Goal: Answer question/provide support: Answer question/provide support

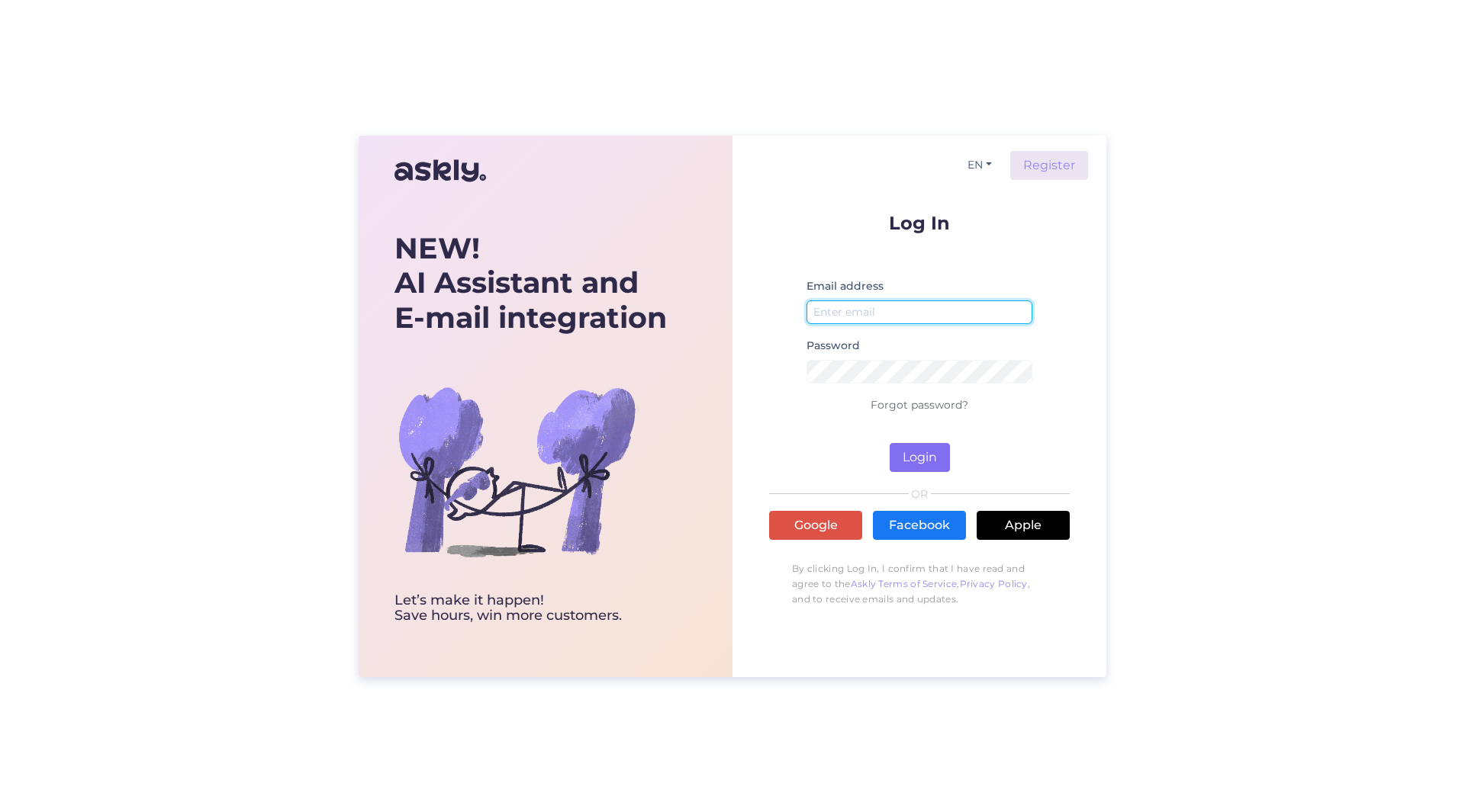
type input "[PERSON_NAME][EMAIL_ADDRESS][PERSON_NAME][DOMAIN_NAME]"
click at [905, 449] on button "Login" at bounding box center [920, 458] width 60 height 29
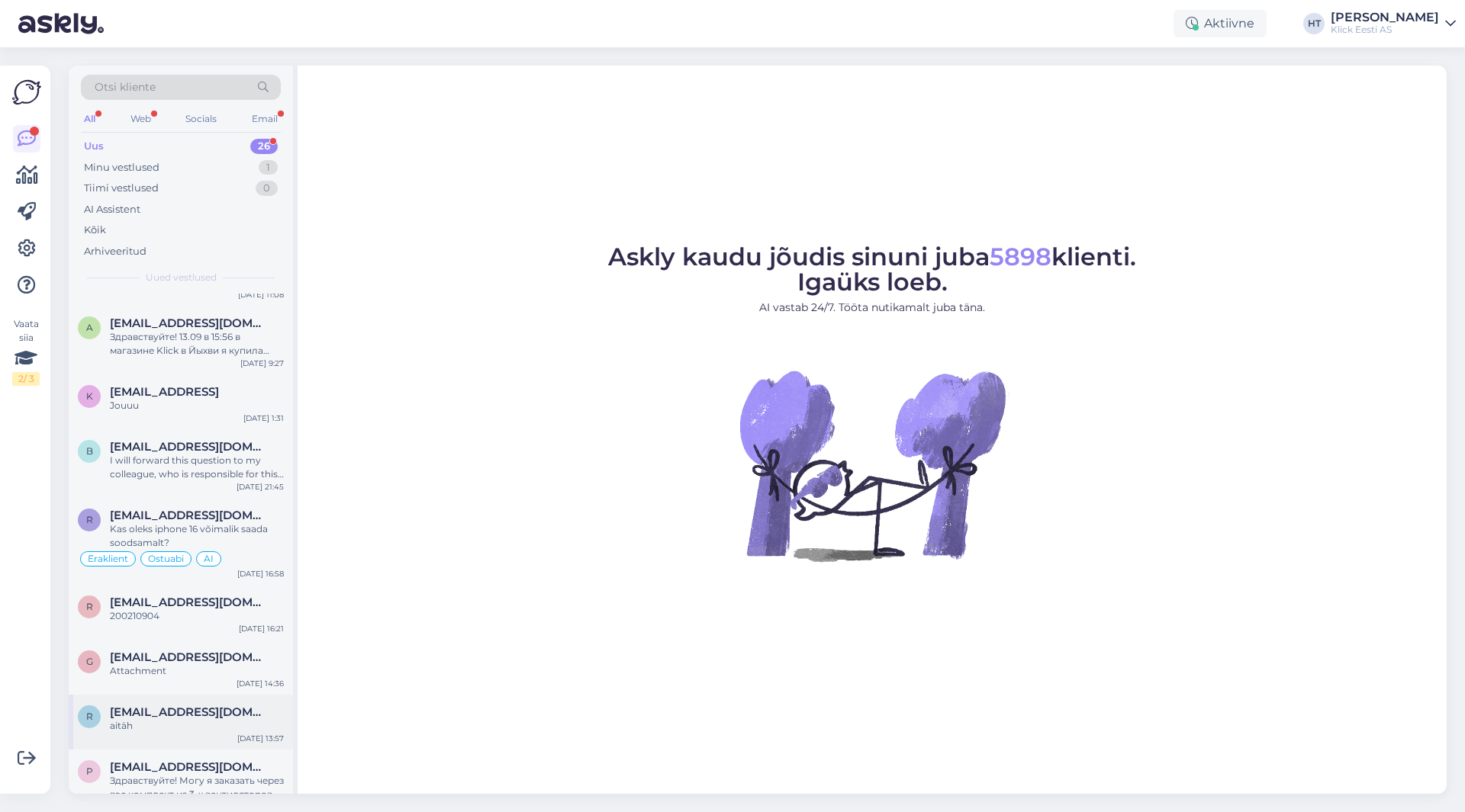
scroll to position [1243, 0]
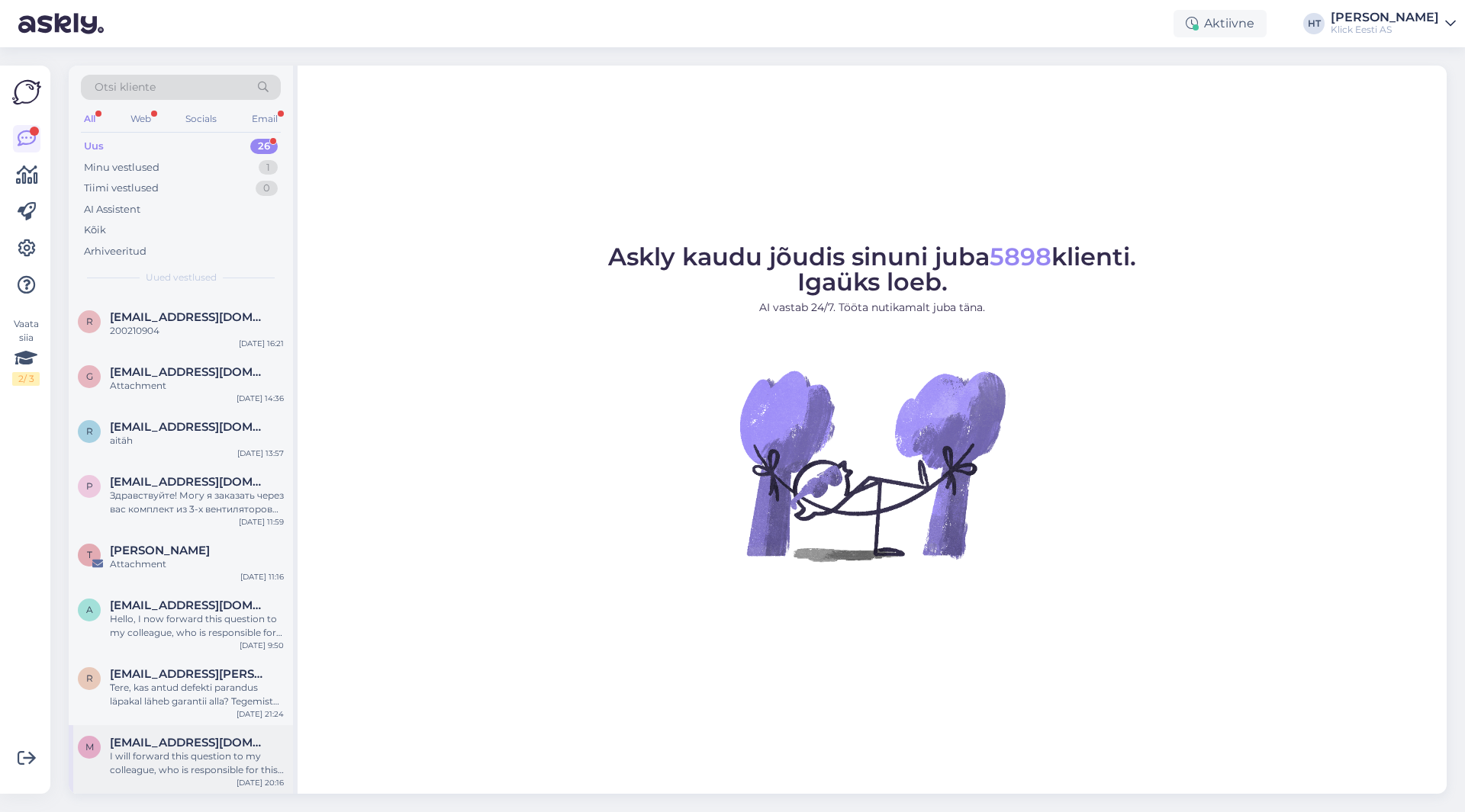
click at [222, 745] on span "[EMAIL_ADDRESS][DOMAIN_NAME]" at bounding box center [189, 742] width 159 height 14
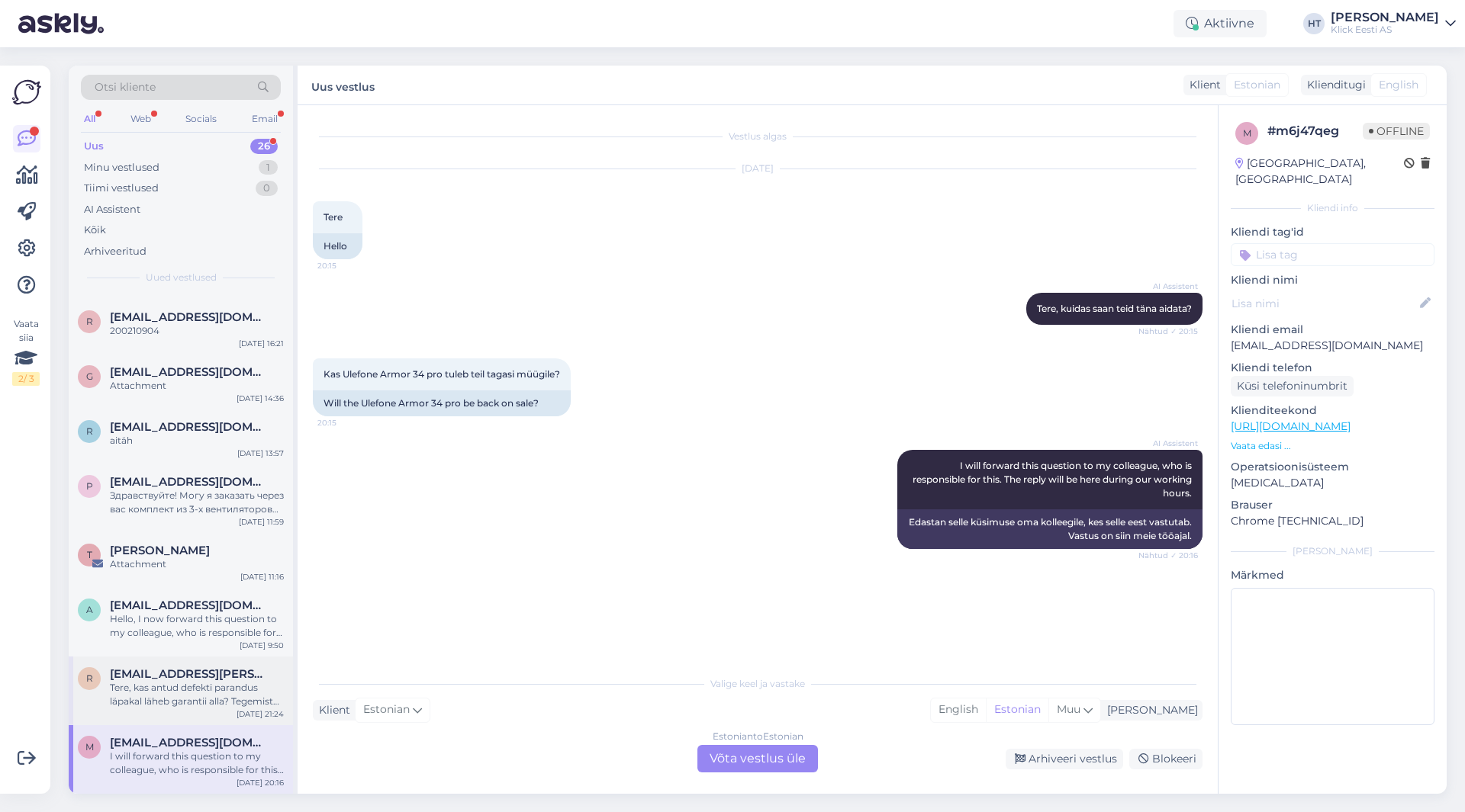
click at [202, 678] on span "[EMAIL_ADDRESS][PERSON_NAME][DOMAIN_NAME]" at bounding box center [189, 674] width 159 height 14
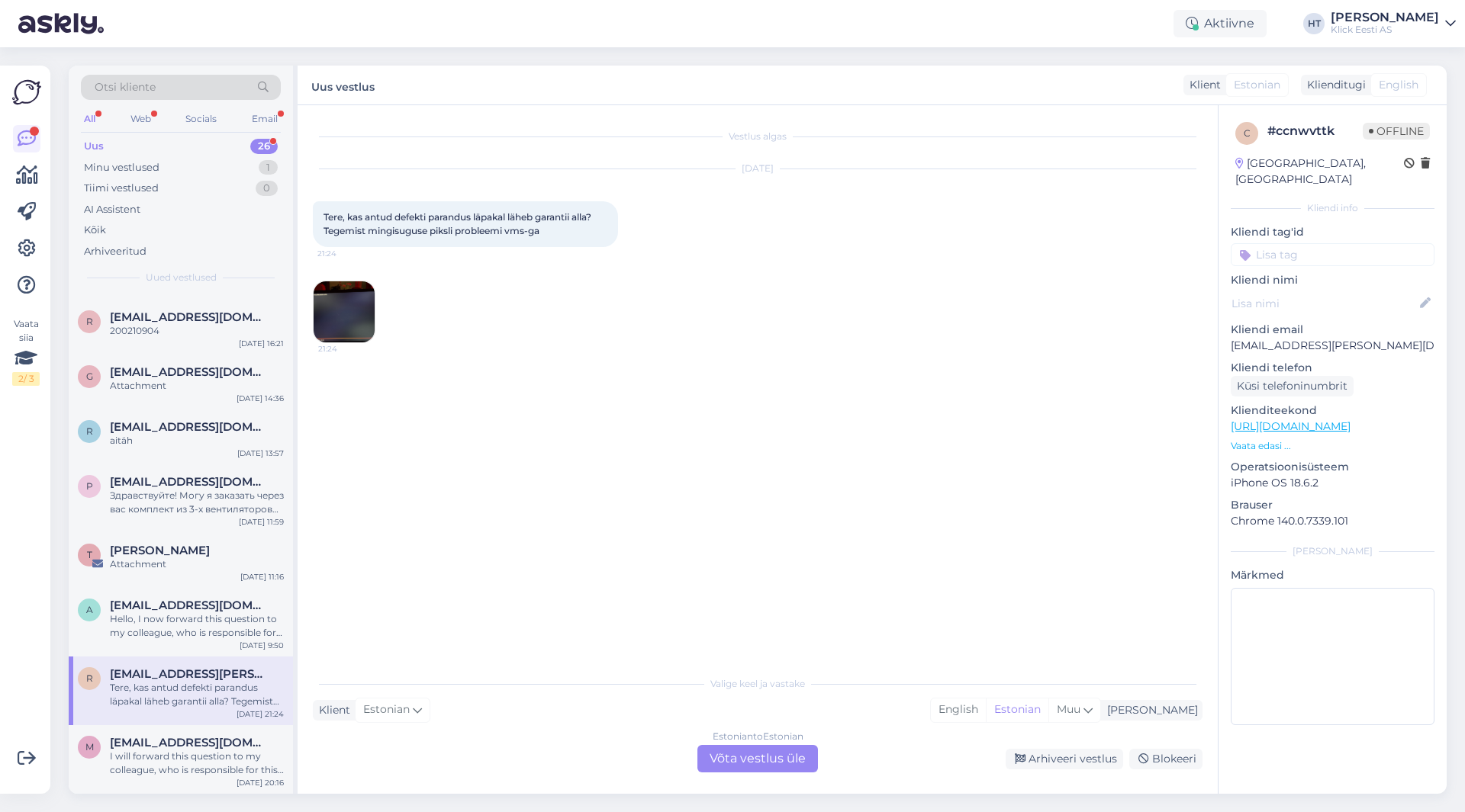
click at [350, 309] on img at bounding box center [344, 312] width 61 height 61
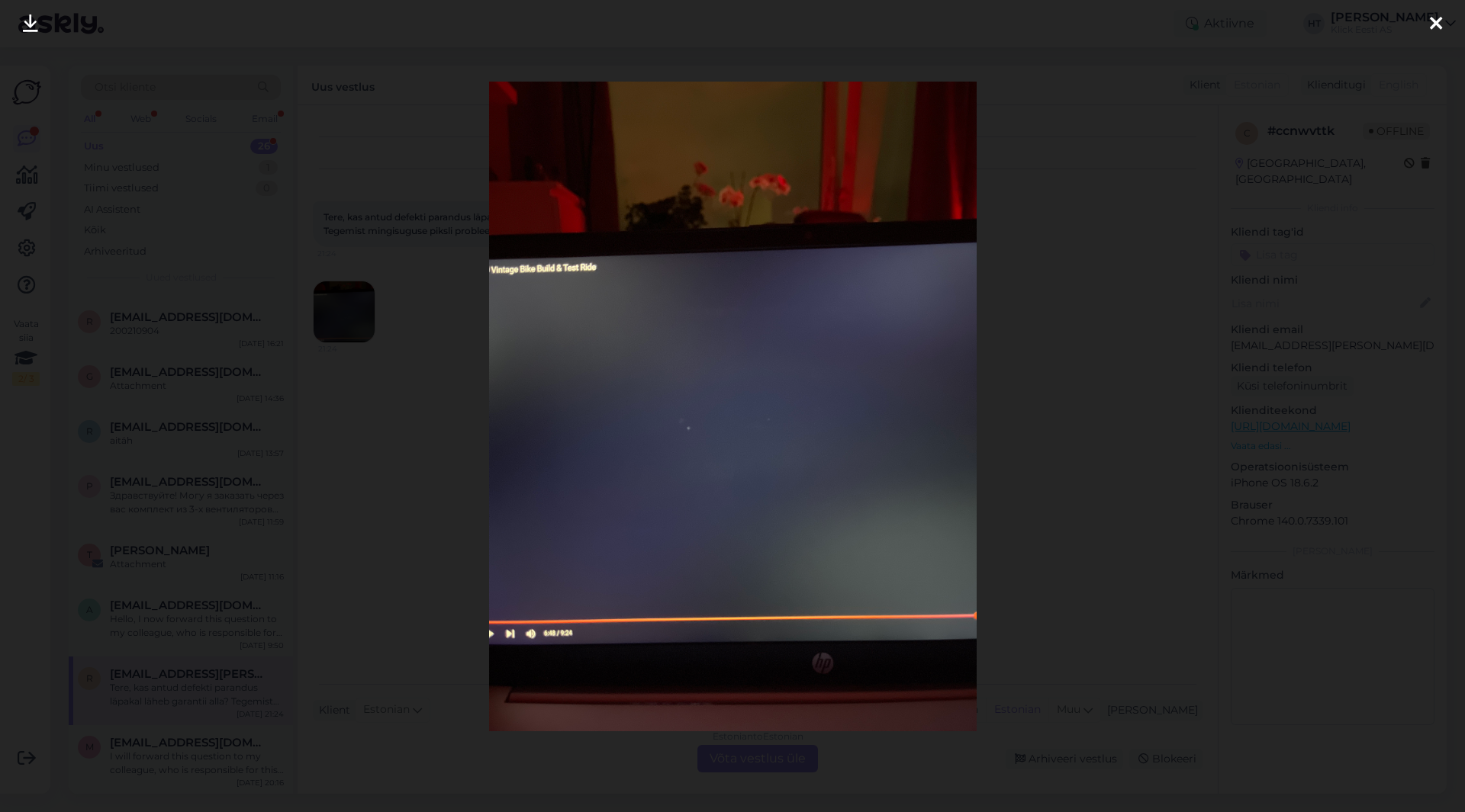
click at [420, 380] on div at bounding box center [732, 406] width 1465 height 812
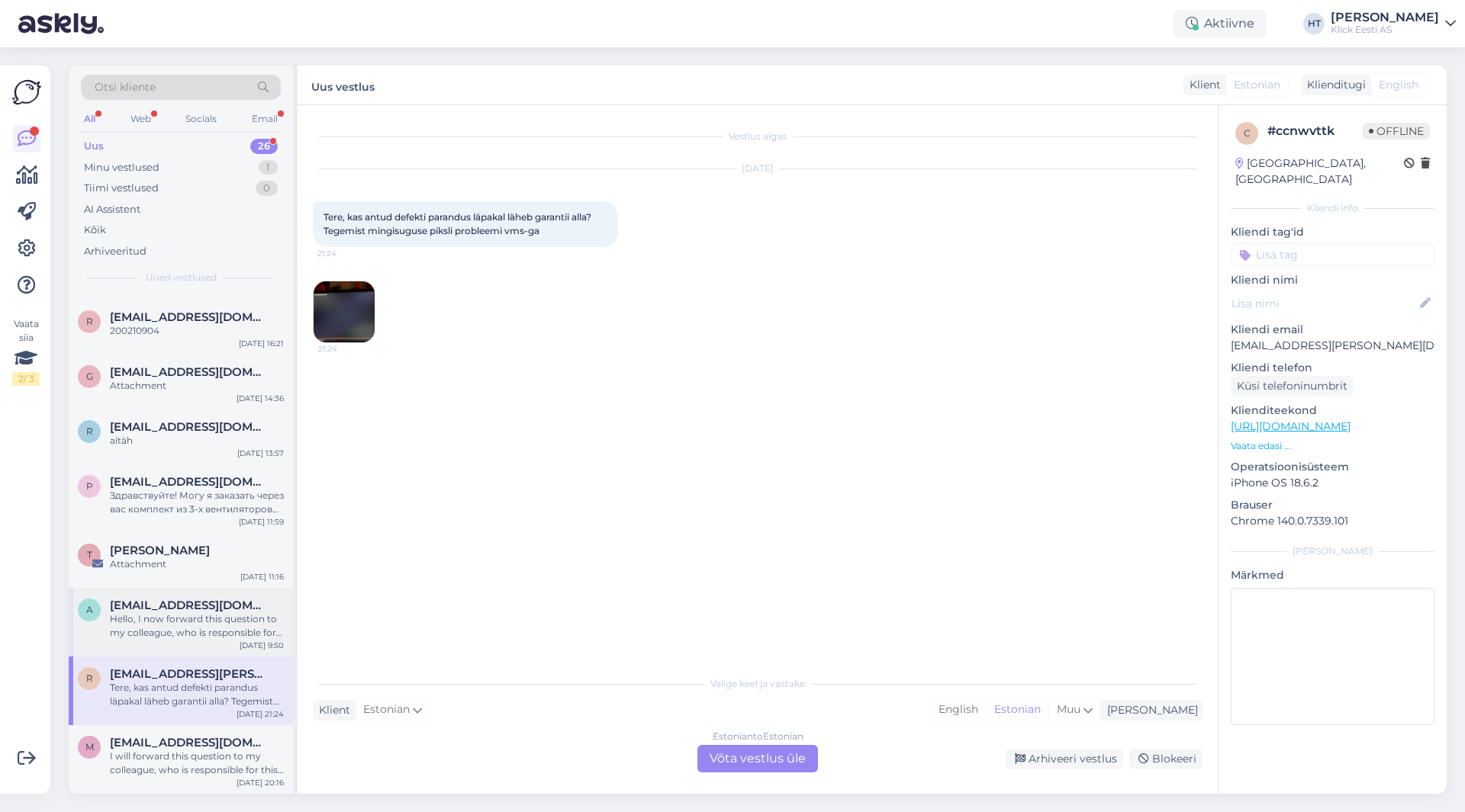
click at [226, 617] on div "Hello, I now forward this question to my colleague, who is responsible for this…" at bounding box center [196, 626] width 174 height 27
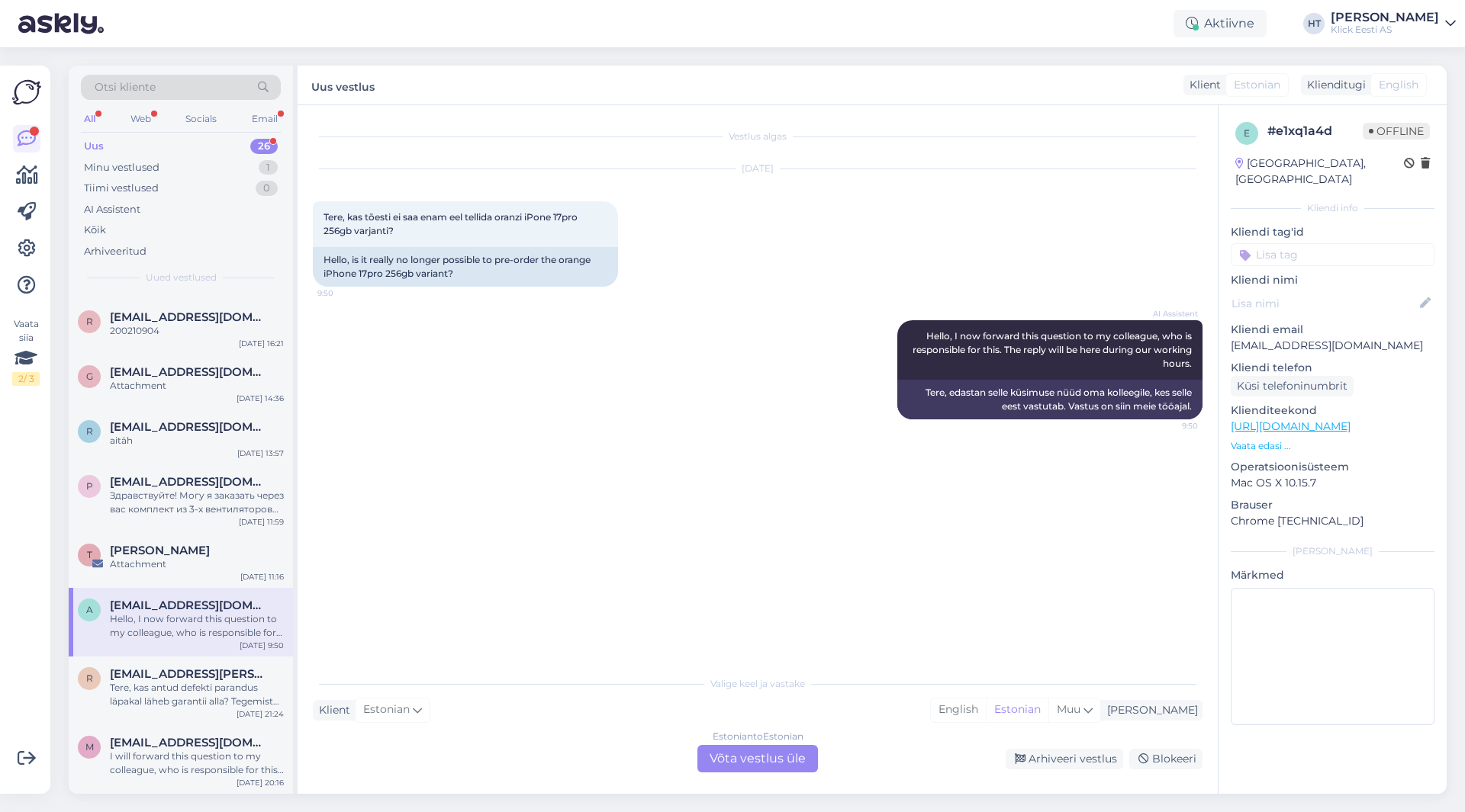
click at [737, 338] on div "AI Assistent Hello, I now forward this question to my colleague, who is respons…" at bounding box center [757, 370] width 890 height 133
click at [250, 557] on div "[PERSON_NAME]" at bounding box center [196, 550] width 174 height 14
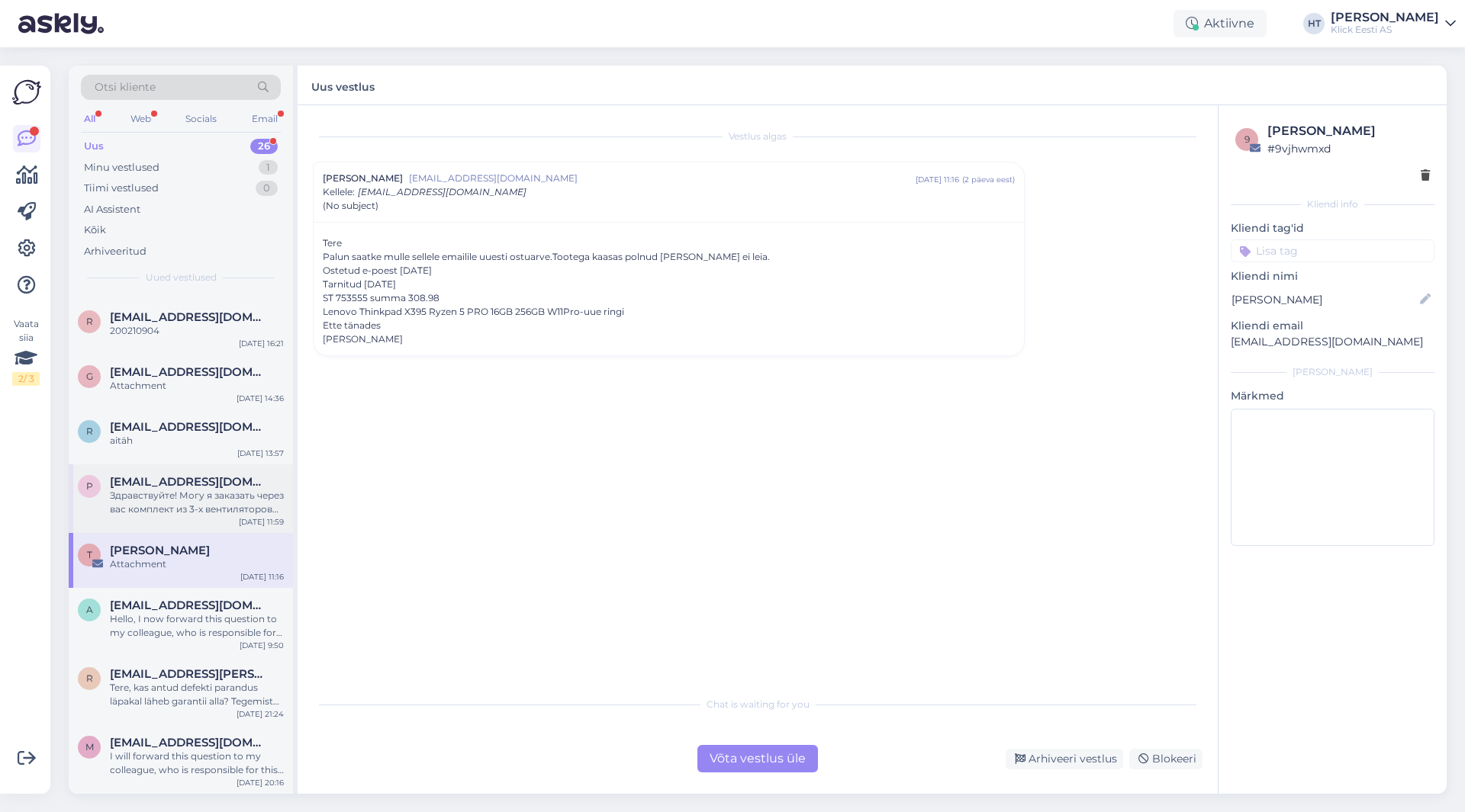
click at [212, 497] on div "Здравствуйте! Могу я заказать через вас комплект из 3-х вентиляторов DeepCool C…" at bounding box center [196, 502] width 174 height 27
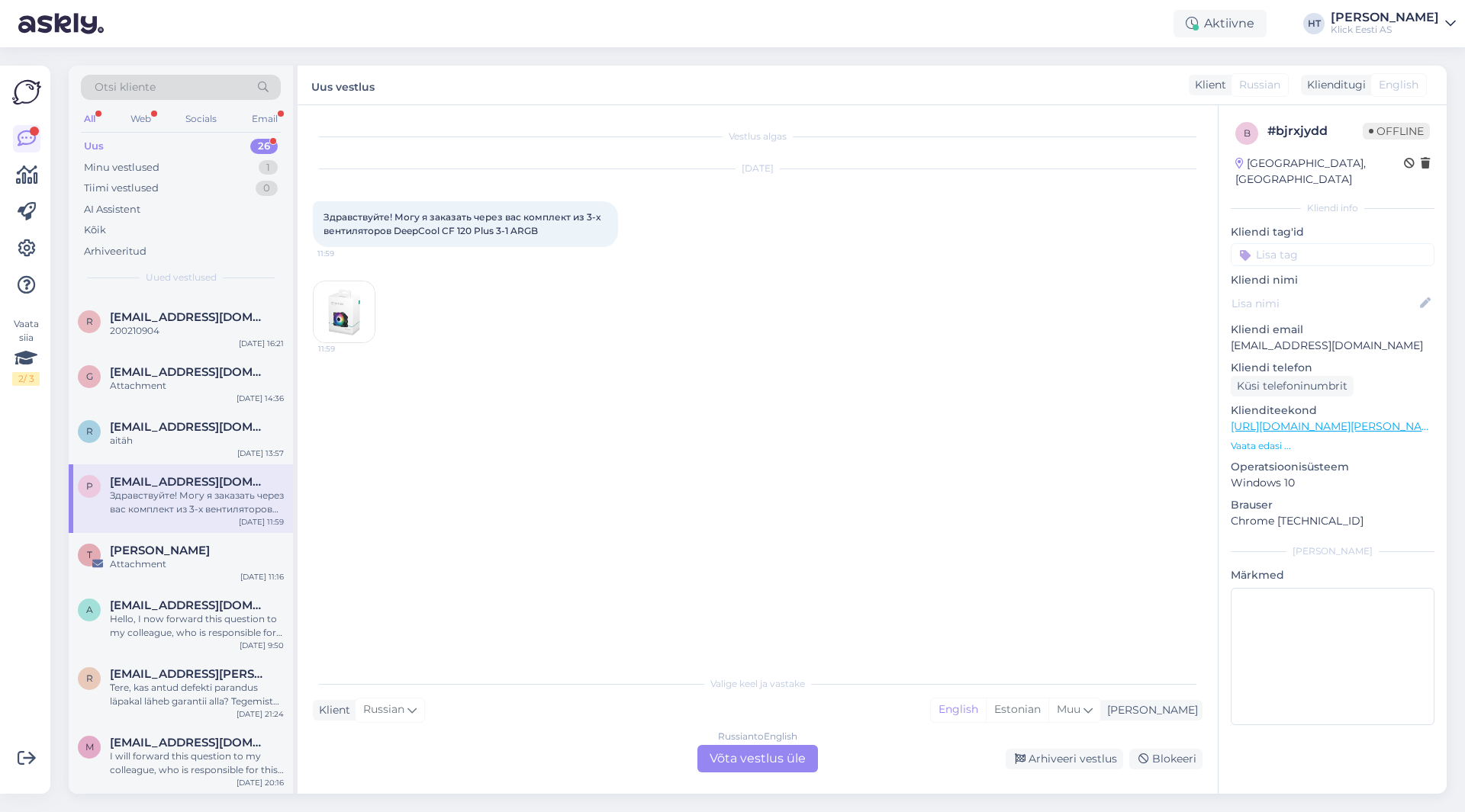
click at [360, 315] on img at bounding box center [344, 312] width 61 height 61
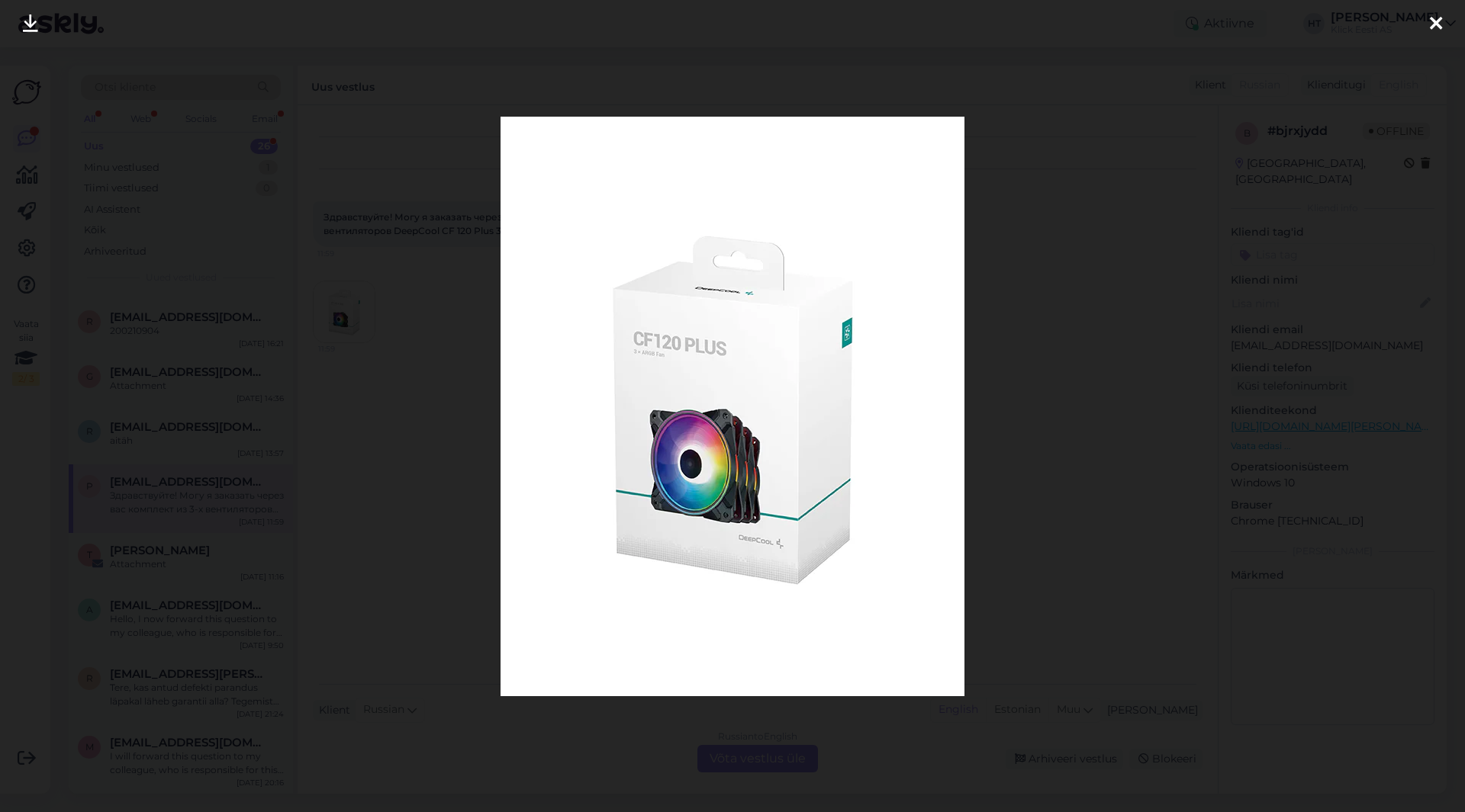
click at [387, 390] on div at bounding box center [732, 406] width 1465 height 812
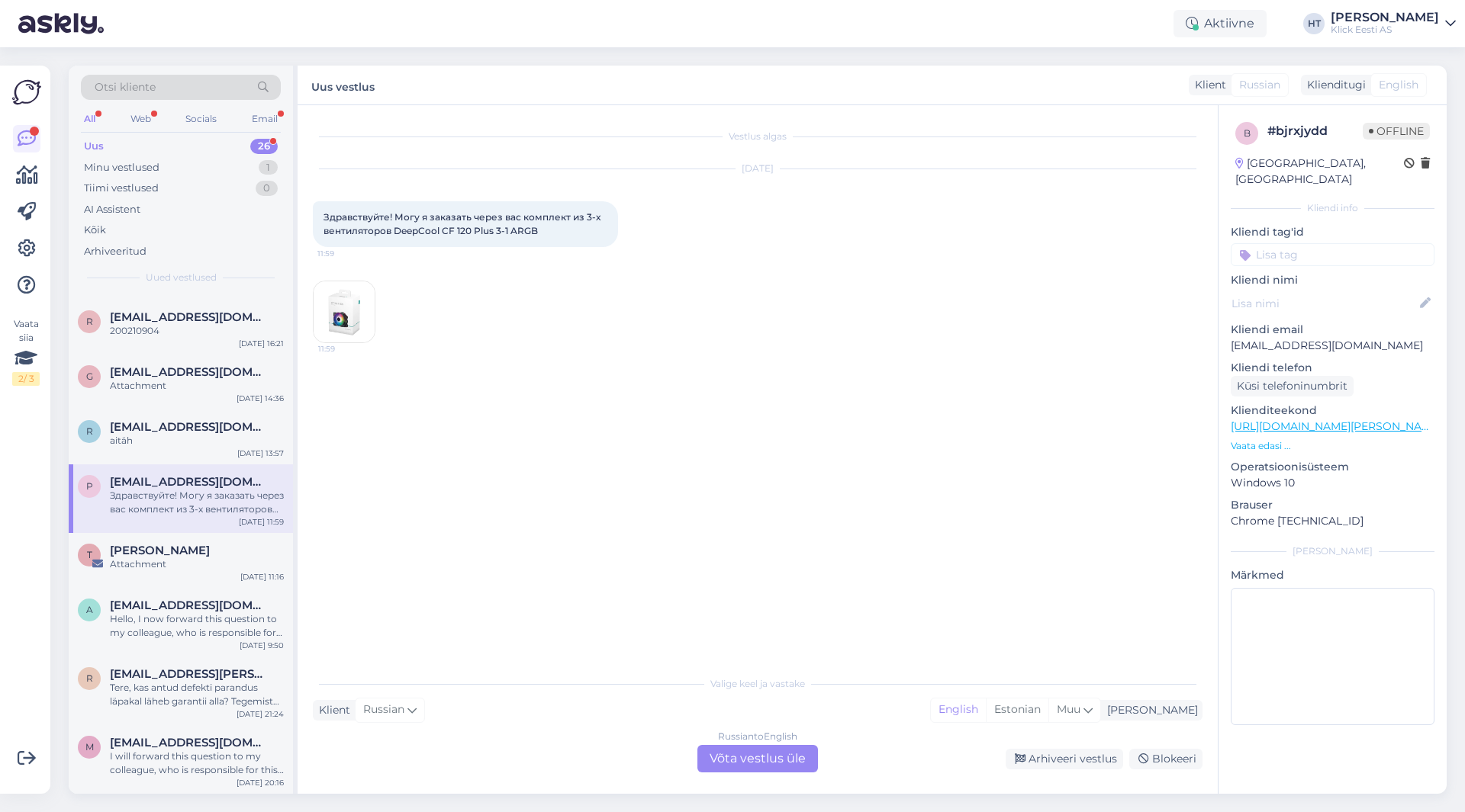
click at [729, 761] on div "Russian to English Võta vestlus üle" at bounding box center [758, 758] width 121 height 27
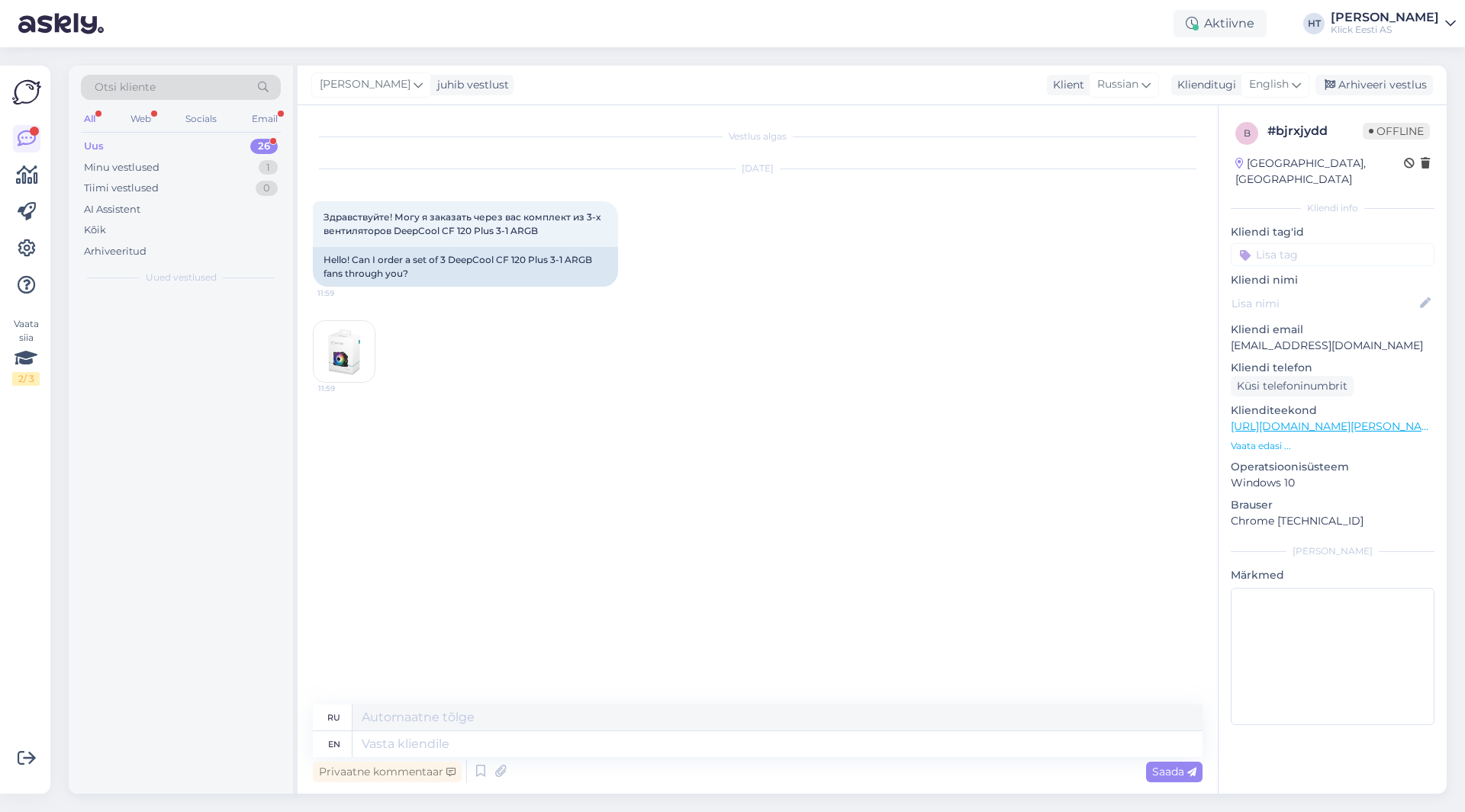
scroll to position [0, 0]
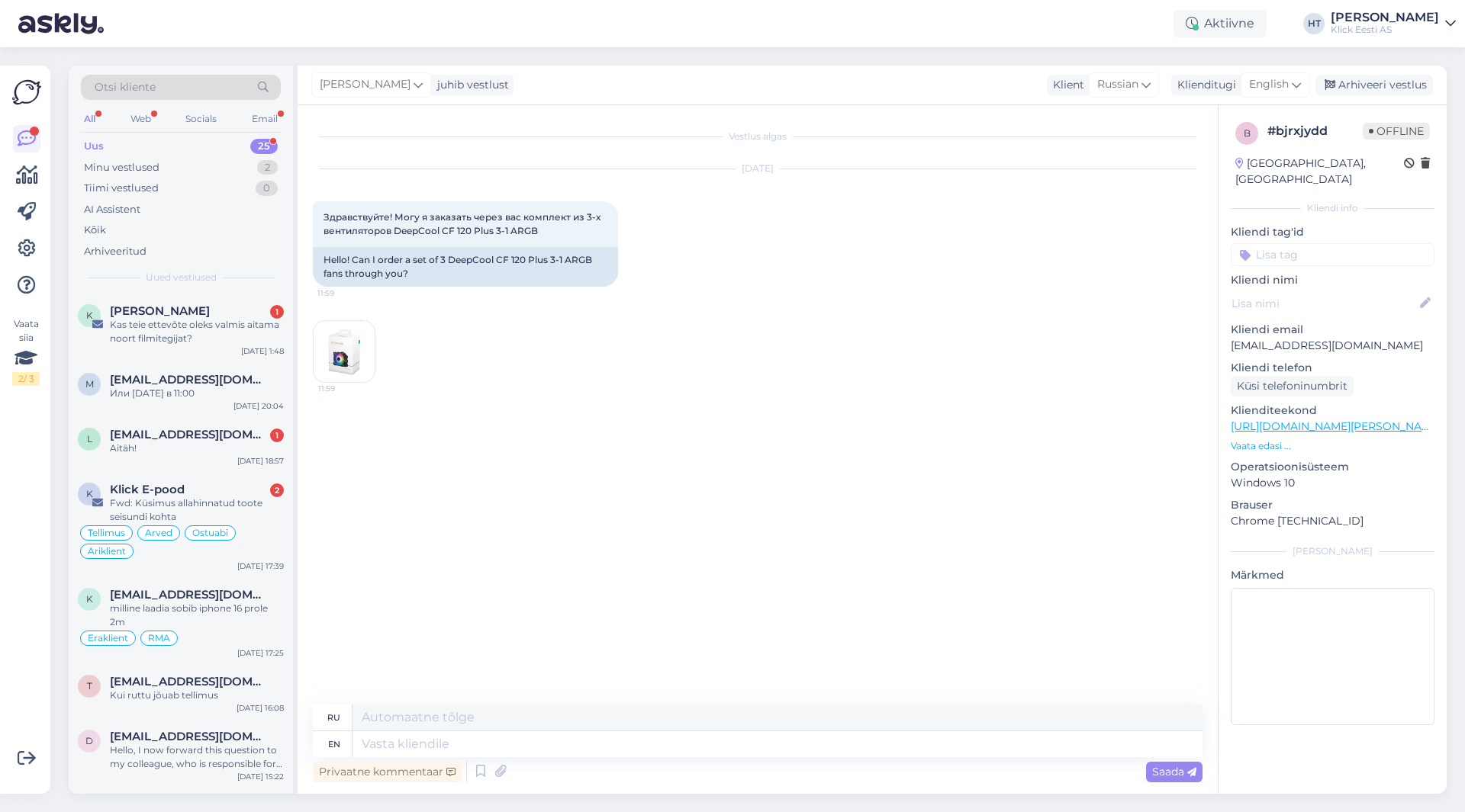
click at [343, 348] on img at bounding box center [344, 352] width 61 height 61
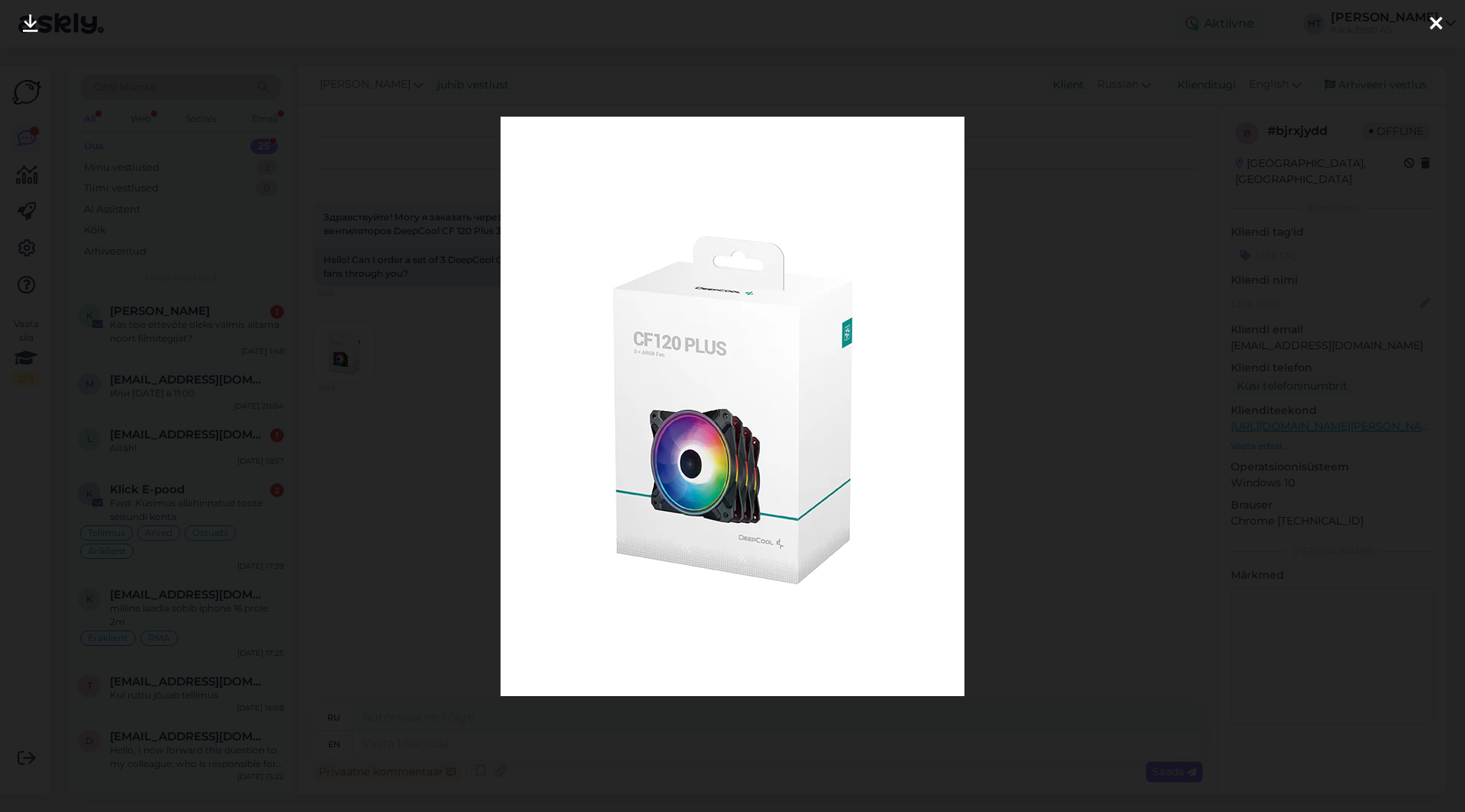
click at [447, 389] on div at bounding box center [732, 406] width 1465 height 812
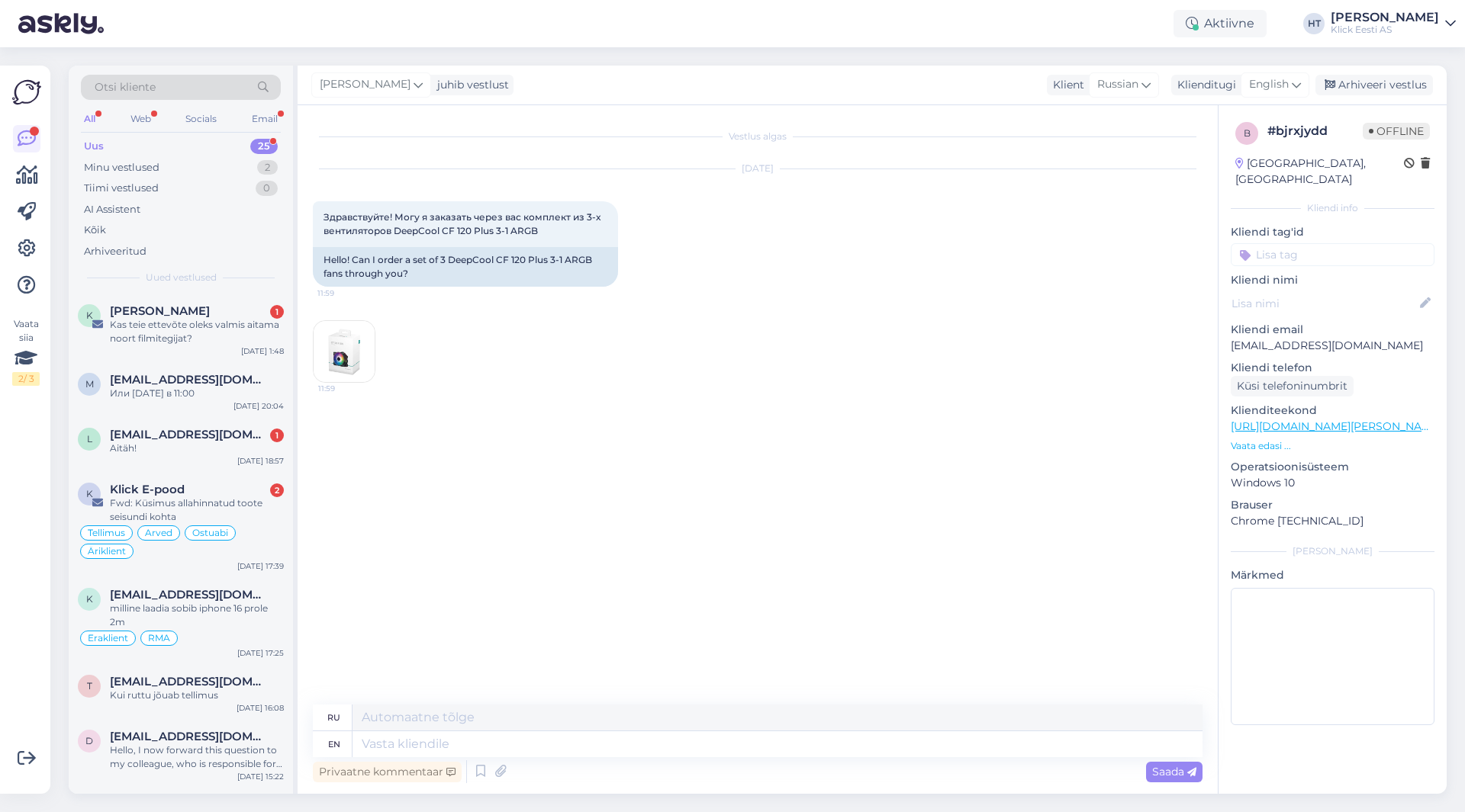
click at [649, 502] on div "Vestlus algas [DATE] Здравствуйте! Могу я заказать через вас комплект из 3-х ве…" at bounding box center [764, 406] width 903 height 570
click at [450, 746] on textarea at bounding box center [778, 744] width 851 height 26
type textarea "Hello,"
type textarea "Привет,"
type textarea "Hello, I'm af"
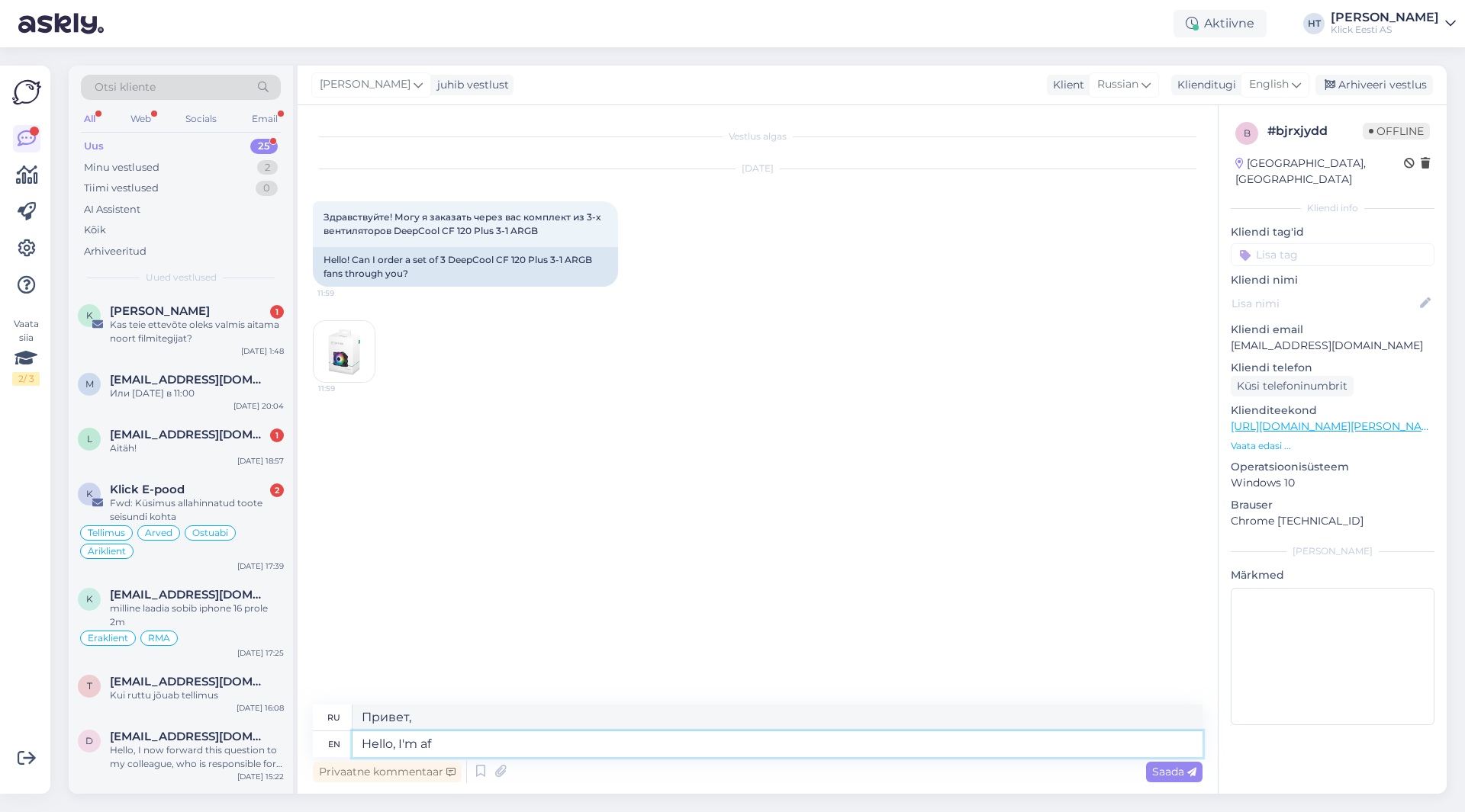
type textarea "Привет, я"
type textarea "Hello, I'm afraid w"
type textarea "Здравствуйте, я боюсь"
type textarea "Hello, I'm afraid we"
type textarea "Здравствуйте, боюсь, мы"
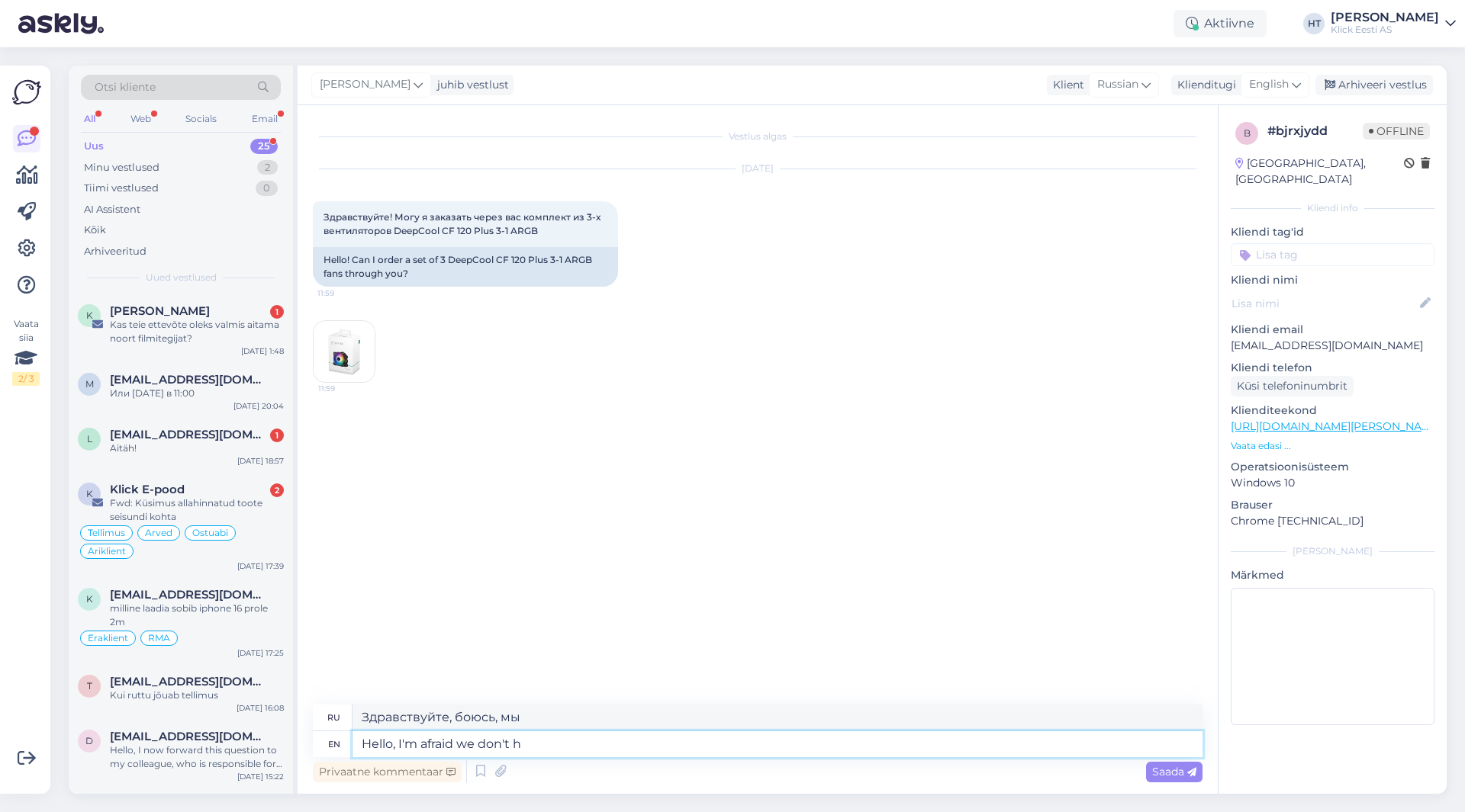
type textarea "Hello, I'm afraid we don't ha"
type textarea "Здравствуйте, боюсь, что мы не"
type textarea "Hello, I'm afraid we don't have the"
type textarea "Здравствуйте, боюсь, у нас нет"
type textarea "Hello, I'm afraid we don't have them in"
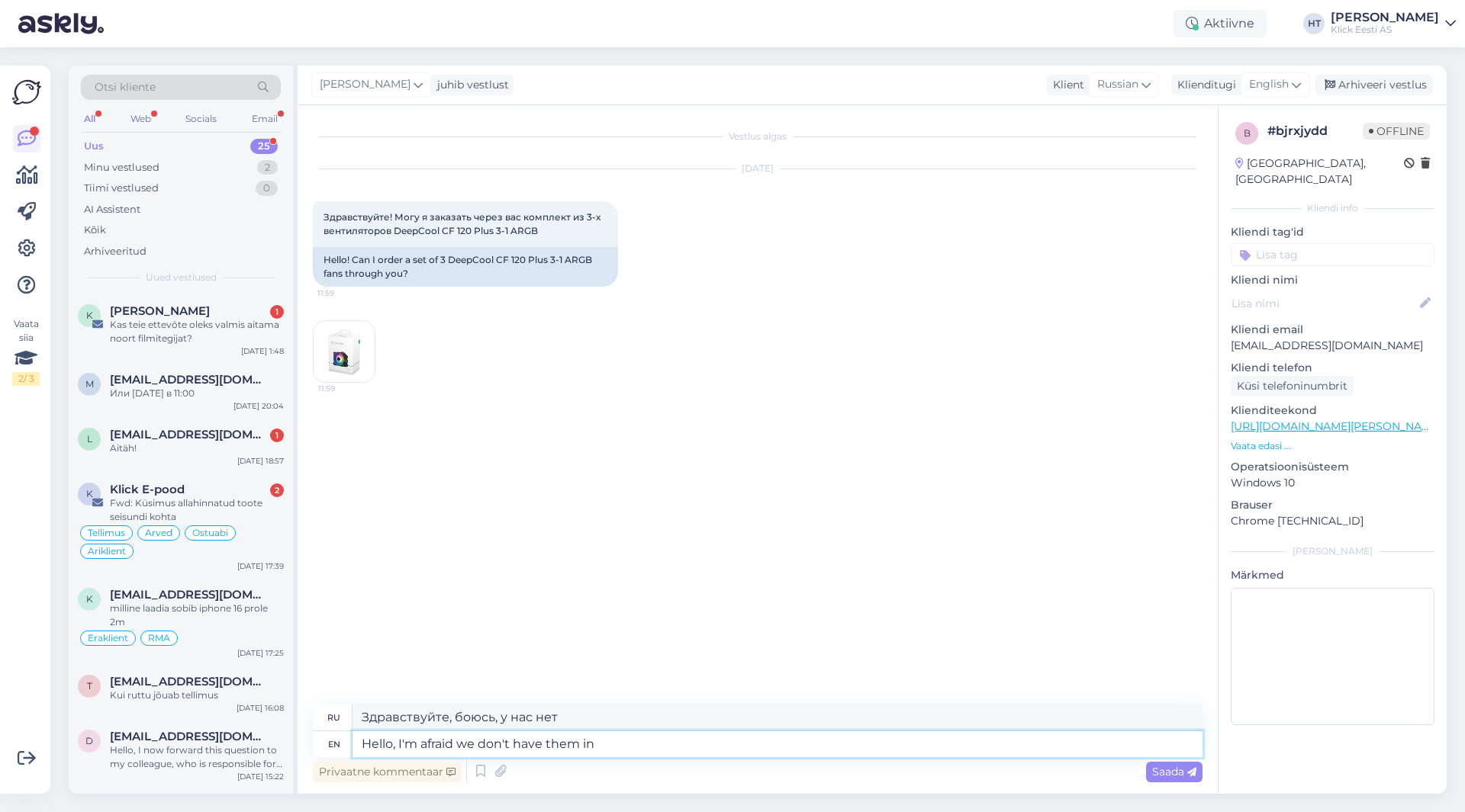
type textarea "Здравствуйте, боюсь, у нас их нет."
type textarea "Hello, I'm afraid we don't have them in selection."
type textarea "Здравствуйте, боюсь, у нас их нет в наличии."
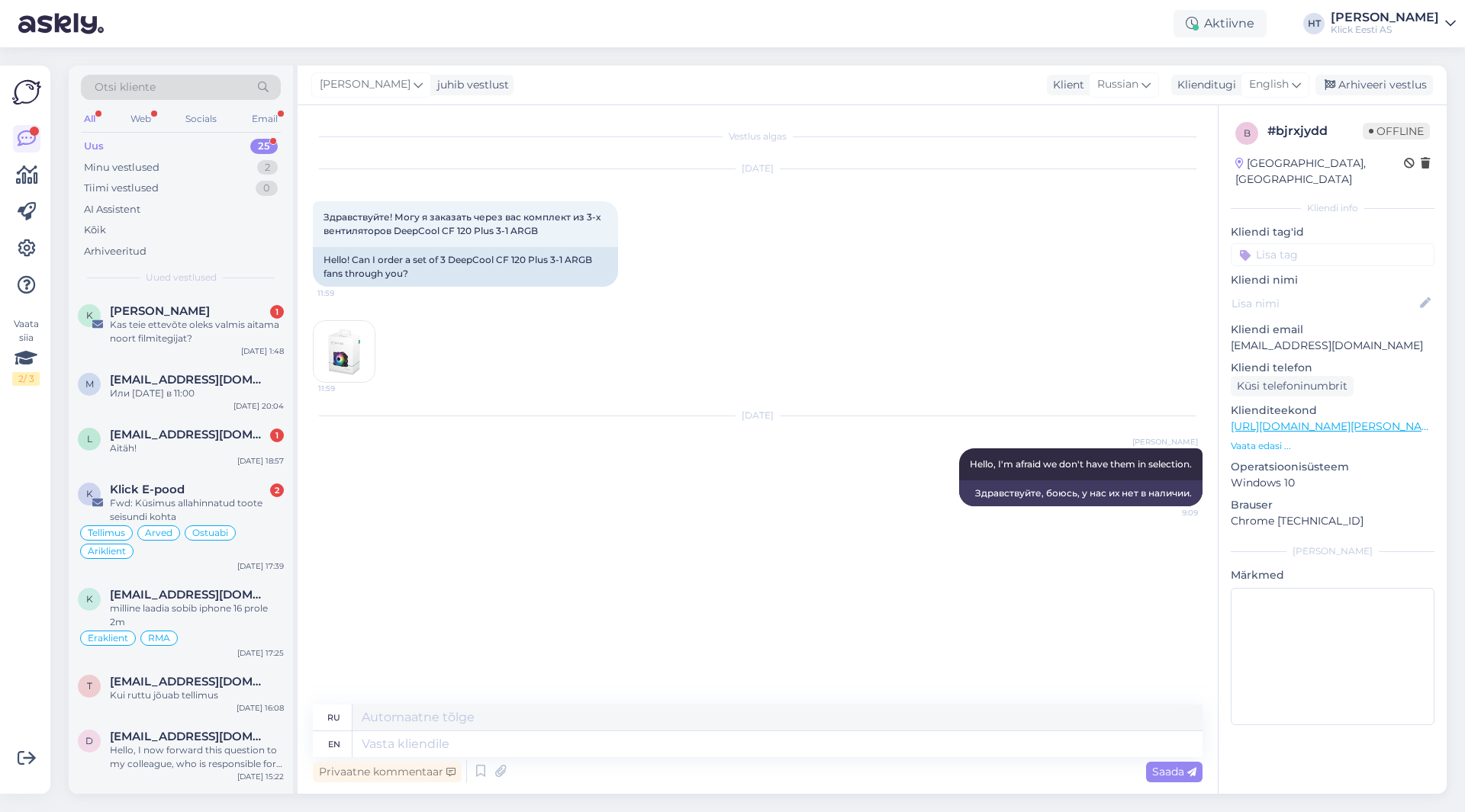
click at [1304, 243] on input at bounding box center [1333, 254] width 204 height 23
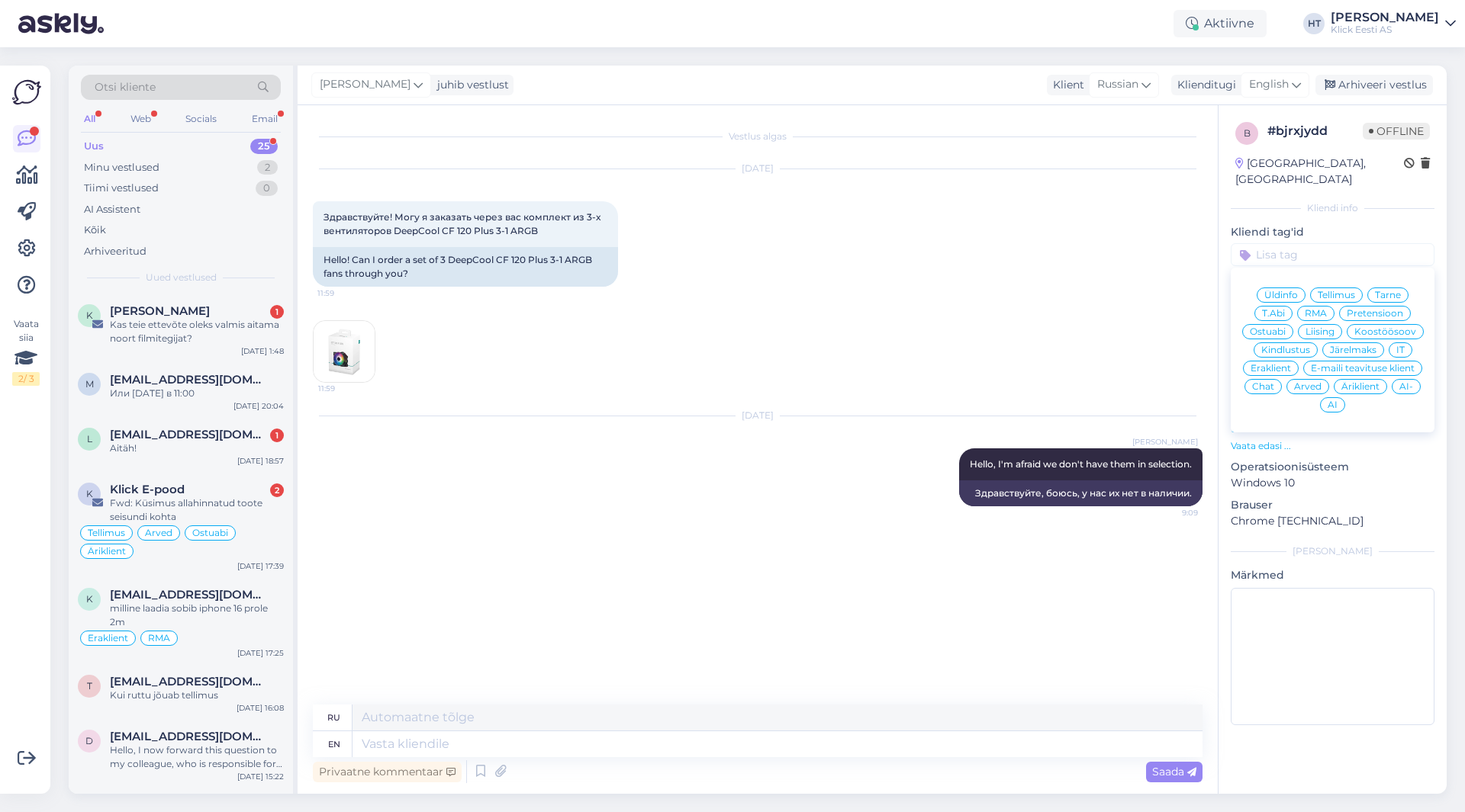
click at [1278, 327] on span "Ostuabi" at bounding box center [1268, 332] width 35 height 9
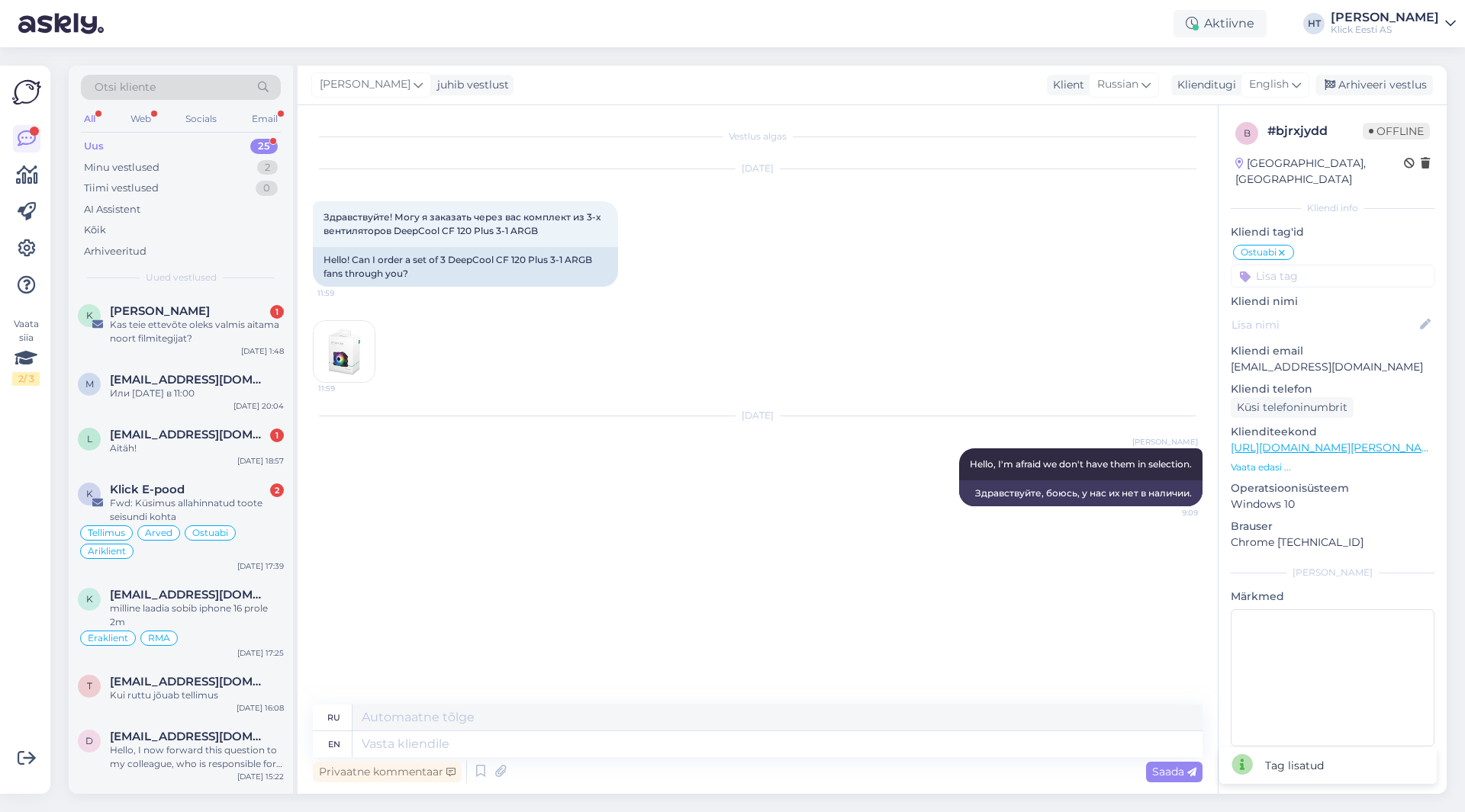
click at [1288, 264] on input at bounding box center [1333, 275] width 204 height 23
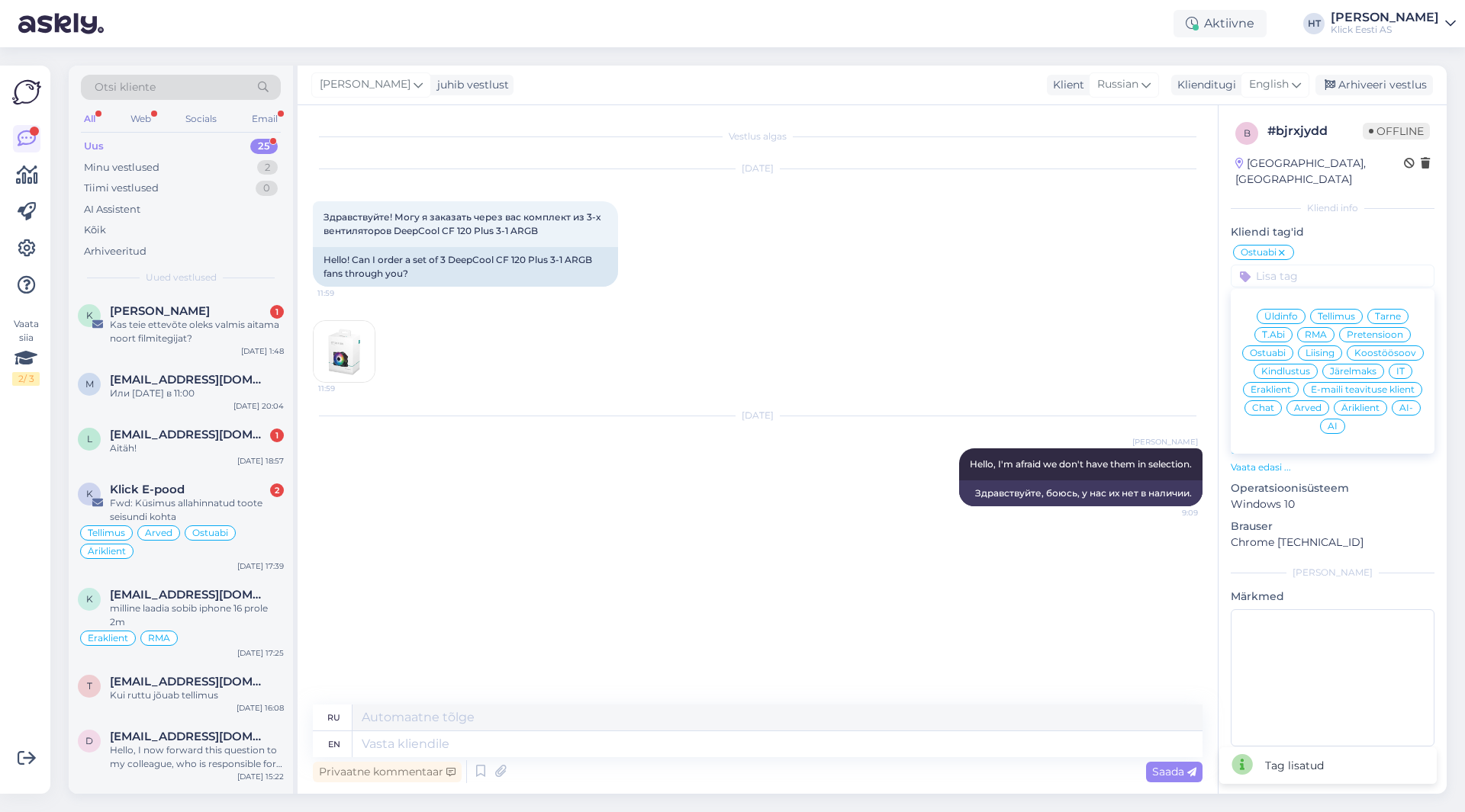
click at [1275, 385] on span "Eraklient" at bounding box center [1271, 390] width 41 height 9
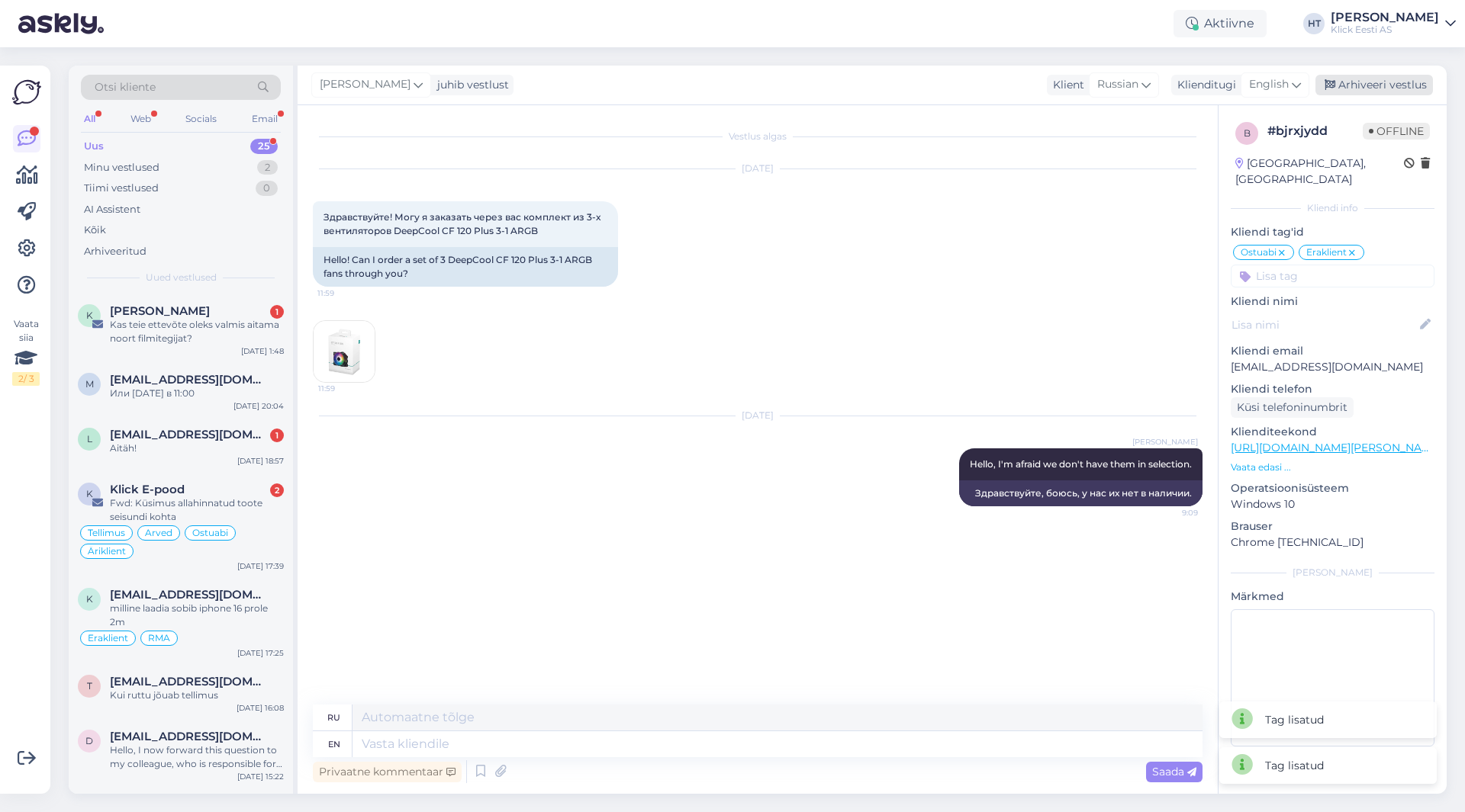
click at [1370, 92] on div "Arhiveeri vestlus" at bounding box center [1374, 84] width 117 height 21
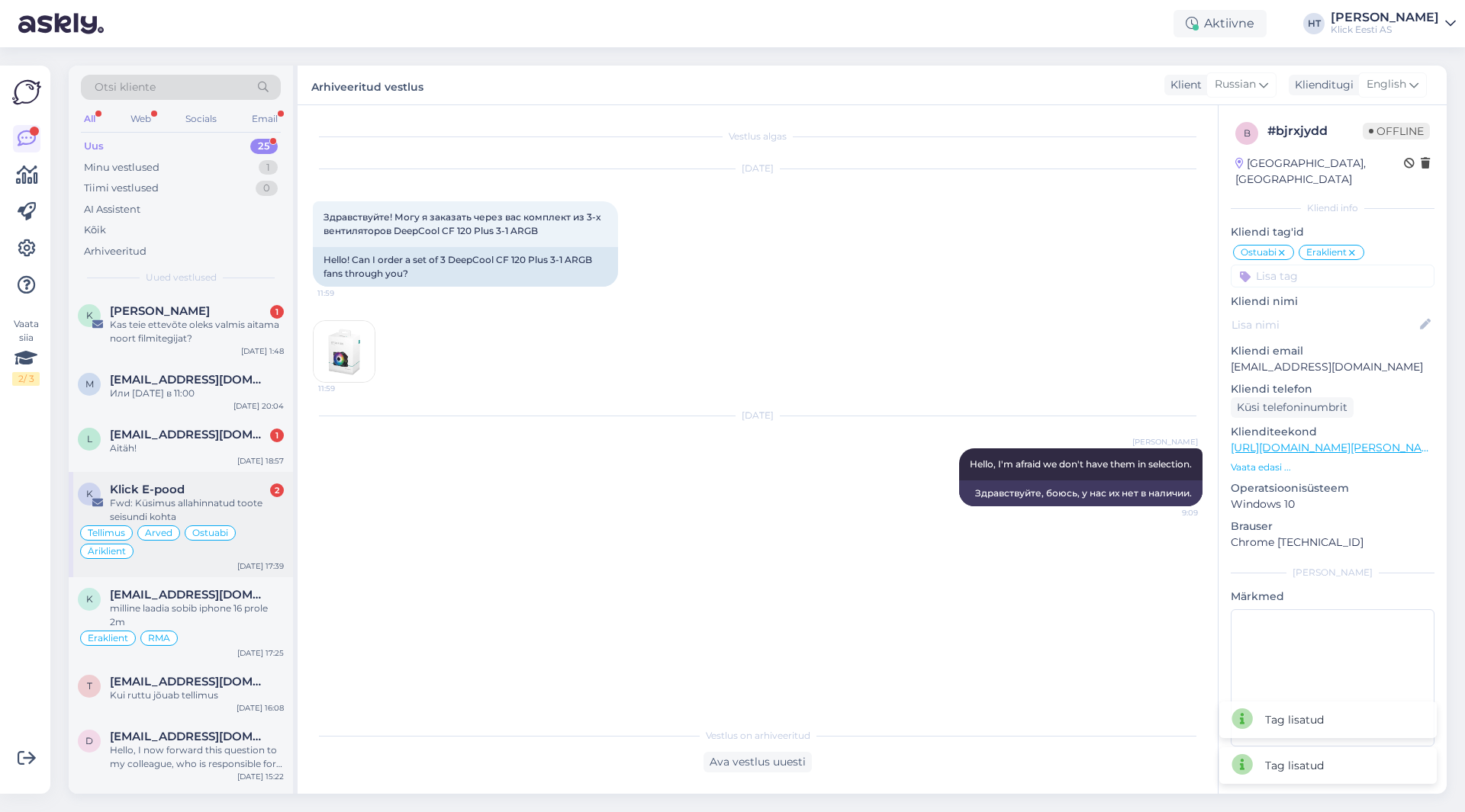
scroll to position [1174, 0]
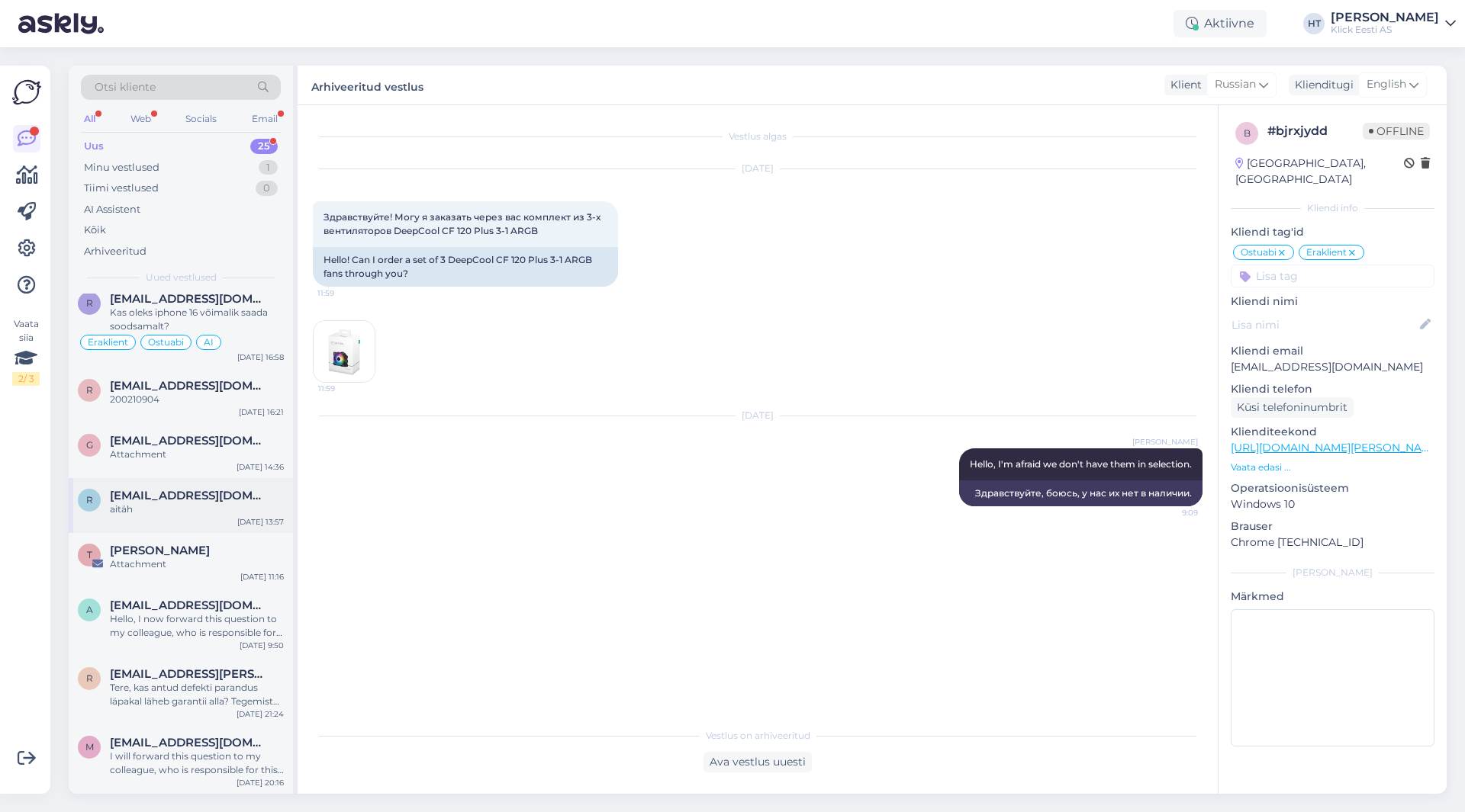
click at [224, 509] on div "aitäh" at bounding box center [196, 509] width 174 height 14
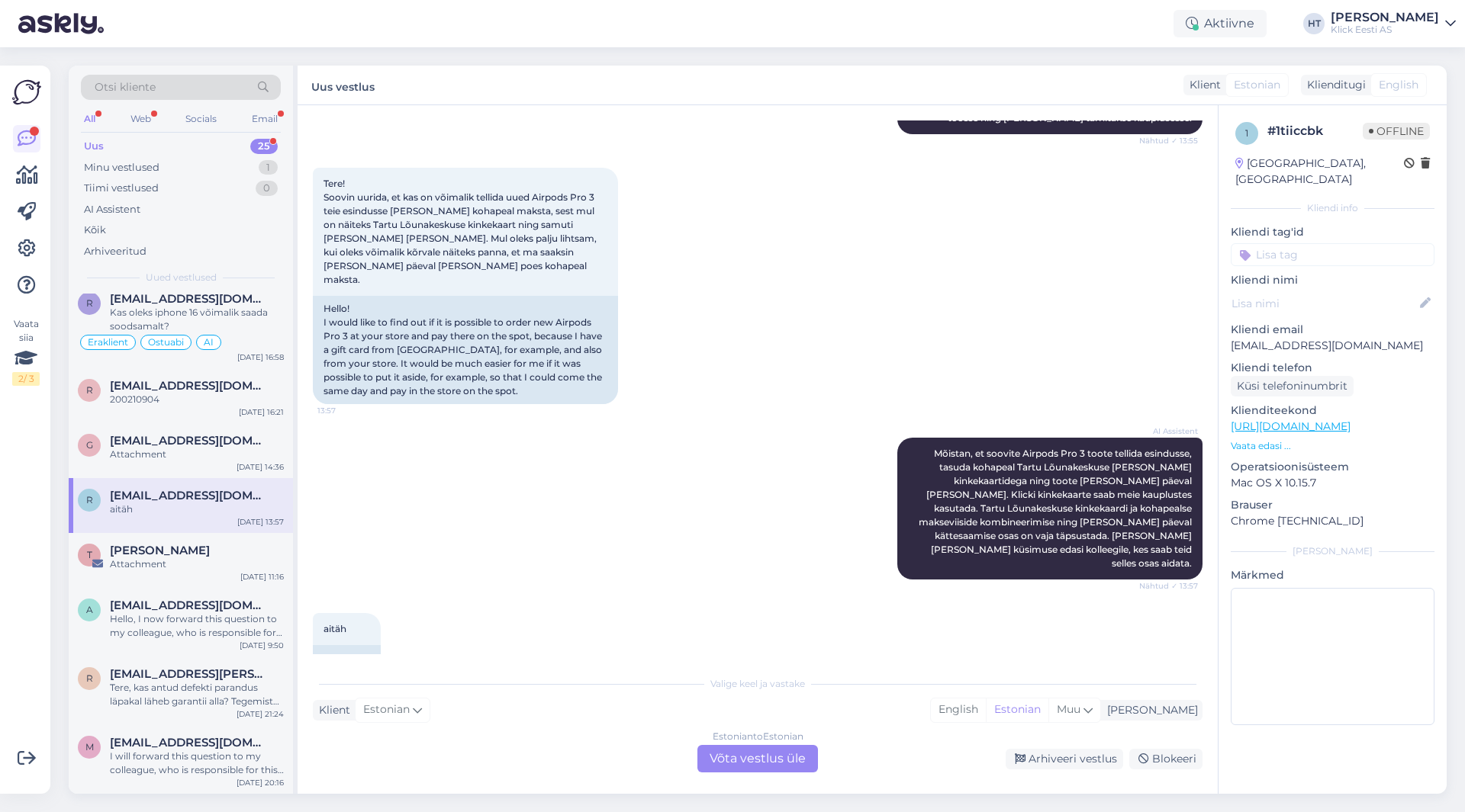
scroll to position [559, 0]
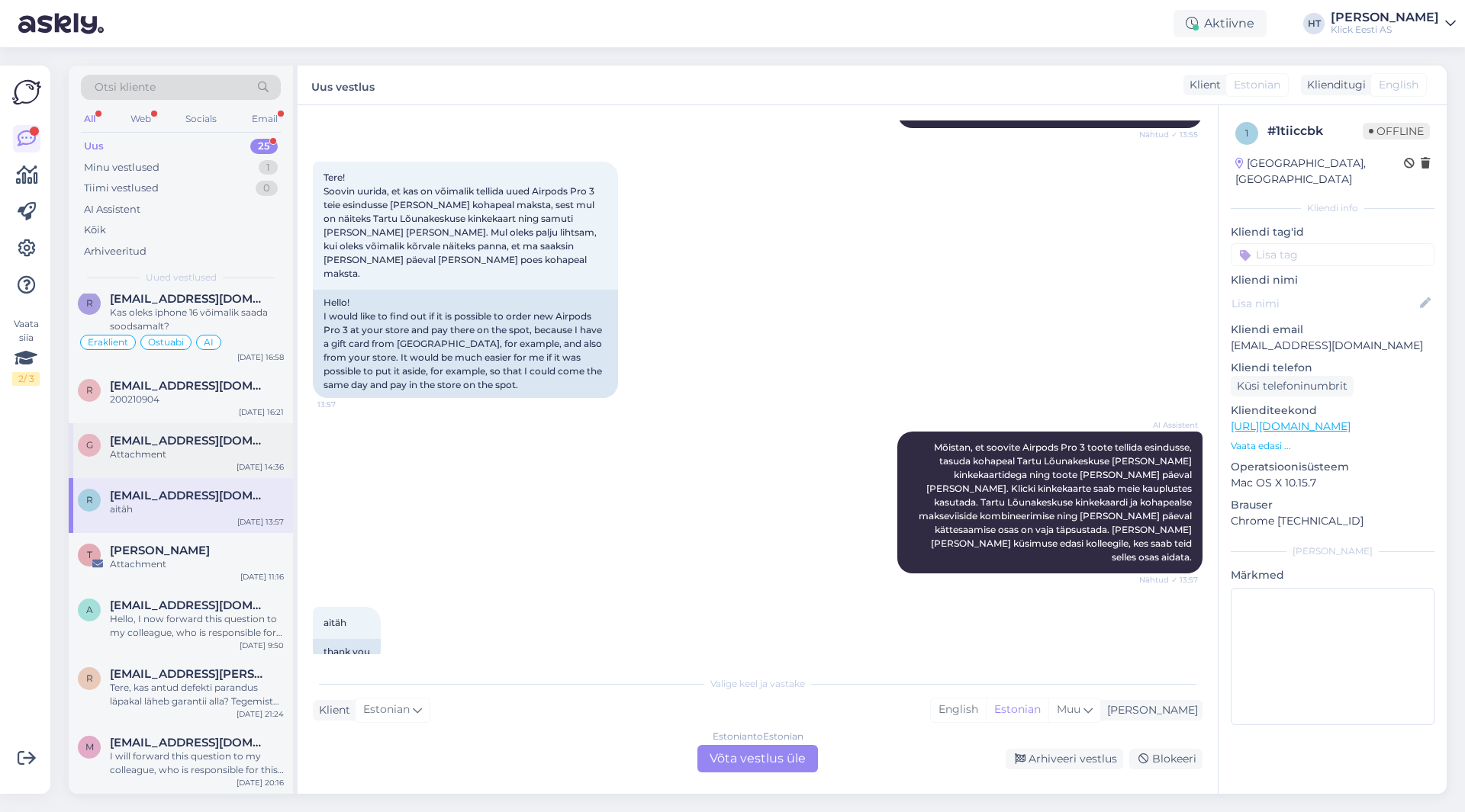
click at [239, 451] on div "Attachment" at bounding box center [196, 454] width 174 height 14
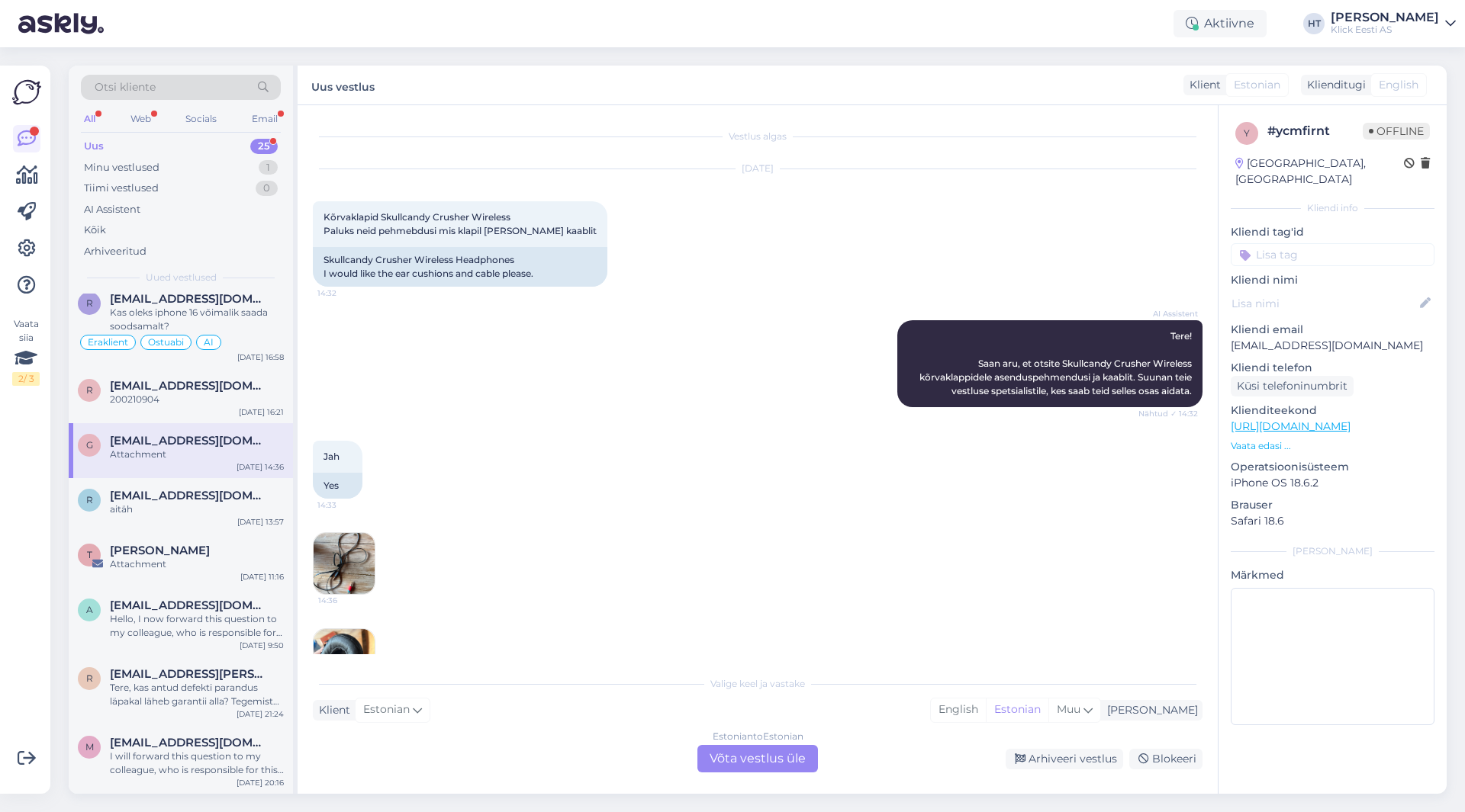
scroll to position [54, 0]
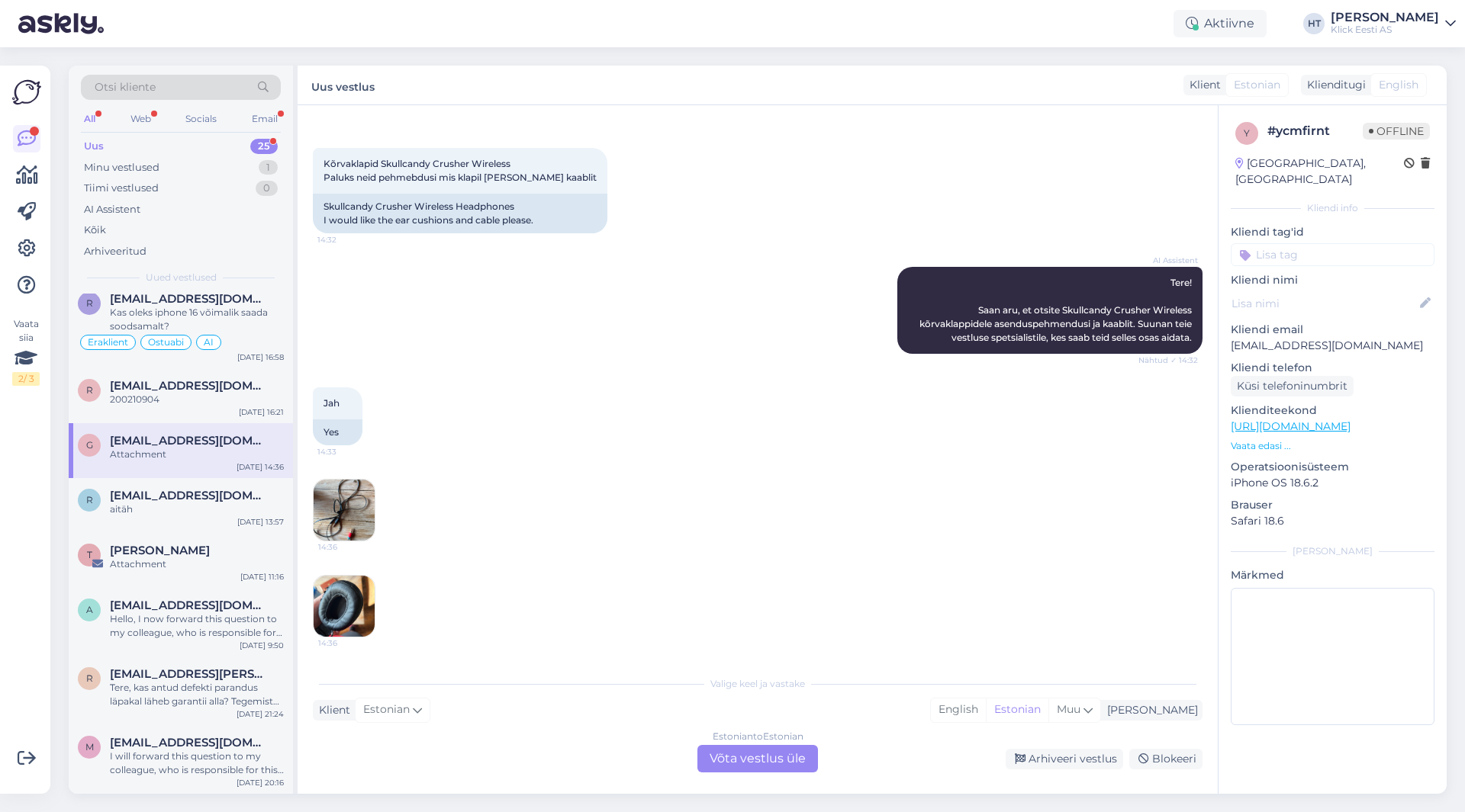
click at [331, 530] on img at bounding box center [344, 510] width 61 height 61
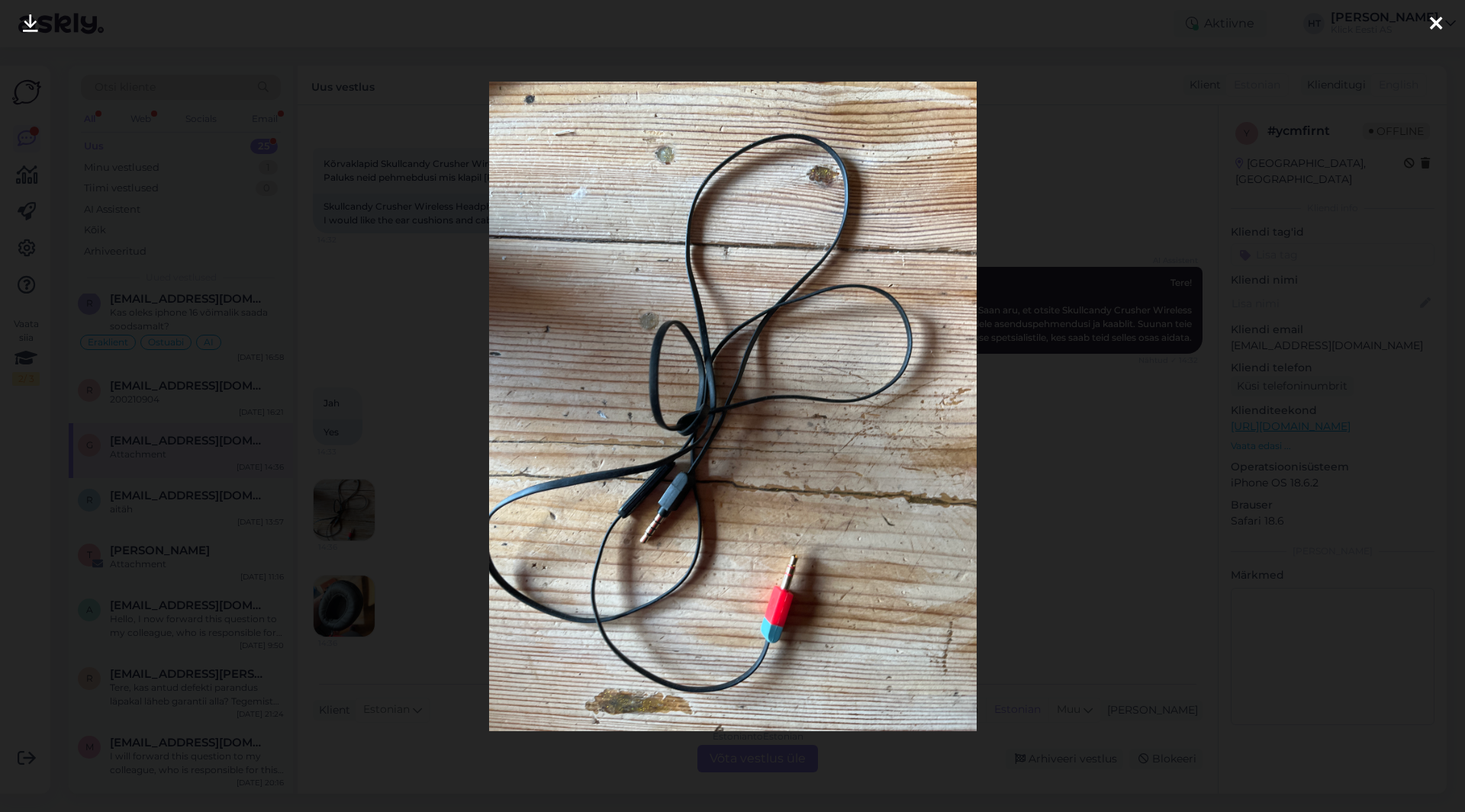
click at [405, 527] on div at bounding box center [732, 406] width 1465 height 812
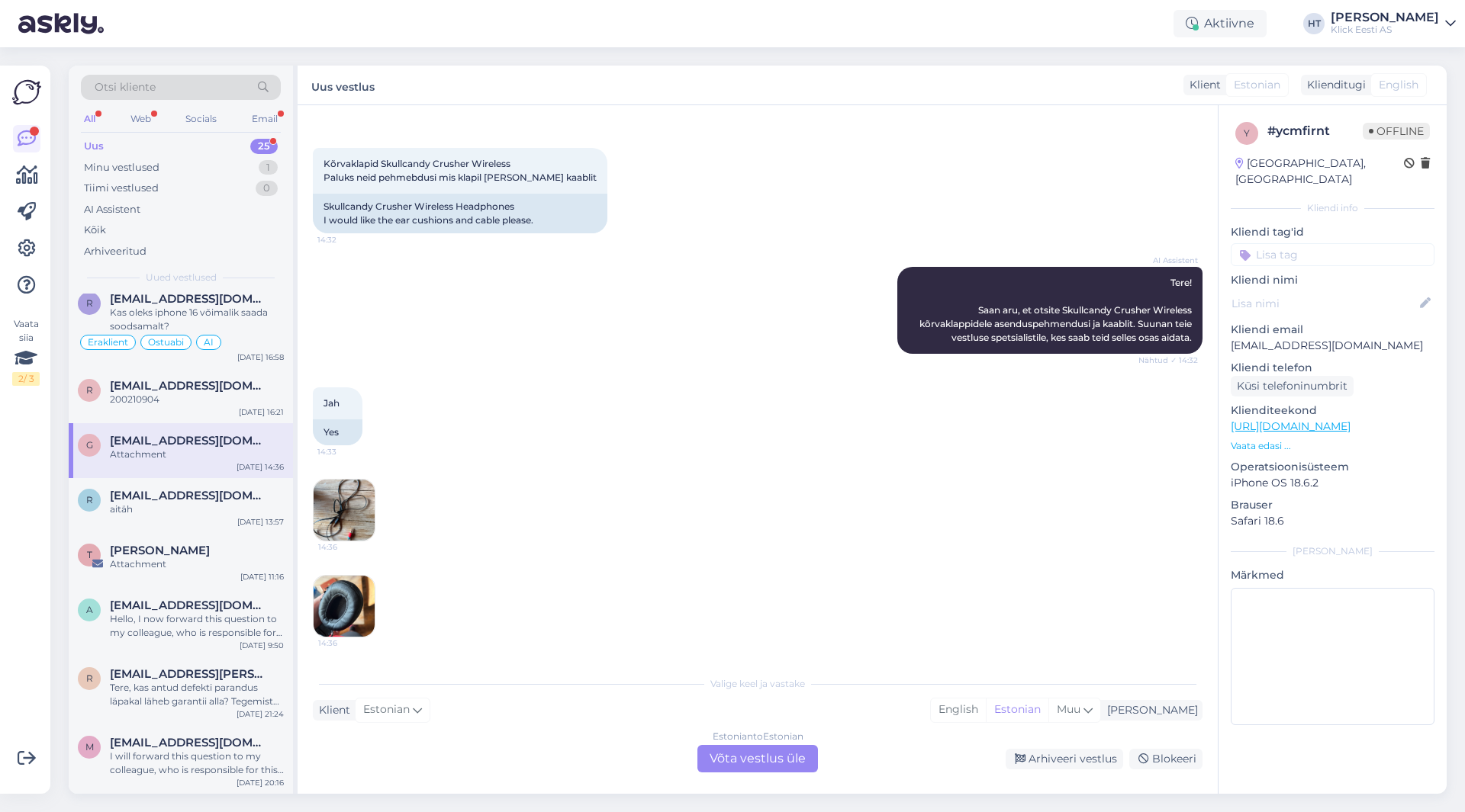
click at [347, 611] on img at bounding box center [344, 606] width 61 height 61
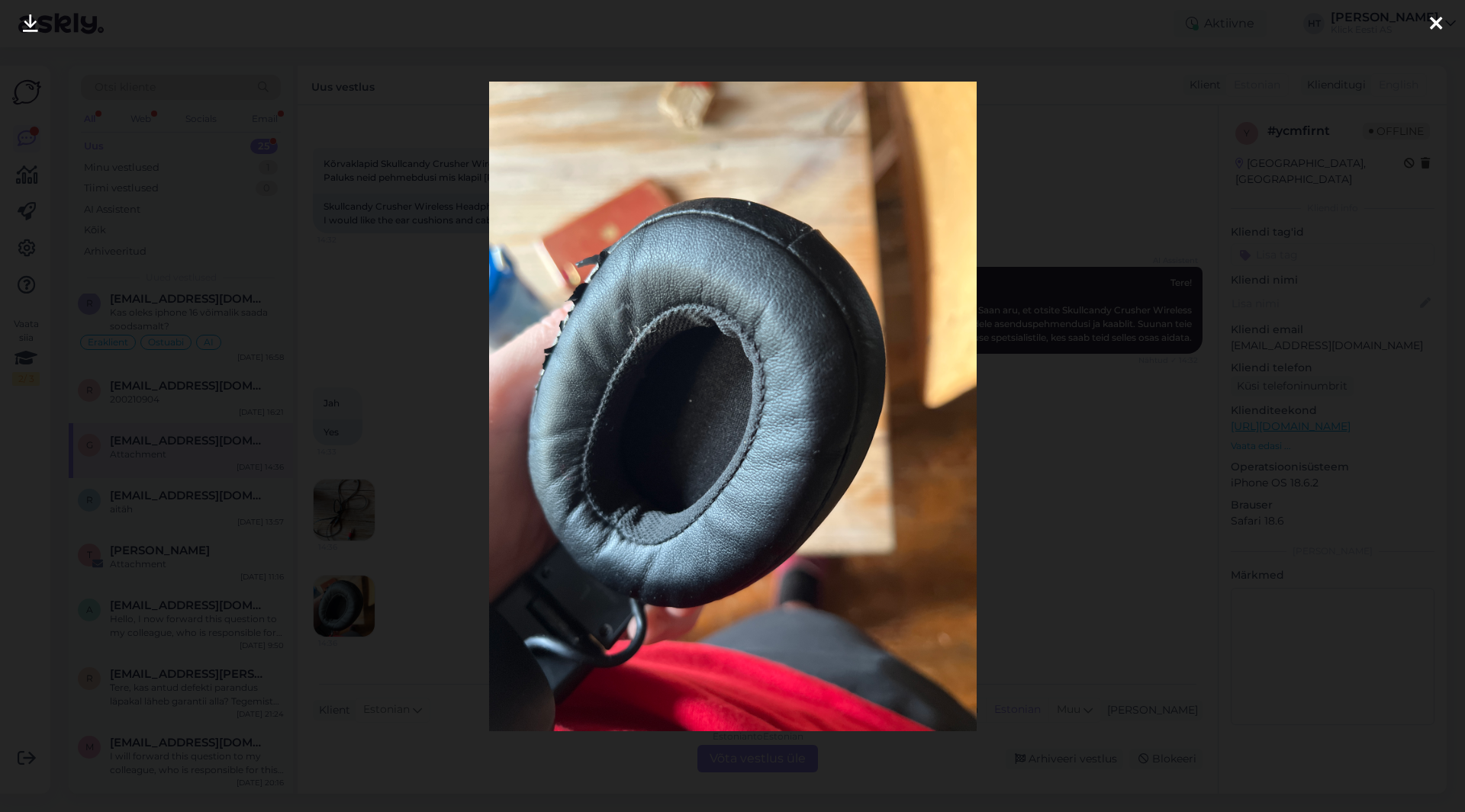
click at [434, 577] on div at bounding box center [732, 406] width 1465 height 812
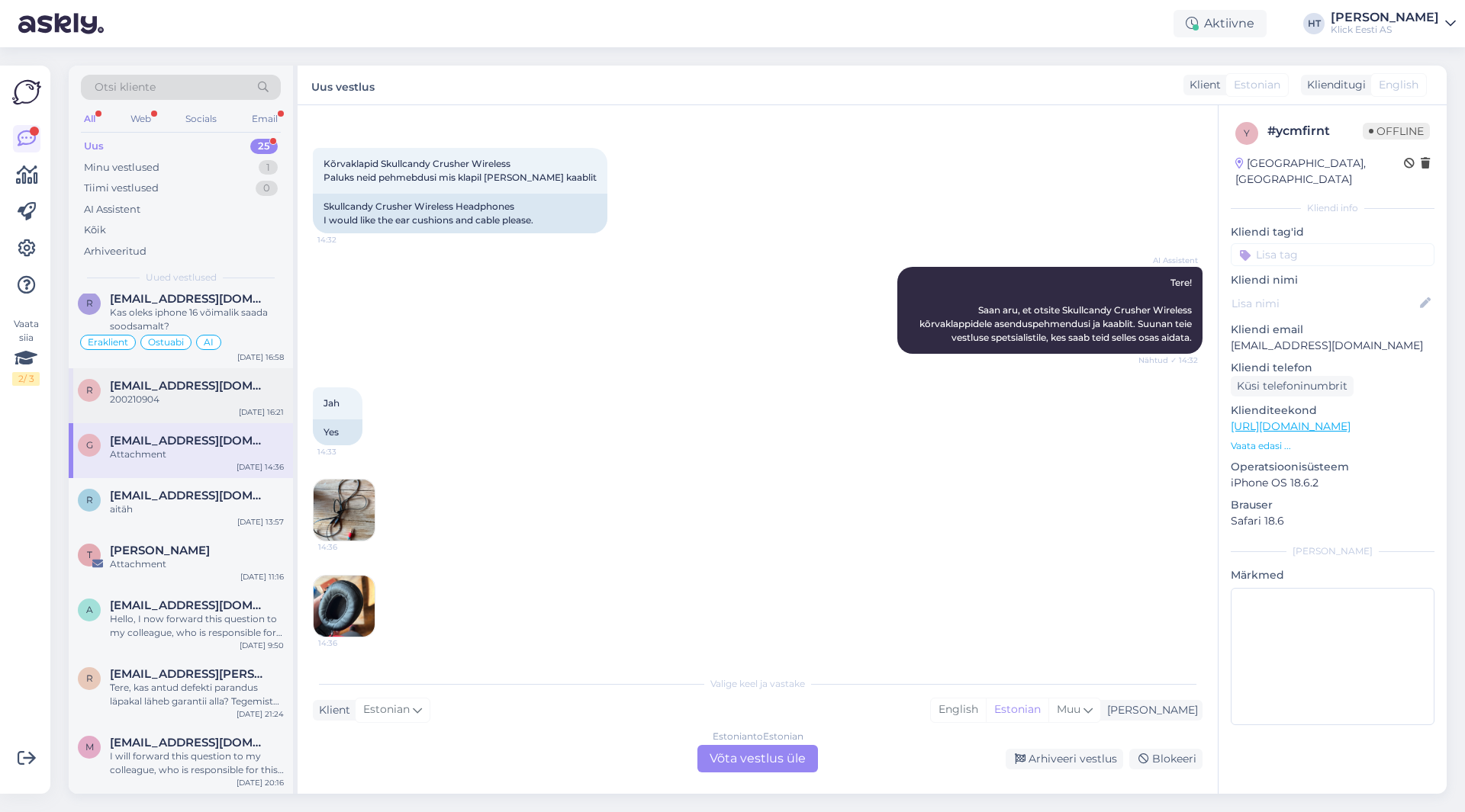
click at [231, 410] on div "r [EMAIL_ADDRESS][DOMAIN_NAME] 200210904 [DATE] 16:21" at bounding box center [181, 396] width 224 height 54
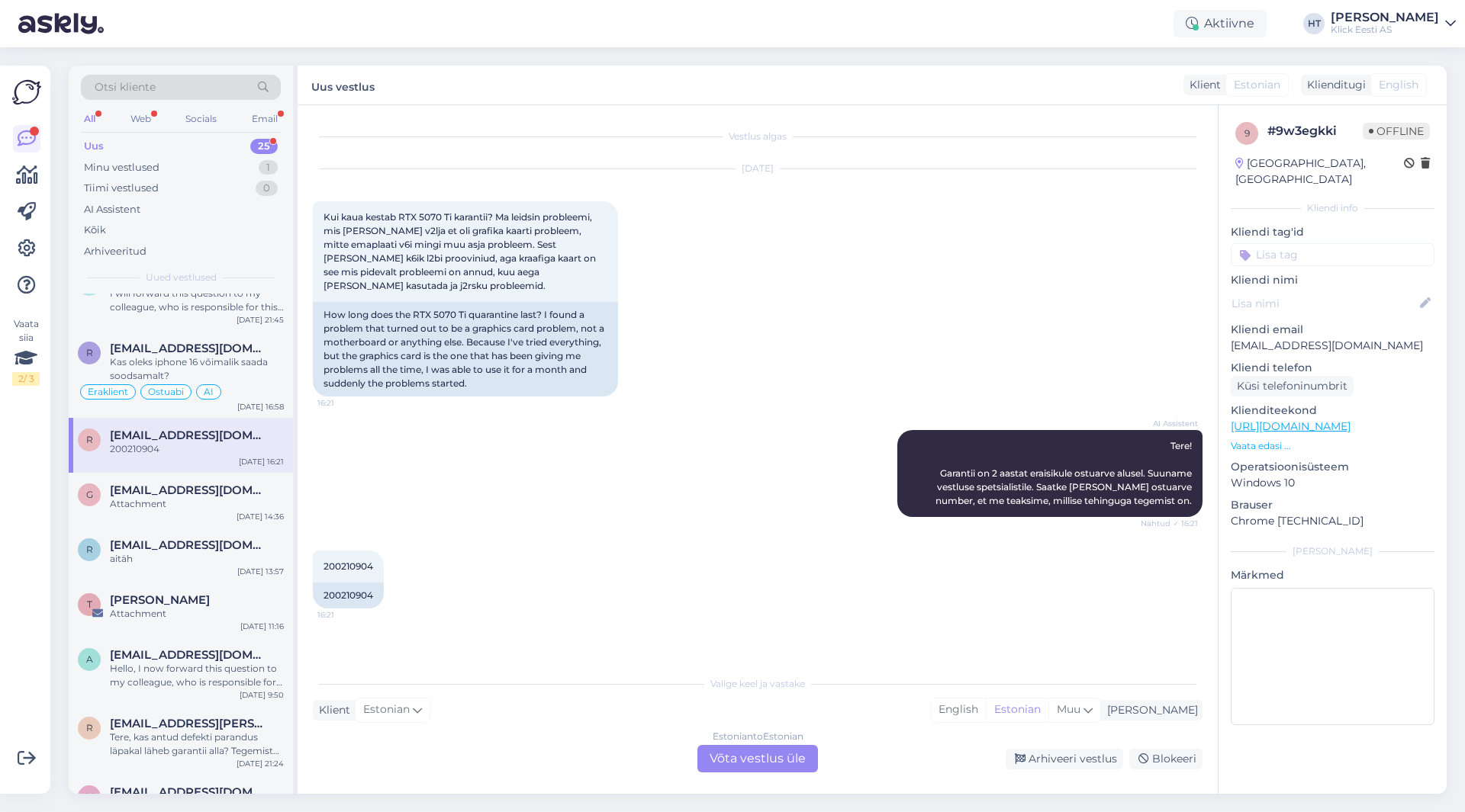
scroll to position [1098, 0]
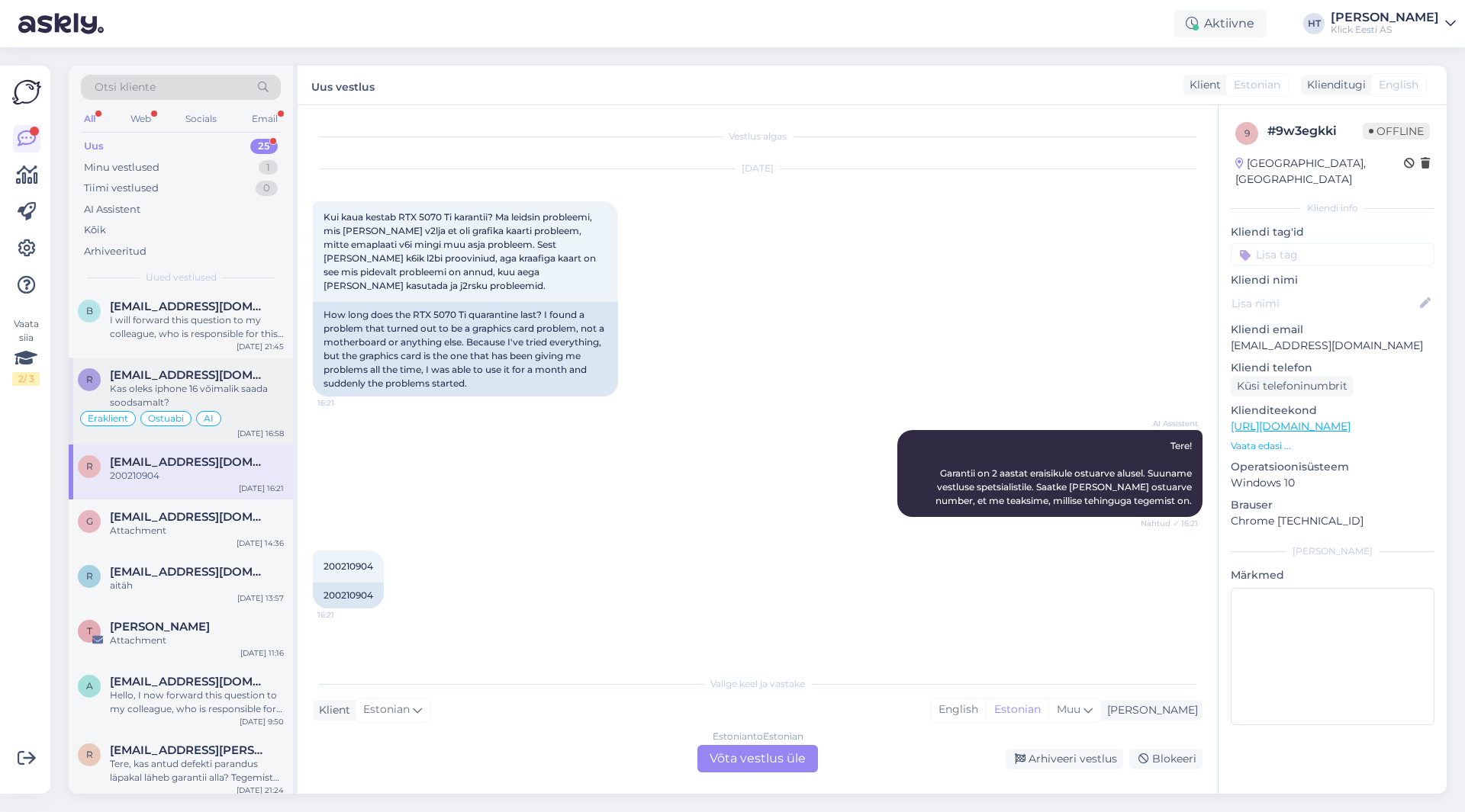
click at [244, 389] on div "Kas oleks iphone 16 võimalik saada soodsamalt?" at bounding box center [196, 396] width 174 height 27
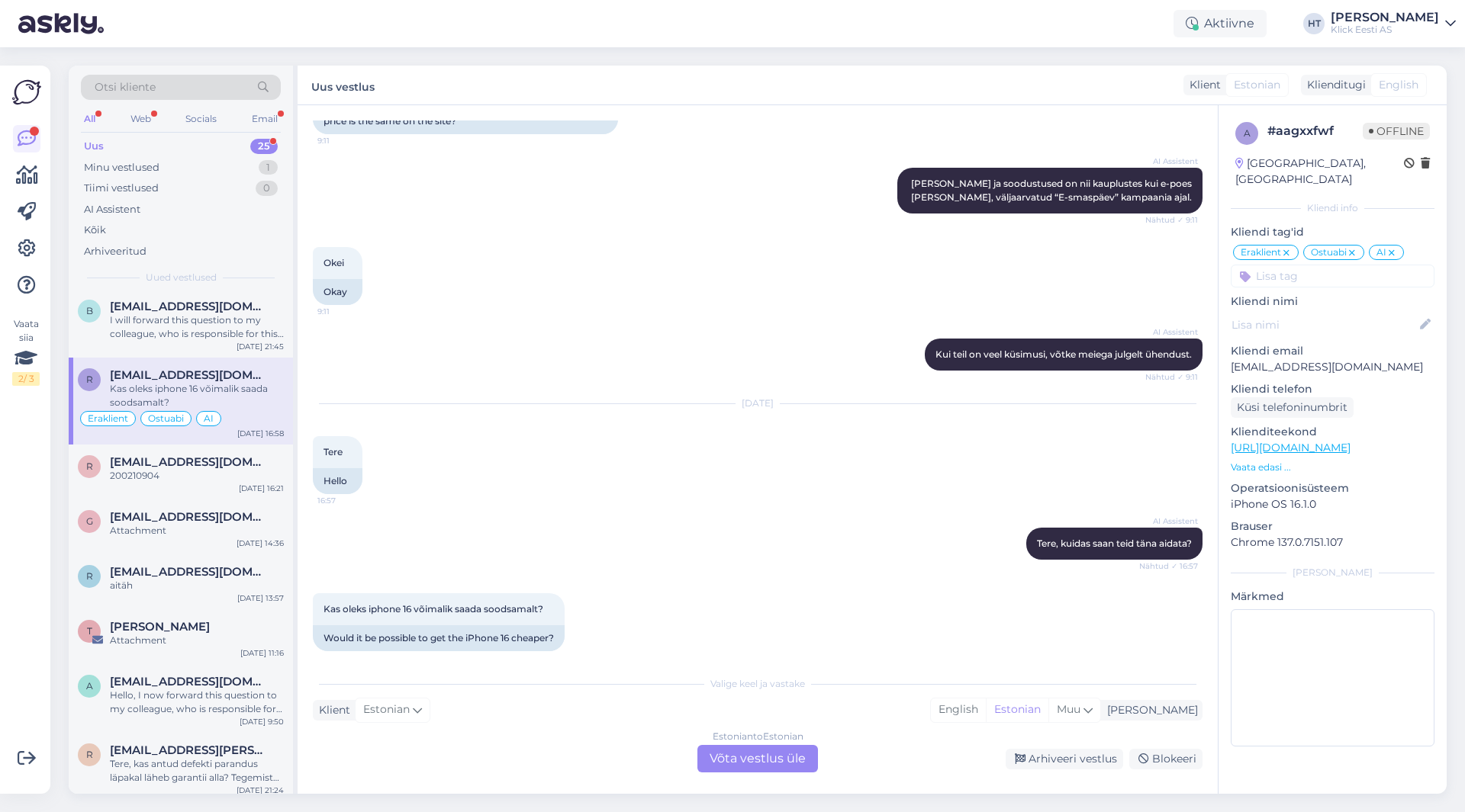
scroll to position [1022, 0]
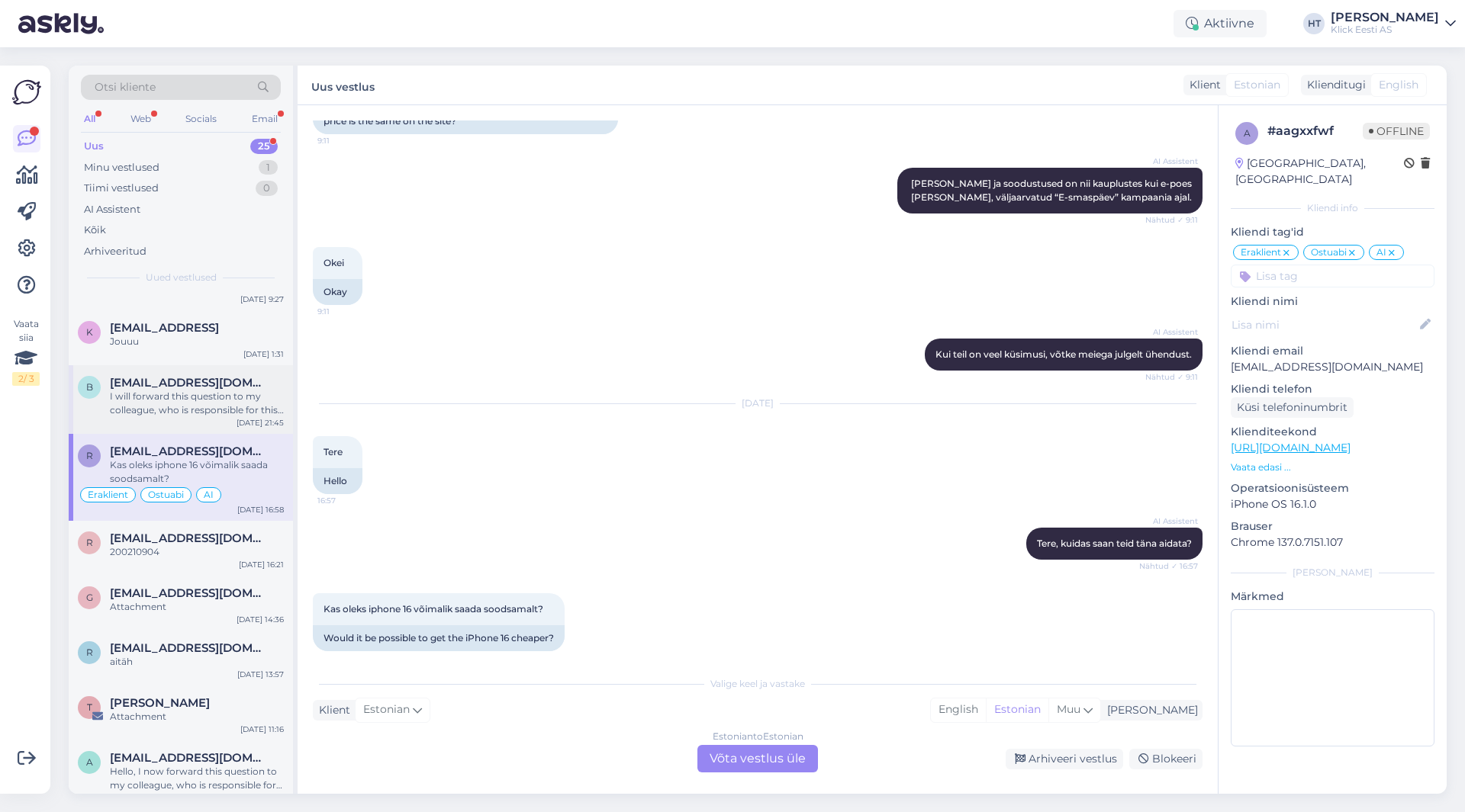
click at [253, 382] on span "[EMAIL_ADDRESS][DOMAIN_NAME]" at bounding box center [189, 382] width 159 height 14
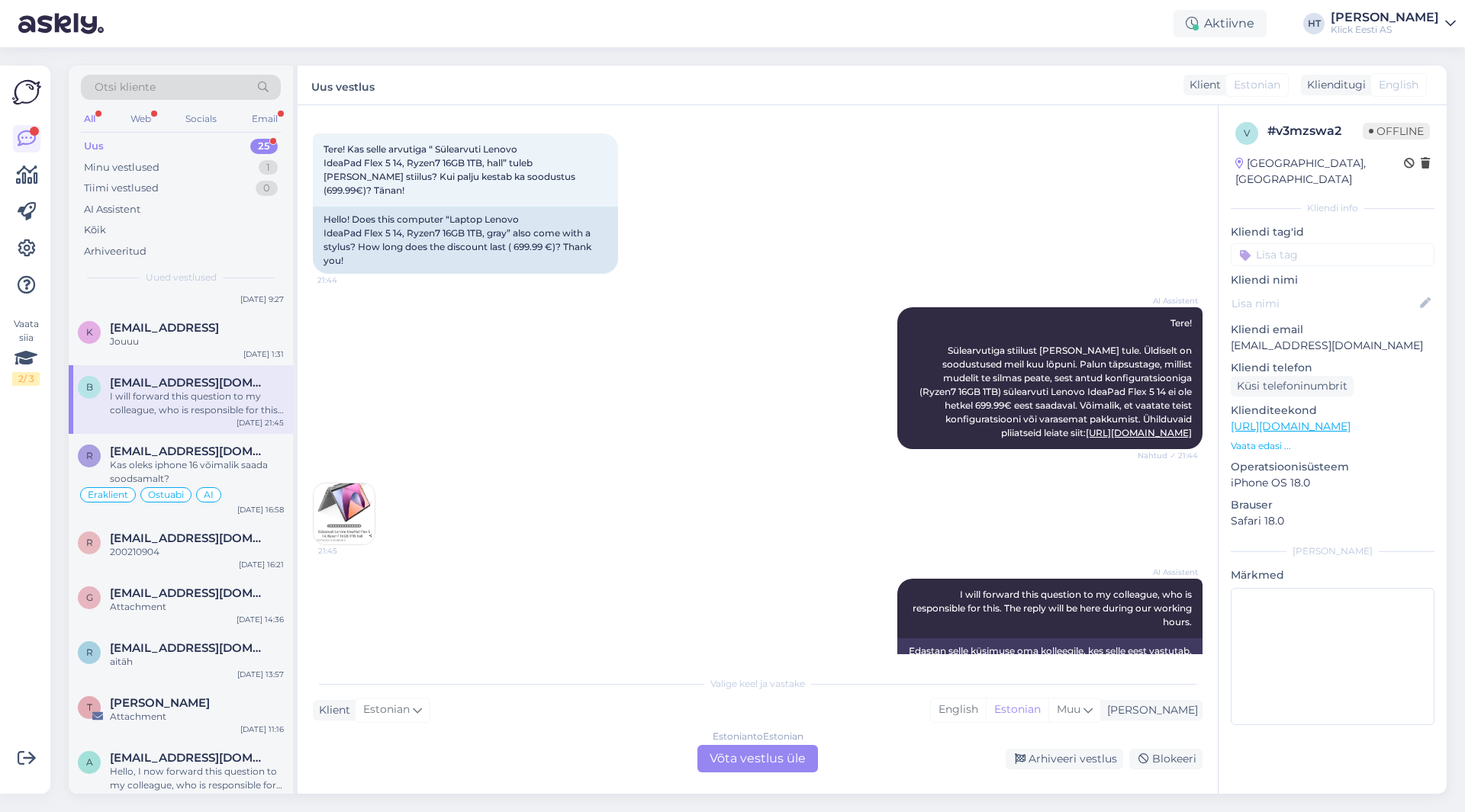
scroll to position [94, 0]
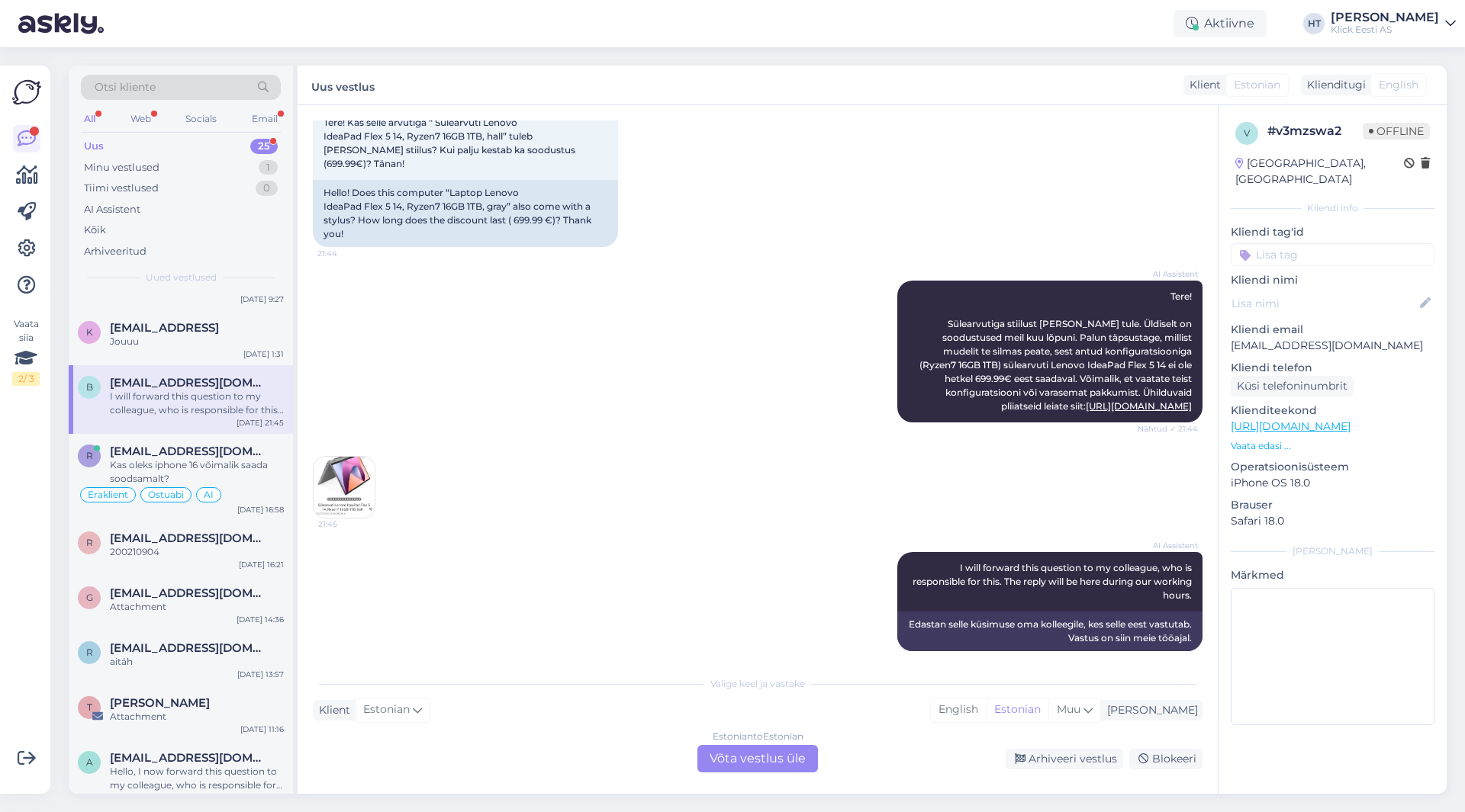
click at [360, 463] on img at bounding box center [344, 487] width 61 height 61
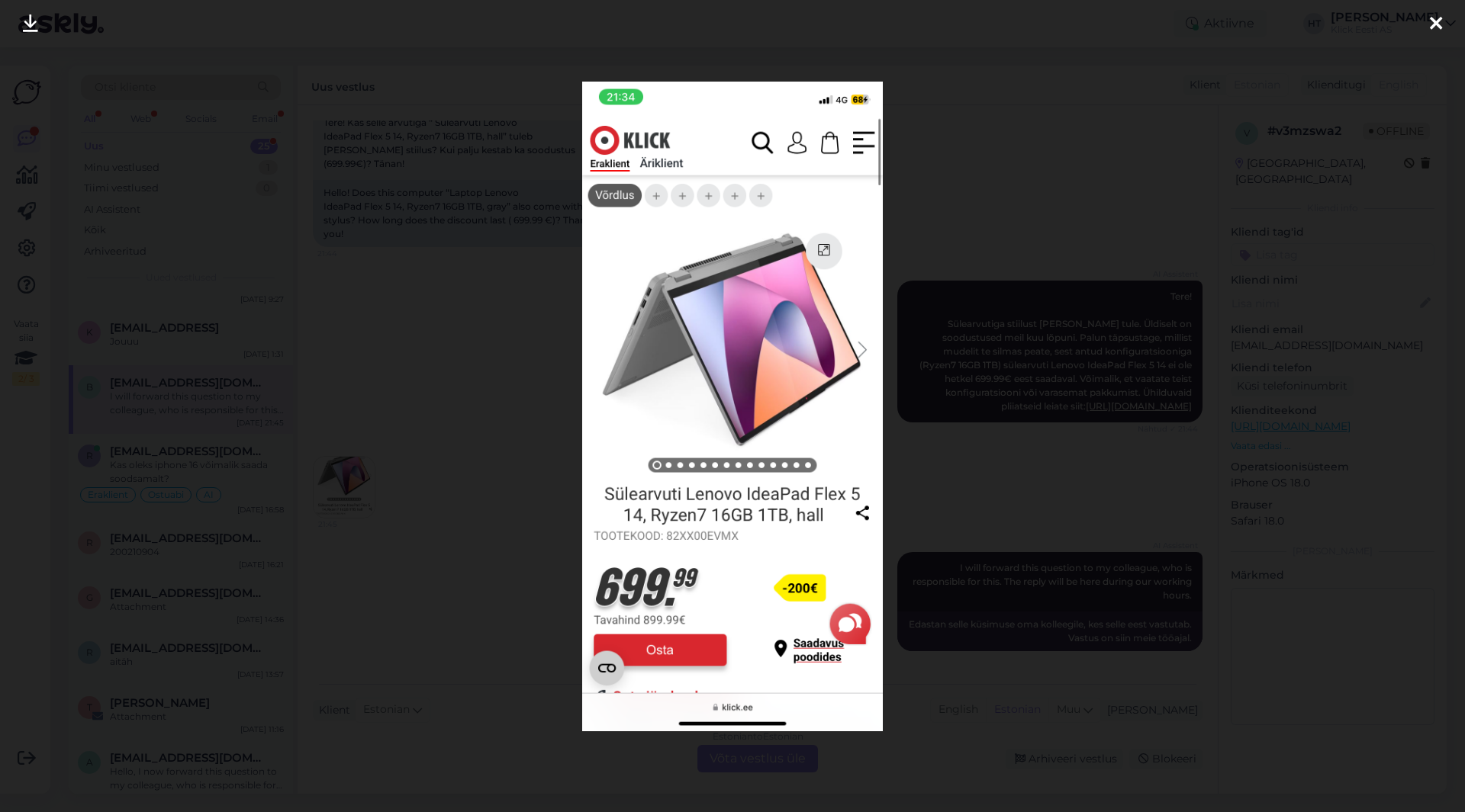
click at [483, 472] on div at bounding box center [732, 406] width 1465 height 812
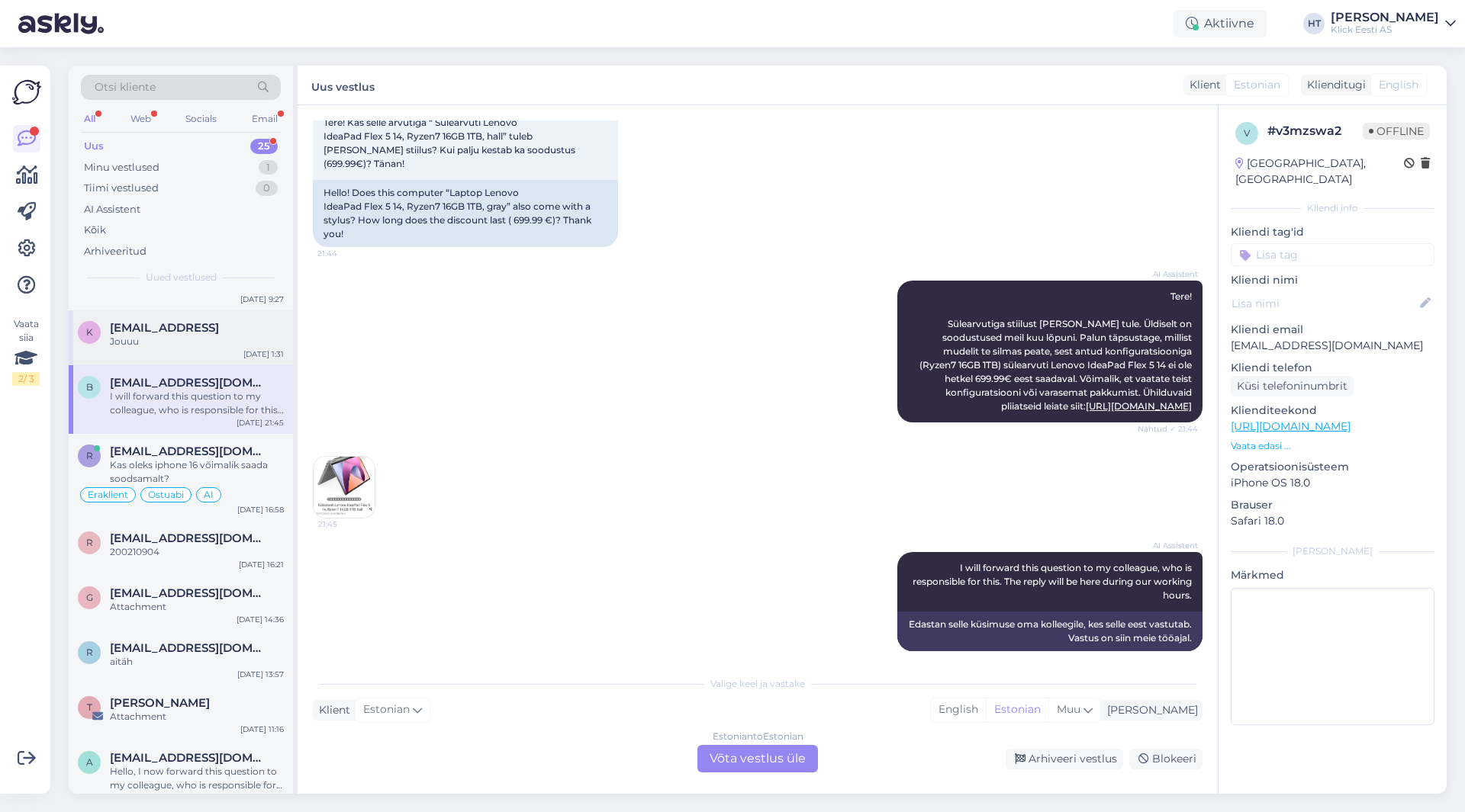
click at [224, 341] on div "Jouuu" at bounding box center [196, 342] width 174 height 14
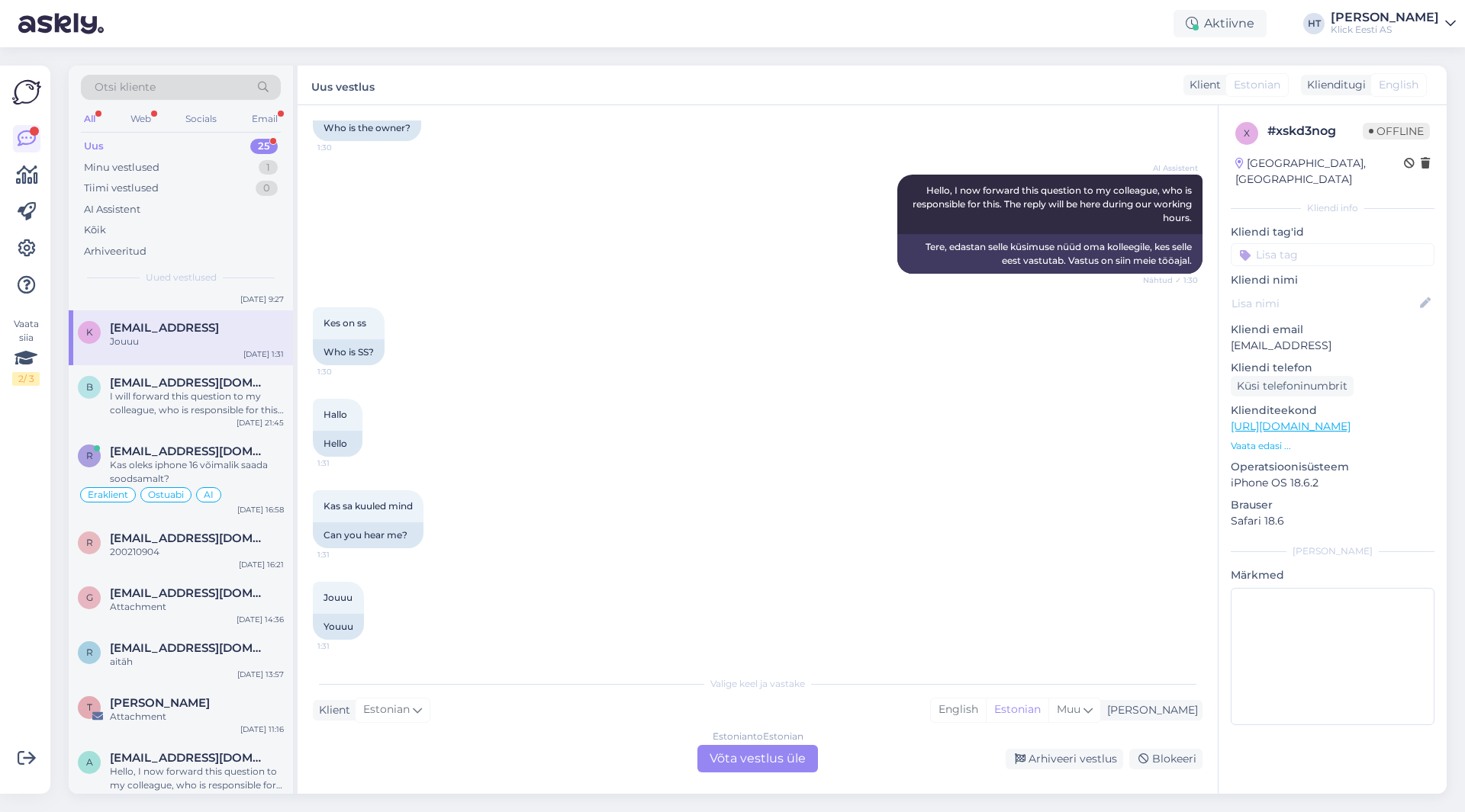
scroll to position [121, 0]
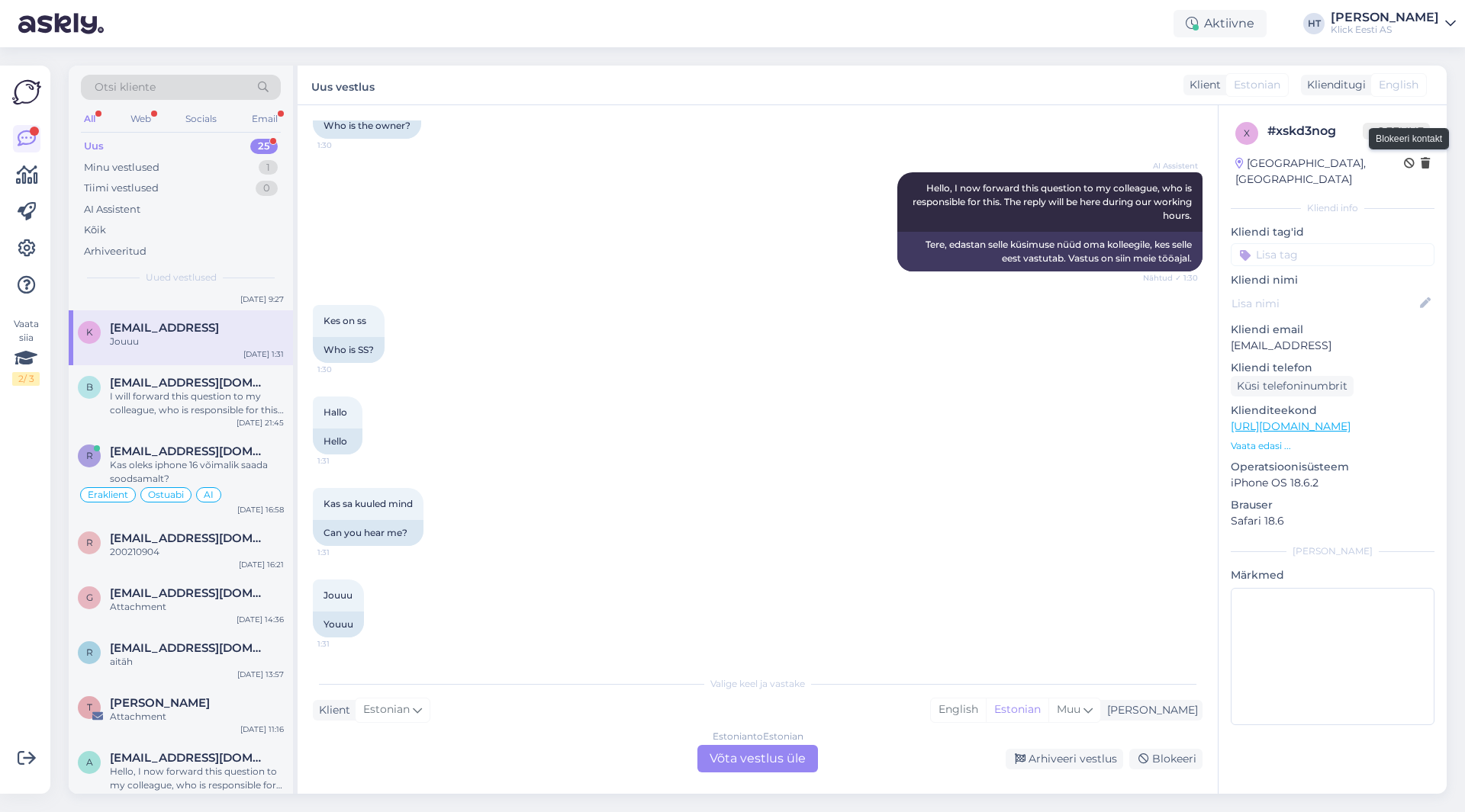
click at [1405, 163] on icon at bounding box center [1410, 164] width 11 height 11
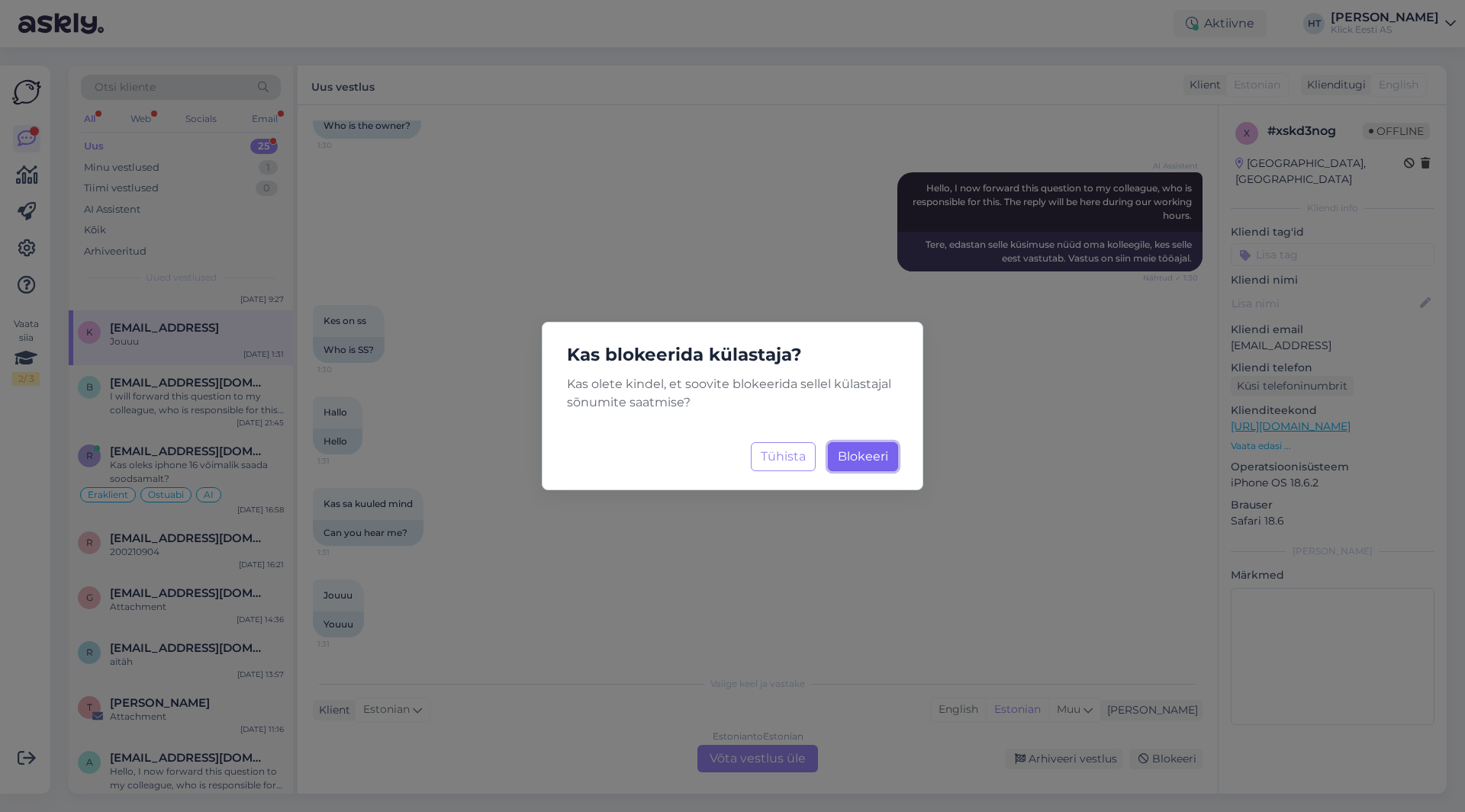
click at [869, 464] on button "Blokeeri Laadimine..." at bounding box center [862, 457] width 70 height 29
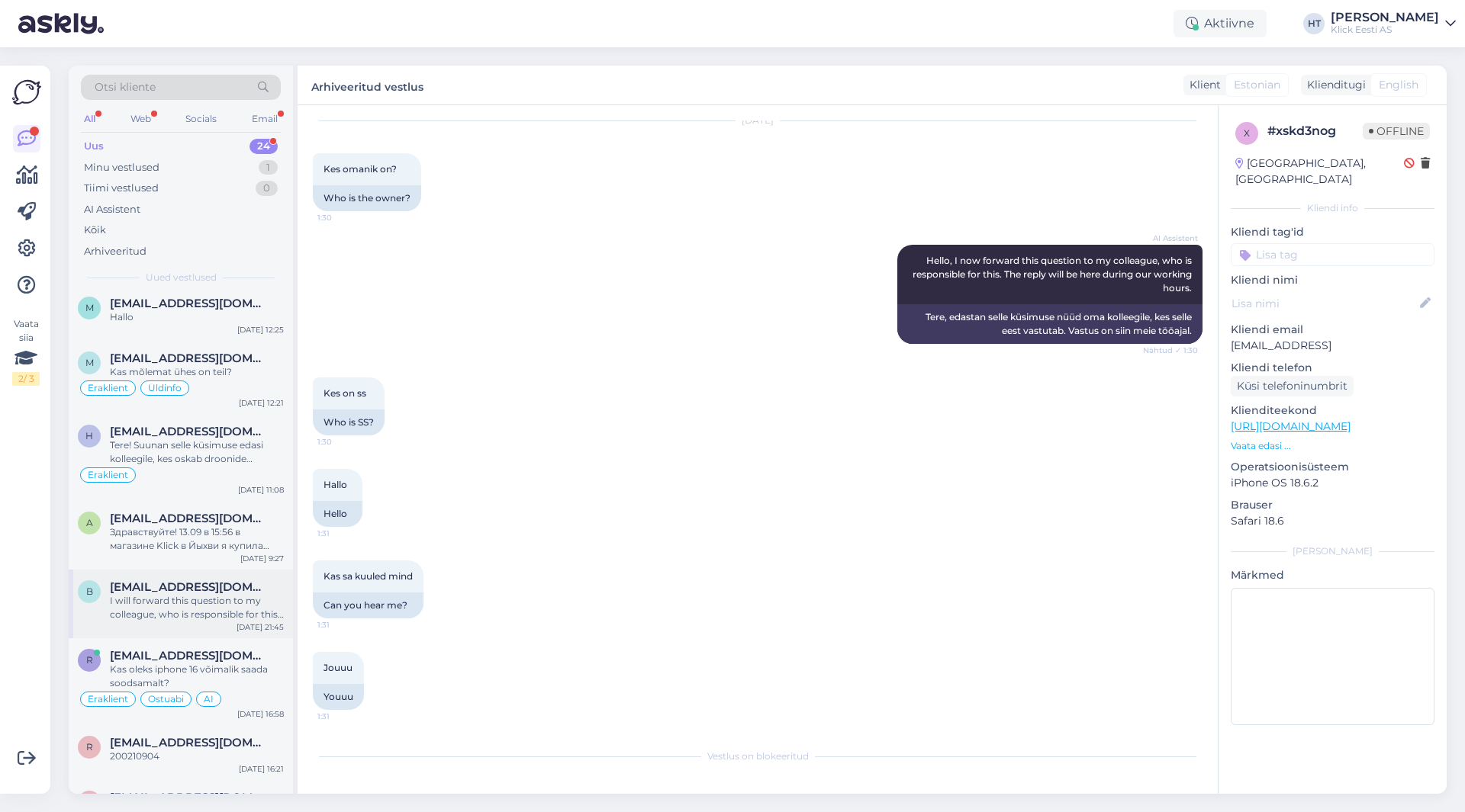
scroll to position [839, 0]
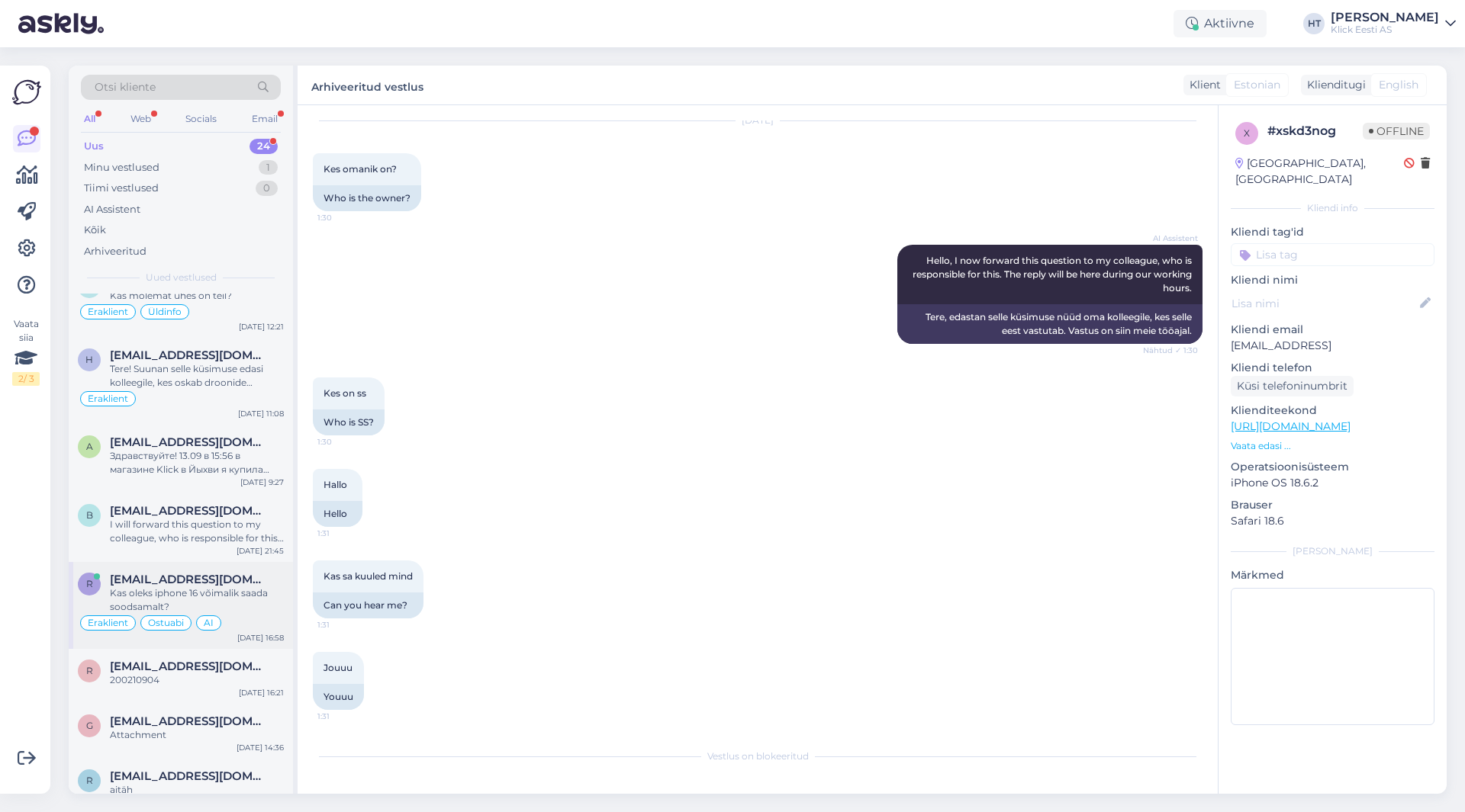
click at [213, 587] on div "Kas oleks iphone 16 võimalik saada soodsamalt?" at bounding box center [196, 600] width 174 height 27
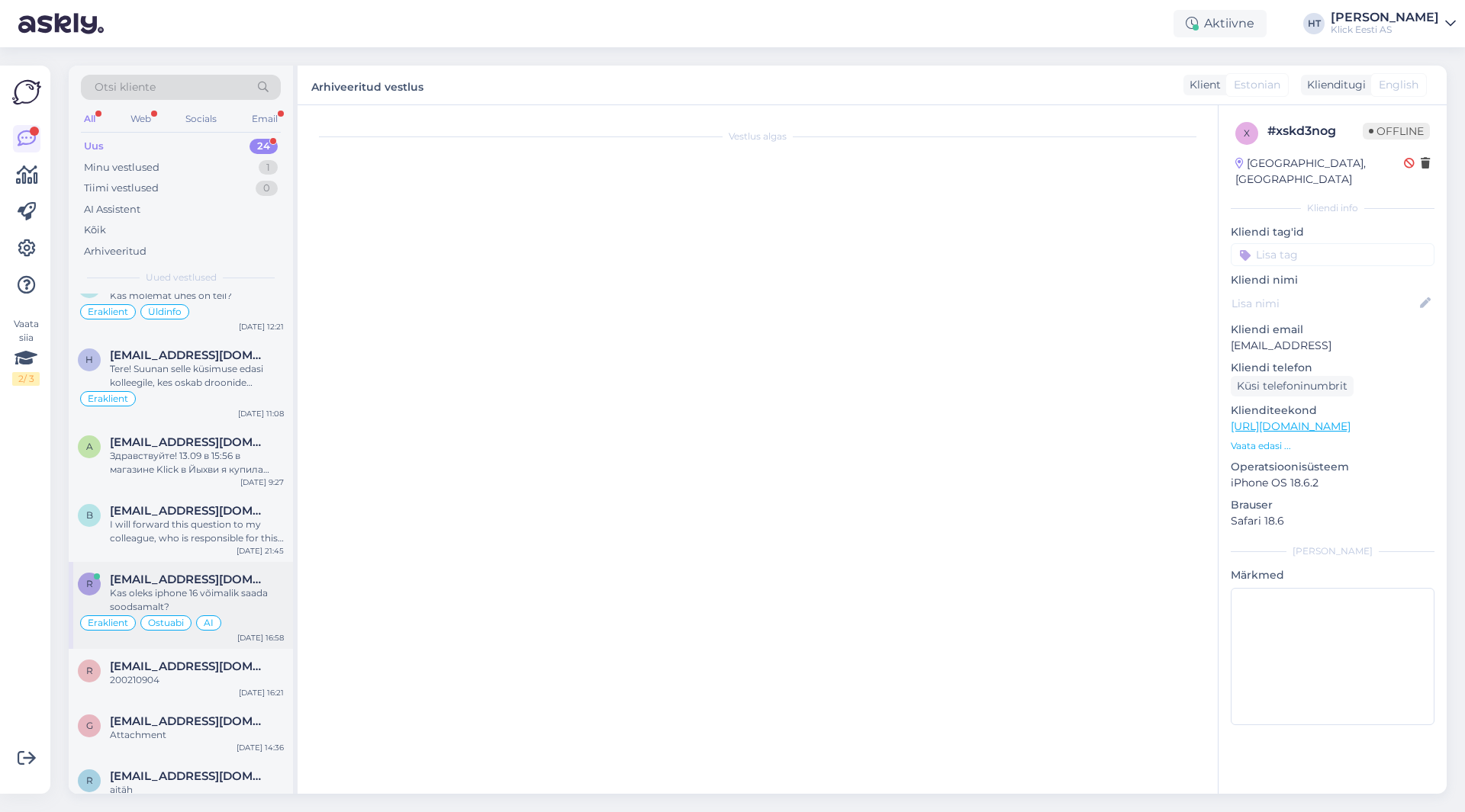
scroll to position [323, 0]
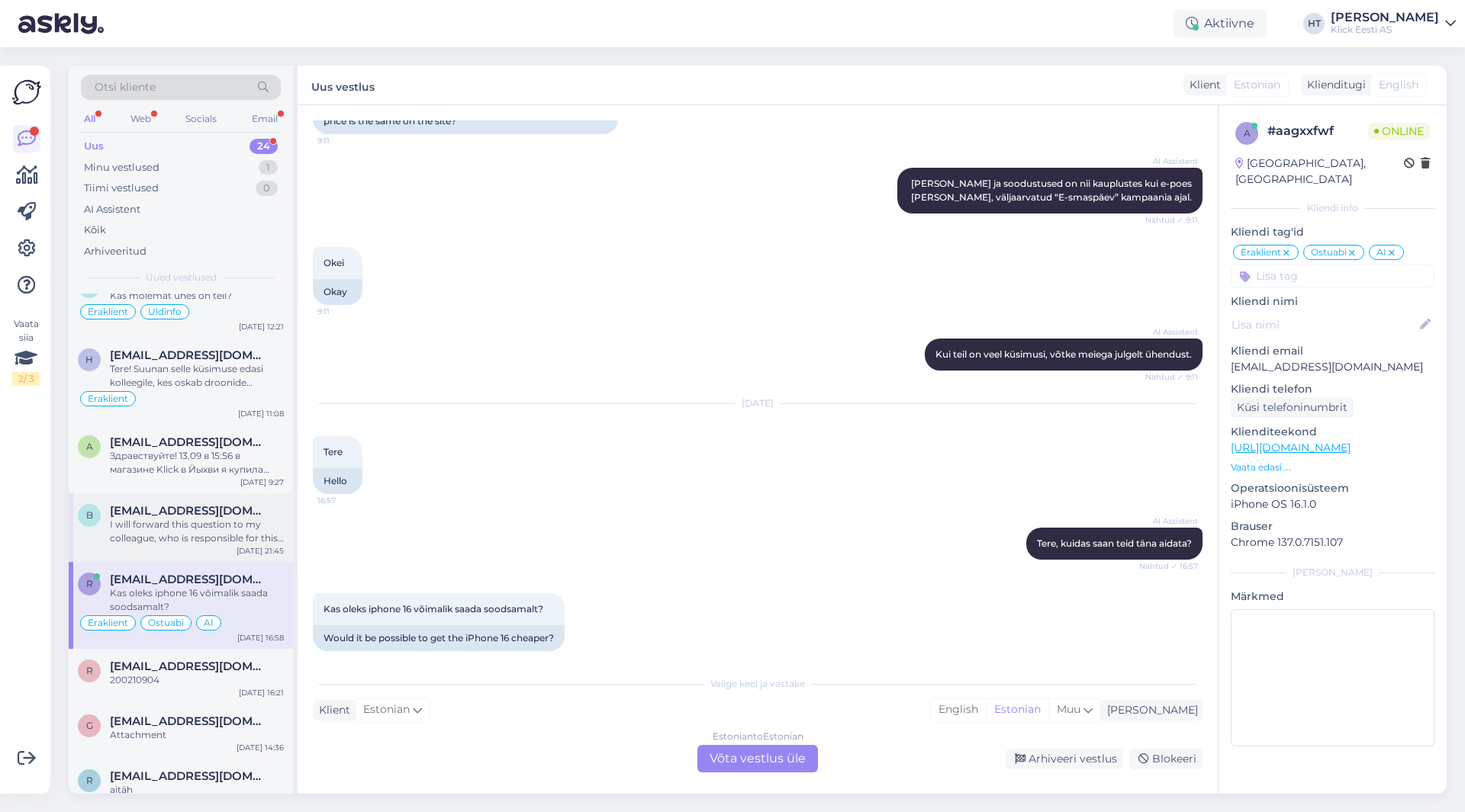
click at [182, 517] on span "[EMAIL_ADDRESS][DOMAIN_NAME]" at bounding box center [189, 510] width 159 height 14
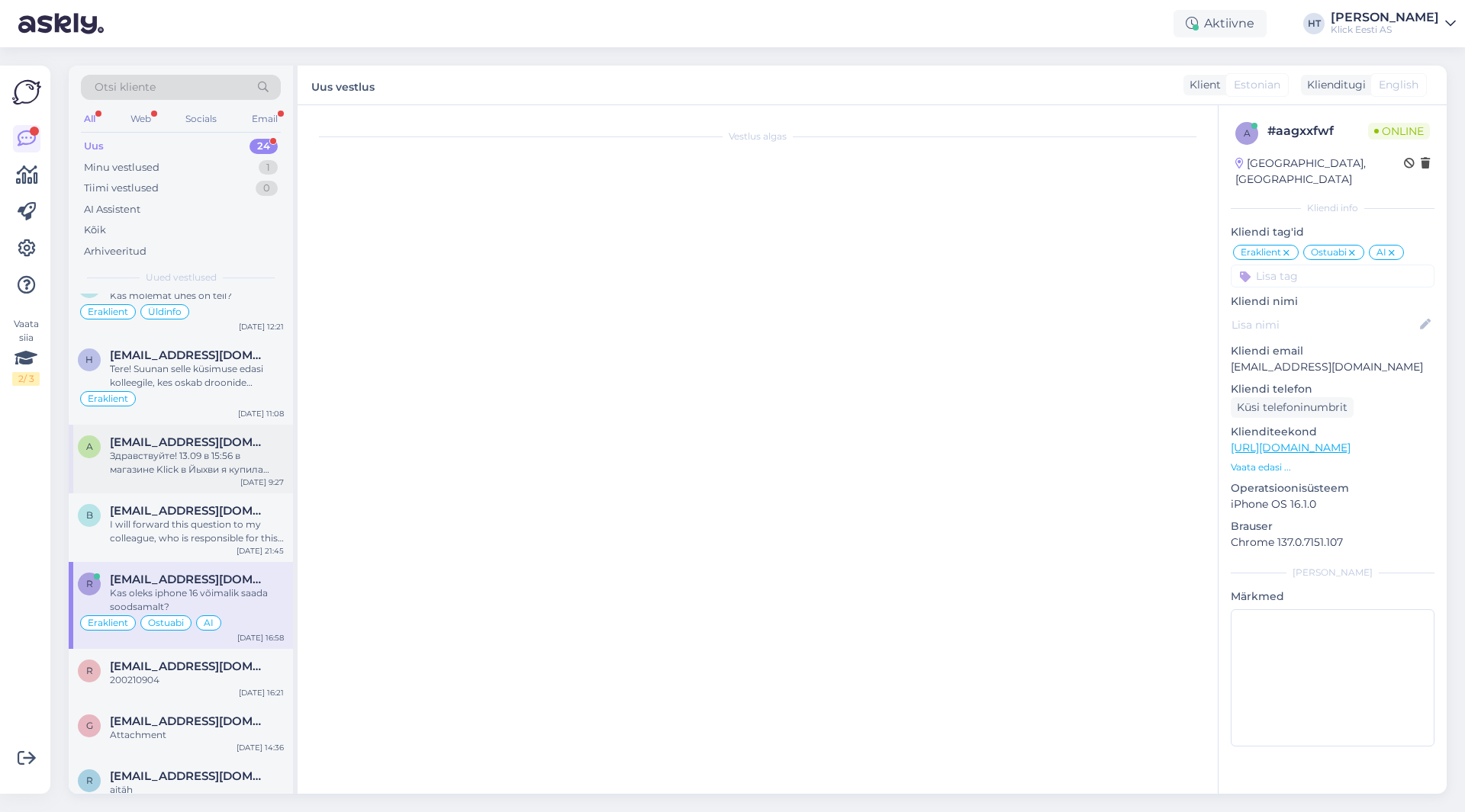
scroll to position [94, 0]
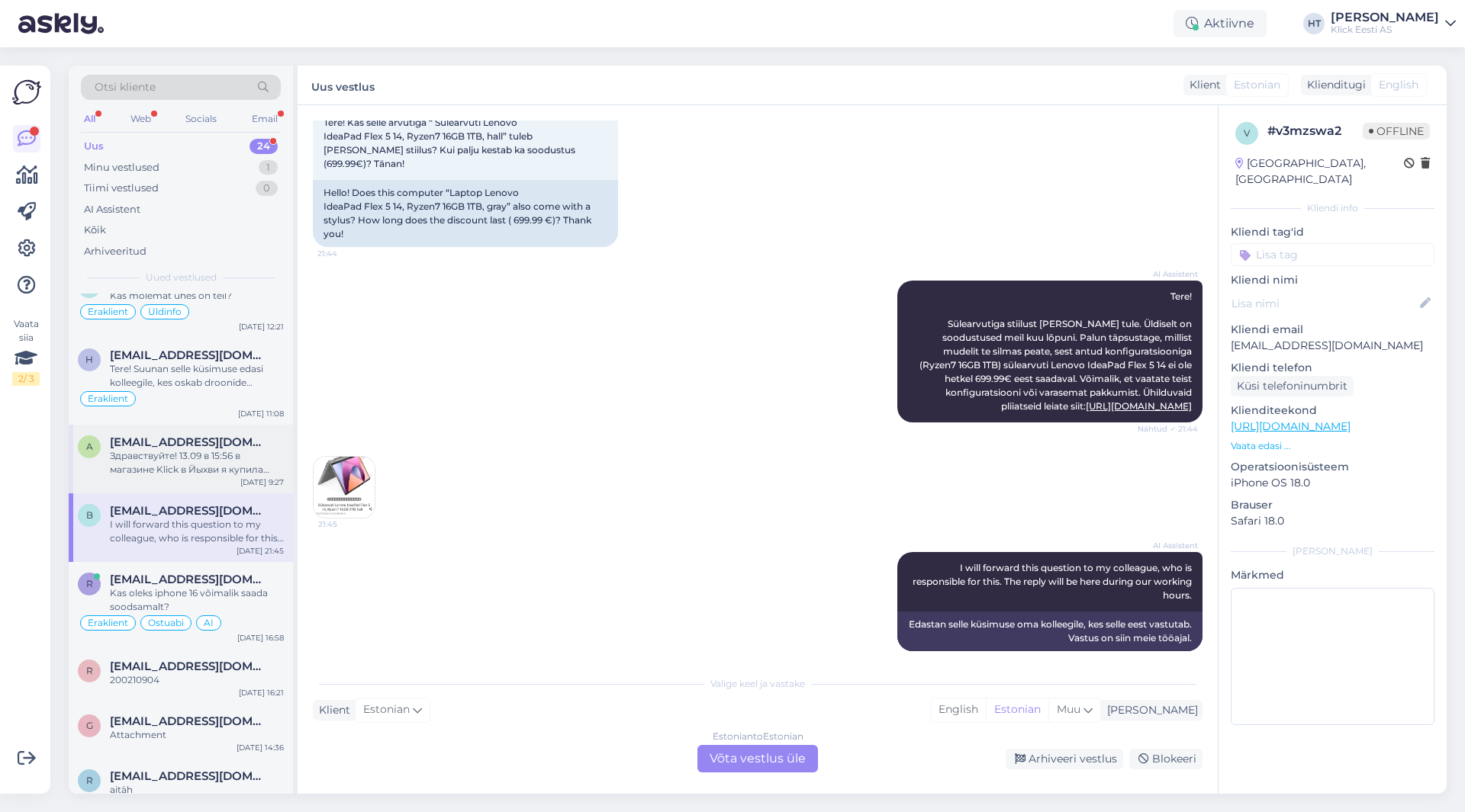
click at [199, 459] on div "Здравствуйте! 13.09 в 15:56 в магазине Klick в Йыхви я купила iPad A16 и Apple …" at bounding box center [196, 463] width 174 height 27
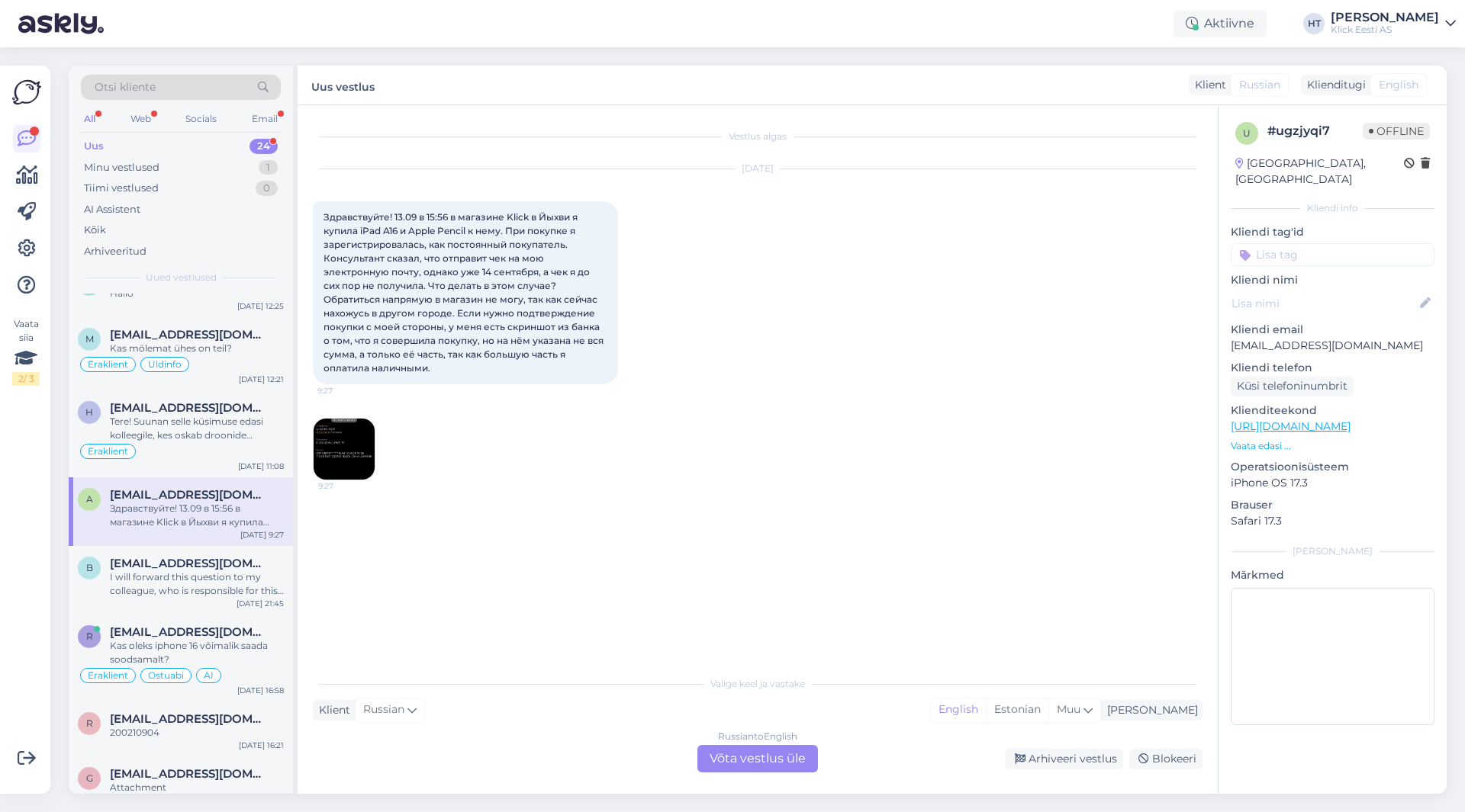
scroll to position [763, 0]
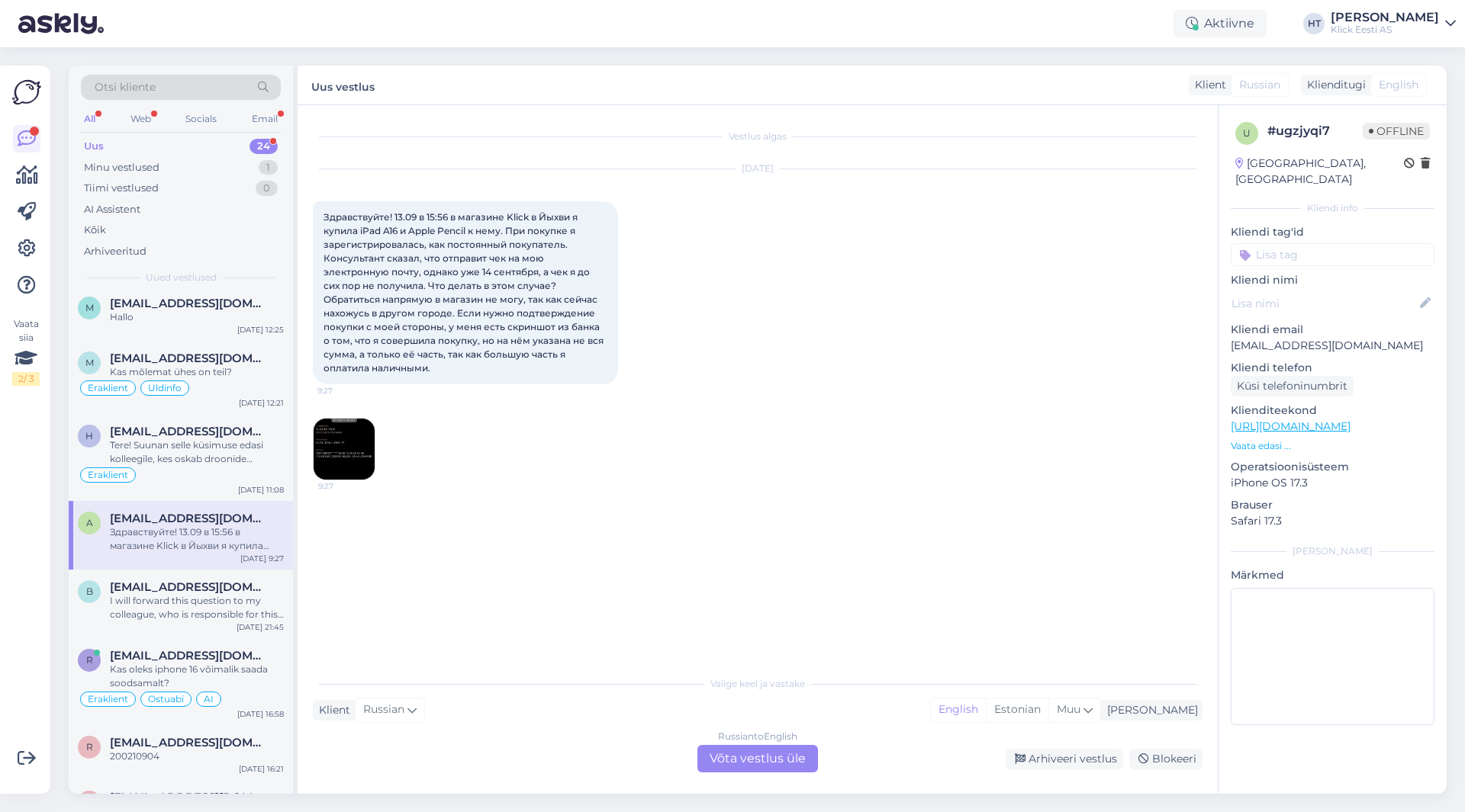
click at [339, 430] on img at bounding box center [344, 449] width 61 height 61
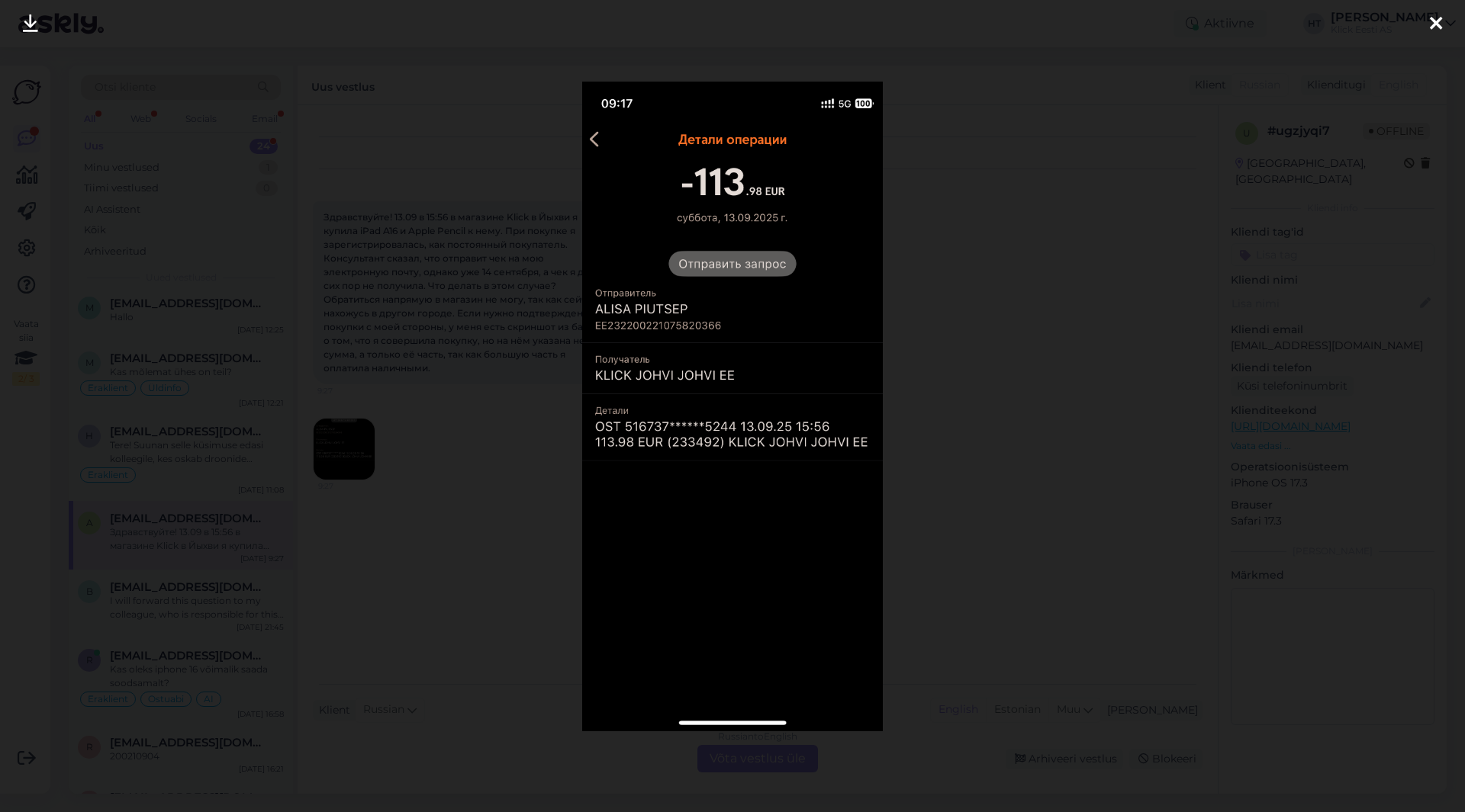
click at [463, 443] on div at bounding box center [732, 406] width 1465 height 812
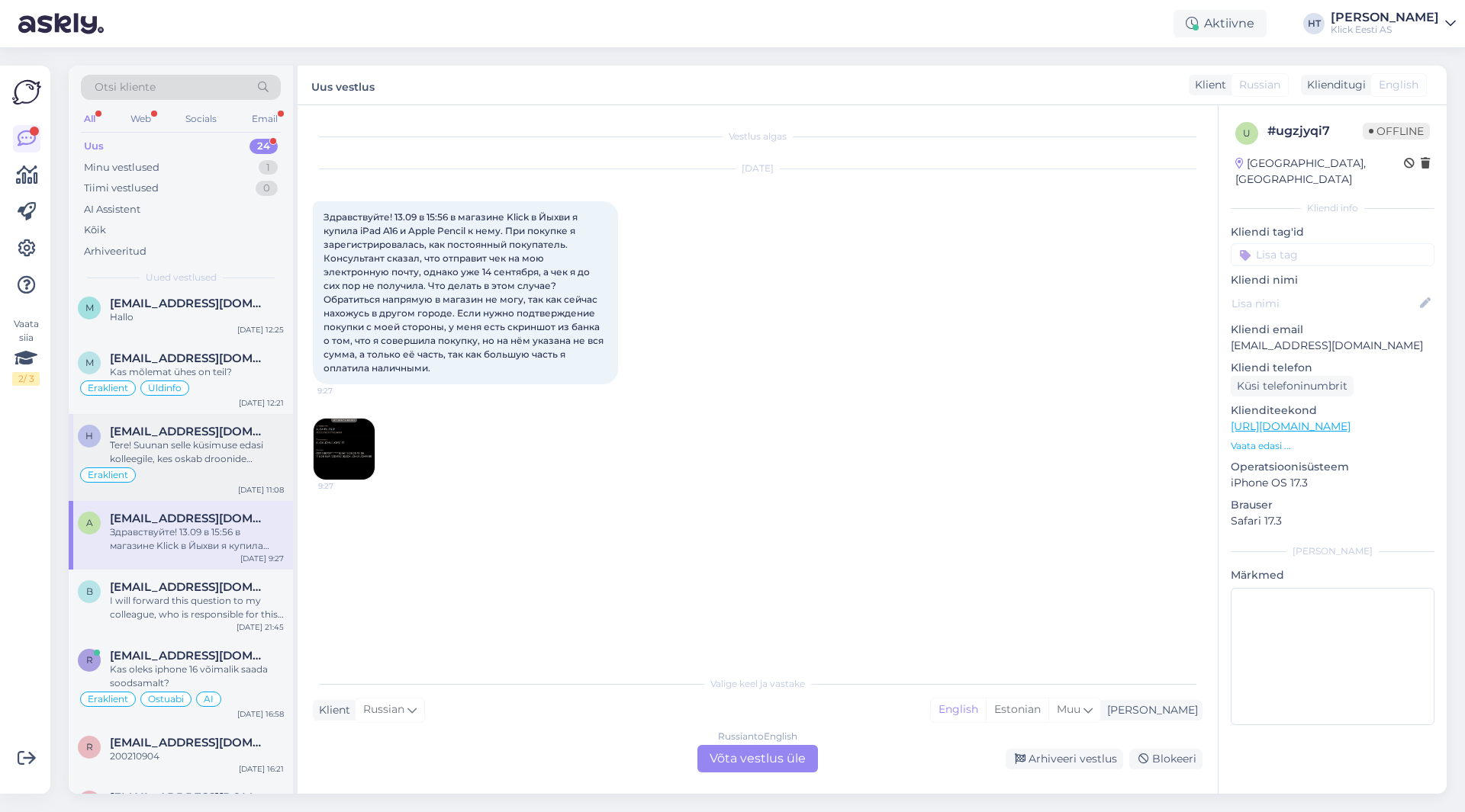
click at [234, 465] on div "Tere! Suunan selle küsimuse edasi kolleegile, kes oskab droonide [PERSON_NAME] …" at bounding box center [196, 452] width 174 height 27
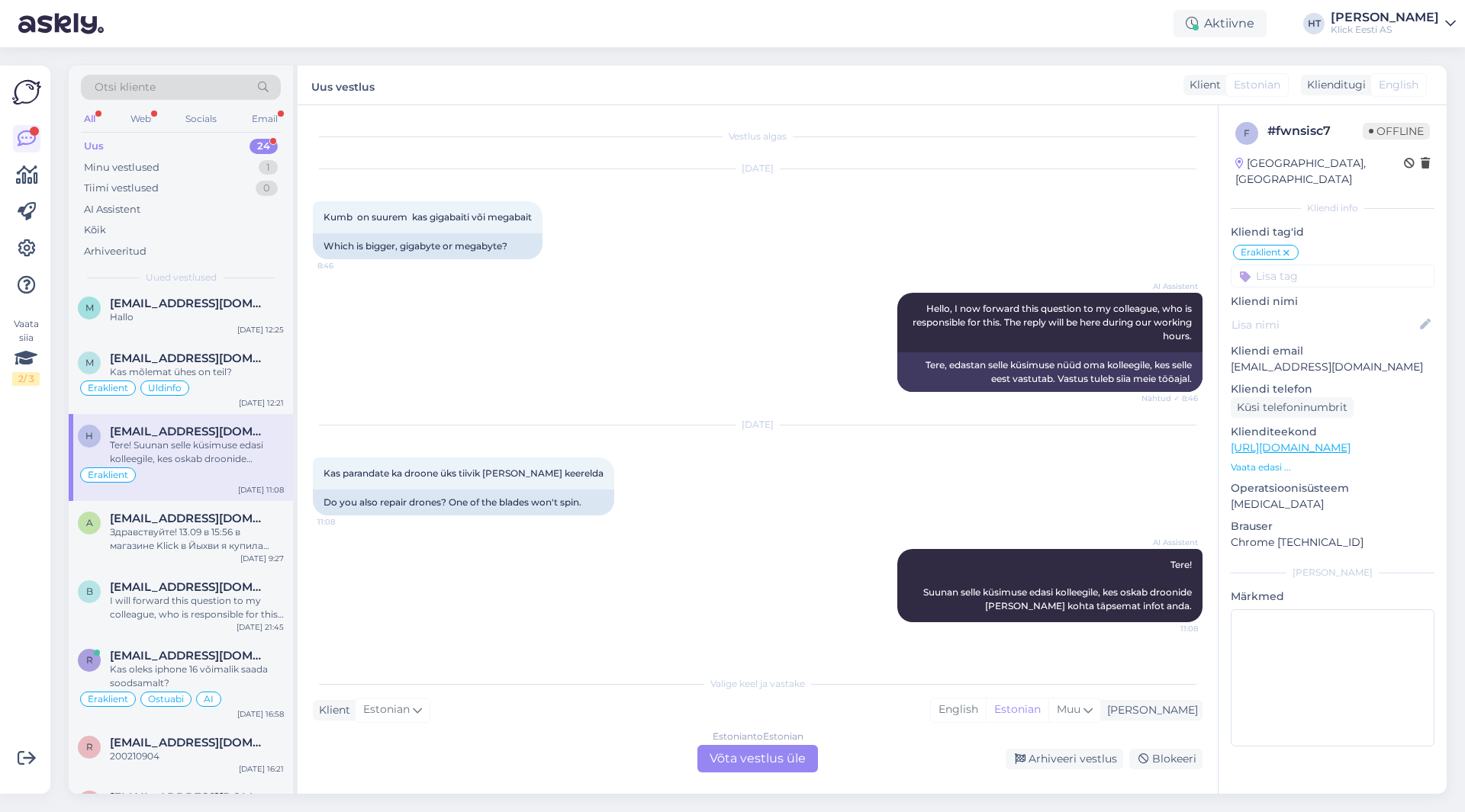
click at [736, 759] on div "Estonian to Estonian Võta vestlus üle" at bounding box center [758, 758] width 121 height 27
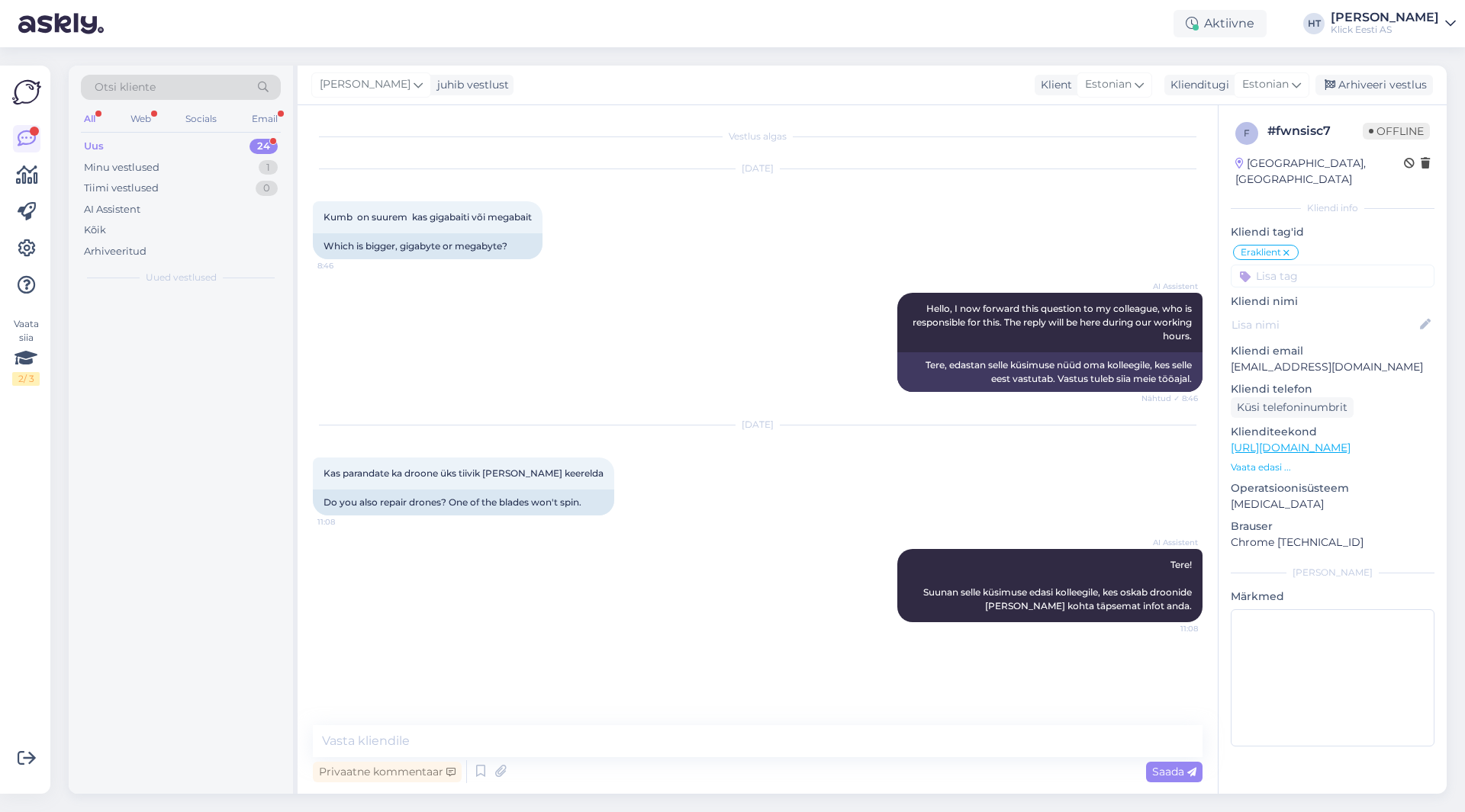
scroll to position [0, 0]
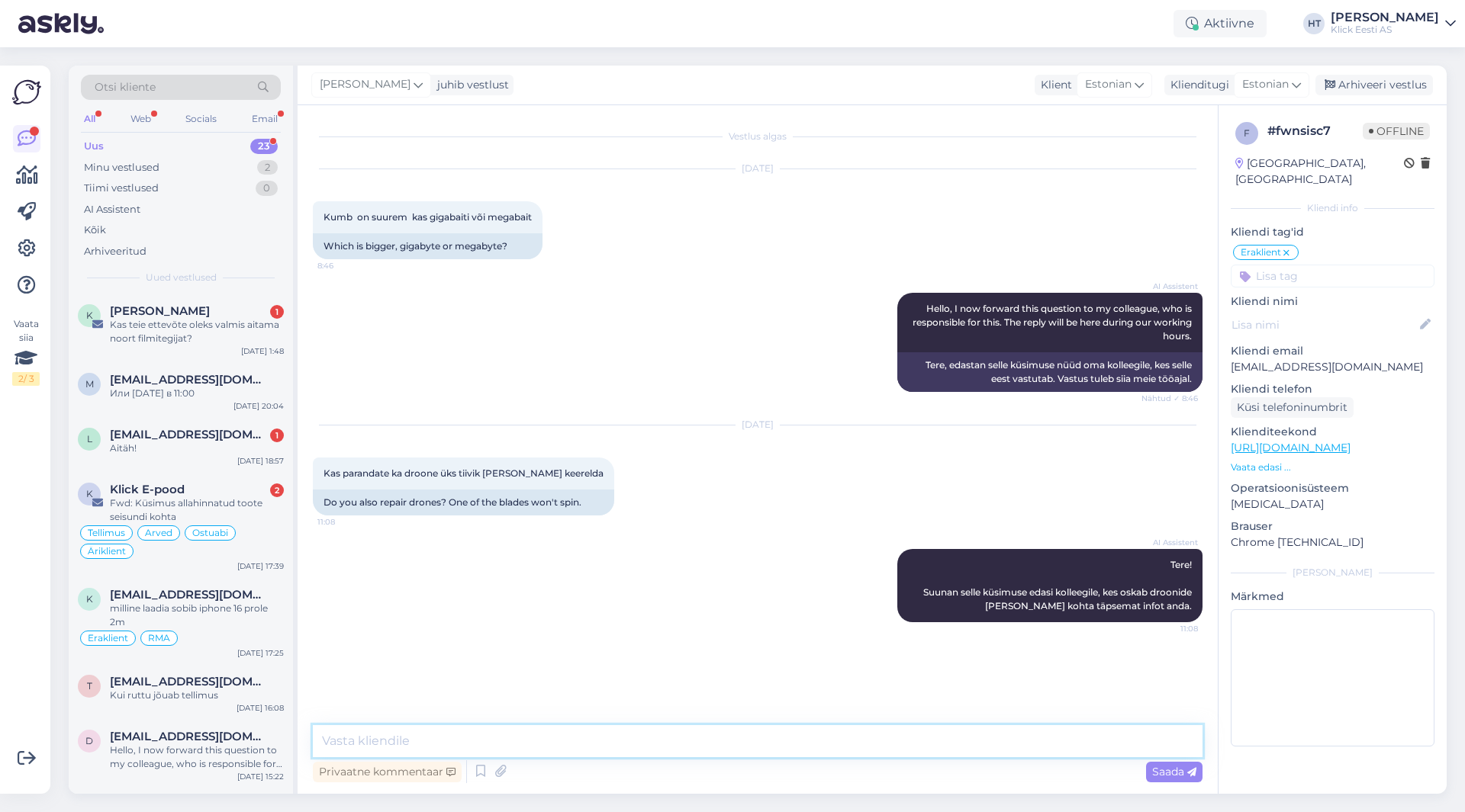
click at [732, 748] on textarea at bounding box center [757, 741] width 890 height 32
type textarea "Drrone me kahjuks ei paranda."
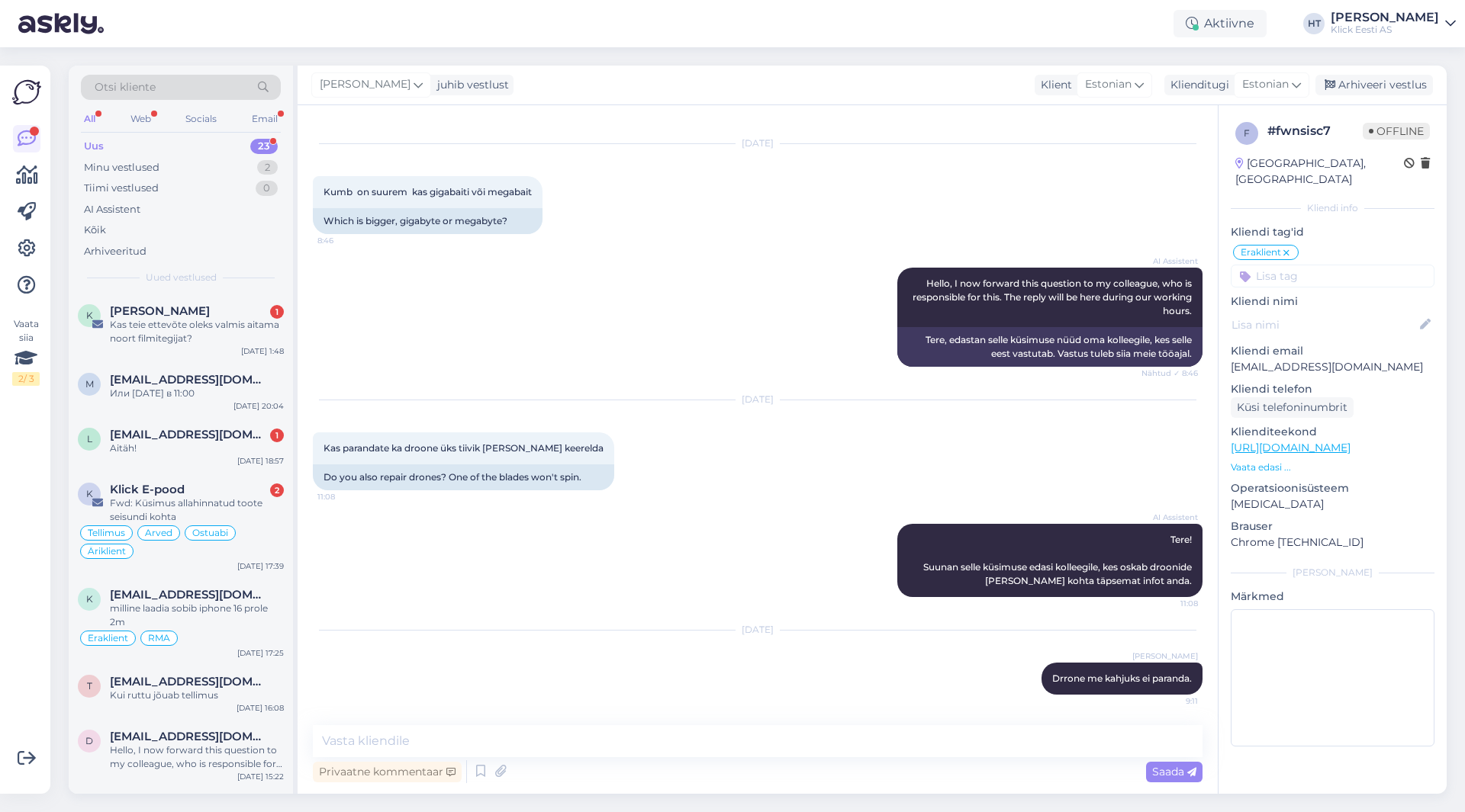
click at [1296, 264] on input at bounding box center [1333, 275] width 204 height 23
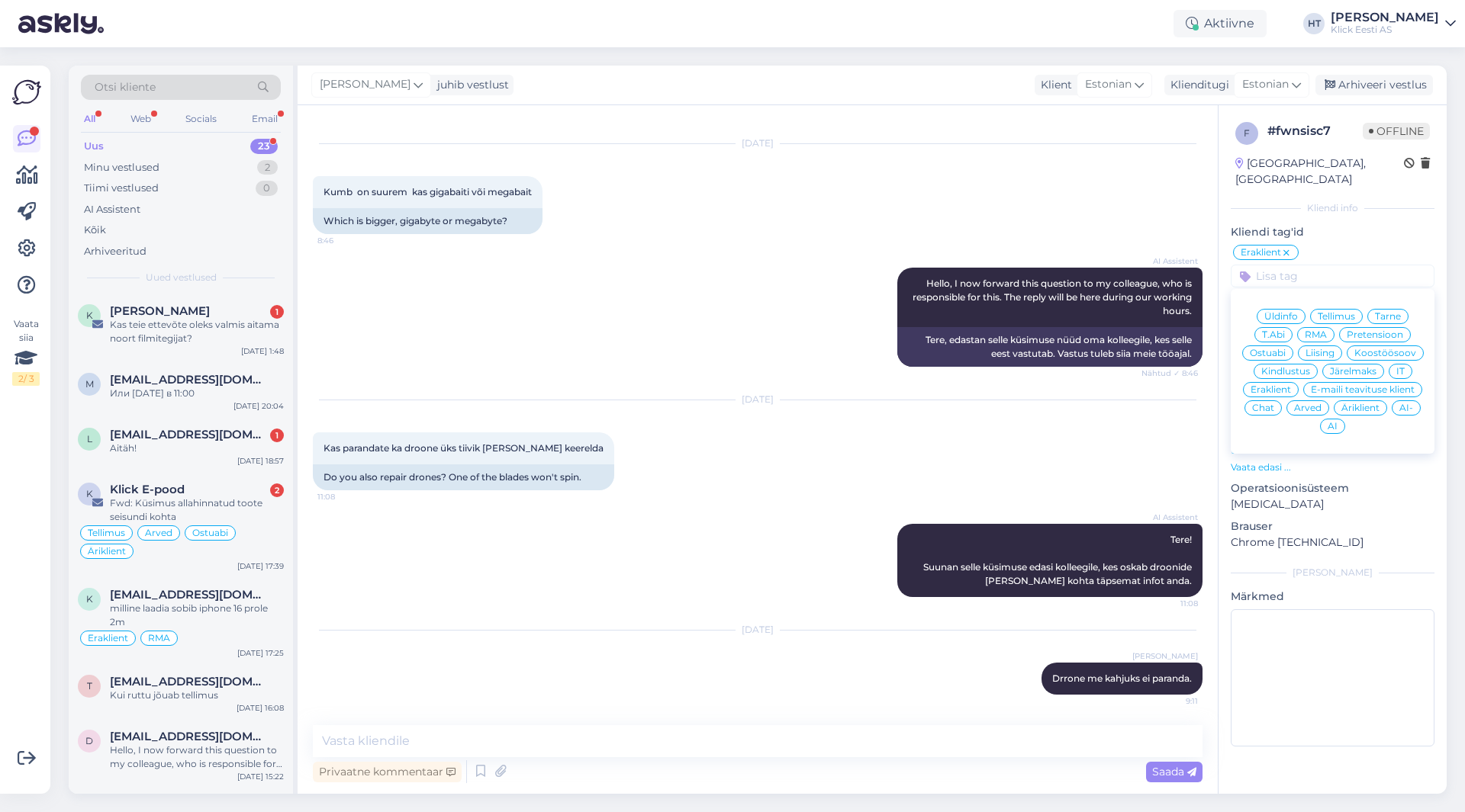
click at [1325, 331] on span "RMA" at bounding box center [1316, 335] width 22 height 9
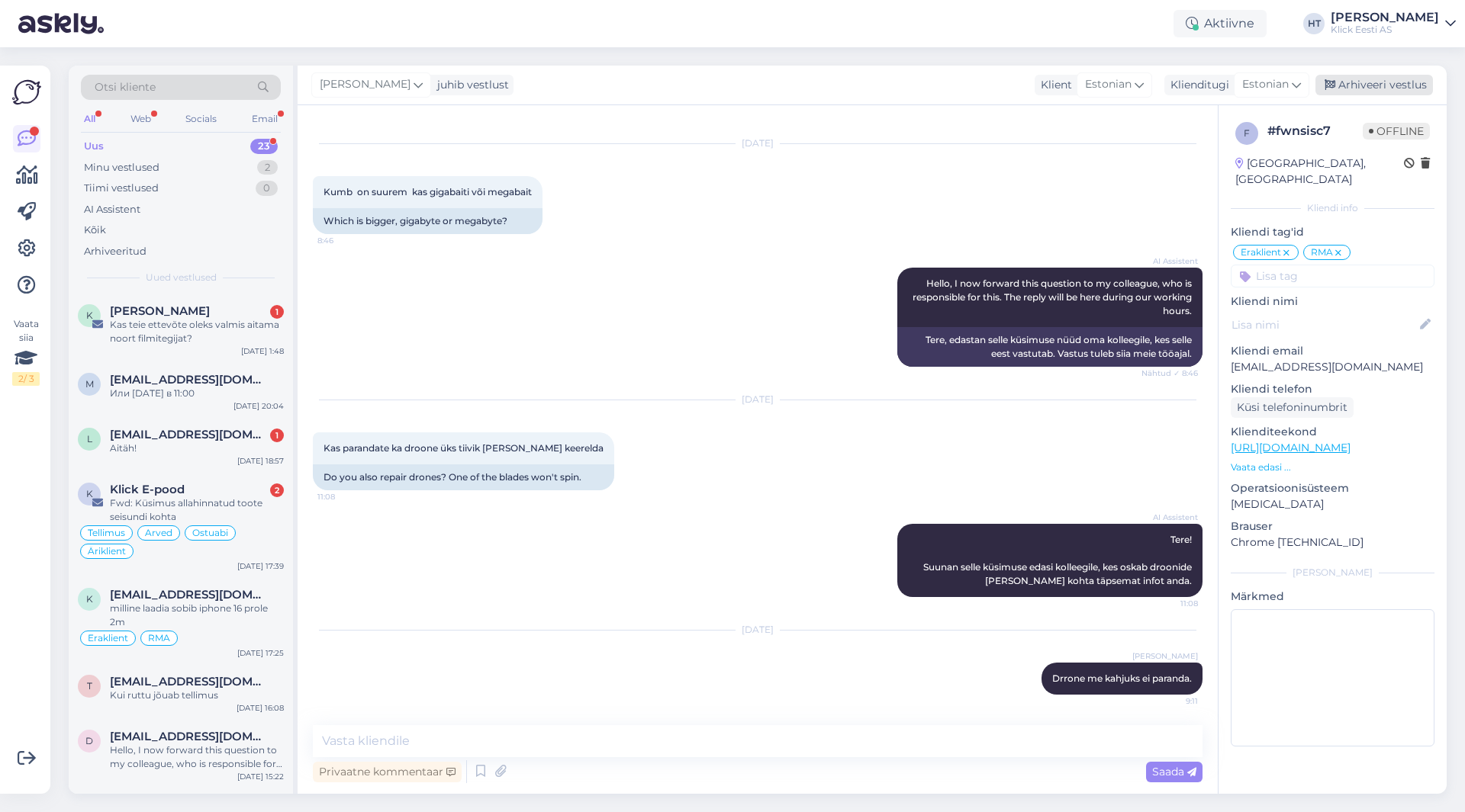
click at [1352, 79] on div "Arhiveeri vestlus" at bounding box center [1374, 84] width 117 height 21
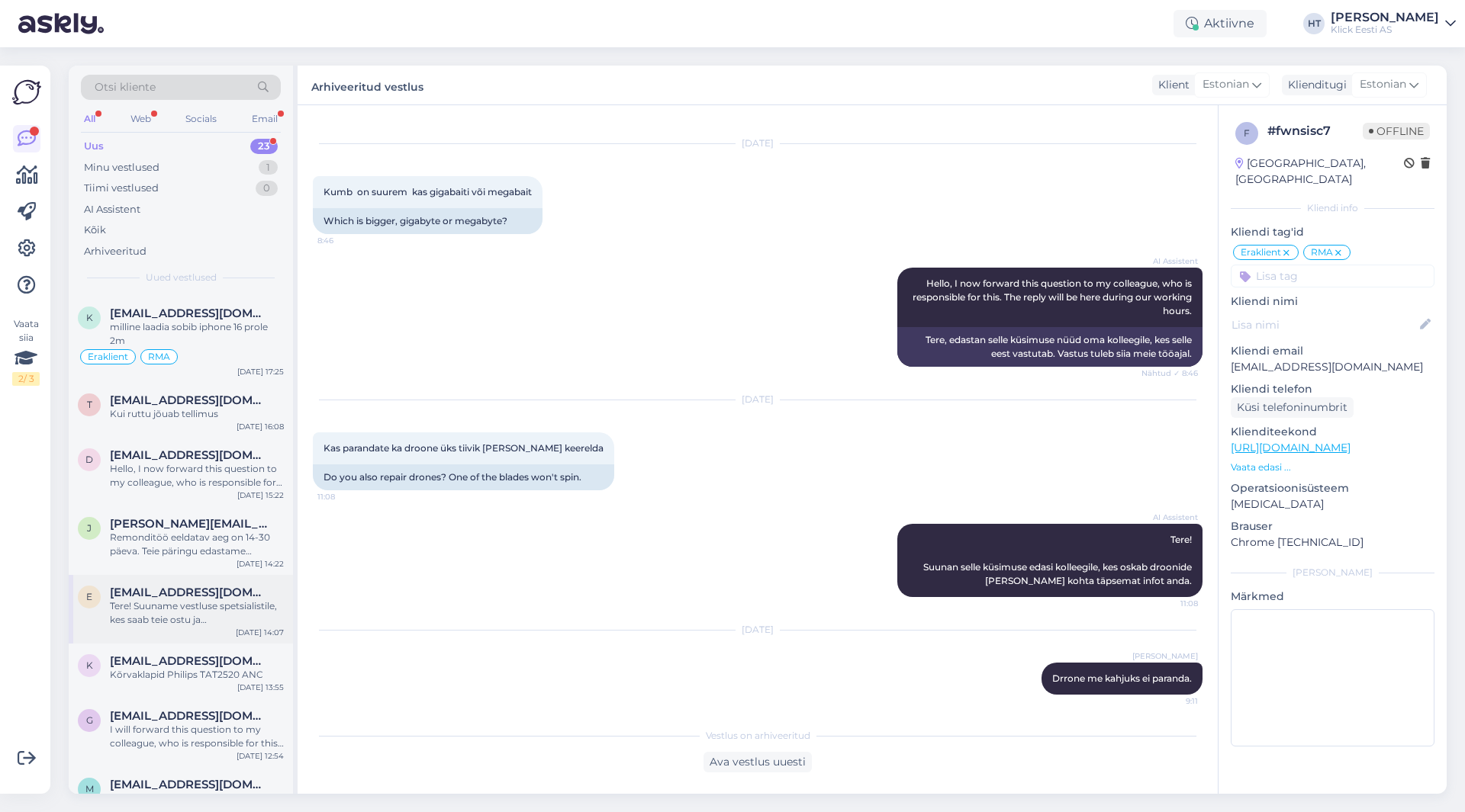
scroll to position [305, 0]
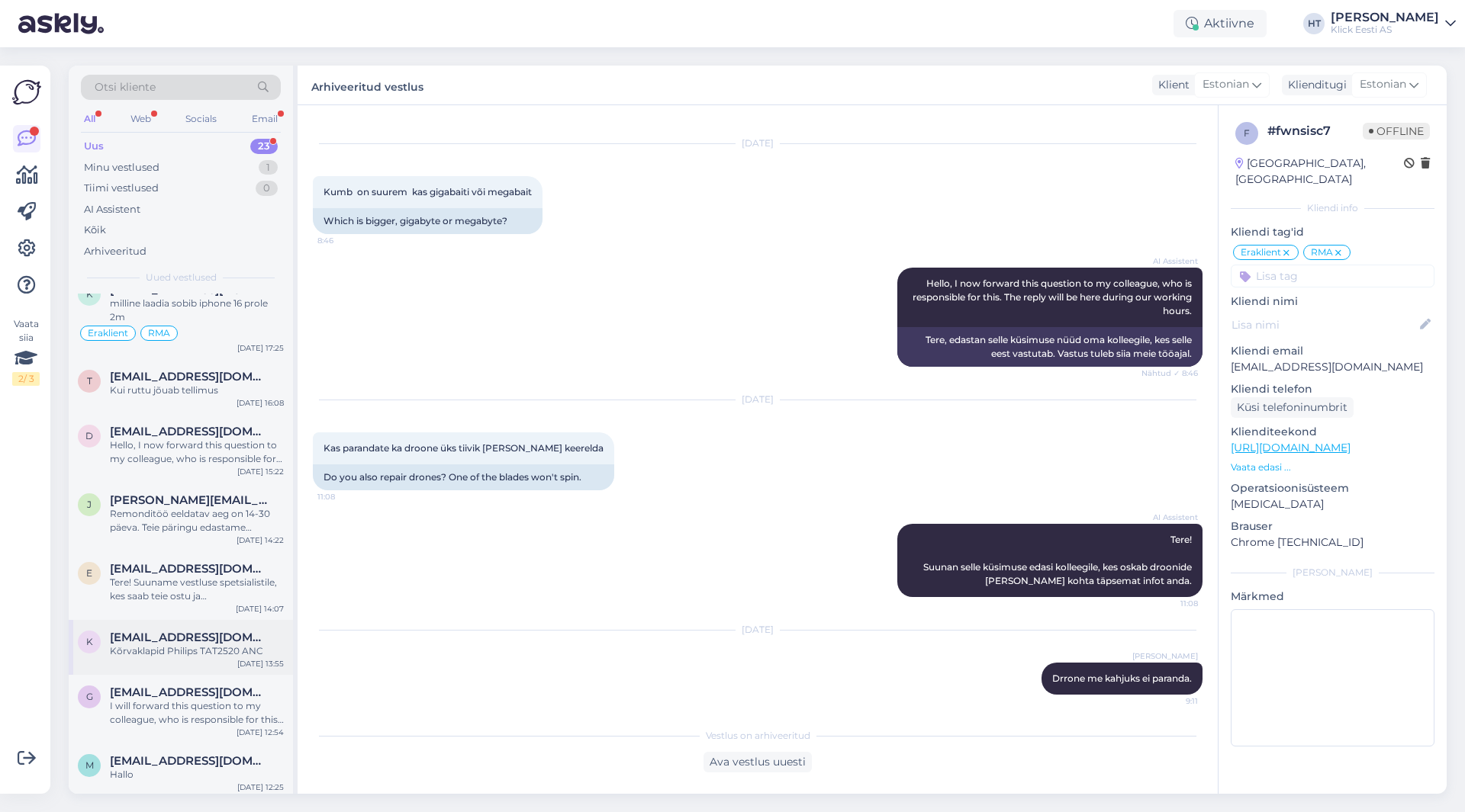
click at [200, 624] on div "k [EMAIL_ADDRESS][DOMAIN_NAME] Kõrvaklapid Philips TAT2520 ANC [DATE] 13:55" at bounding box center [181, 648] width 224 height 54
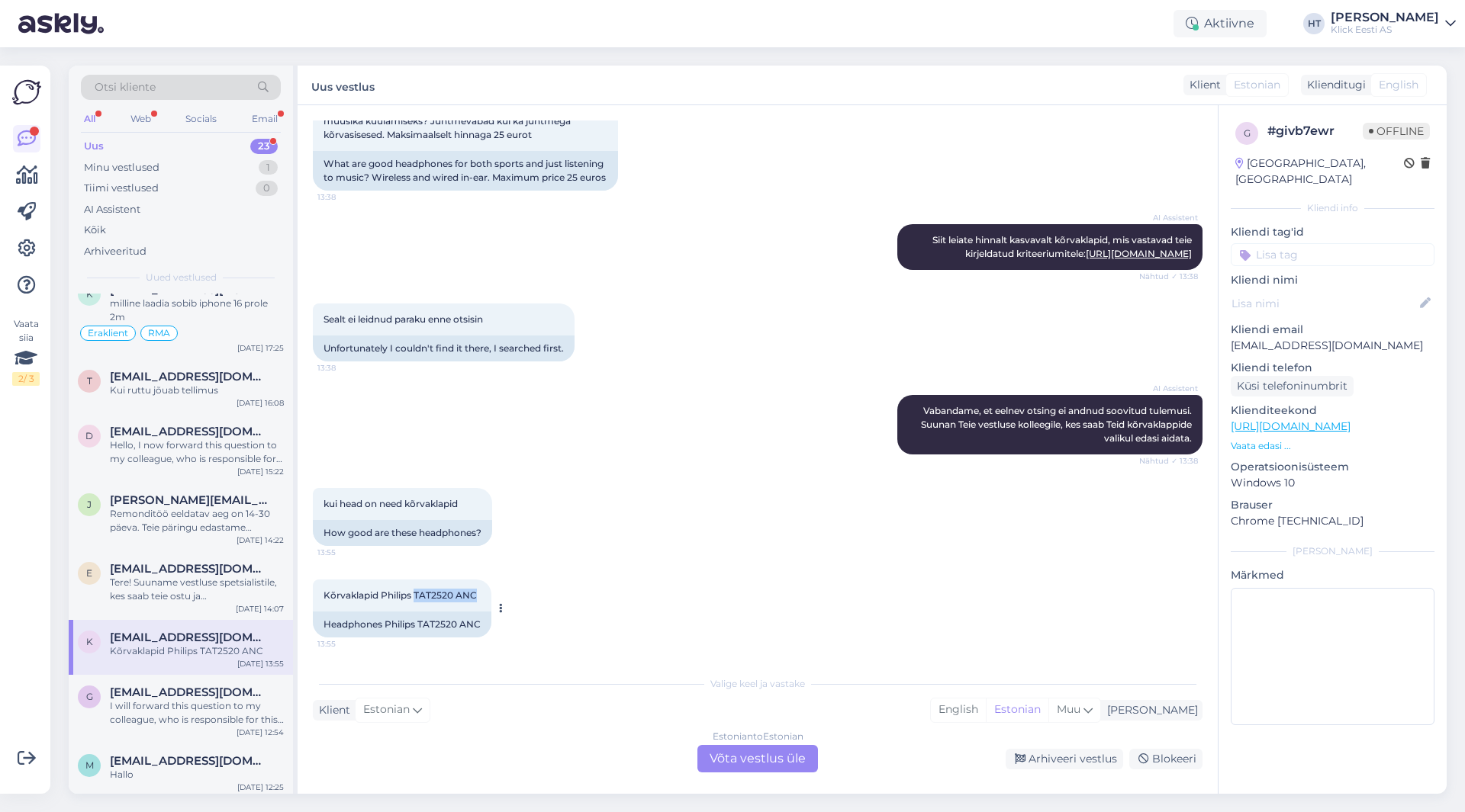
drag, startPoint x: 414, startPoint y: 594, endPoint x: 478, endPoint y: 595, distance: 64.0
click at [478, 595] on div "Kõrvaklapid Philips TAT2520 ANC 13:55" at bounding box center [402, 595] width 179 height 32
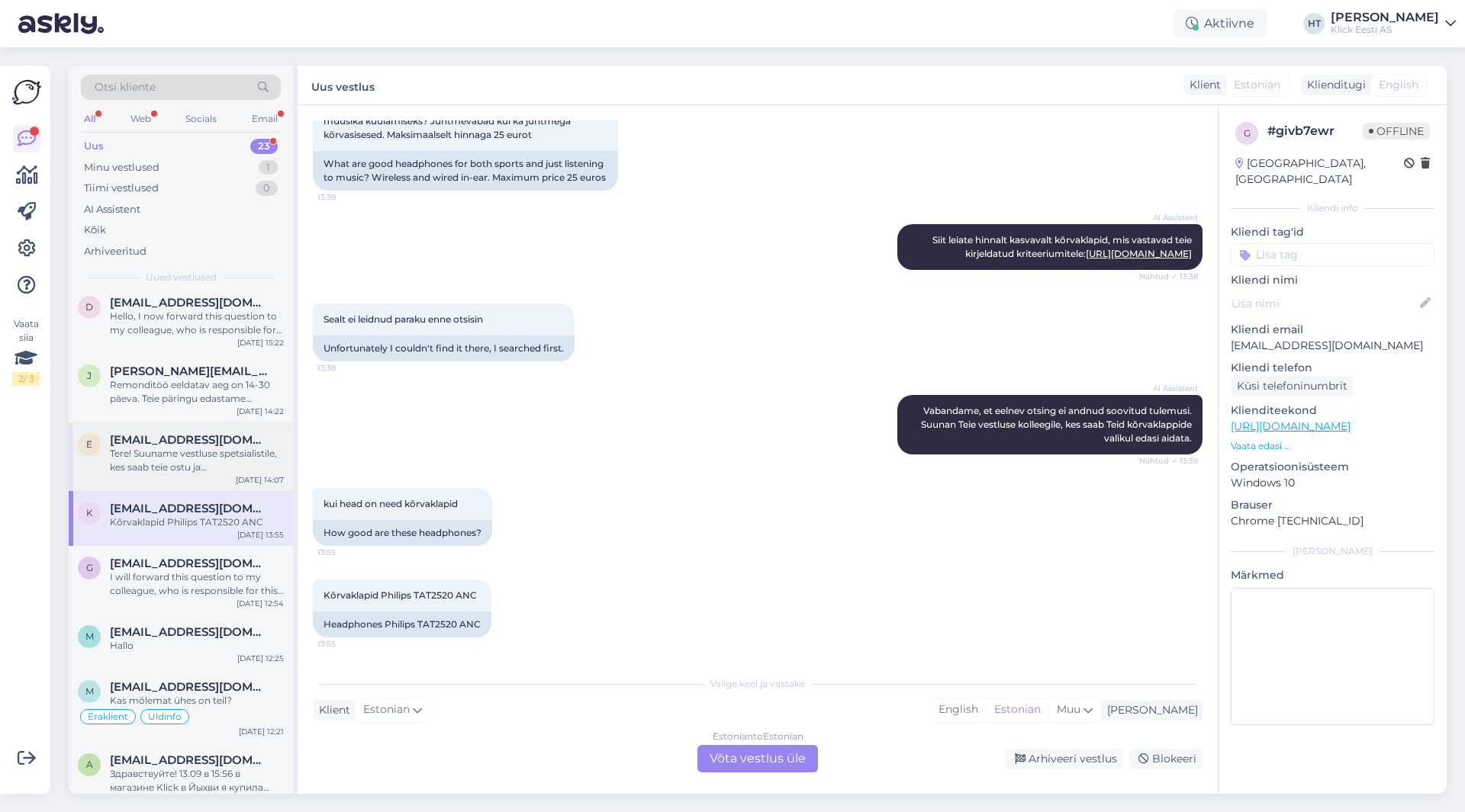
scroll to position [458, 0]
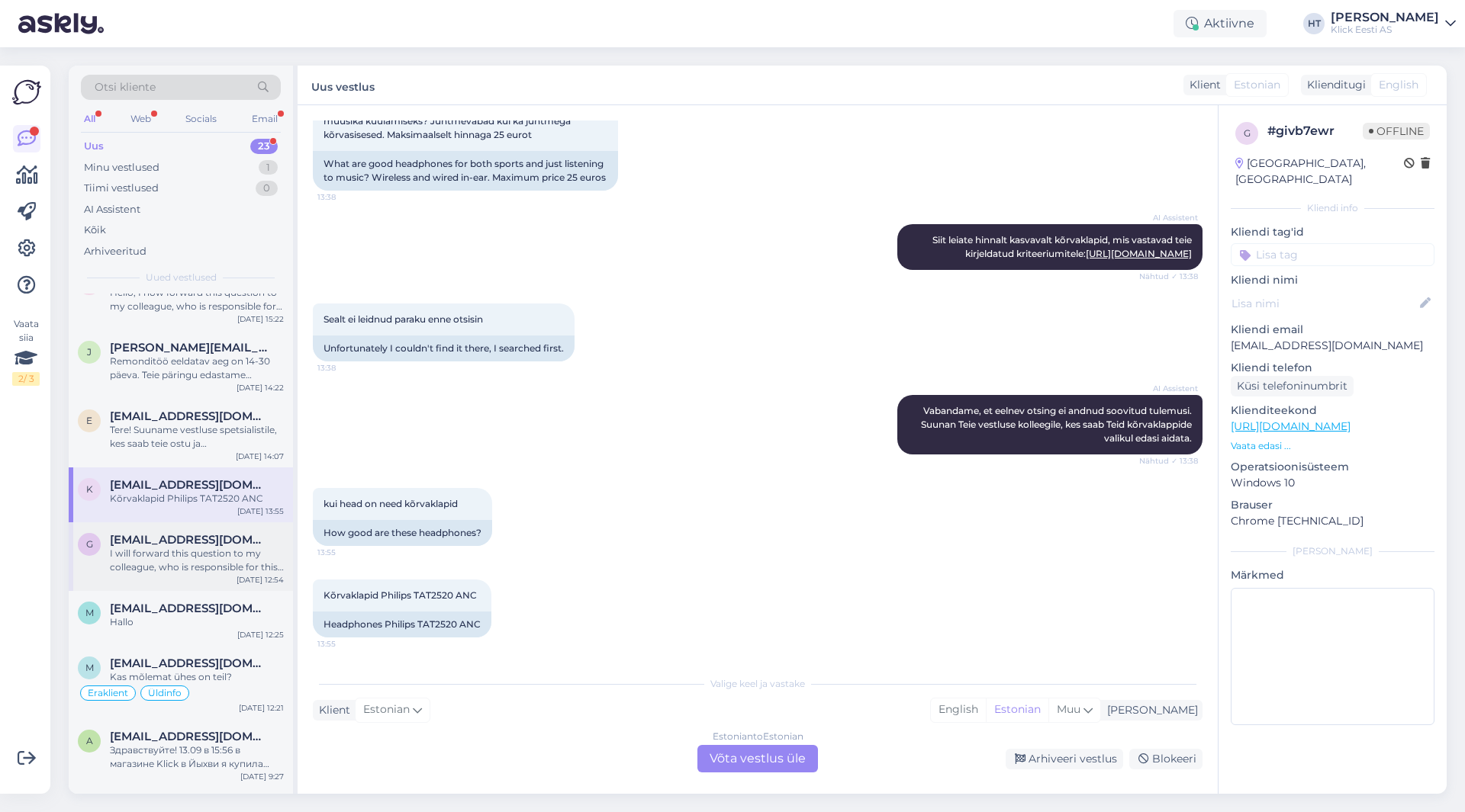
click at [187, 555] on div "I will forward this question to my colleague, who is responsible for this. The …" at bounding box center [196, 560] width 174 height 27
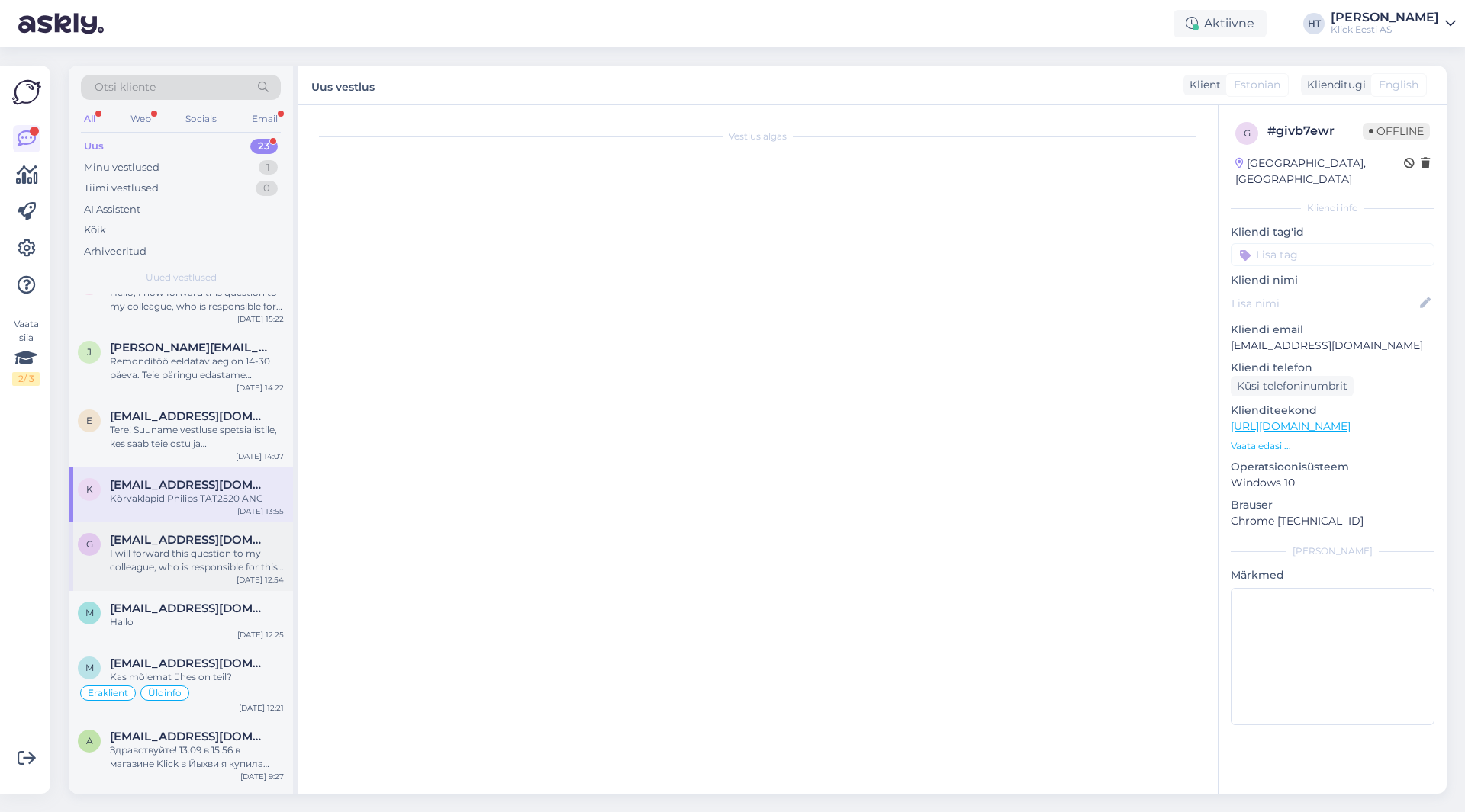
scroll to position [0, 0]
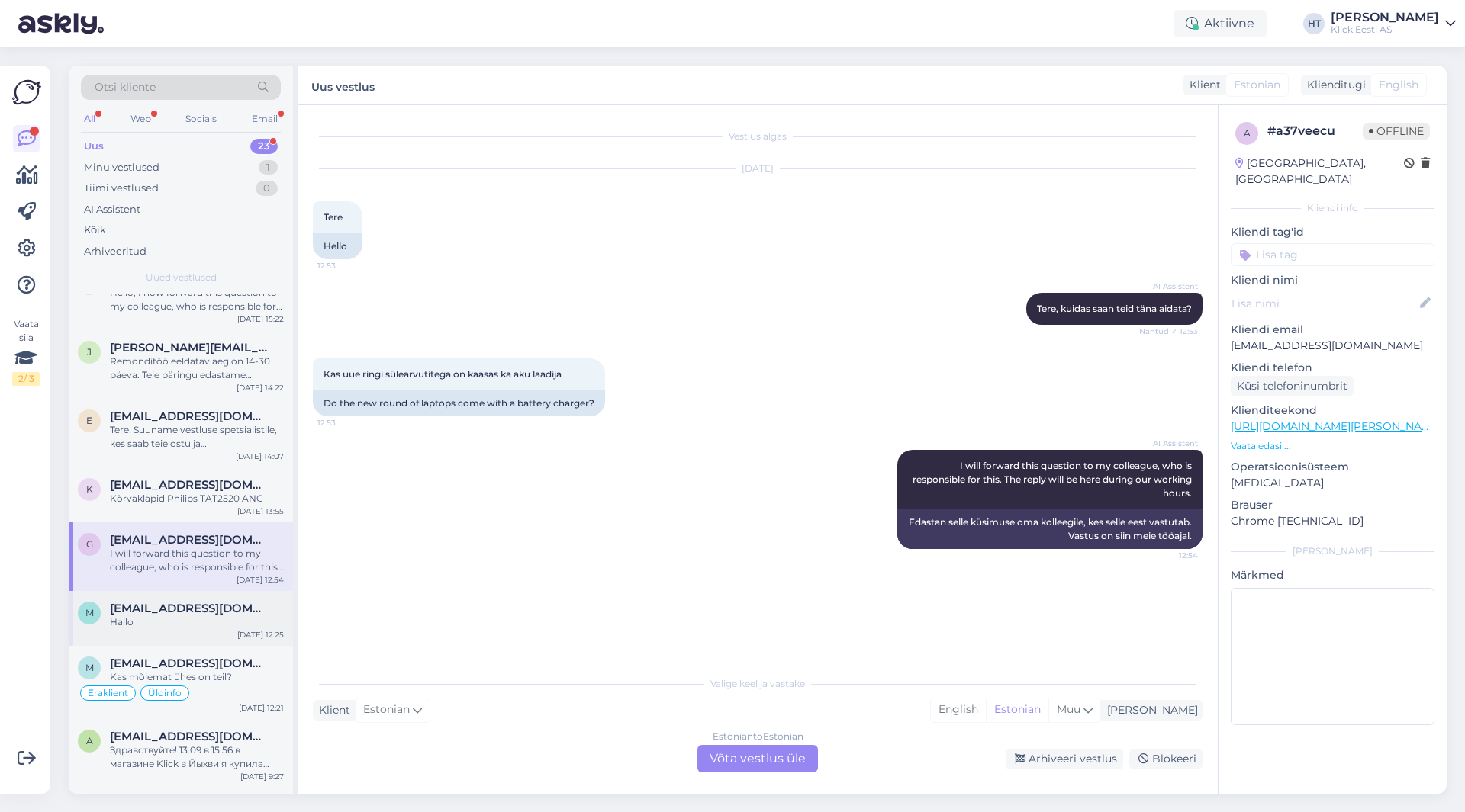
click at [174, 618] on div "Hallo" at bounding box center [196, 622] width 174 height 14
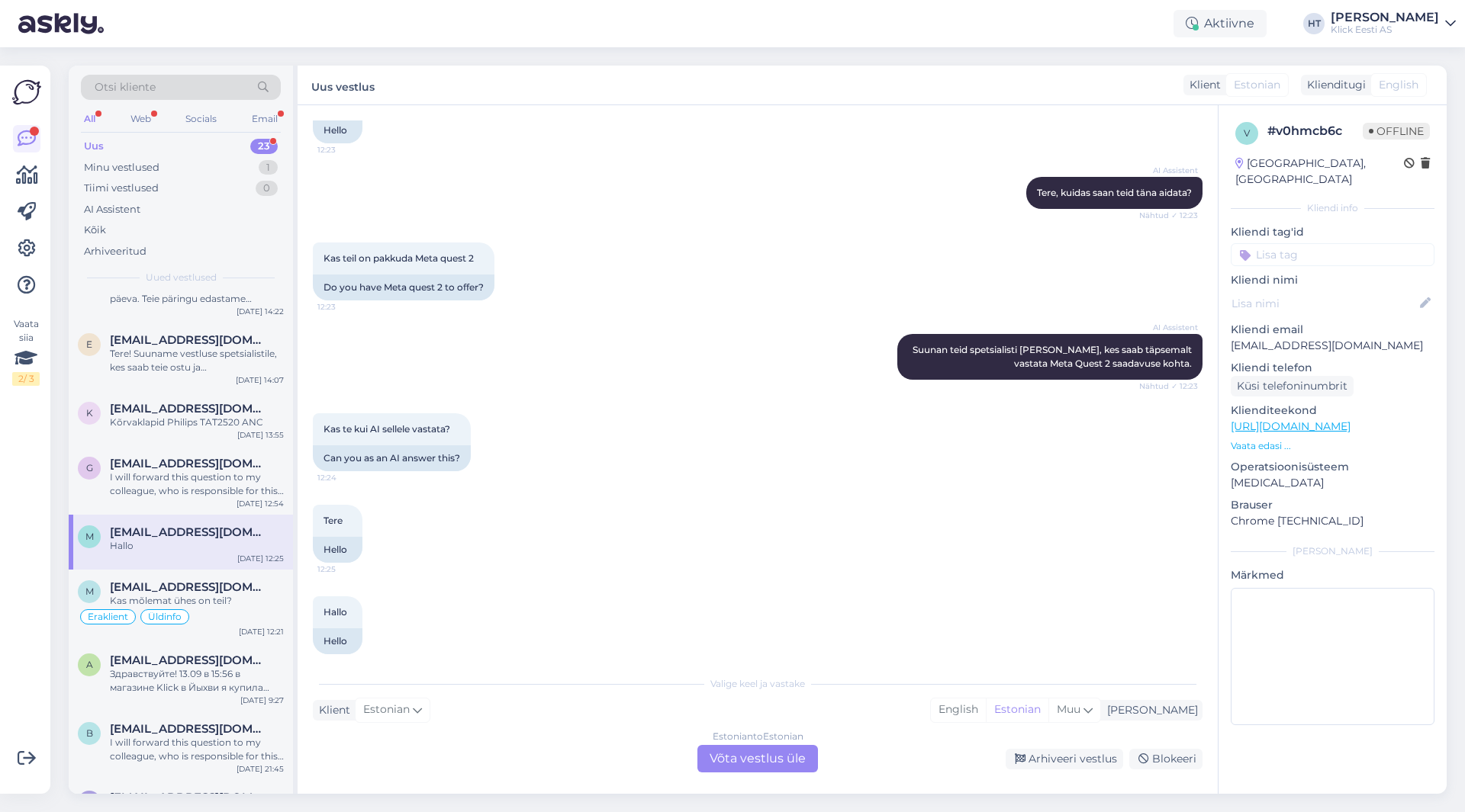
scroll to position [133, 0]
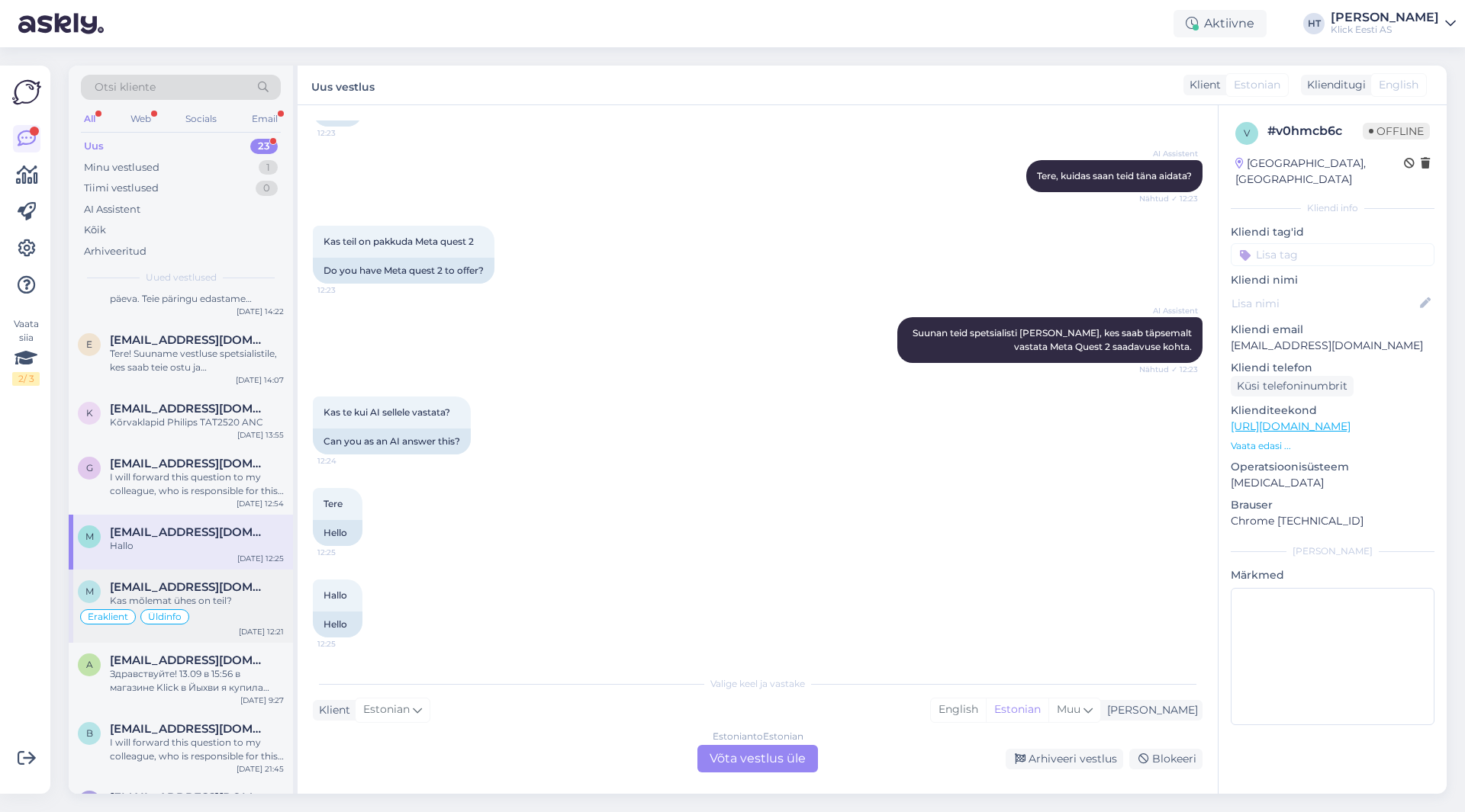
click at [235, 591] on span "[EMAIL_ADDRESS][DOMAIN_NAME]" at bounding box center [189, 587] width 159 height 14
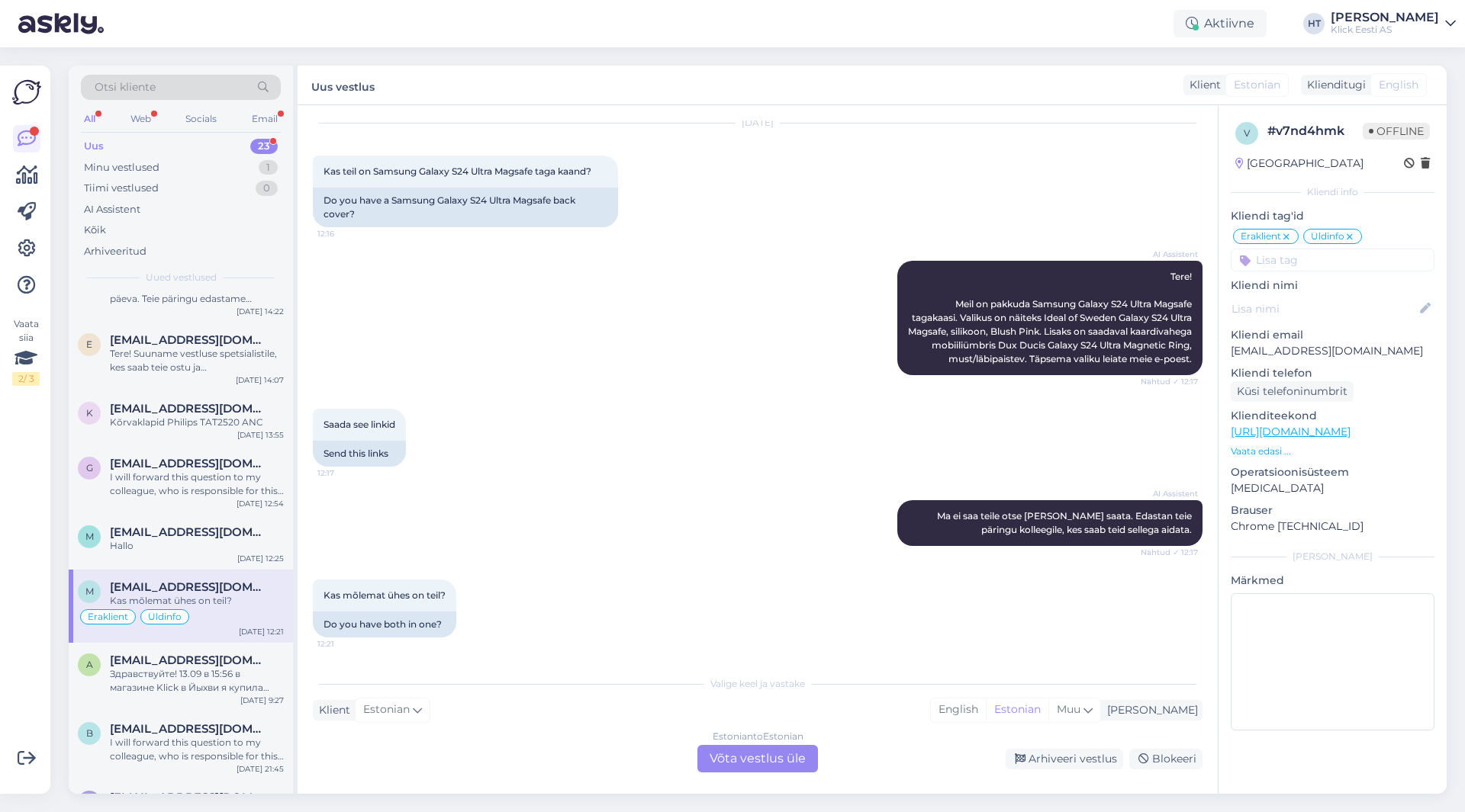
scroll to position [1017, 0]
click at [158, 675] on div "Здравствуйте! 13.09 в 15:56 в магазине Klick в Йыхви я купила iPad A16 и Apple …" at bounding box center [196, 681] width 174 height 27
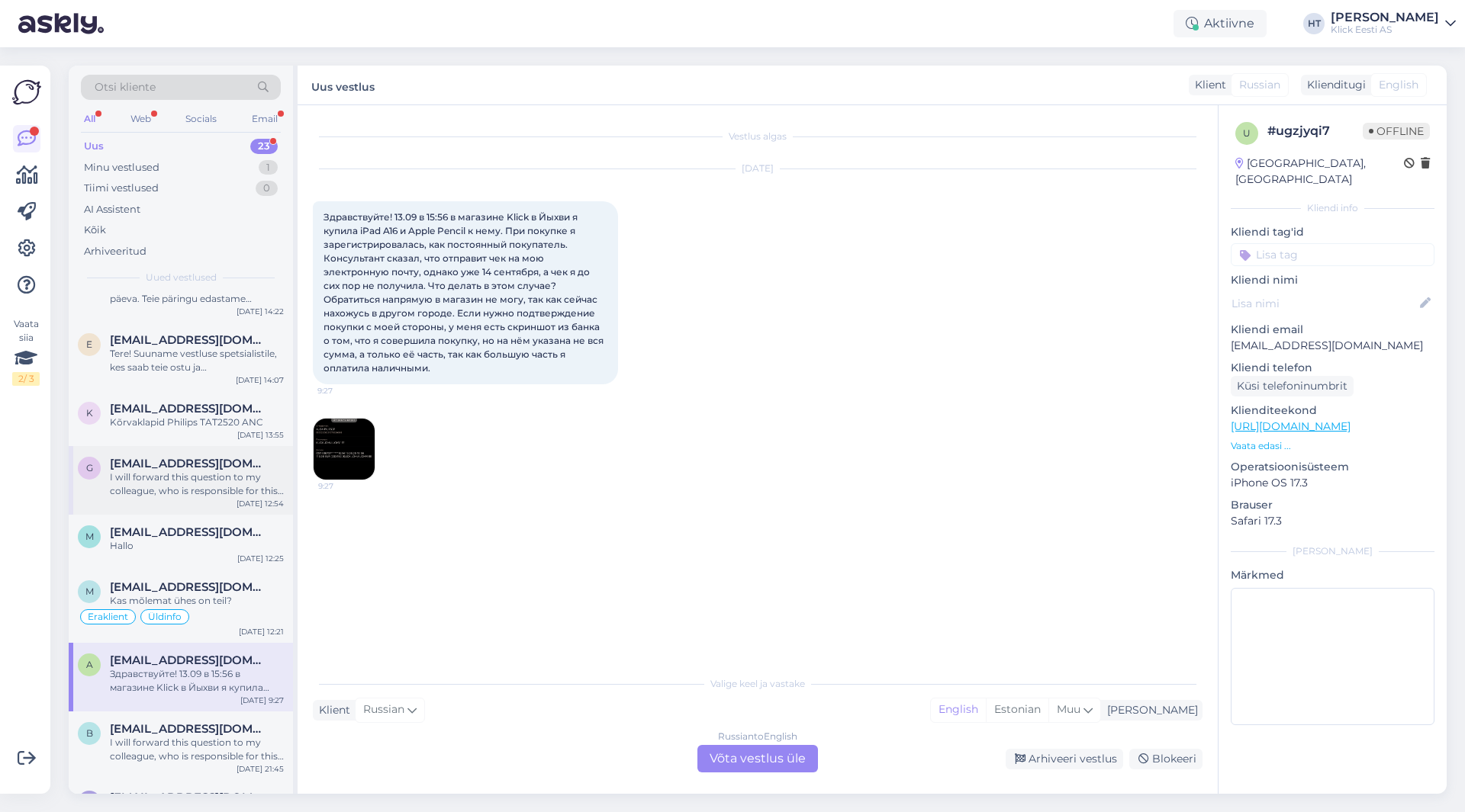
click at [191, 476] on div "I will forward this question to my colleague, who is responsible for this. The …" at bounding box center [196, 484] width 174 height 27
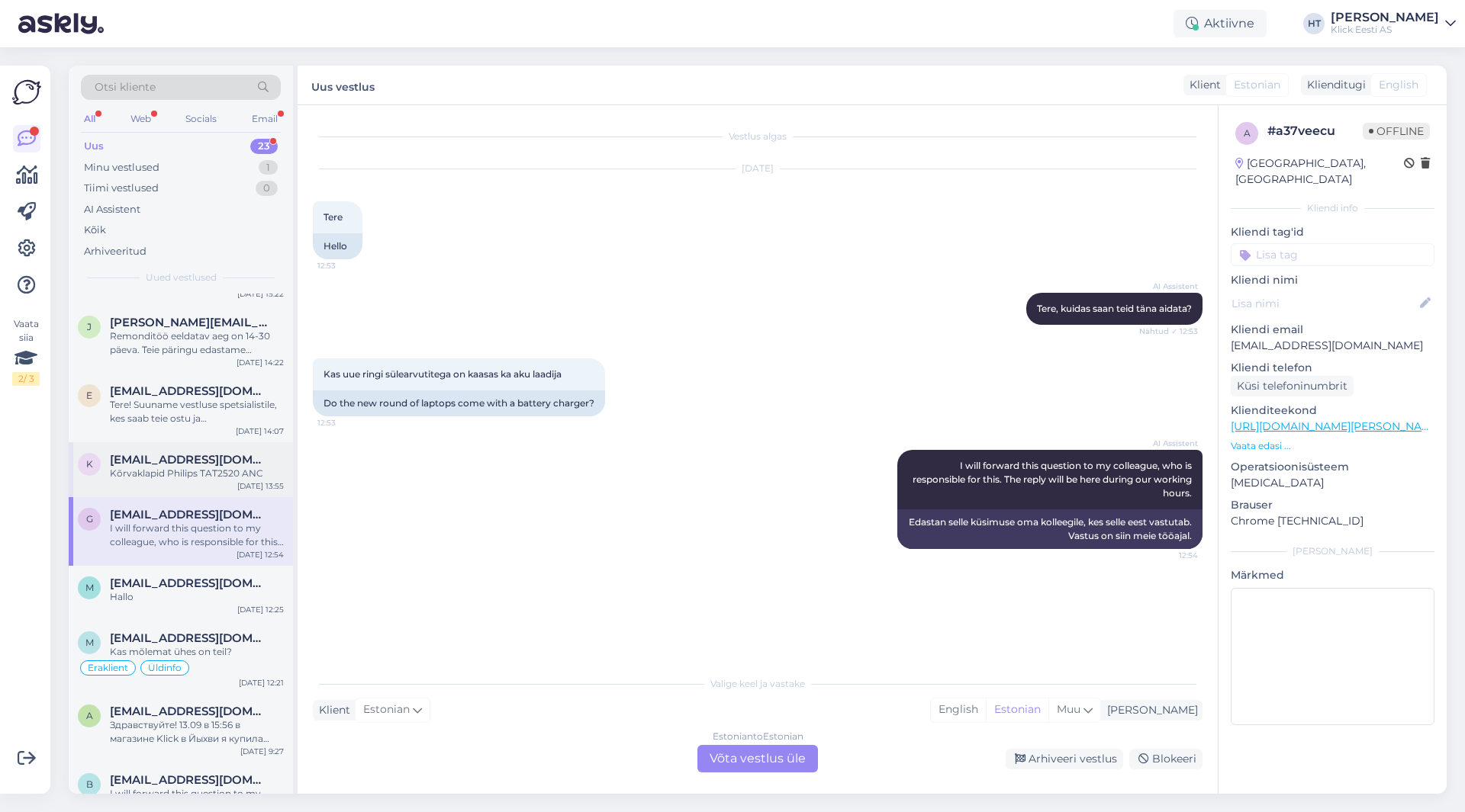
scroll to position [458, 0]
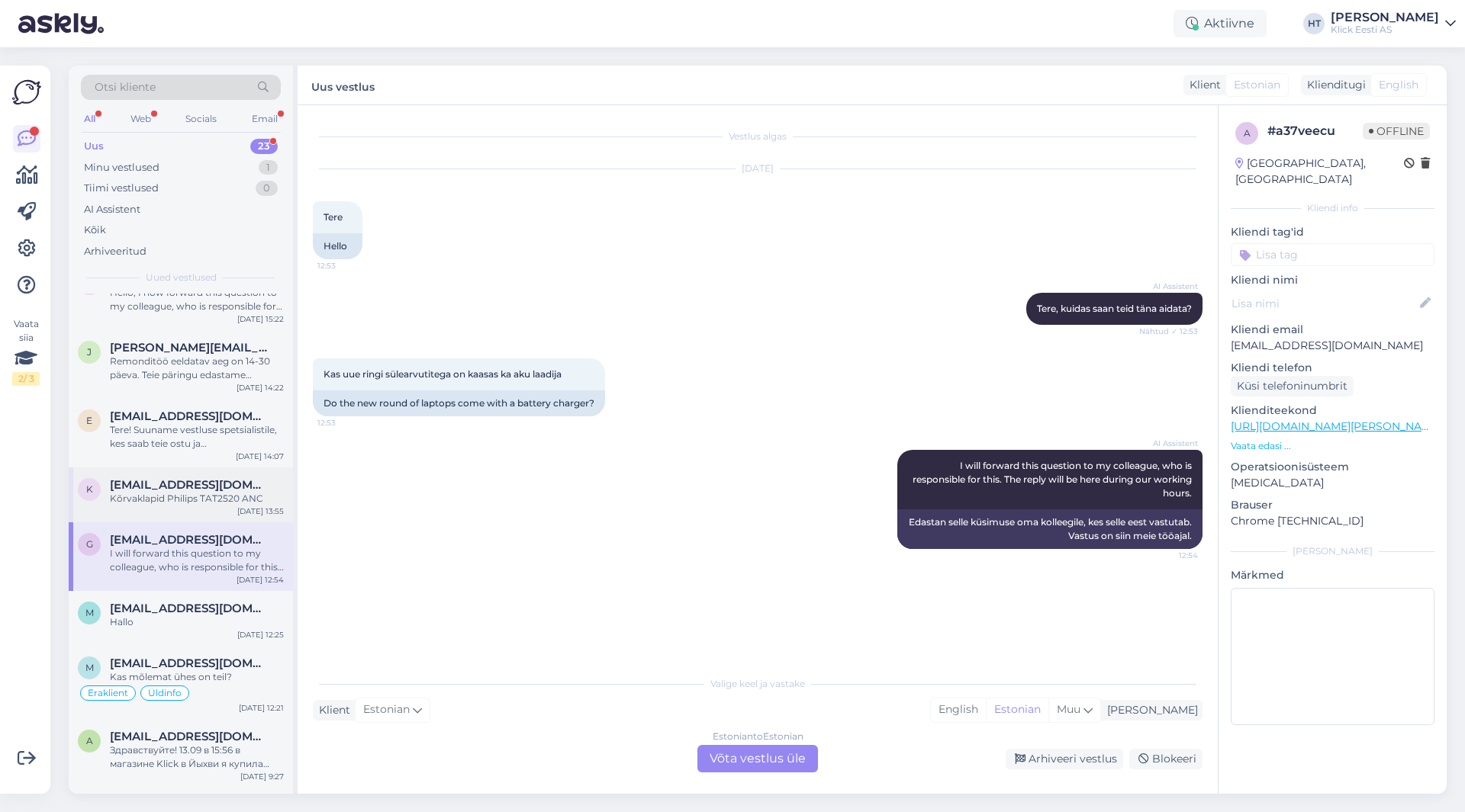
click at [184, 510] on div "k [EMAIL_ADDRESS][DOMAIN_NAME] Kõrvaklapid Philips TAT2520 ANC [DATE] 13:55" at bounding box center [181, 495] width 224 height 54
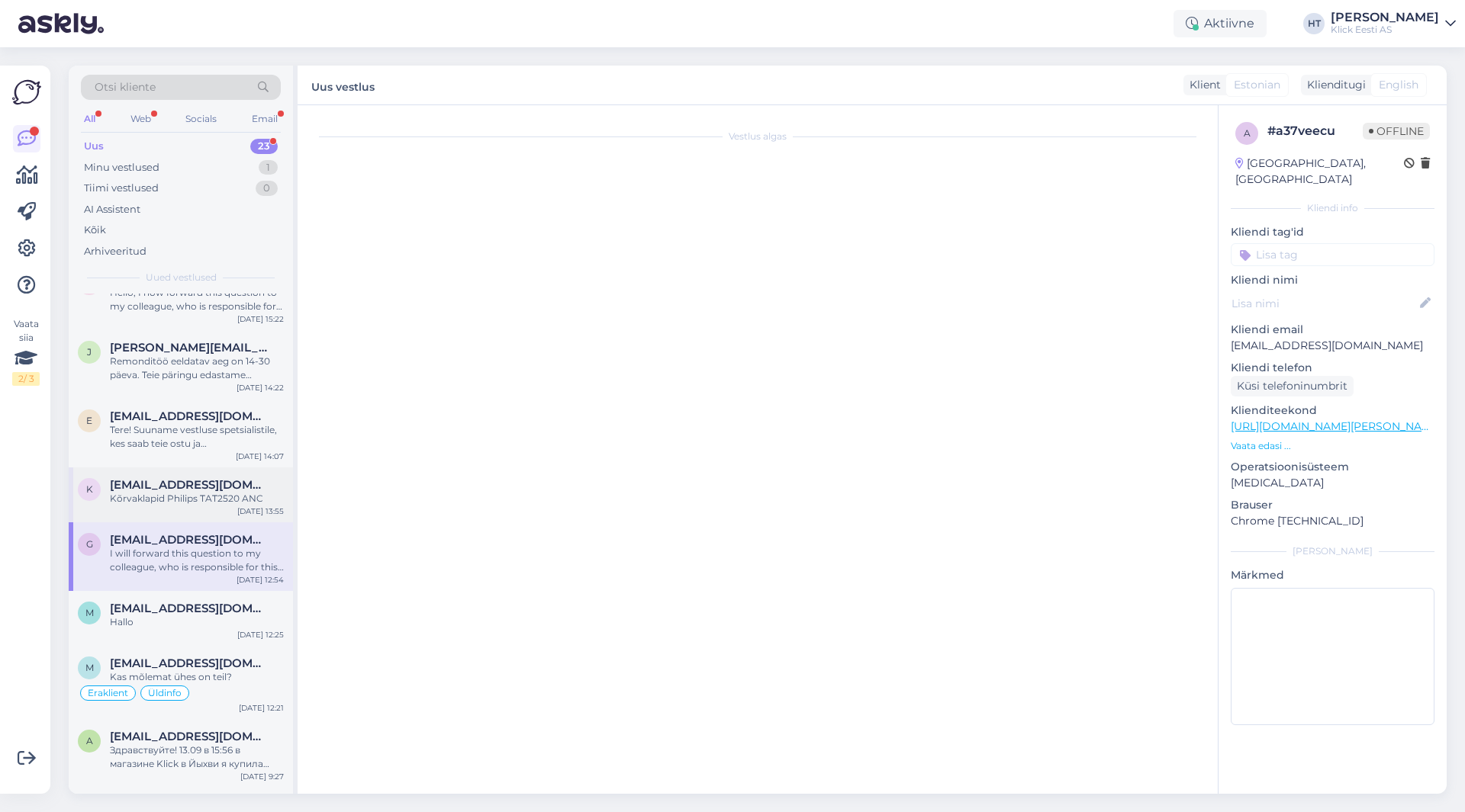
scroll to position [322, 0]
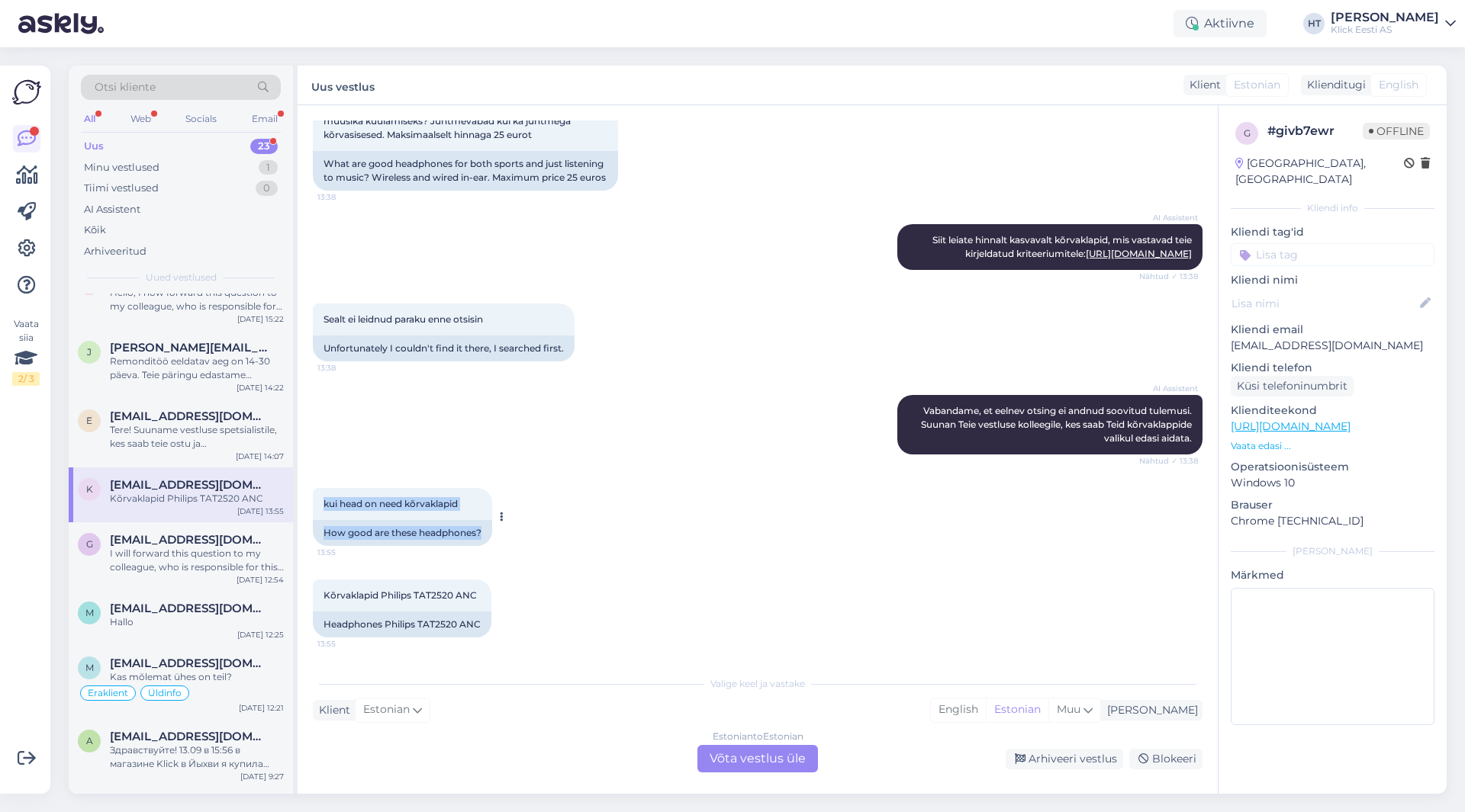
drag, startPoint x: 322, startPoint y: 501, endPoint x: 486, endPoint y: 536, distance: 167.7
click at [486, 536] on div "kui head on need kõrvaklapid 13:55 How good are these headphones?" at bounding box center [402, 517] width 179 height 58
click at [486, 536] on div "How good are these headphones?" at bounding box center [402, 533] width 179 height 26
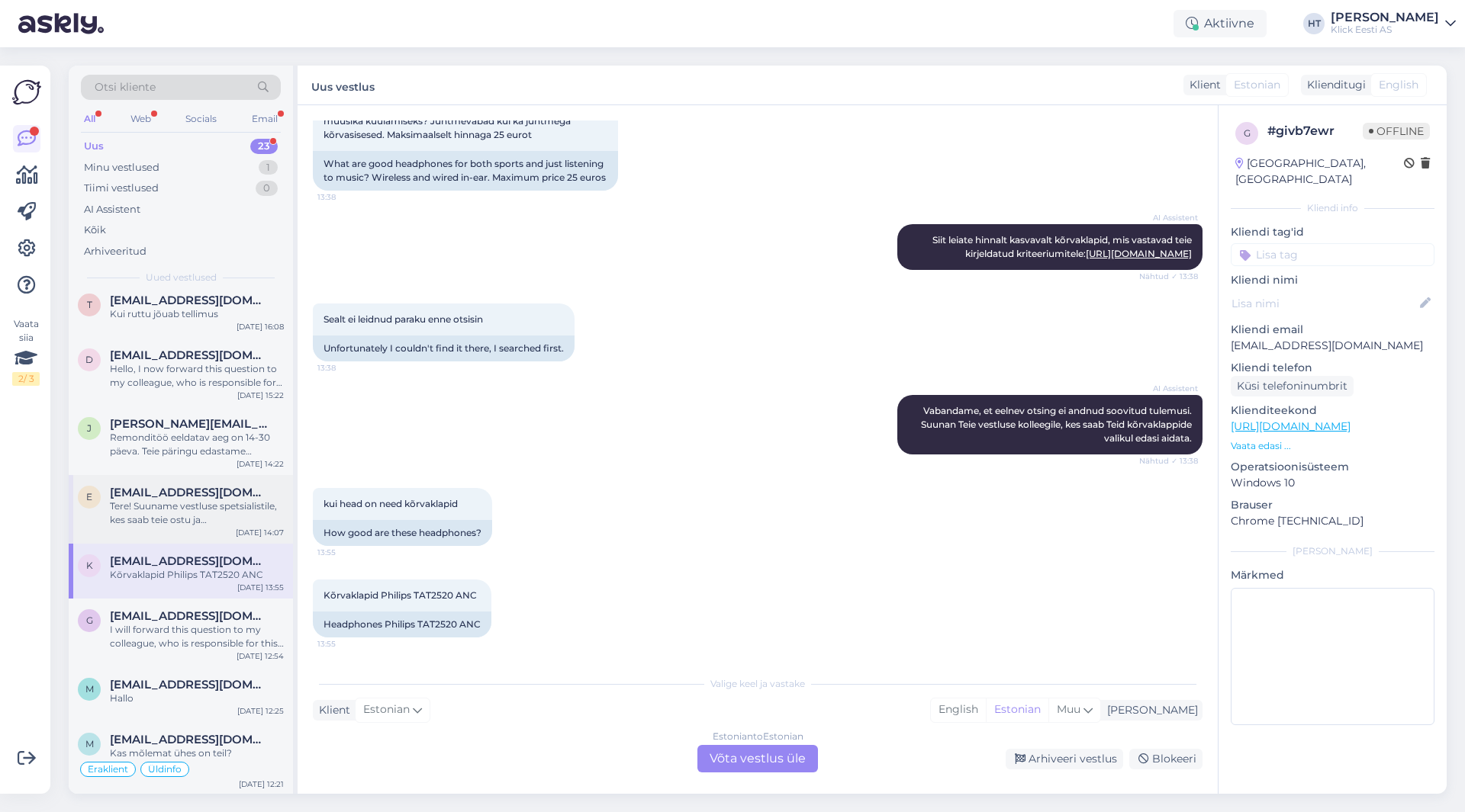
click at [245, 509] on div "Tere! Suuname vestluse spetsialistile, kes saab teie ostu ja sooduspakkumise ko…" at bounding box center [196, 513] width 174 height 27
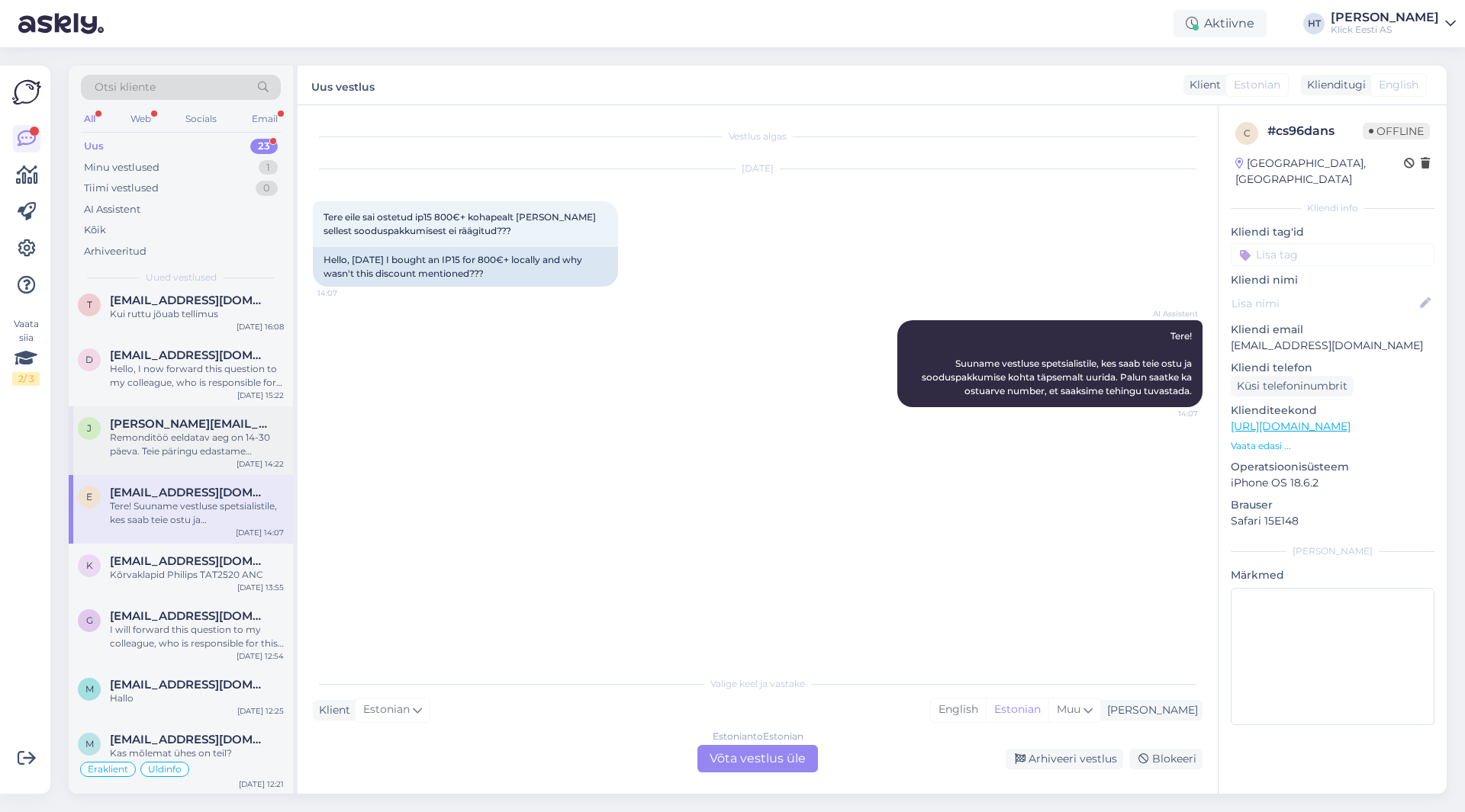
click at [224, 455] on div "Remonditöö eeldatav aeg on 14-30 päeva. Teie päringu edastame järelteeninduse o…" at bounding box center [196, 444] width 174 height 27
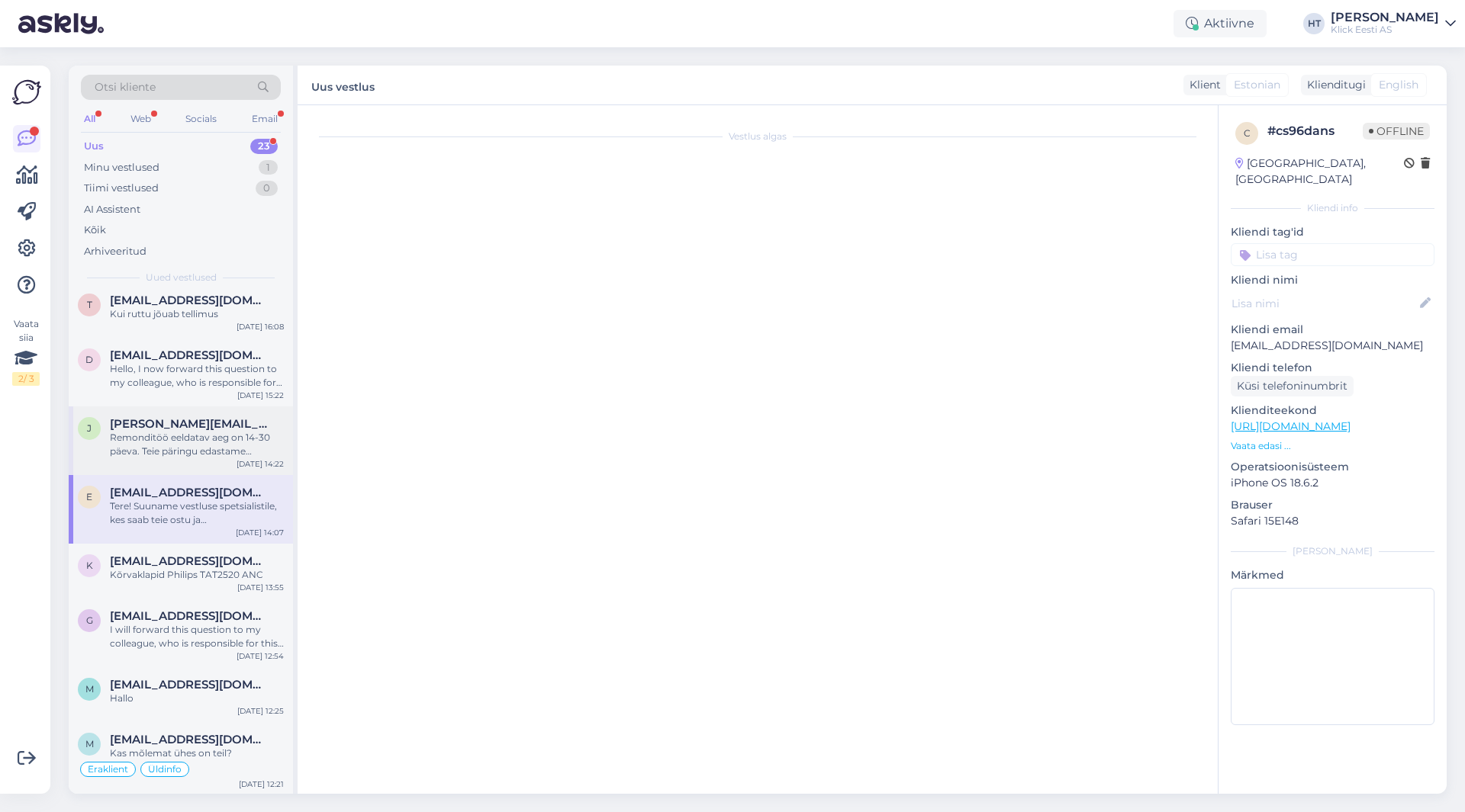
scroll to position [23, 0]
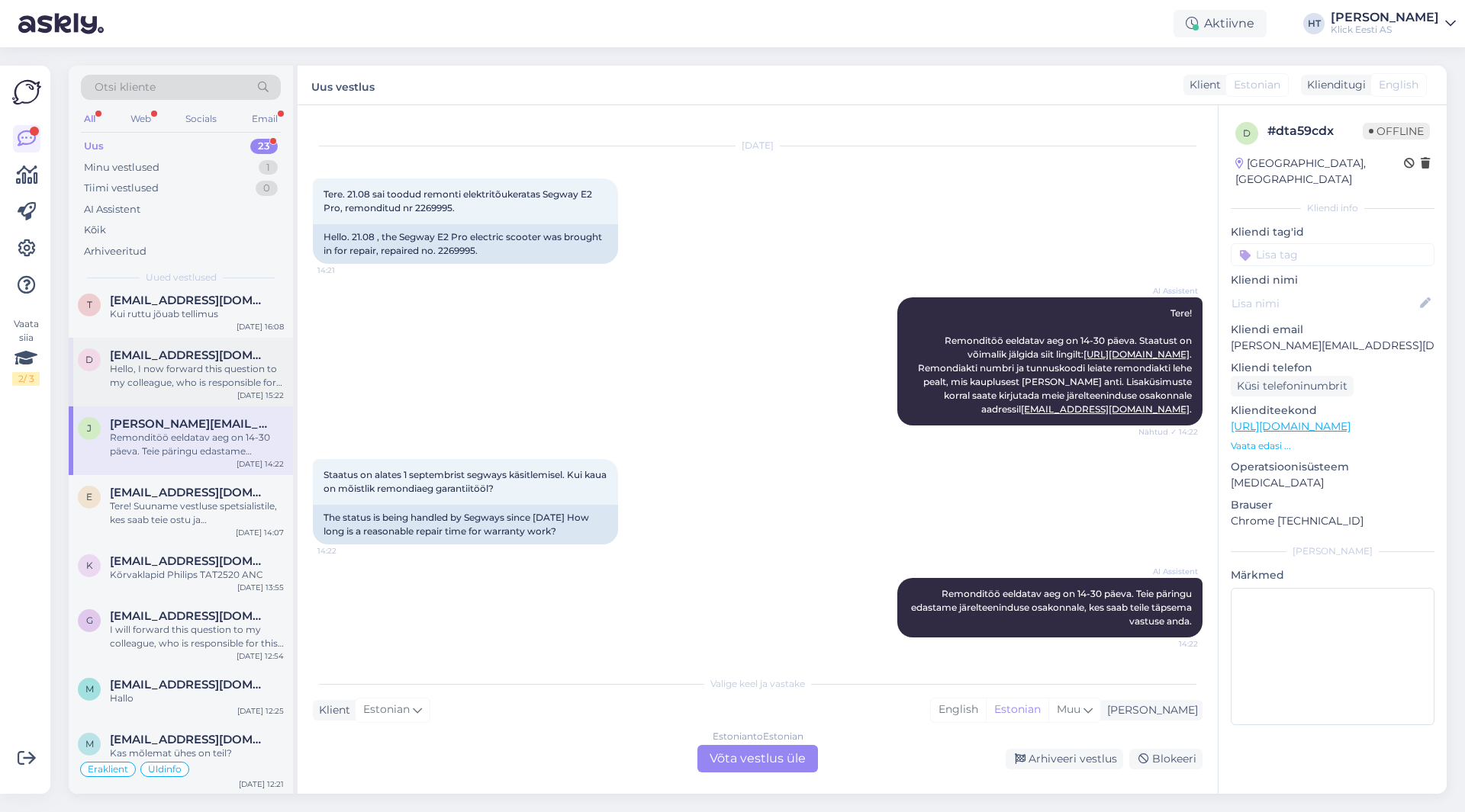
click at [207, 382] on div "Hello, I now forward this question to my colleague, who is responsible for this…" at bounding box center [196, 376] width 174 height 27
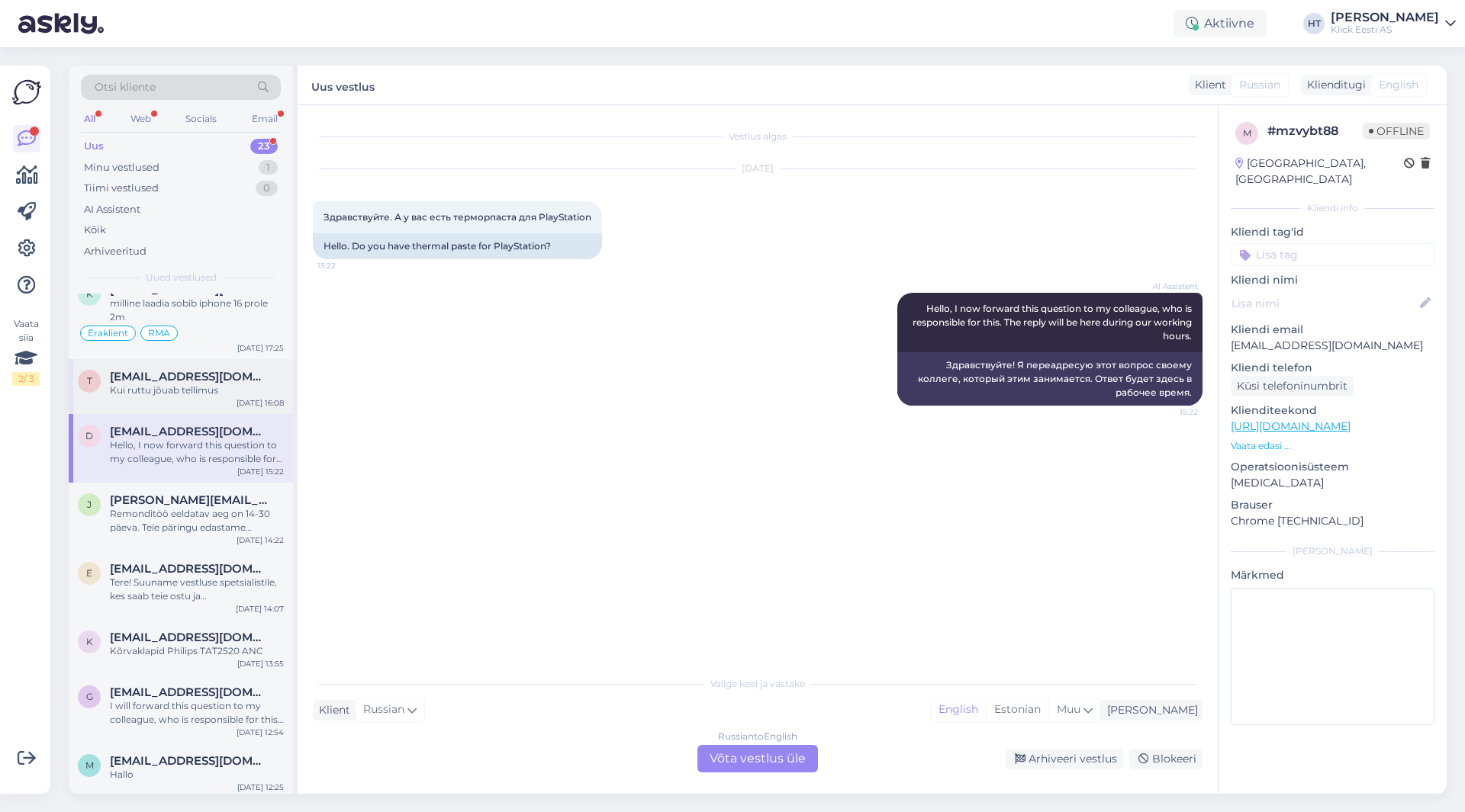
scroll to position [229, 0]
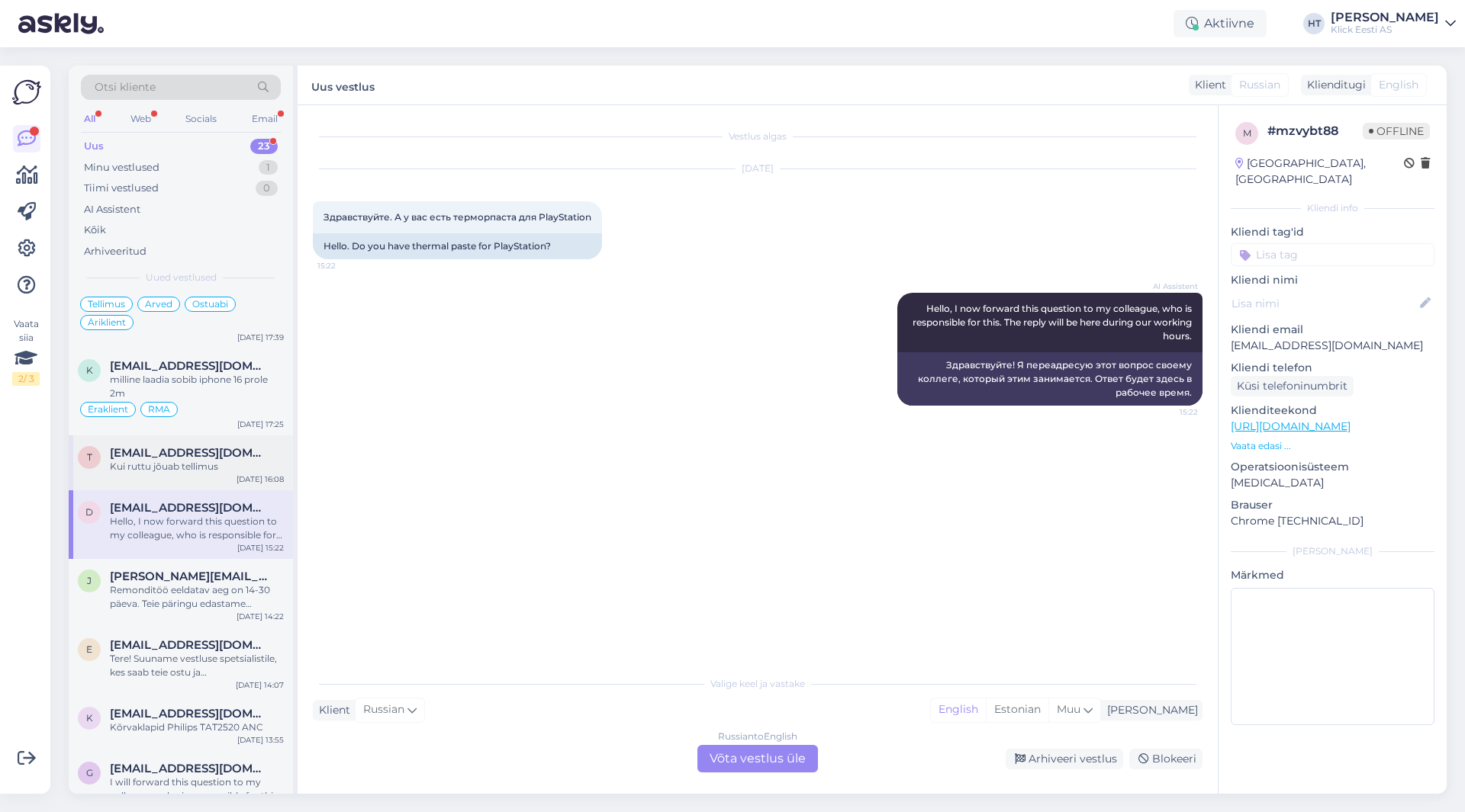
click at [218, 465] on div "Kui ruttu jõuab tellimus" at bounding box center [196, 466] width 174 height 14
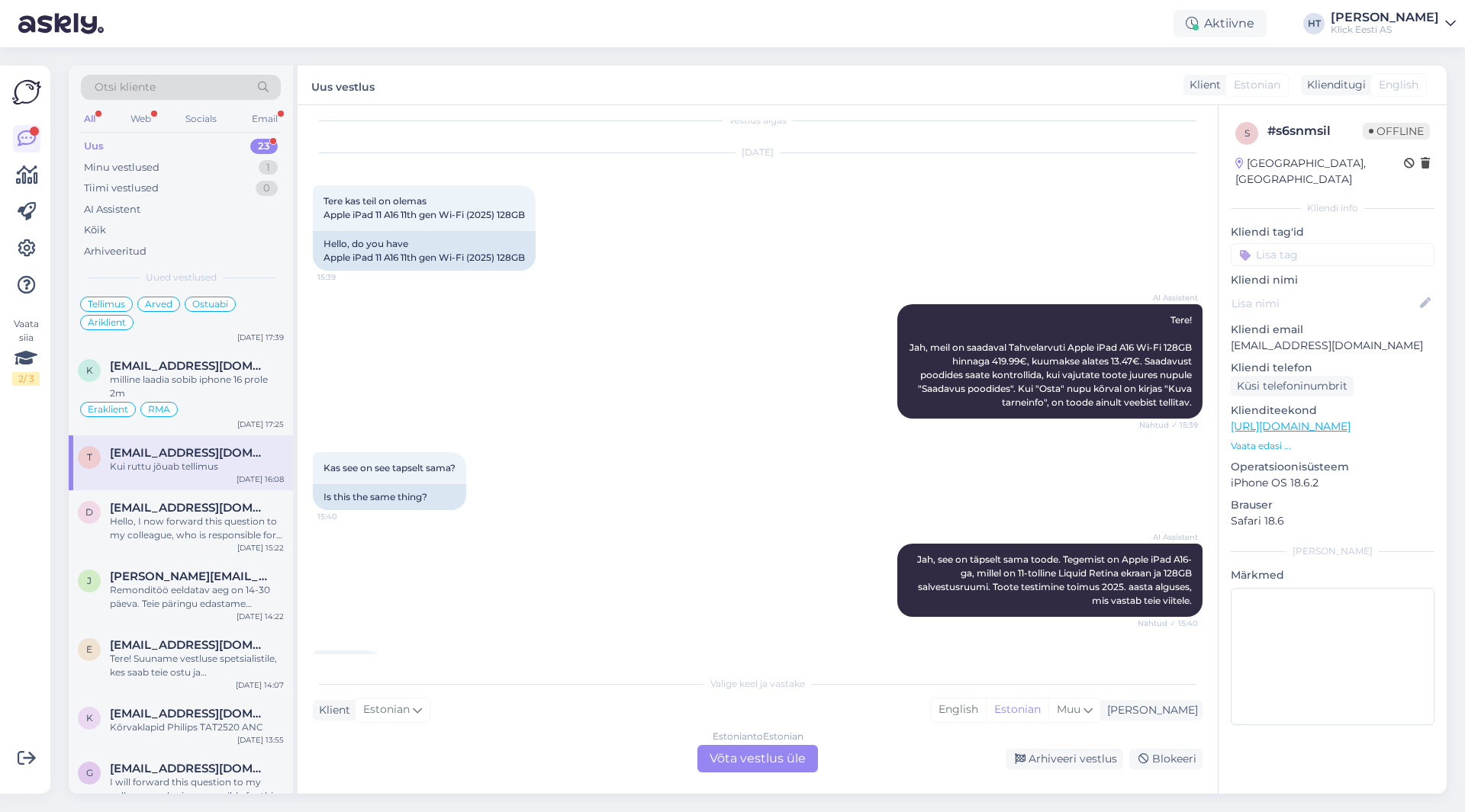
scroll to position [0, 0]
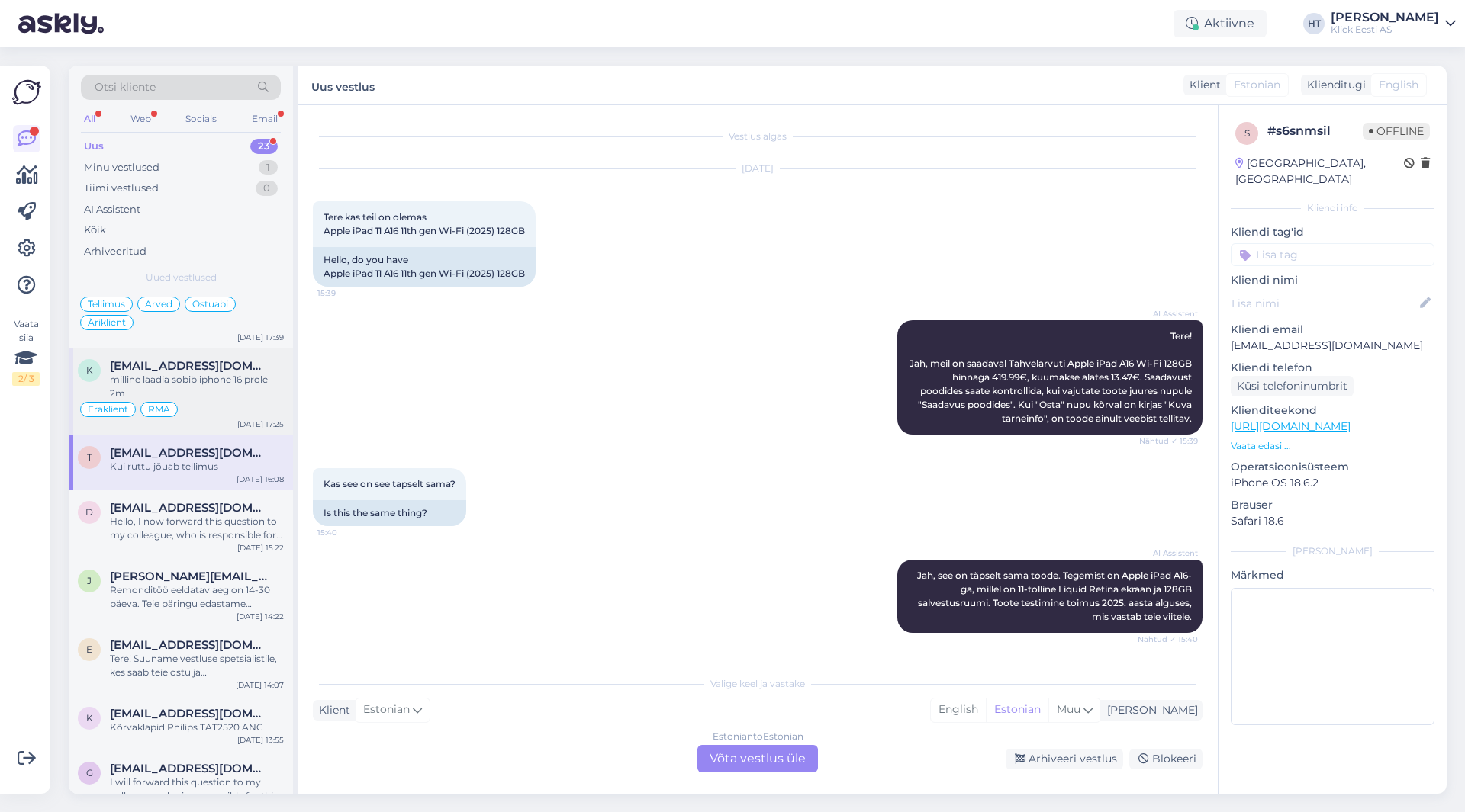
click at [193, 384] on div "milline laadia sobib iphone 16 prole 2m" at bounding box center [196, 387] width 174 height 27
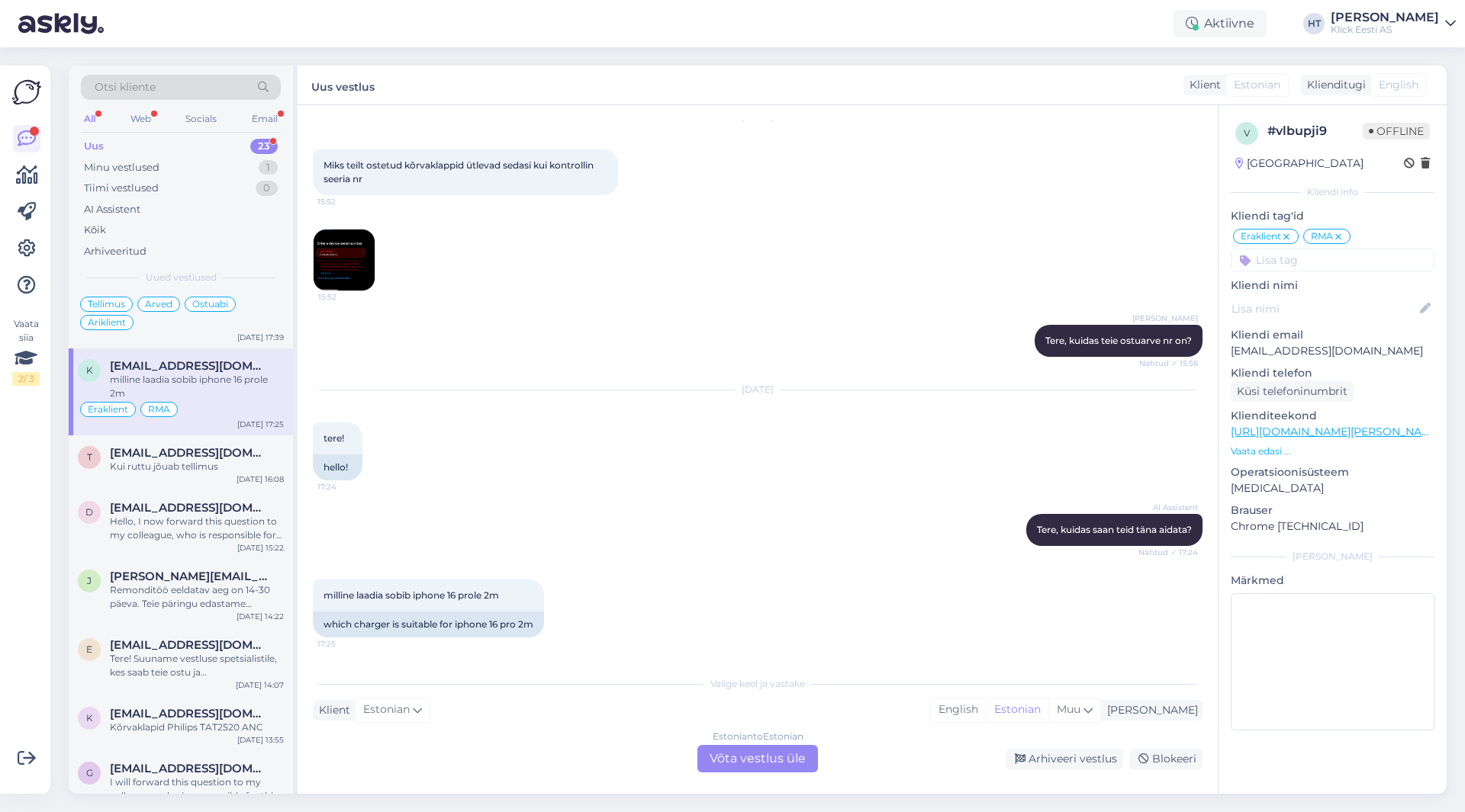
click at [344, 271] on img at bounding box center [344, 260] width 61 height 61
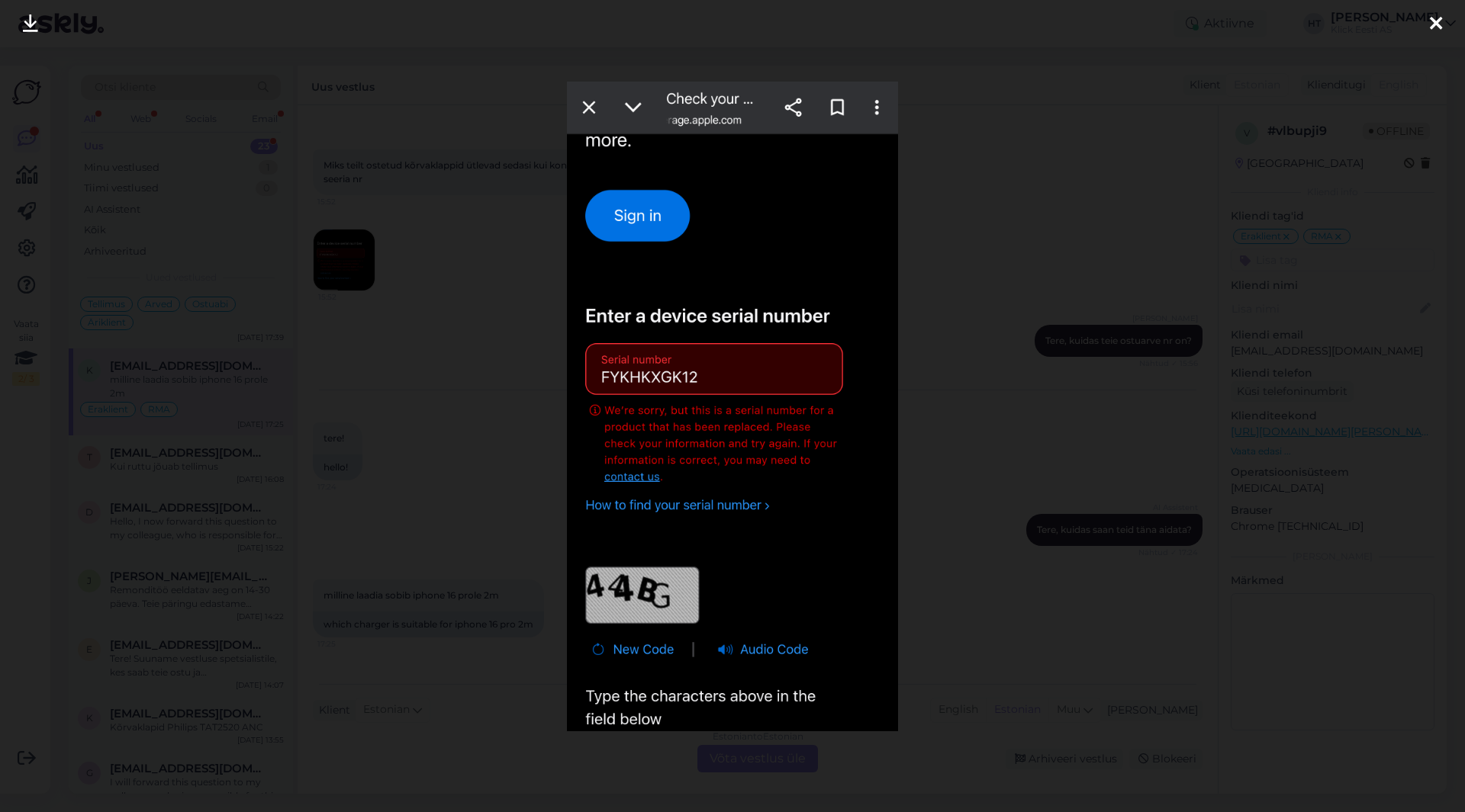
click at [427, 328] on div at bounding box center [732, 406] width 1465 height 812
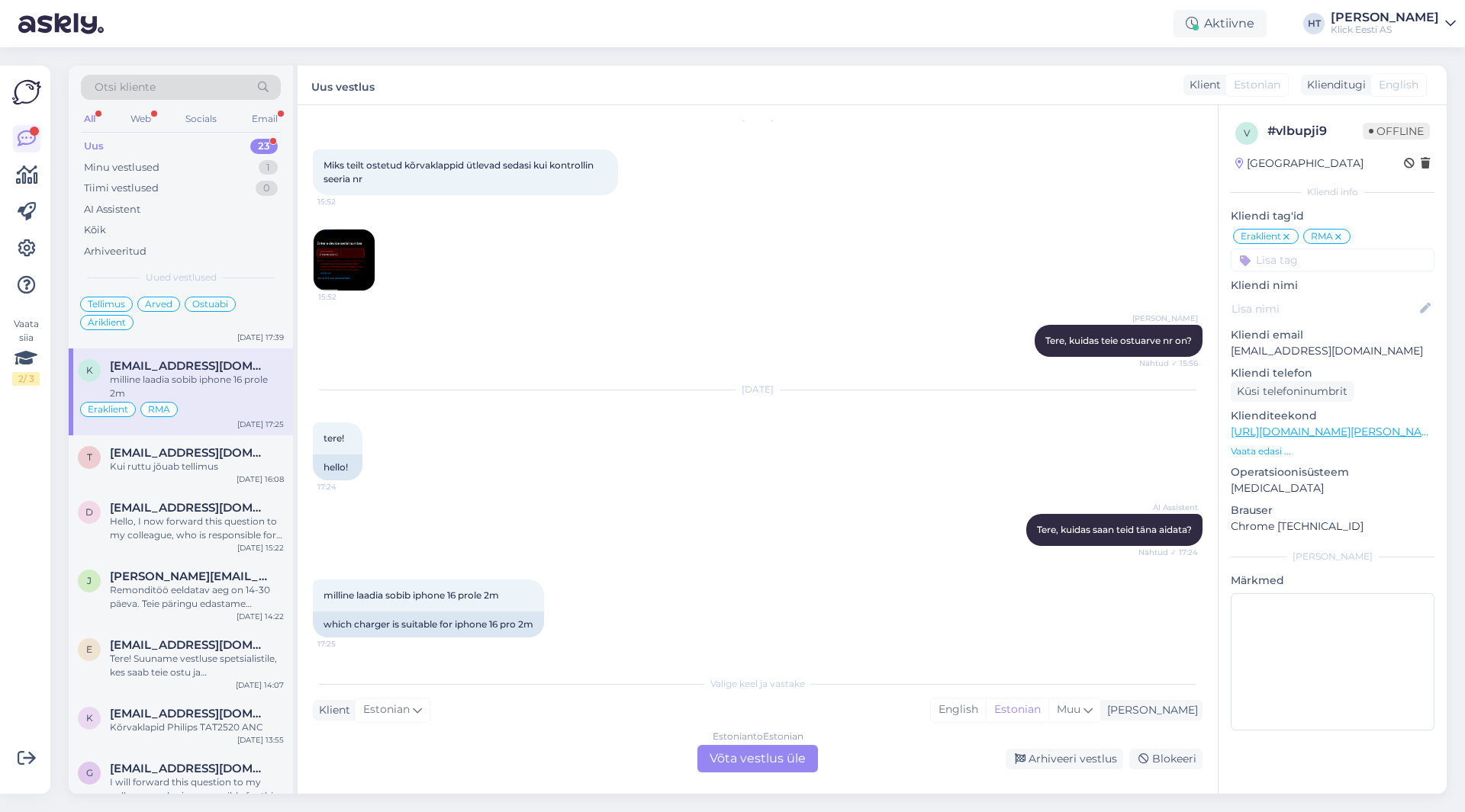
scroll to position [0, 0]
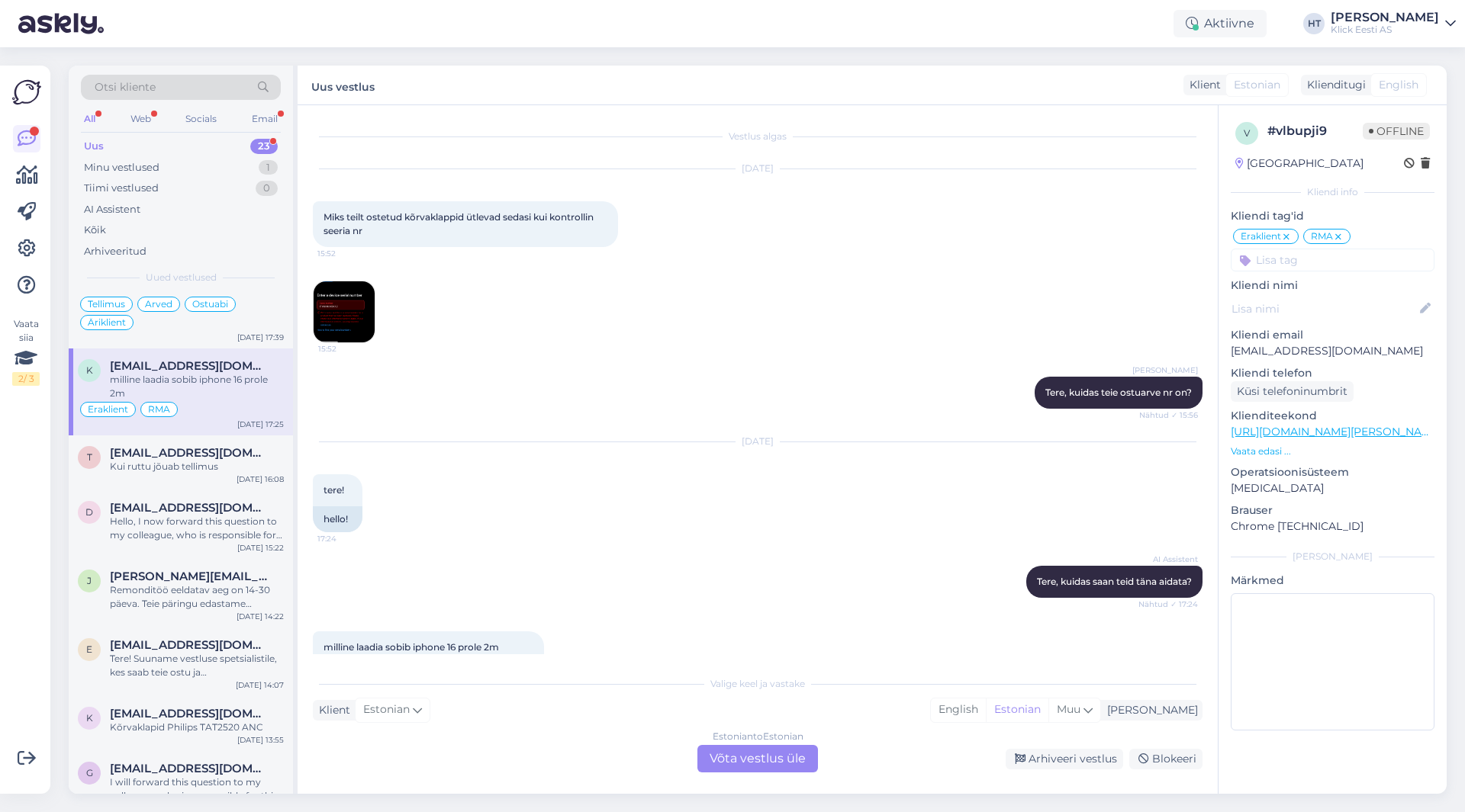
click at [328, 312] on img at bounding box center [344, 312] width 61 height 61
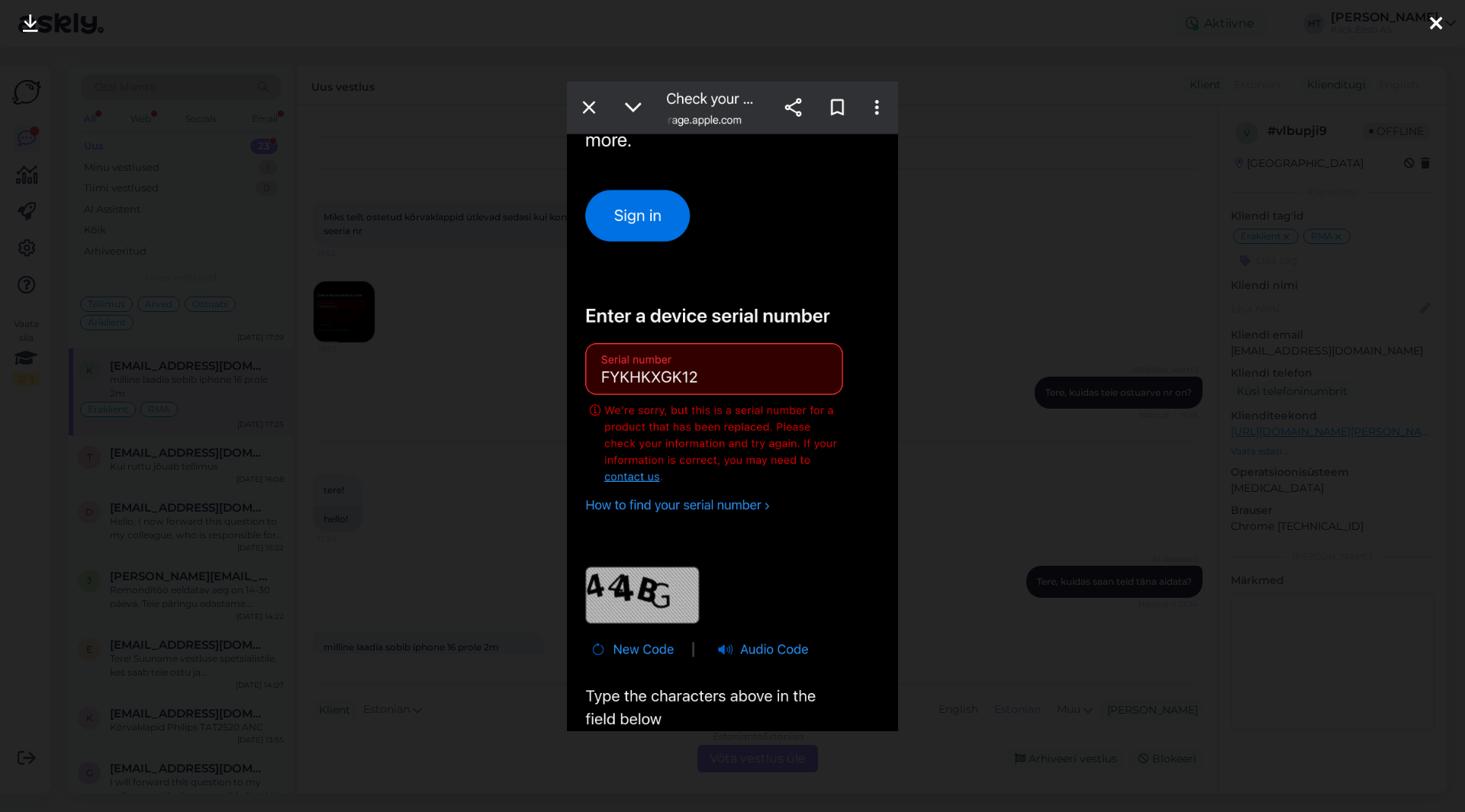
click at [440, 361] on div at bounding box center [732, 406] width 1465 height 812
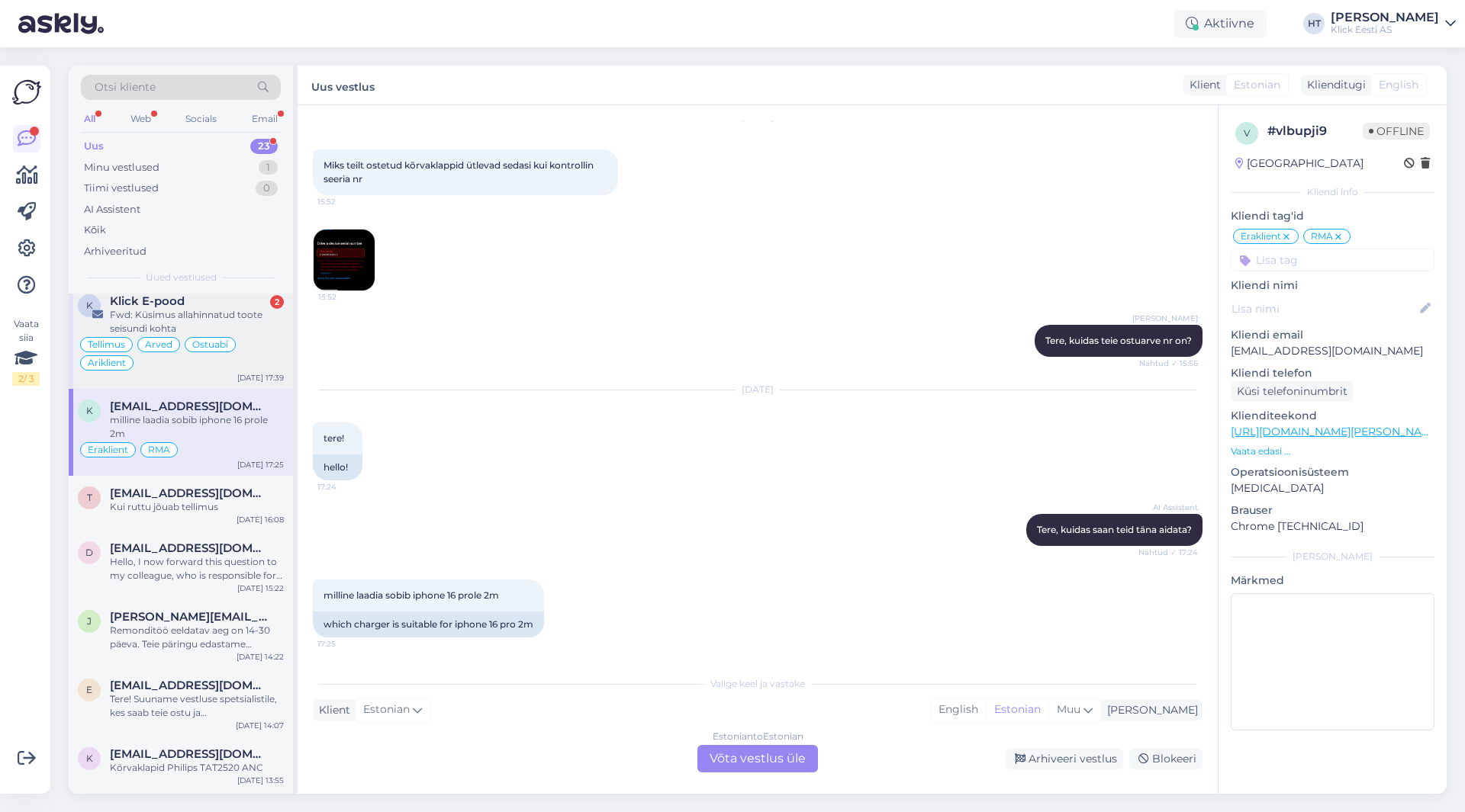
scroll to position [153, 0]
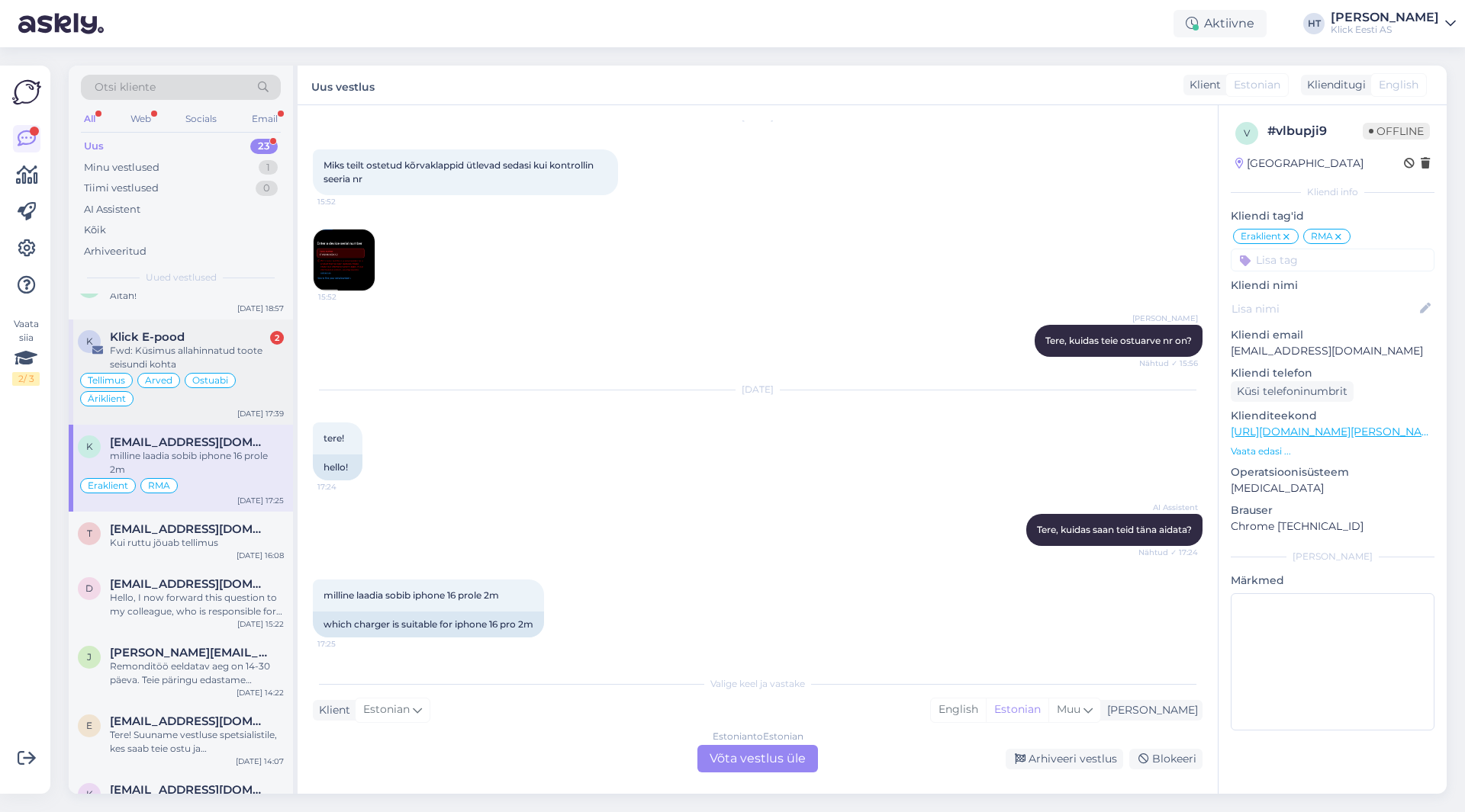
click at [244, 369] on div "Fwd: Küsimus allahinnatud toote seisundi kohta" at bounding box center [196, 358] width 174 height 27
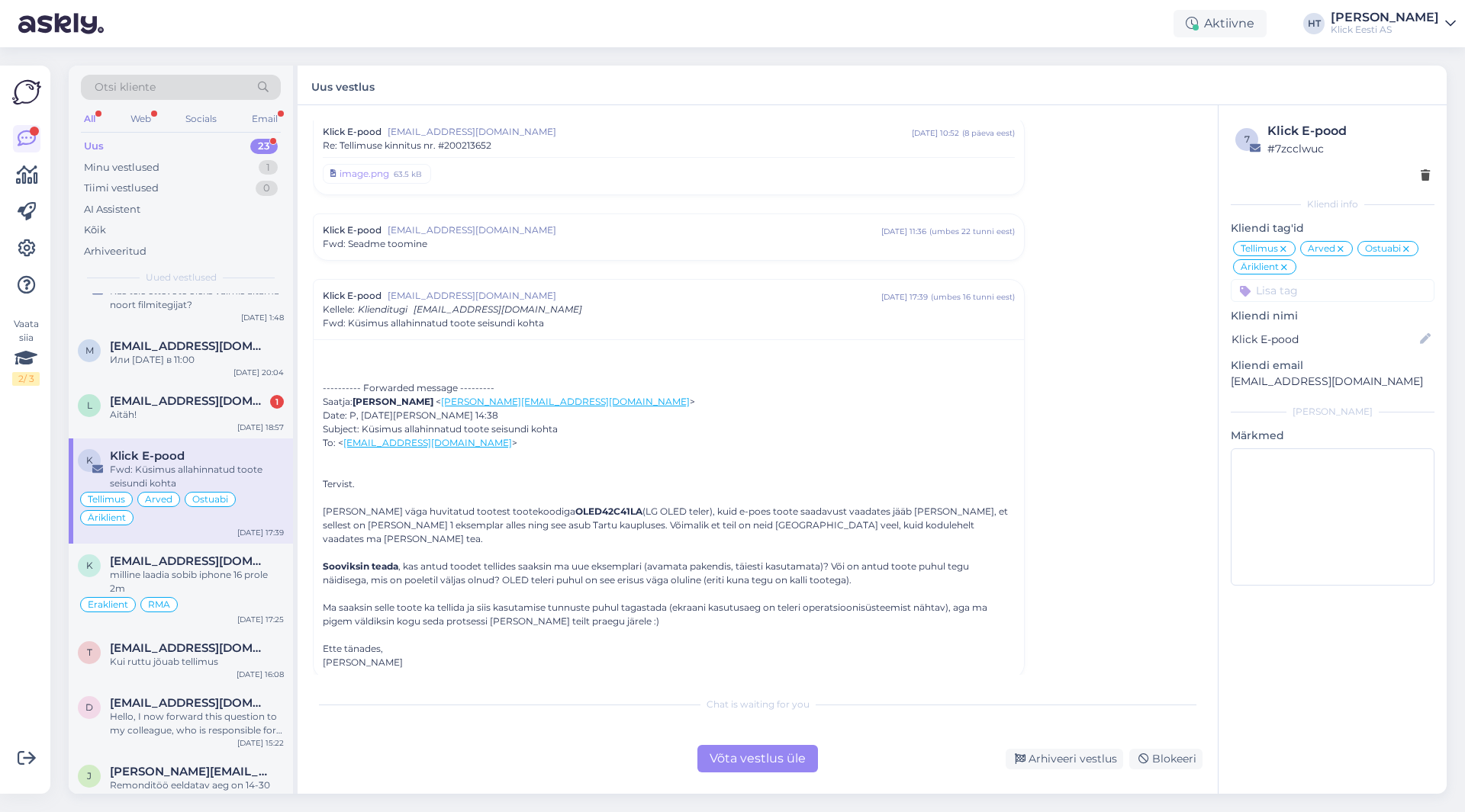
scroll to position [0, 0]
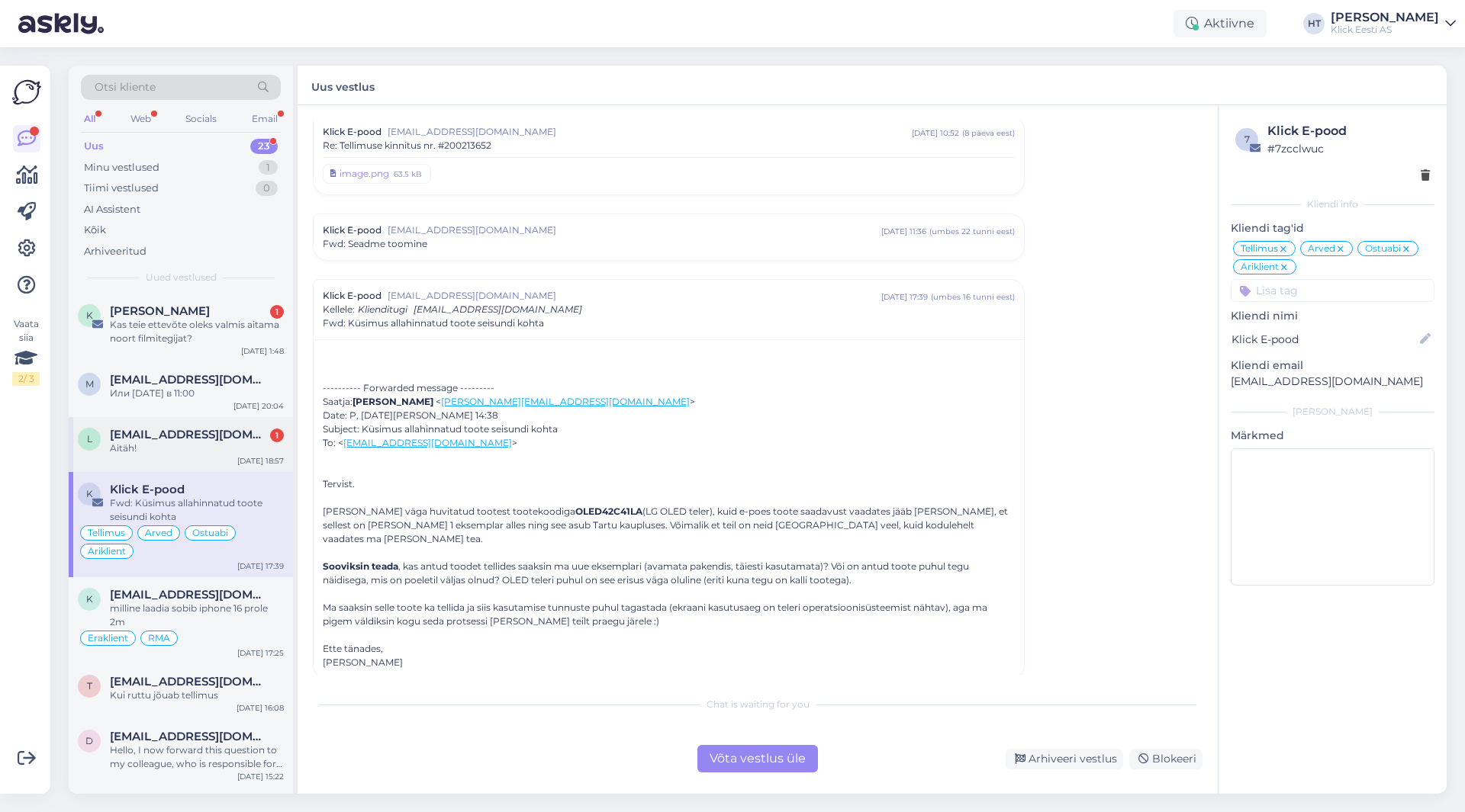
click at [224, 457] on div "l [EMAIL_ADDRESS][DOMAIN_NAME] 1 Aitäh! [DATE] 18:57" at bounding box center [181, 444] width 224 height 54
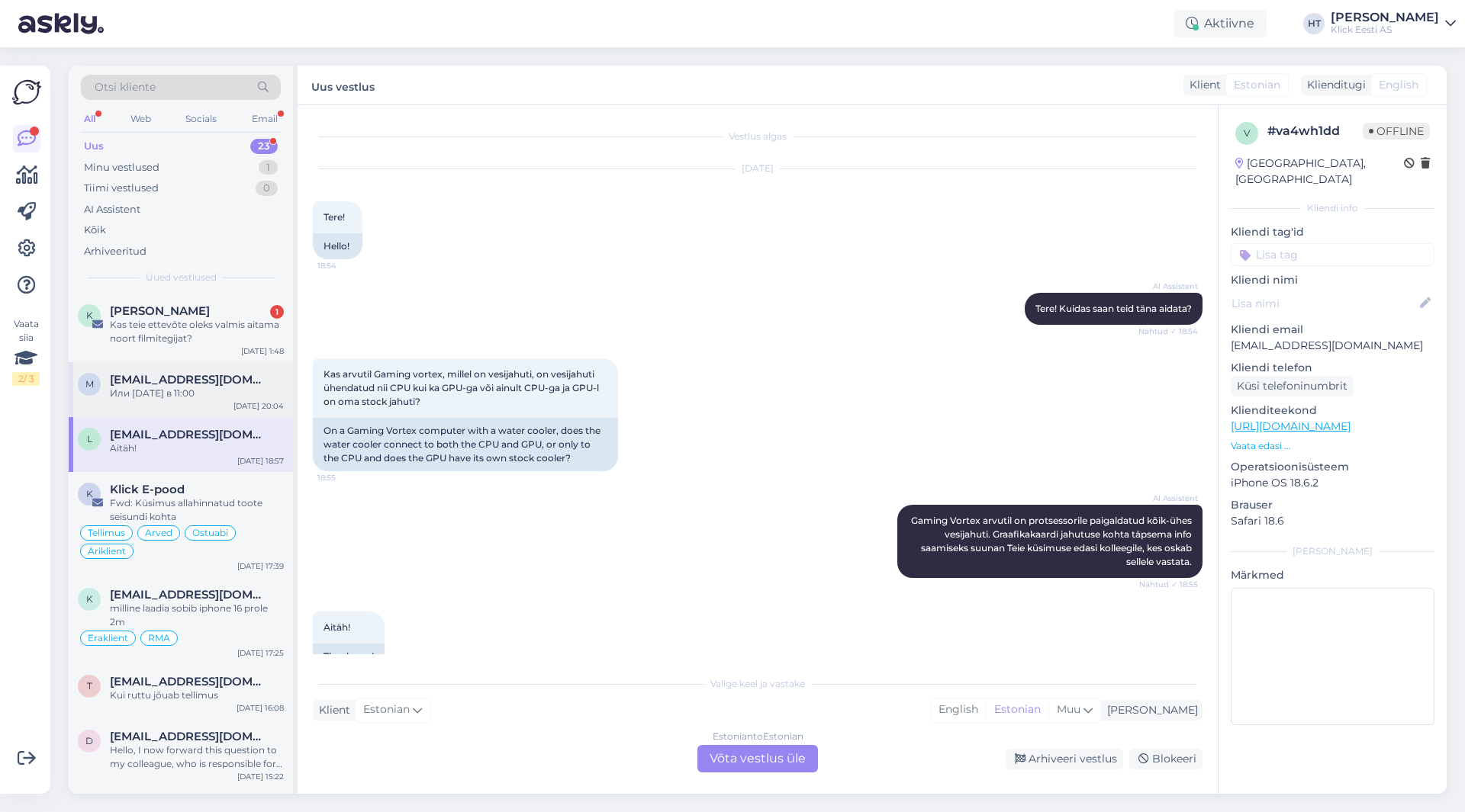
click at [234, 399] on div "Или [DATE] в 11:00" at bounding box center [196, 393] width 174 height 14
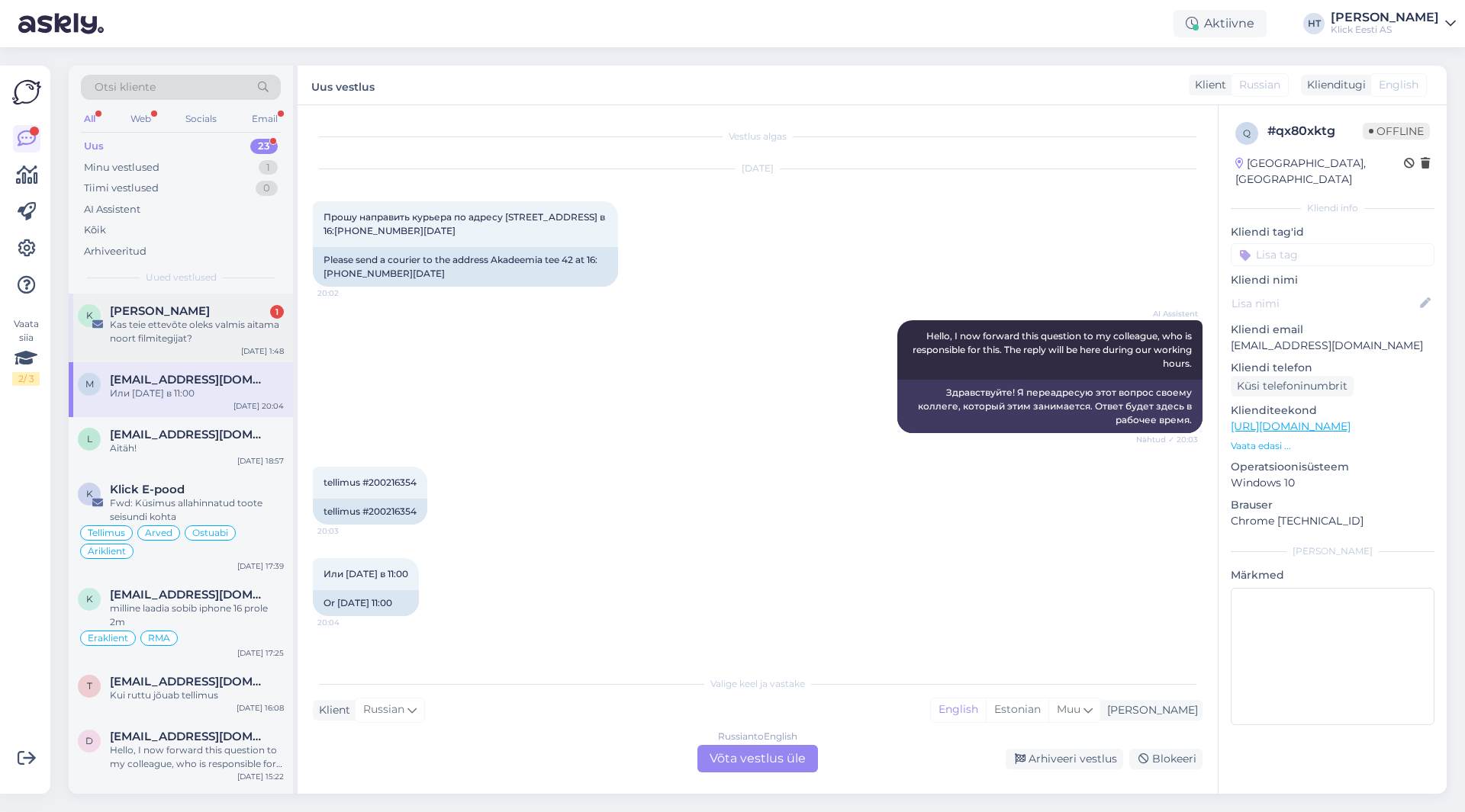
click at [255, 331] on div "Kas teie ettevõte oleks valmis aitama noort filmitegijat?" at bounding box center [196, 332] width 174 height 27
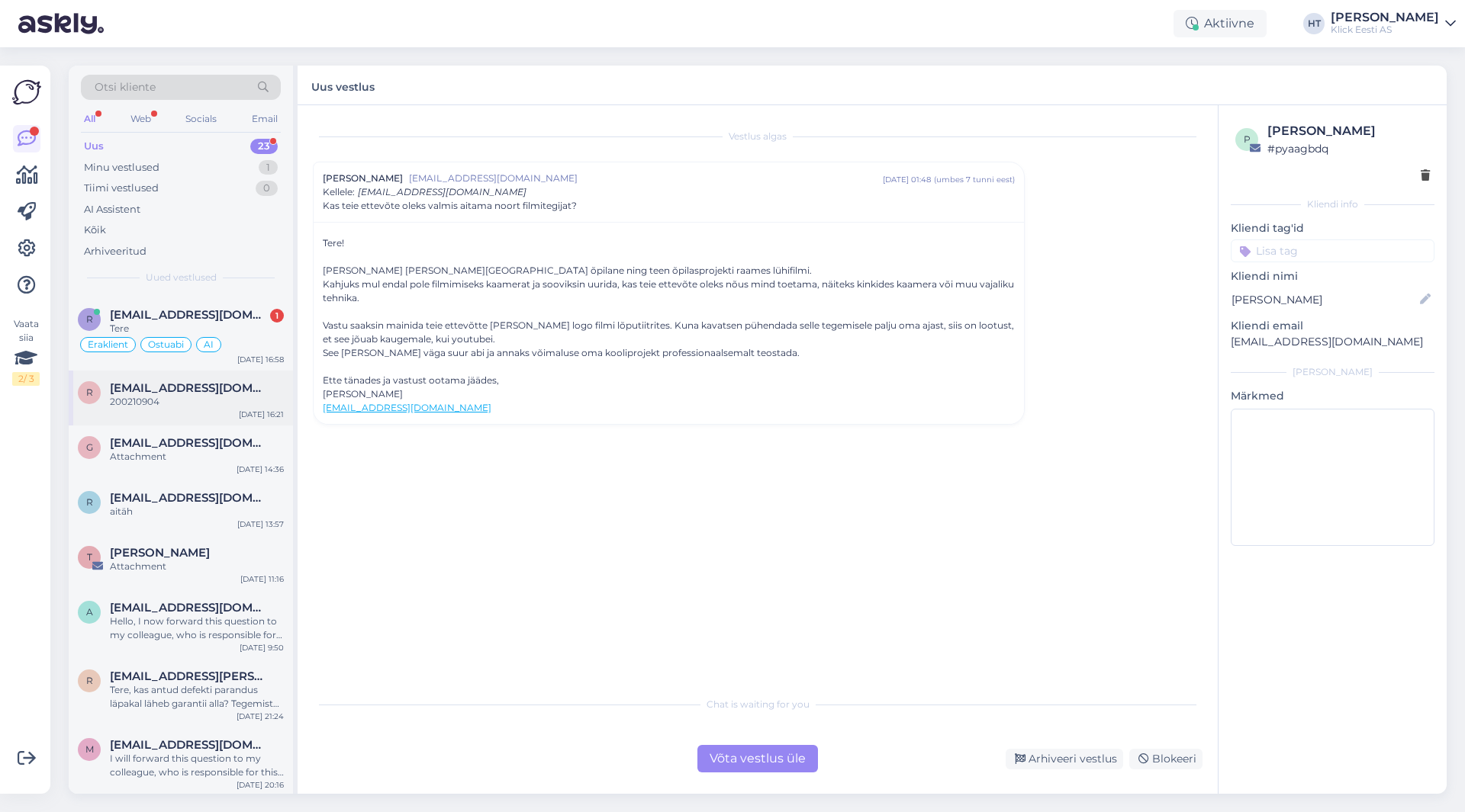
scroll to position [1019, 0]
click at [241, 748] on span "[EMAIL_ADDRESS][DOMAIN_NAME]" at bounding box center [189, 742] width 159 height 14
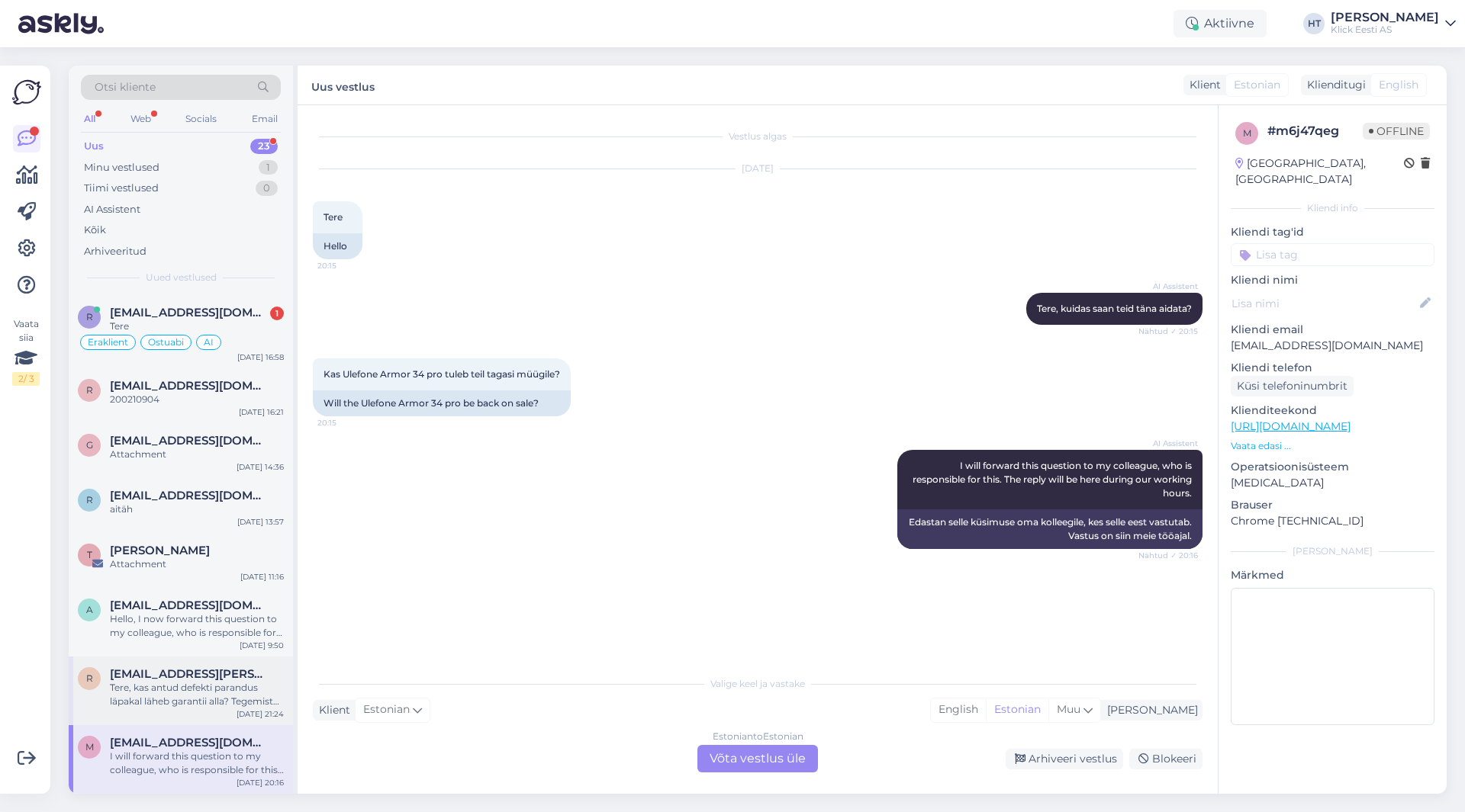
click at [160, 701] on div "Tere, kas antud defekti parandus läpakal läheb garantii alla? Tegemist mingisug…" at bounding box center [196, 695] width 174 height 27
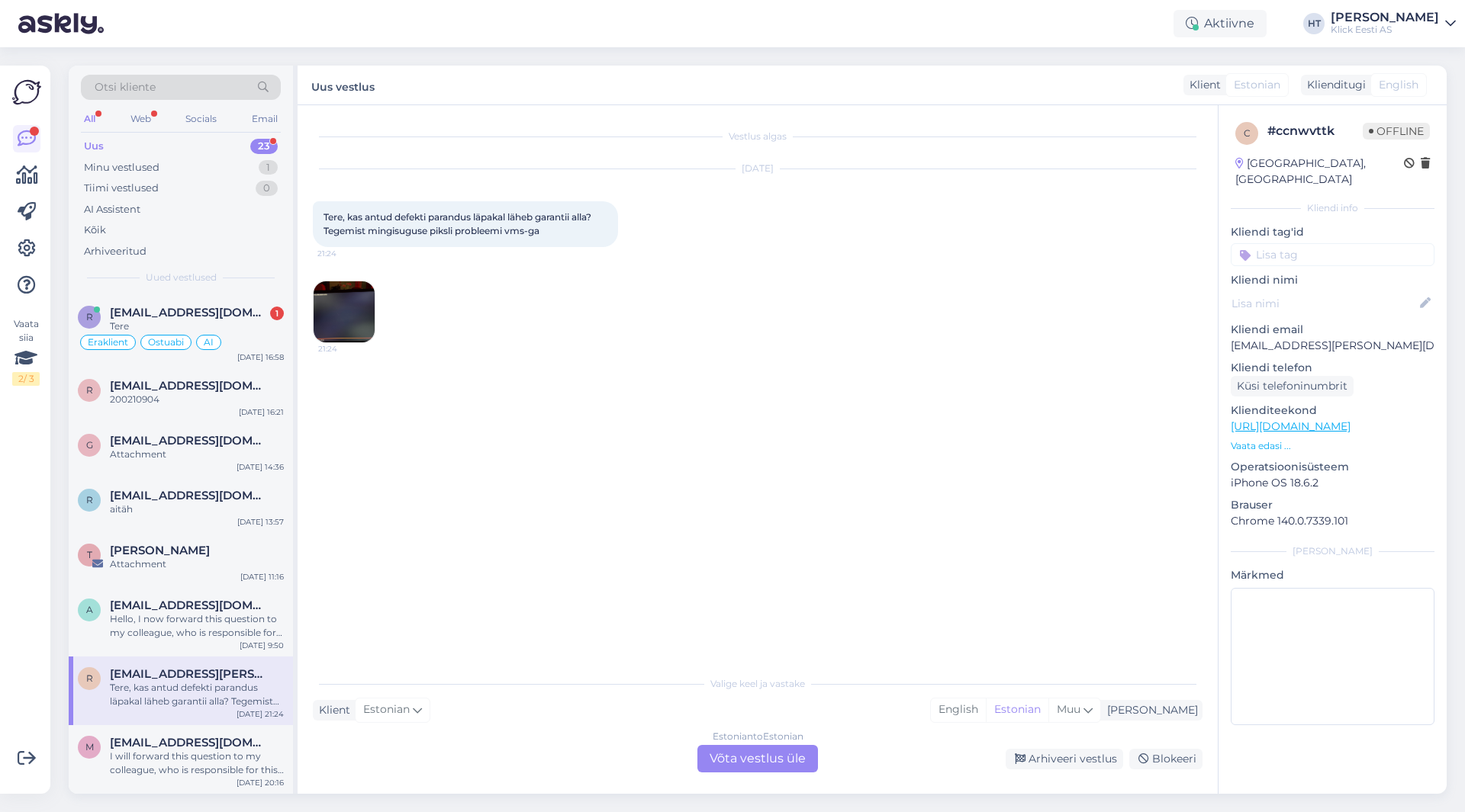
click at [363, 315] on img at bounding box center [344, 312] width 61 height 61
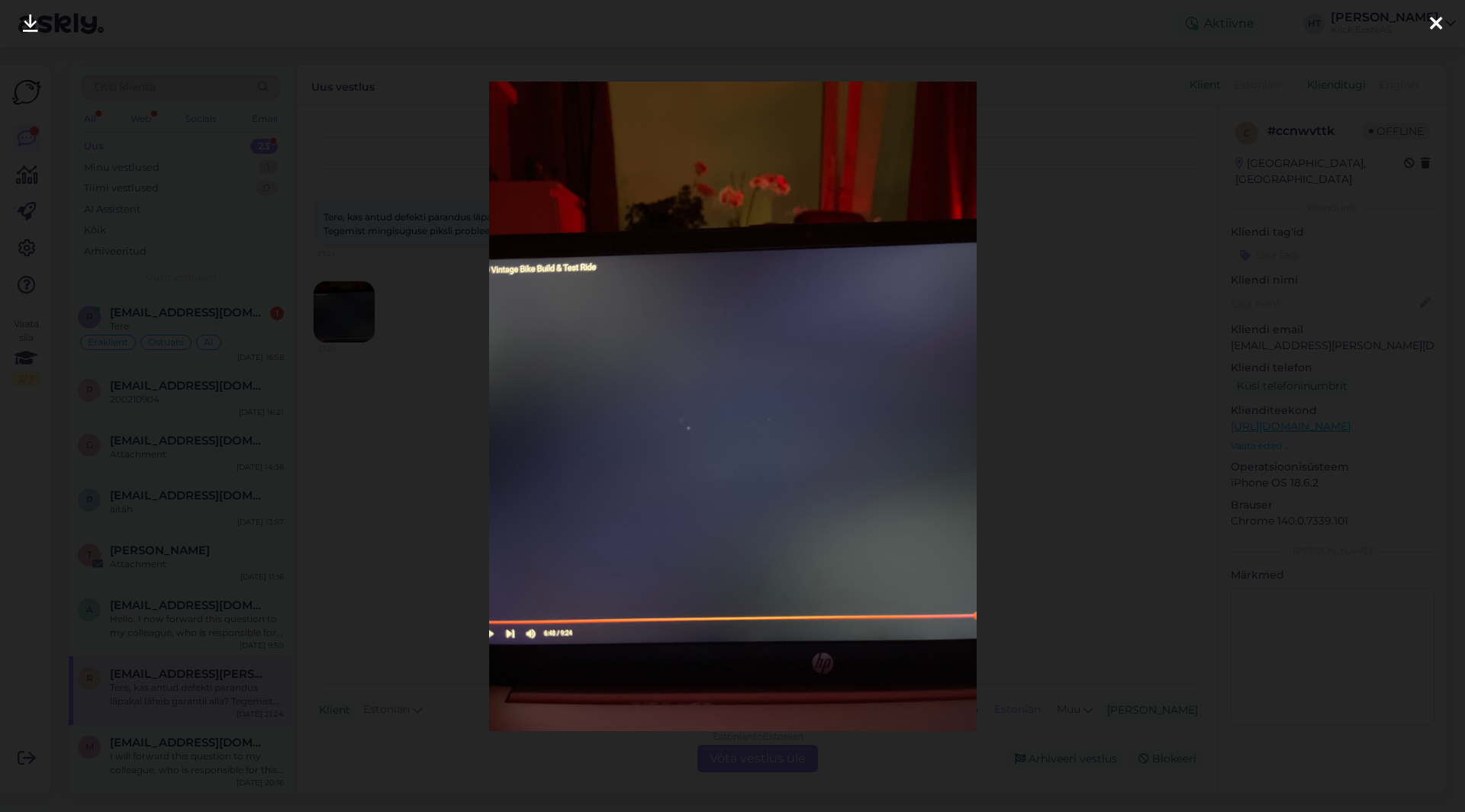
click at [458, 355] on div at bounding box center [732, 406] width 1465 height 812
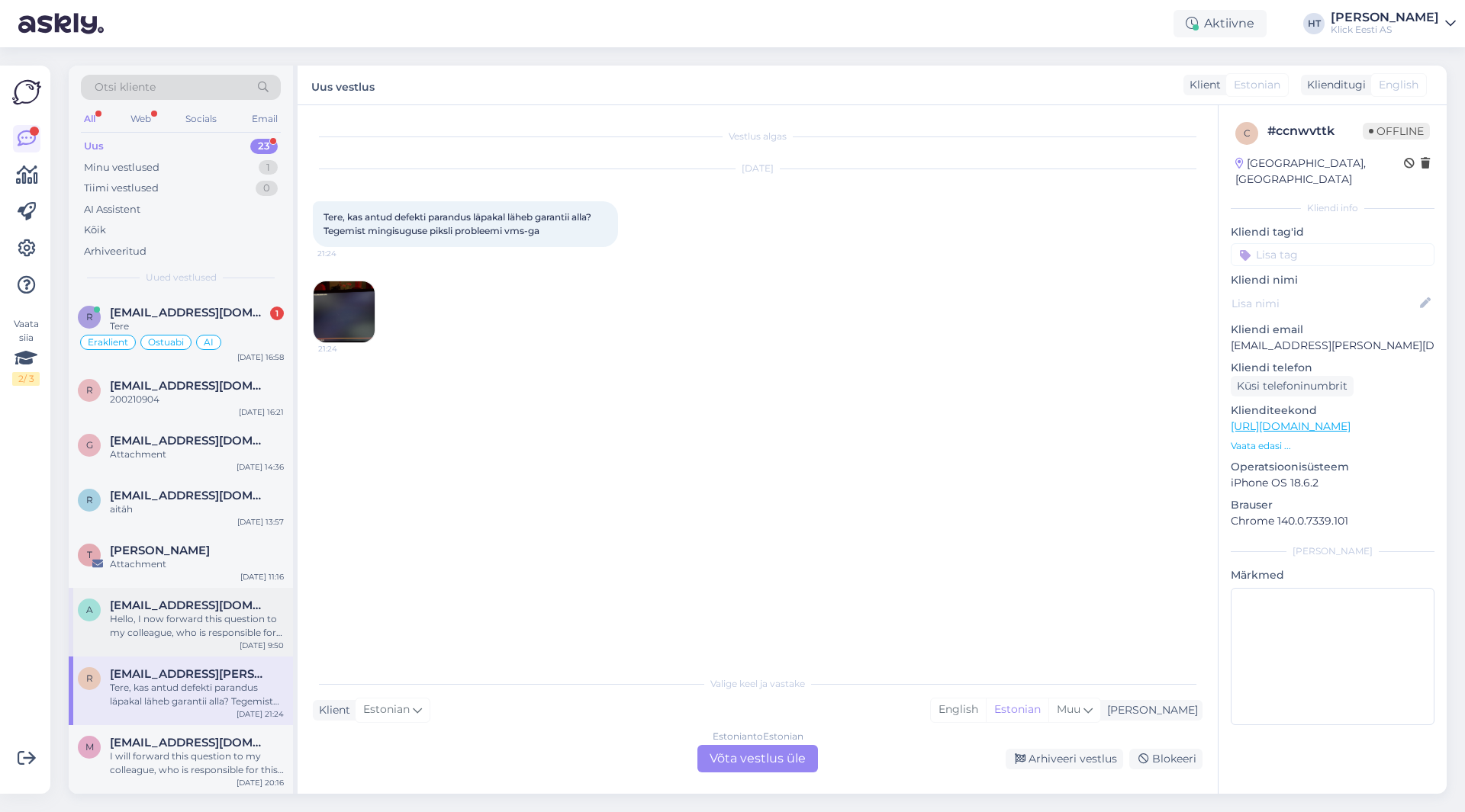
click at [174, 621] on div "Hello, I now forward this question to my colleague, who is responsible for this…" at bounding box center [196, 626] width 174 height 27
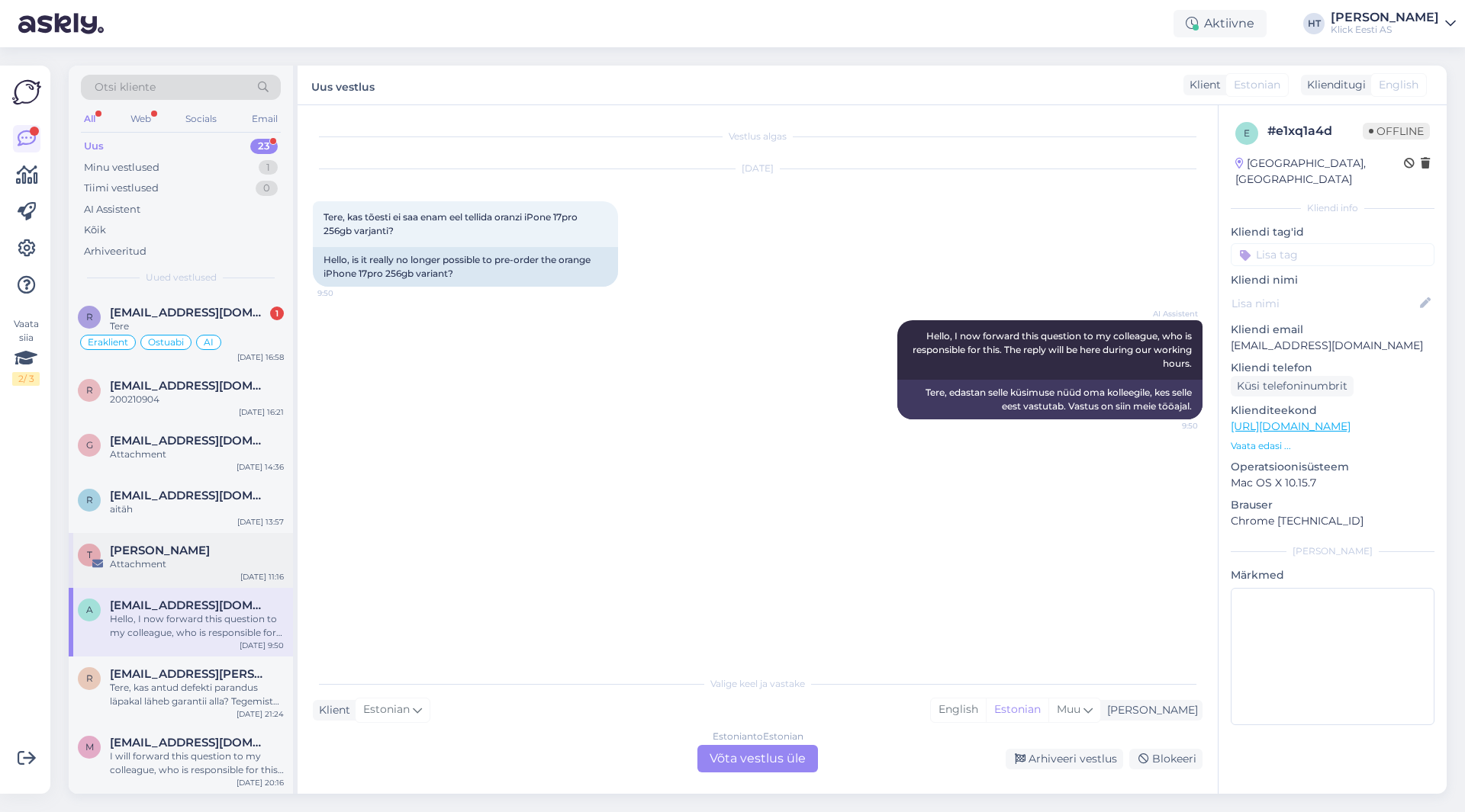
click at [227, 564] on div "Attachment" at bounding box center [196, 564] width 174 height 14
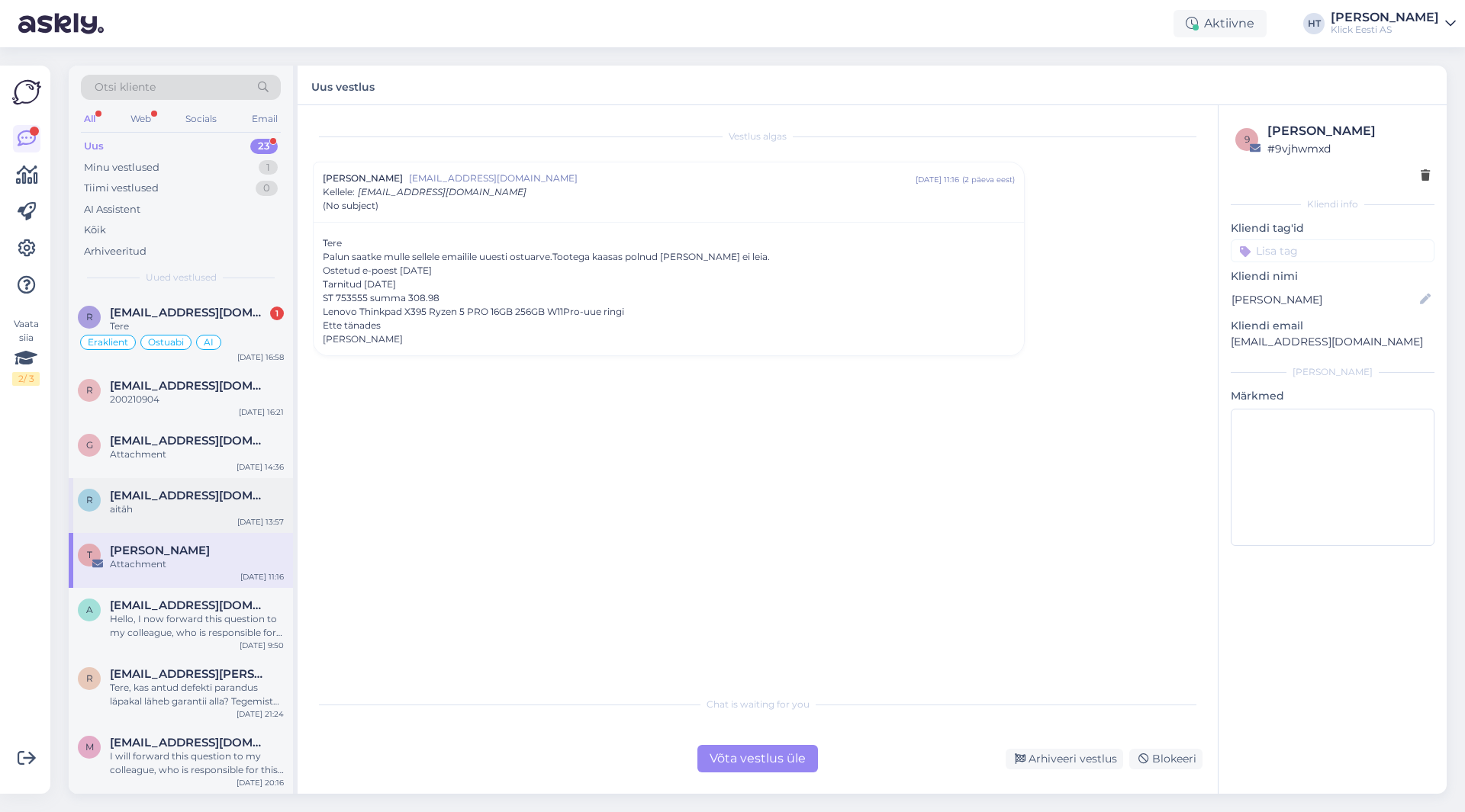
click at [253, 512] on div "aitäh" at bounding box center [196, 509] width 174 height 14
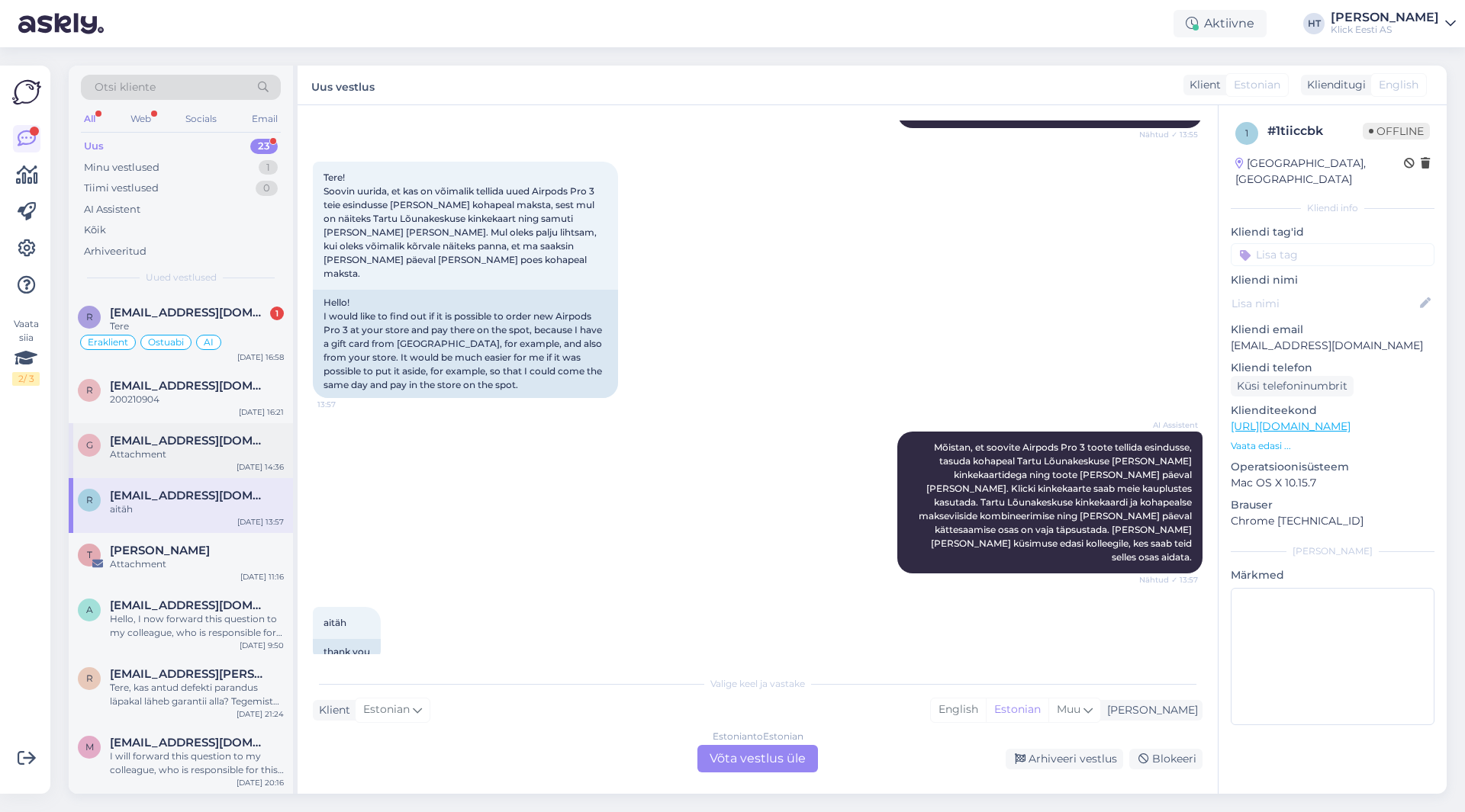
click at [214, 445] on span "[EMAIL_ADDRESS][DOMAIN_NAME]" at bounding box center [189, 441] width 159 height 14
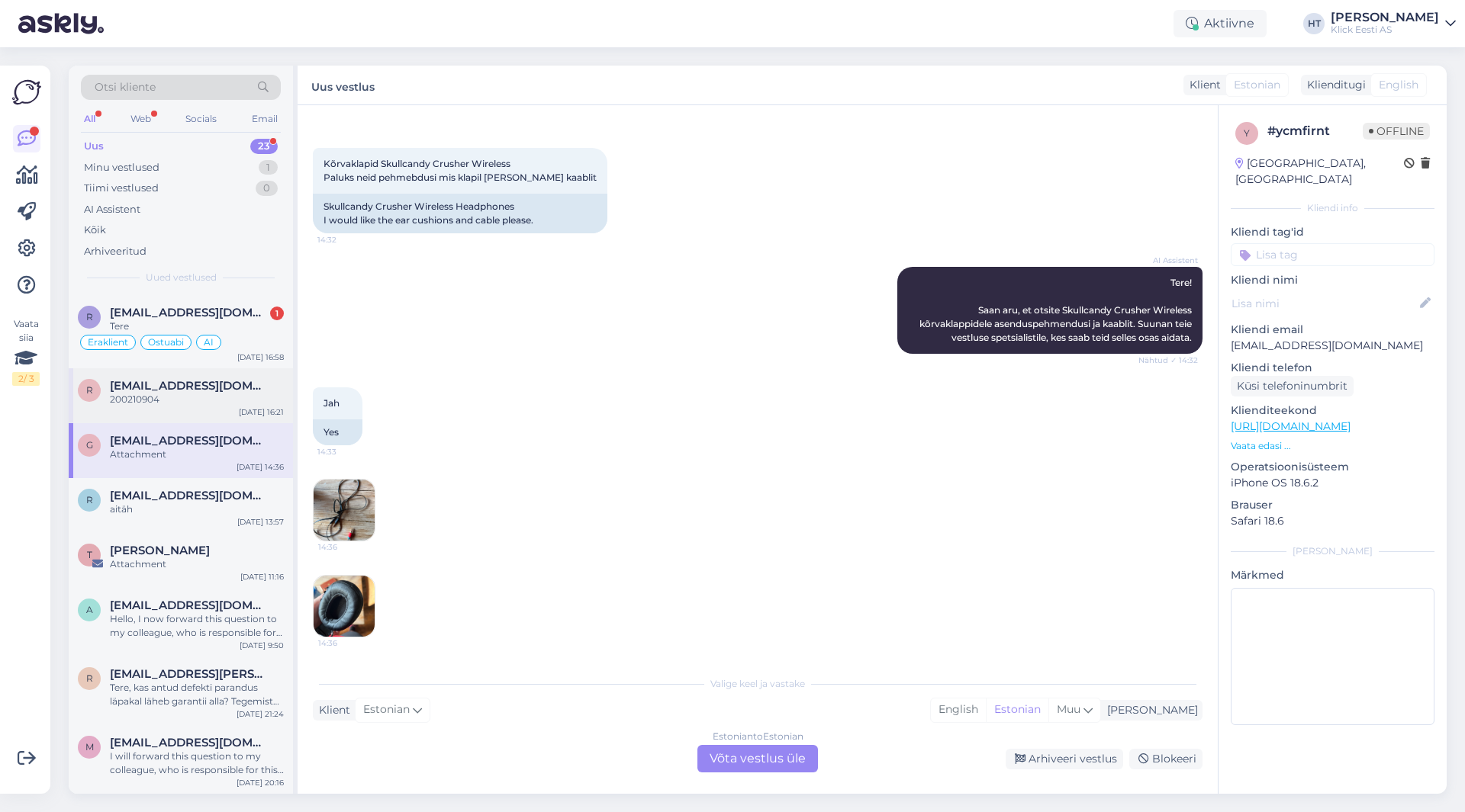
click at [250, 391] on span "[EMAIL_ADDRESS][DOMAIN_NAME]" at bounding box center [189, 385] width 159 height 14
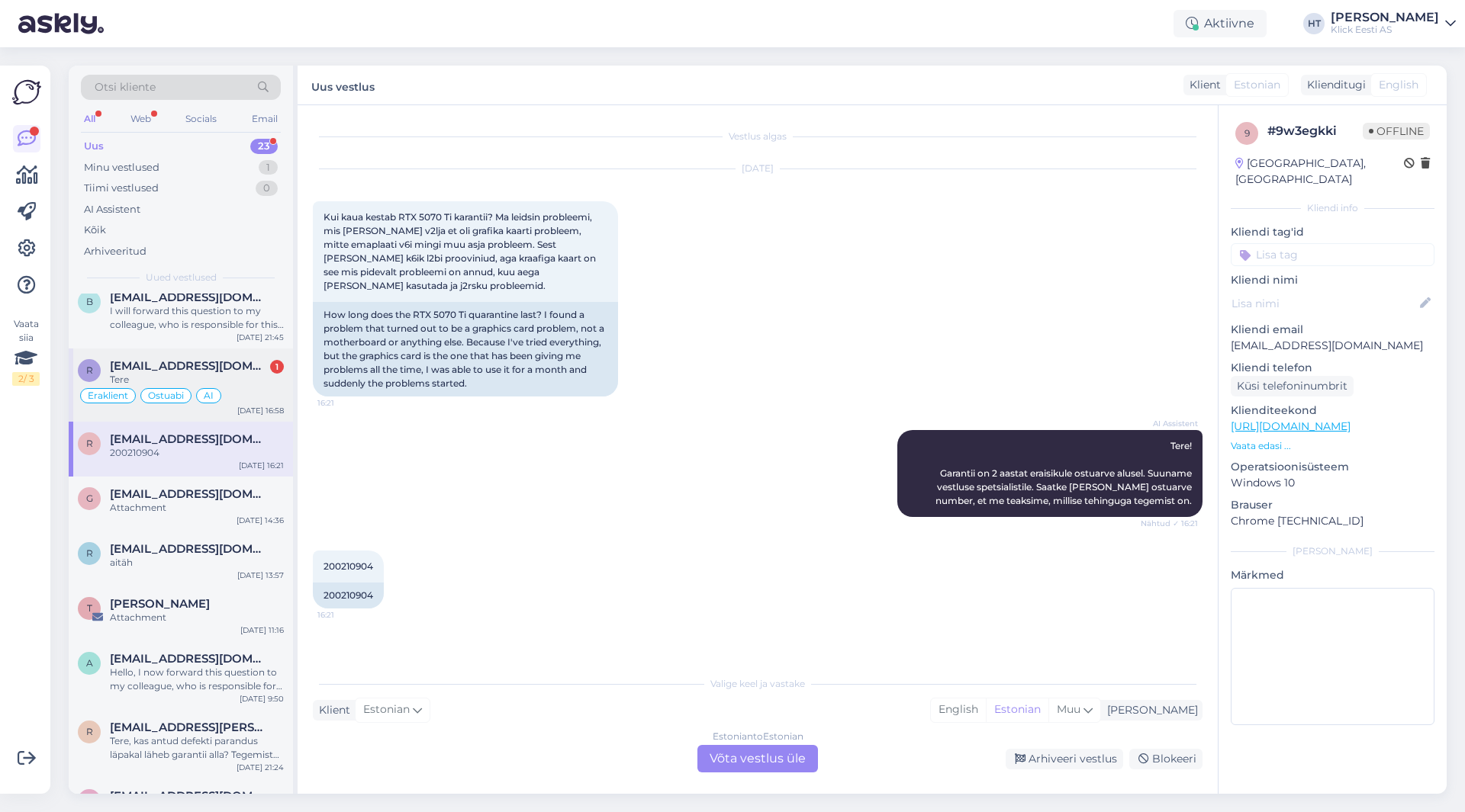
scroll to position [943, 0]
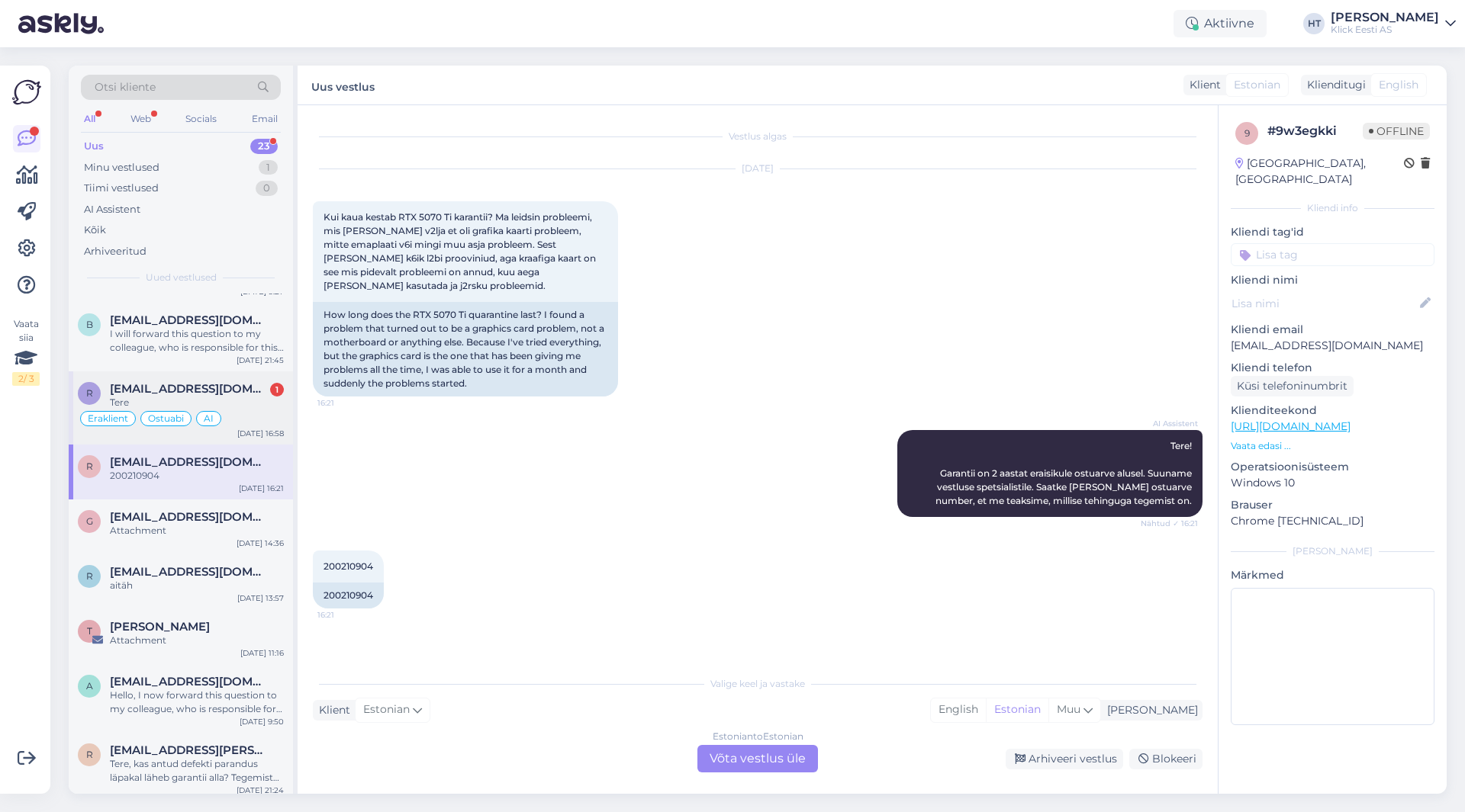
click at [243, 394] on span "[EMAIL_ADDRESS][DOMAIN_NAME]" at bounding box center [189, 389] width 159 height 14
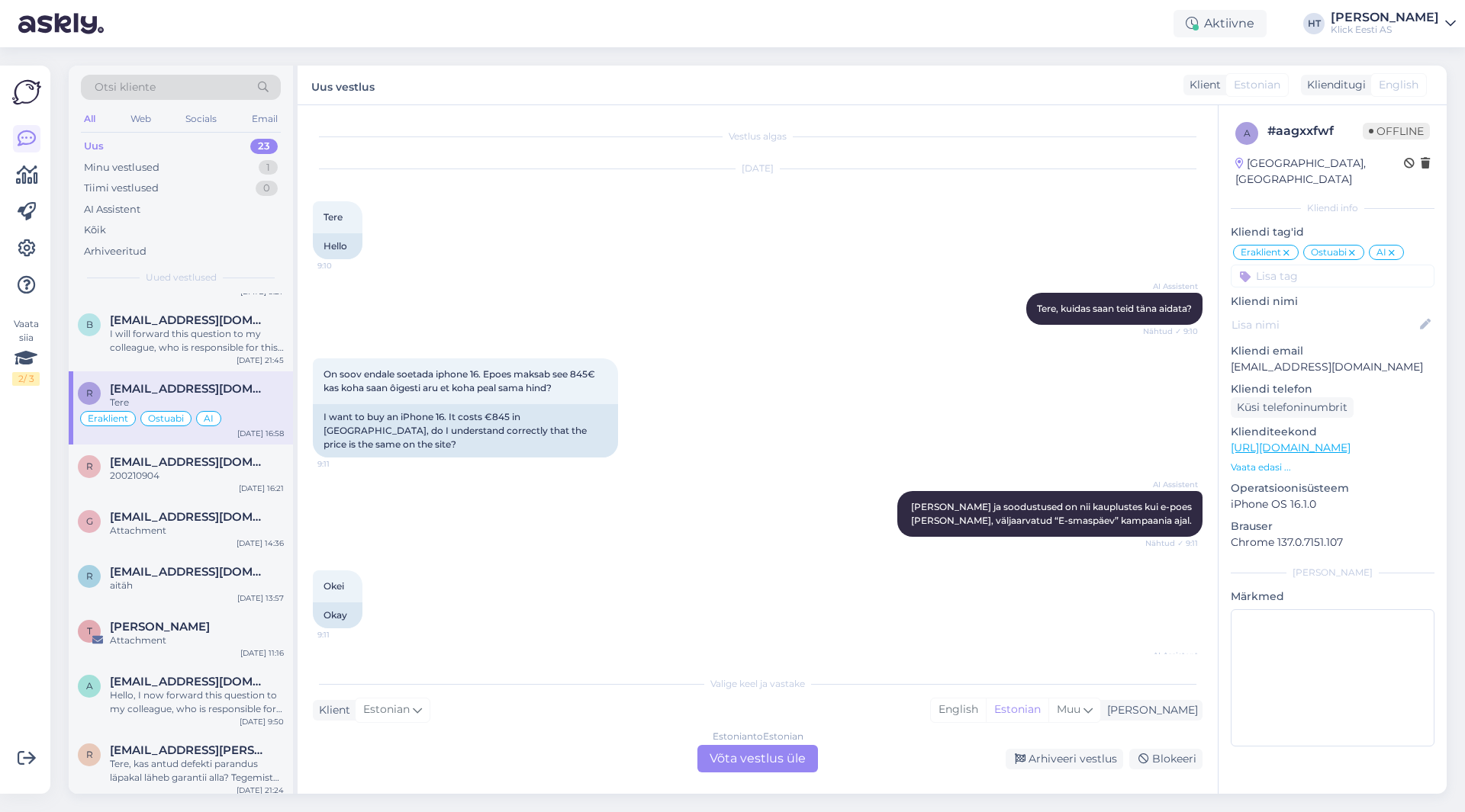
scroll to position [447, 0]
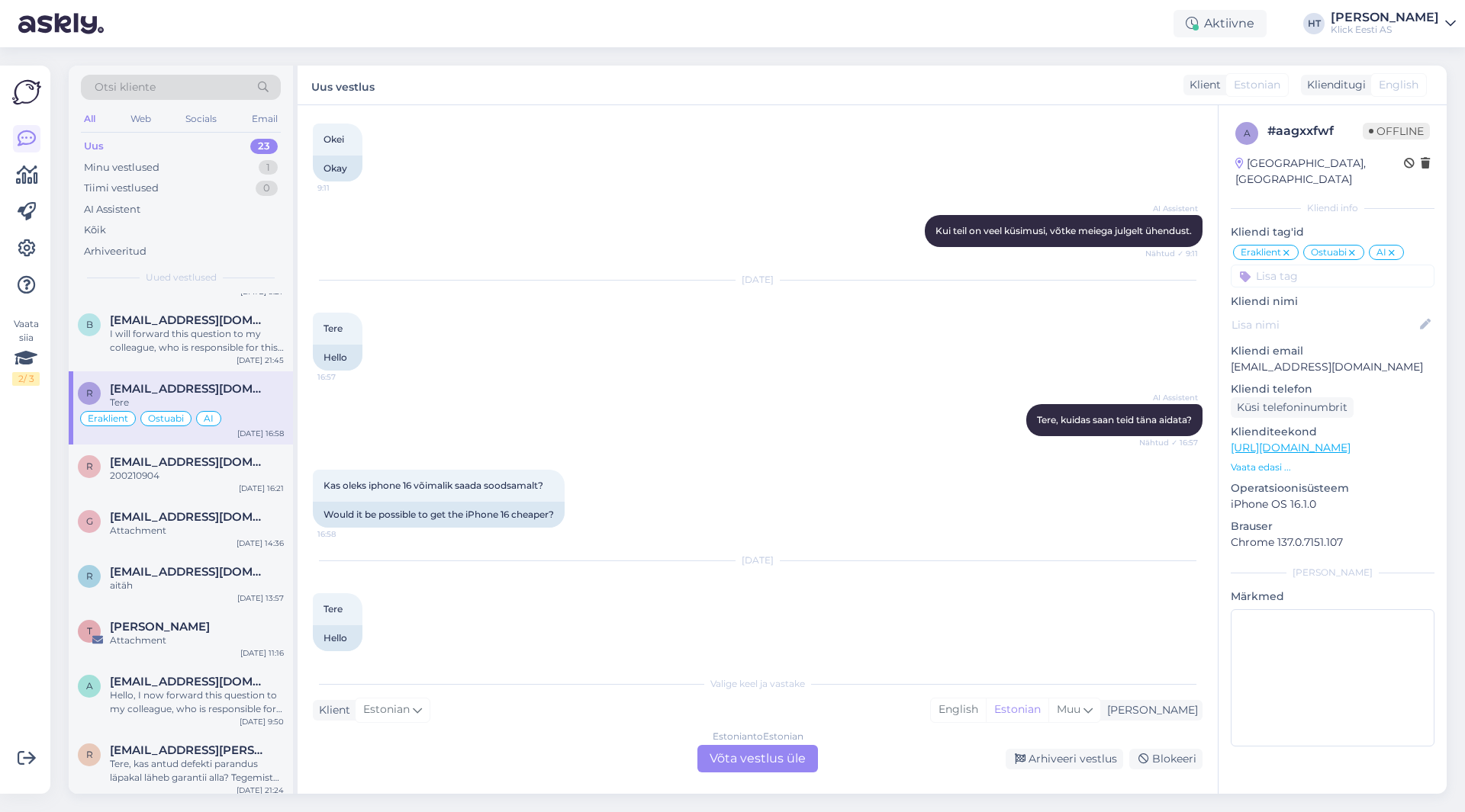
click at [747, 760] on div "Estonian to Estonian Võta vestlus üle" at bounding box center [758, 758] width 121 height 27
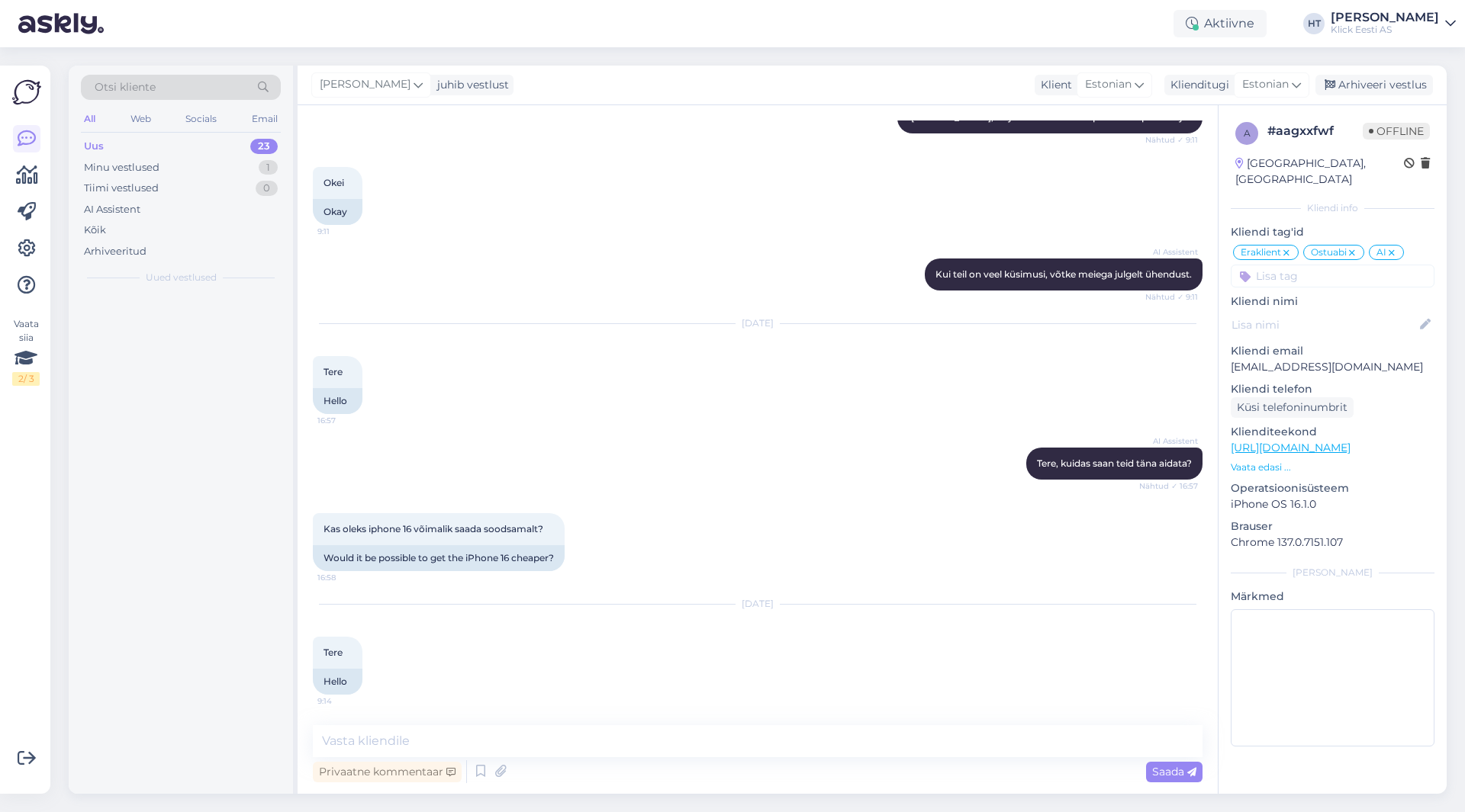
scroll to position [0, 0]
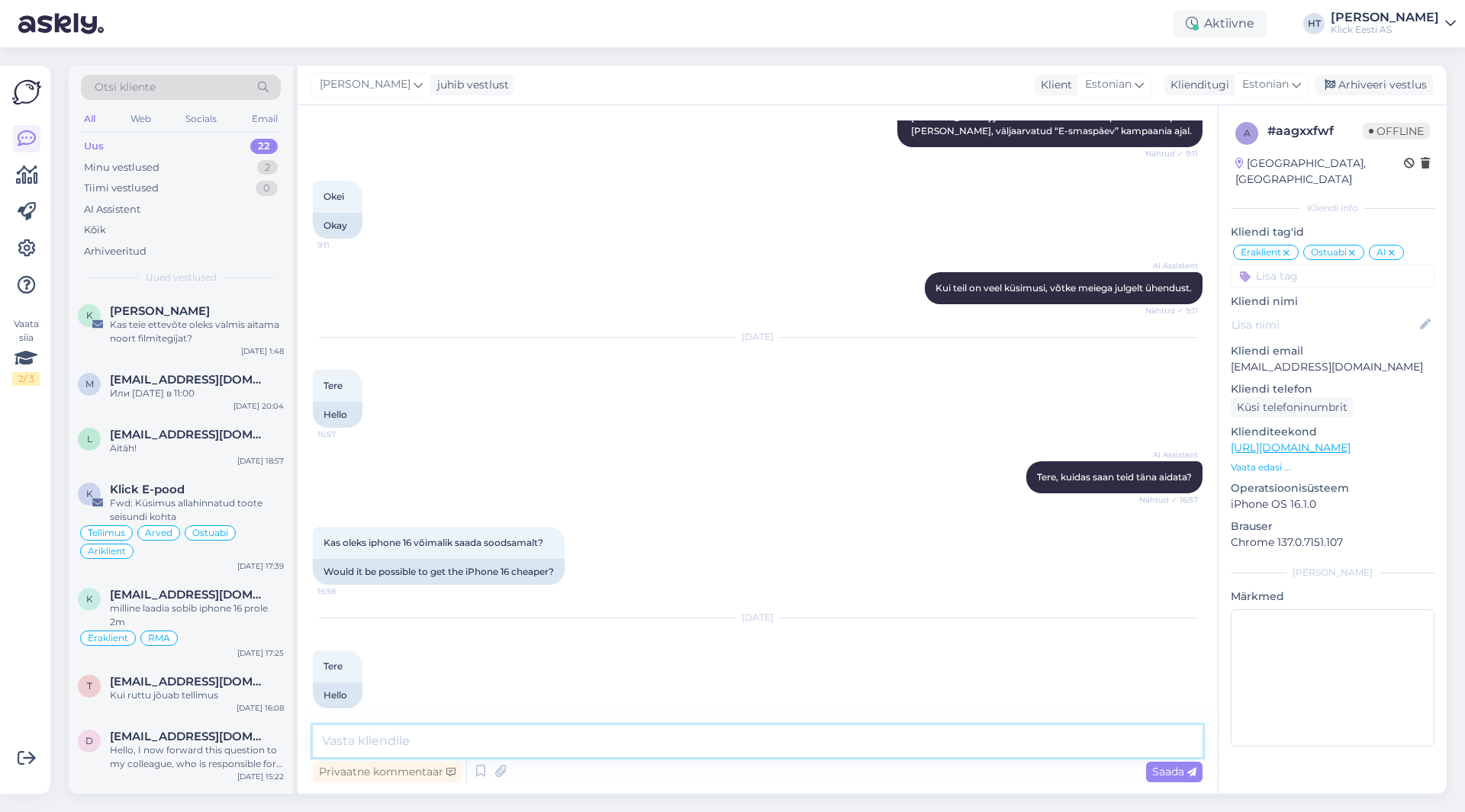
click at [750, 750] on textarea at bounding box center [757, 741] width 890 height 32
type textarea "Soodustusi ei saa kahjuks pakkuda."
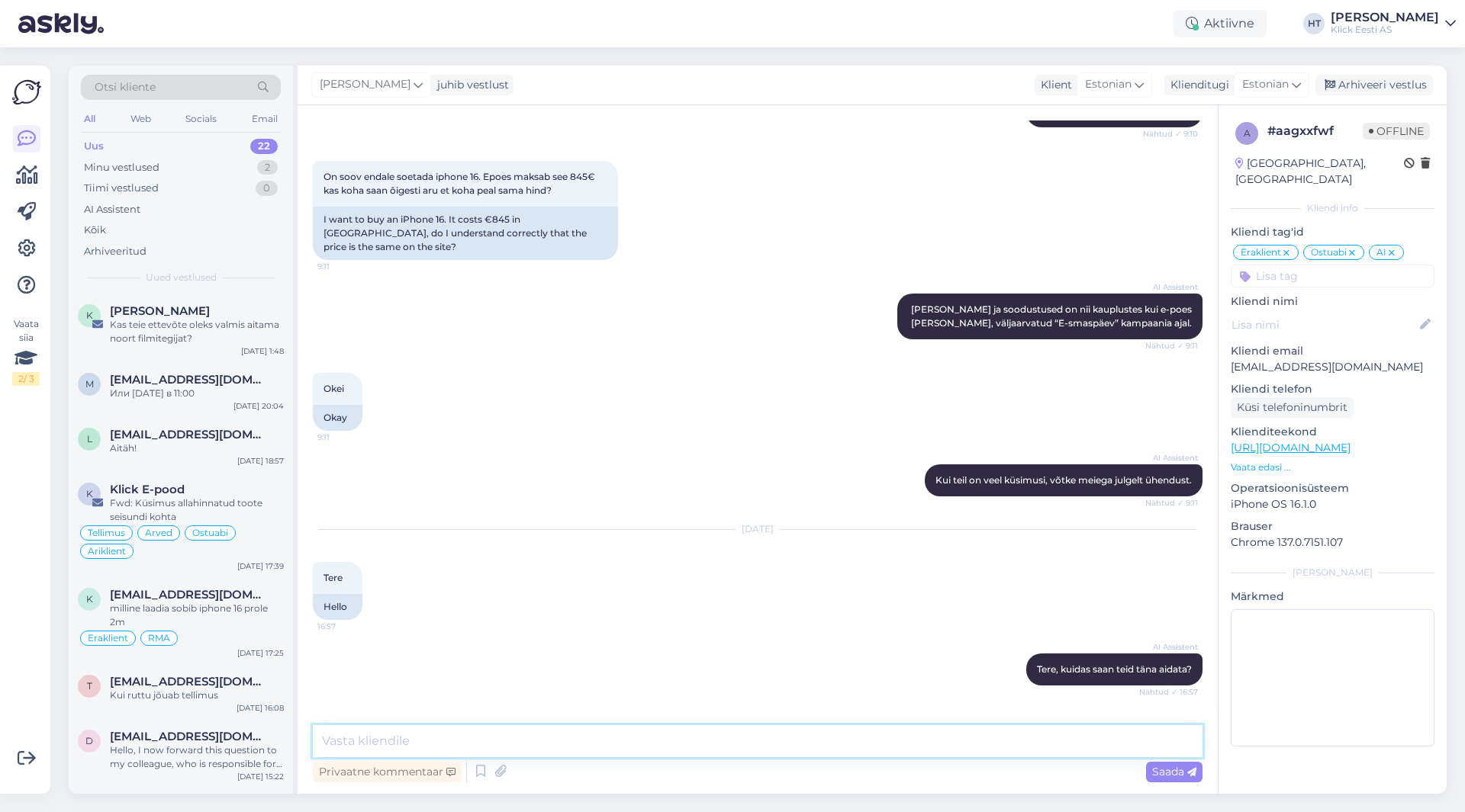
scroll to position [455, 0]
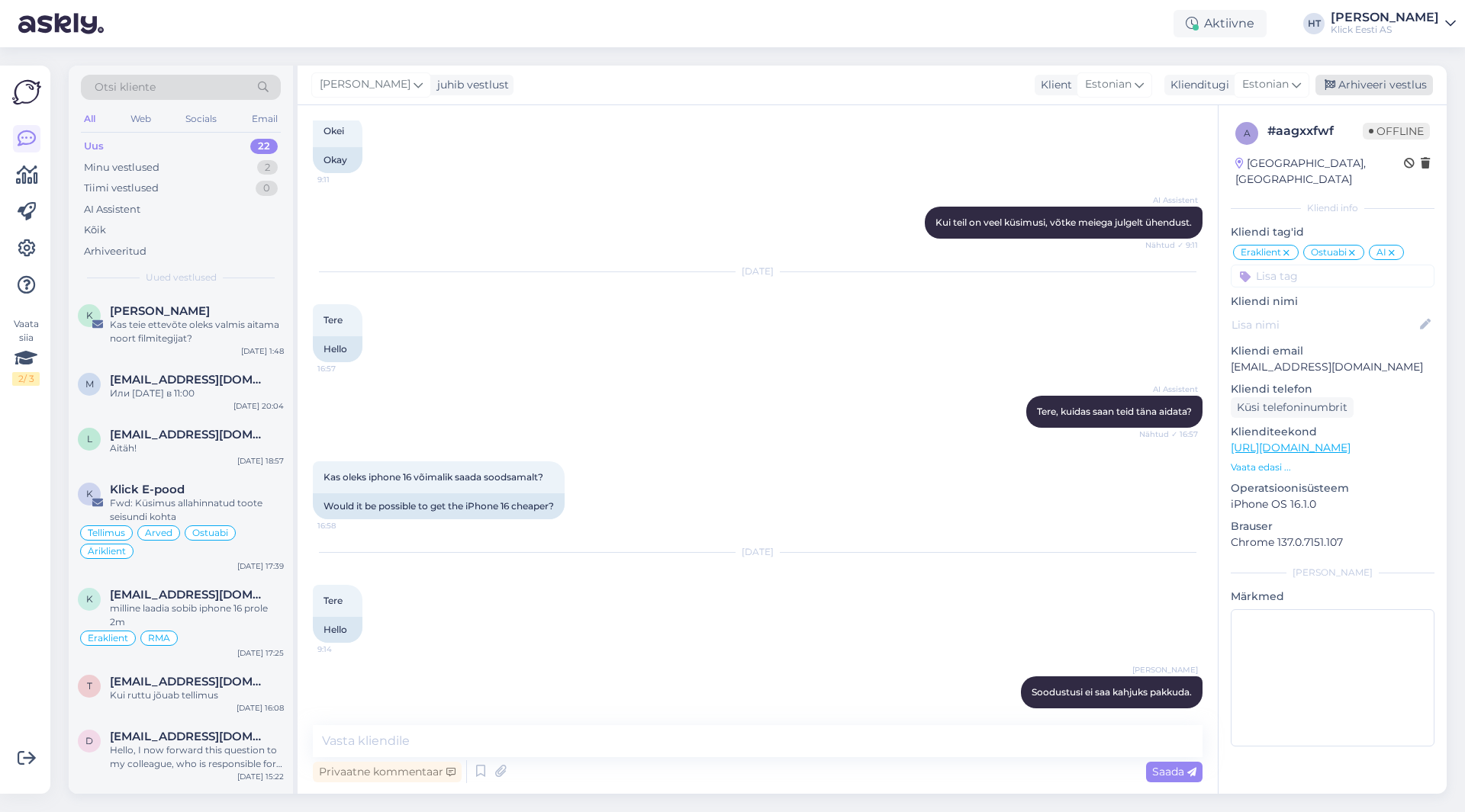
click at [1372, 78] on div "Arhiveeri vestlus" at bounding box center [1374, 84] width 117 height 21
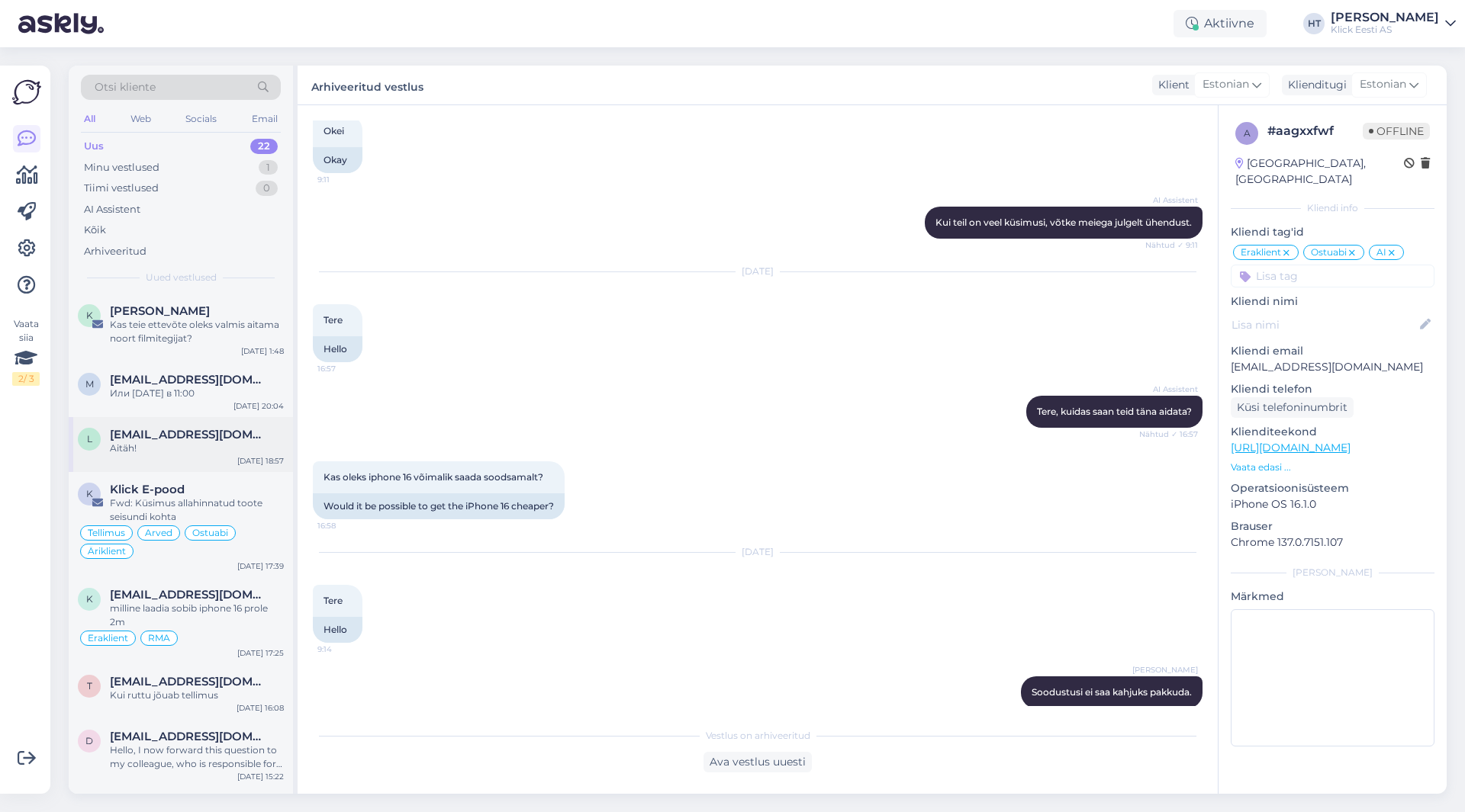
click at [183, 444] on div "Aitäh!" at bounding box center [196, 448] width 174 height 14
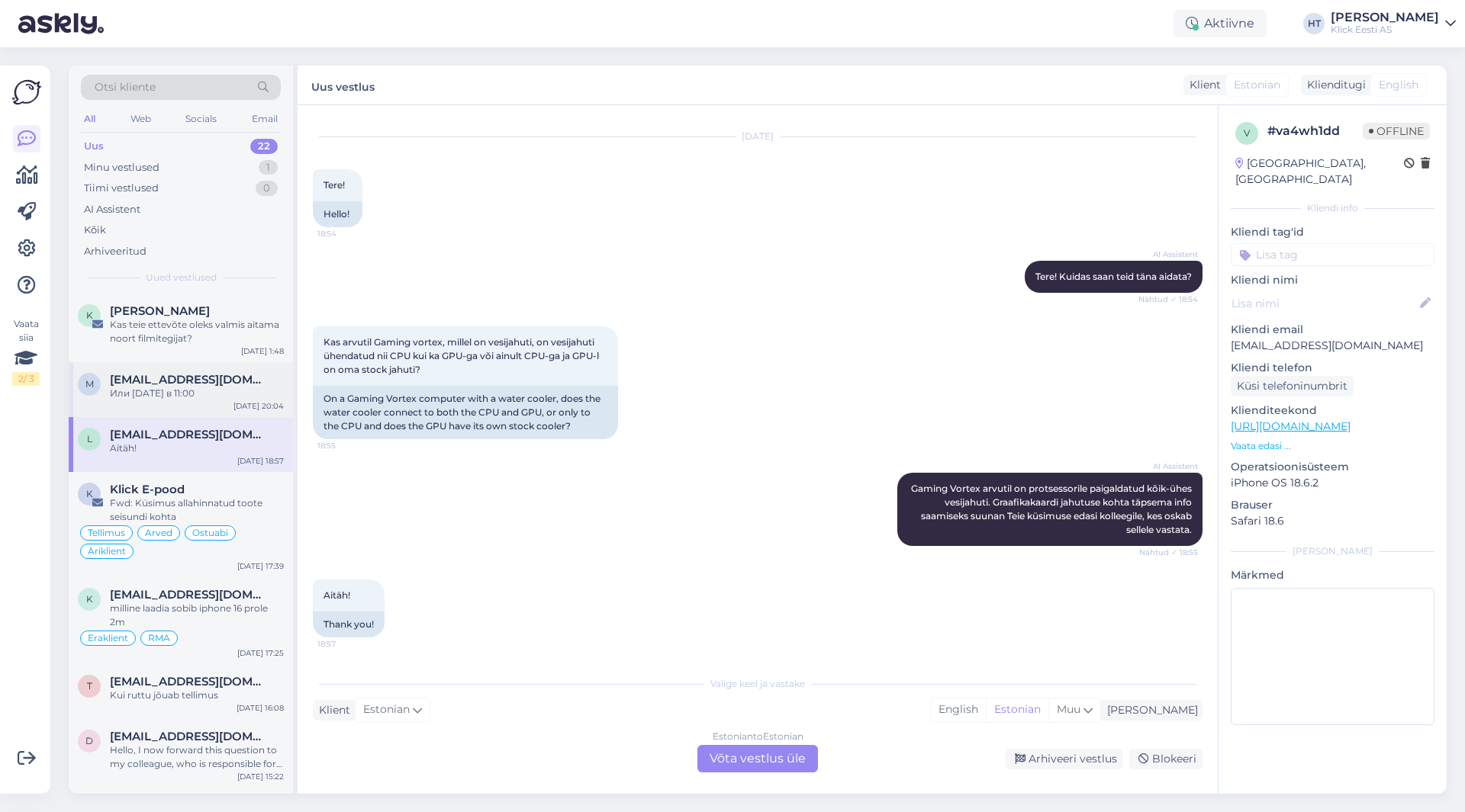
click at [207, 396] on div "Или [DATE] в 11:00" at bounding box center [196, 393] width 174 height 14
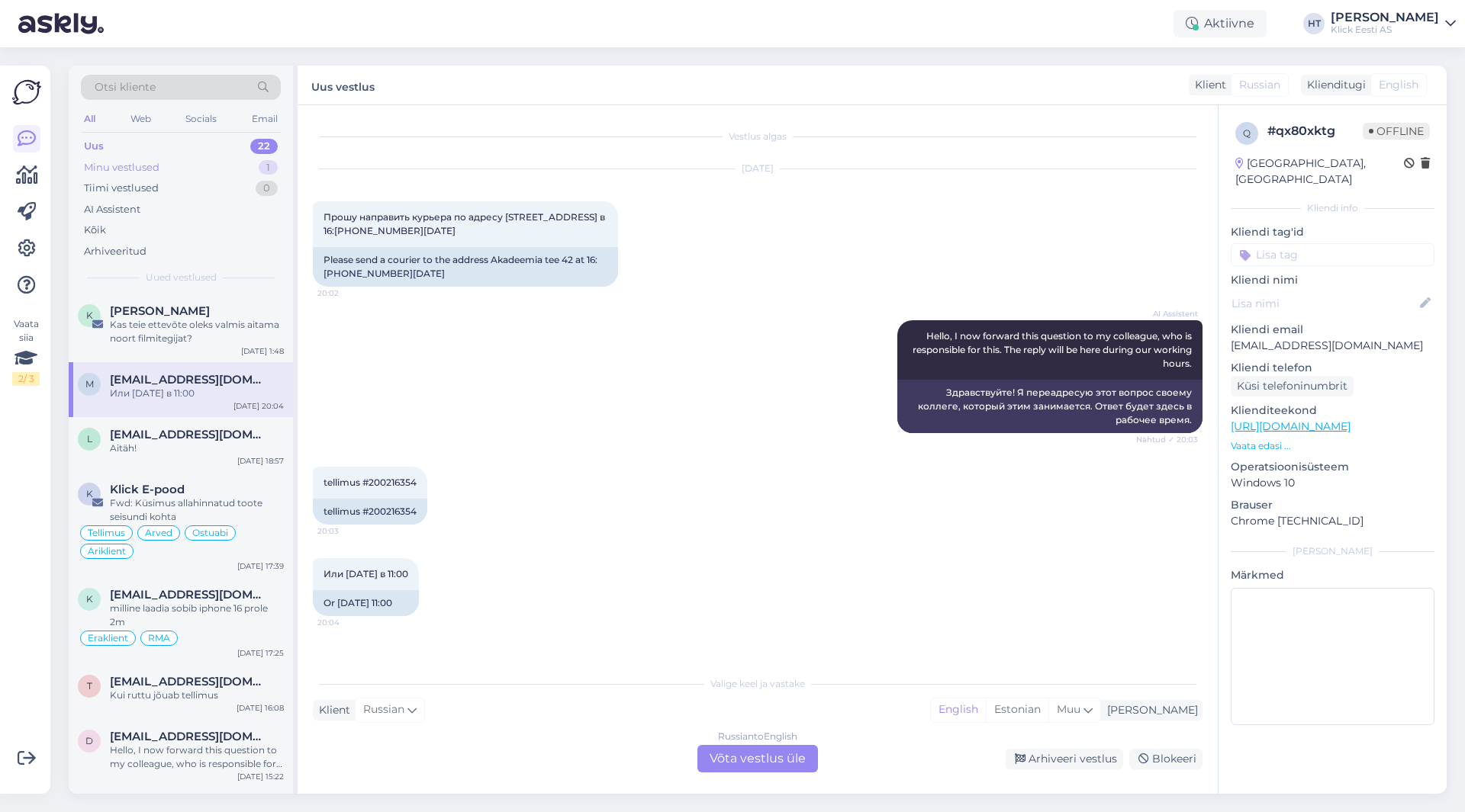
click at [260, 174] on div "Minu vestlused 1" at bounding box center [181, 168] width 200 height 22
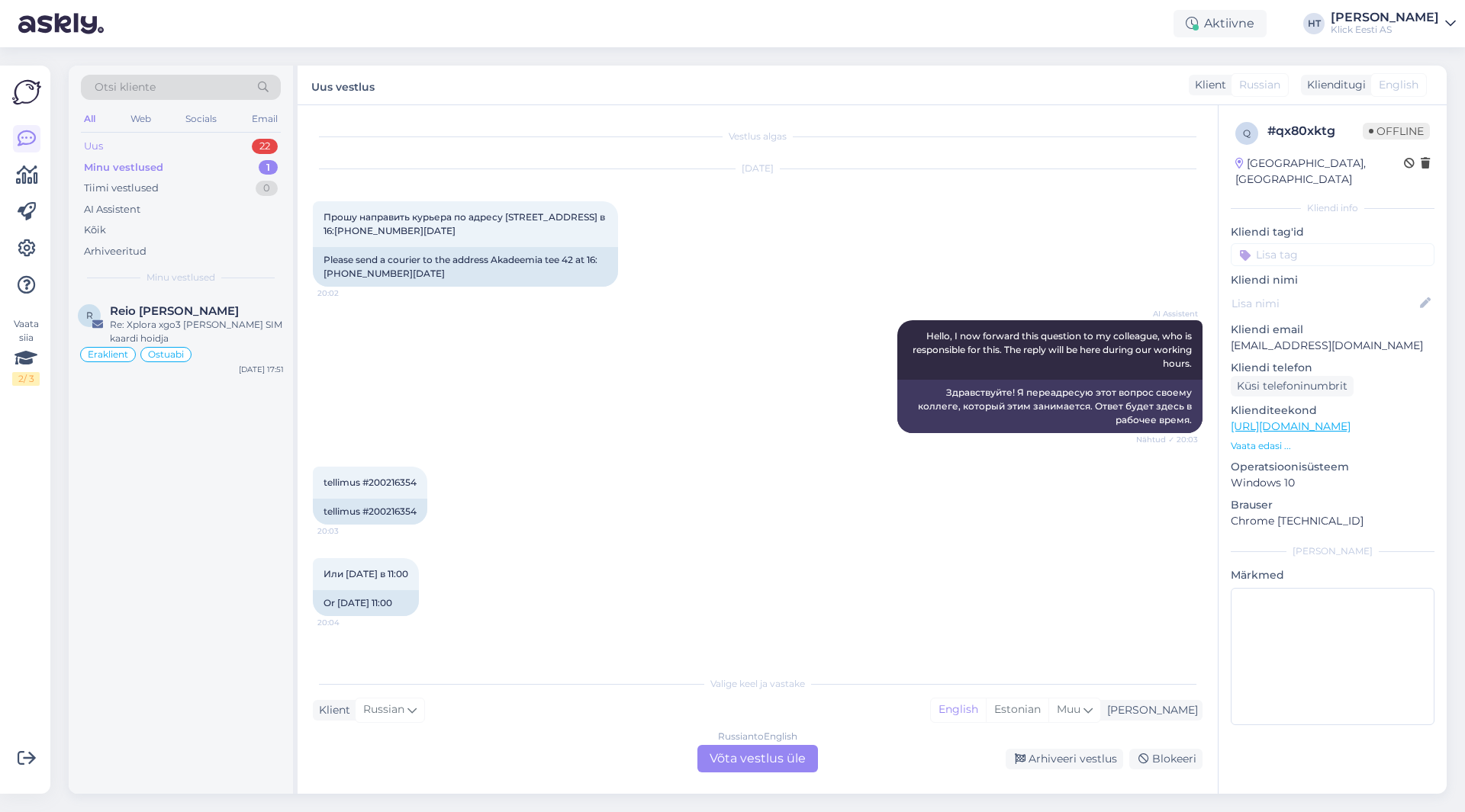
click at [253, 147] on div "22" at bounding box center [264, 146] width 26 height 15
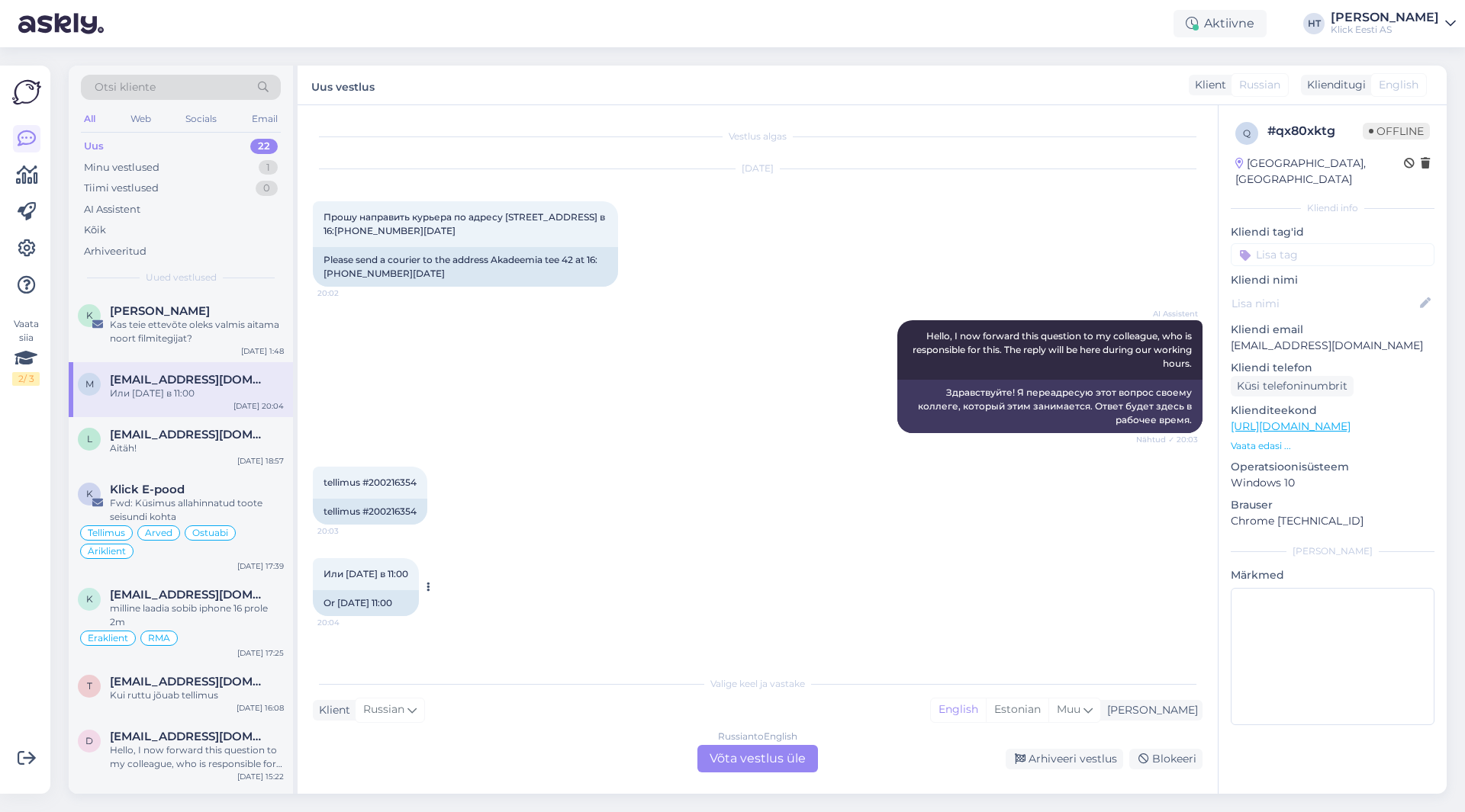
drag, startPoint x: 318, startPoint y: 571, endPoint x: 418, endPoint y: 572, distance: 100.0
click at [418, 572] on div "Или [DATE] в 11:00 20:04" at bounding box center [365, 574] width 106 height 32
click at [415, 569] on div "Или [DATE] в 11:00 20:04" at bounding box center [365, 574] width 106 height 32
drag, startPoint x: 415, startPoint y: 574, endPoint x: 314, endPoint y: 574, distance: 101.0
click at [314, 574] on div "Или [DATE] в 11:00 20:04" at bounding box center [365, 574] width 106 height 32
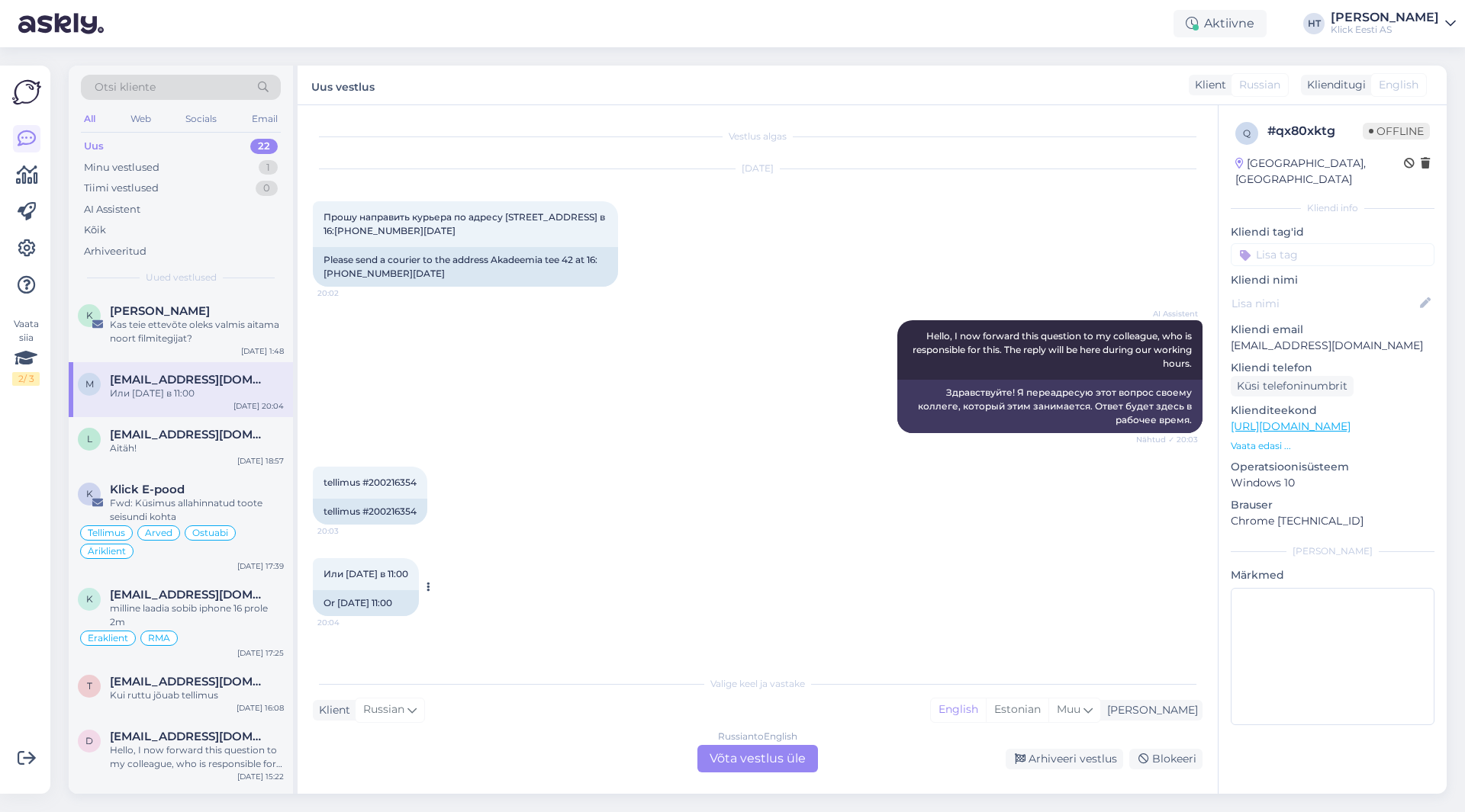
click at [329, 575] on span "Или [DATE] в 11:00" at bounding box center [365, 574] width 85 height 12
drag, startPoint x: 324, startPoint y: 572, endPoint x: 413, endPoint y: 577, distance: 89.1
click at [408, 577] on span "Или [DATE] в 11:00" at bounding box center [365, 574] width 85 height 12
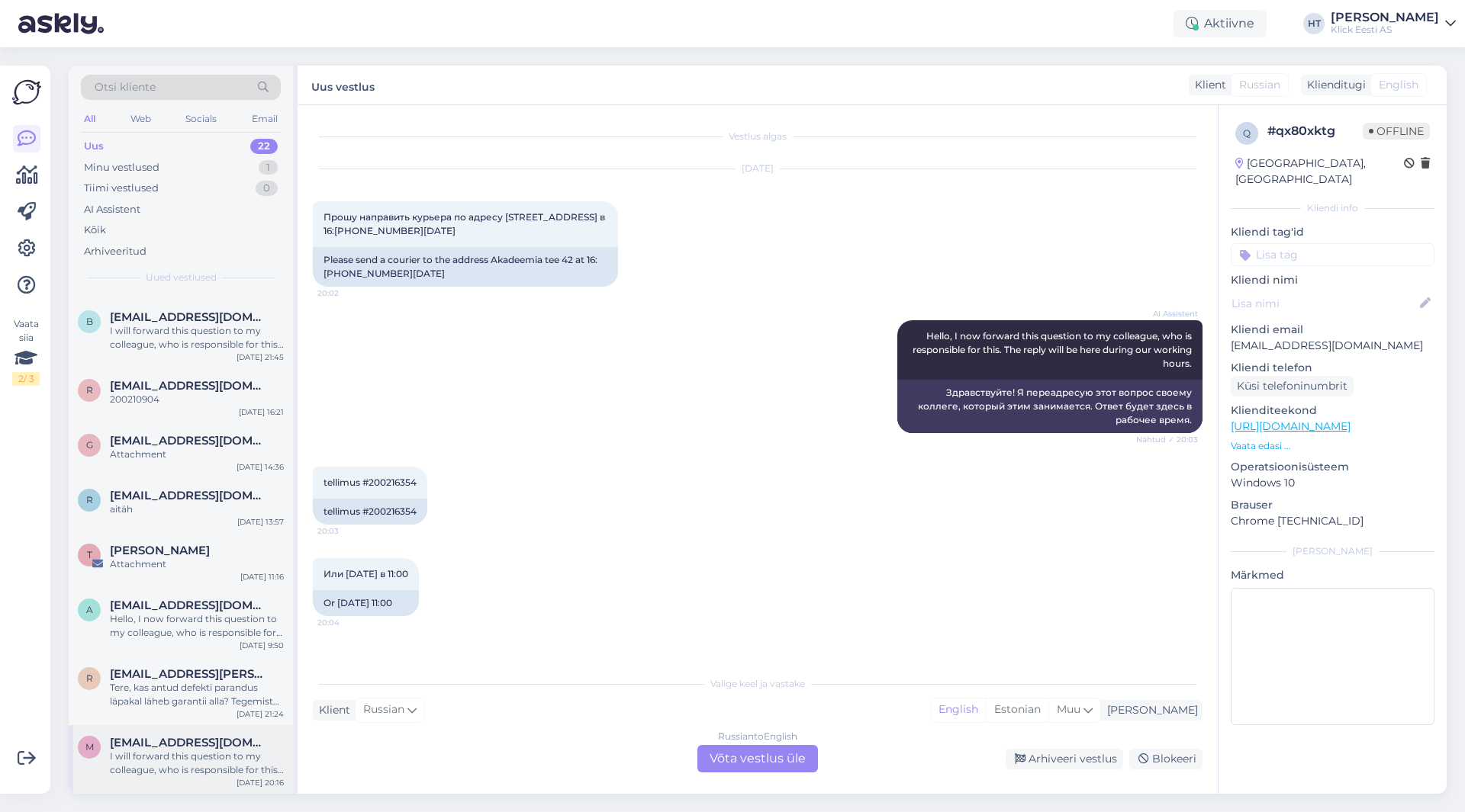
click at [217, 738] on span "[EMAIL_ADDRESS][DOMAIN_NAME]" at bounding box center [189, 742] width 159 height 14
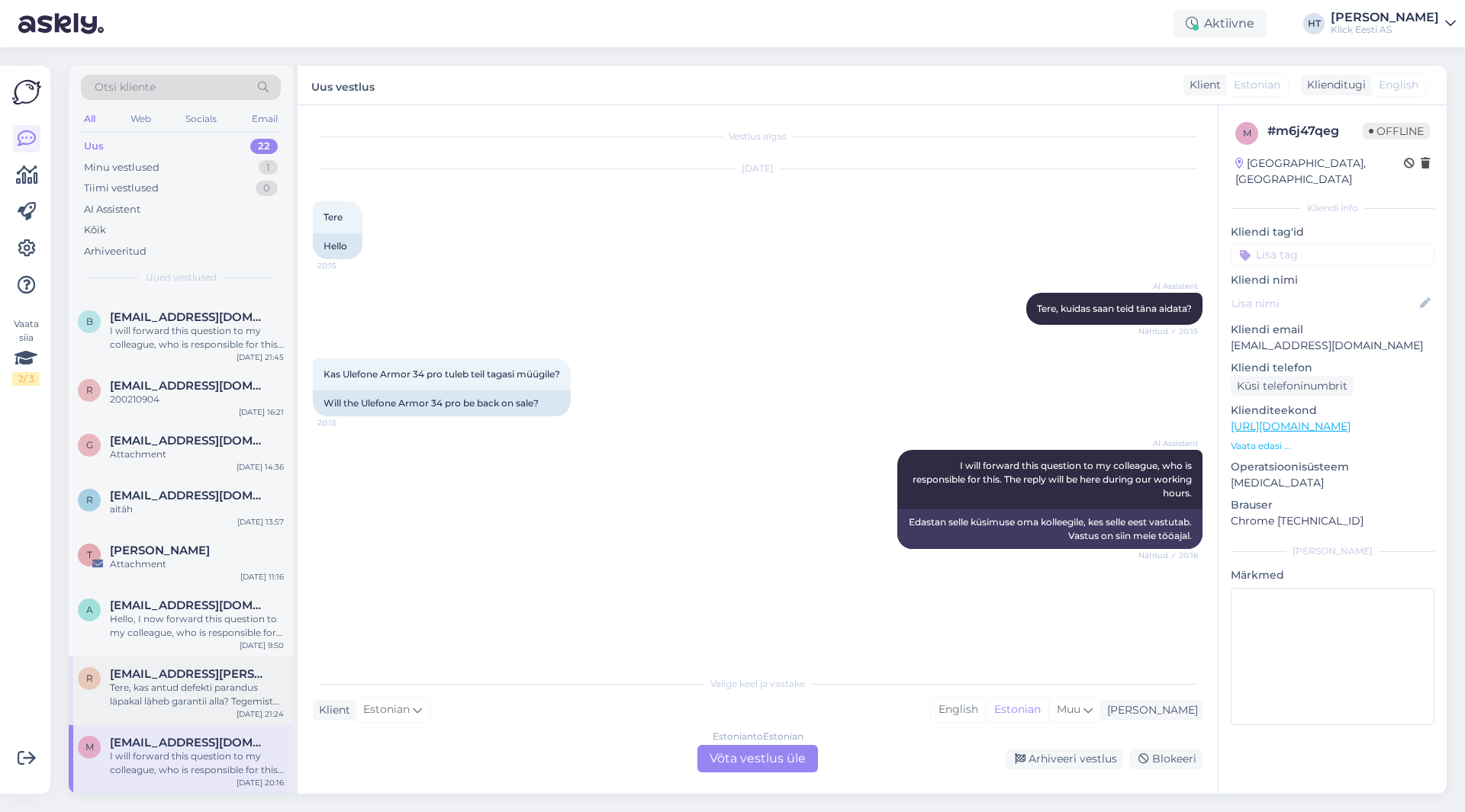
click at [138, 681] on div "Tere, kas antud defekti parandus läpakal läheb garantii alla? Tegemist mingisug…" at bounding box center [196, 695] width 174 height 27
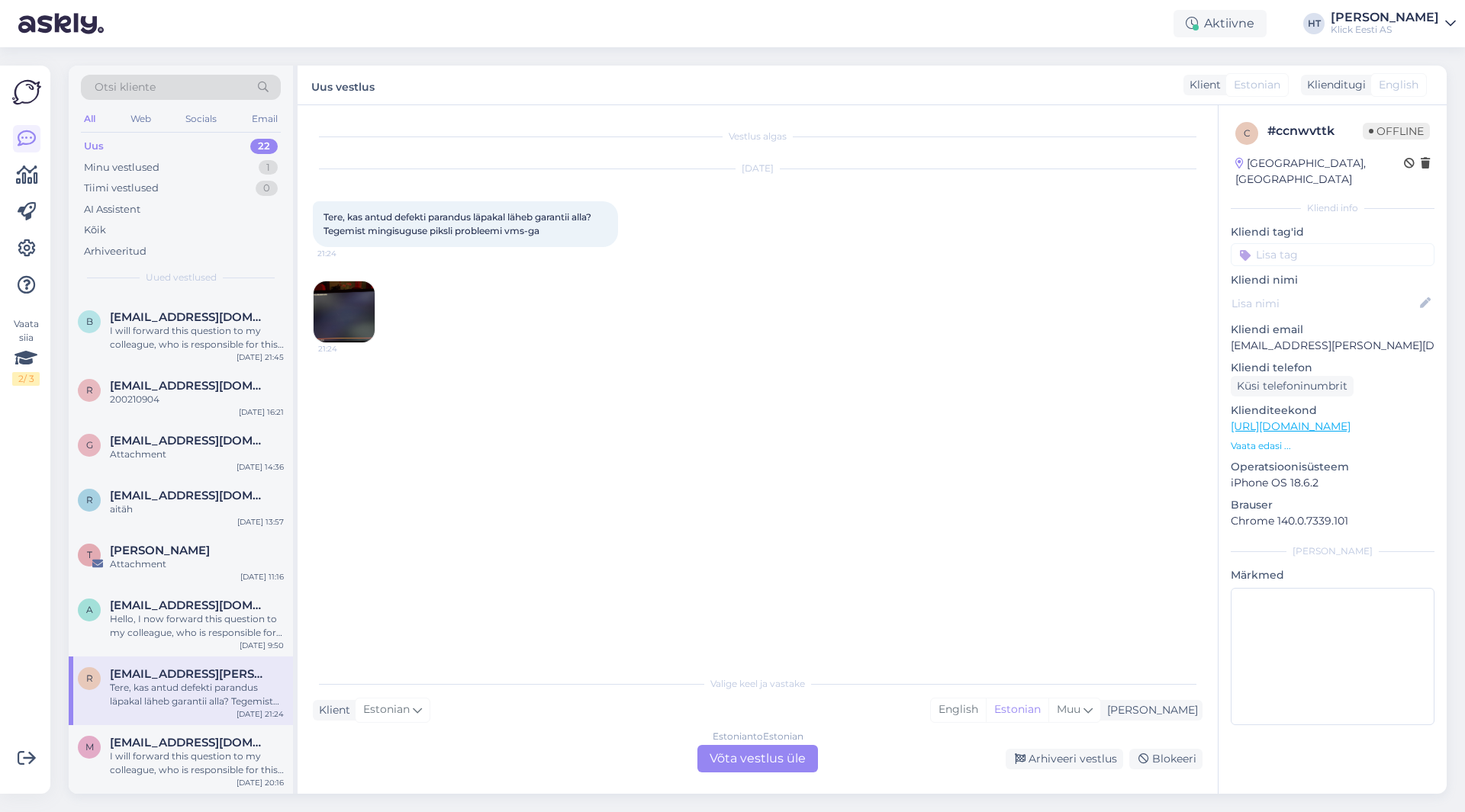
click at [360, 301] on img at bounding box center [344, 312] width 61 height 61
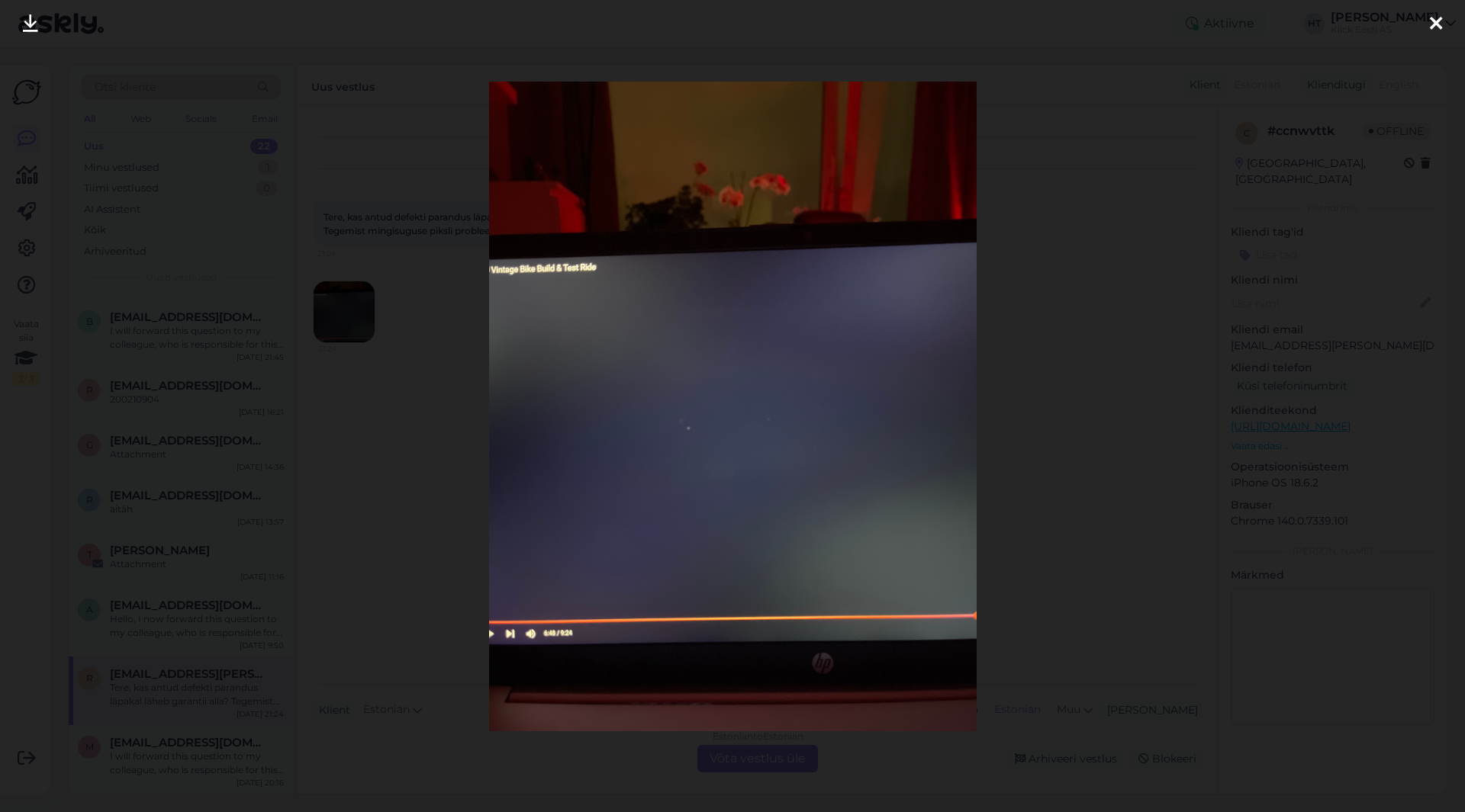
click at [437, 417] on div at bounding box center [732, 406] width 1465 height 812
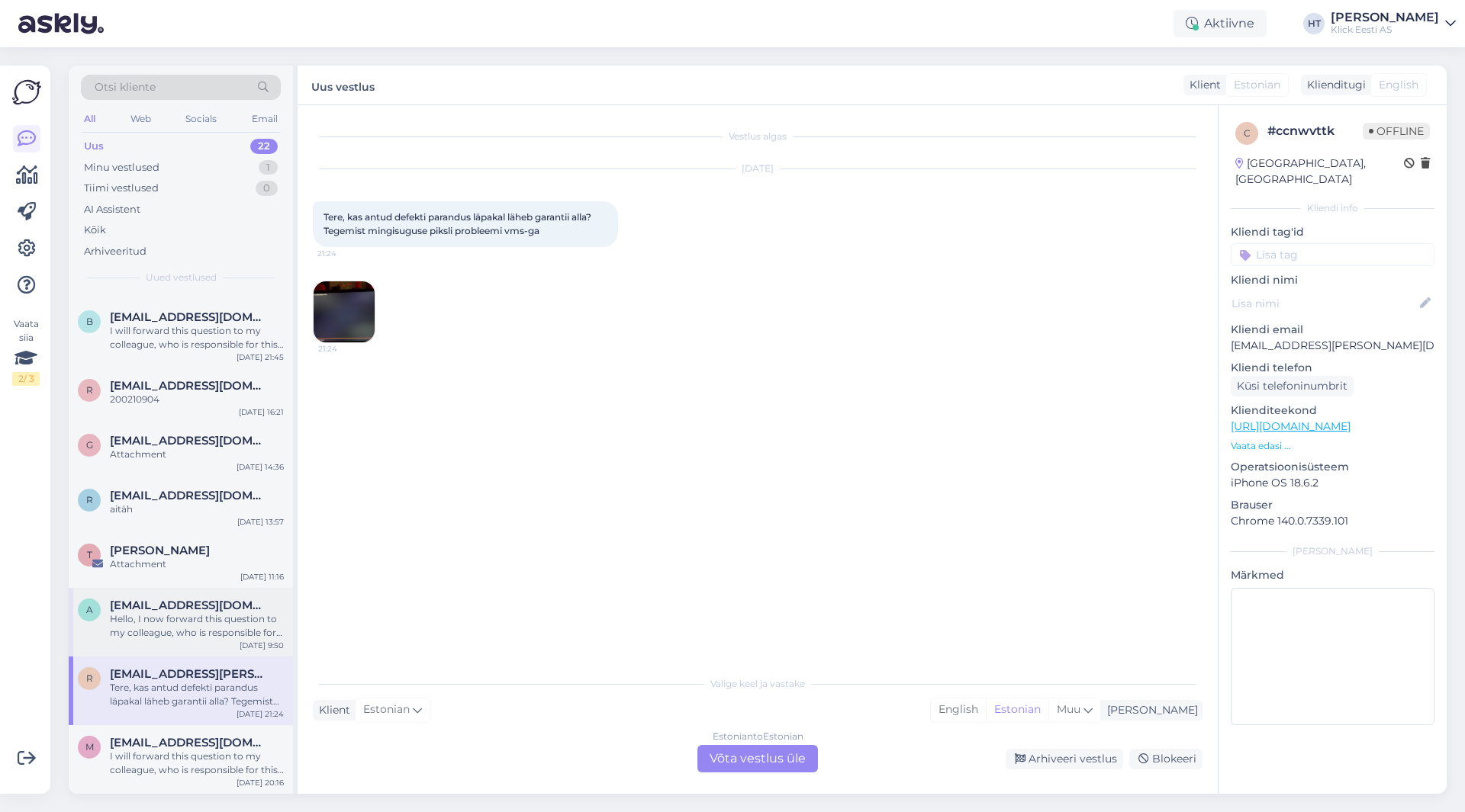
click at [255, 609] on div "[EMAIL_ADDRESS][DOMAIN_NAME]" at bounding box center [196, 605] width 174 height 14
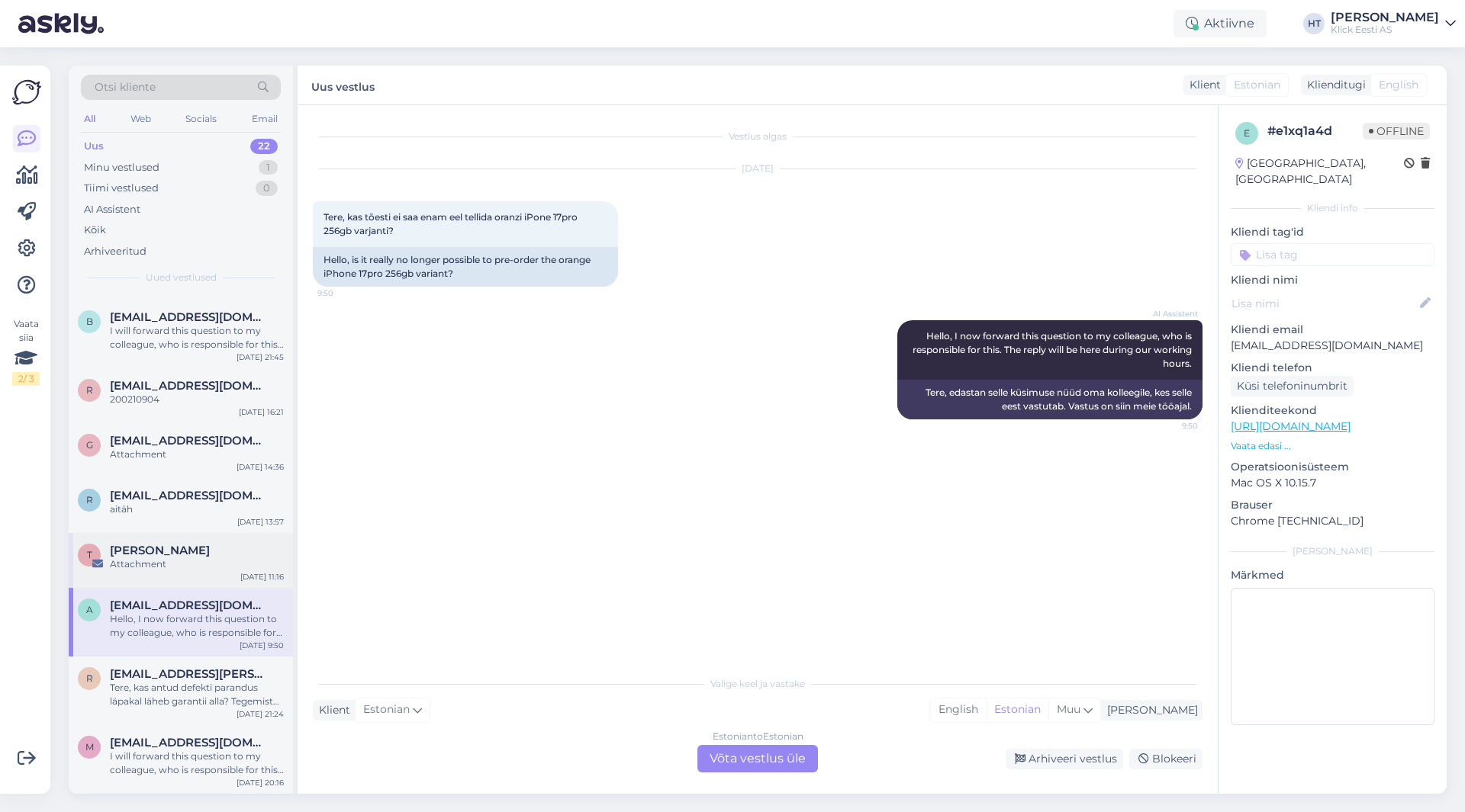
click at [200, 569] on div "Attachment" at bounding box center [196, 564] width 174 height 14
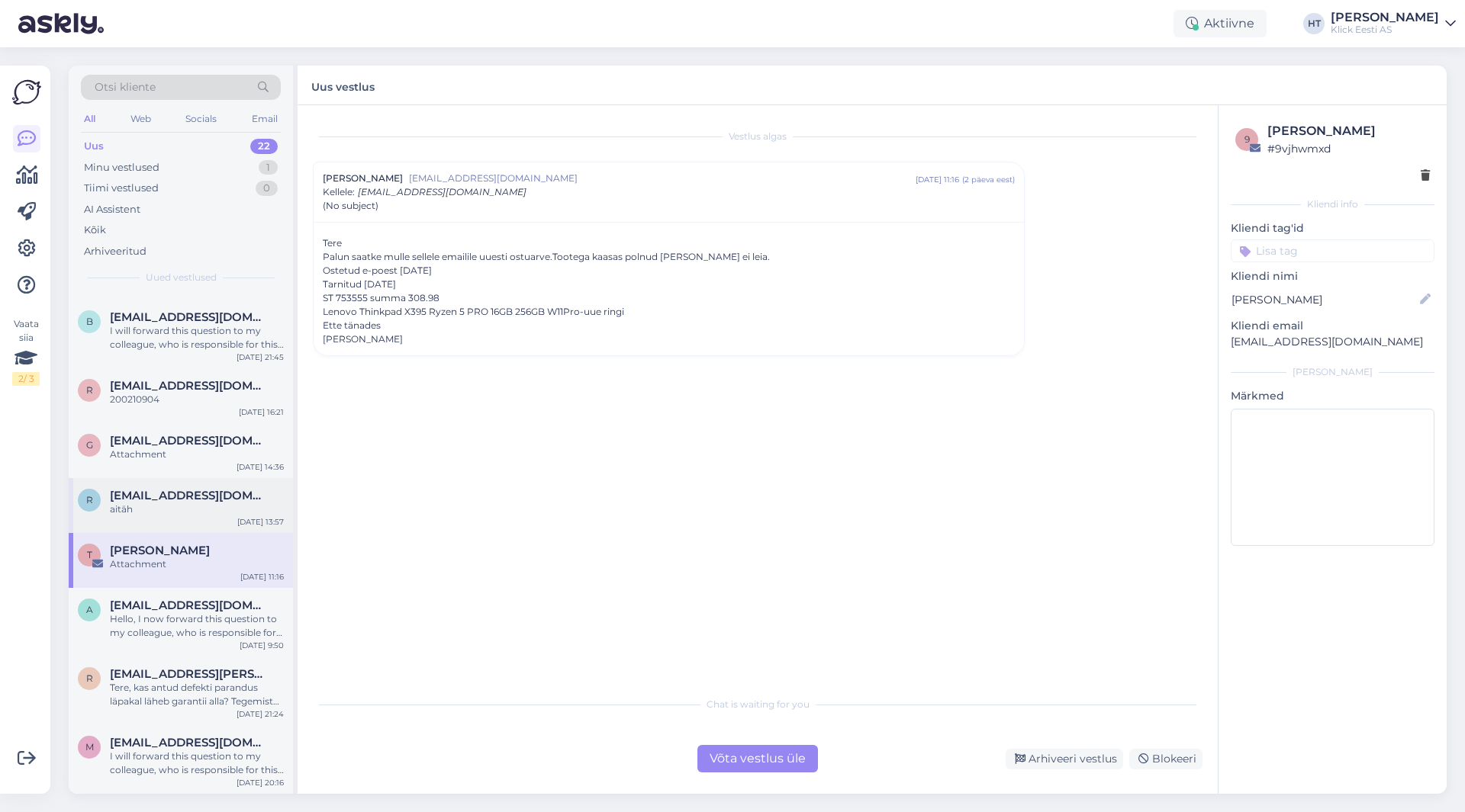
click at [218, 510] on div "aitäh" at bounding box center [196, 509] width 174 height 14
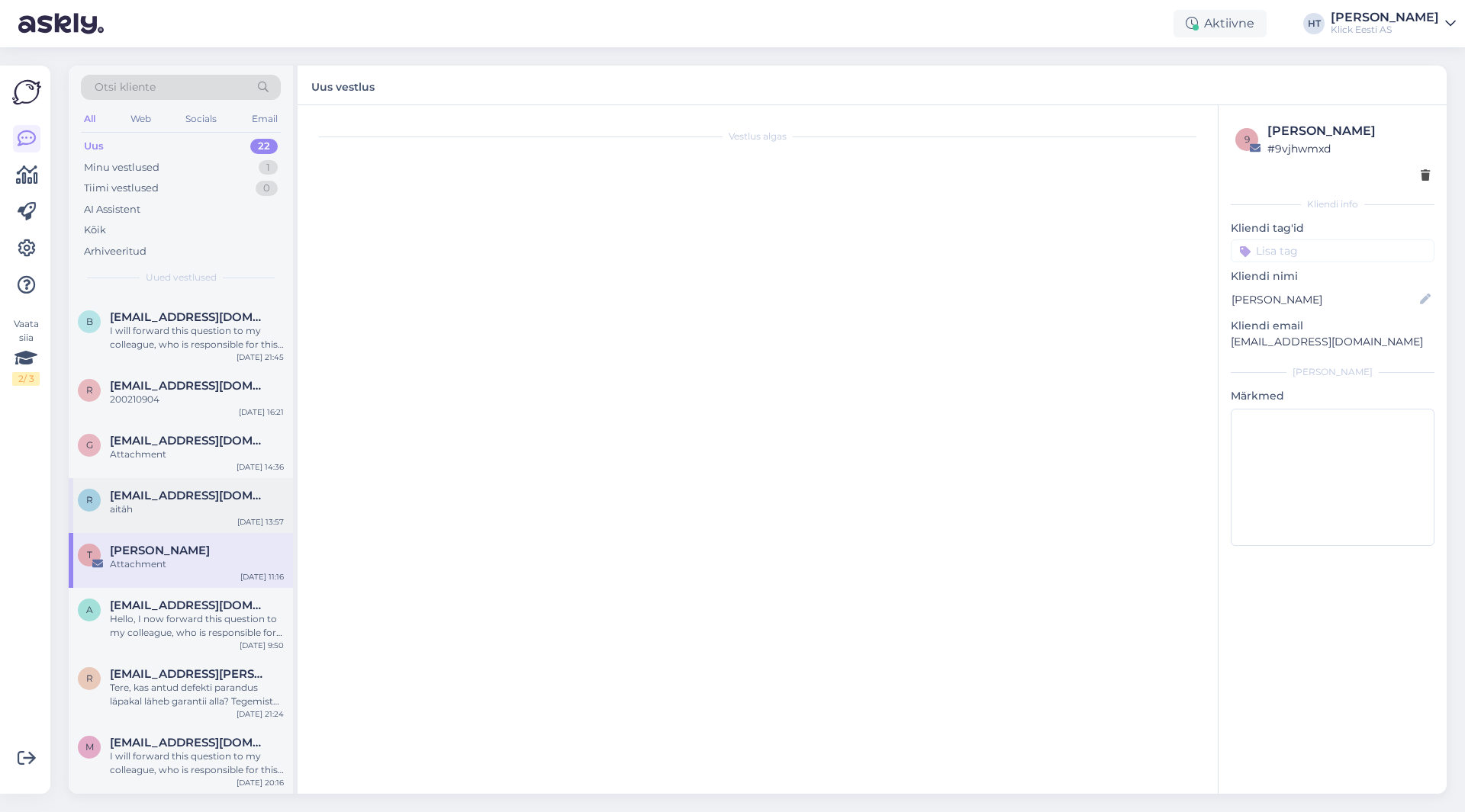
scroll to position [559, 0]
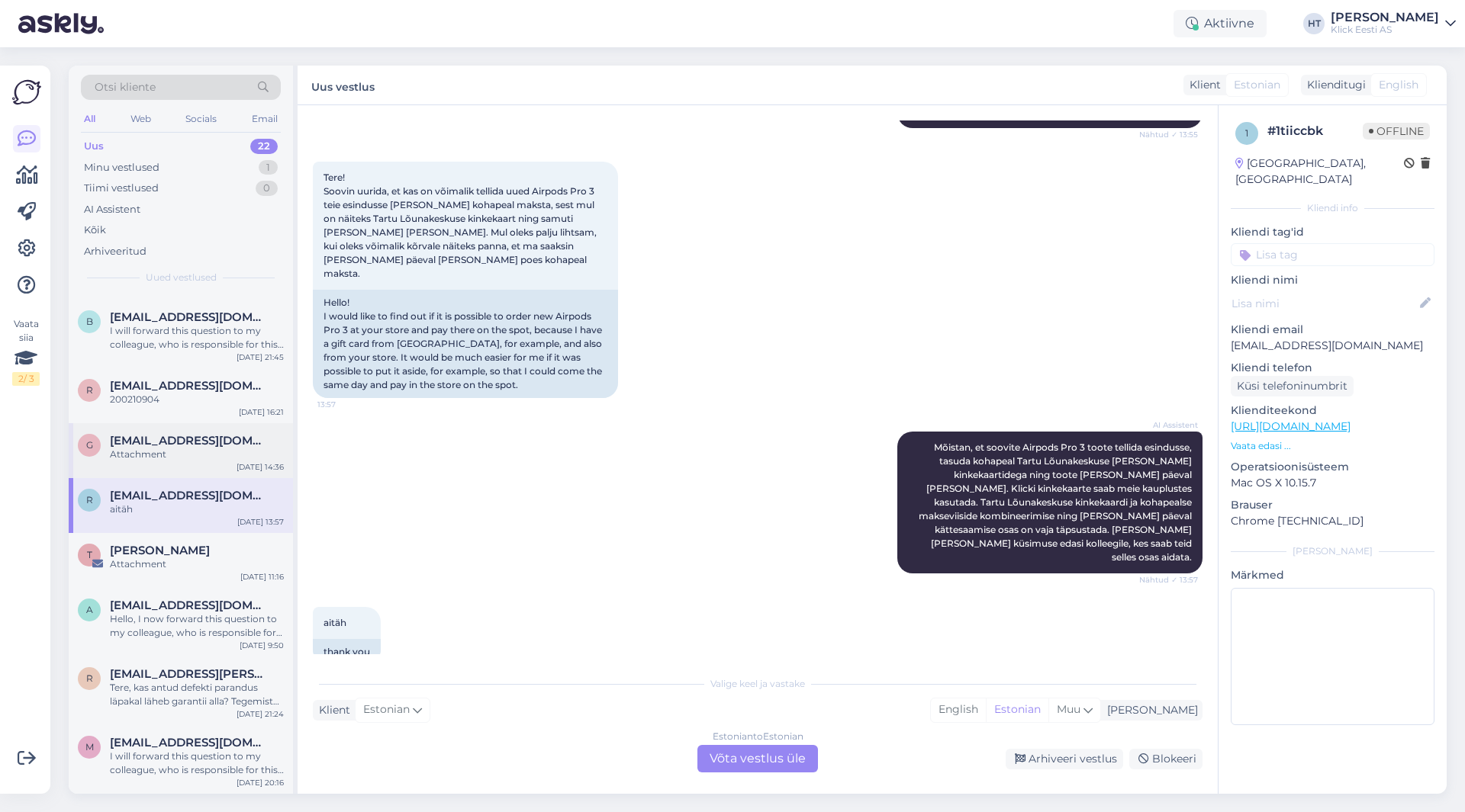
click at [243, 448] on div "Attachment" at bounding box center [196, 454] width 174 height 14
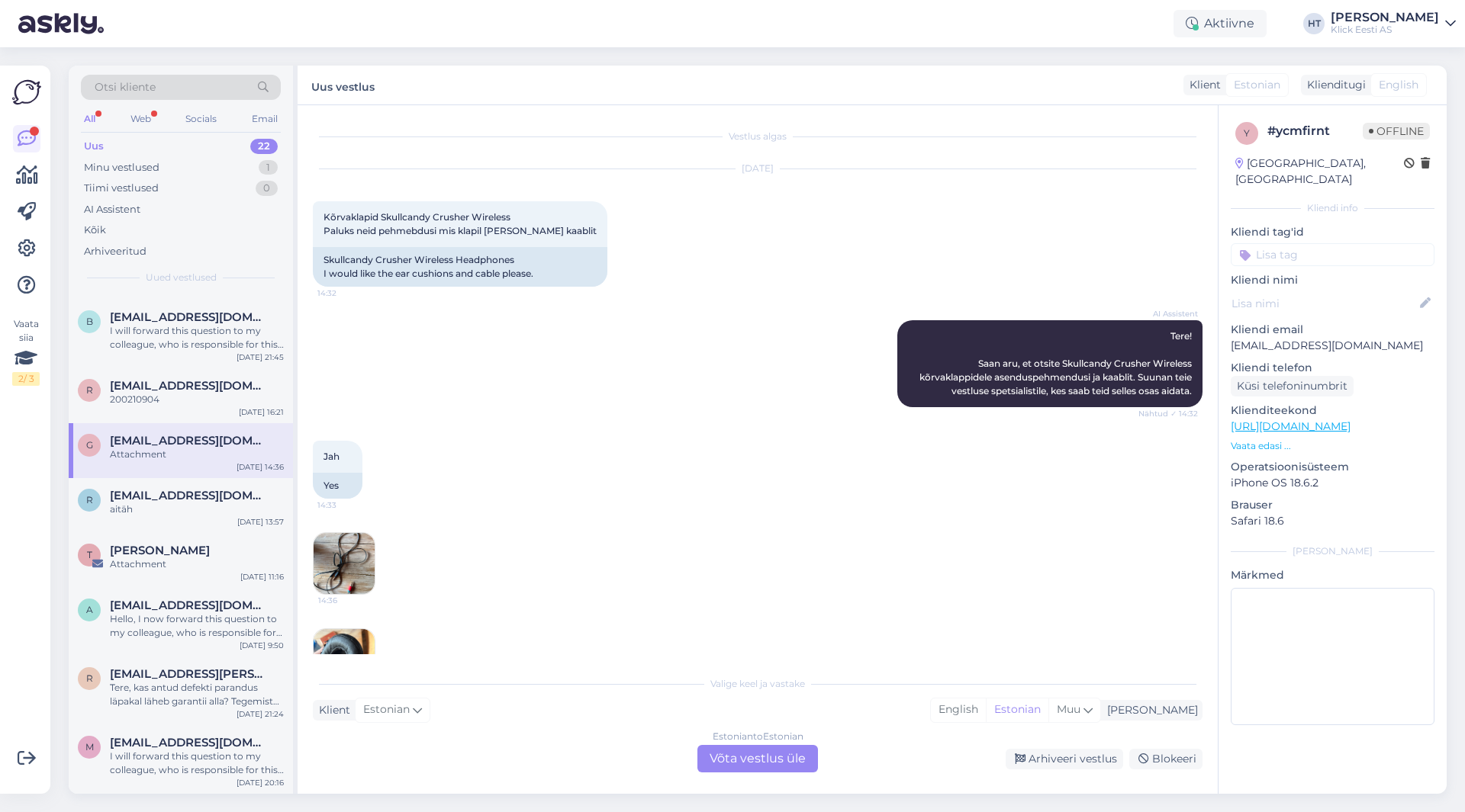
scroll to position [54, 0]
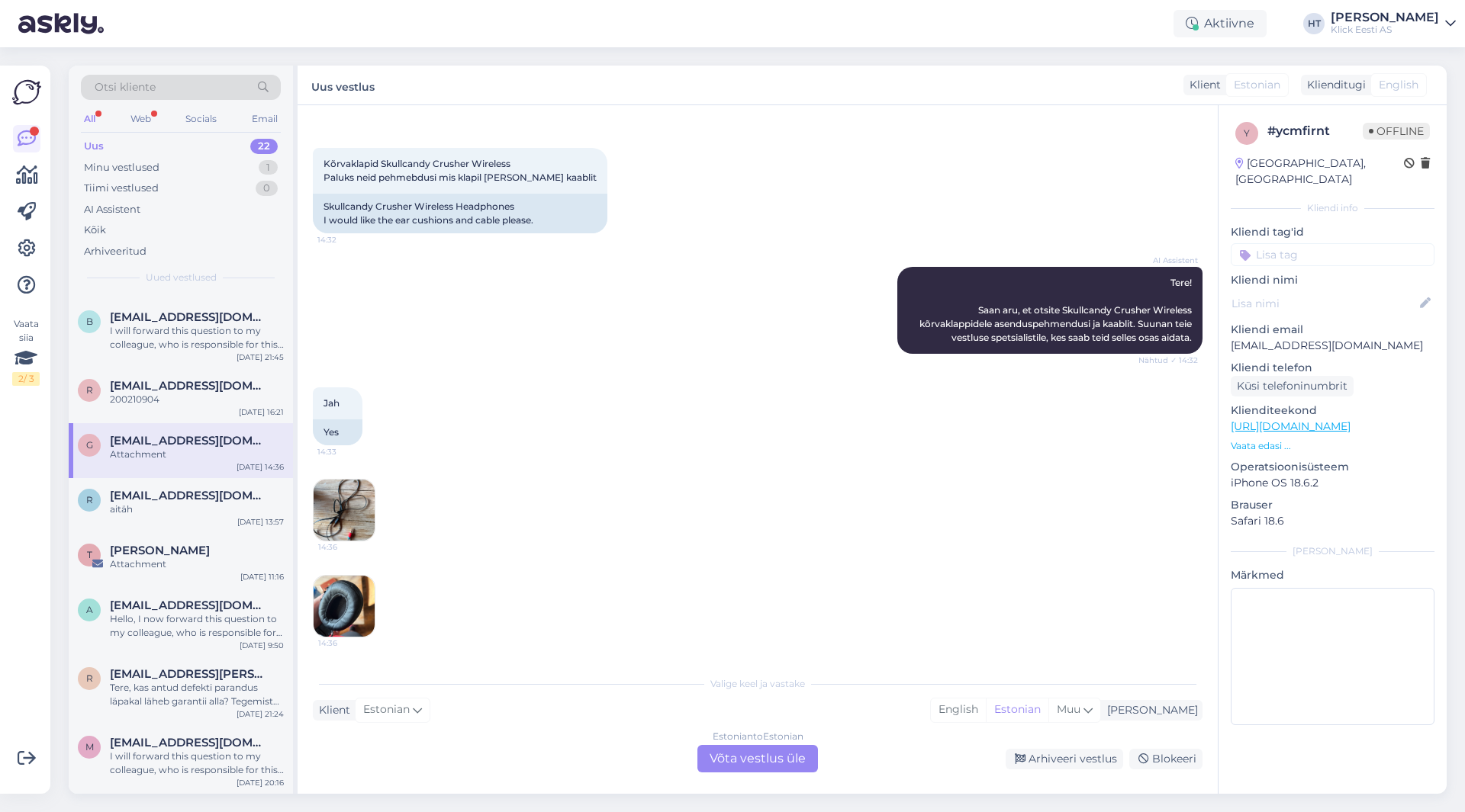
click at [362, 507] on img at bounding box center [344, 510] width 61 height 61
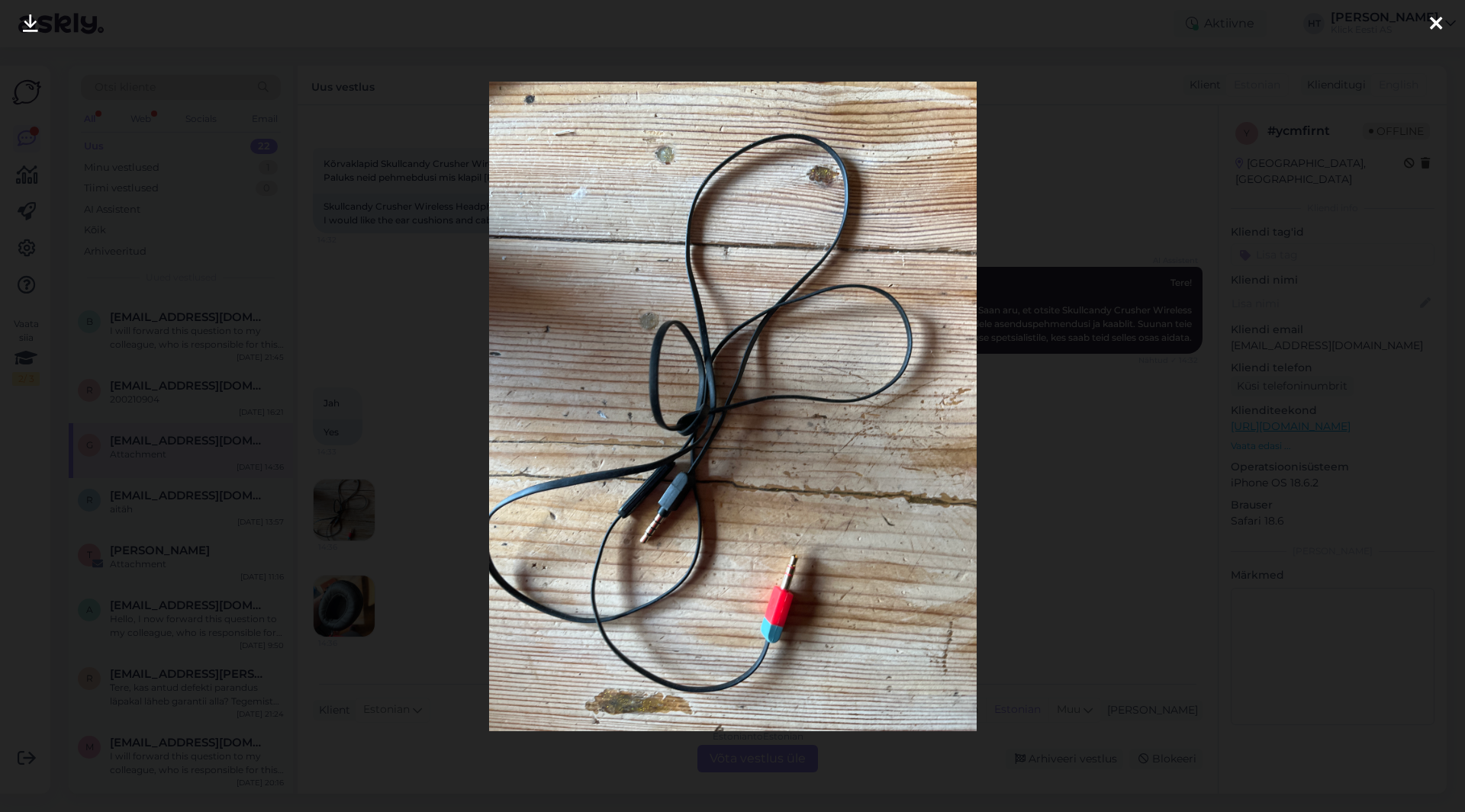
click at [473, 552] on div at bounding box center [732, 406] width 1465 height 812
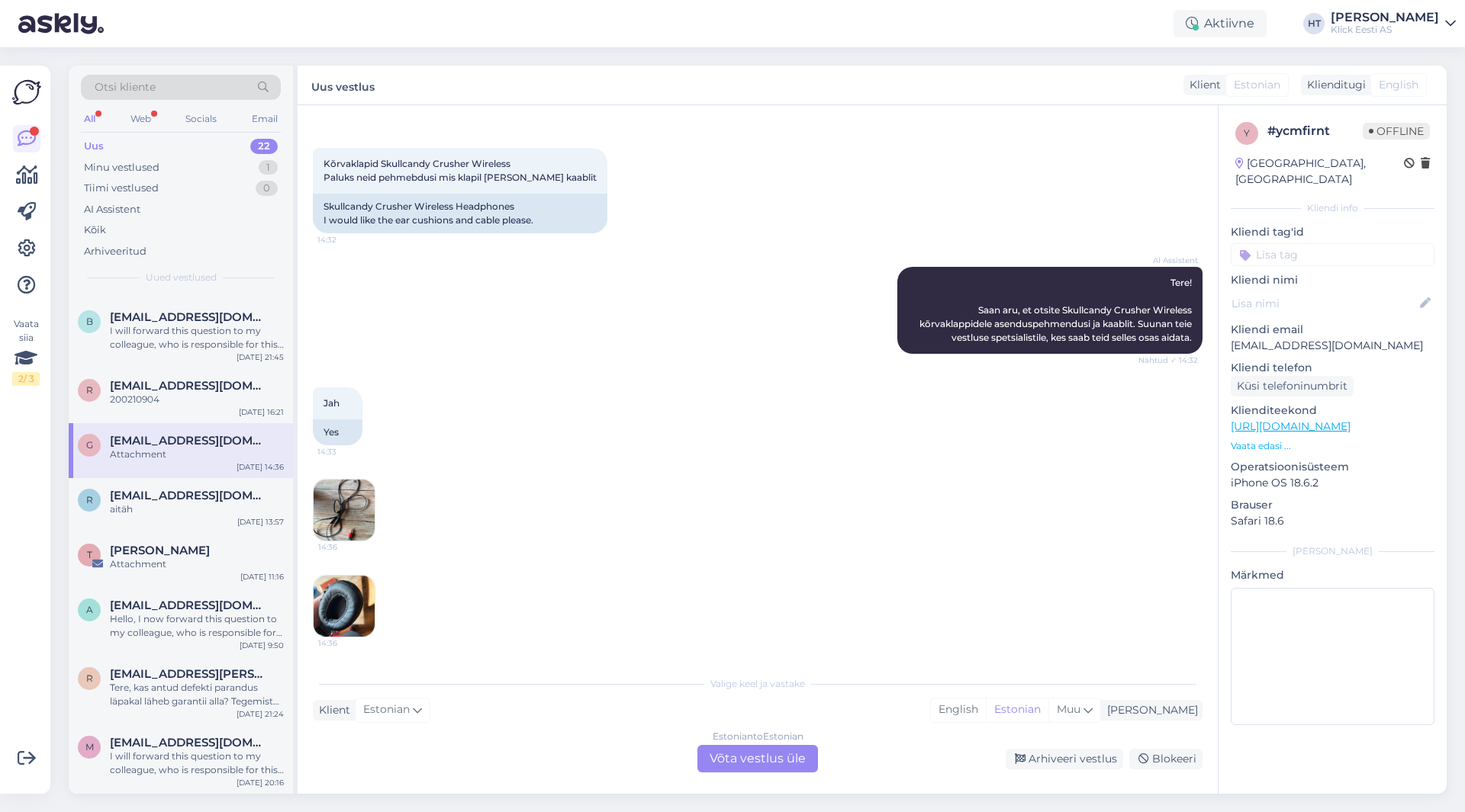
click at [375, 605] on div "14:36" at bounding box center [757, 607] width 890 height 96
click at [371, 606] on img at bounding box center [344, 606] width 61 height 61
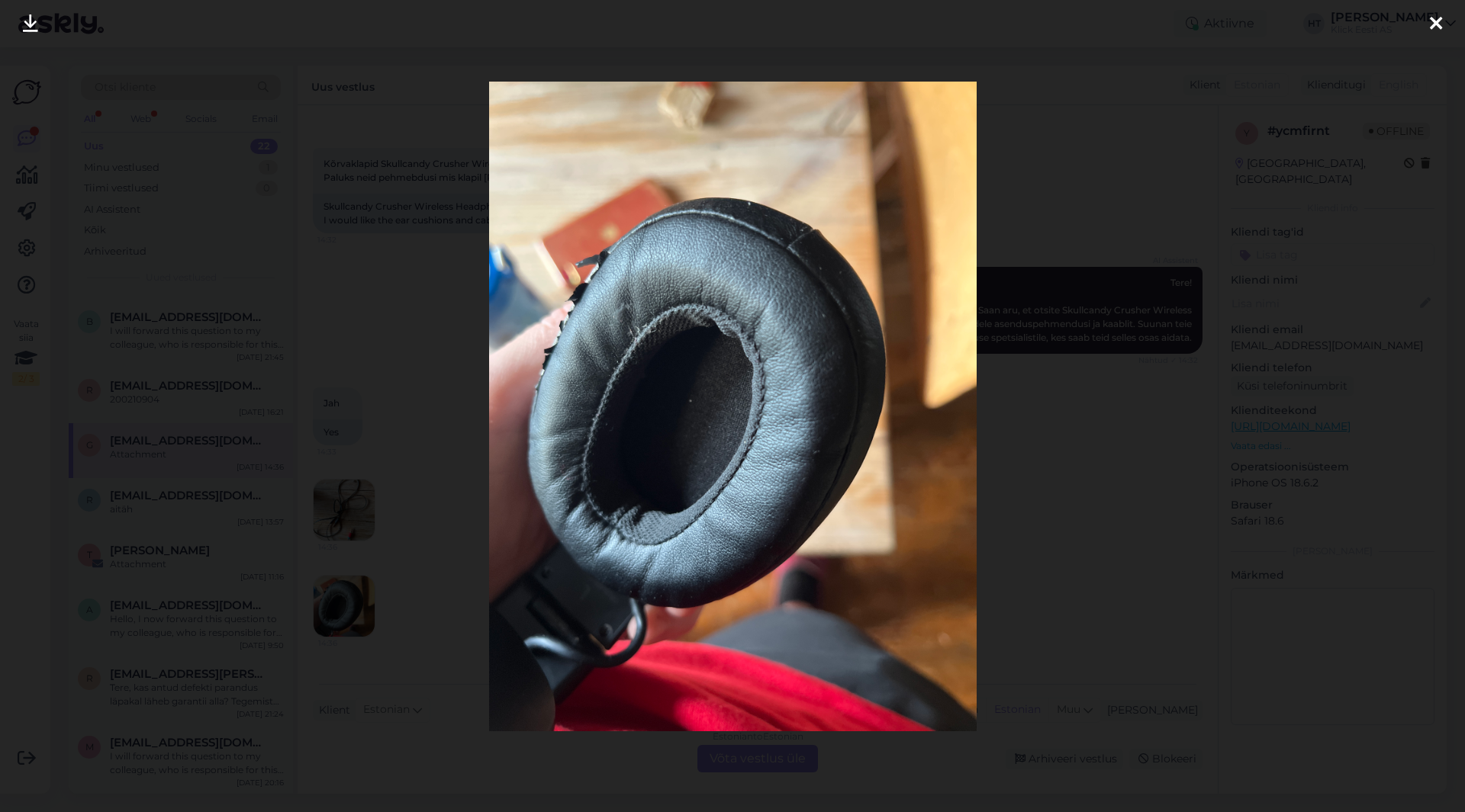
click at [470, 599] on div at bounding box center [732, 406] width 1465 height 812
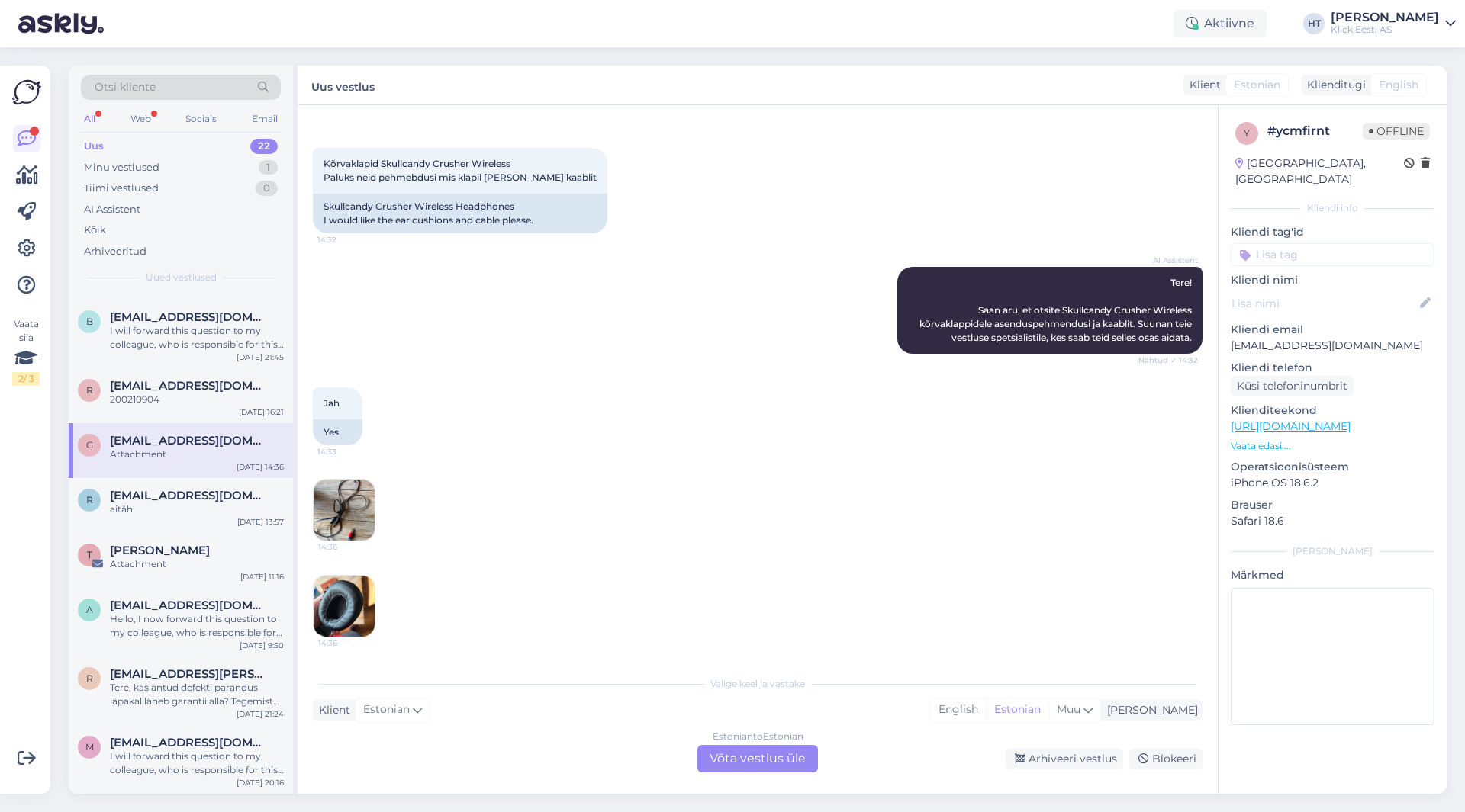
click at [723, 759] on div "Estonian to Estonian Võta vestlus üle" at bounding box center [758, 758] width 121 height 27
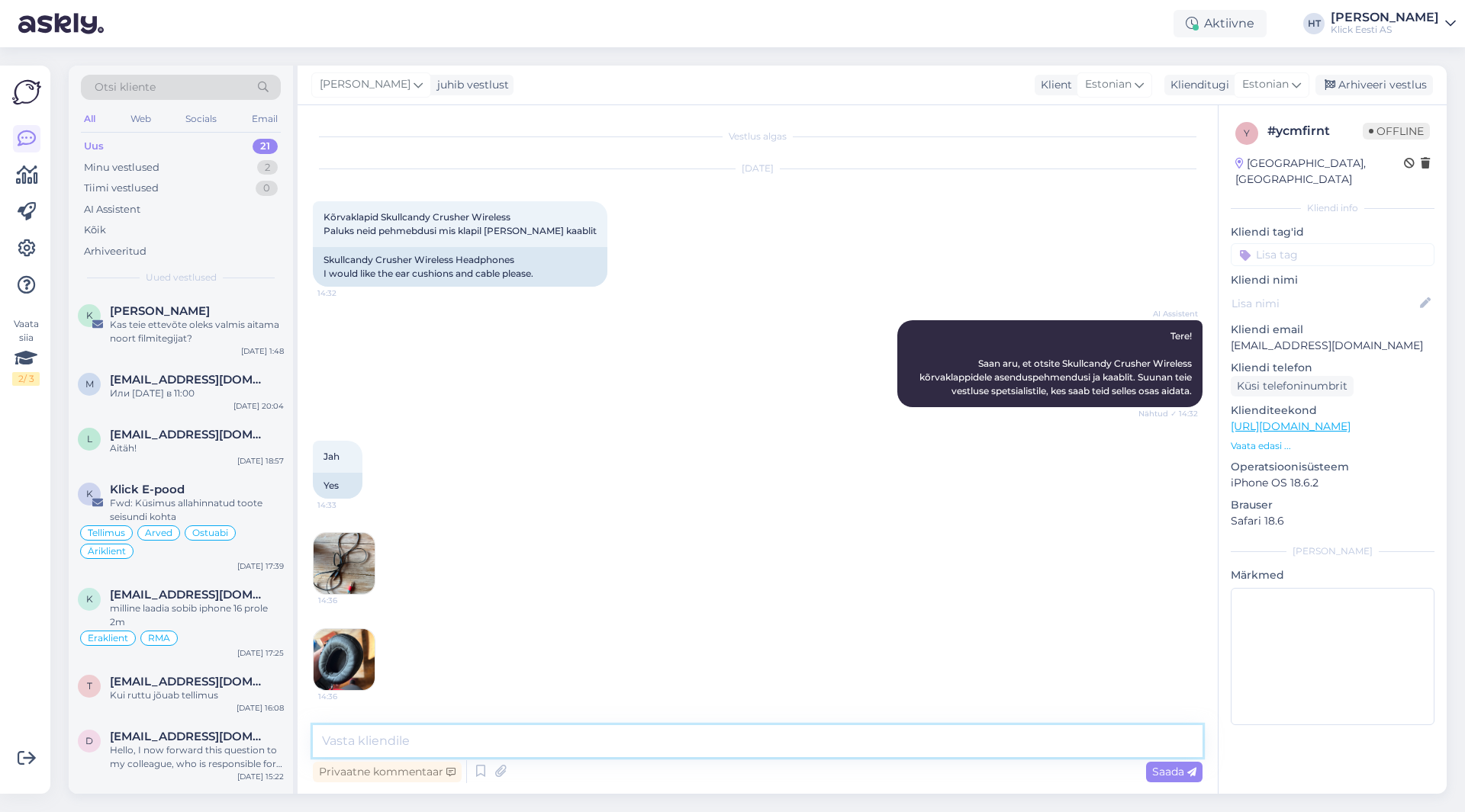
click at [716, 745] on textarea at bounding box center [757, 741] width 890 height 32
type textarea "[PERSON_NAME] ole kahjuks eraldi müügis."
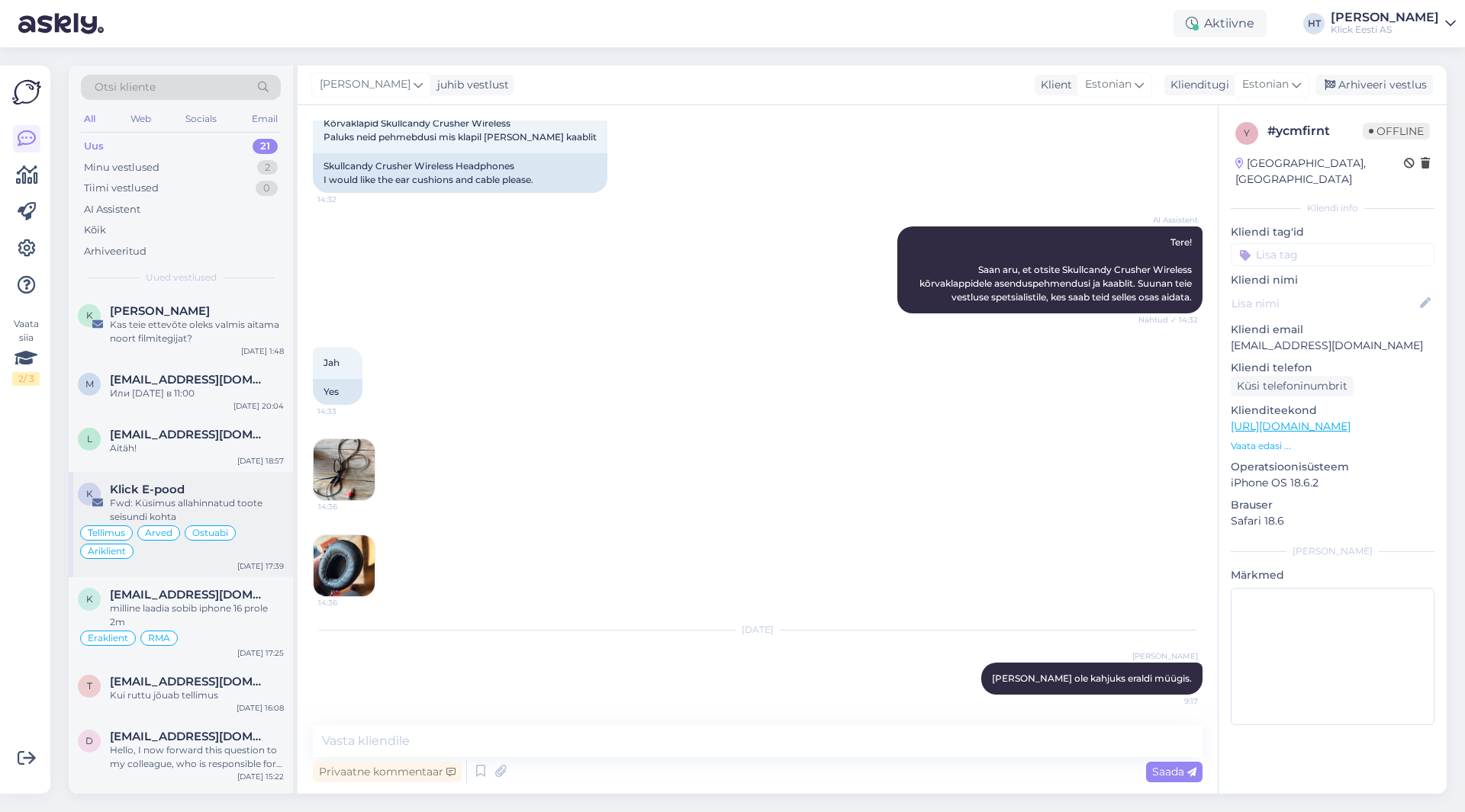
click at [286, 499] on div "K Klick E-pood Fwd: Küsimus allahinnatud toote seisundi kohta [PERSON_NAME] Ost…" at bounding box center [181, 525] width 224 height 105
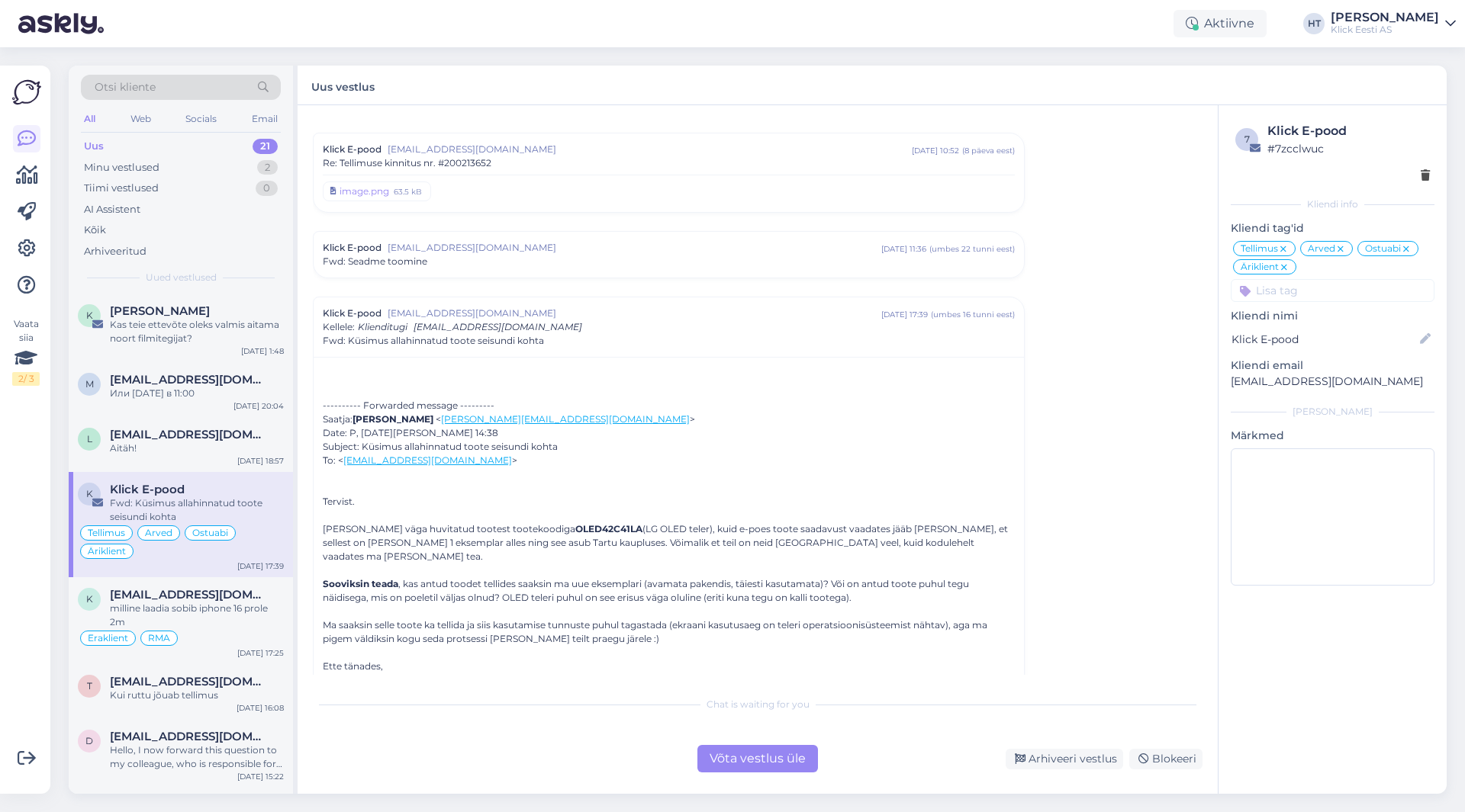
scroll to position [4860, 0]
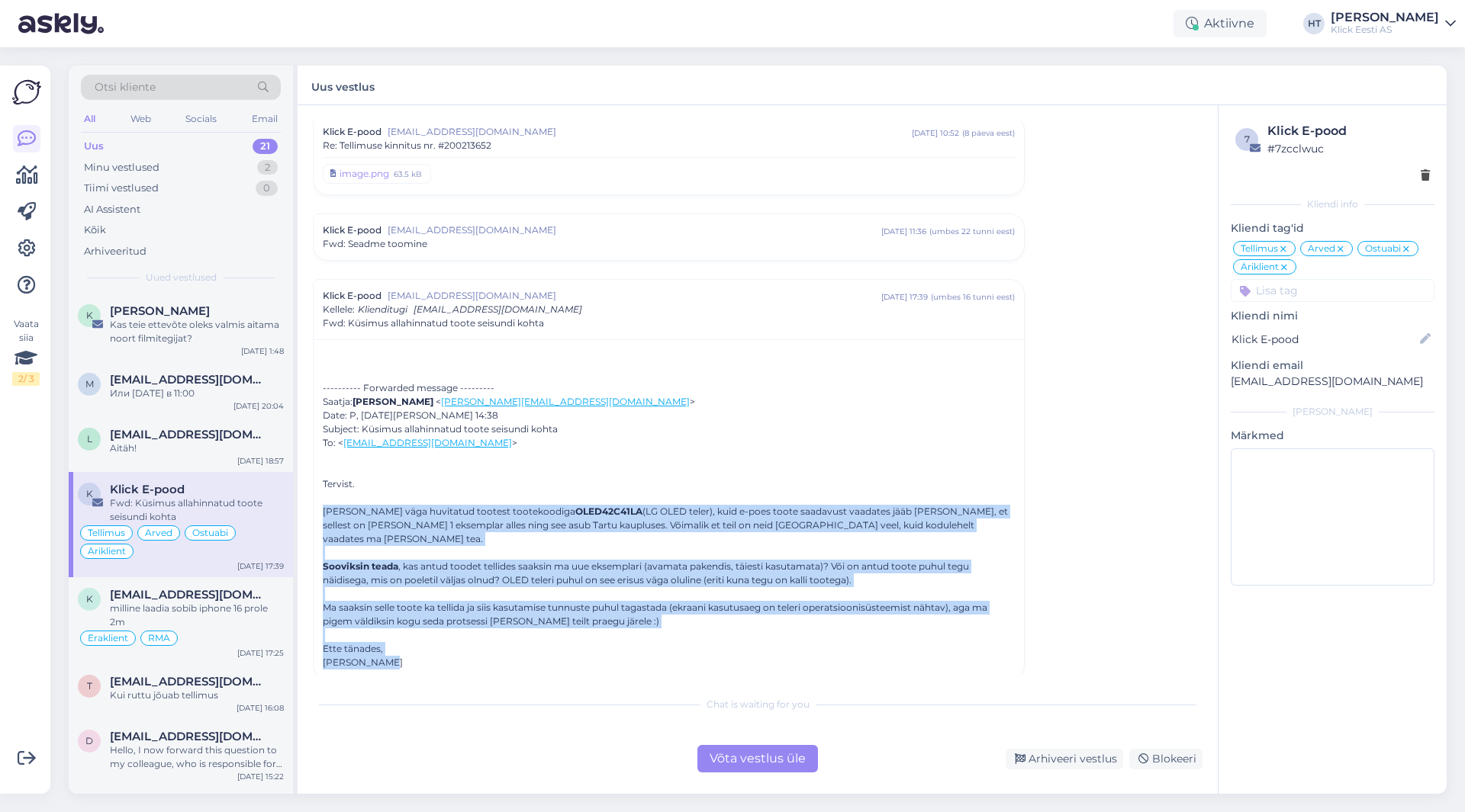
drag, startPoint x: 323, startPoint y: 515, endPoint x: 926, endPoint y: 646, distance: 617.1
click at [926, 646] on div "Tervist. Oleksin väga huvitatud tootest tootekoodiga OLED42C41LA (LG OLED teler…" at bounding box center [669, 574] width 693 height 193
click at [926, 656] on div "[PERSON_NAME]" at bounding box center [669, 662] width 693 height 14
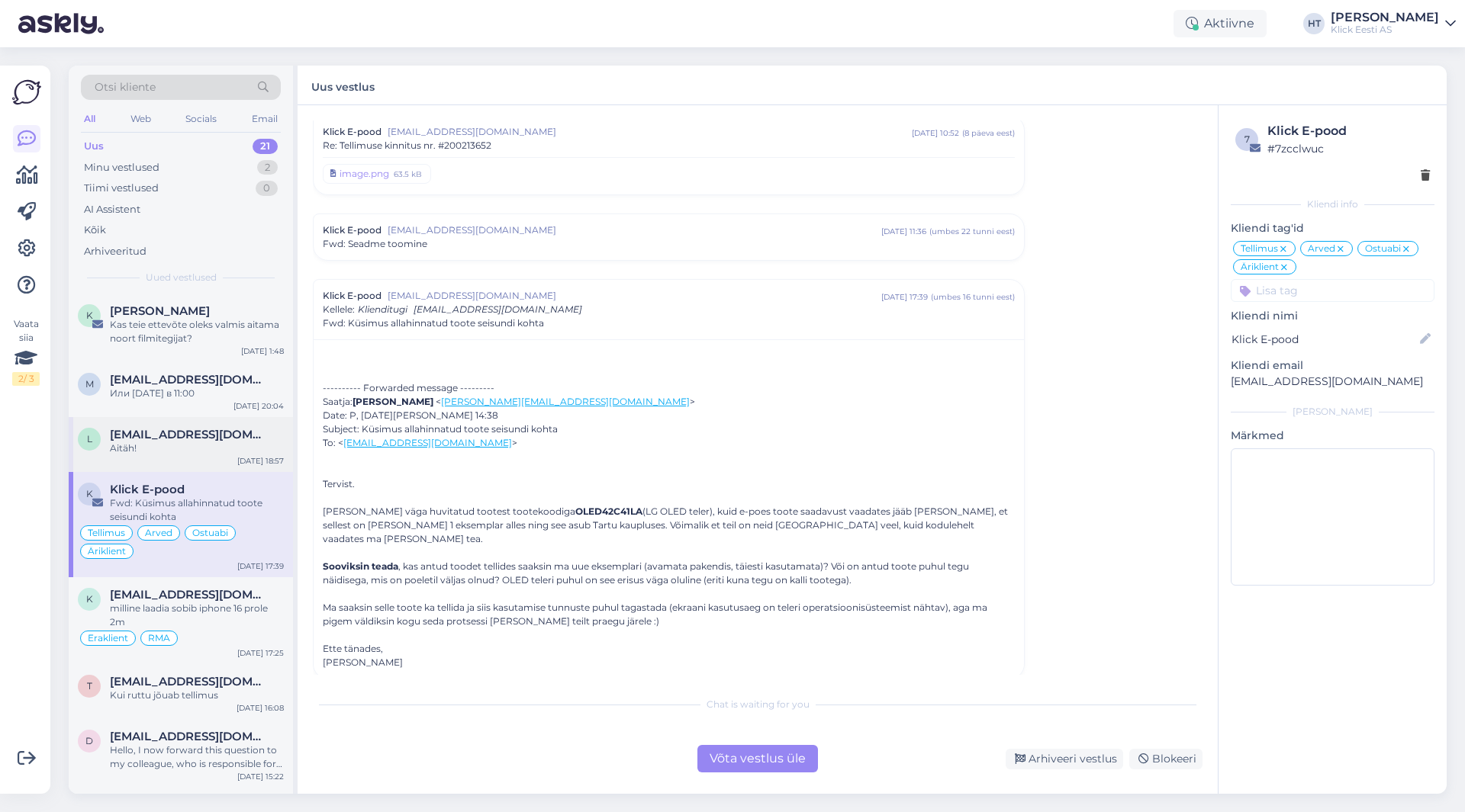
click at [181, 442] on div "Aitäh!" at bounding box center [196, 448] width 174 height 14
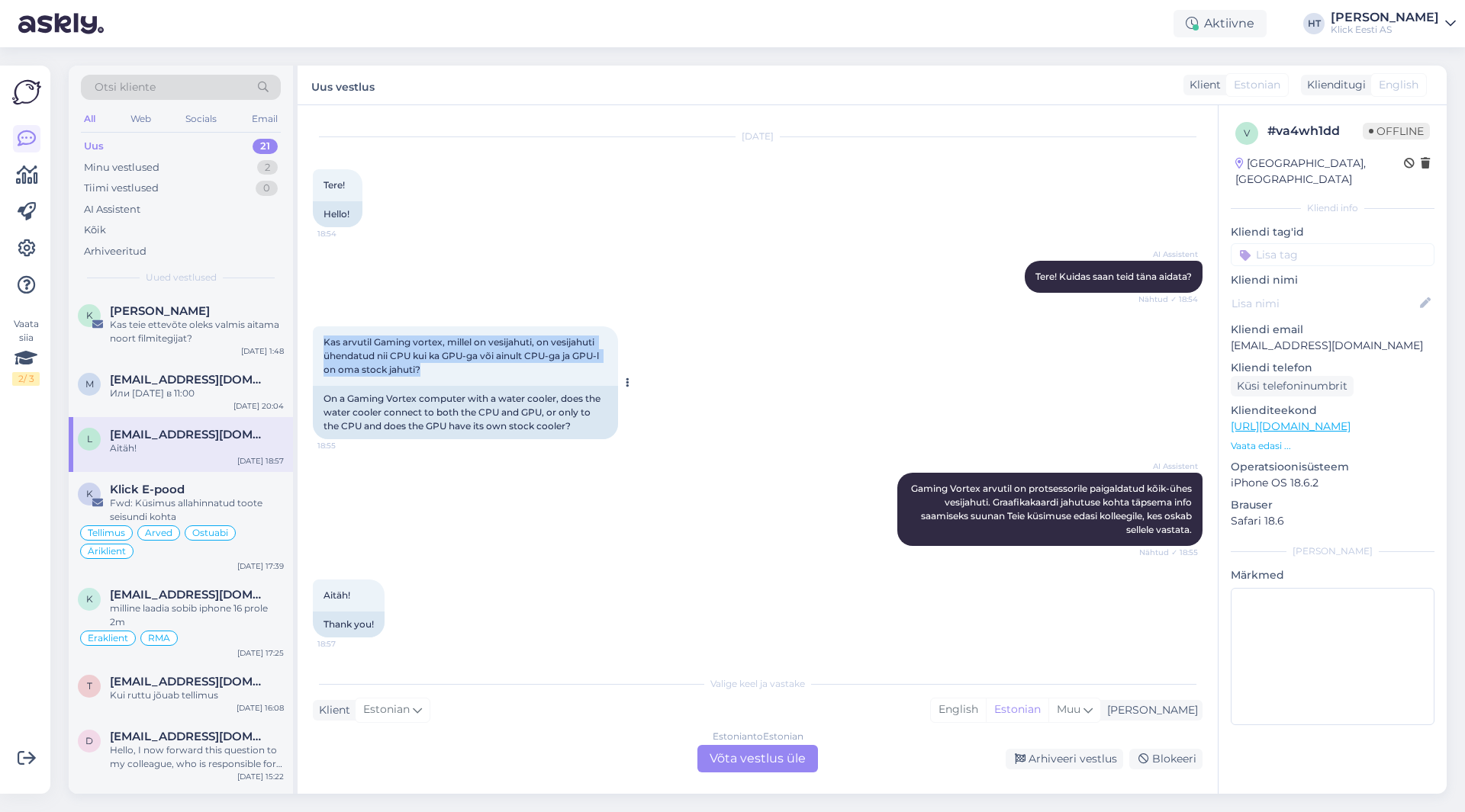
drag, startPoint x: 471, startPoint y: 372, endPoint x: 324, endPoint y: 337, distance: 151.1
click at [324, 337] on div "Kas arvutil Gaming vortex, millel on vesijahuti, on vesijahuti ühendatud nii CP…" at bounding box center [465, 356] width 305 height 60
click at [324, 337] on span "Kas arvutil Gaming vortex, millel on vesijahuti, on vesijahuti ühendatud nii CP…" at bounding box center [463, 355] width 278 height 39
drag, startPoint x: 324, startPoint y: 337, endPoint x: 480, endPoint y: 373, distance: 160.1
click at [480, 373] on div "Kas arvutil Gaming vortex, millel on vesijahuti, on vesijahuti ühendatud nii CP…" at bounding box center [465, 356] width 305 height 60
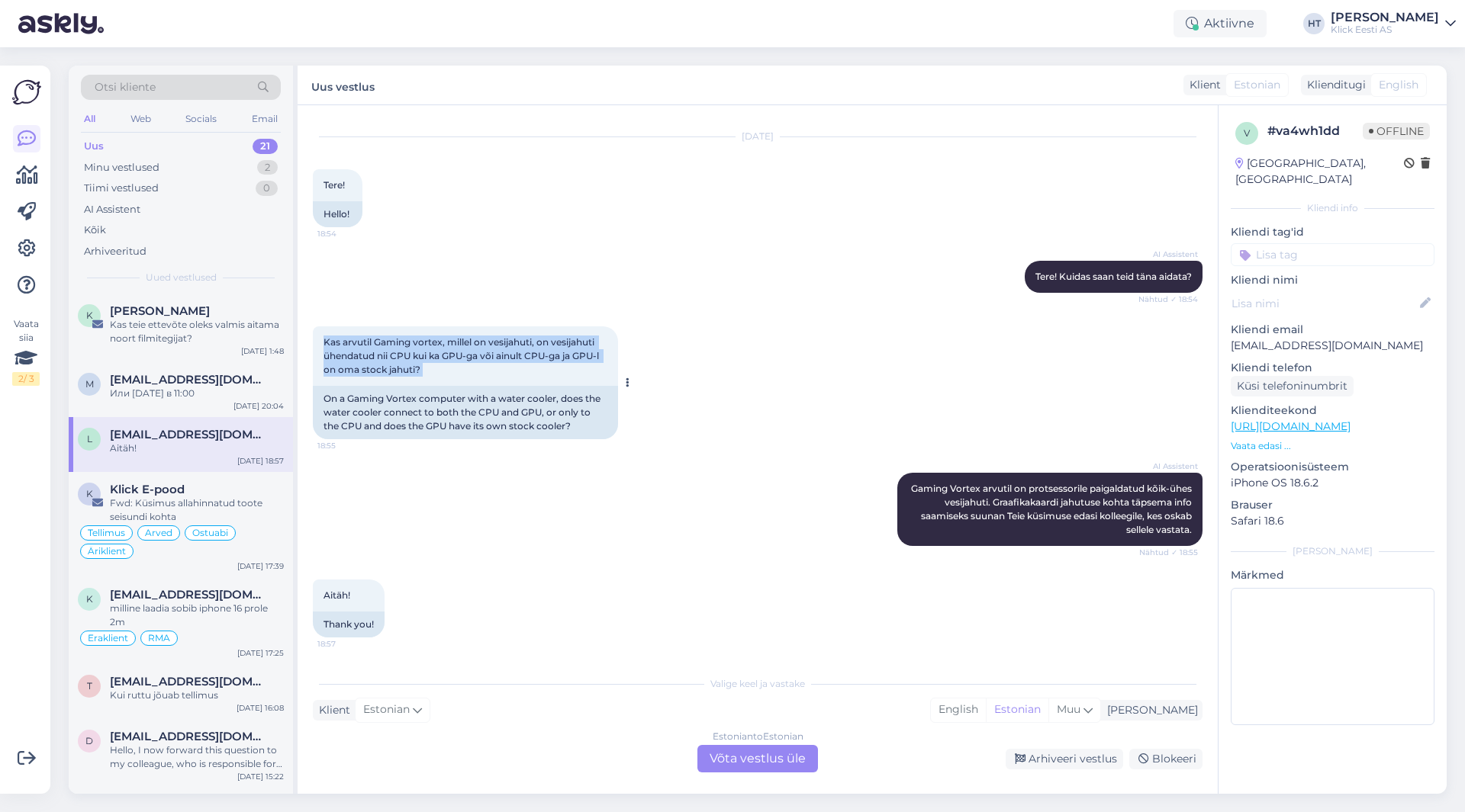
click at [480, 373] on div "Kas arvutil Gaming vortex, millel on vesijahuti, on vesijahuti ühendatud nii CP…" at bounding box center [465, 356] width 305 height 60
drag, startPoint x: 466, startPoint y: 373, endPoint x: 324, endPoint y: 342, distance: 145.3
click at [324, 342] on div "Kas arvutil Gaming vortex, millel on vesijahuti, on vesijahuti ühendatud nii CP…" at bounding box center [465, 356] width 305 height 60
click at [324, 342] on span "Kas arvutil Gaming vortex, millel on vesijahuti, on vesijahuti ühendatud nii CP…" at bounding box center [463, 355] width 278 height 39
drag, startPoint x: 324, startPoint y: 342, endPoint x: 468, endPoint y: 382, distance: 149.5
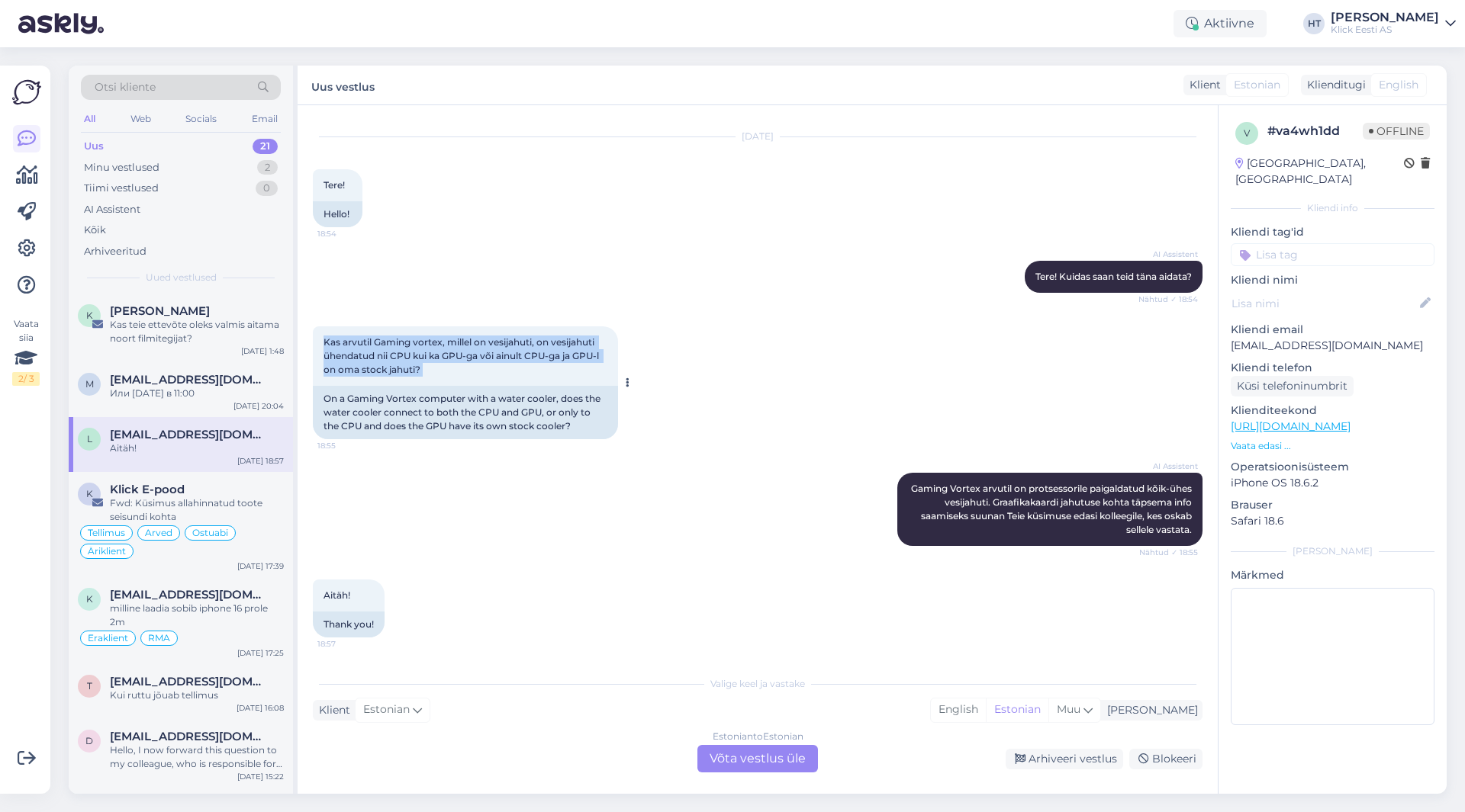
click at [468, 382] on div "Kas arvutil Gaming vortex, millel on vesijahuti, on vesijahuti ühendatud nii CP…" at bounding box center [465, 356] width 305 height 60
click at [461, 374] on div "Kas arvutil Gaming vortex, millel on vesijahuti, on vesijahuti ühendatud nii CP…" at bounding box center [465, 356] width 305 height 60
drag, startPoint x: 455, startPoint y: 372, endPoint x: 322, endPoint y: 342, distance: 136.3
click at [322, 342] on div "Kas arvutil Gaming vortex, millel on vesijahuti, on vesijahuti ühendatud nii CP…" at bounding box center [465, 356] width 305 height 60
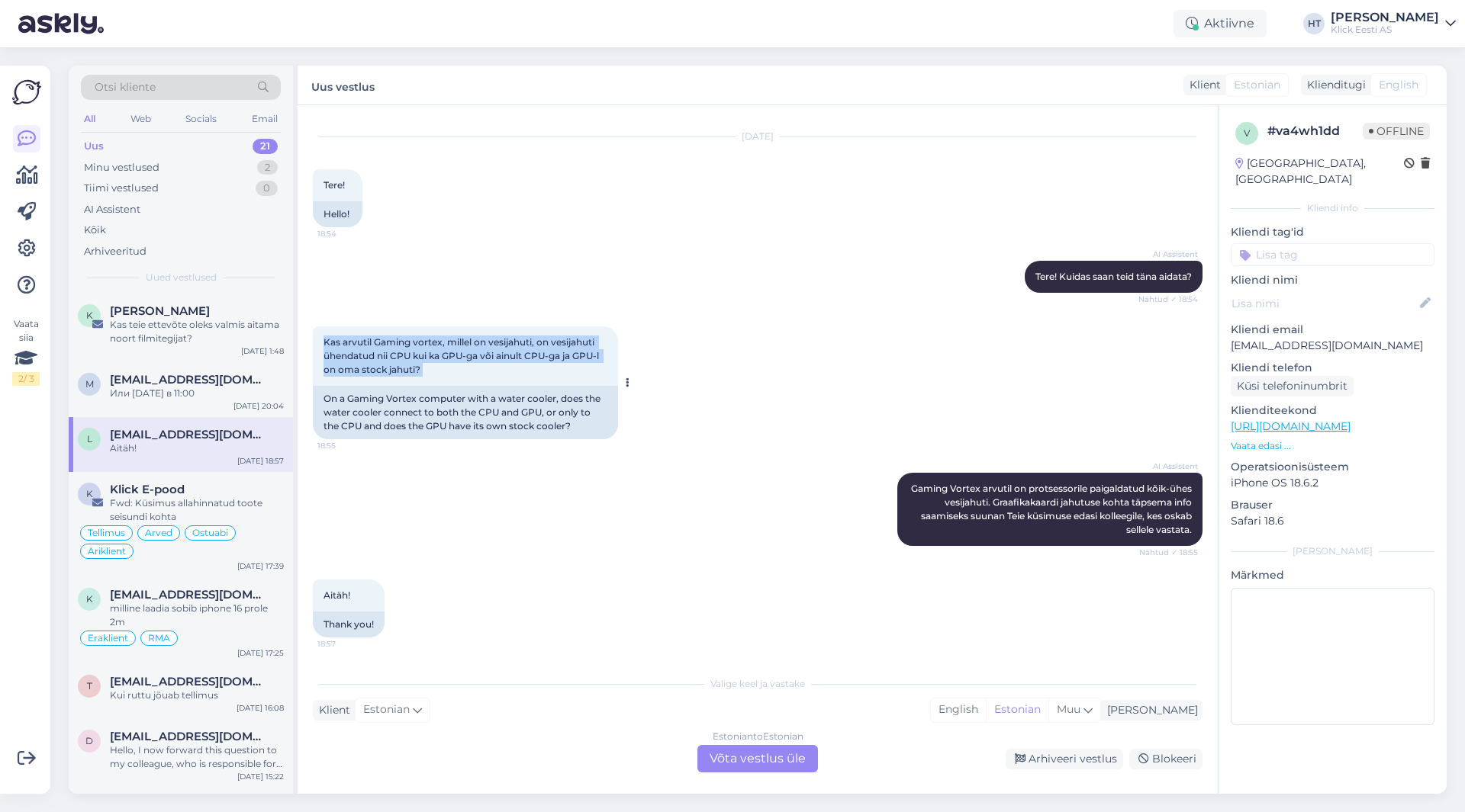
drag, startPoint x: 322, startPoint y: 342, endPoint x: 463, endPoint y: 376, distance: 145.0
click at [463, 376] on div "Kas arvutil Gaming vortex, millel on vesijahuti, on vesijahuti ühendatud nii CP…" at bounding box center [465, 356] width 305 height 60
drag, startPoint x: 442, startPoint y: 371, endPoint x: 319, endPoint y: 339, distance: 127.1
click at [319, 339] on div "Kas arvutil Gaming vortex, millel on vesijahuti, on vesijahuti ühendatud nii CP…" at bounding box center [465, 356] width 305 height 60
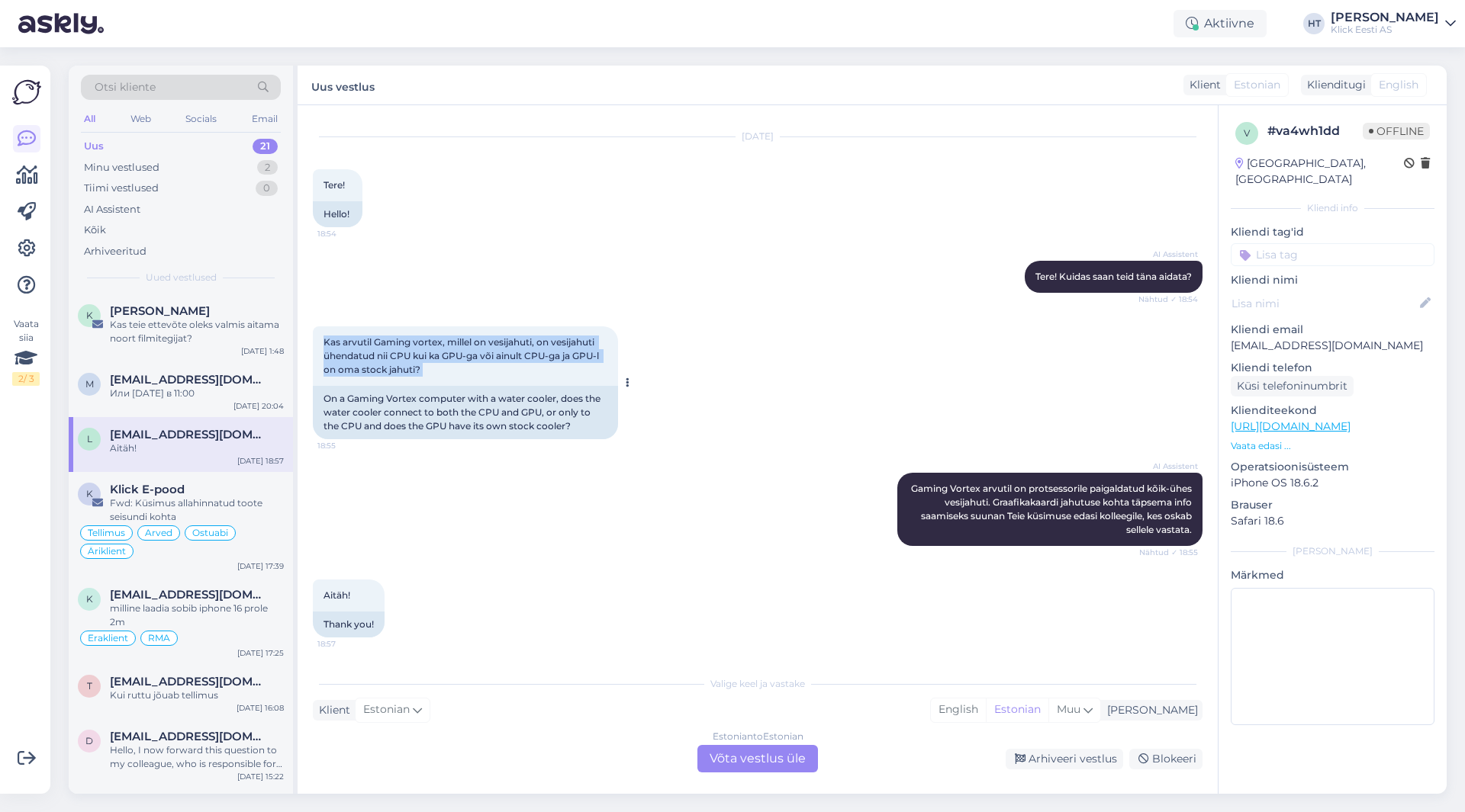
click at [319, 339] on div "Kas arvutil Gaming vortex, millel on vesijahuti, on vesijahuti ühendatud nii CP…" at bounding box center [465, 356] width 305 height 60
drag, startPoint x: 319, startPoint y: 339, endPoint x: 438, endPoint y: 369, distance: 122.7
click at [438, 369] on div "Kas arvutil Gaming vortex, millel on vesijahuti, on vesijahuti ühendatud nii CP…" at bounding box center [465, 356] width 305 height 60
click at [440, 372] on div "Kas arvutil Gaming vortex, millel on vesijahuti, on vesijahuti ühendatud nii CP…" at bounding box center [465, 356] width 305 height 60
drag, startPoint x: 440, startPoint y: 372, endPoint x: 326, endPoint y: 336, distance: 119.5
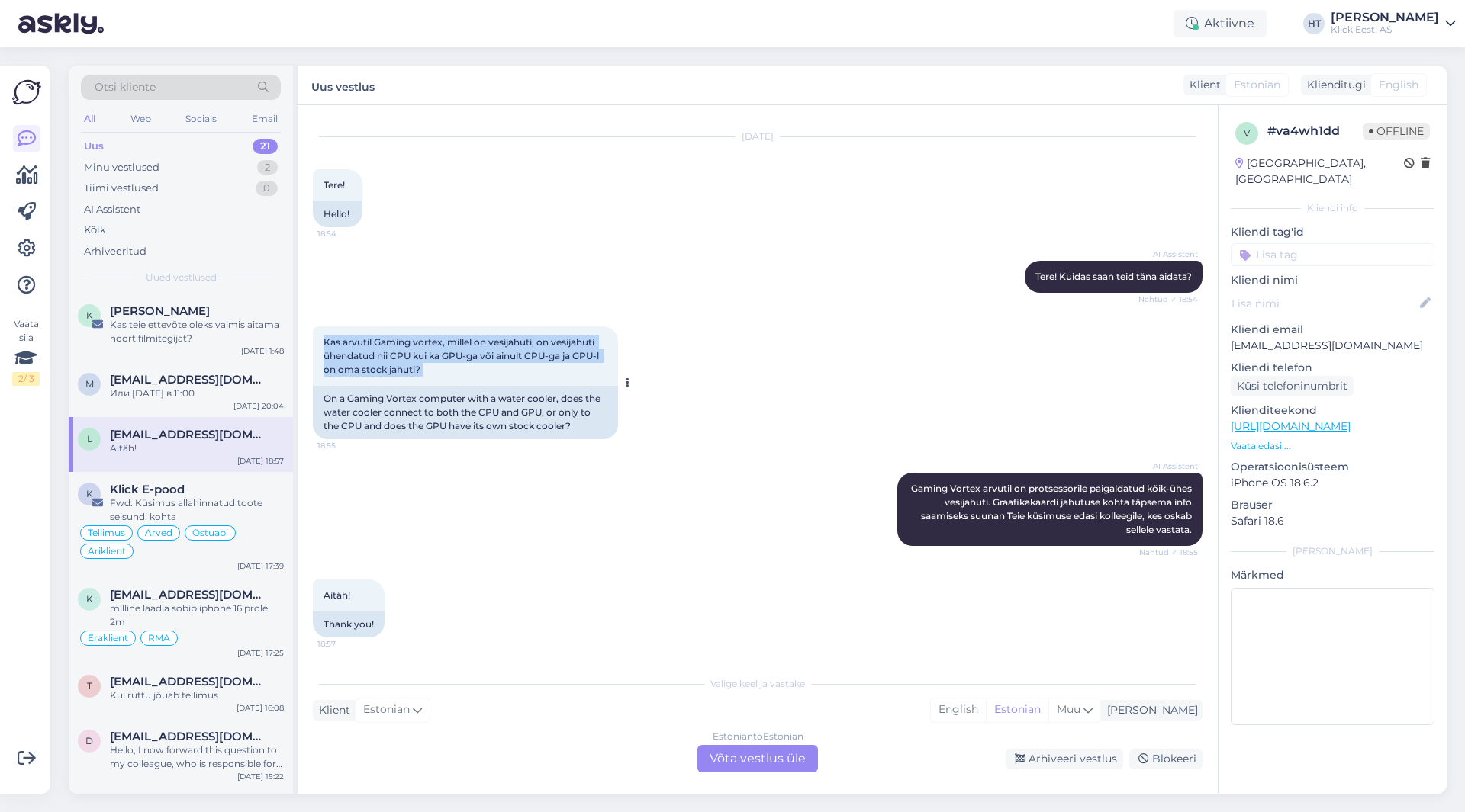
click at [326, 335] on div "Kas arvutil Gaming vortex, millel on vesijahuti, on vesijahuti ühendatud nii CP…" at bounding box center [465, 356] width 305 height 60
click at [324, 339] on span "Kas arvutil Gaming vortex, millel on vesijahuti, on vesijahuti ühendatud nii CP…" at bounding box center [463, 355] width 278 height 39
drag, startPoint x: 324, startPoint y: 339, endPoint x: 504, endPoint y: 380, distance: 184.6
click at [504, 380] on div "Kas arvutil Gaming vortex, millel on vesijahuti, on vesijahuti ühendatud nii CP…" at bounding box center [465, 356] width 305 height 60
click at [504, 377] on div "Kas arvutil Gaming vortex, millel on vesijahuti, on vesijahuti ühendatud nii CP…" at bounding box center [465, 356] width 305 height 60
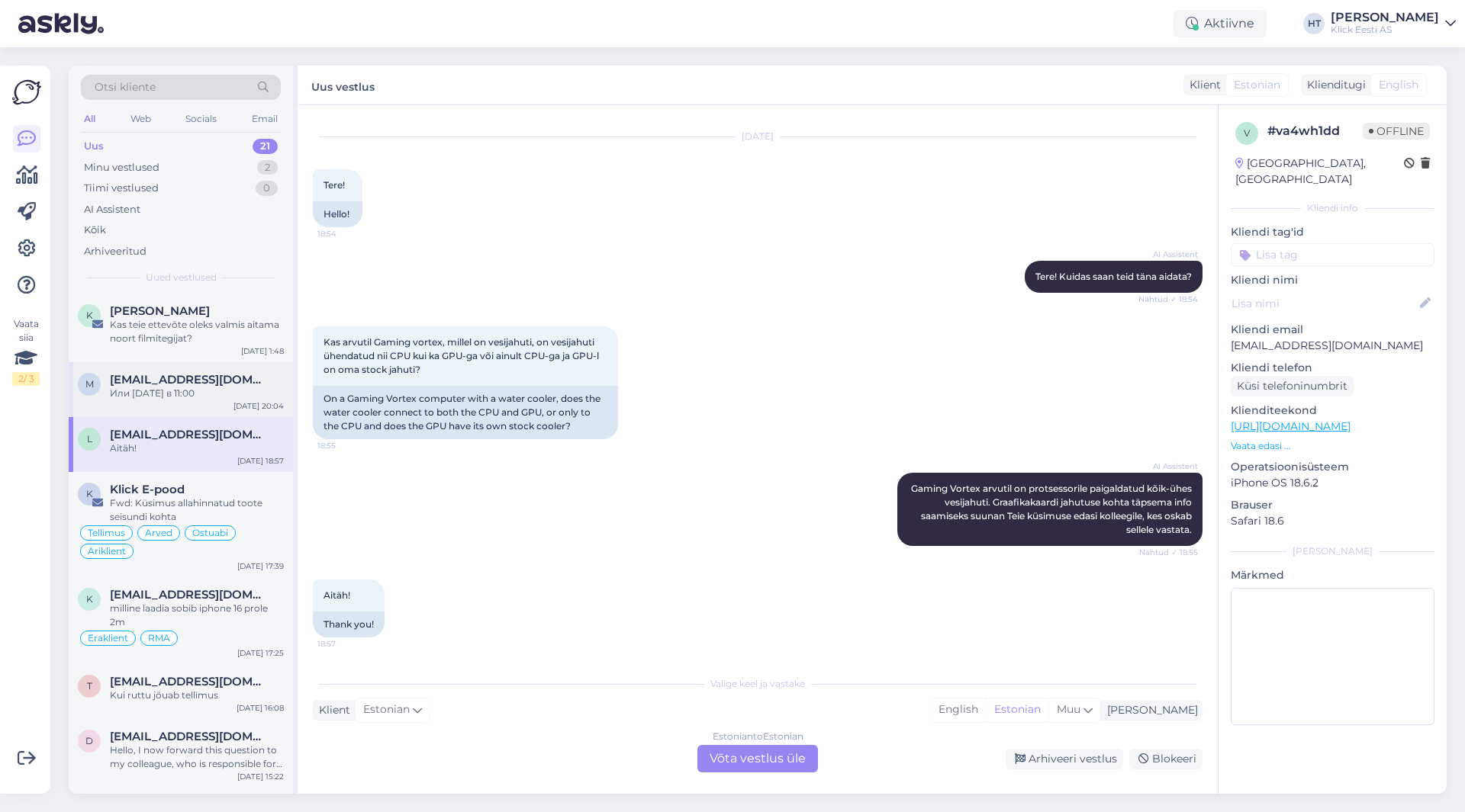
click at [257, 397] on div "Или [DATE] в 11:00" at bounding box center [196, 393] width 174 height 14
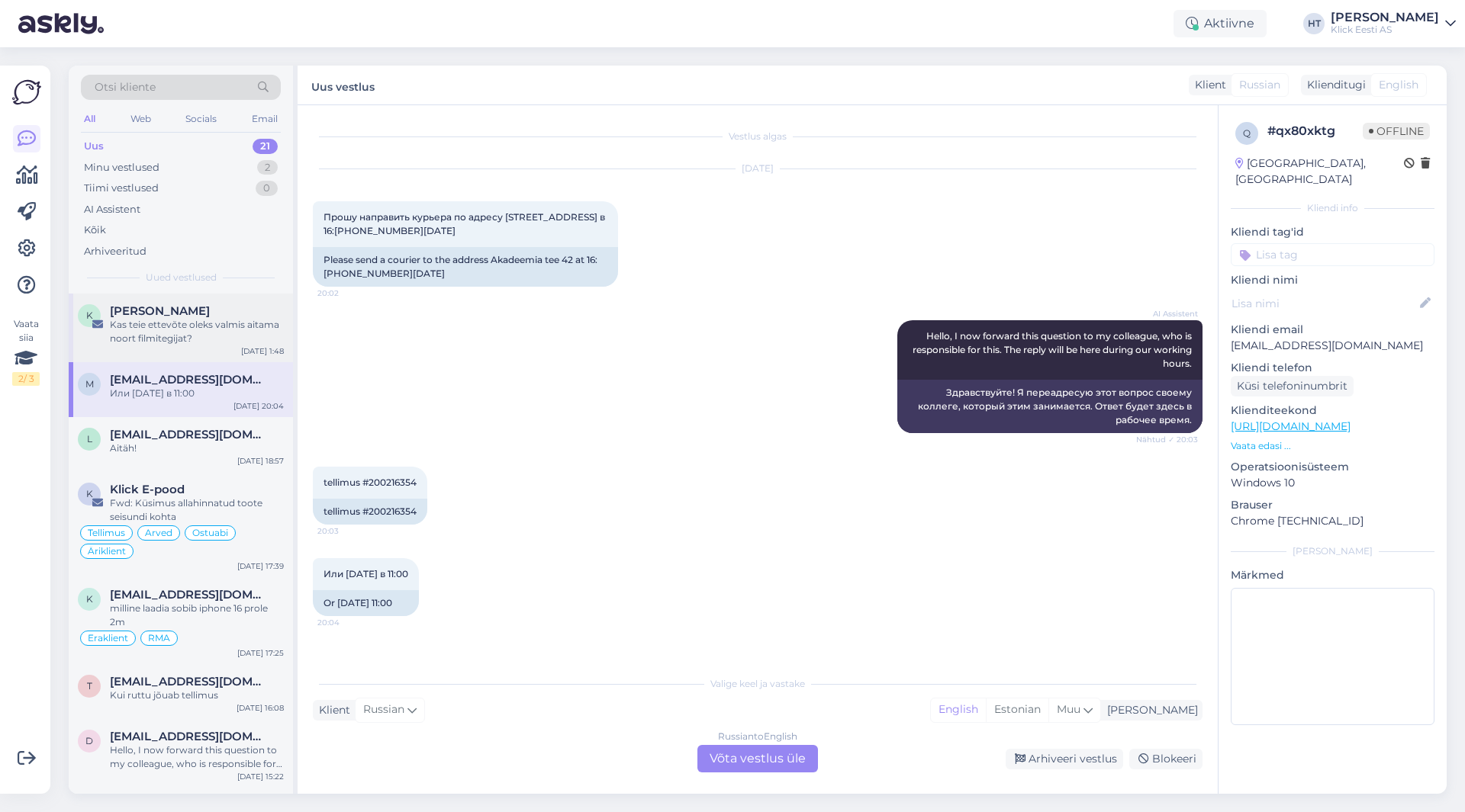
click at [226, 334] on div "Kas teie ettevõte oleks valmis aitama noort filmitegijat?" at bounding box center [196, 332] width 174 height 27
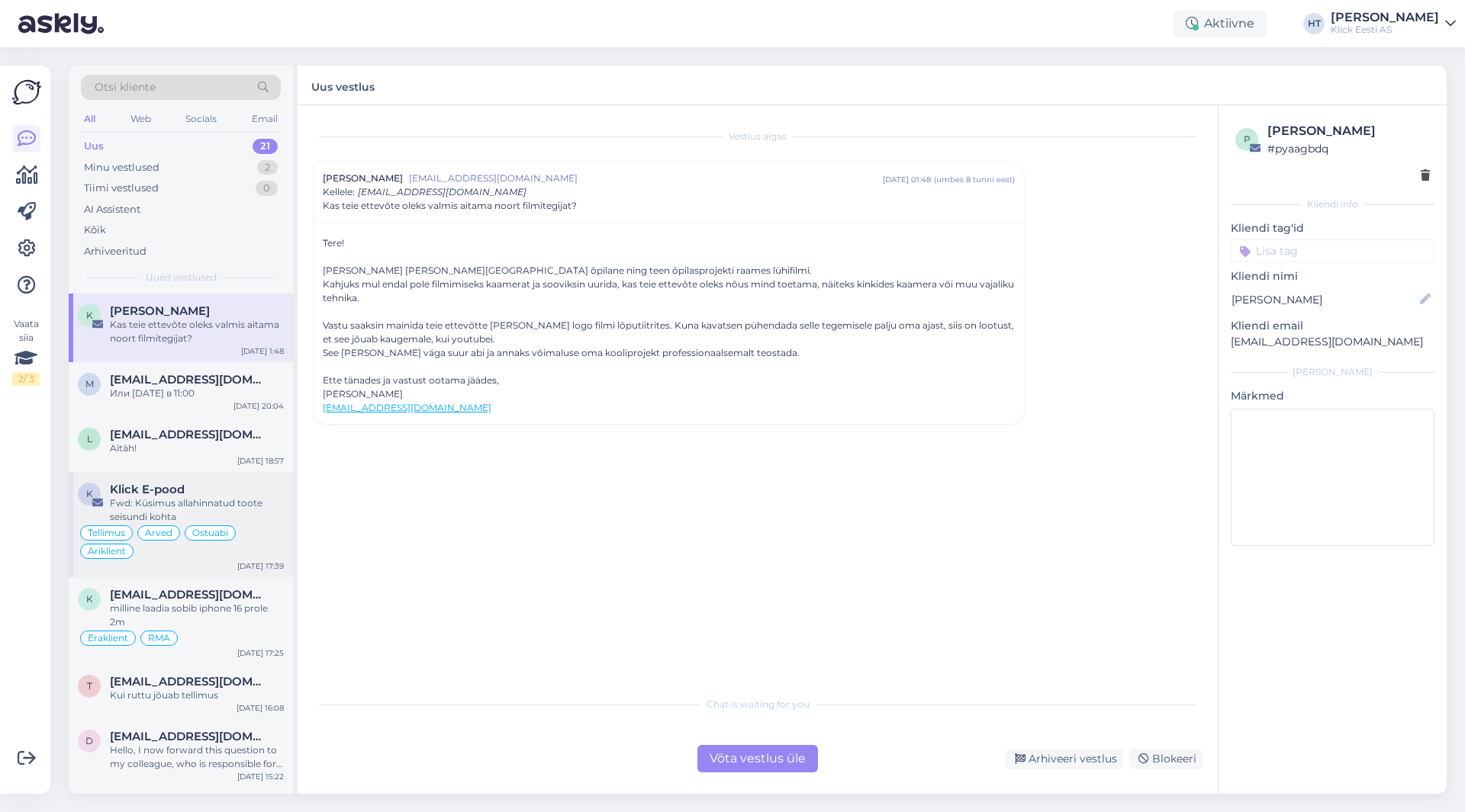
click at [235, 500] on div "Fwd: Küsimus allahinnatud toote seisundi kohta" at bounding box center [196, 510] width 174 height 27
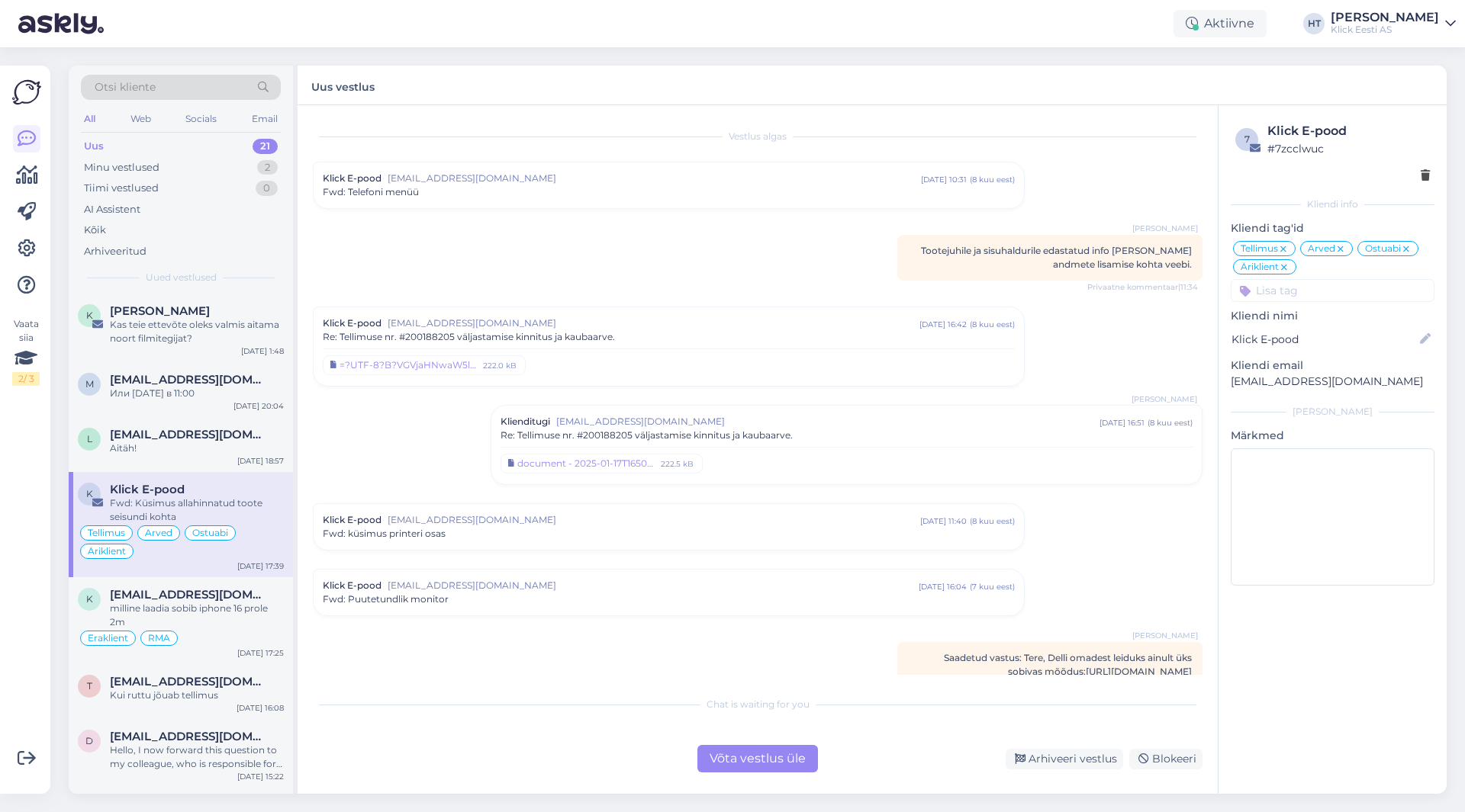
scroll to position [4860, 0]
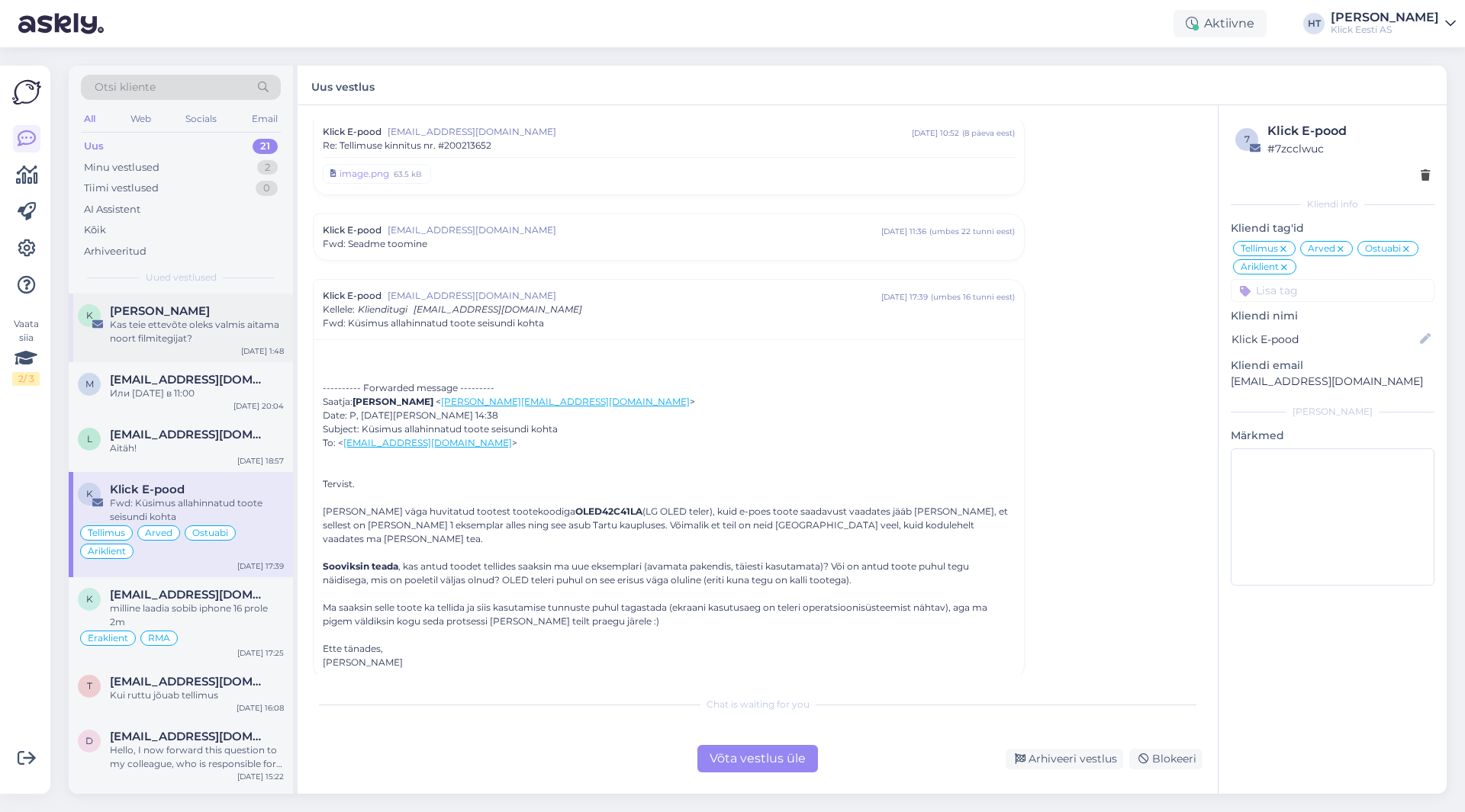
click at [212, 327] on div "Kas teie ettevõte oleks valmis aitama noort filmitegijat?" at bounding box center [196, 332] width 174 height 27
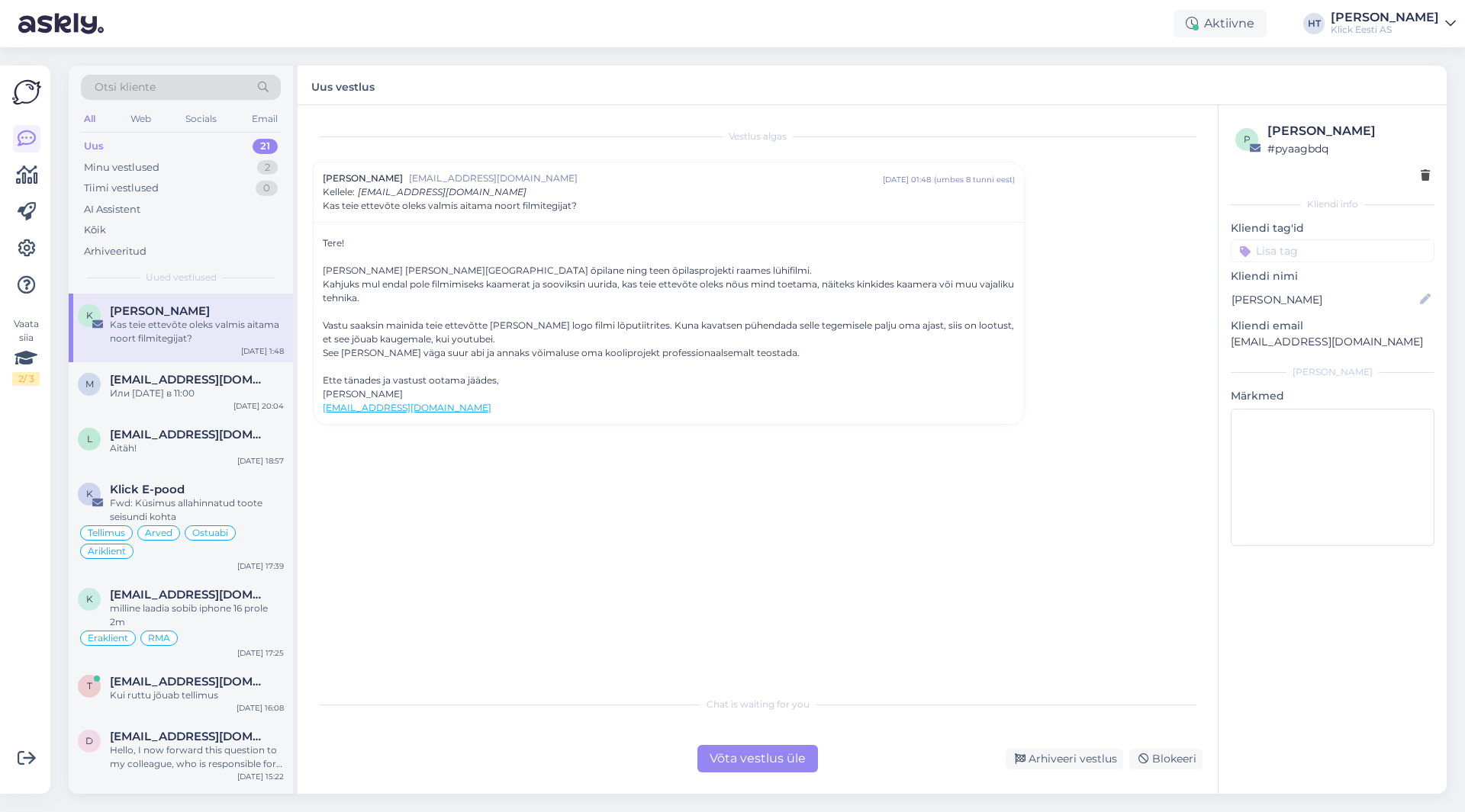
click at [1276, 246] on input at bounding box center [1333, 251] width 204 height 23
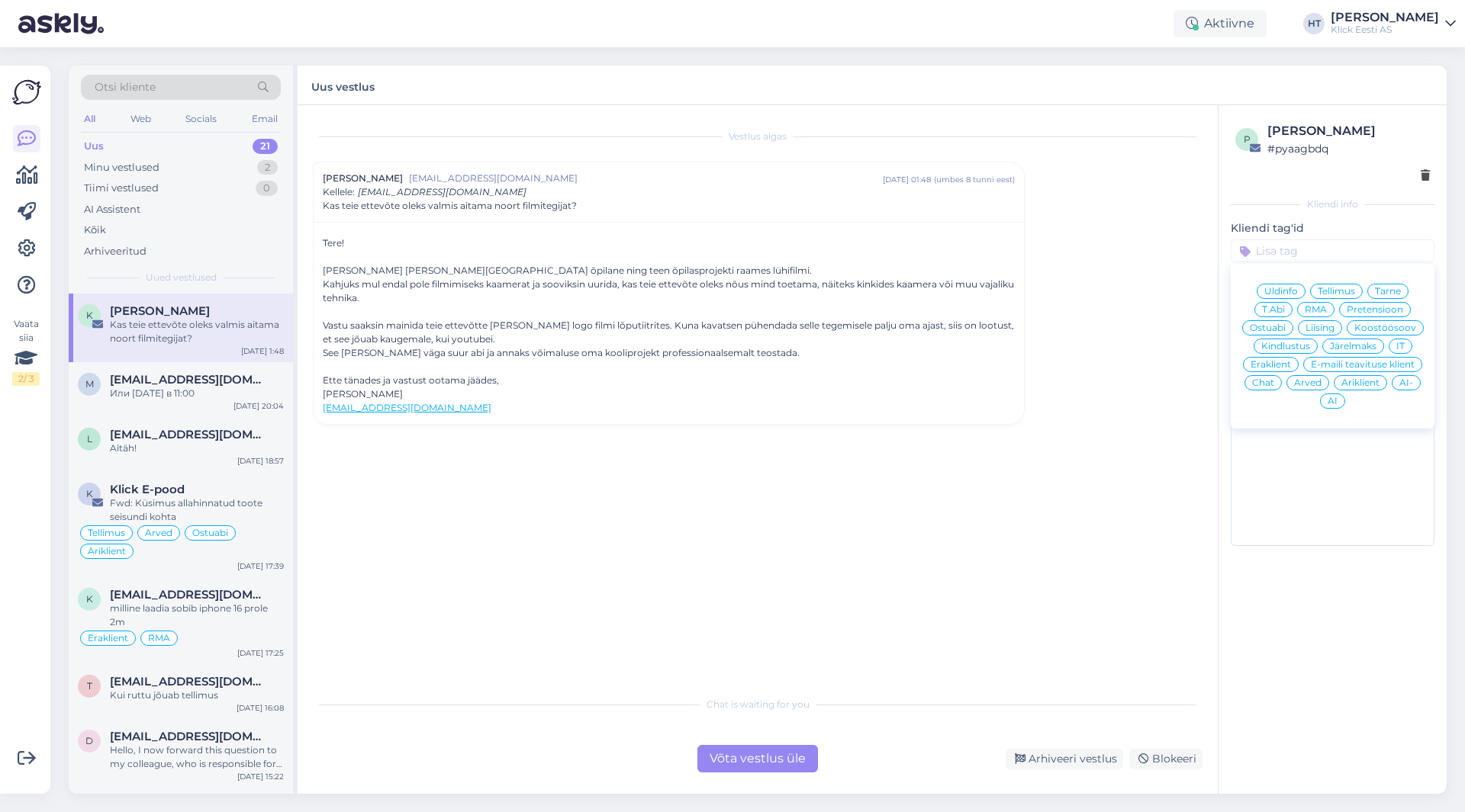
click at [1375, 329] on span "Koostöösoov" at bounding box center [1386, 328] width 62 height 9
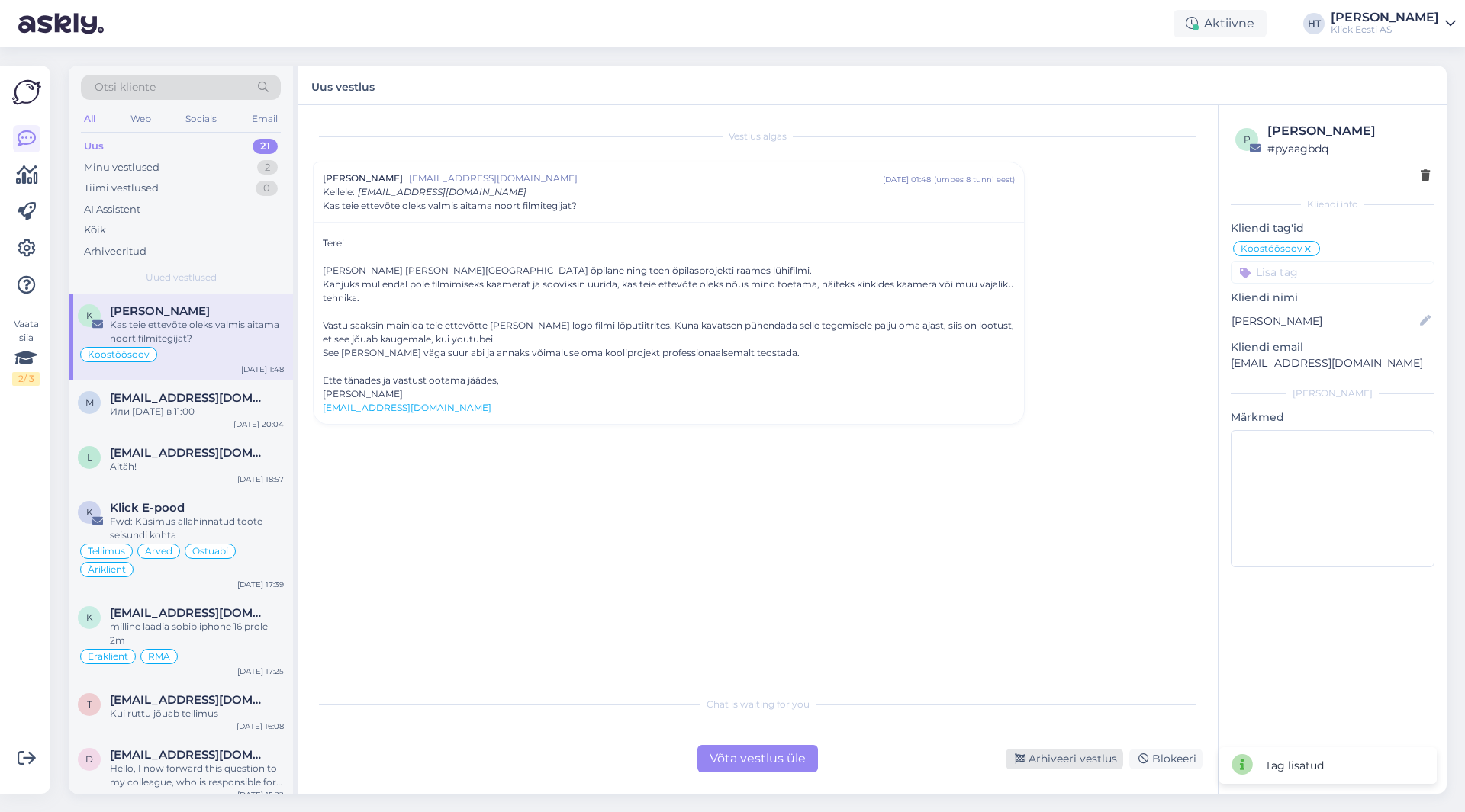
click at [1078, 760] on div "Arhiveeri vestlus" at bounding box center [1064, 759] width 117 height 21
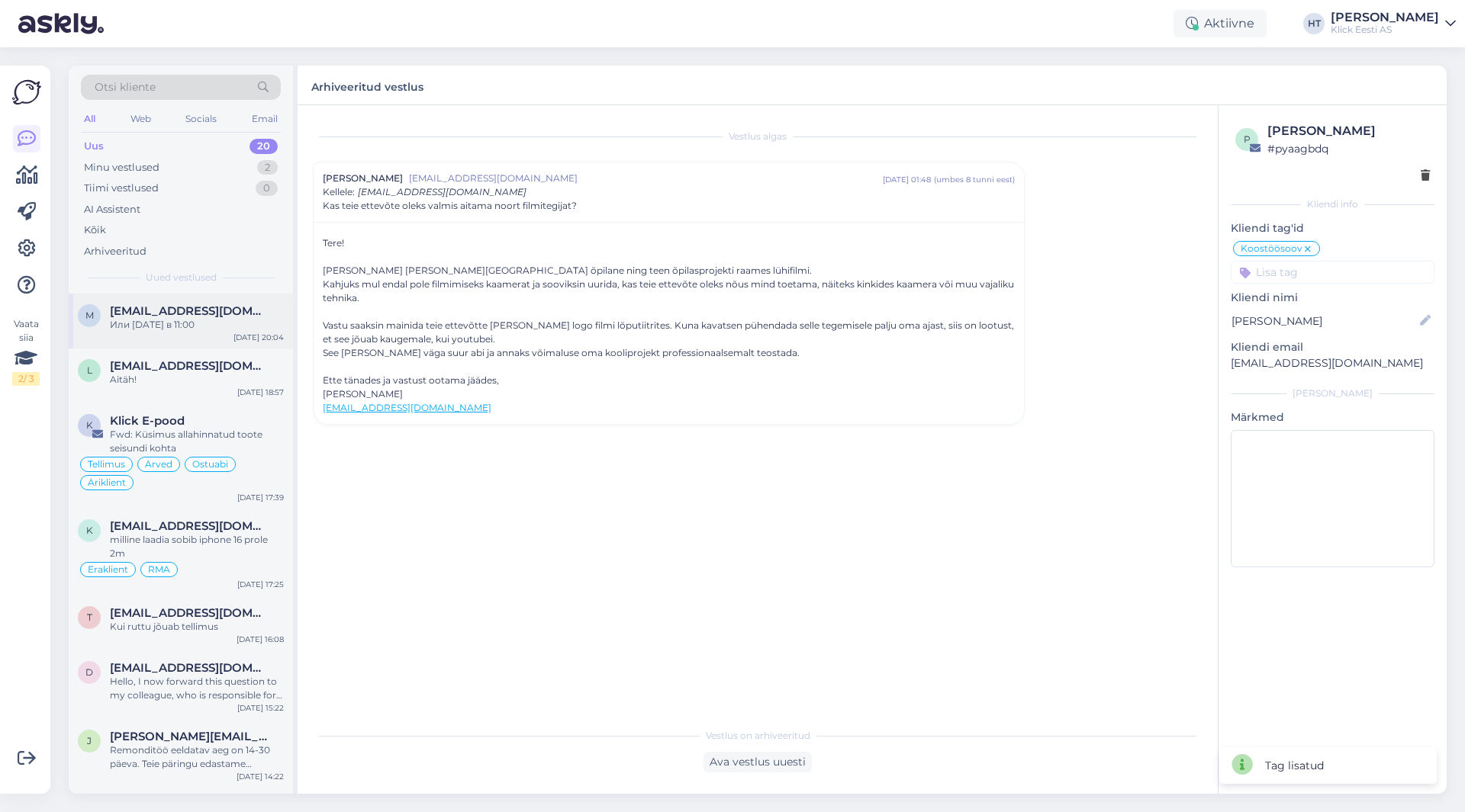
click at [149, 348] on div "M [EMAIL_ADDRESS][DOMAIN_NAME] Или [DATE] в 11:00 [DATE] 20:04" at bounding box center [181, 321] width 224 height 54
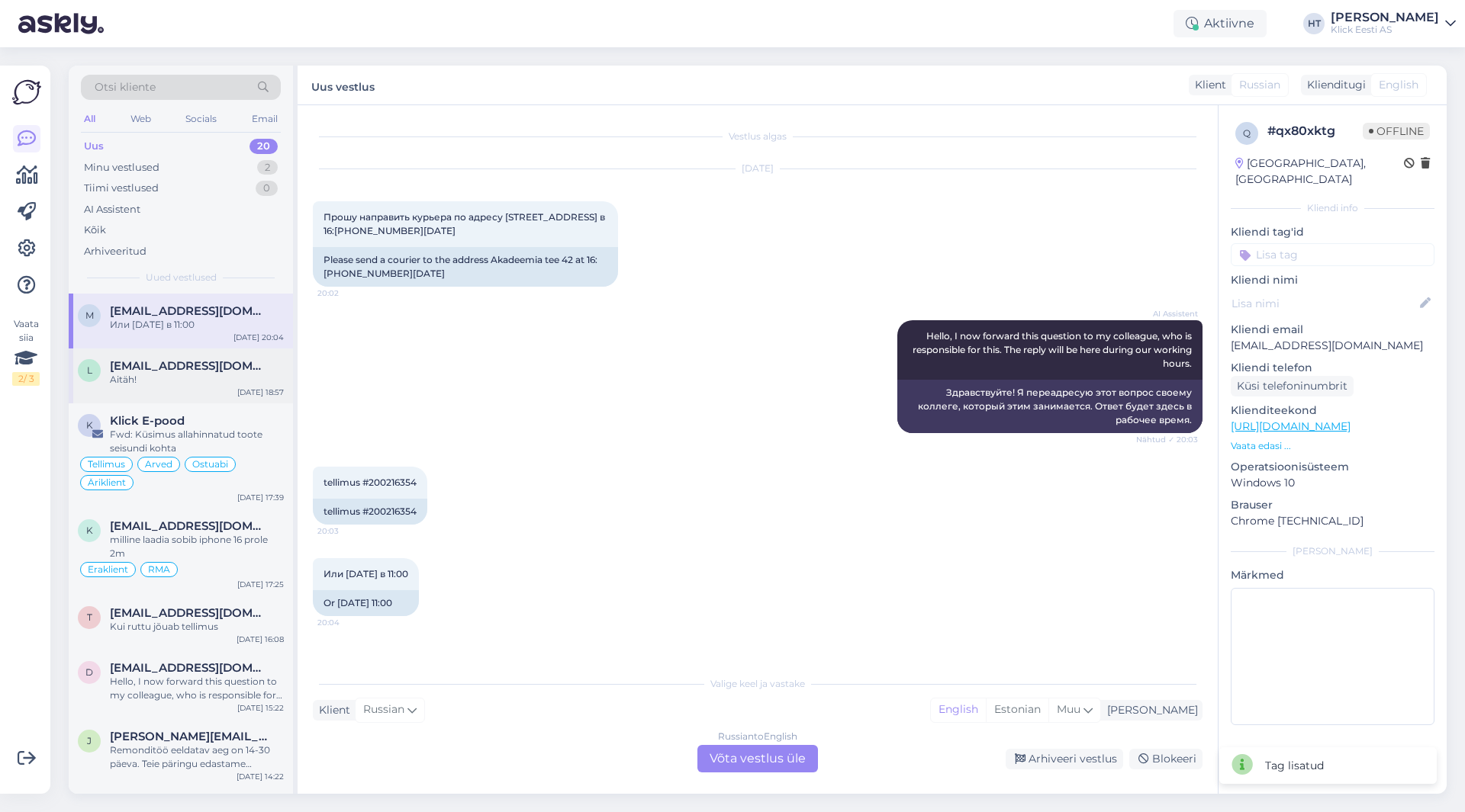
click at [174, 375] on div "Aitäh!" at bounding box center [196, 380] width 174 height 14
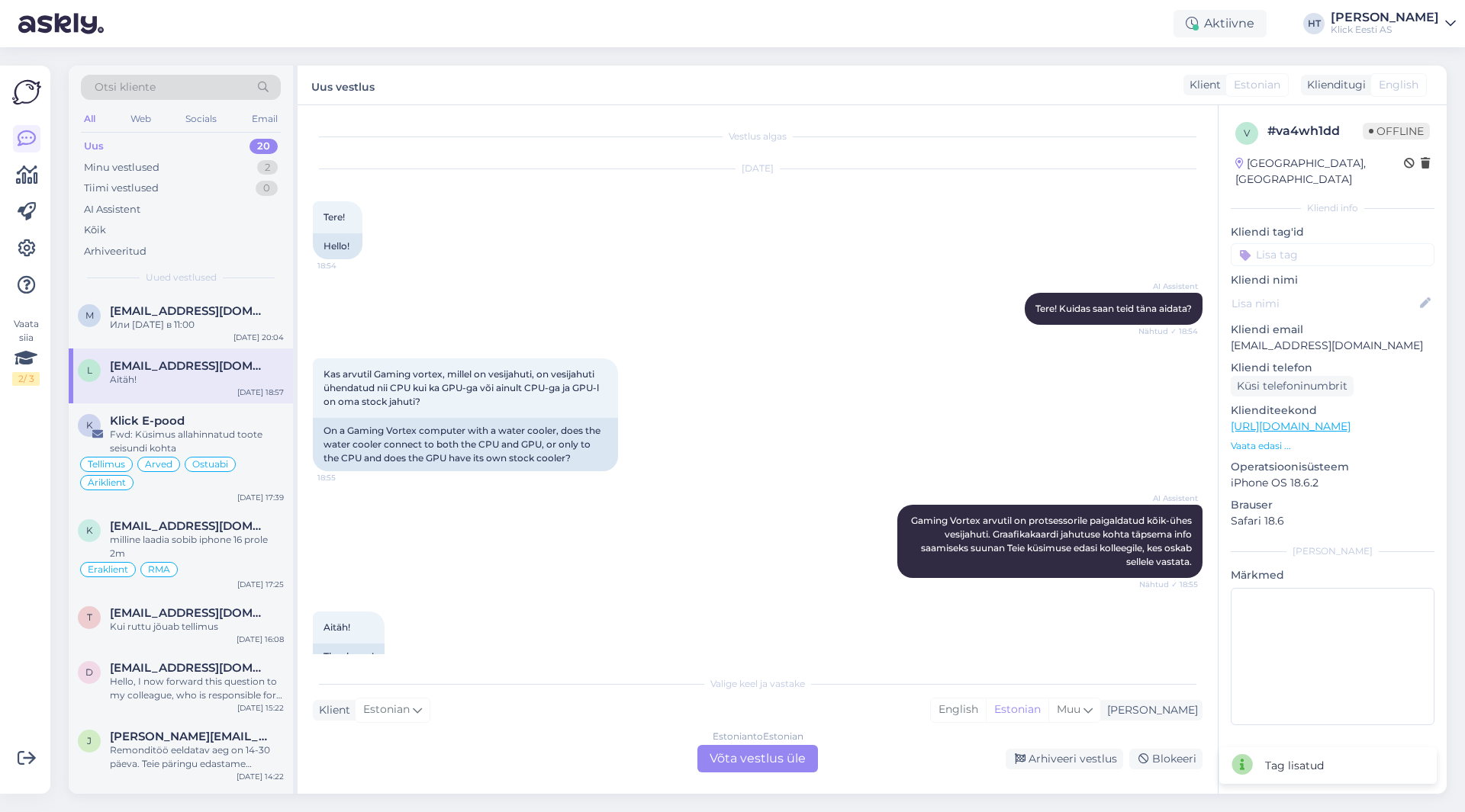
scroll to position [32, 0]
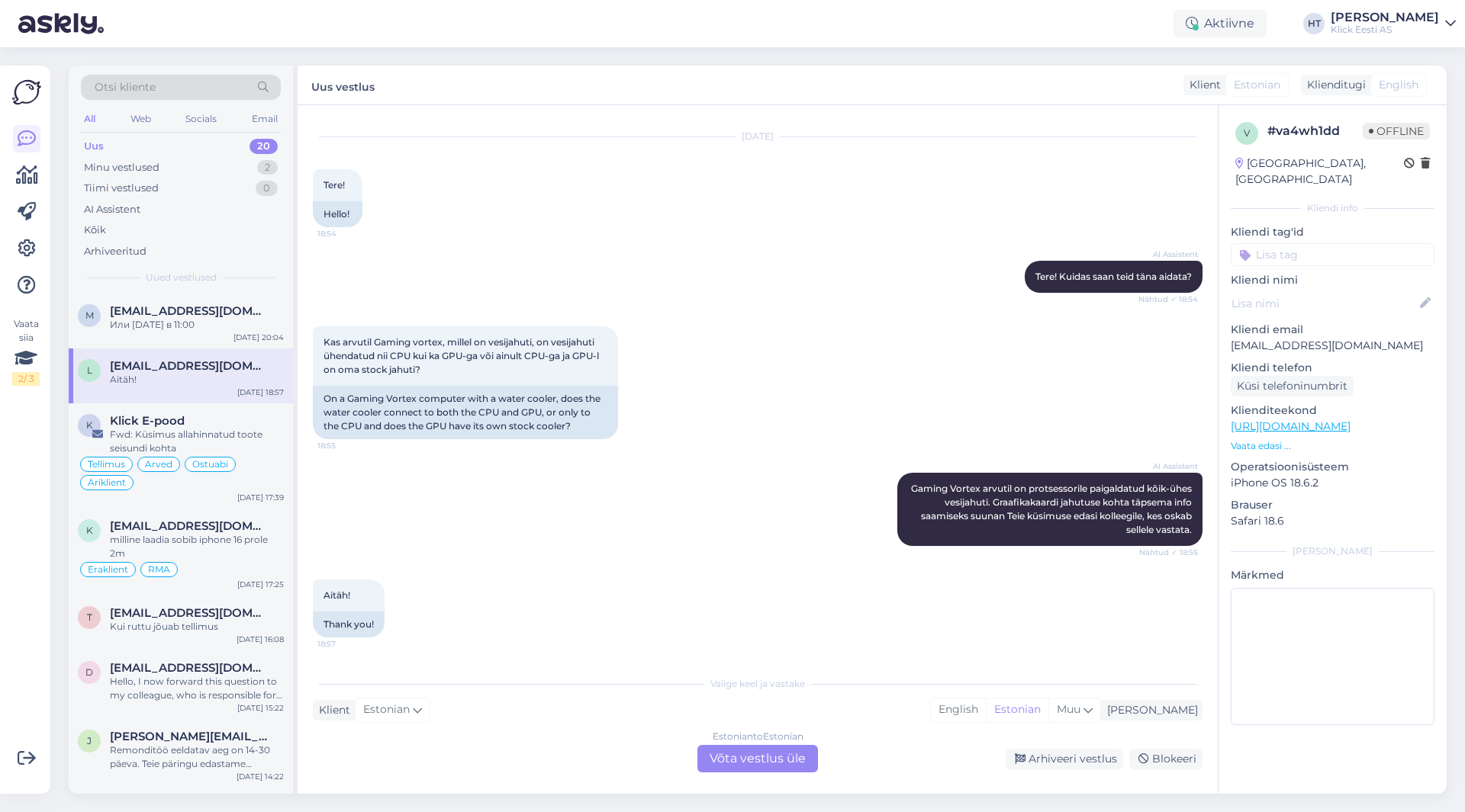
click at [784, 457] on div "AI Assistent Gaming Vortex arvutil on protsessorile paigaldatud kõik-ühes vesij…" at bounding box center [757, 510] width 890 height 107
click at [763, 759] on div "Estonian to Estonian Võta vestlus üle" at bounding box center [758, 758] width 121 height 27
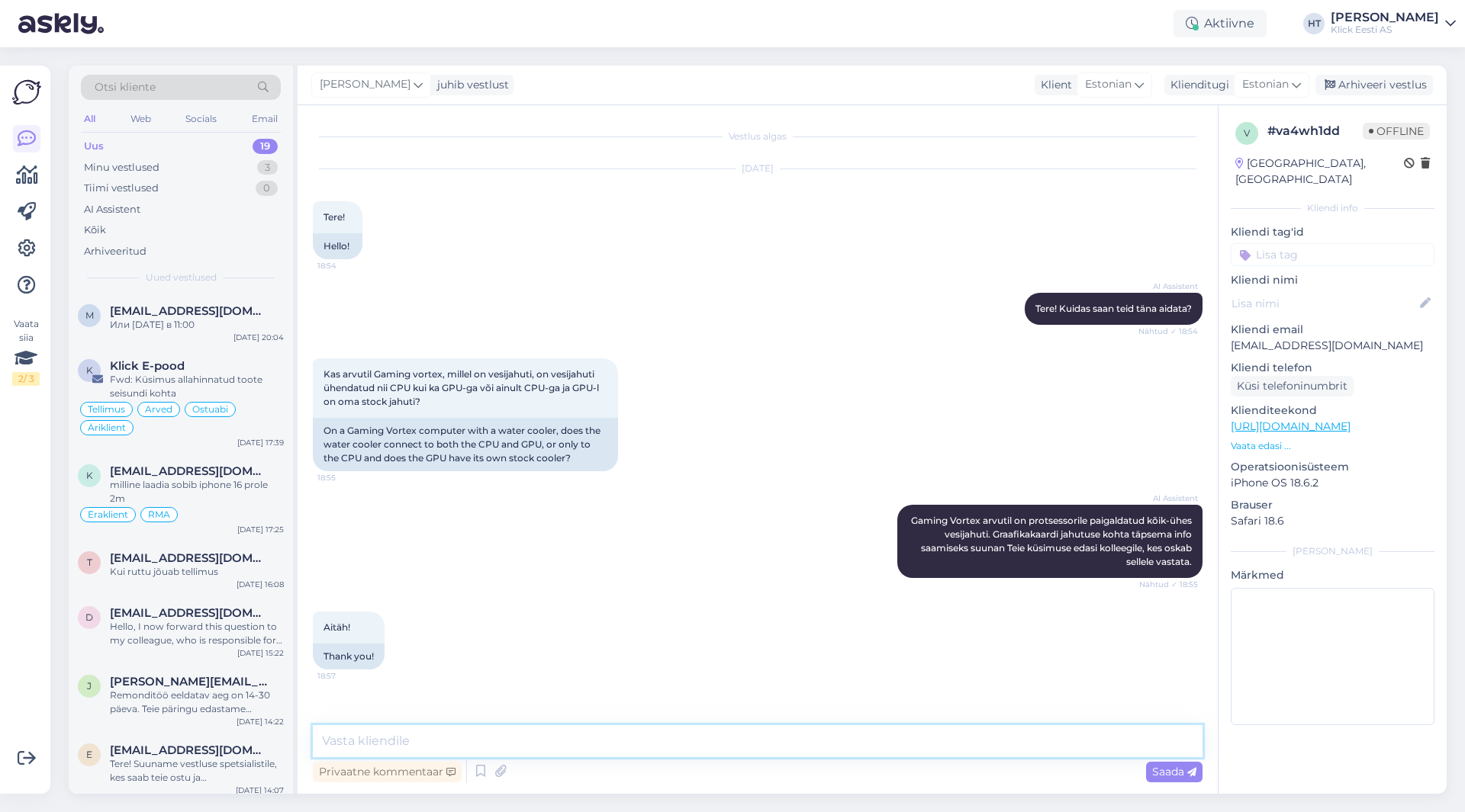
click at [760, 747] on textarea at bounding box center [757, 741] width 890 height 32
type textarea "GPU kasutab stock jahutit."
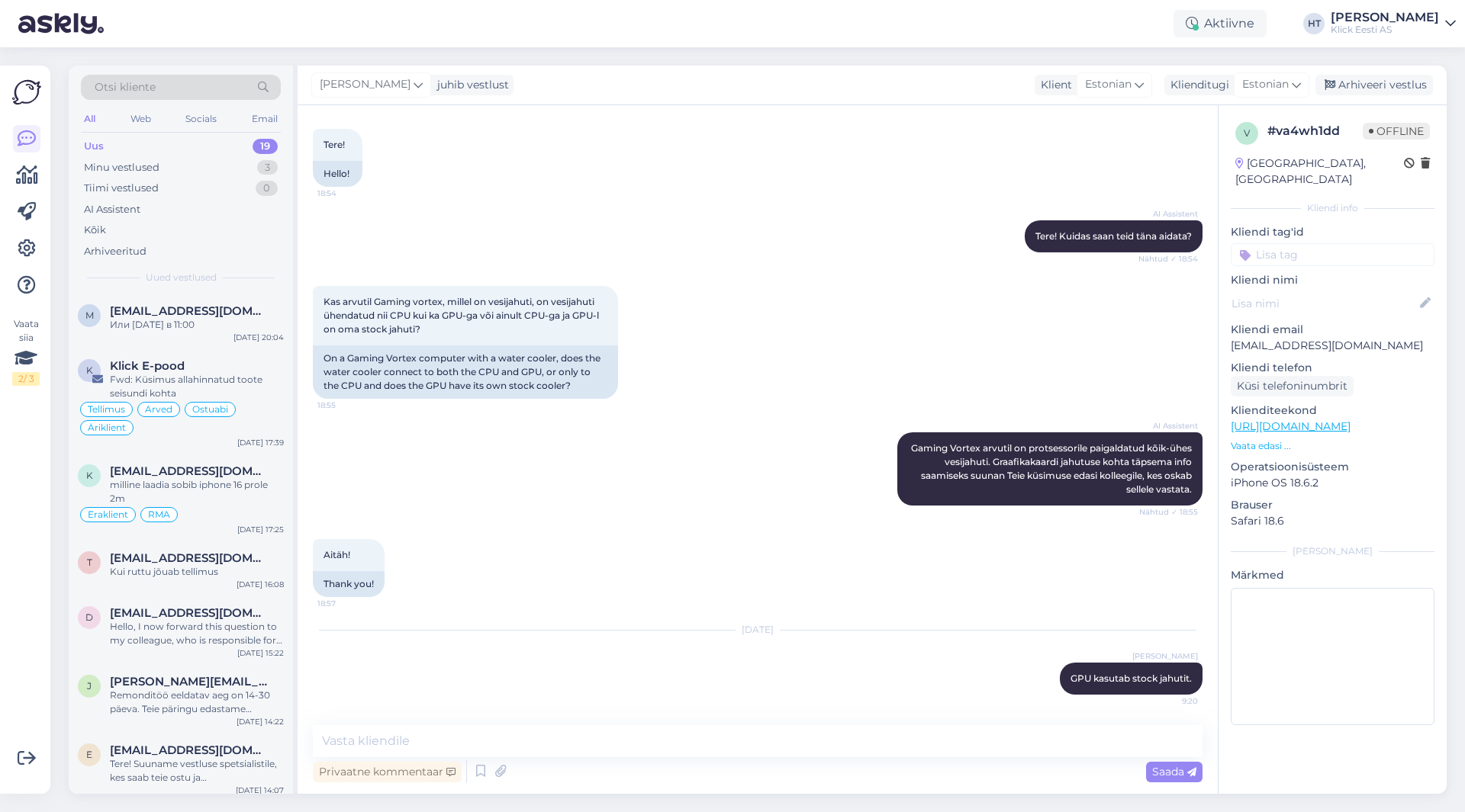
click at [1312, 250] on input at bounding box center [1333, 254] width 204 height 23
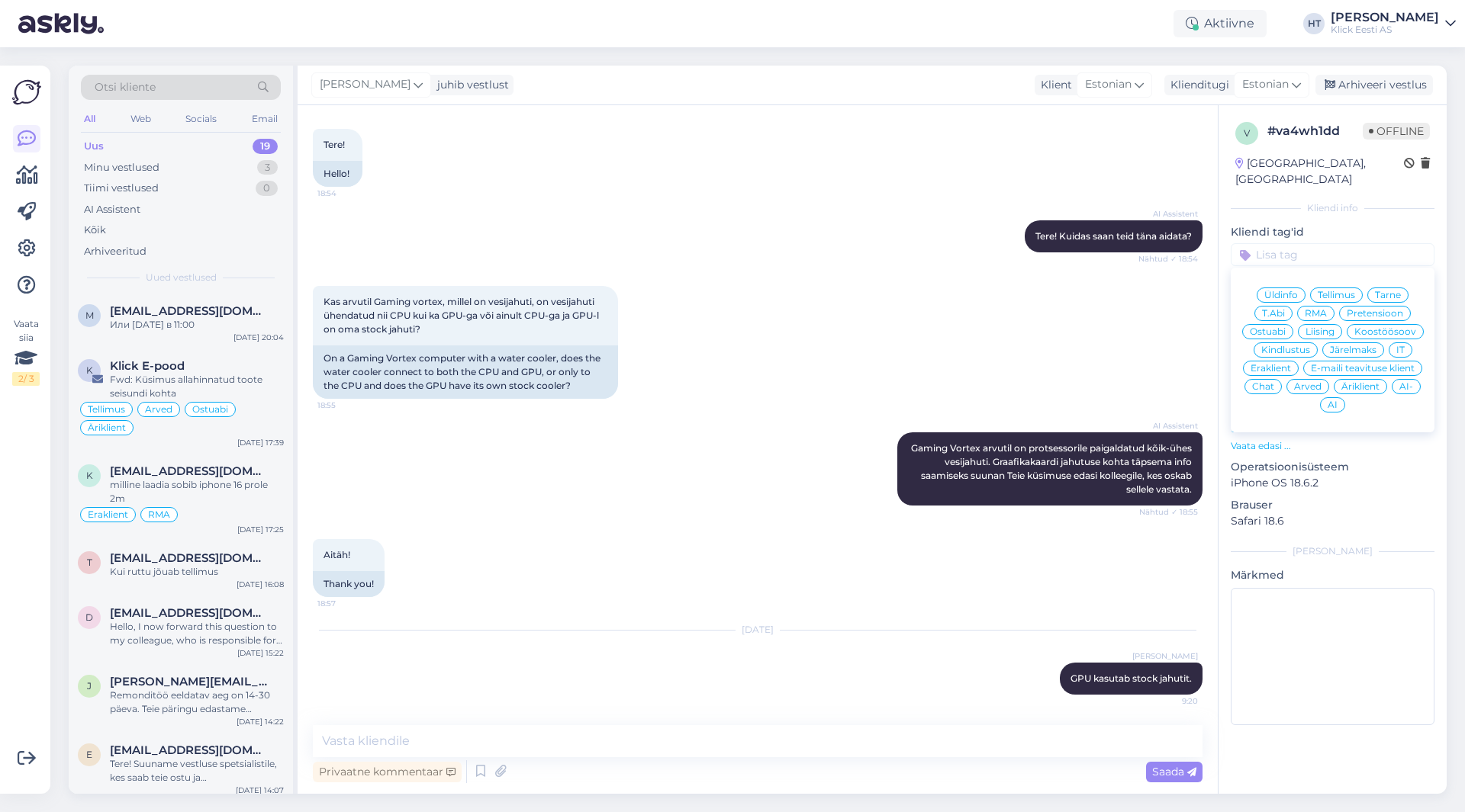
click at [1278, 327] on span "Ostuabi" at bounding box center [1268, 332] width 35 height 9
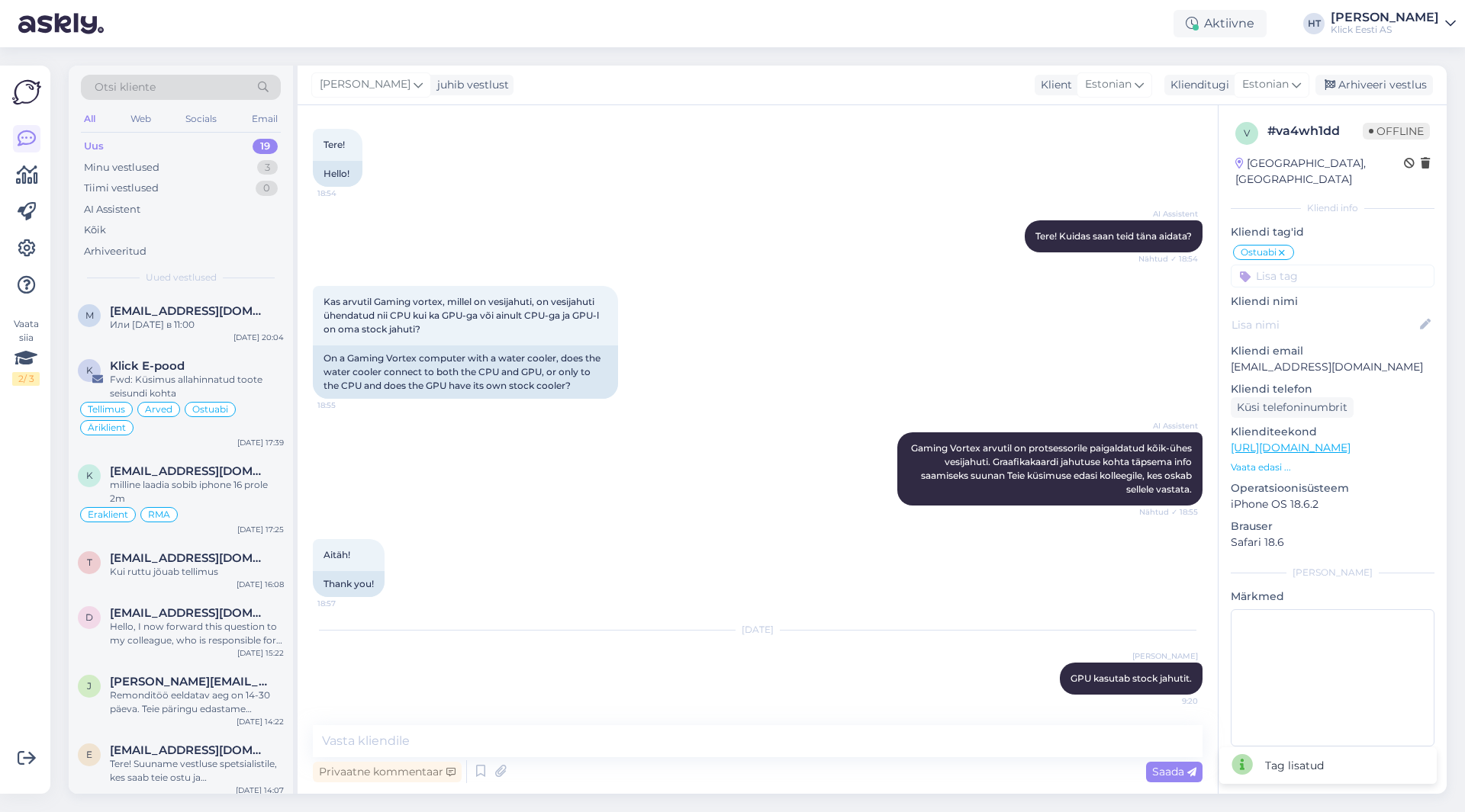
click at [1302, 267] on input at bounding box center [1333, 275] width 204 height 23
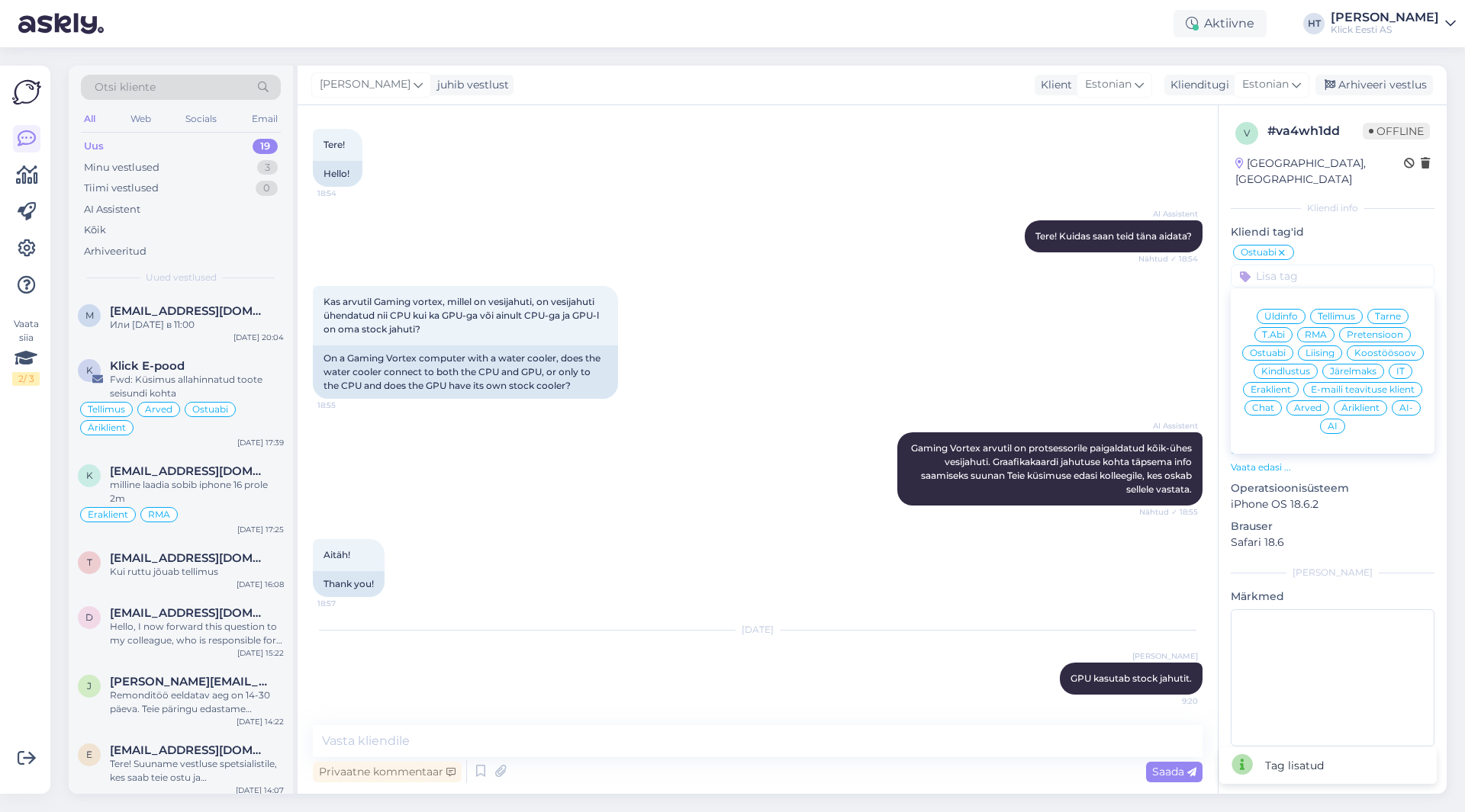
click at [1285, 385] on span "Eraklient" at bounding box center [1271, 390] width 41 height 9
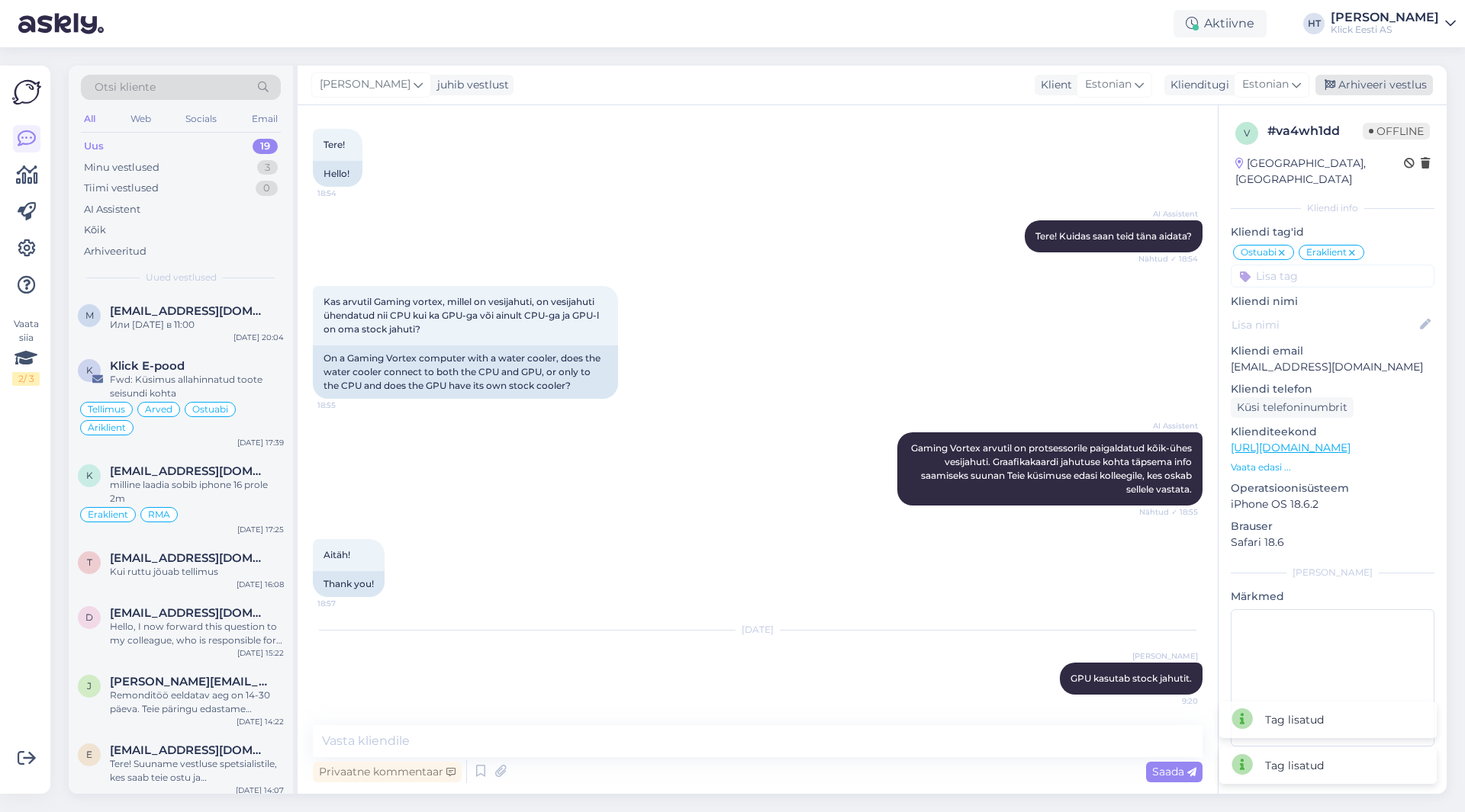
click at [1370, 80] on div "Arhiveeri vestlus" at bounding box center [1374, 84] width 117 height 21
click at [188, 447] on div "K Klick E-pood Fwd: Küsimus allahinnatud toote seisundi kohta [PERSON_NAME] Ost…" at bounding box center [181, 401] width 224 height 105
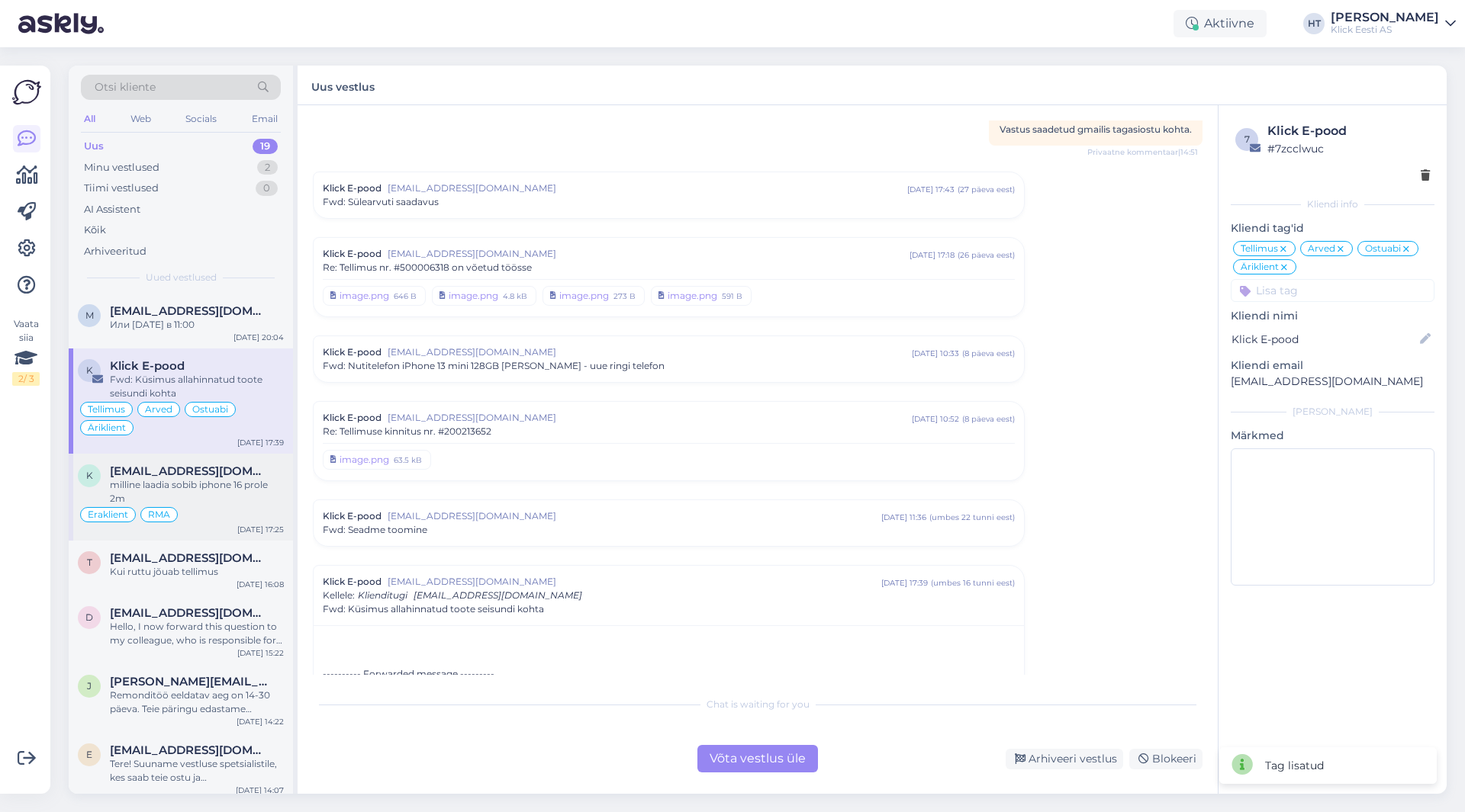
click at [212, 479] on div "milline laadia sobib iphone 16 prole 2m" at bounding box center [196, 492] width 174 height 27
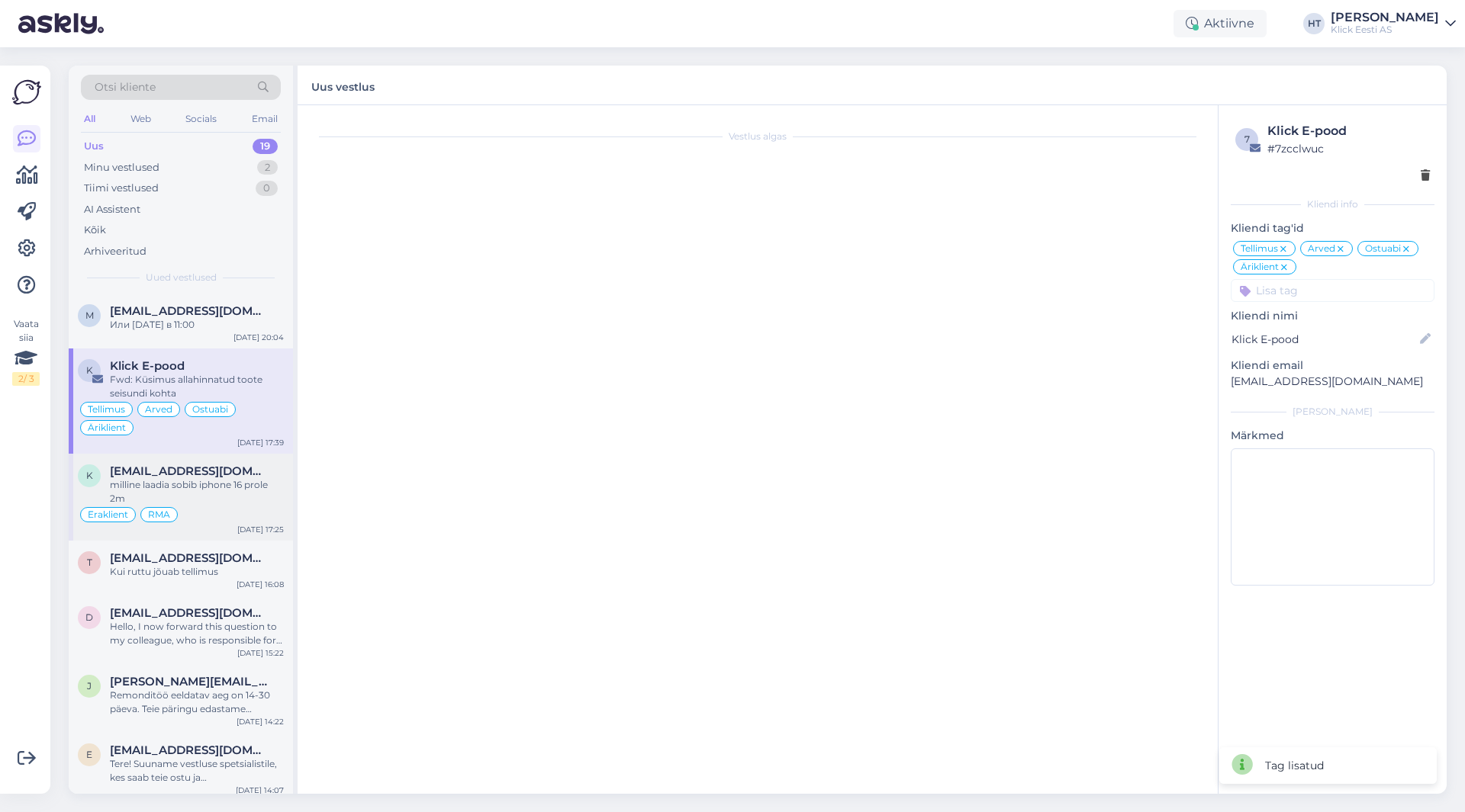
scroll to position [52, 0]
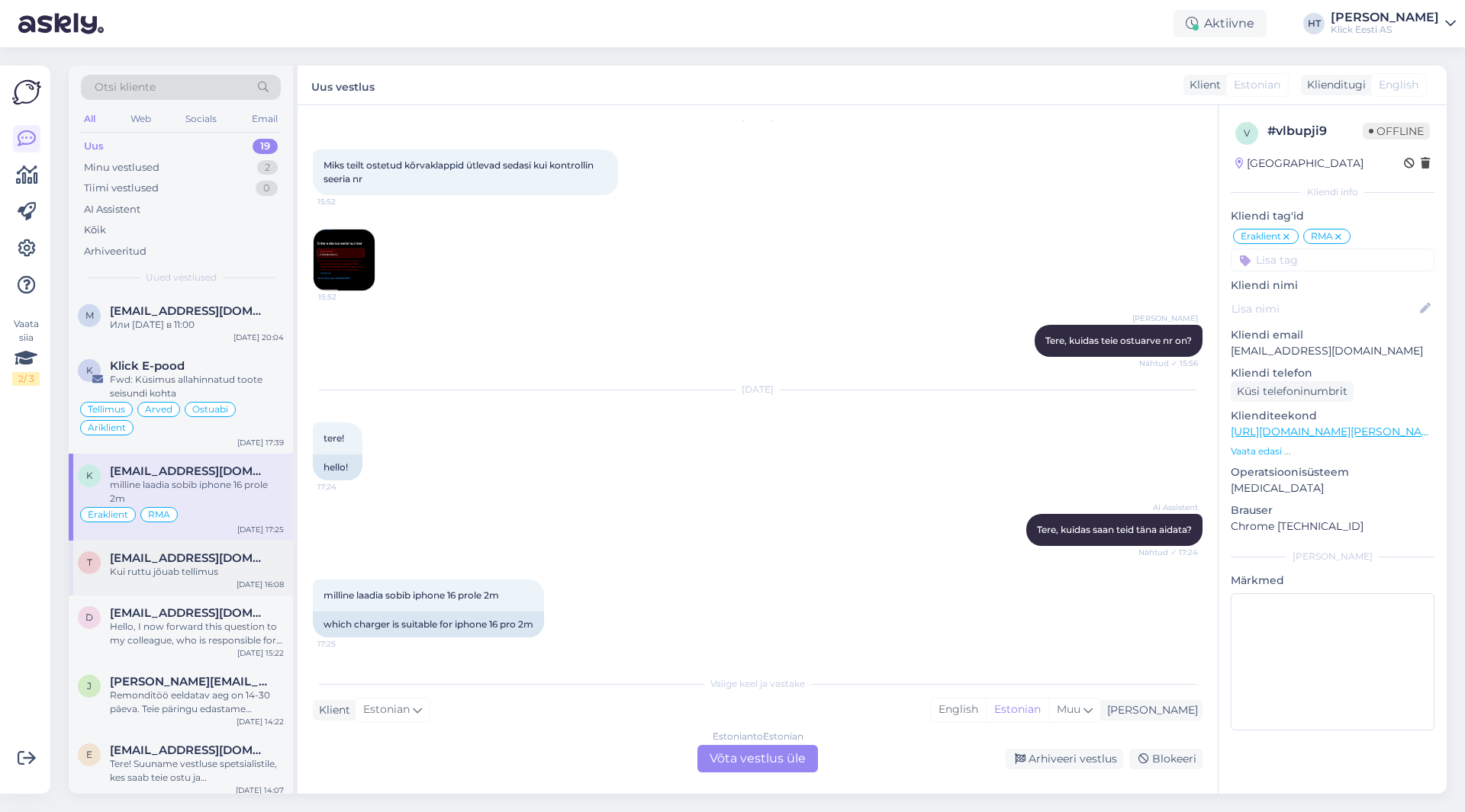
click at [245, 545] on div "t [EMAIL_ADDRESS][DOMAIN_NAME] [PERSON_NAME] jõuab tellimus [DATE] 16:08" at bounding box center [181, 568] width 224 height 54
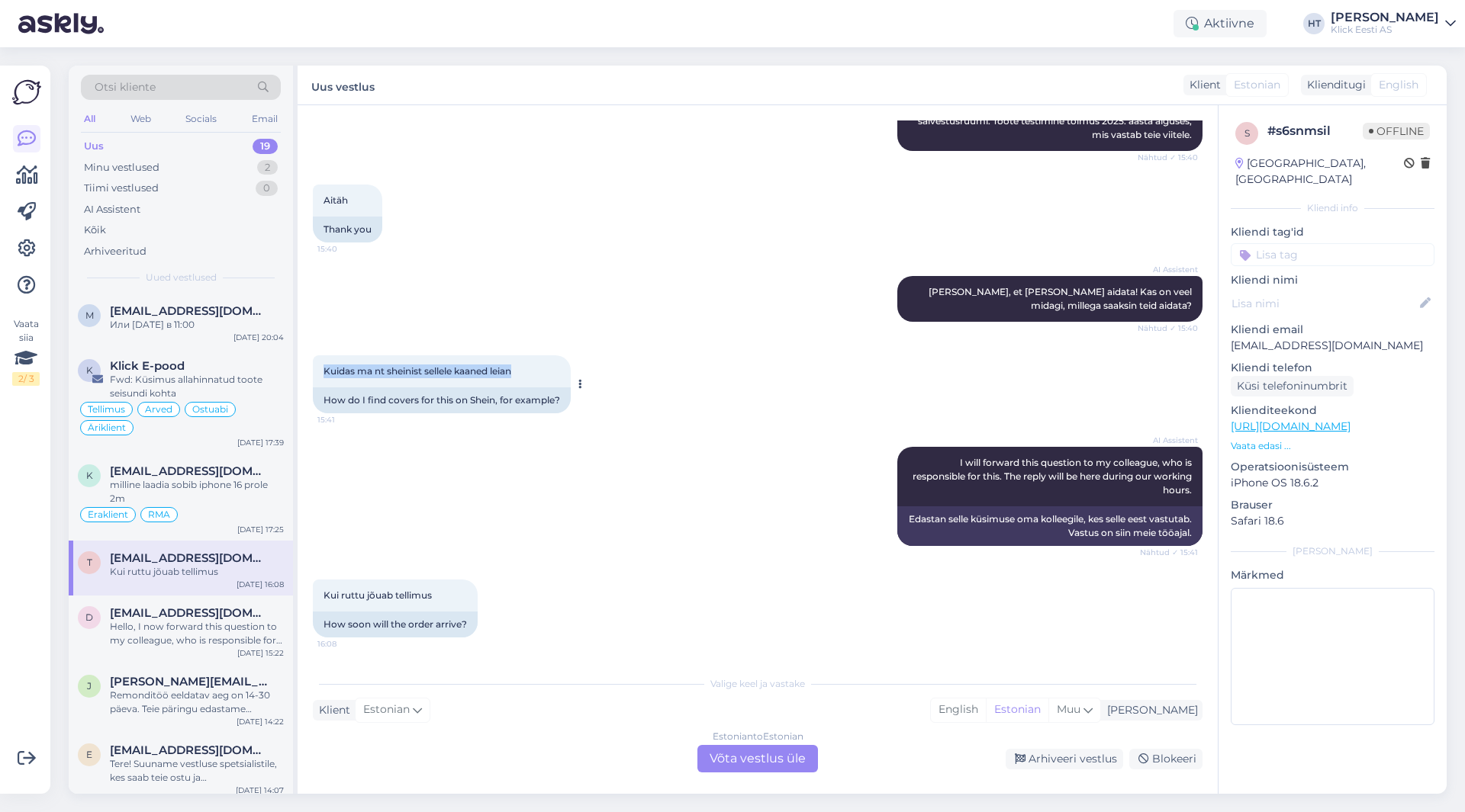
drag, startPoint x: 324, startPoint y: 371, endPoint x: 522, endPoint y: 371, distance: 198.0
click at [522, 371] on div "Kuidas ma nt sheinist sellele kaaned leian 15:41" at bounding box center [442, 371] width 258 height 32
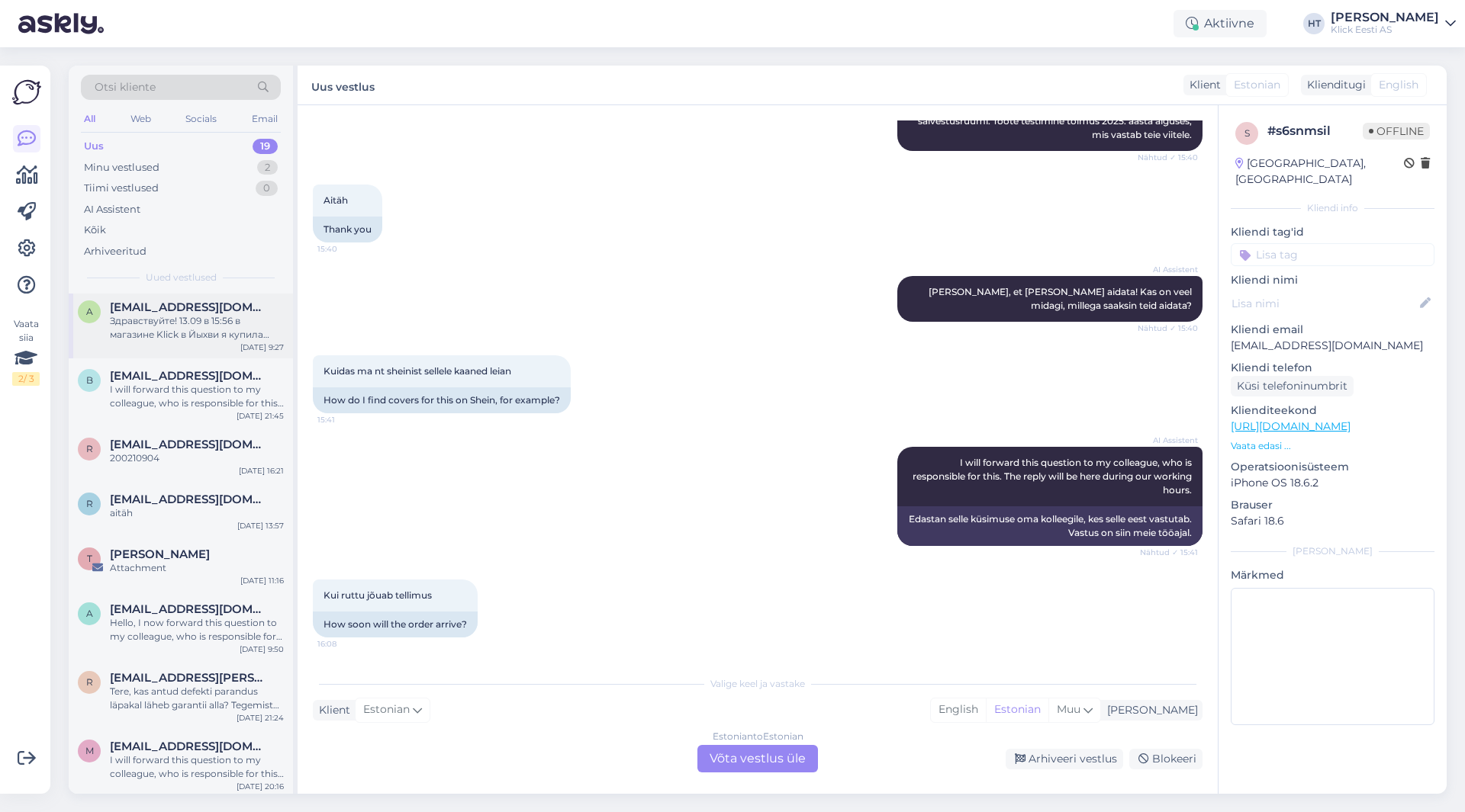
scroll to position [767, 0]
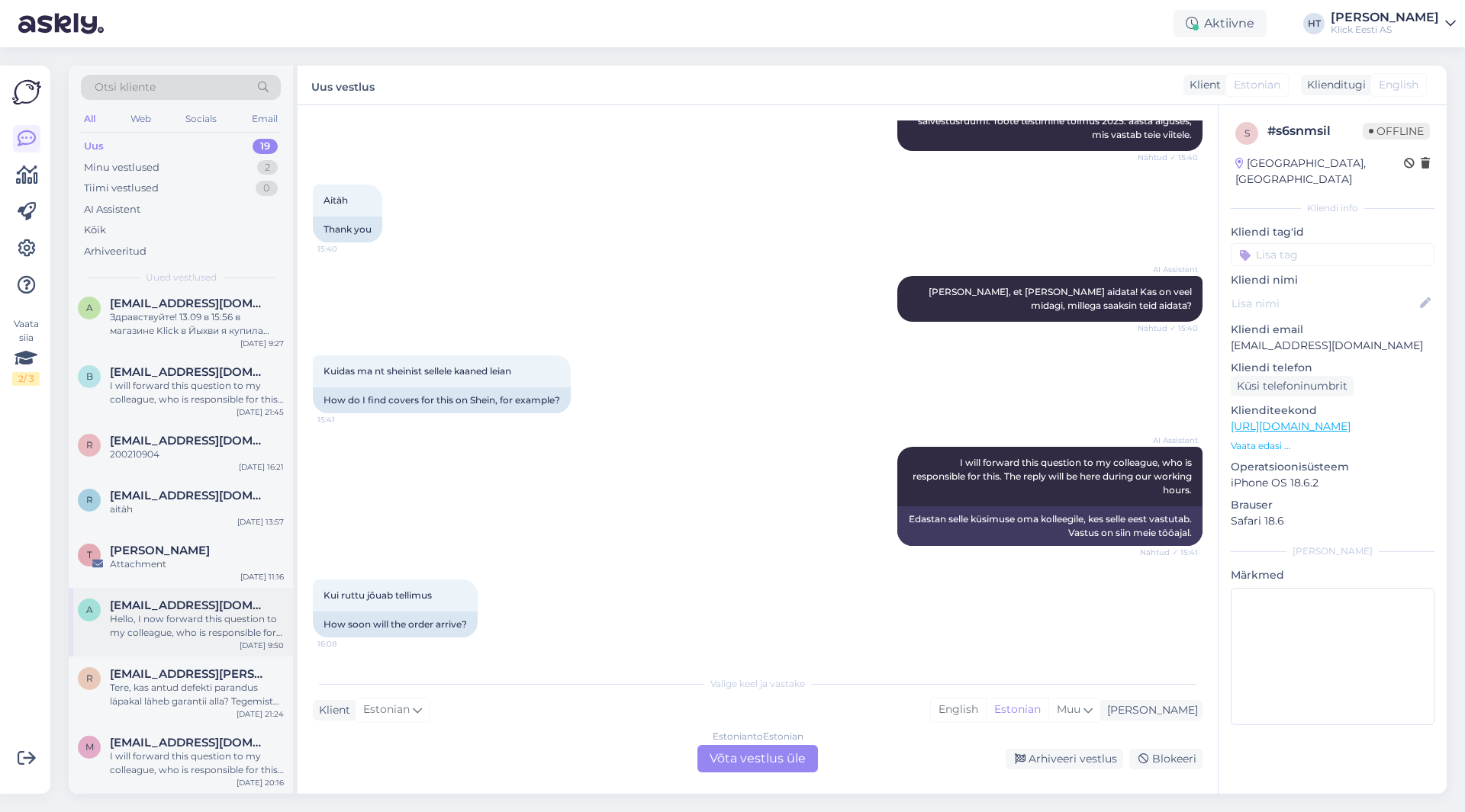
click at [194, 592] on div "a [EMAIL_ADDRESS][DOMAIN_NAME] Hello, I now forward this question to my colleag…" at bounding box center [181, 622] width 224 height 69
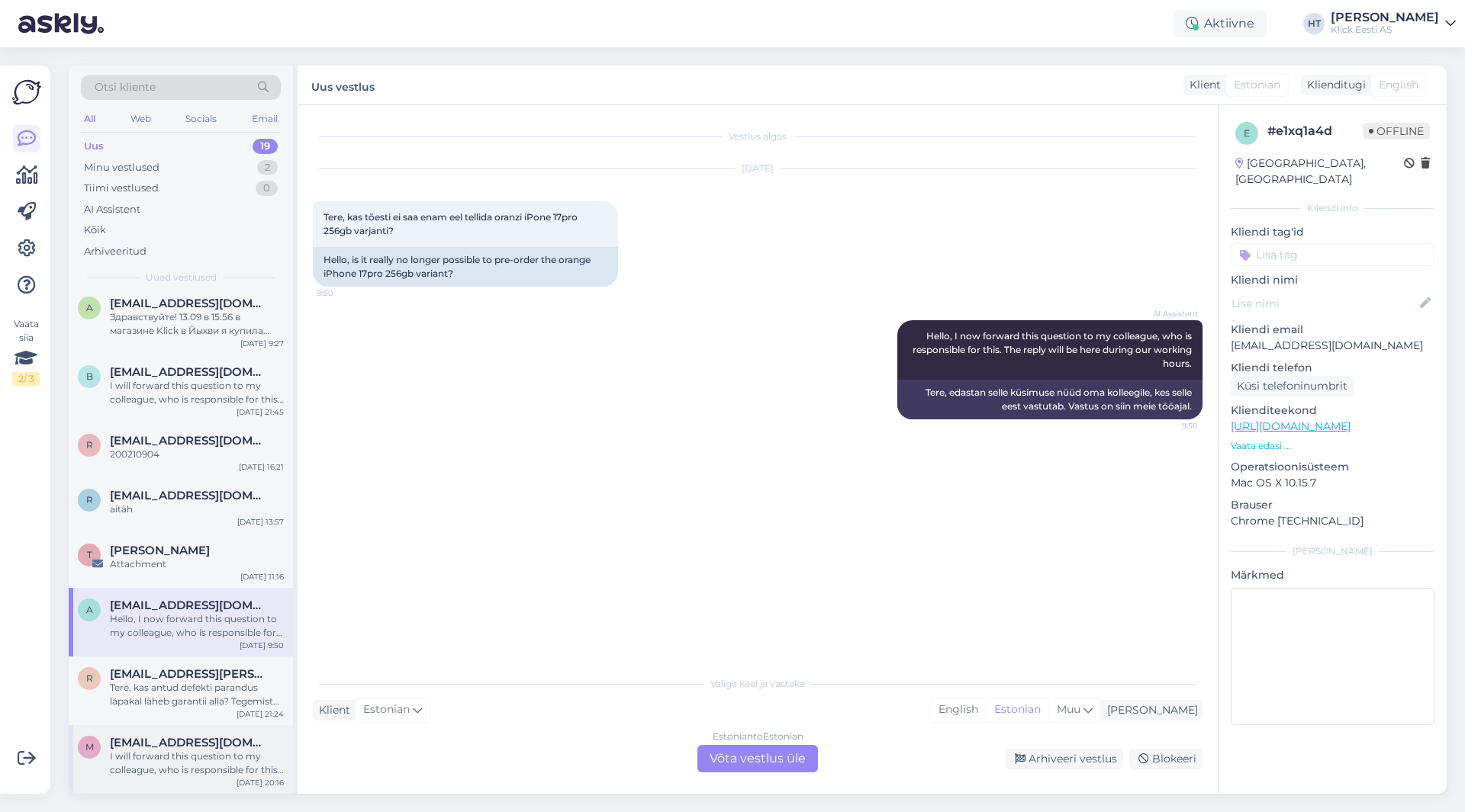
click at [189, 755] on div "I will forward this question to my colleague, who is responsible for this. The …" at bounding box center [196, 763] width 174 height 27
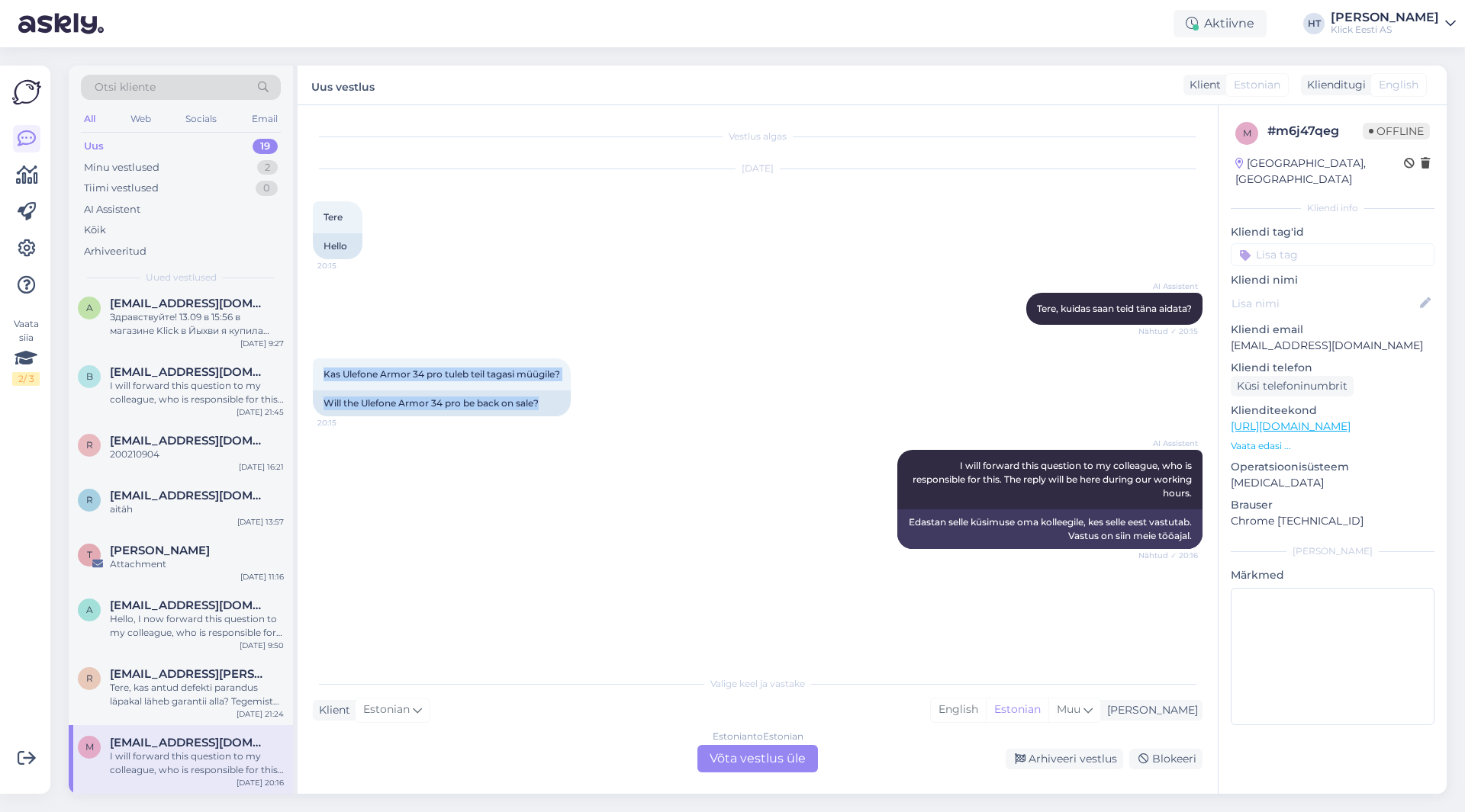
drag, startPoint x: 547, startPoint y: 399, endPoint x: 317, endPoint y: 358, distance: 233.6
click at [317, 358] on div "Kas Ulefone Armor 34 pro tuleb teil tagasi müügile? 20:15 Will the Ulefone Armo…" at bounding box center [757, 387] width 890 height 92
click at [326, 370] on span "Kas Ulefone Armor 34 pro tuleb teil tagasi müügile?" at bounding box center [442, 374] width 236 height 12
click at [217, 679] on span "[EMAIL_ADDRESS][PERSON_NAME][DOMAIN_NAME]" at bounding box center [189, 674] width 159 height 14
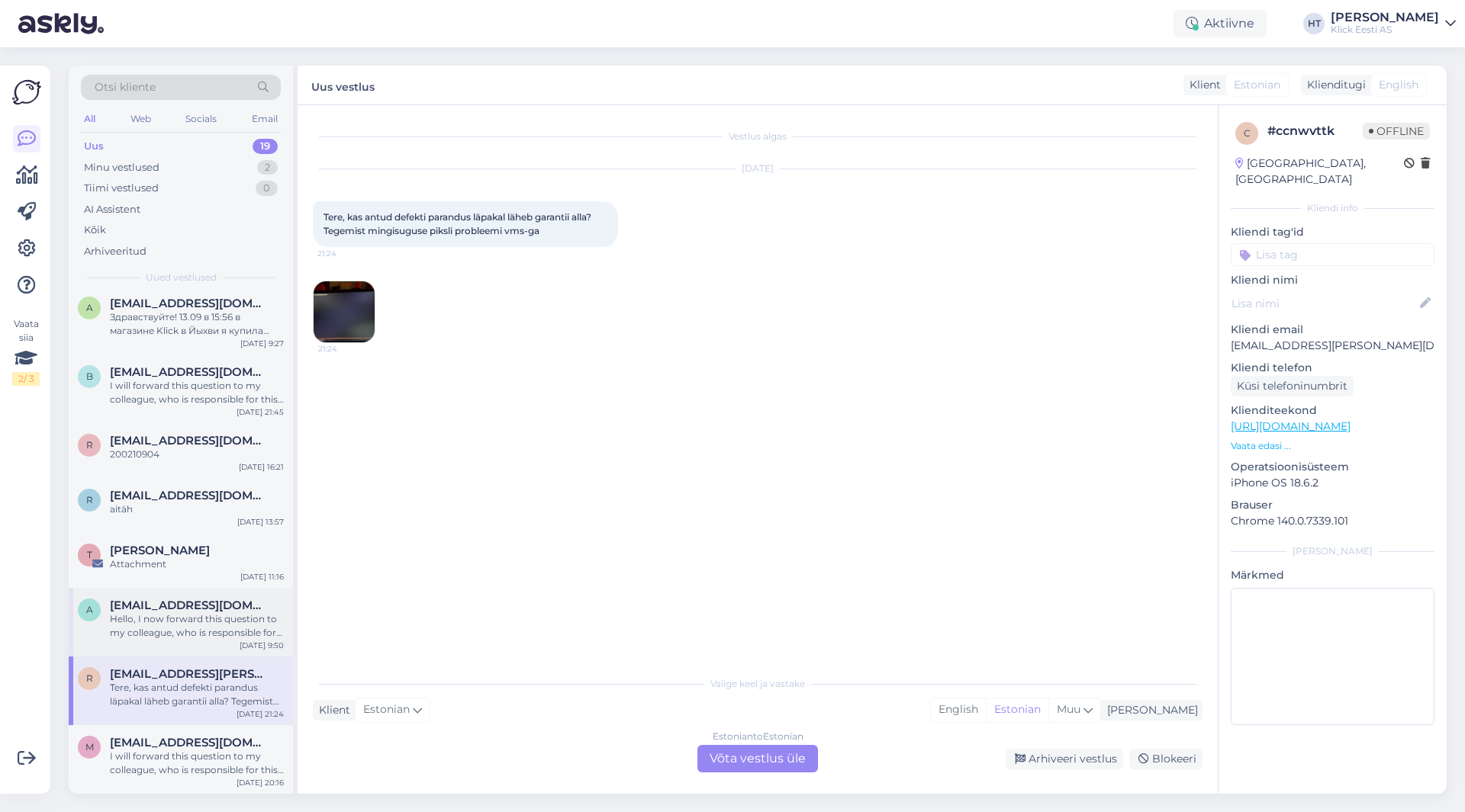
click at [216, 631] on div "Hello, I now forward this question to my colleague, who is responsible for this…" at bounding box center [196, 626] width 174 height 27
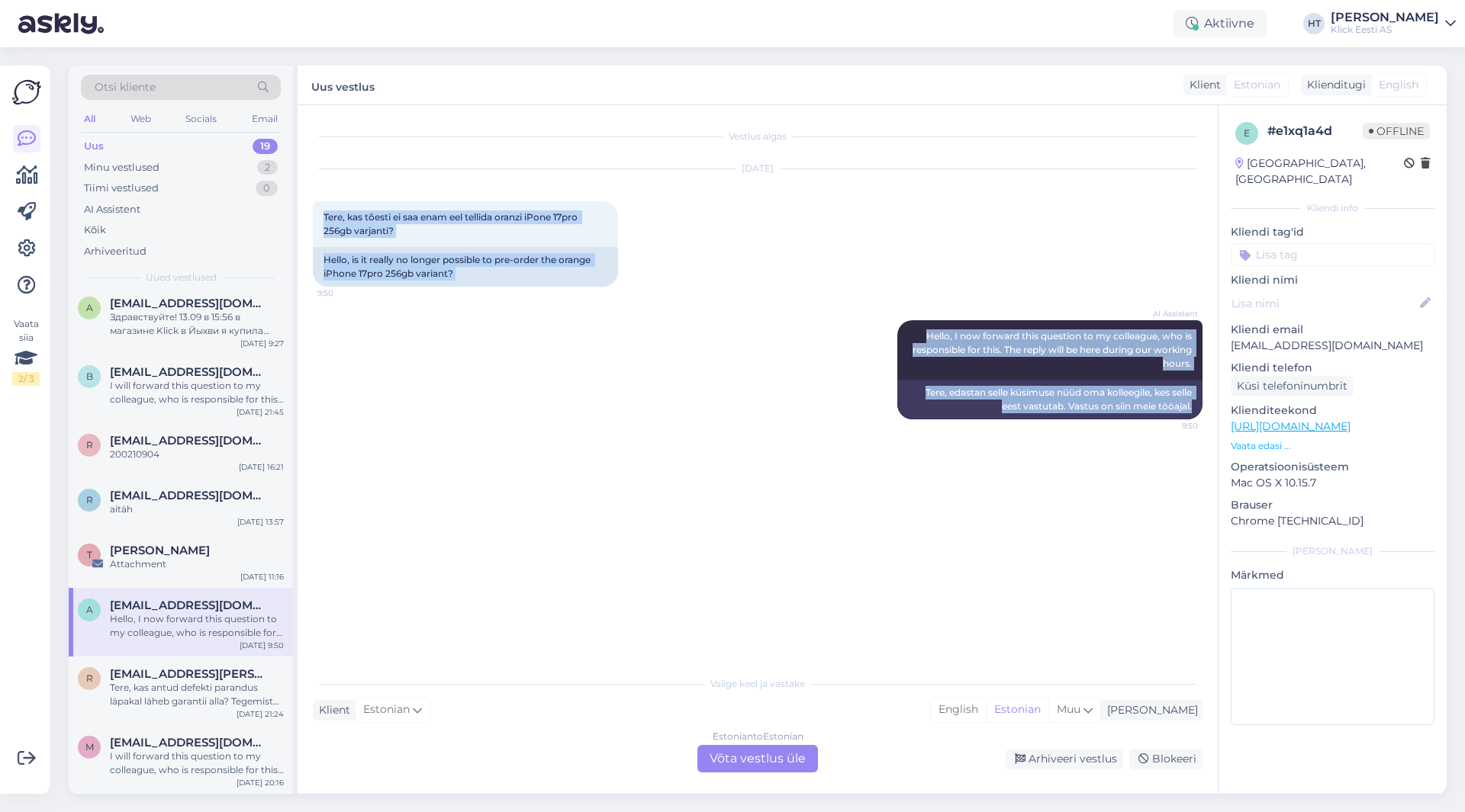
drag, startPoint x: 322, startPoint y: 214, endPoint x: 1203, endPoint y: 414, distance: 903.4
click at [1203, 414] on div "Vestlus algas [DATE] Tere, kas tõesti ei saa enam eel tellida oranzi iPone 17pr…" at bounding box center [764, 388] width 903 height 534
click at [1201, 411] on div "Tere, edastan selle küsimuse nüüd oma kolleegile, kes selle eest vastutab. Vast…" at bounding box center [1051, 400] width 305 height 40
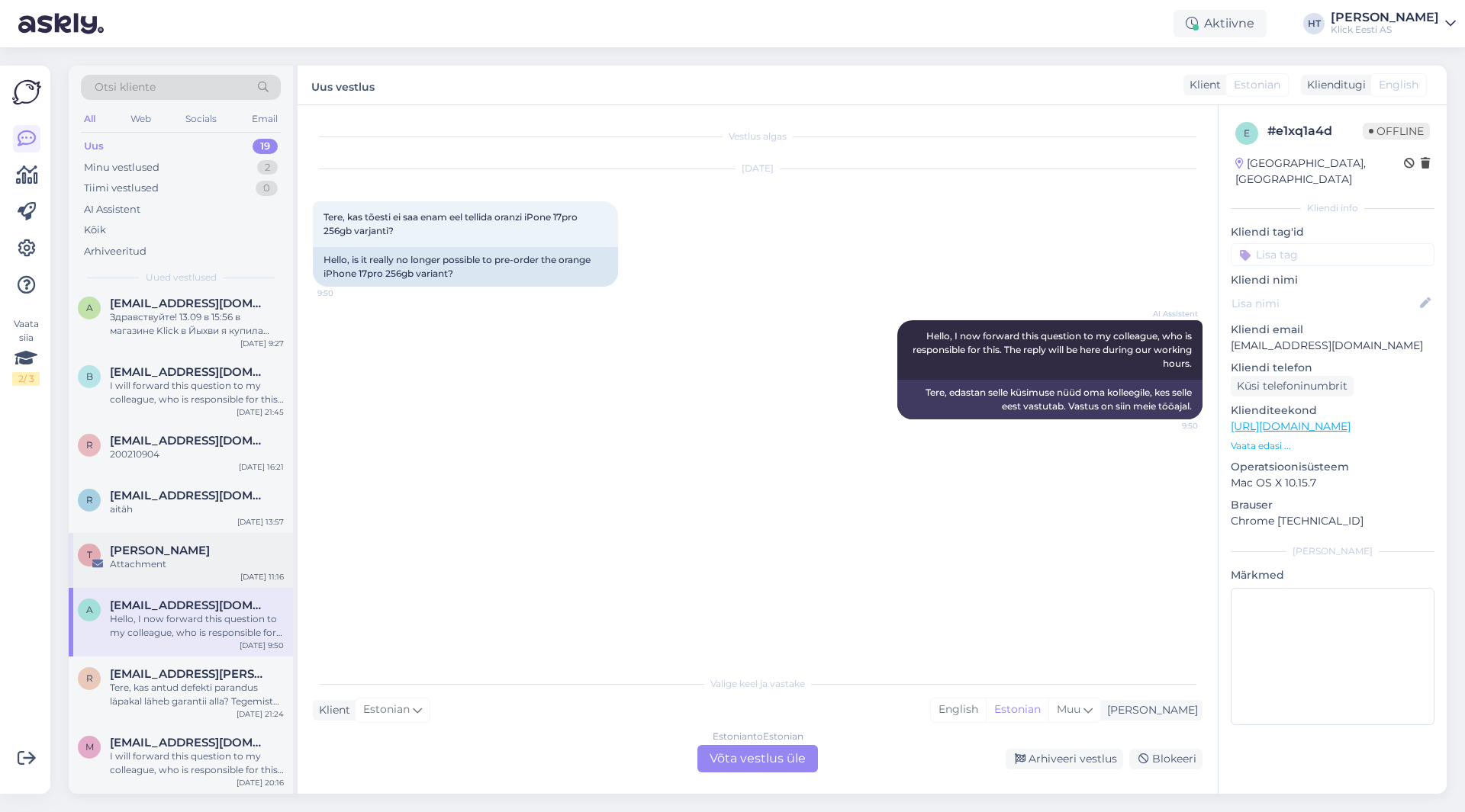
click at [139, 571] on div "T [PERSON_NAME] Attachment [DATE] 11:16" at bounding box center [181, 560] width 224 height 54
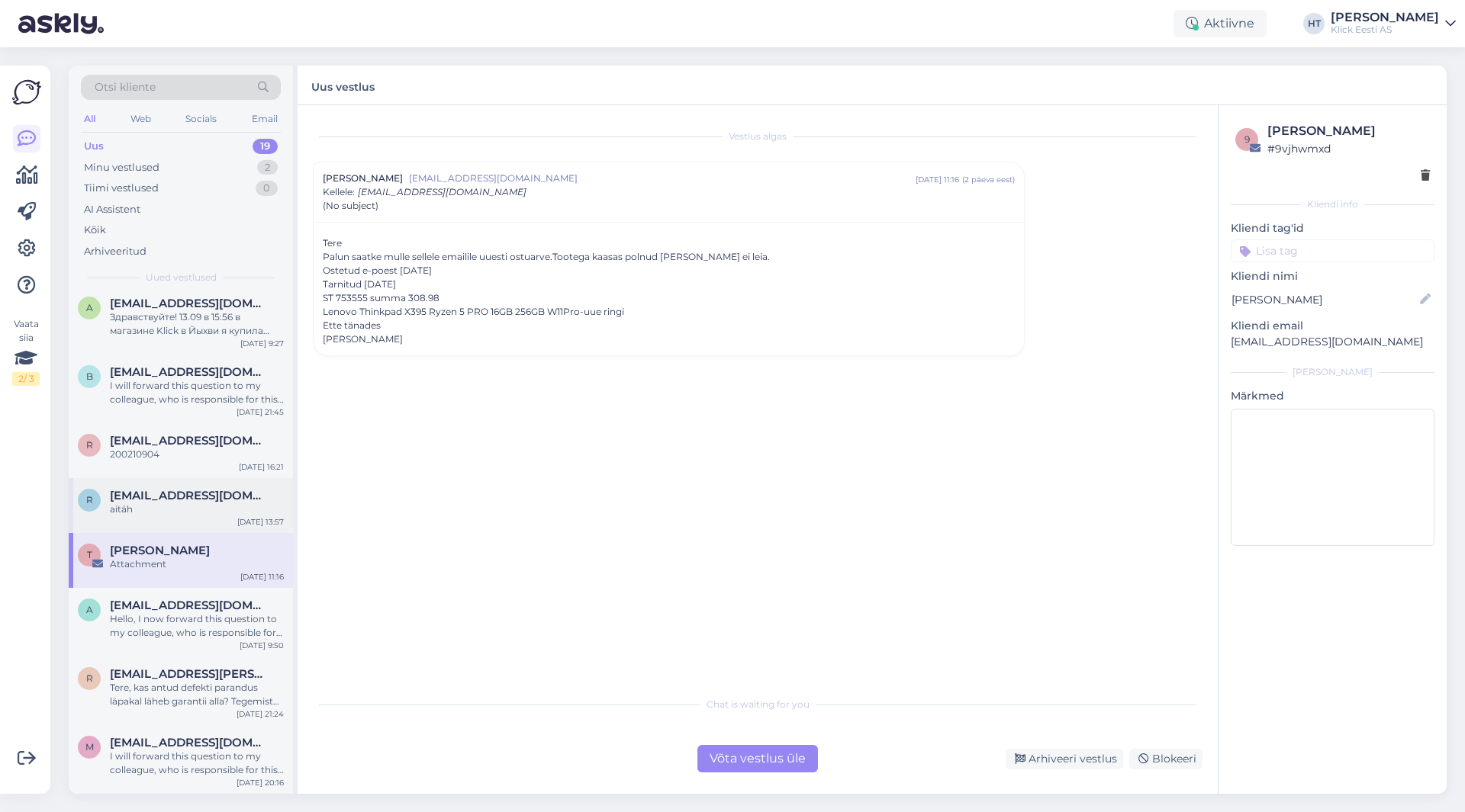
click at [187, 515] on div "aitäh" at bounding box center [196, 509] width 174 height 14
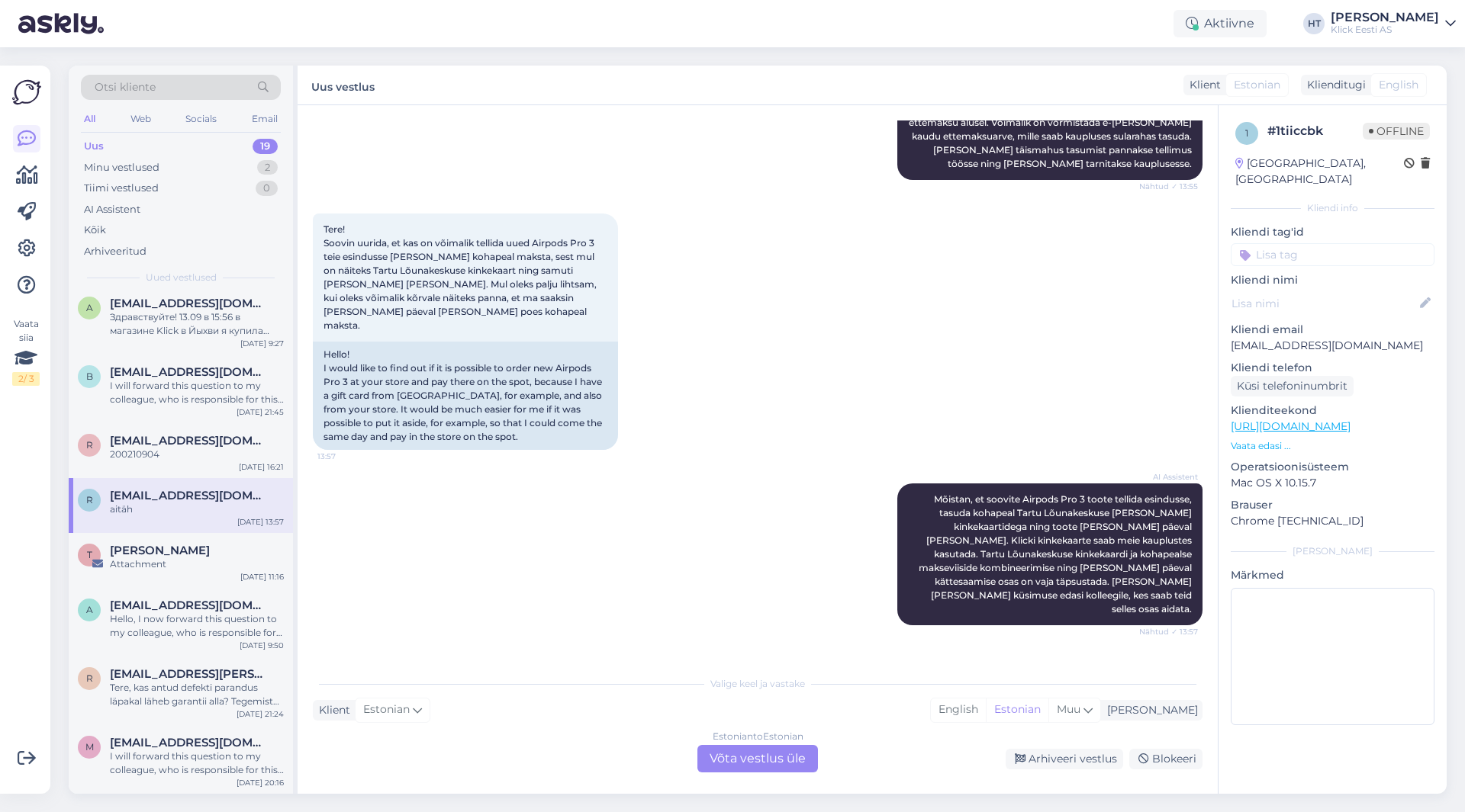
scroll to position [559, 0]
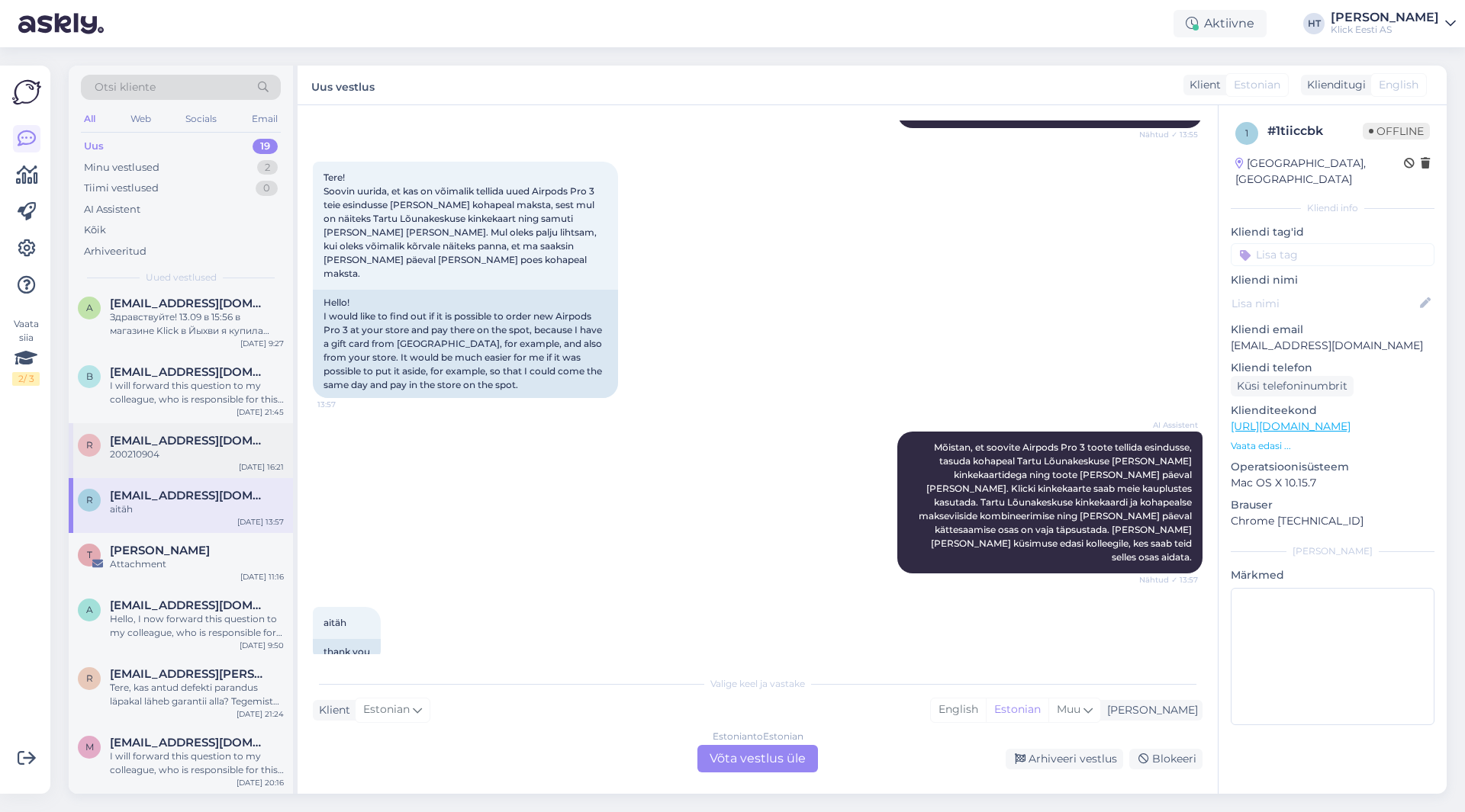
click at [174, 467] on div "r [EMAIL_ADDRESS][DOMAIN_NAME] 200210904 [DATE] 16:21" at bounding box center [181, 451] width 224 height 54
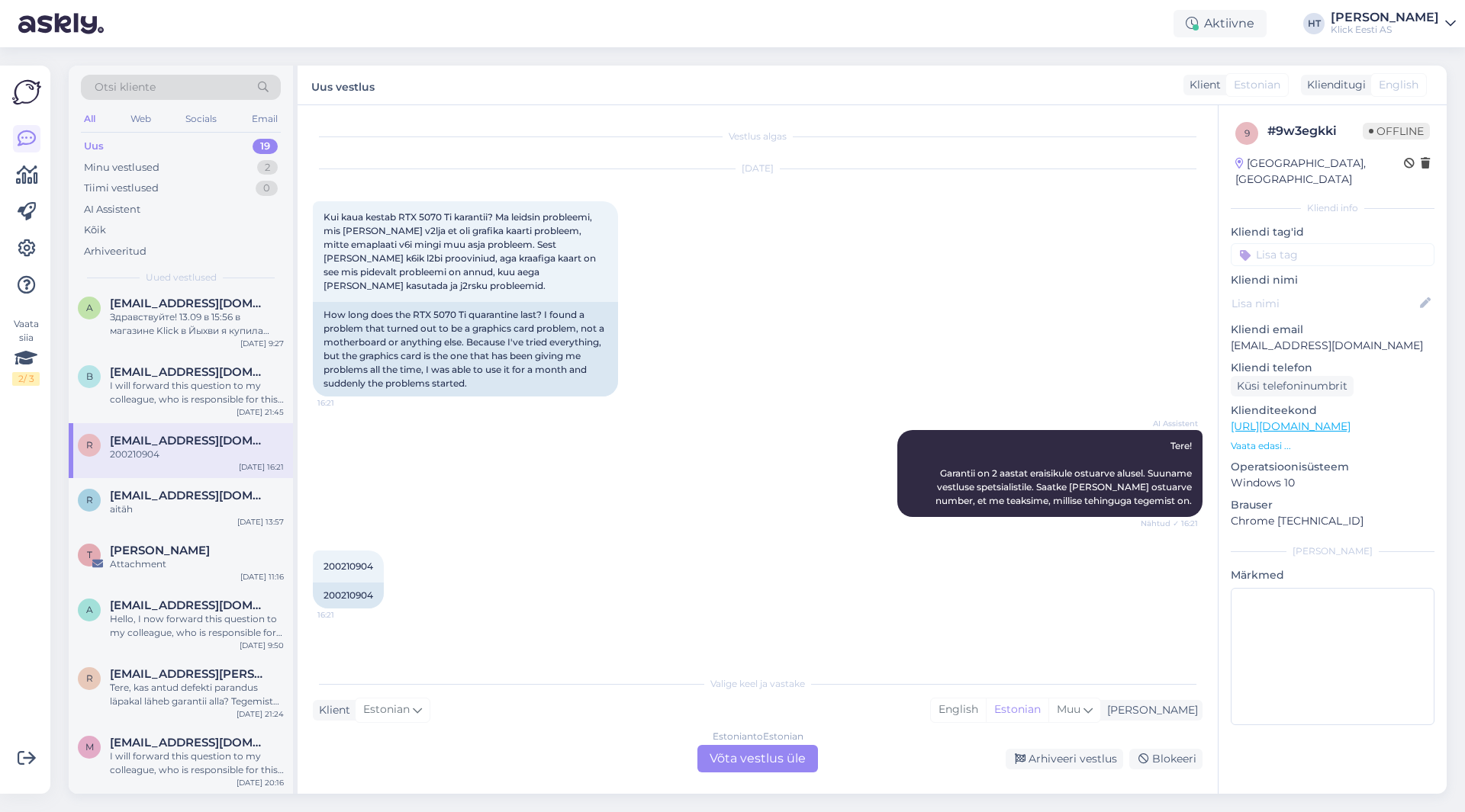
scroll to position [0, 0]
click at [203, 385] on div "I will forward this question to my colleague, who is responsible for this. The …" at bounding box center [196, 392] width 174 height 27
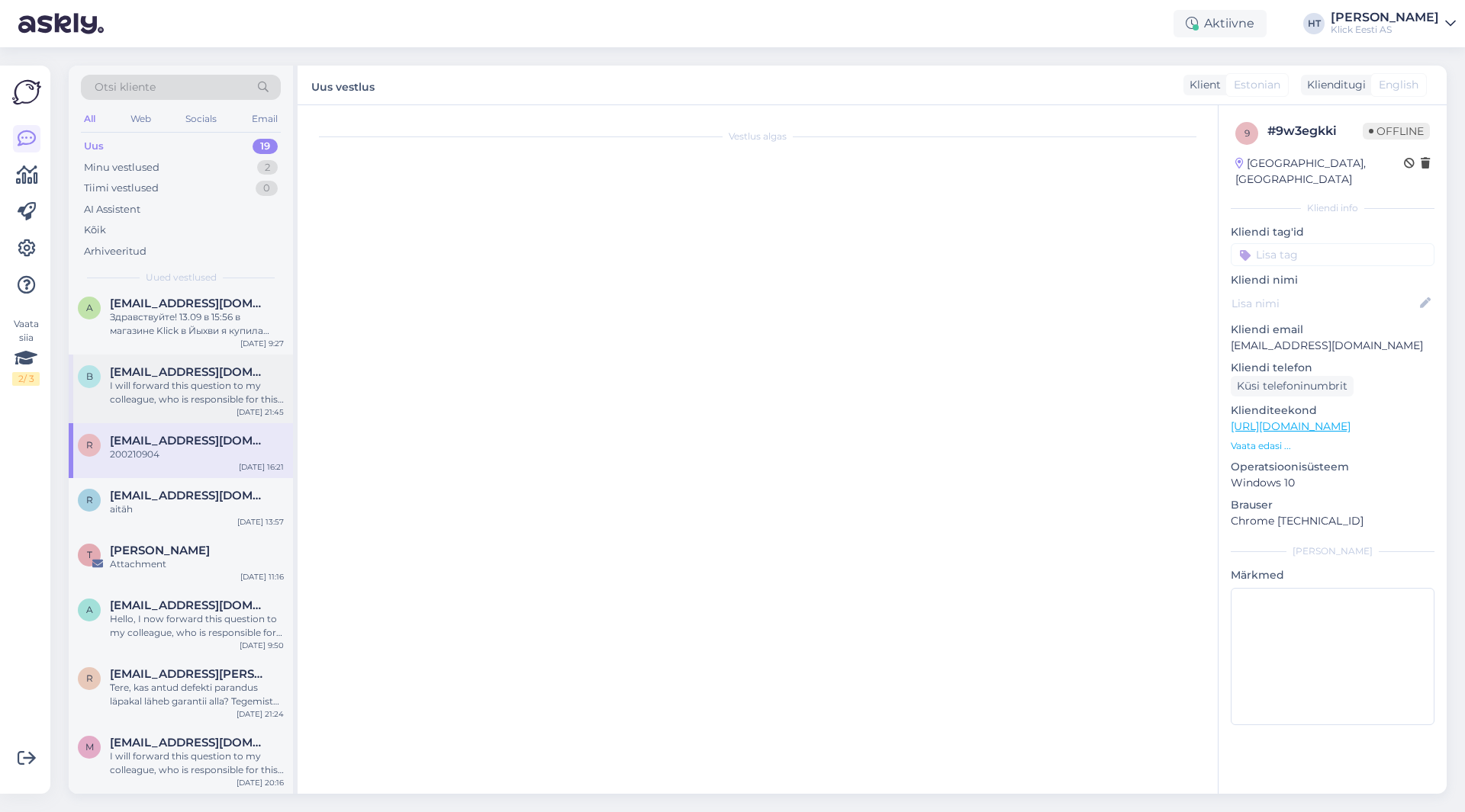
scroll to position [94, 0]
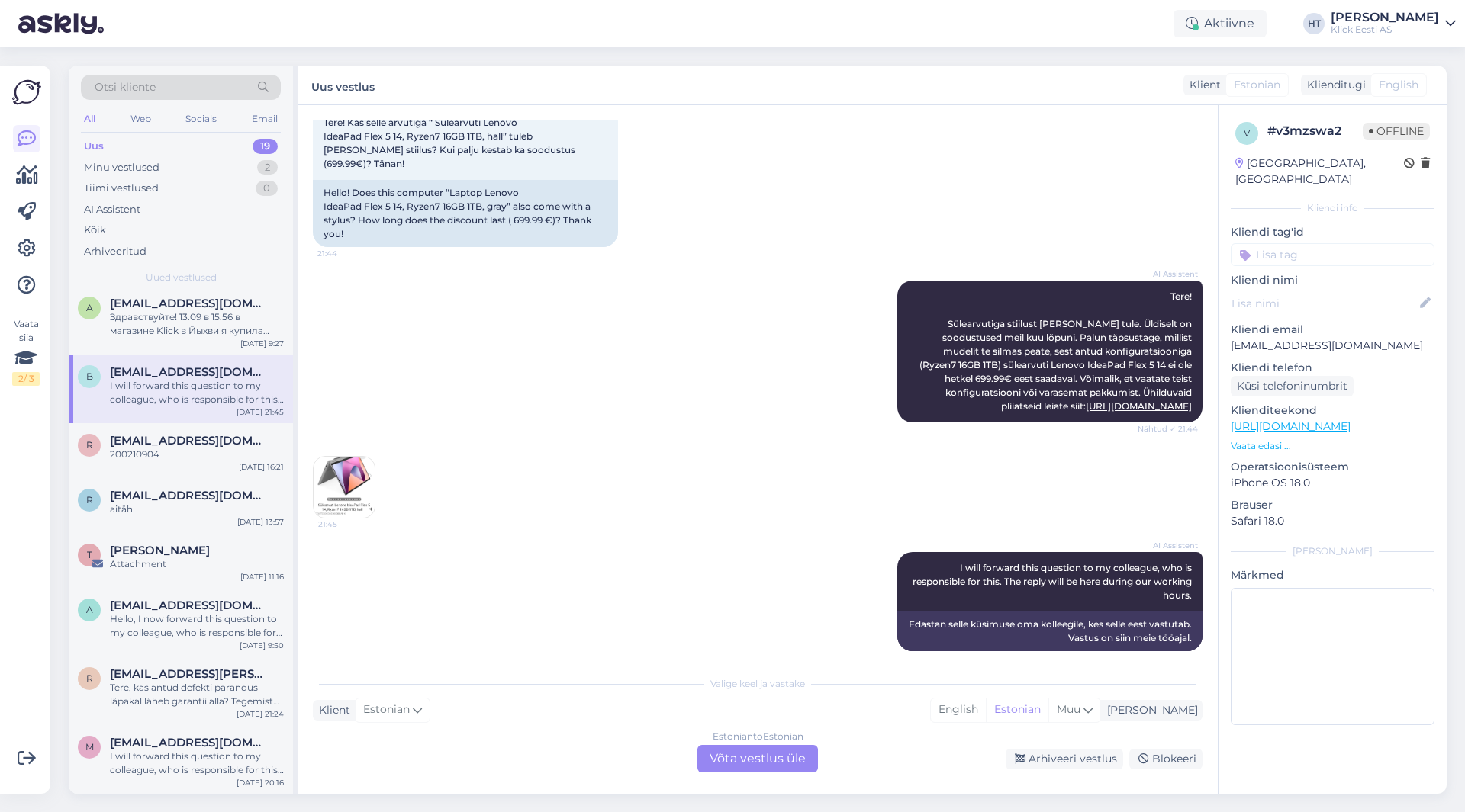
click at [327, 471] on img at bounding box center [344, 487] width 61 height 61
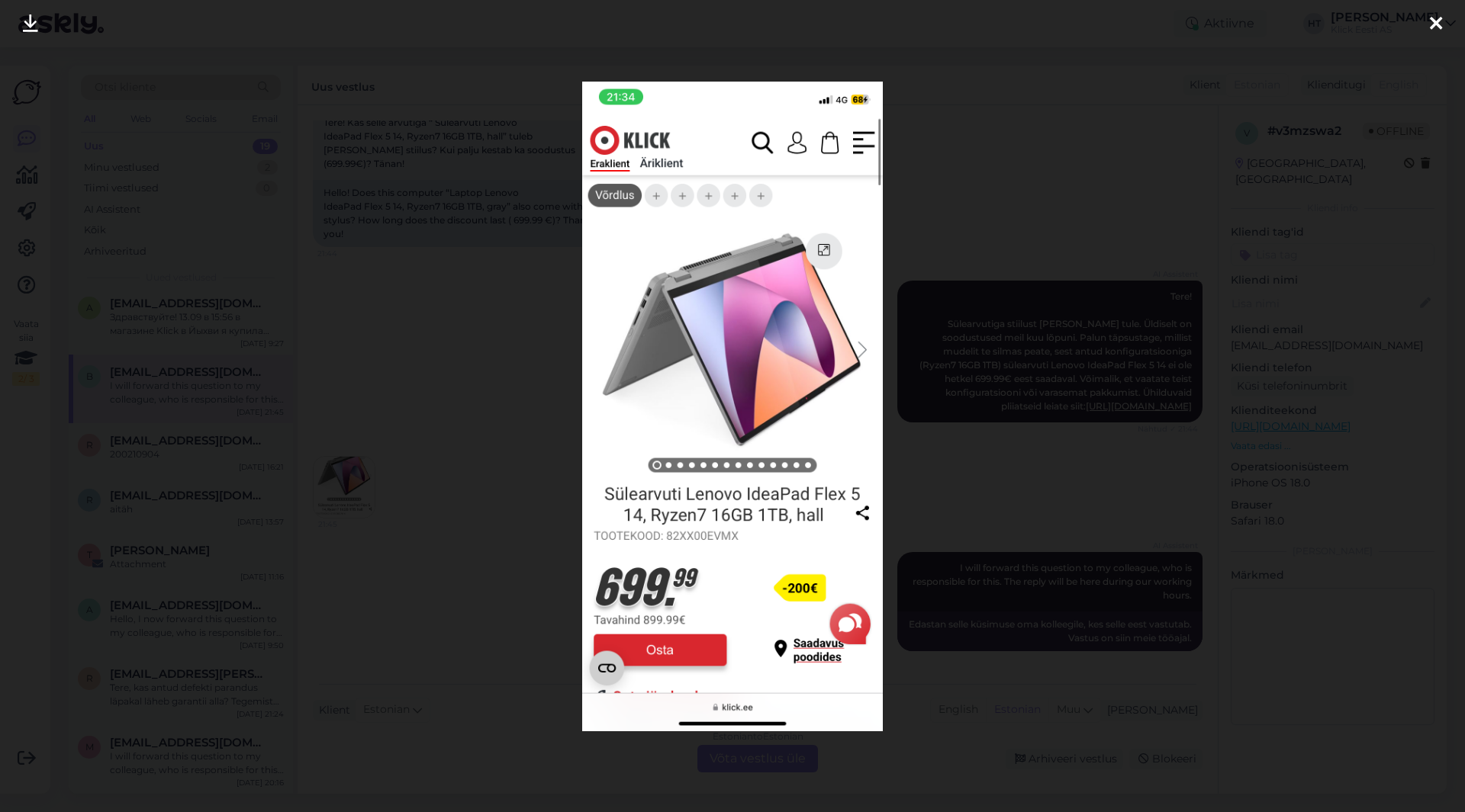
click at [543, 450] on div at bounding box center [732, 406] width 1465 height 812
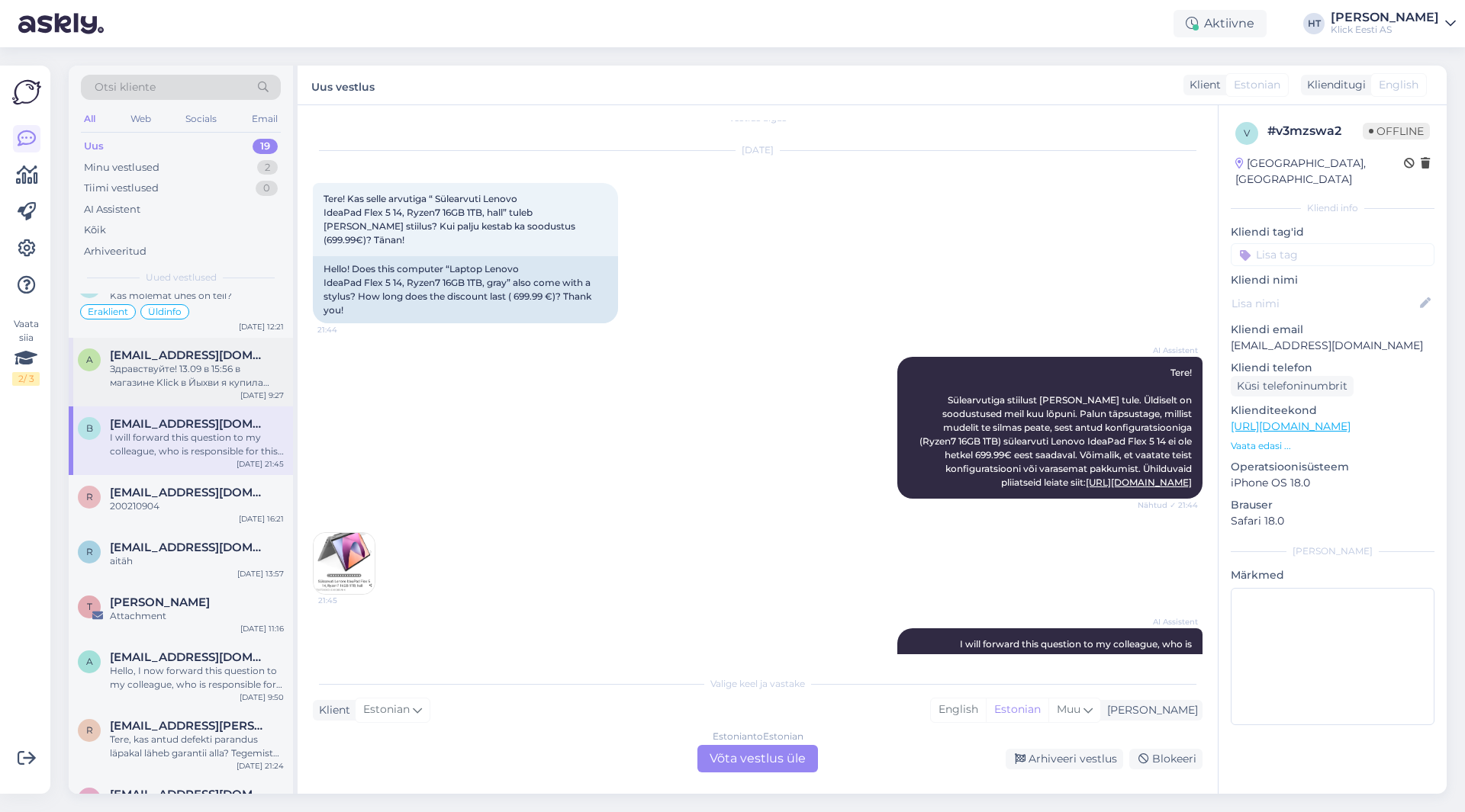
scroll to position [691, 0]
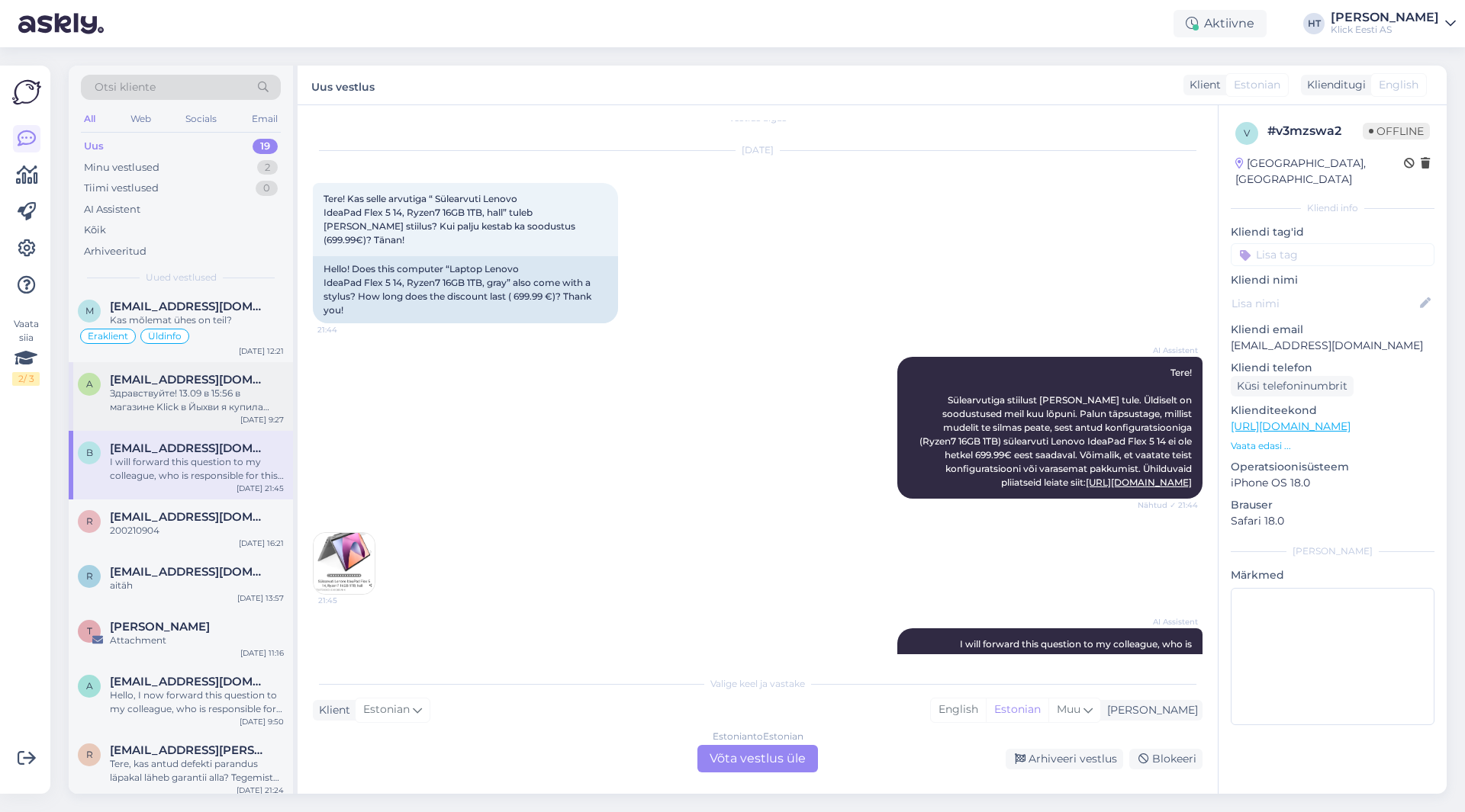
click at [193, 395] on div "Здравствуйте! 13.09 в 15:56 в магазине Klick в Йыхви я купила iPad A16 и Apple …" at bounding box center [196, 401] width 174 height 27
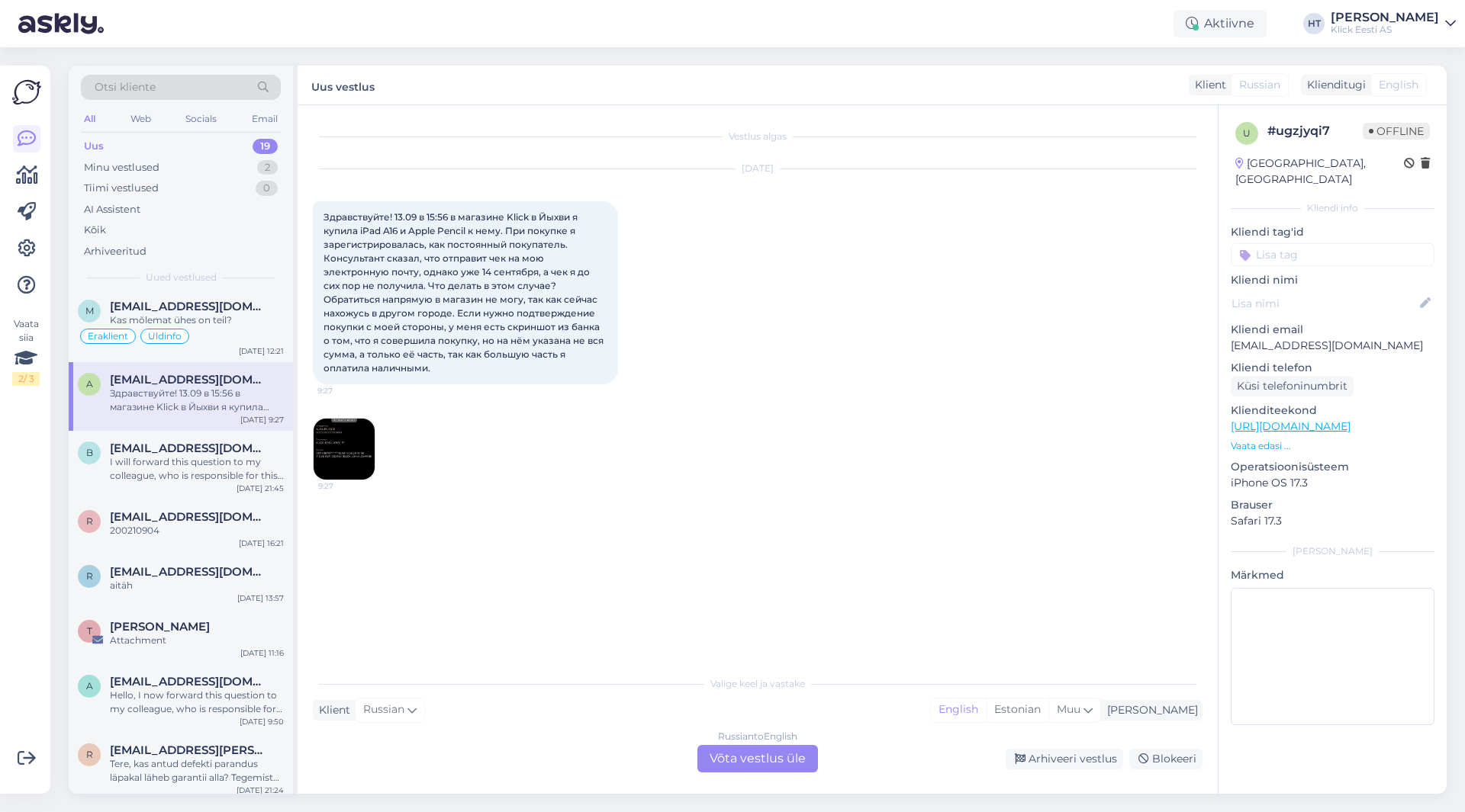
click at [729, 751] on div "Russian to English Võta vestlus üle" at bounding box center [758, 758] width 121 height 27
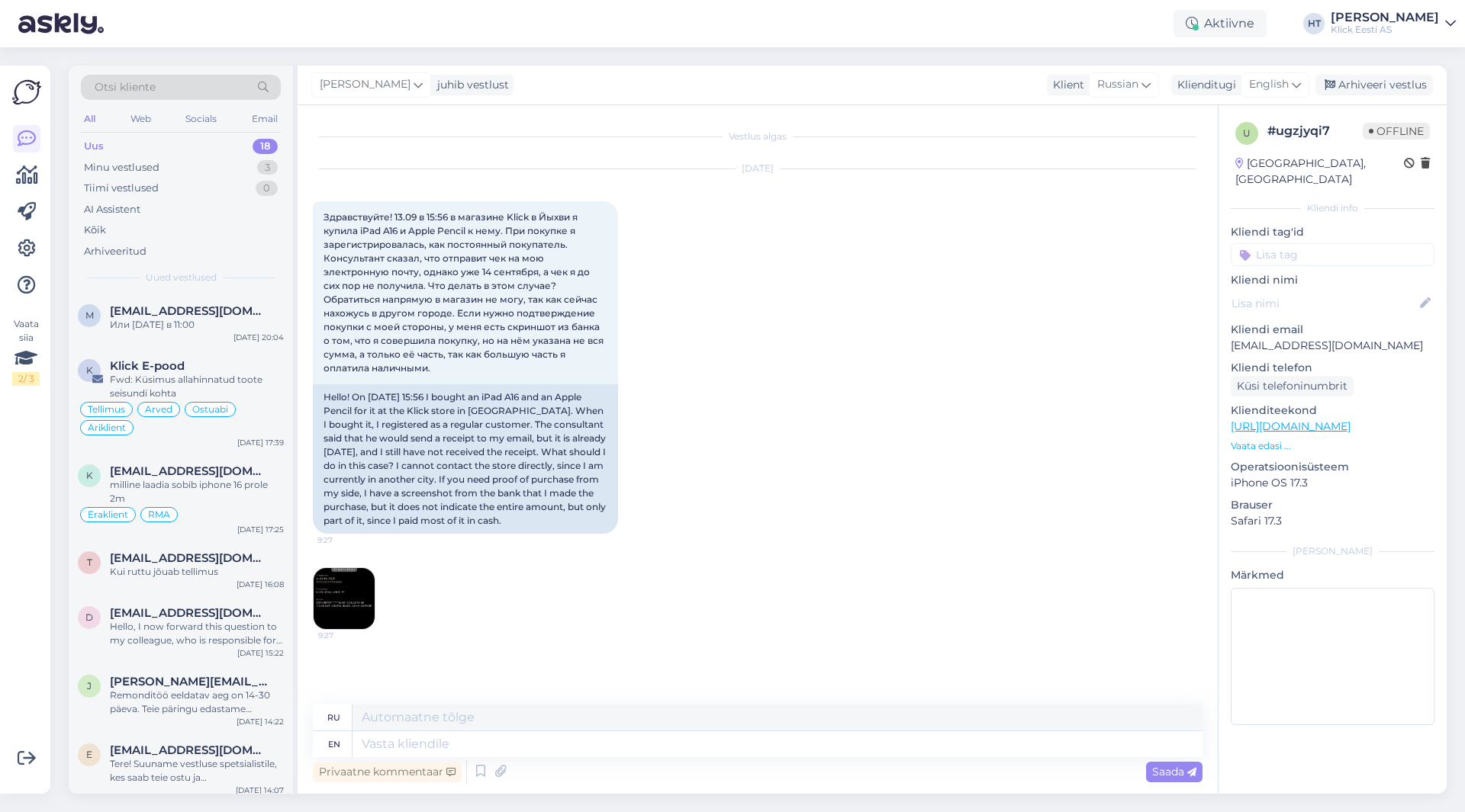
click at [357, 607] on img at bounding box center [344, 599] width 61 height 61
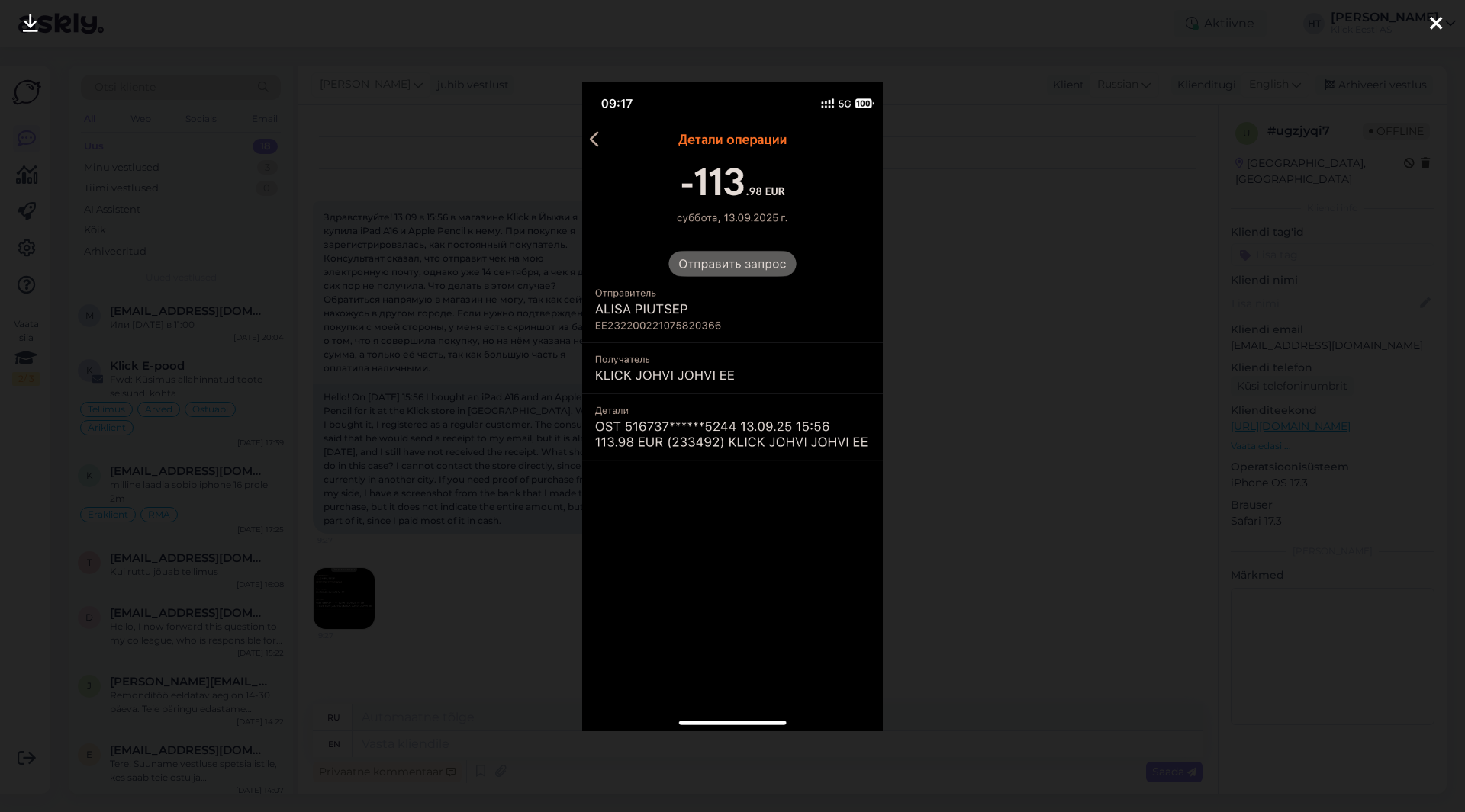
click at [517, 581] on div at bounding box center [732, 406] width 1465 height 812
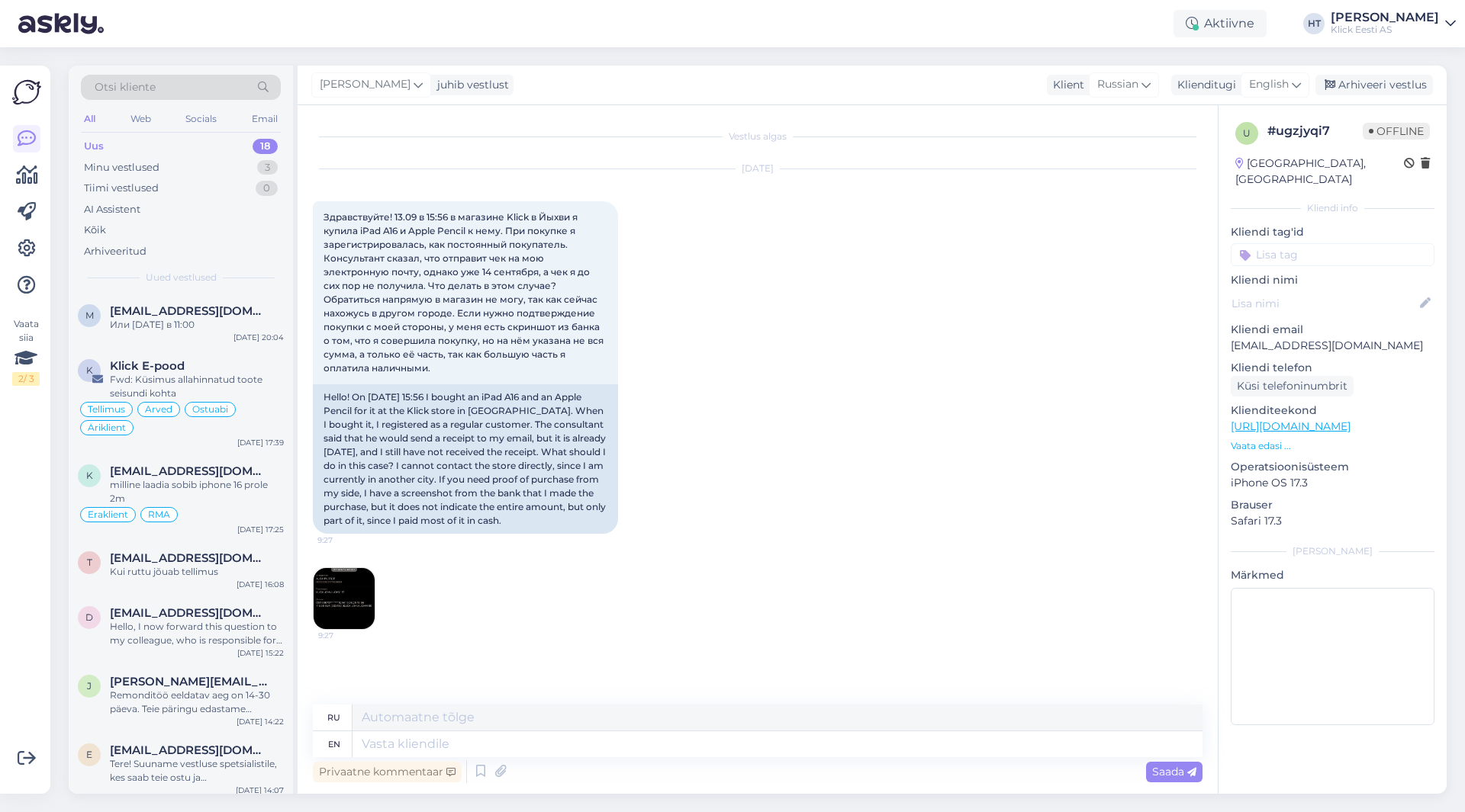
click at [334, 608] on img at bounding box center [344, 599] width 61 height 61
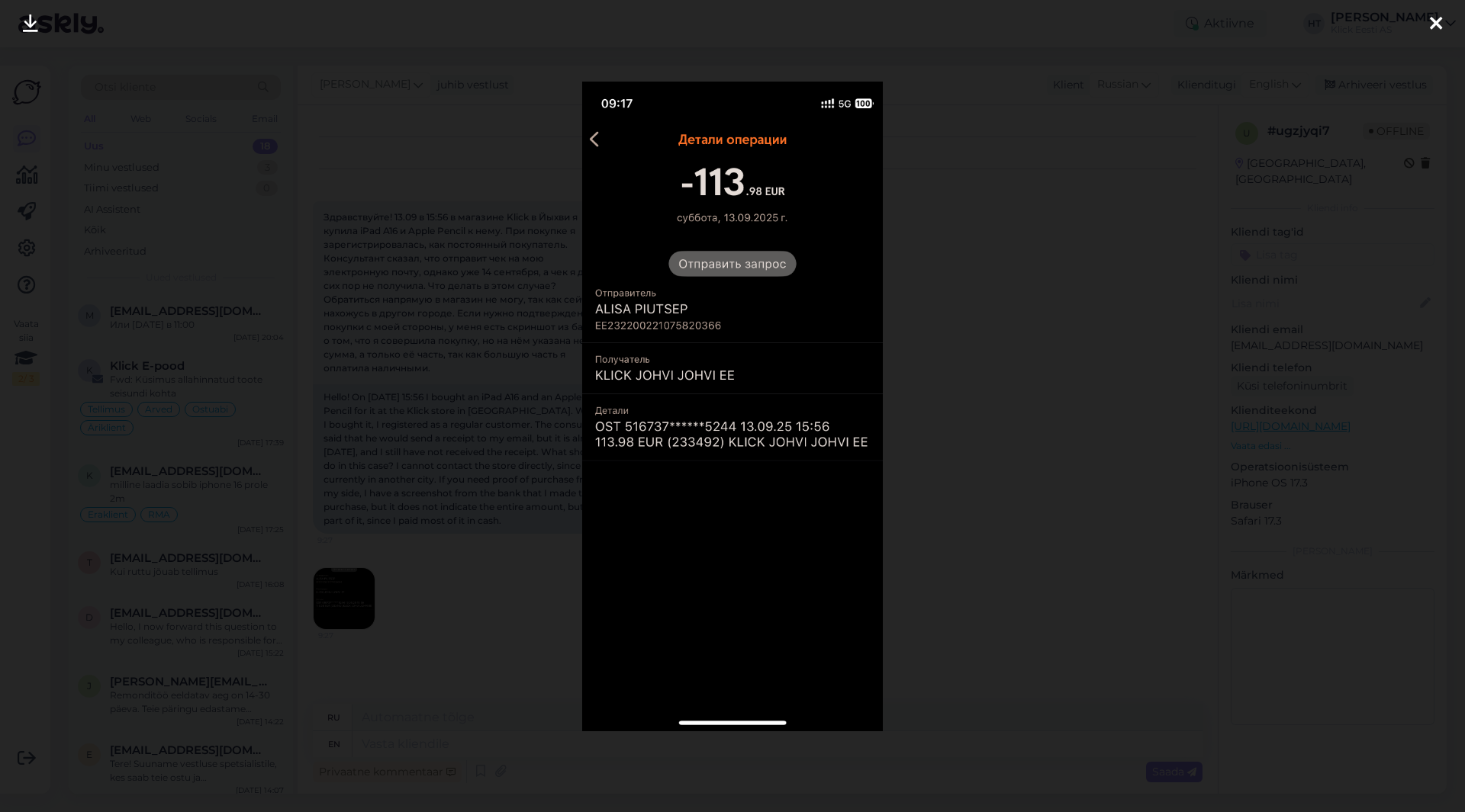
click at [478, 614] on div at bounding box center [732, 406] width 1465 height 812
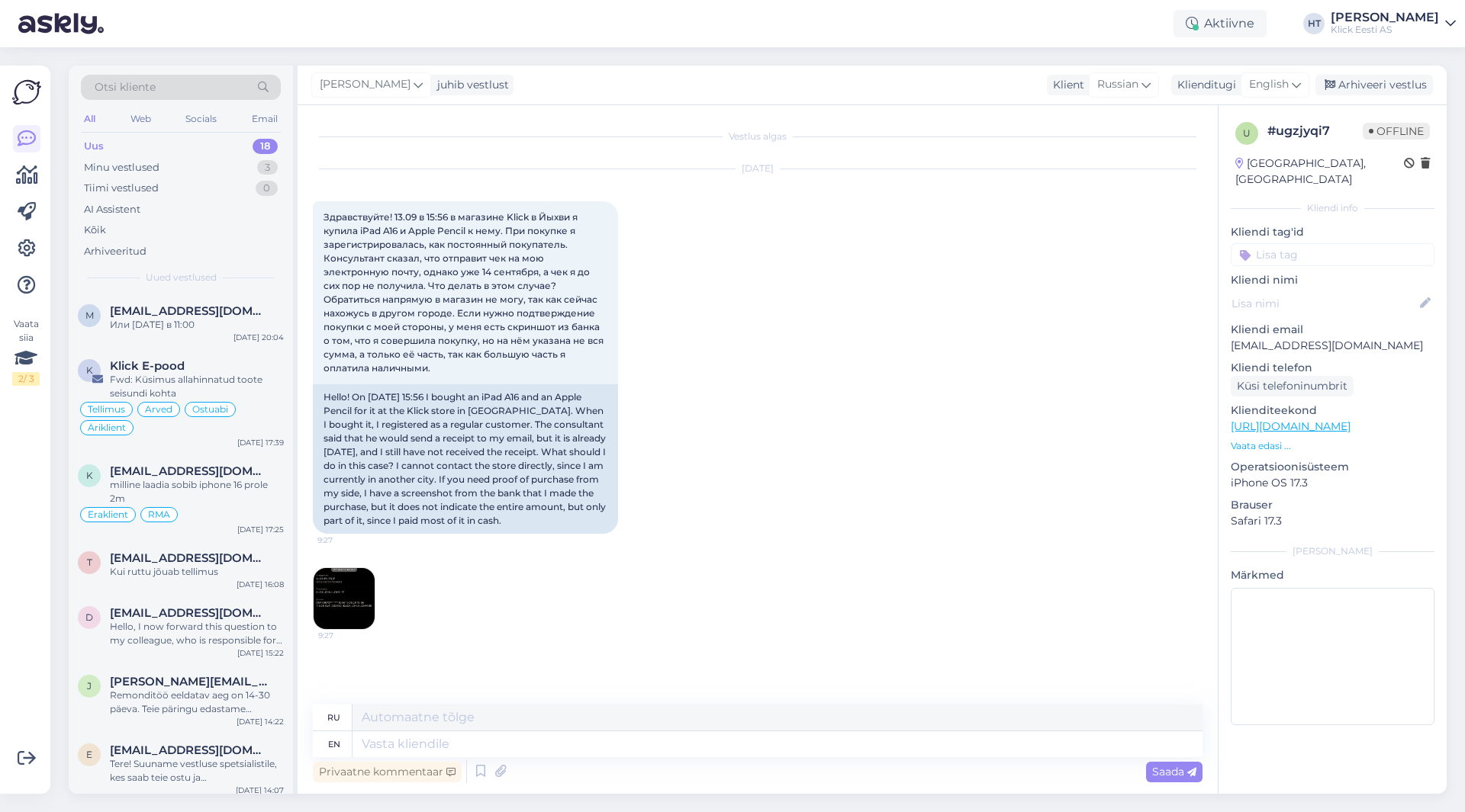
click at [322, 579] on div "[DATE] 9:27 Hello! On [DATE] 15:56 I bought an iPad A16 and an Apple Pencil for…" at bounding box center [757, 400] width 890 height 494
click at [334, 599] on img at bounding box center [344, 599] width 61 height 61
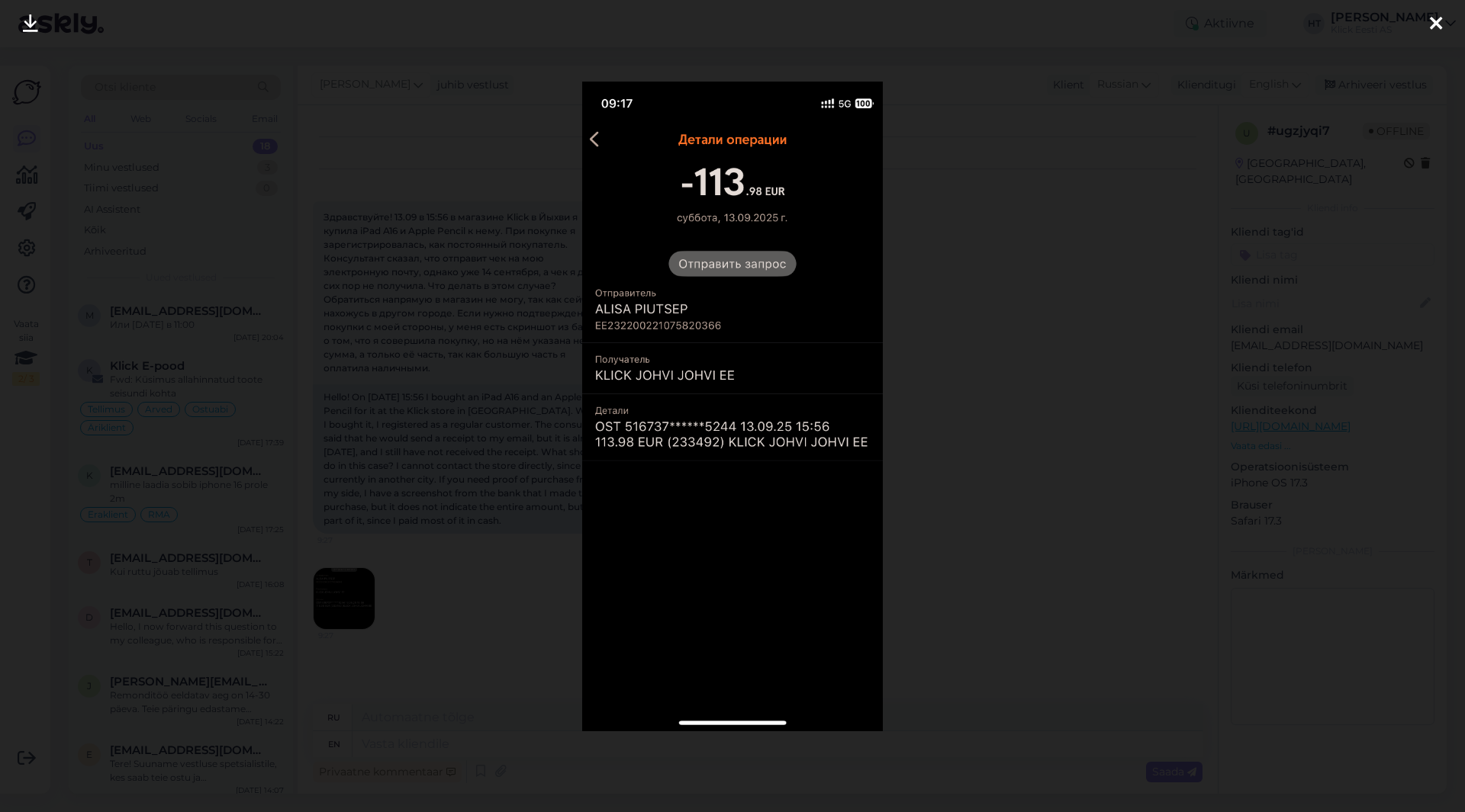
click at [574, 508] on div at bounding box center [732, 406] width 1465 height 812
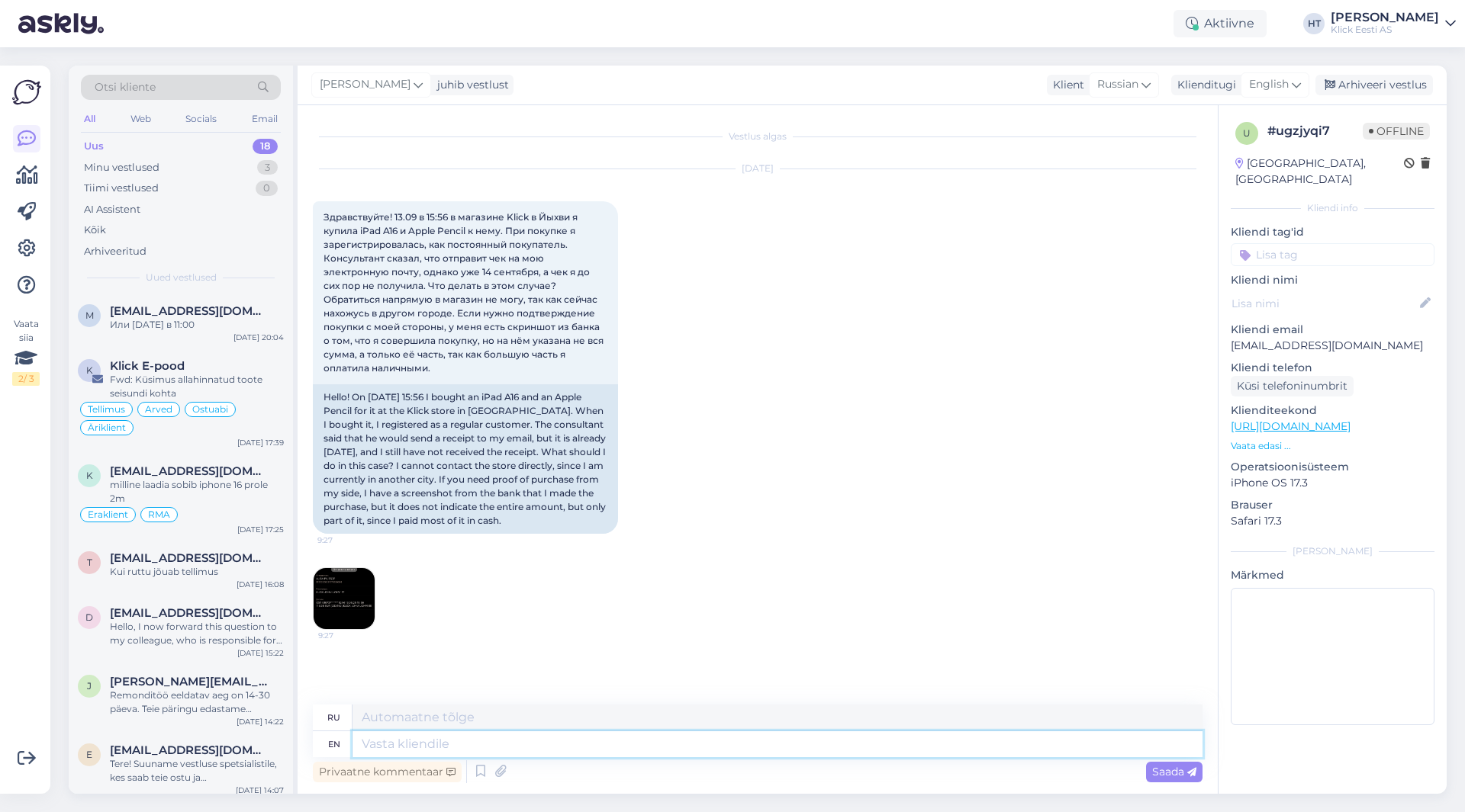
click at [557, 749] on textarea at bounding box center [778, 744] width 851 height 26
type textarea "I'll"
type textarea "Больной"
type textarea "I"
type textarea "You'' fi"
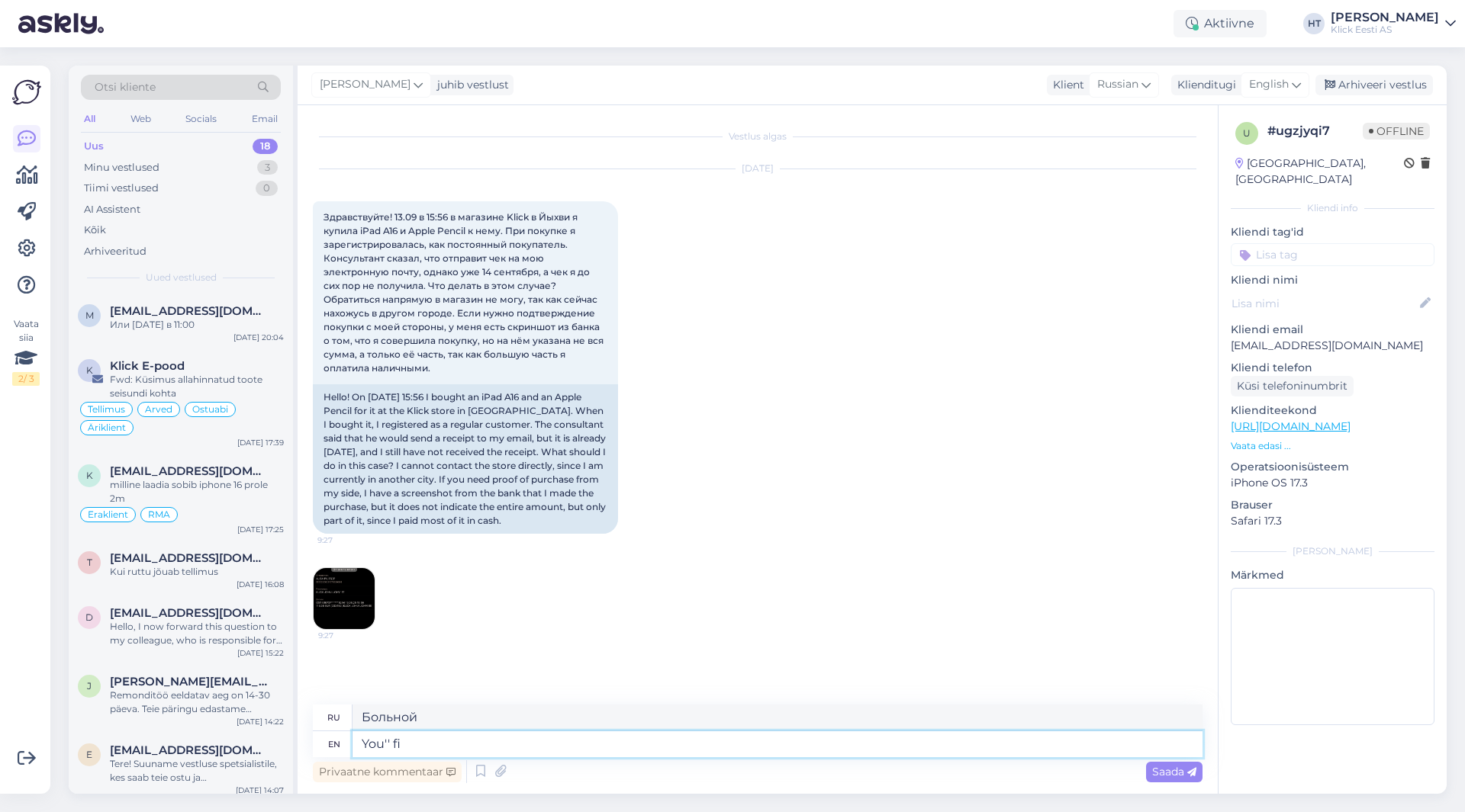
type textarea "Ты''"
type textarea "You'' find th"
type textarea "Вы найдете"
type textarea "You'' find the invoice at"
type textarea "Вы найдете счет-фактуру"
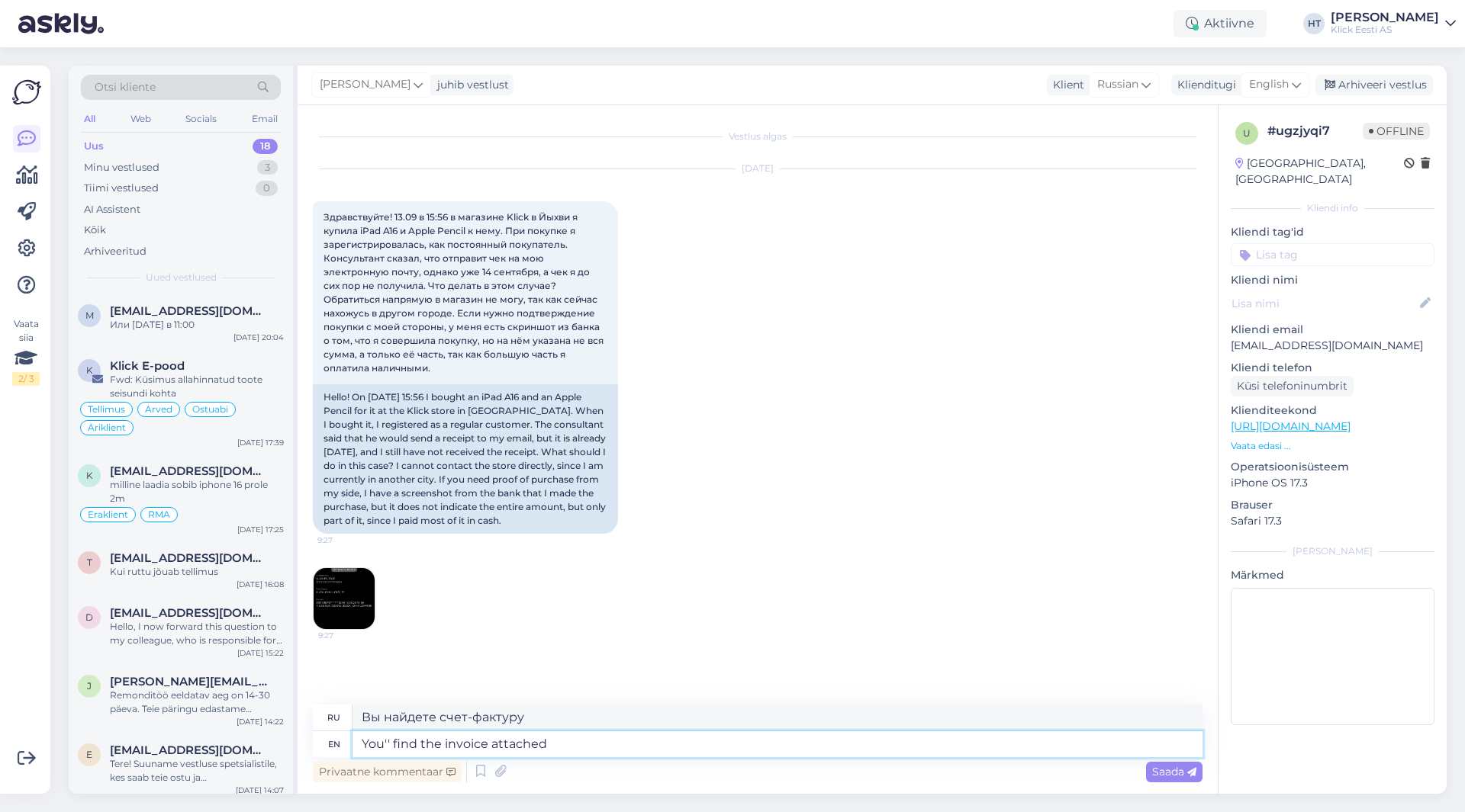
type textarea "You'' find the invoice attached."
type textarea "Счет-фактура прилагается."
click at [386, 742] on textarea "You'' find the invoice attached." at bounding box center [778, 744] width 851 height 26
click at [389, 742] on textarea "You'' find the invoice attached." at bounding box center [778, 744] width 851 height 26
click at [587, 752] on textarea "You'll find the invoice attached." at bounding box center [778, 744] width 851 height 26
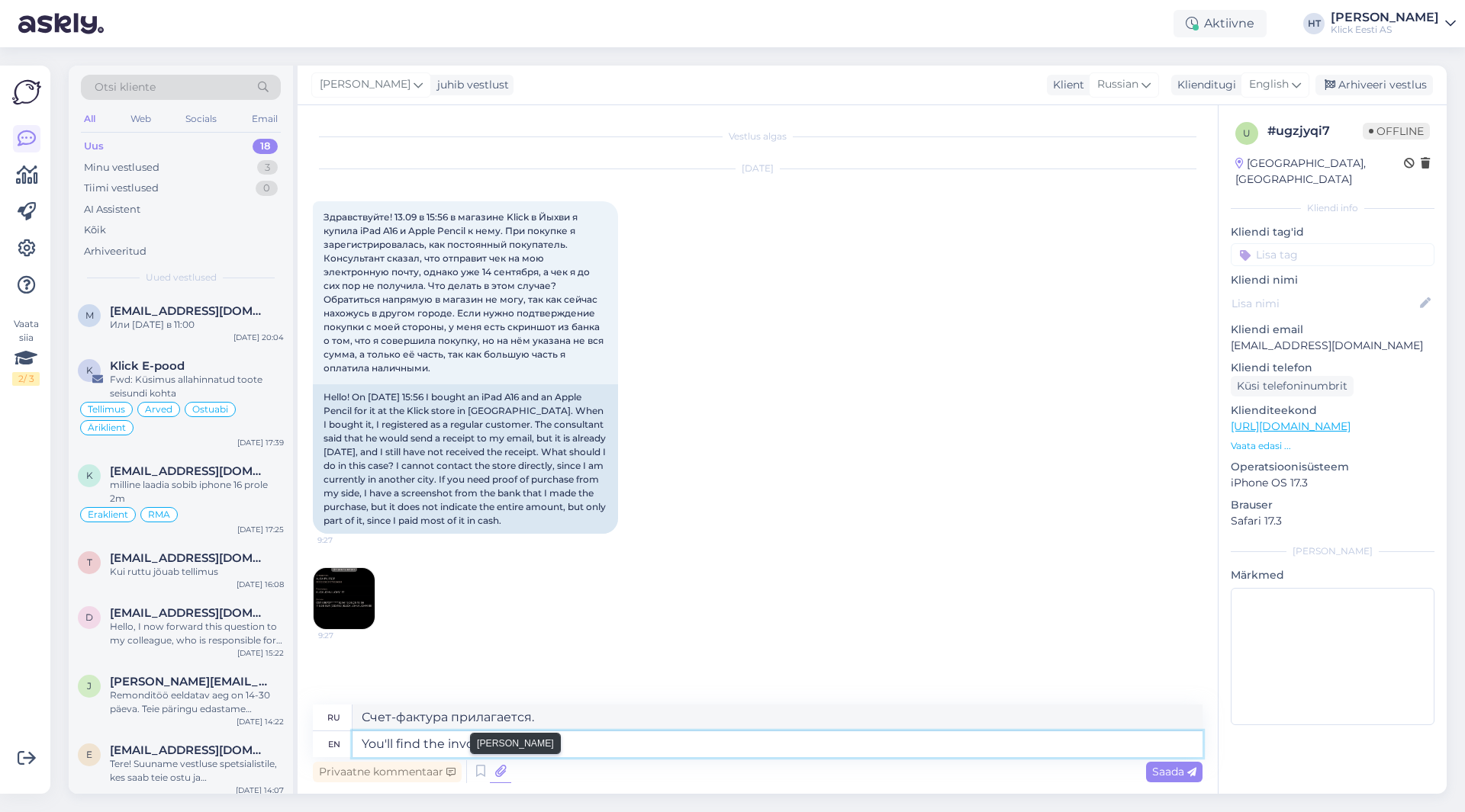
type textarea "You'll find the invoice attached."
click at [495, 776] on icon at bounding box center [501, 771] width 22 height 23
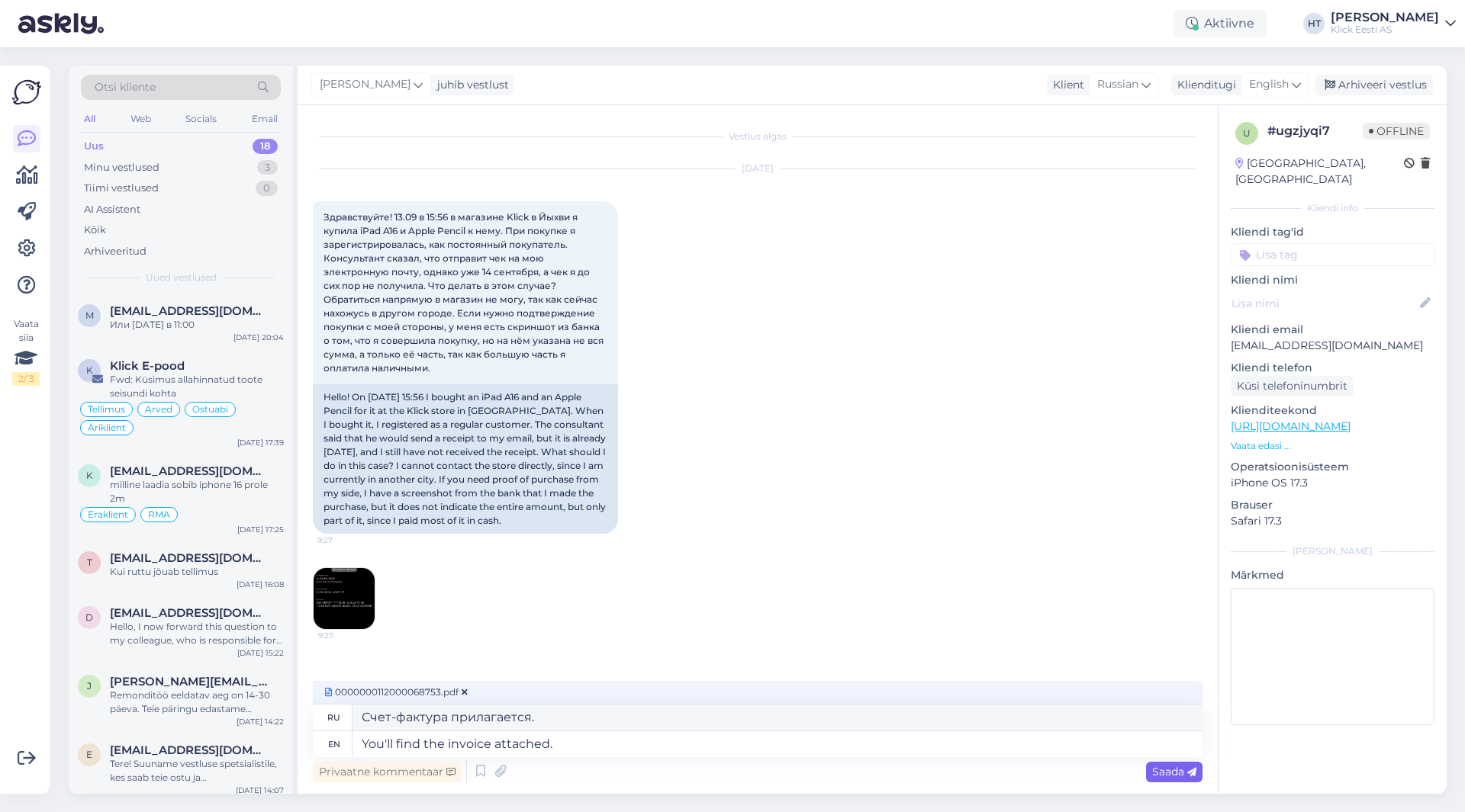
click at [1193, 775] on icon at bounding box center [1192, 773] width 9 height 9
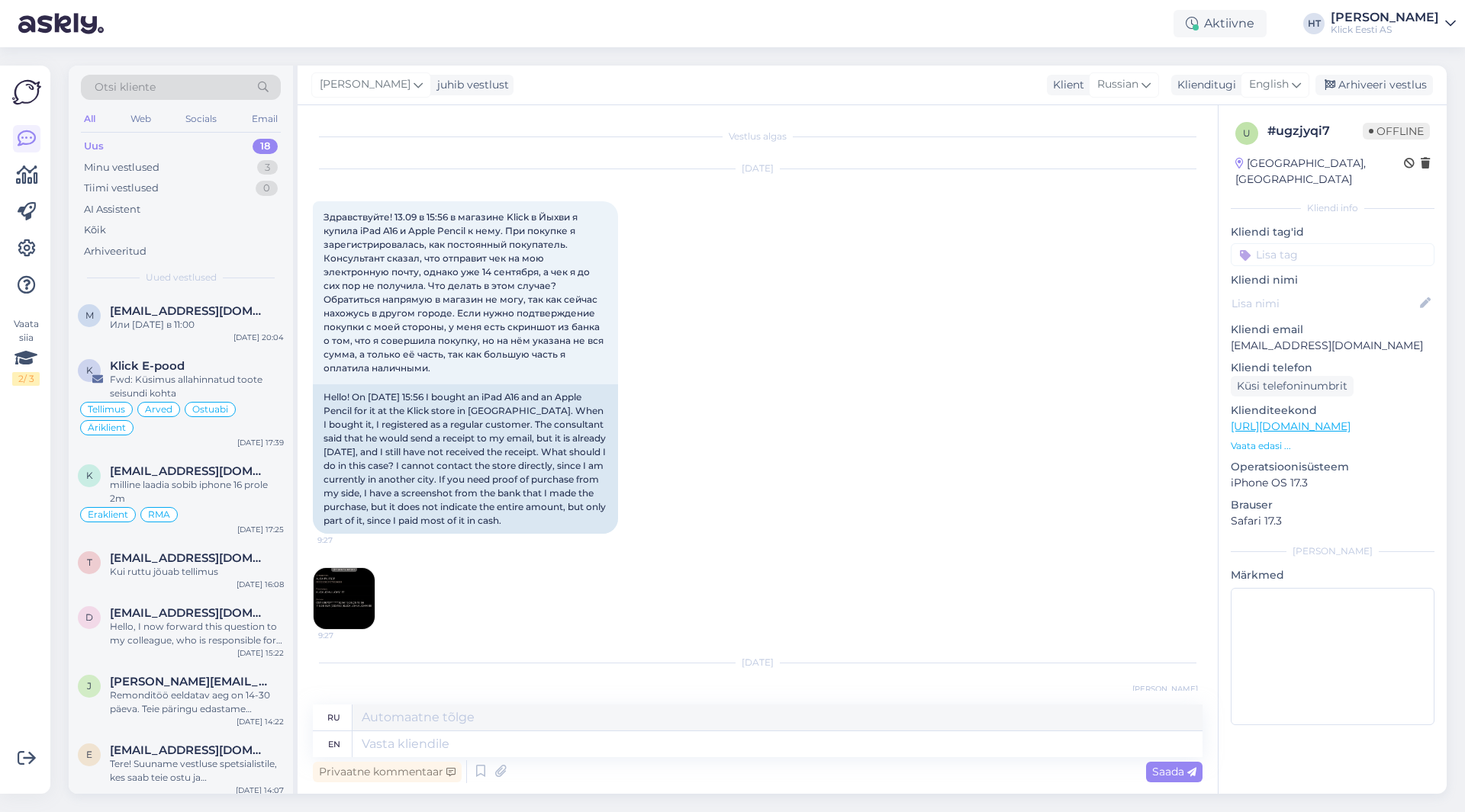
scroll to position [160, 0]
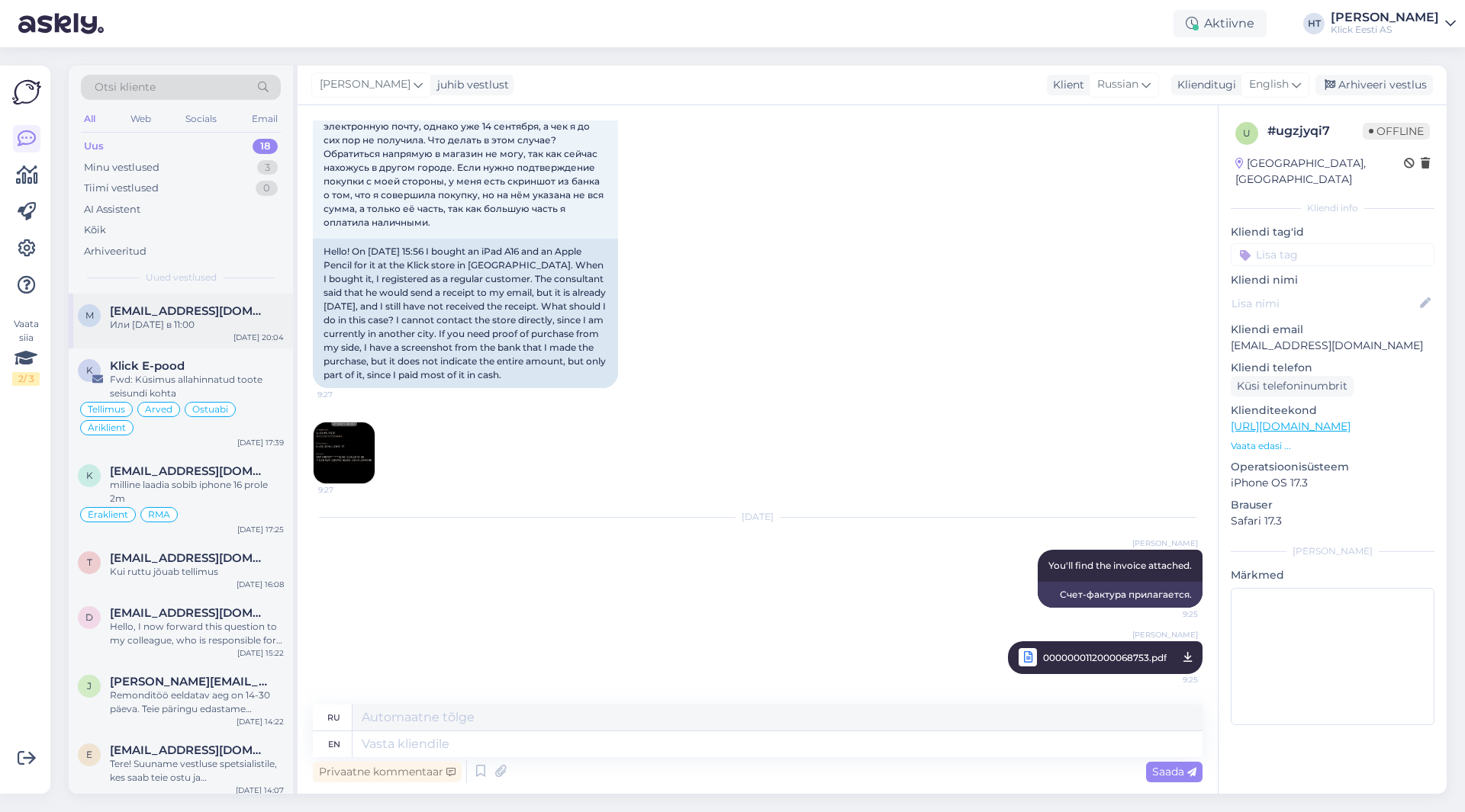
click at [214, 313] on span "[EMAIL_ADDRESS][DOMAIN_NAME]" at bounding box center [189, 311] width 159 height 14
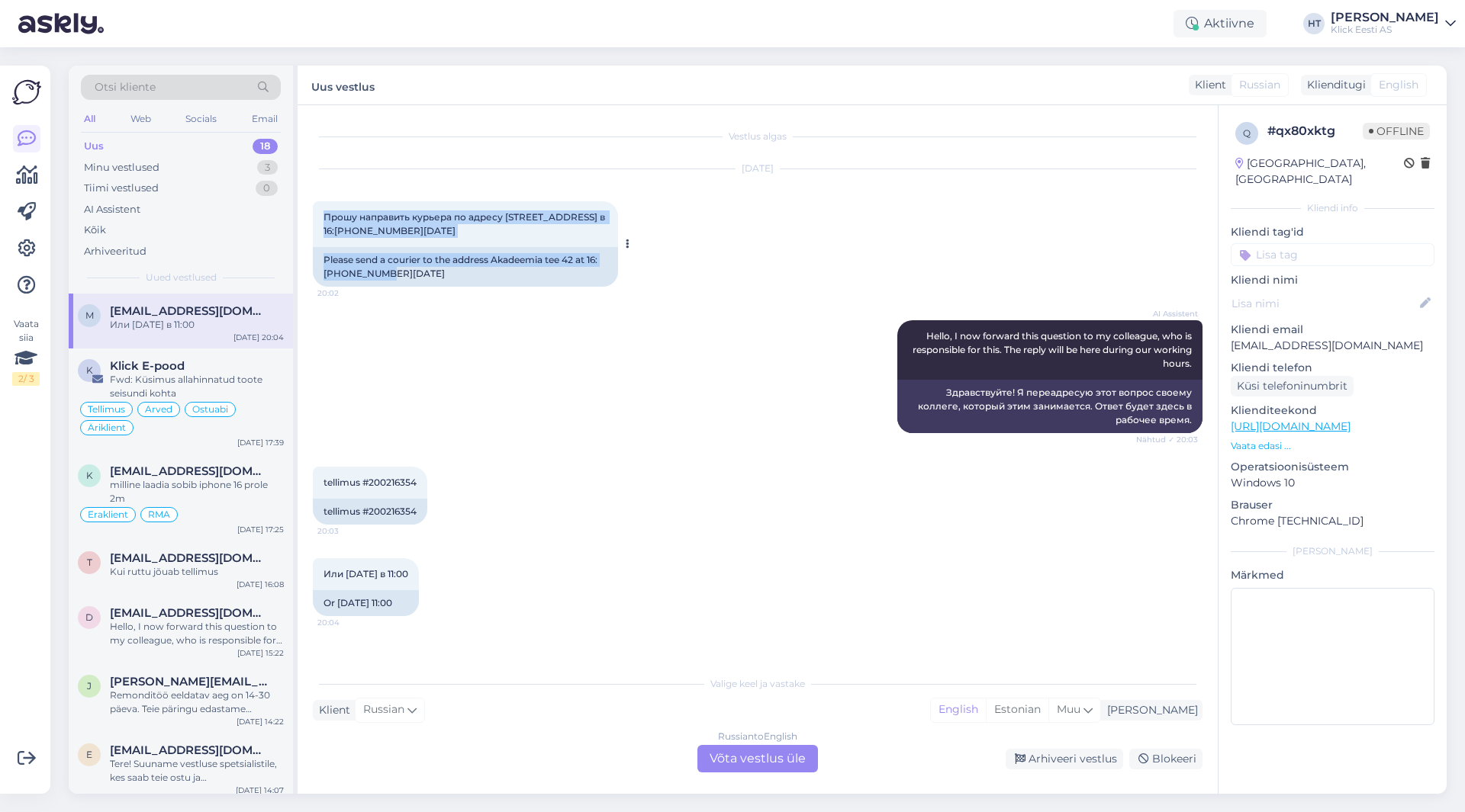
drag, startPoint x: 433, startPoint y: 272, endPoint x: 324, endPoint y: 210, distance: 125.4
click at [324, 210] on div "Прошу направить курьера по адресу [STREET_ADDRESS] в 16:[PHONE_NUMBER][DATE] 20…" at bounding box center [465, 244] width 305 height 85
click at [324, 210] on div "Прошу направить курьера по адресу [STREET_ADDRESS] в 16:[PHONE_NUMBER][DATE] 20…" at bounding box center [465, 224] width 305 height 45
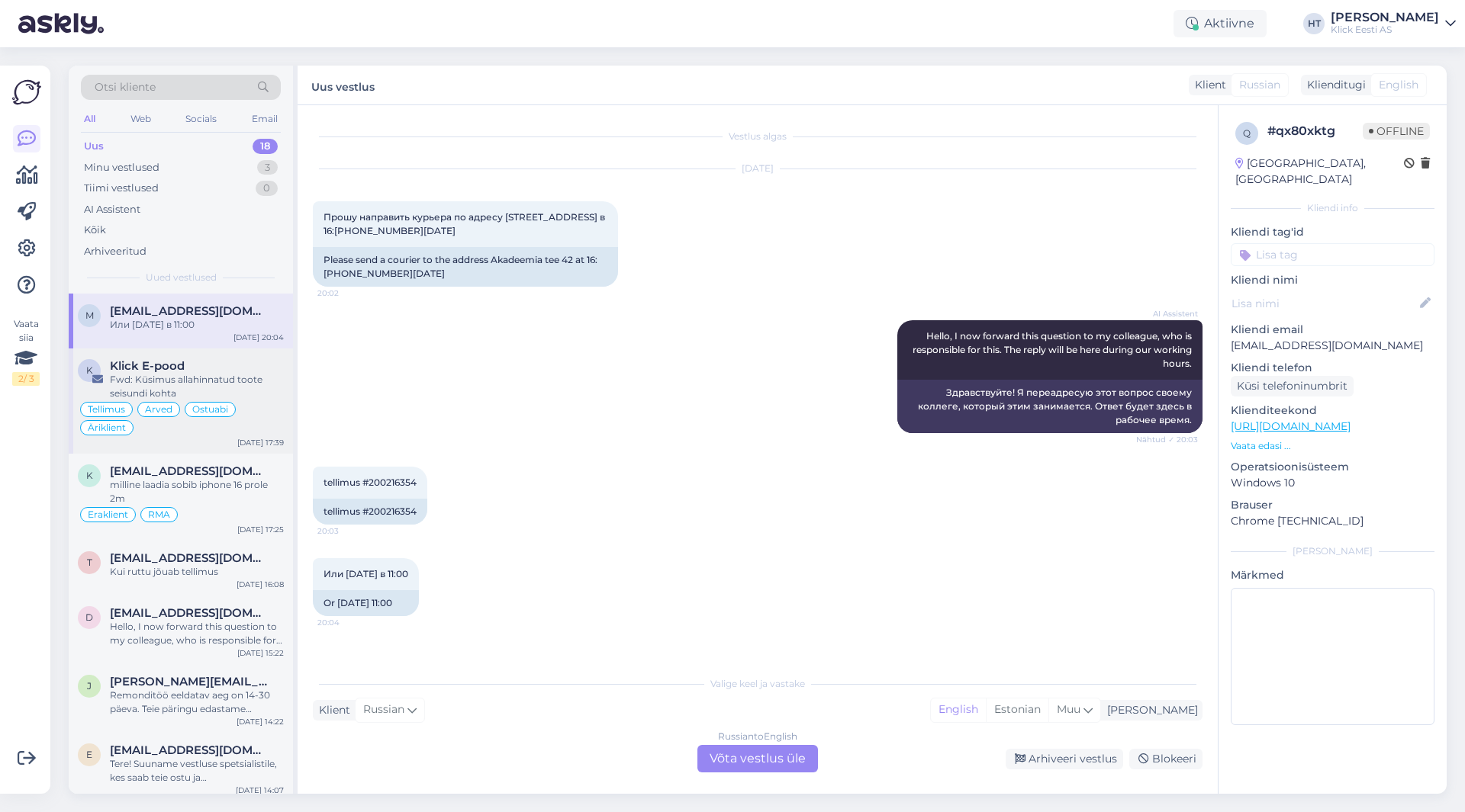
click at [250, 363] on div "Klick E-pood" at bounding box center [196, 366] width 174 height 14
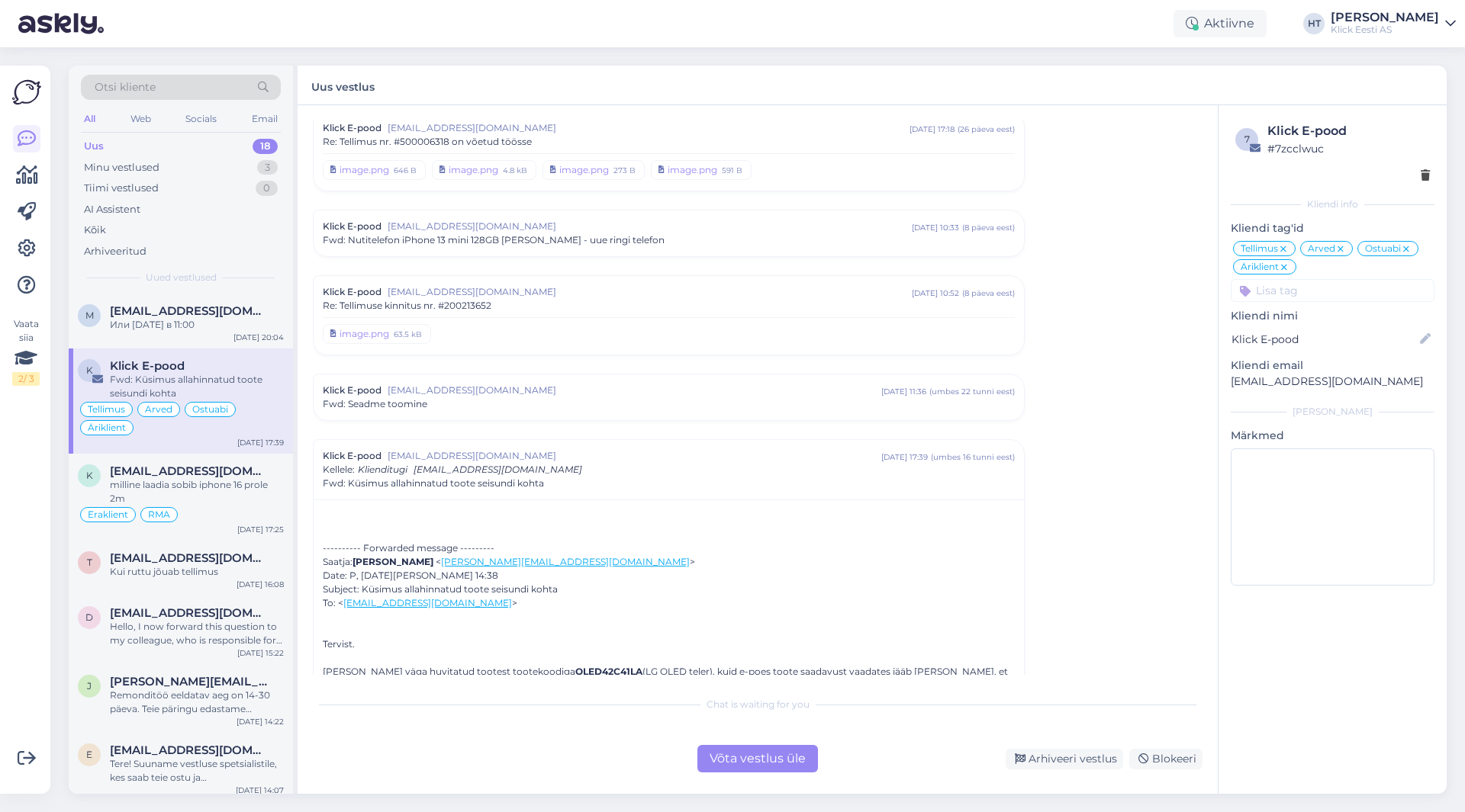
scroll to position [4860, 0]
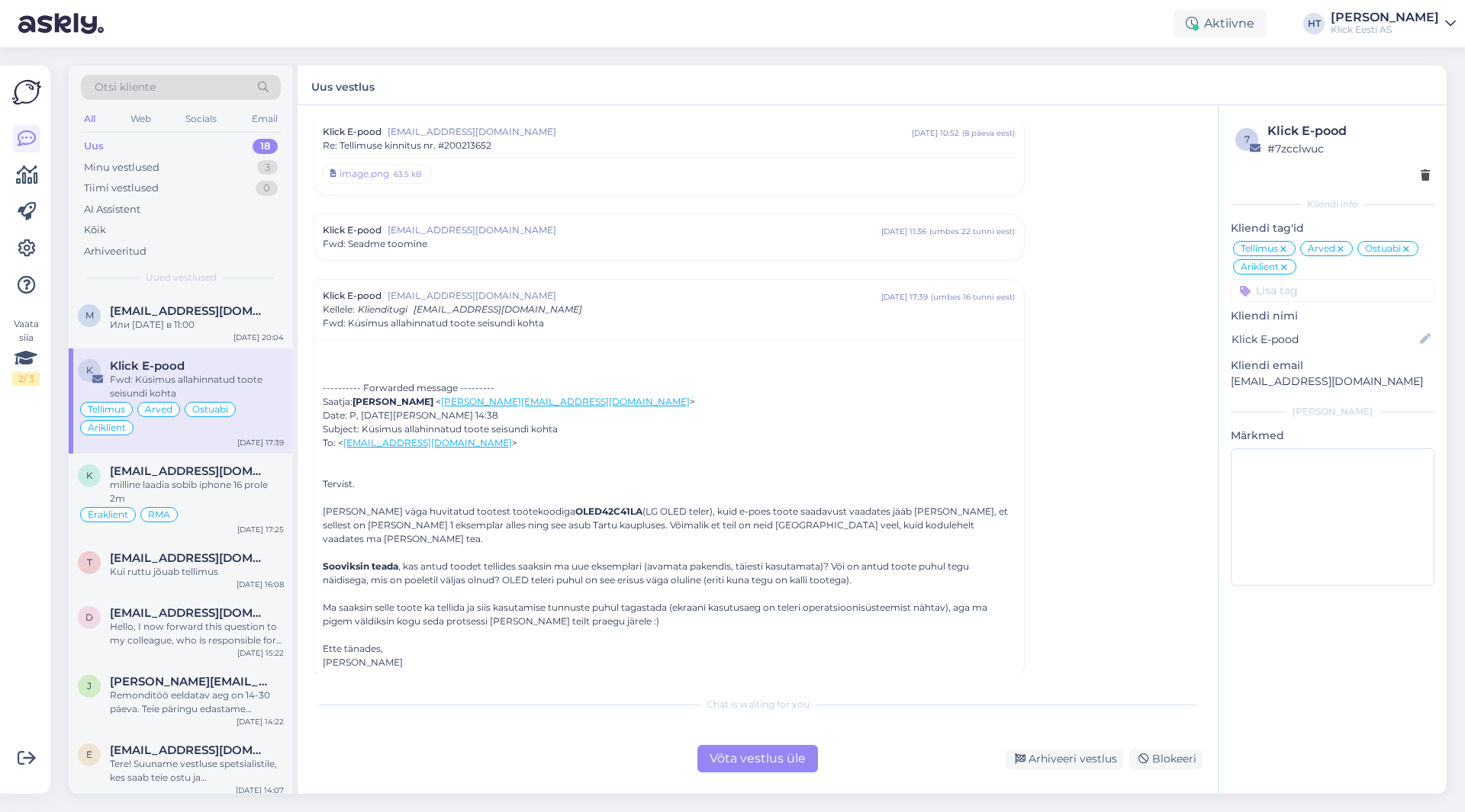
click at [641, 234] on span "[EMAIL_ADDRESS][DOMAIN_NAME]" at bounding box center [634, 230] width 493 height 14
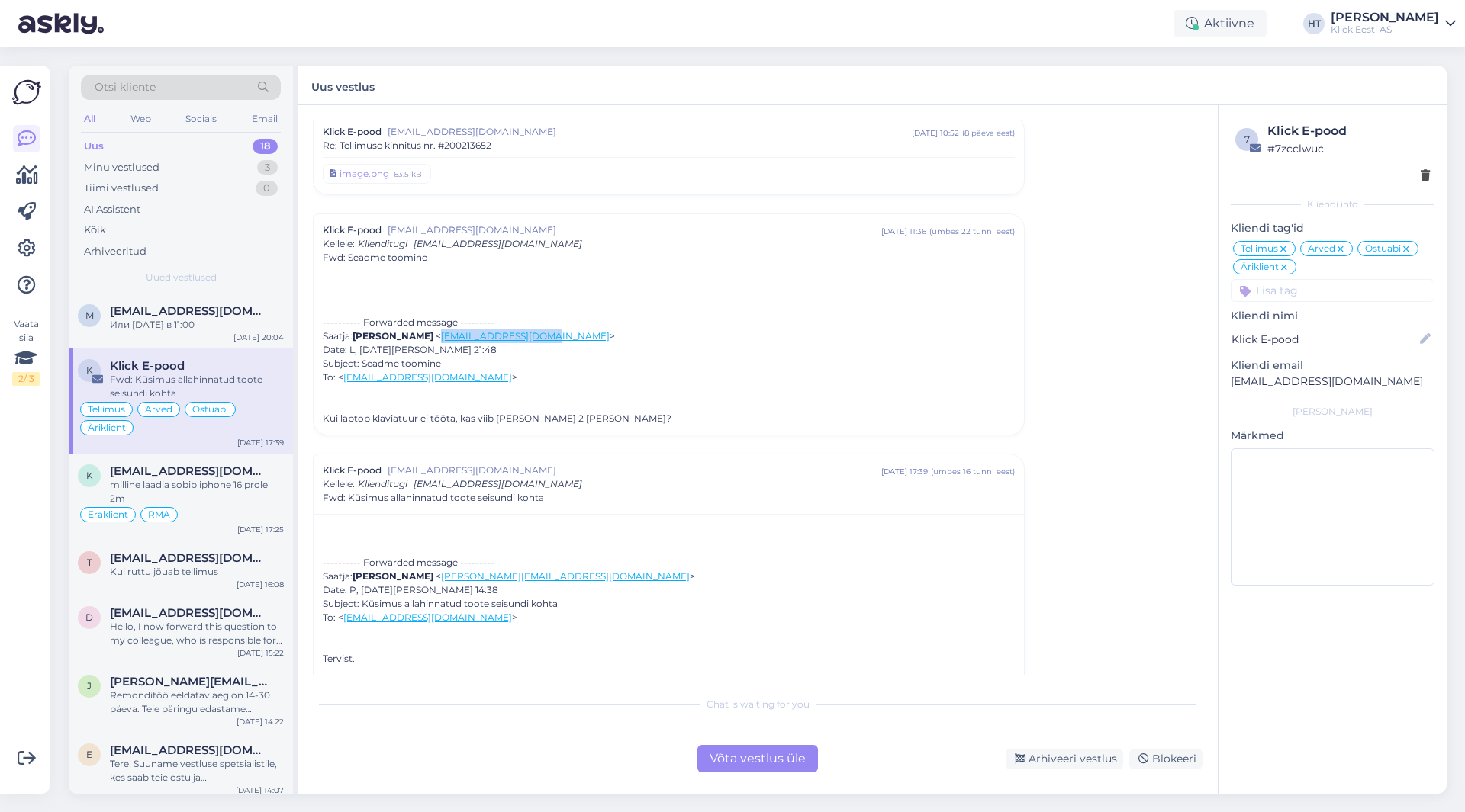
drag, startPoint x: 417, startPoint y: 336, endPoint x: 523, endPoint y: 340, distance: 106.1
click at [523, 340] on span "< [EMAIL_ADDRESS][DOMAIN_NAME] >" at bounding box center [525, 336] width 179 height 12
copy link "[EMAIL_ADDRESS][DOMAIN_NAME]"
drag, startPoint x: 706, startPoint y: 354, endPoint x: 671, endPoint y: 342, distance: 37.0
click at [706, 354] on div "---------- Forwarded message --------- Saatja: [PERSON_NAME] < [EMAIL_ADDRESS][…" at bounding box center [669, 351] width 693 height 69
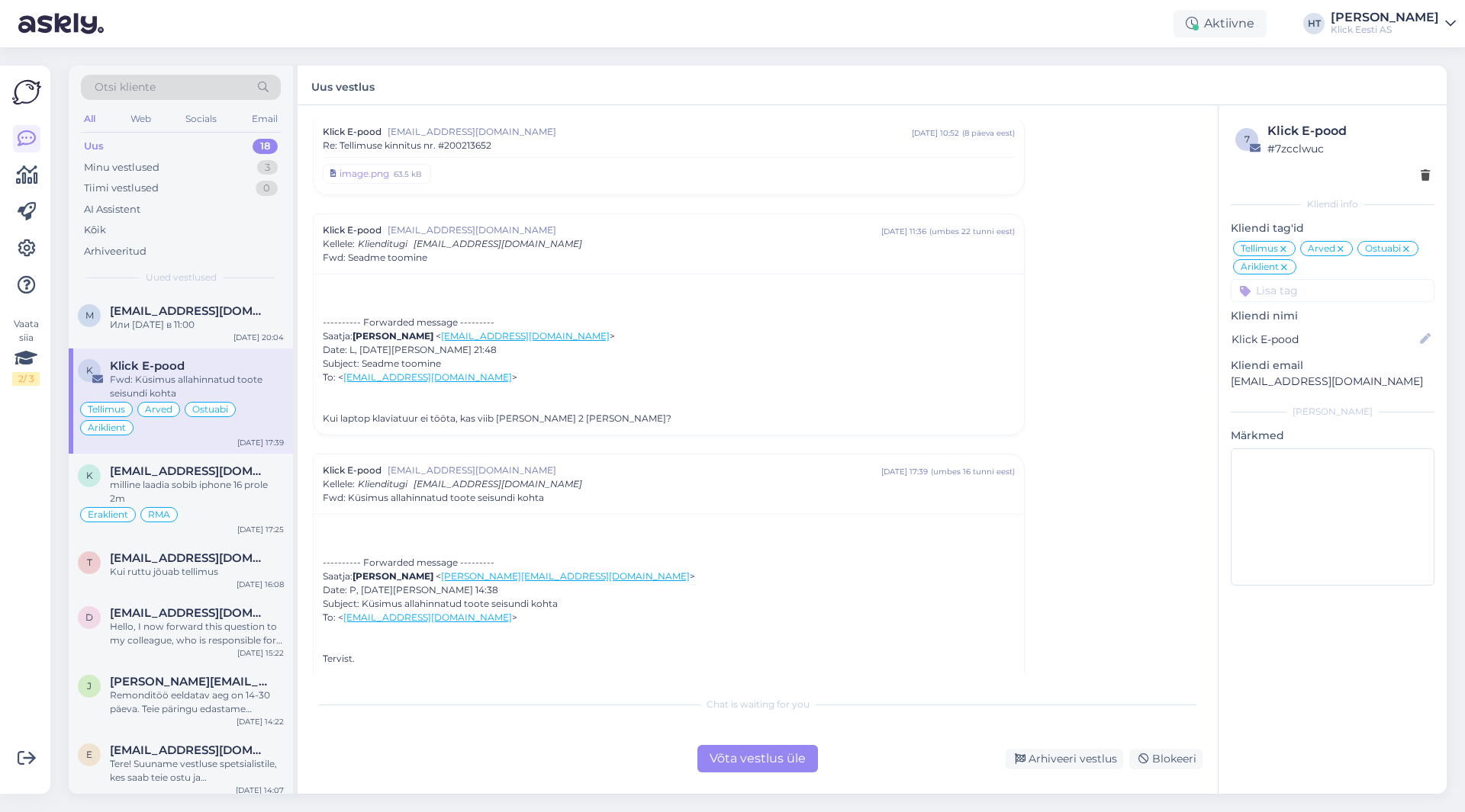
click at [210, 87] on div "Otsi kliente" at bounding box center [181, 87] width 200 height 25
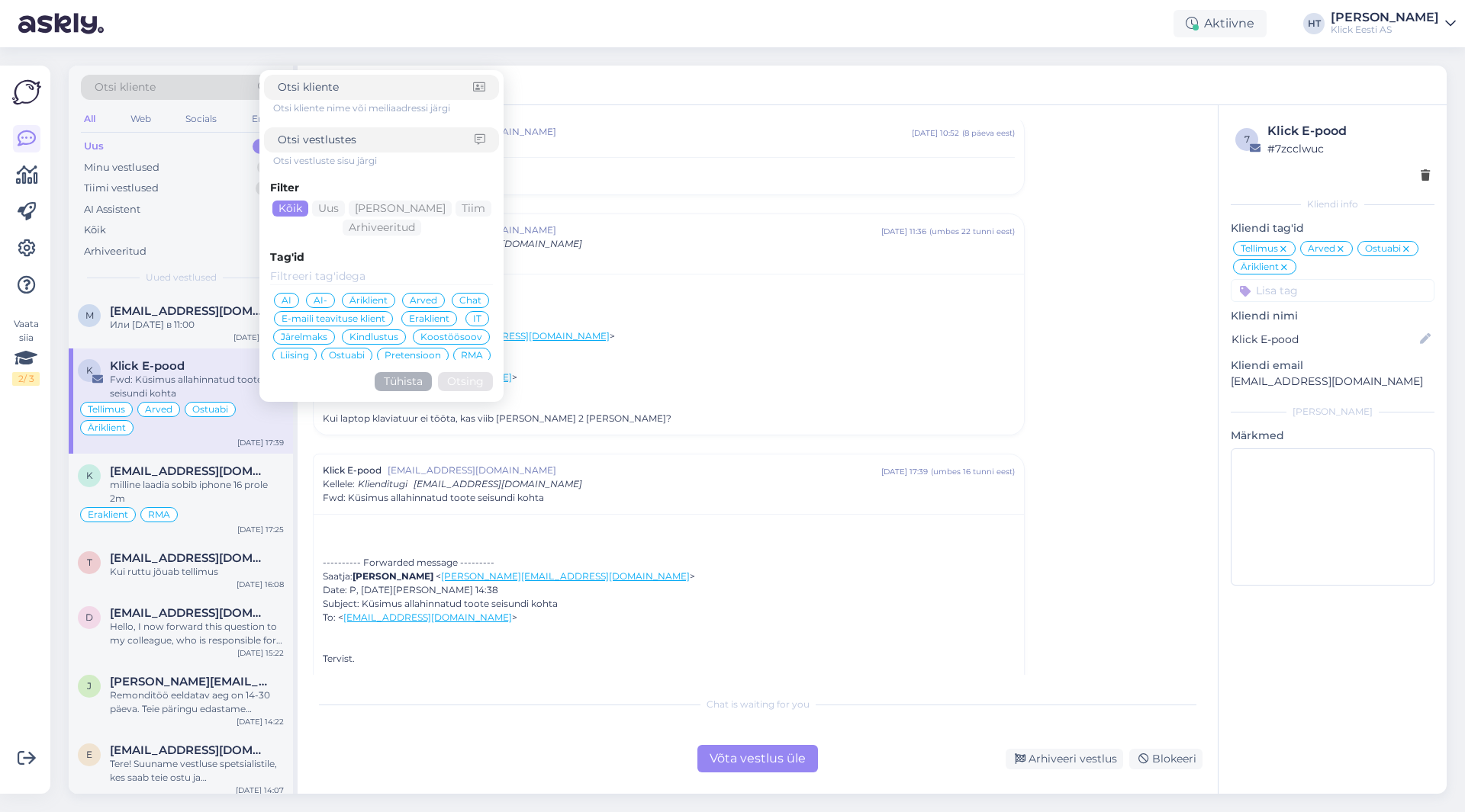
click at [351, 95] on div at bounding box center [382, 87] width 235 height 25
click at [350, 88] on input at bounding box center [375, 87] width 195 height 16
paste input "[EMAIL_ADDRESS][DOMAIN_NAME]"
type input "[EMAIL_ADDRESS][DOMAIN_NAME]"
click button "Otsing" at bounding box center [465, 381] width 55 height 19
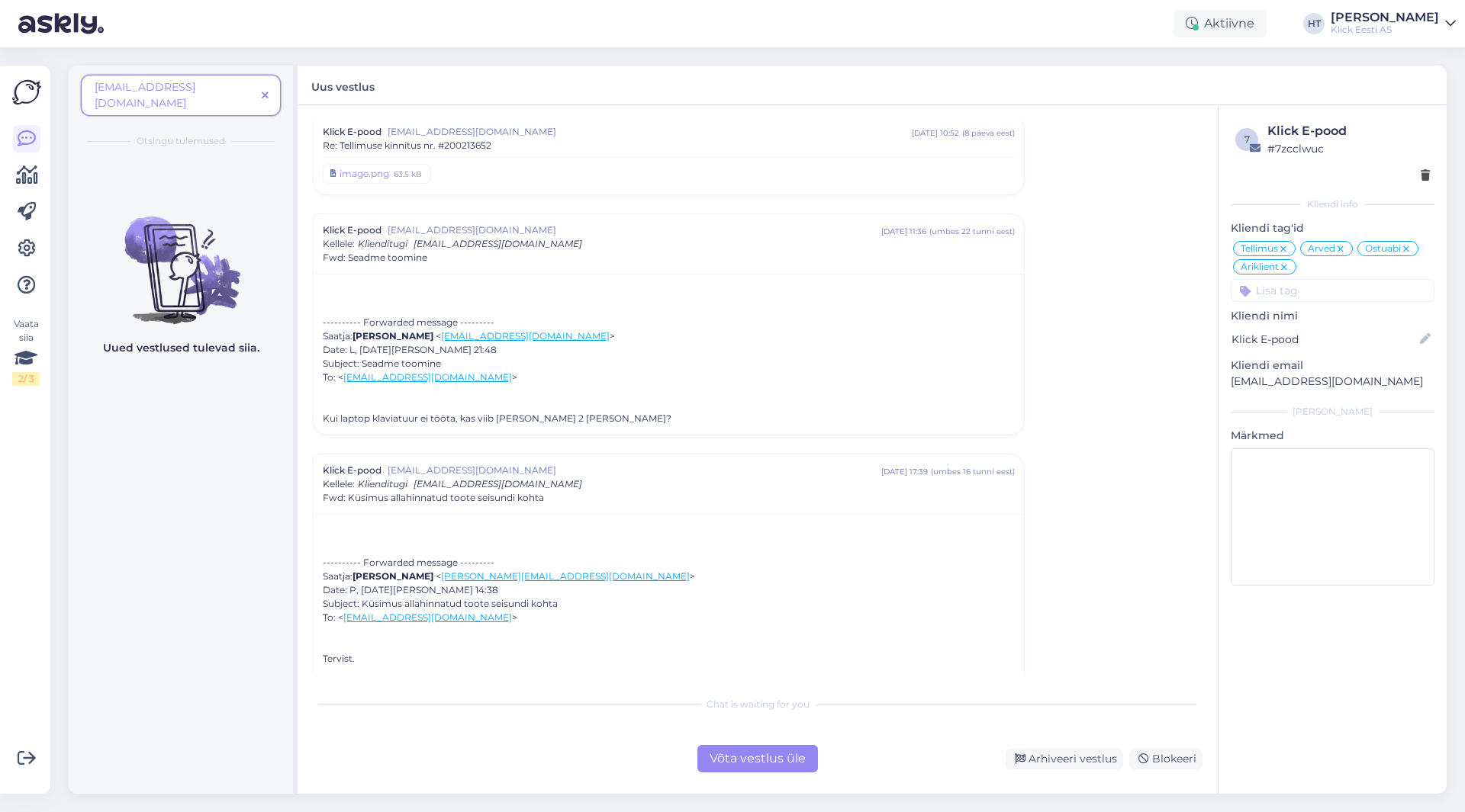
click at [268, 91] on icon at bounding box center [265, 96] width 7 height 11
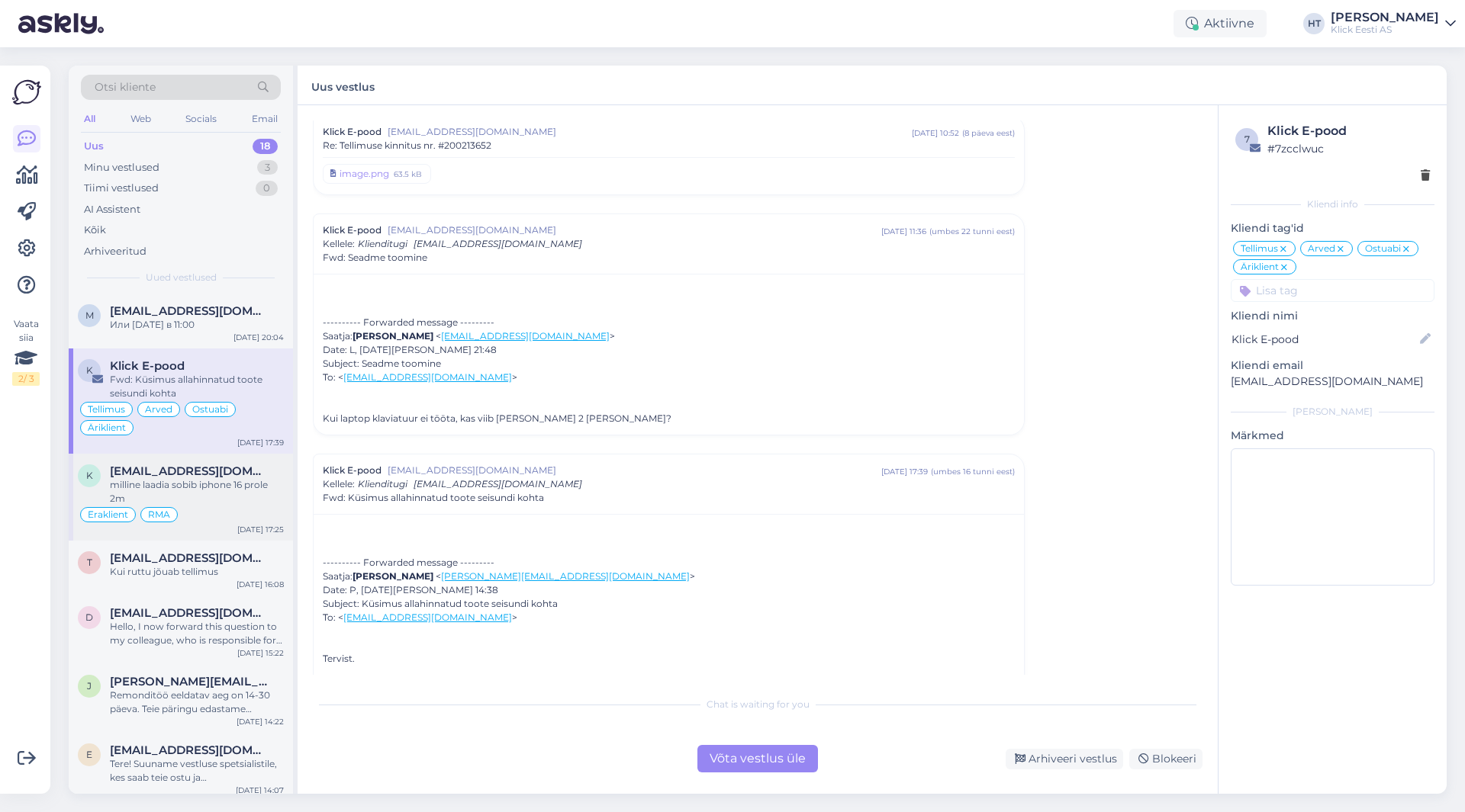
click at [189, 511] on div "Eraklient RMA" at bounding box center [181, 515] width 206 height 18
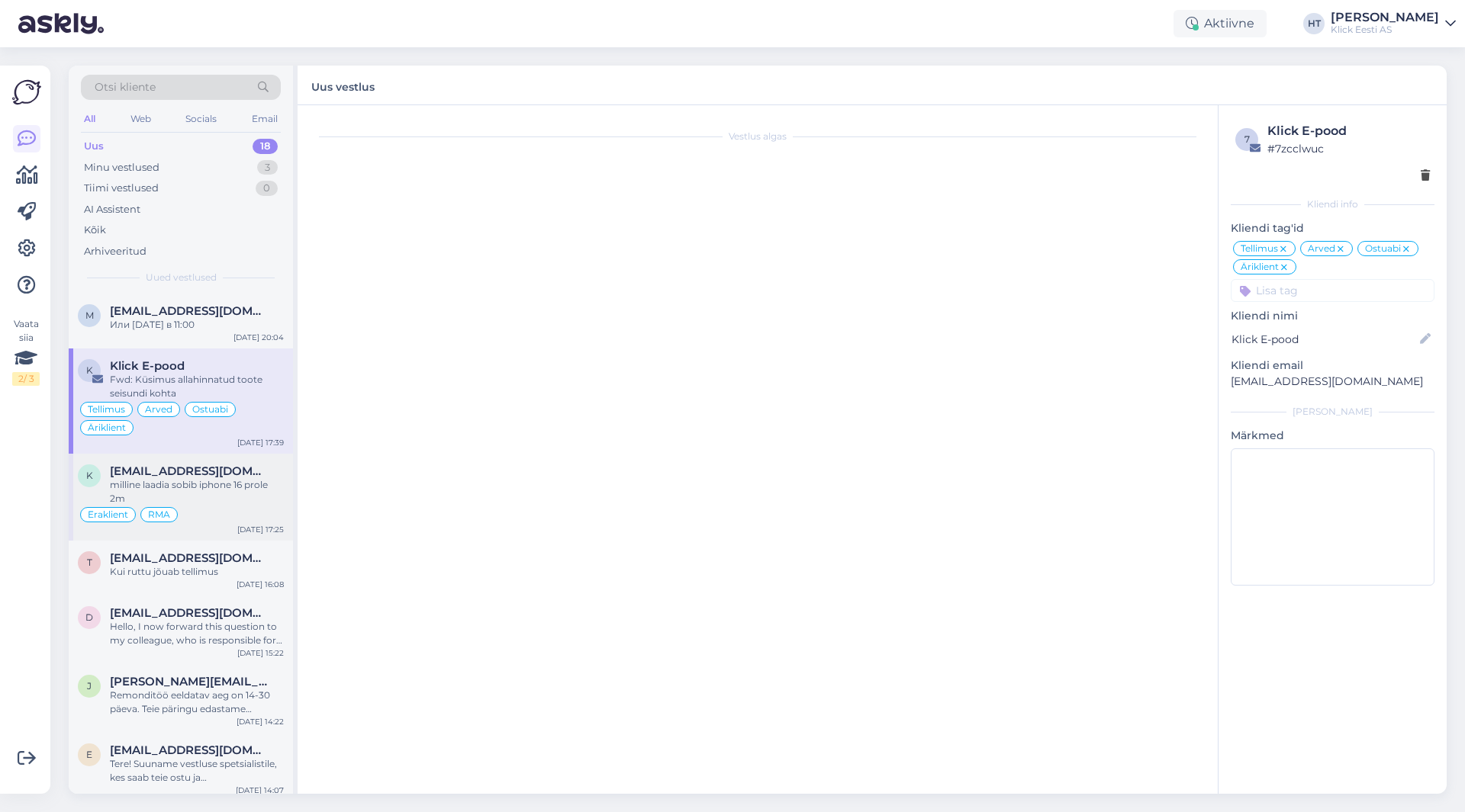
scroll to position [52, 0]
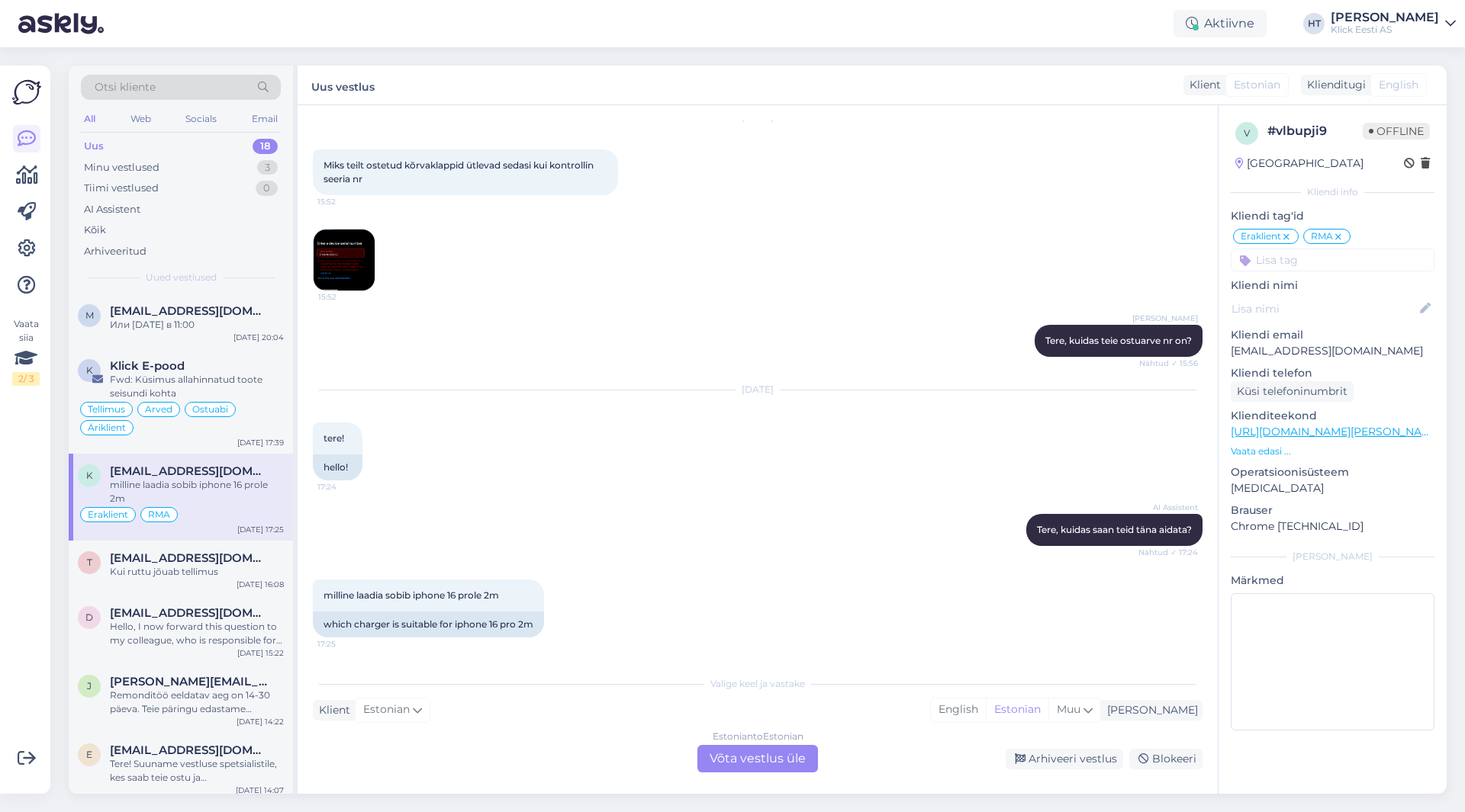
click at [343, 272] on img at bounding box center [344, 260] width 61 height 61
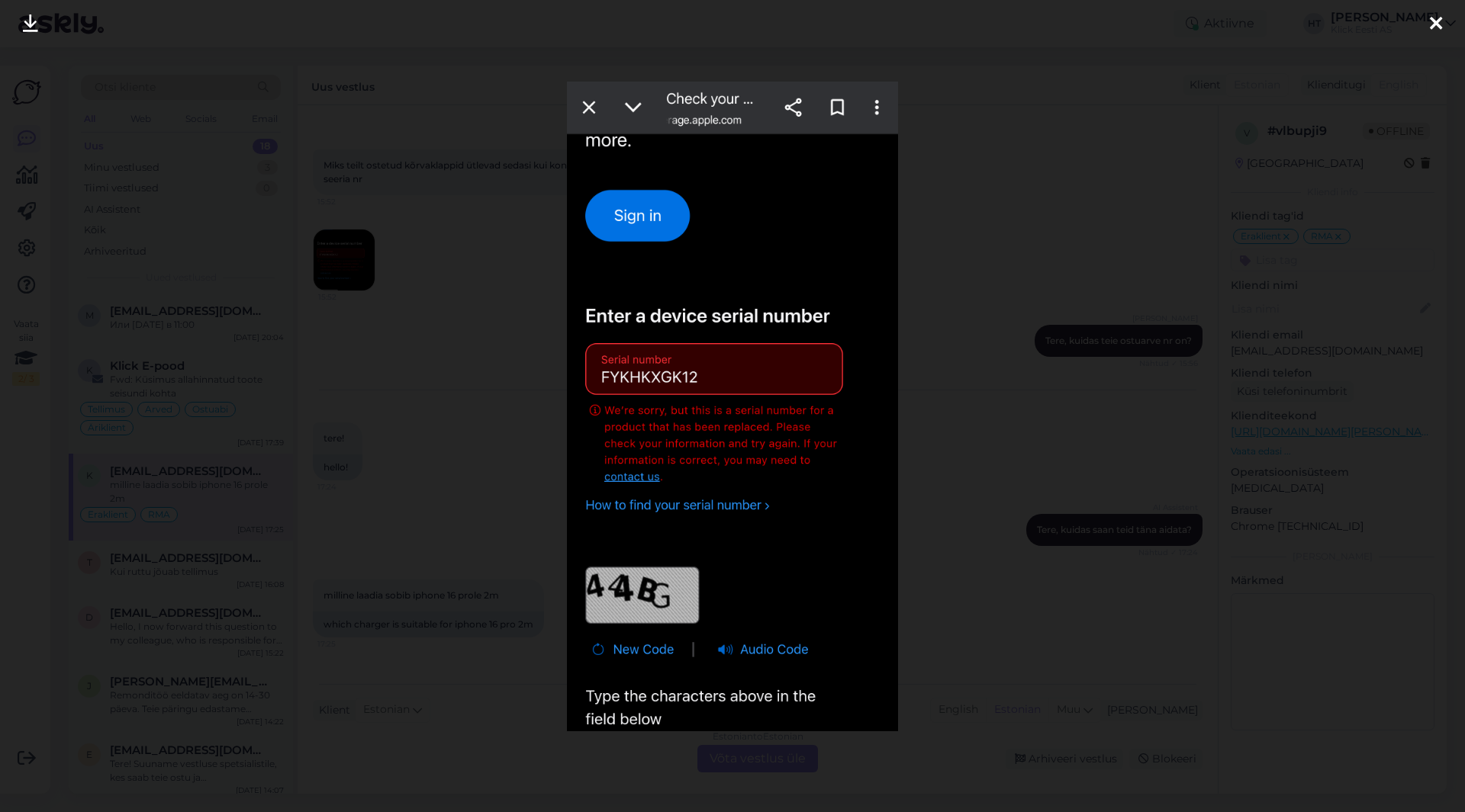
click at [545, 352] on div at bounding box center [732, 406] width 1465 height 812
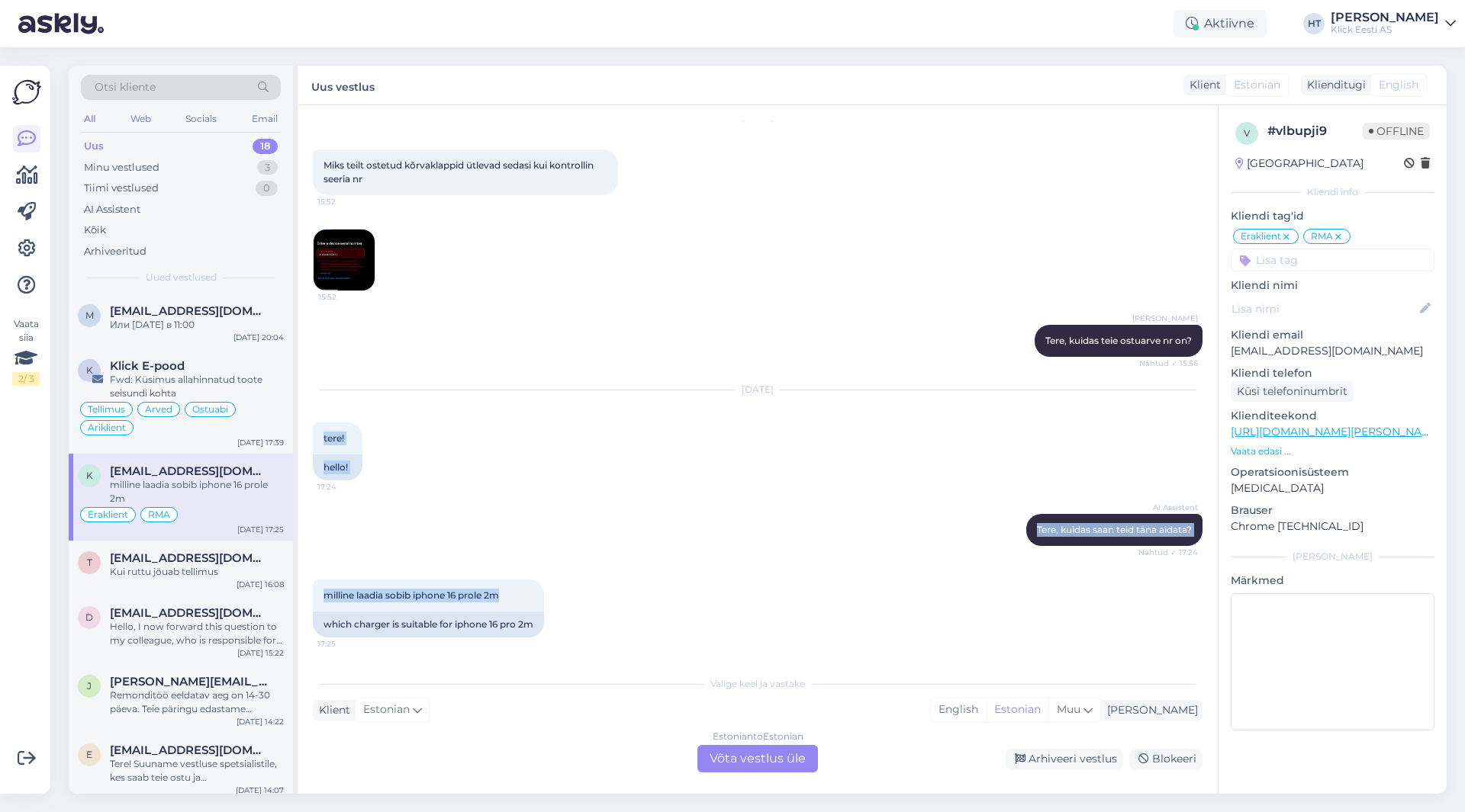
drag, startPoint x: 505, startPoint y: 598, endPoint x: 312, endPoint y: 431, distance: 255.2
click at [312, 431] on div "Vestlus algas [DATE] Miks teilt ostetud kõrvaklappid ütlevad sedasi kui kontrol…" at bounding box center [758, 450] width 921 height 688
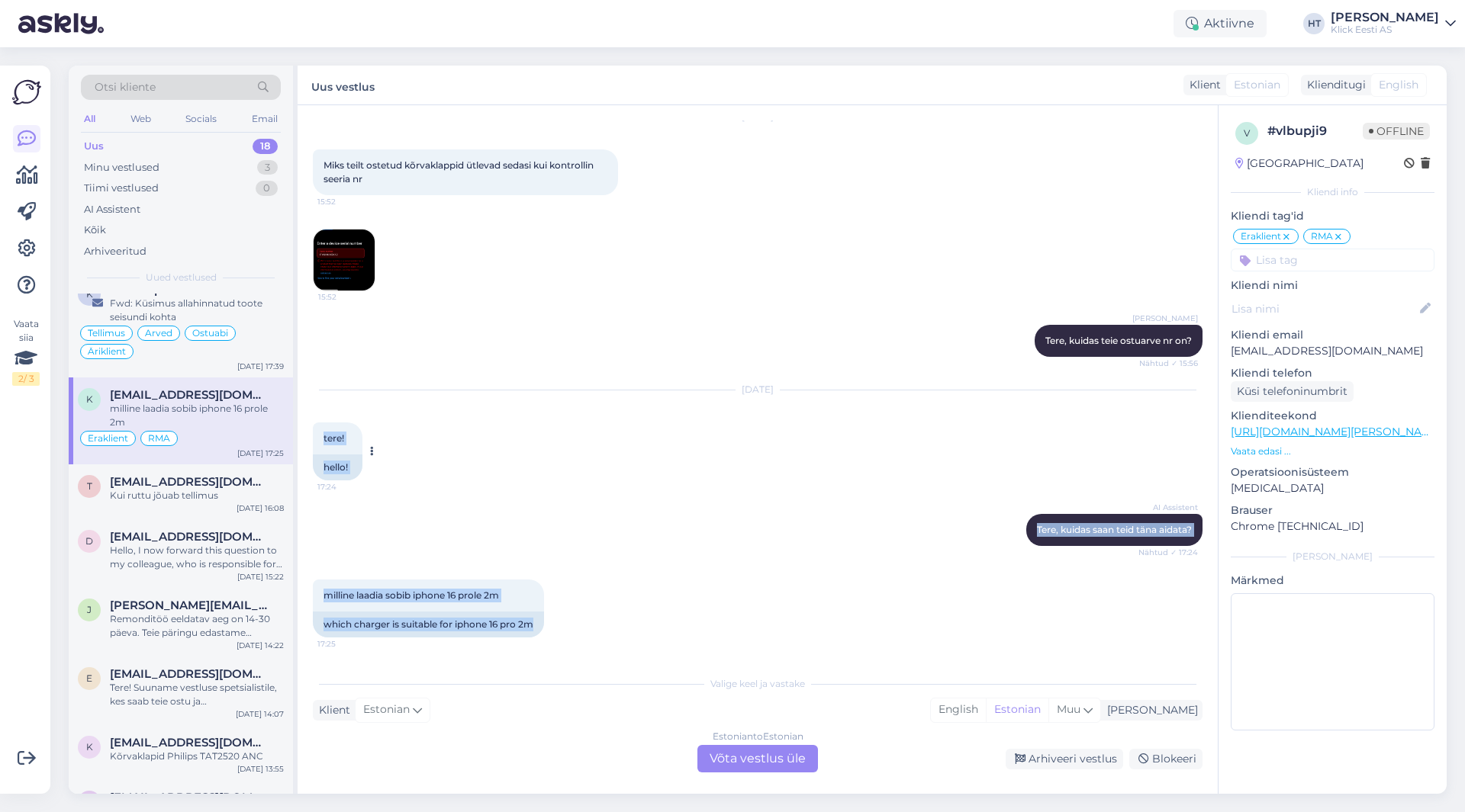
drag, startPoint x: 545, startPoint y: 626, endPoint x: 315, endPoint y: 425, distance: 305.5
click at [315, 425] on div "Vestlus algas [DATE] Miks teilt ostetud kõrvaklappid ütlevad sedasi kui kontrol…" at bounding box center [764, 388] width 903 height 534
click at [317, 425] on div "tere! 17:24" at bounding box center [337, 438] width 50 height 32
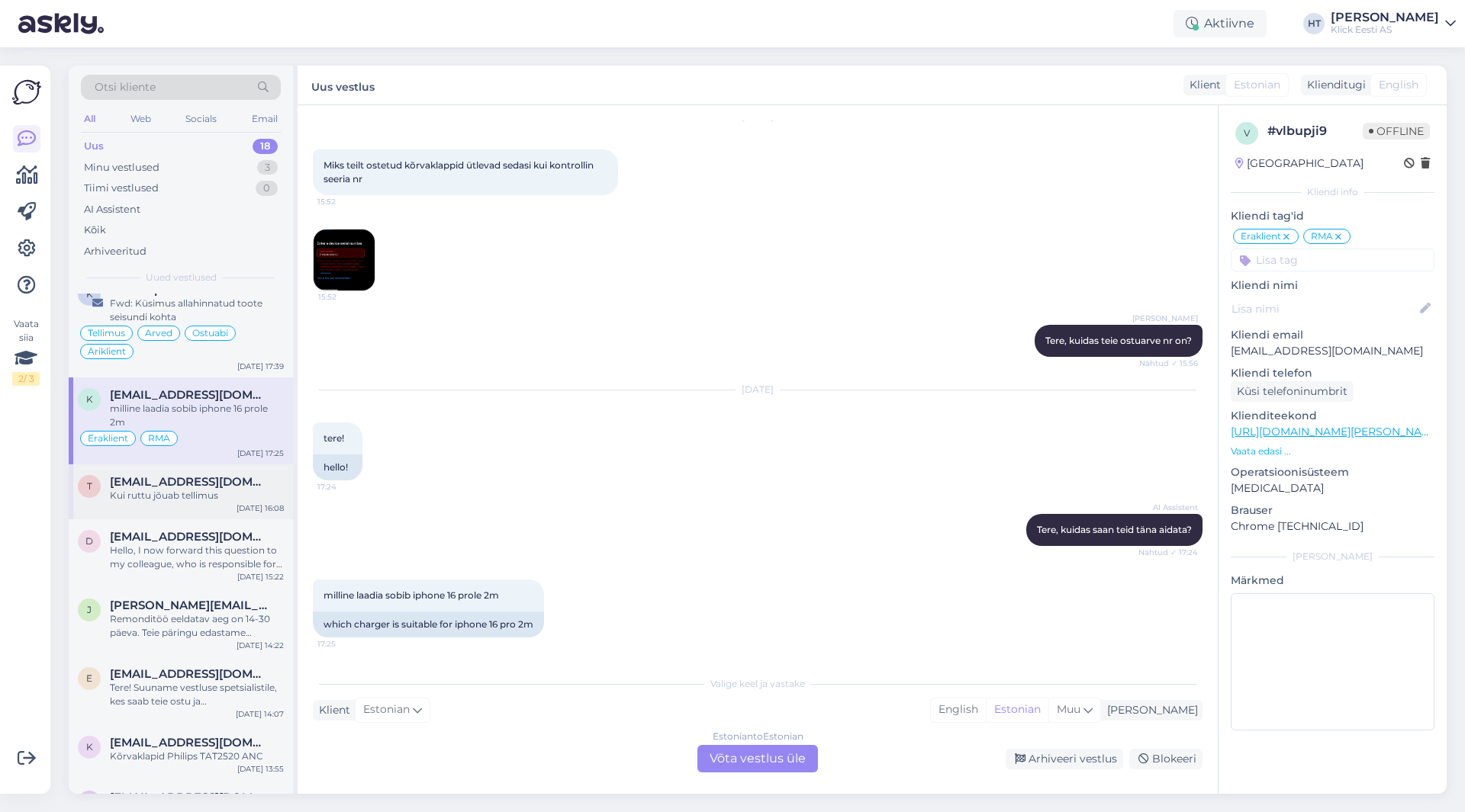
click at [223, 507] on div "t [EMAIL_ADDRESS][DOMAIN_NAME] [PERSON_NAME] jõuab tellimus [DATE] 16:08" at bounding box center [181, 491] width 224 height 54
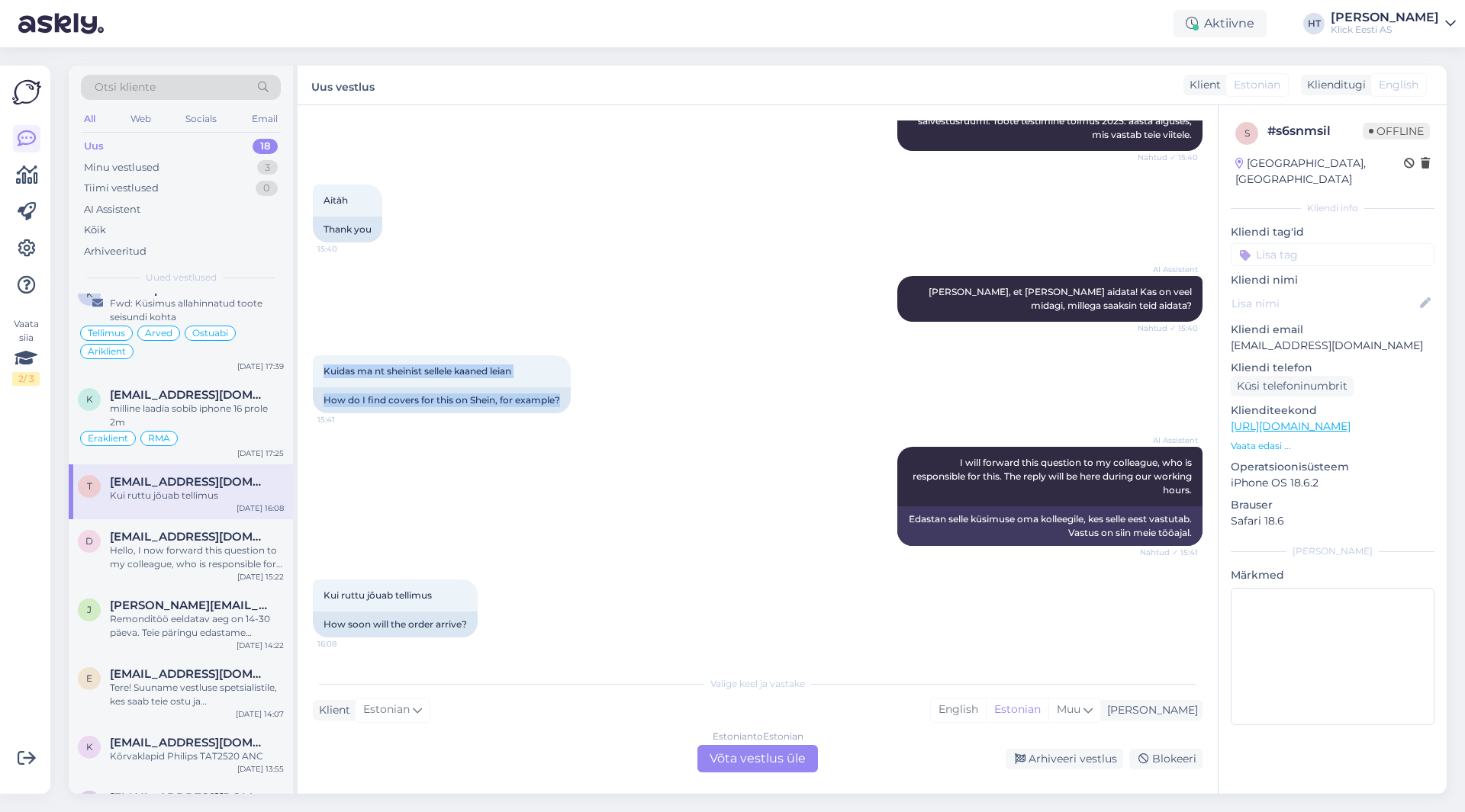
drag, startPoint x: 322, startPoint y: 368, endPoint x: 786, endPoint y: 412, distance: 466.1
click at [786, 412] on div "Kuidas ma nt sheinist sellele kaaned leian 15:41 How do I find covers for this …" at bounding box center [757, 384] width 890 height 92
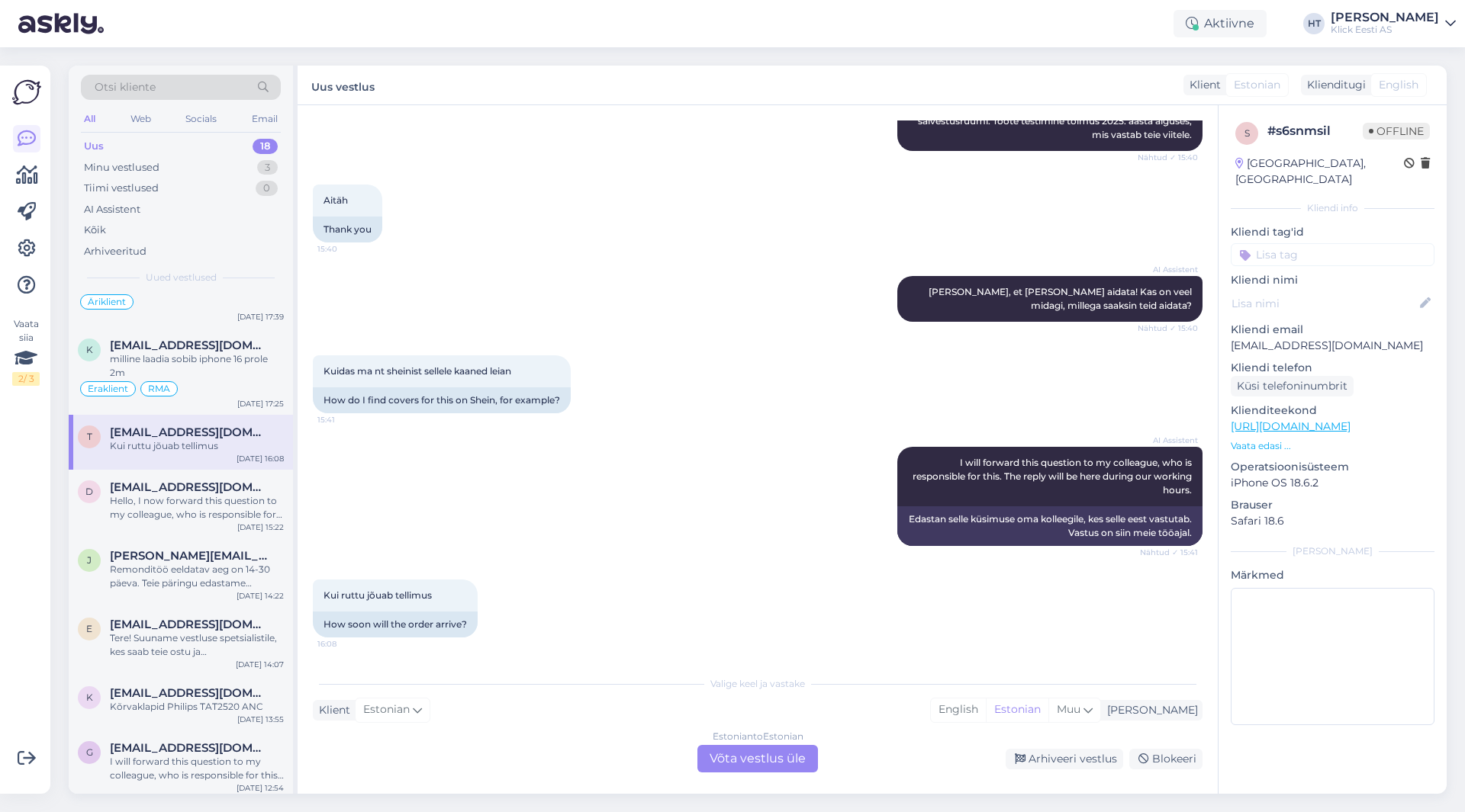
scroll to position [153, 0]
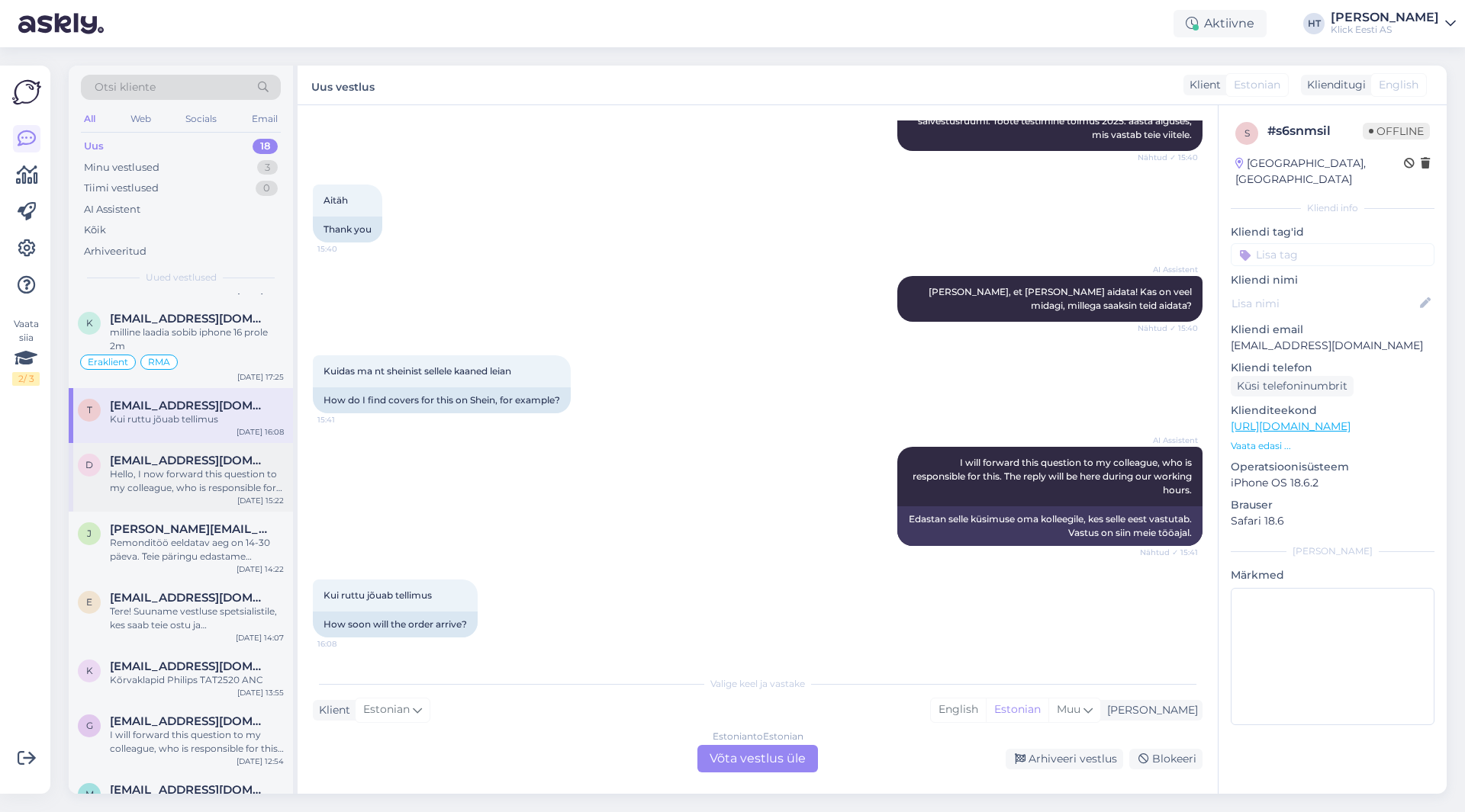
click at [231, 466] on span "[EMAIL_ADDRESS][DOMAIN_NAME]" at bounding box center [189, 460] width 159 height 14
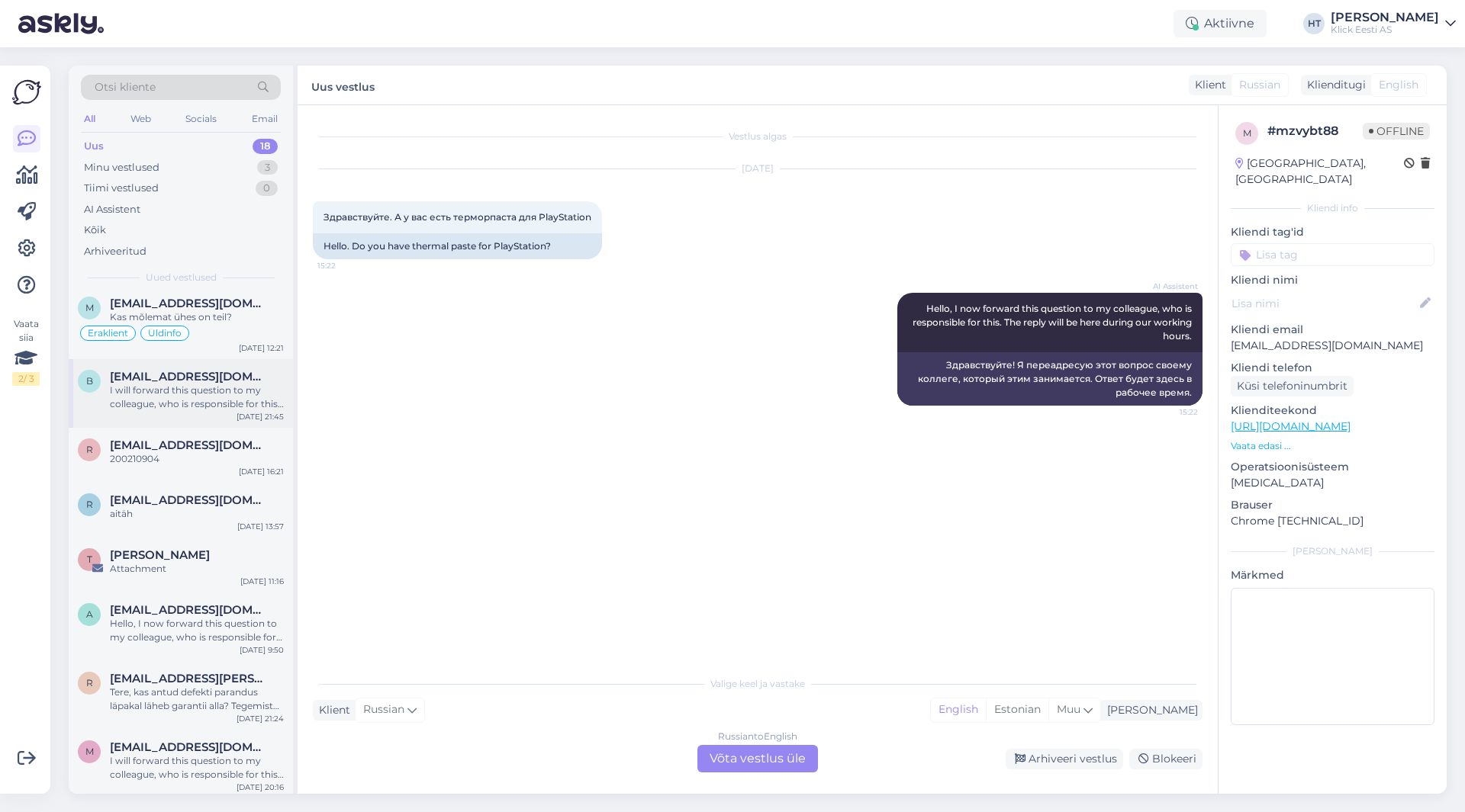
scroll to position [698, 0]
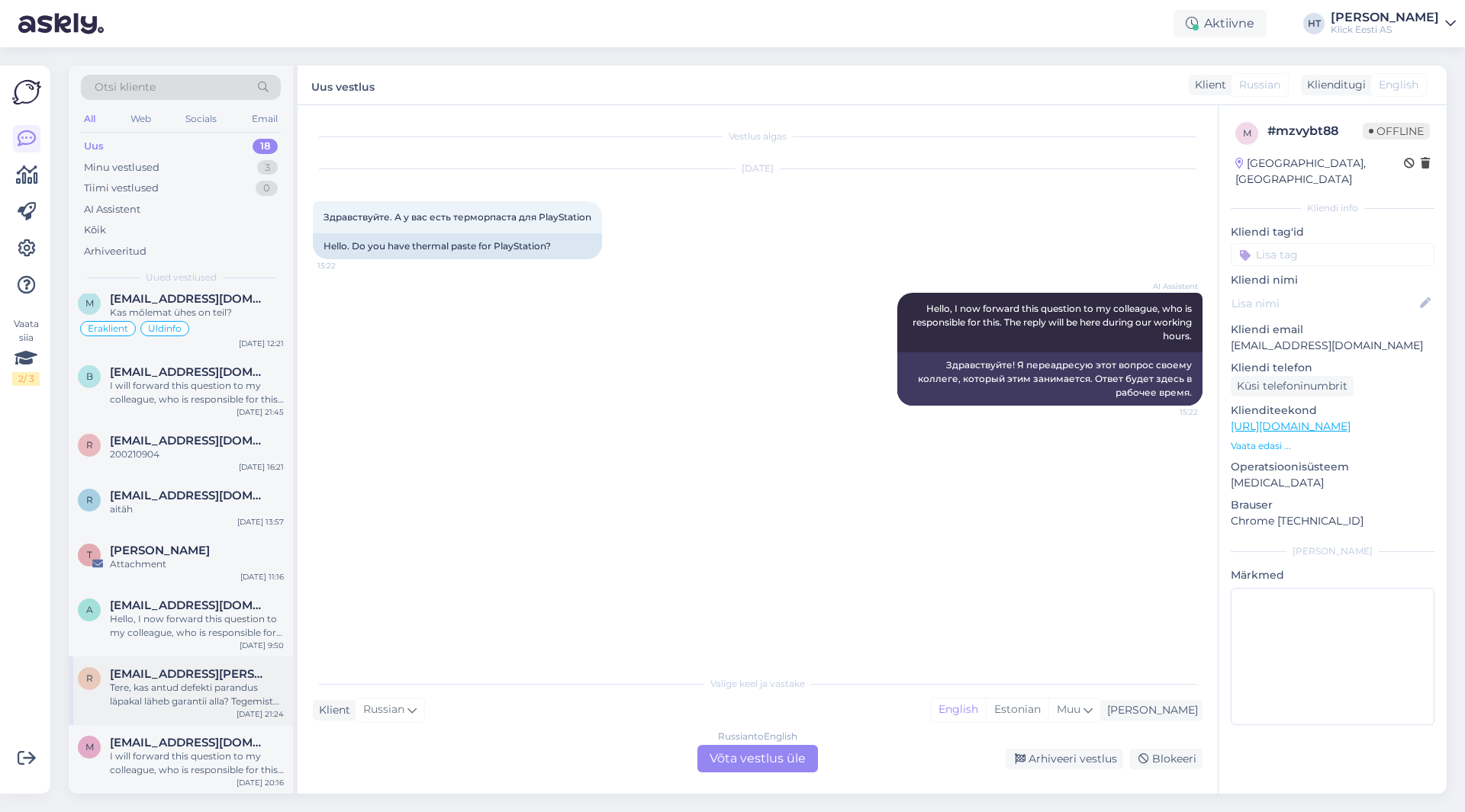
click at [235, 704] on div "Tere, kas antud defekti parandus läpakal läheb garantii alla? Tegemist mingisug…" at bounding box center [196, 695] width 174 height 27
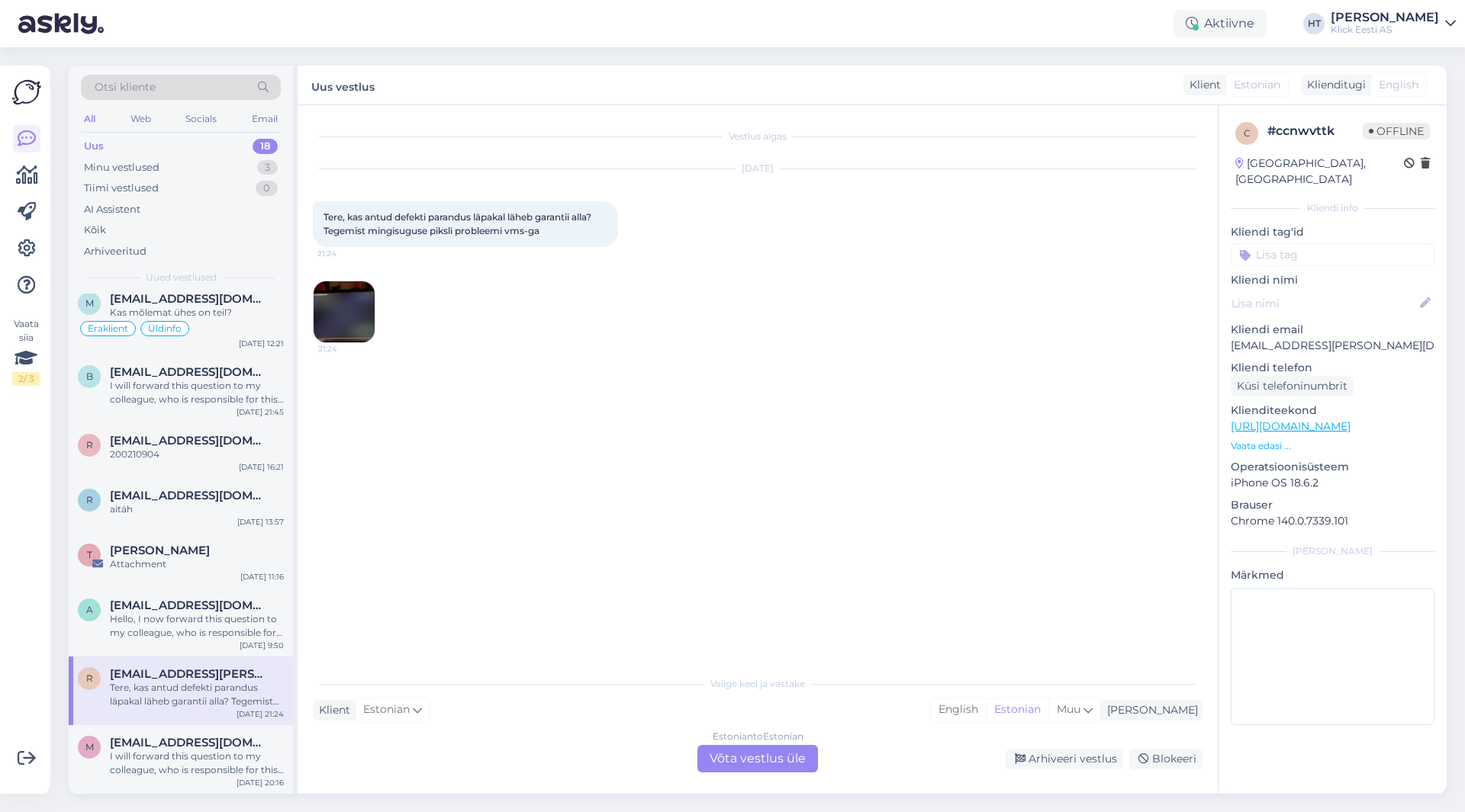
click at [361, 312] on img at bounding box center [344, 312] width 61 height 61
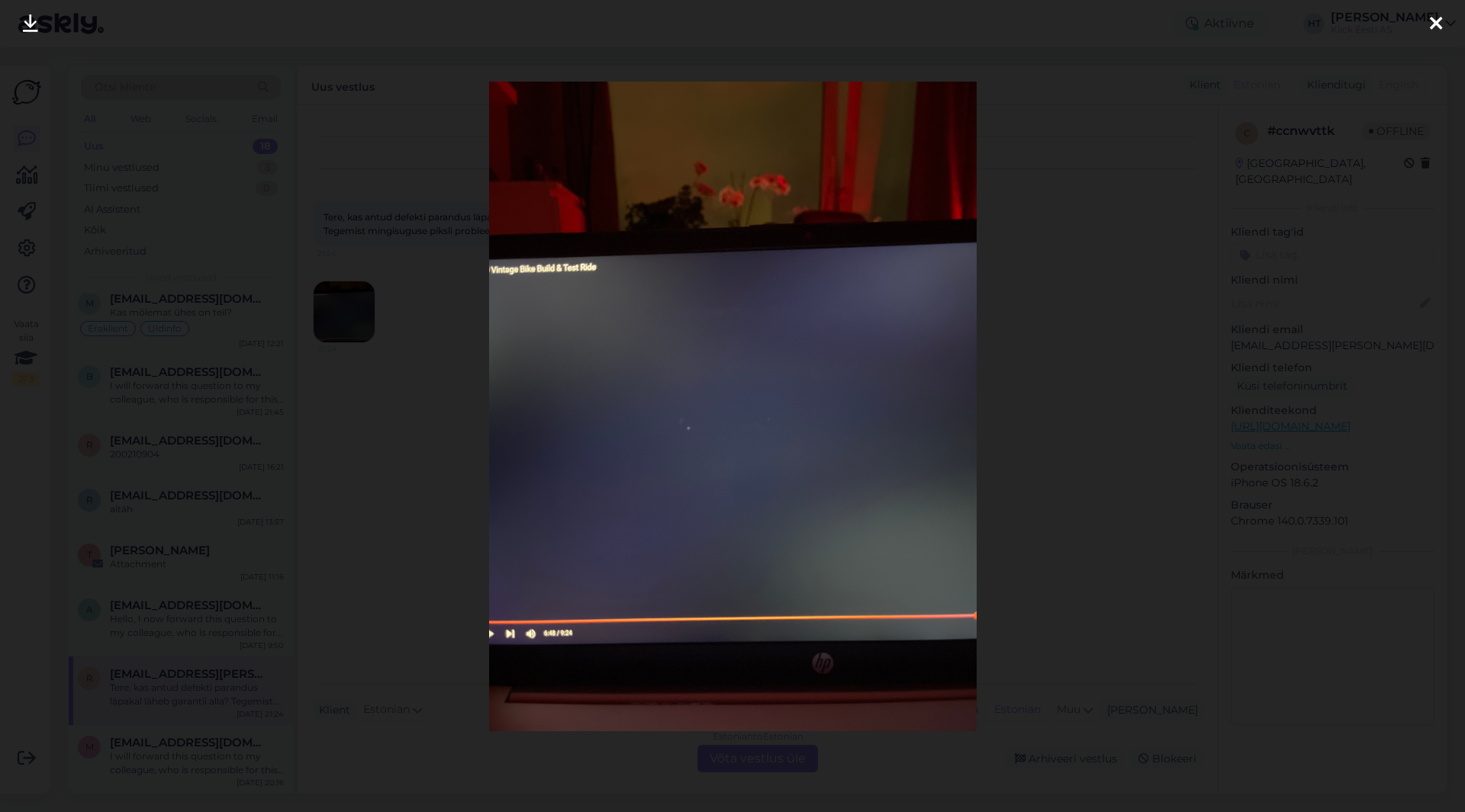
click at [420, 335] on div at bounding box center [732, 406] width 1465 height 812
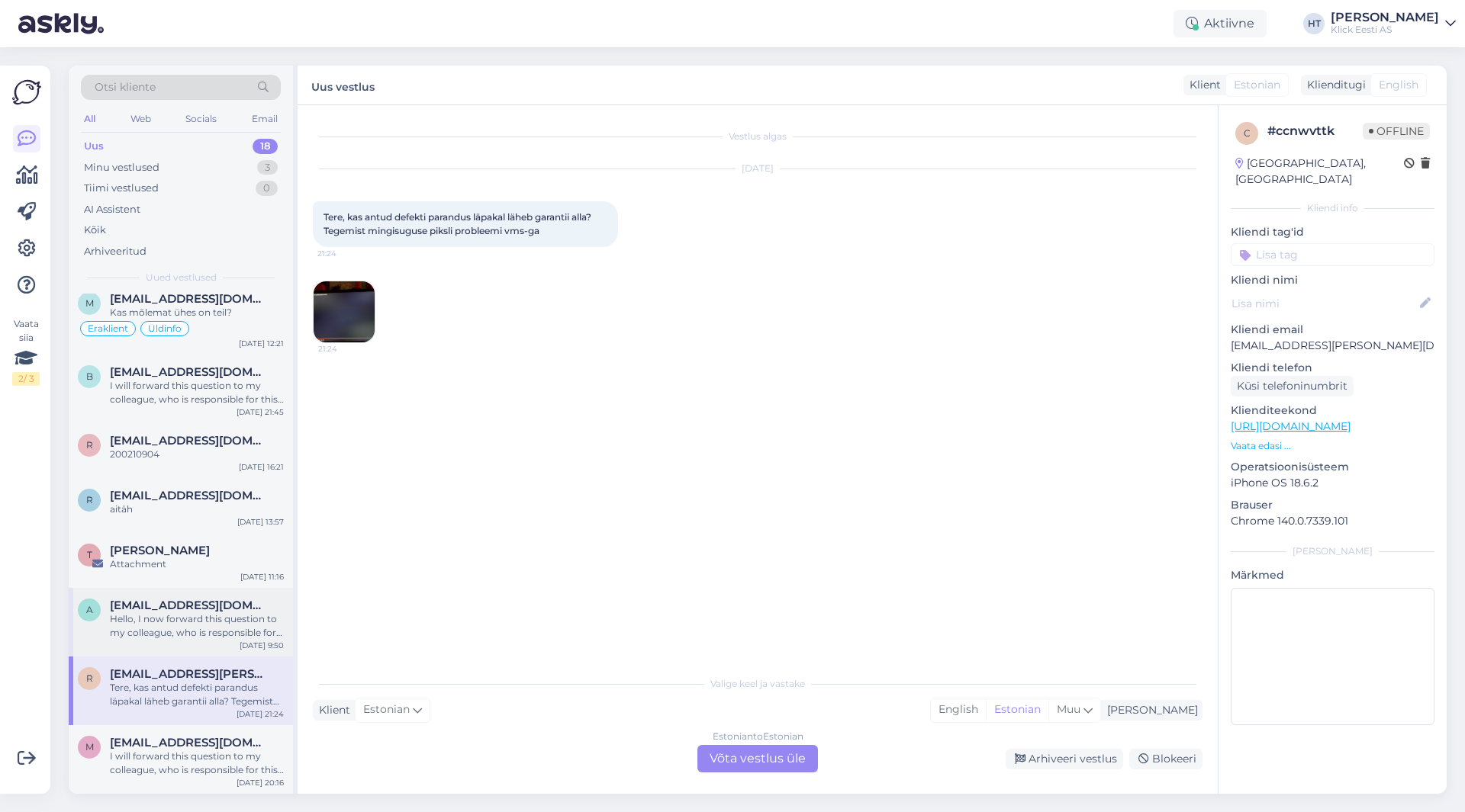
click at [253, 612] on div "Hello, I now forward this question to my colleague, who is responsible for this…" at bounding box center [196, 626] width 174 height 27
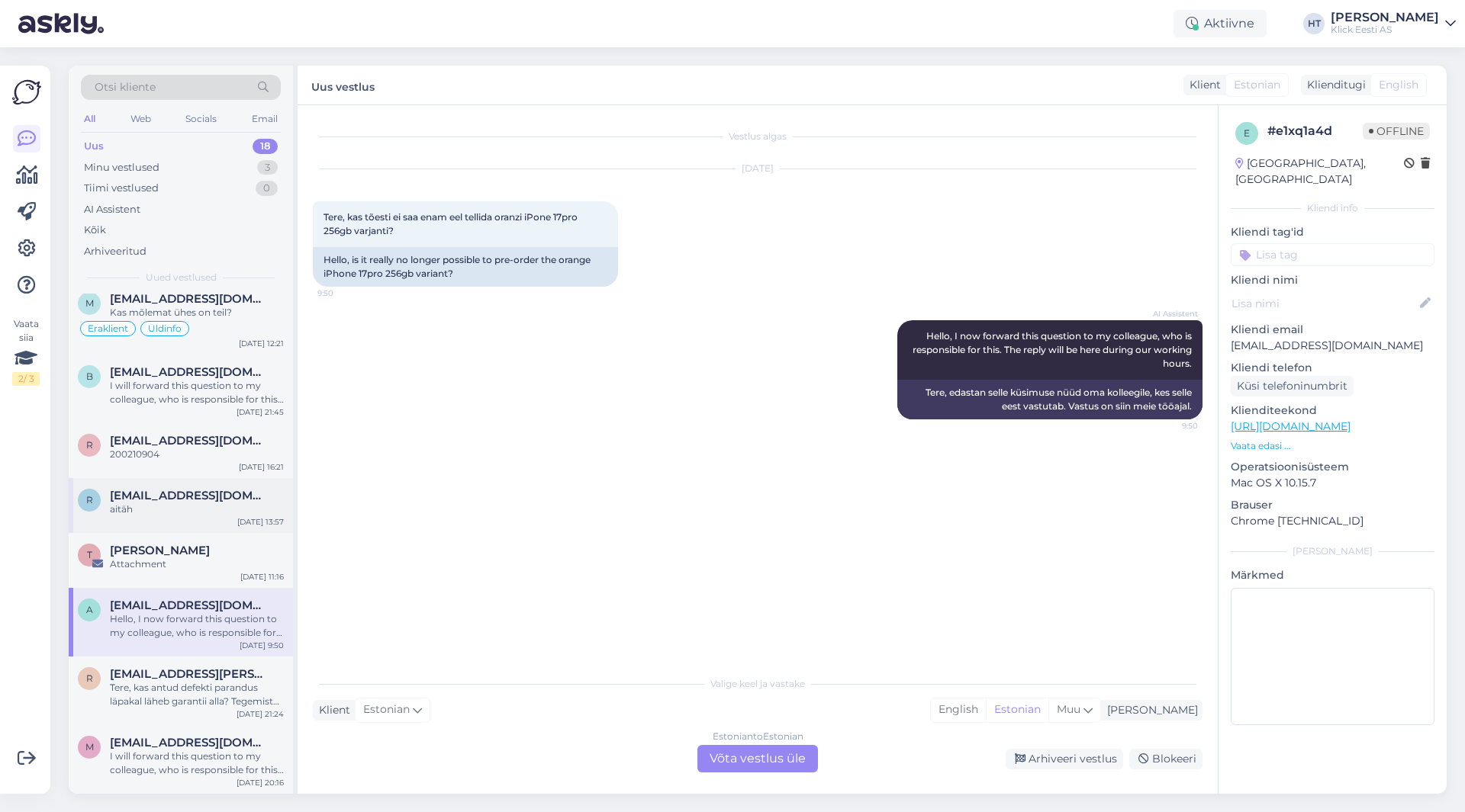
click at [237, 503] on div "aitäh" at bounding box center [196, 509] width 174 height 14
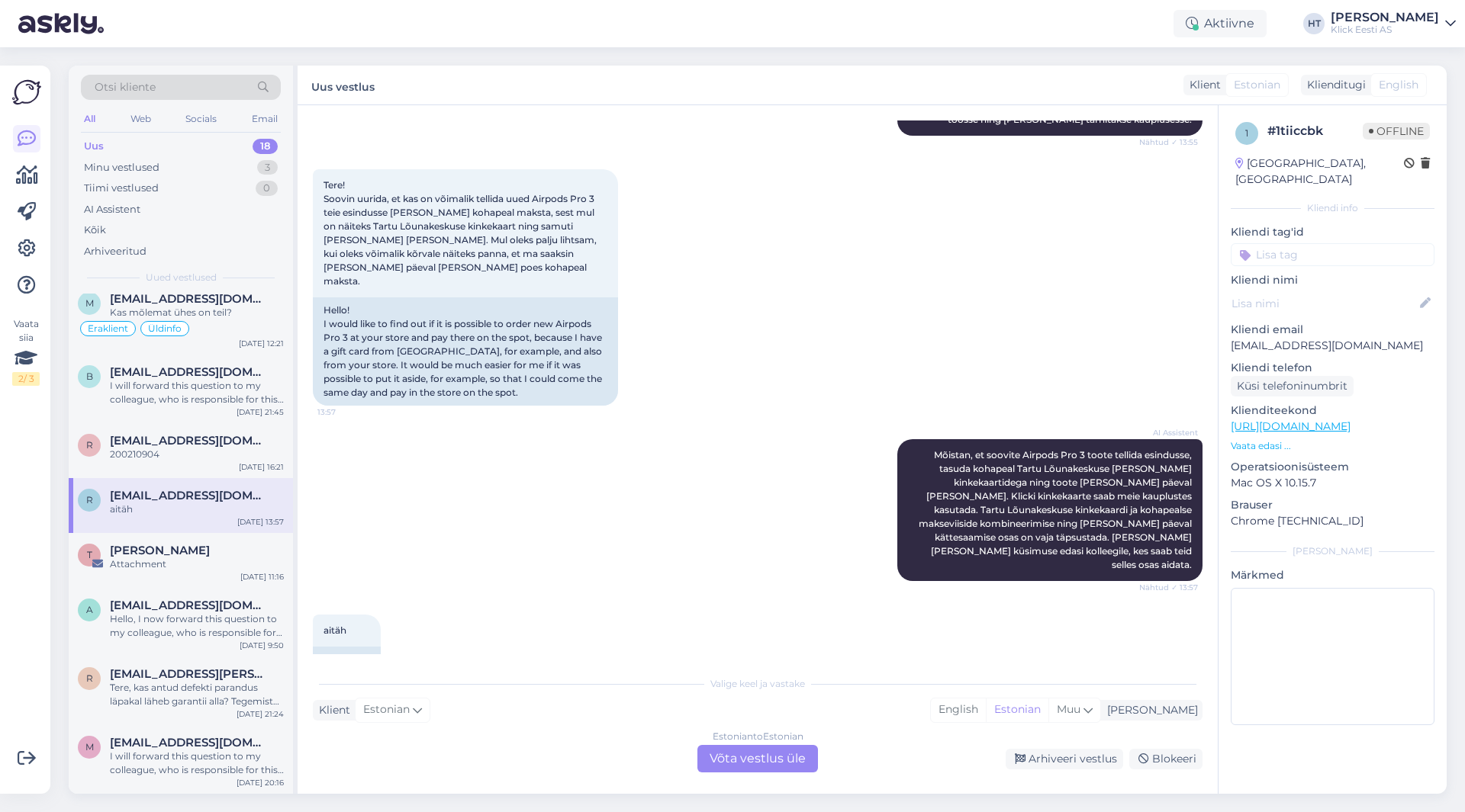
scroll to position [559, 0]
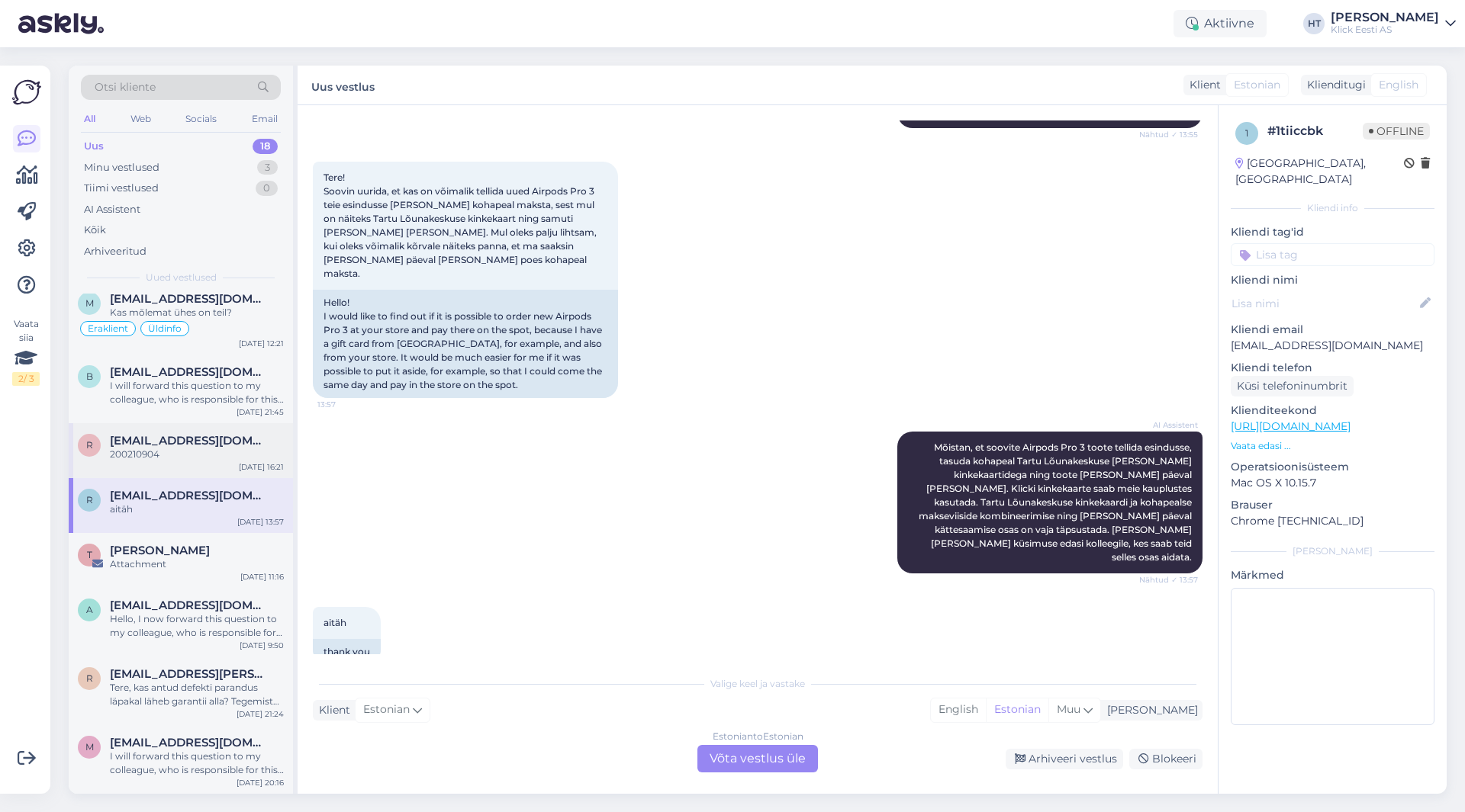
click at [261, 463] on div "[DATE] 16:21" at bounding box center [262, 467] width 45 height 12
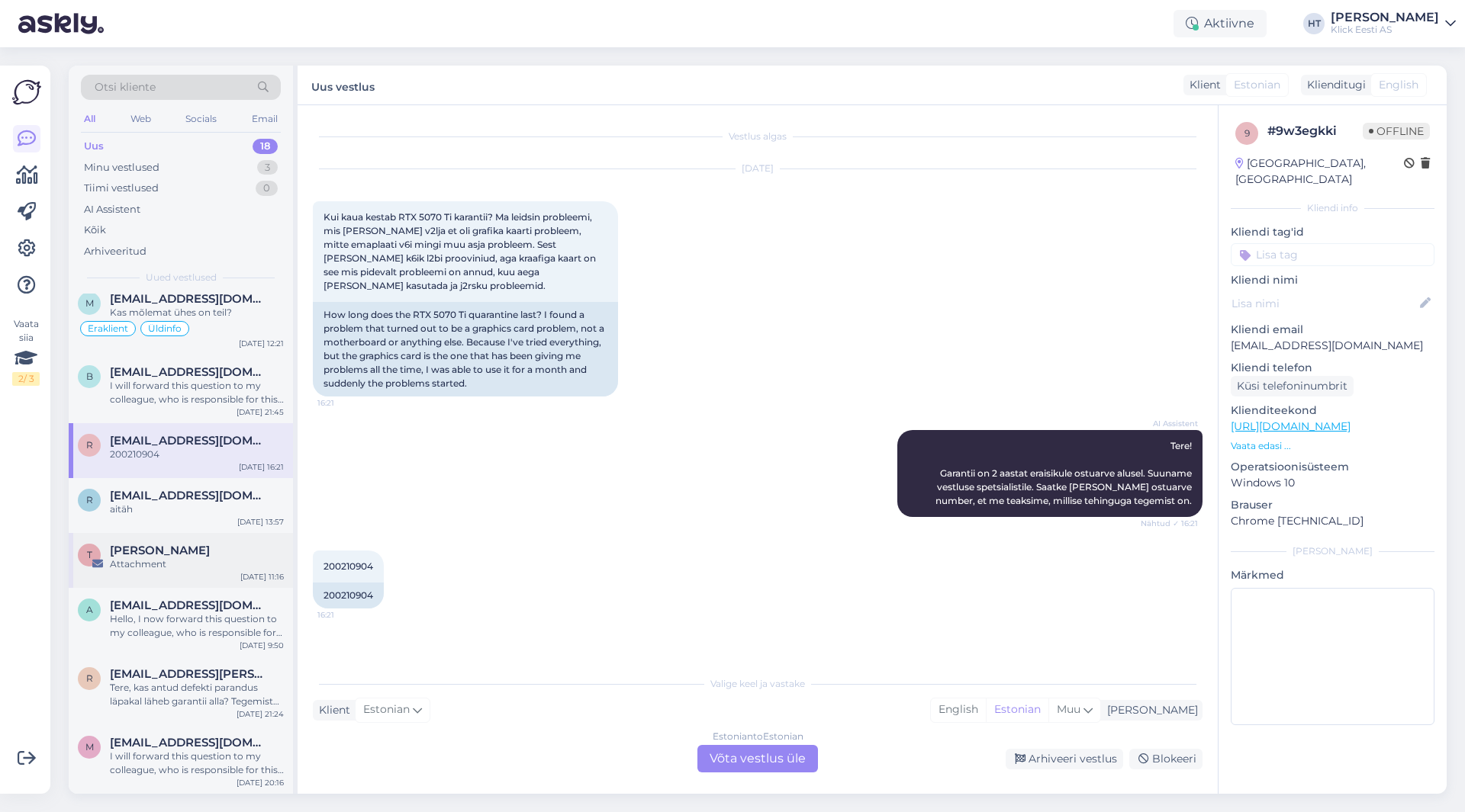
click at [258, 548] on div "[PERSON_NAME]" at bounding box center [196, 550] width 174 height 14
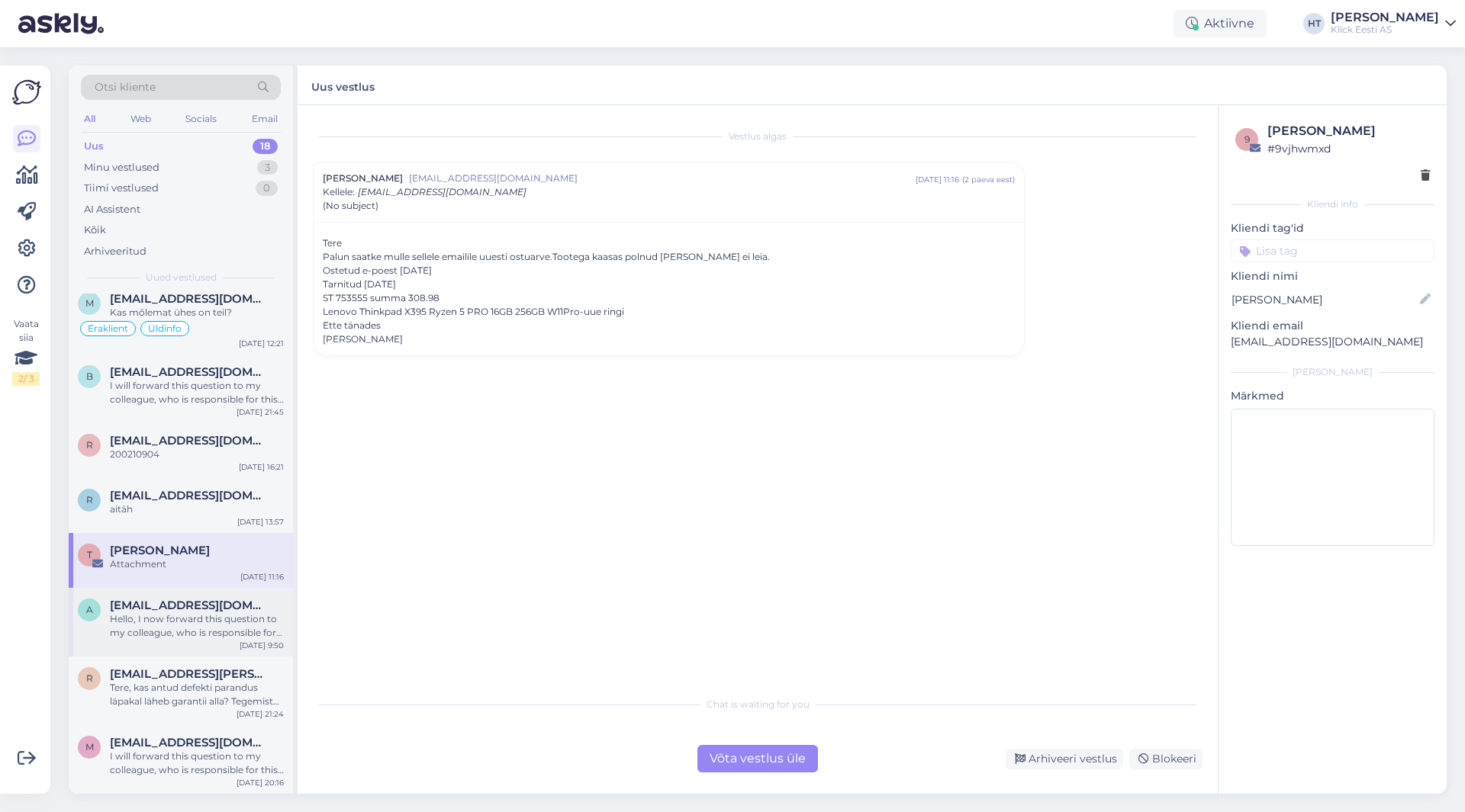
click at [235, 596] on div "a [EMAIL_ADDRESS][DOMAIN_NAME] Hello, I now forward this question to my colleag…" at bounding box center [181, 622] width 224 height 69
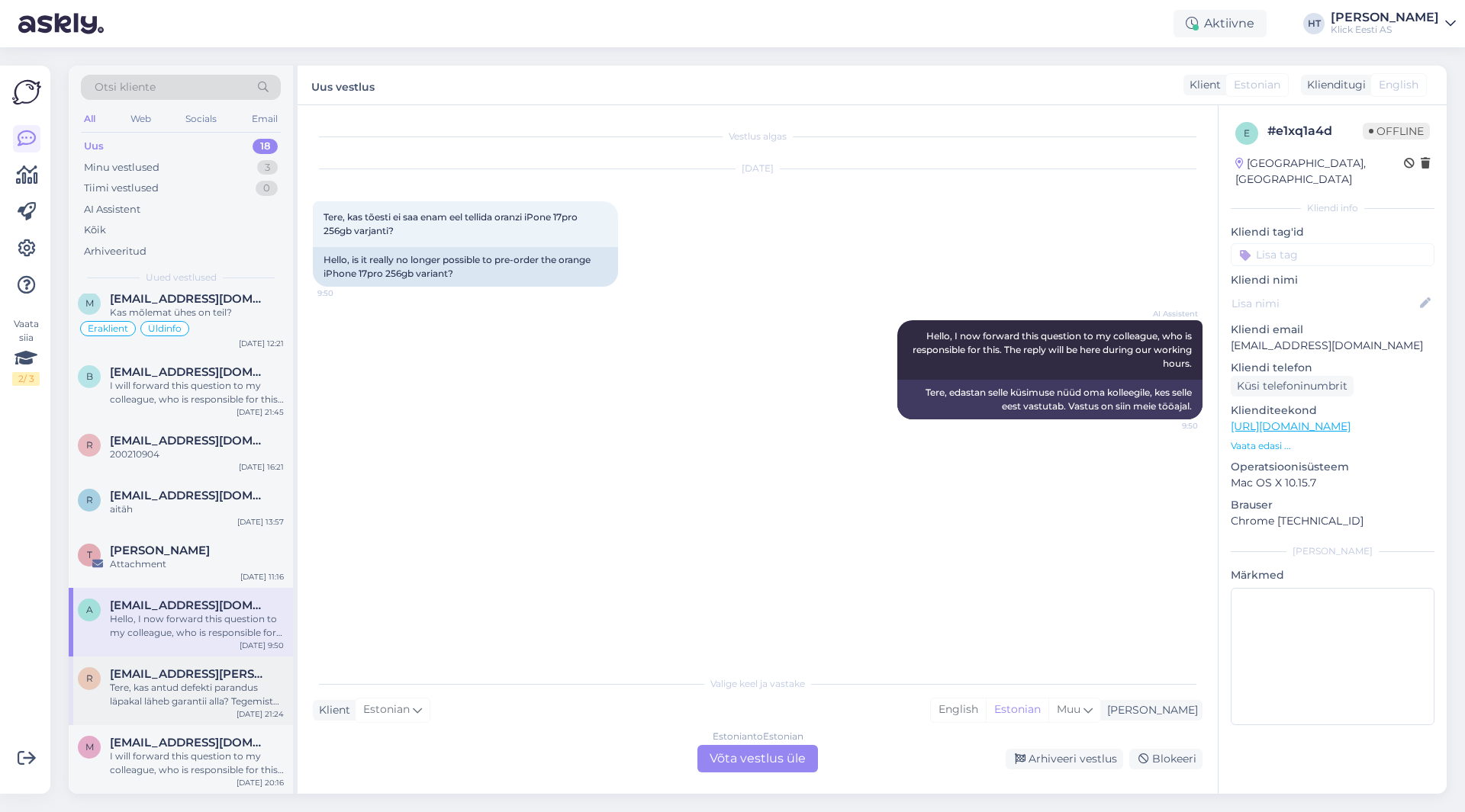
click at [240, 684] on div "Tere, kas antud defekti parandus läpakal läheb garantii alla? Tegemist mingisug…" at bounding box center [196, 695] width 174 height 27
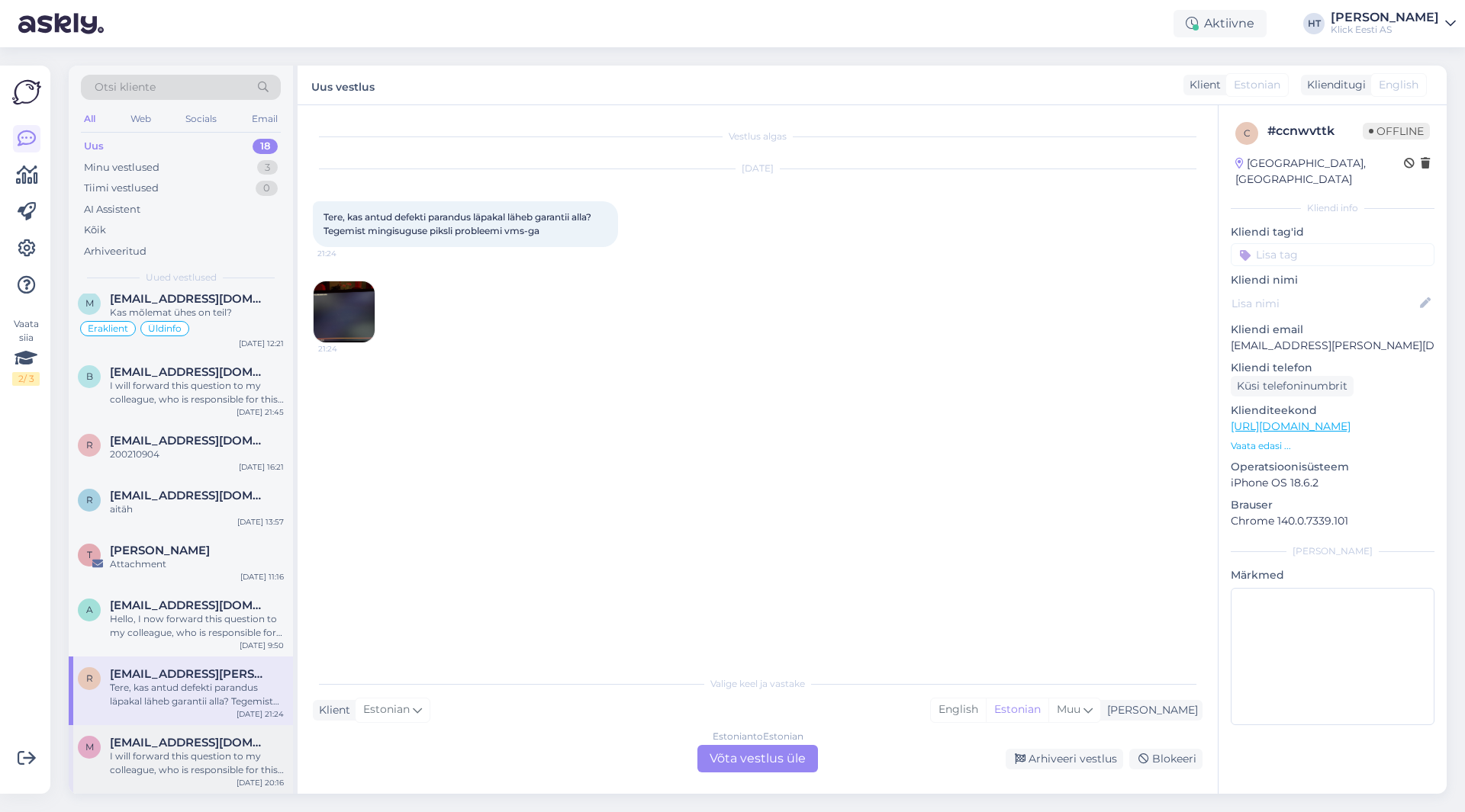
click at [226, 758] on div "I will forward this question to my colleague, who is responsible for this. The …" at bounding box center [196, 763] width 174 height 27
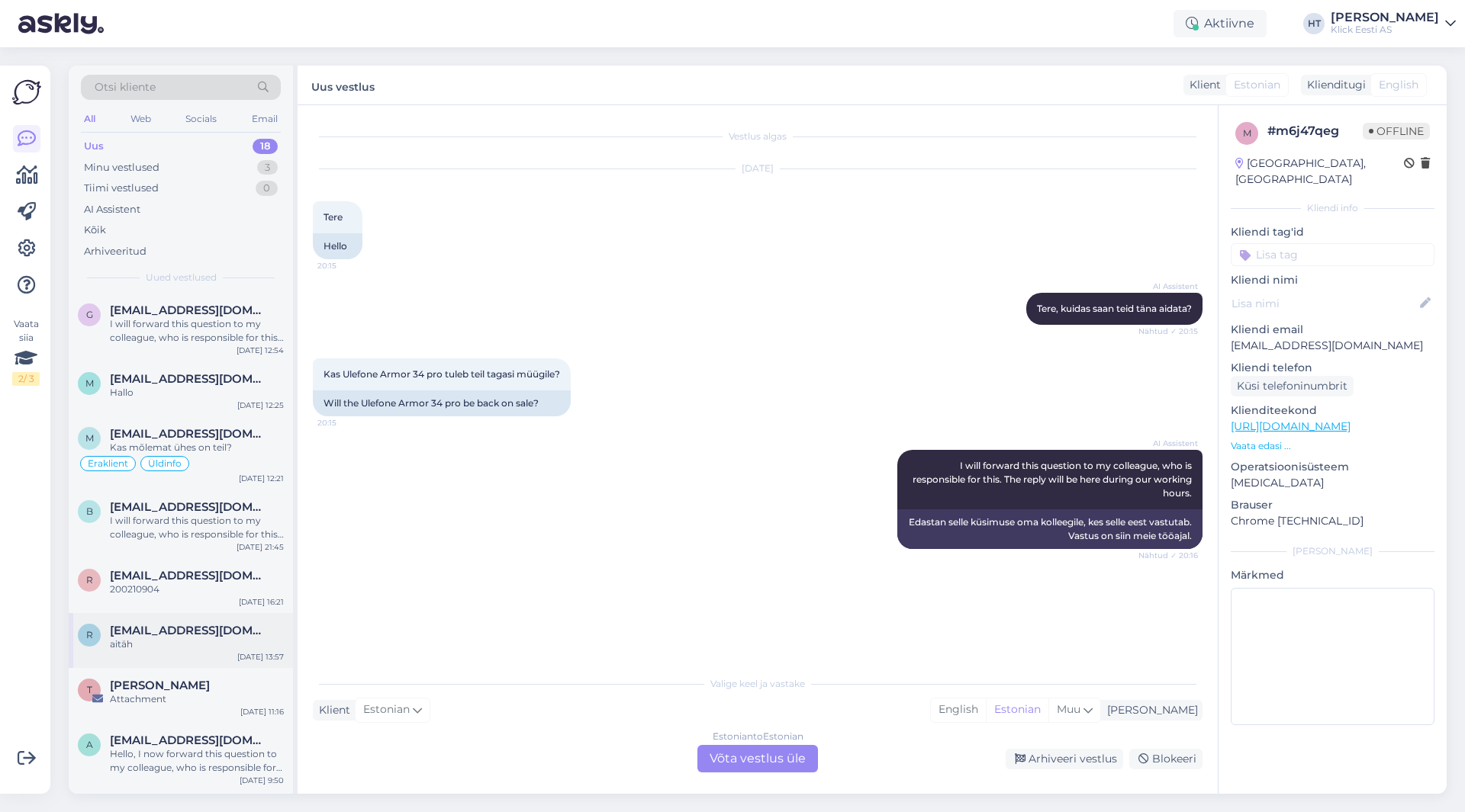
scroll to position [546, 0]
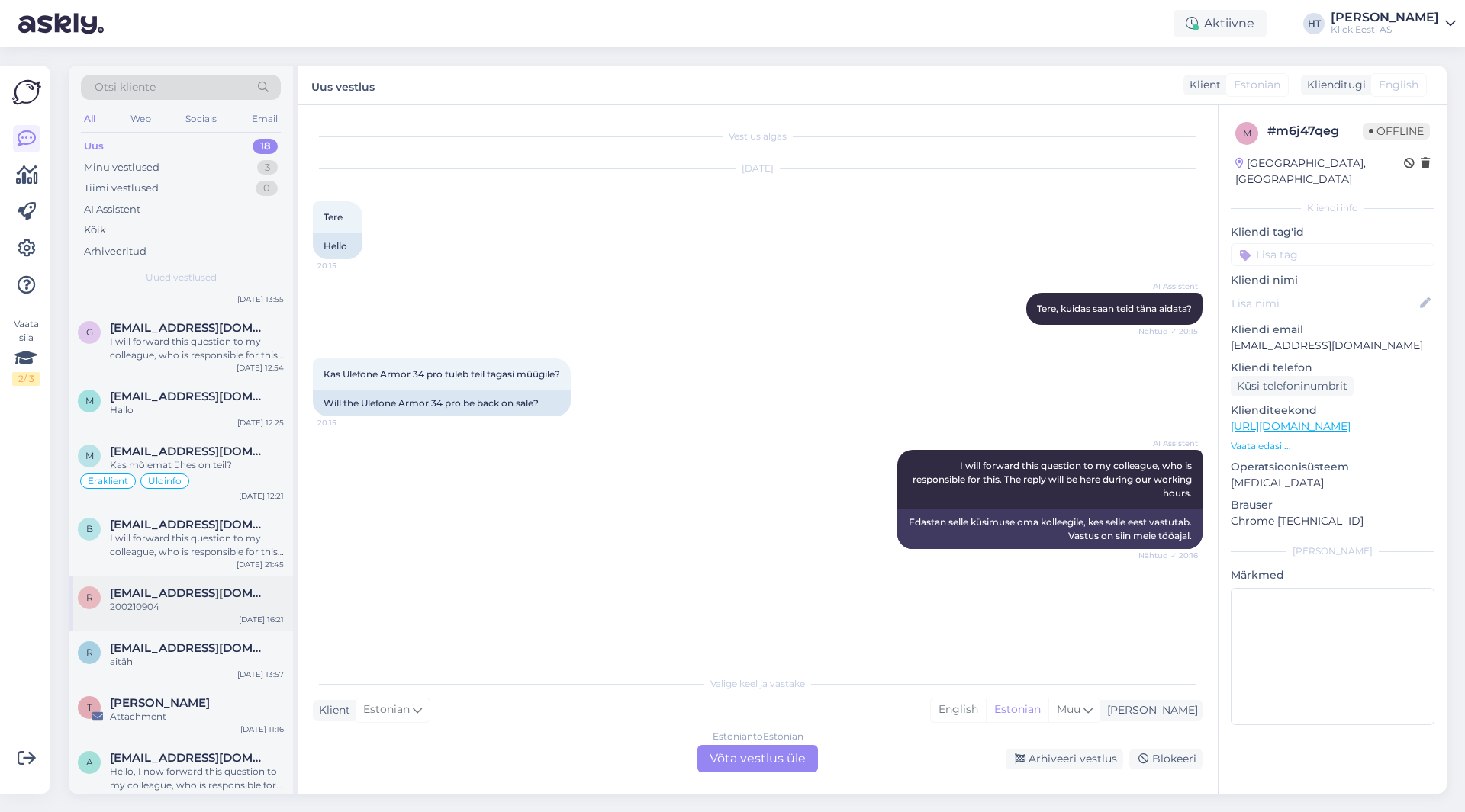
click at [210, 629] on div "r [EMAIL_ADDRESS][DOMAIN_NAME] 200210904 [DATE] 16:21" at bounding box center [181, 603] width 224 height 54
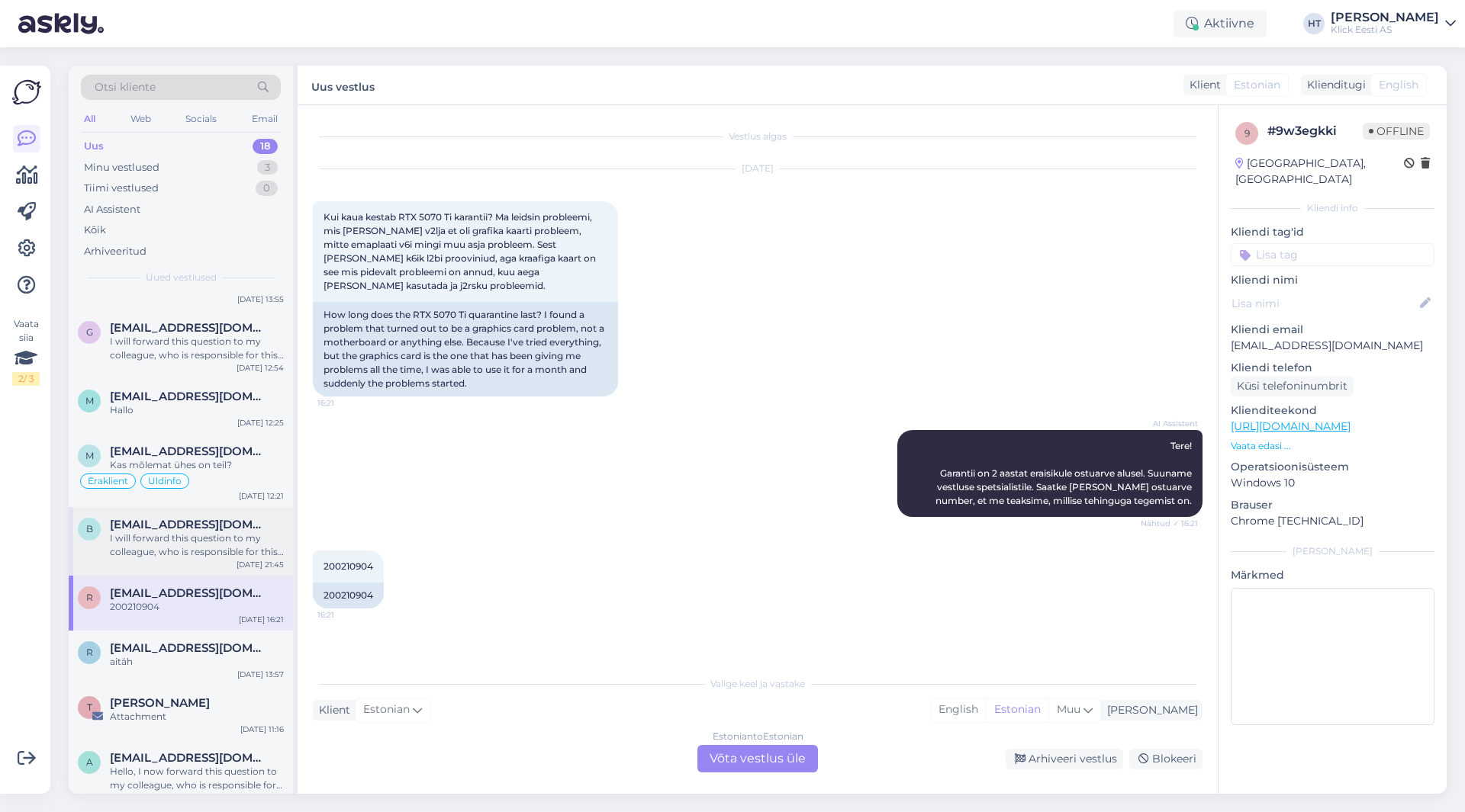
click at [243, 532] on div "I will forward this question to my colleague, who is responsible for this. The …" at bounding box center [196, 545] width 174 height 27
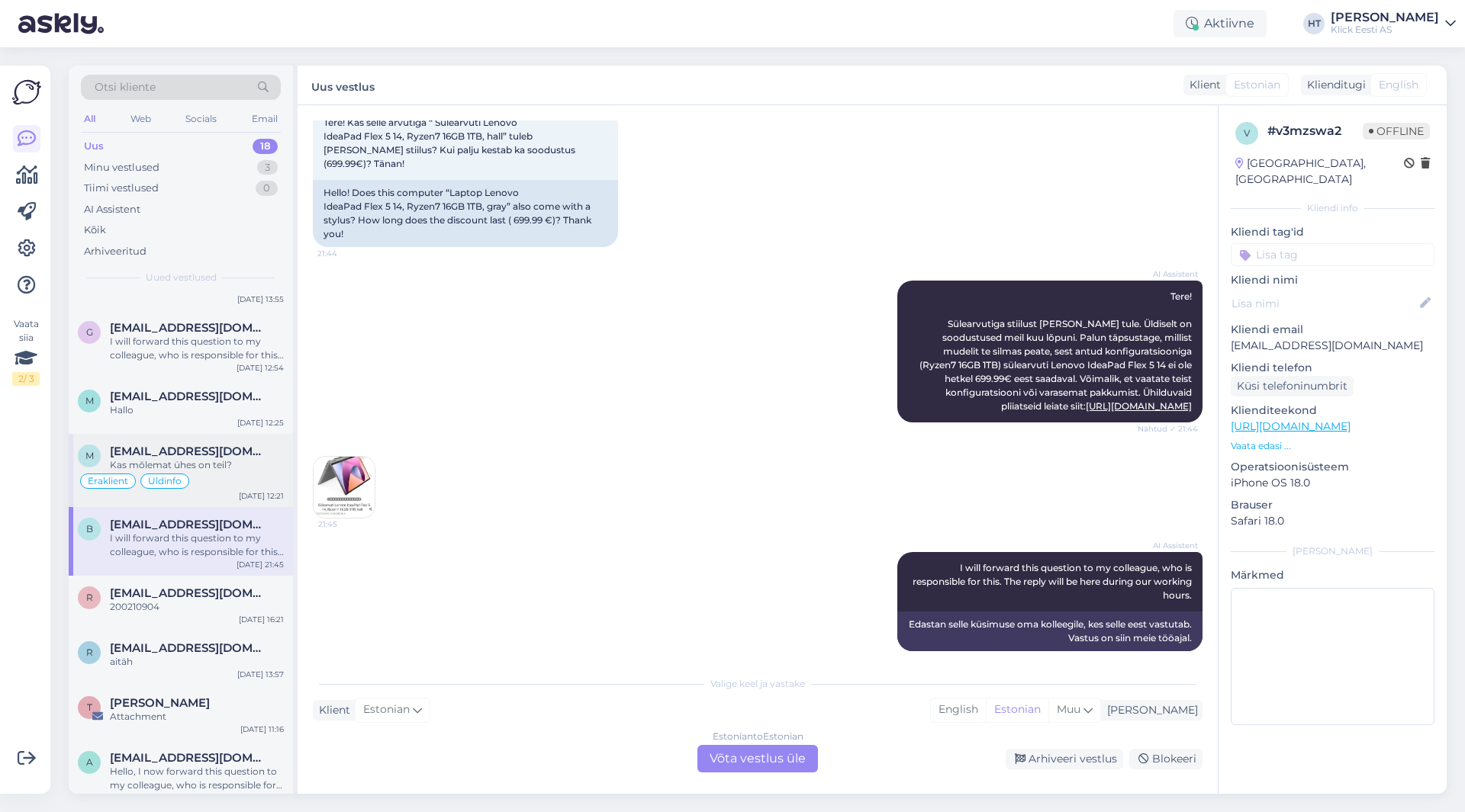
click at [260, 460] on div "Kas mõlemat ühes on teil?" at bounding box center [196, 465] width 174 height 14
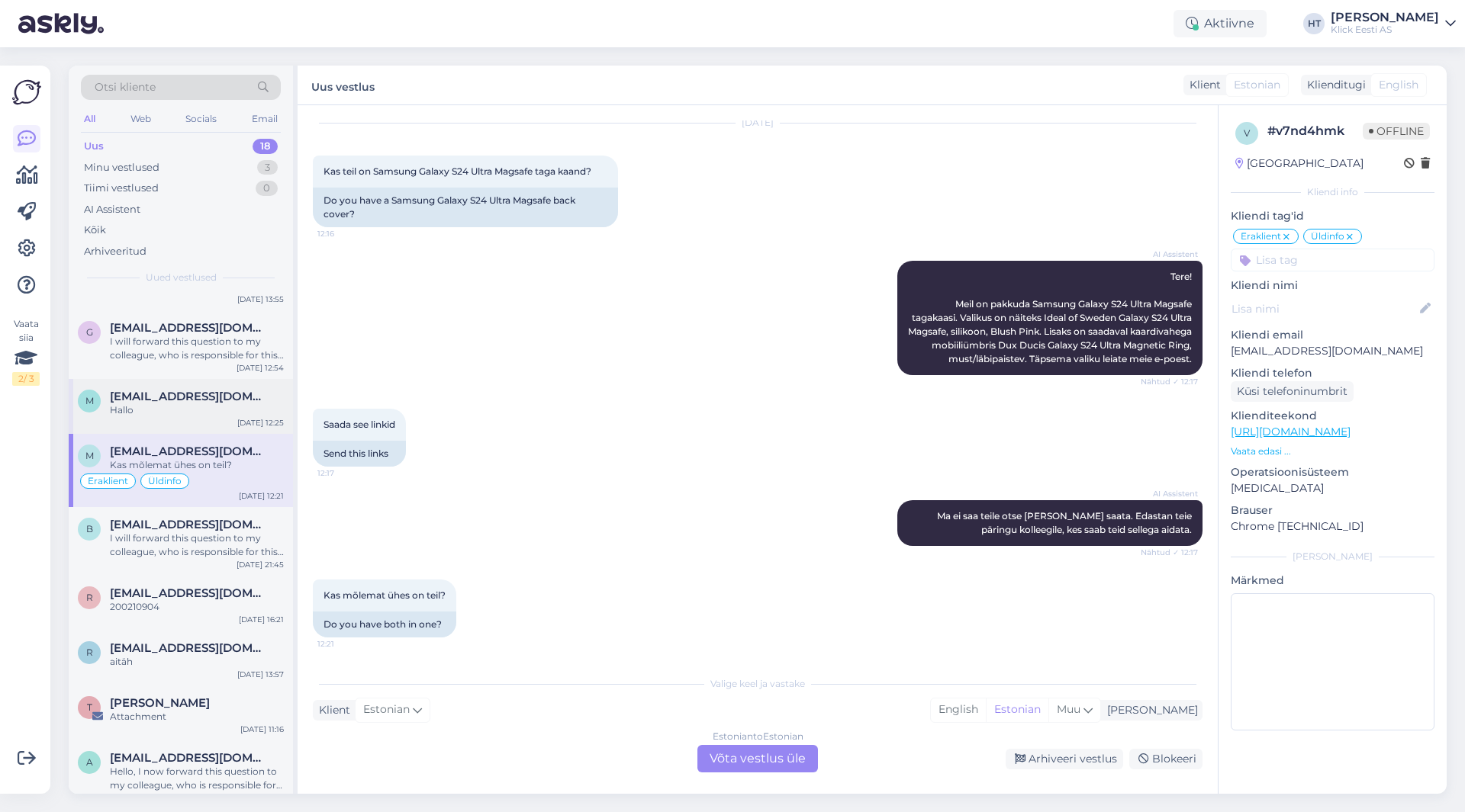
click at [254, 398] on span "[EMAIL_ADDRESS][DOMAIN_NAME]" at bounding box center [189, 396] width 159 height 14
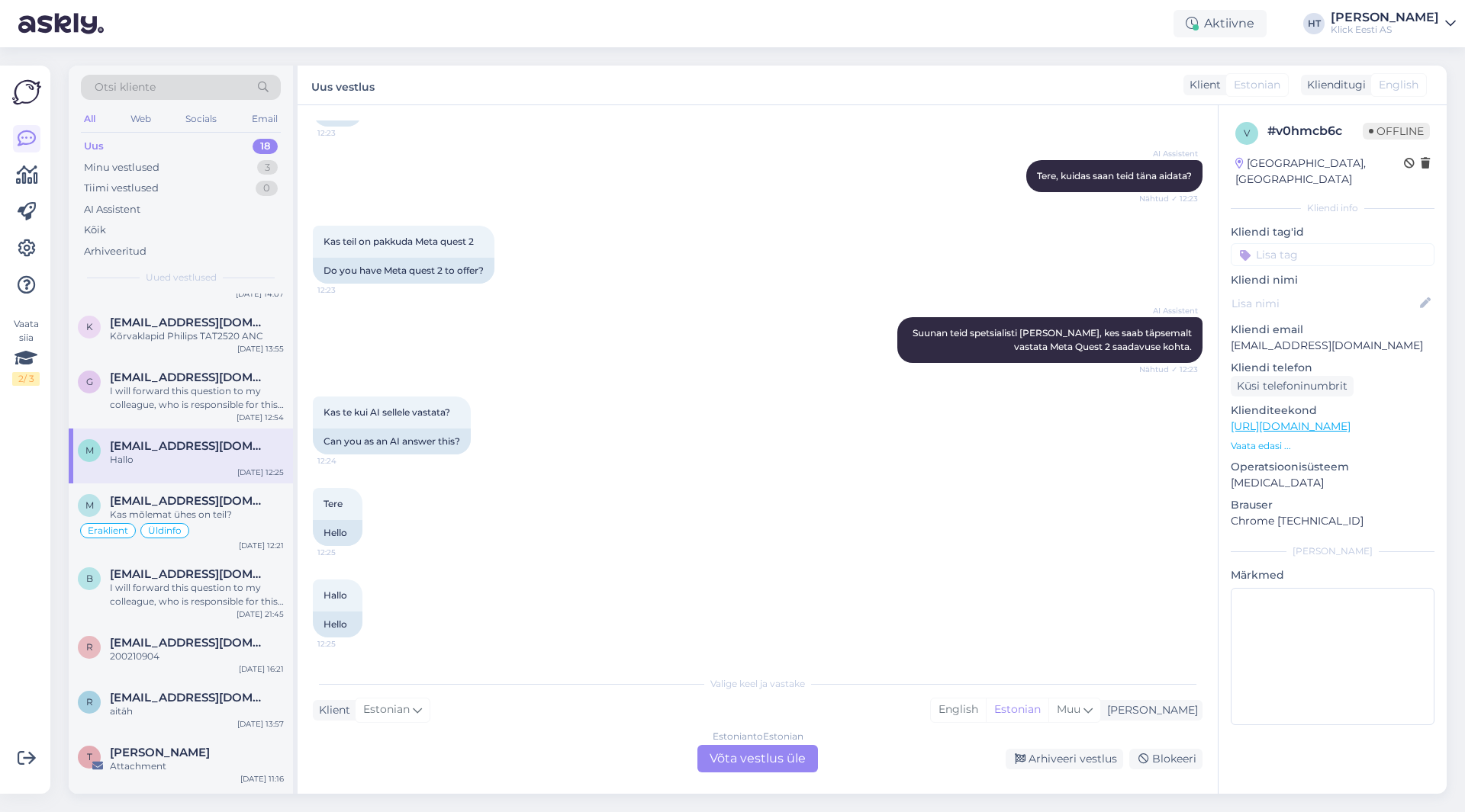
scroll to position [470, 0]
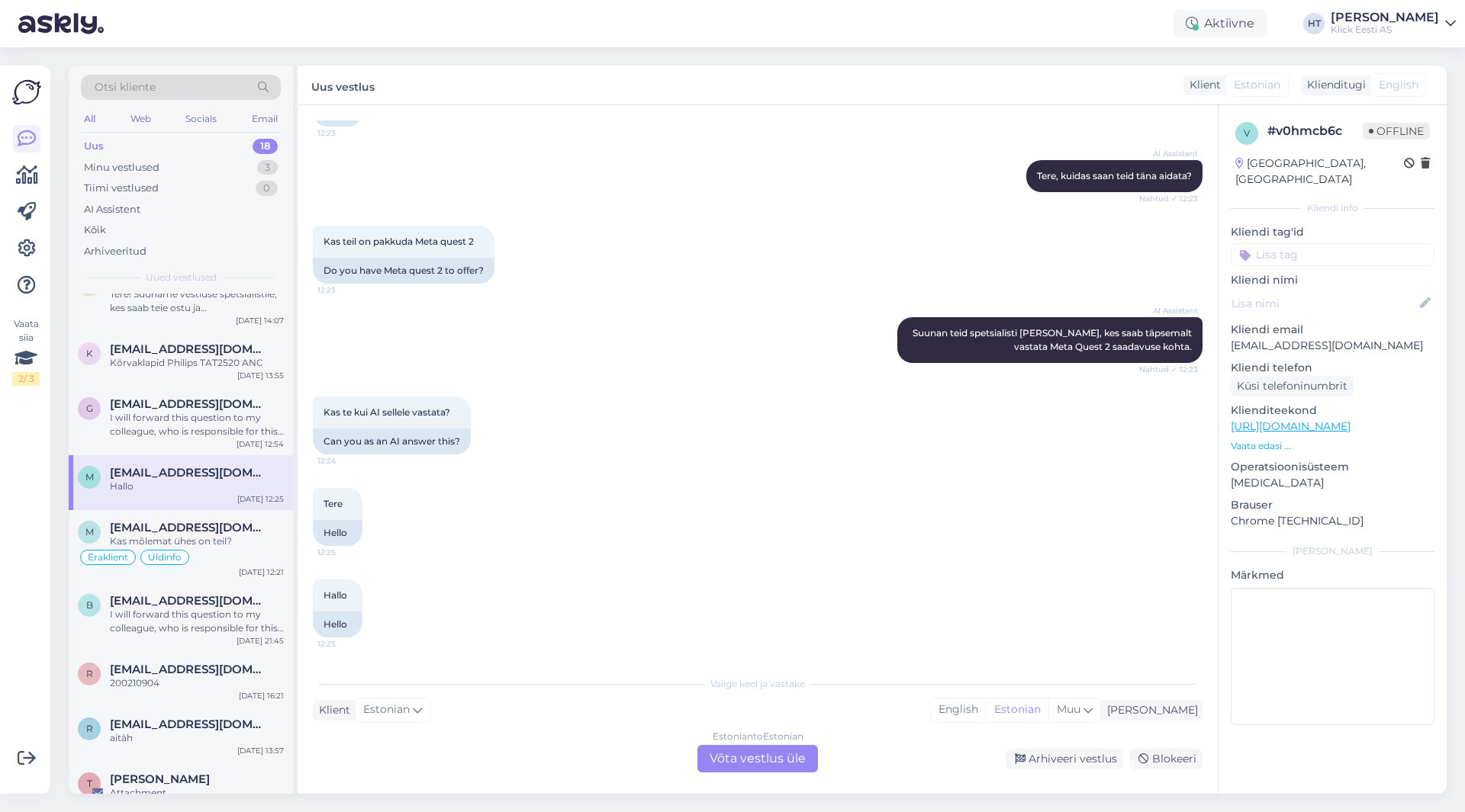
click at [802, 378] on div "AI Assistent [PERSON_NAME] teid spetsialisti [PERSON_NAME], kes saab täpsemalt …" at bounding box center [757, 340] width 890 height 79
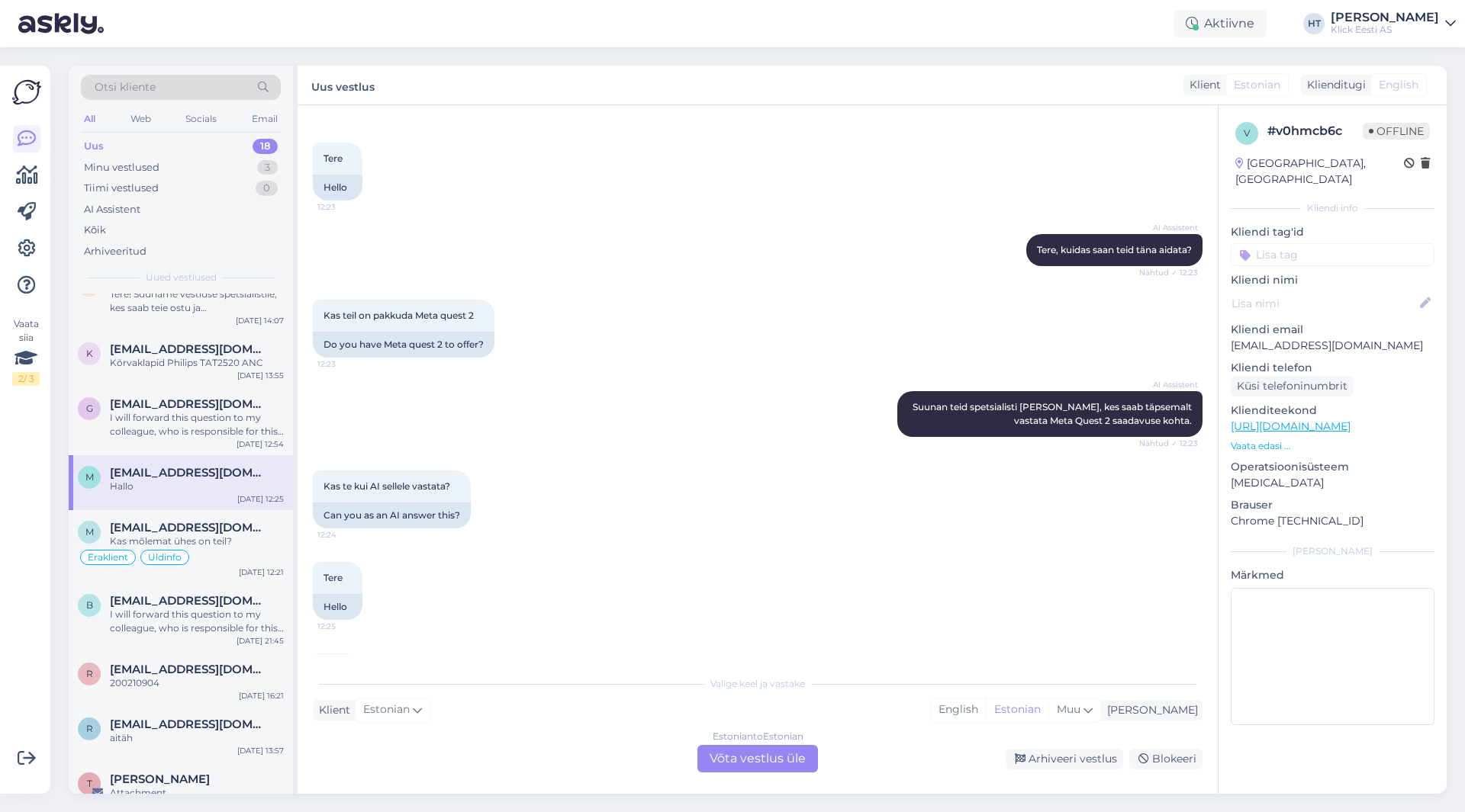
scroll to position [133, 0]
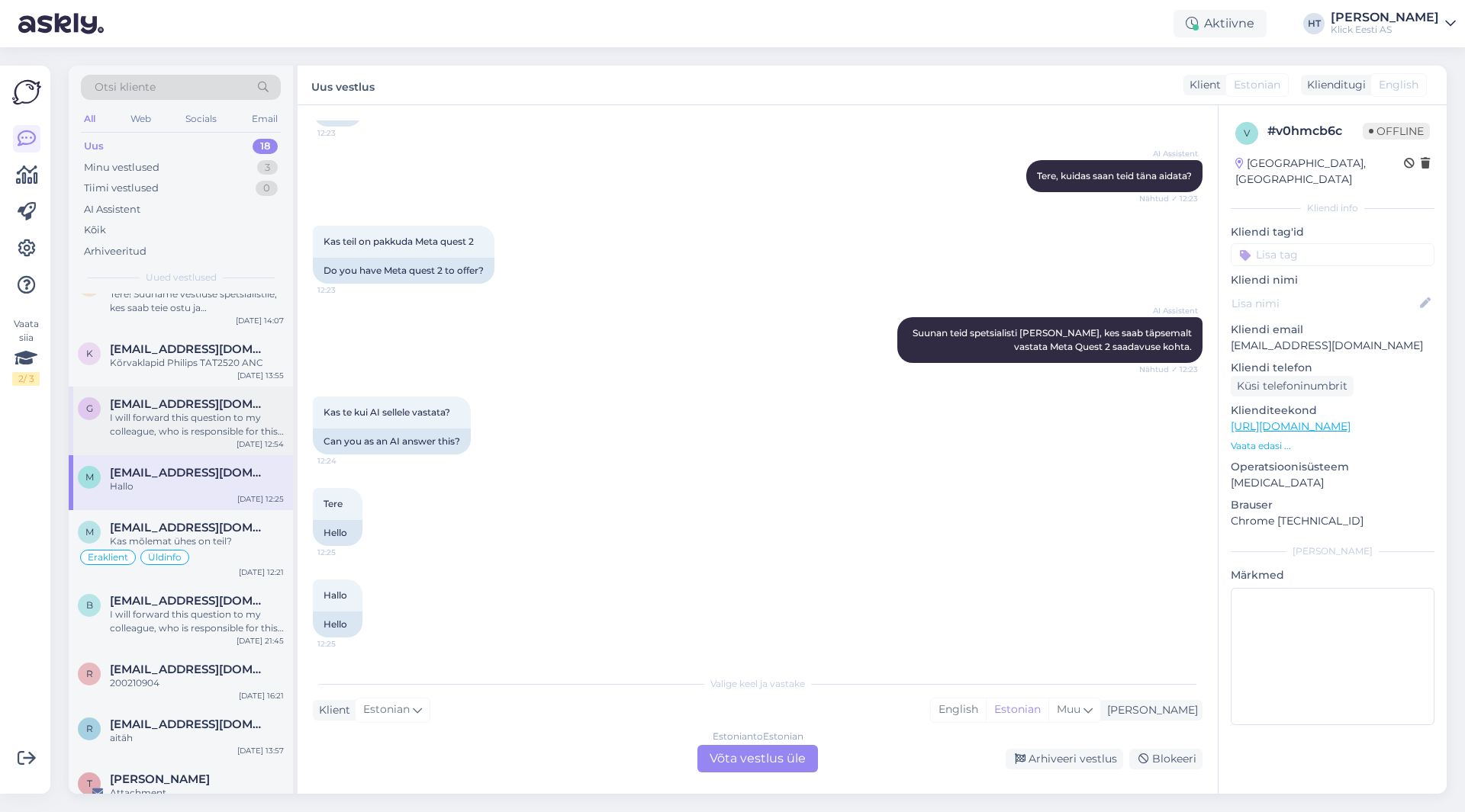
click at [205, 426] on div "I will forward this question to my colleague, who is responsible for this. The …" at bounding box center [196, 425] width 174 height 27
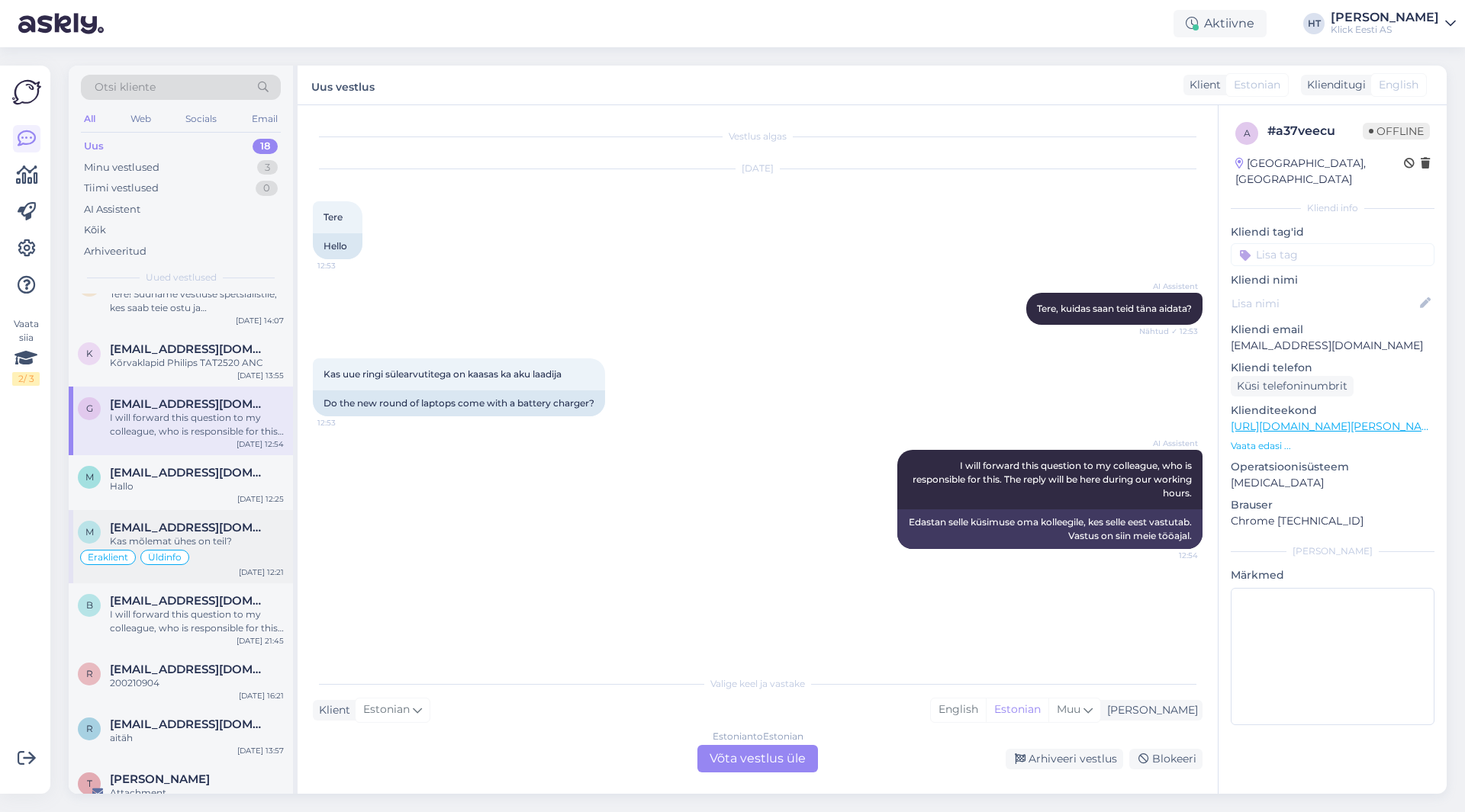
click at [226, 554] on div "Eraklient Üldinfo" at bounding box center [181, 558] width 206 height 18
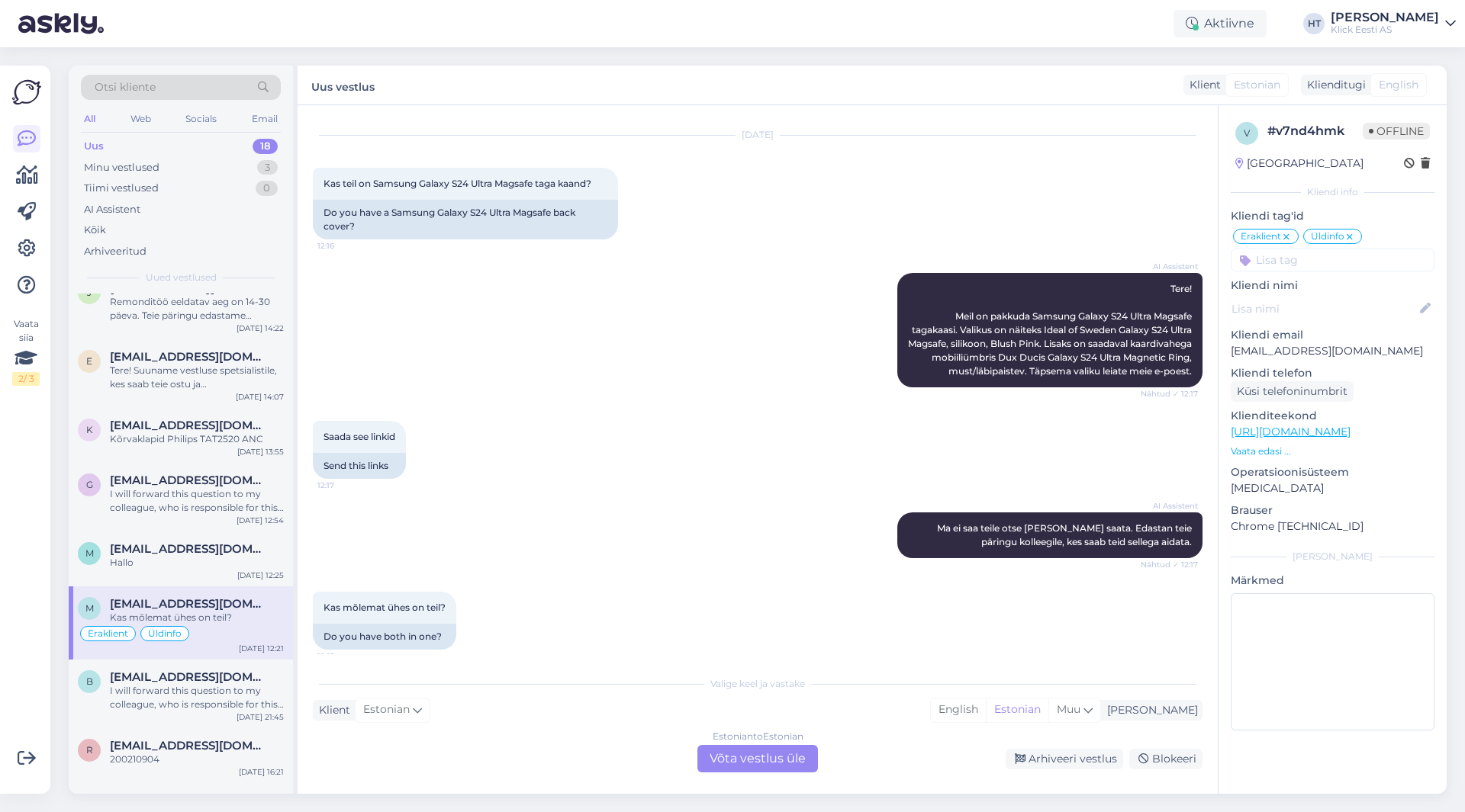
scroll to position [1017, 0]
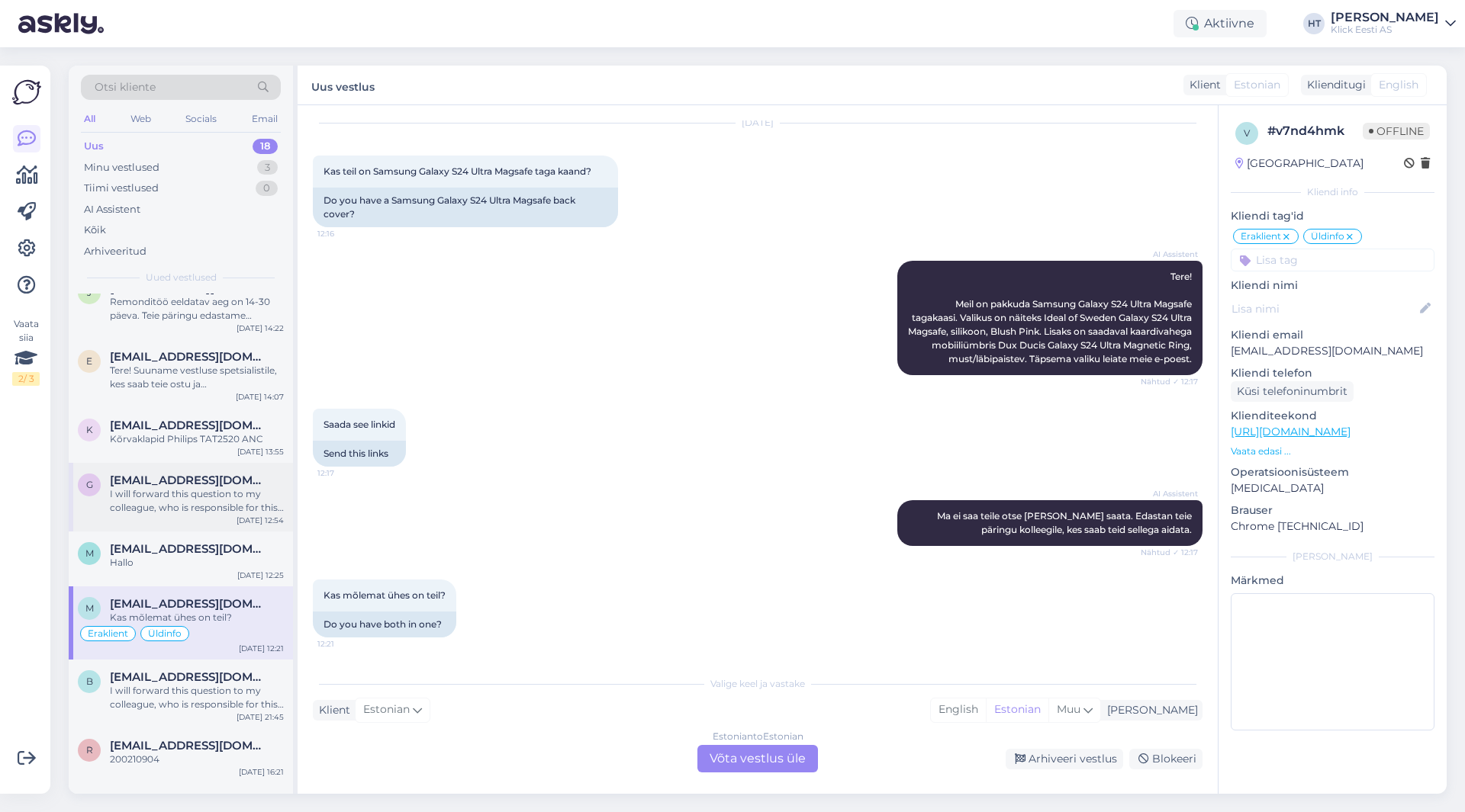
click at [193, 497] on div "I will forward this question to my colleague, who is responsible for this. The …" at bounding box center [196, 501] width 174 height 27
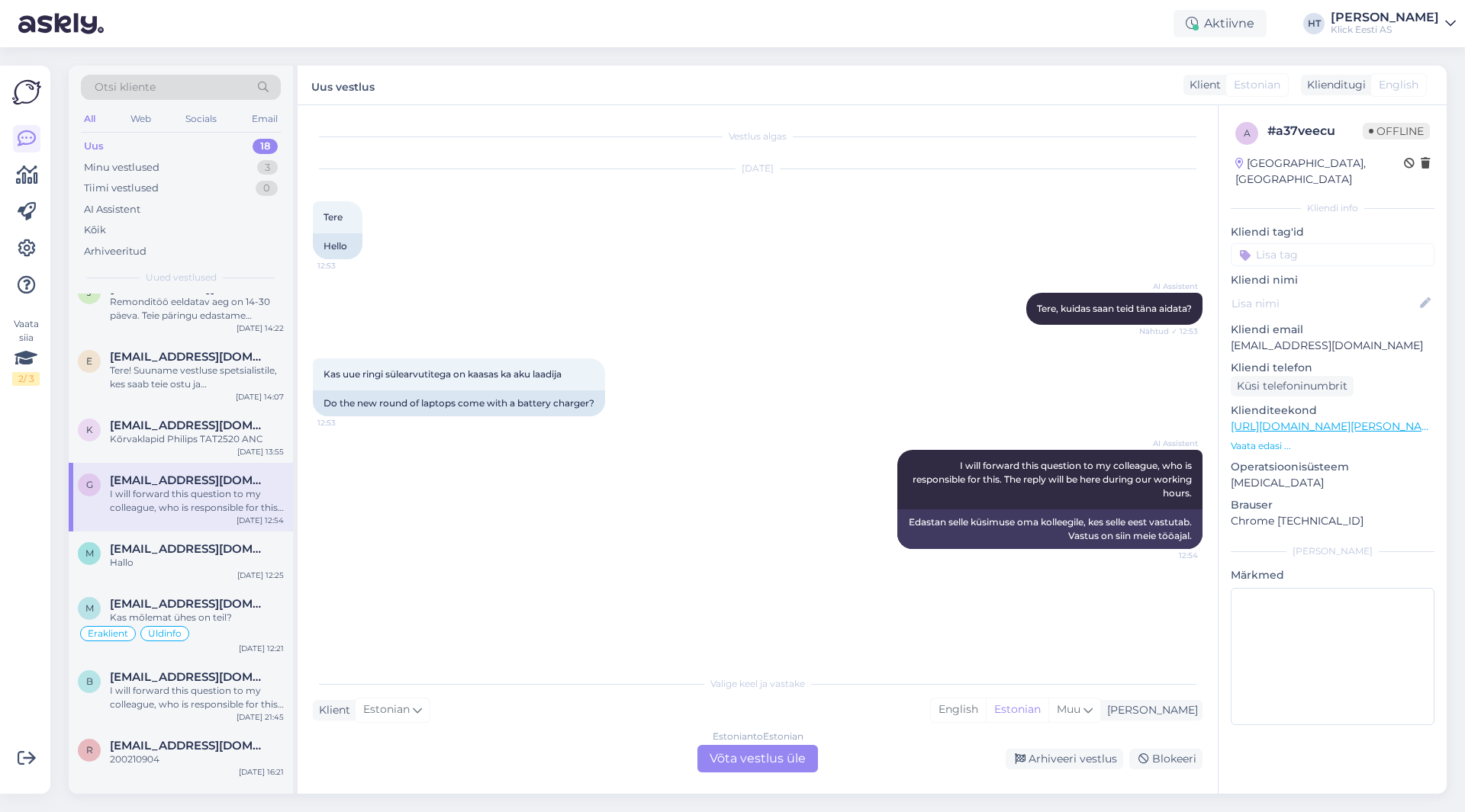
click at [875, 588] on div "Vestlus algas [DATE] Tere 12:53 Hello AI Assistent [PERSON_NAME], kuidas saan t…" at bounding box center [764, 388] width 903 height 534
click at [772, 753] on div "Estonian to Estonian Võta vestlus üle" at bounding box center [758, 758] width 121 height 27
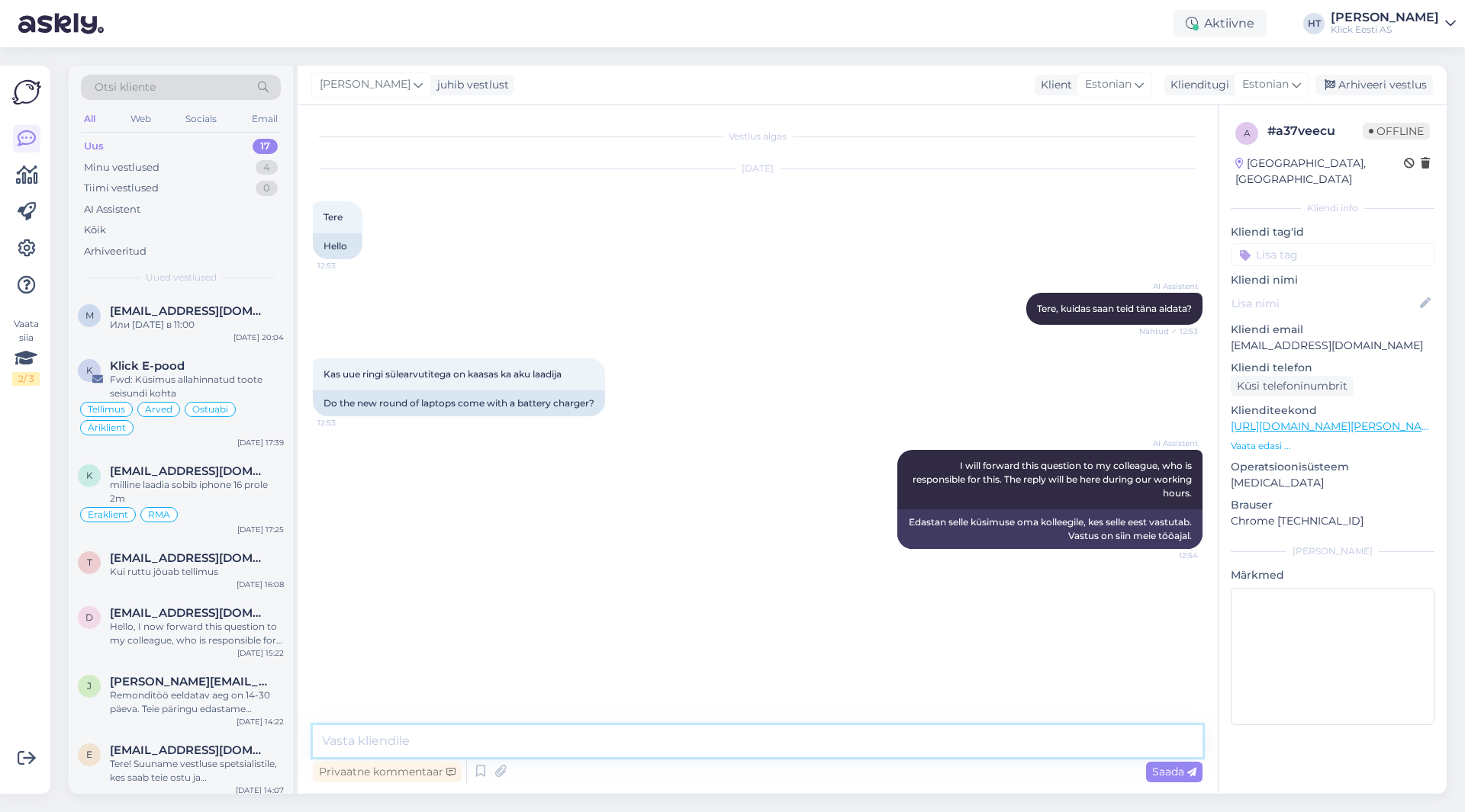
click at [729, 739] on textarea at bounding box center [757, 741] width 890 height 32
type textarea "Sülearvutitega on laadija kaasas."
click at [1299, 244] on input at bounding box center [1333, 254] width 204 height 23
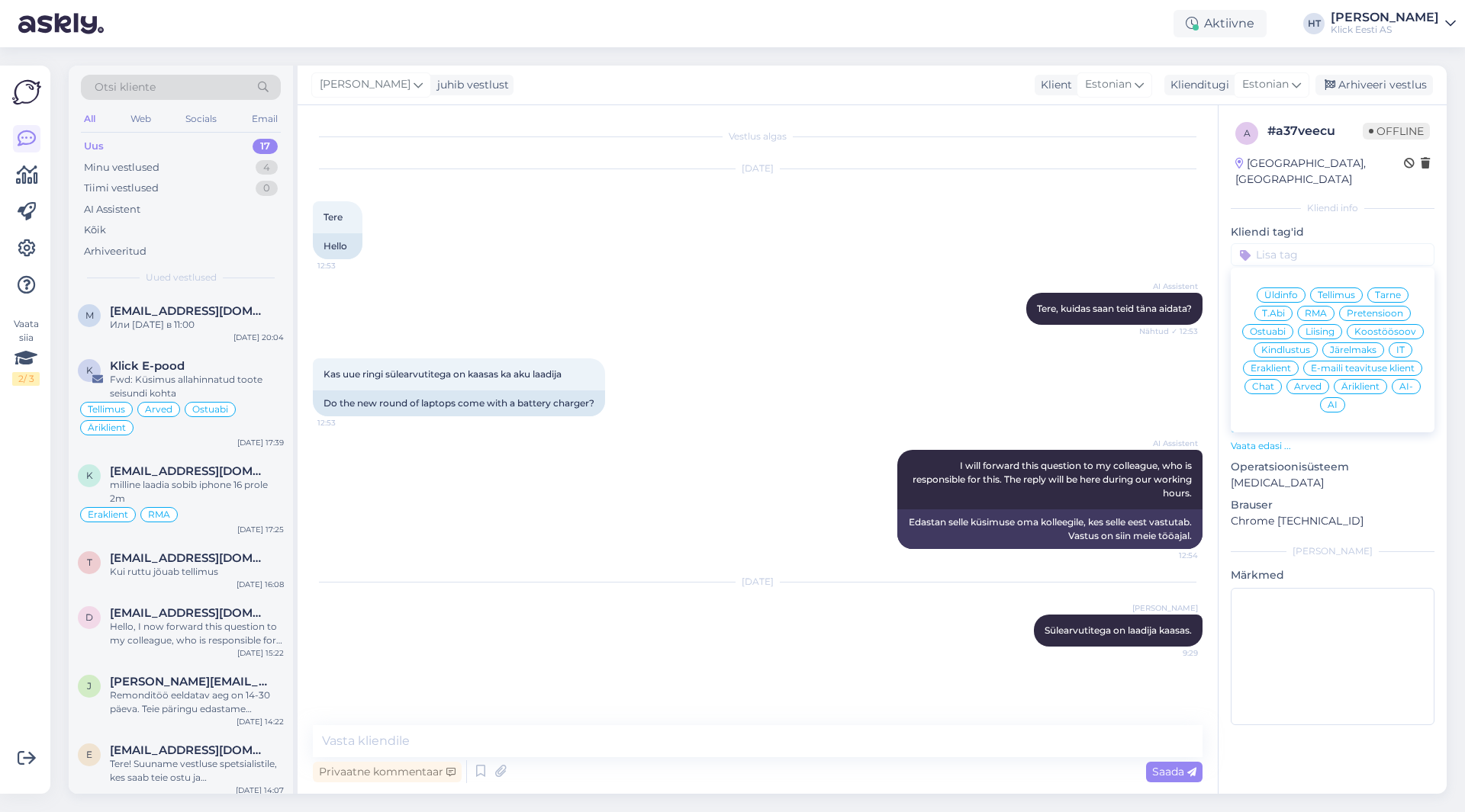
click at [1271, 327] on span "Ostuabi" at bounding box center [1268, 332] width 35 height 9
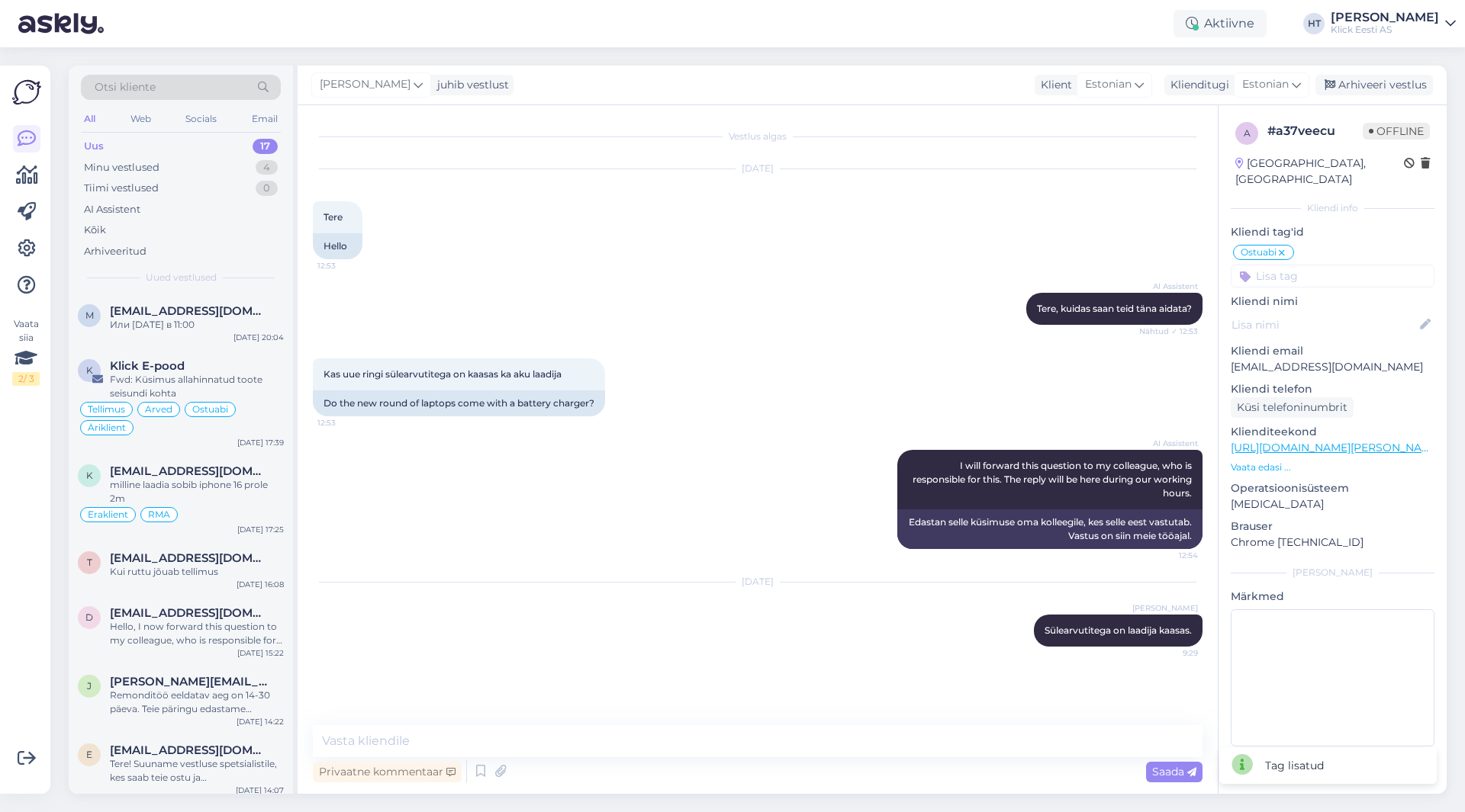
click at [1320, 265] on input at bounding box center [1333, 275] width 204 height 23
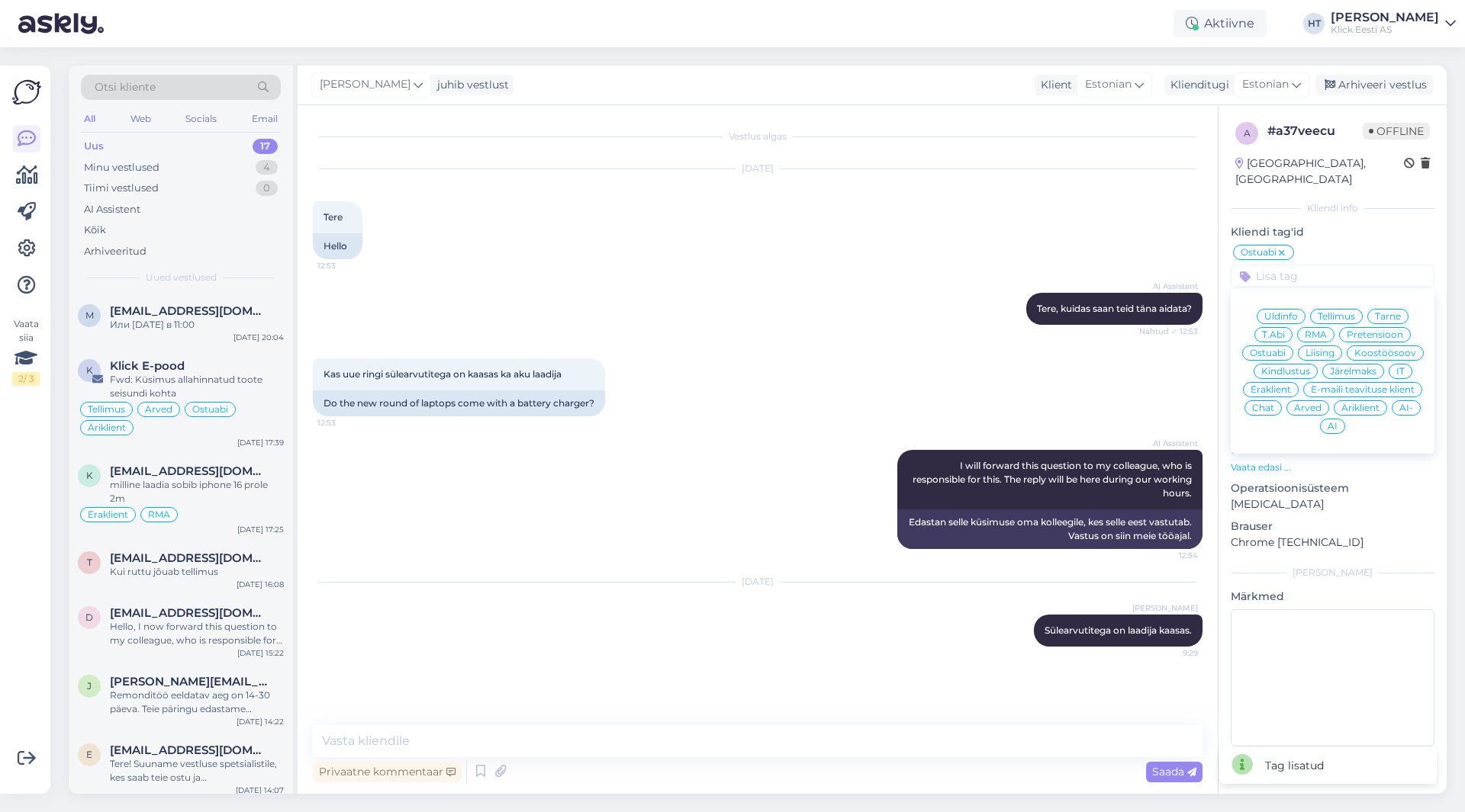
click at [1275, 346] on div "Üldinfo Tellimus Tarne T.Abi RMA Pretensioon Ostuabi Liising Koostöösoov Kindlu…" at bounding box center [1333, 371] width 204 height 153
click at [1265, 385] on span "Eraklient" at bounding box center [1271, 390] width 41 height 9
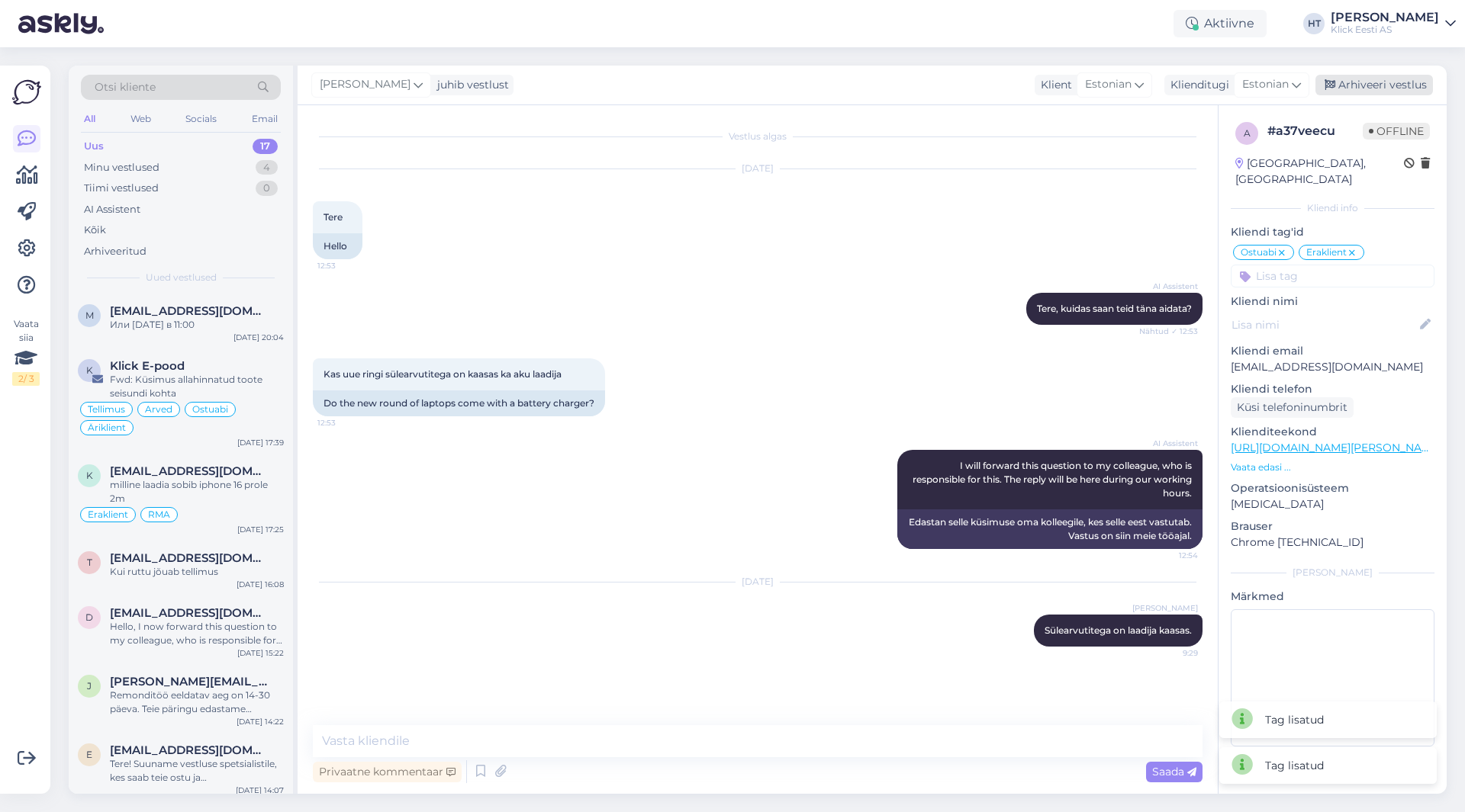
click at [1382, 80] on div "Arhiveeri vestlus" at bounding box center [1374, 84] width 117 height 21
click at [274, 164] on div "3" at bounding box center [267, 167] width 21 height 15
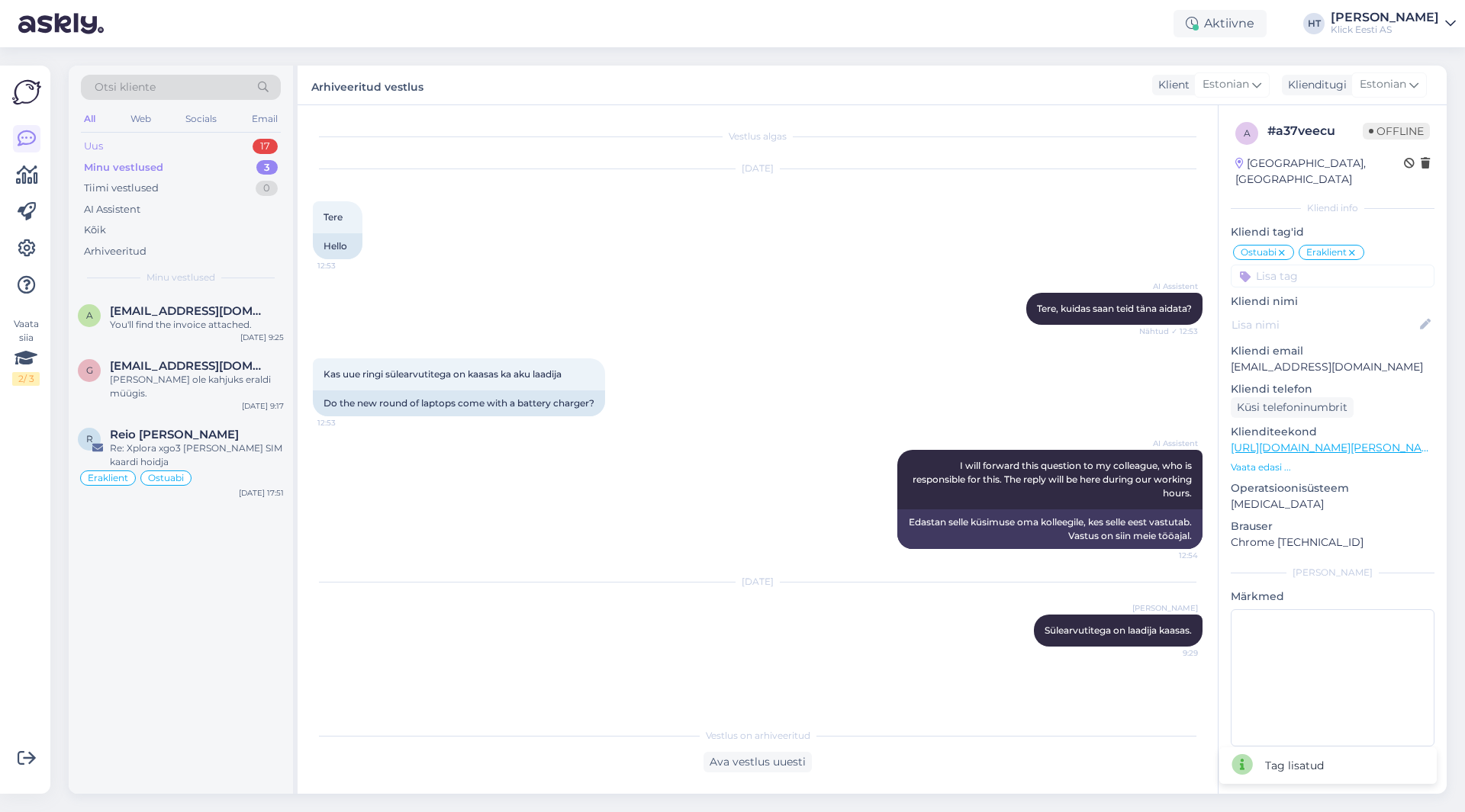
click at [231, 148] on div "Uus 17" at bounding box center [181, 146] width 200 height 22
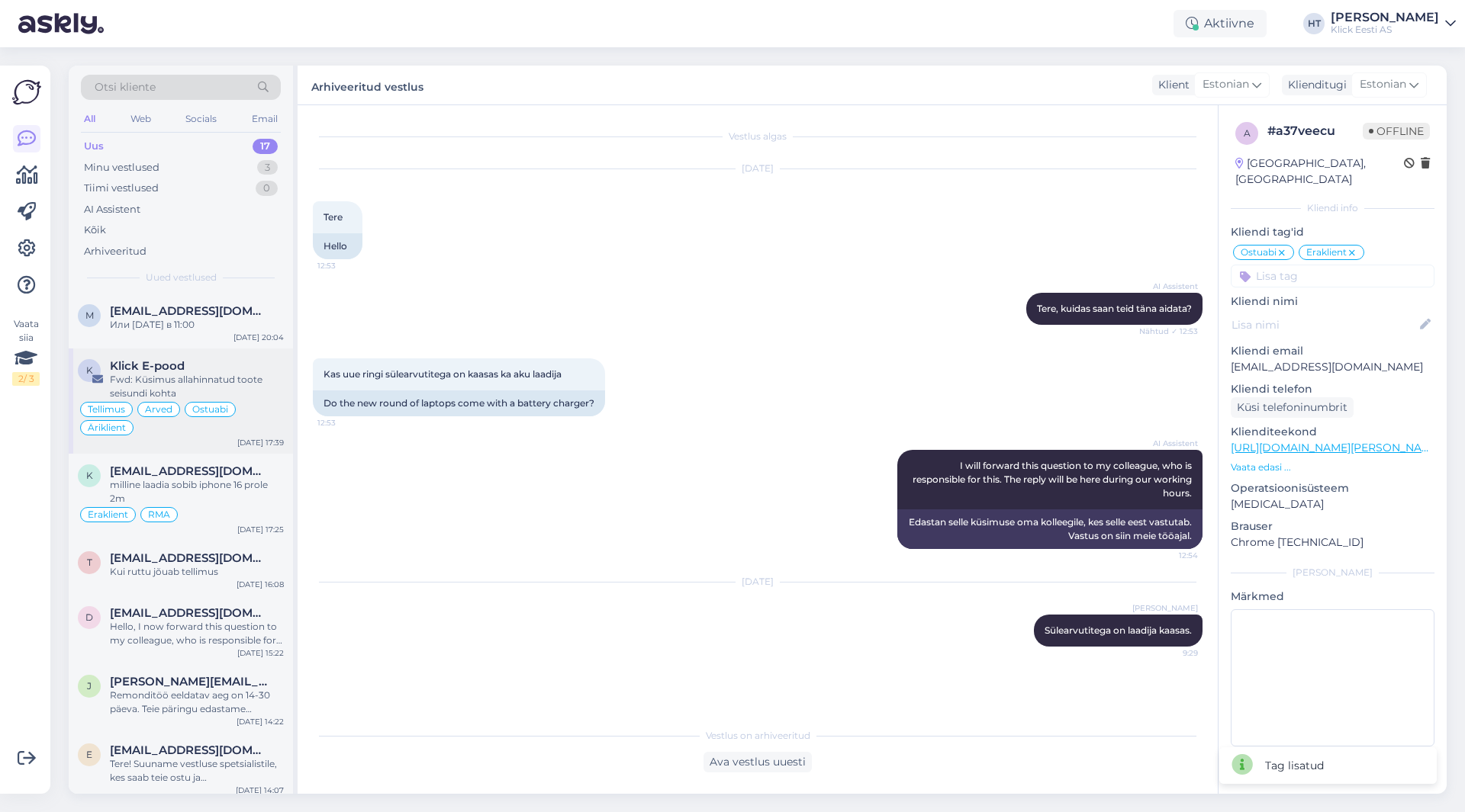
click at [210, 372] on div "Klick E-pood" at bounding box center [196, 366] width 174 height 14
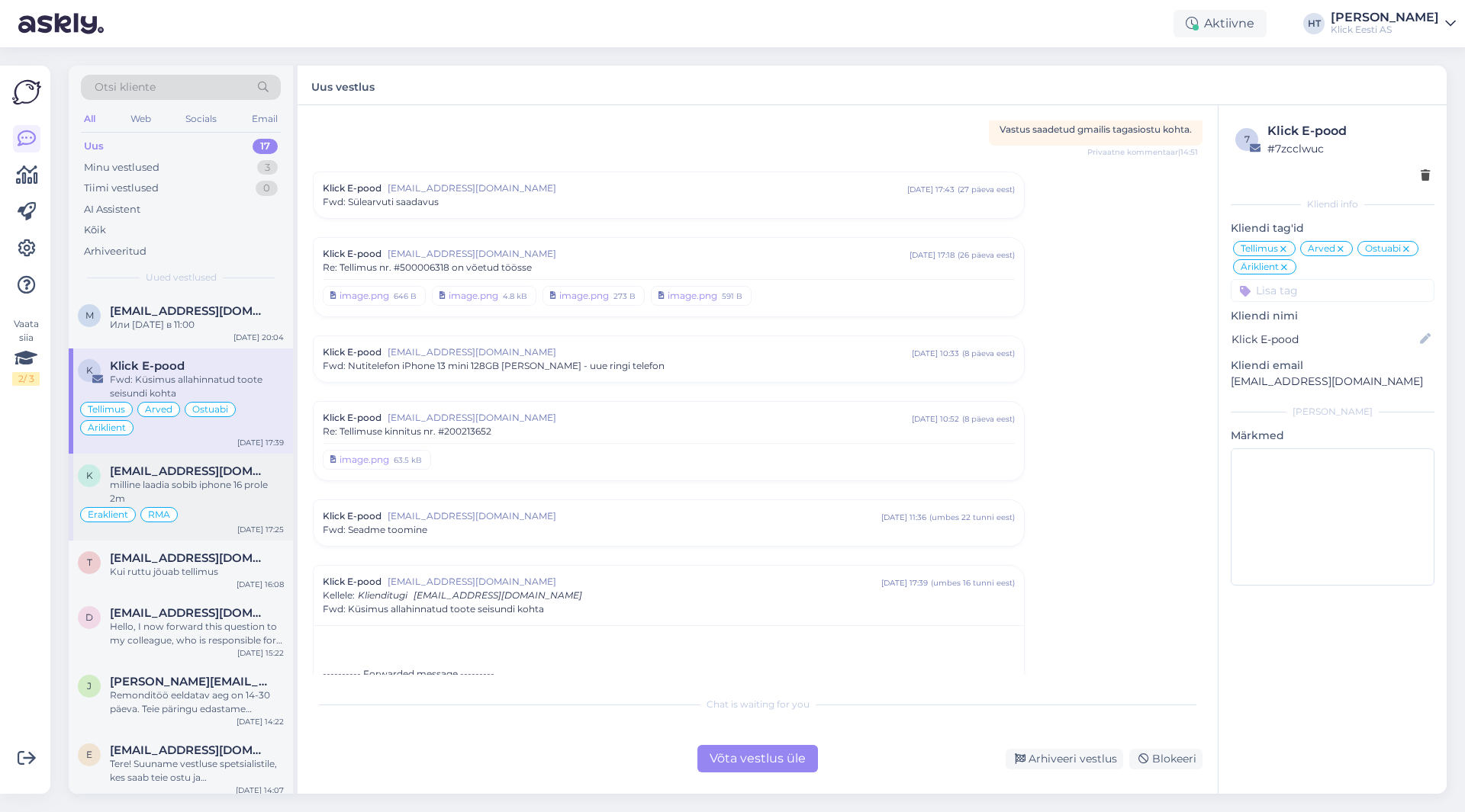
click at [187, 511] on div "Eraklient RMA" at bounding box center [181, 515] width 206 height 18
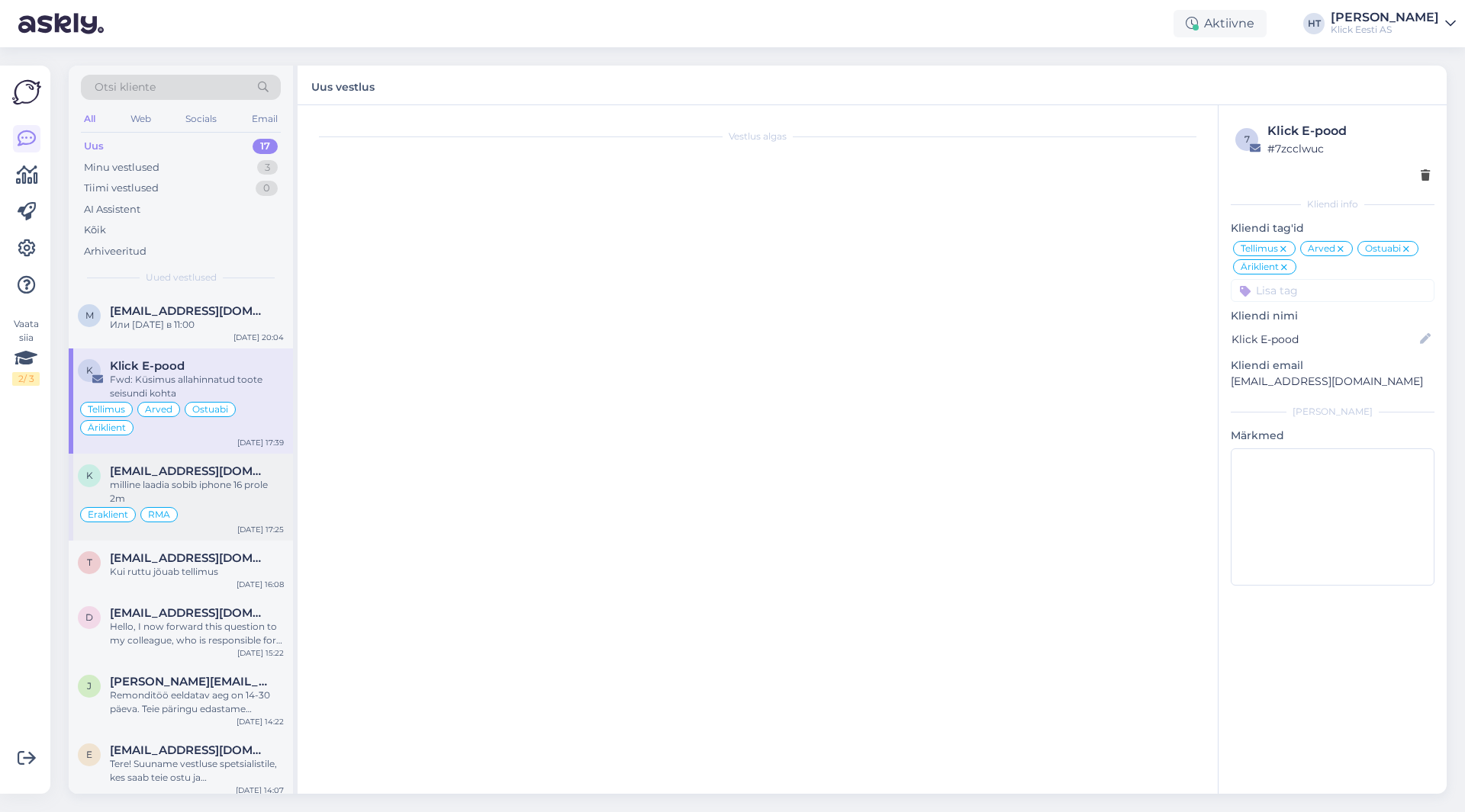
scroll to position [52, 0]
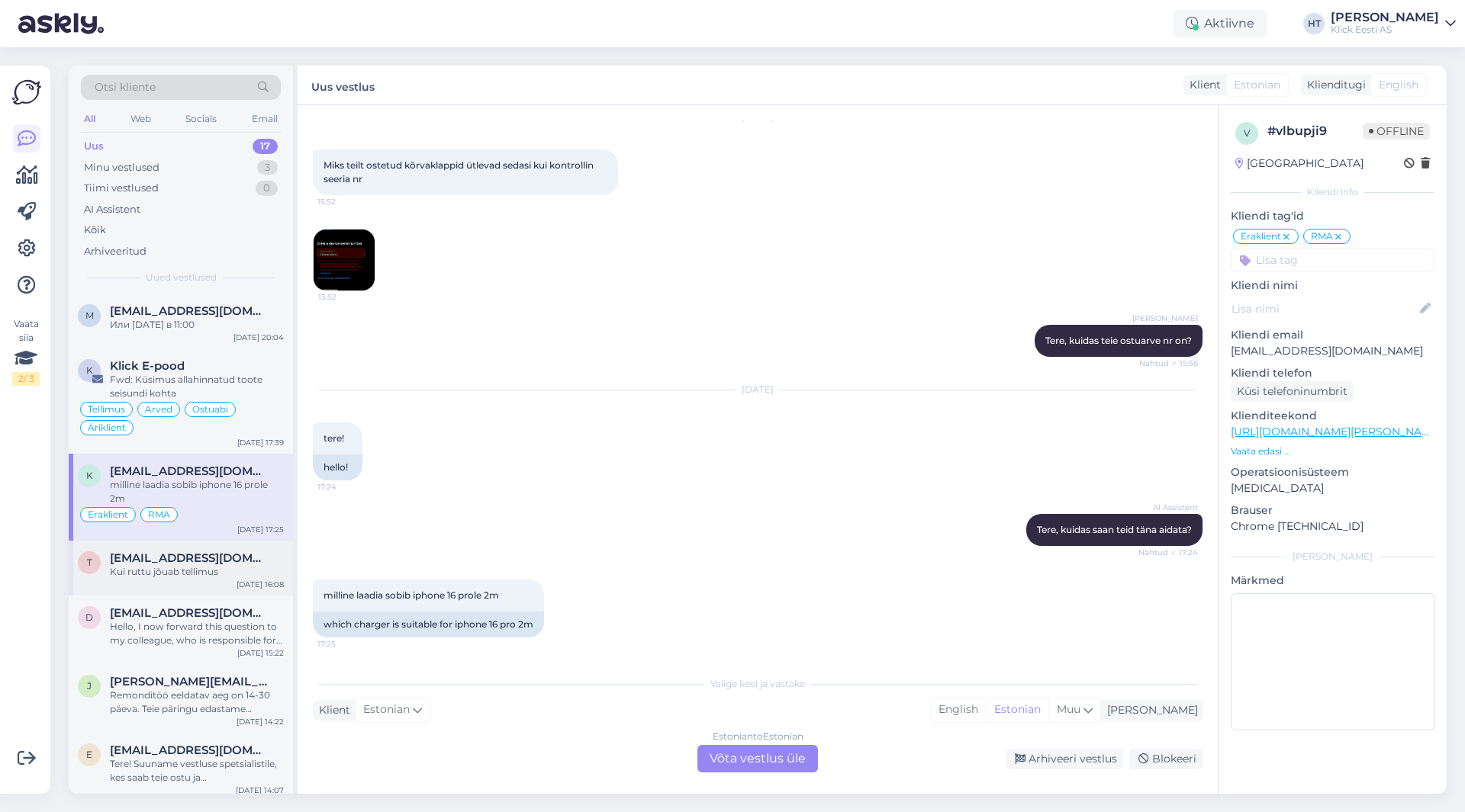
click at [248, 551] on span "[EMAIL_ADDRESS][DOMAIN_NAME]" at bounding box center [189, 558] width 159 height 14
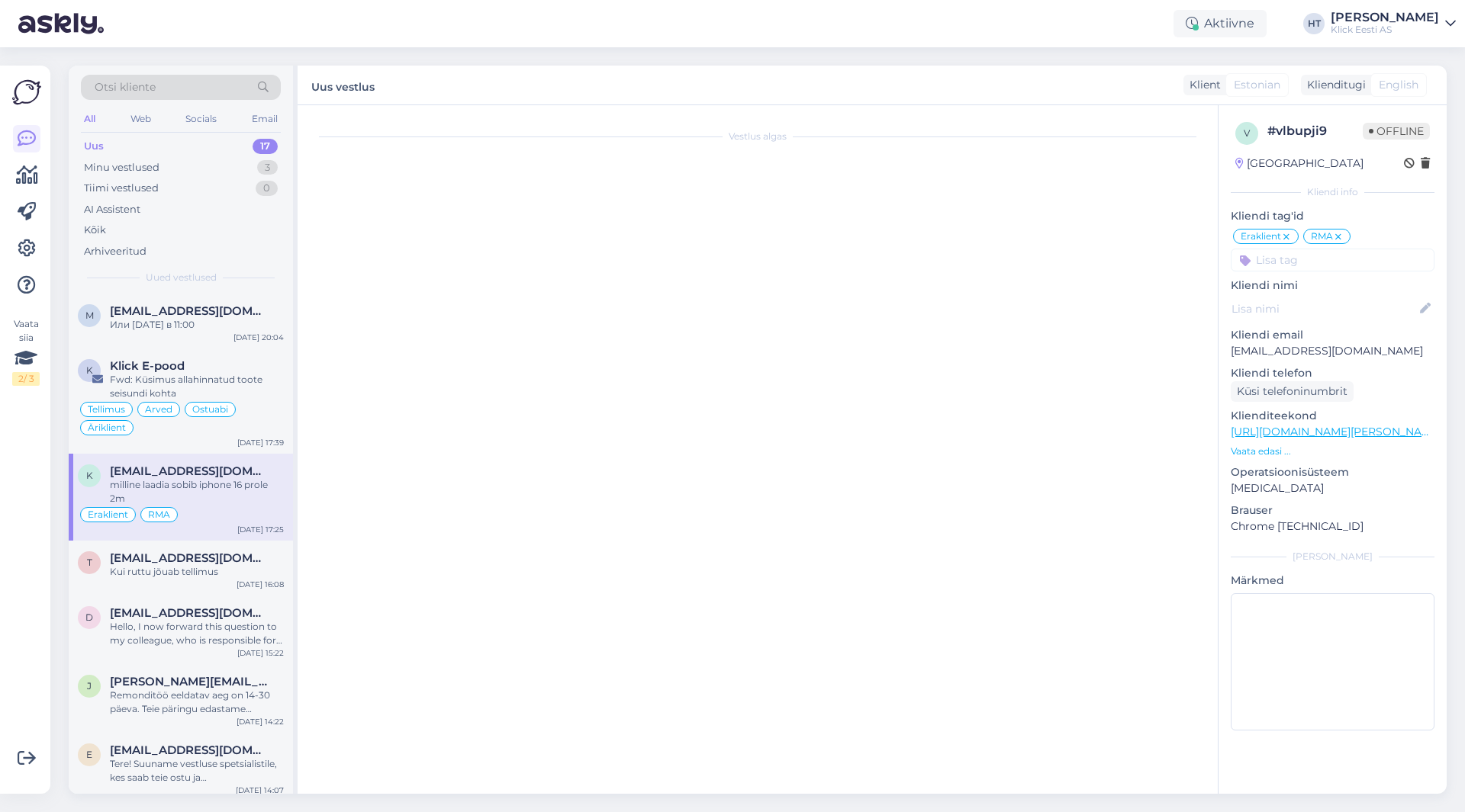
scroll to position [482, 0]
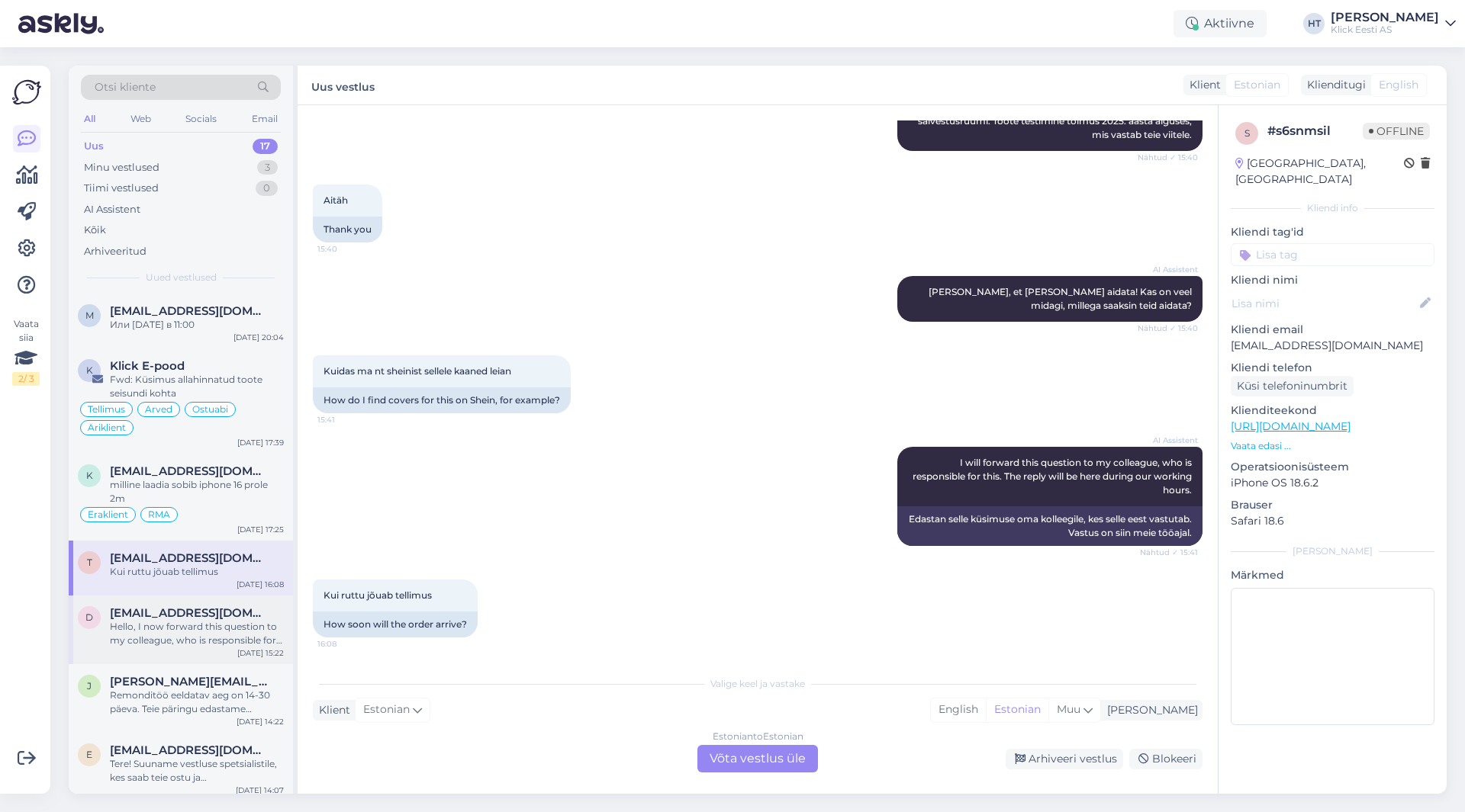
click at [182, 603] on div "D [EMAIL_ADDRESS][DOMAIN_NAME] Hello, I now forward this question to my colleag…" at bounding box center [181, 630] width 224 height 69
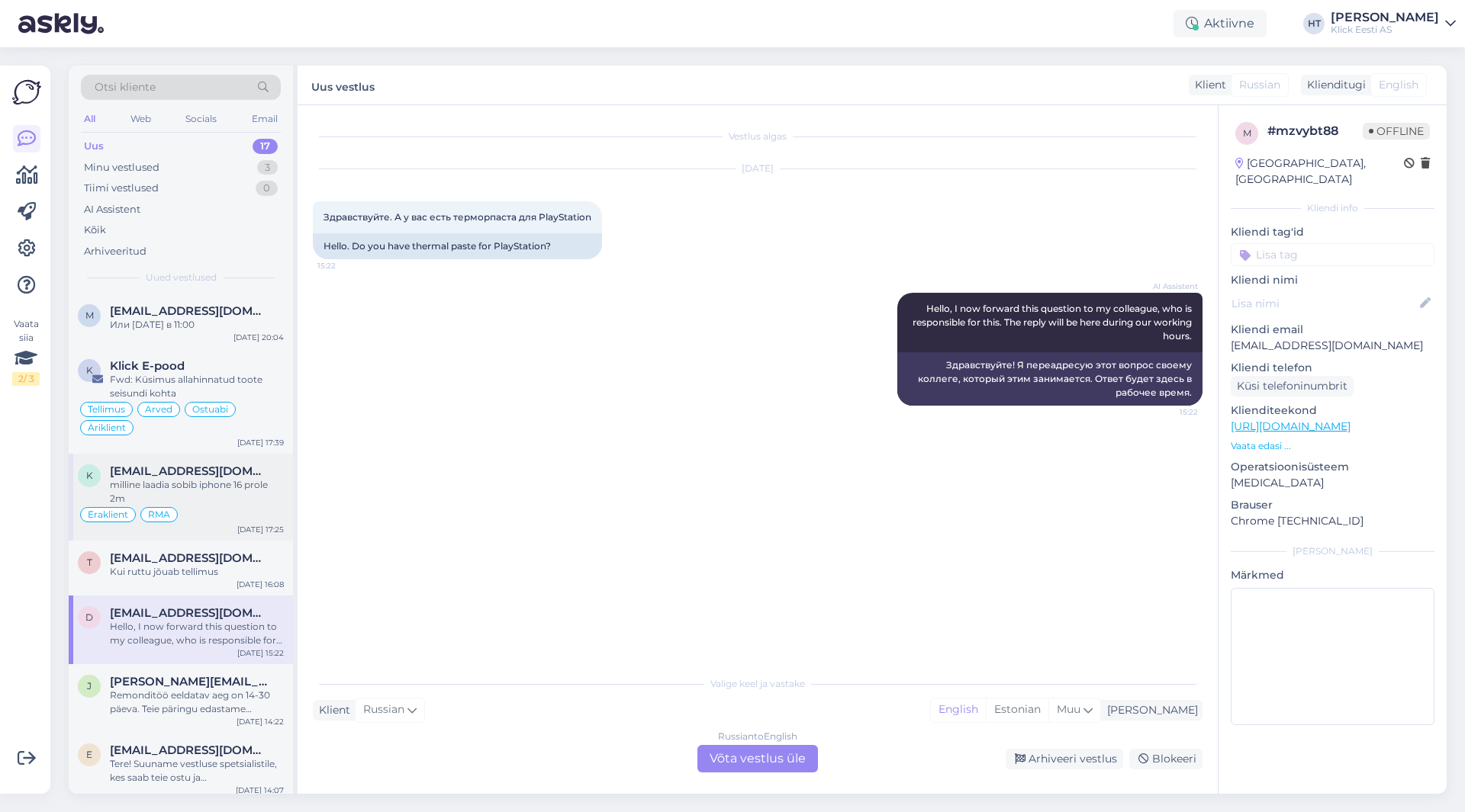
scroll to position [76, 0]
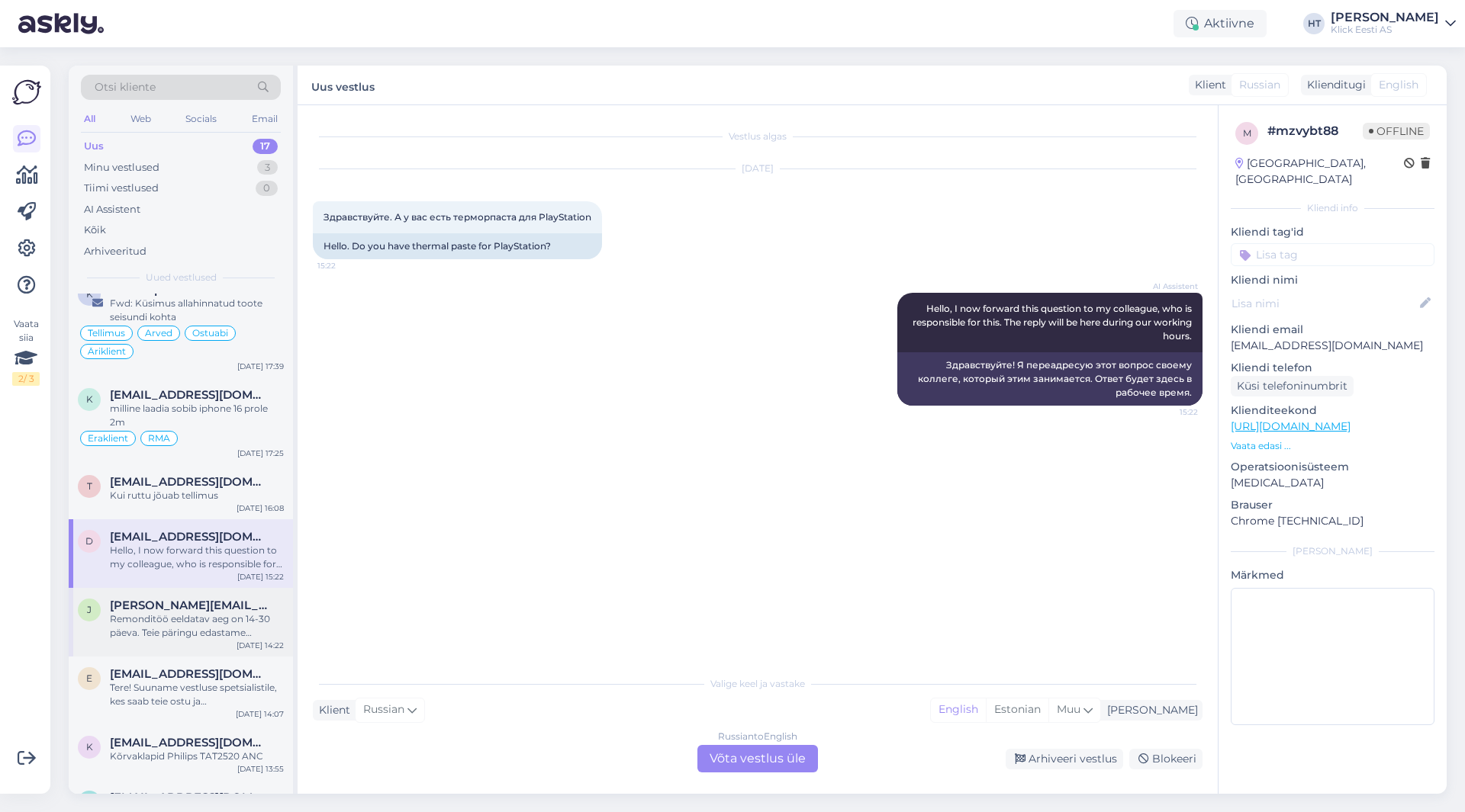
click at [173, 610] on span "[PERSON_NAME][EMAIL_ADDRESS][DOMAIN_NAME]" at bounding box center [189, 605] width 159 height 14
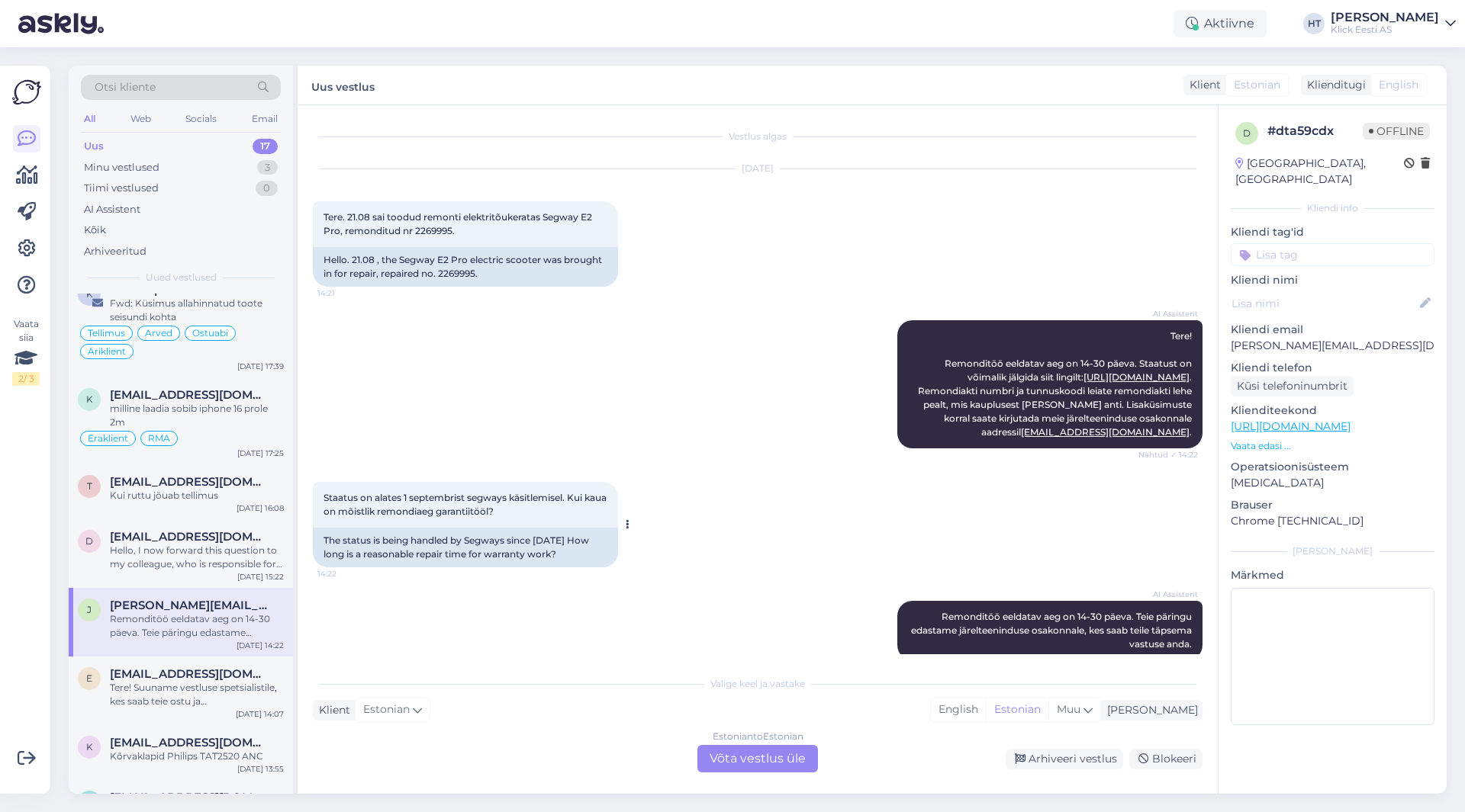
scroll to position [23, 0]
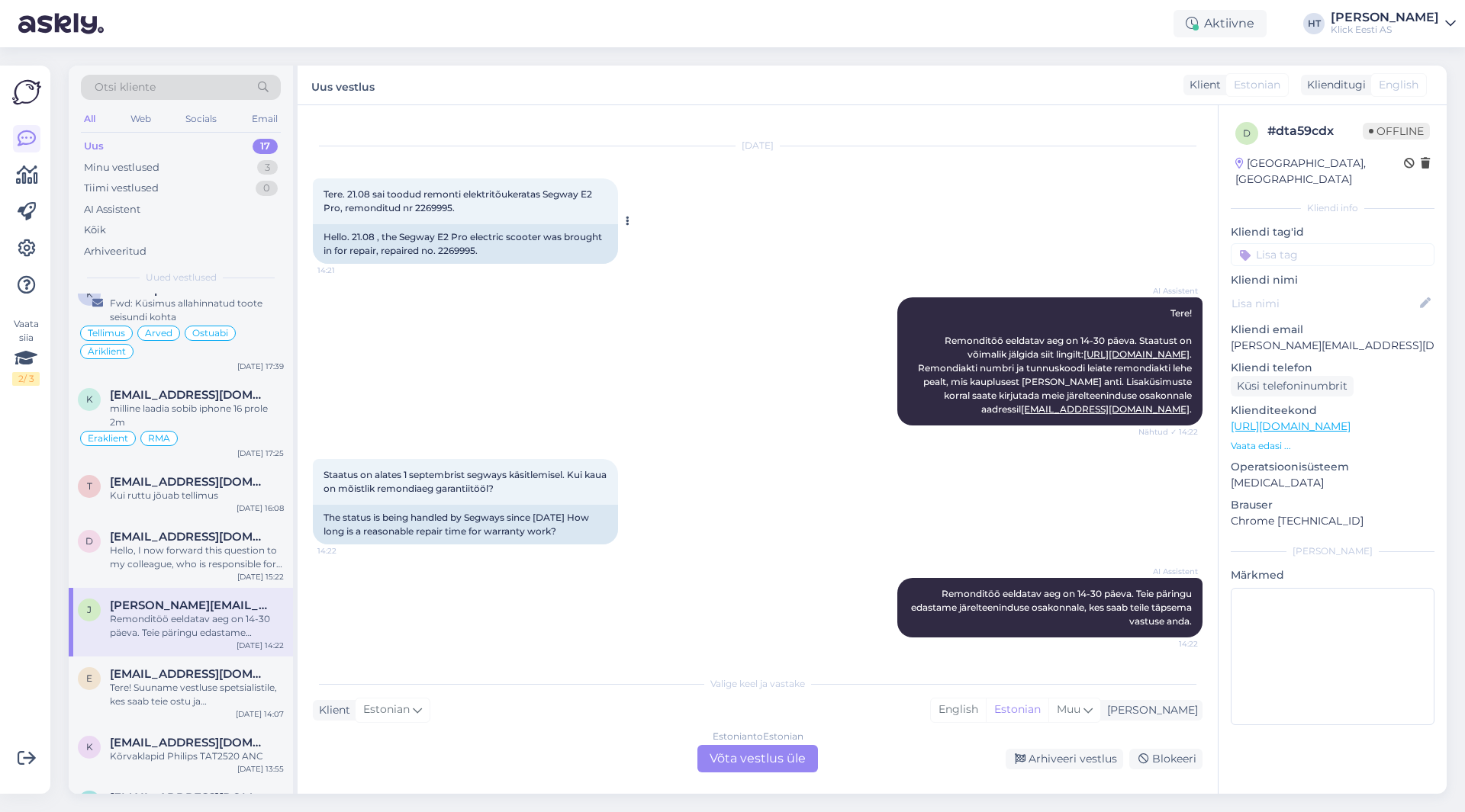
click at [435, 203] on span "Tere. 21.08 sai toodud remonti elektritõukeratas Segway E2 Pro, remonditud nr 2…" at bounding box center [459, 201] width 271 height 25
click at [460, 252] on div "Hello. 21.08 , the Segway E2 Pro electric scooter was brought in for repair, re…" at bounding box center [465, 244] width 305 height 40
copy div "2269995"
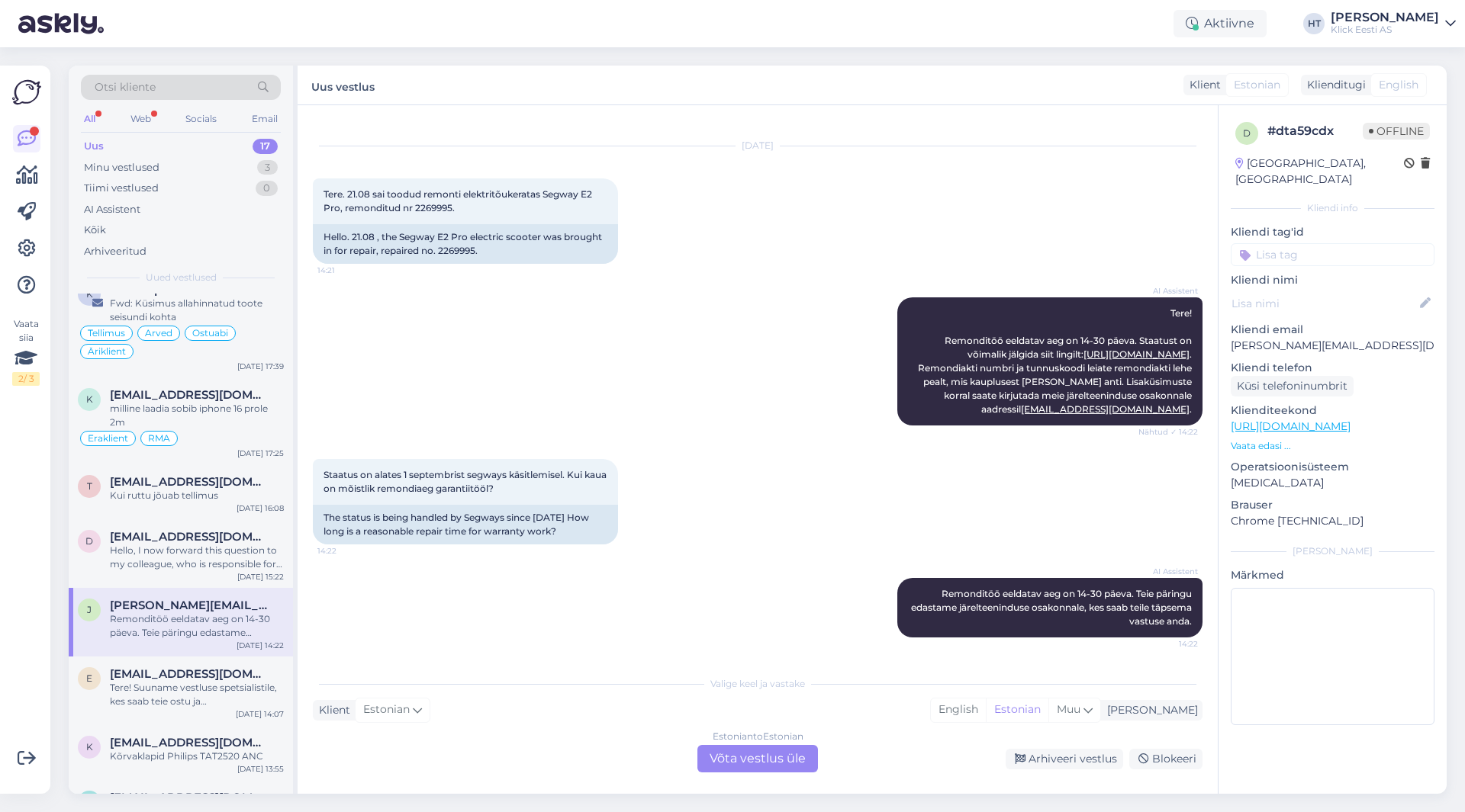
click at [543, 382] on div "AI Assistent Tere! Remonditöö eeldatav aeg on 14-30 päeva. Staatust on võimalik…" at bounding box center [757, 361] width 890 height 162
click at [768, 762] on div "Estonian to Estonian Võta vestlus üle" at bounding box center [758, 758] width 121 height 27
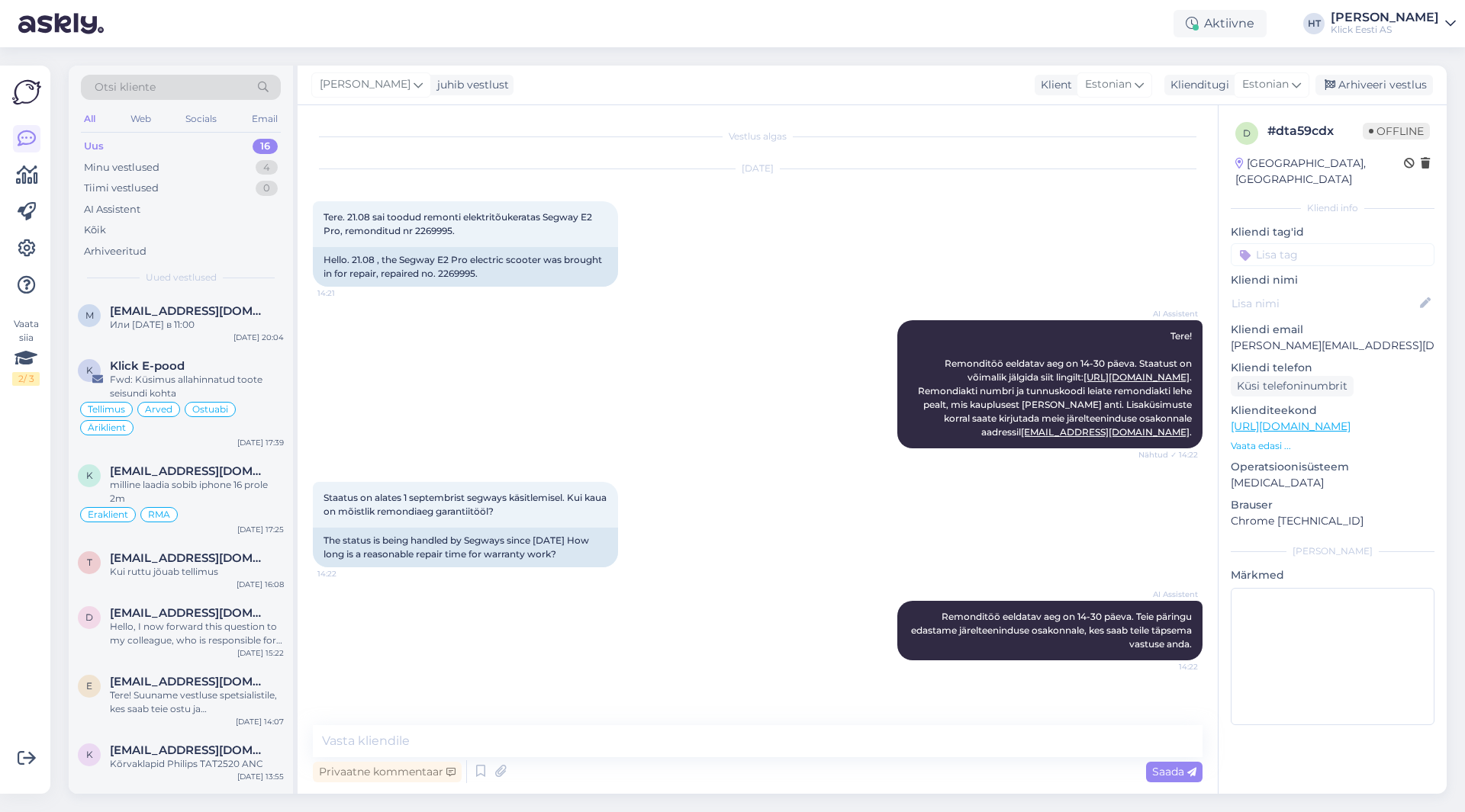
click at [1302, 243] on input at bounding box center [1333, 254] width 204 height 23
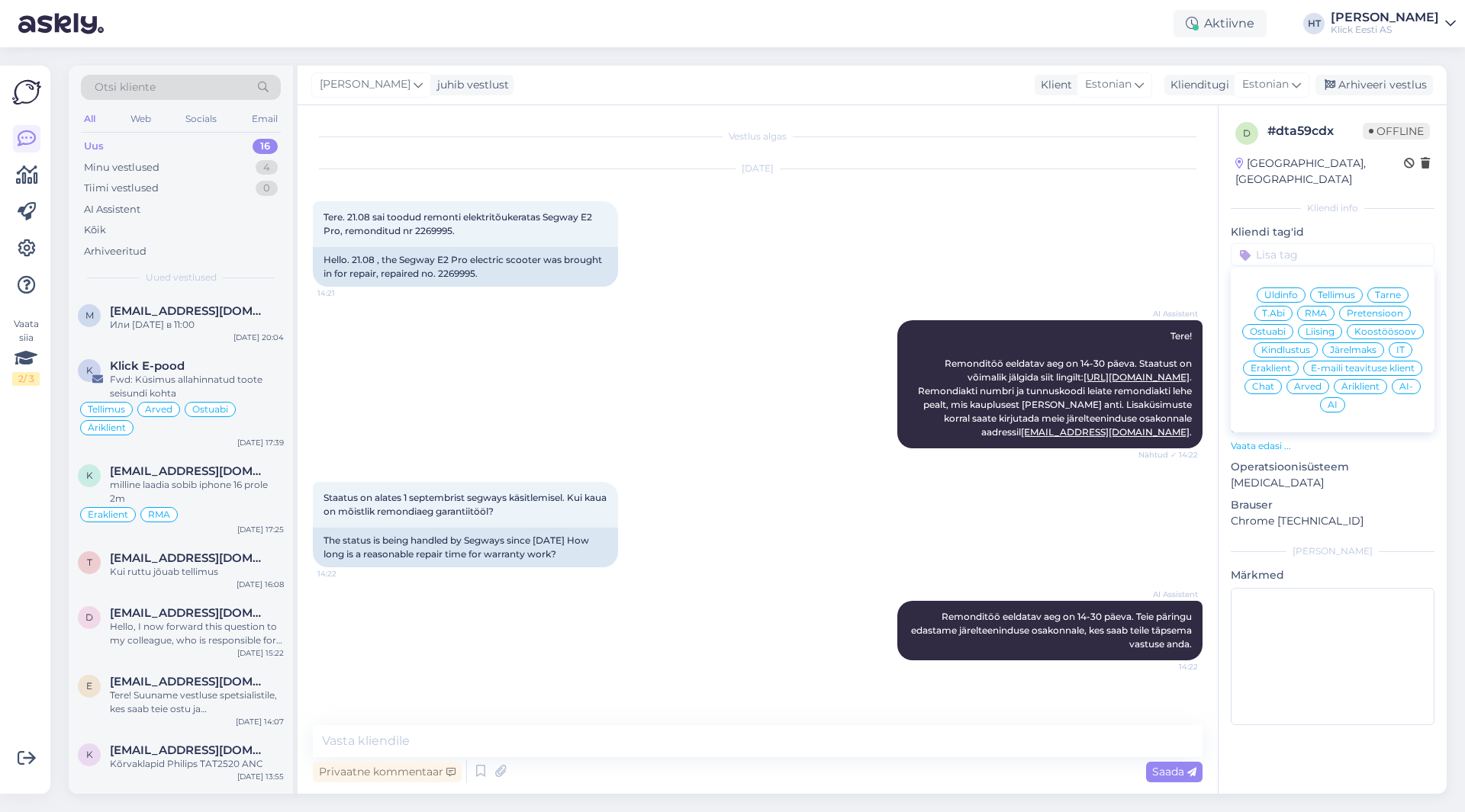
click at [1318, 309] on span "RMA" at bounding box center [1316, 313] width 22 height 9
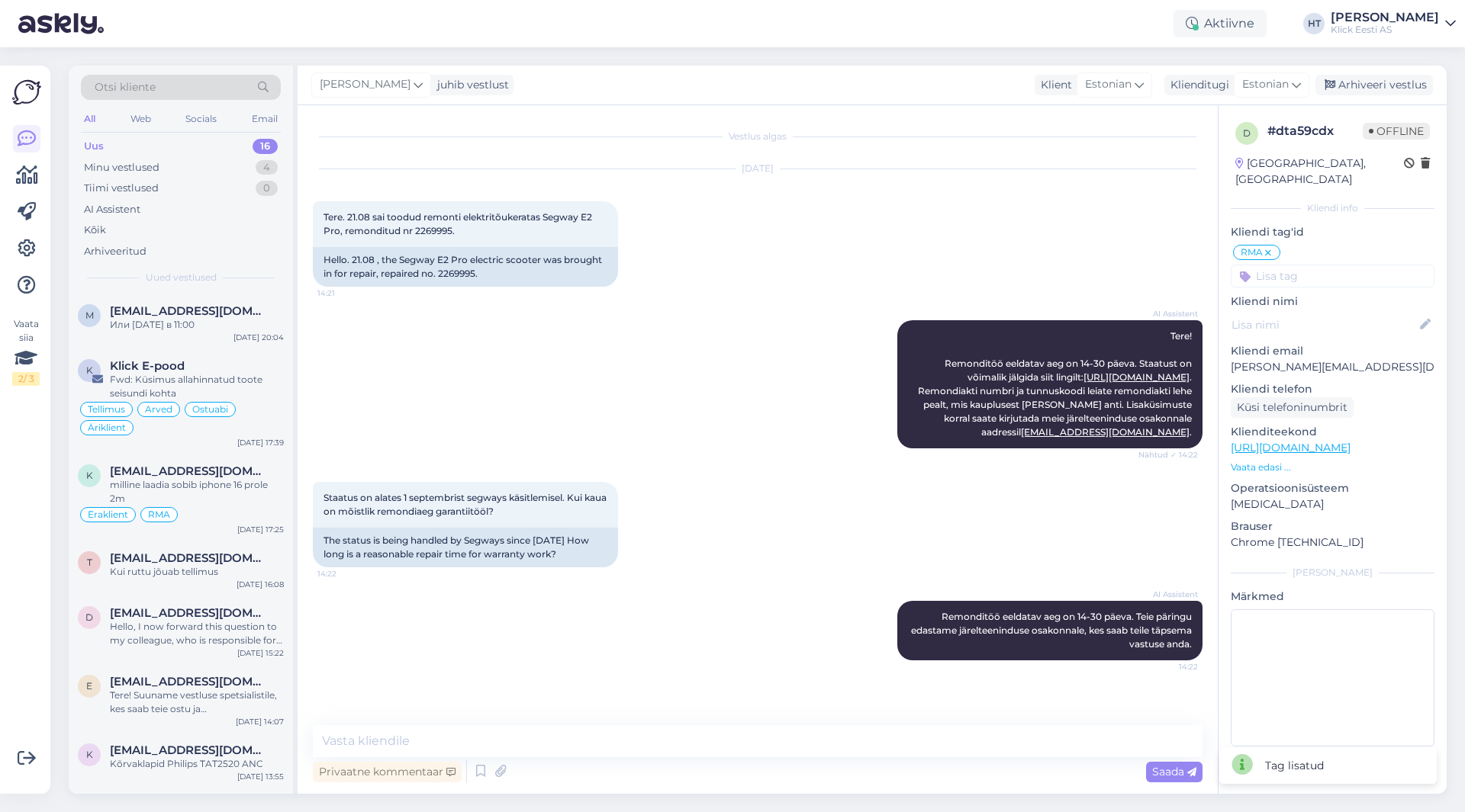
click at [1300, 264] on input at bounding box center [1333, 275] width 204 height 23
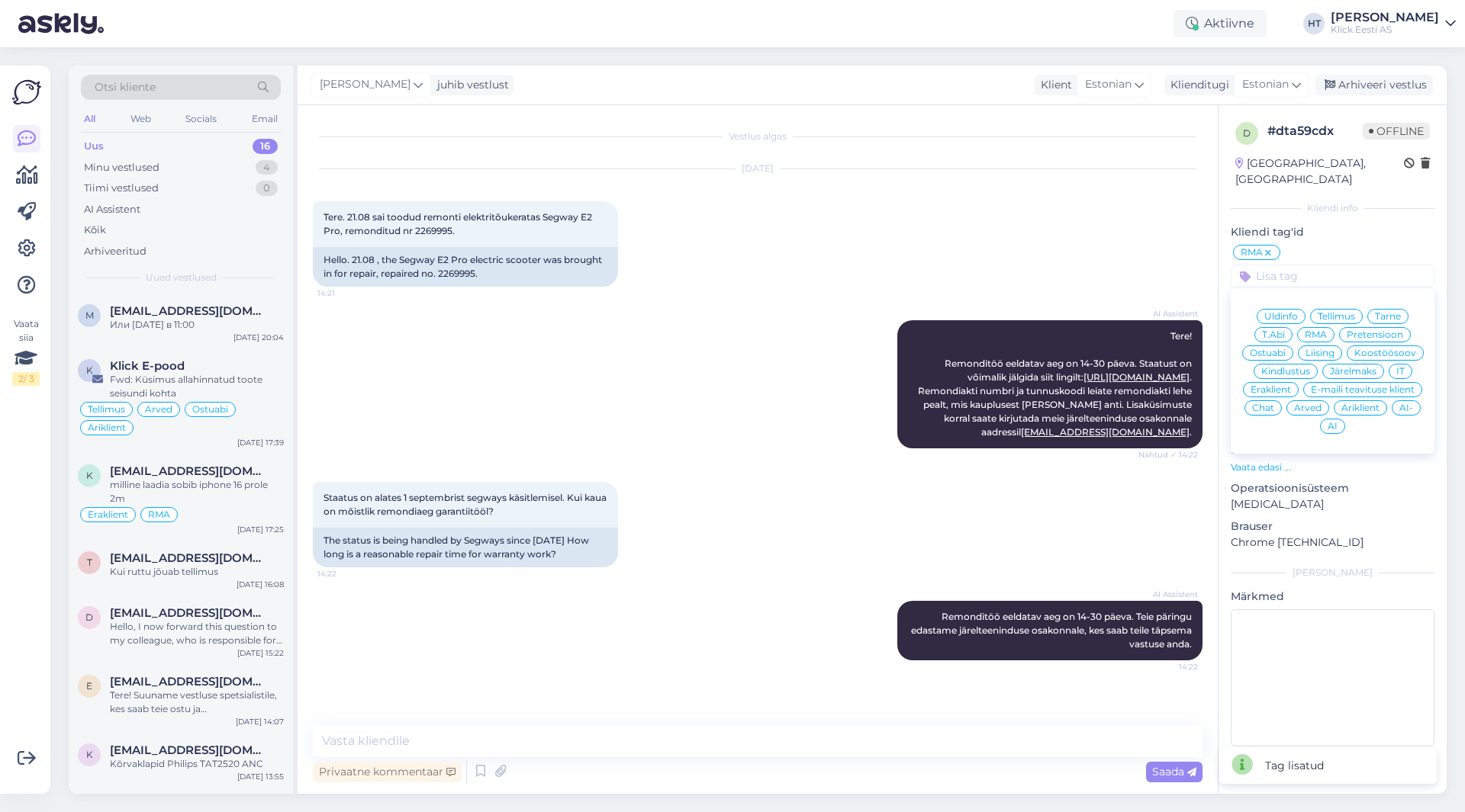
click at [1366, 403] on span "Äriklient" at bounding box center [1360, 408] width 38 height 9
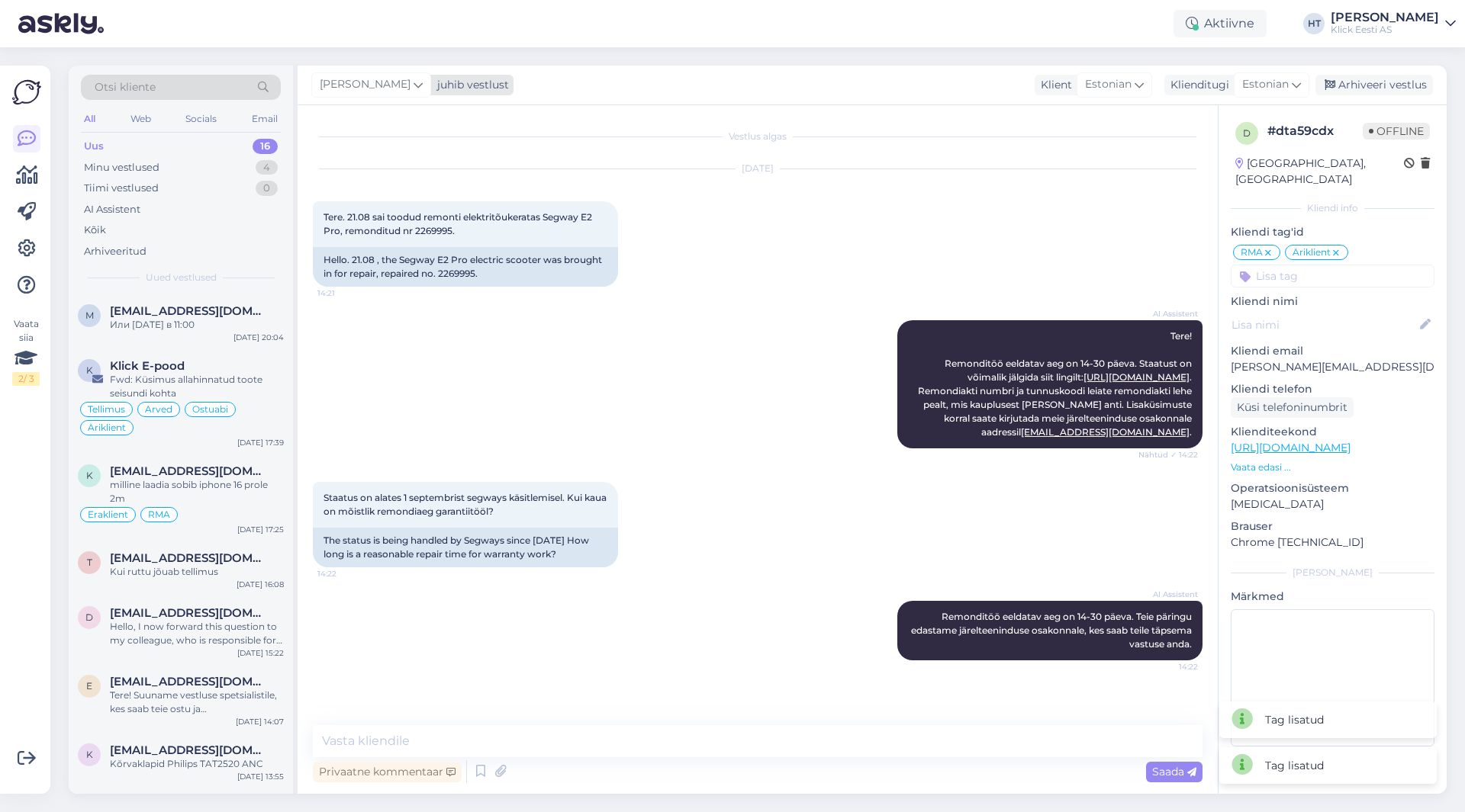
click at [347, 95] on div "[PERSON_NAME]" at bounding box center [372, 84] width 120 height 25
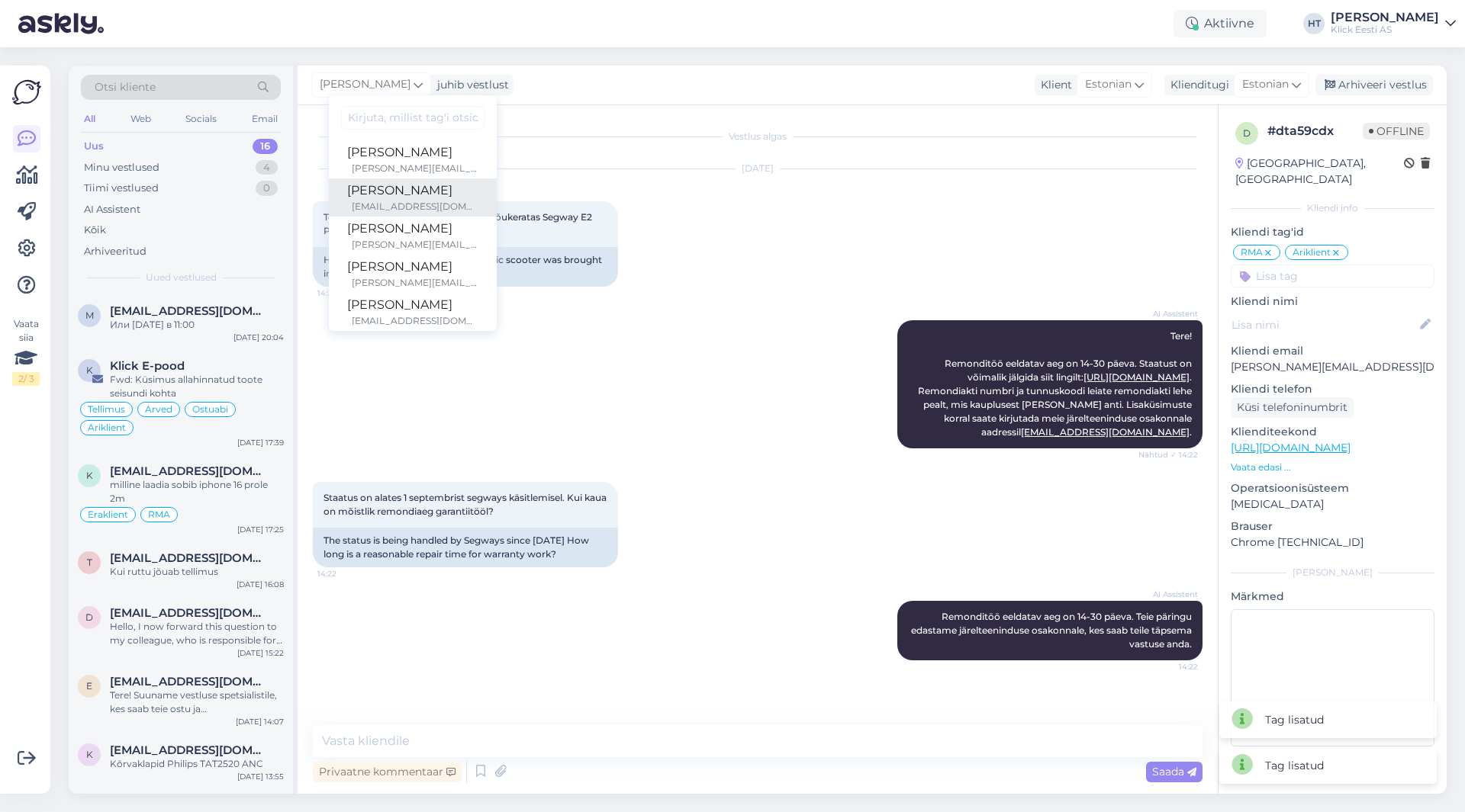
scroll to position [76, 0]
click at [407, 231] on div "[PERSON_NAME]" at bounding box center [413, 229] width 131 height 18
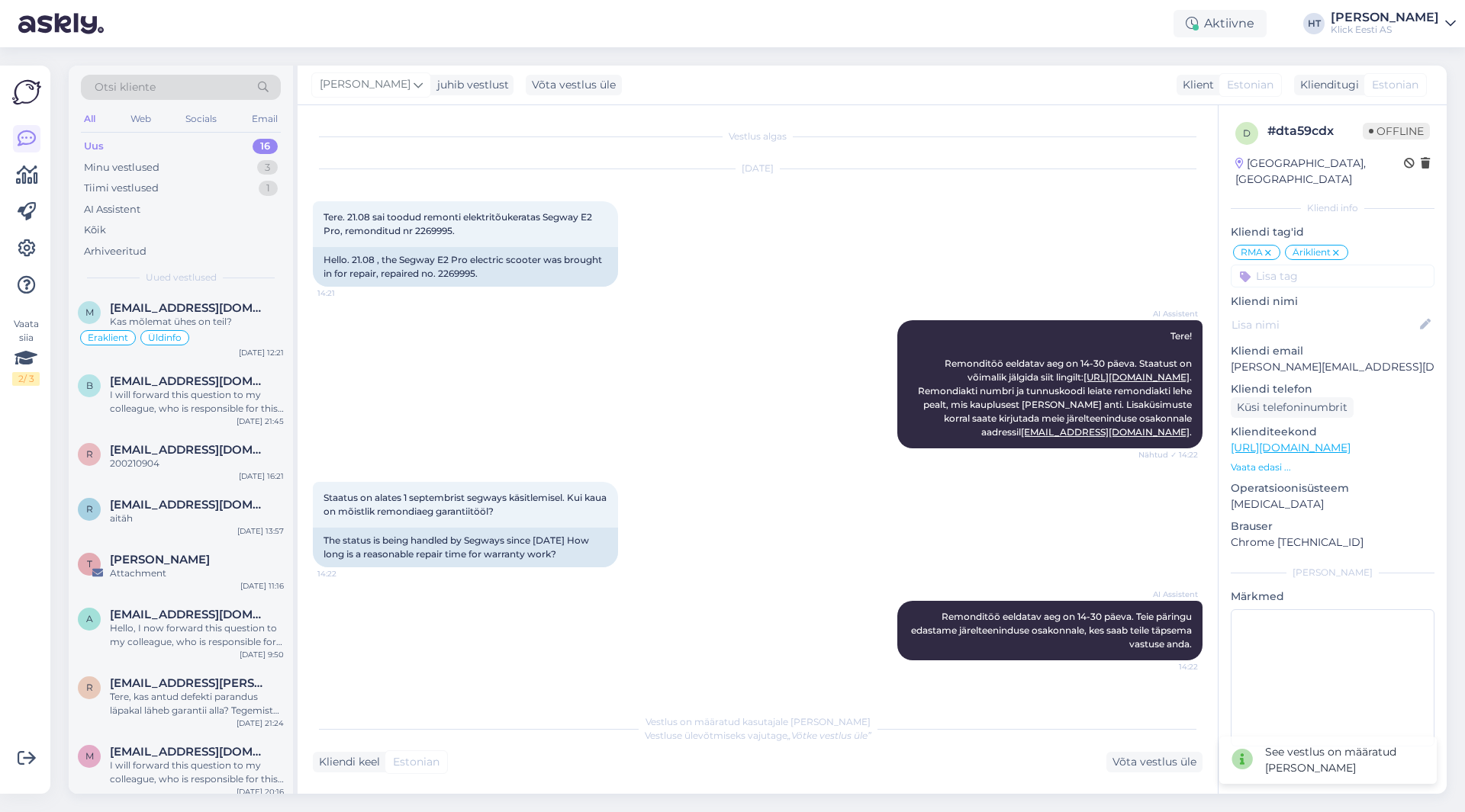
scroll to position [561, 0]
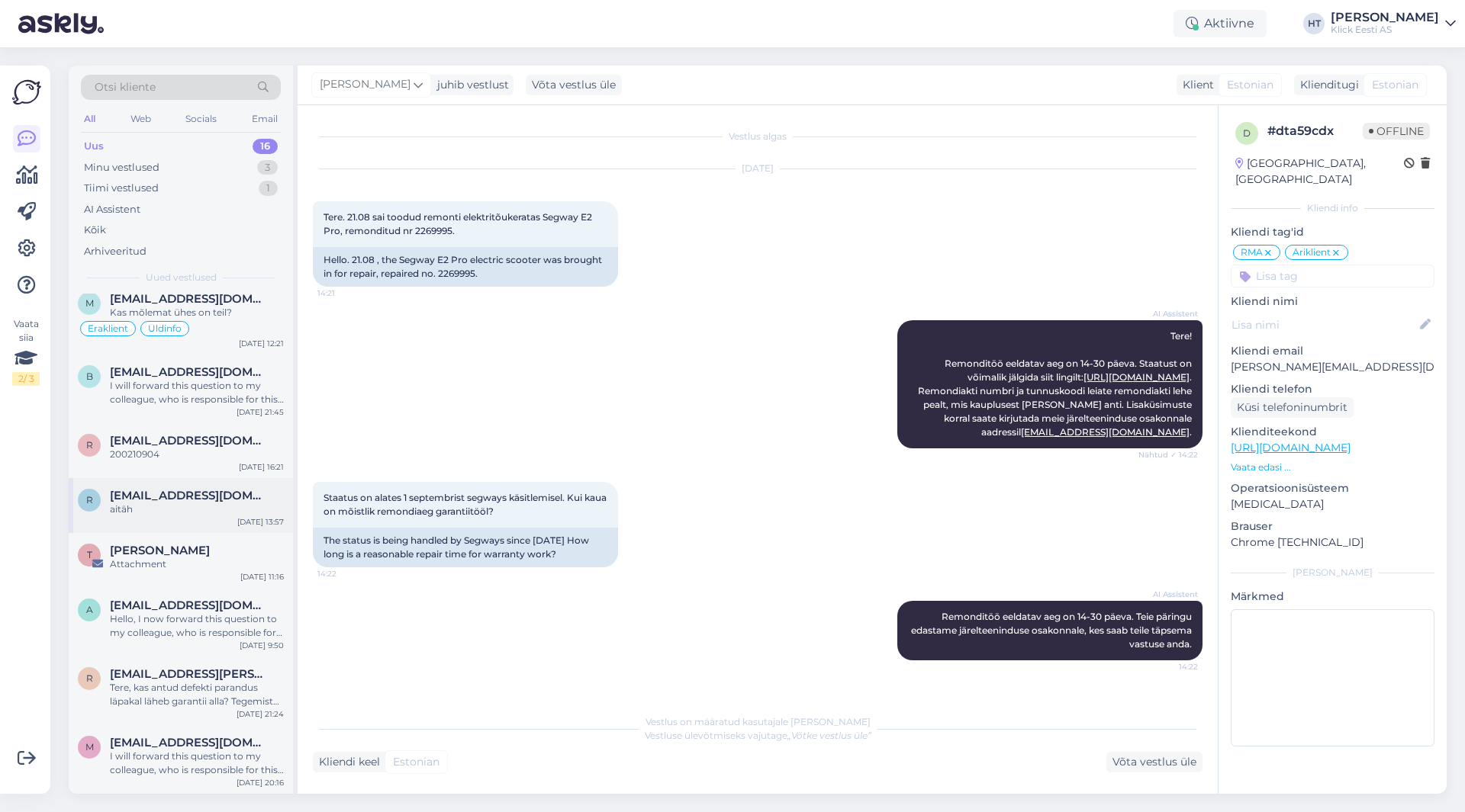
click at [183, 508] on div "aitäh" at bounding box center [196, 509] width 174 height 14
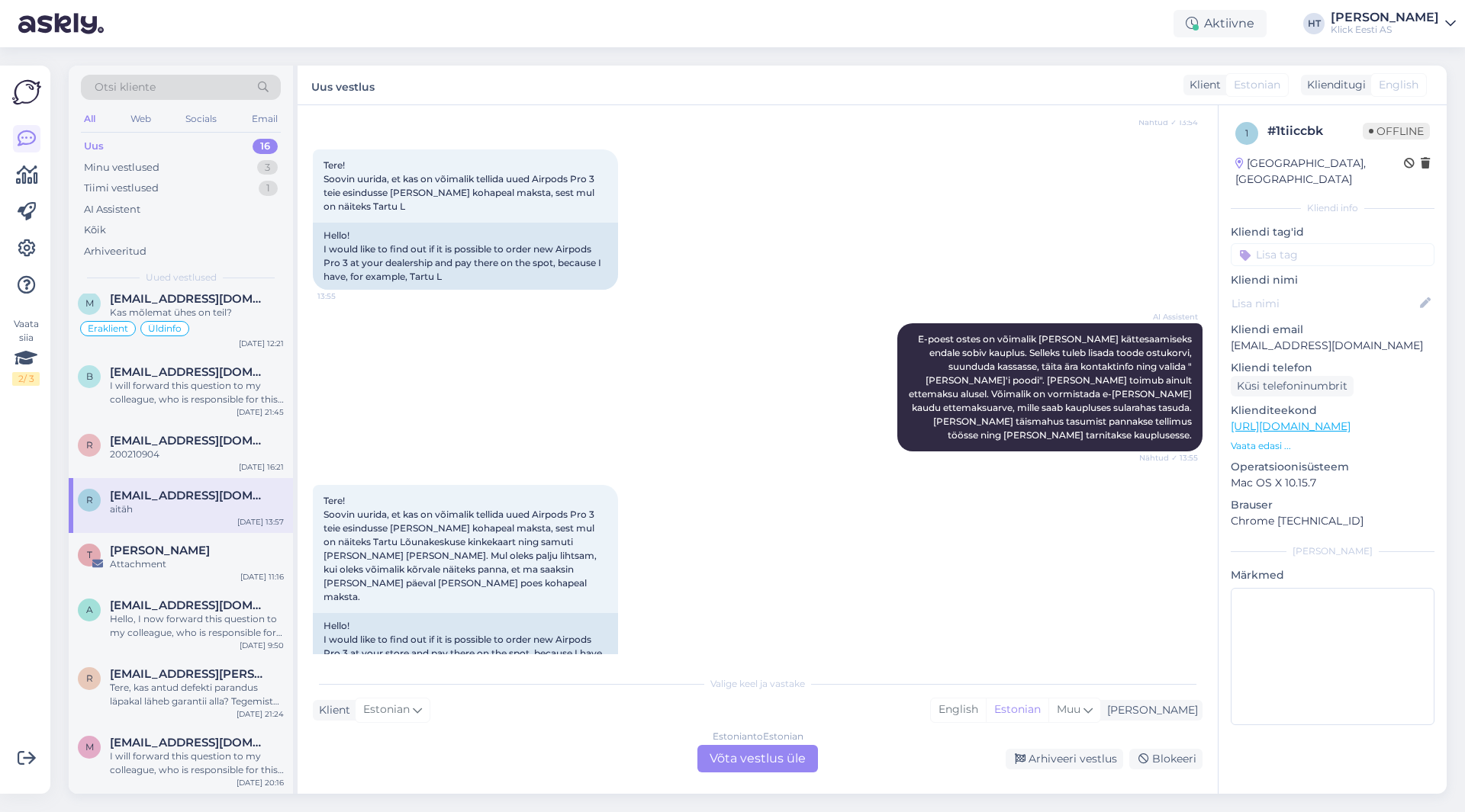
scroll to position [559, 0]
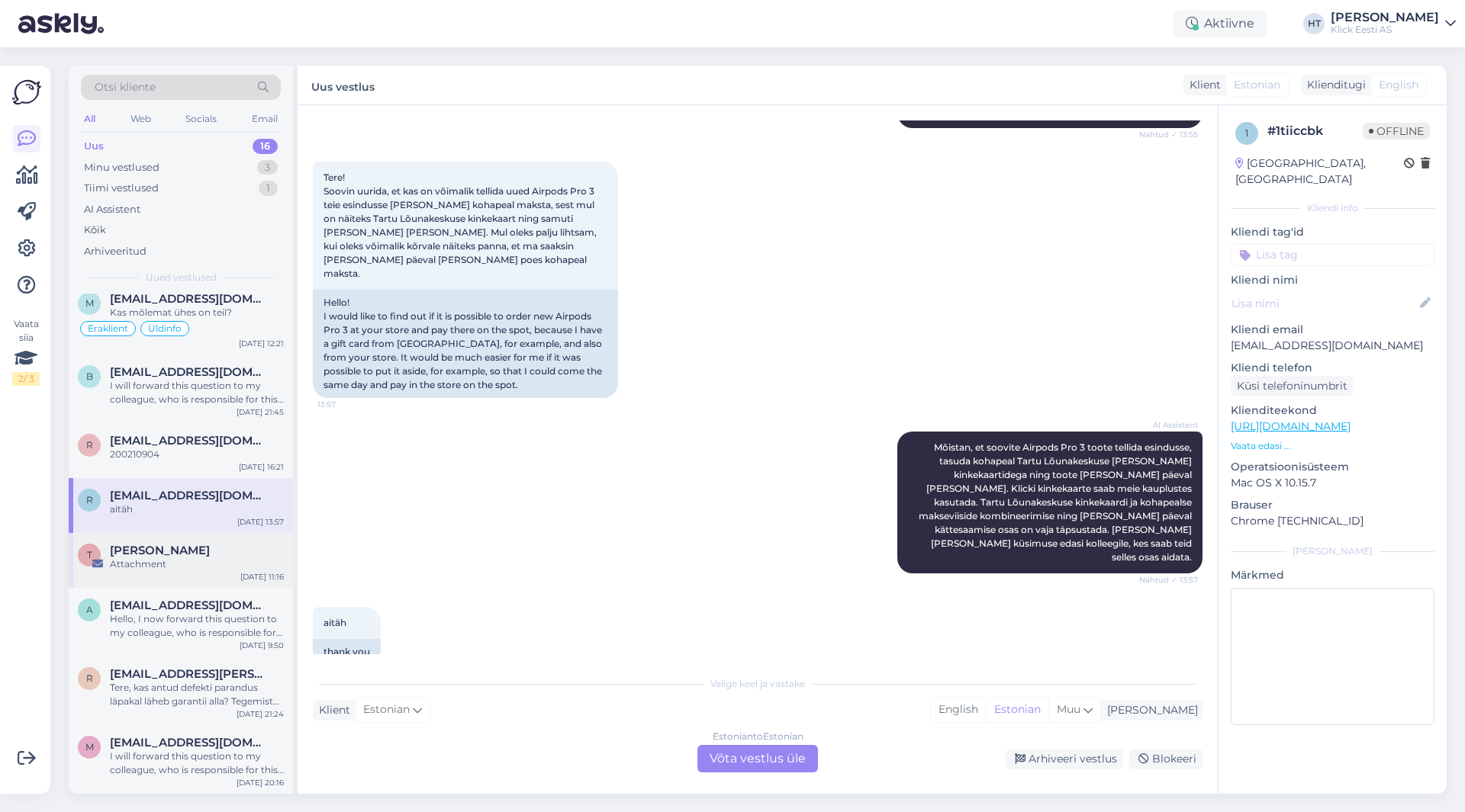
click at [200, 561] on div "Attachment" at bounding box center [196, 564] width 174 height 14
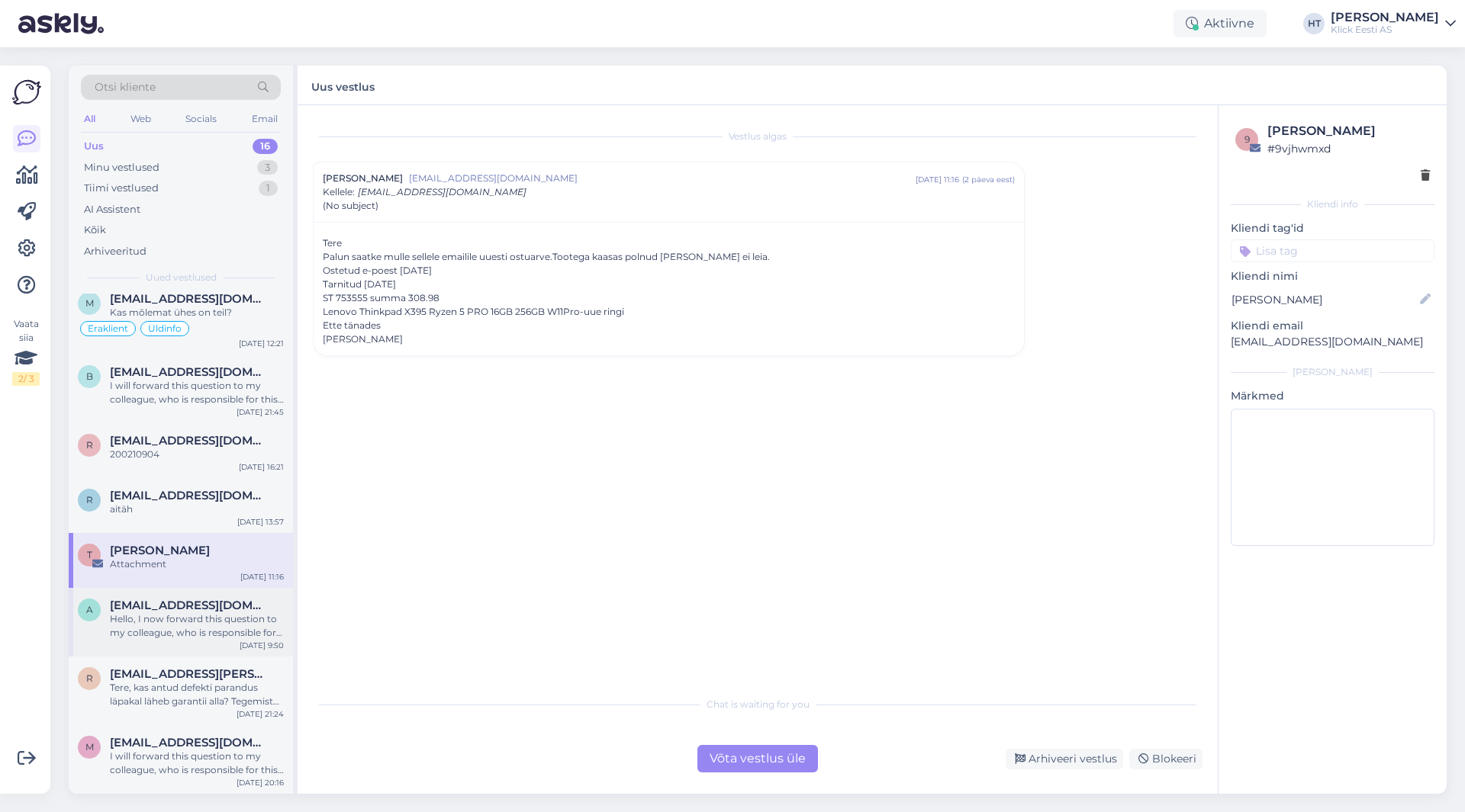
click at [245, 606] on span "[EMAIL_ADDRESS][DOMAIN_NAME]" at bounding box center [189, 605] width 159 height 14
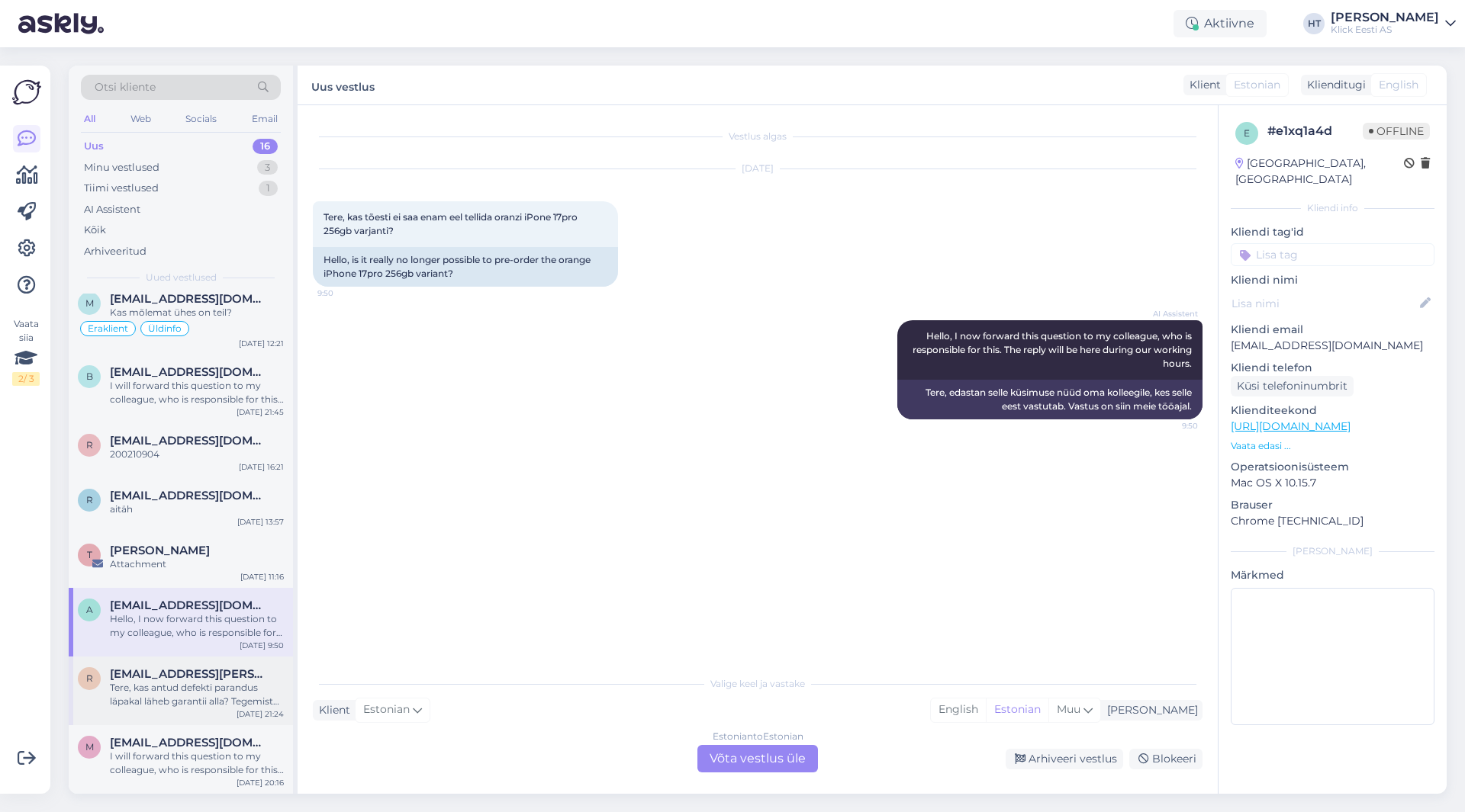
click at [198, 712] on div "r [EMAIL_ADDRESS][PERSON_NAME][DOMAIN_NAME] Tere, kas antud defekti parandus lä…" at bounding box center [181, 691] width 224 height 69
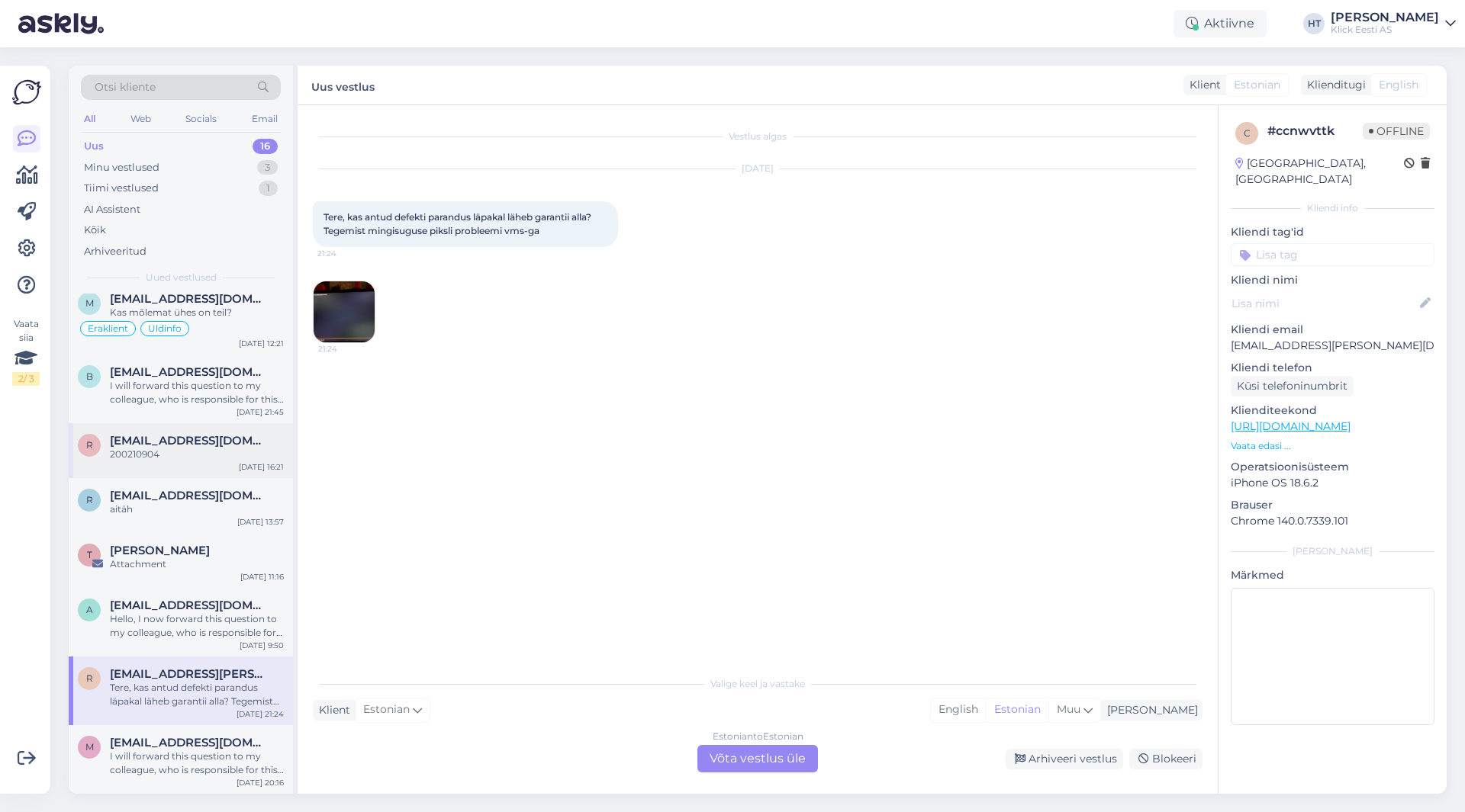
click at [148, 450] on div "200210904" at bounding box center [196, 454] width 174 height 14
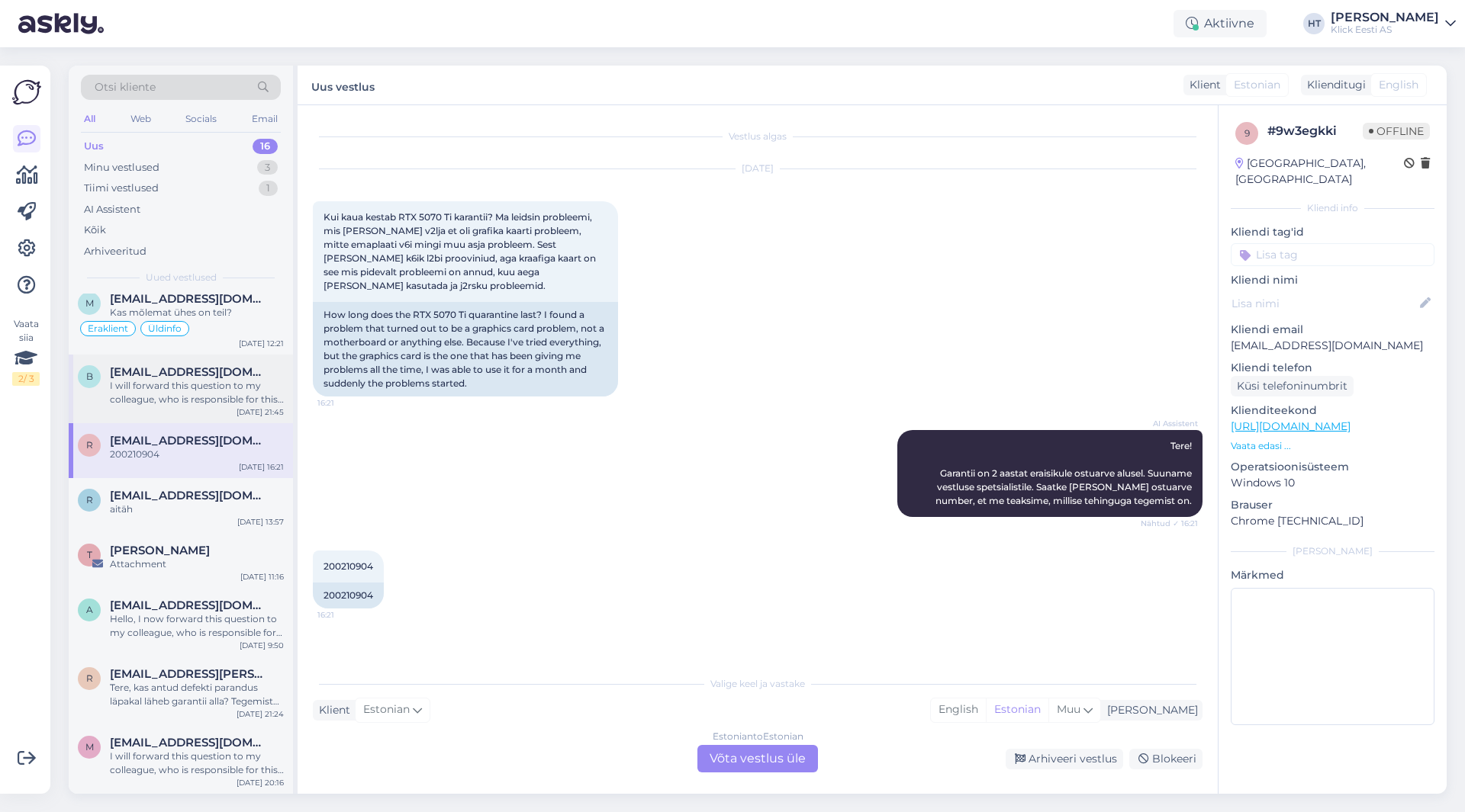
click at [206, 400] on div "I will forward this question to my colleague, who is responsible for this. The …" at bounding box center [196, 392] width 174 height 27
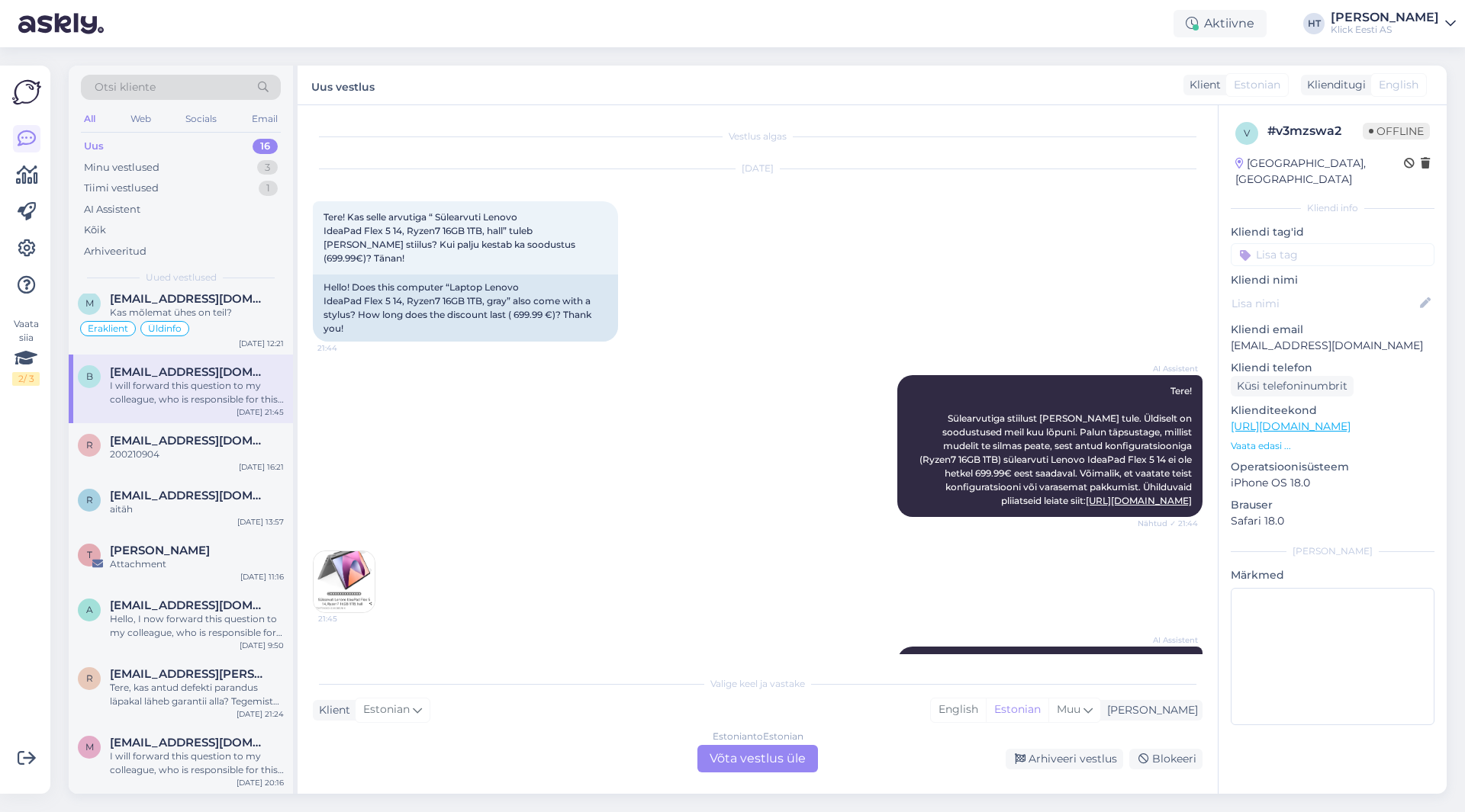
scroll to position [94, 0]
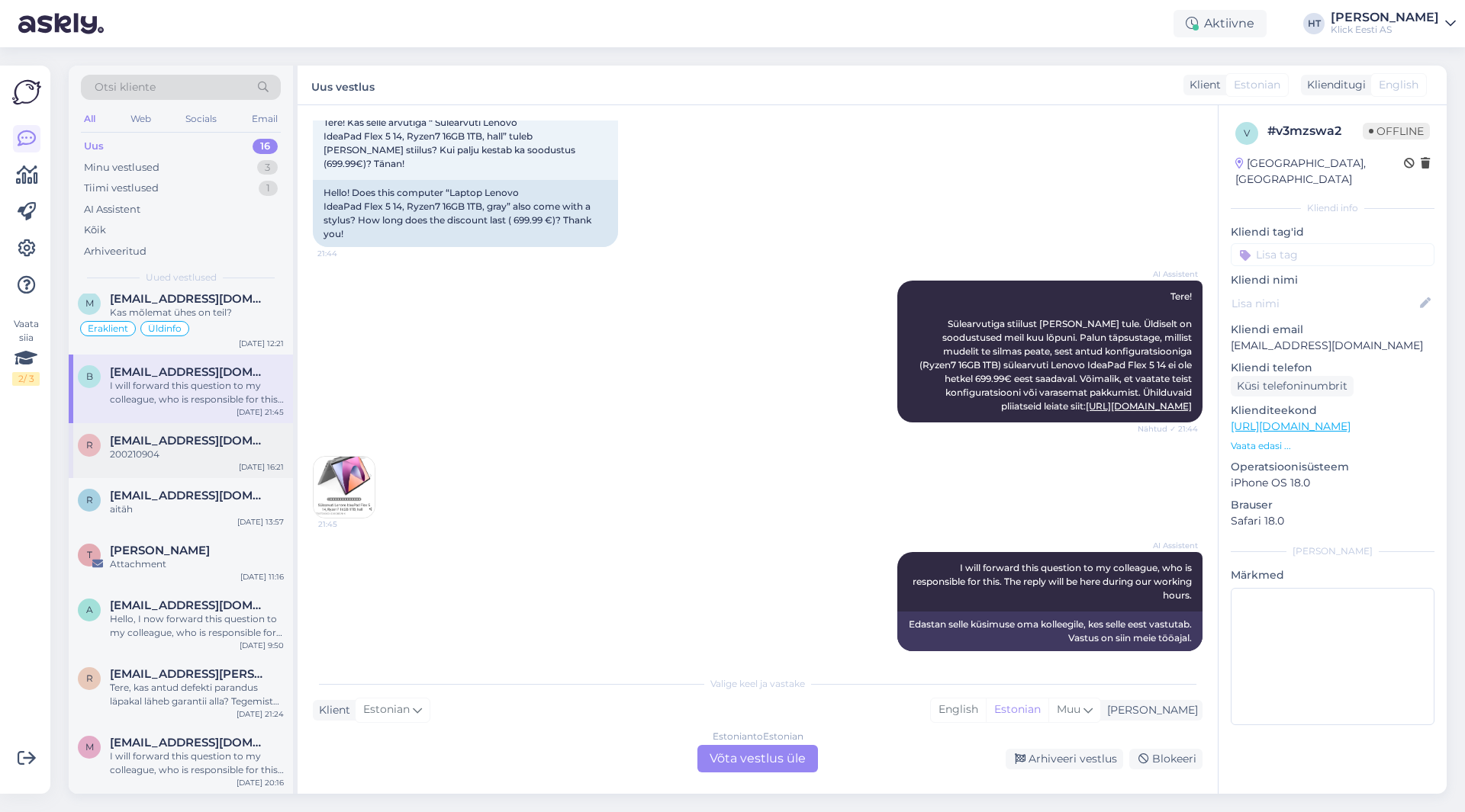
click at [204, 431] on div "r [EMAIL_ADDRESS][DOMAIN_NAME] 200210904 [DATE] 16:21" at bounding box center [181, 451] width 224 height 54
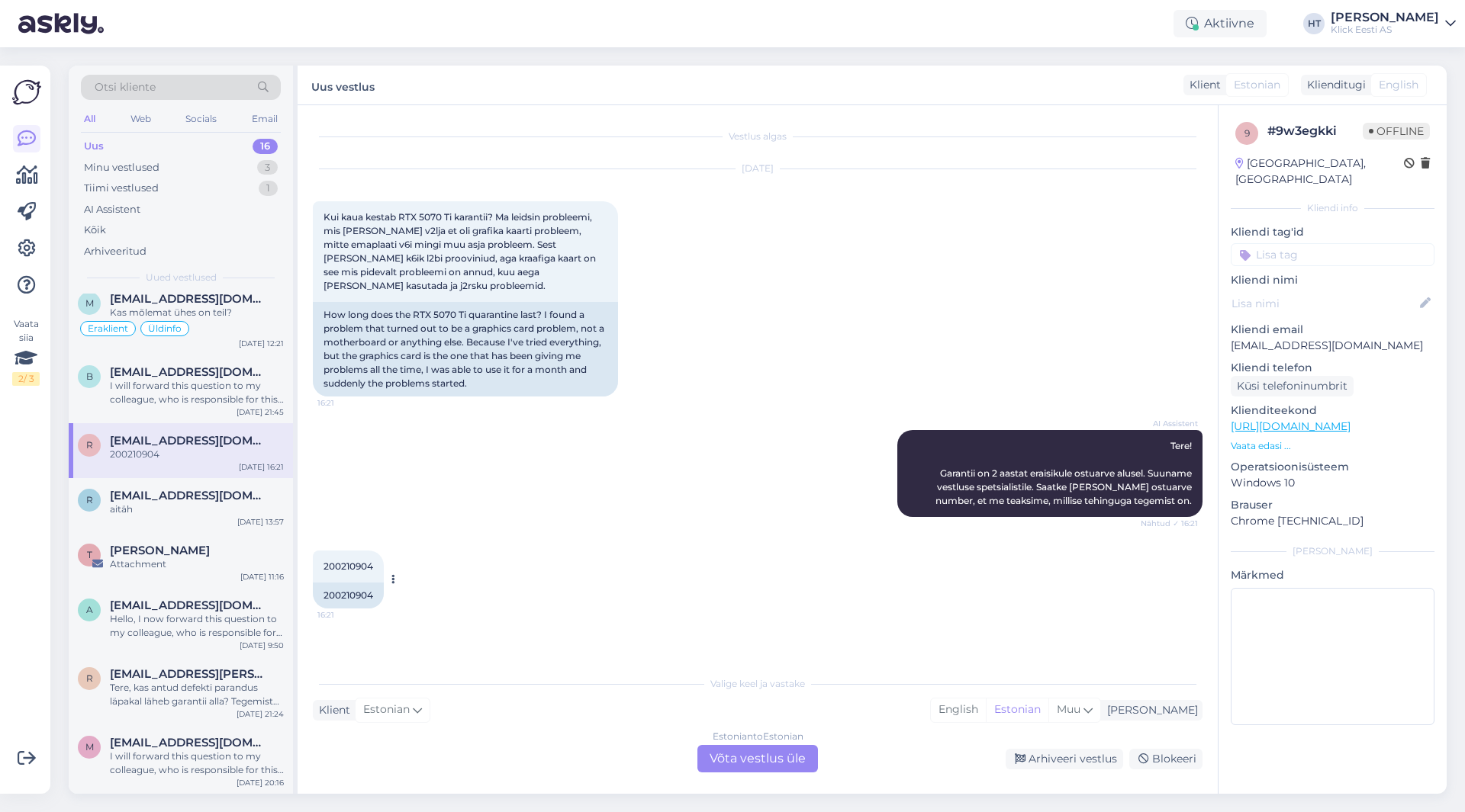
click at [335, 560] on span "200210904" at bounding box center [348, 566] width 50 height 12
copy div "200210904 16:21"
click at [623, 479] on div "AI Assistent Tere! Garantii on 2 aastat eraisikule ostuarve alusel. Suuname ves…" at bounding box center [757, 473] width 890 height 121
click at [678, 601] on div "200210904 16:21 200210904" at bounding box center [757, 579] width 890 height 92
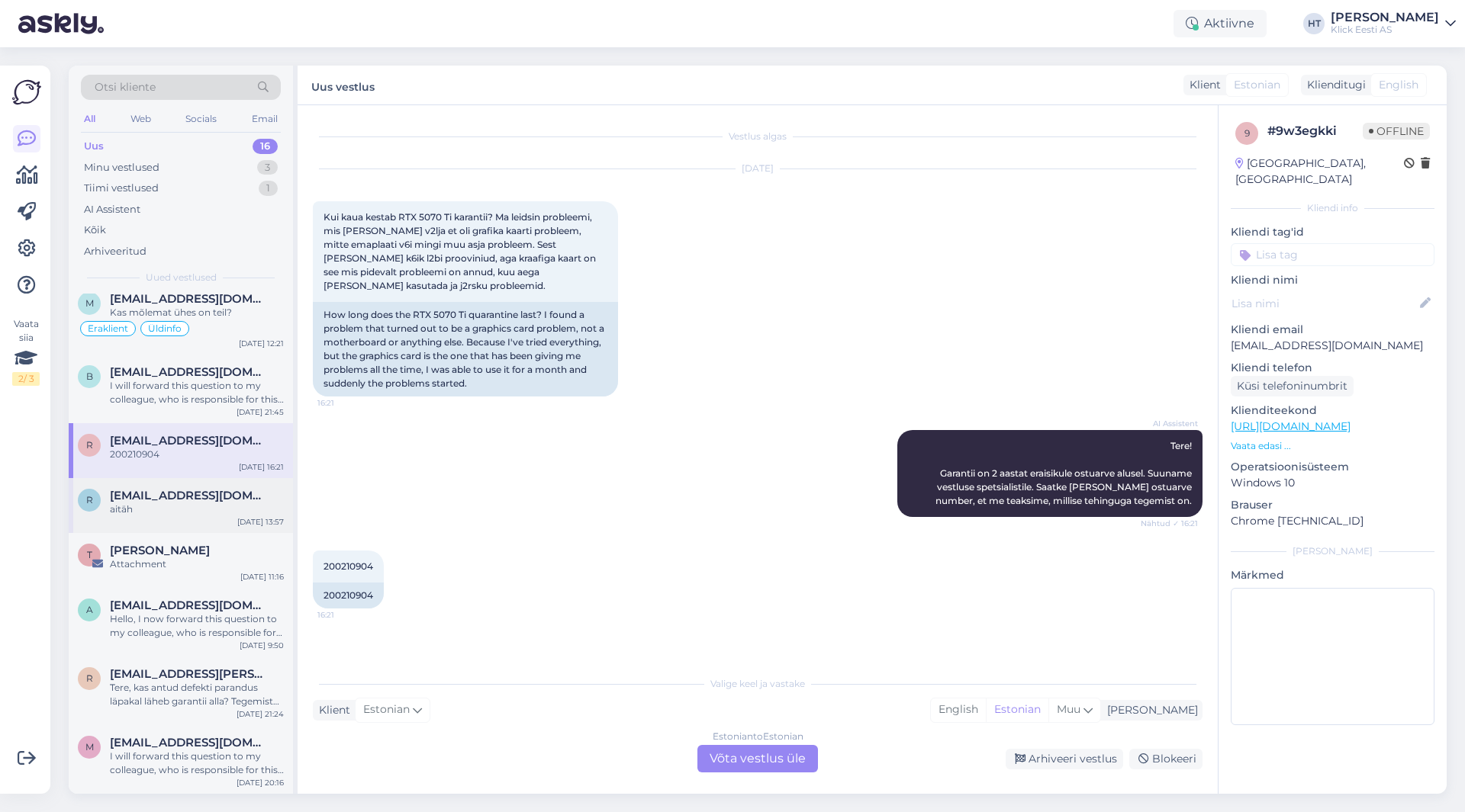
click at [234, 497] on span "[EMAIL_ADDRESS][DOMAIN_NAME]" at bounding box center [189, 495] width 159 height 14
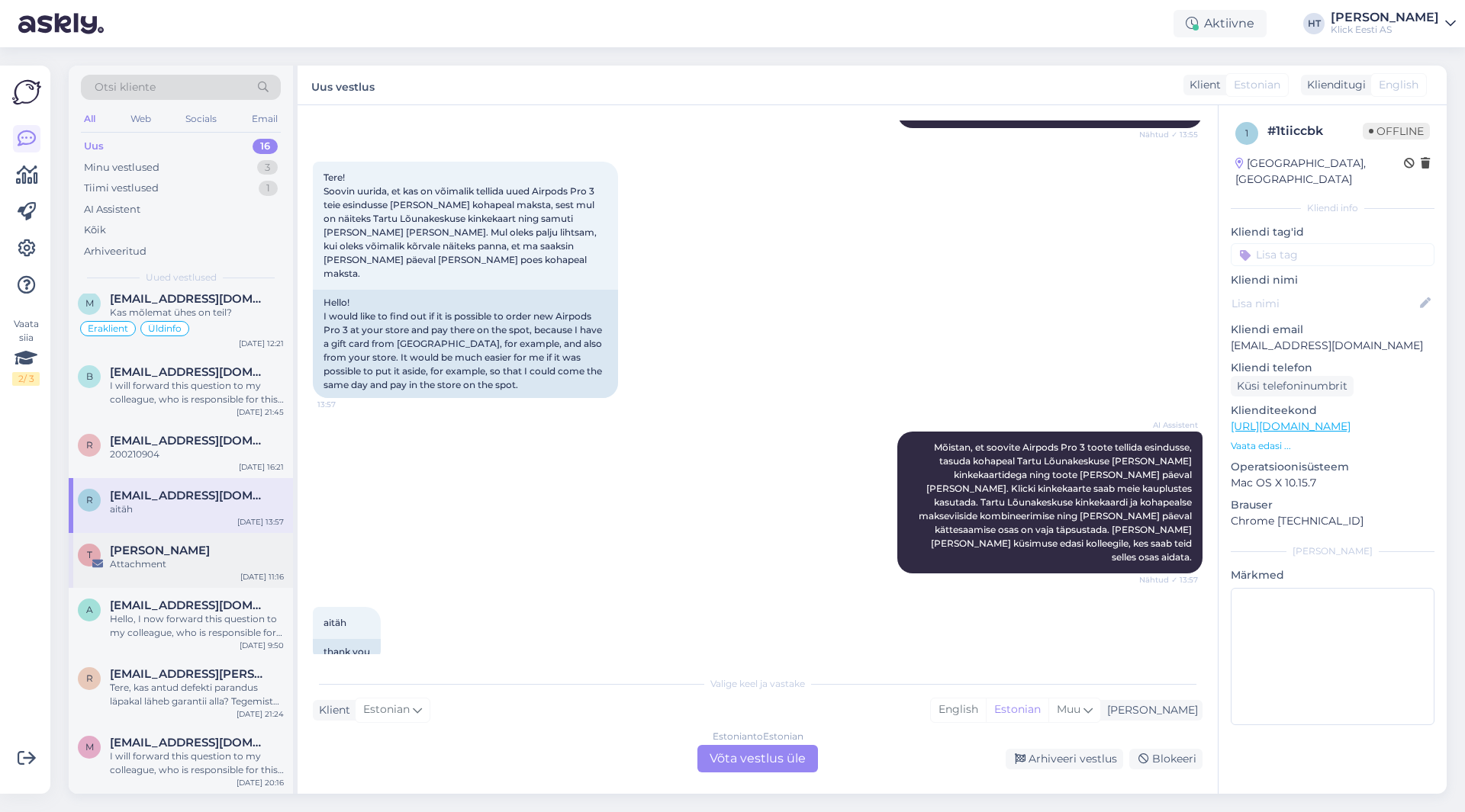
click at [194, 551] on div "[PERSON_NAME]" at bounding box center [196, 550] width 174 height 14
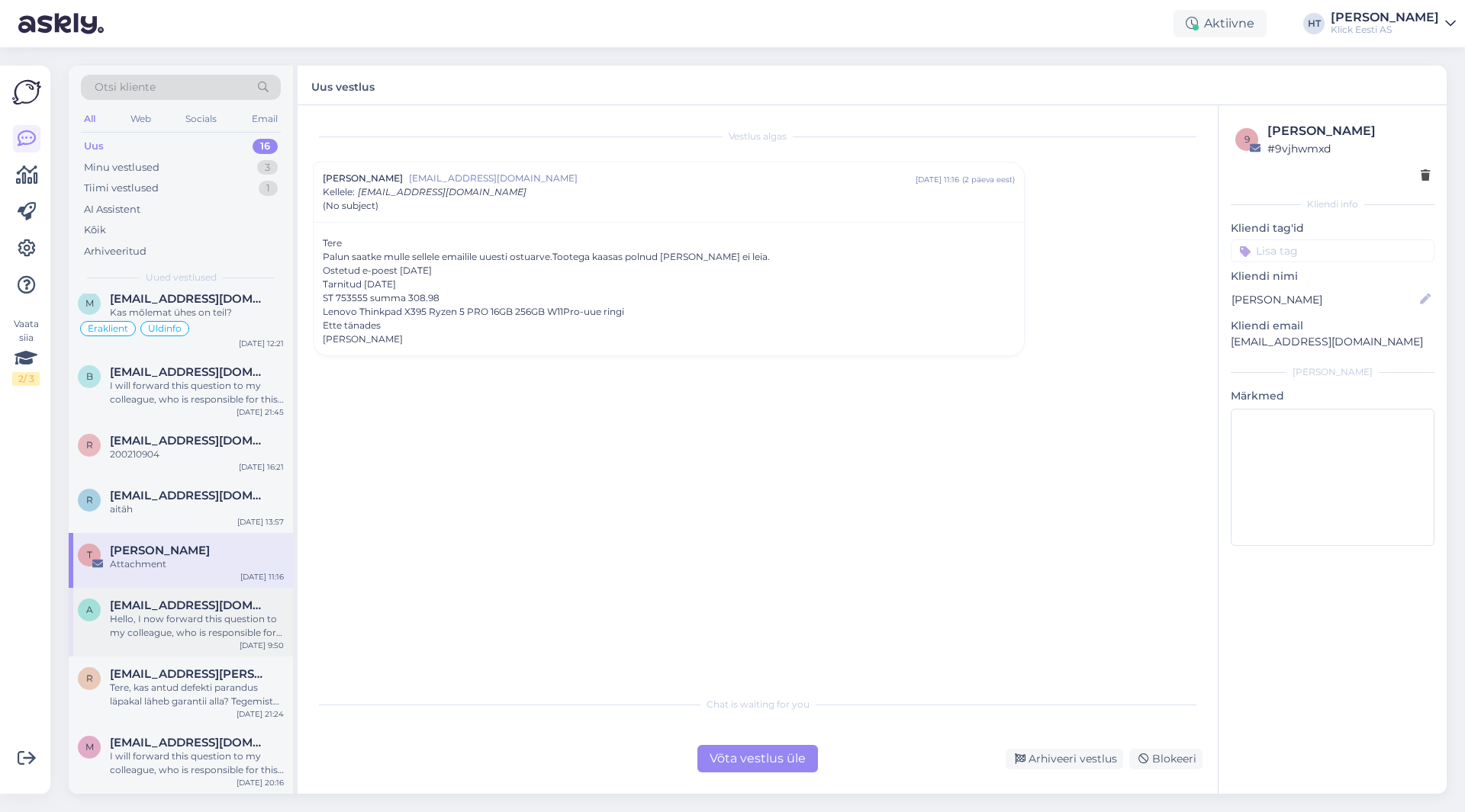
click at [227, 627] on div "Hello, I now forward this question to my colleague, who is responsible for this…" at bounding box center [196, 626] width 174 height 27
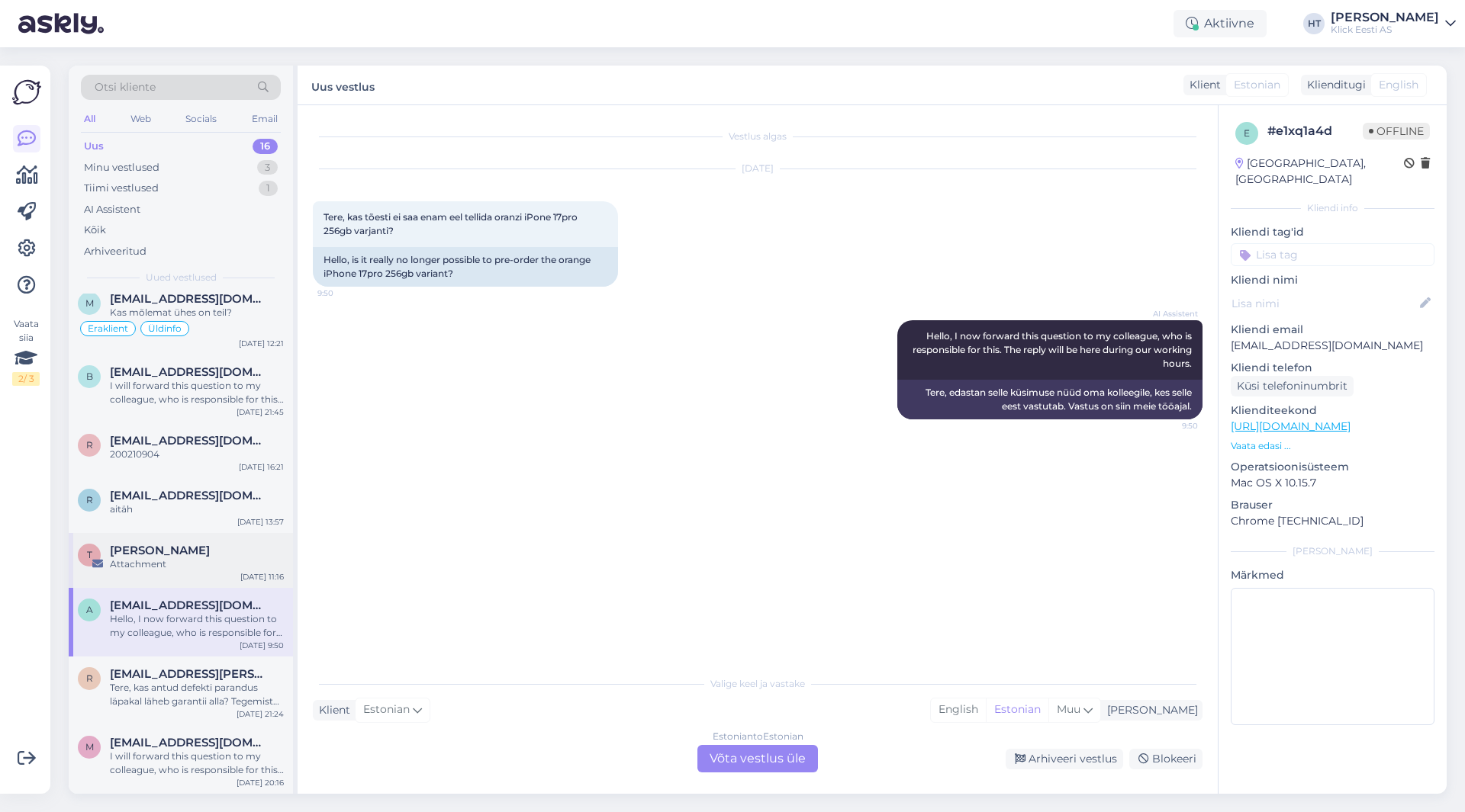
click at [234, 580] on div "T [PERSON_NAME] Attachment [DATE] 11:16" at bounding box center [181, 560] width 224 height 54
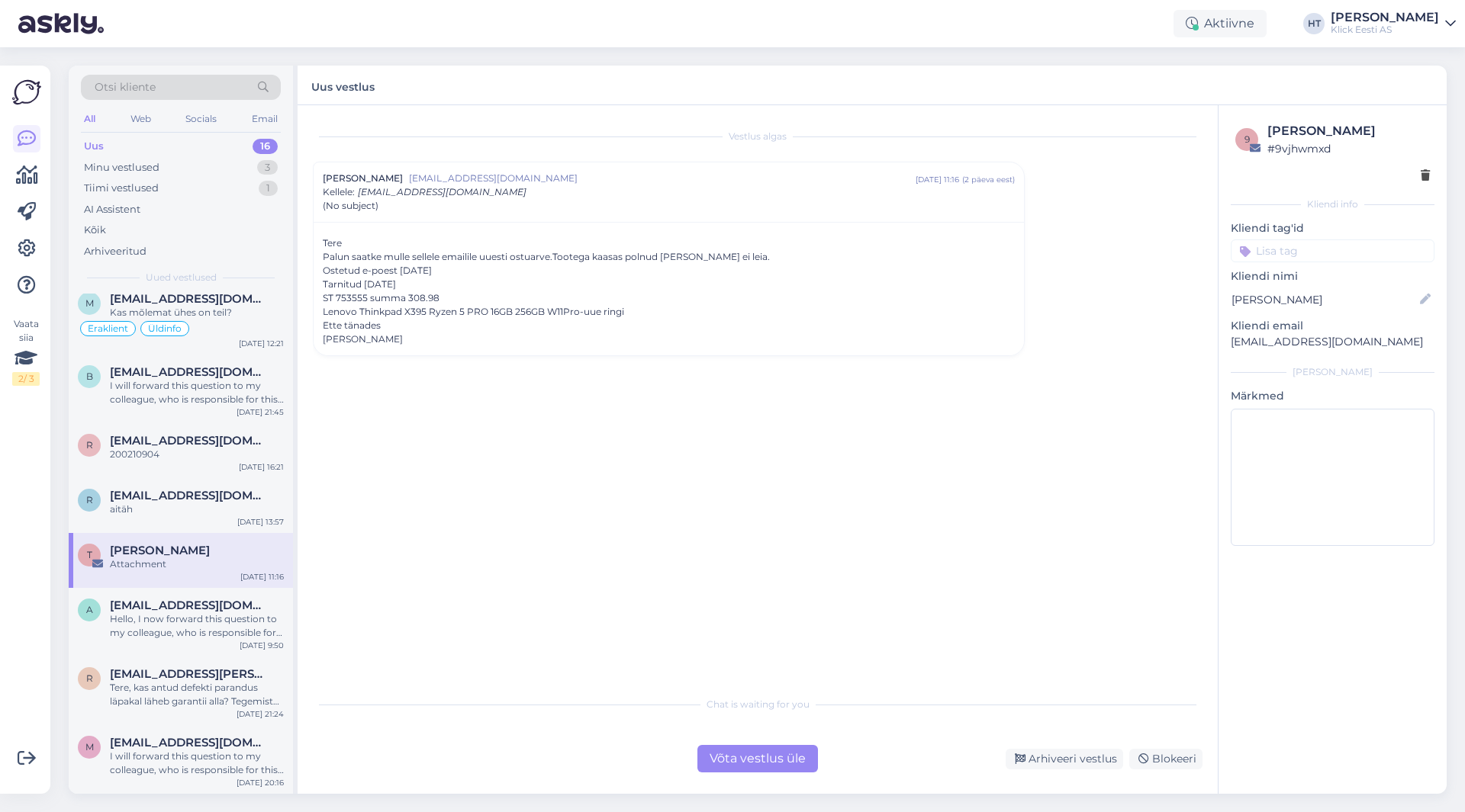
click at [1288, 341] on p "[EMAIL_ADDRESS][DOMAIN_NAME]" at bounding box center [1333, 342] width 204 height 16
copy div "[EMAIL_ADDRESS][DOMAIN_NAME] [PERSON_NAME]"
click at [1160, 381] on div "Vestlus [PERSON_NAME] [EMAIL_ADDRESS][DOMAIN_NAME] [DATE] 11:16 ( 2 päeva eest …" at bounding box center [764, 398] width 903 height 555
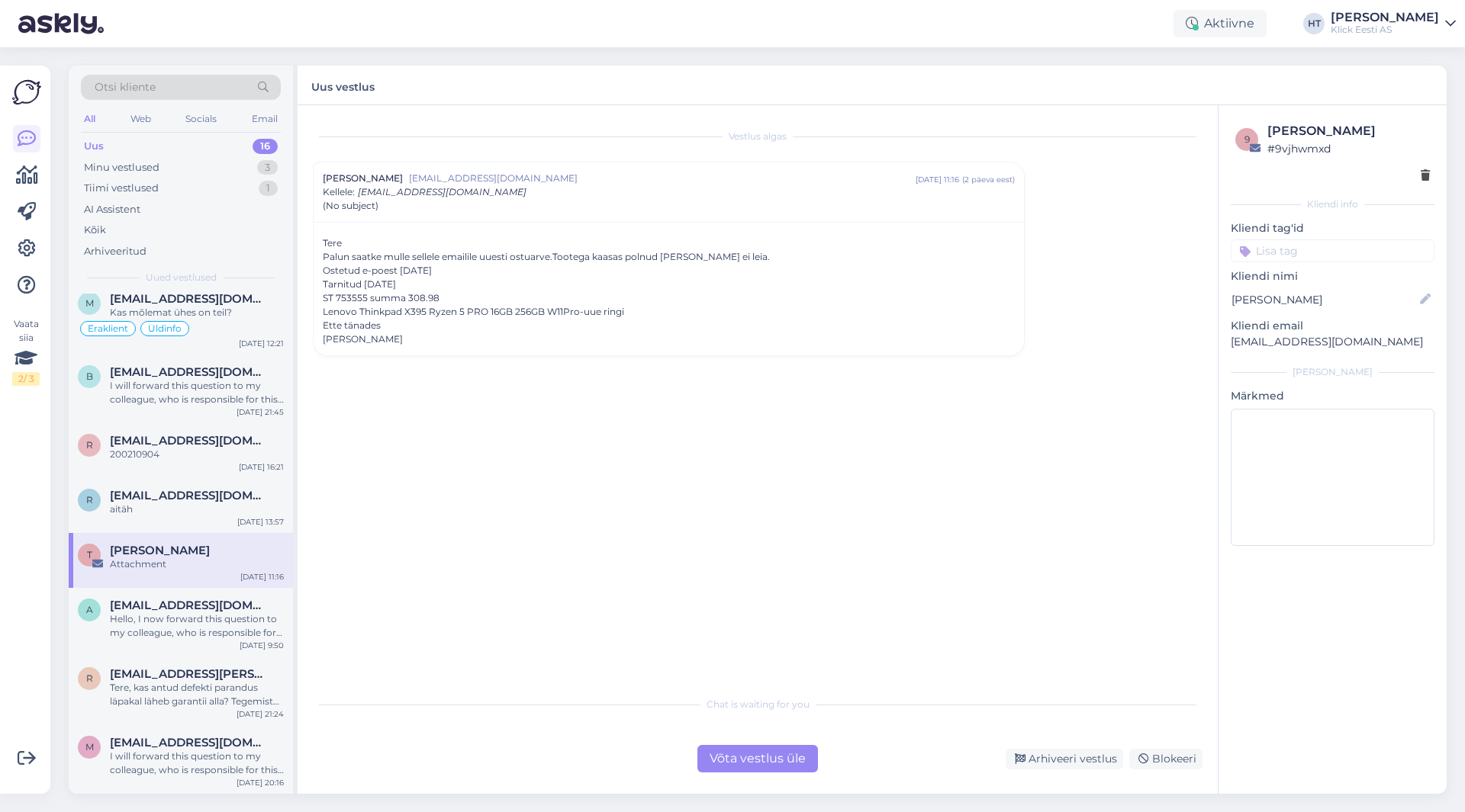
click at [1212, 342] on div "Vestlus [PERSON_NAME] [EMAIL_ADDRESS][DOMAIN_NAME] [DATE] 11:16 ( 2 päeva eest …" at bounding box center [764, 398] width 903 height 555
click at [655, 693] on div "Chat is waiting for you Võta vestlus üle Arhiveeri vestlus Blokeeri" at bounding box center [757, 730] width 890 height 84
click at [746, 765] on div "Võta vestlus üle" at bounding box center [758, 758] width 121 height 27
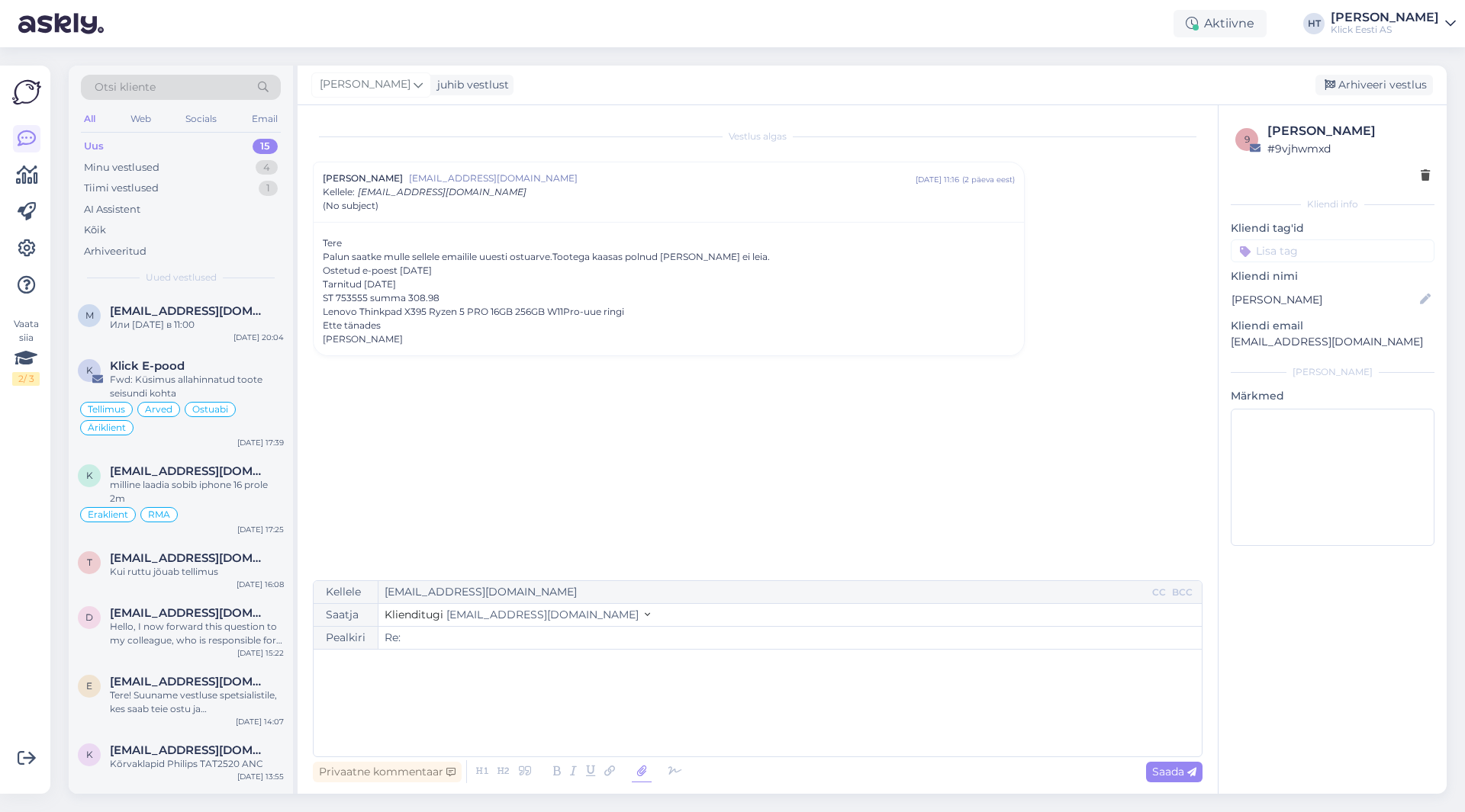
click at [636, 775] on icon at bounding box center [642, 772] width 20 height 22
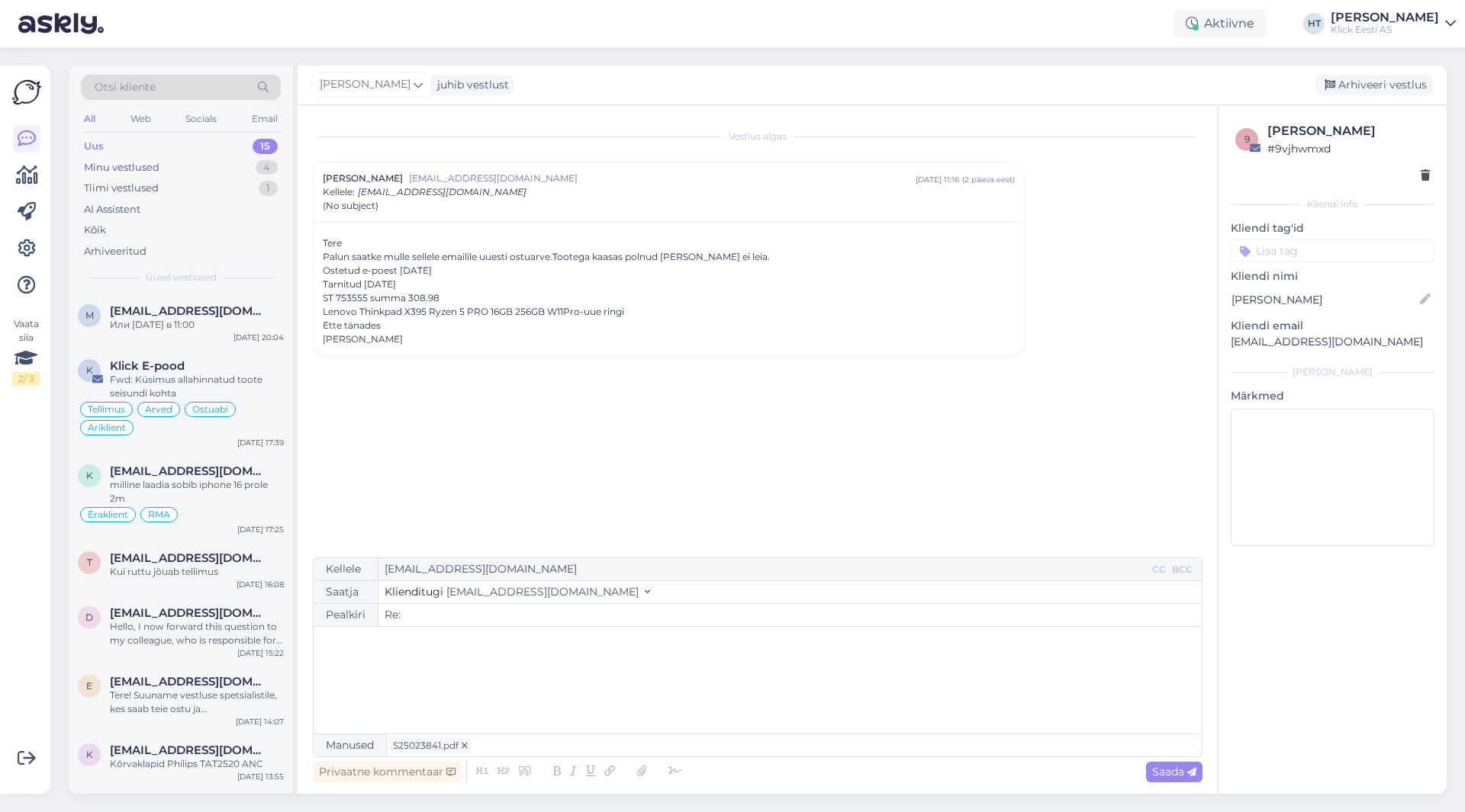
click at [507, 658] on div "﻿" at bounding box center [758, 680] width 873 height 92
click at [1159, 768] on span "Saada" at bounding box center [1174, 771] width 45 height 14
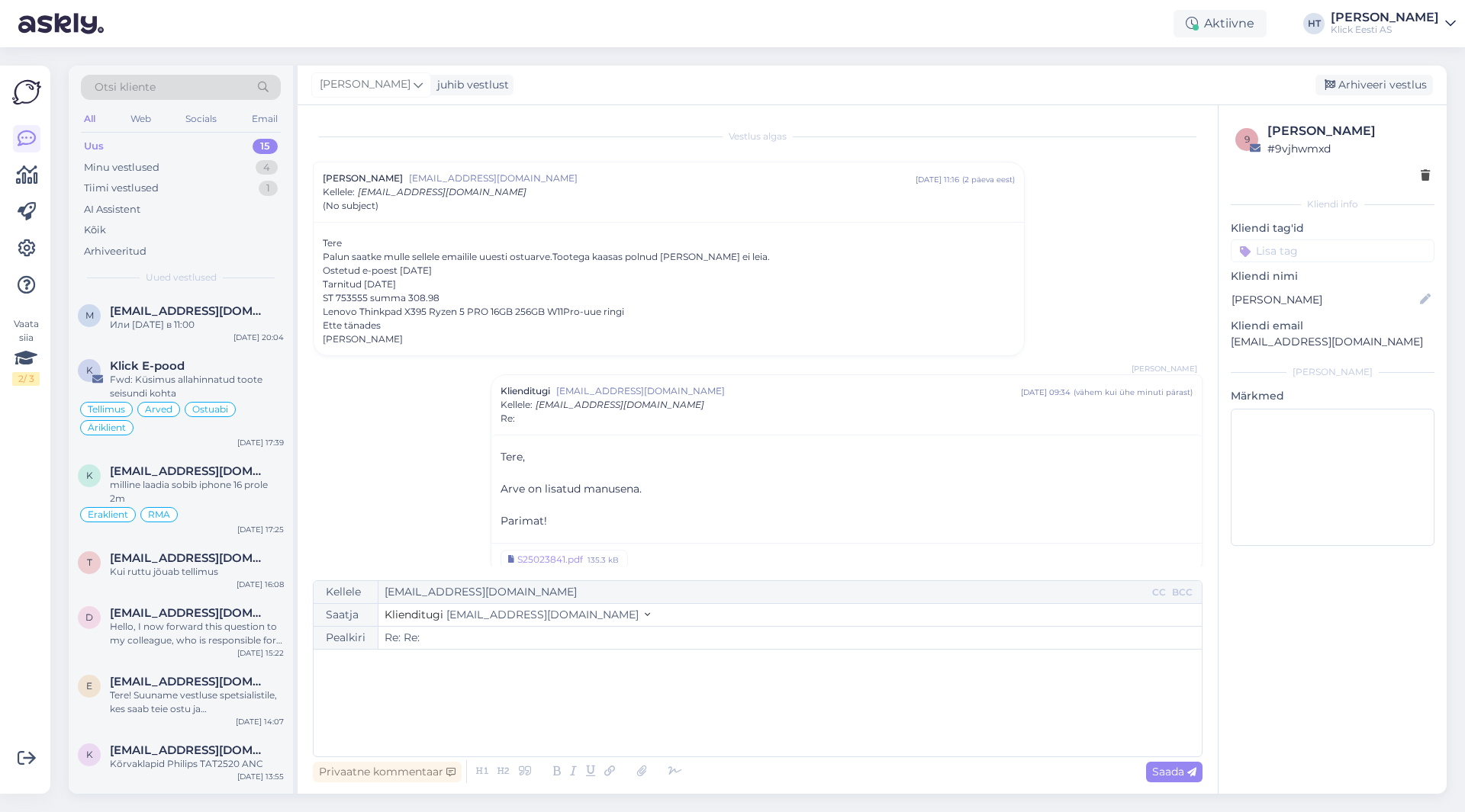
click at [1313, 262] on input at bounding box center [1333, 251] width 204 height 23
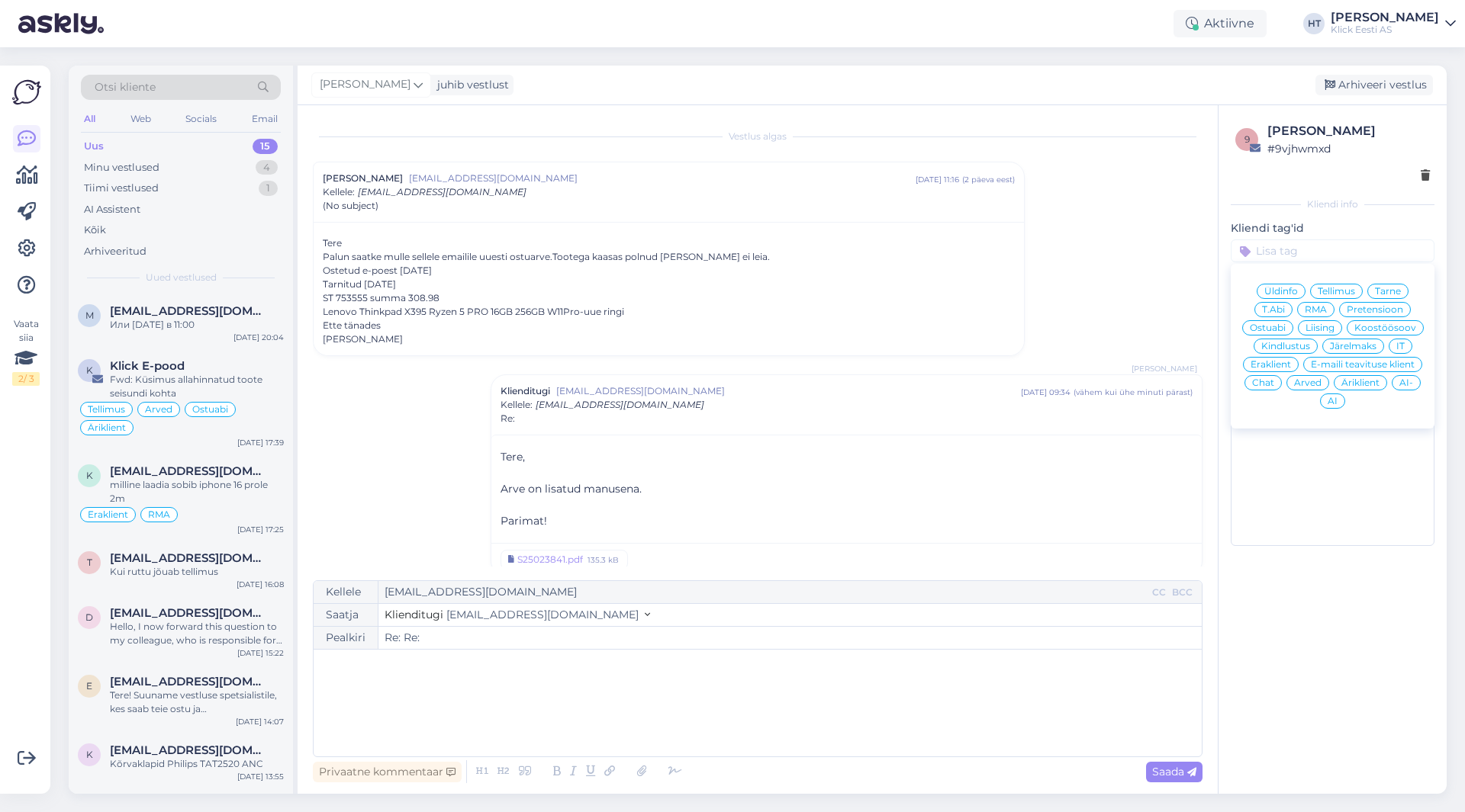
click at [1279, 367] on span "Eraklient" at bounding box center [1271, 364] width 41 height 9
type input "Re:"
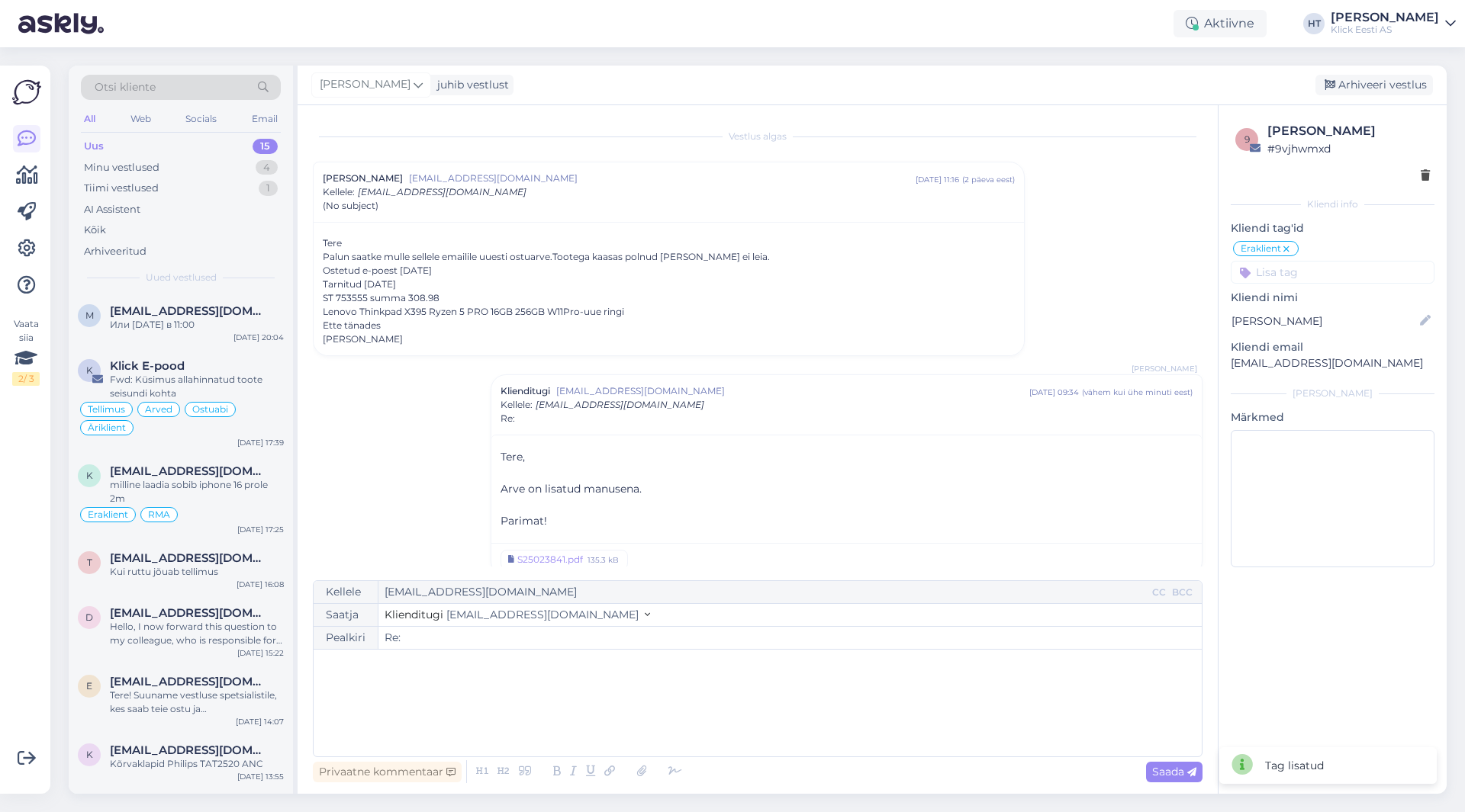
scroll to position [19, 0]
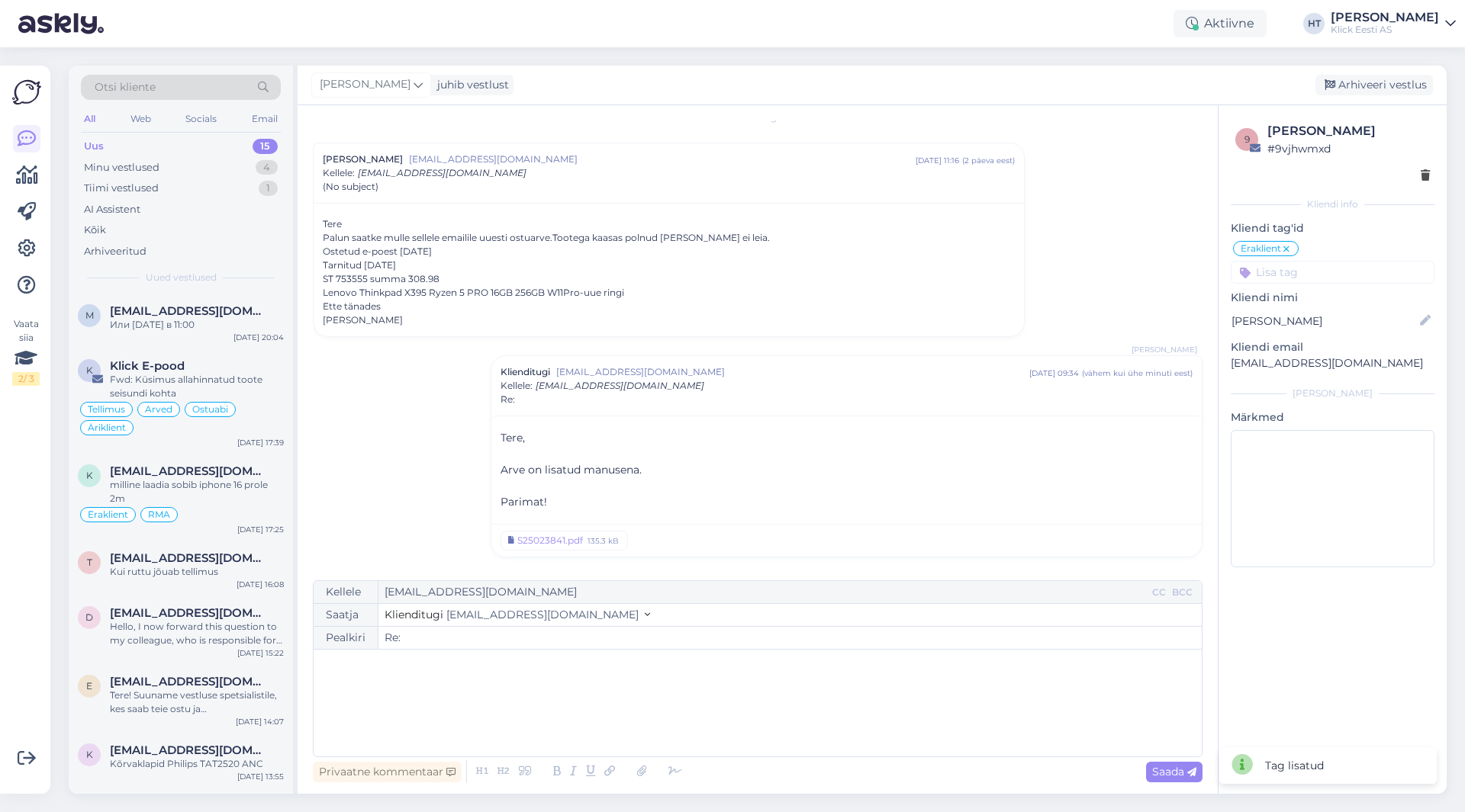
click at [1321, 270] on input at bounding box center [1333, 272] width 204 height 23
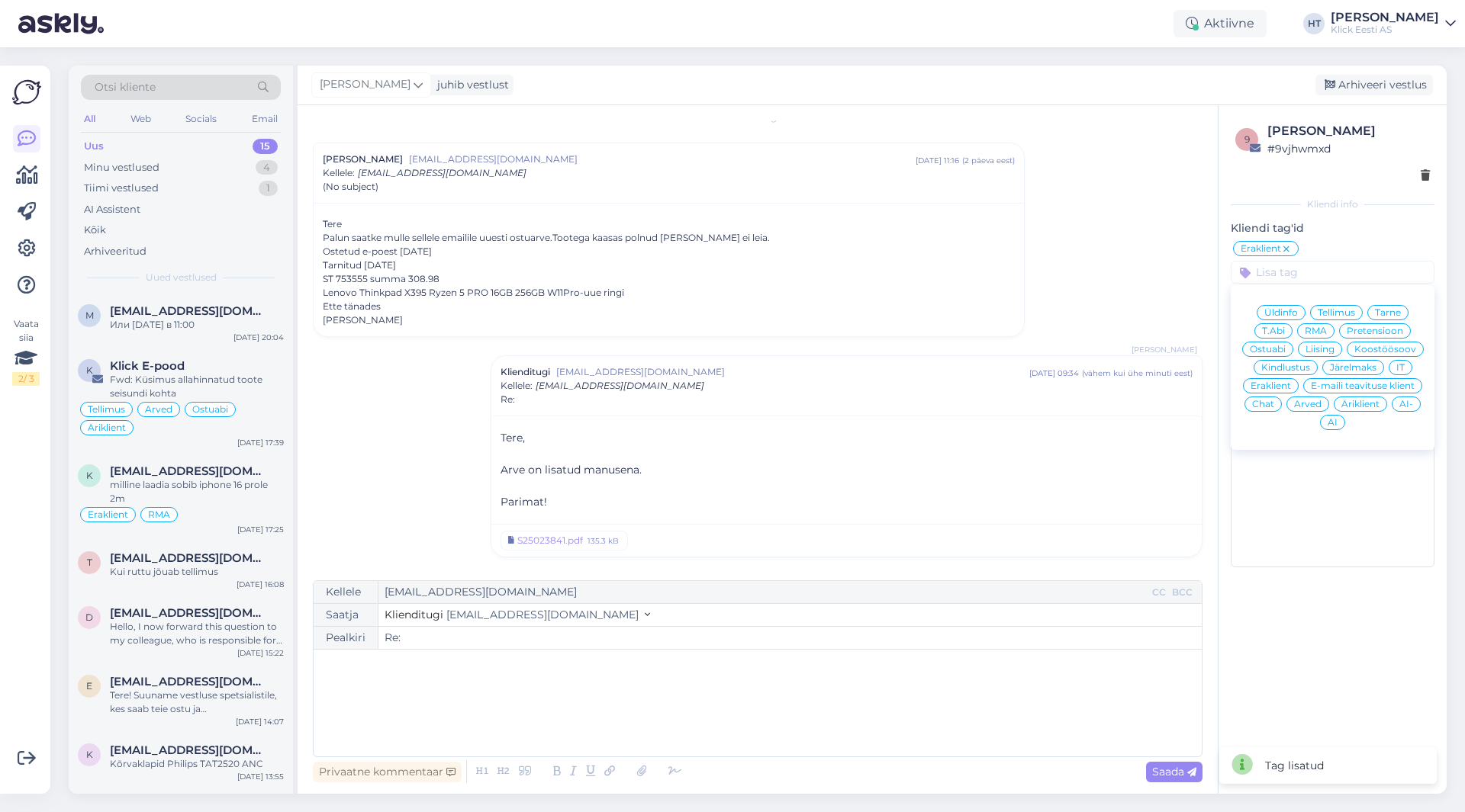
click at [1301, 405] on span "Arved" at bounding box center [1308, 404] width 27 height 9
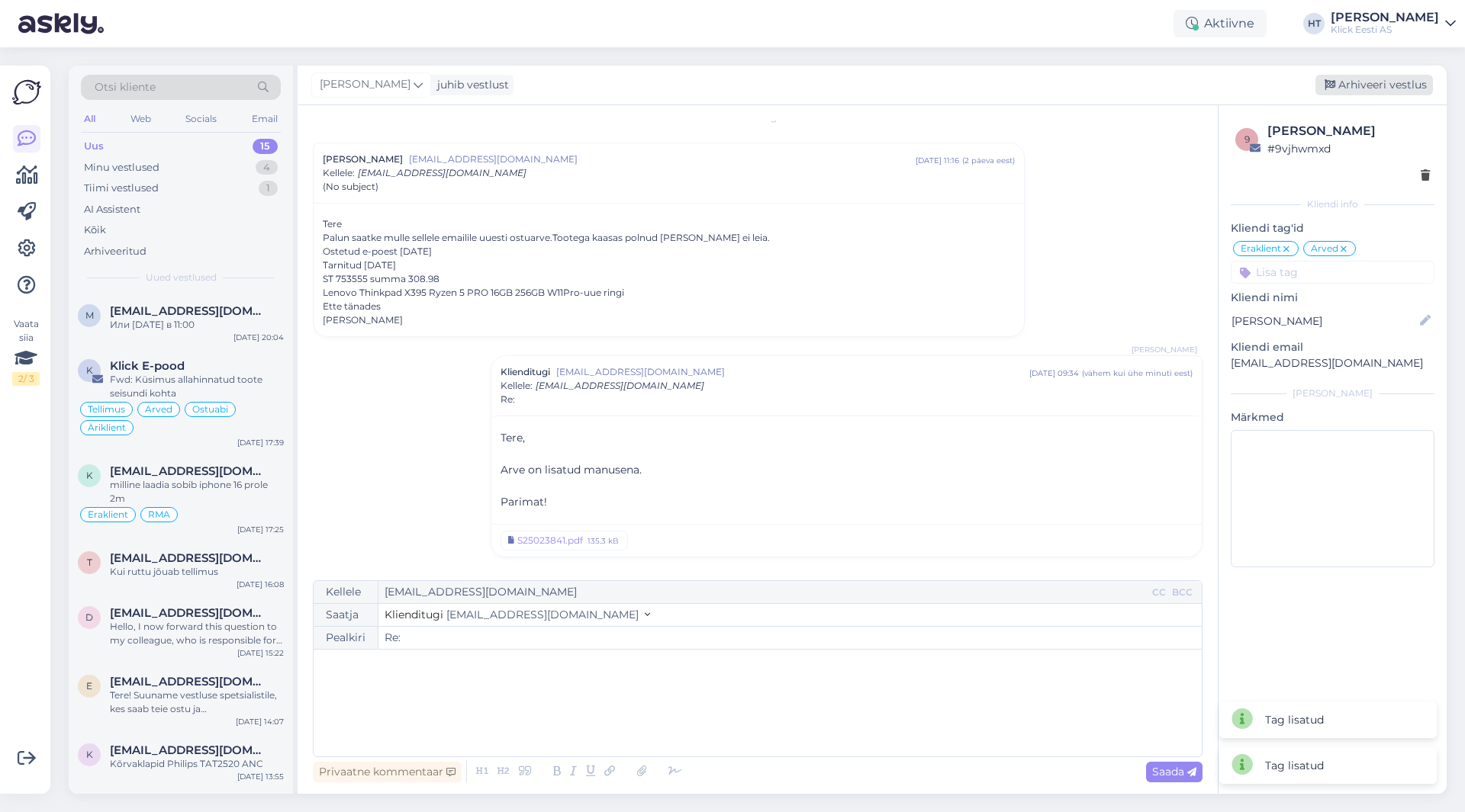
click at [1379, 77] on div "Arhiveeri vestlus" at bounding box center [1374, 84] width 117 height 21
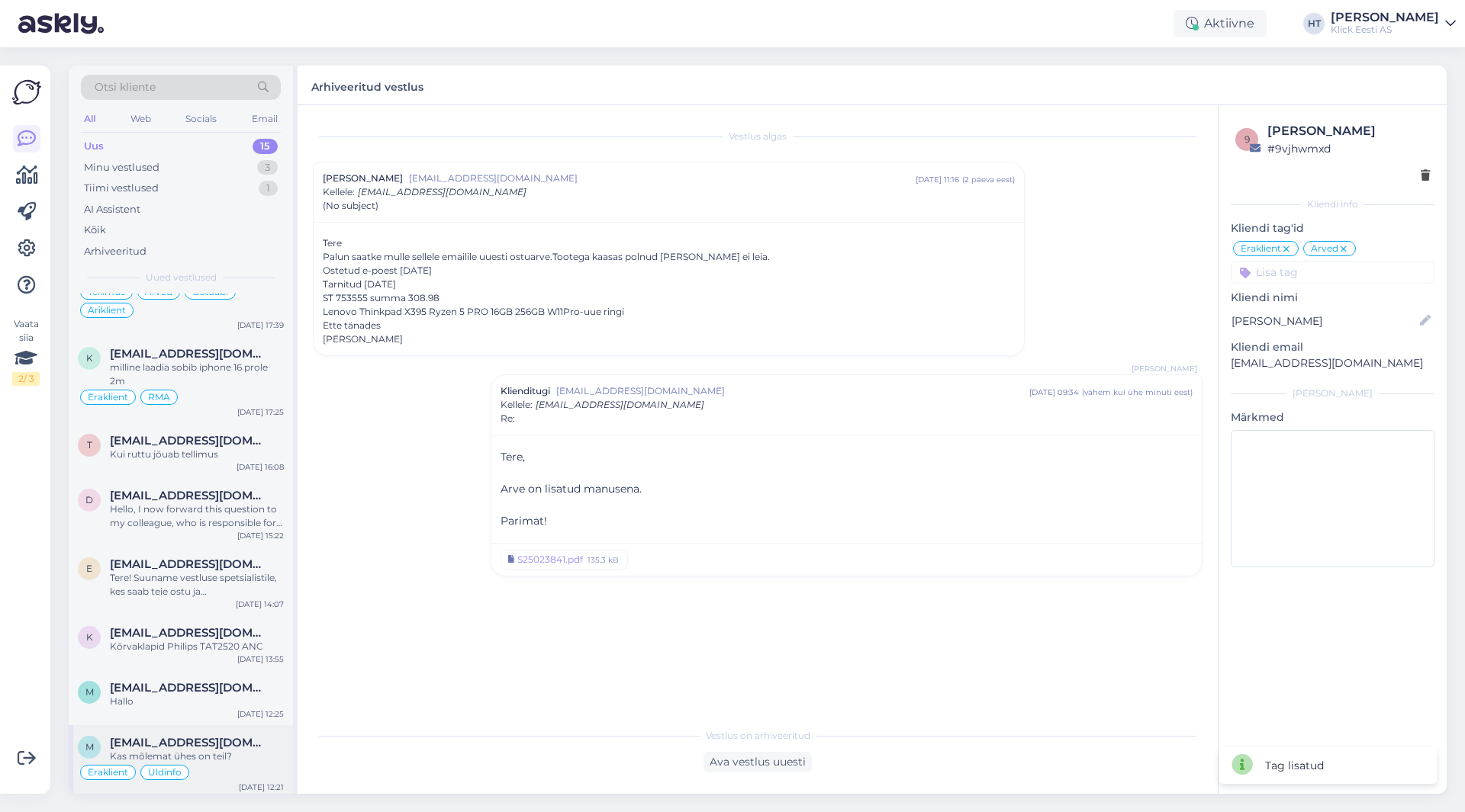
scroll to position [0, 0]
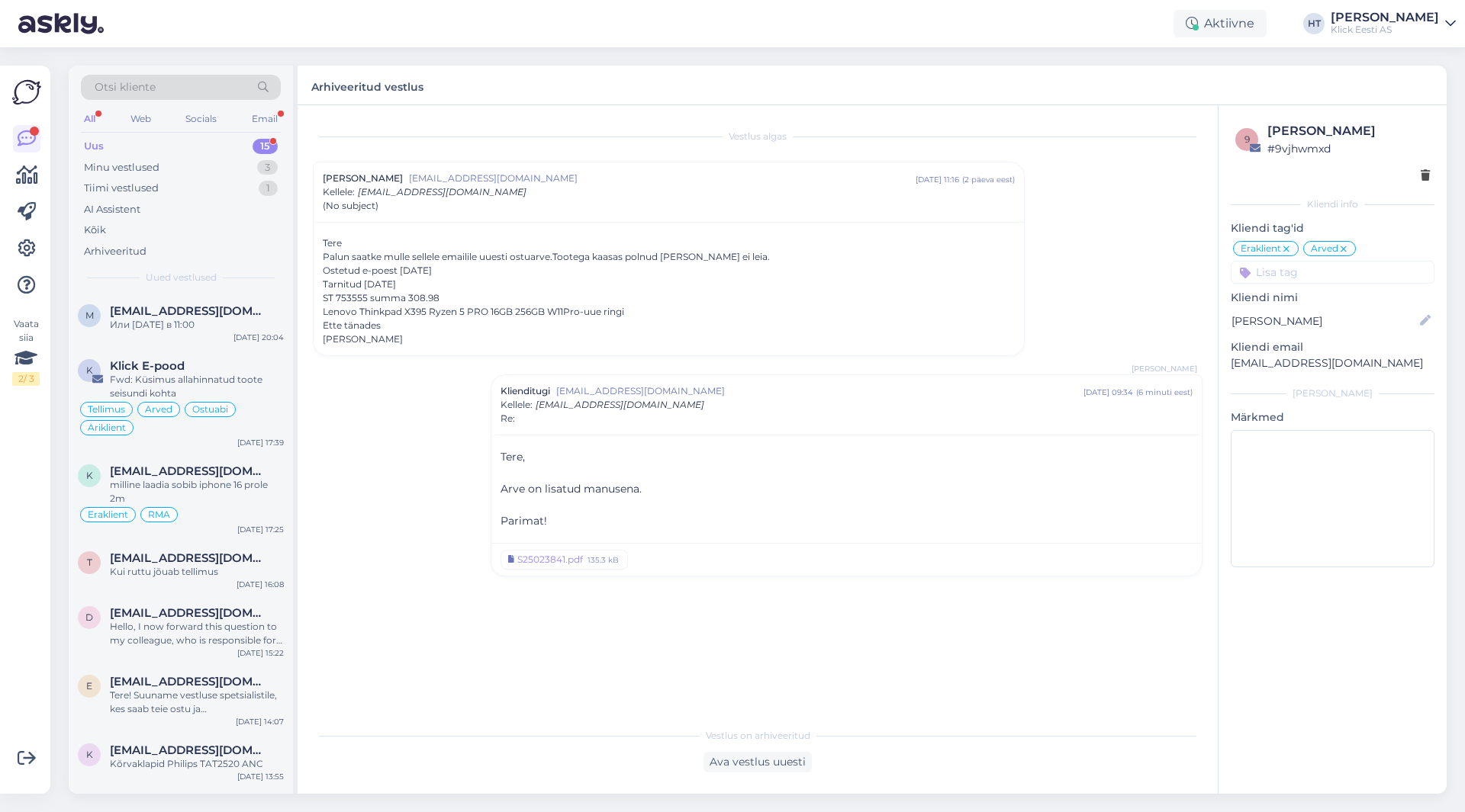
click at [258, 137] on div "Uus 15" at bounding box center [181, 146] width 200 height 22
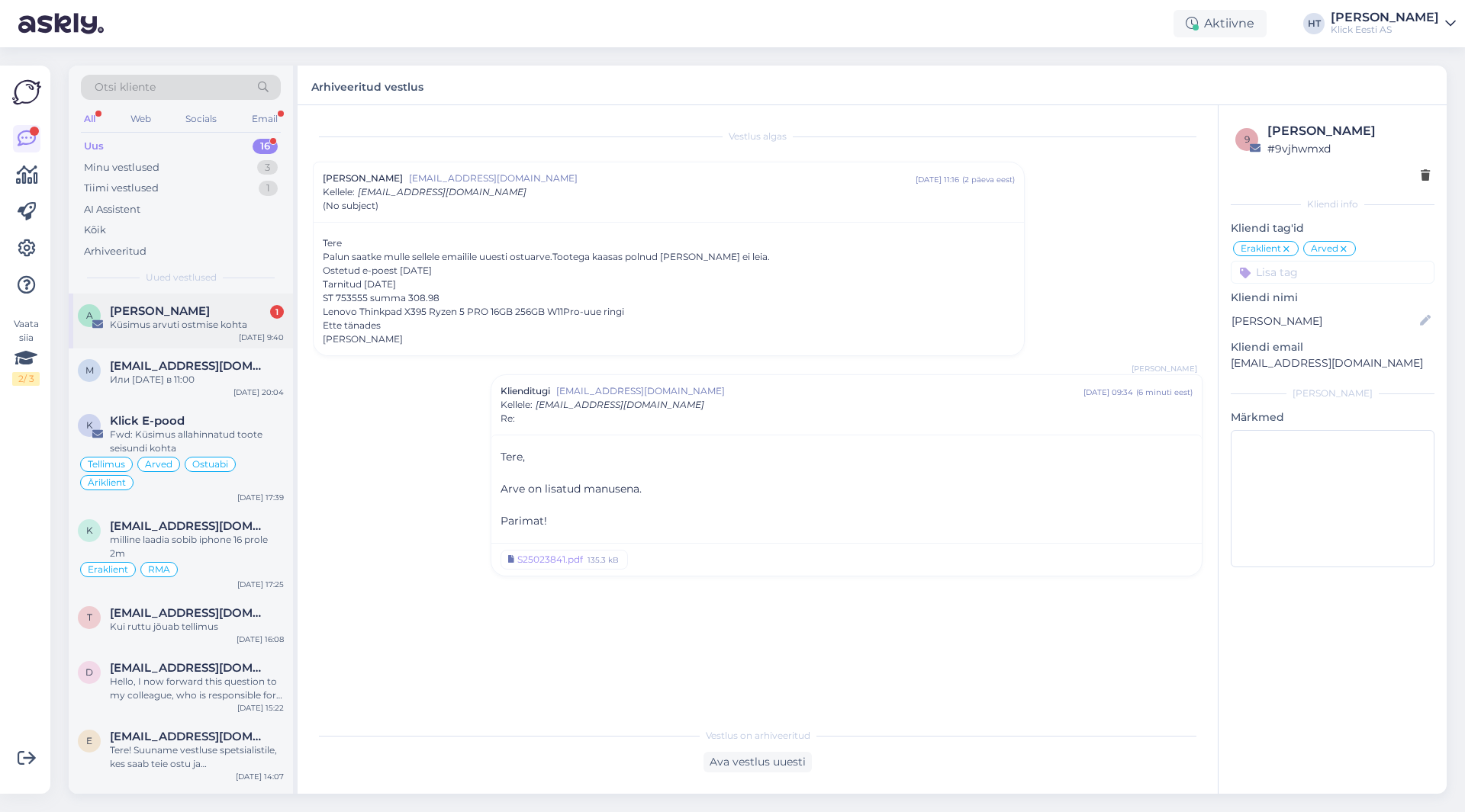
click at [245, 309] on div "[PERSON_NAME] 1" at bounding box center [196, 311] width 174 height 14
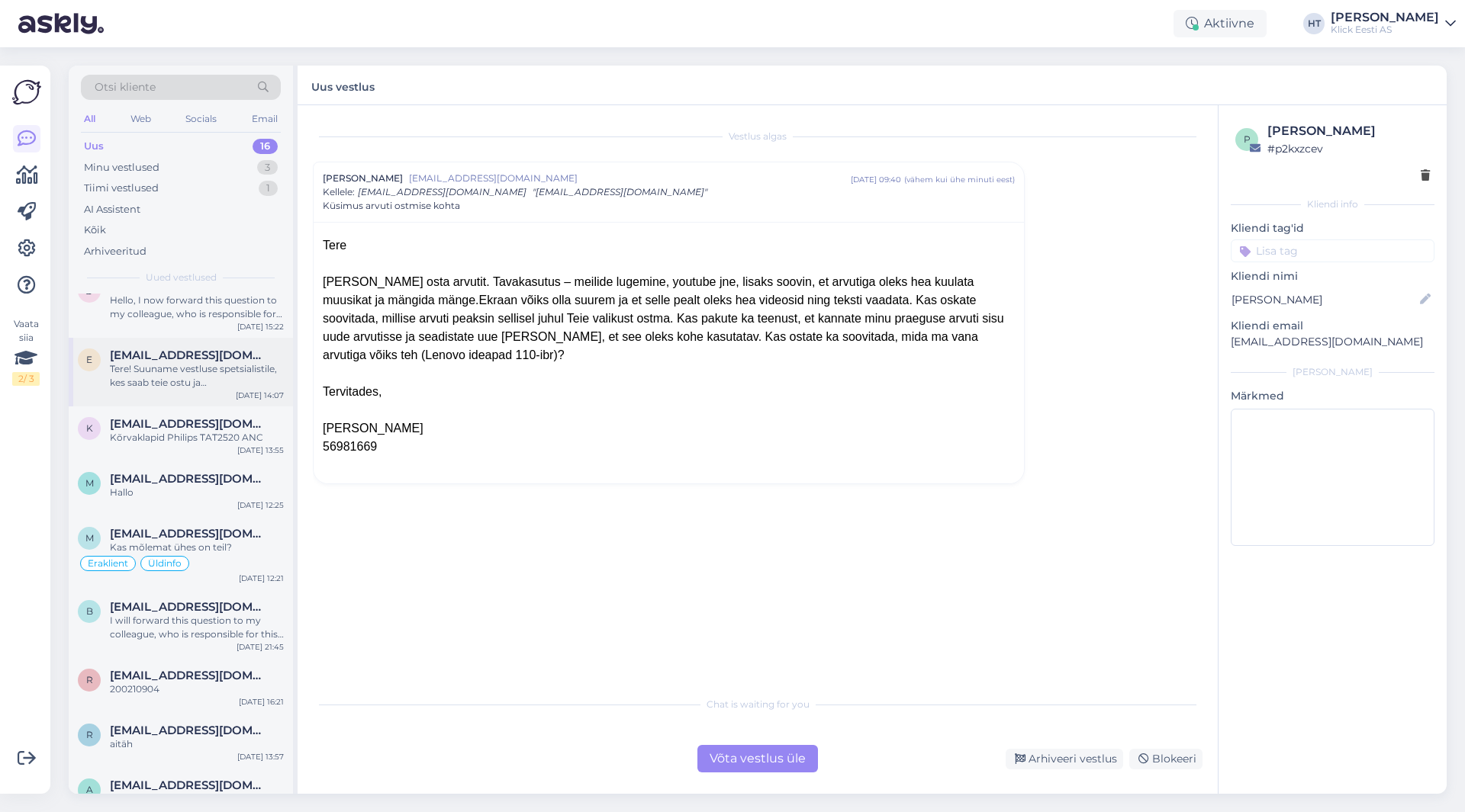
scroll to position [561, 0]
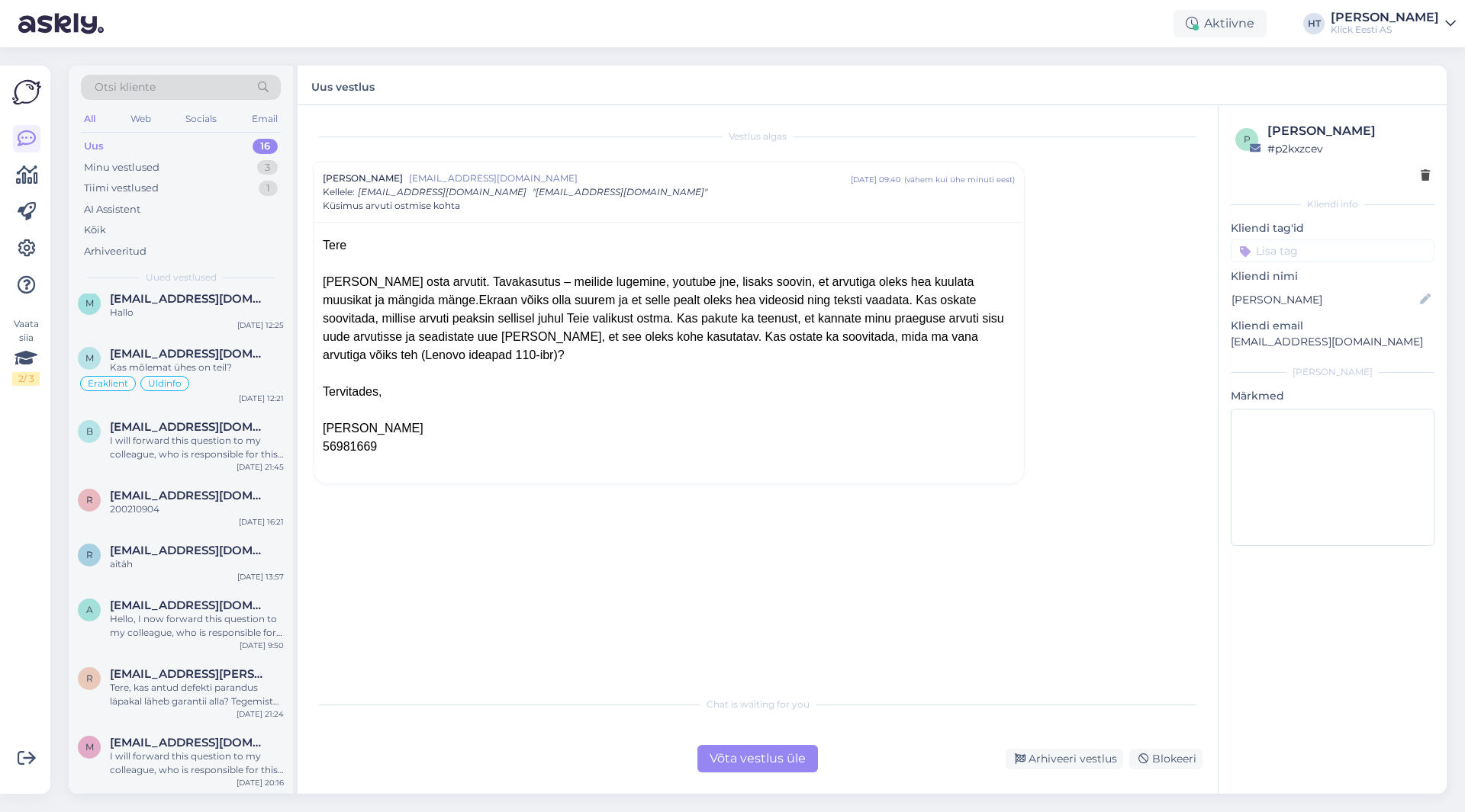
click at [214, 148] on div "Uus 16" at bounding box center [181, 146] width 200 height 22
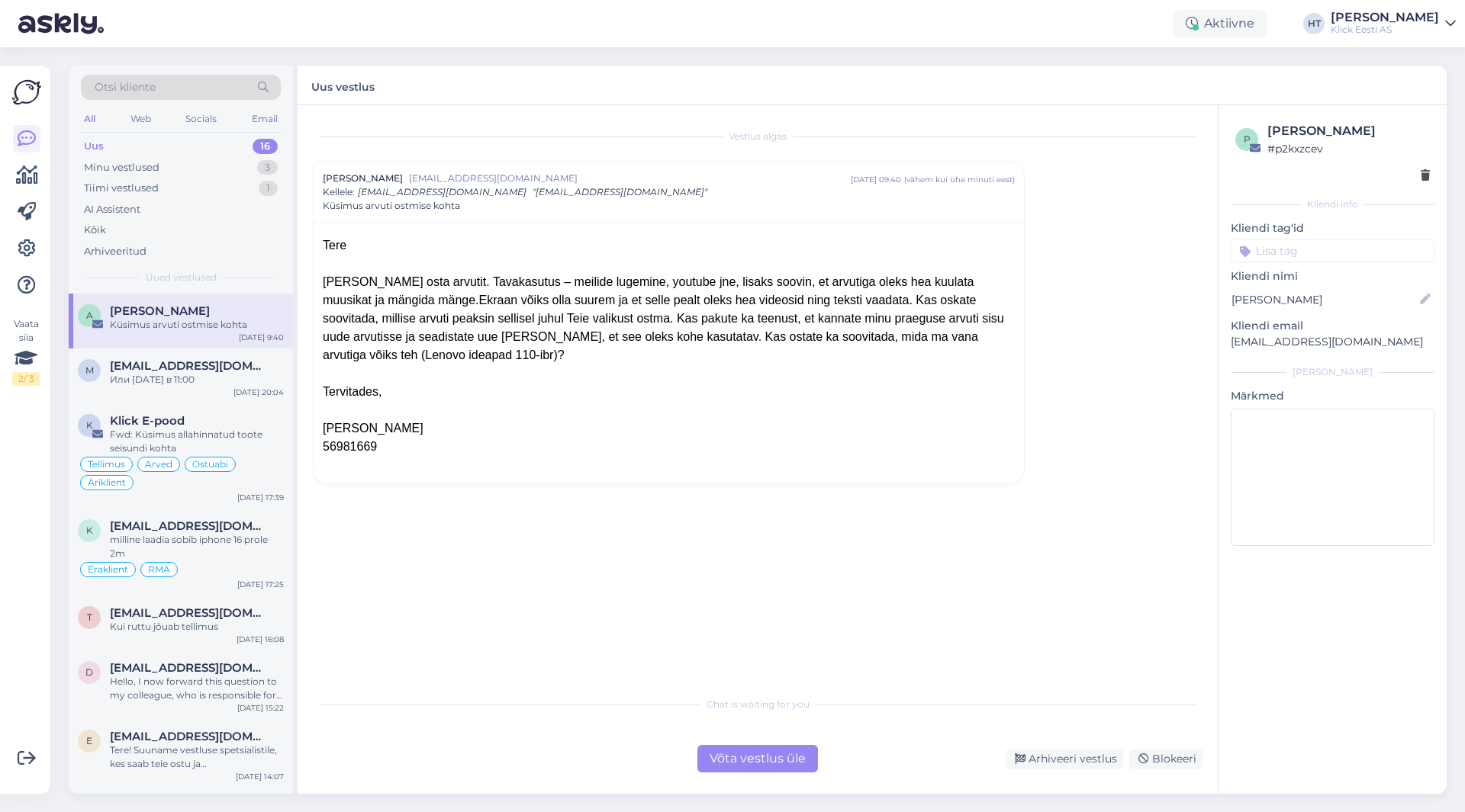
click at [214, 144] on div "Uus 16" at bounding box center [181, 146] width 200 height 22
click at [198, 385] on div "Или [DATE] в 11:00" at bounding box center [196, 380] width 174 height 14
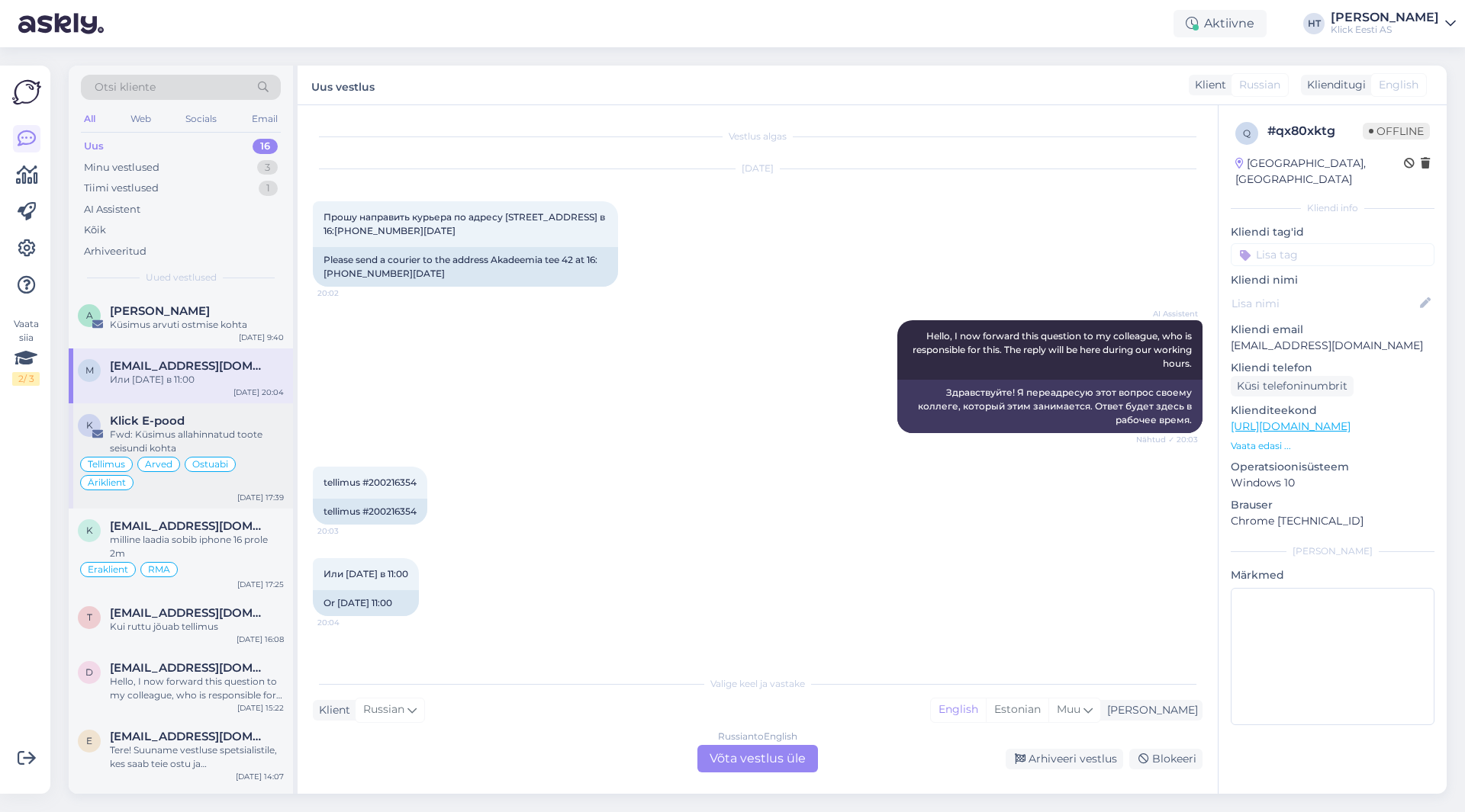
click at [207, 422] on div "Klick E-pood" at bounding box center [196, 421] width 174 height 14
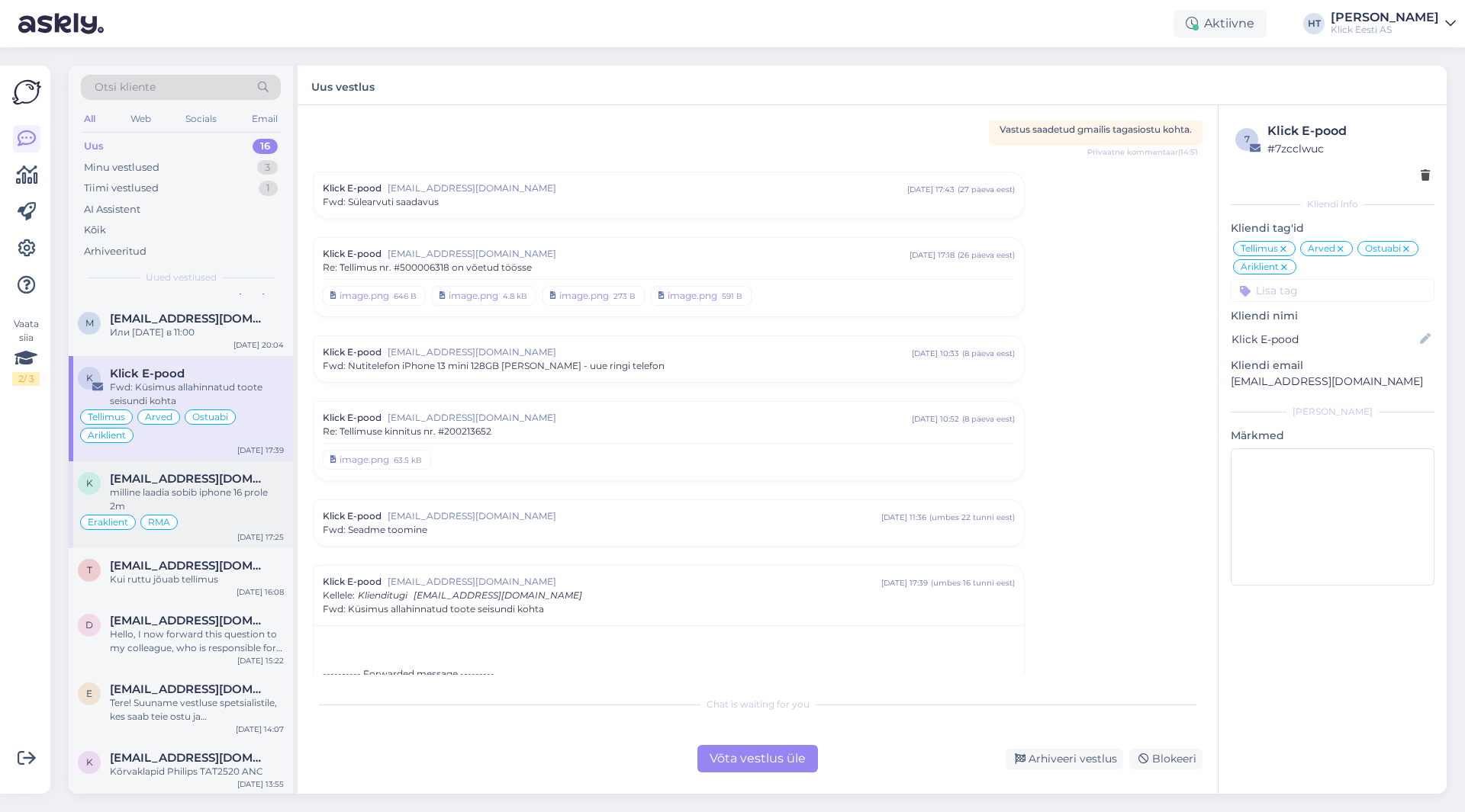
scroll to position [153, 0]
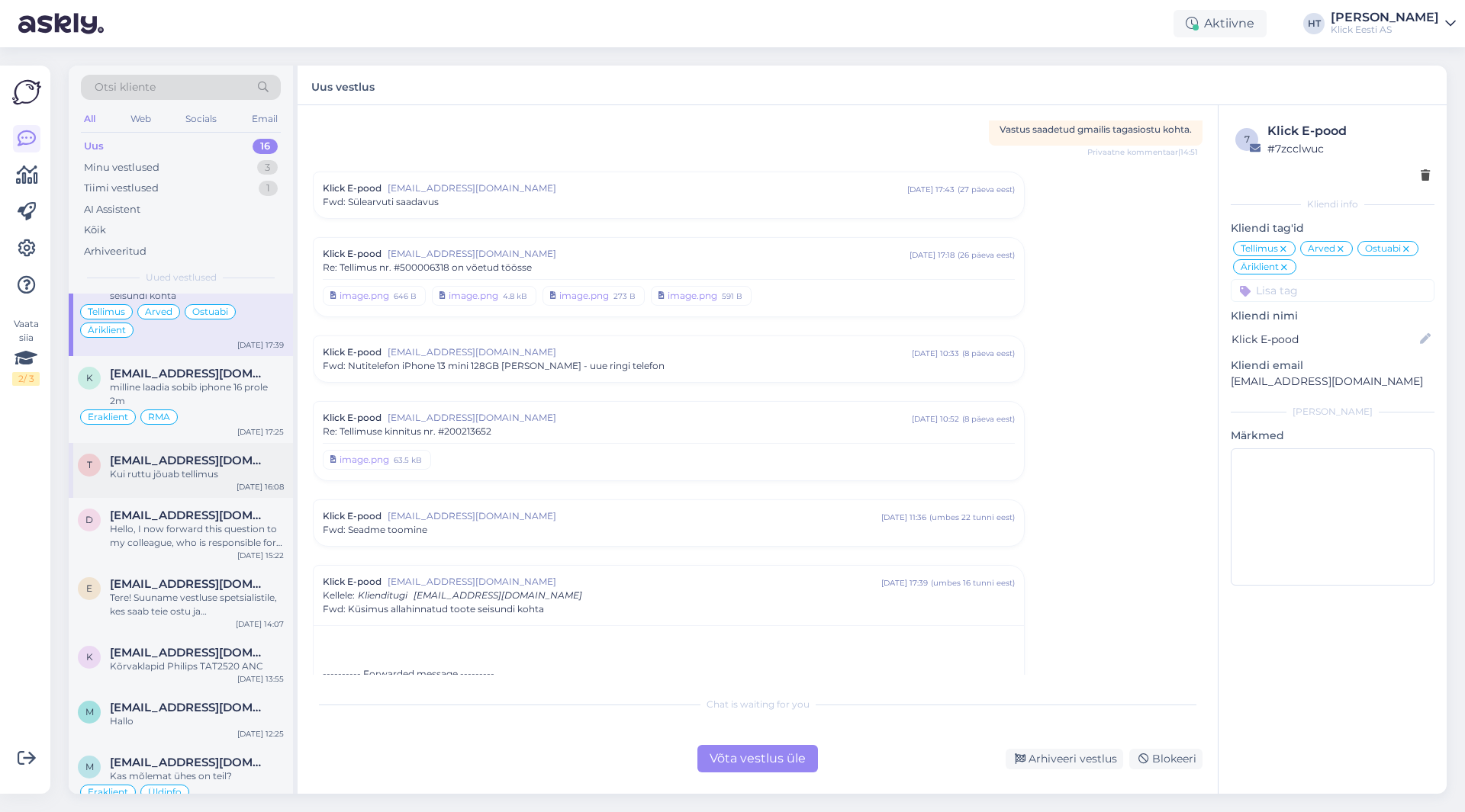
click at [224, 480] on div "Kui ruttu jõuab tellimus" at bounding box center [196, 474] width 174 height 14
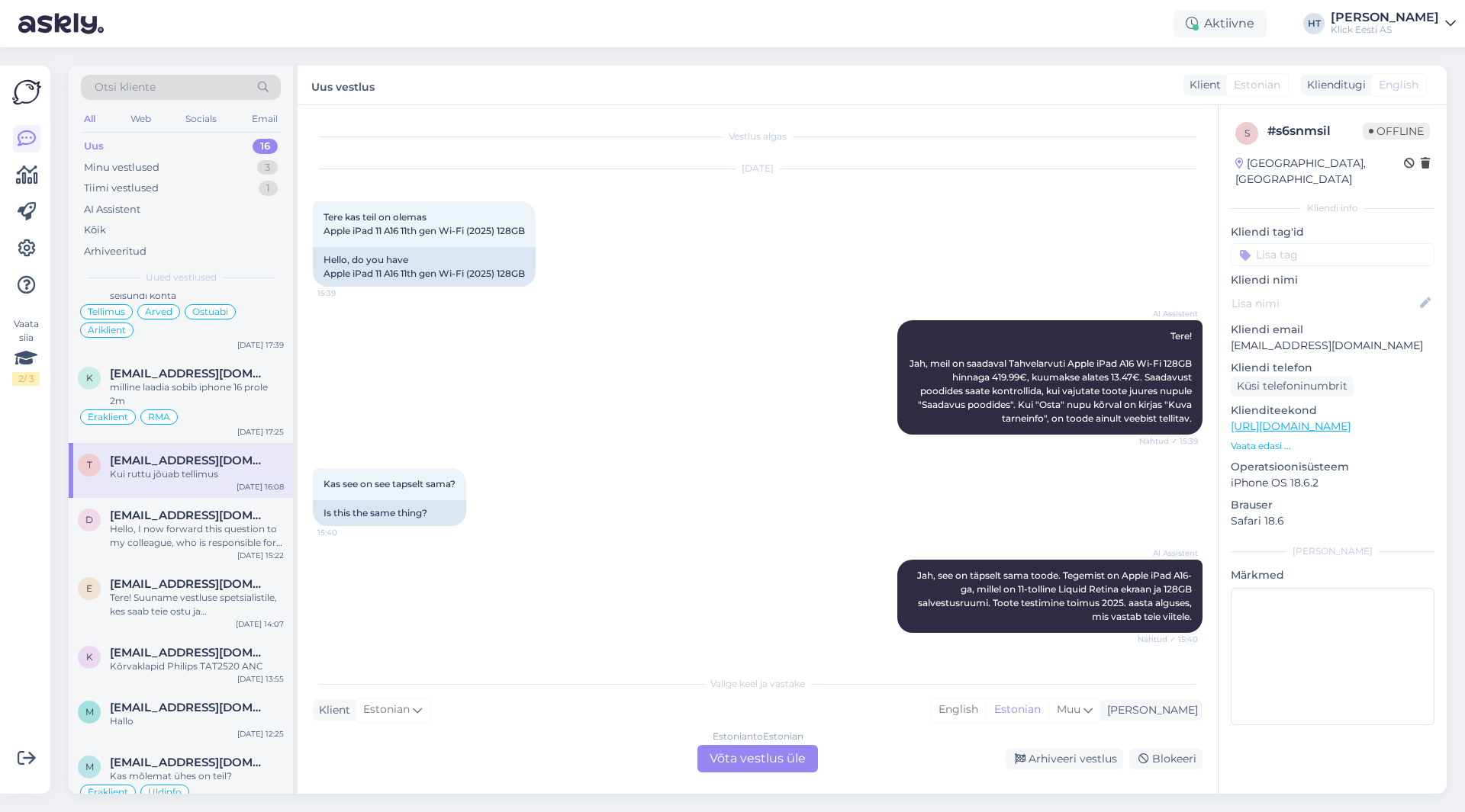
scroll to position [482, 0]
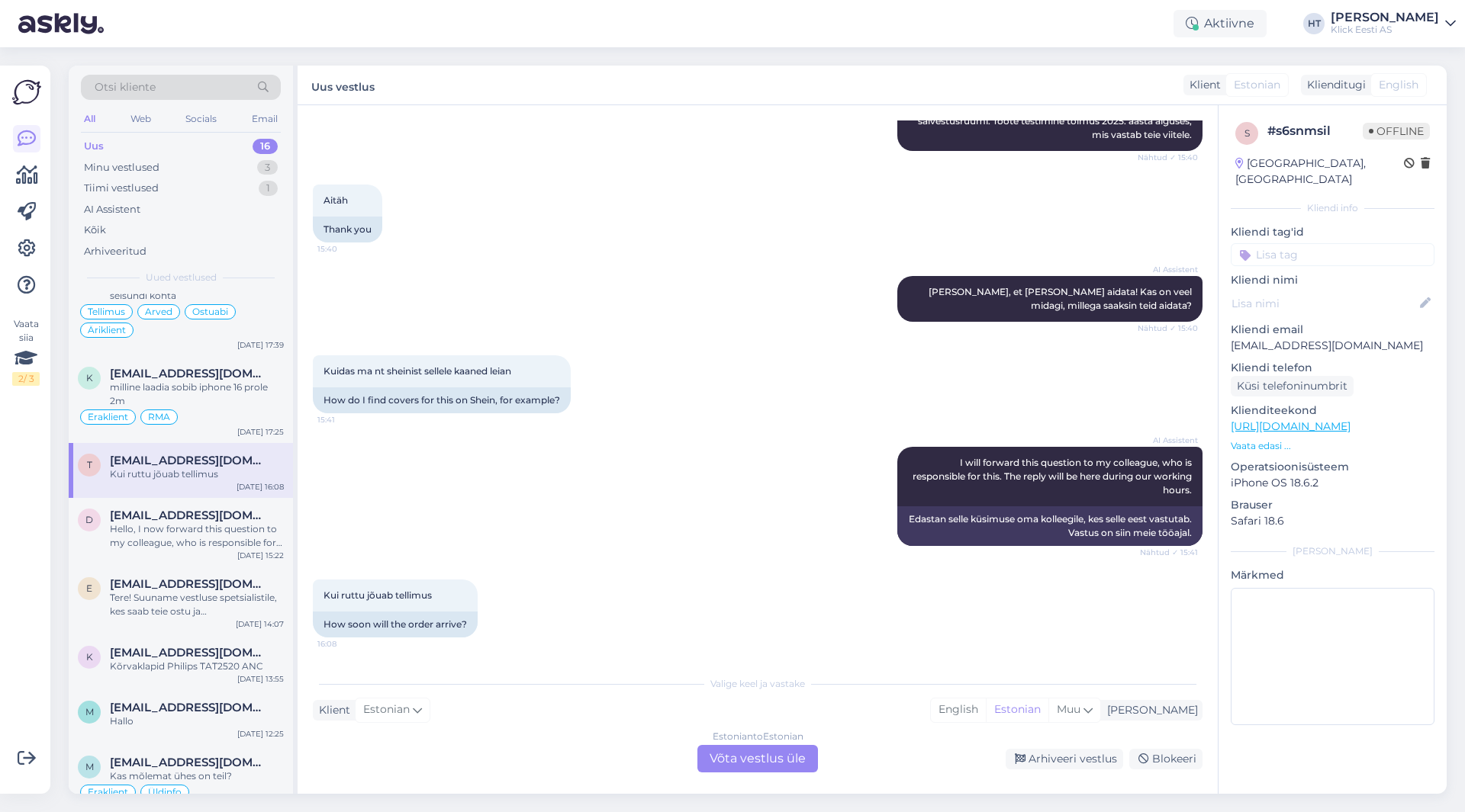
click at [224, 85] on div "Otsi kliente" at bounding box center [181, 87] width 200 height 25
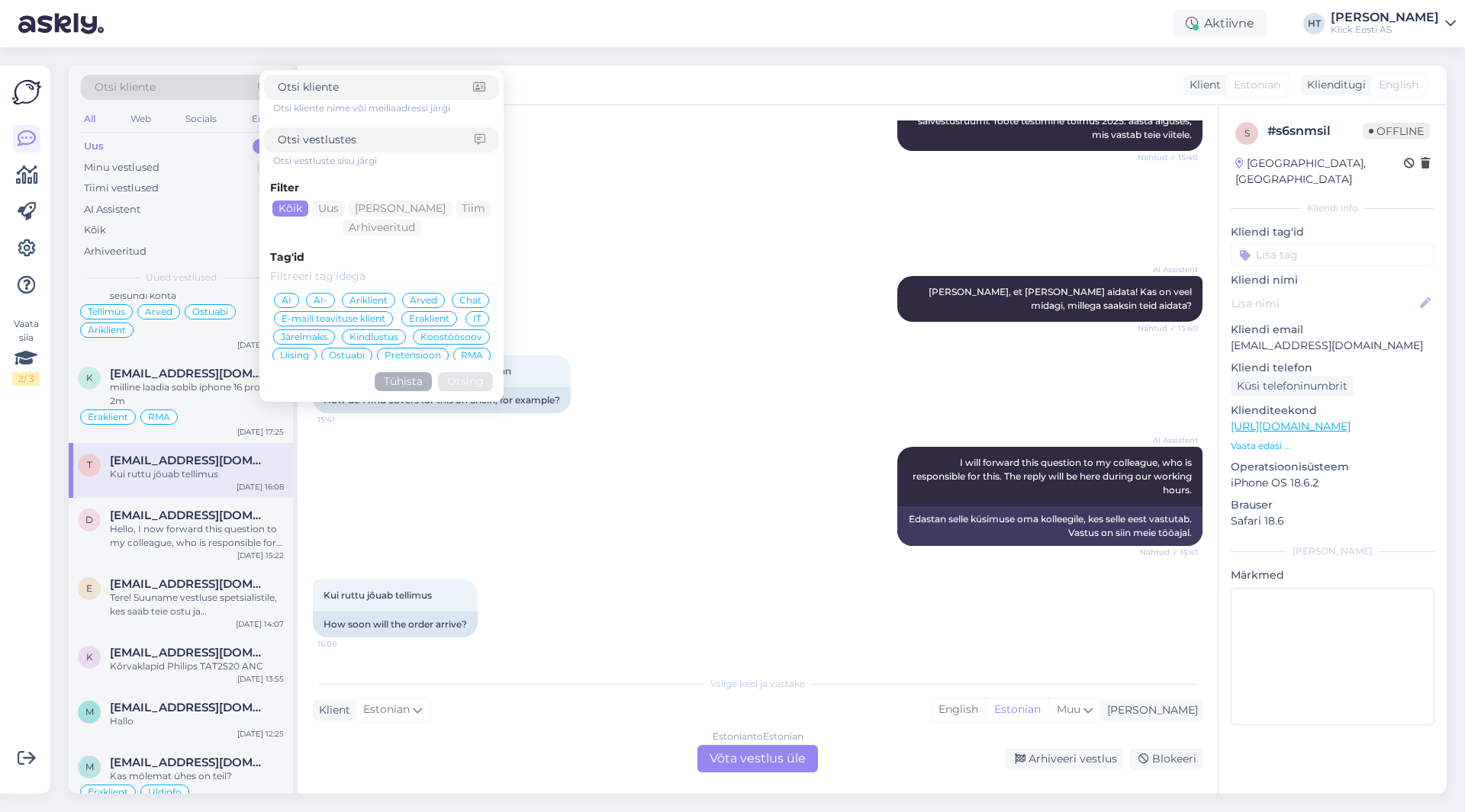
click at [575, 180] on div "Aitäh 15:40 Thank you" at bounding box center [757, 213] width 890 height 92
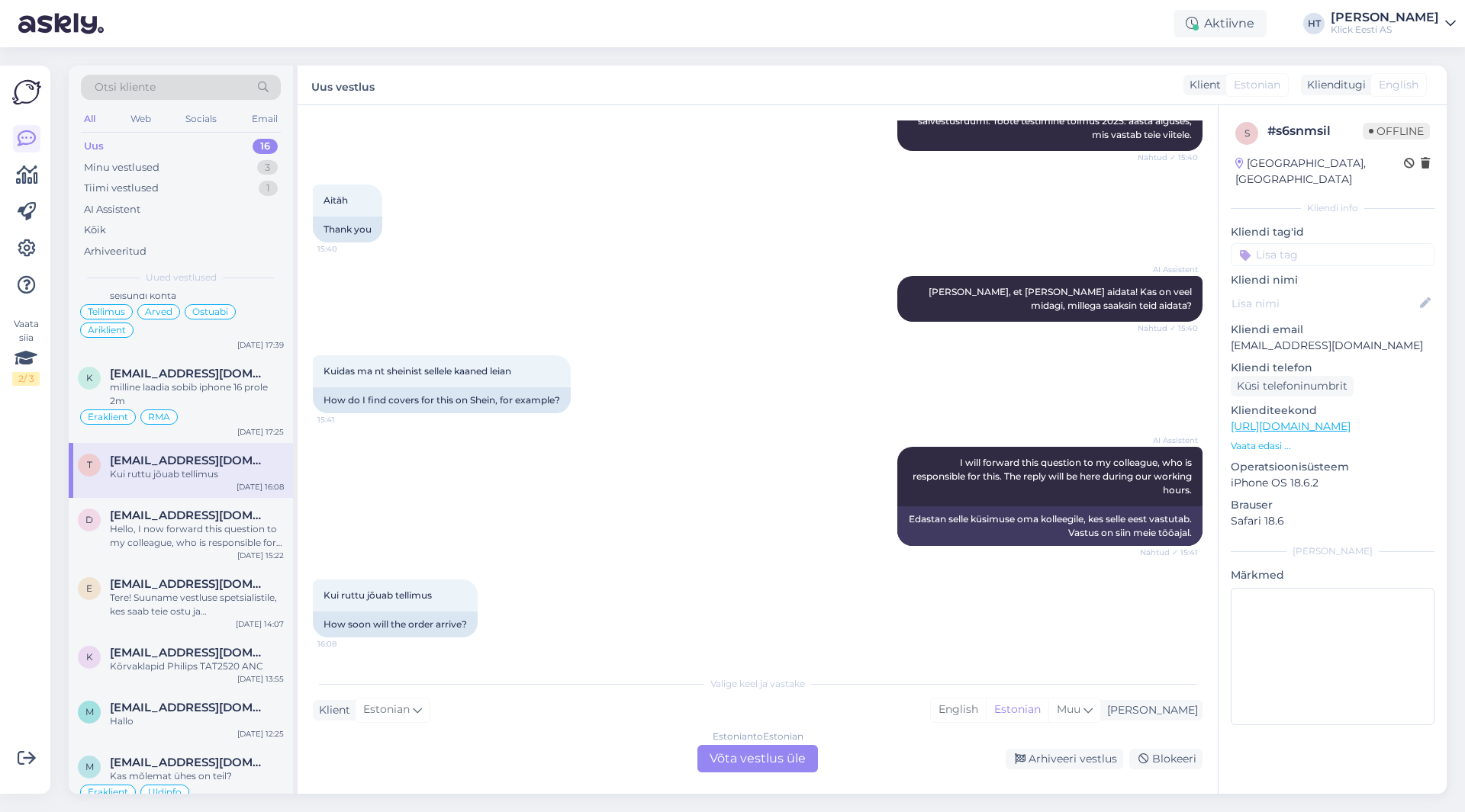
click at [193, 93] on div "Otsi kliente" at bounding box center [181, 87] width 200 height 25
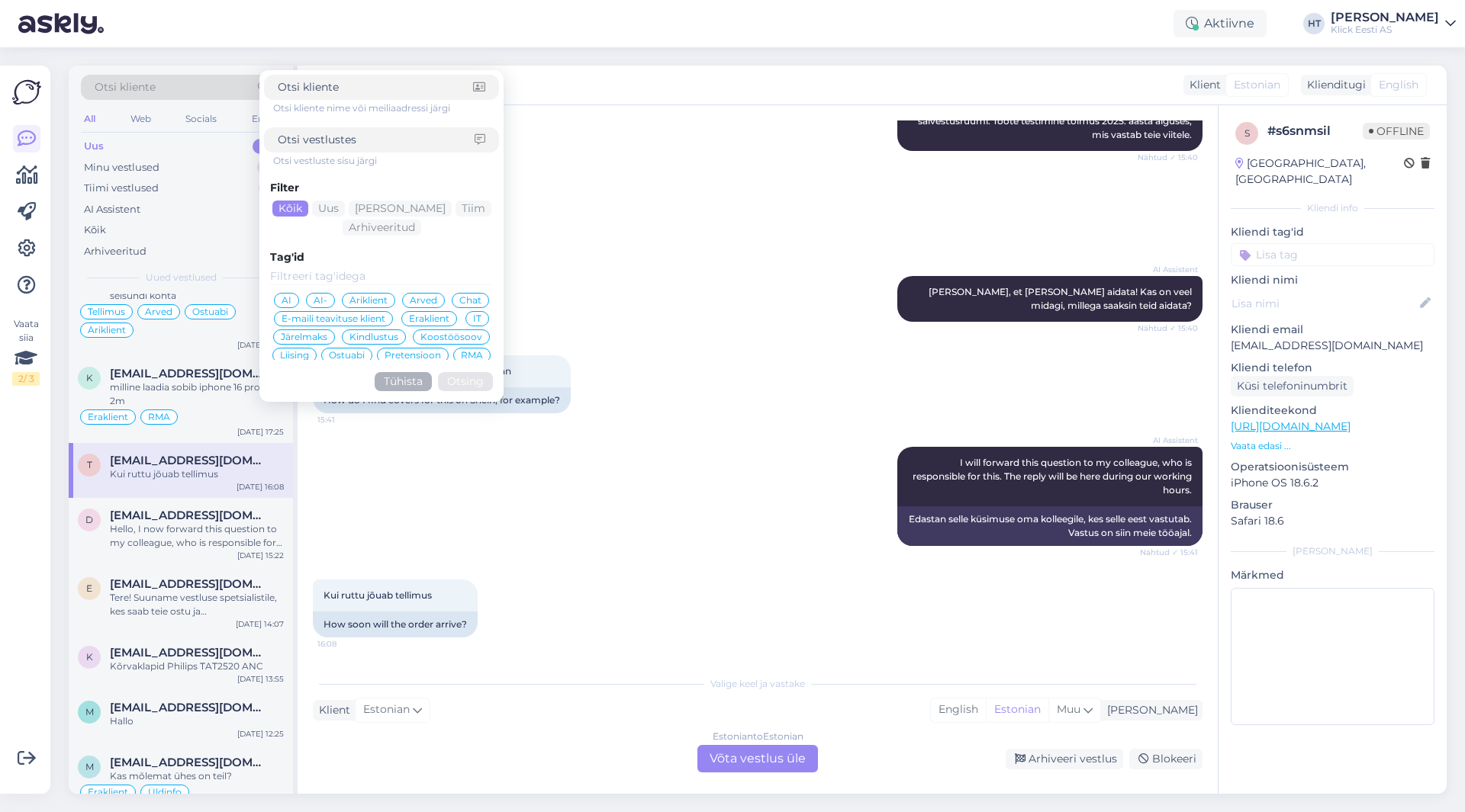
click at [350, 138] on input at bounding box center [376, 140] width 197 height 16
type input "huvipakkuva"
click button "Otsing" at bounding box center [465, 381] width 55 height 19
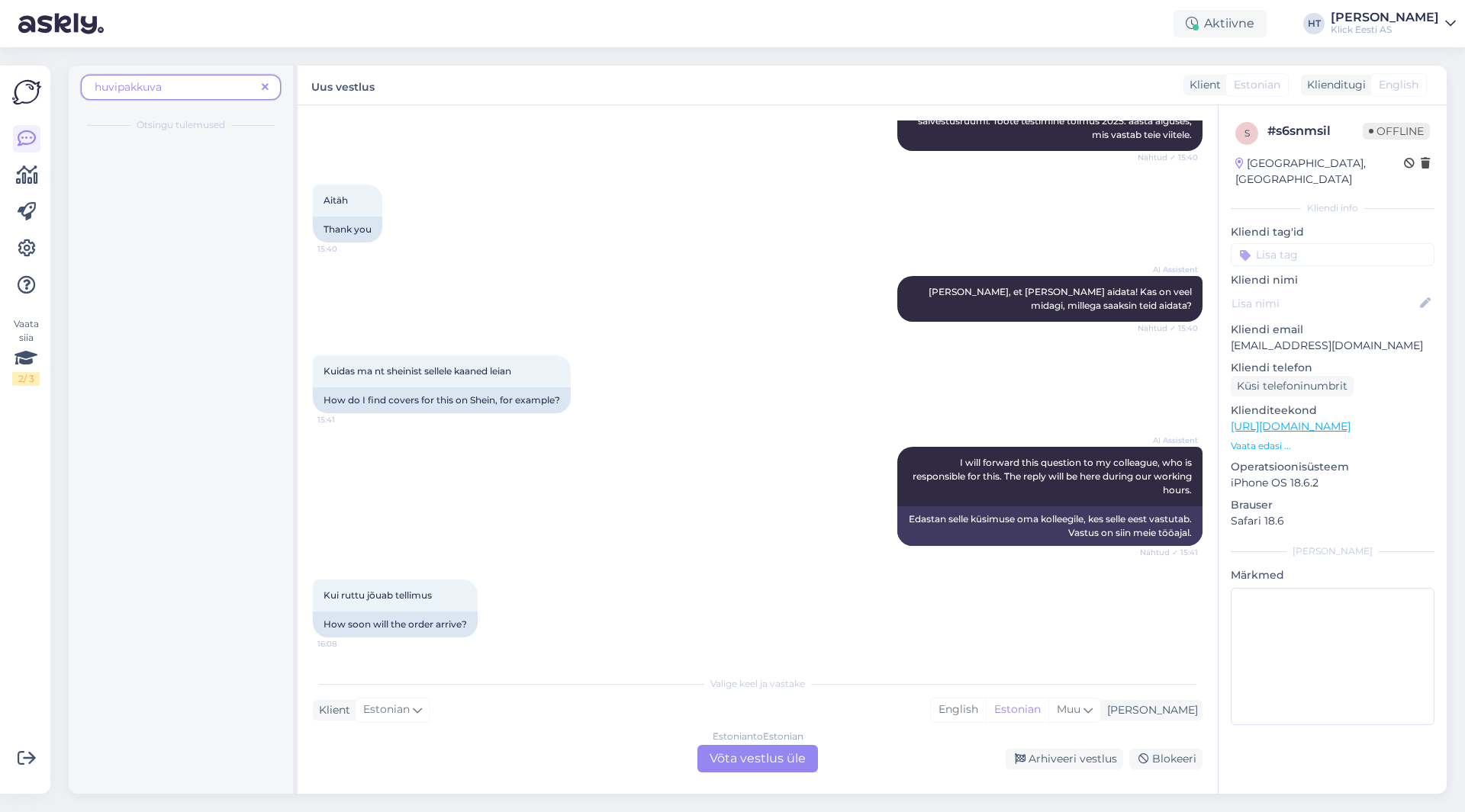
scroll to position [0, 0]
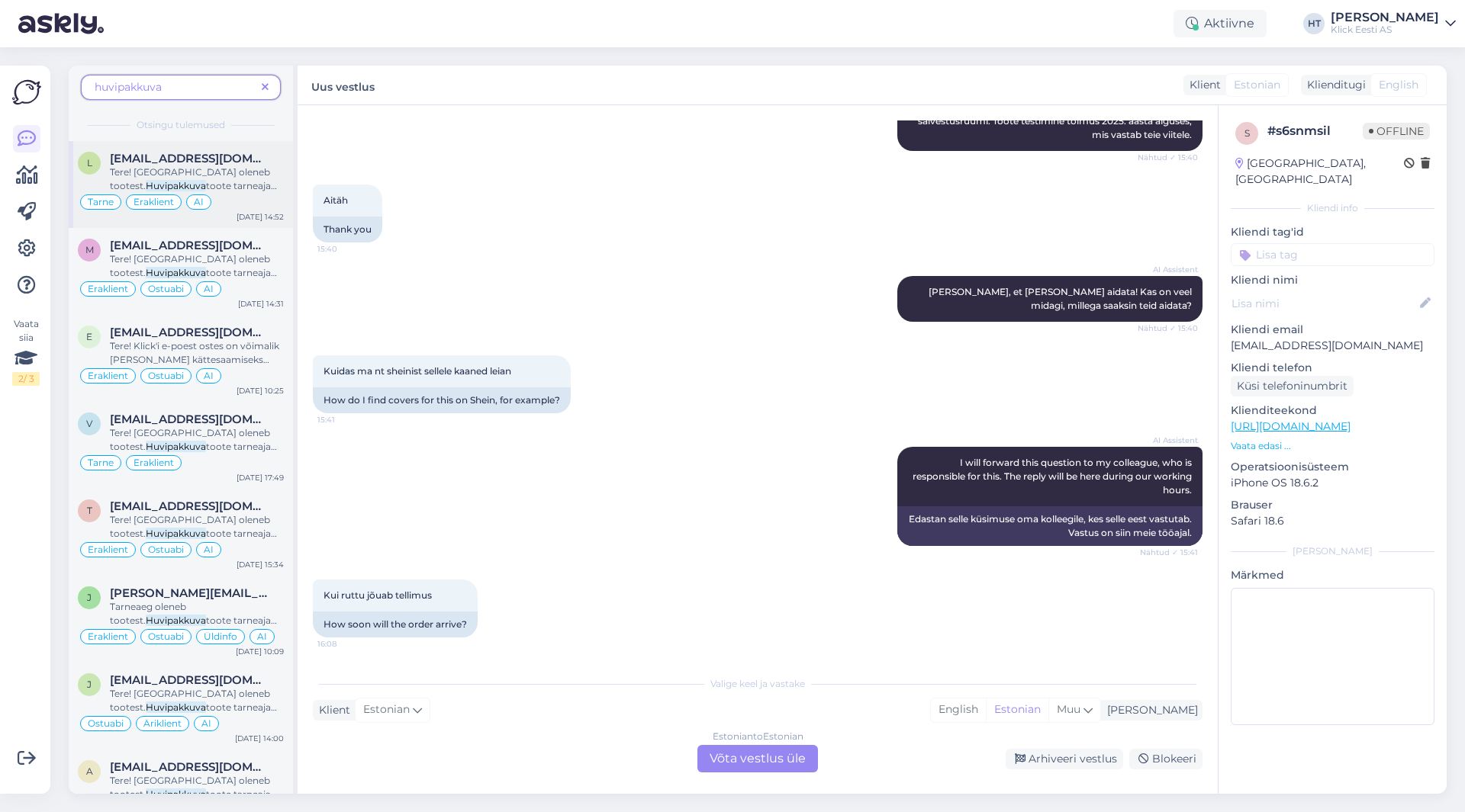
click at [228, 162] on span "[EMAIL_ADDRESS][DOMAIN_NAME]" at bounding box center [189, 158] width 159 height 14
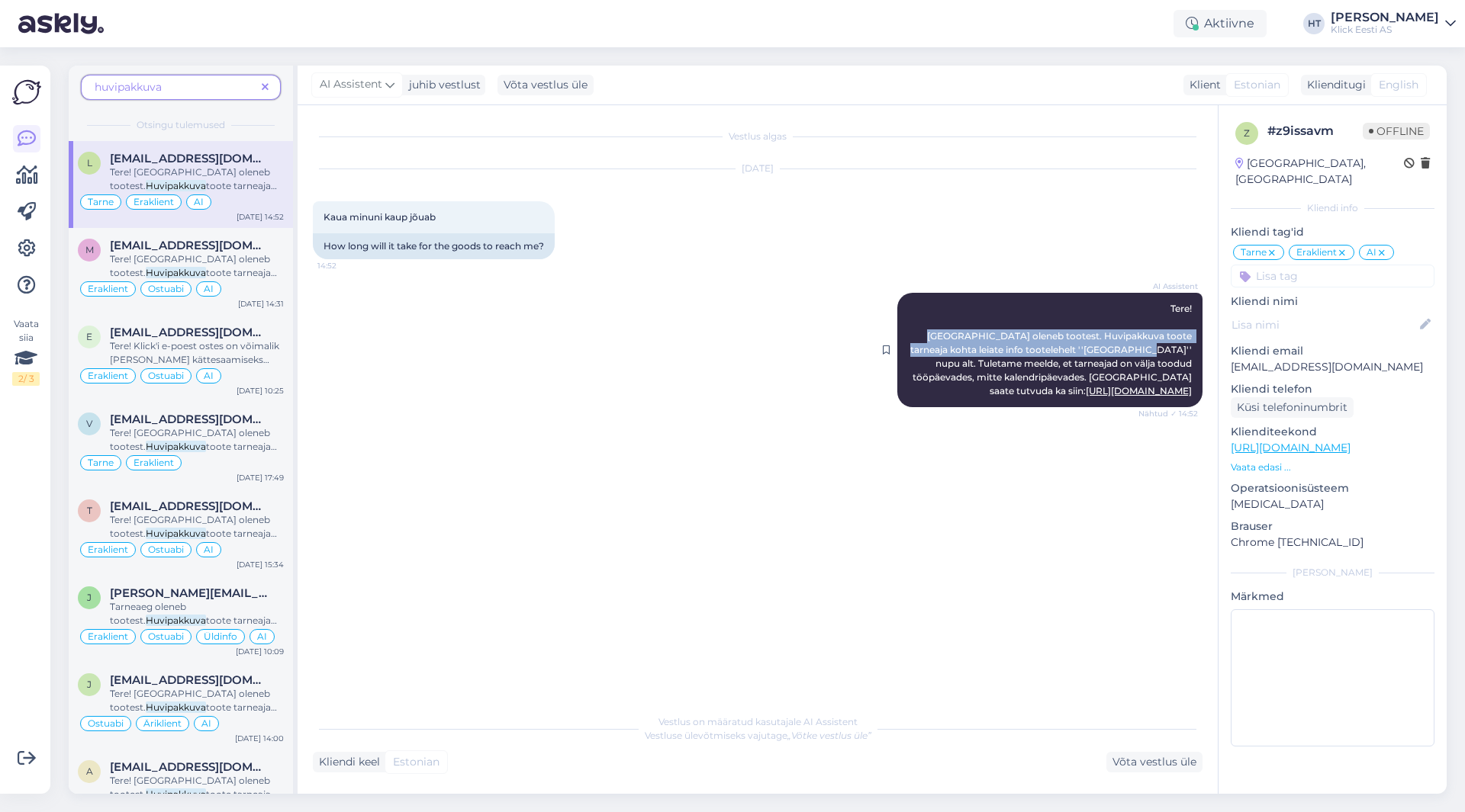
drag, startPoint x: 915, startPoint y: 332, endPoint x: 1105, endPoint y: 354, distance: 191.3
click at [1105, 354] on div "AI Assistent Tere! [GEOGRAPHIC_DATA] oleneb tootest. Huvipakkuva toote tarneaja…" at bounding box center [1051, 350] width 305 height 114
copy span "Tarneaeg oleneb tootest. Huvipakkuva toote tarneaja kohta leiate info tootelehe…"
drag, startPoint x: 739, startPoint y: 461, endPoint x: 695, endPoint y: 435, distance: 51.1
click at [738, 460] on div "Vestlus algas [DATE] Kaua minuni [PERSON_NAME] jõuab 14:52 How long will it tak…" at bounding box center [764, 407] width 903 height 572
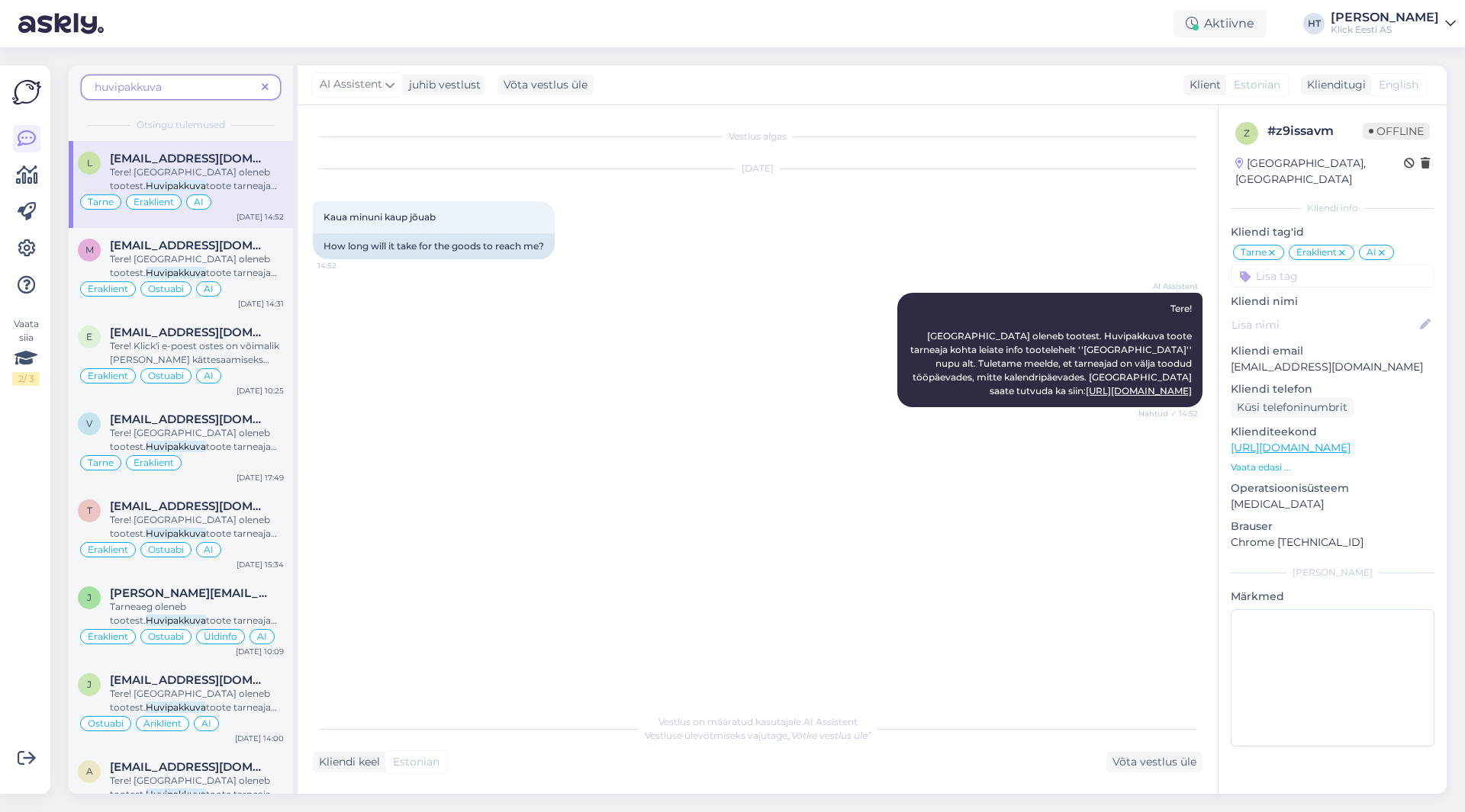
click at [266, 83] on icon at bounding box center [265, 88] width 7 height 11
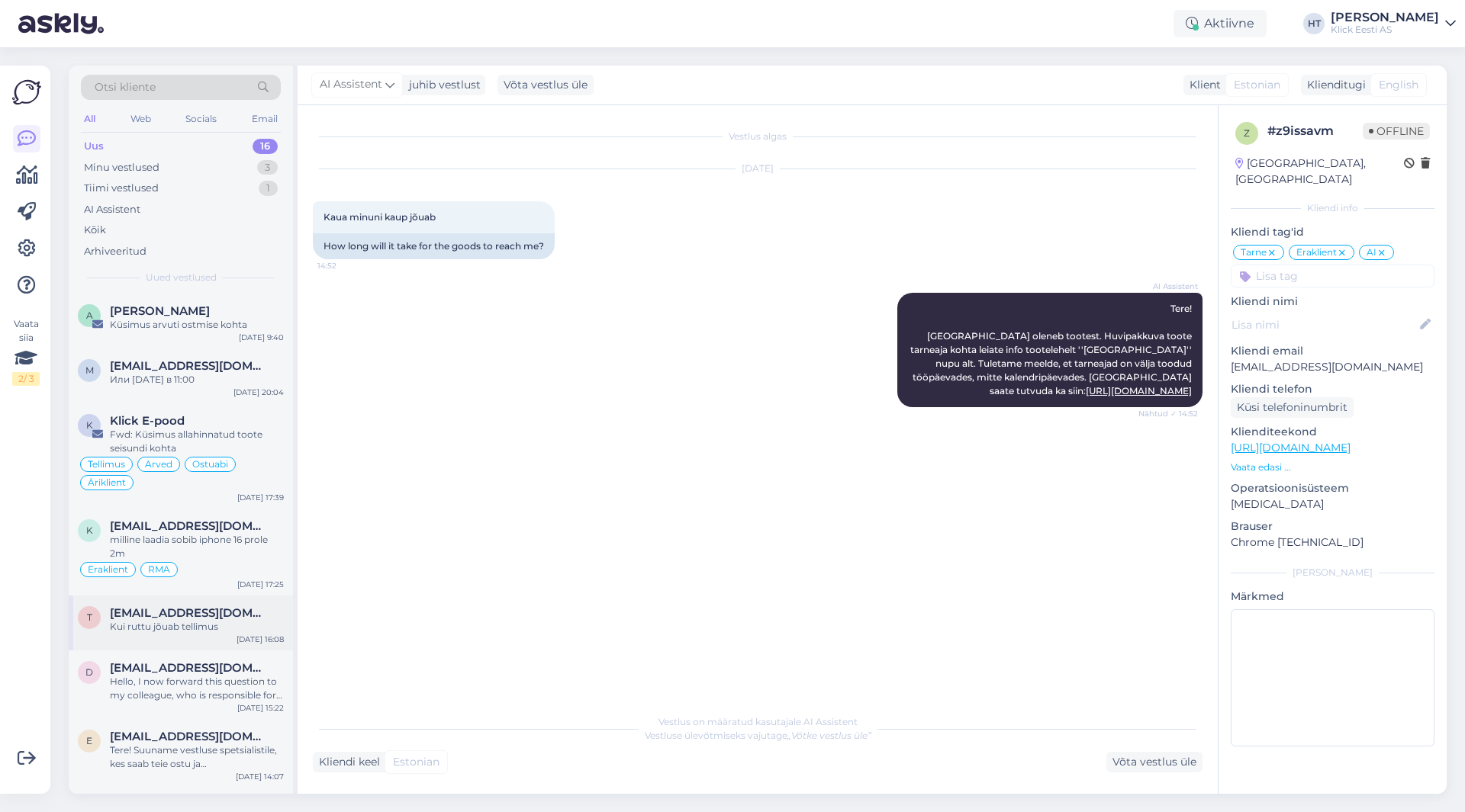
click at [164, 621] on div "Kui ruttu jõuab tellimus" at bounding box center [196, 627] width 174 height 14
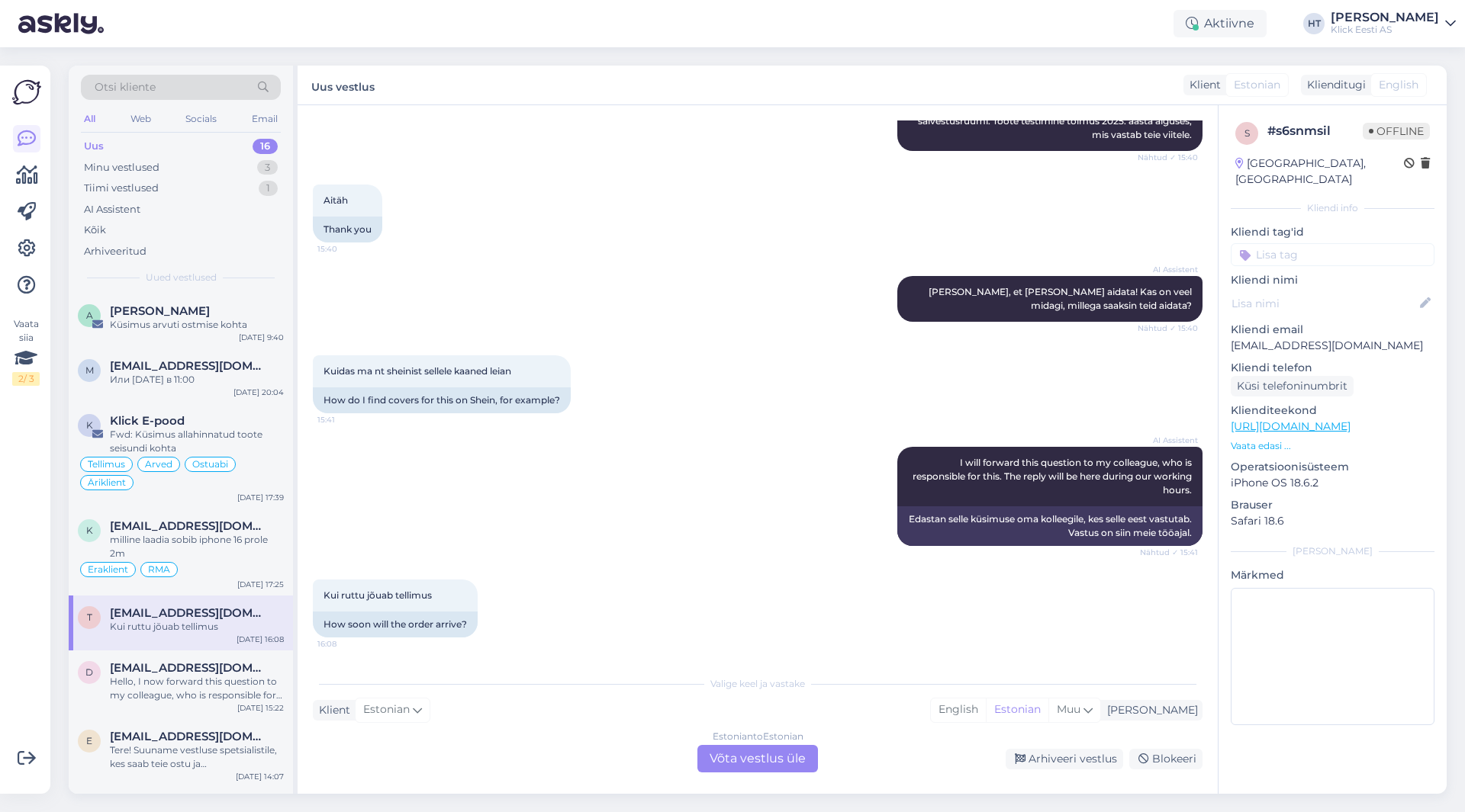
click at [760, 746] on div "Estonian to Estonian Võta vestlus üle" at bounding box center [758, 758] width 121 height 27
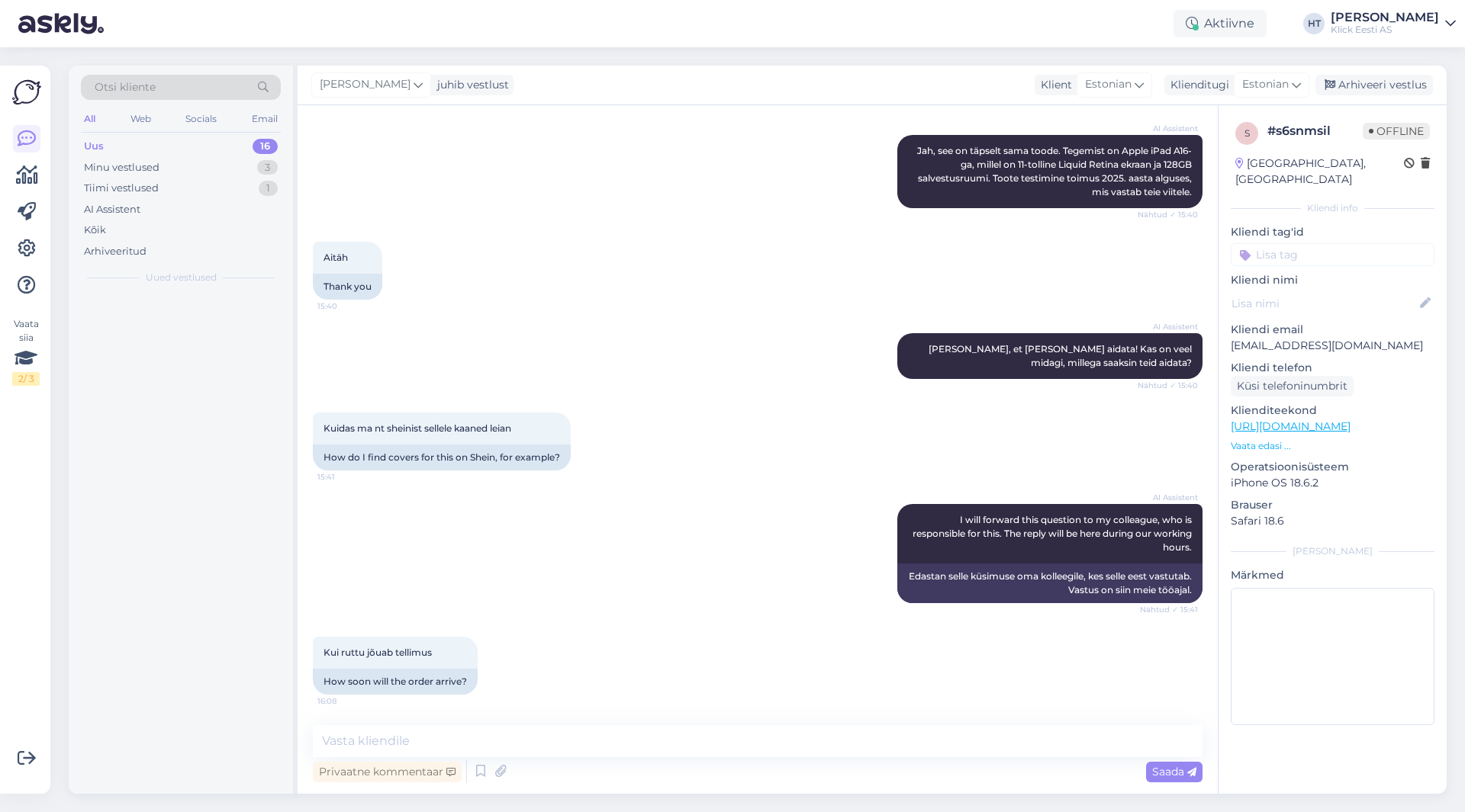
scroll to position [425, 0]
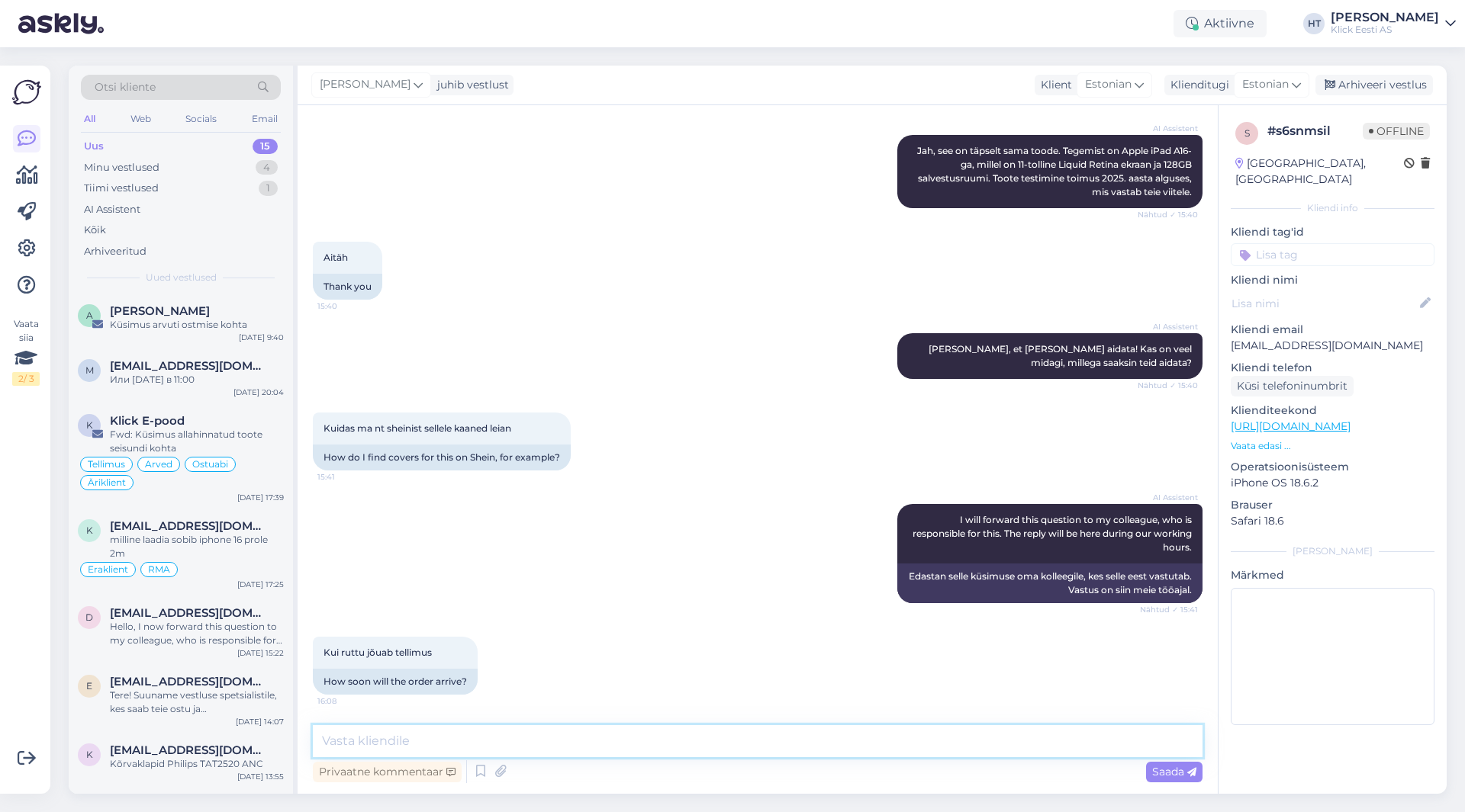
click at [760, 743] on textarea at bounding box center [757, 741] width 890 height 32
paste textarea "Tarneaeg oleneb tootest. Huvipakkuva toote tarneaja kohta leiate info tootelehe…"
type textarea "Tarneaeg oleneb tootest. Huvipakkuva toote tarneaja kohta leiate info tootelehe…"
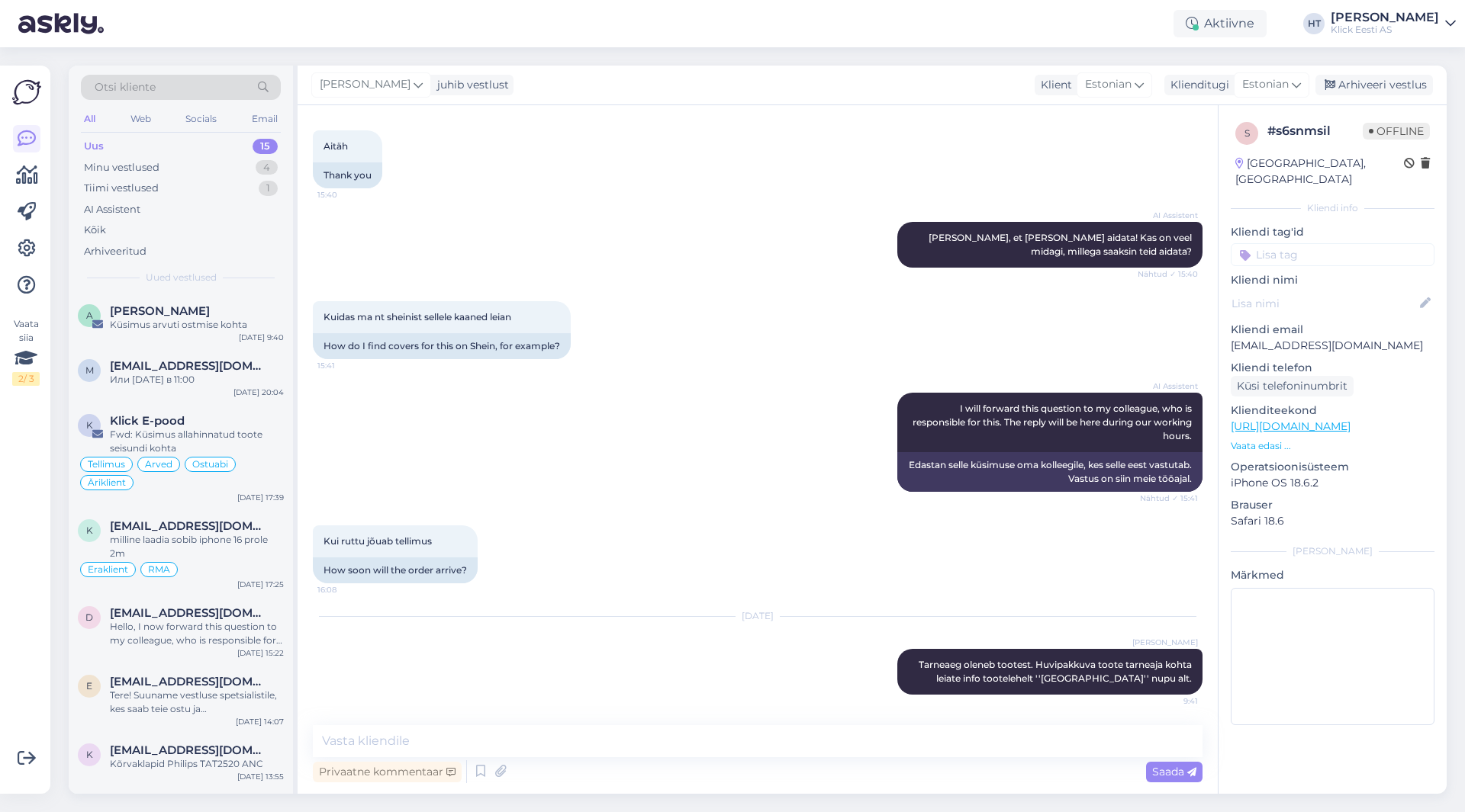
click at [1275, 243] on input at bounding box center [1333, 254] width 204 height 23
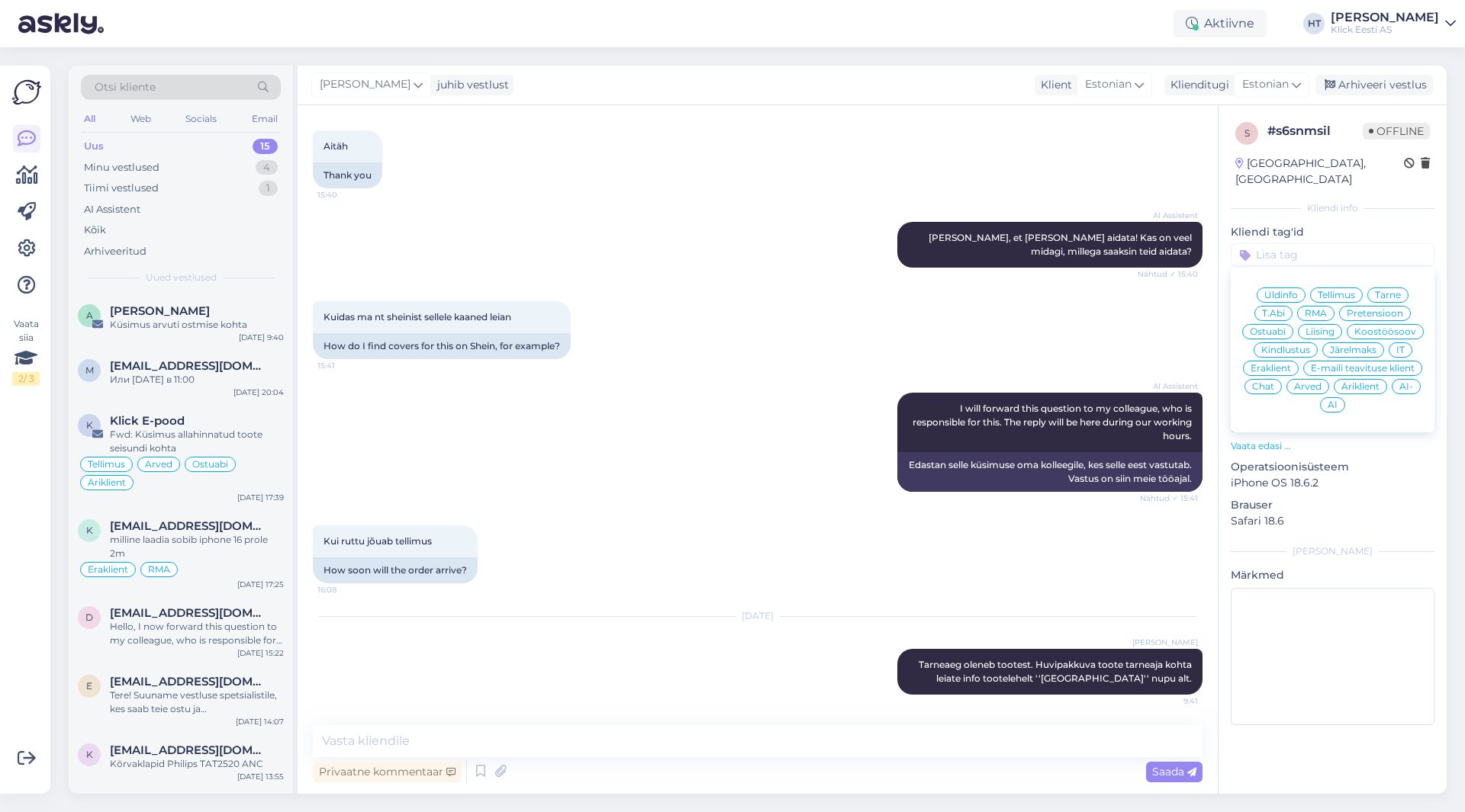
click at [1281, 327] on span "Ostuabi" at bounding box center [1268, 332] width 35 height 9
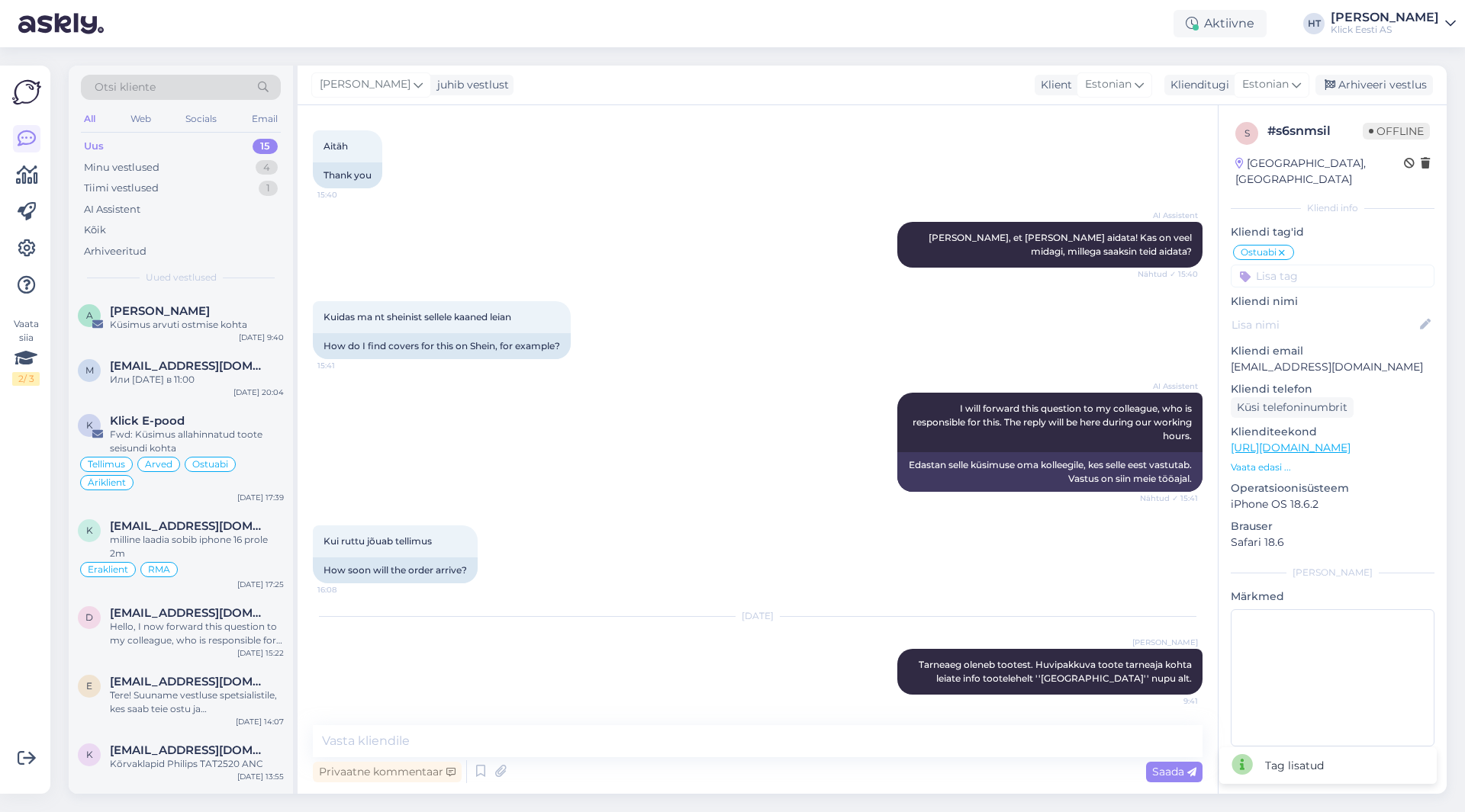
click at [1302, 264] on input at bounding box center [1333, 275] width 204 height 23
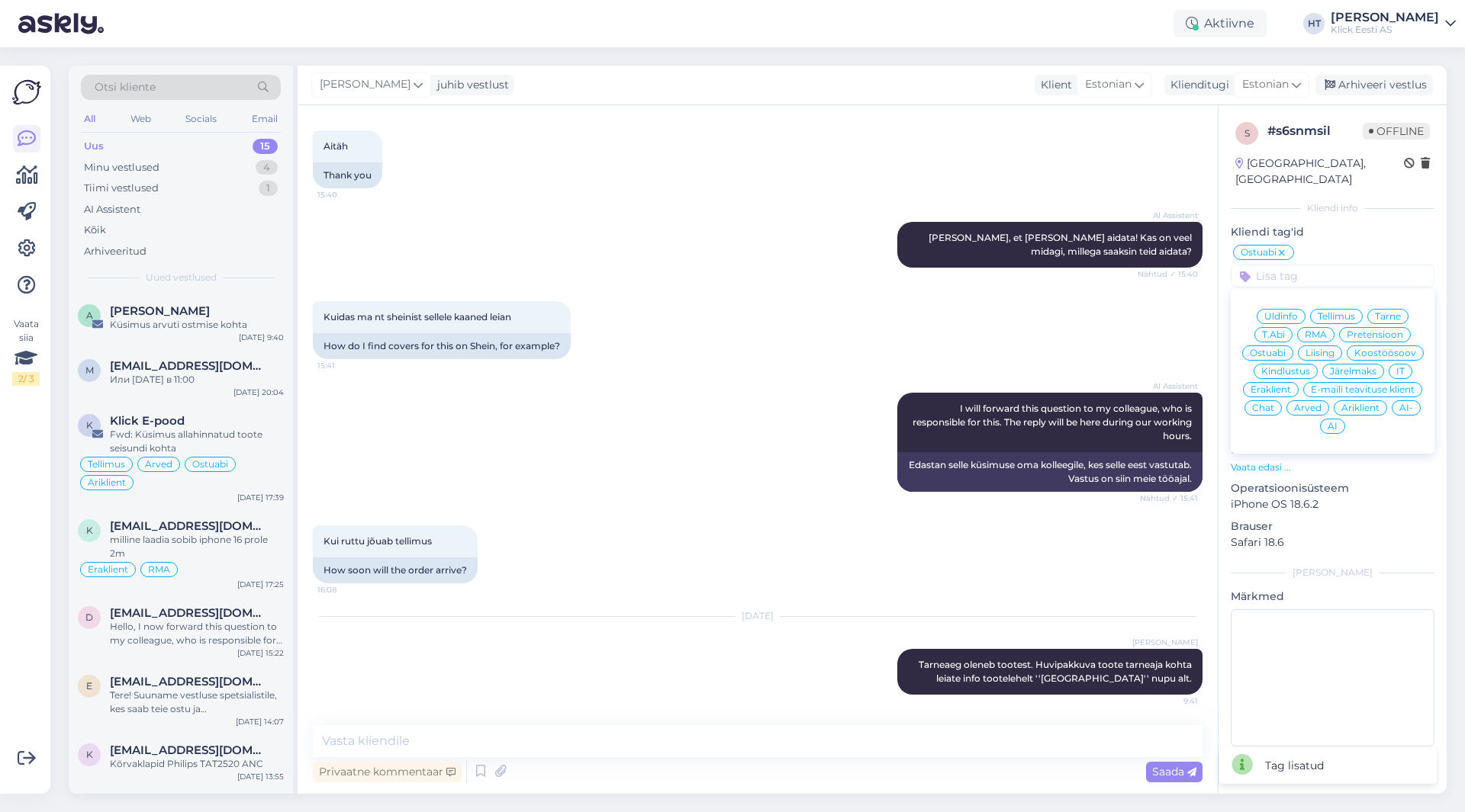
click at [1279, 385] on span "Eraklient" at bounding box center [1271, 390] width 41 height 9
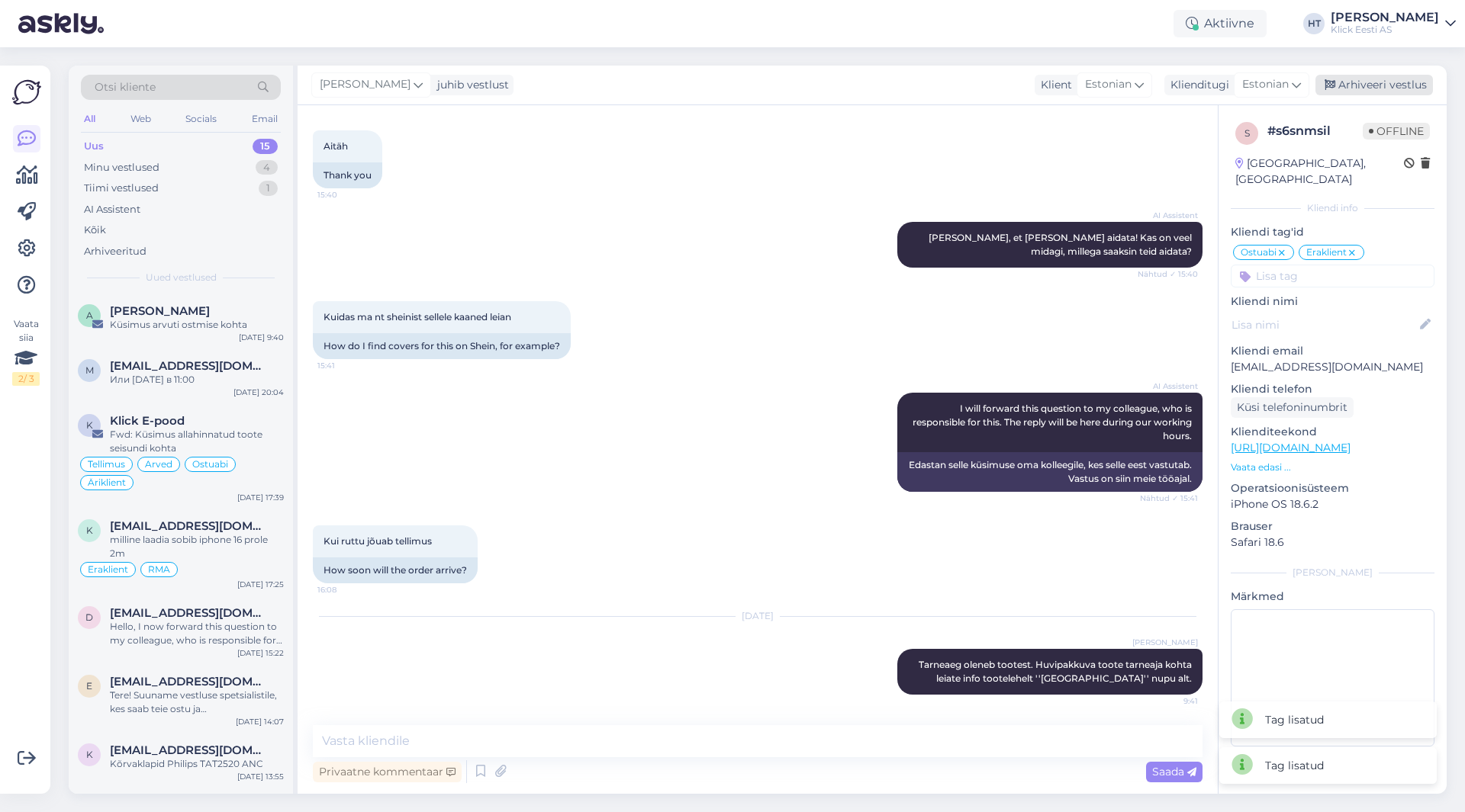
click at [1380, 88] on div "Arhiveeri vestlus" at bounding box center [1374, 84] width 117 height 21
click at [254, 532] on span "[EMAIL_ADDRESS][DOMAIN_NAME]" at bounding box center [189, 526] width 159 height 14
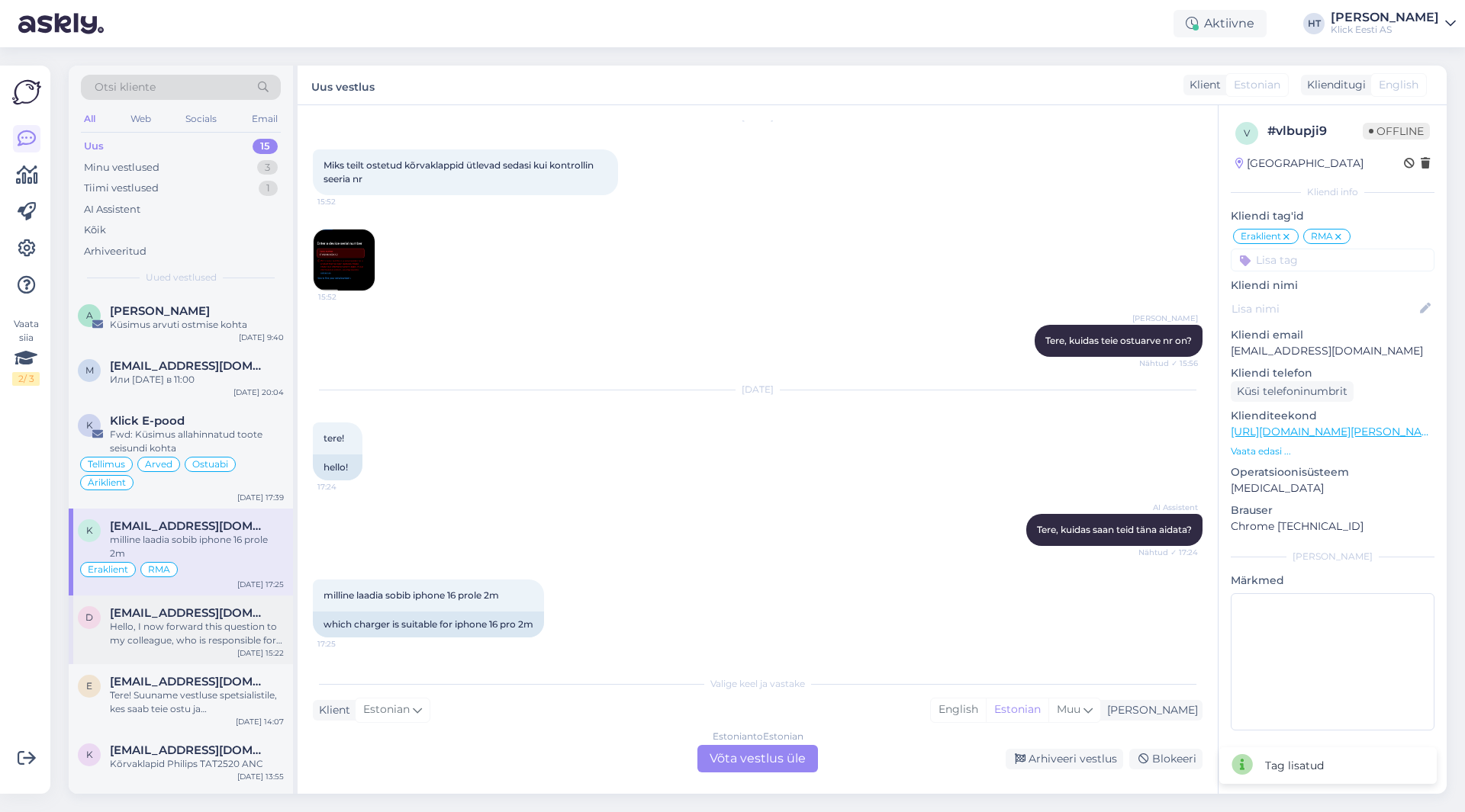
click at [245, 599] on div "D [EMAIL_ADDRESS][DOMAIN_NAME] Hello, I now forward this question to my colleag…" at bounding box center [181, 630] width 224 height 69
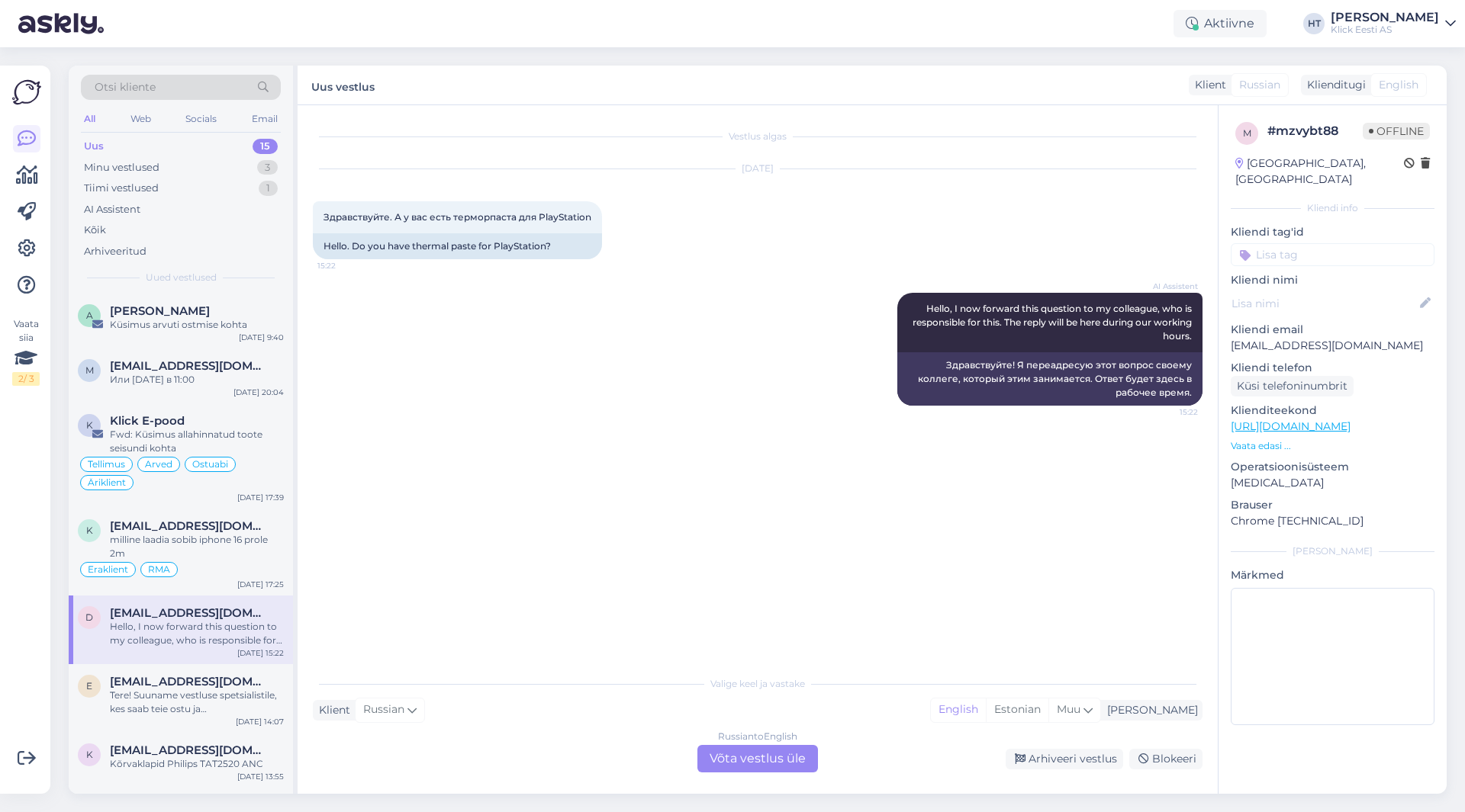
scroll to position [76, 0]
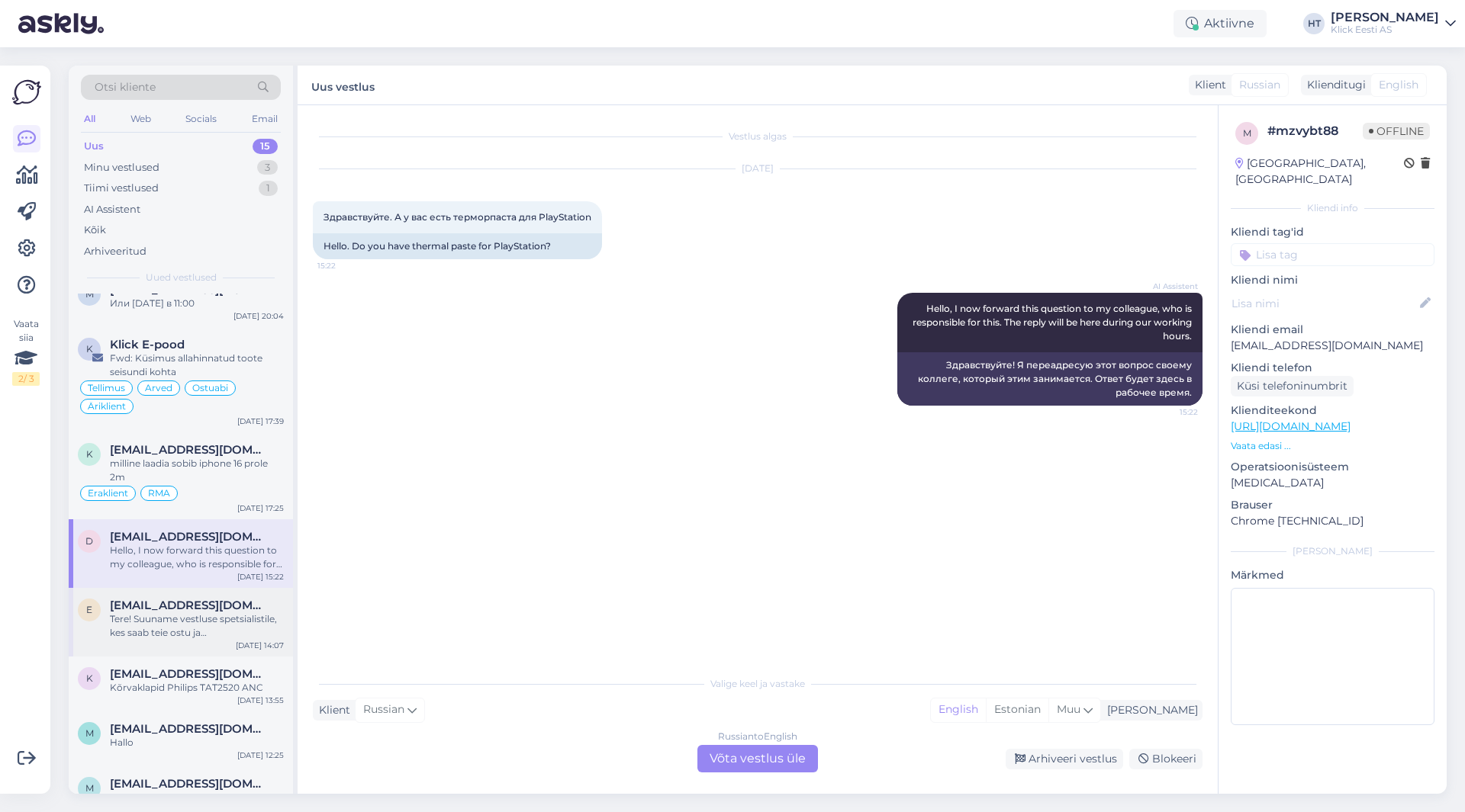
click at [237, 603] on span "[EMAIL_ADDRESS][DOMAIN_NAME]" at bounding box center [189, 605] width 159 height 14
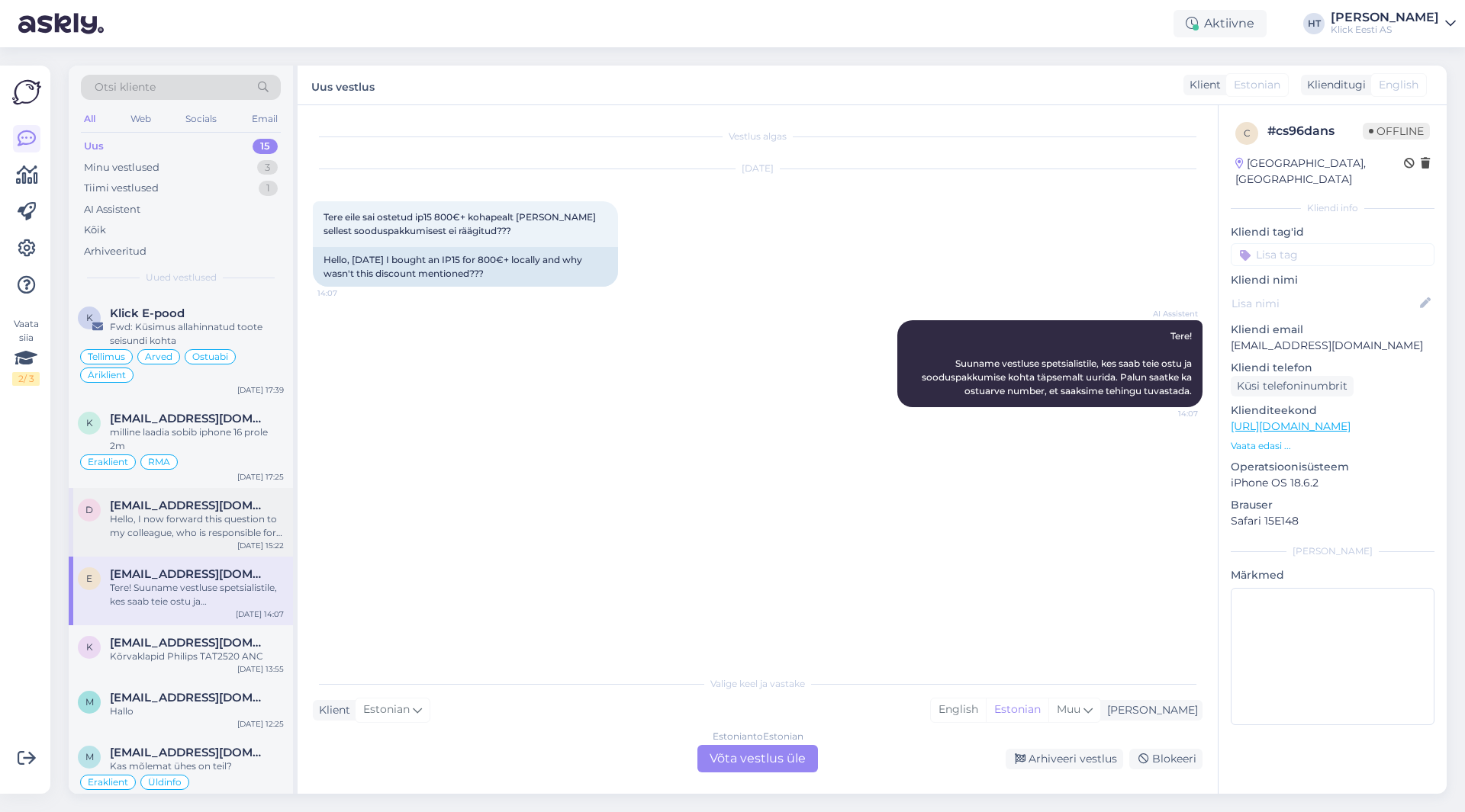
scroll to position [153, 0]
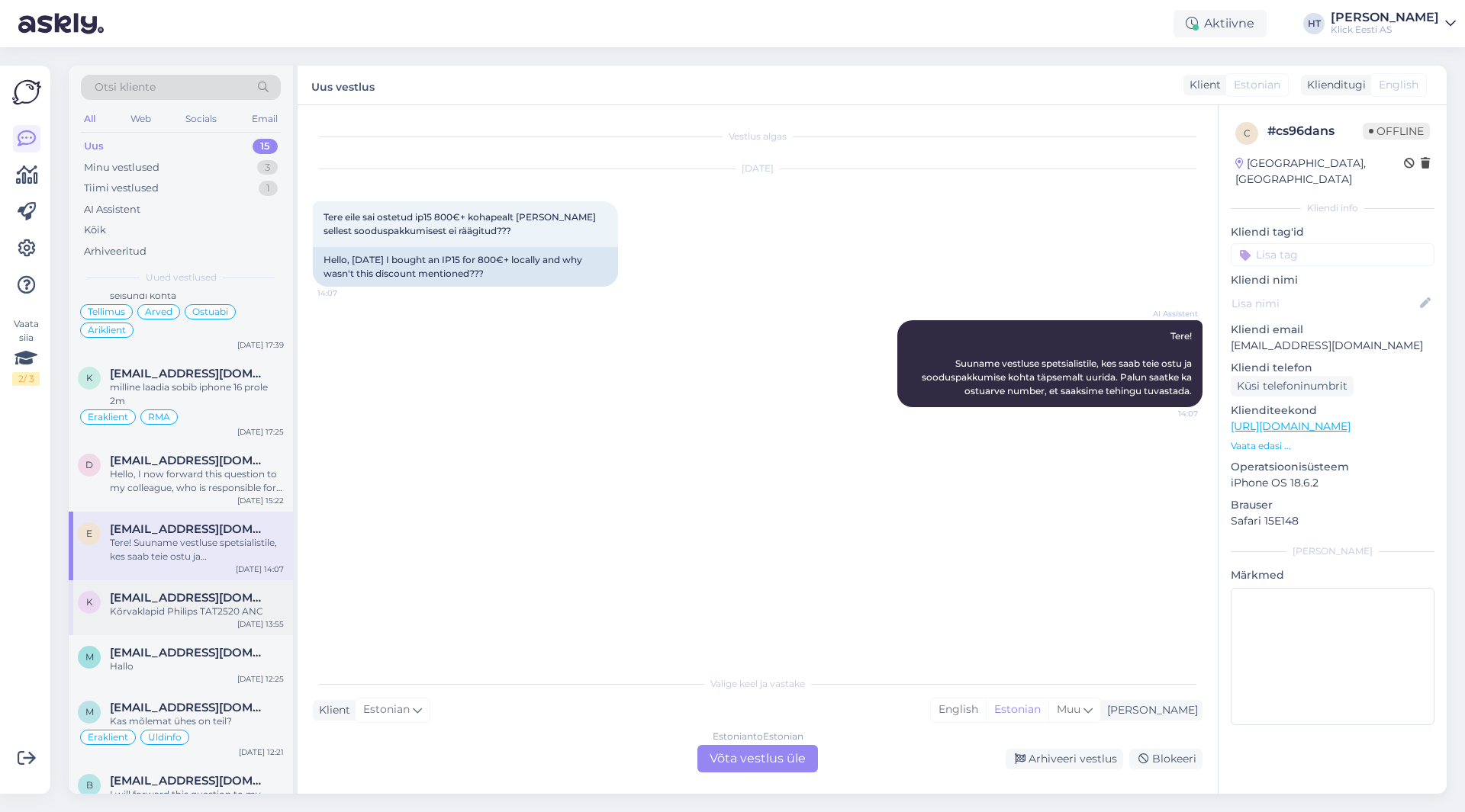
click at [208, 613] on div "Kõrvaklapid Philips TAT2520 ANC" at bounding box center [196, 611] width 174 height 14
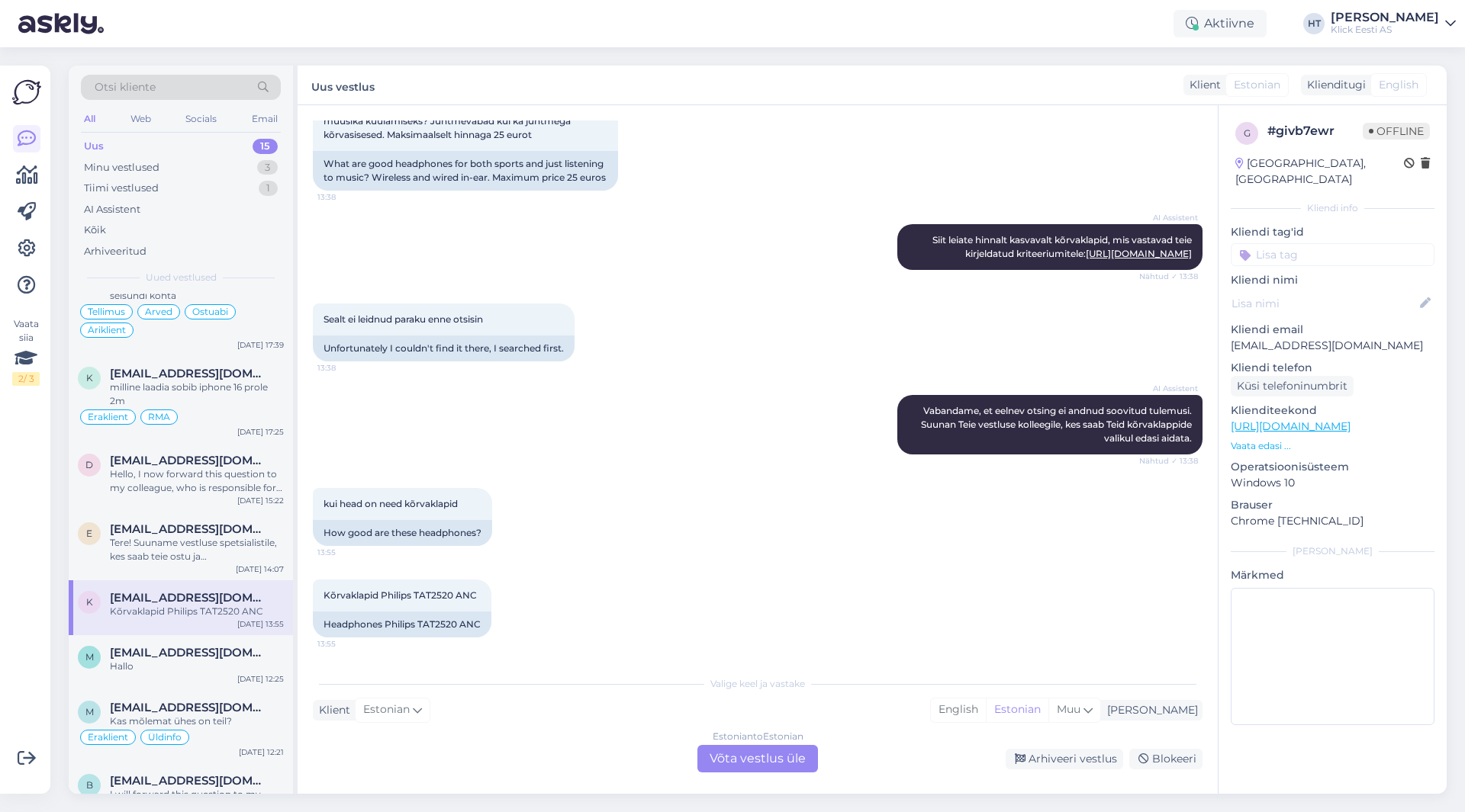
scroll to position [322, 0]
click at [668, 428] on div "AI Assistent [PERSON_NAME], et eelnev otsing ei andnud soovitud tulemusi. Suuna…" at bounding box center [757, 425] width 890 height 93
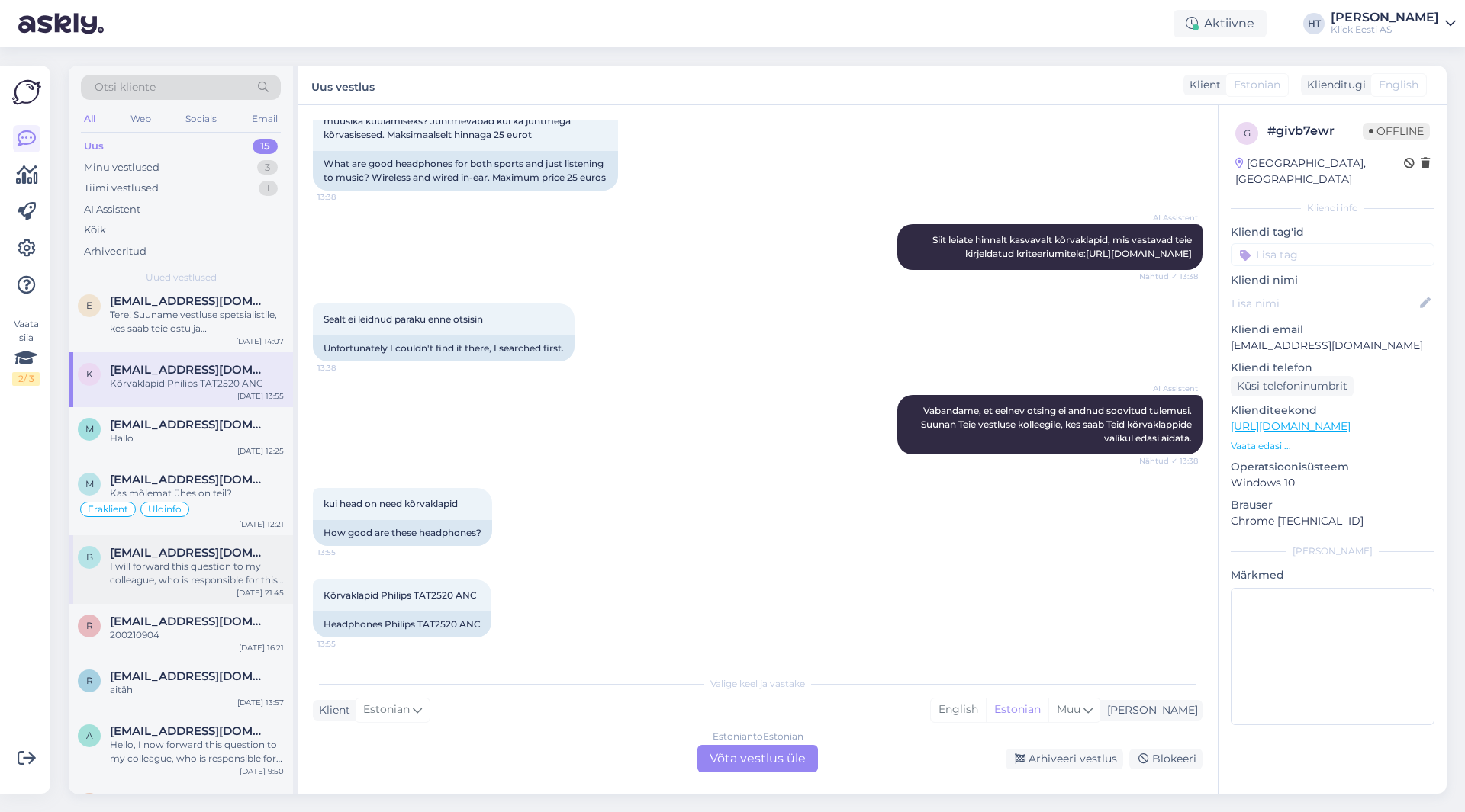
scroll to position [381, 0]
click at [237, 569] on div "I will forward this question to my colleague, who is responsible for this. The …" at bounding box center [196, 573] width 174 height 27
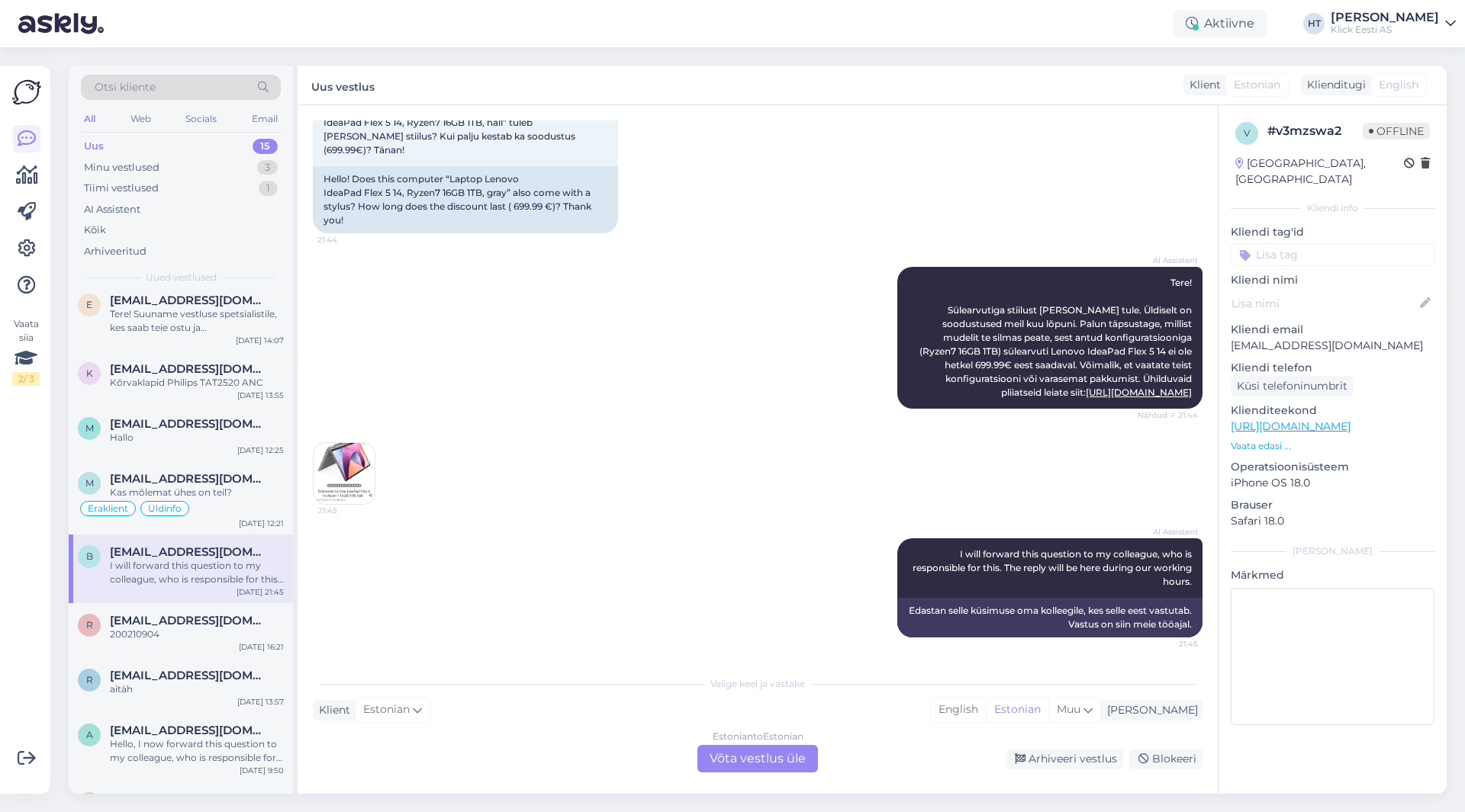
scroll to position [94, 0]
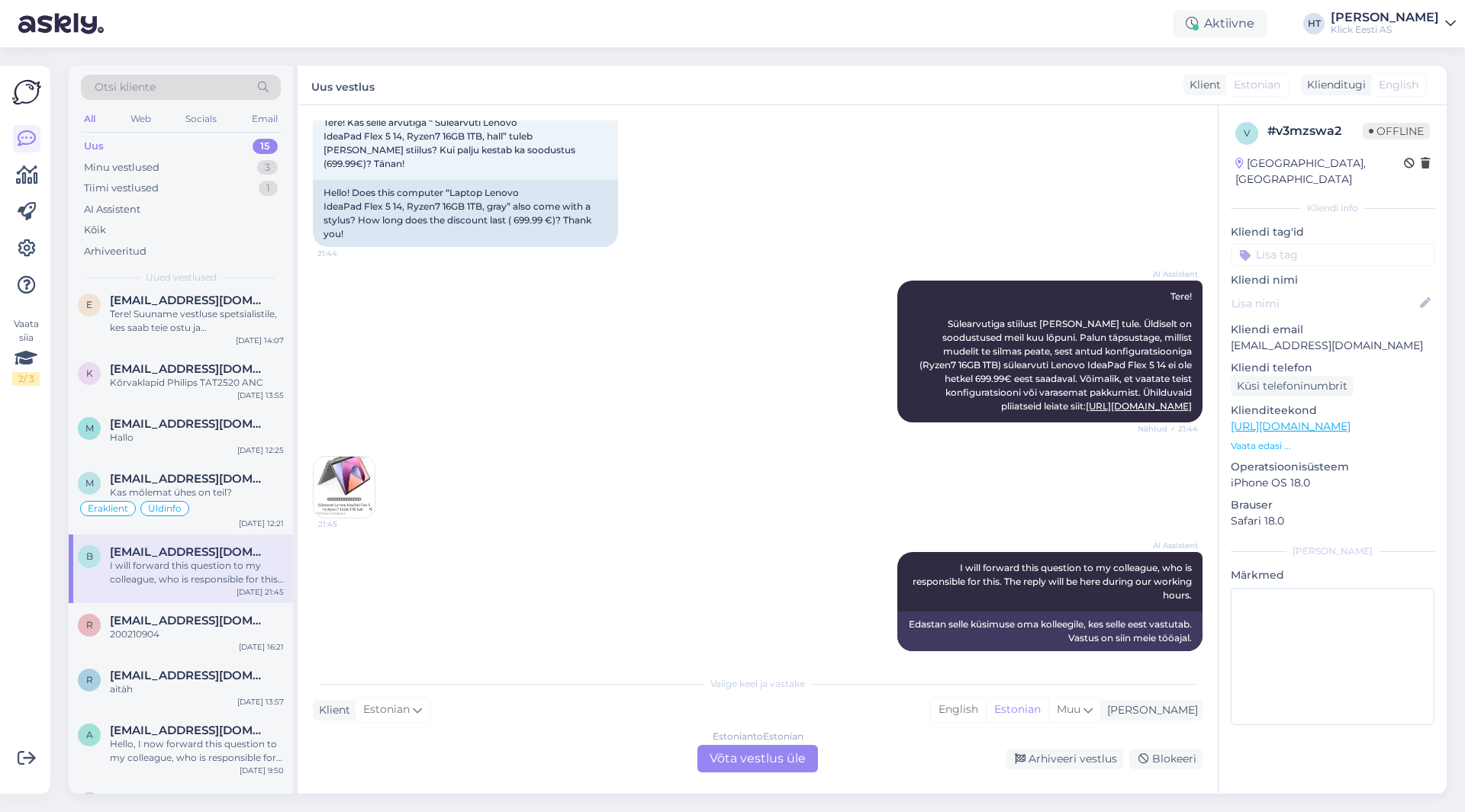
click at [341, 477] on img at bounding box center [344, 487] width 61 height 61
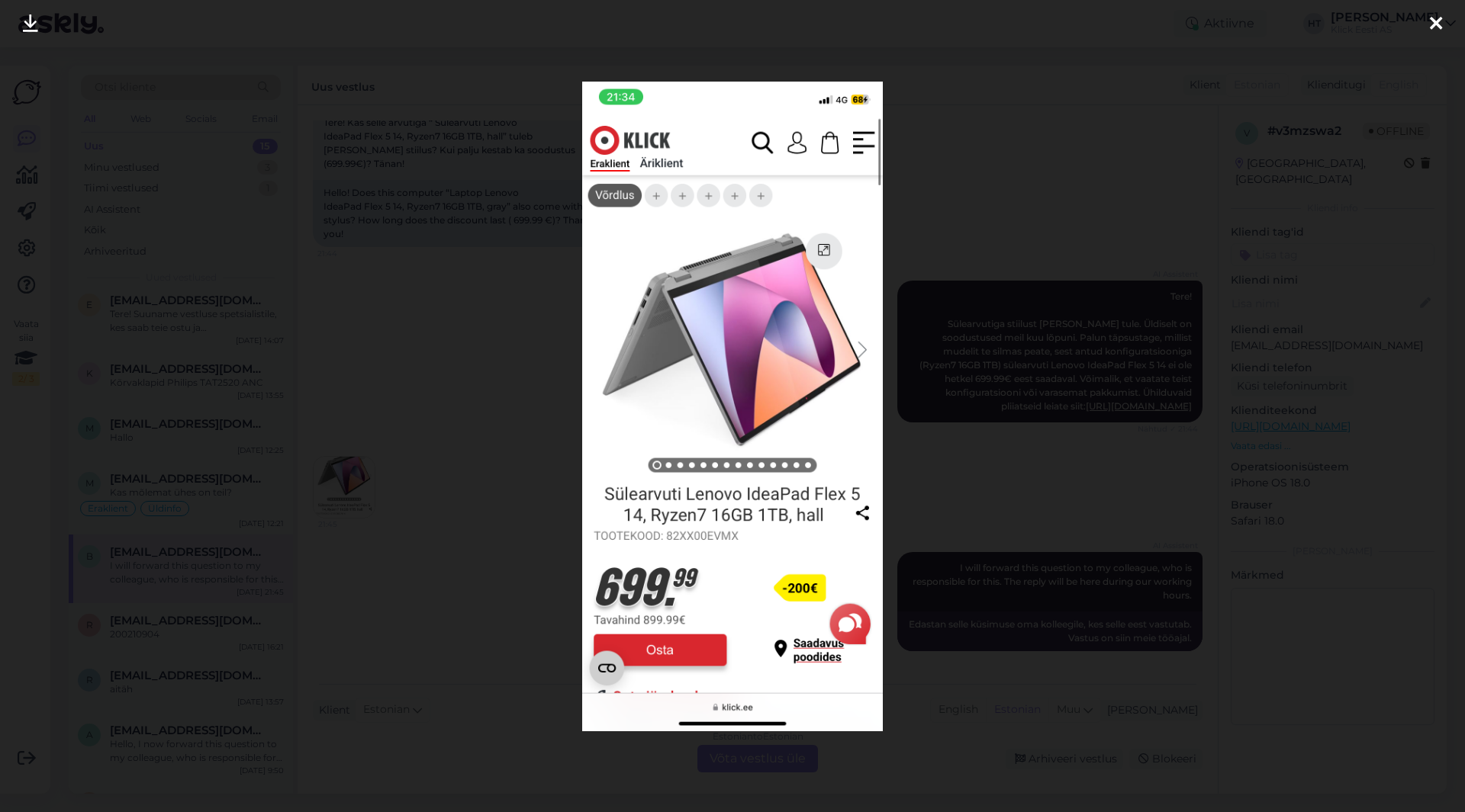
click at [491, 494] on div at bounding box center [732, 406] width 1465 height 812
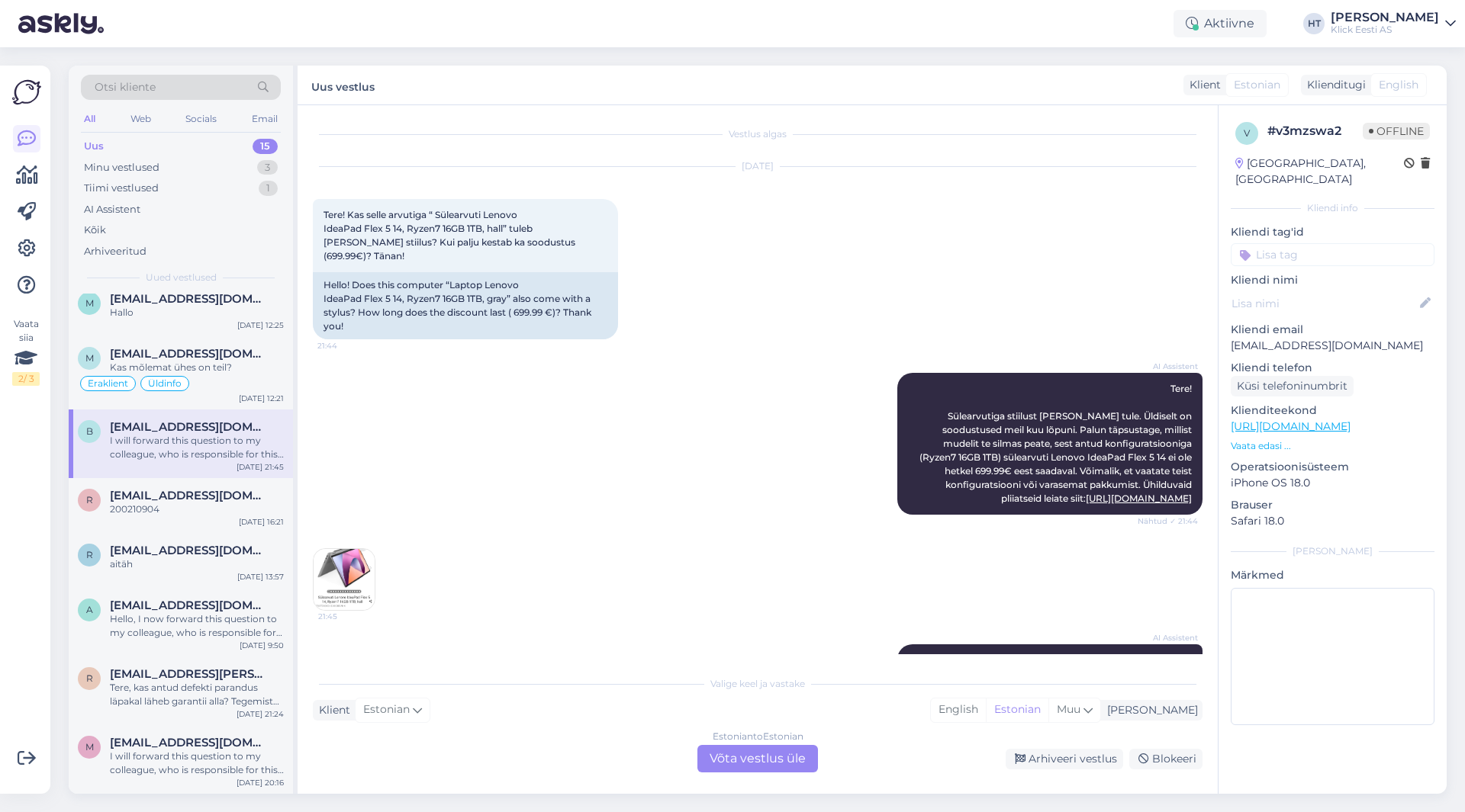
scroll to position [0, 0]
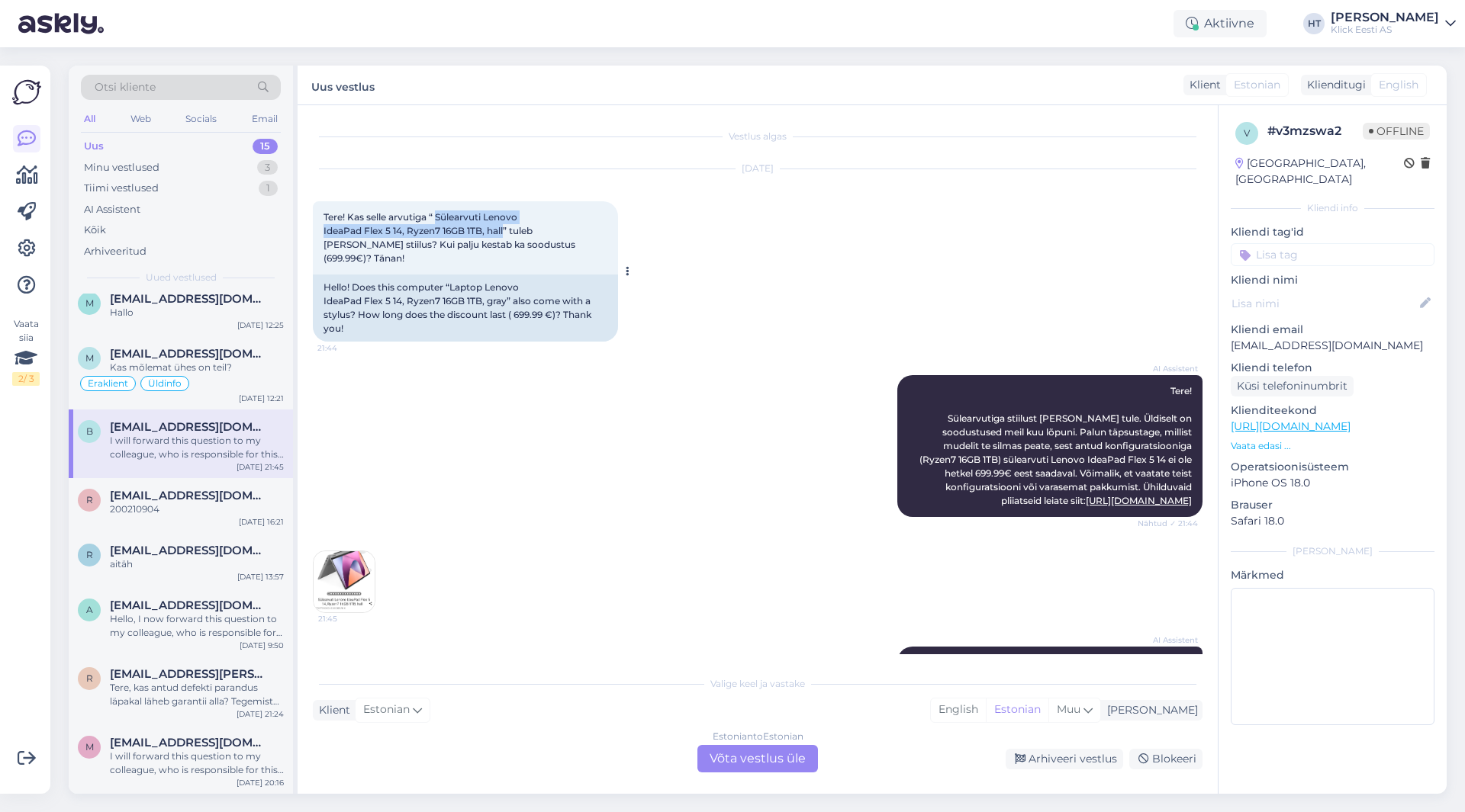
drag, startPoint x: 440, startPoint y: 215, endPoint x: 507, endPoint y: 234, distance: 69.6
click at [507, 234] on span "Tere! Kas selle arvutiga “ Sülearvuti Lenovo IdeaPad Flex 5 14, Ryzen7 16GB 1TB…" at bounding box center [451, 238] width 254 height 53
copy span "Sülearvuti Lenovo IdeaPad Flex 5 14, Ryzen7 16GB 1TB, hall"
click at [736, 363] on div "AI Assistent Tere! Sülearvutiga stiilust [PERSON_NAME] tule. Üldiselt on soodus…" at bounding box center [757, 446] width 890 height 175
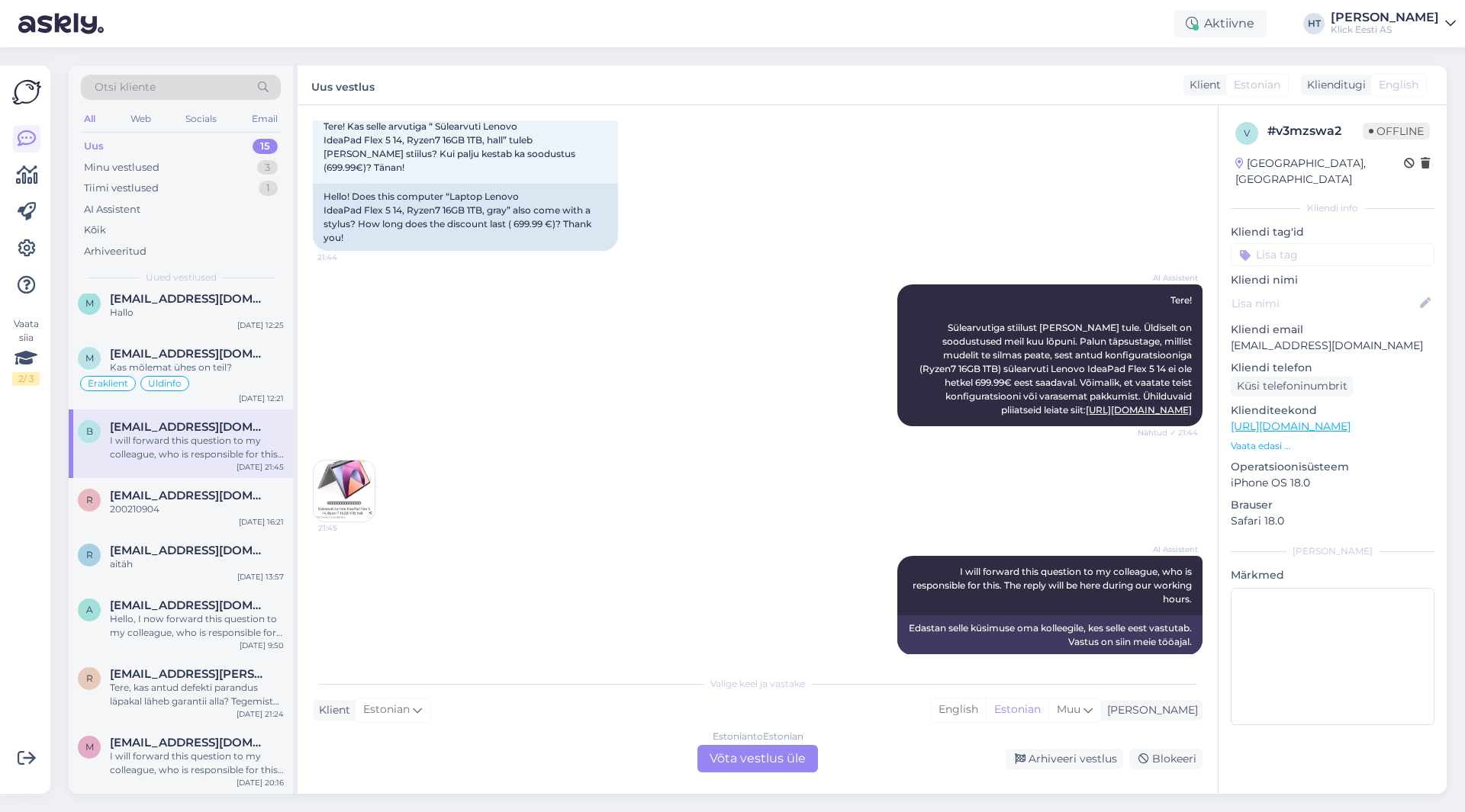
scroll to position [94, 0]
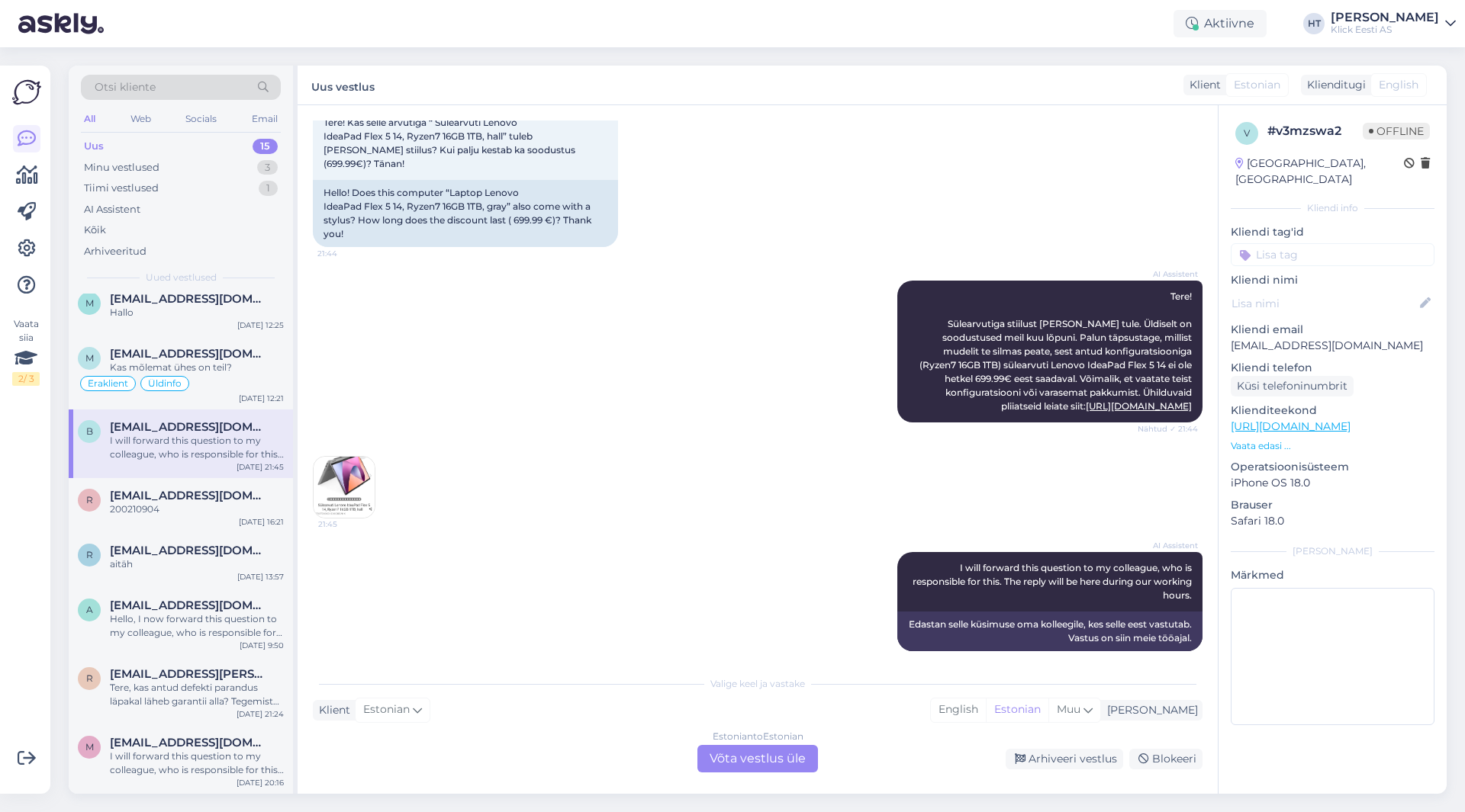
click at [359, 463] on img at bounding box center [344, 487] width 61 height 61
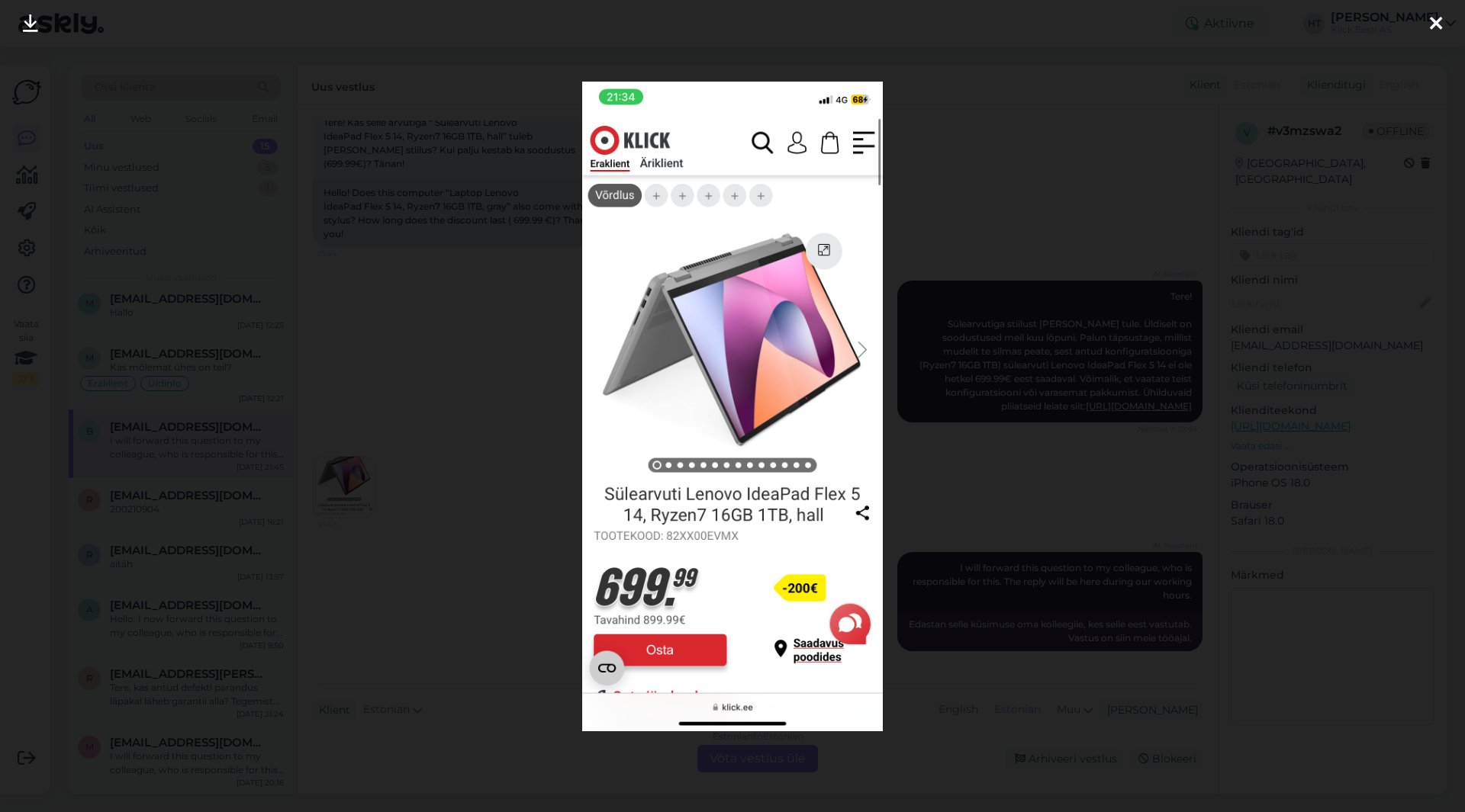
click at [445, 463] on div at bounding box center [732, 406] width 1465 height 812
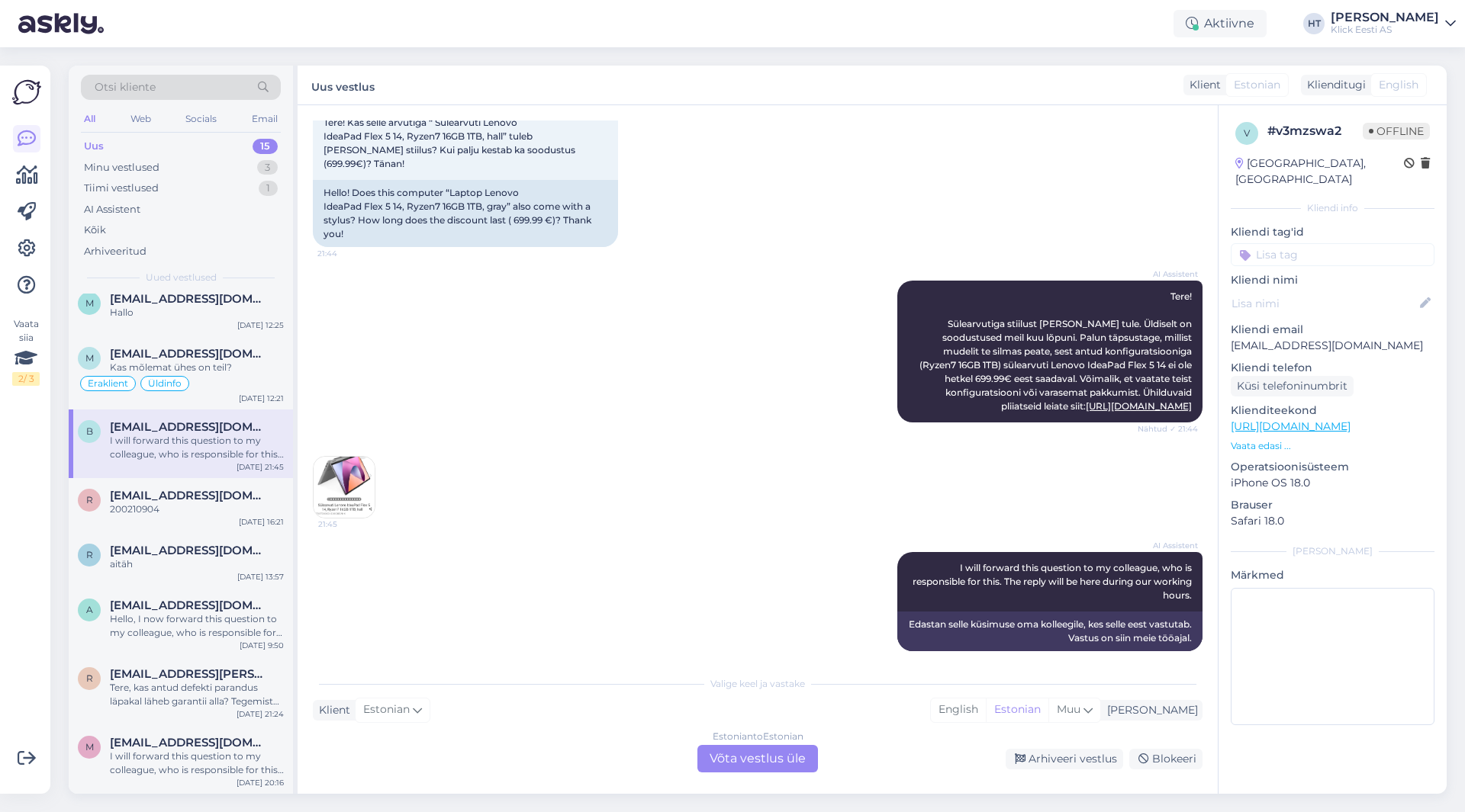
click at [354, 479] on img at bounding box center [344, 487] width 61 height 61
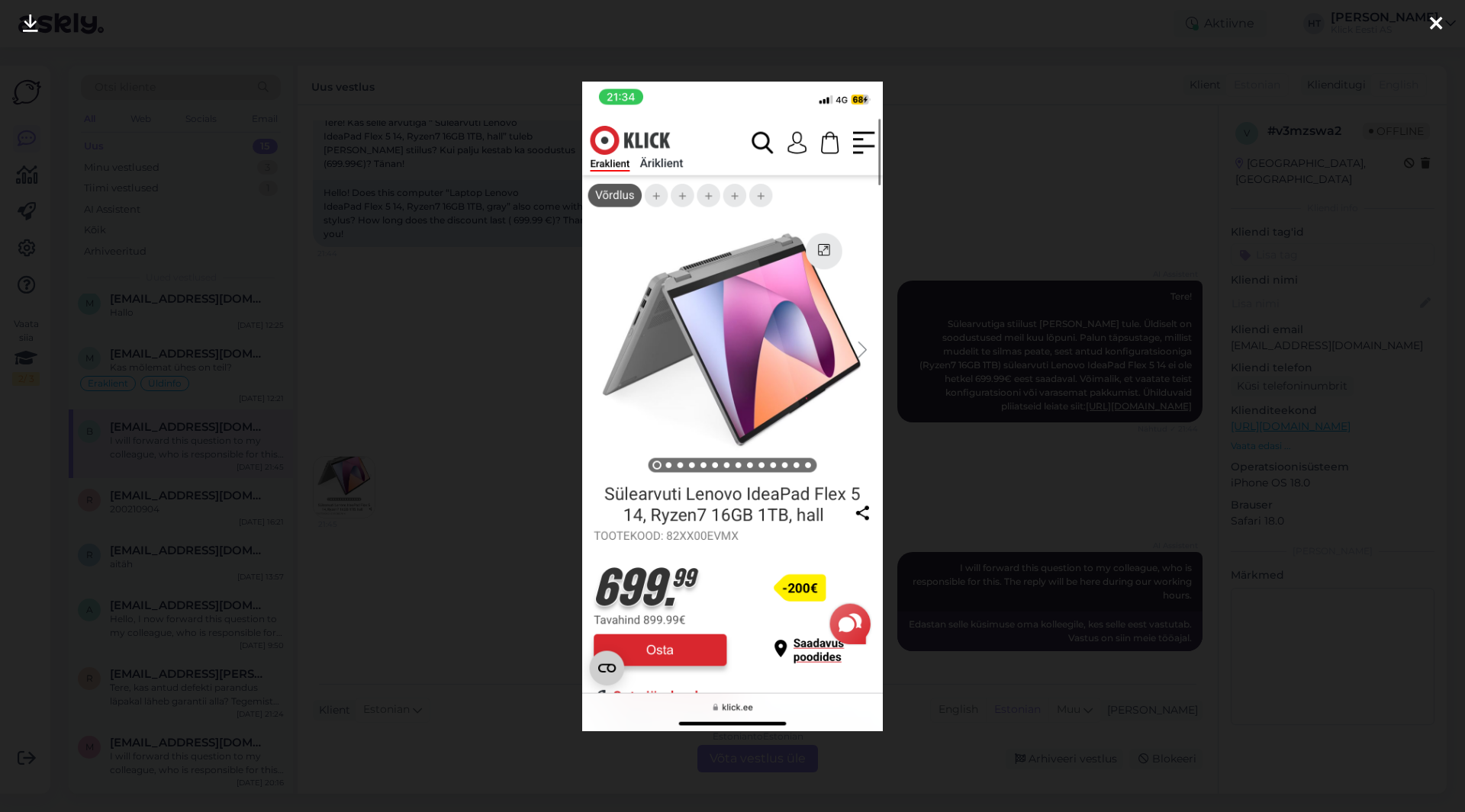
click at [455, 527] on div at bounding box center [732, 406] width 1465 height 812
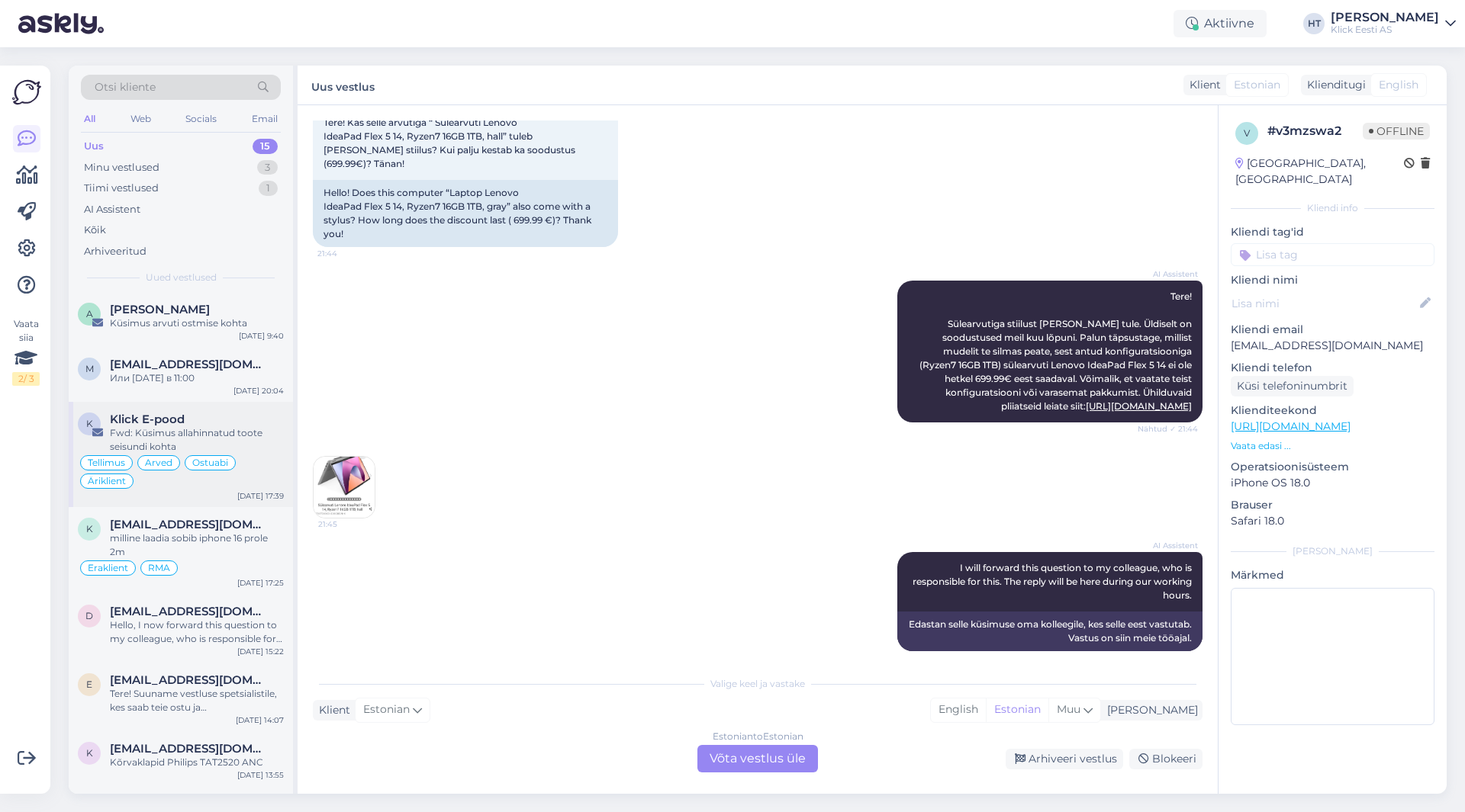
scroll to position [0, 0]
click at [354, 457] on img at bounding box center [344, 487] width 61 height 61
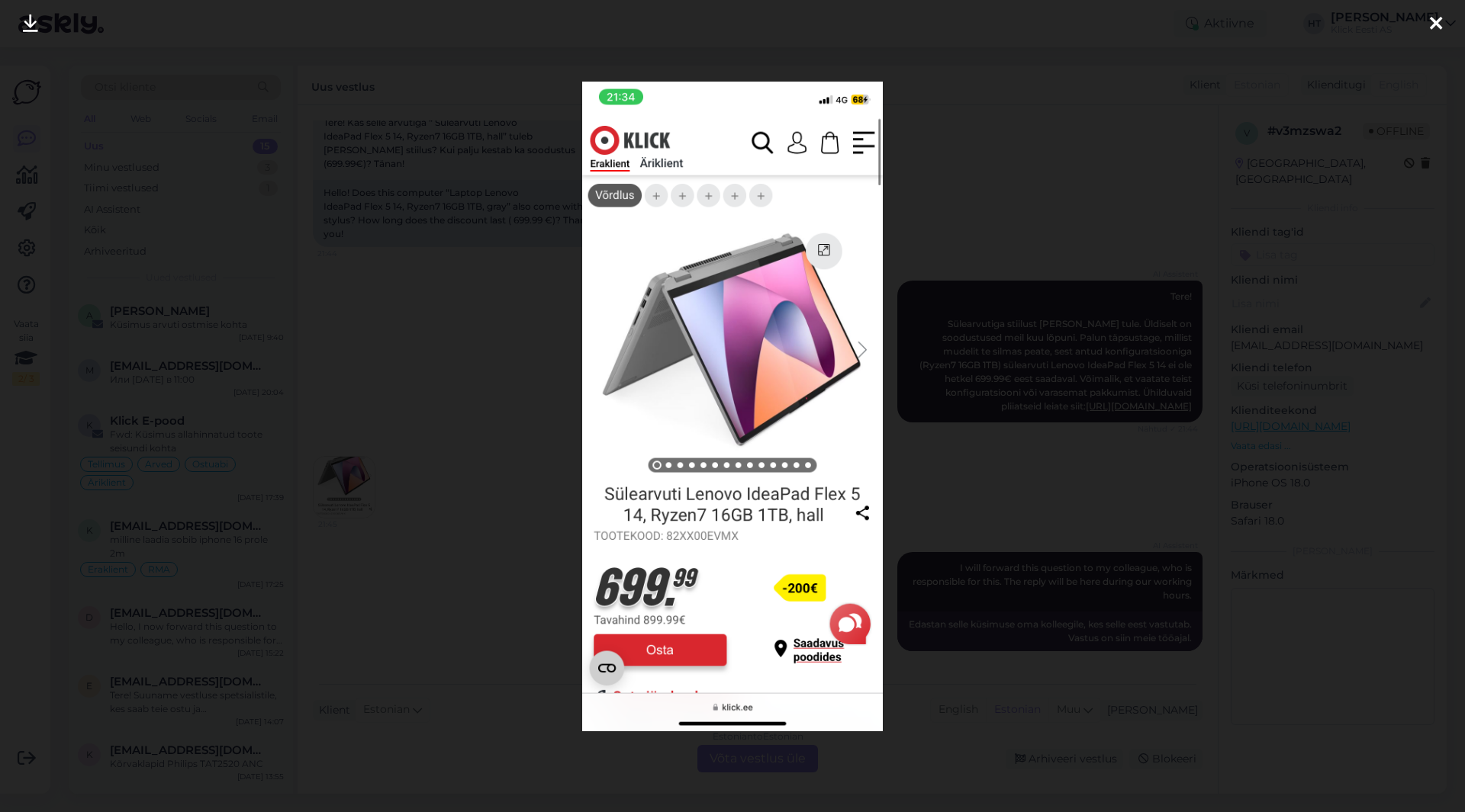
click at [460, 475] on div at bounding box center [732, 406] width 1465 height 812
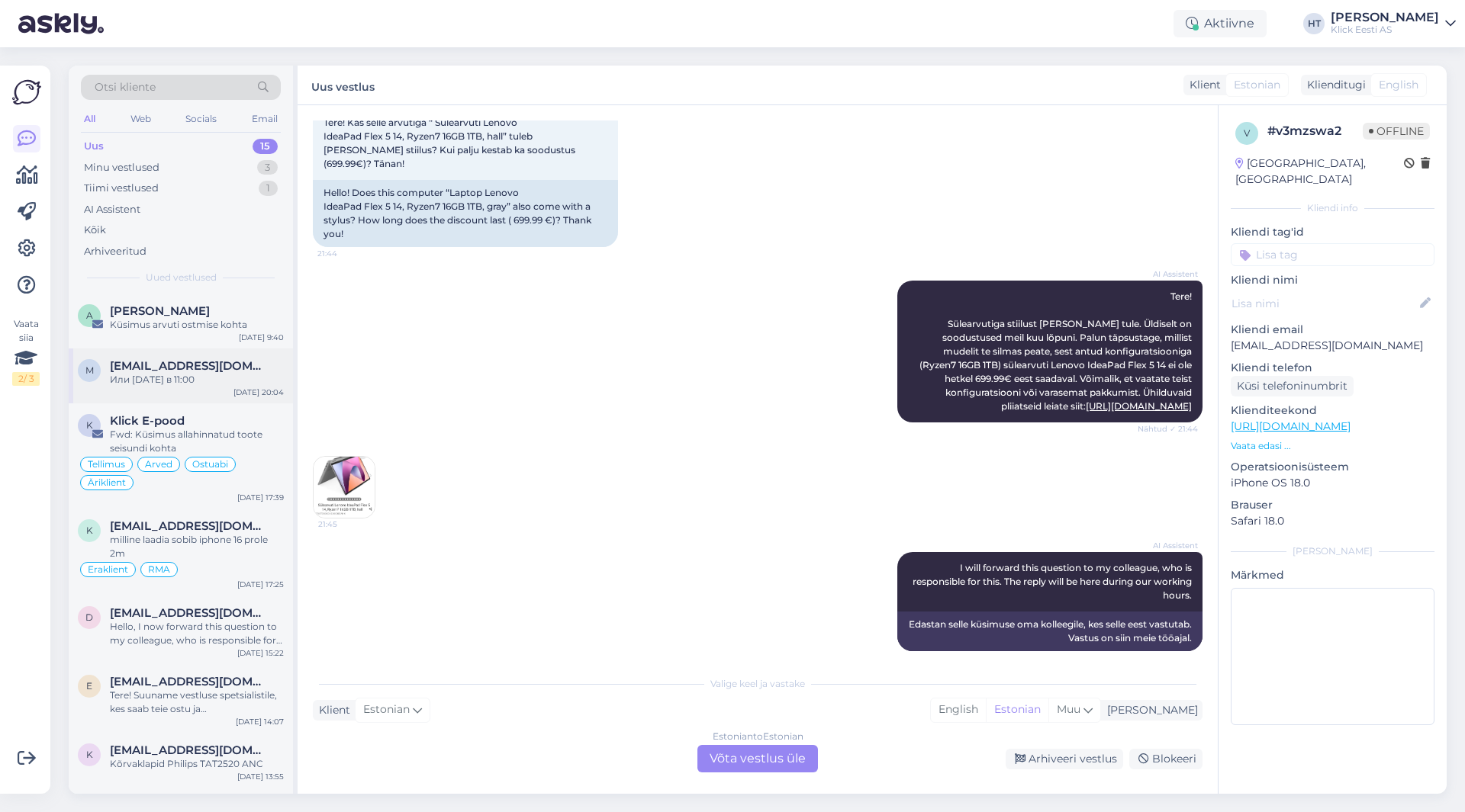
click at [245, 384] on div "Или [DATE] в 11:00" at bounding box center [196, 380] width 174 height 14
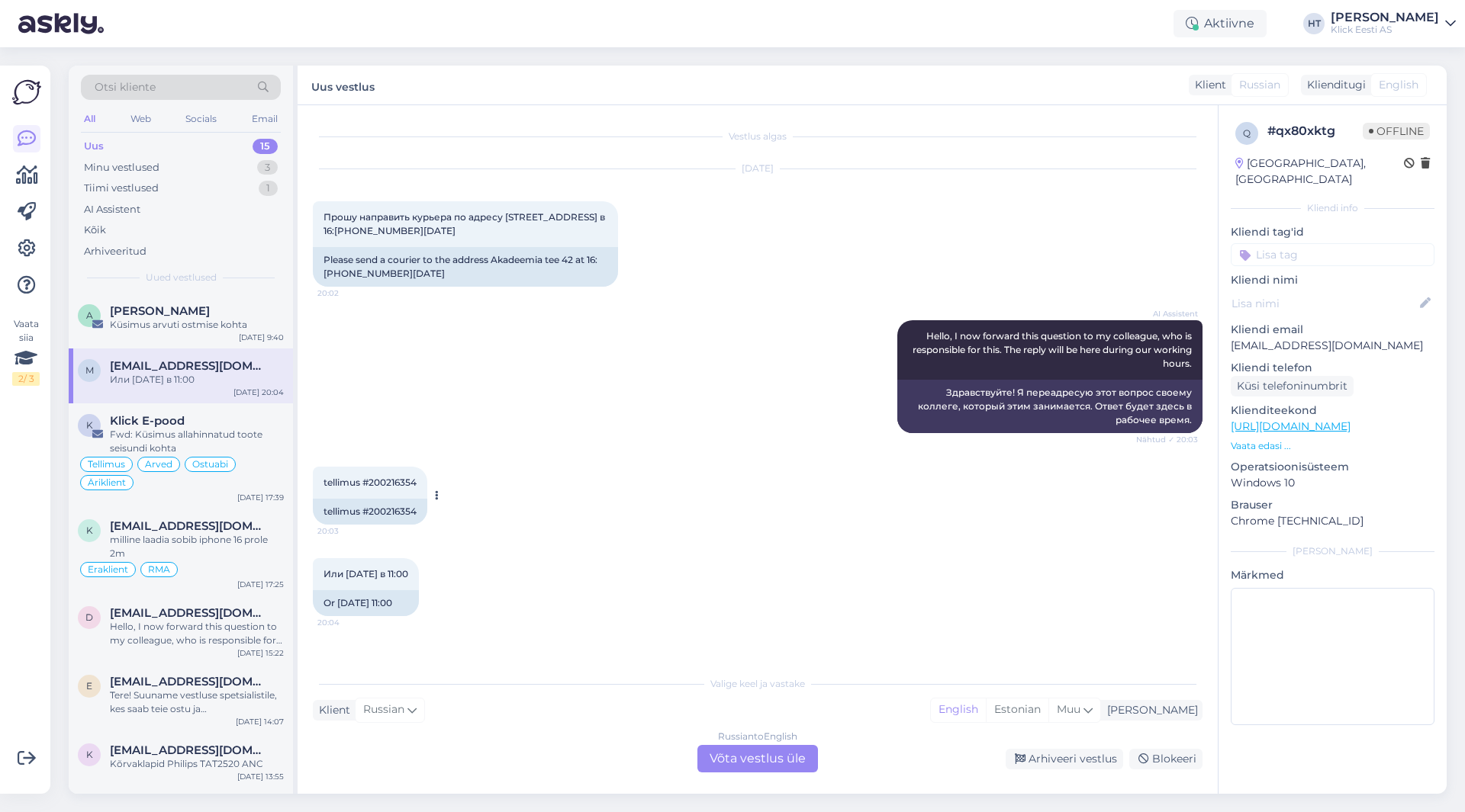
click at [400, 471] on div "tellimus #200216354 20:03" at bounding box center [370, 482] width 115 height 32
click at [398, 480] on span "tellimus #200216354" at bounding box center [370, 482] width 93 height 12
click at [469, 413] on div "AI Assistent Hello, I now forward this question to my colleague, who is respons…" at bounding box center [757, 376] width 890 height 146
click at [385, 480] on span "tellimus #200216354" at bounding box center [370, 482] width 93 height 12
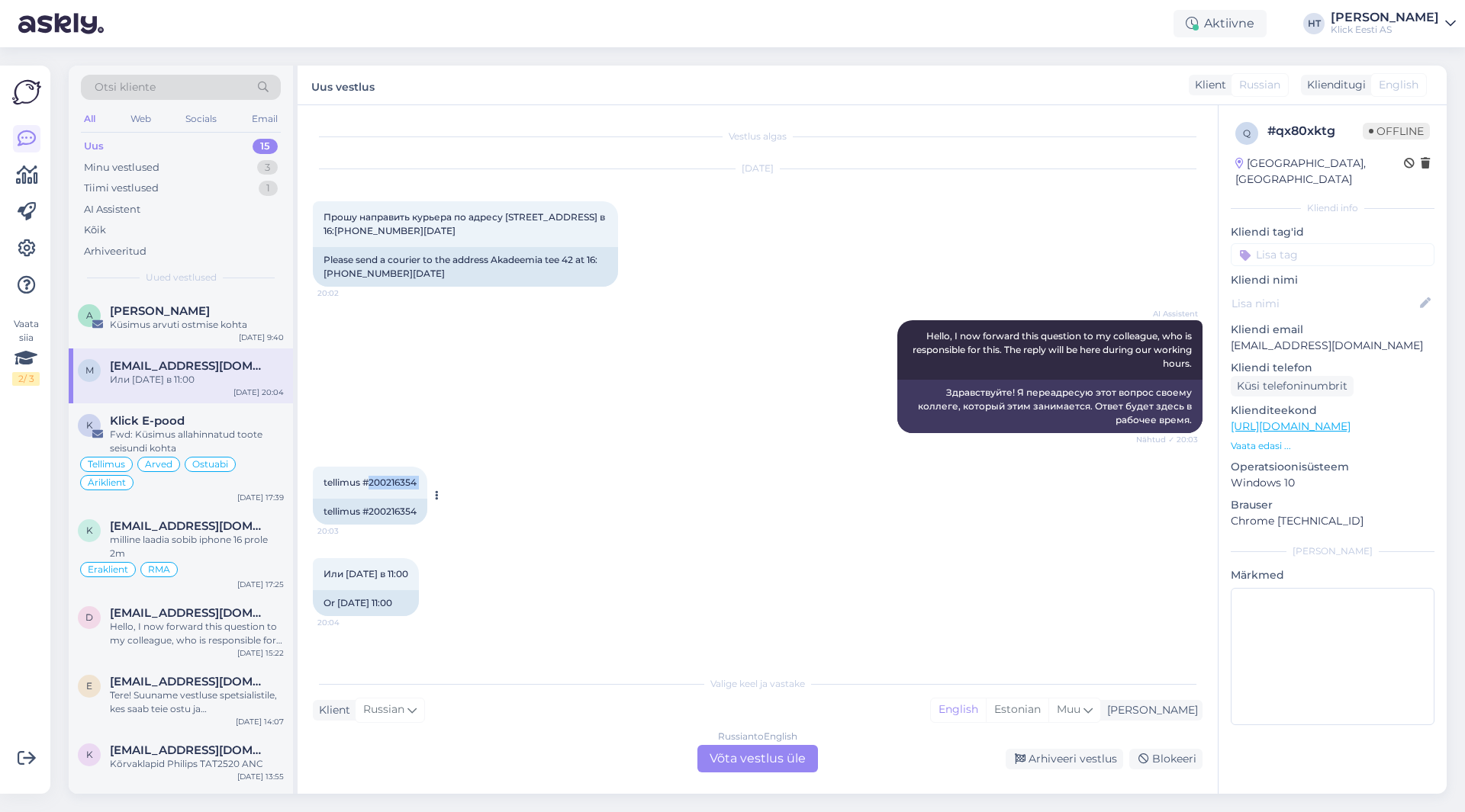
click at [385, 480] on span "tellimus #200216354" at bounding box center [370, 482] width 93 height 12
copy div "200216354 20:03"
click at [255, 452] on div "Fwd: Küsimus allahinnatud toote seisundi kohta" at bounding box center [196, 441] width 174 height 27
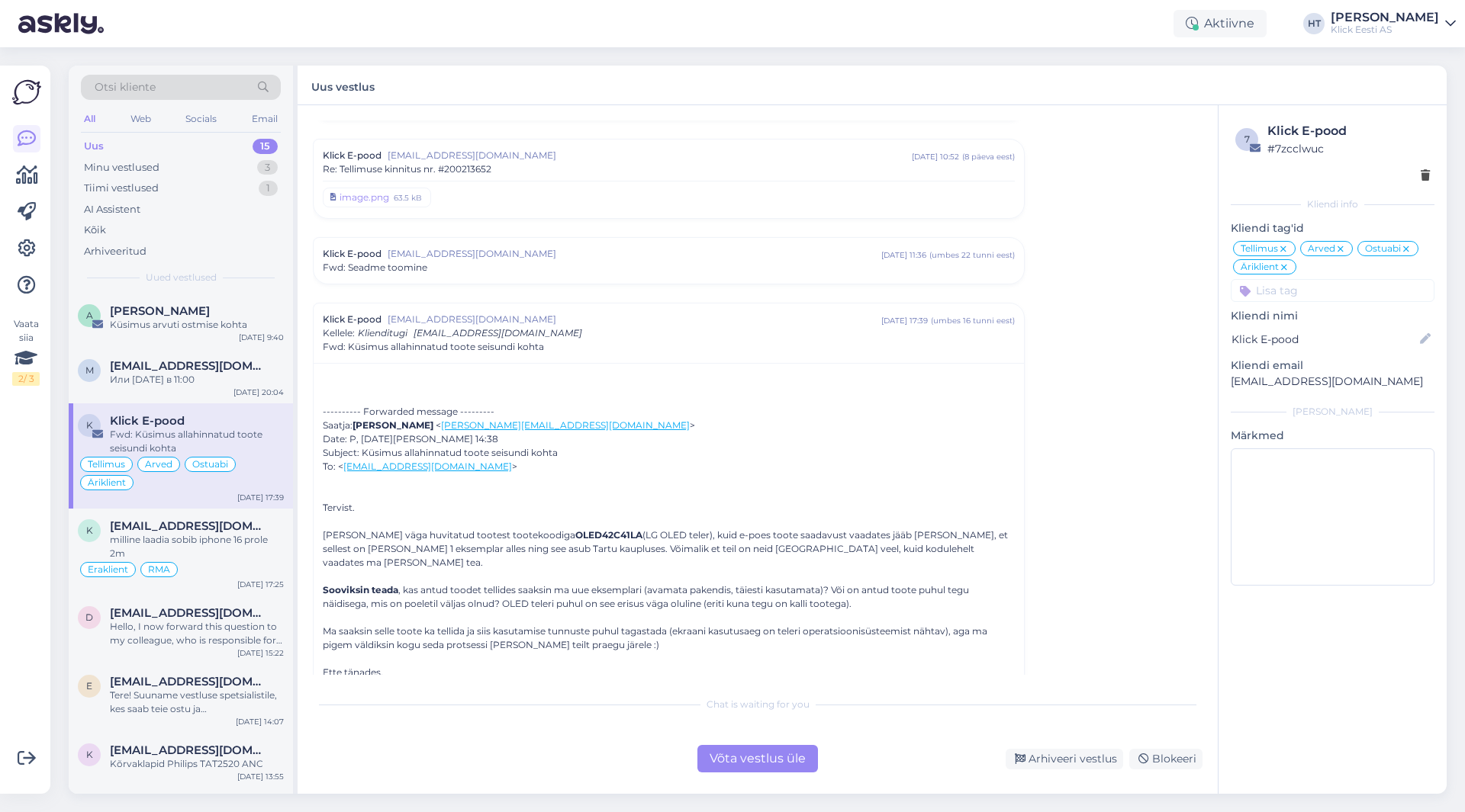
scroll to position [4860, 0]
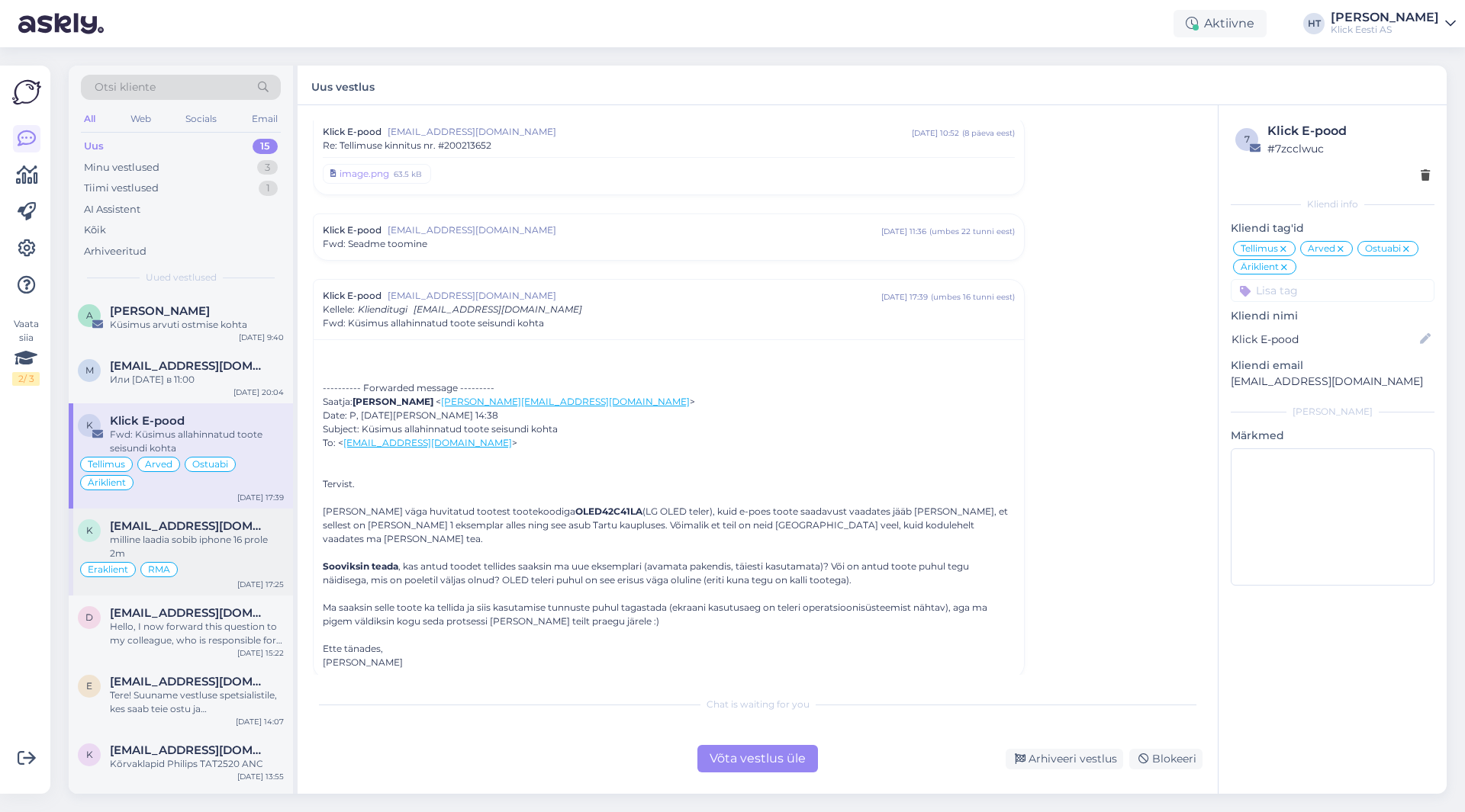
click at [217, 537] on div "milline laadia sobib iphone 16 prole 2m" at bounding box center [196, 547] width 174 height 27
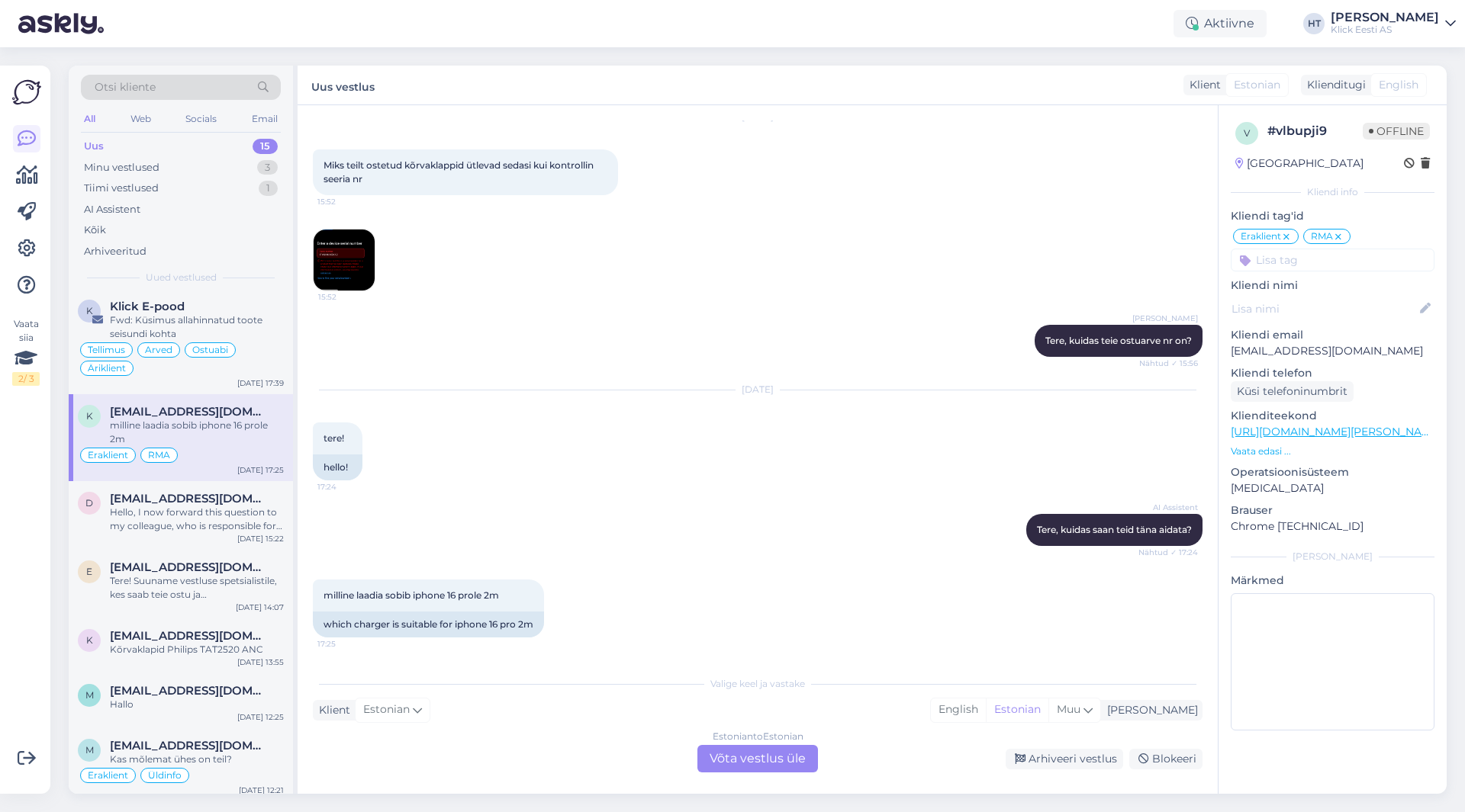
scroll to position [153, 0]
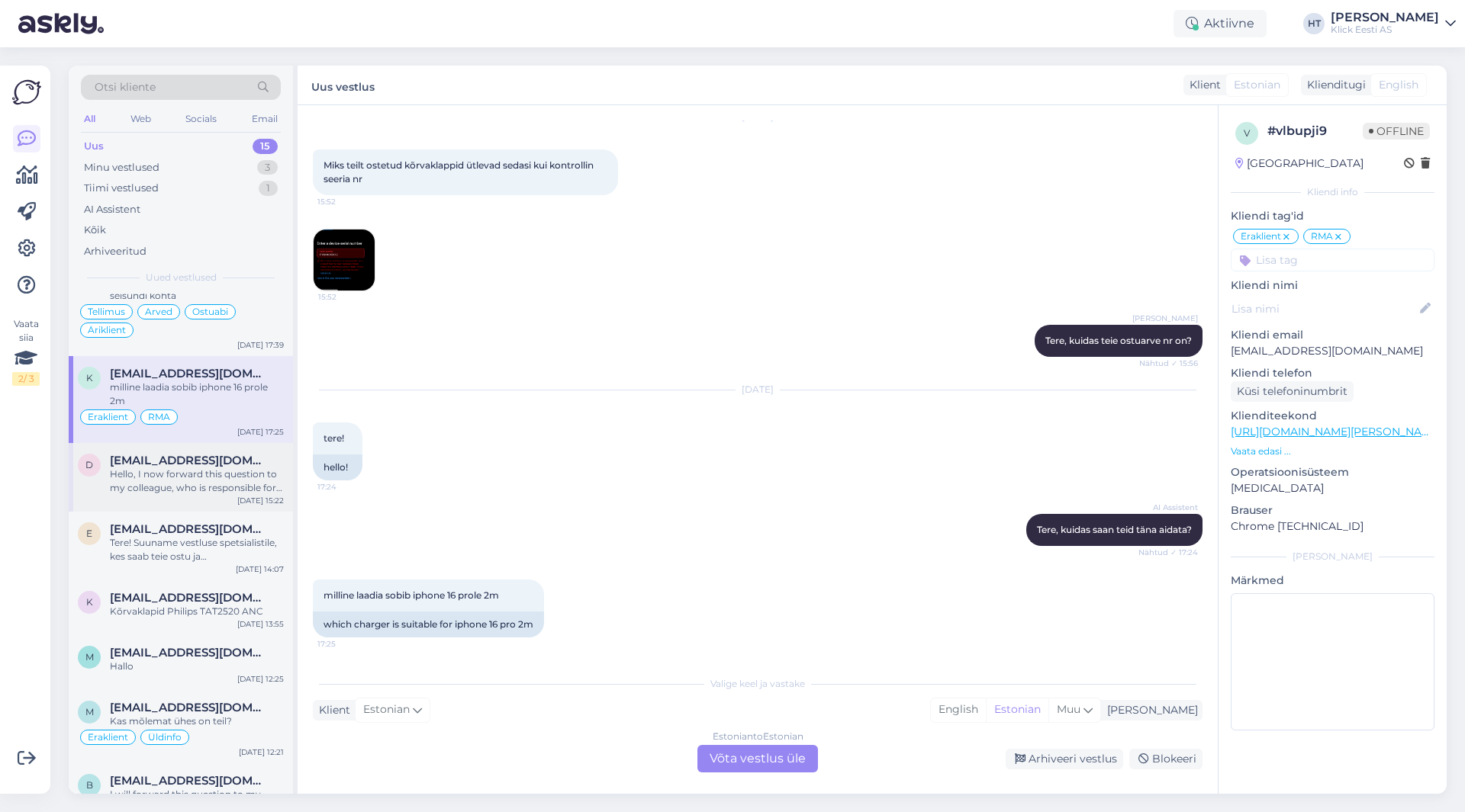
click at [226, 475] on div "Hello, I now forward this question to my colleague, who is responsible for this…" at bounding box center [196, 481] width 174 height 27
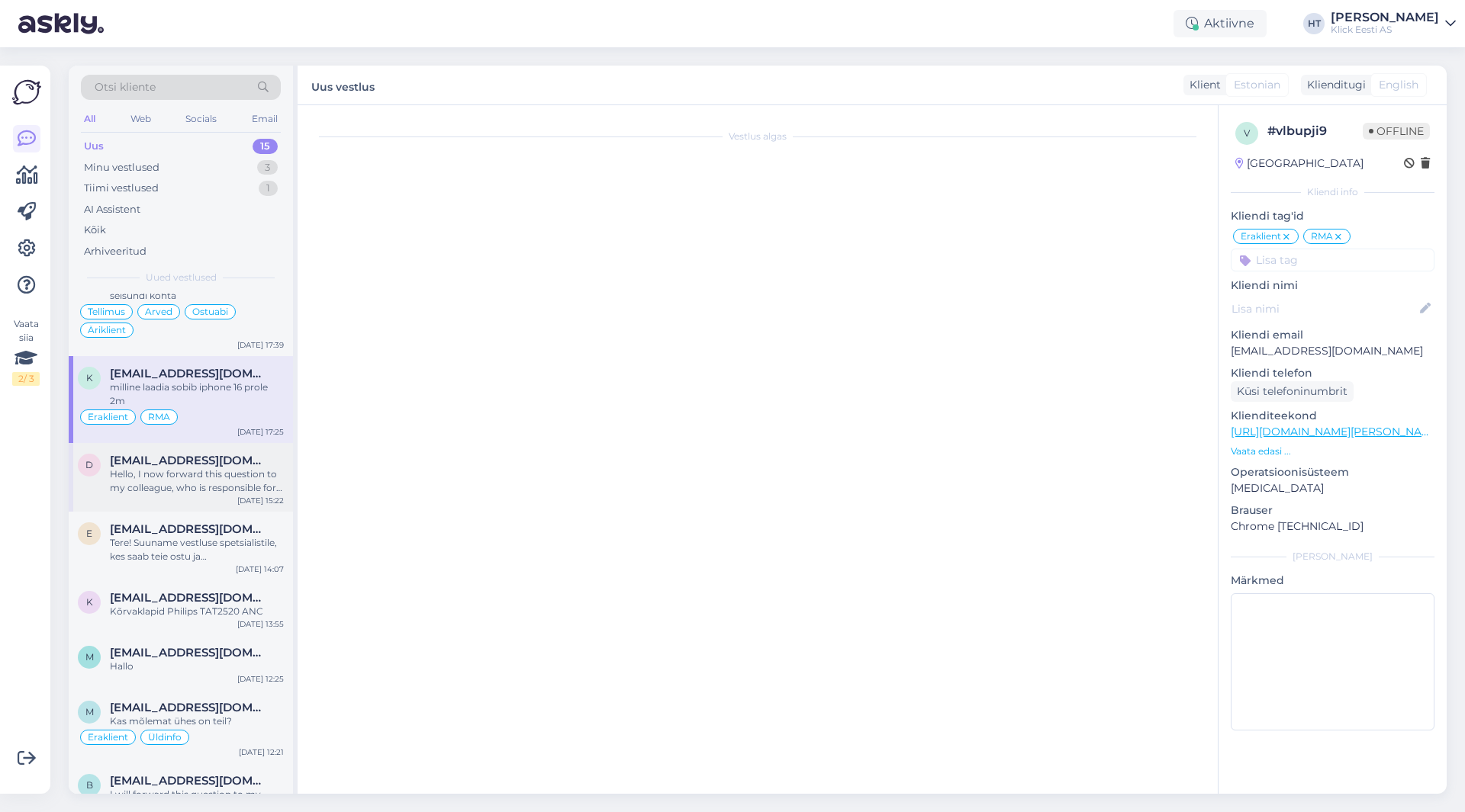
scroll to position [0, 0]
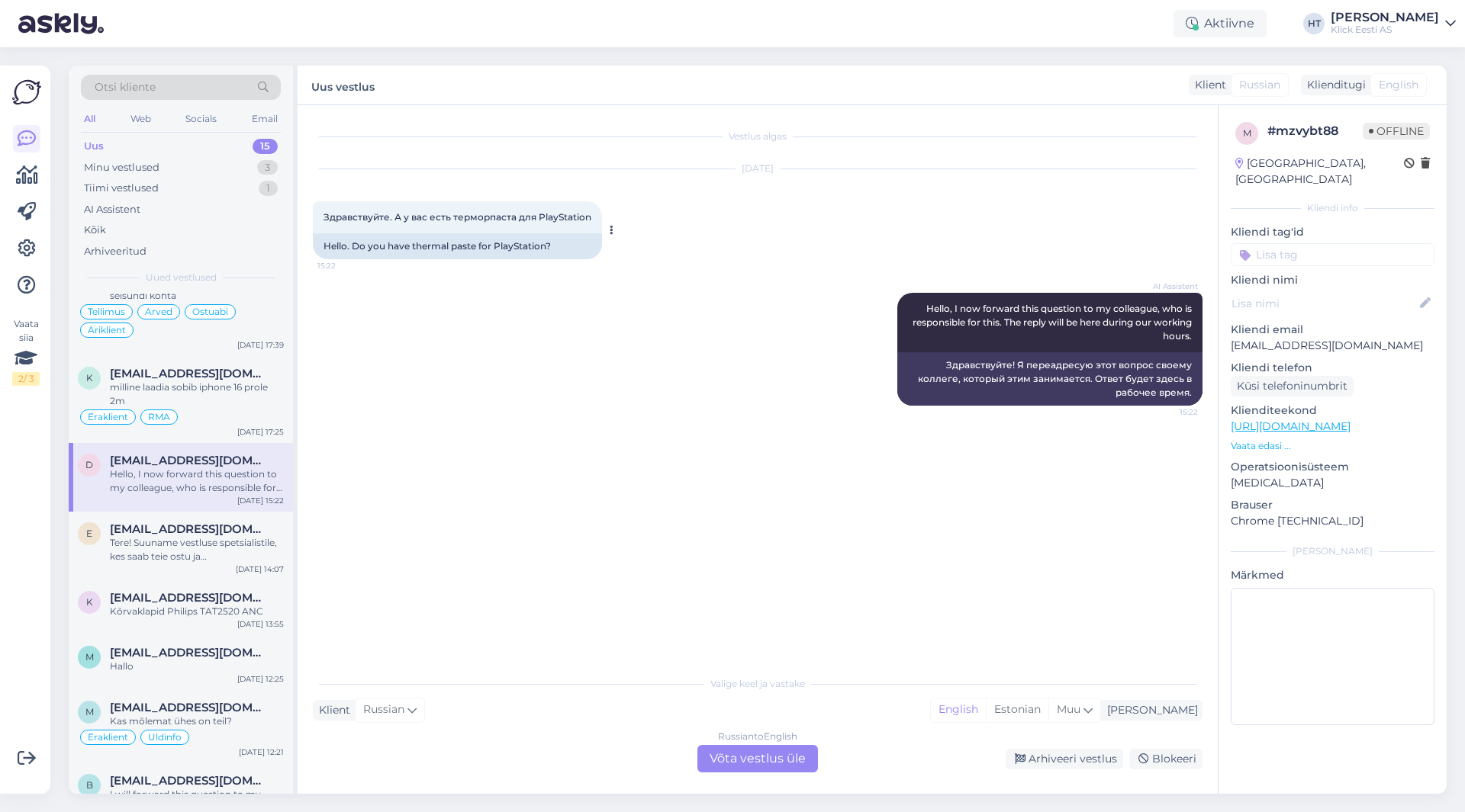
click at [451, 244] on div "Hello. Do you have thermal paste for PlayStation?" at bounding box center [457, 246] width 289 height 26
click at [528, 356] on div "AI Assistent Hello, I now forward this question to my colleague, who is respons…" at bounding box center [757, 349] width 890 height 146
click at [440, 216] on span "Здравствуйте. А у вас есть терморпаста для PlayStation" at bounding box center [457, 217] width 268 height 12
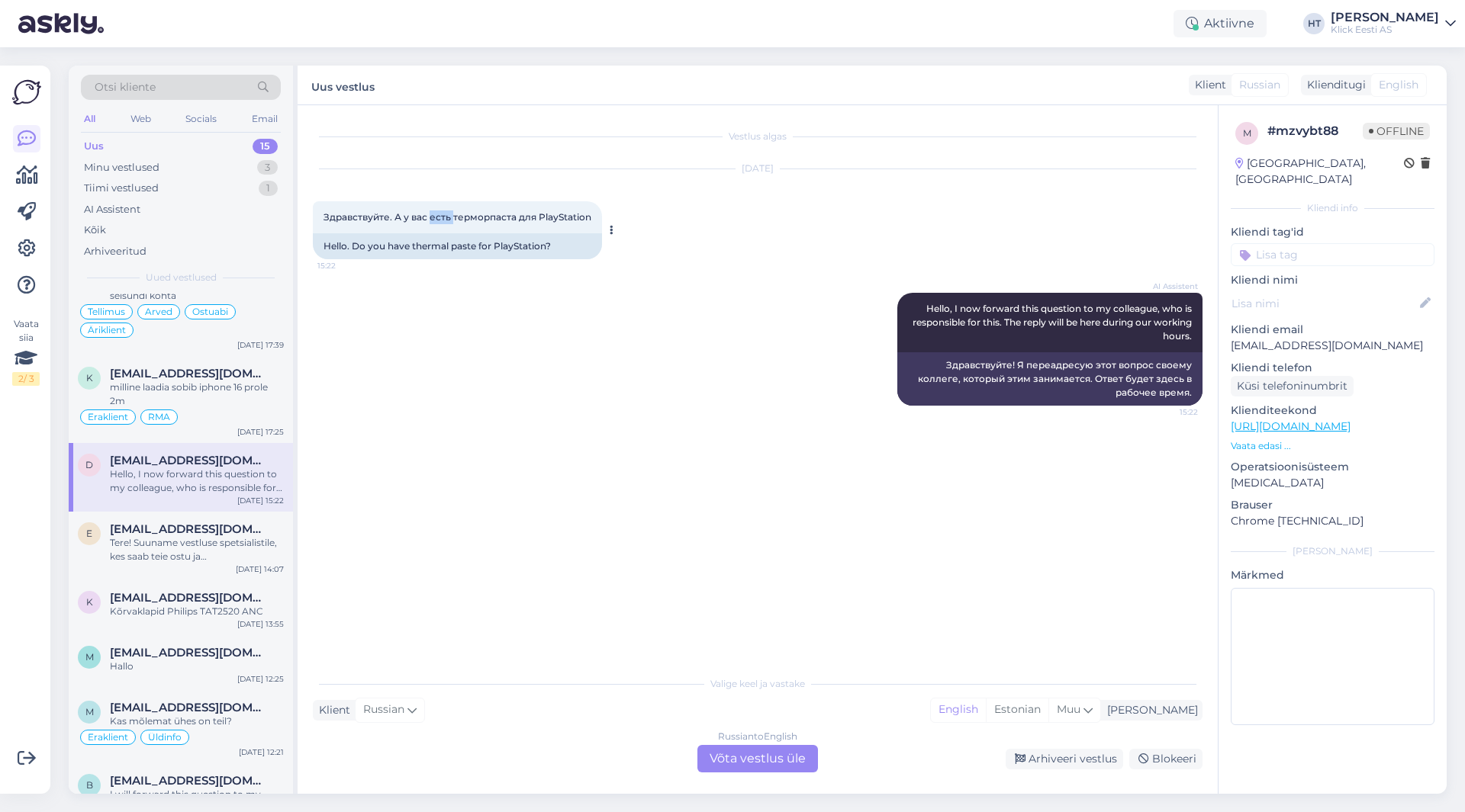
click at [440, 216] on span "Здравствуйте. А у вас есть терморпаста для PlayStation" at bounding box center [457, 217] width 268 height 12
click at [488, 298] on div "AI Assistent Hello, I now forward this question to my colleague, who is respons…" at bounding box center [757, 349] width 890 height 146
click at [452, 216] on span "Здравствуйте. А у вас есть терморпаста для PlayStation" at bounding box center [457, 217] width 268 height 12
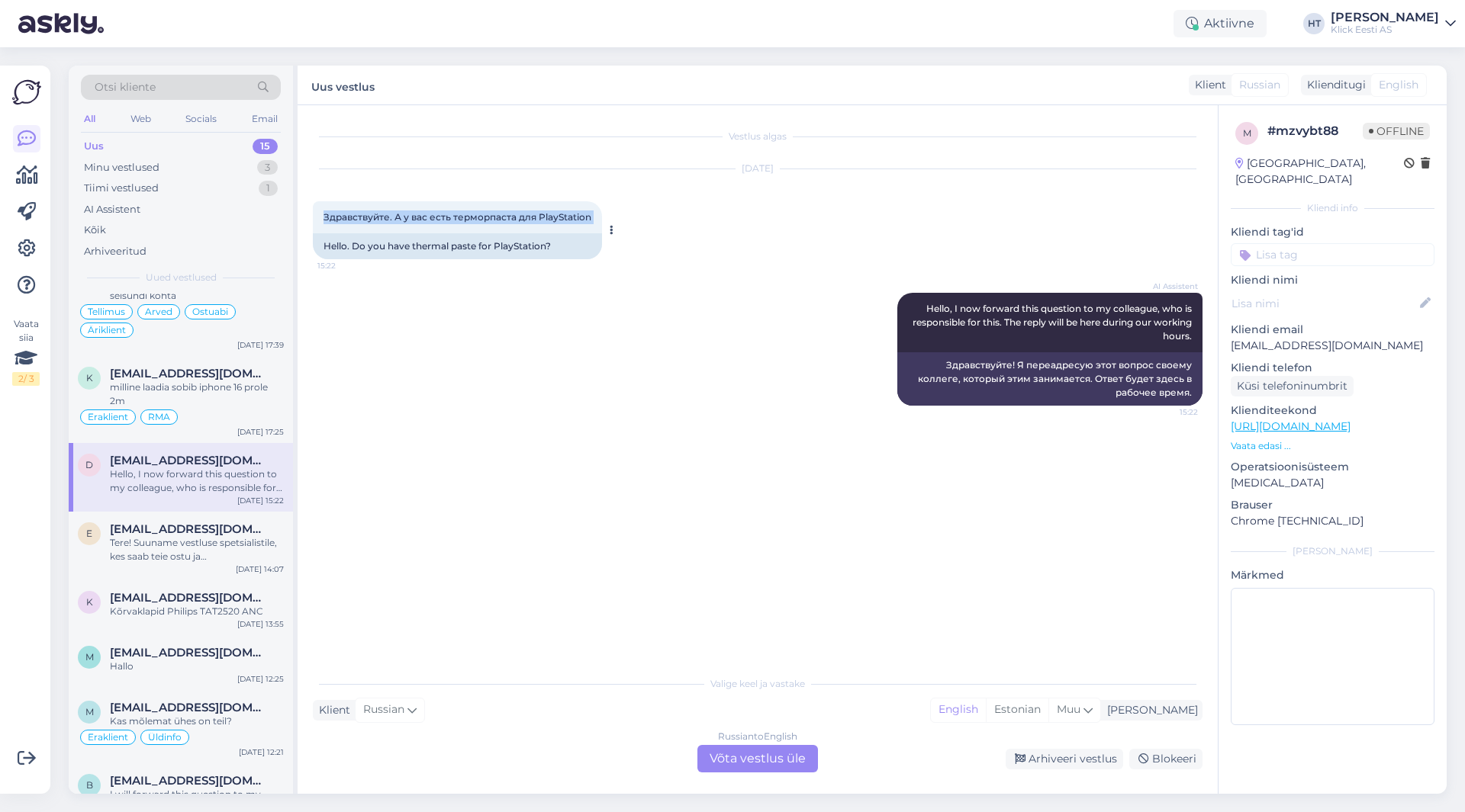
click at [452, 216] on span "Здравствуйте. А у вас есть терморпаста для PlayStation" at bounding box center [457, 217] width 268 height 12
click at [460, 312] on div "AI Assistent Hello, I now forward this question to my colleague, who is respons…" at bounding box center [757, 349] width 890 height 146
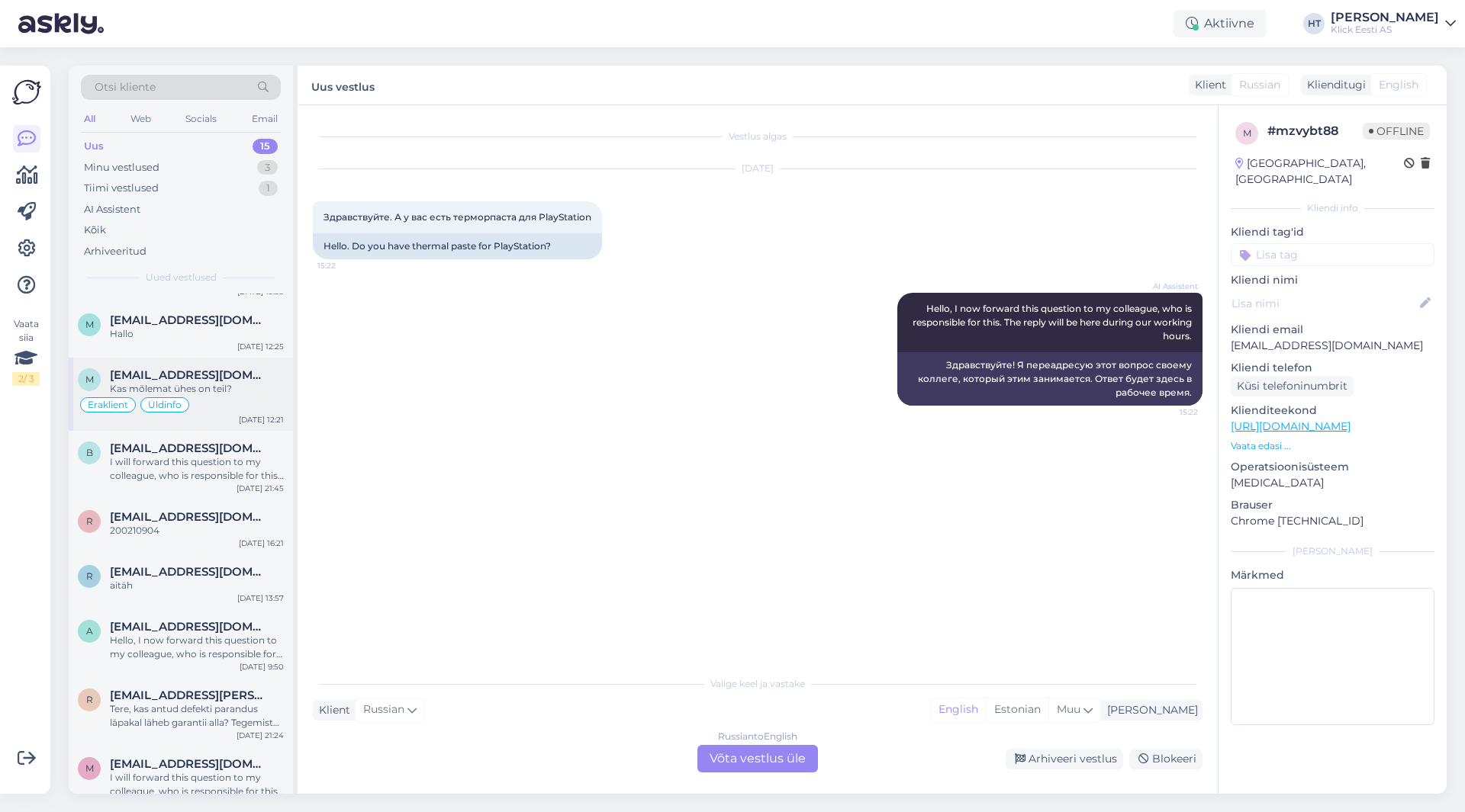
scroll to position [507, 0]
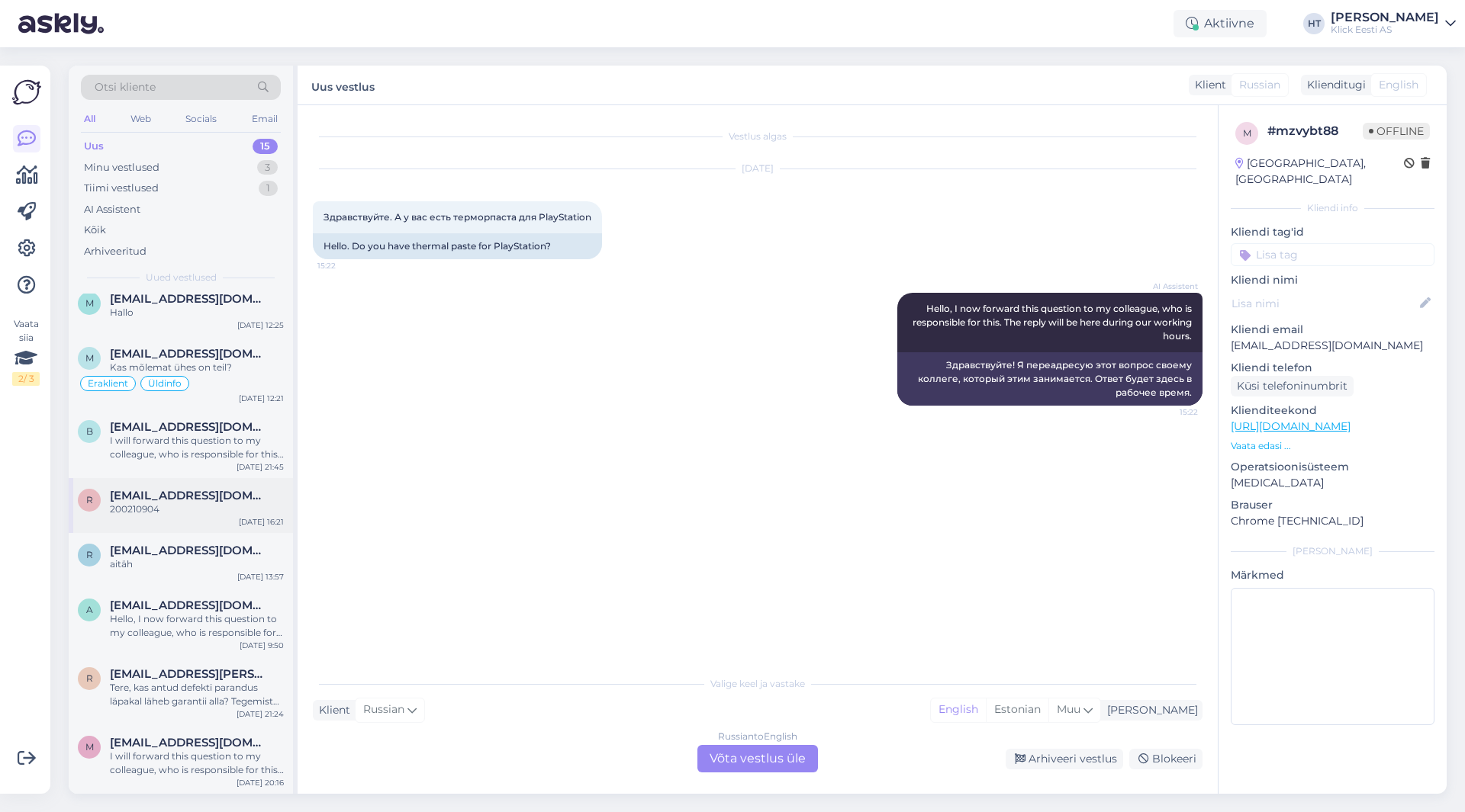
click at [212, 505] on div "200210904" at bounding box center [196, 509] width 174 height 14
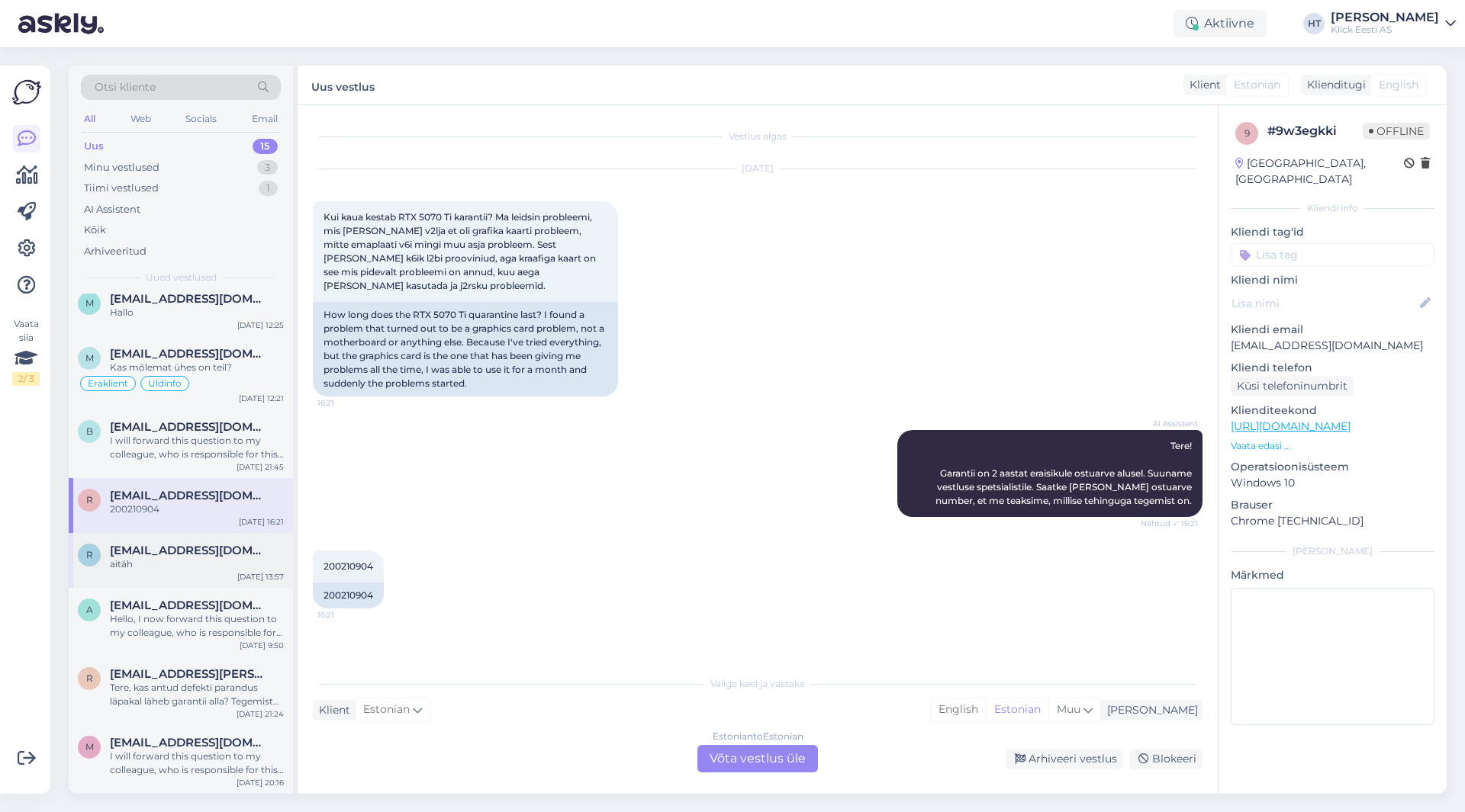
click at [214, 557] on span "[EMAIL_ADDRESS][DOMAIN_NAME]" at bounding box center [189, 550] width 159 height 14
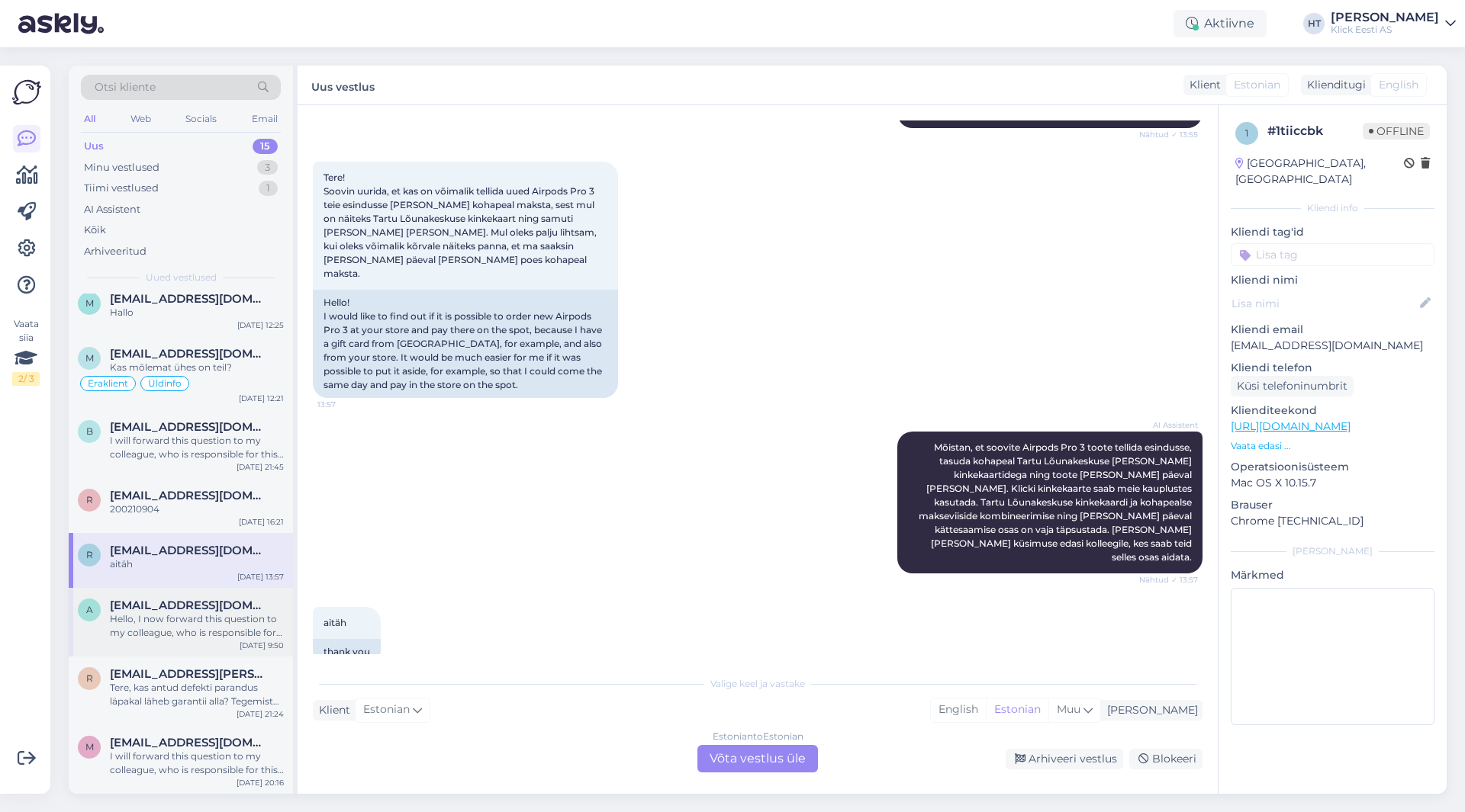
click at [227, 591] on div "a [EMAIL_ADDRESS][DOMAIN_NAME] Hello, I now forward this question to my colleag…" at bounding box center [181, 622] width 224 height 69
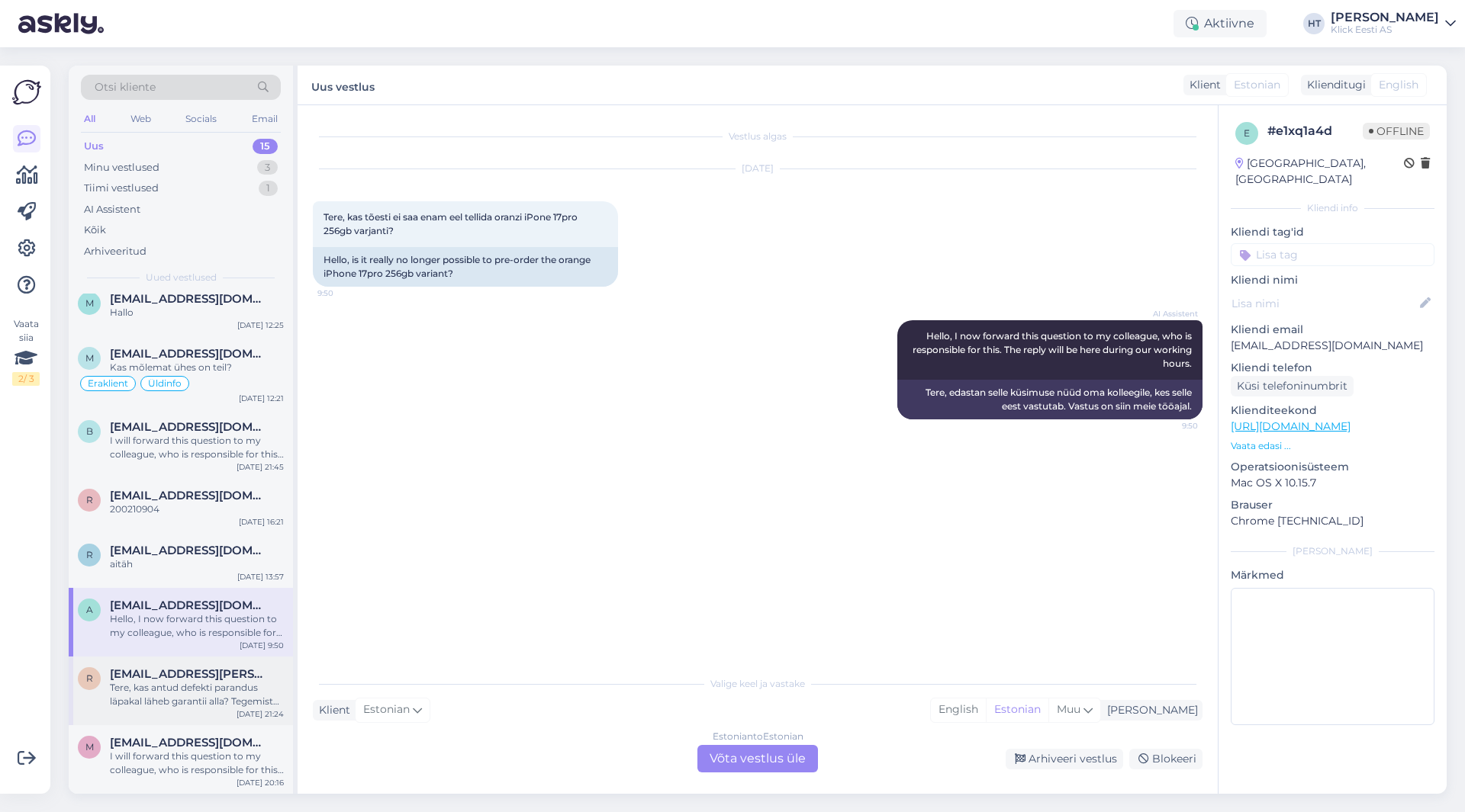
click at [214, 669] on span "[EMAIL_ADDRESS][PERSON_NAME][DOMAIN_NAME]" at bounding box center [189, 674] width 159 height 14
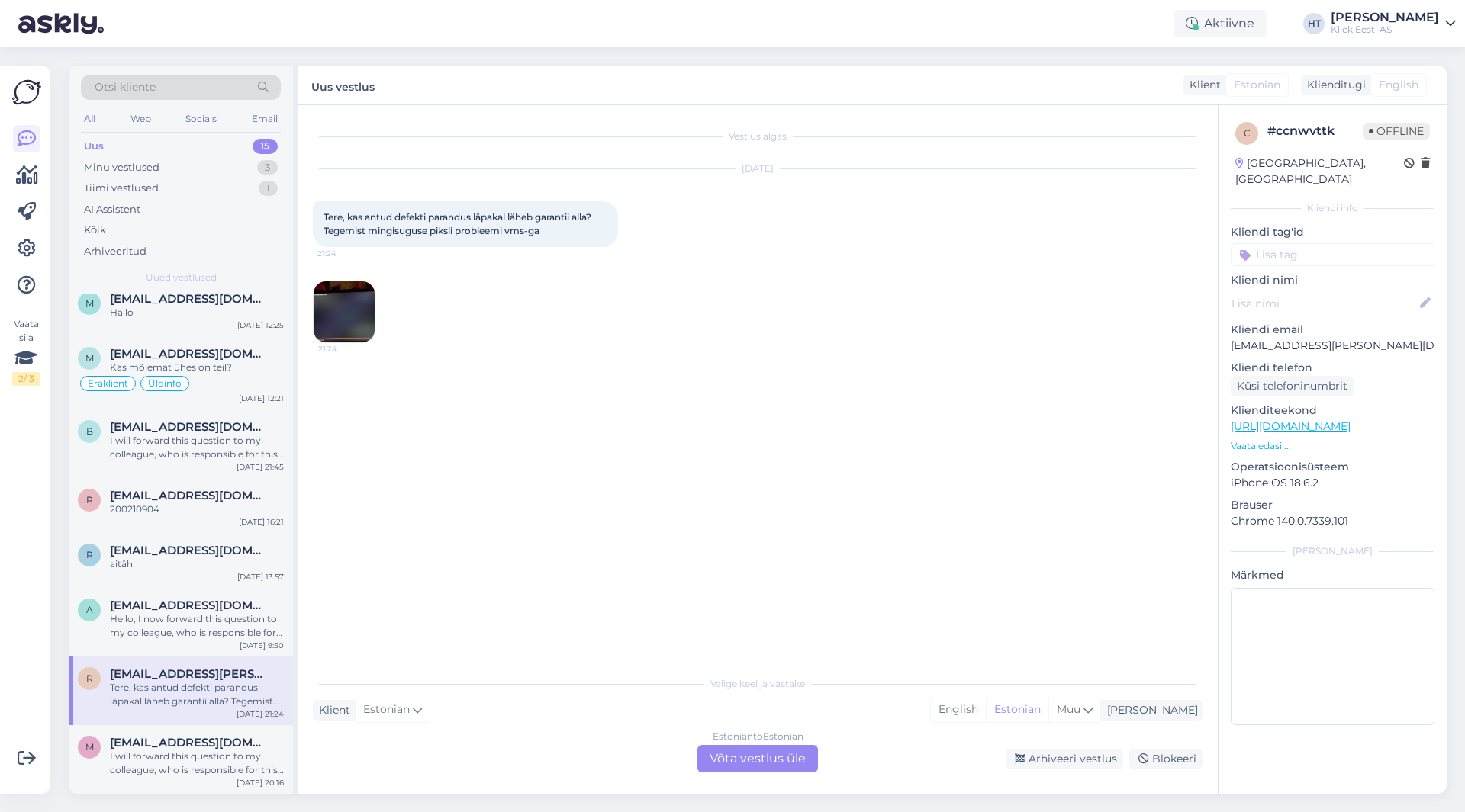
click at [338, 319] on img at bounding box center [344, 312] width 61 height 61
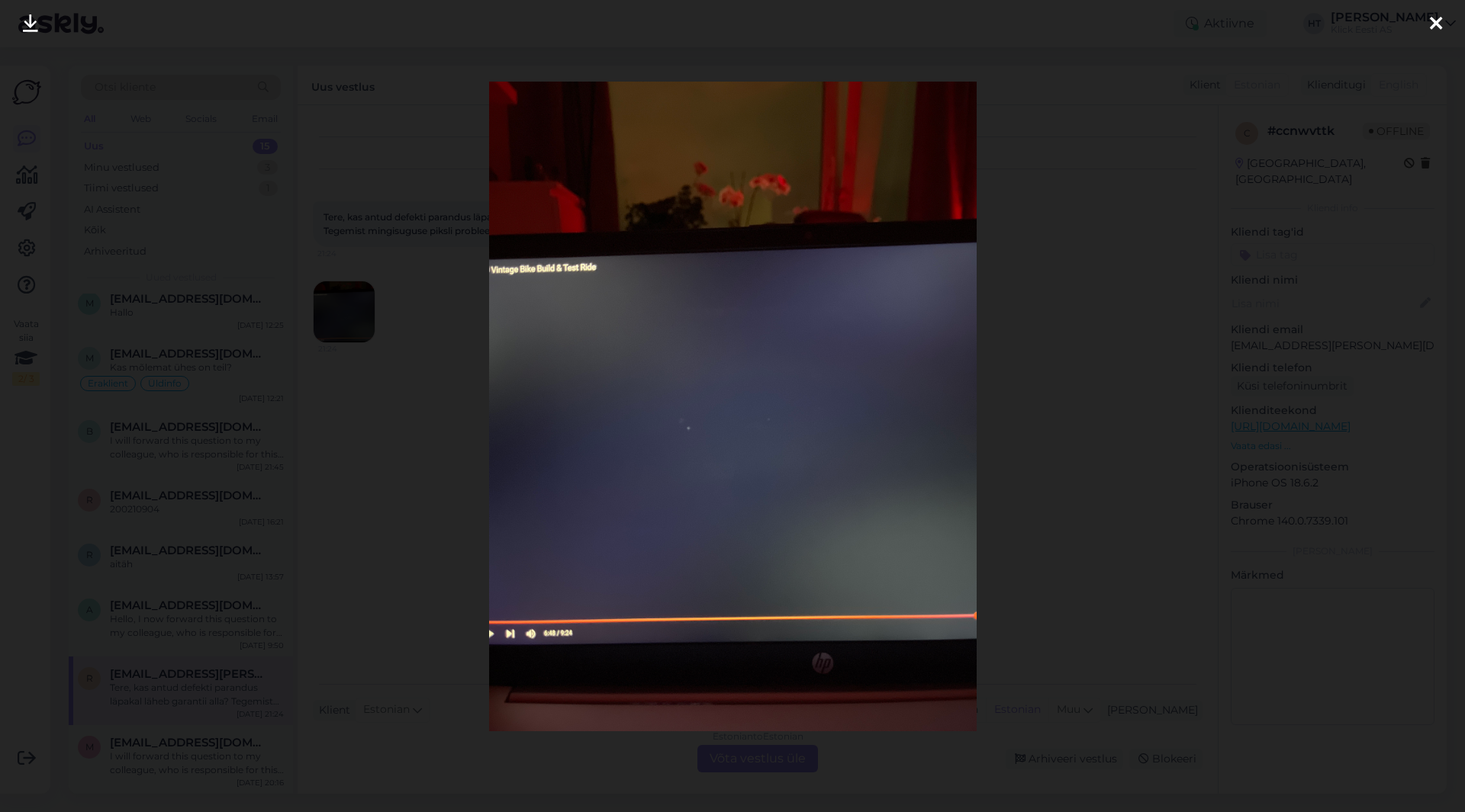
click at [459, 417] on div at bounding box center [732, 406] width 1465 height 812
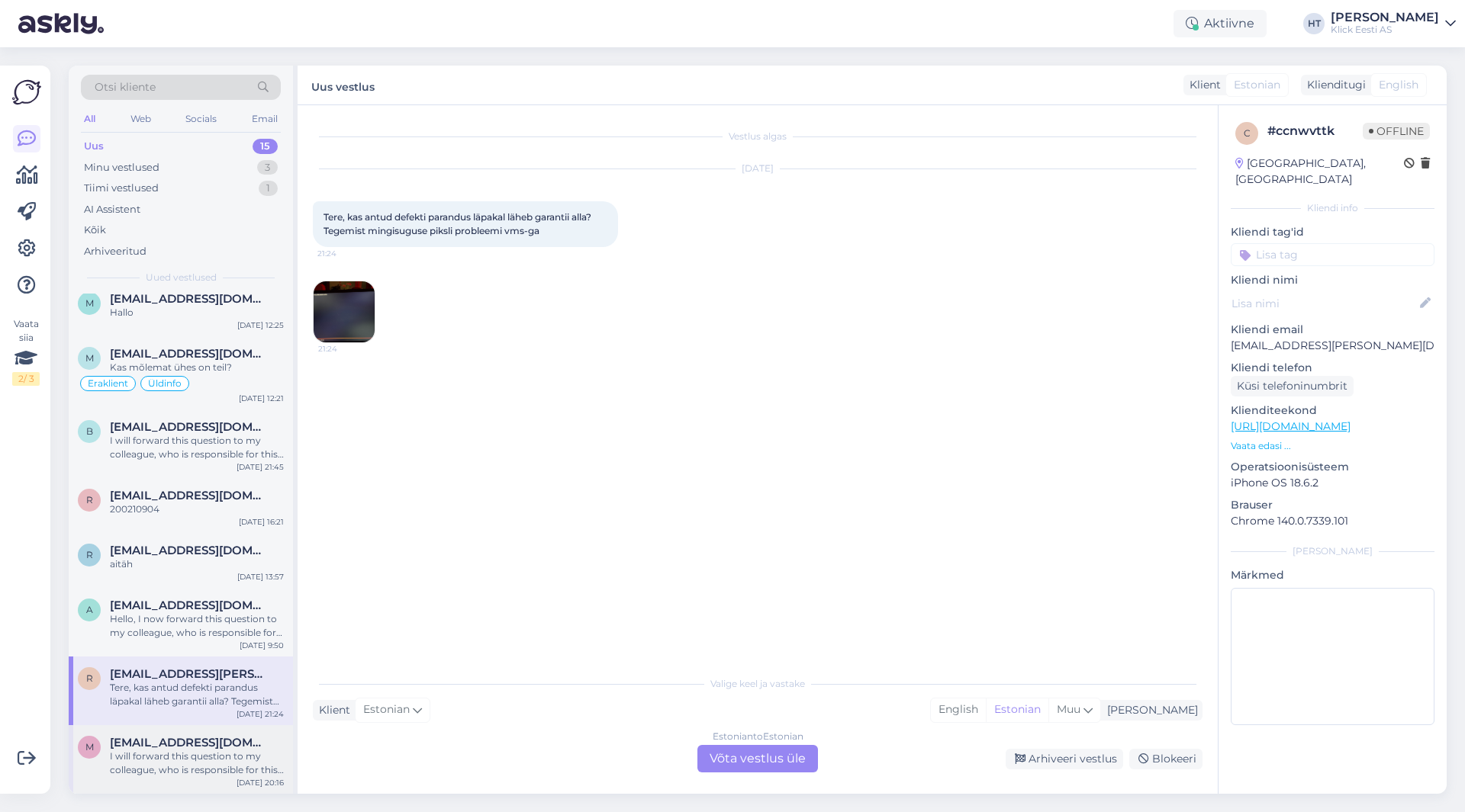
click at [232, 766] on div "I will forward this question to my colleague, who is responsible for this. The …" at bounding box center [196, 763] width 174 height 27
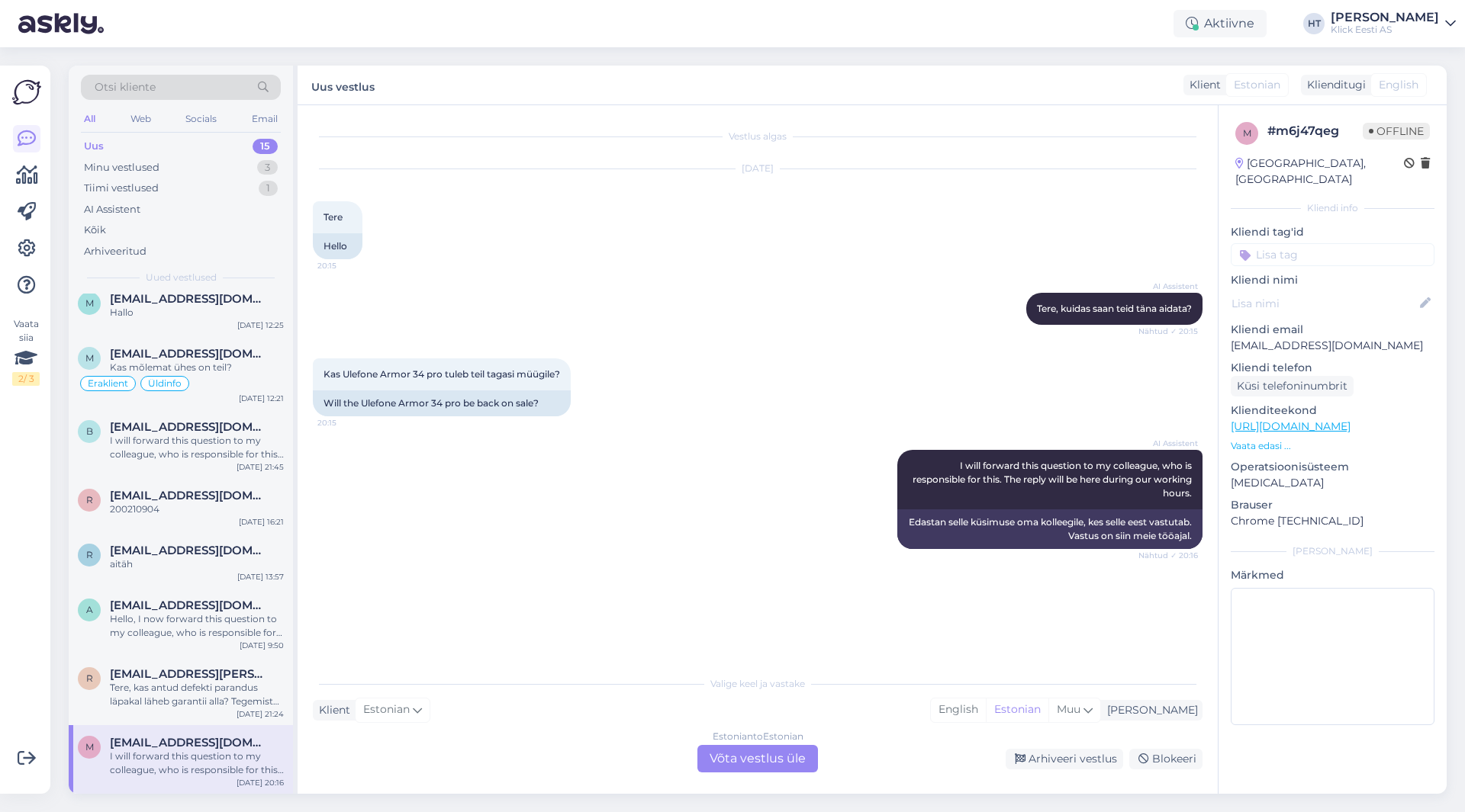
click at [635, 313] on div "AI Assistent [PERSON_NAME], kuidas saan teid [PERSON_NAME] aidata? Nähtud ✓ 20:…" at bounding box center [757, 309] width 890 height 65
click at [674, 348] on div "Kas Ulefone Armor 34 pro tuleb teil tagasi müügile? 20:15 Will the Ulefone Armo…" at bounding box center [757, 387] width 890 height 92
click at [753, 757] on div "Estonian to Estonian Võta vestlus üle" at bounding box center [758, 758] width 121 height 27
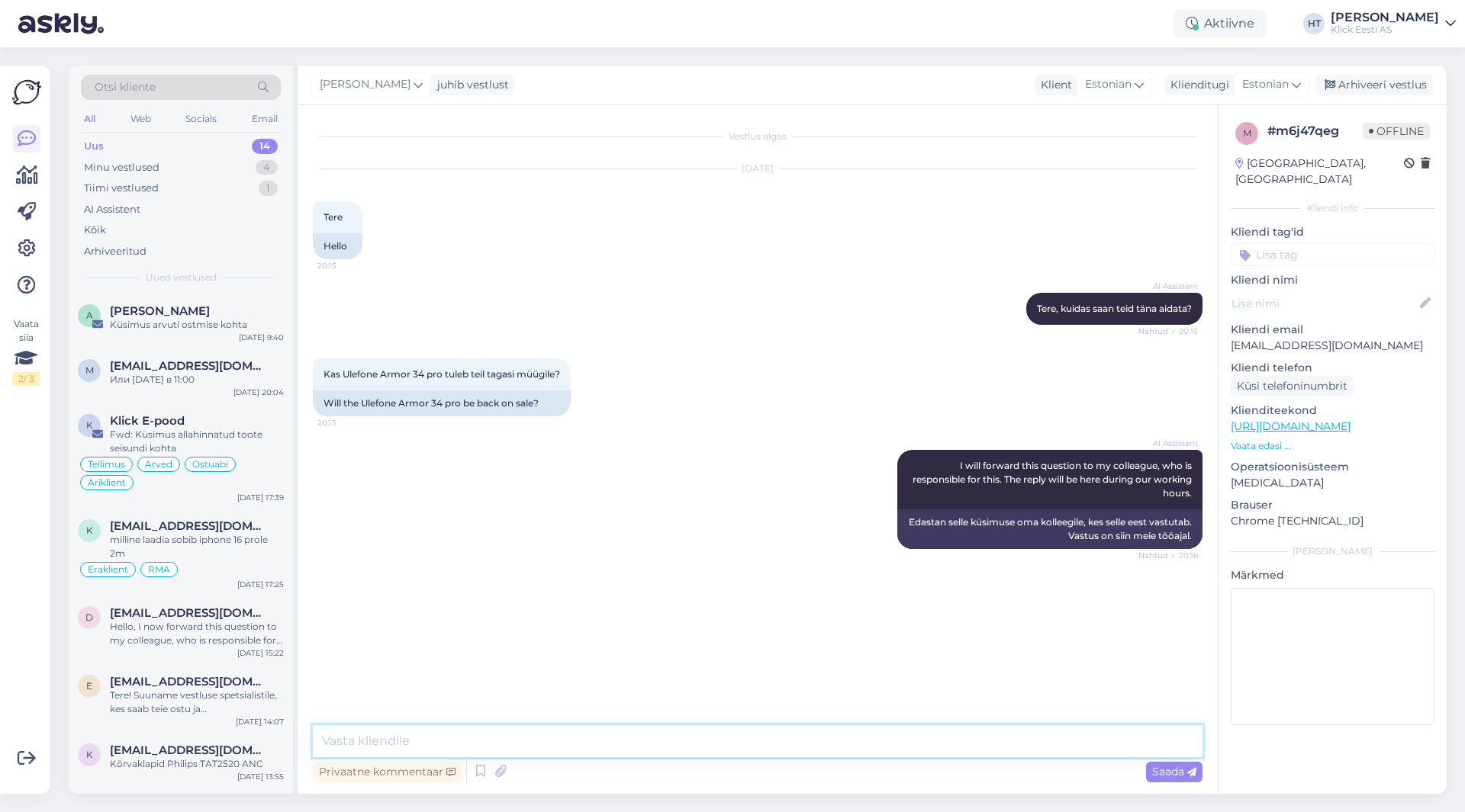
click at [750, 740] on textarea at bounding box center [757, 741] width 890 height 32
type textarea "Ei ole kahjuks täpset infot millal neid võiks juurde tulla."
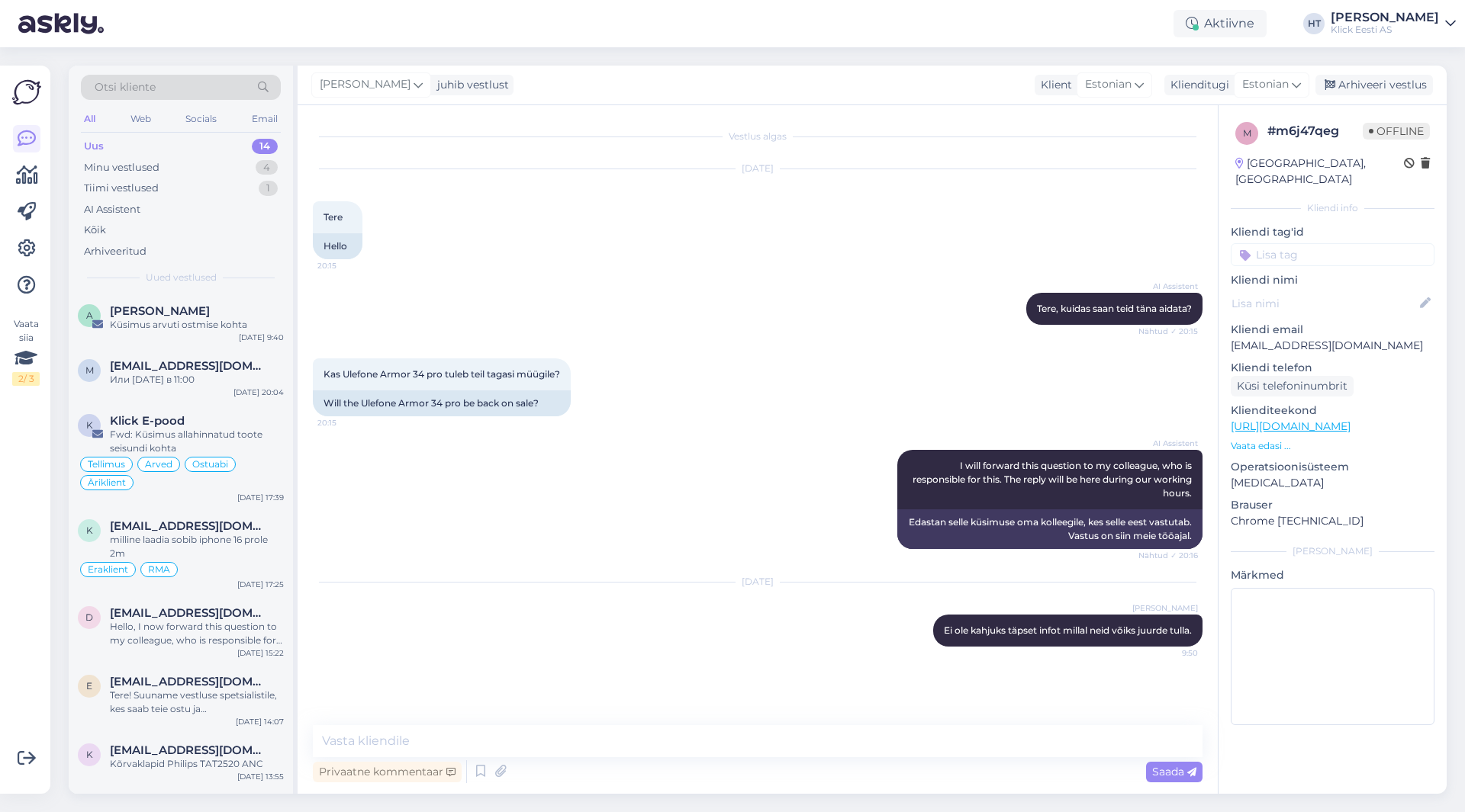
click at [1283, 243] on input at bounding box center [1333, 254] width 204 height 23
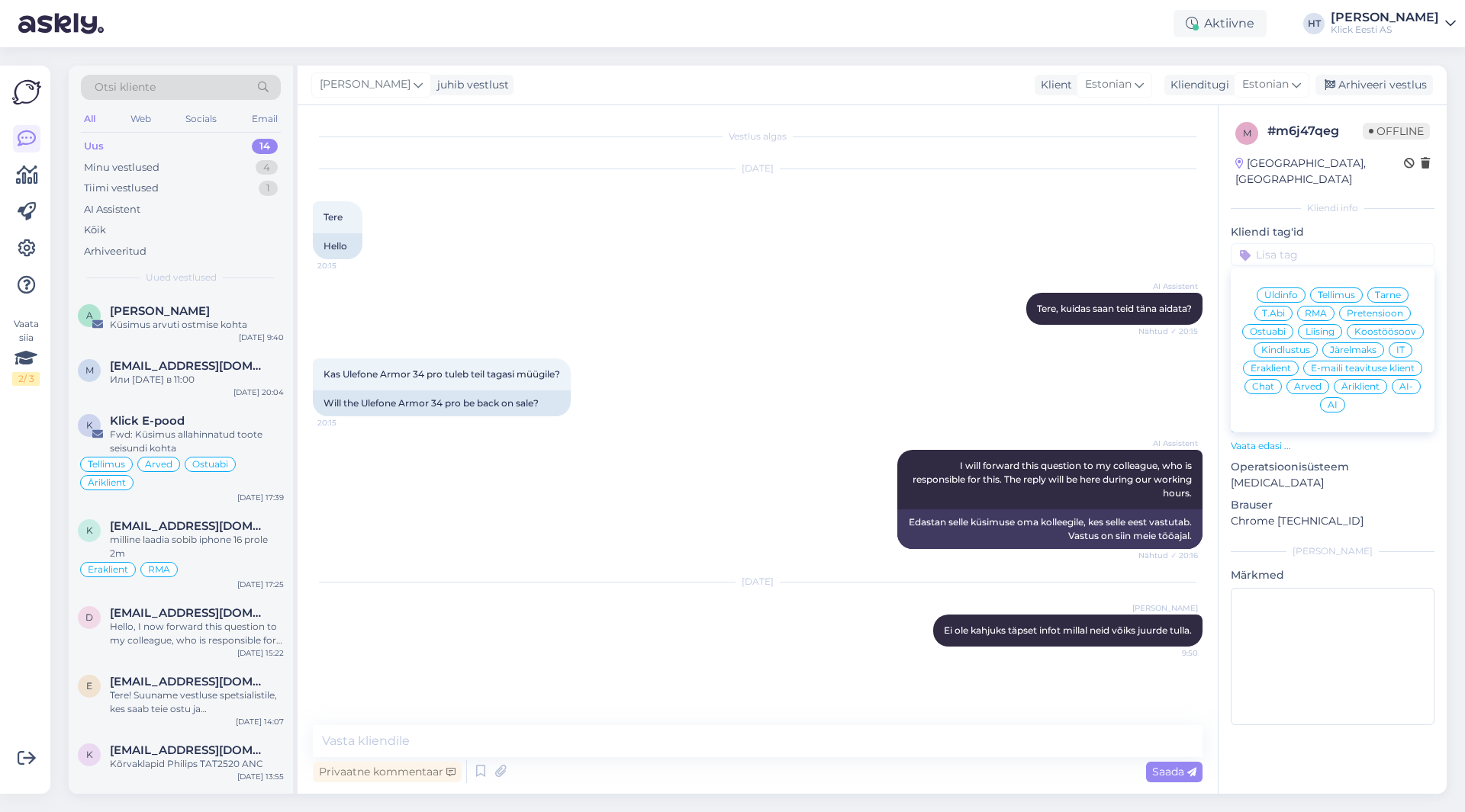
click at [1260, 327] on span "Ostuabi" at bounding box center [1268, 332] width 35 height 9
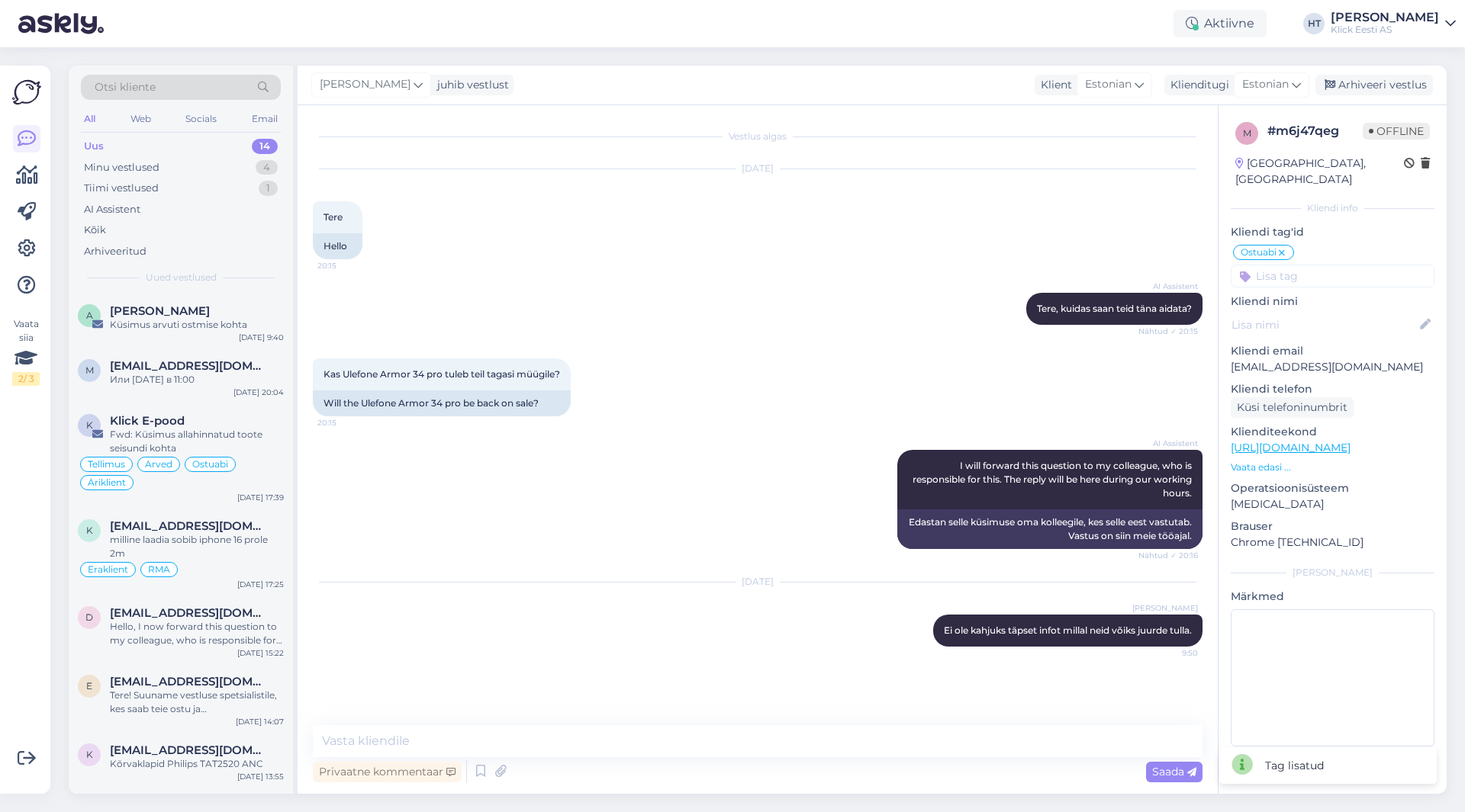
click at [1276, 266] on input at bounding box center [1333, 275] width 204 height 23
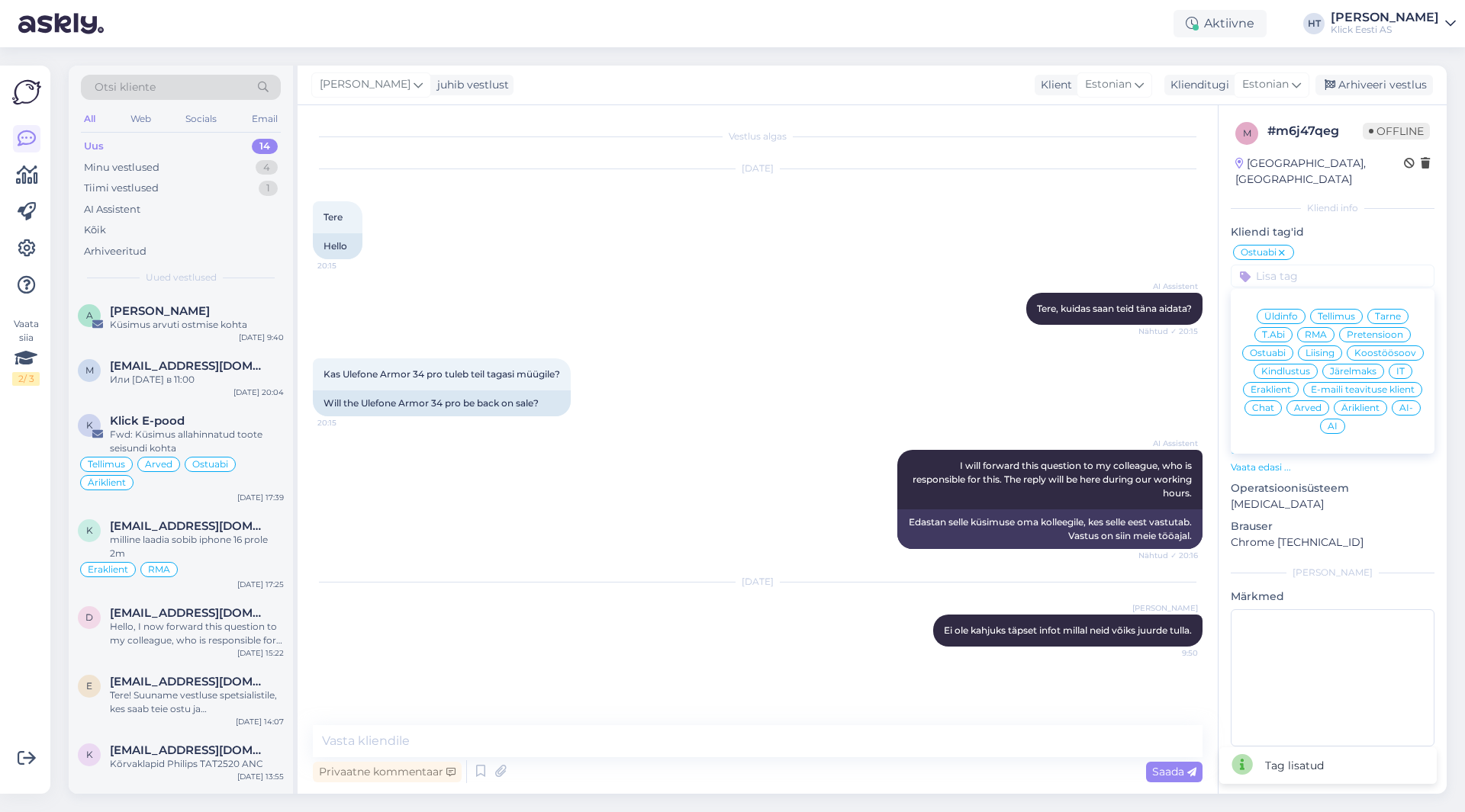
click at [1279, 385] on span "Eraklient" at bounding box center [1271, 390] width 41 height 9
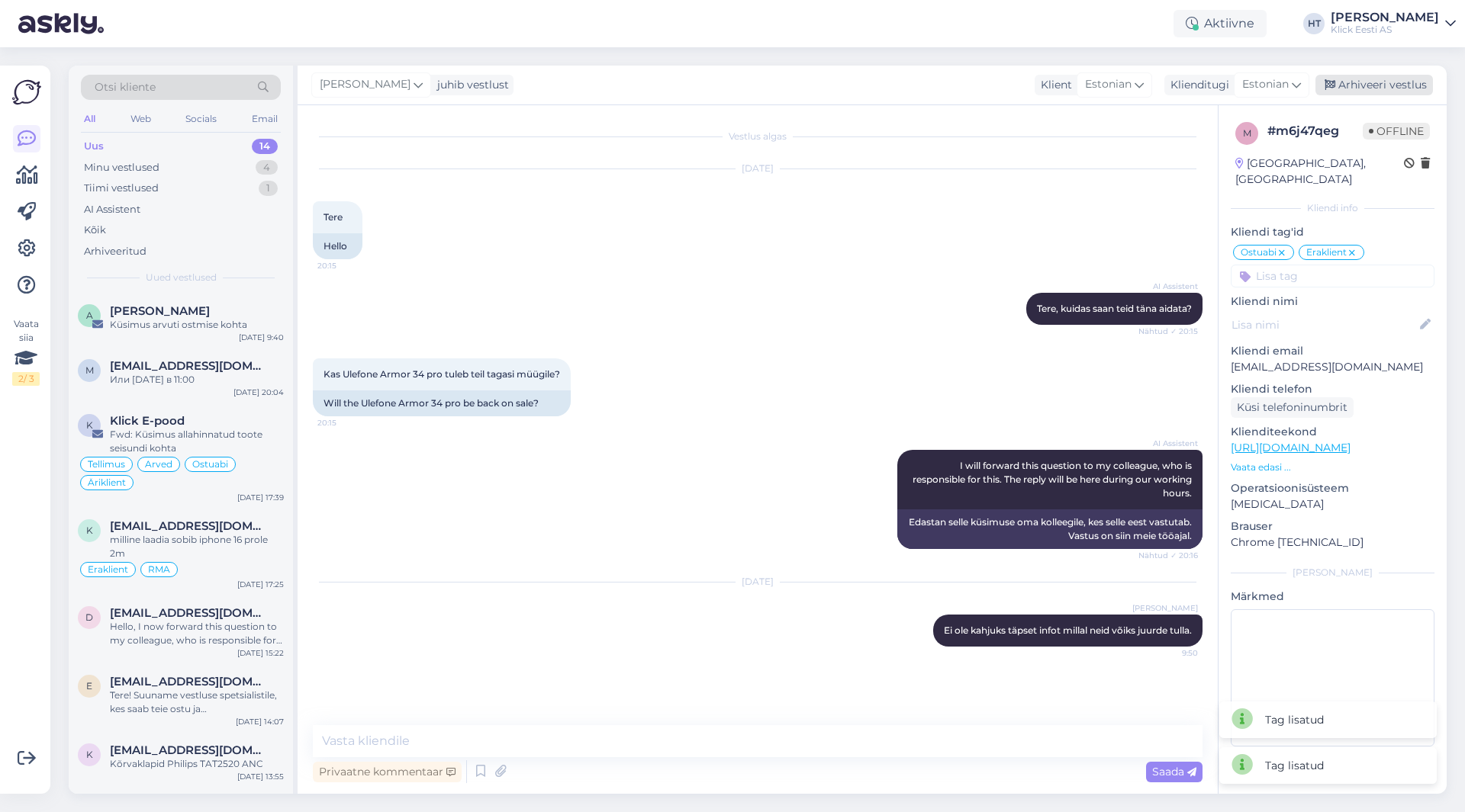
click at [1365, 92] on div "Arhiveeri vestlus" at bounding box center [1374, 84] width 117 height 21
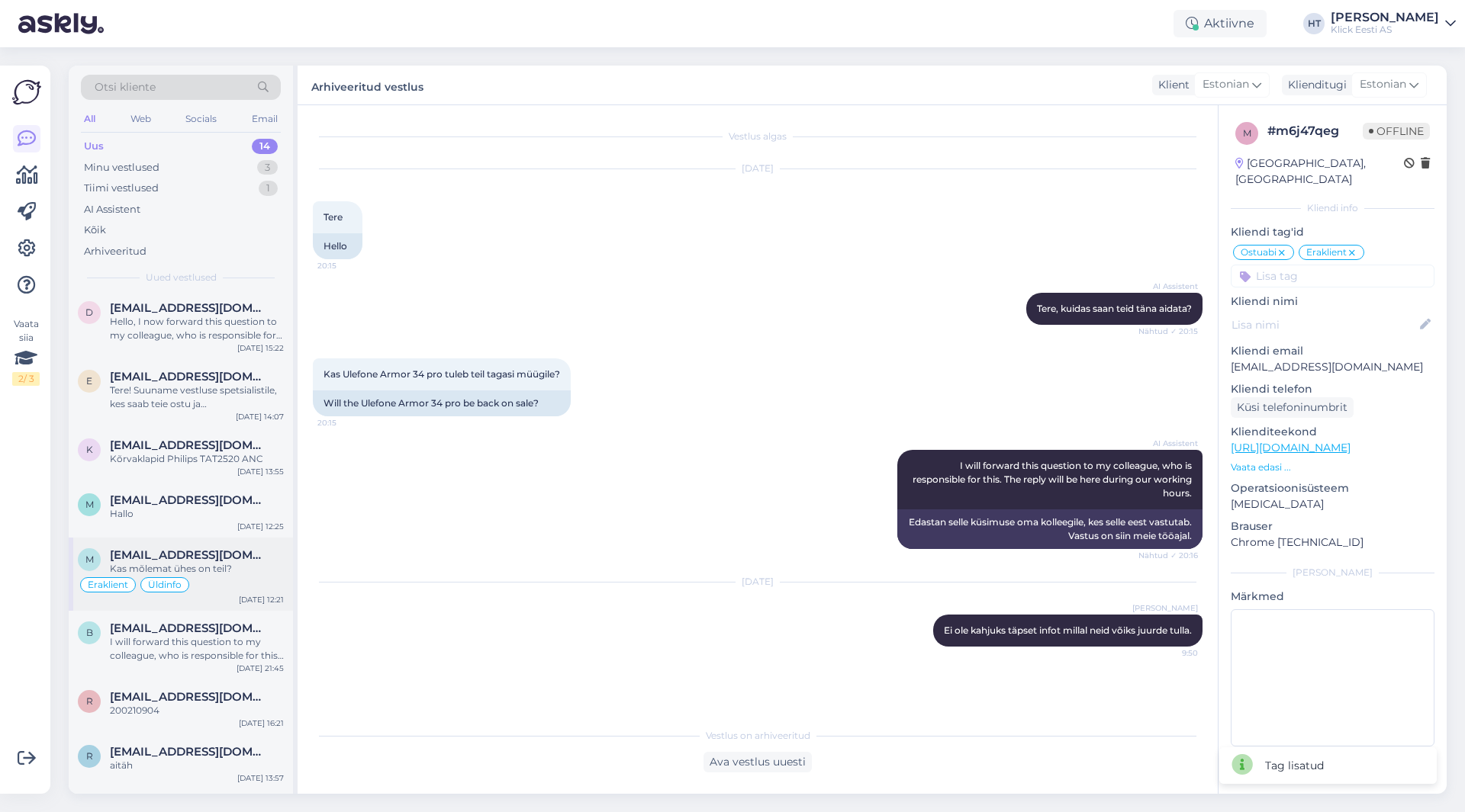
scroll to position [438, 0]
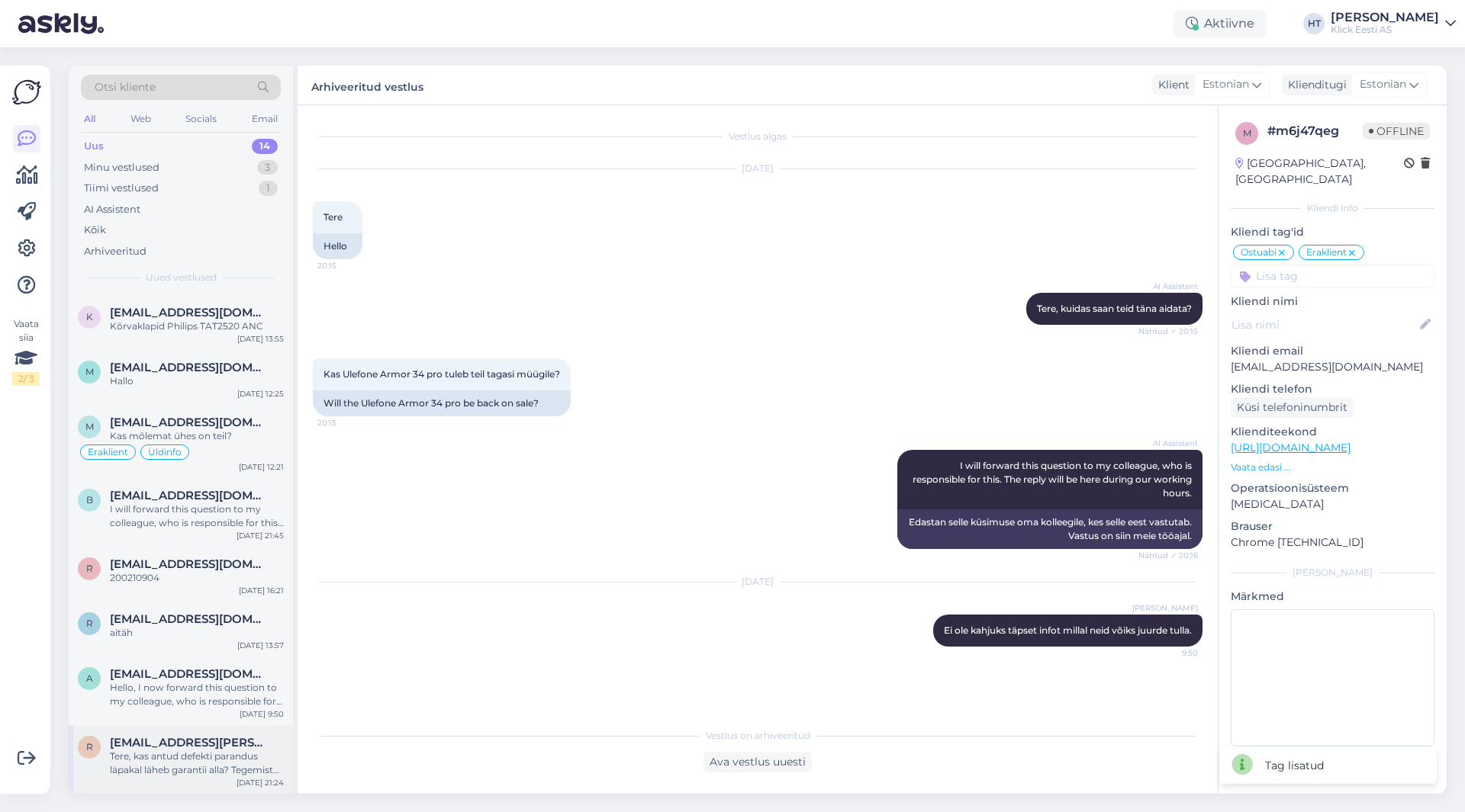
click at [217, 748] on span "[EMAIL_ADDRESS][PERSON_NAME][DOMAIN_NAME]" at bounding box center [189, 742] width 159 height 14
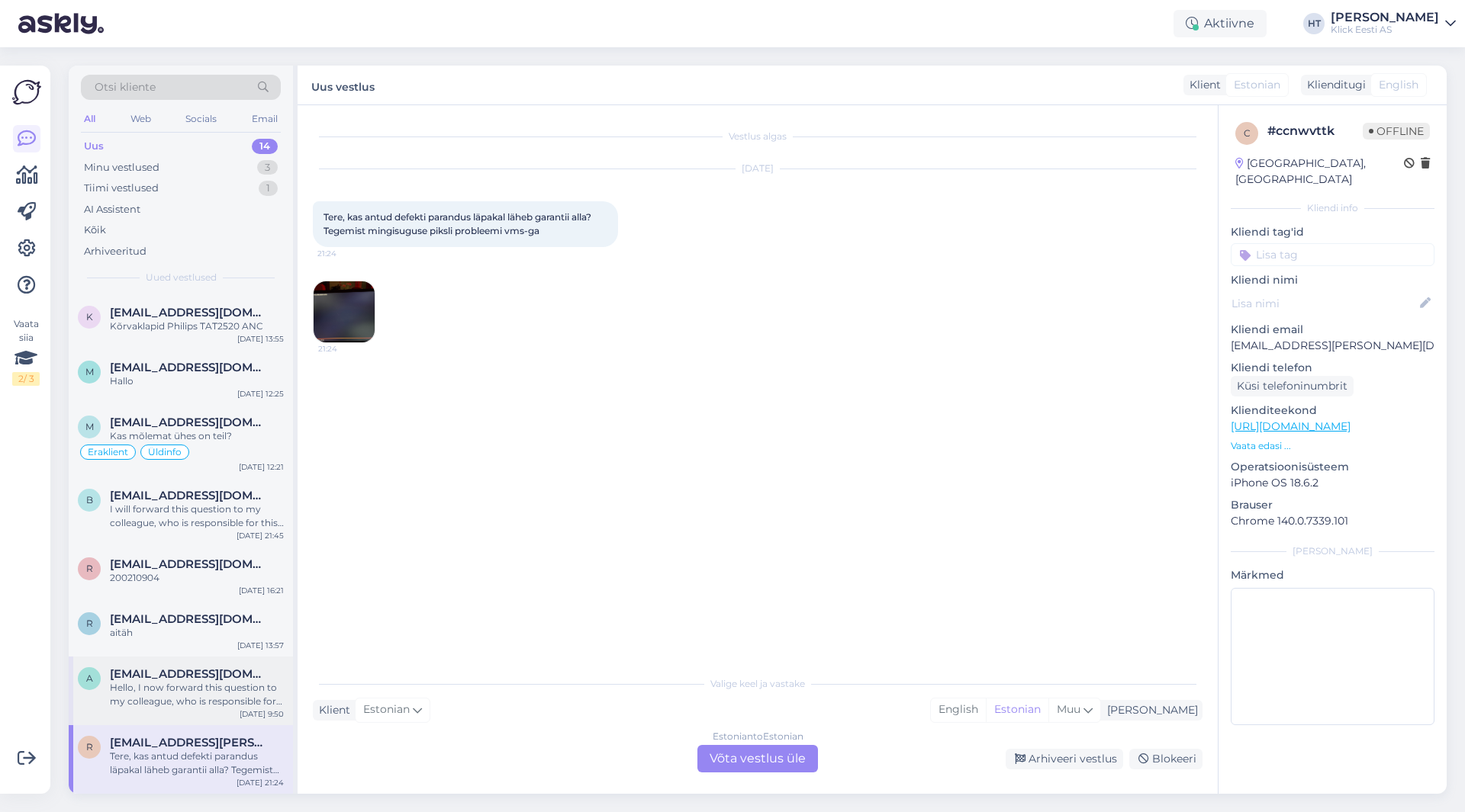
click at [214, 704] on div "Hello, I now forward this question to my colleague, who is responsible for this…" at bounding box center [196, 695] width 174 height 27
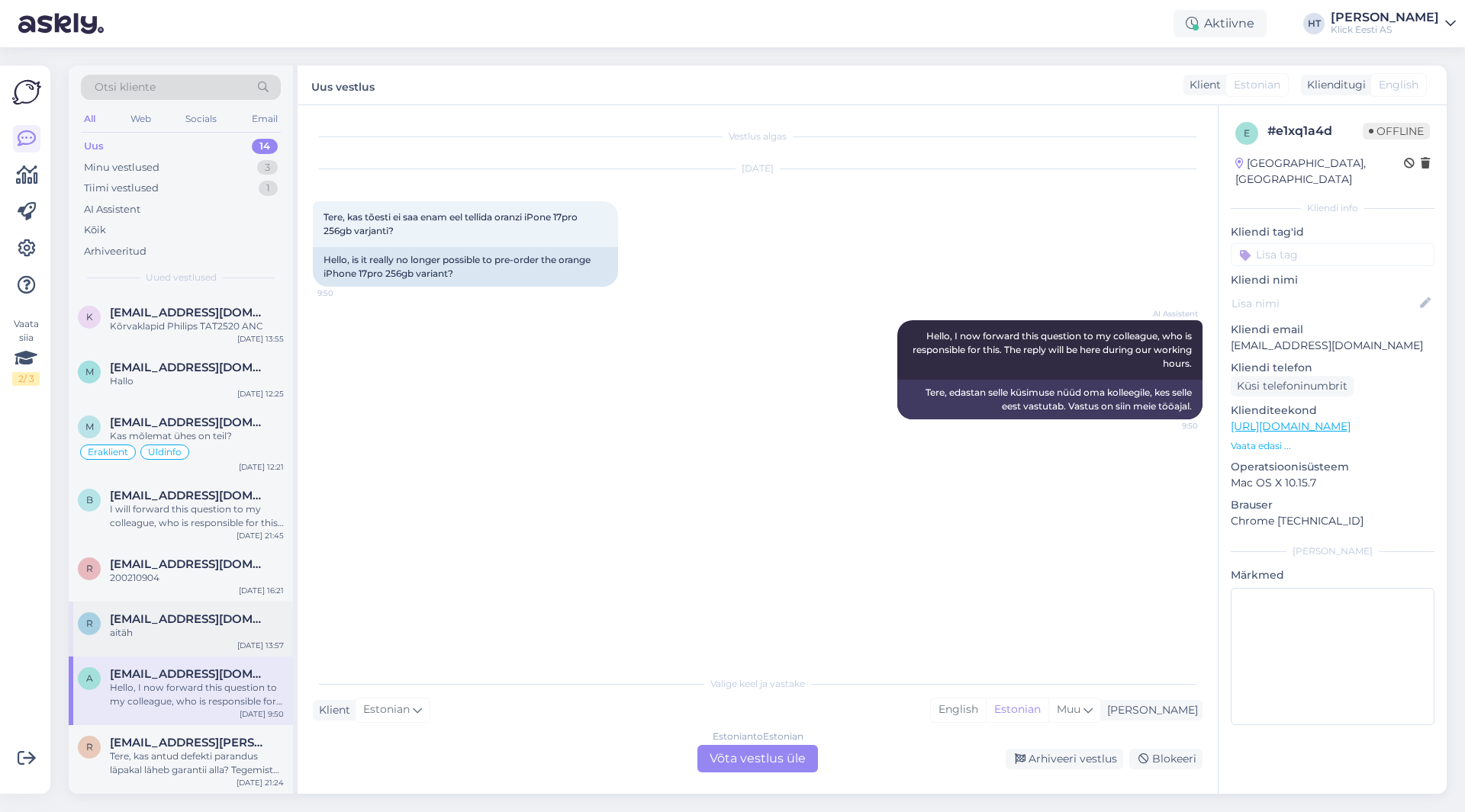
click at [218, 635] on div "aitäh" at bounding box center [196, 632] width 174 height 14
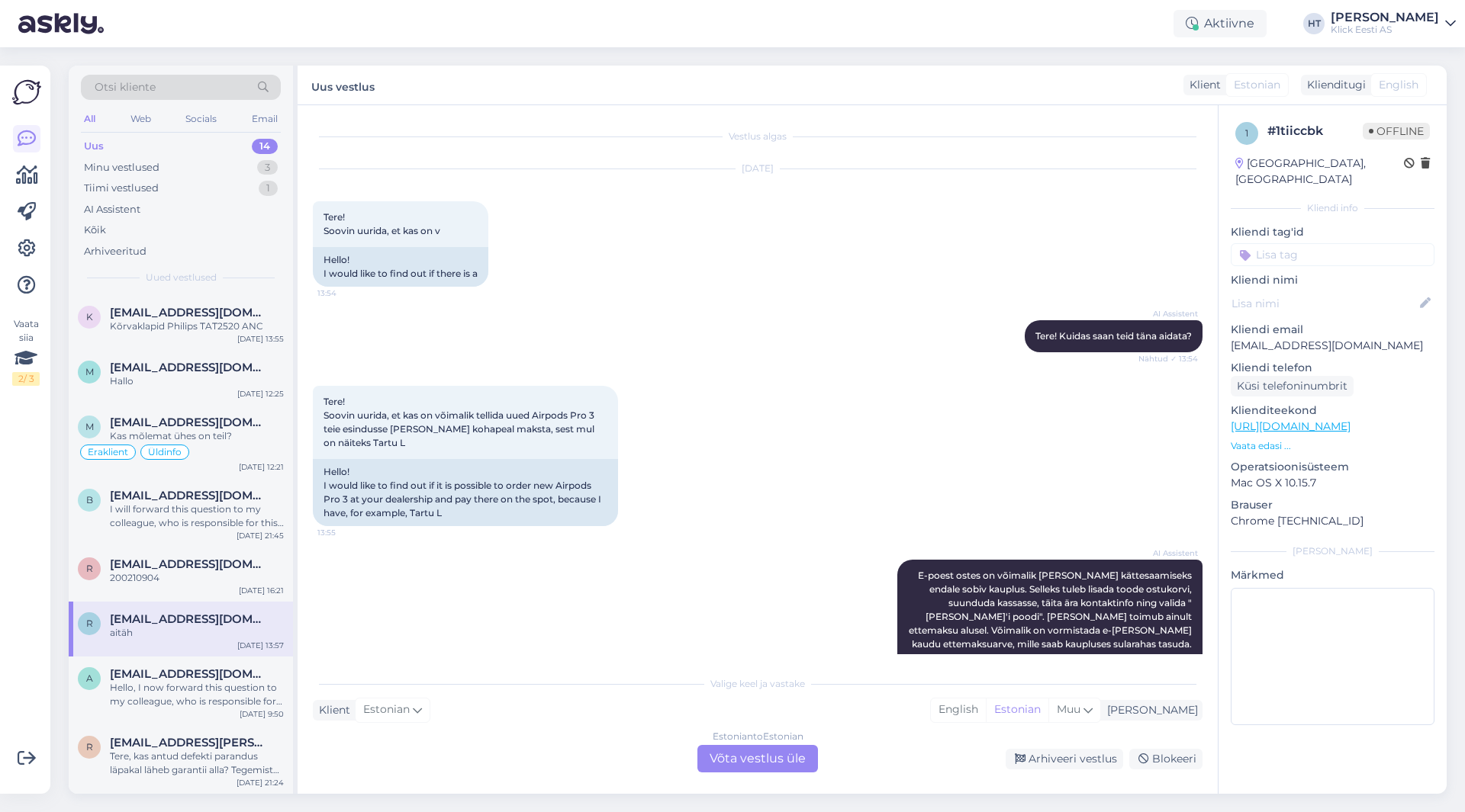
scroll to position [559, 0]
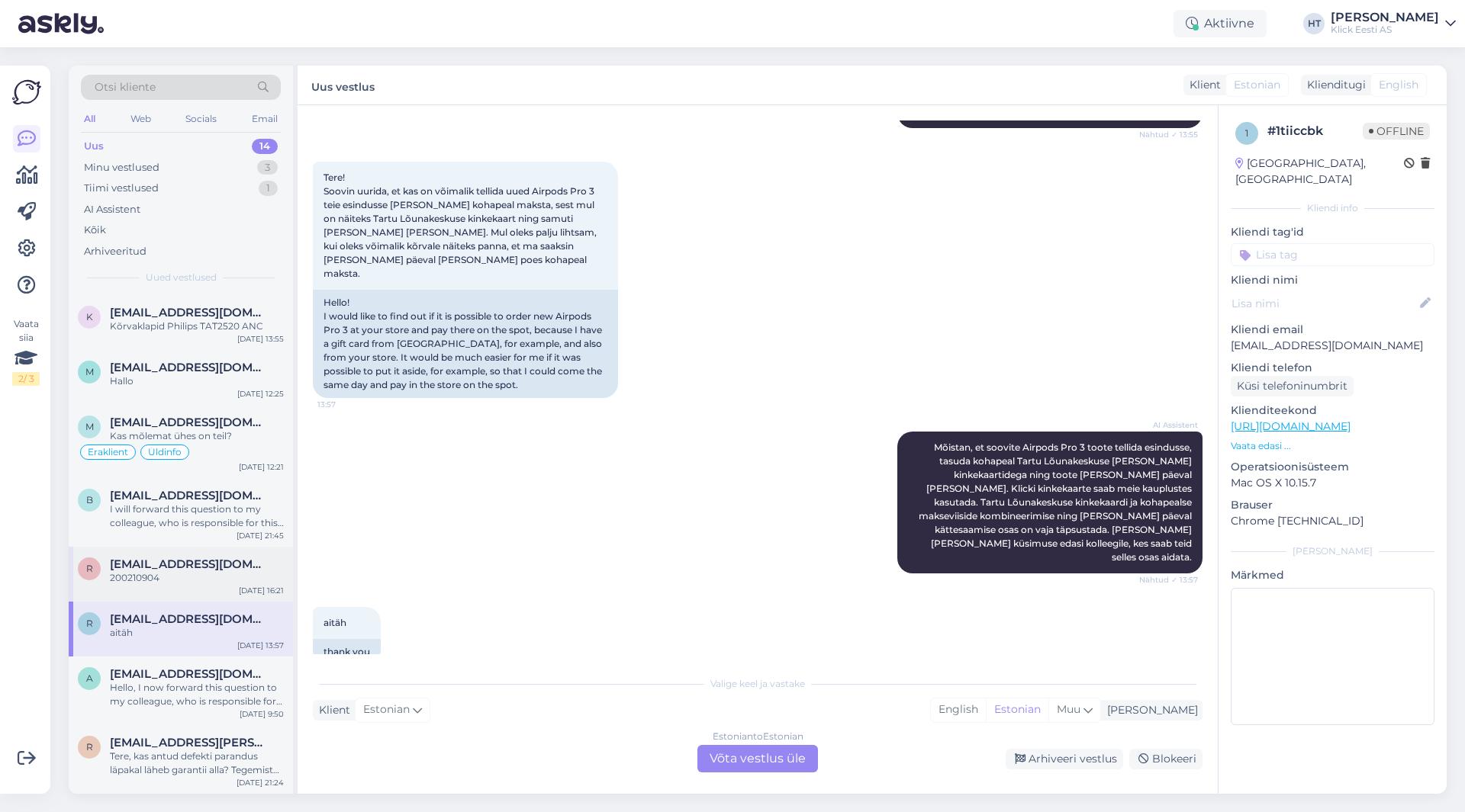
click at [215, 588] on div "r [EMAIL_ADDRESS][DOMAIN_NAME] 200210904 [DATE] 16:21" at bounding box center [181, 574] width 224 height 54
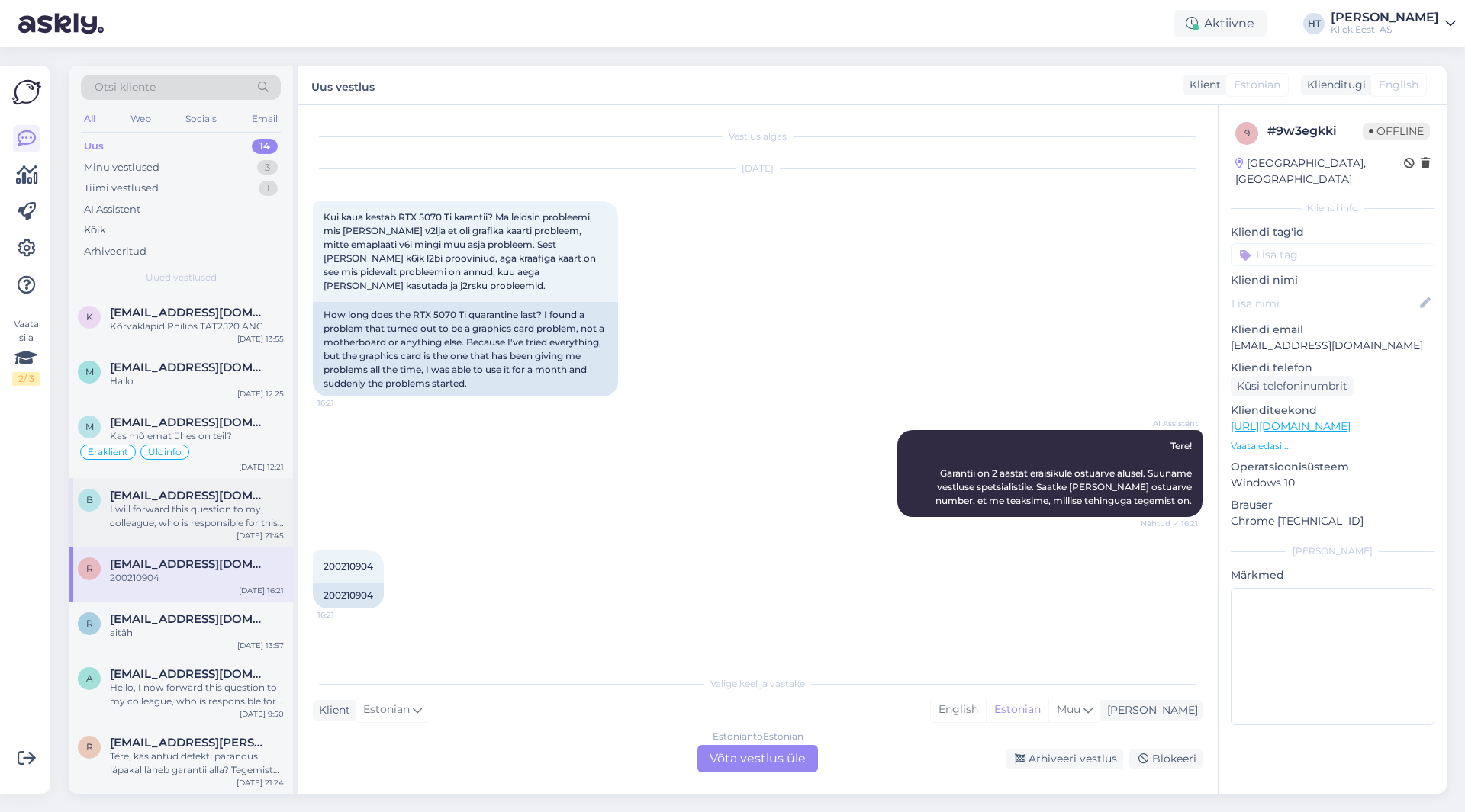
click at [213, 530] on div "I will forward this question to my colleague, who is responsible for this. The …" at bounding box center [196, 516] width 174 height 27
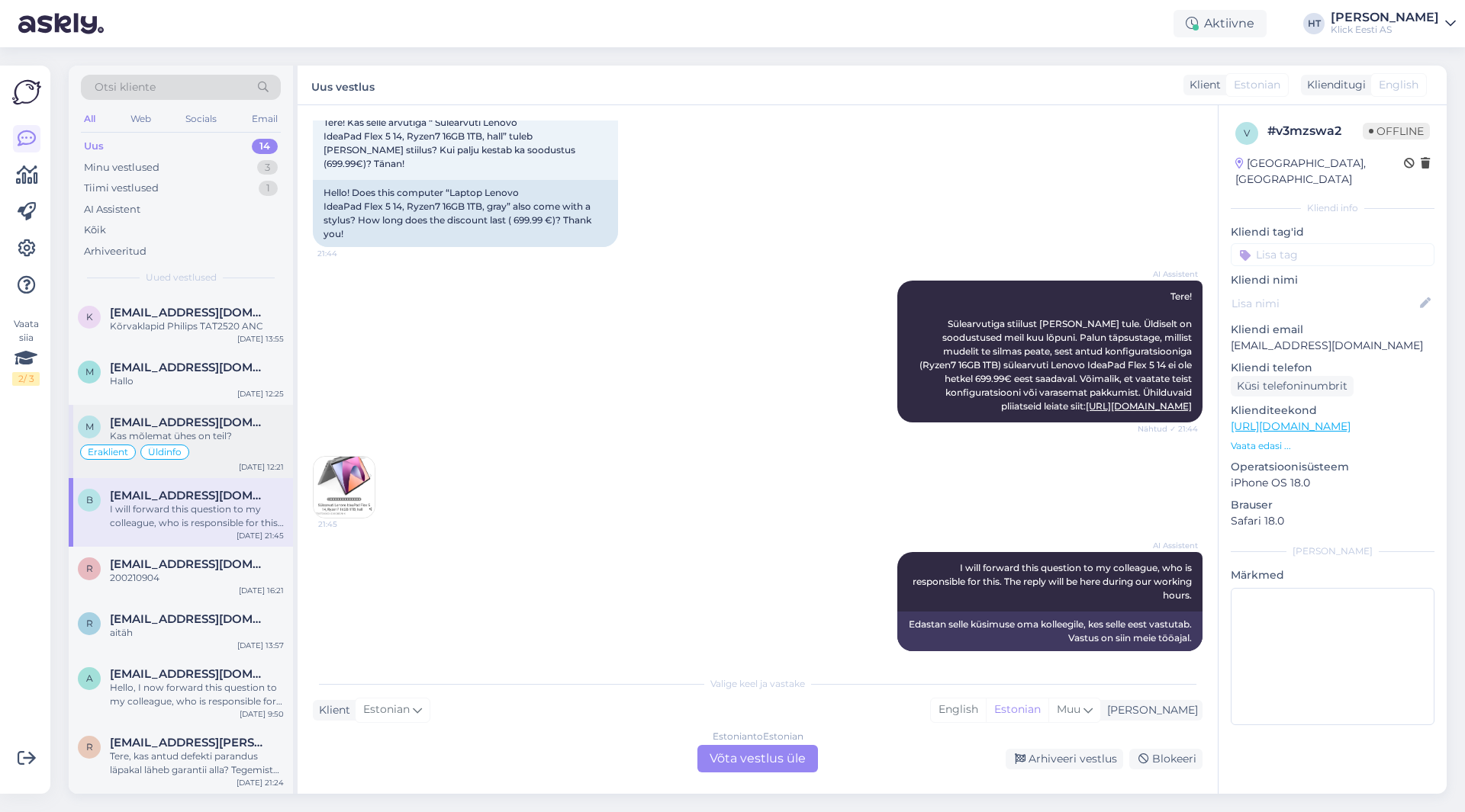
click at [226, 434] on div "Kas mõlemat ühes on teil?" at bounding box center [196, 436] width 174 height 14
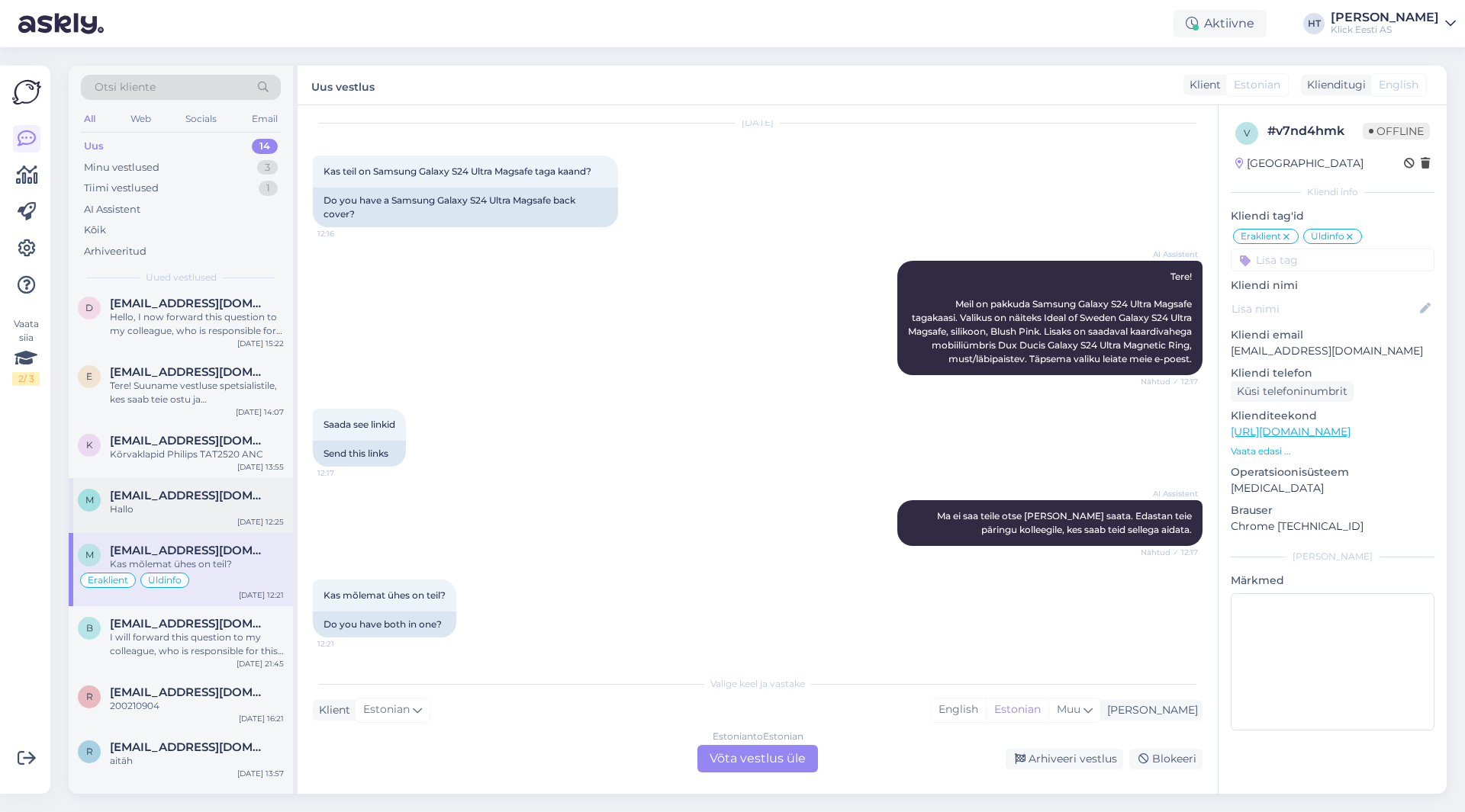
scroll to position [285, 0]
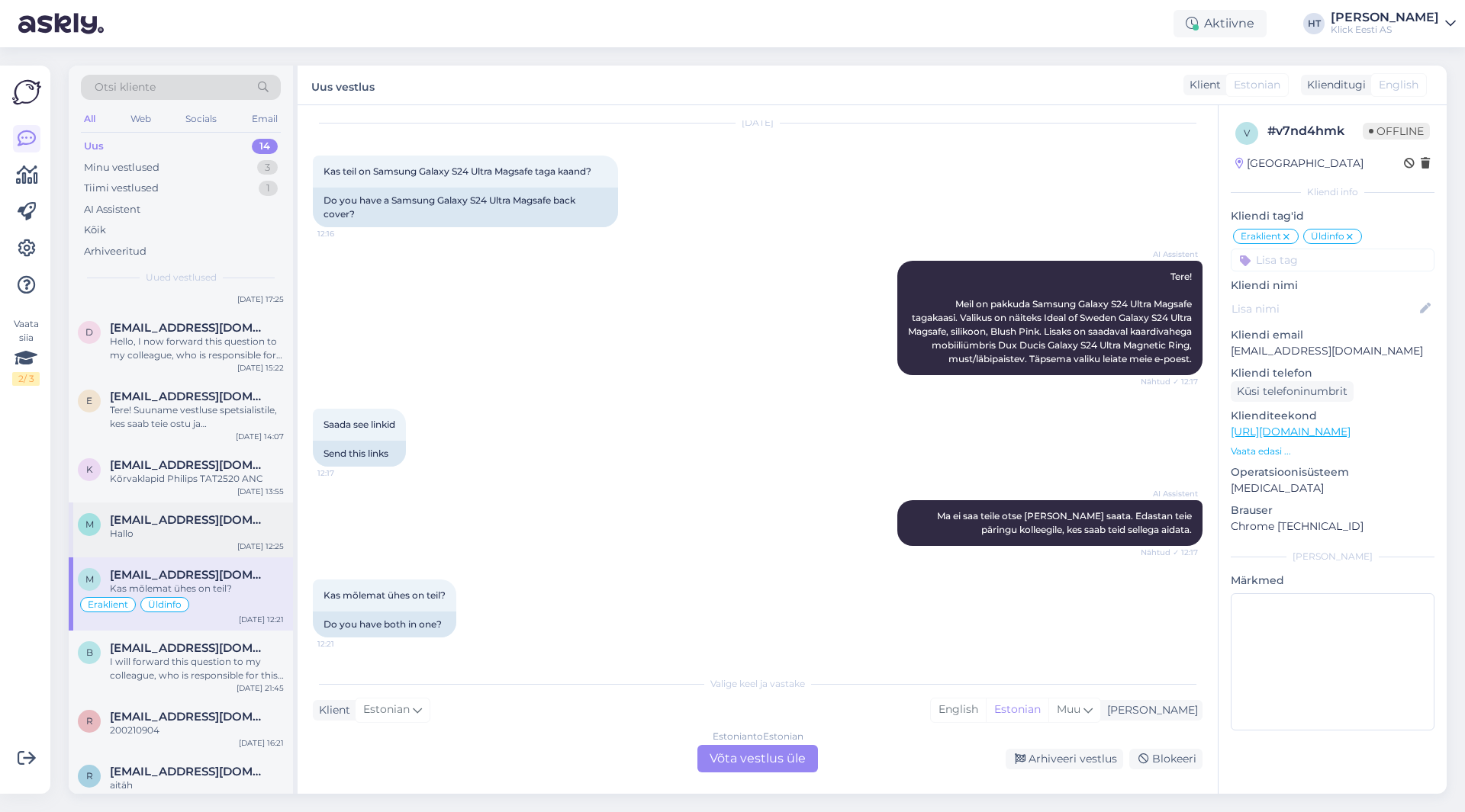
click at [219, 511] on div "M [EMAIL_ADDRESS][DOMAIN_NAME] Hallo [DATE] 12:25" at bounding box center [181, 530] width 224 height 54
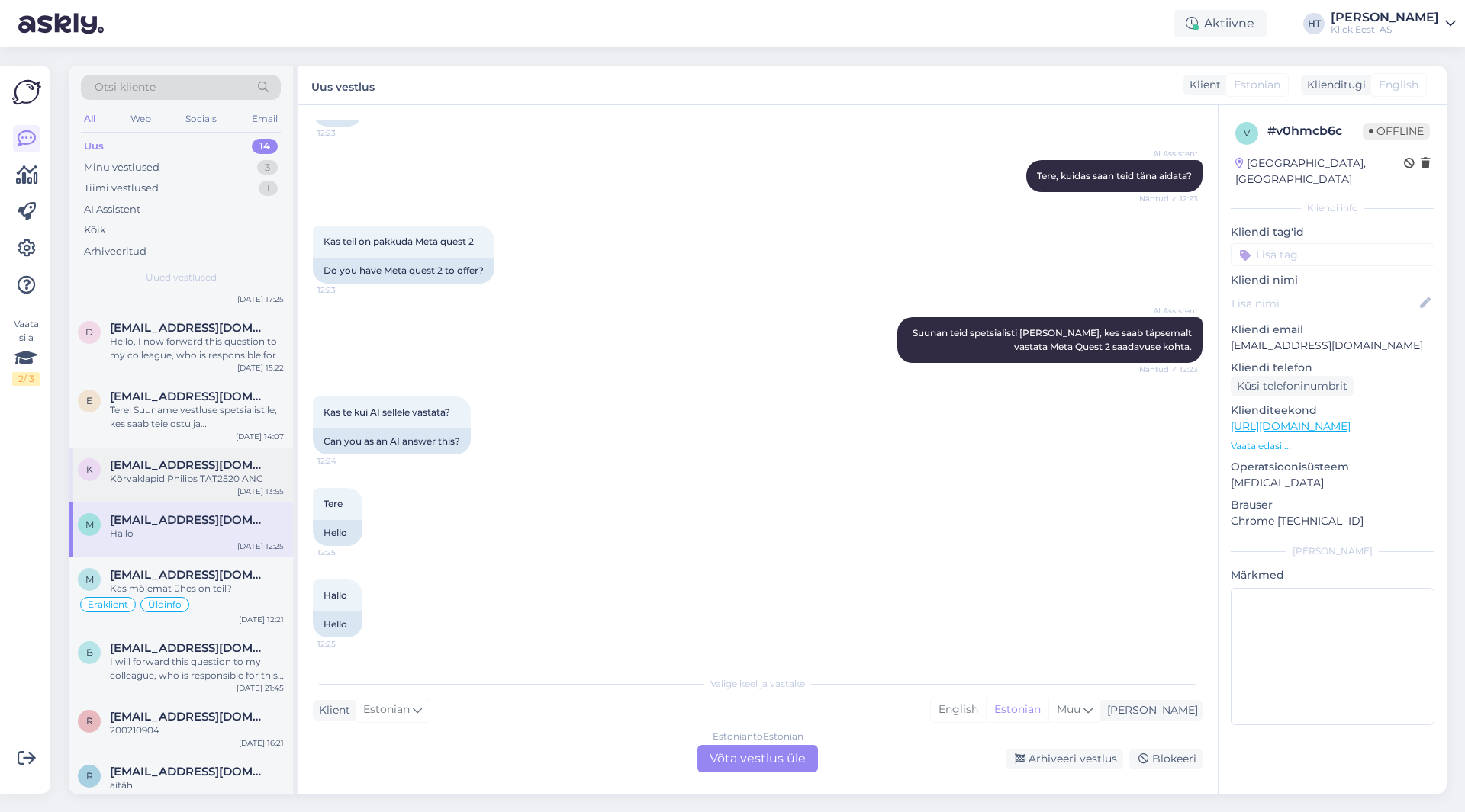
click at [221, 478] on div "Kõrvaklapid Philips TAT2520 ANC" at bounding box center [196, 479] width 174 height 14
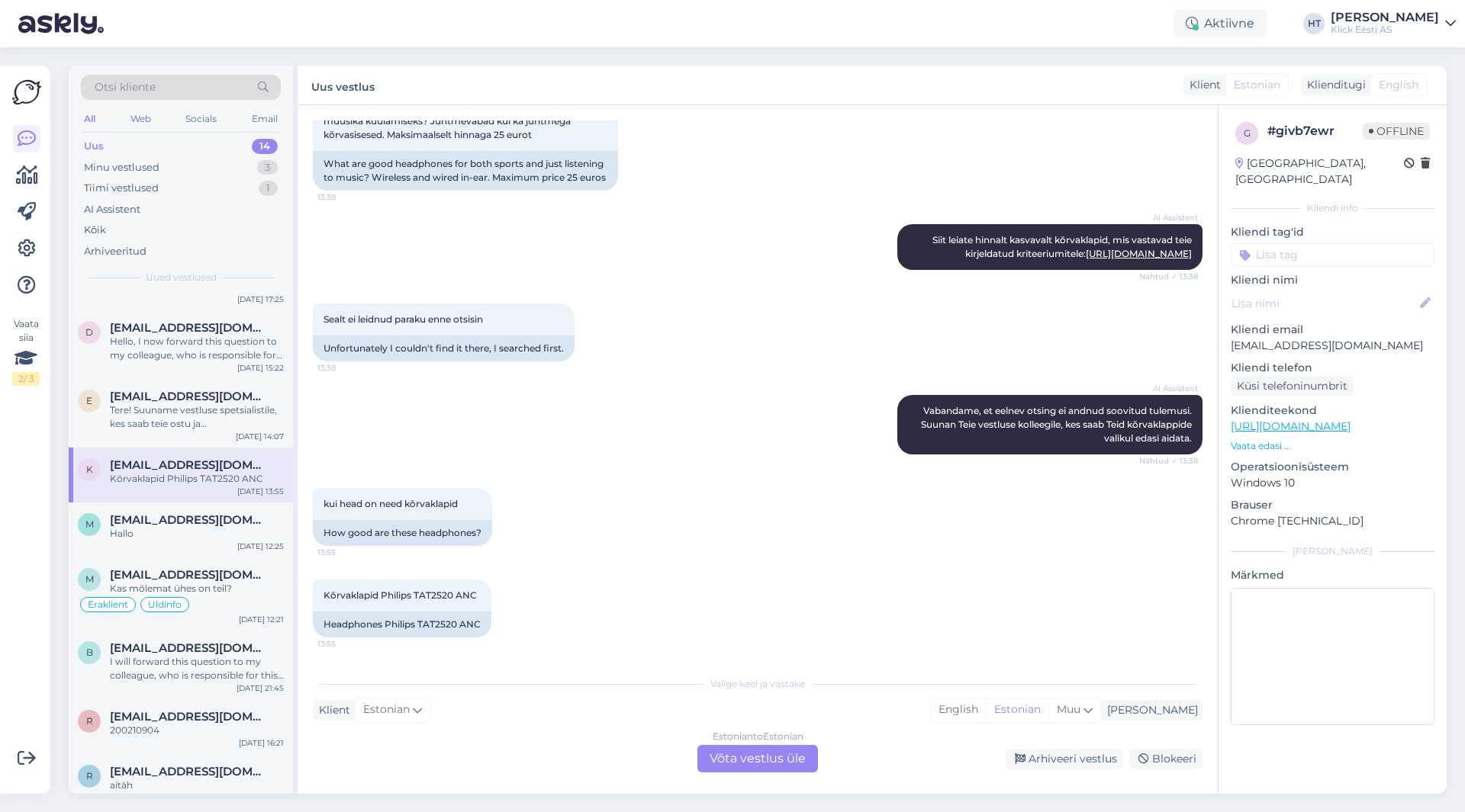
scroll to position [322, 0]
click at [239, 410] on div "Tere! Suuname vestluse spetsialistile, kes saab teie ostu ja sooduspakkumise ko…" at bounding box center [196, 417] width 174 height 27
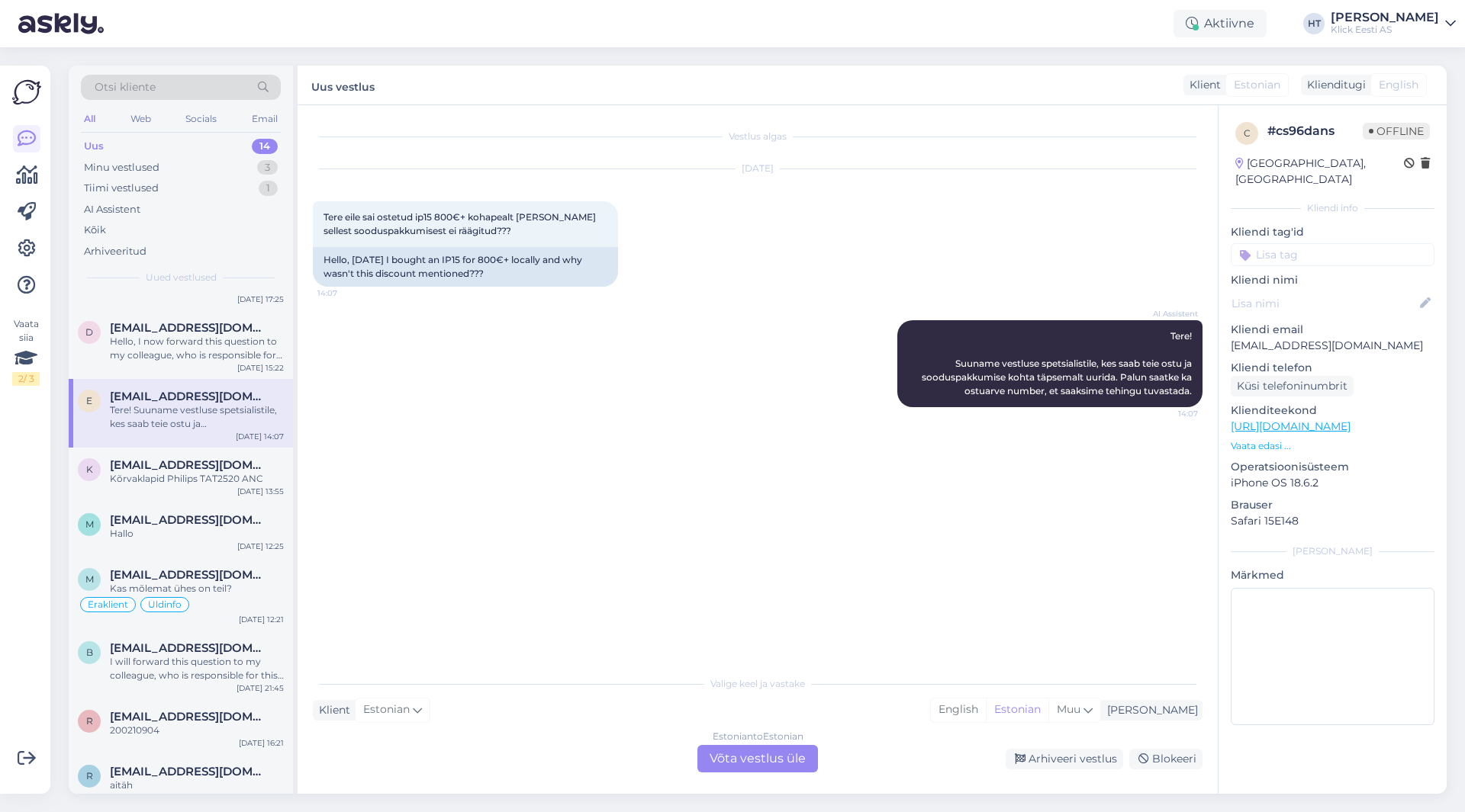
scroll to position [209, 0]
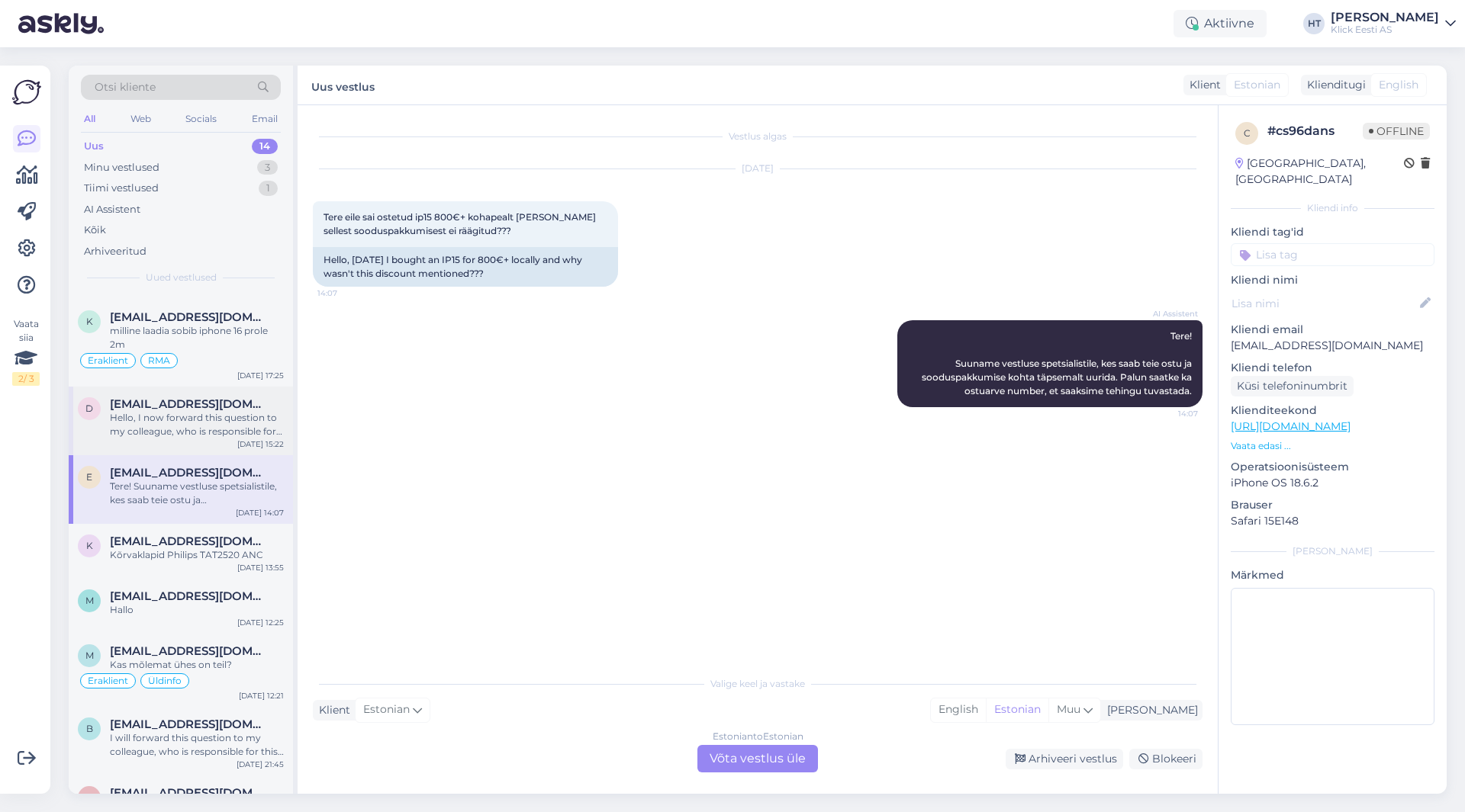
click at [234, 439] on div "D [EMAIL_ADDRESS][DOMAIN_NAME] Hello, I now forward this question to my colleag…" at bounding box center [181, 421] width 224 height 69
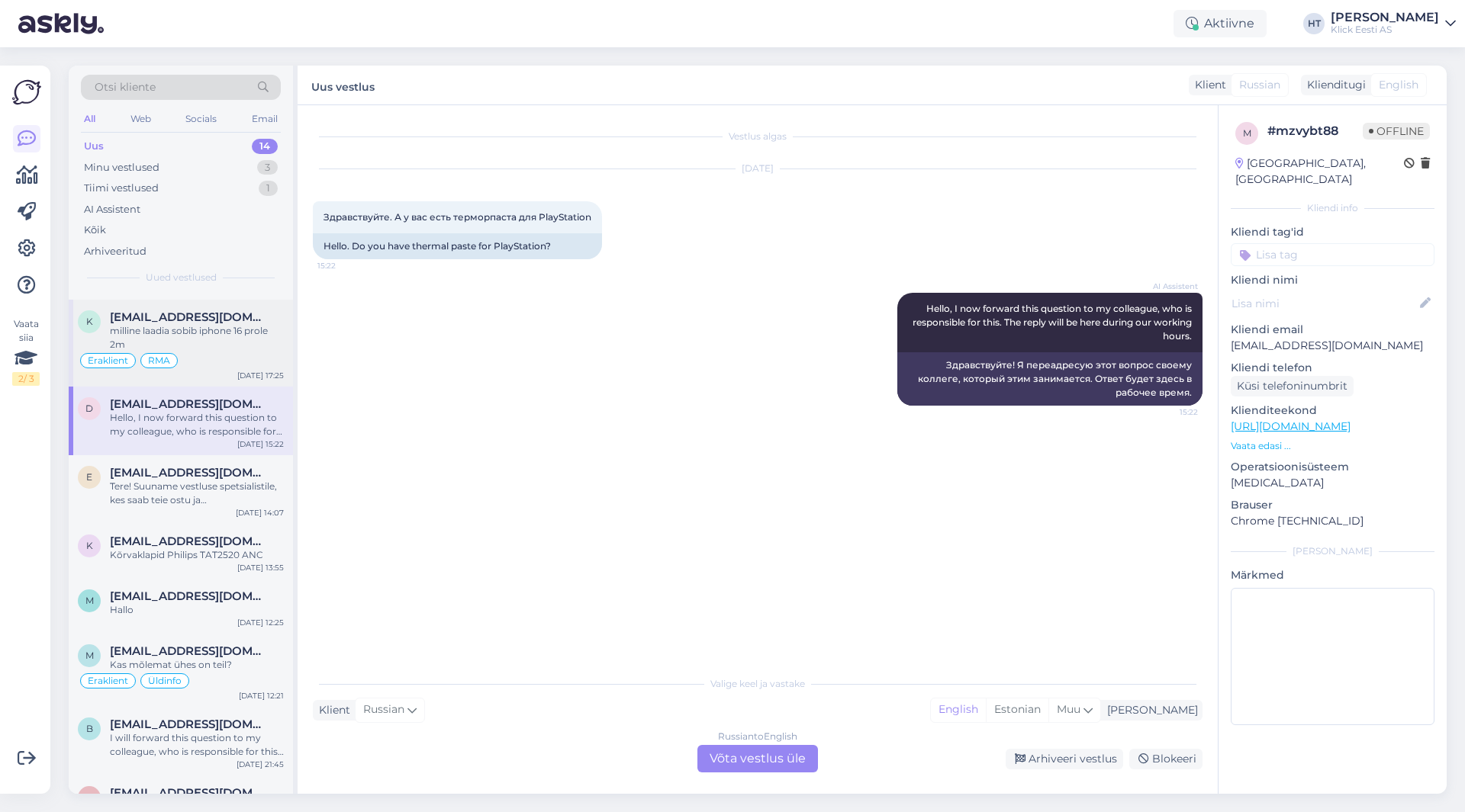
click at [245, 361] on div "Eraklient RMA" at bounding box center [181, 361] width 206 height 18
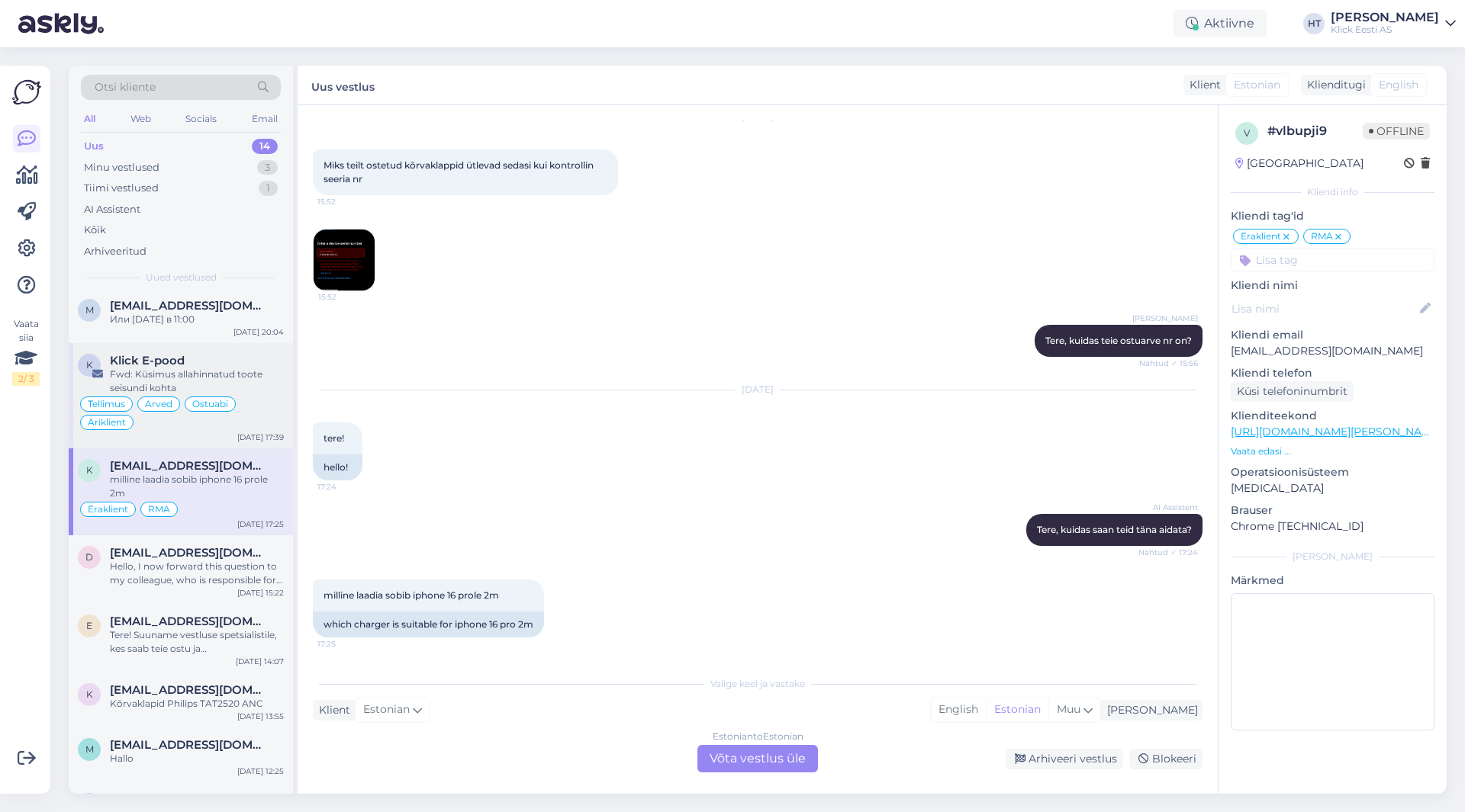
scroll to position [56, 0]
click at [216, 383] on div "Fwd: Küsimus allahinnatud toote seisundi kohta" at bounding box center [196, 385] width 174 height 27
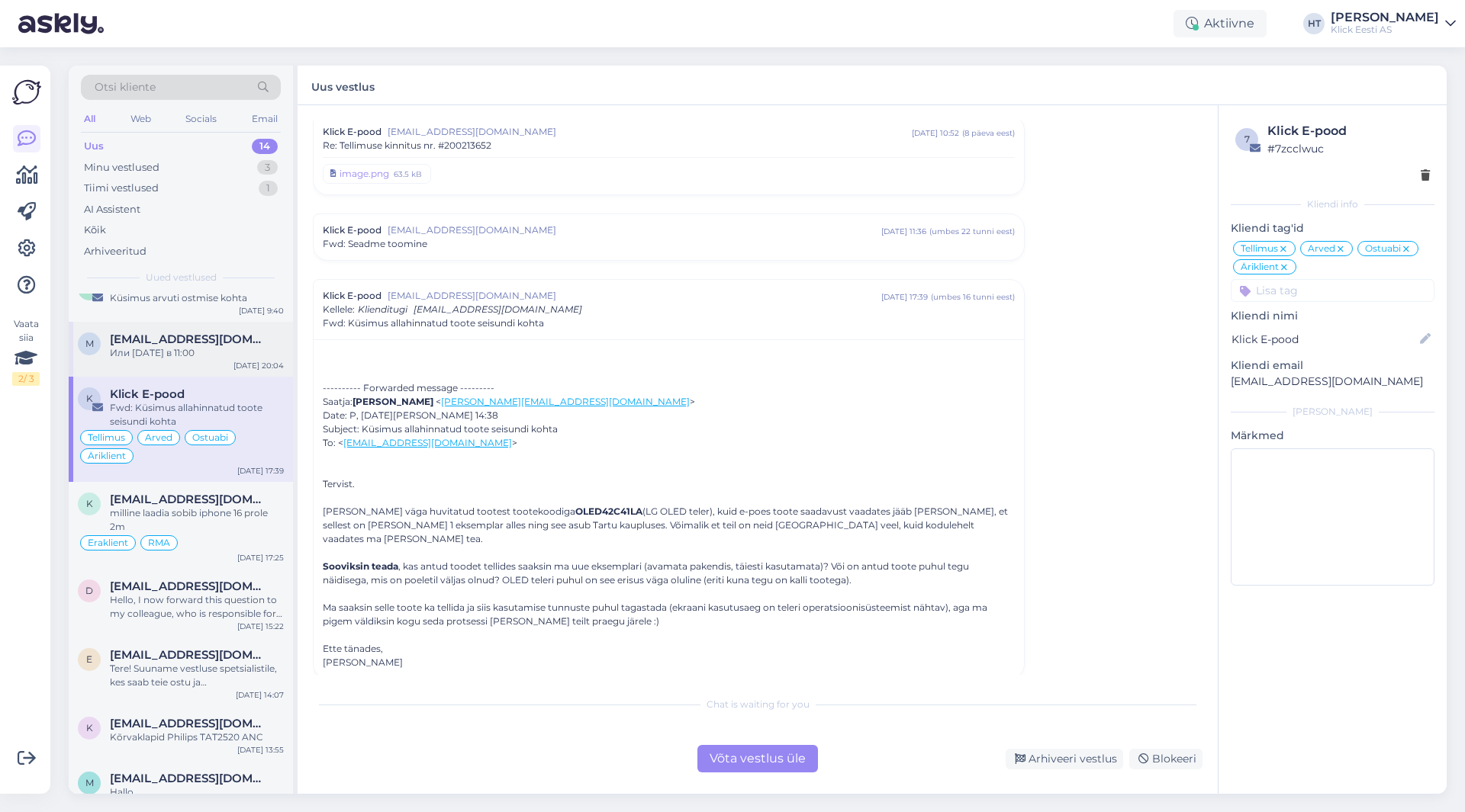
scroll to position [0, 0]
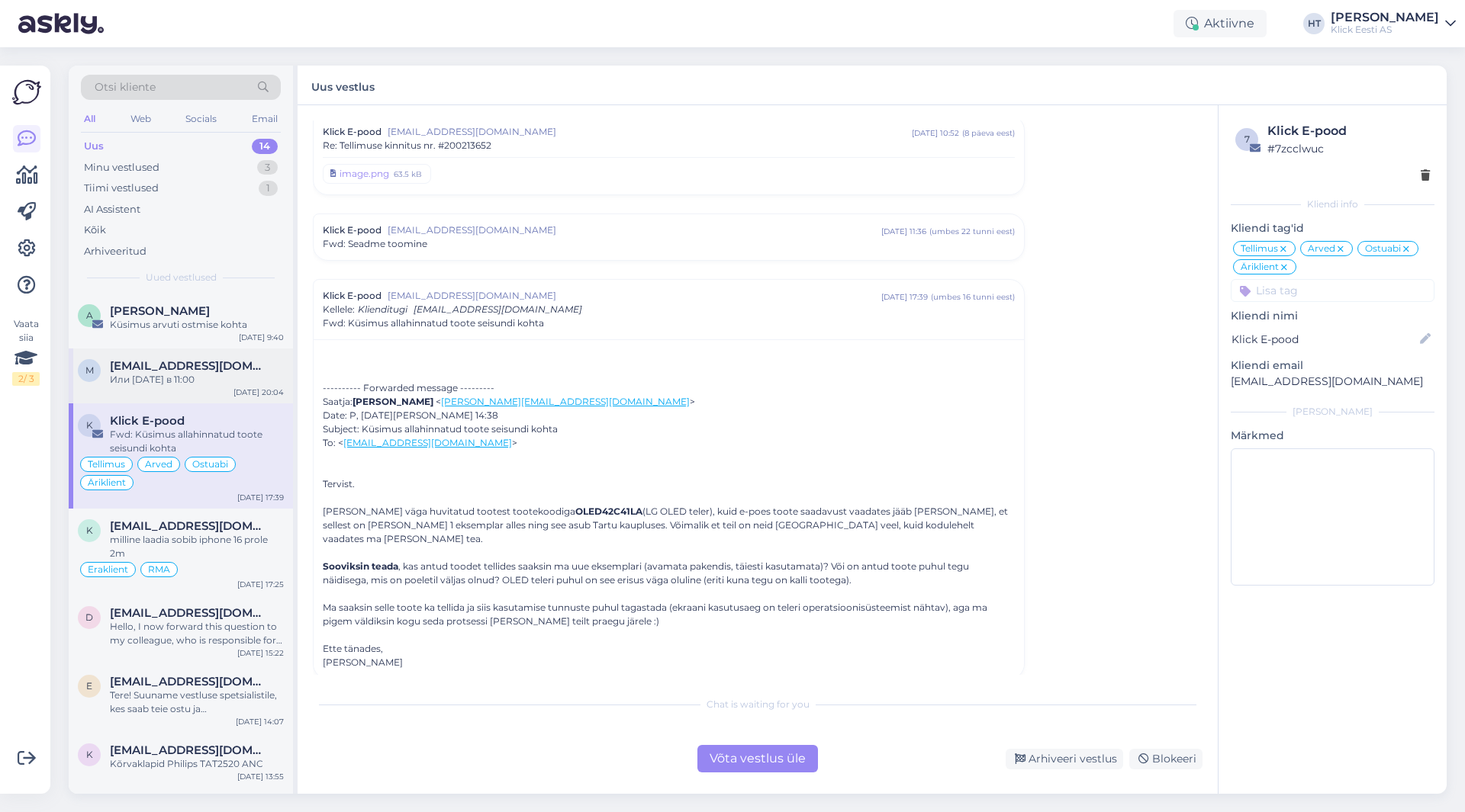
click at [235, 371] on span "[EMAIL_ADDRESS][DOMAIN_NAME]" at bounding box center [189, 366] width 159 height 14
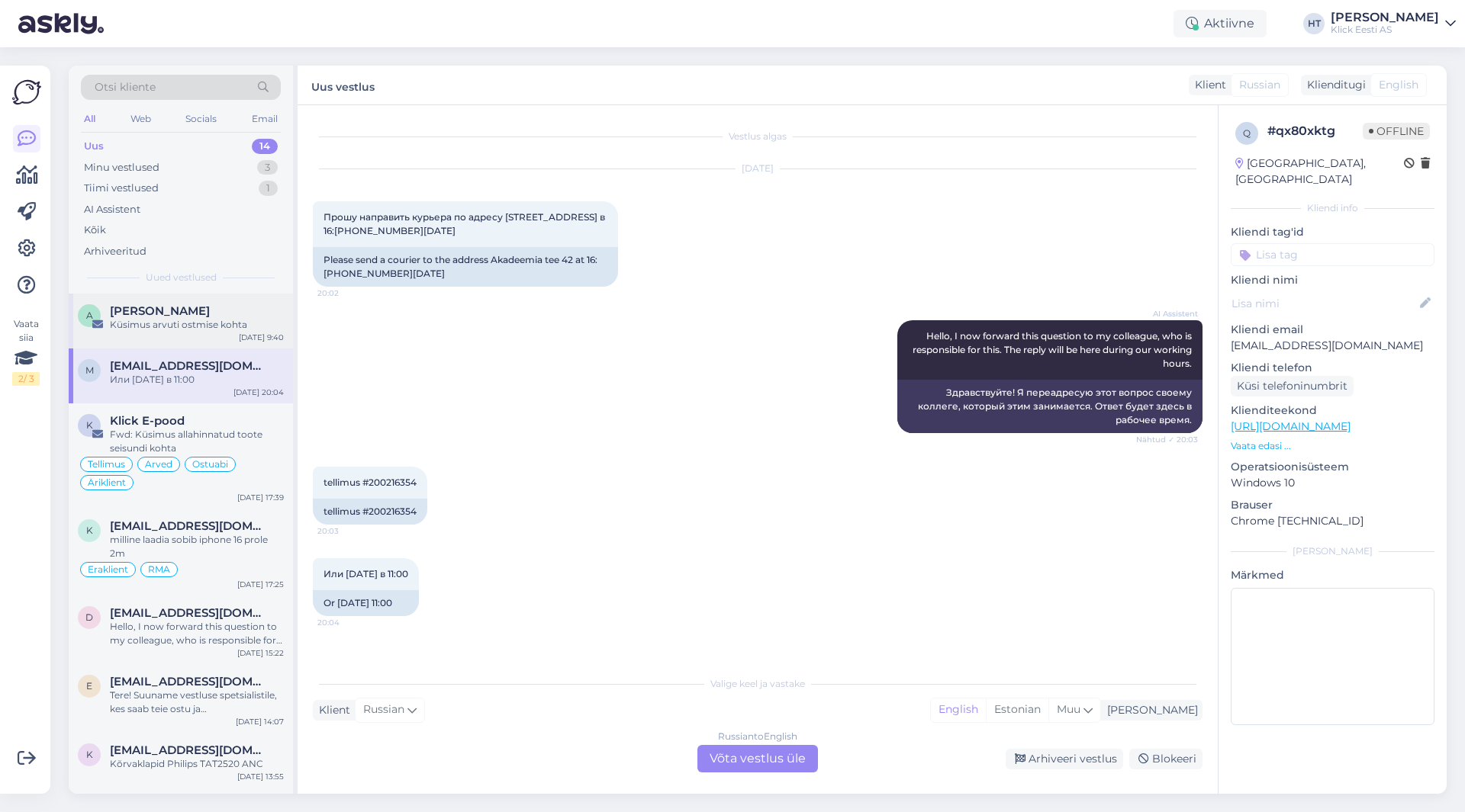
click at [229, 336] on div "A [PERSON_NAME] Küsimus arvuti ostmise kohta [DATE] 9:40" at bounding box center [181, 321] width 224 height 54
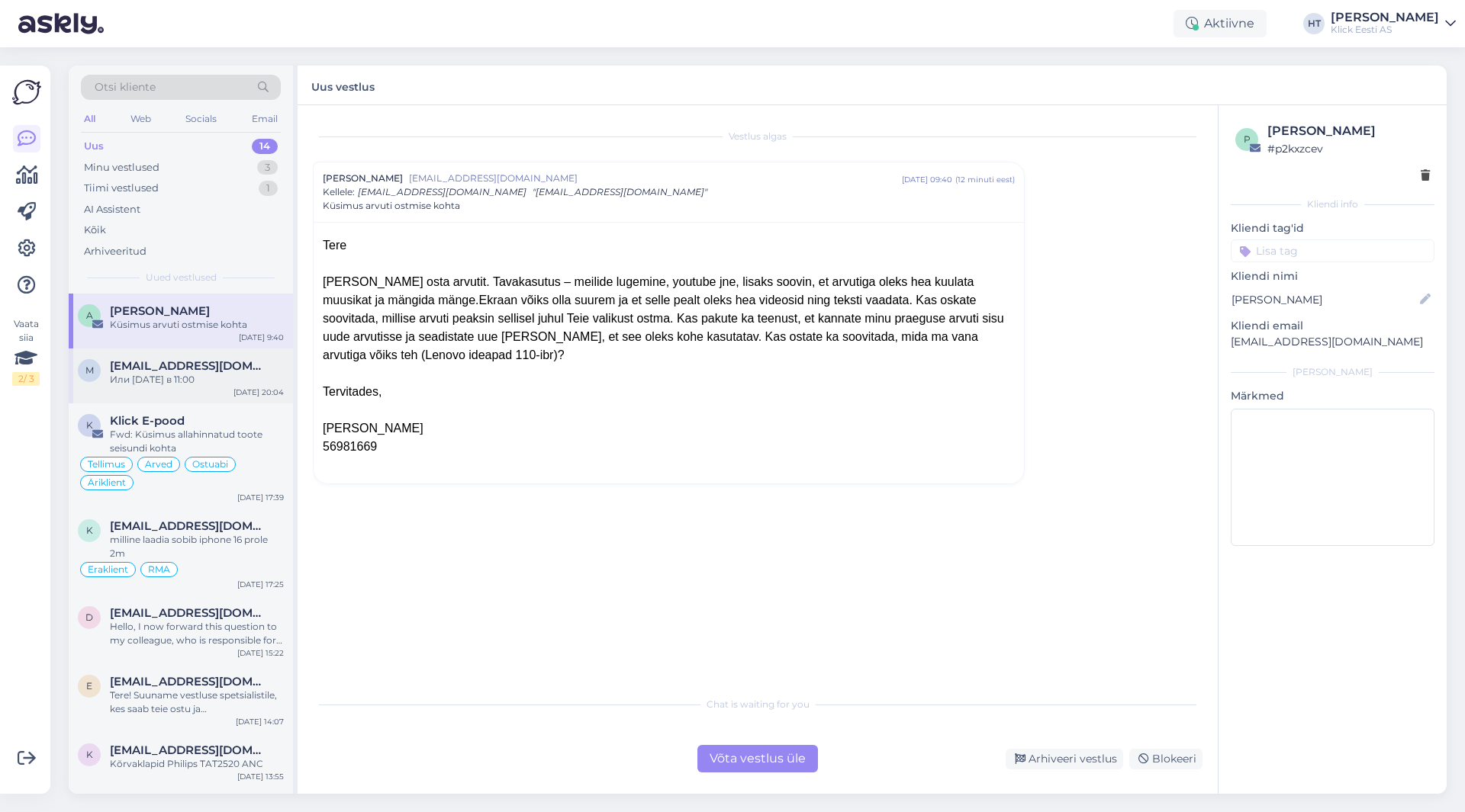
click at [224, 370] on span "[EMAIL_ADDRESS][DOMAIN_NAME]" at bounding box center [189, 366] width 159 height 14
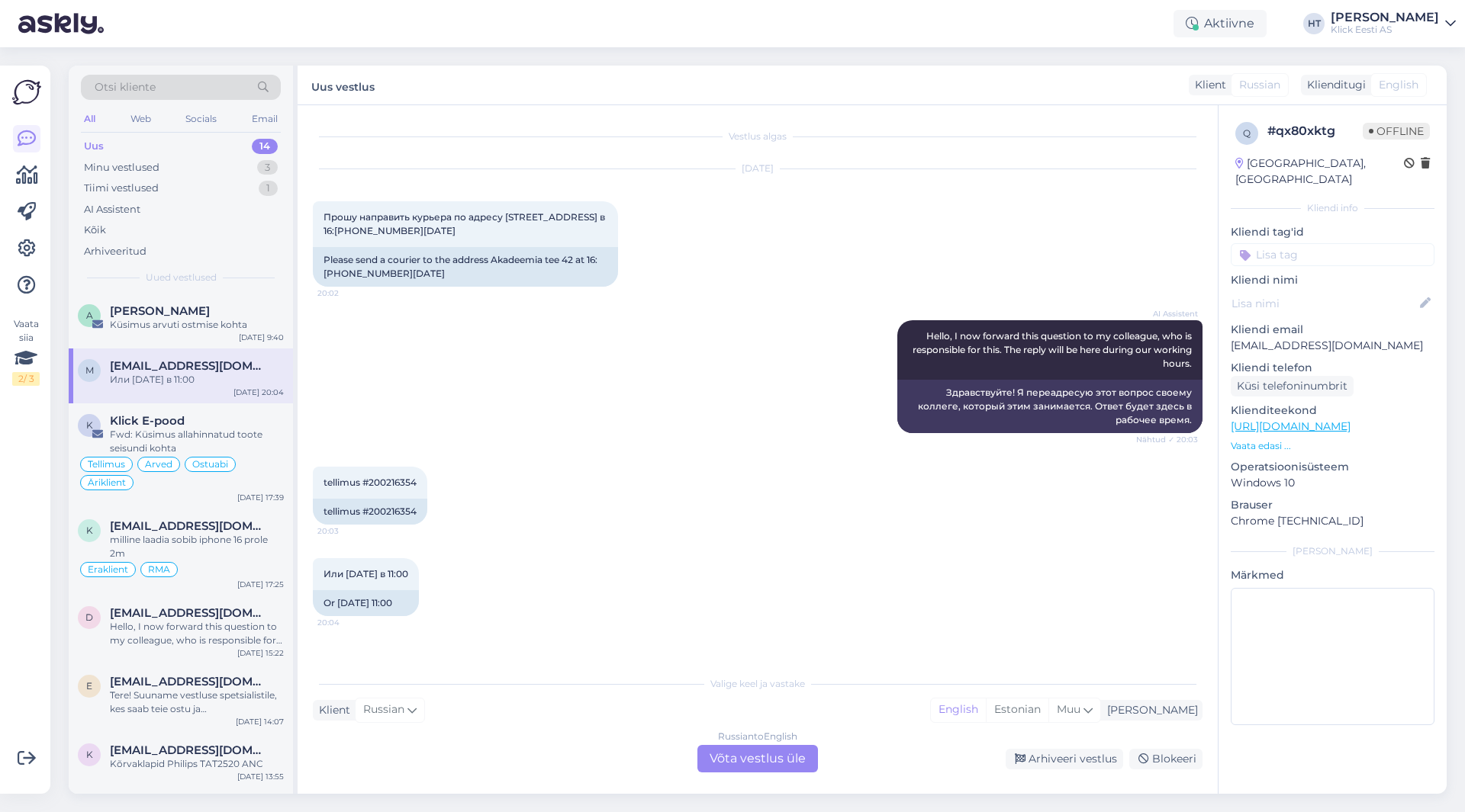
click at [759, 752] on div "Russian to English Võta vestlus üle" at bounding box center [758, 758] width 121 height 27
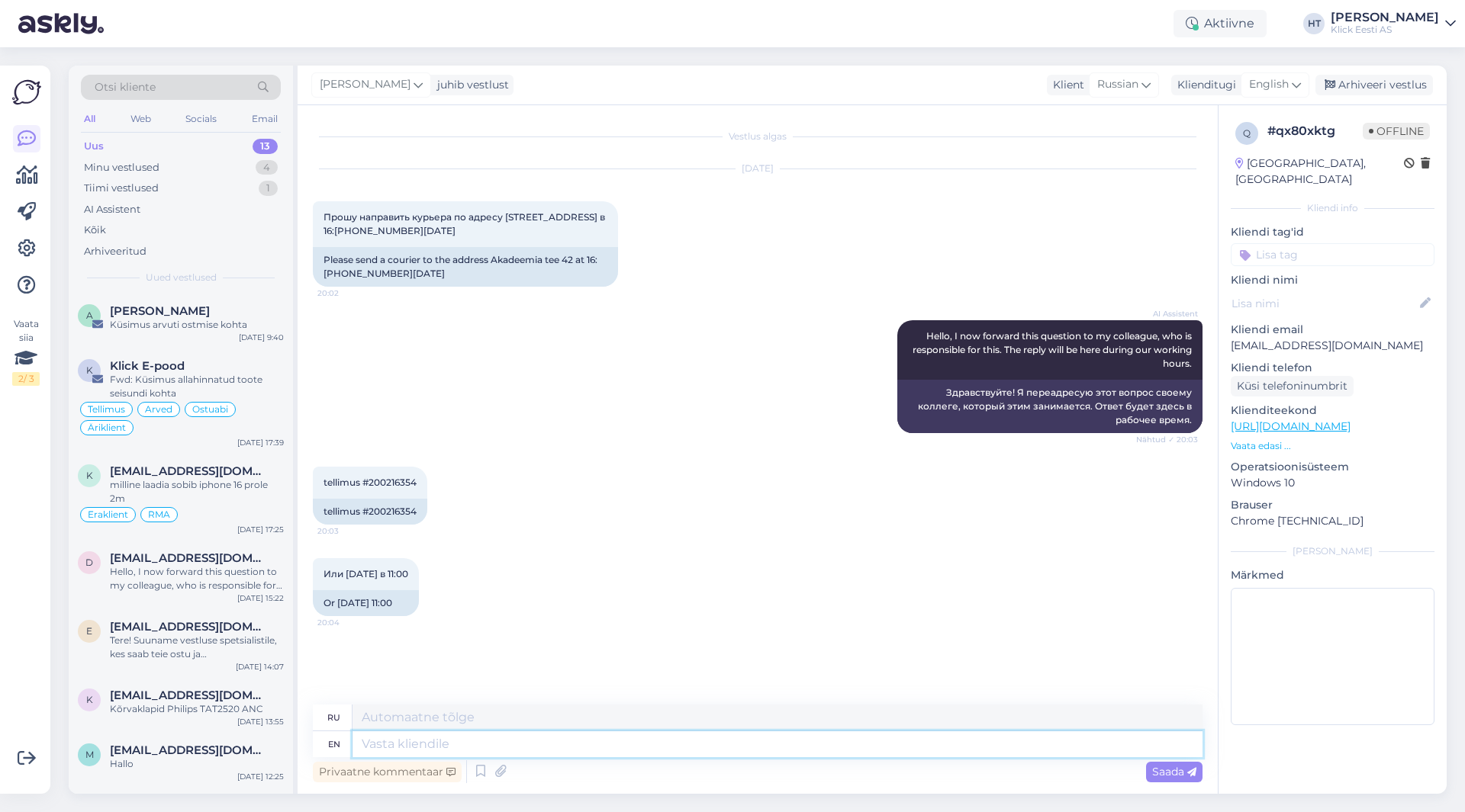
click at [753, 738] on textarea at bounding box center [778, 744] width 851 height 26
type textarea "The c"
type textarea "The"
type textarea "The courier w"
type textarea "Курьер"
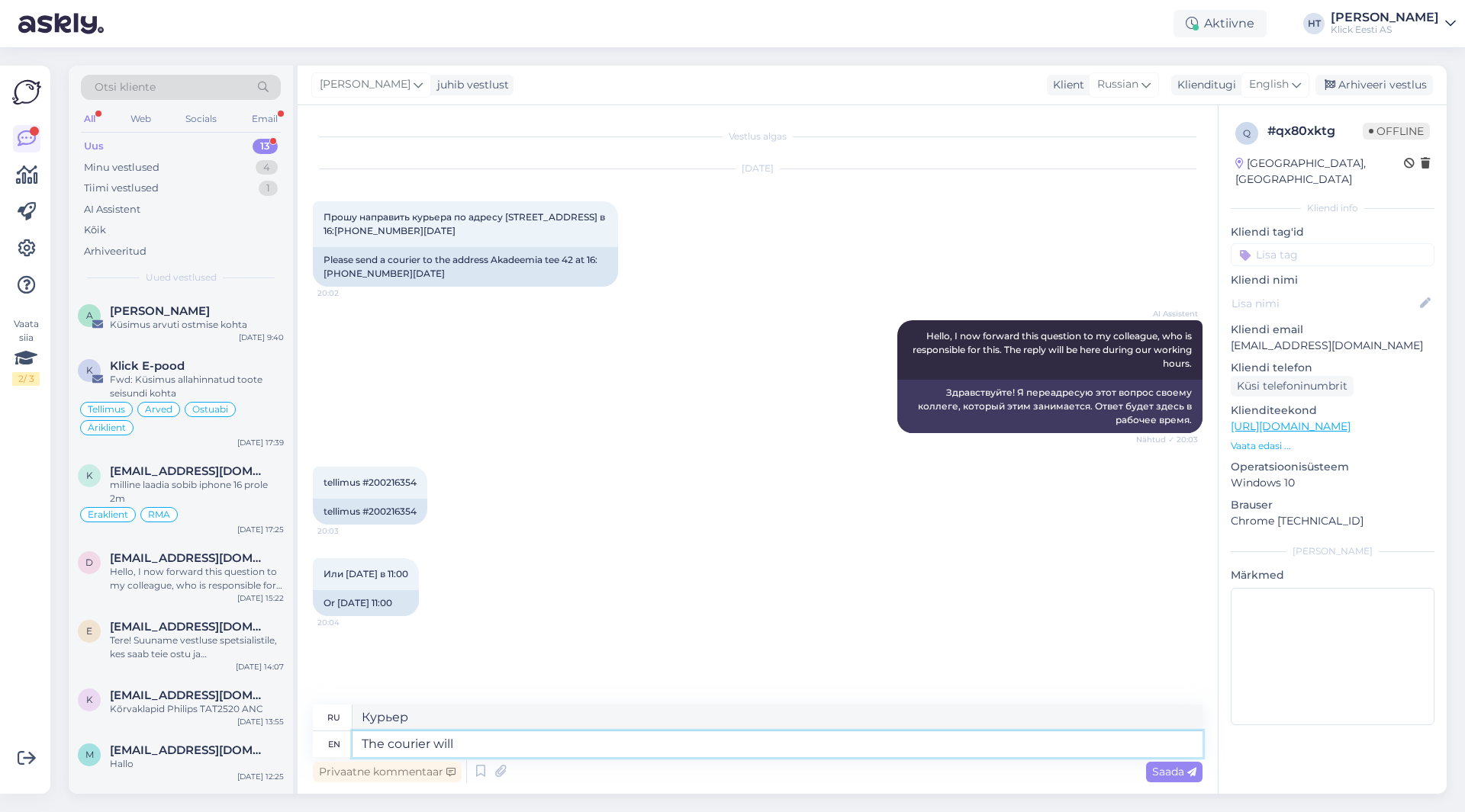
type textarea "The courier will"
type textarea "Курьер будет"
type textarea "The courier will call"
type textarea "[PERSON_NAME] позвонит."
type textarea "The courier will call ahead"
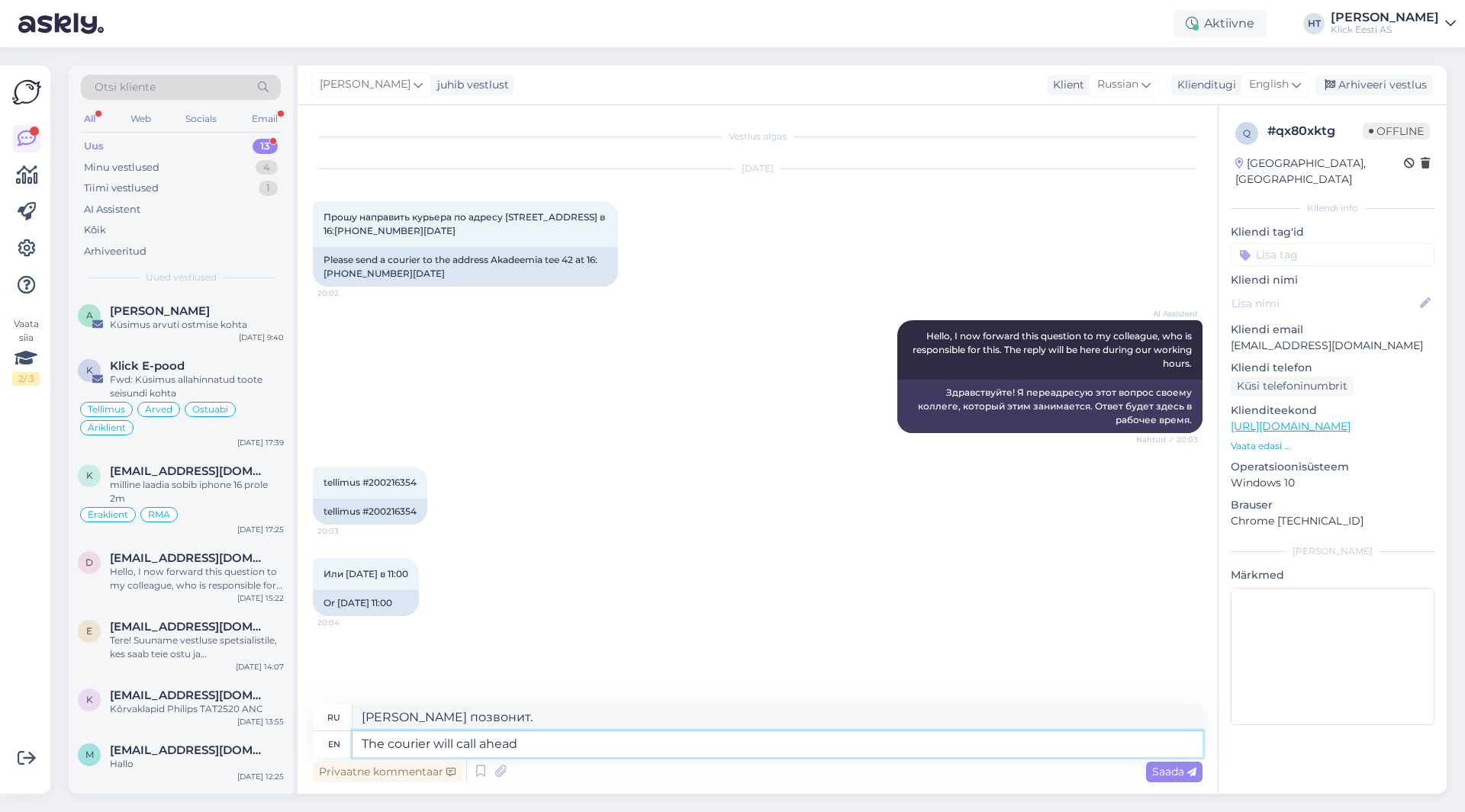
type textarea "[PERSON_NAME] позвонит заранее."
type textarea "The courier will call ahead before d"
type textarea "[PERSON_NAME] позвонит заранее"
type textarea "The courier will call ahead before delivery,"
type textarea "[PERSON_NAME] позвонит заранее перед доставкой,"
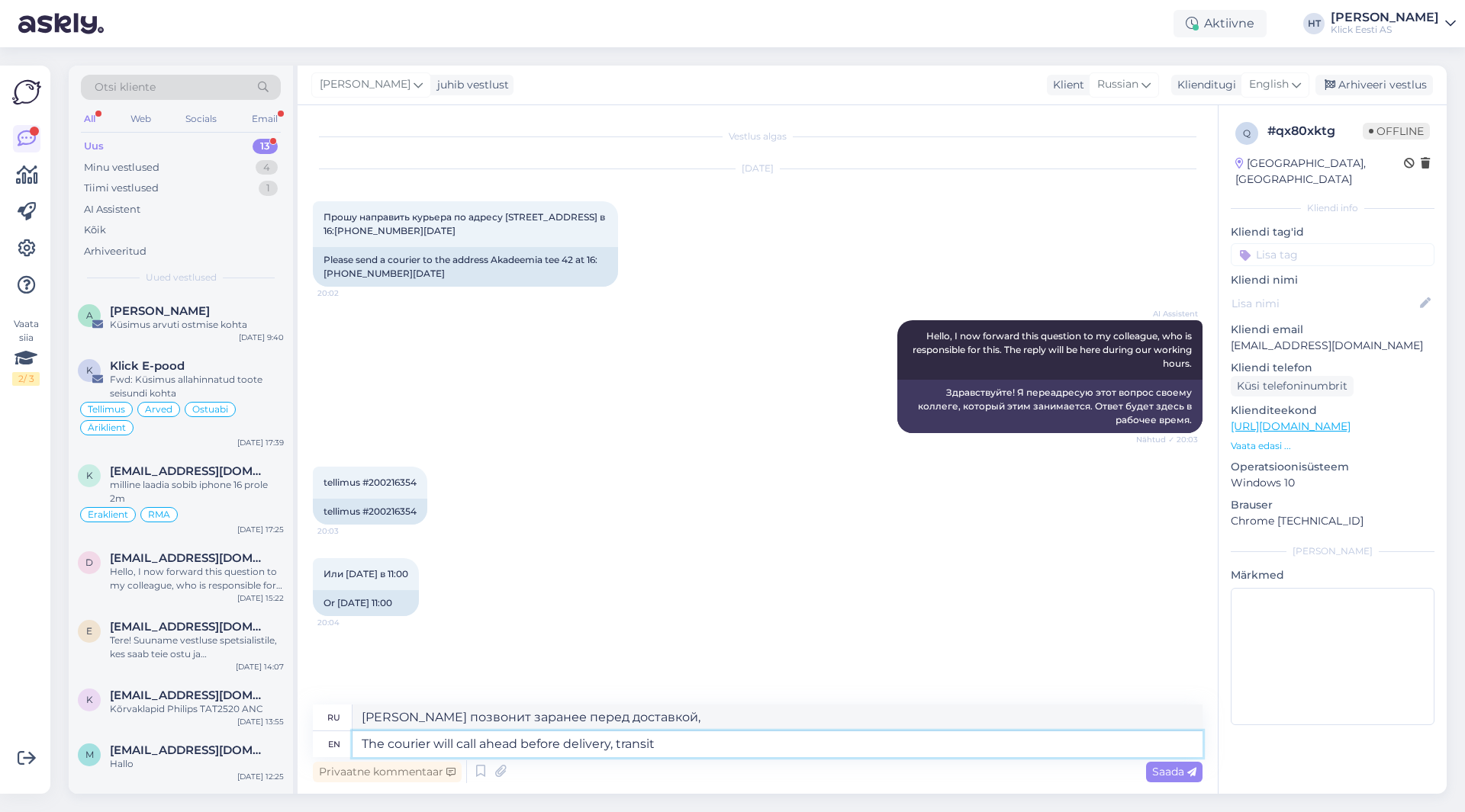
type textarea "The courier will call ahead before delivery, transit t"
type textarea "[PERSON_NAME] позвонит заранее перед доставкой, транзит"
type textarea "The courier will call ahead before delivery, transit times c"
type textarea "[PERSON_NAME] позвонит заранее перед доставкой, время доставки"
type textarea "The courier will call ahead before delivery, transit times can be"
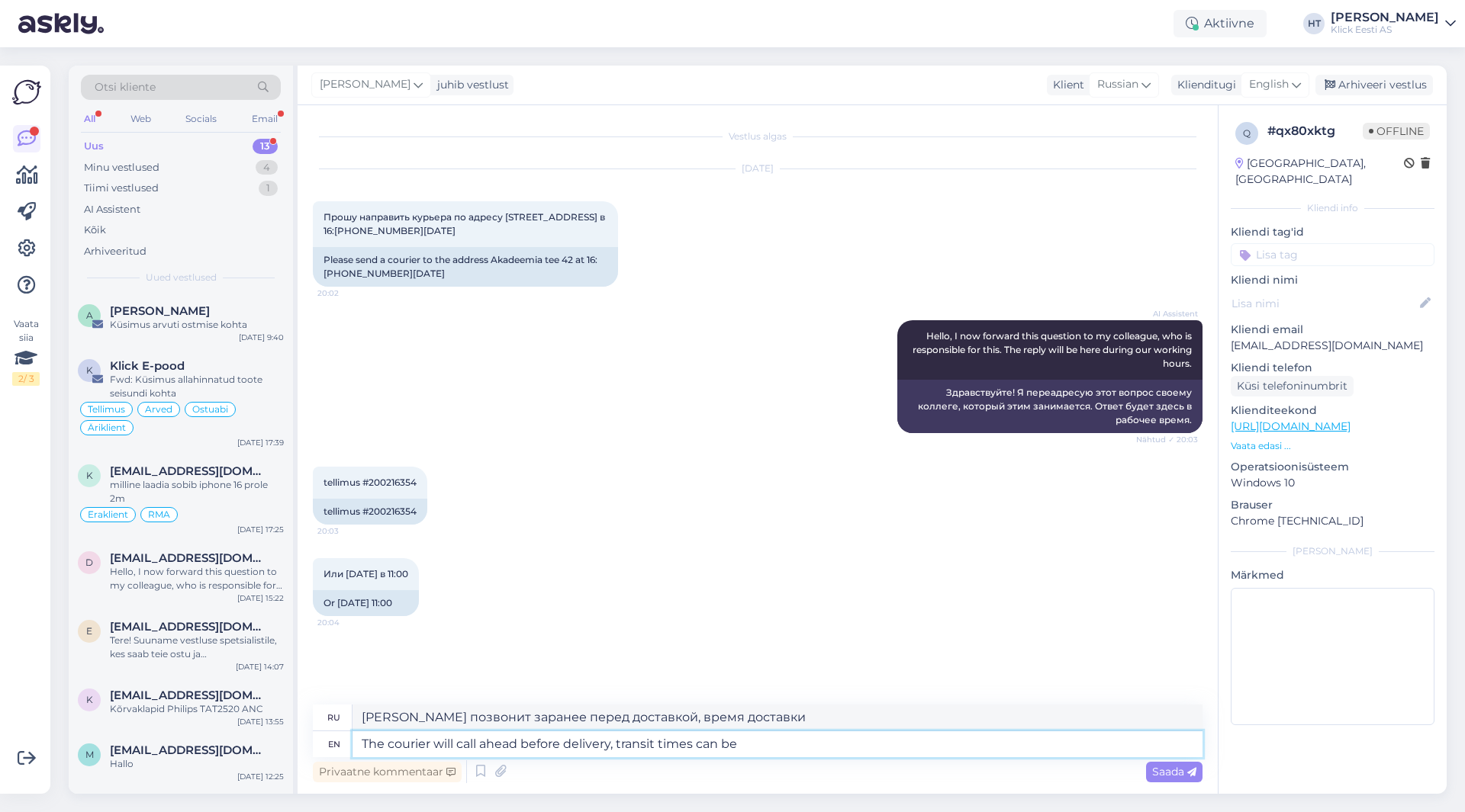
type textarea "[PERSON_NAME] позвонит заранее перед доставкой, время доставки может быть увели…"
type textarea "The courier will call ahead before delivery, transit times can be a"
type textarea "[PERSON_NAME] позвонит заранее перед доставкой, время доставки может быть измен…"
type textarea "The courier will call ahead before delivery, transit times can be arranged"
type textarea "[PERSON_NAME] позвонит заранее перед доставкой, время доставки можно согласоват…"
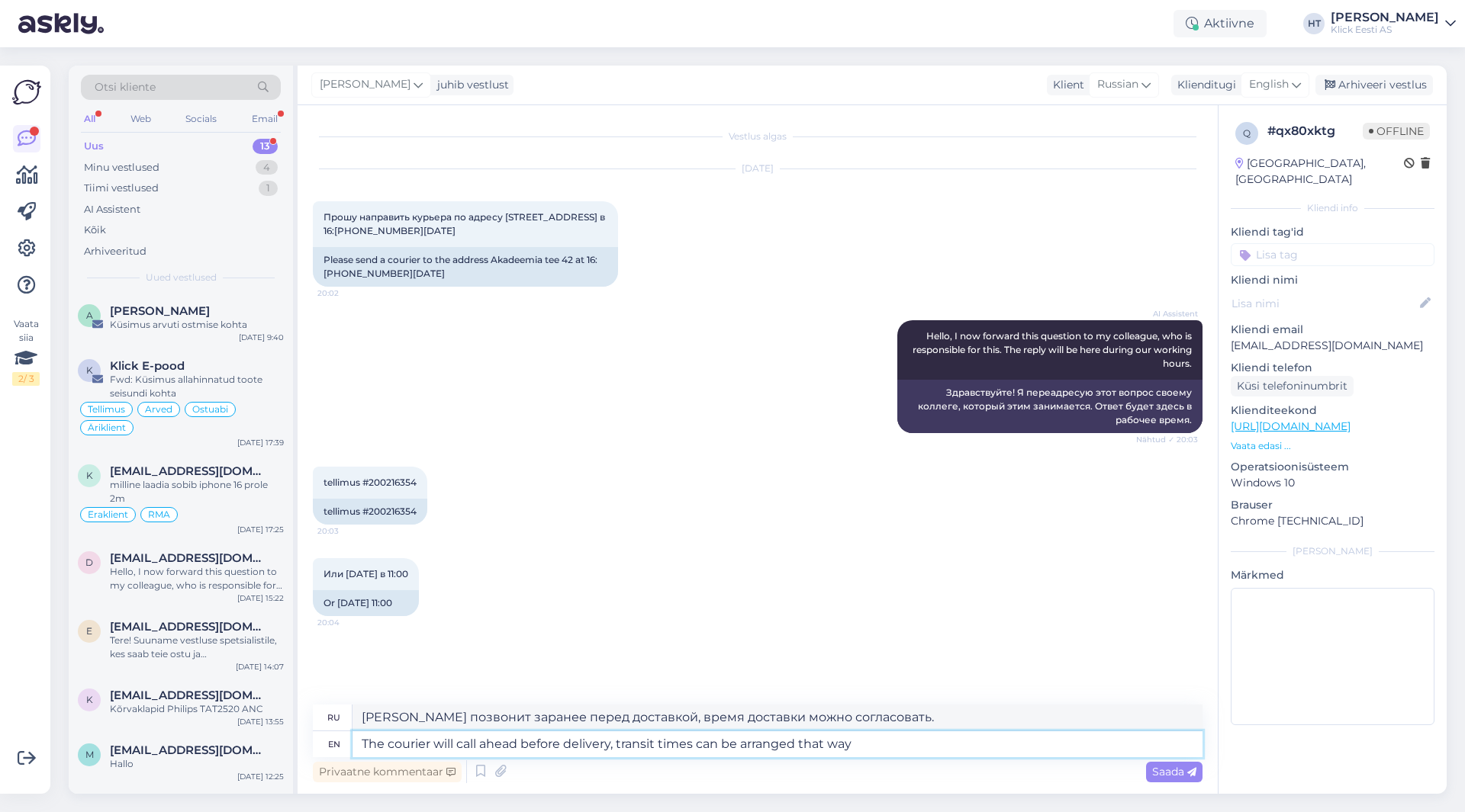
type textarea "The courier will call ahead before delivery, transit times can be arranged that…"
type textarea "[PERSON_NAME] позвонит заранее перед доставкой, таким образом можно будет согла…"
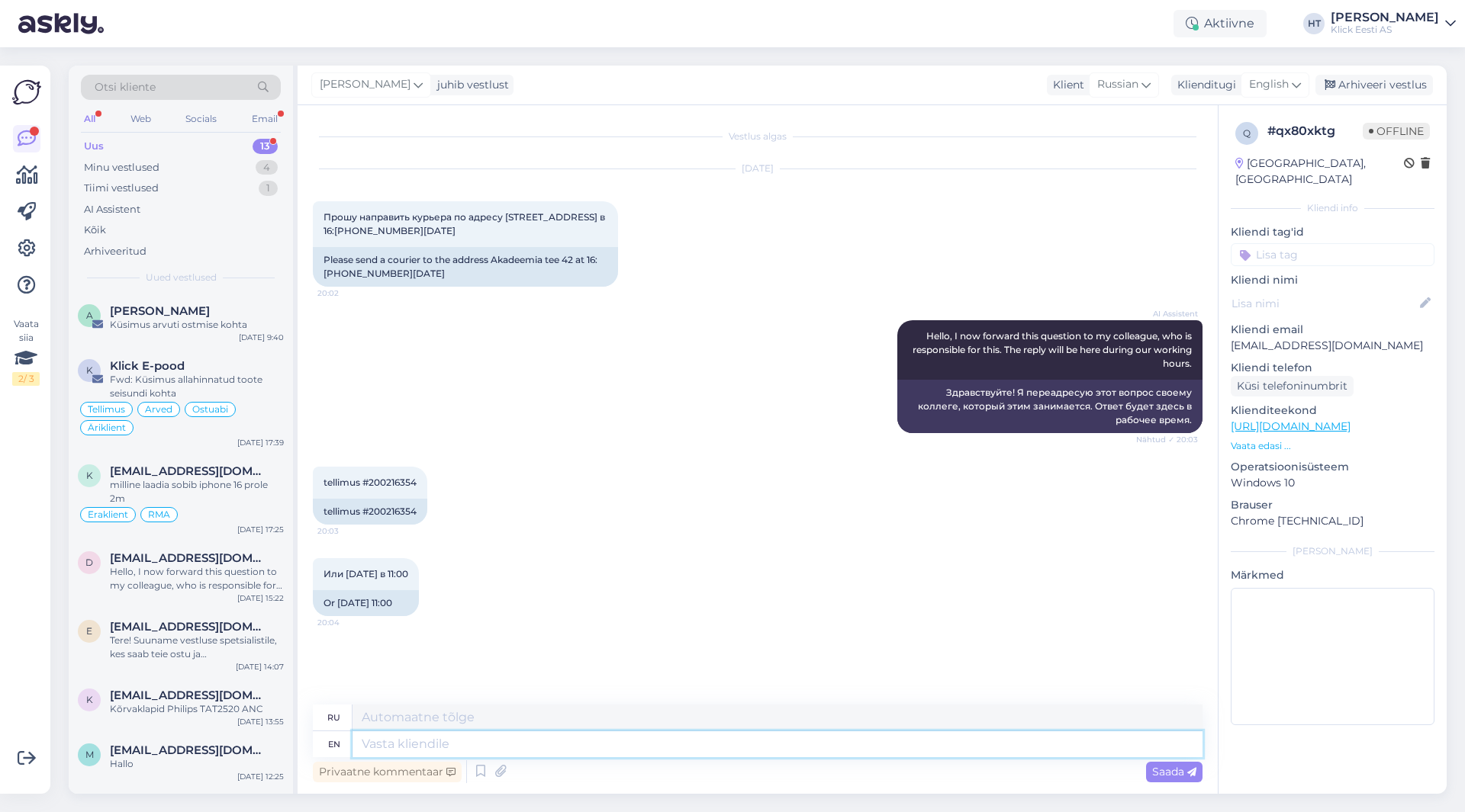
scroll to position [93, 0]
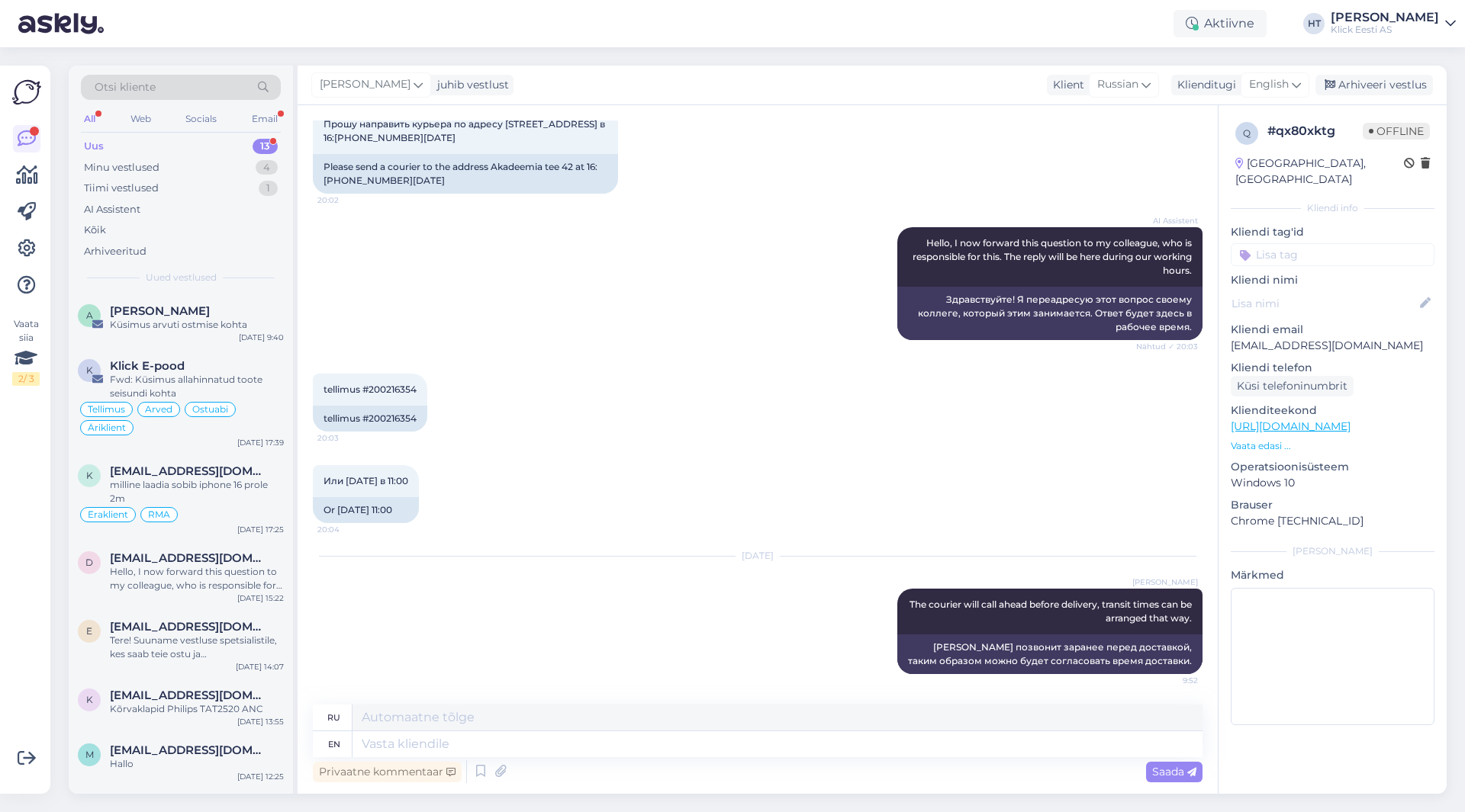
click at [1302, 243] on input at bounding box center [1333, 254] width 204 height 23
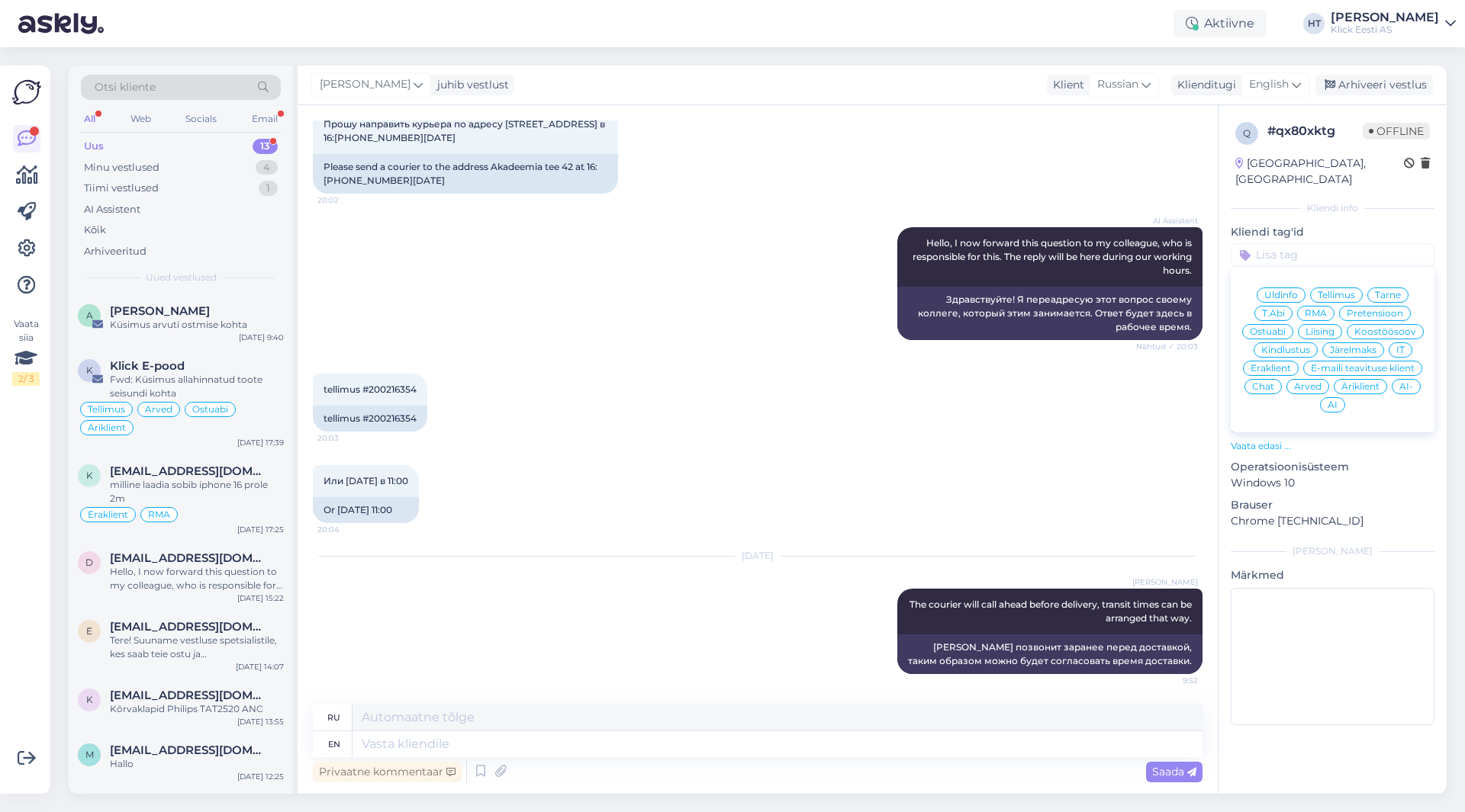
click at [1385, 291] on span "Tarne" at bounding box center [1388, 295] width 26 height 9
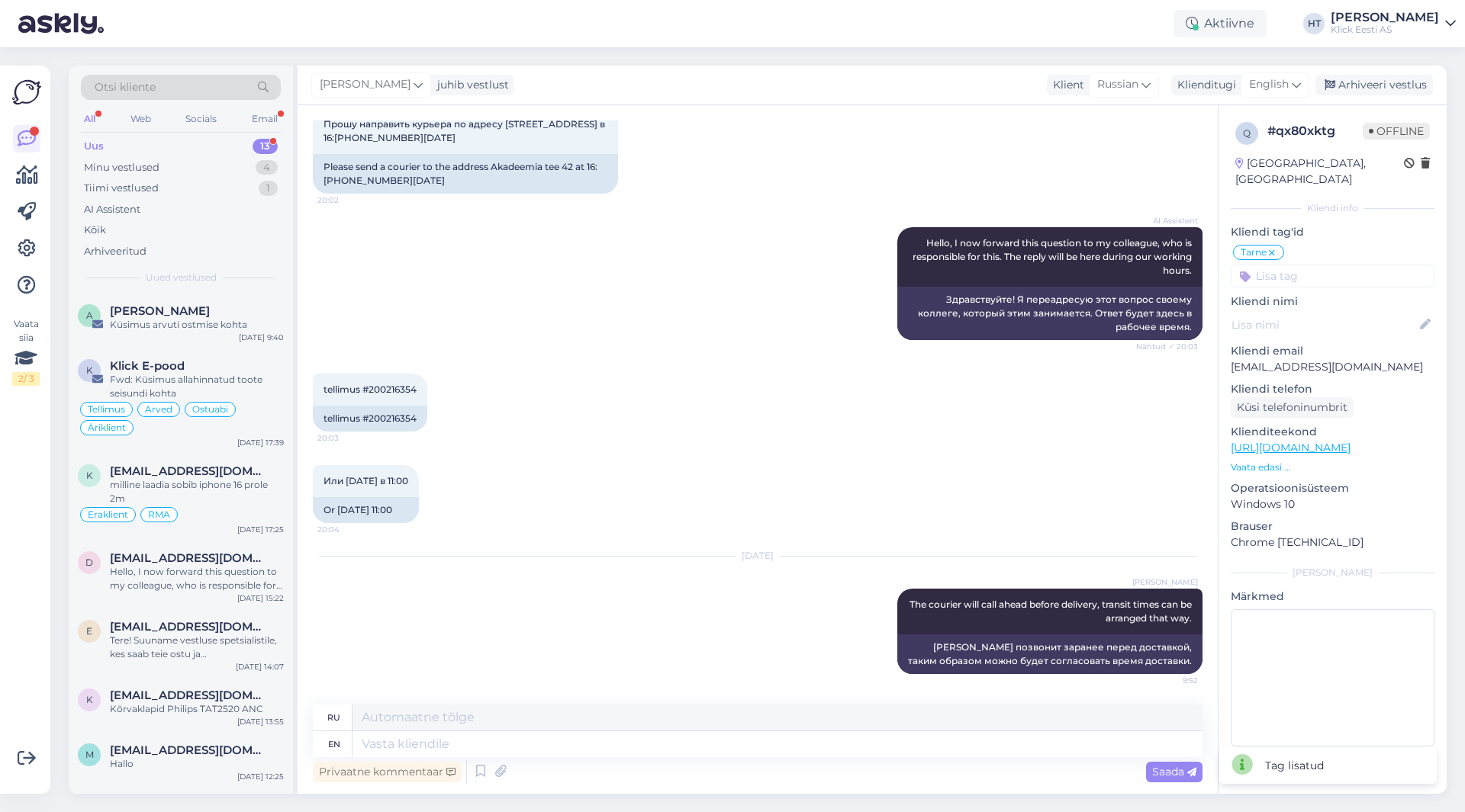
click at [1334, 264] on input at bounding box center [1333, 275] width 204 height 23
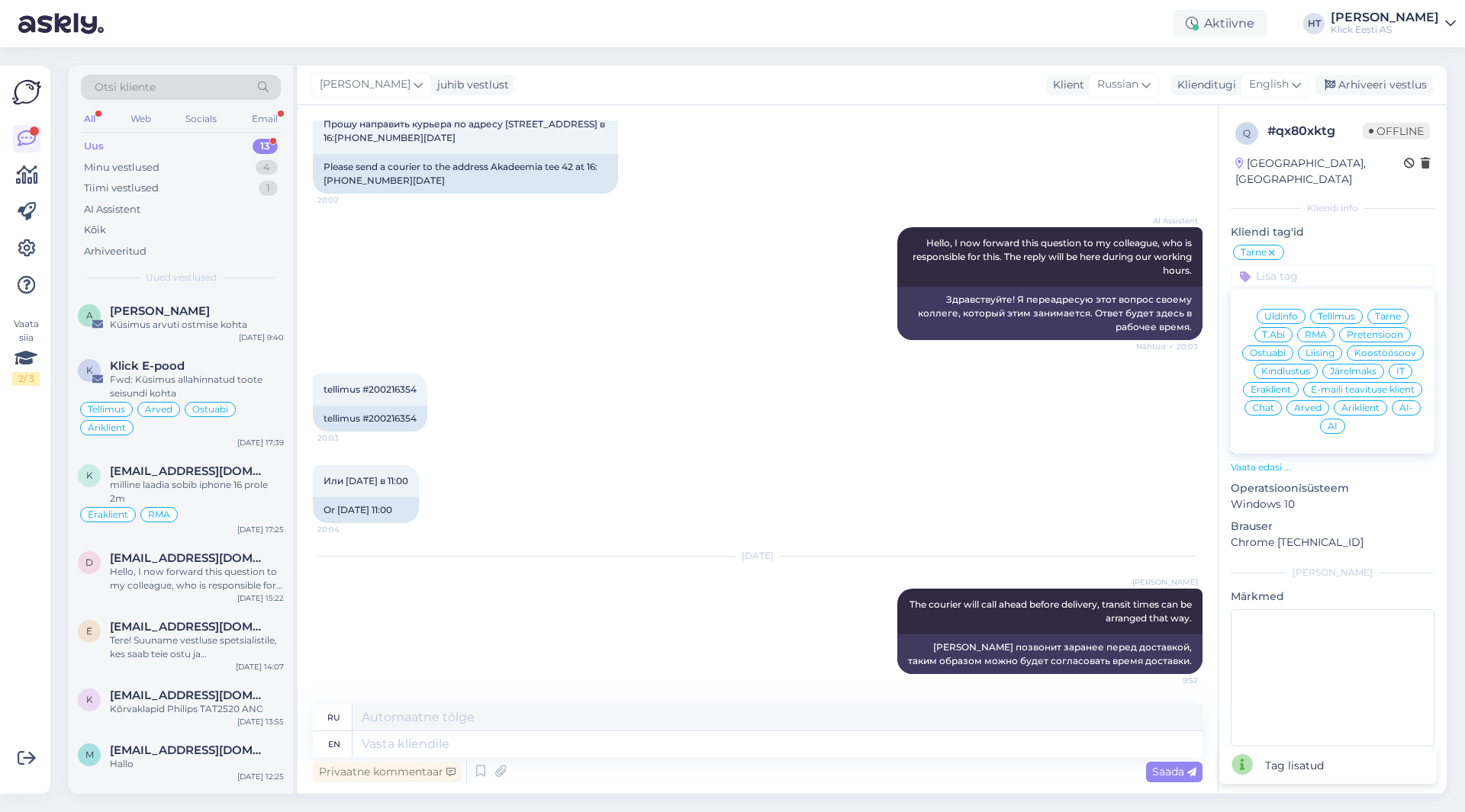
click at [1288, 385] on span "Eraklient" at bounding box center [1271, 390] width 41 height 9
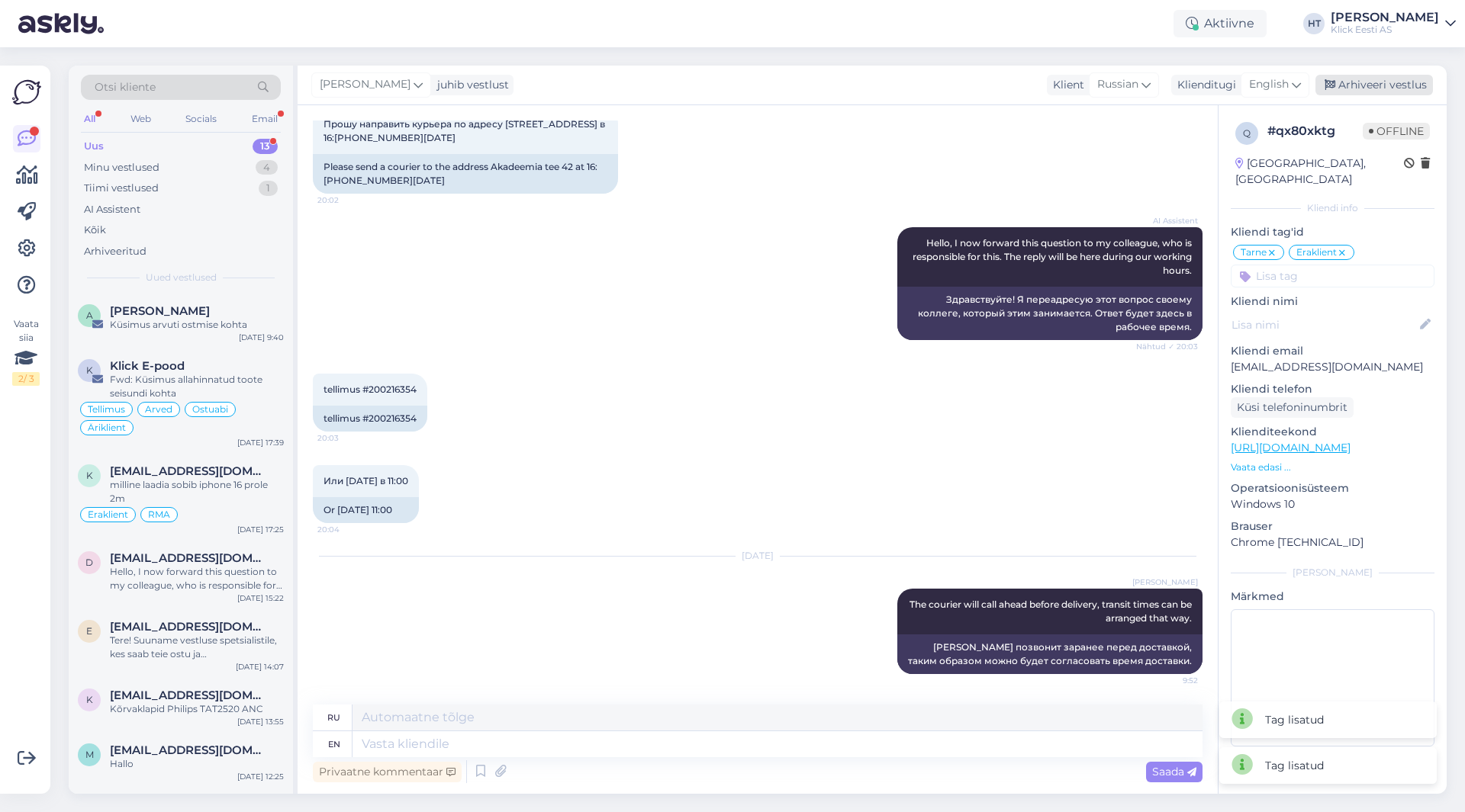
click at [1372, 91] on div "Arhiveeri vestlus" at bounding box center [1374, 84] width 117 height 21
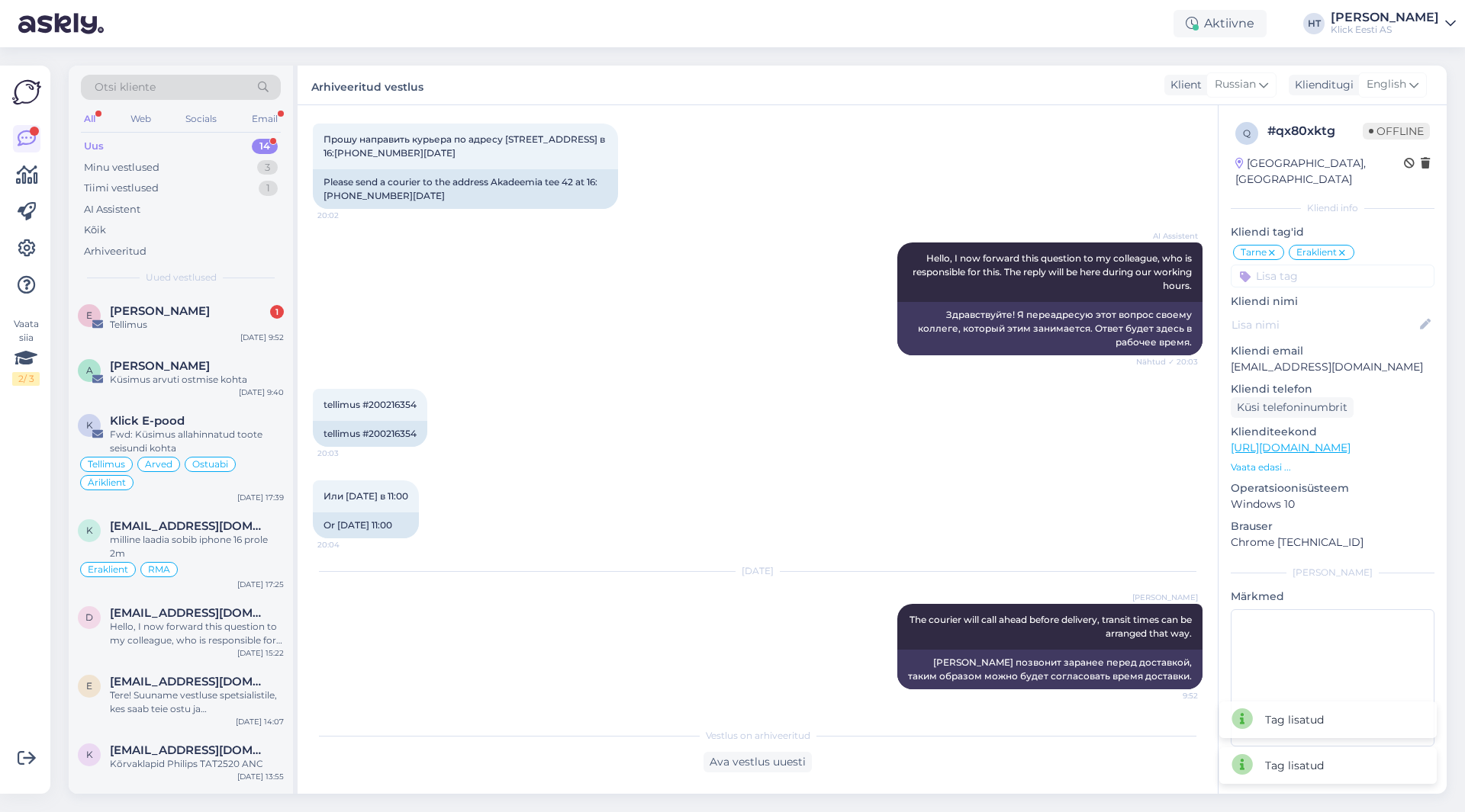
scroll to position [78, 0]
click at [224, 335] on div "e [PERSON_NAME] 1 Tellimus [DATE] 9:52" at bounding box center [181, 321] width 224 height 54
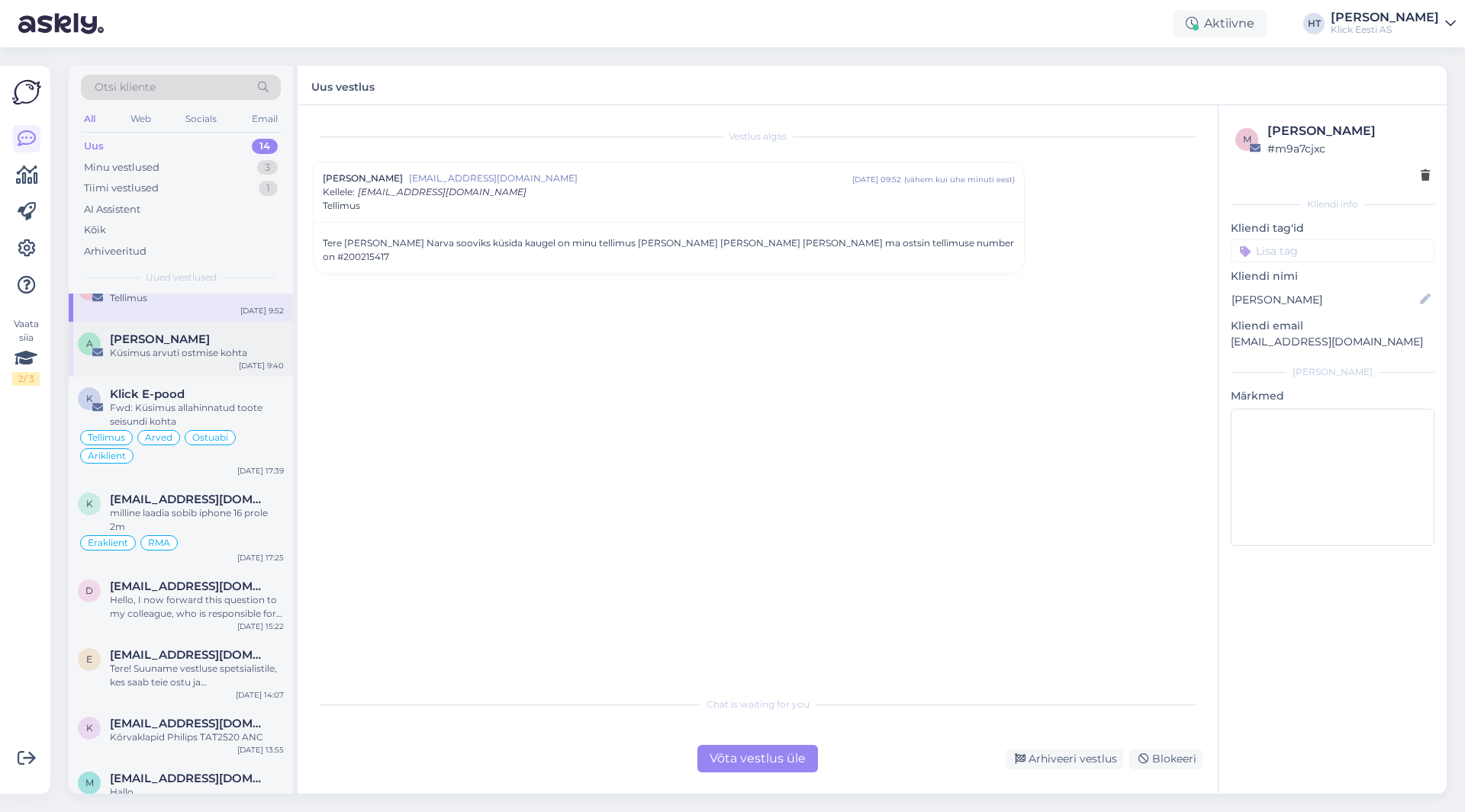
scroll to position [0, 0]
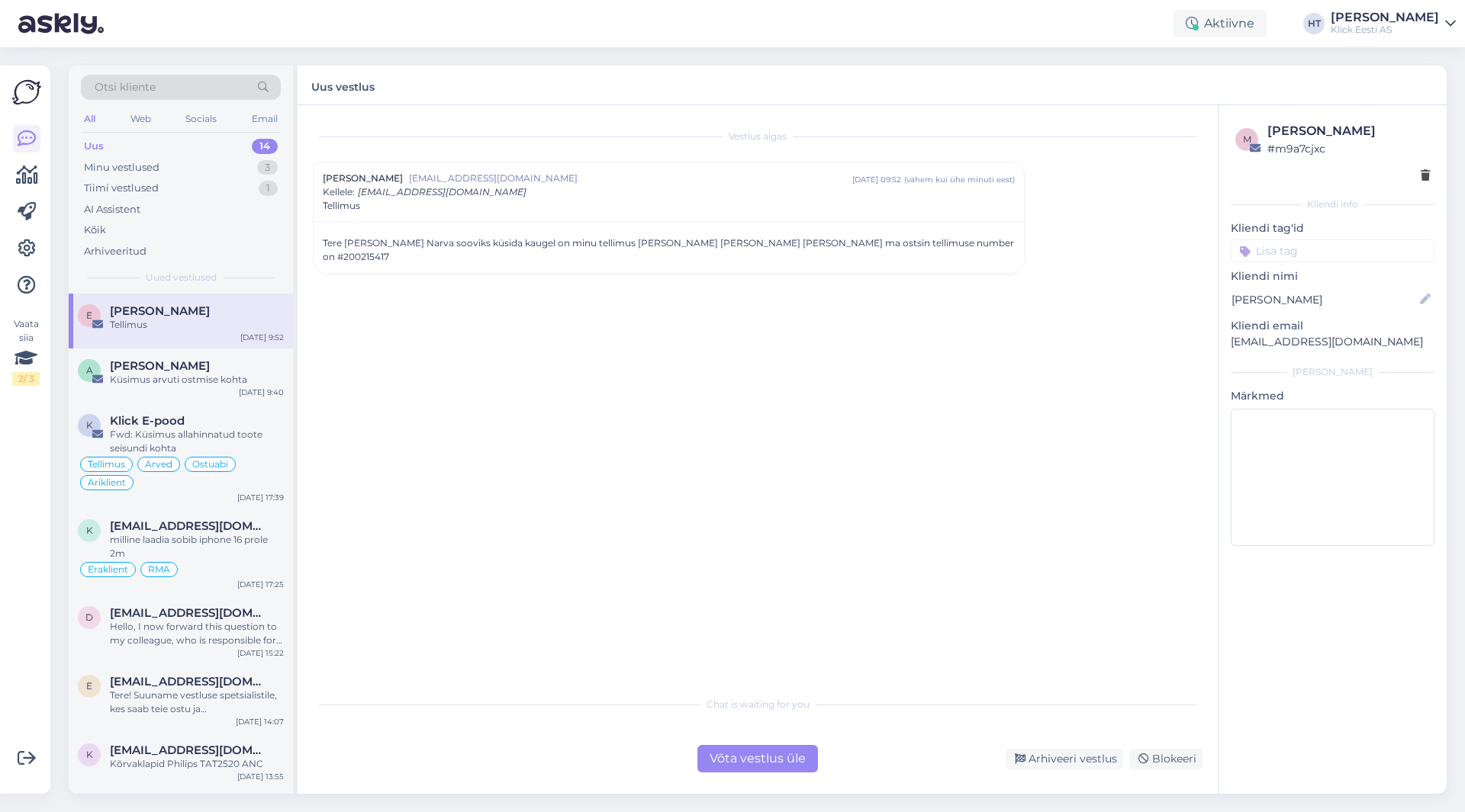
click at [882, 247] on div "Tere [PERSON_NAME] Narva sooviks küsida kaugel on minu tellimus [PERSON_NAME] […" at bounding box center [669, 250] width 693 height 27
copy div "200215417"
click at [880, 241] on div "Tere [PERSON_NAME] Narva sooviks küsida kaugel on minu tellimus [PERSON_NAME] […" at bounding box center [669, 250] width 693 height 27
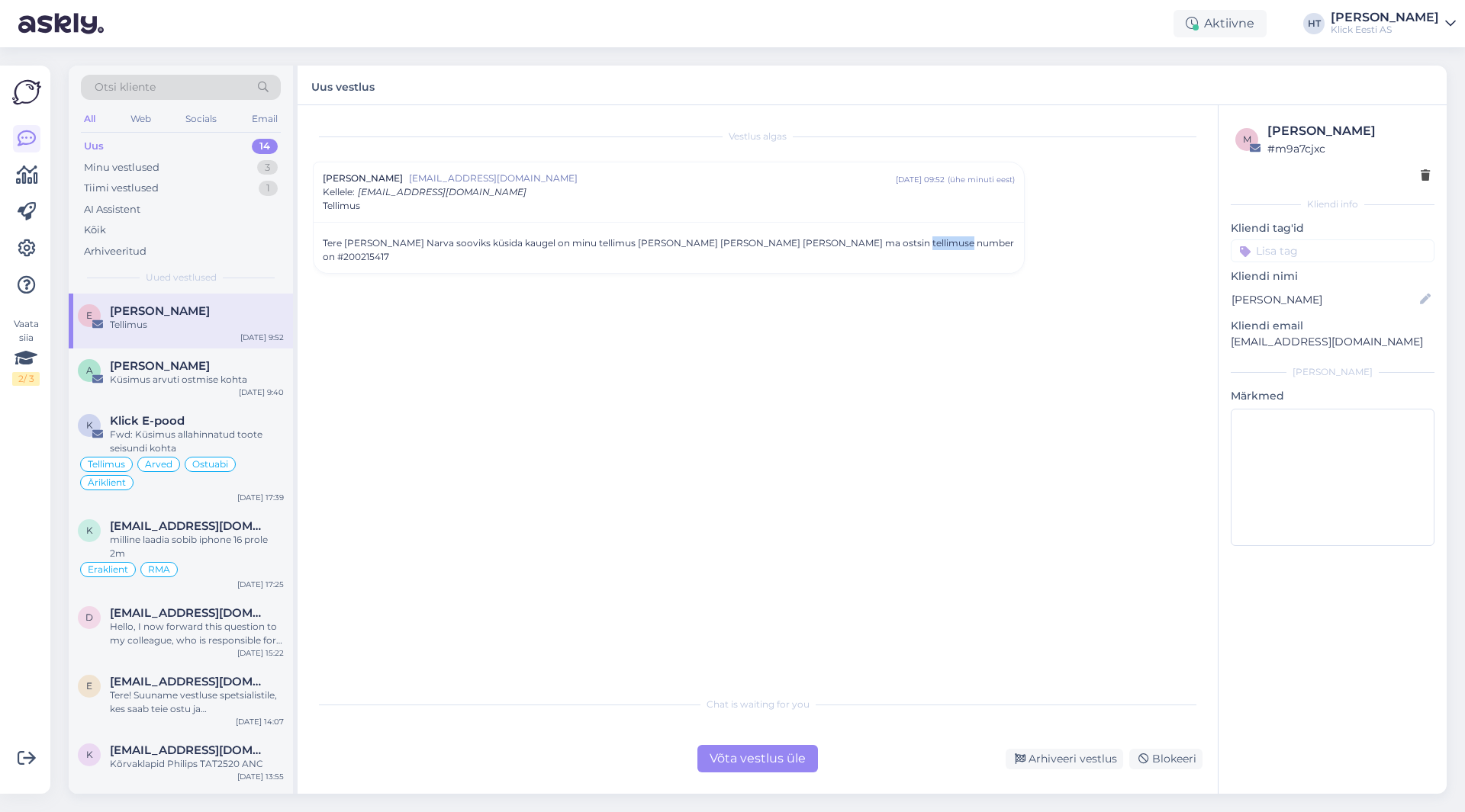
copy div "200215417"
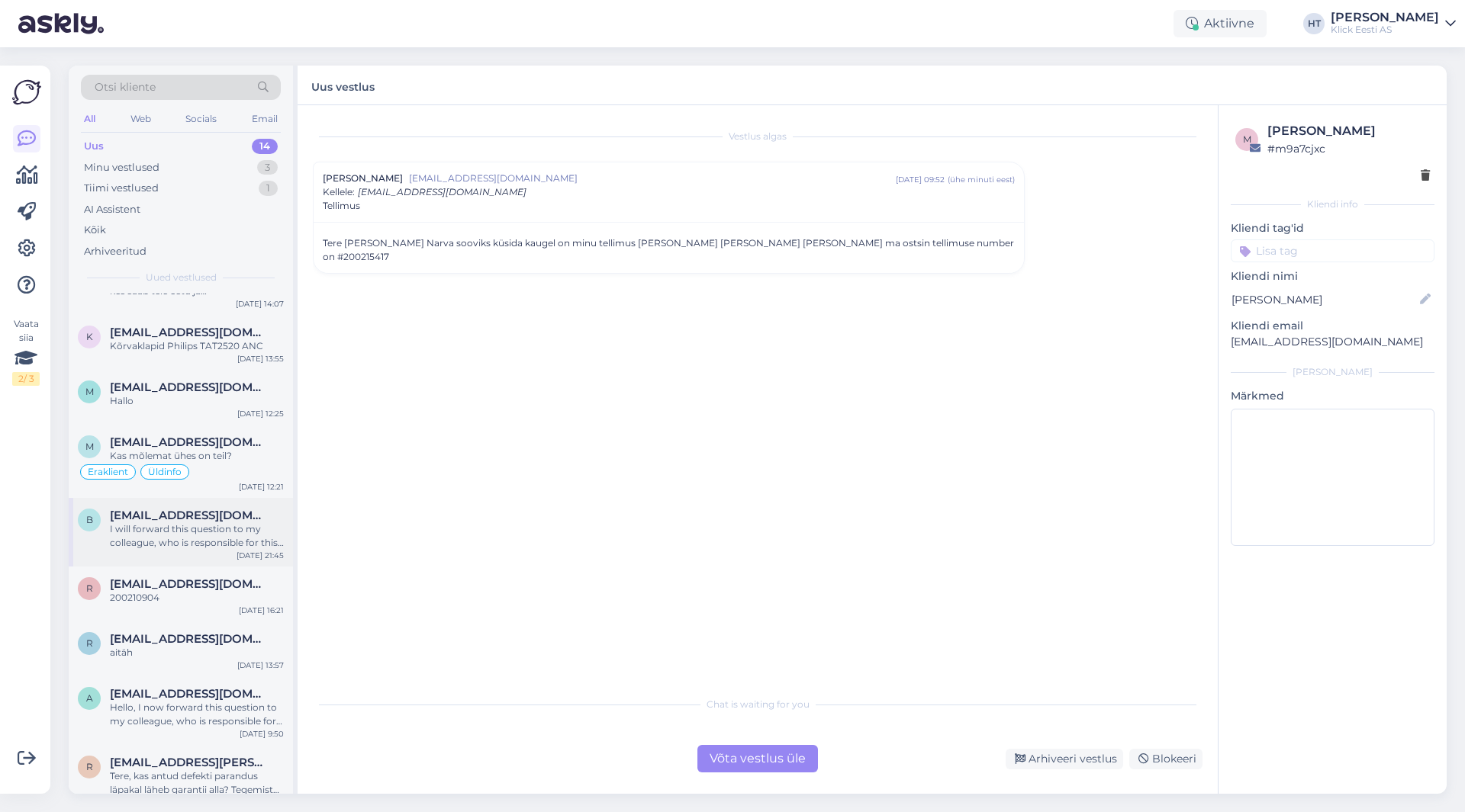
scroll to position [438, 0]
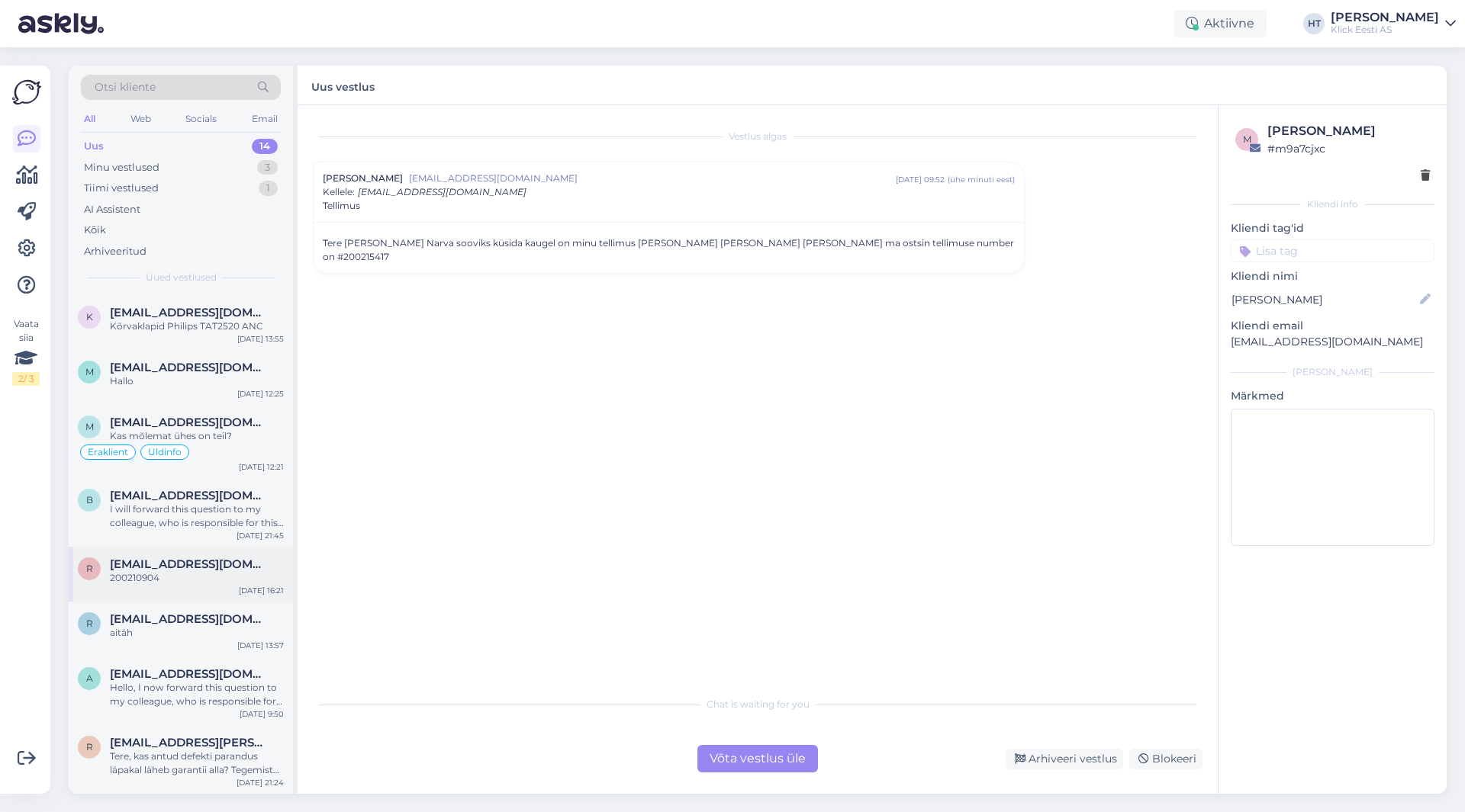
click at [227, 571] on div "200210904" at bounding box center [196, 578] width 174 height 14
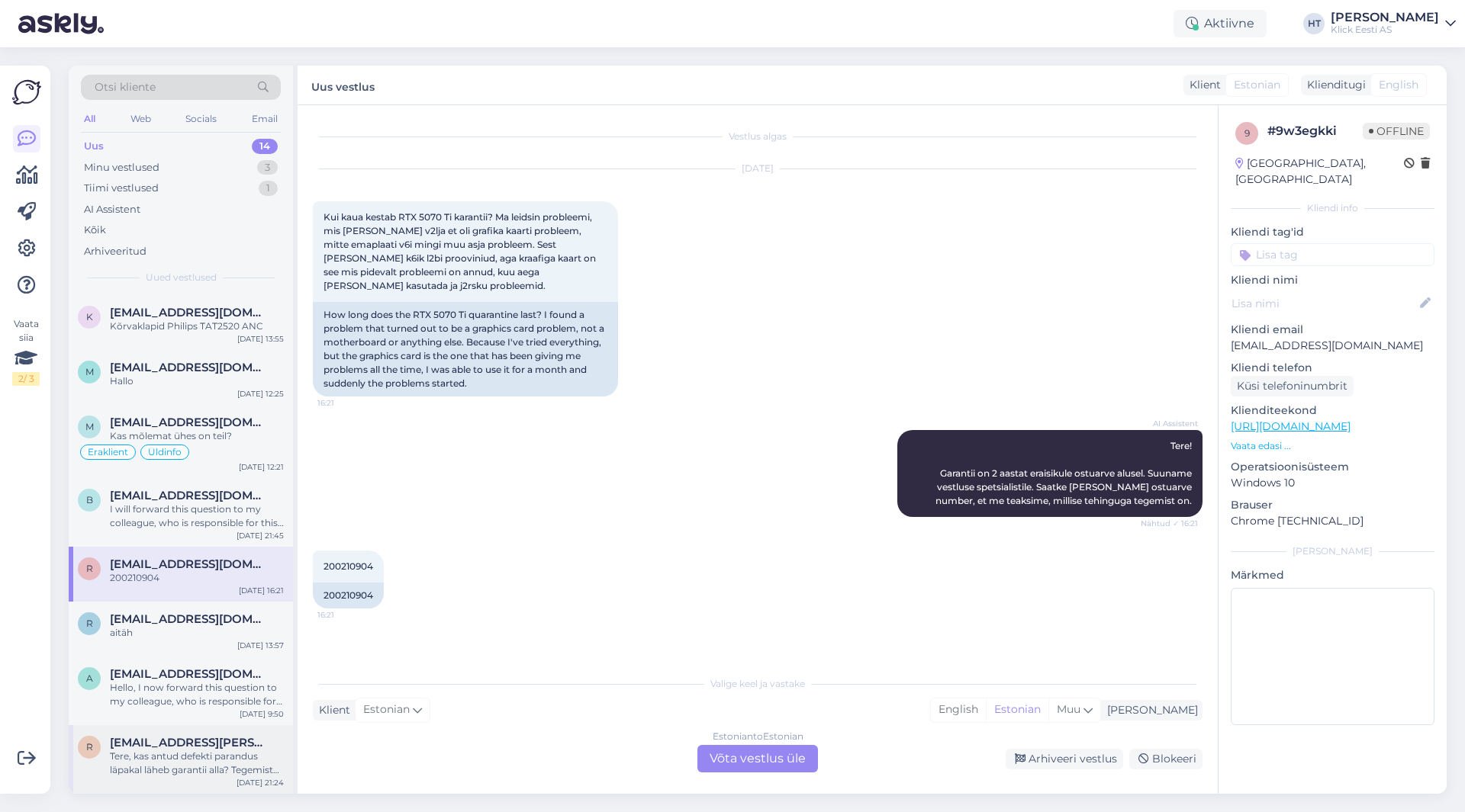
click at [212, 747] on span "[EMAIL_ADDRESS][PERSON_NAME][DOMAIN_NAME]" at bounding box center [189, 742] width 159 height 14
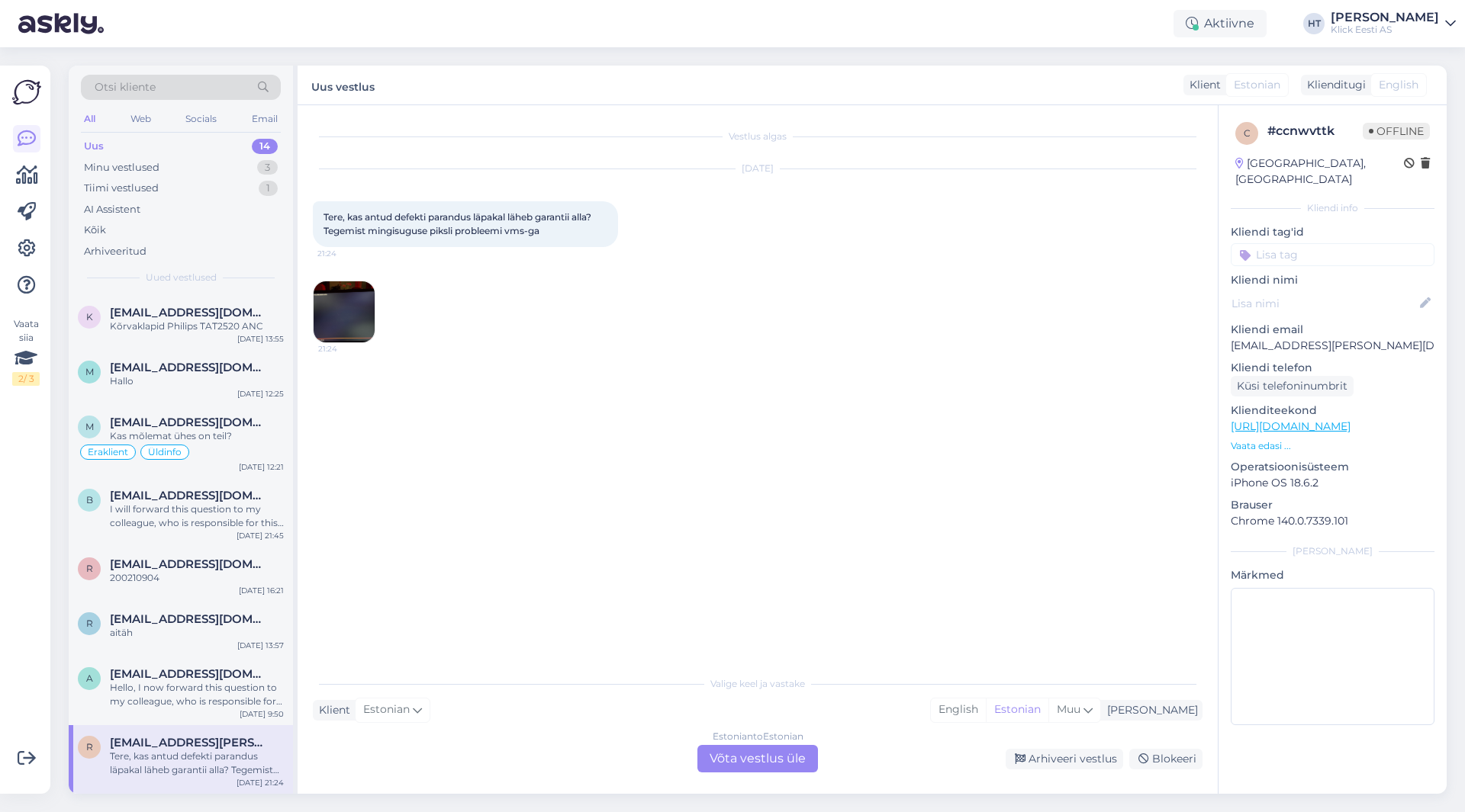
click at [343, 312] on img at bounding box center [344, 312] width 61 height 61
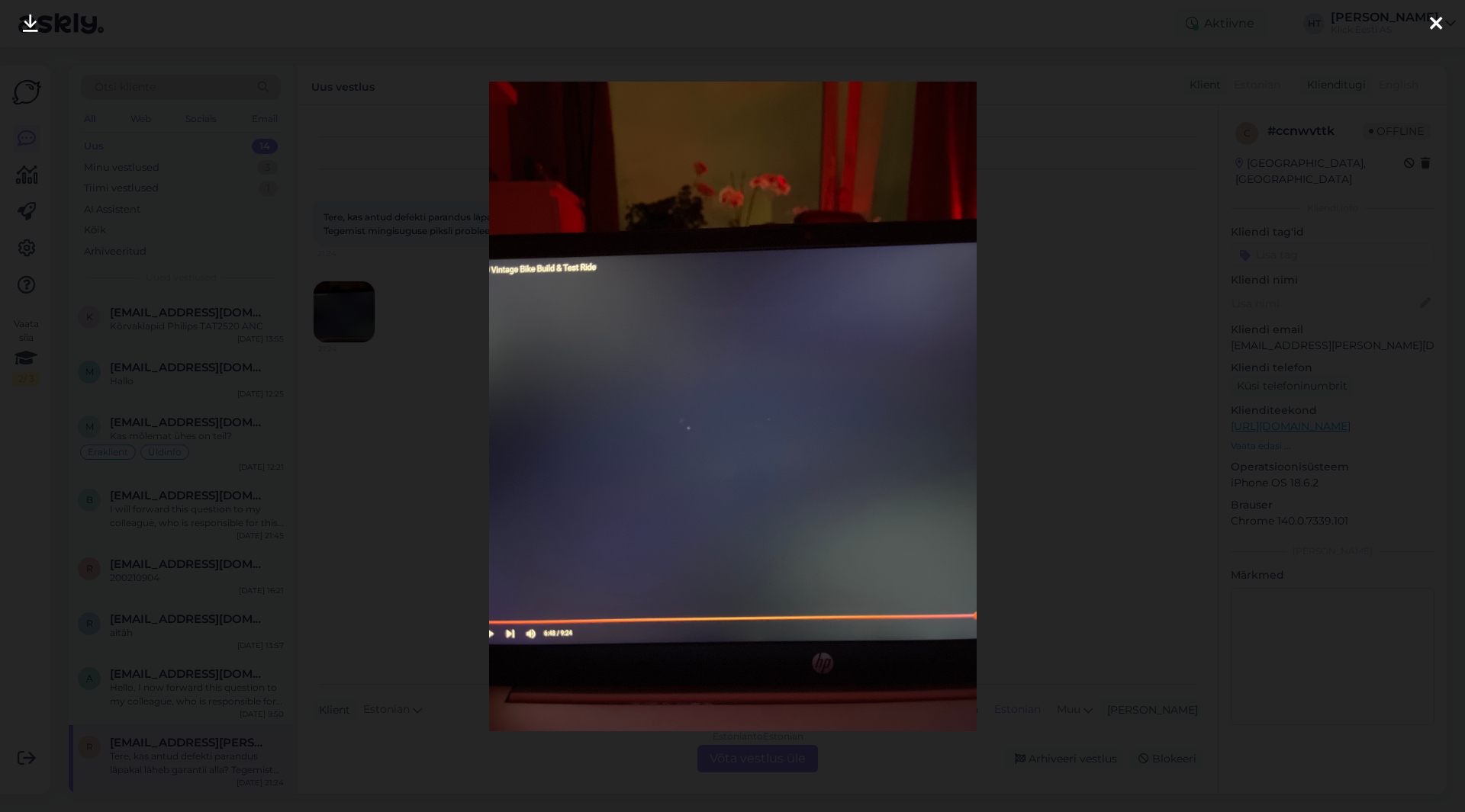
click at [422, 426] on div at bounding box center [732, 406] width 1465 height 812
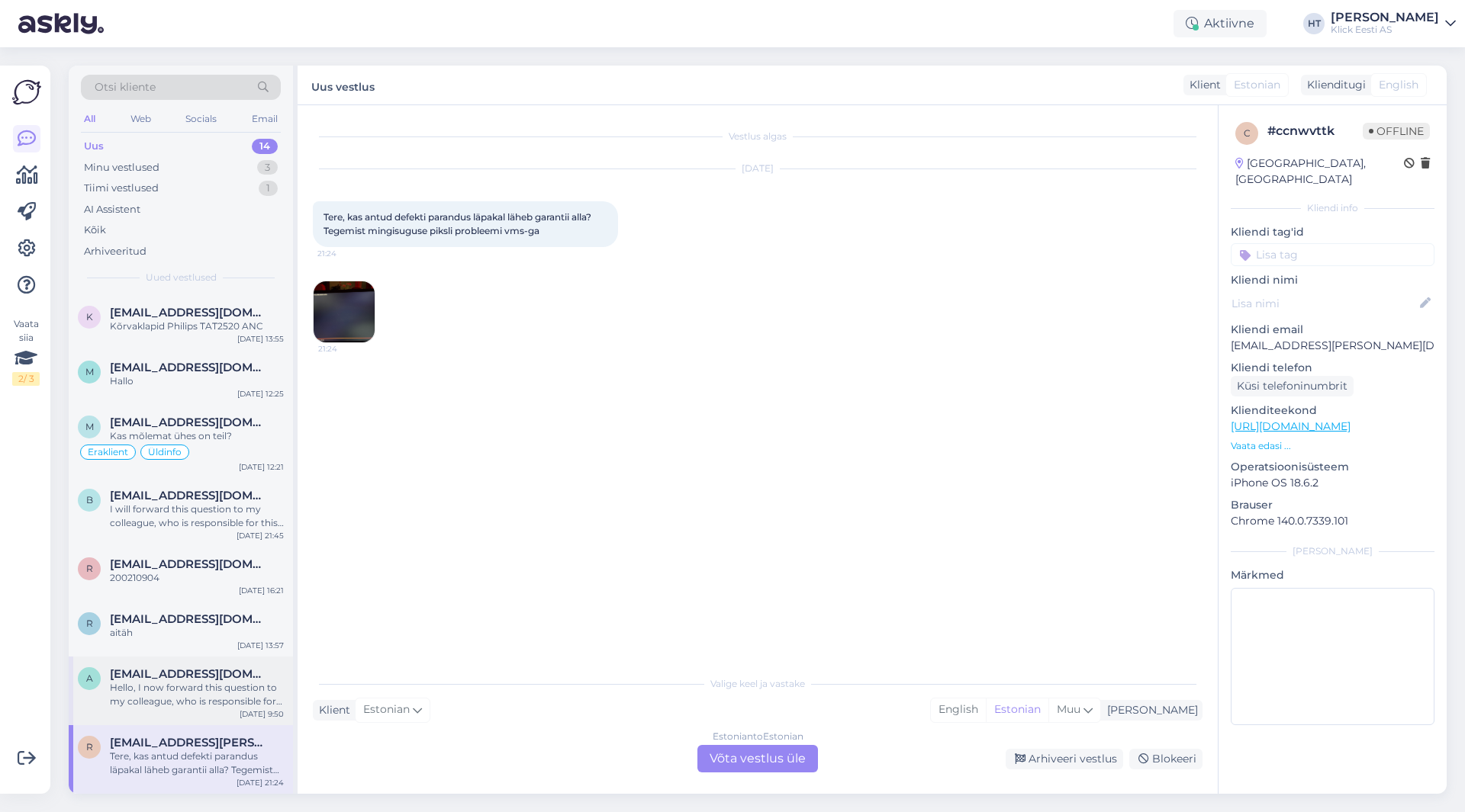
click at [242, 698] on div "Hello, I now forward this question to my colleague, who is responsible for this…" at bounding box center [196, 695] width 174 height 27
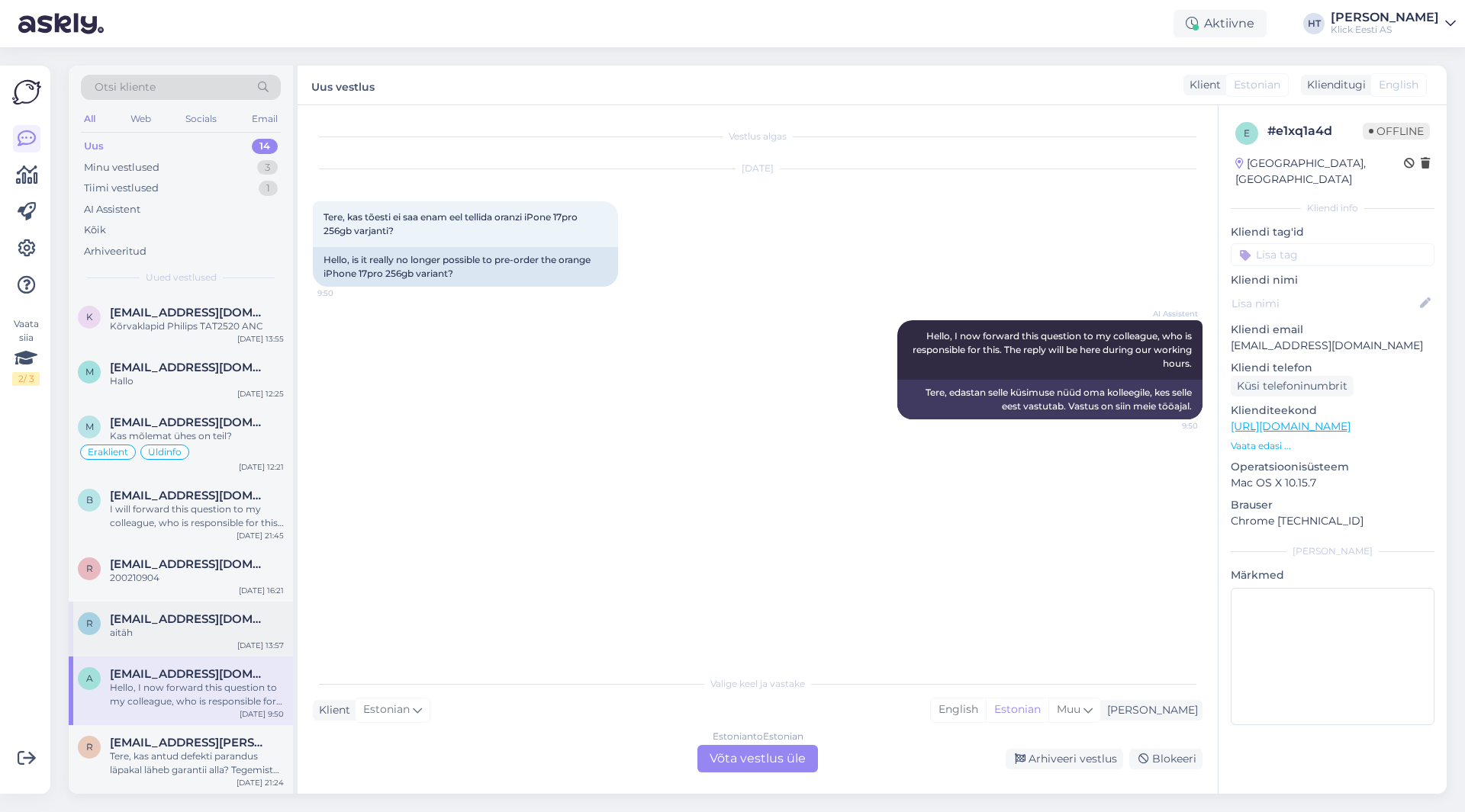
click at [249, 640] on div "[DATE] 13:57" at bounding box center [260, 646] width 46 height 12
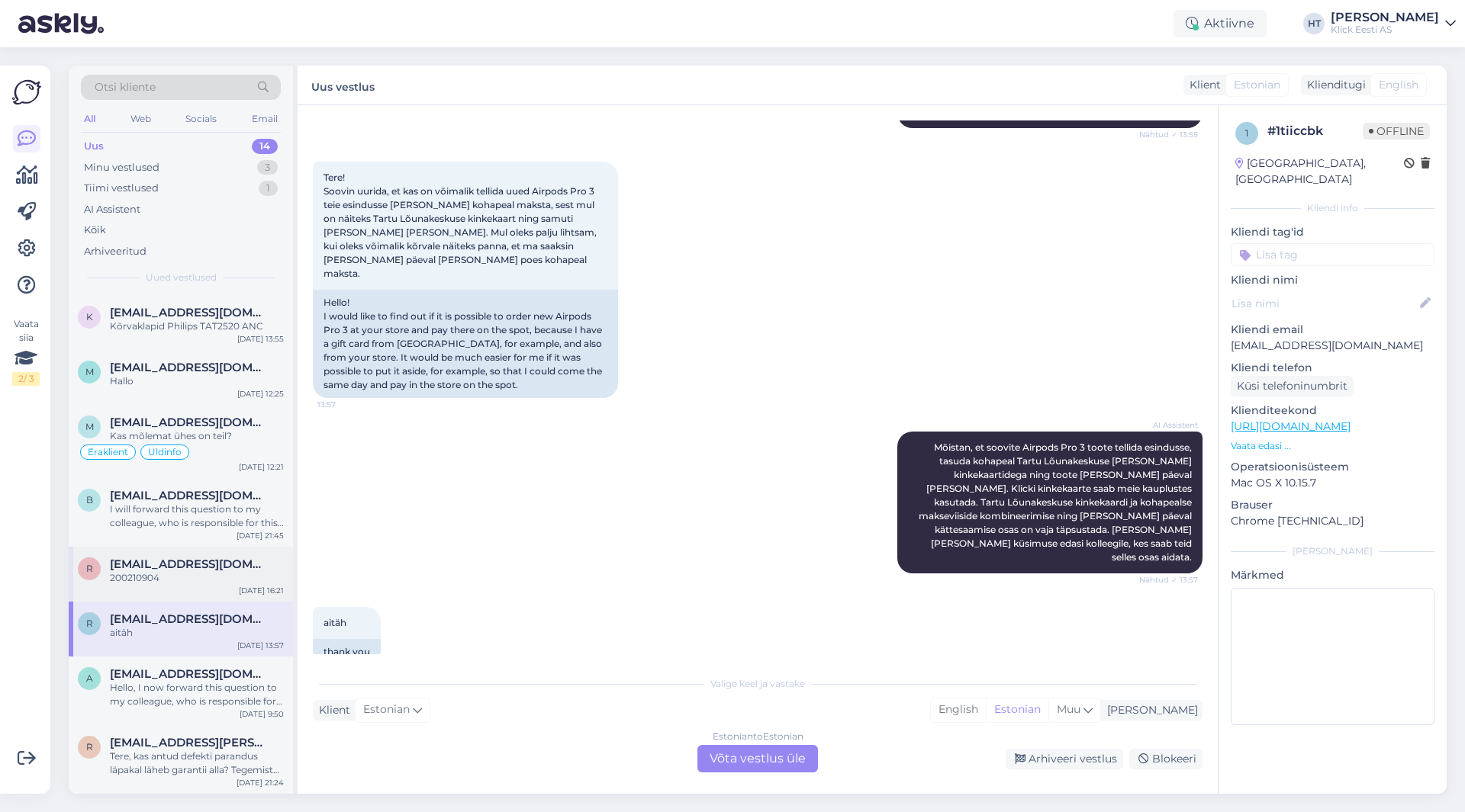
click at [244, 574] on div "200210904" at bounding box center [196, 578] width 174 height 14
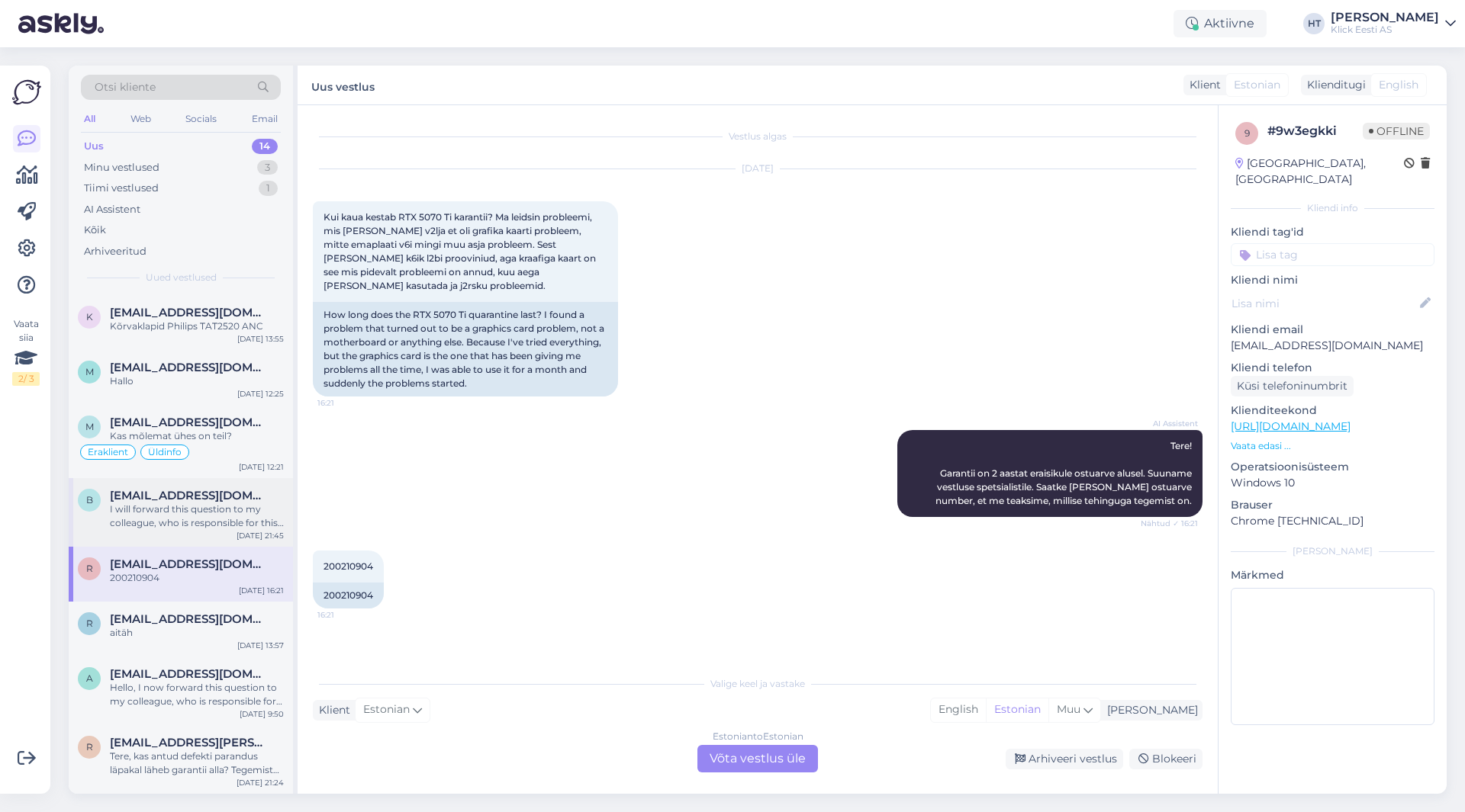
click at [244, 526] on div "I will forward this question to my colleague, who is responsible for this. The …" at bounding box center [196, 516] width 174 height 27
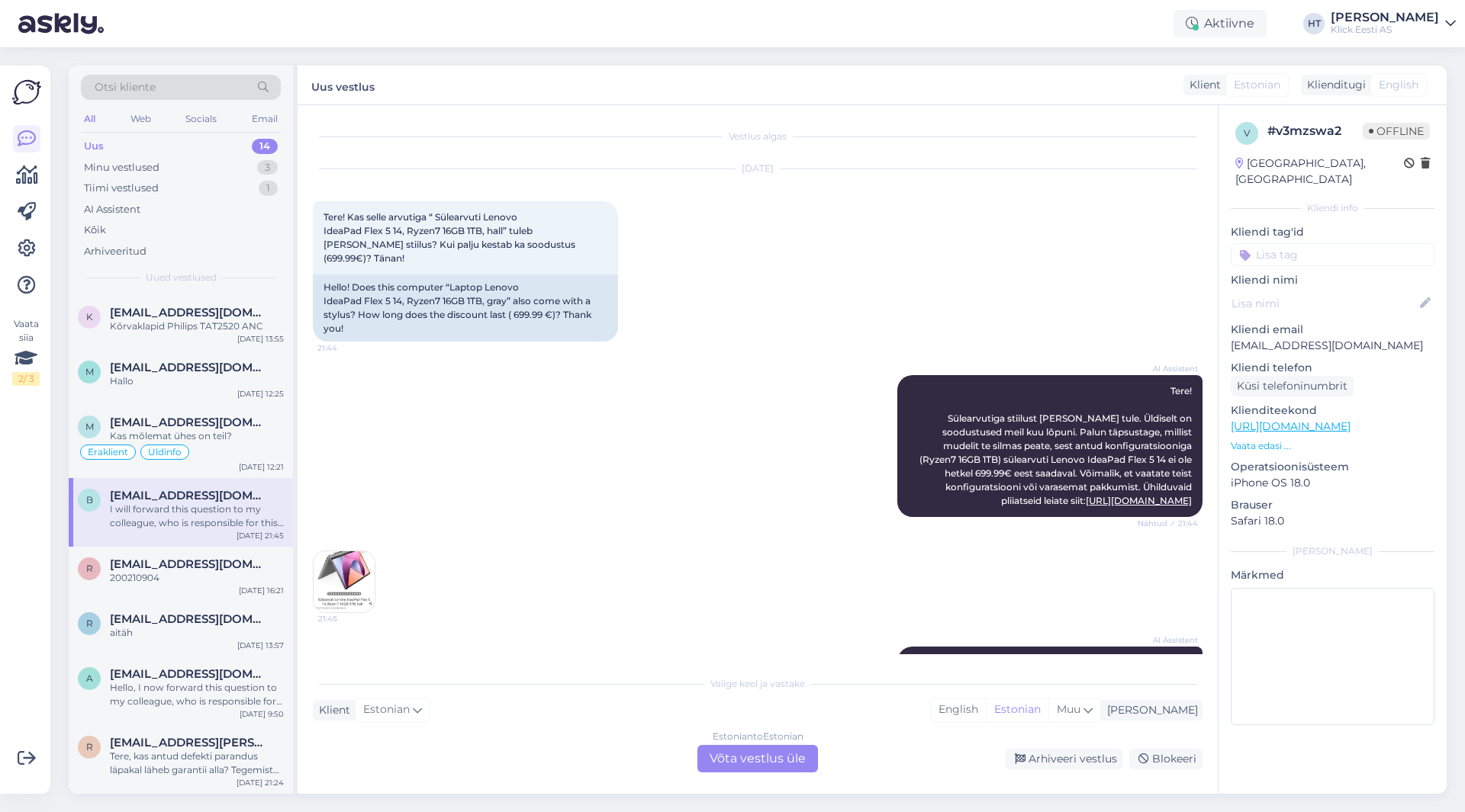
scroll to position [94, 0]
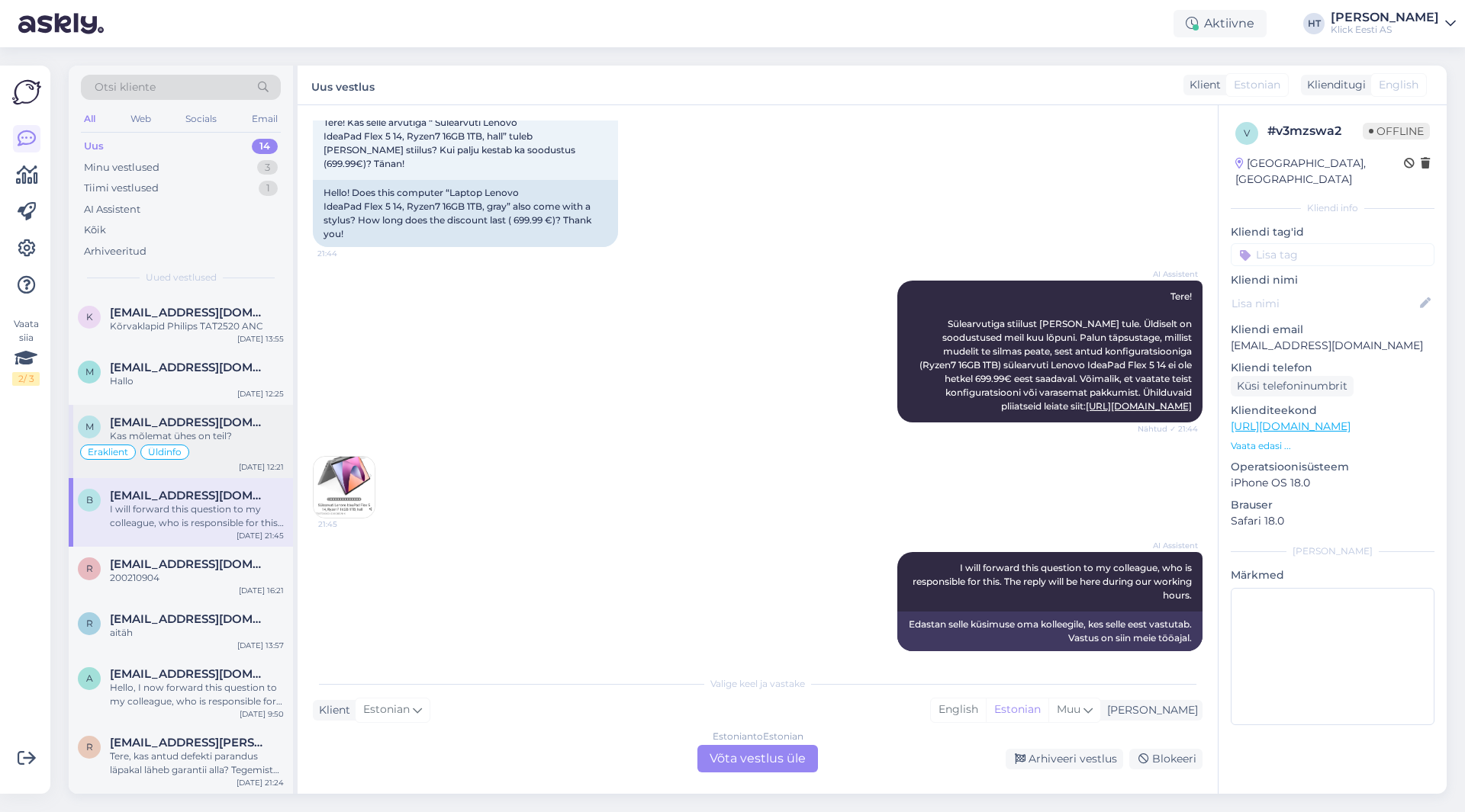
click at [252, 456] on div "Eraklient Üldinfo" at bounding box center [181, 452] width 206 height 18
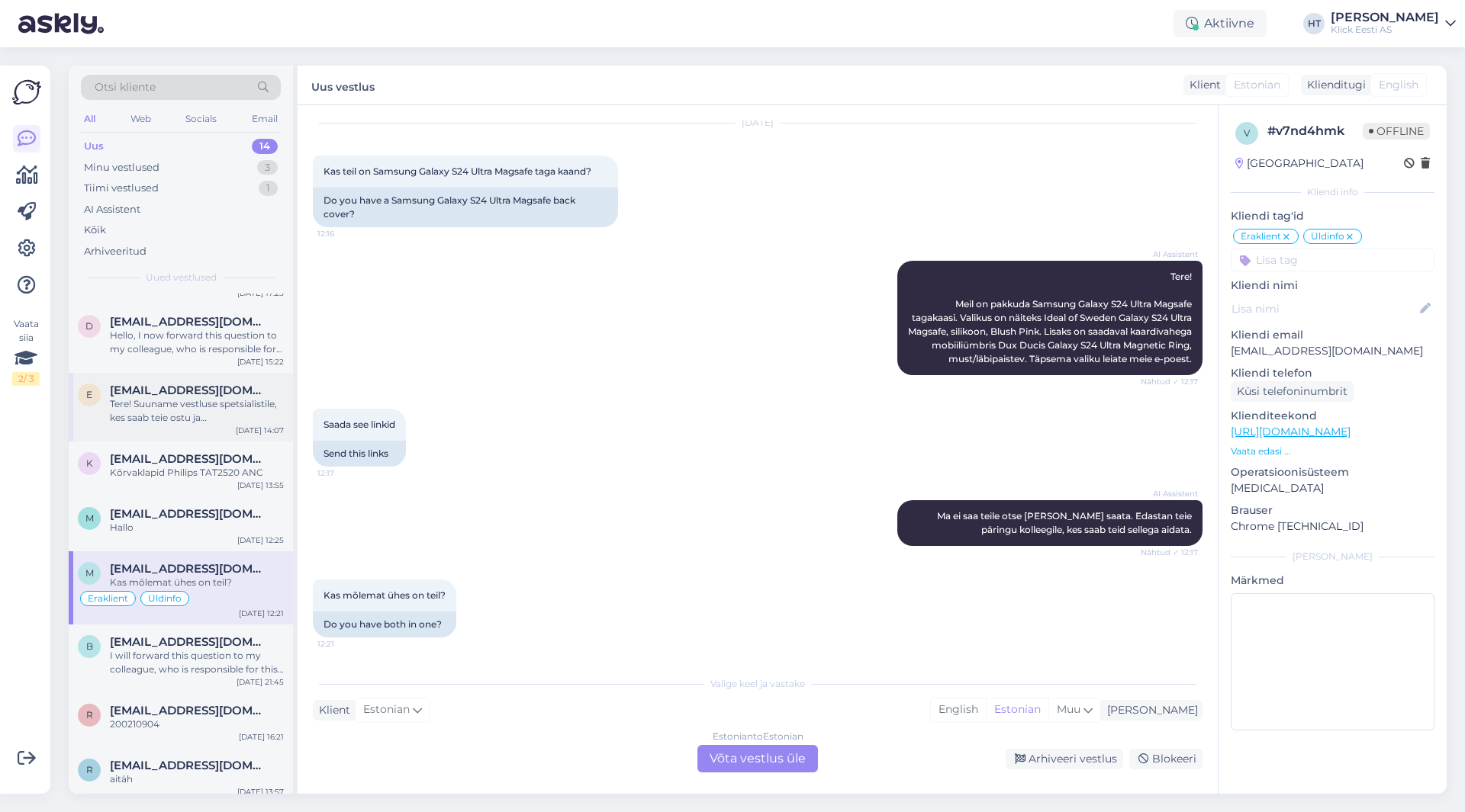
scroll to position [285, 0]
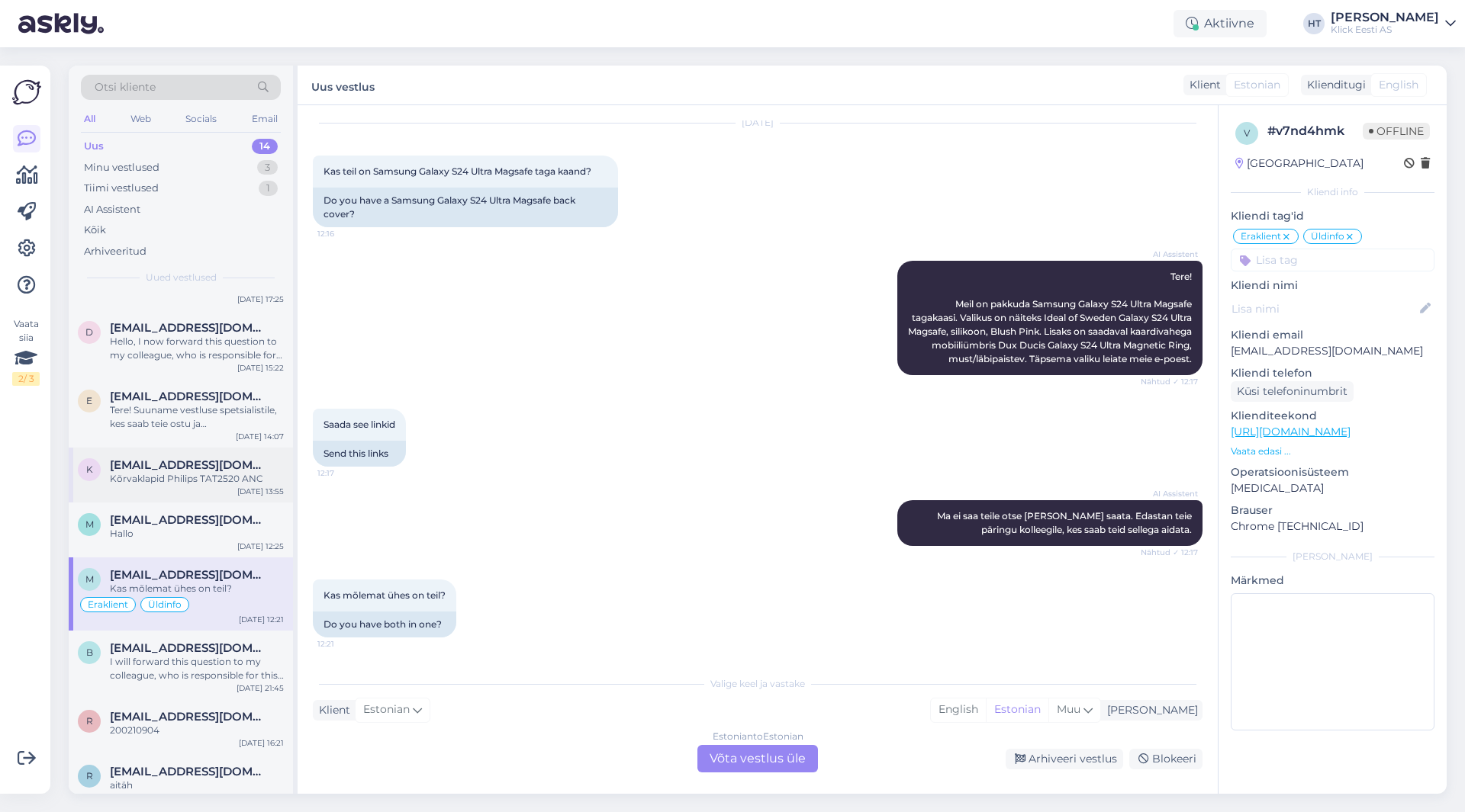
click at [250, 456] on div "k [EMAIL_ADDRESS][DOMAIN_NAME] Kõrvaklapid Philips TAT2520 ANC [DATE] 13:55" at bounding box center [181, 475] width 224 height 54
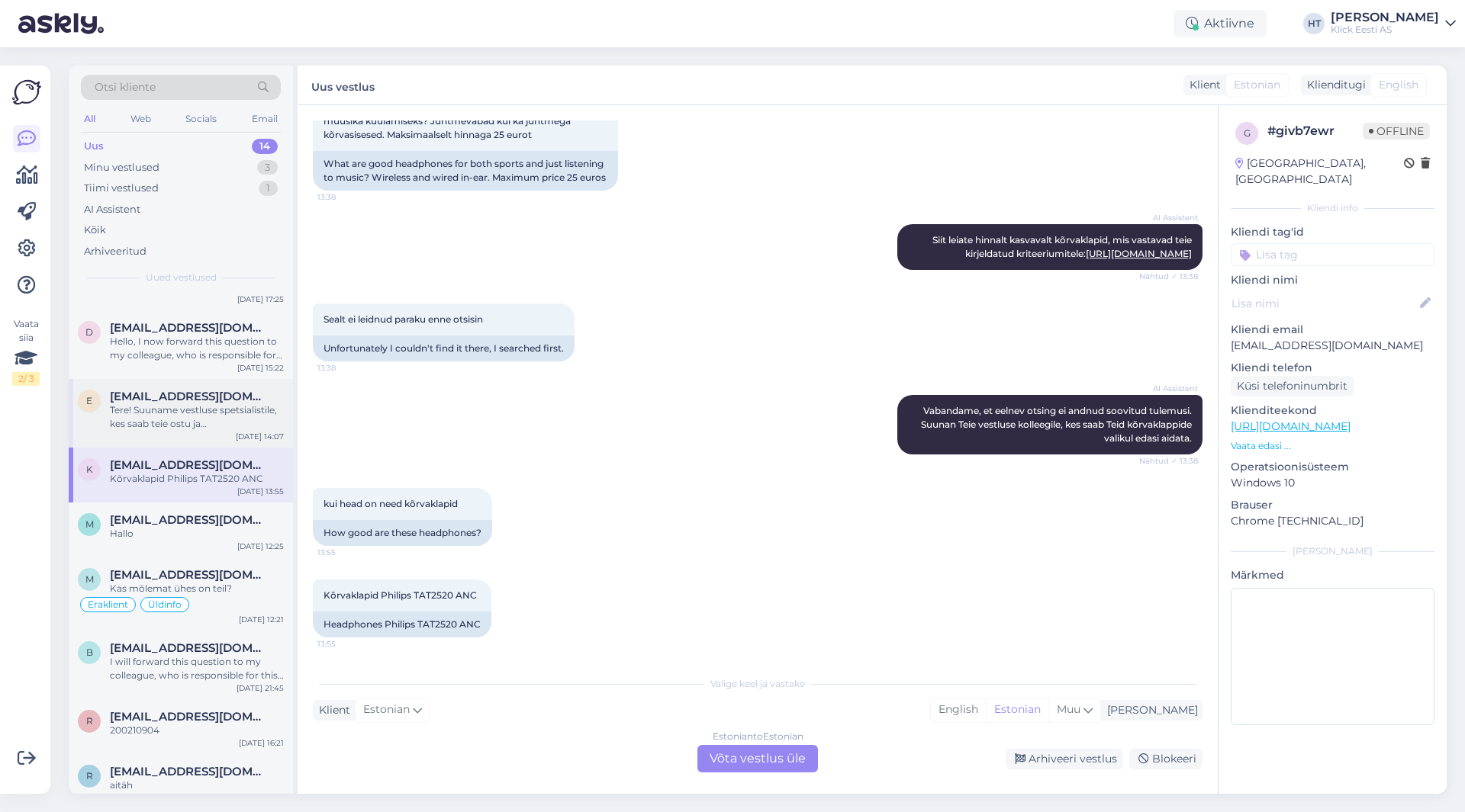
click at [246, 412] on div "Tere! Suuname vestluse spetsialistile, kes saab teie ostu ja sooduspakkumise ko…" at bounding box center [196, 417] width 174 height 27
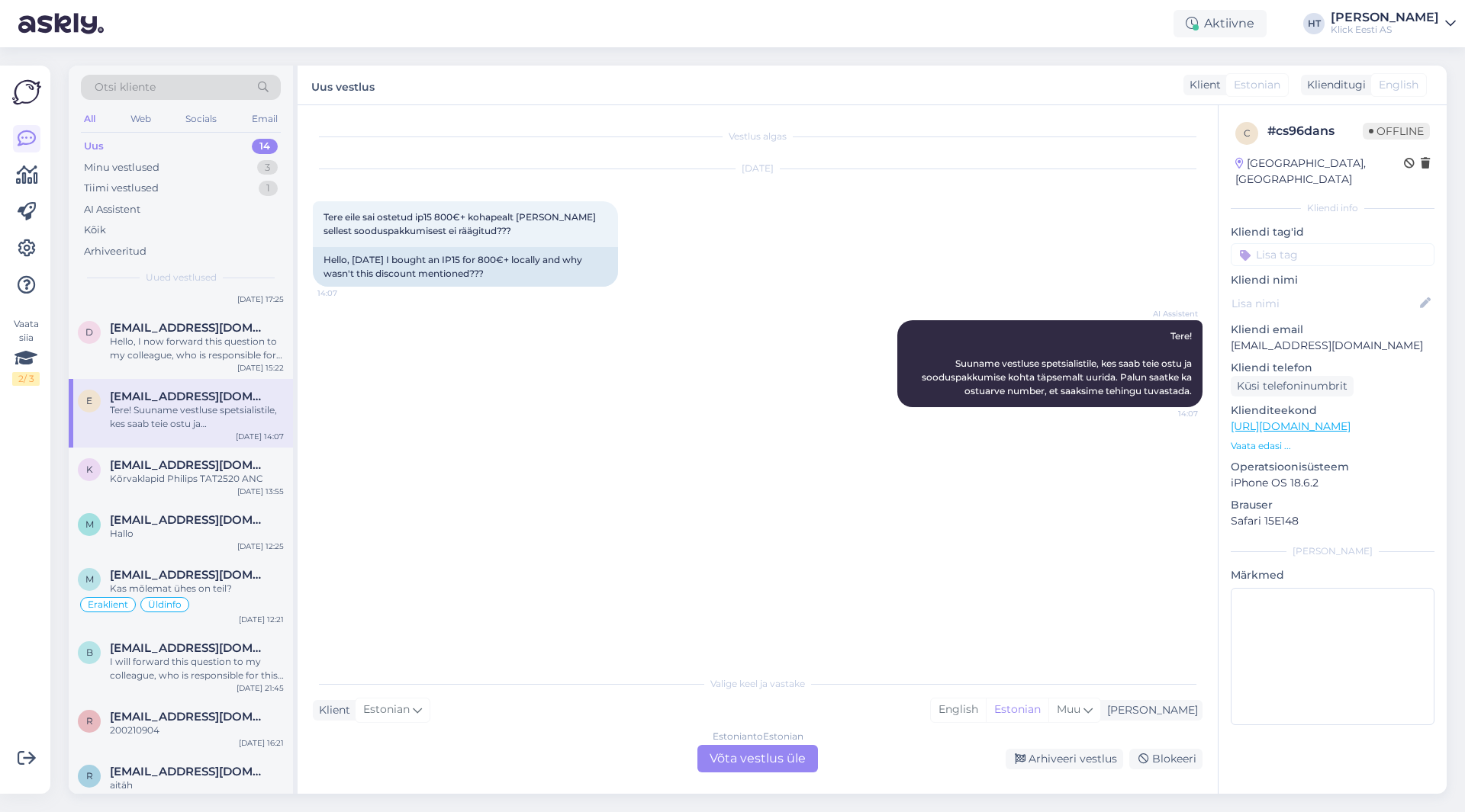
scroll to position [209, 0]
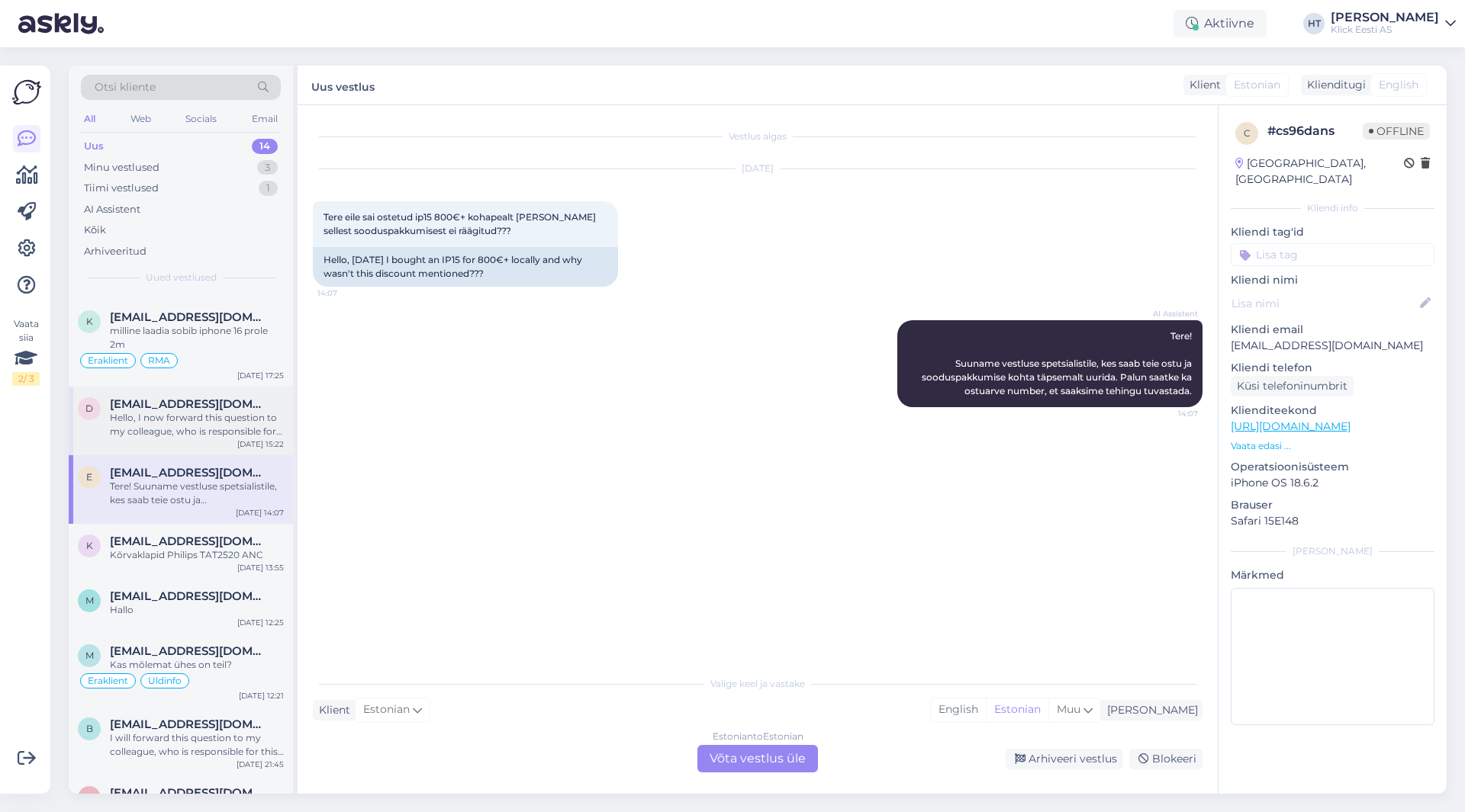
click at [258, 411] on div "Hello, I now forward this question to my colleague, who is responsible for this…" at bounding box center [196, 425] width 174 height 27
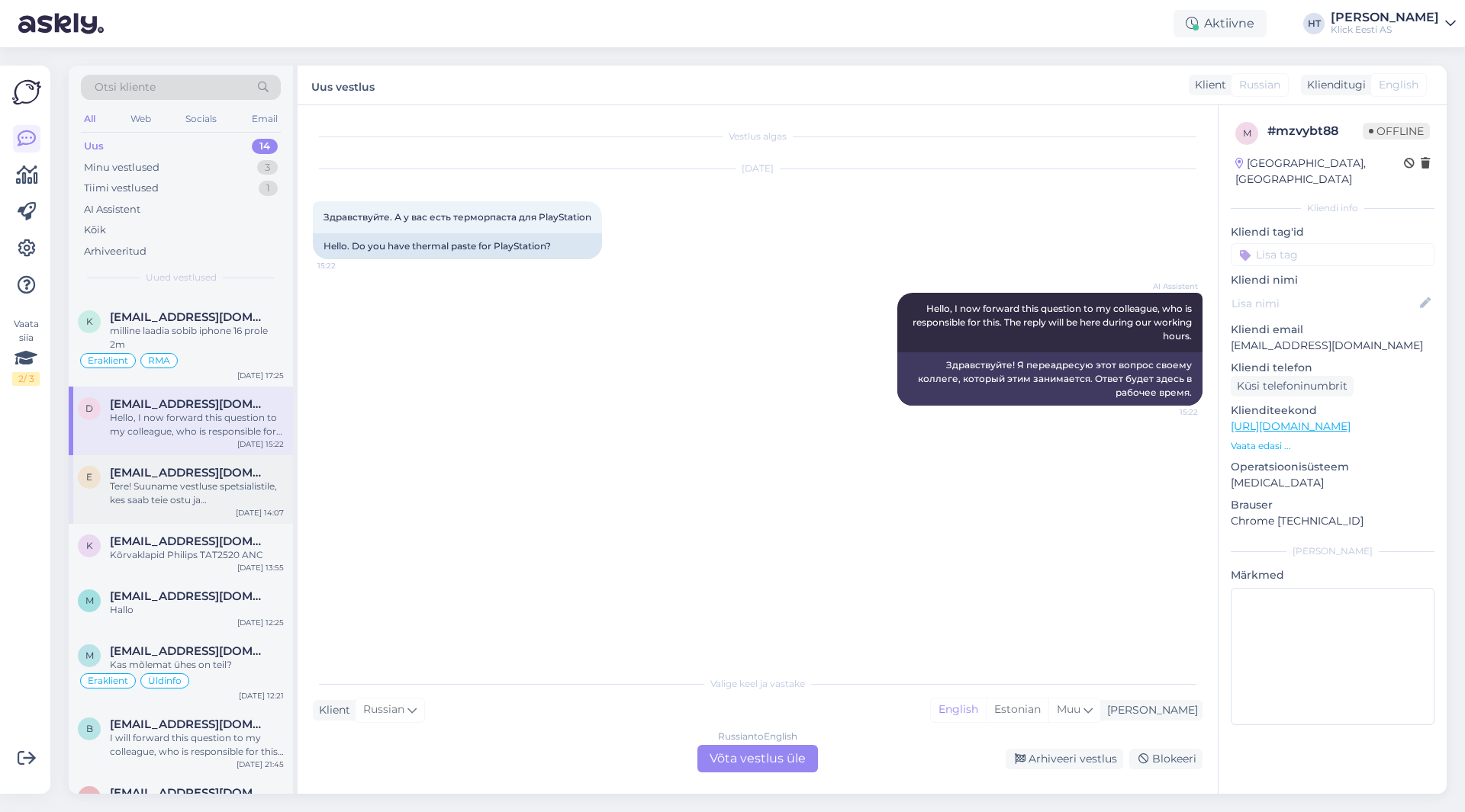
click at [251, 470] on div "[EMAIL_ADDRESS][DOMAIN_NAME]" at bounding box center [196, 472] width 174 height 14
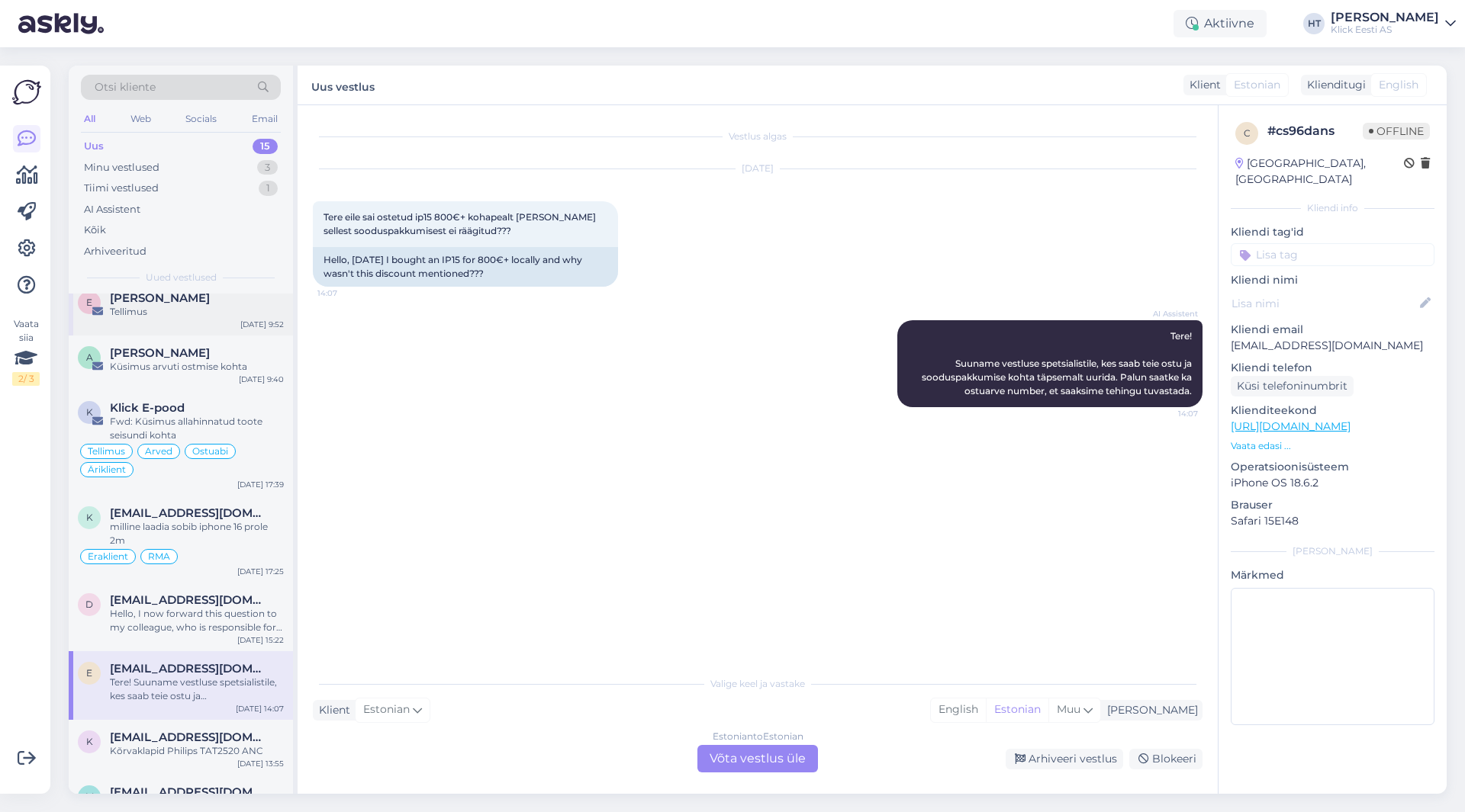
scroll to position [0, 0]
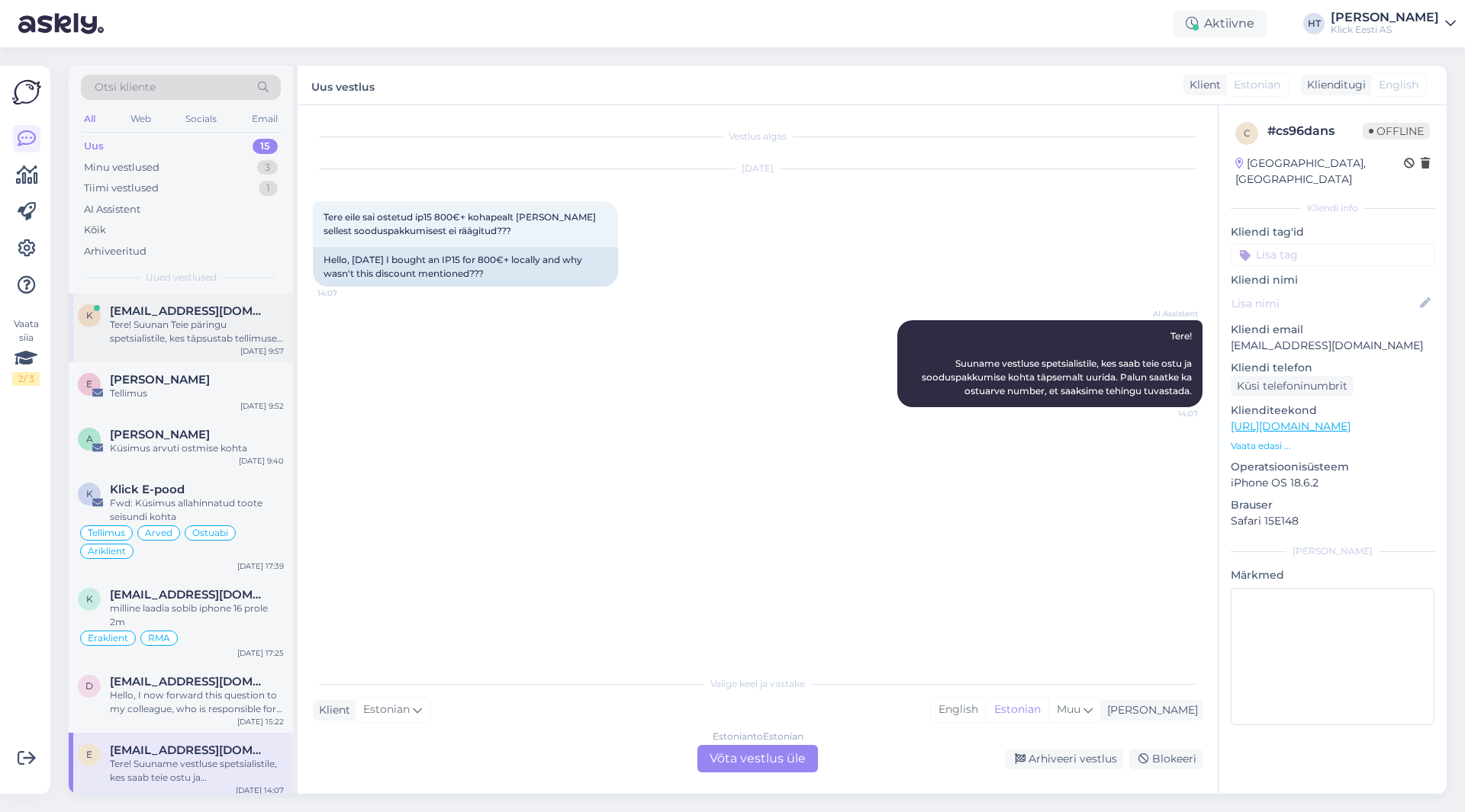
click at [210, 331] on div "Tere! Suunan Teie päringu spetsialistile, kes täpsustab tellimuse 200215955 tar…" at bounding box center [196, 332] width 174 height 27
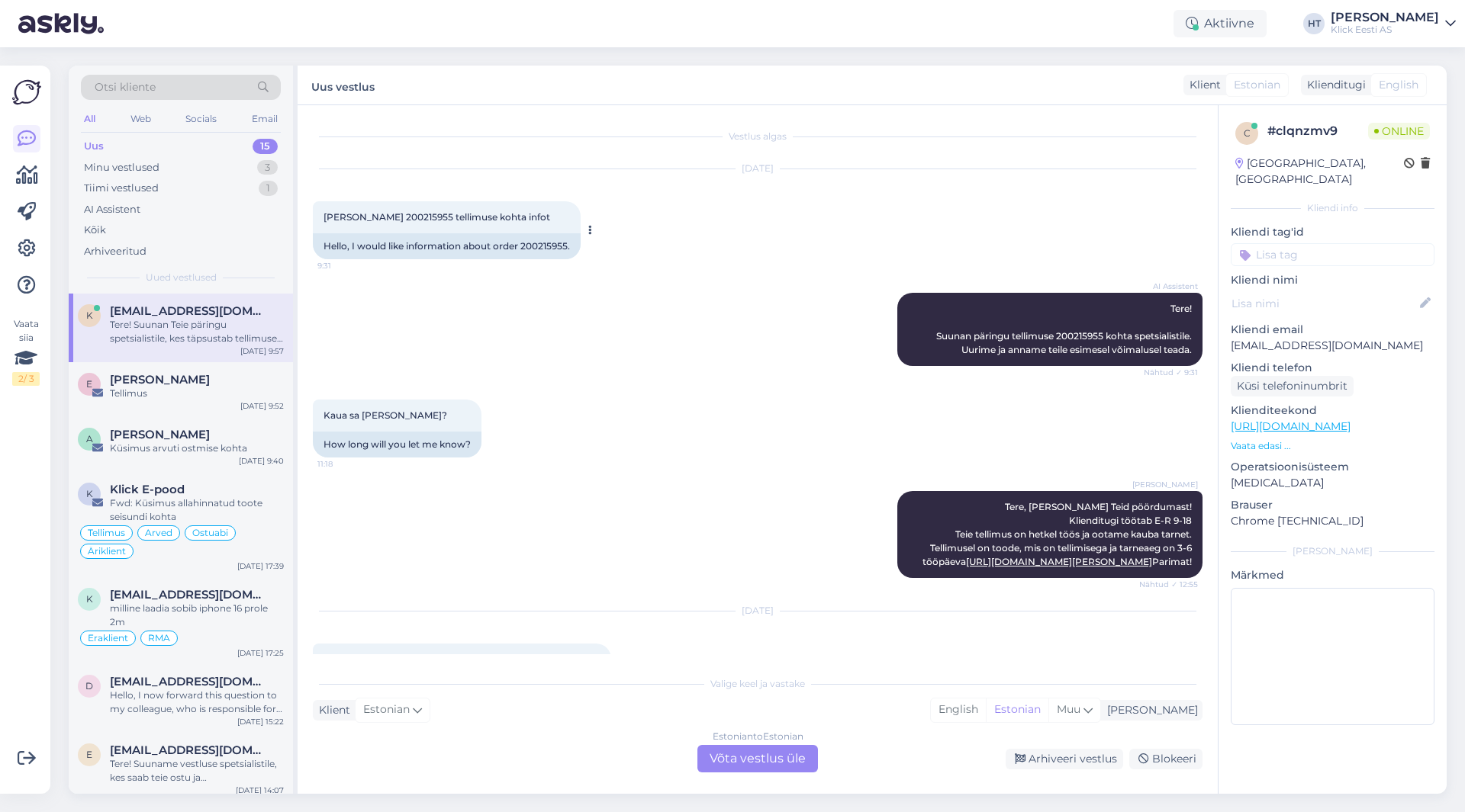
click at [545, 243] on div "Hello, I would like information about order 200215955." at bounding box center [446, 246] width 268 height 26
copy div "200215955"
click at [683, 346] on div "AI Assistent Tere! Suunan päringu tellimuse 200215955 kohta spetsialistile. Uur…" at bounding box center [757, 330] width 890 height 107
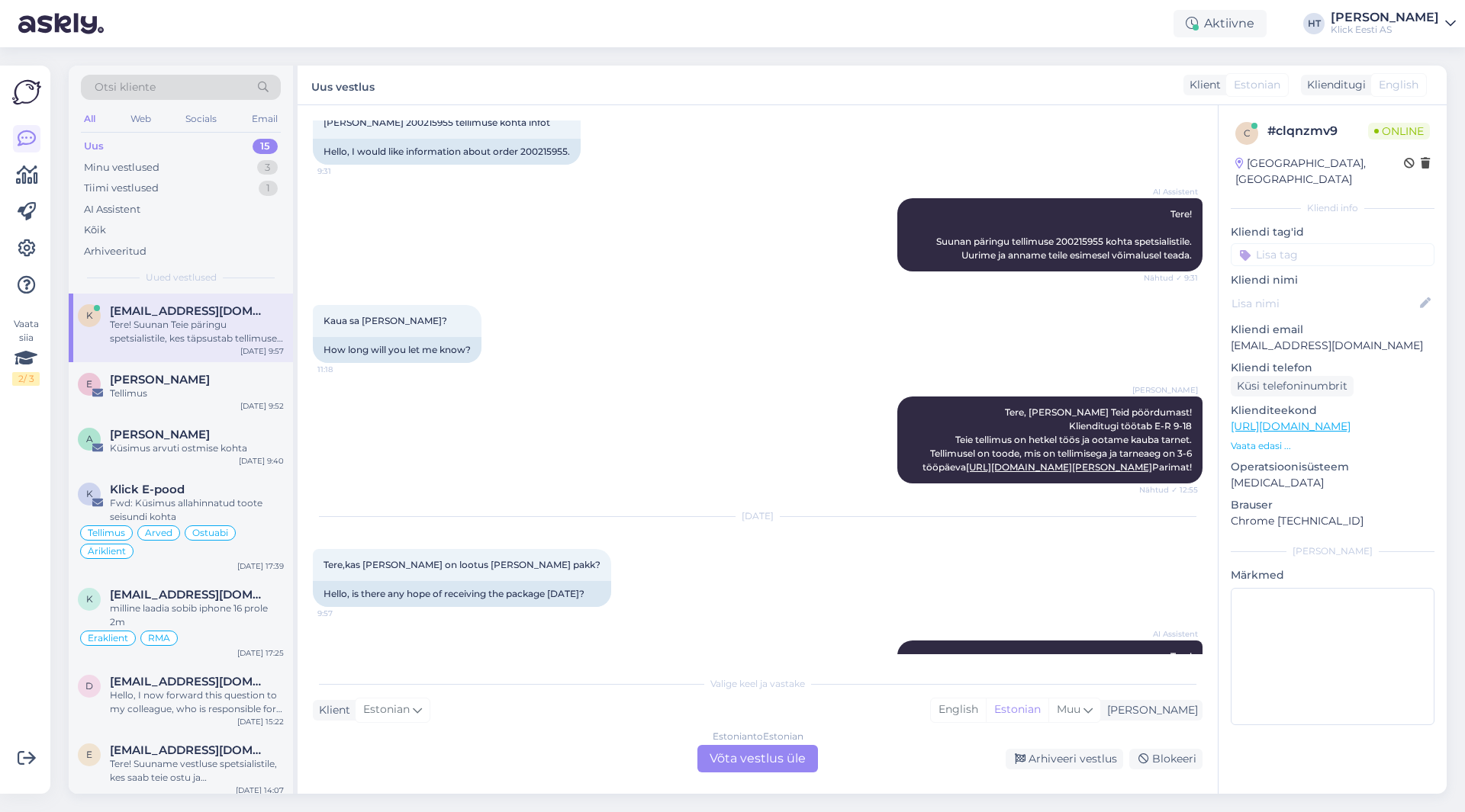
scroll to position [253, 0]
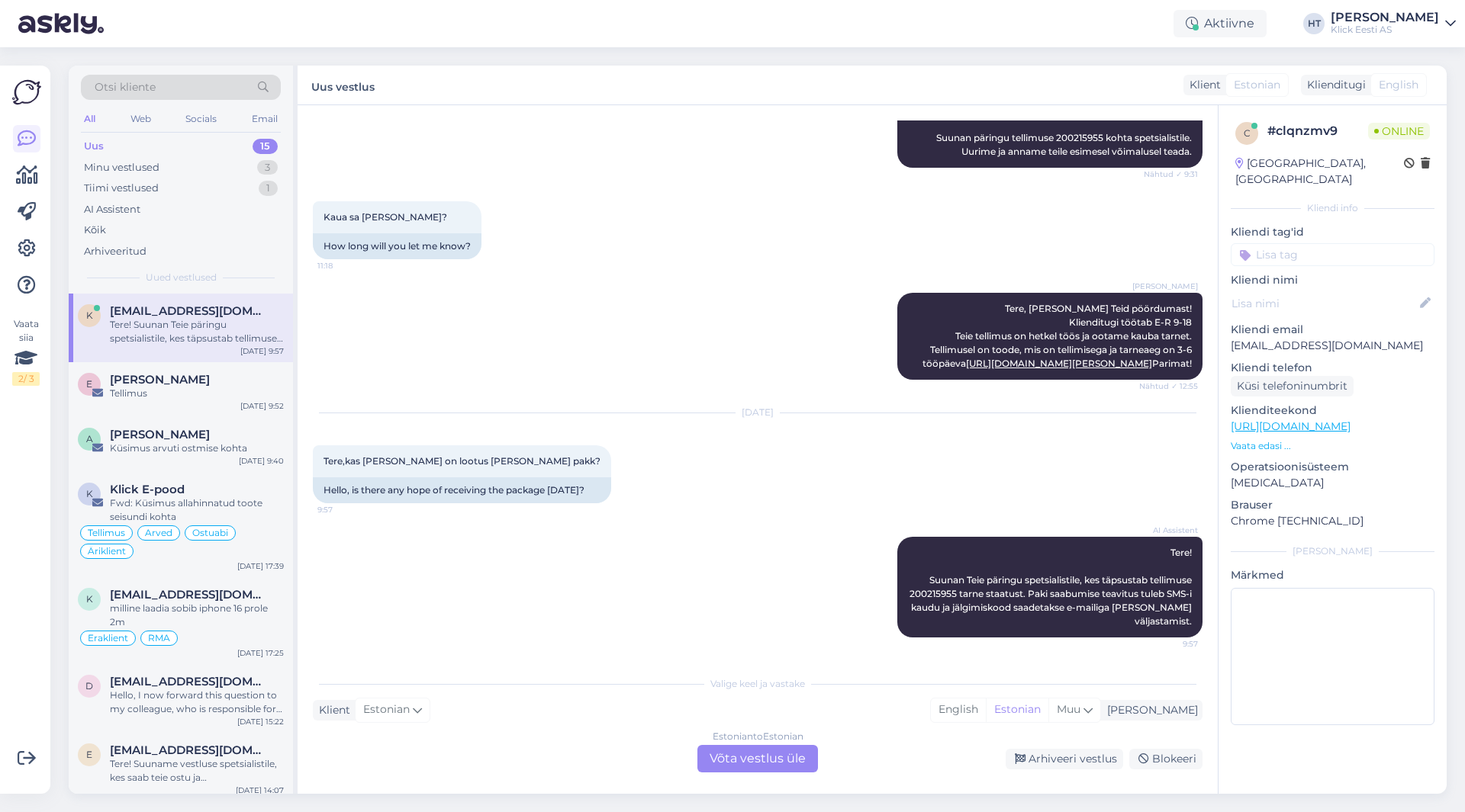
click at [604, 279] on div "[PERSON_NAME], [PERSON_NAME] Teid pöördumast! Klienditugi töötab E-R 9-18 Teie …" at bounding box center [757, 336] width 890 height 121
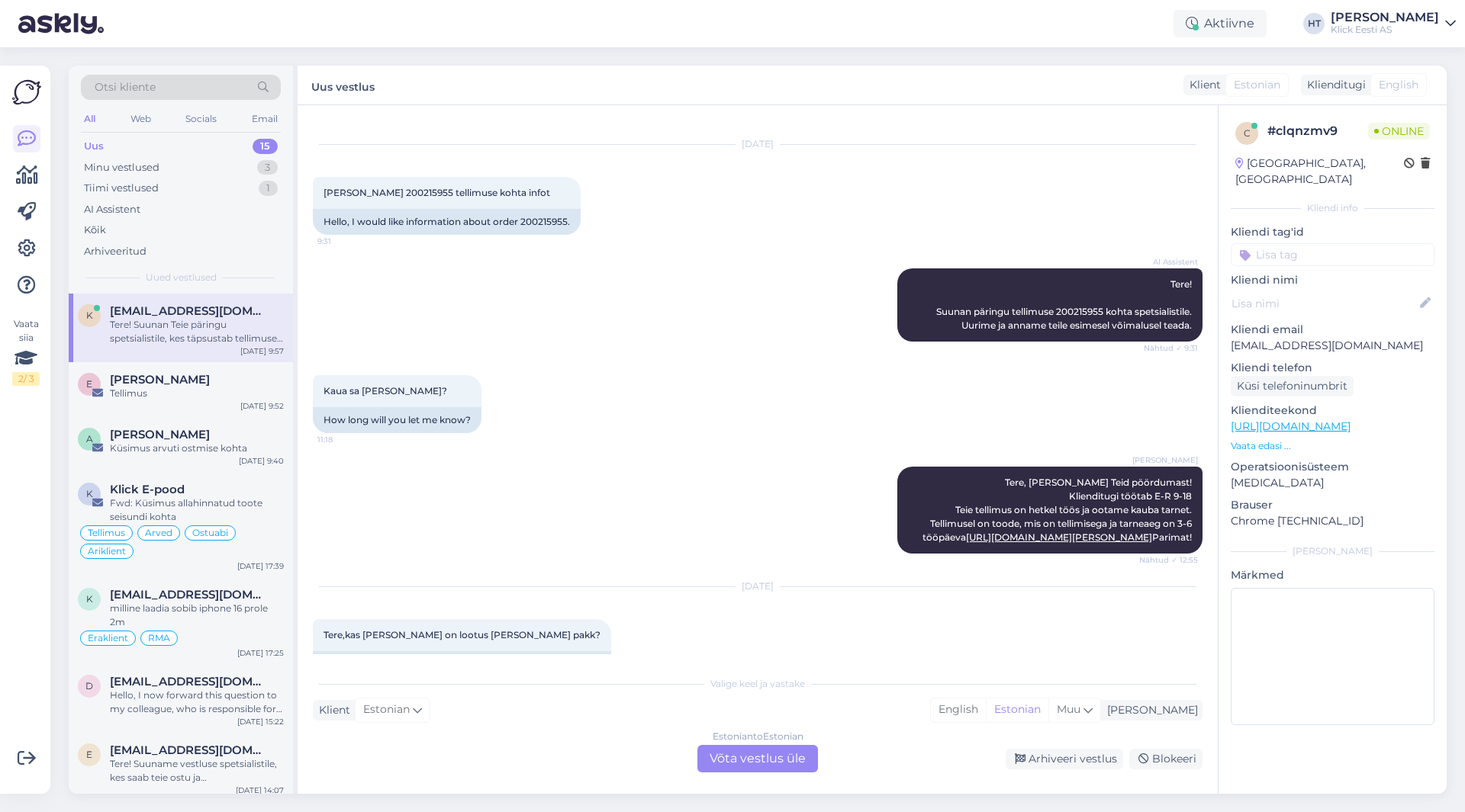
scroll to position [0, 0]
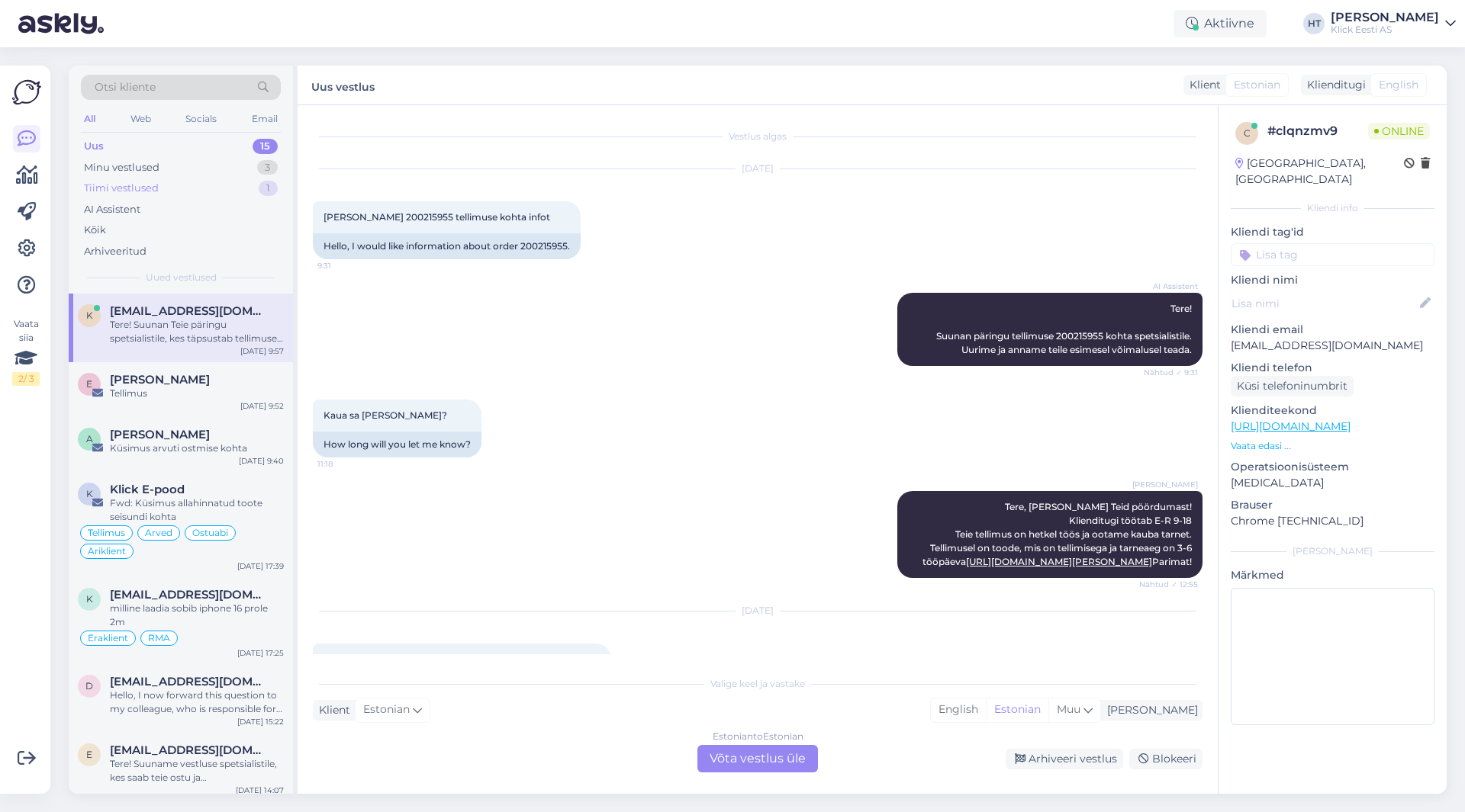
click at [227, 185] on div "Tiimi vestlused 1" at bounding box center [181, 189] width 200 height 22
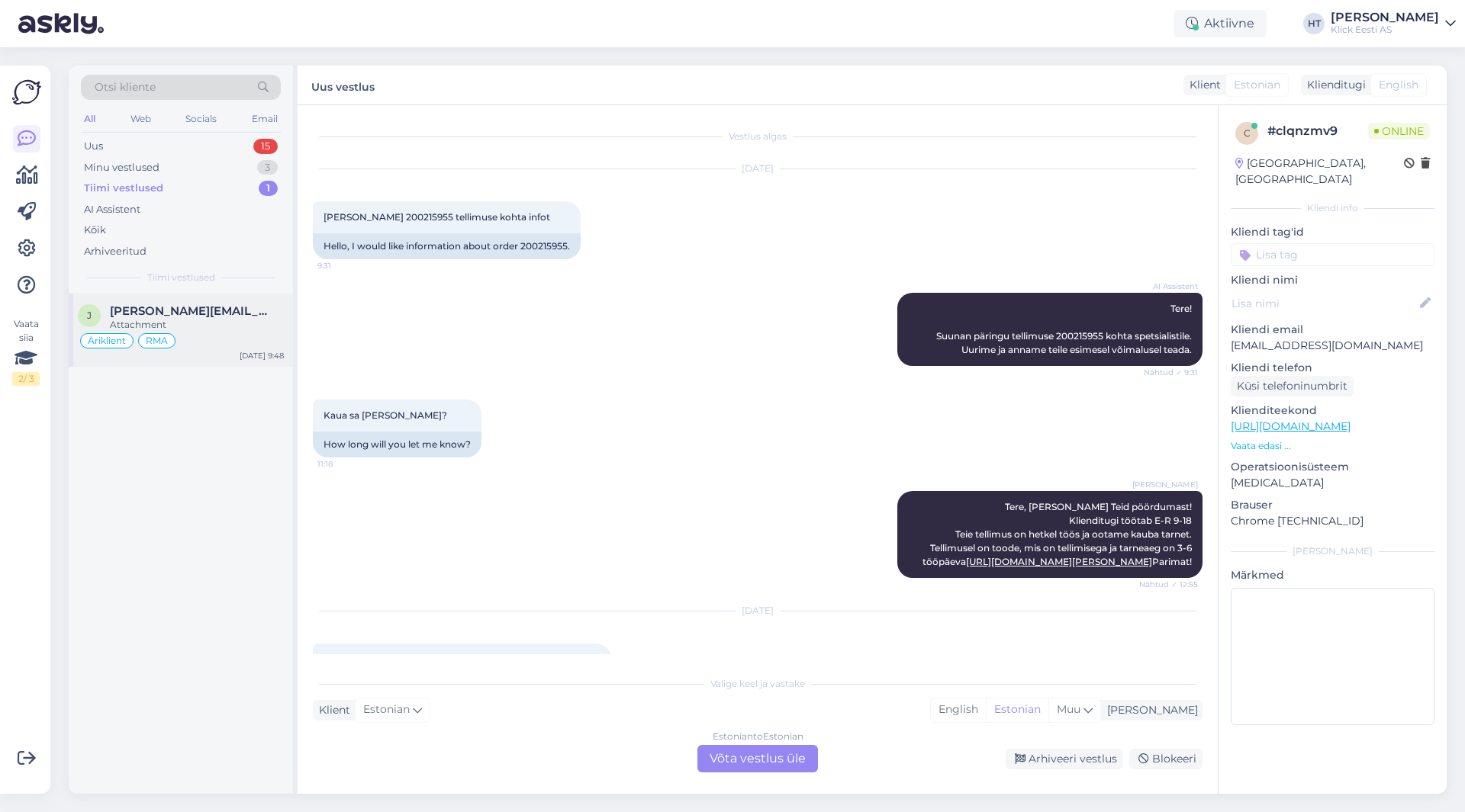
click at [234, 298] on div "J [PERSON_NAME][EMAIL_ADDRESS][DOMAIN_NAME] Attachment Äriklient RMA [DATE] 9:48" at bounding box center [181, 330] width 224 height 74
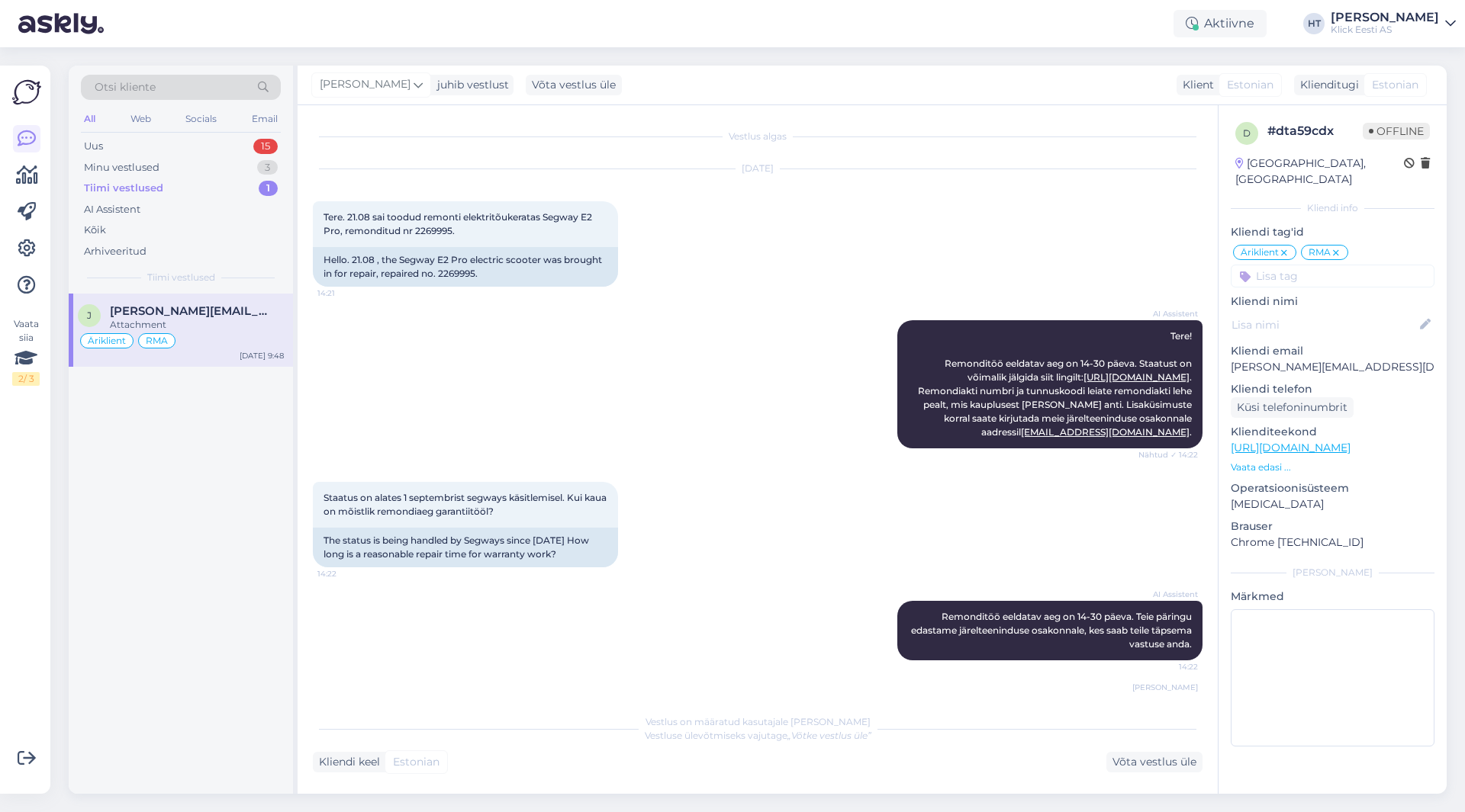
scroll to position [50, 0]
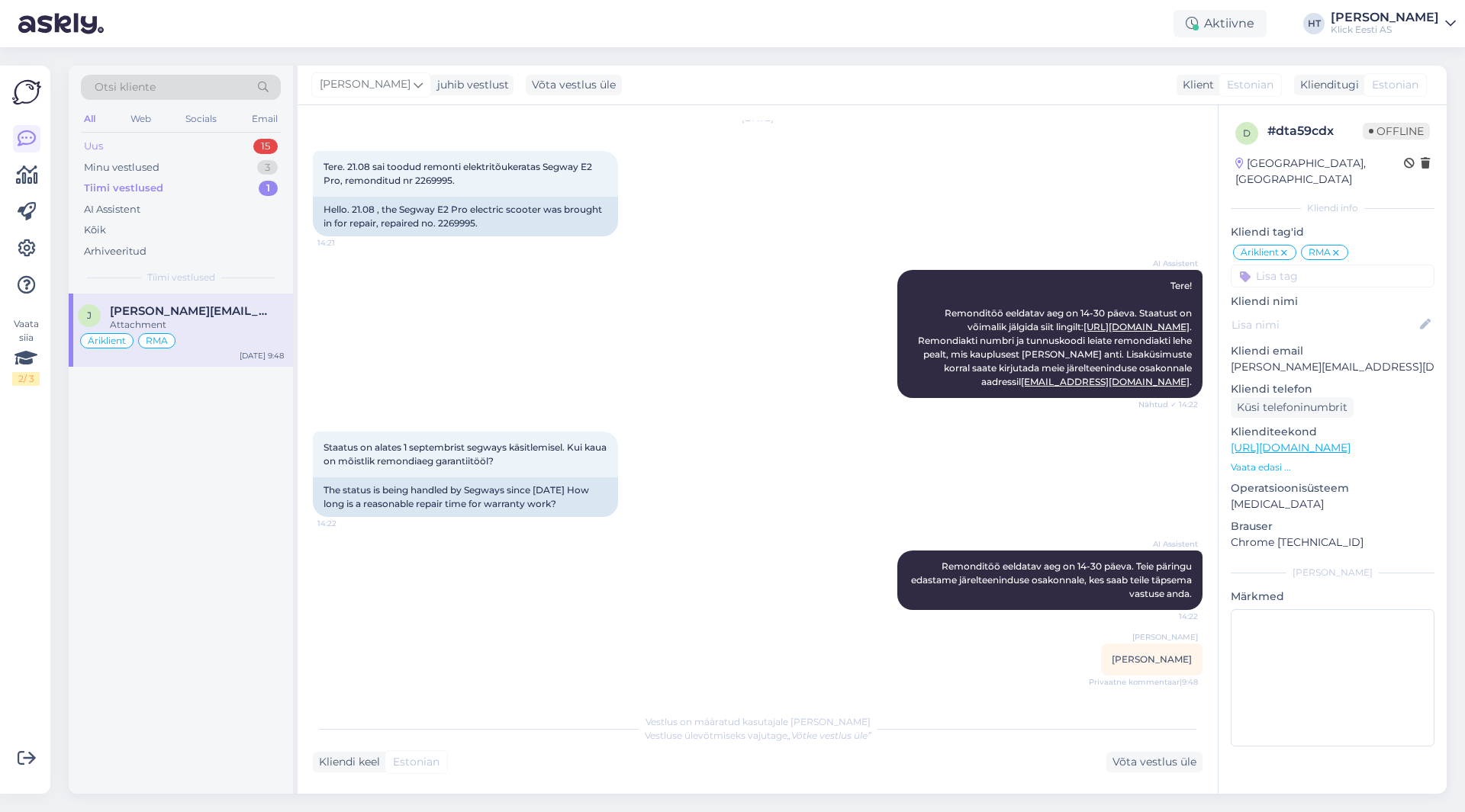
click at [245, 137] on div "Uus 15" at bounding box center [181, 146] width 200 height 22
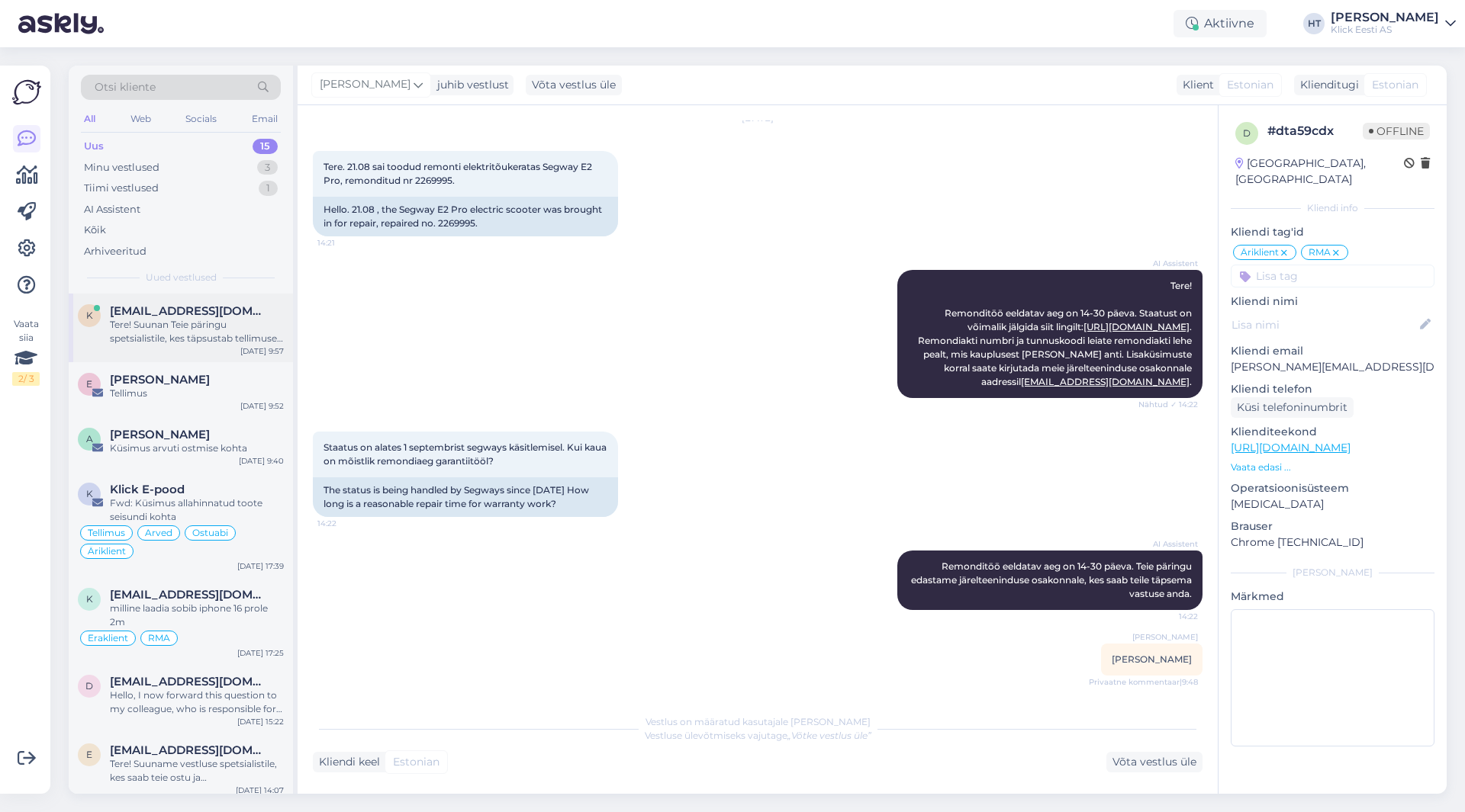
click at [225, 312] on span "[EMAIL_ADDRESS][DOMAIN_NAME]" at bounding box center [189, 311] width 159 height 14
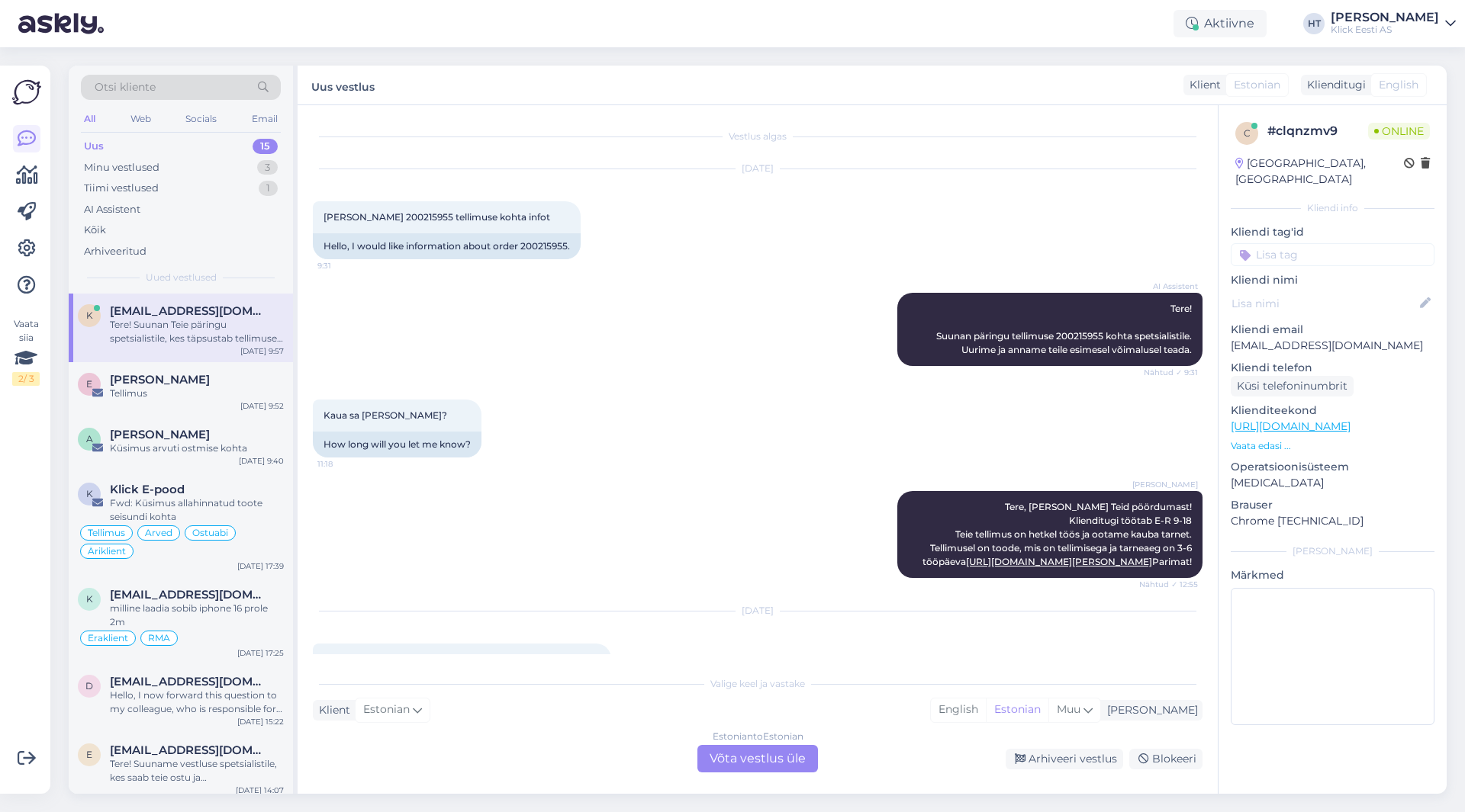
scroll to position [253, 0]
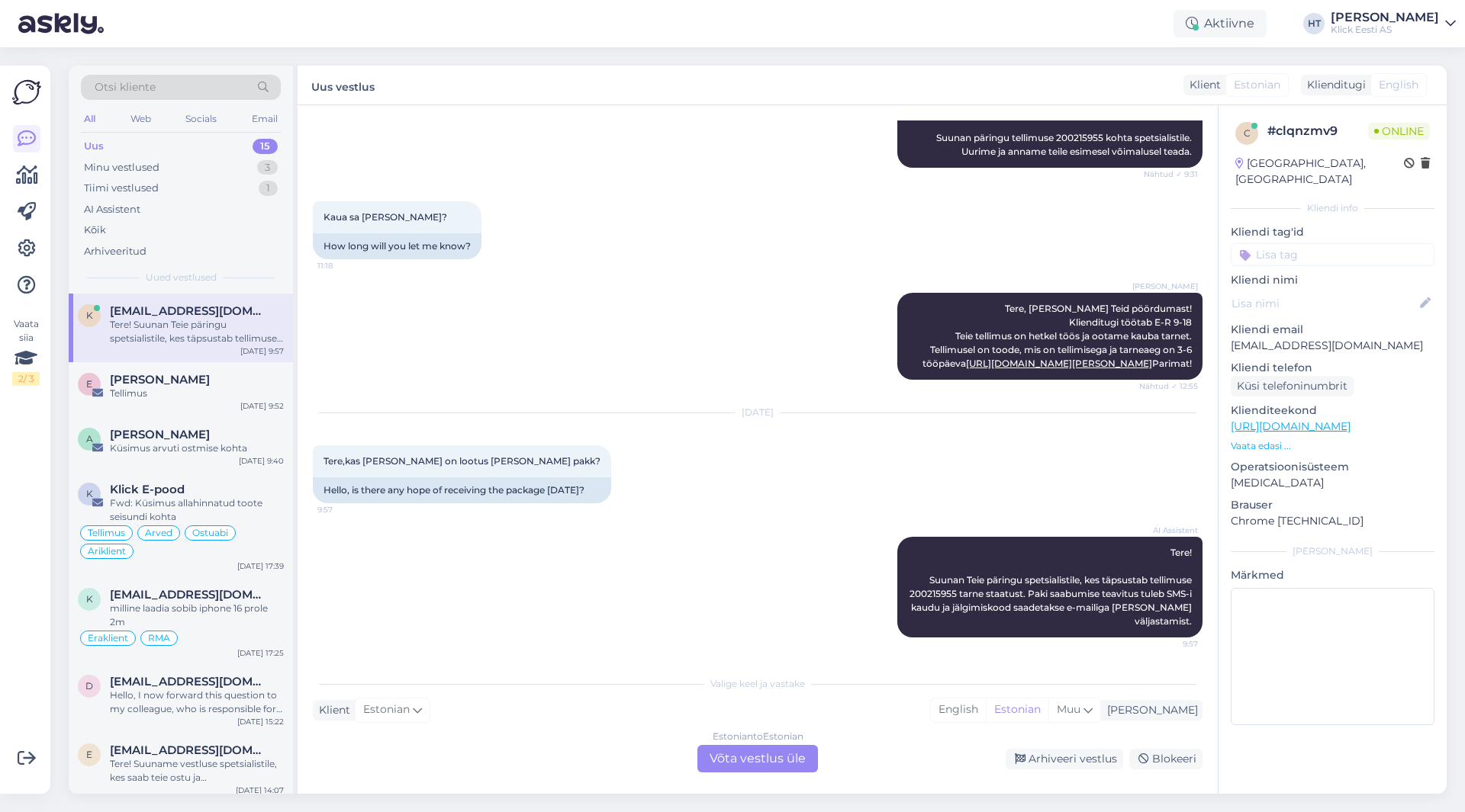
click at [758, 750] on div "Estonian to Estonian Võta vestlus üle" at bounding box center [758, 758] width 121 height 27
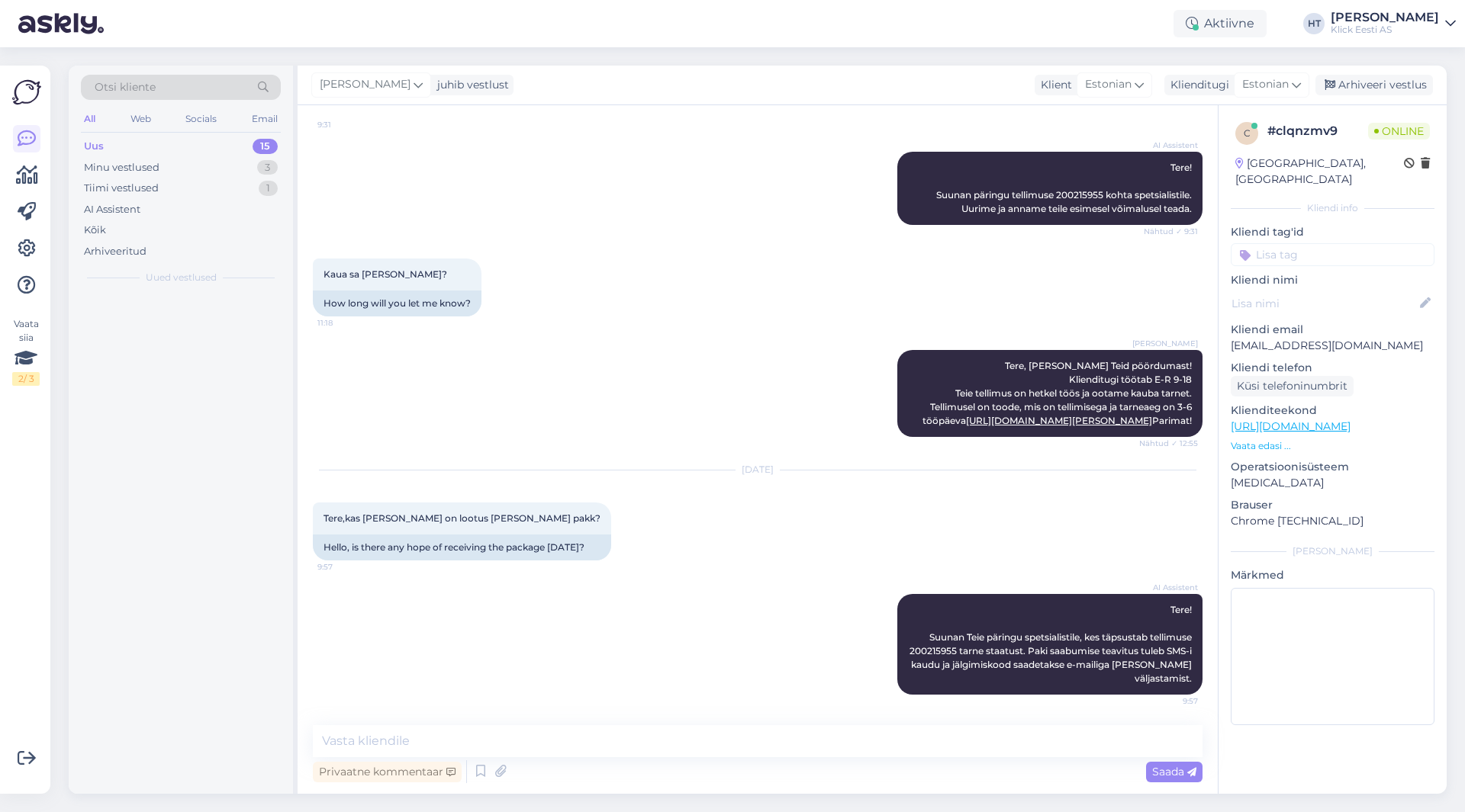
scroll to position [196, 0]
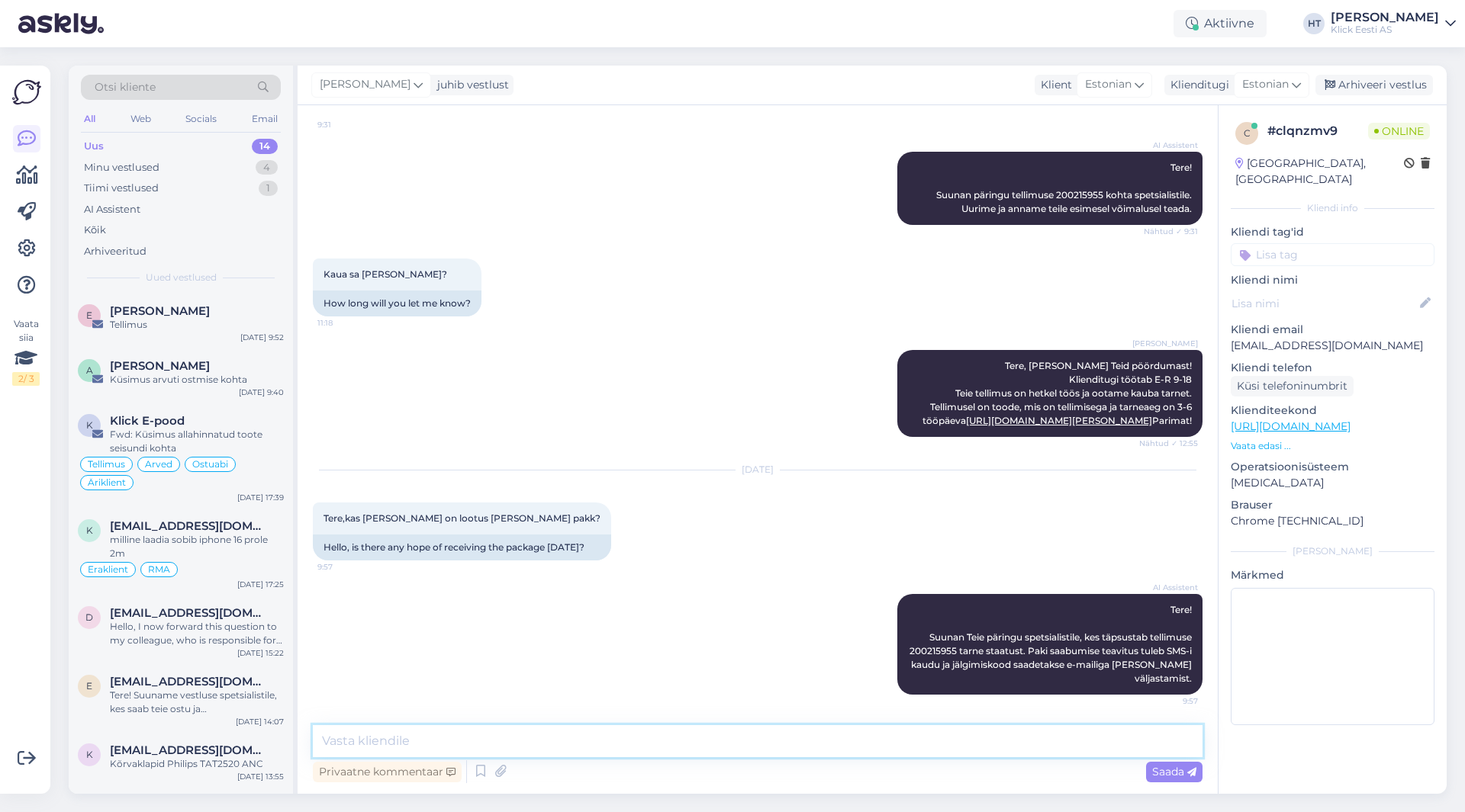
click at [758, 750] on textarea at bounding box center [757, 741] width 890 height 32
type textarea "Tarne on 3-6 tööpäeva. Kättesaamist eeldaks alates kolmapäevast."
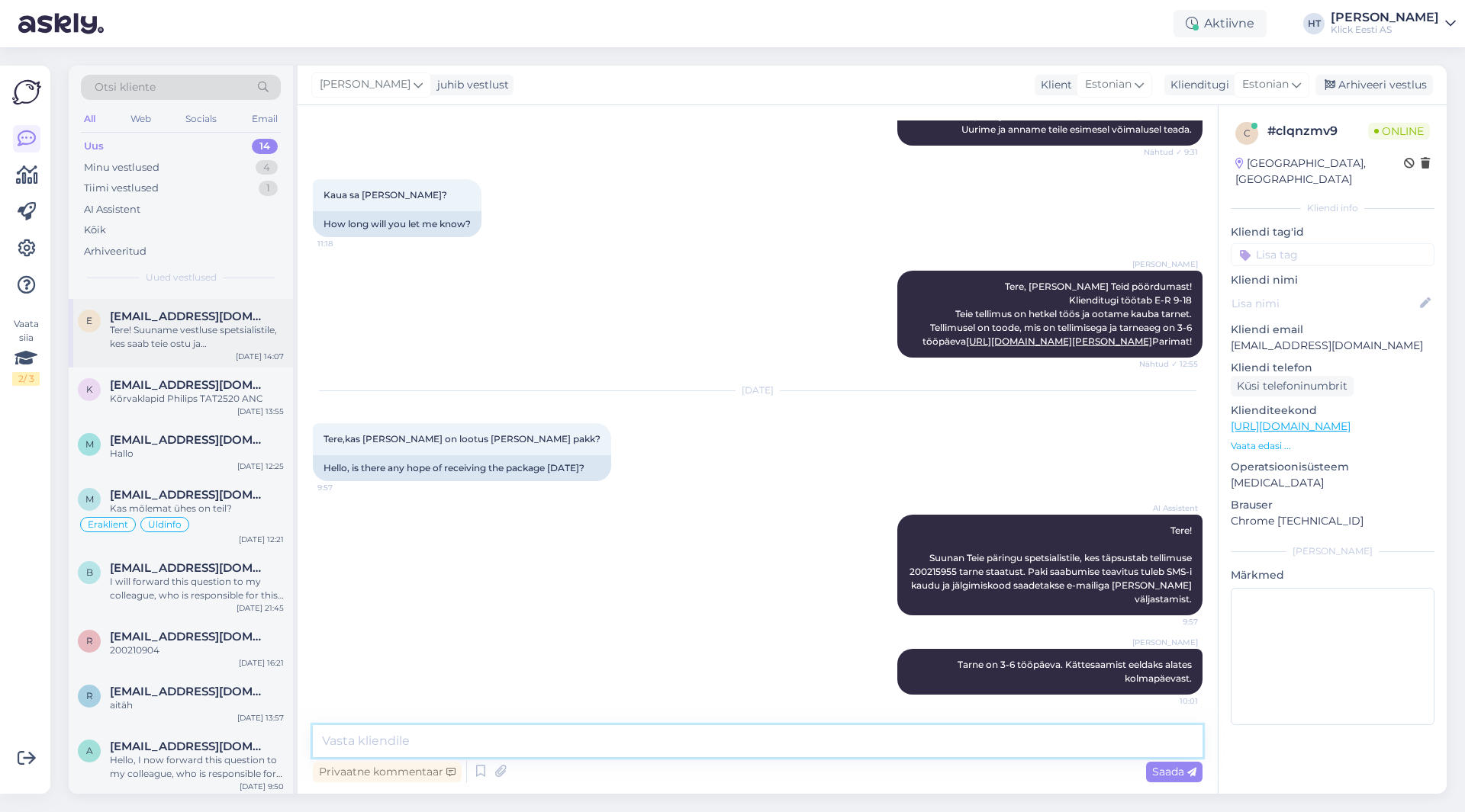
scroll to position [438, 0]
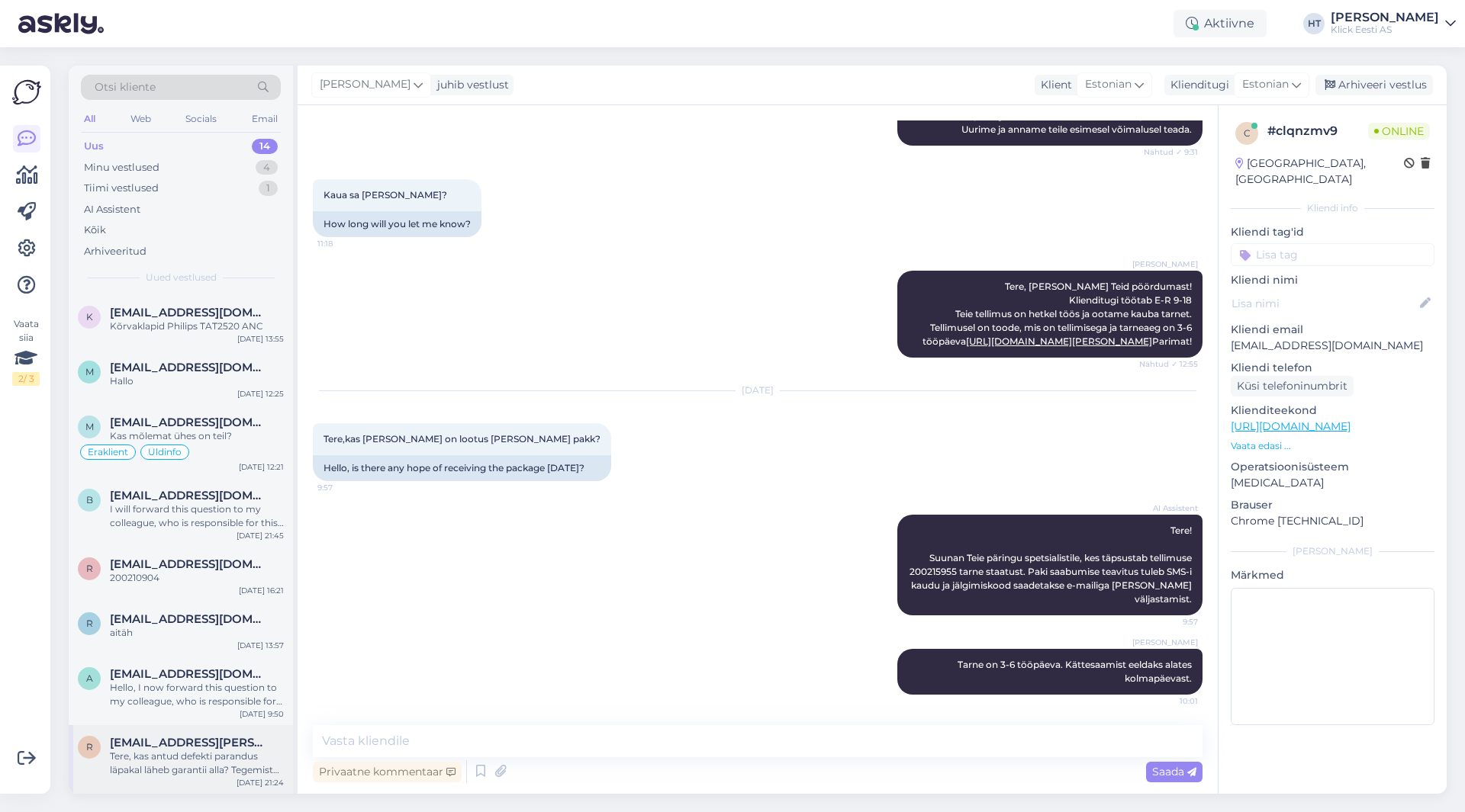
click at [218, 764] on div "Tere, kas antud defekti parandus läpakal läheb garantii alla? Tegemist mingisug…" at bounding box center [196, 763] width 174 height 27
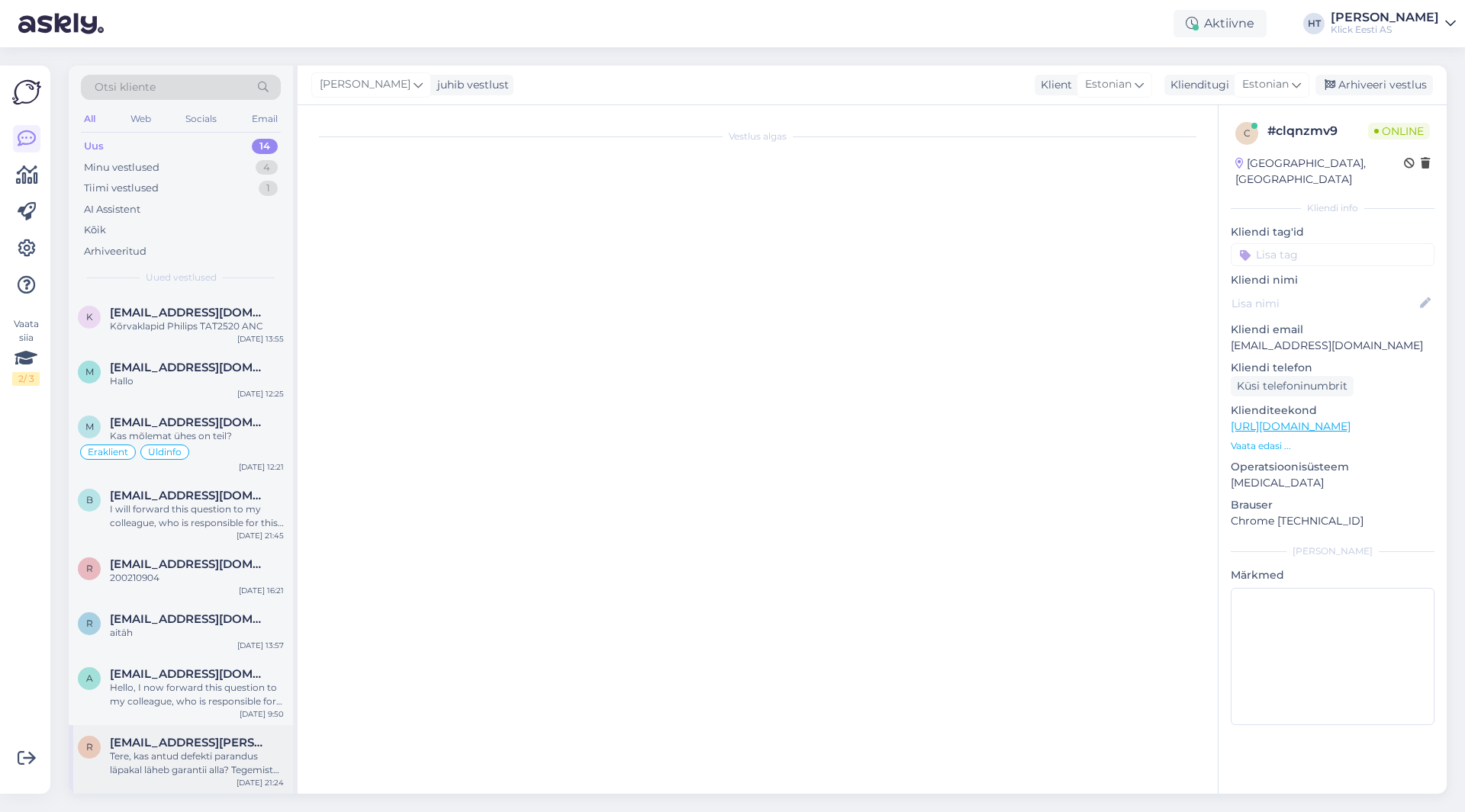
scroll to position [0, 0]
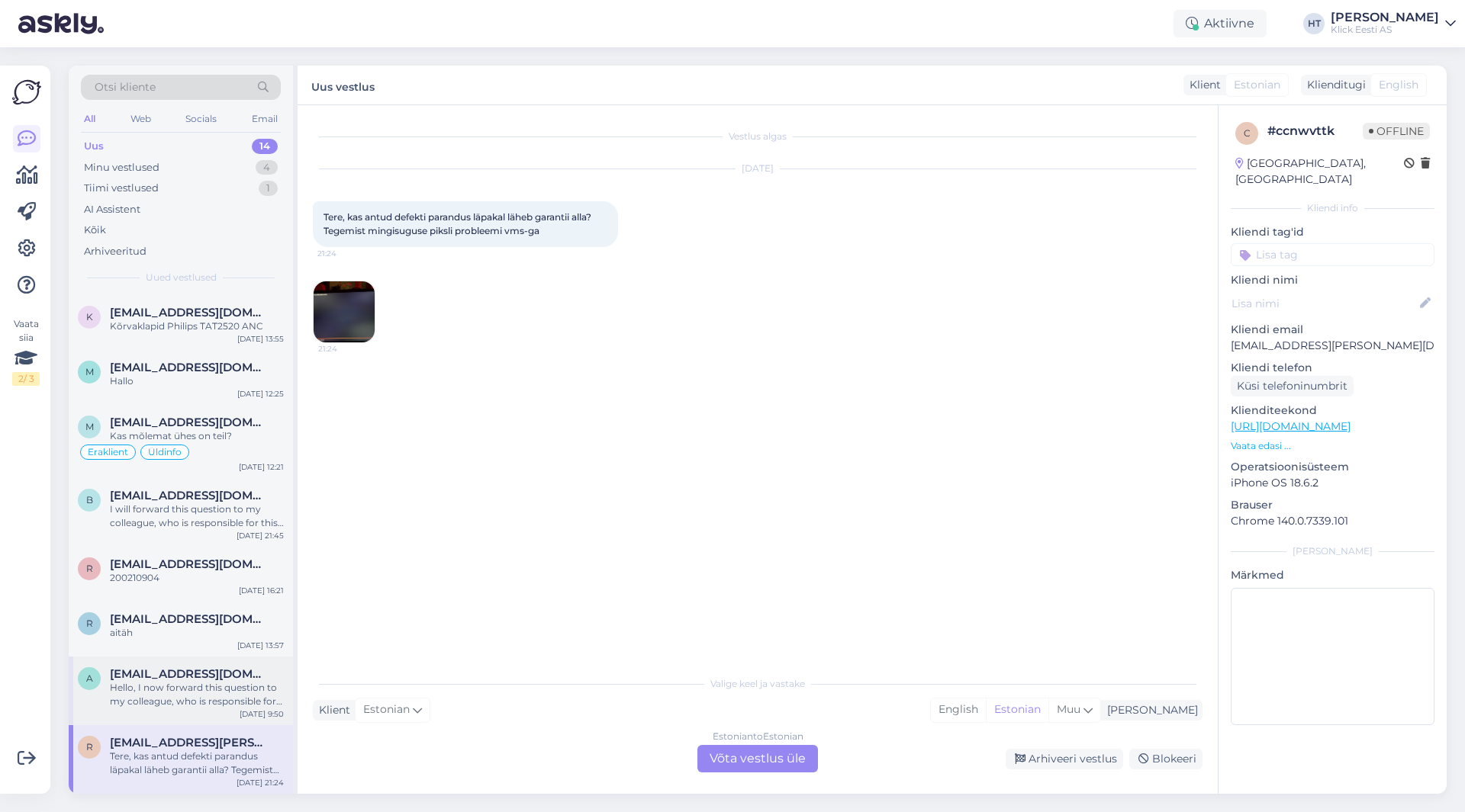
click at [184, 688] on div "Hello, I now forward this question to my colleague, who is responsible for this…" at bounding box center [196, 695] width 174 height 27
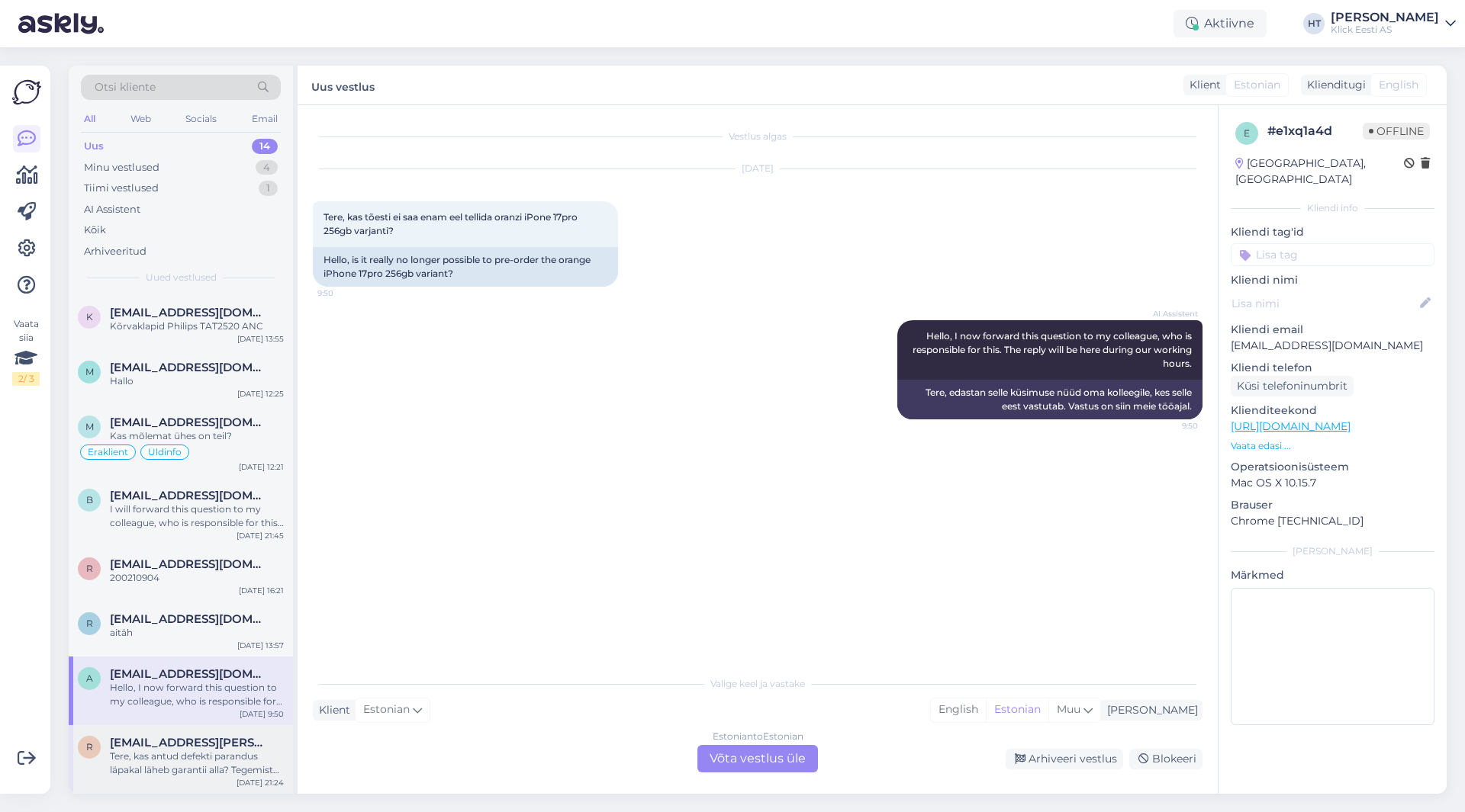
click at [172, 732] on div "r [EMAIL_ADDRESS][PERSON_NAME][DOMAIN_NAME] Tere, kas antud defekti parandus lä…" at bounding box center [181, 760] width 224 height 69
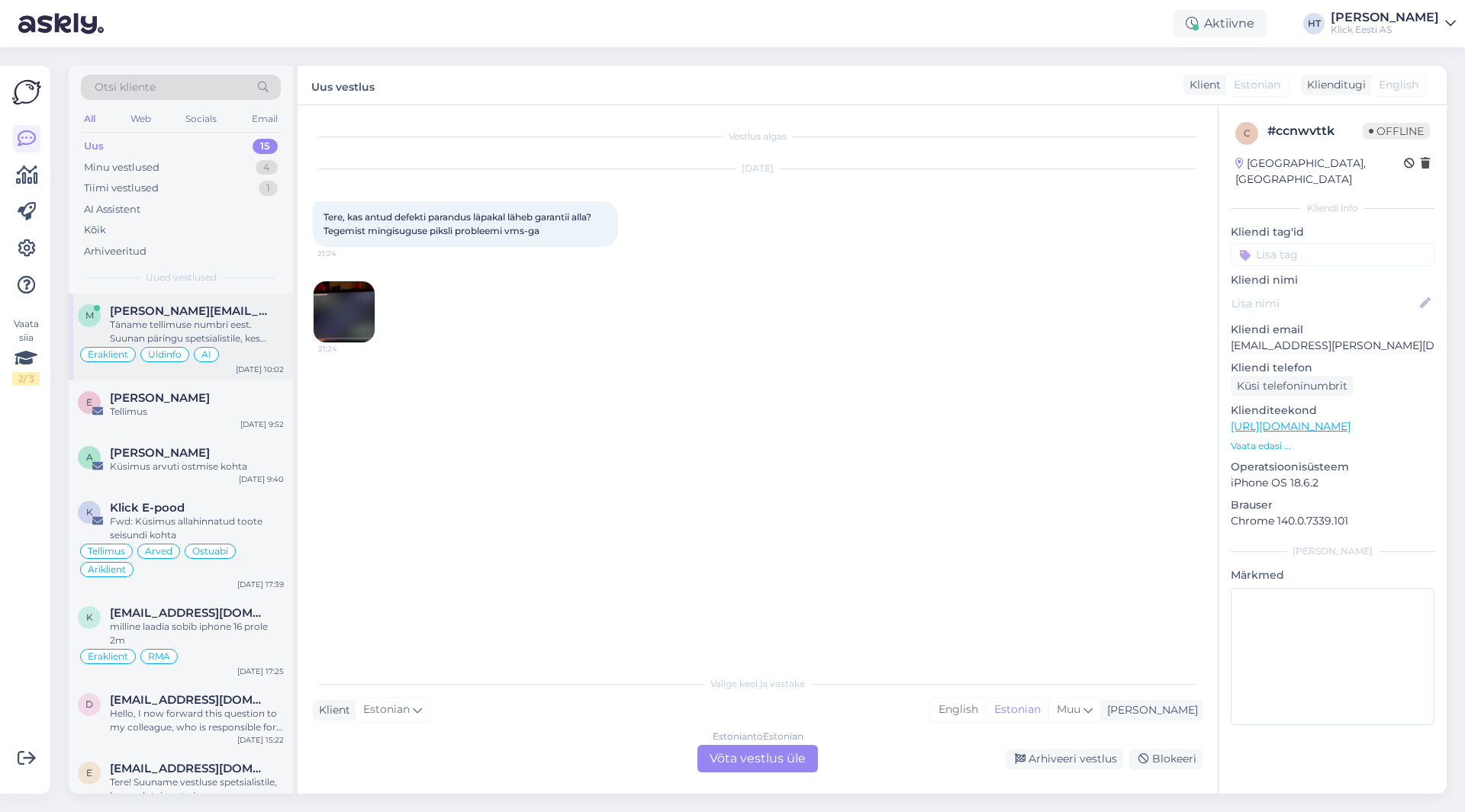
click at [226, 326] on div "Täname tellimuse numbri eest. Suunan päringu spetsialistile, kes uurib tarne os…" at bounding box center [196, 332] width 174 height 27
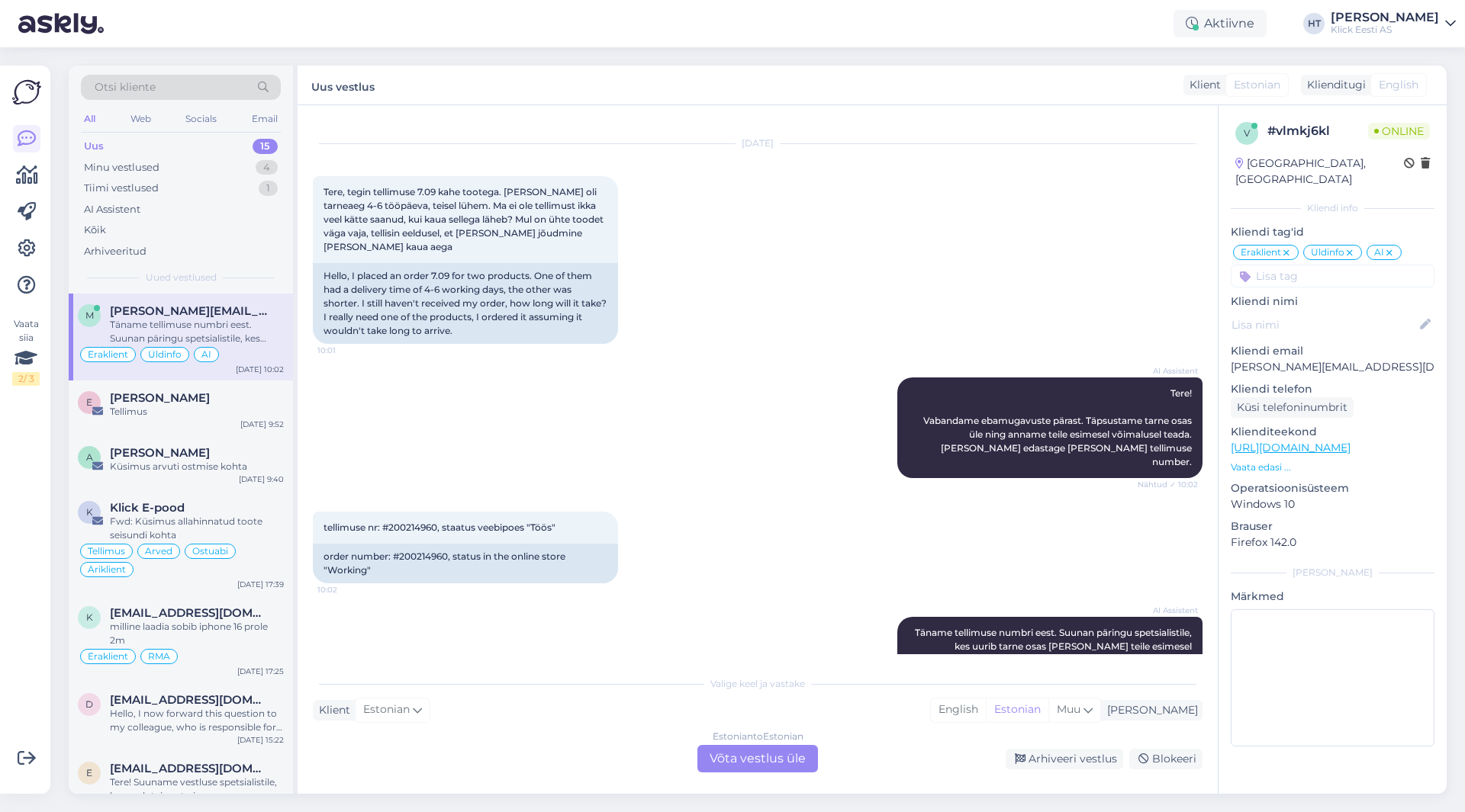
scroll to position [561, 0]
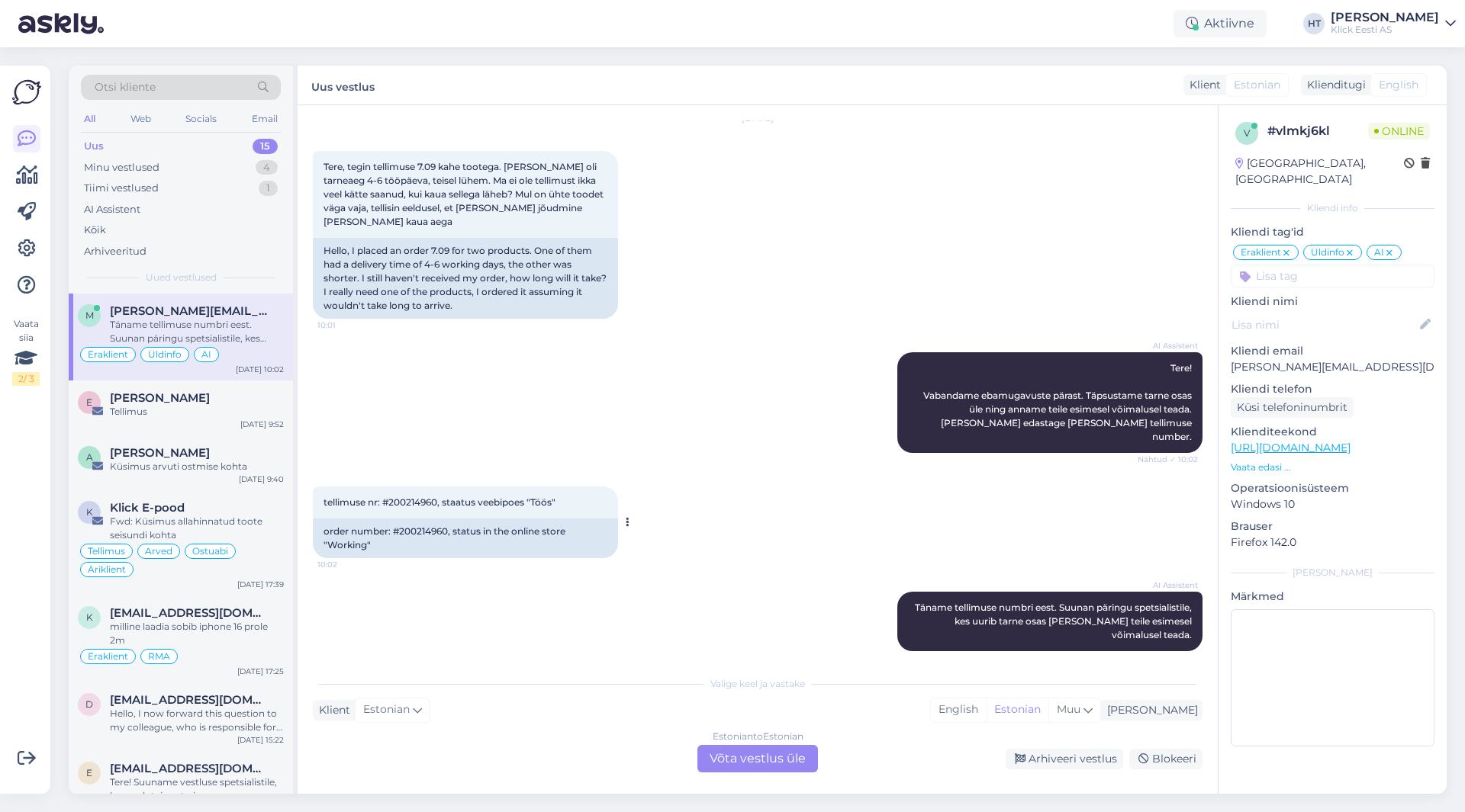
click at [407, 495] on div "tellimuse nr: #200214960, staatus veebipoes "Töös" 10:02" at bounding box center [465, 502] width 305 height 32
click at [754, 401] on div "AI Assistent Tere! Vabandame ebamugavuste pärast. Täpsustame tarne osas üle nin…" at bounding box center [757, 402] width 890 height 134
click at [553, 352] on div "AI Assistent Tere! Vabandame ebamugavuste pärast. Täpsustame tarne osas üle nin…" at bounding box center [757, 402] width 890 height 134
click at [726, 757] on div "Estonian to Estonian Võta vestlus üle" at bounding box center [758, 758] width 121 height 27
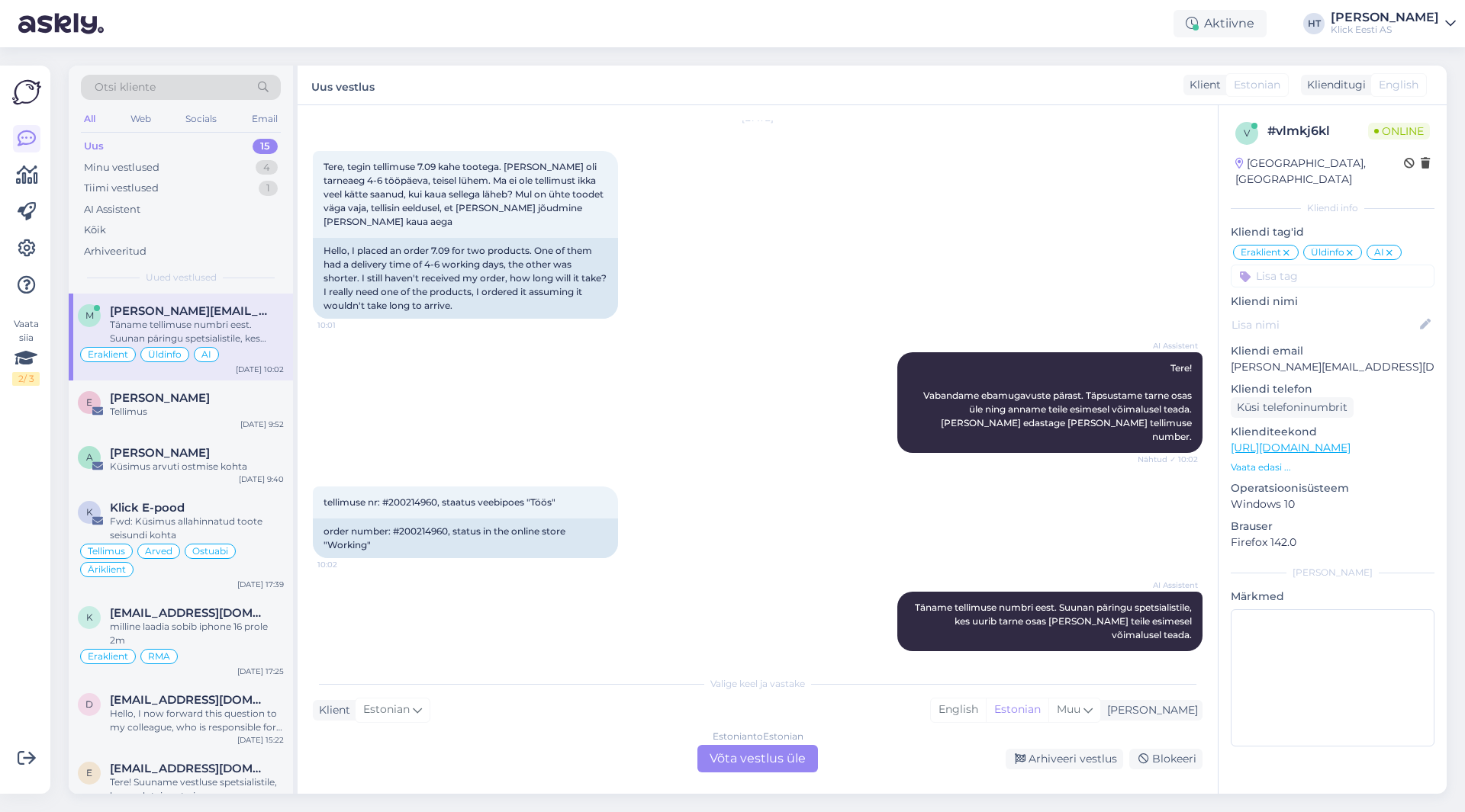
scroll to position [504, 0]
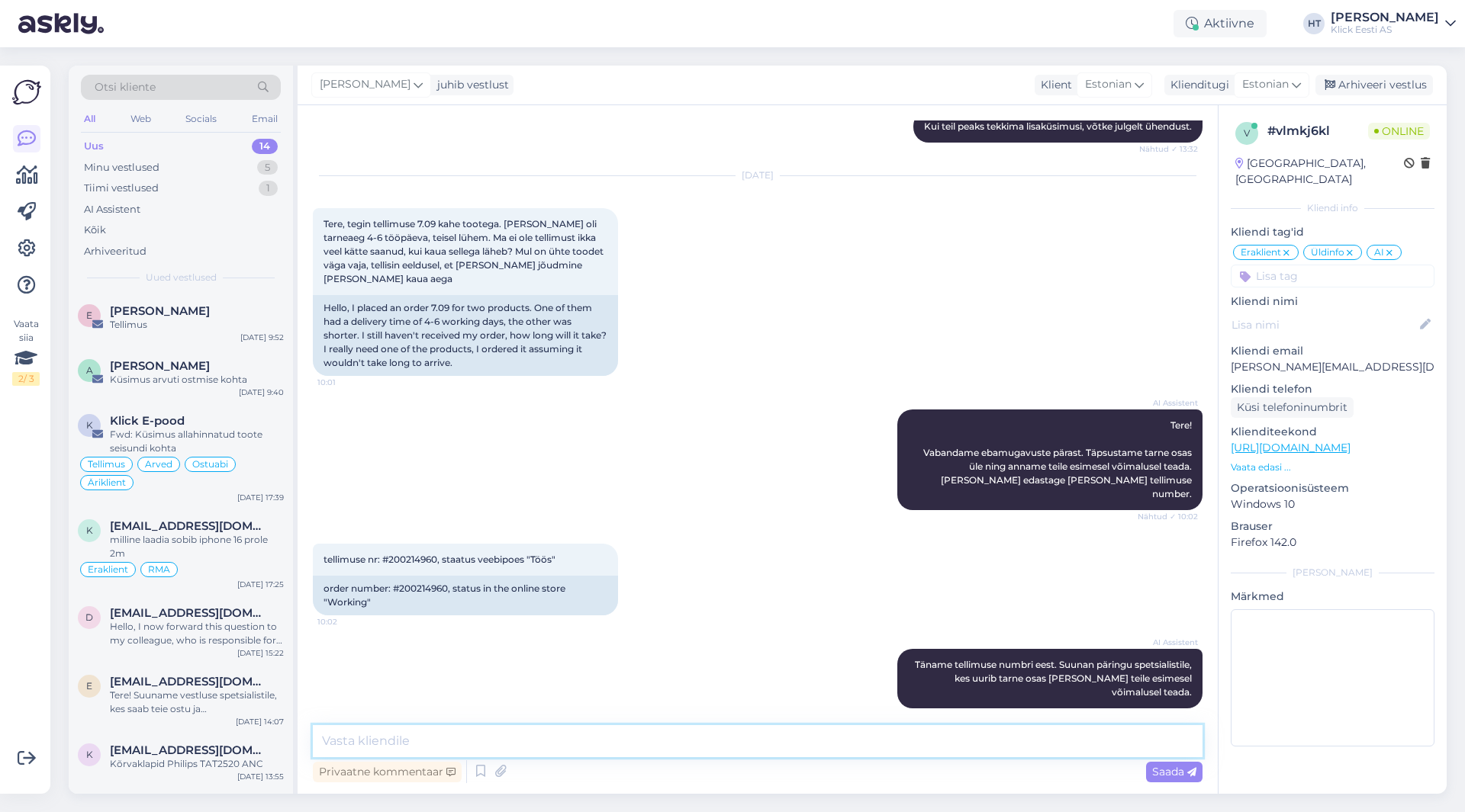
click at [723, 748] on textarea at bounding box center [757, 741] width 890 height 32
click at [1121, 741] on textarea "Üldjuhul [PERSON_NAME] saadetakse ühe saadetisena. Hetkel ootame puldi tarnet, …" at bounding box center [757, 741] width 890 height 32
type textarea "Üldjuhul [PERSON_NAME] saadetakse ühe saadetisena. Hetkel ootame puldi tarnet, …"
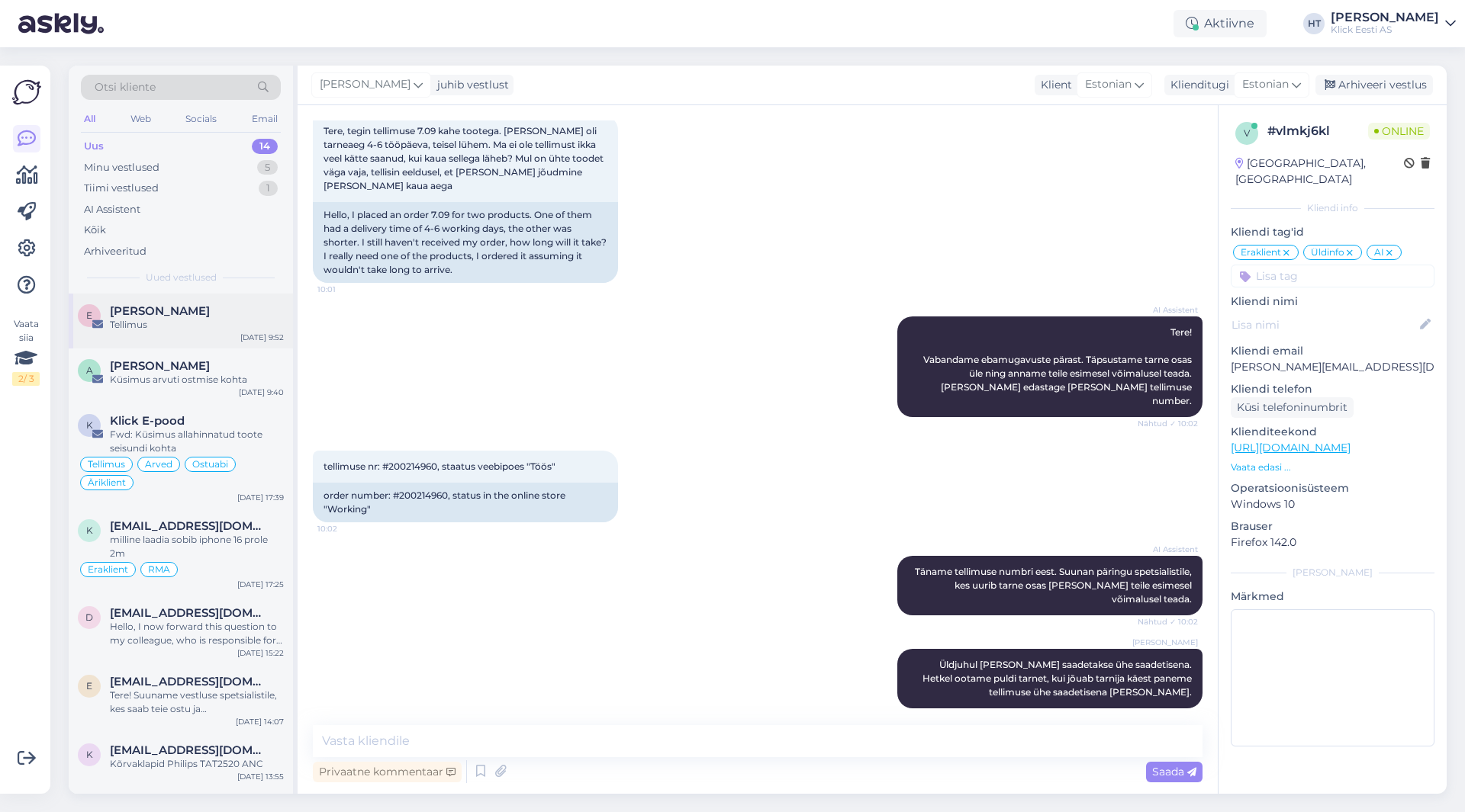
click at [217, 321] on div "Tellimus" at bounding box center [196, 324] width 174 height 14
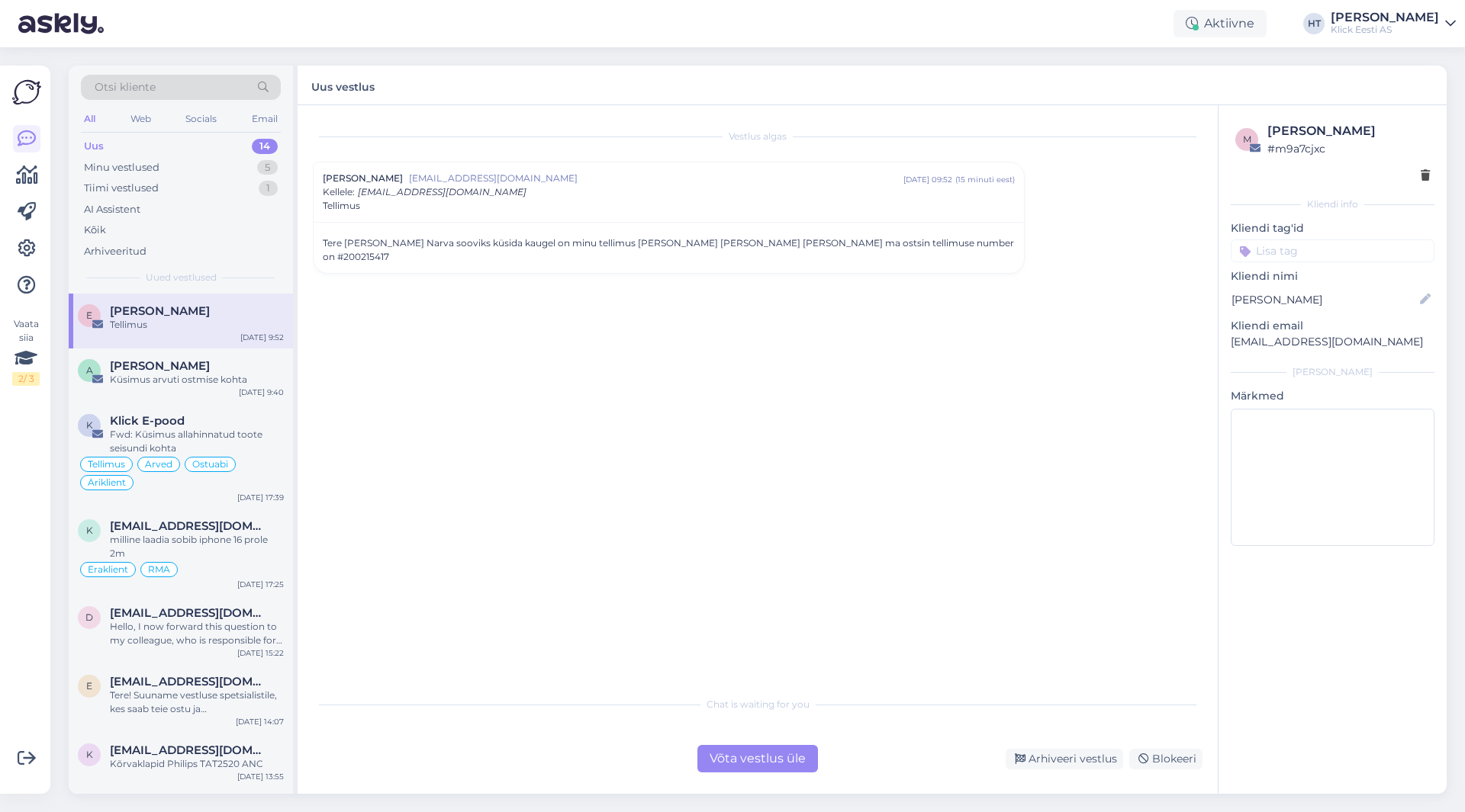
click at [873, 243] on div "Tere [PERSON_NAME] Narva sooviks küsida kaugel on minu tellimus [PERSON_NAME] […" at bounding box center [669, 250] width 693 height 27
click at [886, 289] on div "Vestlus algas [PERSON_NAME] [EMAIL_ADDRESS][DOMAIN_NAME] [DATE] 09:52 ( 15 minu…" at bounding box center [764, 398] width 903 height 555
click at [1318, 243] on input at bounding box center [1333, 251] width 204 height 23
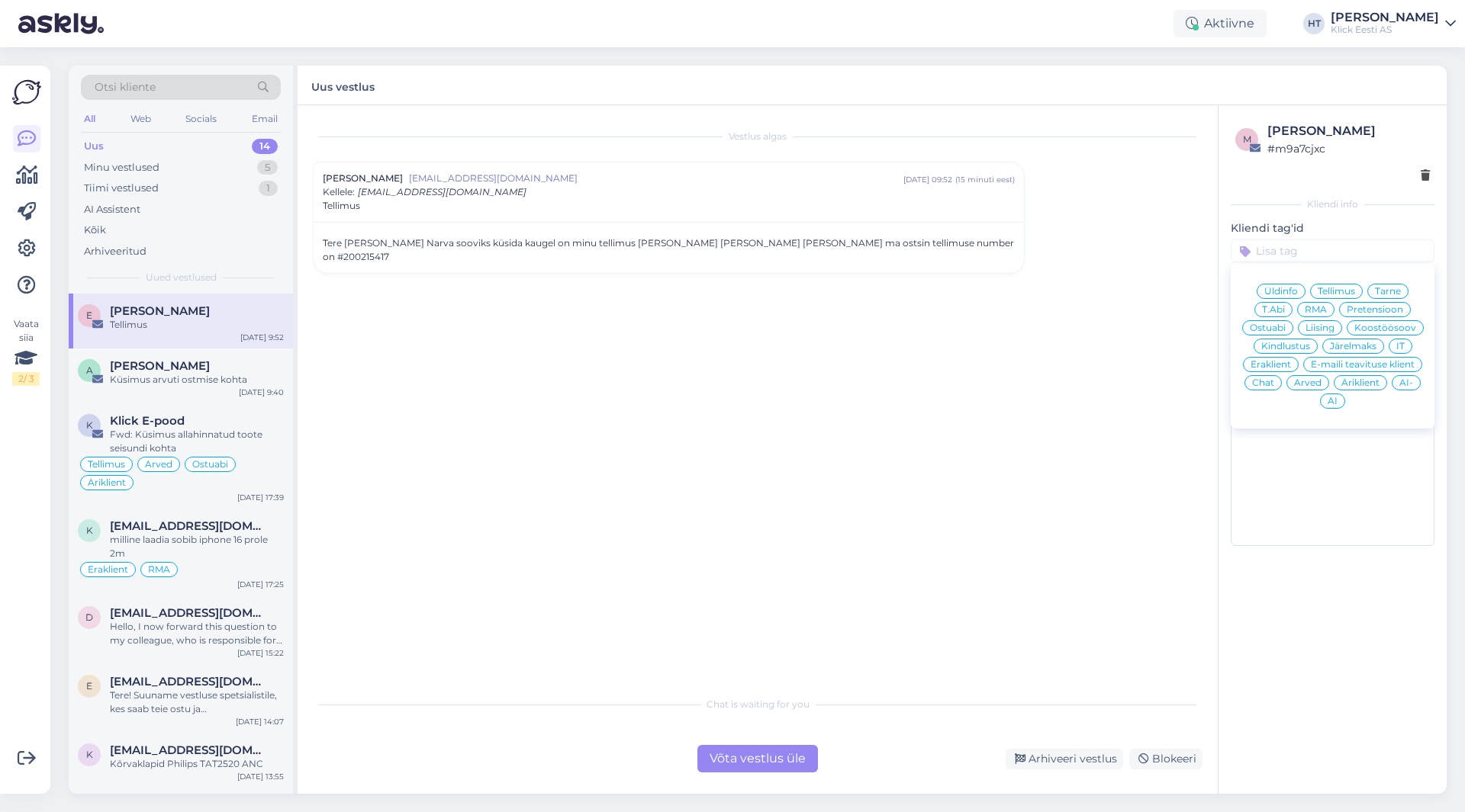
click at [1390, 289] on span "Tarne" at bounding box center [1388, 292] width 26 height 9
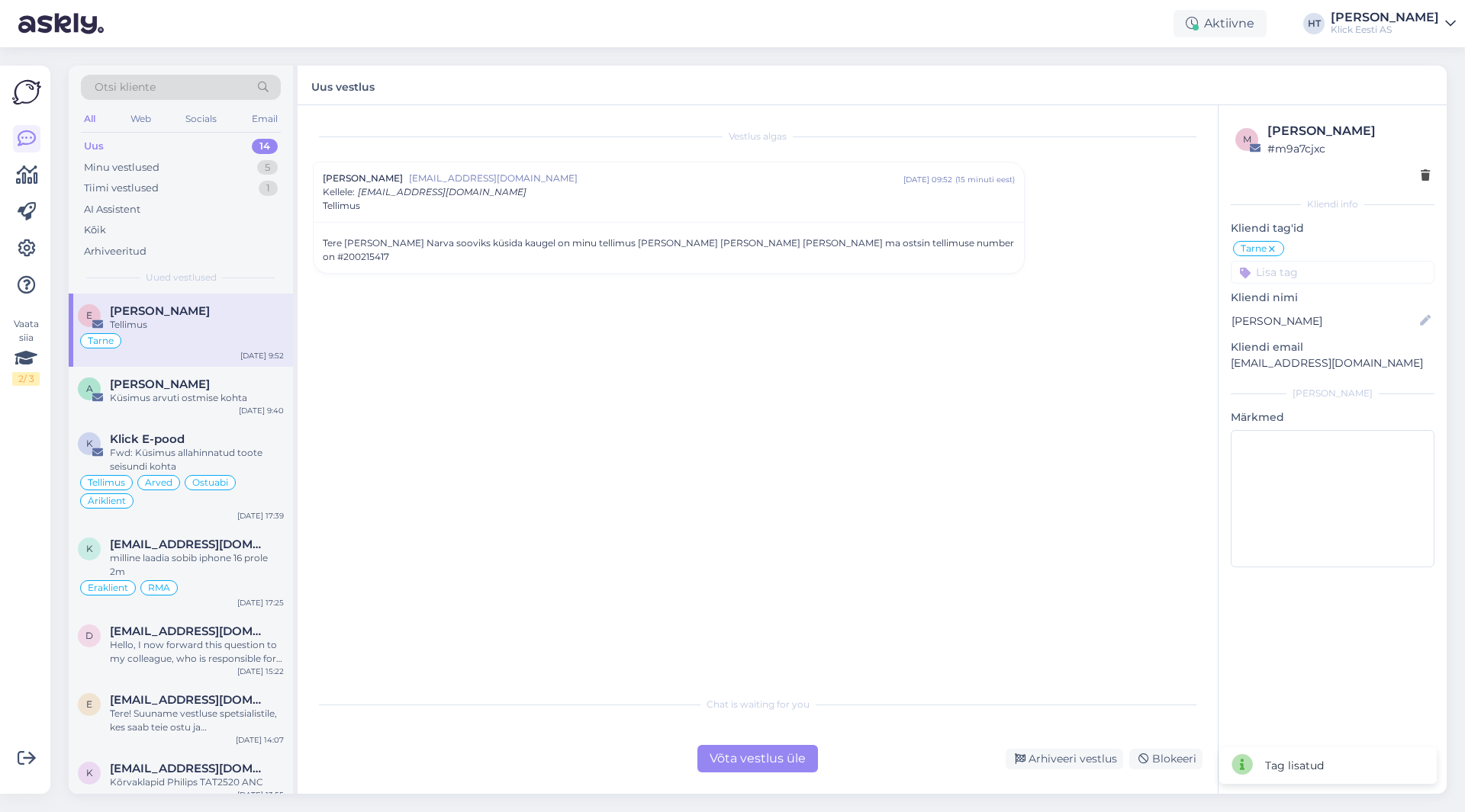
click at [1337, 272] on input at bounding box center [1333, 272] width 204 height 23
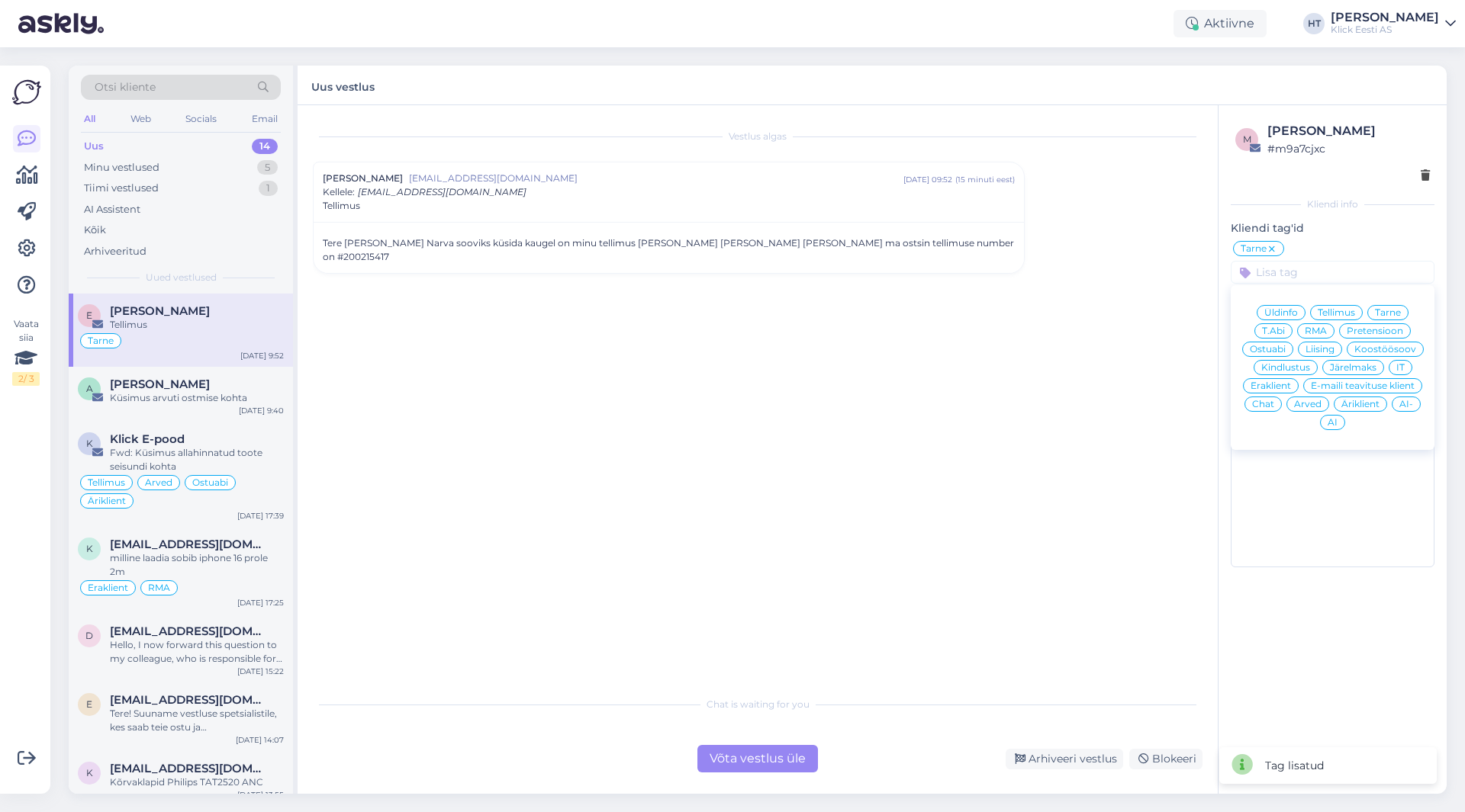
click at [1287, 381] on div "Eraklient" at bounding box center [1271, 386] width 55 height 15
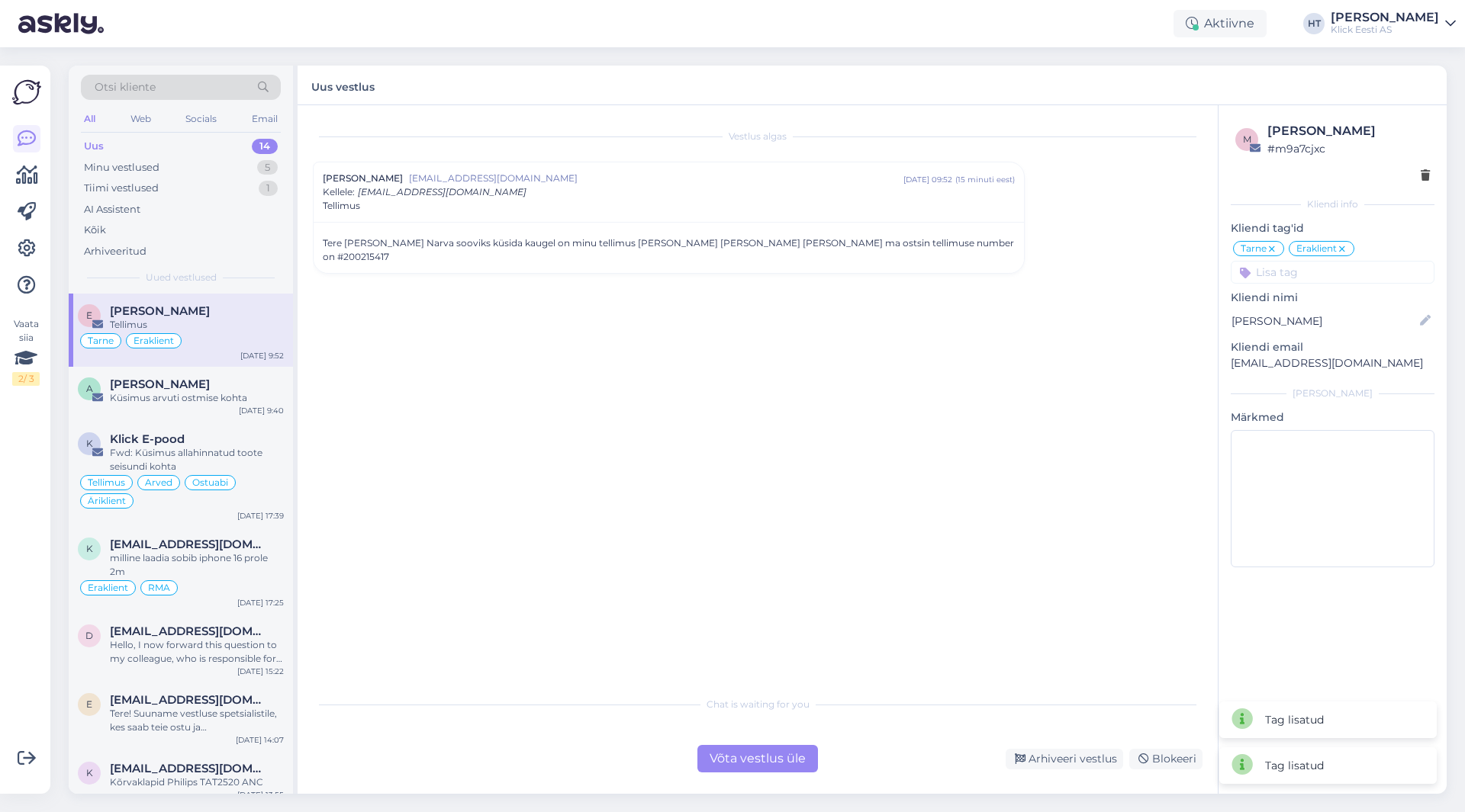
click at [1047, 364] on div "Vestlus algas [PERSON_NAME] [EMAIL_ADDRESS][DOMAIN_NAME] [DATE] 09:52 ( 15 minu…" at bounding box center [764, 398] width 903 height 555
click at [780, 753] on div "Võta vestlus üle" at bounding box center [758, 758] width 121 height 27
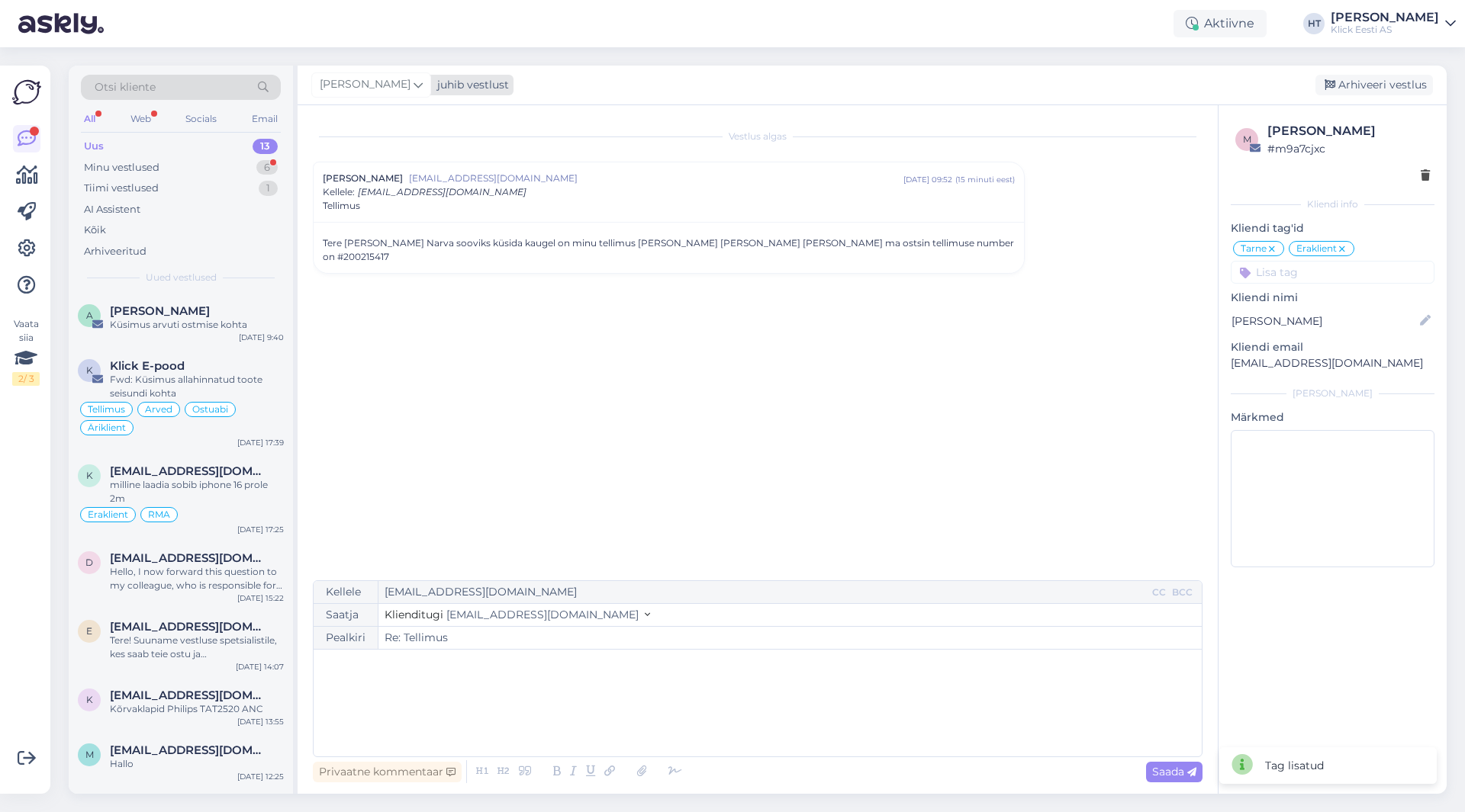
click at [388, 80] on div "[PERSON_NAME]" at bounding box center [372, 84] width 120 height 25
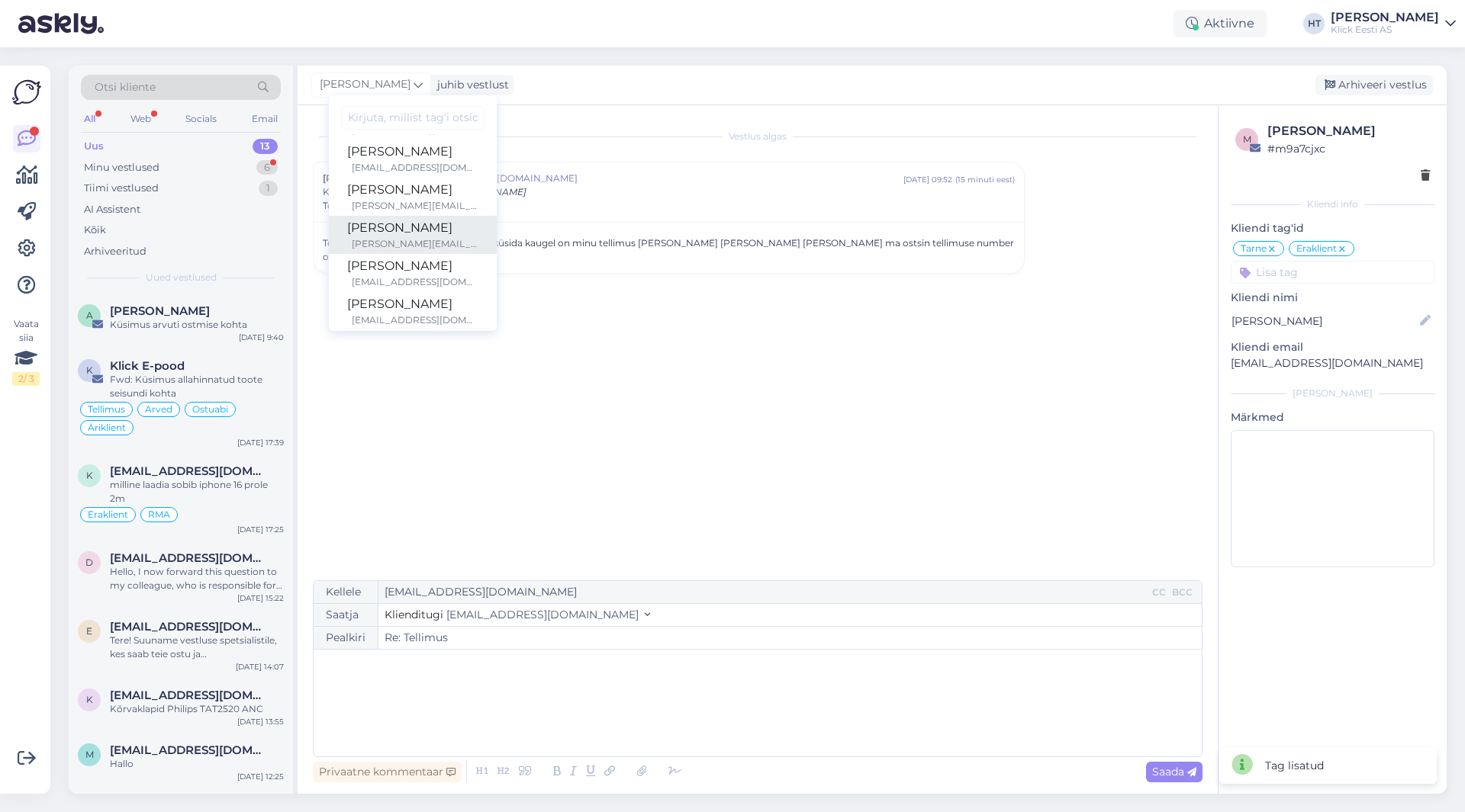
scroll to position [76, 0]
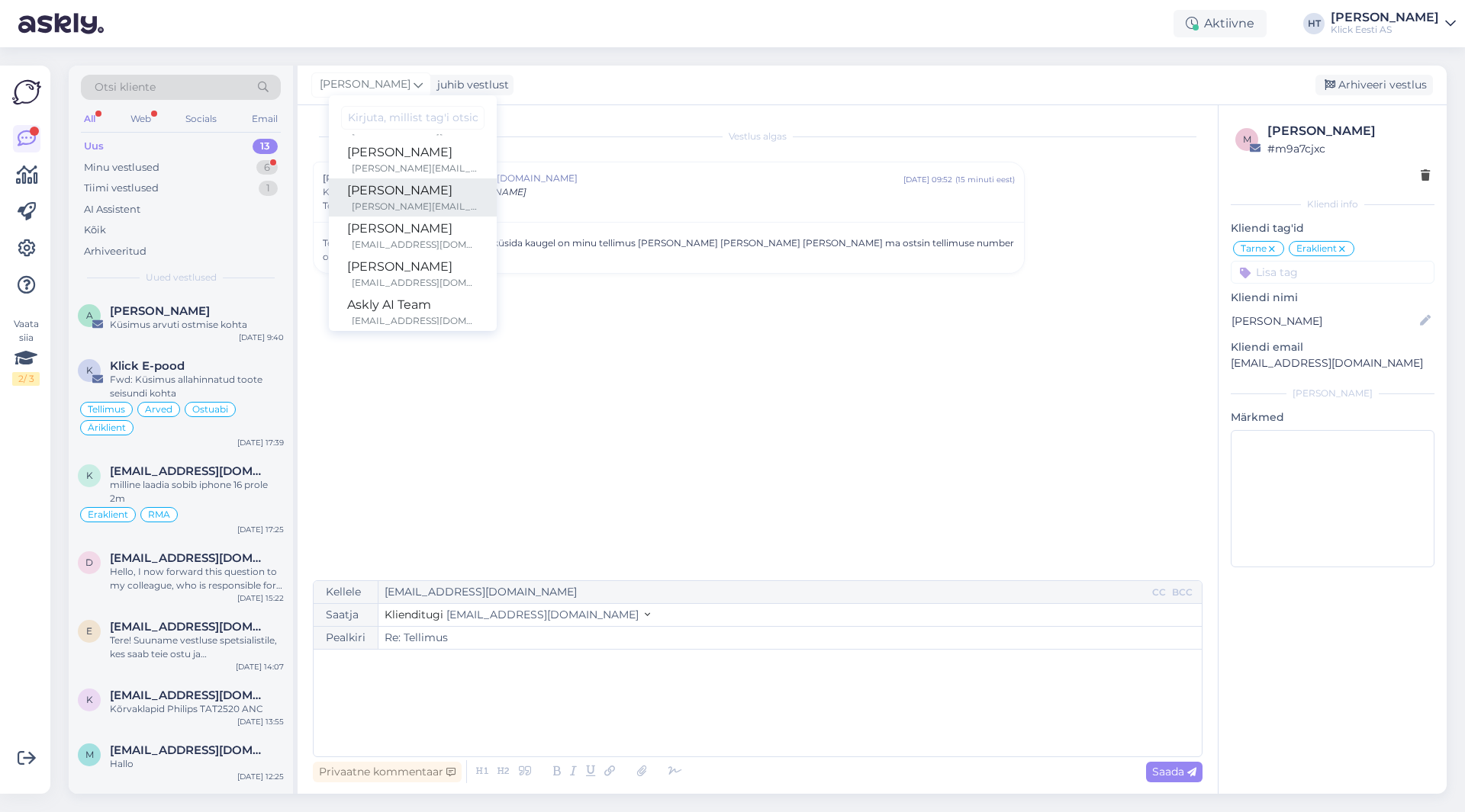
click at [407, 207] on div "[PERSON_NAME][EMAIL_ADDRESS][PERSON_NAME][DOMAIN_NAME]" at bounding box center [414, 206] width 126 height 14
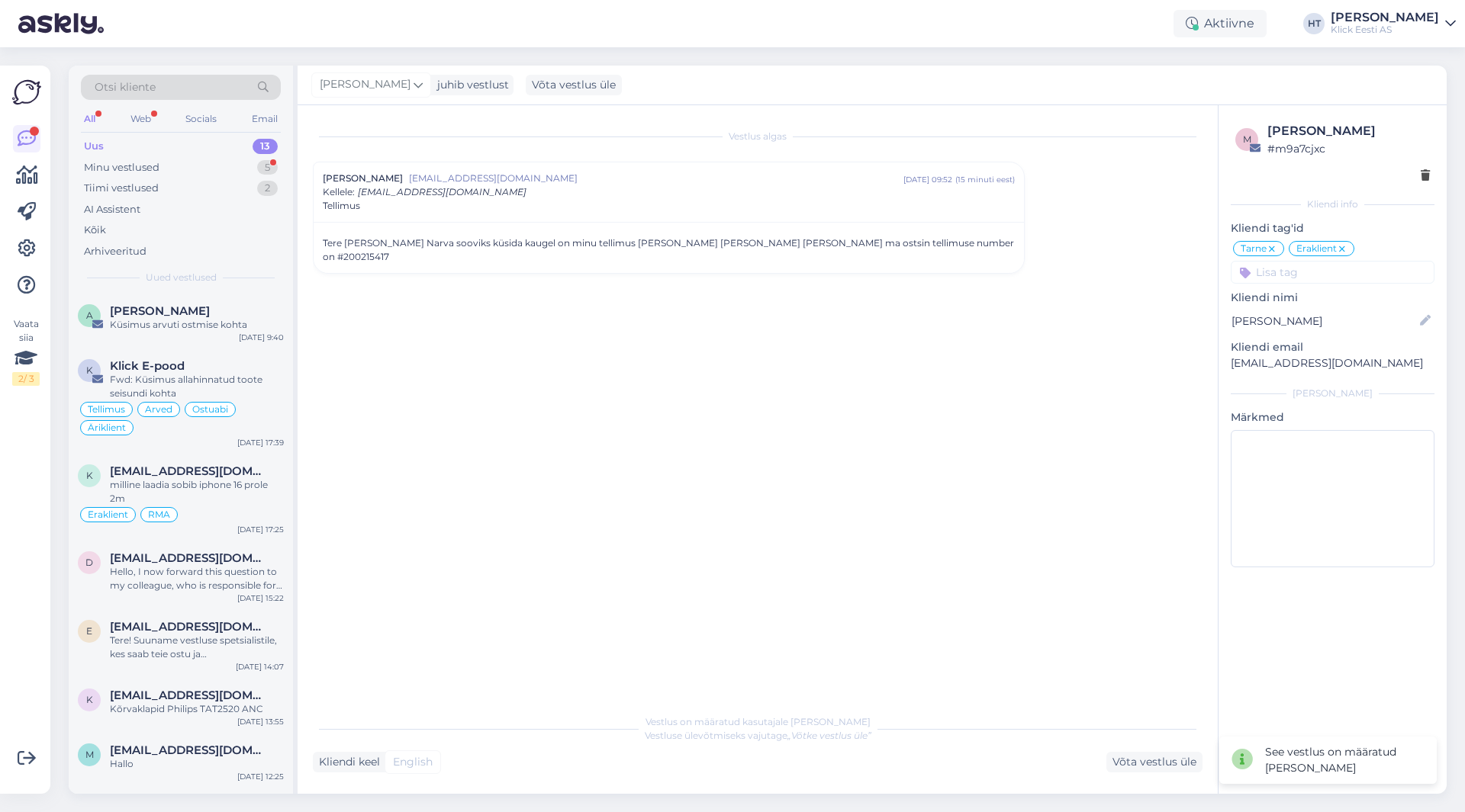
click at [531, 374] on div "Vestlus algas [PERSON_NAME] [EMAIL_ADDRESS][DOMAIN_NAME] [DATE] 09:52 ( 15 minu…" at bounding box center [764, 407] width 903 height 572
click at [257, 167] on div "5" at bounding box center [267, 167] width 21 height 15
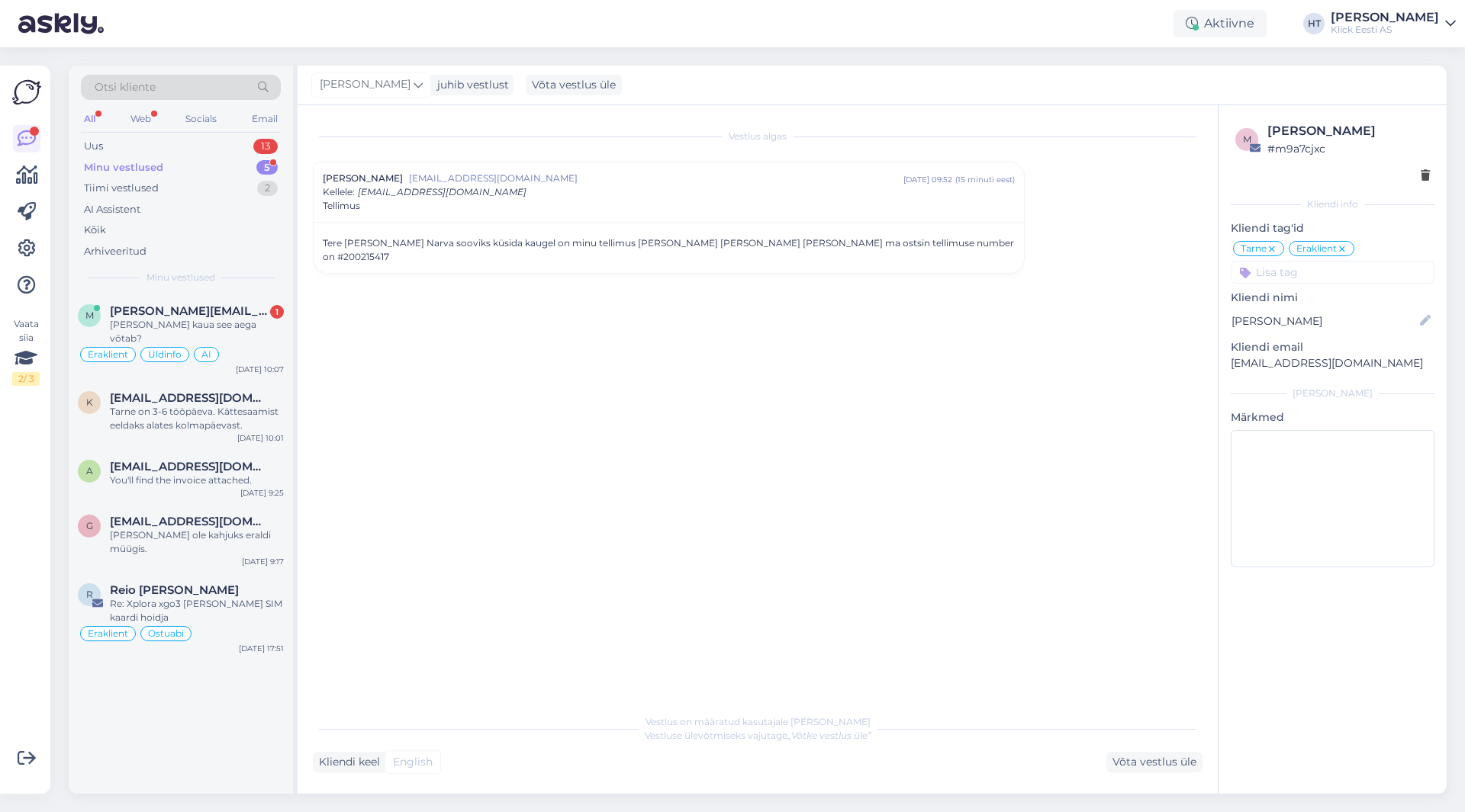
click at [1089, 627] on div "Vestlus algas [PERSON_NAME] [EMAIL_ADDRESS][DOMAIN_NAME] [DATE] 09:52 ( 15 minu…" at bounding box center [764, 407] width 903 height 572
click at [483, 441] on div "Vestlus algas [PERSON_NAME] [EMAIL_ADDRESS][DOMAIN_NAME] [DATE] 09:52 ( 16 minu…" at bounding box center [764, 407] width 903 height 572
click at [1133, 445] on div "Vestlus algas [PERSON_NAME] [EMAIL_ADDRESS][DOMAIN_NAME] [DATE] 09:52 ( 16 minu…" at bounding box center [764, 407] width 903 height 572
click at [254, 153] on div "Uus 13" at bounding box center [181, 146] width 200 height 22
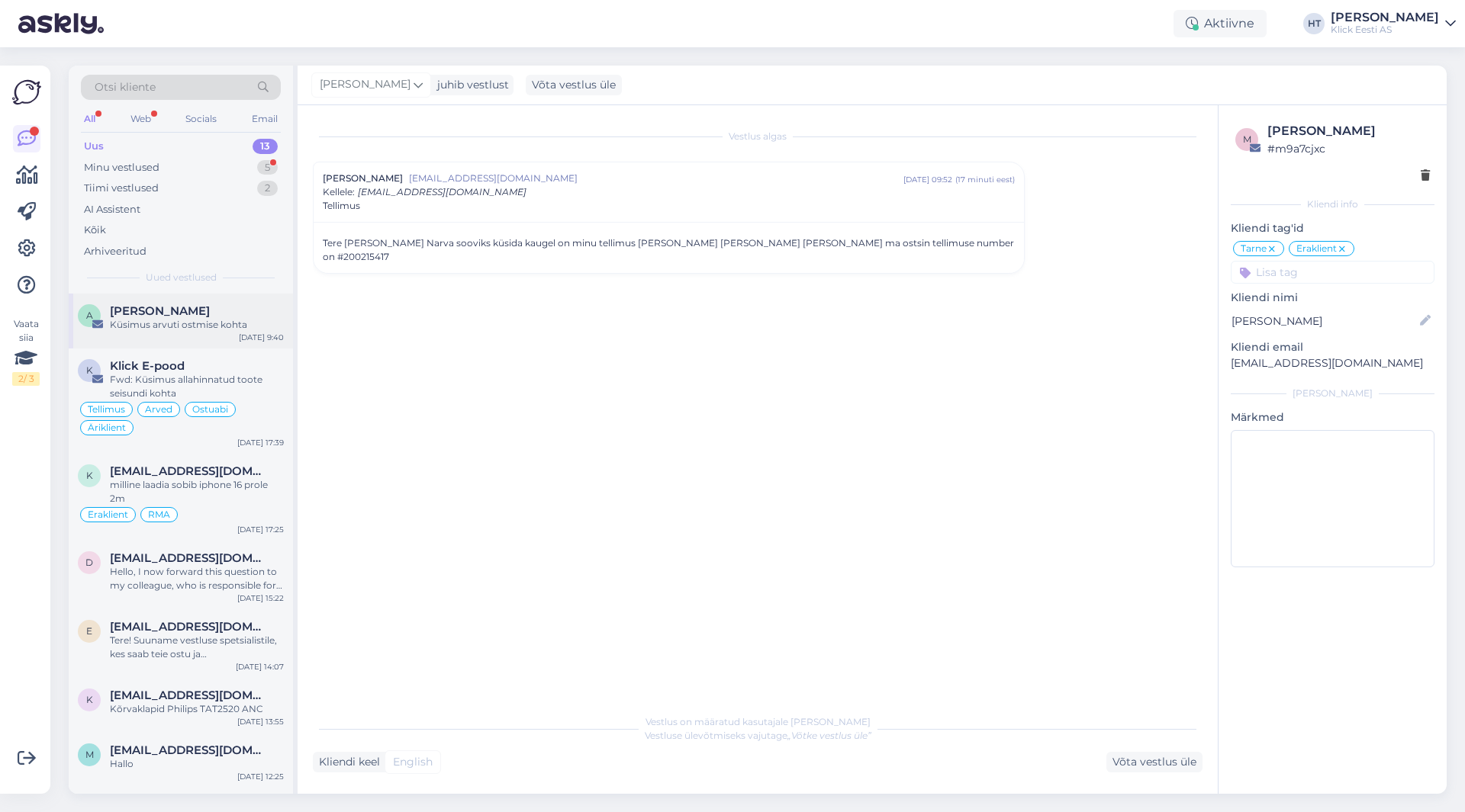
click at [193, 342] on div "A [PERSON_NAME] Küsimus arvuti ostmise kohta [DATE] 9:40" at bounding box center [181, 321] width 224 height 54
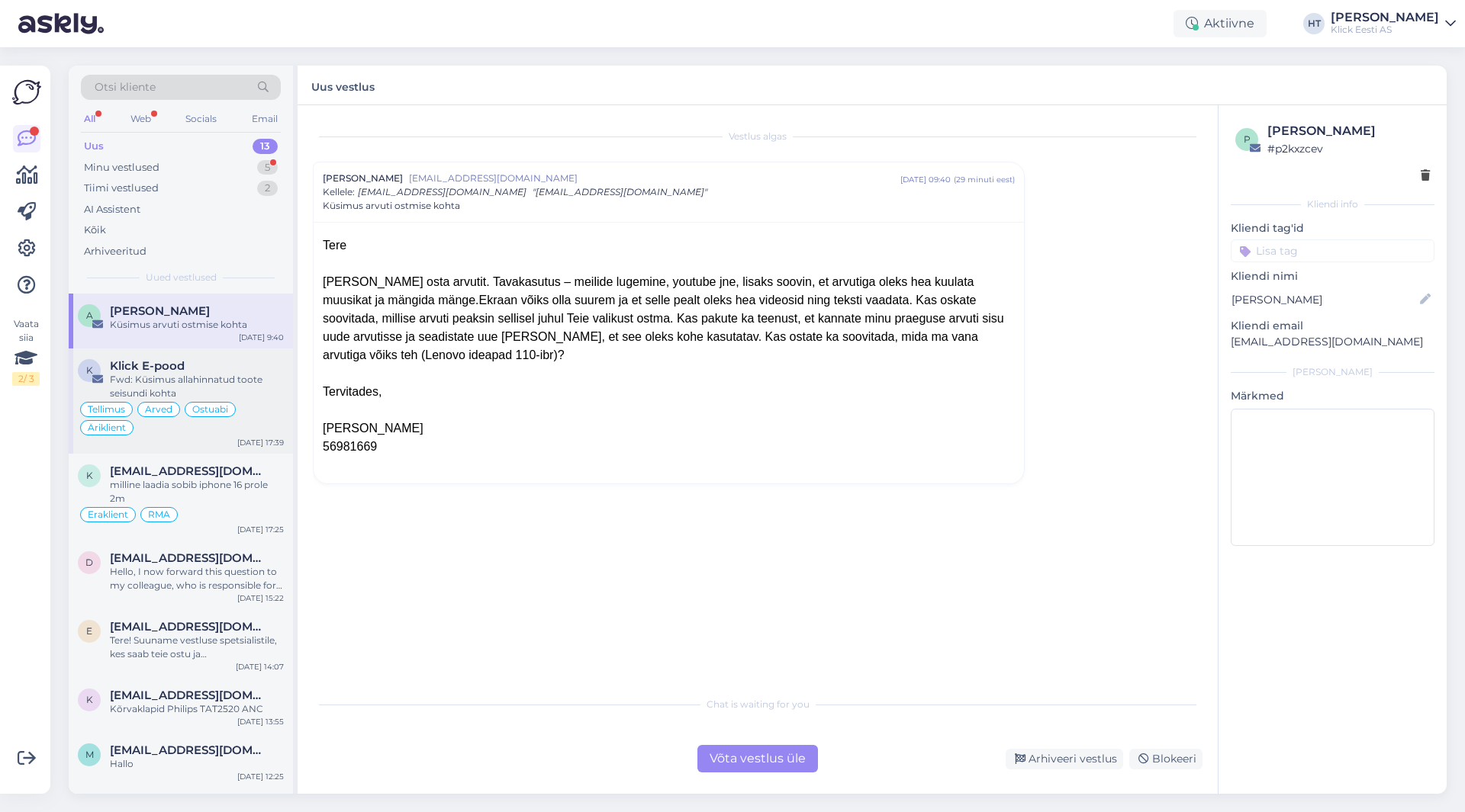
click at [253, 388] on div "Fwd: Küsimus allahinnatud toote seisundi kohta" at bounding box center [196, 387] width 174 height 27
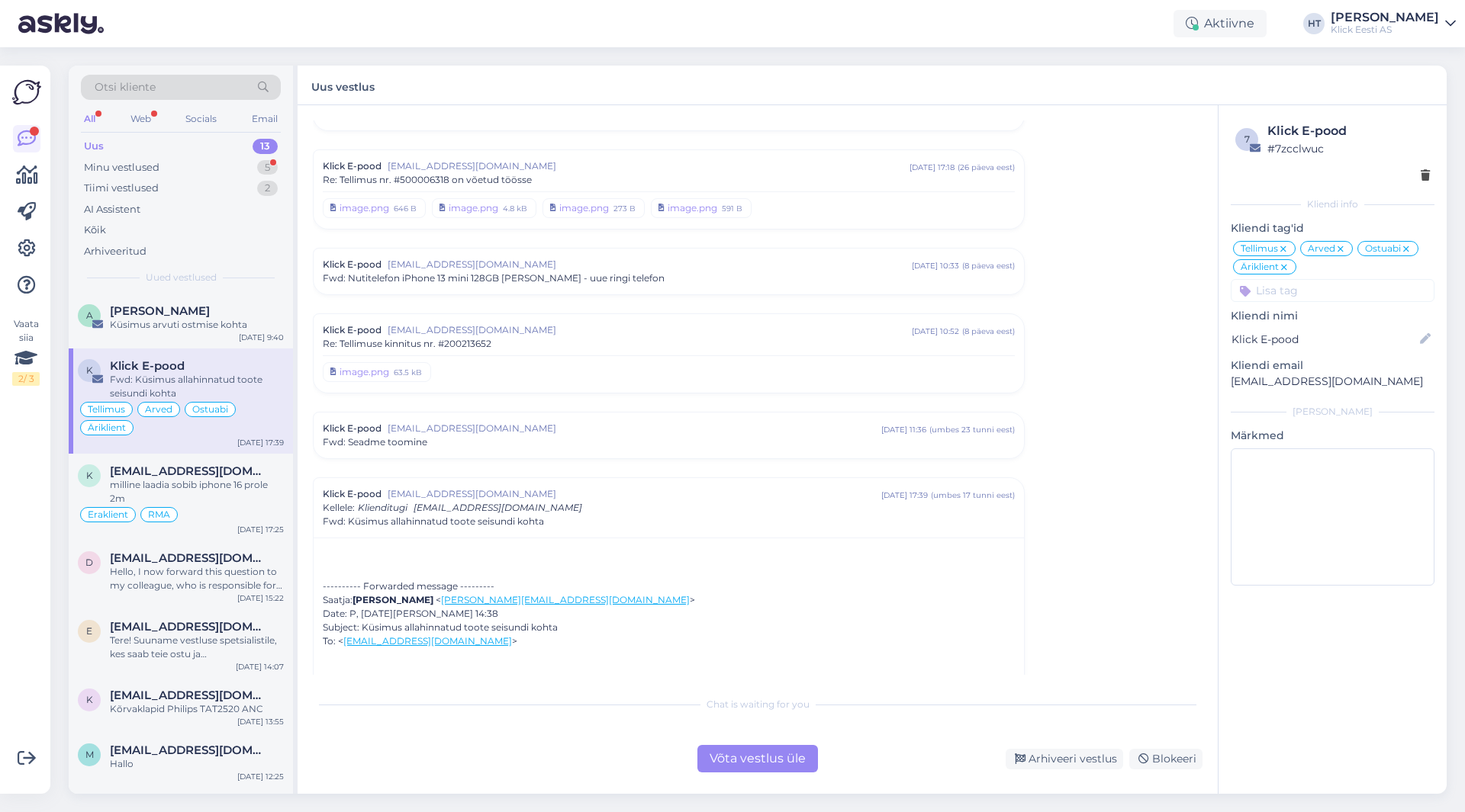
scroll to position [4860, 0]
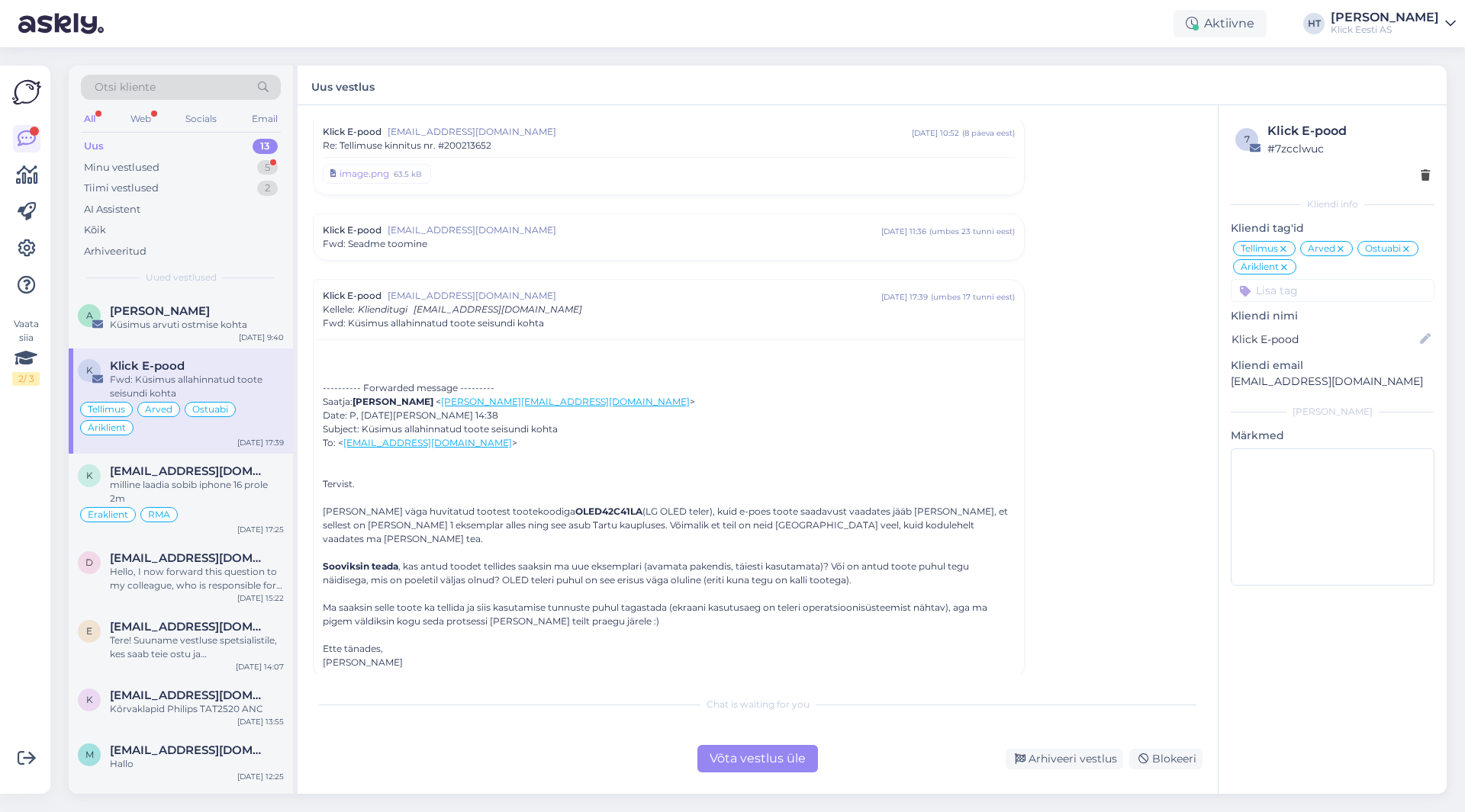
click at [517, 243] on div "Fwd: Seadme toomine" at bounding box center [669, 243] width 693 height 14
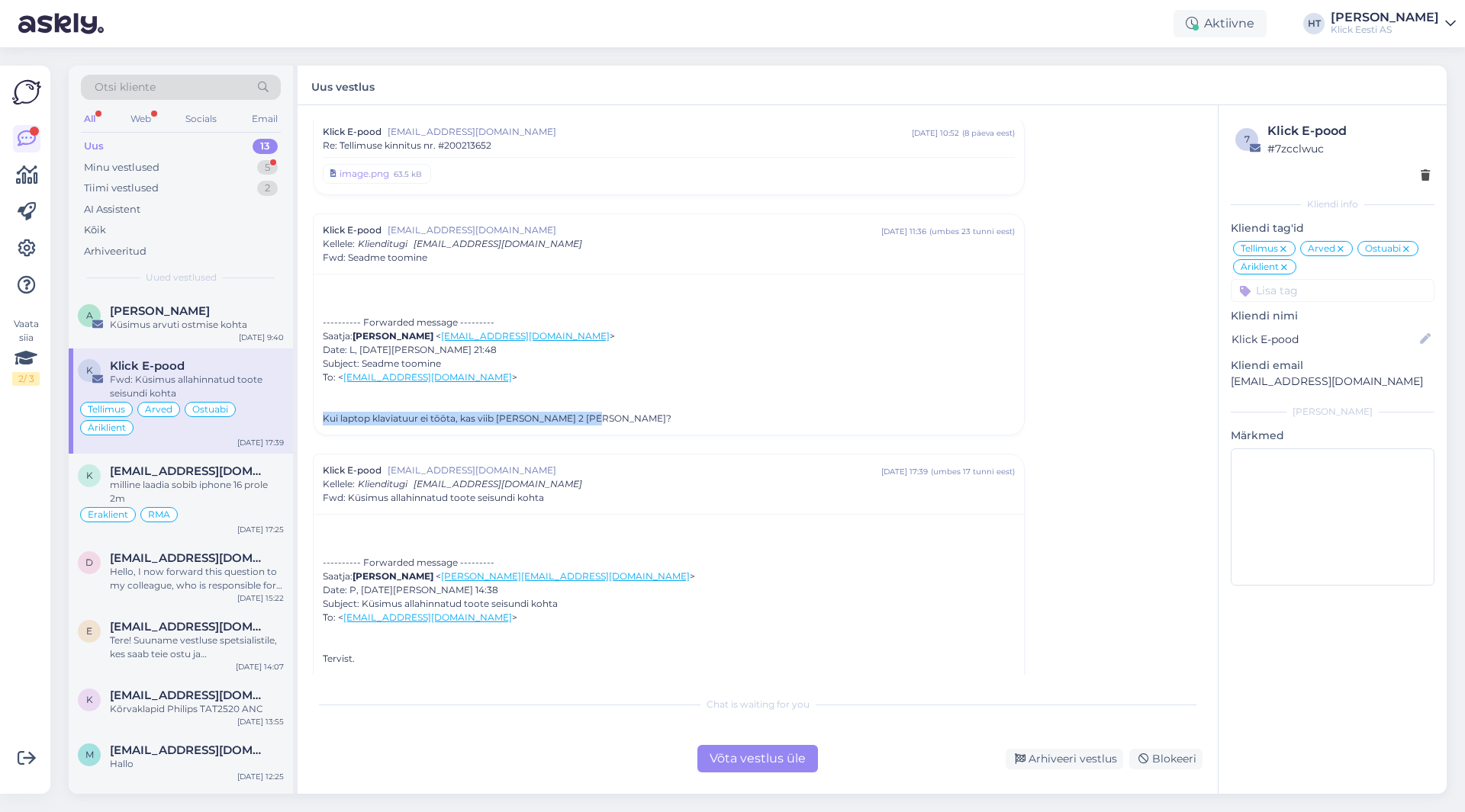
drag, startPoint x: 614, startPoint y: 423, endPoint x: 323, endPoint y: 417, distance: 291.1
click at [323, 417] on div "---------- Forwarded message --------- Saatja: [PERSON_NAME] < [EMAIL_ADDRESS][…" at bounding box center [669, 371] width 693 height 110
drag, startPoint x: 323, startPoint y: 417, endPoint x: 616, endPoint y: 429, distance: 293.2
click at [616, 429] on div "---------- Forwarded message --------- Saatja: [PERSON_NAME] < [EMAIL_ADDRESS][…" at bounding box center [669, 353] width 711 height 161
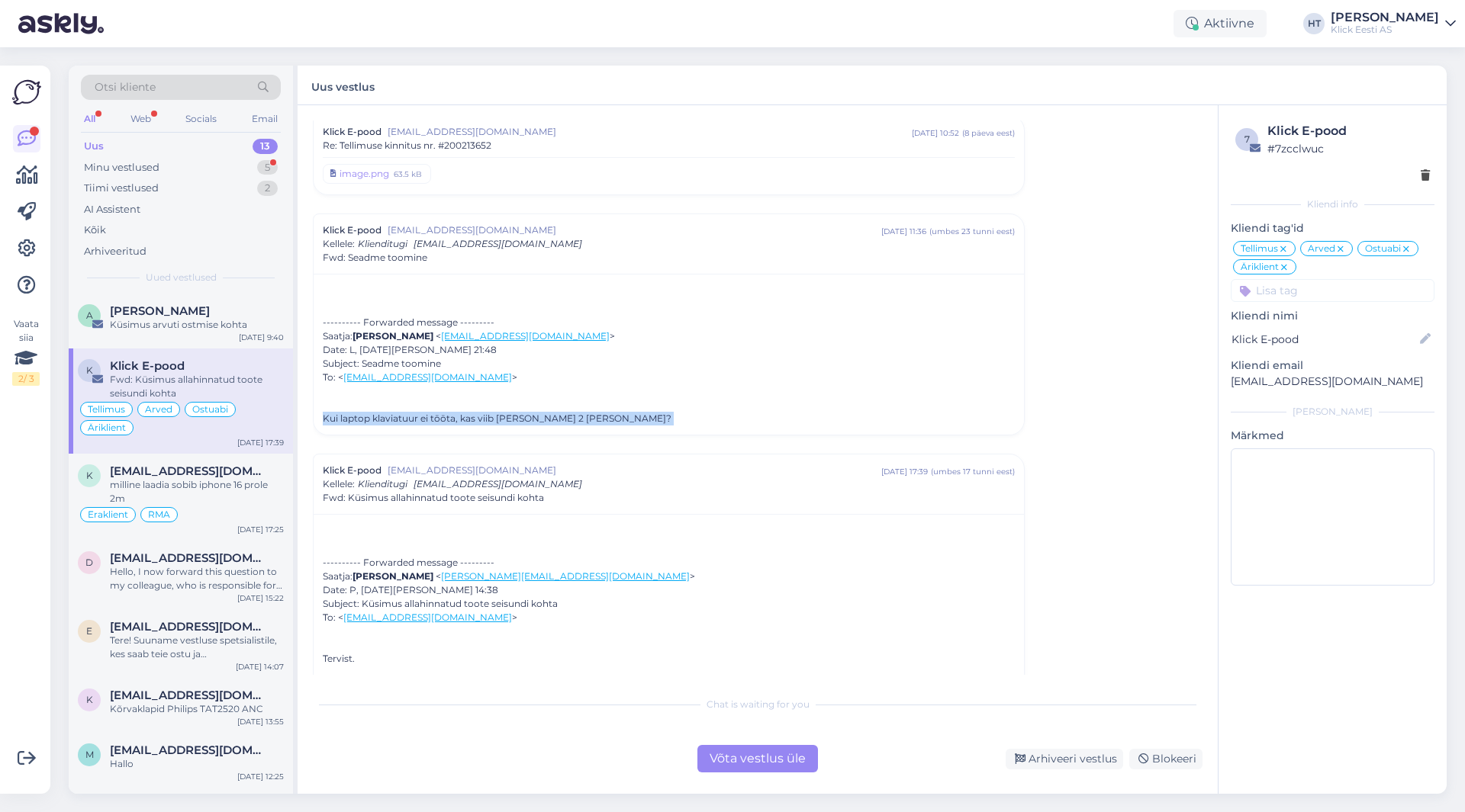
click at [616, 424] on div "---------- Forwarded message --------- Saatja: [PERSON_NAME] < [EMAIL_ADDRESS][…" at bounding box center [669, 371] width 693 height 110
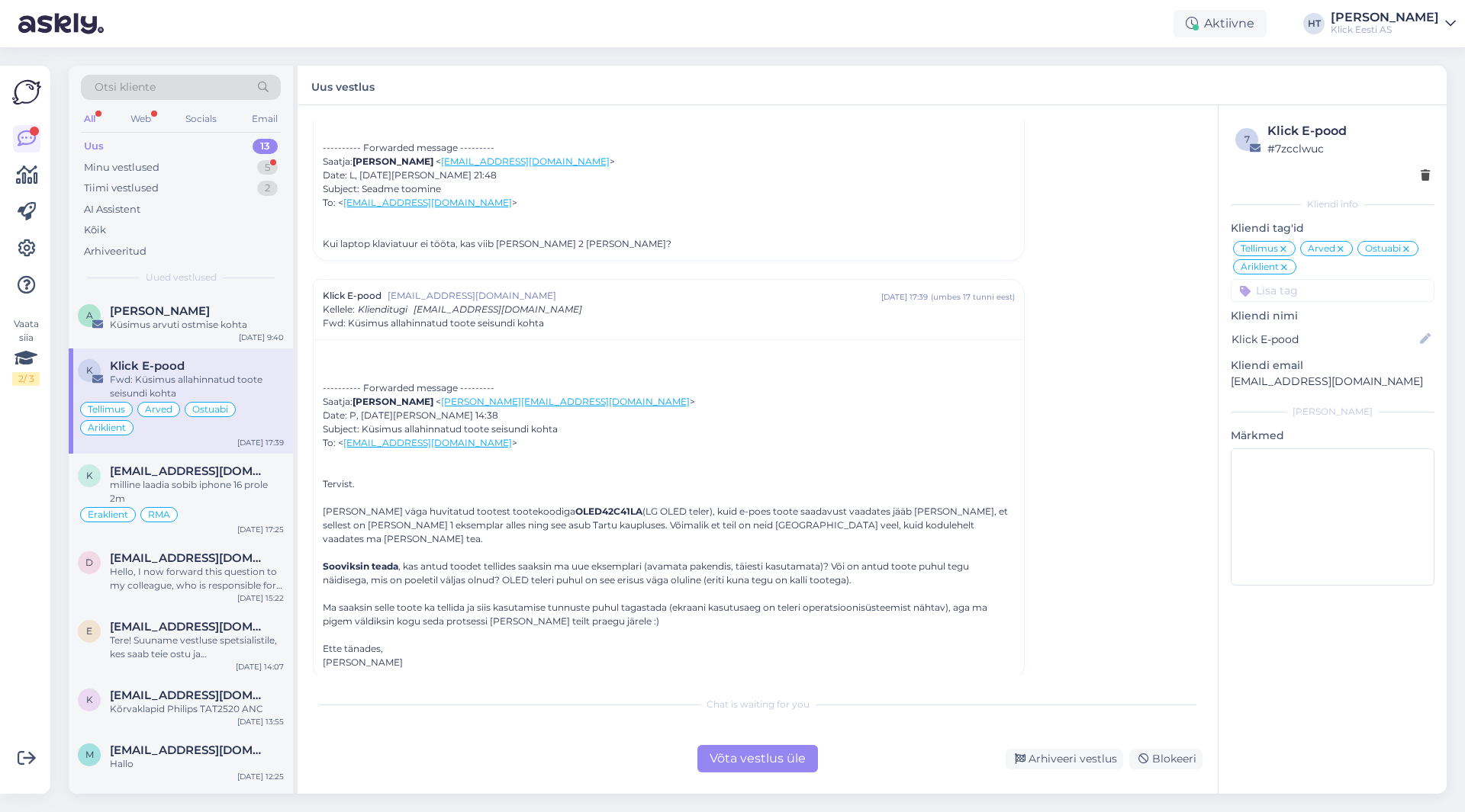
click at [24, 507] on div "Vaata siia 2 / 3" at bounding box center [26, 430] width 29 height 704
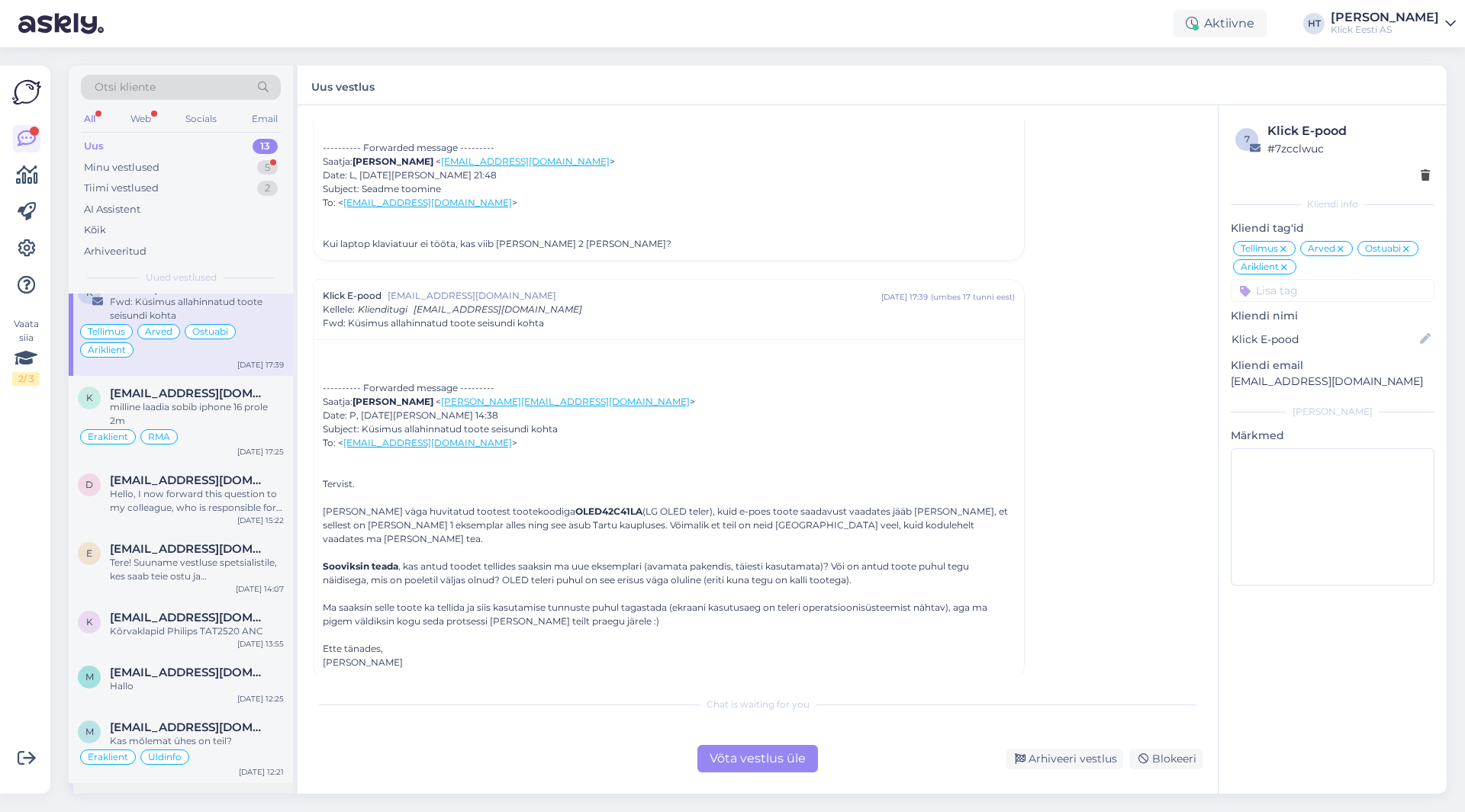
scroll to position [0, 0]
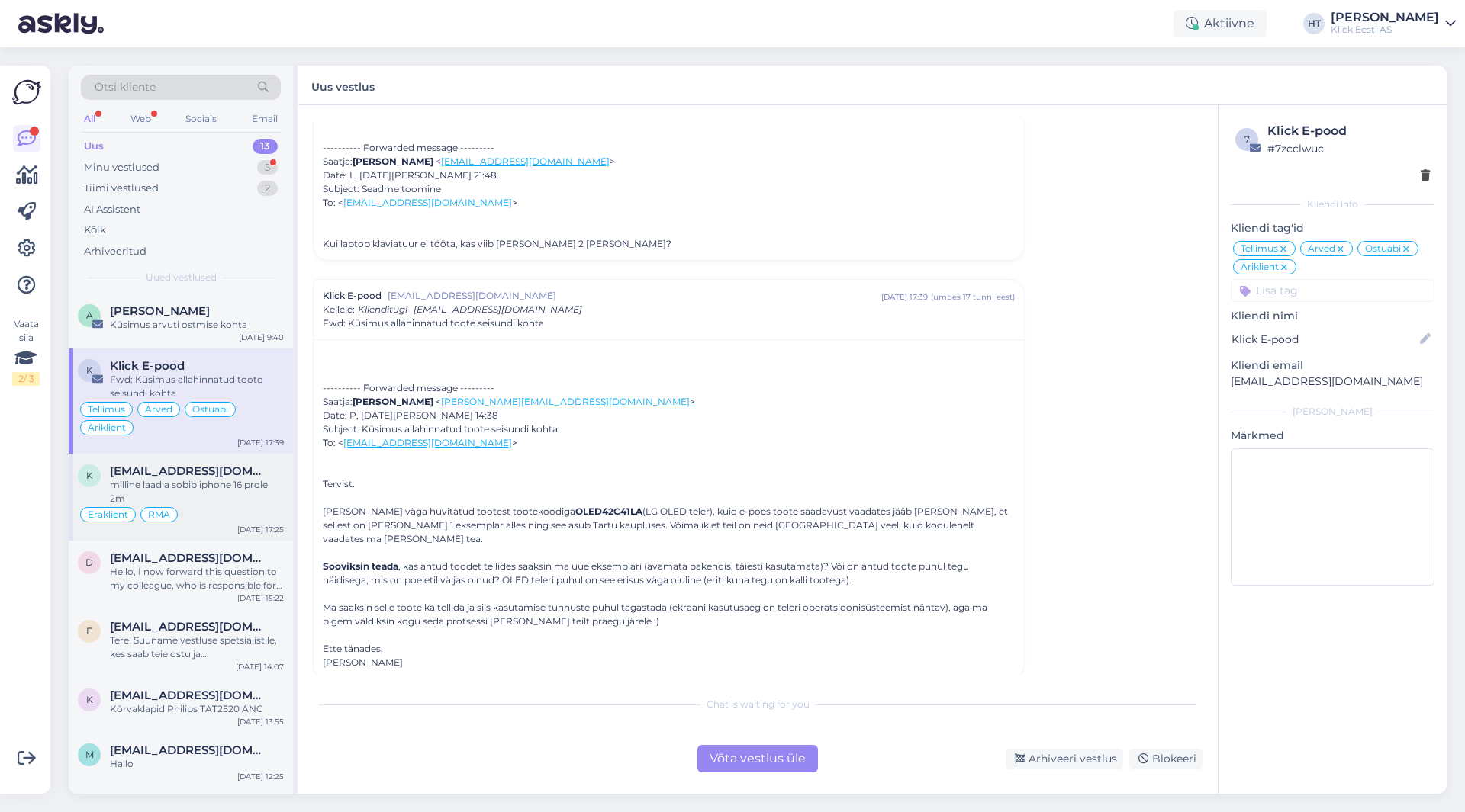
click at [218, 486] on div "milline laadia sobib iphone 16 prole 2m" at bounding box center [196, 492] width 174 height 27
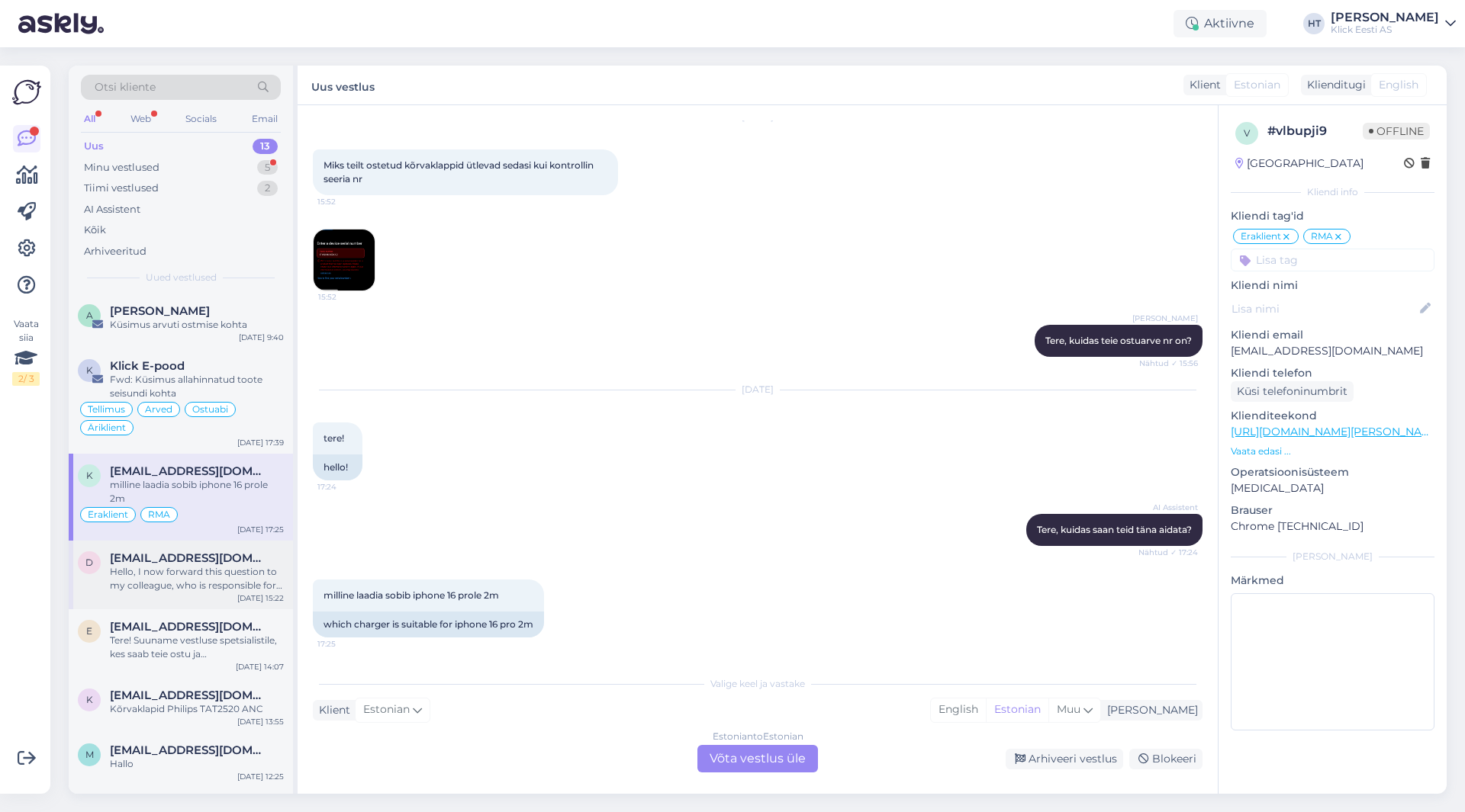
click at [204, 541] on div "D [EMAIL_ADDRESS][DOMAIN_NAME] Hello, I now forward this question to my colleag…" at bounding box center [181, 575] width 224 height 69
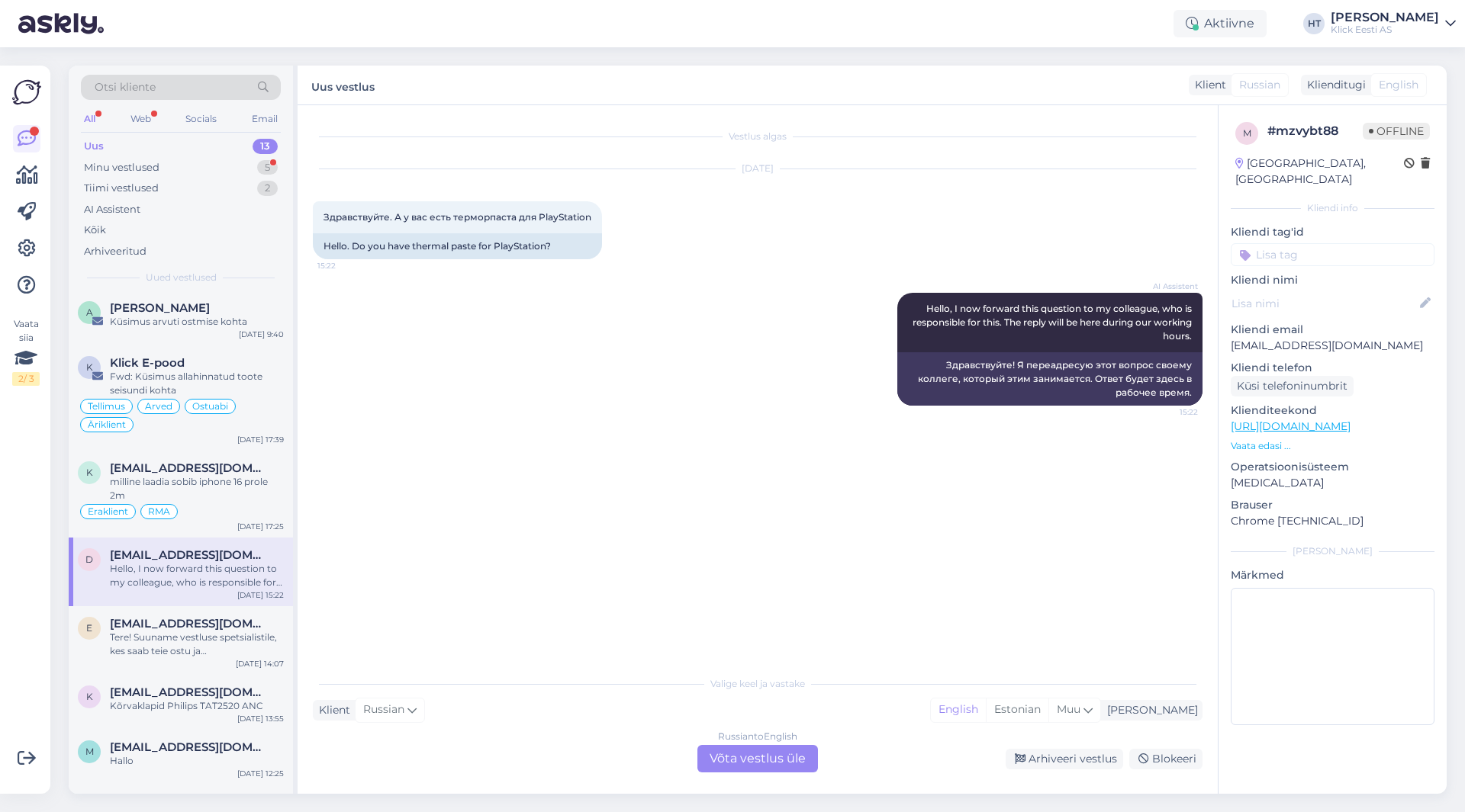
scroll to position [2, 0]
click at [234, 572] on div "Hello, I now forward this question to my colleague, who is responsible for this…" at bounding box center [196, 578] width 174 height 27
click at [234, 575] on div "Hello, I now forward this question to my colleague, who is responsible for this…" at bounding box center [196, 579] width 174 height 27
click at [462, 572] on div "Vestlus algas [DATE] Здравствуйте. А у вас есть терморпаста для PlayStation 15:…" at bounding box center [764, 388] width 903 height 534
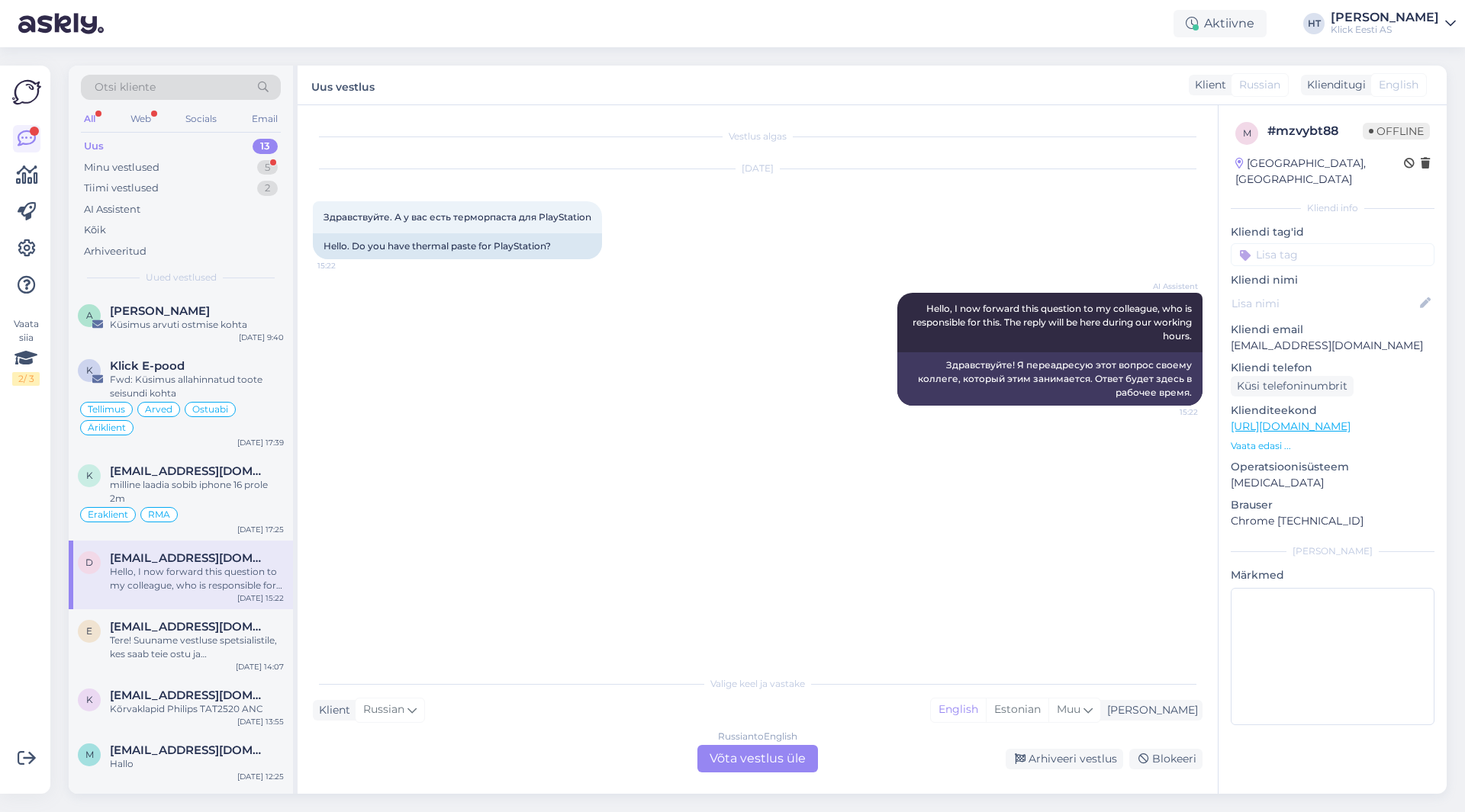
click at [574, 392] on div "AI Assistent Hello, I now forward this question to my colleague, who is respons…" at bounding box center [757, 349] width 890 height 146
click at [264, 173] on div "5" at bounding box center [267, 167] width 21 height 15
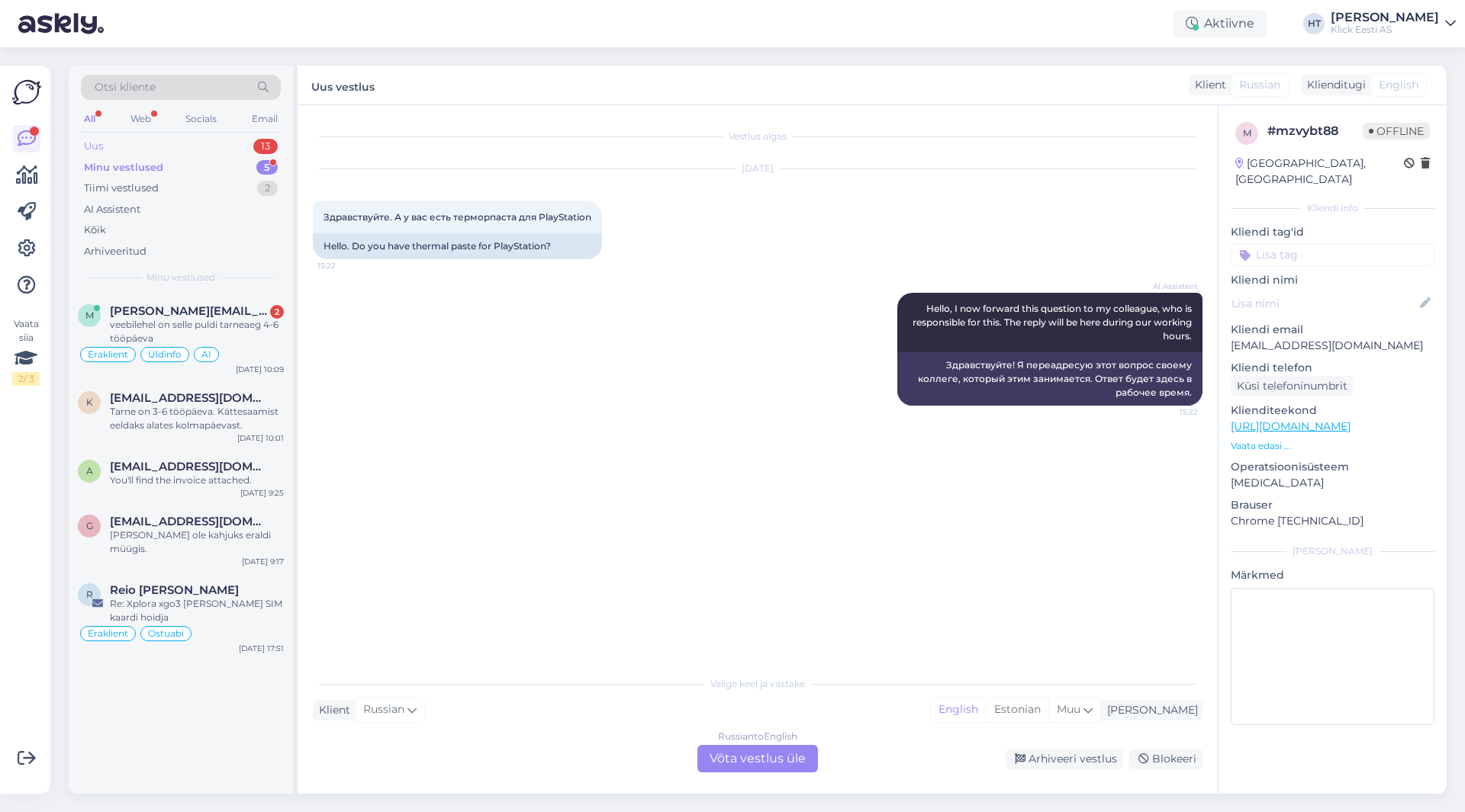
click at [255, 146] on div "13" at bounding box center [265, 146] width 25 height 15
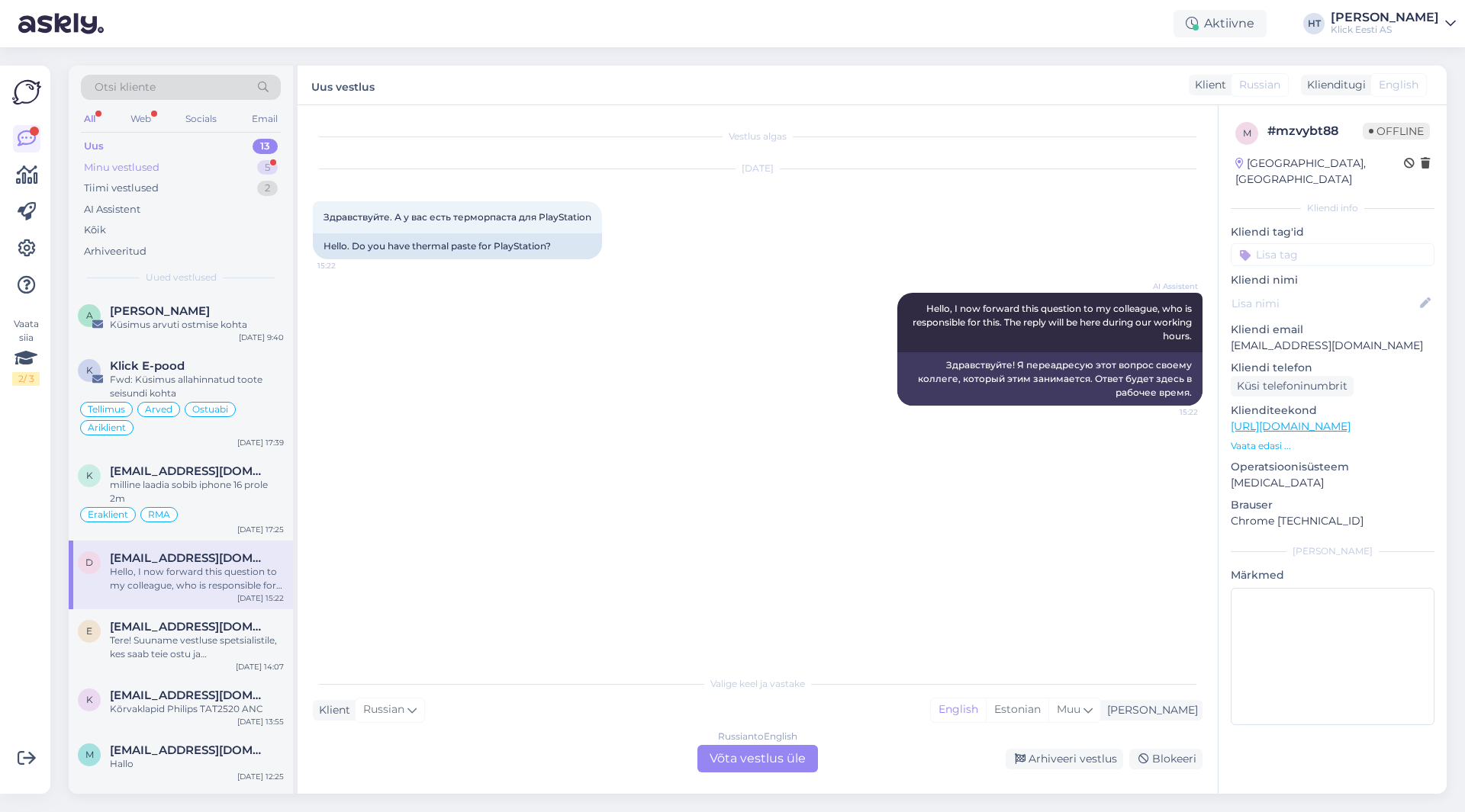
click at [251, 159] on div "Minu vestlused 5" at bounding box center [181, 168] width 200 height 22
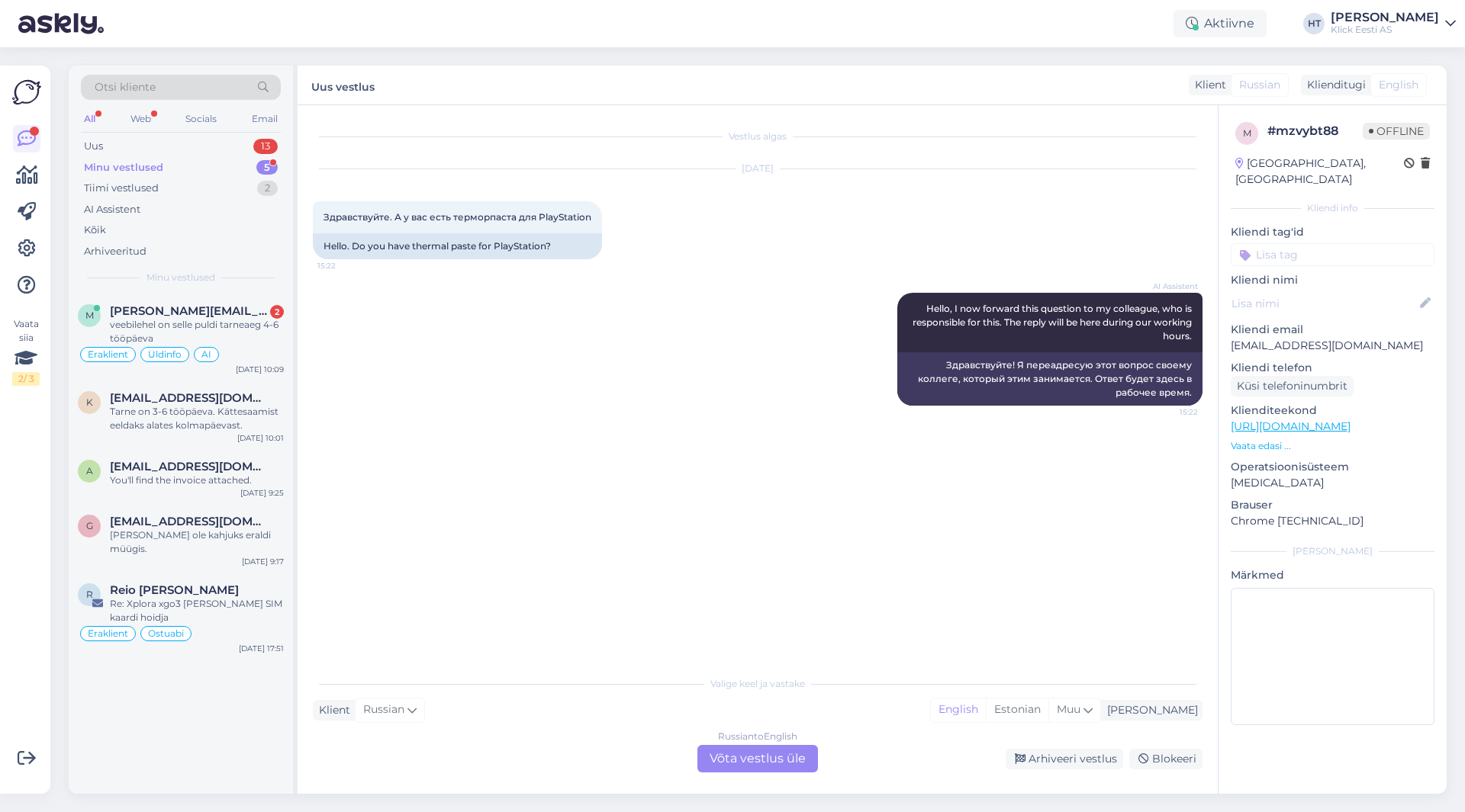
click at [524, 380] on div "AI Assistent Hello, I now forward this question to my colleague, who is respons…" at bounding box center [757, 349] width 890 height 146
click at [269, 148] on div "13" at bounding box center [265, 146] width 25 height 15
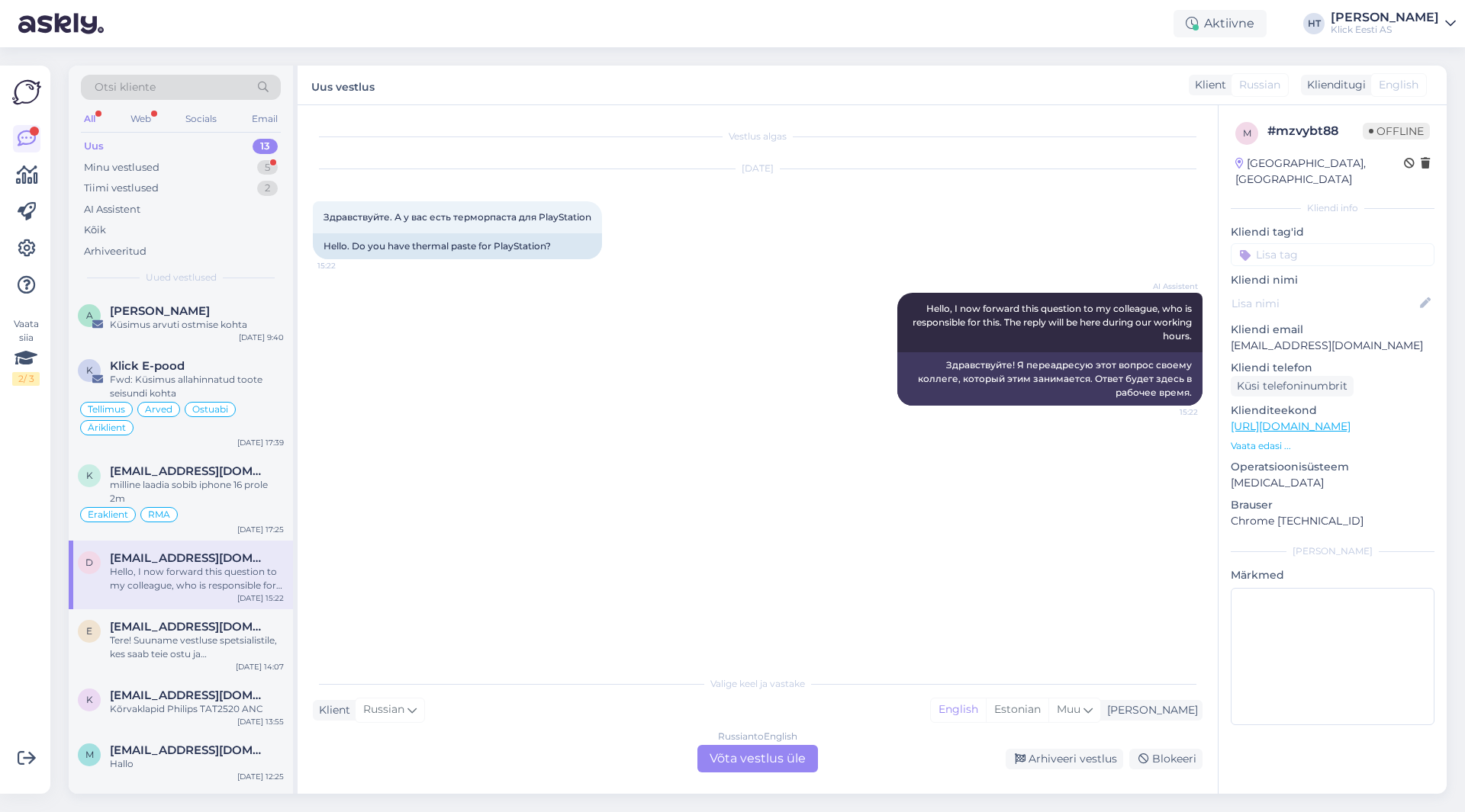
click at [573, 521] on div "Vestlus algas [DATE] Здравствуйте. А у вас есть терморпаста для PlayStation 15:…" at bounding box center [764, 388] width 903 height 534
click at [232, 621] on span "[EMAIL_ADDRESS][DOMAIN_NAME]" at bounding box center [189, 627] width 159 height 14
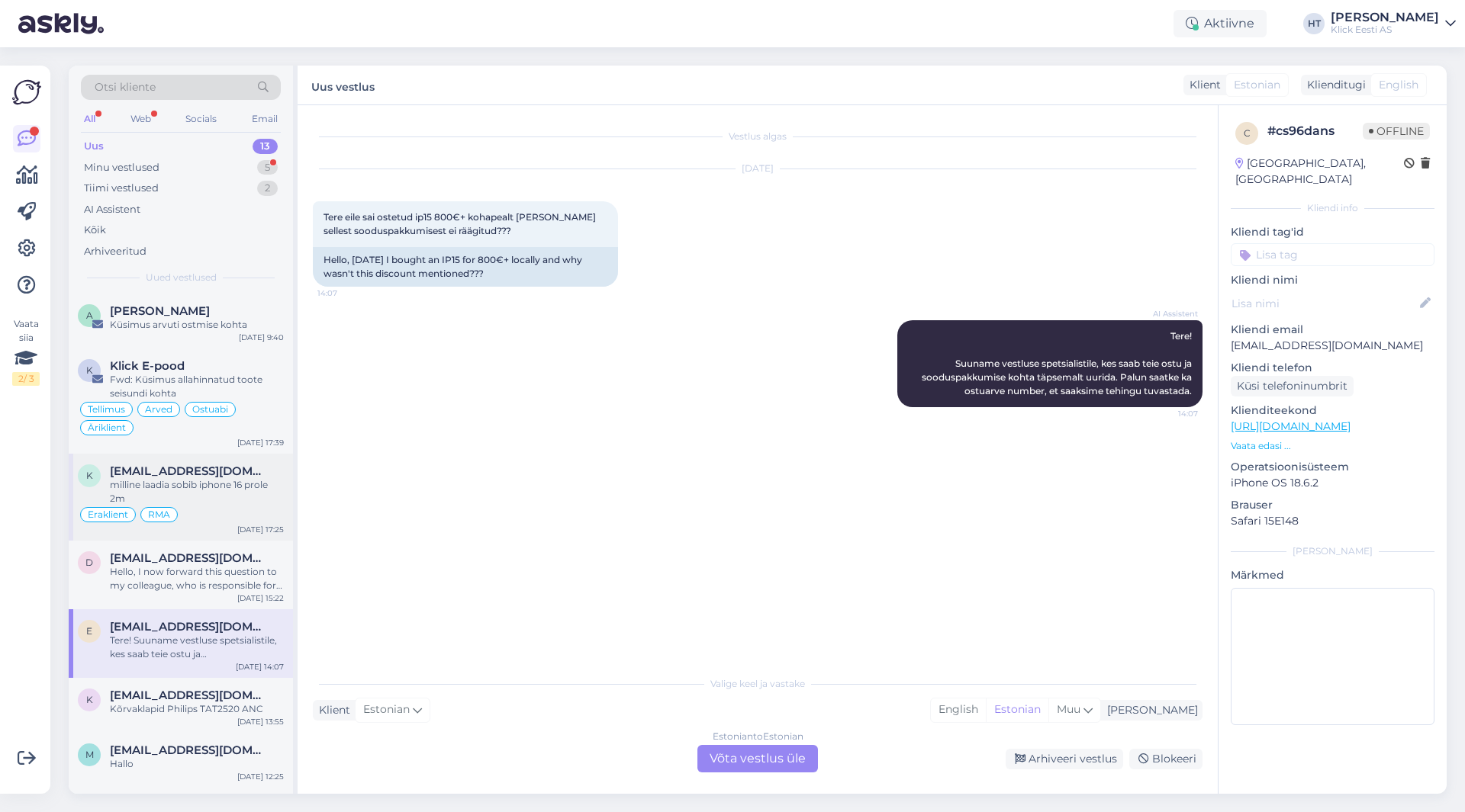
click at [255, 459] on div "k [EMAIL_ADDRESS][DOMAIN_NAME] milline laadia sobib iphone 16 prole 2m Eraklien…" at bounding box center [181, 498] width 224 height 87
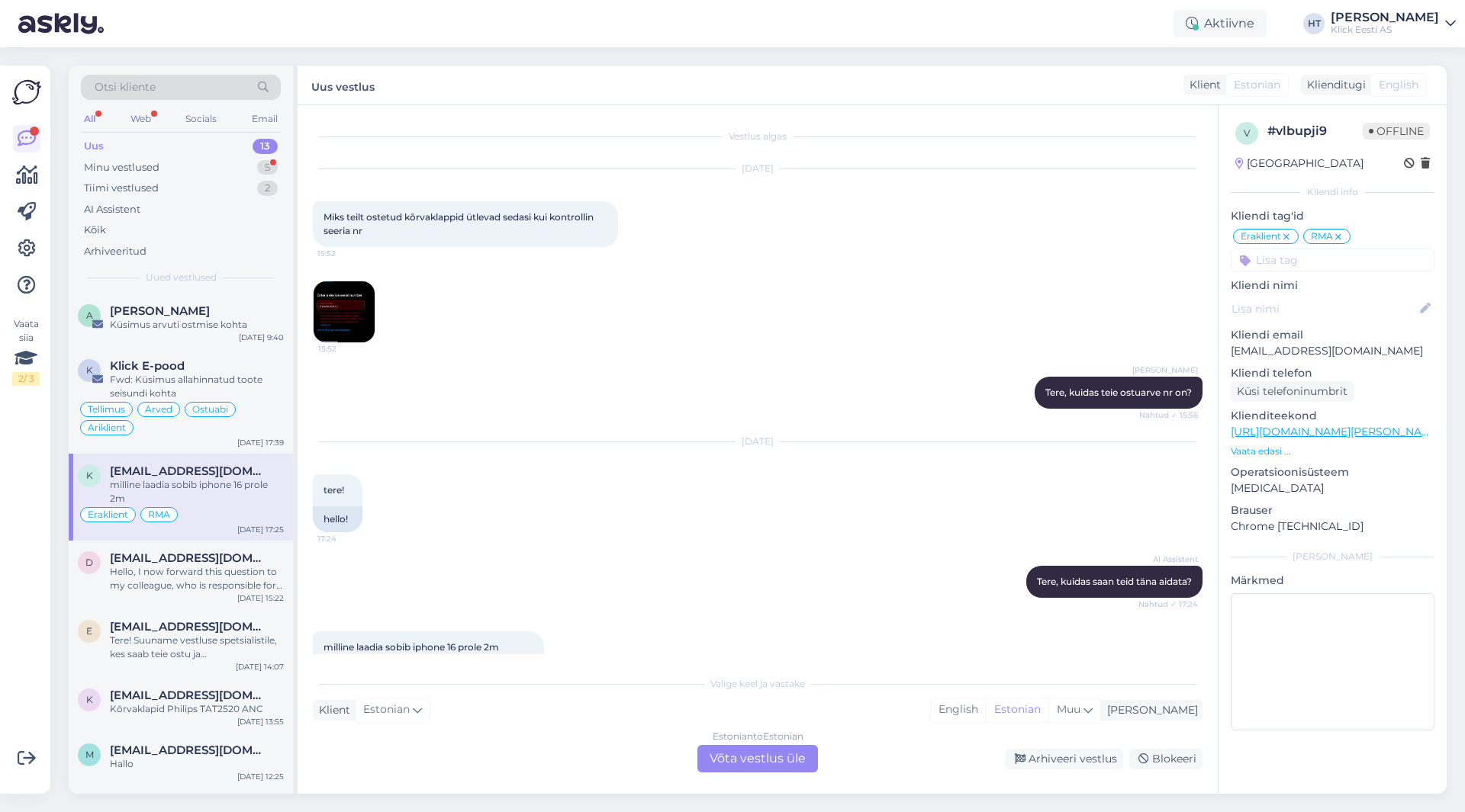
scroll to position [52, 0]
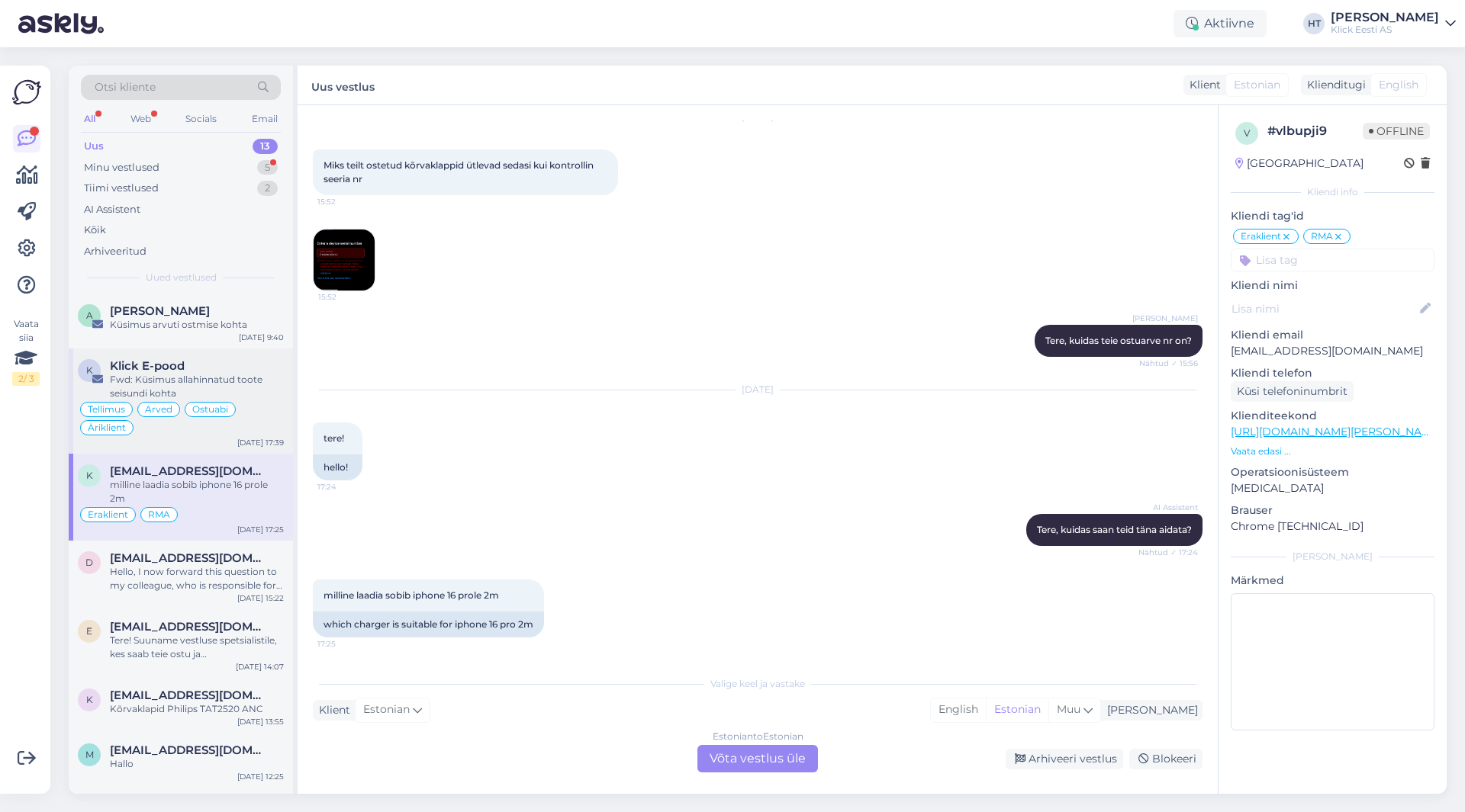
click at [254, 352] on div "K Klick E-pood Fwd: Küsimus allahinnatud toote seisundi kohta [PERSON_NAME] Ost…" at bounding box center [181, 401] width 224 height 105
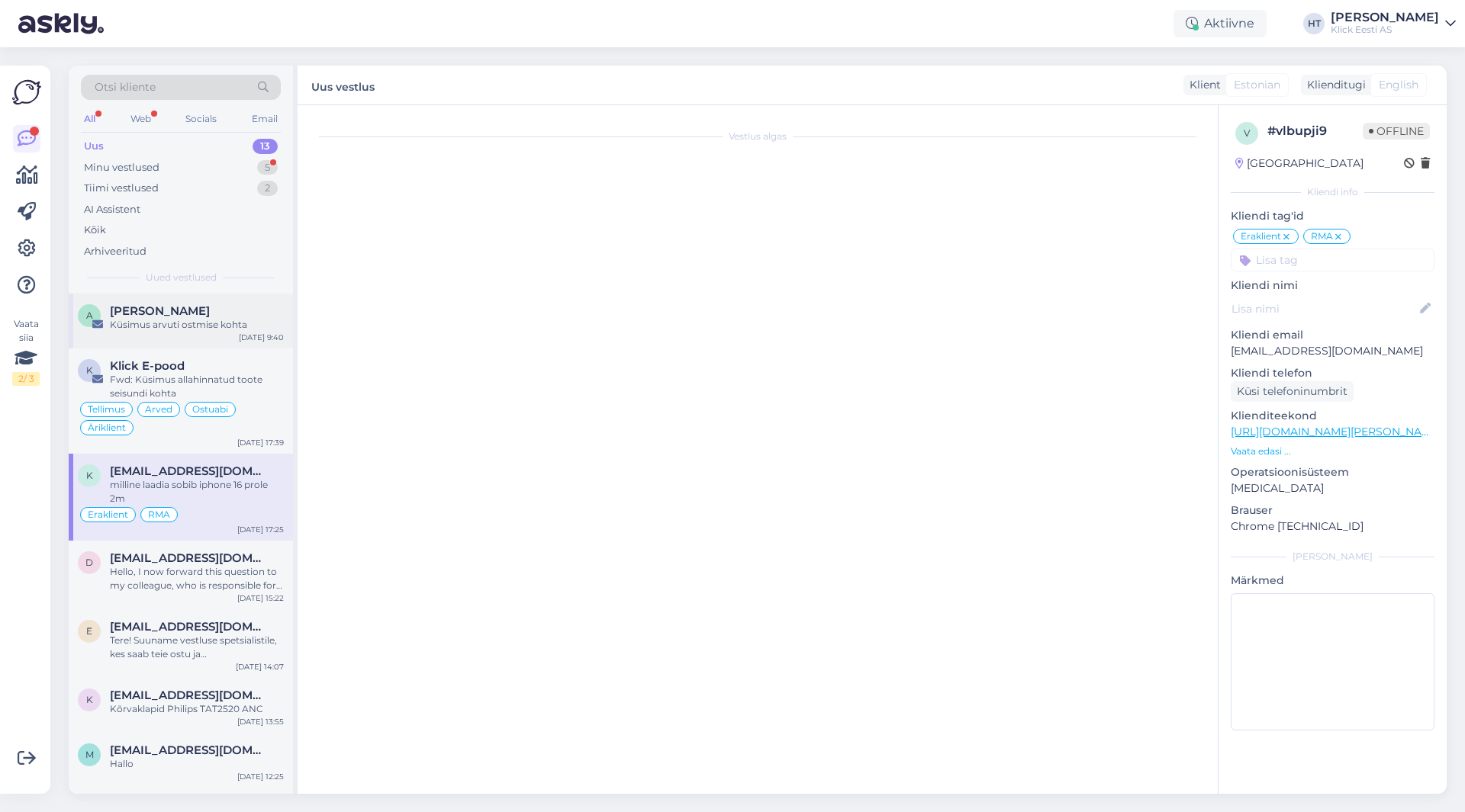
scroll to position [4574, 0]
click at [242, 315] on div "[PERSON_NAME]" at bounding box center [196, 311] width 174 height 14
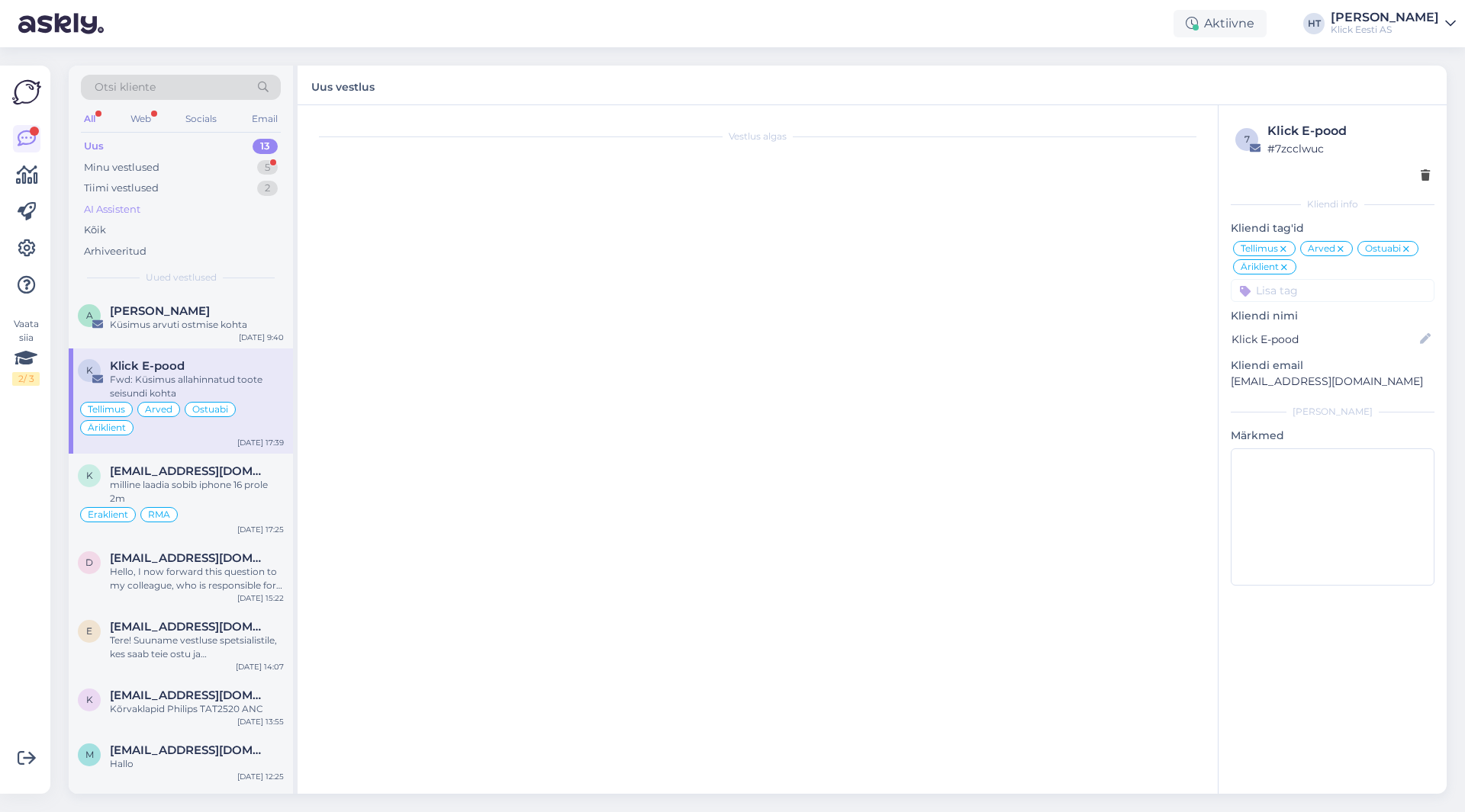
scroll to position [0, 0]
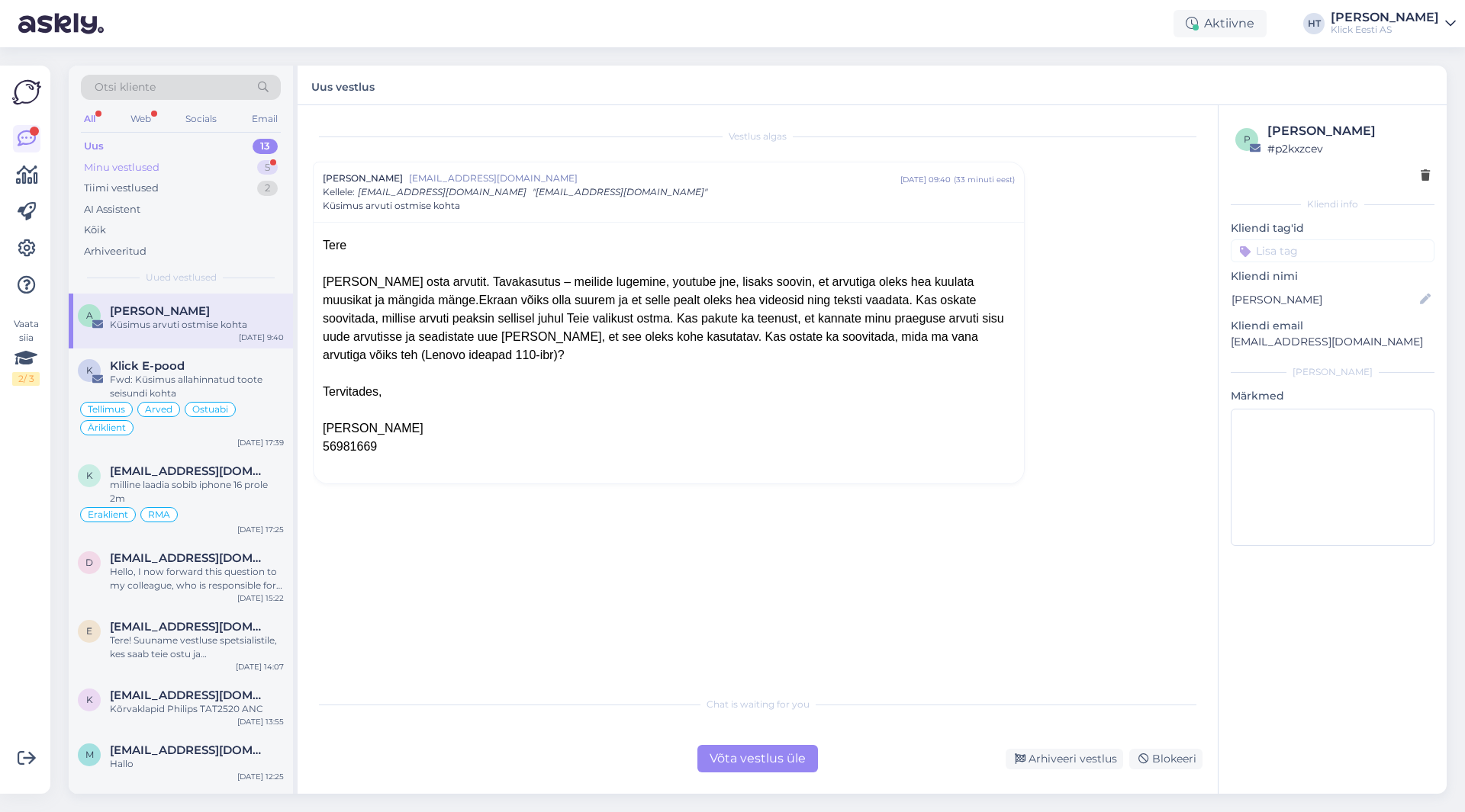
click at [245, 164] on div "Minu vestlused 5" at bounding box center [181, 168] width 200 height 22
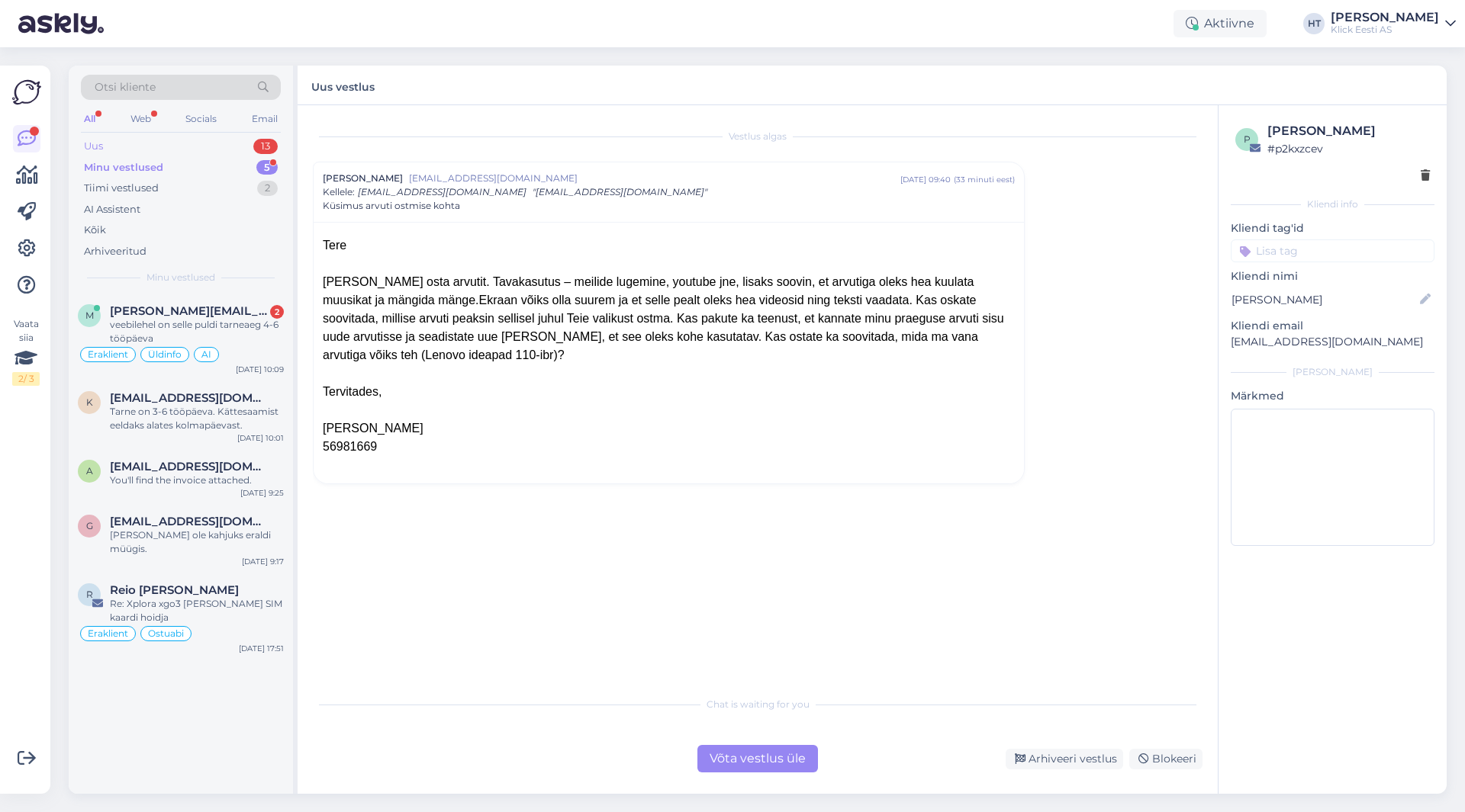
click at [241, 139] on div "Uus 13" at bounding box center [181, 146] width 200 height 22
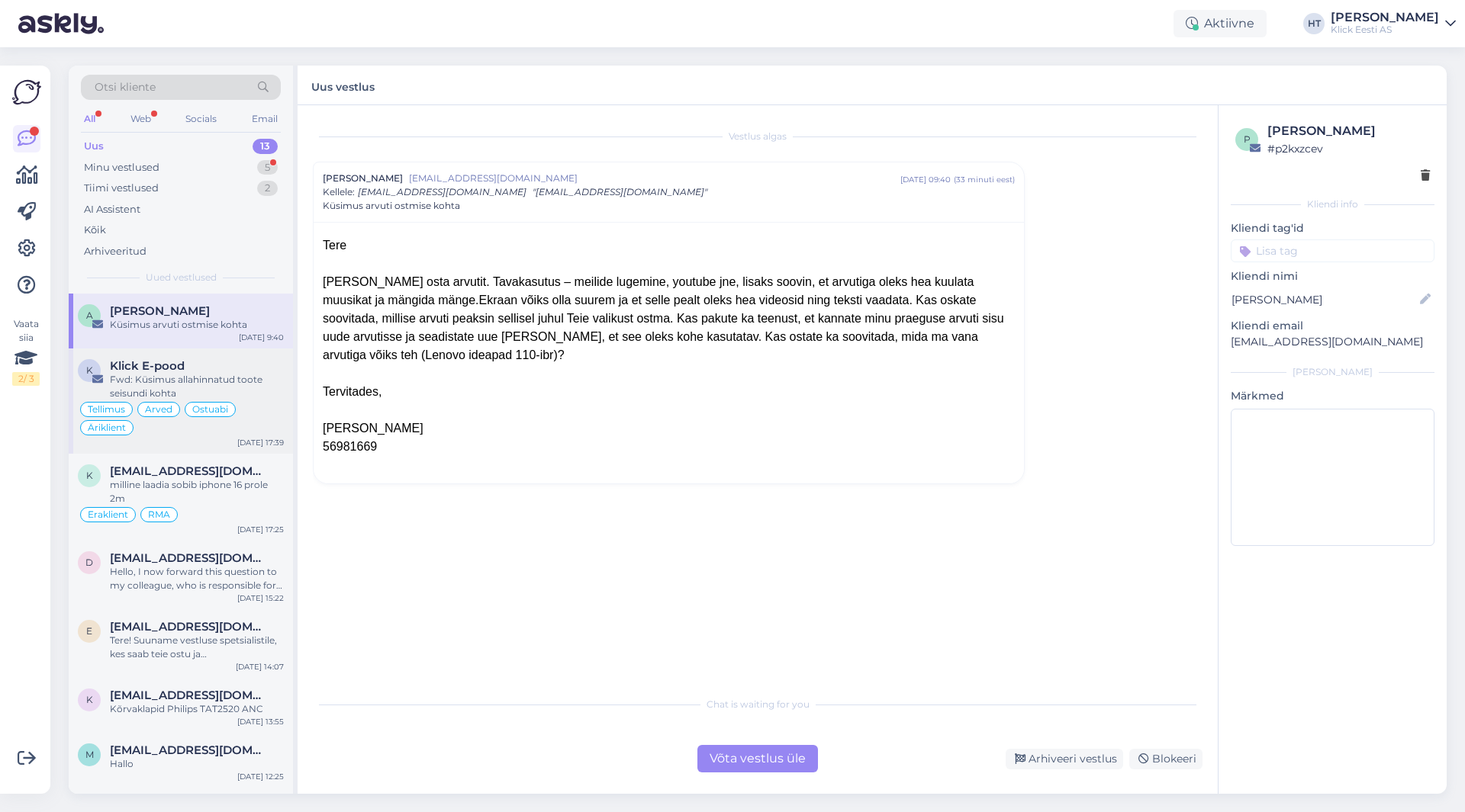
click at [247, 361] on div "Klick E-pood" at bounding box center [196, 366] width 174 height 14
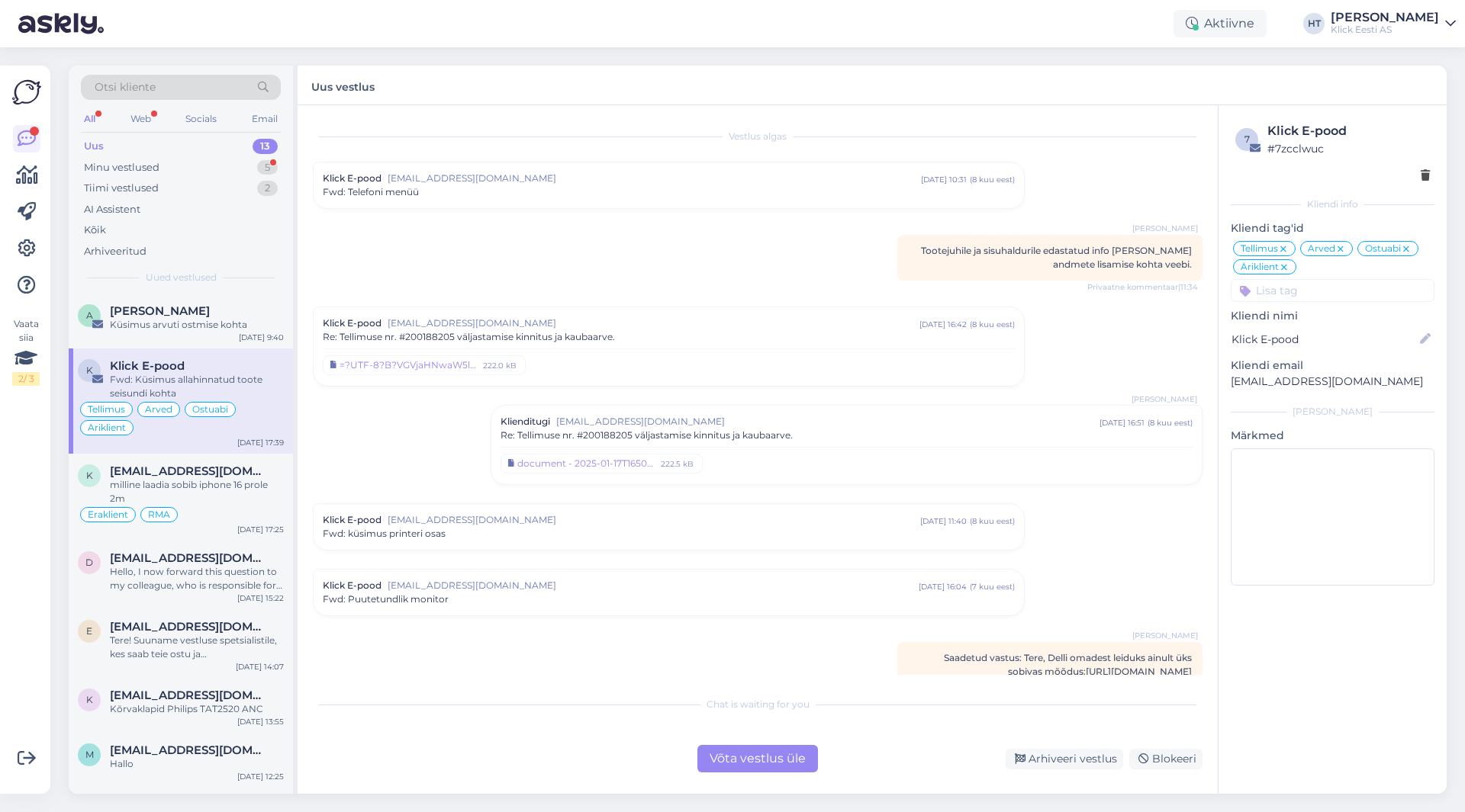
scroll to position [4860, 0]
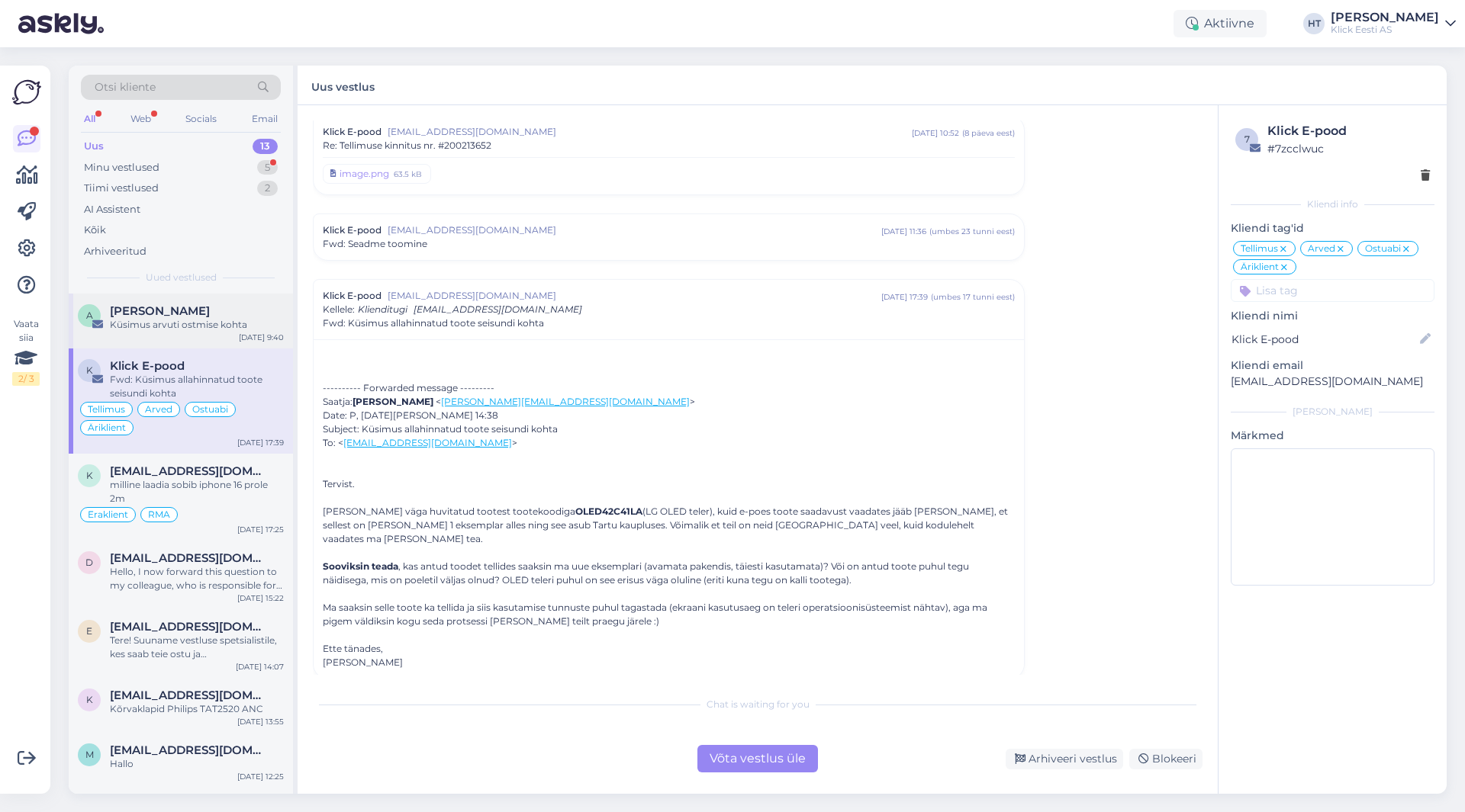
click at [237, 324] on div "Küsimus arvuti ostmise kohta" at bounding box center [196, 324] width 174 height 14
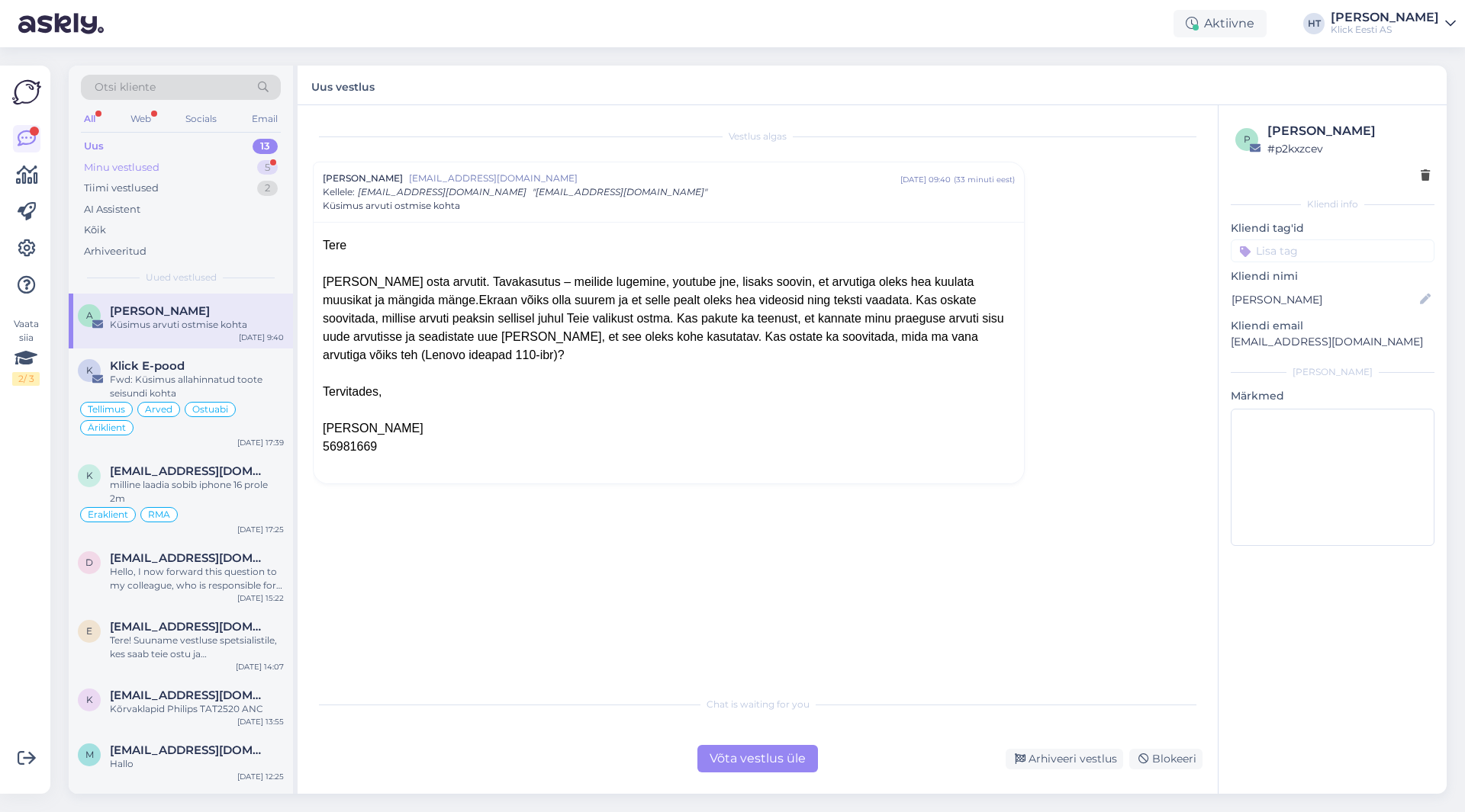
click at [241, 161] on div "Minu vestlused 5" at bounding box center [181, 168] width 200 height 22
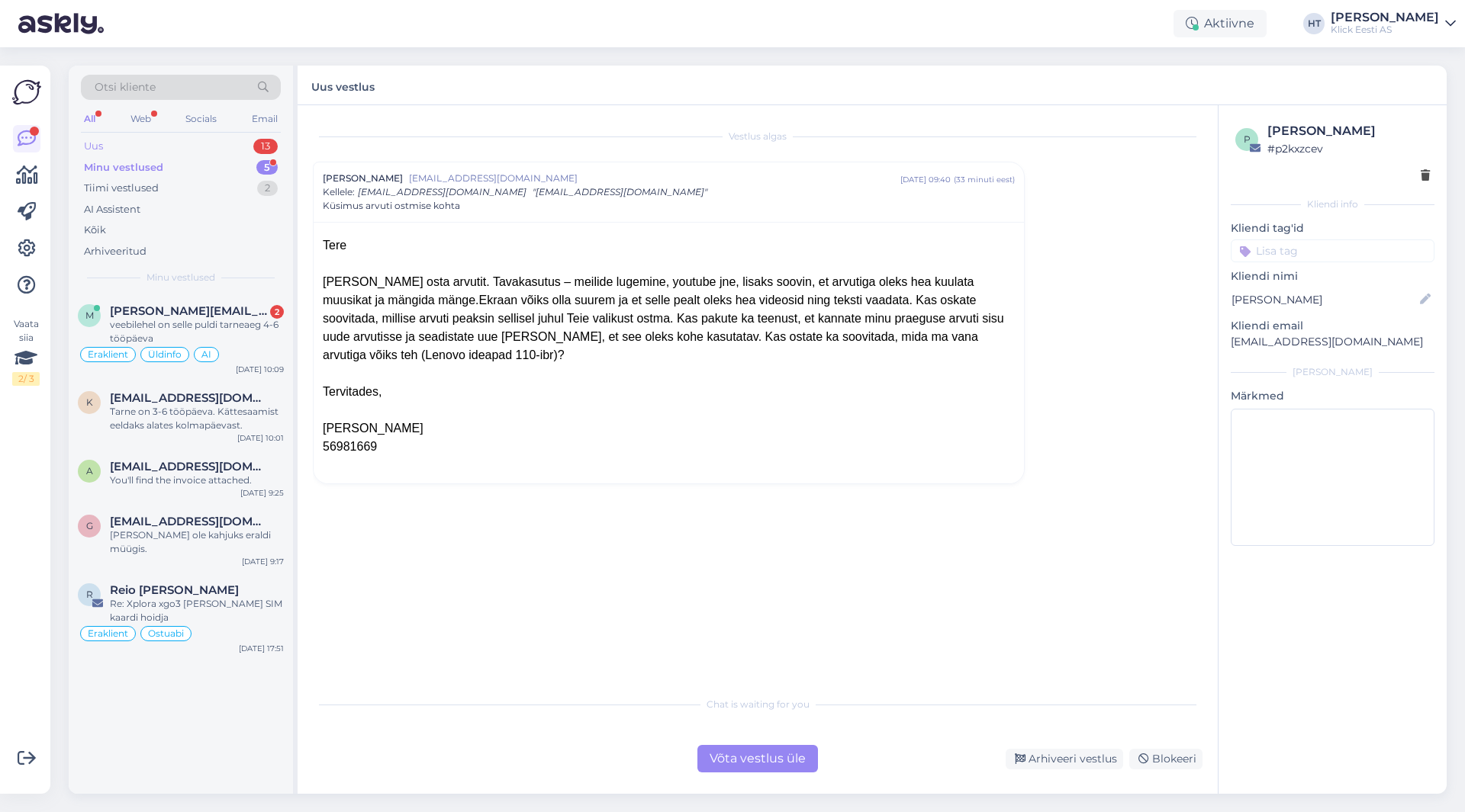
click at [248, 145] on div "Uus 13" at bounding box center [181, 146] width 200 height 22
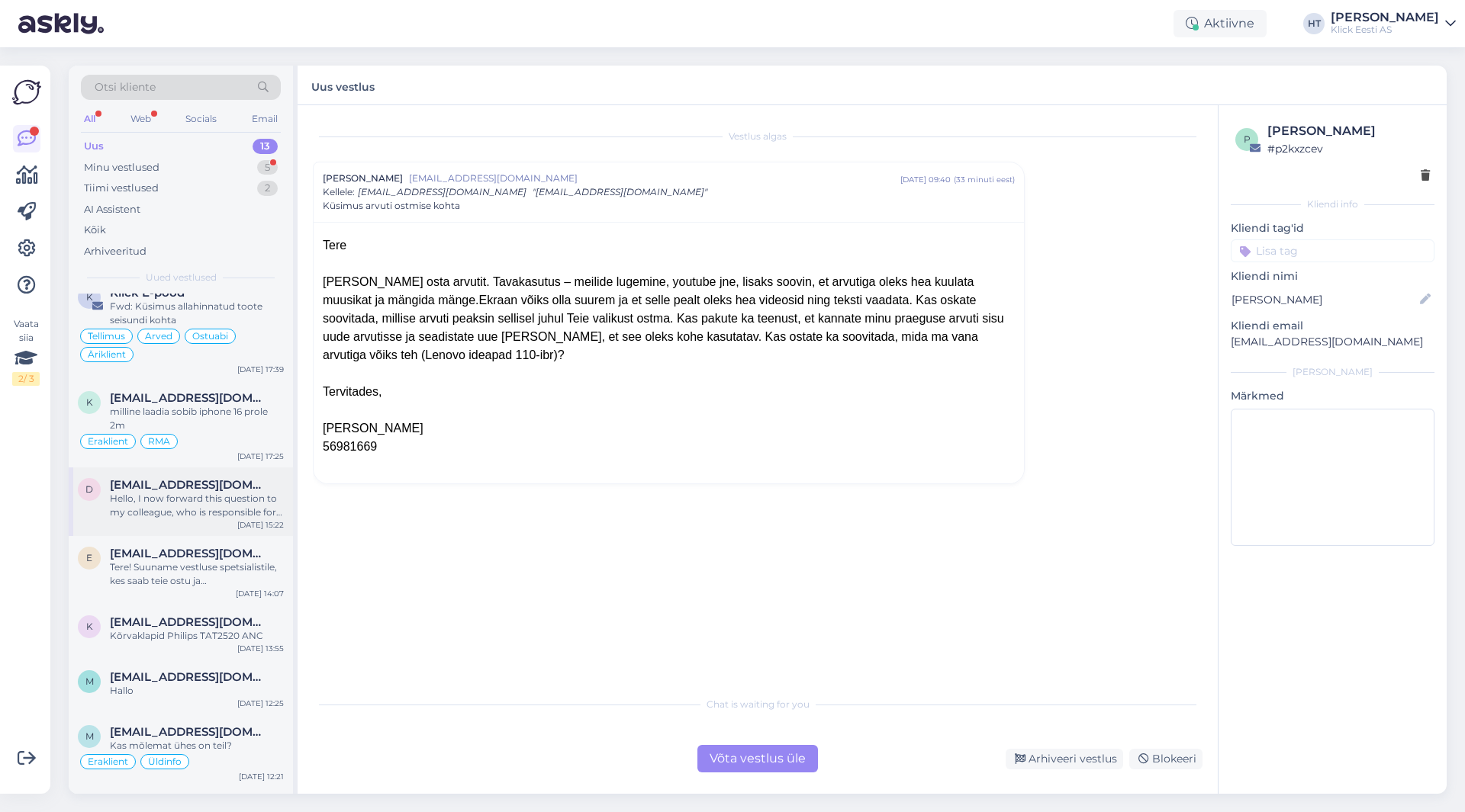
scroll to position [153, 0]
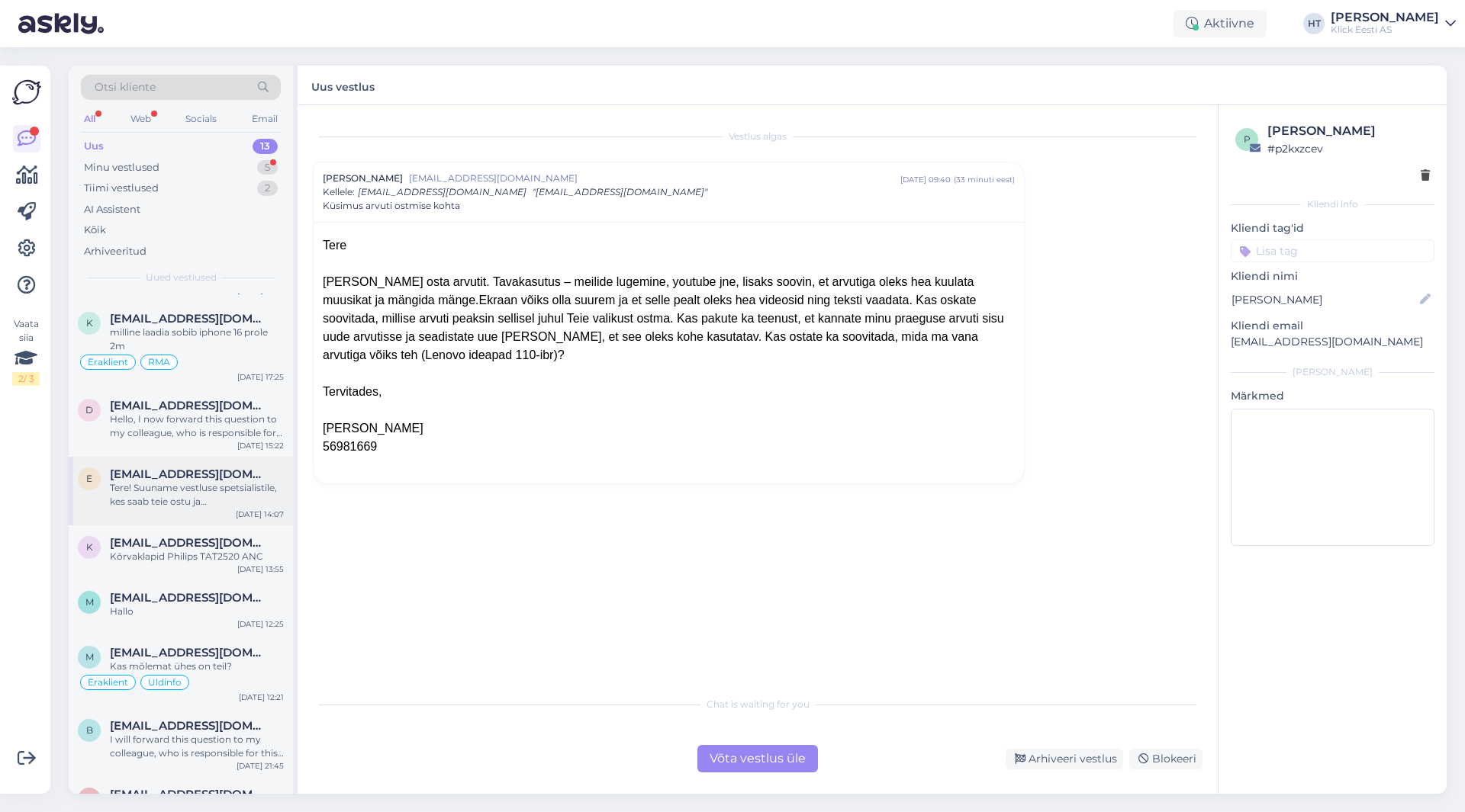
click at [214, 510] on div "e [EMAIL_ADDRESS][DOMAIN_NAME] Tere! Suuname vestluse spetsialistile, kes saab …" at bounding box center [181, 491] width 224 height 69
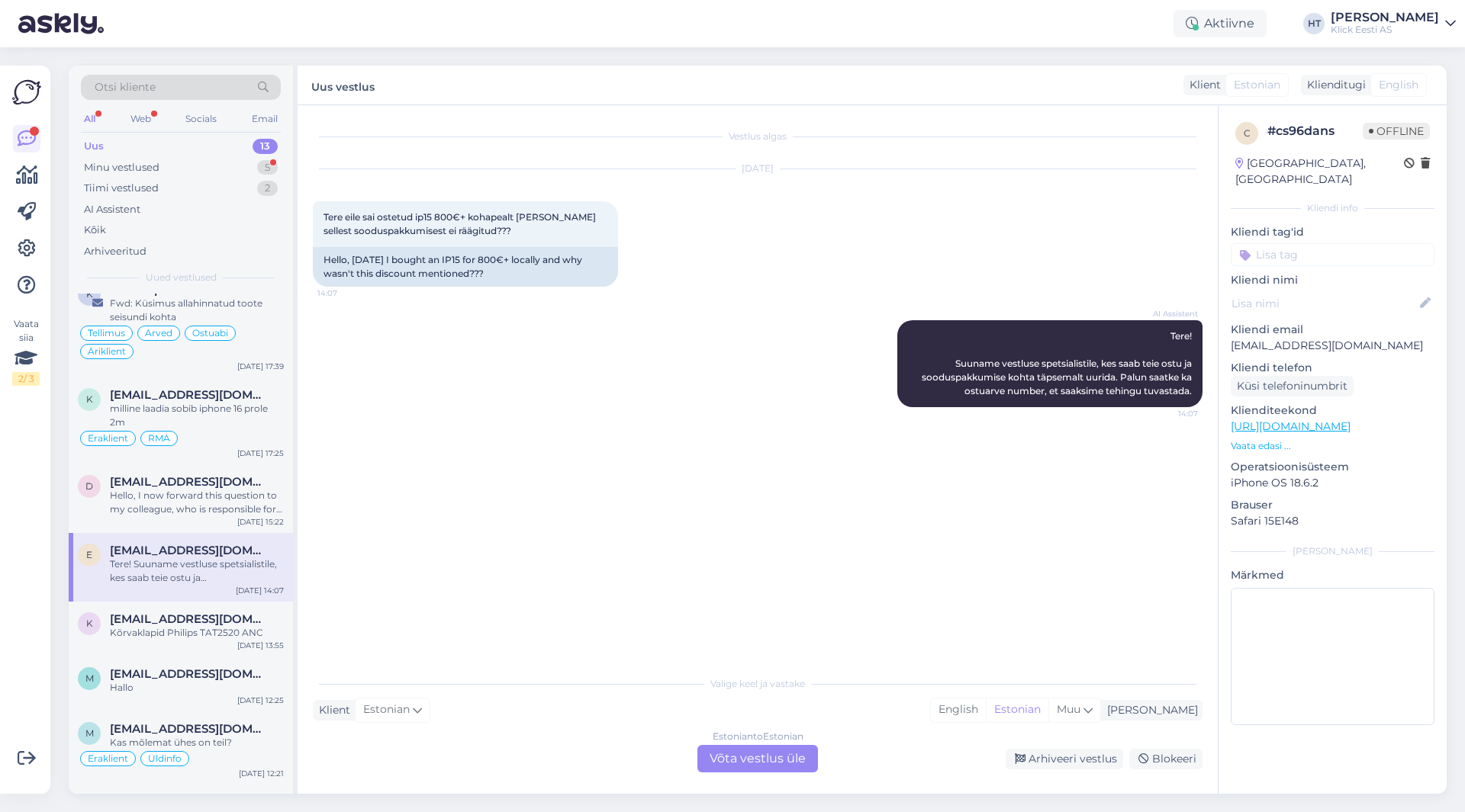
scroll to position [0, 0]
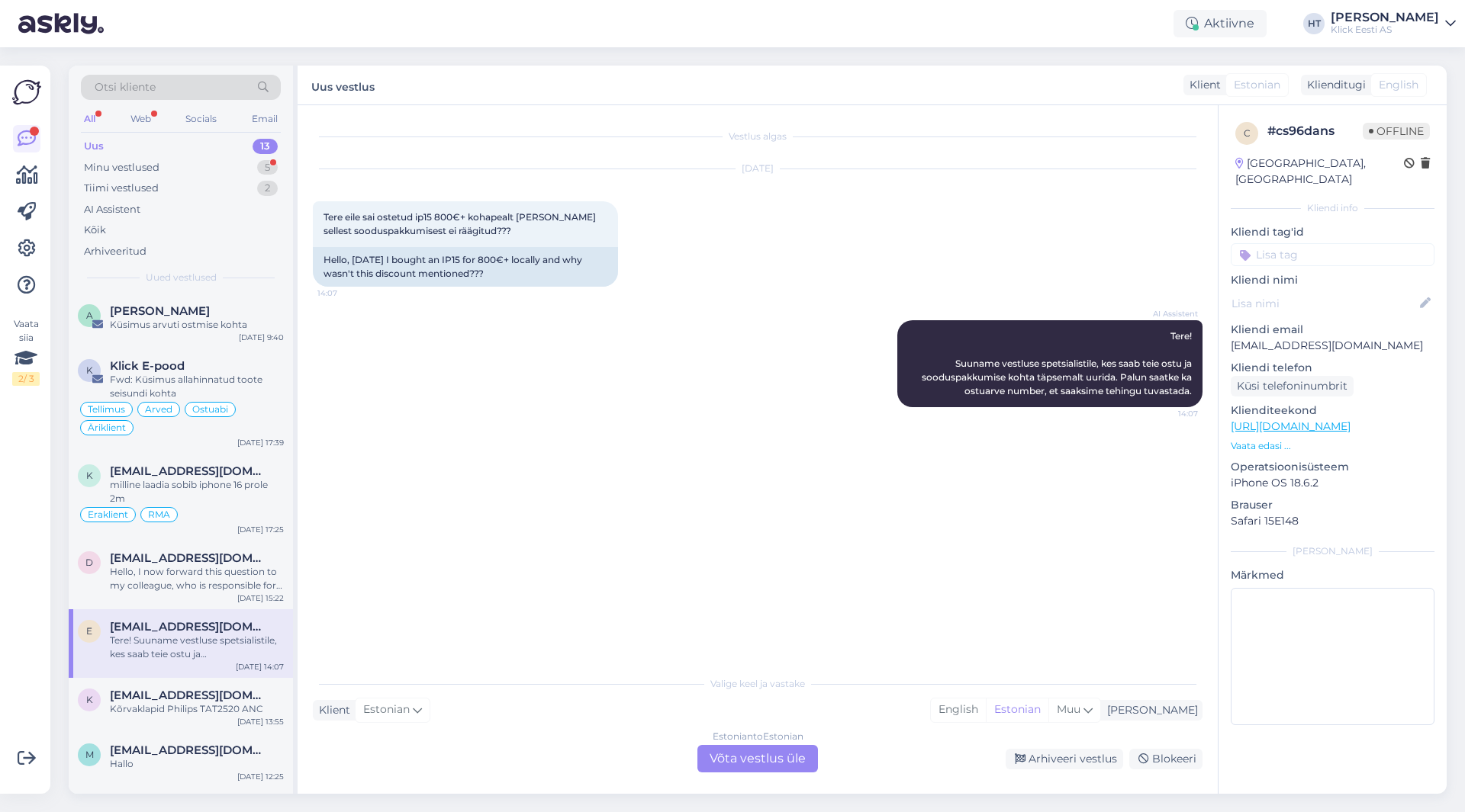
click at [603, 463] on div "Vestlus algas [DATE] Tere eile sai ostetud ip15 800€+ kohapealt [PERSON_NAME] s…" at bounding box center [764, 388] width 903 height 534
click at [251, 162] on div "Minu vestlused 5" at bounding box center [181, 168] width 200 height 22
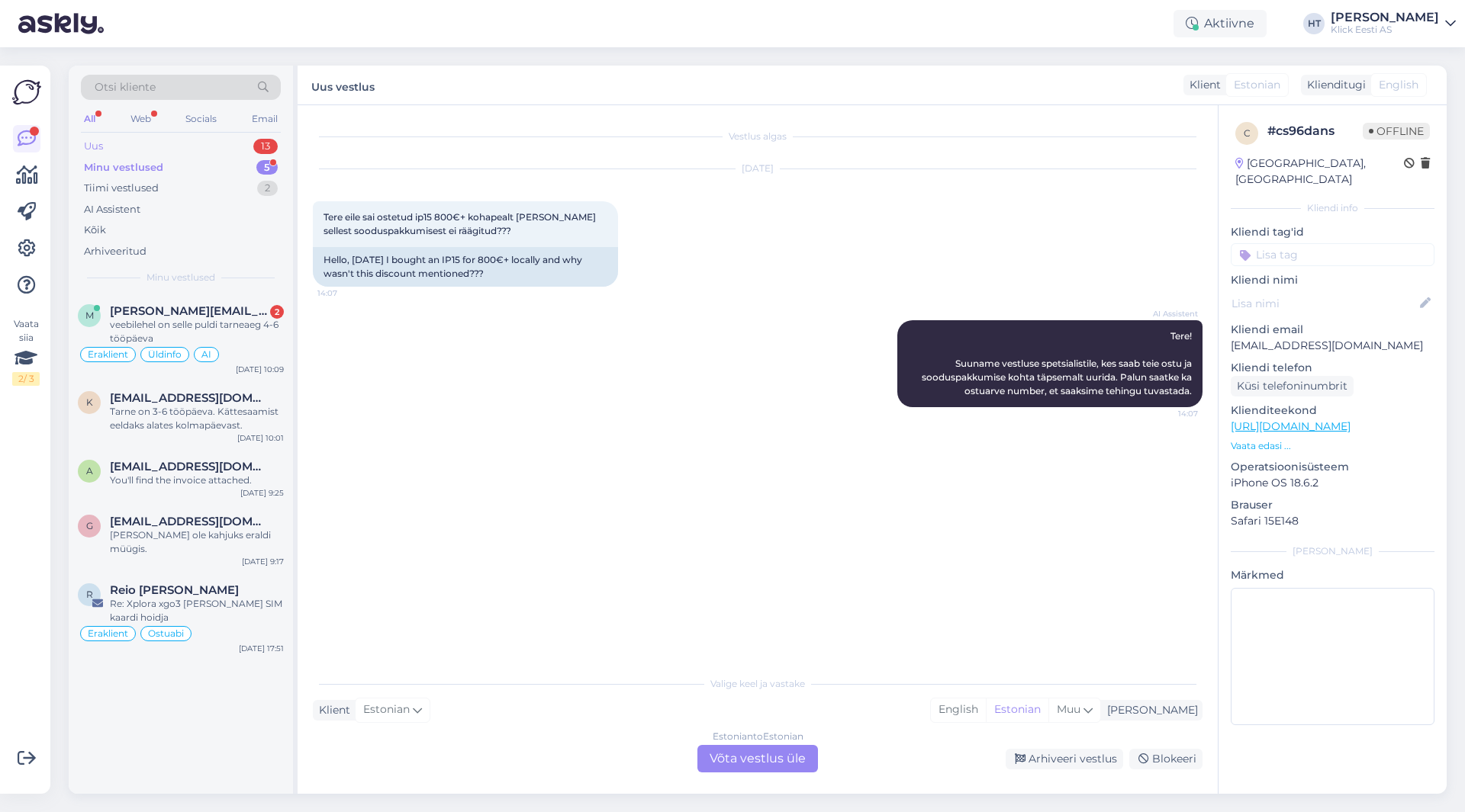
click at [230, 150] on div "Uus 13" at bounding box center [181, 146] width 200 height 22
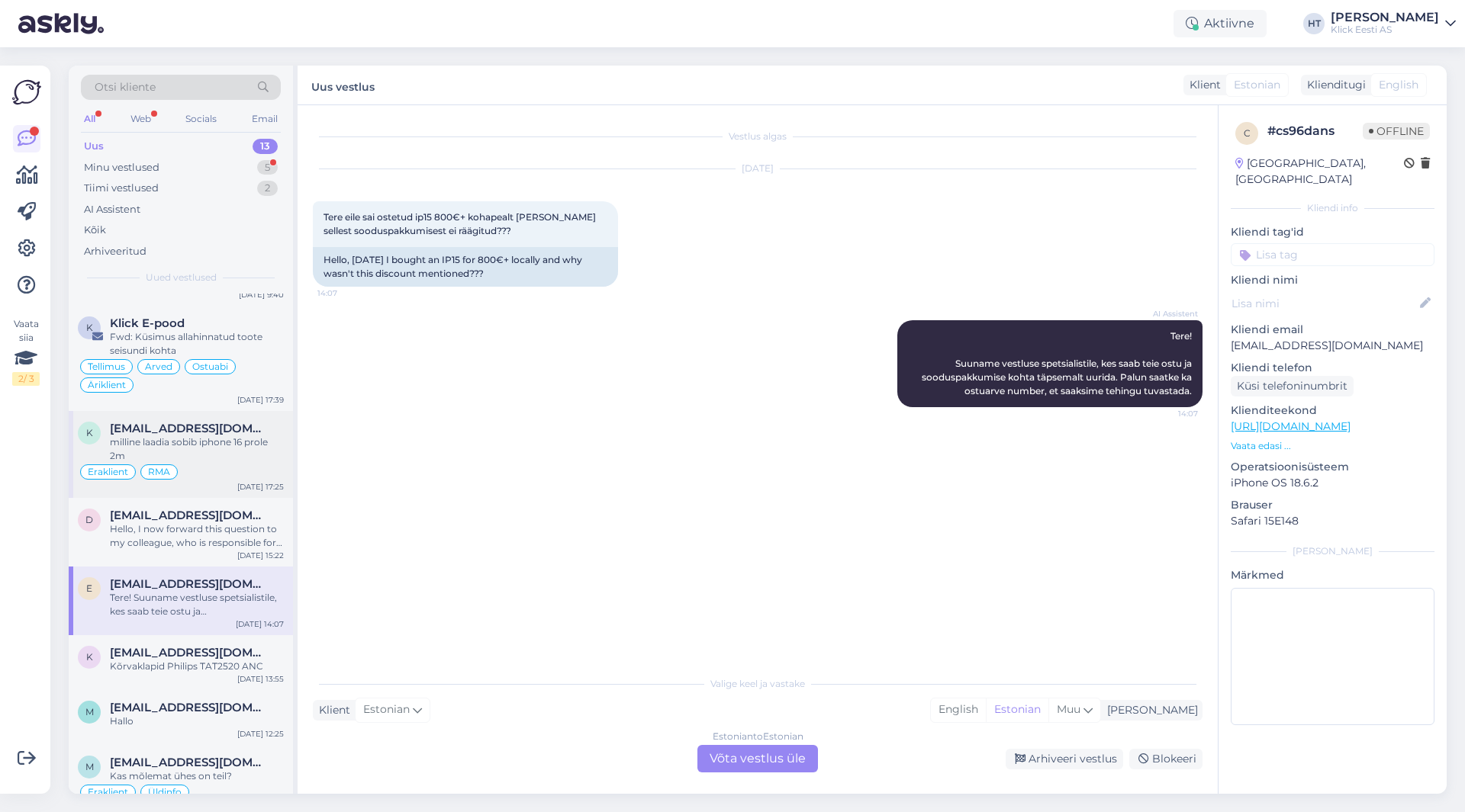
scroll to position [76, 0]
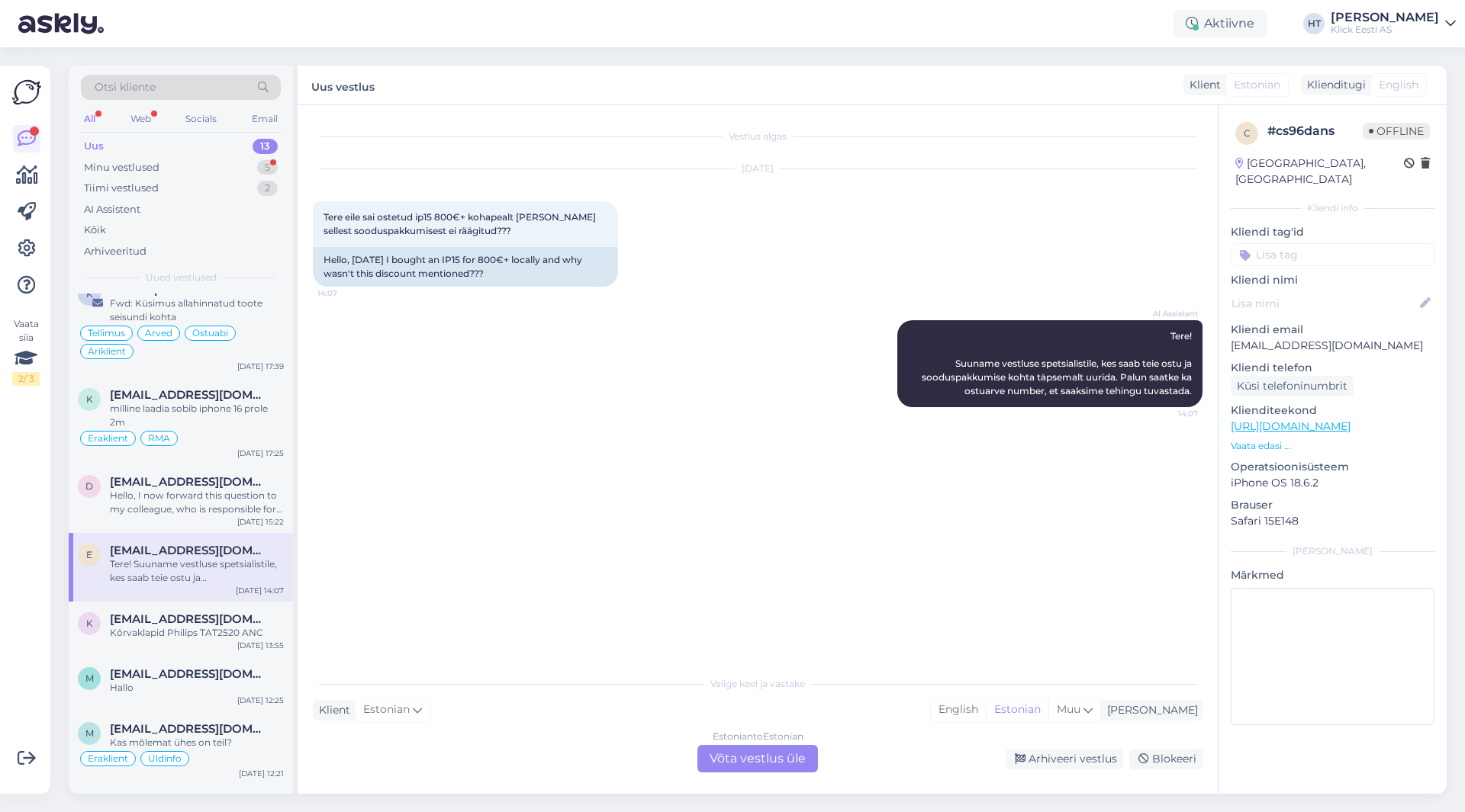
click at [207, 548] on span "[EMAIL_ADDRESS][DOMAIN_NAME]" at bounding box center [189, 550] width 159 height 14
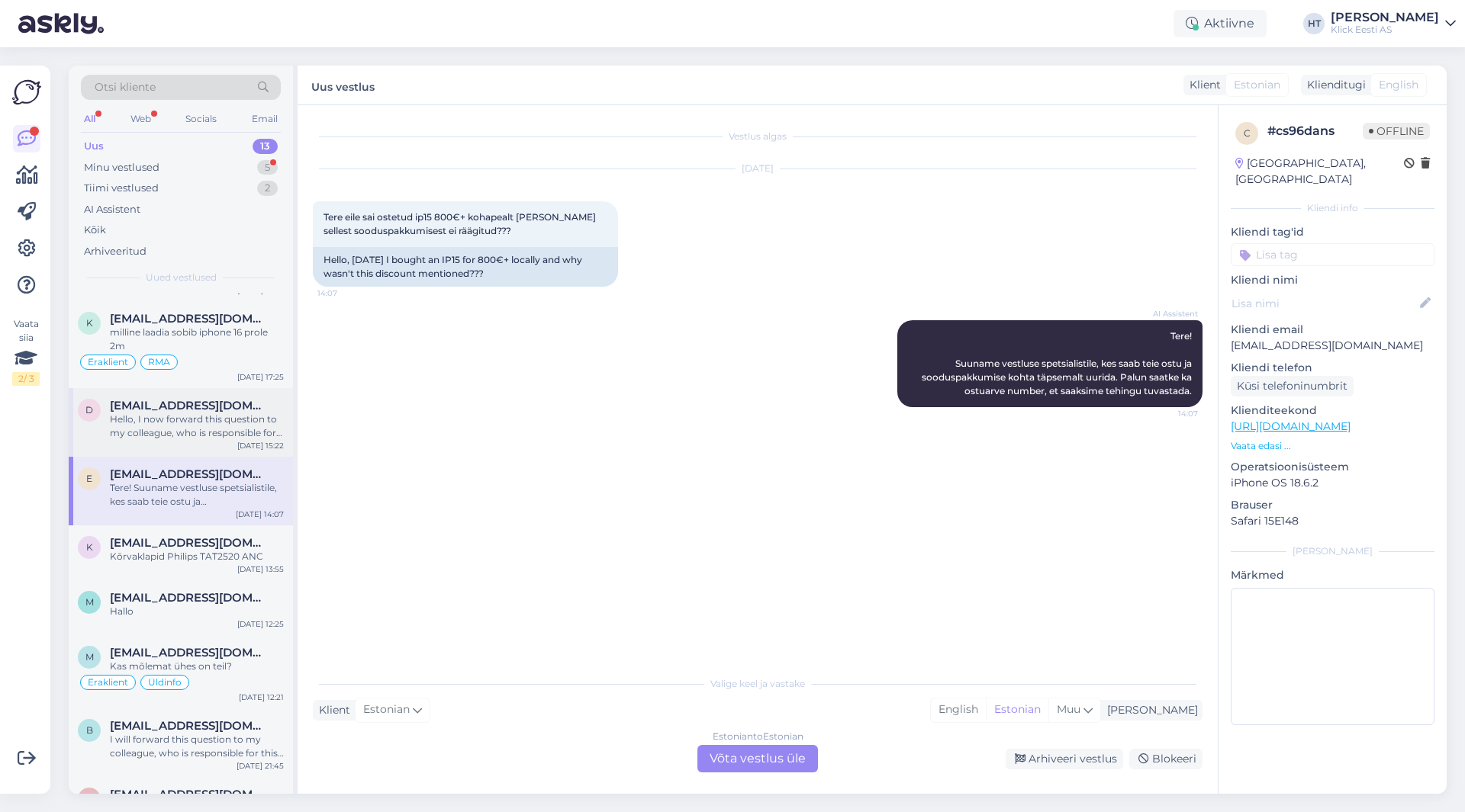
click at [235, 431] on div "Hello, I now forward this question to my colleague, who is responsible for this…" at bounding box center [196, 426] width 174 height 27
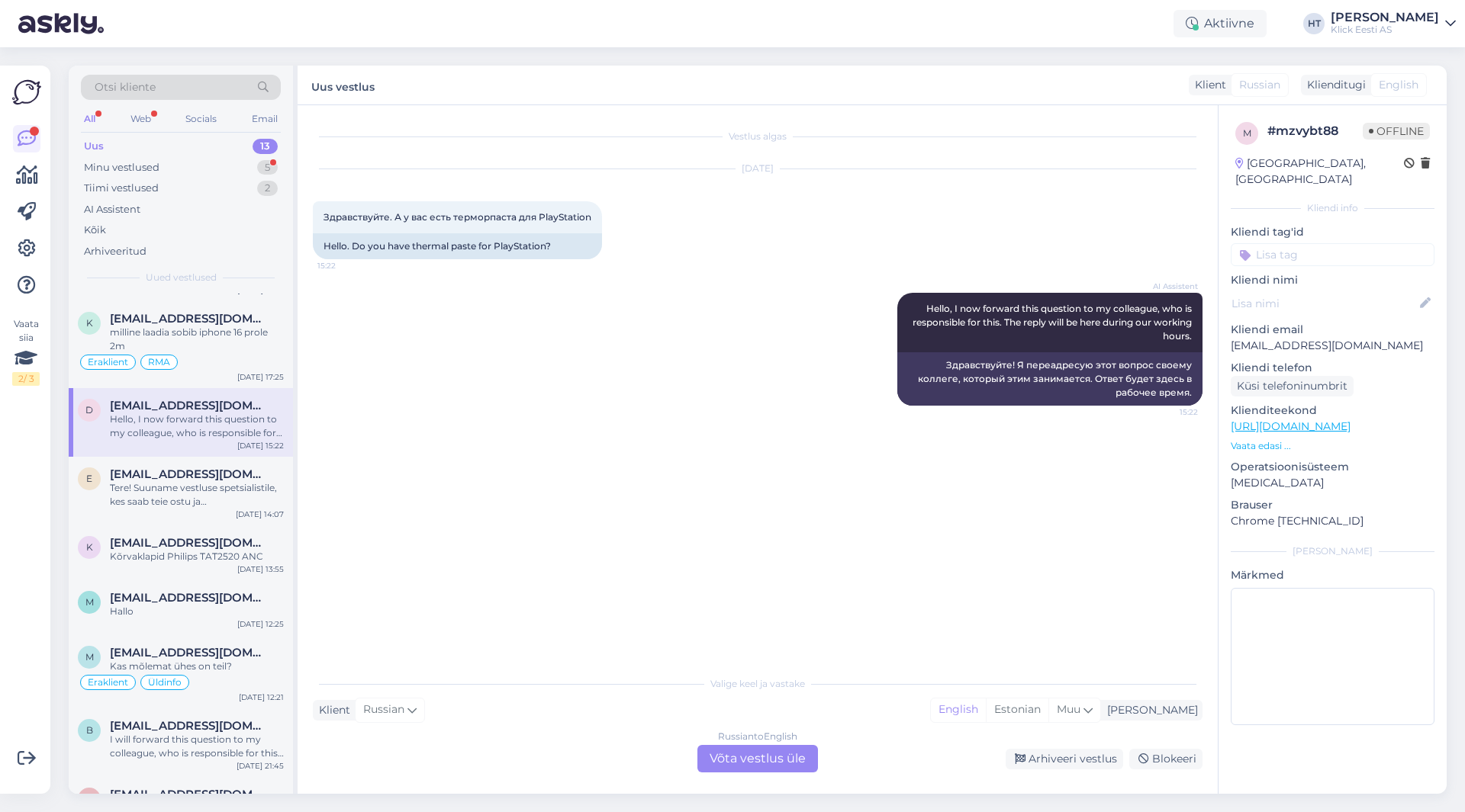
click at [769, 761] on div "Russian to English Võta vestlus üle" at bounding box center [758, 758] width 121 height 27
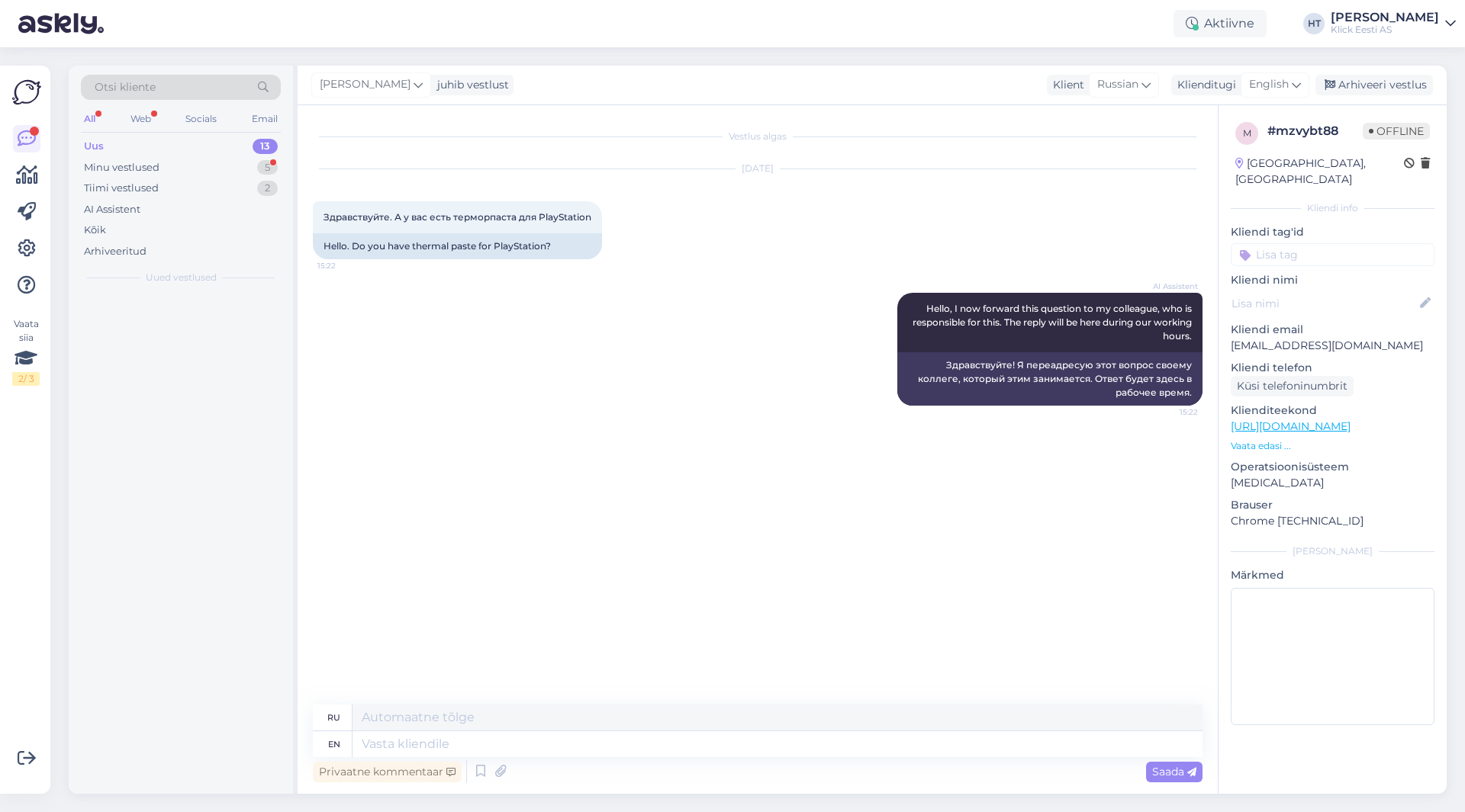
scroll to position [0, 0]
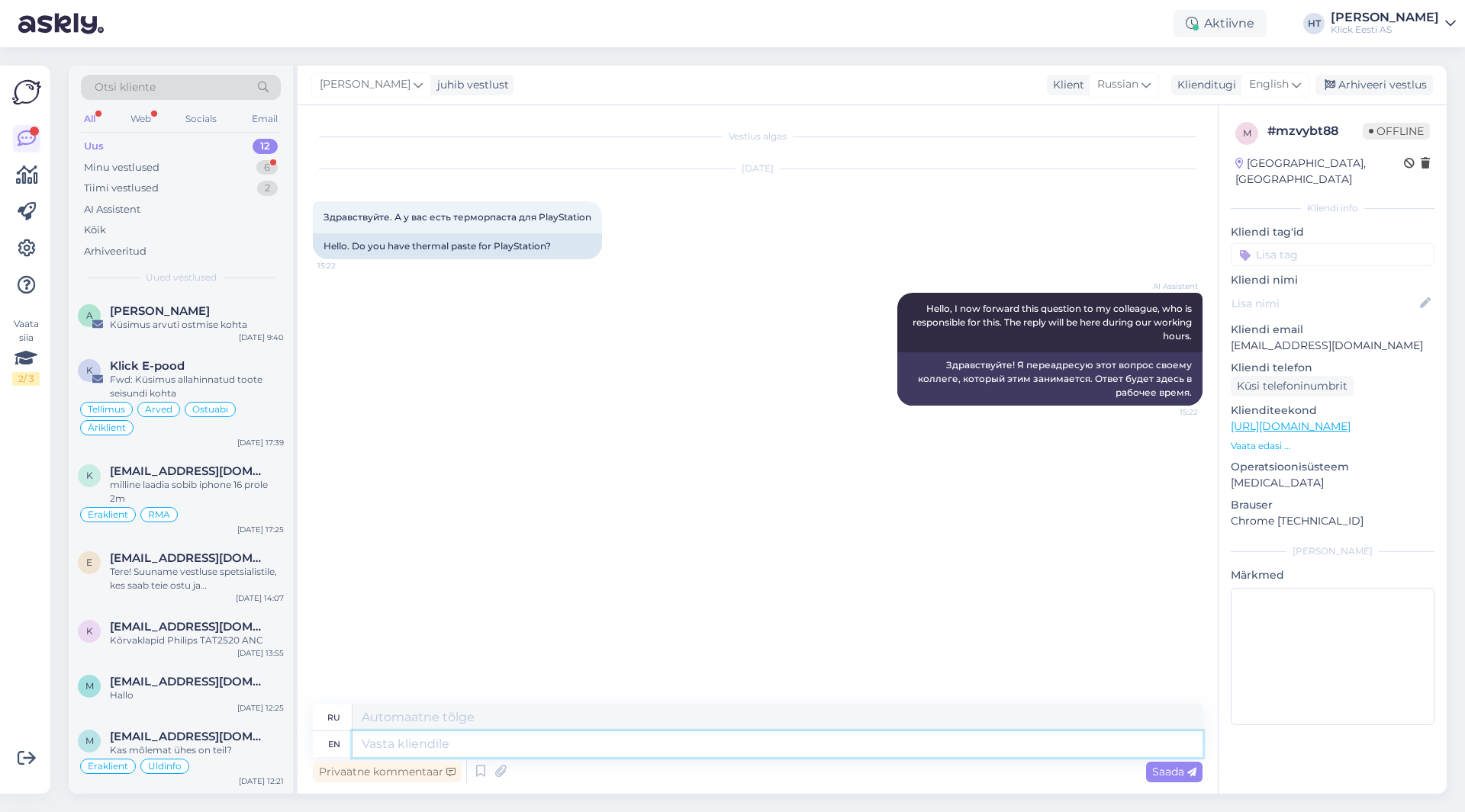
click at [770, 755] on textarea at bounding box center [778, 744] width 851 height 26
type textarea "I'm"
type textarea "[PERSON_NAME]"
type textarea "I'm afraid"
type textarea "Боюсь"
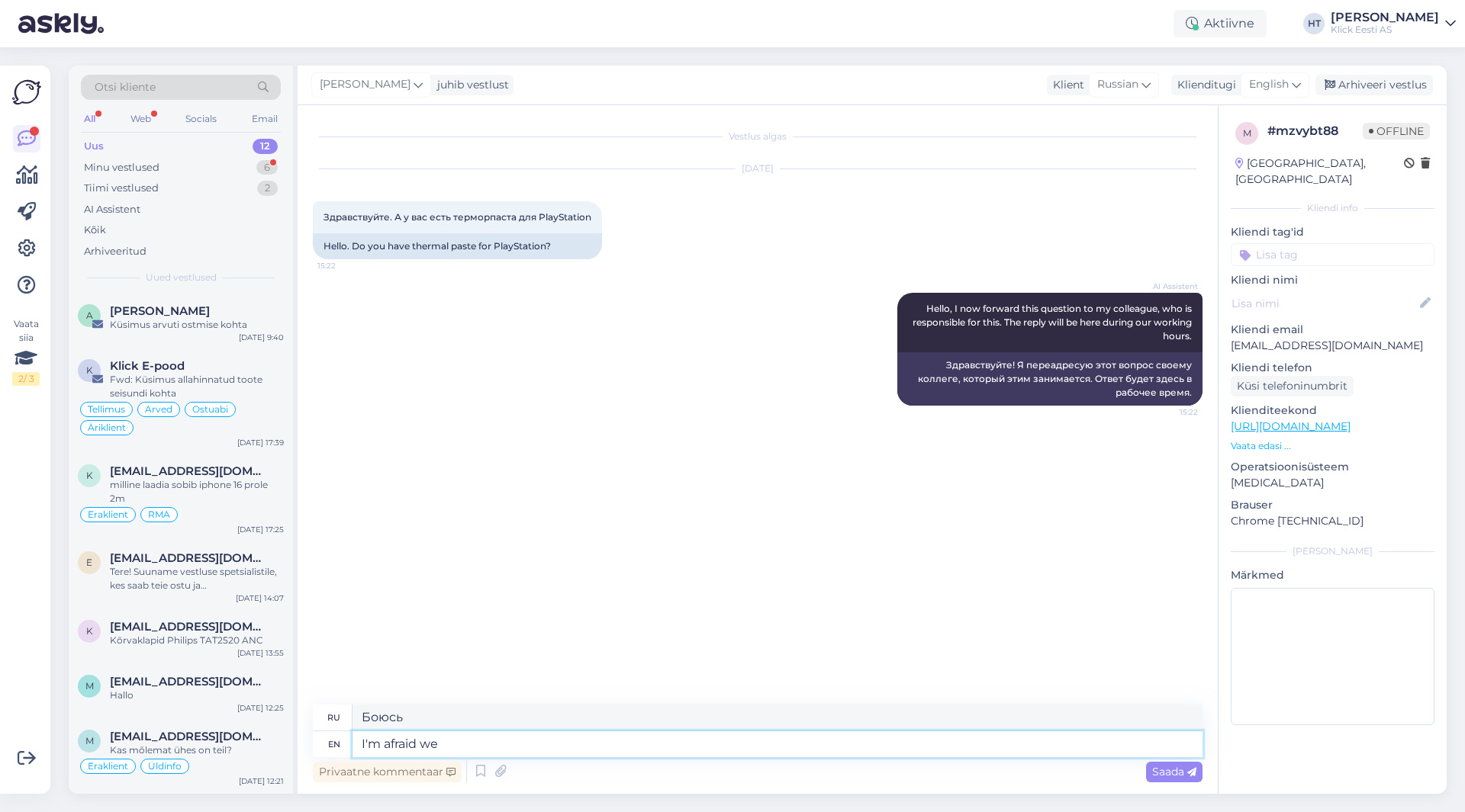
type textarea "I'm afraid we"
type textarea "Я боюсь, что мы"
type textarea "I'm afraid we don't"
type textarea "Боюсь, мы не"
type textarea "I'm afraid we don't have"
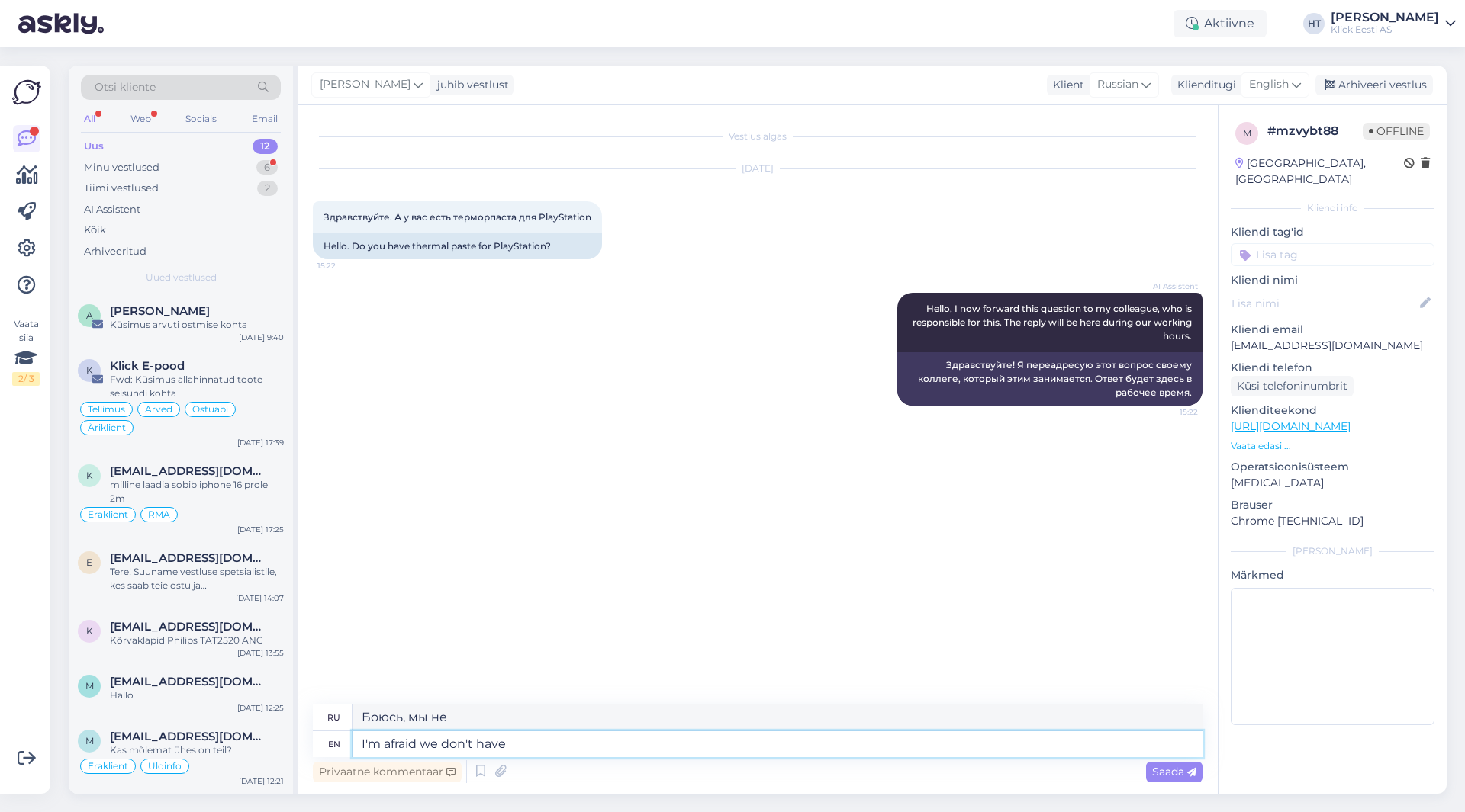
type textarea "Боюсь, у нас нет"
type textarea "I'm afraid we don't have suitable t"
type textarea "Боюсь, у нас нет подходящего"
type textarea "I'm afraid we don't have suitable thermal pa"
type textarea "Боюсь, у нас нет подходящего термобелья."
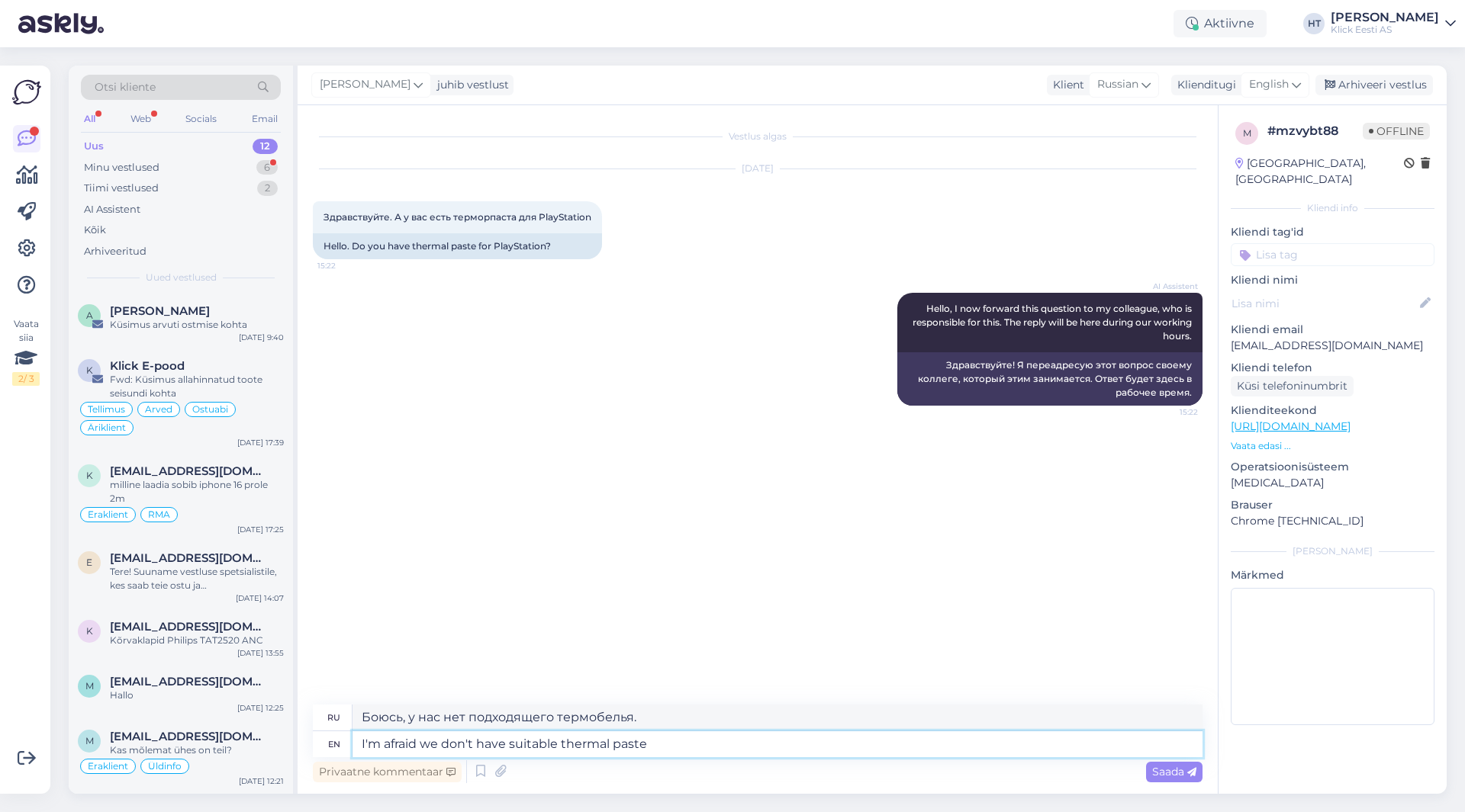
type textarea "I'm afraid we don't have suitable thermal paste."
type textarea "Боюсь, у нас нет подходящей термопасты."
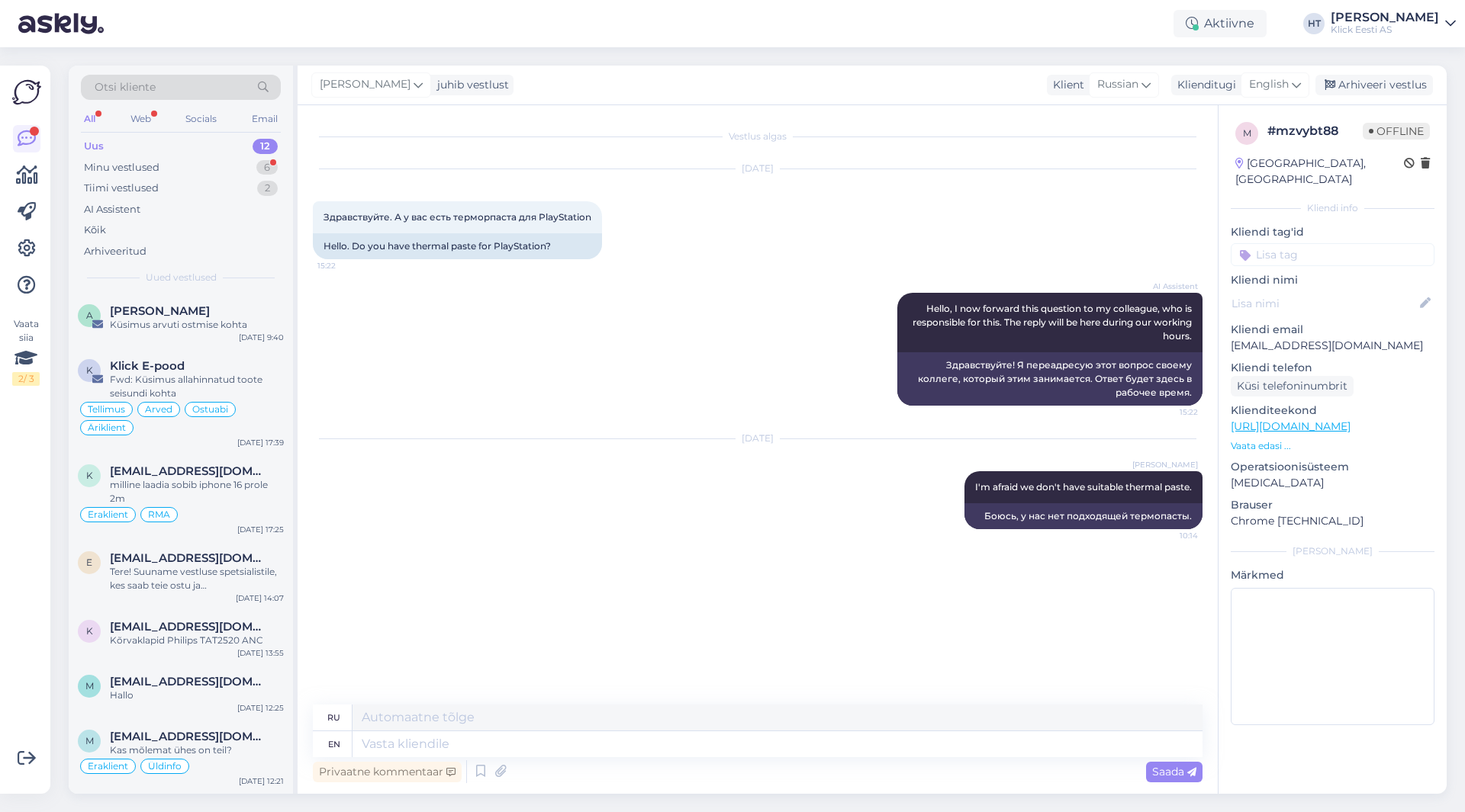
click at [1327, 243] on input at bounding box center [1333, 254] width 204 height 23
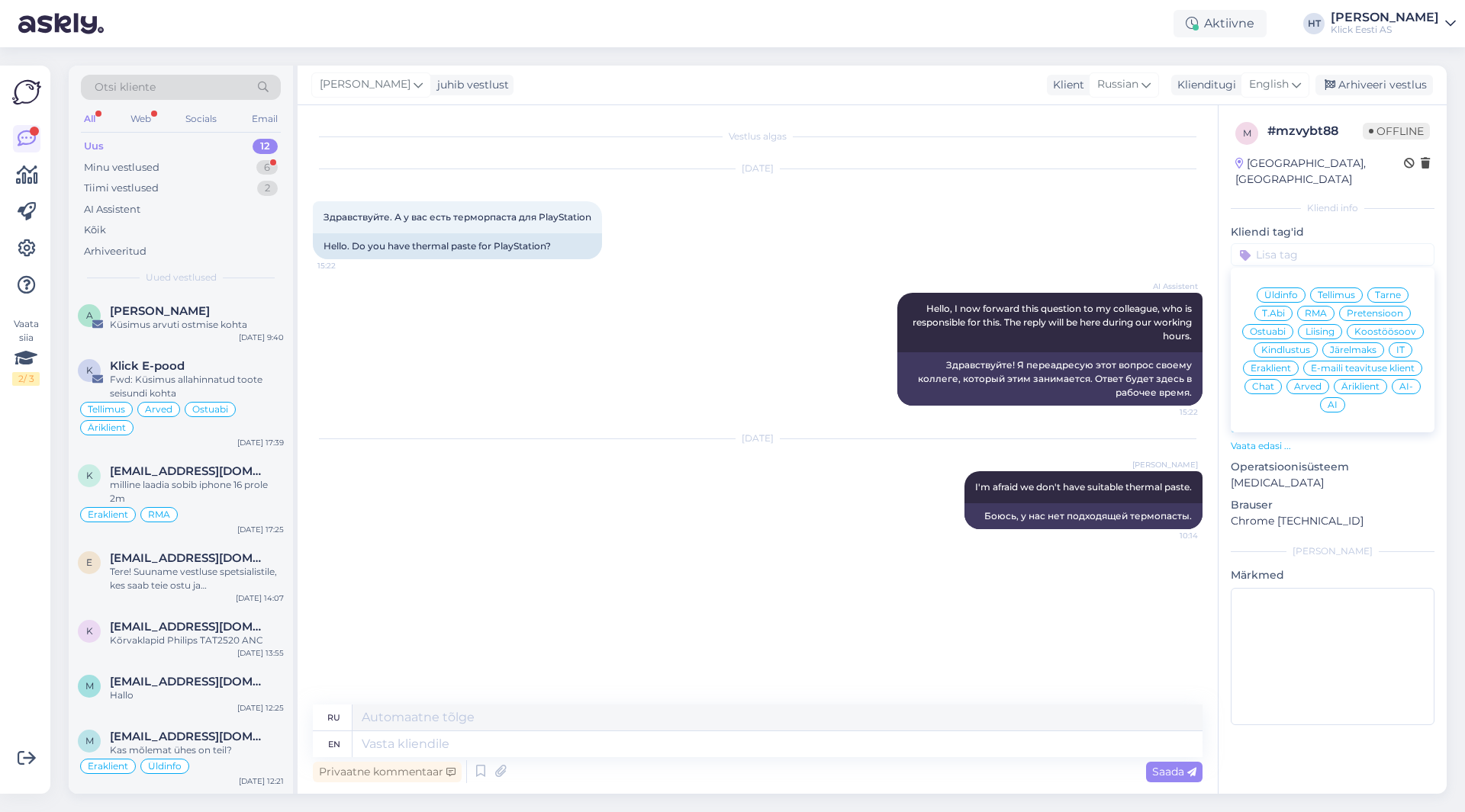
click at [1283, 327] on span "Ostuabi" at bounding box center [1268, 332] width 35 height 9
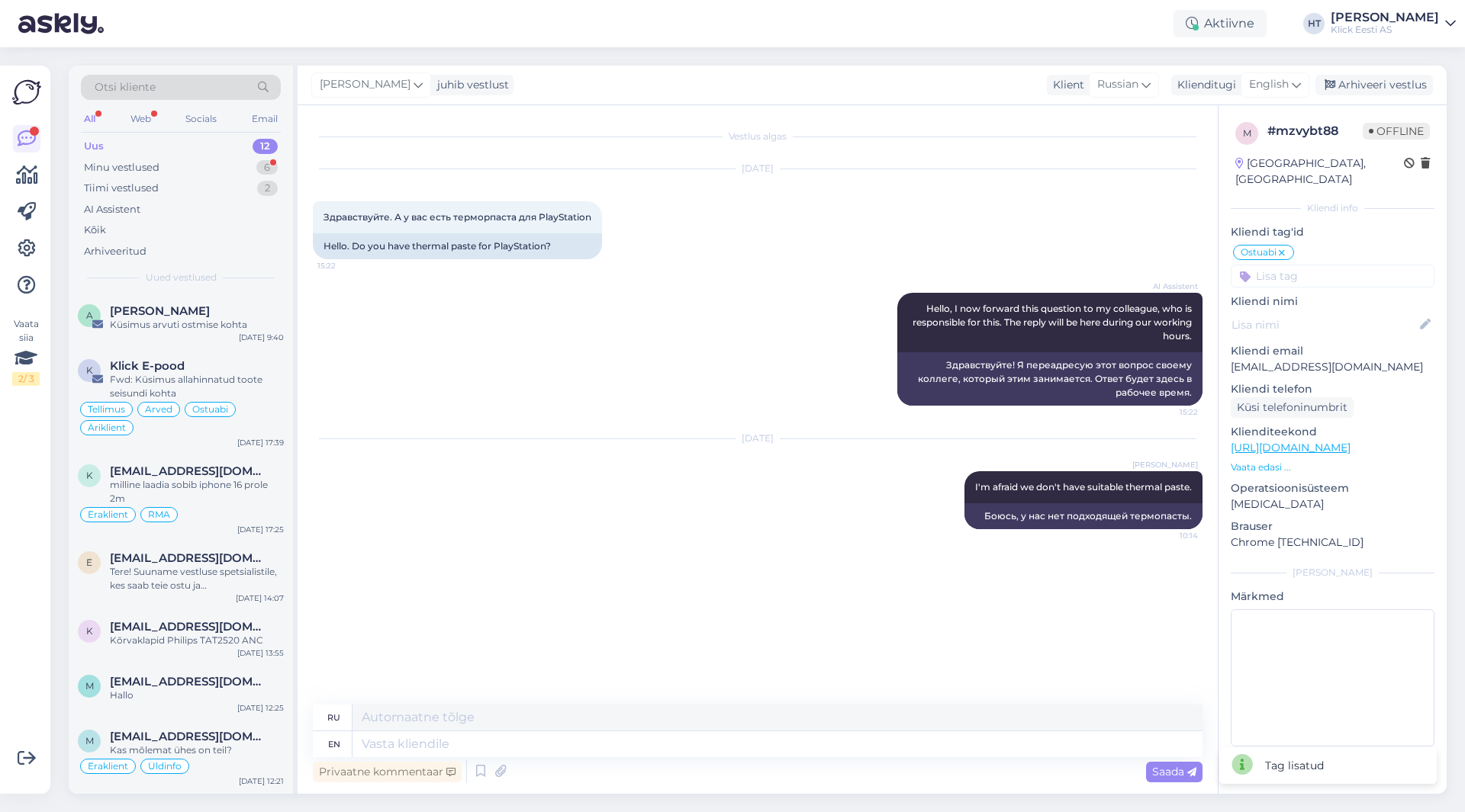
click at [1308, 264] on input at bounding box center [1333, 275] width 204 height 23
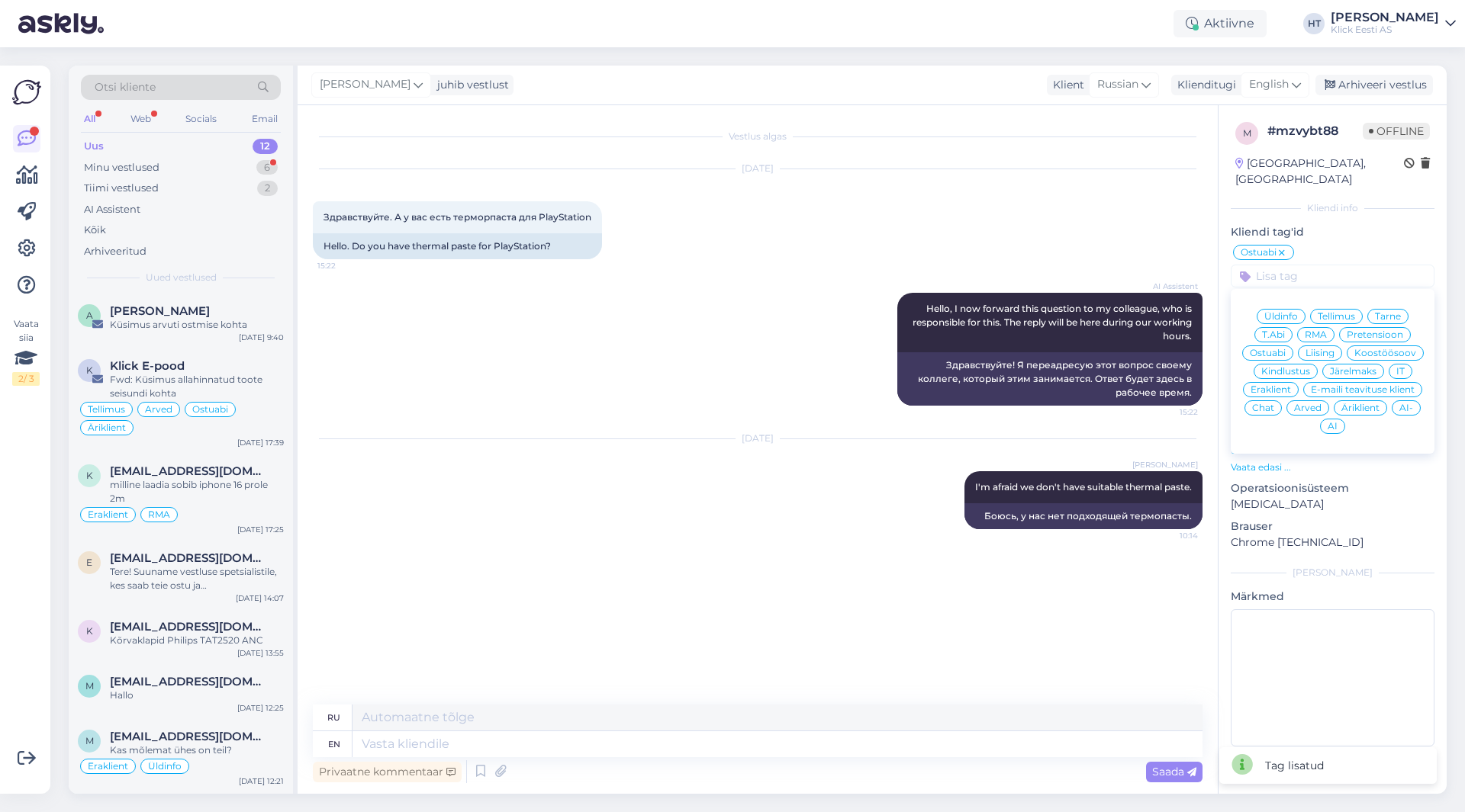
click at [1288, 385] on span "Eraklient" at bounding box center [1271, 390] width 41 height 9
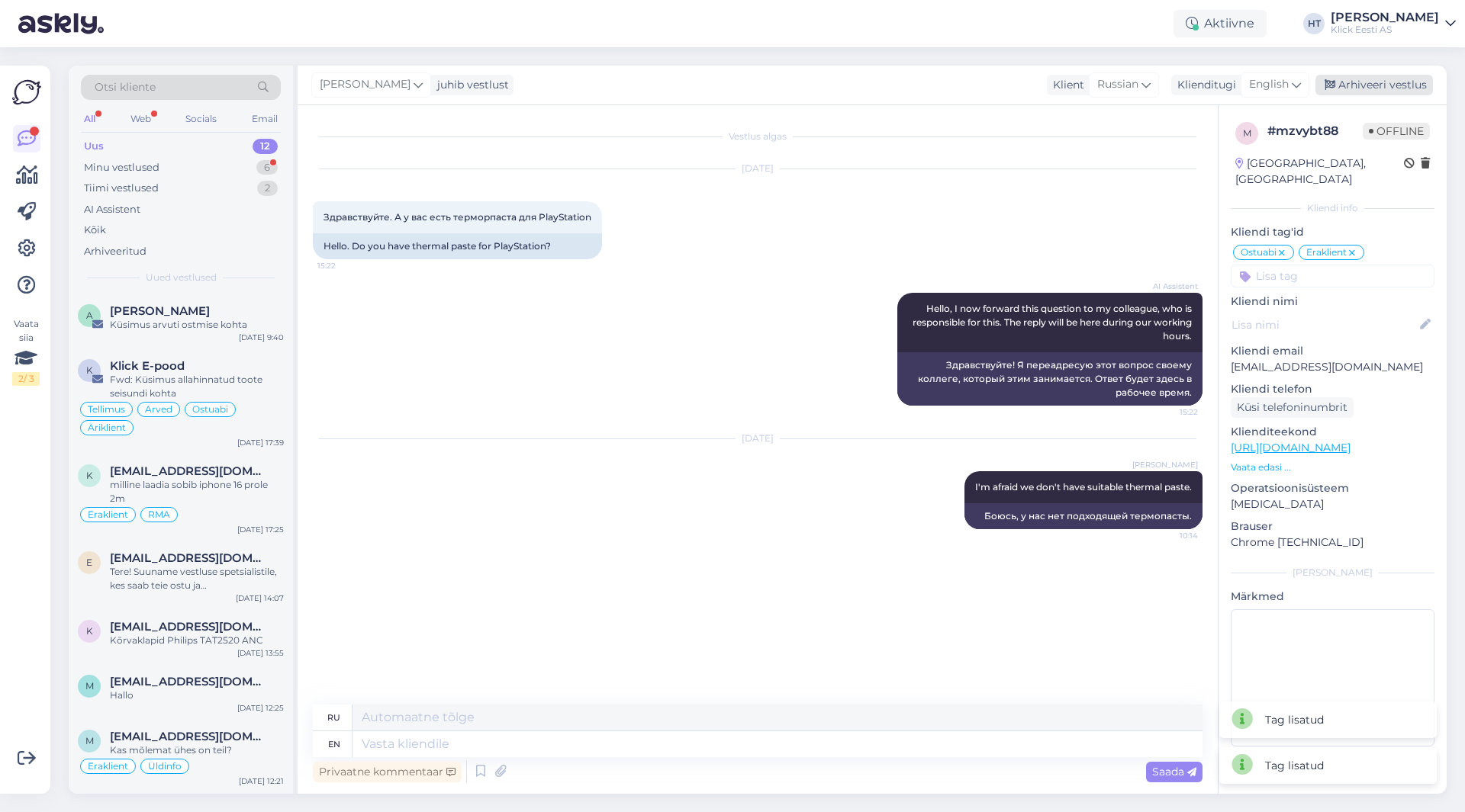
click at [1376, 90] on div "Arhiveeri vestlus" at bounding box center [1374, 84] width 117 height 21
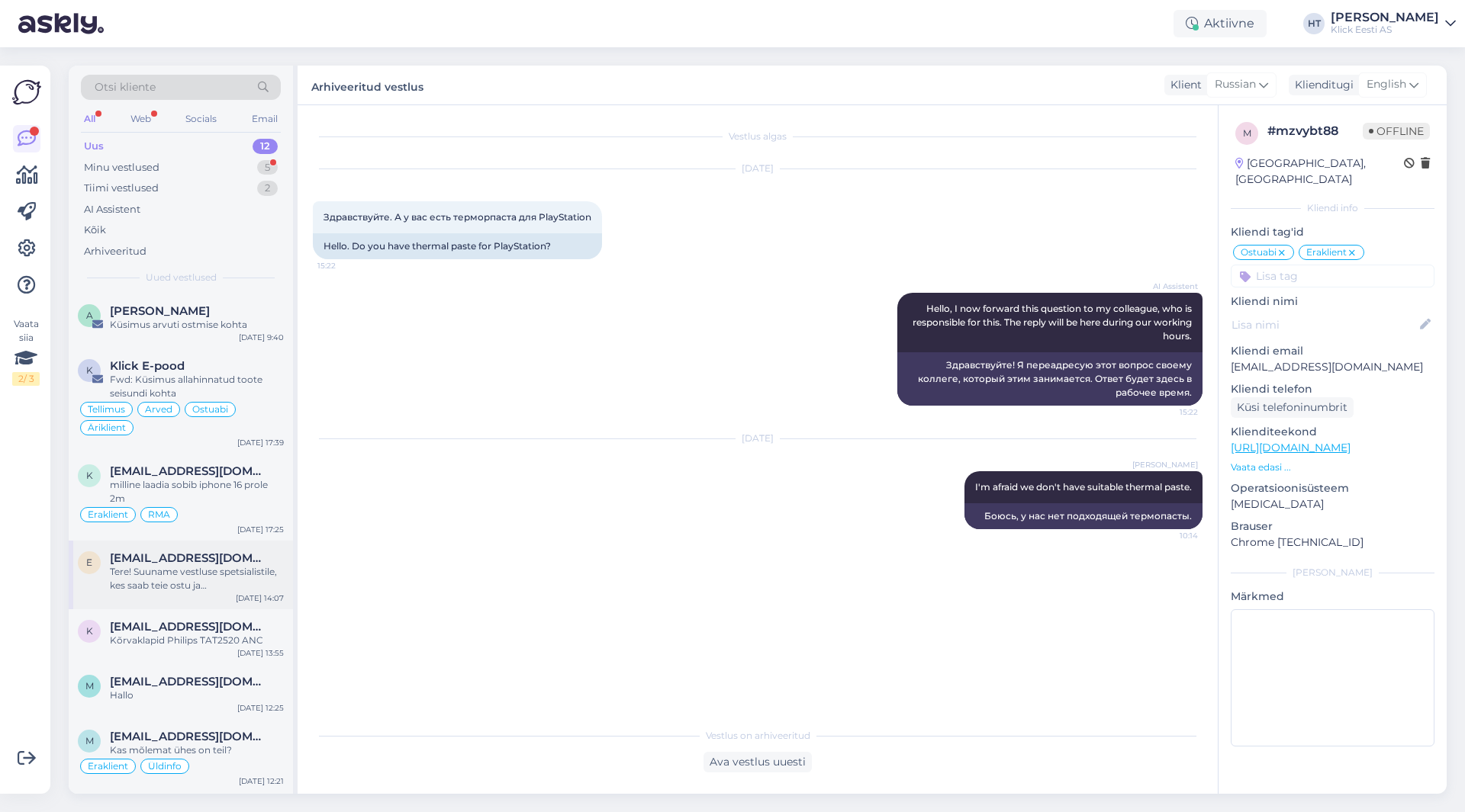
click at [230, 569] on div "Tere! Suuname vestluse spetsialistile, kes saab teie ostu ja sooduspakkumise ko…" at bounding box center [196, 579] width 174 height 27
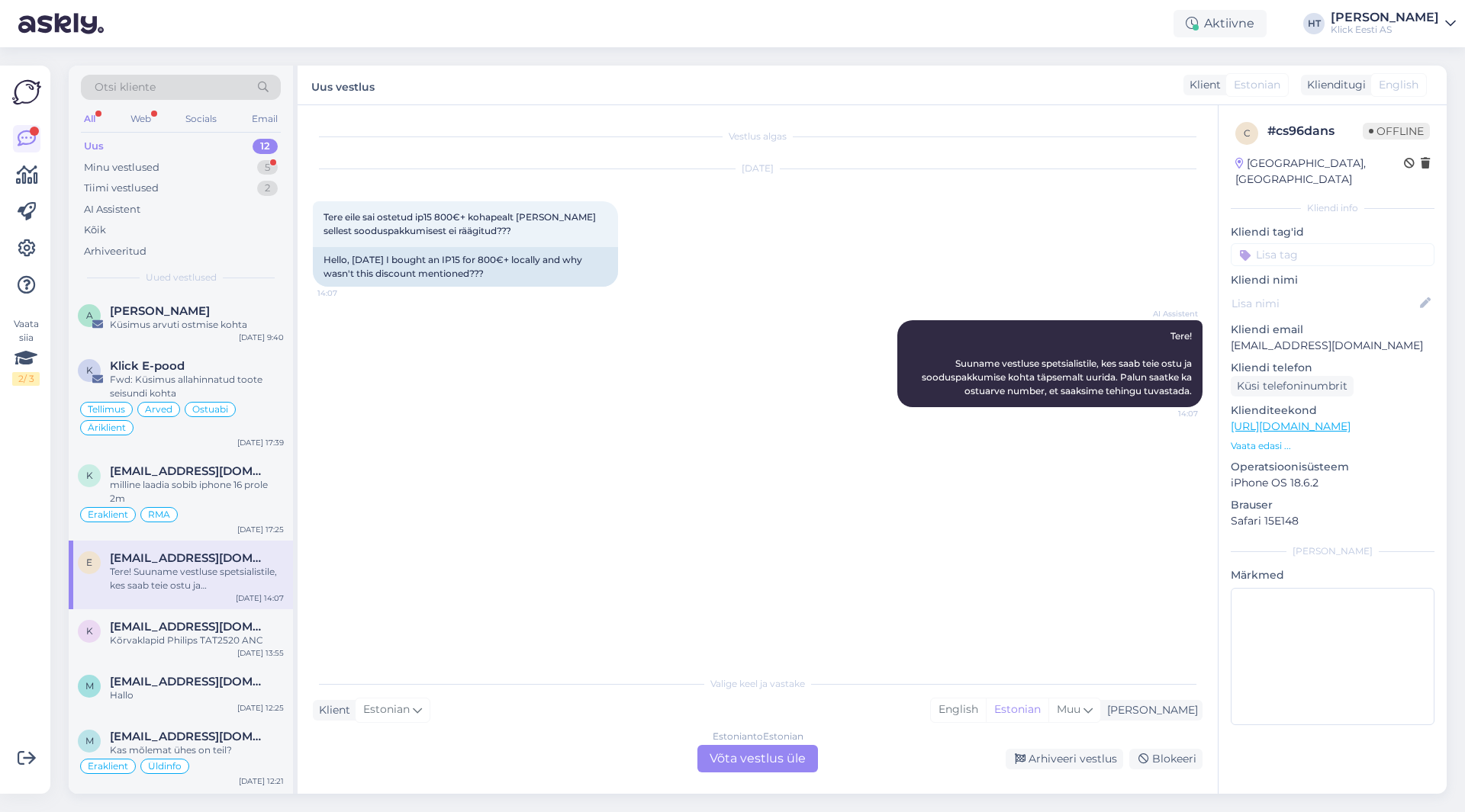
click at [769, 755] on div "Estonian to Estonian Võta vestlus üle" at bounding box center [758, 758] width 121 height 27
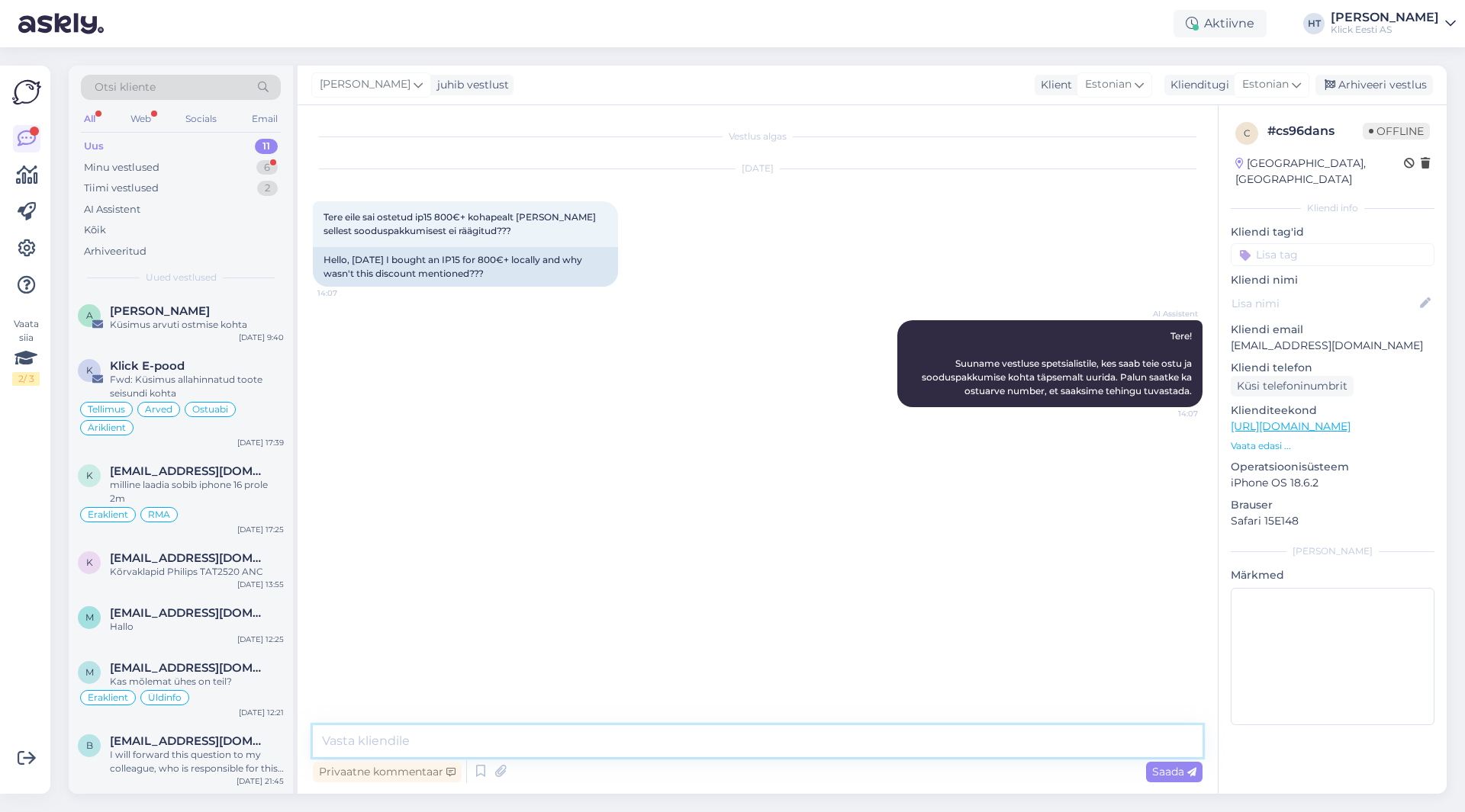
click at [780, 736] on textarea at bounding box center [757, 741] width 890 height 32
type textarea "[PERSON_NAME] ostuarve numbrit."
click at [1316, 243] on input at bounding box center [1333, 254] width 204 height 23
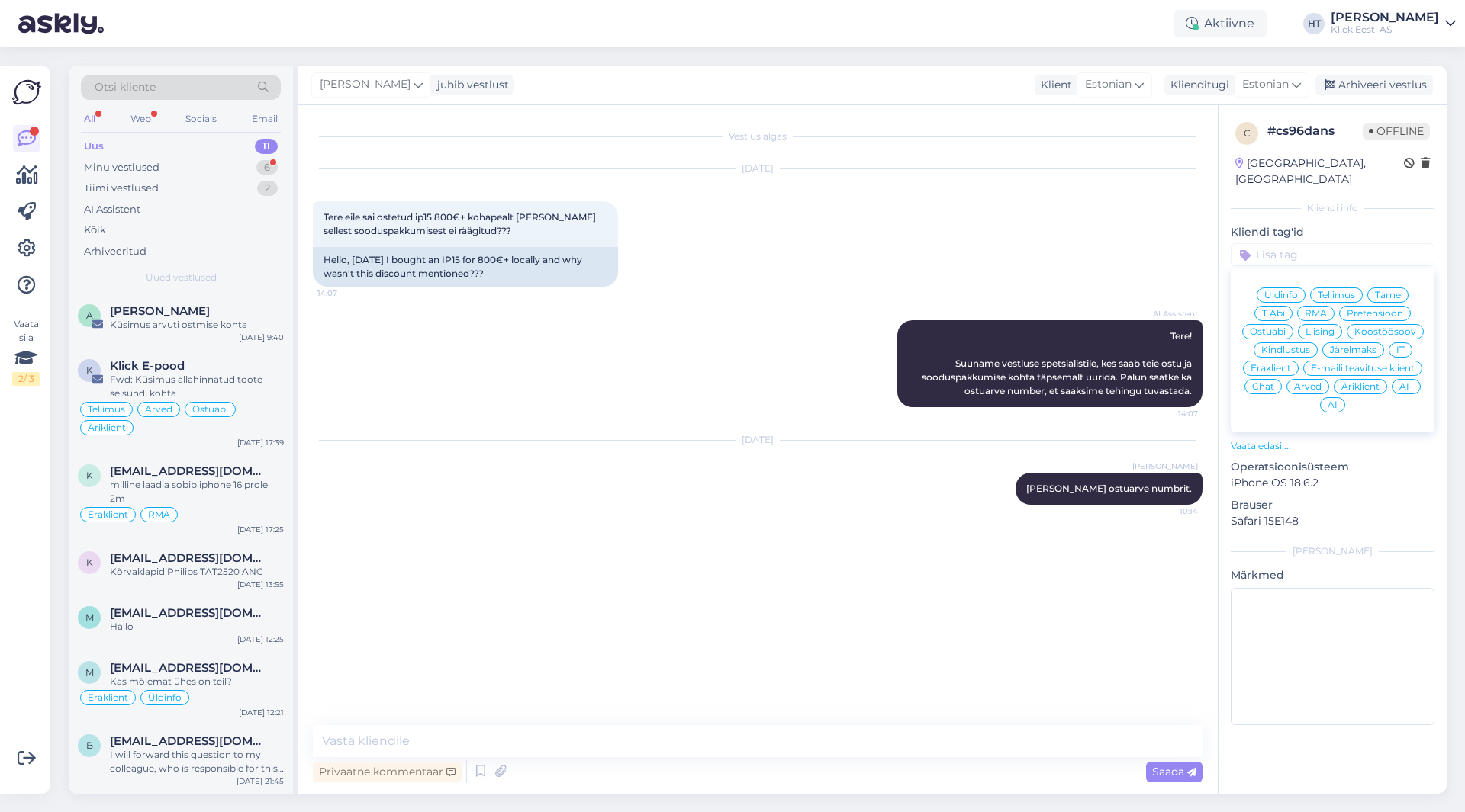
click at [1373, 309] on span "Pretensioon" at bounding box center [1375, 313] width 56 height 9
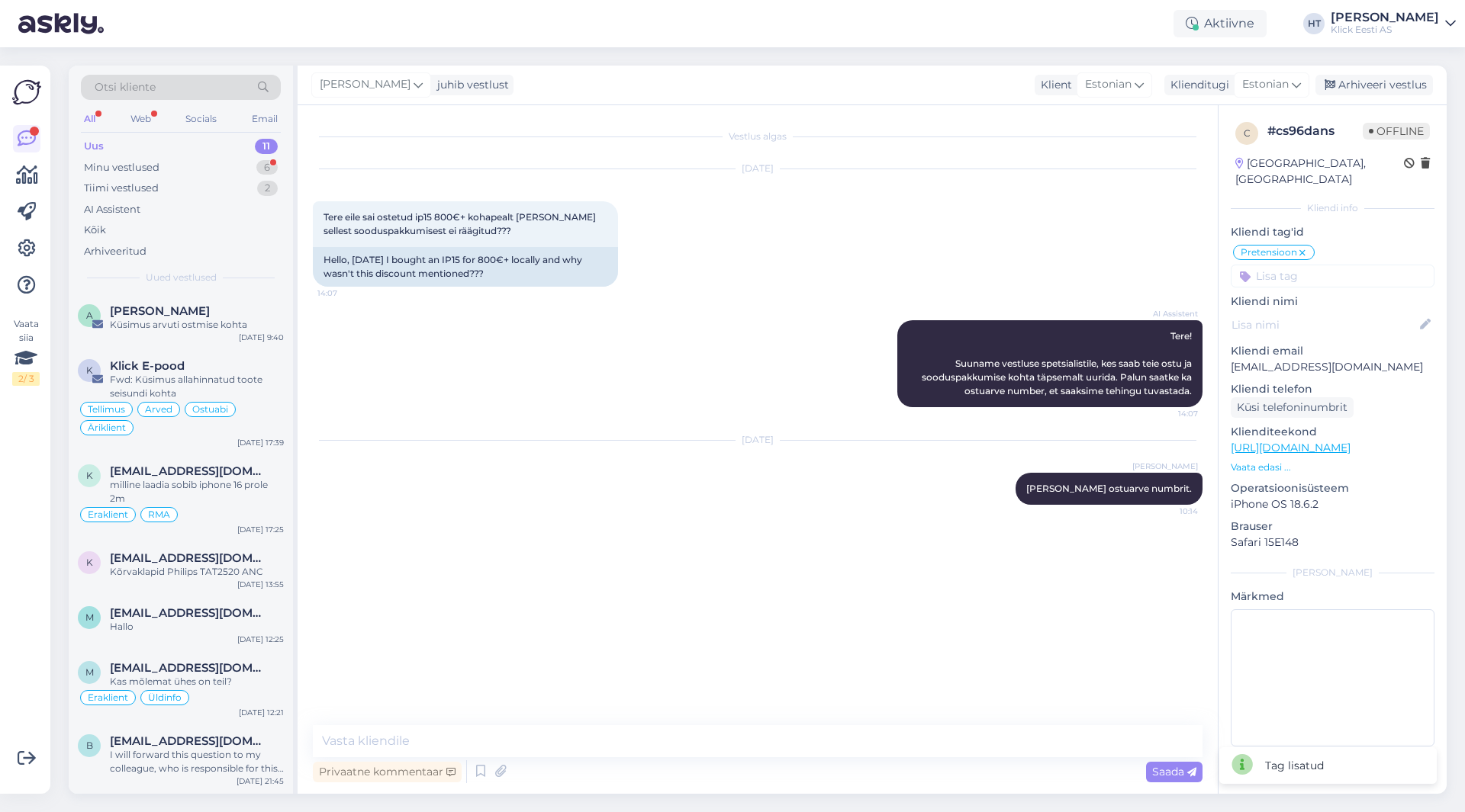
click at [1355, 275] on div "c # cs96dans Offline [GEOGRAPHIC_DATA], [GEOGRAPHIC_DATA] Kliendi info Kliendi …" at bounding box center [1332, 437] width 228 height 664
click at [1346, 272] on div "c # cs96dans Offline [GEOGRAPHIC_DATA], [GEOGRAPHIC_DATA] Kliendi info Kliendi …" at bounding box center [1332, 437] width 228 height 664
click at [1331, 269] on input at bounding box center [1333, 275] width 204 height 23
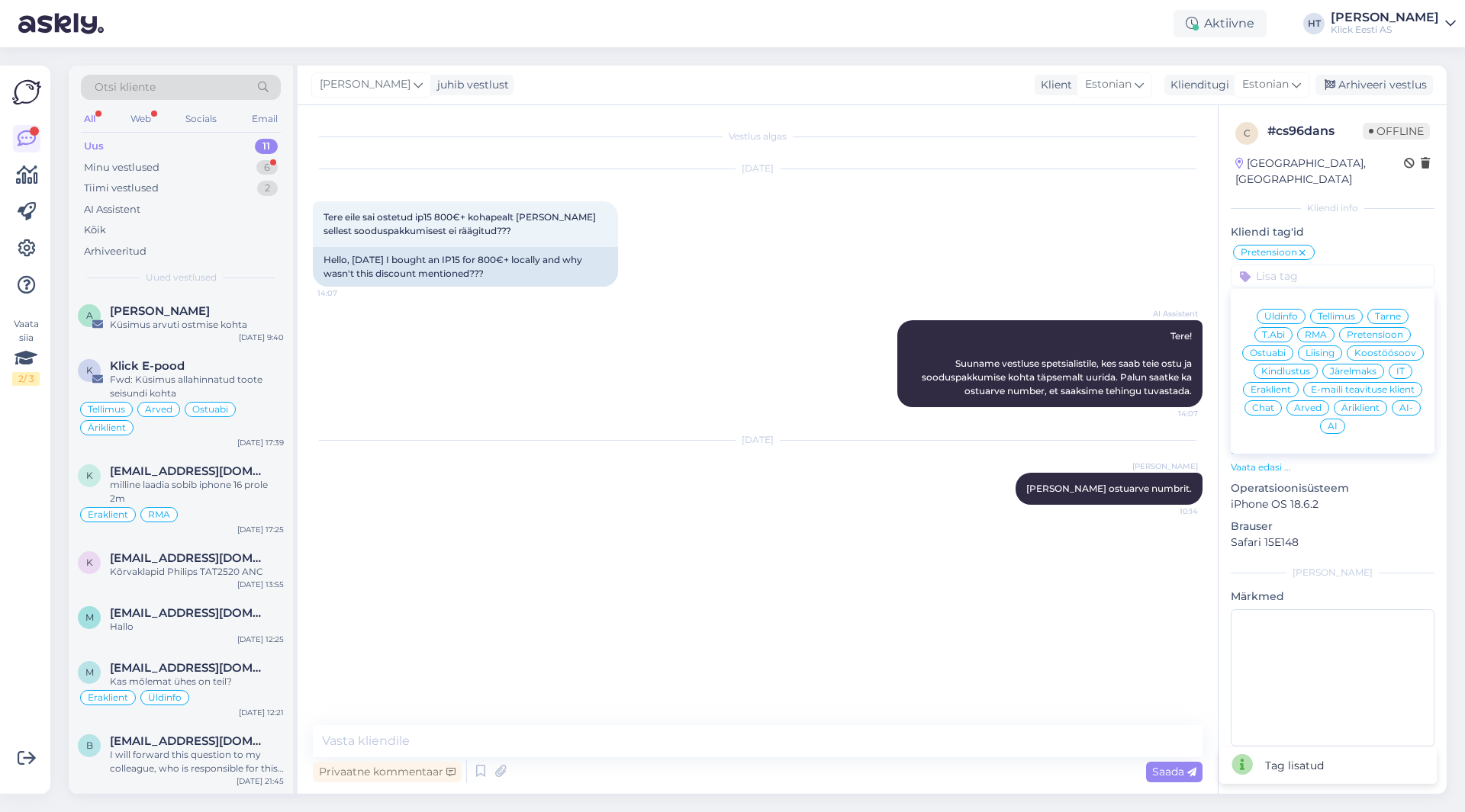
click at [1276, 385] on span "Eraklient" at bounding box center [1271, 390] width 41 height 9
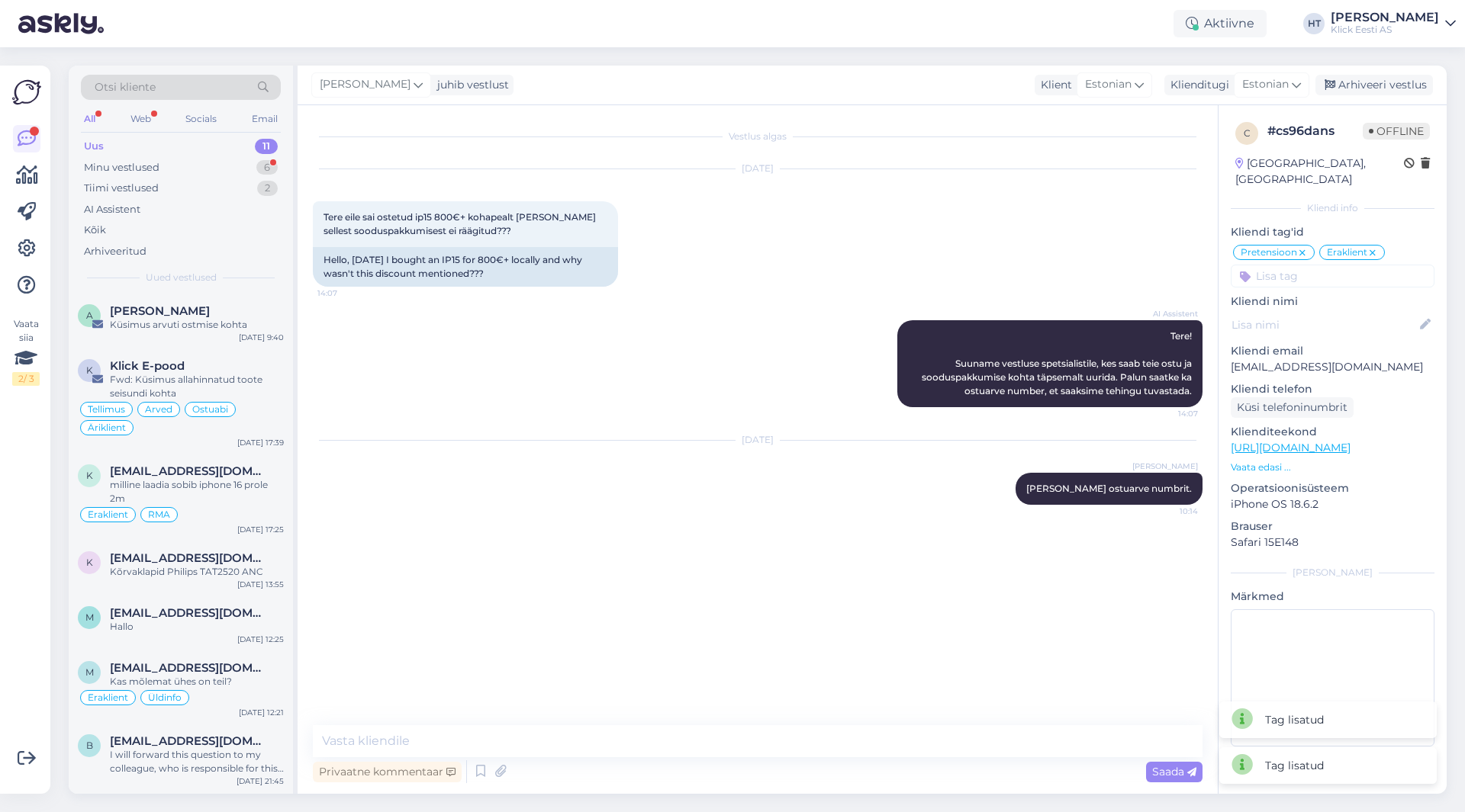
click at [499, 498] on div "[DATE] [PERSON_NAME] [PERSON_NAME] ostuarve numbrit. 10:14" at bounding box center [757, 472] width 890 height 97
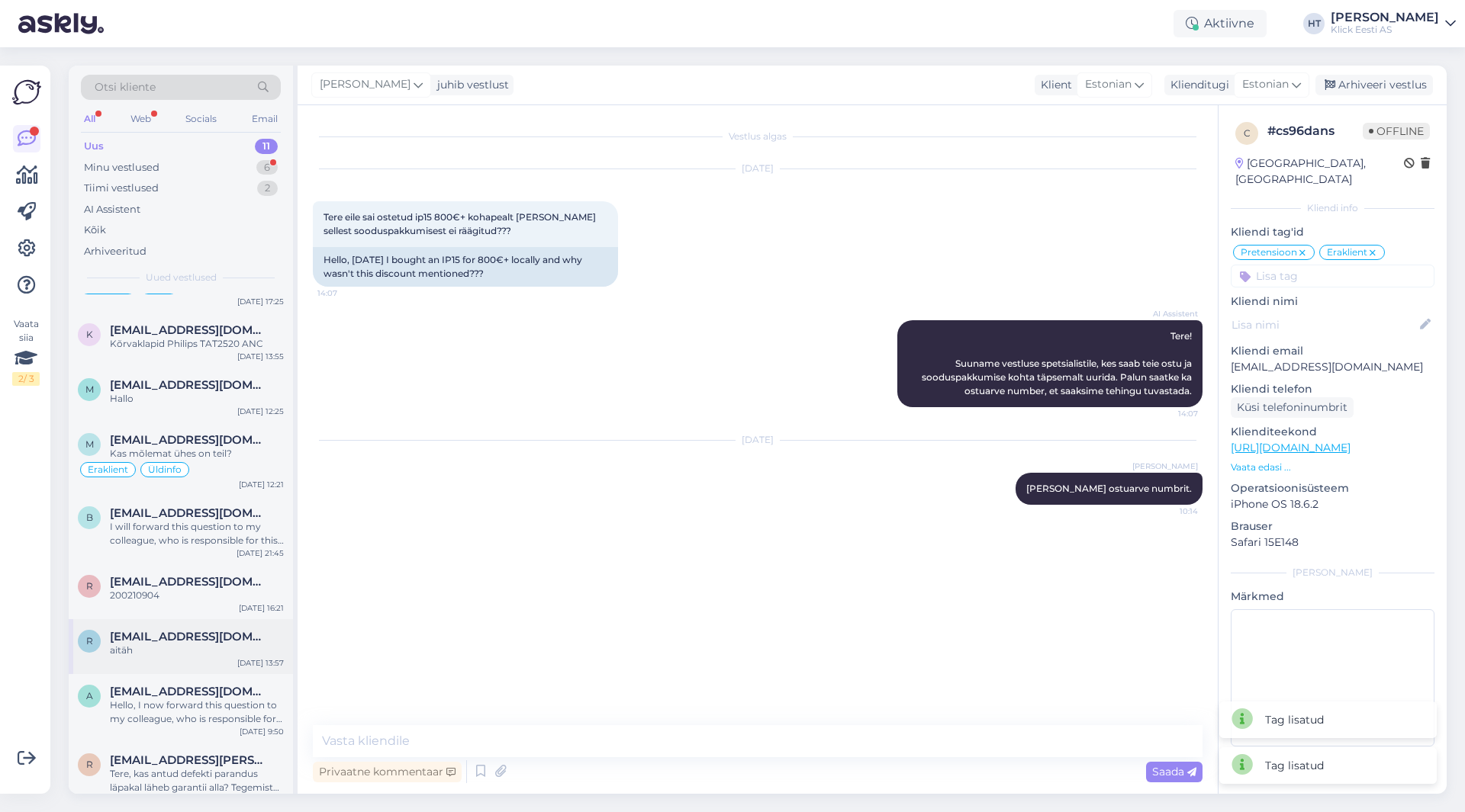
scroll to position [245, 0]
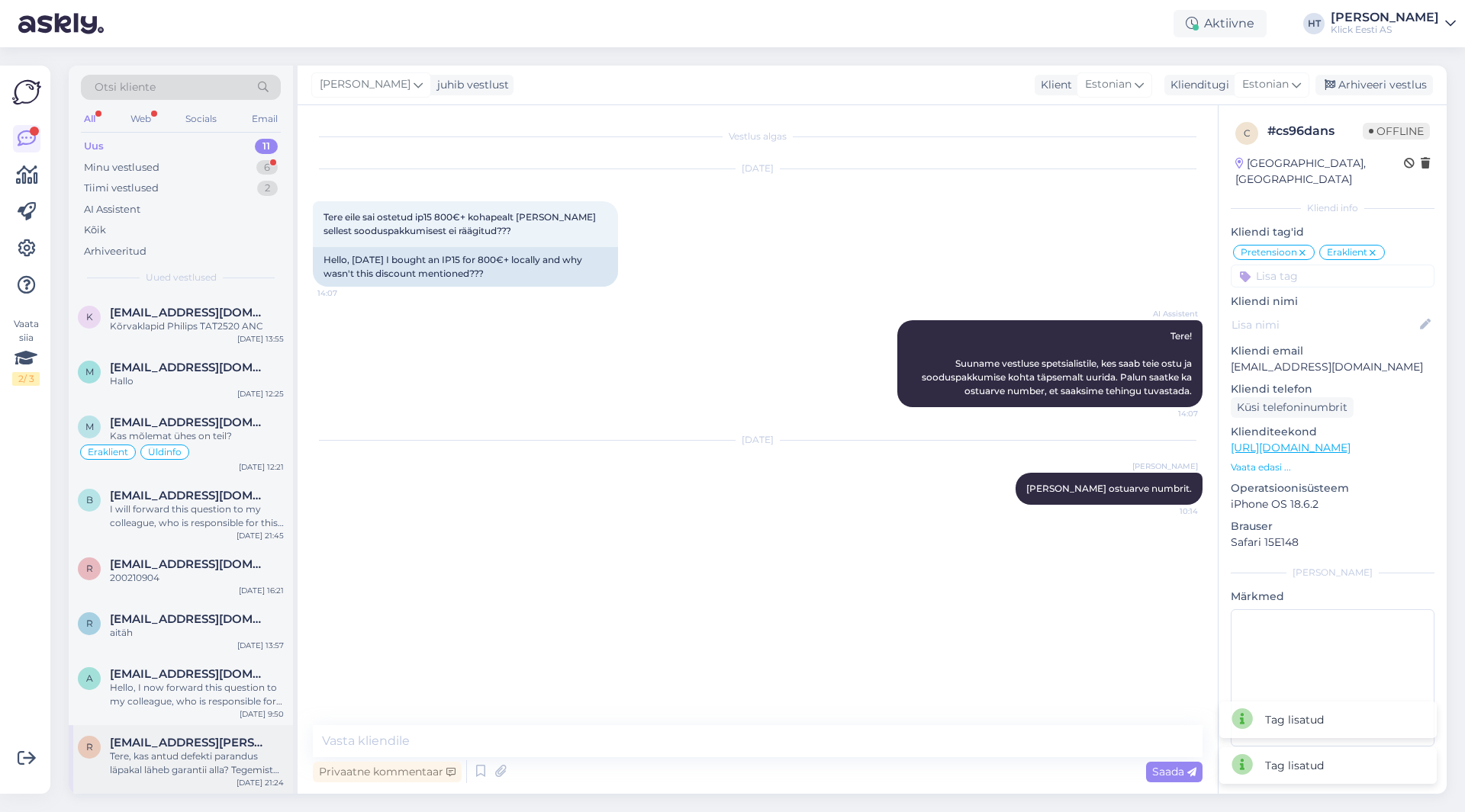
click at [190, 737] on span "[EMAIL_ADDRESS][PERSON_NAME][DOMAIN_NAME]" at bounding box center [189, 742] width 159 height 14
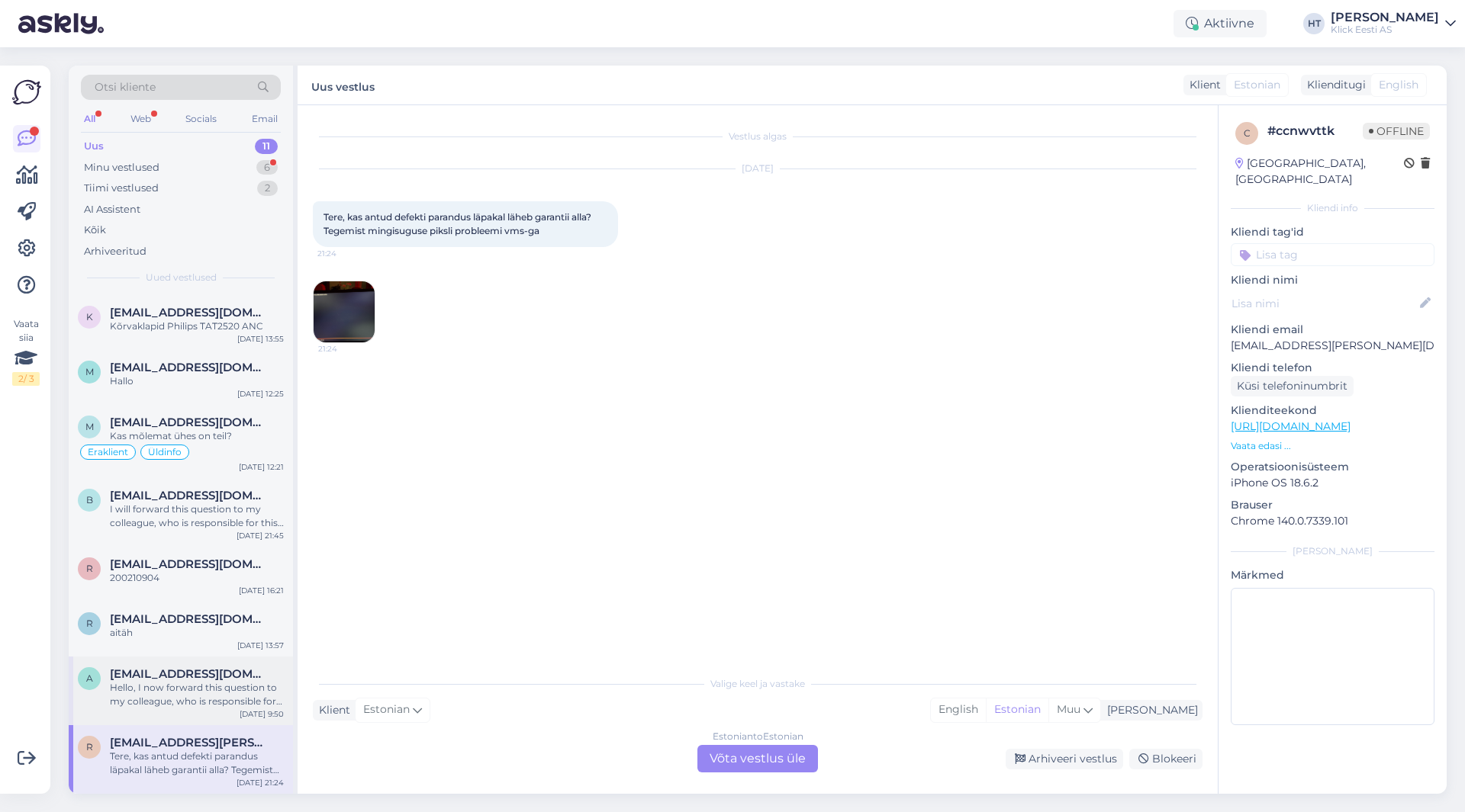
click at [220, 705] on div "Hello, I now forward this question to my colleague, who is responsible for this…" at bounding box center [196, 695] width 174 height 27
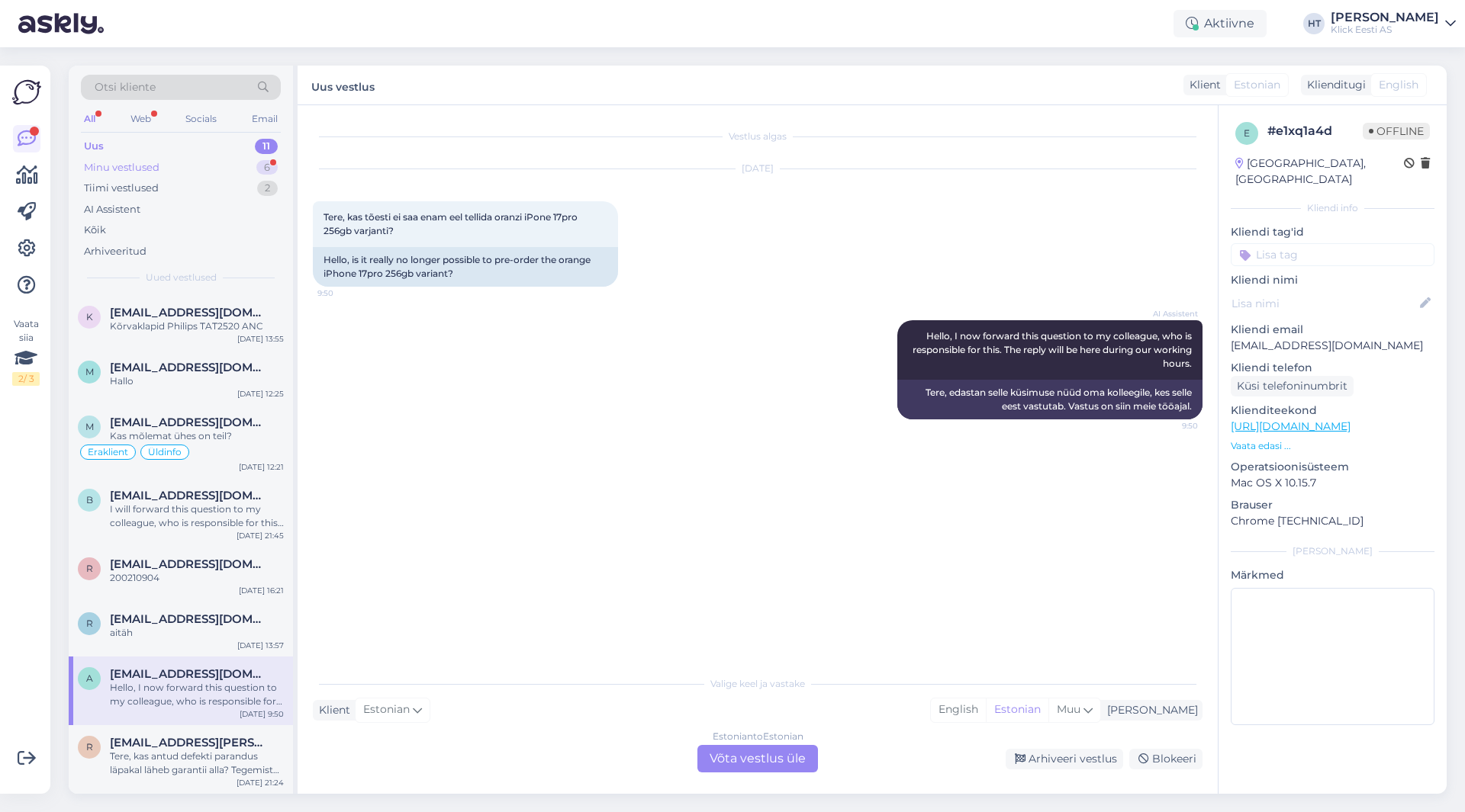
click at [265, 164] on div "6" at bounding box center [267, 167] width 22 height 15
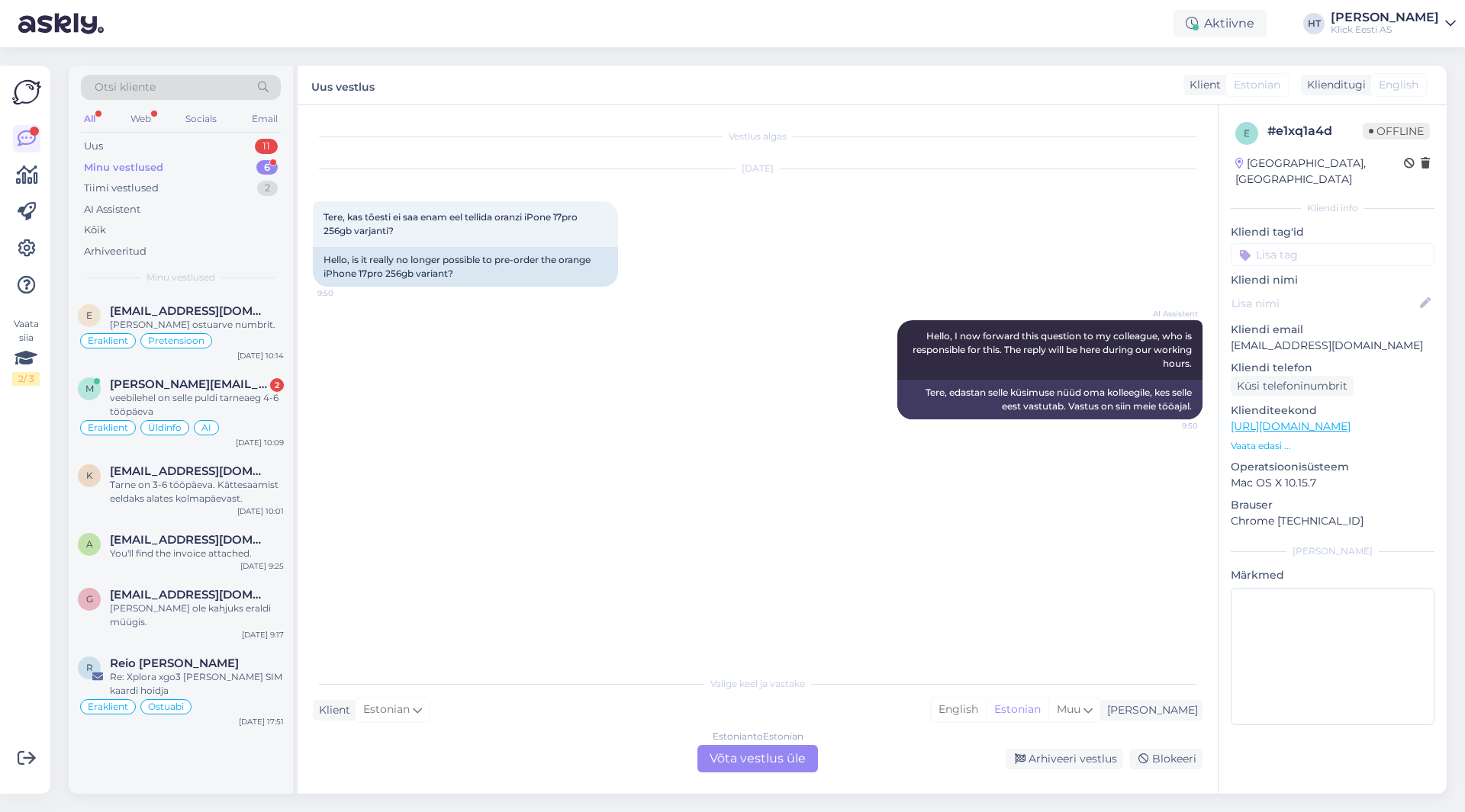
click at [85, 119] on div "All" at bounding box center [89, 119] width 17 height 20
click at [275, 392] on div "veebilehel on selle puldi tarneaeg 4-6 tööpäeva" at bounding box center [196, 405] width 174 height 27
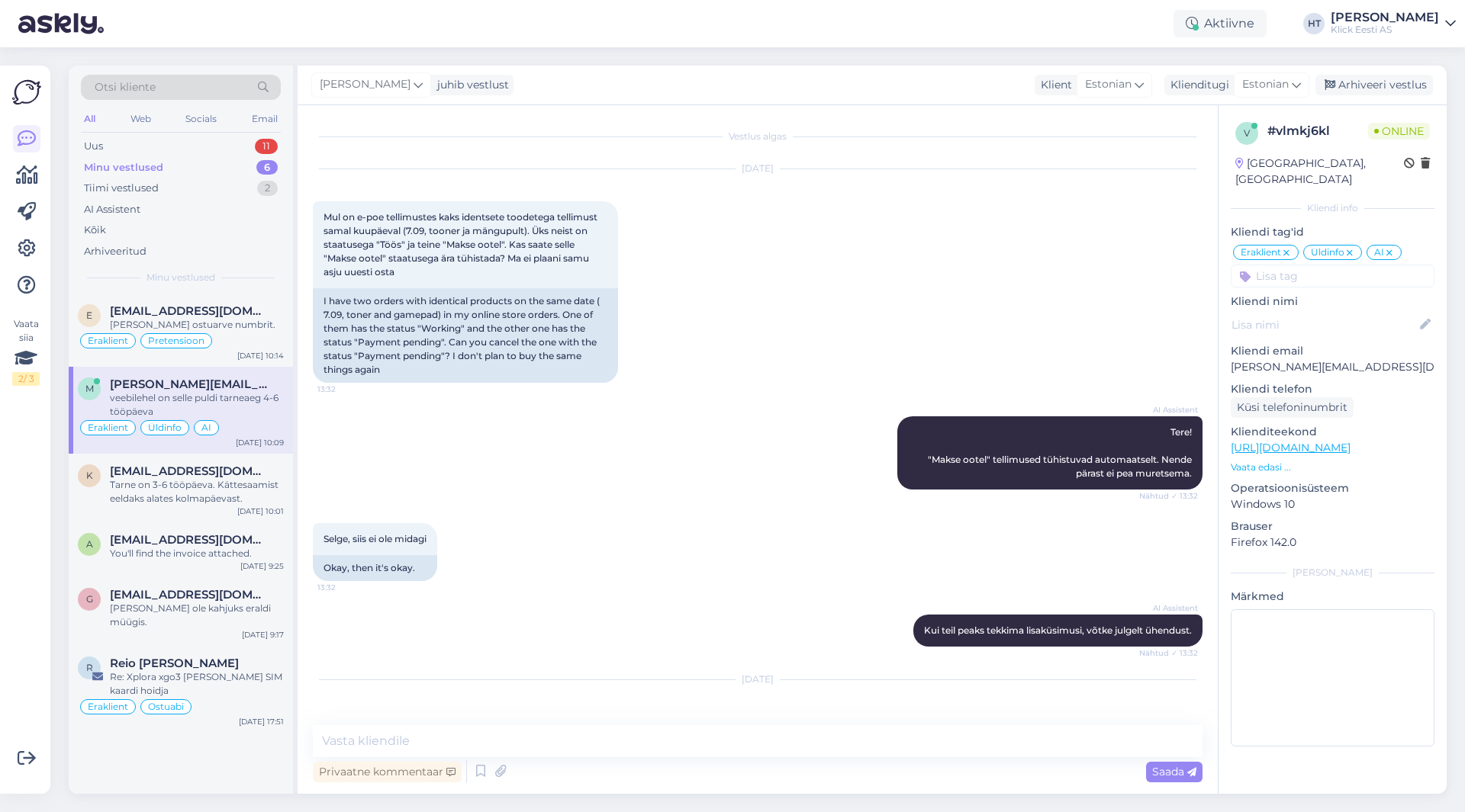
scroll to position [728, 0]
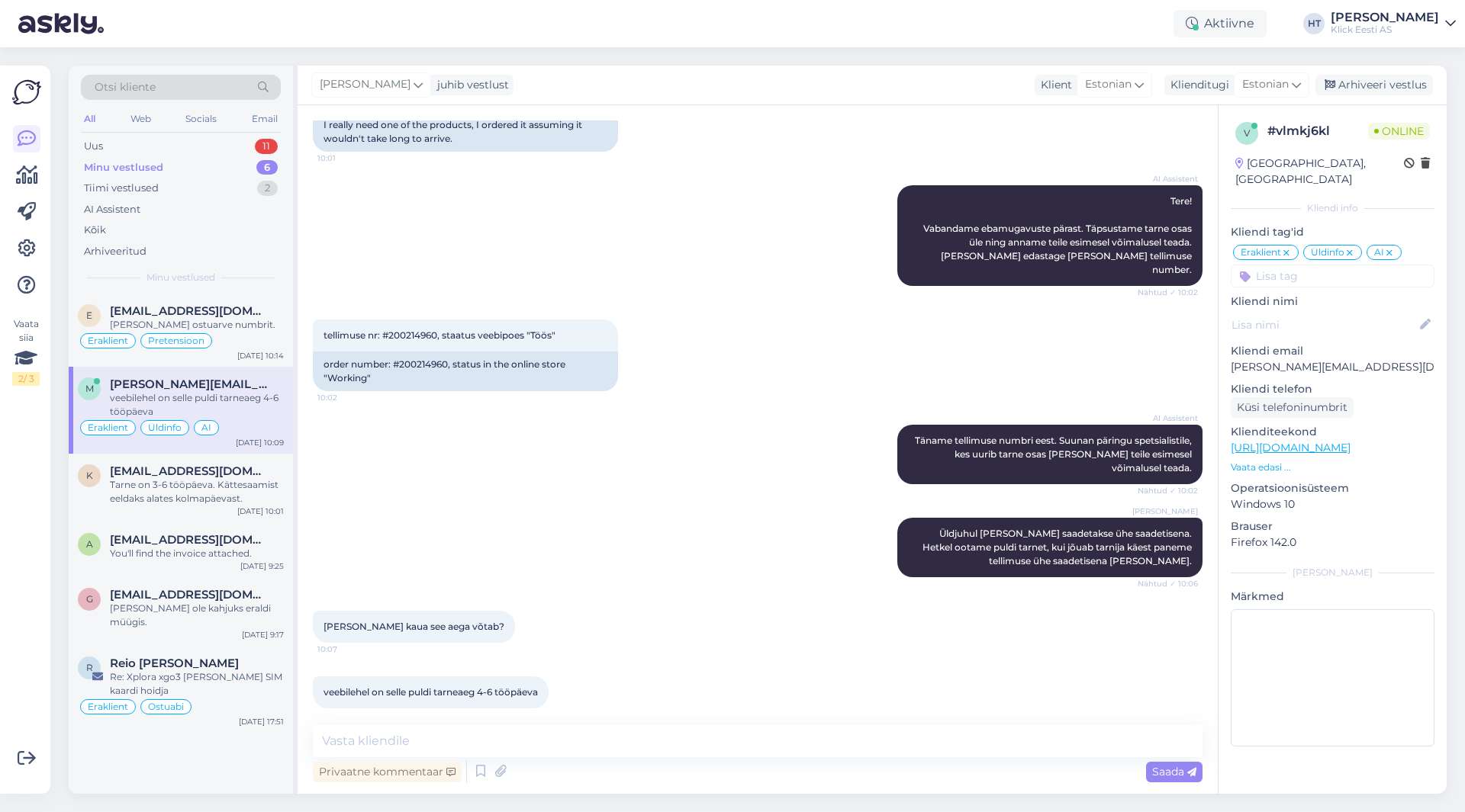
click at [585, 527] on div "[PERSON_NAME] Üldjuhul [PERSON_NAME] saadetakse ühe saadetisena. Hetkel ootame …" at bounding box center [757, 548] width 890 height 93
click at [88, 760] on div "e [EMAIL_ADDRESS][DOMAIN_NAME] [PERSON_NAME] ostuarve numbrit. Eraklient Preten…" at bounding box center [181, 543] width 224 height 500
click at [214, 151] on div "Uus 12" at bounding box center [181, 146] width 200 height 22
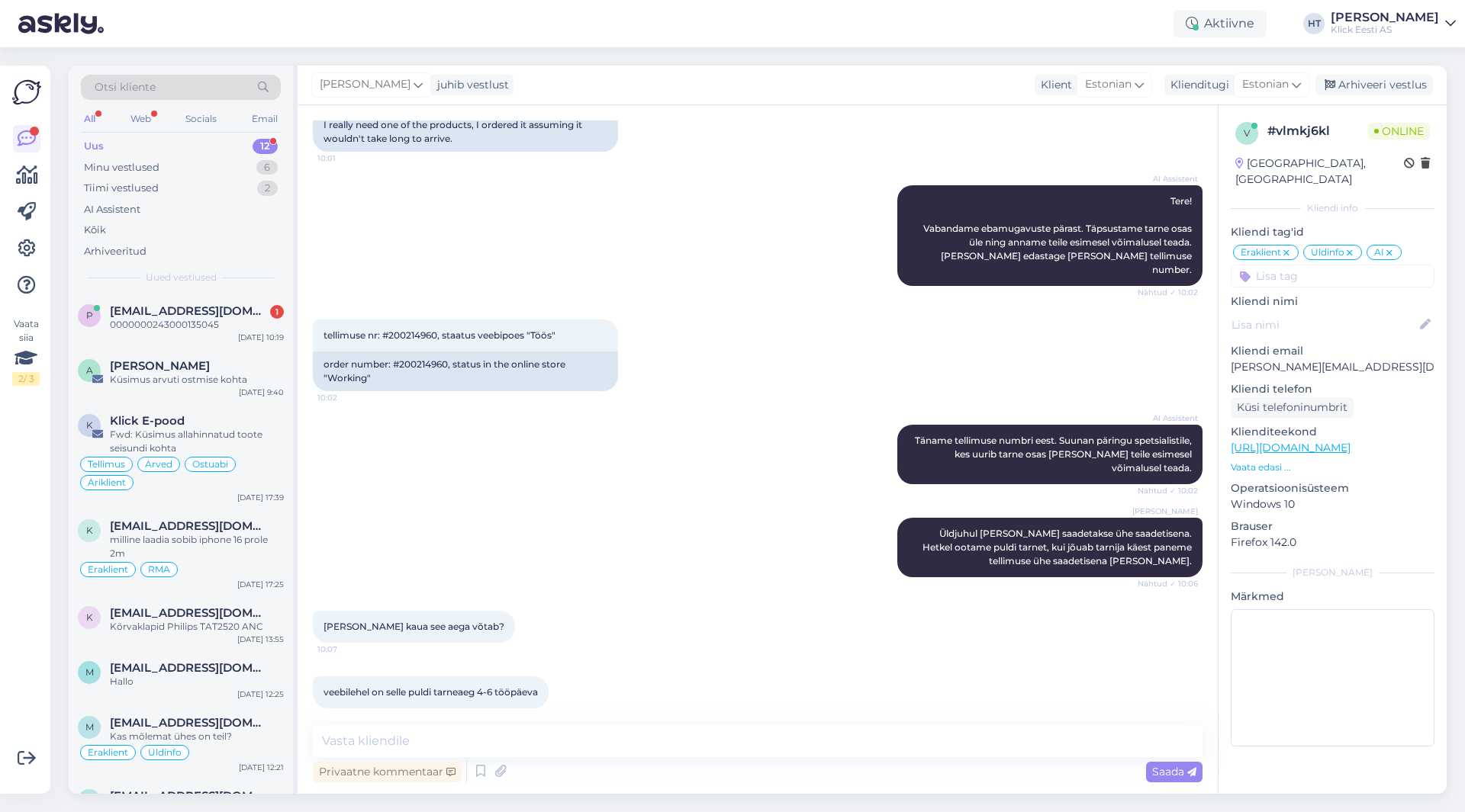
click at [35, 622] on div "Vaata siia 2 / 3" at bounding box center [26, 430] width 29 height 704
click at [128, 307] on span "[EMAIL_ADDRESS][DOMAIN_NAME]" at bounding box center [189, 311] width 159 height 14
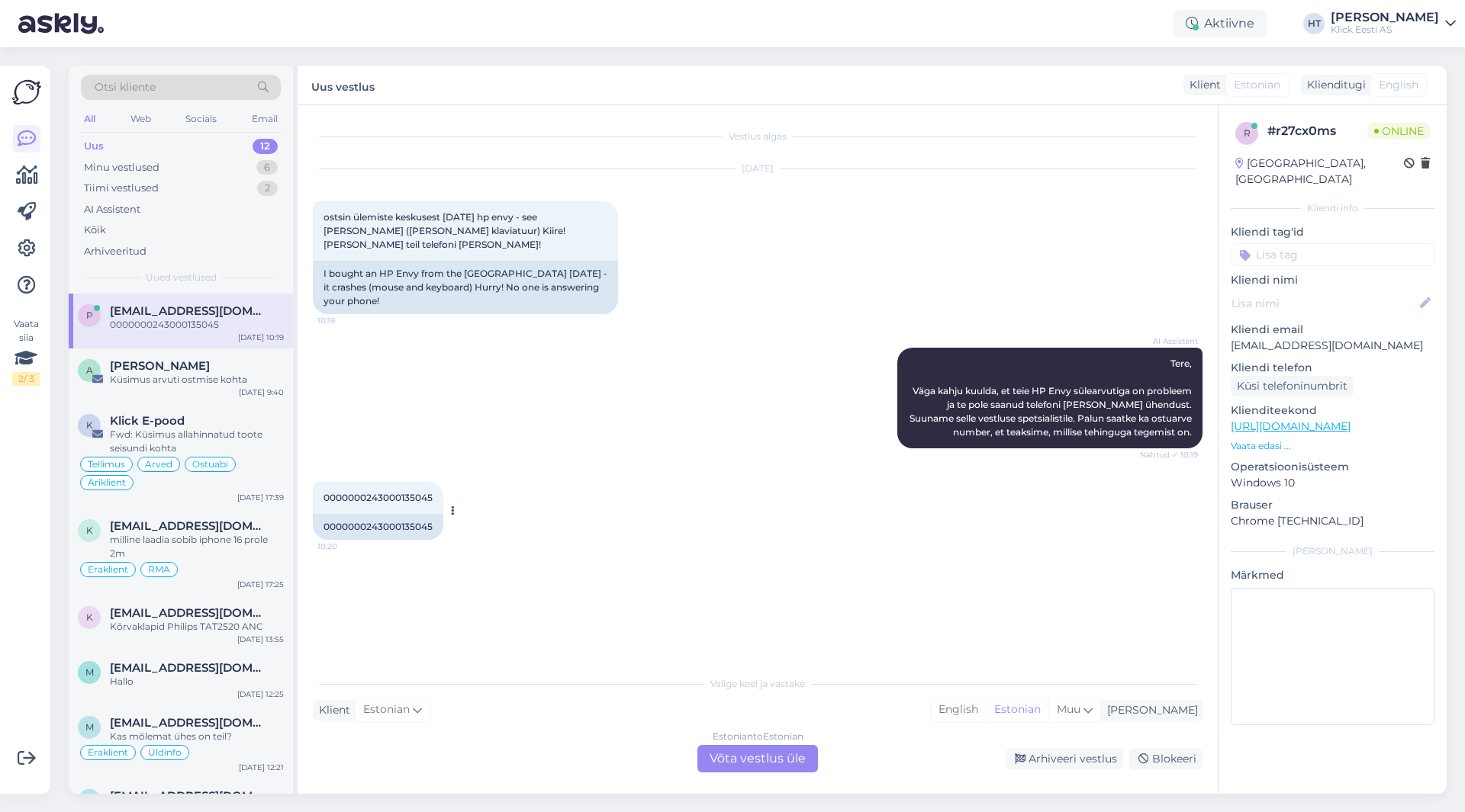
click at [364, 492] on span "0000000243000135045" at bounding box center [378, 498] width 109 height 12
click at [590, 440] on div "AI Assistent Tere, Väga kahju kuulda, et teie HP Envy sülearvutiga on probleem …" at bounding box center [757, 398] width 890 height 134
click at [437, 360] on div "AI Assistent Tere, Väga kahju kuulda, et teie HP Envy sülearvutiga on probleem …" at bounding box center [757, 398] width 890 height 134
click at [745, 756] on div "Estonian to Estonian Võta vestlus üle" at bounding box center [758, 758] width 121 height 27
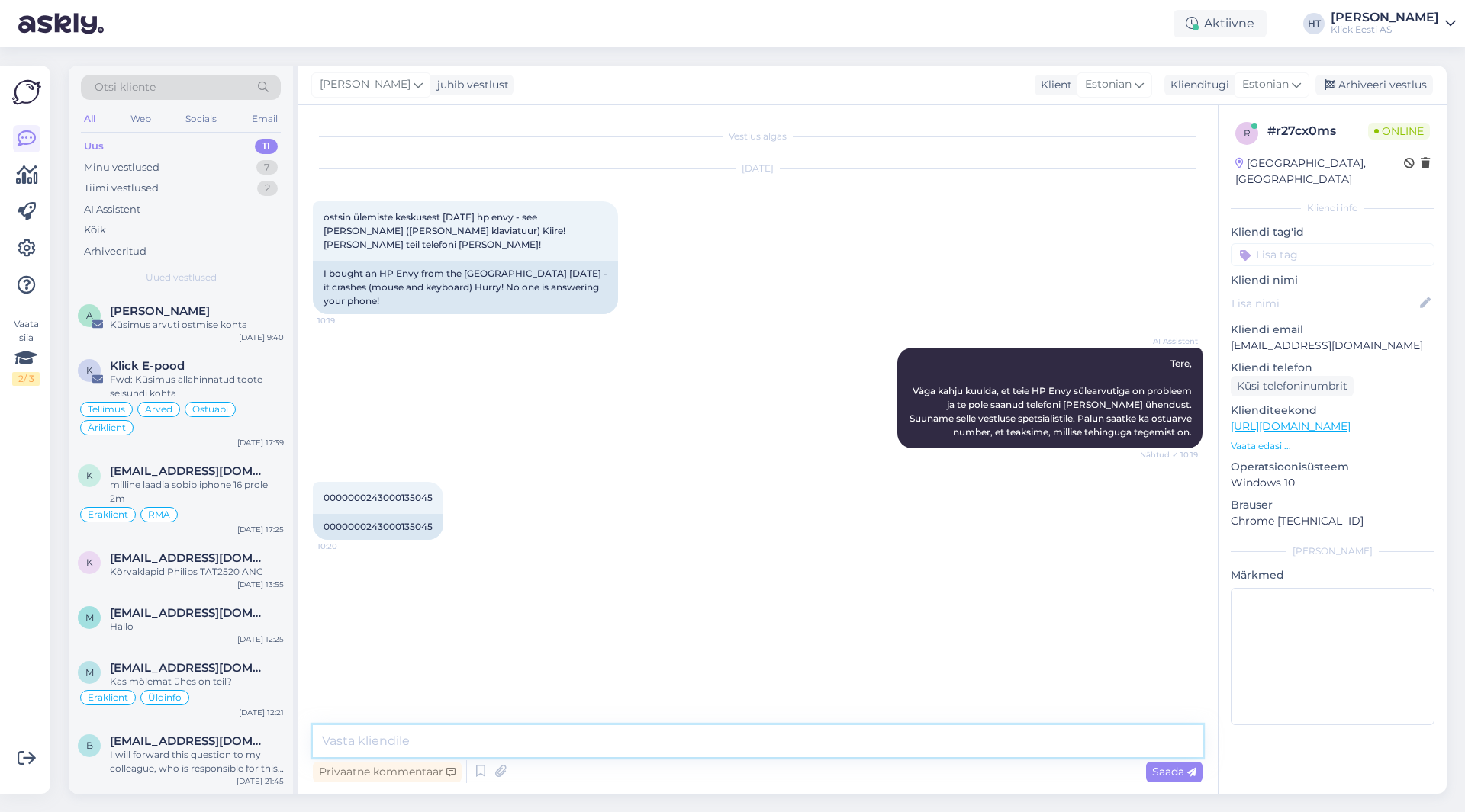
click at [745, 742] on textarea at bounding box center [757, 741] width 890 height 32
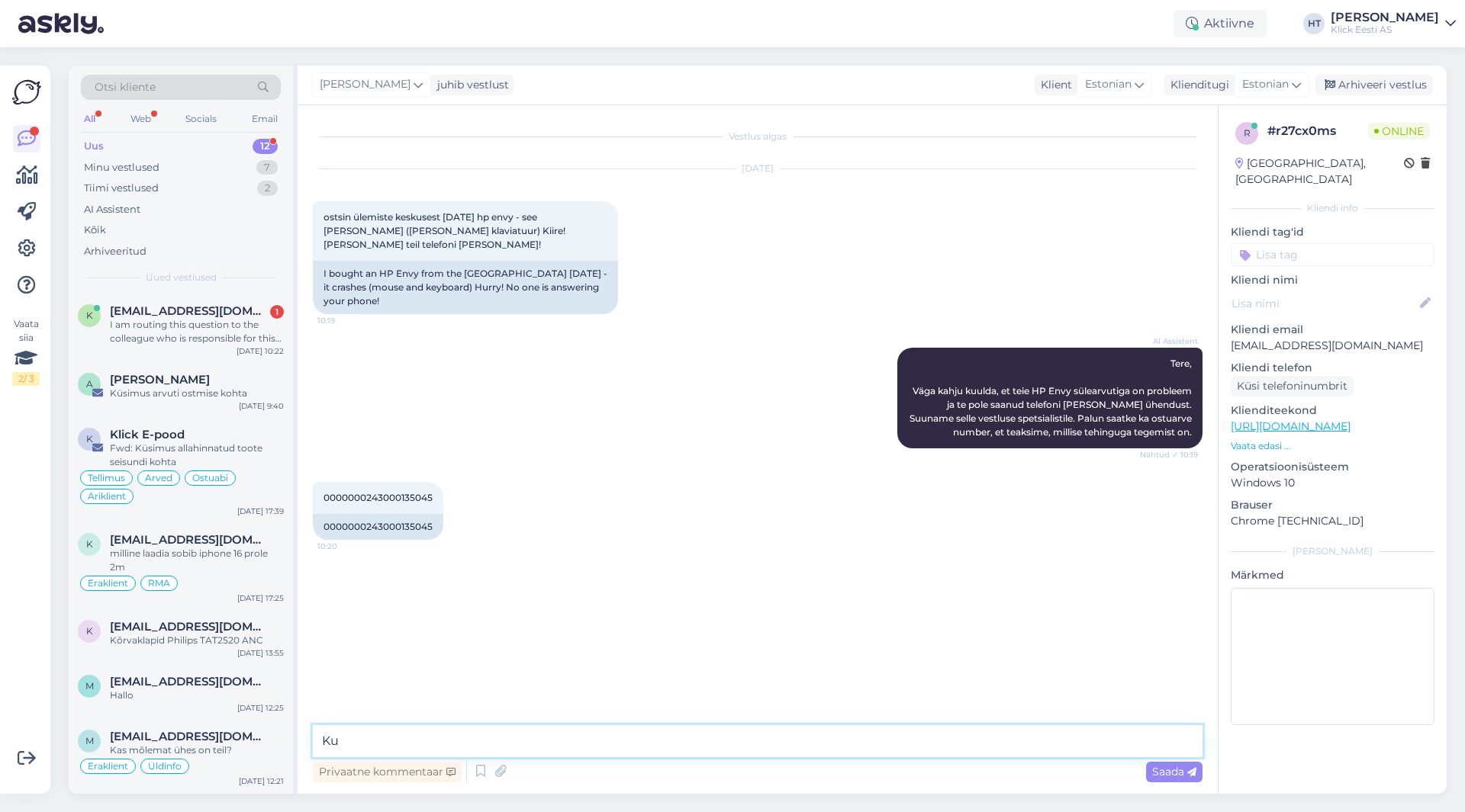
type textarea "K"
click at [495, 731] on textarea at bounding box center [757, 741] width 890 height 32
click at [593, 738] on textarea at bounding box center [757, 741] width 890 height 32
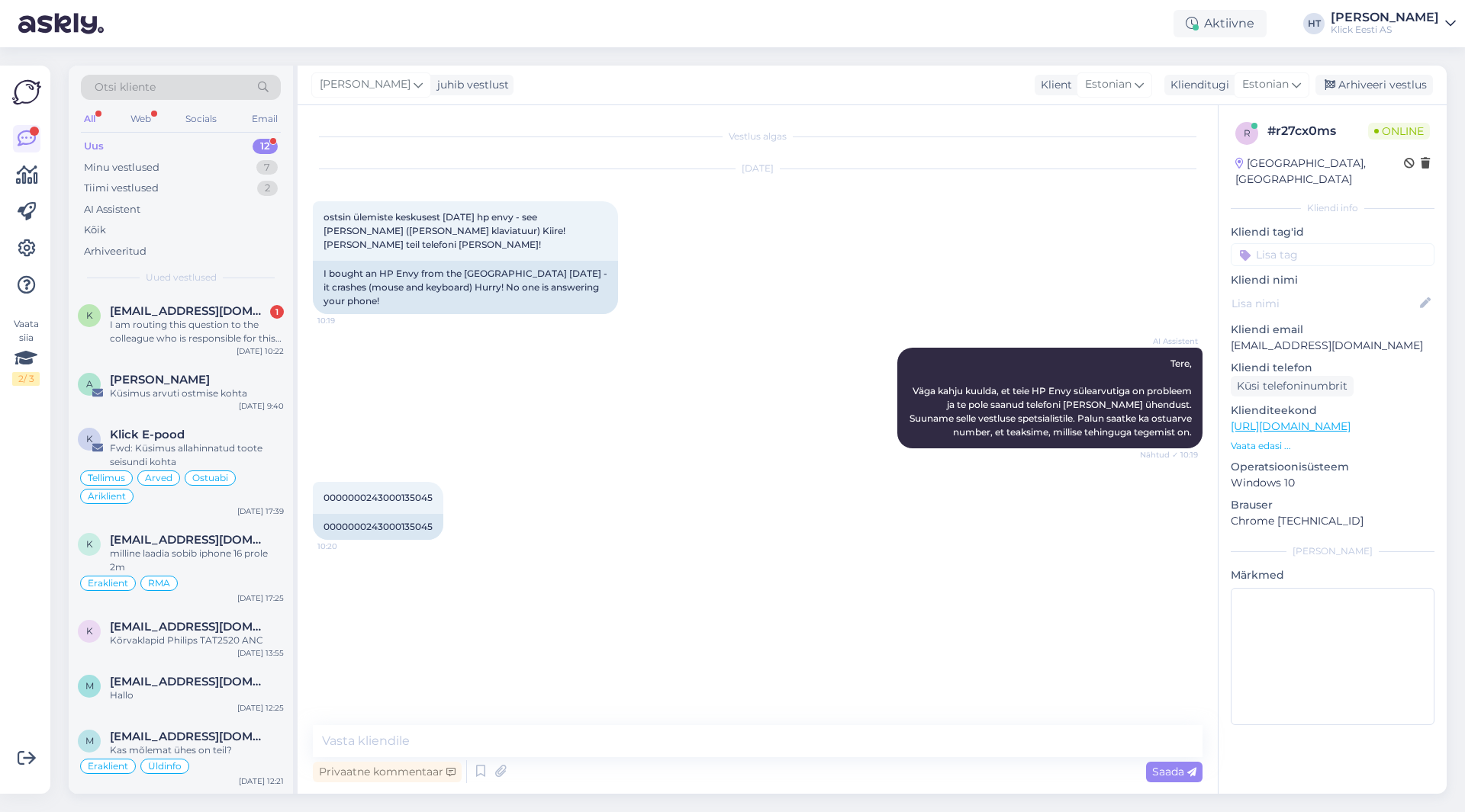
click at [672, 479] on div "0000000243000135045 10:20 0000000243000135045" at bounding box center [757, 510] width 890 height 92
click at [617, 738] on textarea at bounding box center [757, 741] width 890 height 32
click at [645, 718] on div "Vestlus algas [DATE] ostsin ülemiste keskusest [DATE] hp envy - see [PERSON_NAM…" at bounding box center [758, 450] width 921 height 688
click at [653, 735] on textarea at bounding box center [757, 741] width 890 height 32
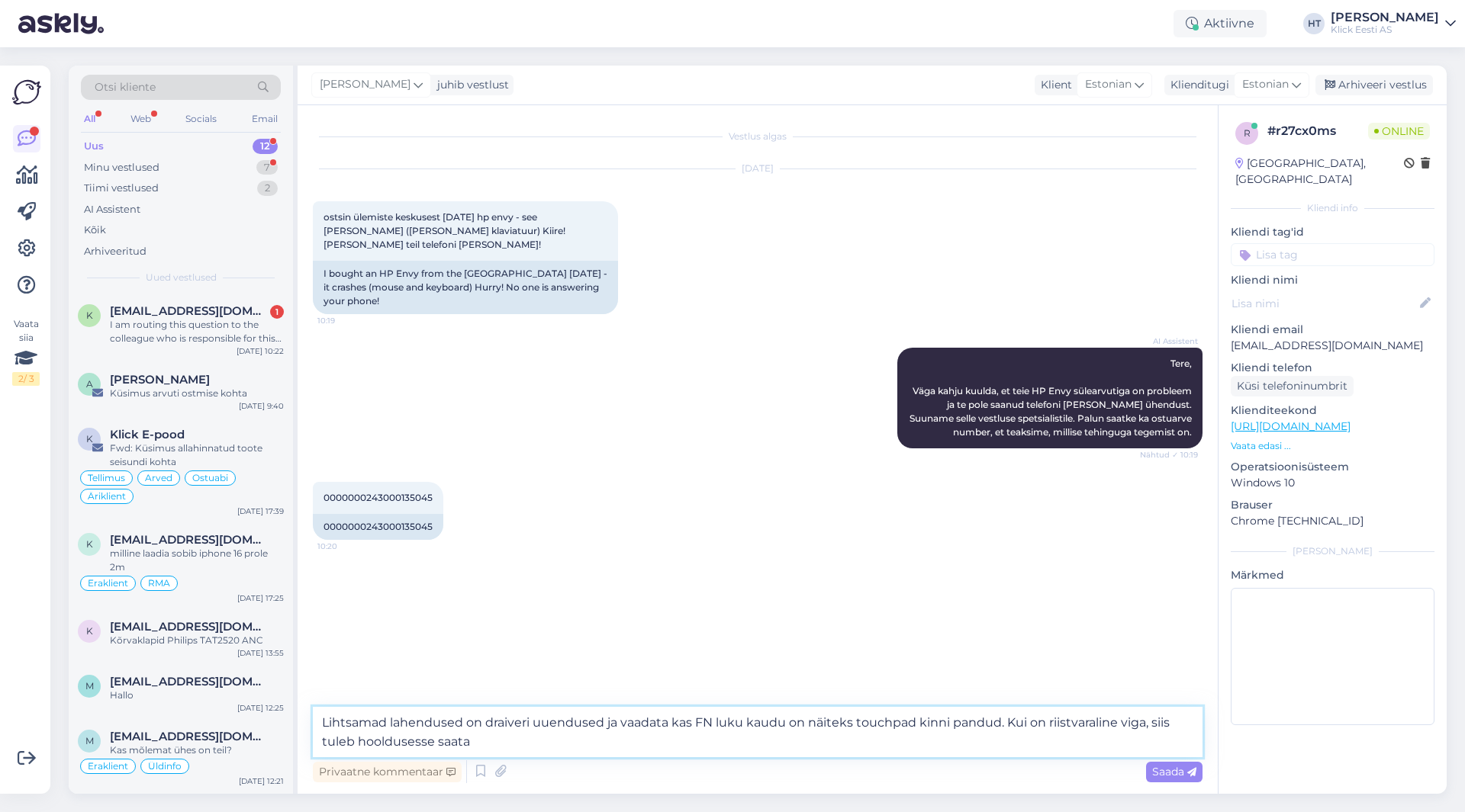
type textarea "Lihtsamad lahendused on draiveri uuendused ja vaadata kas FN luku kaudu on näit…"
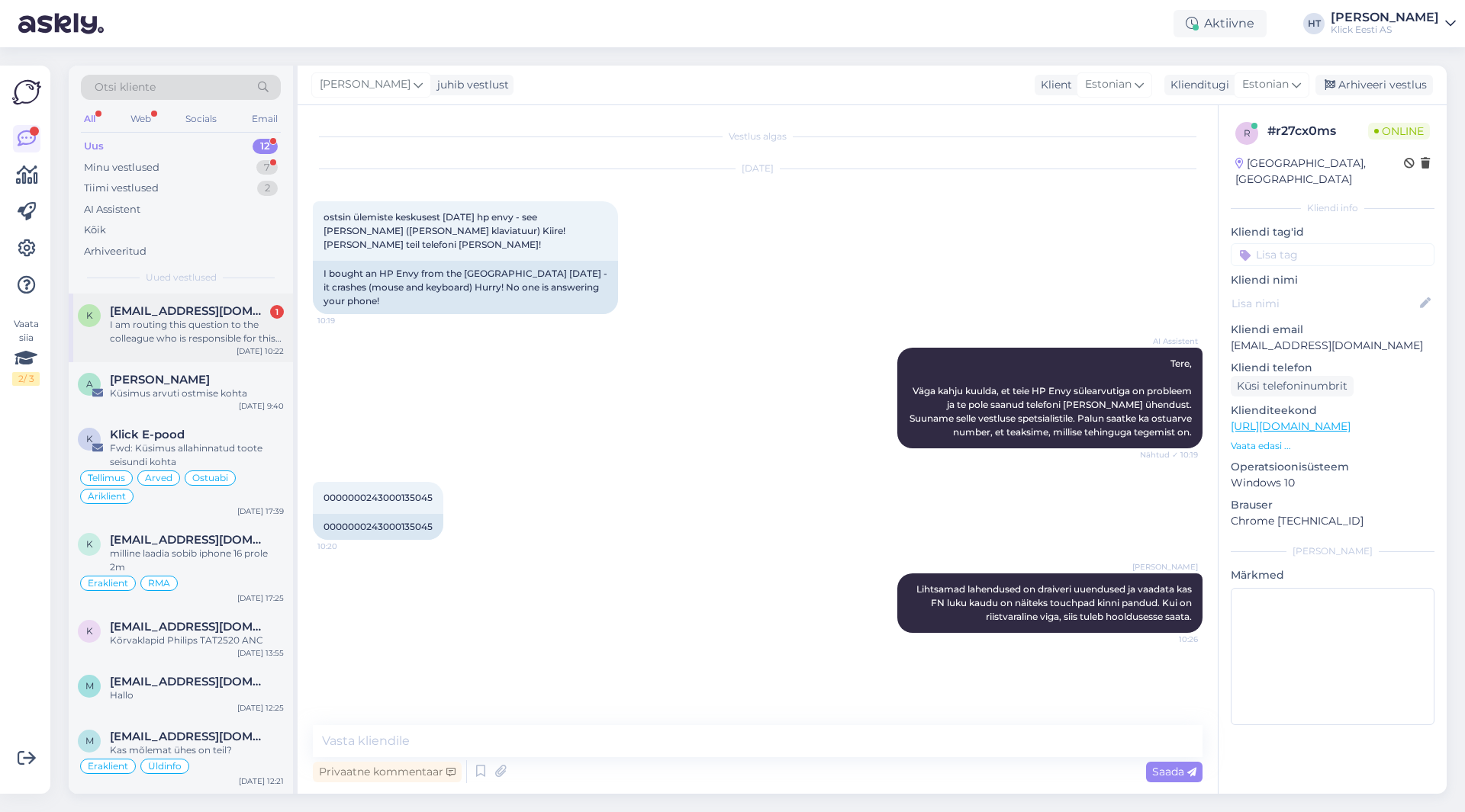
click at [205, 354] on div "k [EMAIL_ADDRESS][DOMAIN_NAME] 1 I am routing this question to the colleague wh…" at bounding box center [181, 328] width 224 height 69
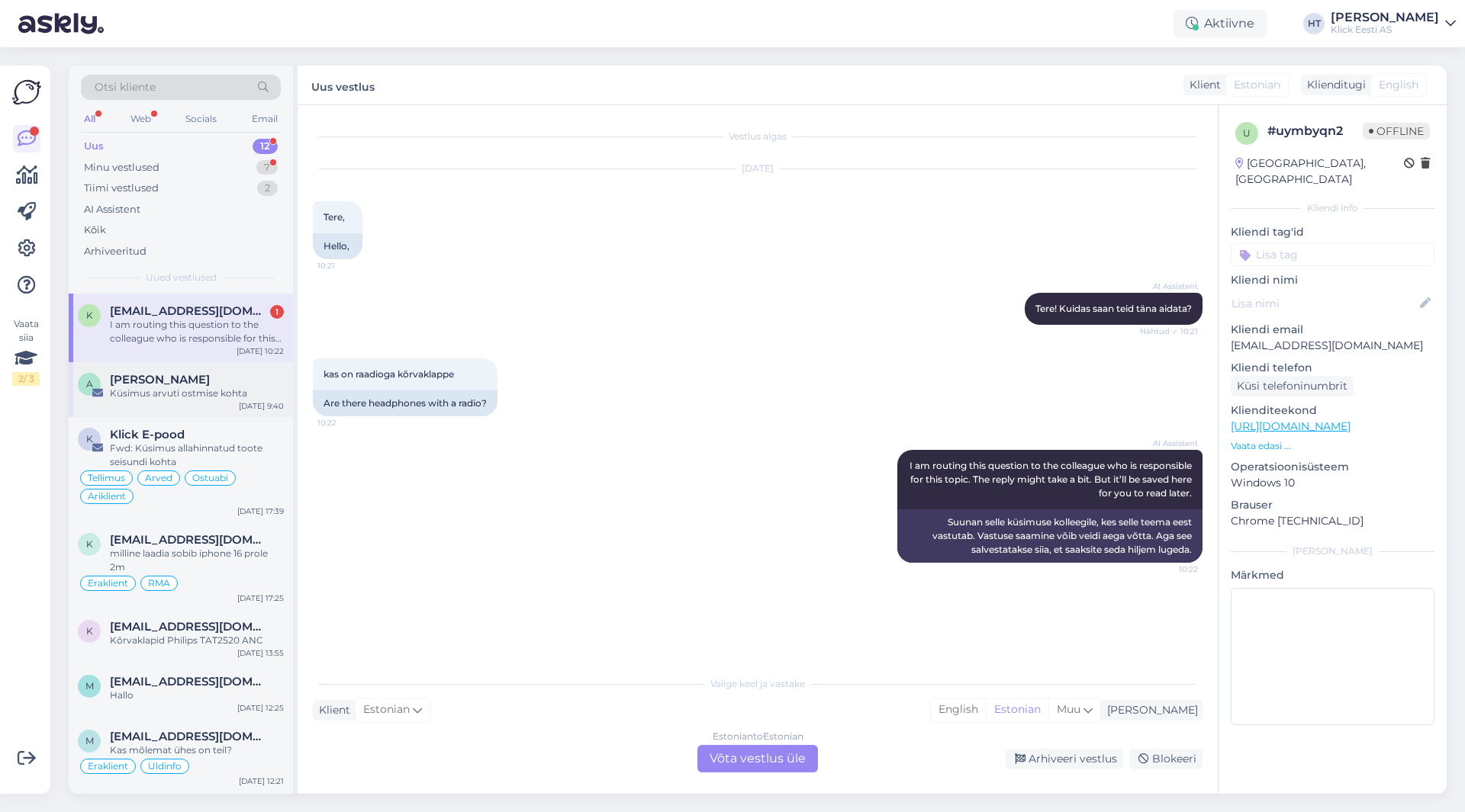
click at [262, 368] on div "A [PERSON_NAME] Küsimus arvuti ostmise kohta [DATE] 9:40" at bounding box center [181, 390] width 224 height 54
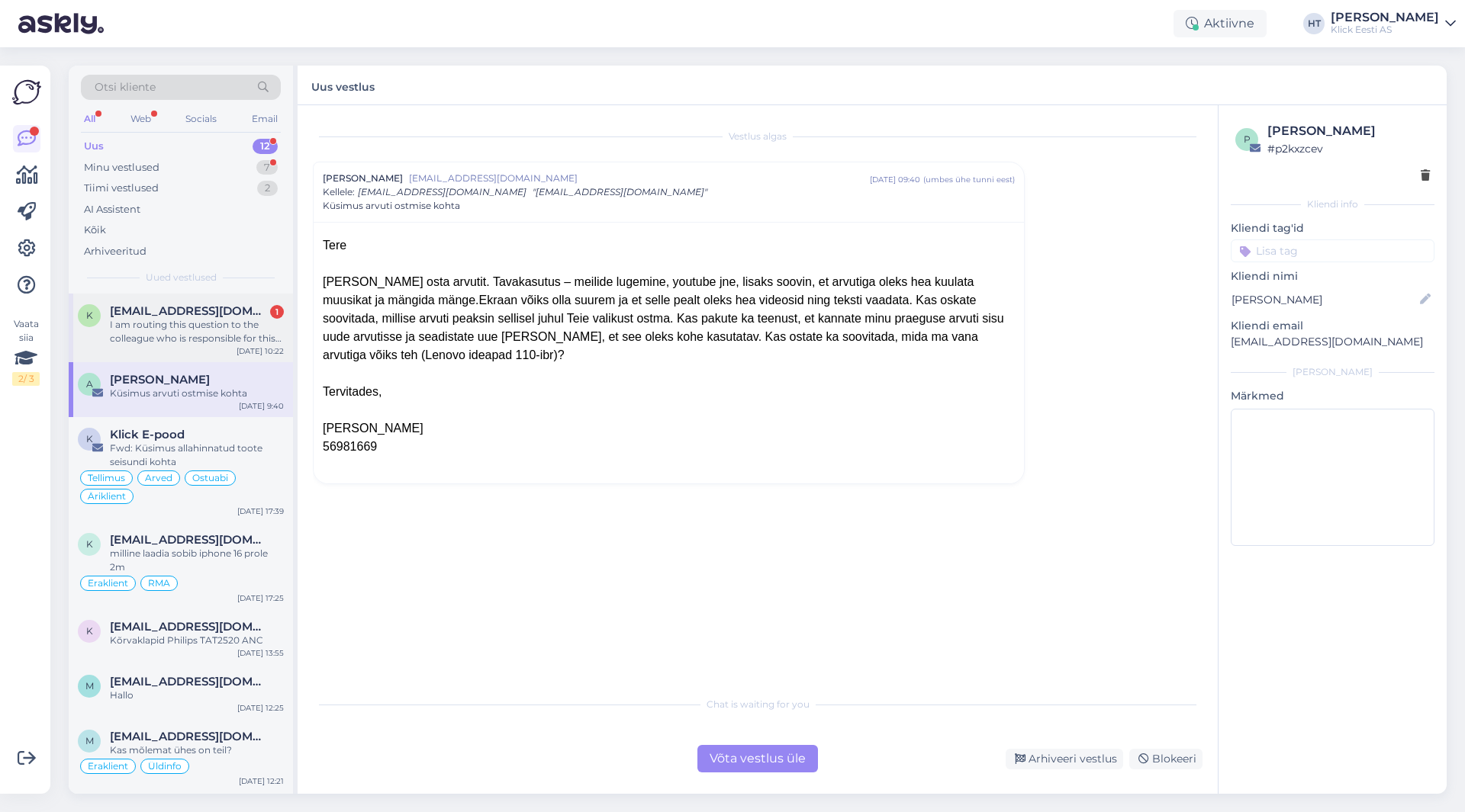
click at [256, 346] on div "[DATE] 10:22" at bounding box center [260, 351] width 47 height 12
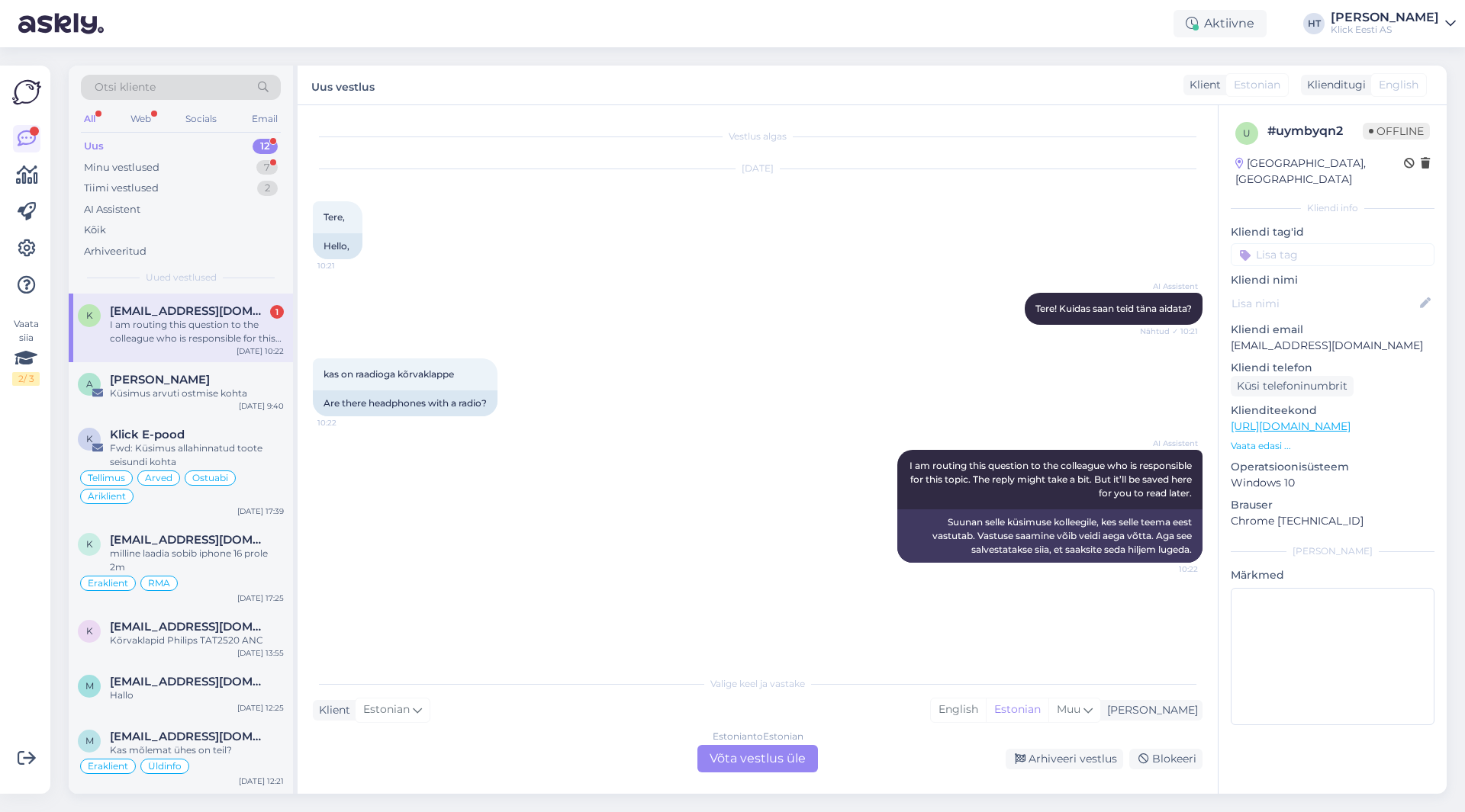
click at [637, 417] on div "kas on raadioga kõrvaklappe 10:22 Are there headphones with a radio?" at bounding box center [757, 387] width 890 height 92
click at [241, 309] on span "[EMAIL_ADDRESS][DOMAIN_NAME]" at bounding box center [189, 311] width 159 height 14
click at [731, 761] on div "Estonian to Estonian Võta vestlus üle" at bounding box center [758, 758] width 121 height 27
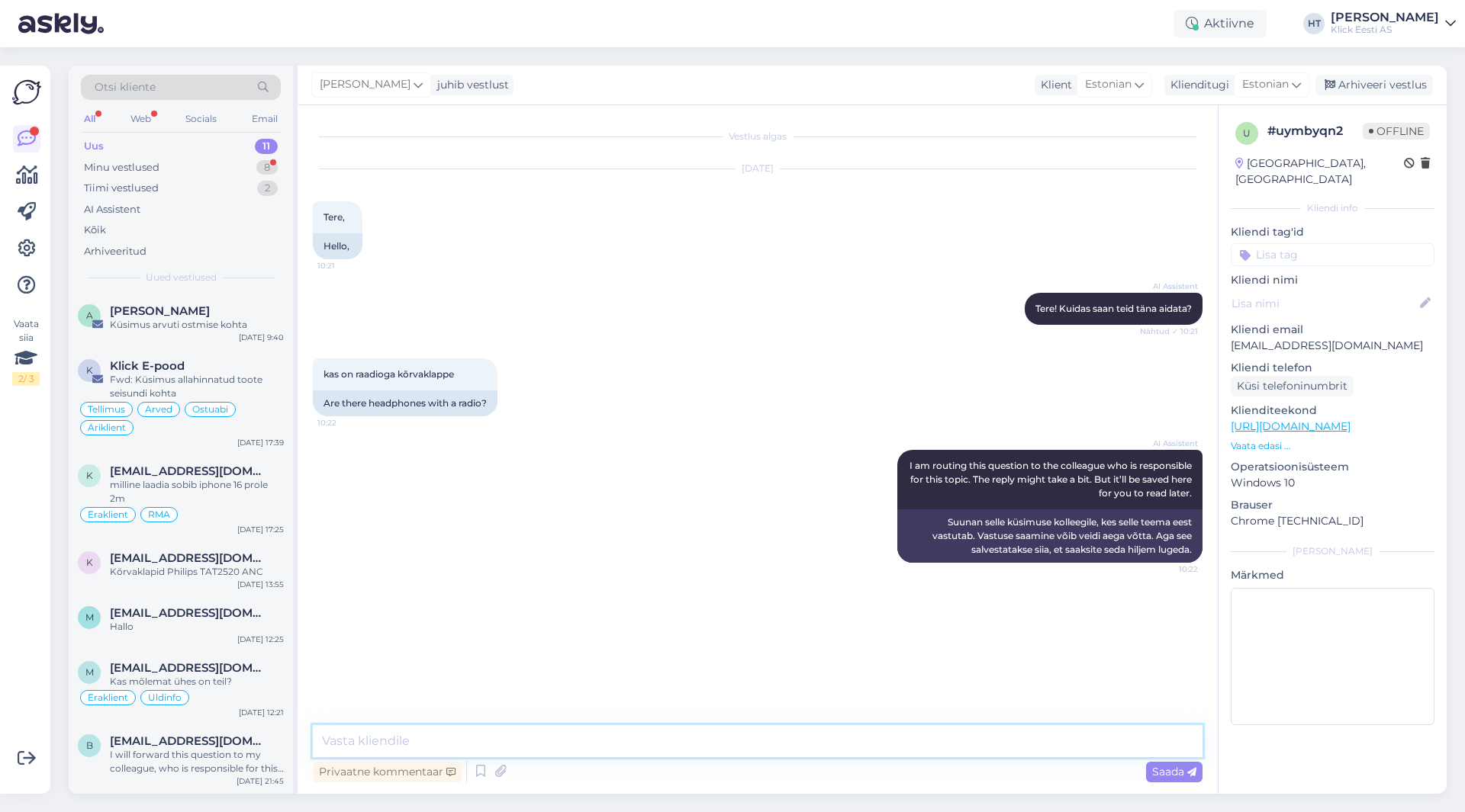
click at [749, 745] on textarea at bounding box center [757, 741] width 890 height 32
paste textarea "[URL][DOMAIN_NAME]"
type textarea "Järgnevad leiduvad: [URL][DOMAIN_NAME]"
click at [265, 157] on div "Minu vestlused 8" at bounding box center [181, 168] width 200 height 22
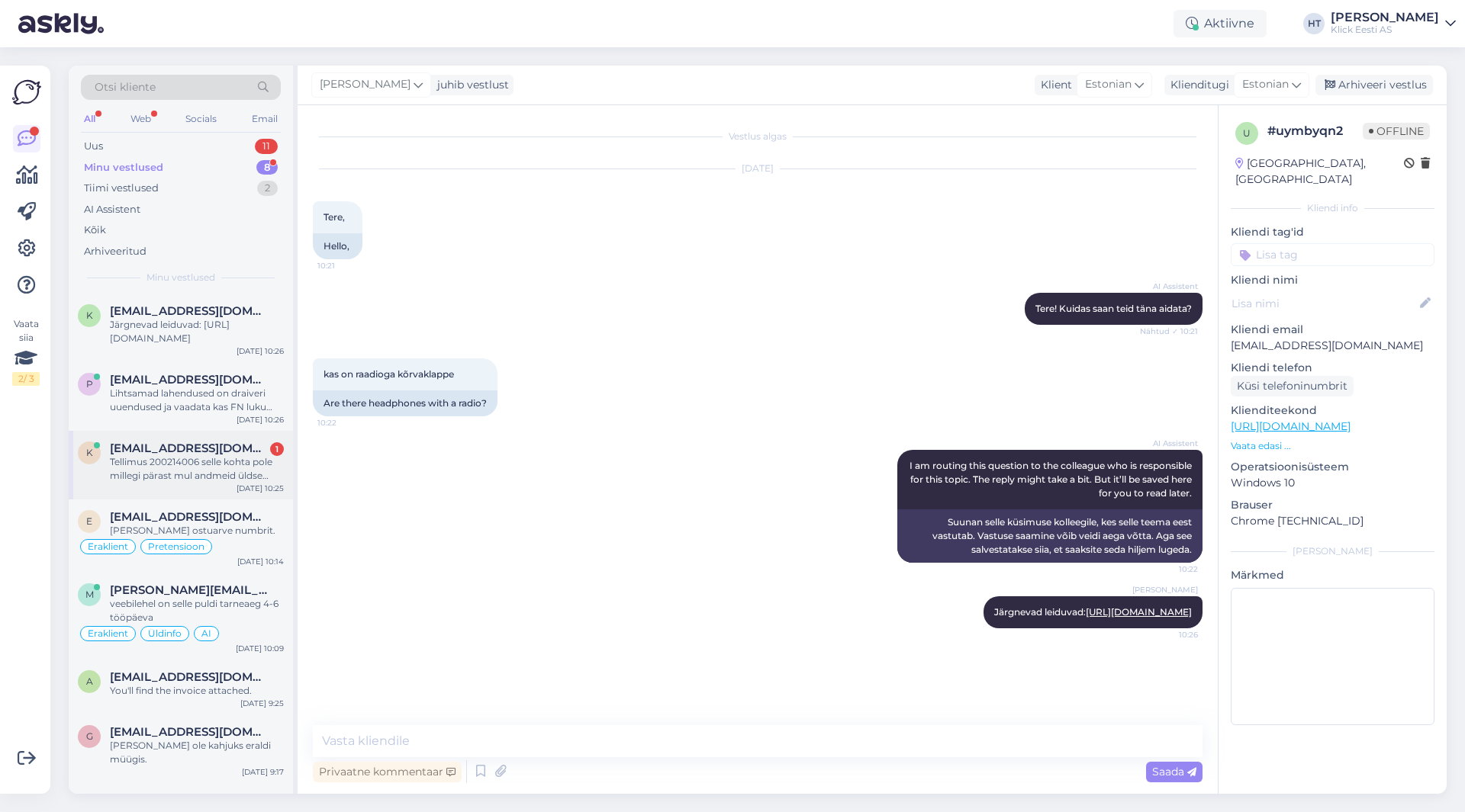
click at [236, 470] on div "Tellimus 200214006 selle kohta pole millegi pärast mul andmeid üldse inbankis?" at bounding box center [196, 469] width 174 height 27
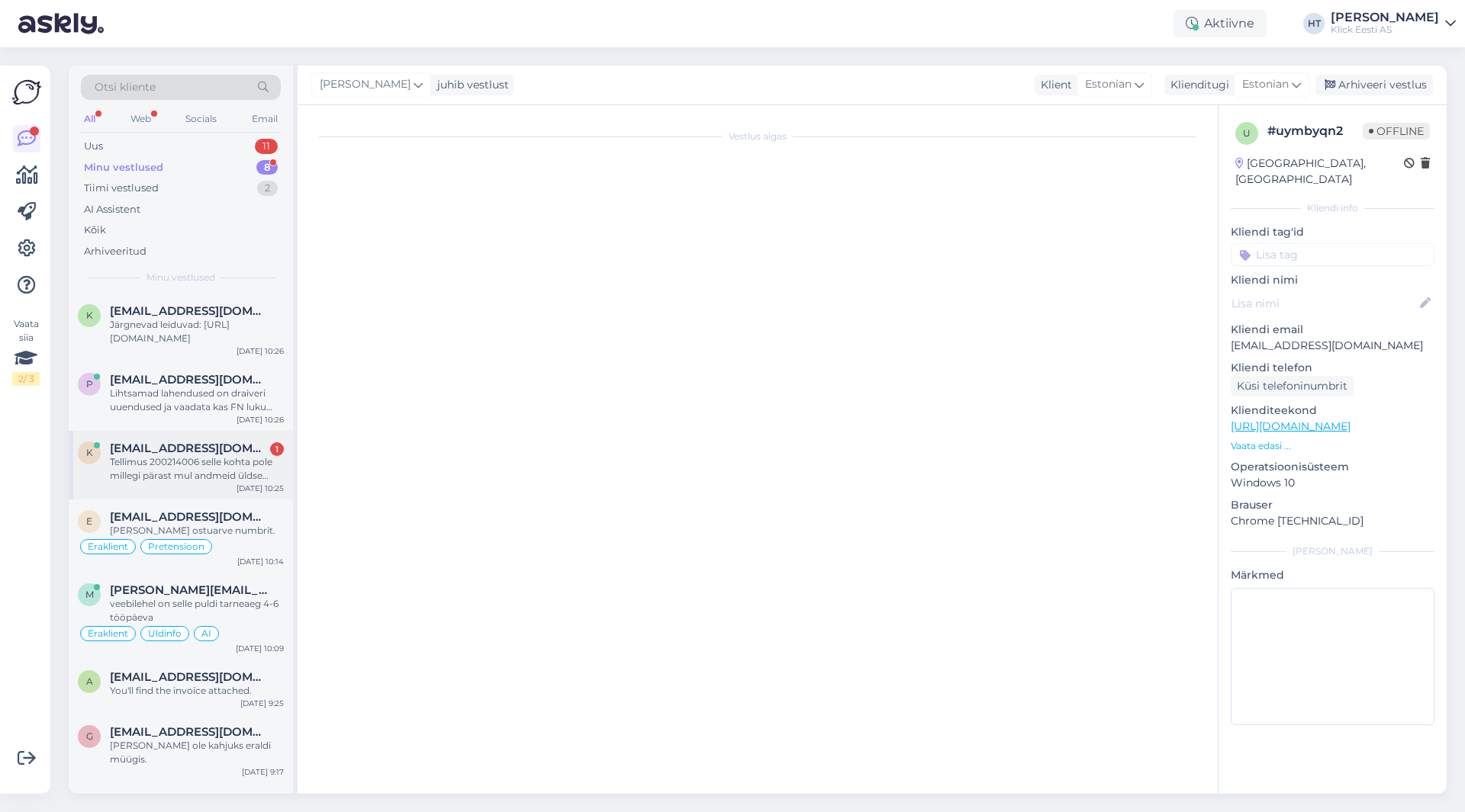
scroll to position [354, 0]
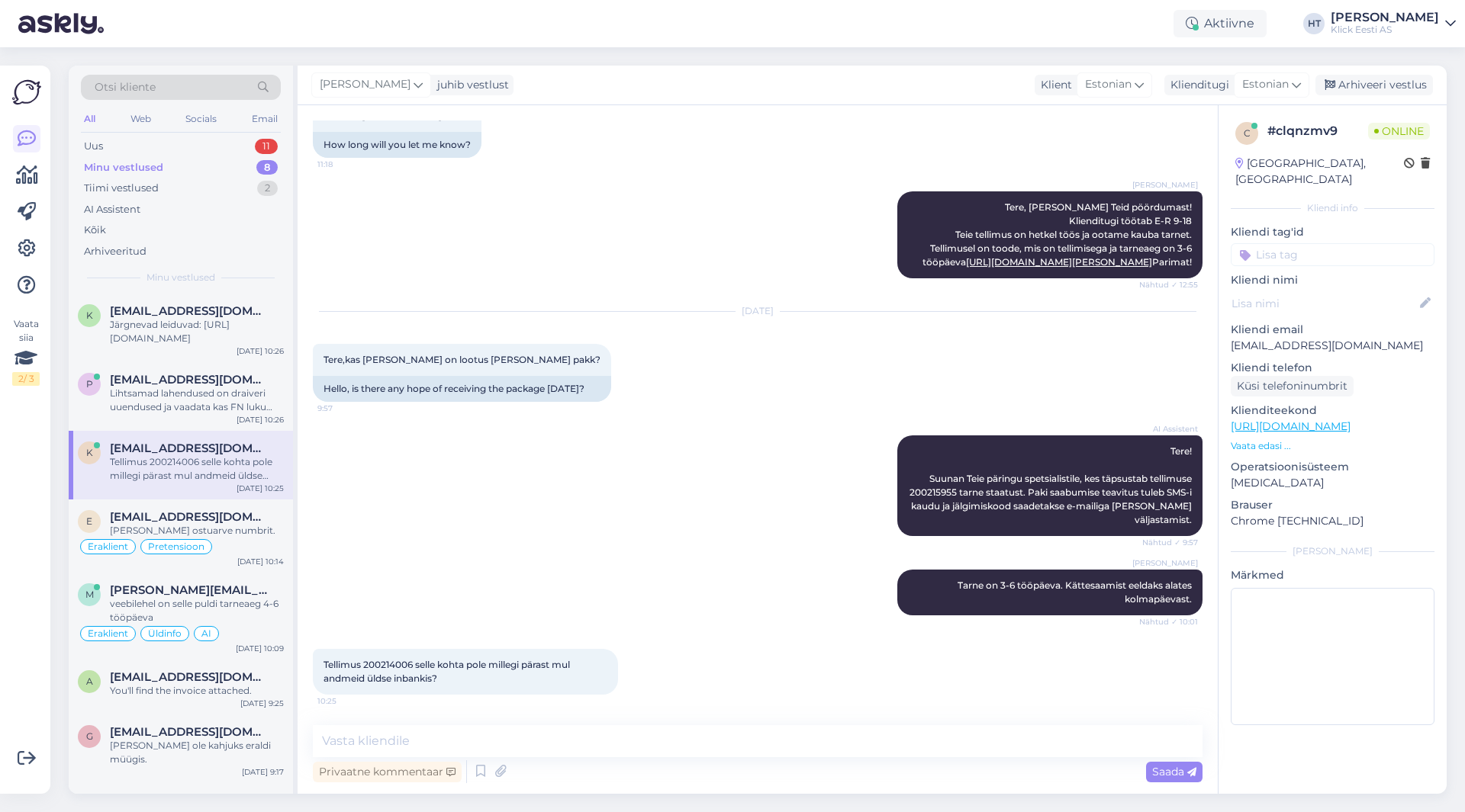
click at [388, 664] on span "Tellimus 200214006 selle kohta pole millegi pärast mul andmeid üldse inbankis?" at bounding box center [448, 672] width 249 height 25
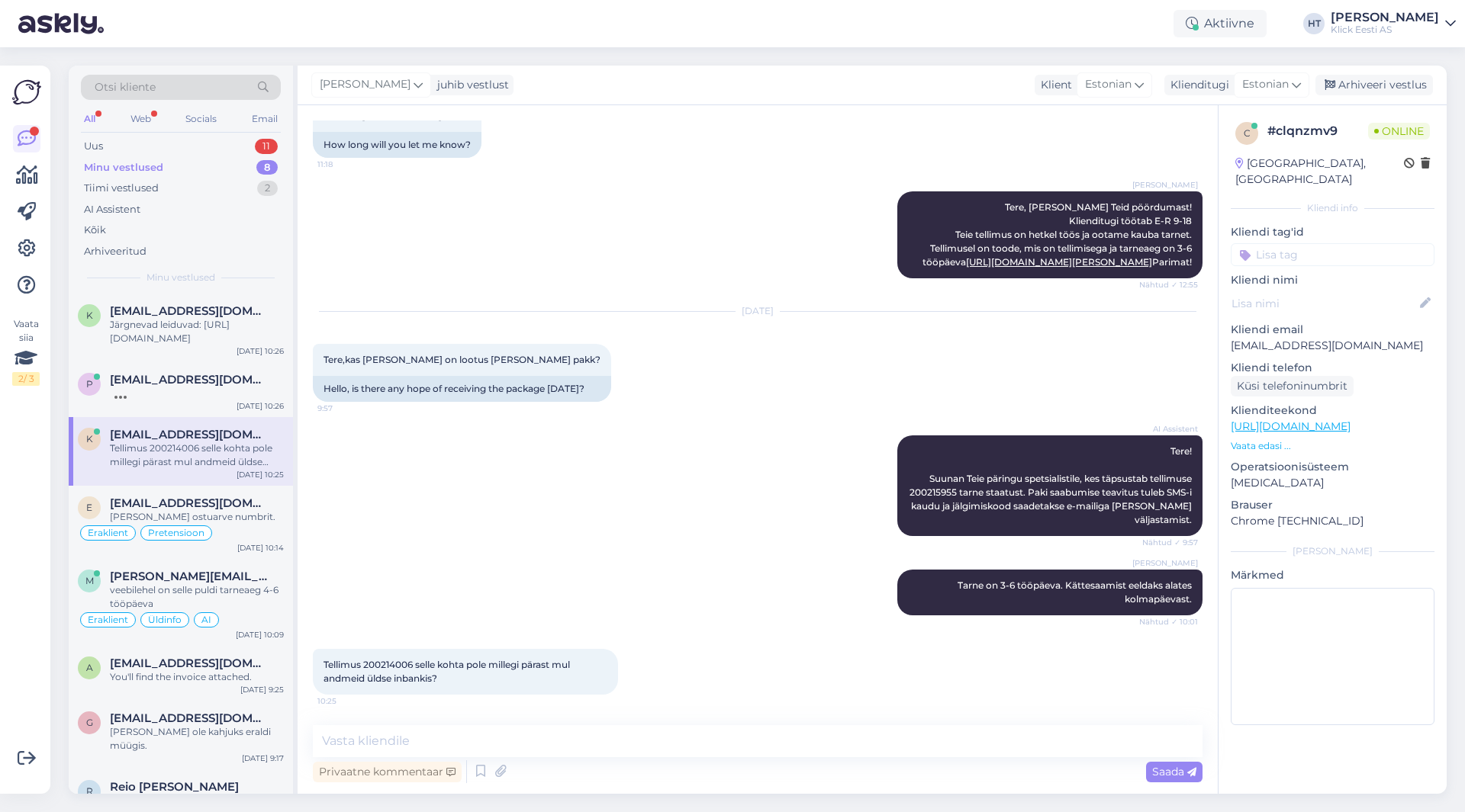
click at [562, 569] on div "[PERSON_NAME] [PERSON_NAME] on 3-6 tööpäeva. Kättesaamist eeldaks alates kolmap…" at bounding box center [757, 592] width 890 height 79
click at [385, 665] on span "Tellimus 200214006 selle kohta pole millegi pärast mul andmeid üldse inbankis?" at bounding box center [448, 672] width 249 height 25
click at [703, 736] on textarea at bounding box center [757, 741] width 890 height 32
click at [579, 731] on textarea at bounding box center [757, 741] width 890 height 32
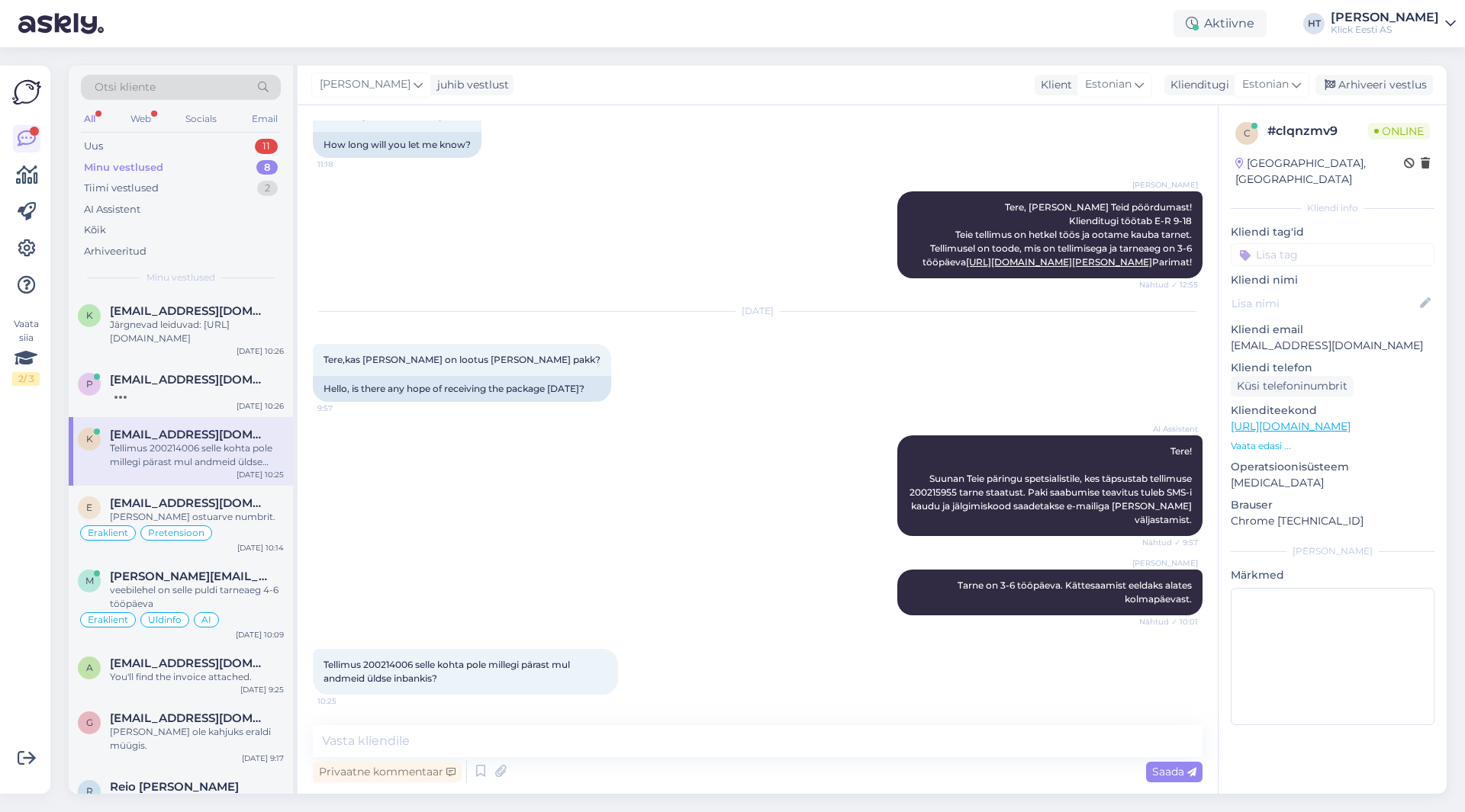
click at [378, 668] on span "Tellimus 200214006 selle kohta pole millegi pärast mul andmeid üldse inbankis?" at bounding box center [448, 672] width 249 height 25
click at [220, 328] on div "Järgnevad leiduvad: [URL][DOMAIN_NAME]" at bounding box center [196, 332] width 174 height 27
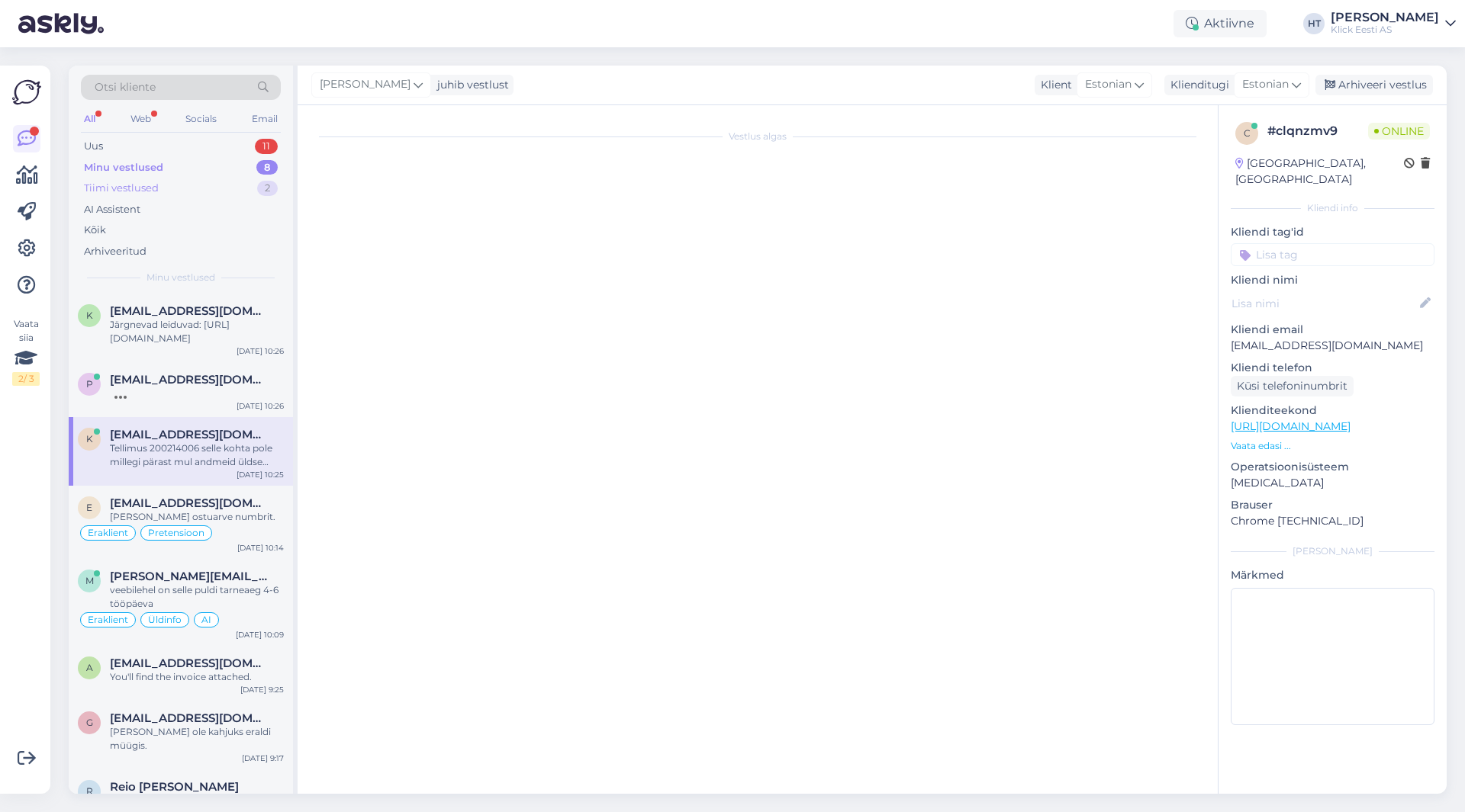
scroll to position [0, 0]
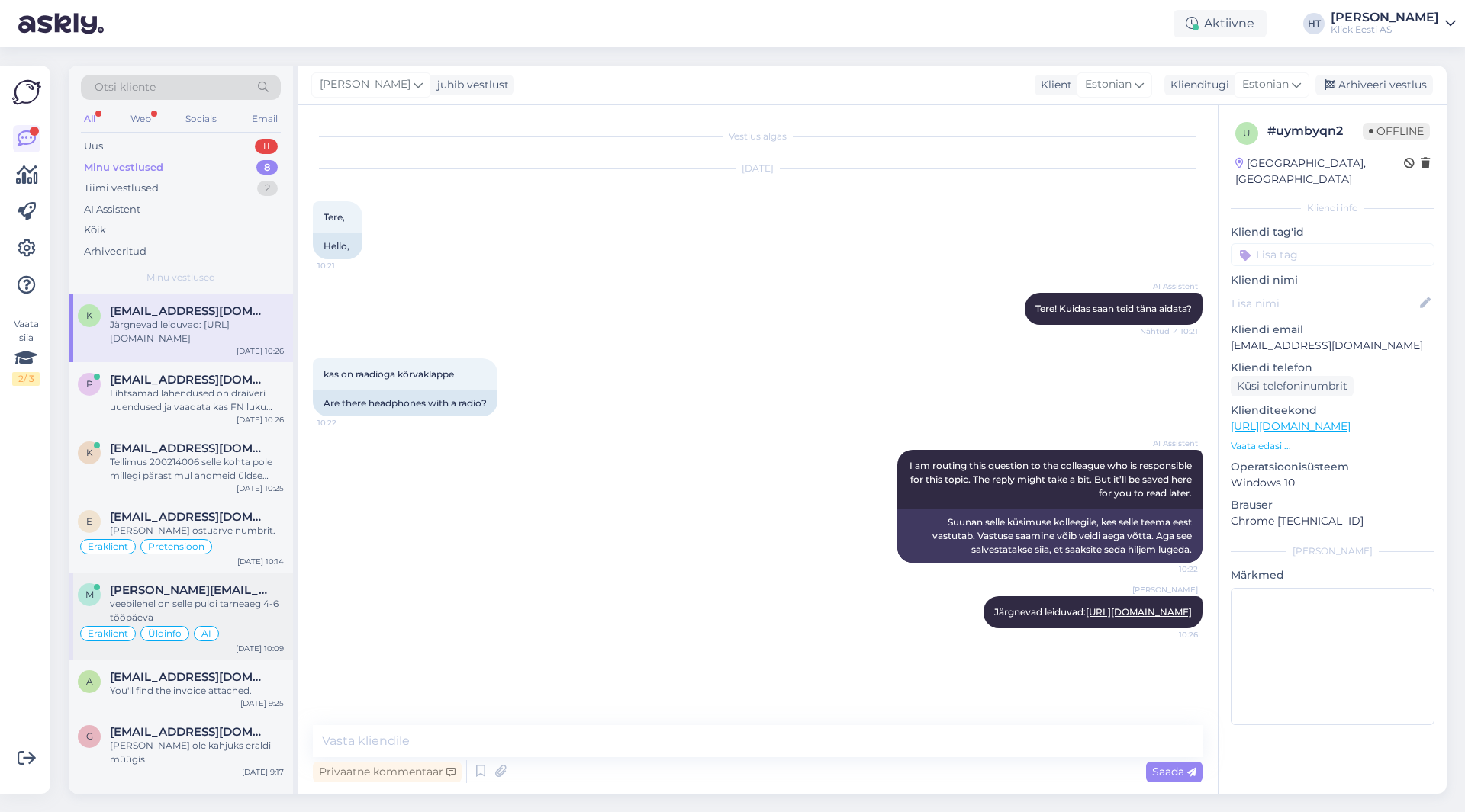
click at [224, 616] on div "veebilehel on selle puldi tarneaeg 4-6 tööpäeva" at bounding box center [196, 611] width 174 height 27
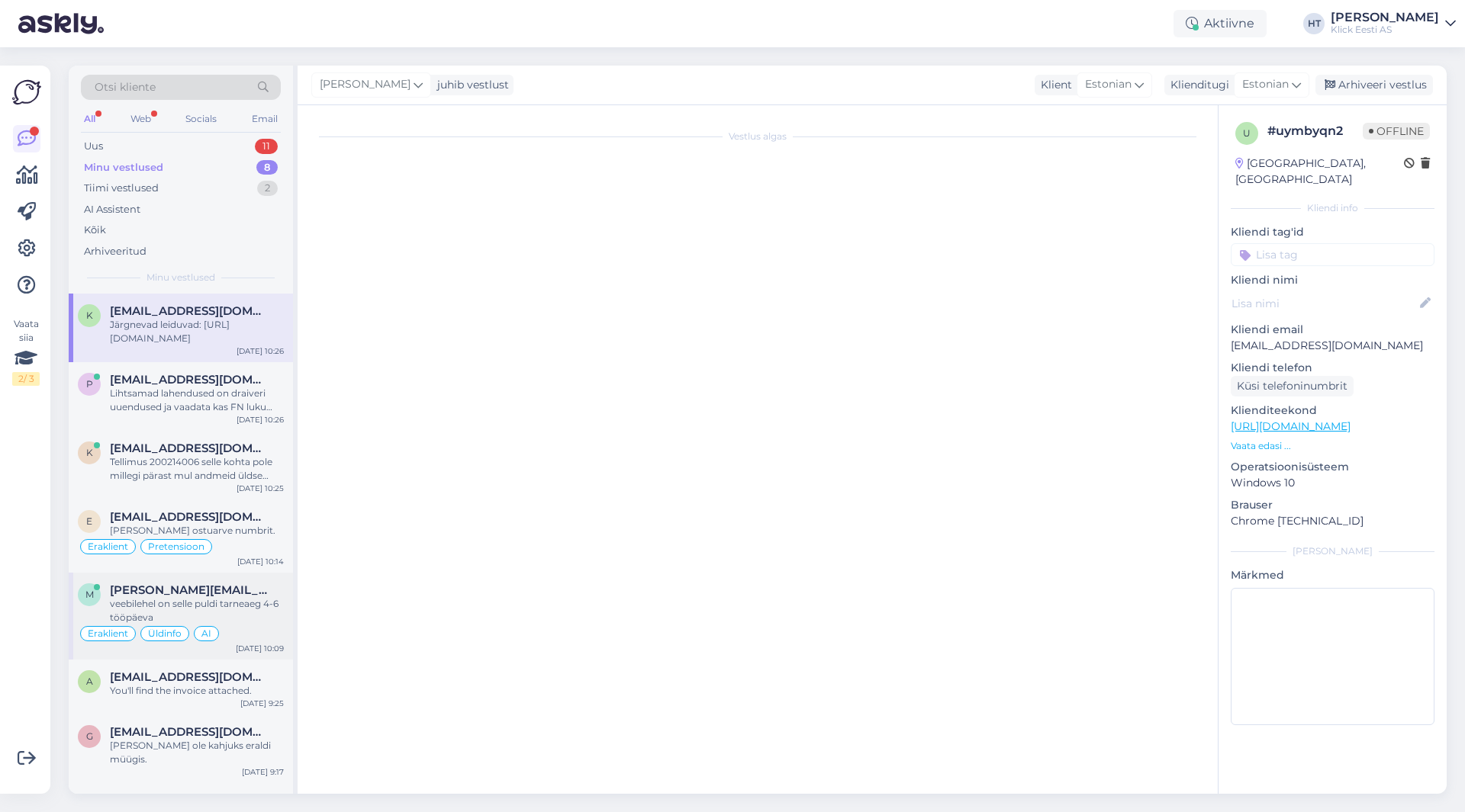
scroll to position [728, 0]
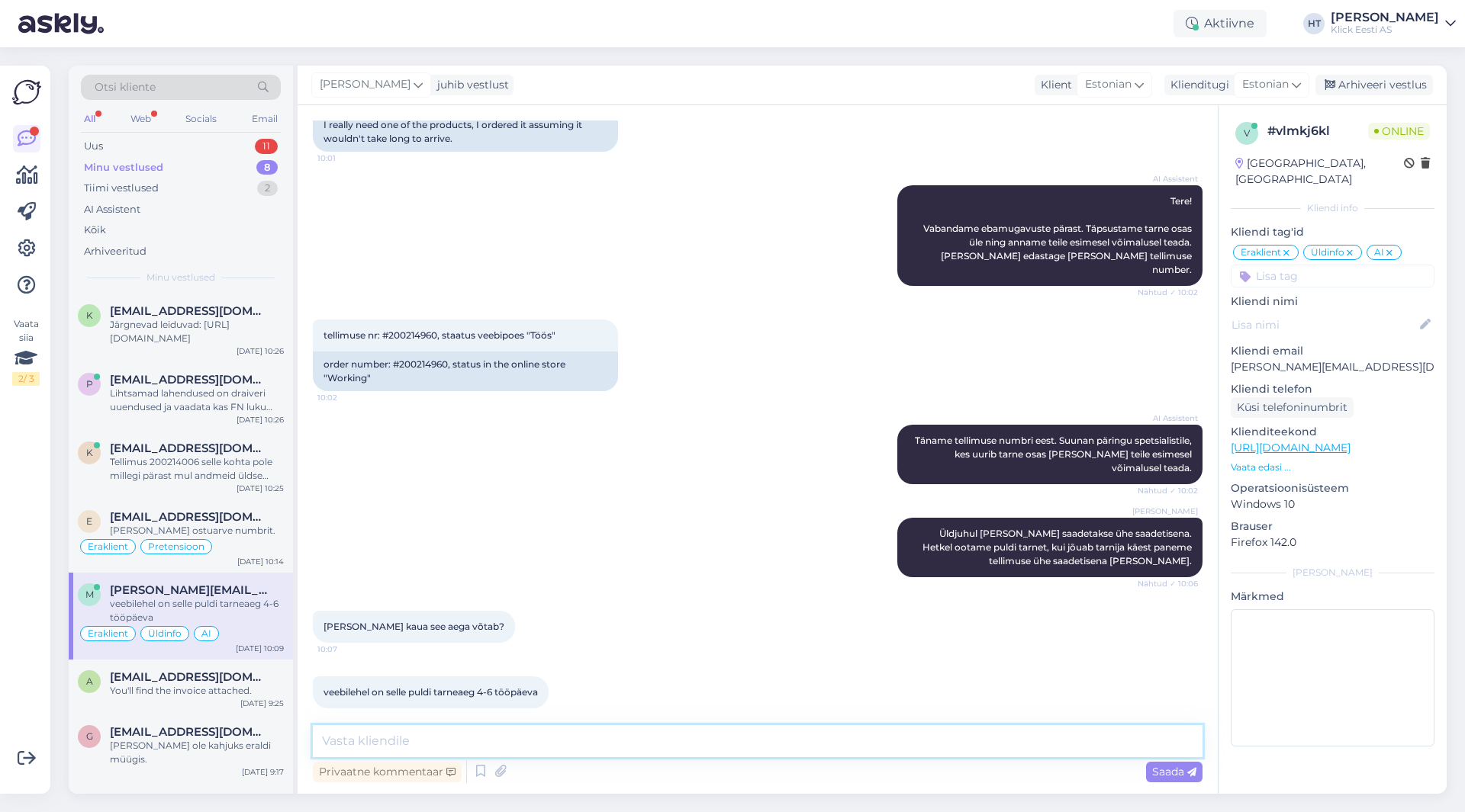
click at [473, 748] on textarea at bounding box center [757, 741] width 890 height 32
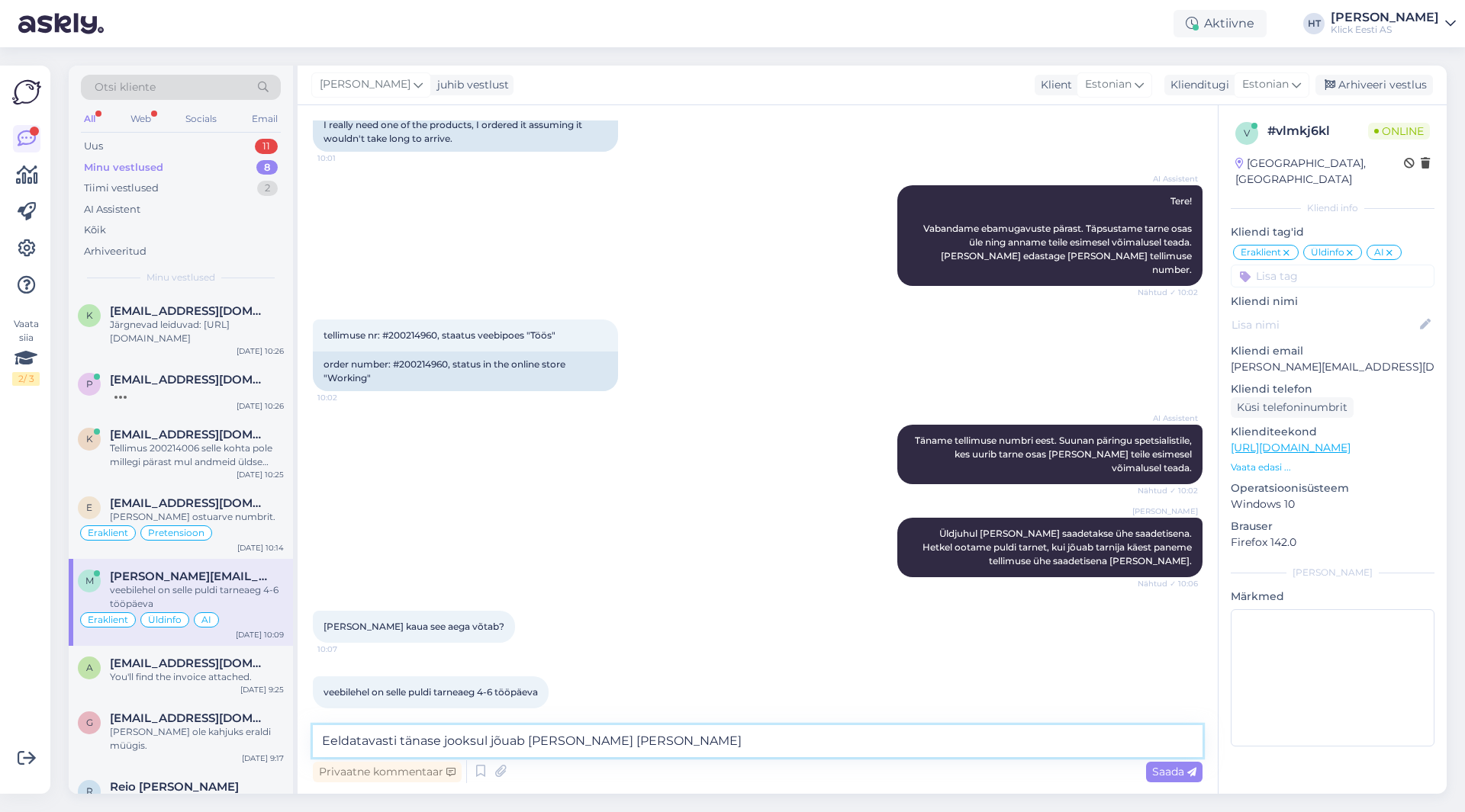
type textarea "Eeldatavasti tänase jooksul jõuab [PERSON_NAME] [PERSON_NAME]."
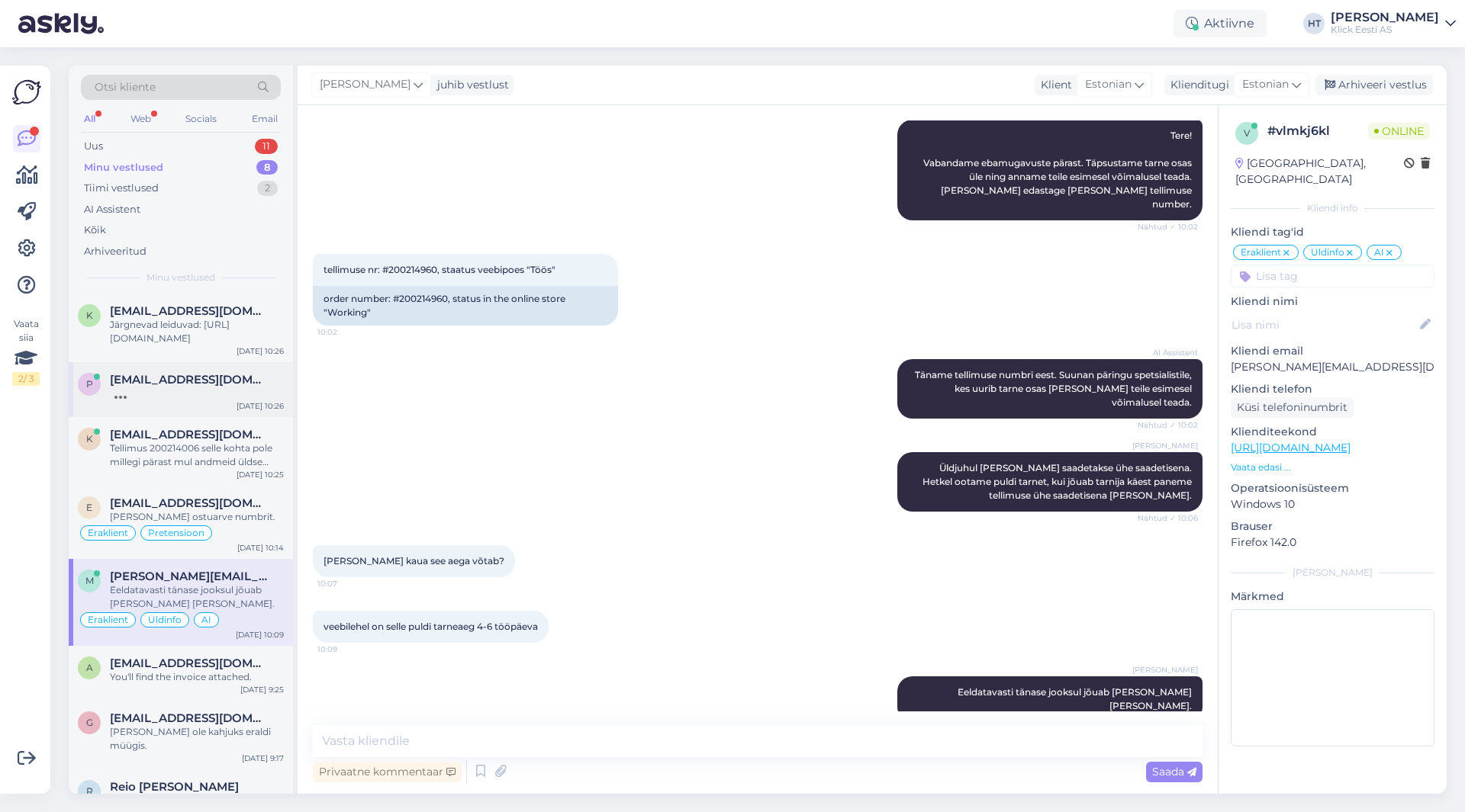
click at [176, 382] on span "[EMAIL_ADDRESS][DOMAIN_NAME]" at bounding box center [189, 380] width 159 height 14
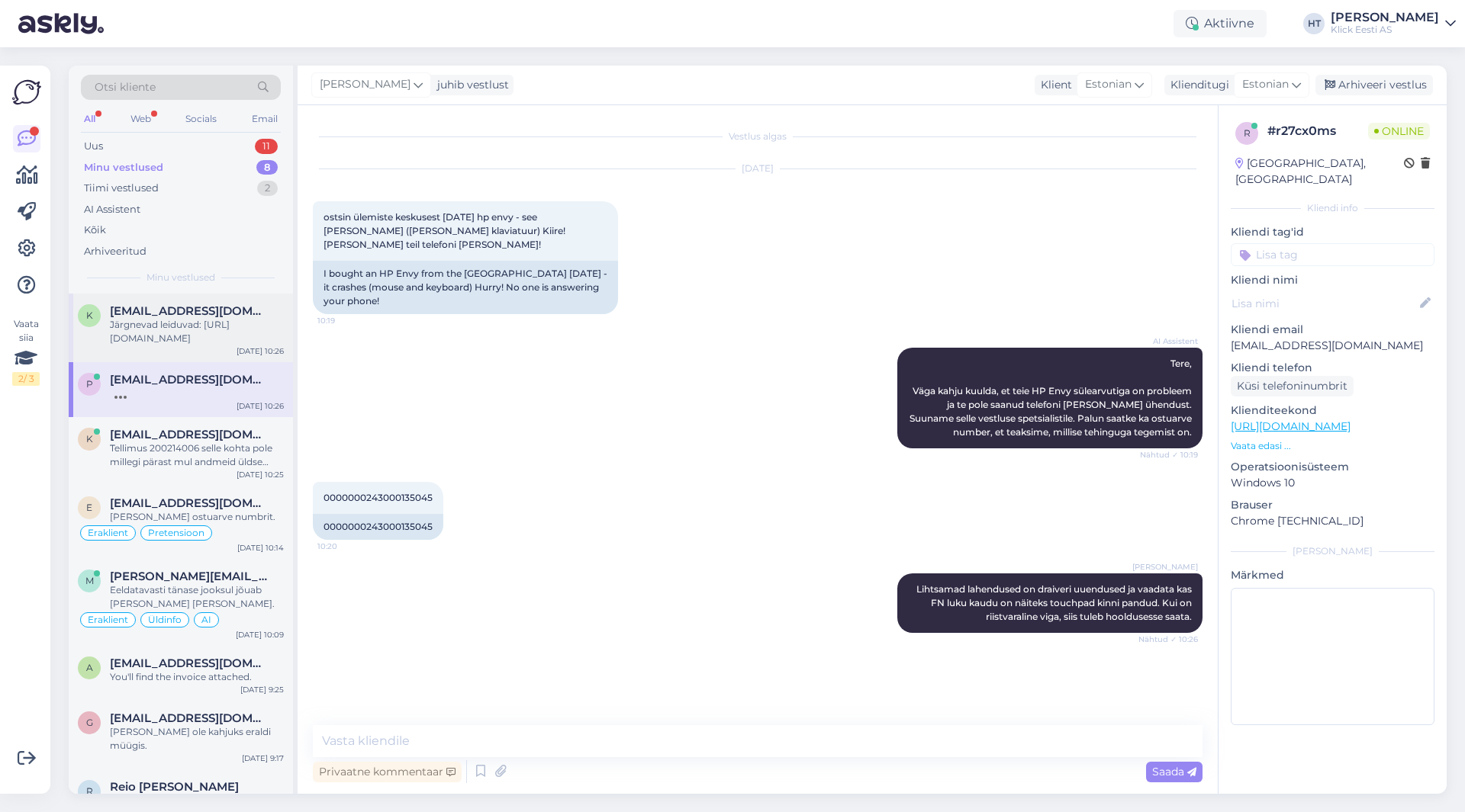
click at [187, 351] on div "k [EMAIL_ADDRESS][DOMAIN_NAME] Järgnevad leiduvad: [URL][DOMAIN_NAME] [DATE] 10…" at bounding box center [181, 328] width 224 height 69
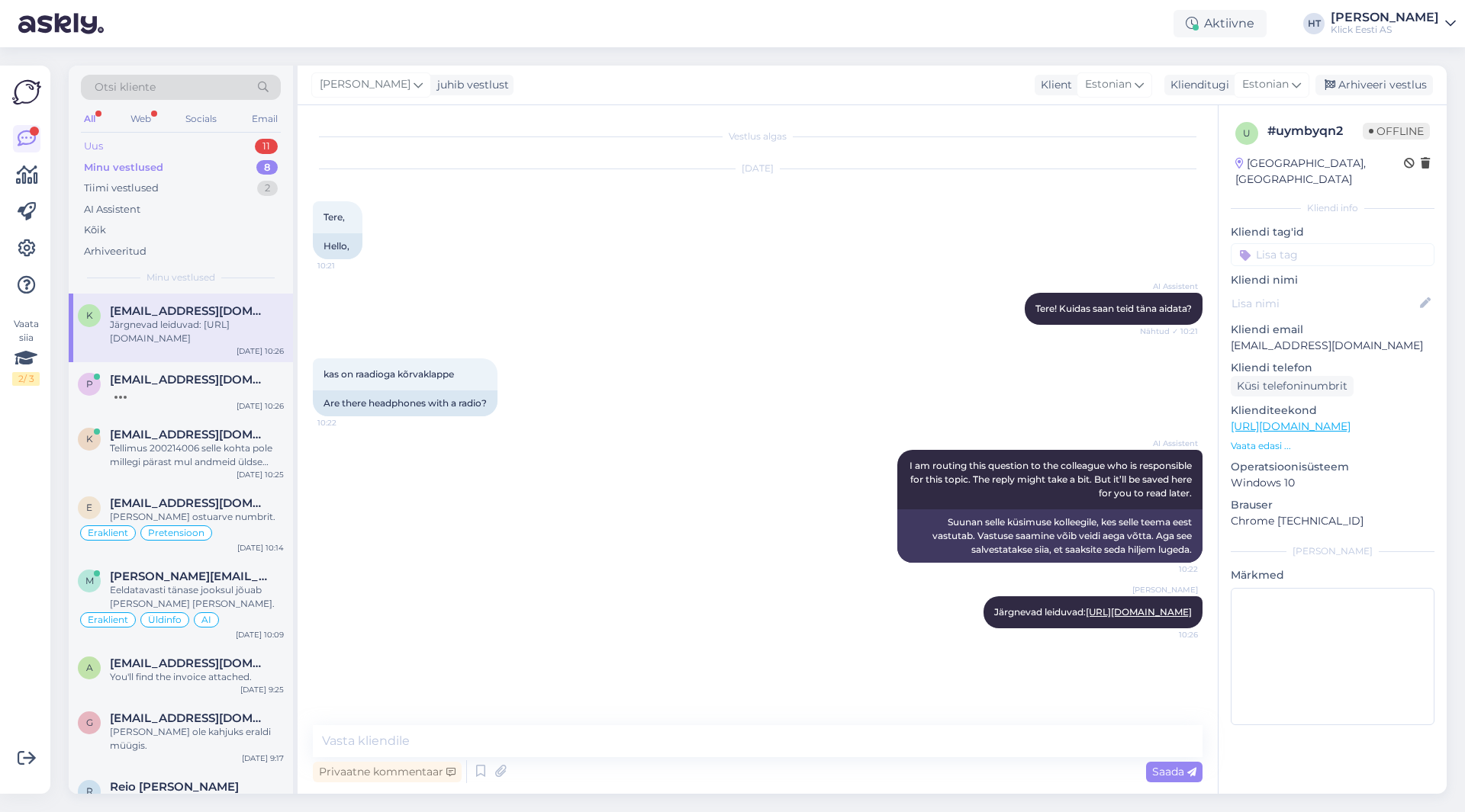
click at [240, 143] on div "Uus 11" at bounding box center [181, 146] width 200 height 22
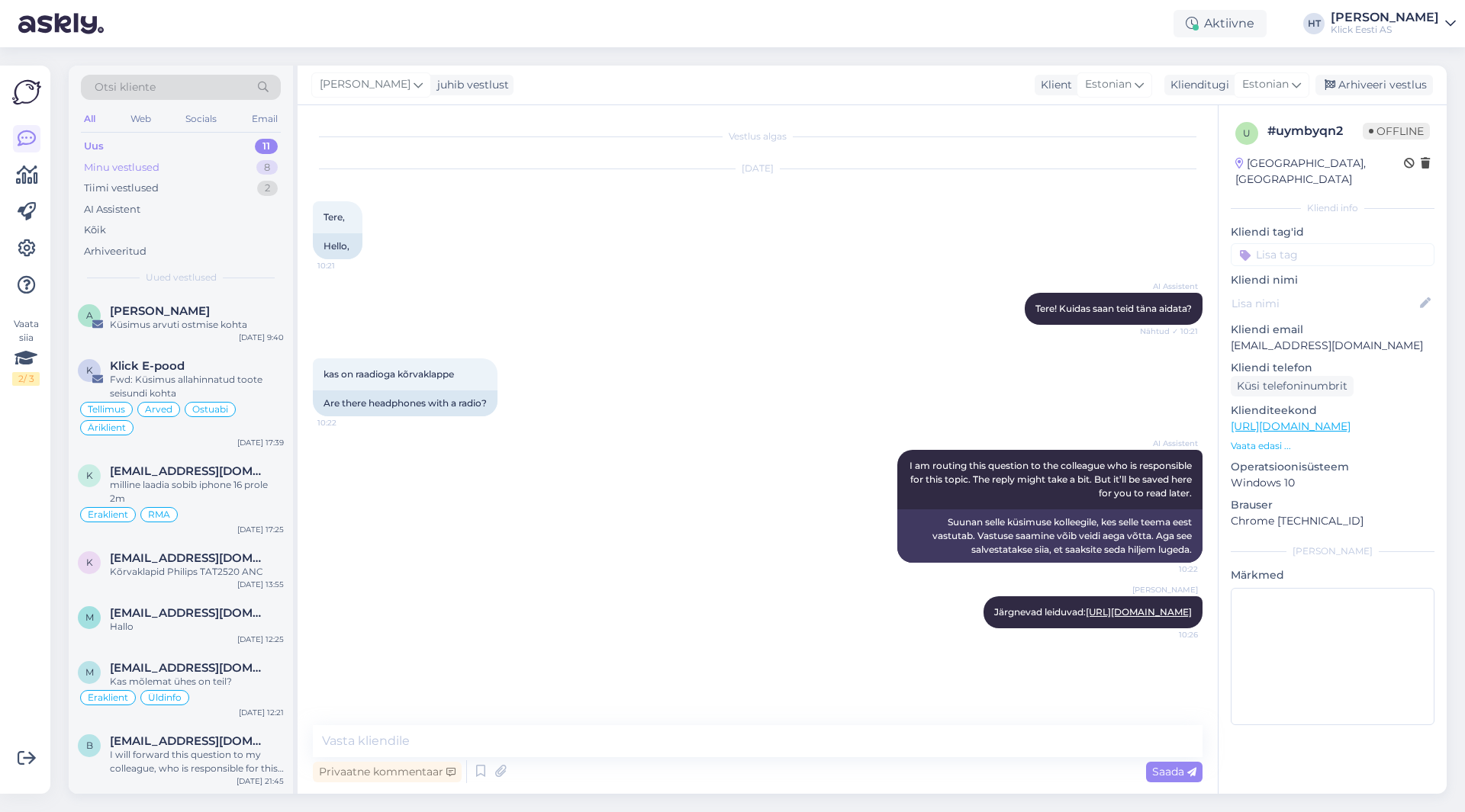
click at [235, 171] on div "Minu vestlused 8" at bounding box center [181, 168] width 200 height 22
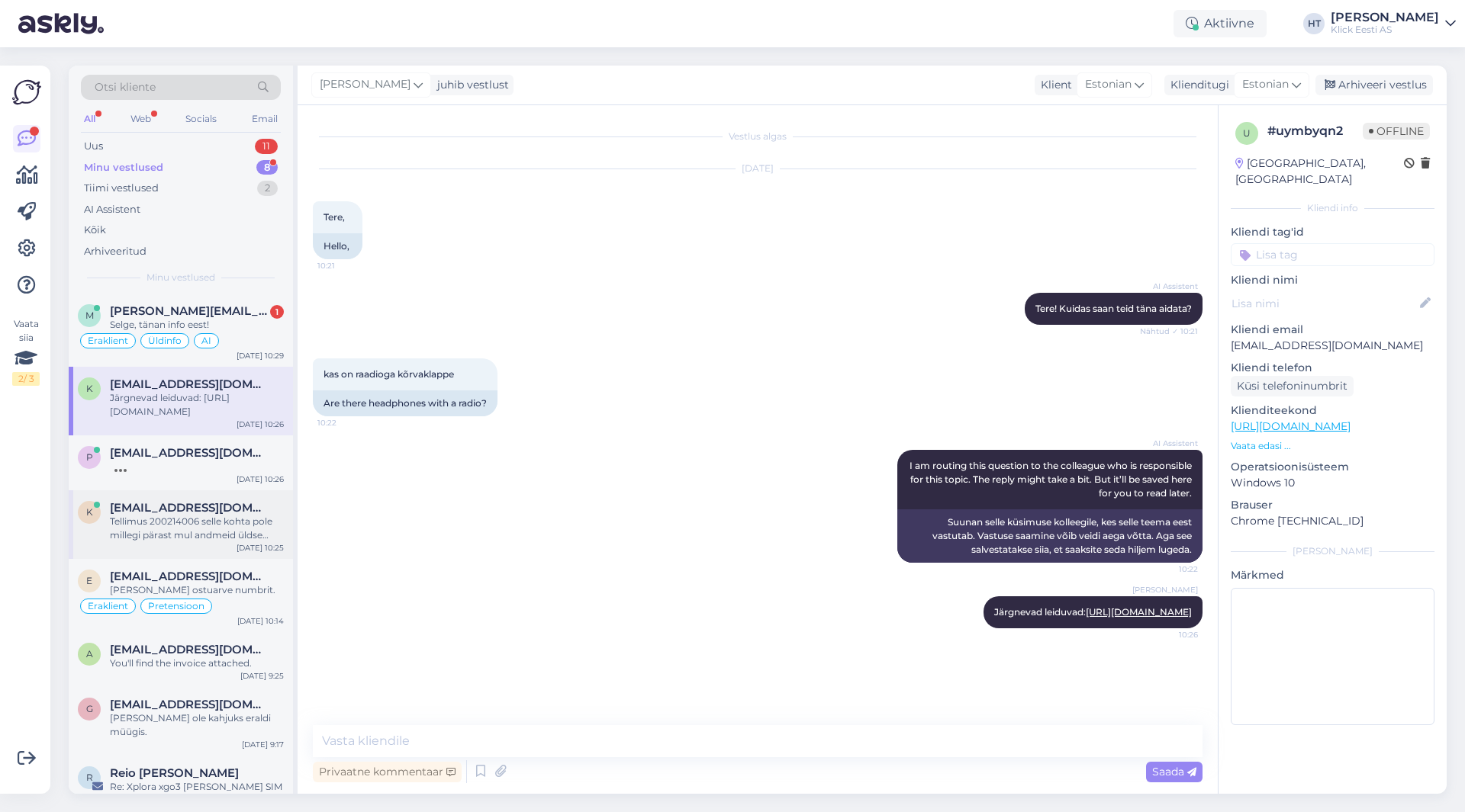
click at [201, 525] on div "Tellimus 200214006 selle kohta pole millegi pärast mul andmeid üldse inbankis?" at bounding box center [196, 529] width 174 height 27
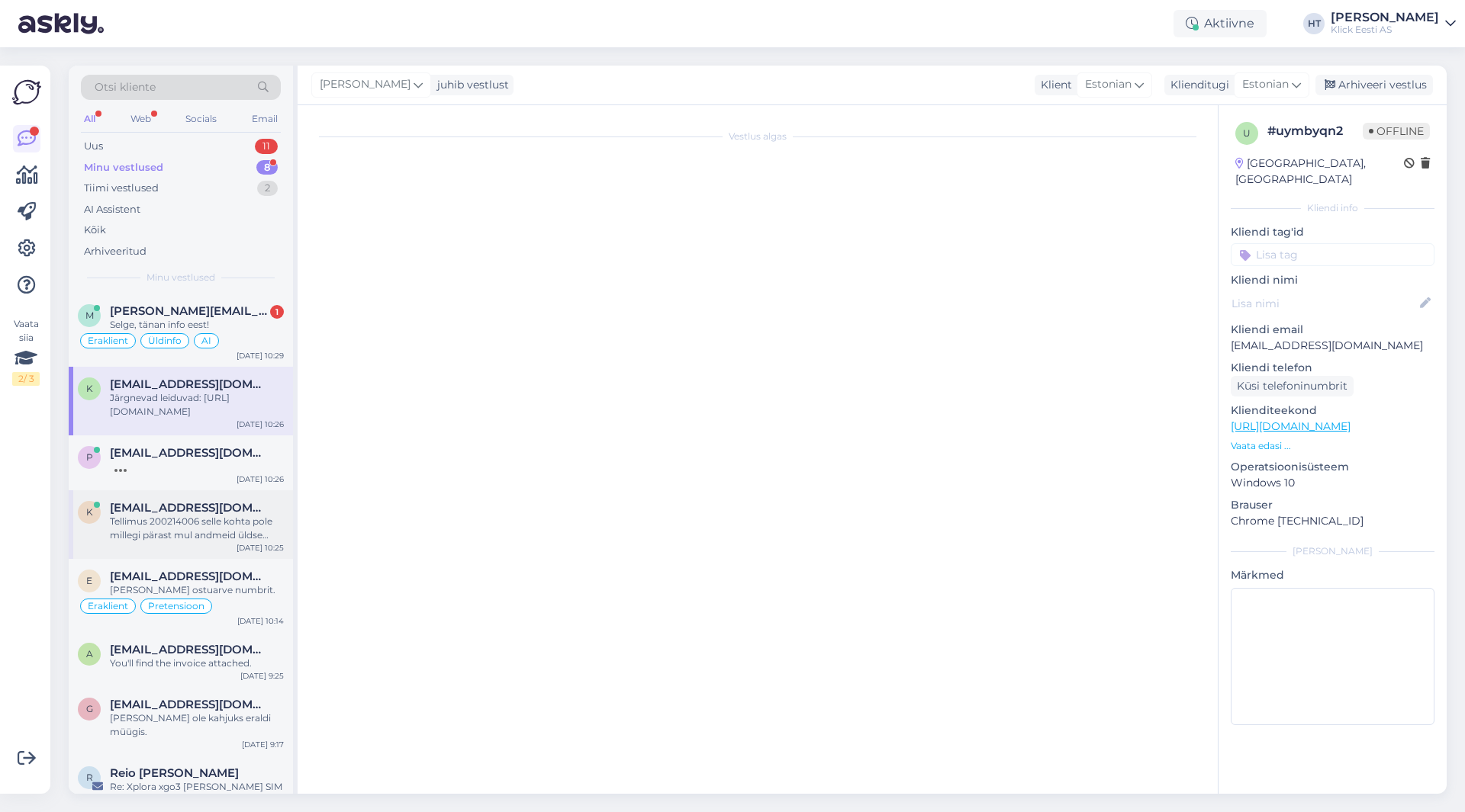
scroll to position [354, 0]
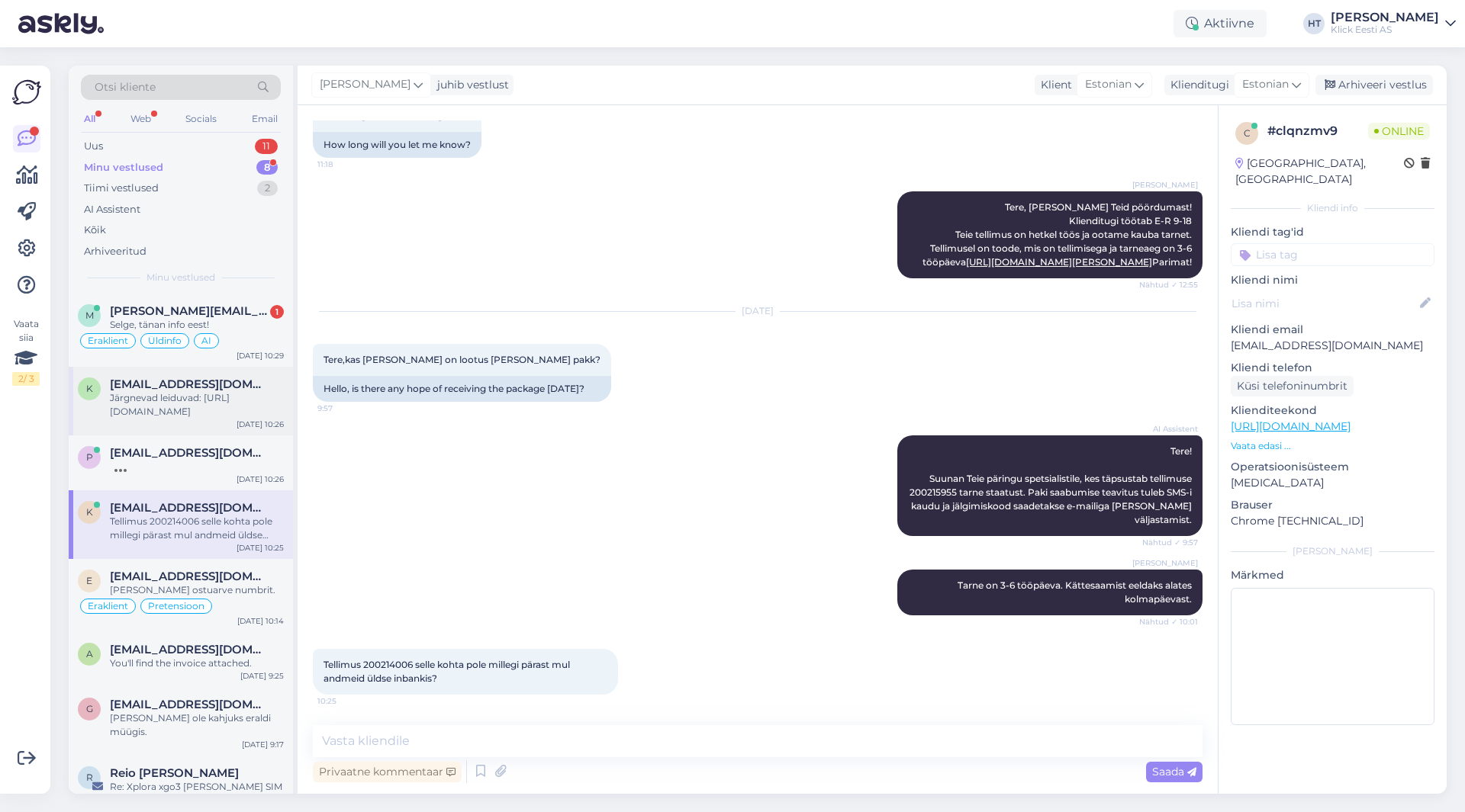
click at [193, 391] on div "Järgnevad leiduvad: [URL][DOMAIN_NAME]" at bounding box center [196, 405] width 174 height 27
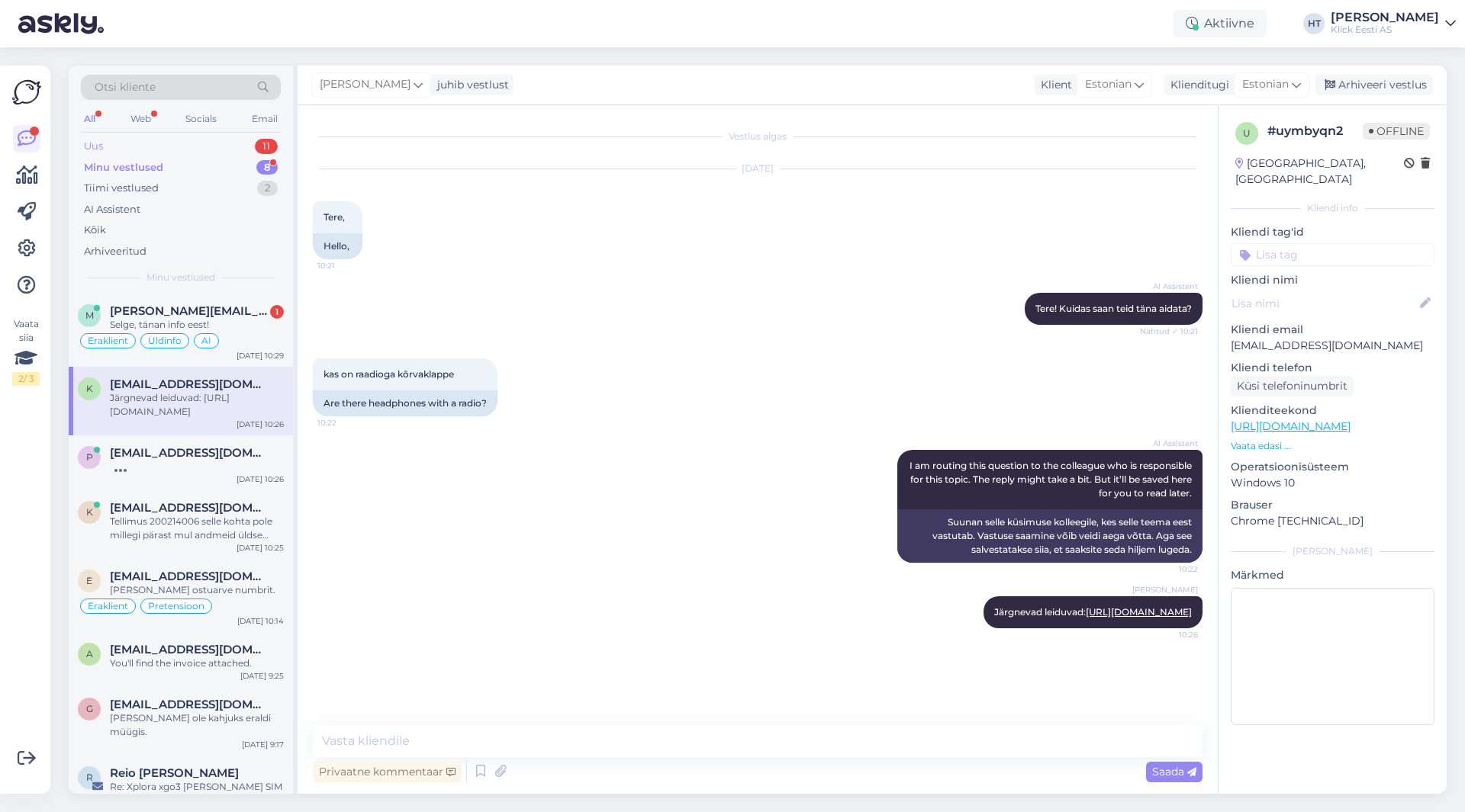
click at [213, 146] on div "Uus 11" at bounding box center [181, 146] width 200 height 22
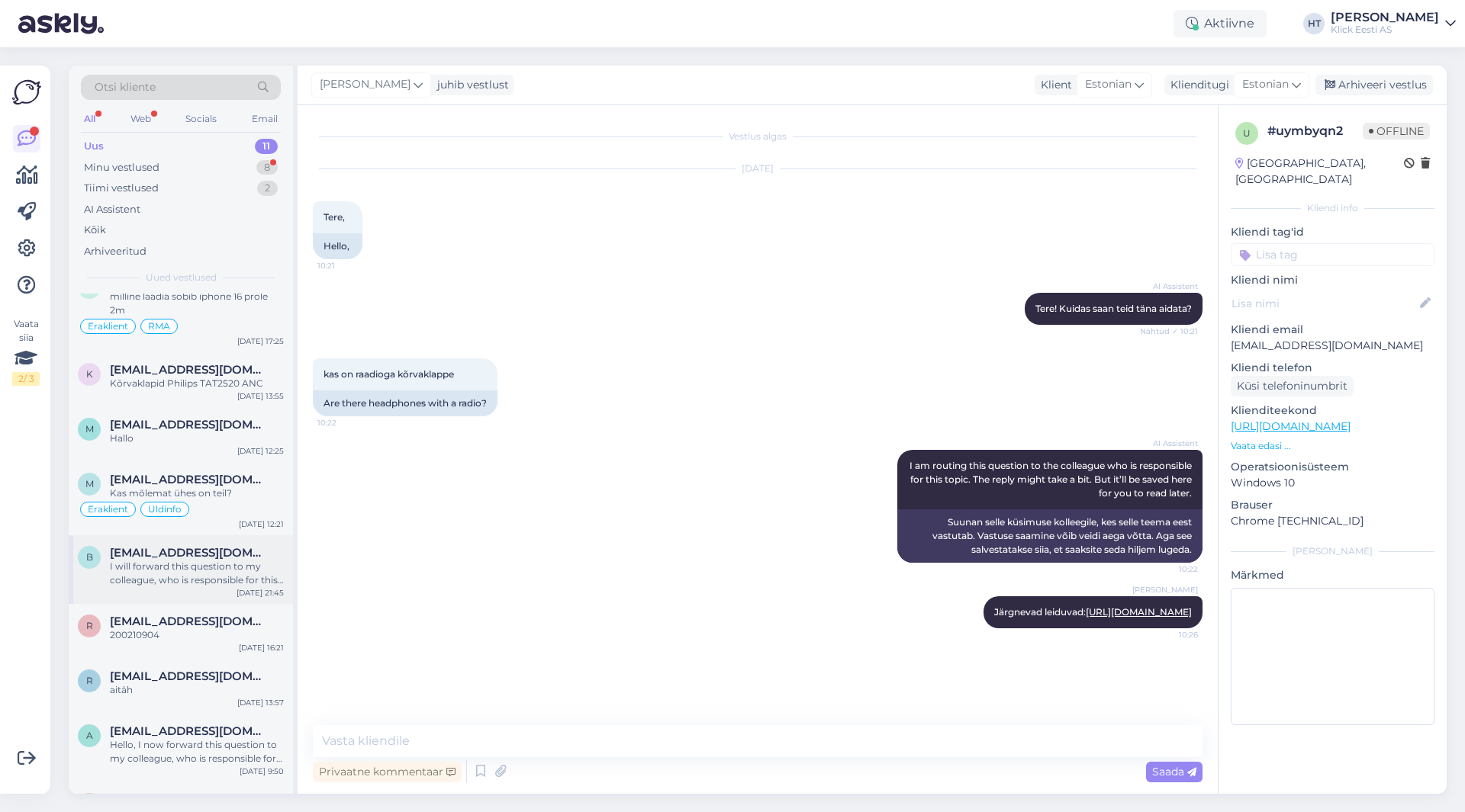
scroll to position [245, 0]
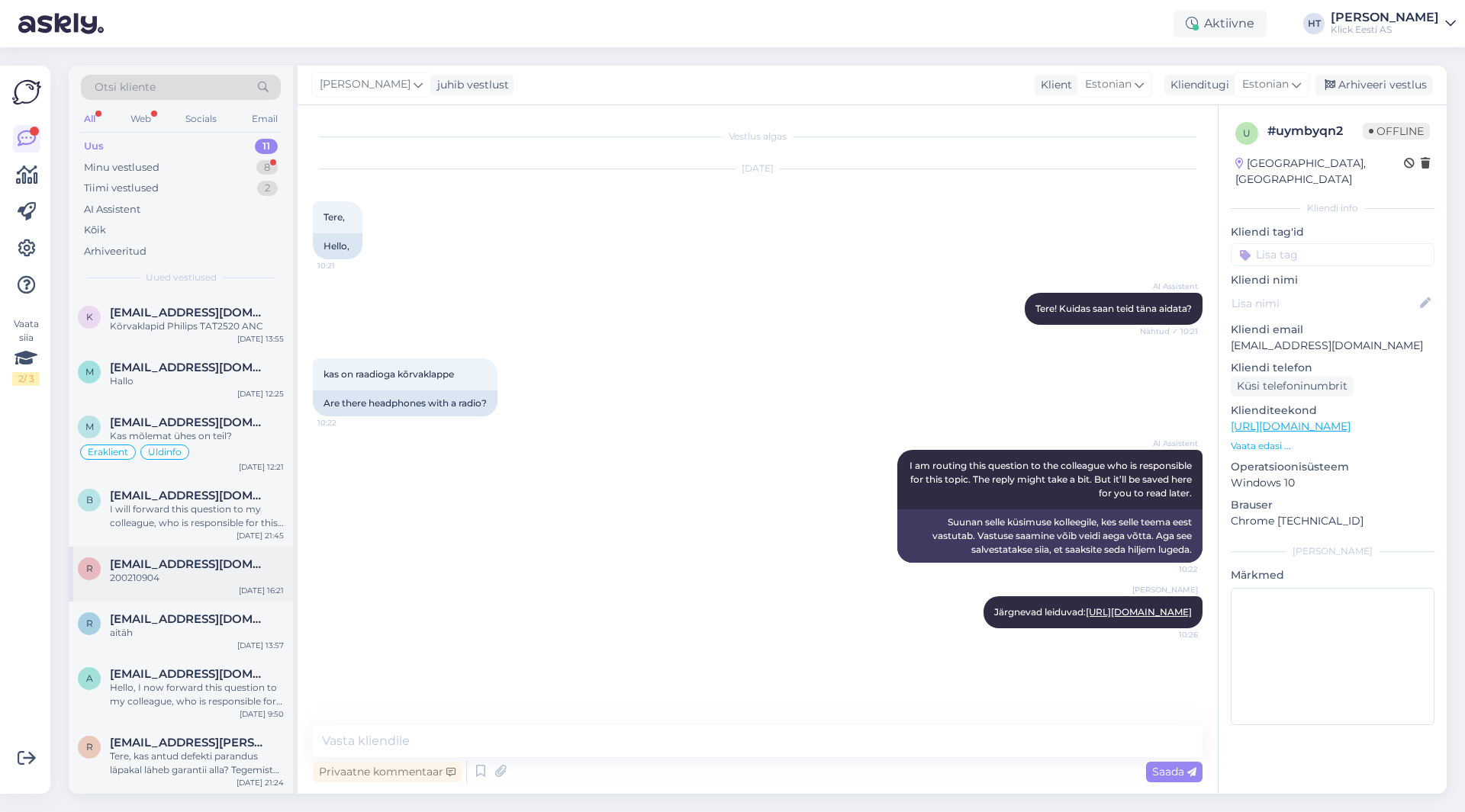
click at [194, 559] on span "[EMAIL_ADDRESS][DOMAIN_NAME]" at bounding box center [189, 564] width 159 height 14
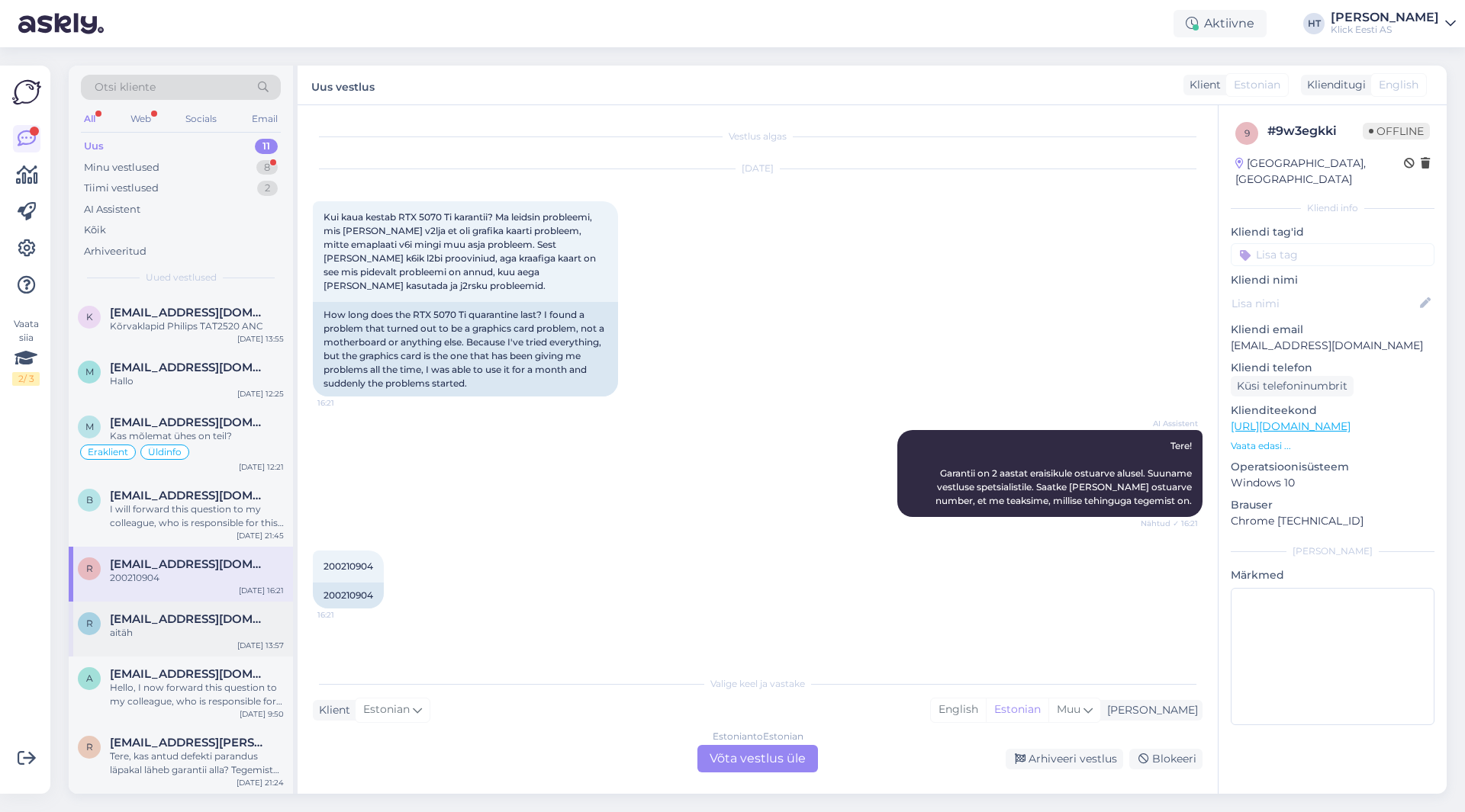
click at [226, 631] on div "aitäh" at bounding box center [196, 632] width 174 height 14
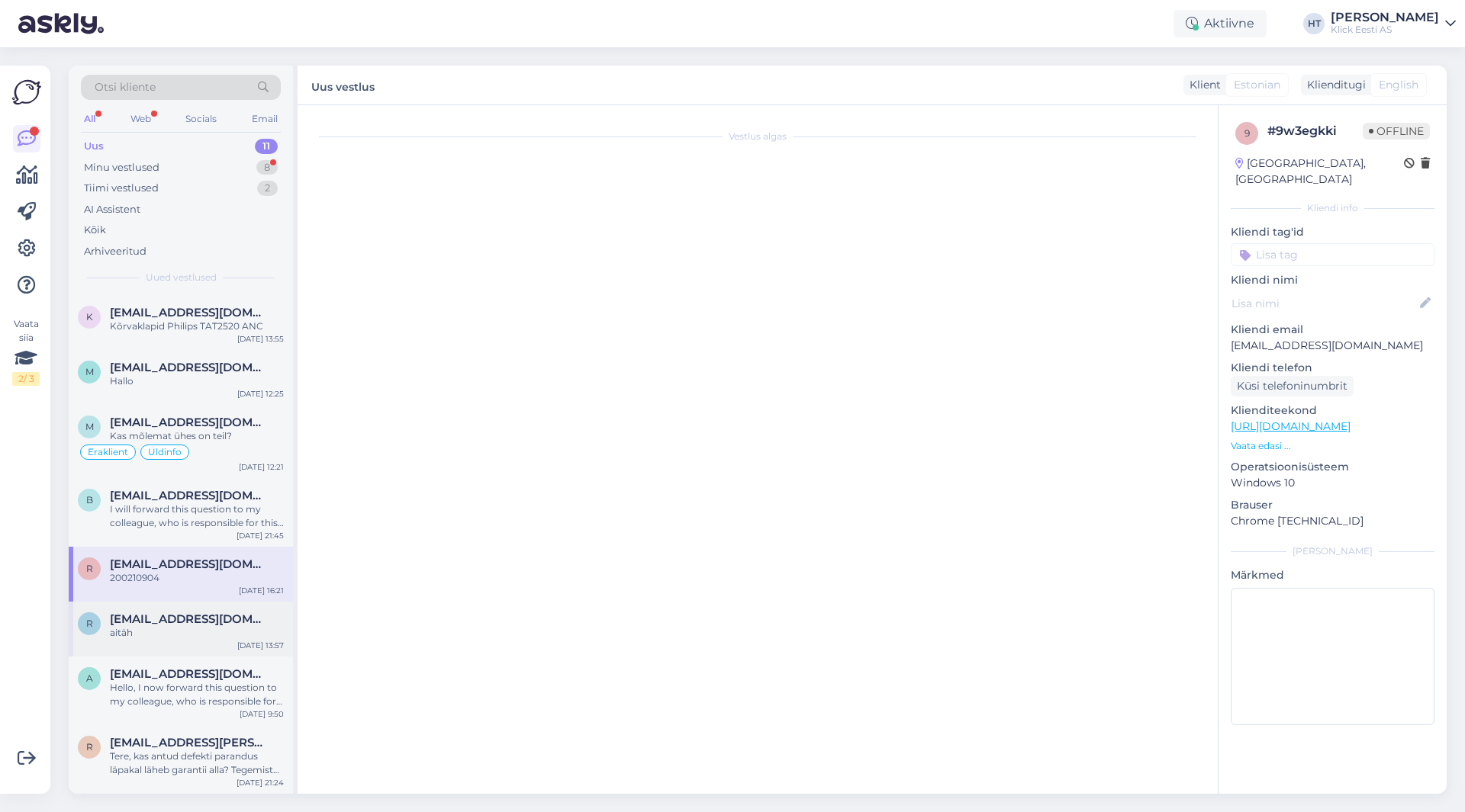
scroll to position [559, 0]
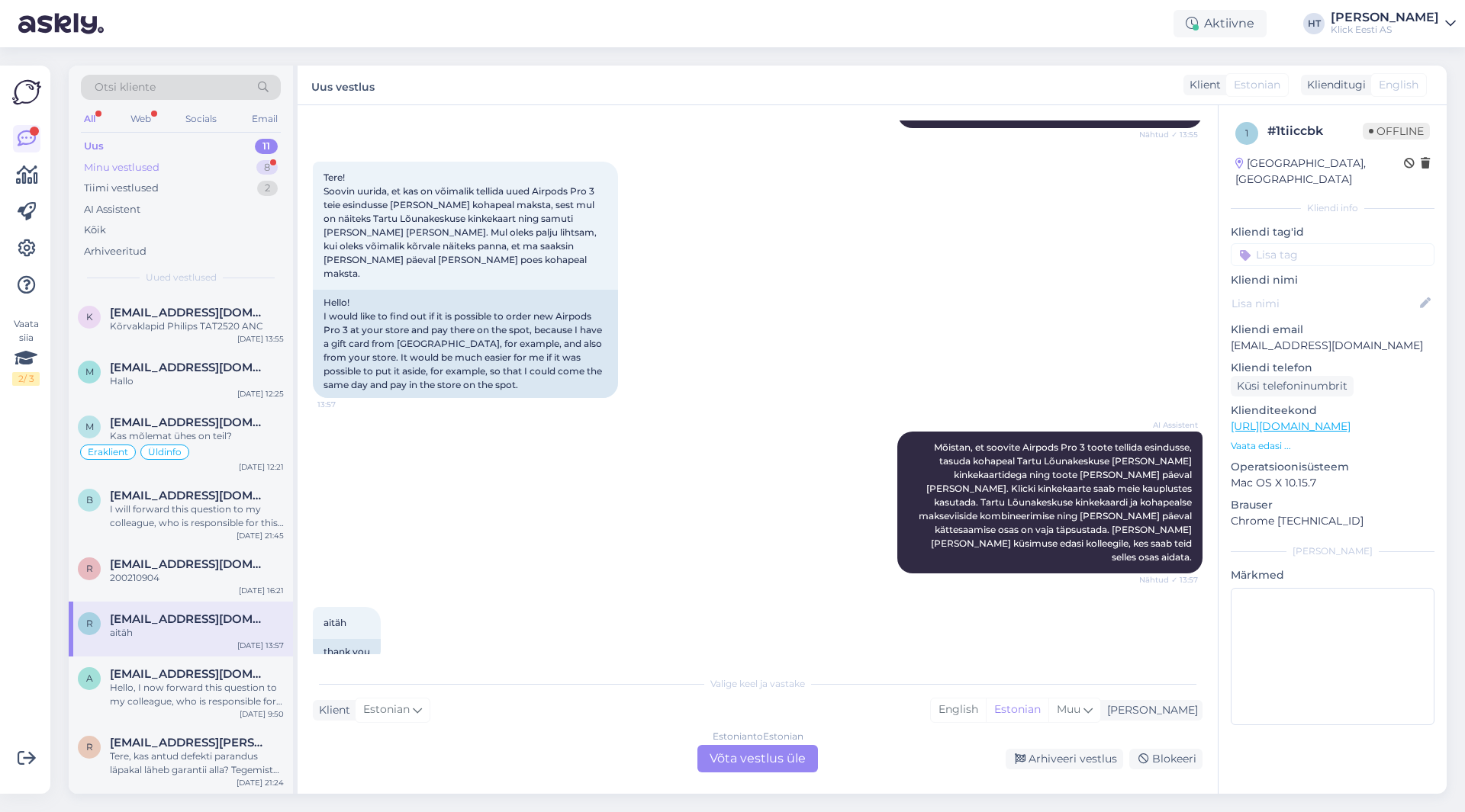
click at [248, 169] on div "Minu vestlused 8" at bounding box center [181, 168] width 200 height 22
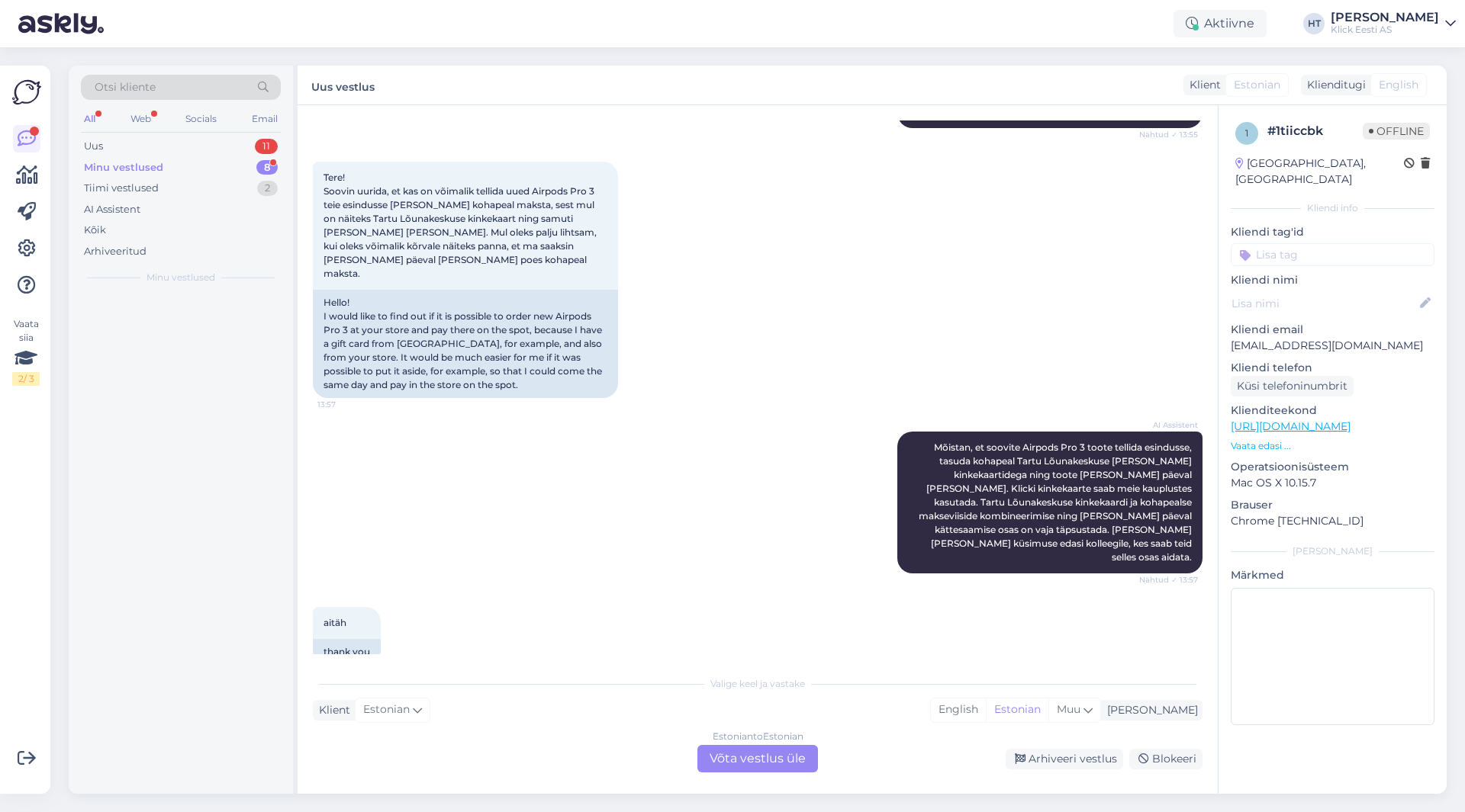
scroll to position [0, 0]
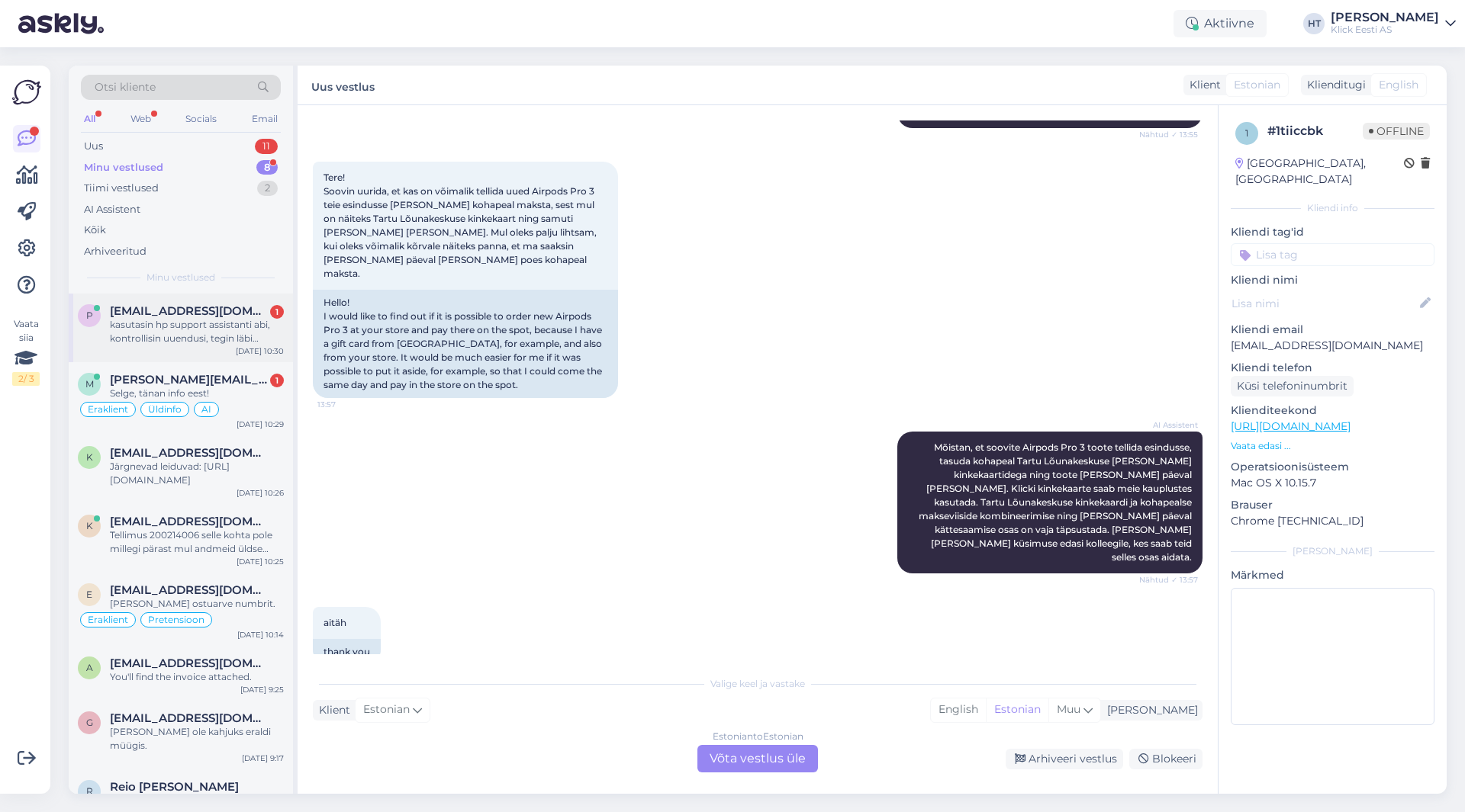
click at [239, 307] on div "[EMAIL_ADDRESS][DOMAIN_NAME] 1" at bounding box center [196, 311] width 174 height 14
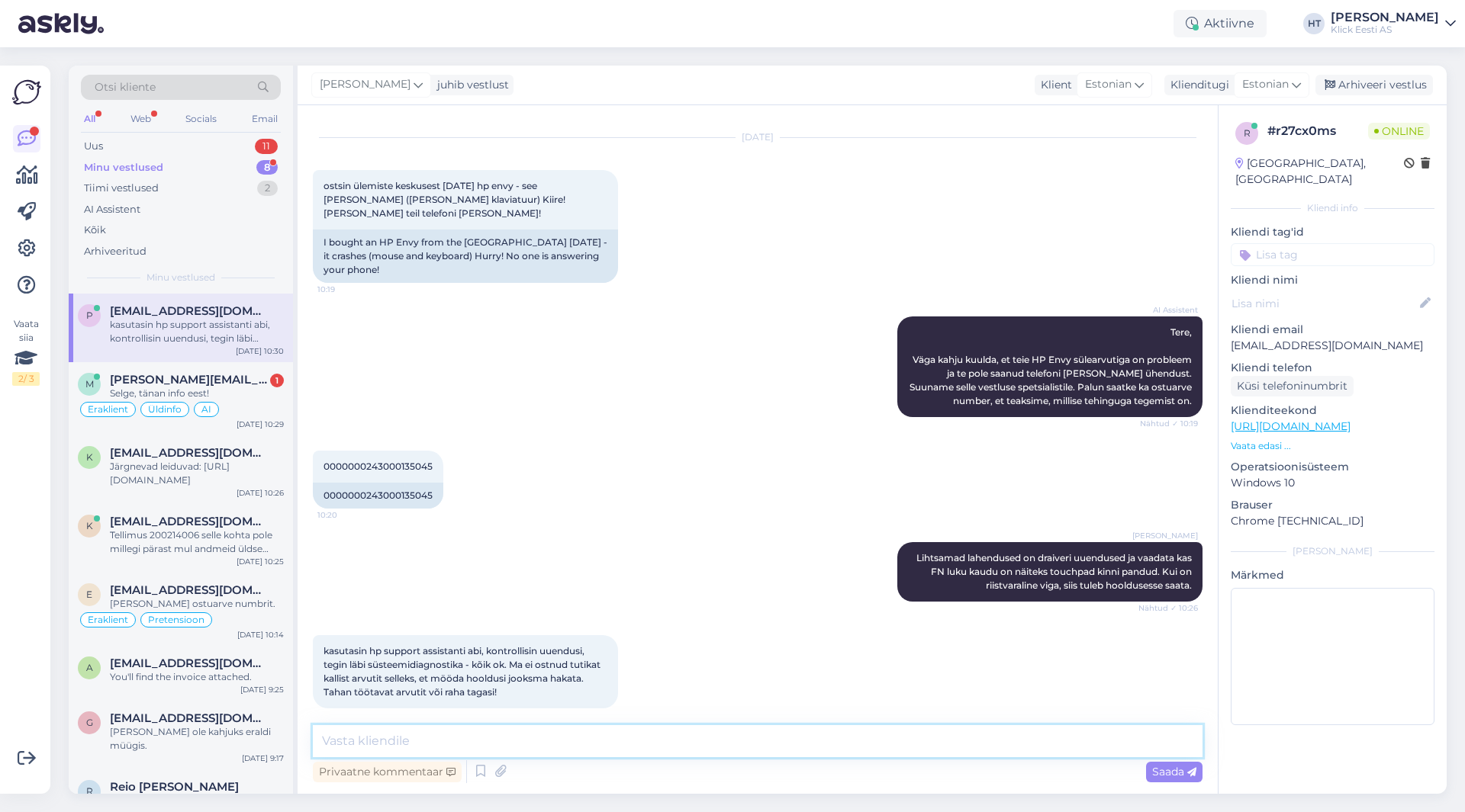
click at [669, 738] on textarea at bounding box center [757, 741] width 890 height 32
paste textarea "Kui toode on ostetud tavapoest või e-poest äriettevõttele siis 14-päevane kauba…"
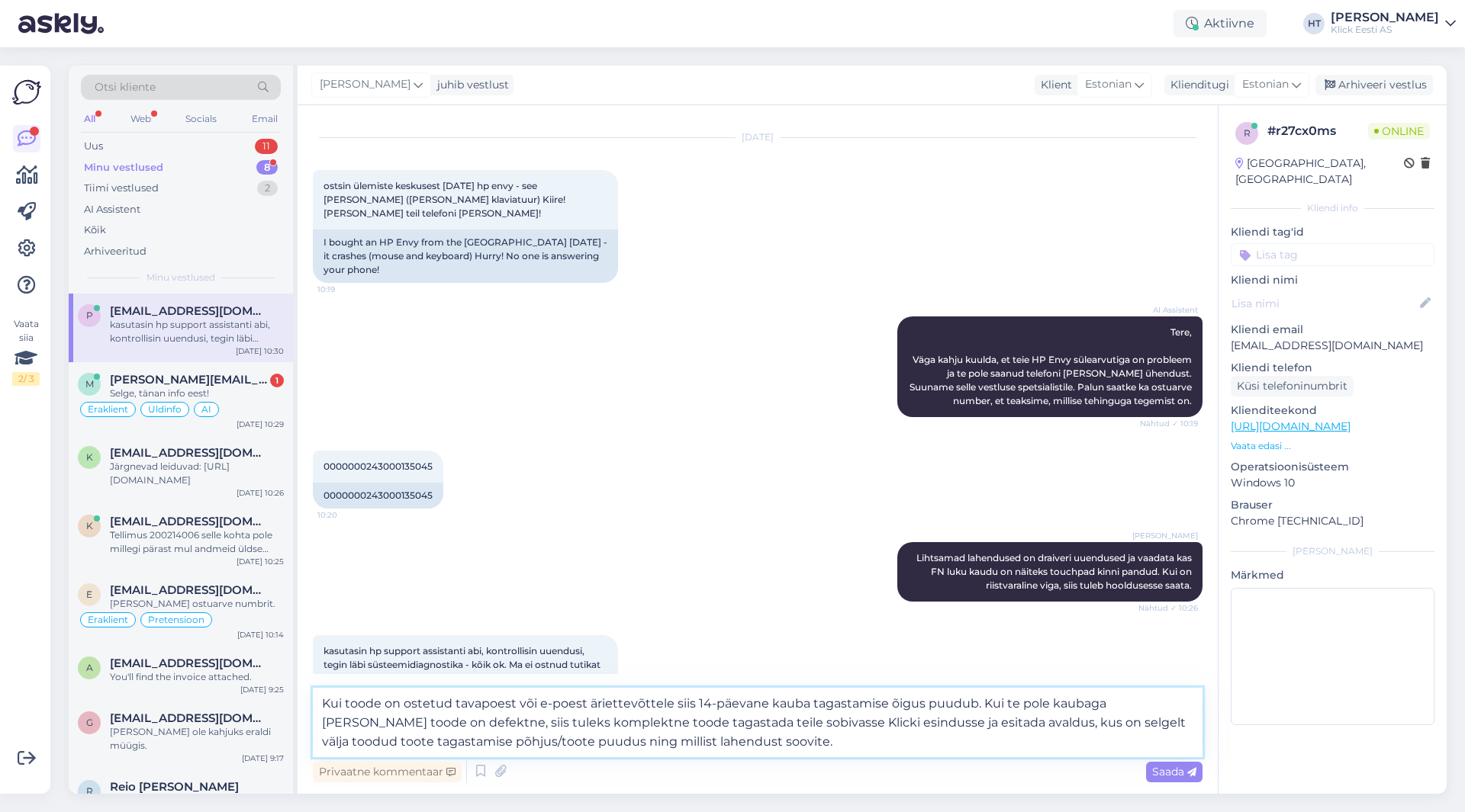
type textarea "Kui toode on ostetud tavapoest või e-poest äriettevõttele siis 14-päevane kauba…"
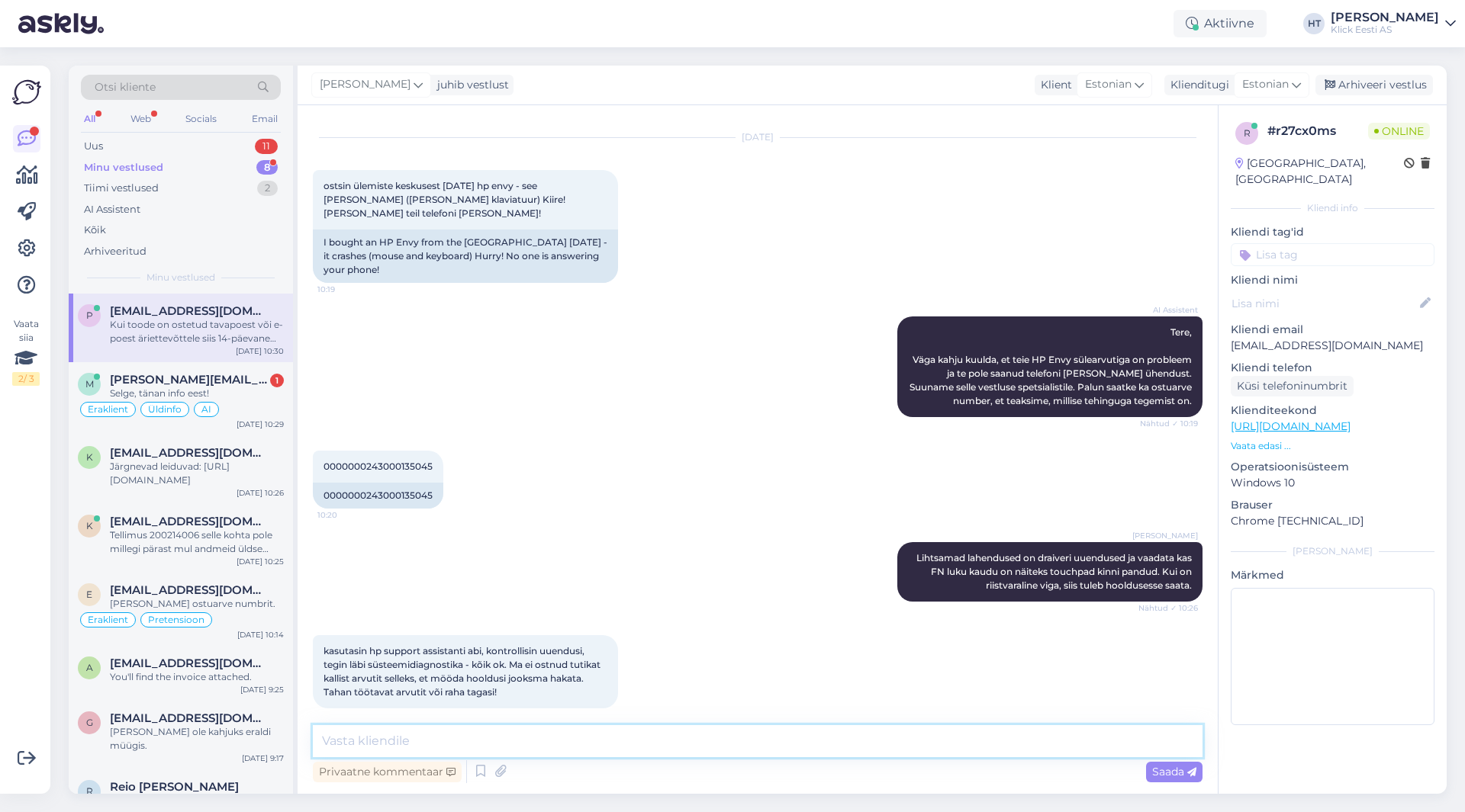
scroll to position [165, 0]
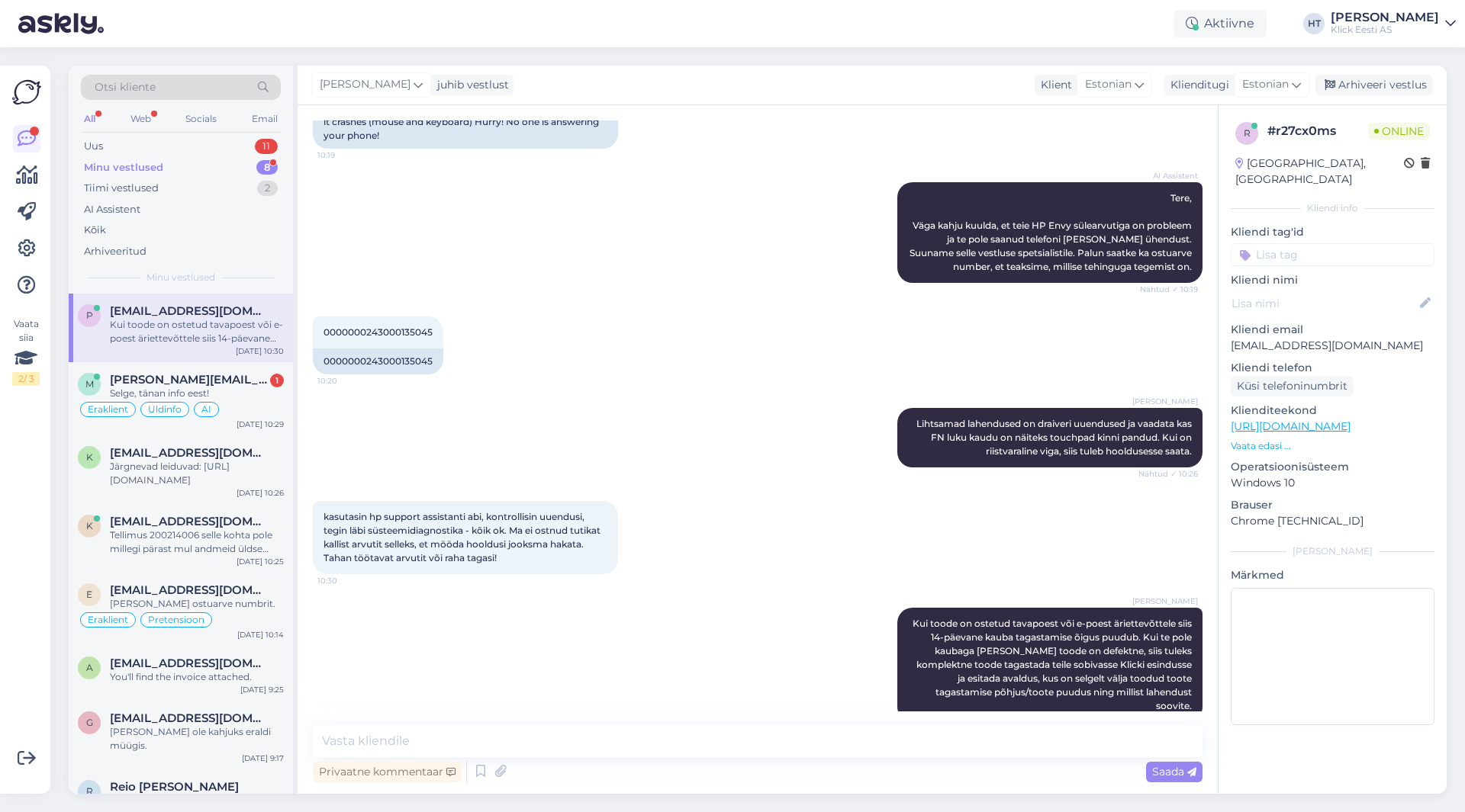
click at [1283, 338] on p "[EMAIL_ADDRESS][DOMAIN_NAME]" at bounding box center [1333, 346] width 204 height 16
click at [1284, 338] on p "[EMAIL_ADDRESS][DOMAIN_NAME]" at bounding box center [1333, 346] width 204 height 16
click at [274, 390] on div "Selge, tänan info eest!" at bounding box center [196, 393] width 174 height 14
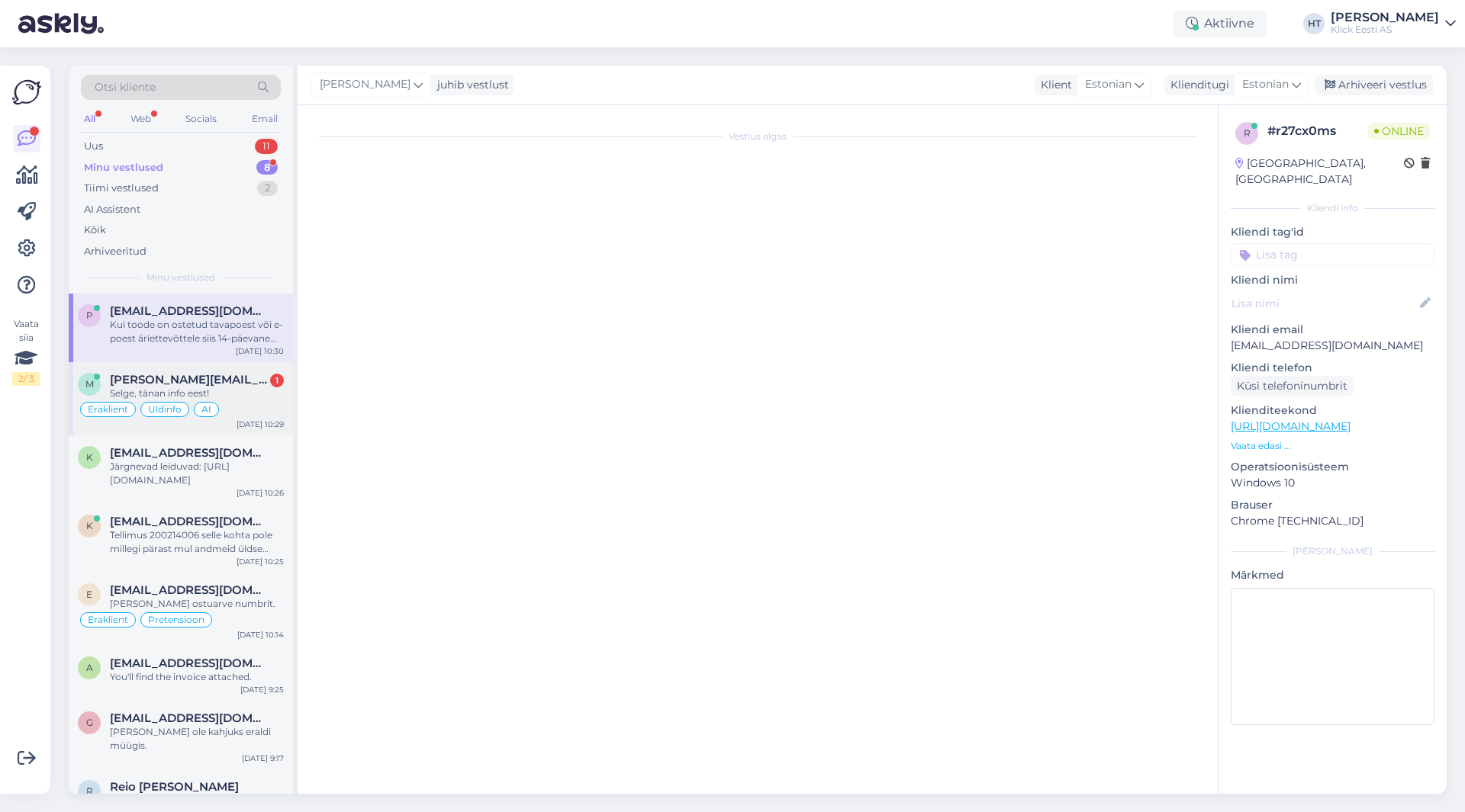
scroll to position [859, 0]
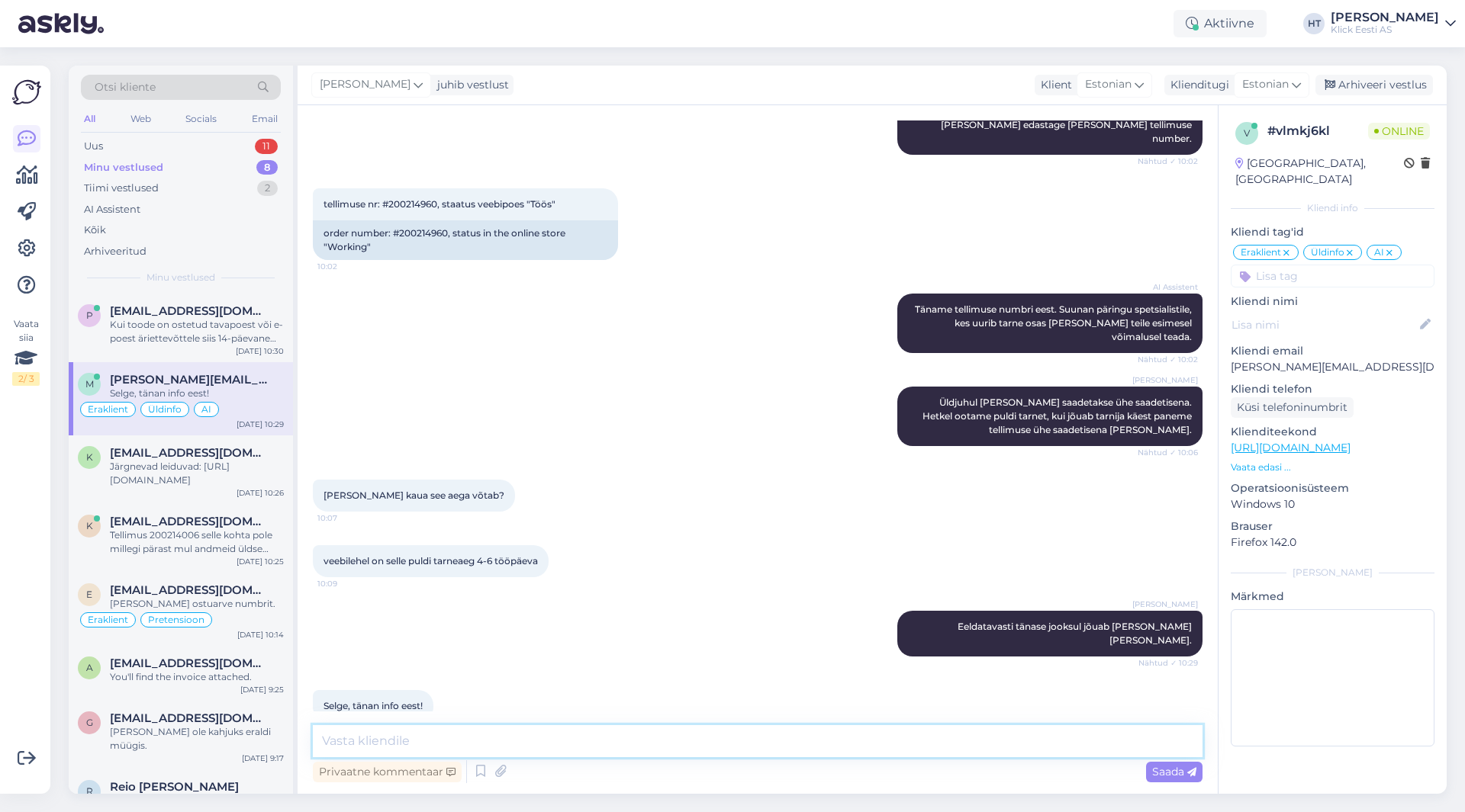
click at [593, 748] on textarea at bounding box center [757, 741] width 890 height 32
type textarea "Palun!"
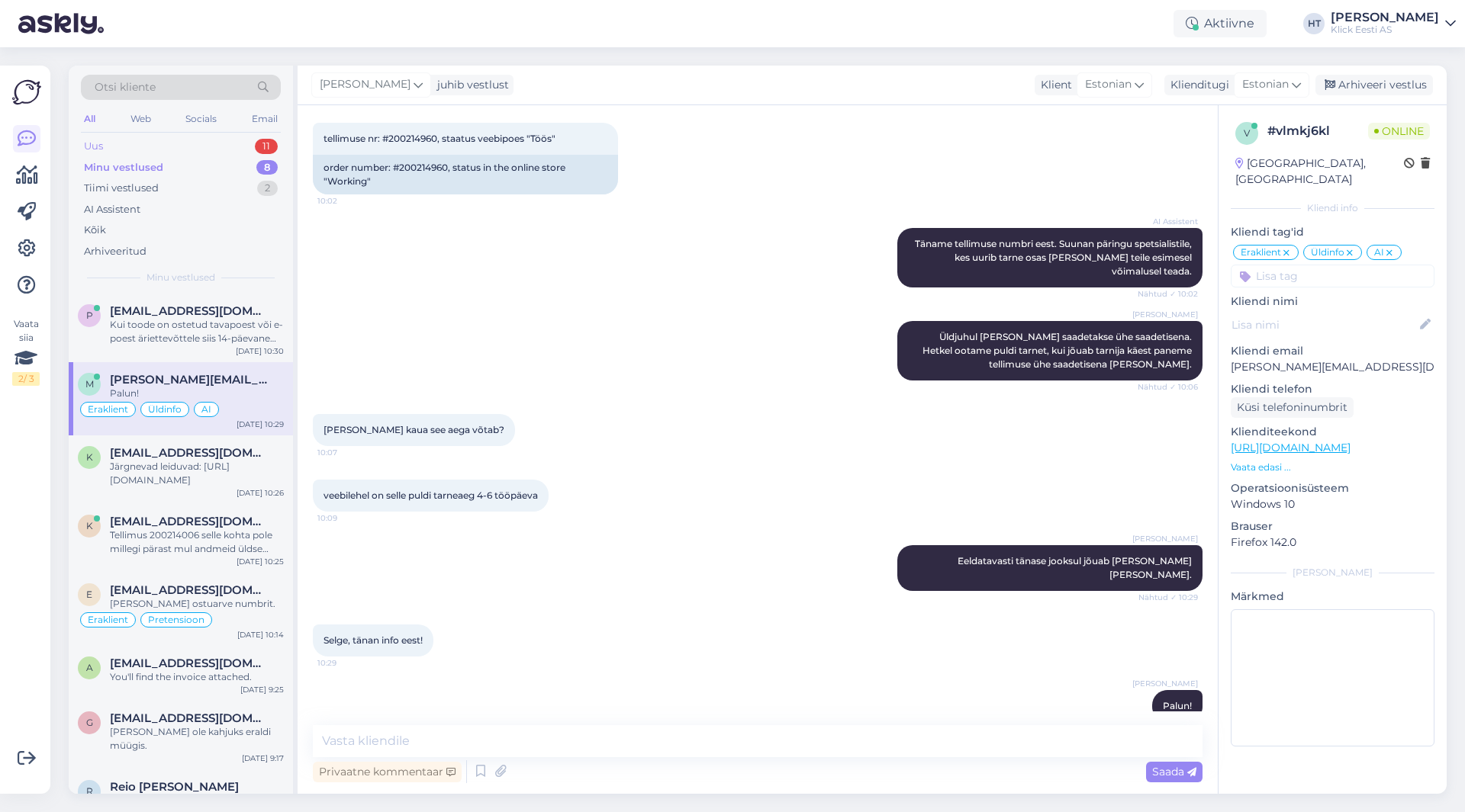
click at [263, 144] on div "11" at bounding box center [265, 146] width 23 height 15
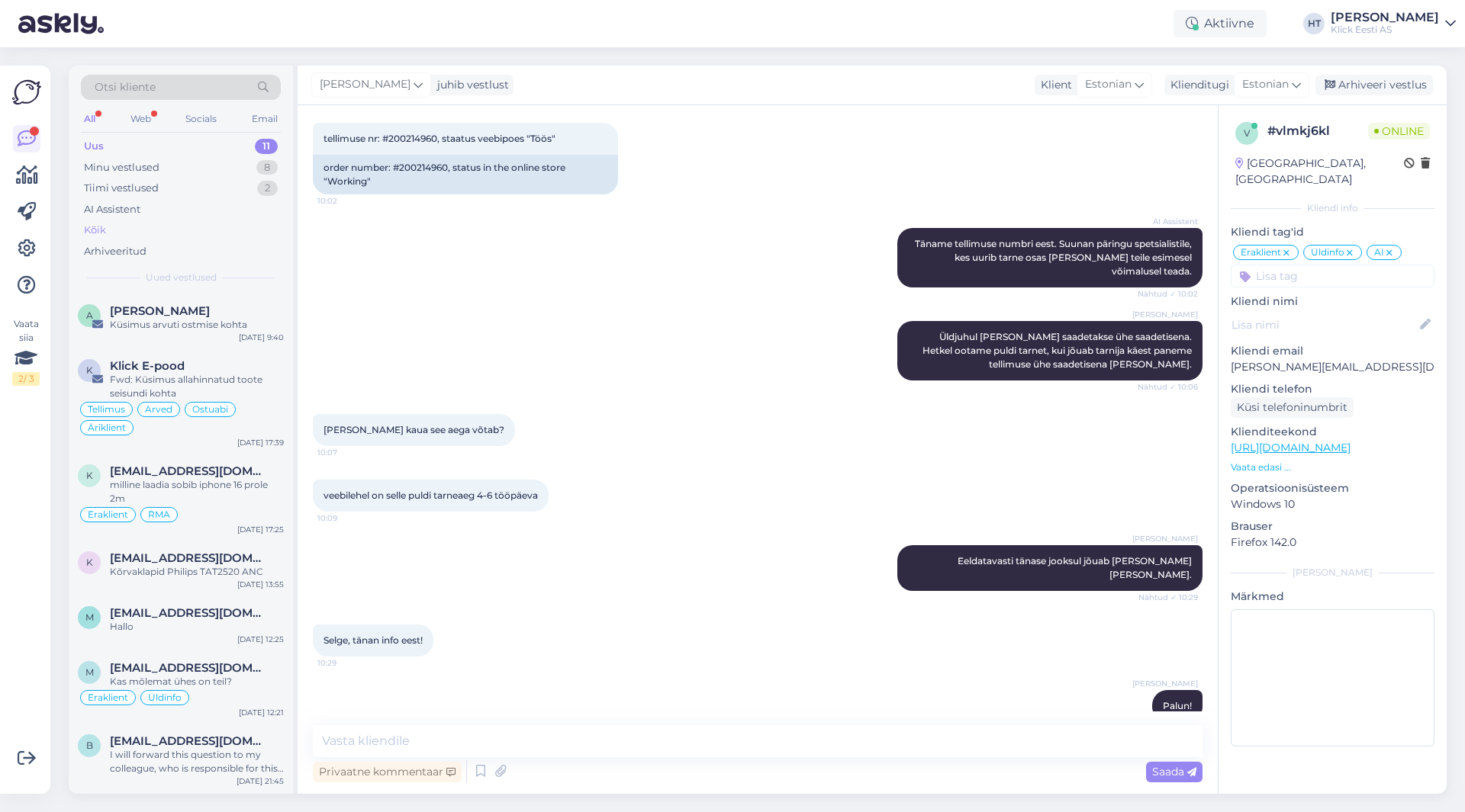
click at [165, 221] on div "Kõik" at bounding box center [181, 231] width 200 height 22
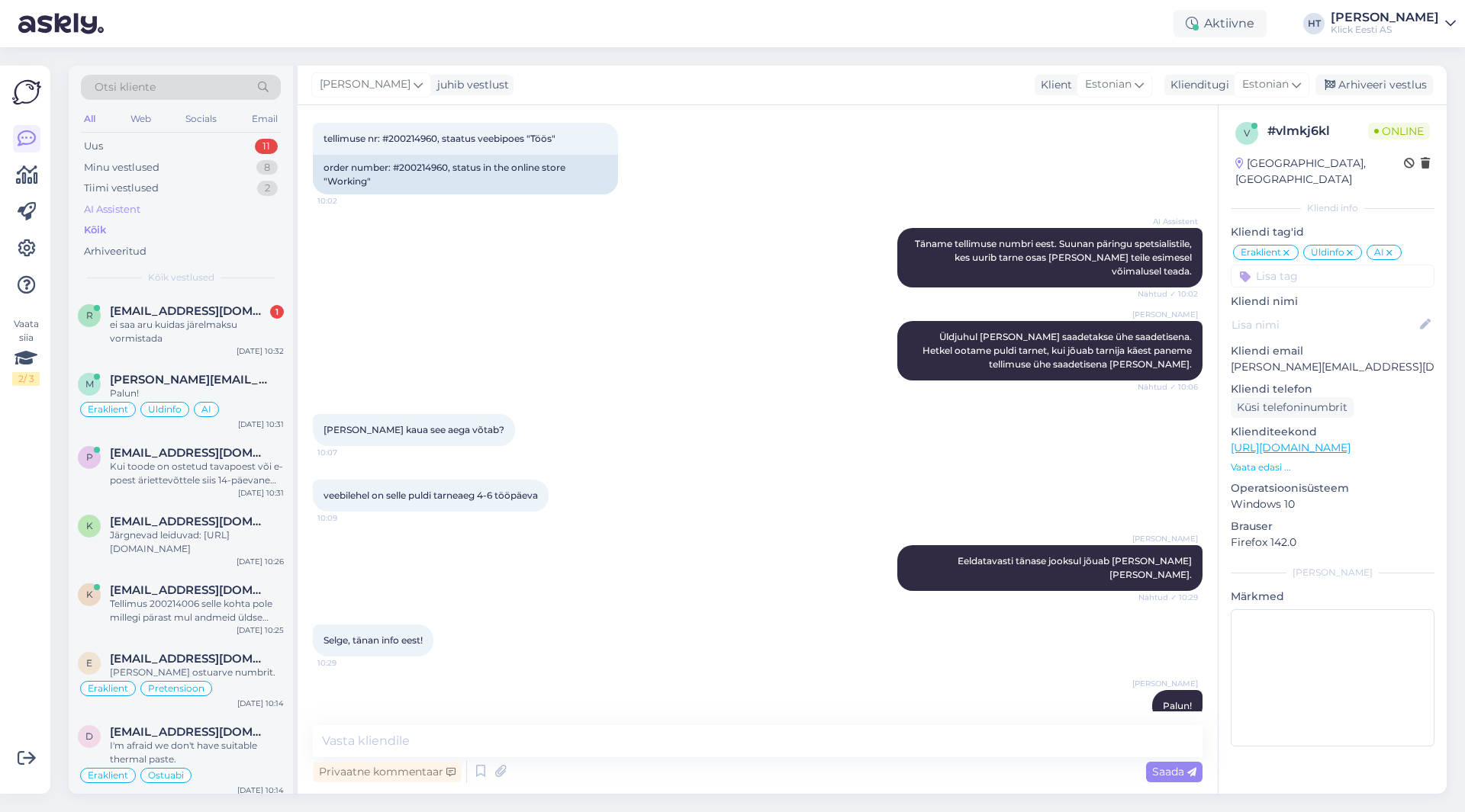
click at [165, 213] on div "AI Assistent" at bounding box center [181, 210] width 200 height 22
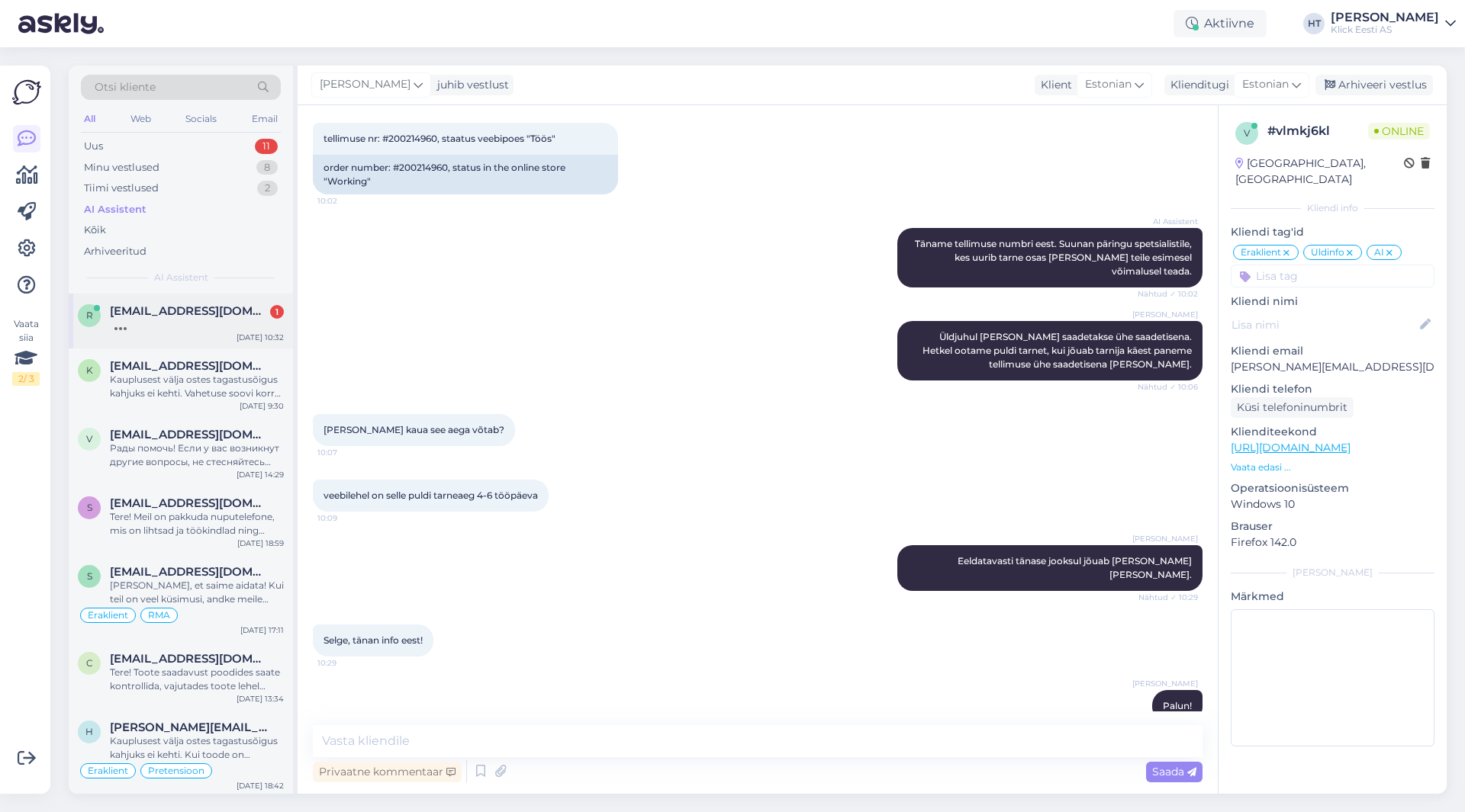
click at [204, 306] on span "[EMAIL_ADDRESS][DOMAIN_NAME]" at bounding box center [189, 311] width 159 height 14
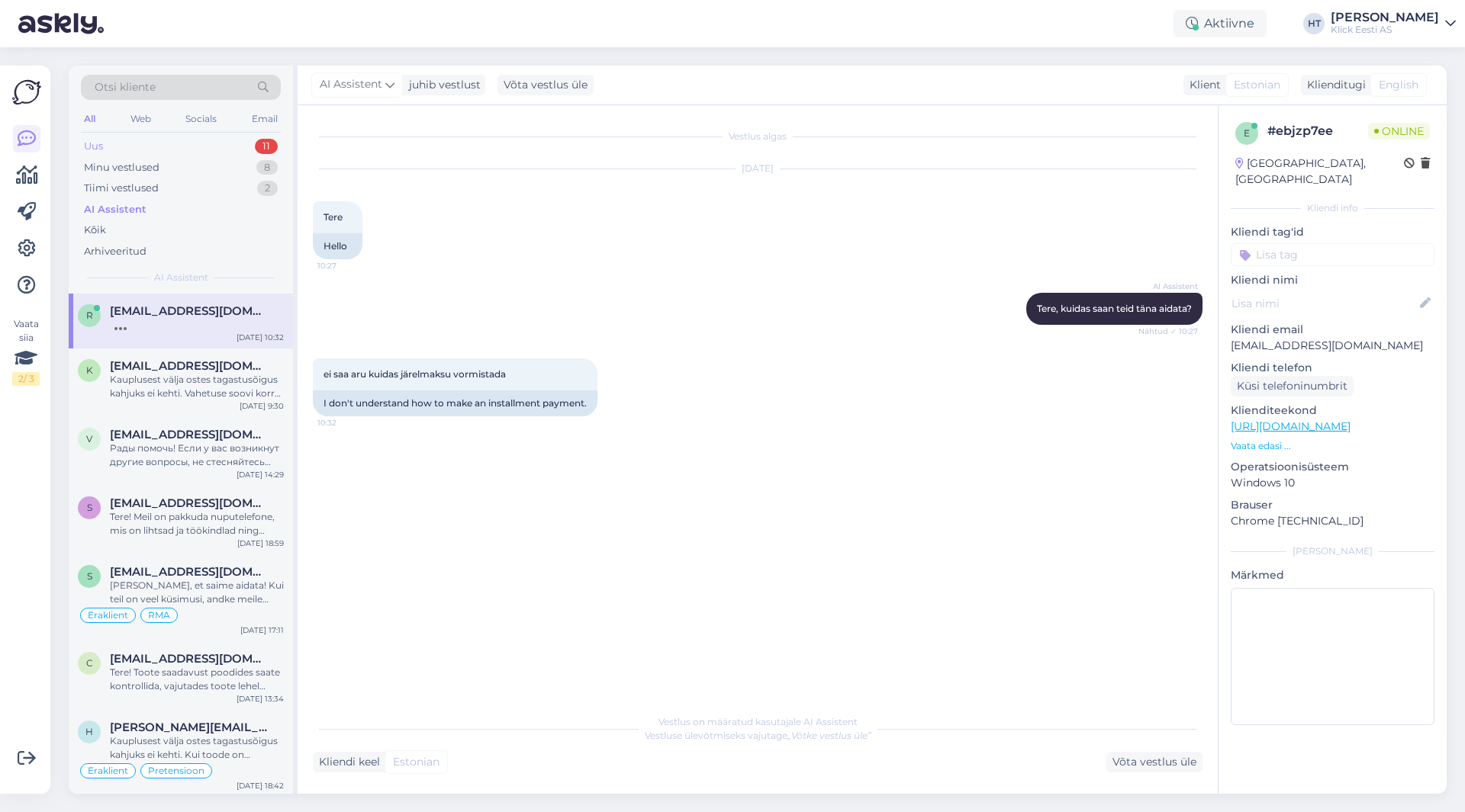
click at [232, 143] on div "Uus 11" at bounding box center [181, 146] width 200 height 22
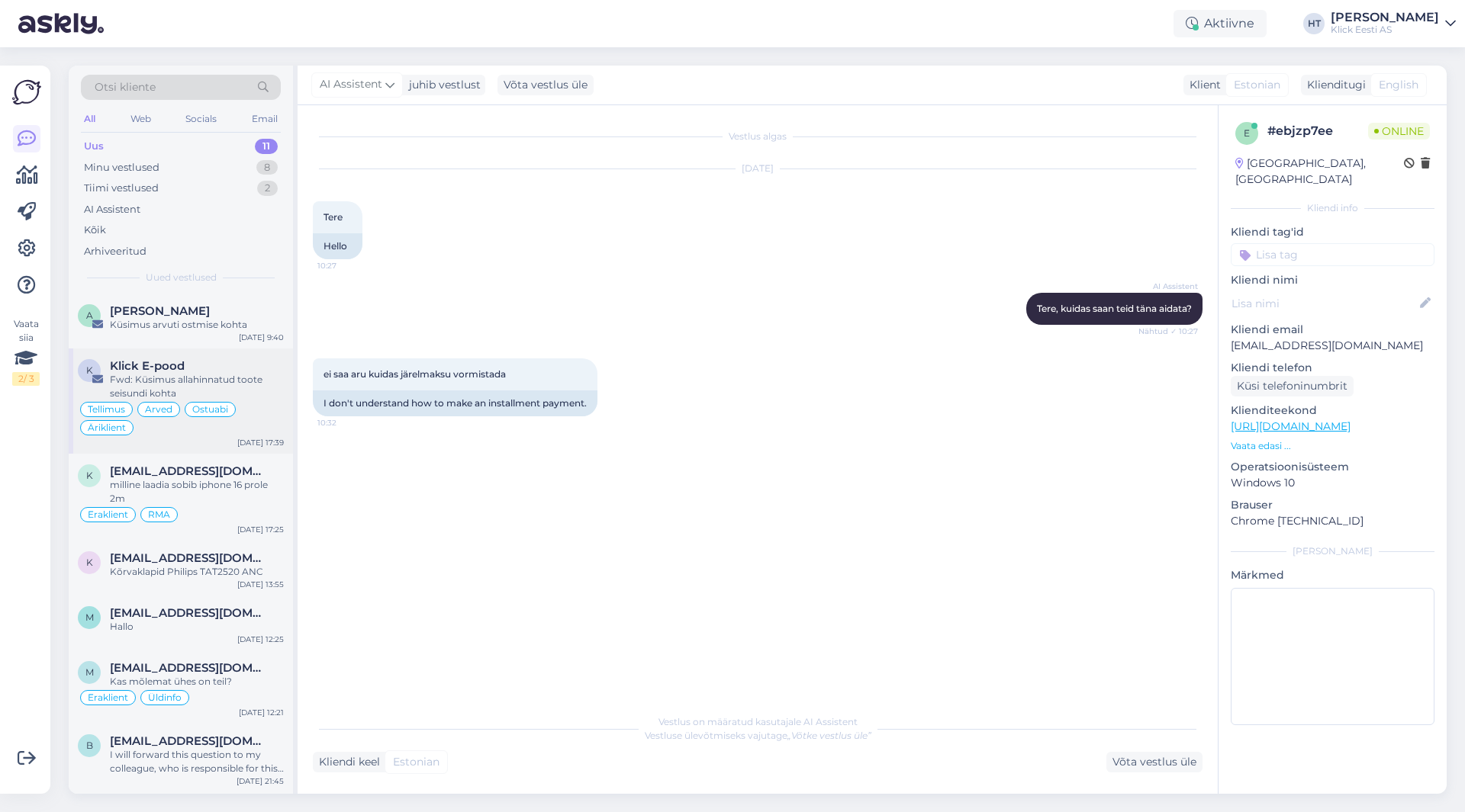
click at [214, 373] on div "Fwd: Küsimus allahinnatud toote seisundi kohta" at bounding box center [196, 387] width 174 height 27
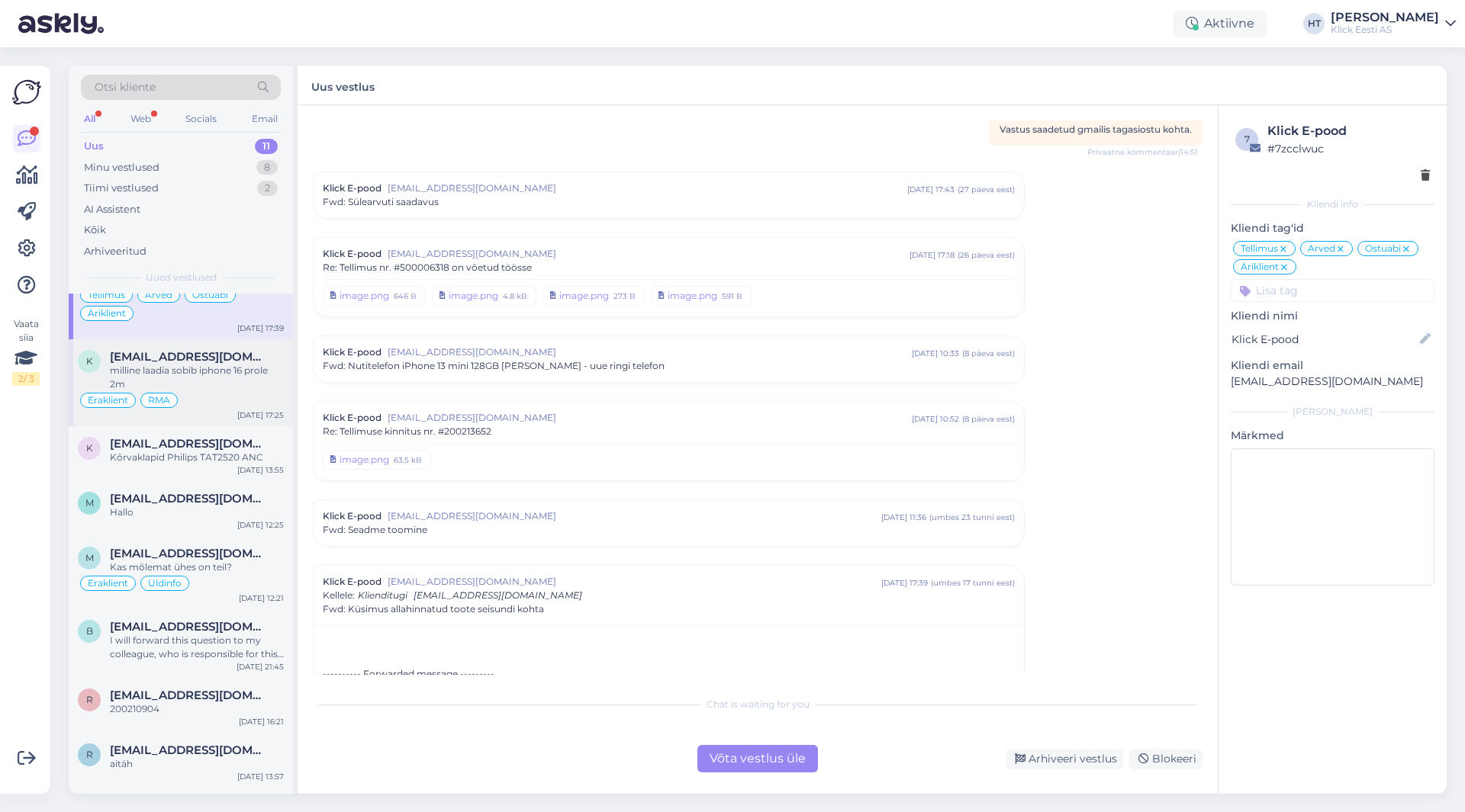
scroll to position [245, 0]
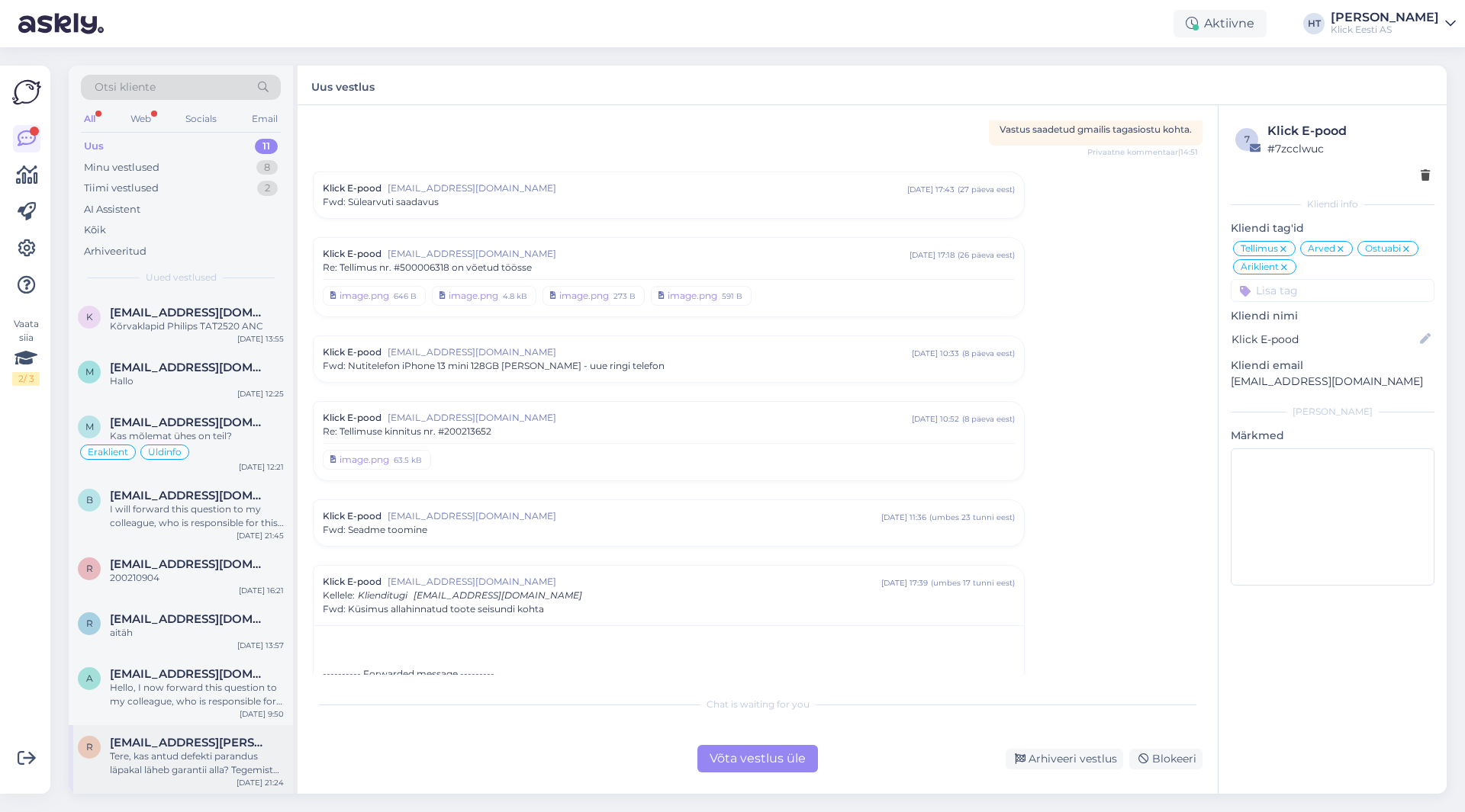
click at [226, 740] on span "[EMAIL_ADDRESS][PERSON_NAME][DOMAIN_NAME]" at bounding box center [189, 742] width 159 height 14
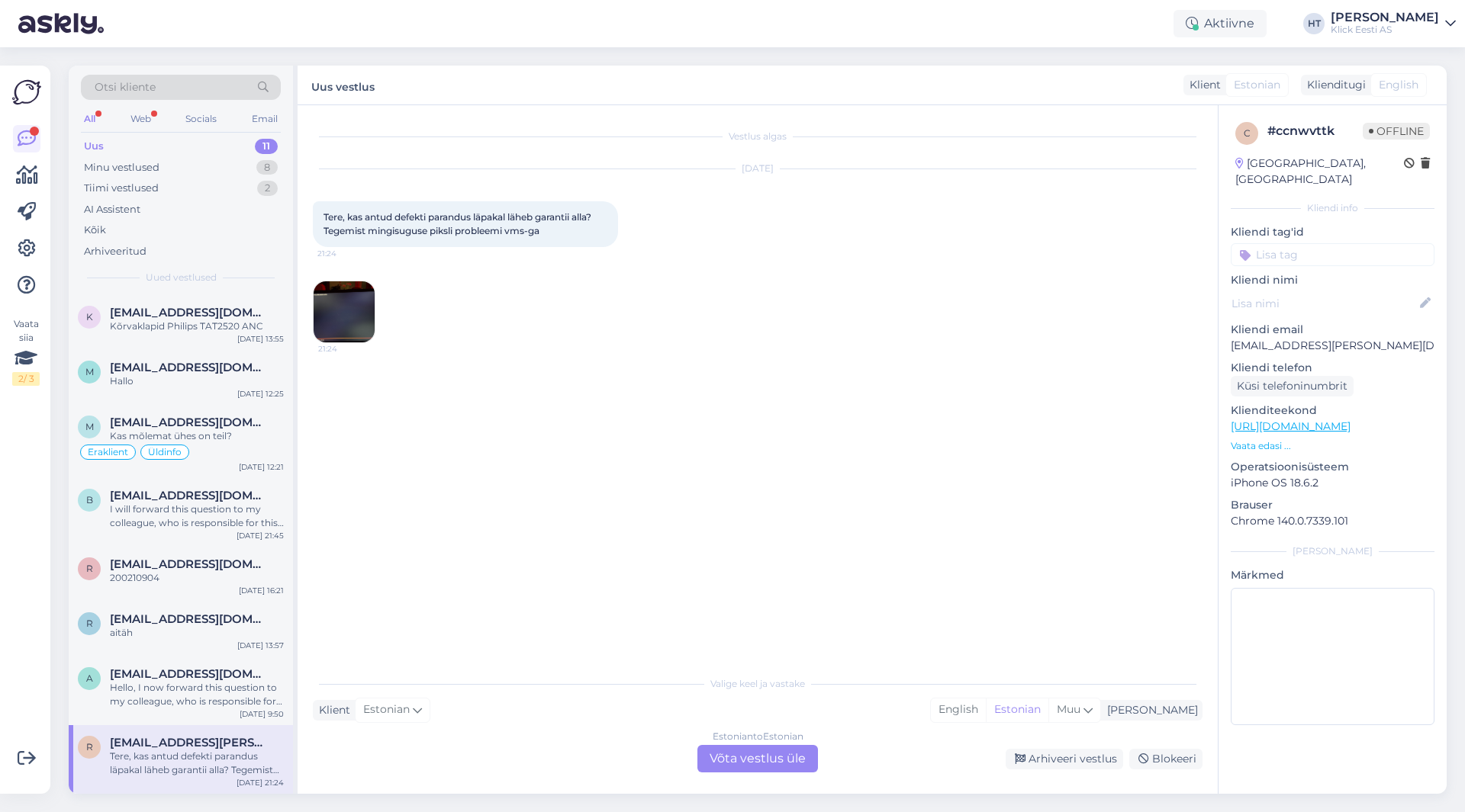
scroll to position [0, 0]
click at [224, 673] on span "[EMAIL_ADDRESS][DOMAIN_NAME]" at bounding box center [189, 674] width 159 height 14
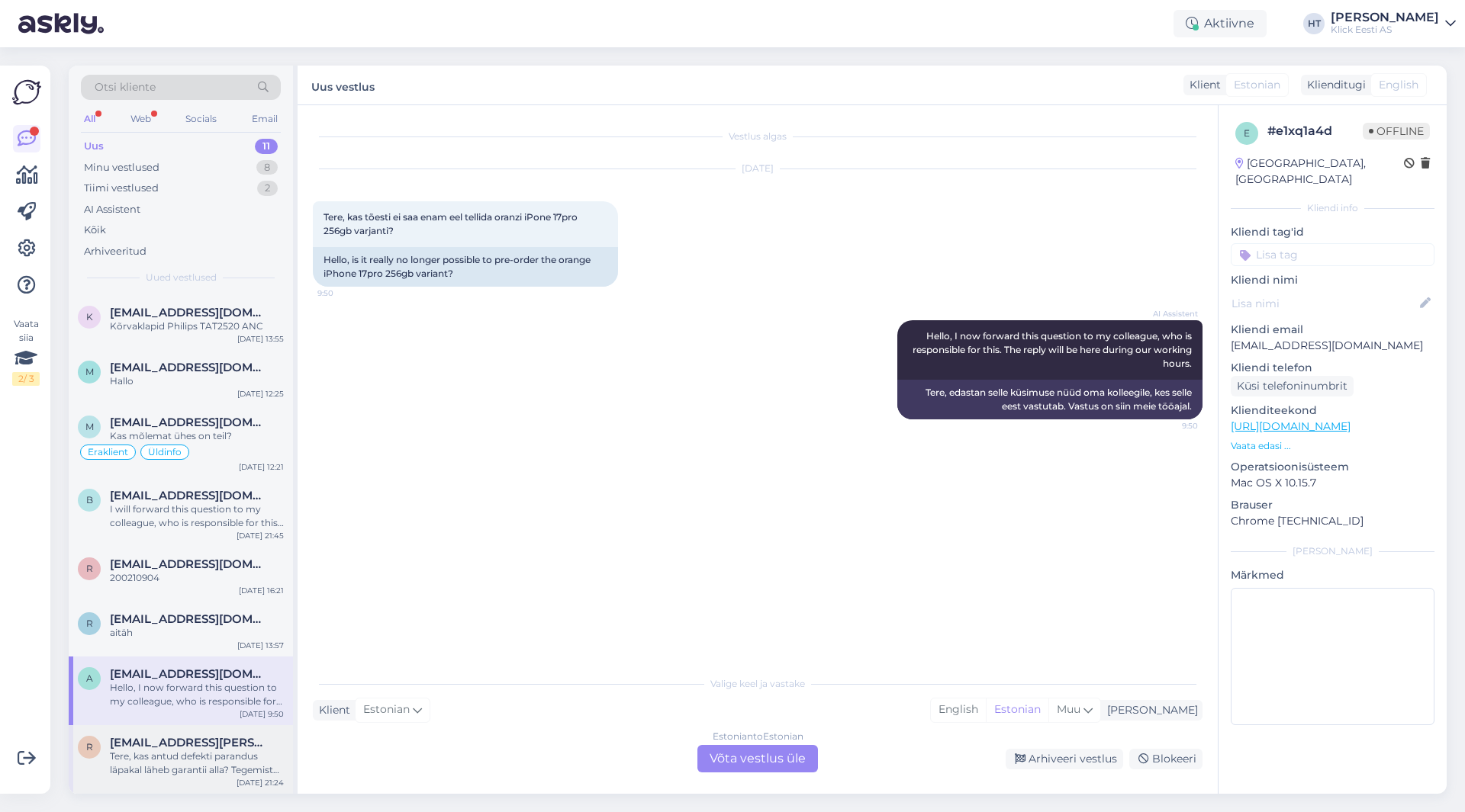
click at [225, 751] on div "Tere, kas antud defekti parandus läpakal läheb garantii alla? Tegemist mingisug…" at bounding box center [196, 763] width 174 height 27
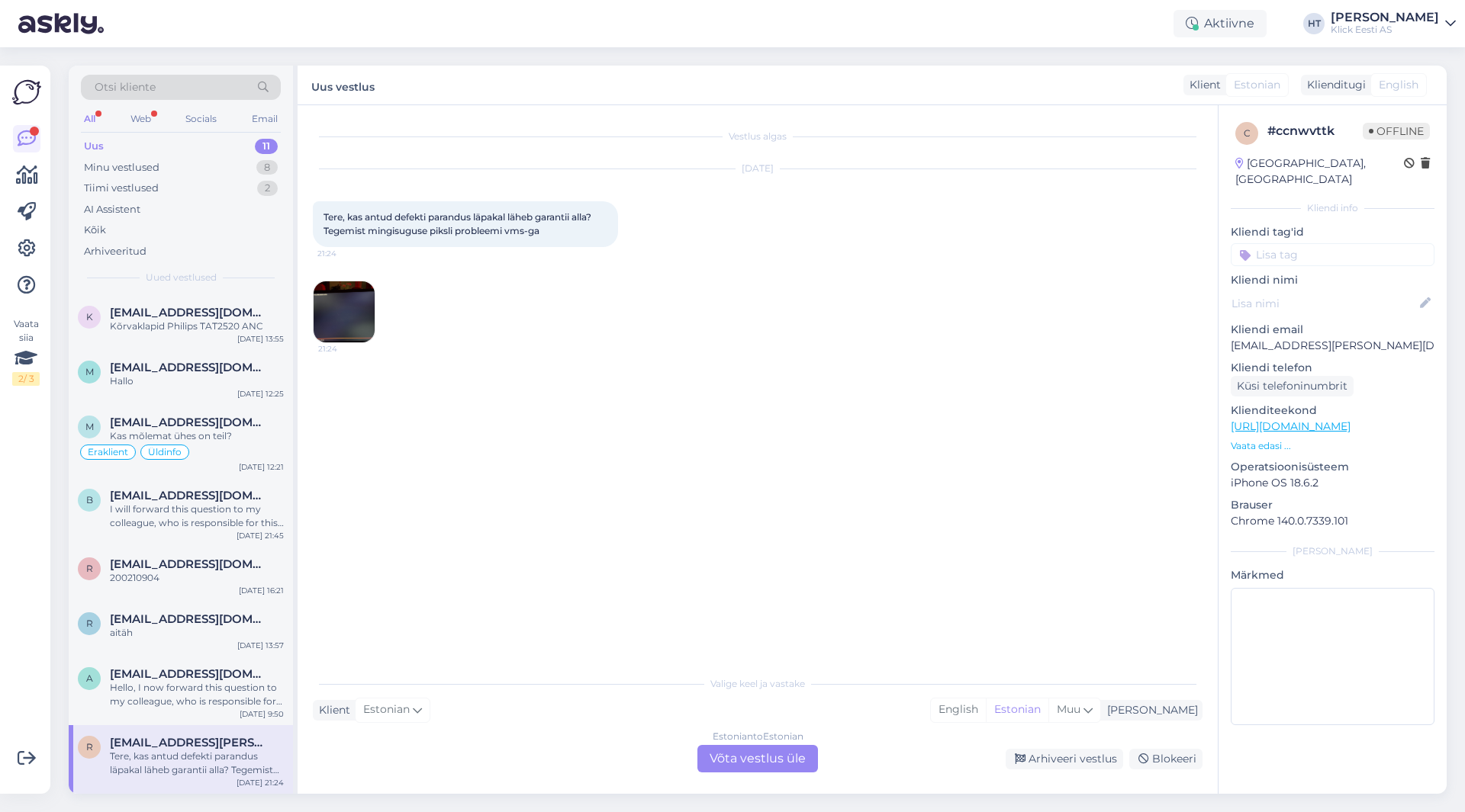
click at [341, 324] on img at bounding box center [344, 312] width 61 height 61
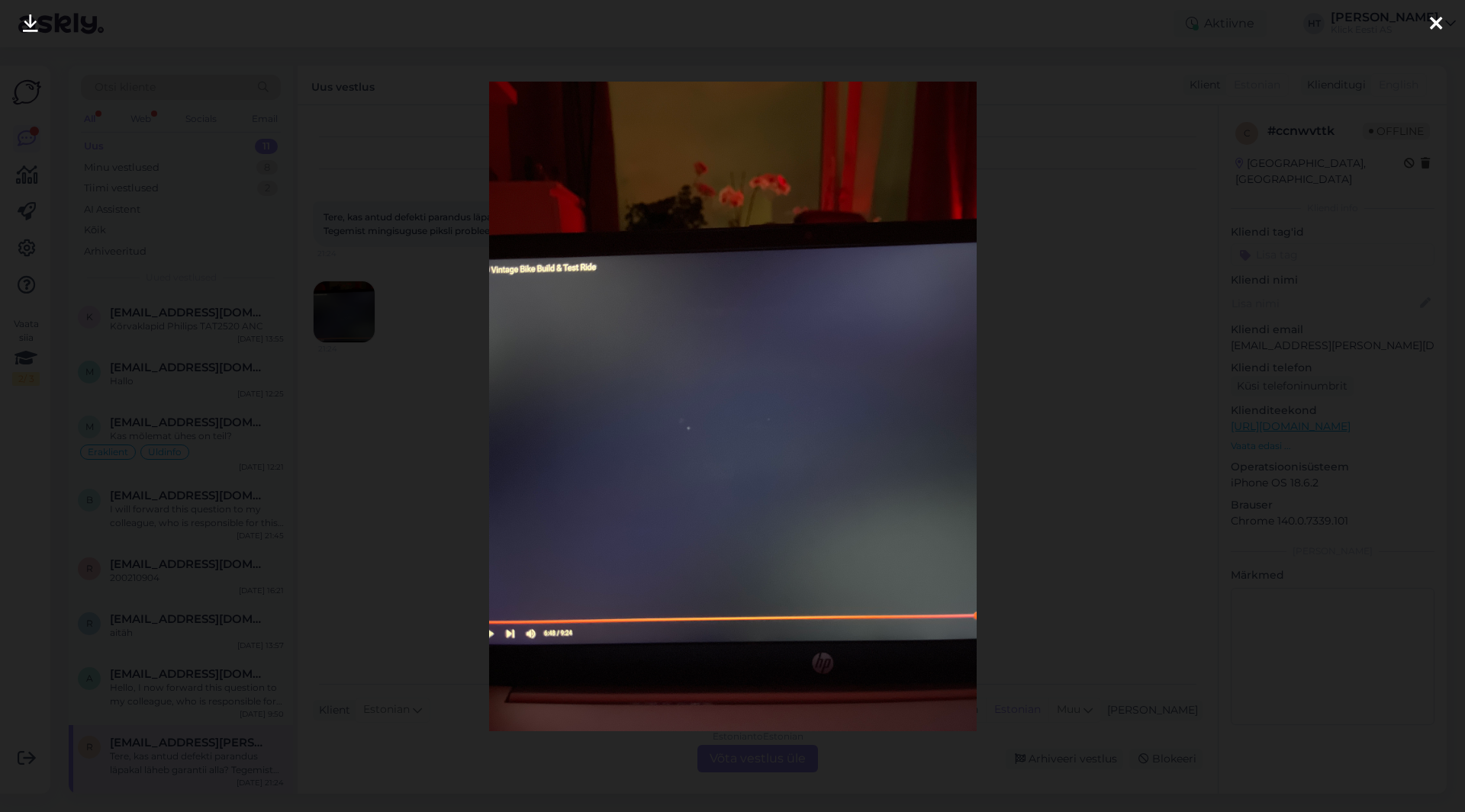
click at [424, 376] on div at bounding box center [732, 406] width 1465 height 812
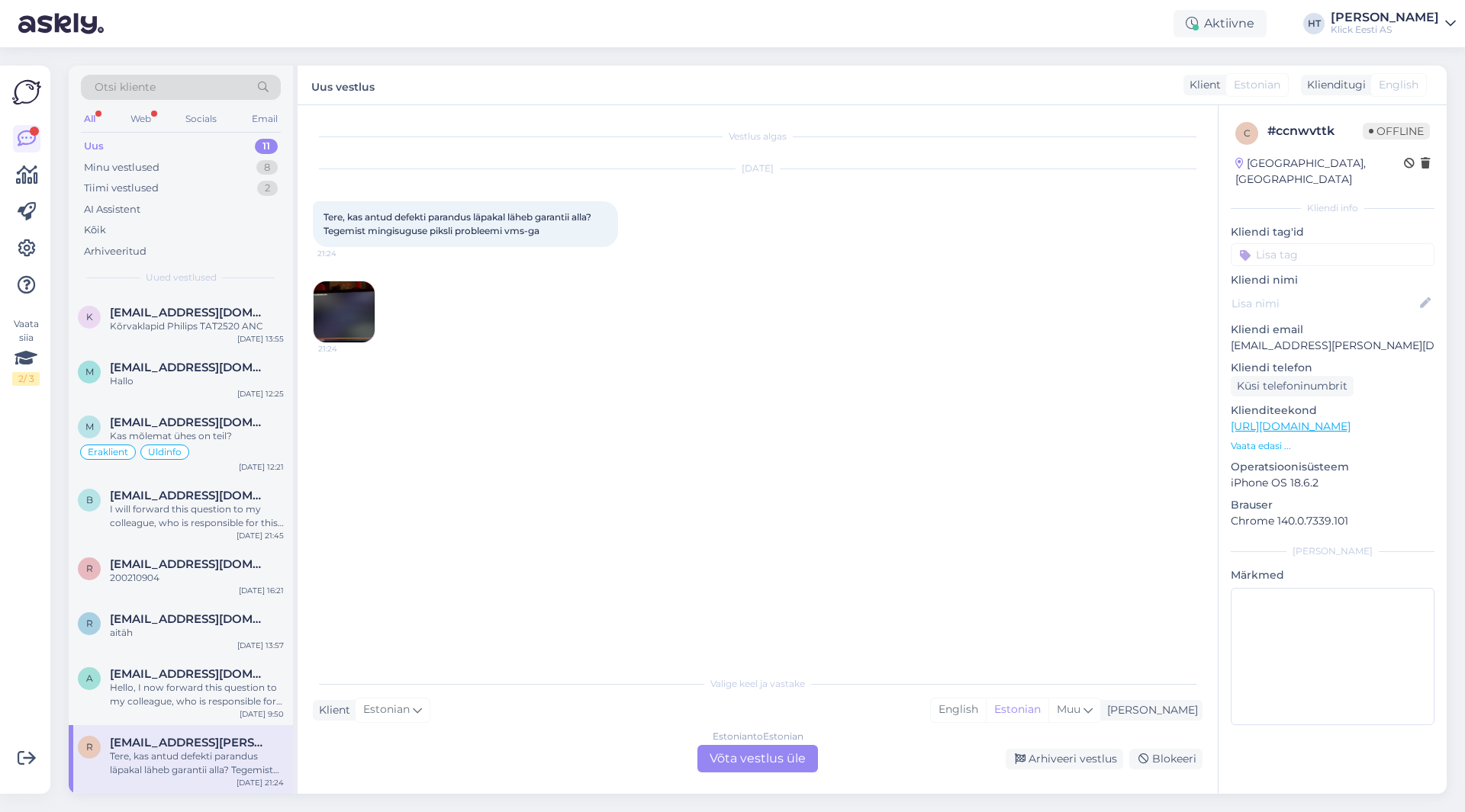
click at [367, 322] on img at bounding box center [344, 312] width 61 height 61
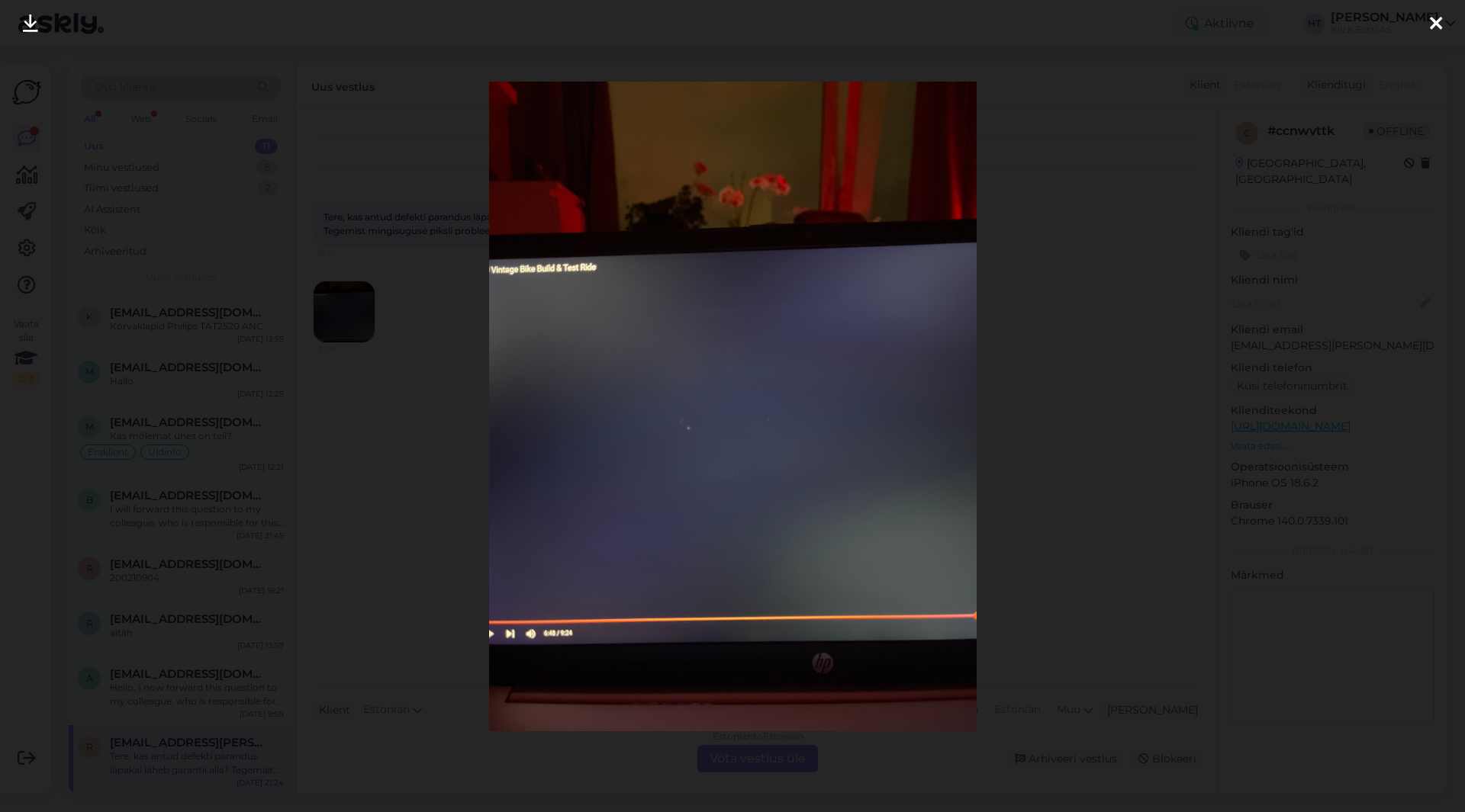
click at [404, 369] on div at bounding box center [732, 406] width 1465 height 812
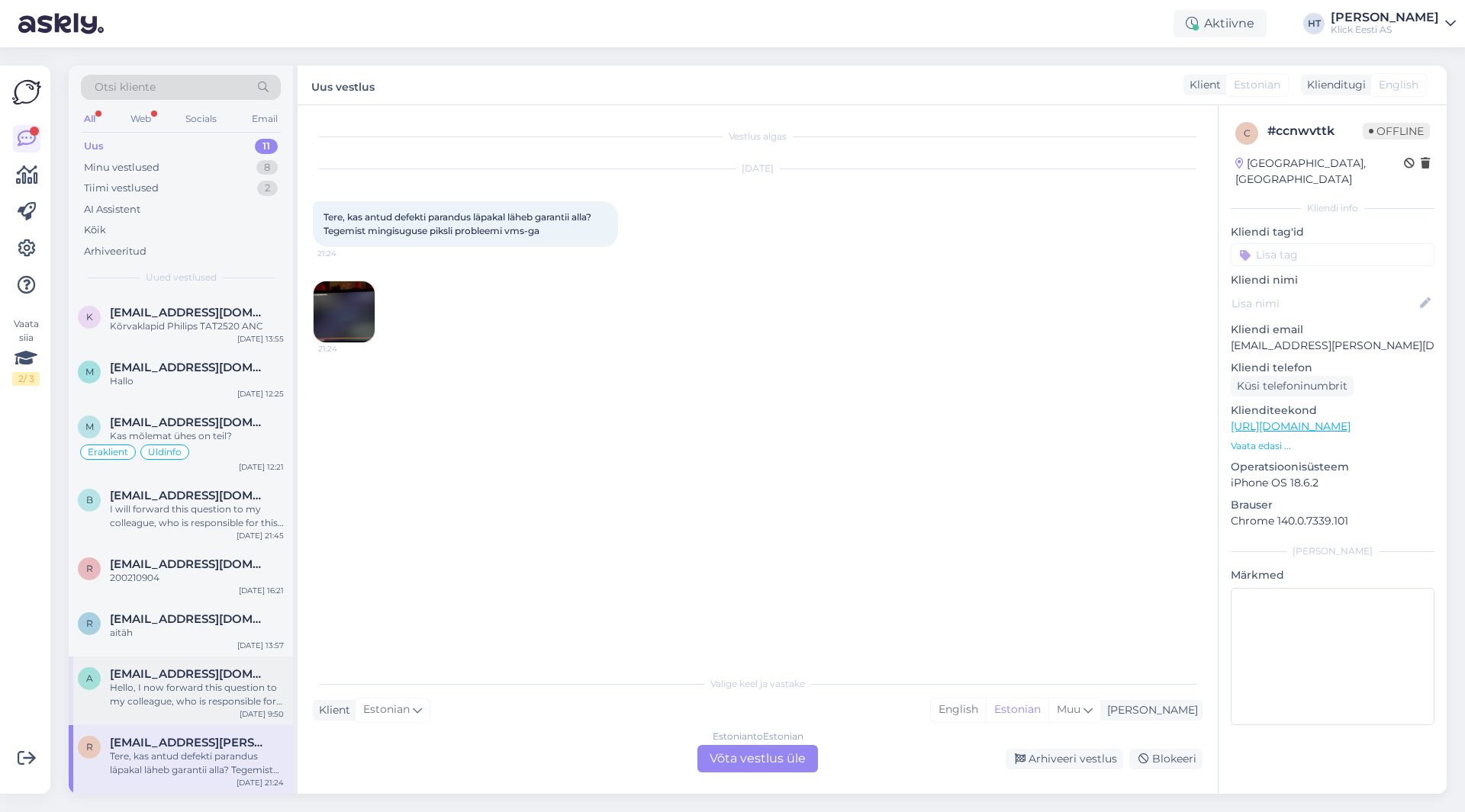
click at [236, 683] on div "Hello, I now forward this question to my colleague, who is responsible for this…" at bounding box center [196, 695] width 174 height 27
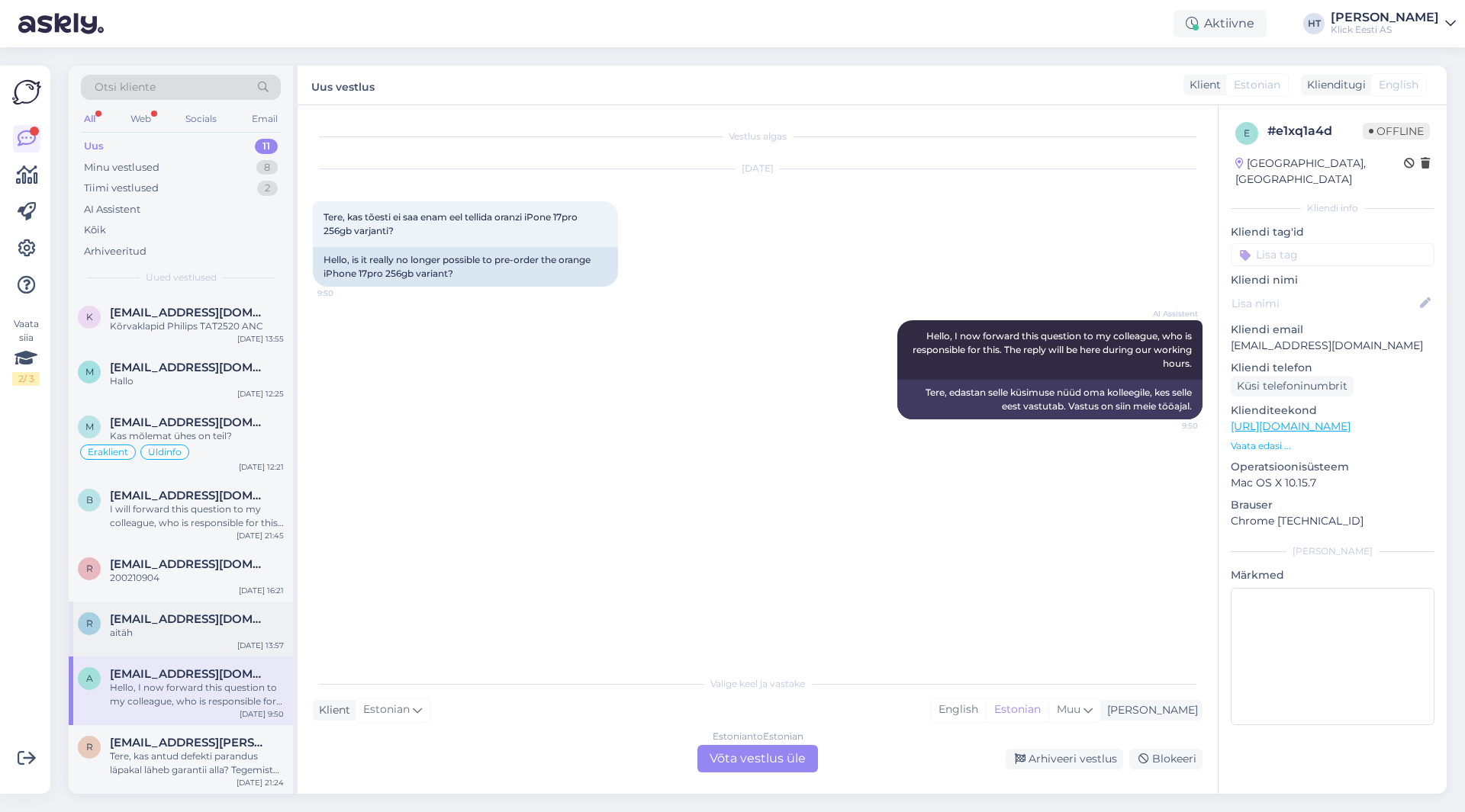
click at [229, 625] on span "[EMAIL_ADDRESS][DOMAIN_NAME]" at bounding box center [189, 619] width 159 height 14
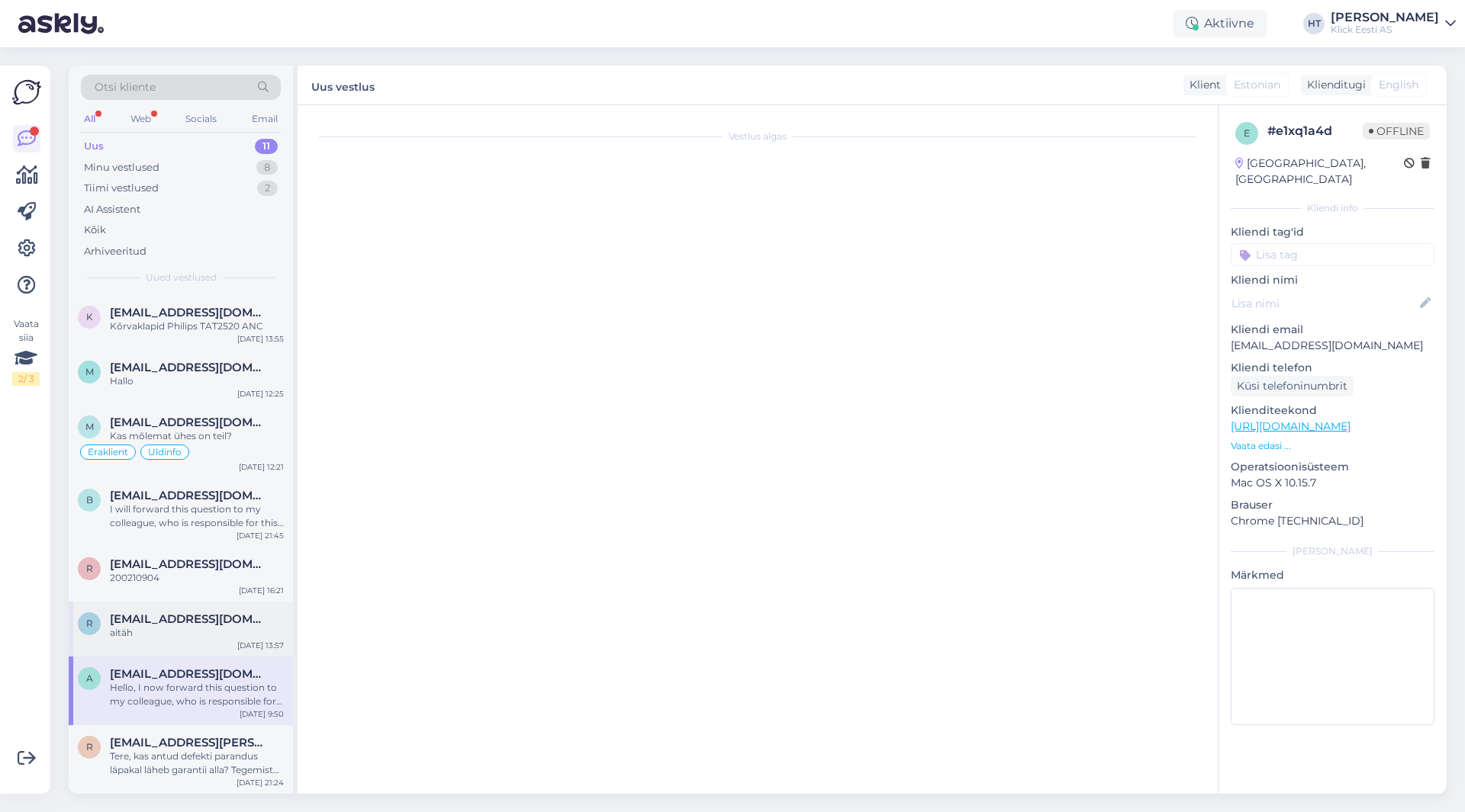
scroll to position [559, 0]
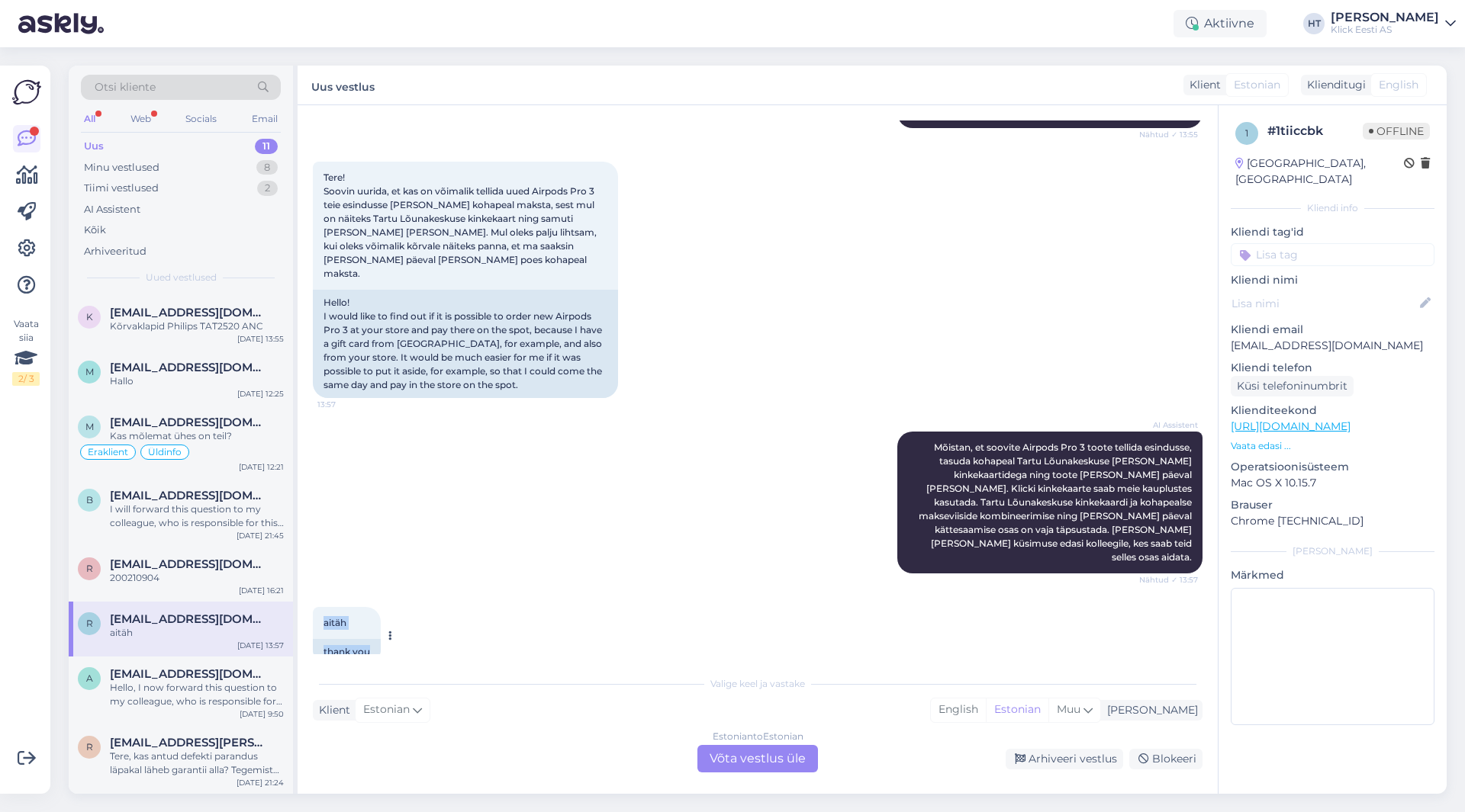
drag, startPoint x: 324, startPoint y: 599, endPoint x: 374, endPoint y: 624, distance: 55.9
click at [374, 624] on div "aitäh 13:57 thank you" at bounding box center [346, 636] width 68 height 58
click at [374, 639] on div "thank you" at bounding box center [346, 652] width 68 height 26
drag, startPoint x: 374, startPoint y: 623, endPoint x: 324, endPoint y: 593, distance: 58.3
click at [324, 607] on div "aitäh 13:57 thank you" at bounding box center [346, 636] width 68 height 58
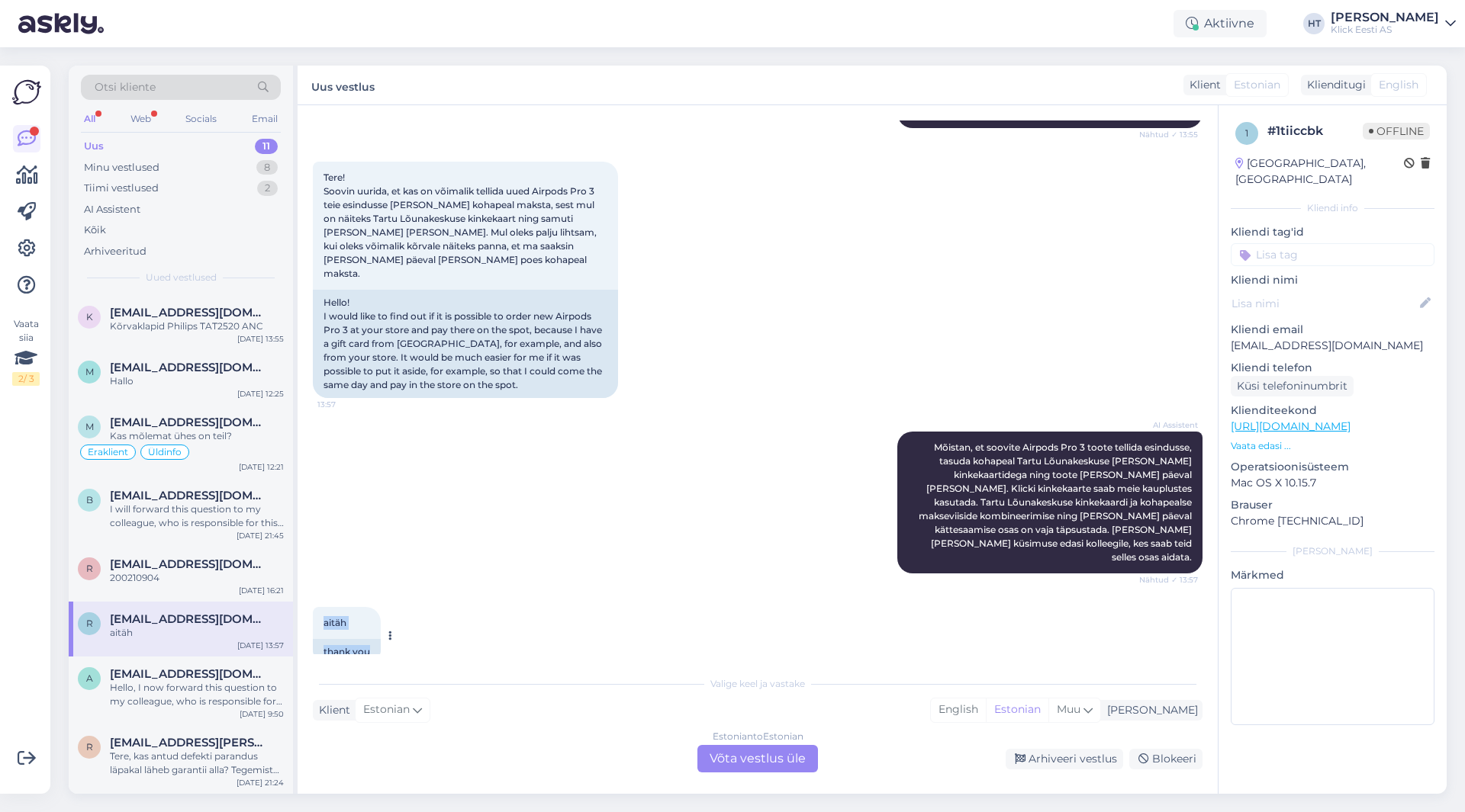
click at [324, 617] on span "aitäh" at bounding box center [334, 622] width 23 height 12
drag, startPoint x: 324, startPoint y: 593, endPoint x: 369, endPoint y: 626, distance: 55.8
click at [369, 626] on div "aitäh 13:57 thank you" at bounding box center [346, 636] width 68 height 58
click at [369, 639] on div "thank you" at bounding box center [346, 652] width 68 height 26
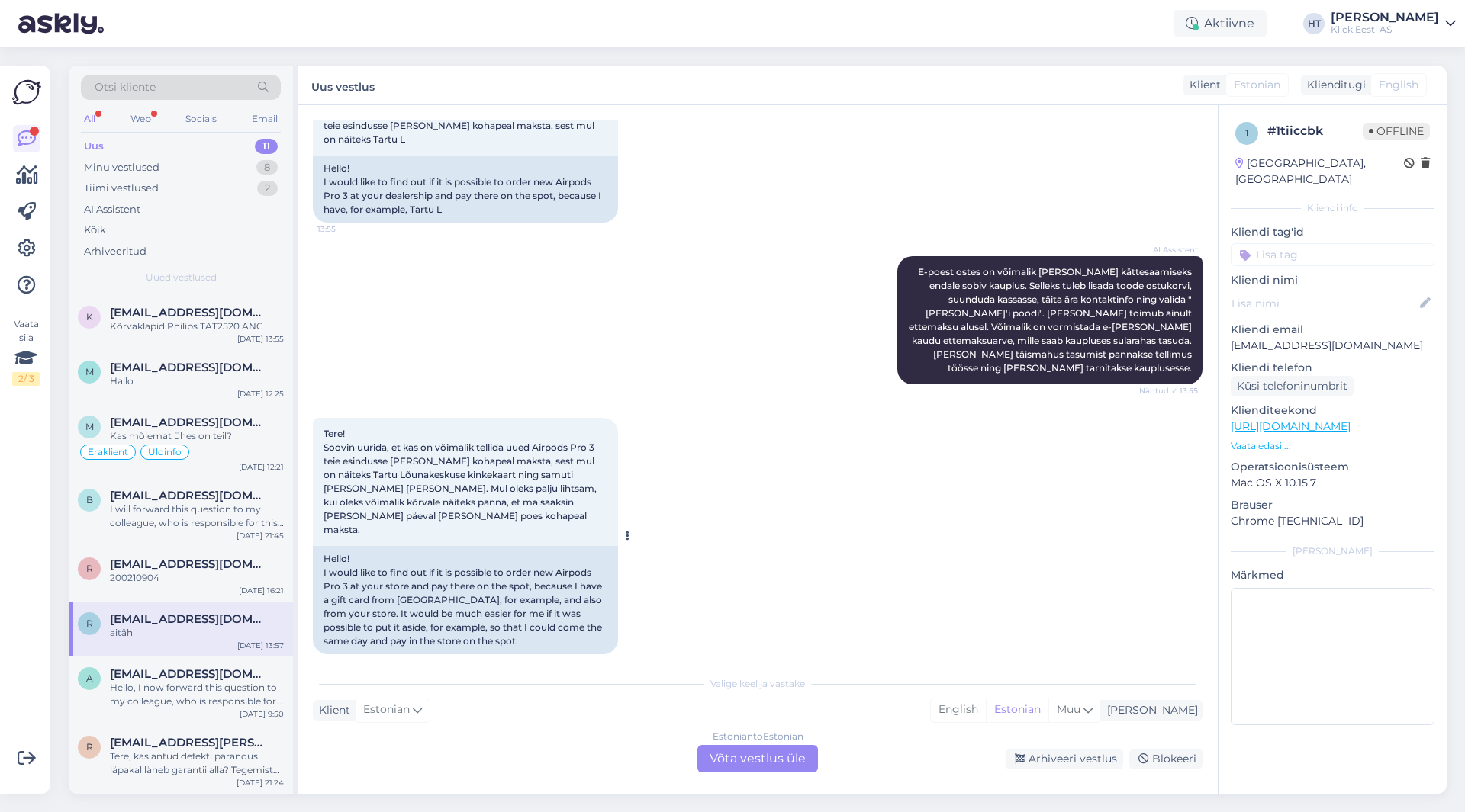
scroll to position [331, 0]
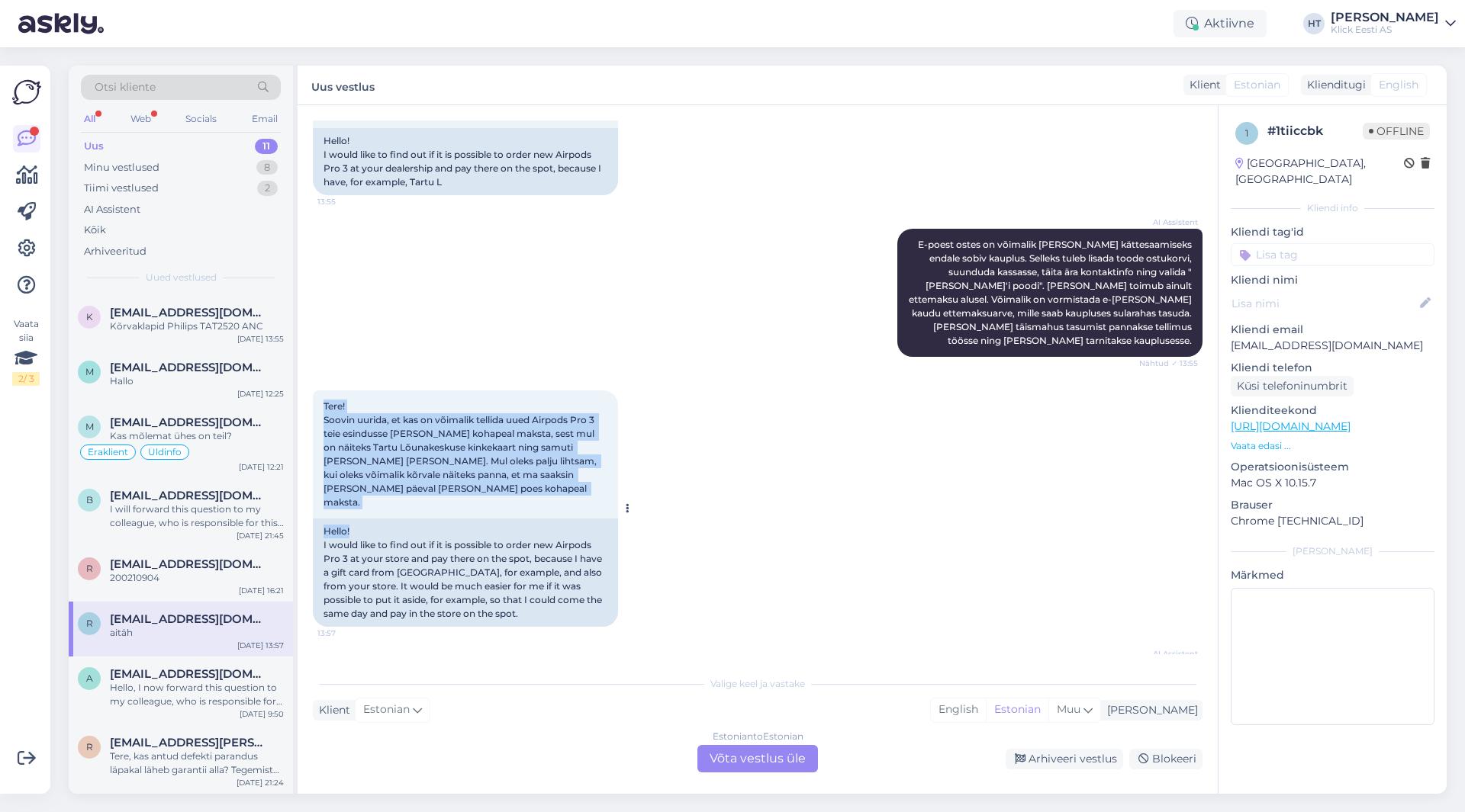
drag, startPoint x: 322, startPoint y: 405, endPoint x: 569, endPoint y: 514, distance: 270.0
click at [569, 514] on div "Tere! Soovin uurida, et kas on võimalik tellida uued Airpods Pro 3 teie esindus…" at bounding box center [465, 509] width 305 height 236
click at [553, 500] on div "Tere! Soovin uurida, et kas on võimalik tellida uued Airpods Pro 3 teie esindus…" at bounding box center [465, 454] width 305 height 128
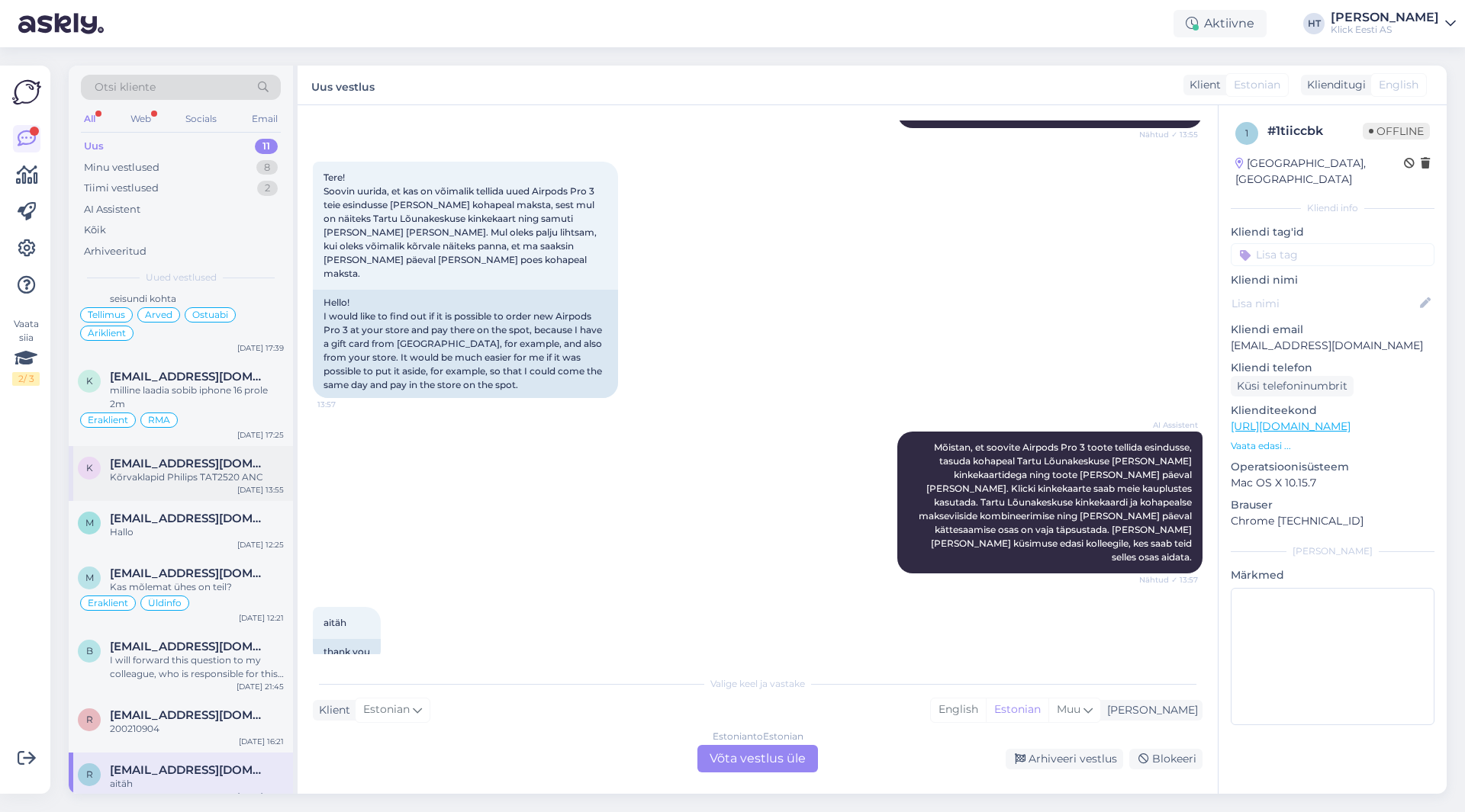
scroll to position [0, 0]
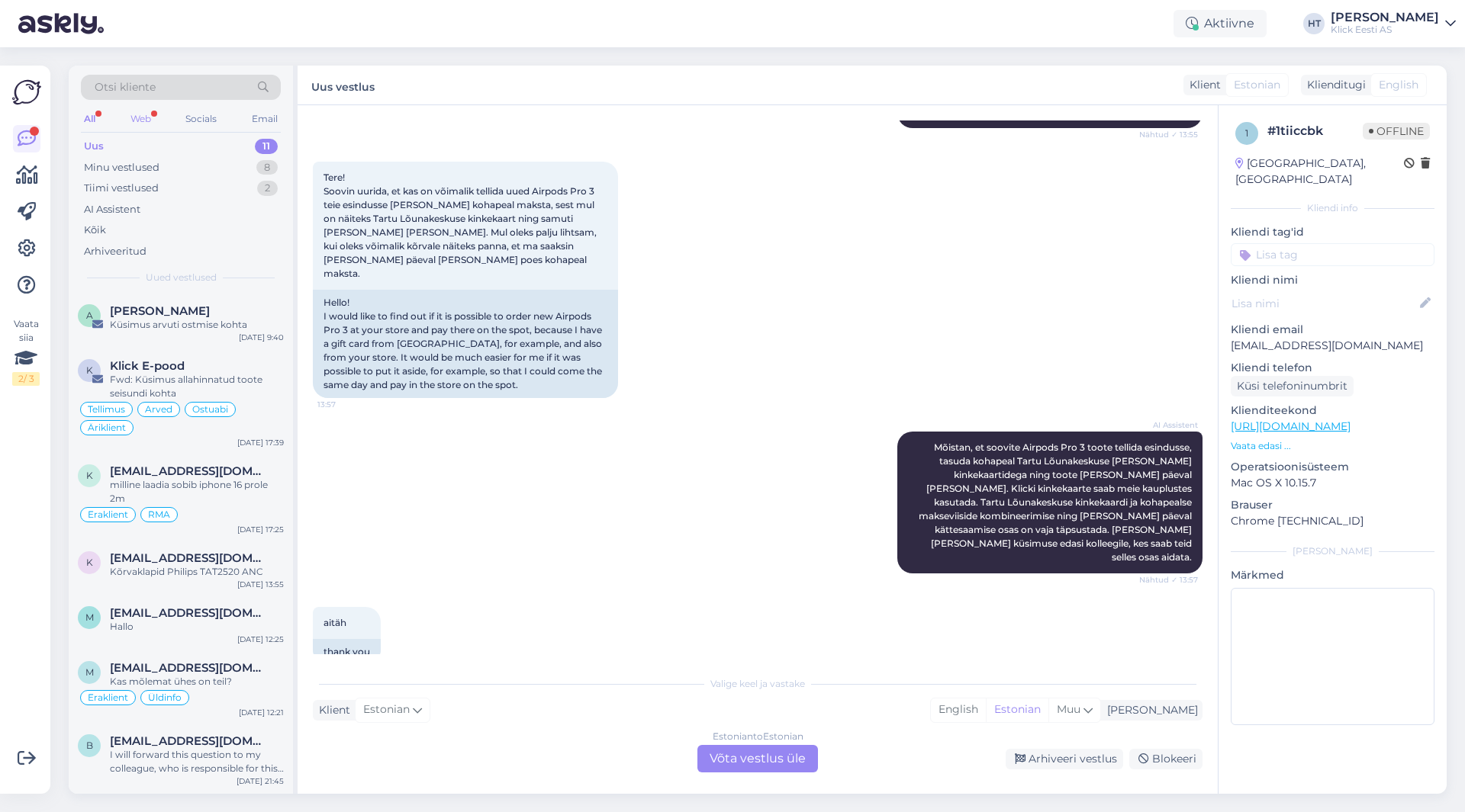
click at [140, 124] on div "Web" at bounding box center [140, 119] width 26 height 20
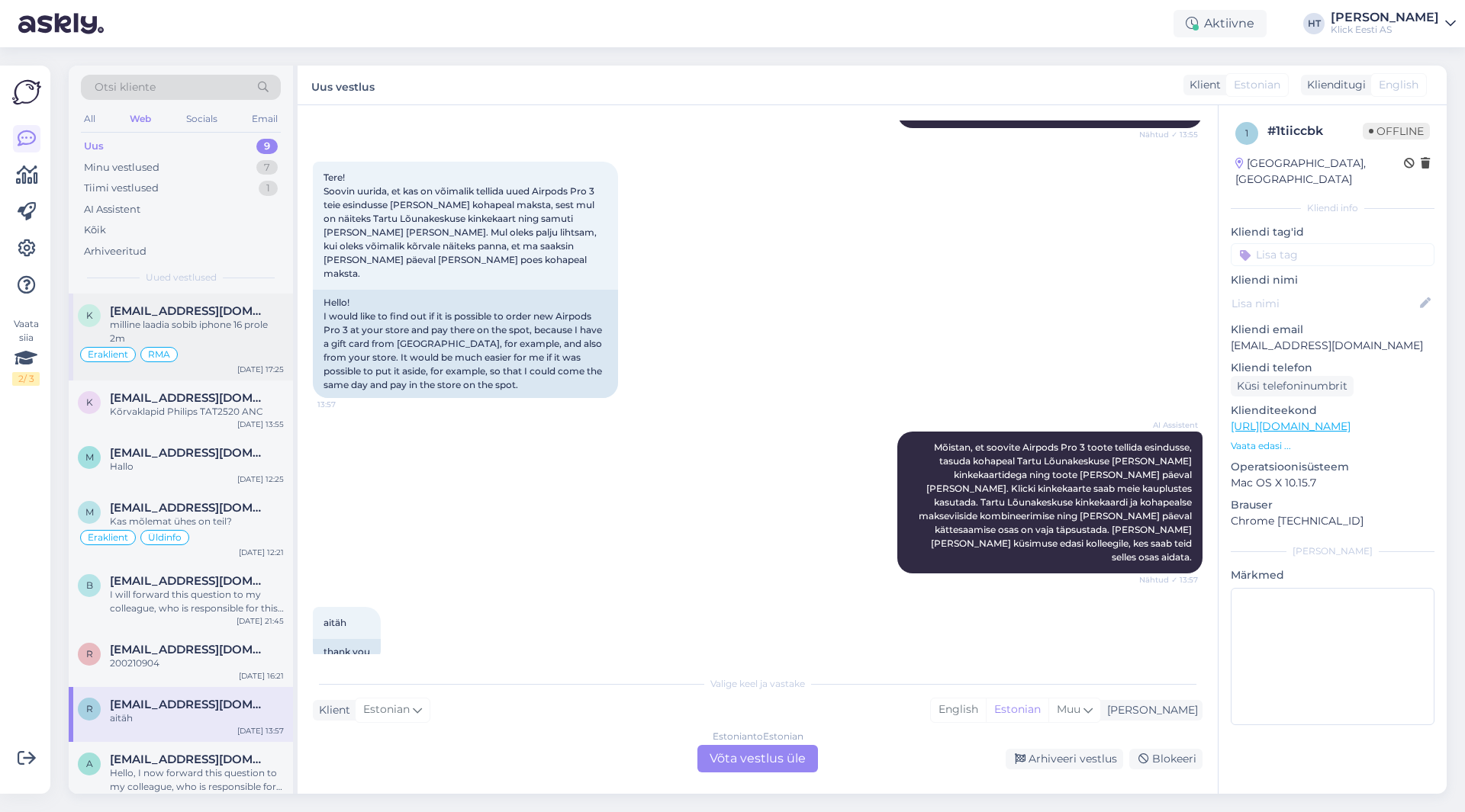
click at [209, 319] on div "milline laadia sobib iphone 16 prole 2m" at bounding box center [196, 332] width 174 height 27
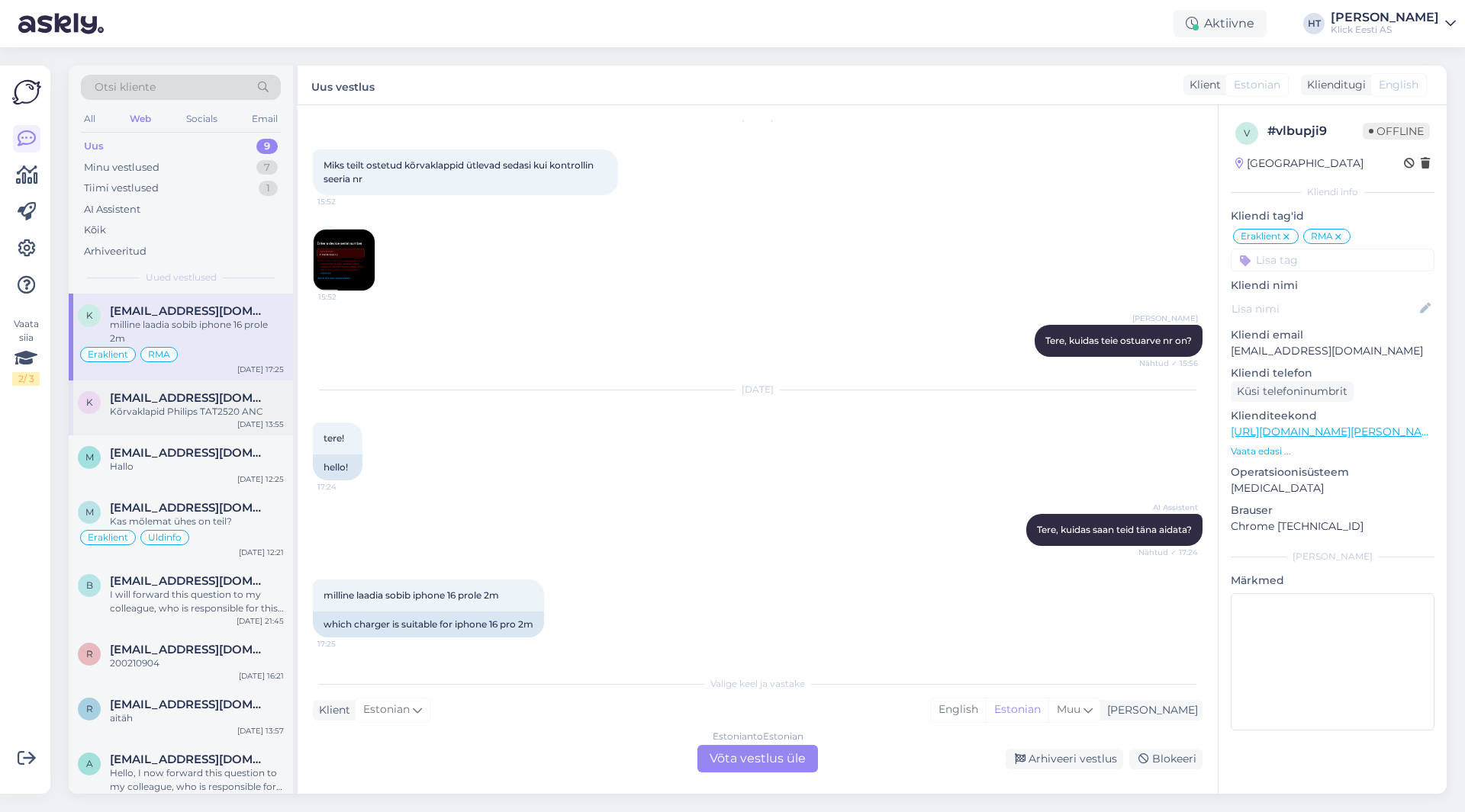
scroll to position [85, 0]
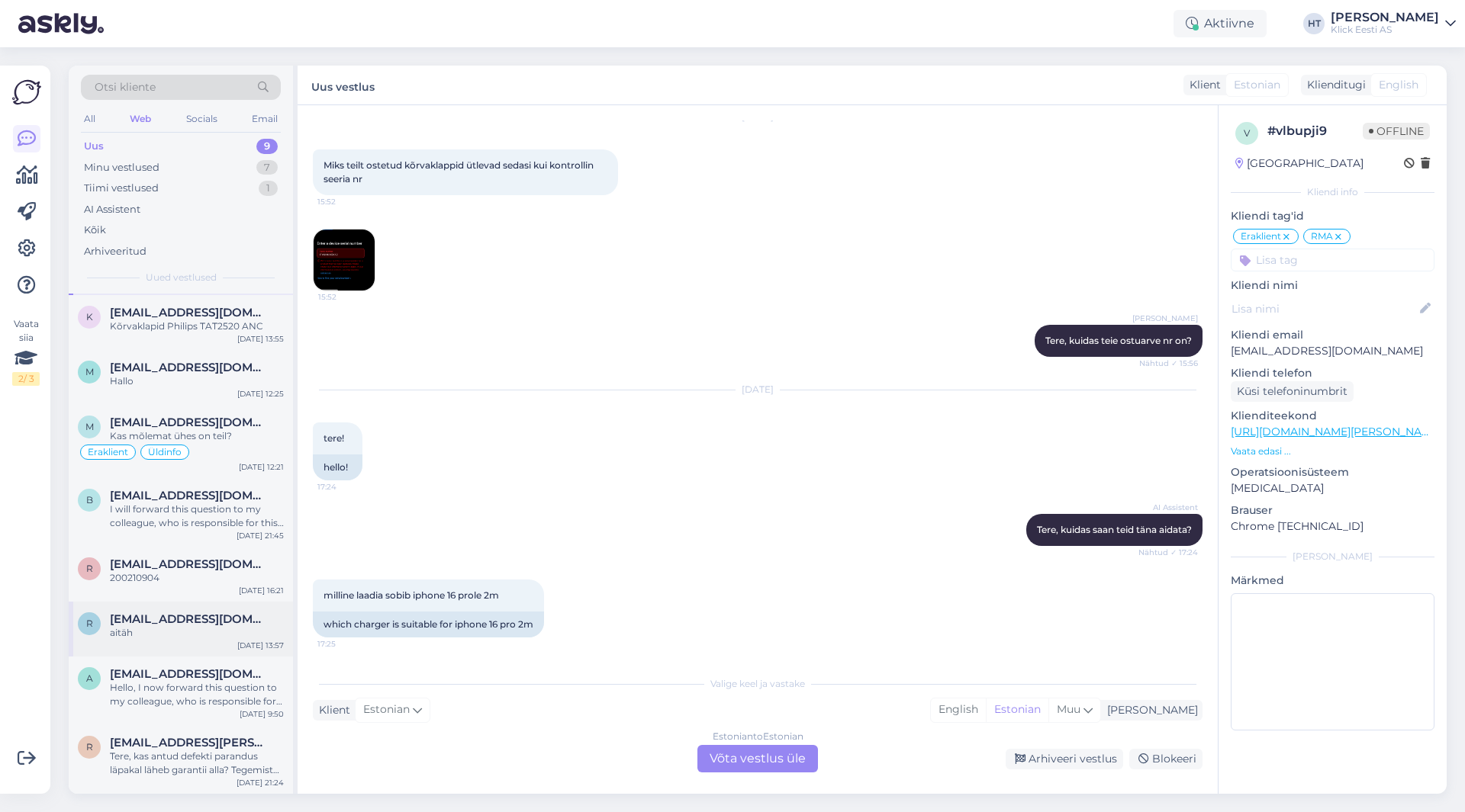
click at [226, 615] on span "[EMAIL_ADDRESS][DOMAIN_NAME]" at bounding box center [189, 619] width 159 height 14
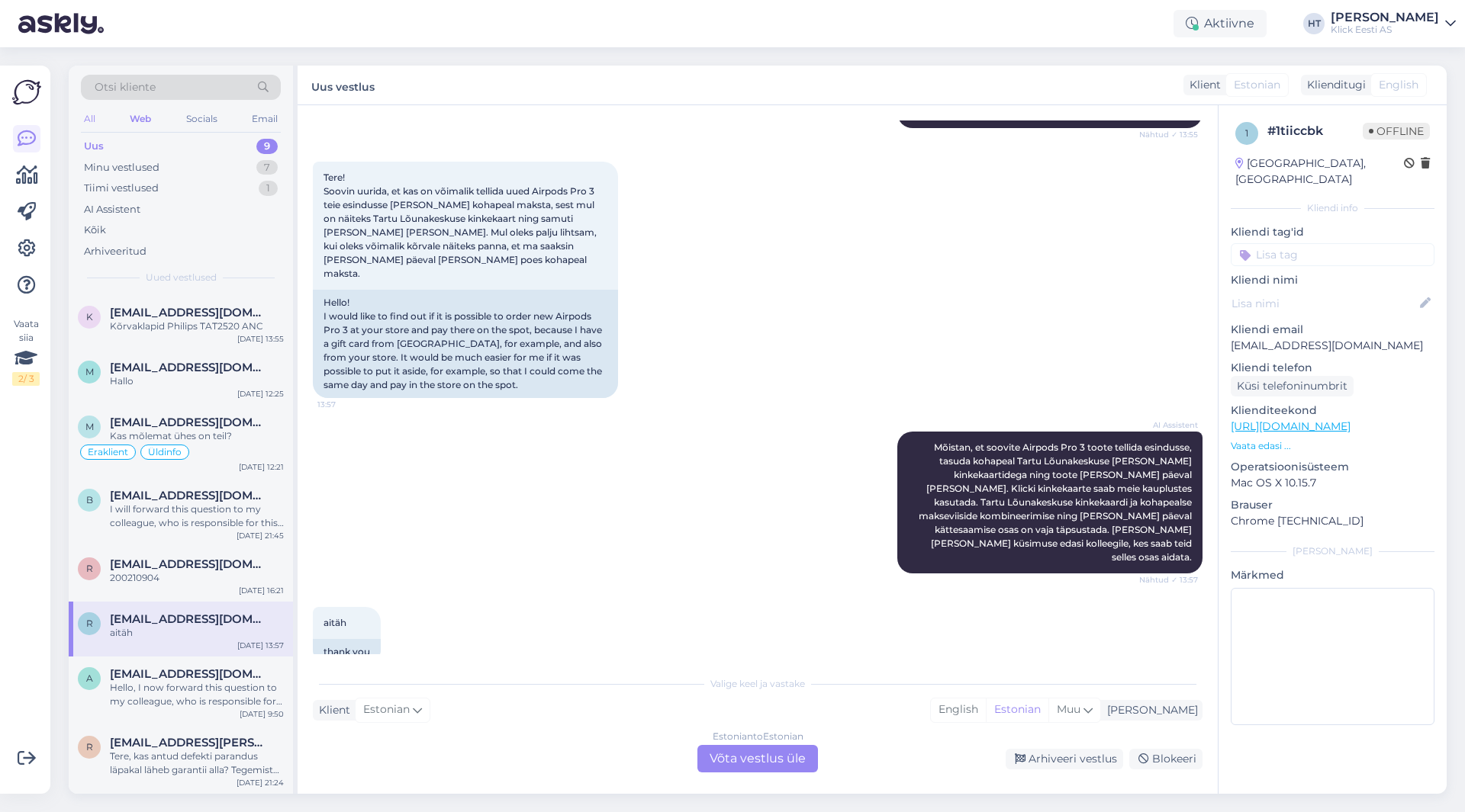
click at [88, 122] on div "All" at bounding box center [89, 119] width 17 height 20
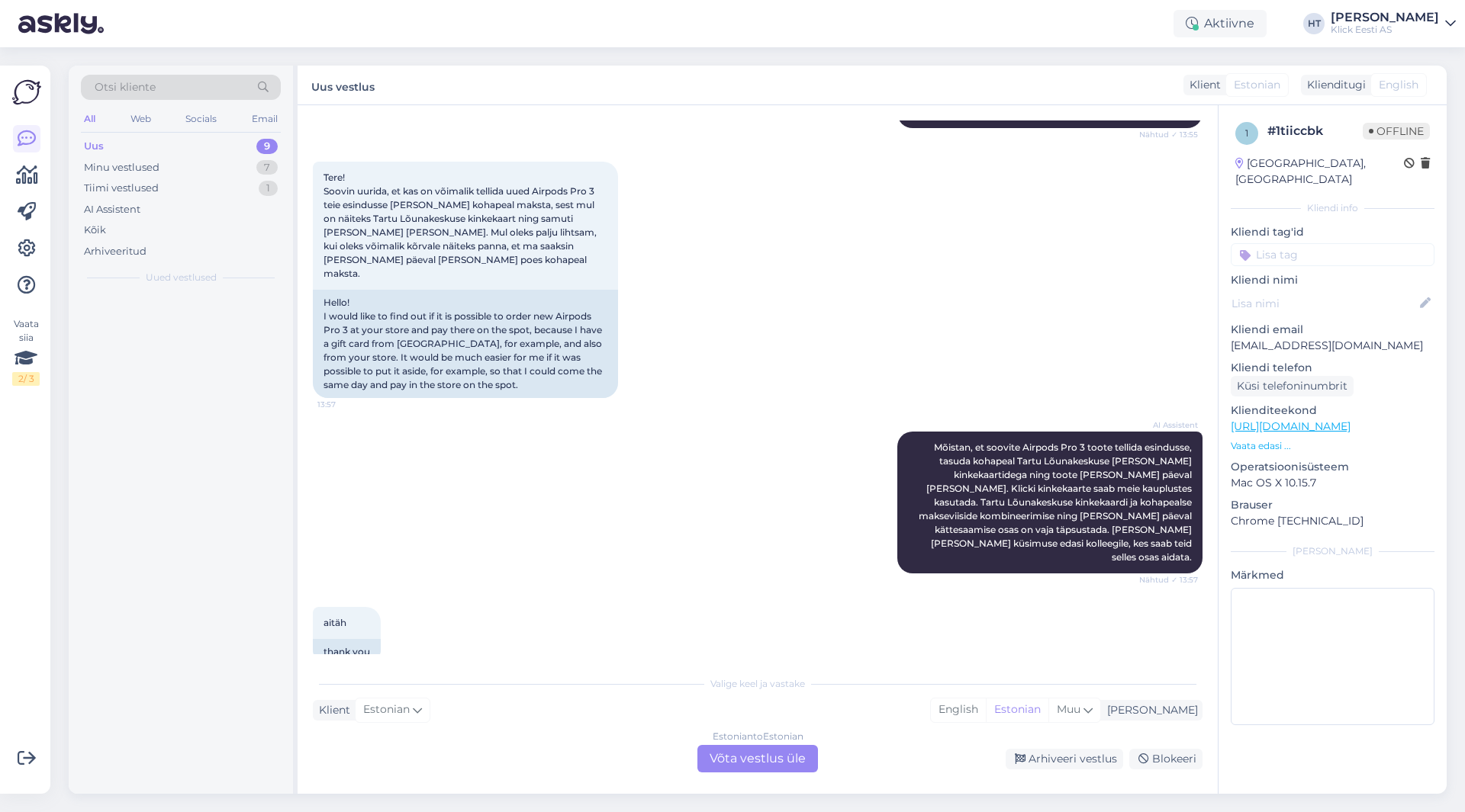
scroll to position [0, 0]
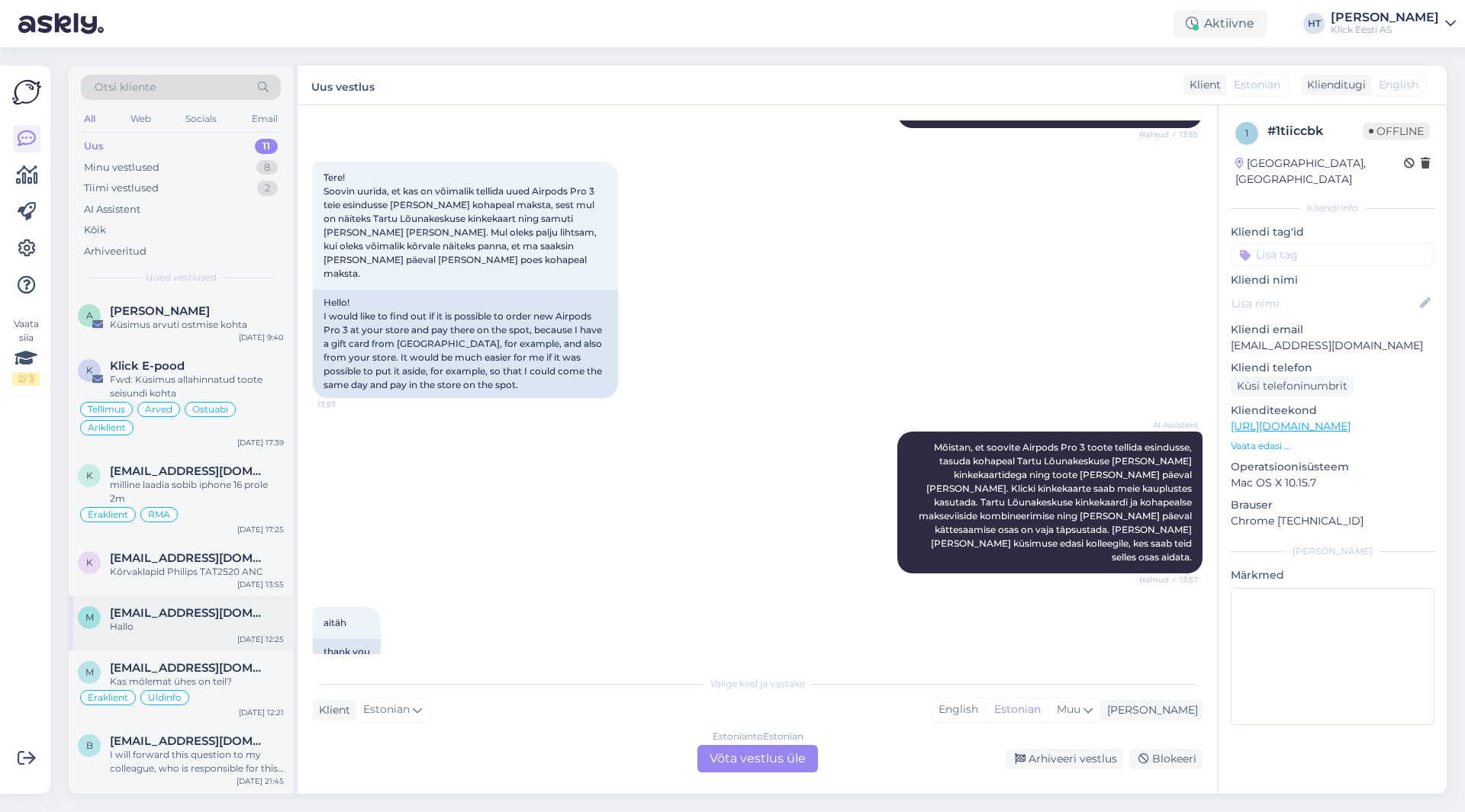
click at [196, 630] on div "Hallo" at bounding box center [196, 627] width 174 height 14
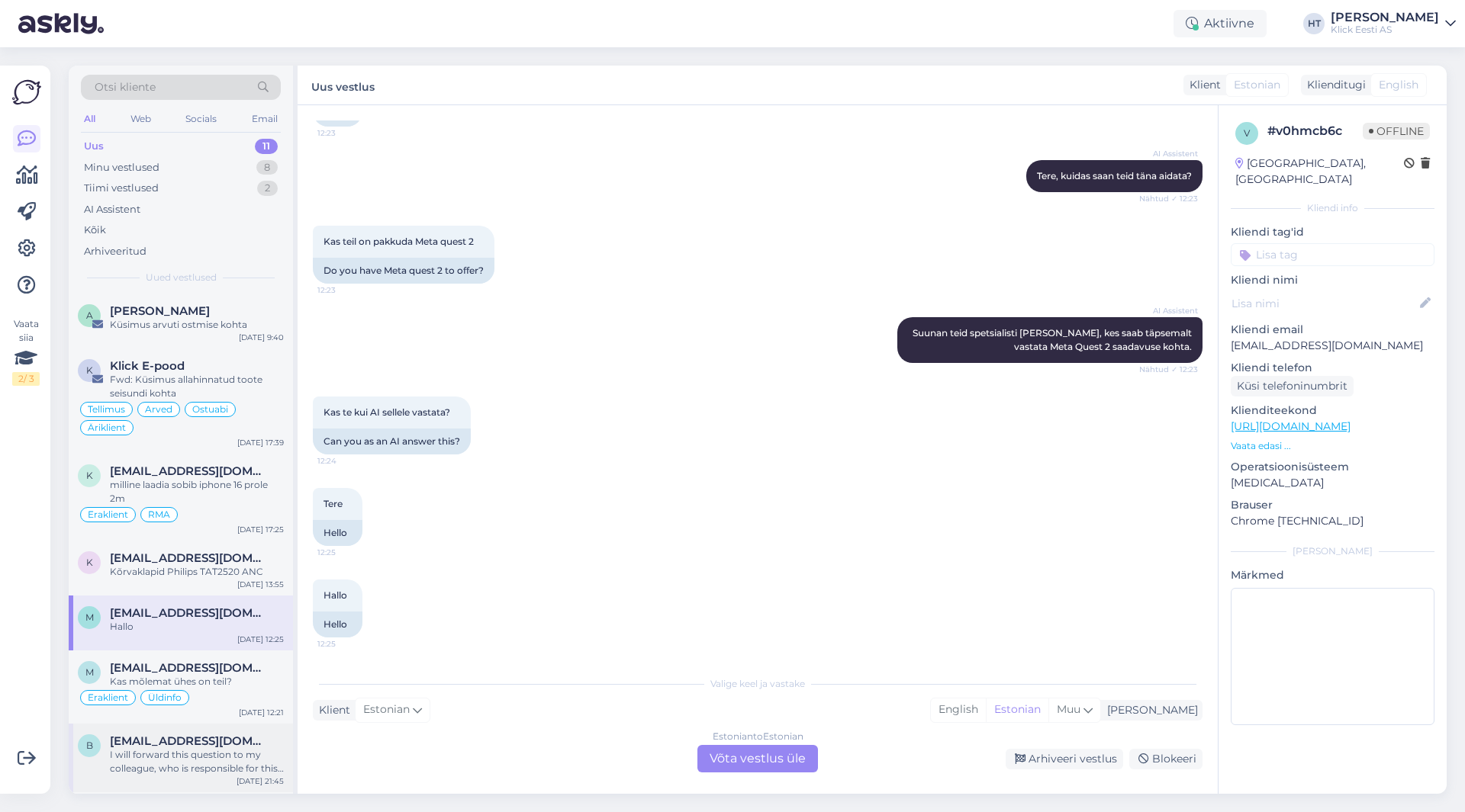
click at [248, 748] on div "I will forward this question to my colleague, who is responsible for this. The …" at bounding box center [196, 762] width 174 height 27
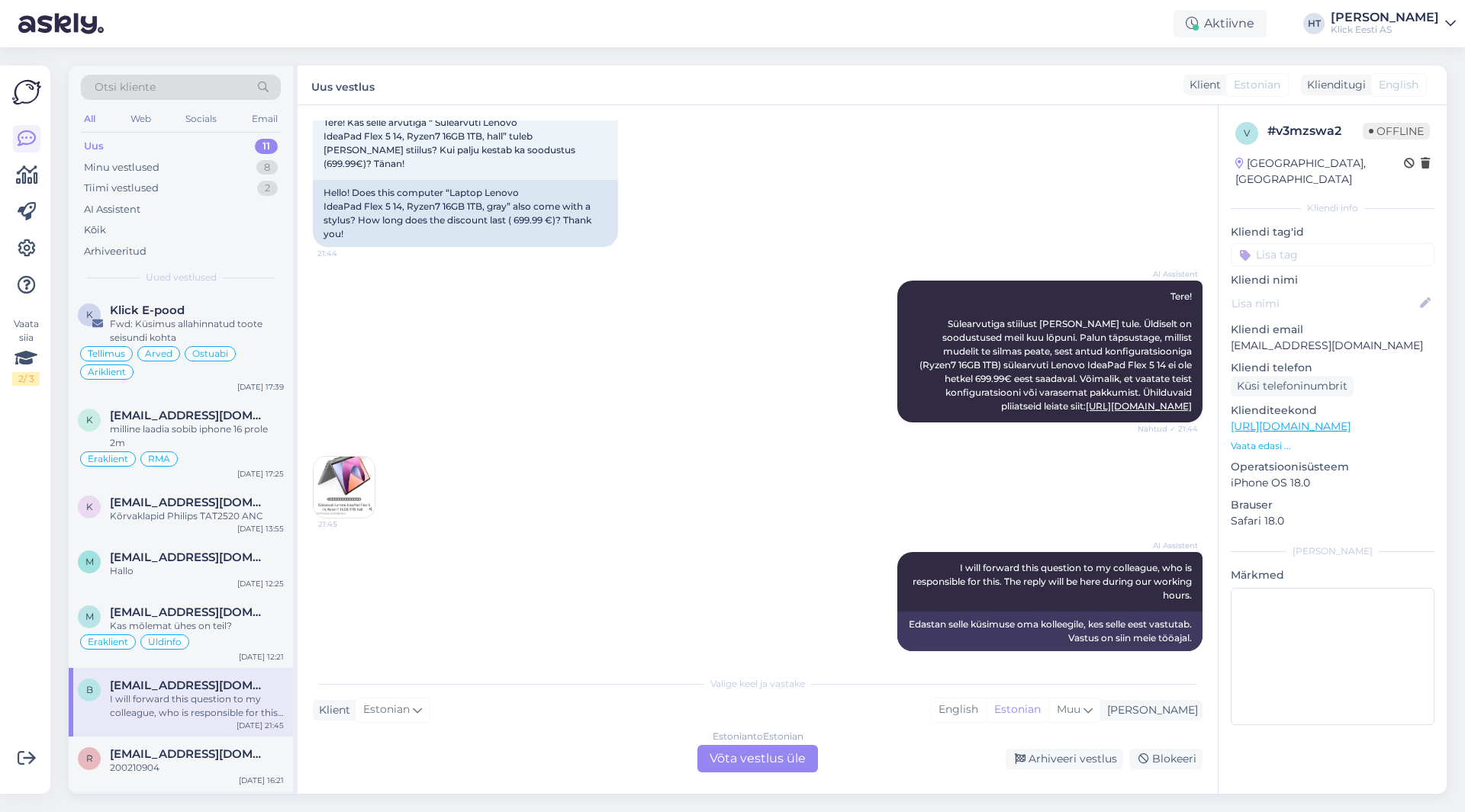
scroll to position [245, 0]
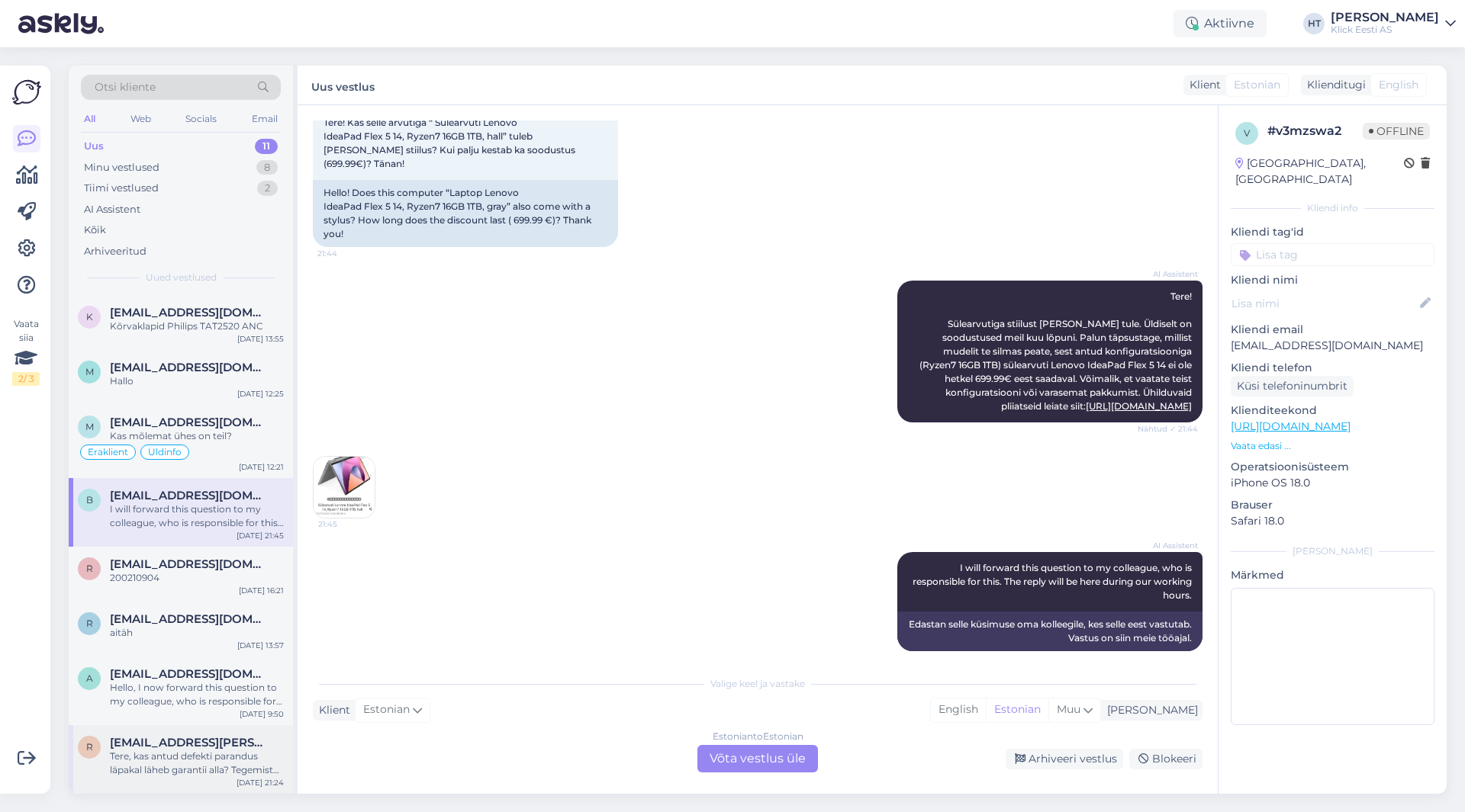
click at [199, 751] on div "Tere, kas antud defekti parandus läpakal läheb garantii alla? Tegemist mingisug…" at bounding box center [196, 763] width 174 height 27
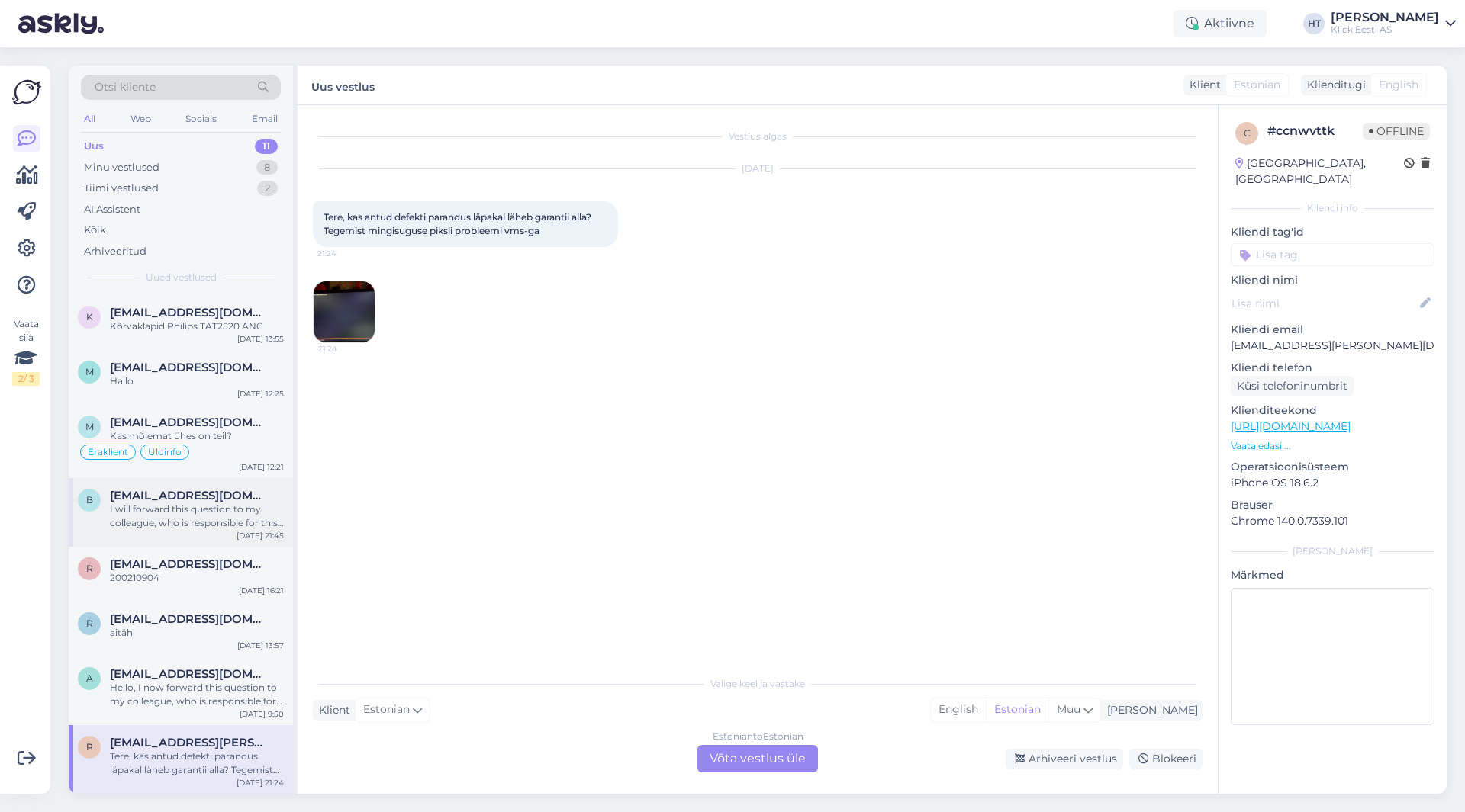
click at [207, 526] on div "I will forward this question to my colleague, who is responsible for this. The …" at bounding box center [196, 516] width 174 height 27
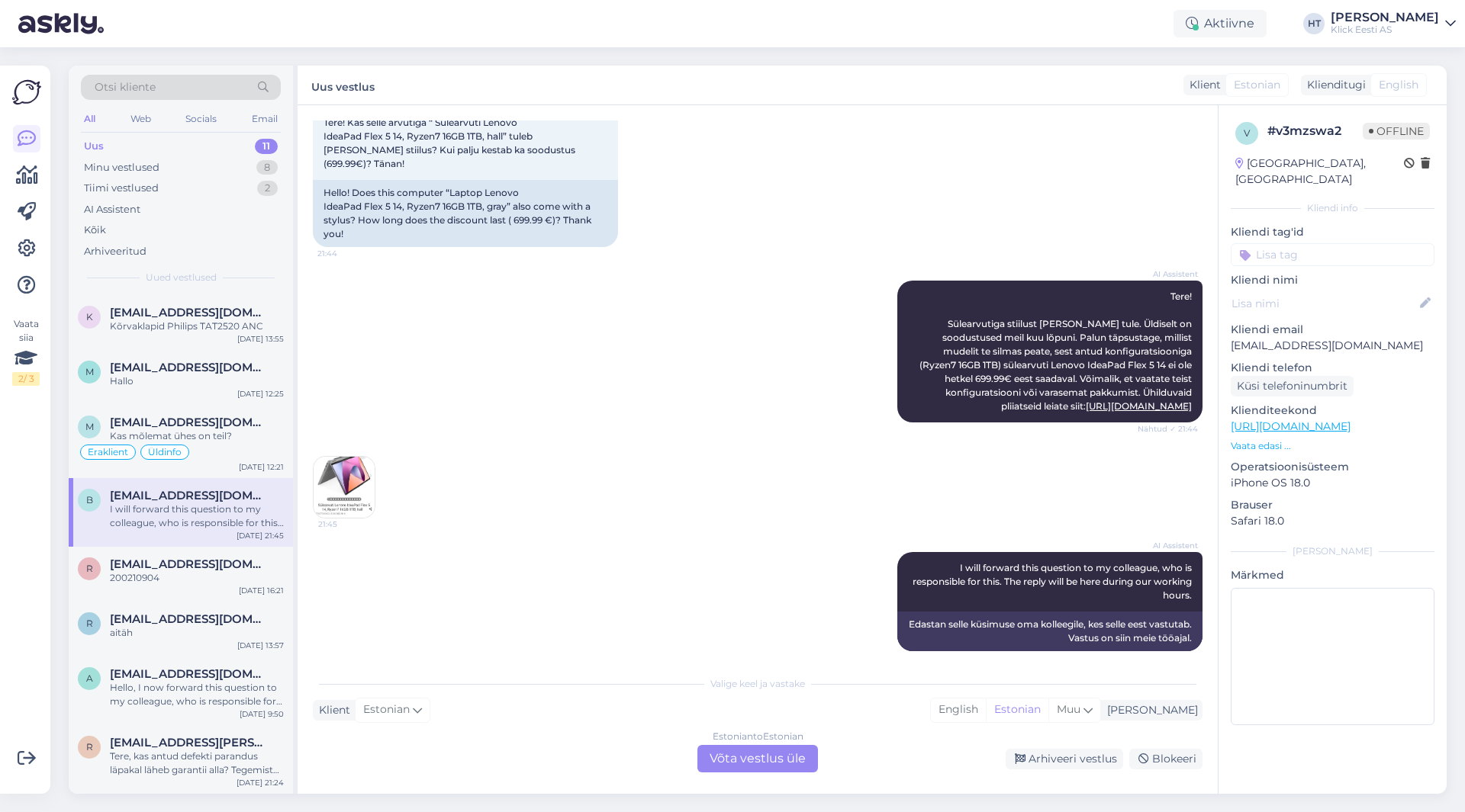
click at [1311, 246] on input at bounding box center [1333, 254] width 204 height 23
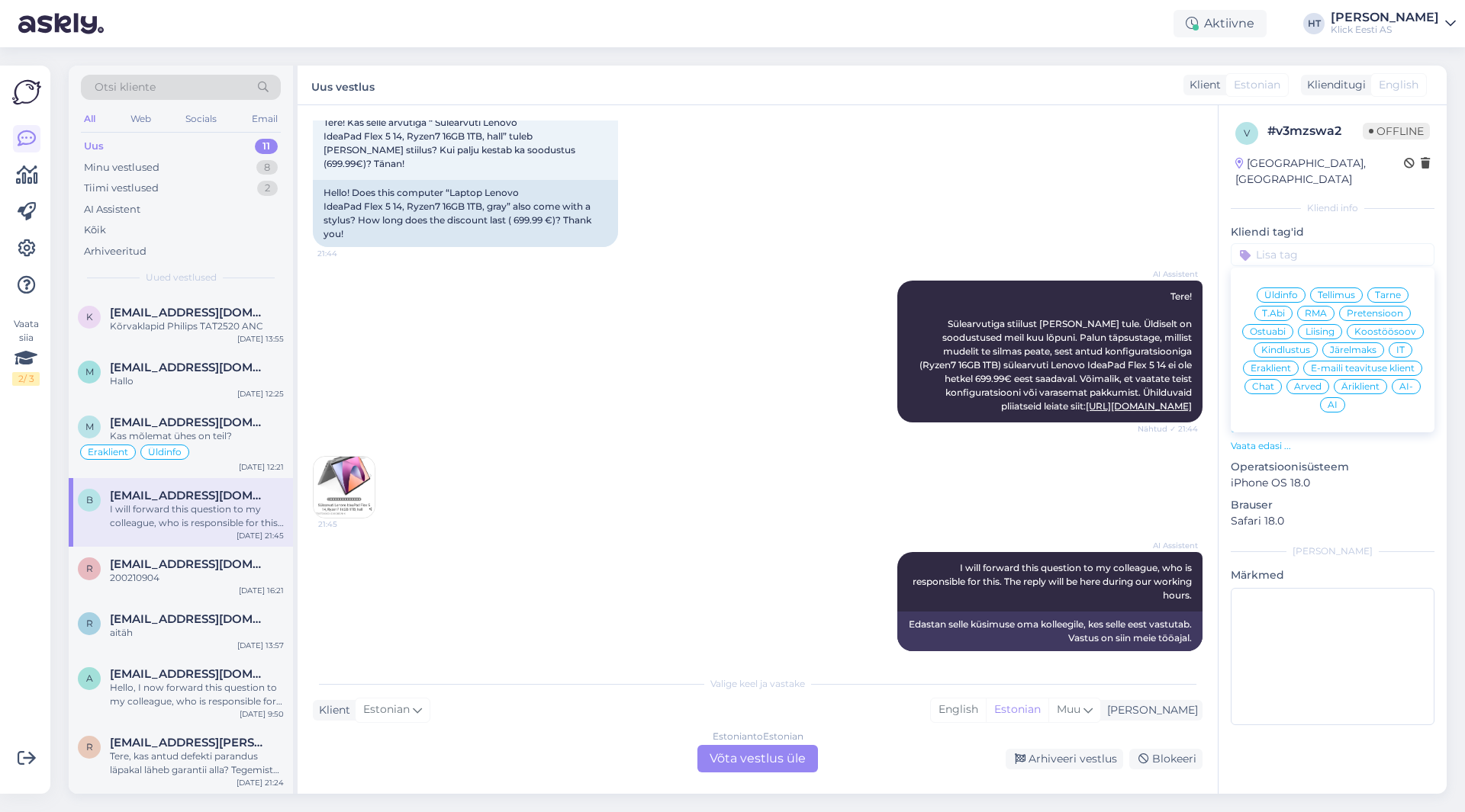
click at [1398, 379] on div "AI-" at bounding box center [1407, 386] width 29 height 15
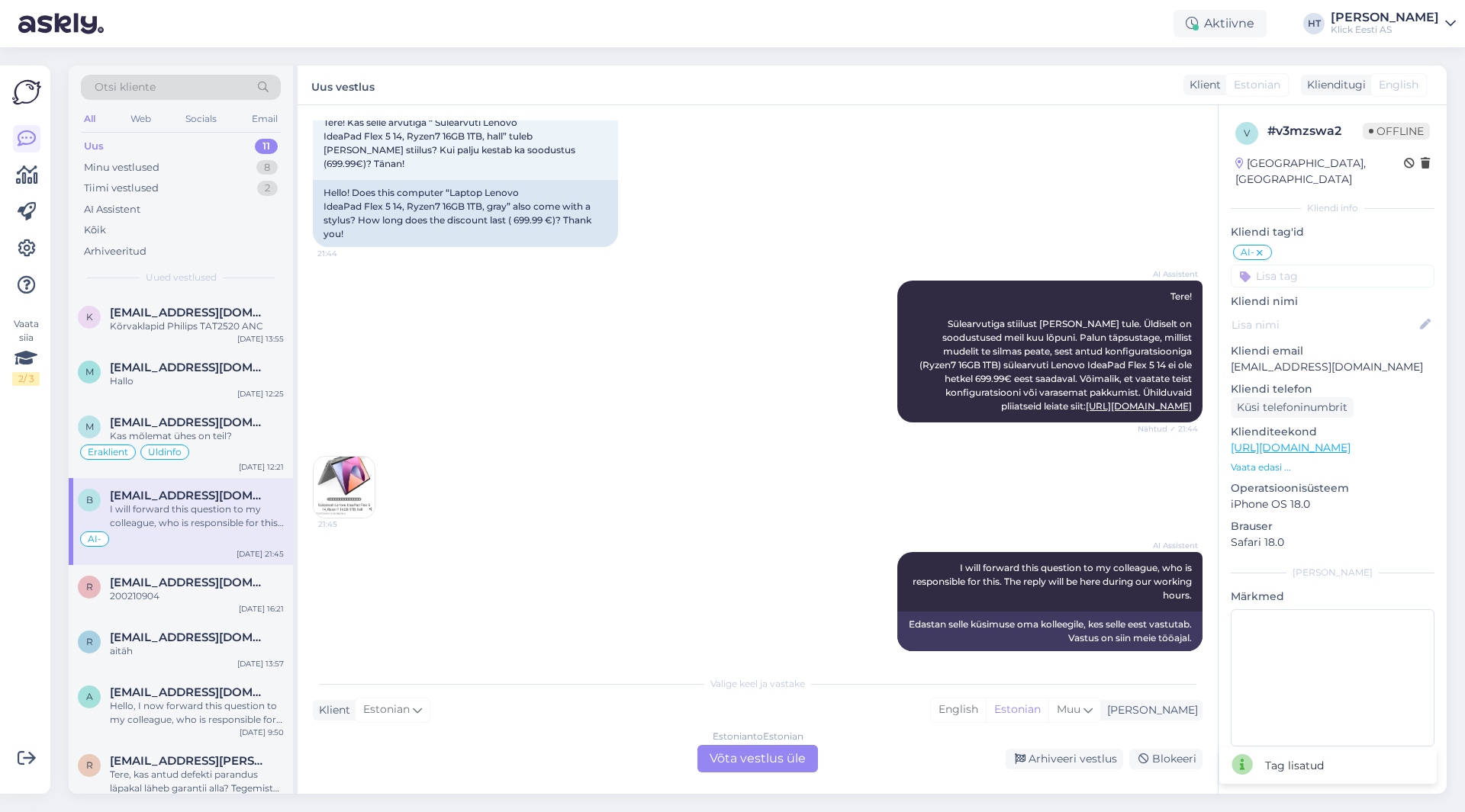
click at [783, 390] on div "AI Assistent Tere! Sülearvutiga stiilust [PERSON_NAME] tule. Üldiselt on soodus…" at bounding box center [757, 352] width 890 height 175
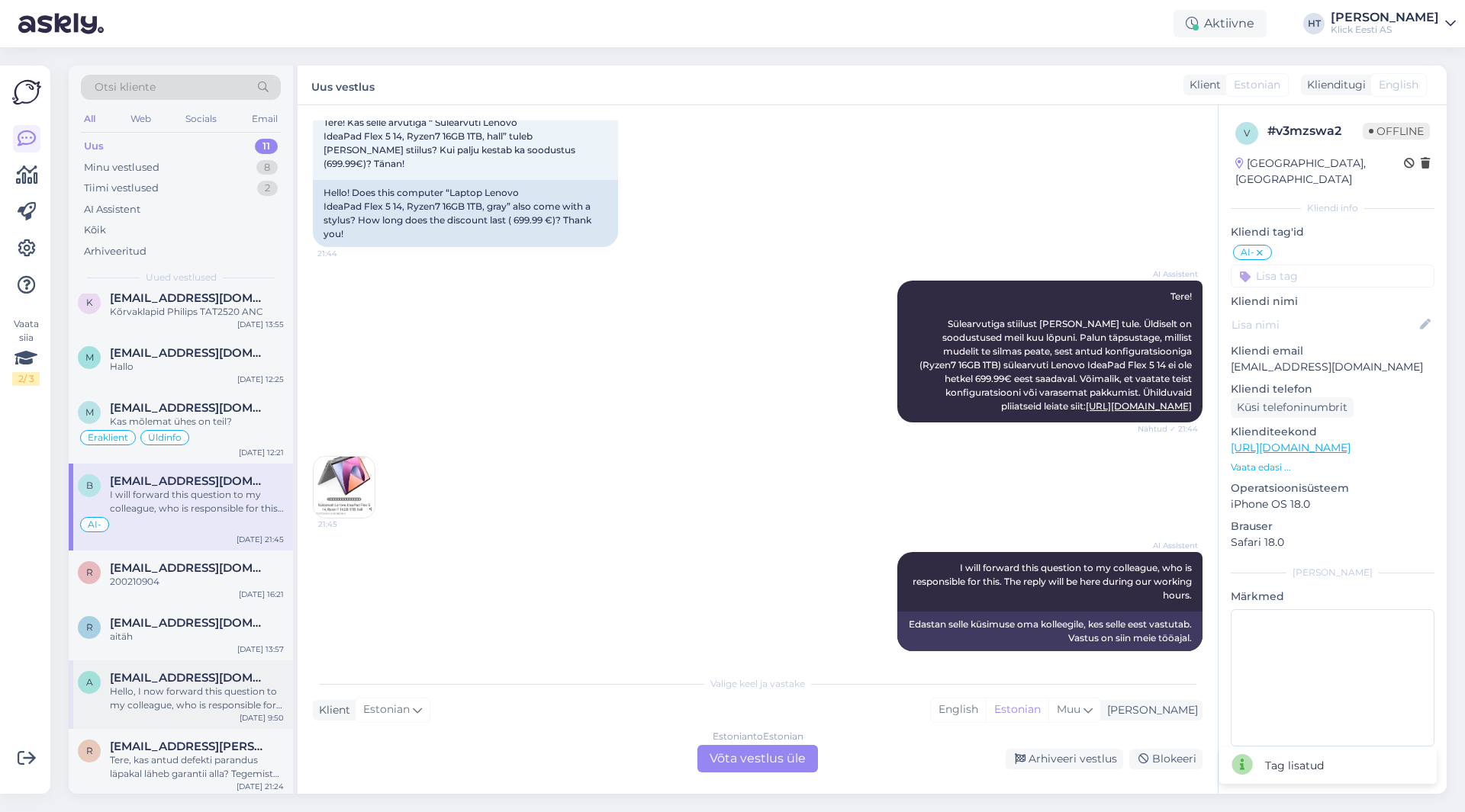
scroll to position [264, 0]
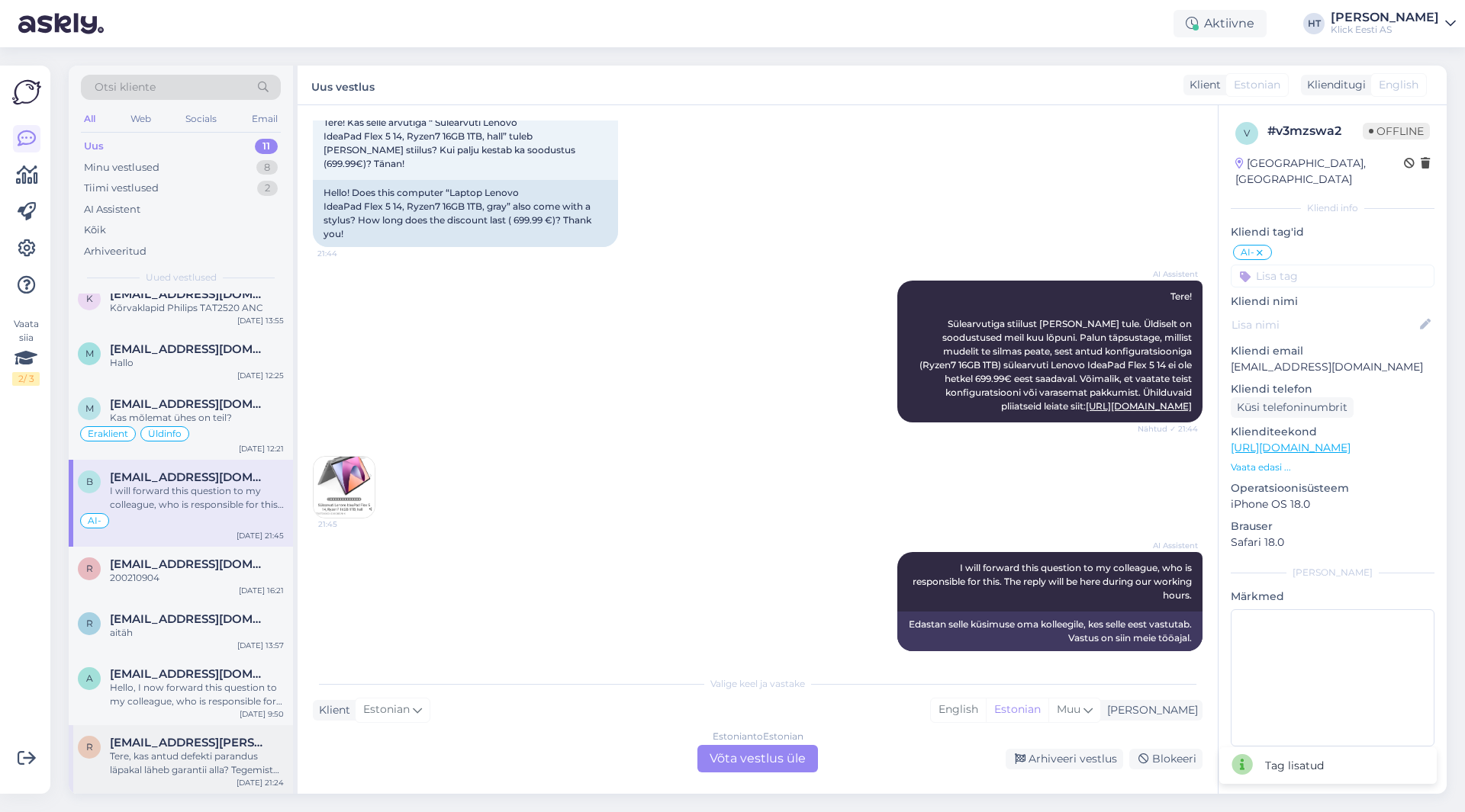
click at [198, 762] on div "Tere, kas antud defekti parandus läpakal läheb garantii alla? Tegemist mingisug…" at bounding box center [196, 763] width 174 height 27
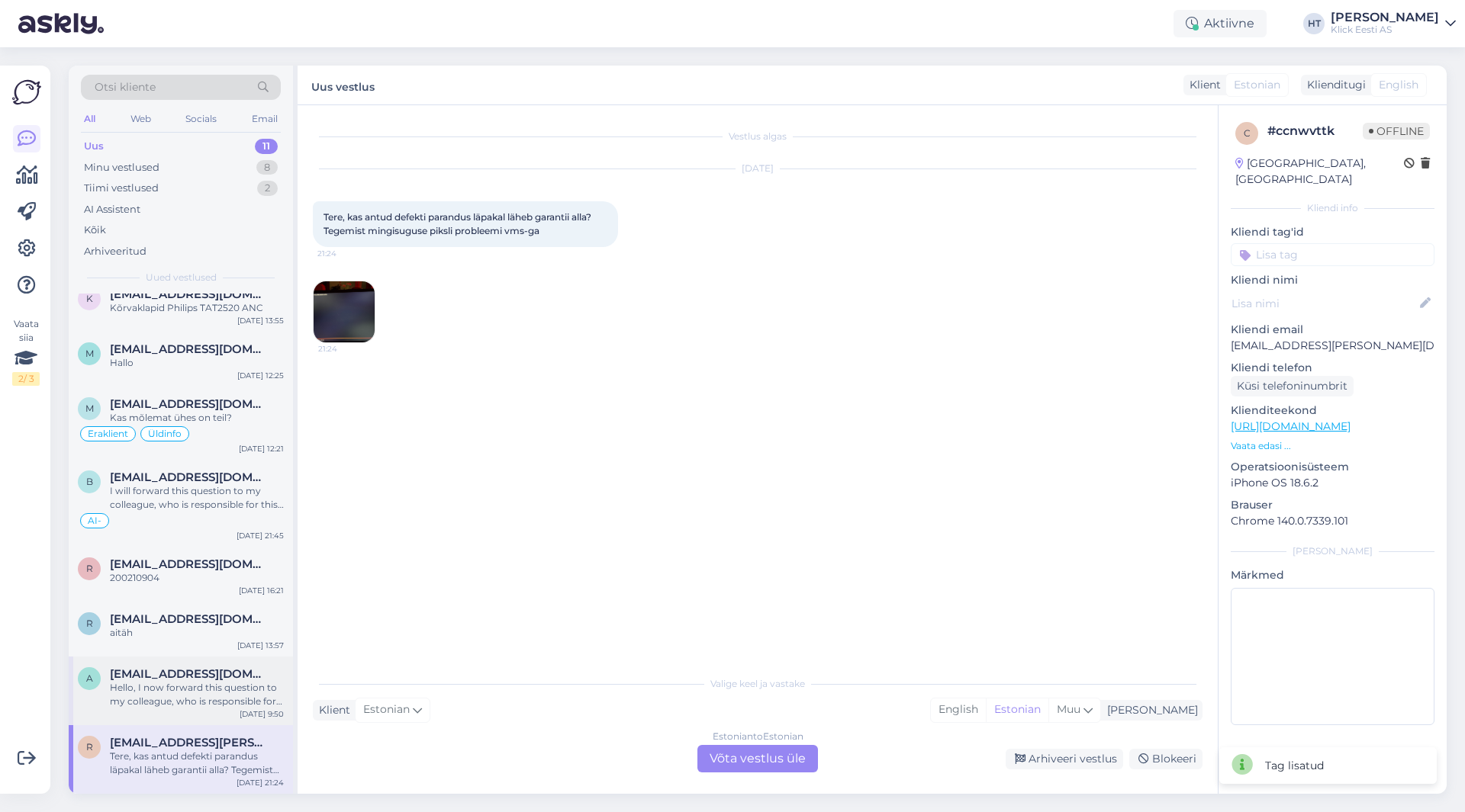
click at [211, 659] on div "a [EMAIL_ADDRESS][DOMAIN_NAME] Hello, I now forward this question to my colleag…" at bounding box center [181, 691] width 224 height 69
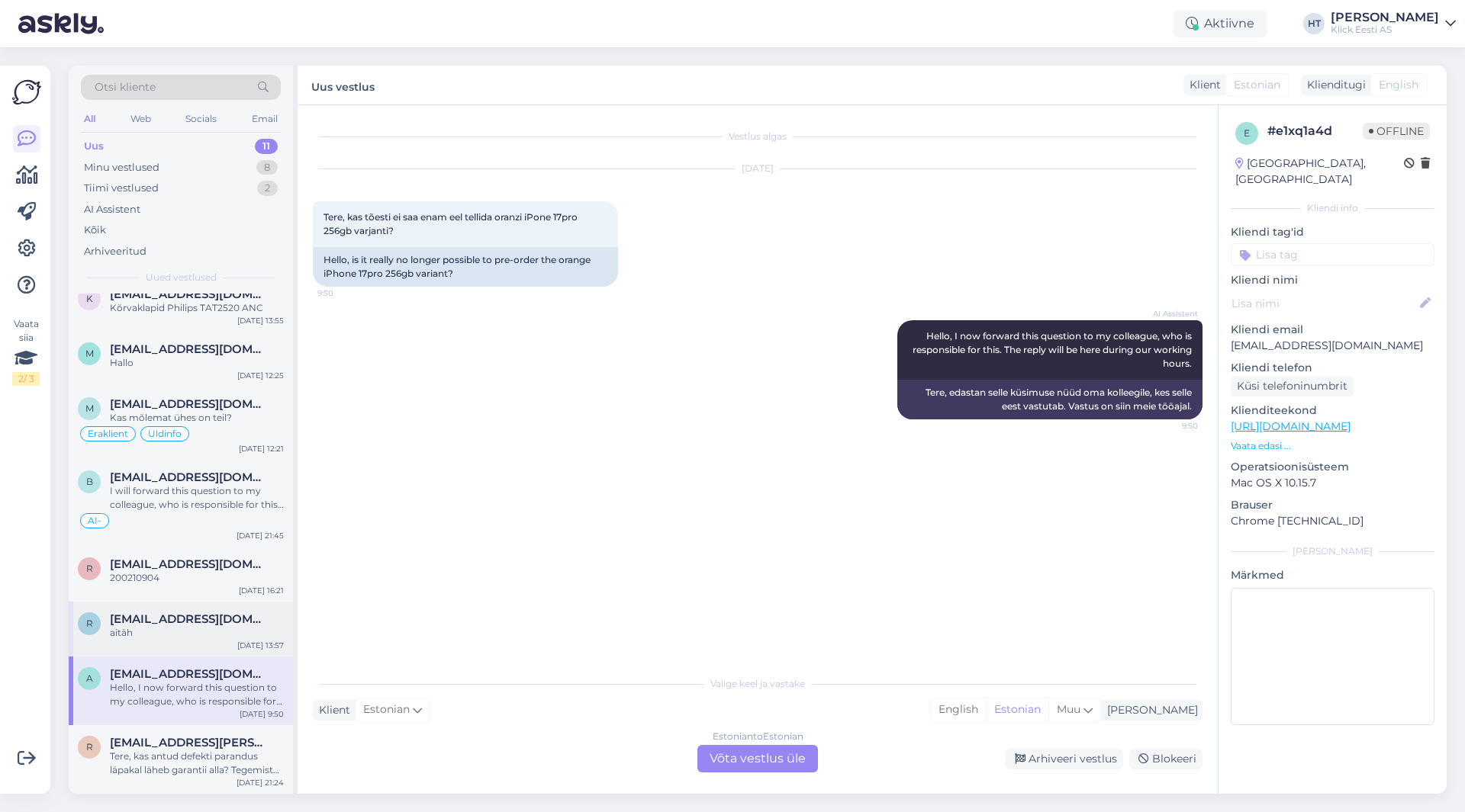
click at [122, 635] on div "aitäh" at bounding box center [196, 632] width 174 height 14
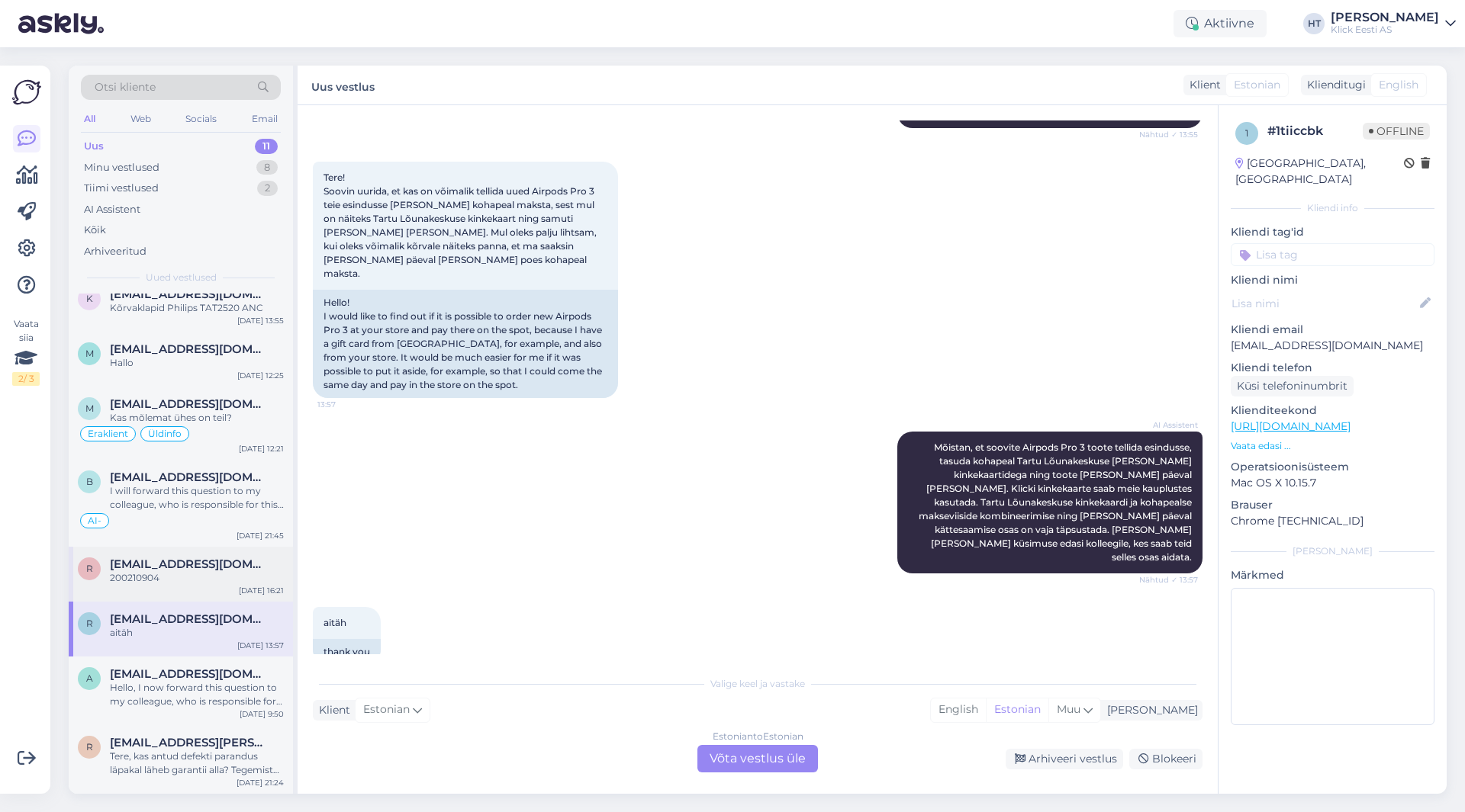
click at [175, 579] on div "200210904" at bounding box center [196, 578] width 174 height 14
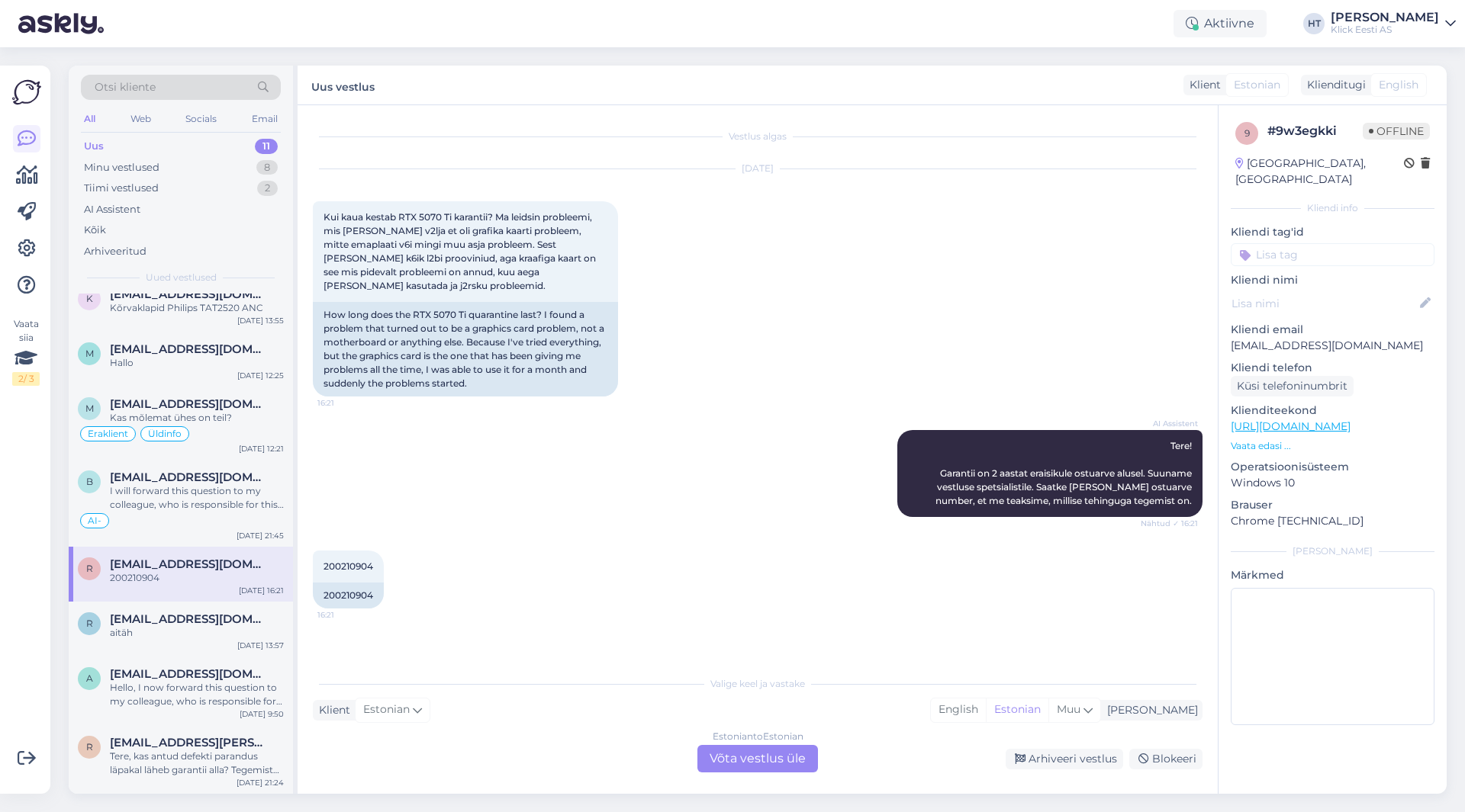
scroll to position [0, 0]
click at [732, 749] on div "Estonian to Estonian Võta vestlus üle" at bounding box center [758, 758] width 121 height 27
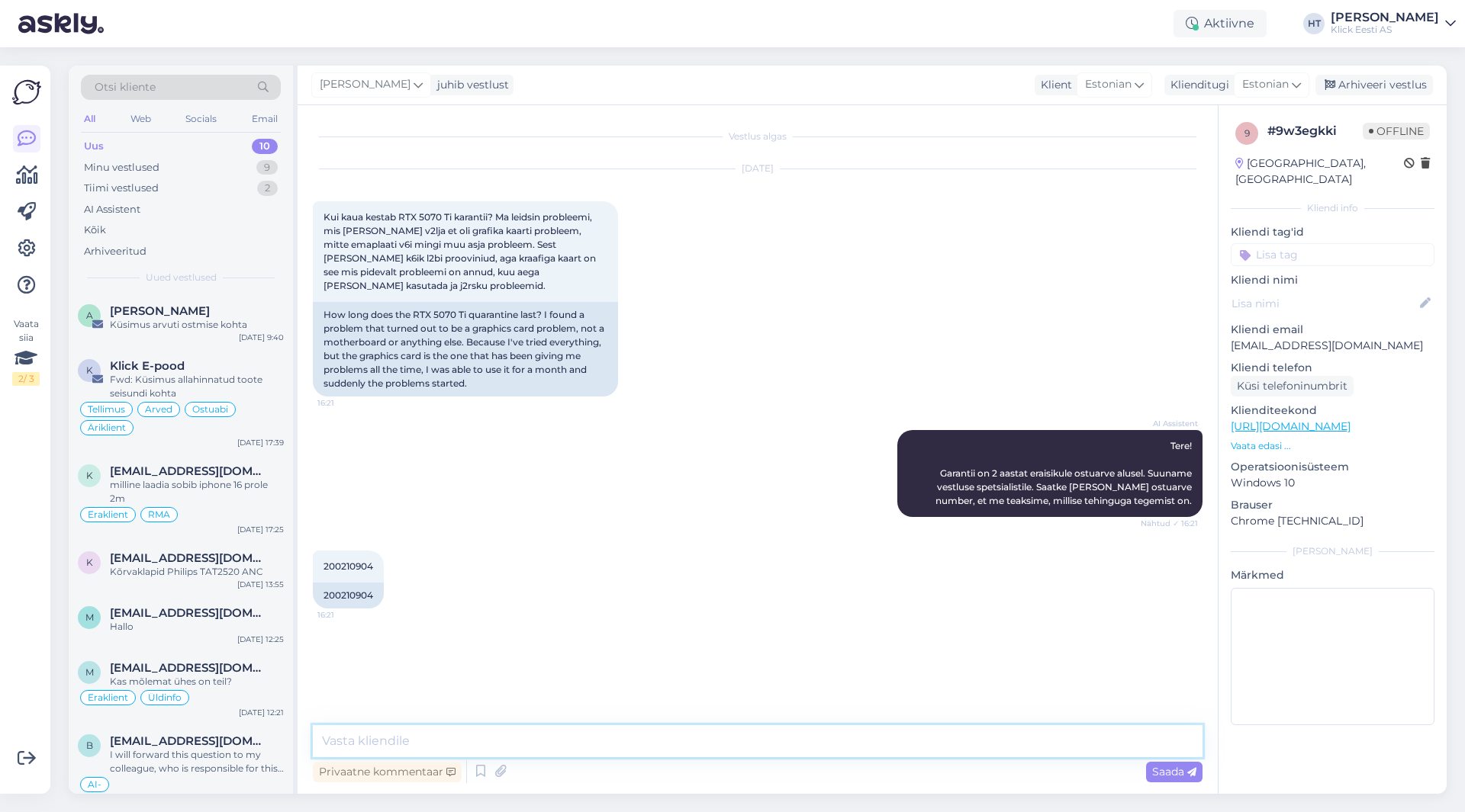
click at [733, 738] on textarea at bounding box center [757, 741] width 890 height 32
type textarea "Kaardile kehtib garantii 2 aastat alates kätte saamisest."
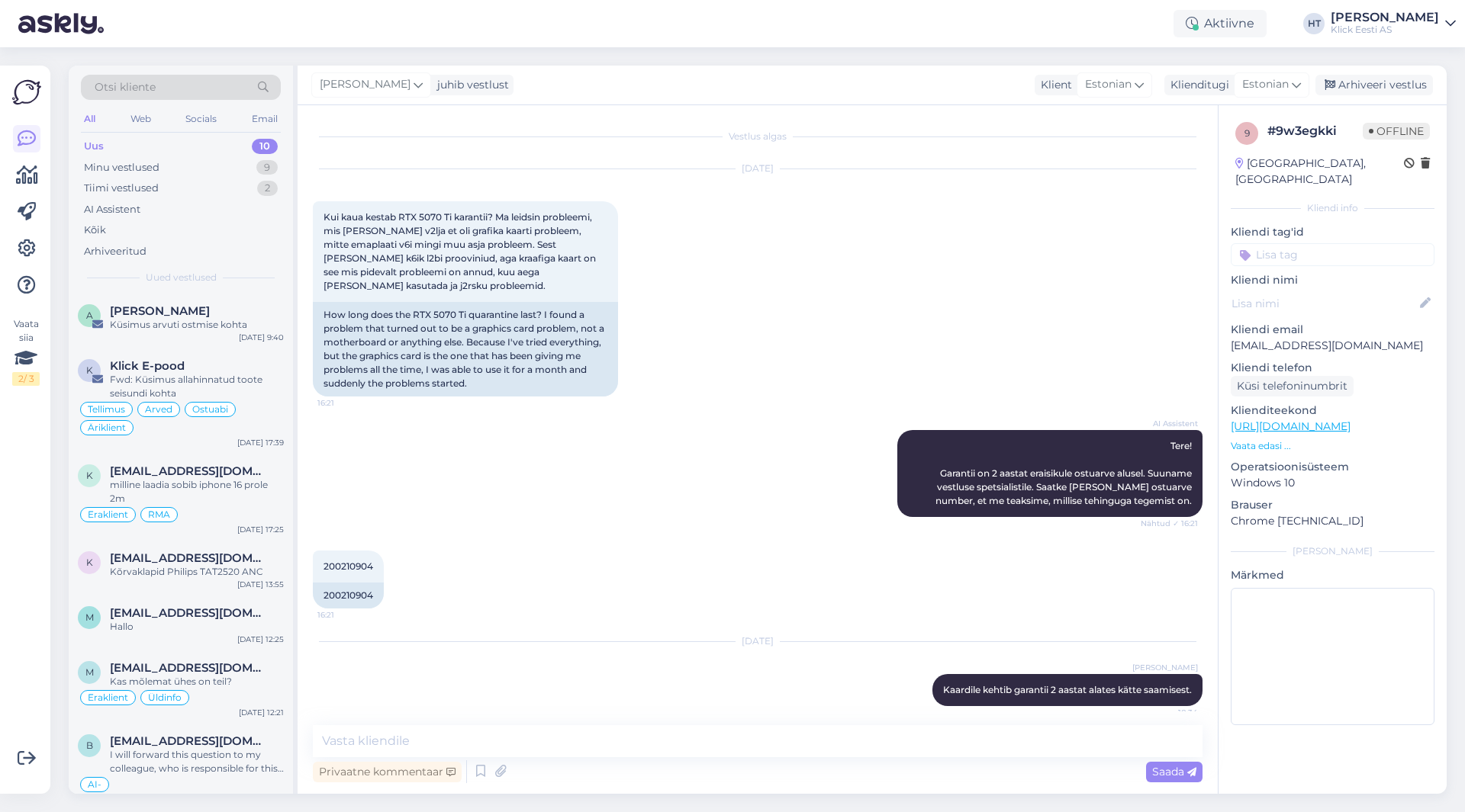
click at [1308, 243] on input at bounding box center [1333, 254] width 204 height 23
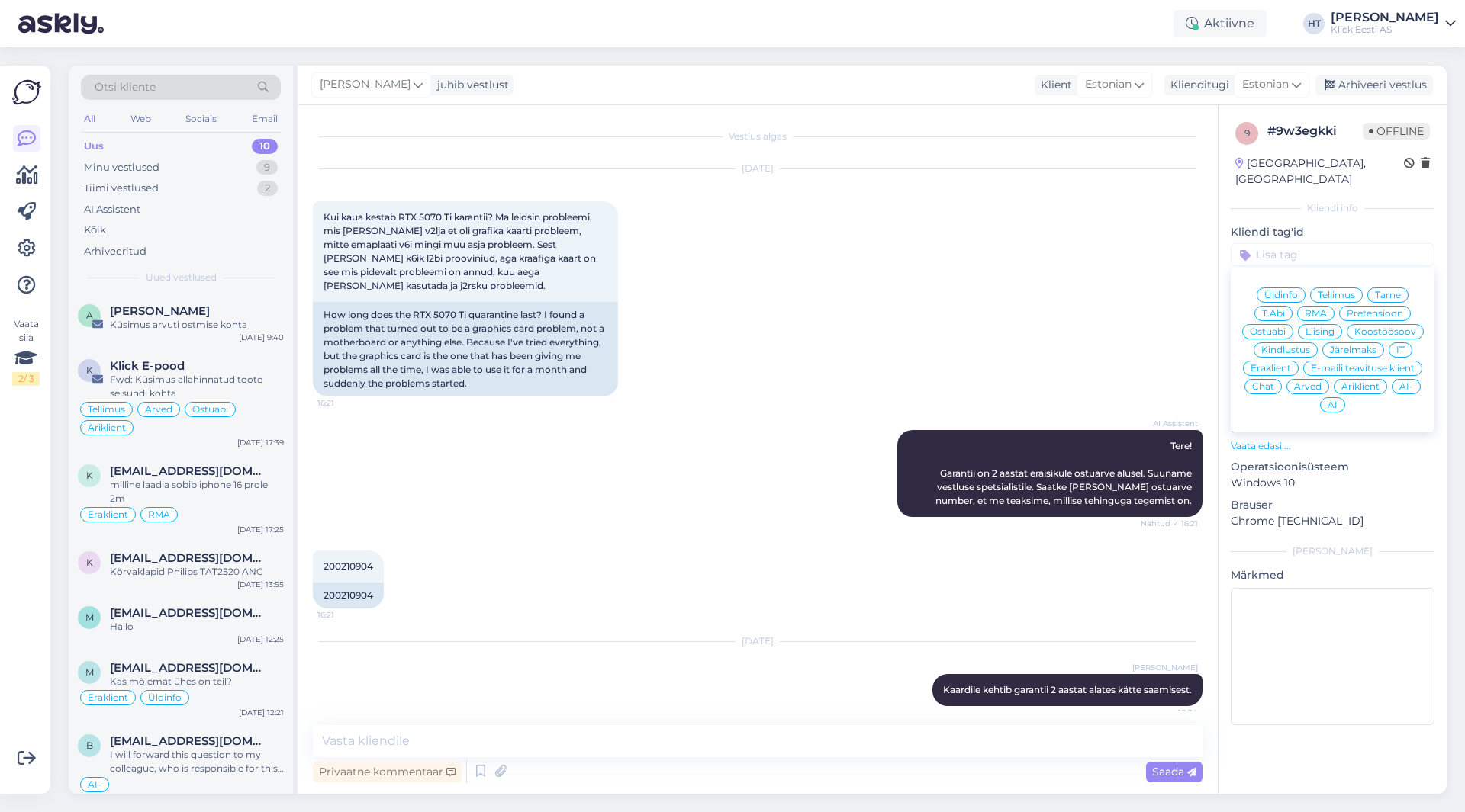
click at [1315, 309] on span "RMA" at bounding box center [1316, 313] width 22 height 9
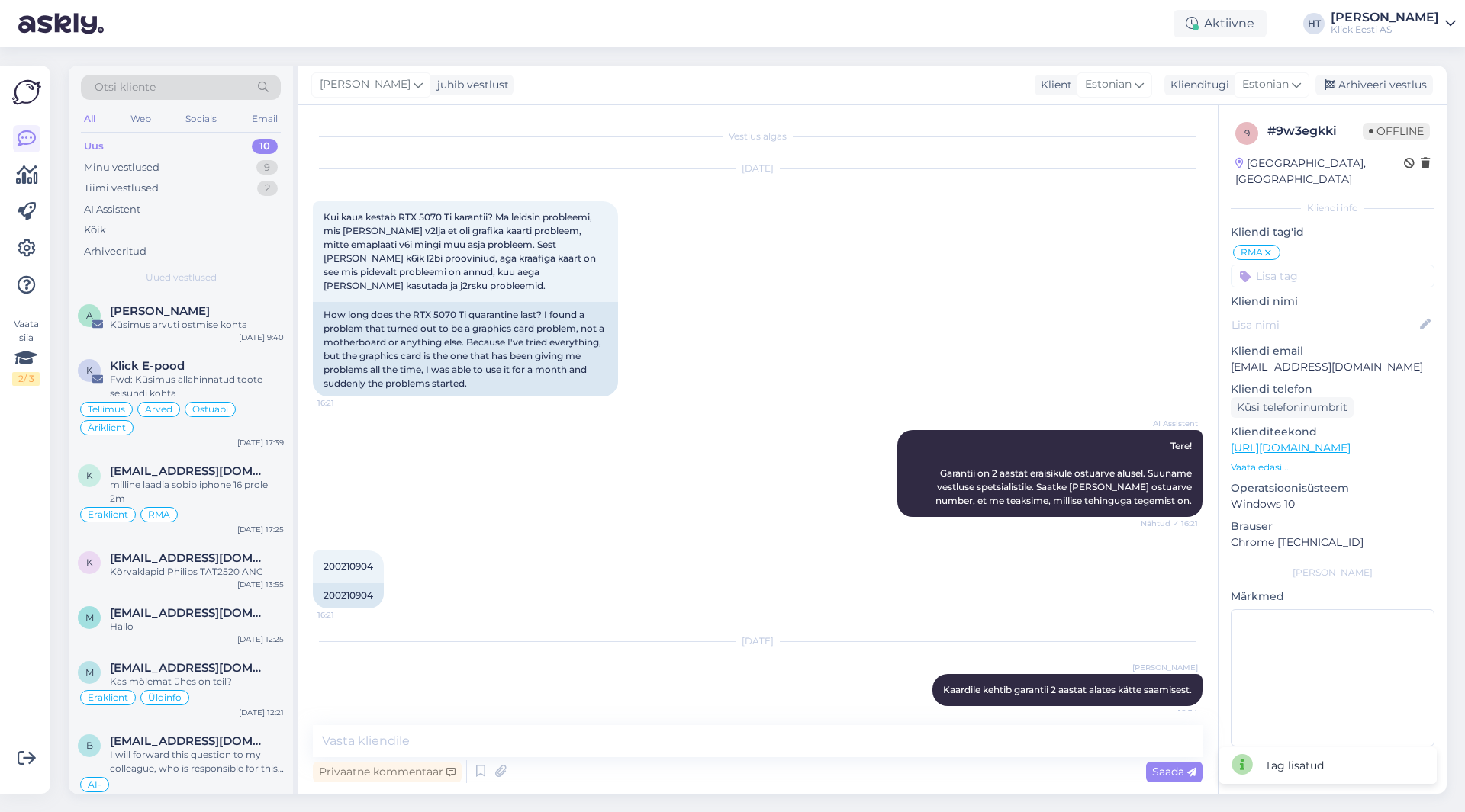
click at [1308, 272] on div "9 # 9w3egkki Offline [GEOGRAPHIC_DATA], [GEOGRAPHIC_DATA] Kliendi info Kliendi …" at bounding box center [1332, 437] width 228 height 664
click at [1308, 271] on div "9 # 9w3egkki Offline [GEOGRAPHIC_DATA], [GEOGRAPHIC_DATA] Kliendi info Kliendi …" at bounding box center [1332, 437] width 228 height 664
click at [1308, 268] on input at bounding box center [1333, 275] width 204 height 23
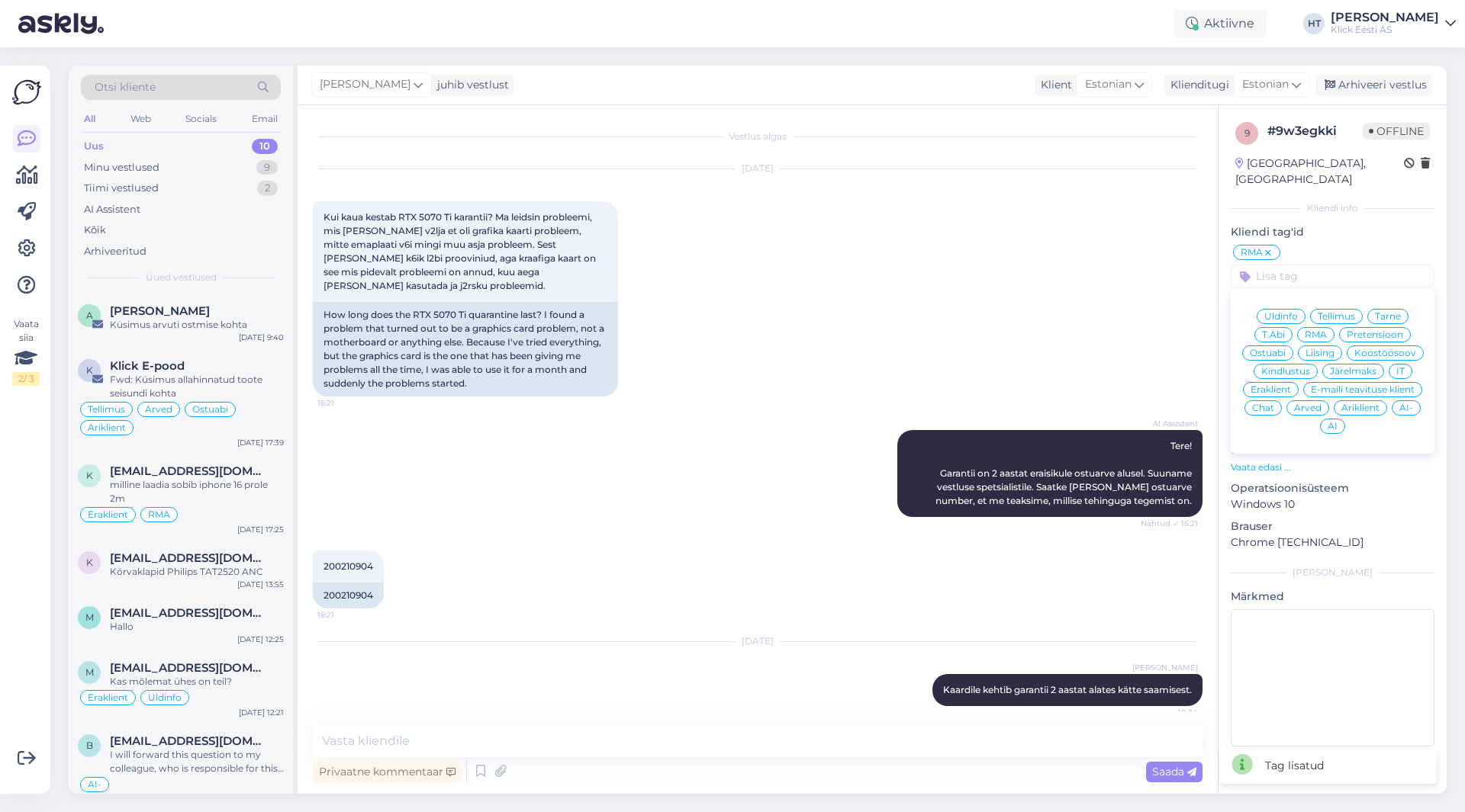
click at [1285, 385] on span "Eraklient" at bounding box center [1271, 390] width 41 height 9
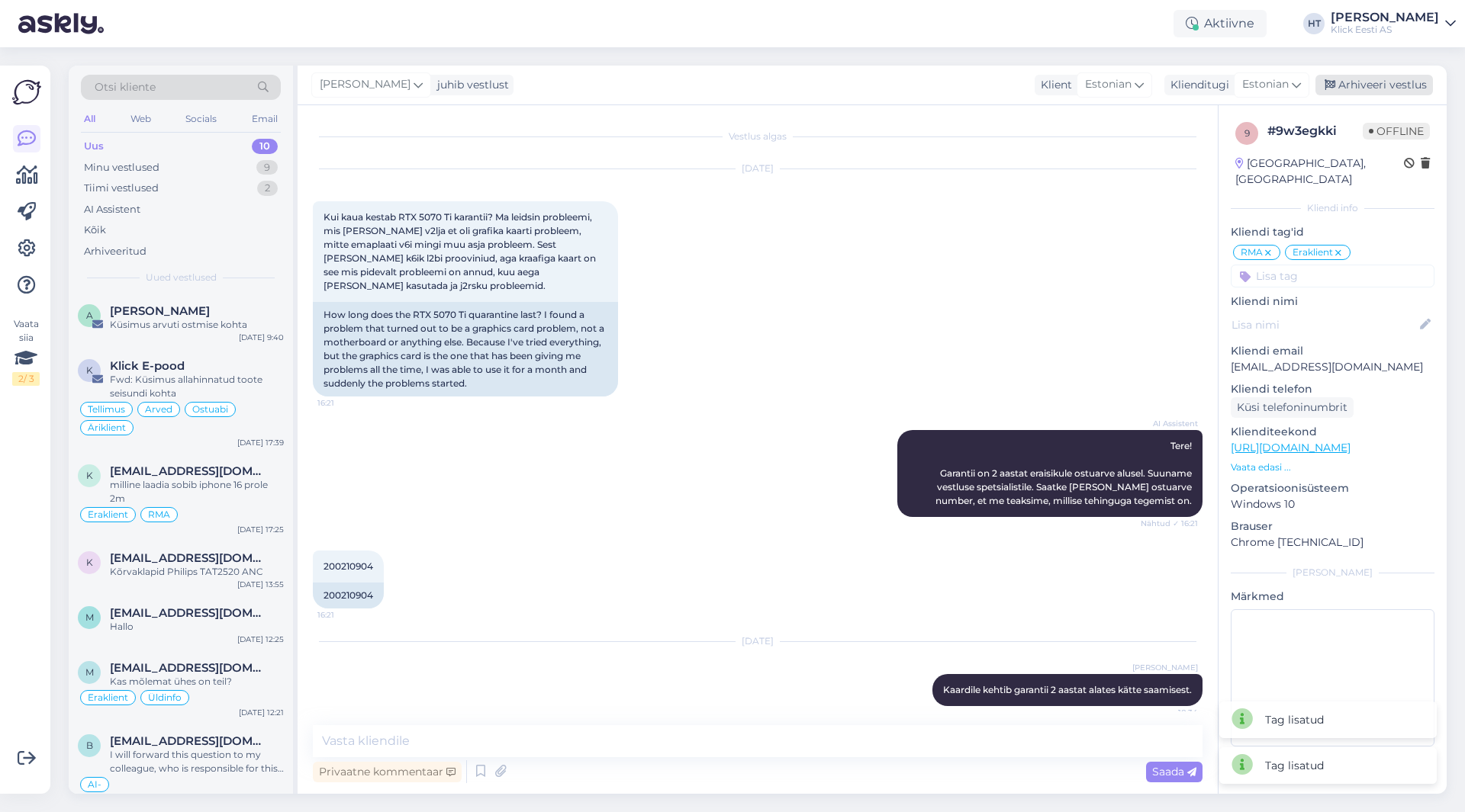
click at [1359, 88] on div "Arhiveeri vestlus" at bounding box center [1374, 84] width 117 height 21
click at [198, 564] on span "[EMAIL_ADDRESS][DOMAIN_NAME]" at bounding box center [189, 558] width 159 height 14
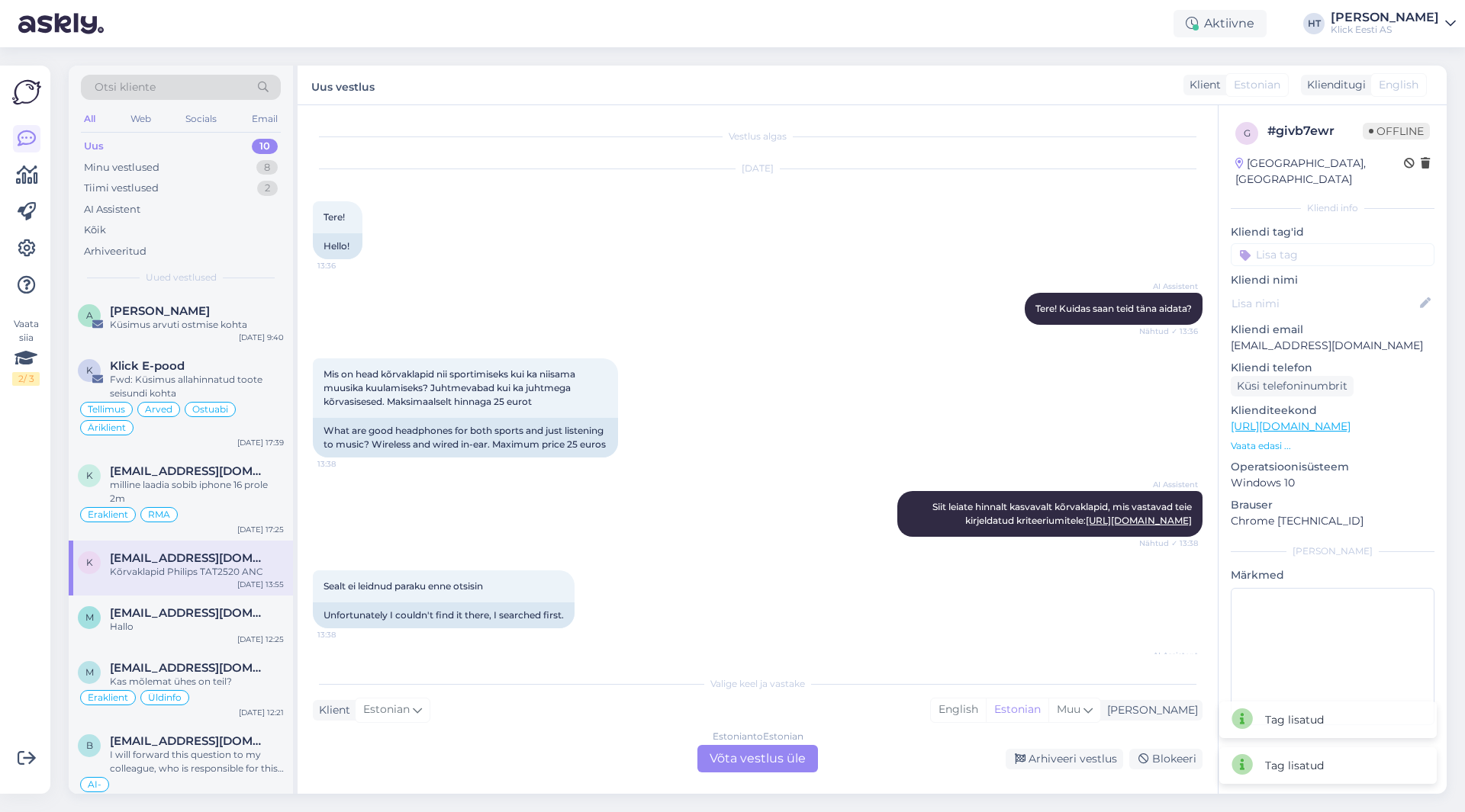
scroll to position [322, 0]
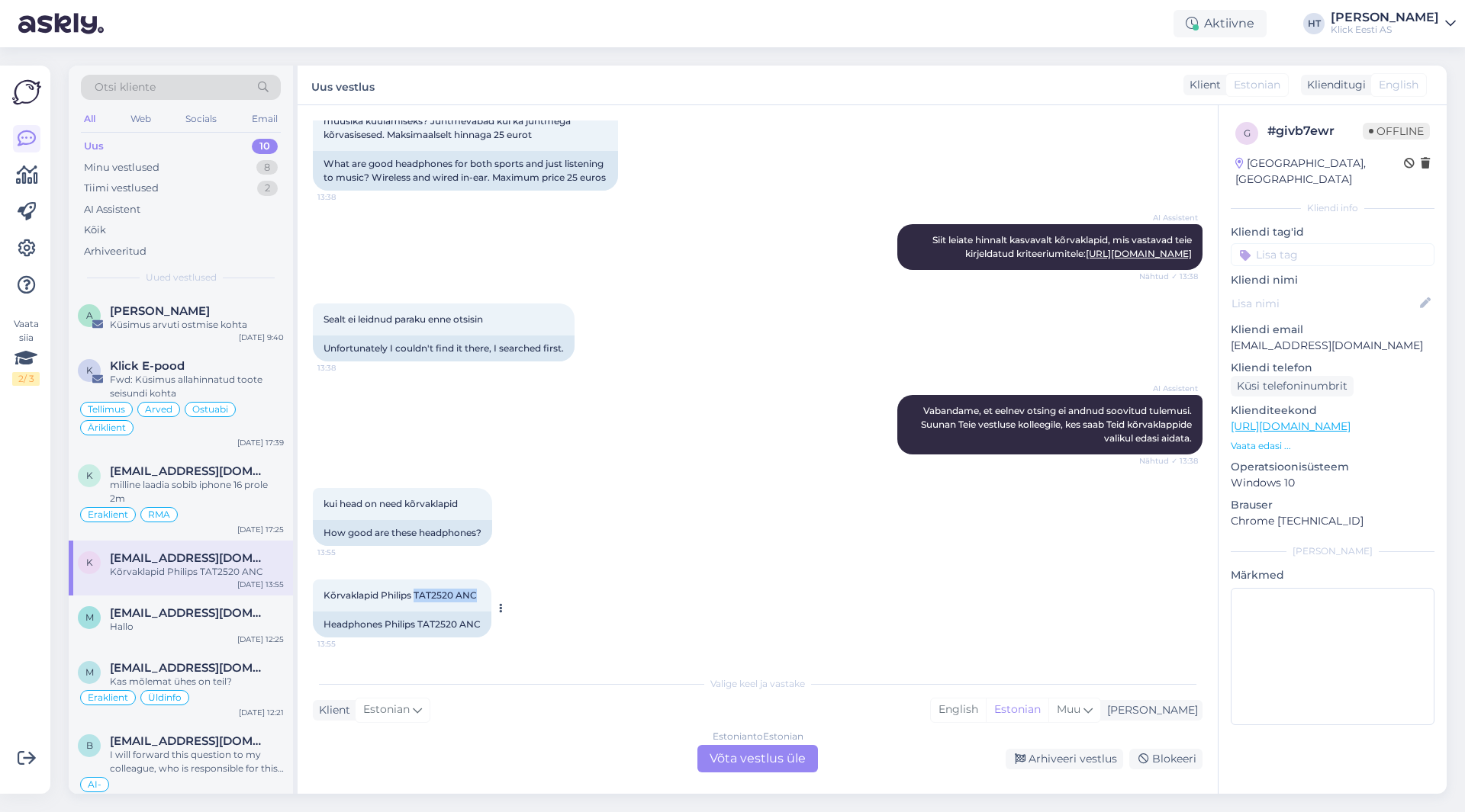
drag, startPoint x: 414, startPoint y: 593, endPoint x: 473, endPoint y: 593, distance: 59.0
click at [473, 593] on span "Kõrvaklapid Philips TAT2520 ANC" at bounding box center [400, 595] width 154 height 12
click at [574, 506] on div "kui head on need kõrvaklapid 13:55 How good are these headphones?" at bounding box center [757, 517] width 890 height 92
click at [179, 480] on div "milline laadia sobib iphone 16 prole 2m" at bounding box center [196, 492] width 174 height 27
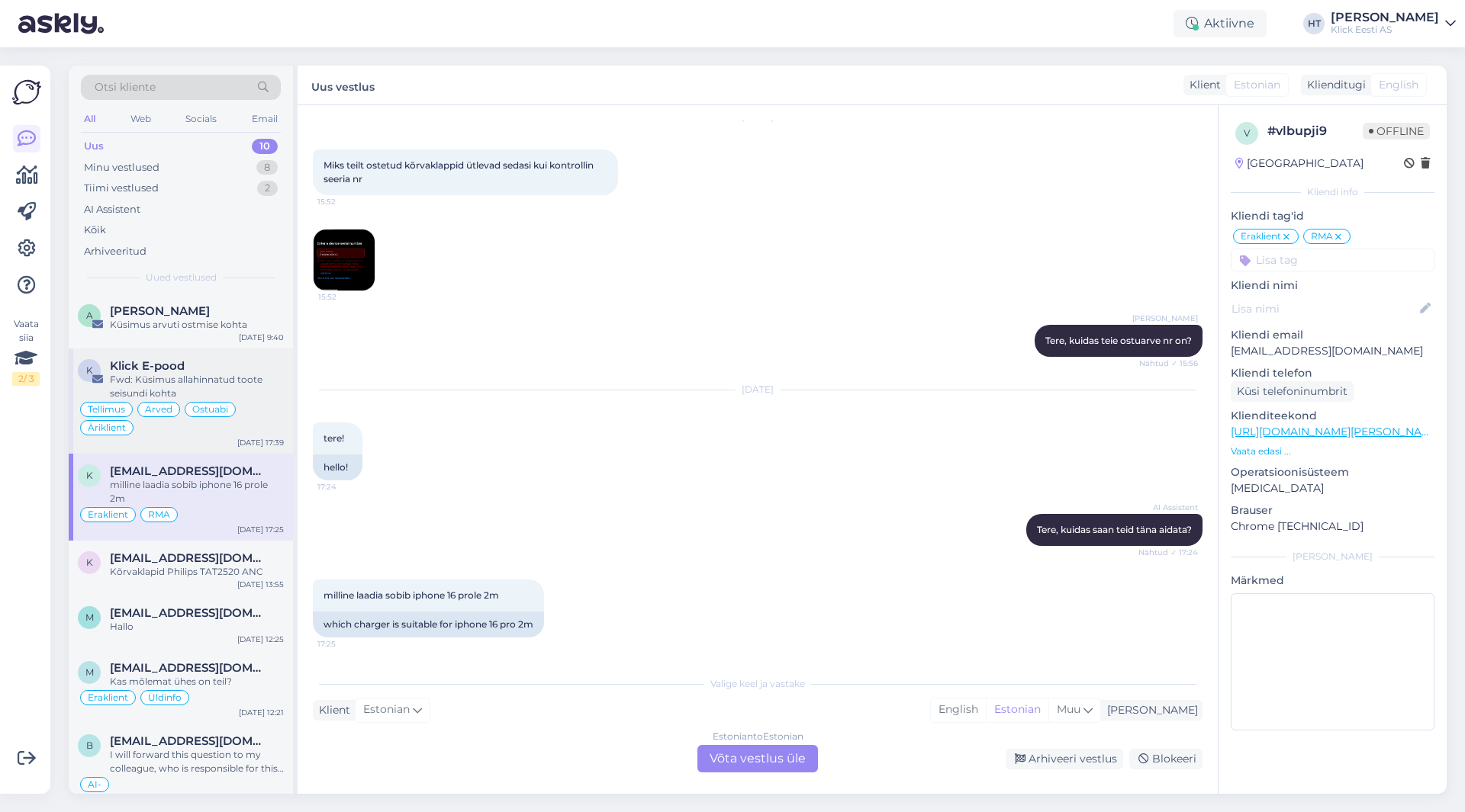
click at [217, 406] on span "Ostuabi" at bounding box center [210, 410] width 35 height 9
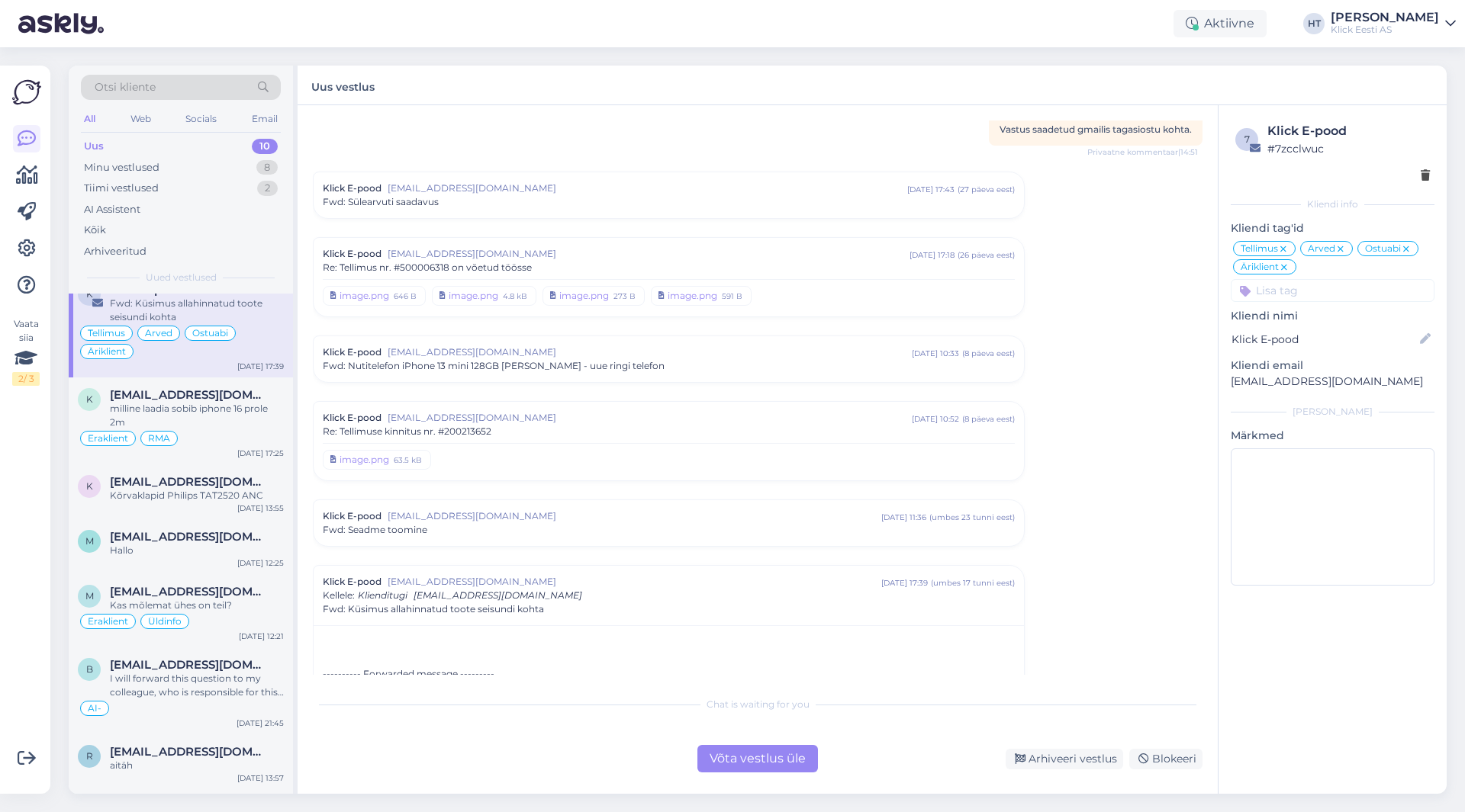
scroll to position [0, 0]
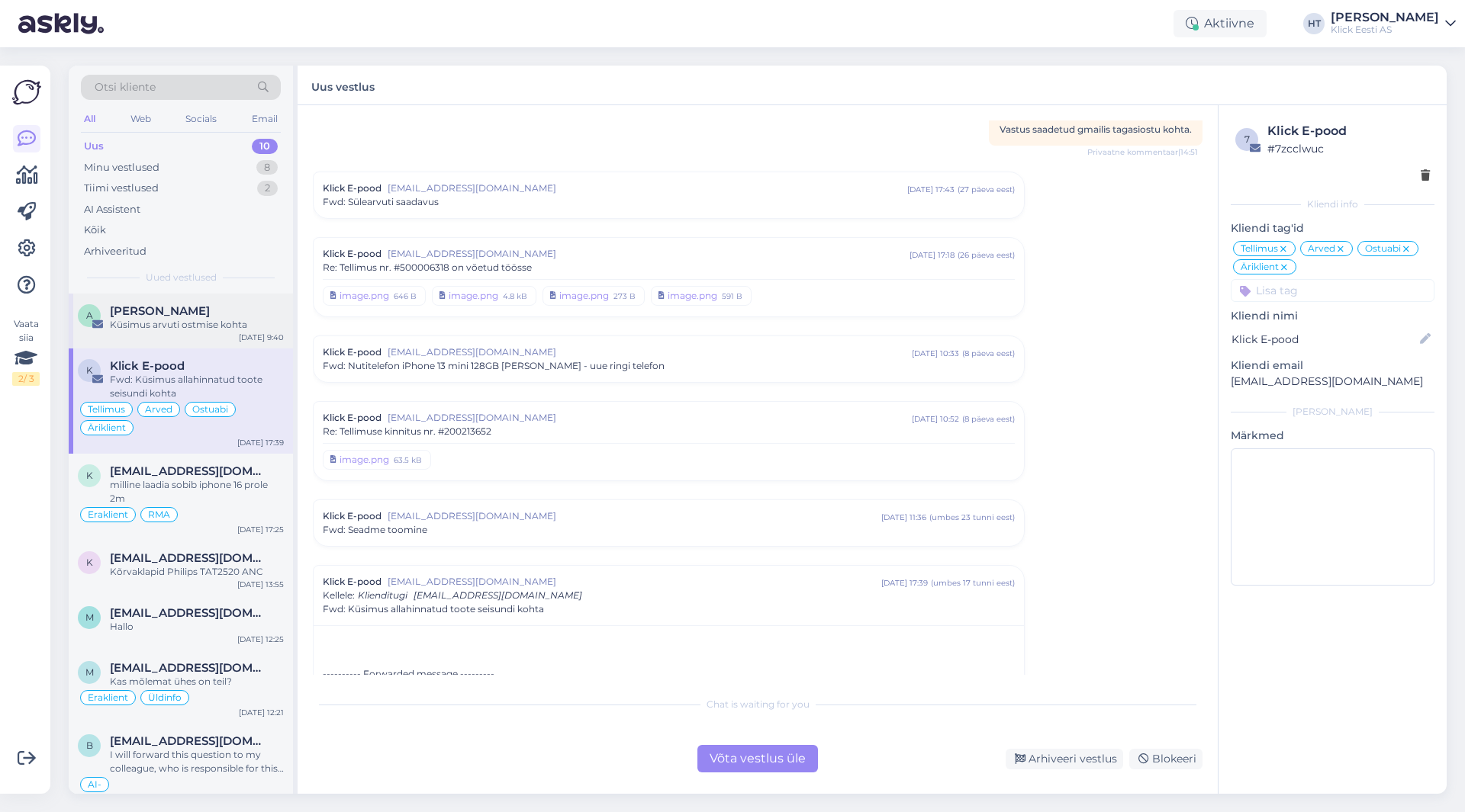
click at [241, 317] on div "[PERSON_NAME]" at bounding box center [196, 311] width 174 height 14
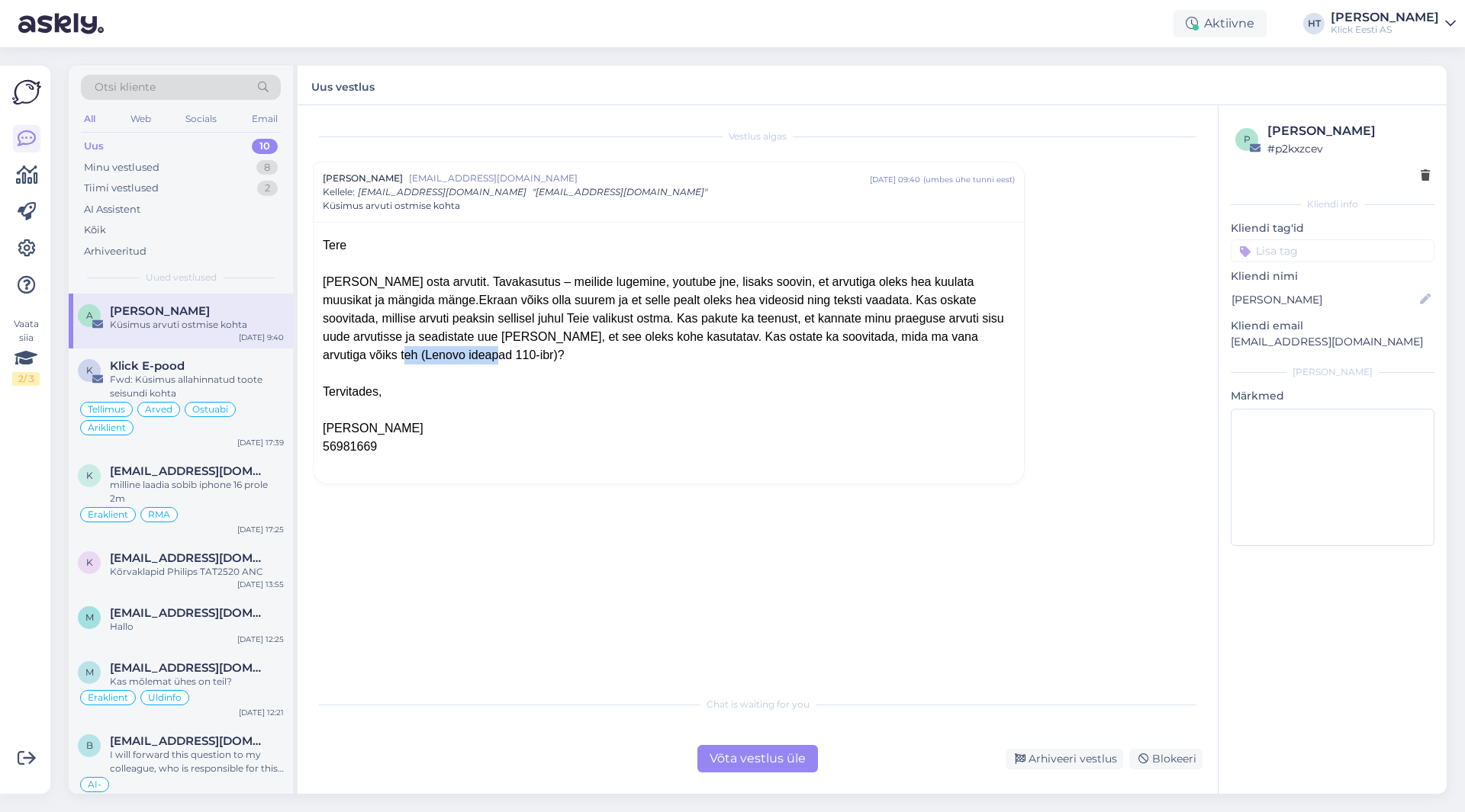
drag, startPoint x: 725, startPoint y: 336, endPoint x: 803, endPoint y: 331, distance: 78.2
click at [803, 331] on div "[PERSON_NAME] osta arvutit. Tavakasutus – meilide lugemine, youtube jne, lisaks…" at bounding box center [669, 319] width 693 height 92
click at [248, 478] on span "[EMAIL_ADDRESS][DOMAIN_NAME]" at bounding box center [189, 470] width 159 height 14
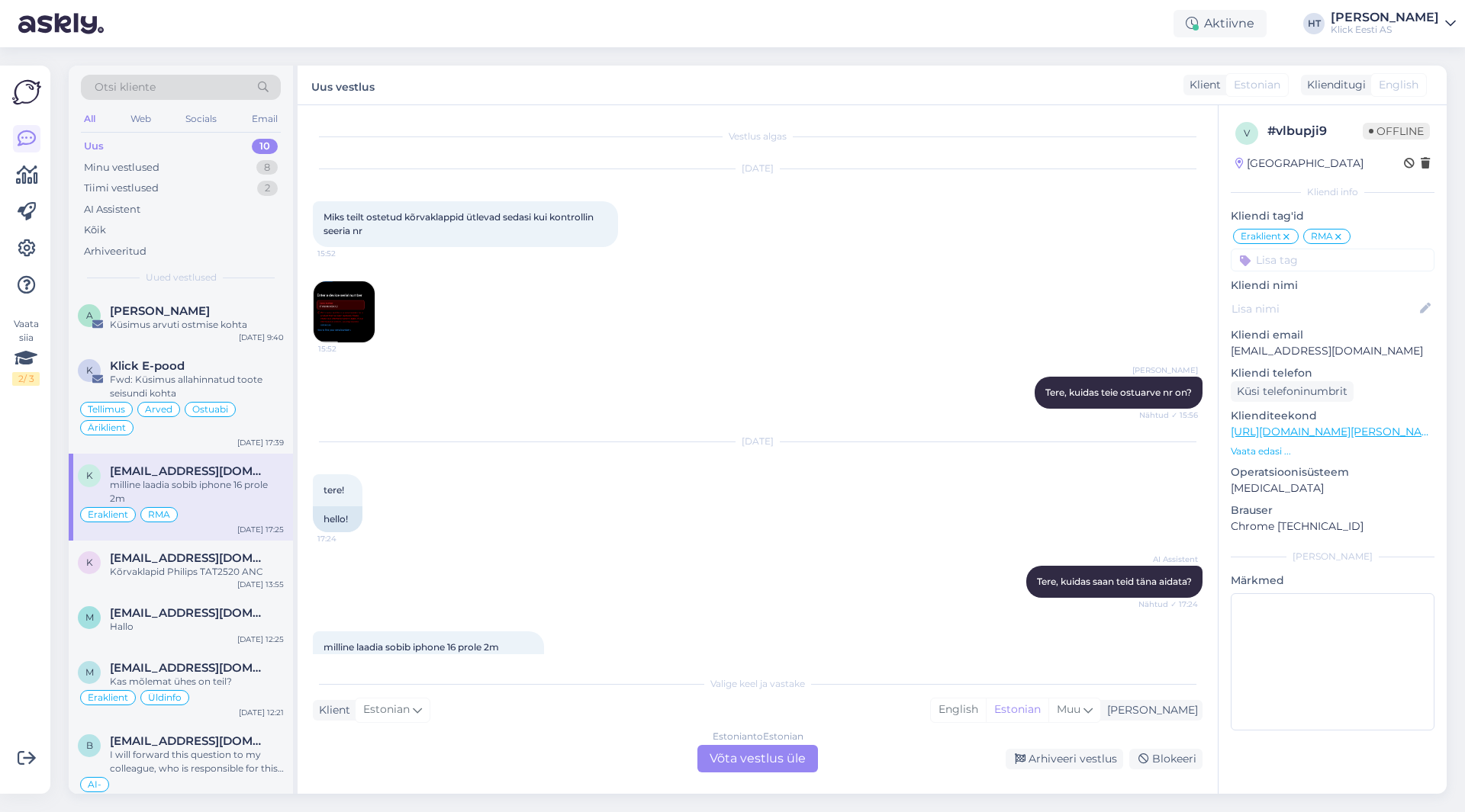
scroll to position [52, 0]
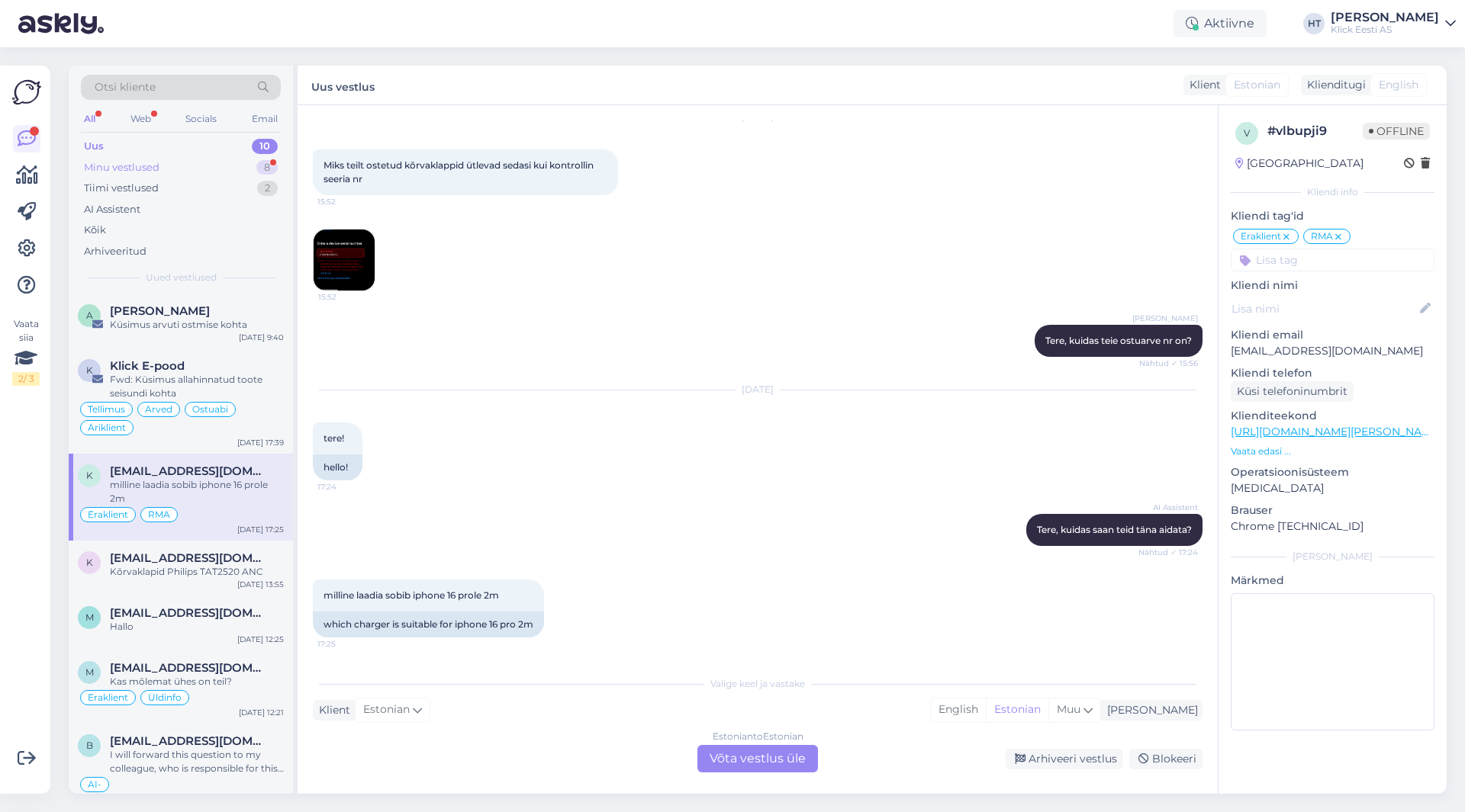
click at [215, 161] on div "Minu vestlused 8" at bounding box center [181, 168] width 200 height 22
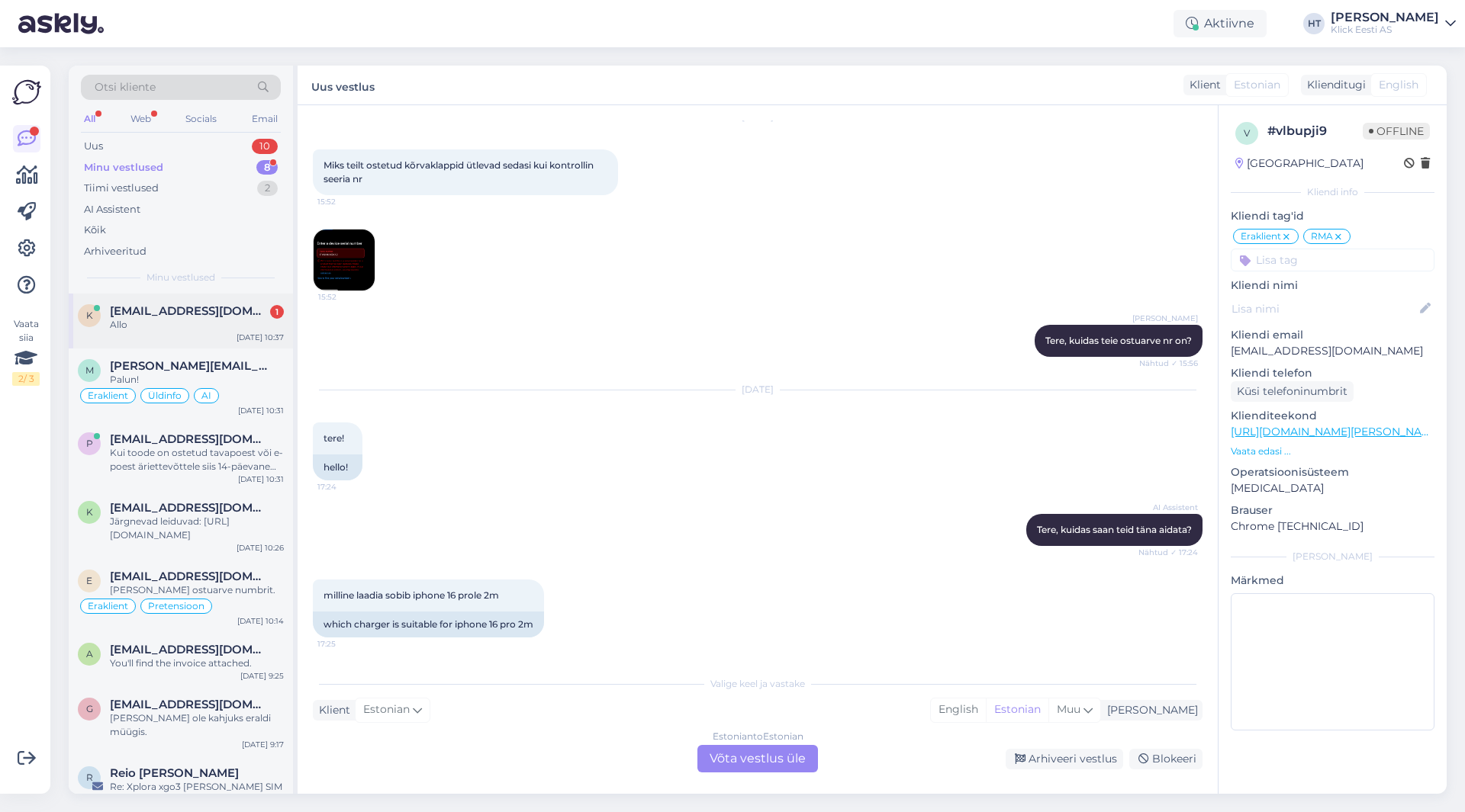
click at [207, 322] on div "Allo" at bounding box center [196, 324] width 174 height 14
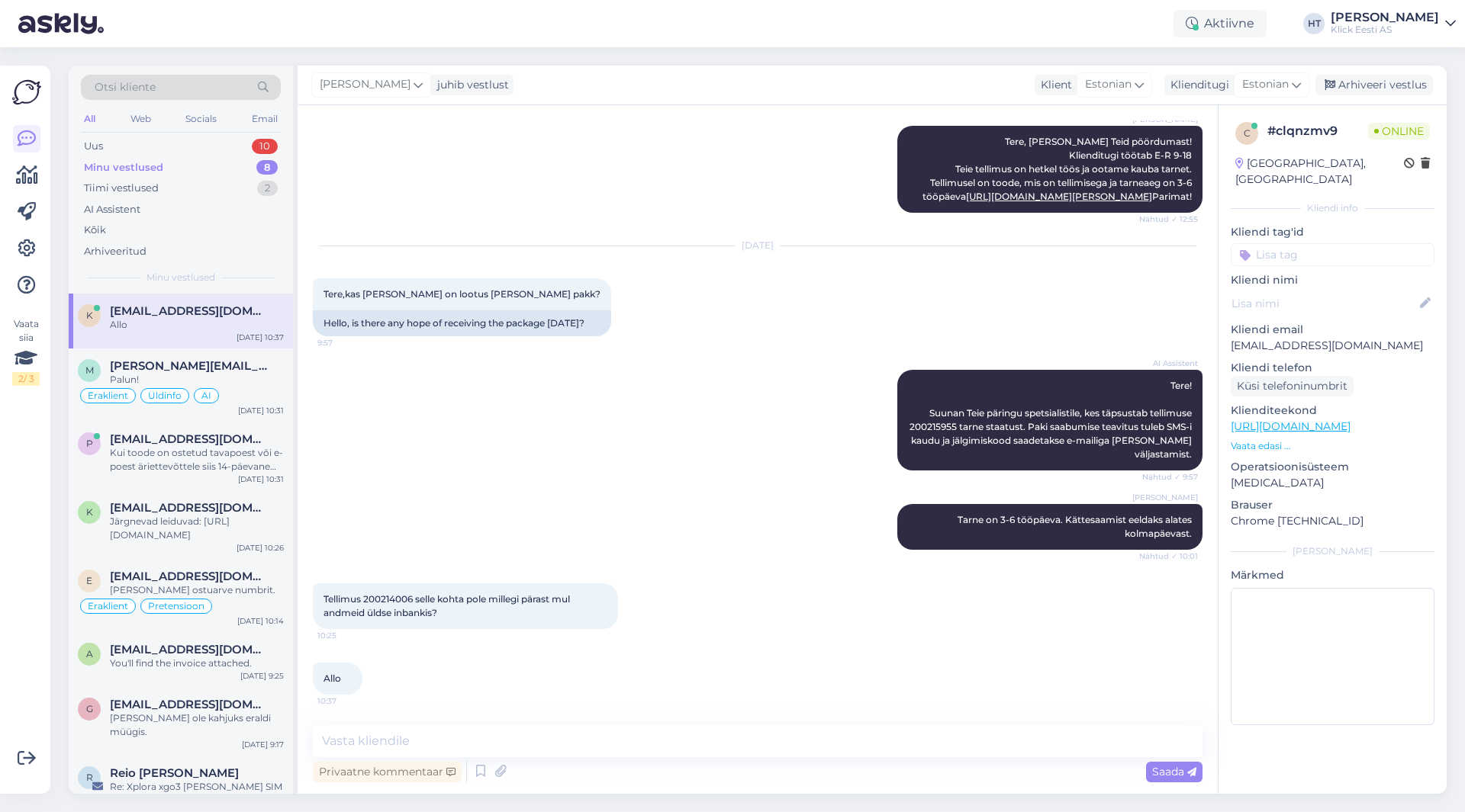
click at [374, 593] on div "Tellimus 200214006 selle kohta pole millegi pärast mul andmeid üldse inbankis? …" at bounding box center [465, 606] width 305 height 45
click at [378, 594] on span "Tellimus 200214006 selle kohta pole millegi pärast mul andmeid üldse inbankis?" at bounding box center [448, 606] width 249 height 25
click at [1002, 293] on div "[DATE] Tere,kas [PERSON_NAME] on lootus [PERSON_NAME] pakk? 9:57 Hello, is ther…" at bounding box center [757, 292] width 890 height 124
click at [939, 427] on span "Tere! Suunan Teie päringu spetsialistile, kes täpsustab tellimuse 200215955 tar…" at bounding box center [1051, 420] width 284 height 80
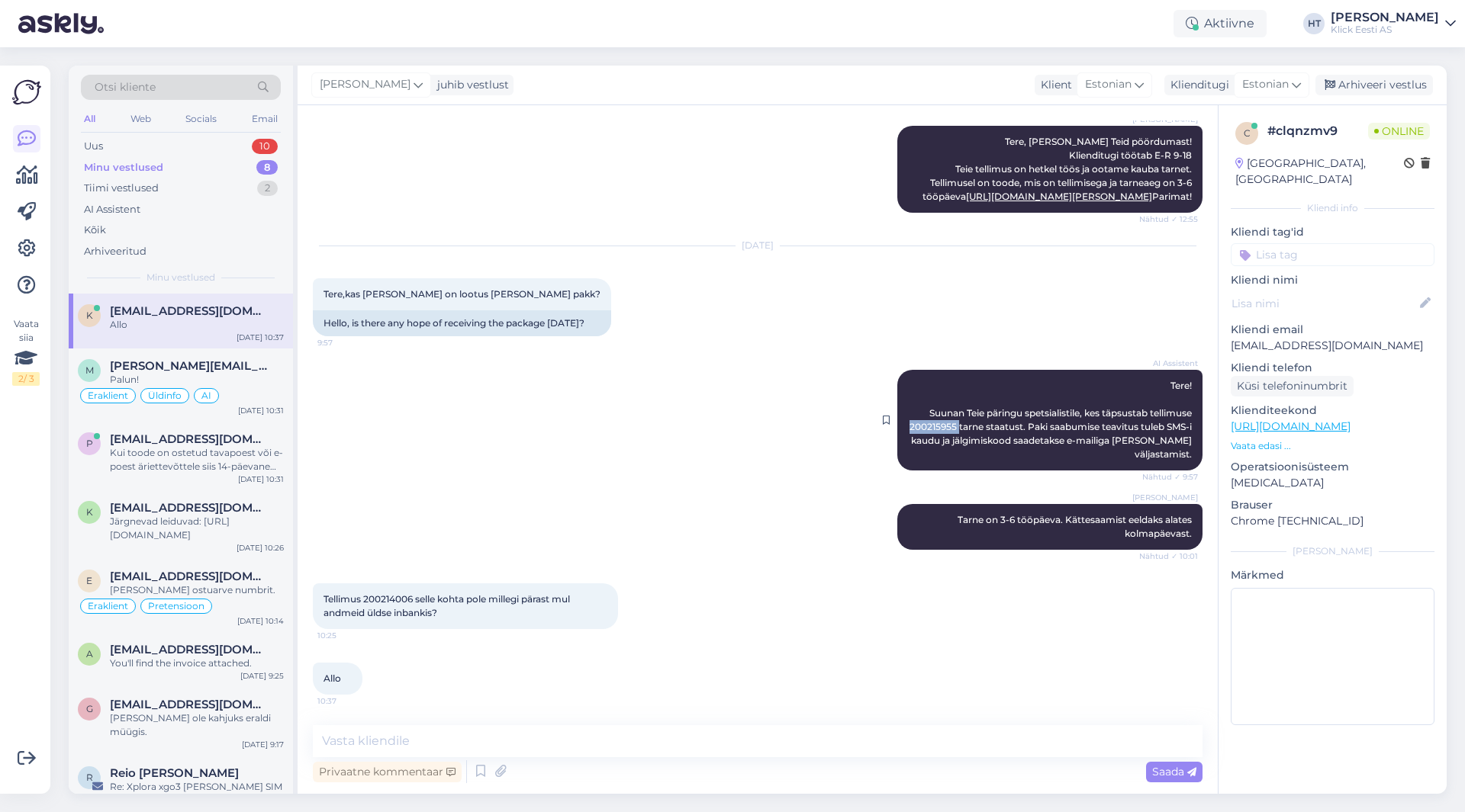
click at [939, 427] on span "Tere! Suunan Teie päringu spetsialistile, kes täpsustab tellimuse 200215955 tar…" at bounding box center [1051, 420] width 284 height 80
click at [970, 326] on div "[DATE] Tere,kas [PERSON_NAME] on lootus [PERSON_NAME] pakk? 9:57 Hello, is ther…" at bounding box center [757, 292] width 890 height 124
click at [698, 668] on div "Allo 10:37" at bounding box center [757, 678] width 890 height 65
click at [662, 736] on textarea at bounding box center [757, 741] width 890 height 32
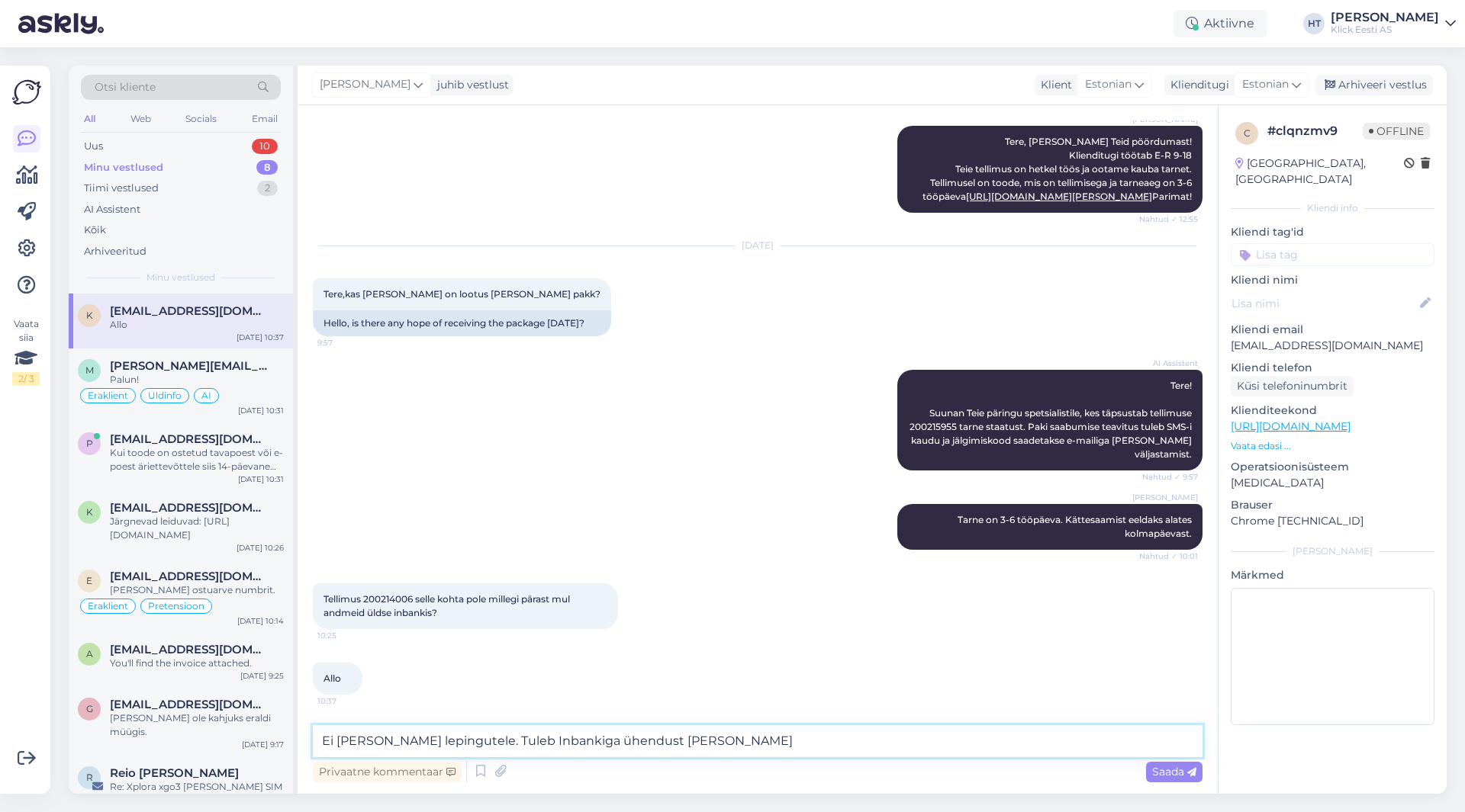
type textarea "Ei [PERSON_NAME] lepingutele. Tuleb Inbankiga ühendust [PERSON_NAME]."
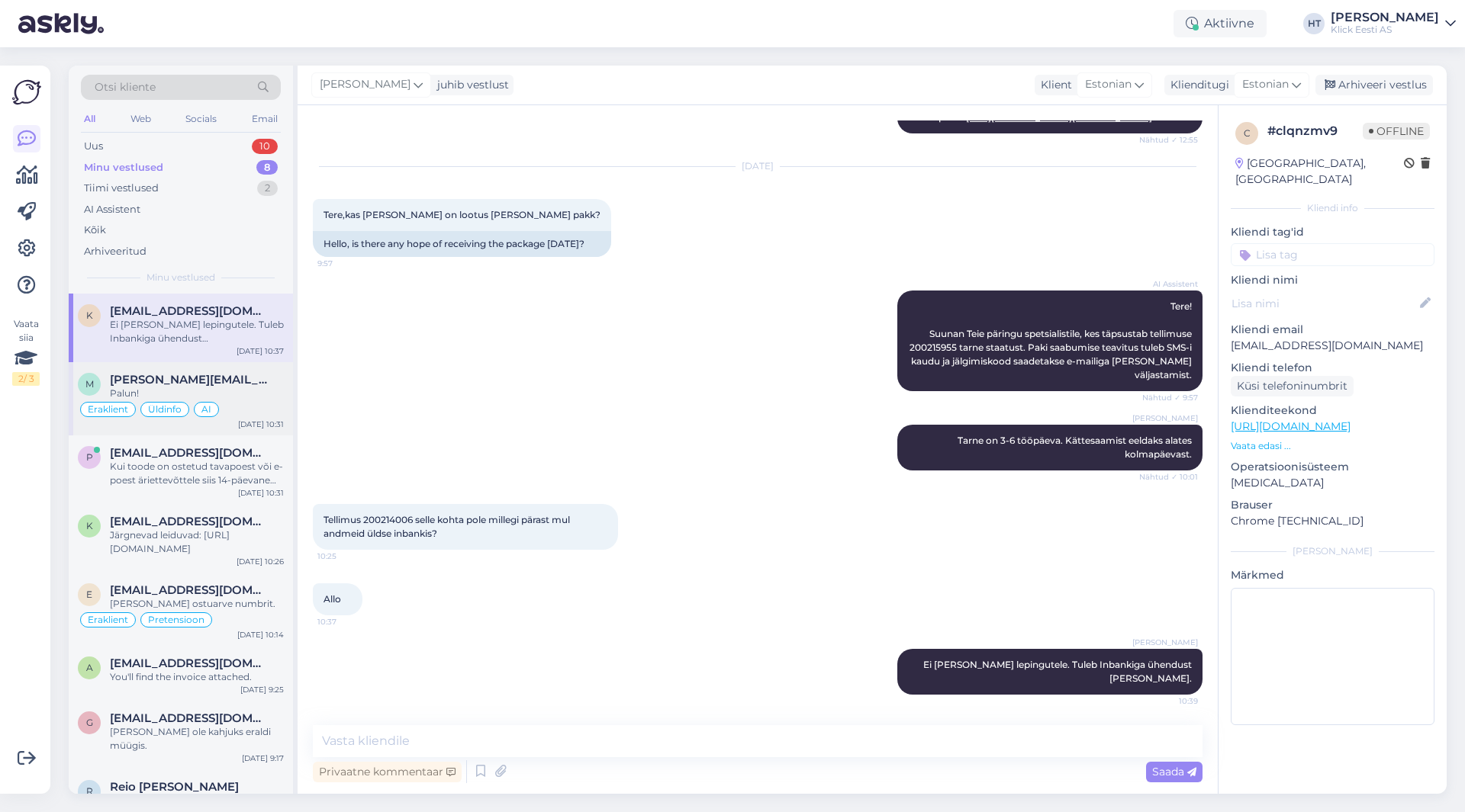
click at [212, 392] on div "Palun!" at bounding box center [196, 393] width 174 height 14
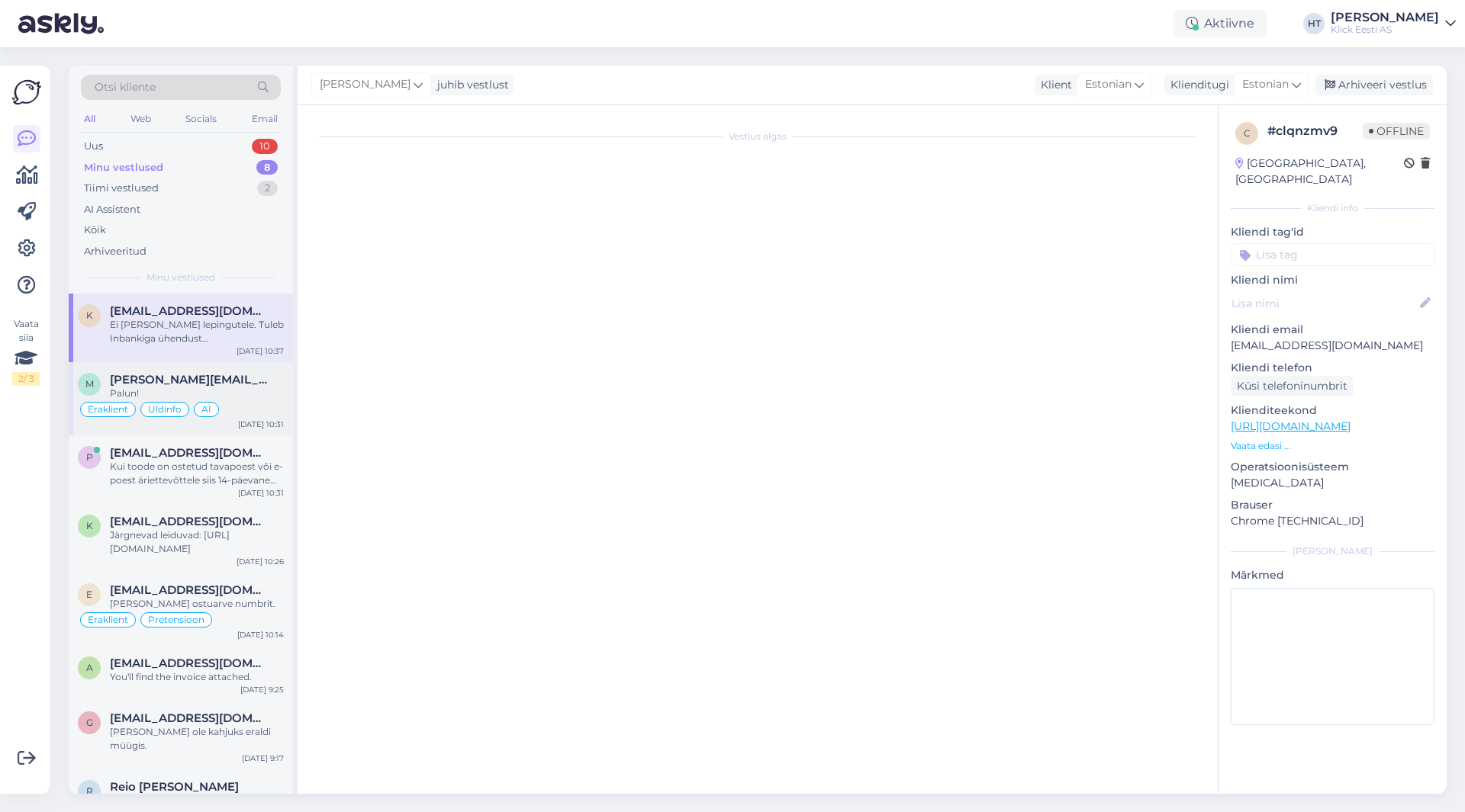
scroll to position [926, 0]
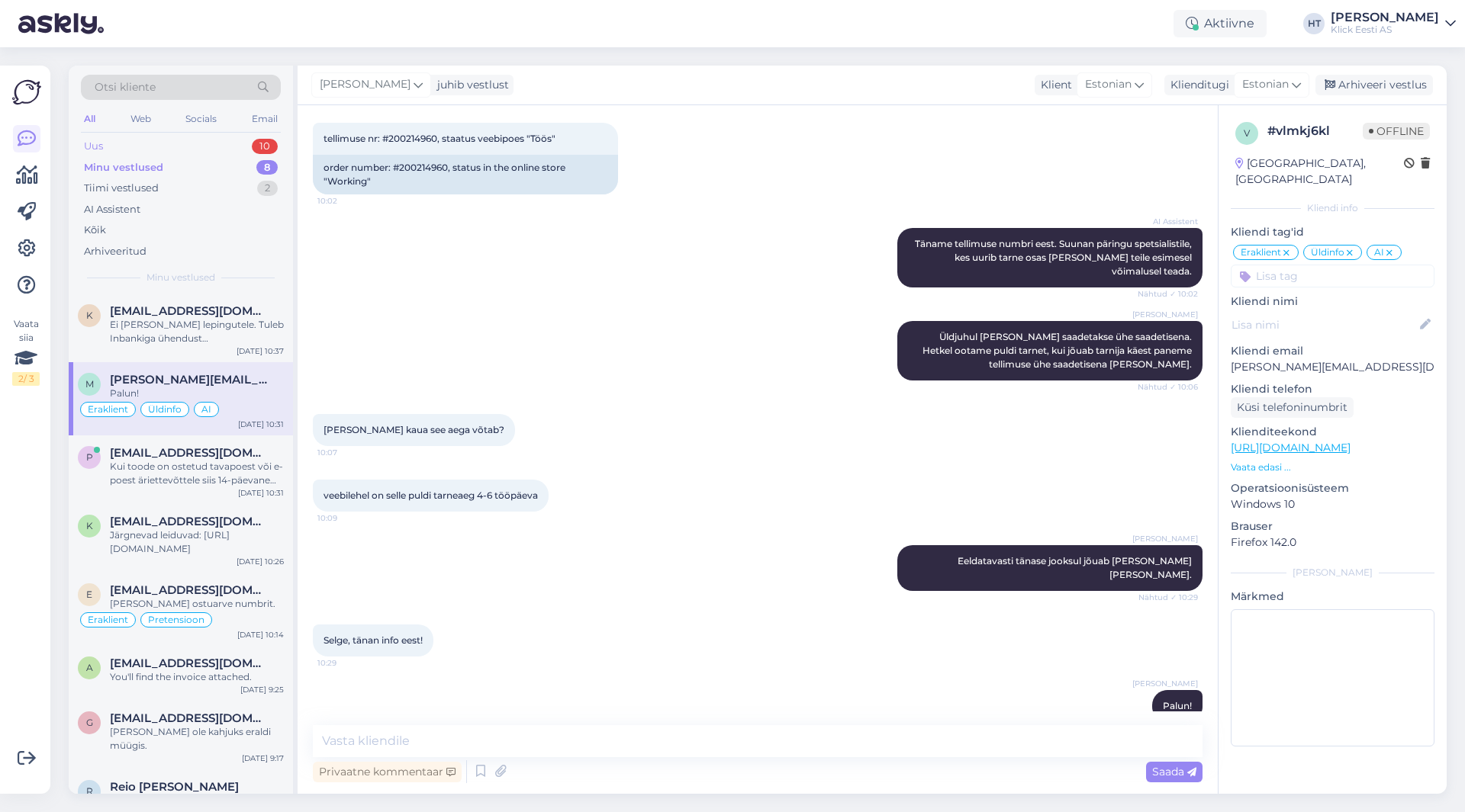
click at [248, 145] on div "Uus 10" at bounding box center [181, 146] width 200 height 22
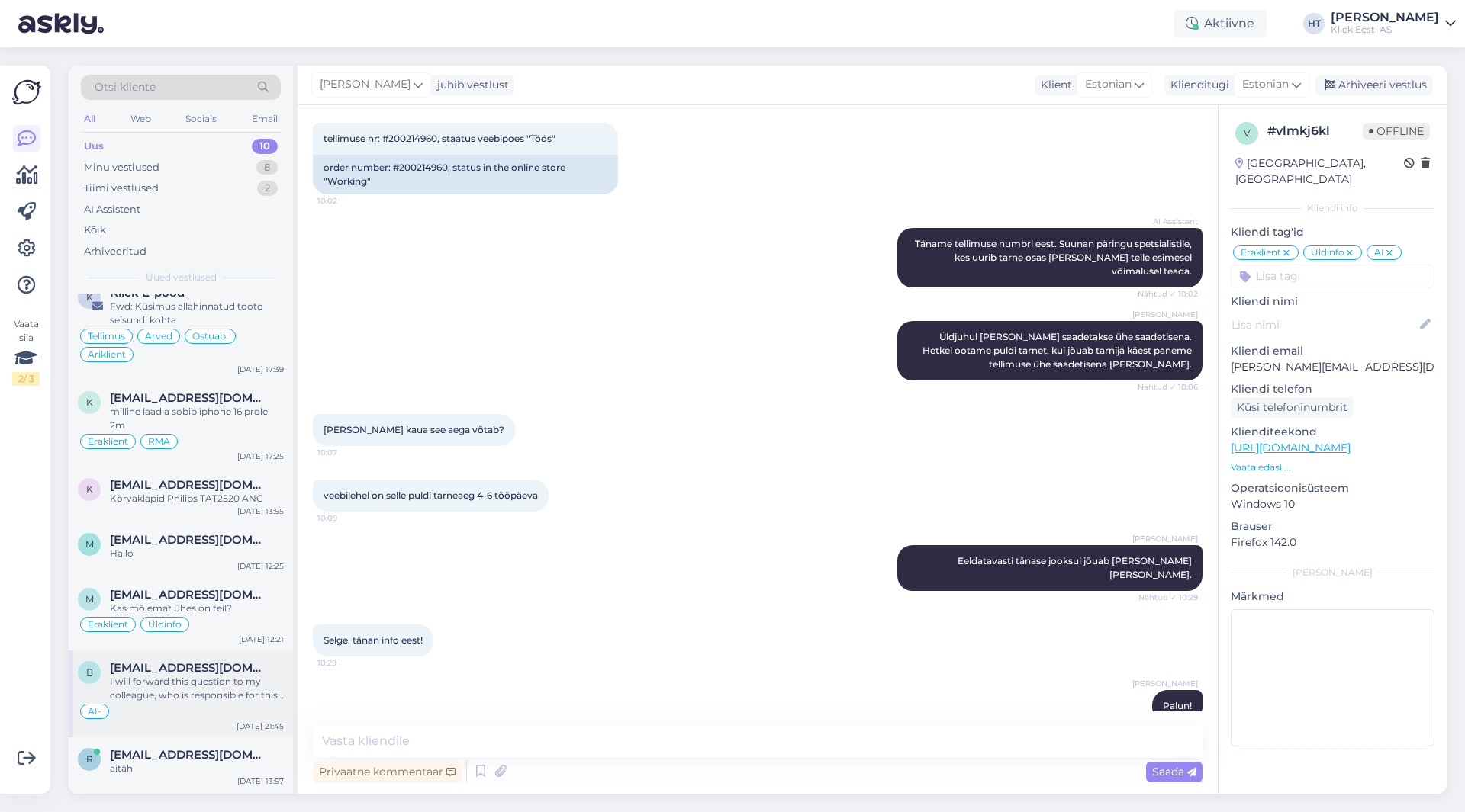
scroll to position [0, 0]
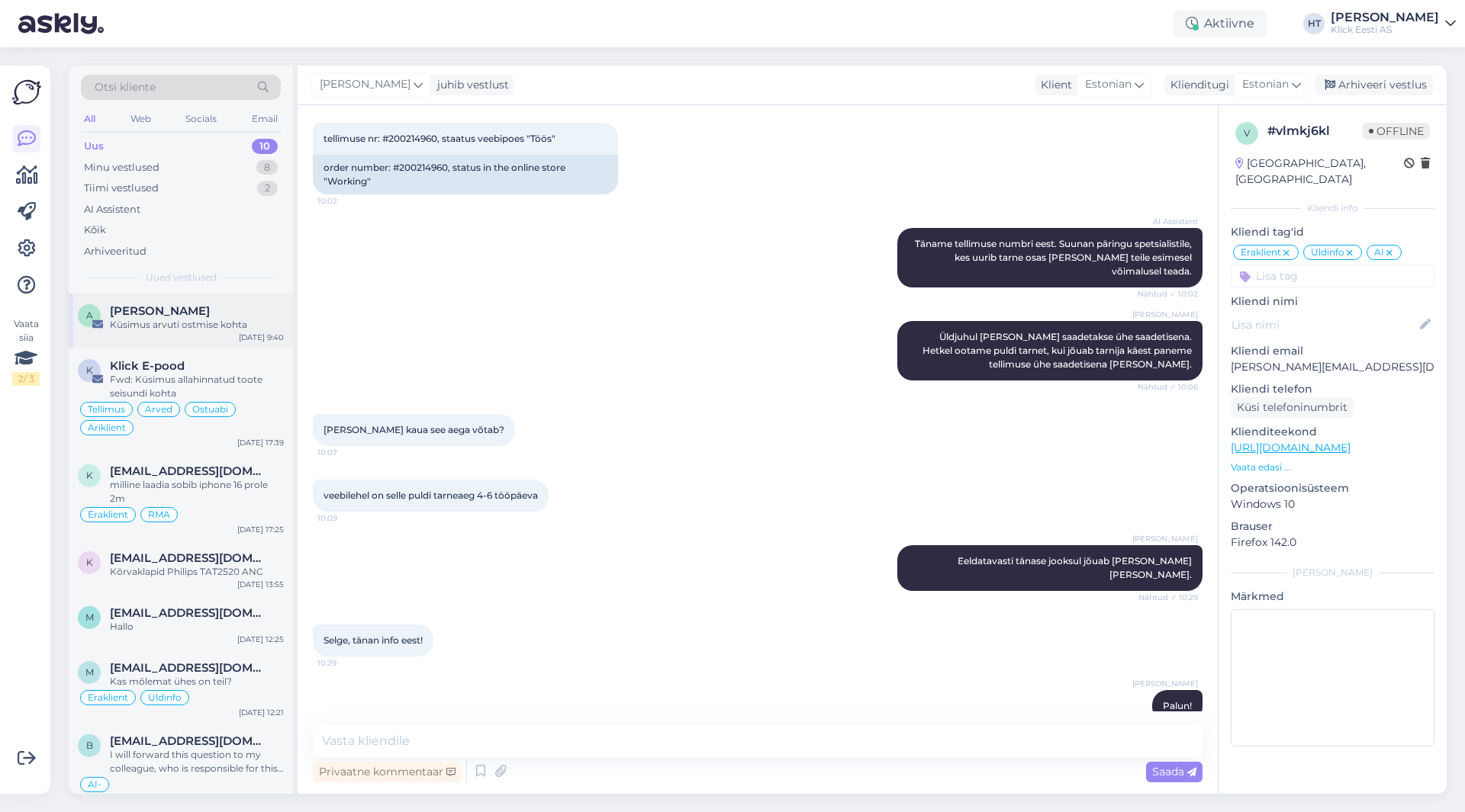
click at [227, 337] on div "A [PERSON_NAME] Küsimus arvuti ostmise kohta [DATE] 9:40" at bounding box center [181, 321] width 224 height 54
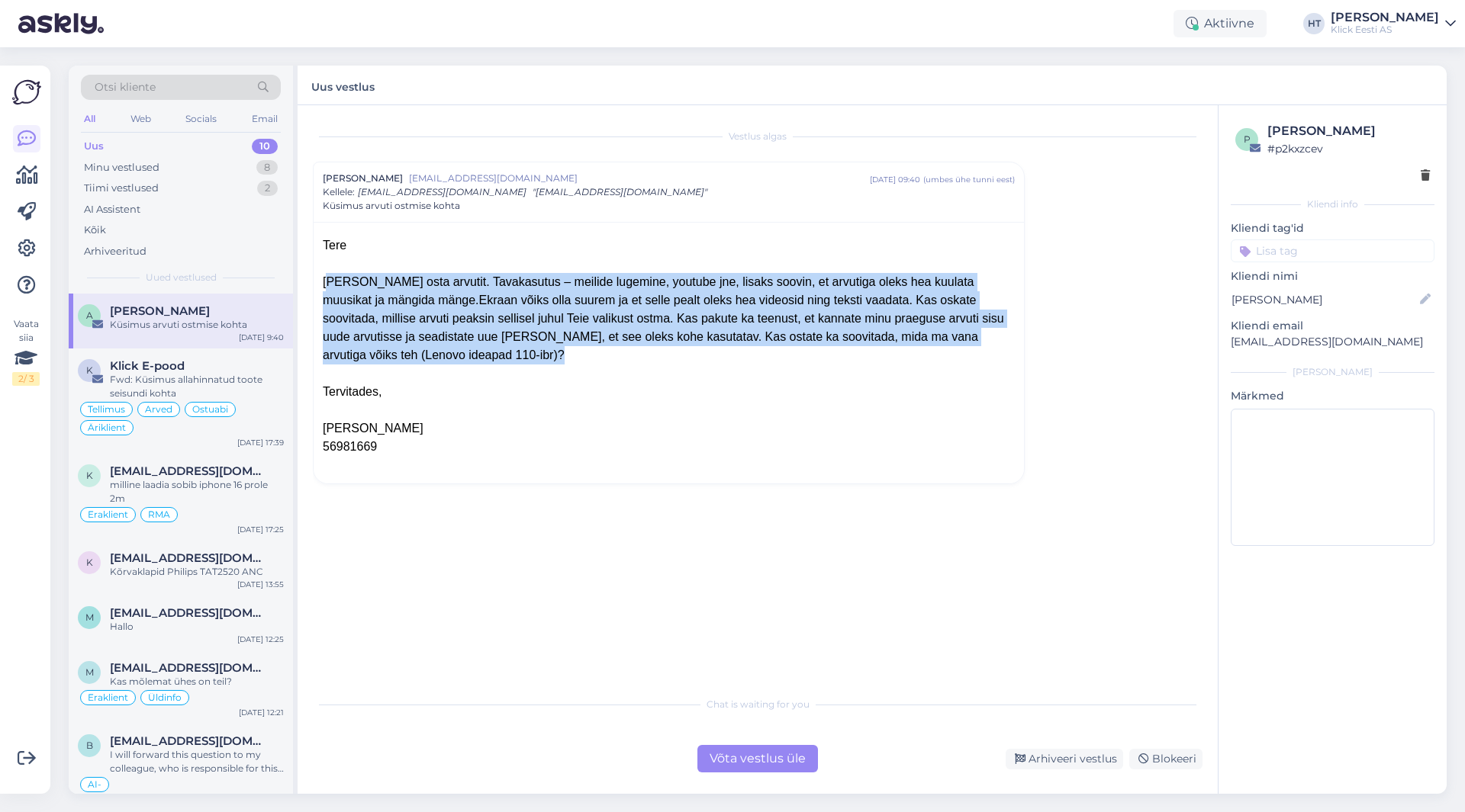
drag, startPoint x: 322, startPoint y: 280, endPoint x: 845, endPoint y: 350, distance: 527.7
click at [845, 350] on div "Tere Soovin osta arvutit. Tavakasutus – meilide lugemine, youtube jne, lisaks s…" at bounding box center [669, 352] width 711 height 262
click at [845, 364] on div at bounding box center [669, 373] width 693 height 18
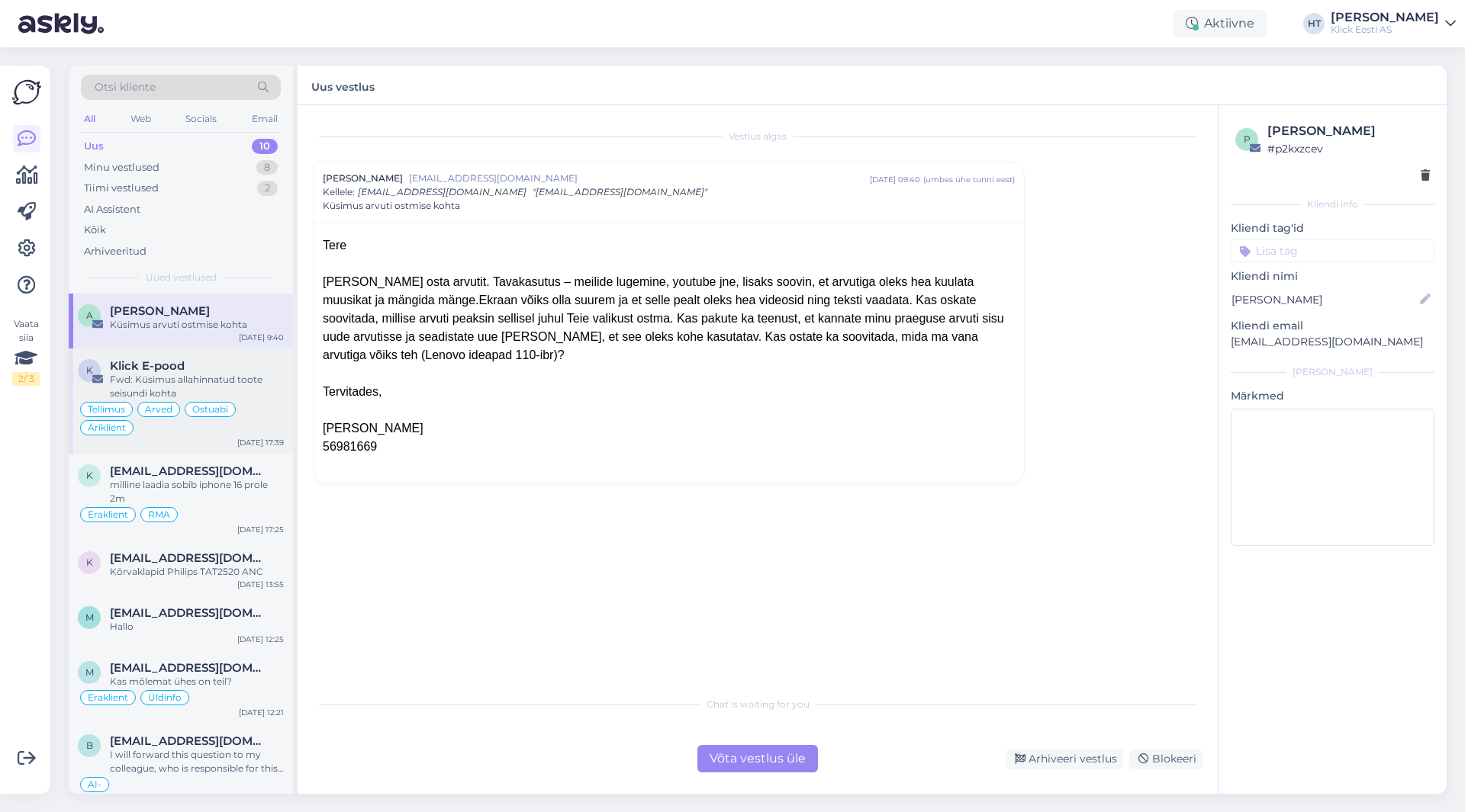
click at [242, 381] on div "Fwd: Küsimus allahinnatud toote seisundi kohta" at bounding box center [196, 387] width 174 height 27
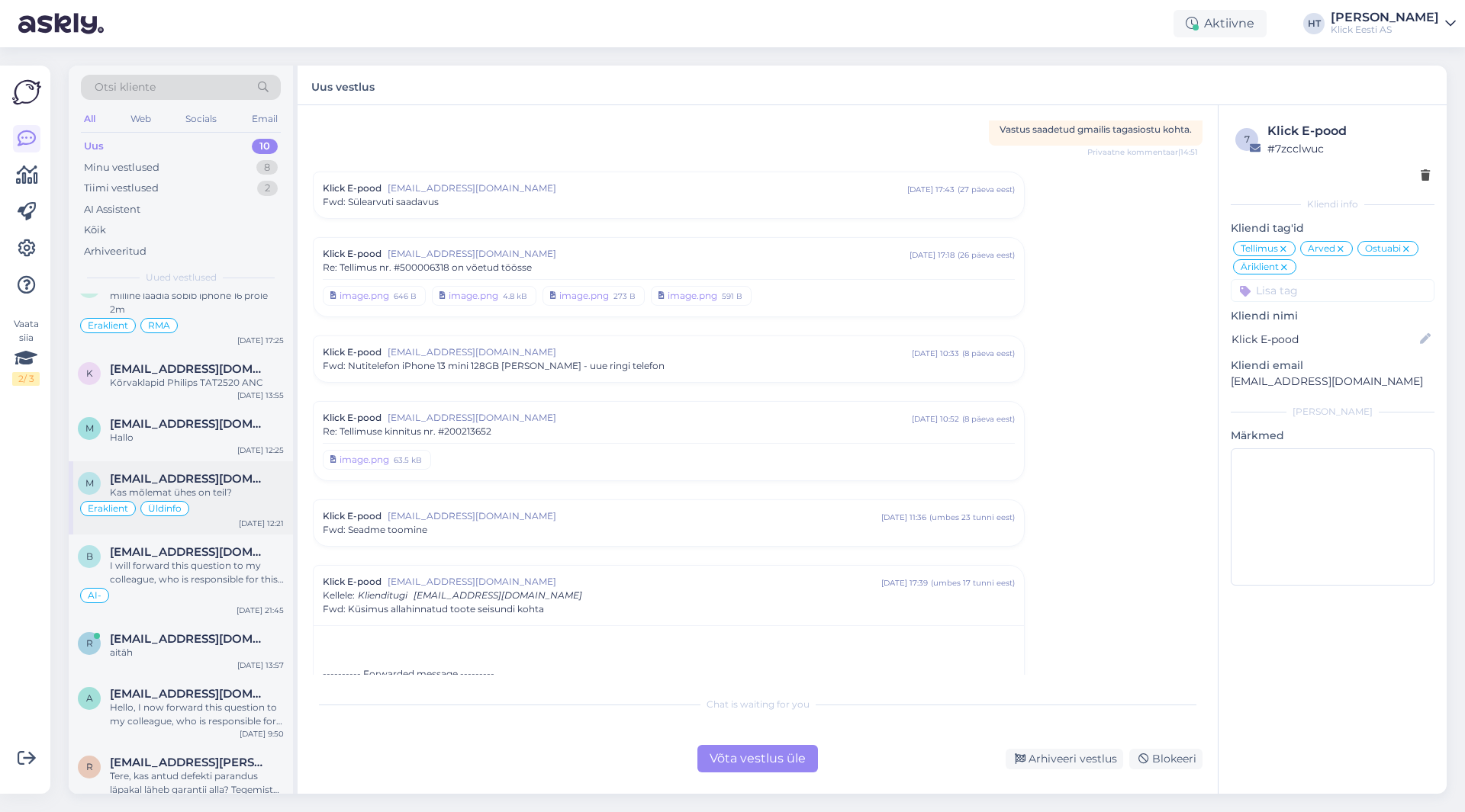
scroll to position [209, 0]
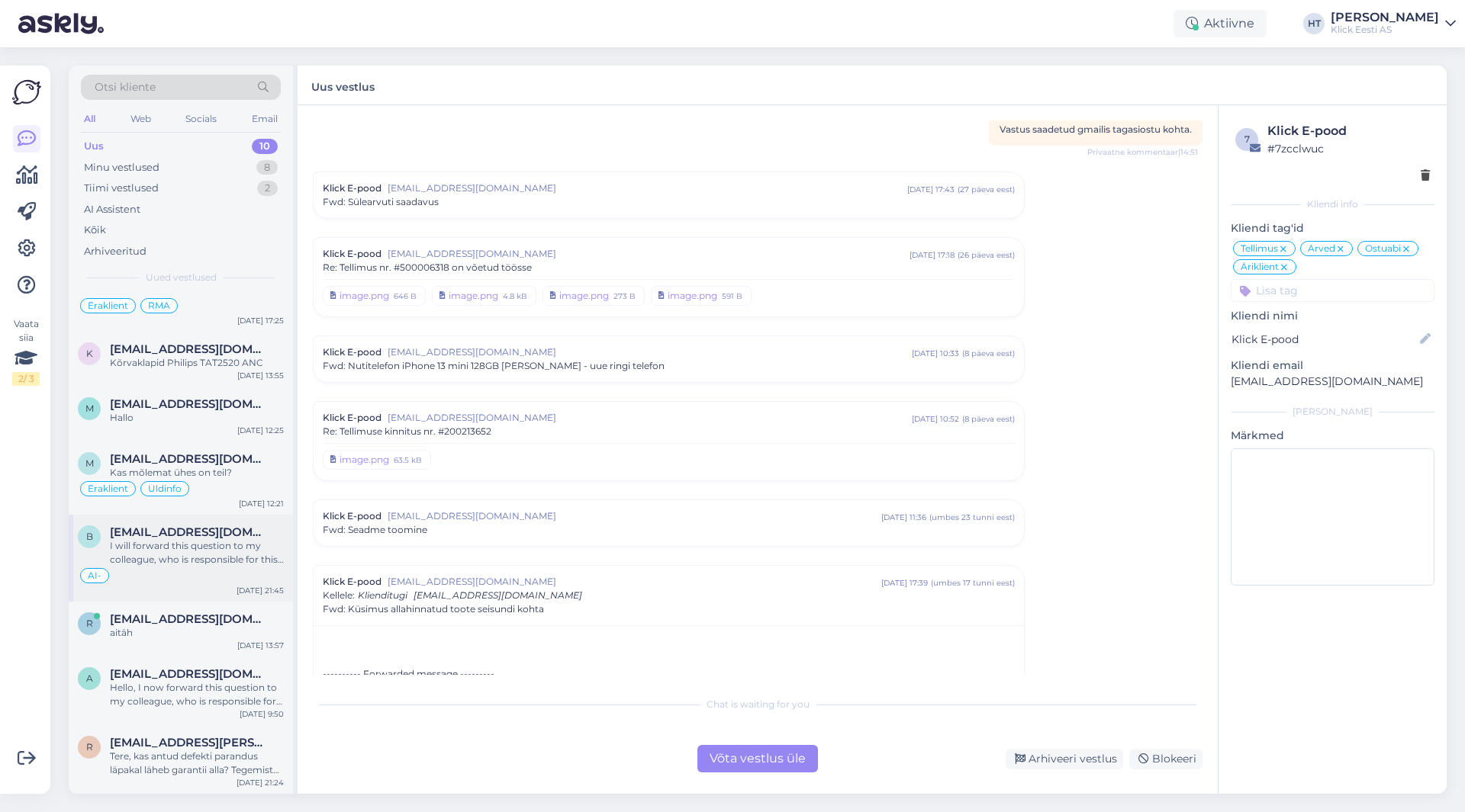
click at [252, 527] on span "[EMAIL_ADDRESS][DOMAIN_NAME]" at bounding box center [189, 532] width 159 height 14
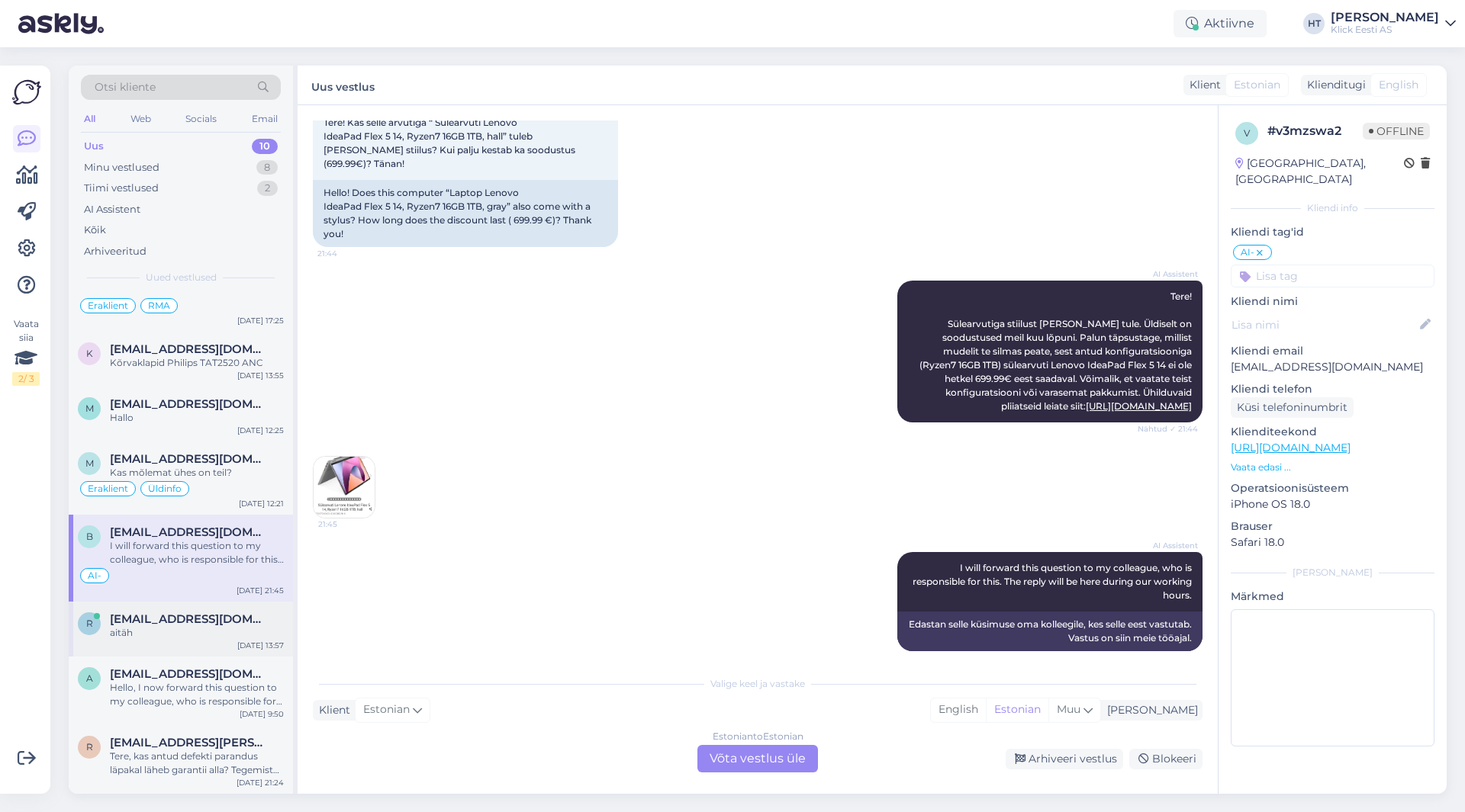
click at [226, 617] on span "[EMAIL_ADDRESS][DOMAIN_NAME]" at bounding box center [189, 619] width 159 height 14
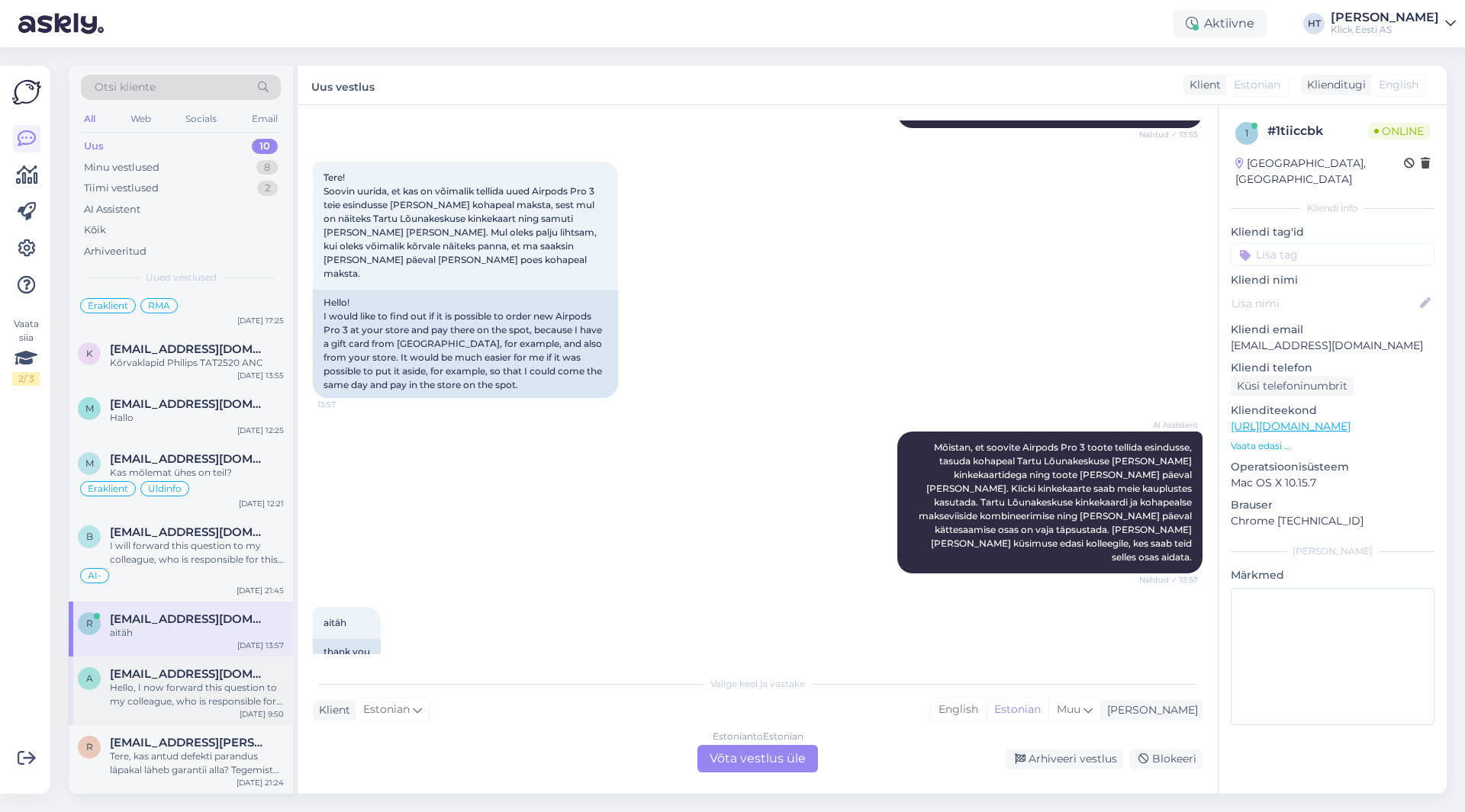
click at [236, 671] on span "[EMAIL_ADDRESS][DOMAIN_NAME]" at bounding box center [189, 674] width 159 height 14
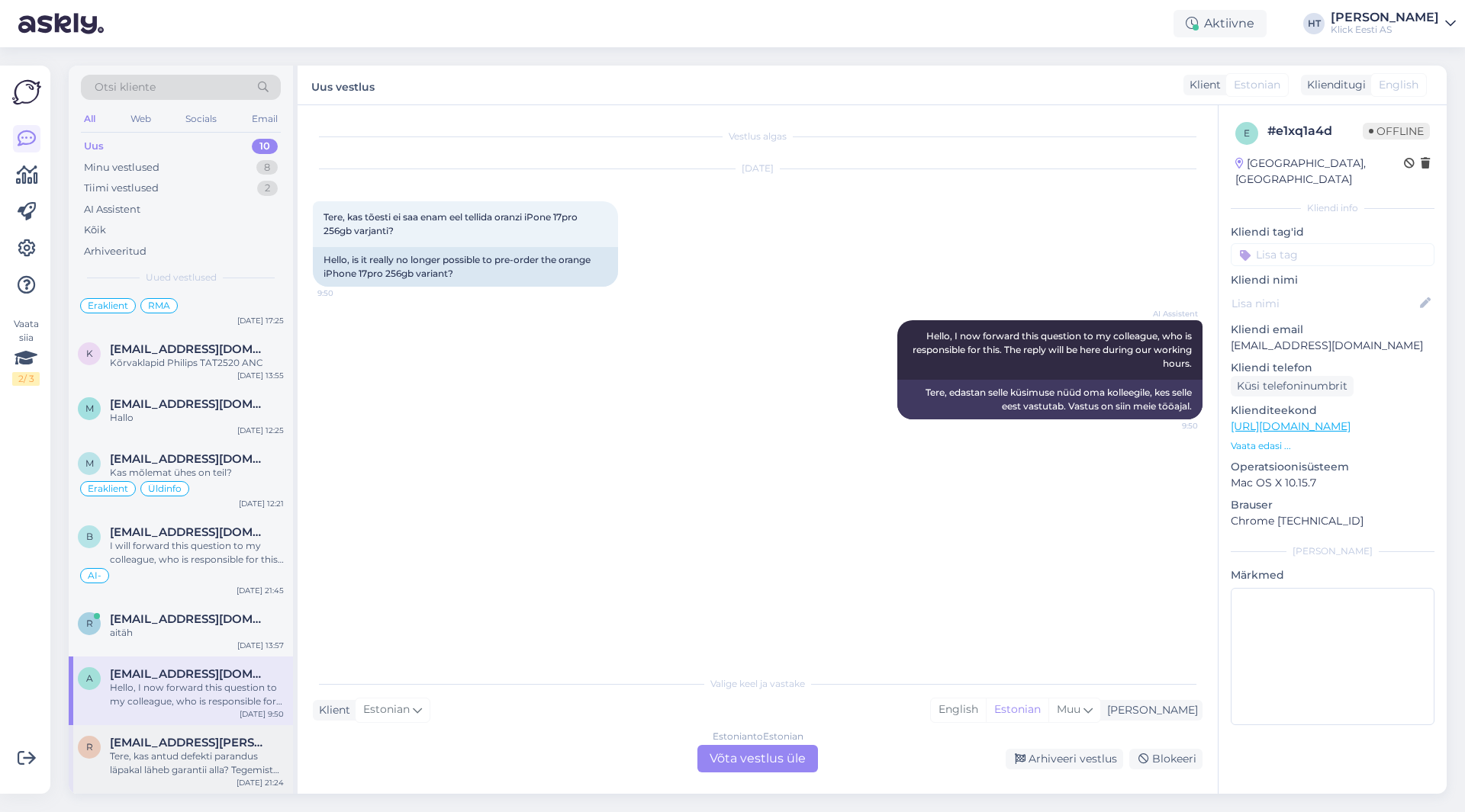
click at [214, 749] on div "Tere, kas antud defekti parandus läpakal läheb garantii alla? Tegemist mingisug…" at bounding box center [196, 763] width 174 height 27
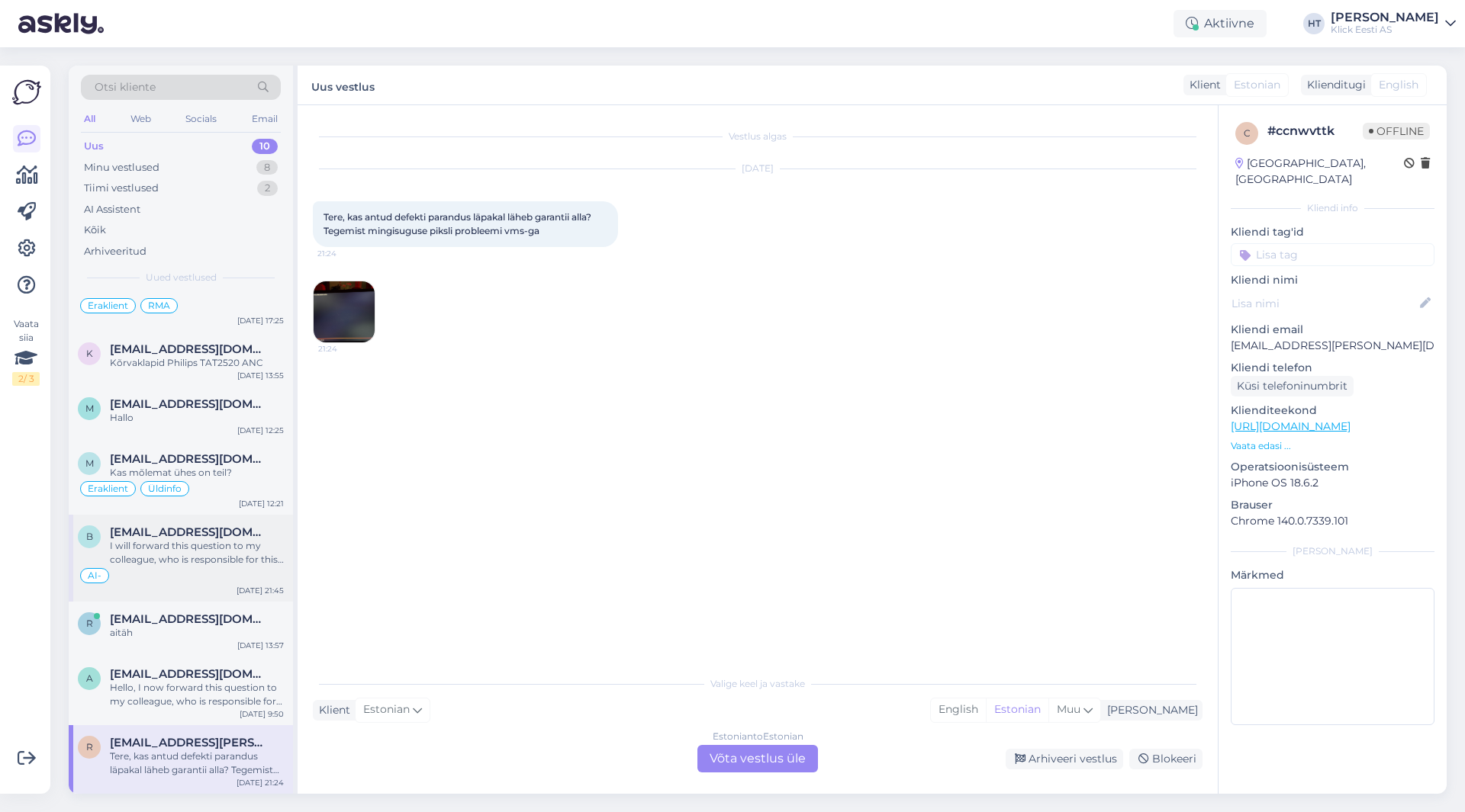
click at [214, 567] on div "AI-" at bounding box center [181, 576] width 206 height 18
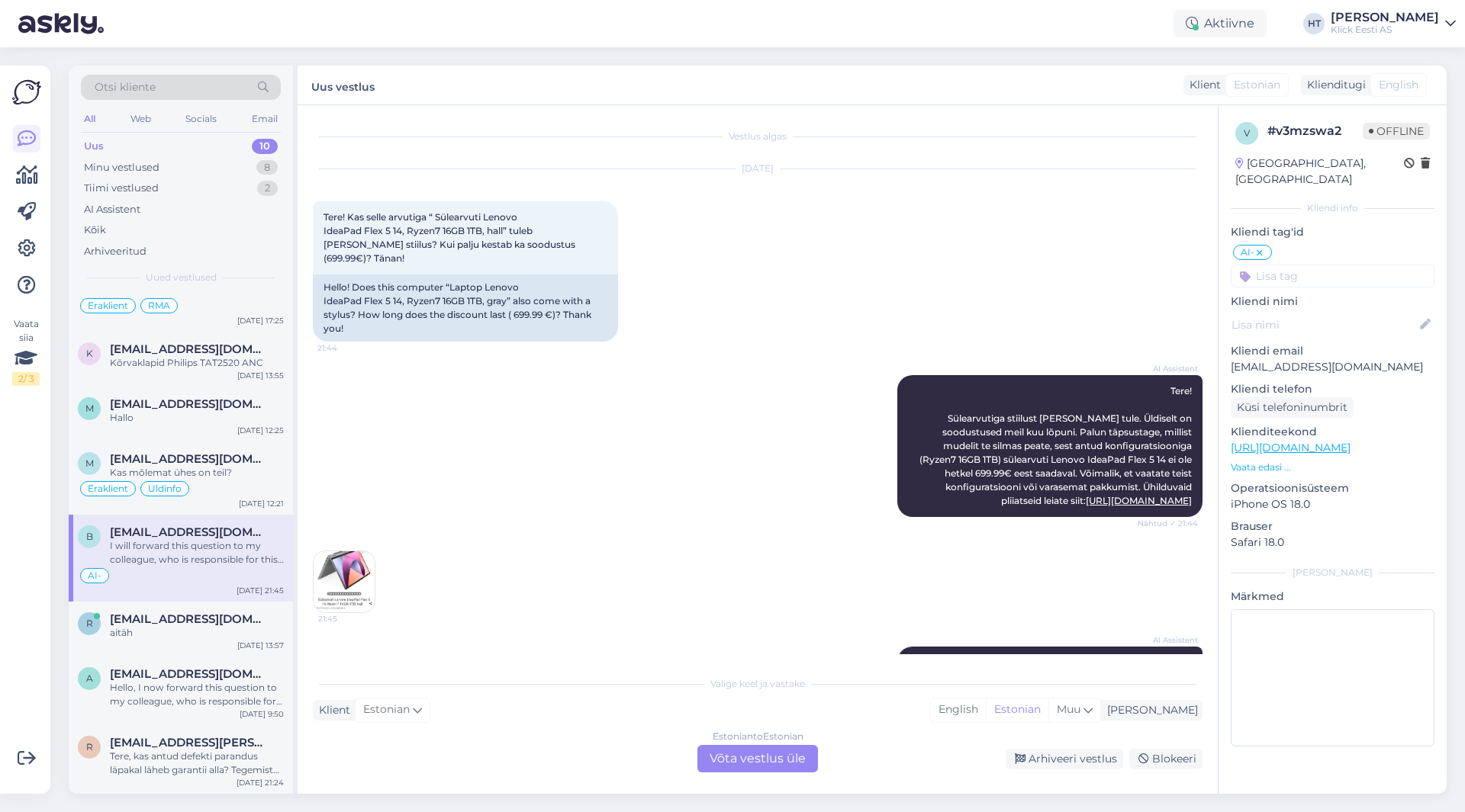
scroll to position [94, 0]
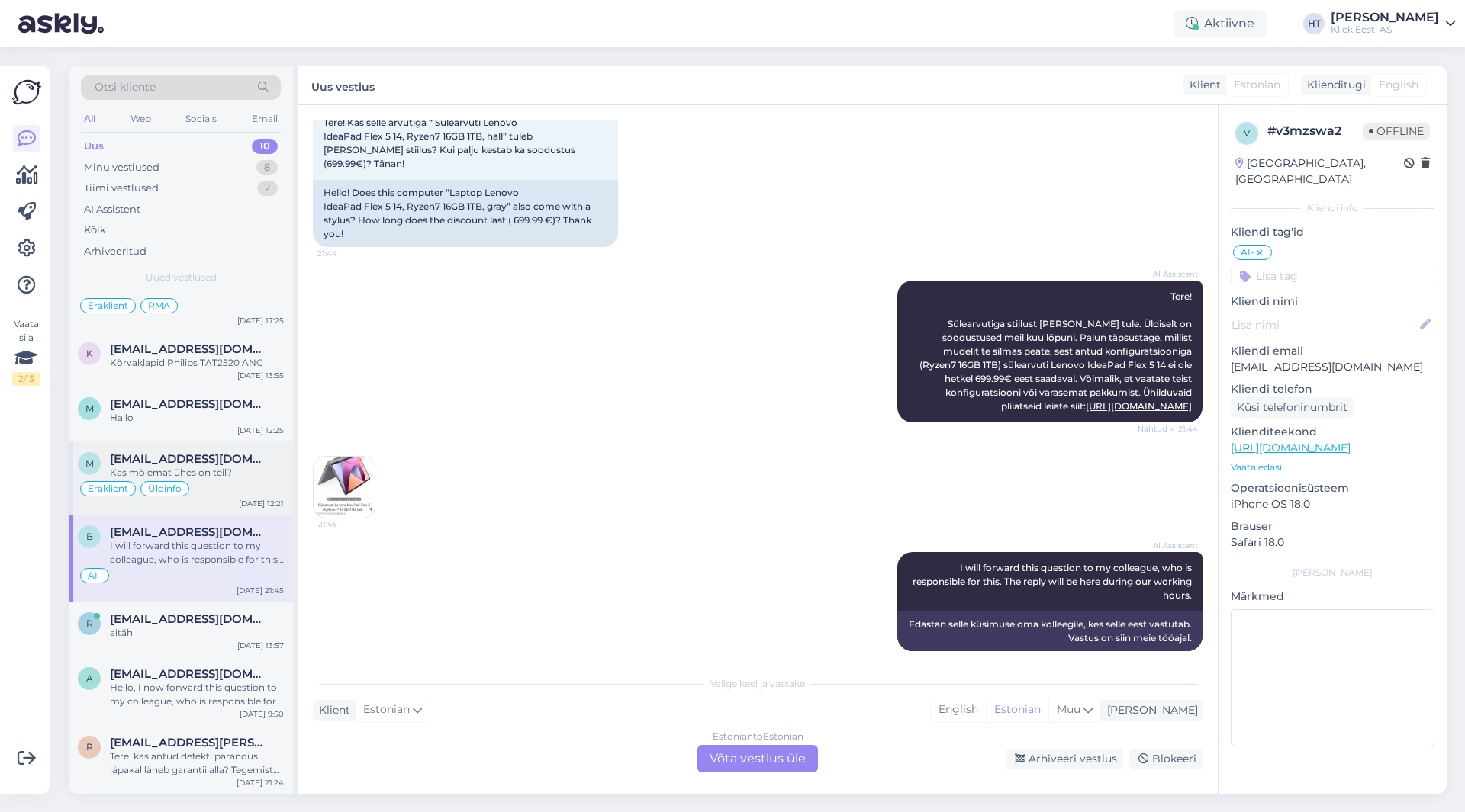
click at [230, 483] on div "Eraklient Üldinfo" at bounding box center [181, 489] width 206 height 18
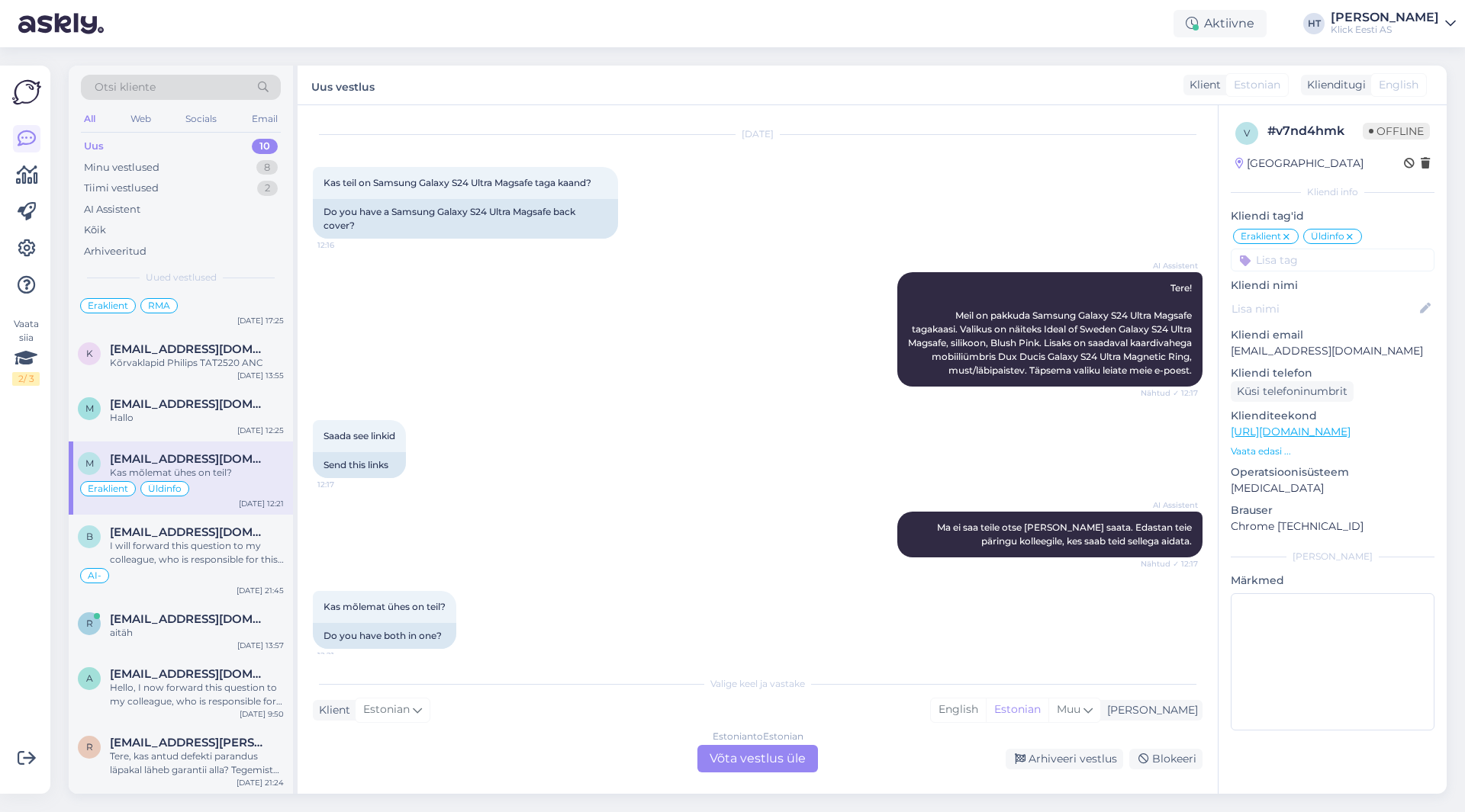
scroll to position [1017, 0]
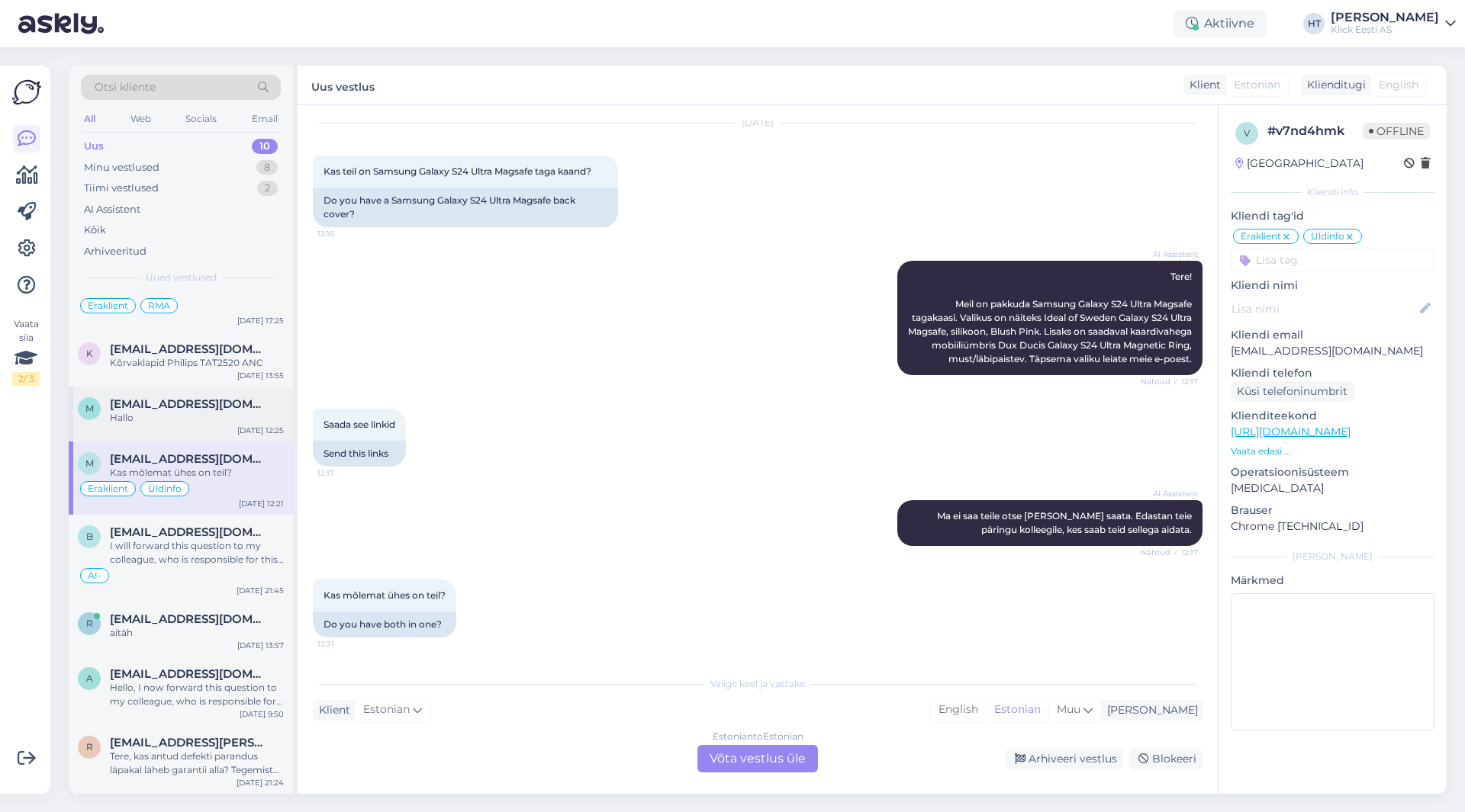
click at [204, 425] on div "M [EMAIL_ADDRESS][DOMAIN_NAME] Hallo [DATE] 12:25" at bounding box center [181, 414] width 224 height 54
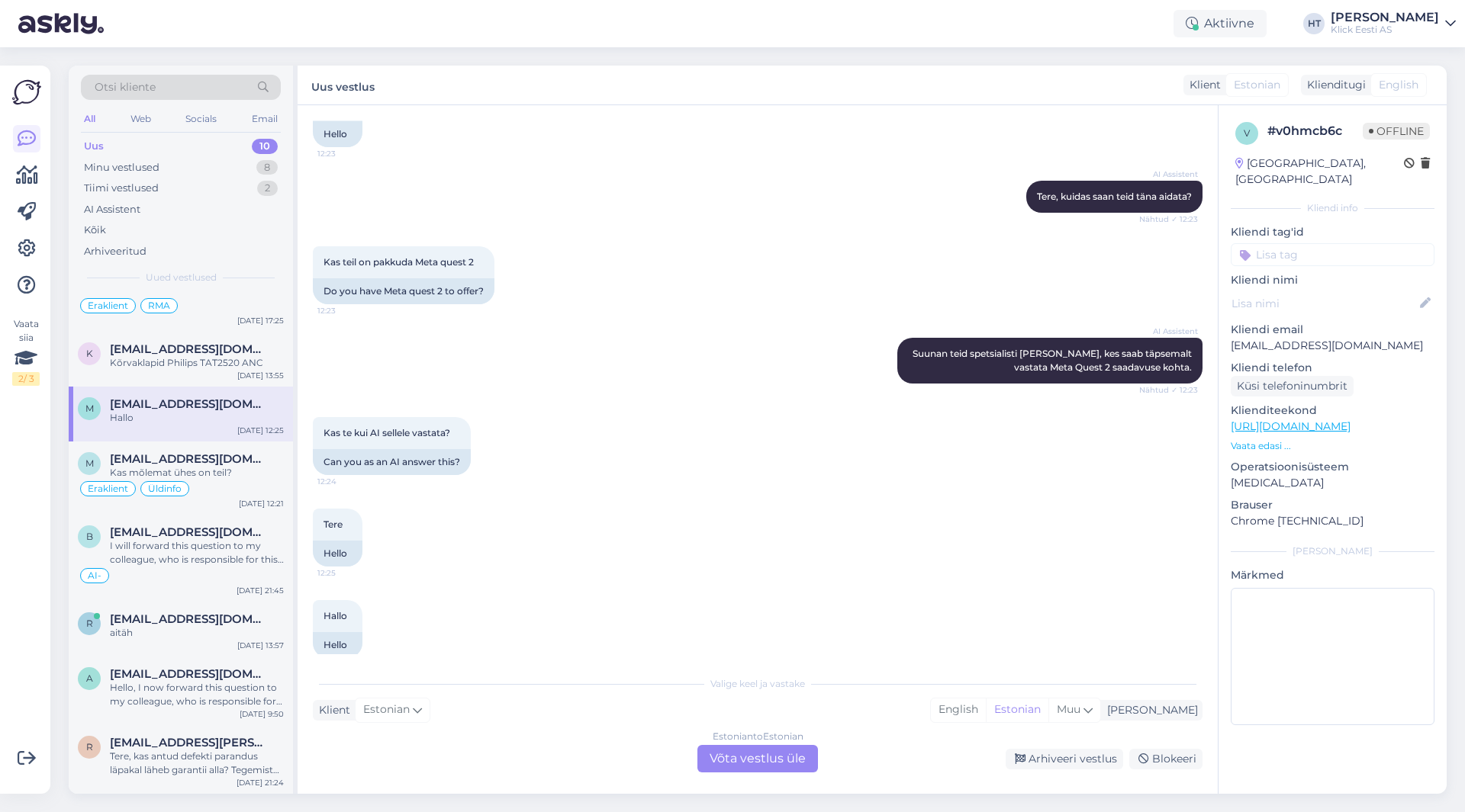
scroll to position [133, 0]
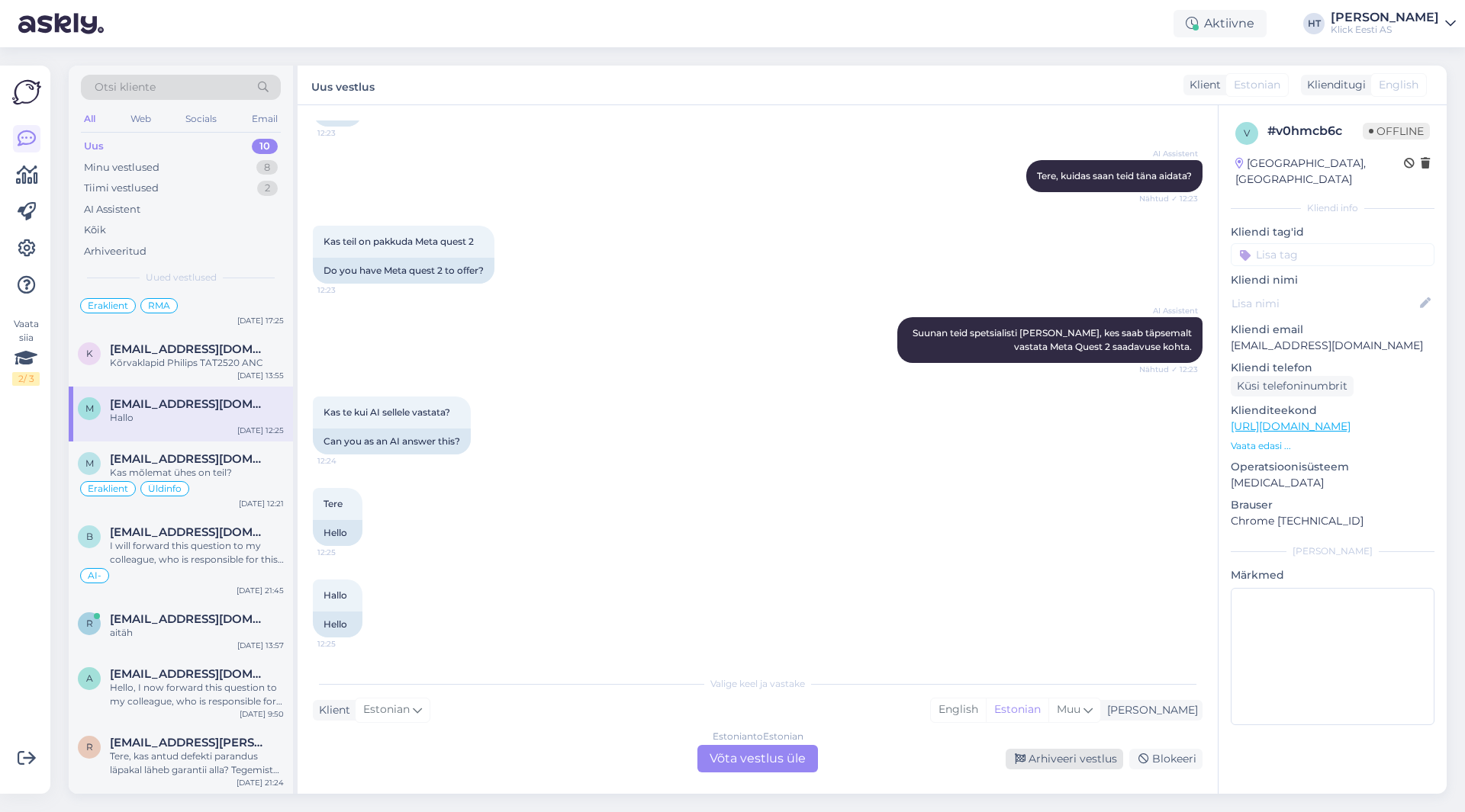
click at [1021, 765] on div "Arhiveeri vestlus" at bounding box center [1064, 759] width 117 height 21
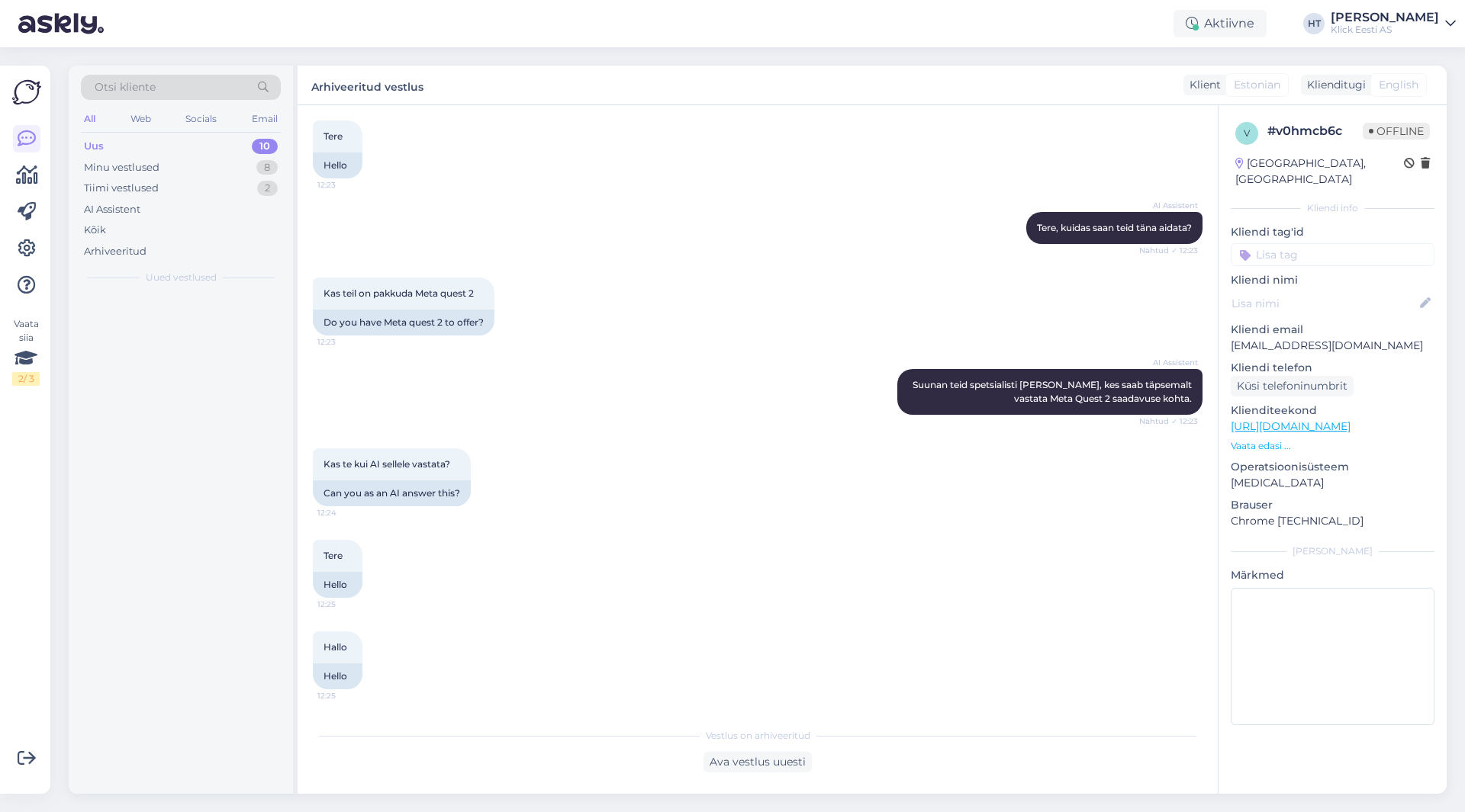
scroll to position [81, 0]
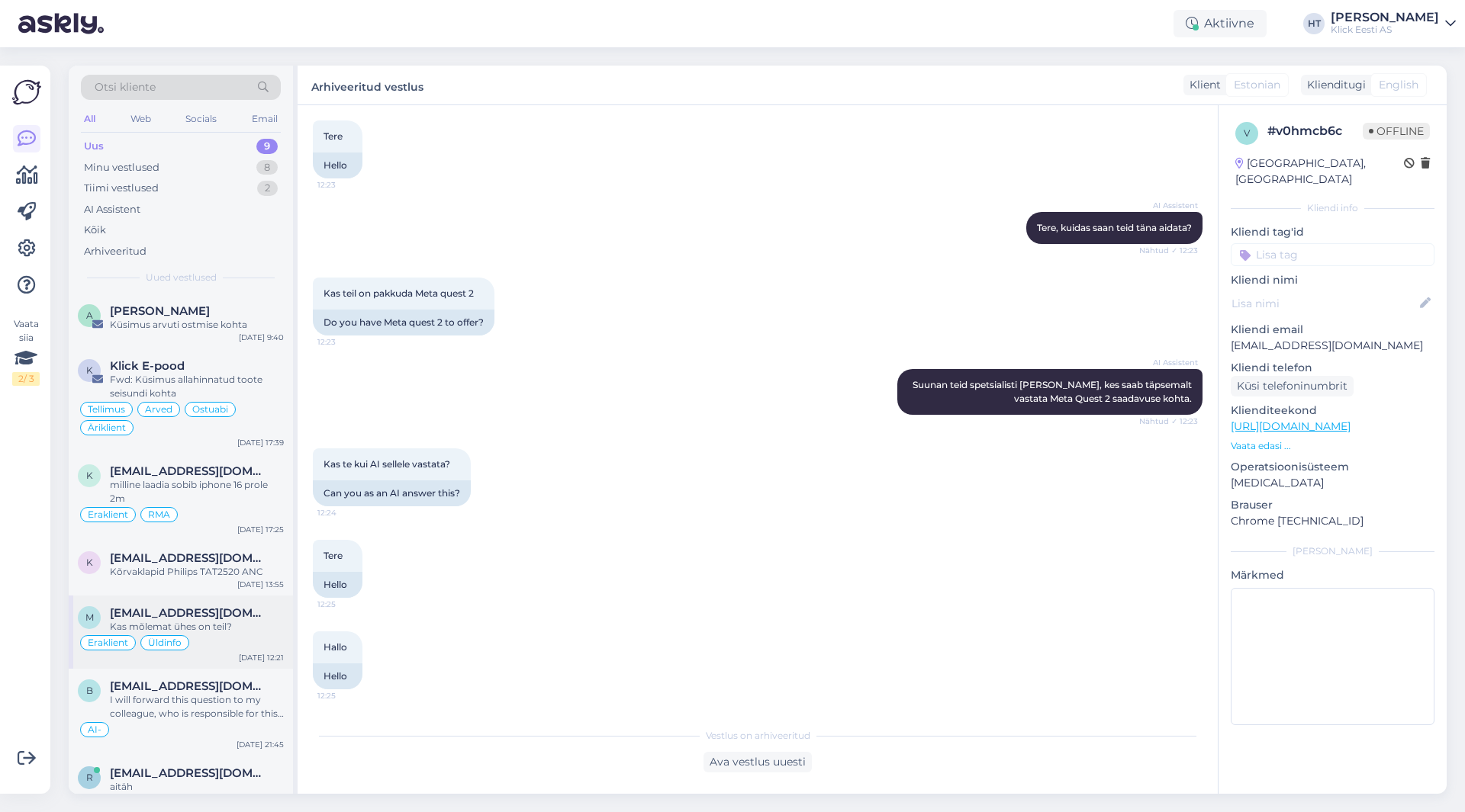
click at [231, 629] on div "Kas mõlemat ühes on teil?" at bounding box center [196, 627] width 174 height 14
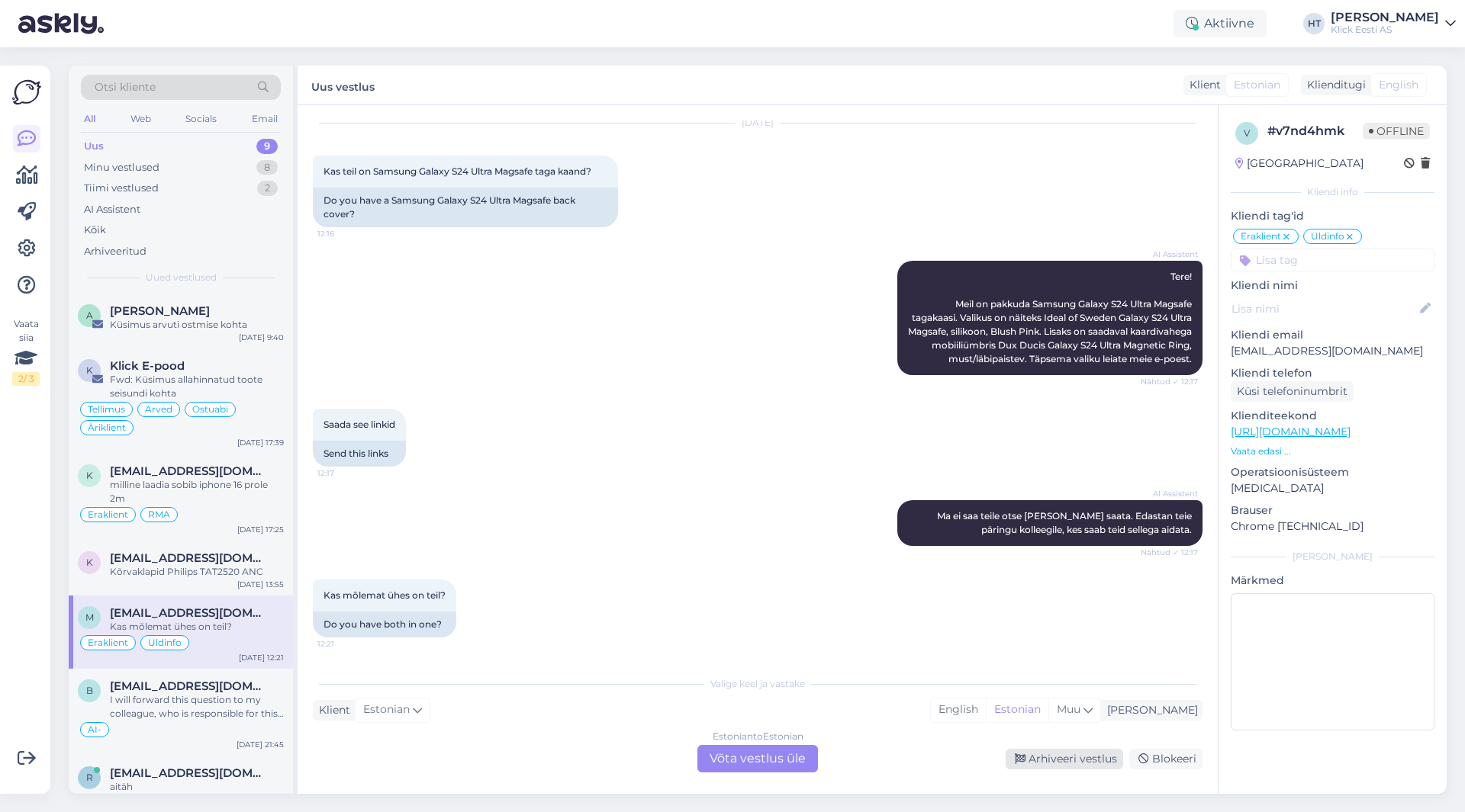
click at [1078, 758] on div "Arhiveeri vestlus" at bounding box center [1064, 759] width 117 height 21
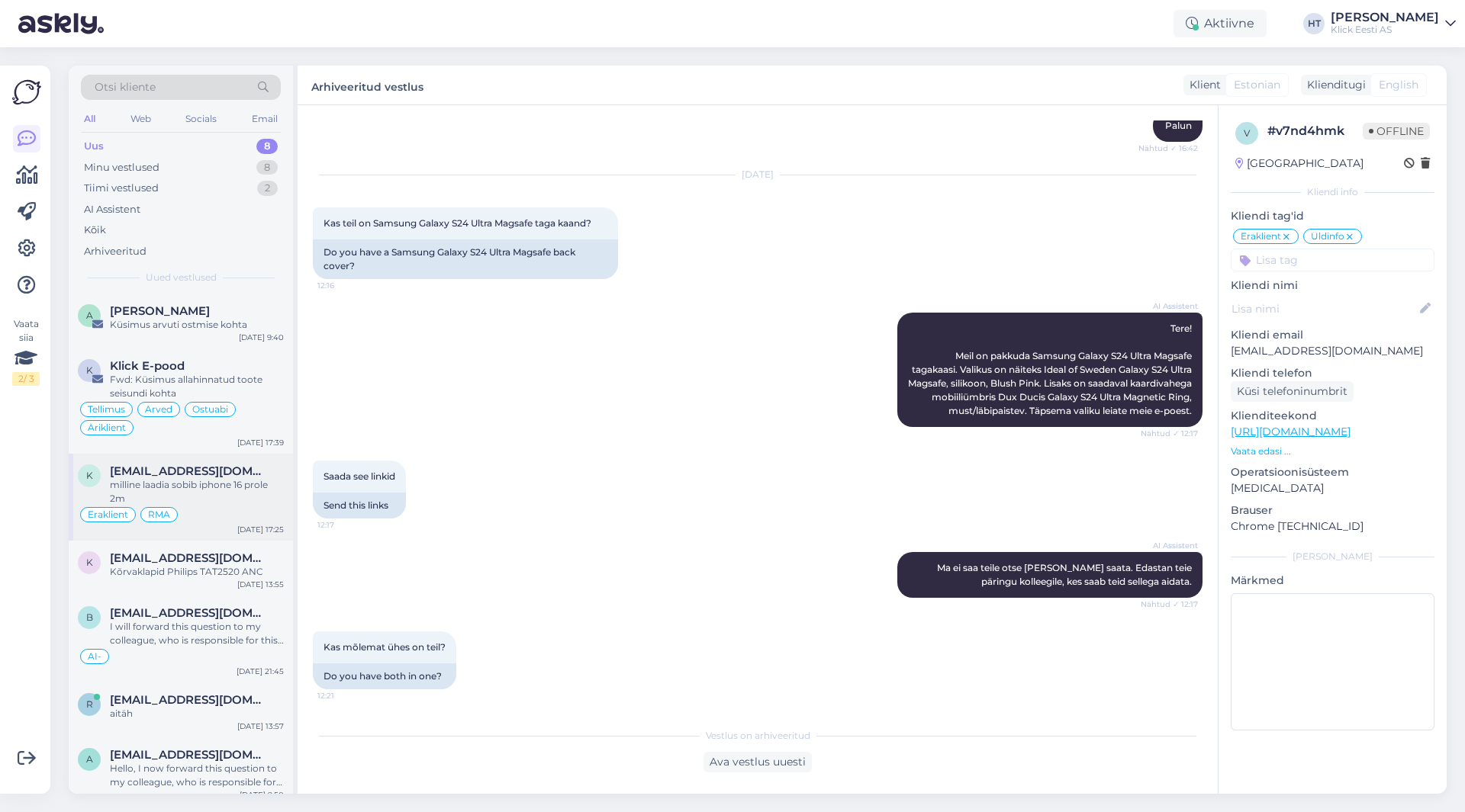
click at [191, 470] on span "[EMAIL_ADDRESS][DOMAIN_NAME]" at bounding box center [189, 470] width 159 height 14
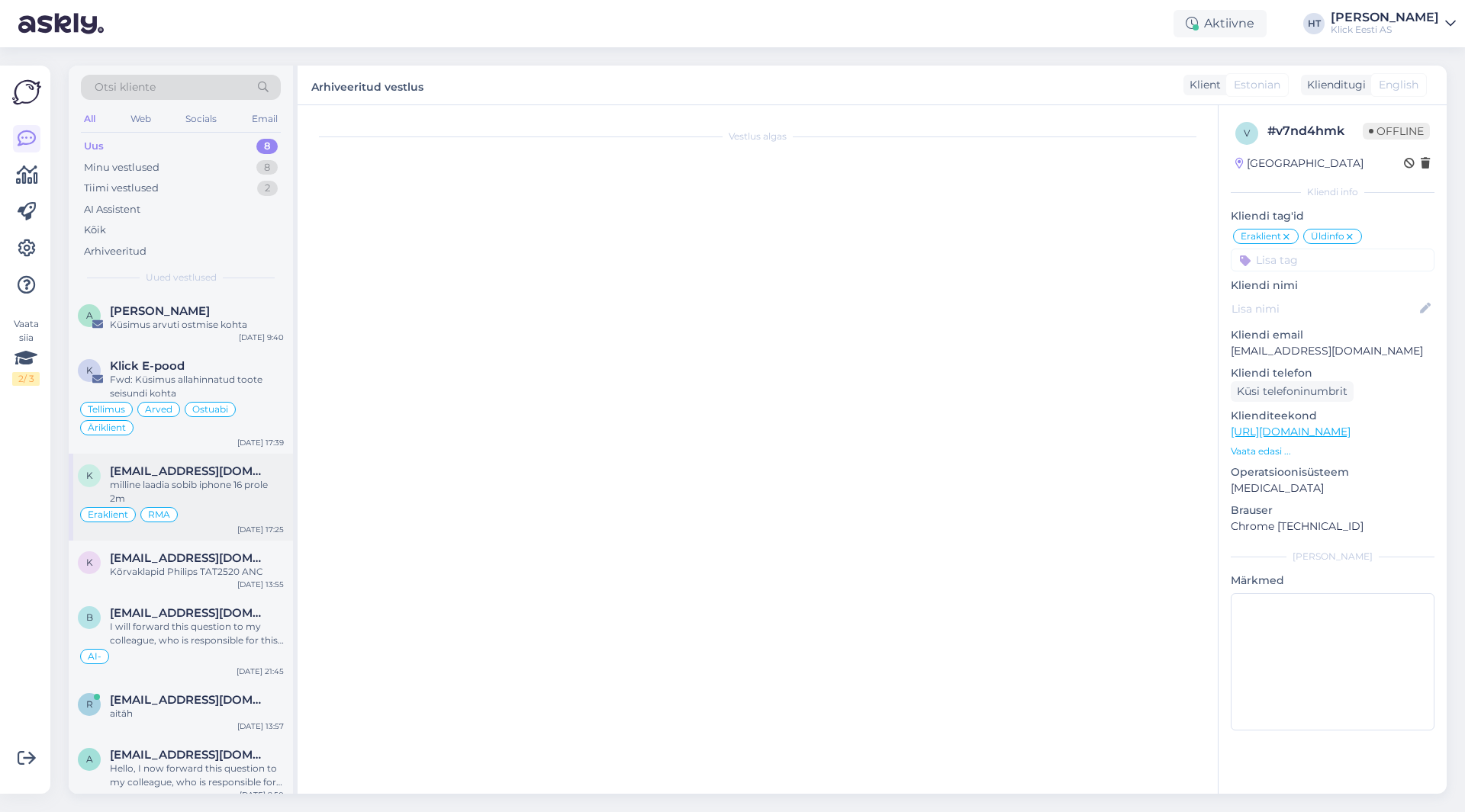
scroll to position [52, 0]
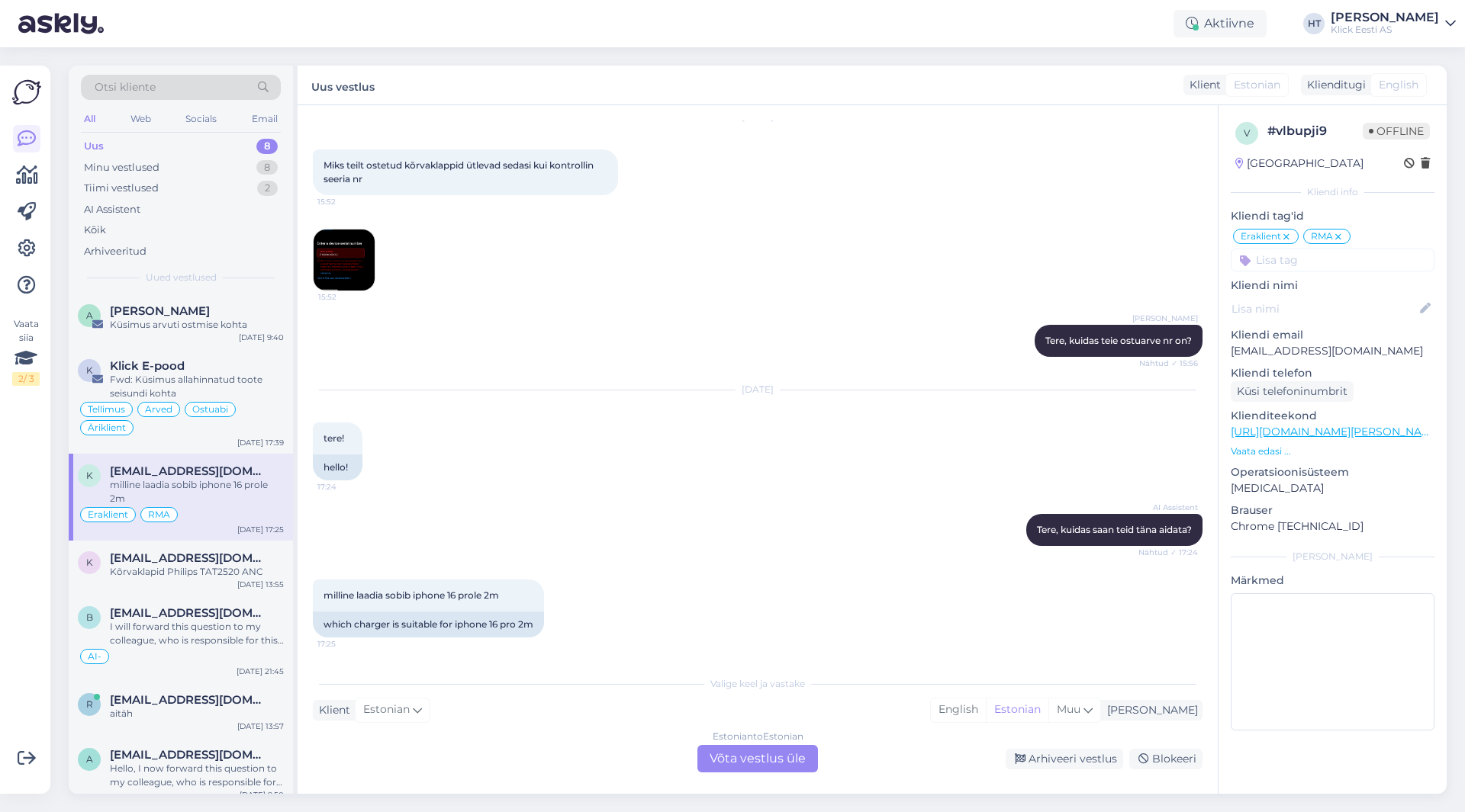
click at [736, 756] on div "Estonian to Estonian Võta vestlus üle" at bounding box center [758, 758] width 121 height 27
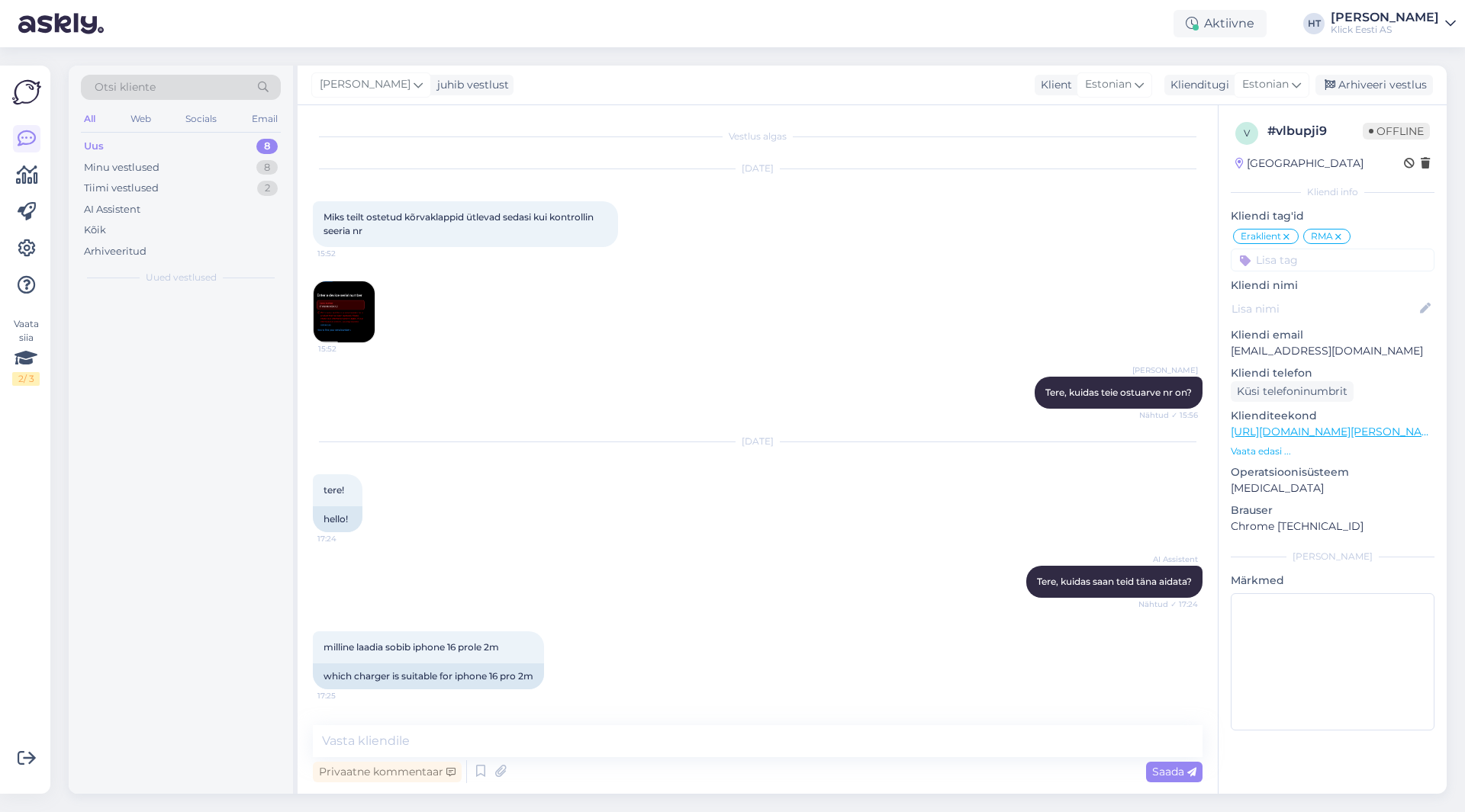
scroll to position [0, 0]
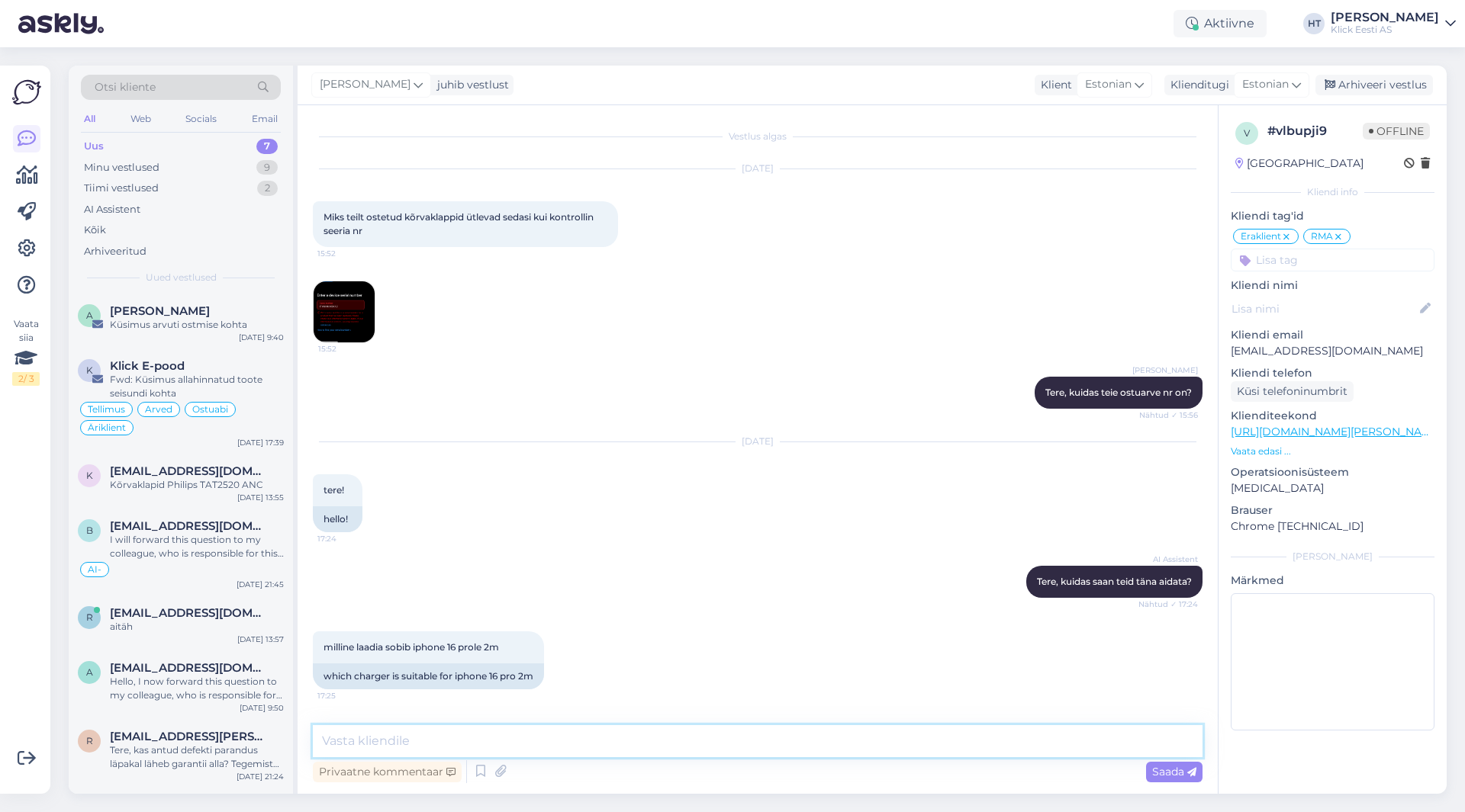
click at [728, 745] on textarea at bounding box center [757, 741] width 890 height 32
paste textarea "[URL][DOMAIN_NAME][PERSON_NAME]"
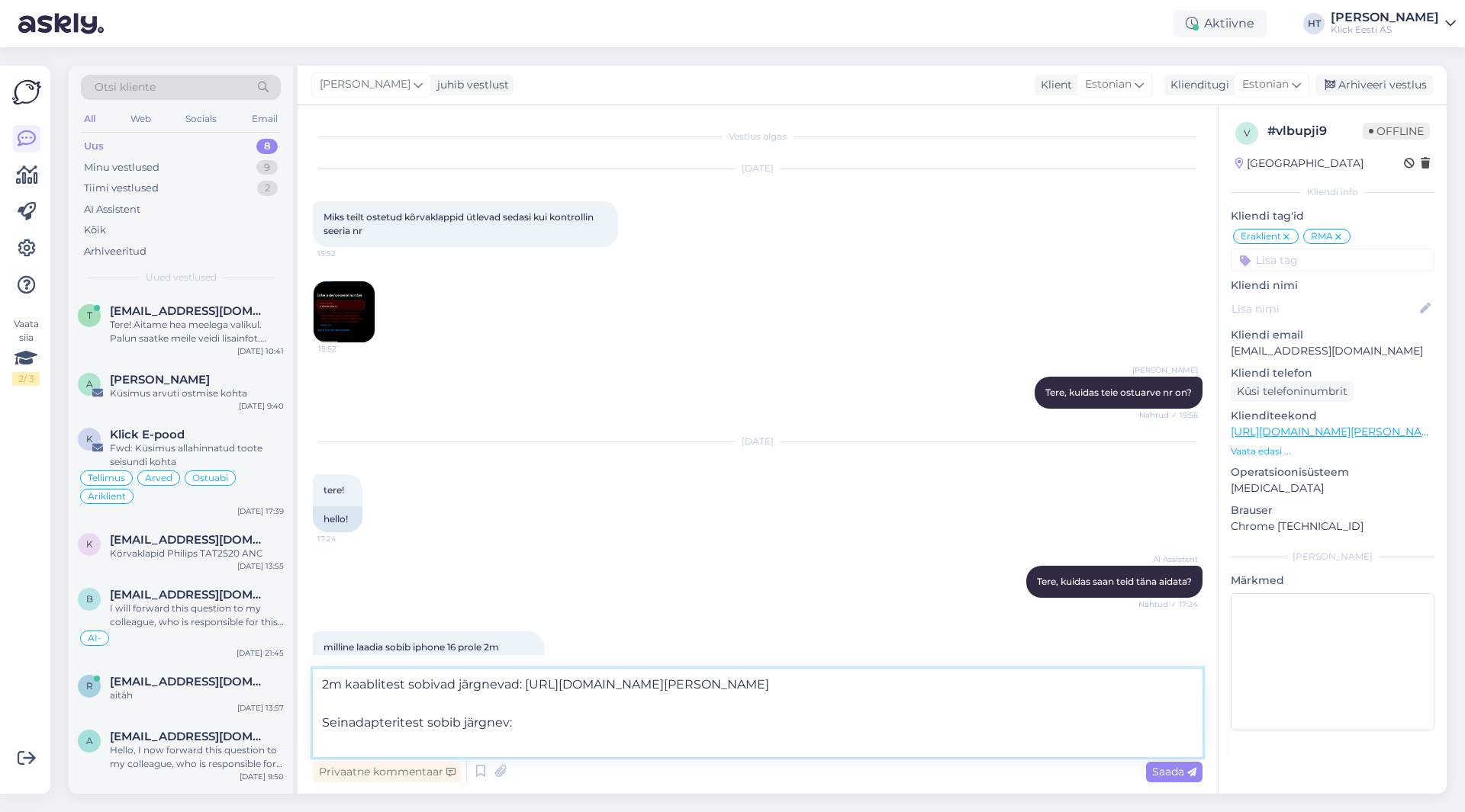
paste textarea "[URL][DOMAIN_NAME]"
type textarea "2m kaablitest sobivad järgnevad: [URL][DOMAIN_NAME][PERSON_NAME] Seinadapterite…"
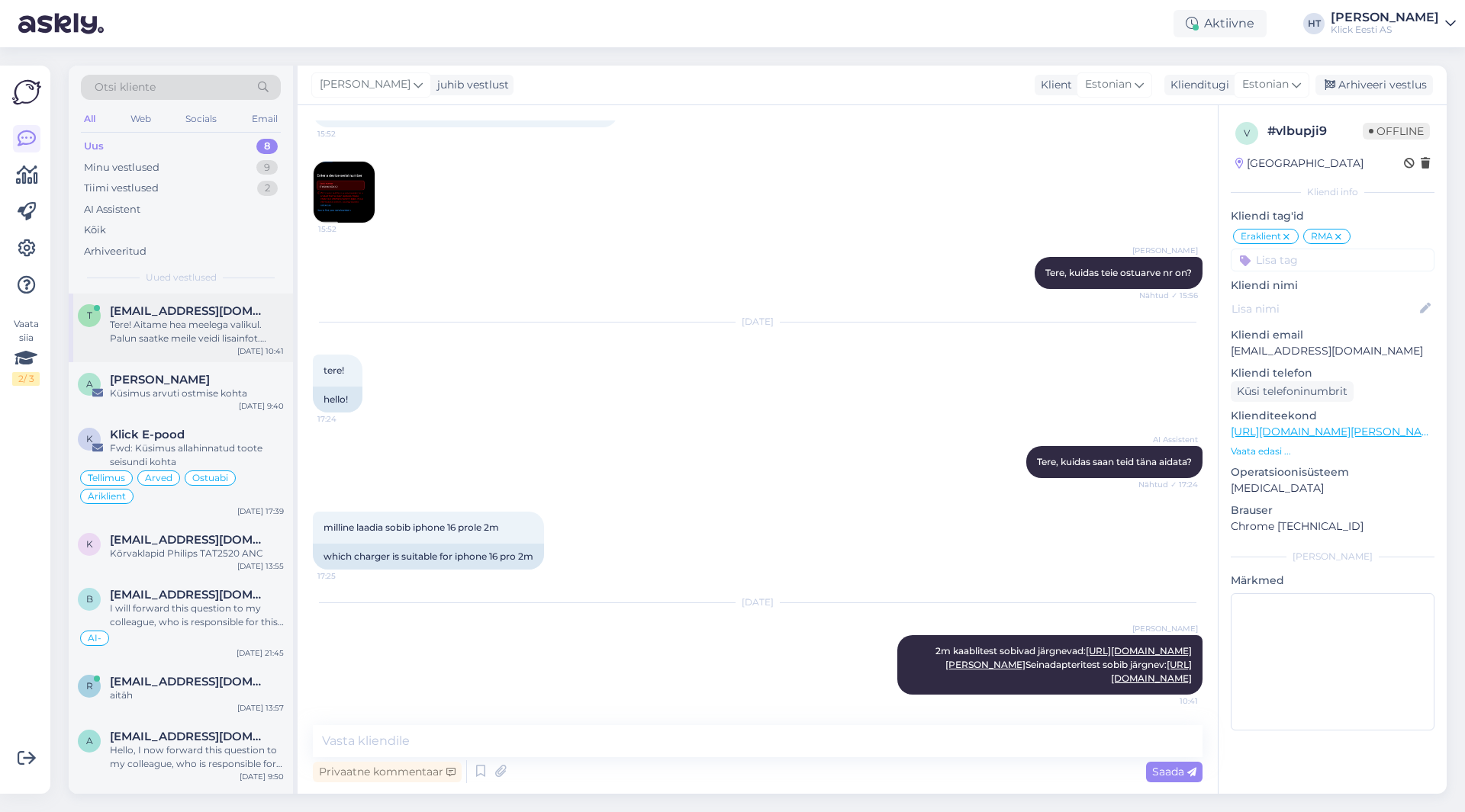
click at [254, 331] on div "Tere! Aitame hea meelega valikul. Palun saatke meile veidi lisainfot. [PERSON_N…" at bounding box center [196, 332] width 174 height 27
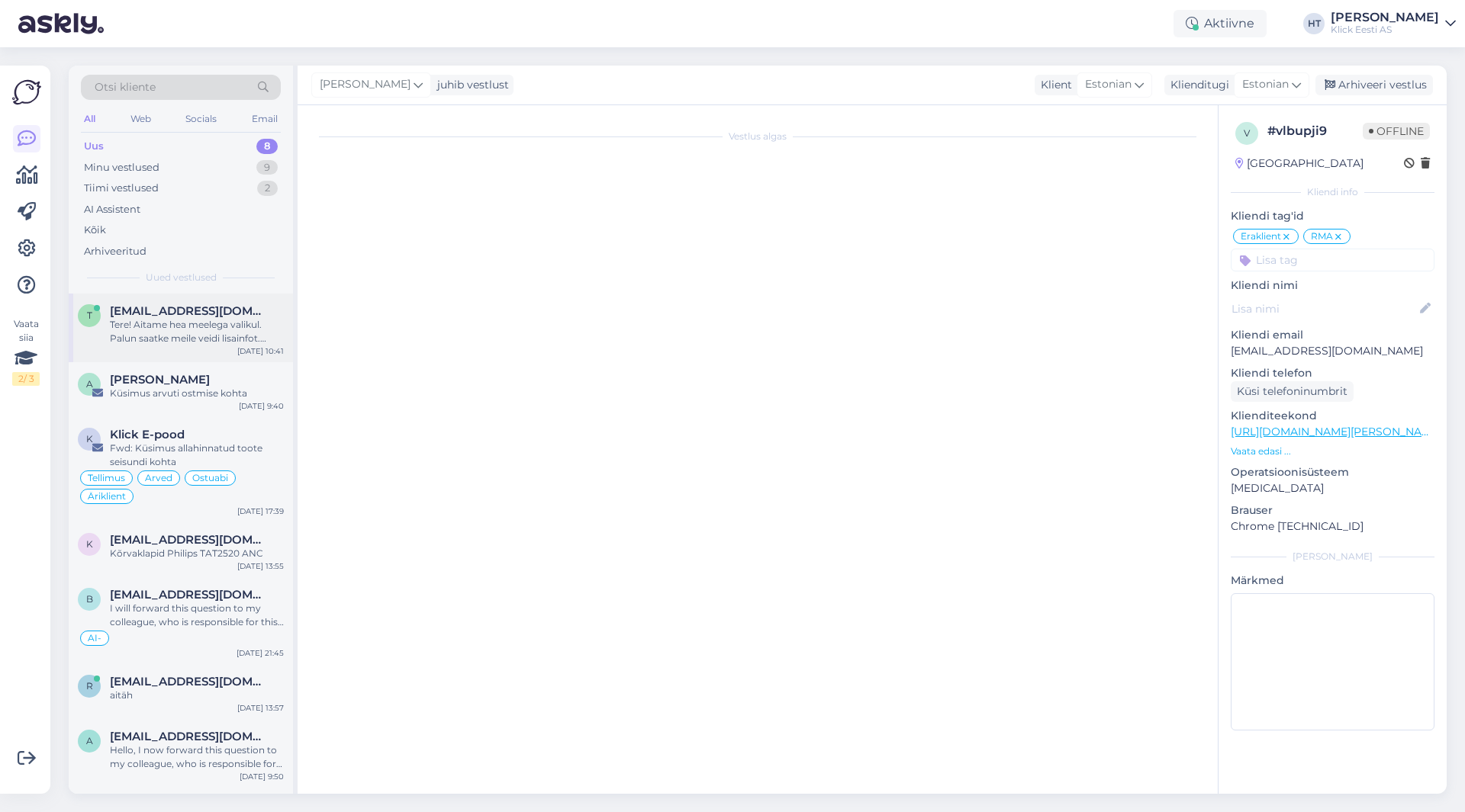
scroll to position [0, 0]
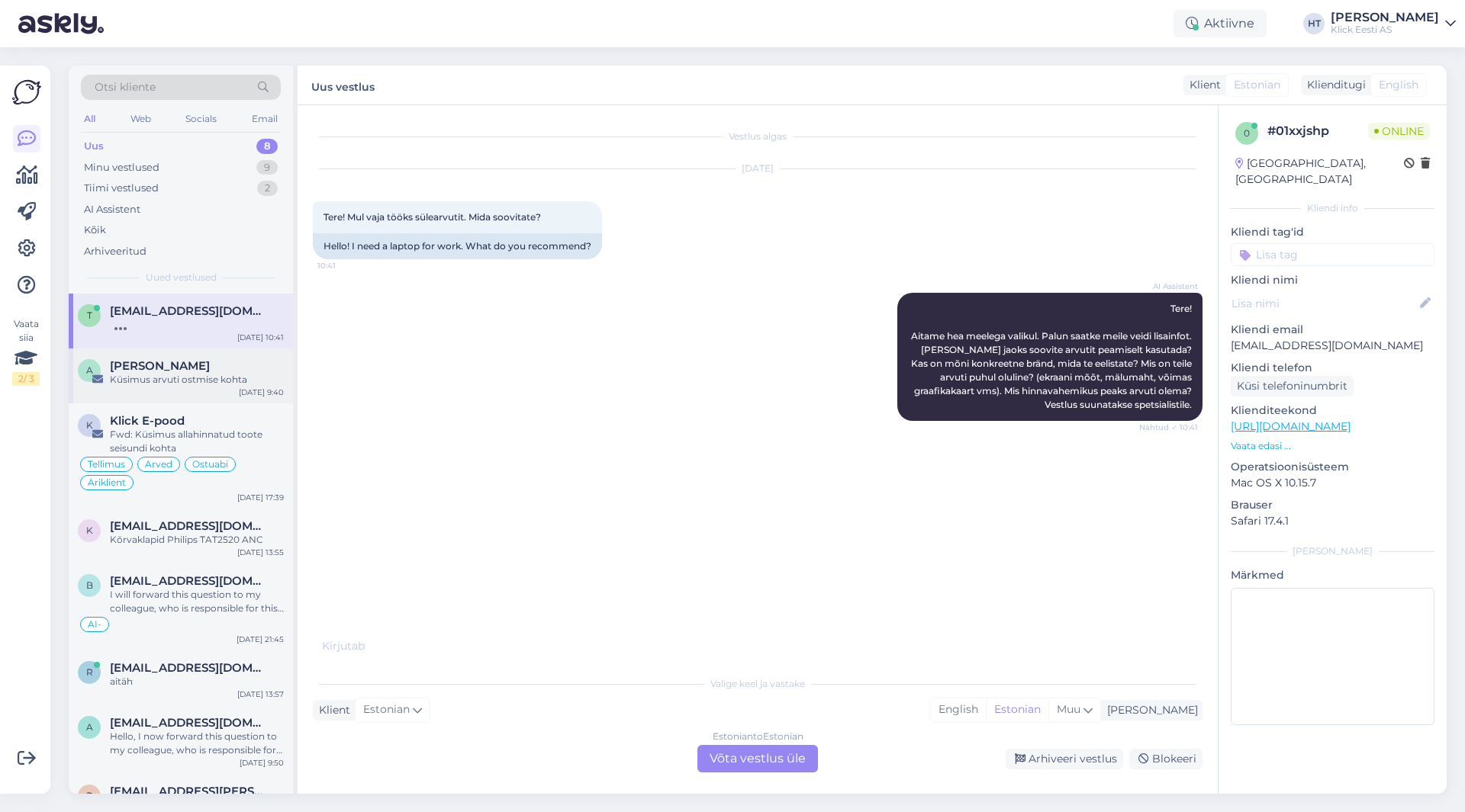
click at [231, 388] on div "A [PERSON_NAME] Küsimus arvuti ostmise kohta [DATE] 9:40" at bounding box center [181, 376] width 224 height 54
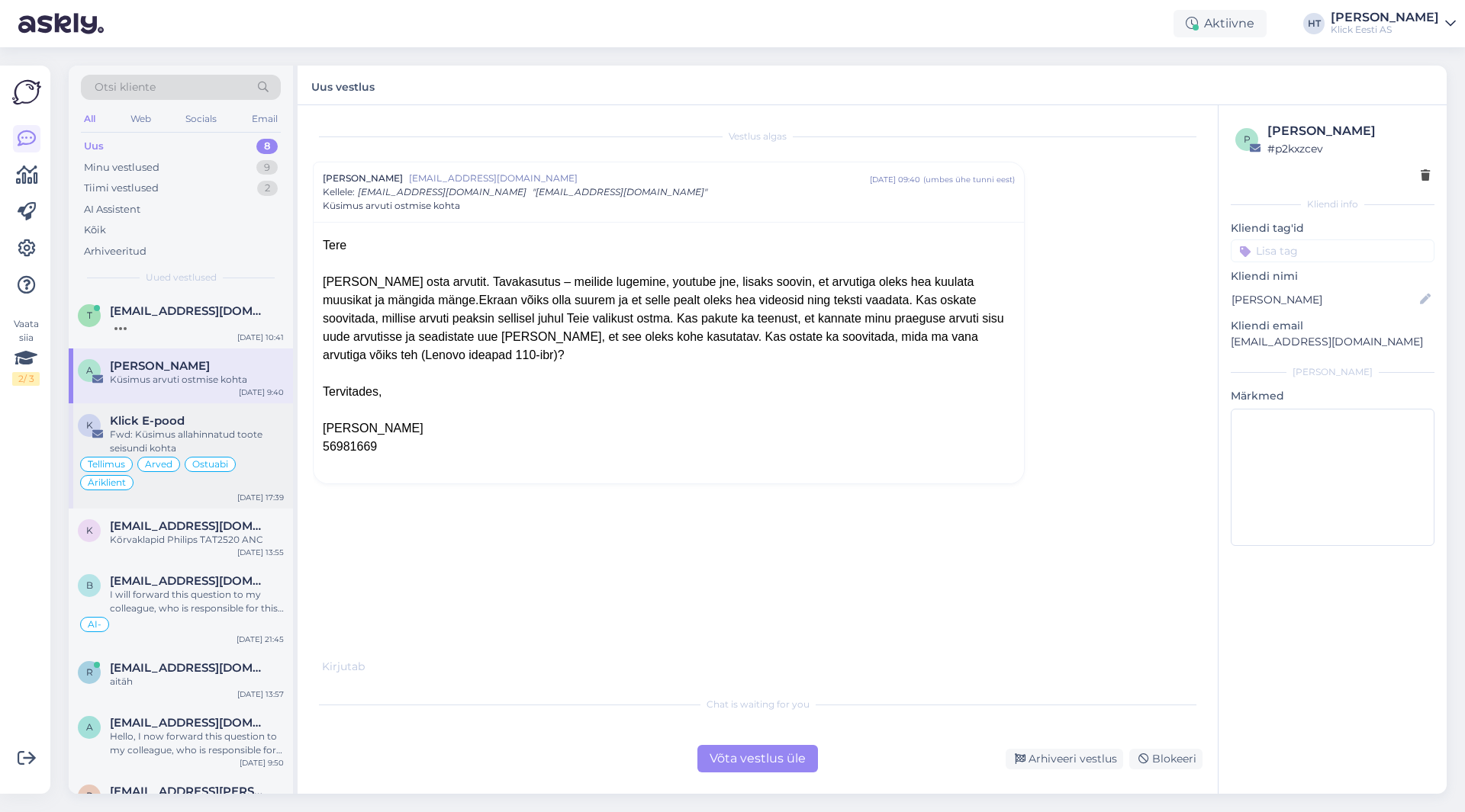
click at [257, 431] on div "Fwd: Küsimus allahinnatud toote seisundi kohta" at bounding box center [196, 441] width 174 height 27
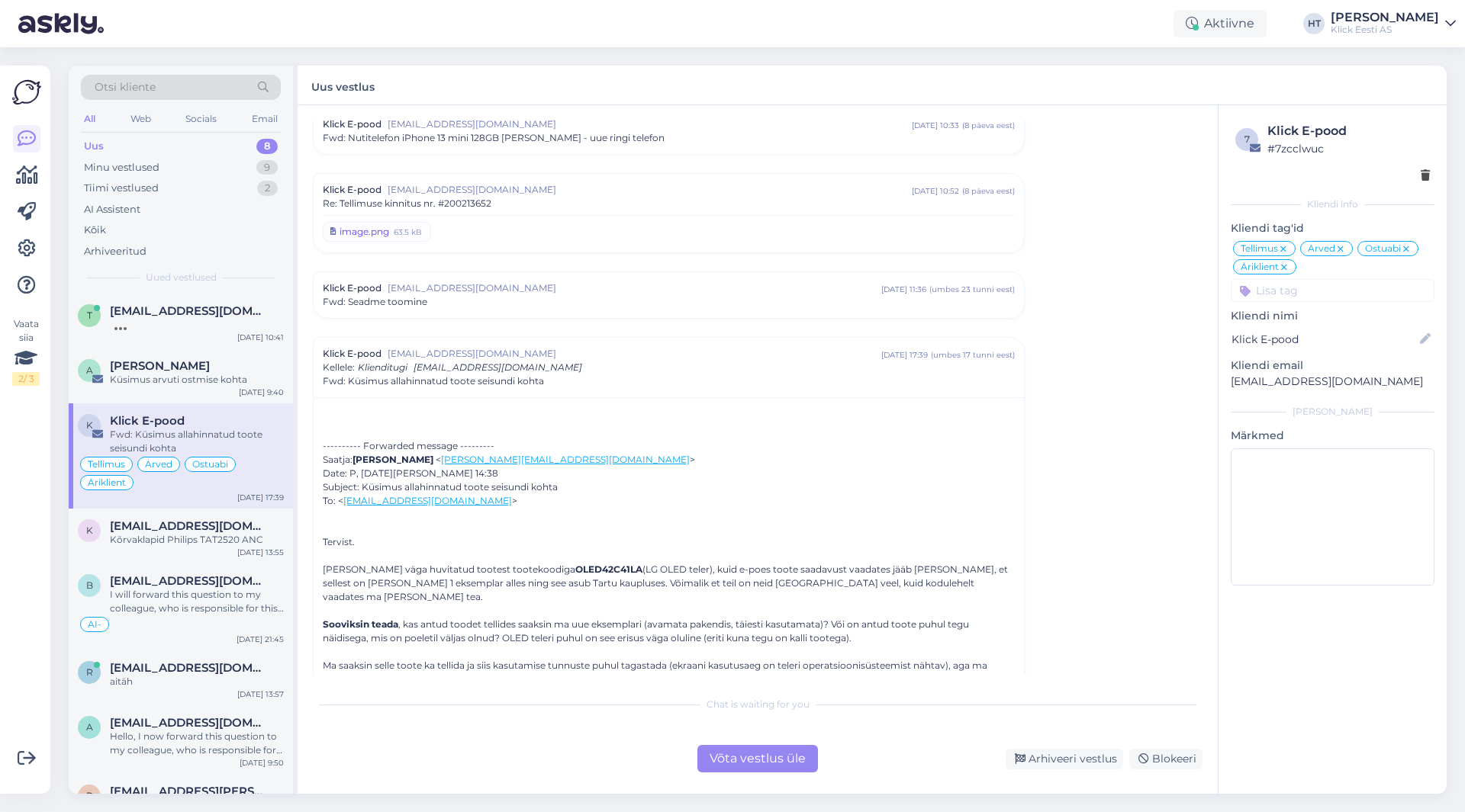
scroll to position [4860, 0]
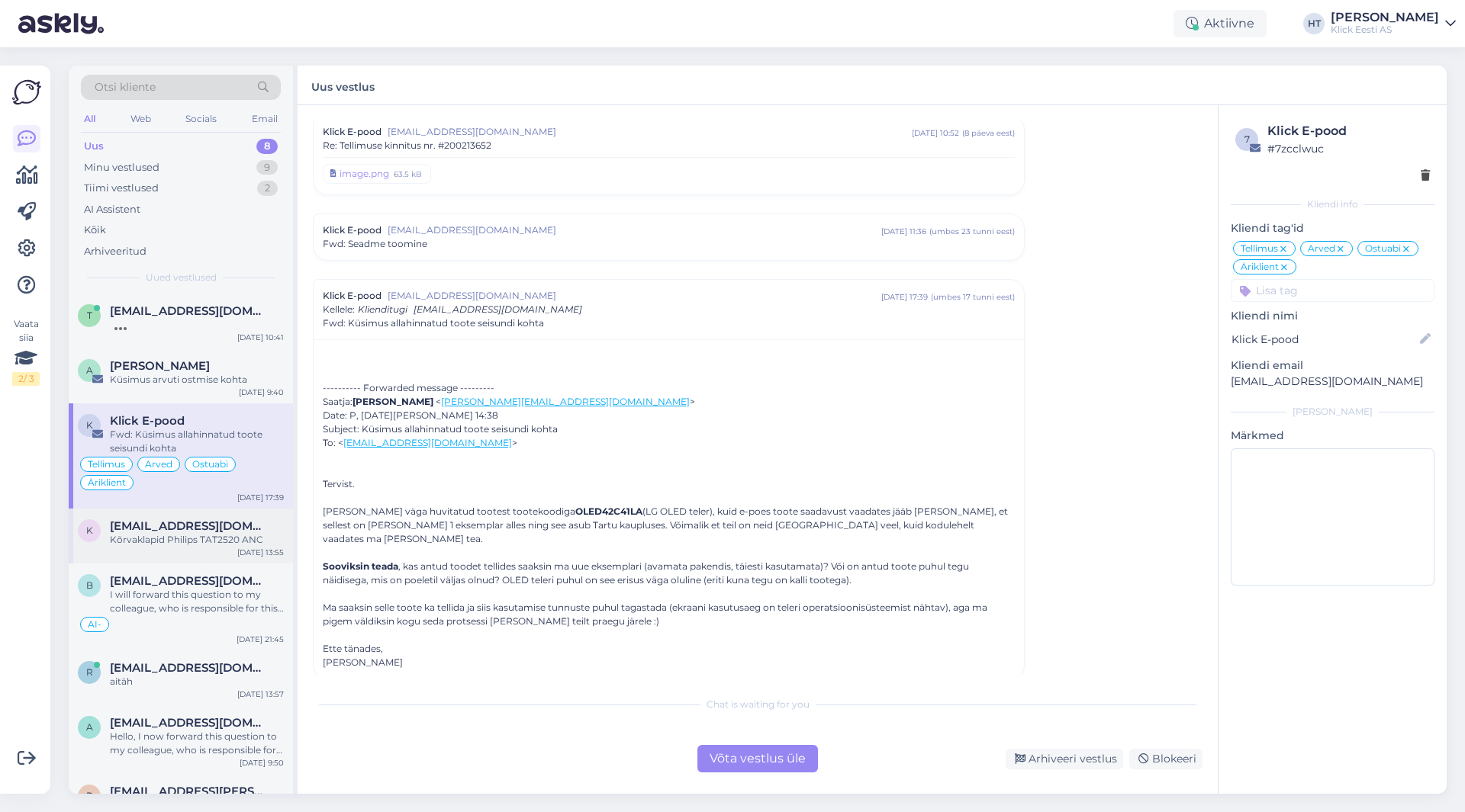
click at [169, 540] on div "Kõrvaklapid Philips TAT2520 ANC" at bounding box center [196, 540] width 174 height 14
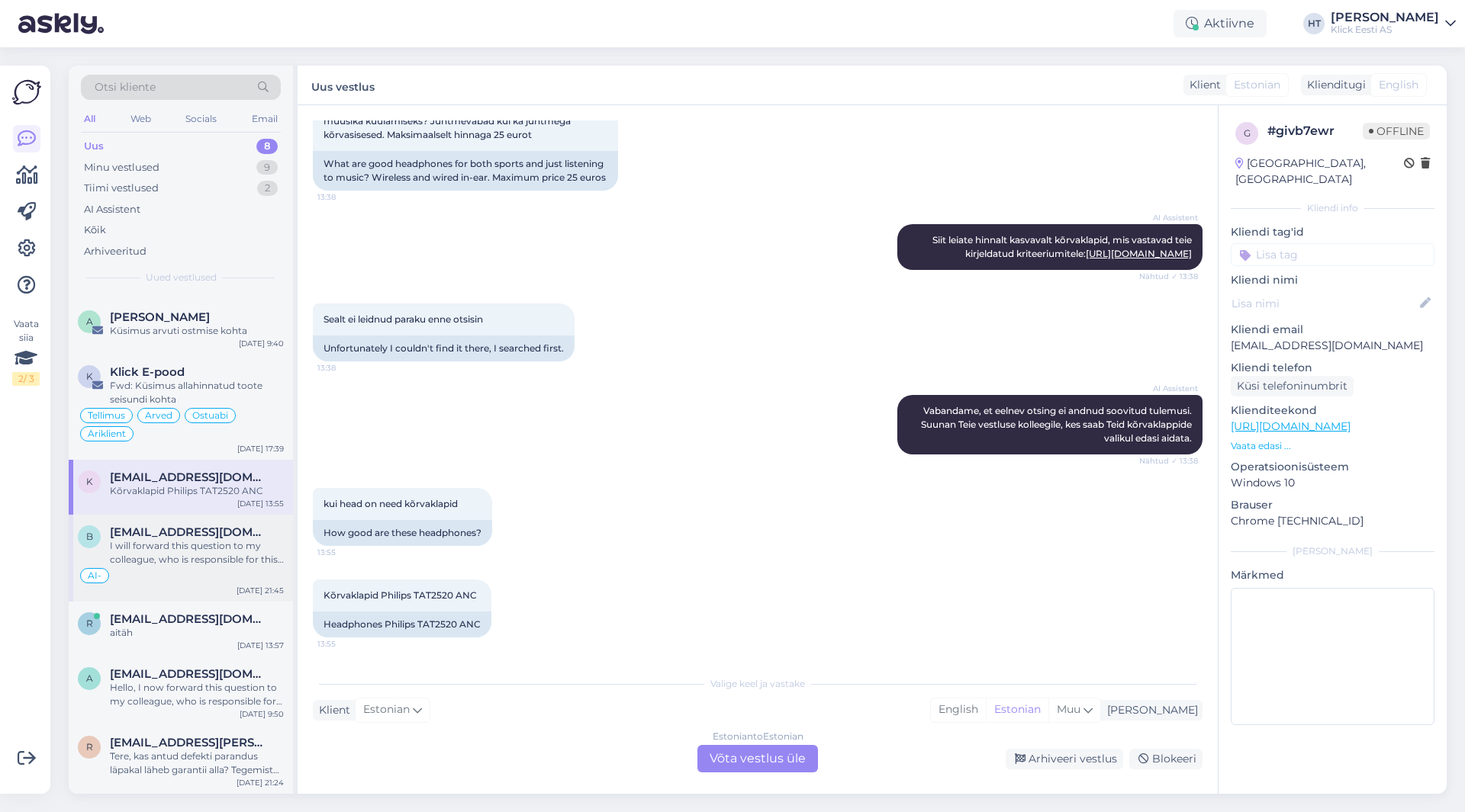
scroll to position [49, 0]
click at [174, 645] on div "r [EMAIL_ADDRESS][DOMAIN_NAME] aitäh [DATE] 13:57" at bounding box center [181, 629] width 224 height 54
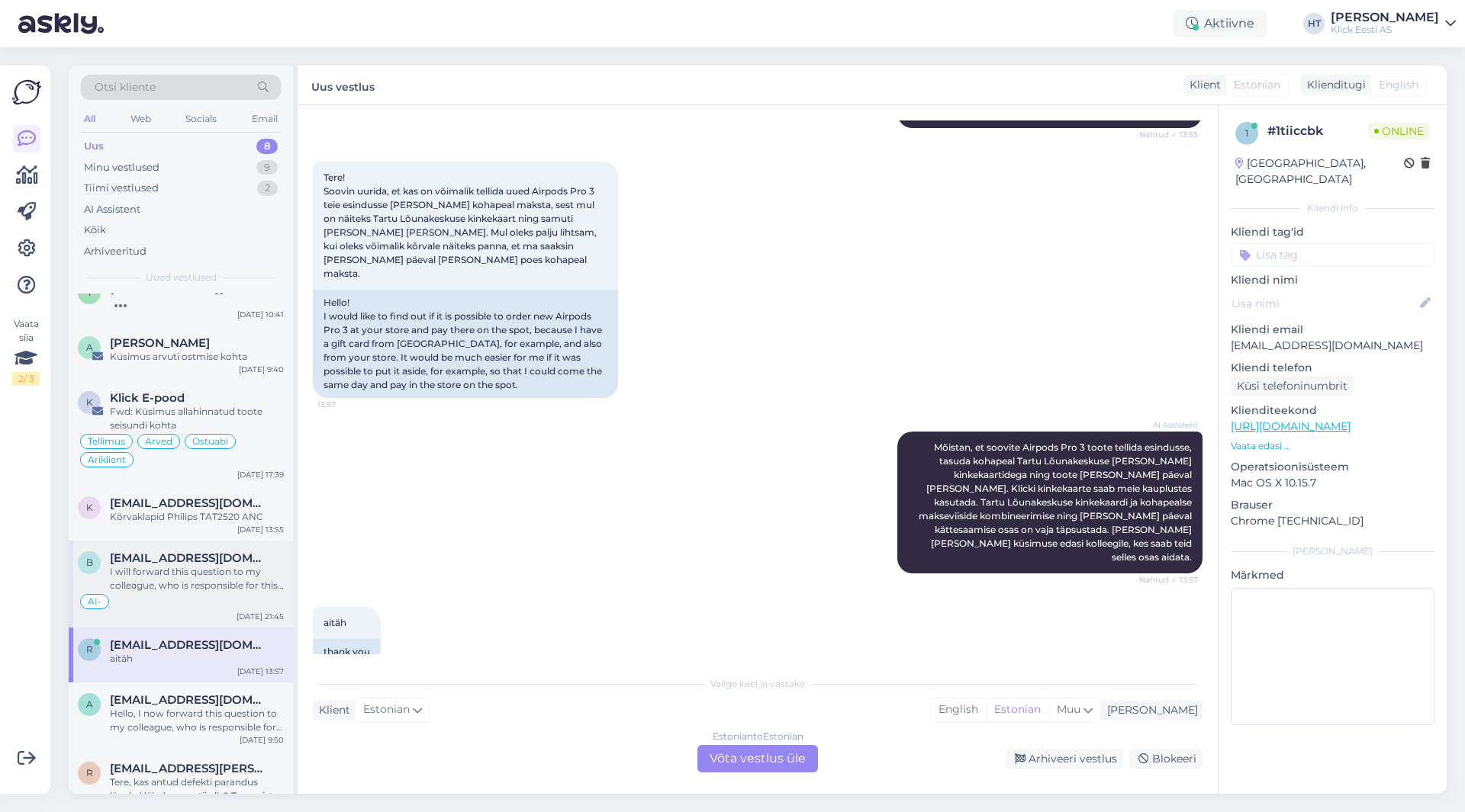
scroll to position [0, 0]
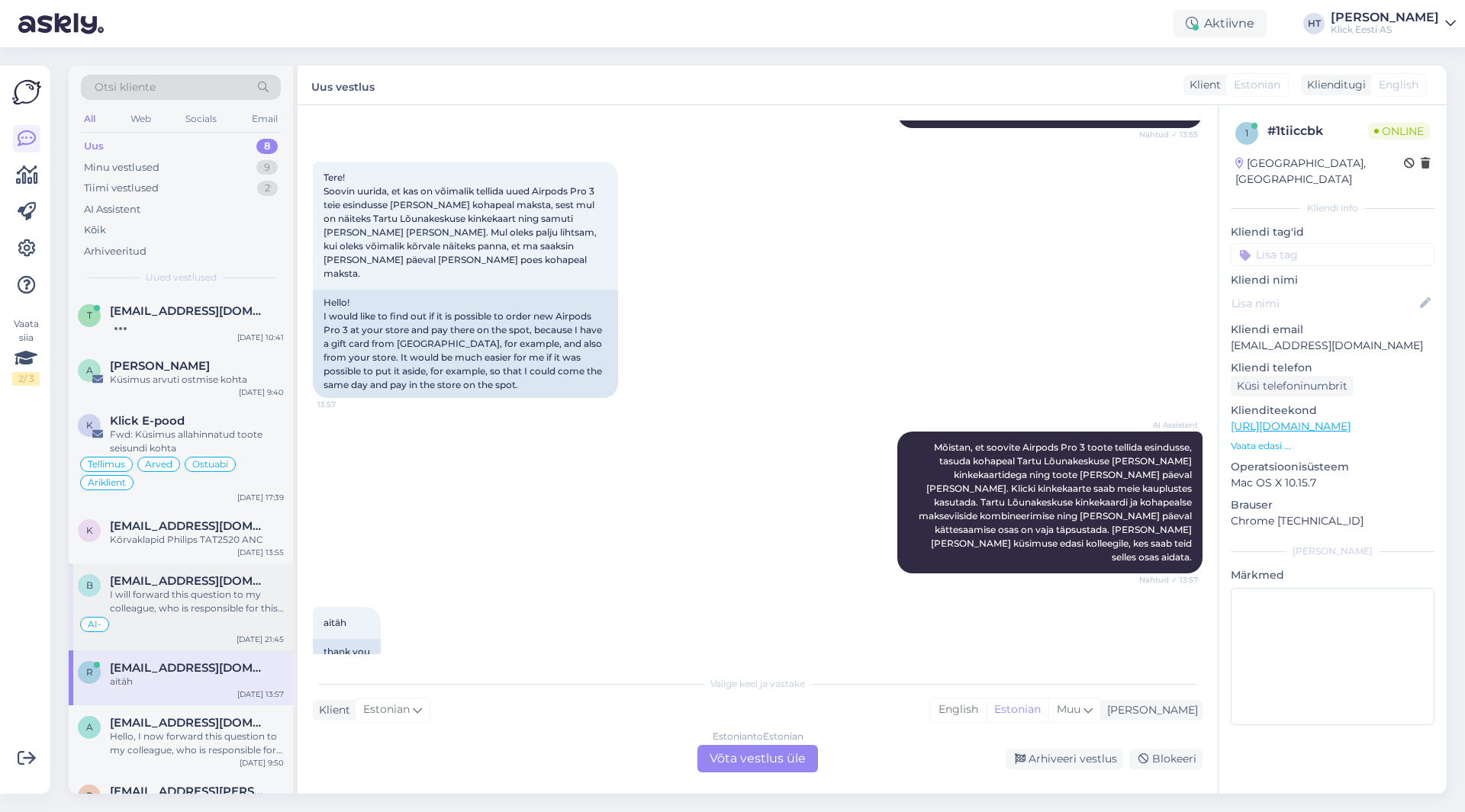
click at [196, 575] on span "[EMAIL_ADDRESS][DOMAIN_NAME]" at bounding box center [189, 580] width 159 height 14
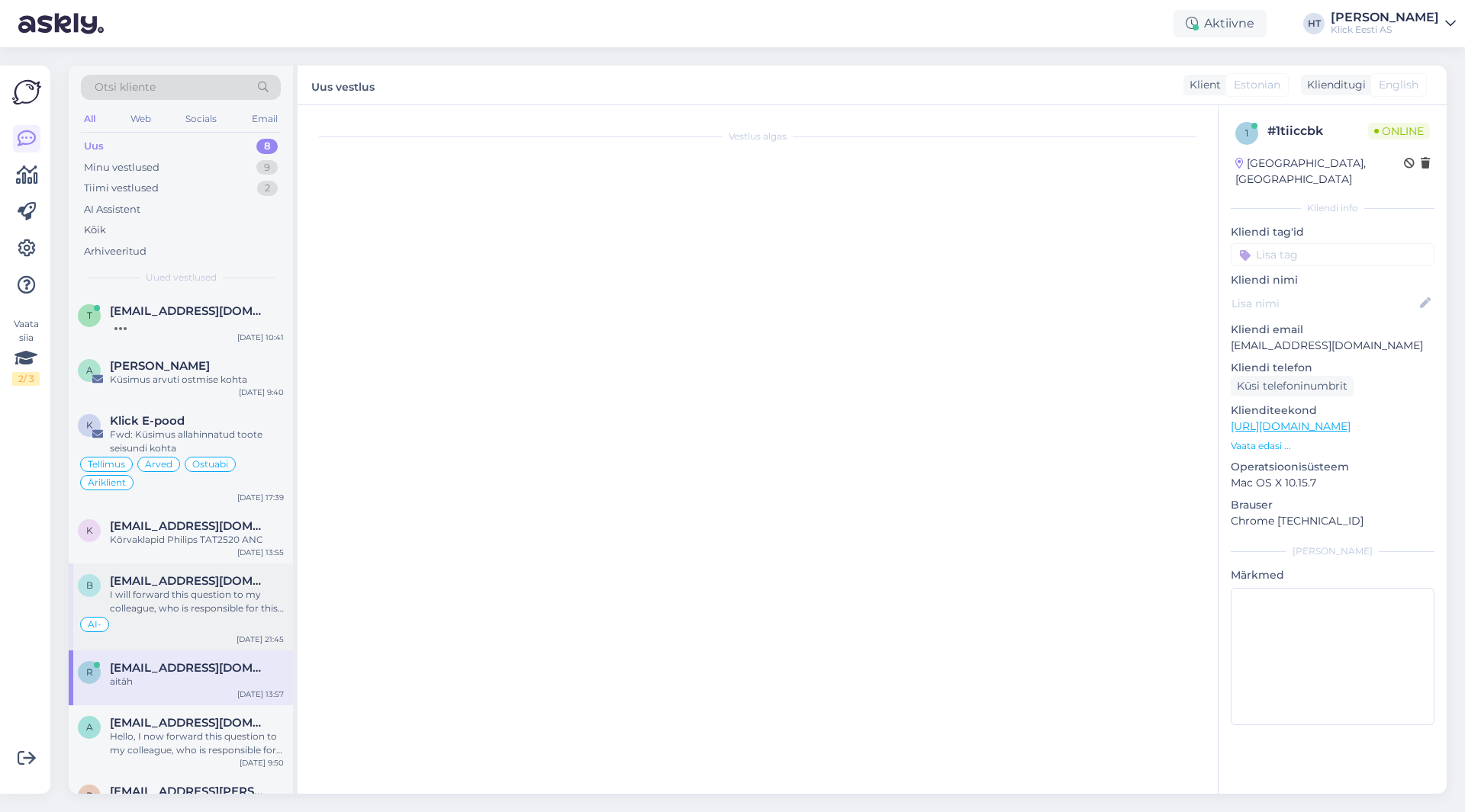
scroll to position [94, 0]
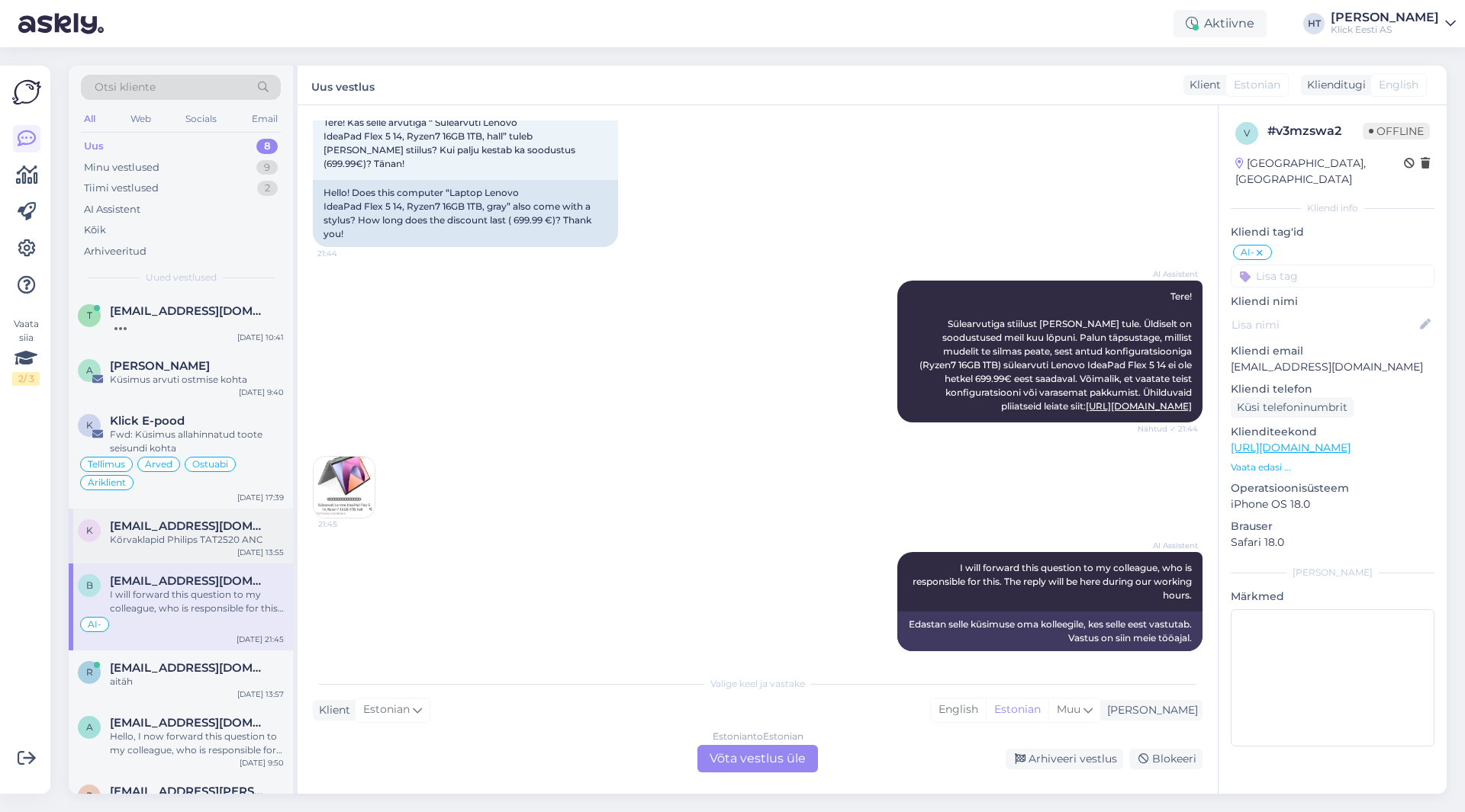
click at [204, 540] on div "Kõrvaklapid Philips TAT2520 ANC" at bounding box center [196, 540] width 174 height 14
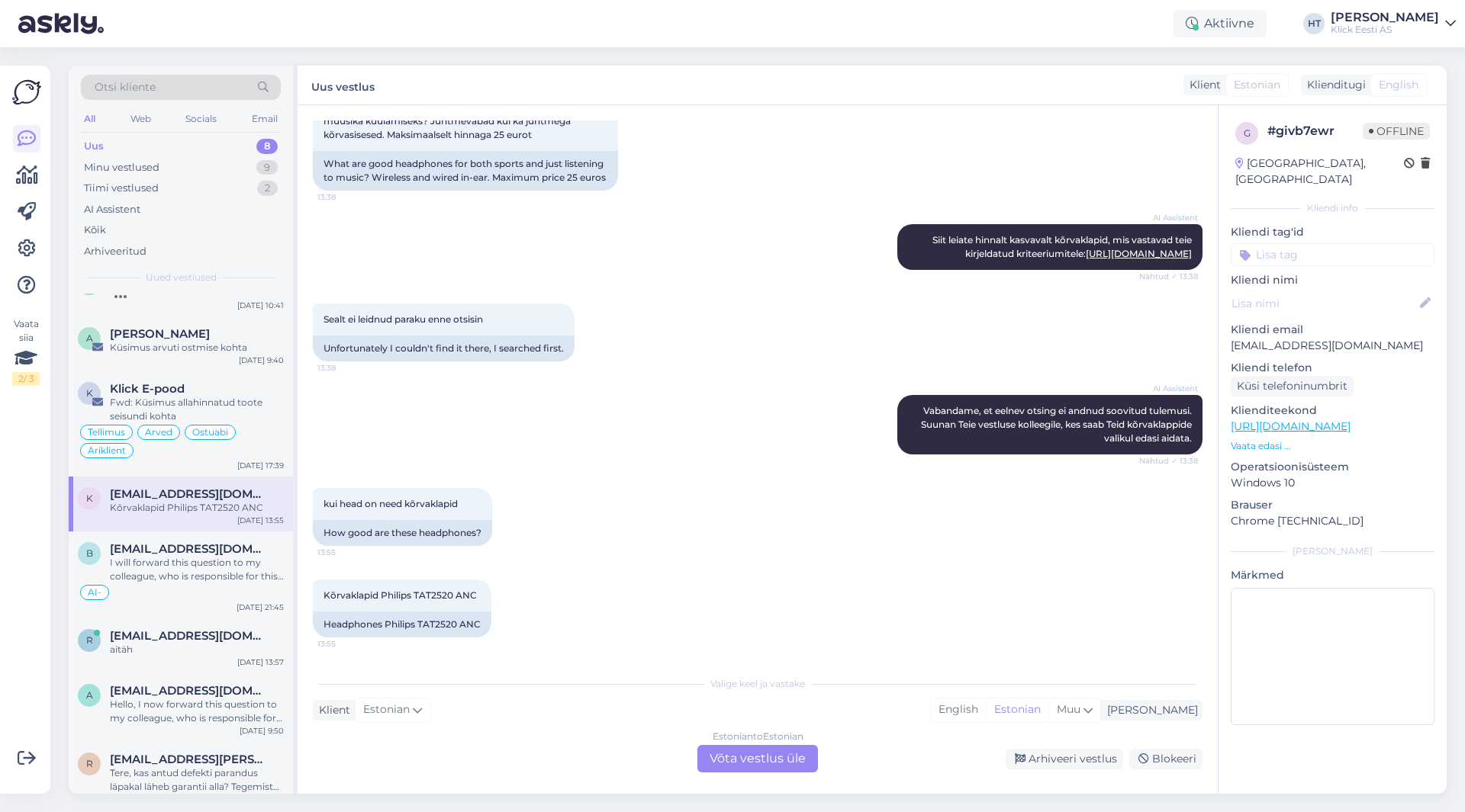
scroll to position [49, 0]
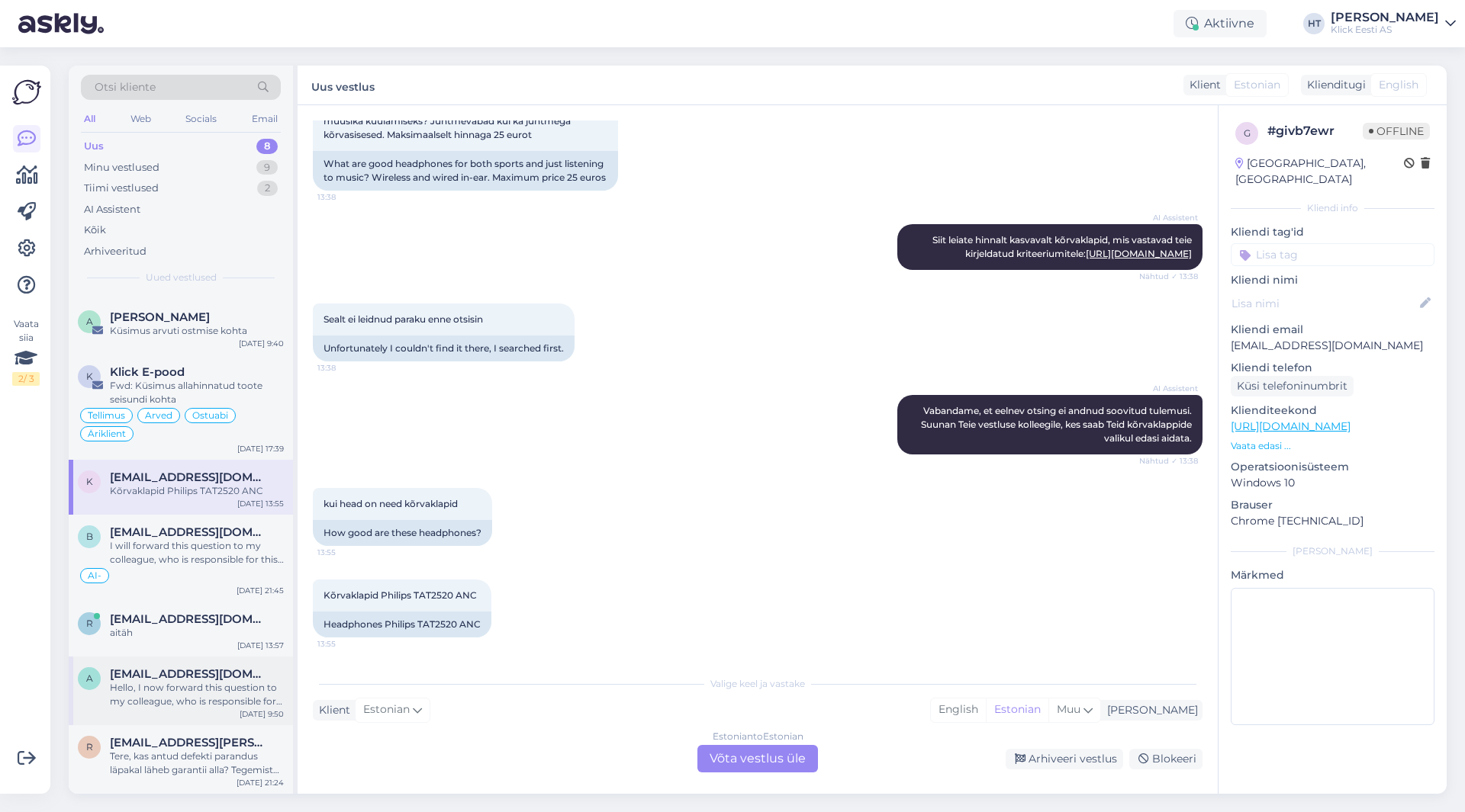
click at [188, 704] on div "Hello, I now forward this question to my colleague, who is responsible for this…" at bounding box center [196, 695] width 174 height 27
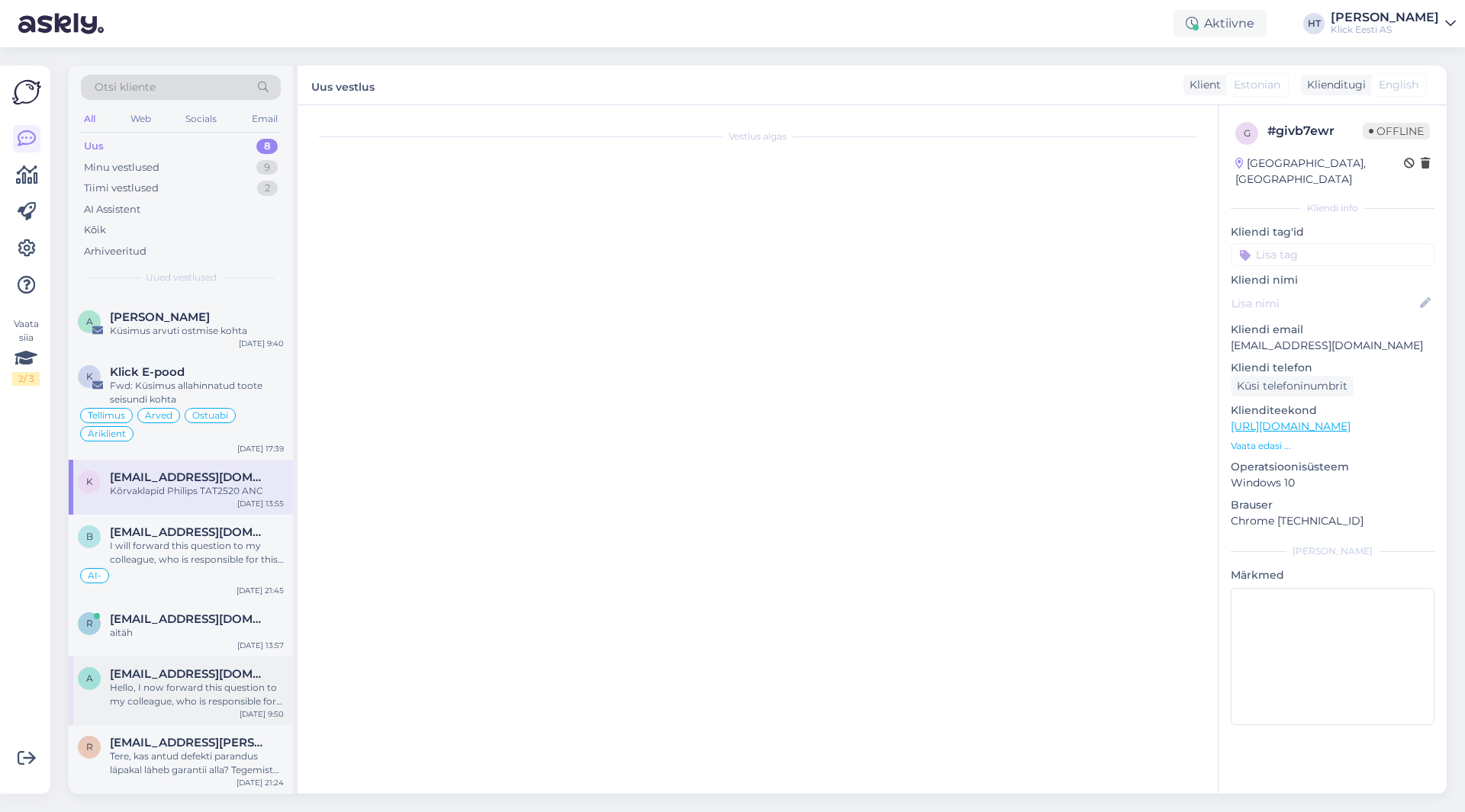
scroll to position [0, 0]
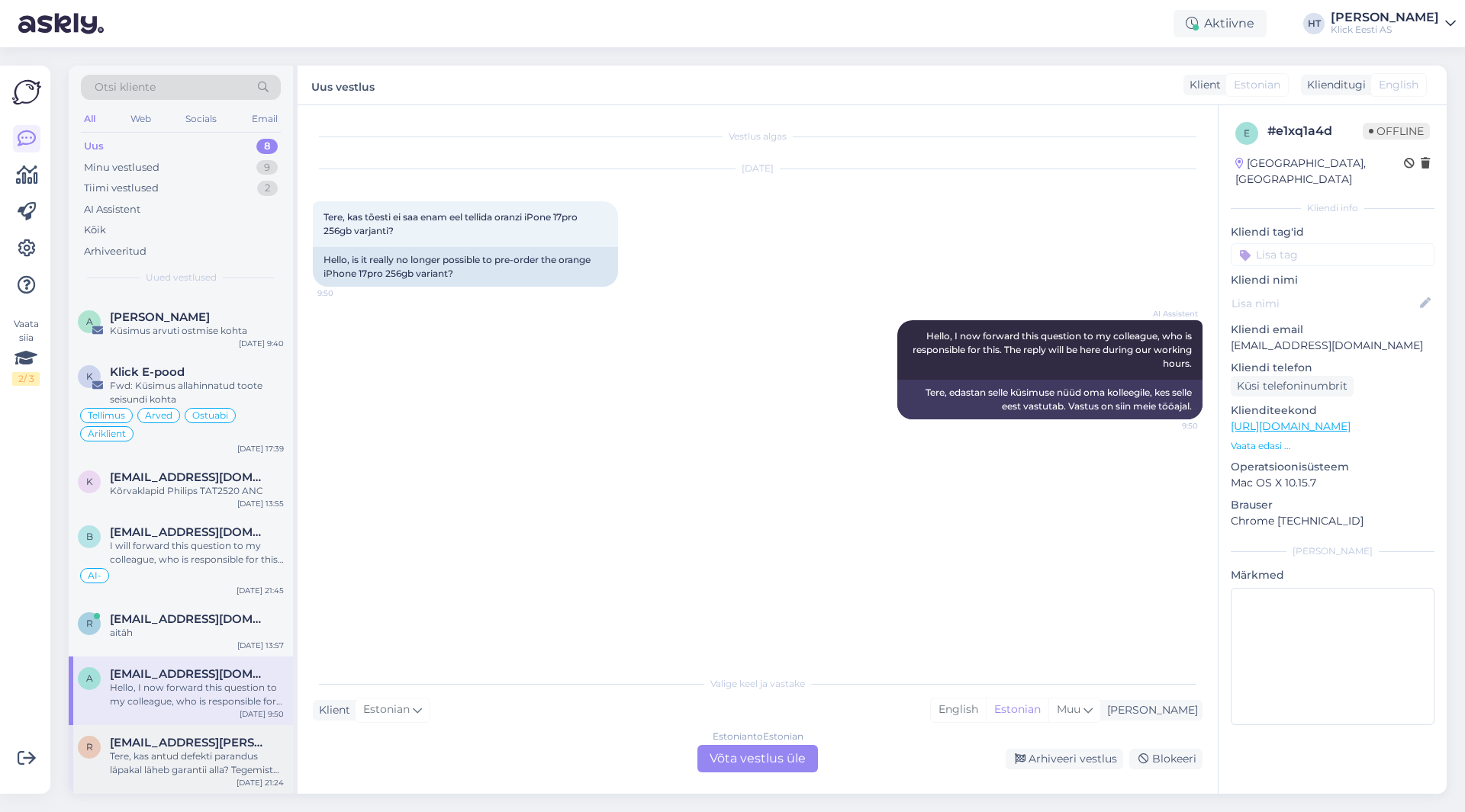
click at [214, 730] on div "r [EMAIL_ADDRESS][PERSON_NAME][DOMAIN_NAME] Tere, kas antud defekti parandus lä…" at bounding box center [181, 760] width 224 height 69
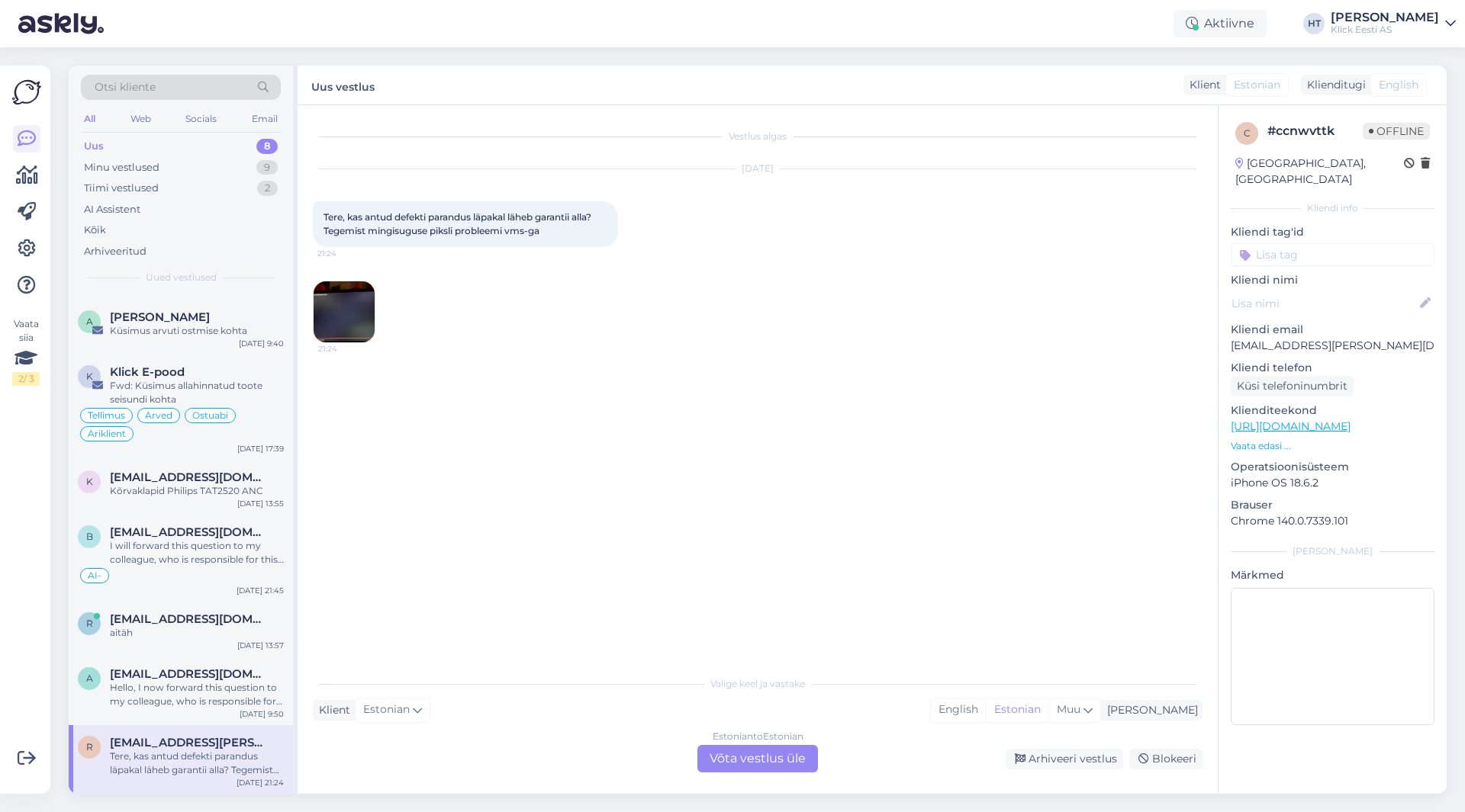
click at [358, 302] on img at bounding box center [344, 312] width 61 height 61
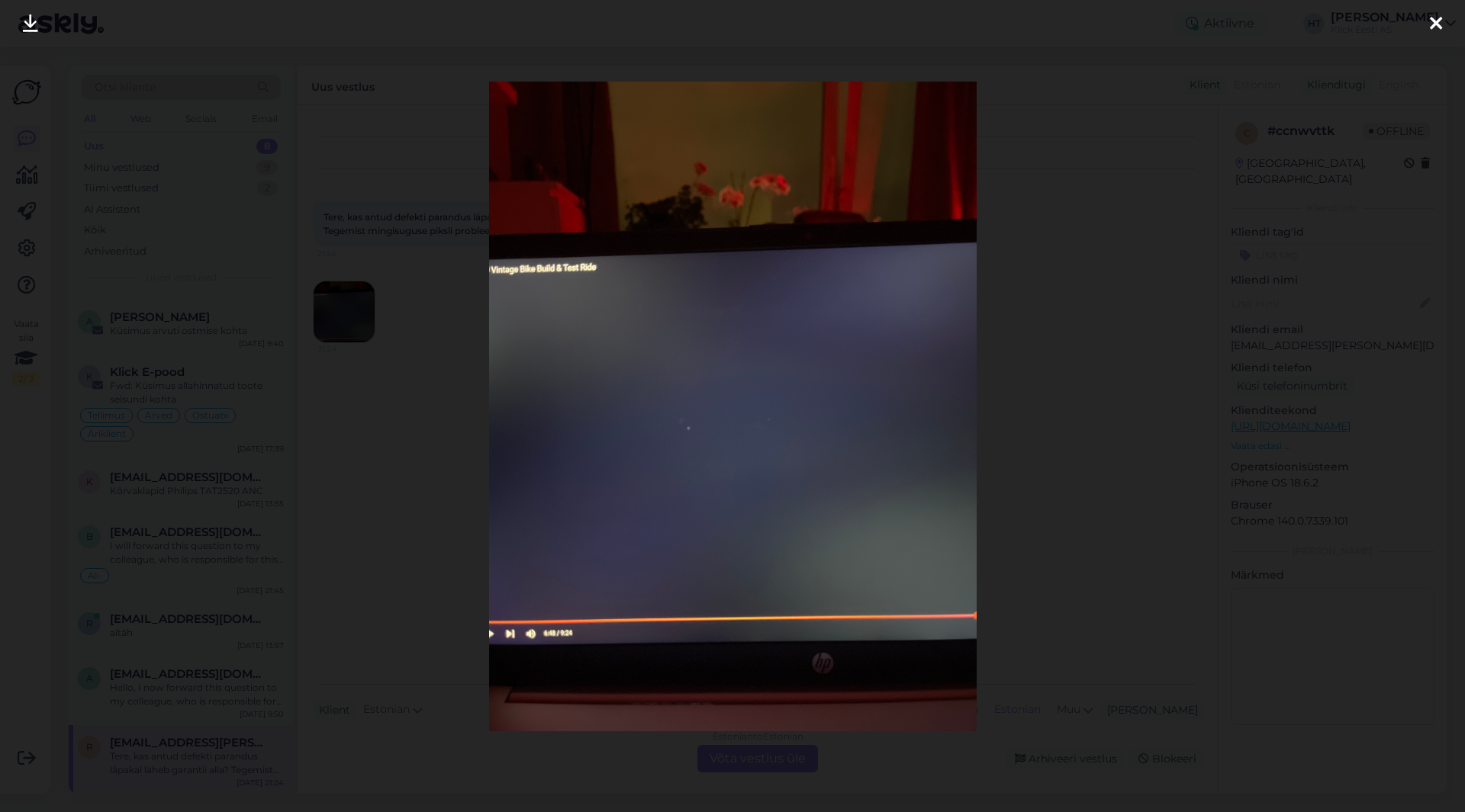
click at [451, 389] on div at bounding box center [732, 406] width 1465 height 812
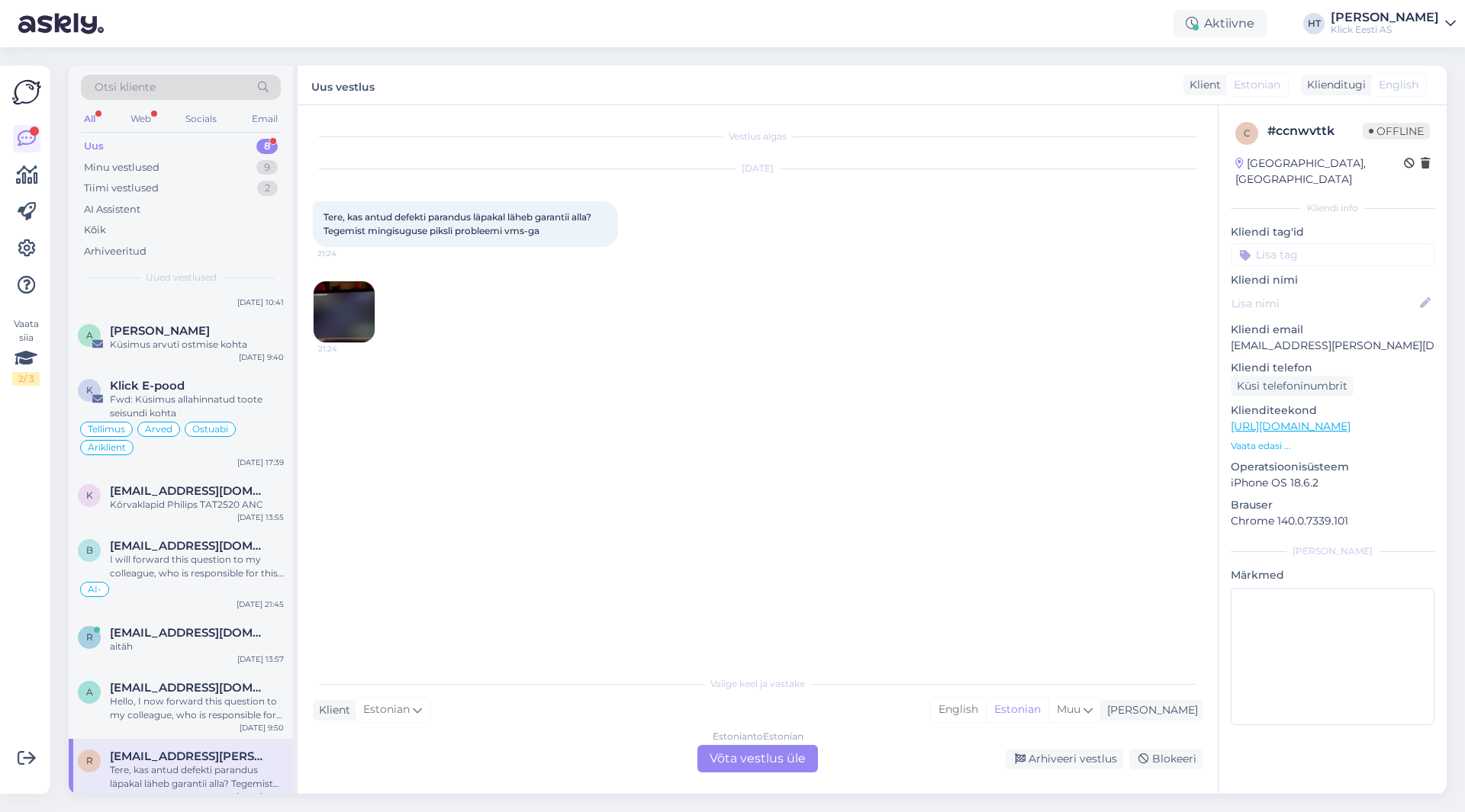
scroll to position [63, 0]
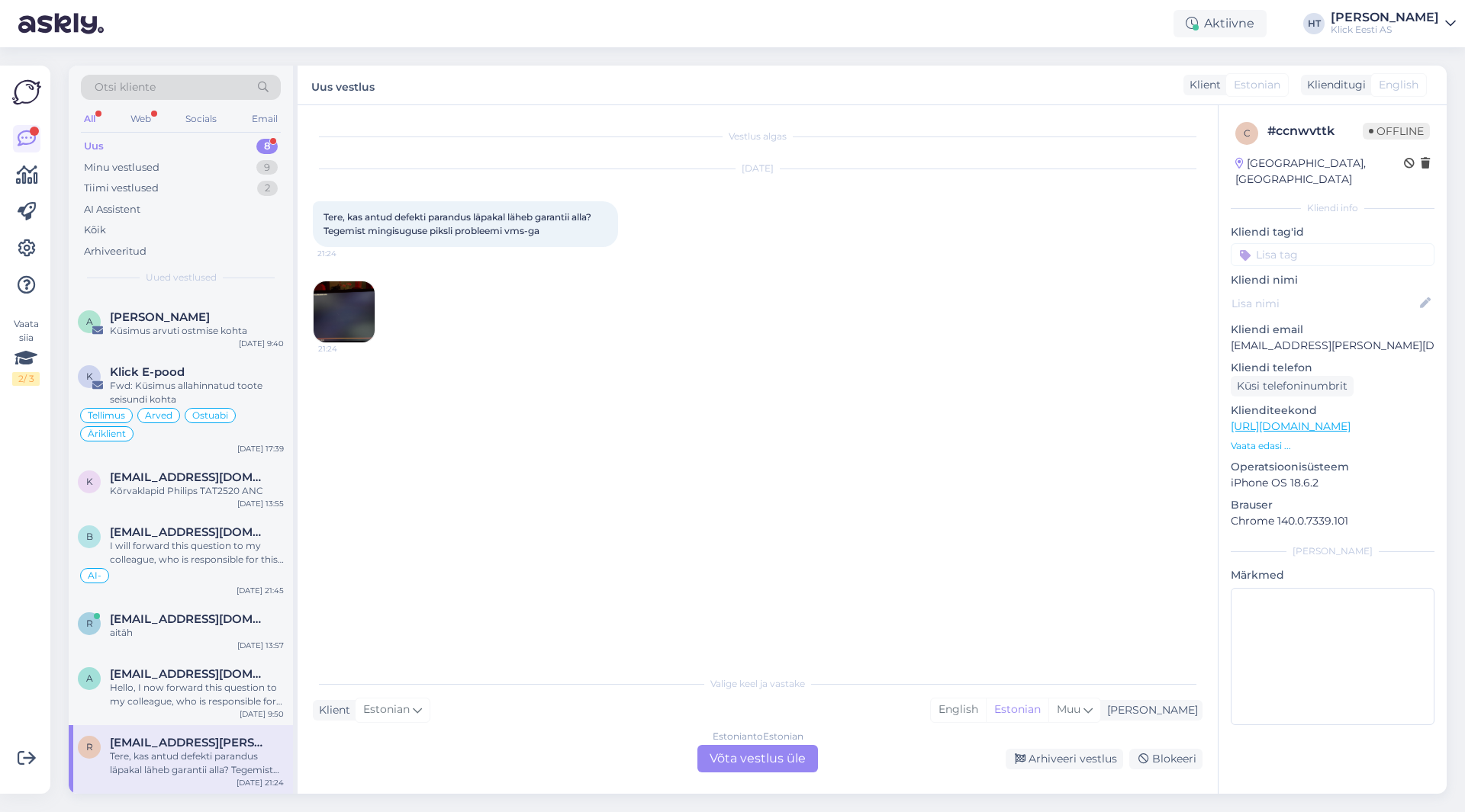
click at [218, 146] on div "Uus 8" at bounding box center [181, 146] width 200 height 22
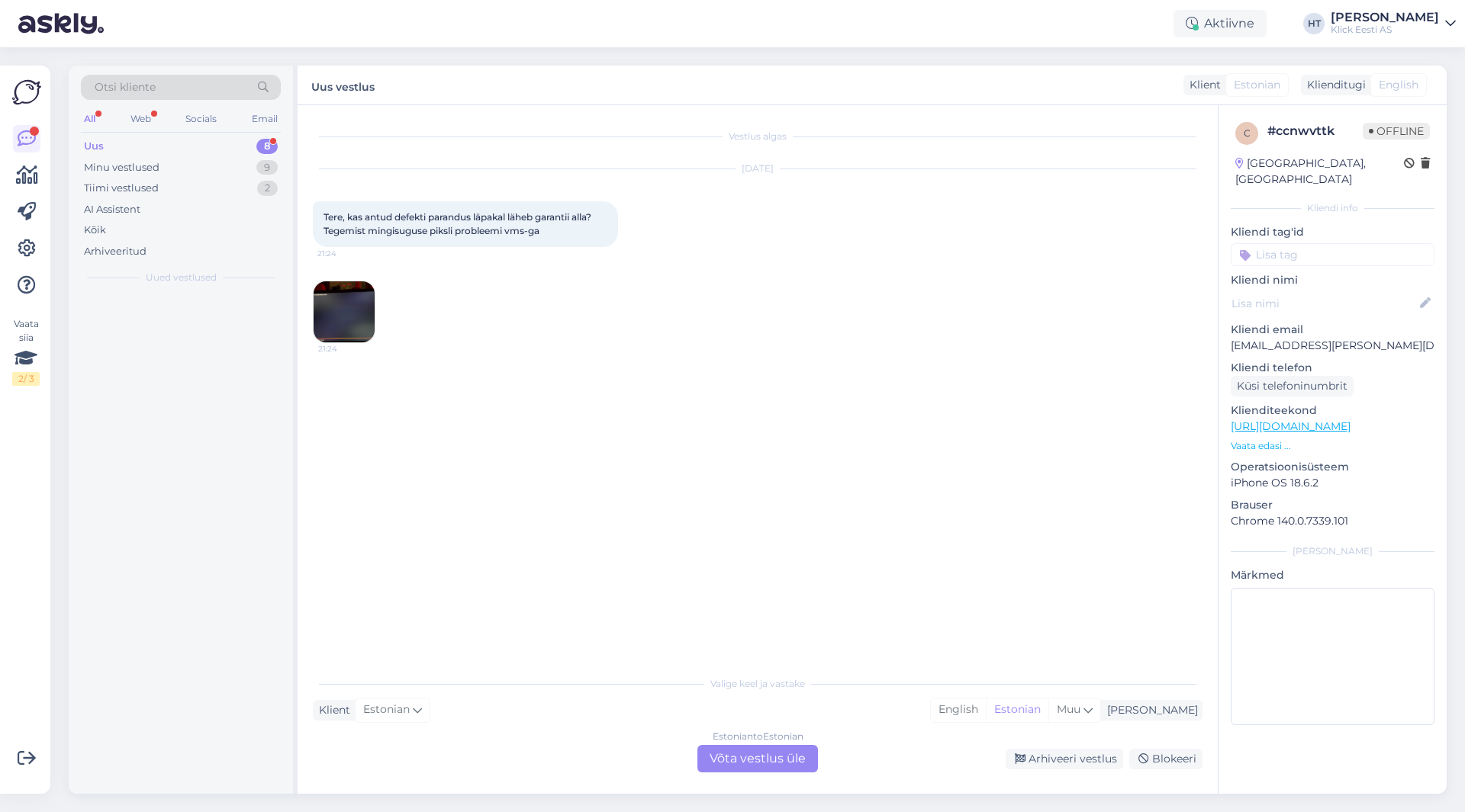
scroll to position [0, 0]
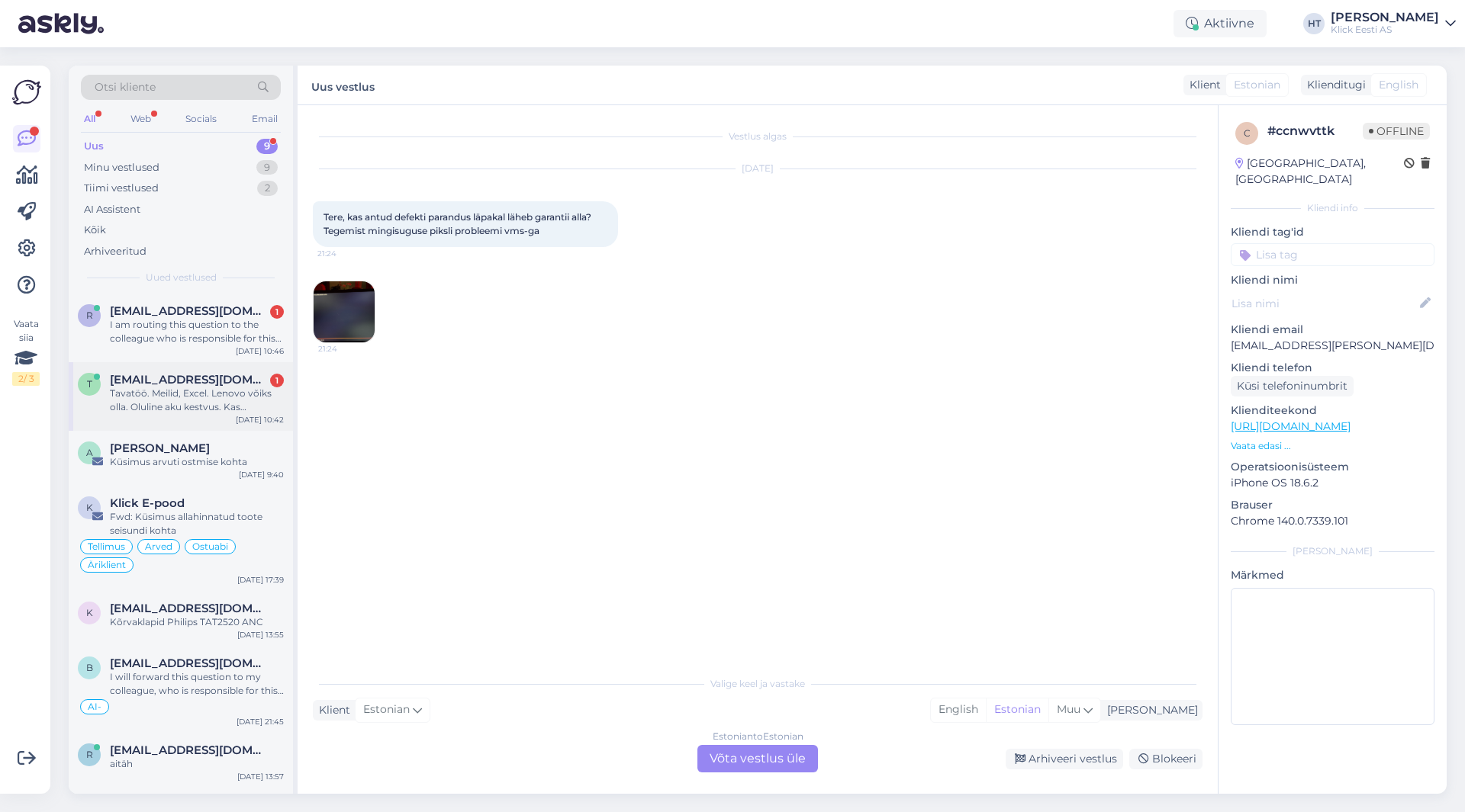
click at [205, 382] on div "[EMAIL_ADDRESS][DOMAIN_NAME] 1" at bounding box center [196, 380] width 174 height 14
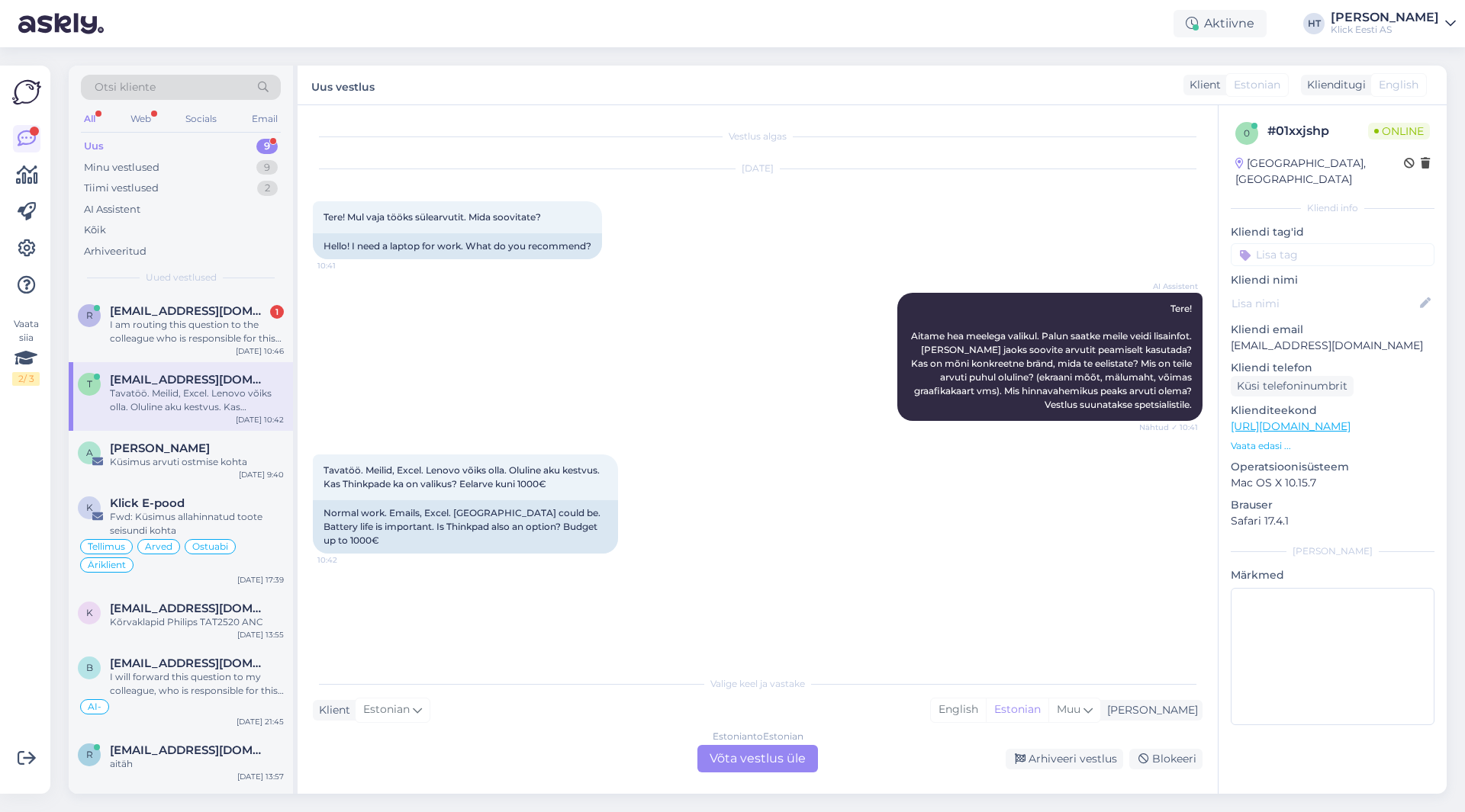
click at [731, 761] on div "Estonian to Estonian Võta vestlus üle" at bounding box center [758, 758] width 121 height 27
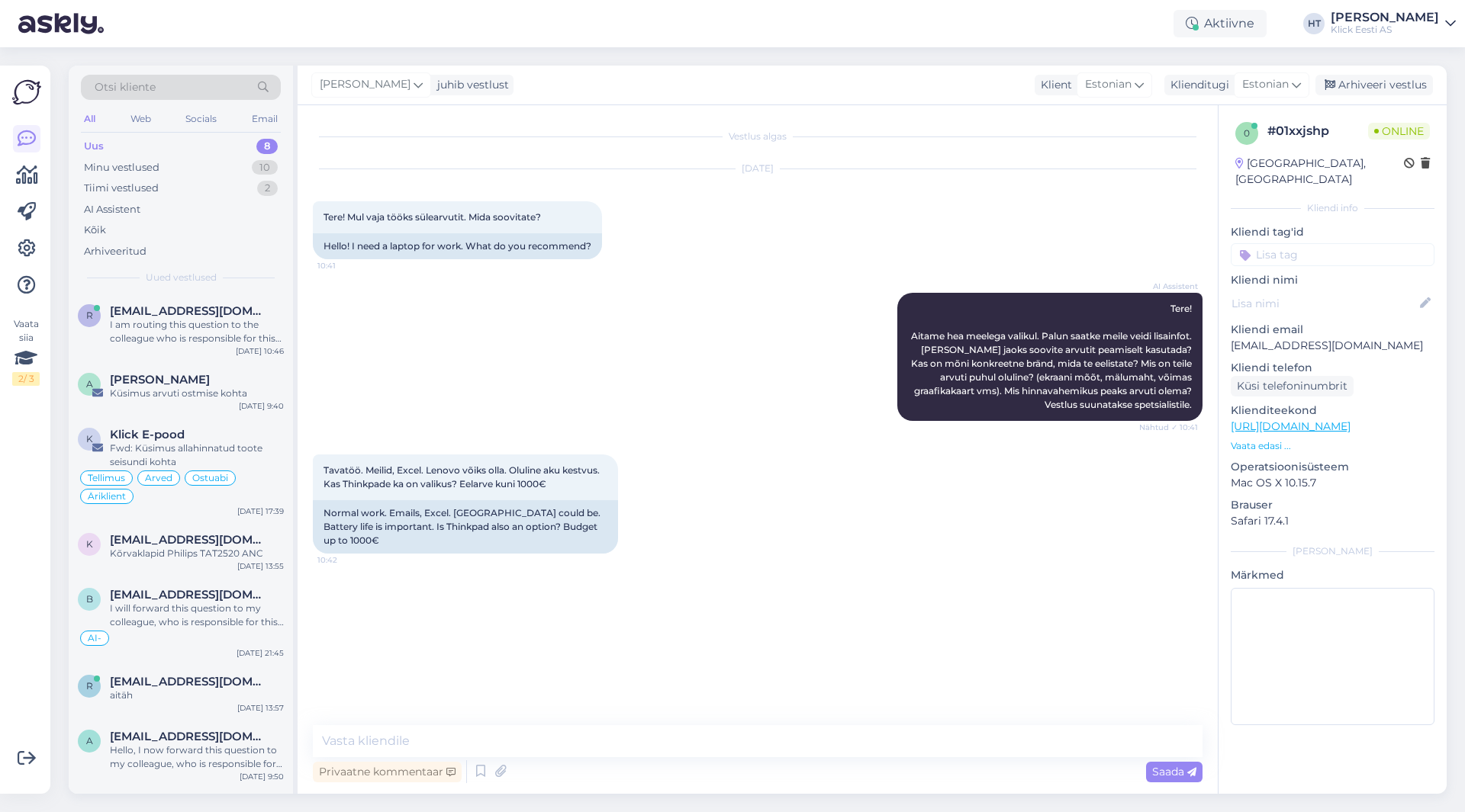
click at [731, 761] on div "Privaatne kommentaar Saada" at bounding box center [757, 772] width 890 height 29
click at [731, 747] on textarea at bounding box center [757, 741] width 890 height 32
paste textarea "[URL][DOMAIN_NAME]"
type textarea "Aku kestvuse poolest tooks järgmise välja: [URL][DOMAIN_NAME]"
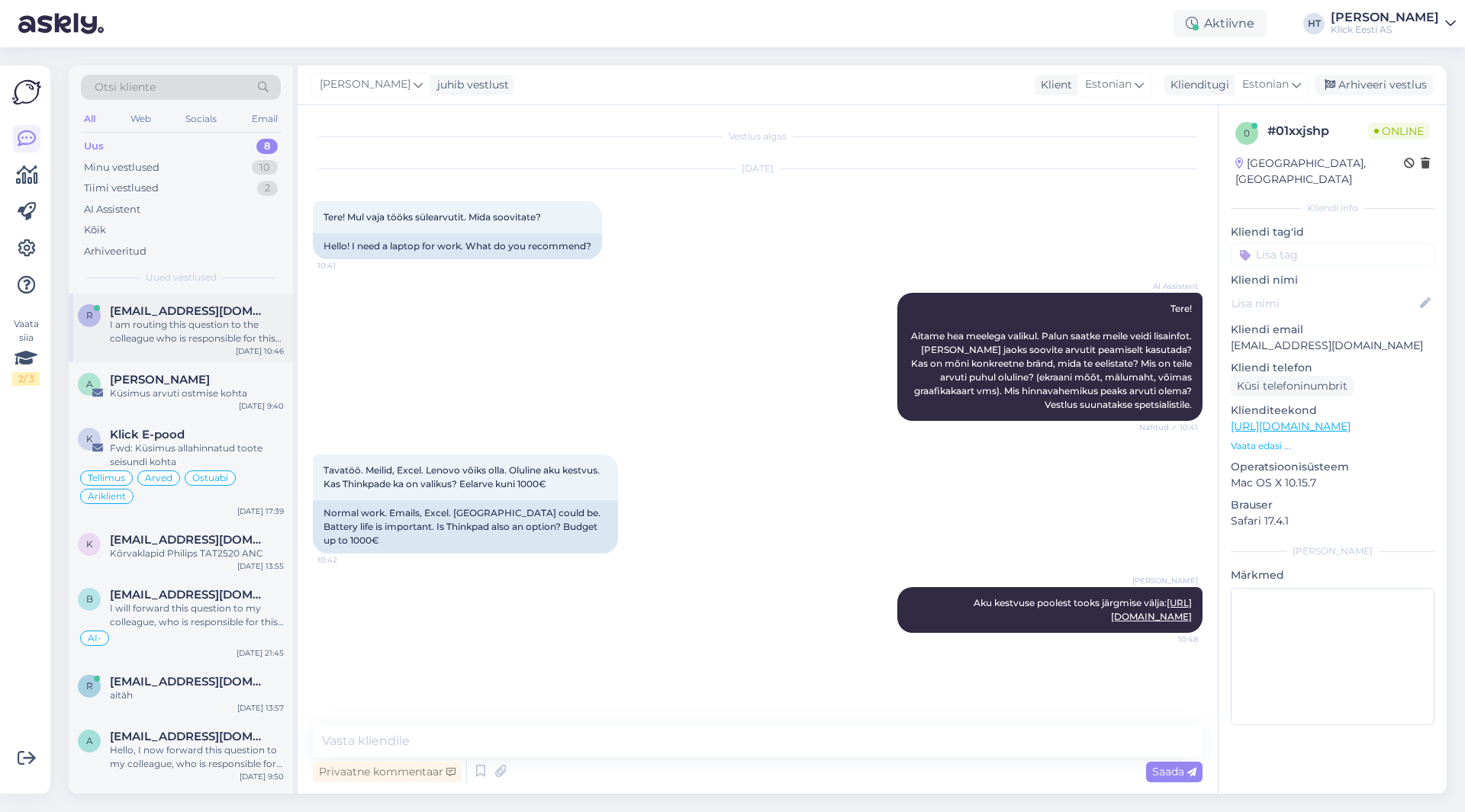
click at [207, 329] on div "I am routing this question to the colleague who is responsible for this topic. …" at bounding box center [196, 332] width 174 height 27
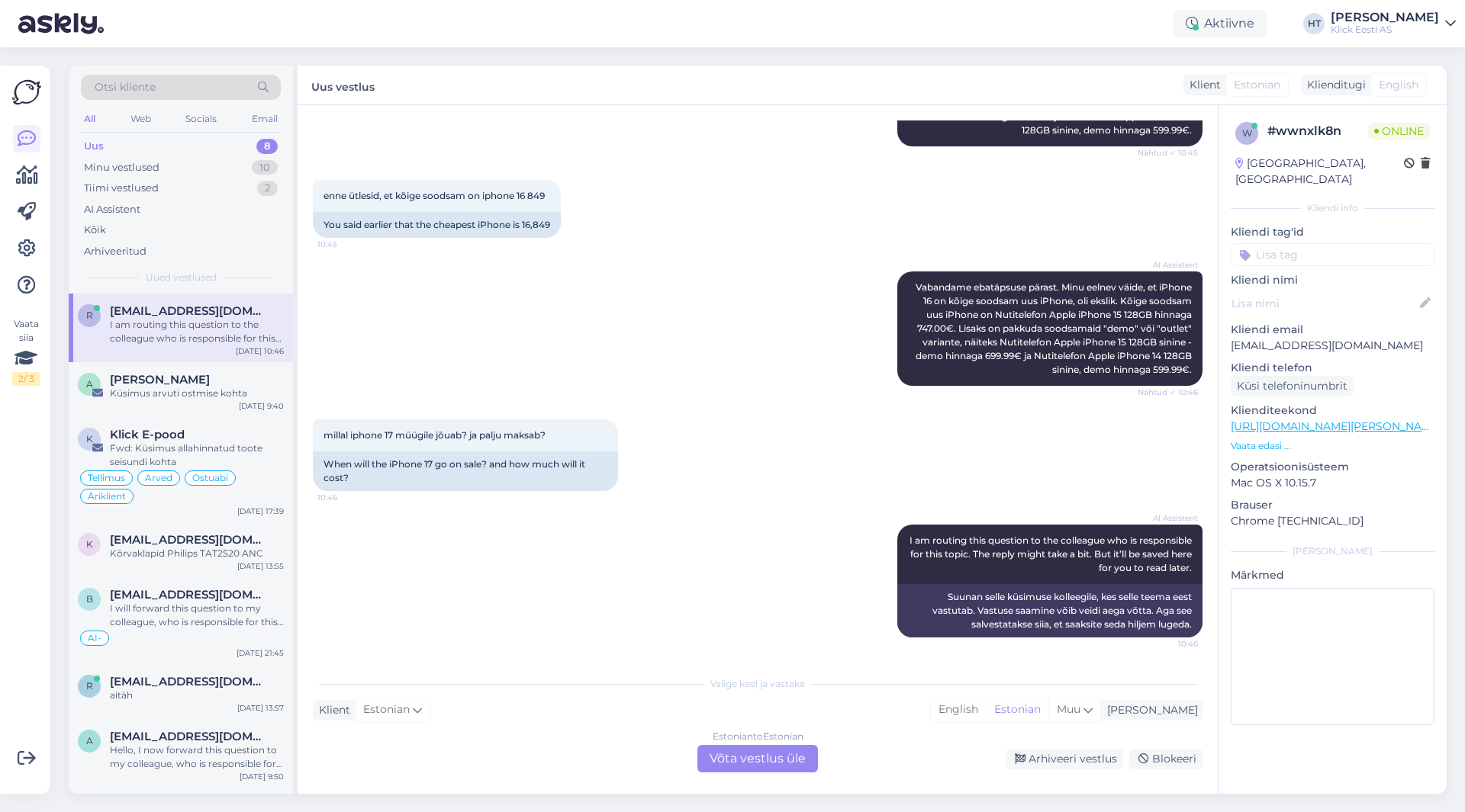
scroll to position [698, 0]
click at [730, 751] on div "Estonian to Estonian Võta vestlus üle" at bounding box center [758, 758] width 121 height 27
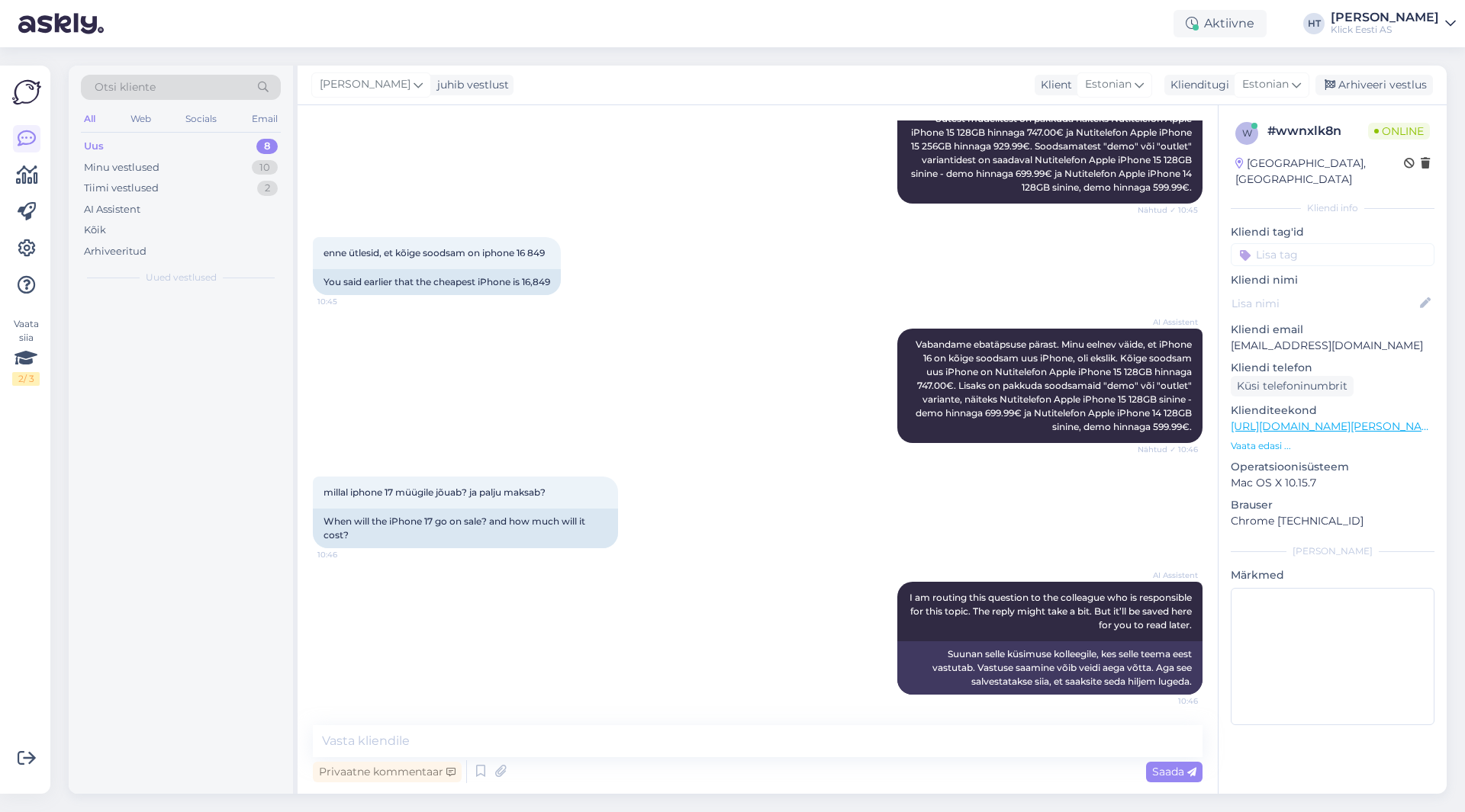
scroll to position [641, 0]
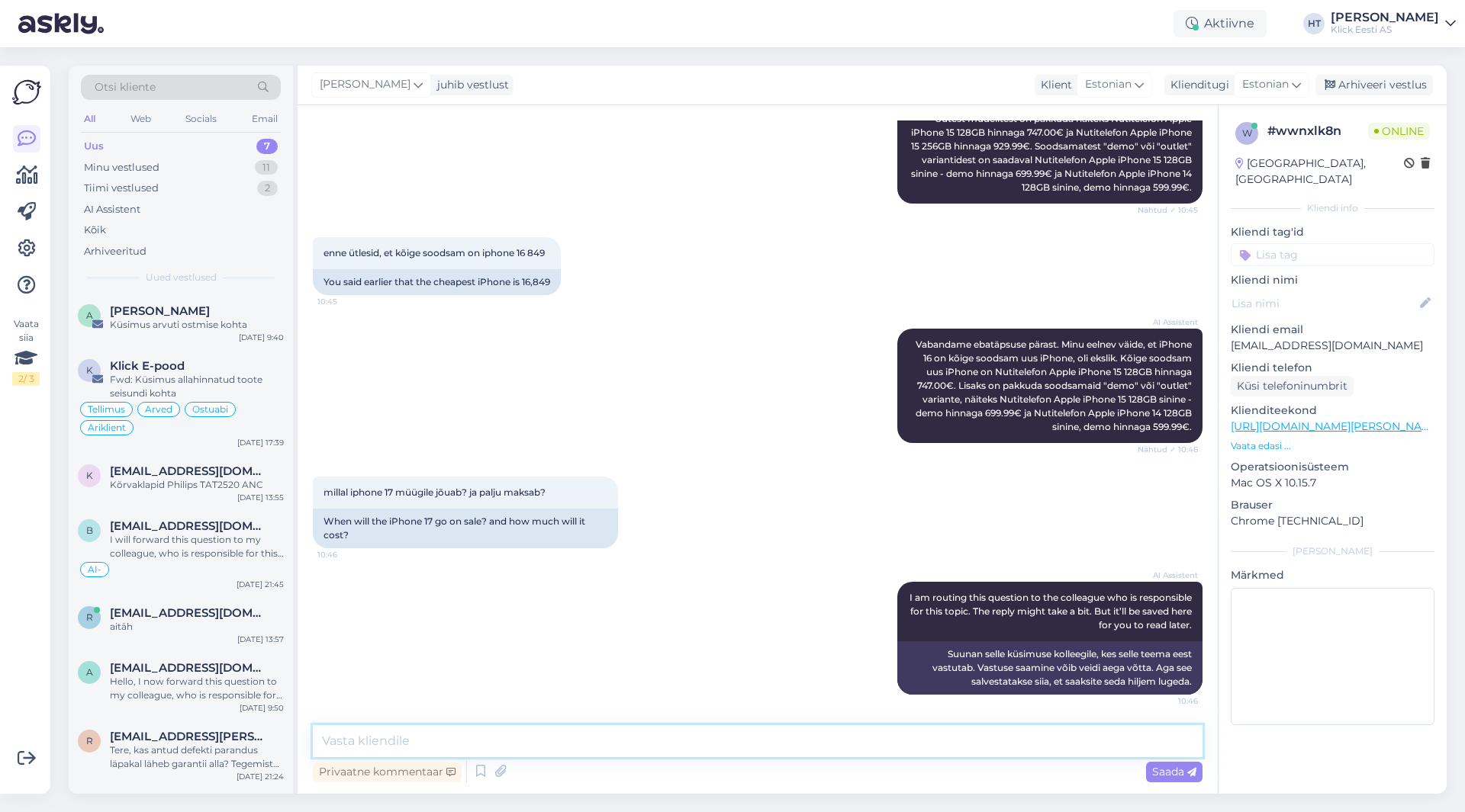
click at [726, 736] on textarea at bounding box center [757, 741] width 890 height 32
type textarea "[DATE] tuleb müüki. Hind algab 1019€."
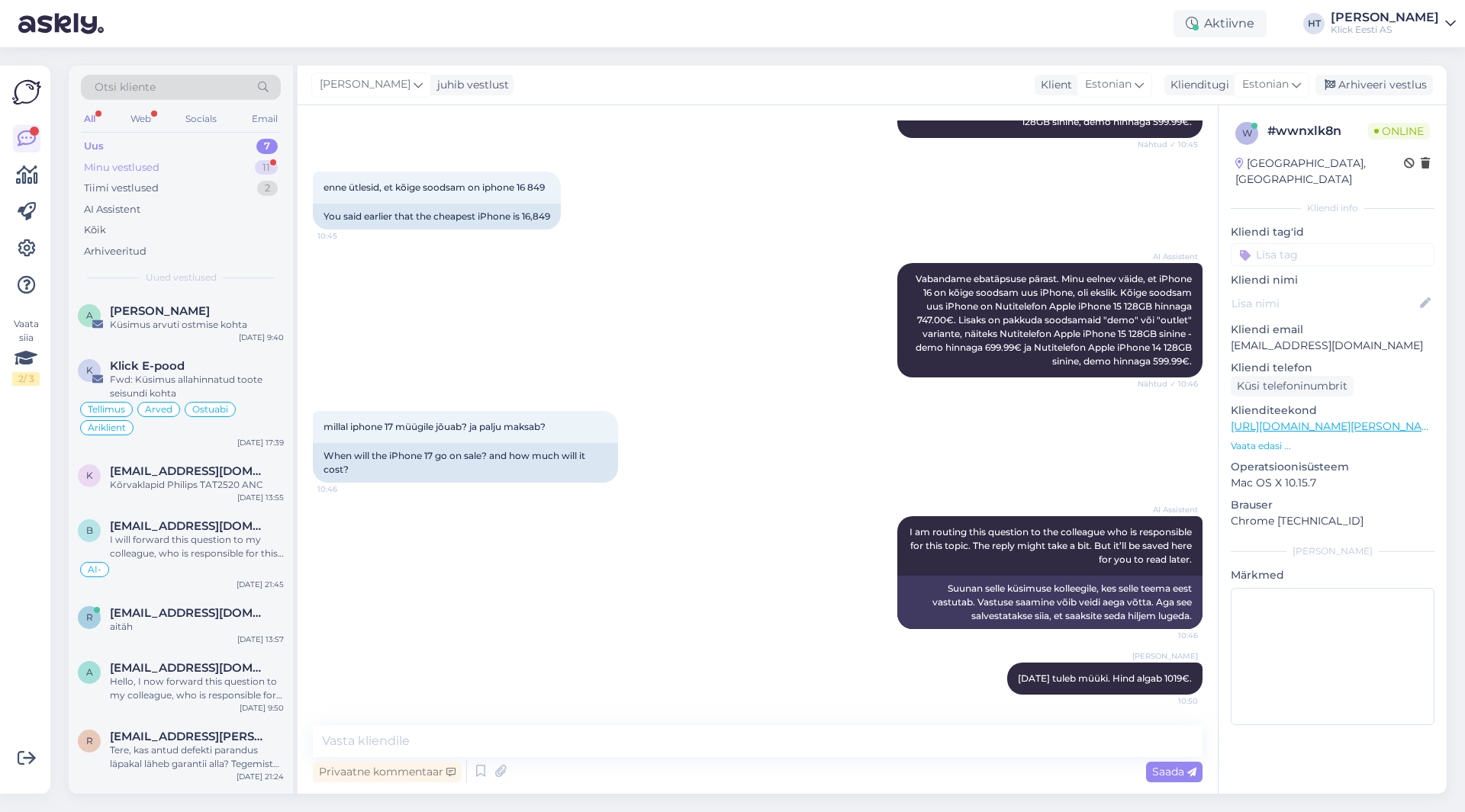
click at [261, 172] on div "11" at bounding box center [265, 167] width 23 height 15
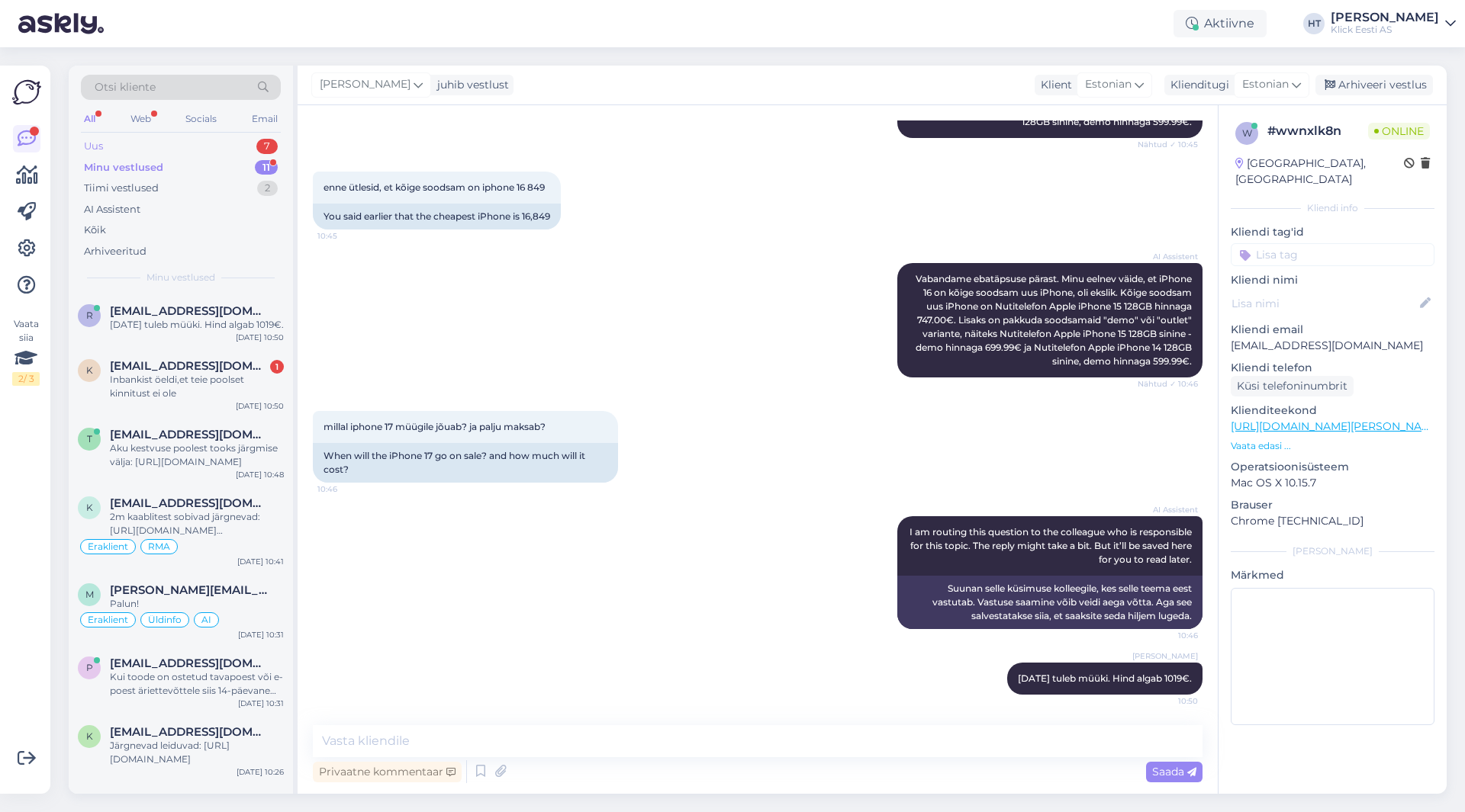
click at [215, 153] on div "Uus 7" at bounding box center [181, 146] width 200 height 22
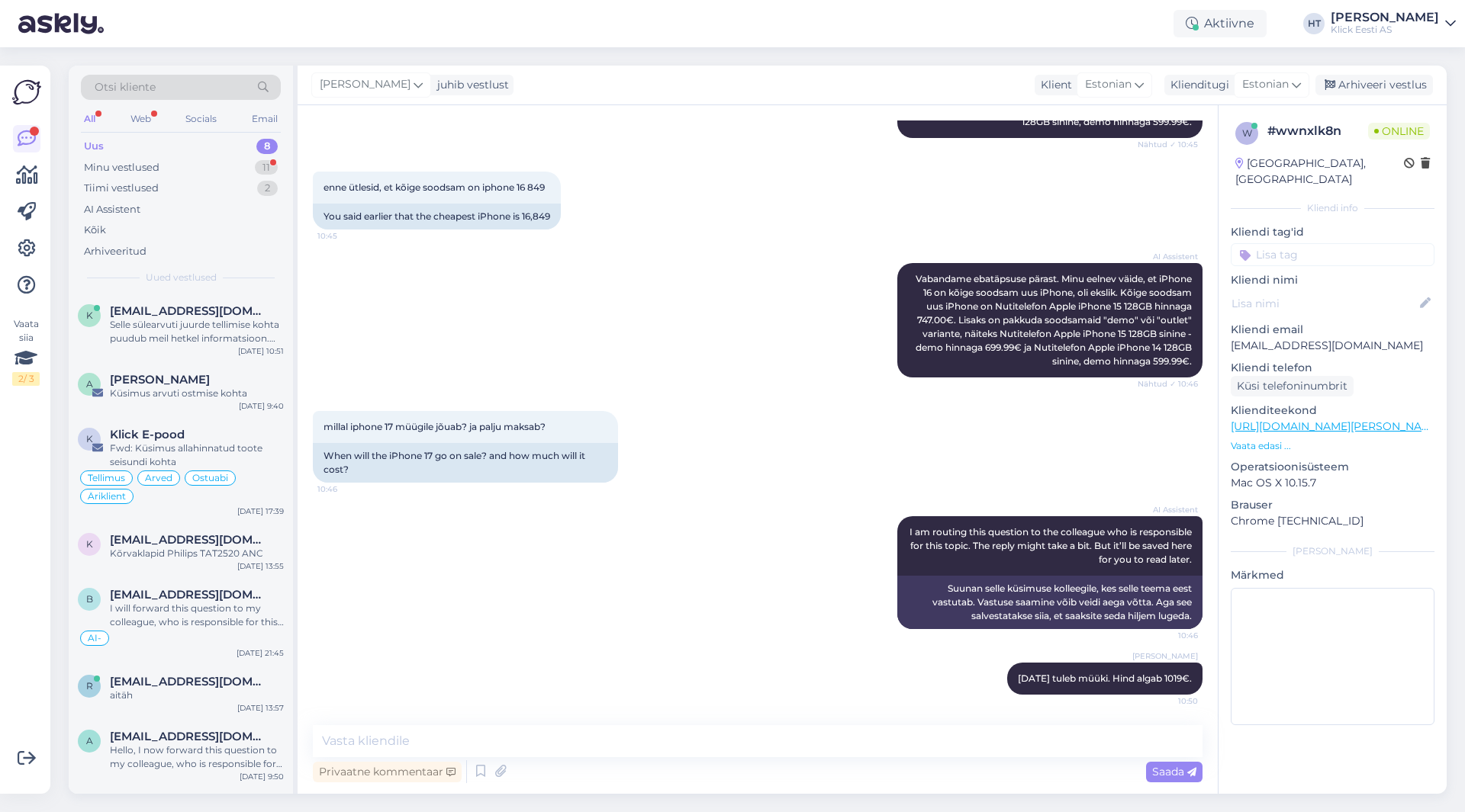
click at [223, 142] on div "Uus 8" at bounding box center [181, 146] width 200 height 22
click at [215, 322] on div "Selle sülearvuti juurde tellimise kohta puudub meil hetkel informatsioon. Kolle…" at bounding box center [196, 332] width 174 height 27
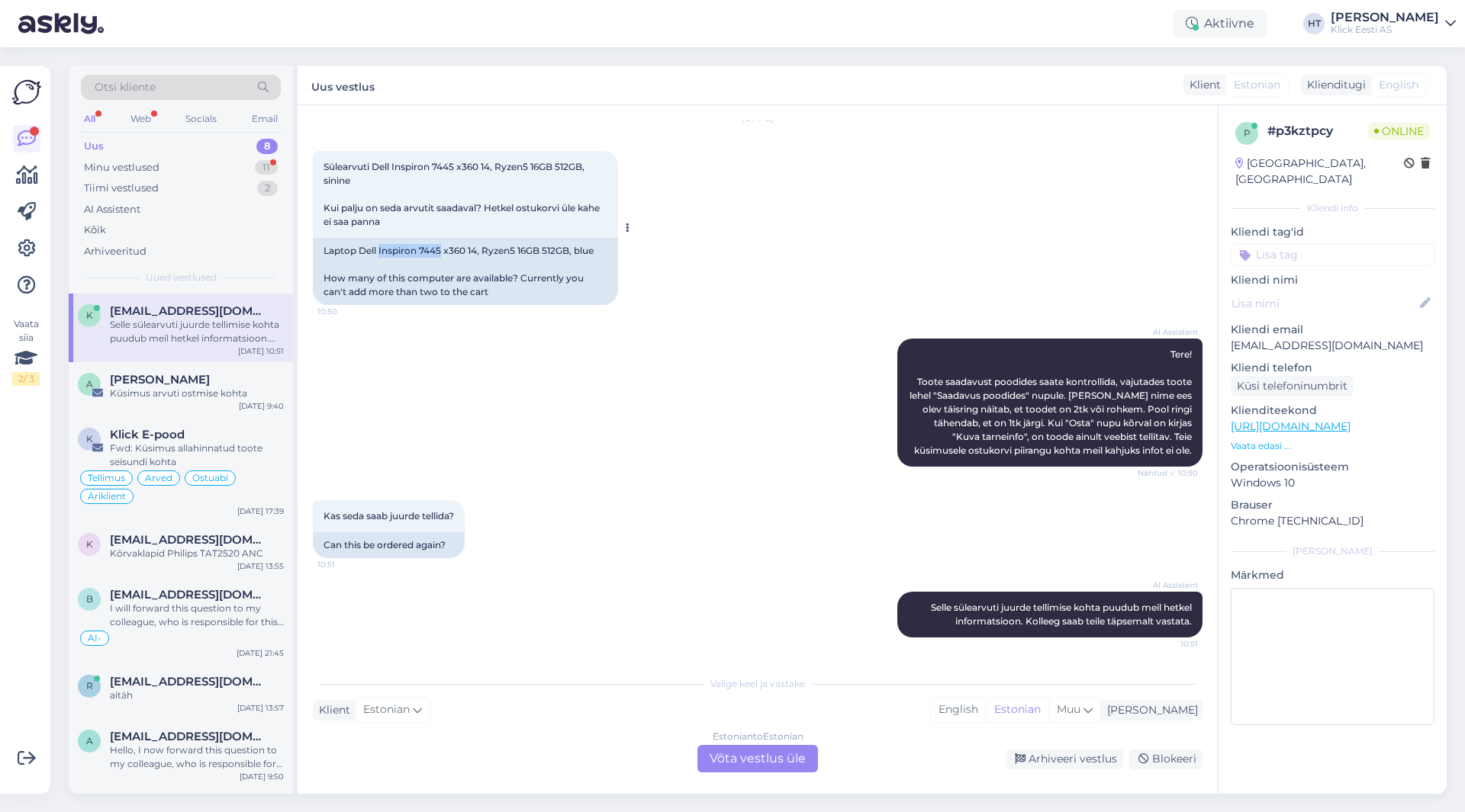
drag, startPoint x: 381, startPoint y: 249, endPoint x: 441, endPoint y: 250, distance: 60.0
click at [441, 250] on div "Laptop Dell Inspiron 7445 x360 14, Ryzen5 16GB 512GB, blue How many of this com…" at bounding box center [465, 272] width 305 height 67
click at [669, 366] on div "AI Assistent Tere! Toote saadavust poodides saate kontrollida, vajutades toote …" at bounding box center [757, 402] width 890 height 162
click at [650, 374] on div "AI Assistent Tere! Toote saadavust poodides saate kontrollida, vajutades toote …" at bounding box center [757, 402] width 890 height 162
click at [209, 181] on div "Tiimi vestlused 2" at bounding box center [181, 189] width 200 height 22
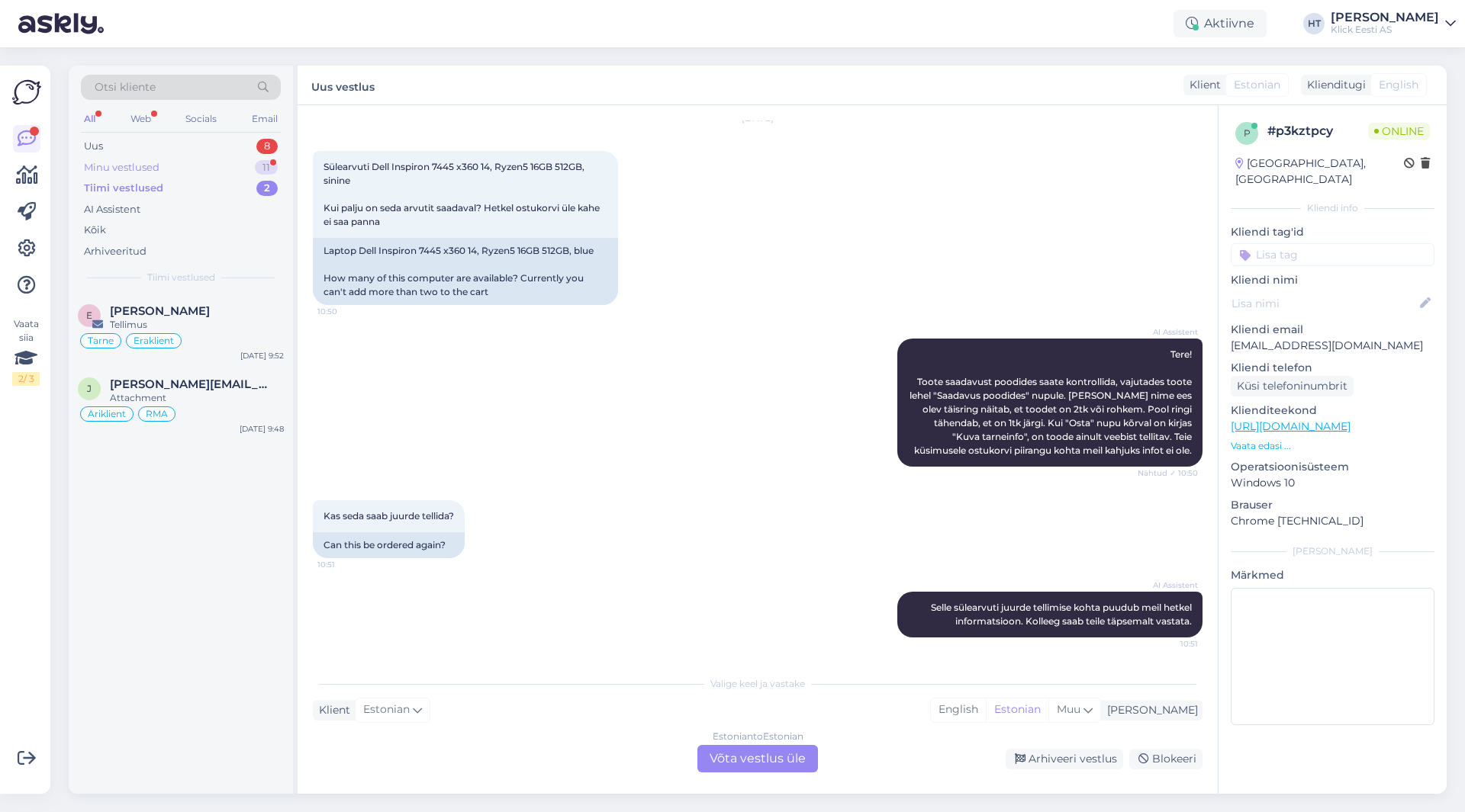
click at [213, 168] on div "Minu vestlused 11" at bounding box center [181, 168] width 200 height 22
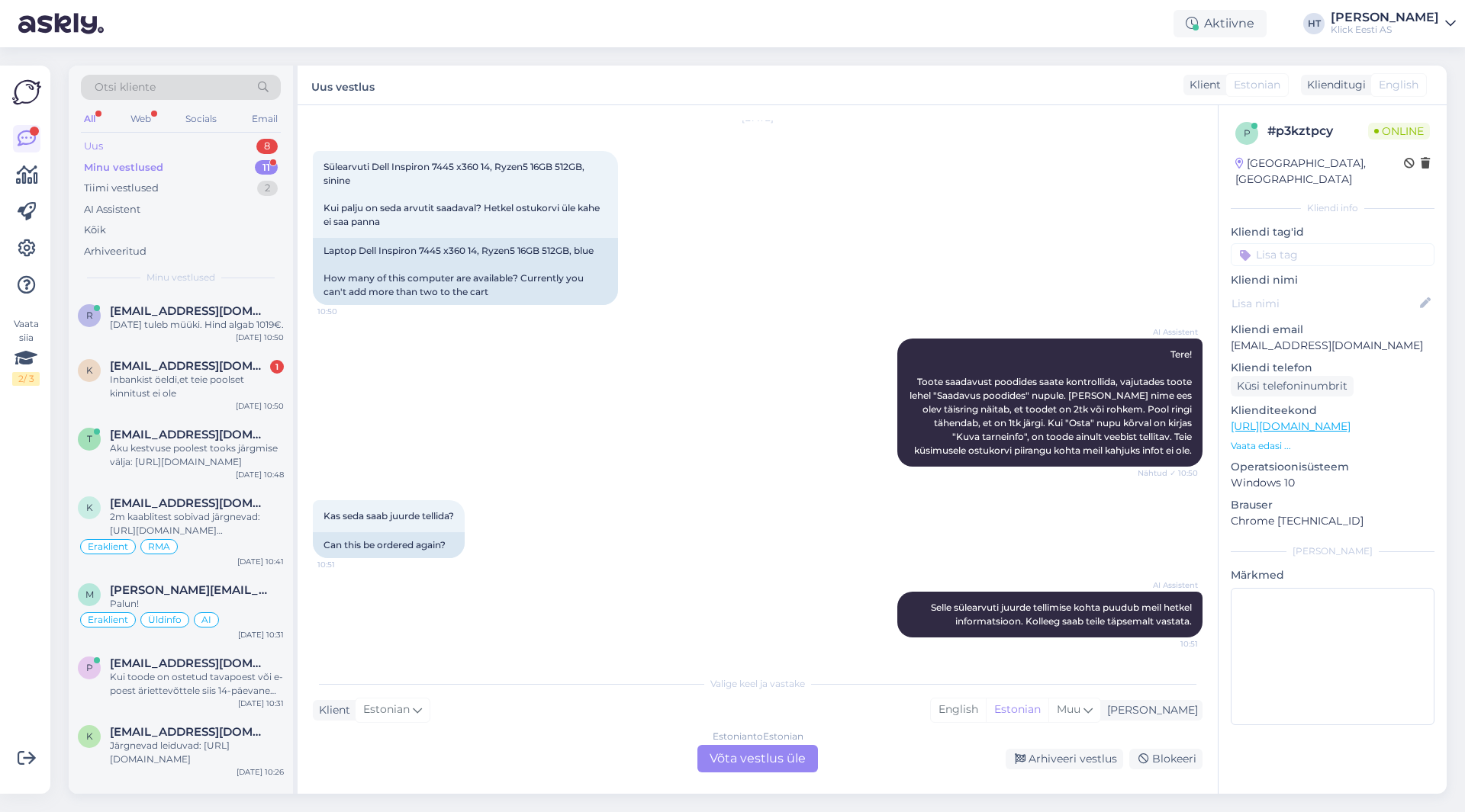
click at [267, 138] on div "Uus 8" at bounding box center [181, 146] width 200 height 22
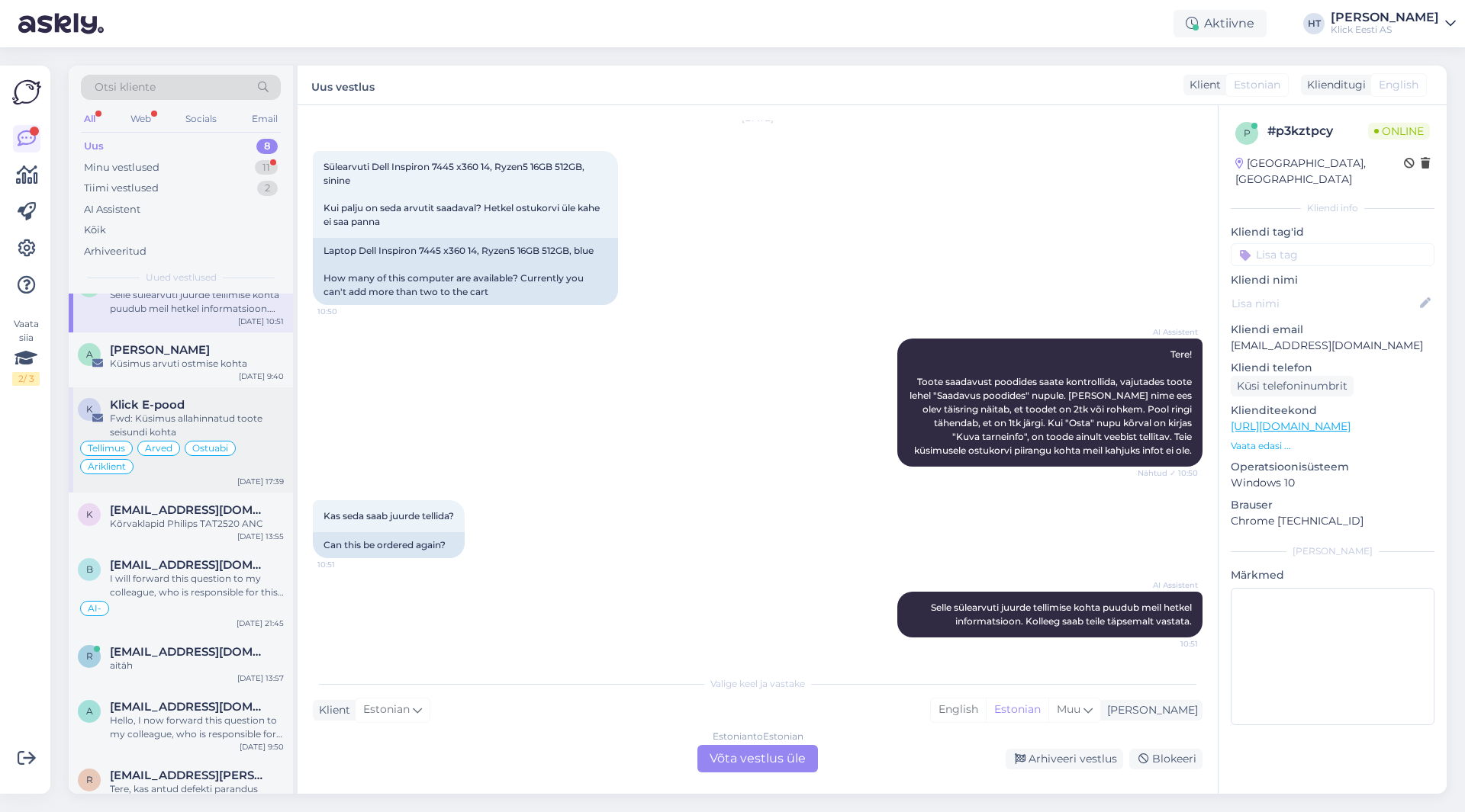
scroll to position [0, 0]
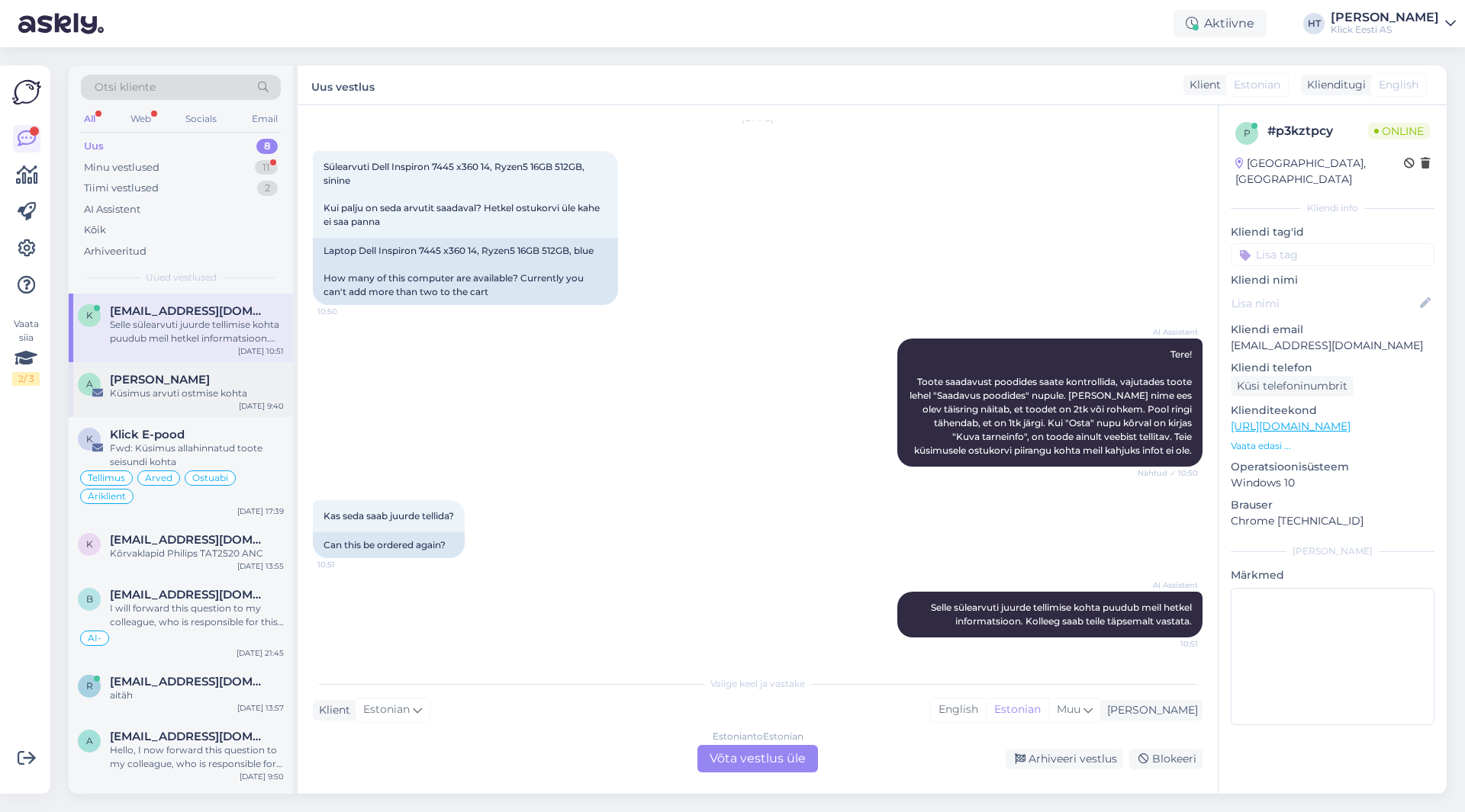
click at [232, 399] on div "Küsimus arvuti ostmise kohta" at bounding box center [196, 393] width 174 height 14
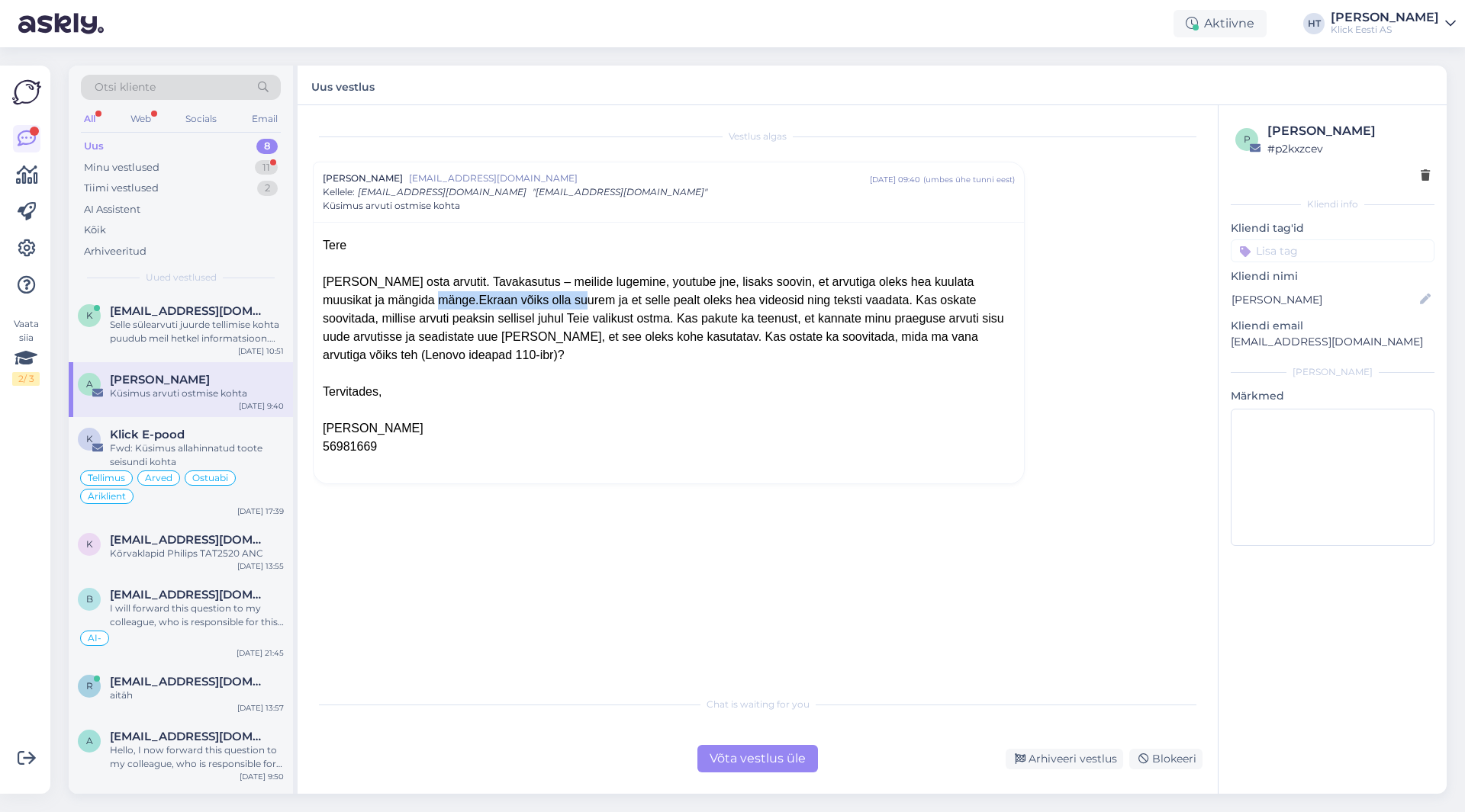
drag, startPoint x: 363, startPoint y: 301, endPoint x: 487, endPoint y: 299, distance: 124.0
click at [487, 299] on div "[PERSON_NAME] osta arvutit. Tavakasutus – meilide lugemine, youtube jne, lisaks…" at bounding box center [669, 319] width 693 height 92
drag, startPoint x: 361, startPoint y: 300, endPoint x: 654, endPoint y: 302, distance: 293.0
click at [654, 302] on div "[PERSON_NAME] osta arvutit. Tavakasutus – meilide lugemine, youtube jne, lisaks…" at bounding box center [669, 319] width 693 height 92
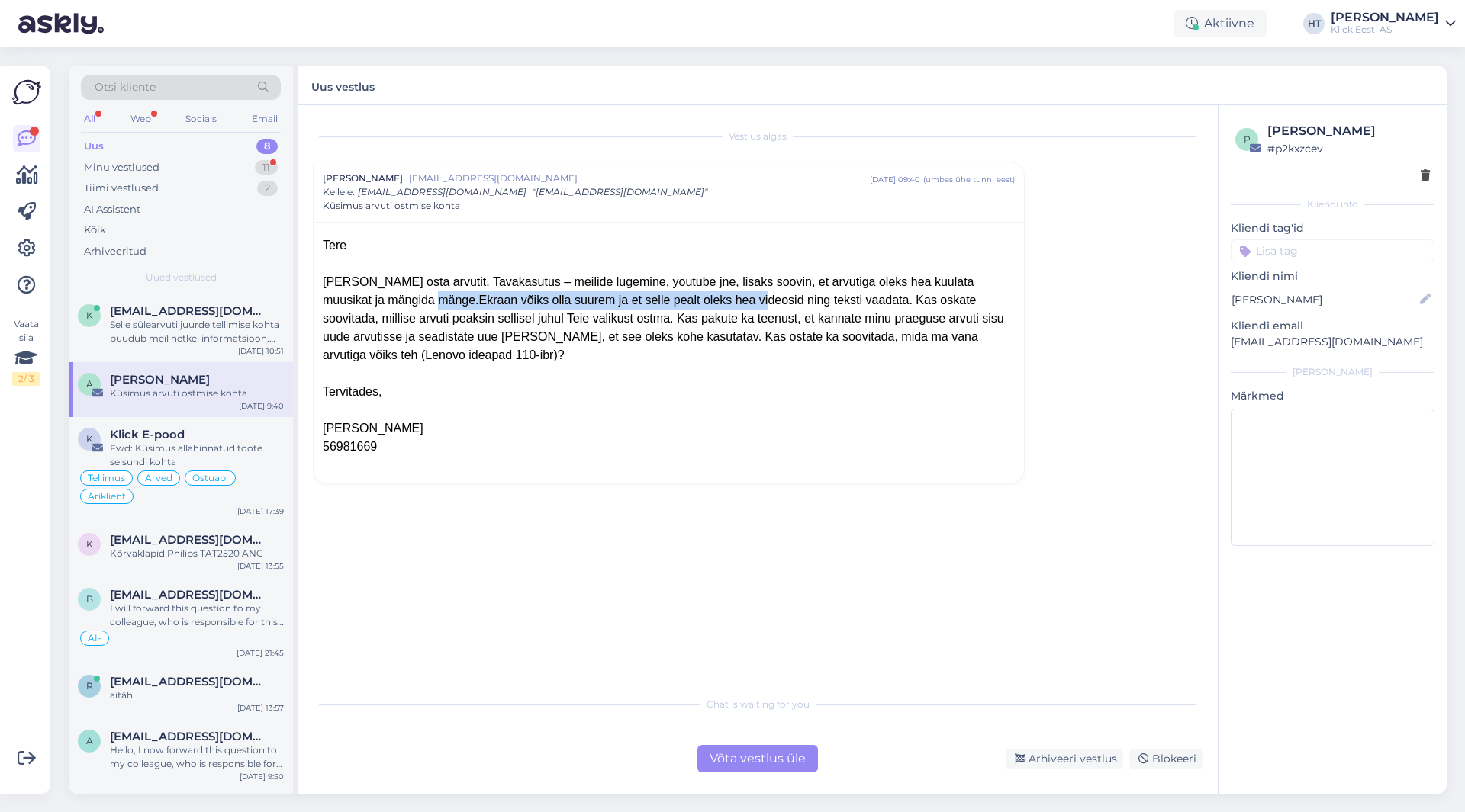
click at [654, 302] on div "[PERSON_NAME] osta arvutit. Tavakasutus – meilide lugemine, youtube jne, lisaks…" at bounding box center [669, 319] width 693 height 92
drag, startPoint x: 656, startPoint y: 301, endPoint x: 751, endPoint y: 302, distance: 95.0
click at [751, 302] on div "[PERSON_NAME] osta arvutit. Tavakasutus – meilide lugemine, youtube jne, lisaks…" at bounding box center [669, 319] width 693 height 92
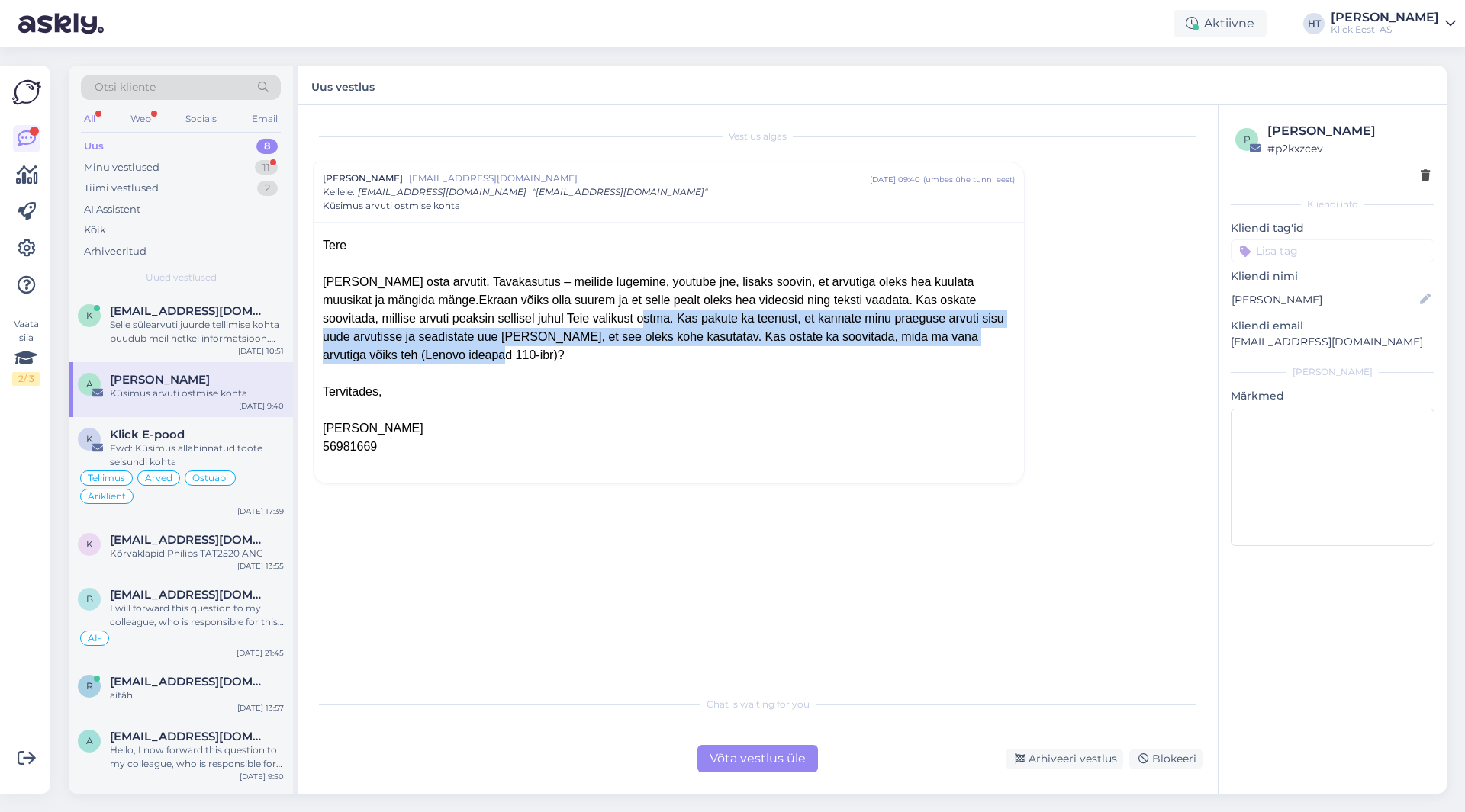
drag, startPoint x: 809, startPoint y: 337, endPoint x: 450, endPoint y: 313, distance: 359.8
click at [450, 313] on div "[PERSON_NAME] osta arvutit. Tavakasutus – meilide lugemine, youtube jne, lisaks…" at bounding box center [669, 319] width 693 height 92
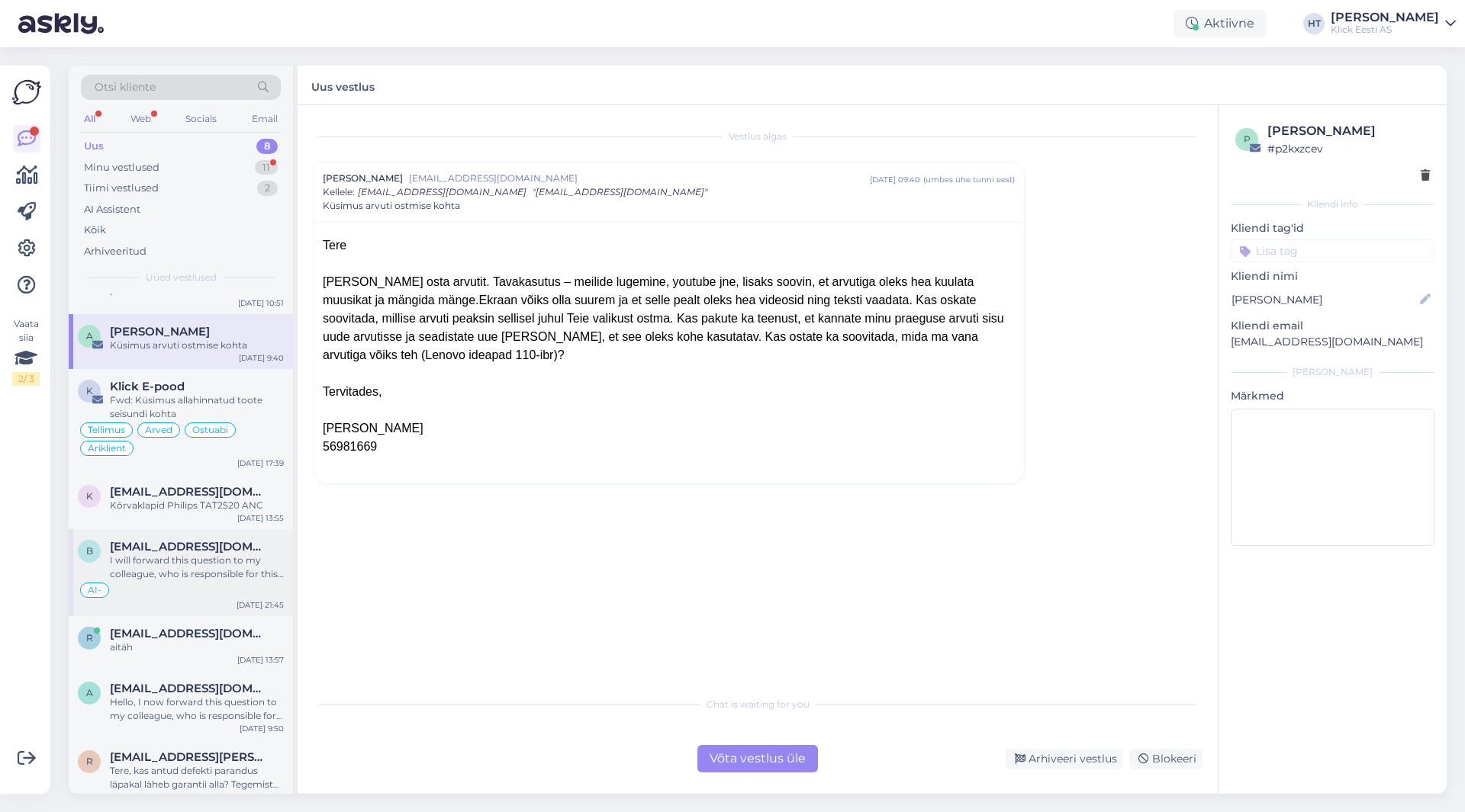
scroll to position [63, 0]
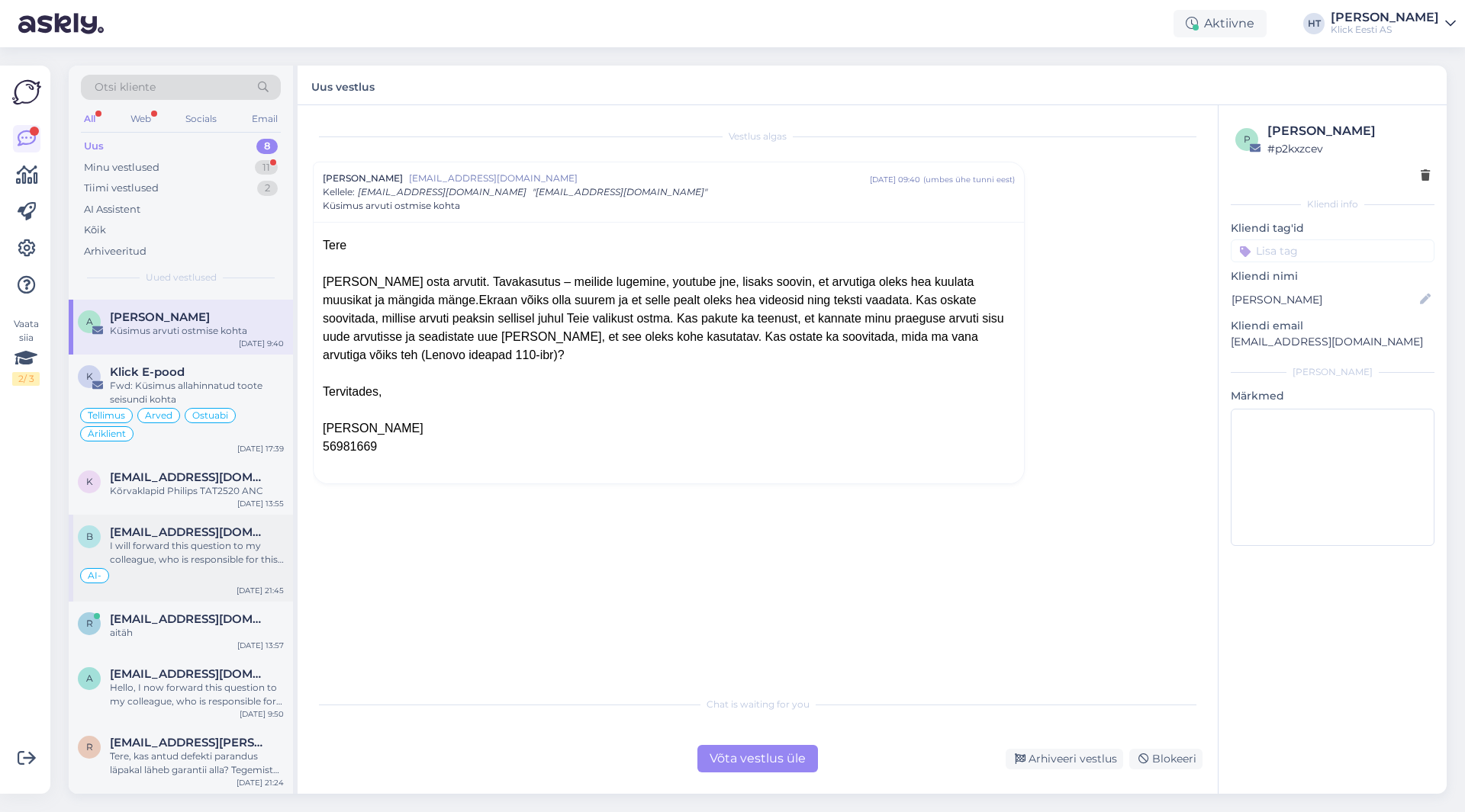
click at [254, 557] on div "I will forward this question to my colleague, who is responsible for this. The …" at bounding box center [196, 553] width 174 height 27
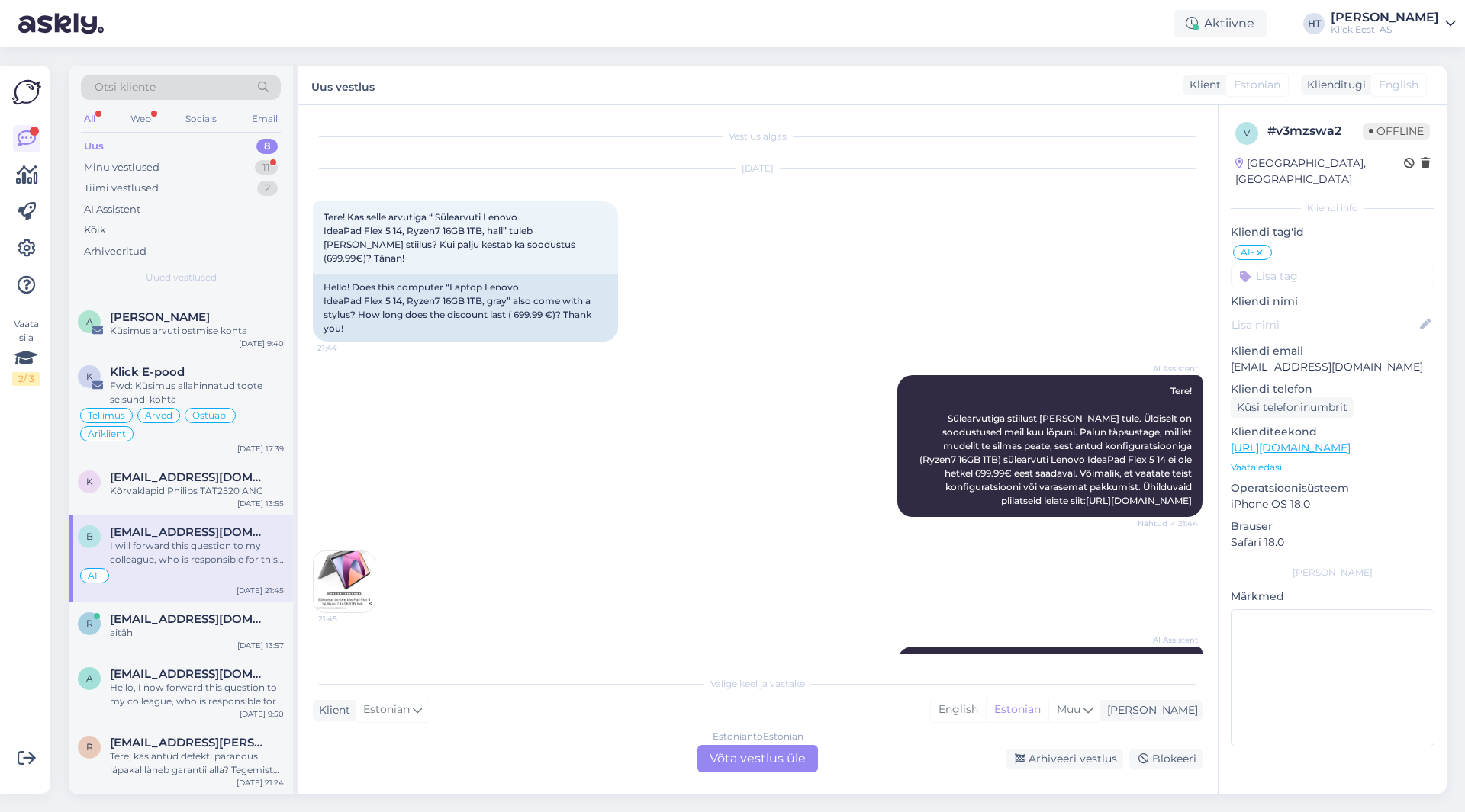
scroll to position [94, 0]
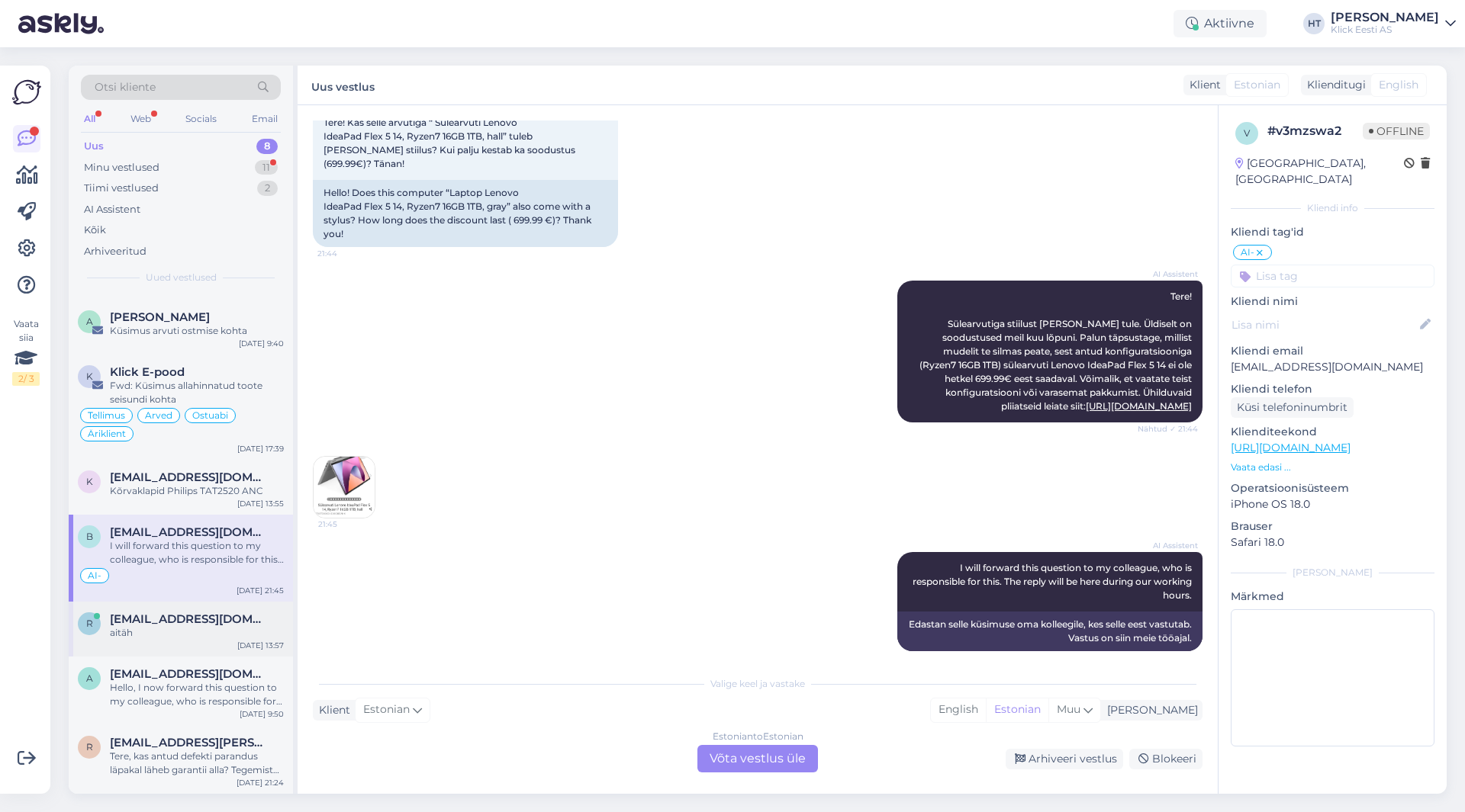
click at [234, 618] on span "[EMAIL_ADDRESS][DOMAIN_NAME]" at bounding box center [189, 619] width 159 height 14
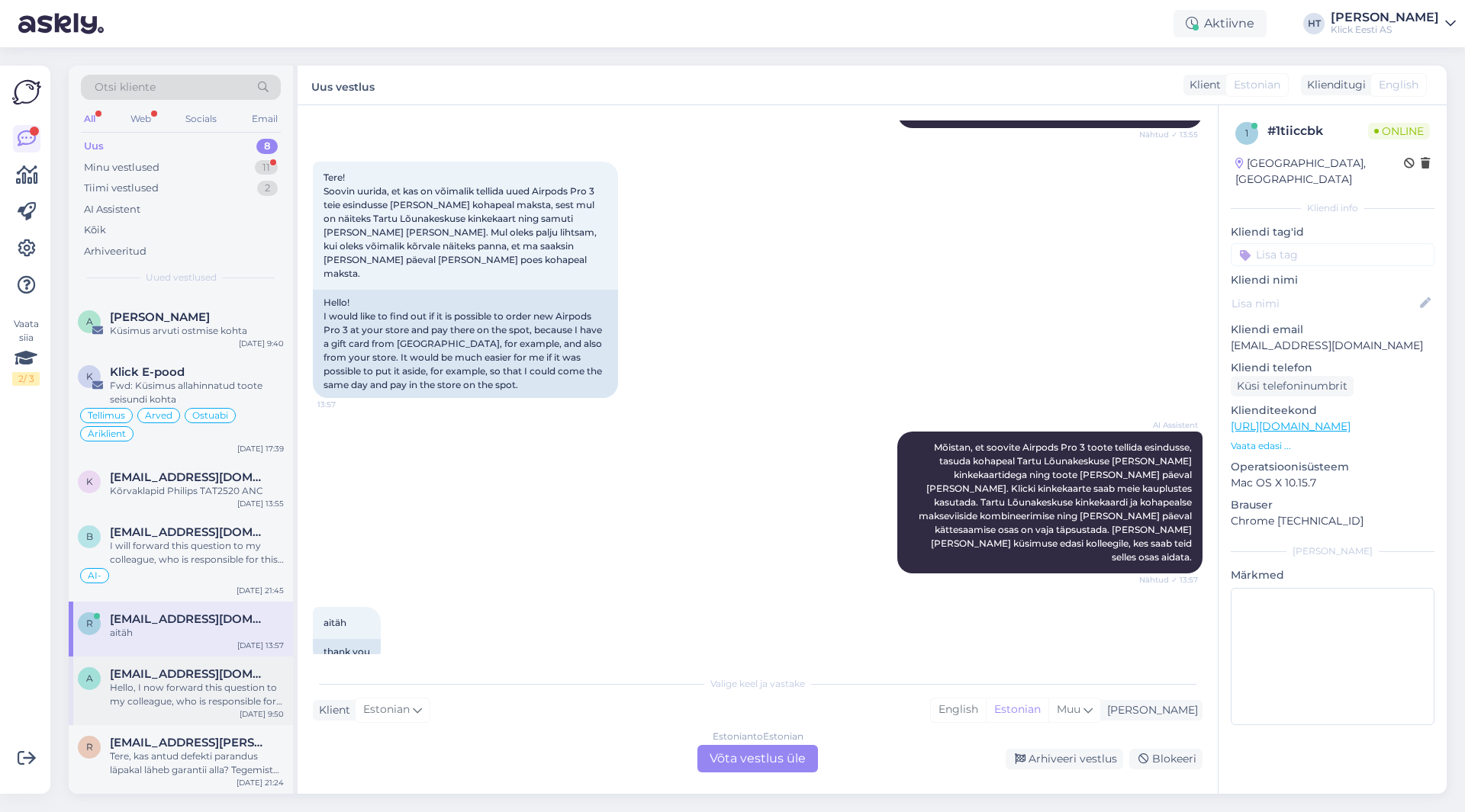
click at [255, 691] on div "Hello, I now forward this question to my colleague, who is responsible for this…" at bounding box center [196, 695] width 174 height 27
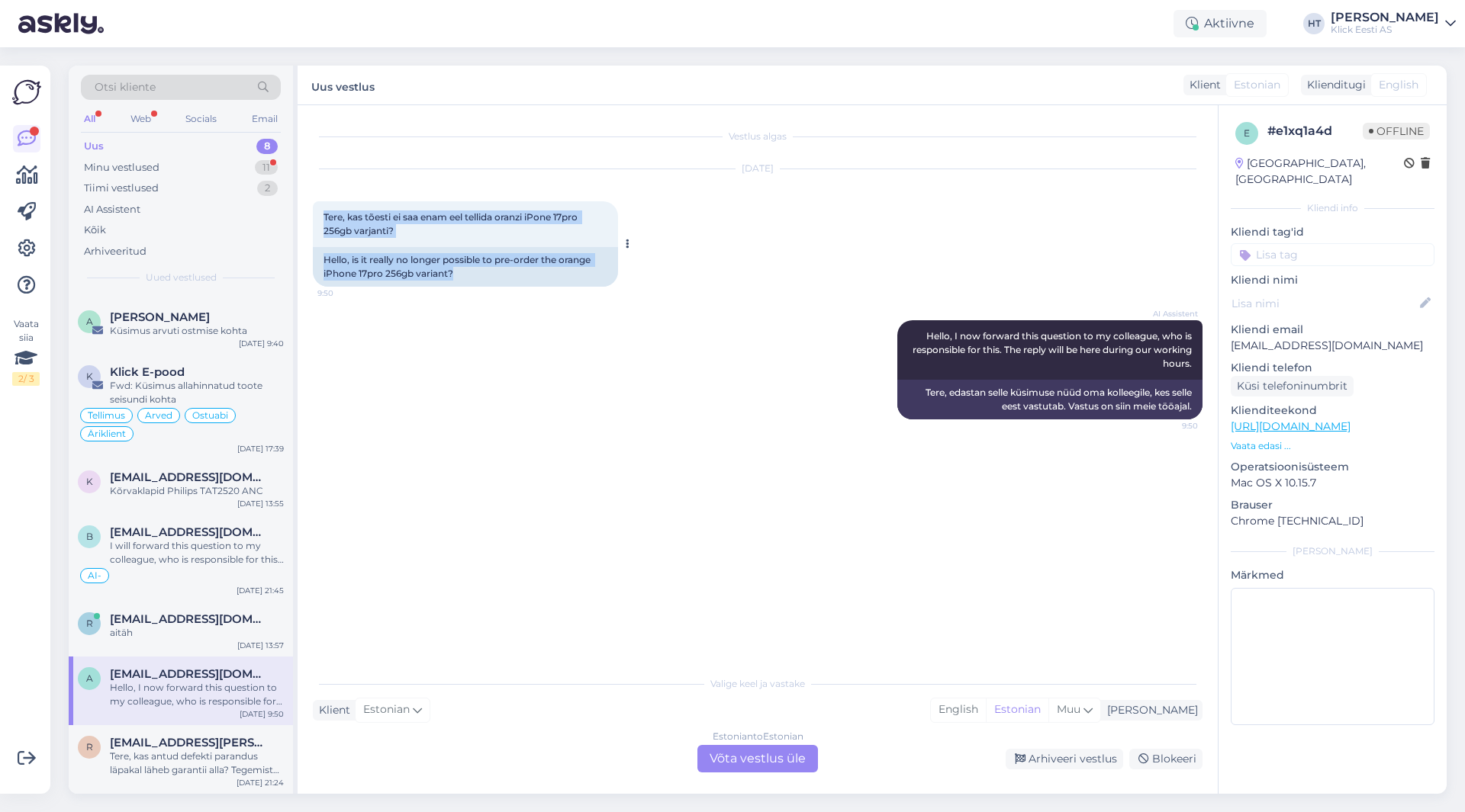
drag, startPoint x: 463, startPoint y: 273, endPoint x: 325, endPoint y: 216, distance: 149.3
click at [325, 216] on div "Tere, kas tõesti ei saa enam eel tellida oranzi iPone 17pro 256gb varjanti? 9:5…" at bounding box center [465, 244] width 305 height 85
click at [325, 216] on span "Tere, kas tõesti ei saa enam eel tellida oranzi iPone 17pro 256gb varjanti?" at bounding box center [452, 224] width 256 height 25
drag, startPoint x: 325, startPoint y: 216, endPoint x: 459, endPoint y: 272, distance: 145.2
click at [459, 272] on div "Tere, kas tõesti ei saa enam eel tellida oranzi iPone 17pro 256gb varjanti? 9:5…" at bounding box center [465, 244] width 305 height 85
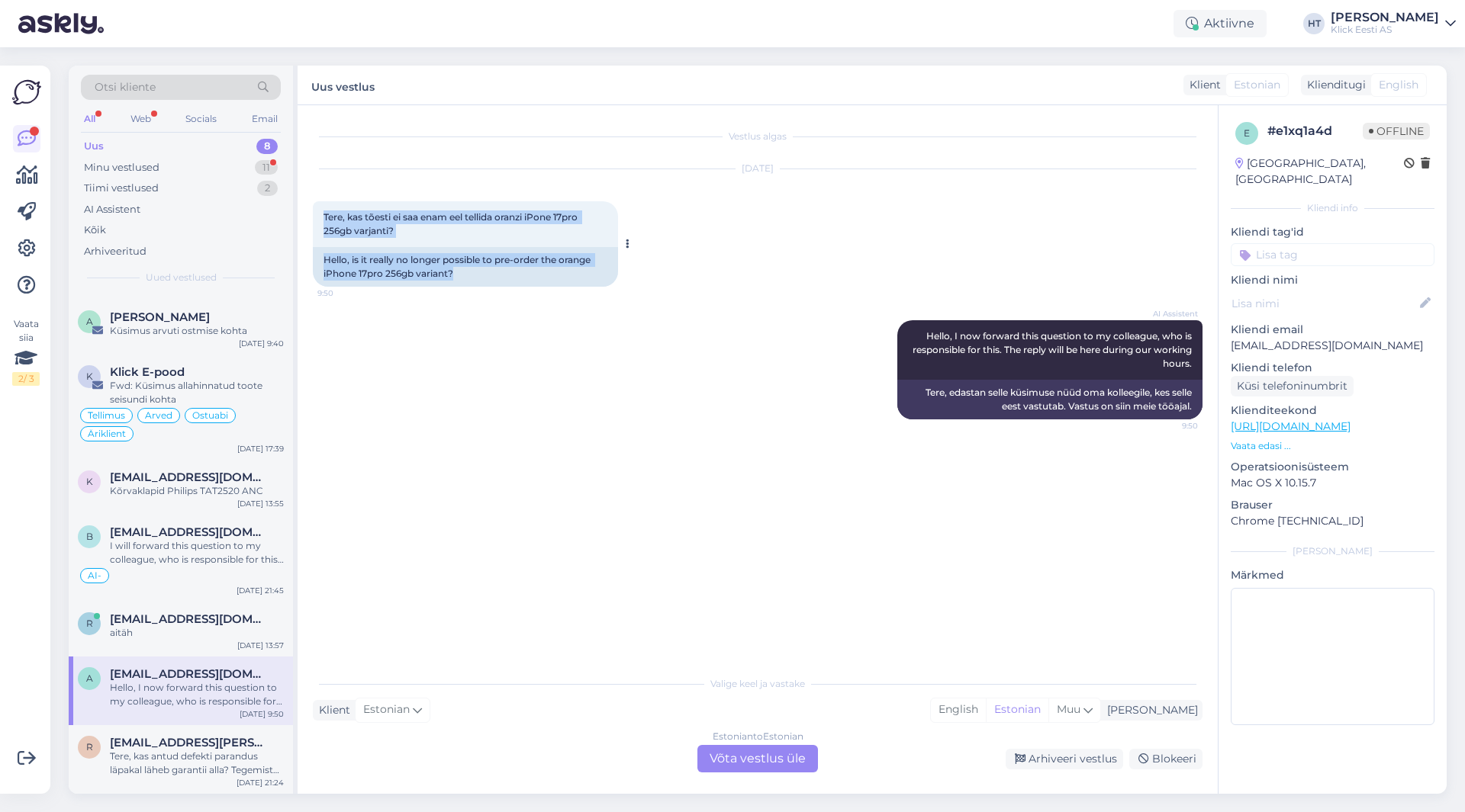
click at [459, 272] on div "Hello, is it really no longer possible to pre-order the orange iPhone 17pro 256…" at bounding box center [465, 267] width 305 height 40
drag, startPoint x: 459, startPoint y: 277, endPoint x: 323, endPoint y: 213, distance: 150.3
click at [323, 213] on div "Tere, kas tõesti ei saa enam eel tellida oranzi iPone 17pro 256gb varjanti? 9:5…" at bounding box center [465, 244] width 305 height 85
click at [323, 213] on div "Tere, kas tõesti ei saa enam eel tellida oranzi iPone 17pro 256gb varjanti? 9:50" at bounding box center [465, 224] width 305 height 45
drag, startPoint x: 323, startPoint y: 213, endPoint x: 455, endPoint y: 278, distance: 147.1
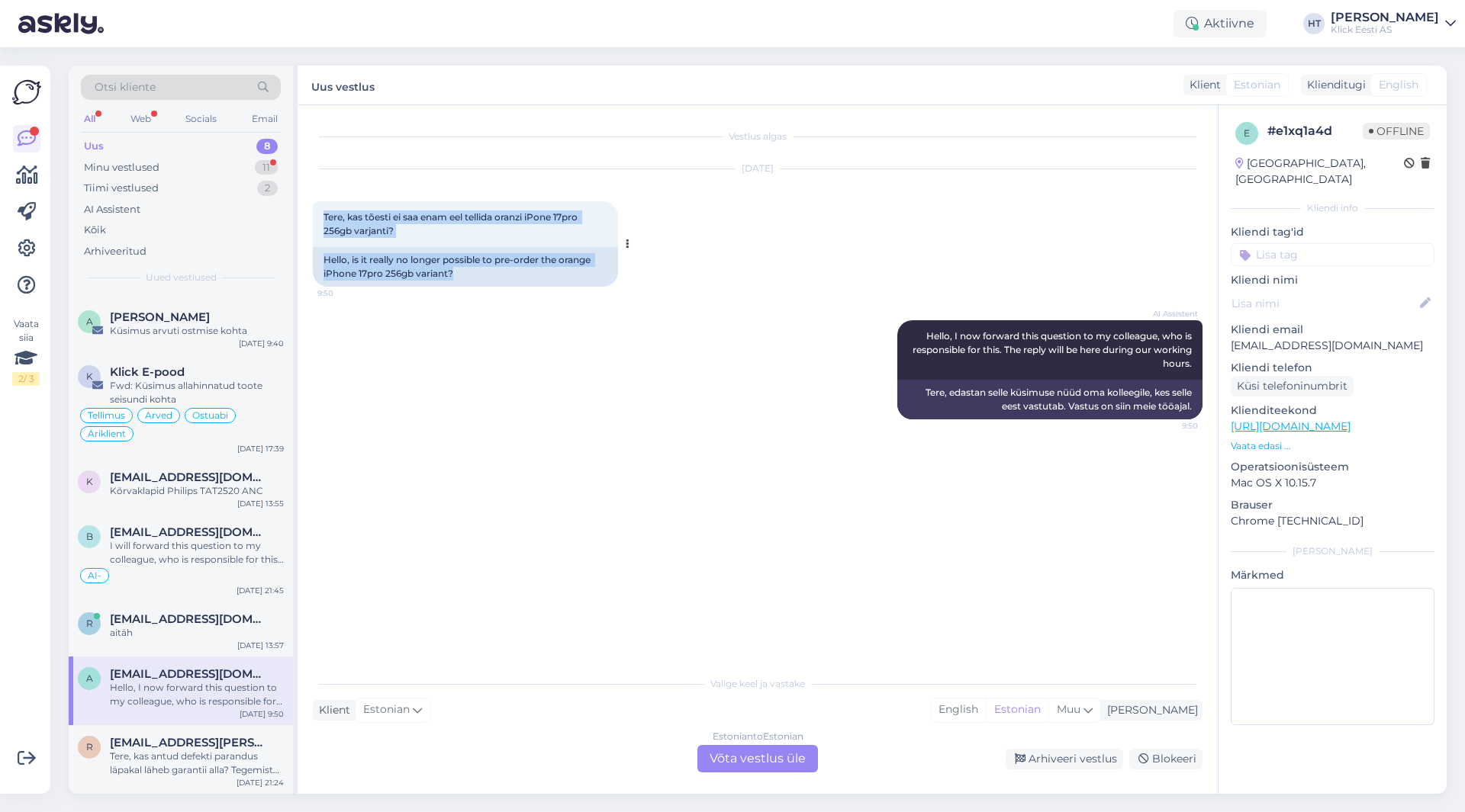
click at [455, 278] on div "Tere, kas tõesti ei saa enam eel tellida oranzi iPone 17pro 256gb varjanti? 9:5…" at bounding box center [465, 244] width 305 height 85
click at [457, 275] on div "Hello, is it really no longer possible to pre-order the orange iPhone 17pro 256…" at bounding box center [465, 267] width 305 height 40
drag, startPoint x: 457, startPoint y: 275, endPoint x: 326, endPoint y: 216, distance: 143.7
click at [326, 216] on div "Tere, kas tõesti ei saa enam eel tellida oranzi iPone 17pro 256gb varjanti? 9:5…" at bounding box center [465, 244] width 305 height 85
click at [324, 214] on span "Tere, kas tõesti ei saa enam eel tellida oranzi iPone 17pro 256gb varjanti?" at bounding box center [452, 224] width 256 height 25
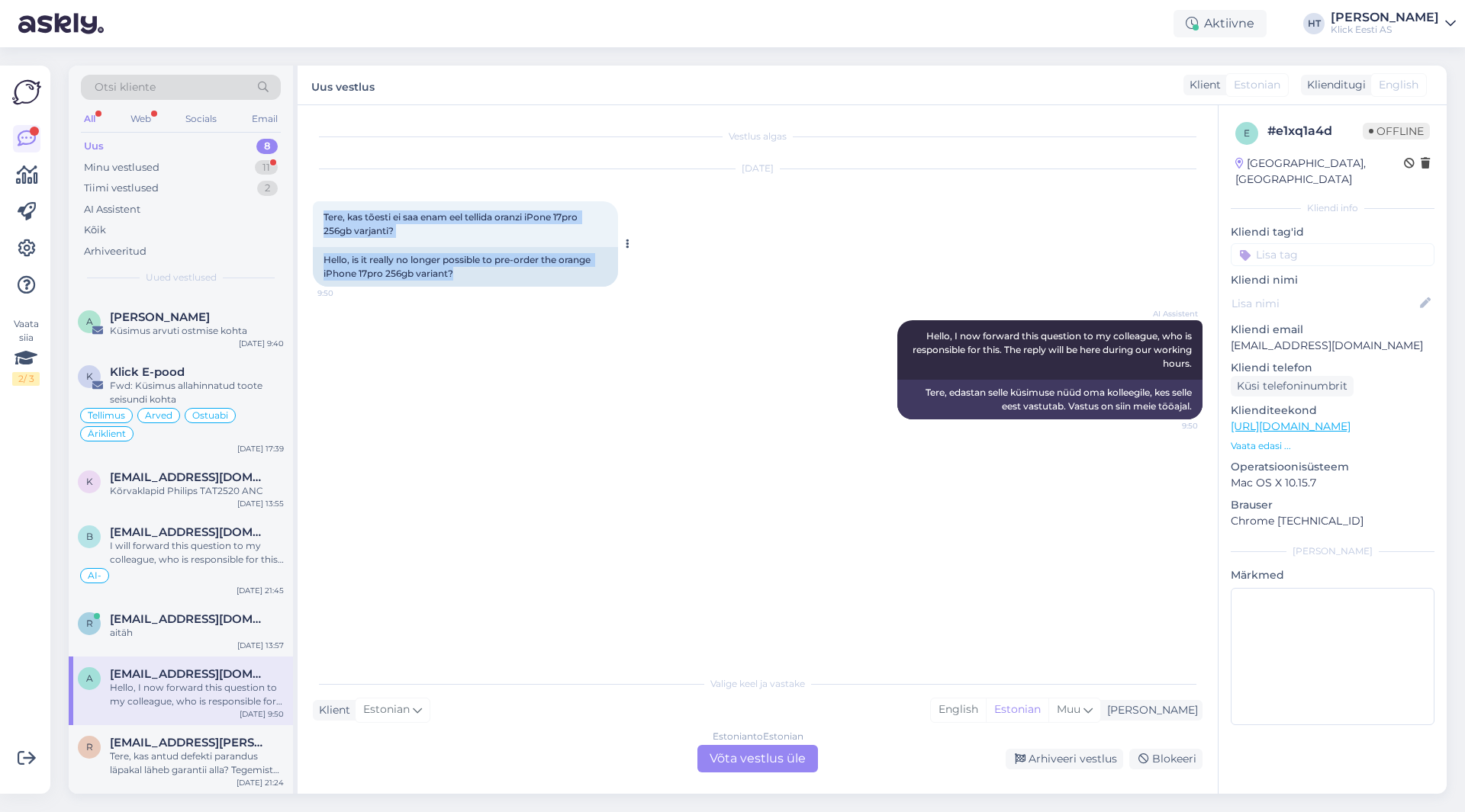
drag, startPoint x: 324, startPoint y: 214, endPoint x: 463, endPoint y: 272, distance: 150.6
click at [463, 272] on div "Tere, kas tõesti ei saa enam eel tellida oranzi iPone 17pro 256gb varjanti? 9:5…" at bounding box center [465, 244] width 305 height 85
click at [463, 273] on div "Hello, is it really no longer possible to pre-order the orange iPhone 17pro 256…" at bounding box center [465, 267] width 305 height 40
drag, startPoint x: 463, startPoint y: 274, endPoint x: 323, endPoint y: 217, distance: 151.2
click at [323, 217] on div "Tere, kas tõesti ei saa enam eel tellida oranzi iPone 17pro 256gb varjanti? 9:5…" at bounding box center [465, 244] width 305 height 85
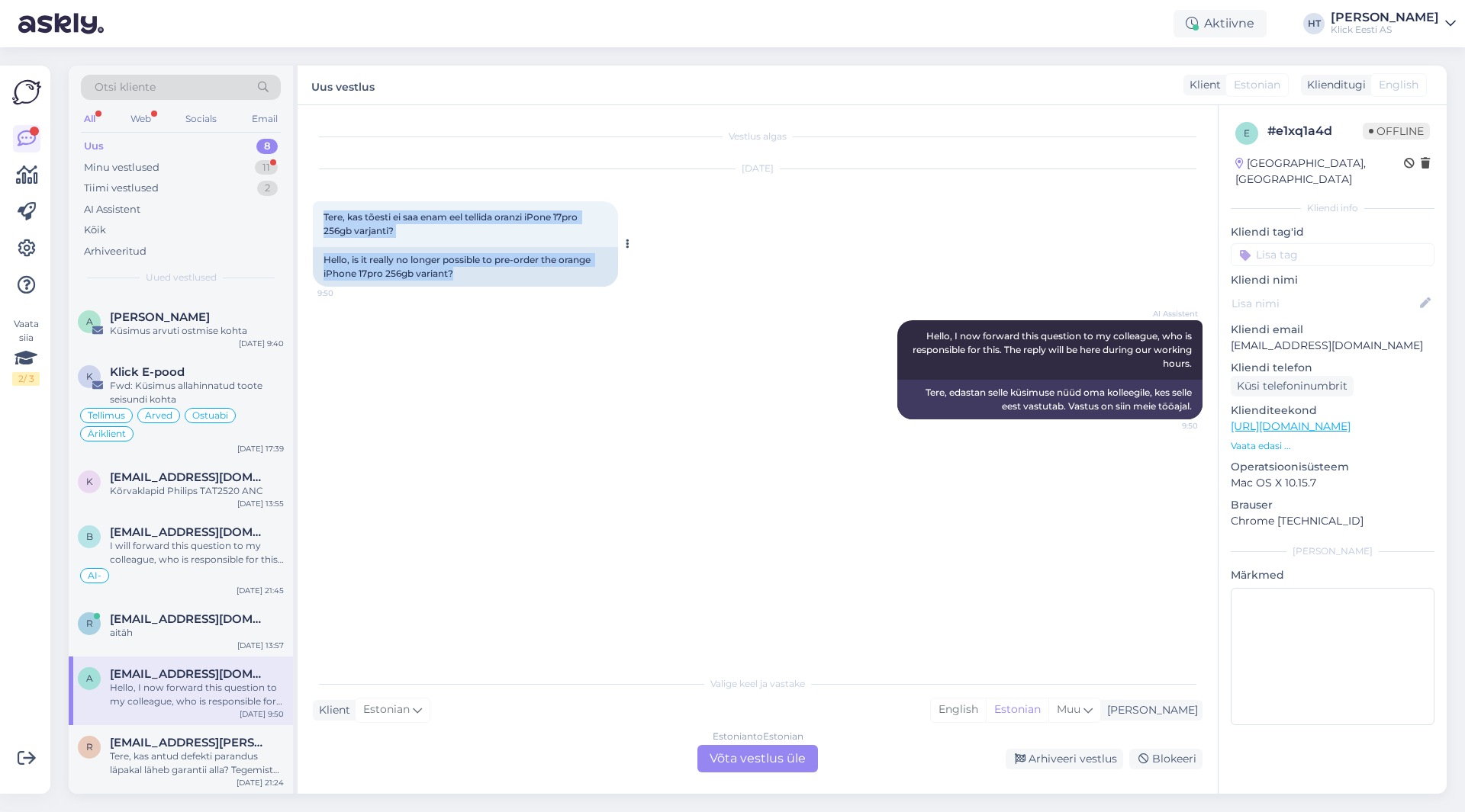
click at [323, 217] on div "Tere, kas tõesti ei saa enam eel tellida oranzi iPone 17pro 256gb varjanti? 9:50" at bounding box center [465, 224] width 305 height 45
drag, startPoint x: 323, startPoint y: 216, endPoint x: 477, endPoint y: 276, distance: 165.3
click at [477, 276] on div "Tere, kas tõesti ei saa enam eel tellida oranzi iPone 17pro 256gb varjanti? 9:5…" at bounding box center [465, 244] width 305 height 85
click at [477, 276] on div "Hello, is it really no longer possible to pre-order the orange iPhone 17pro 256…" at bounding box center [465, 267] width 305 height 40
drag, startPoint x: 464, startPoint y: 276, endPoint x: 326, endPoint y: 213, distance: 151.7
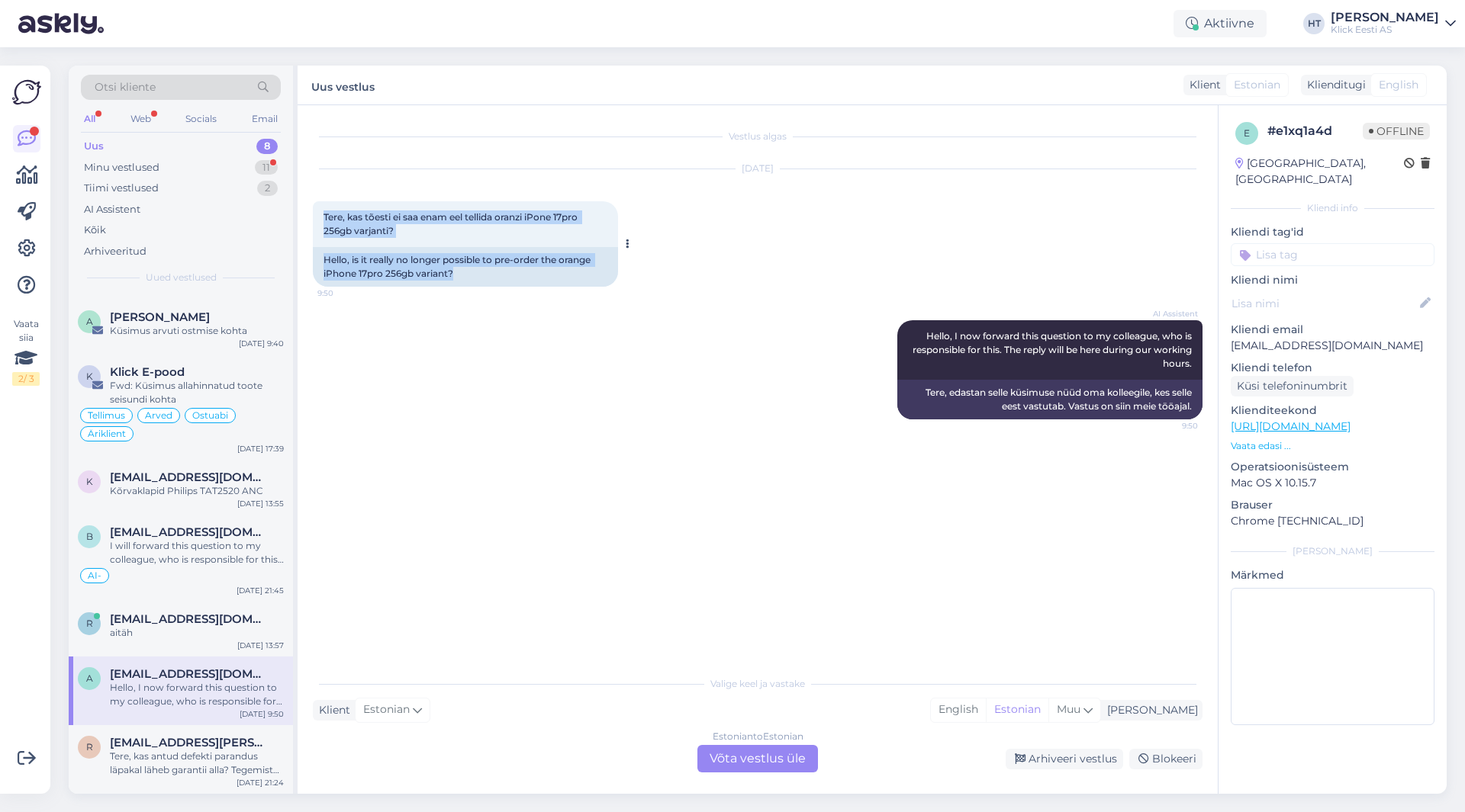
click at [326, 213] on div "Tere, kas tõesti ei saa enam eel tellida oranzi iPone 17pro 256gb varjanti? 9:5…" at bounding box center [465, 244] width 305 height 85
click at [324, 215] on span "Tere, kas tõesti ei saa enam eel tellida oranzi iPone 17pro 256gb varjanti?" at bounding box center [452, 224] width 256 height 25
drag, startPoint x: 324, startPoint y: 215, endPoint x: 469, endPoint y: 274, distance: 156.5
click at [469, 274] on div "Tere, kas tõesti ei saa enam eel tellida oranzi iPone 17pro 256gb varjanti? 9:5…" at bounding box center [465, 244] width 305 height 85
click at [469, 275] on div "Hello, is it really no longer possible to pre-order the orange iPhone 17pro 256…" at bounding box center [465, 267] width 305 height 40
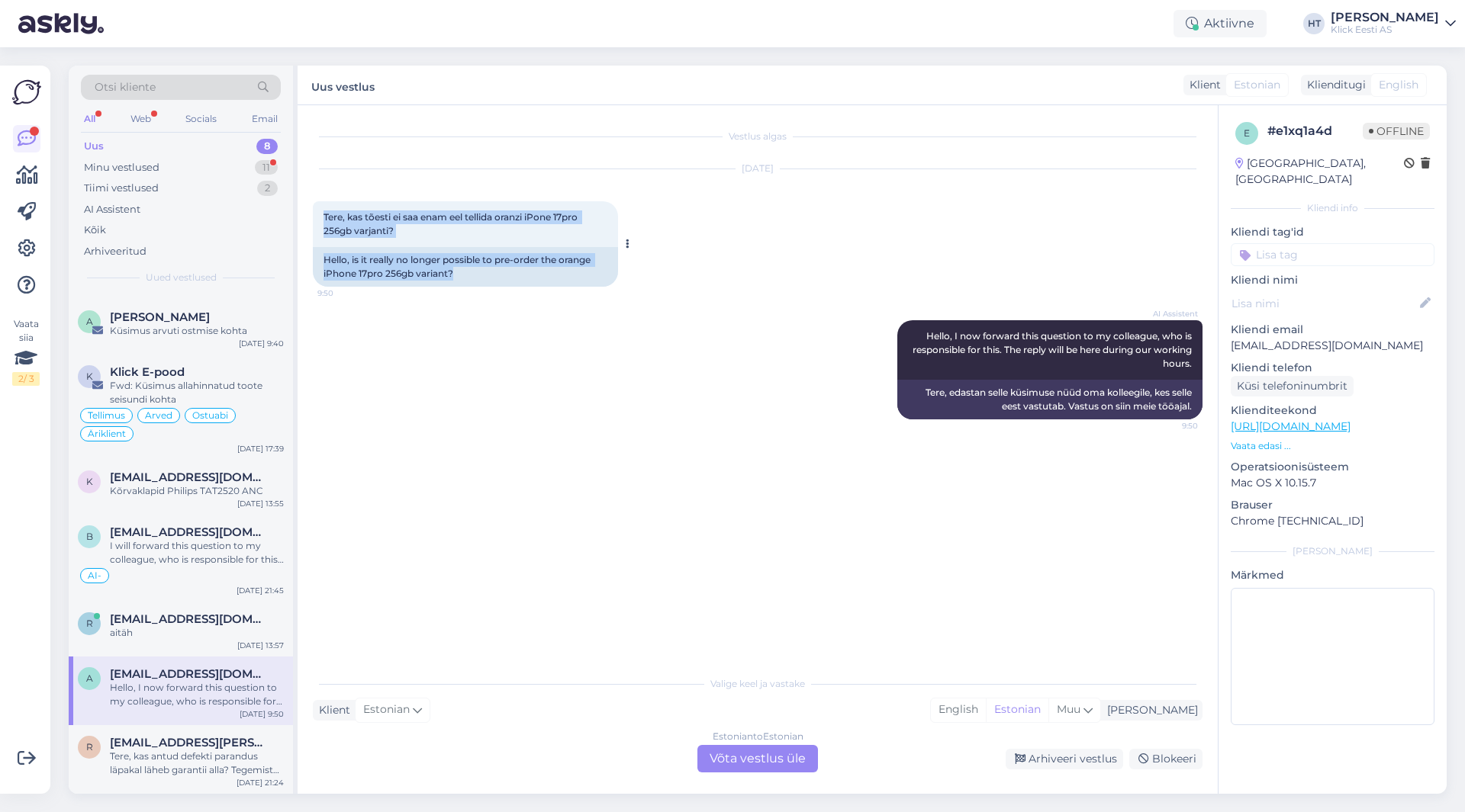
drag, startPoint x: 466, startPoint y: 276, endPoint x: 322, endPoint y: 216, distance: 156.0
click at [322, 216] on div "Tere, kas tõesti ei saa enam eel tellida oranzi iPone 17pro 256gb varjanti? 9:5…" at bounding box center [465, 244] width 305 height 85
click at [322, 213] on div "Tere, kas tõesti ei saa enam eel tellida oranzi iPone 17pro 256gb varjanti? 9:50" at bounding box center [465, 224] width 305 height 45
drag, startPoint x: 322, startPoint y: 213, endPoint x: 453, endPoint y: 276, distance: 145.4
click at [453, 276] on div "Tere, kas tõesti ei saa enam eel tellida oranzi iPone 17pro 256gb varjanti? 9:5…" at bounding box center [465, 244] width 305 height 85
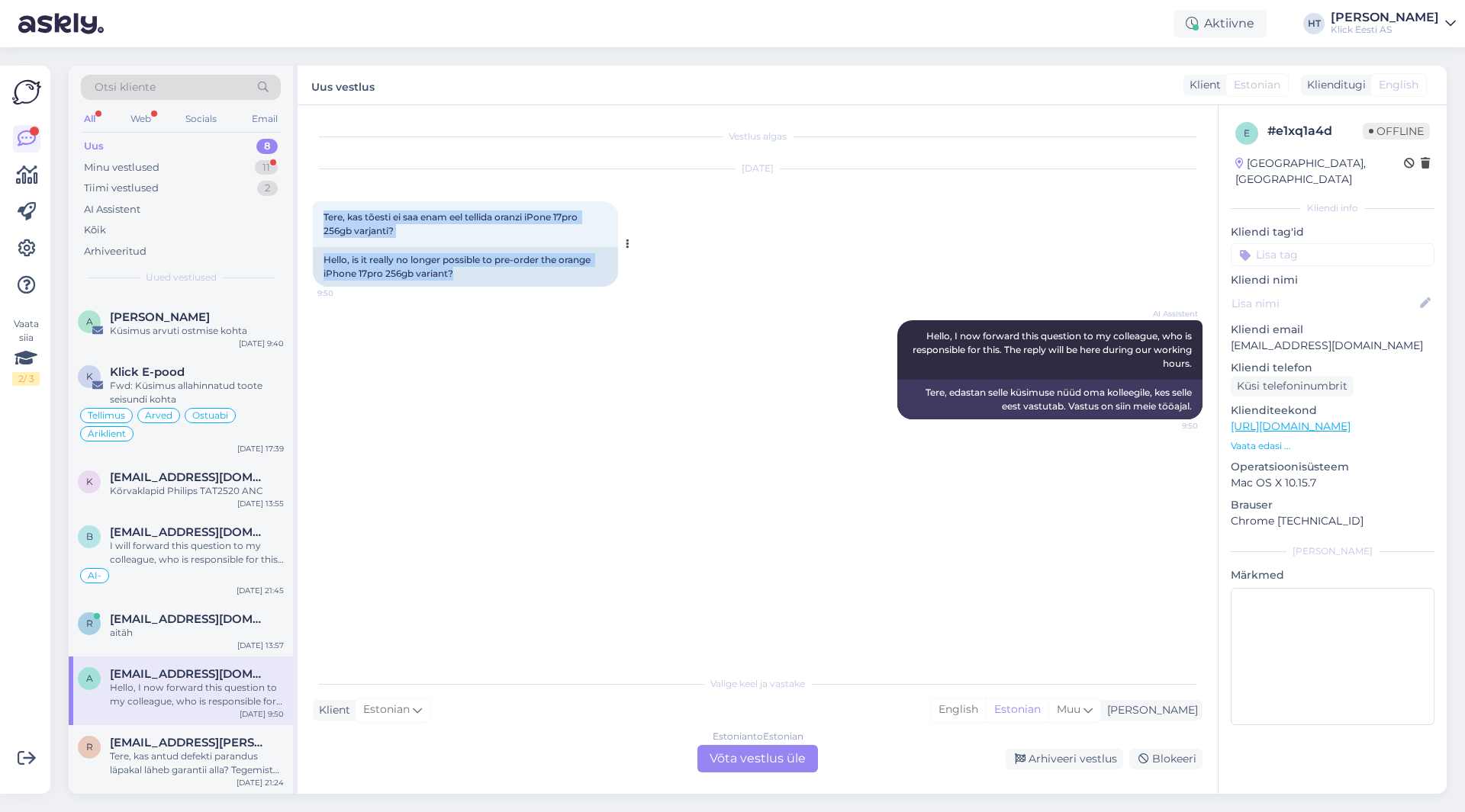
click at [453, 276] on div "Hello, is it really no longer possible to pre-order the orange iPhone 17pro 256…" at bounding box center [465, 267] width 305 height 40
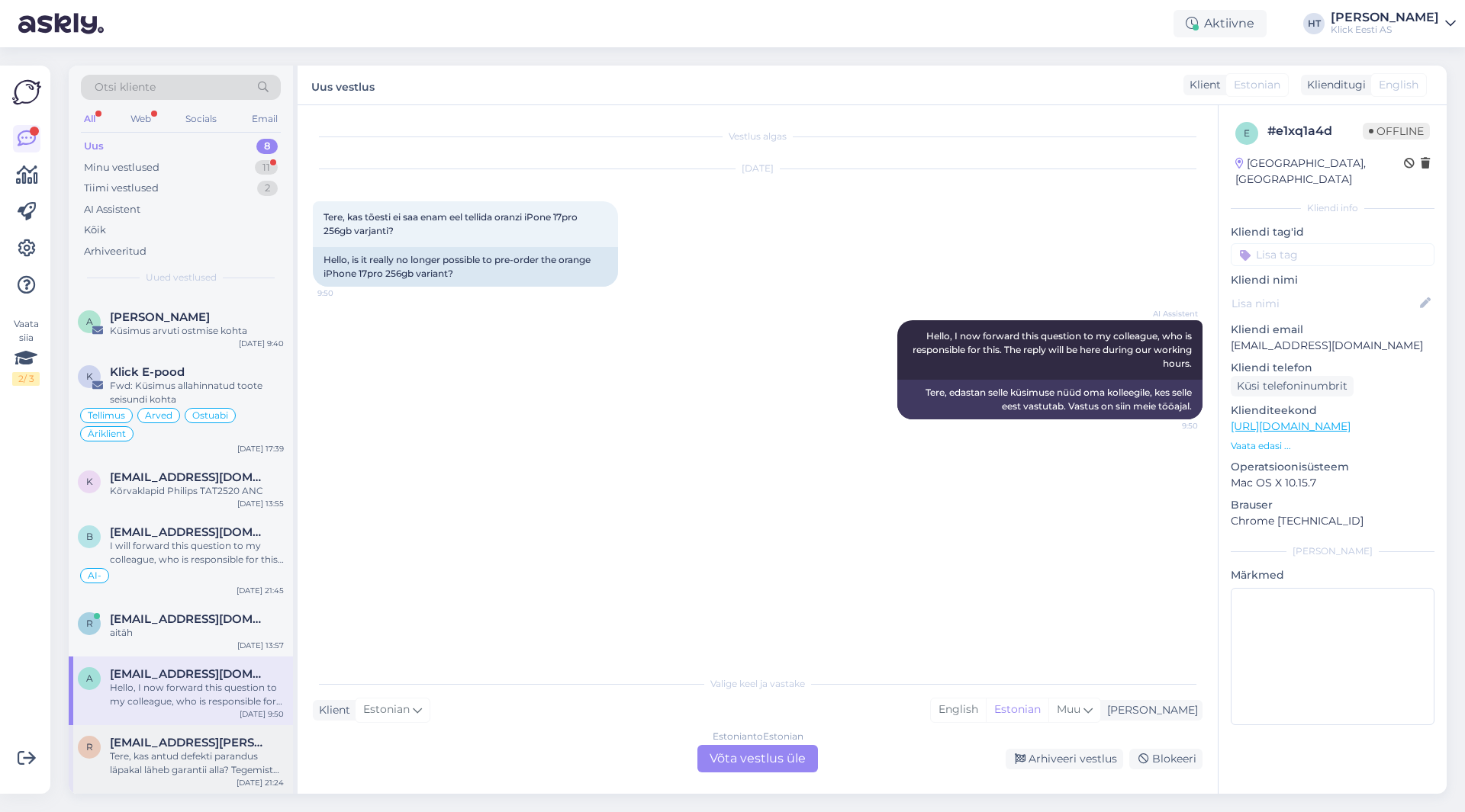
click at [158, 736] on span "[EMAIL_ADDRESS][PERSON_NAME][DOMAIN_NAME]" at bounding box center [189, 742] width 159 height 14
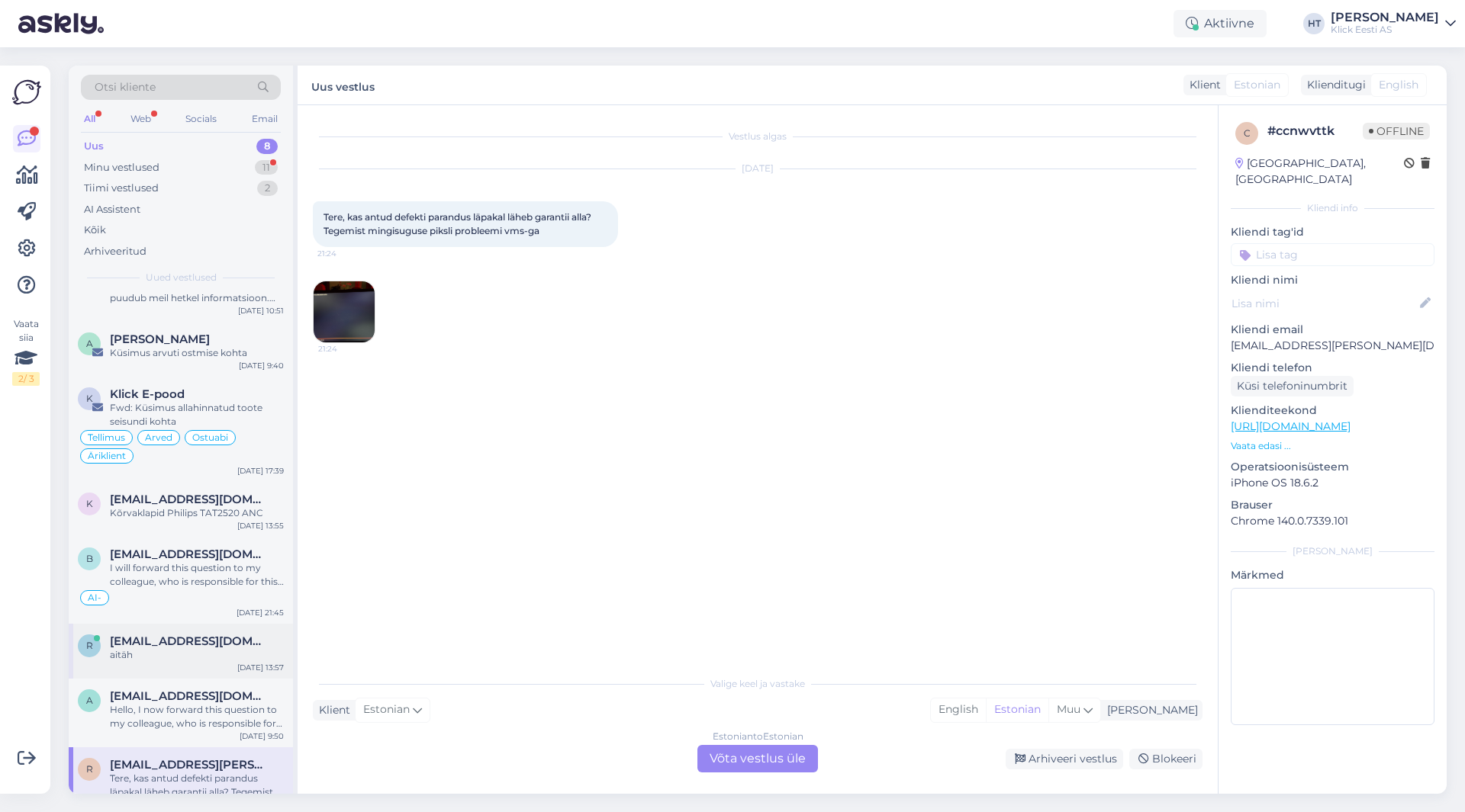
scroll to position [63, 0]
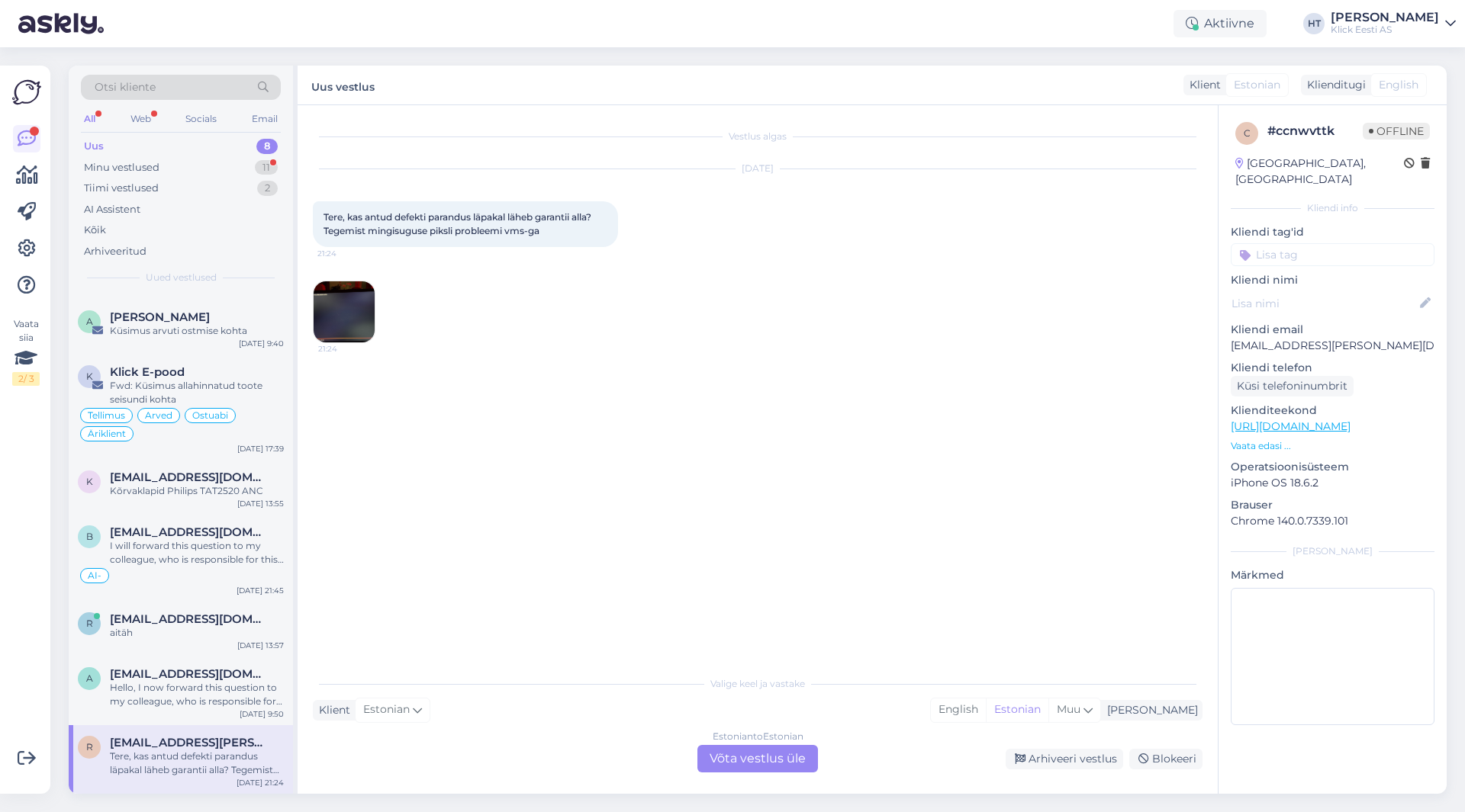
click at [364, 292] on img at bounding box center [344, 312] width 61 height 61
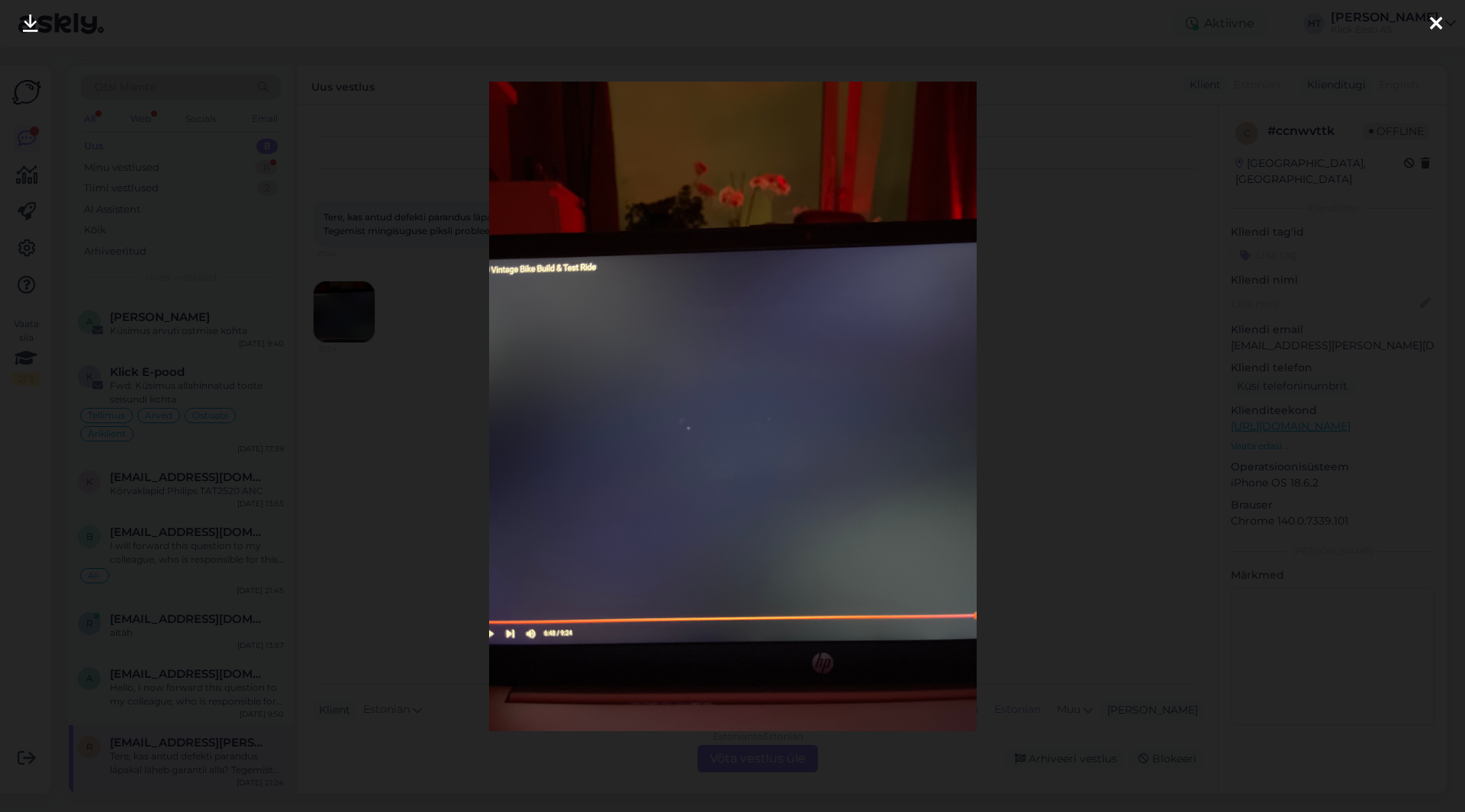
click at [449, 431] on div at bounding box center [732, 406] width 1465 height 812
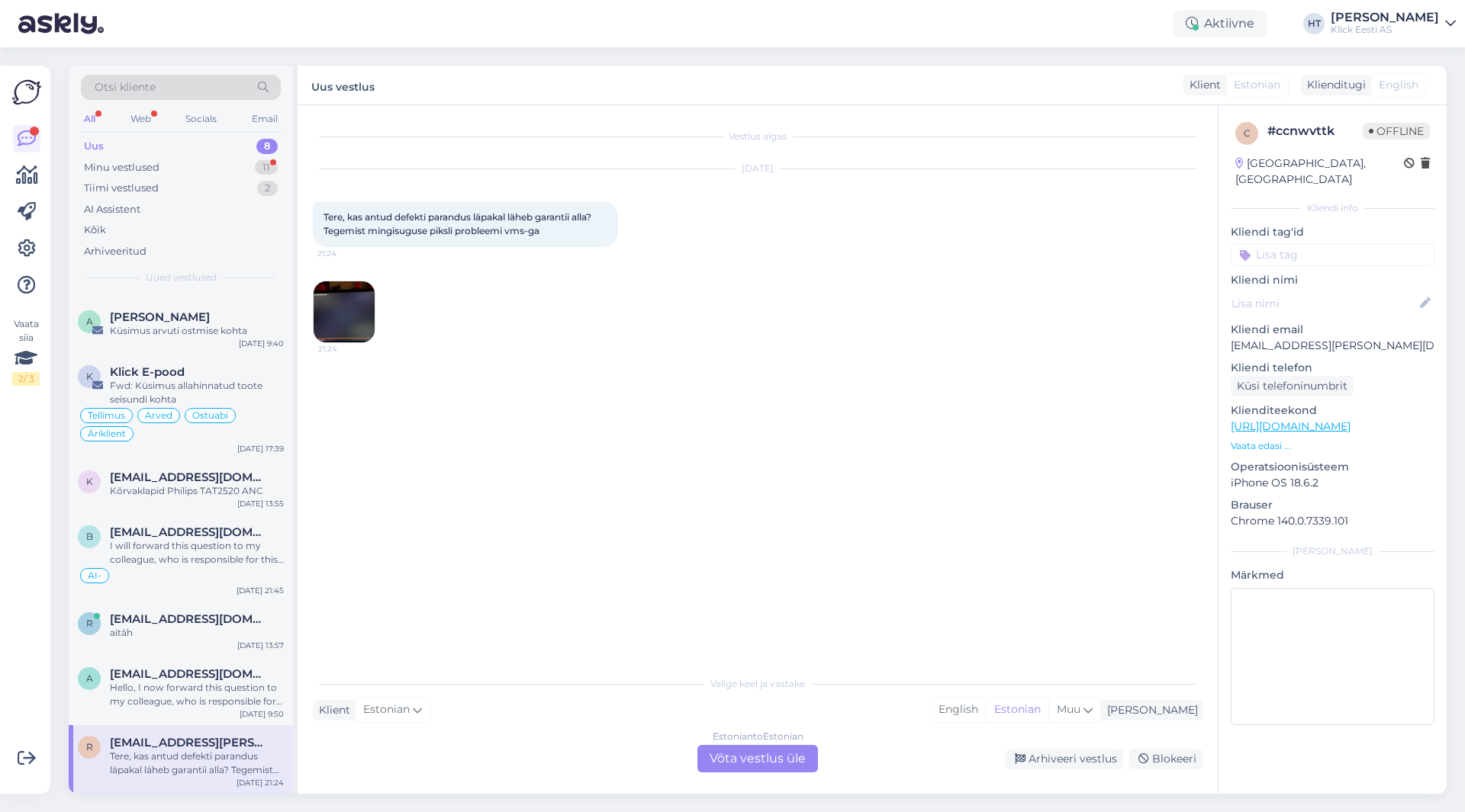
click at [755, 759] on div "Estonian to Estonian Võta vestlus üle" at bounding box center [758, 758] width 121 height 27
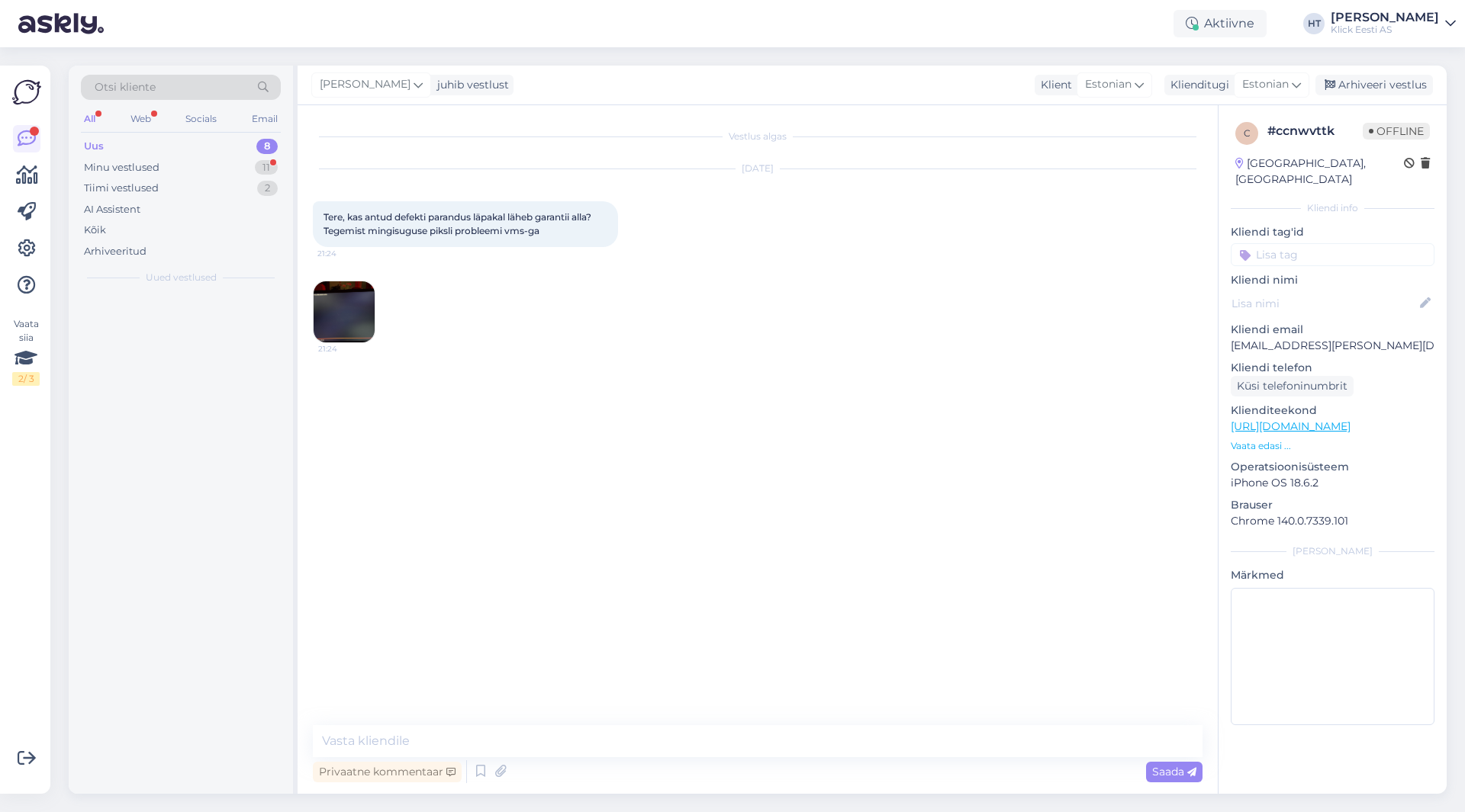
scroll to position [0, 0]
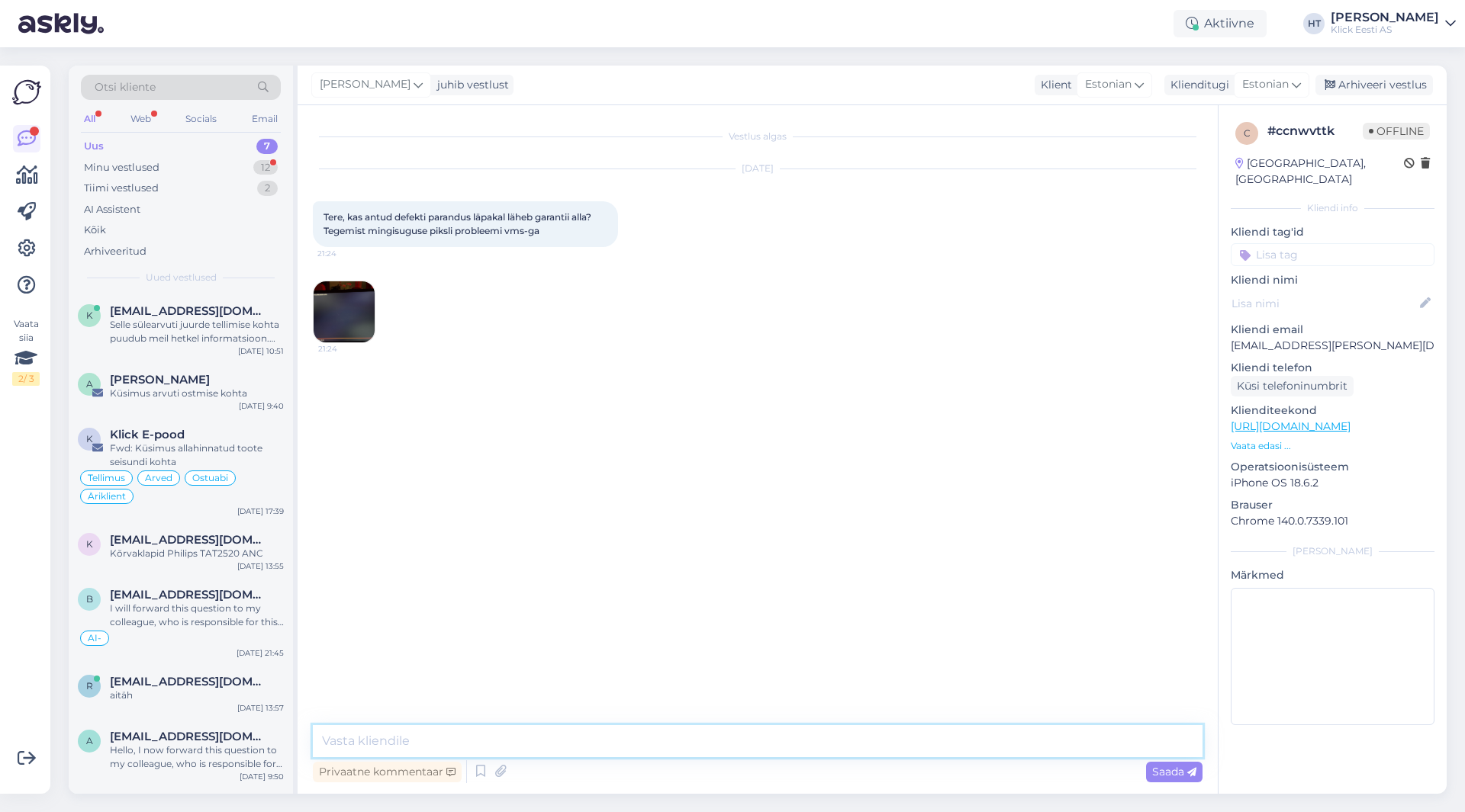
click at [754, 749] on textarea at bounding box center [757, 741] width 890 height 32
type textarea "Tere, saatke palun ostuarve number samuti."
click at [1317, 243] on input at bounding box center [1333, 254] width 204 height 23
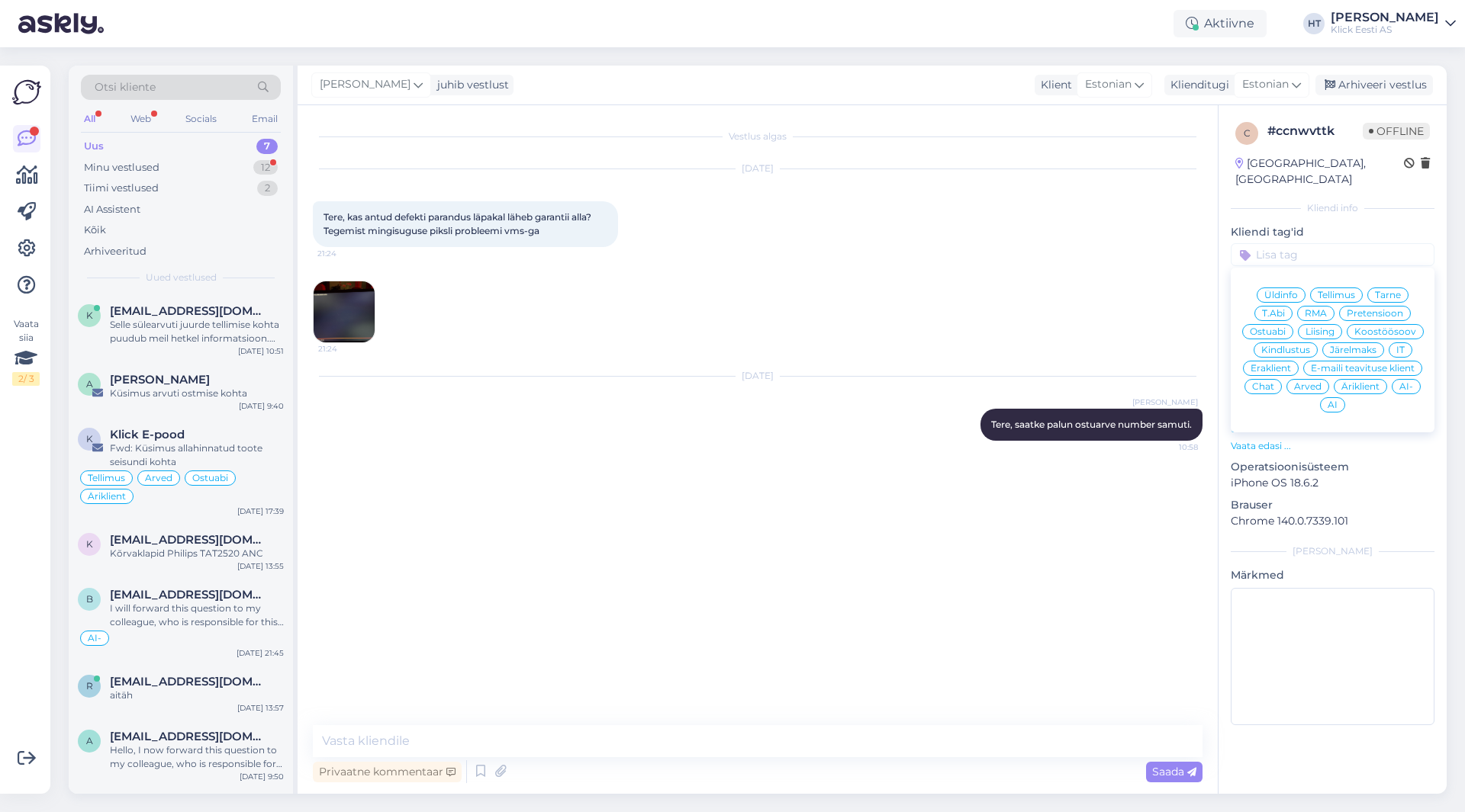
click at [1317, 309] on span "RMA" at bounding box center [1316, 313] width 22 height 9
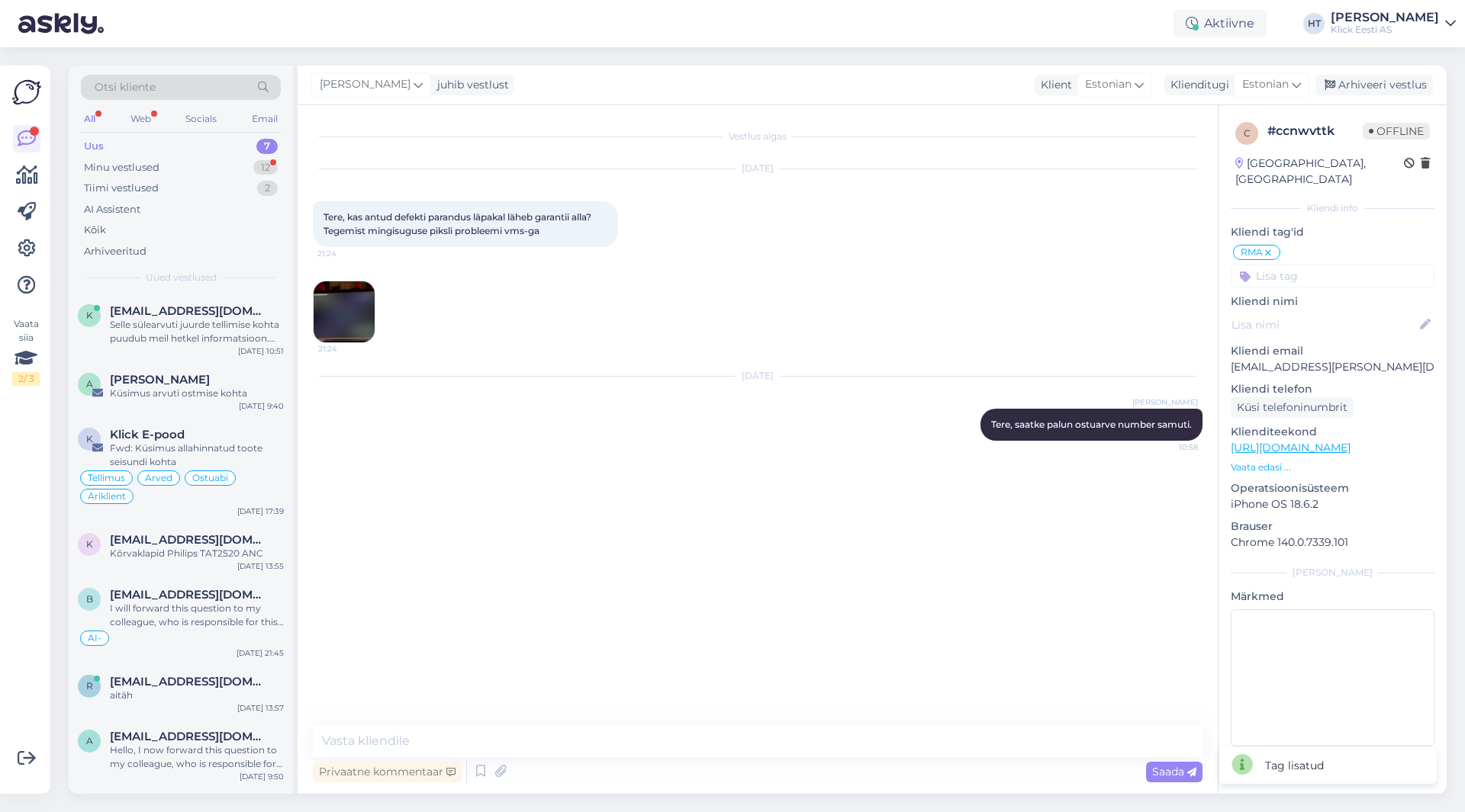
click at [1312, 271] on input at bounding box center [1333, 275] width 204 height 23
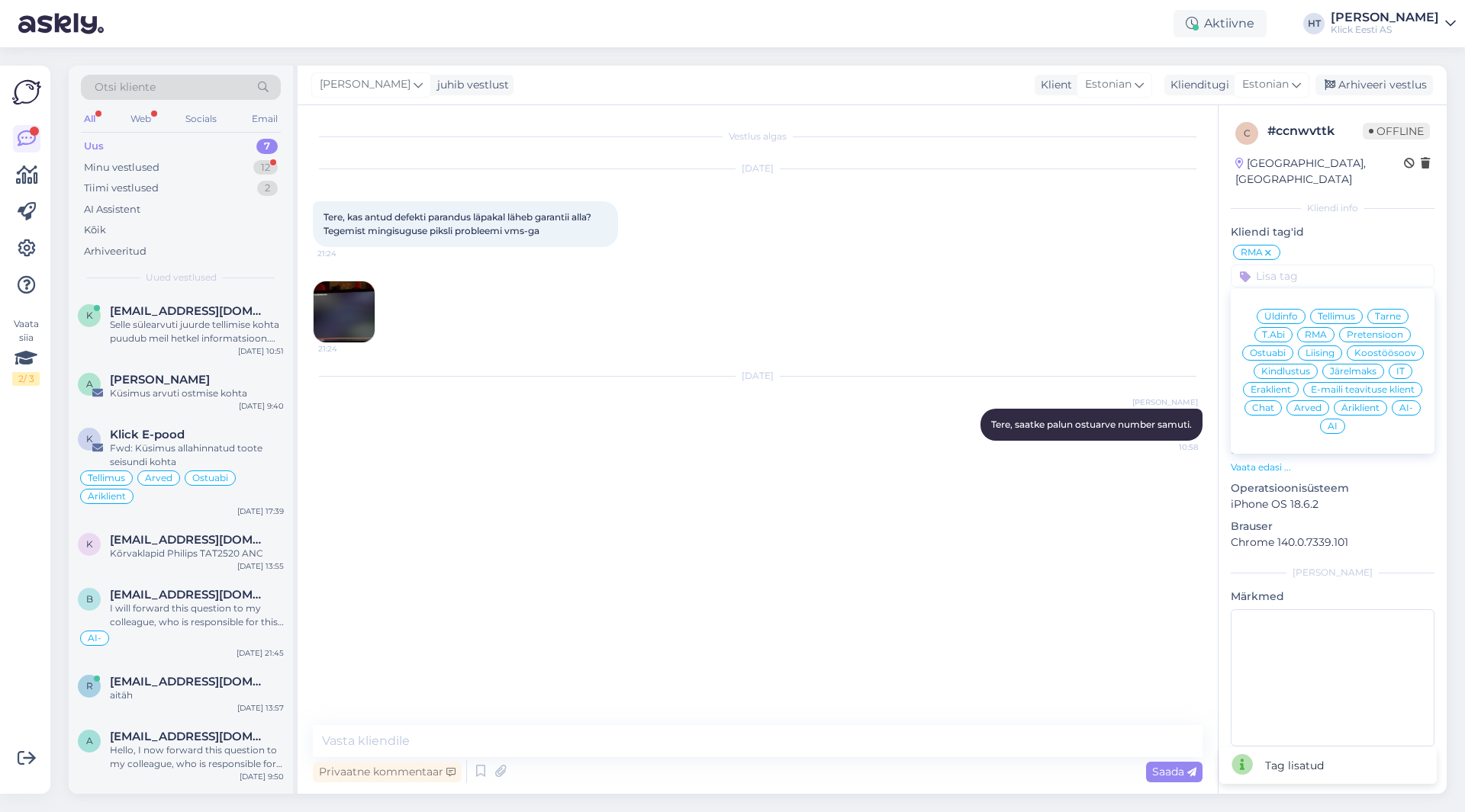
click at [1275, 385] on span "Eraklient" at bounding box center [1271, 390] width 41 height 9
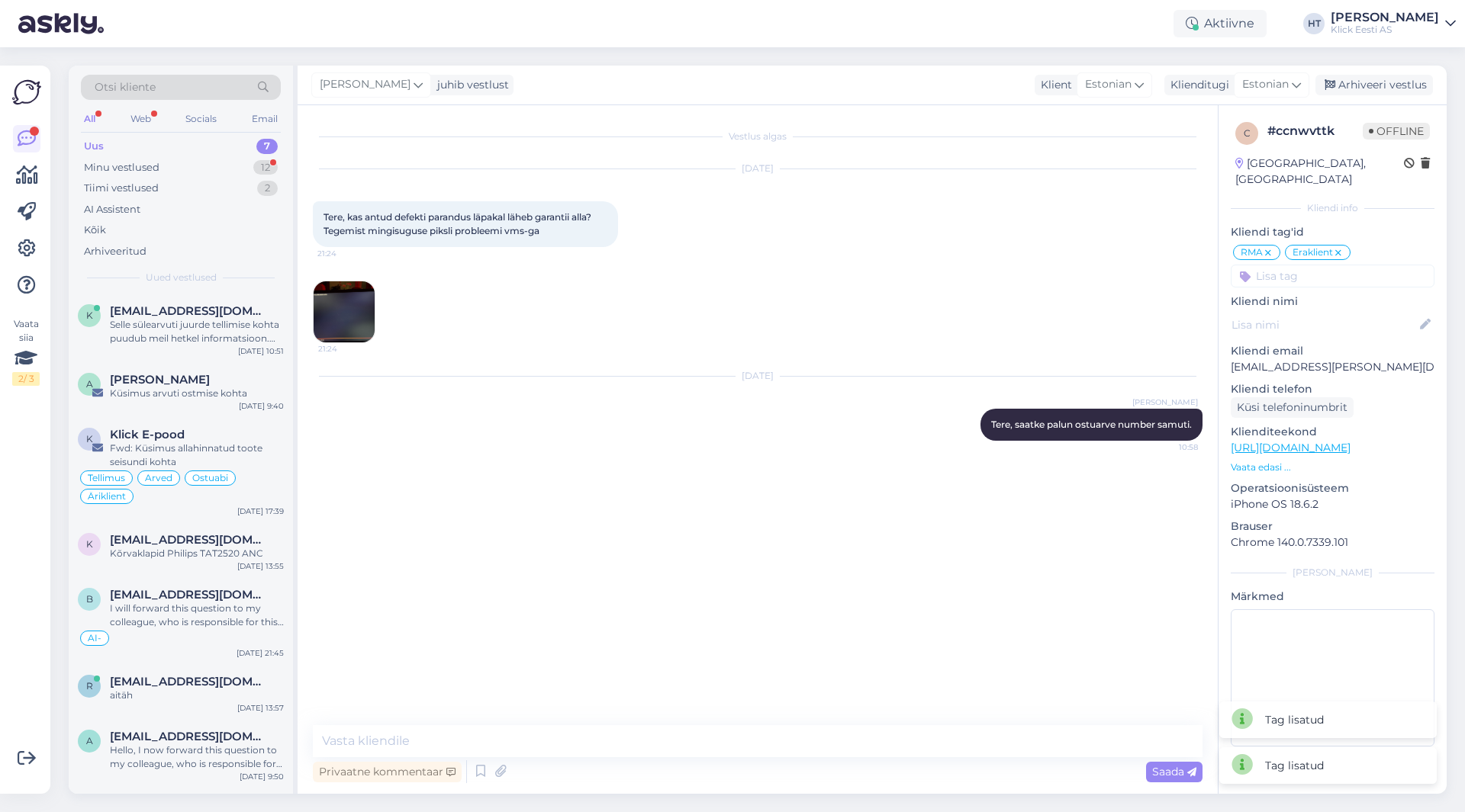
click at [855, 504] on div "Vestlus algas [DATE] Tere, kas antud defekti parandus läpakal läheb garantii al…" at bounding box center [764, 416] width 903 height 591
click at [198, 727] on div "a [EMAIL_ADDRESS][DOMAIN_NAME] Hello, I now forward this question to my colleag…" at bounding box center [181, 754] width 224 height 69
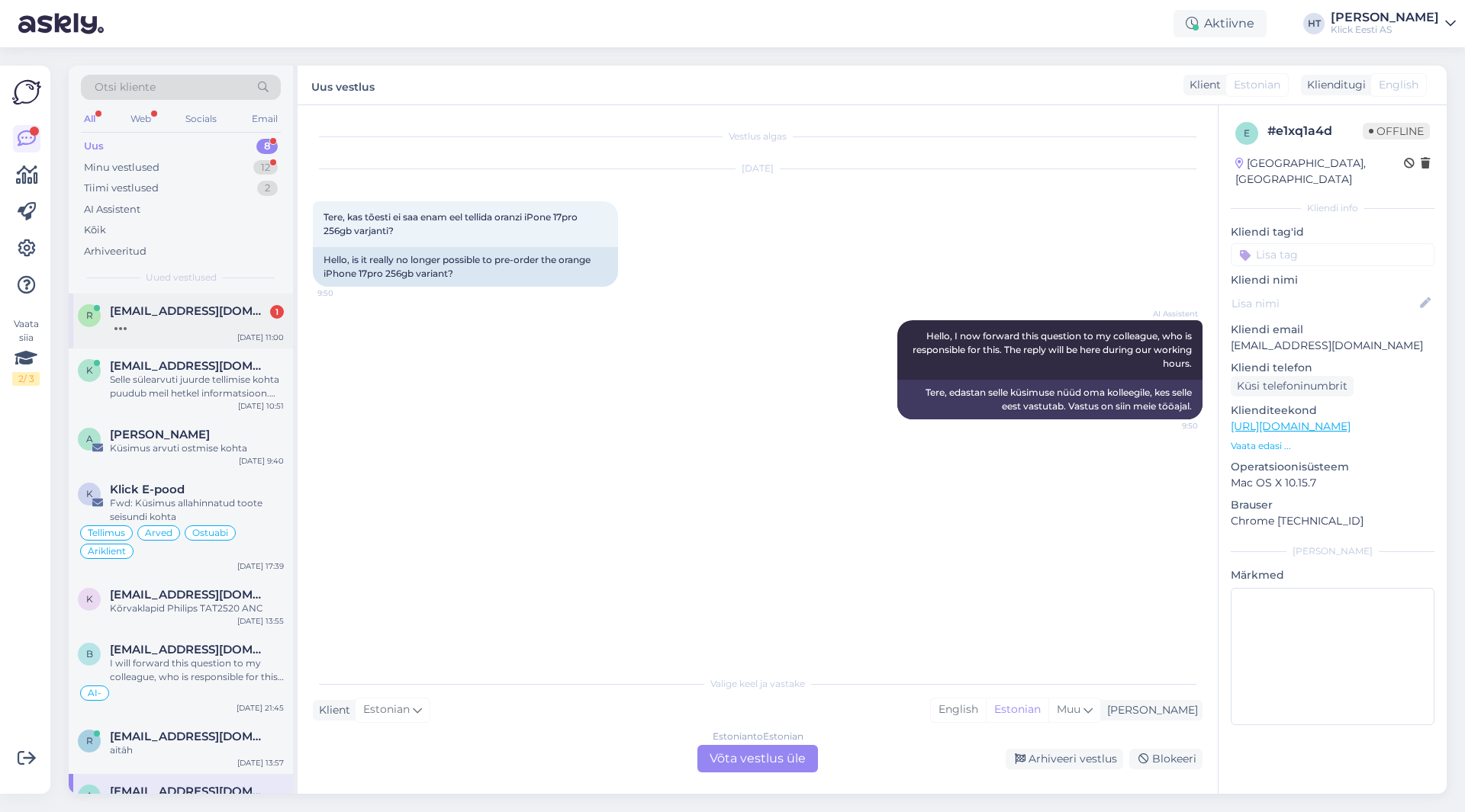
click at [165, 317] on span "[EMAIL_ADDRESS][DOMAIN_NAME]" at bounding box center [189, 311] width 159 height 14
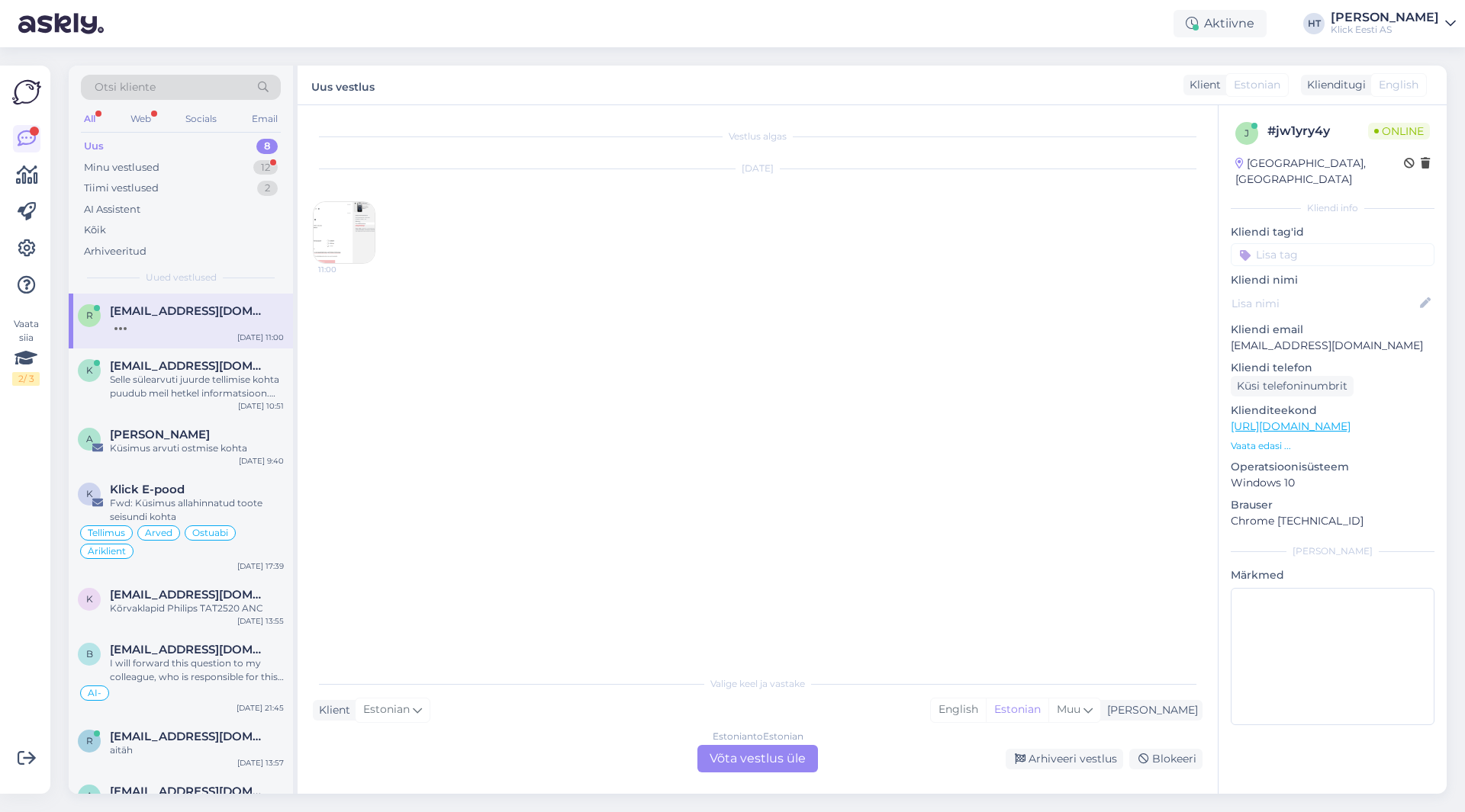
click at [324, 241] on img at bounding box center [344, 233] width 61 height 61
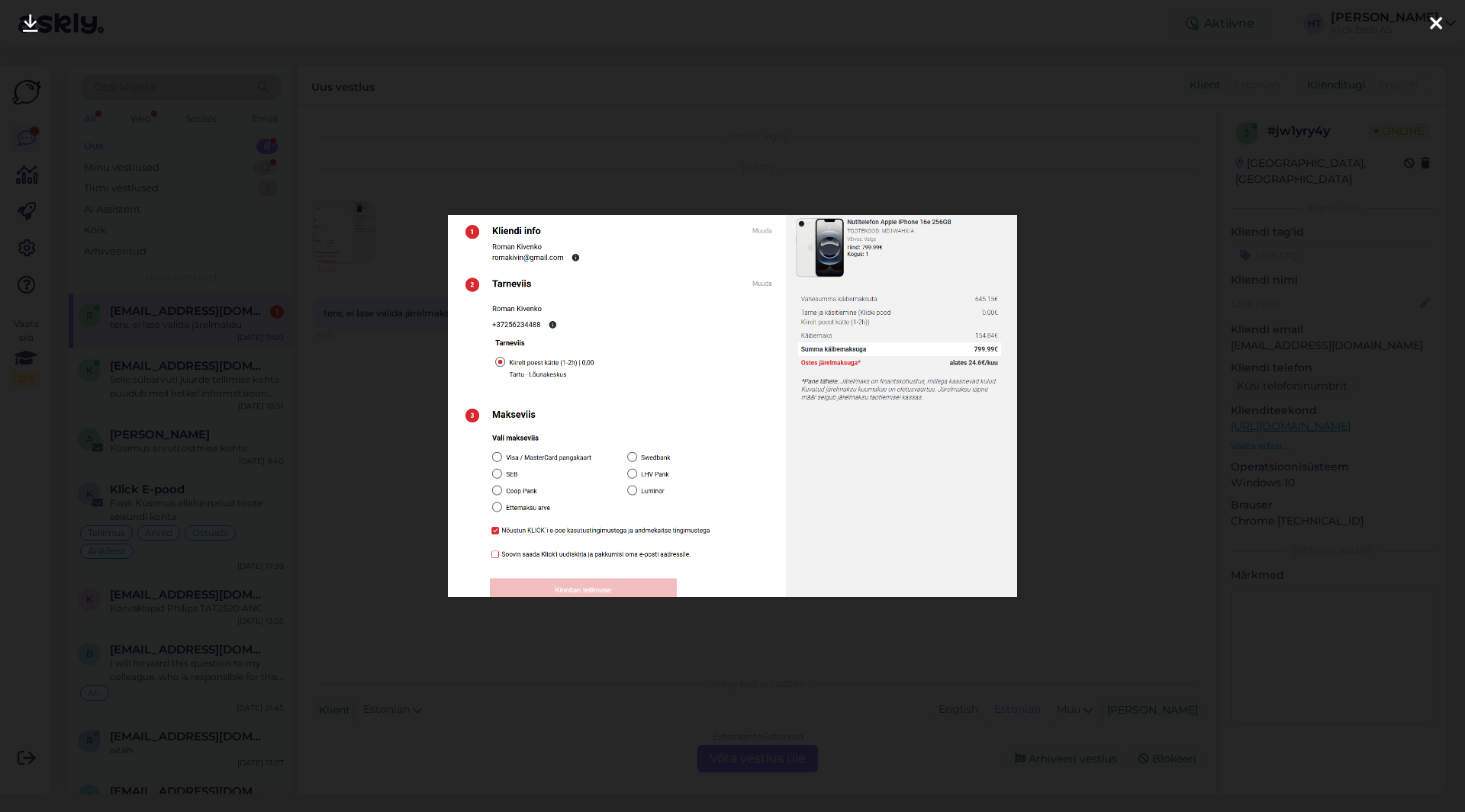
click at [377, 450] on div at bounding box center [732, 406] width 1465 height 812
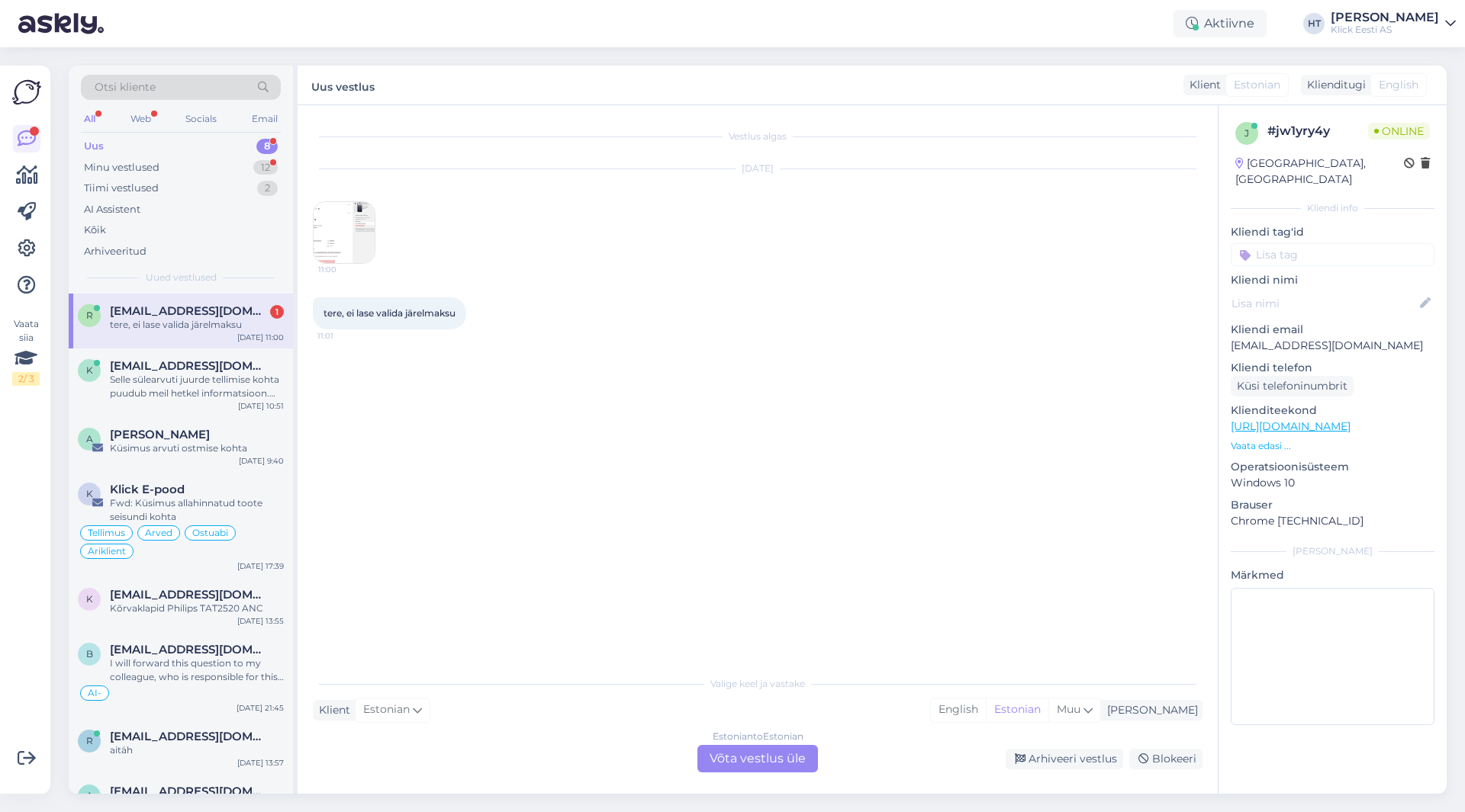
click at [352, 233] on img at bounding box center [344, 233] width 61 height 61
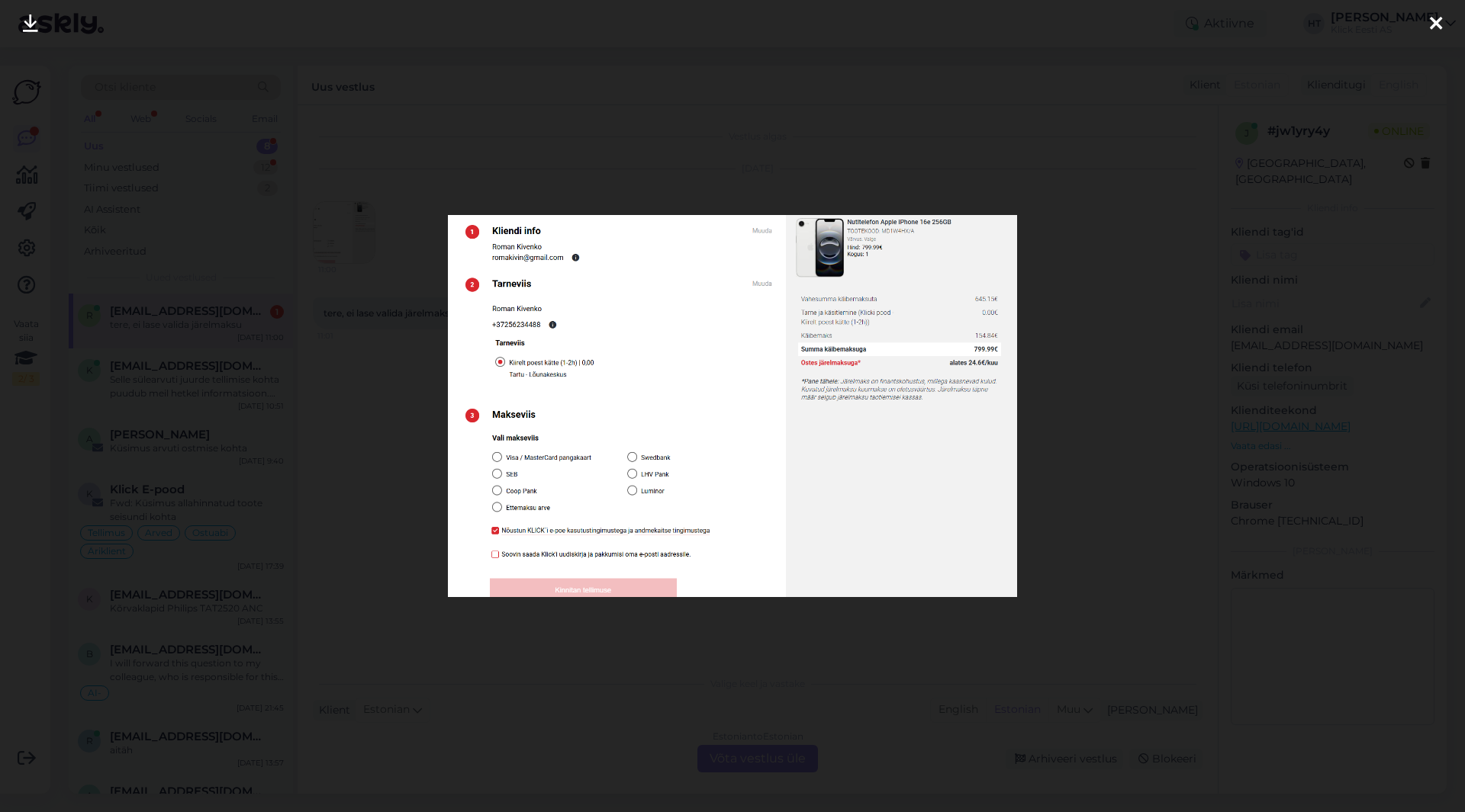
click at [401, 485] on div at bounding box center [732, 406] width 1465 height 812
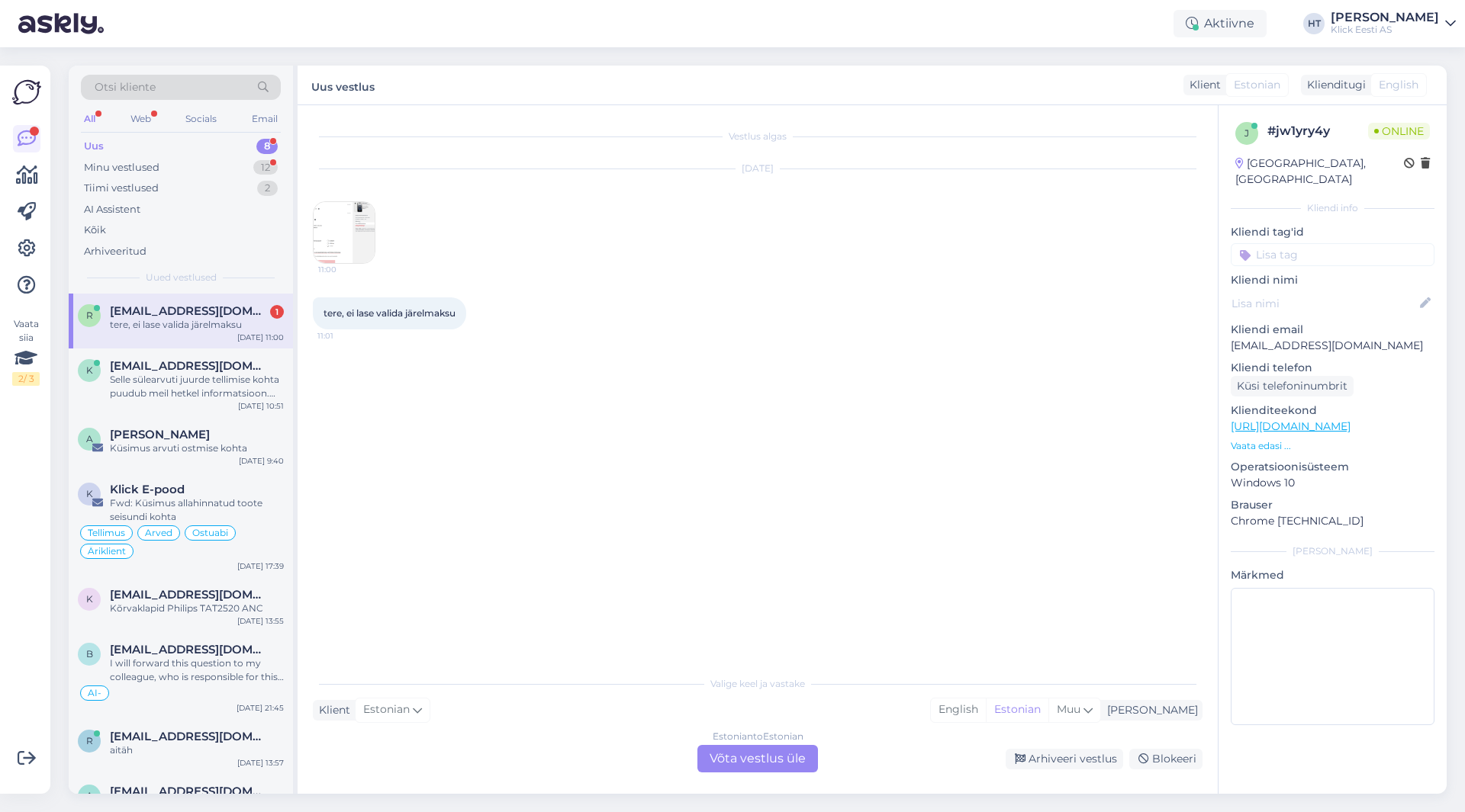
click at [1263, 338] on p "[EMAIL_ADDRESS][DOMAIN_NAME]" at bounding box center [1333, 346] width 204 height 16
click at [756, 372] on div "Vestlus algas [DATE] 11:00 tere, ei lase valida järelmaksu 11:01" at bounding box center [764, 388] width 903 height 534
click at [369, 233] on img at bounding box center [344, 233] width 61 height 61
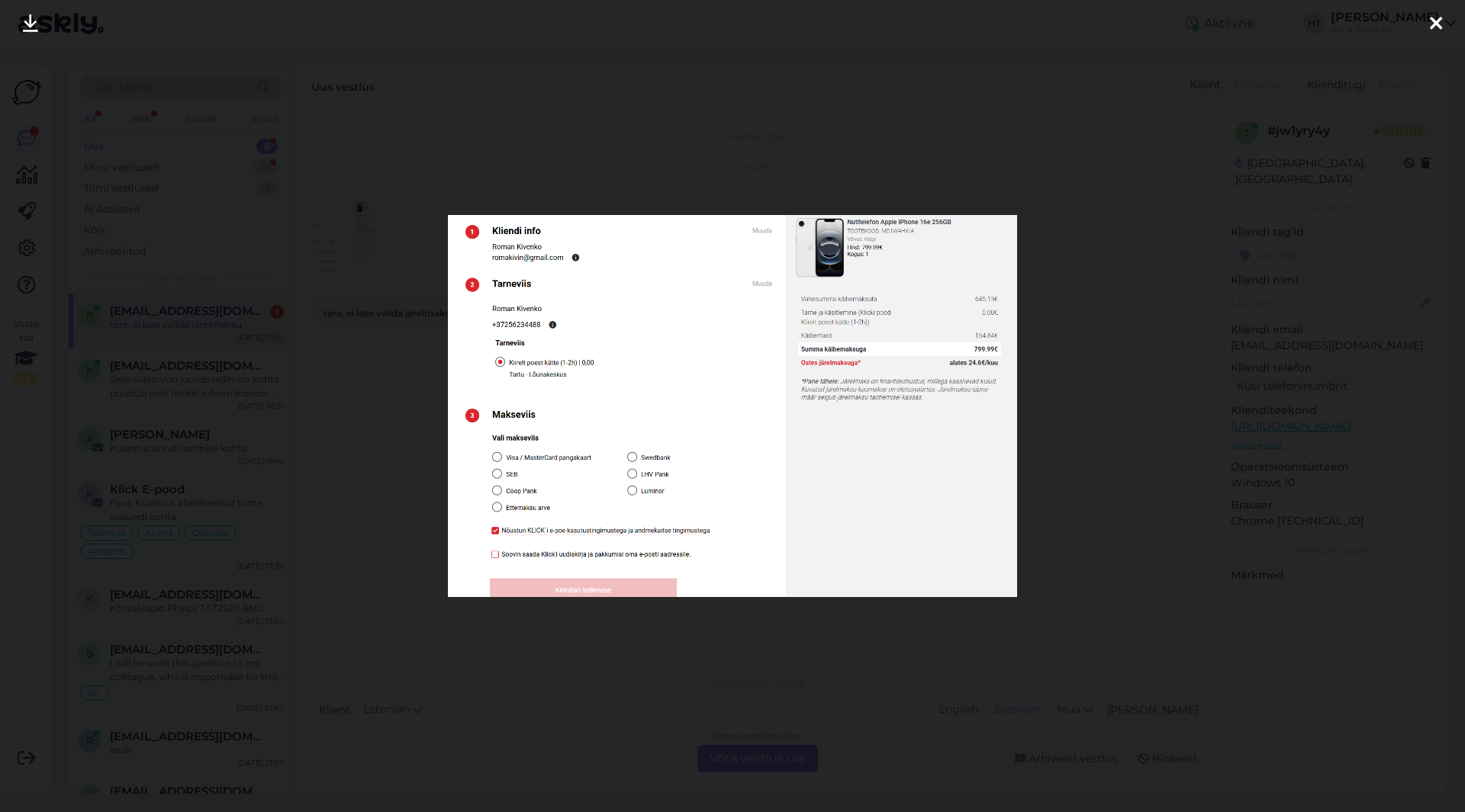
click at [424, 422] on div at bounding box center [732, 406] width 1465 height 812
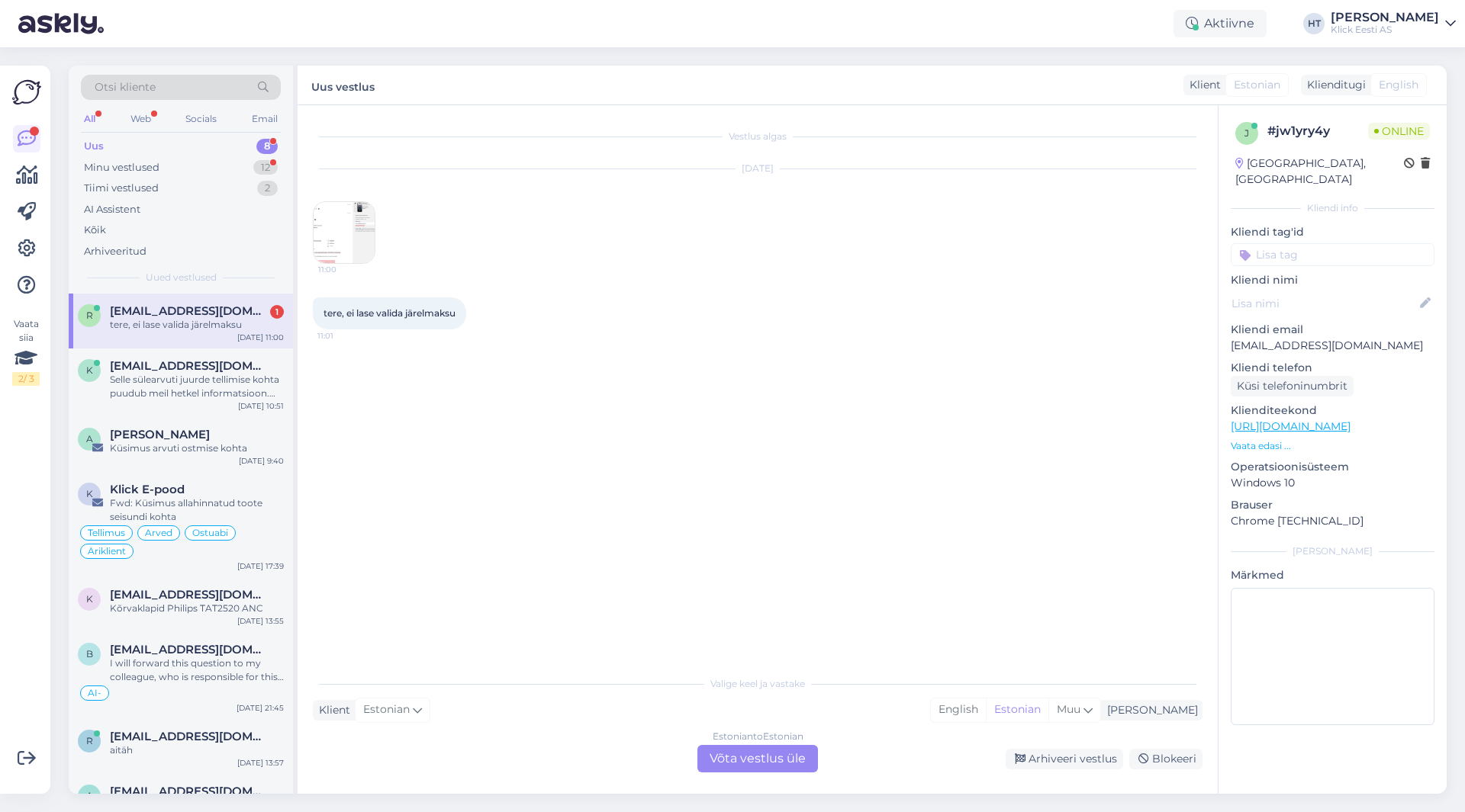
click at [464, 587] on div "Vestlus algas [DATE] 11:00 tere, ei lase valida järelmaksu 11:01" at bounding box center [764, 388] width 903 height 534
click at [722, 762] on div "Estonian to Estonian Võta vestlus üle" at bounding box center [758, 758] width 121 height 27
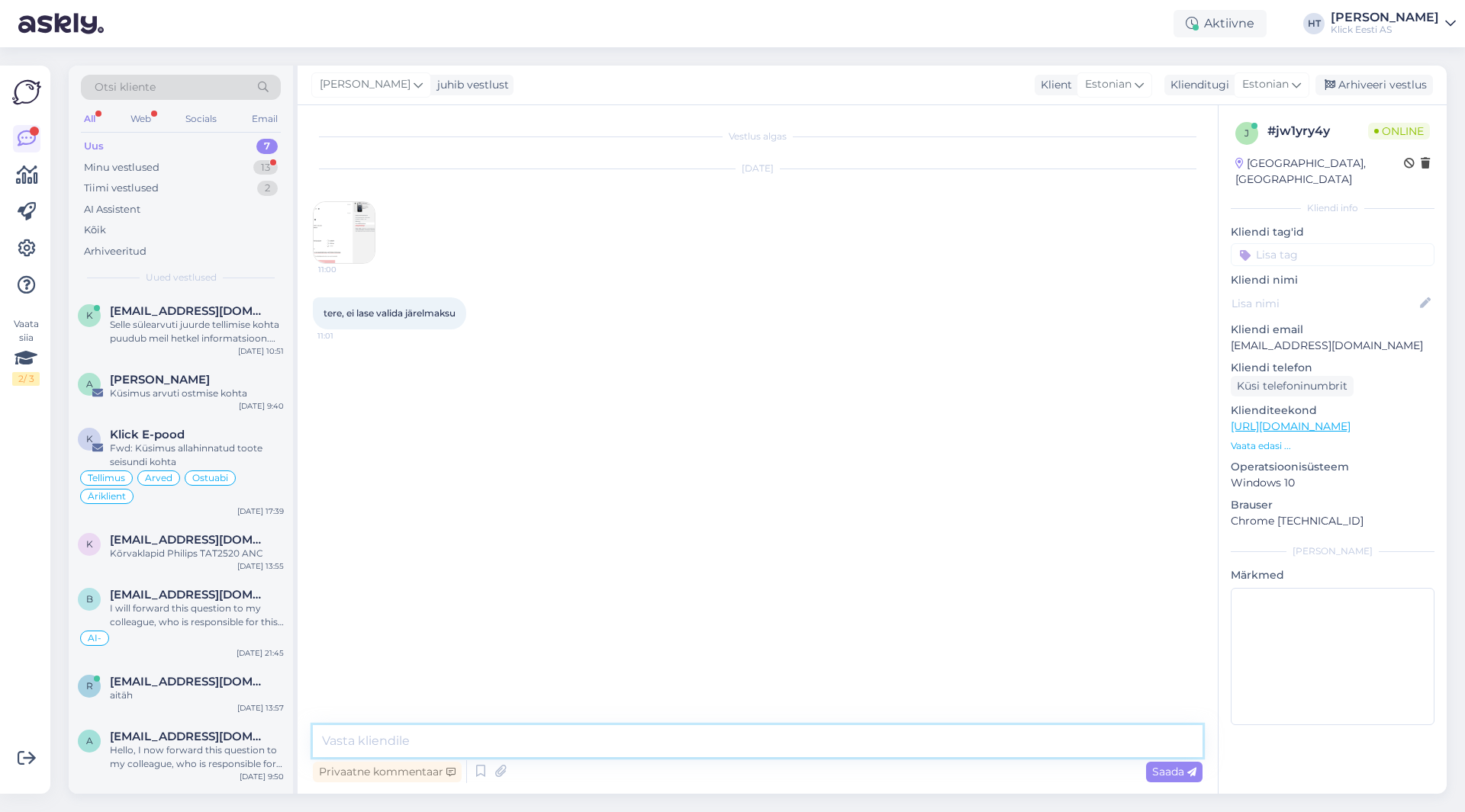
click at [685, 734] on textarea at bounding box center [757, 741] width 890 height 32
type textarea "Tere, kas kassasse on lisatud ettevõtte info?"
click at [232, 326] on div "Selle sülearvuti juurde tellimise kohta puudub meil hetkel informatsioon. Kolle…" at bounding box center [196, 332] width 174 height 27
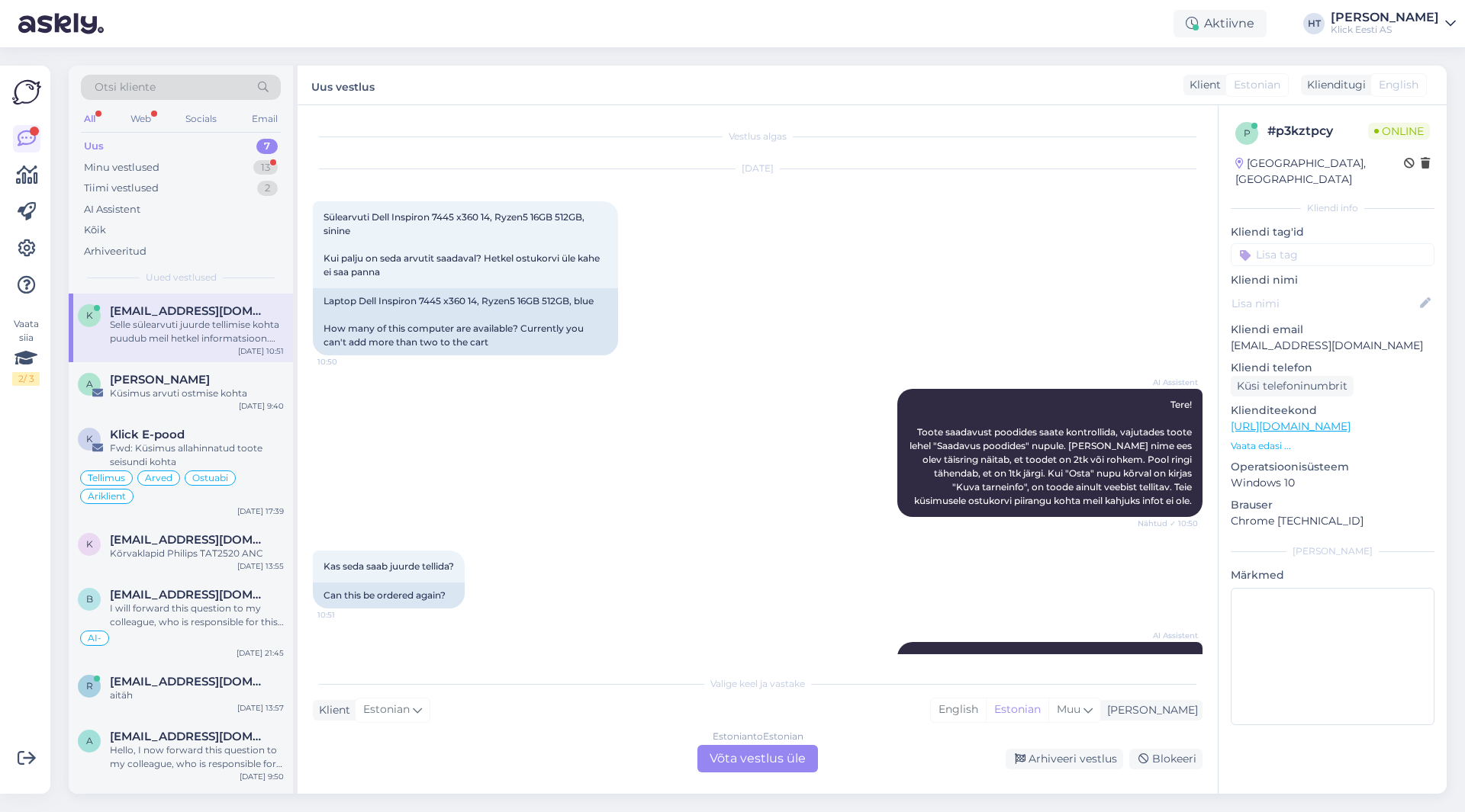
scroll to position [50, 0]
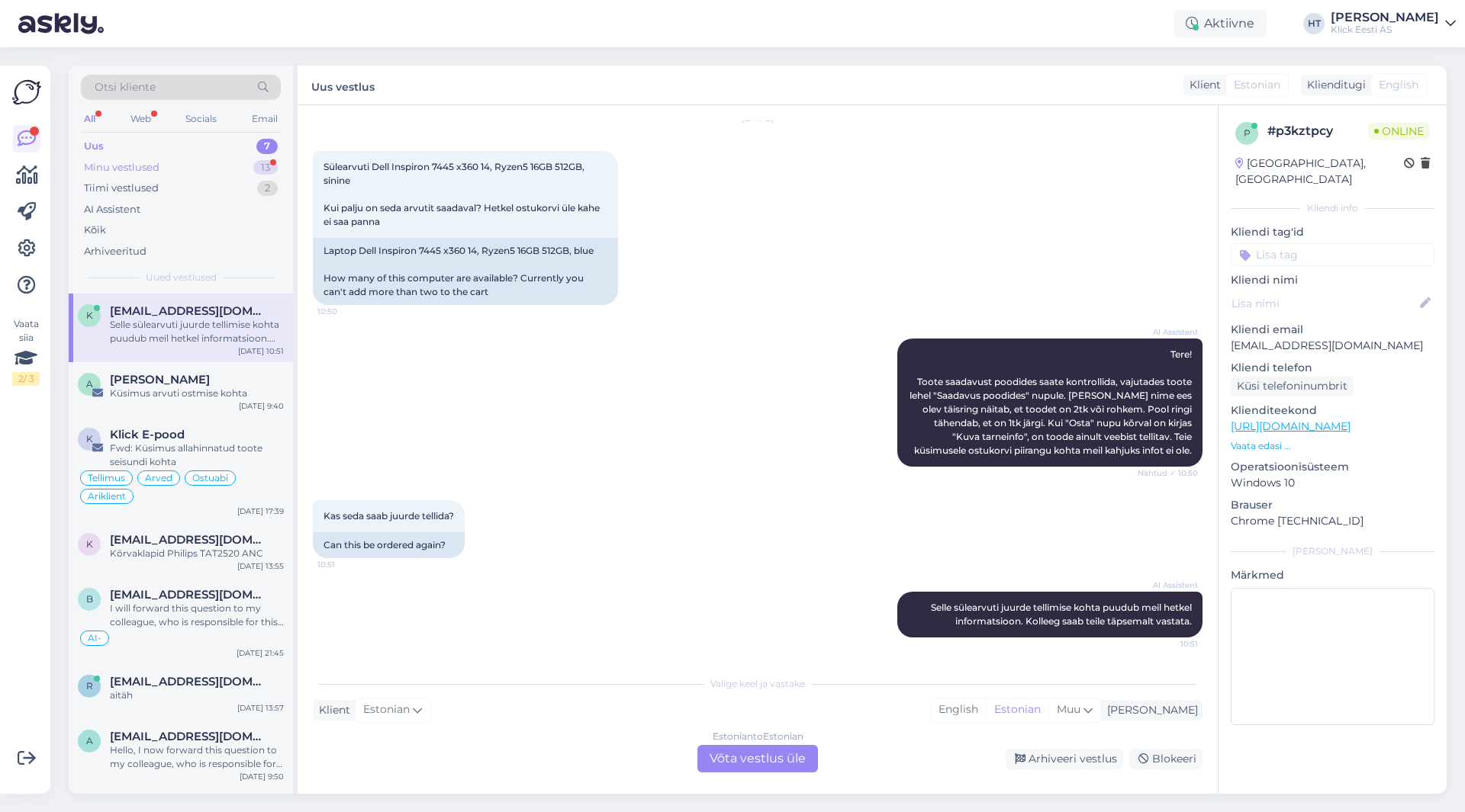
click at [239, 167] on div "Minu vestlused 13" at bounding box center [181, 168] width 200 height 22
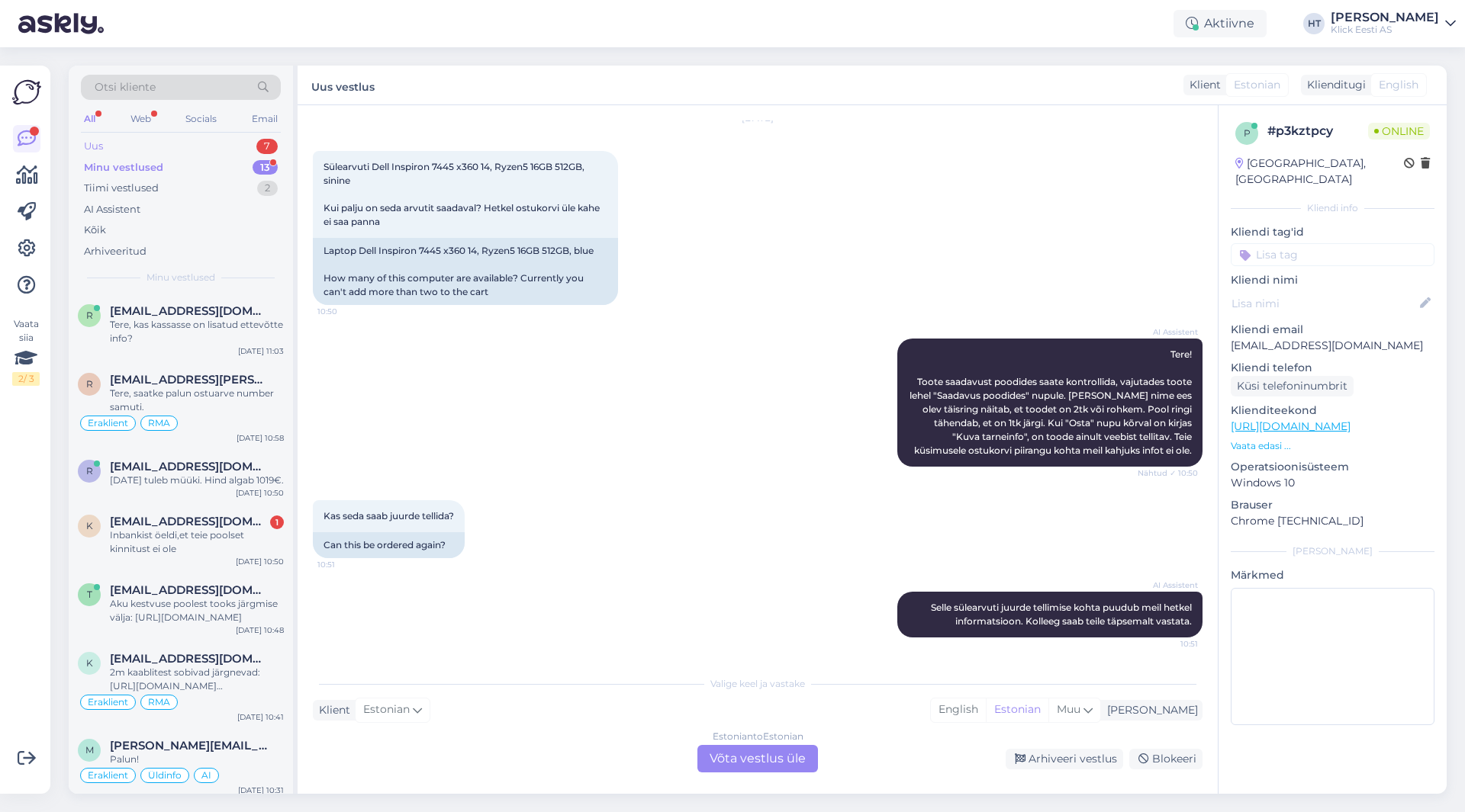
click at [260, 139] on div "Uus 7" at bounding box center [181, 146] width 200 height 22
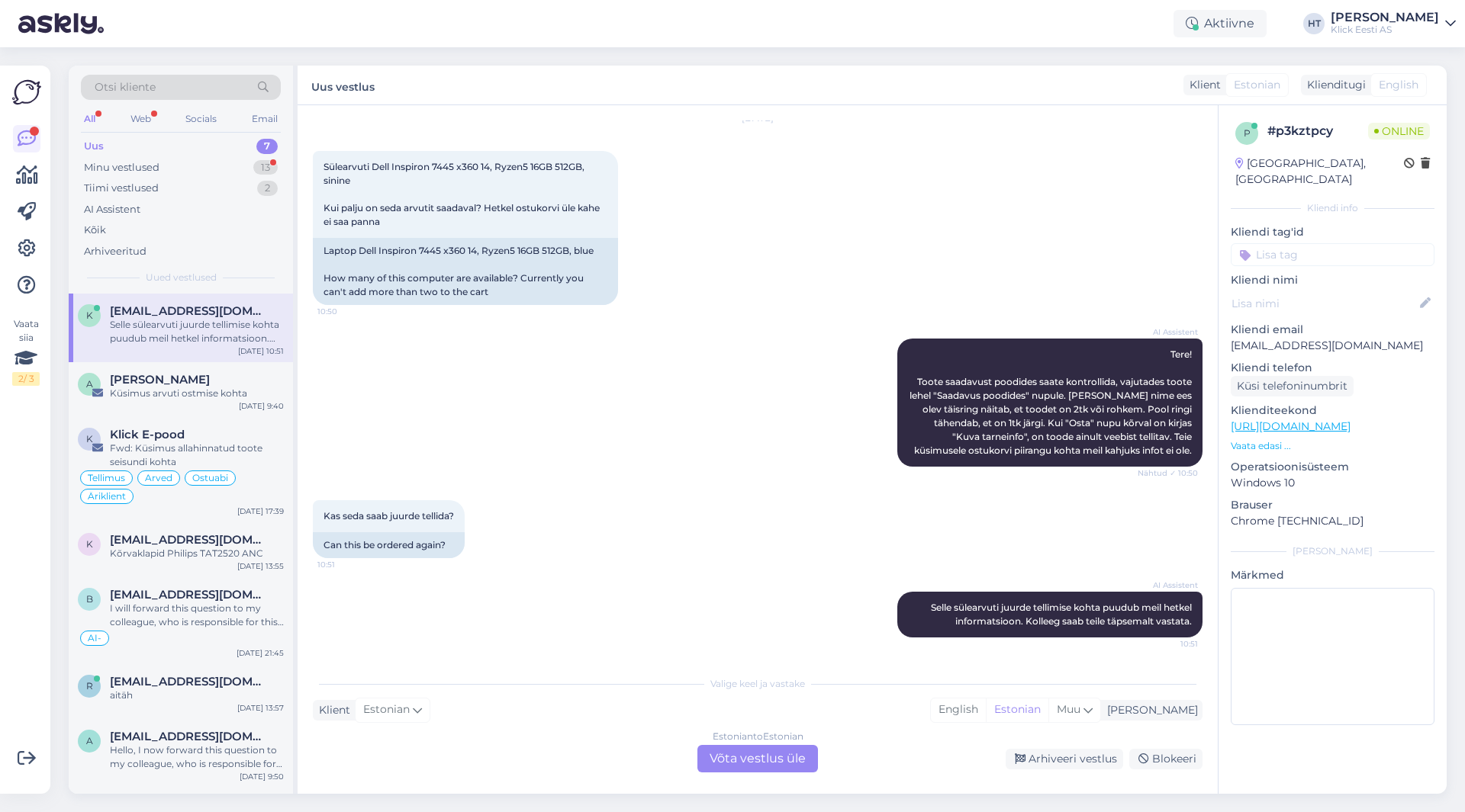
click at [404, 430] on div "AI Assistent Tere! Toote saadavust poodides saate kontrollida, vajutades toote …" at bounding box center [757, 402] width 890 height 162
click at [251, 408] on div "[DATE] 9:40" at bounding box center [262, 406] width 45 height 12
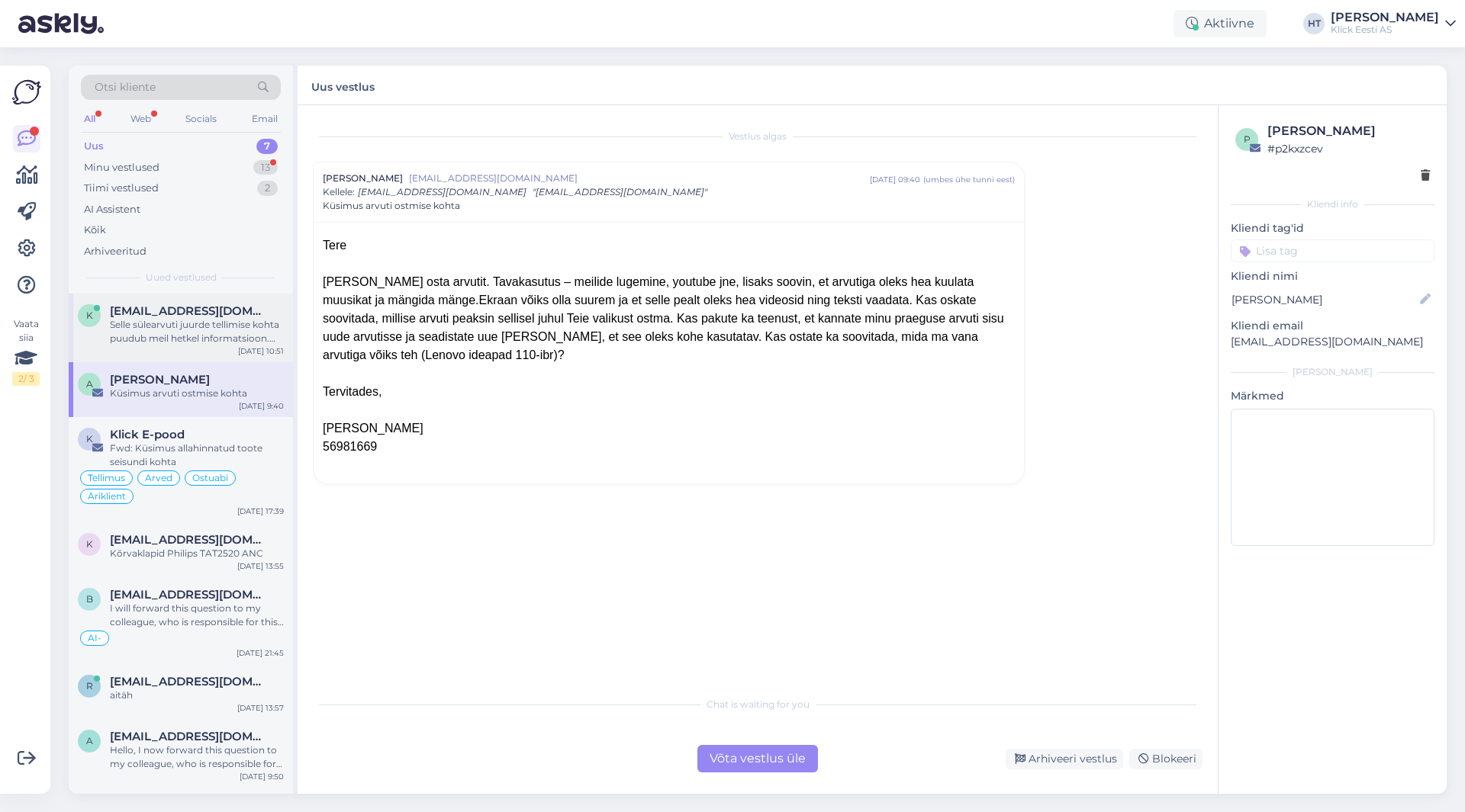
click at [255, 331] on div "Selle sülearvuti juurde tellimise kohta puudub meil hetkel informatsioon. Kolle…" at bounding box center [196, 332] width 174 height 27
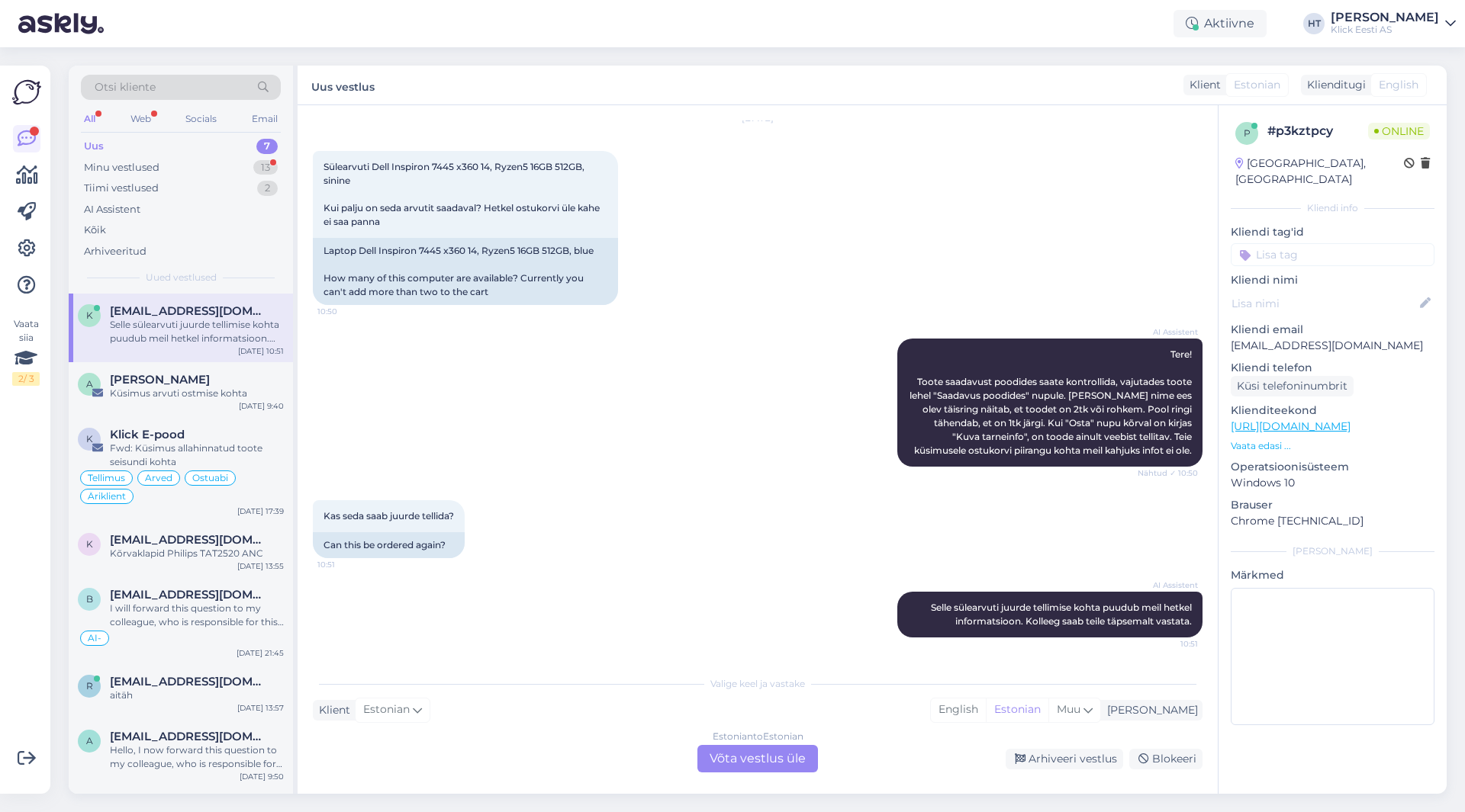
click at [740, 379] on div "AI Assistent Tere! Toote saadavust poodides saate kontrollida, vajutades toote …" at bounding box center [757, 402] width 890 height 162
click at [1308, 338] on p "[EMAIL_ADDRESS][DOMAIN_NAME]" at bounding box center [1333, 346] width 204 height 16
click at [941, 262] on div "[DATE] Sülearvuti Dell Inspiron 7445 x360 14, Ryzen5 16GB 512GB, sinine Kui pal…" at bounding box center [757, 213] width 890 height 220
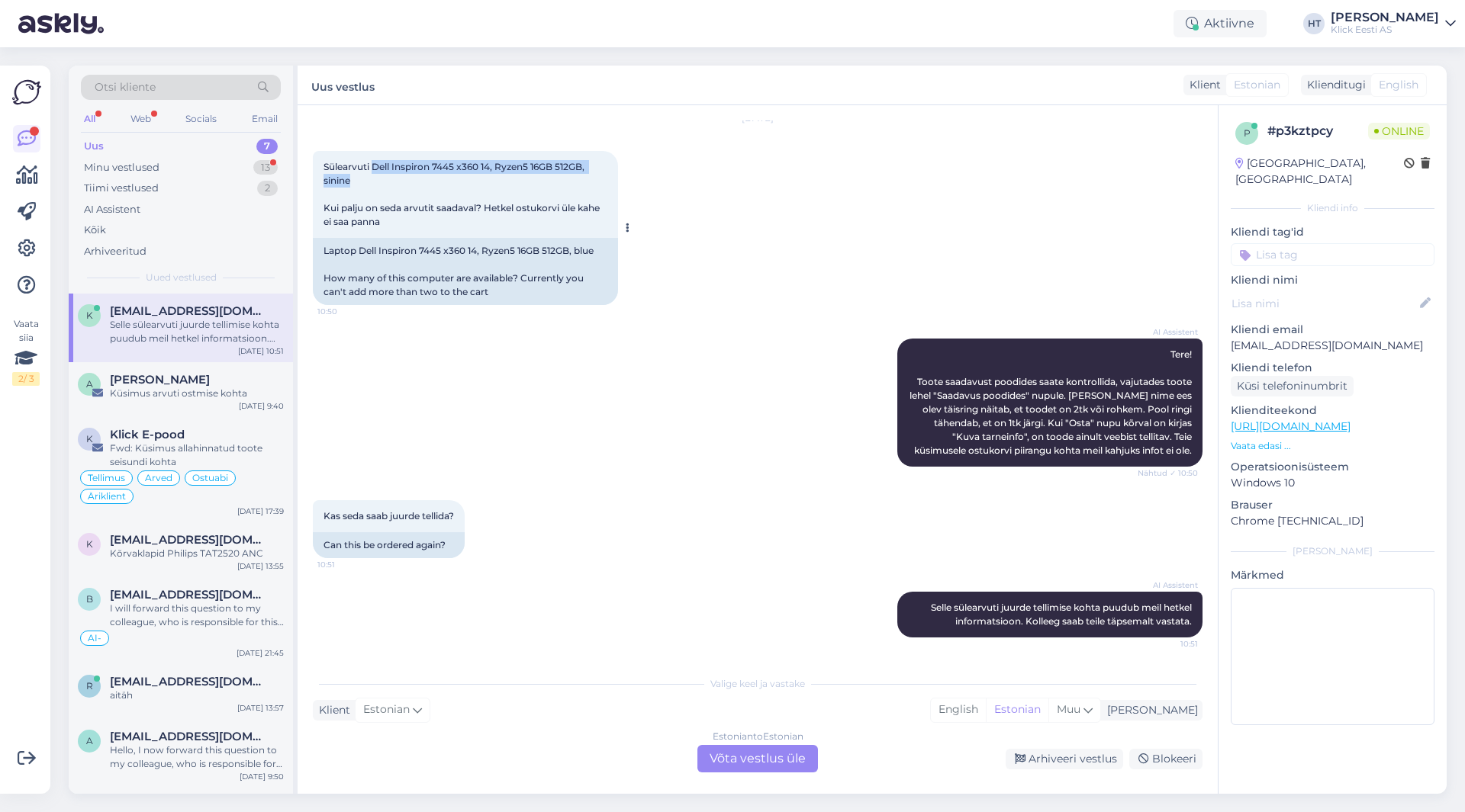
drag, startPoint x: 373, startPoint y: 164, endPoint x: 583, endPoint y: 179, distance: 210.5
click at [583, 179] on div "Sülearvuti Dell Inspiron 7445 x360 14, Ryzen5 16GB 512GB, sinine Kui palju on s…" at bounding box center [465, 194] width 305 height 87
click at [605, 439] on div "AI Assistent Tere! Toote saadavust poodides saate kontrollida, vajutades toote …" at bounding box center [757, 402] width 890 height 162
click at [233, 163] on div "Minu vestlused 13" at bounding box center [181, 168] width 200 height 22
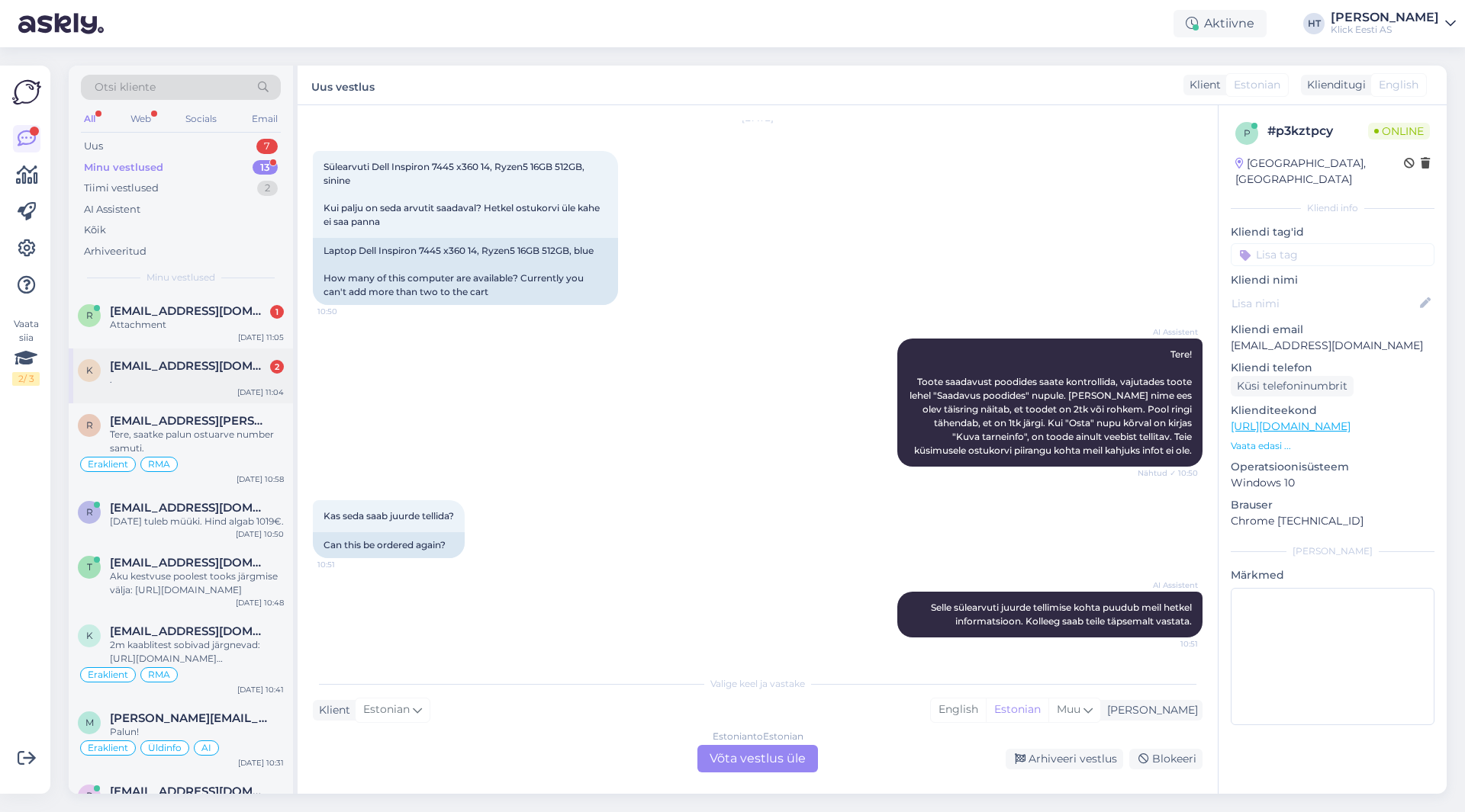
click at [214, 360] on span "[EMAIL_ADDRESS][DOMAIN_NAME]" at bounding box center [189, 366] width 159 height 14
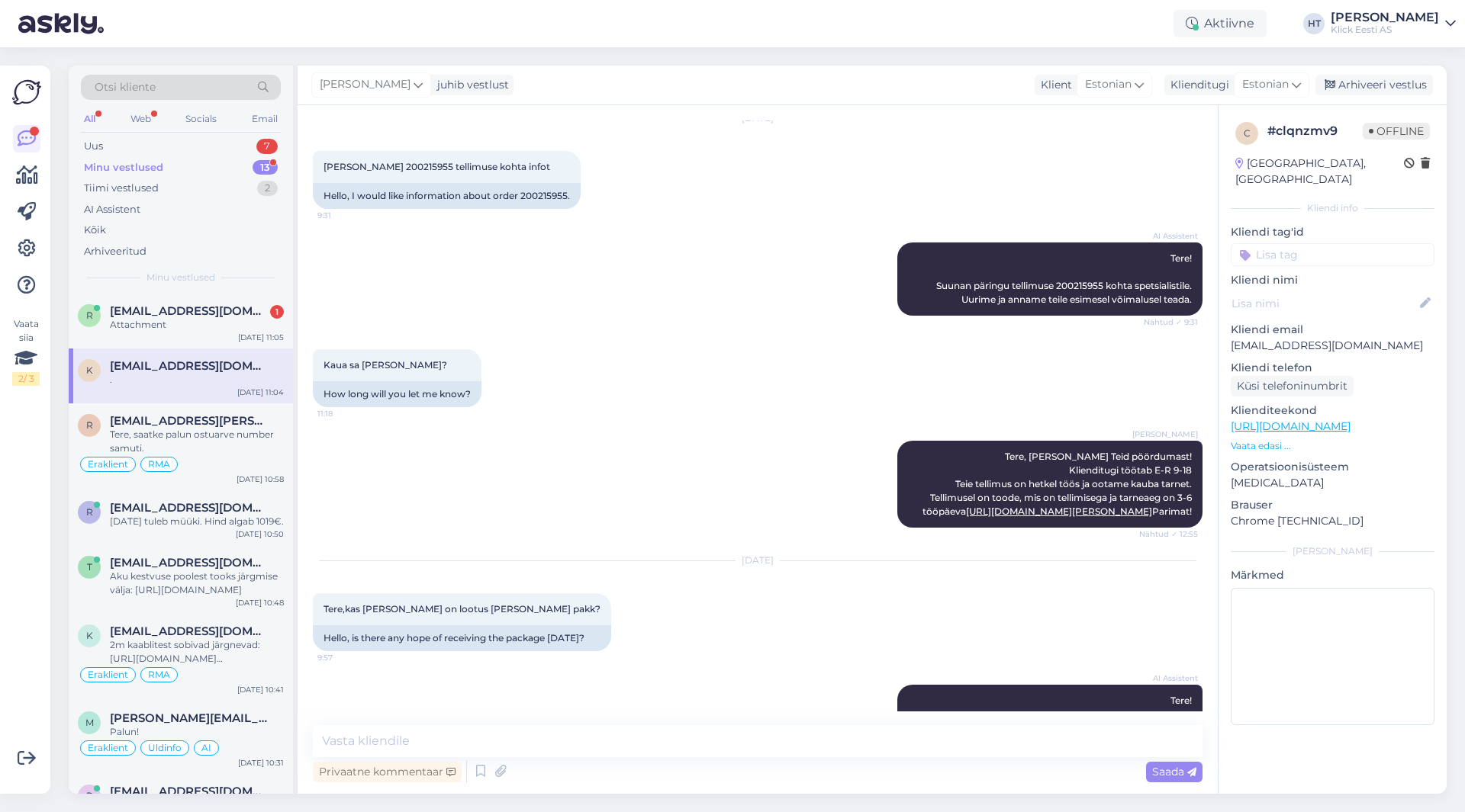
scroll to position [617, 0]
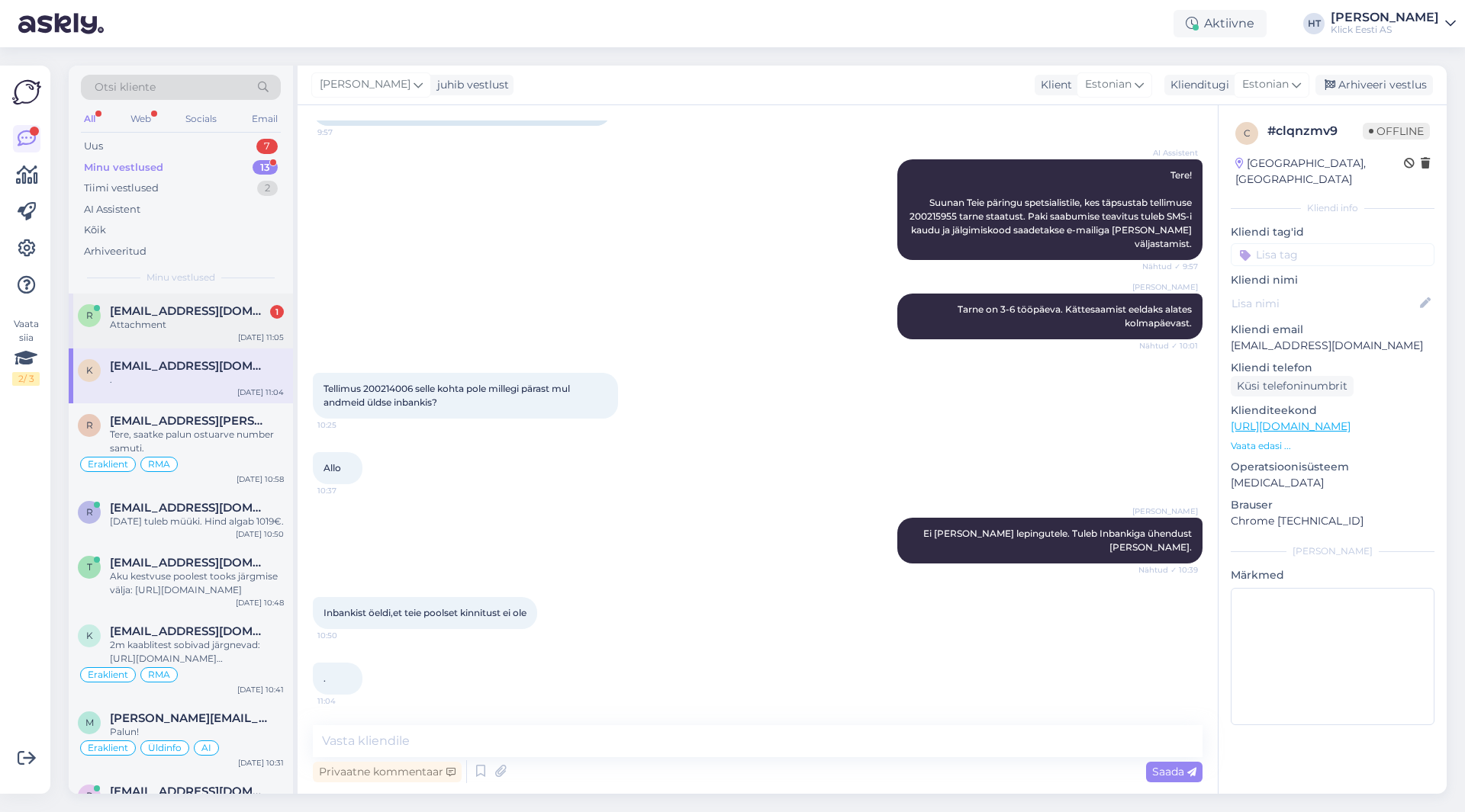
click at [216, 304] on span "[EMAIL_ADDRESS][DOMAIN_NAME]" at bounding box center [189, 311] width 159 height 14
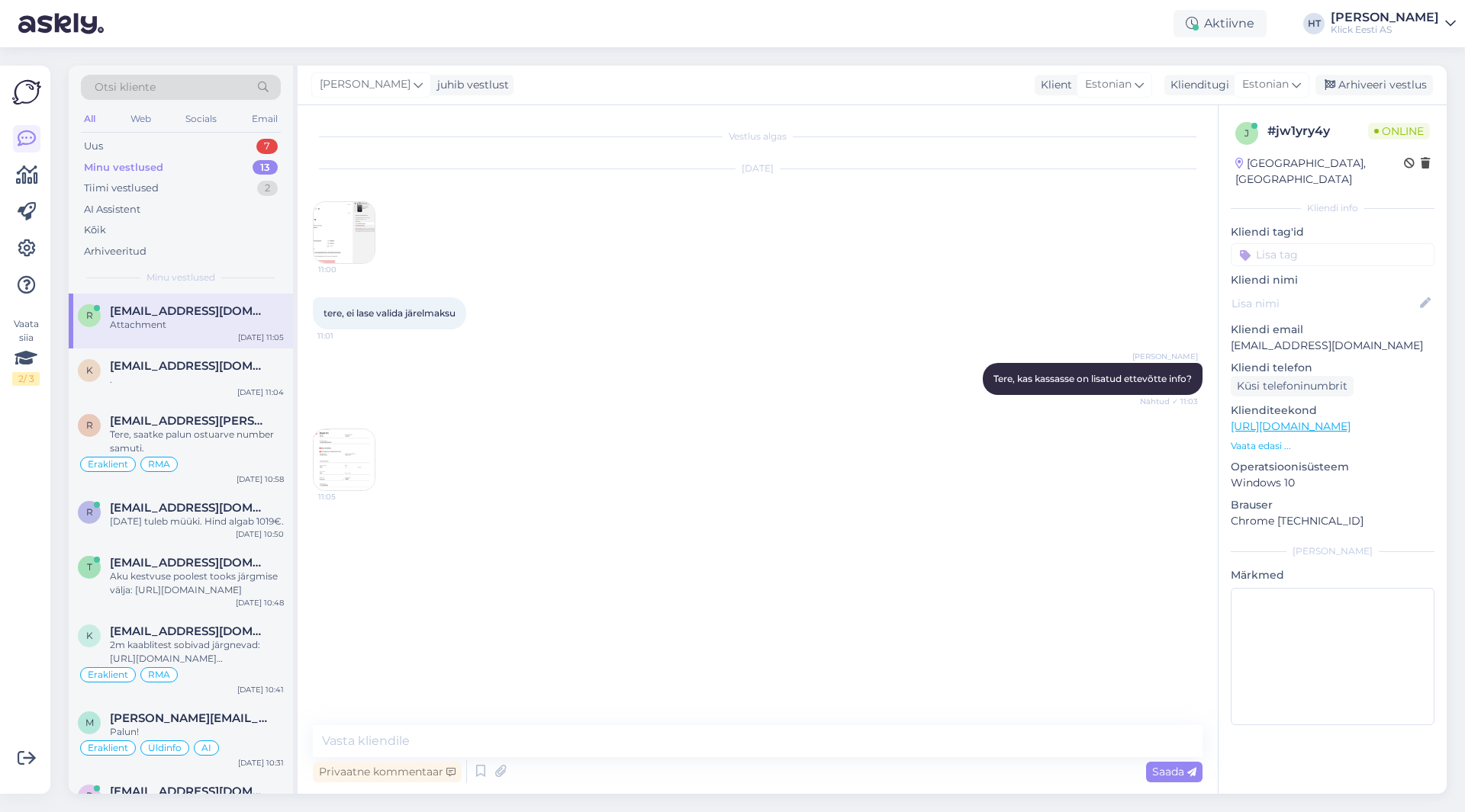
click at [344, 450] on img at bounding box center [344, 460] width 61 height 61
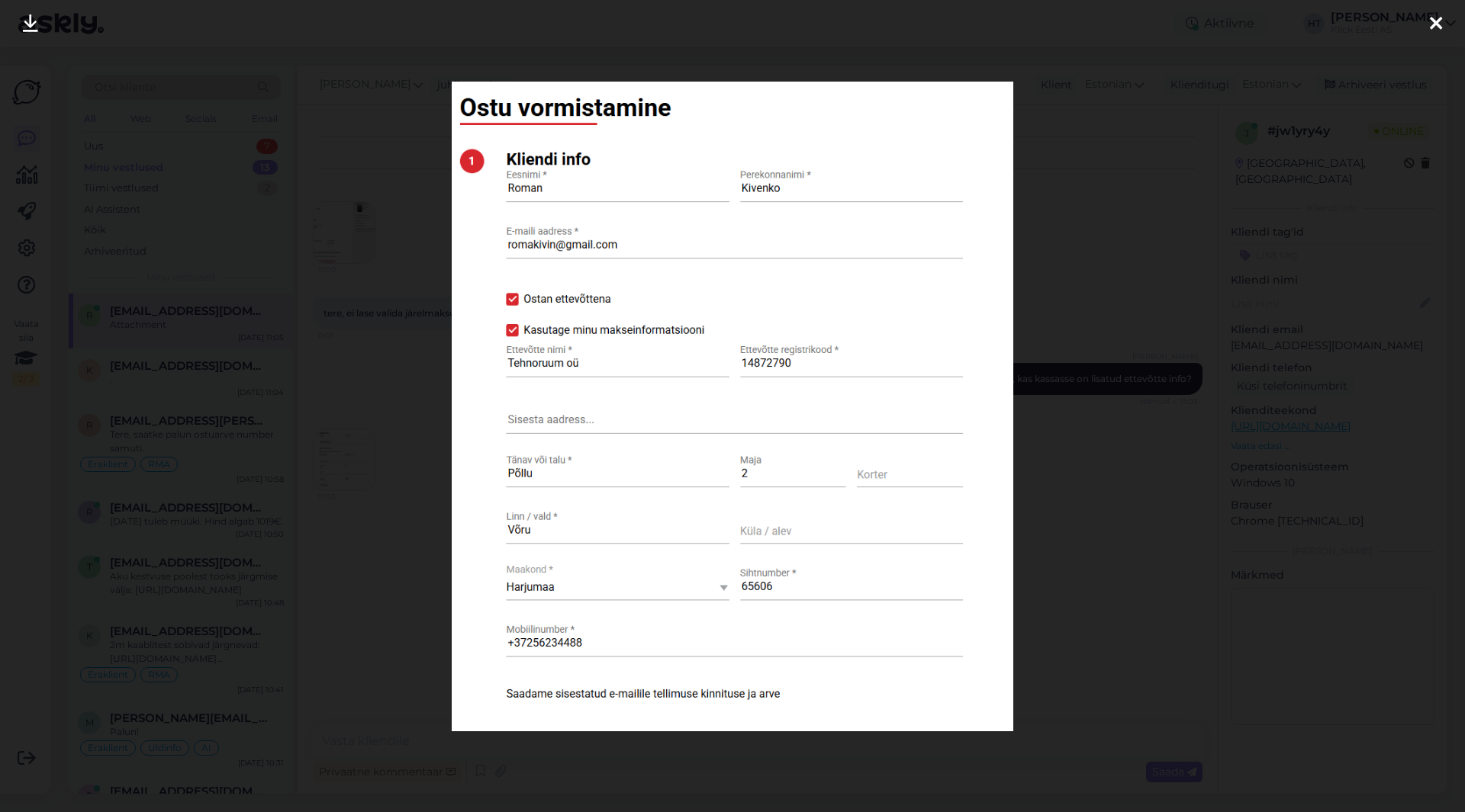
click at [401, 501] on div at bounding box center [732, 406] width 1465 height 812
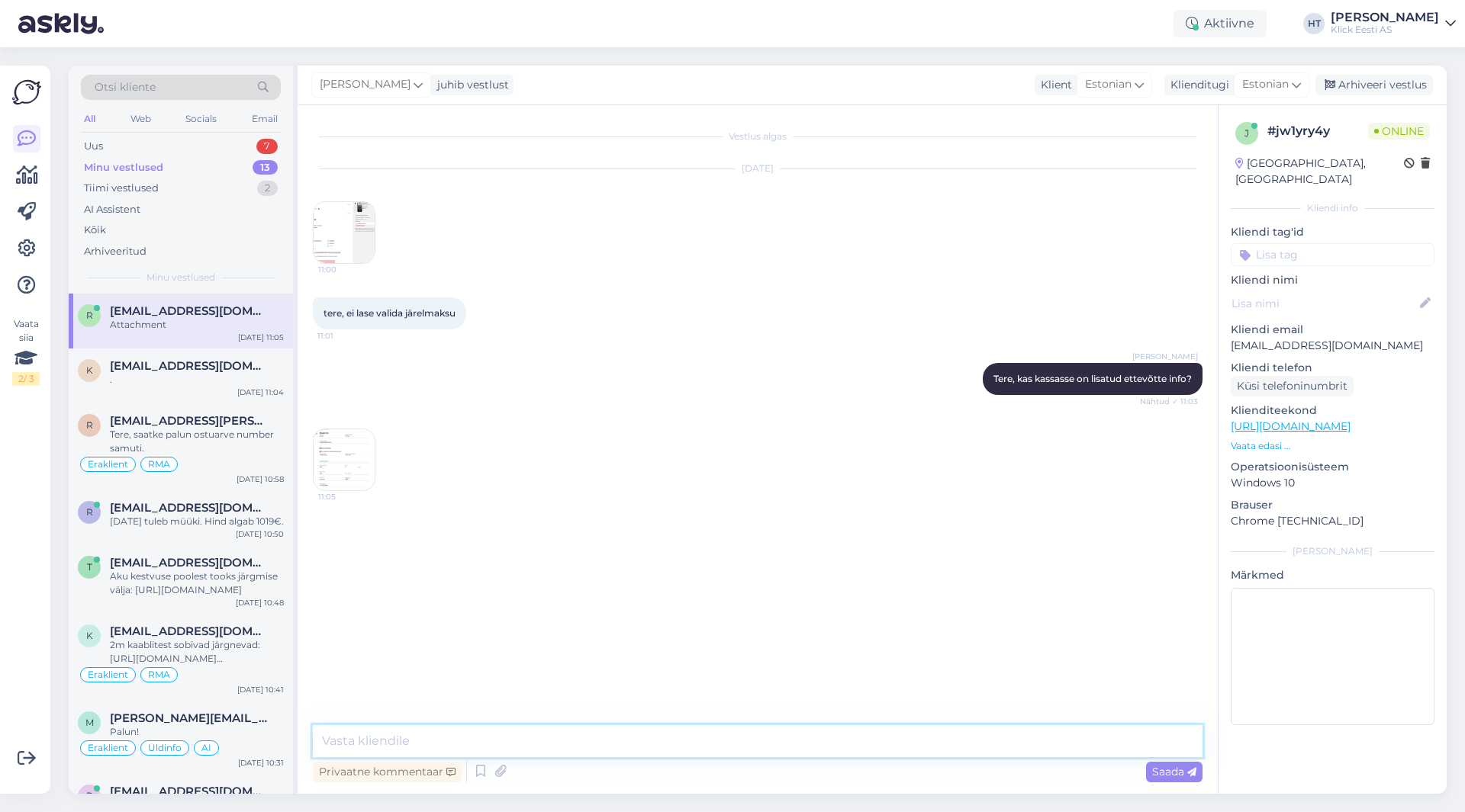
click at [517, 730] on textarea at bounding box center [757, 741] width 890 height 32
type textarea "Ettevõttena ei saa järelmasu vormistada, seda saab teha ainult eraisikuna."
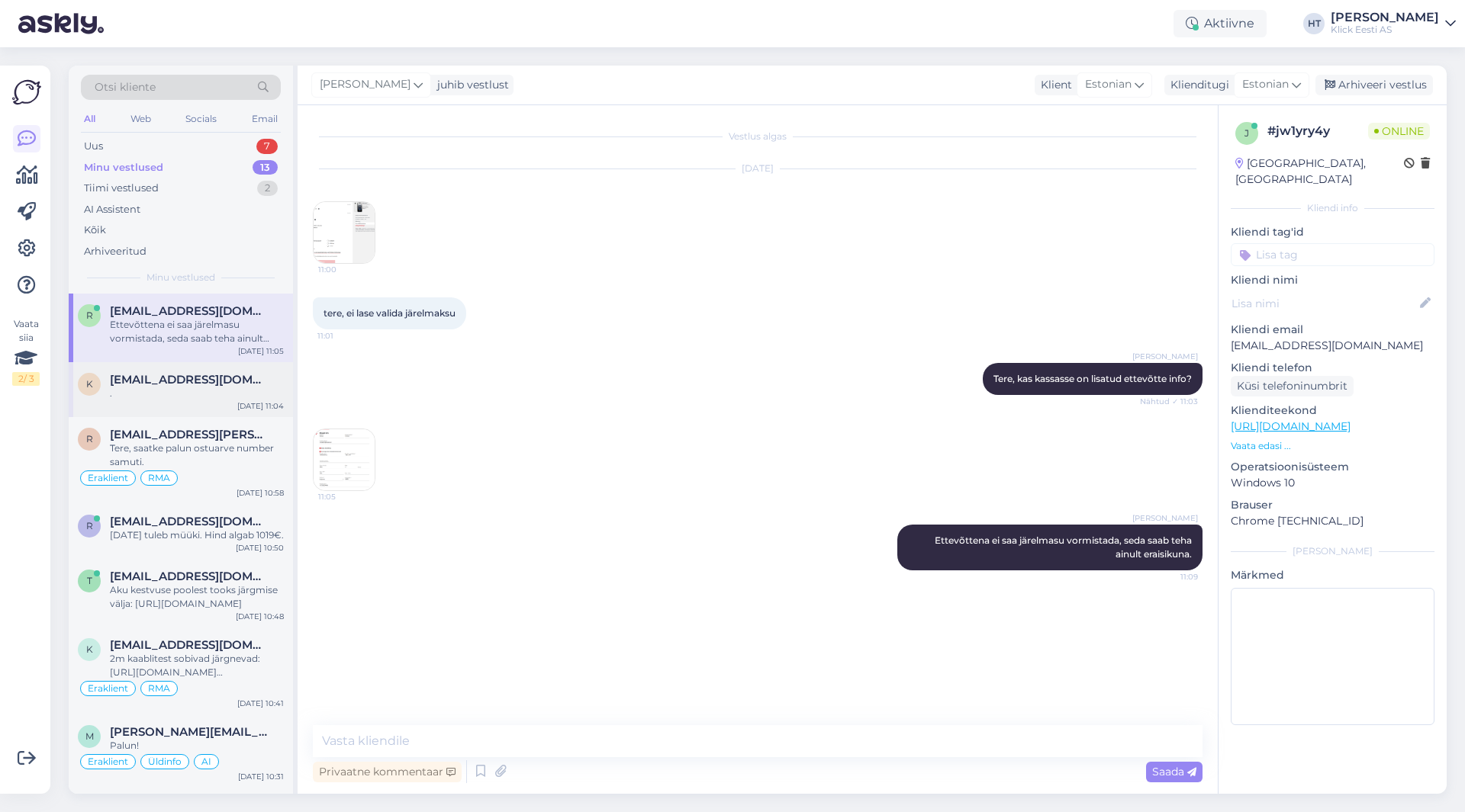
click at [198, 371] on div "k [EMAIL_ADDRESS][DOMAIN_NAME] . [DATE] 11:04" at bounding box center [181, 390] width 224 height 54
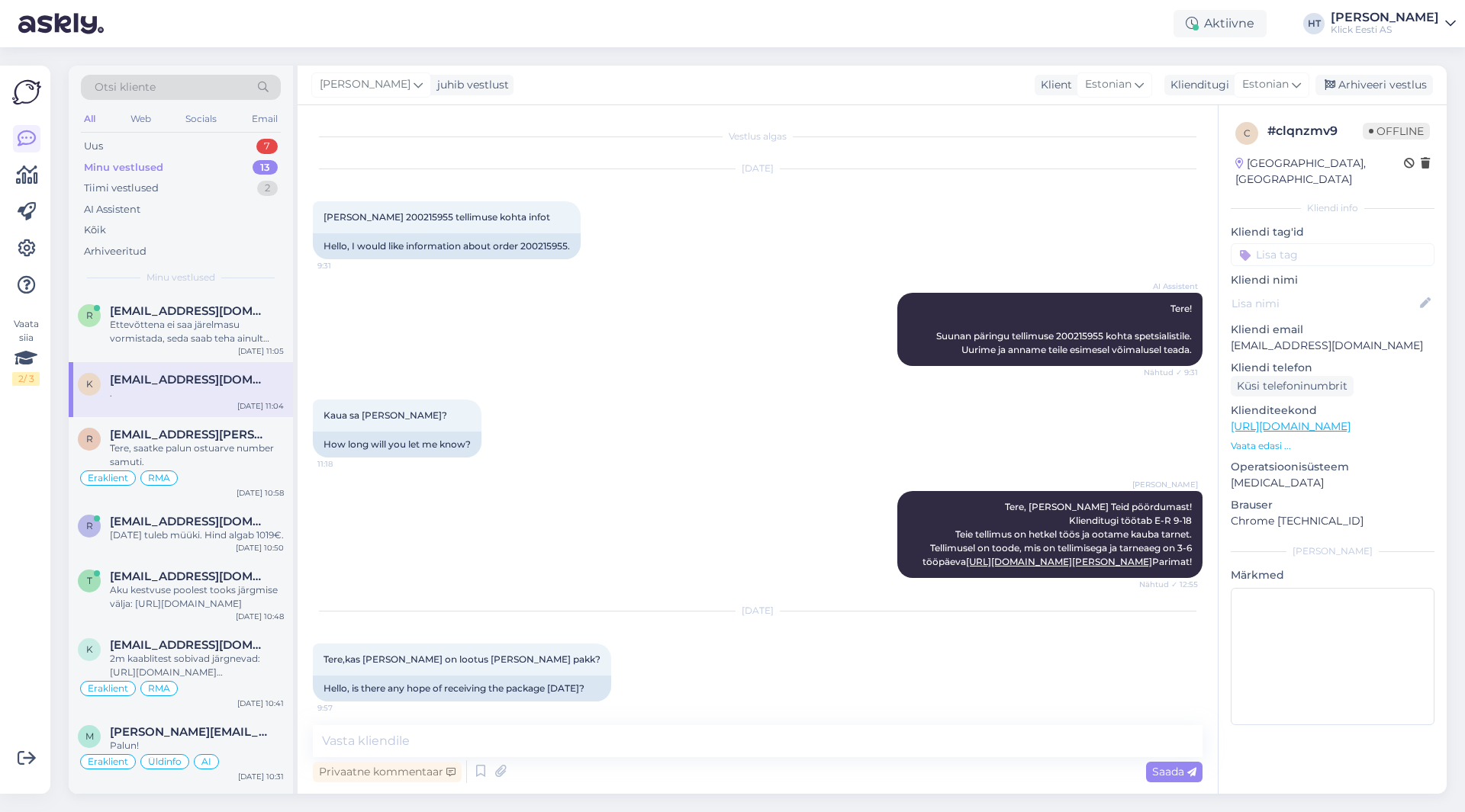
scroll to position [617, 0]
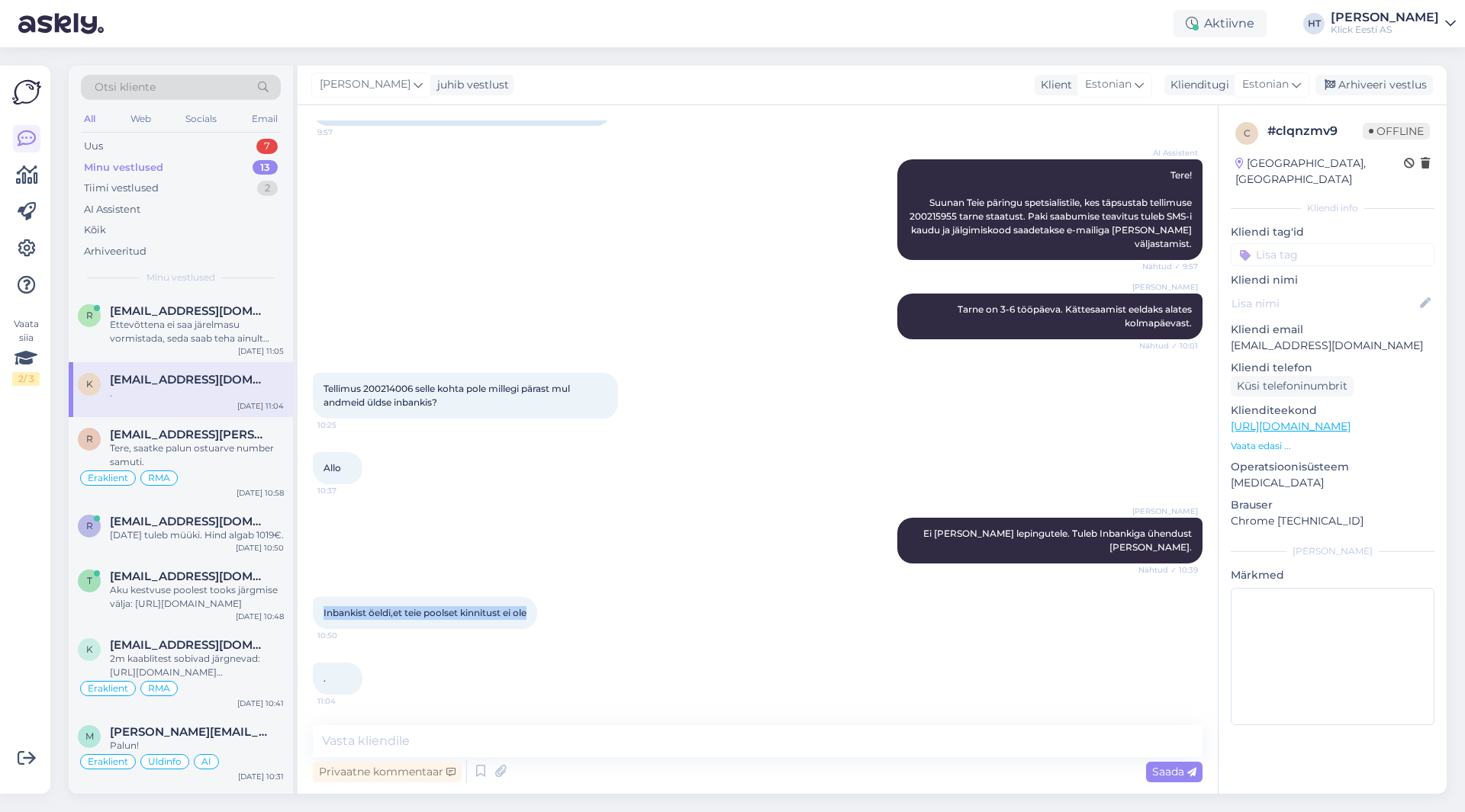
drag, startPoint x: 531, startPoint y: 611, endPoint x: 324, endPoint y: 606, distance: 207.1
click at [324, 606] on div "Inbankist öeldi,et teie poolset kinnitust ei ole 10:50" at bounding box center [424, 613] width 224 height 32
click at [324, 609] on span "Inbankist öeldi,et teie poolset kinnitust ei ole" at bounding box center [424, 612] width 203 height 12
drag, startPoint x: 325, startPoint y: 610, endPoint x: 531, endPoint y: 615, distance: 206.1
click at [526, 615] on span "Inbankist öeldi,et teie poolset kinnitust ei ole" at bounding box center [424, 612] width 203 height 12
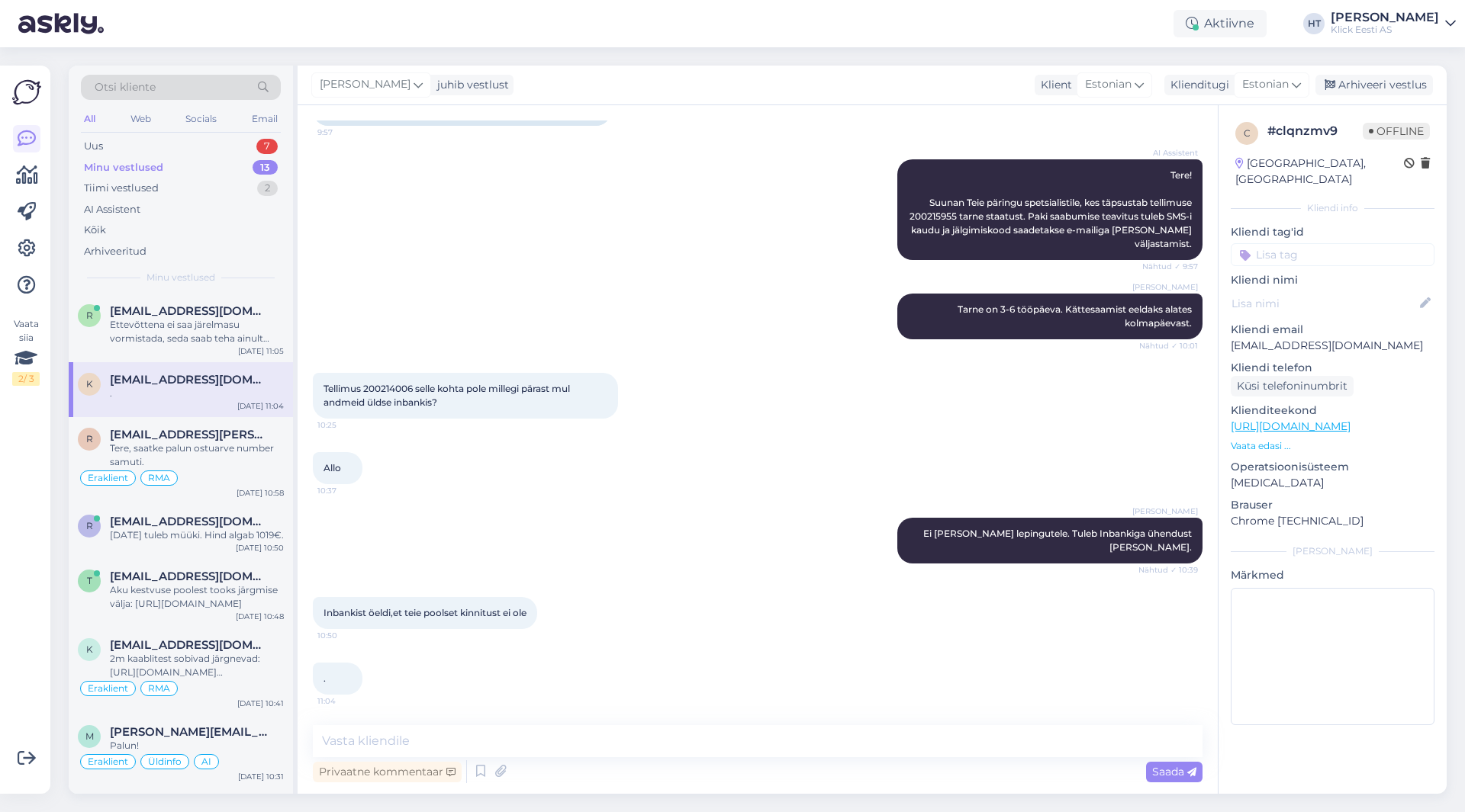
click at [526, 615] on span "Inbankist öeldi,et teie poolset kinnitust ei ole" at bounding box center [424, 612] width 203 height 12
drag, startPoint x: 322, startPoint y: 613, endPoint x: 542, endPoint y: 611, distance: 220.0
click at [537, 611] on div "Inbankist öeldi,et teie poolset kinnitust ei ole 10:50" at bounding box center [424, 613] width 224 height 32
drag, startPoint x: 541, startPoint y: 611, endPoint x: 323, endPoint y: 611, distance: 218.0
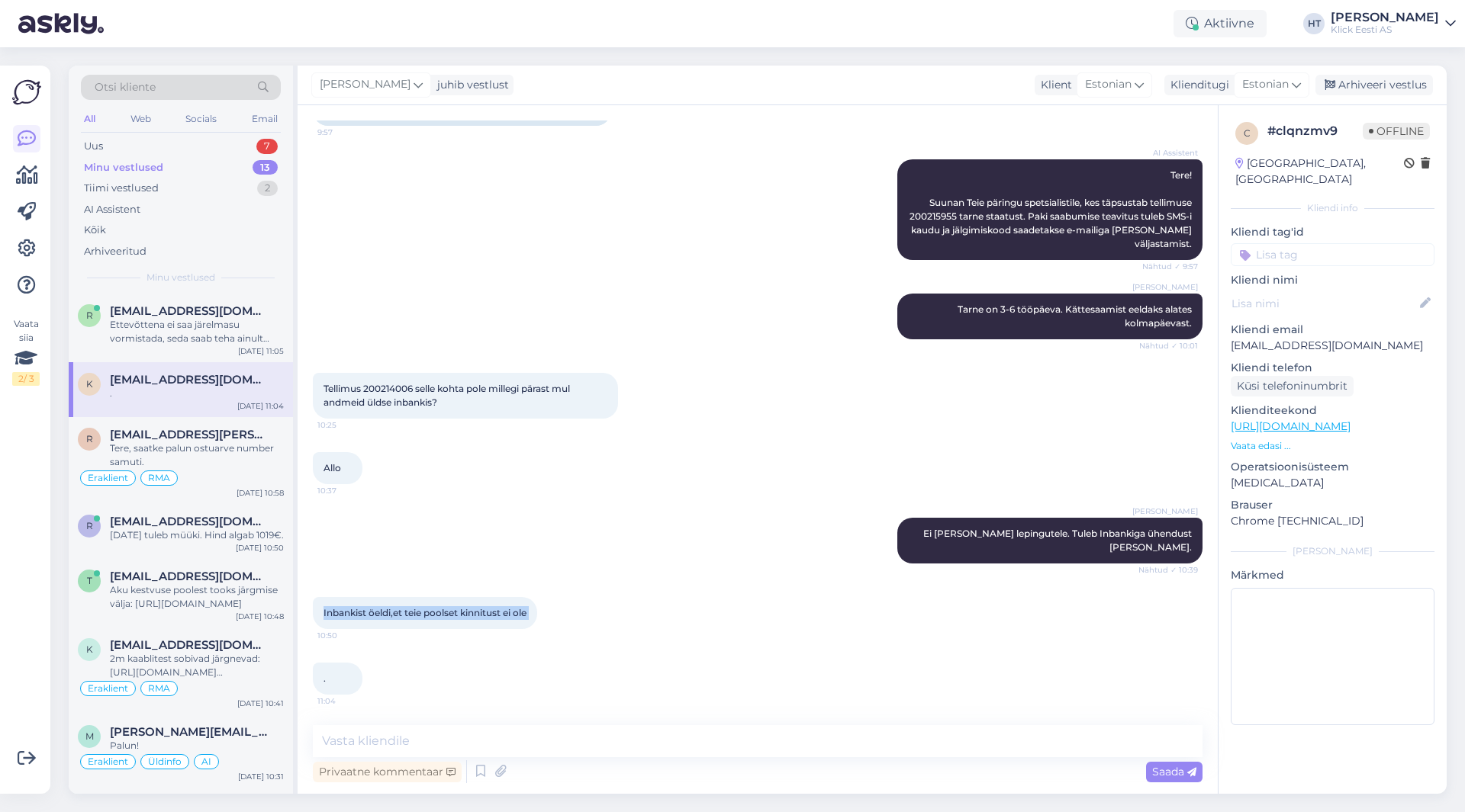
click at [323, 611] on div "Inbankist öeldi,et teie poolset kinnitust ei ole 10:50" at bounding box center [424, 613] width 224 height 32
drag, startPoint x: 323, startPoint y: 611, endPoint x: 543, endPoint y: 608, distance: 220.0
click at [537, 608] on div "Inbankist öeldi,et teie poolset kinnitust ei ole 10:50" at bounding box center [424, 613] width 224 height 32
click at [536, 616] on div "Inbankist öeldi,et teie poolset kinnitust ei ole 10:50" at bounding box center [424, 613] width 224 height 32
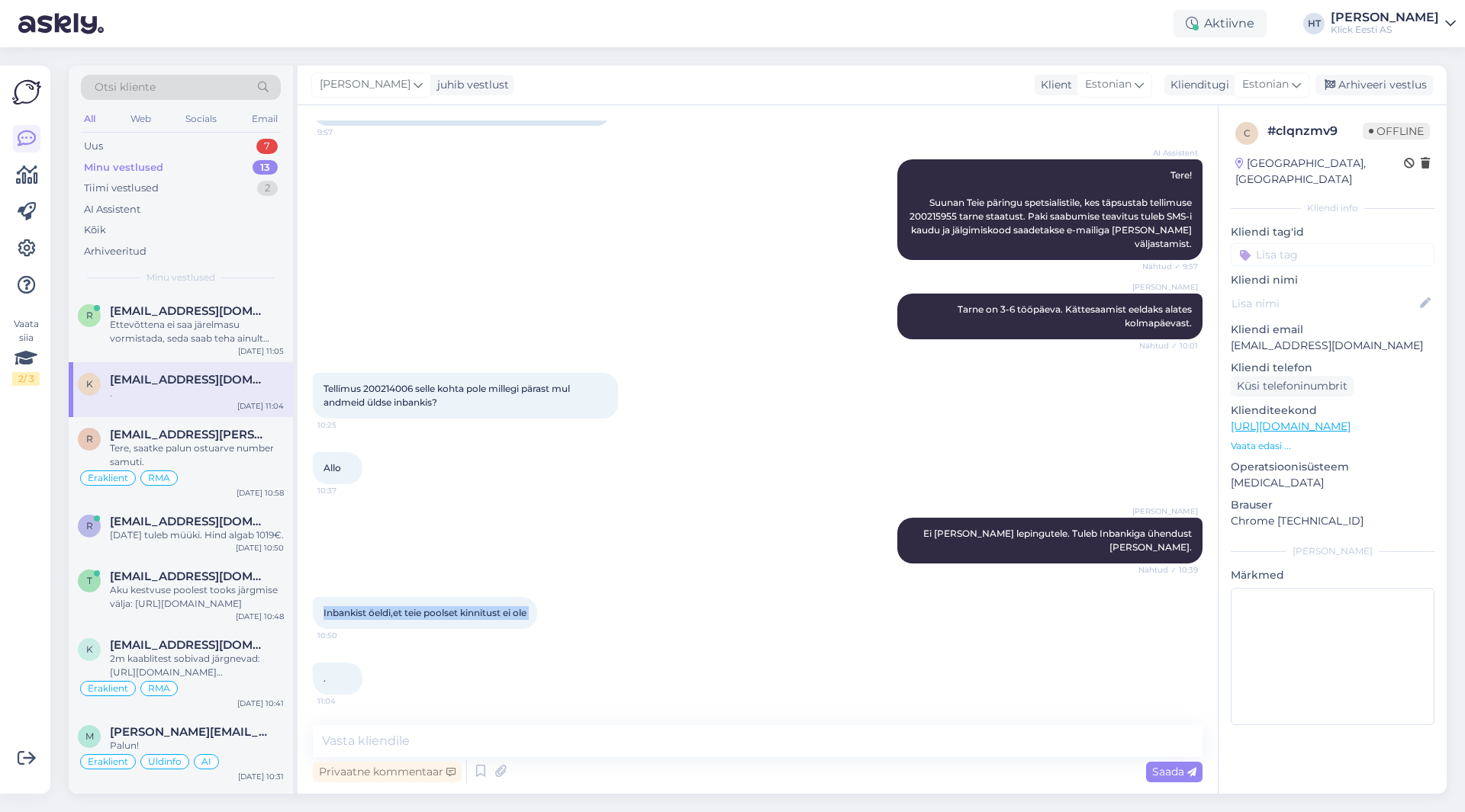
drag, startPoint x: 543, startPoint y: 616, endPoint x: 316, endPoint y: 615, distance: 227.0
click at [316, 615] on div "Inbankist öeldi,et teie poolset kinnitust ei ole 10:50" at bounding box center [424, 613] width 224 height 32
click at [317, 615] on div "Inbankist öeldi,et teie poolset kinnitust ei ole 10:50" at bounding box center [424, 613] width 224 height 32
drag, startPoint x: 318, startPoint y: 615, endPoint x: 554, endPoint y: 612, distance: 236.0
click at [537, 612] on div "Inbankist öeldi,et teie poolset kinnitust ei ole 10:50" at bounding box center [424, 613] width 224 height 32
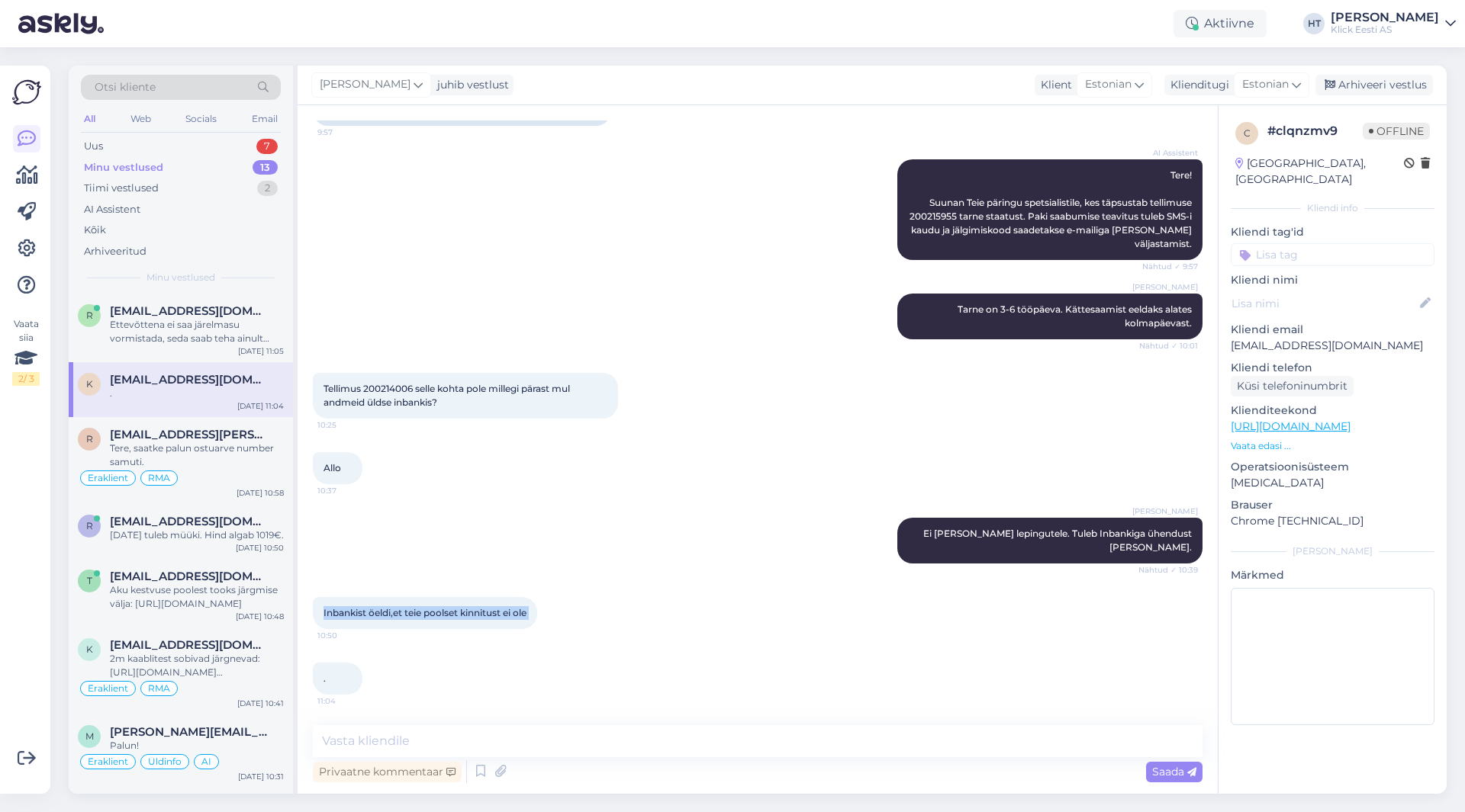
click at [551, 612] on div at bounding box center [543, 613] width 14 height 32
click at [245, 142] on div "Uus 7" at bounding box center [181, 146] width 200 height 22
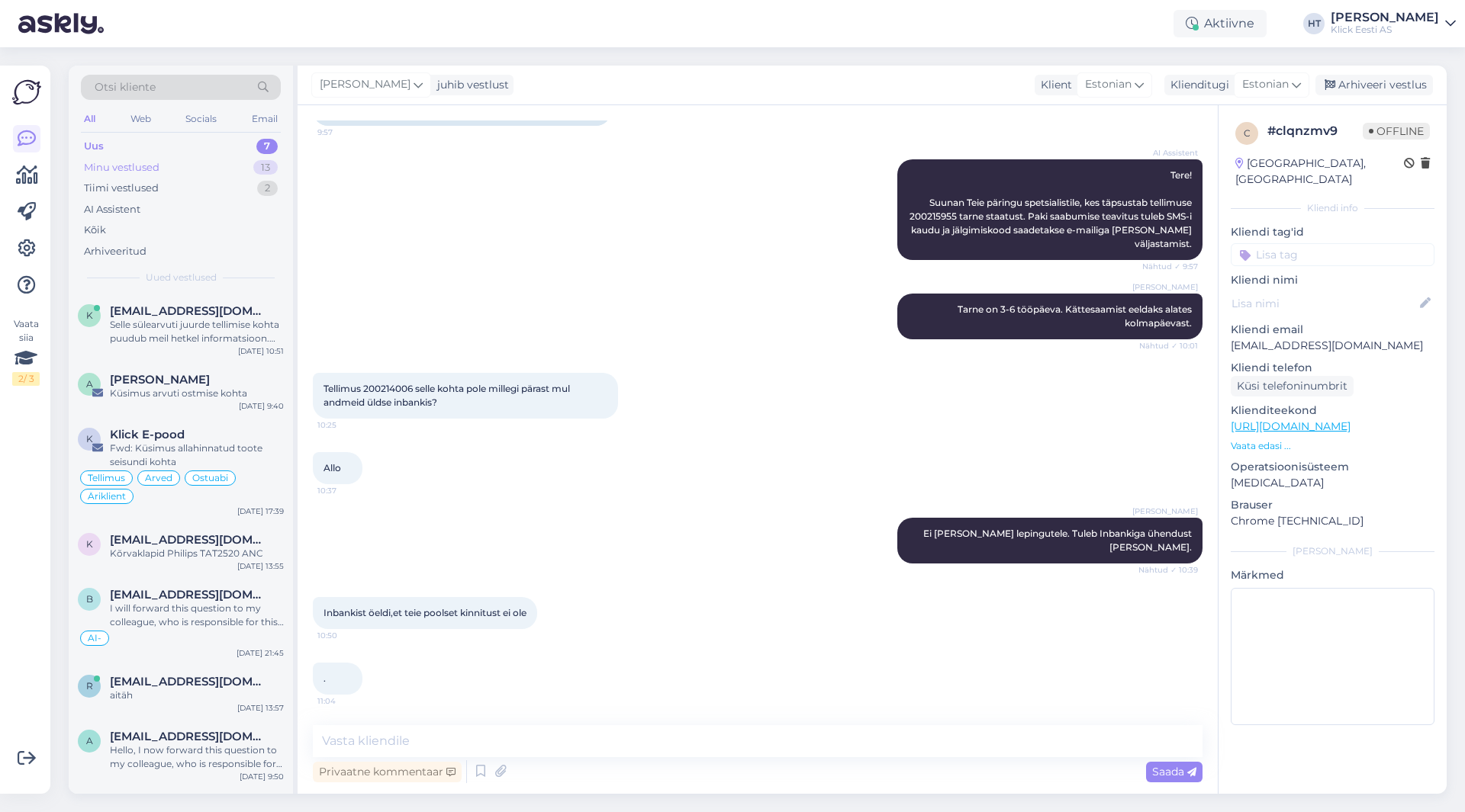
click at [245, 166] on div "Minu vestlused 13" at bounding box center [181, 168] width 200 height 22
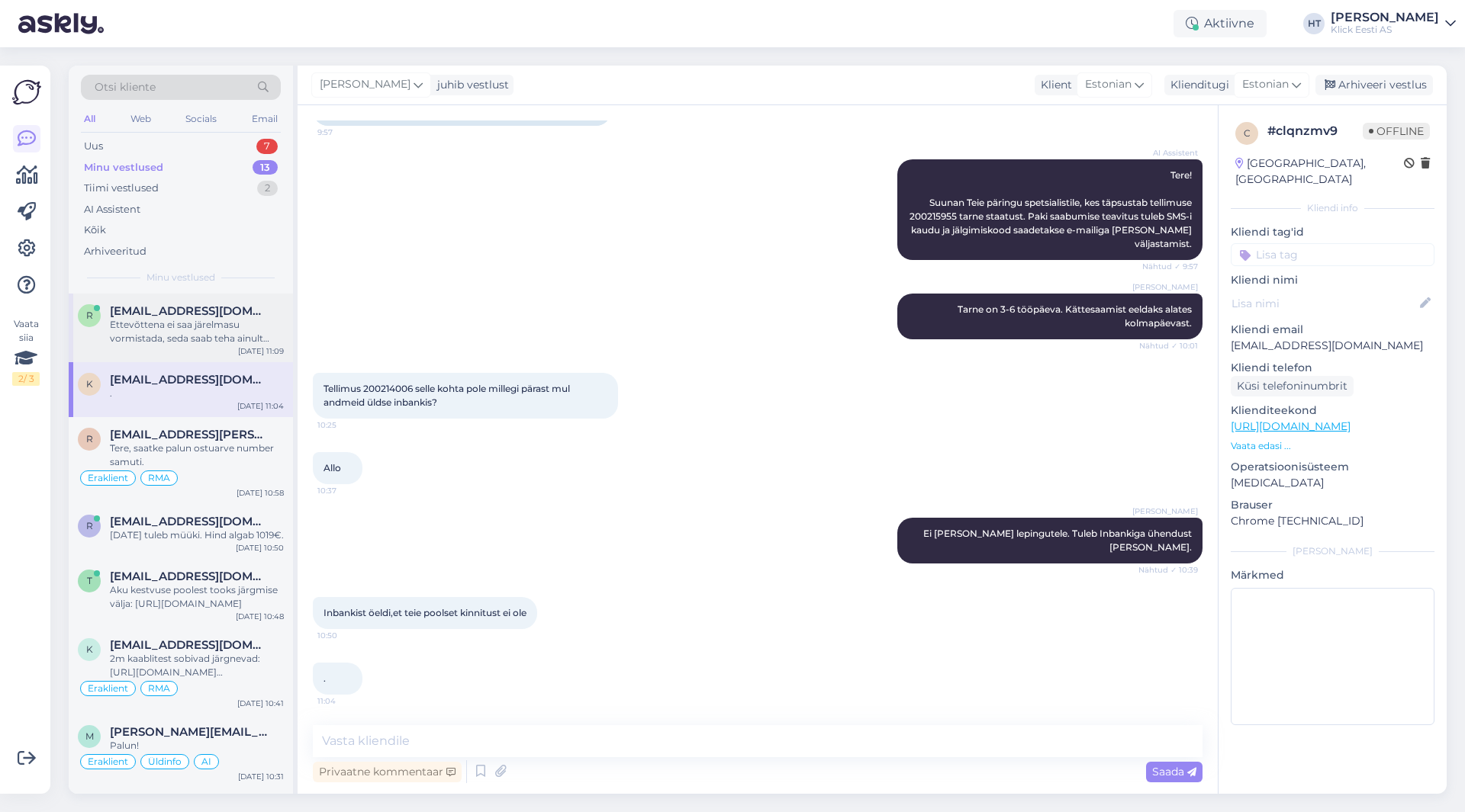
click at [244, 339] on div "Ettevõttena ei saa järelmasu vormistada, seda saab teha ainult eraisikuna." at bounding box center [196, 332] width 174 height 27
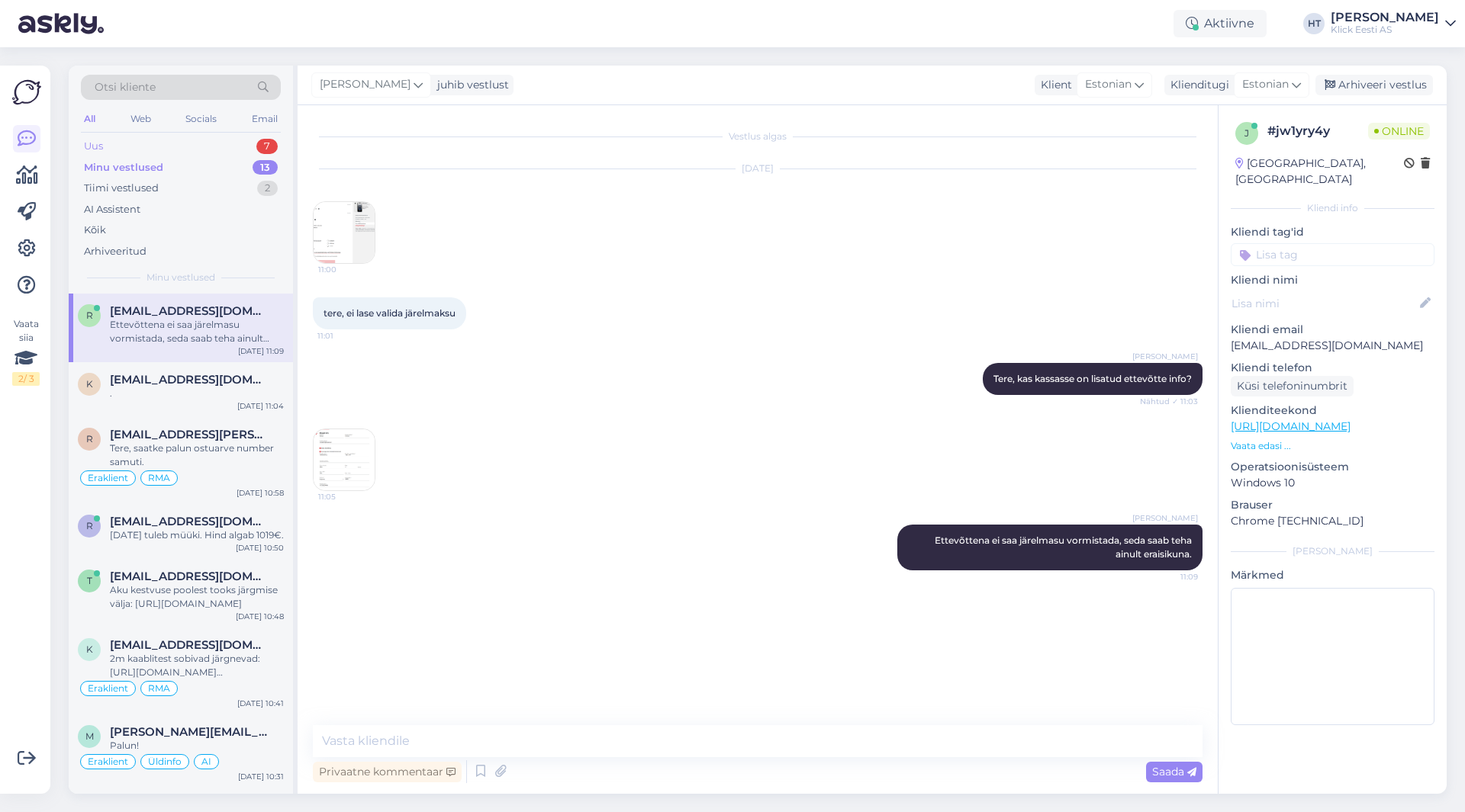
click at [244, 143] on div "Uus 7" at bounding box center [181, 146] width 200 height 22
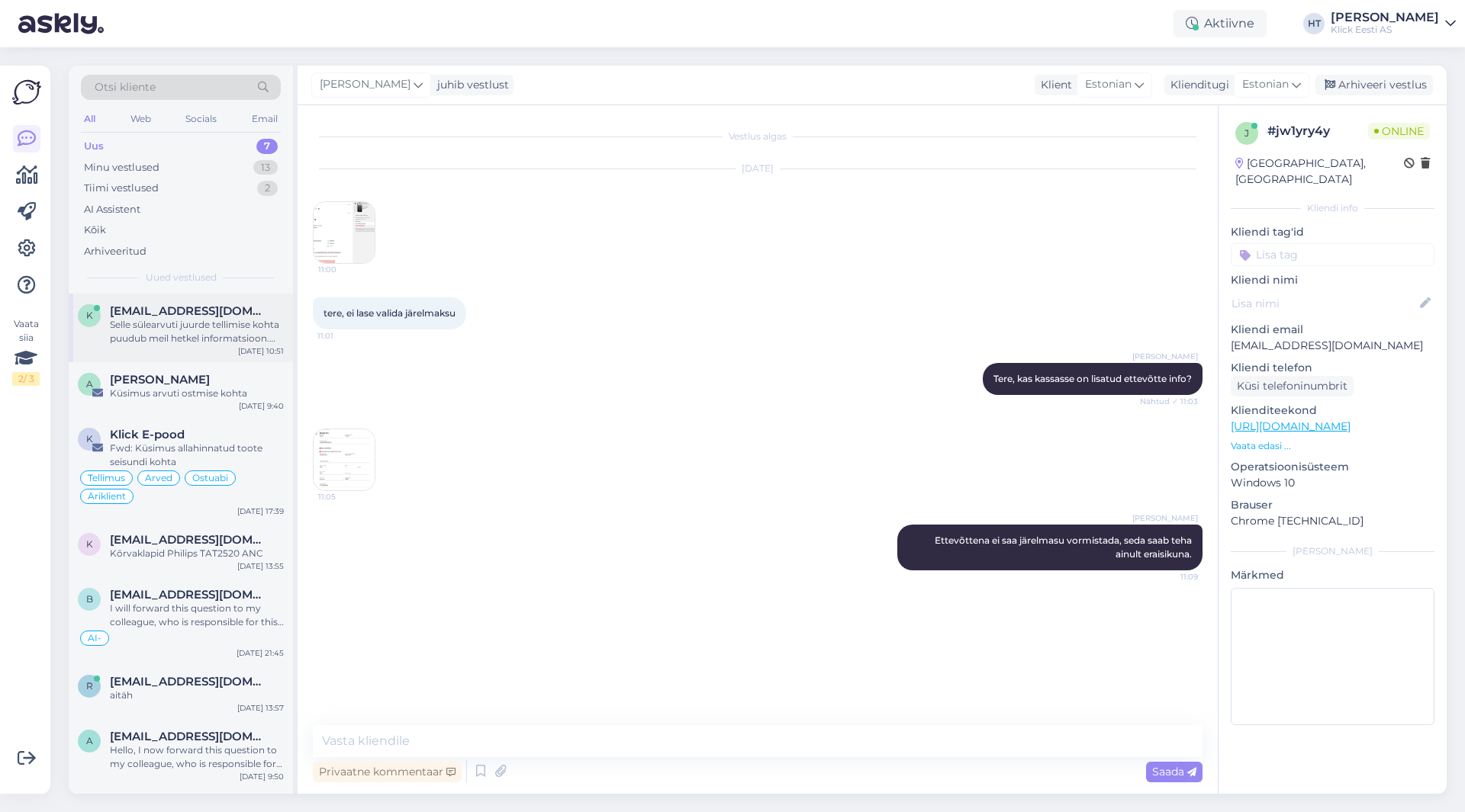
click at [252, 321] on div "Selle sülearvuti juurde tellimise kohta puudub meil hetkel informatsioon. Kolle…" at bounding box center [196, 332] width 174 height 27
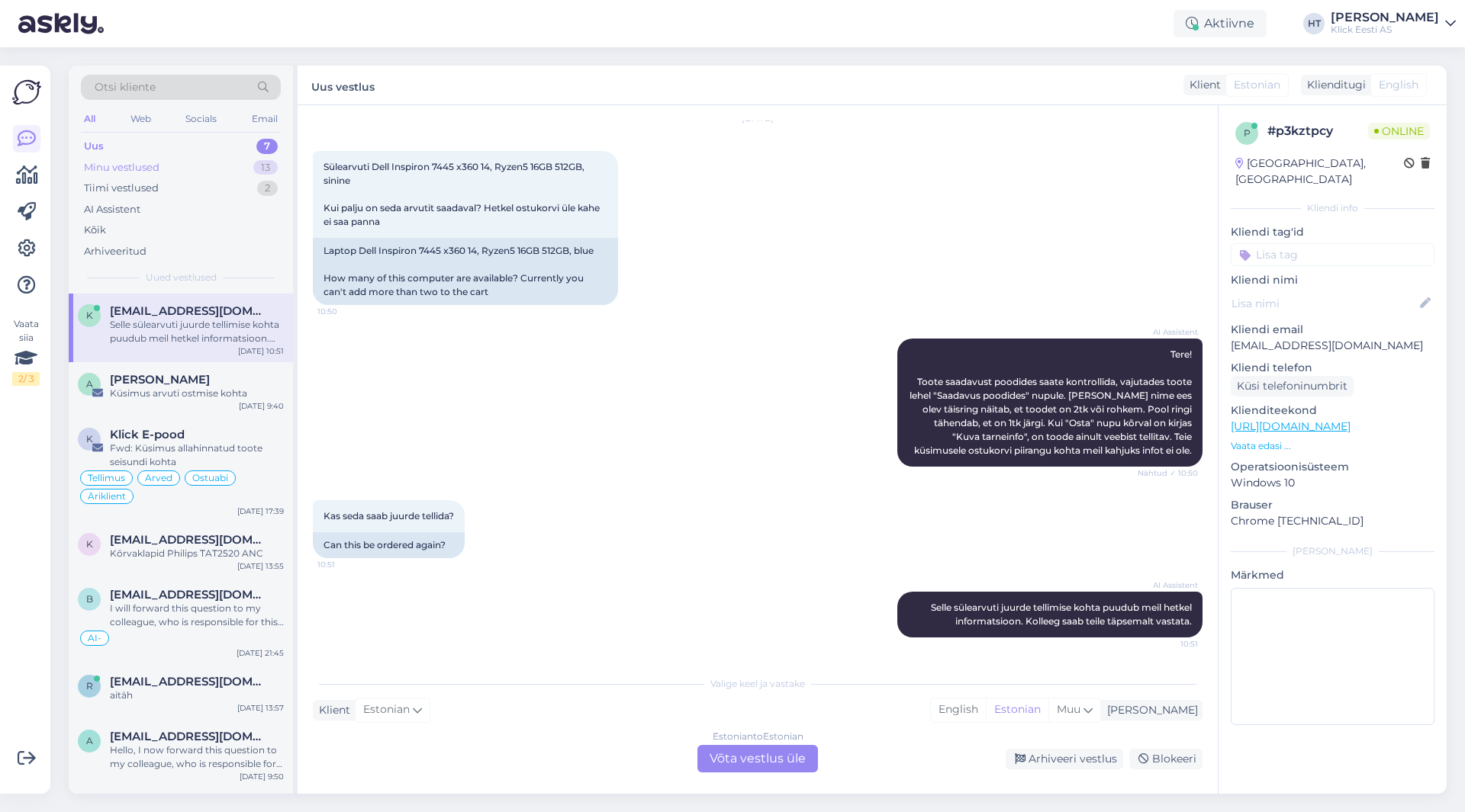
click at [224, 170] on div "Minu vestlused 13" at bounding box center [181, 168] width 200 height 22
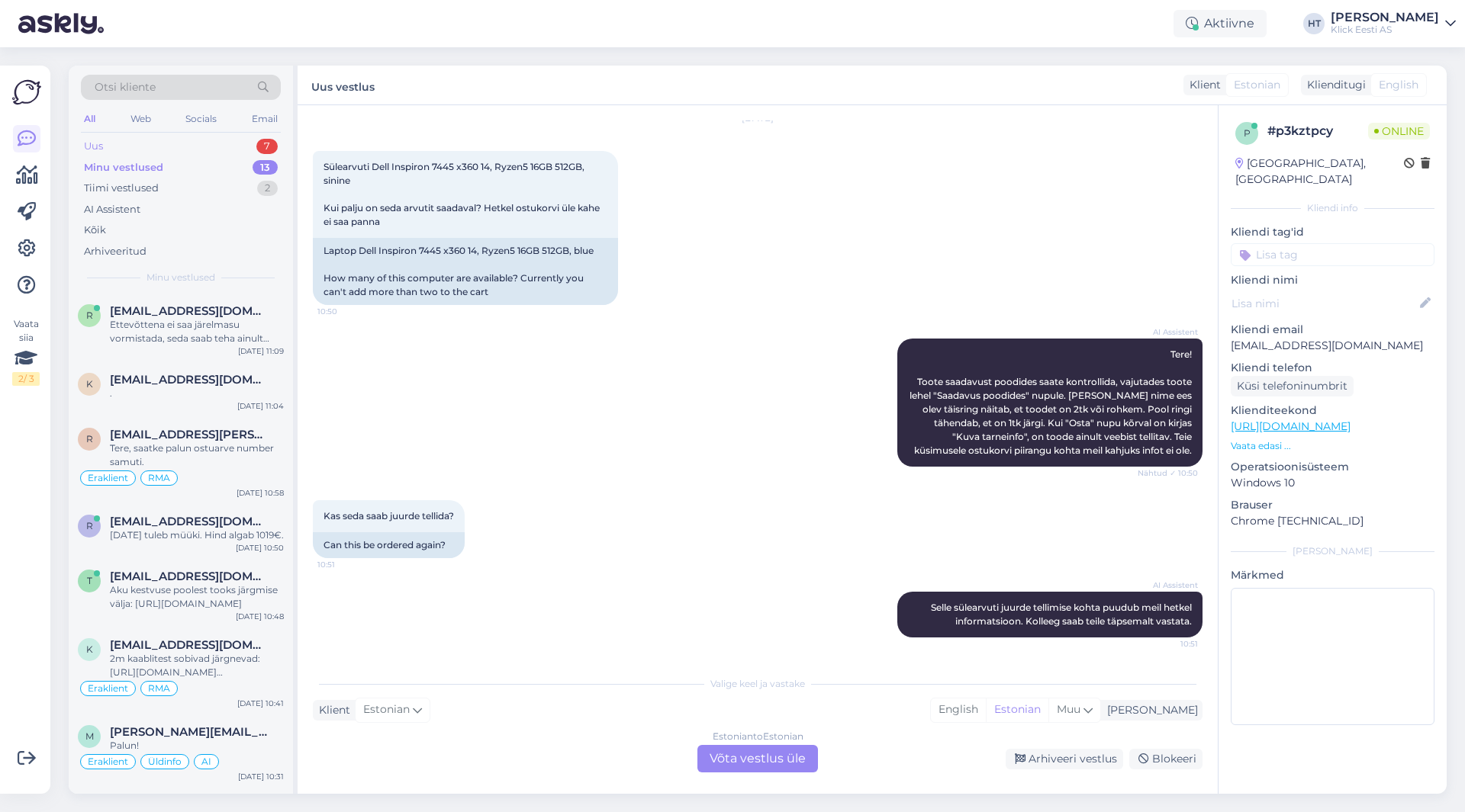
click at [229, 146] on div "Uus 7" at bounding box center [181, 146] width 200 height 22
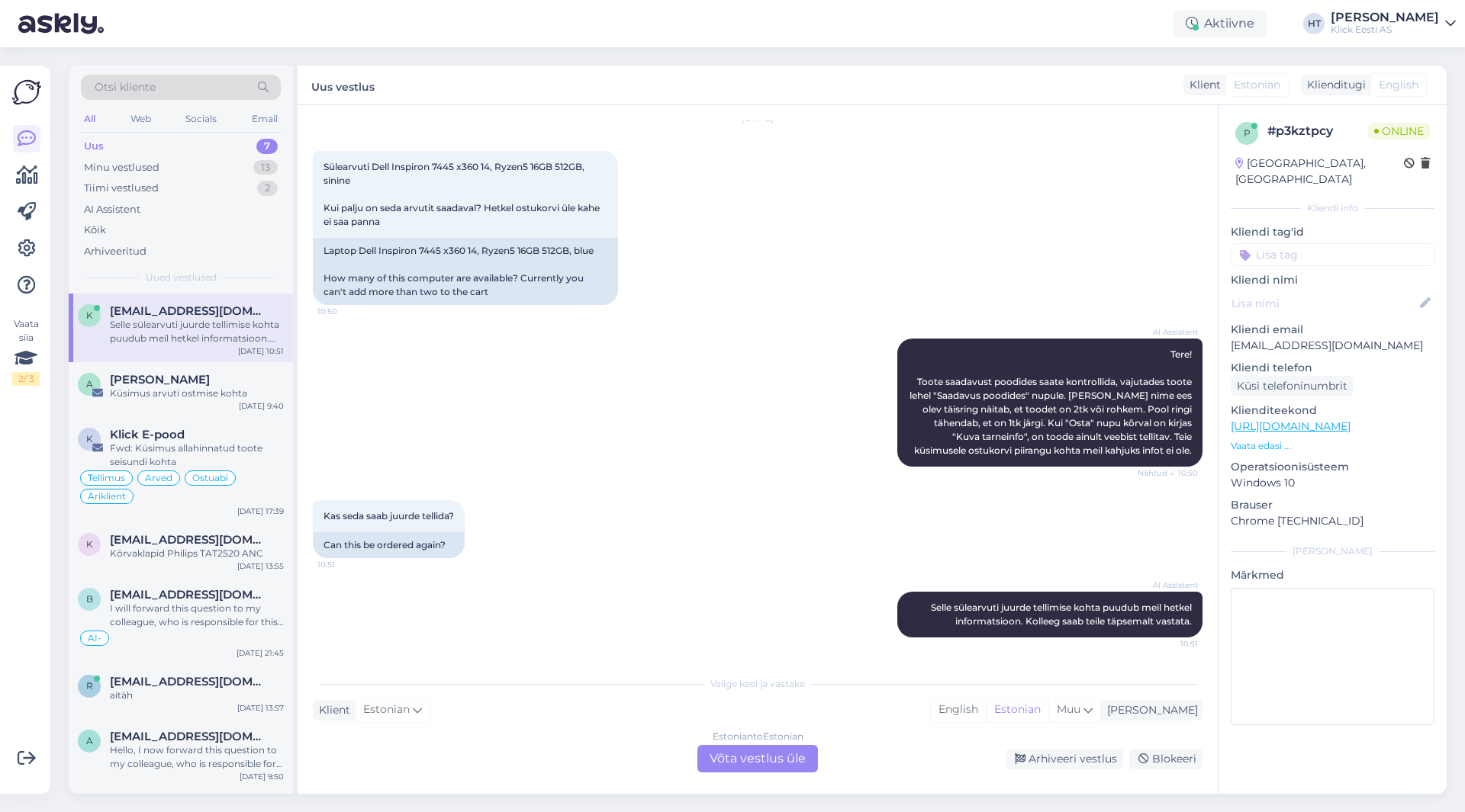
click at [733, 760] on div "Estonian to Estonian Võta vestlus üle" at bounding box center [758, 758] width 121 height 27
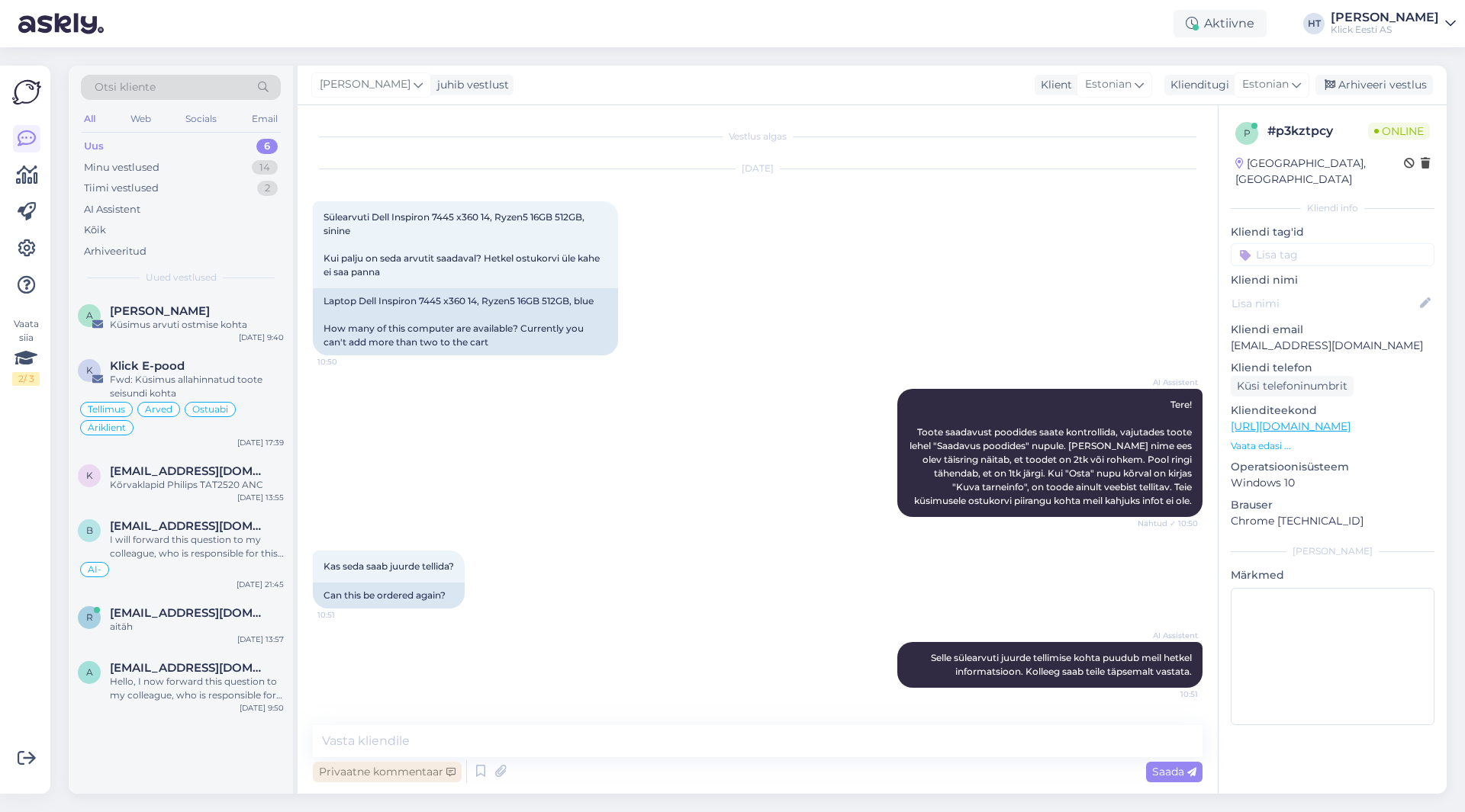
click at [358, 775] on div "Privaatne kommentaar" at bounding box center [387, 772] width 149 height 21
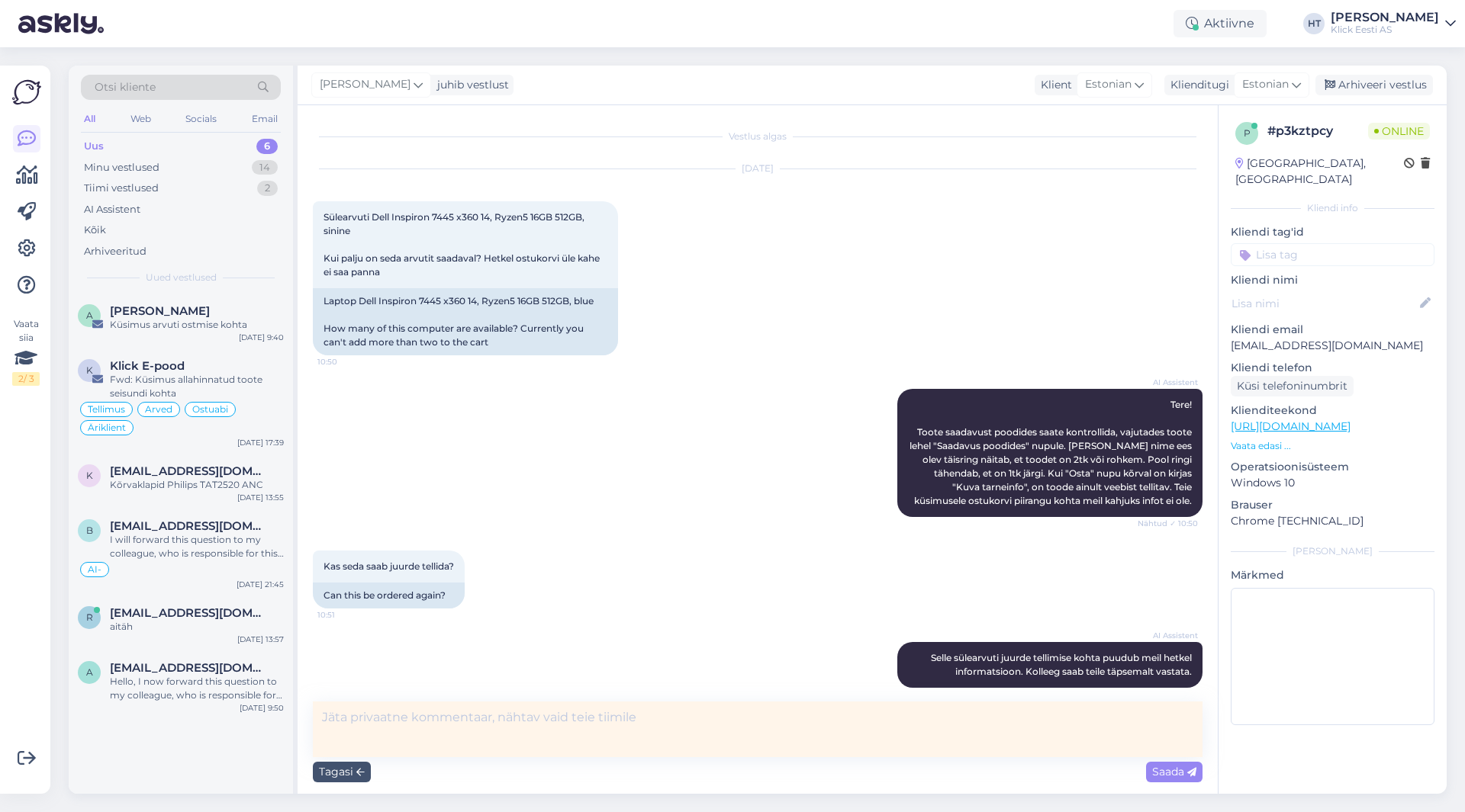
click at [474, 730] on textarea at bounding box center [757, 729] width 890 height 55
type textarea "[PERSON_NAME]."
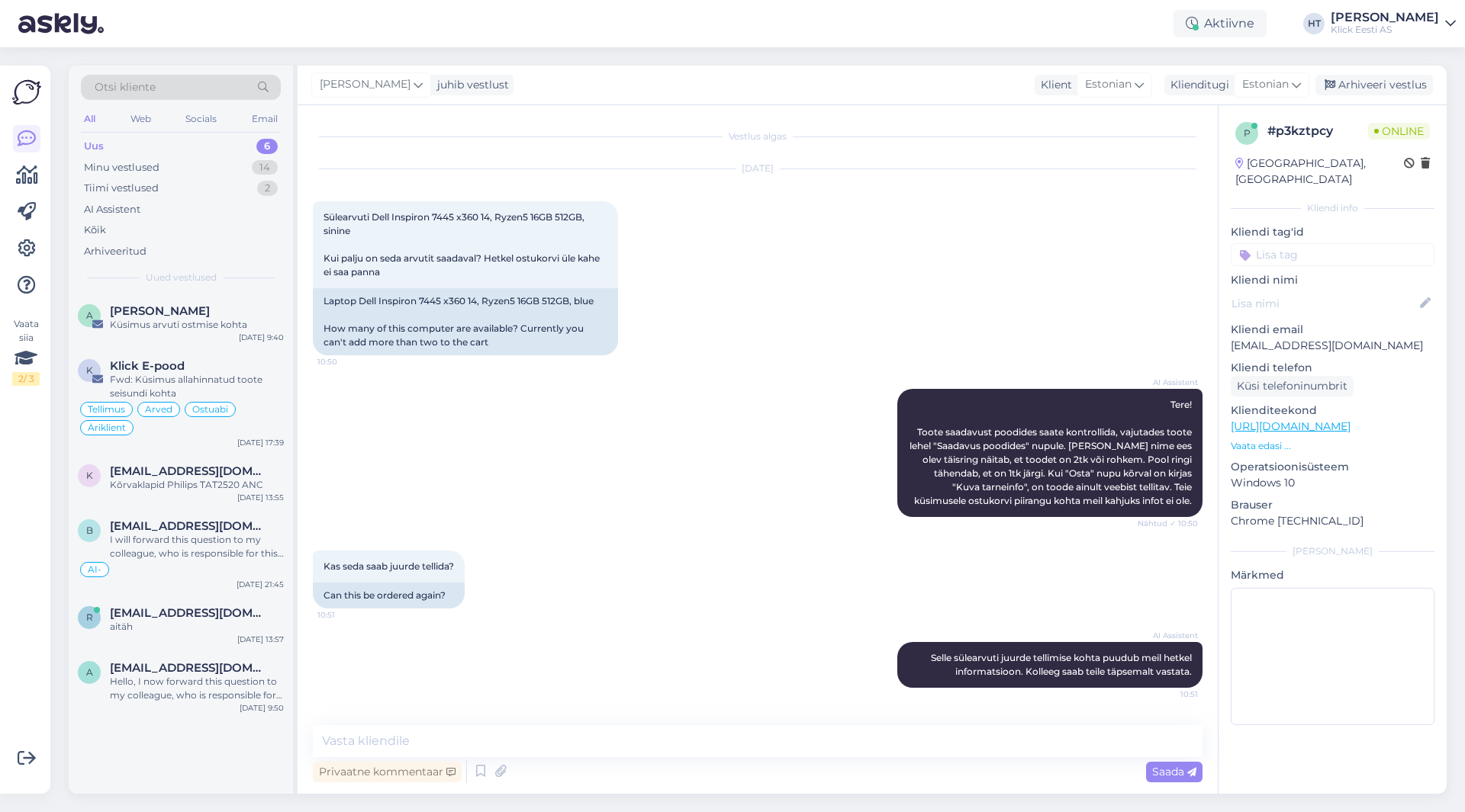
scroll to position [59, 0]
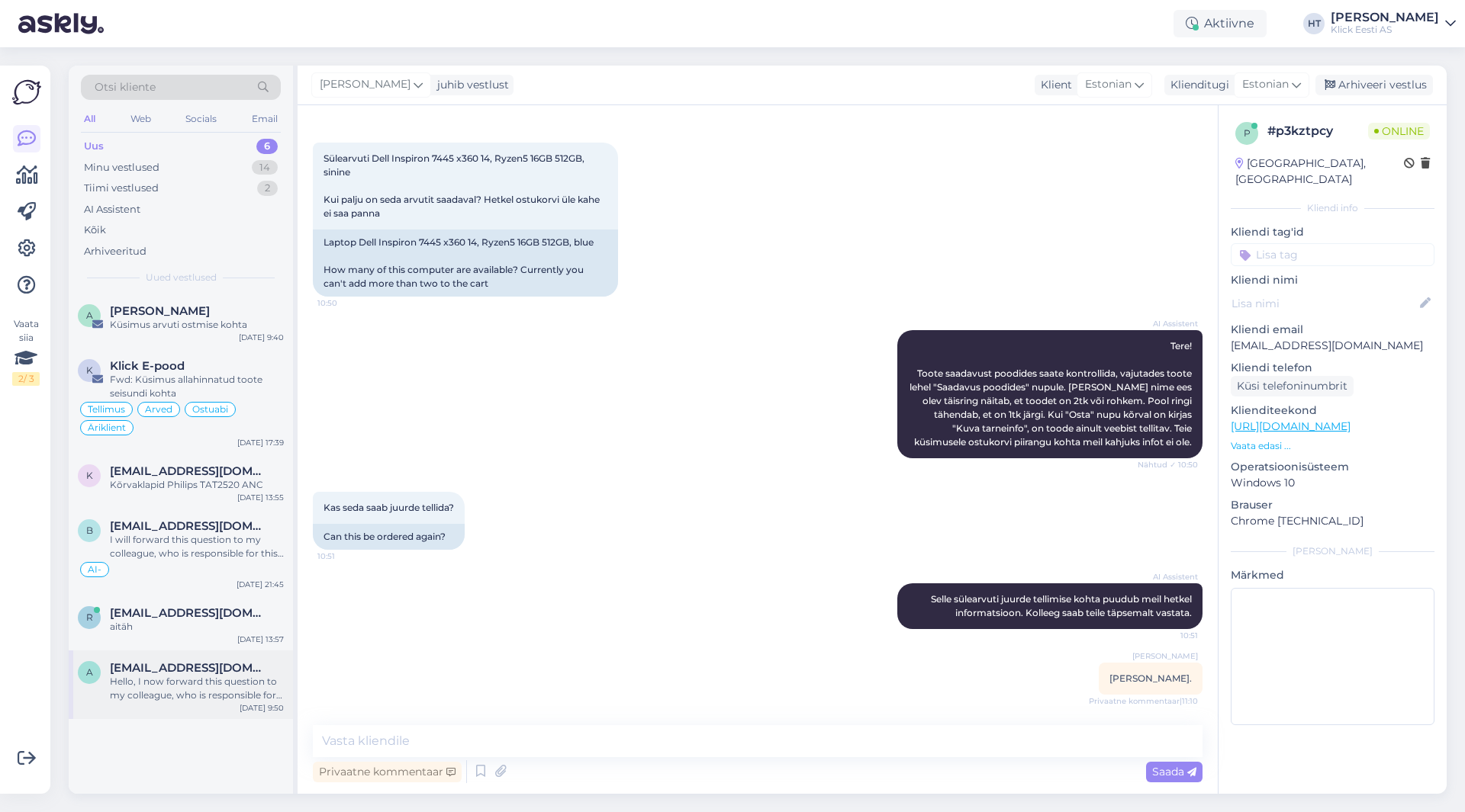
click at [218, 671] on span "[EMAIL_ADDRESS][DOMAIN_NAME]" at bounding box center [189, 668] width 159 height 14
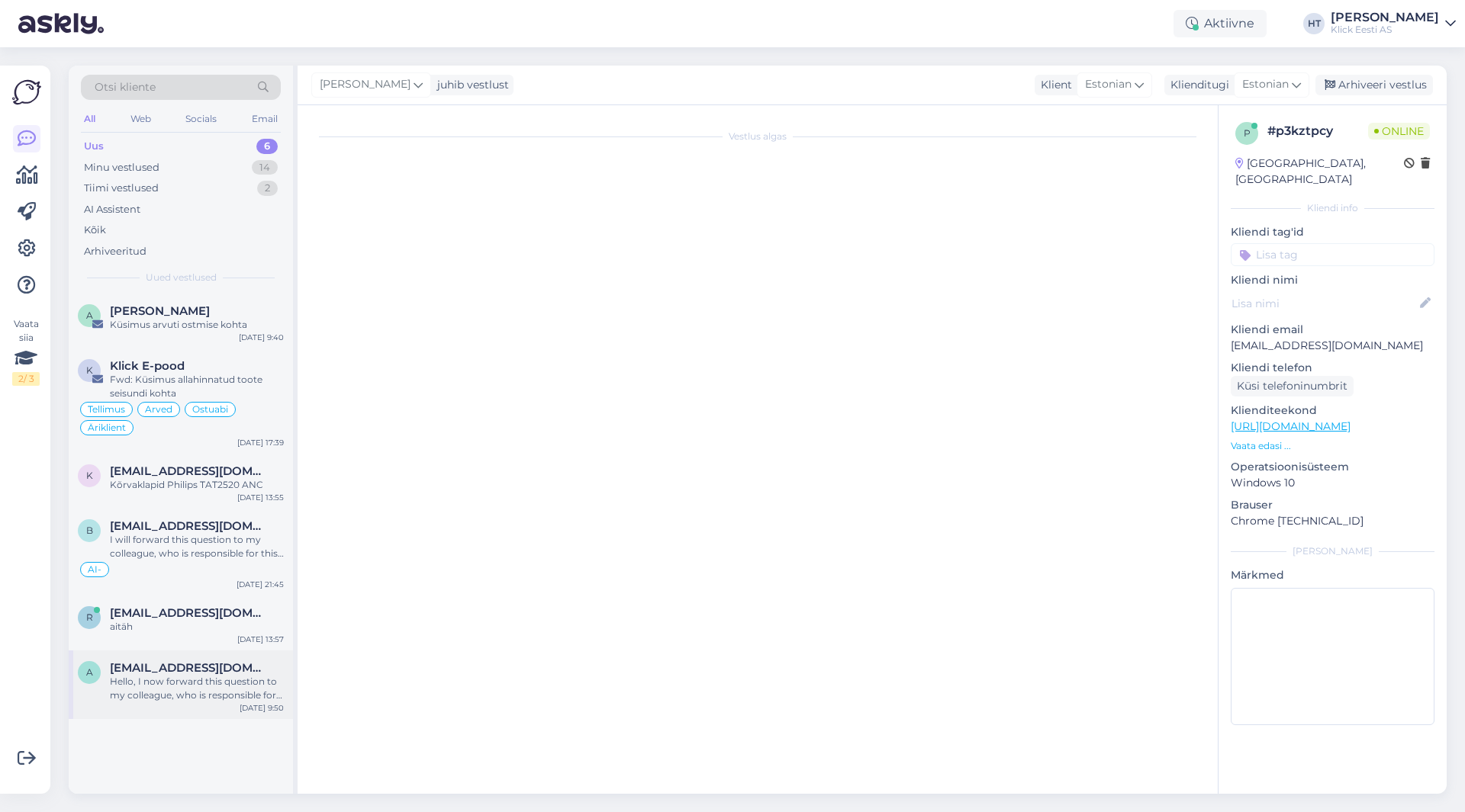
scroll to position [0, 0]
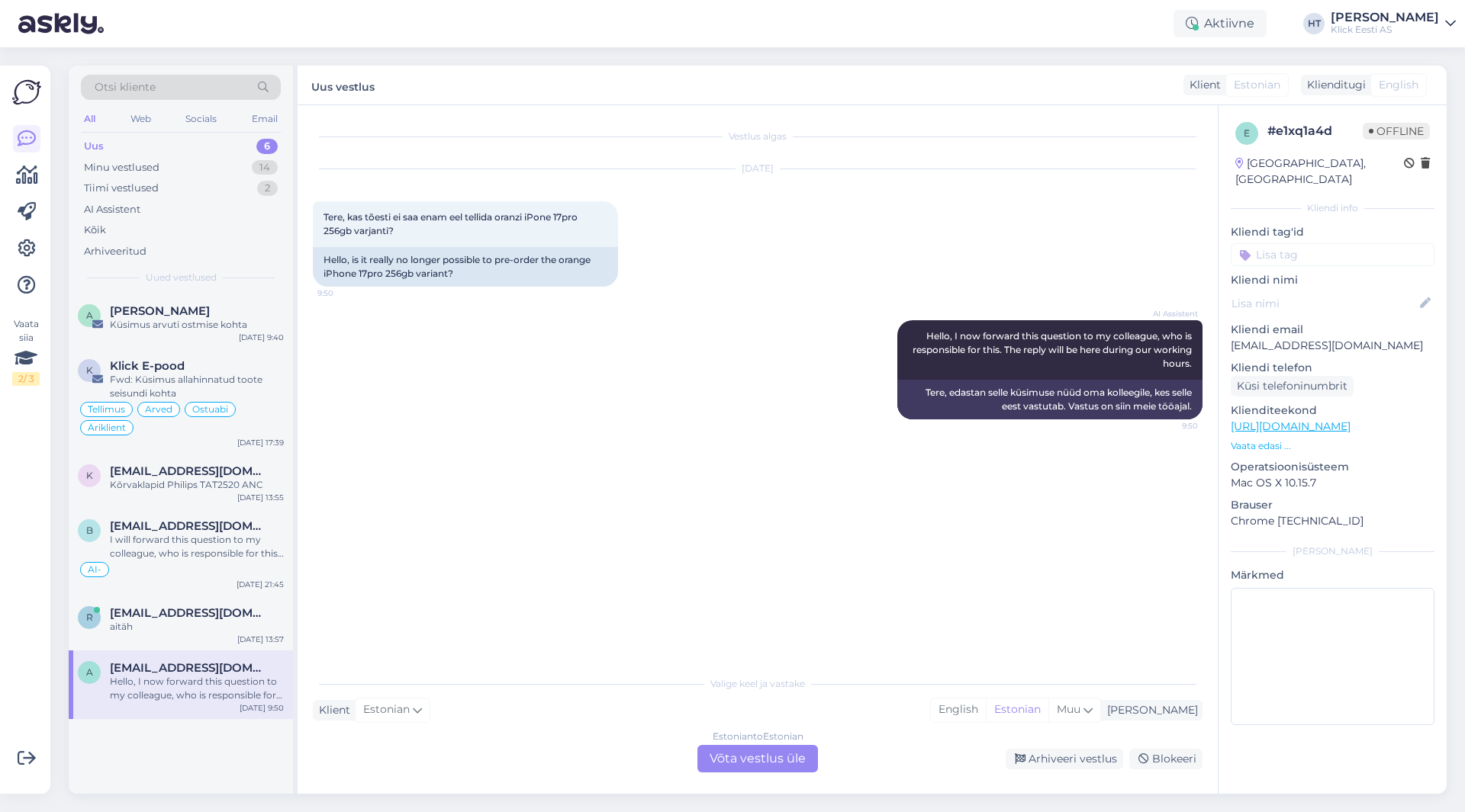
click at [731, 759] on div "Estonian to Estonian Võta vestlus üle" at bounding box center [758, 758] width 121 height 27
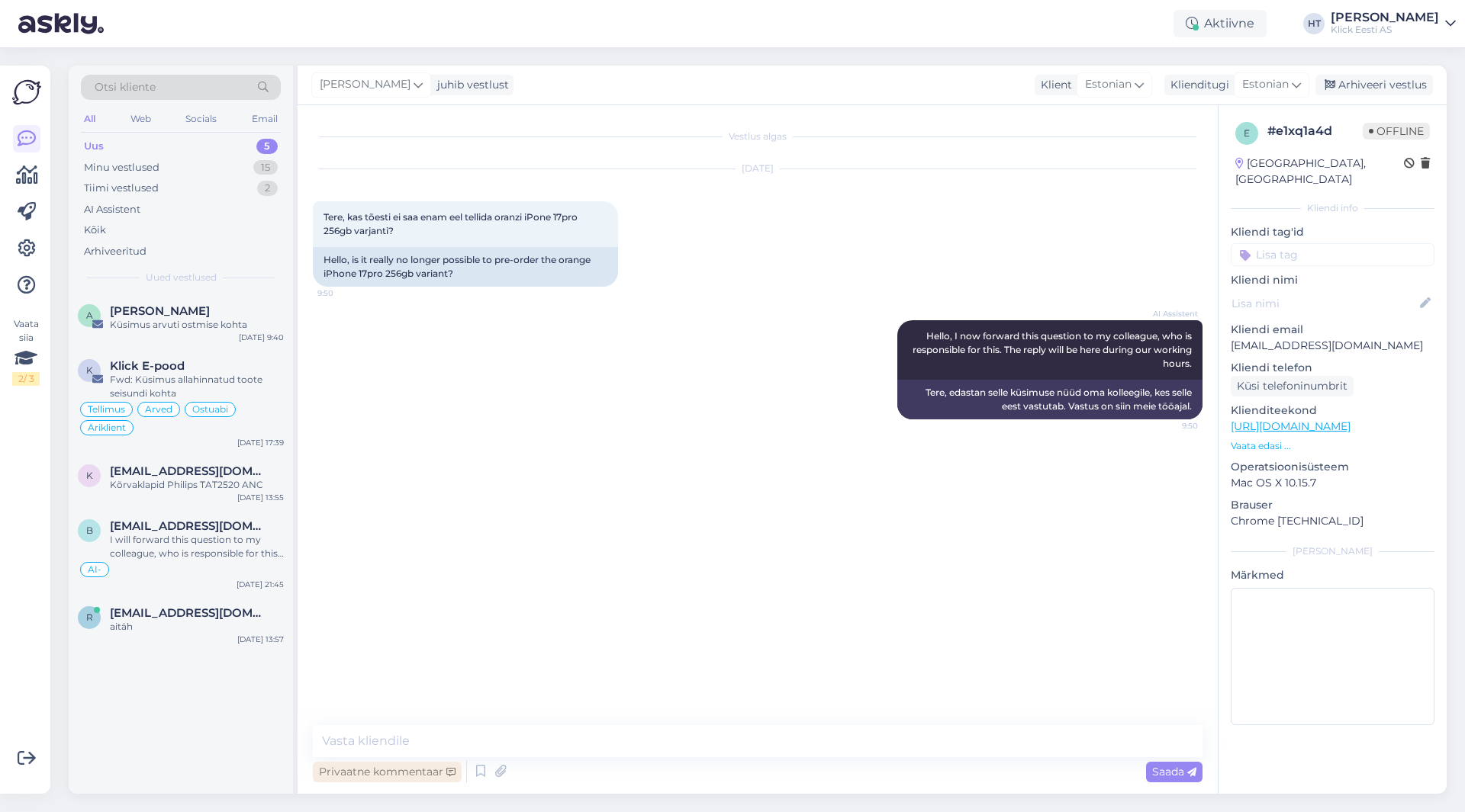
click at [418, 765] on div "Privaatne kommentaar" at bounding box center [387, 772] width 149 height 21
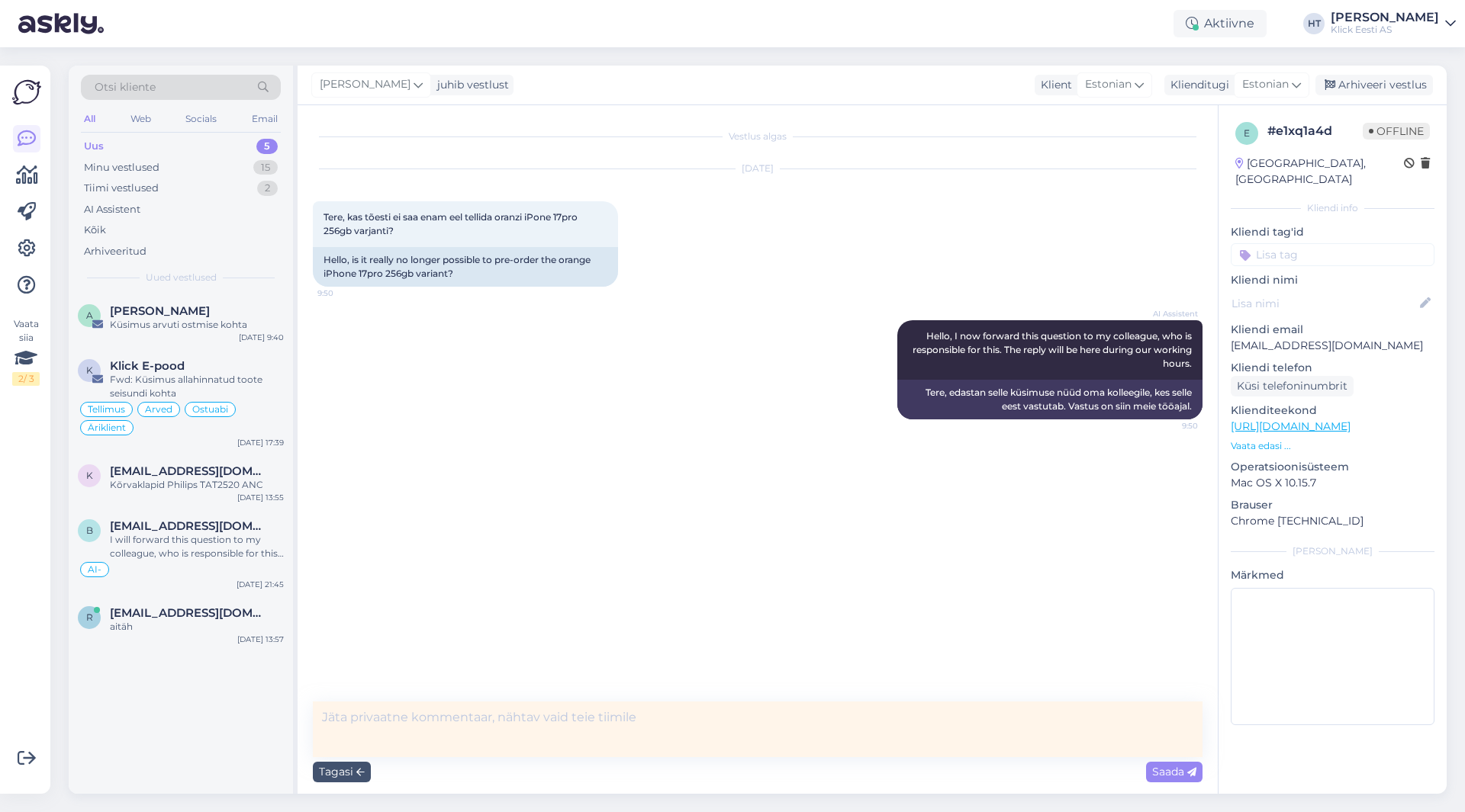
click at [484, 725] on textarea at bounding box center [757, 729] width 890 height 55
type textarea "[PERSON_NAME]."
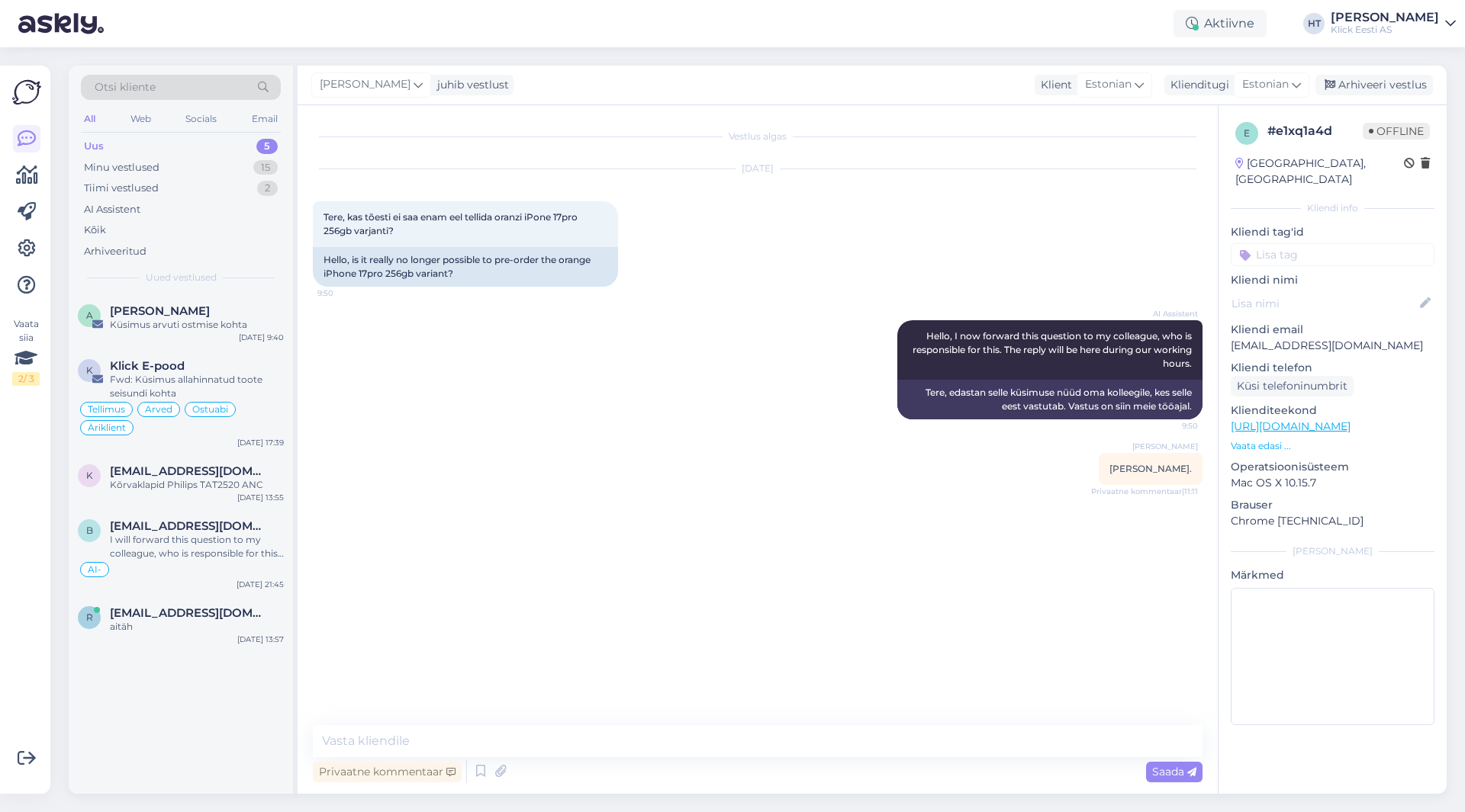
click at [186, 677] on div "A [PERSON_NAME] Küsimus arvuti ostmise kohta [DATE] 9:40 K Klick E-pood Fwd: Kü…" at bounding box center [181, 543] width 224 height 500
click at [237, 171] on div "Minu vestlused 15" at bounding box center [181, 168] width 200 height 22
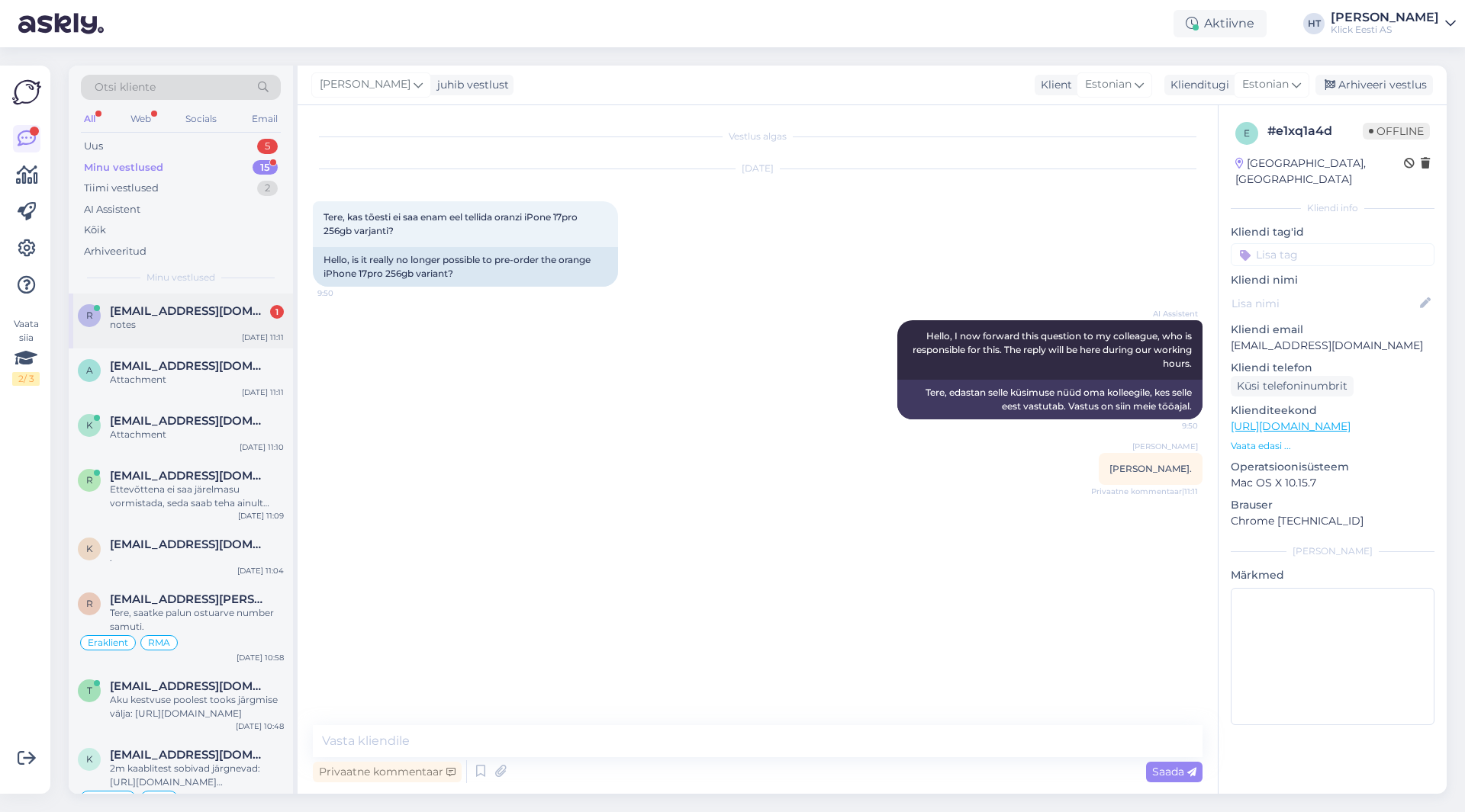
click at [246, 312] on div "[EMAIL_ADDRESS][DOMAIN_NAME] 1" at bounding box center [196, 311] width 174 height 14
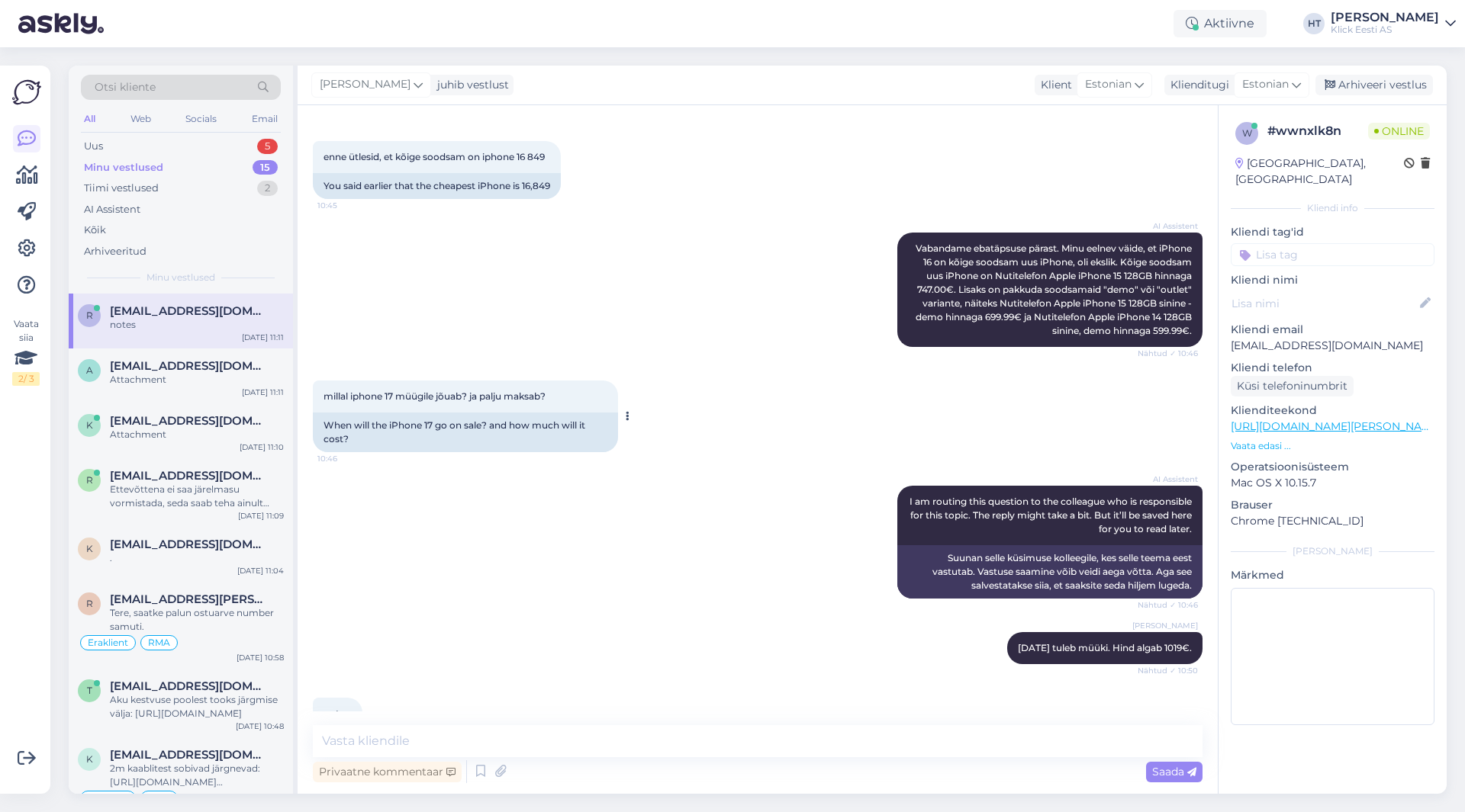
scroll to position [773, 0]
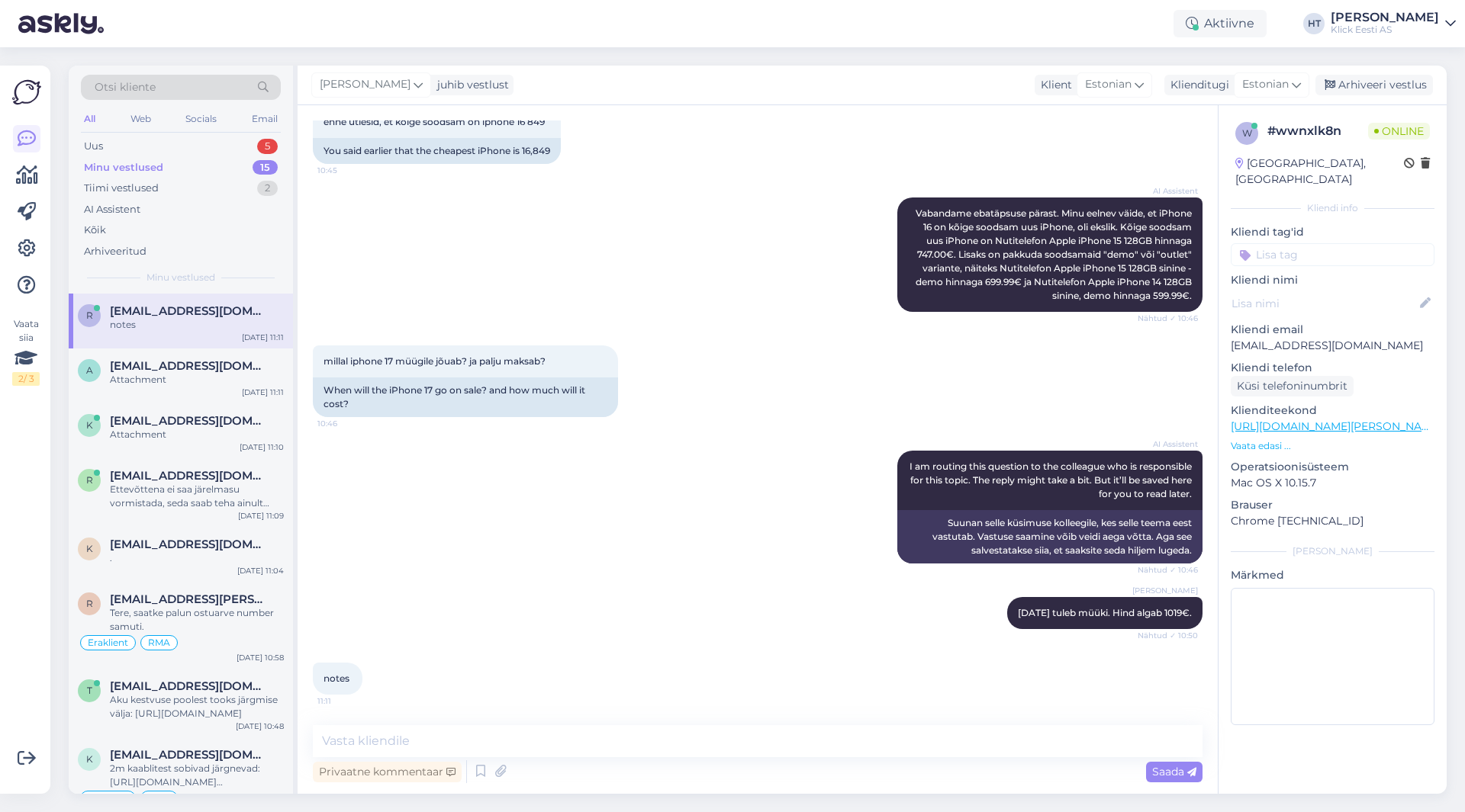
click at [668, 531] on div "AI Assistent I am routing this question to the colleague who is responsible for…" at bounding box center [757, 507] width 890 height 146
click at [215, 388] on div "a [EMAIL_ADDRESS][DOMAIN_NAME] Attachment [DATE] 11:11" at bounding box center [181, 376] width 224 height 54
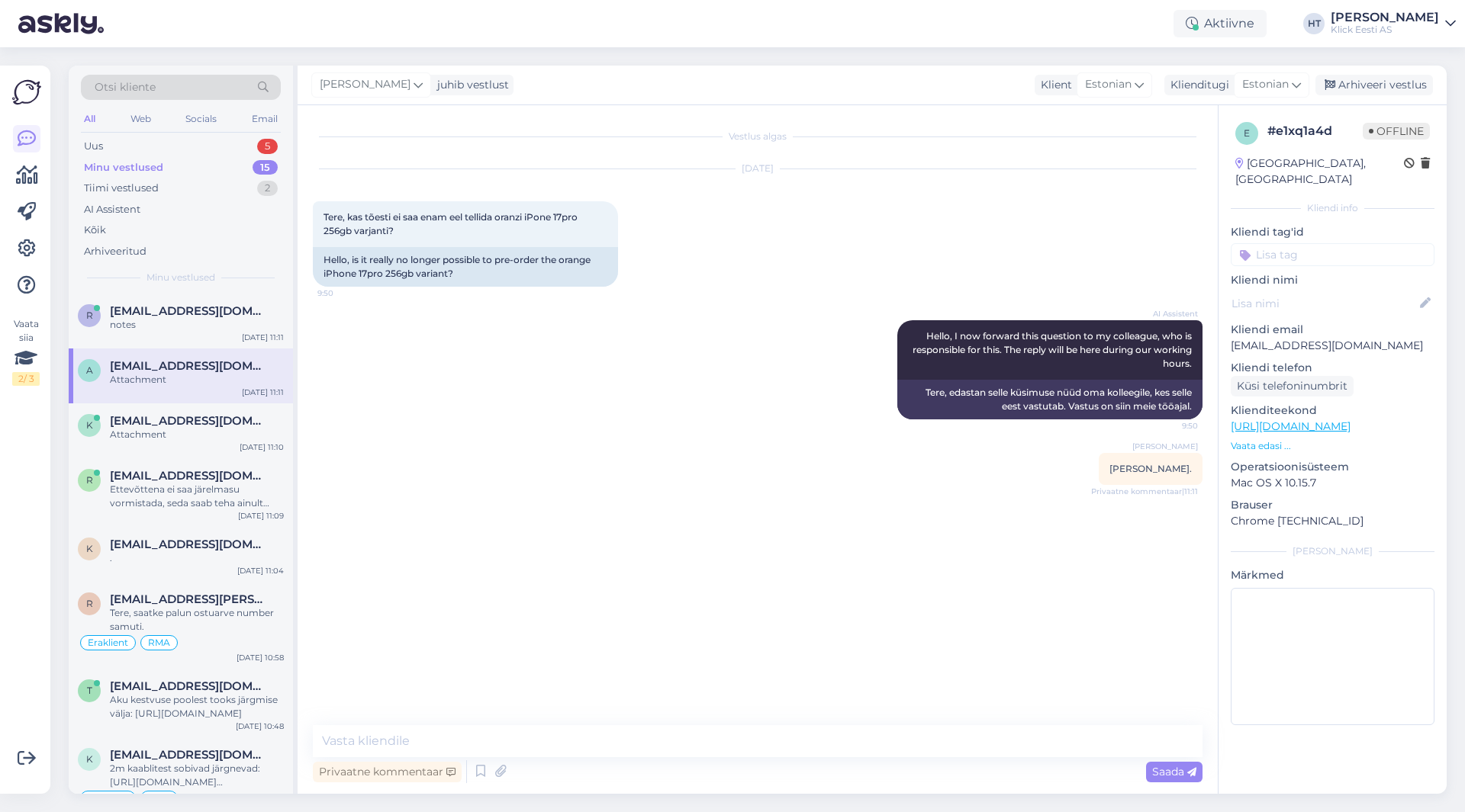
scroll to position [0, 0]
click at [252, 149] on div "Uus 5" at bounding box center [181, 146] width 200 height 22
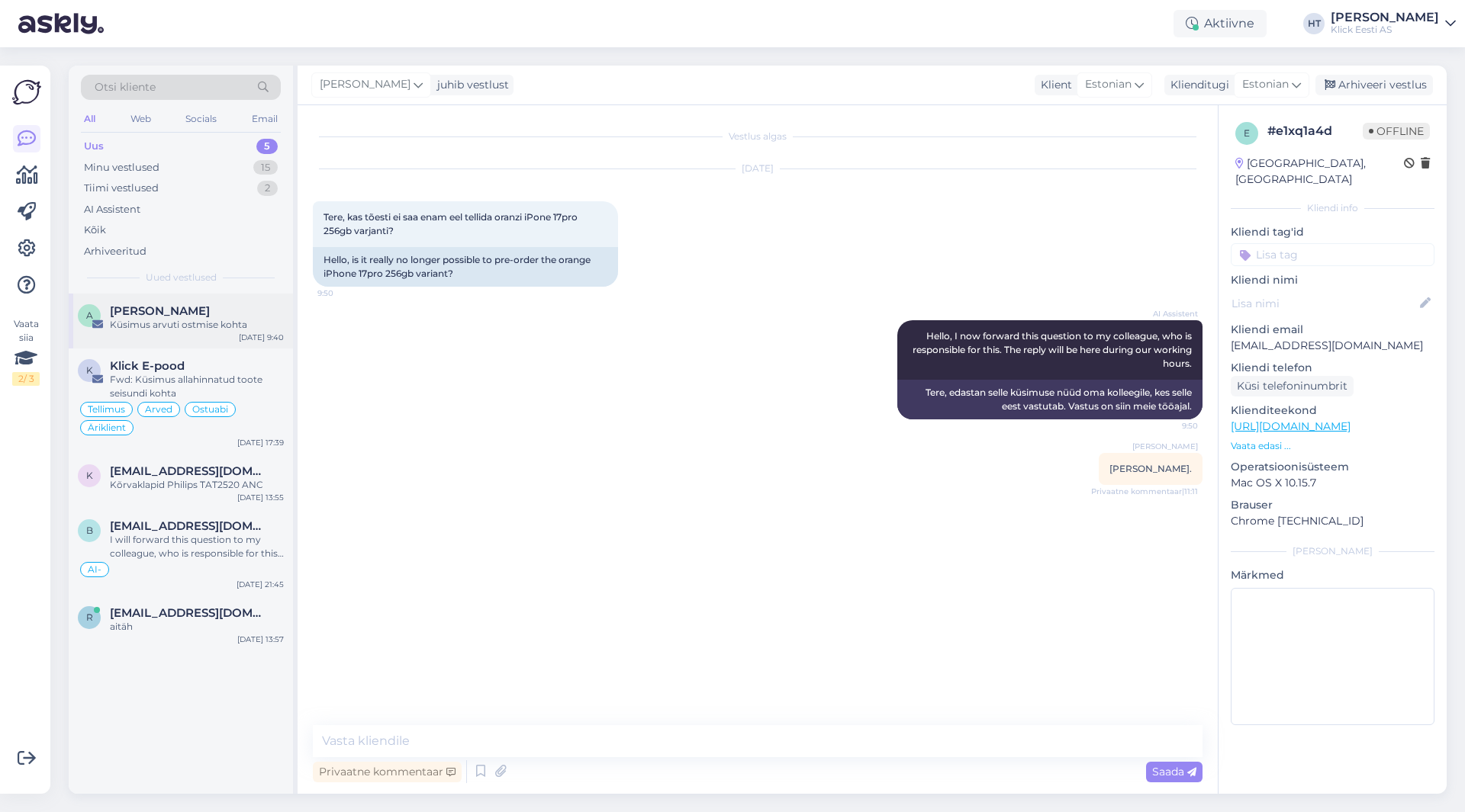
click at [235, 322] on div "Küsimus arvuti ostmise kohta" at bounding box center [196, 324] width 174 height 14
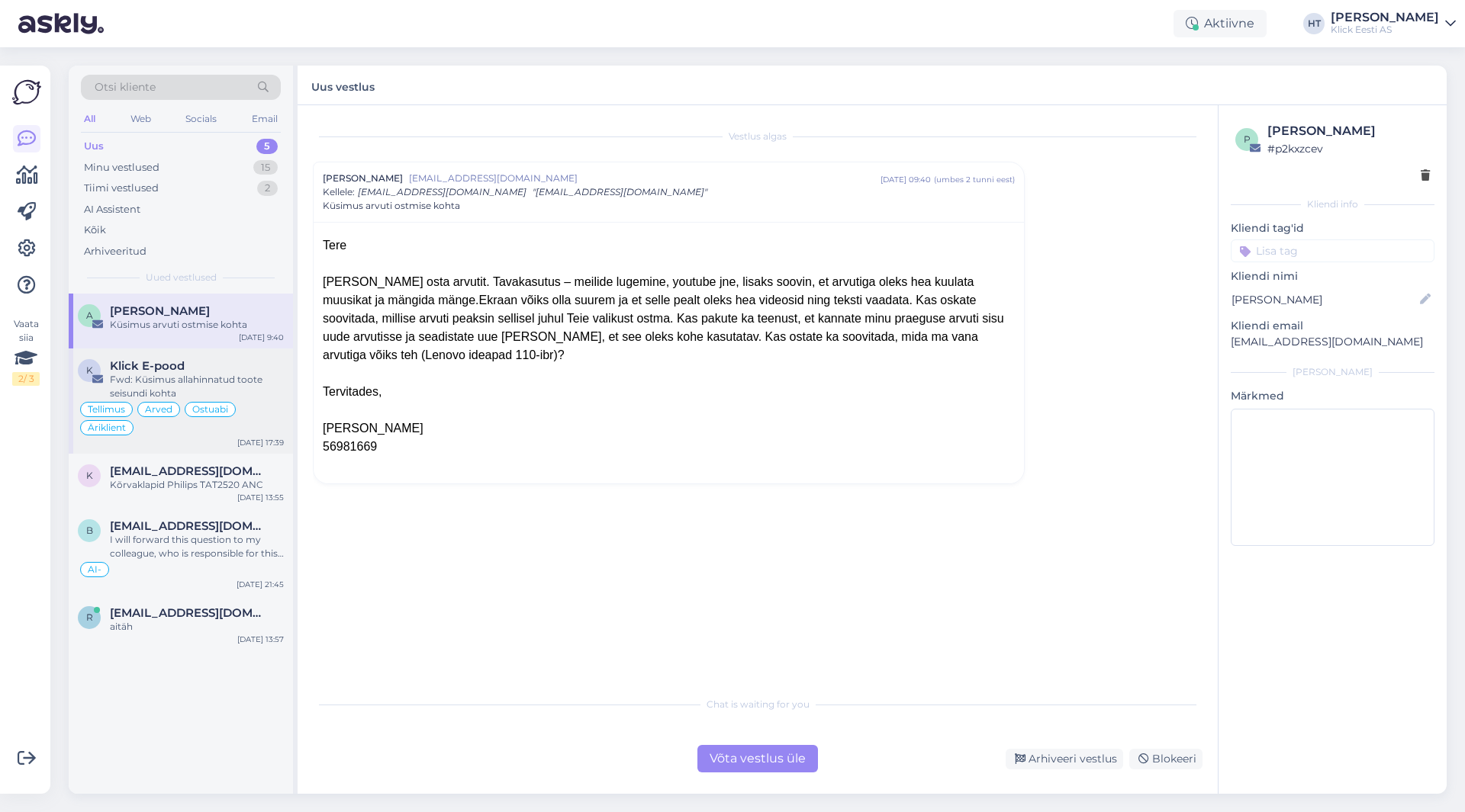
click at [207, 360] on div "Klick E-pood" at bounding box center [196, 366] width 174 height 14
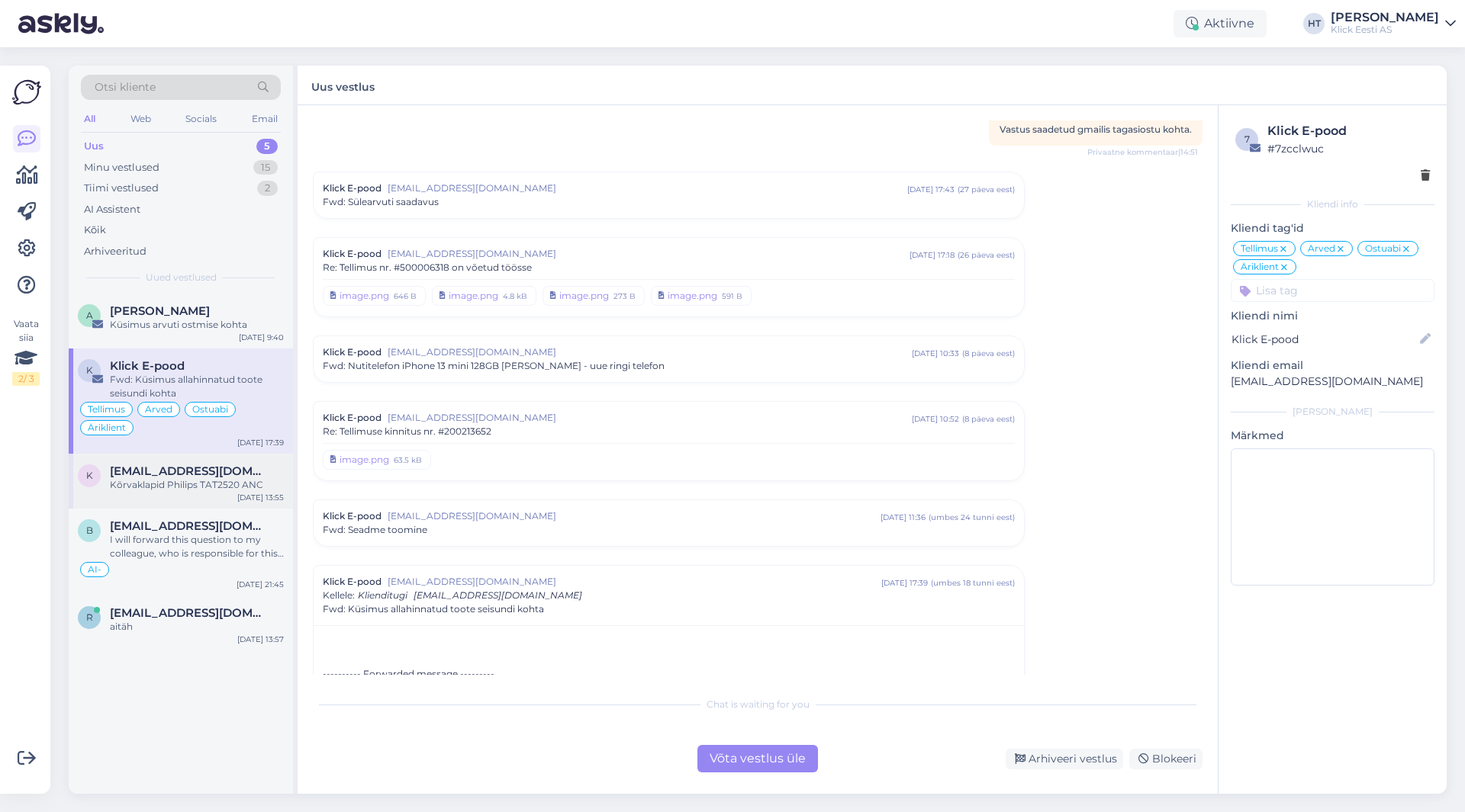
click at [249, 499] on div "[DATE] 13:55" at bounding box center [260, 498] width 46 height 12
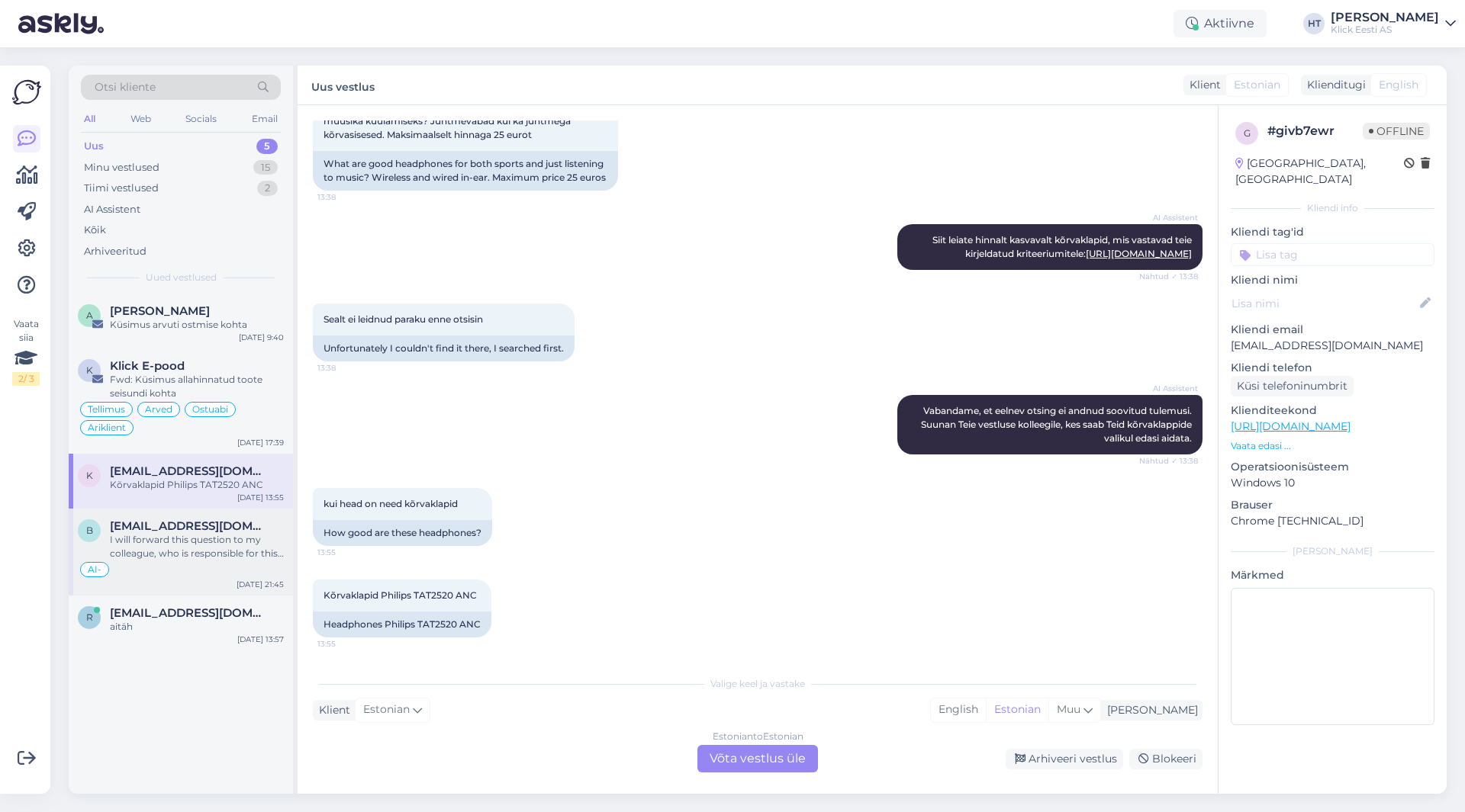
click at [249, 537] on div "I will forward this question to my colleague, who is responsible for this. The …" at bounding box center [196, 547] width 174 height 27
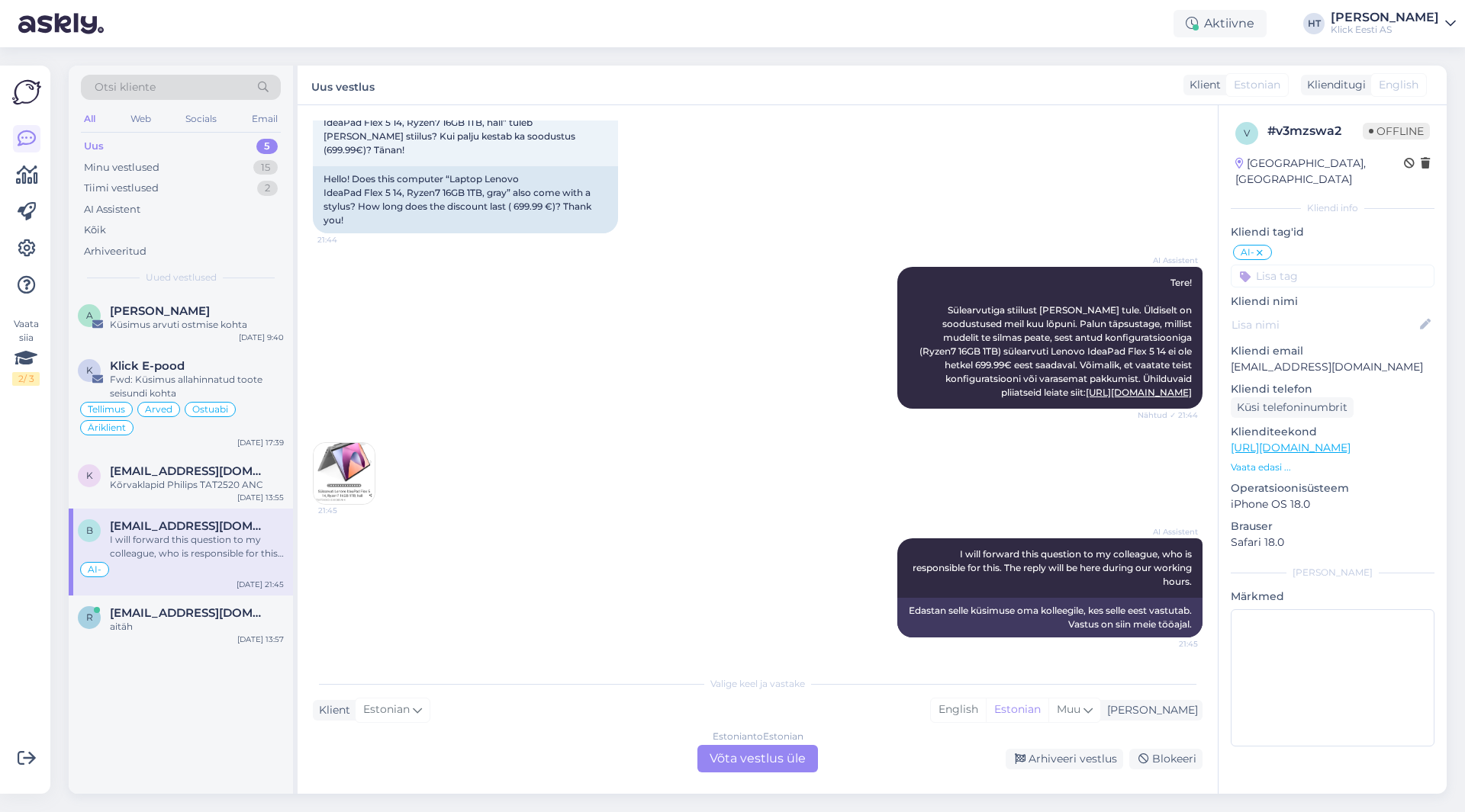
scroll to position [94, 0]
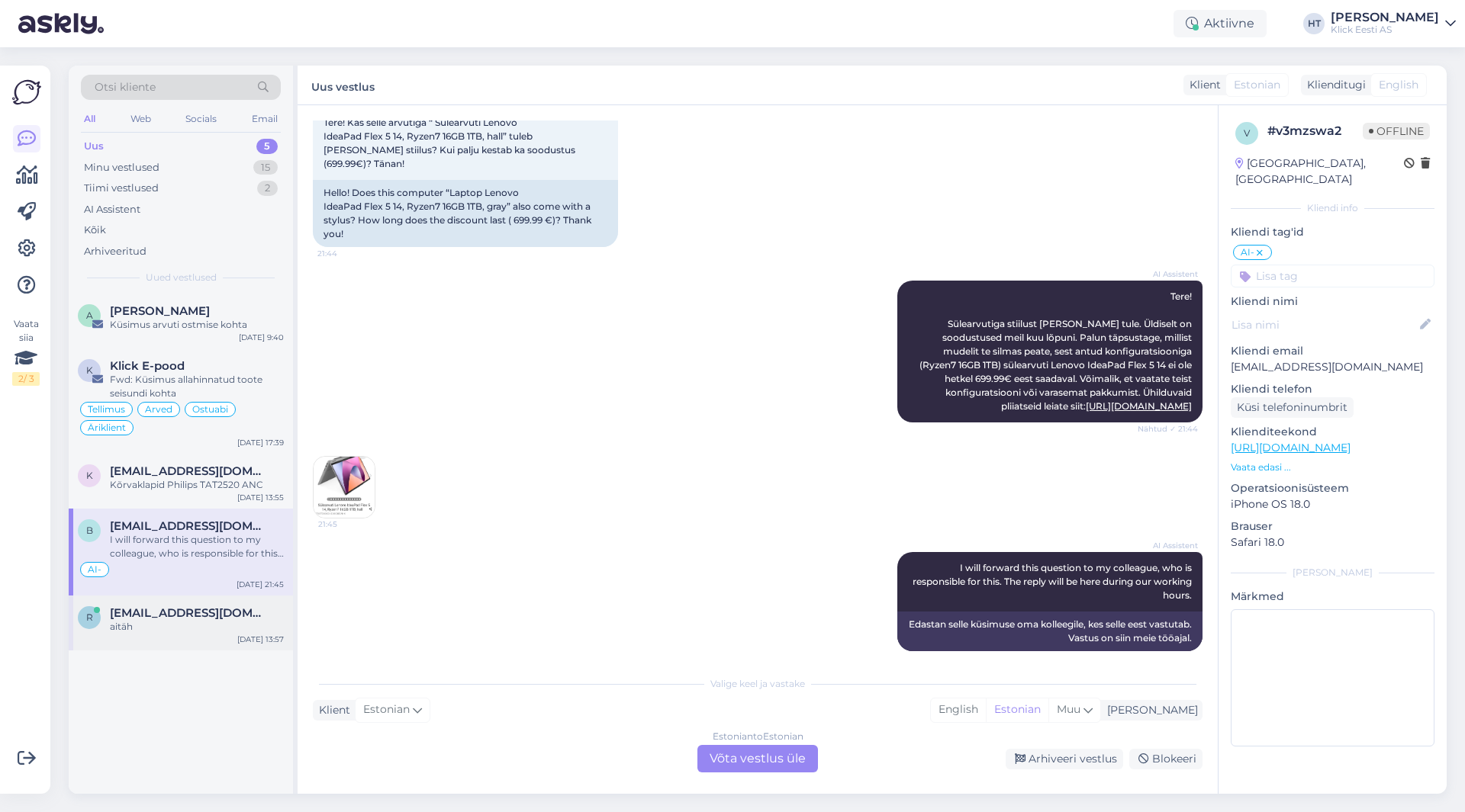
click at [234, 629] on div "aitäh" at bounding box center [196, 627] width 174 height 14
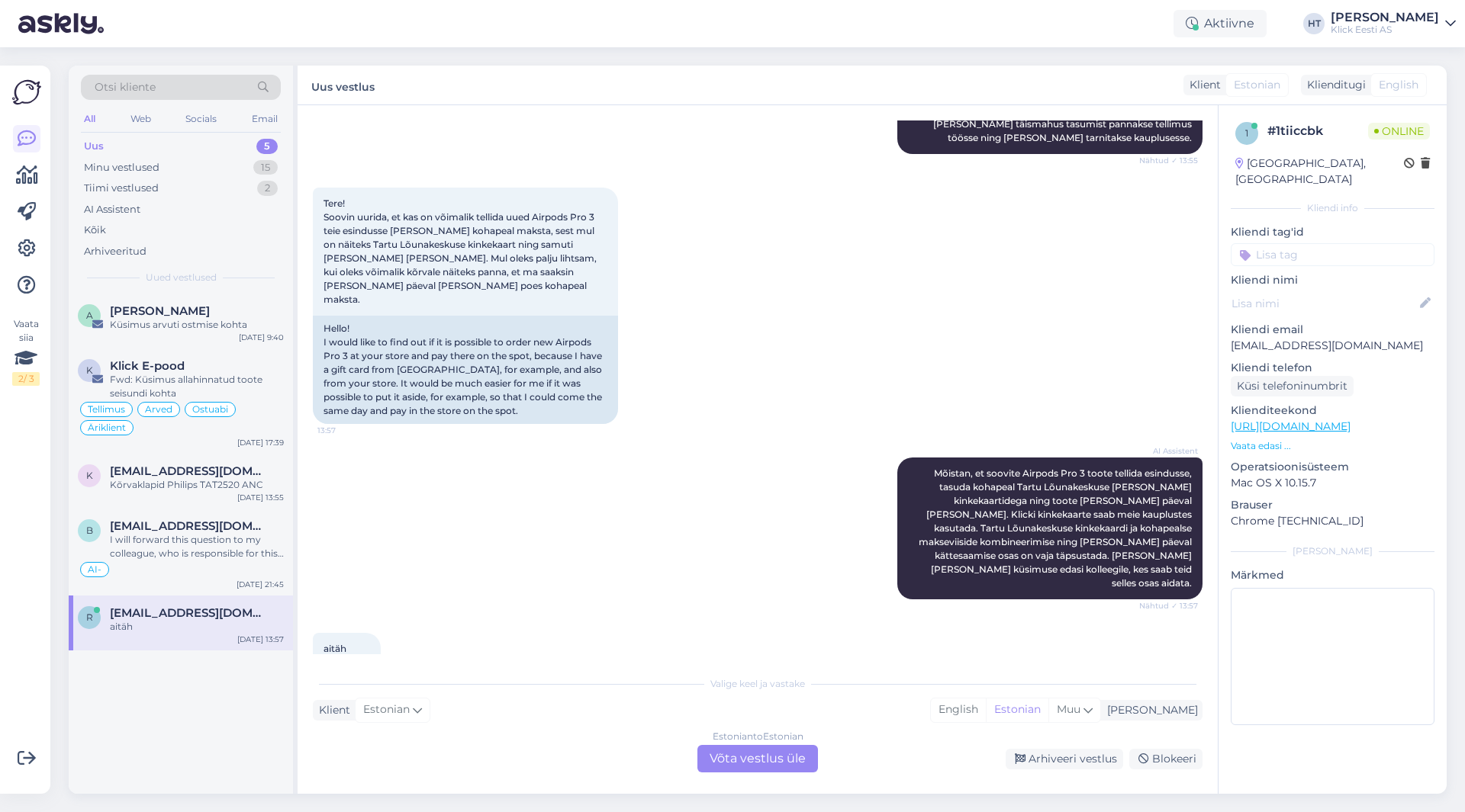
scroll to position [559, 0]
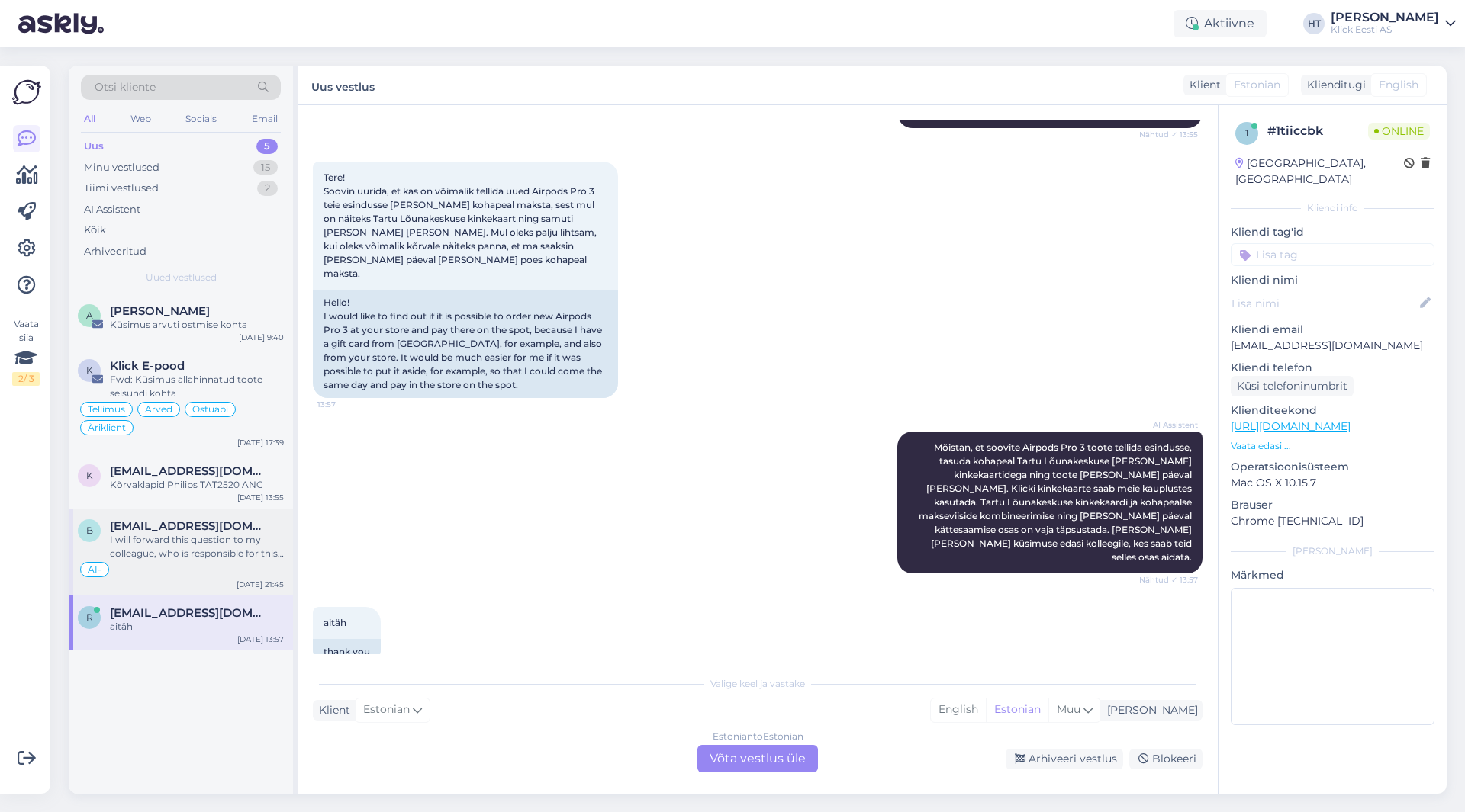
click at [208, 540] on div "I will forward this question to my colleague, who is responsible for this. The …" at bounding box center [196, 547] width 174 height 27
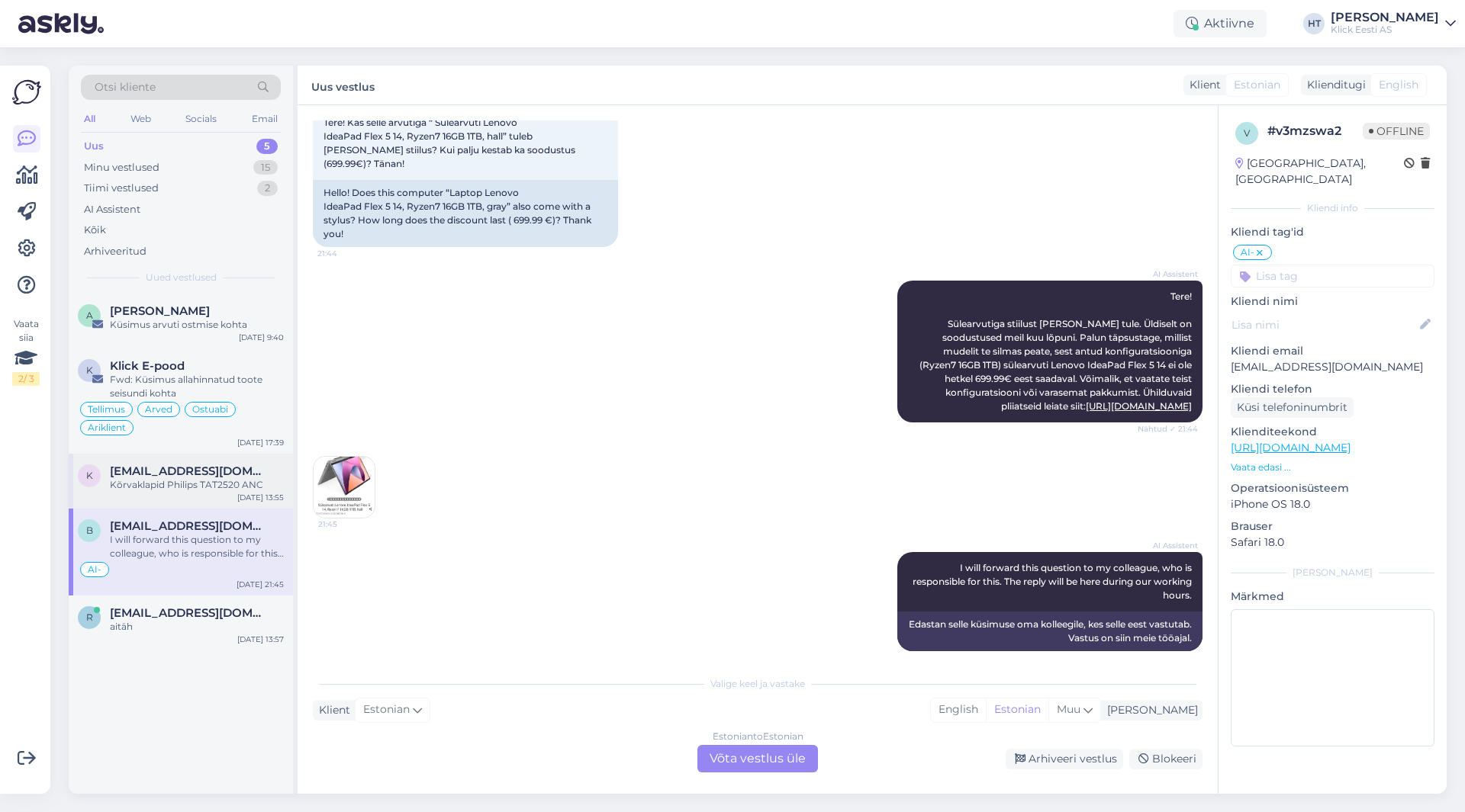
click at [235, 487] on div "Kõrvaklapid Philips TAT2520 ANC" at bounding box center [196, 485] width 174 height 14
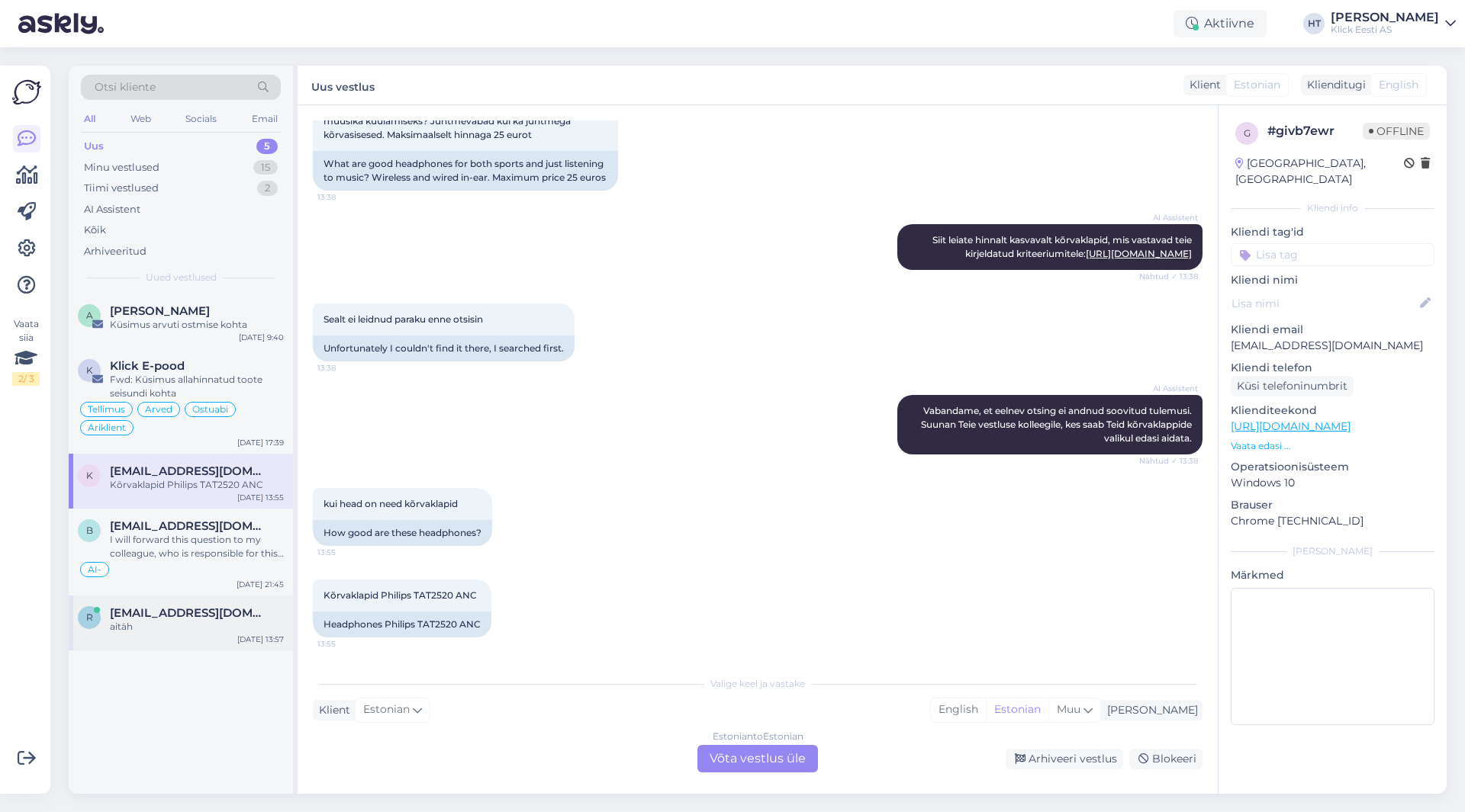
click at [245, 607] on span "[EMAIL_ADDRESS][DOMAIN_NAME]" at bounding box center [189, 613] width 159 height 14
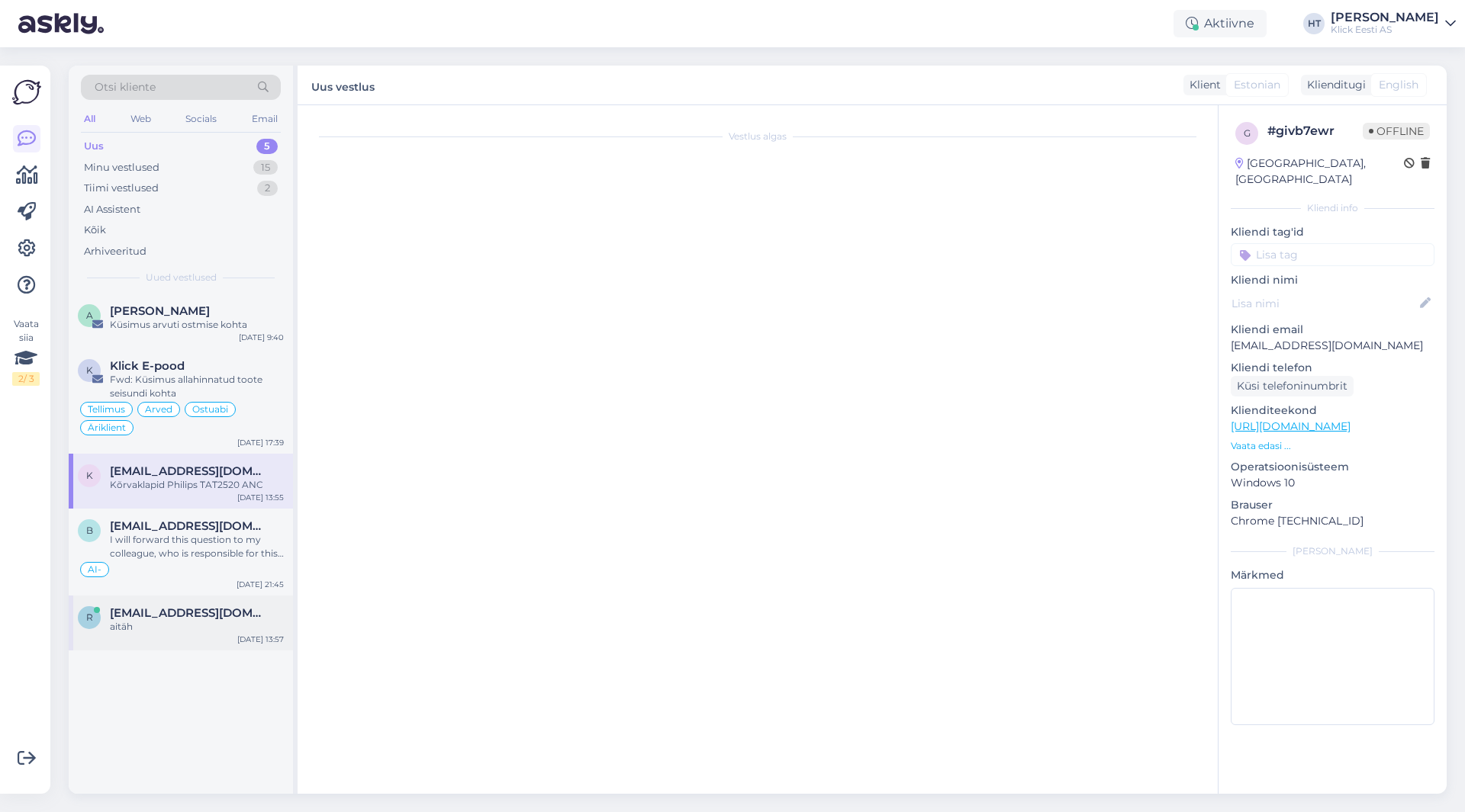
scroll to position [559, 0]
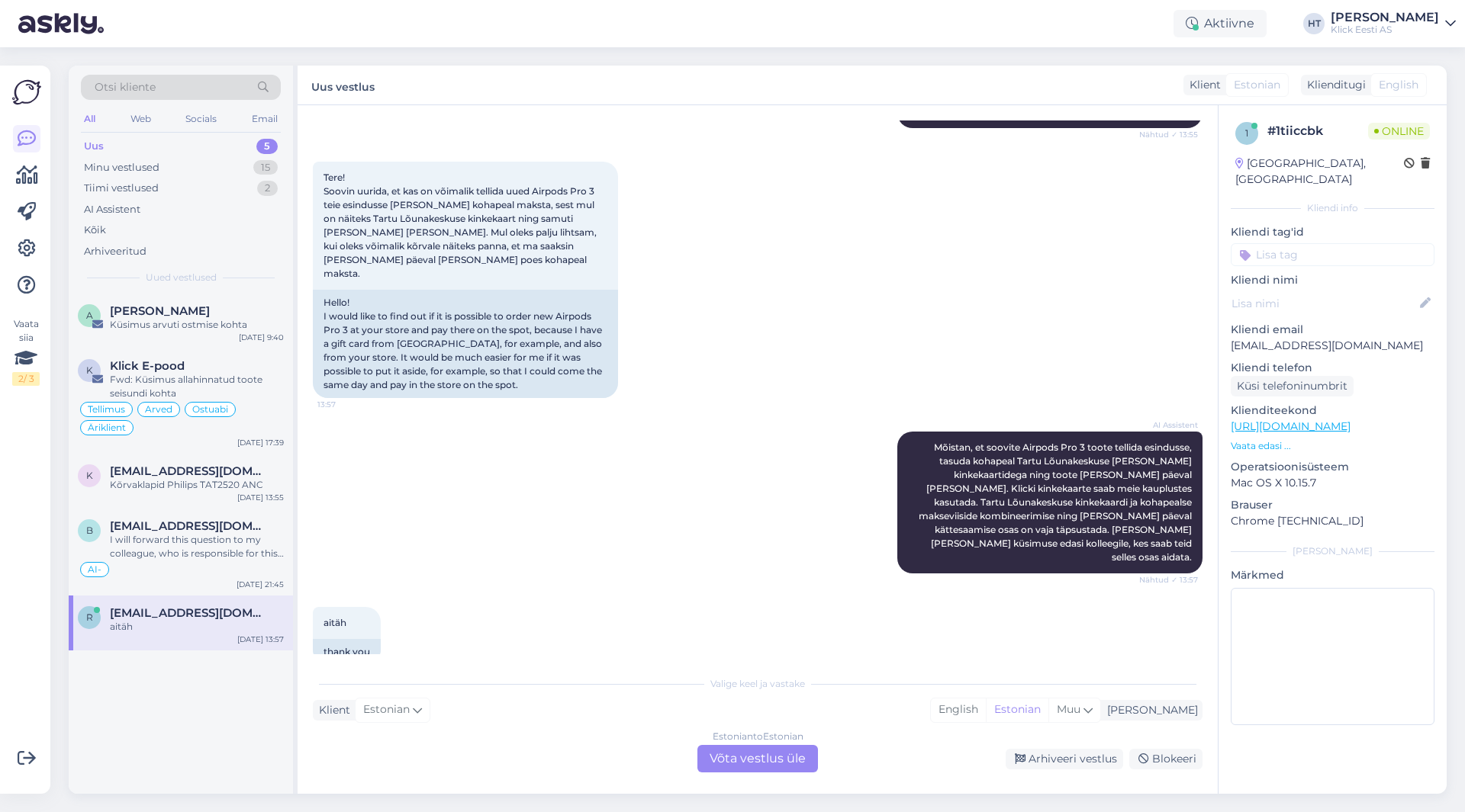
click at [264, 153] on div "5" at bounding box center [267, 146] width 22 height 15
click at [264, 163] on div "15" at bounding box center [265, 167] width 25 height 15
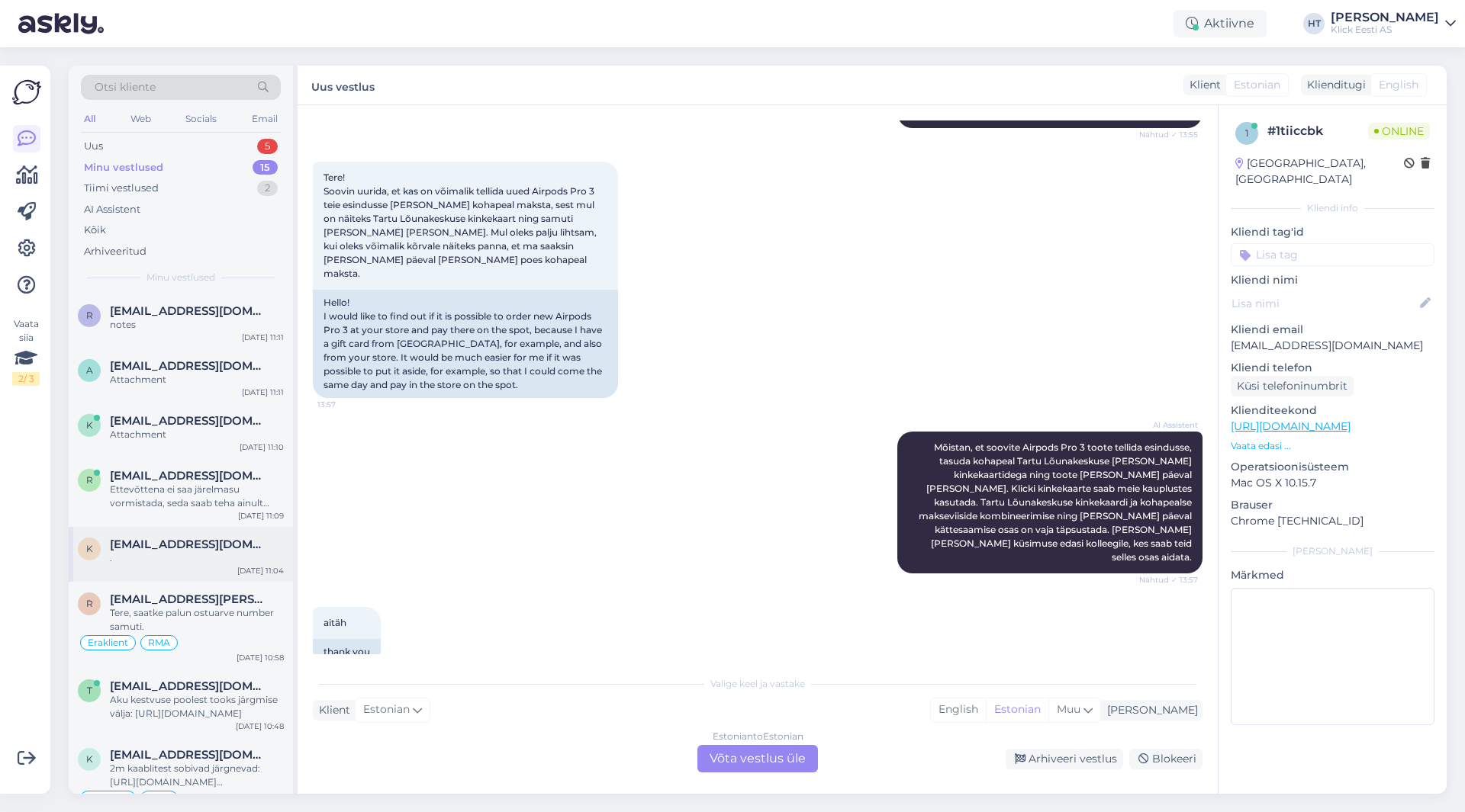
click at [205, 564] on div "." at bounding box center [196, 558] width 174 height 14
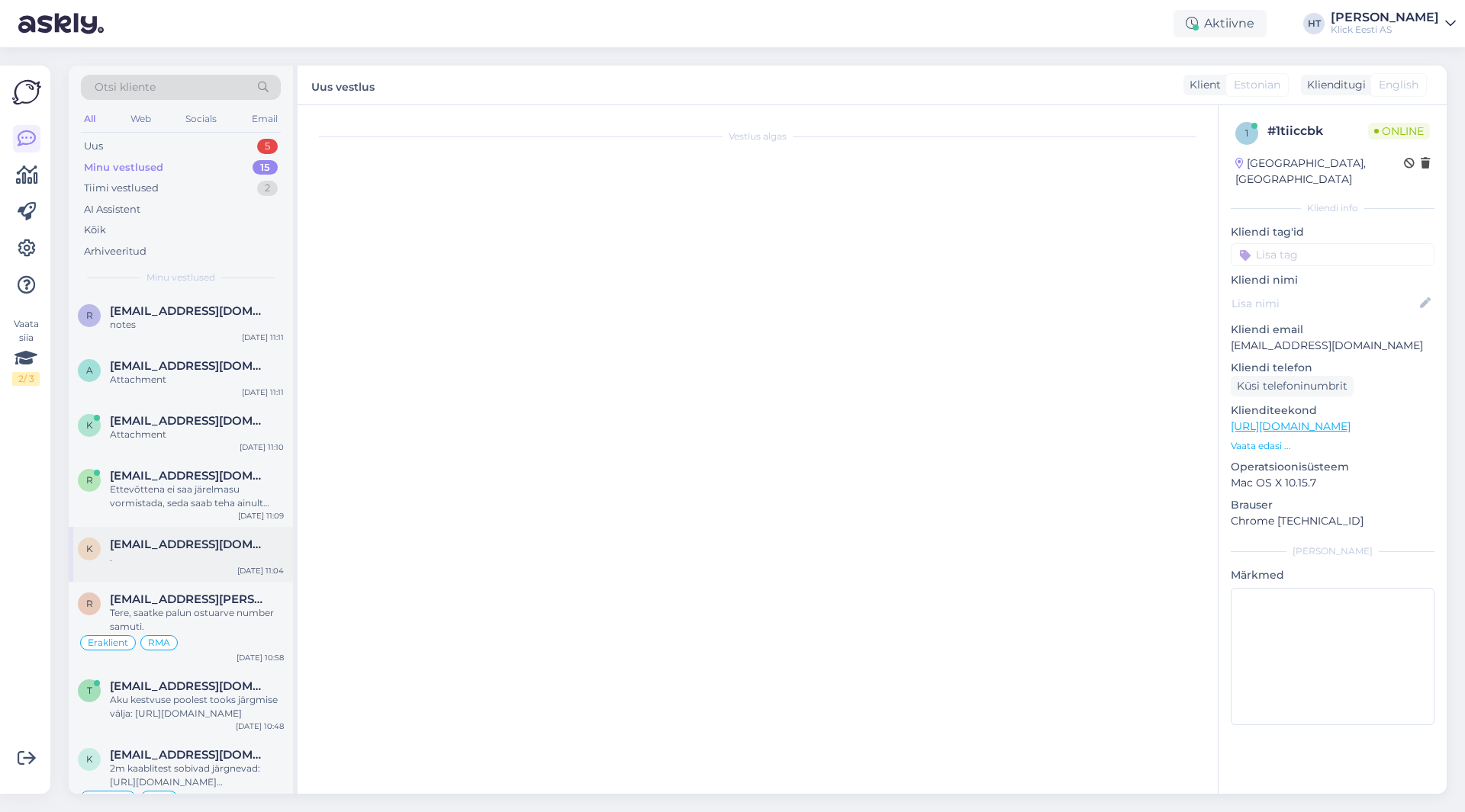
scroll to position [617, 0]
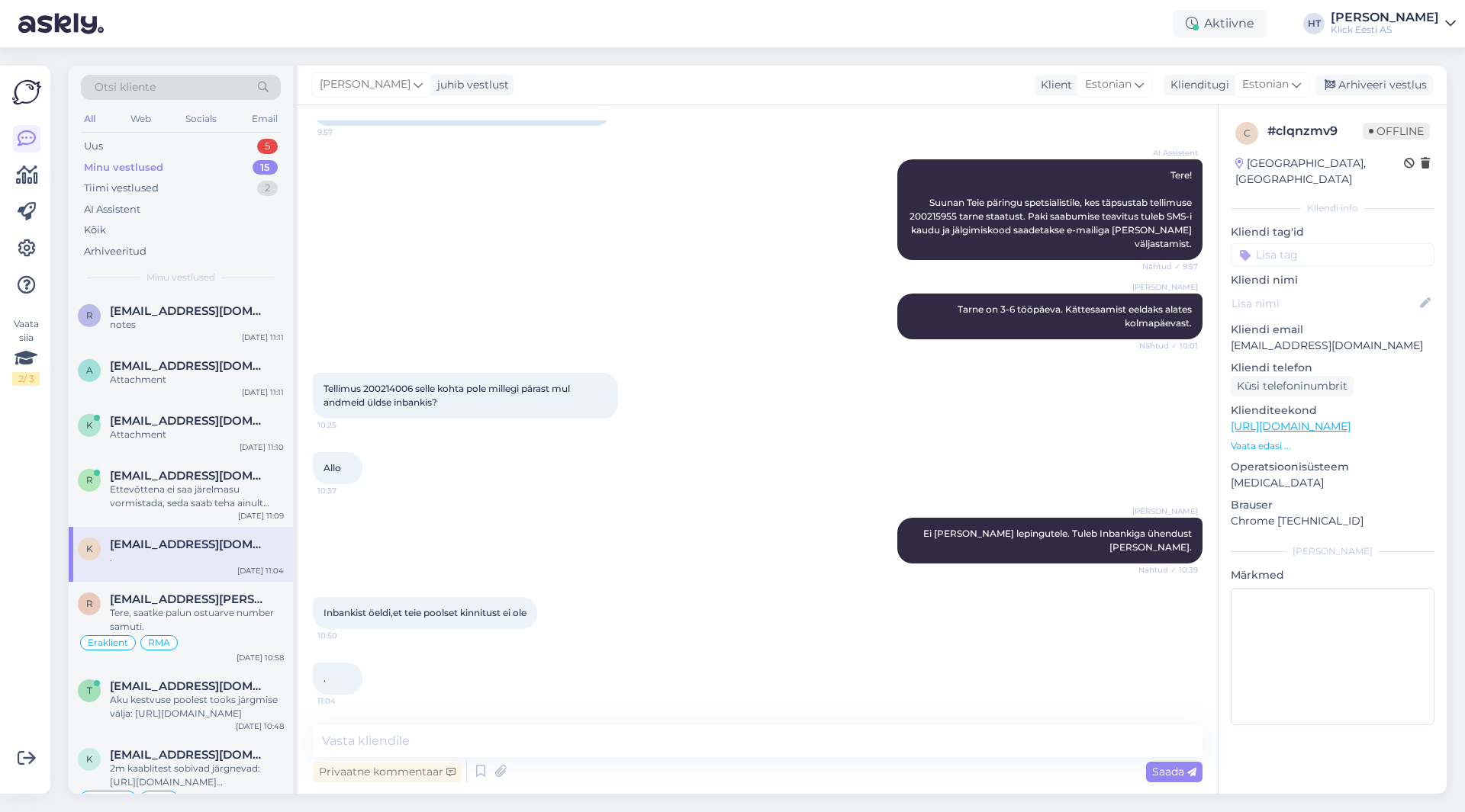
click at [384, 396] on div "Tellimus 200214006 selle kohta pole millegi pärast mul andmeid üldse inbankis? …" at bounding box center [465, 396] width 305 height 45
click at [731, 419] on div "Tellimus 200214006 selle kohta pole millegi pärast mul andmeid üldse inbankis? …" at bounding box center [757, 395] width 890 height 79
drag, startPoint x: 324, startPoint y: 609, endPoint x: 541, endPoint y: 615, distance: 217.1
click at [537, 615] on div "Inbankist öeldi,et teie poolset kinnitust ei ole 10:50" at bounding box center [424, 613] width 224 height 32
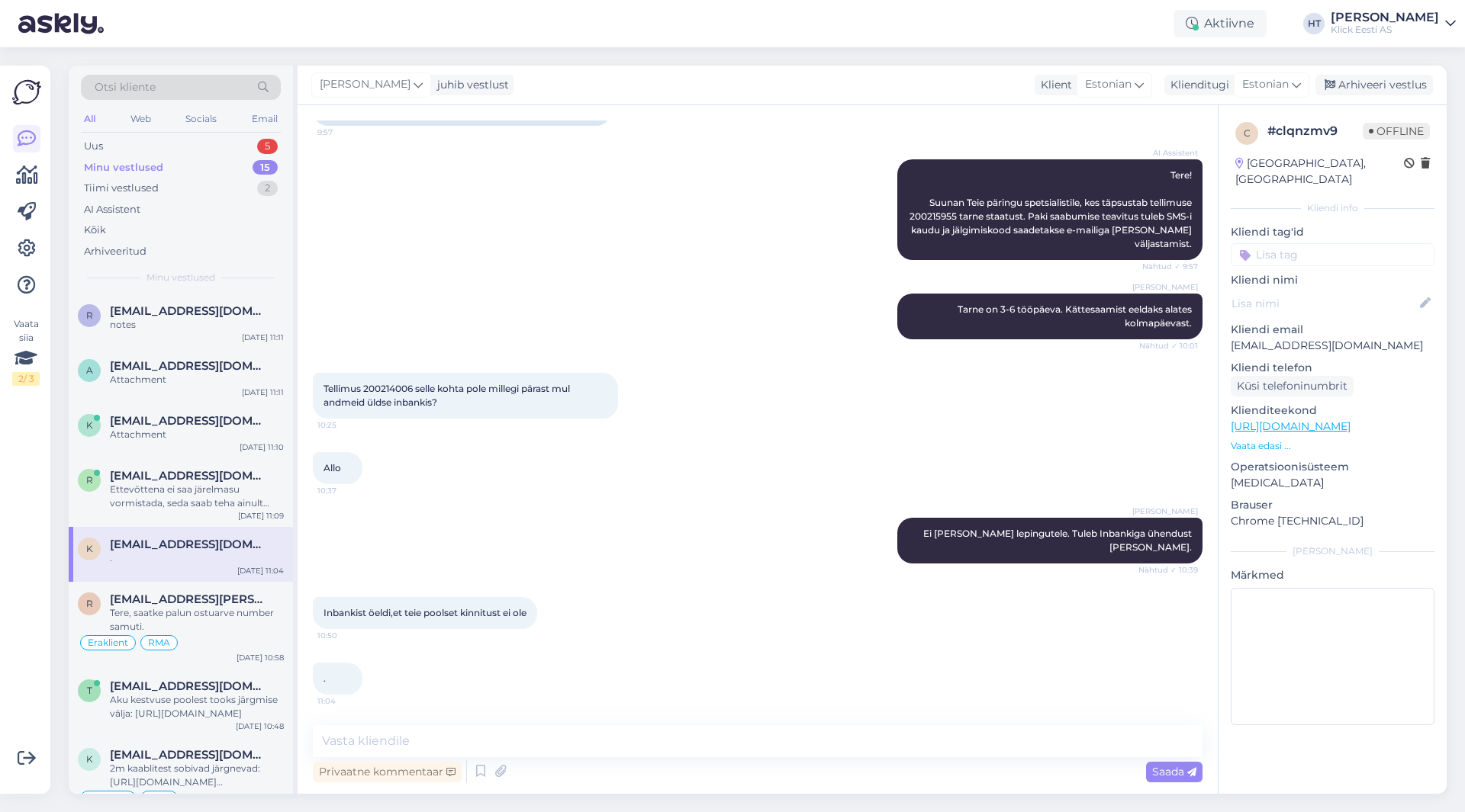
click at [654, 607] on div "Inbankist öeldi,et teie poolset kinnitust ei ole 10:50" at bounding box center [757, 613] width 890 height 65
click at [561, 735] on textarea at bounding box center [757, 741] width 890 height 32
click at [782, 501] on div "Allo 10:37" at bounding box center [757, 469] width 890 height 65
click at [625, 746] on textarea at bounding box center [757, 741] width 890 height 32
type textarea "Edastasin info vastavle osakonnale. Vaadatakse üle."
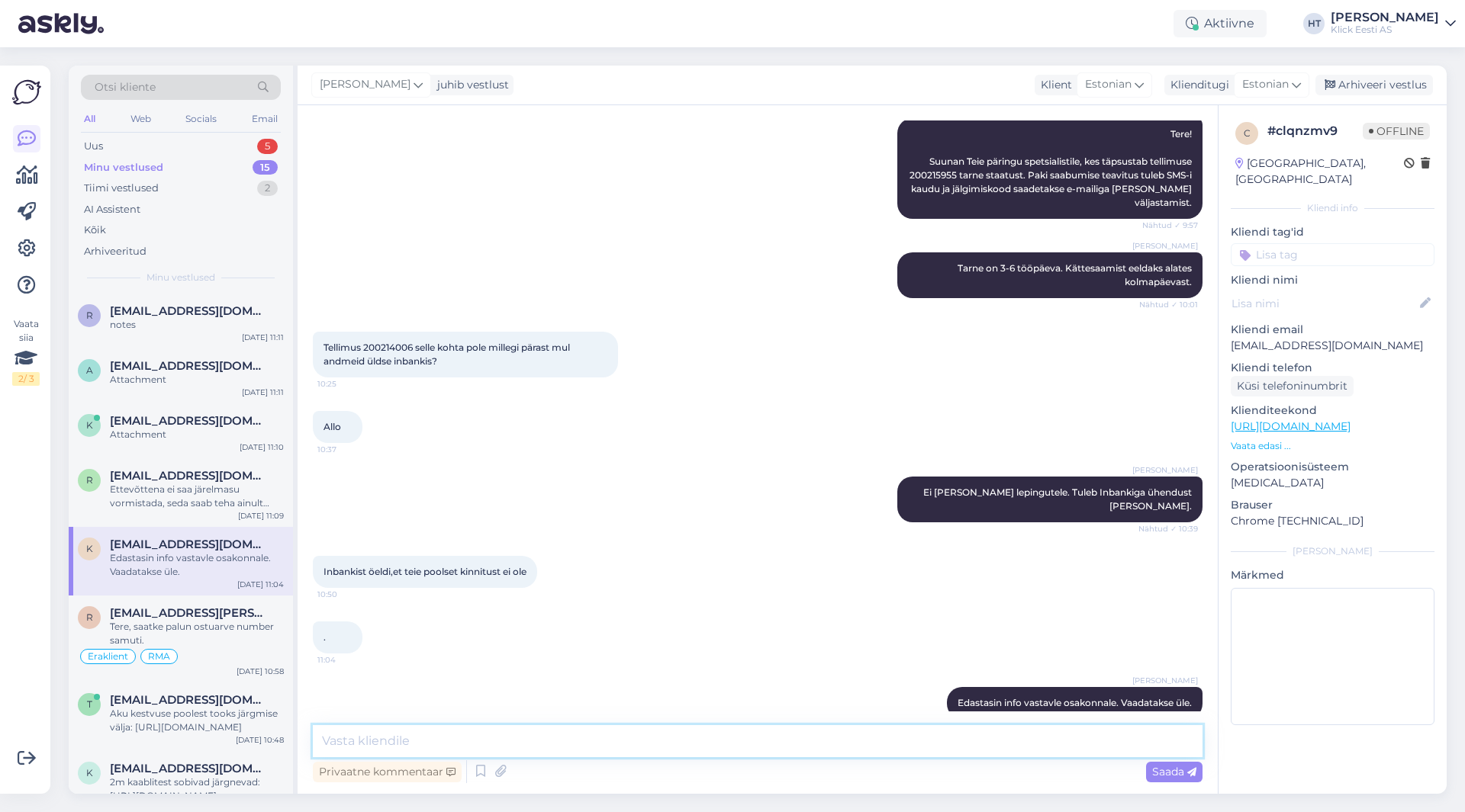
scroll to position [683, 0]
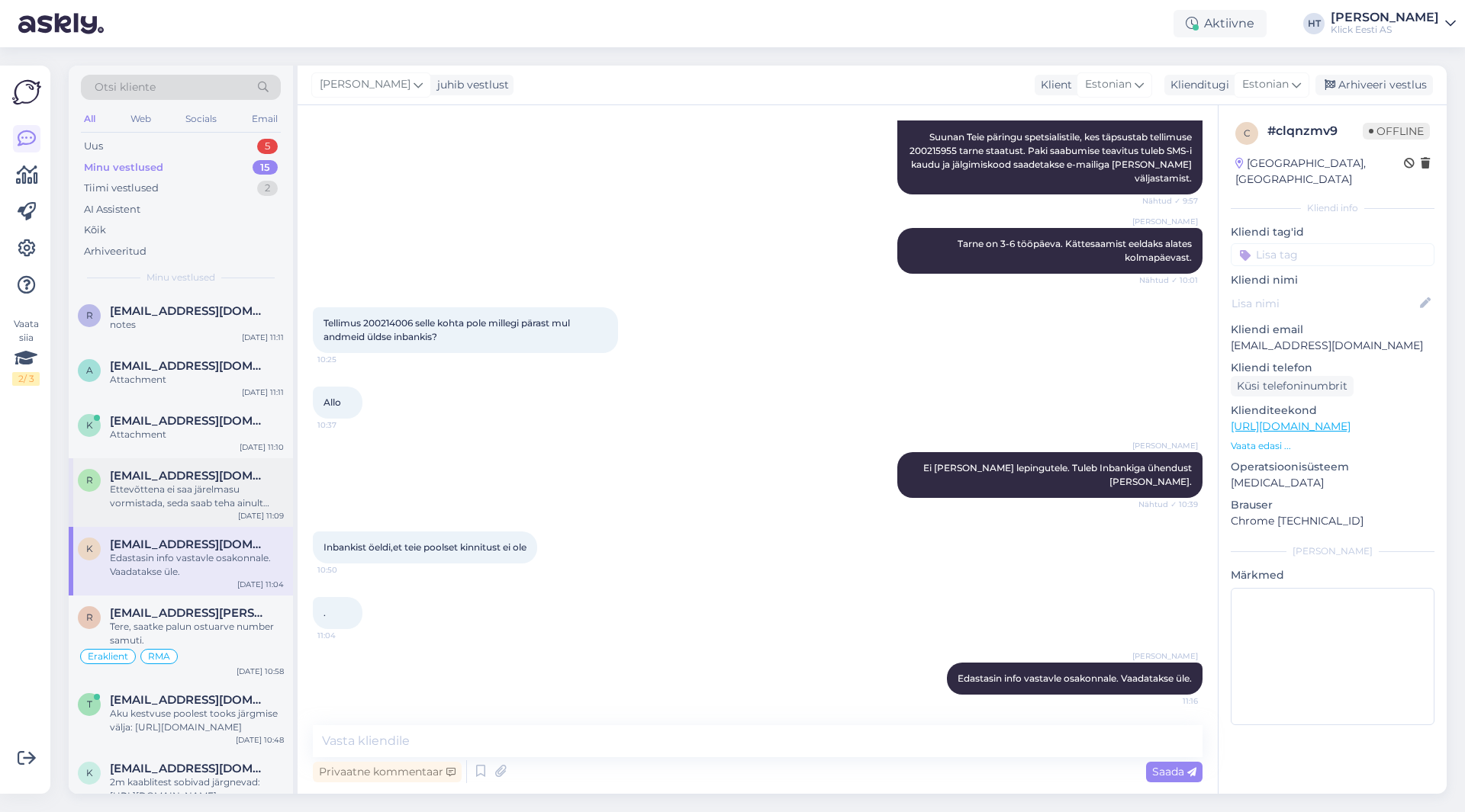
click at [244, 489] on div "Ettevõttena ei saa järelmasu vormistada, seda saab teha ainult eraisikuna." at bounding box center [196, 497] width 174 height 27
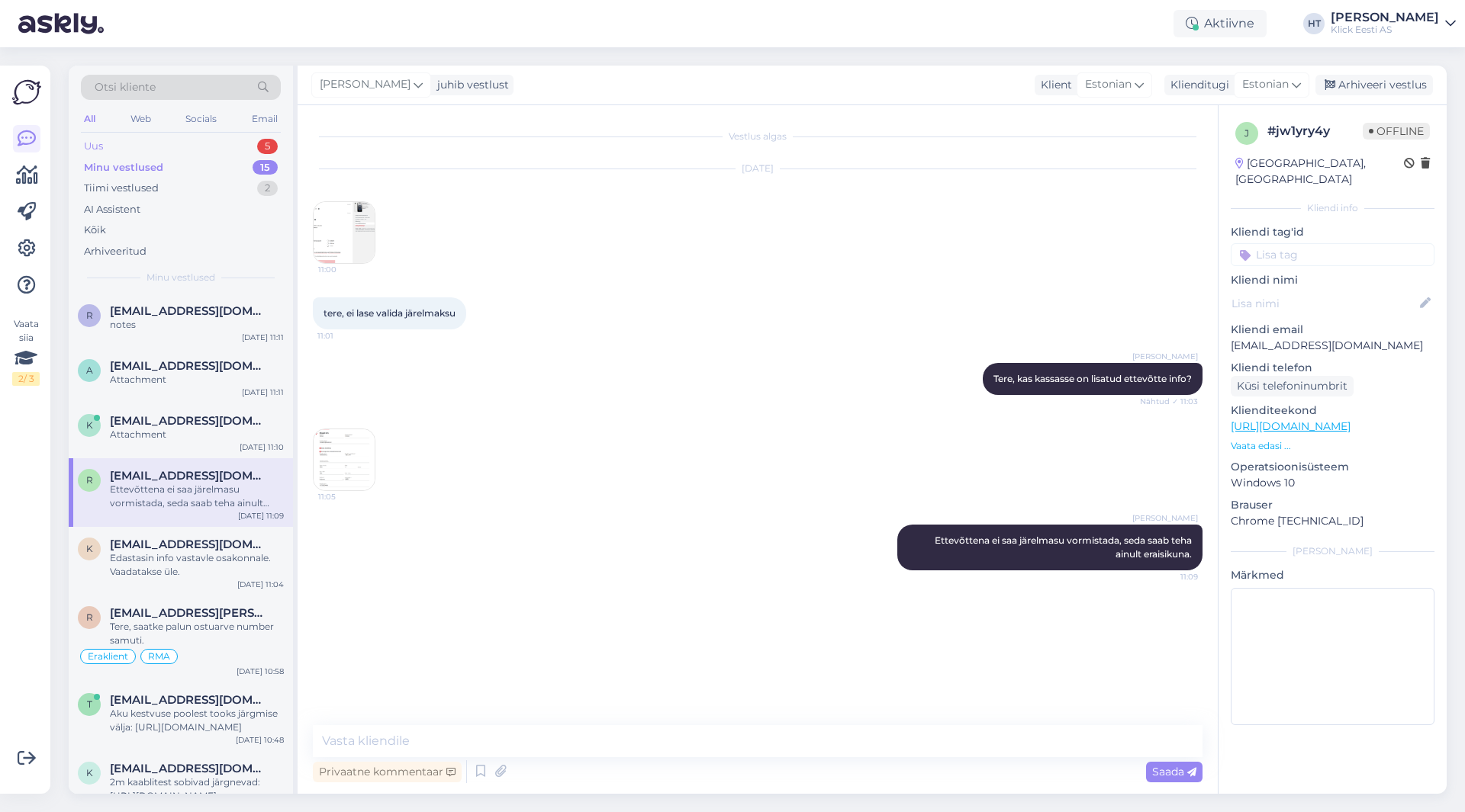
click at [230, 150] on div "Uus 5" at bounding box center [181, 146] width 200 height 22
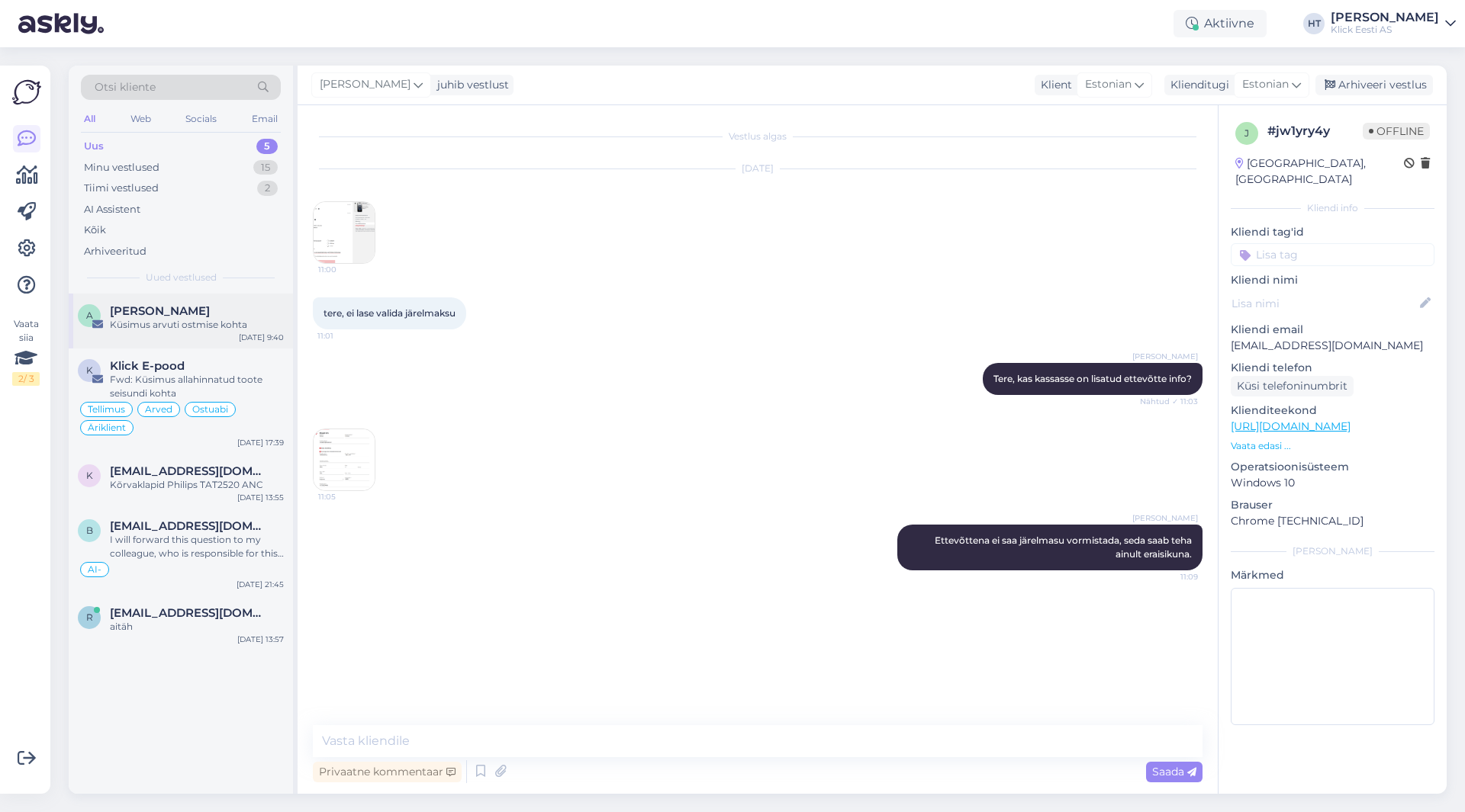
click at [227, 300] on div "A [PERSON_NAME] Küsimus arvuti ostmise kohta [DATE] 9:40" at bounding box center [181, 321] width 224 height 54
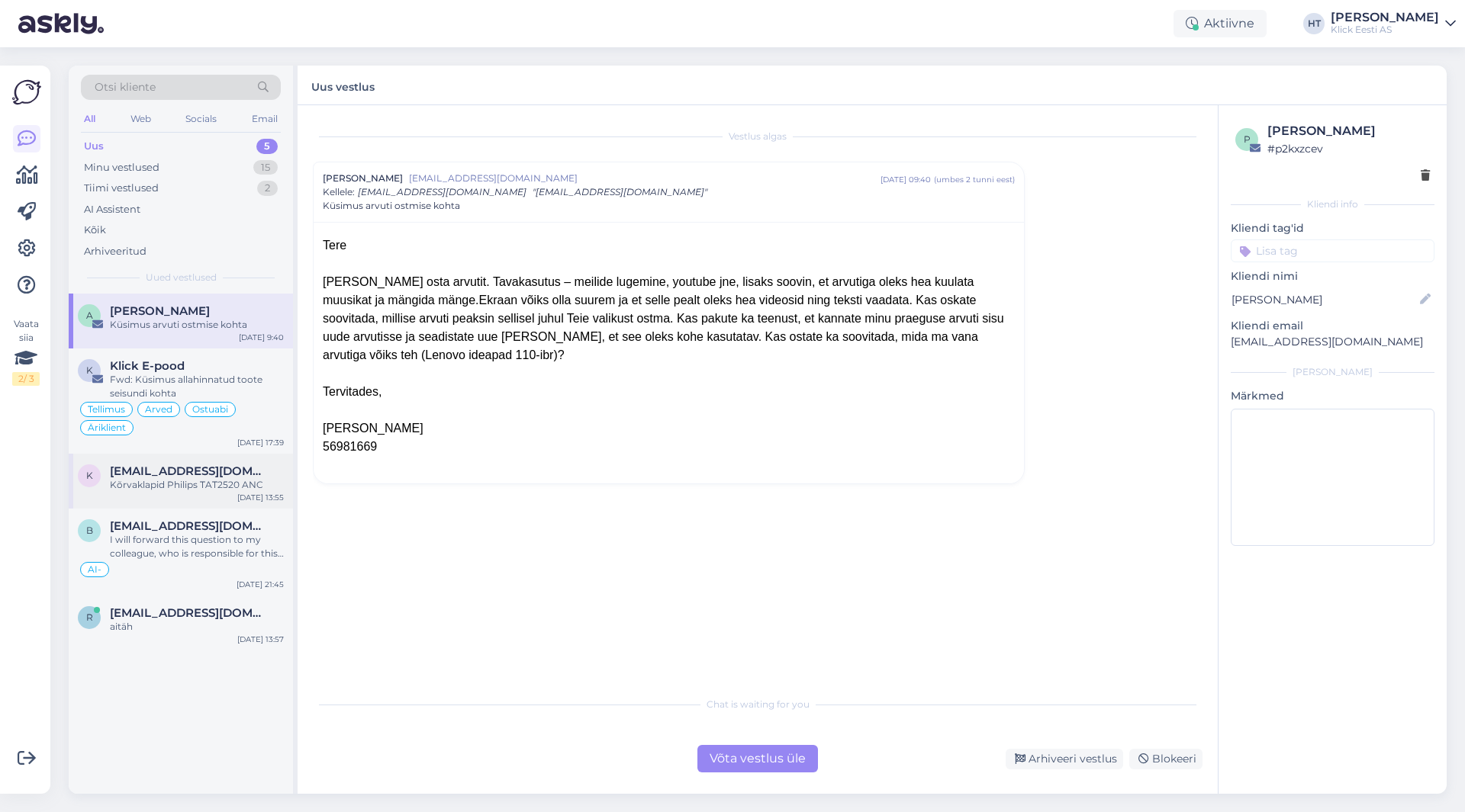
click at [243, 492] on div "[DATE] 13:55" at bounding box center [260, 498] width 46 height 12
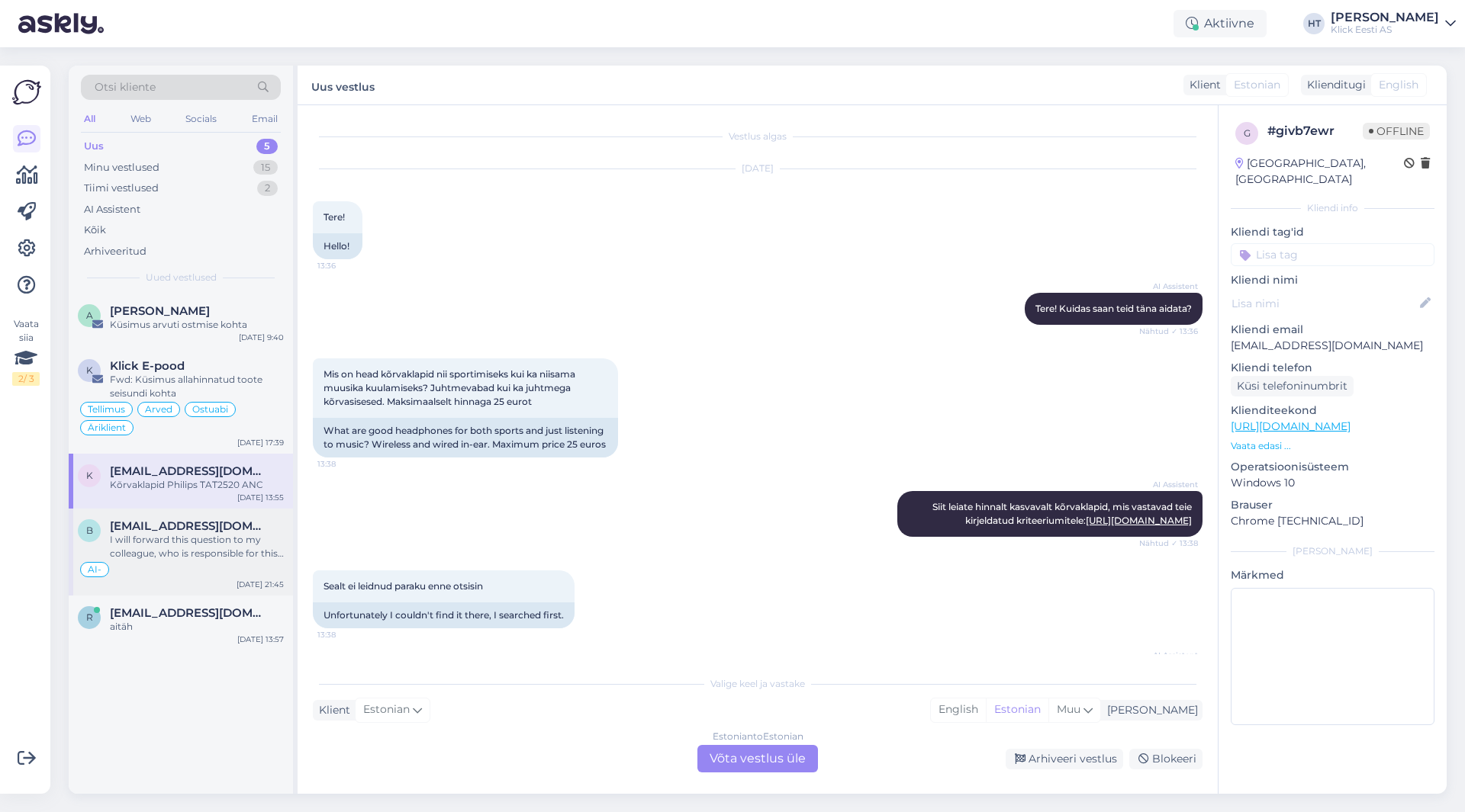
scroll to position [322, 0]
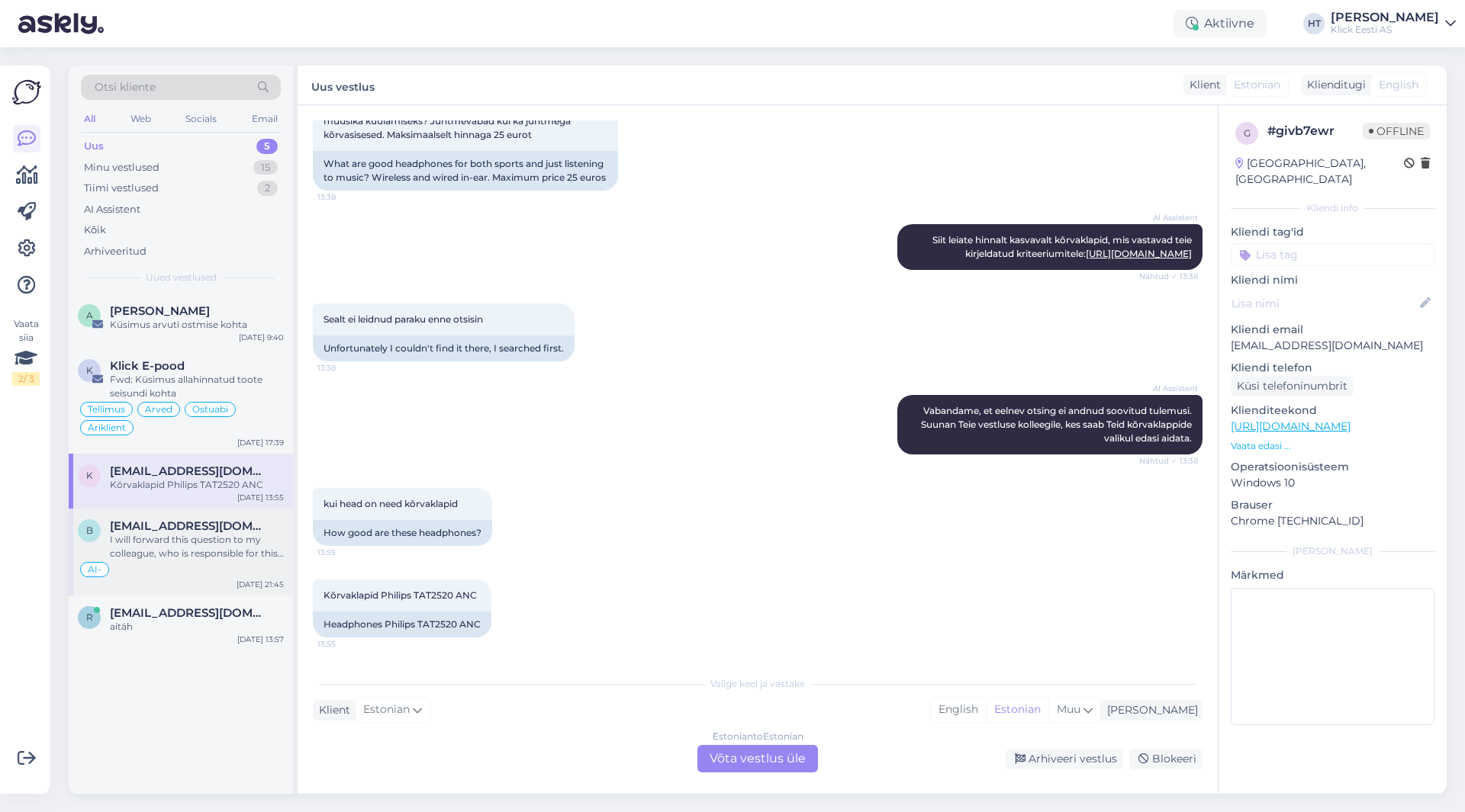
click at [251, 535] on div "I will forward this question to my colleague, who is responsible for this. The …" at bounding box center [196, 547] width 174 height 27
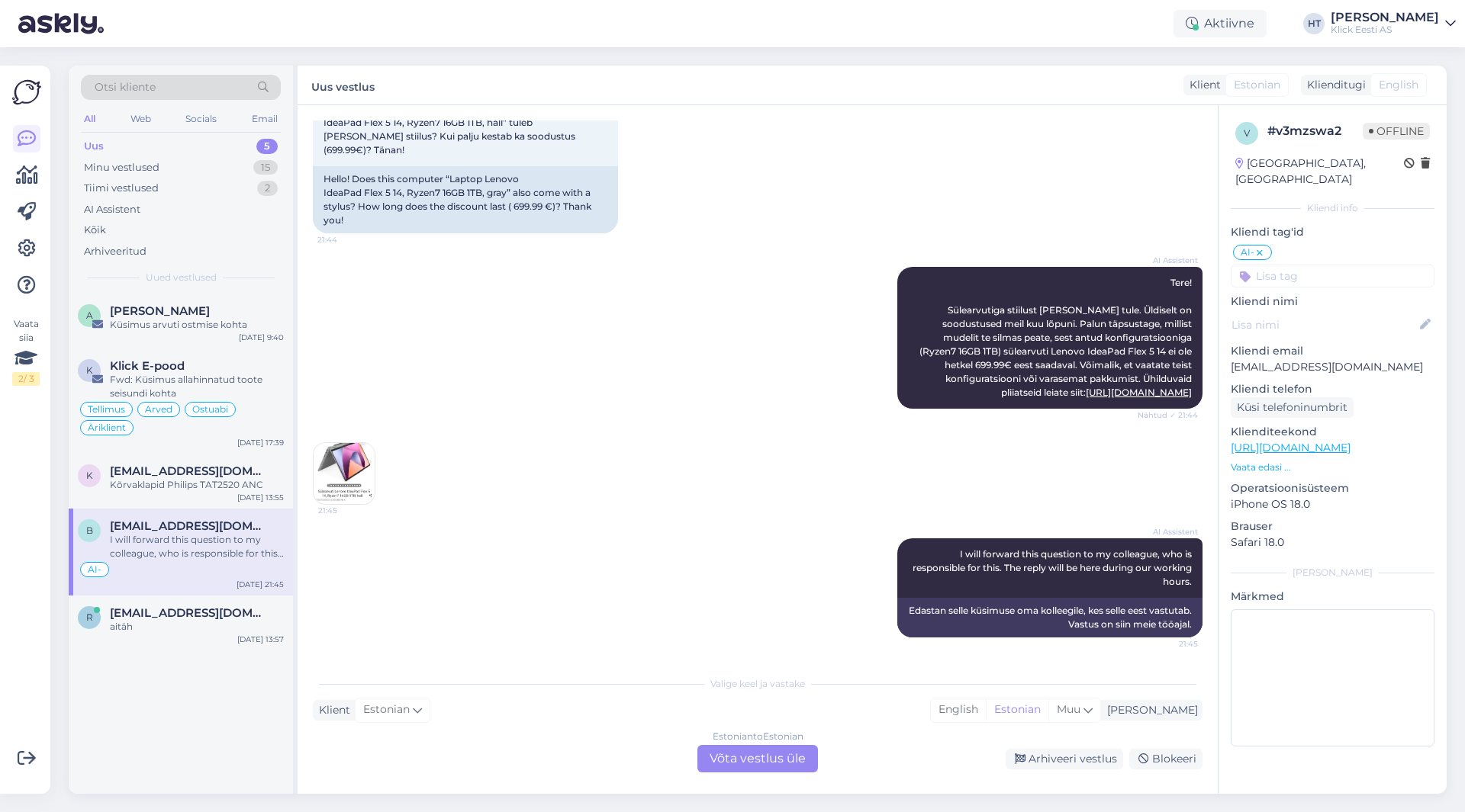
scroll to position [94, 0]
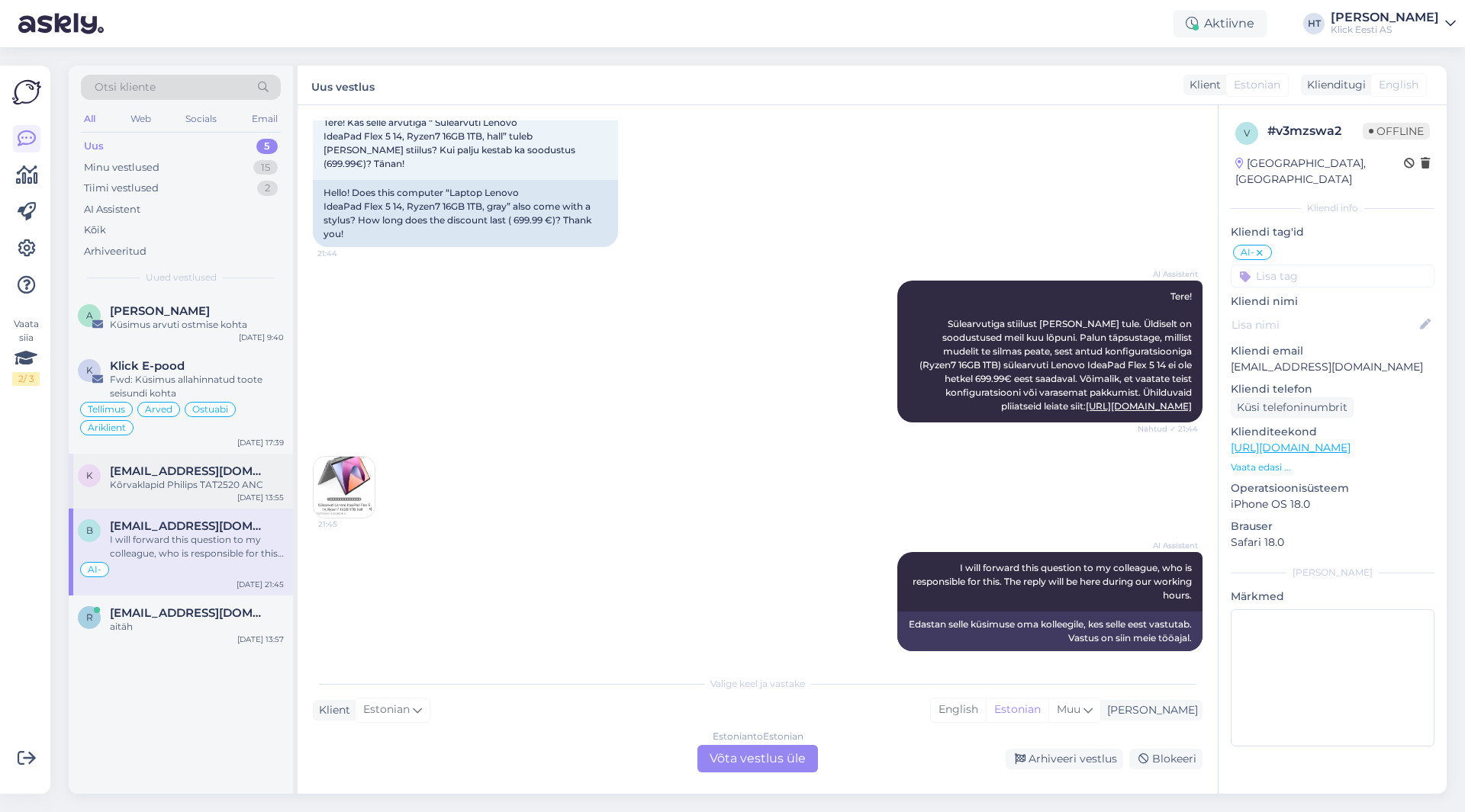
click at [224, 488] on div "Kõrvaklapid Philips TAT2520 ANC" at bounding box center [196, 485] width 174 height 14
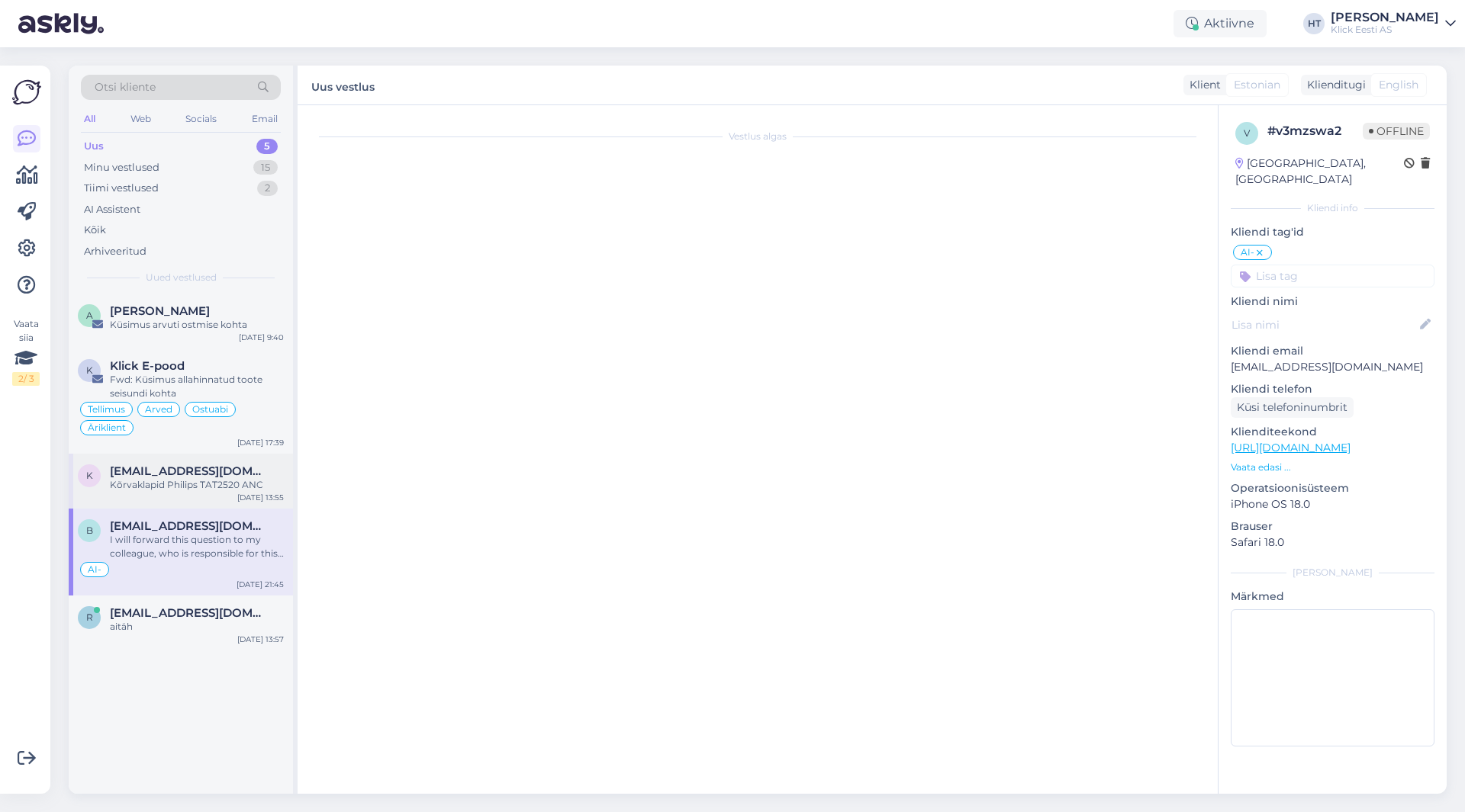
scroll to position [322, 0]
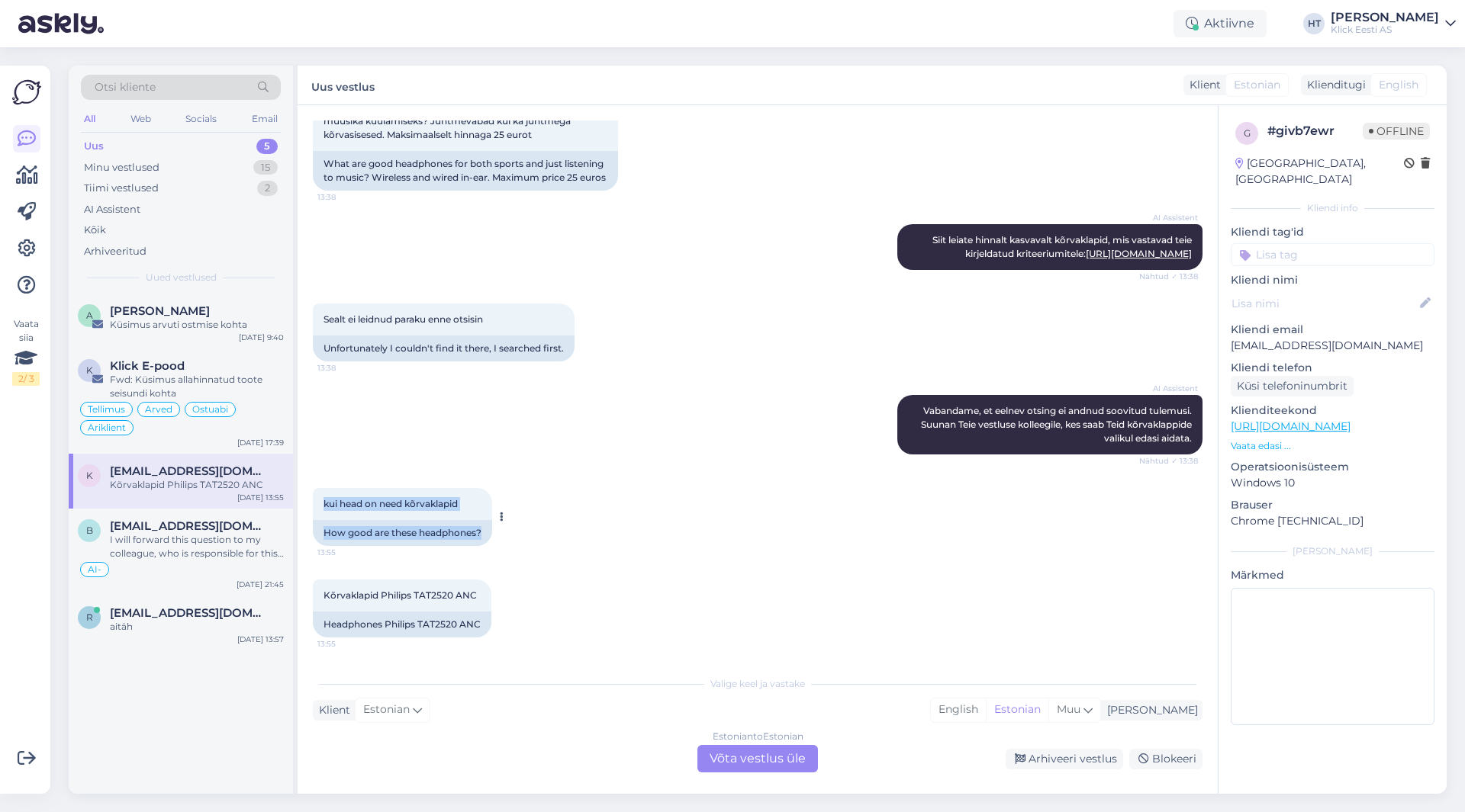
drag, startPoint x: 321, startPoint y: 500, endPoint x: 483, endPoint y: 536, distance: 166.0
click at [483, 536] on div "kui head on need kõrvaklapid 13:55 How good are these headphones?" at bounding box center [402, 517] width 179 height 58
click at [483, 536] on div "How good are these headphones?" at bounding box center [402, 533] width 179 height 26
drag, startPoint x: 485, startPoint y: 530, endPoint x: 323, endPoint y: 504, distance: 164.1
click at [323, 504] on div "kui head on need kõrvaklapid 13:55 How good are these headphones?" at bounding box center [402, 517] width 179 height 58
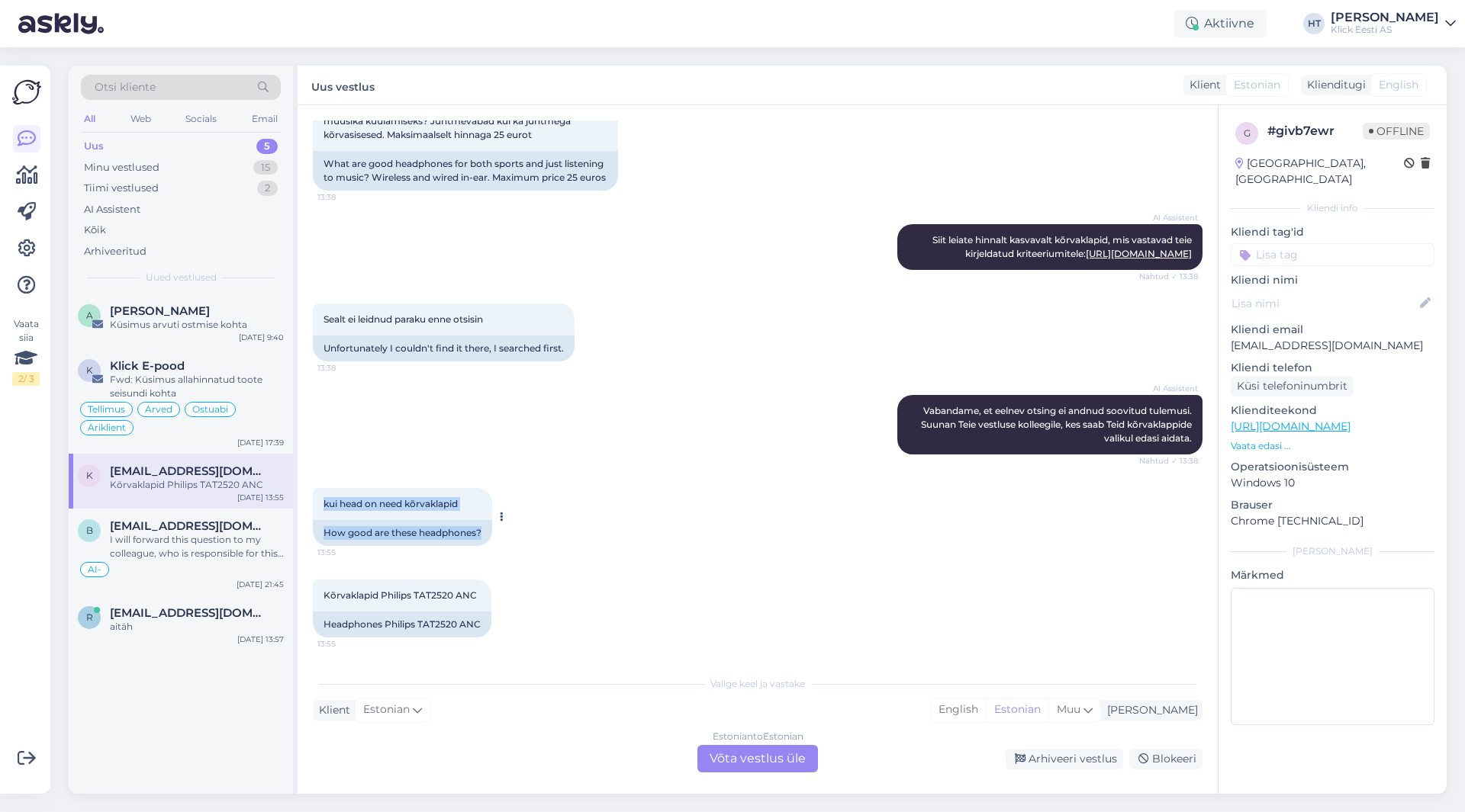
click at [323, 504] on div "kui head on need kõrvaklapid 13:55" at bounding box center [402, 503] width 179 height 32
click at [216, 609] on span "[EMAIL_ADDRESS][DOMAIN_NAME]" at bounding box center [189, 613] width 159 height 14
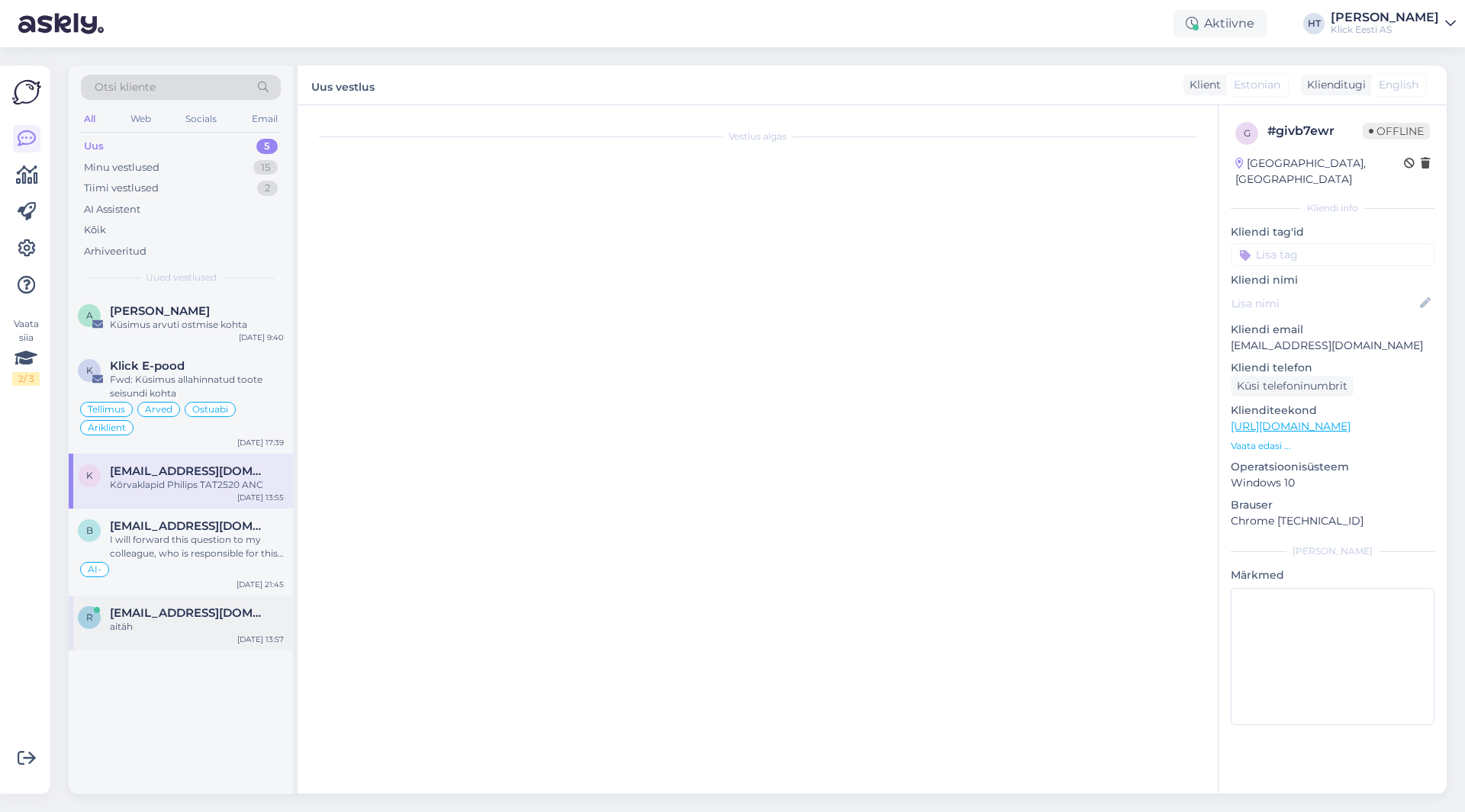
scroll to position [559, 0]
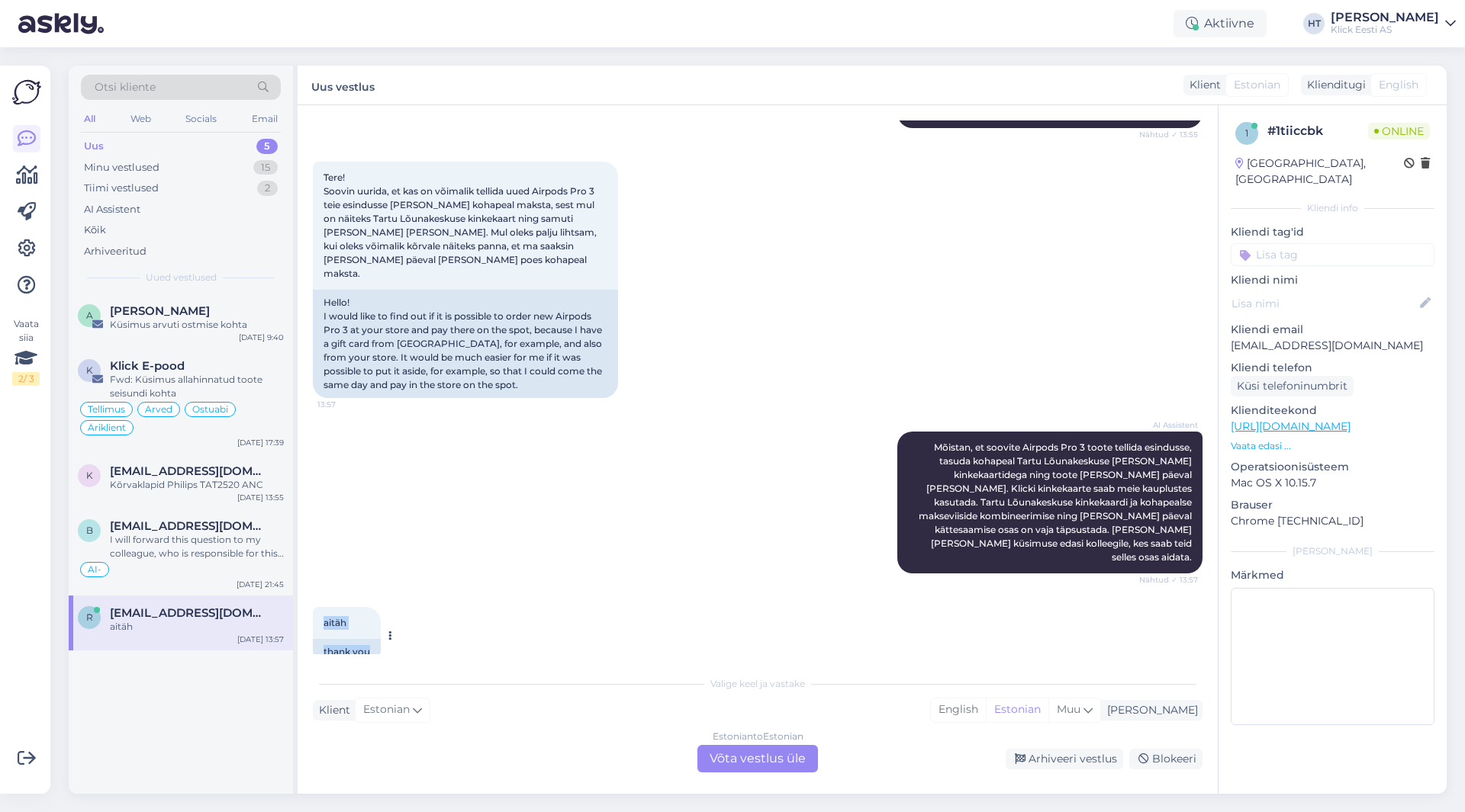
drag, startPoint x: 323, startPoint y: 593, endPoint x: 371, endPoint y: 626, distance: 58.2
click at [369, 624] on div "aitäh 13:57 thank you" at bounding box center [346, 636] width 68 height 58
click at [371, 639] on div "thank you" at bounding box center [346, 652] width 68 height 26
drag, startPoint x: 371, startPoint y: 626, endPoint x: 321, endPoint y: 595, distance: 58.8
click at [321, 607] on div "aitäh 13:57 thank you" at bounding box center [346, 636] width 68 height 58
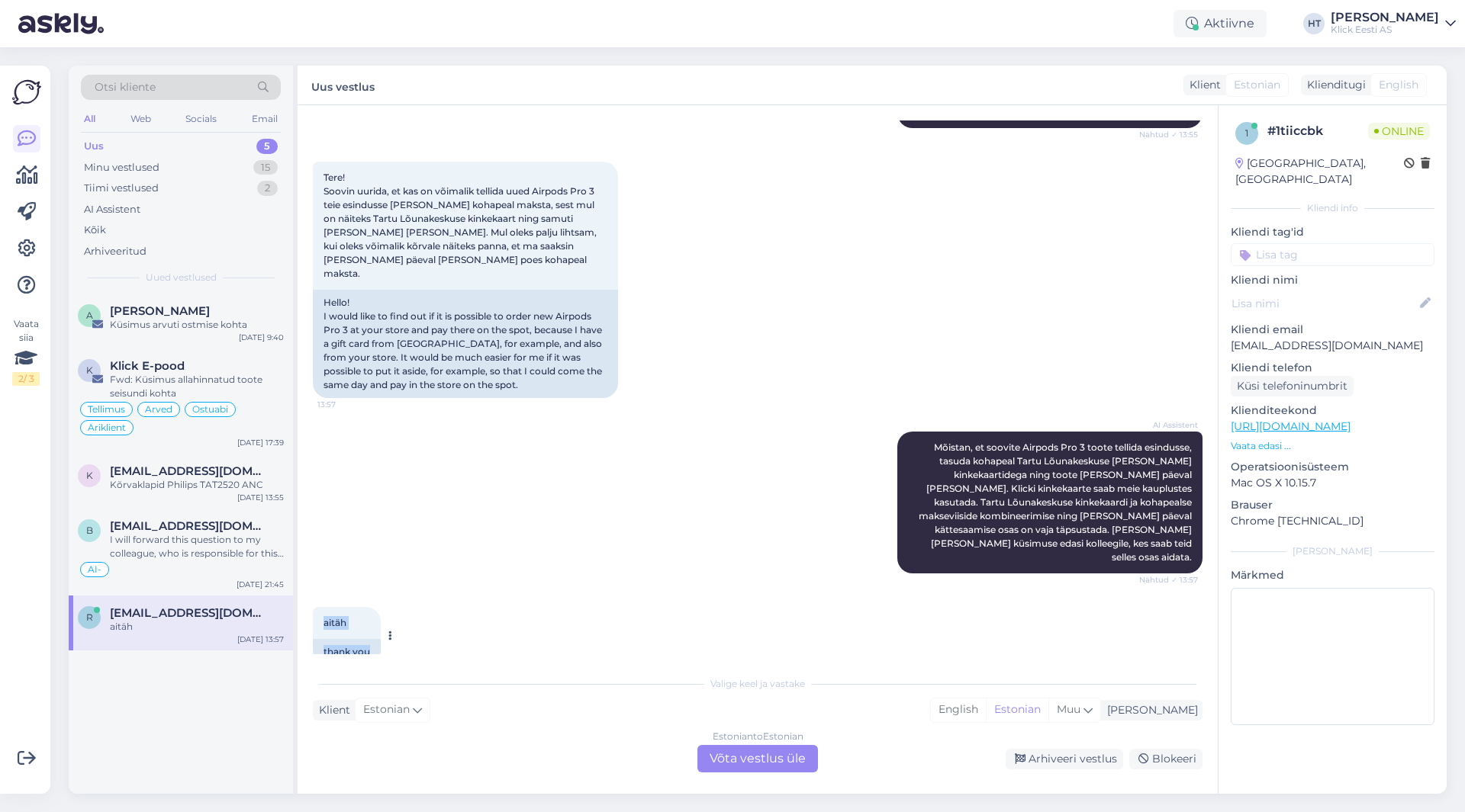
click at [322, 607] on div "aitäh 13:57" at bounding box center [346, 622] width 68 height 32
drag, startPoint x: 324, startPoint y: 595, endPoint x: 370, endPoint y: 622, distance: 53.3
click at [370, 622] on div "aitäh 13:57 thank you" at bounding box center [346, 636] width 68 height 58
click at [371, 639] on div "thank you" at bounding box center [346, 652] width 68 height 26
drag, startPoint x: 370, startPoint y: 623, endPoint x: 324, endPoint y: 588, distance: 57.8
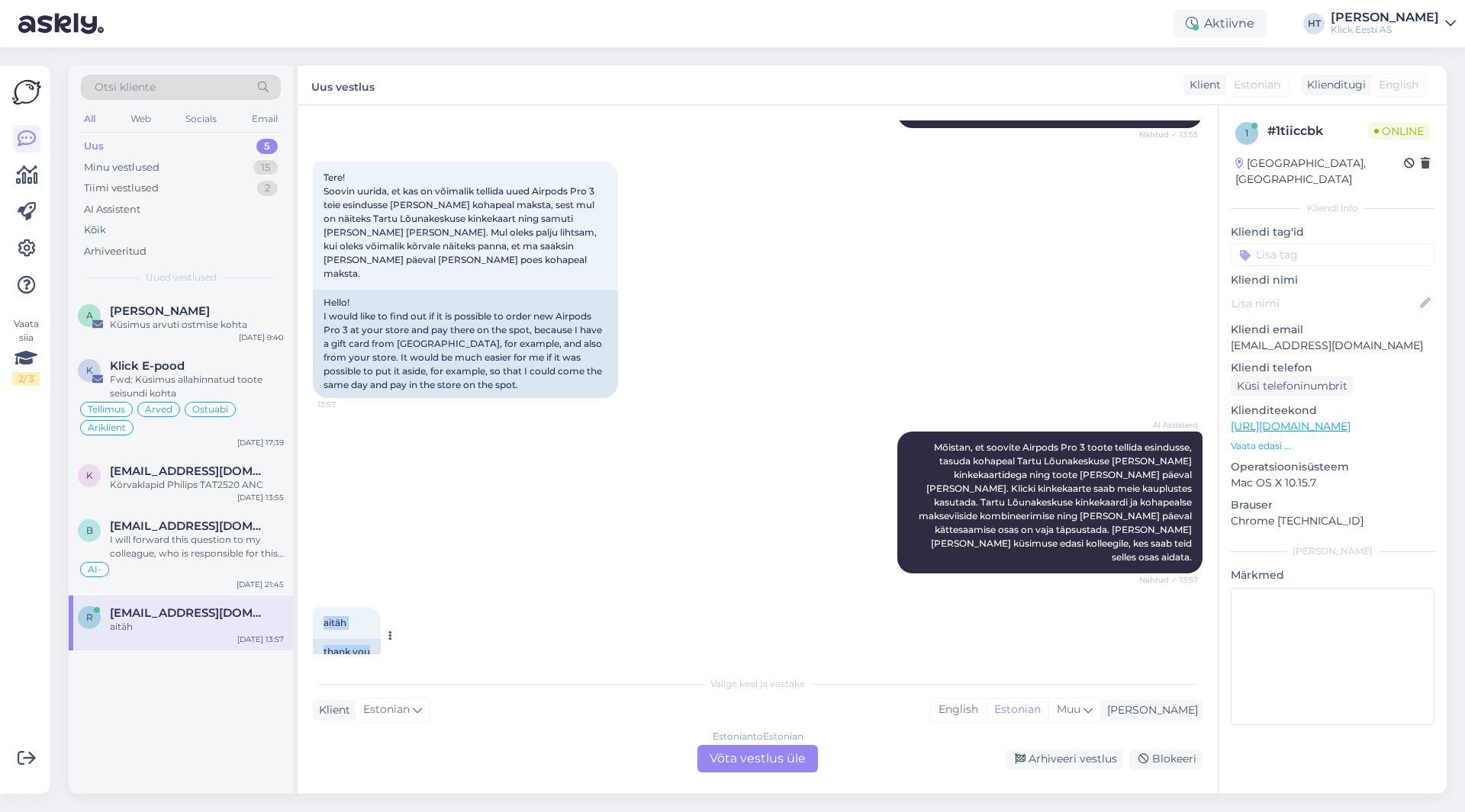
click at [324, 607] on div "aitäh 13:57 thank you" at bounding box center [346, 636] width 68 height 58
click at [324, 617] on span "aitäh" at bounding box center [334, 622] width 23 height 12
drag, startPoint x: 324, startPoint y: 592, endPoint x: 377, endPoint y: 627, distance: 63.5
click at [377, 627] on div "aitäh 13:57 thank you" at bounding box center [346, 636] width 68 height 58
click at [375, 639] on div "thank you" at bounding box center [346, 652] width 68 height 26
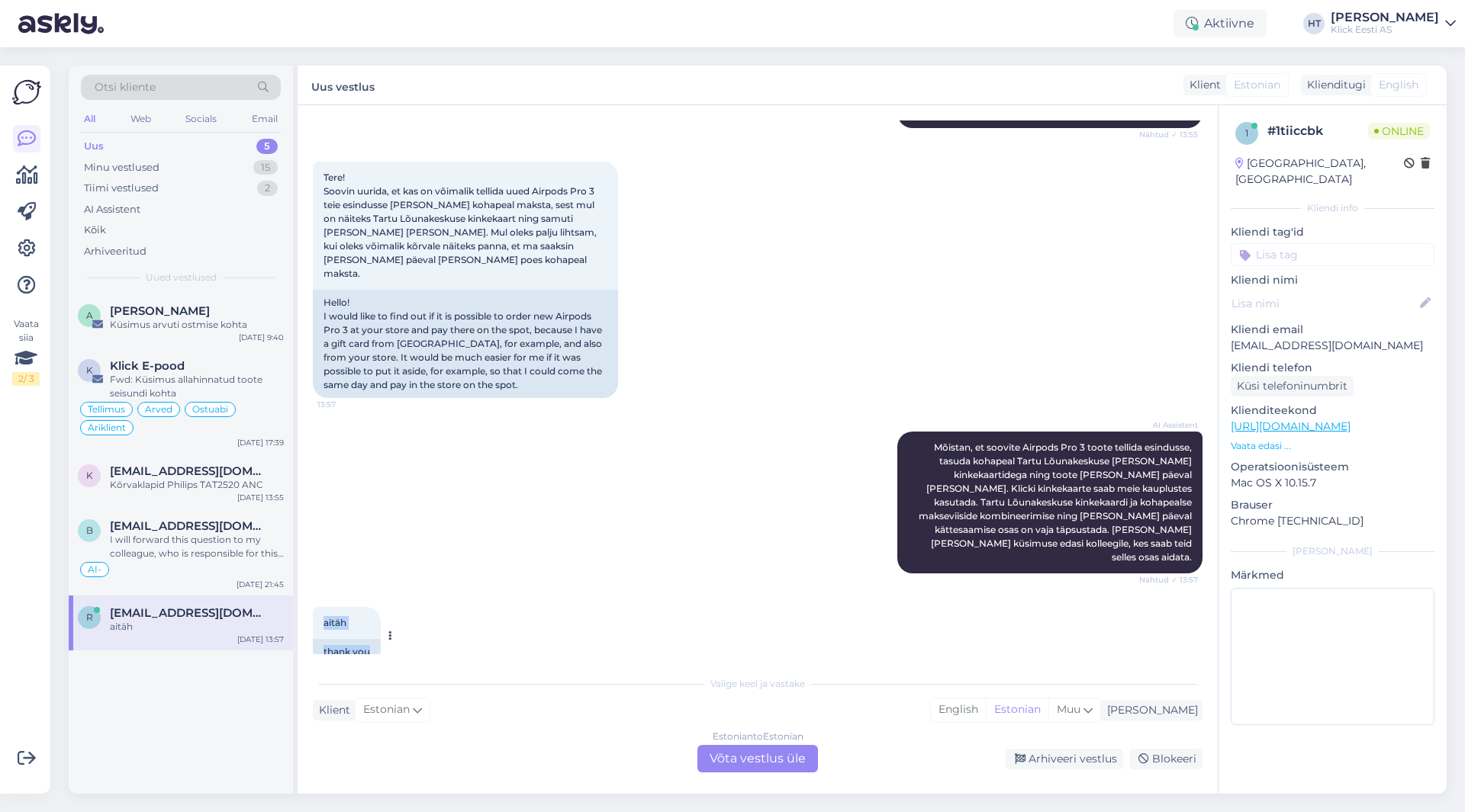
drag, startPoint x: 374, startPoint y: 627, endPoint x: 317, endPoint y: 587, distance: 69.6
click at [317, 607] on div "aitäh 13:57 thank you" at bounding box center [346, 636] width 68 height 58
click at [322, 607] on div "aitäh 13:57" at bounding box center [346, 622] width 68 height 32
drag, startPoint x: 323, startPoint y: 593, endPoint x: 369, endPoint y: 622, distance: 54.4
click at [369, 622] on div "aitäh 13:57 thank you" at bounding box center [346, 636] width 68 height 58
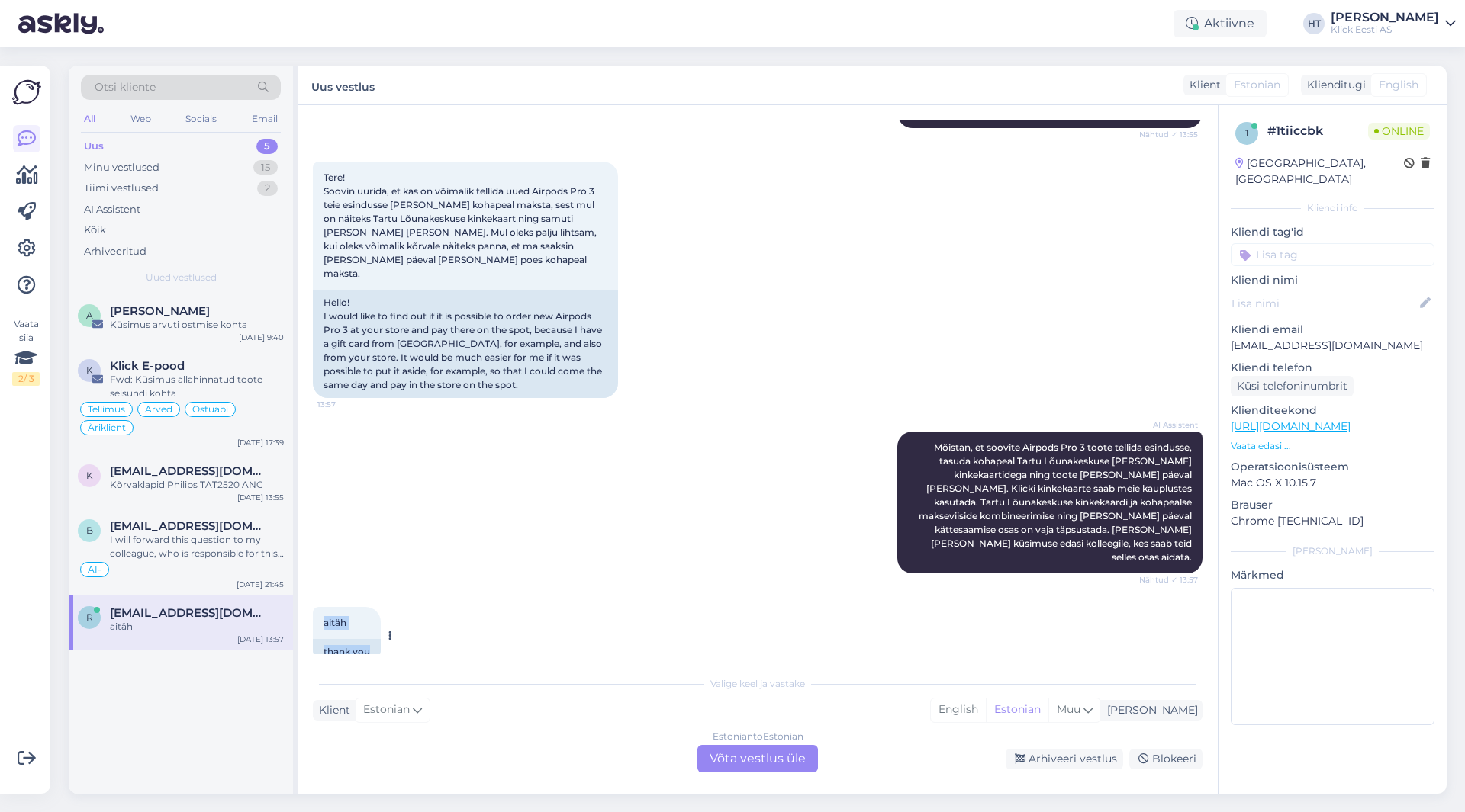
click at [369, 639] on div "thank you" at bounding box center [346, 652] width 68 height 26
click at [209, 469] on span "[EMAIL_ADDRESS][DOMAIN_NAME]" at bounding box center [189, 470] width 159 height 14
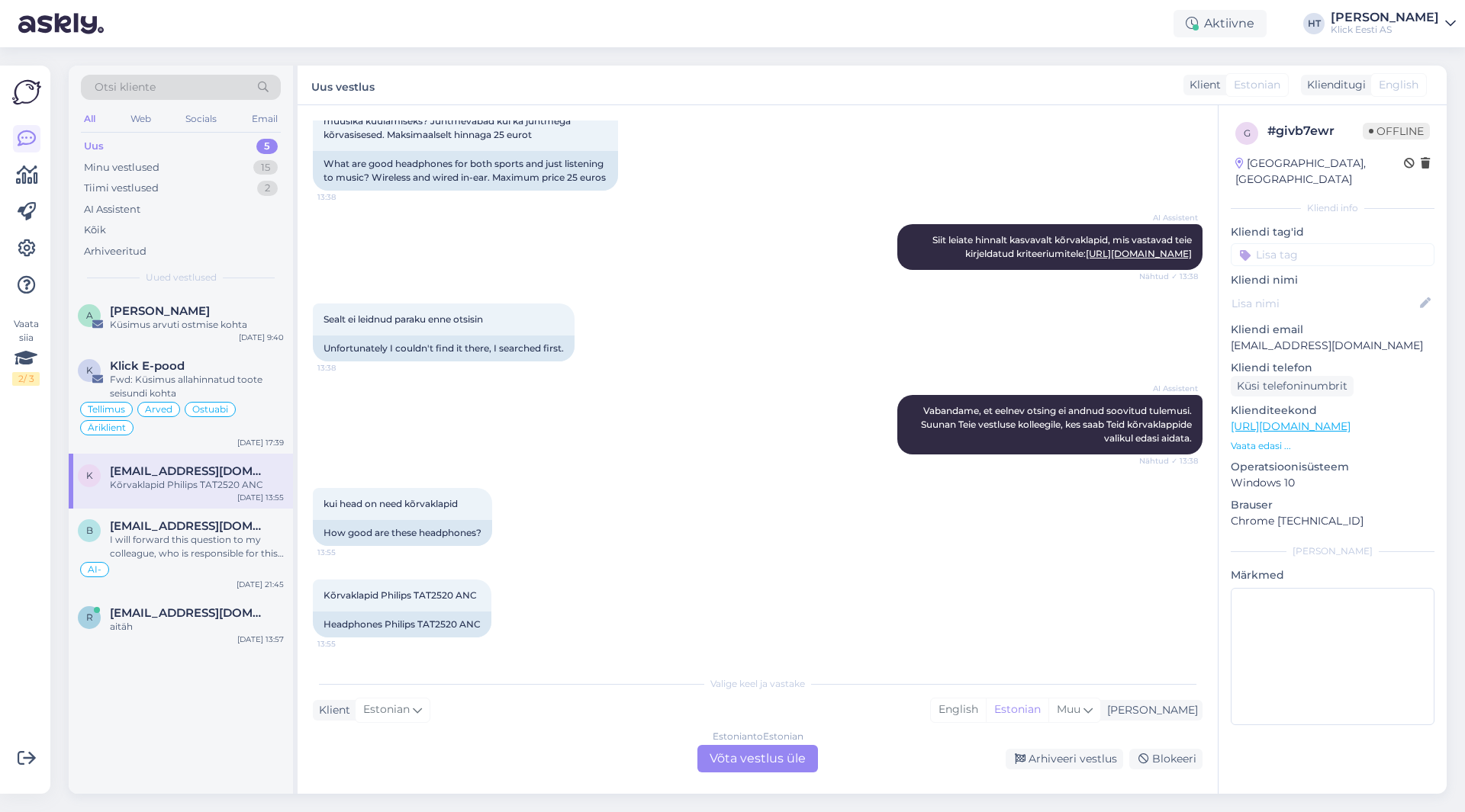
scroll to position [322, 0]
click at [231, 321] on div "Küsimus arvuti ostmise kohta" at bounding box center [196, 324] width 174 height 14
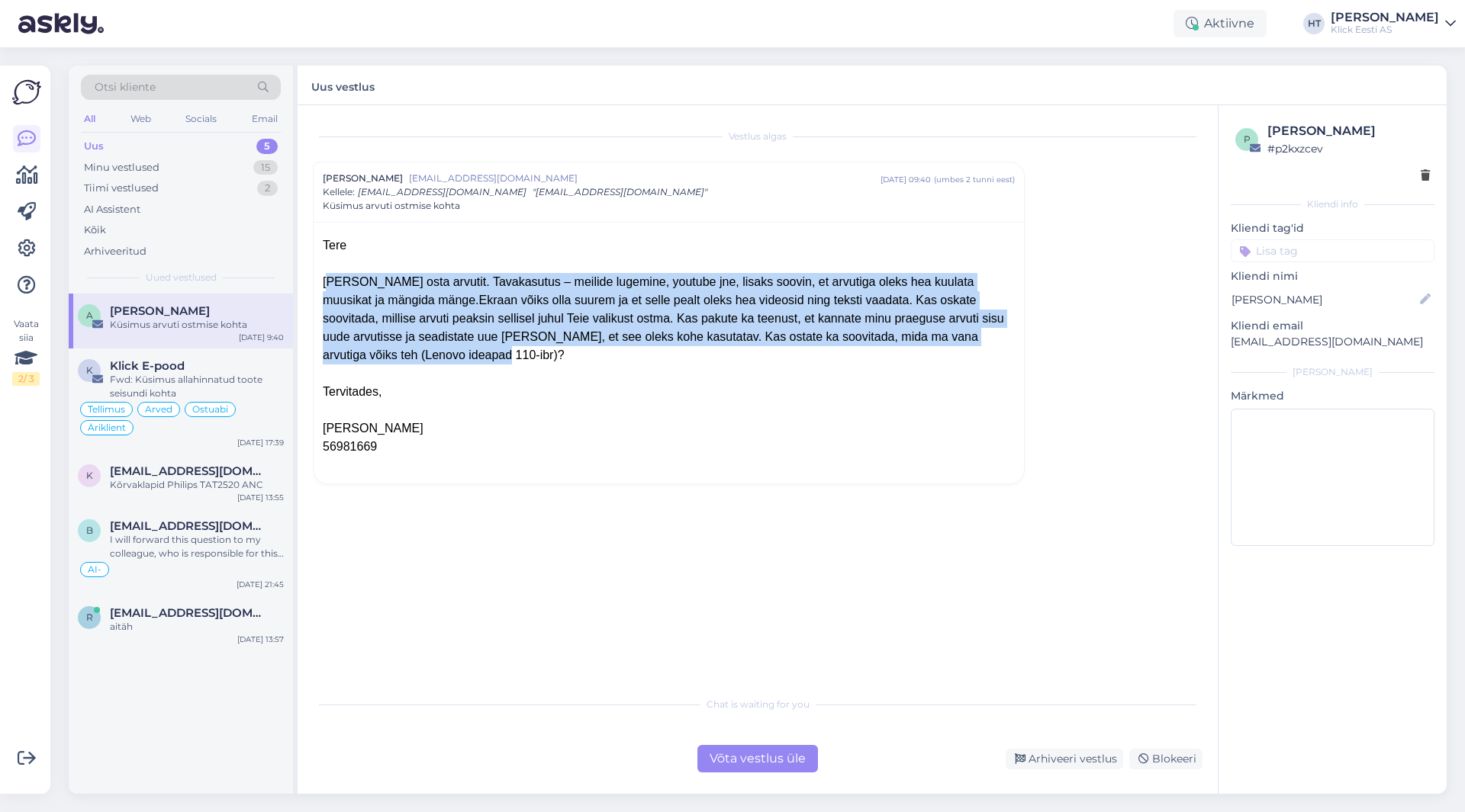
drag, startPoint x: 323, startPoint y: 278, endPoint x: 816, endPoint y: 342, distance: 497.1
click at [816, 342] on div "[PERSON_NAME] osta arvutit. Tavakasutus – meilide lugemine, youtube jne, lisaks…" at bounding box center [669, 319] width 693 height 92
drag, startPoint x: 817, startPoint y: 340, endPoint x: 323, endPoint y: 245, distance: 503.1
click at [323, 245] on div "Tere Soovin osta arvutit. Tavakasutus – meilide lugemine, youtube jne, lisaks s…" at bounding box center [669, 355] width 693 height 238
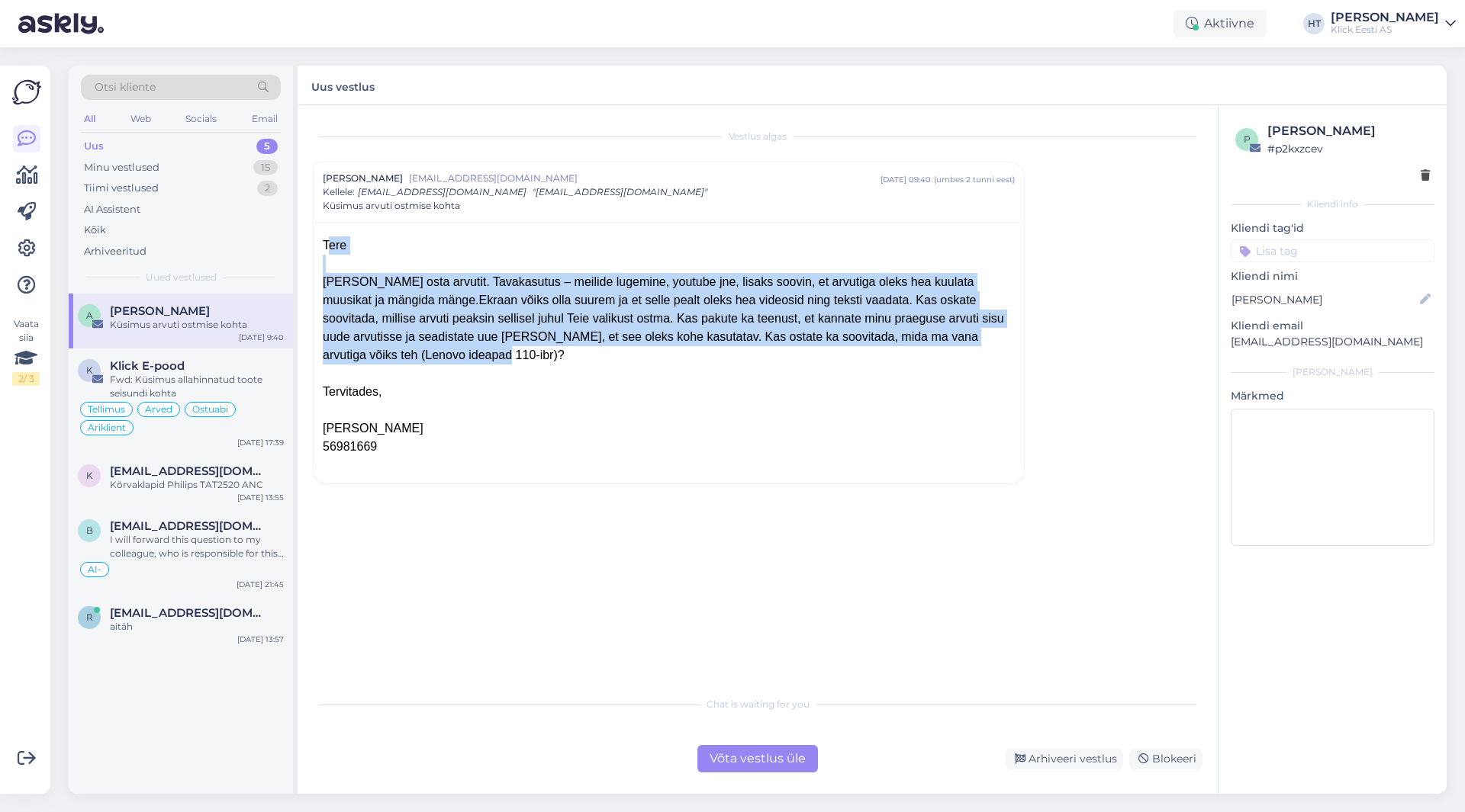
click at [323, 245] on div "Tere" at bounding box center [669, 245] width 693 height 18
drag, startPoint x: 323, startPoint y: 245, endPoint x: 835, endPoint y: 339, distance: 520.6
click at [835, 339] on div "Tere Soovin osta arvutit. Tavakasutus – meilide lugemine, youtube jne, lisaks s…" at bounding box center [669, 355] width 693 height 238
click at [835, 339] on div "[PERSON_NAME] osta arvutit. Tavakasutus – meilide lugemine, youtube jne, lisaks…" at bounding box center [669, 319] width 693 height 92
drag, startPoint x: 832, startPoint y: 339, endPoint x: 322, endPoint y: 242, distance: 519.1
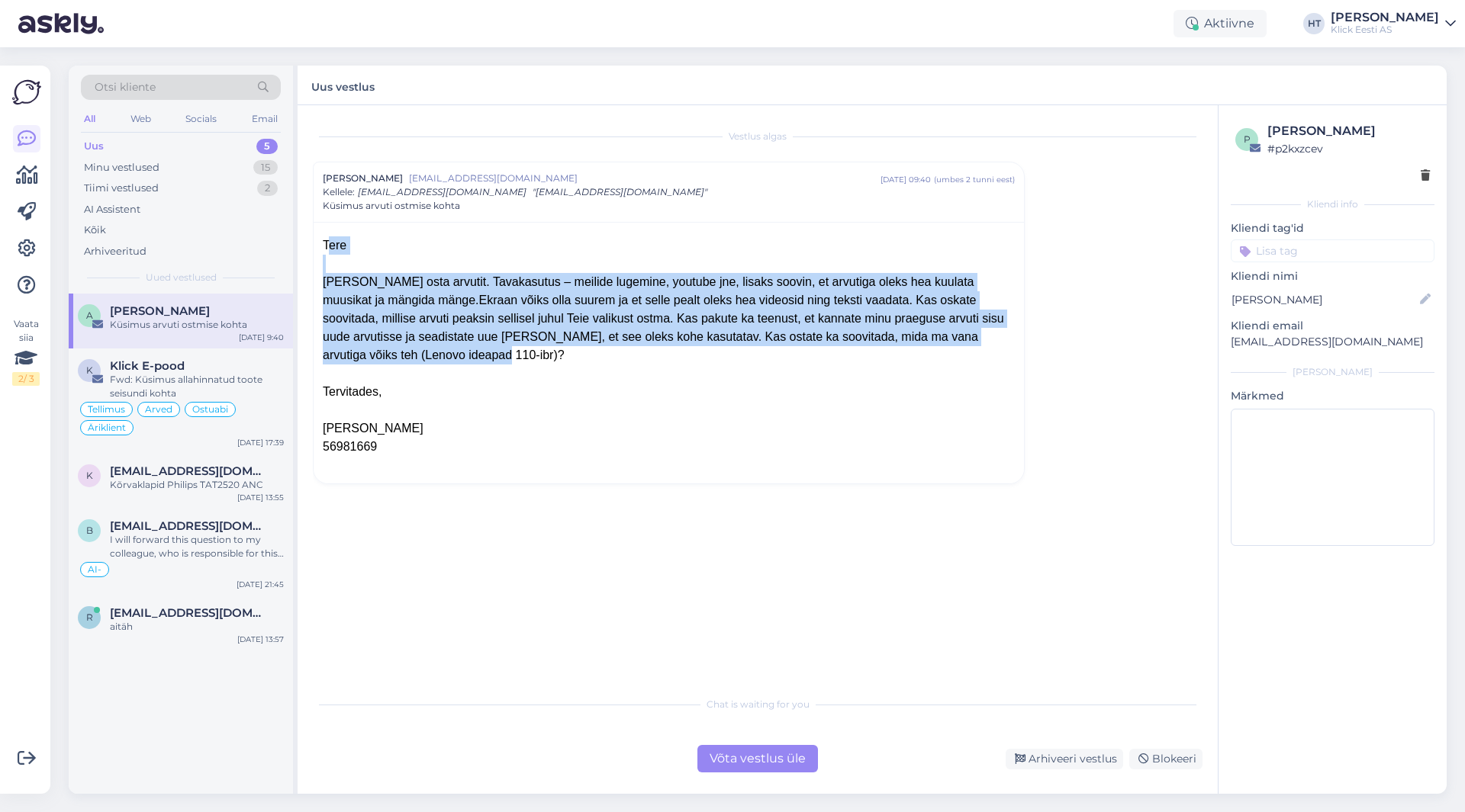
click at [322, 242] on div "Tere Soovin osta arvutit. Tavakasutus – meilide lugemine, youtube jne, lisaks s…" at bounding box center [669, 352] width 711 height 262
drag, startPoint x: 330, startPoint y: 243, endPoint x: 922, endPoint y: 442, distance: 624.6
click at [922, 442] on div "Tere Soovin osta arvutit. Tavakasutus – meilide lugemine, youtube jne, lisaks s…" at bounding box center [669, 355] width 693 height 238
click at [919, 456] on div at bounding box center [669, 465] width 693 height 18
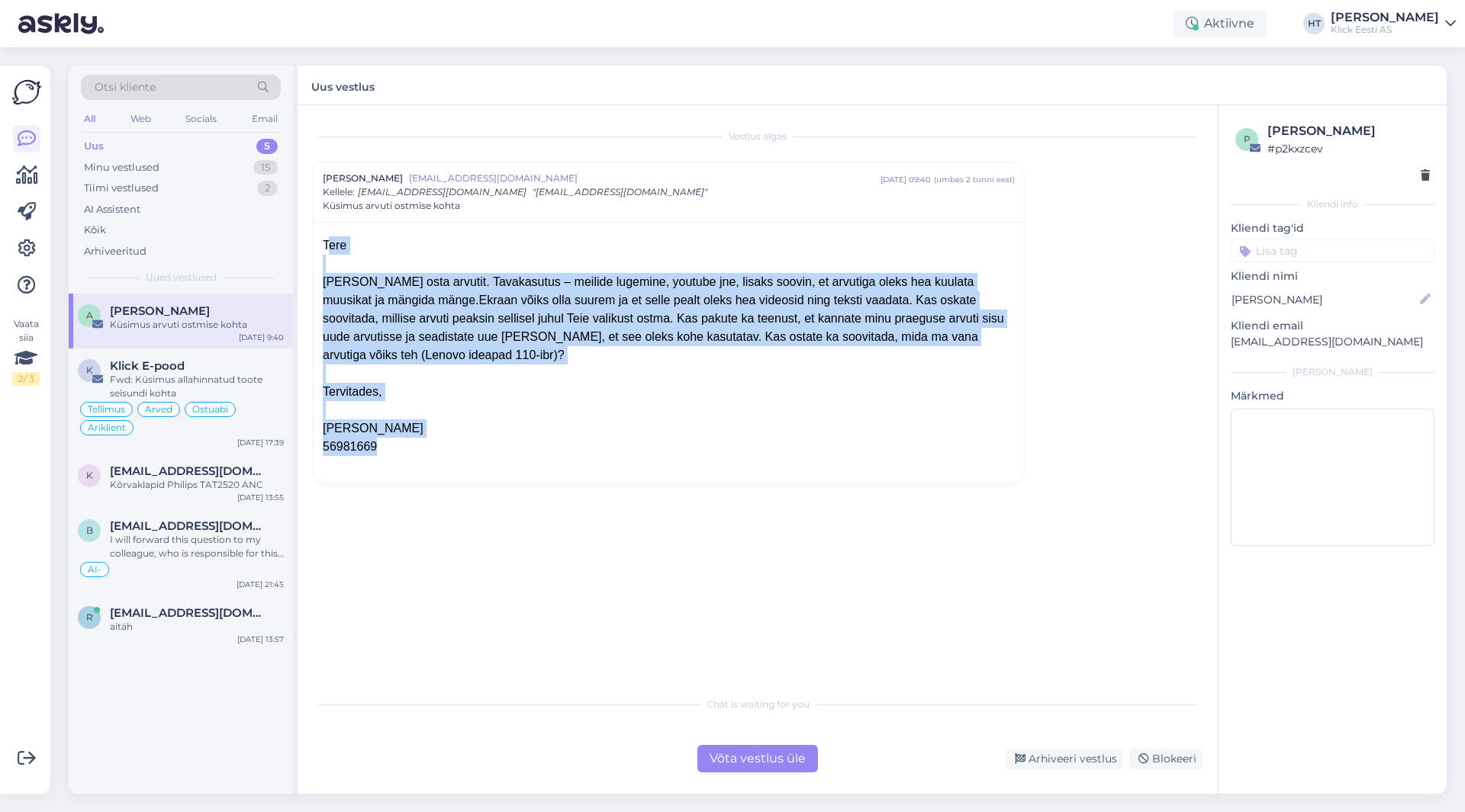
drag, startPoint x: 366, startPoint y: 456, endPoint x: 322, endPoint y: 245, distance: 215.5
click at [322, 245] on div "Tere Soovin osta arvutit. Tavakasutus – meilide lugemine, youtube jne, lisaks s…" at bounding box center [669, 352] width 711 height 262
drag, startPoint x: 322, startPoint y: 245, endPoint x: 579, endPoint y: 460, distance: 335.1
click at [579, 460] on div "Tere Soovin osta arvutit. Tavakasutus – meilide lugemine, youtube jne, lisaks s…" at bounding box center [669, 352] width 711 height 262
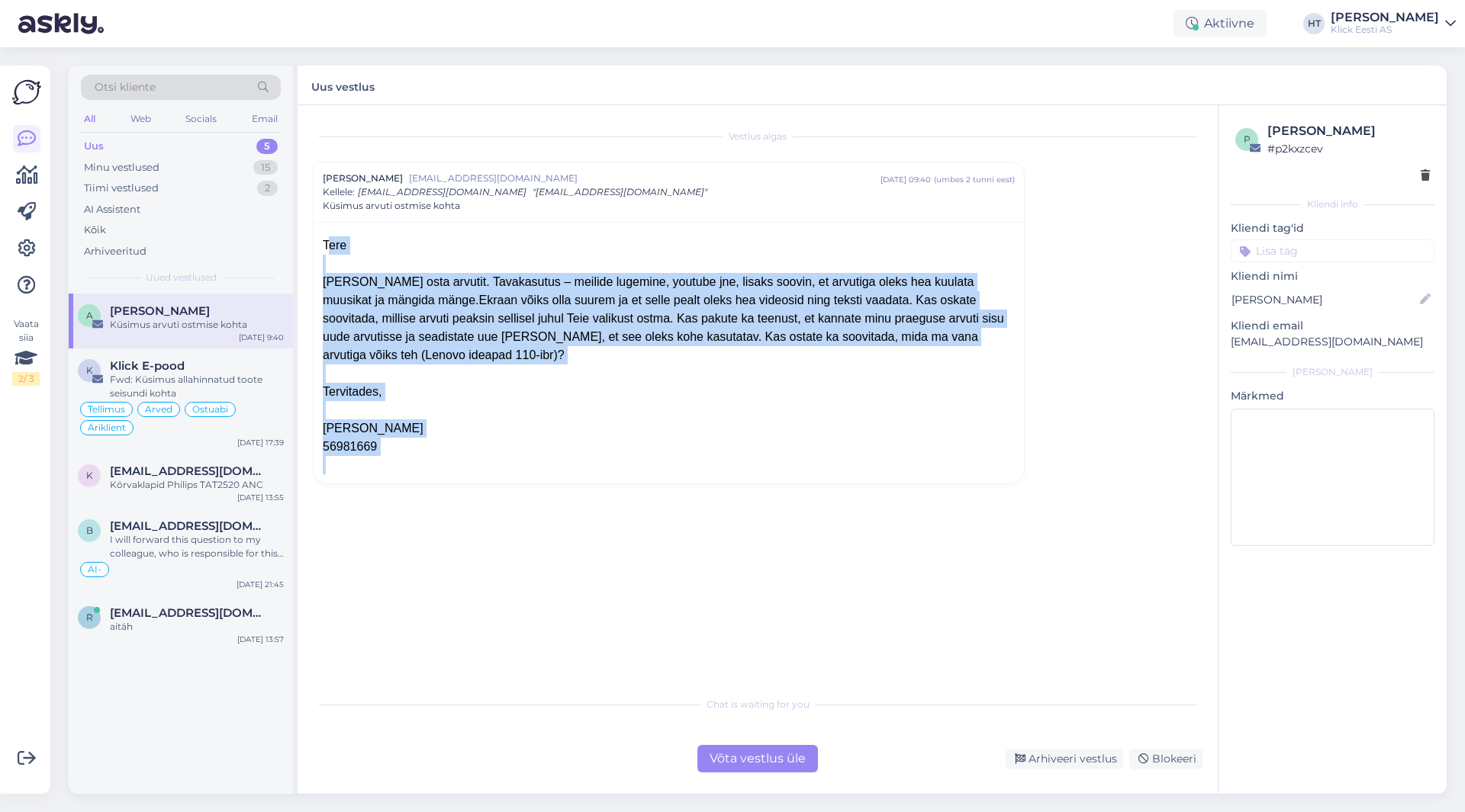
click at [579, 460] on div "Tere Soovin osta arvutit. Tavakasutus – meilide lugemine, youtube jne, lisaks s…" at bounding box center [669, 352] width 711 height 262
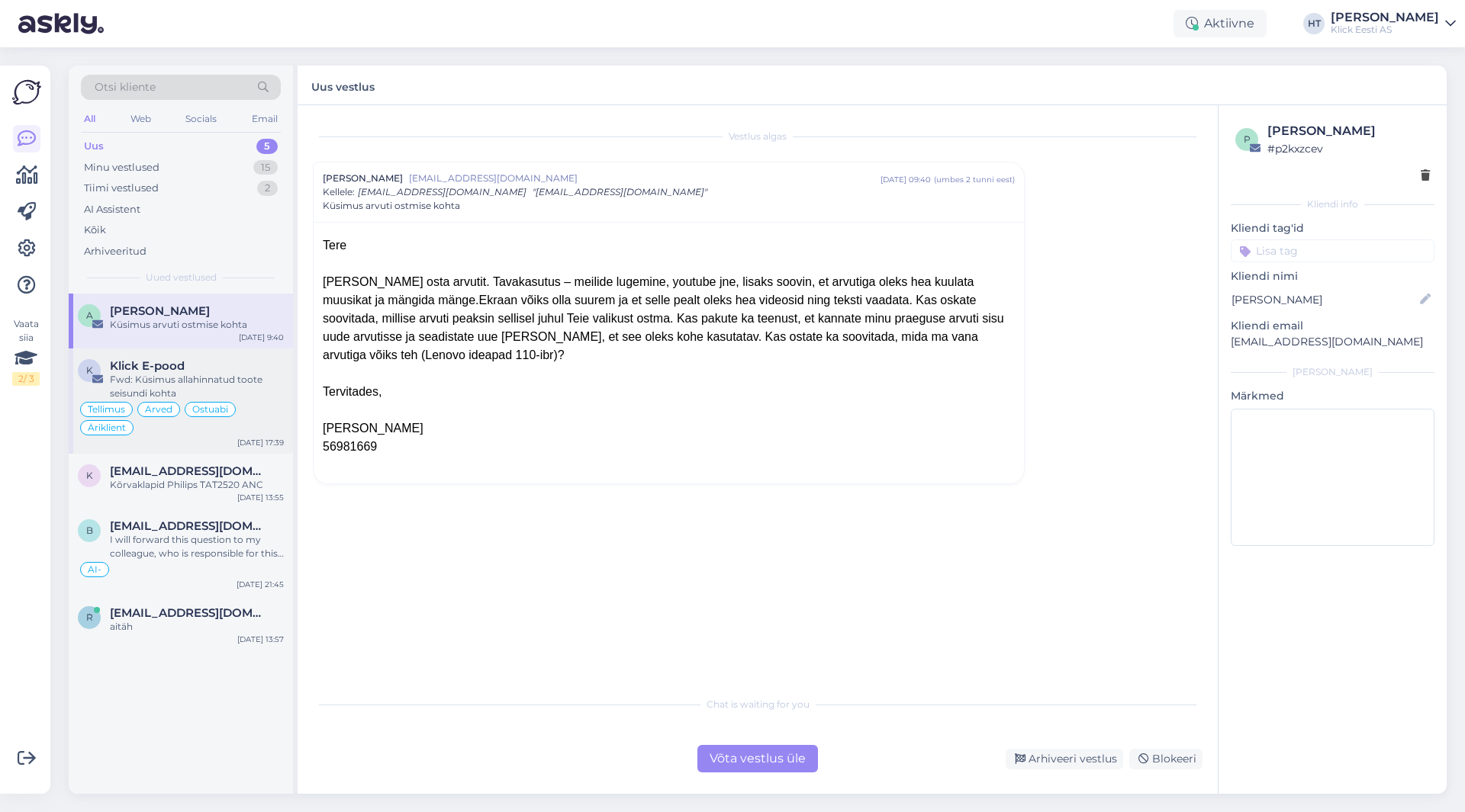
click at [249, 381] on div "Fwd: Küsimus allahinnatud toote seisundi kohta" at bounding box center [196, 387] width 174 height 27
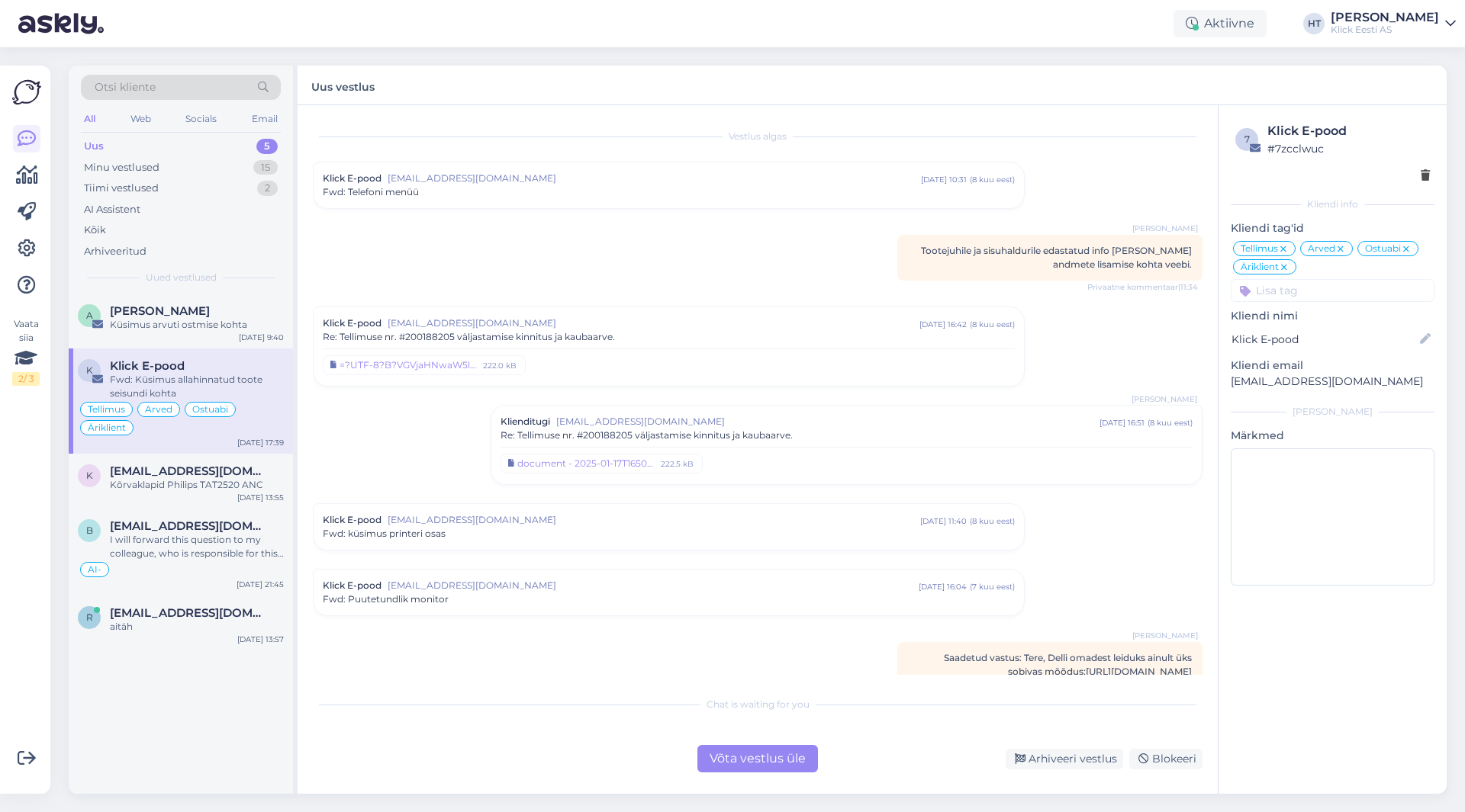
scroll to position [4574, 0]
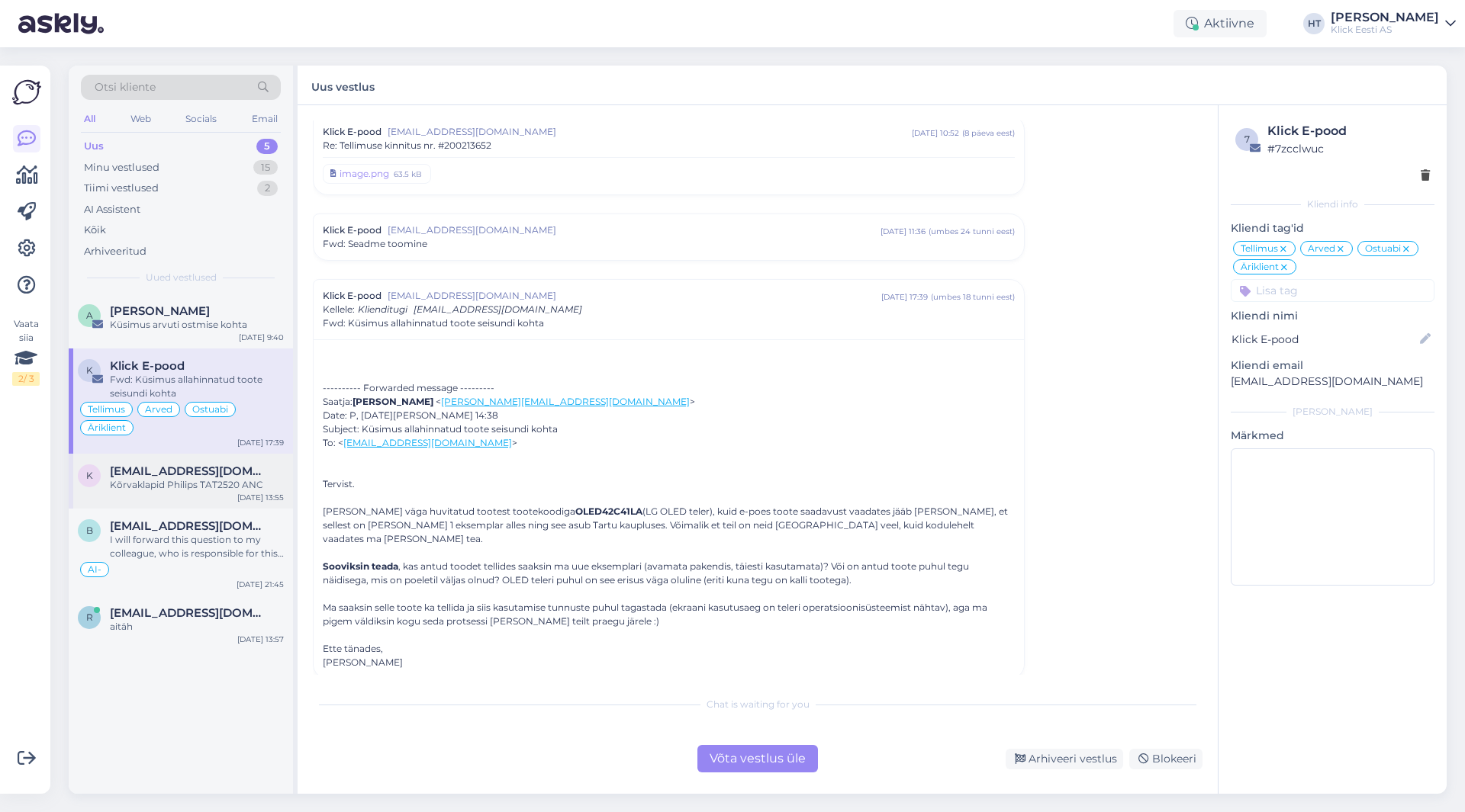
click at [256, 461] on div "k [EMAIL_ADDRESS][DOMAIN_NAME] Kõrvaklapid Philips TAT2520 ANC [DATE] 13:55" at bounding box center [181, 481] width 224 height 54
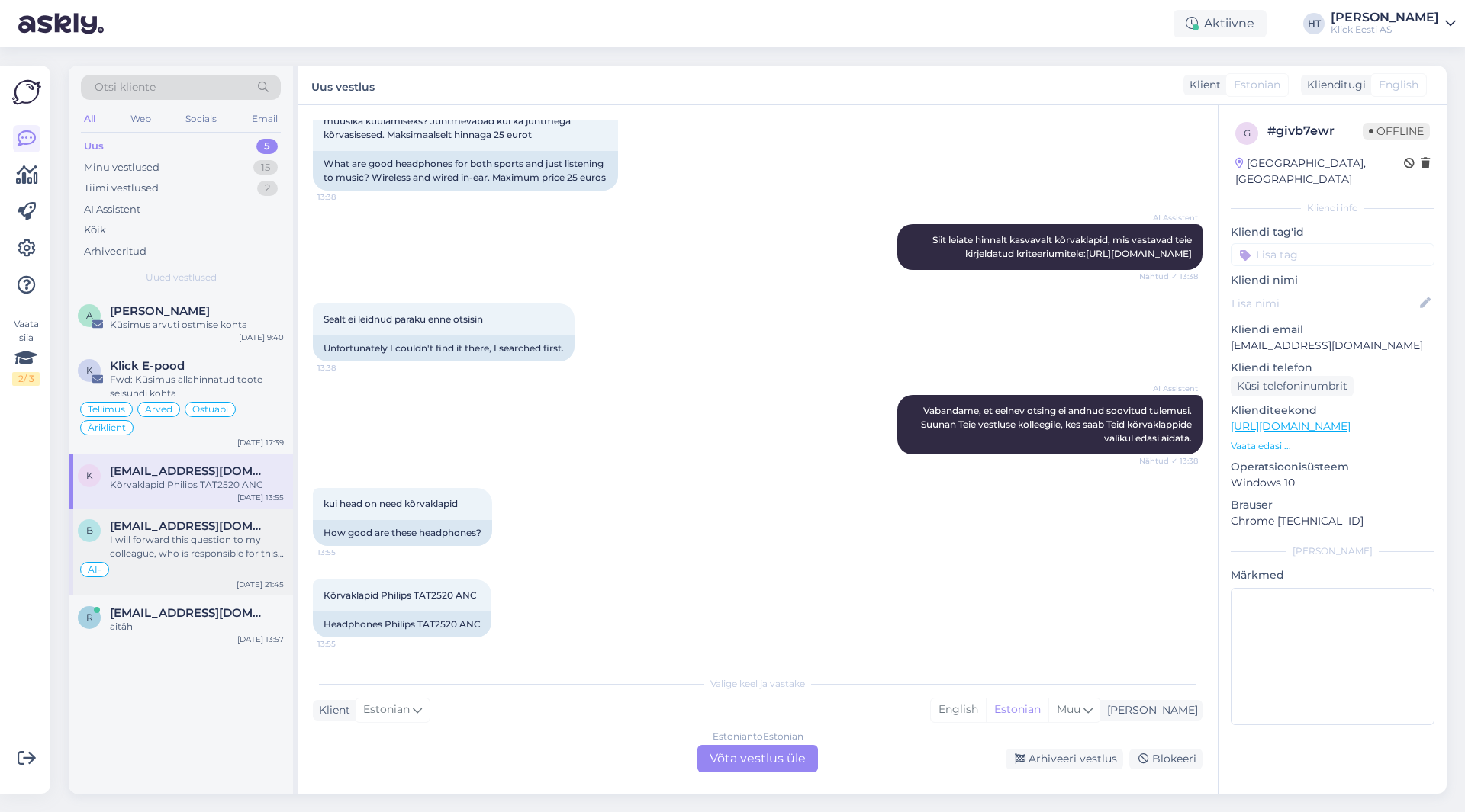
click at [203, 546] on div "I will forward this question to my colleague, who is responsible for this. The …" at bounding box center [196, 547] width 174 height 27
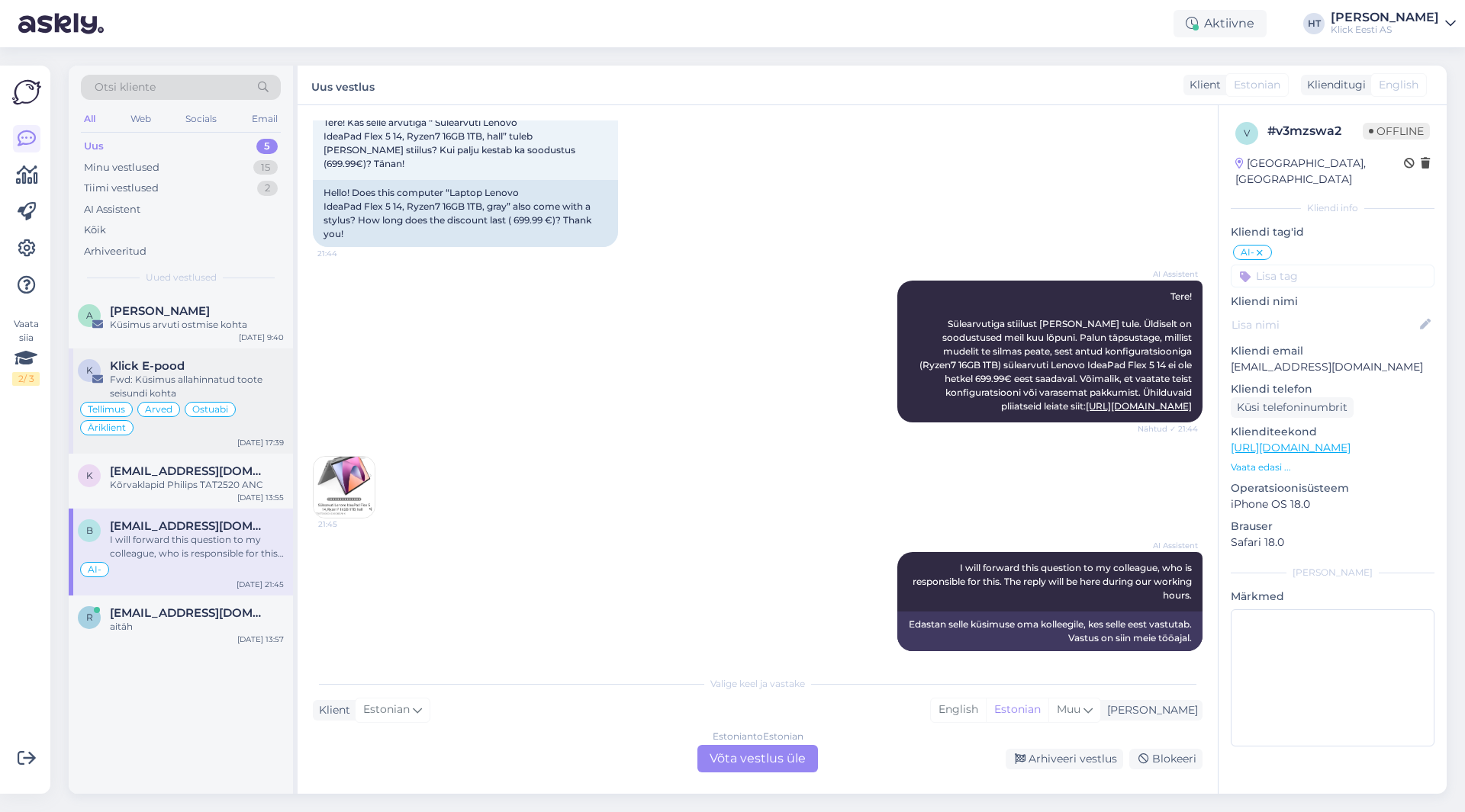
click at [224, 386] on div "Fwd: Küsimus allahinnatud toote seisundi kohta" at bounding box center [196, 387] width 174 height 27
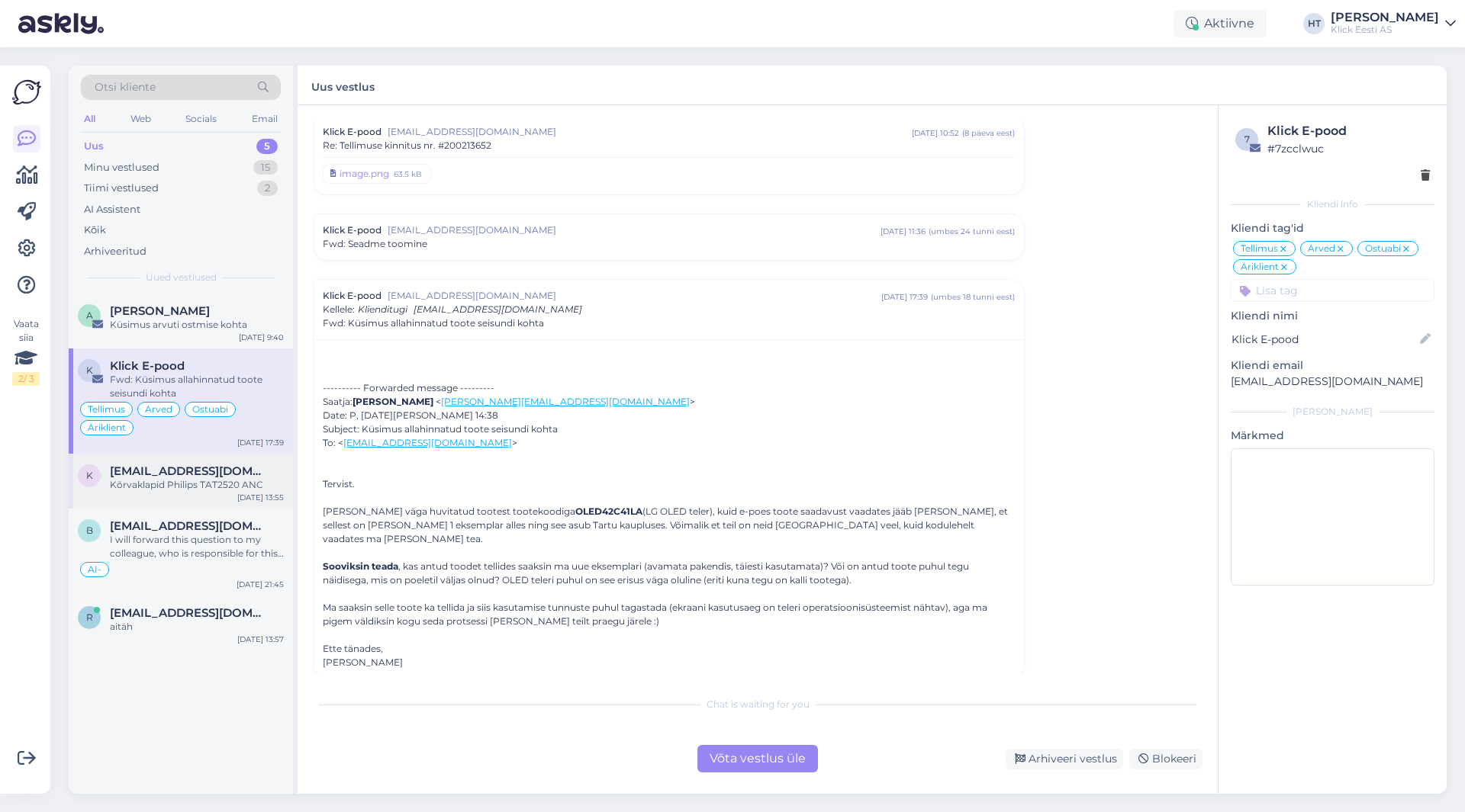
click at [231, 481] on div "Kõrvaklapid Philips TAT2520 ANC" at bounding box center [196, 485] width 174 height 14
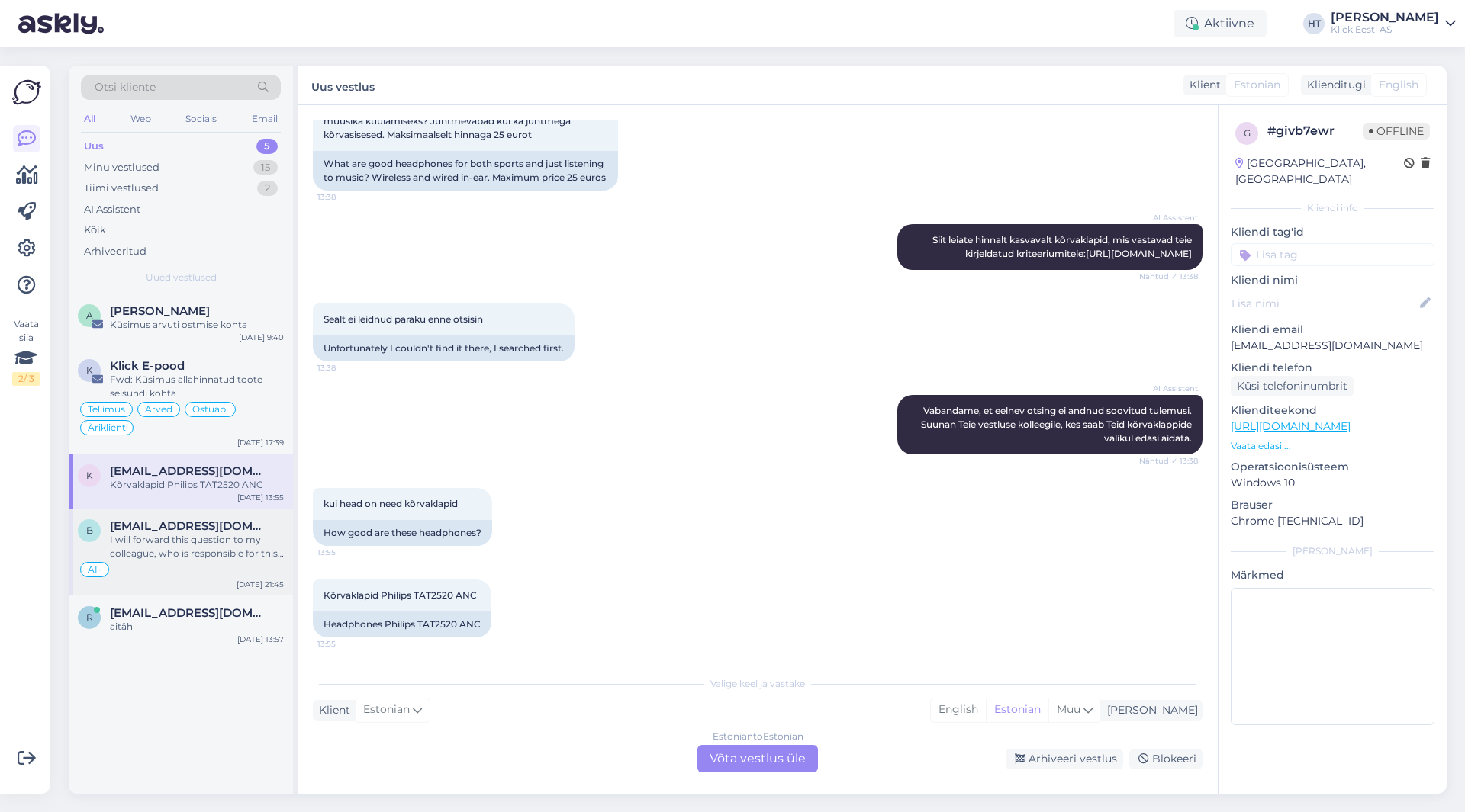
click at [262, 546] on div "I will forward this question to my colleague, who is responsible for this. The …" at bounding box center [196, 547] width 174 height 27
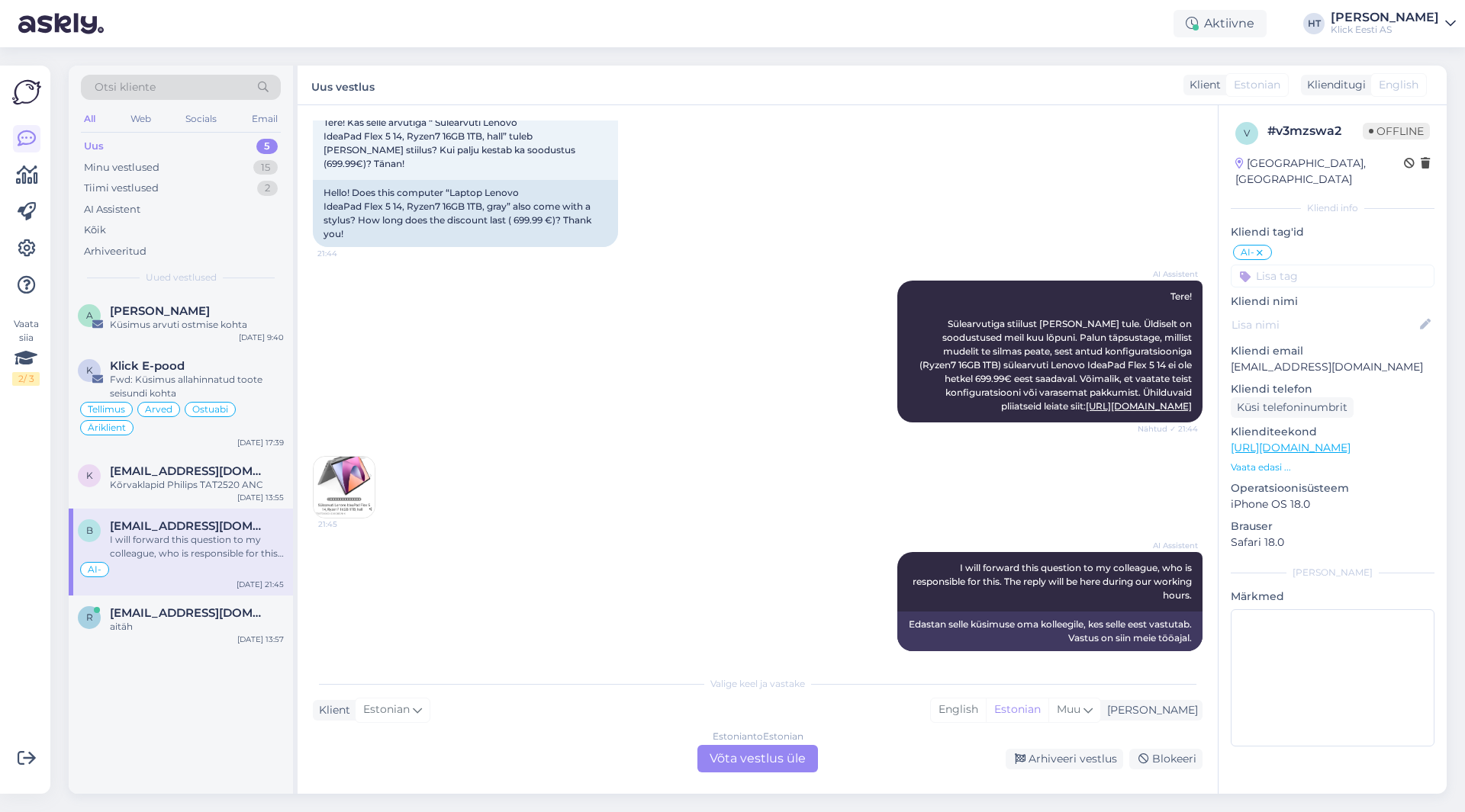
scroll to position [0, 0]
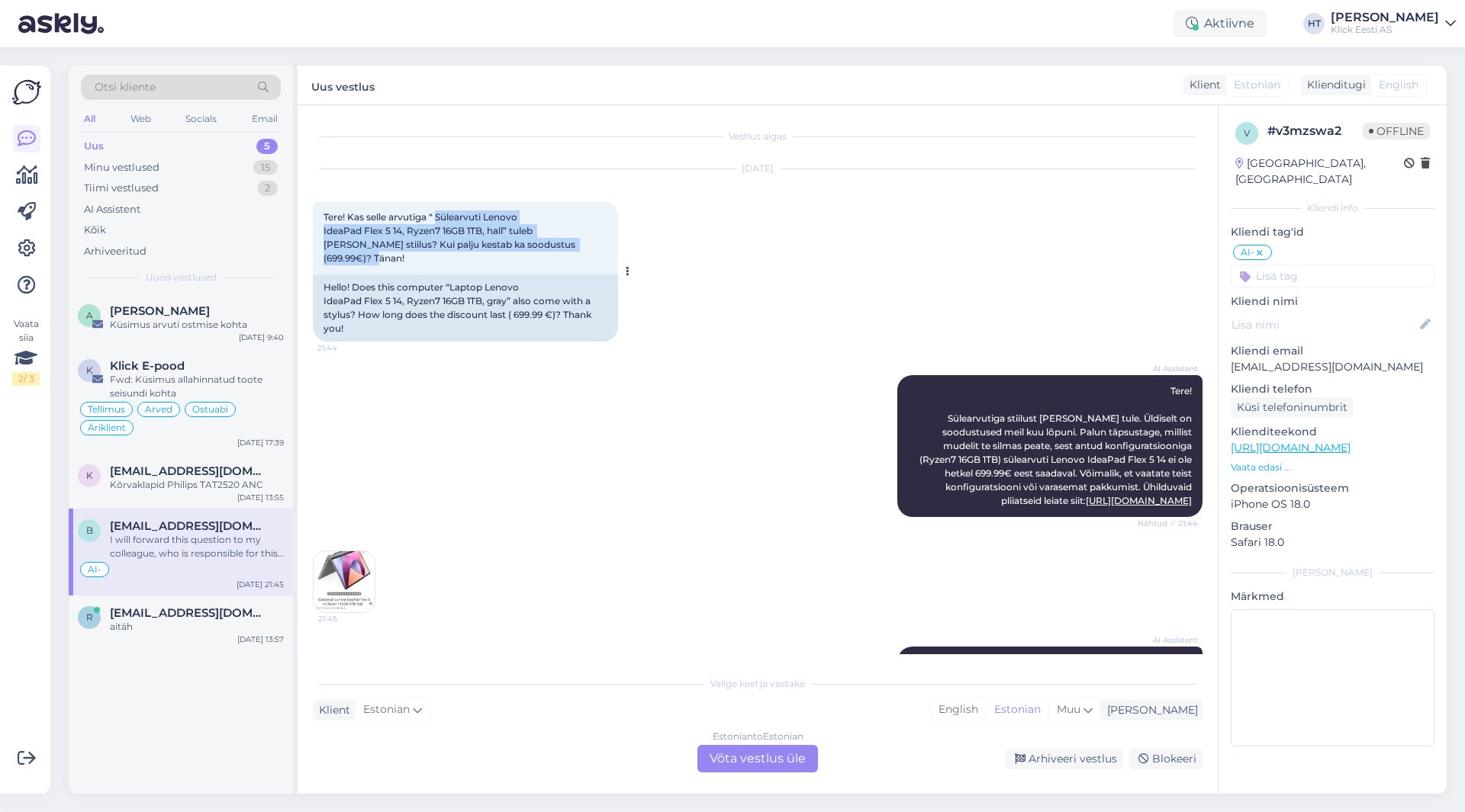
drag, startPoint x: 438, startPoint y: 216, endPoint x: 593, endPoint y: 254, distance: 159.6
click at [593, 254] on div "Tere! Kas selle arvutiga “ Sülearvuti Lenovo IdeaPad Flex 5 14, Ryzen7 16GB 1TB…" at bounding box center [465, 238] width 305 height 74
click at [593, 251] on div "Tere! Kas selle arvutiga “ Sülearvuti Lenovo IdeaPad Flex 5 14, Ryzen7 16GB 1TB…" at bounding box center [465, 238] width 305 height 74
drag, startPoint x: 593, startPoint y: 249, endPoint x: 317, endPoint y: 221, distance: 277.4
click at [317, 221] on div "Tere! Kas selle arvutiga “ Sülearvuti Lenovo IdeaPad Flex 5 14, Ryzen7 16GB 1TB…" at bounding box center [465, 238] width 305 height 74
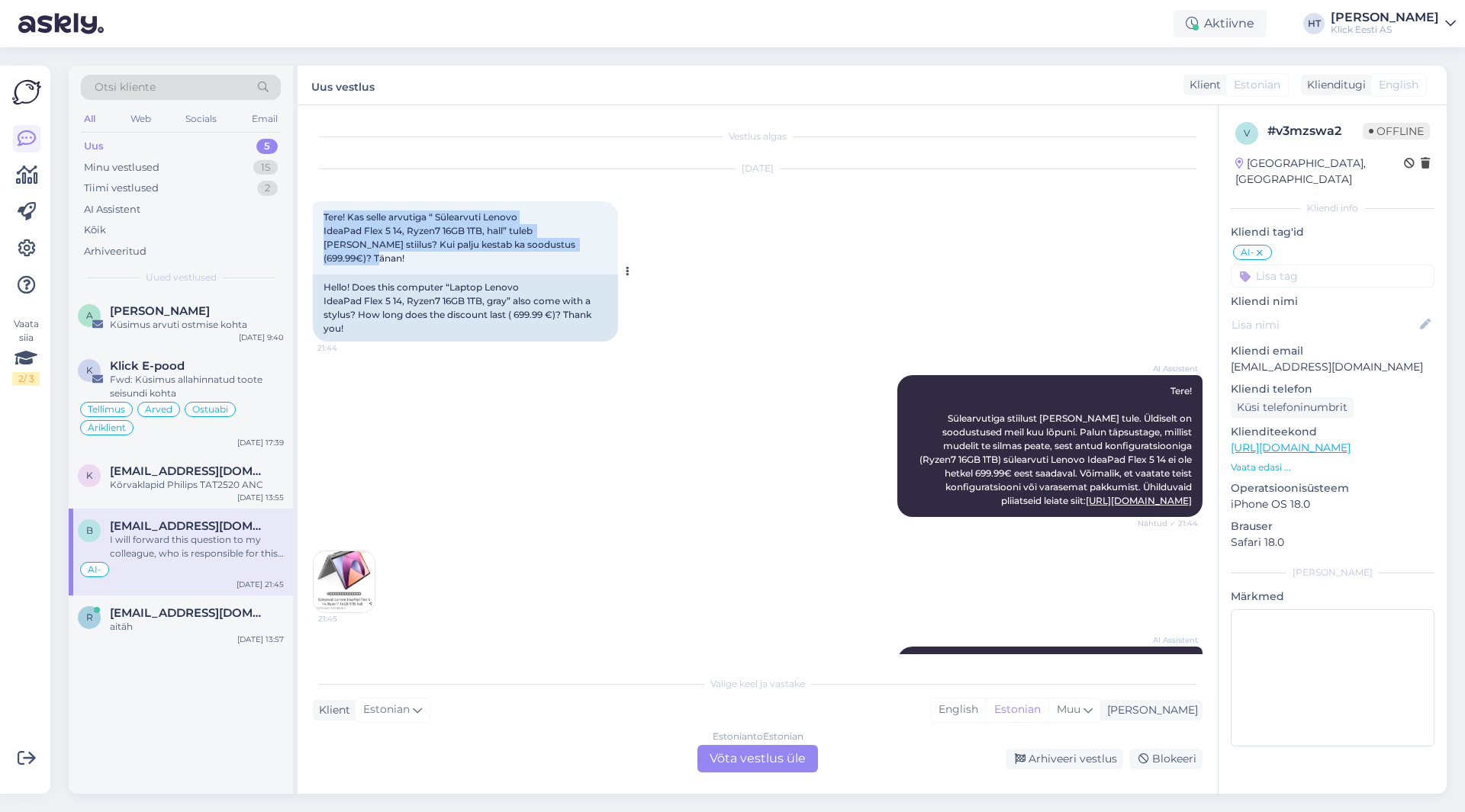
click at [322, 217] on div "Tere! Kas selle arvutiga “ Sülearvuti Lenovo IdeaPad Flex 5 14, Ryzen7 16GB 1TB…" at bounding box center [465, 238] width 305 height 74
drag, startPoint x: 324, startPoint y: 217, endPoint x: 609, endPoint y: 250, distance: 286.9
click at [609, 250] on div "Tere! Kas selle arvutiga “ Sülearvuti Lenovo IdeaPad Flex 5 14, Ryzen7 16GB 1TB…" at bounding box center [465, 238] width 305 height 74
drag, startPoint x: 324, startPoint y: 216, endPoint x: 586, endPoint y: 250, distance: 264.2
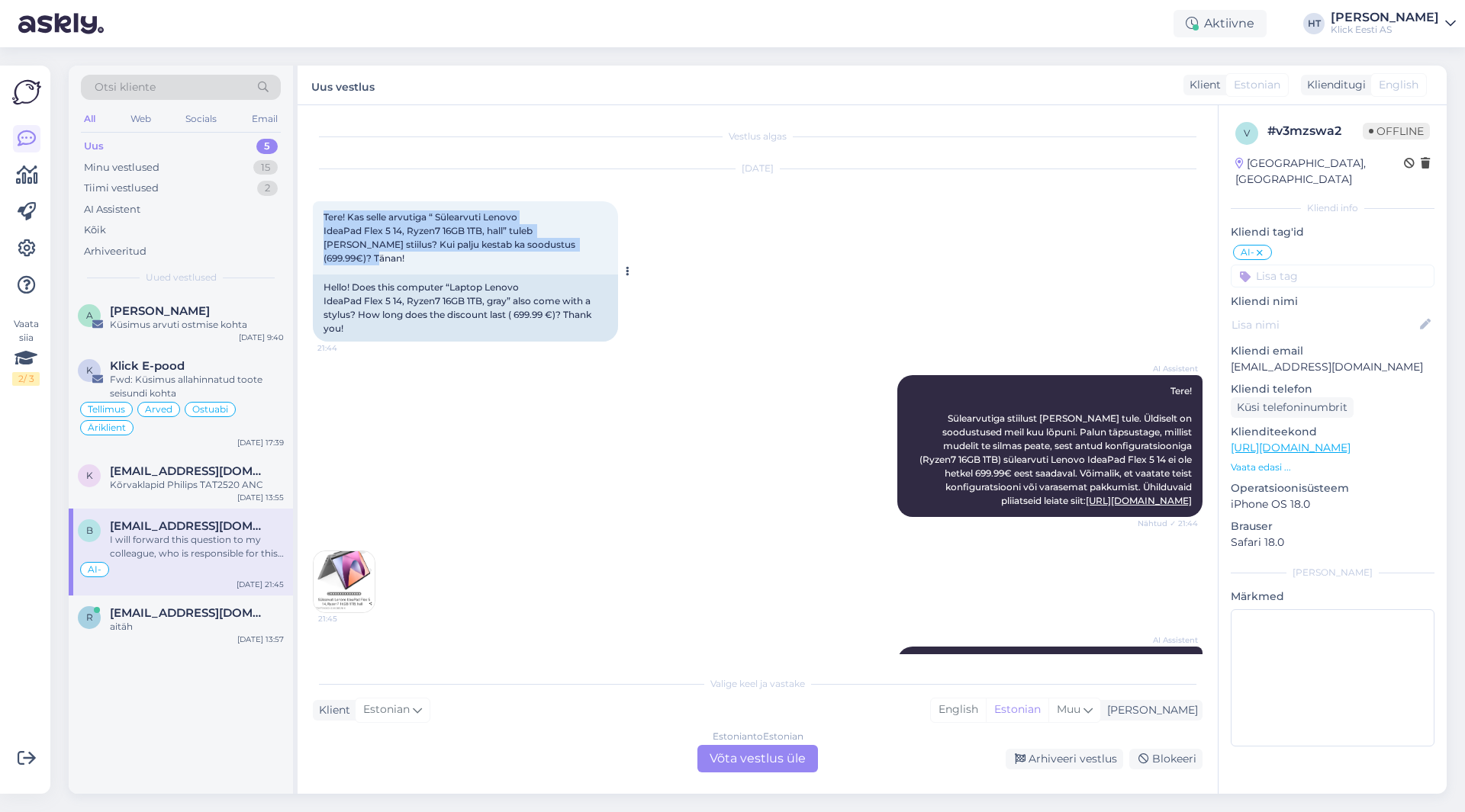
click at [586, 250] on div "Tere! Kas selle arvutiga “ Sülearvuti Lenovo IdeaPad Flex 5 14, Ryzen7 16GB 1TB…" at bounding box center [465, 238] width 305 height 74
click at [755, 264] on div "[DATE] Tere! Kas selle arvutiga “ Sülearvuti Lenovo IdeaPad Flex 5 14, Ryzen7 1…" at bounding box center [757, 255] width 890 height 206
click at [378, 227] on span "Tere! Kas selle arvutiga “ Sülearvuti Lenovo IdeaPad Flex 5 14, Ryzen7 16GB 1TB…" at bounding box center [451, 238] width 254 height 53
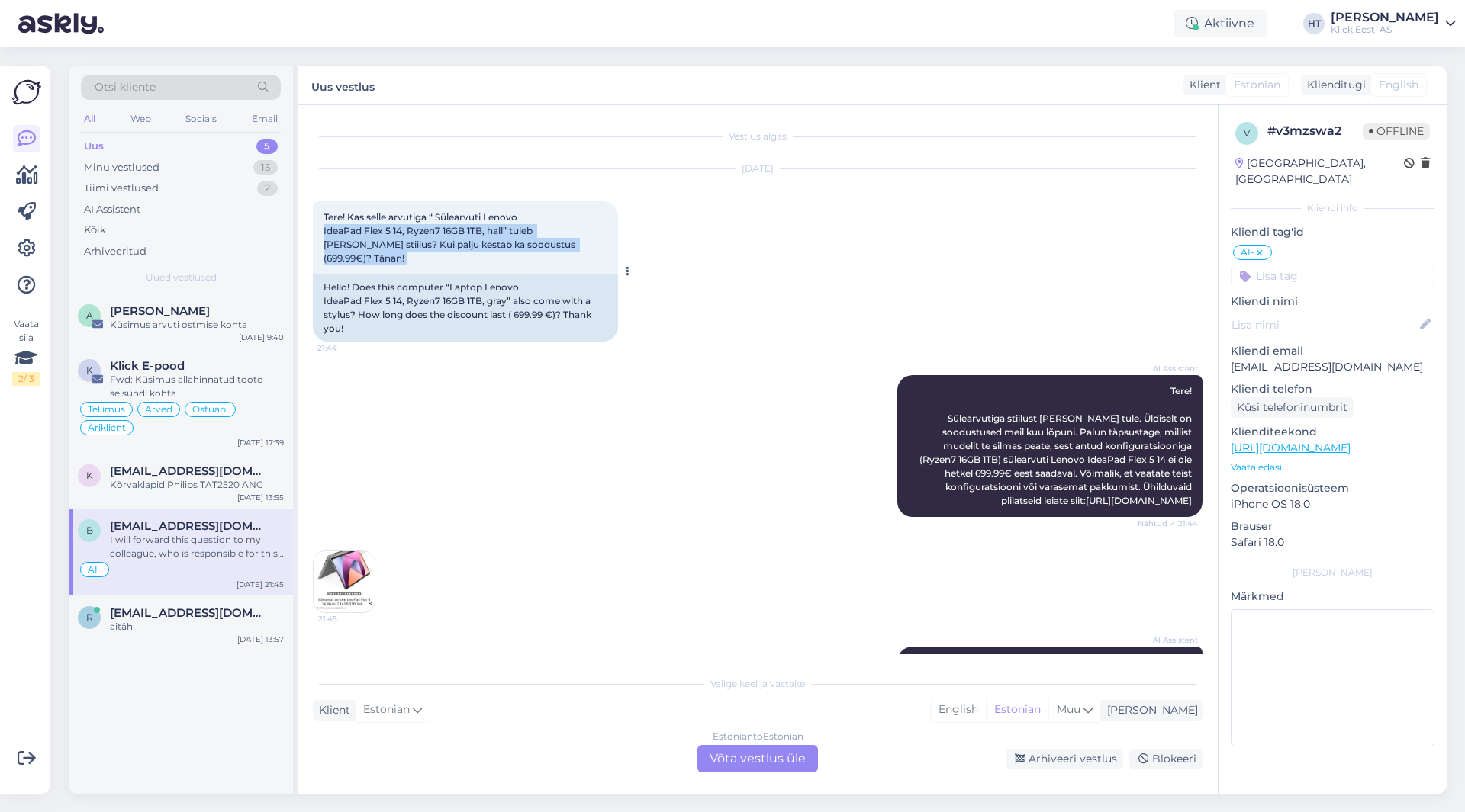
click at [378, 227] on span "Tere! Kas selle arvutiga “ Sülearvuti Lenovo IdeaPad Flex 5 14, Ryzen7 16GB 1TB…" at bounding box center [451, 238] width 254 height 53
click at [376, 217] on span "Tere! Kas selle arvutiga “ Sülearvuti Lenovo IdeaPad Flex 5 14, Ryzen7 16GB 1TB…" at bounding box center [451, 238] width 254 height 53
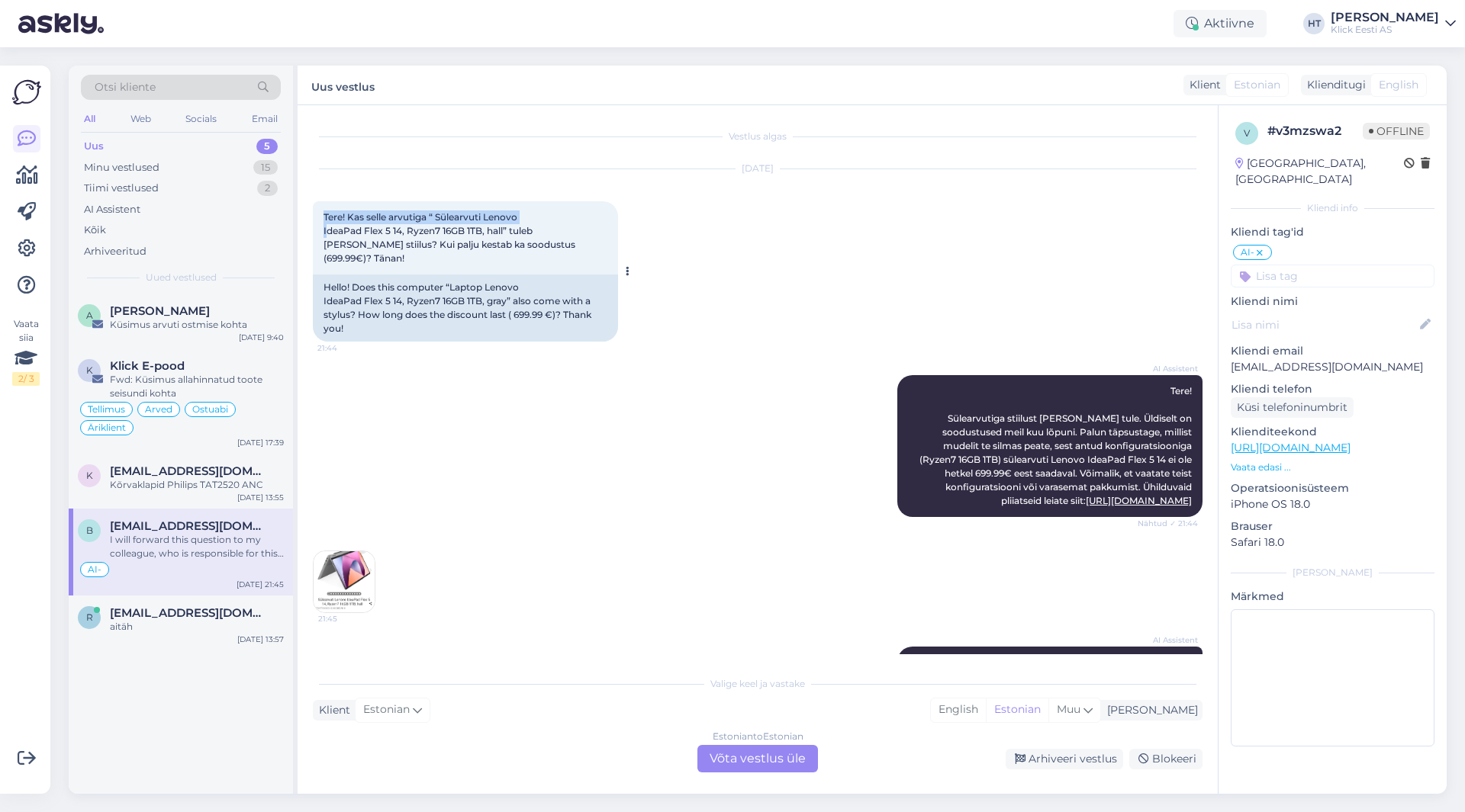
click at [333, 215] on span "Tere! Kas selle arvutiga “ Sülearvuti Lenovo IdeaPad Flex 5 14, Ryzen7 16GB 1TB…" at bounding box center [451, 238] width 254 height 53
drag, startPoint x: 323, startPoint y: 215, endPoint x: 581, endPoint y: 246, distance: 259.9
click at [581, 246] on div "Tere! Kas selle arvutiga “ Sülearvuti Lenovo IdeaPad Flex 5 14, Ryzen7 16GB 1TB…" at bounding box center [465, 238] width 305 height 74
click at [938, 410] on span "Tere! Sülearvutiga stiilust [PERSON_NAME] tule. Üldiselt on soodustused meil ku…" at bounding box center [1057, 446] width 274 height 122
drag, startPoint x: 912, startPoint y: 402, endPoint x: 1191, endPoint y: 495, distance: 294.1
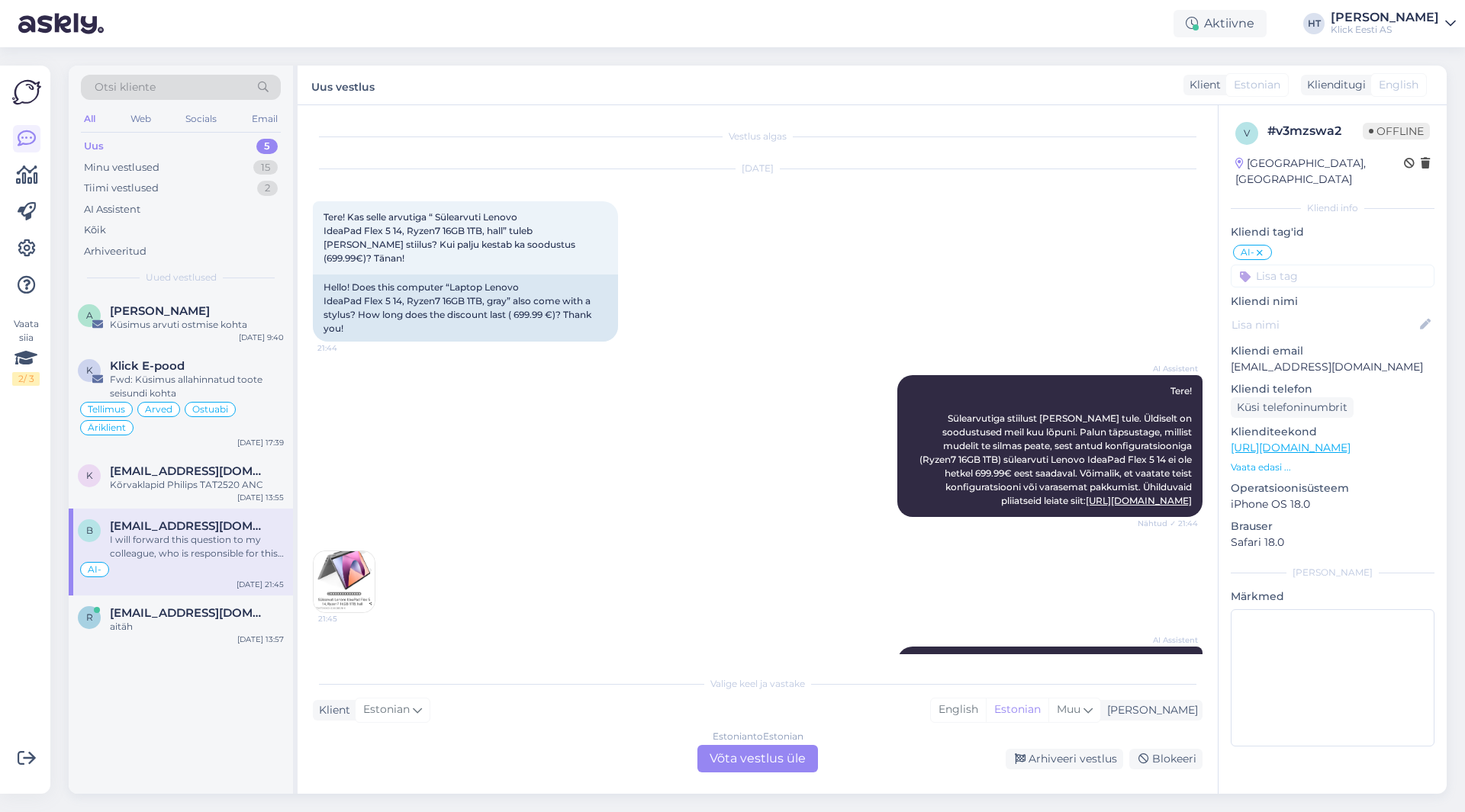
click at [1191, 495] on div "Vestlus algas [DATE] Tere! Kas selle arvutiga “ Sülearvuti Lenovo IdeaPad Flex …" at bounding box center [764, 388] width 903 height 534
click at [343, 213] on span "Tere! Kas selle arvutiga “ Sülearvuti Lenovo IdeaPad Flex 5 14, Ryzen7 16GB 1TB…" at bounding box center [451, 238] width 254 height 53
drag, startPoint x: 322, startPoint y: 213, endPoint x: 583, endPoint y: 253, distance: 264.0
click at [583, 253] on div "Tere! Kas selle arvutiga “ Sülearvuti Lenovo IdeaPad Flex 5 14, Ryzen7 16GB 1TB…" at bounding box center [465, 238] width 305 height 74
click at [1302, 141] on div "# v3mzswa2 Offline" at bounding box center [1349, 133] width 163 height 23
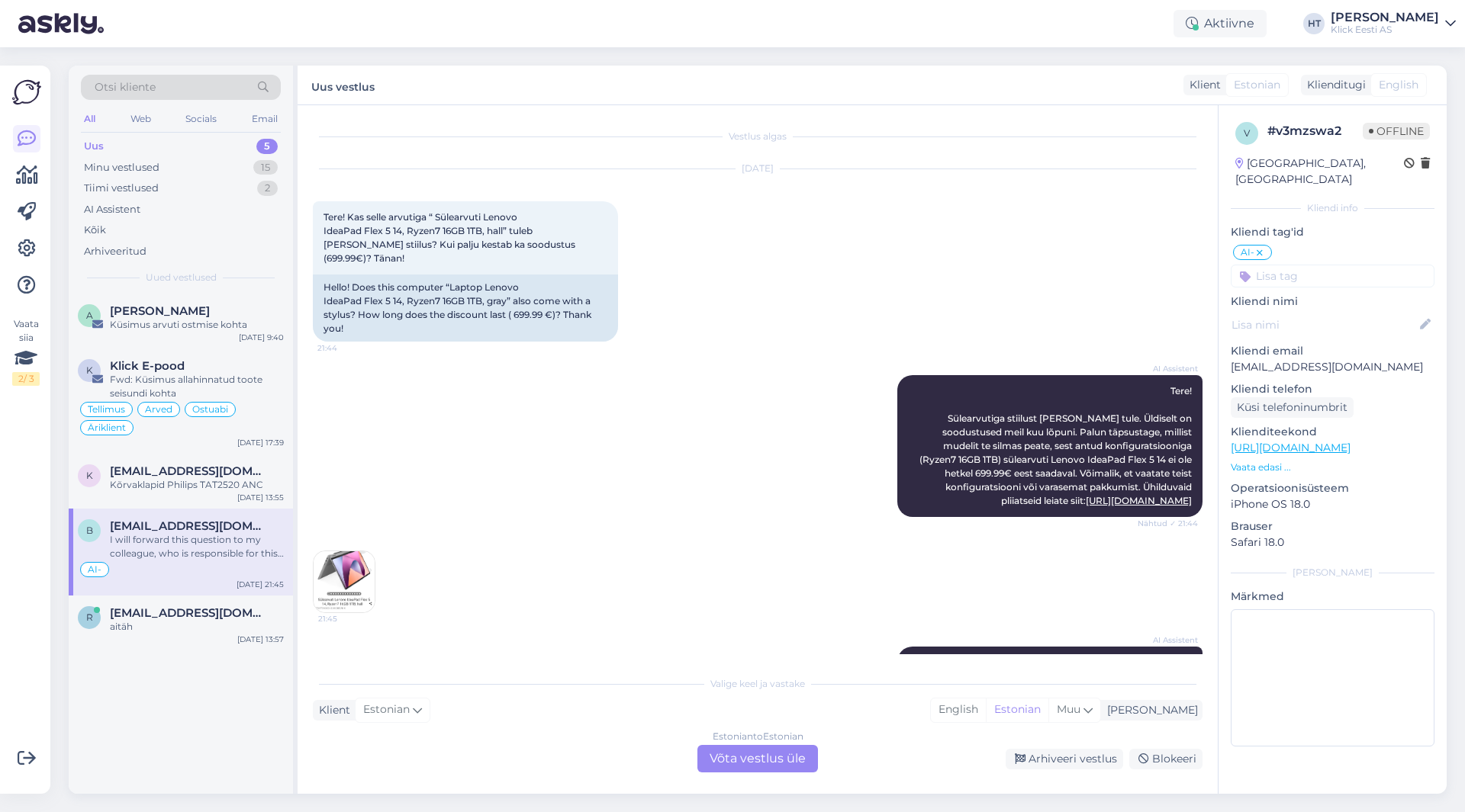
click at [1305, 126] on div "# v3mzswa2" at bounding box center [1315, 131] width 95 height 18
click at [1268, 460] on p "Vaata edasi ..." at bounding box center [1333, 467] width 204 height 14
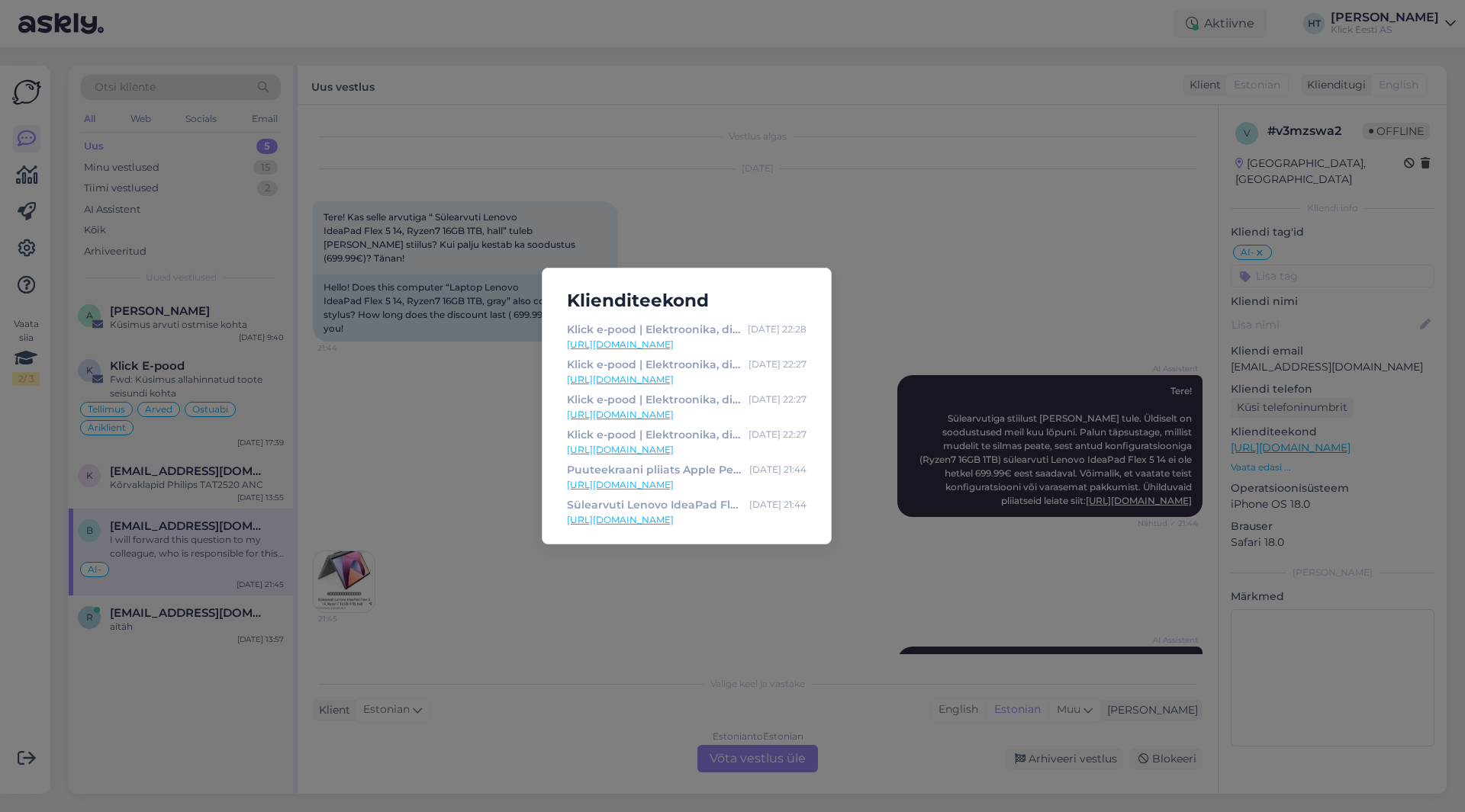
click at [723, 574] on div "Klienditeekond Klick e-pood | Elektroonika, digikaup, kodutehnika [DATE] 22:28 …" at bounding box center [732, 406] width 1465 height 812
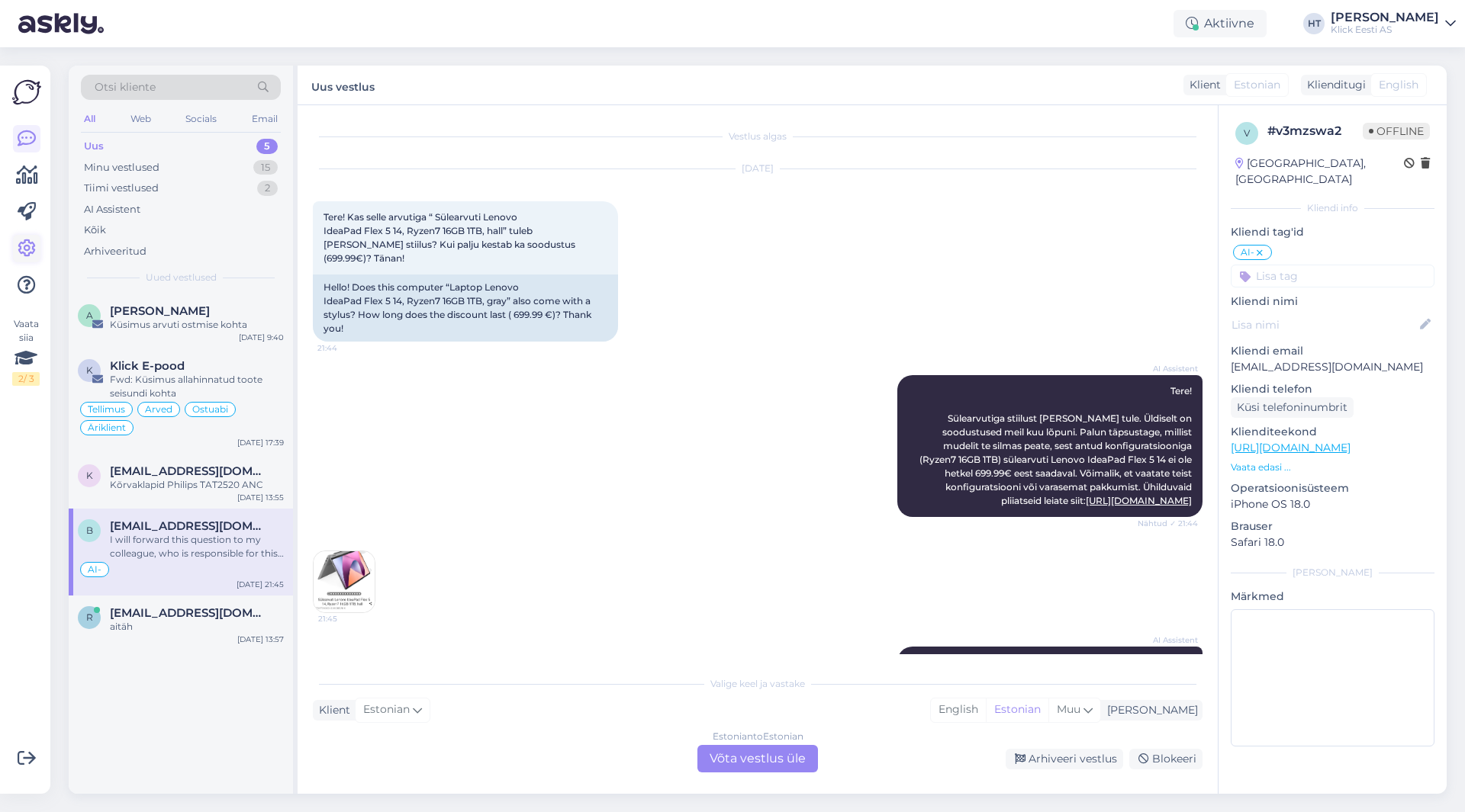
click at [25, 254] on icon at bounding box center [26, 249] width 18 height 18
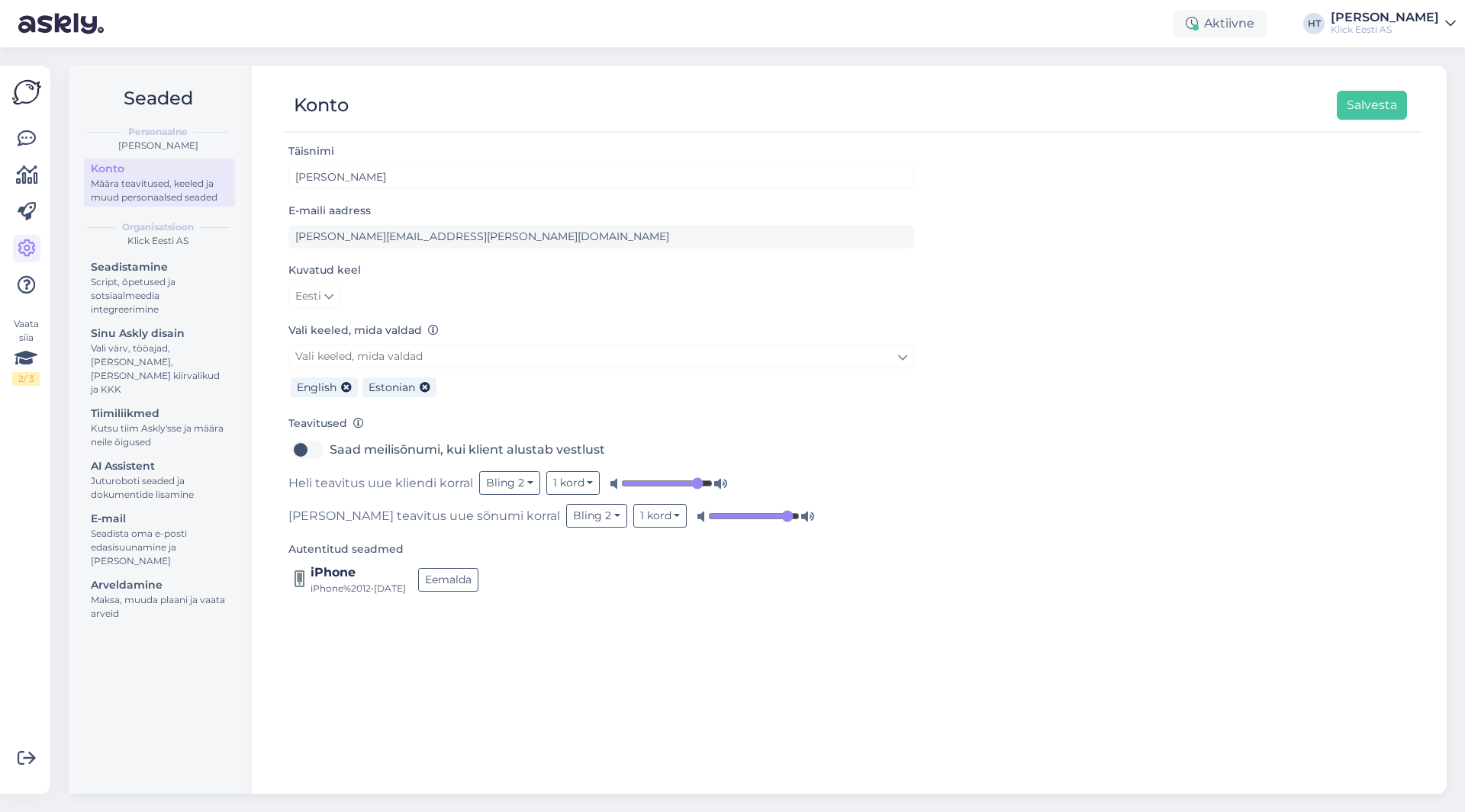
click at [174, 441] on div "Seadistamine Script, õpetused ja sotsiaalmeedia integreerimine Sinu Askly disai…" at bounding box center [159, 442] width 151 height 371
click at [180, 459] on div "AI Assistent" at bounding box center [159, 467] width 137 height 16
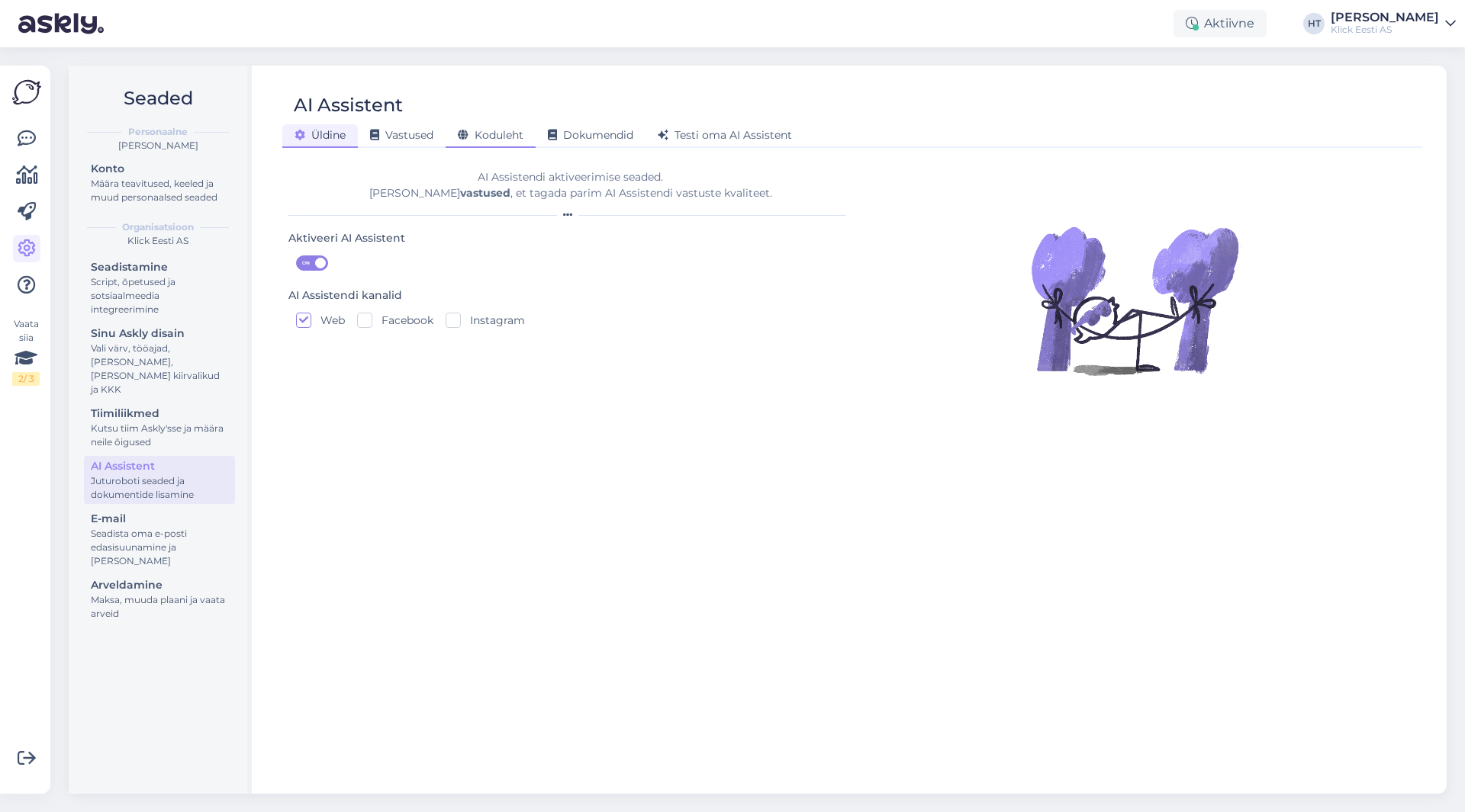
click at [511, 137] on span "Koduleht" at bounding box center [491, 134] width 65 height 14
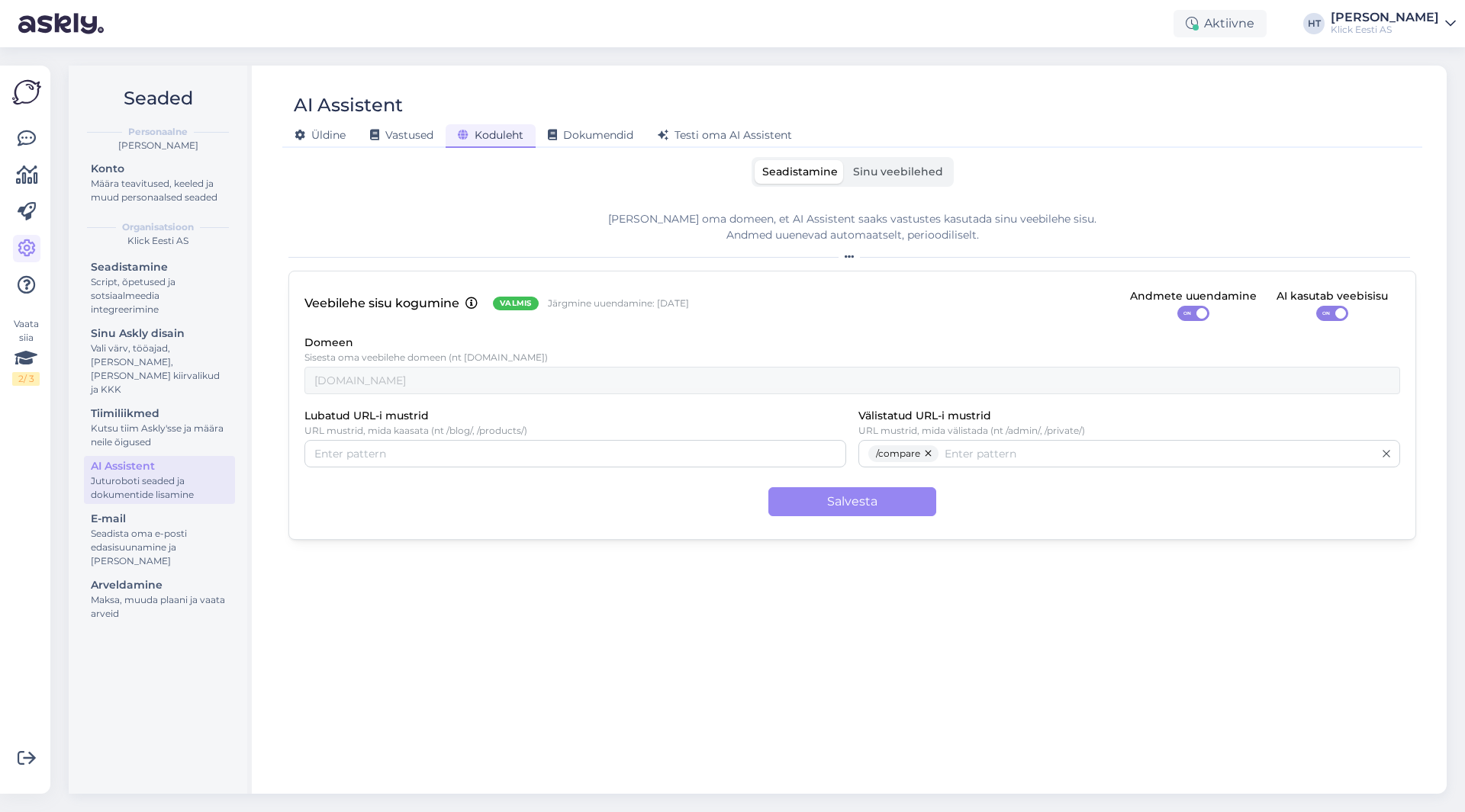
click at [891, 176] on span "Sinu veebilehed" at bounding box center [898, 171] width 90 height 14
click at [845, 160] on input "Sinu veebilehed" at bounding box center [845, 160] width 0 height 0
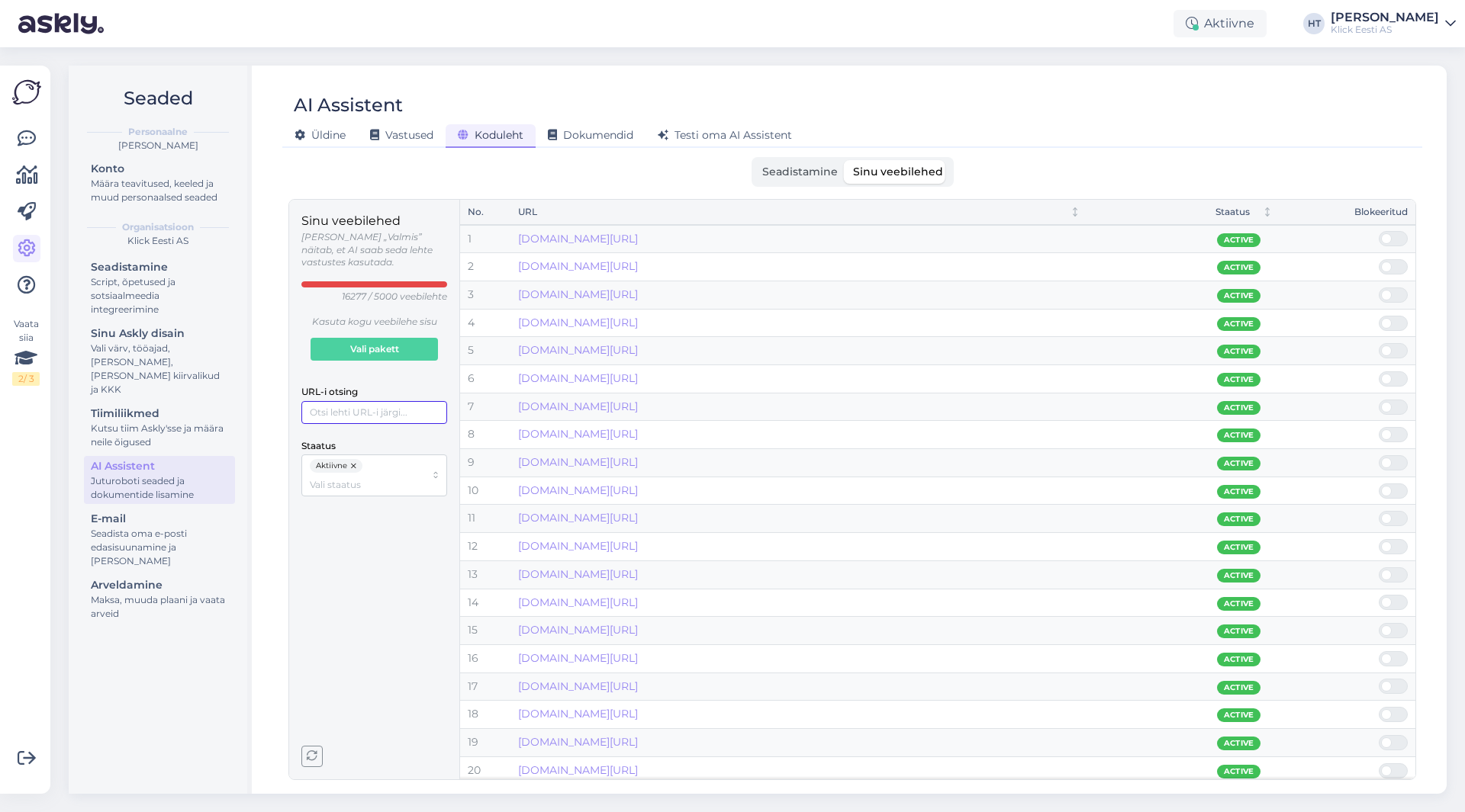
click at [374, 401] on input "URL-i otsing" at bounding box center [374, 412] width 145 height 23
paste input "[URL][DOMAIN_NAME]"
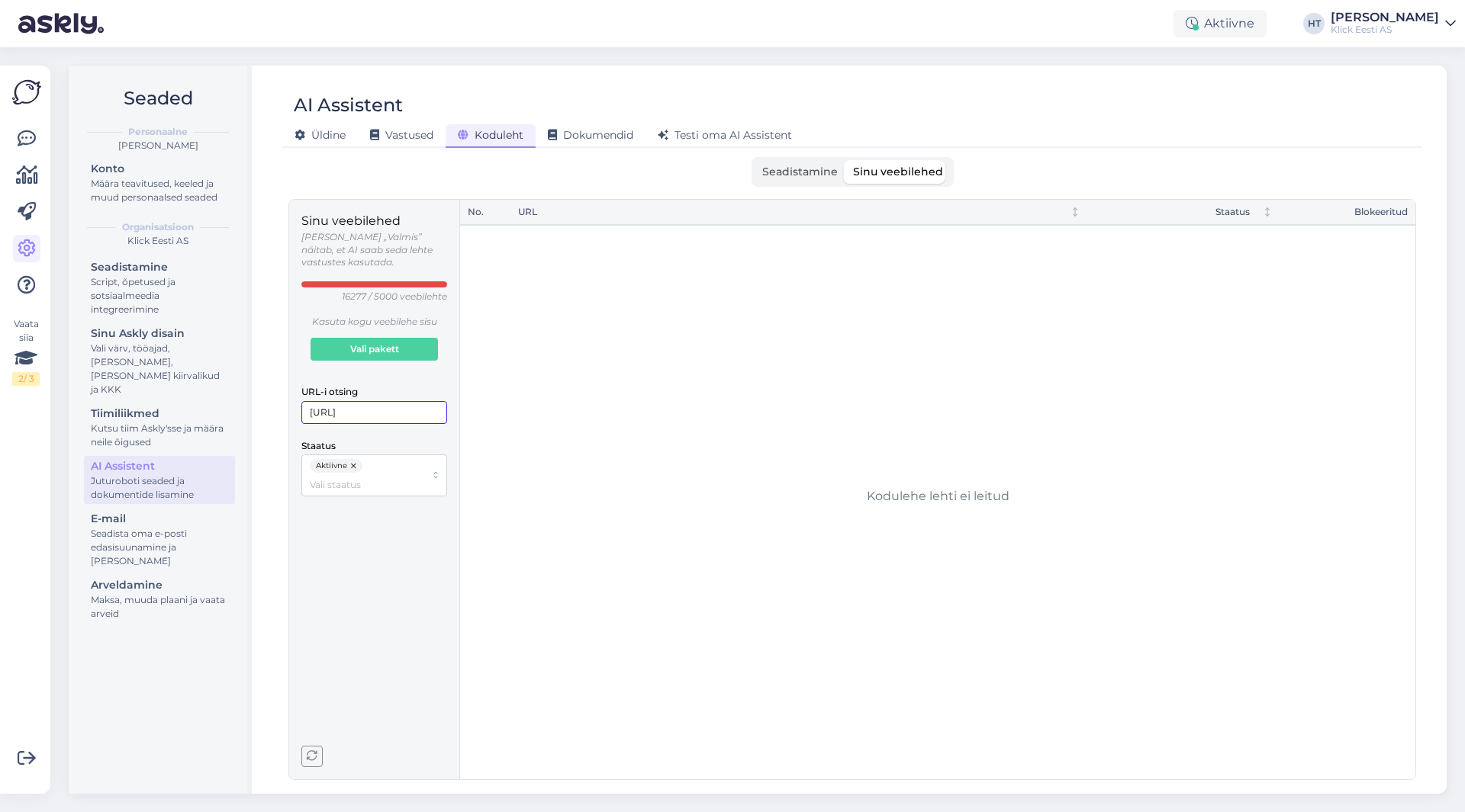
type input "[URL]"
drag, startPoint x: 379, startPoint y: 400, endPoint x: 300, endPoint y: 407, distance: 79.3
click at [300, 407] on div "Sinu veebilehed [PERSON_NAME] „Valmis” näitab, et AI saab seda lehte vastustes …" at bounding box center [374, 490] width 171 height 579
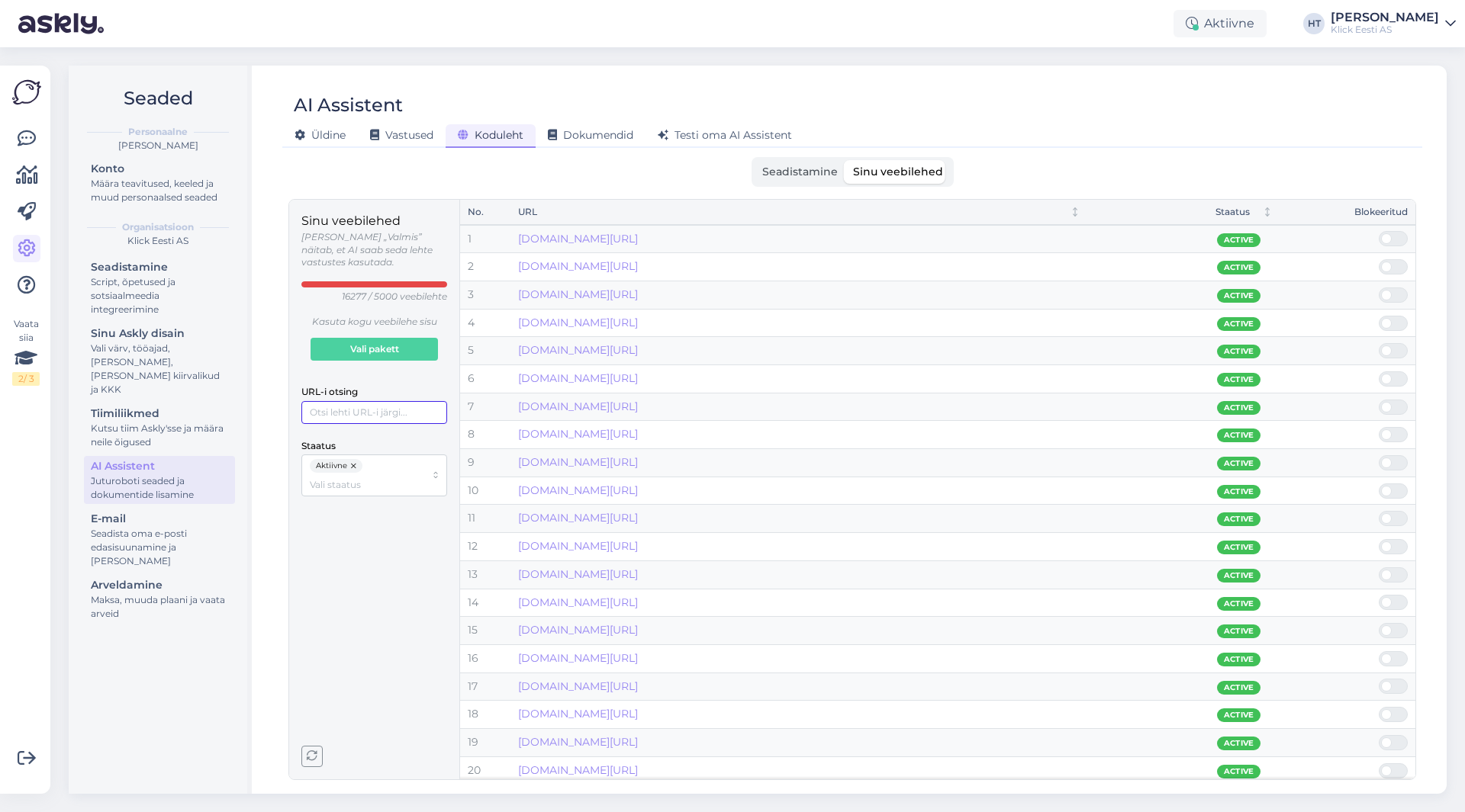
paste input "[URL][DOMAIN_NAME]"
click at [314, 405] on input "[URL][DOMAIN_NAME]" at bounding box center [374, 412] width 145 height 23
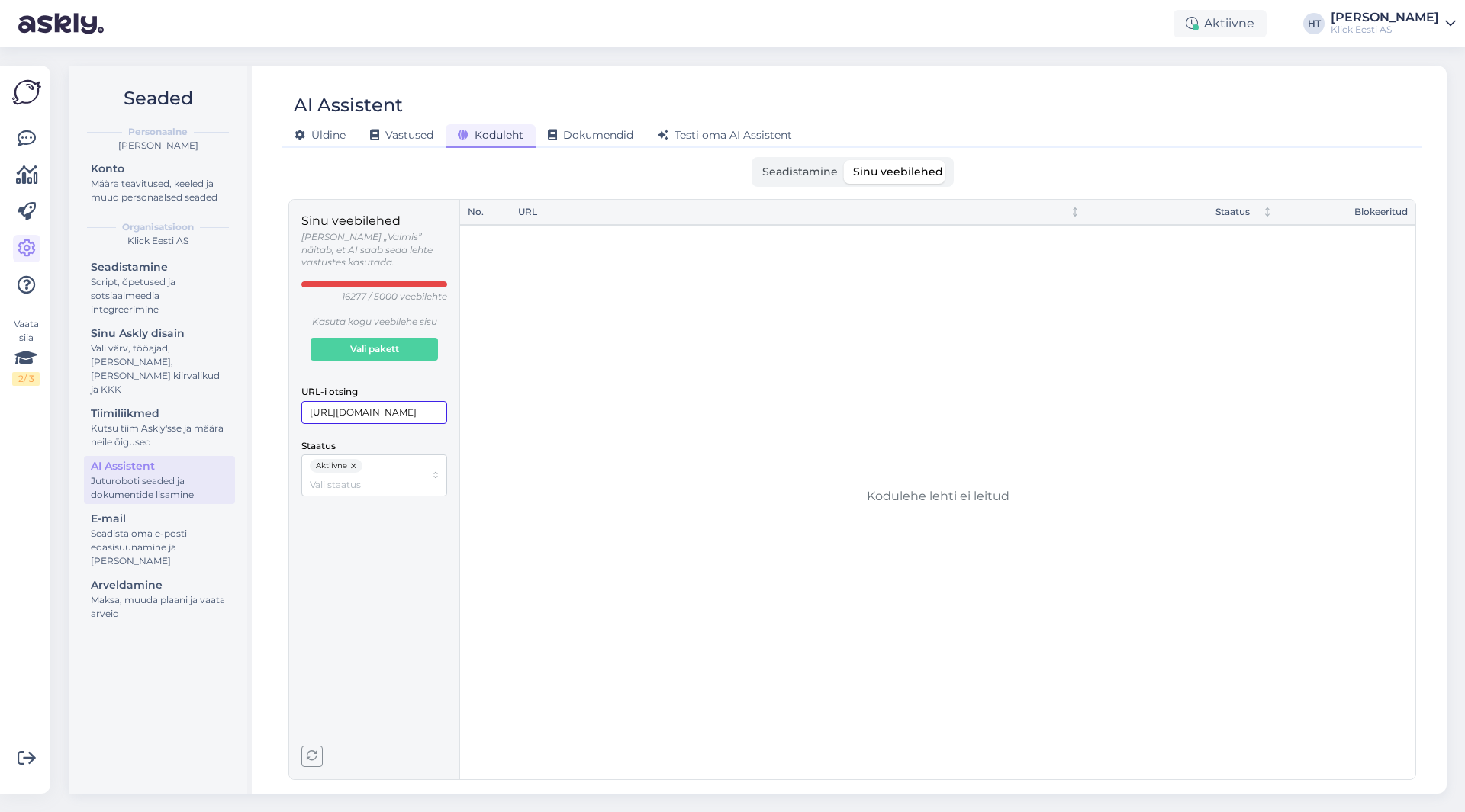
scroll to position [0, 0]
drag, startPoint x: 341, startPoint y: 400, endPoint x: 289, endPoint y: 402, distance: 52.0
click at [289, 402] on div "Sinu veebilehed [PERSON_NAME] „Valmis” näitab, et AI saab seda lehte vastustes …" at bounding box center [374, 490] width 171 height 579
drag, startPoint x: 331, startPoint y: 401, endPoint x: 289, endPoint y: 398, distance: 42.1
click at [289, 398] on div "Sinu veebilehed [PERSON_NAME] „Valmis” näitab, et AI saab seda lehte vastustes …" at bounding box center [374, 490] width 171 height 579
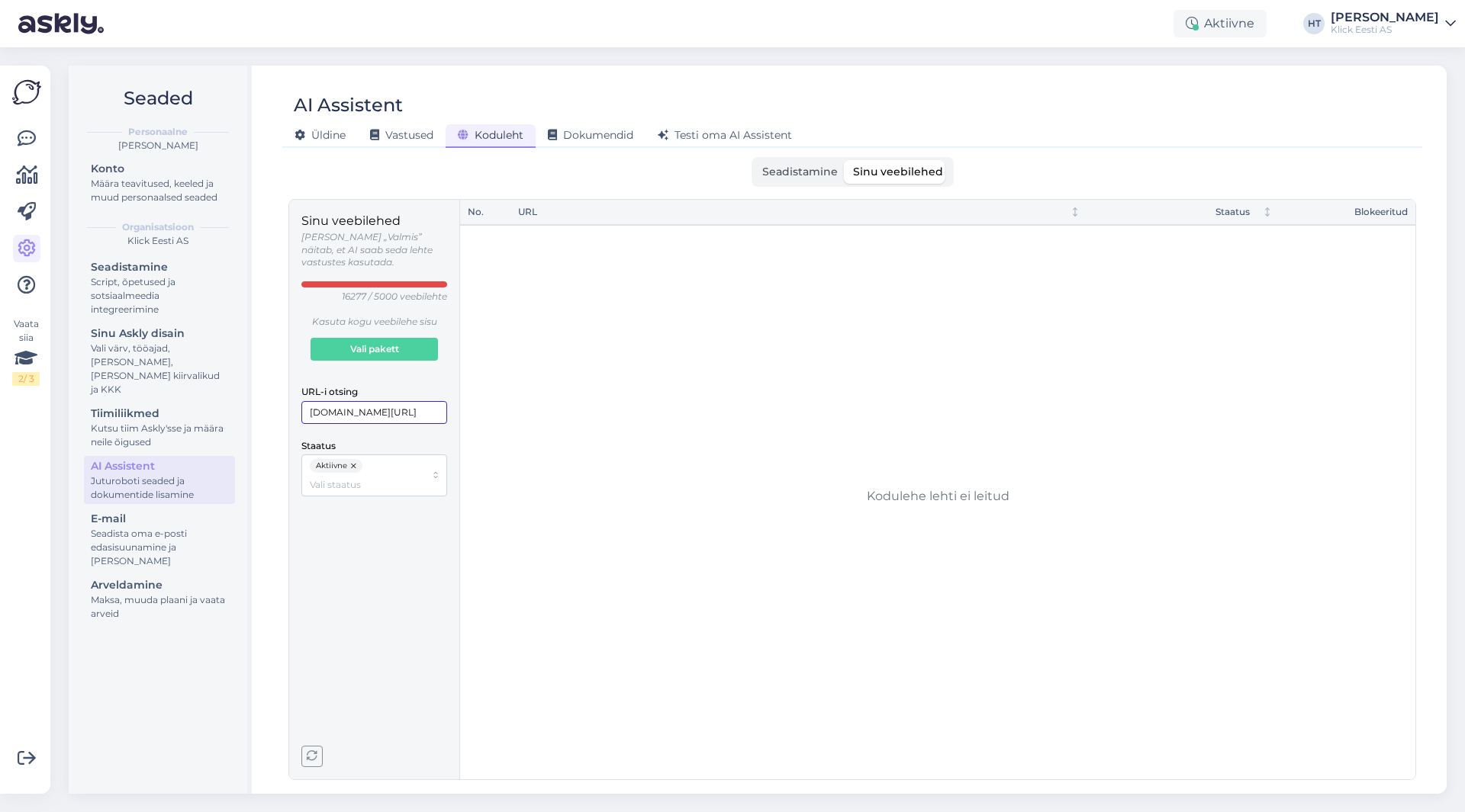
click at [344, 401] on input "[DOMAIN_NAME][URL]" at bounding box center [374, 412] width 145 height 23
drag, startPoint x: 332, startPoint y: 401, endPoint x: 288, endPoint y: 401, distance: 44.0
click at [288, 401] on div "Seadistamine Sinu veebilehed [PERSON_NAME] oma domeen, et AI Assistent saaks va…" at bounding box center [852, 469] width 1141 height 623
drag, startPoint x: 369, startPoint y: 400, endPoint x: 296, endPoint y: 398, distance: 73.0
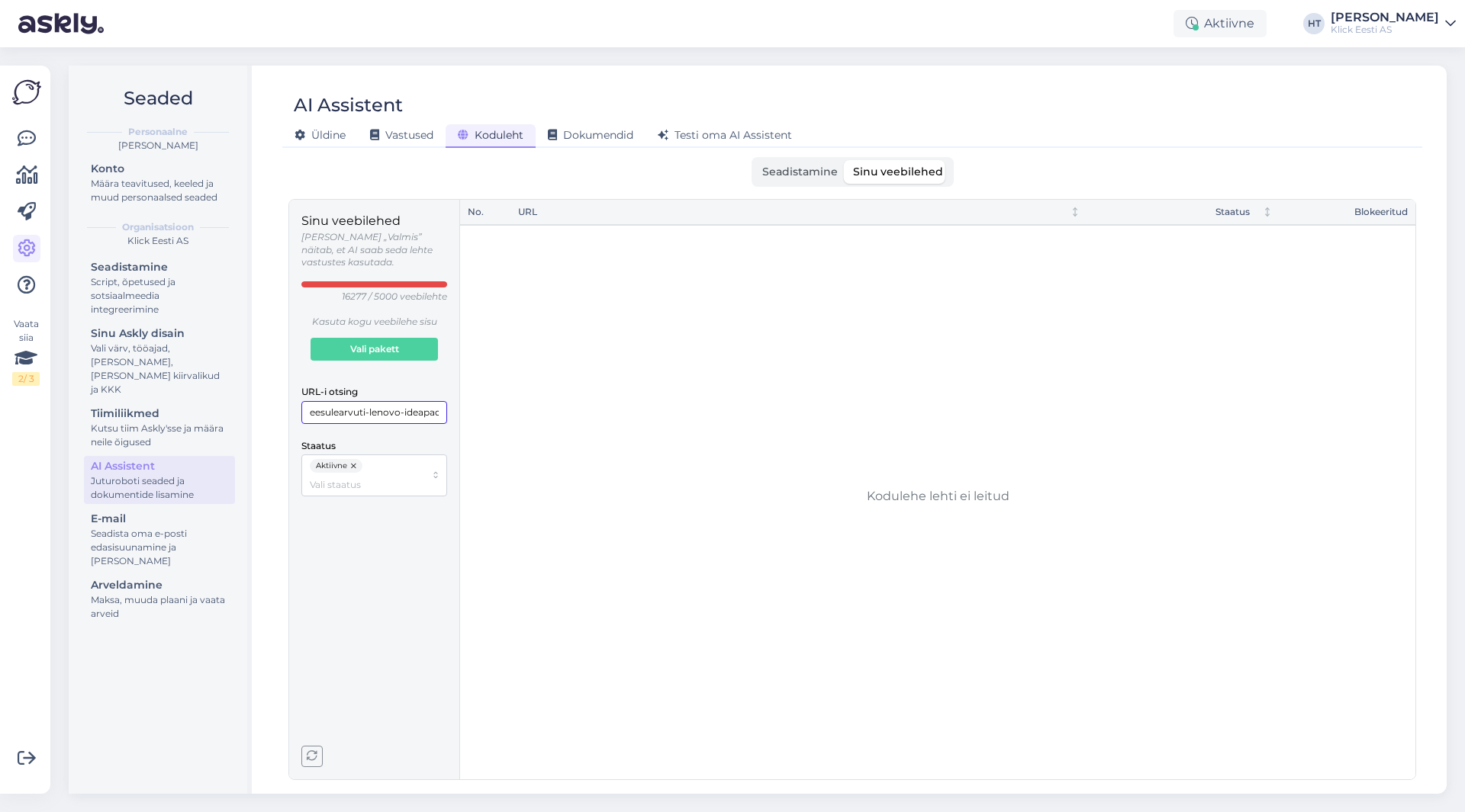
click at [296, 398] on div "Sinu veebilehed [PERSON_NAME] „Valmis” näitab, et AI saab seda lehte vastustes …" at bounding box center [374, 490] width 171 height 579
type input "l"
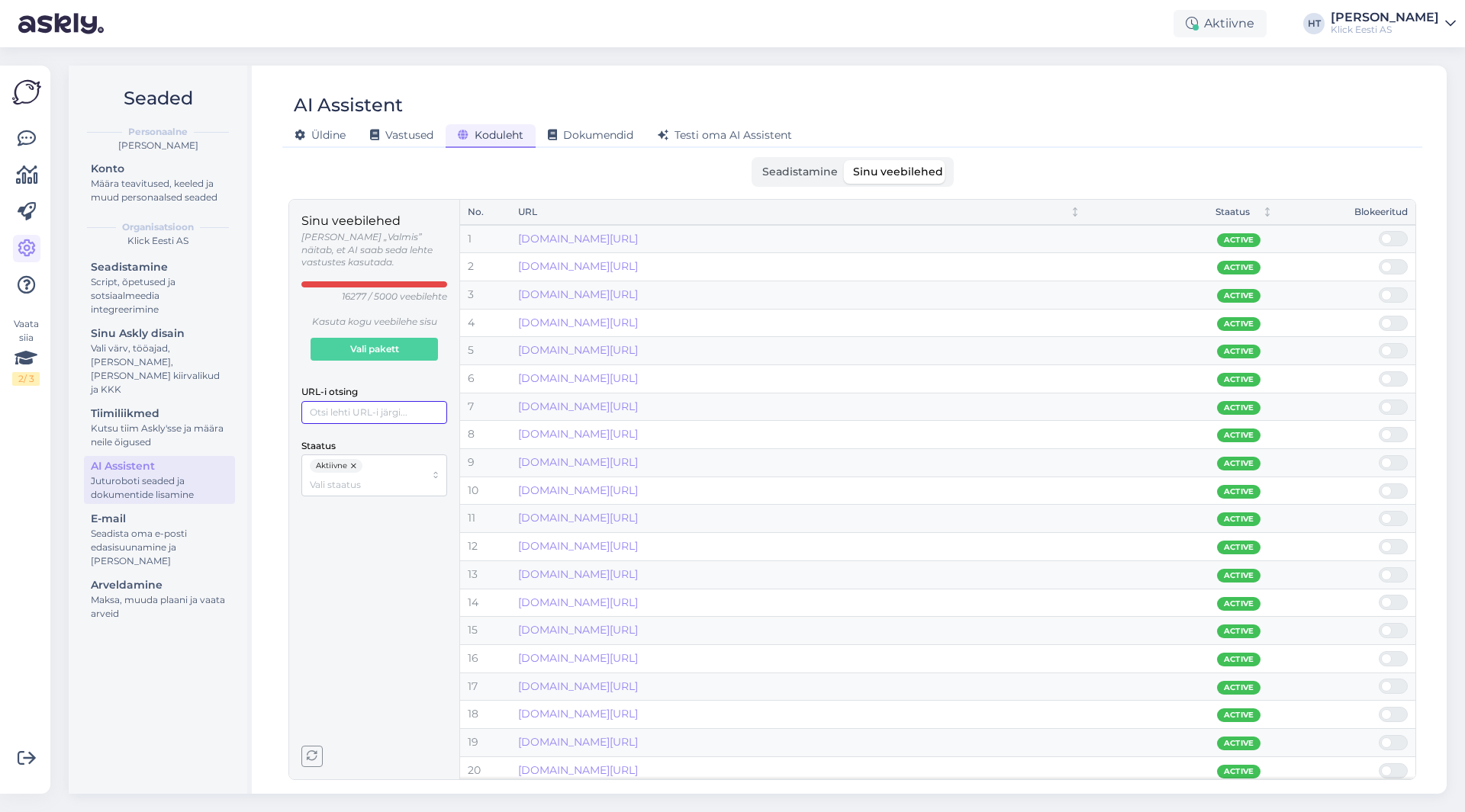
click at [393, 405] on input "URL-i otsing" at bounding box center [374, 412] width 145 height 23
type input "i"
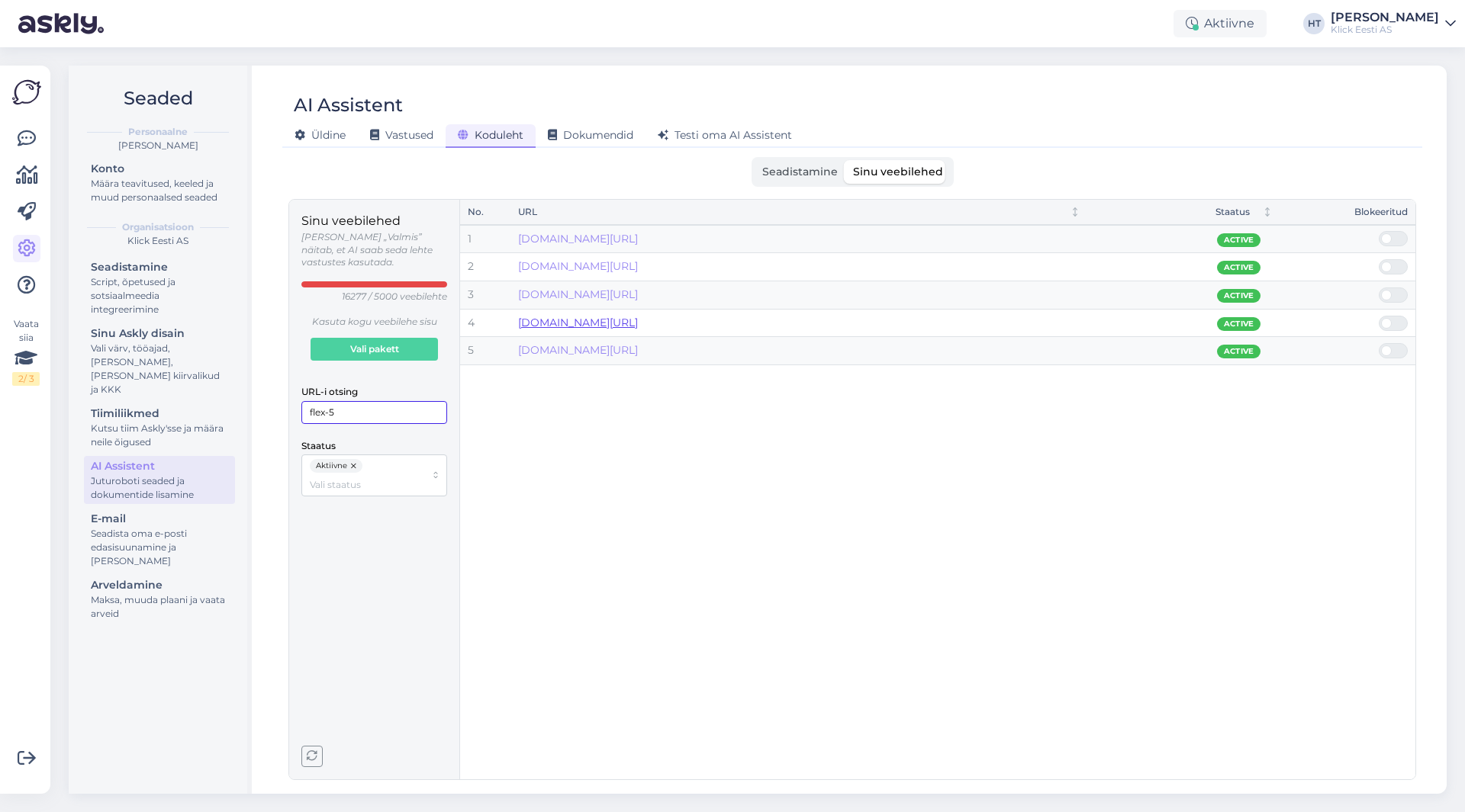
type input "flex-5"
click at [150, 178] on div "Määra teavitused, keeled ja muud personaalsed seaded" at bounding box center [159, 191] width 137 height 27
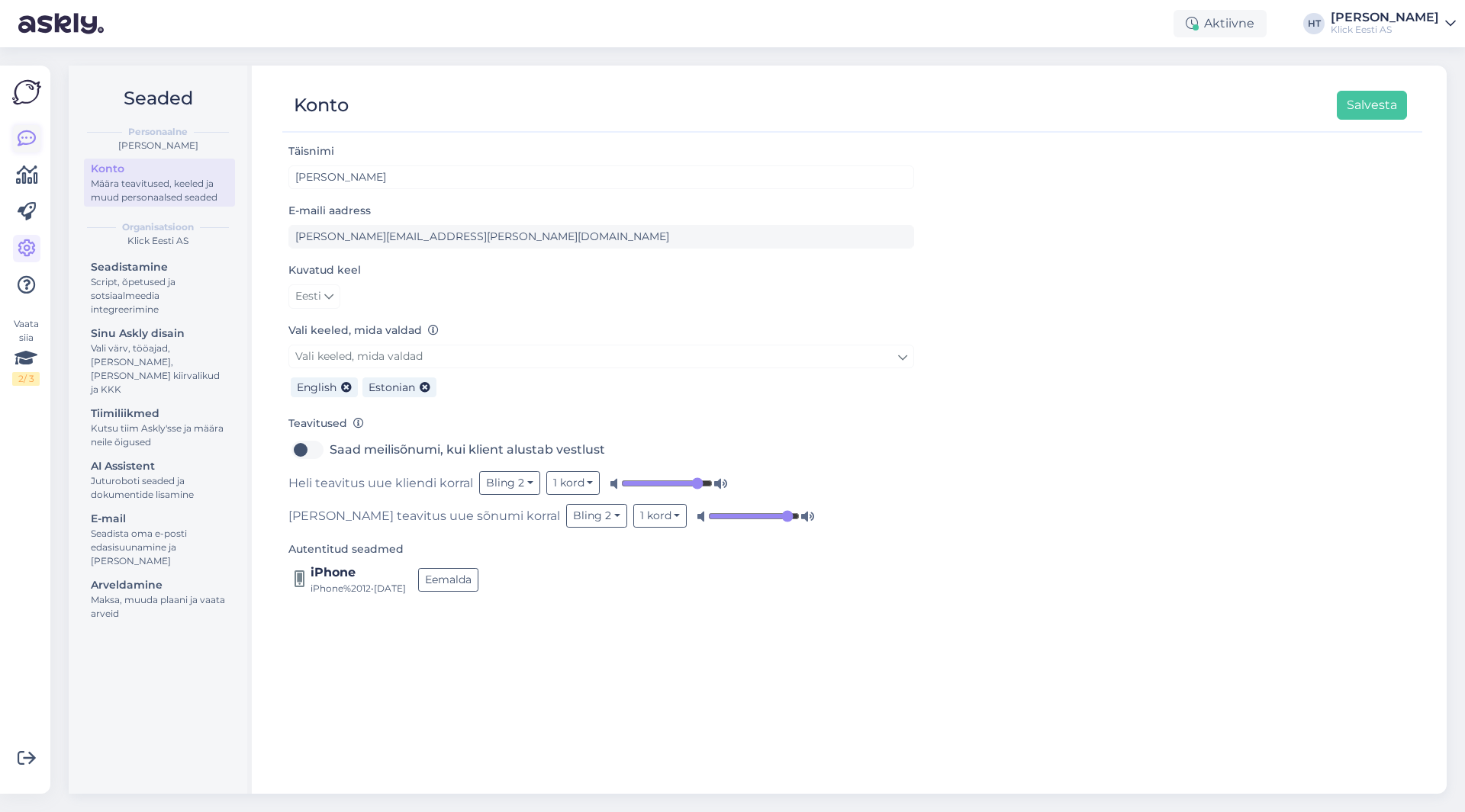
click at [30, 139] on icon at bounding box center [26, 139] width 18 height 18
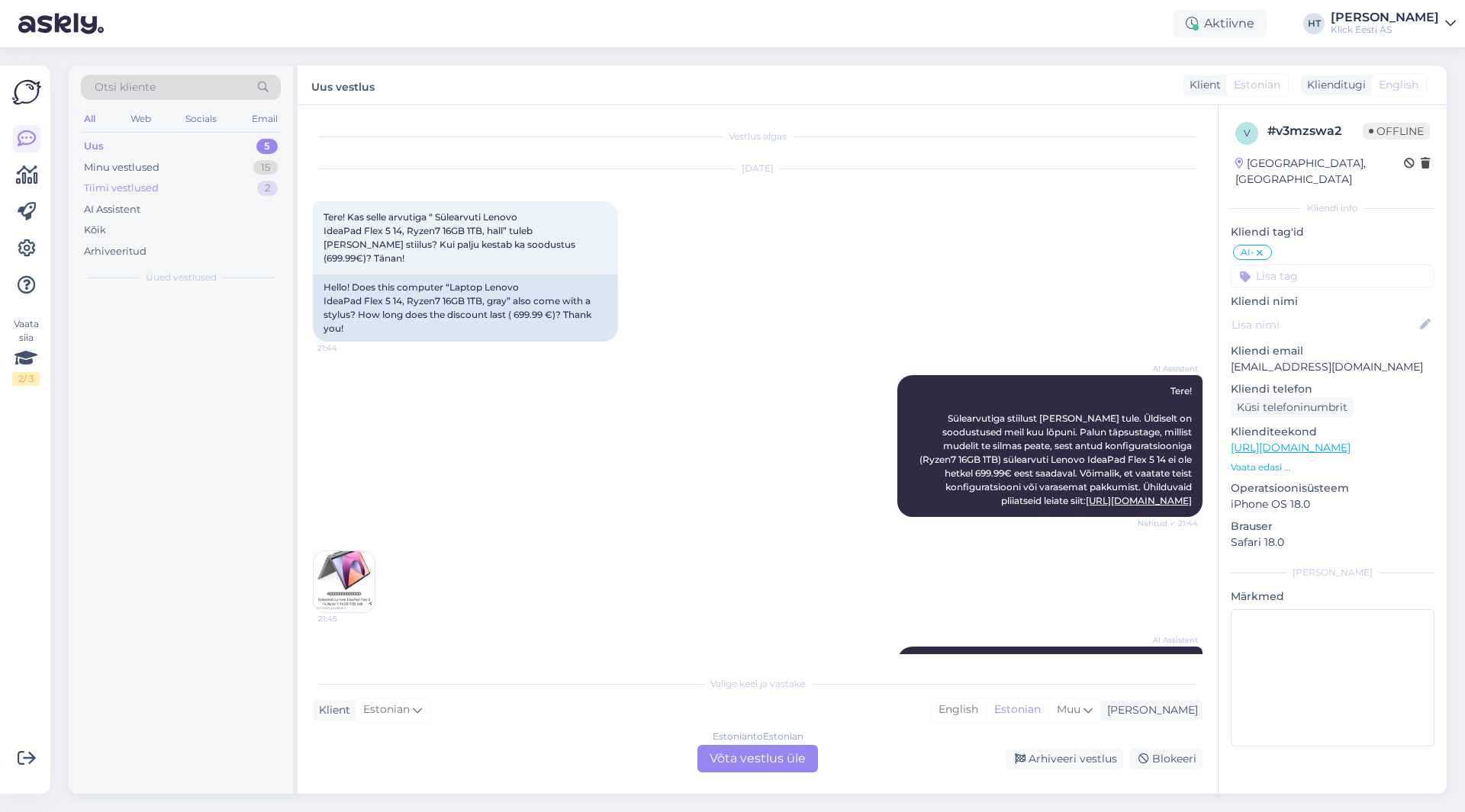
scroll to position [94, 0]
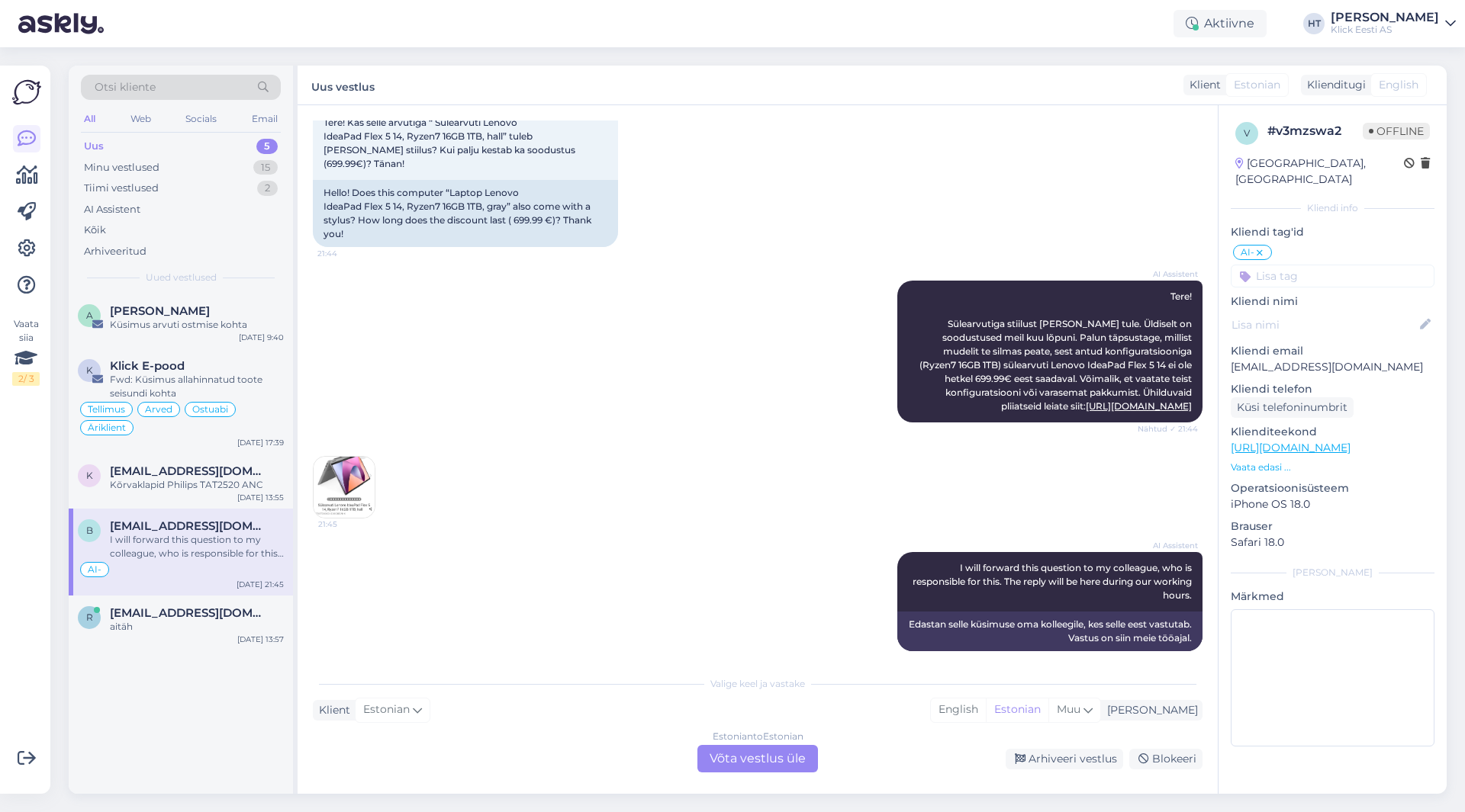
click at [519, 572] on div "AI Assistent I will forward this question to my colleague, who is responsible f…" at bounding box center [757, 602] width 890 height 133
click at [664, 520] on div "21:45" at bounding box center [757, 488] width 890 height 96
click at [729, 751] on div "Estonian to Estonian Võta vestlus üle" at bounding box center [758, 758] width 121 height 27
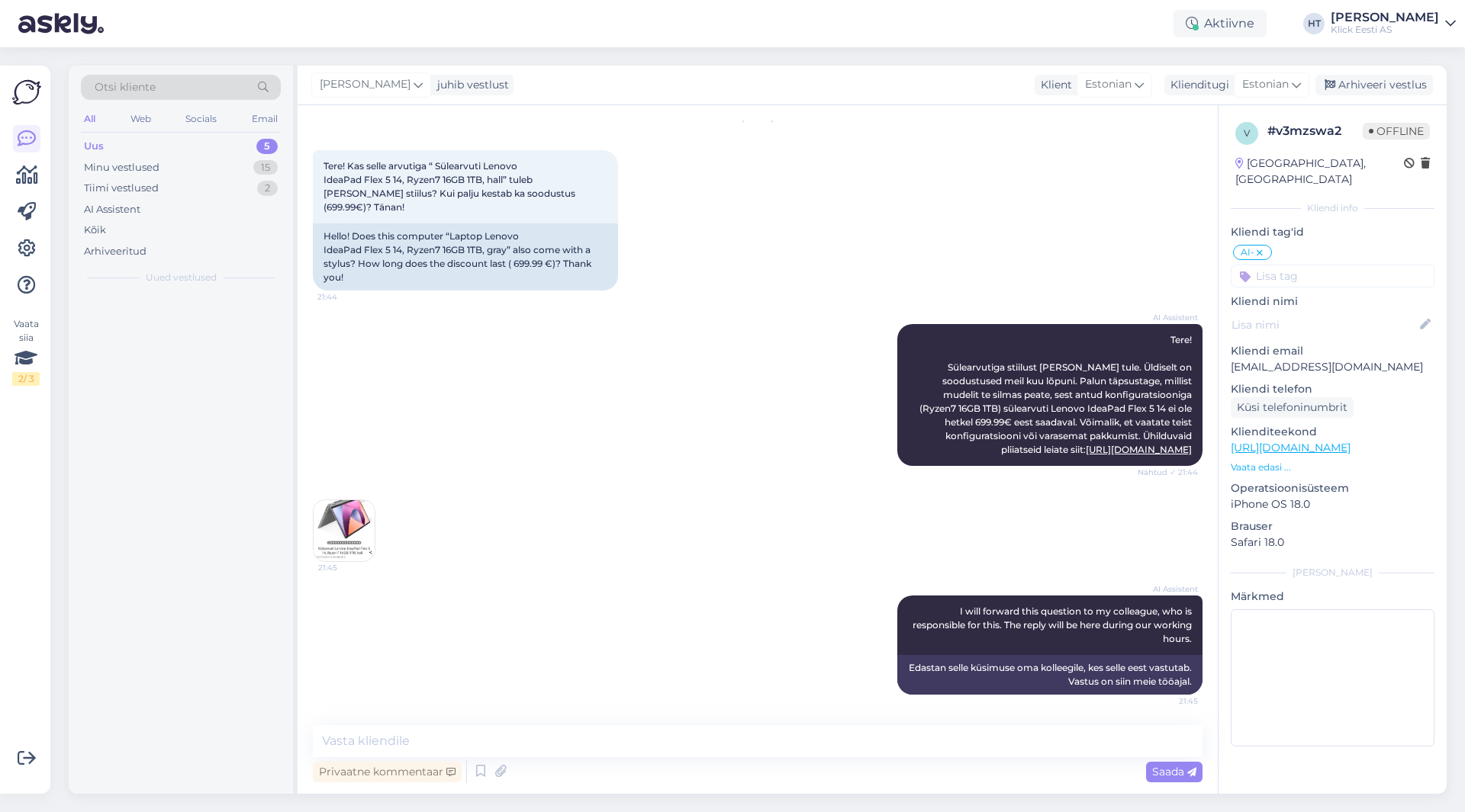
scroll to position [37, 0]
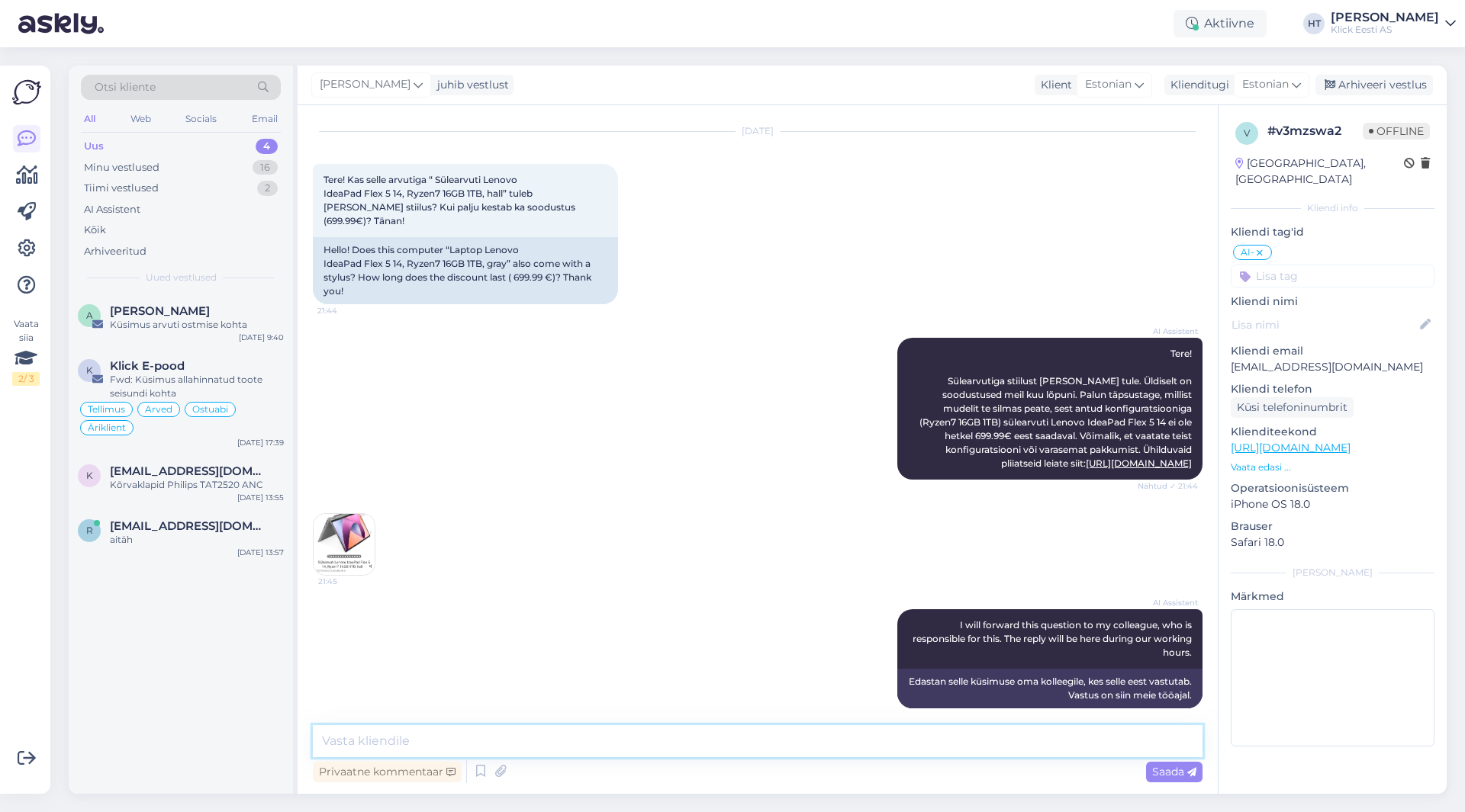
click at [713, 738] on textarea at bounding box center [757, 741] width 890 height 32
paste textarea "Lenovo Digital Pen 2"
type textarea "Sellega stylus [PERSON_NAME] tule, samuti ei leidu meil sobivat valikus. Sobili…"
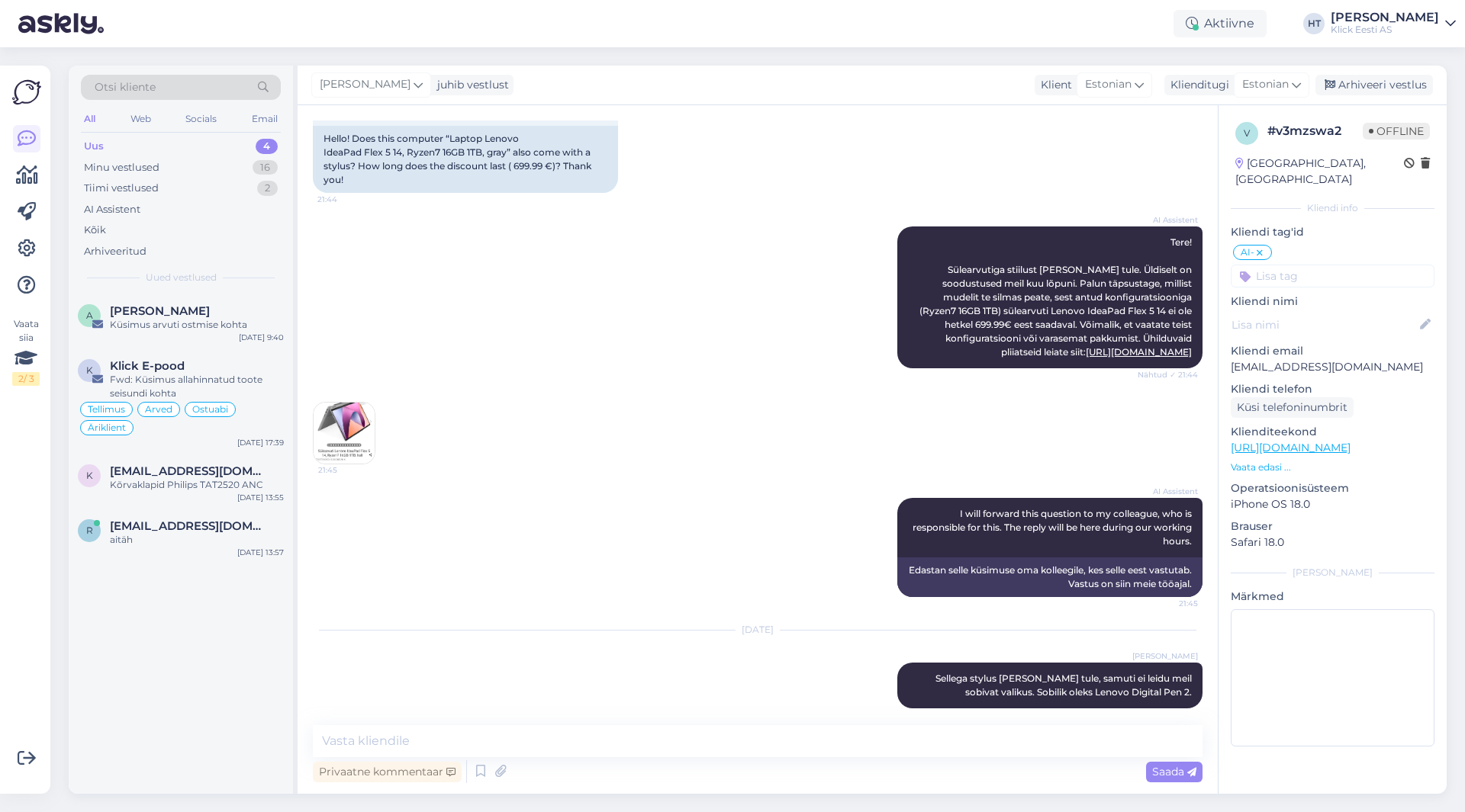
click at [1313, 264] on input at bounding box center [1333, 275] width 204 height 23
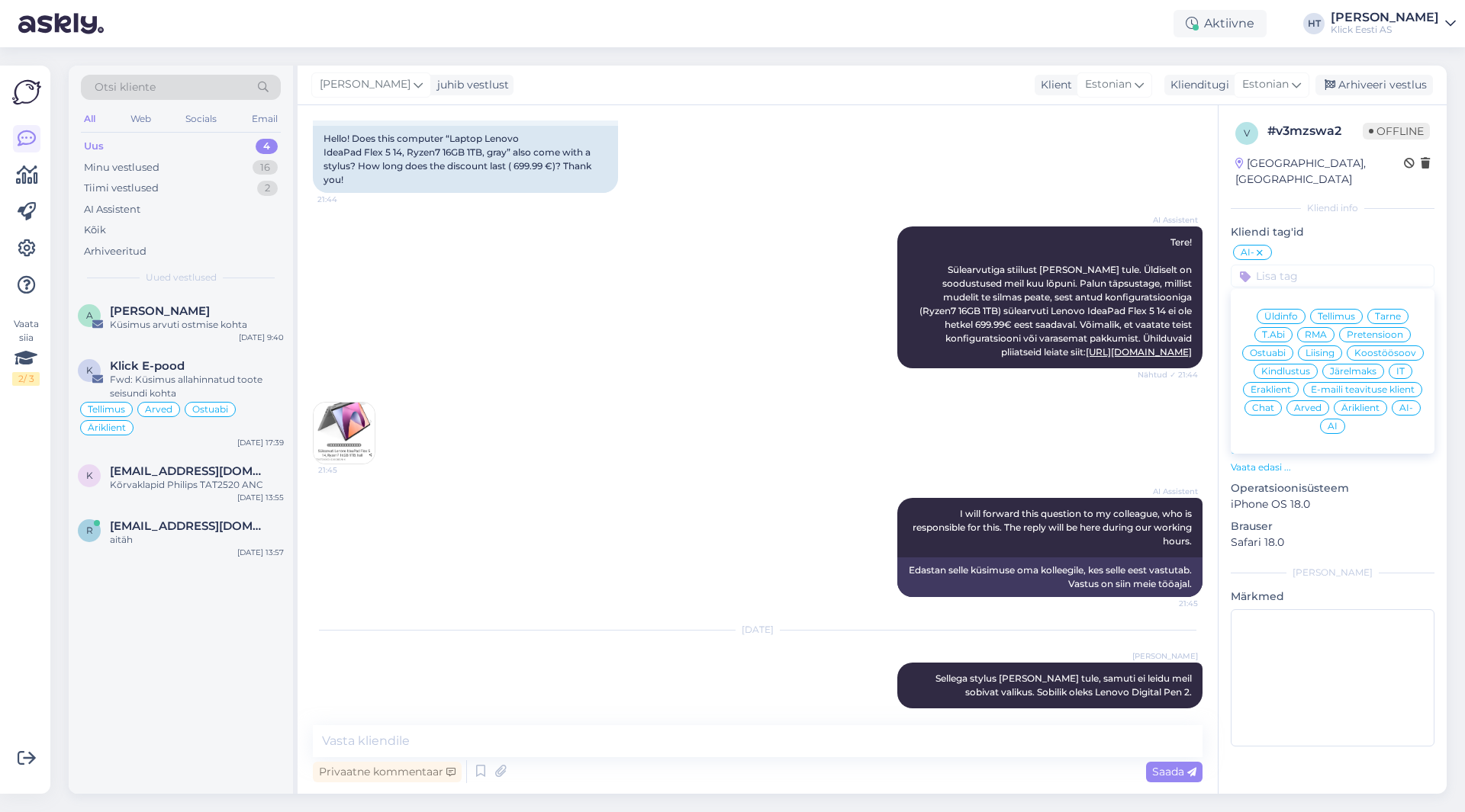
click at [1273, 349] on span "Ostuabi" at bounding box center [1268, 353] width 35 height 9
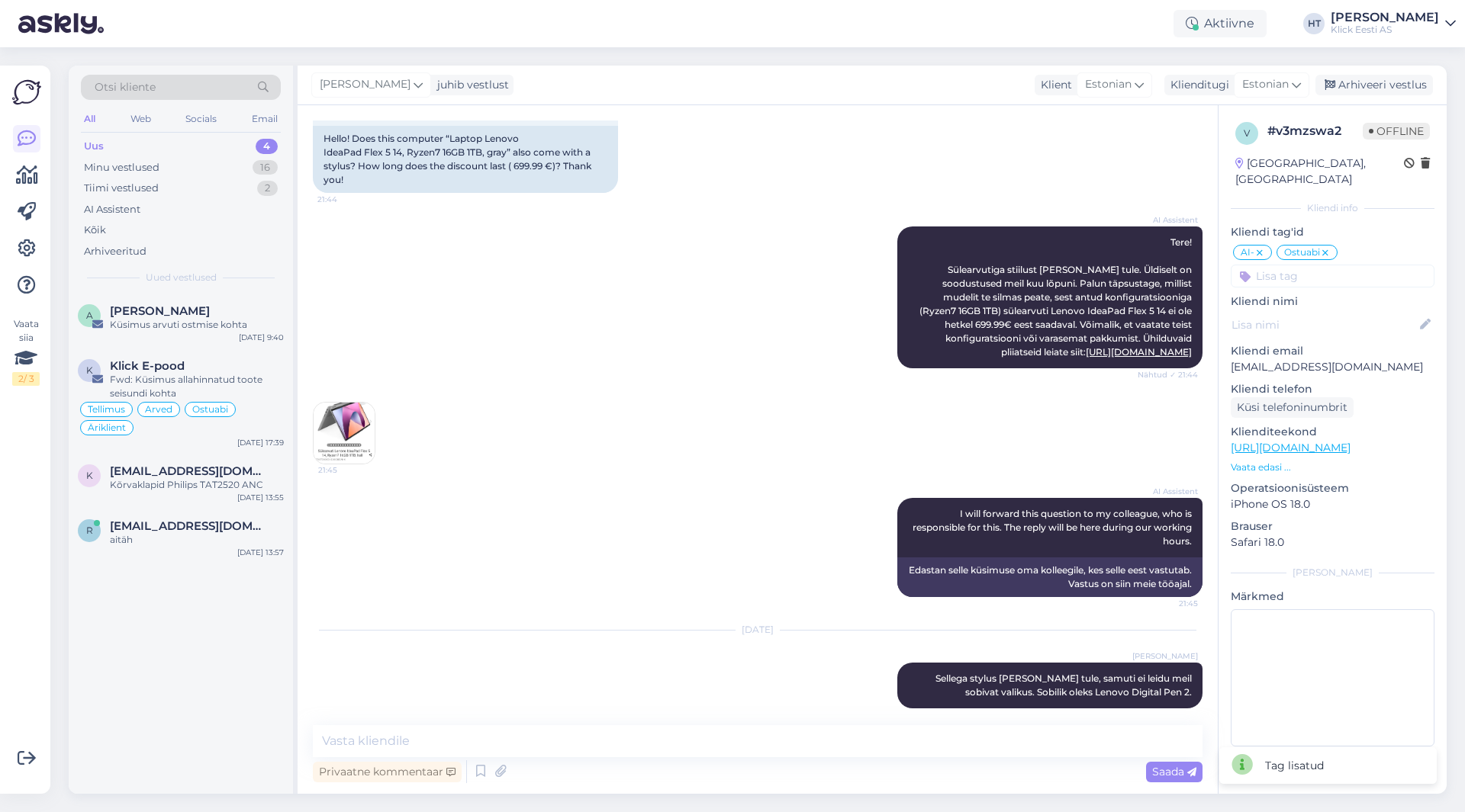
click at [1324, 267] on input at bounding box center [1333, 275] width 204 height 23
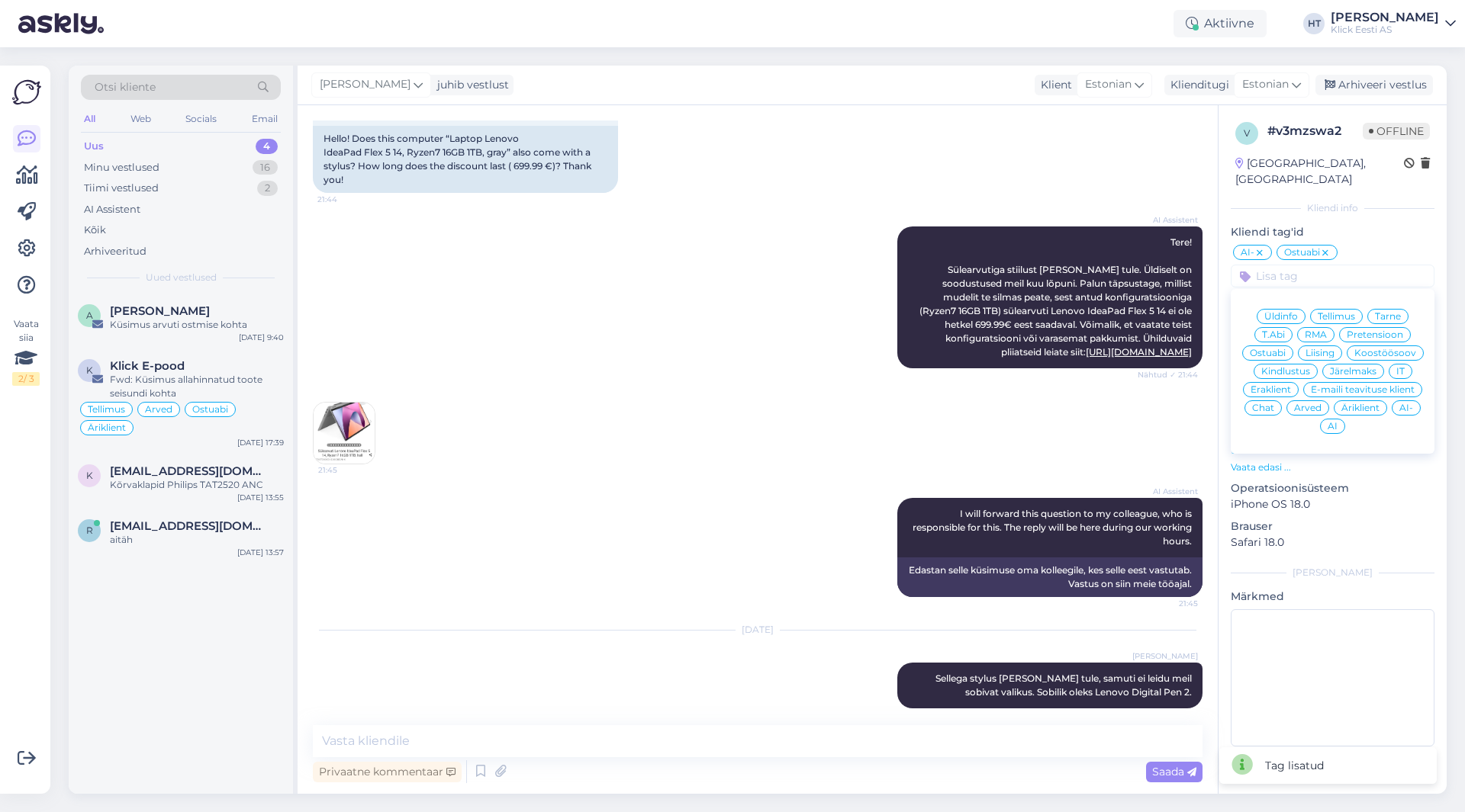
click at [1277, 385] on span "Eraklient" at bounding box center [1271, 390] width 41 height 9
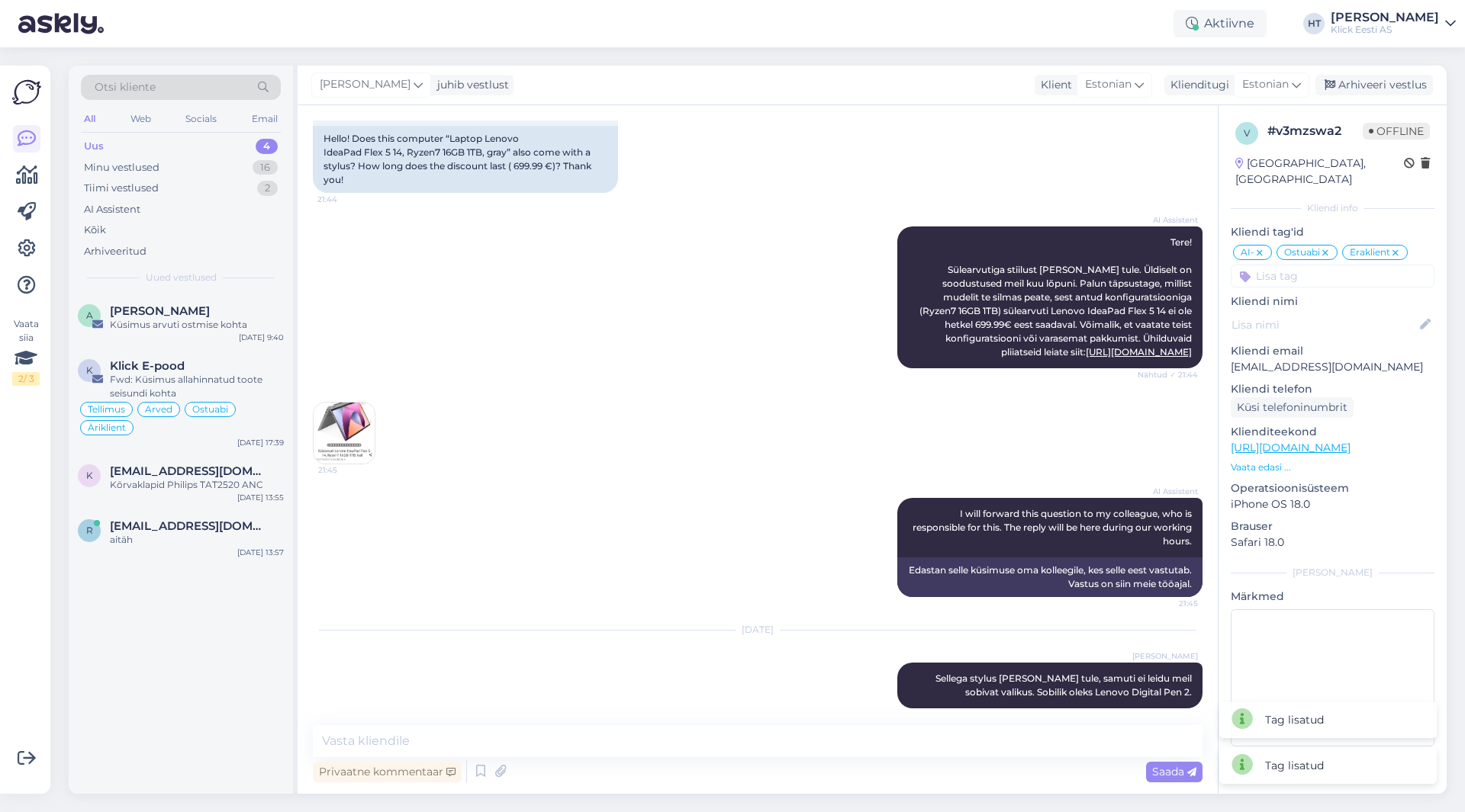
click at [821, 421] on div "21:45" at bounding box center [757, 433] width 890 height 96
click at [193, 163] on div "Minu vestlused 16" at bounding box center [181, 168] width 200 height 22
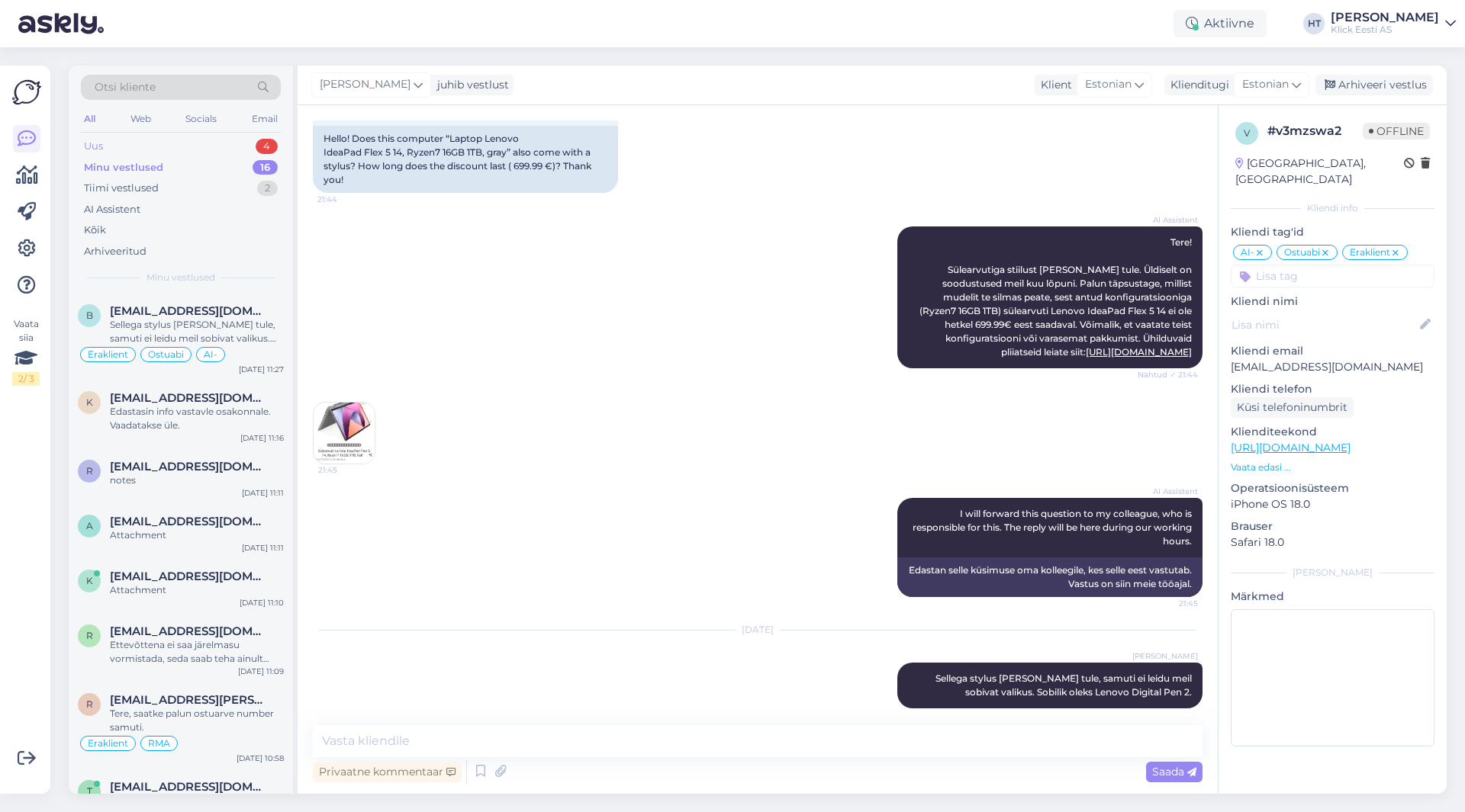
click at [193, 151] on div "Uus 4" at bounding box center [181, 146] width 200 height 22
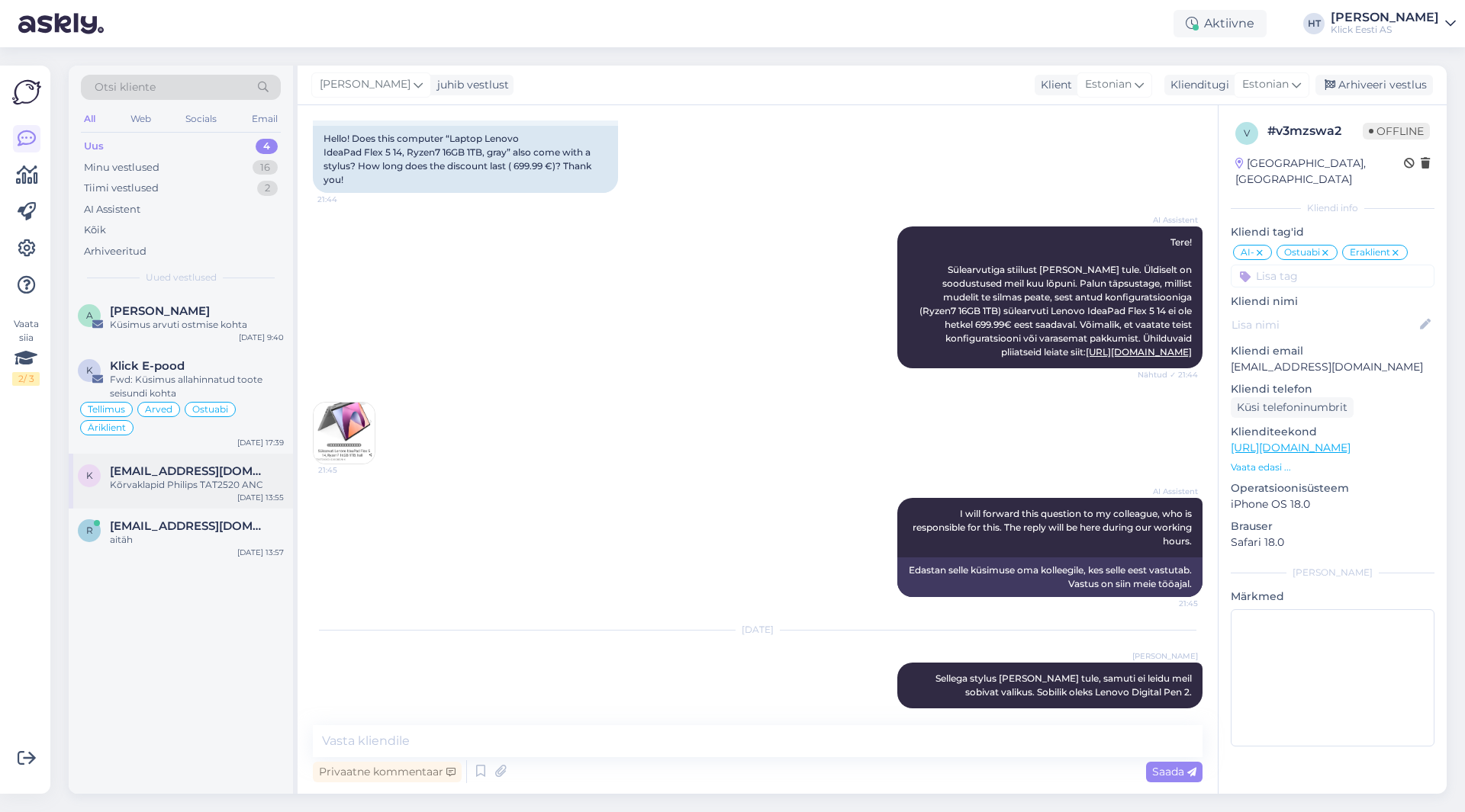
click at [194, 464] on div "k [EMAIL_ADDRESS][DOMAIN_NAME] Kõrvaklapid Philips TAT2520 ANC [DATE] 13:55" at bounding box center [181, 481] width 224 height 54
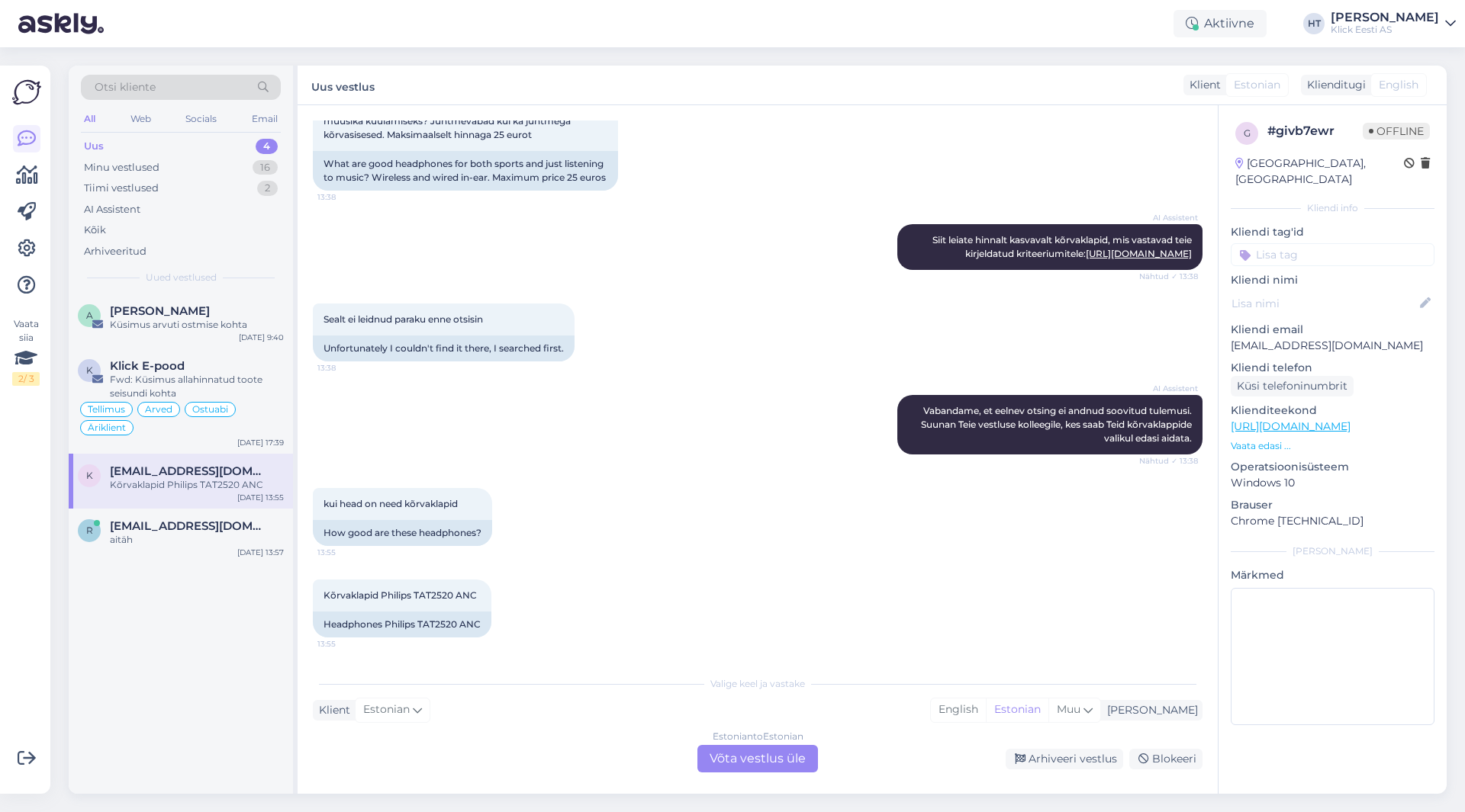
scroll to position [322, 0]
click at [244, 531] on span "[EMAIL_ADDRESS][DOMAIN_NAME]" at bounding box center [189, 526] width 159 height 14
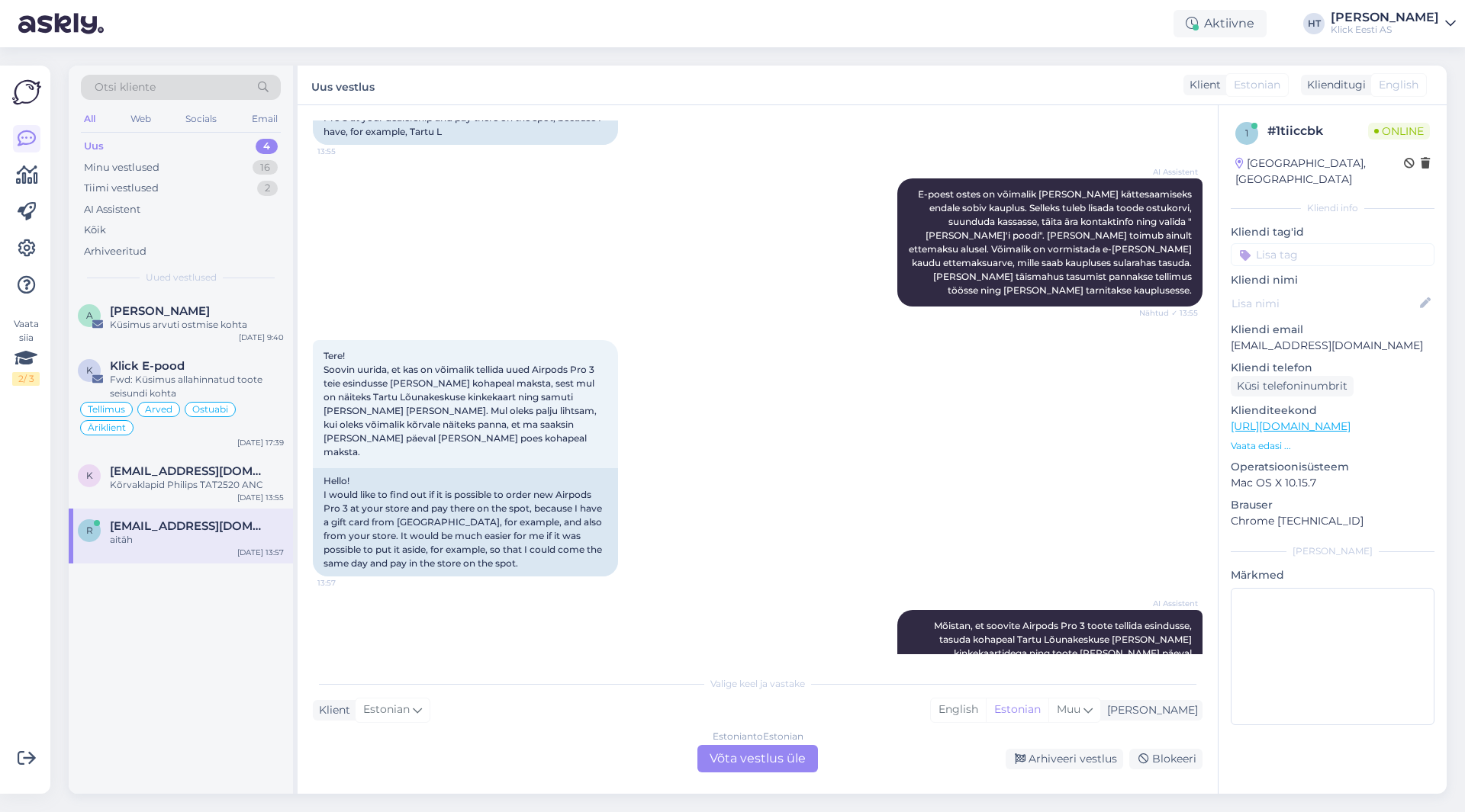
scroll to position [559, 0]
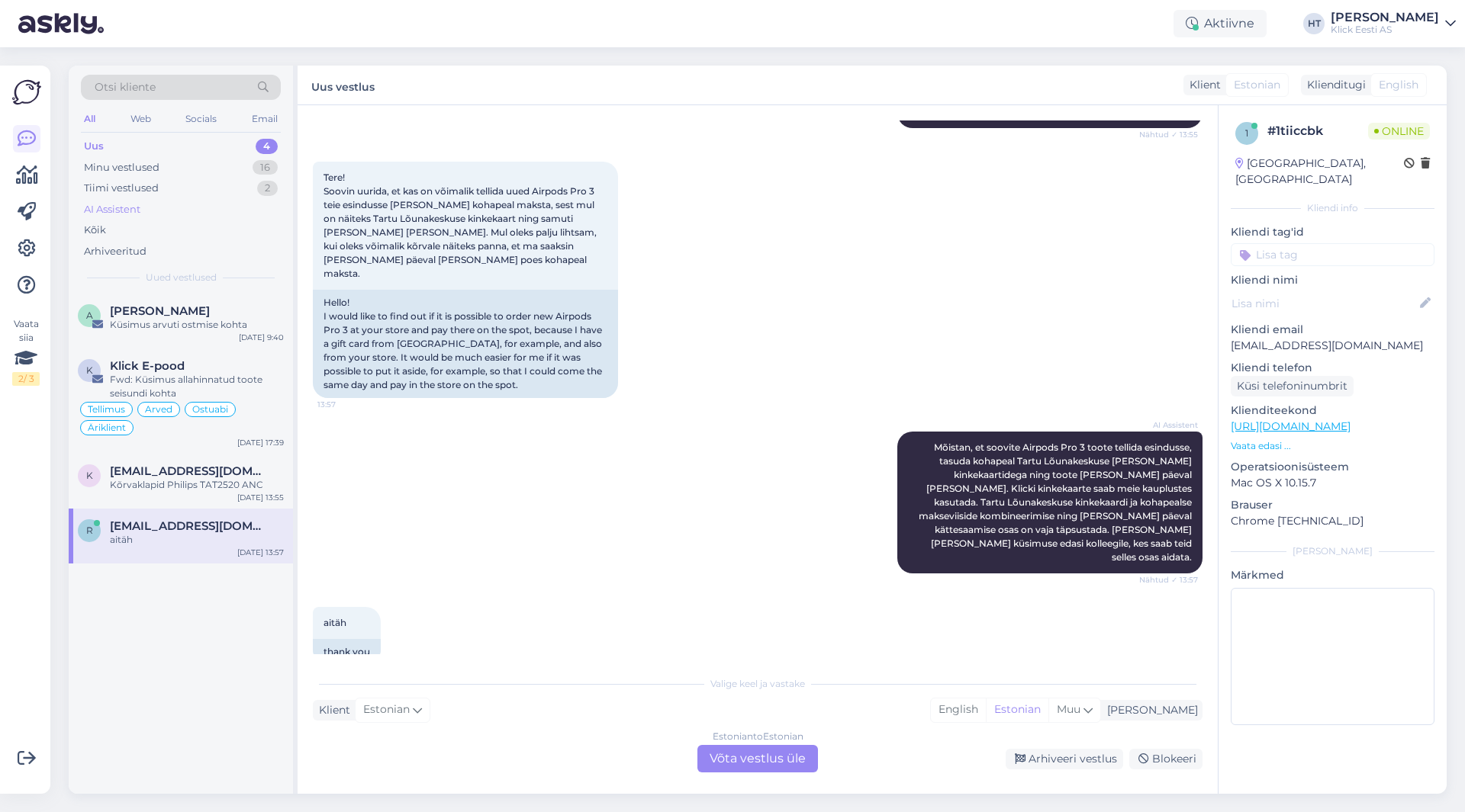
click at [193, 206] on div "AI Assistent" at bounding box center [181, 210] width 200 height 22
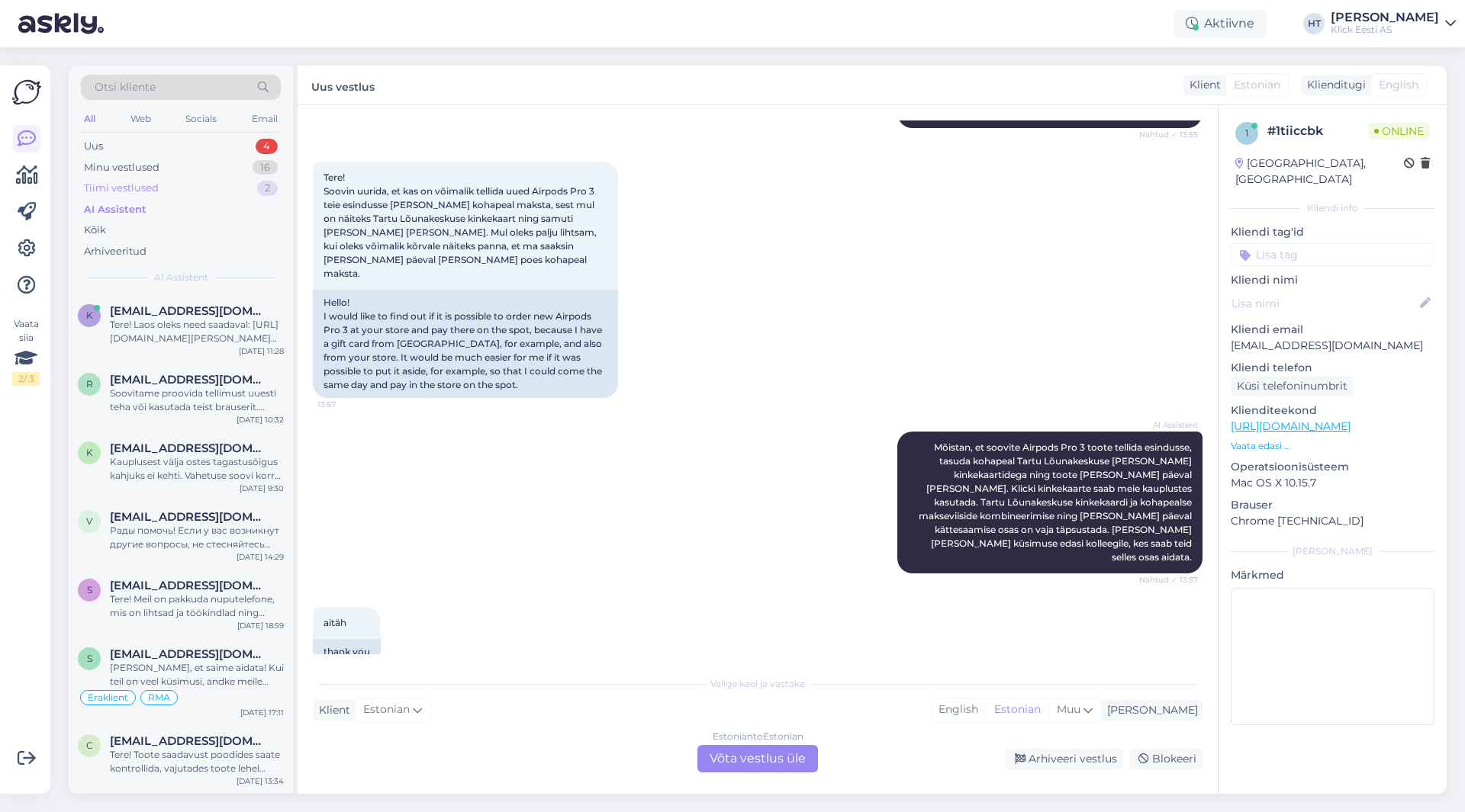
click at [193, 184] on div "Tiimi vestlused 2" at bounding box center [181, 189] width 200 height 22
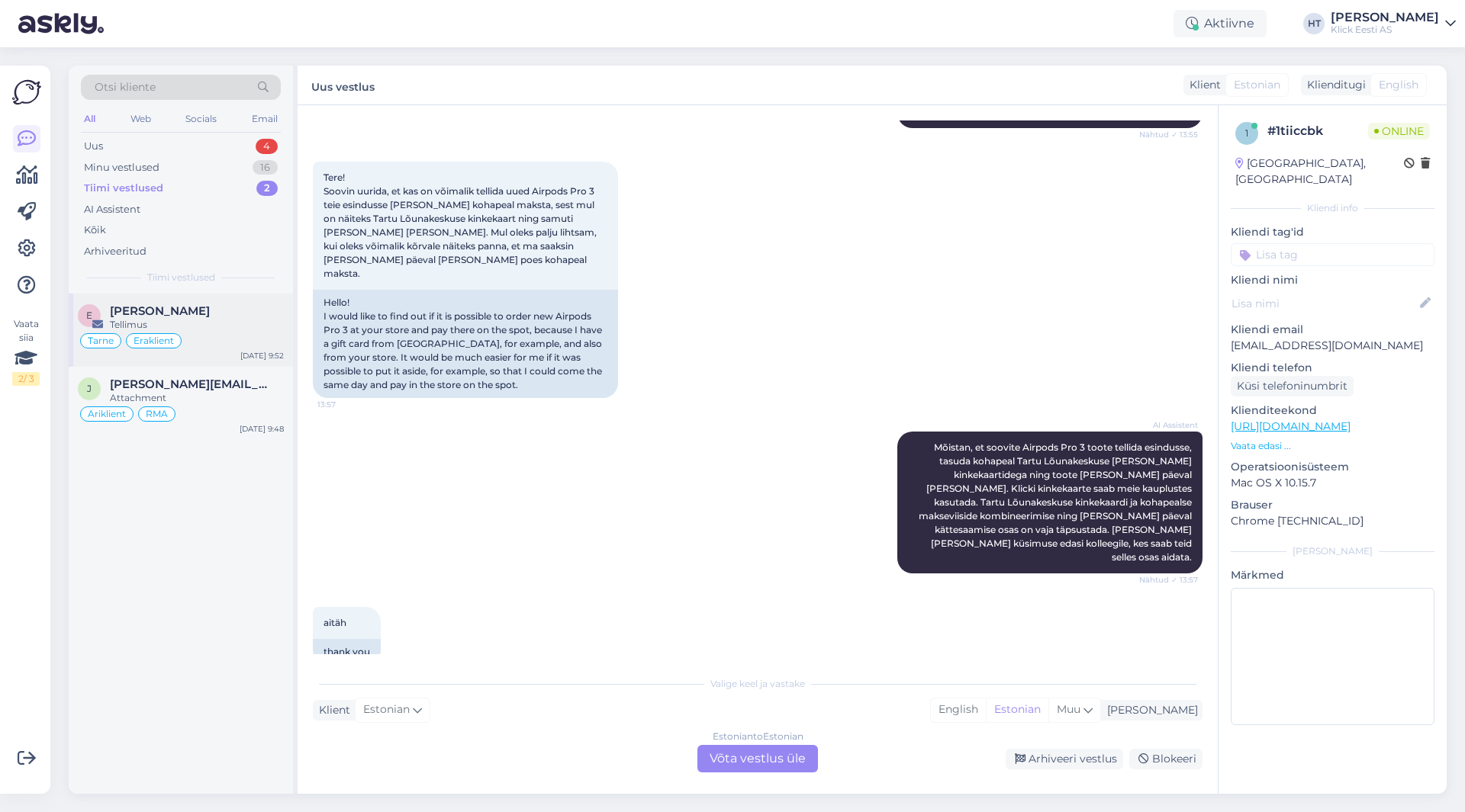
click at [219, 302] on div "e [PERSON_NAME] Tellimus Tarne Eraklient [DATE] 9:52" at bounding box center [181, 330] width 224 height 74
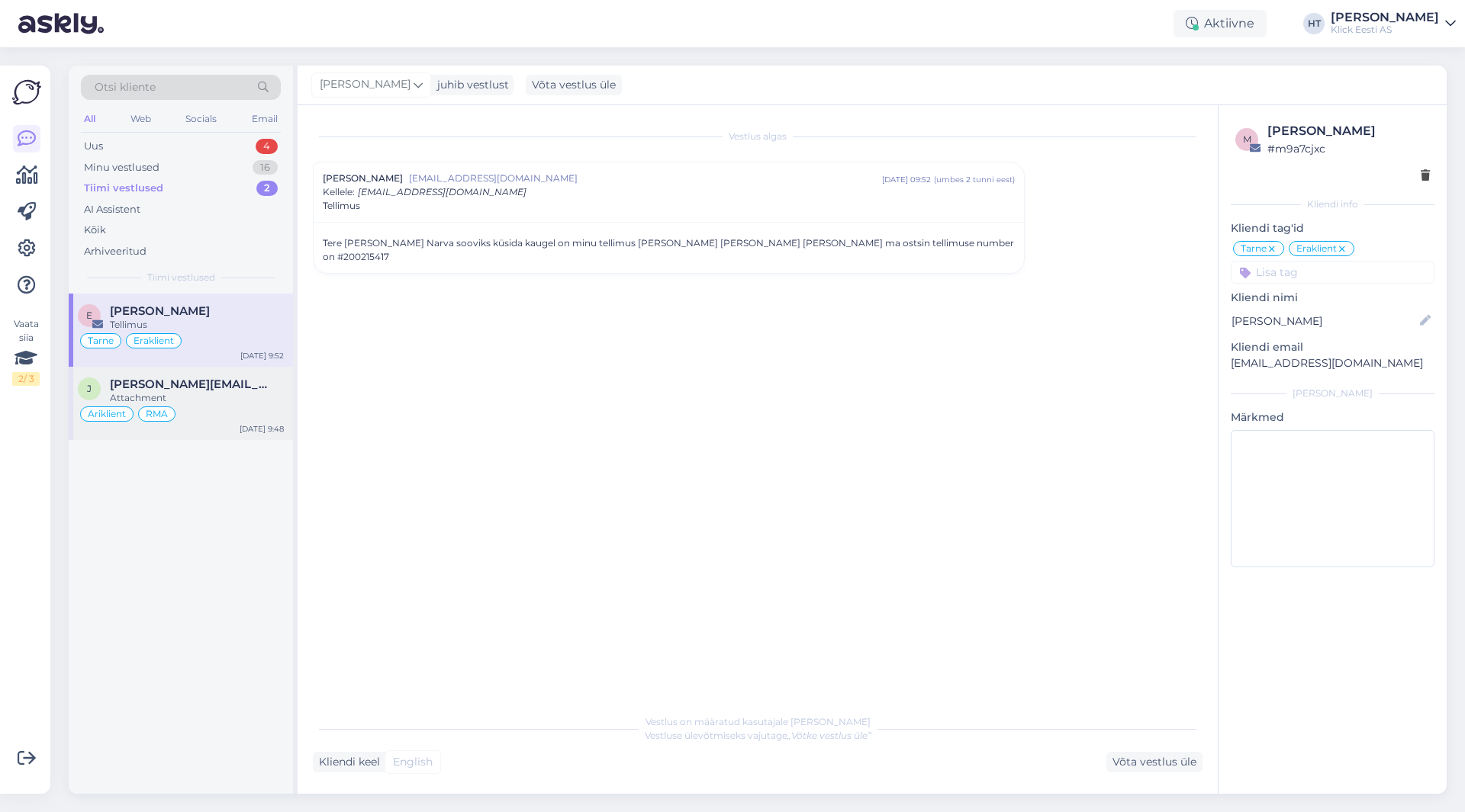
click at [230, 398] on div "Attachment" at bounding box center [196, 398] width 174 height 14
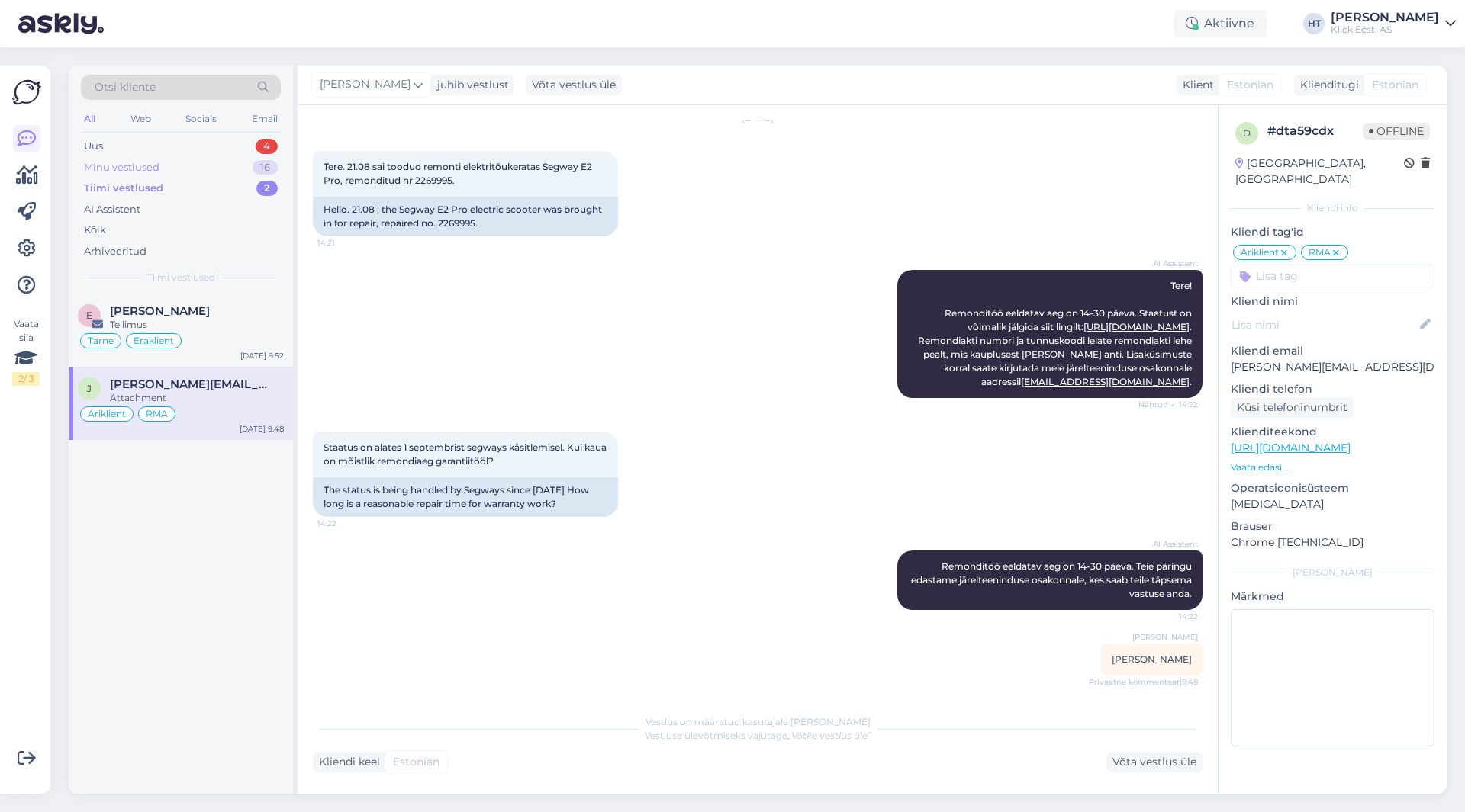
click at [235, 163] on div "Minu vestlused 16" at bounding box center [181, 168] width 200 height 22
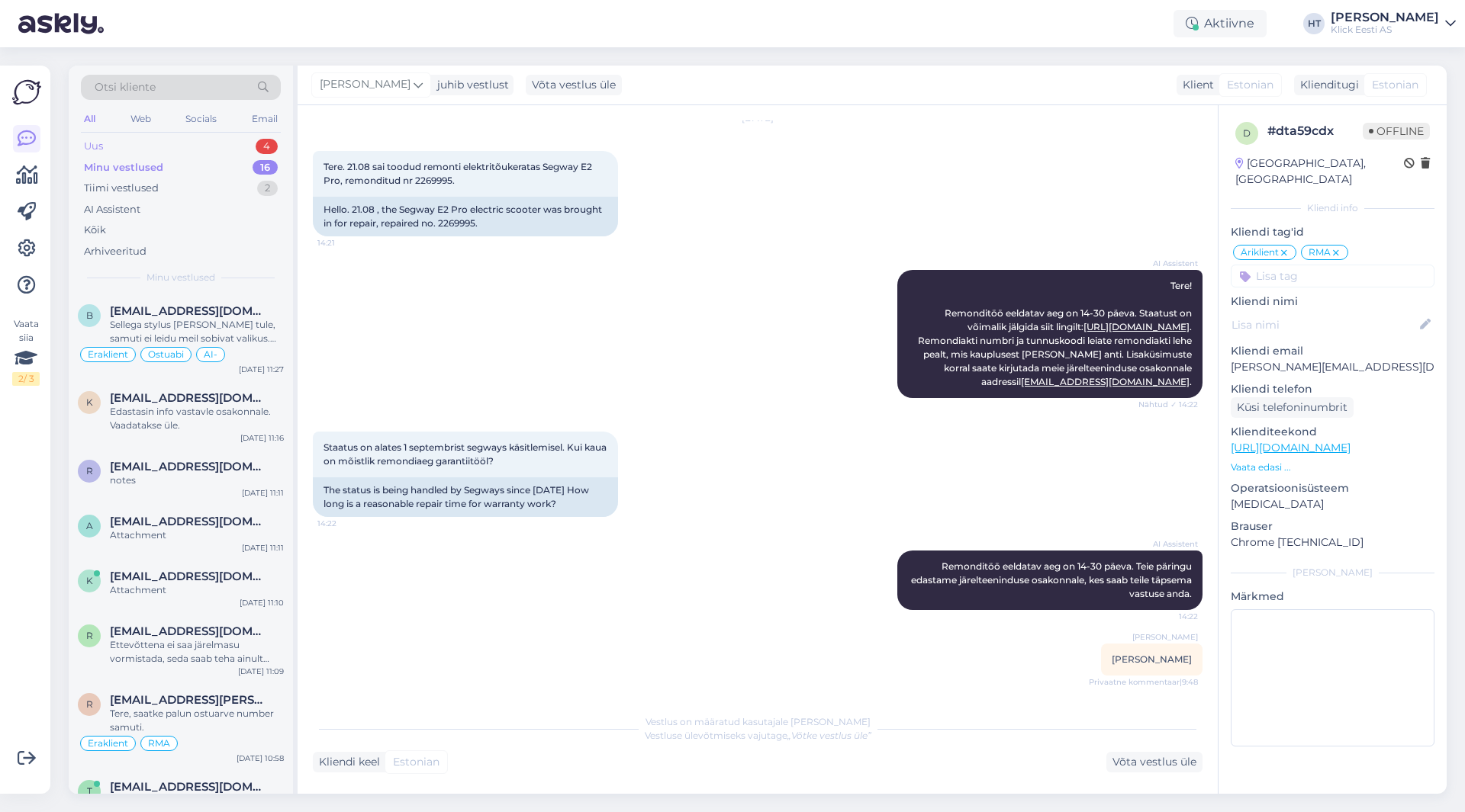
click at [243, 147] on div "Uus 4" at bounding box center [181, 146] width 200 height 22
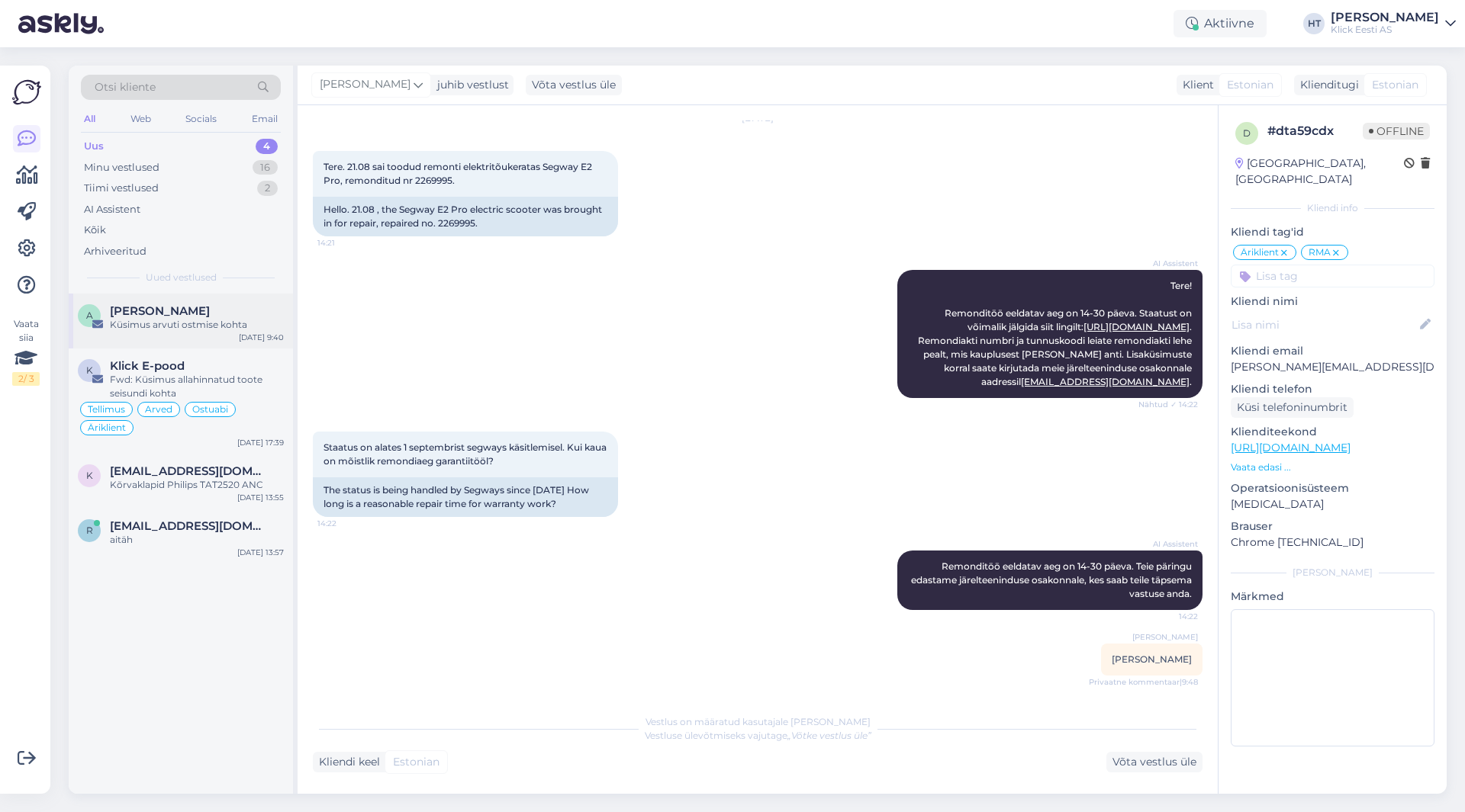
click at [249, 313] on div "[PERSON_NAME]" at bounding box center [196, 311] width 174 height 14
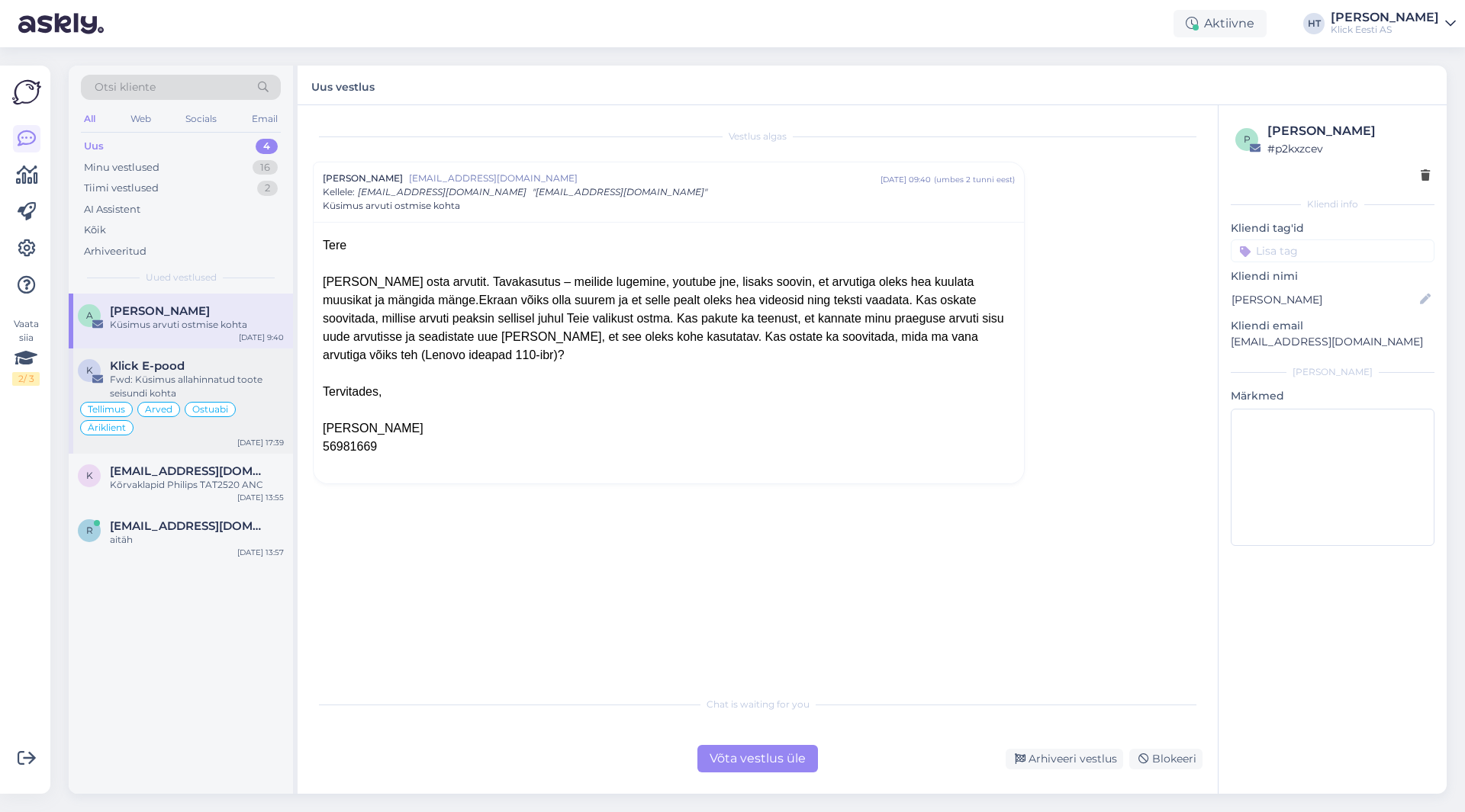
click at [260, 371] on div "Klick E-pood" at bounding box center [196, 366] width 174 height 14
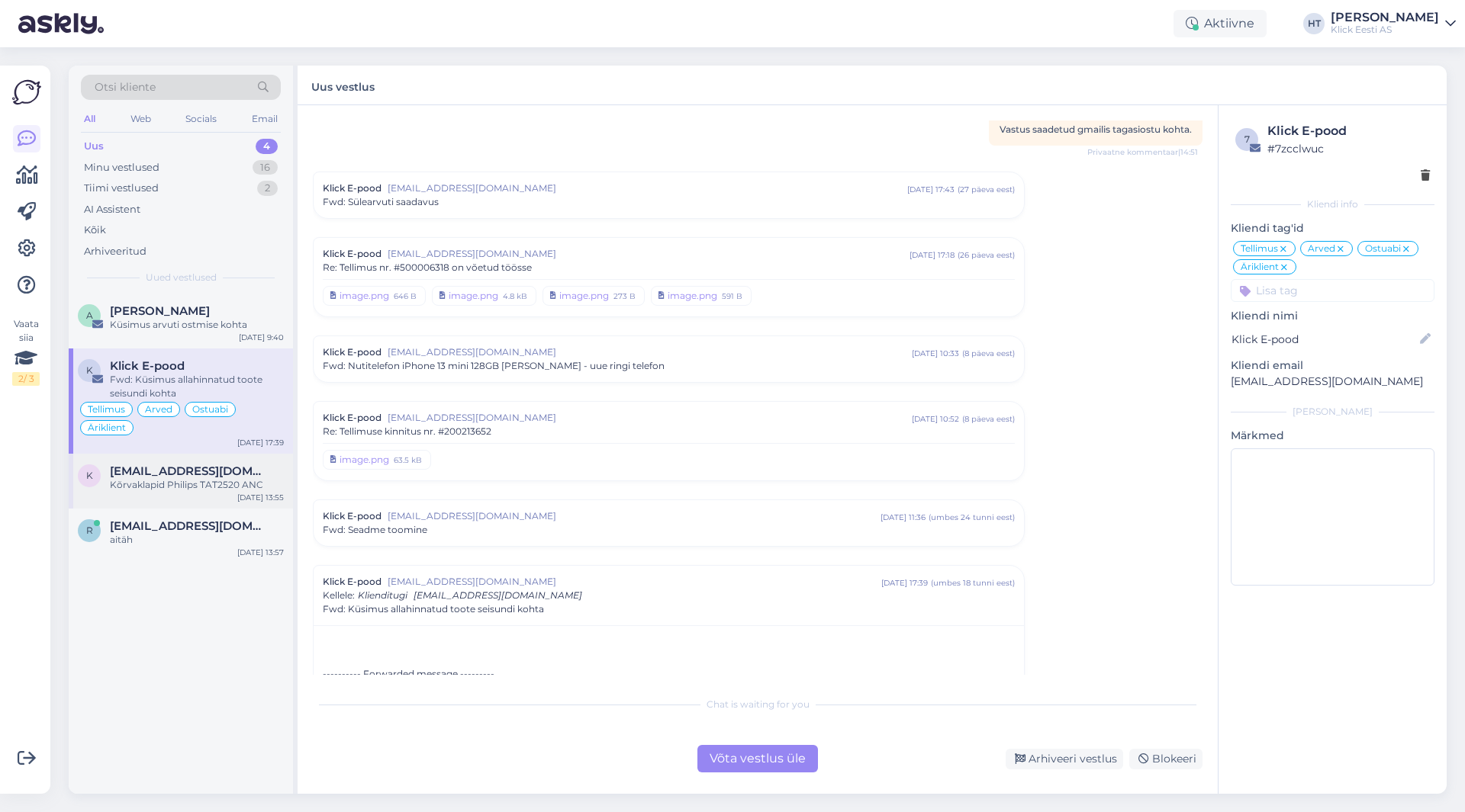
click at [255, 475] on div "[EMAIL_ADDRESS][DOMAIN_NAME]" at bounding box center [196, 470] width 174 height 14
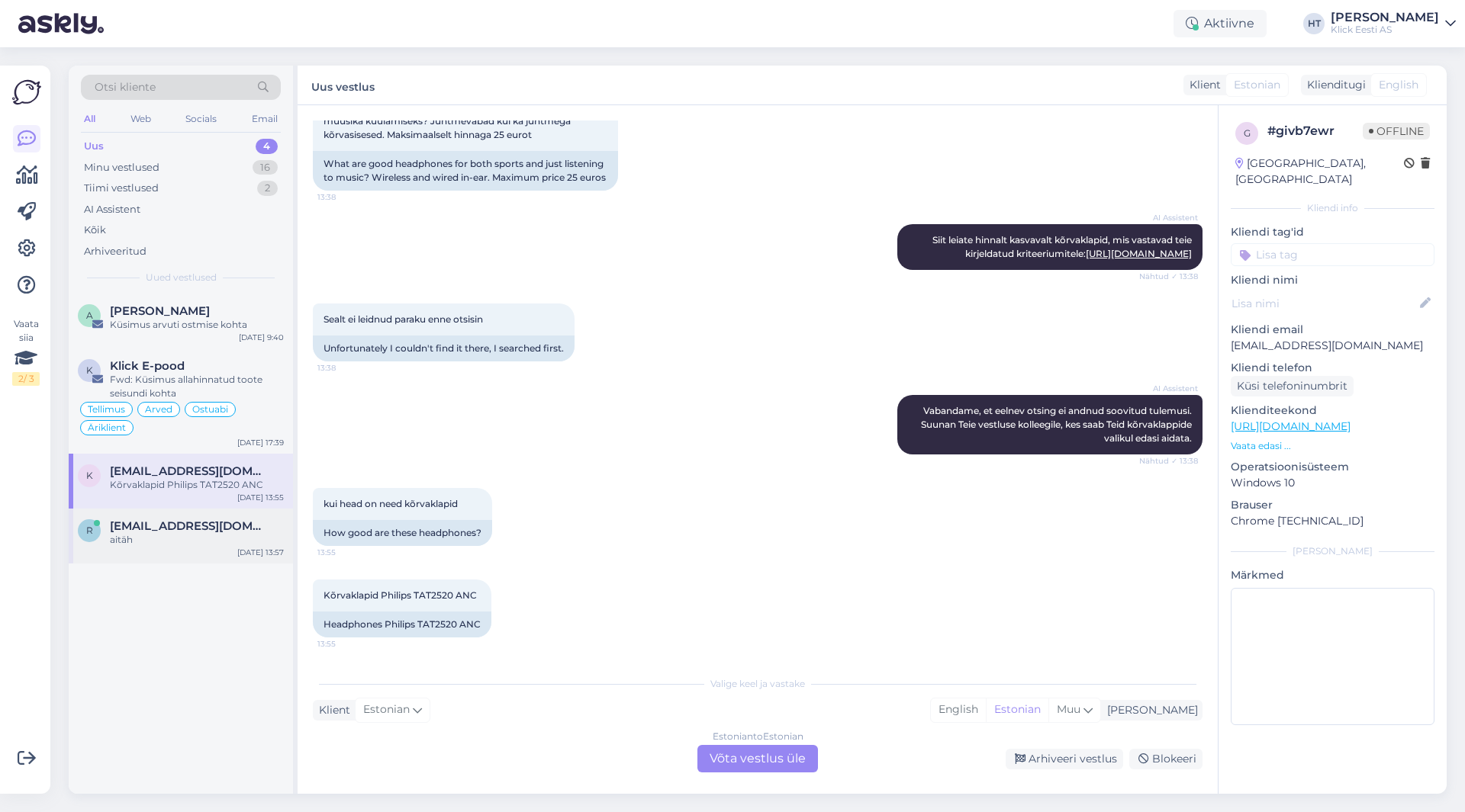
click at [242, 528] on span "[EMAIL_ADDRESS][DOMAIN_NAME]" at bounding box center [189, 526] width 159 height 14
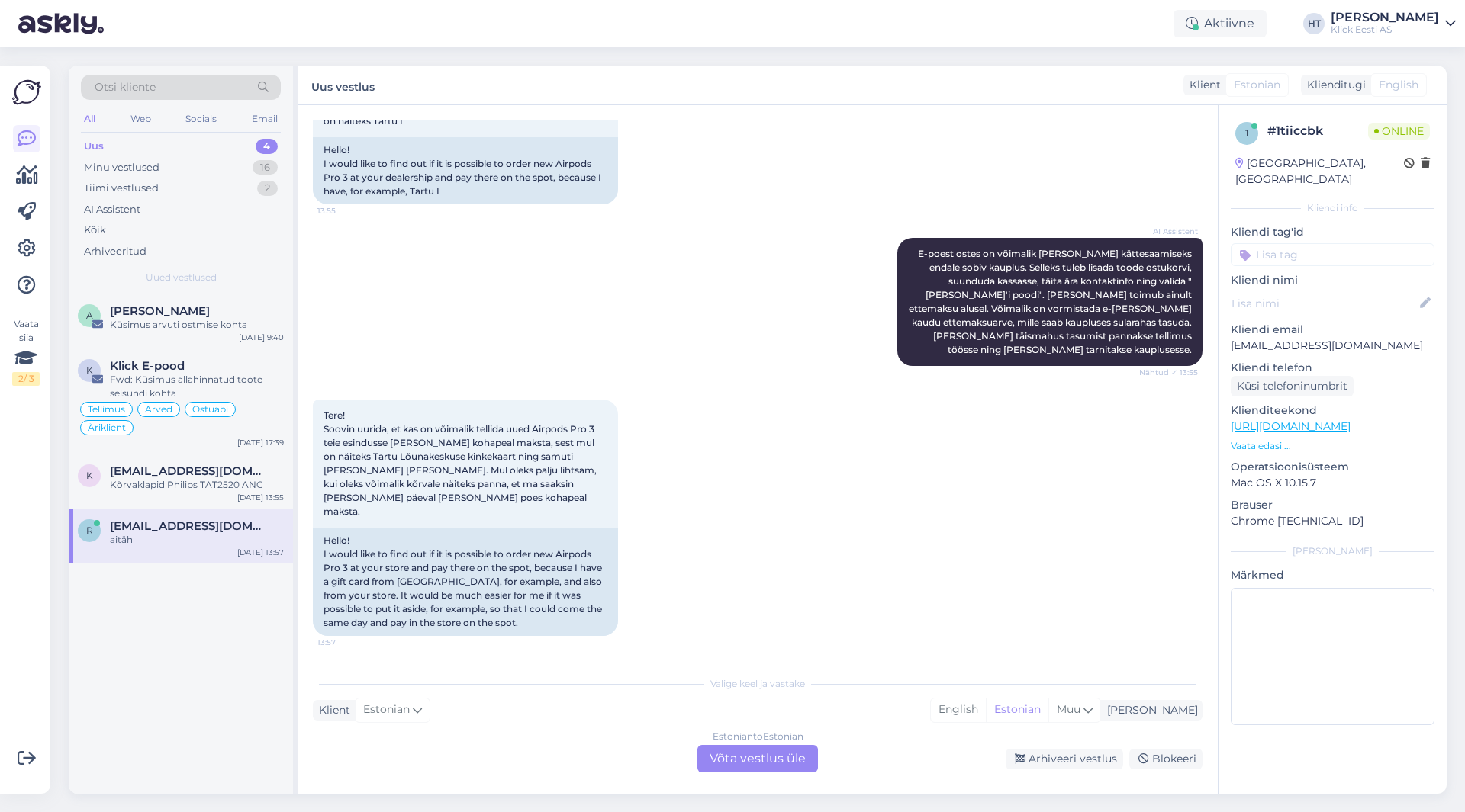
scroll to position [559, 0]
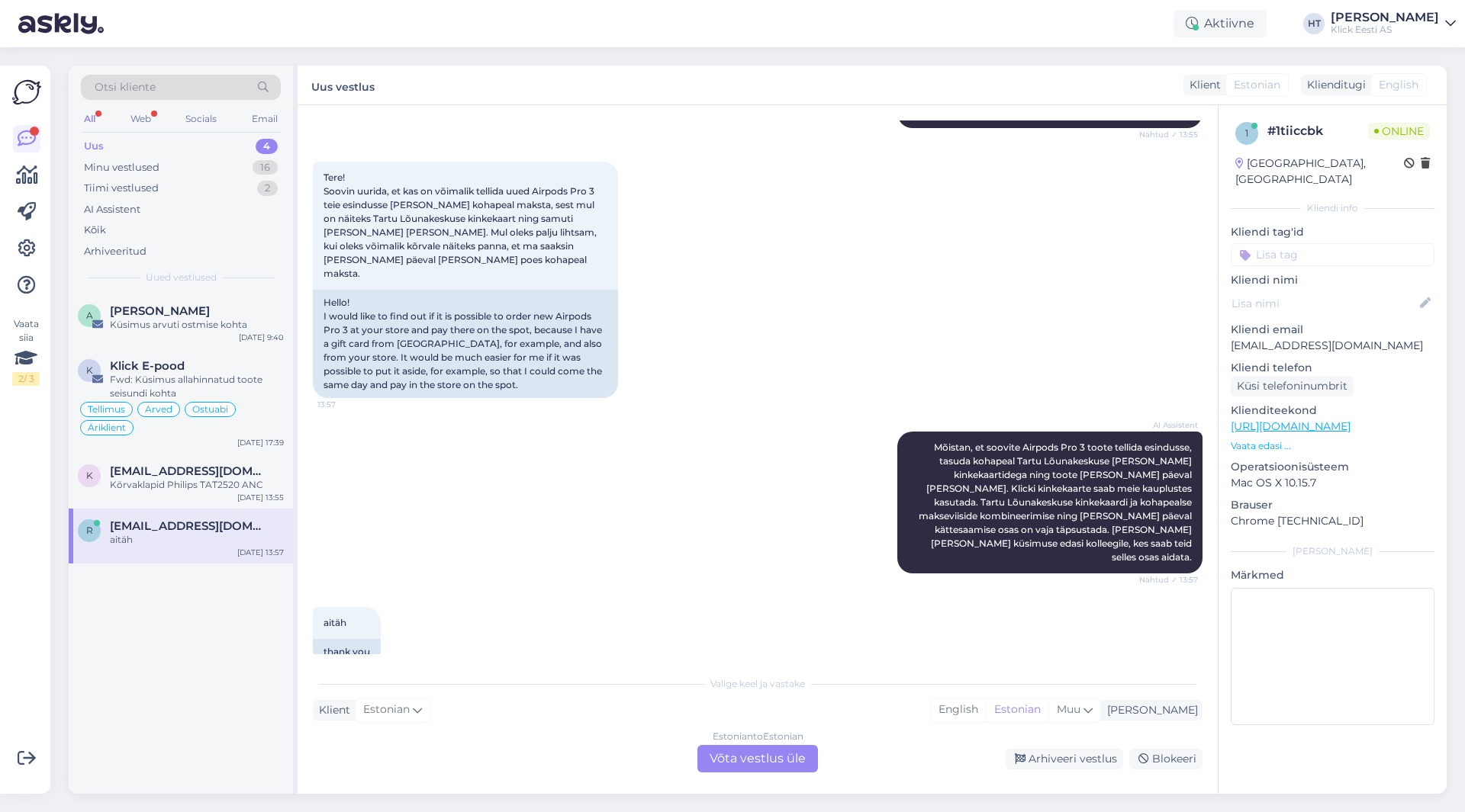
click at [780, 767] on div "Estonian to Estonian Võta vestlus üle" at bounding box center [758, 758] width 121 height 27
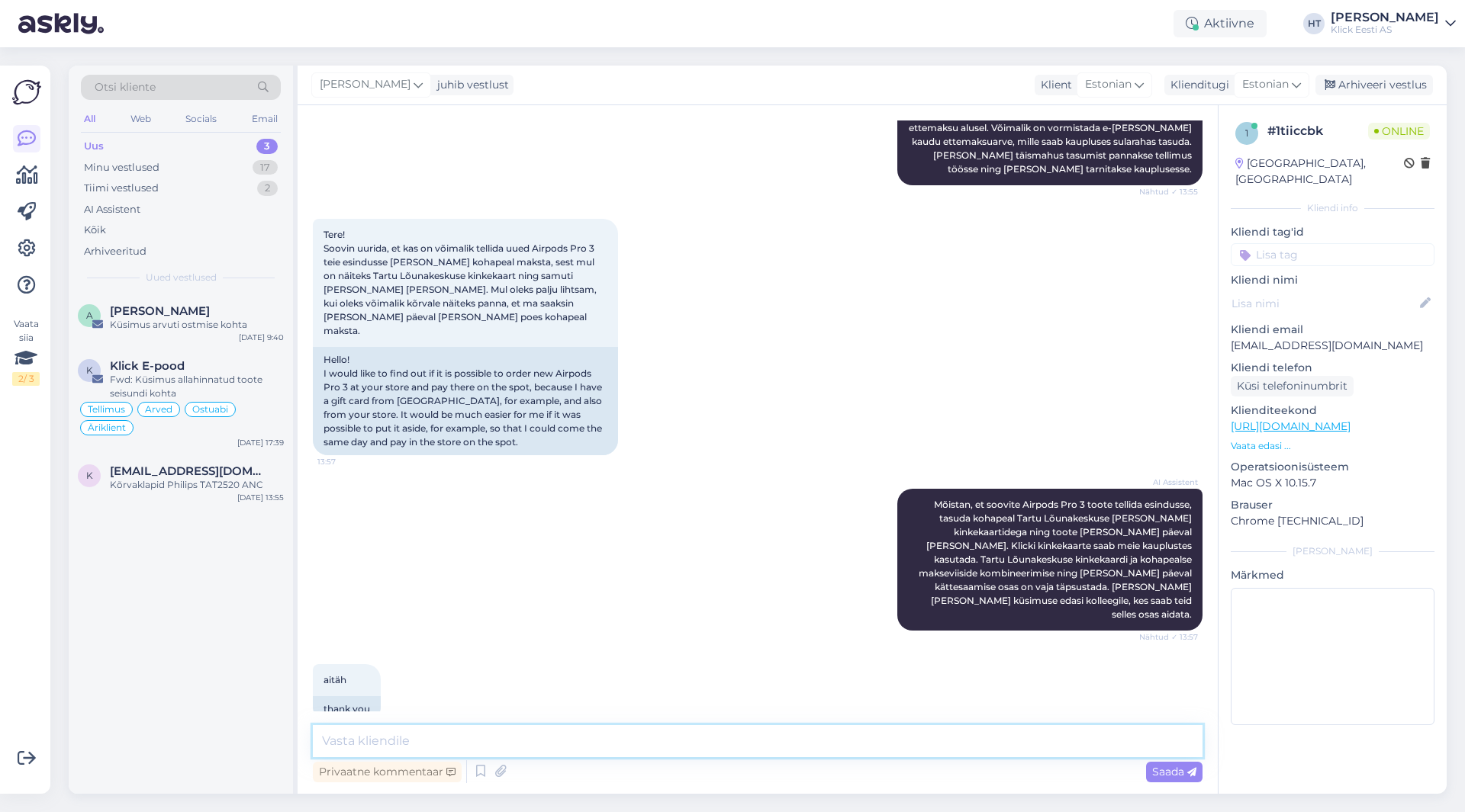
click at [775, 745] on textarea at bounding box center [757, 741] width 890 height 32
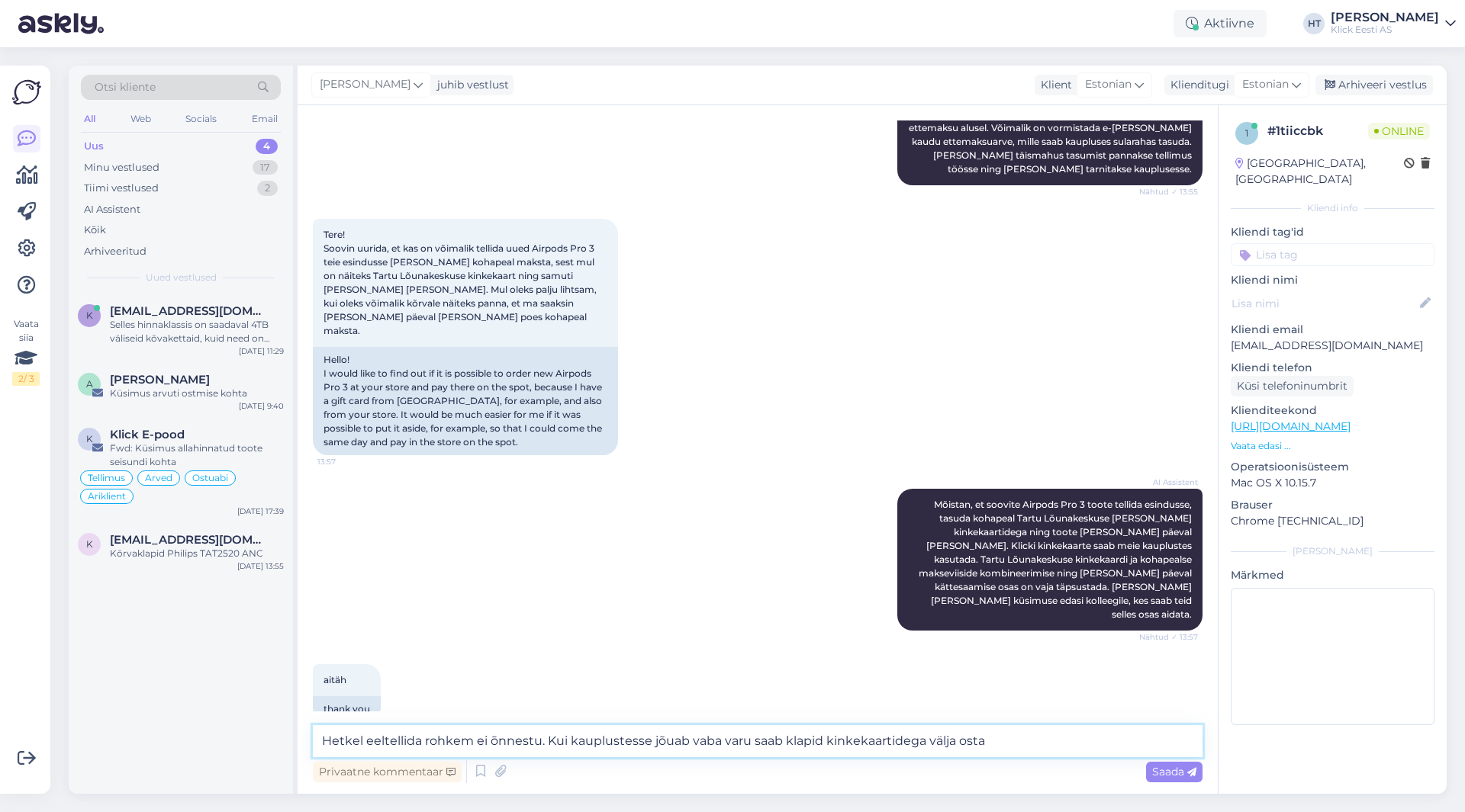
type textarea "Hetkel eeltellida rohkem ei õnnestu. Kui kauplustesse jõuab vaba varu saab klap…"
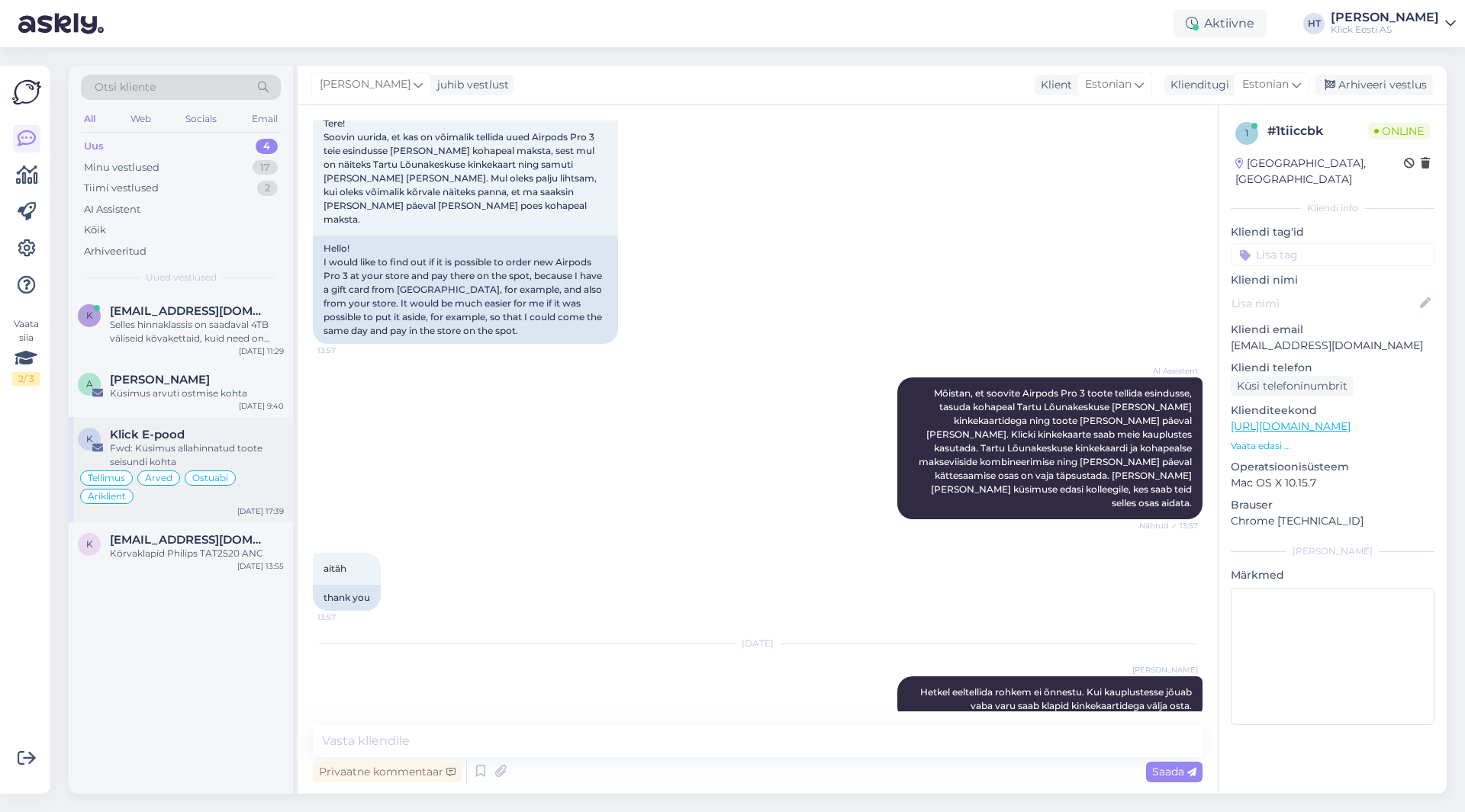
click at [146, 517] on div "K Klick E-pood Fwd: Küsimus allahinnatud toote seisundi kohta [PERSON_NAME] Ost…" at bounding box center [181, 470] width 224 height 105
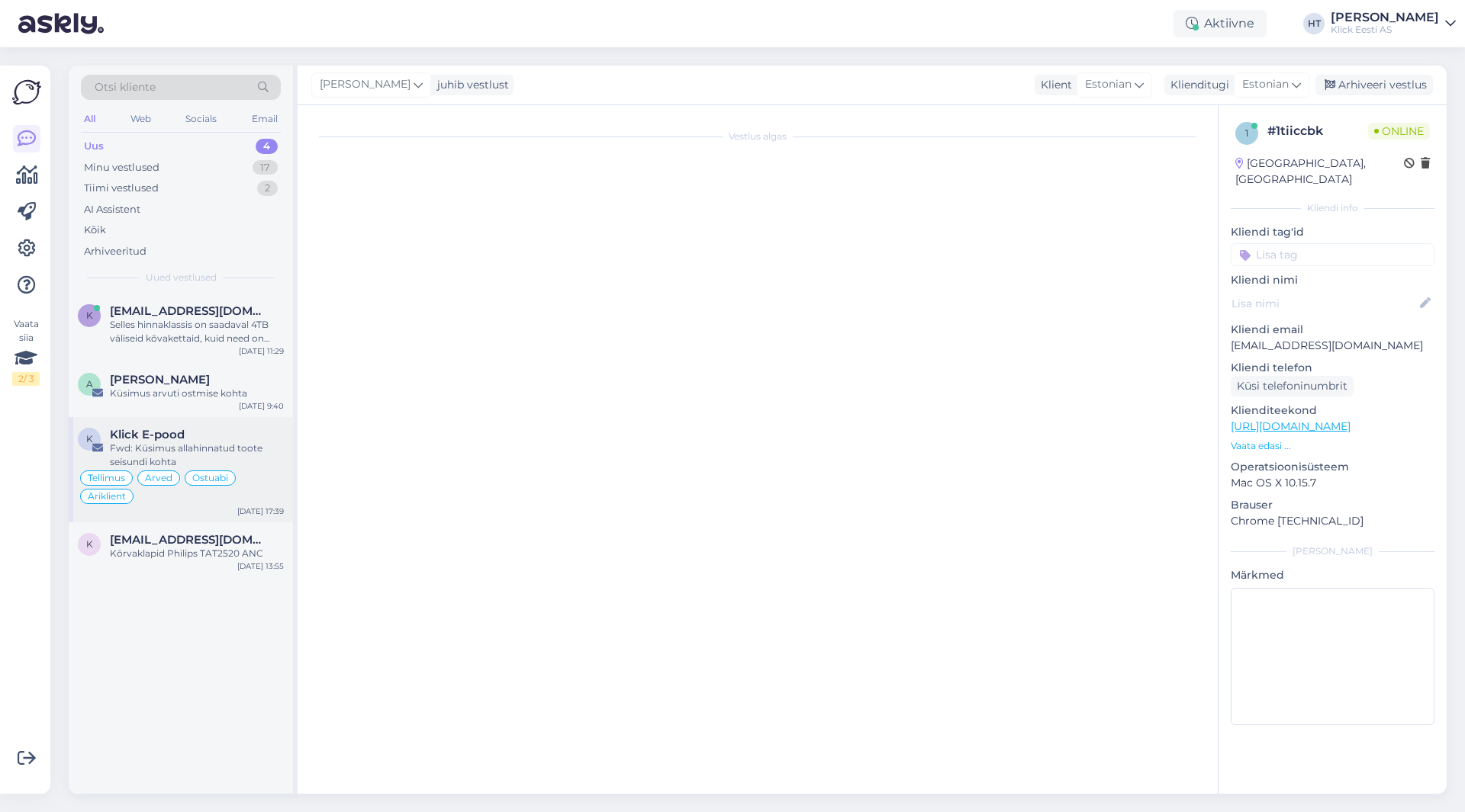
scroll to position [4860, 0]
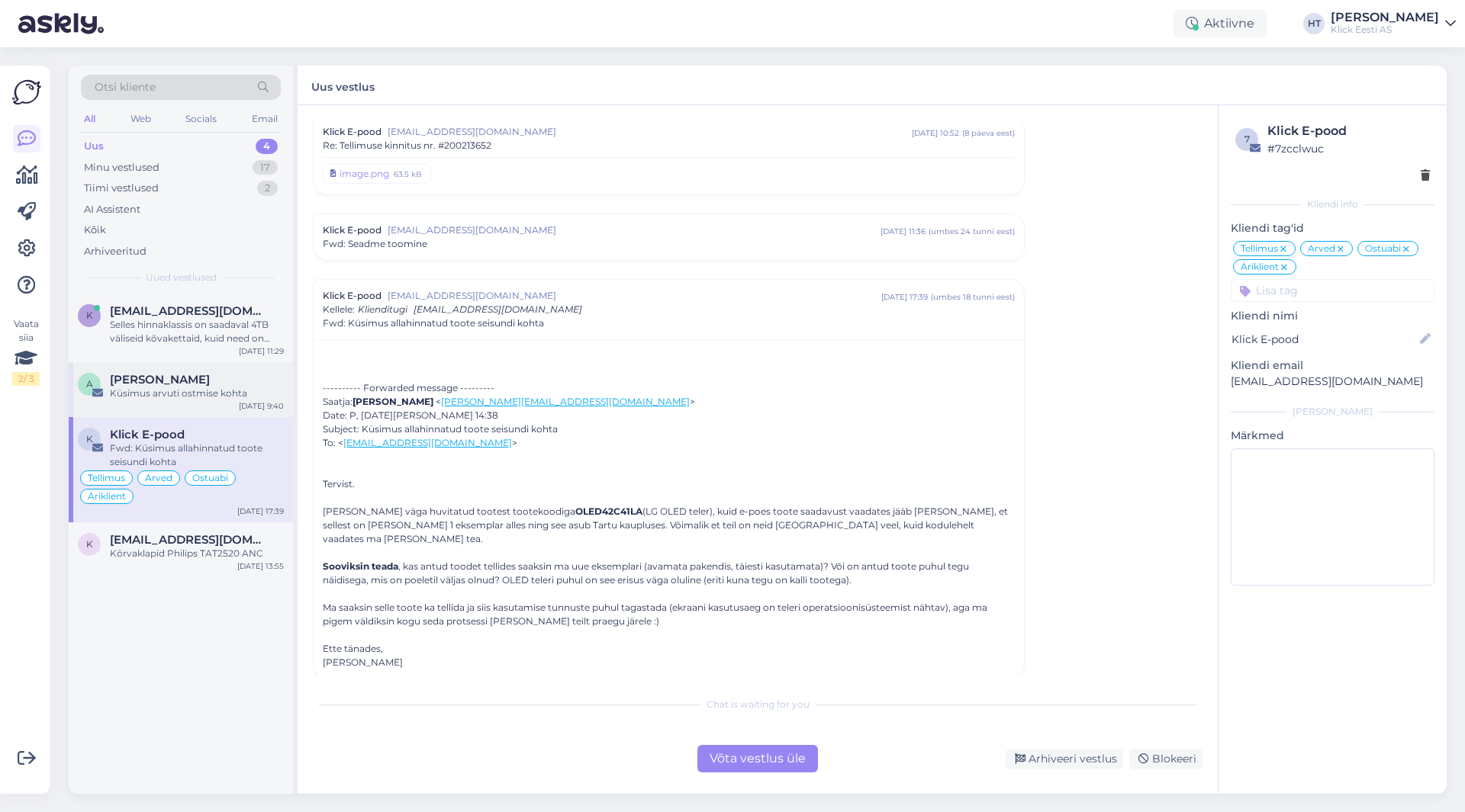
click at [193, 397] on div "Küsimus arvuti ostmise kohta" at bounding box center [196, 393] width 174 height 14
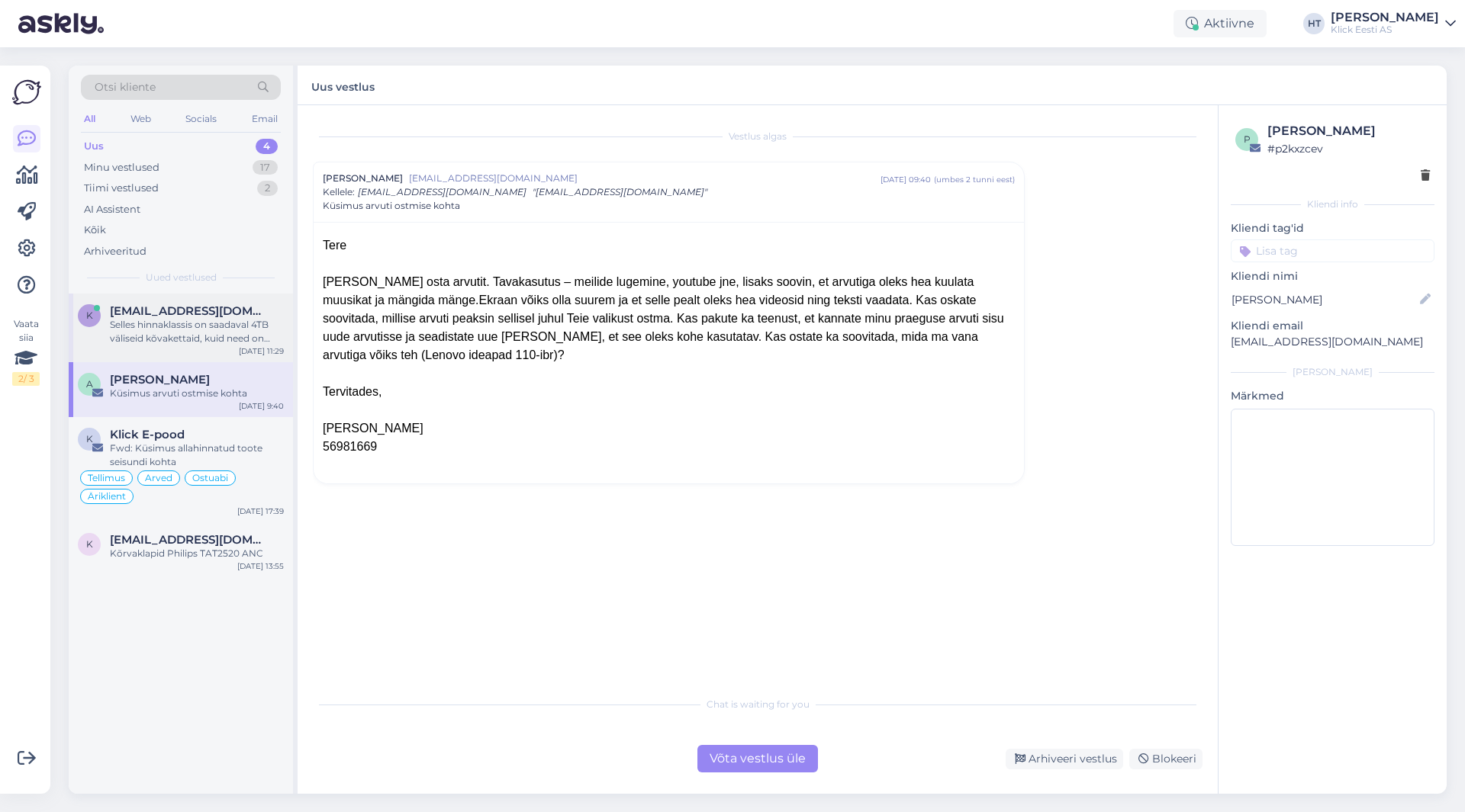
click at [202, 301] on div "K [EMAIL_ADDRESS][DOMAIN_NAME] Selles hinnaklassis on saadaval 4TB väliseid kõv…" at bounding box center [181, 328] width 224 height 69
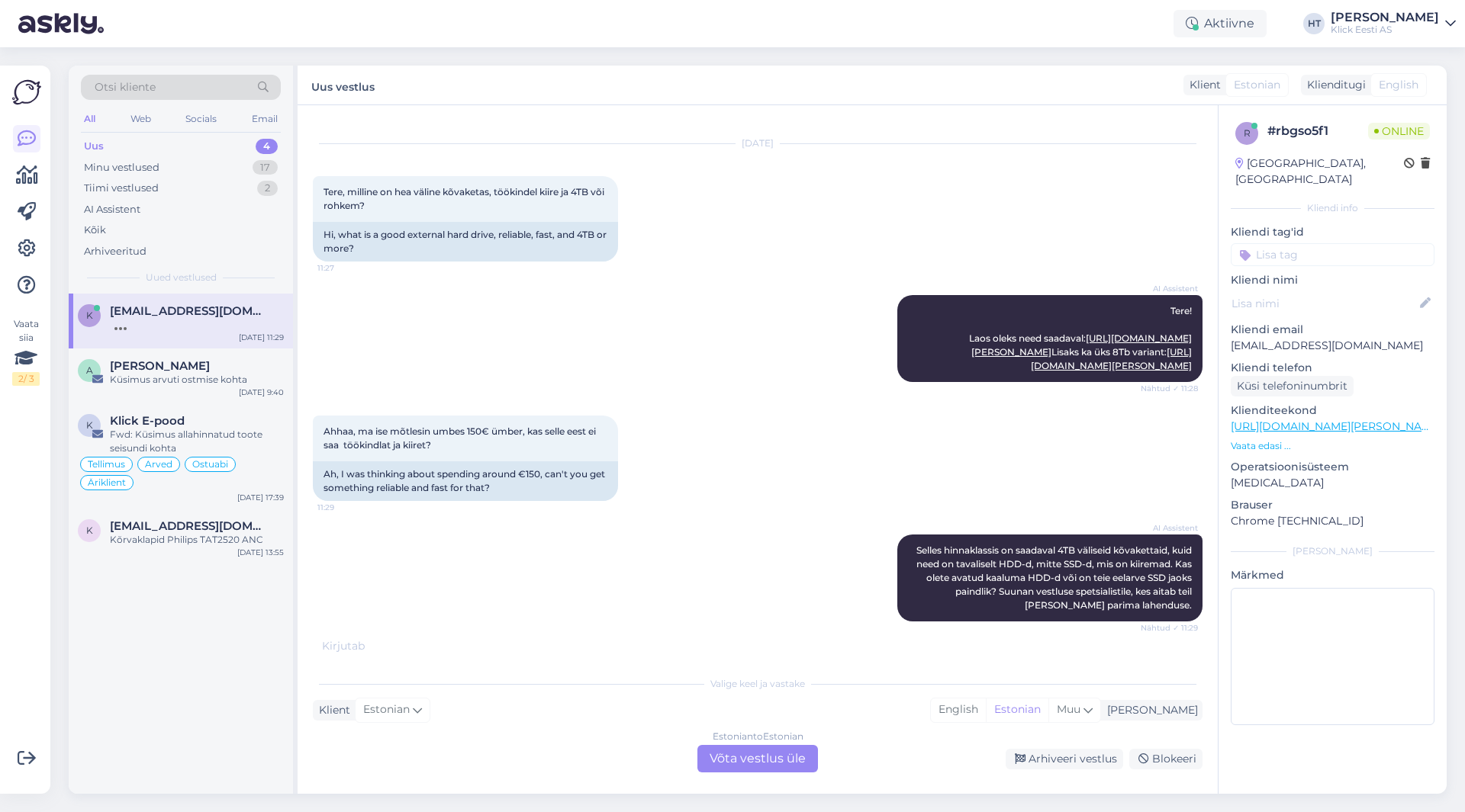
scroll to position [64, 0]
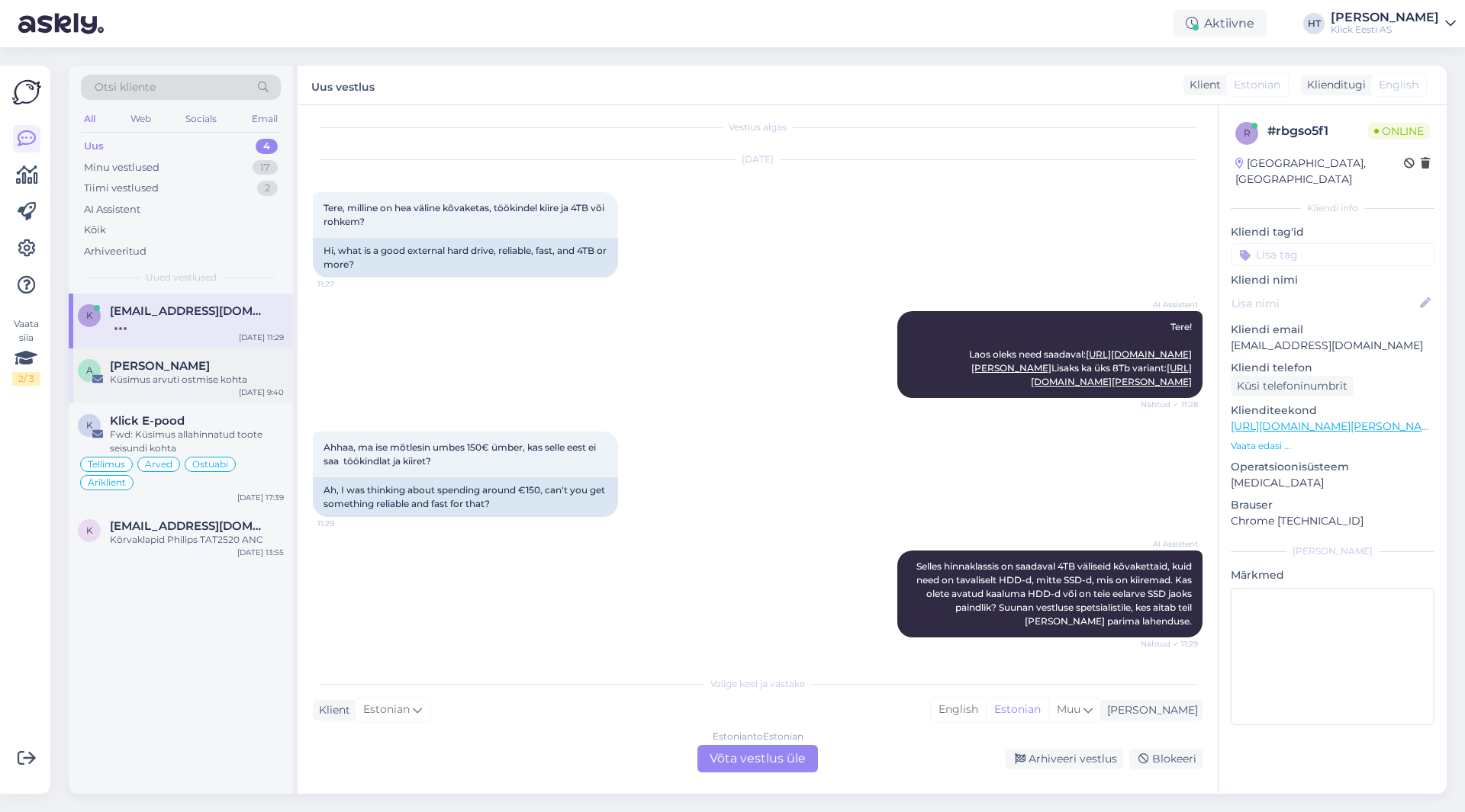
click at [194, 379] on div "Küsimus arvuti ostmise kohta" at bounding box center [196, 380] width 174 height 14
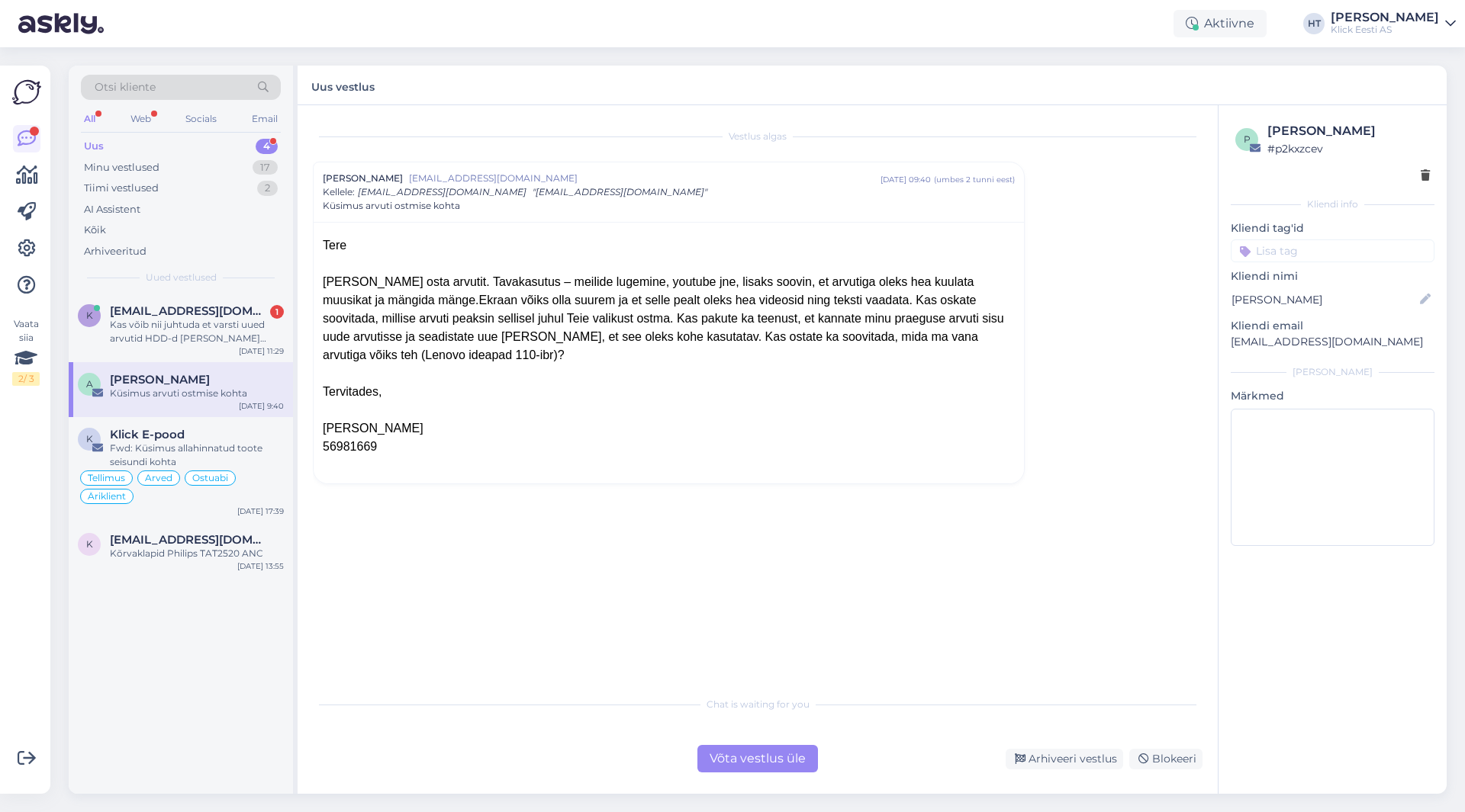
click at [194, 704] on div "K [PERSON_NAME][EMAIL_ADDRESS][DOMAIN_NAME] 1 Kas võib nii juhtuda et varsti uu…" at bounding box center [181, 543] width 224 height 500
click at [156, 143] on div "Uus 4" at bounding box center [181, 146] width 200 height 22
click at [152, 124] on div "Web" at bounding box center [140, 119] width 26 height 20
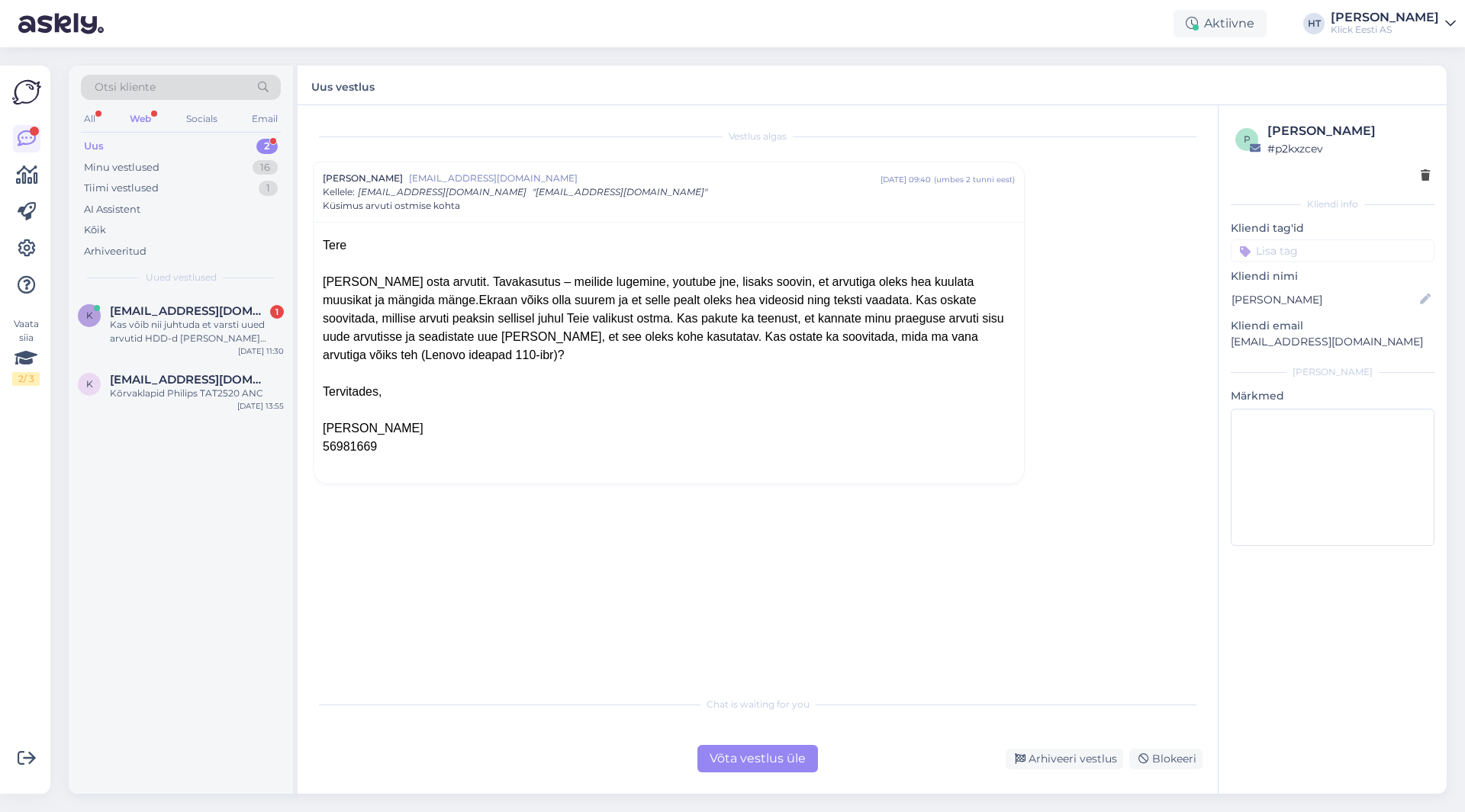
click at [185, 145] on div "Uus 2" at bounding box center [181, 146] width 200 height 22
click at [93, 118] on div "All" at bounding box center [89, 119] width 17 height 20
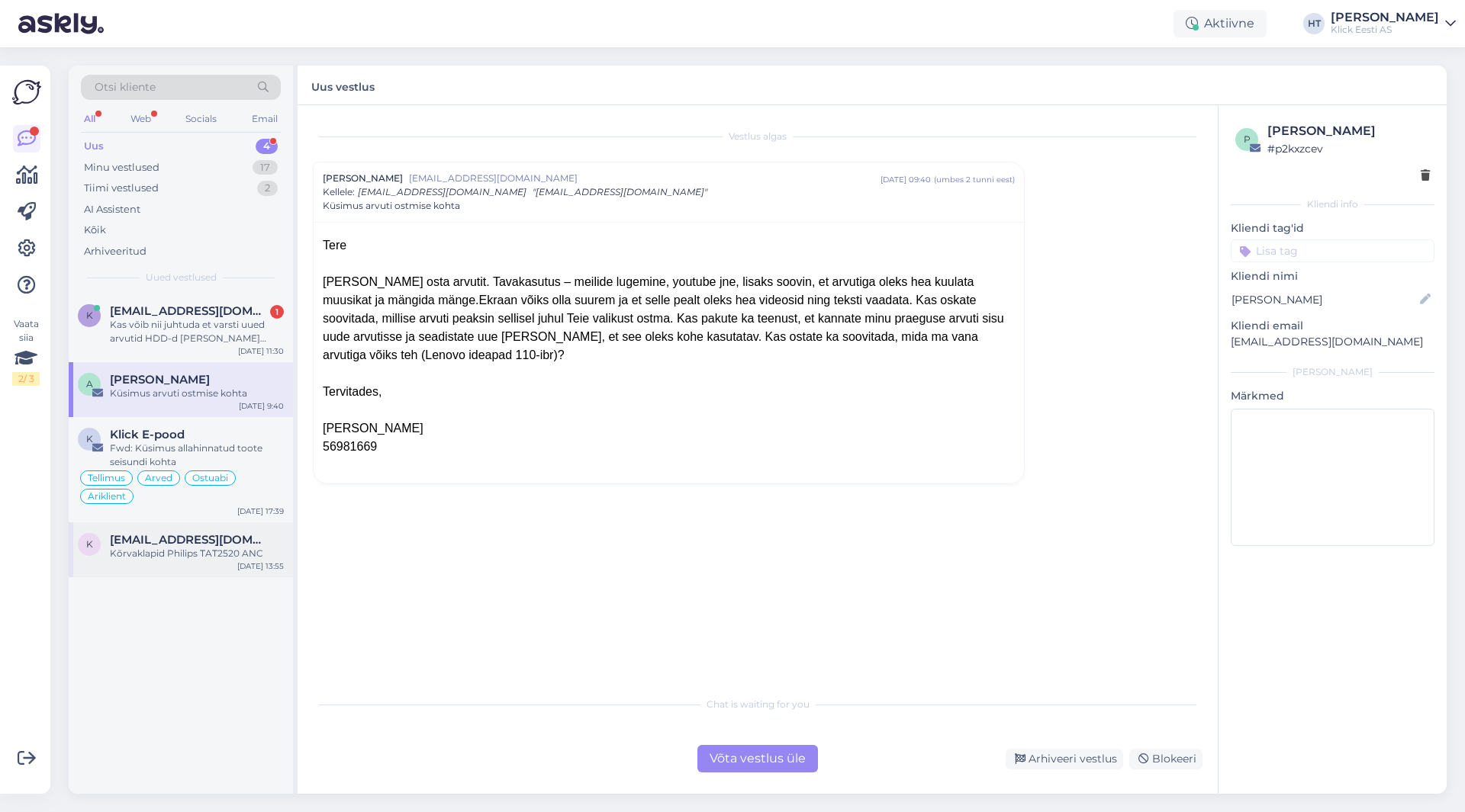
click at [249, 527] on div "k [EMAIL_ADDRESS][DOMAIN_NAME] Kõrvaklapid Philips TAT2520 ANC [DATE] 13:55" at bounding box center [181, 550] width 224 height 54
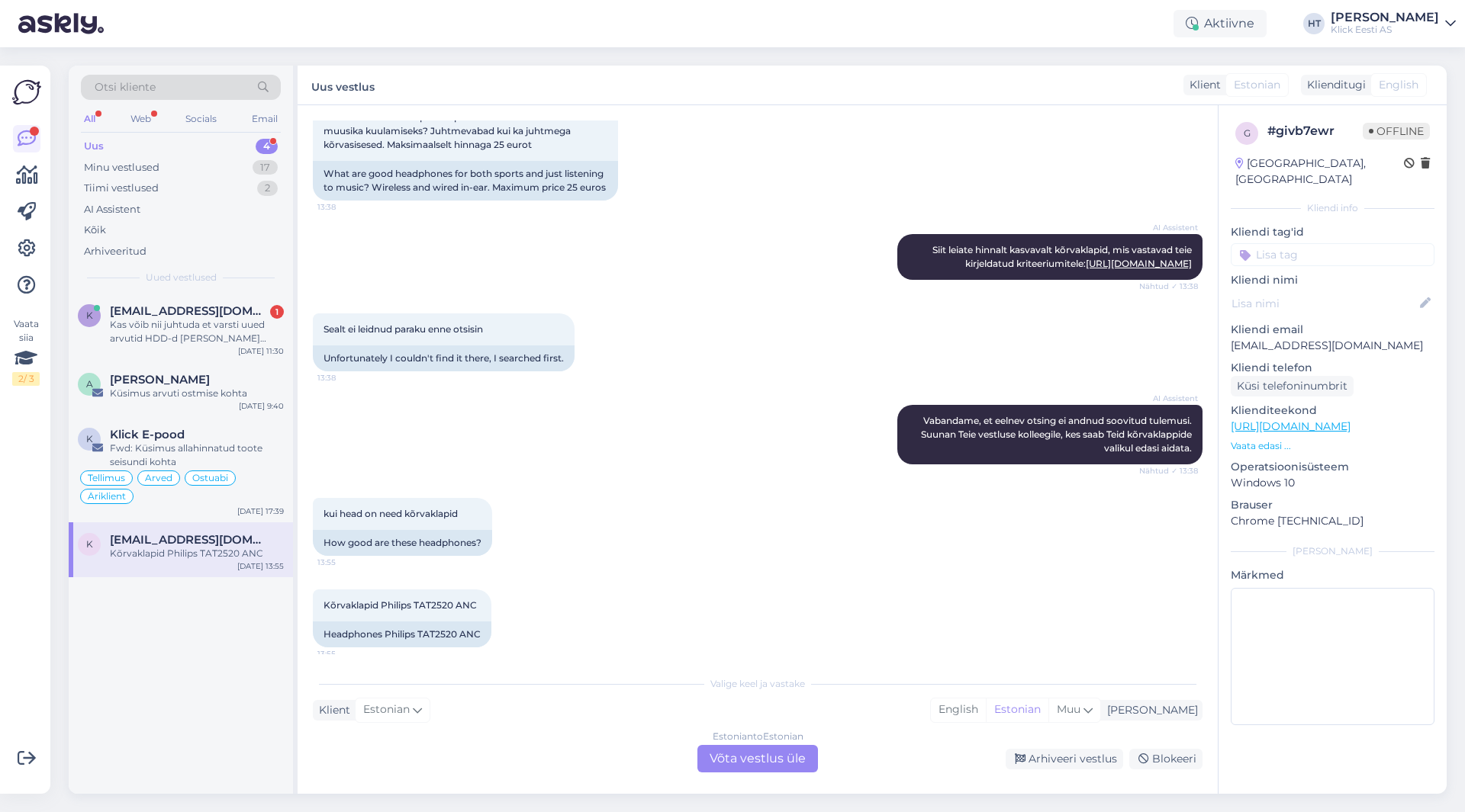
scroll to position [322, 0]
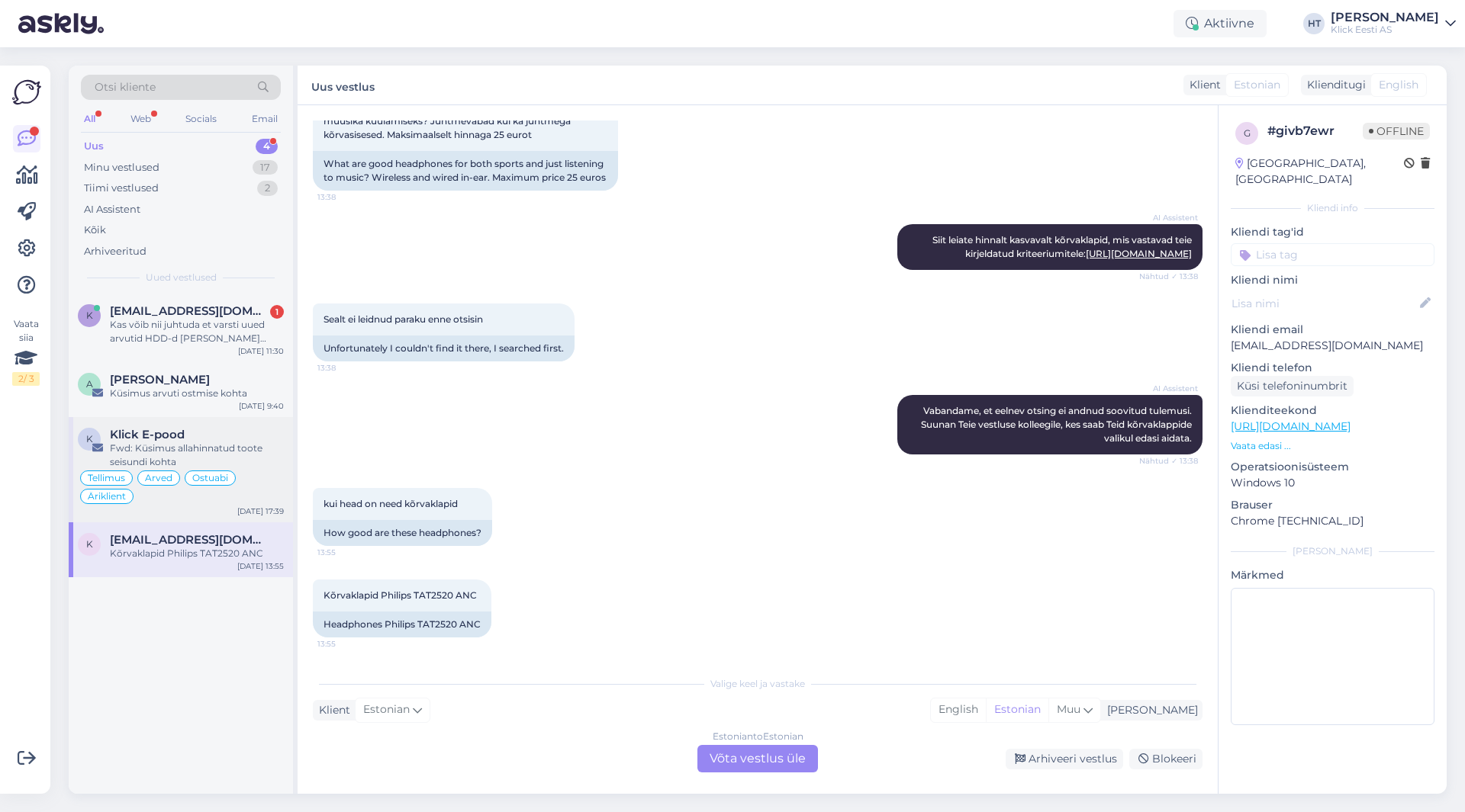
click at [214, 438] on div "Klick E-pood" at bounding box center [196, 434] width 174 height 14
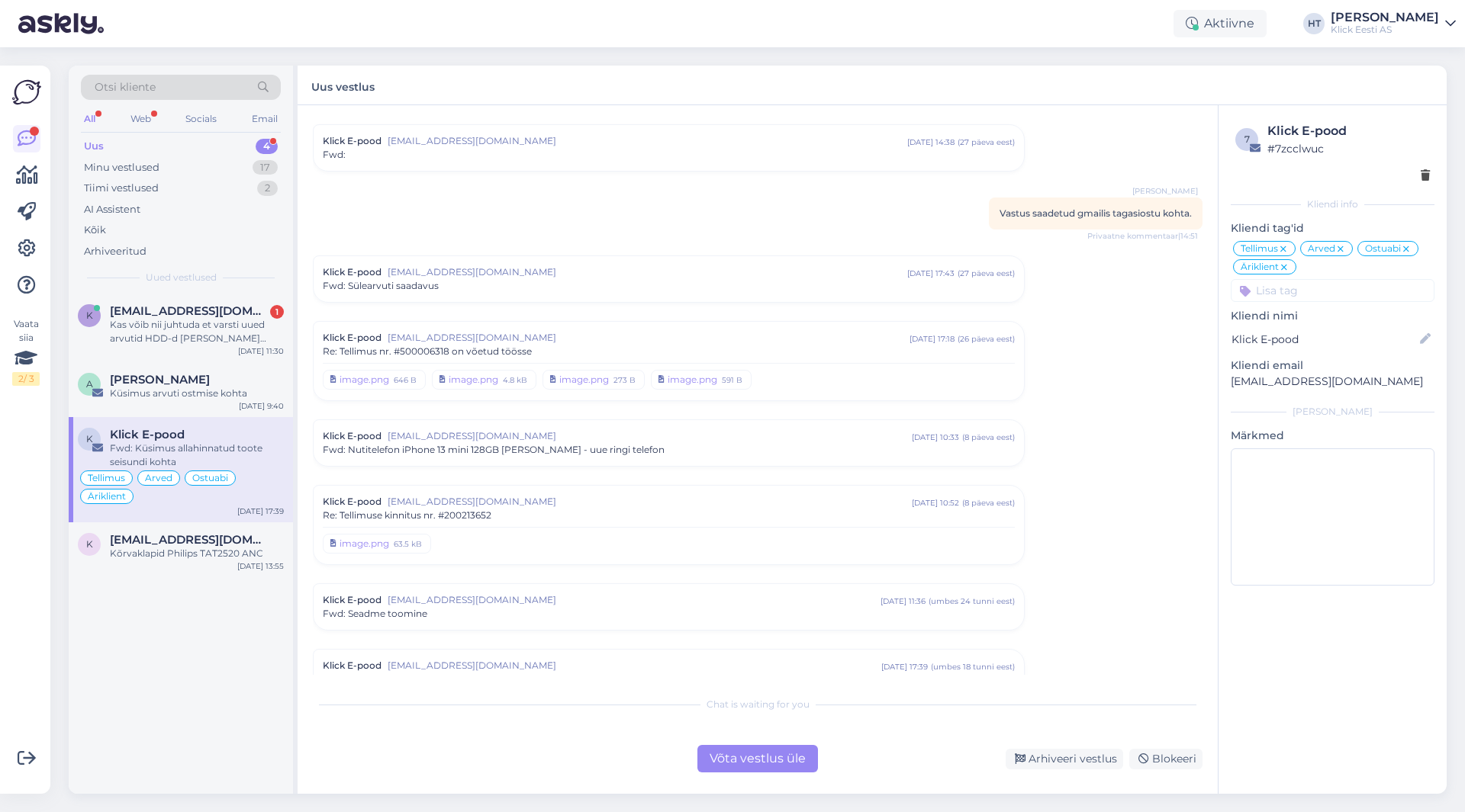
scroll to position [4479, 0]
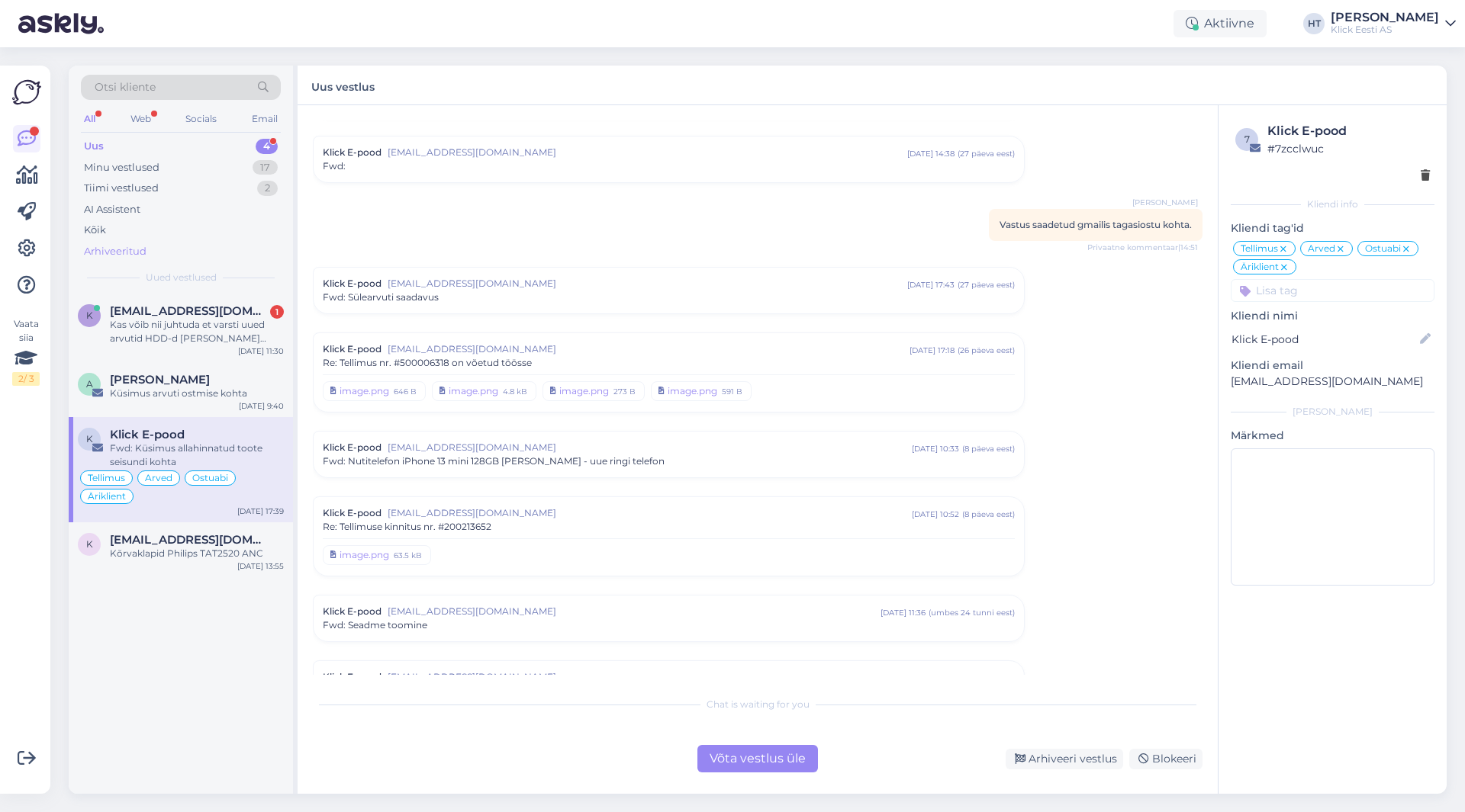
click at [141, 245] on div "Arhiveeritud" at bounding box center [115, 252] width 63 height 15
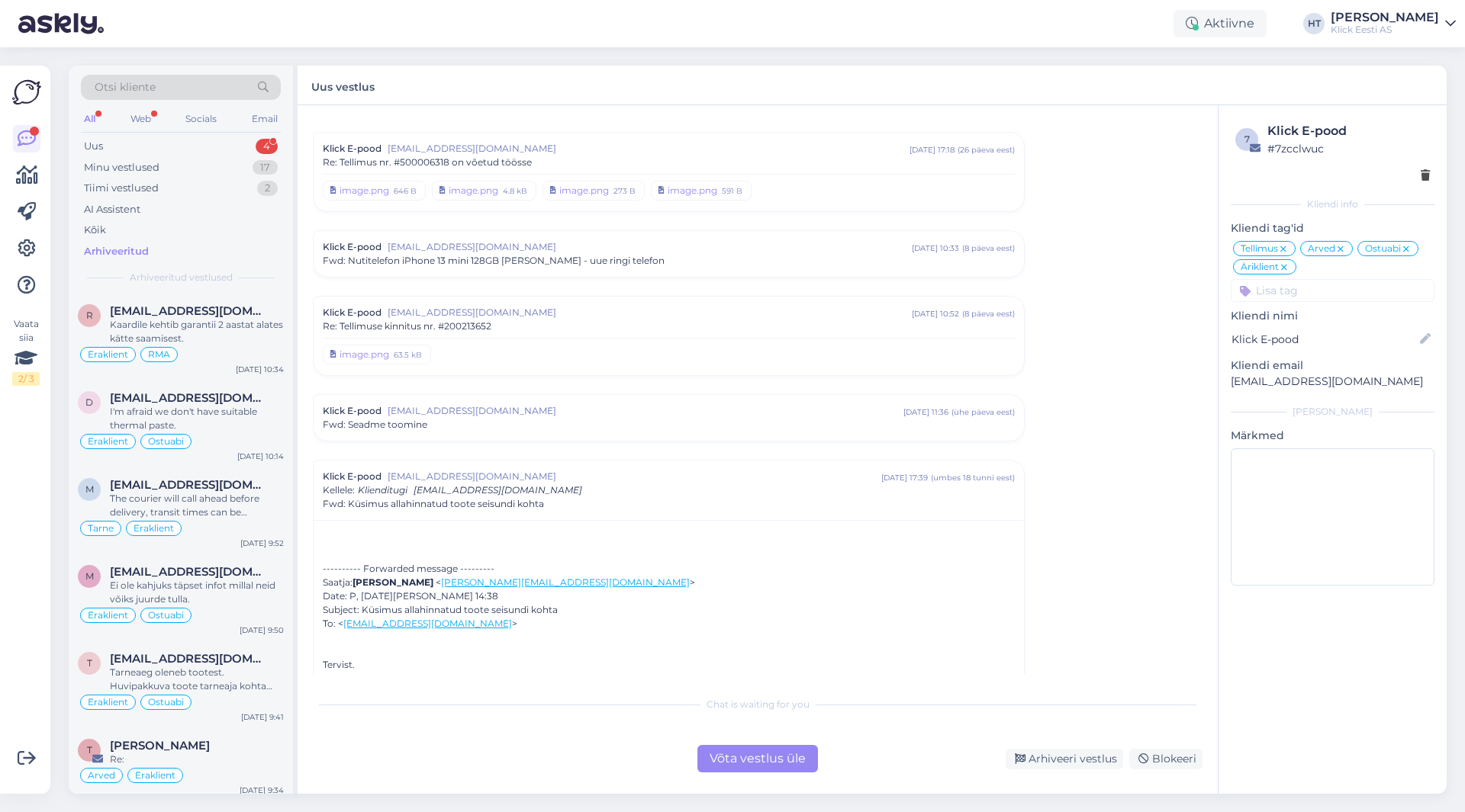
scroll to position [4860, 0]
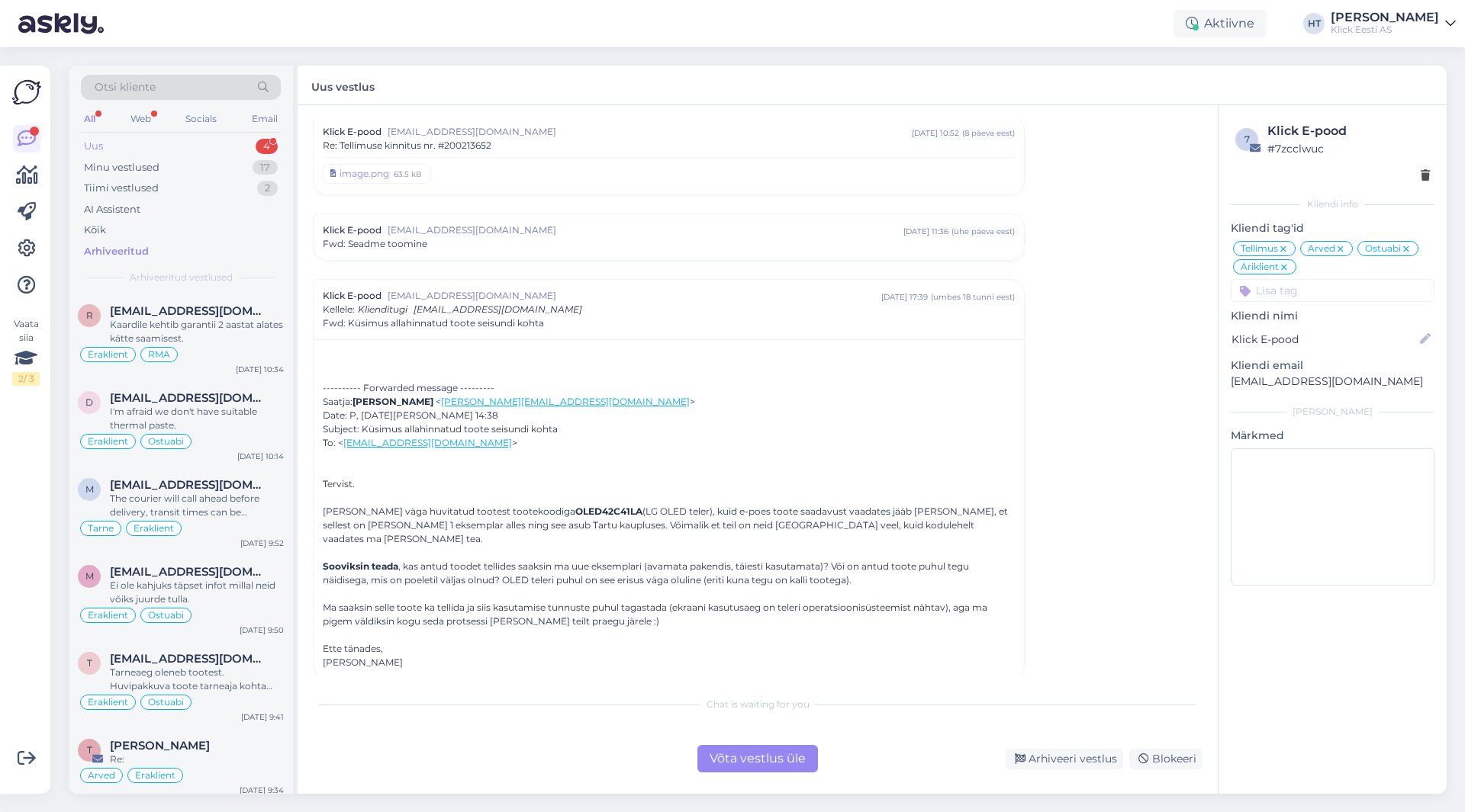
click at [249, 148] on div "Uus 4" at bounding box center [181, 146] width 200 height 22
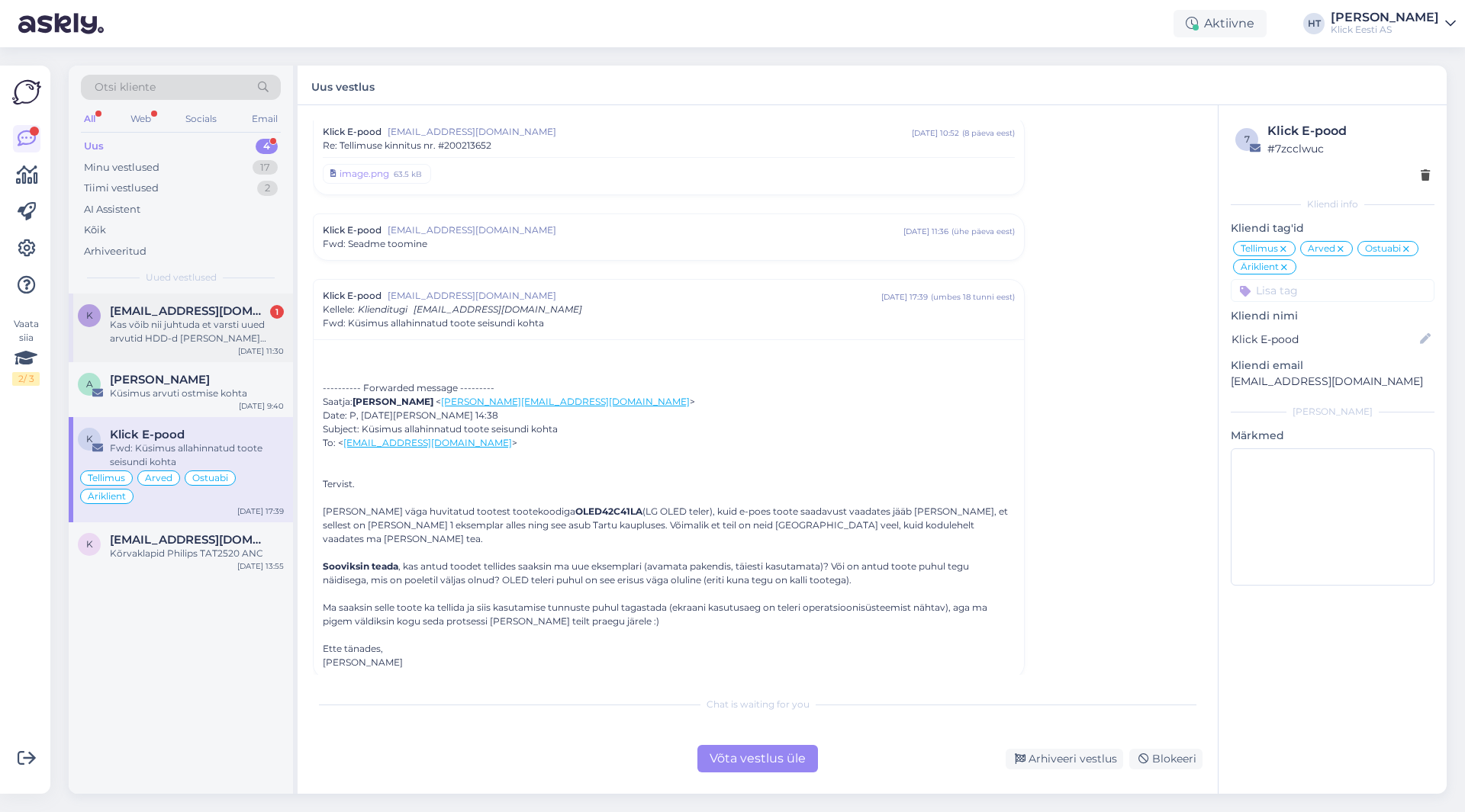
click at [234, 305] on span "[EMAIL_ADDRESS][DOMAIN_NAME]" at bounding box center [189, 311] width 159 height 14
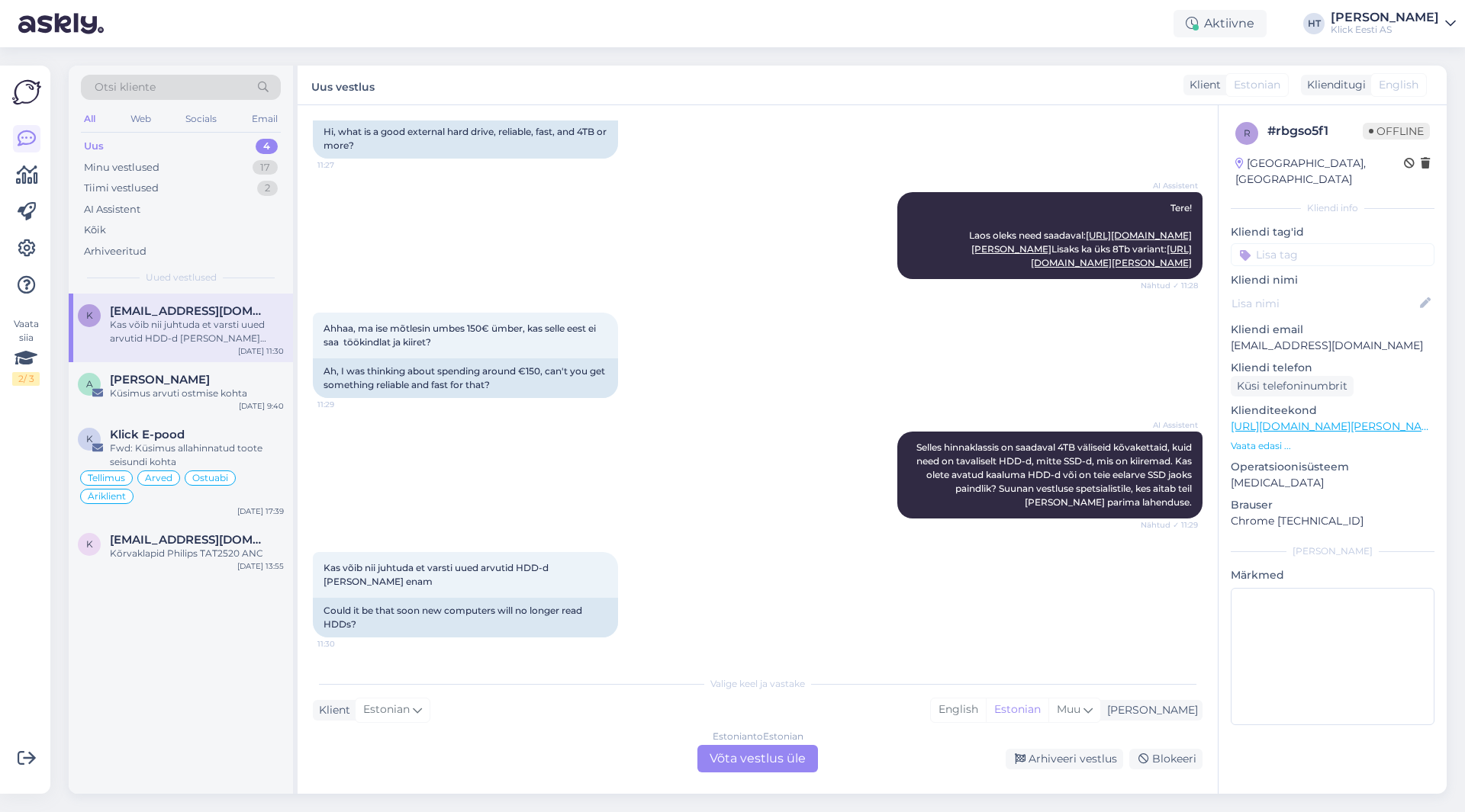
click at [772, 761] on div "Estonian to Estonian Võta vestlus üle" at bounding box center [758, 758] width 121 height 27
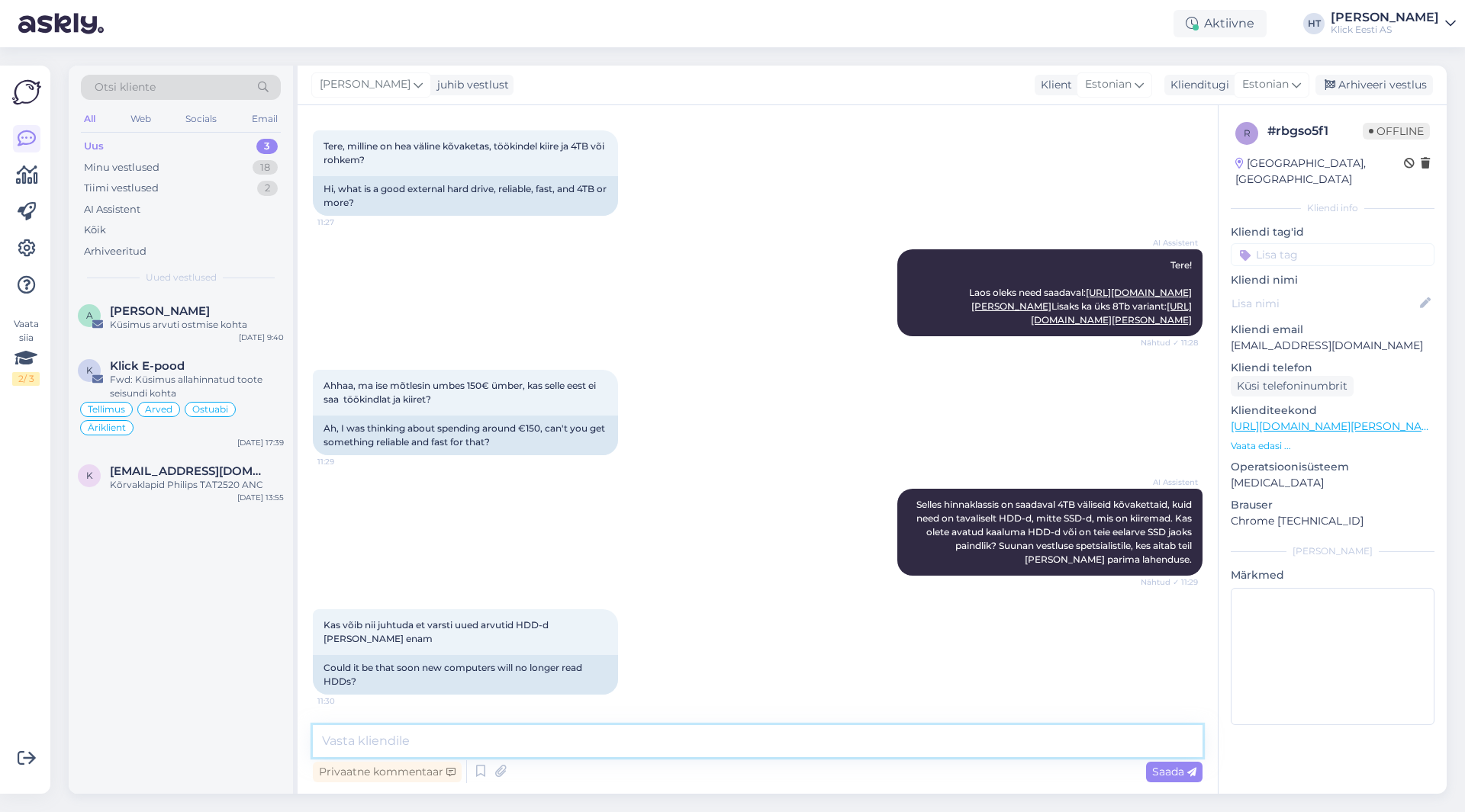
click at [766, 746] on textarea at bounding box center [757, 741] width 890 height 32
type textarea "Pole põhjust arvata, et nii juhtuks."
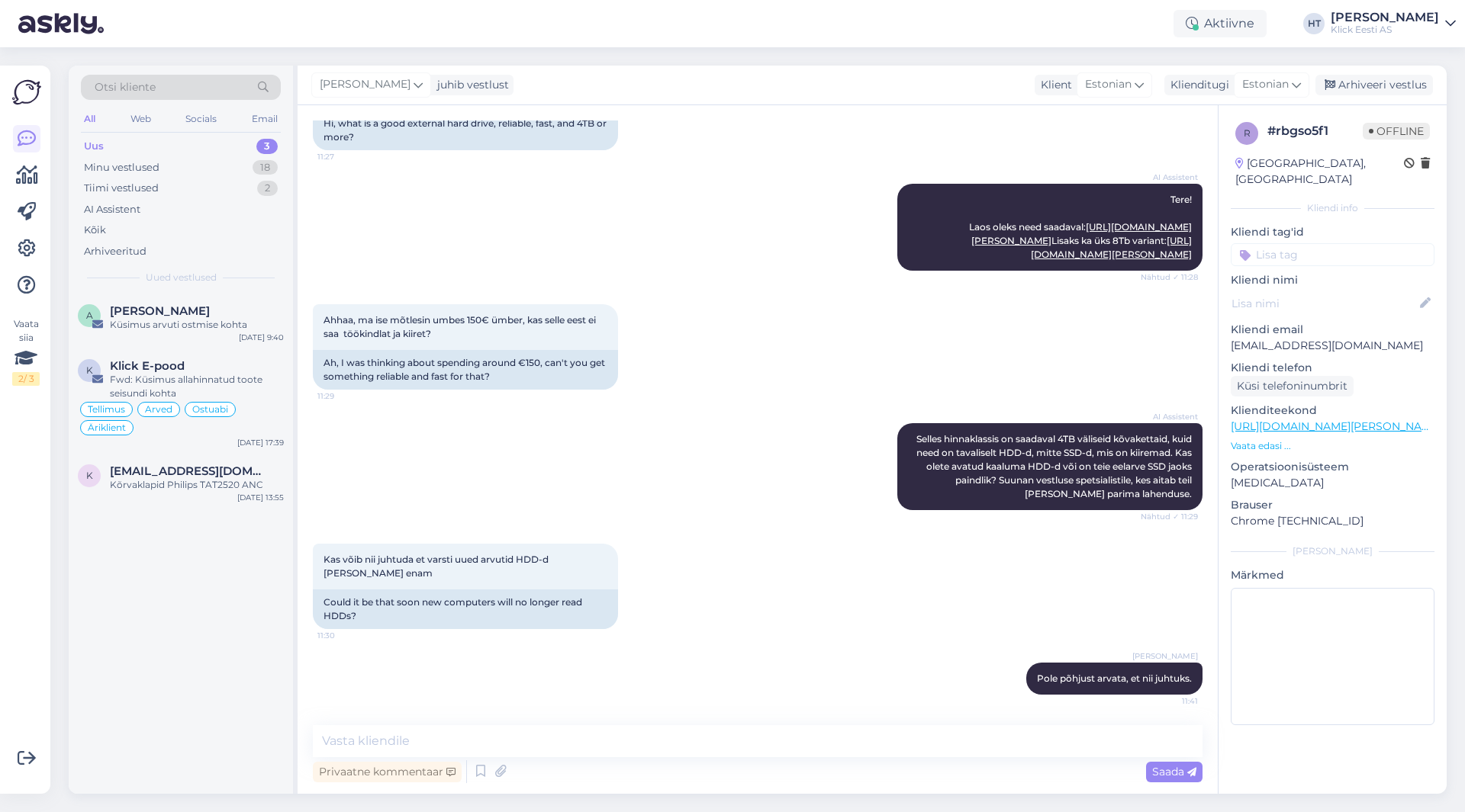
click at [1281, 244] on input at bounding box center [1333, 254] width 204 height 23
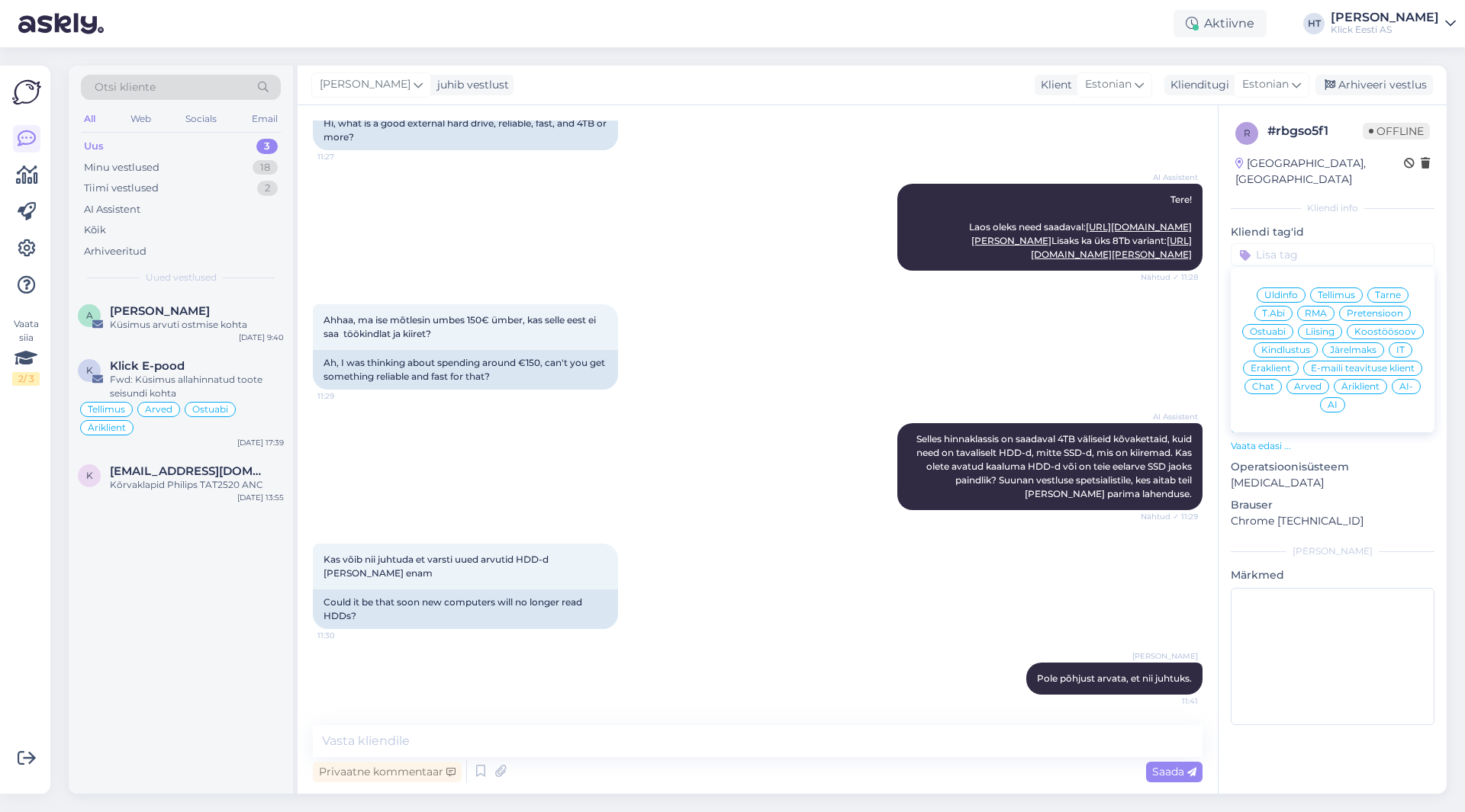
click at [1271, 327] on span "Ostuabi" at bounding box center [1268, 332] width 35 height 9
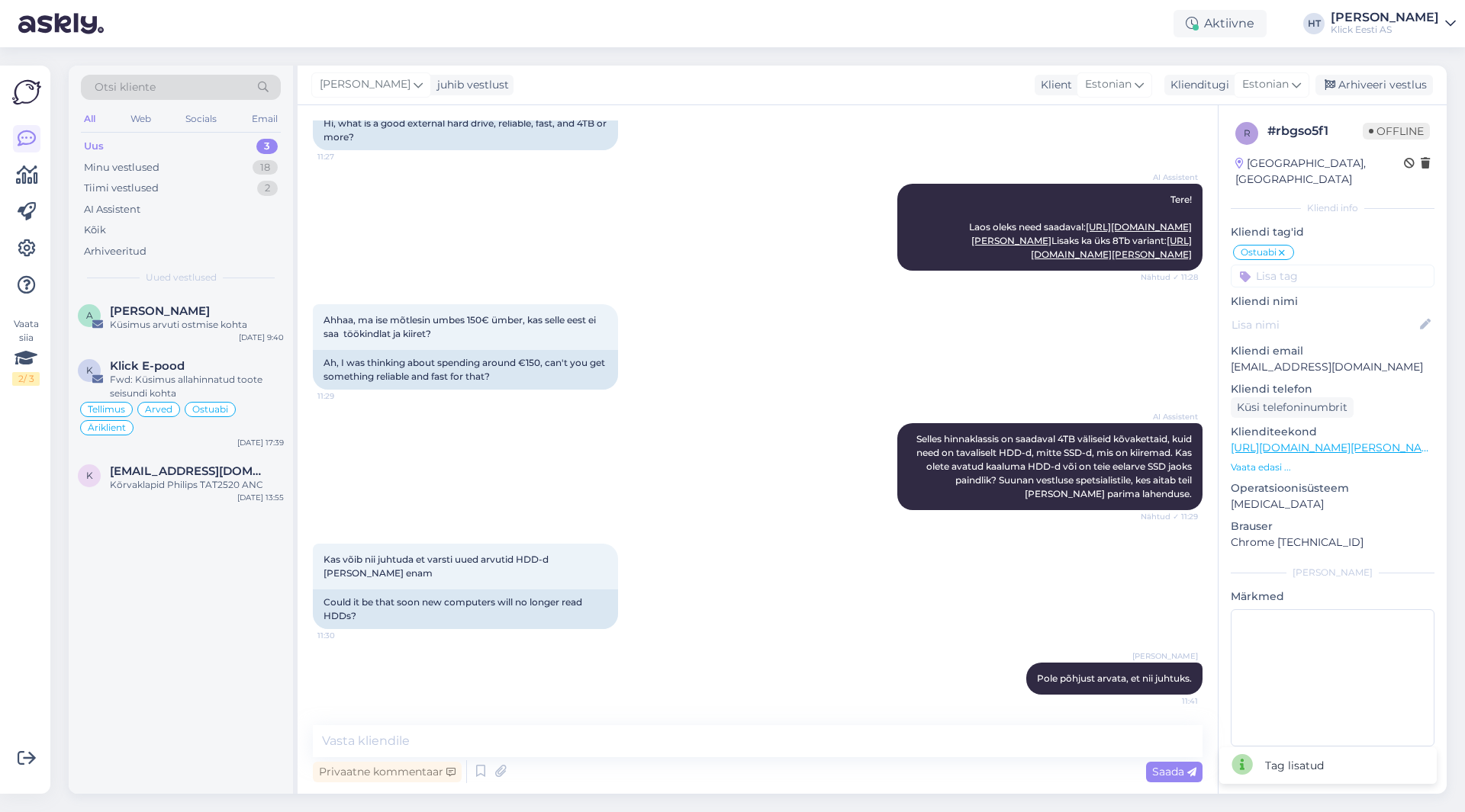
click at [1293, 264] on input at bounding box center [1333, 275] width 204 height 23
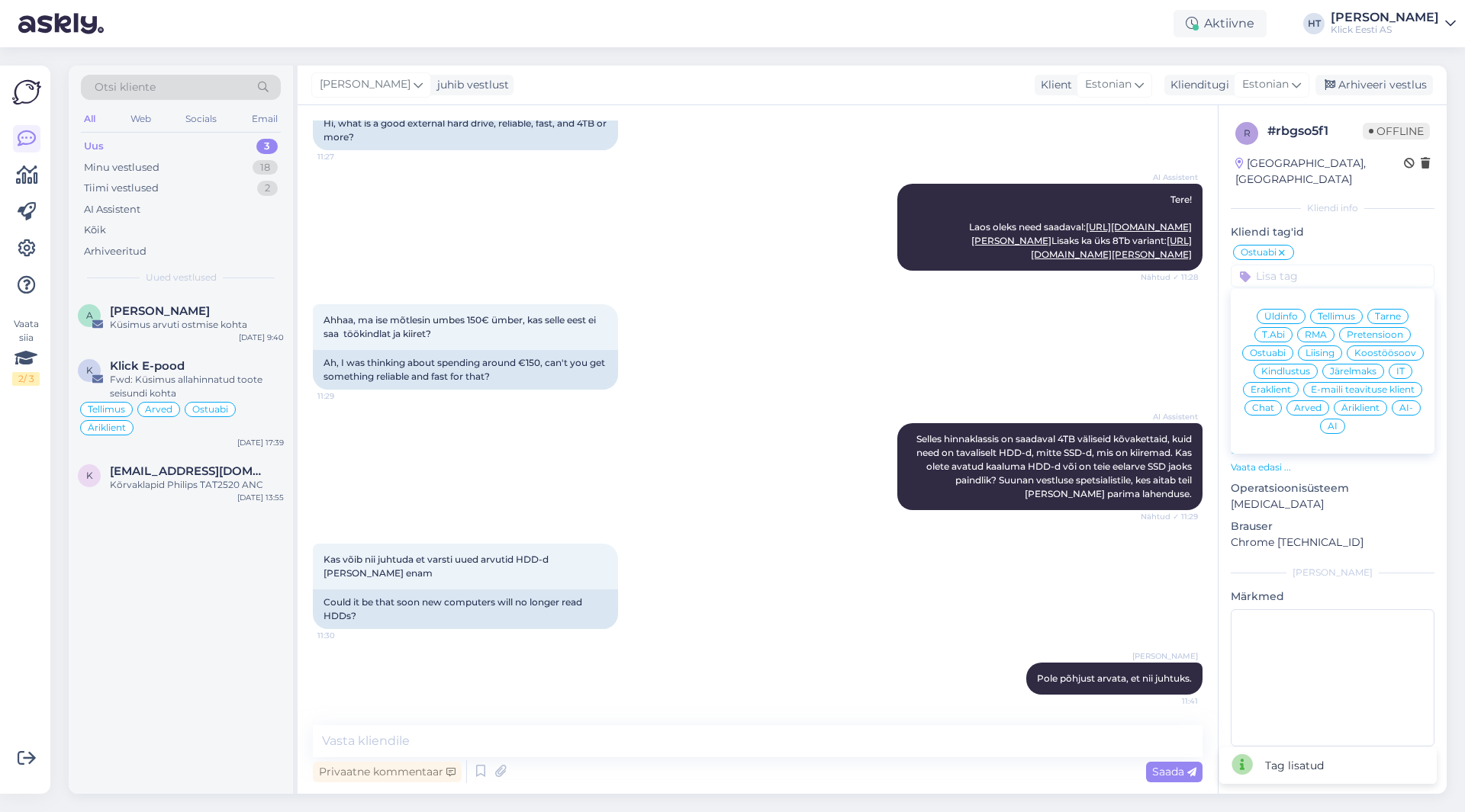
click at [1031, 375] on div "Ahhaa, ma ise mõtlesin umbes 150€ ümber, kas selle eest ei saa töökindlat ja ki…" at bounding box center [757, 347] width 890 height 119
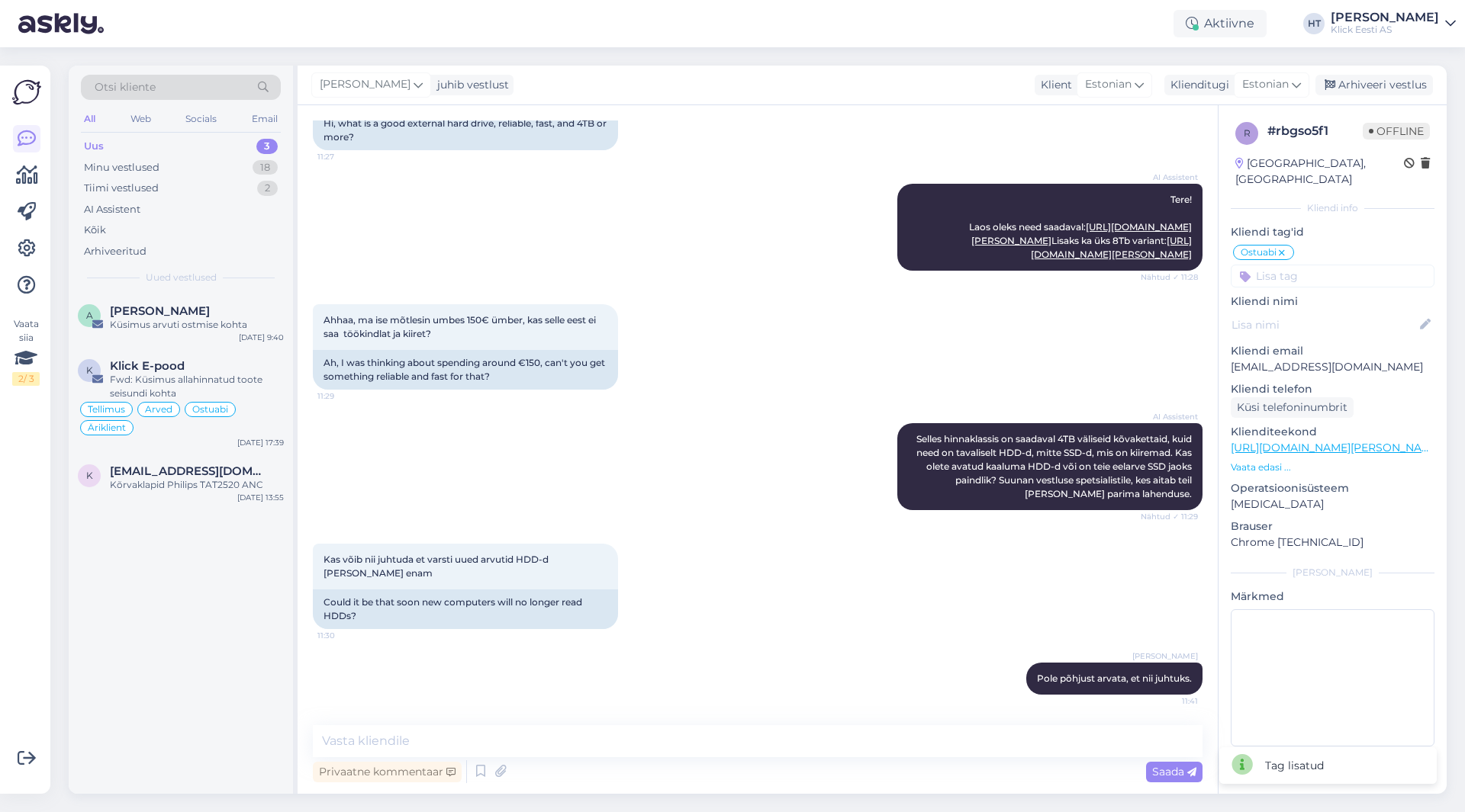
click at [1348, 264] on input at bounding box center [1333, 275] width 204 height 23
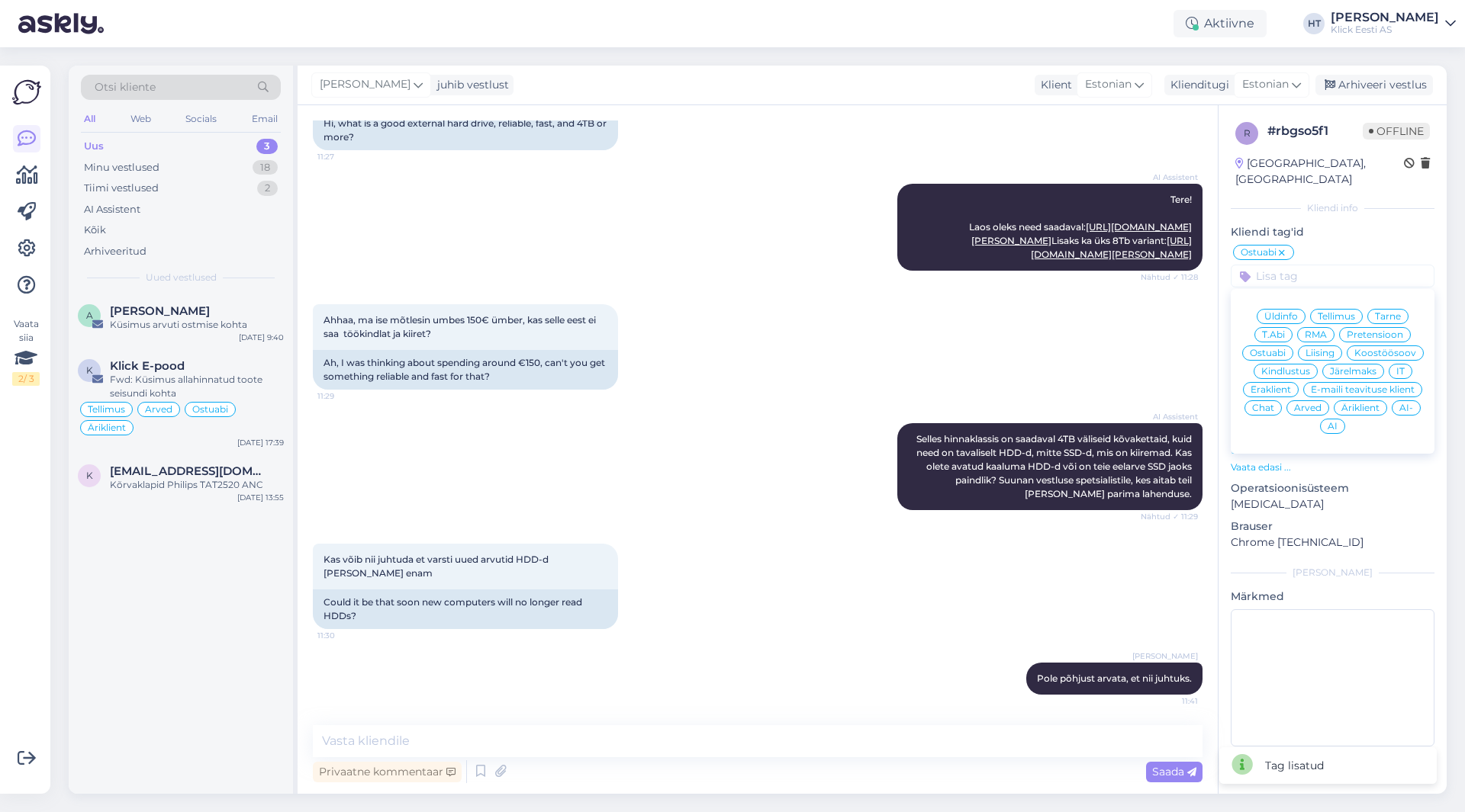
click at [1280, 385] on span "Eraklient" at bounding box center [1271, 390] width 41 height 9
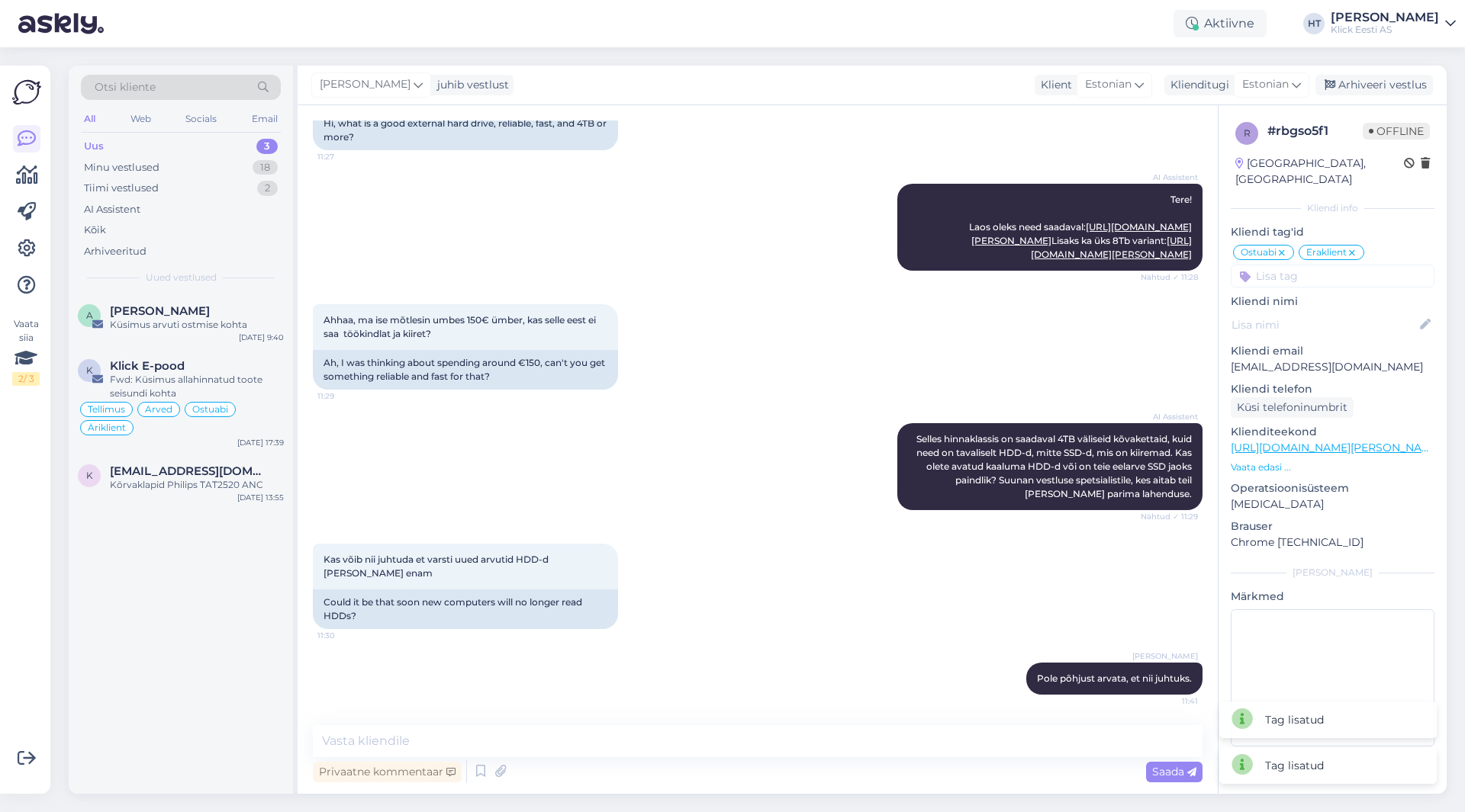
click at [1041, 368] on div "Ahhaa, ma ise mõtlesin umbes 150€ ümber, kas selle eest ei saa töökindlat ja ki…" at bounding box center [757, 347] width 890 height 119
click at [216, 312] on div "[PERSON_NAME]" at bounding box center [196, 311] width 174 height 14
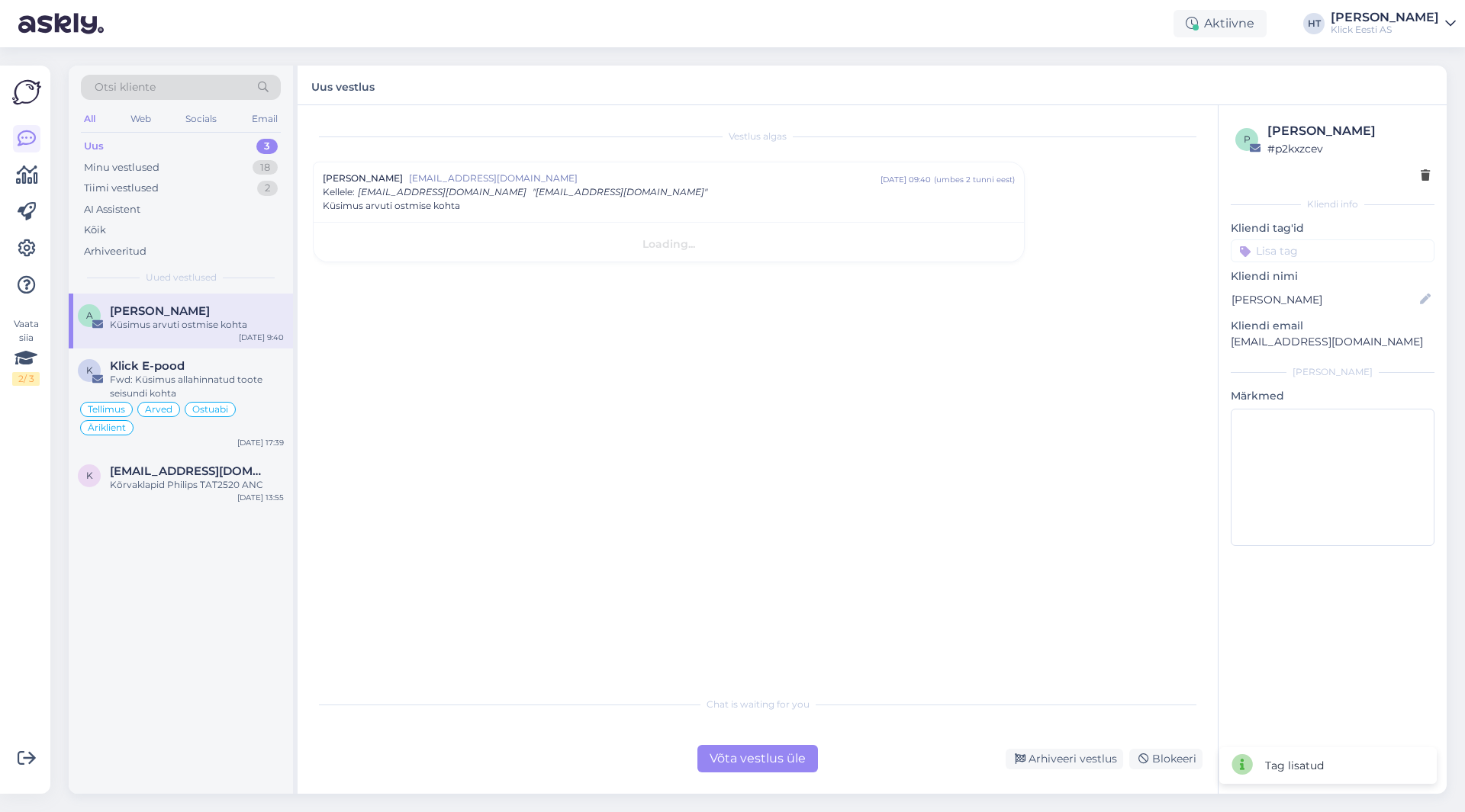
scroll to position [0, 0]
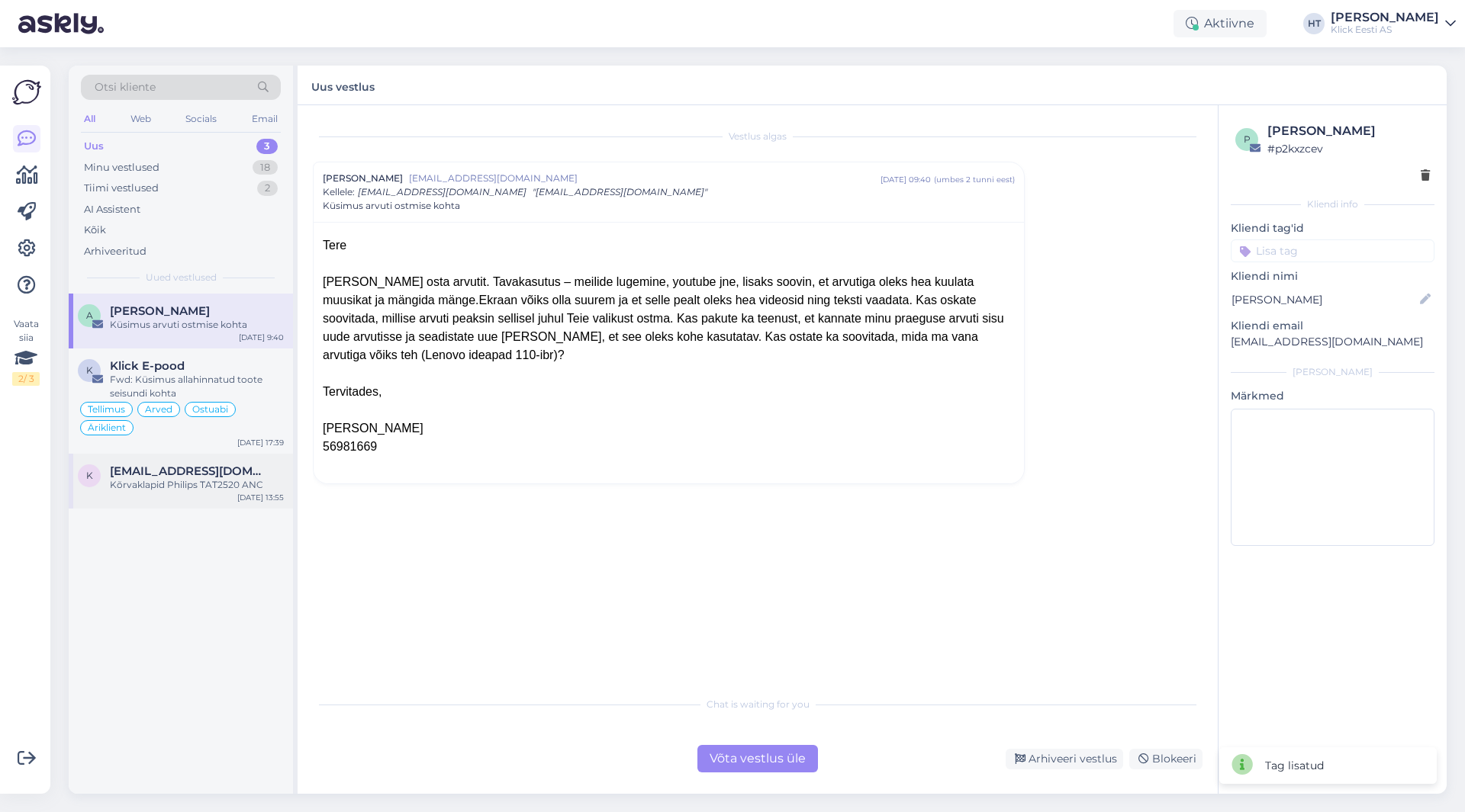
click at [230, 464] on div "k [EMAIL_ADDRESS][DOMAIN_NAME] Kõrvaklapid Philips TAT2520 ANC [DATE] 13:55" at bounding box center [181, 481] width 224 height 54
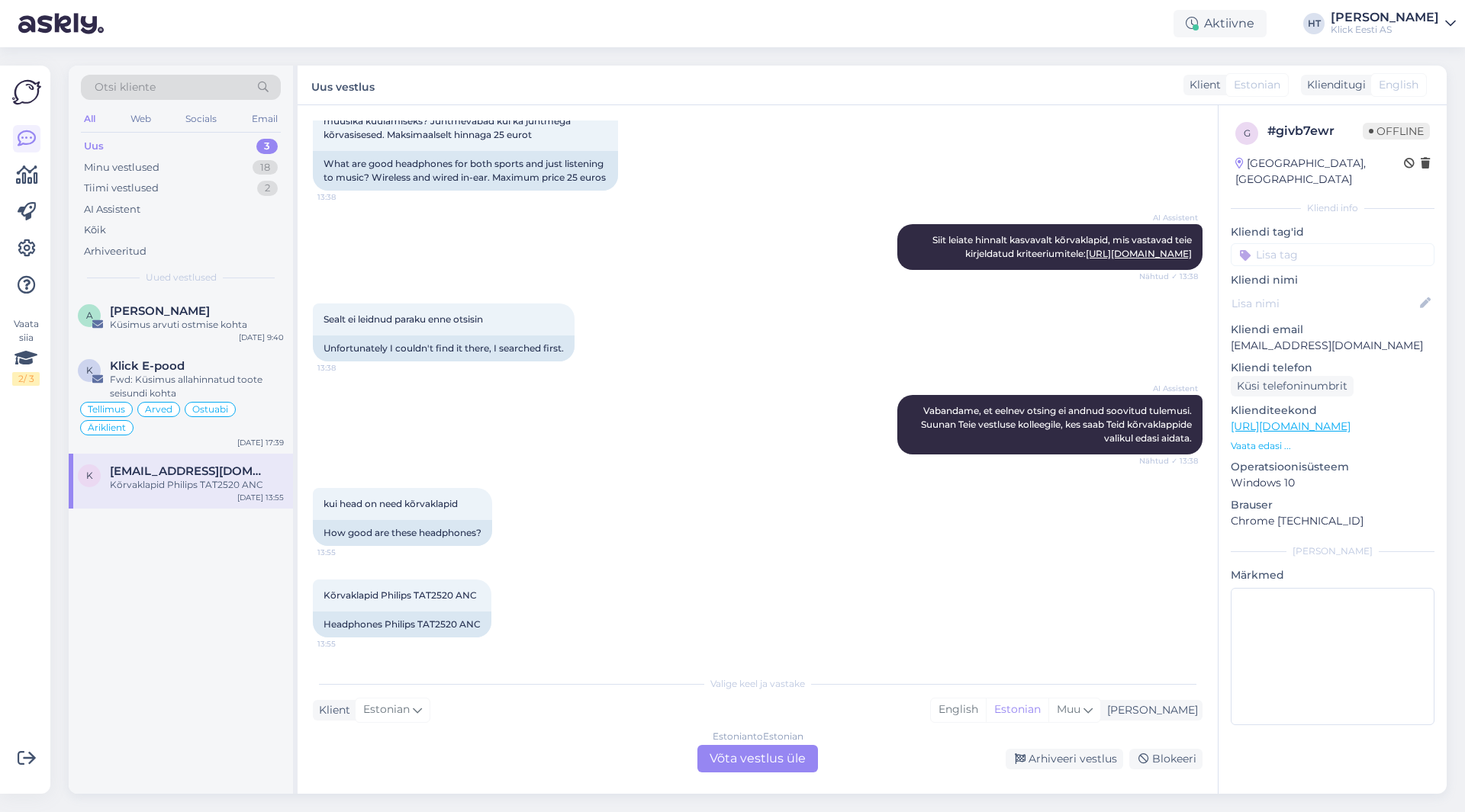
scroll to position [322, 0]
click at [669, 509] on div "kui head on need kõrvaklapid 13:55 How good are these headphones?" at bounding box center [757, 517] width 890 height 92
click at [804, 753] on div "Estonian to Estonian Võta vestlus üle" at bounding box center [758, 758] width 121 height 27
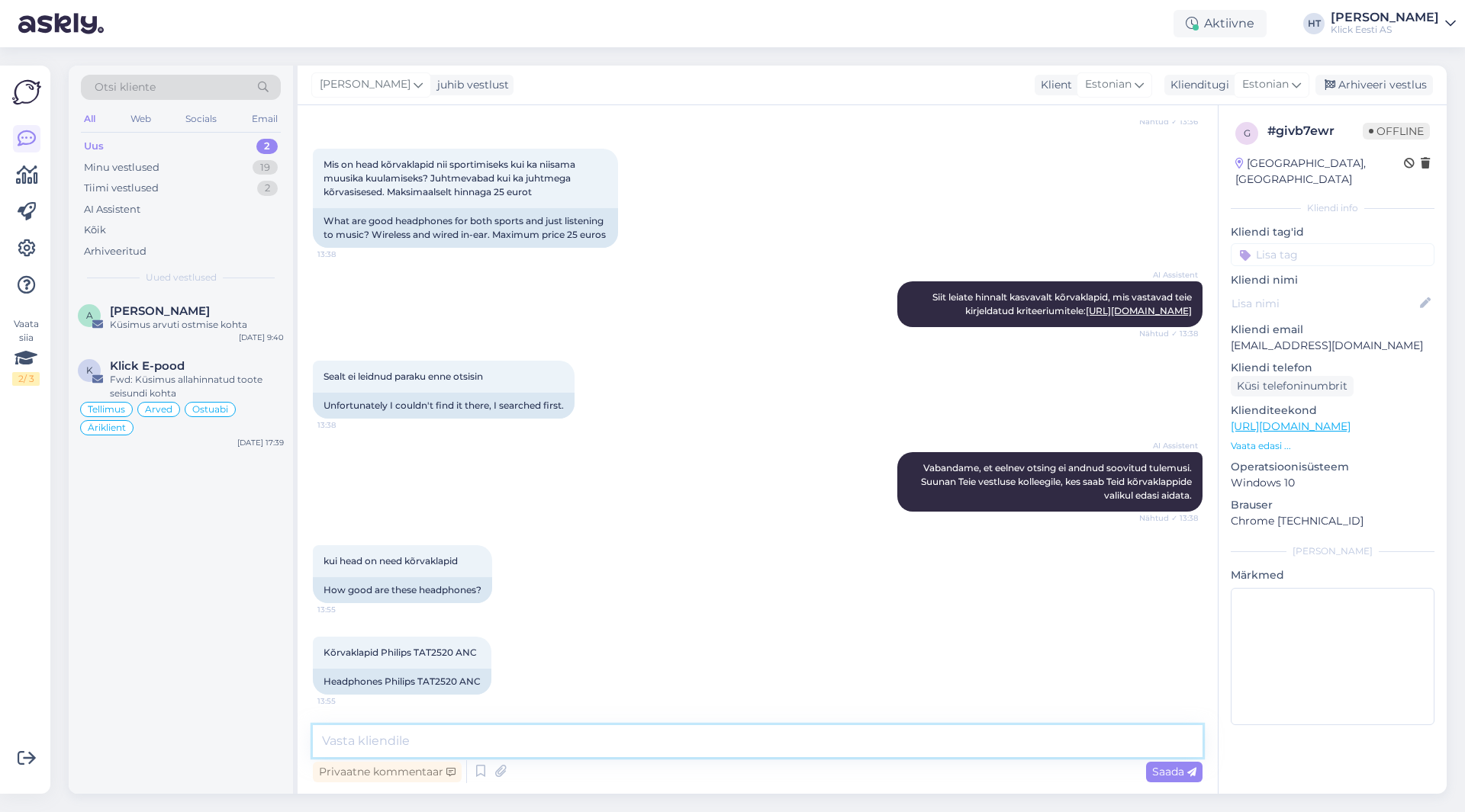
click at [788, 737] on textarea at bounding box center [757, 741] width 890 height 32
paste textarea "[URL][DOMAIN_NAME]"
type textarea "Sportimise jaoks soovitaks pigem järgnevaid: [URL][DOMAIN_NAME]"
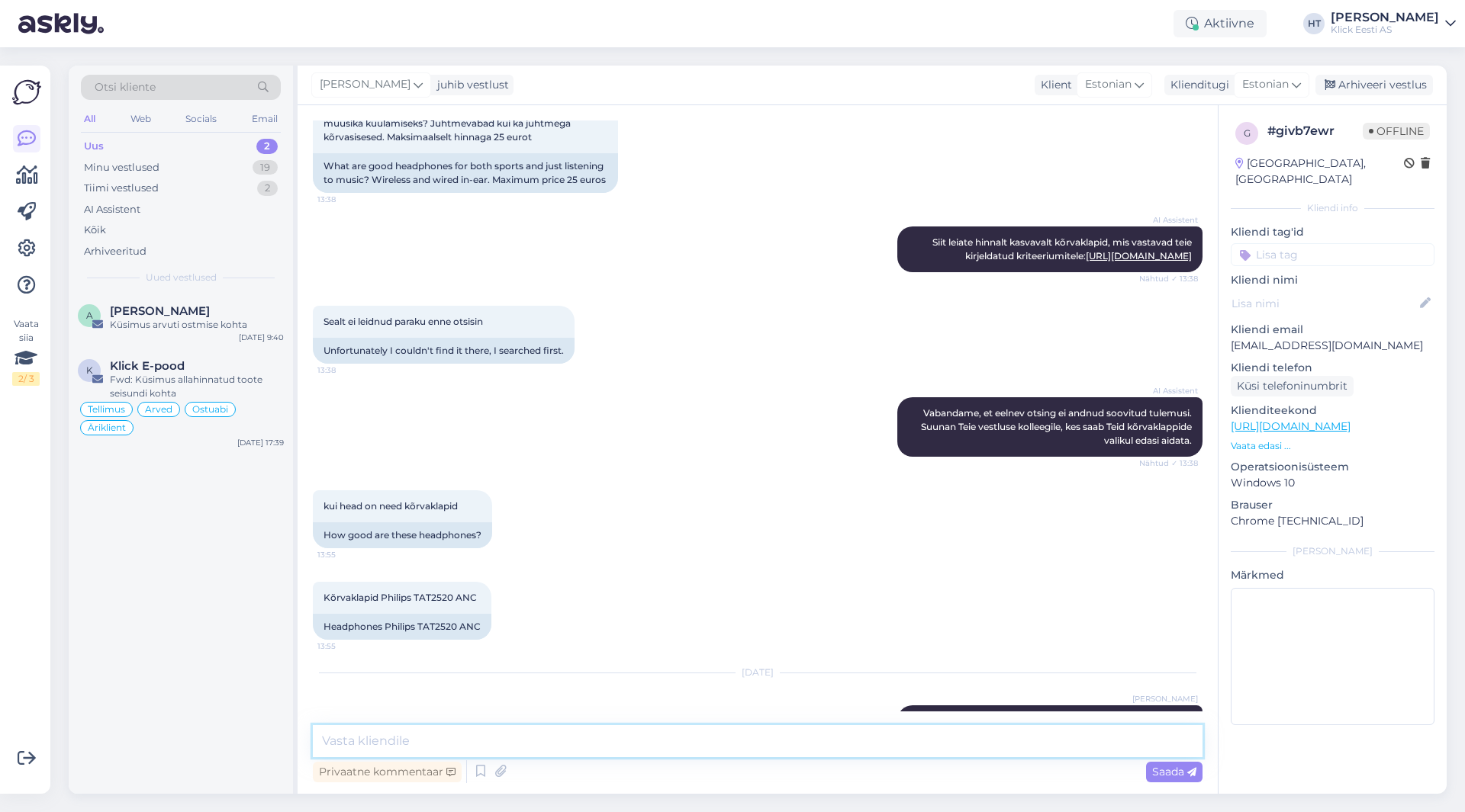
scroll to position [390, 0]
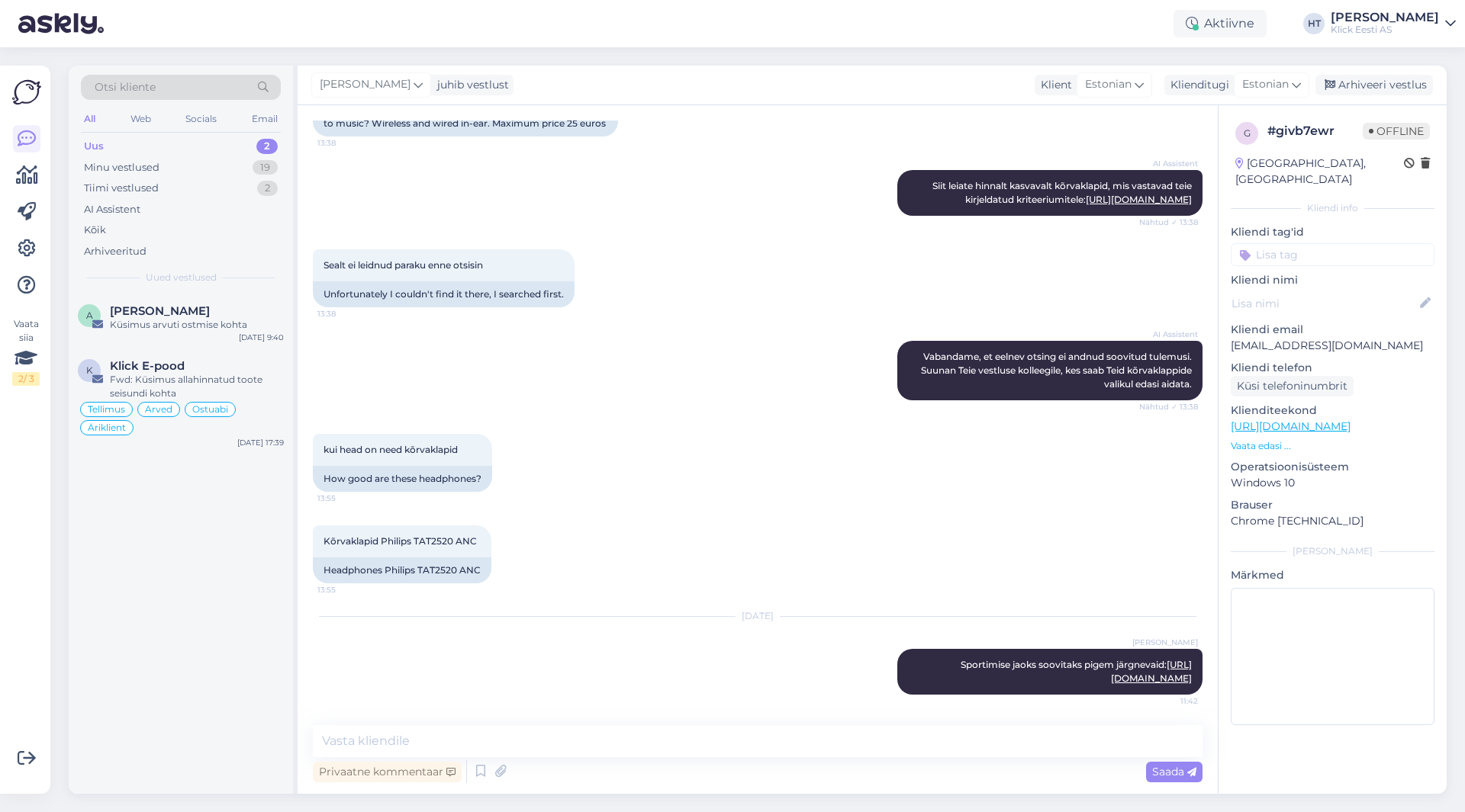
click at [1370, 243] on input at bounding box center [1333, 254] width 204 height 23
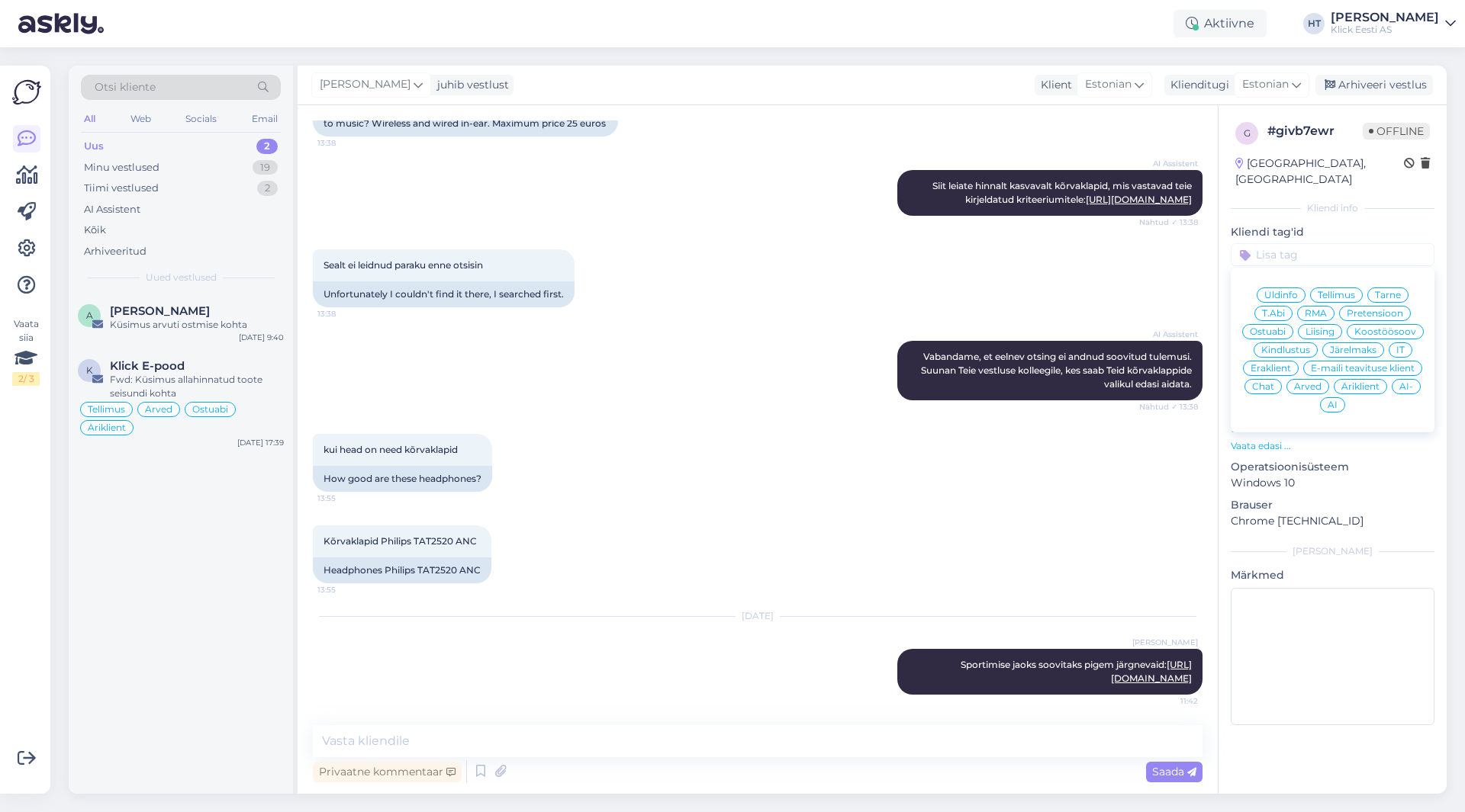
click at [1267, 306] on div "T.Abi" at bounding box center [1274, 313] width 38 height 15
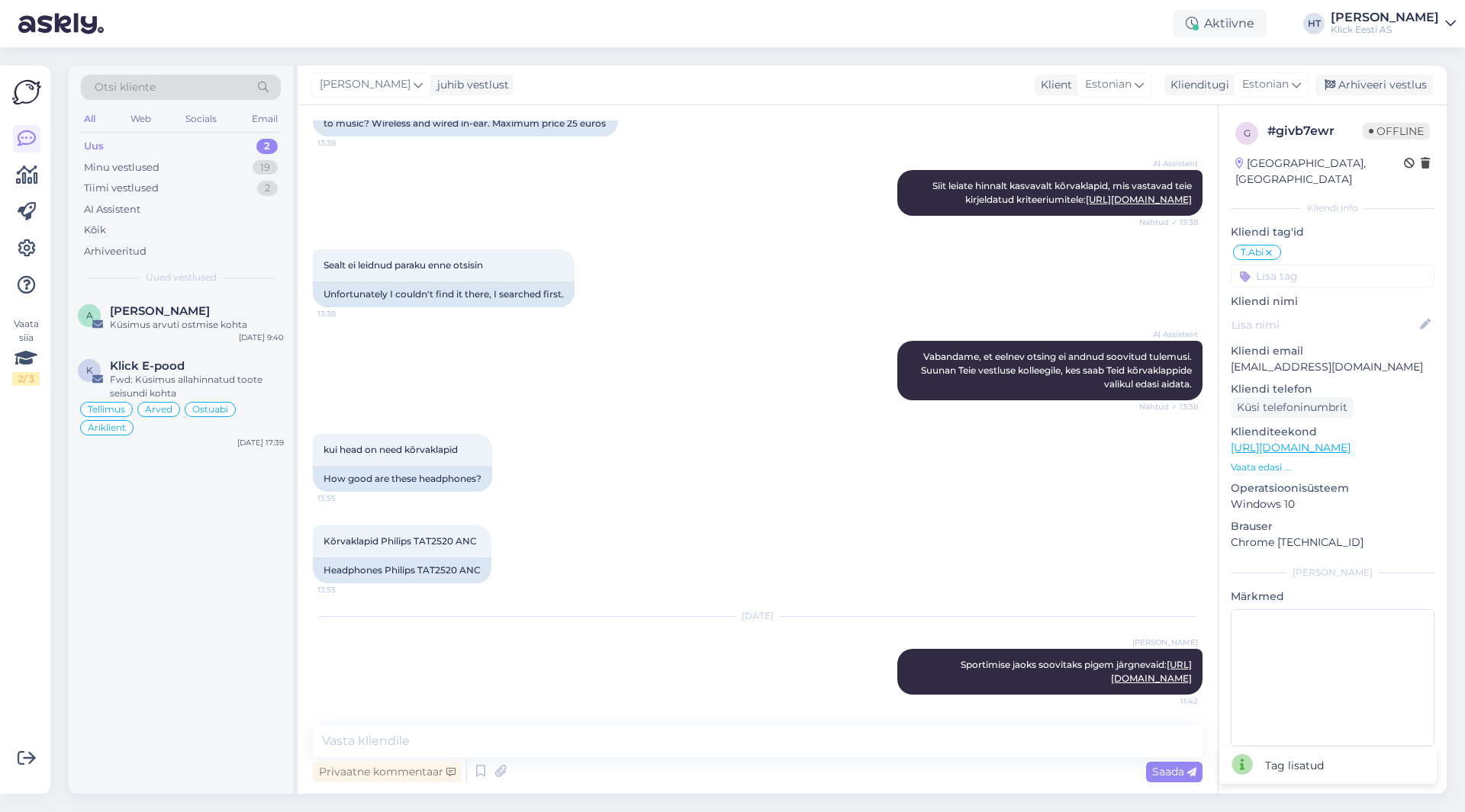
click at [1273, 247] on icon at bounding box center [1269, 253] width 9 height 12
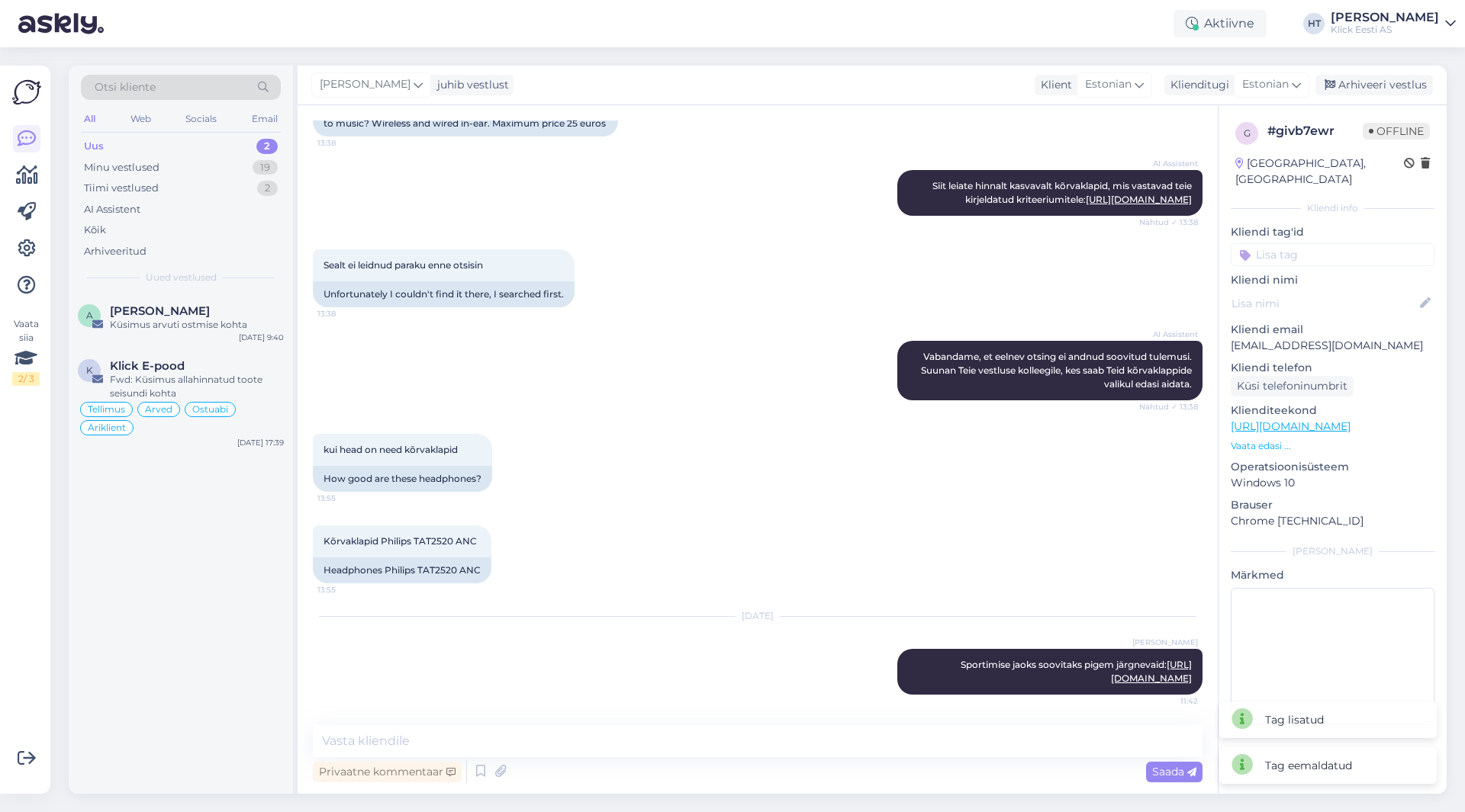
click at [1281, 248] on input at bounding box center [1333, 254] width 204 height 23
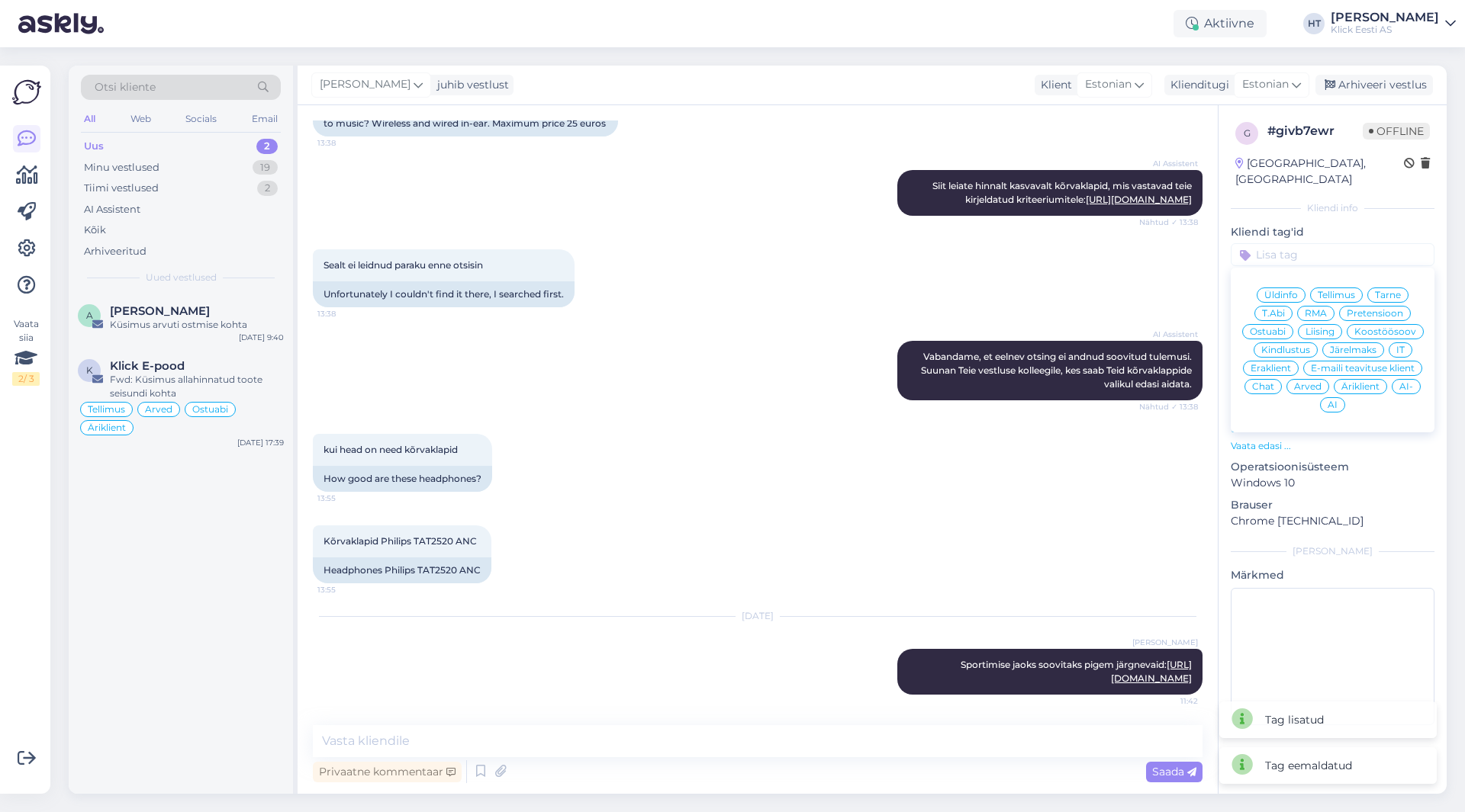
click at [1282, 327] on span "Ostuabi" at bounding box center [1268, 332] width 35 height 9
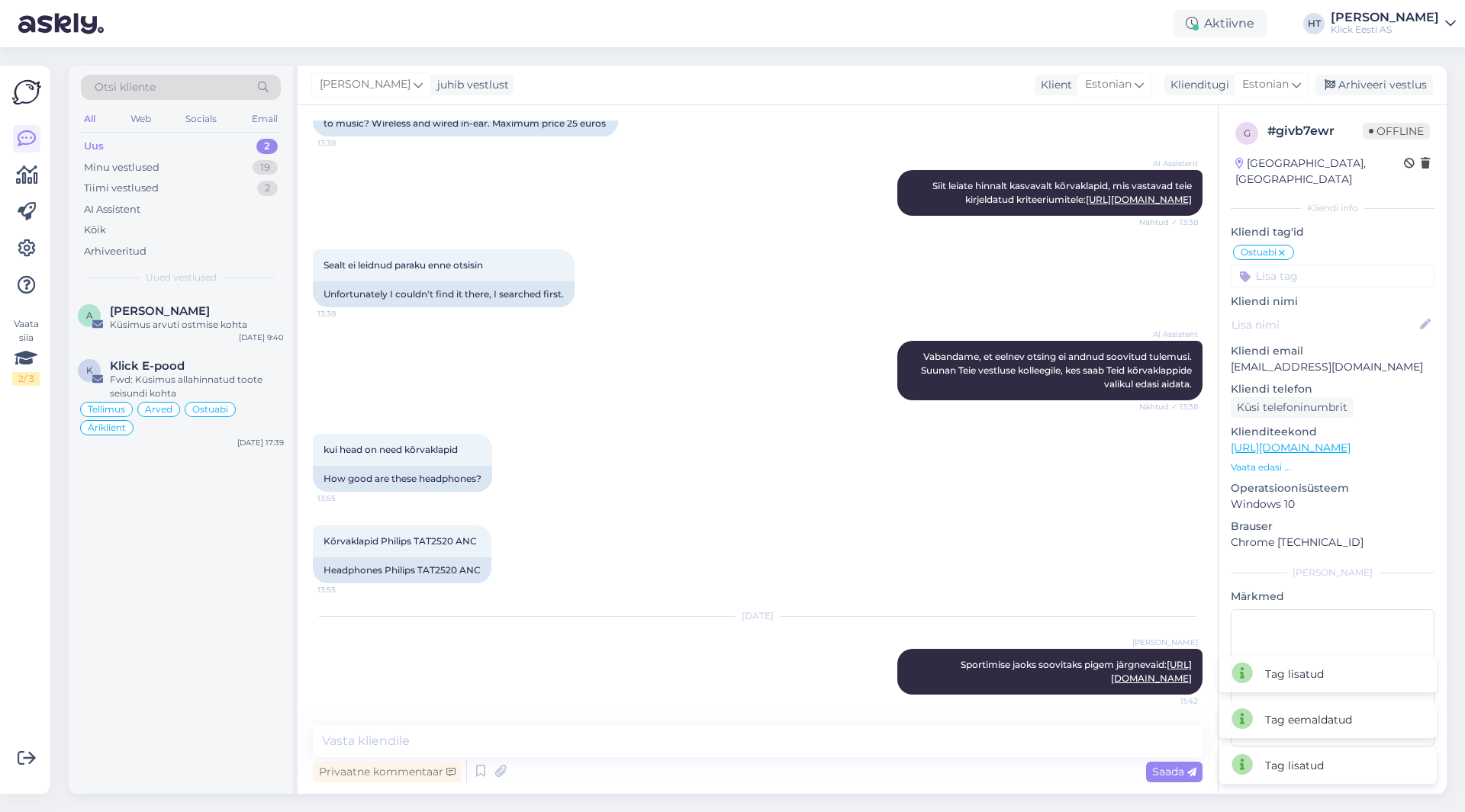
click at [1306, 264] on input at bounding box center [1333, 275] width 204 height 23
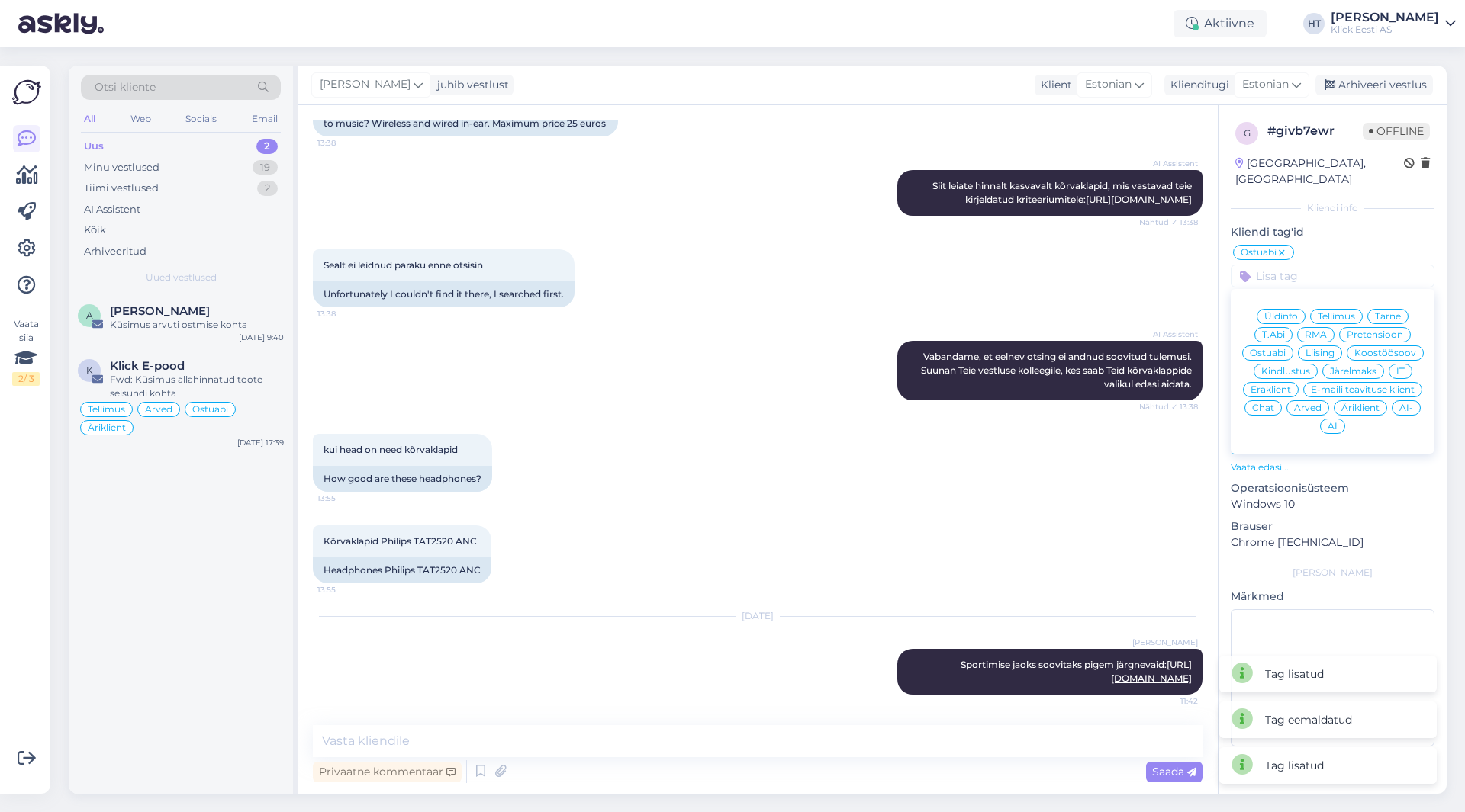
click at [1278, 382] on div "Eraklient" at bounding box center [1271, 390] width 55 height 15
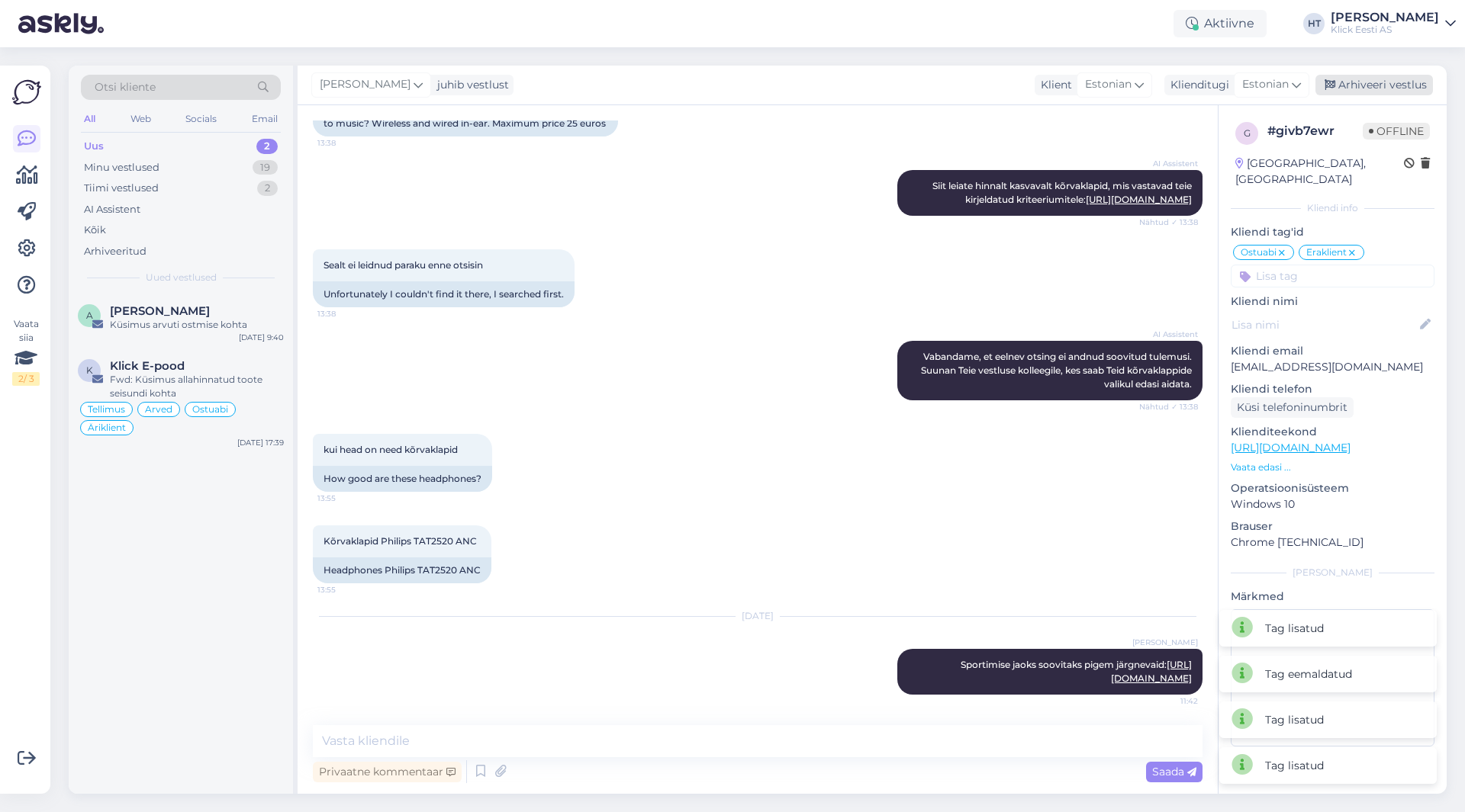
click at [1356, 87] on div "Arhiveeri vestlus" at bounding box center [1374, 84] width 117 height 21
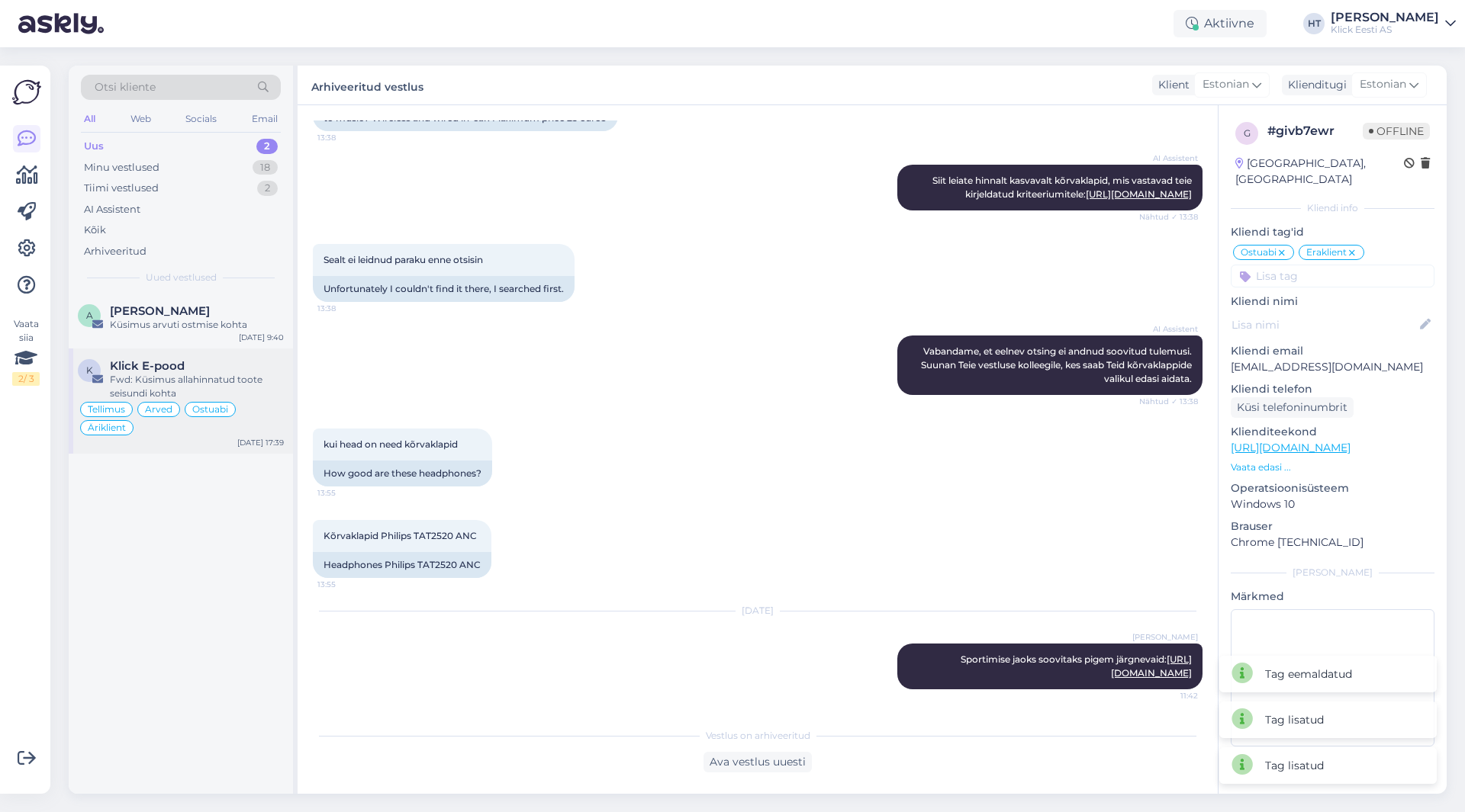
click at [207, 369] on div "Klick E-pood" at bounding box center [196, 366] width 174 height 14
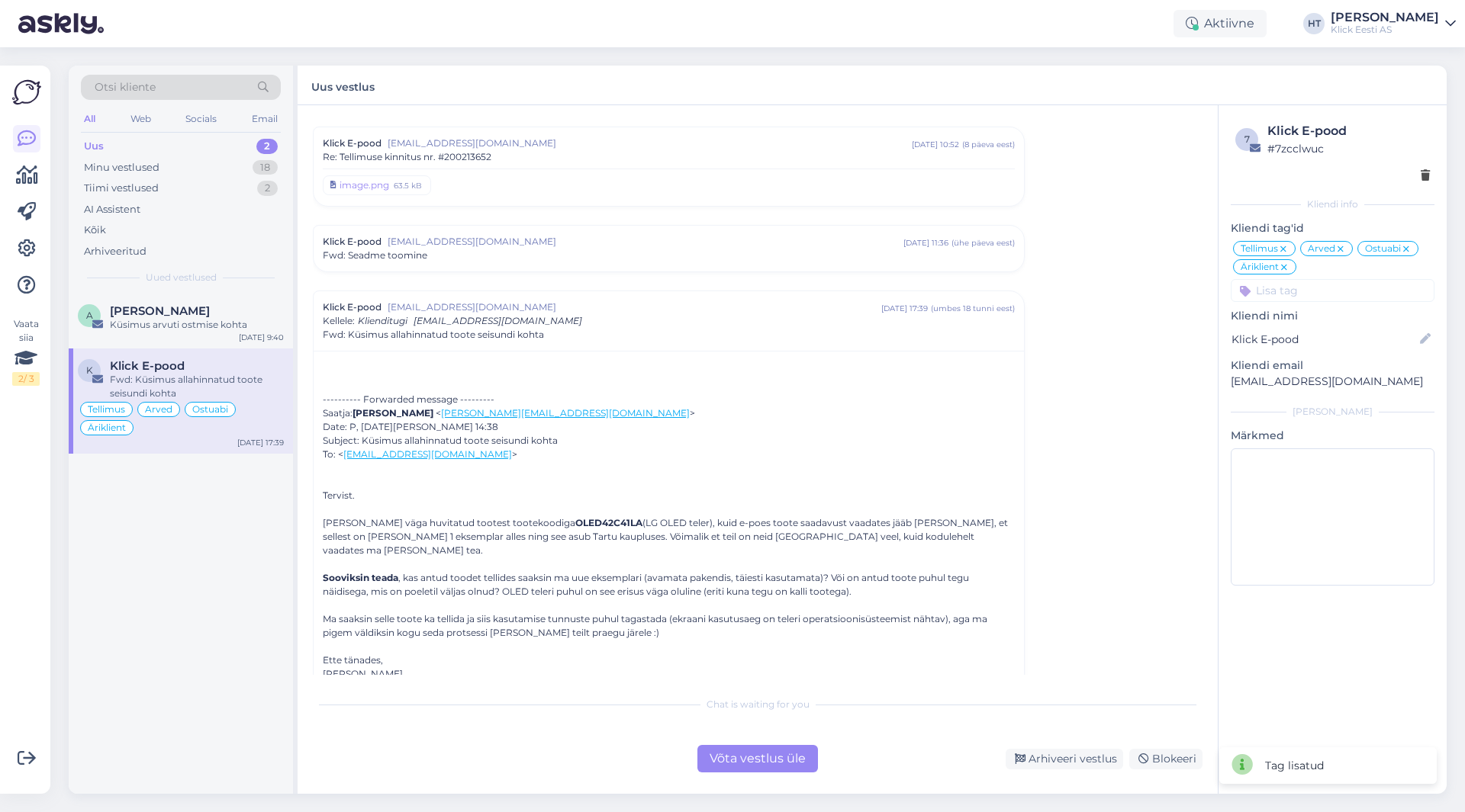
scroll to position [4860, 0]
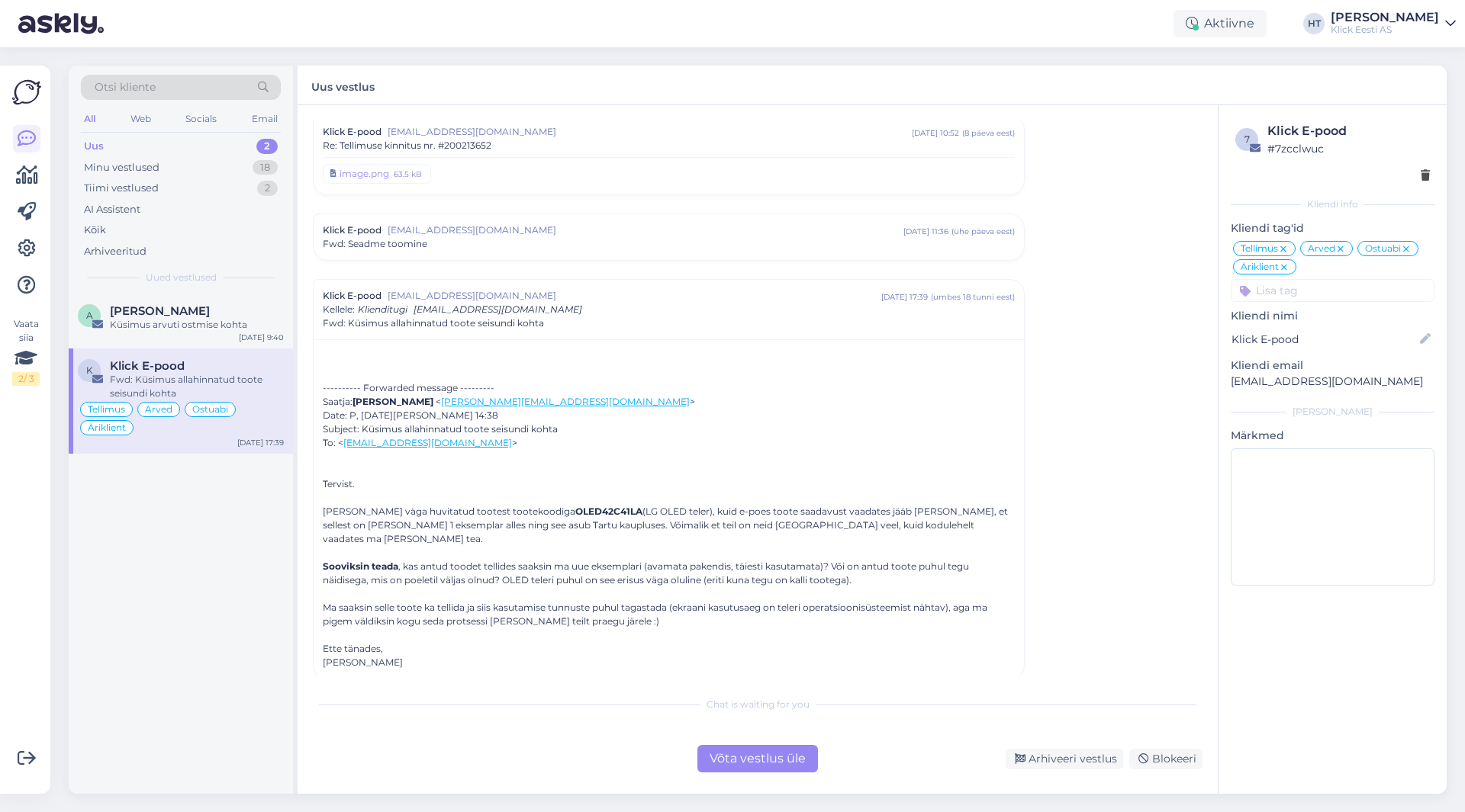
click at [574, 250] on div "Fwd: Seadme toomine" at bounding box center [669, 243] width 693 height 14
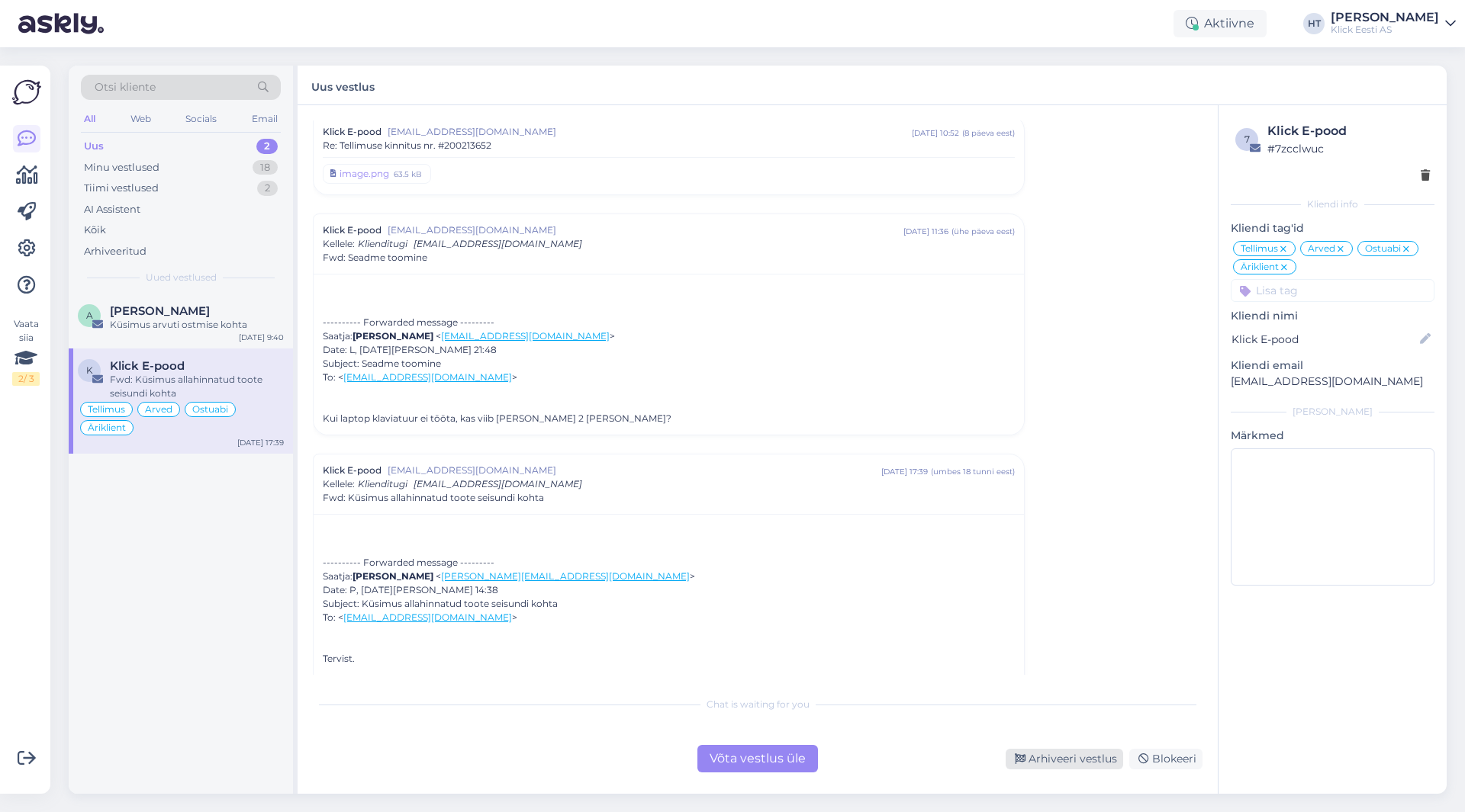
click at [1074, 759] on div "Arhiveeri vestlus" at bounding box center [1064, 759] width 117 height 21
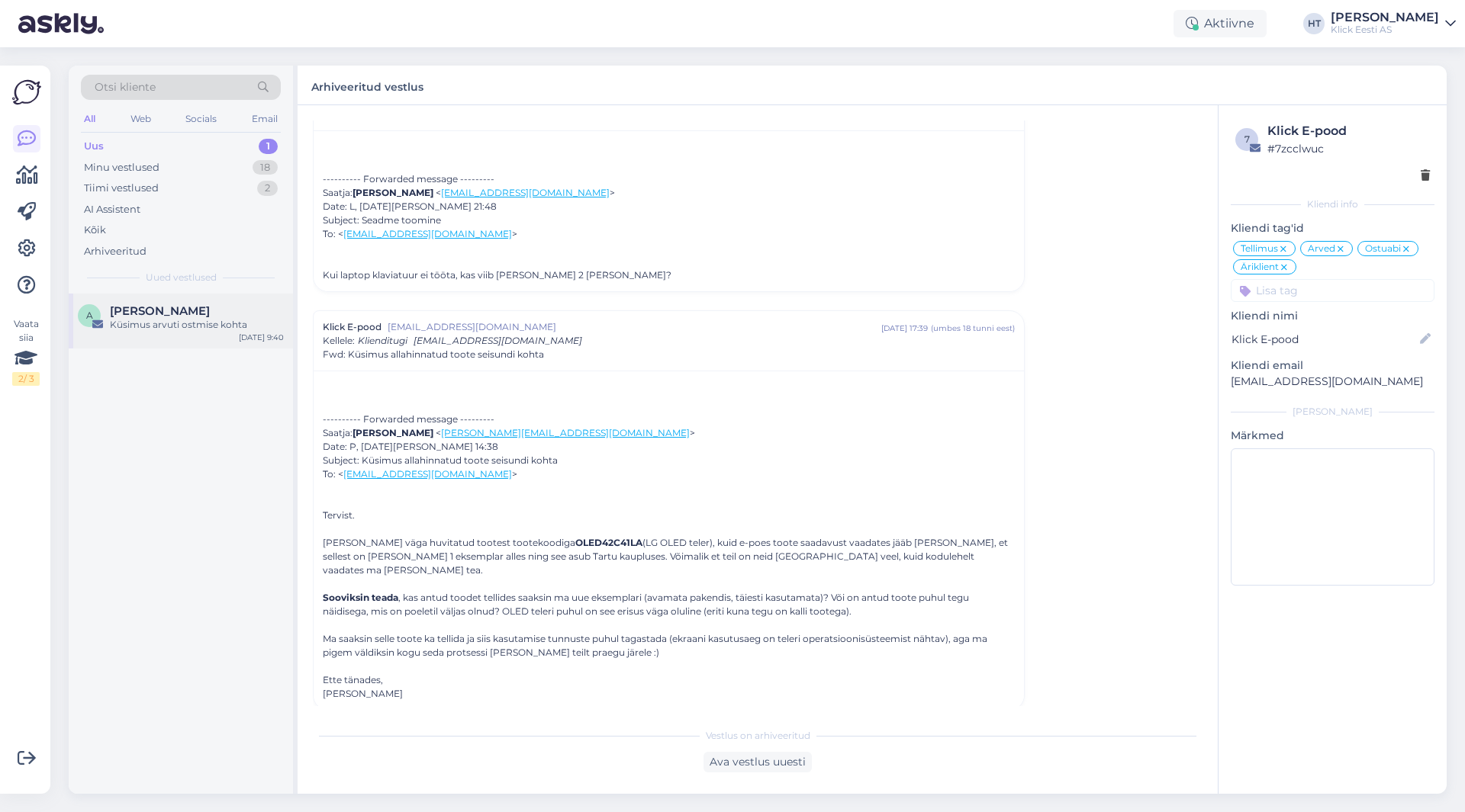
click at [210, 314] on div "[PERSON_NAME]" at bounding box center [196, 311] width 174 height 14
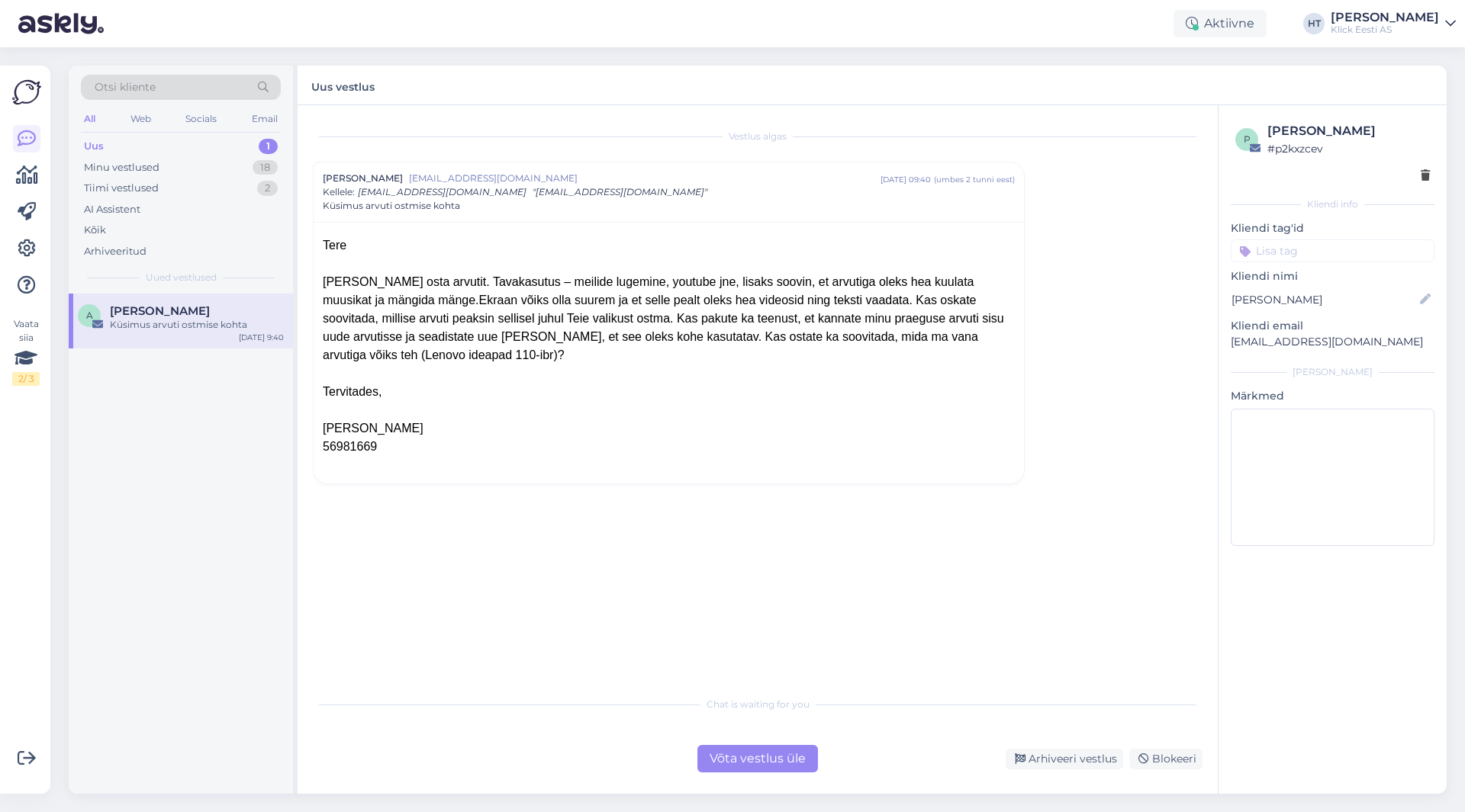
drag, startPoint x: 755, startPoint y: 297, endPoint x: 979, endPoint y: 423, distance: 257.0
click at [979, 423] on div "Tere Soovin osta arvutit. Tavakasutus – meilide lugemine, youtube jne, lisaks s…" at bounding box center [669, 355] width 693 height 238
click at [890, 420] on div "[PERSON_NAME]" at bounding box center [669, 429] width 693 height 18
click at [742, 764] on div "Võta vestlus üle" at bounding box center [758, 758] width 121 height 27
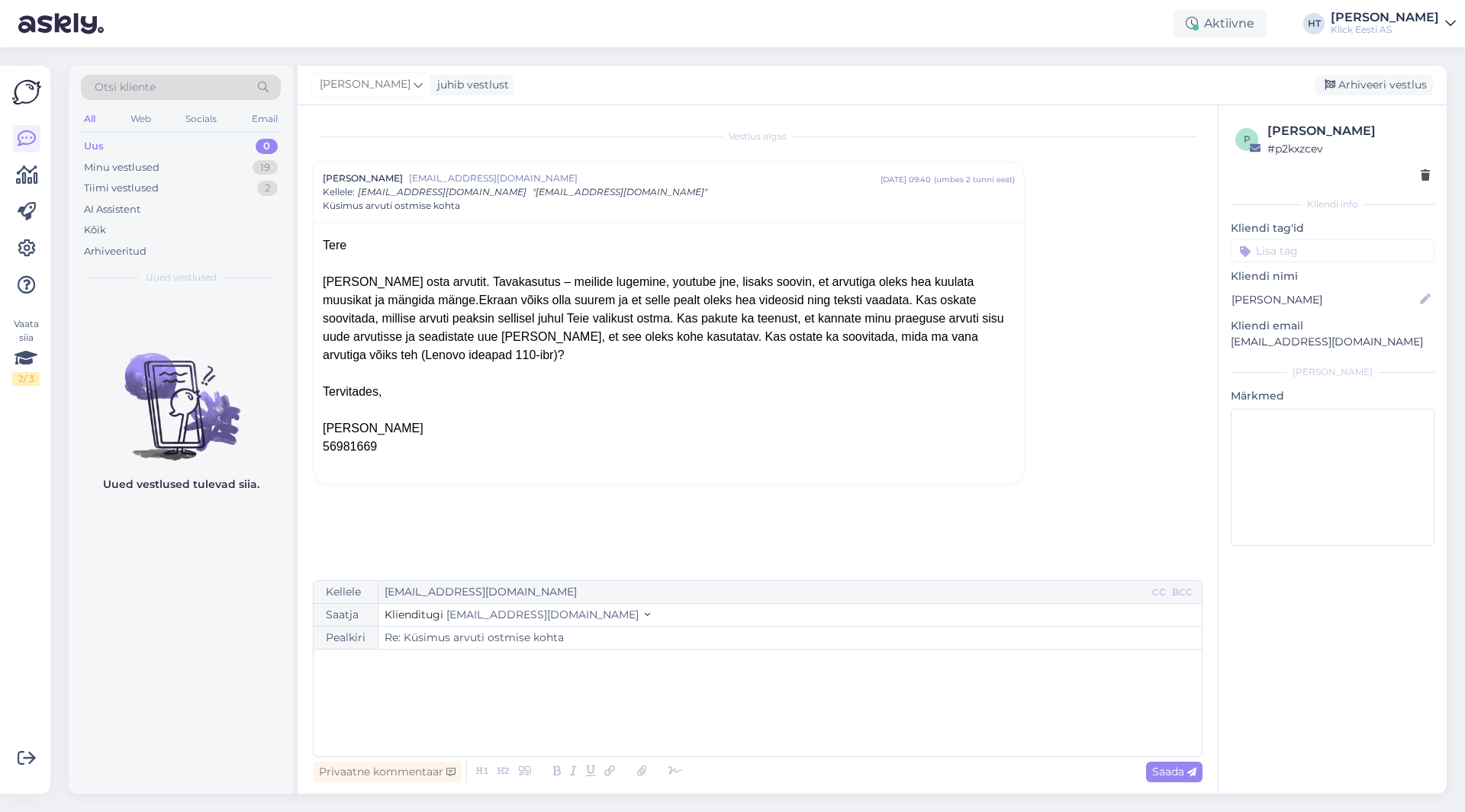
click at [592, 675] on div "﻿" at bounding box center [758, 703] width 873 height 92
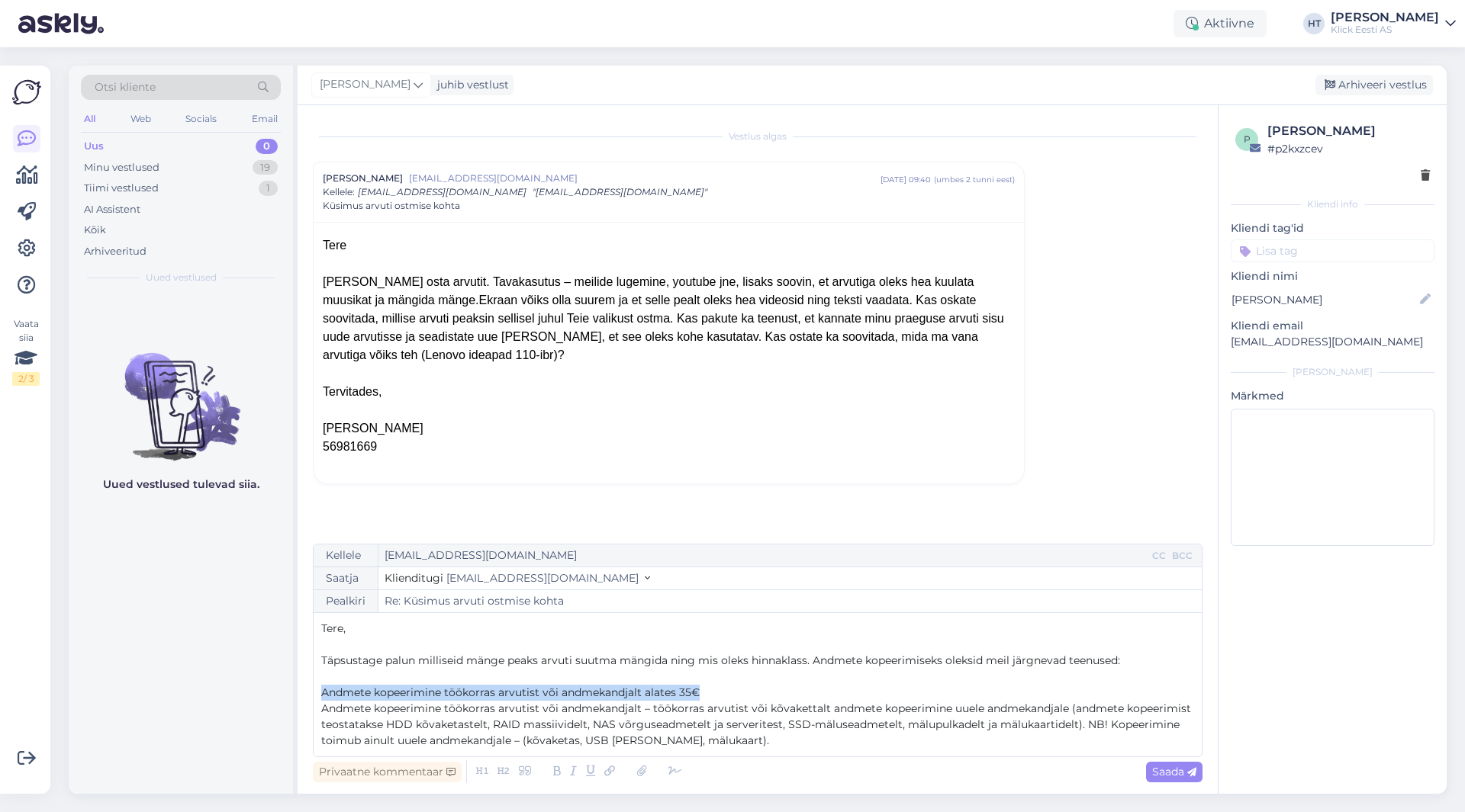
drag, startPoint x: 702, startPoint y: 690, endPoint x: 321, endPoint y: 688, distance: 381.0
click at [321, 688] on div "Kellele [EMAIL_ADDRESS][DOMAIN_NAME] CC BCC Saatja Klienditugi [EMAIL_ADDRESS][…" at bounding box center [757, 650] width 890 height 213
click at [739, 739] on p "Andmete kopeerimine töökorras arvutist või andmekandjalt – töökorras arvutist v…" at bounding box center [758, 725] width 873 height 48
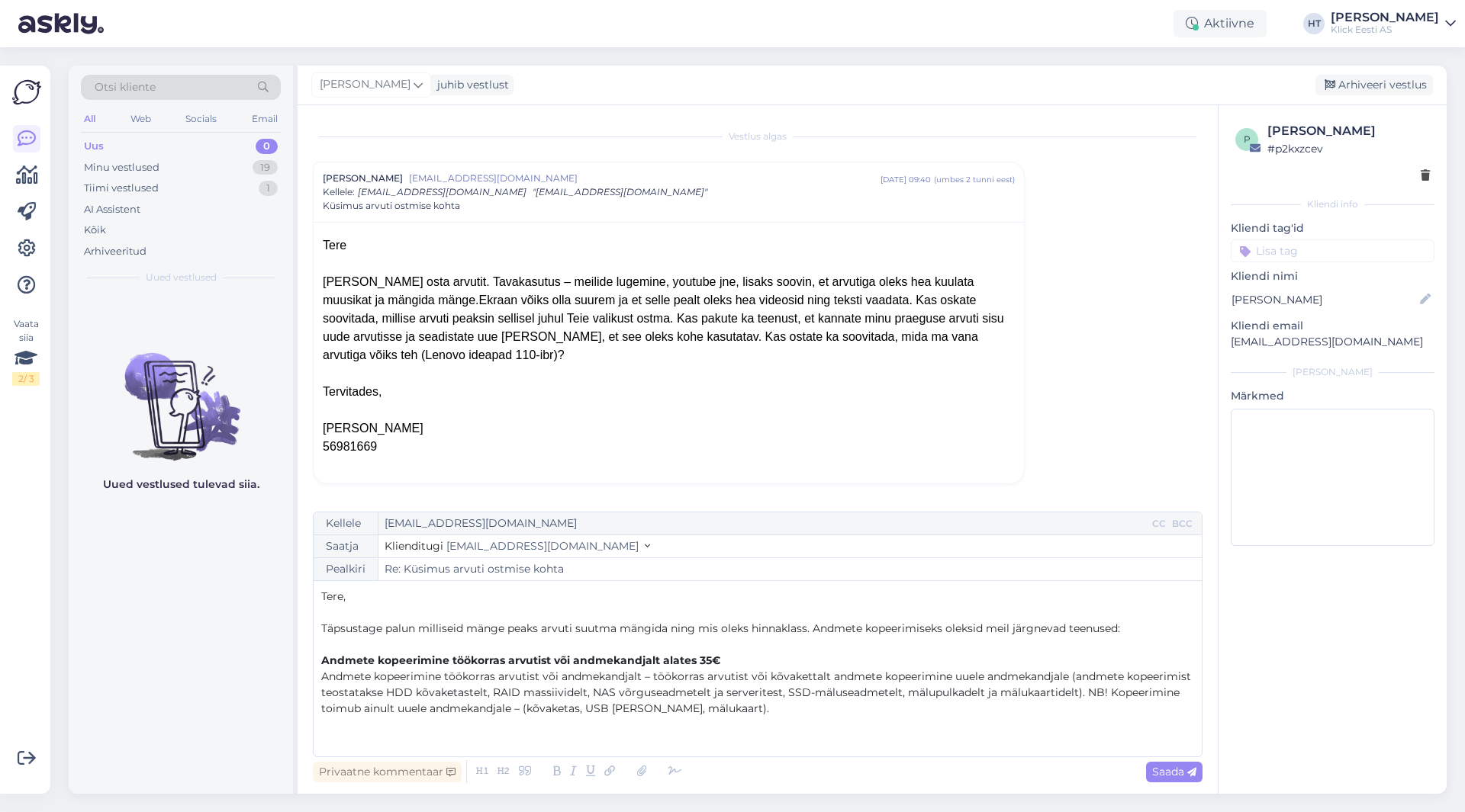
scroll to position [25, 0]
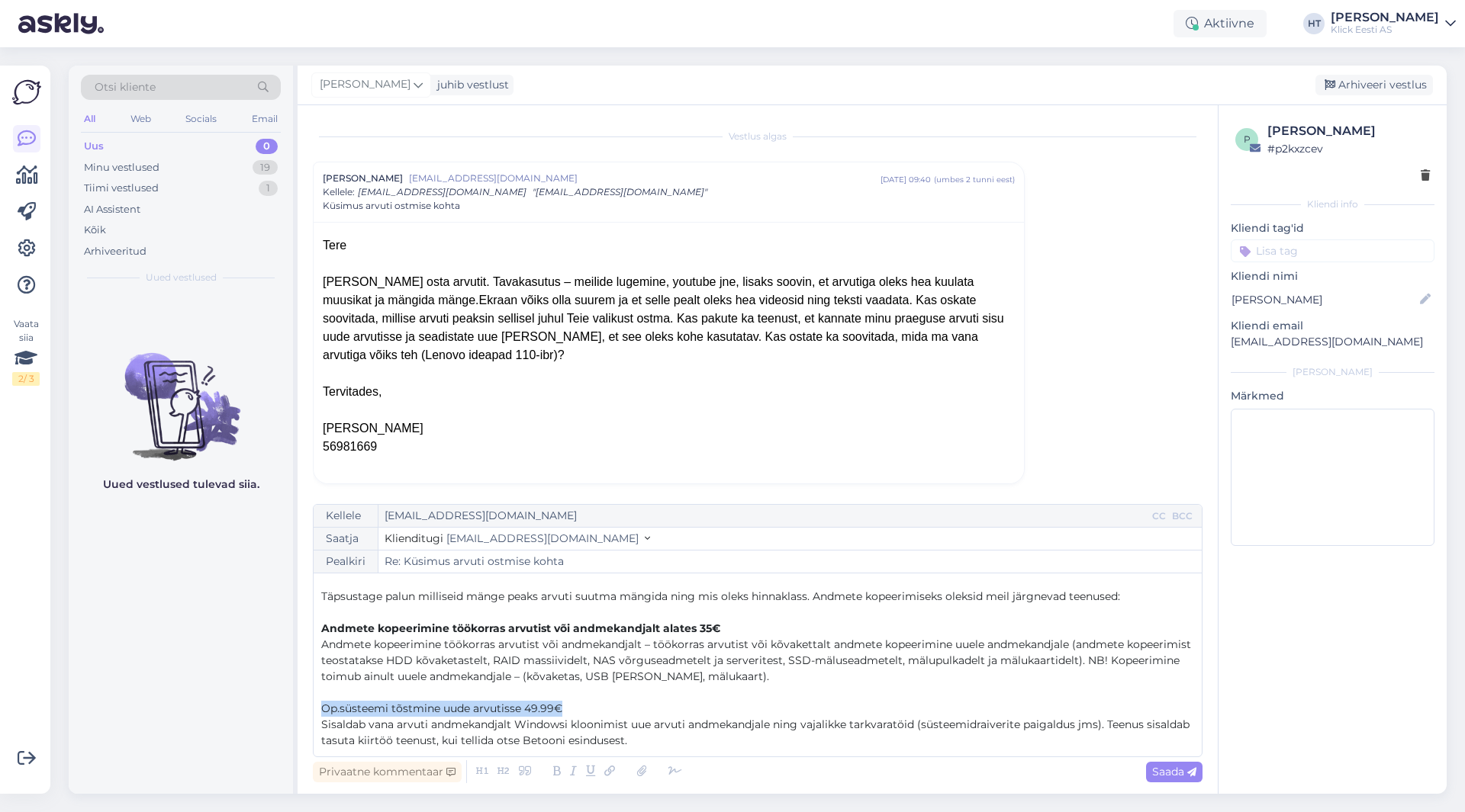
drag, startPoint x: 322, startPoint y: 705, endPoint x: 574, endPoint y: 711, distance: 252.1
click at [574, 711] on p "Op.süsteemi tõstmine uude arvutisse 49.99€" at bounding box center [758, 709] width 873 height 16
click at [698, 748] on p "Sisaldab vana arvuti andmekandjalt Windowsi kloonimist uue arvuti andmekandjale…" at bounding box center [758, 732] width 873 height 32
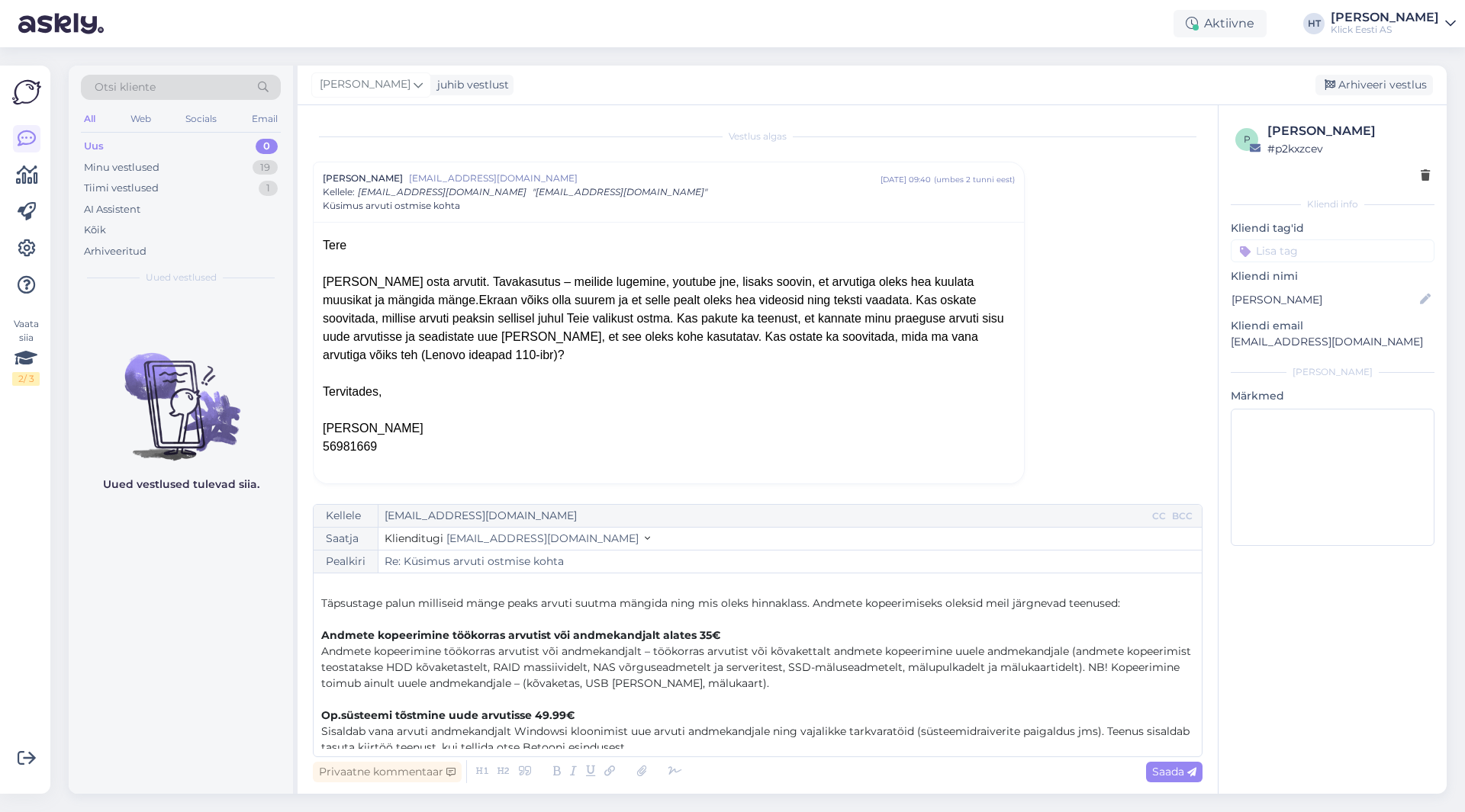
scroll to position [0, 0]
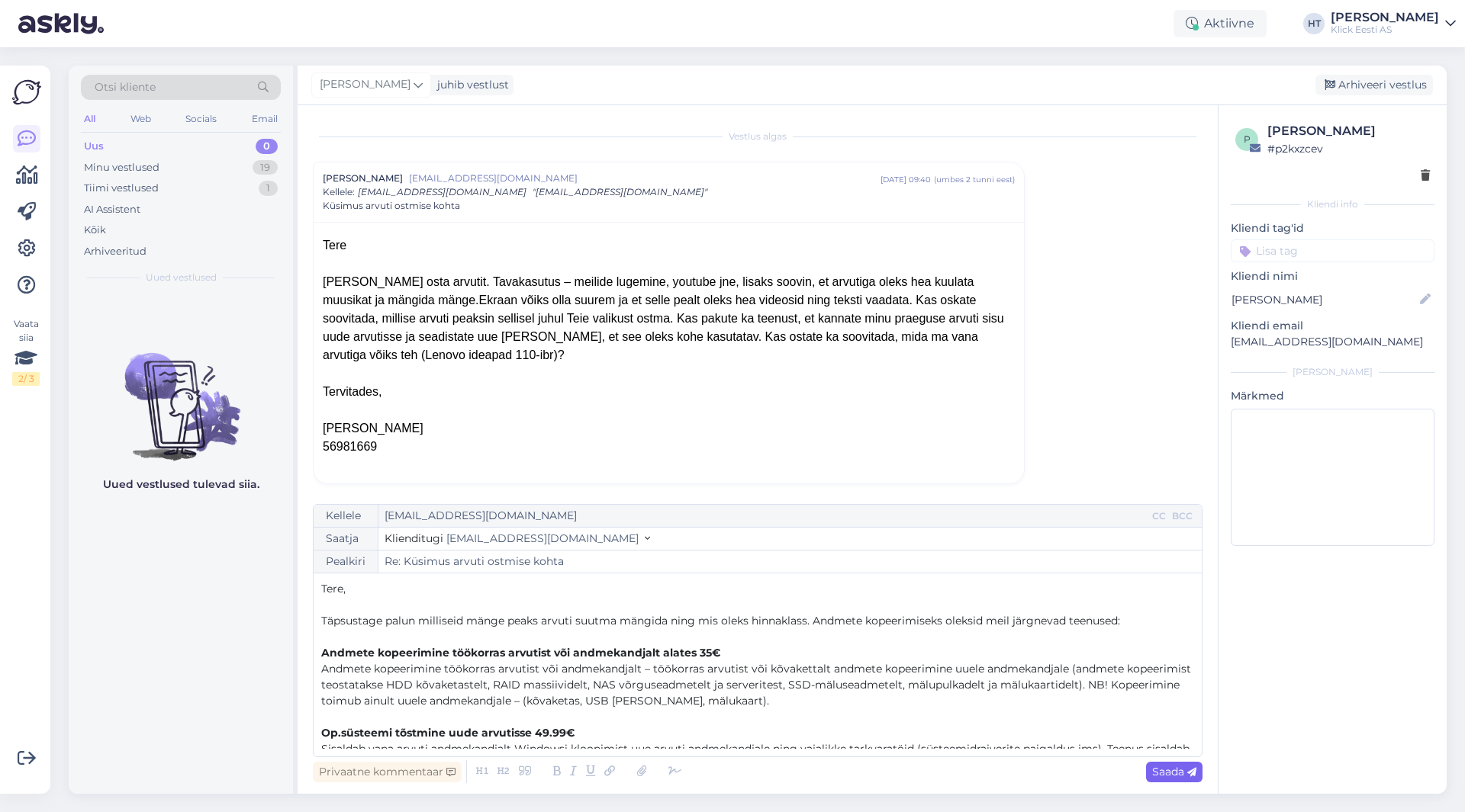
click at [1177, 774] on span "Saada" at bounding box center [1174, 771] width 45 height 14
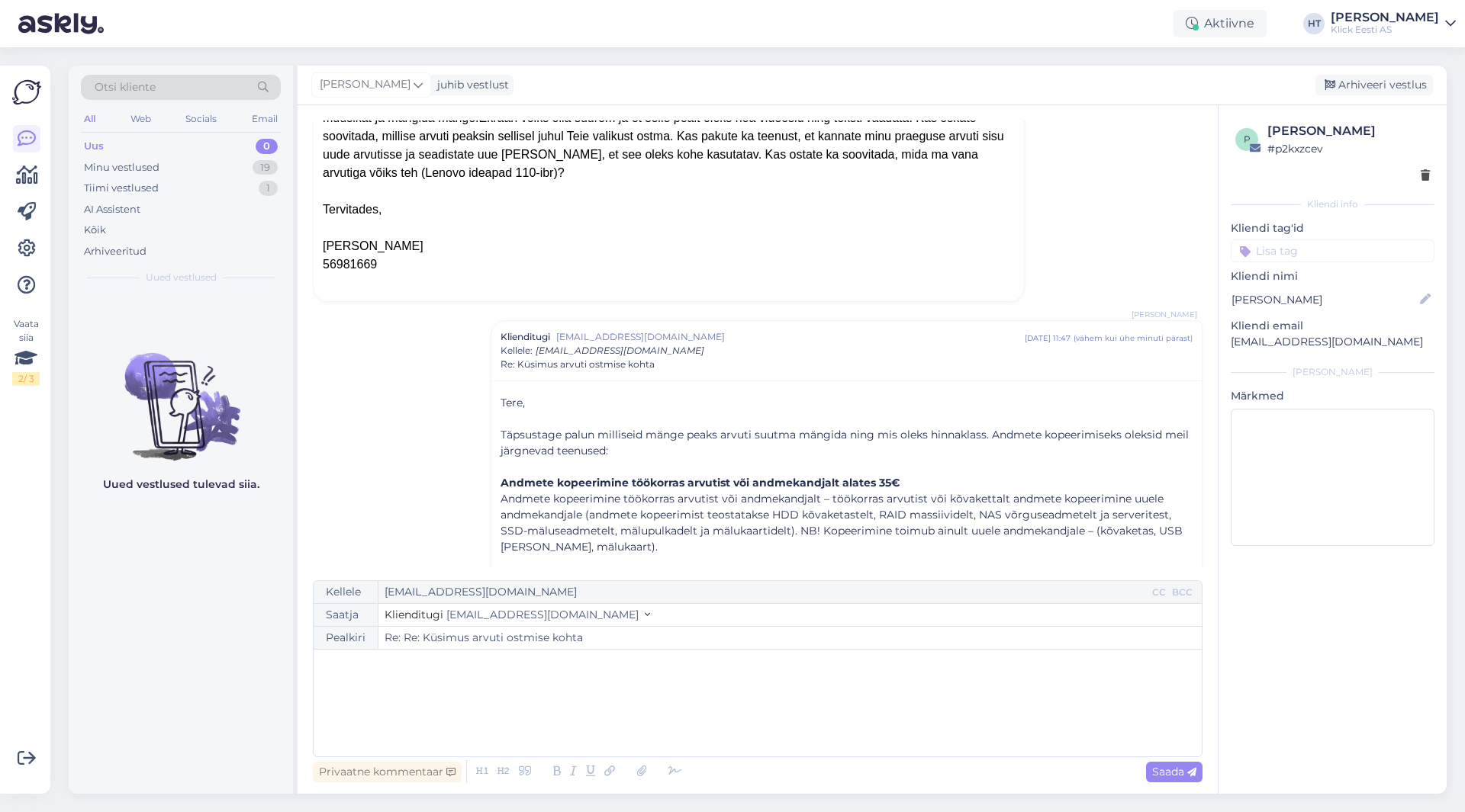
scroll to position [268, 0]
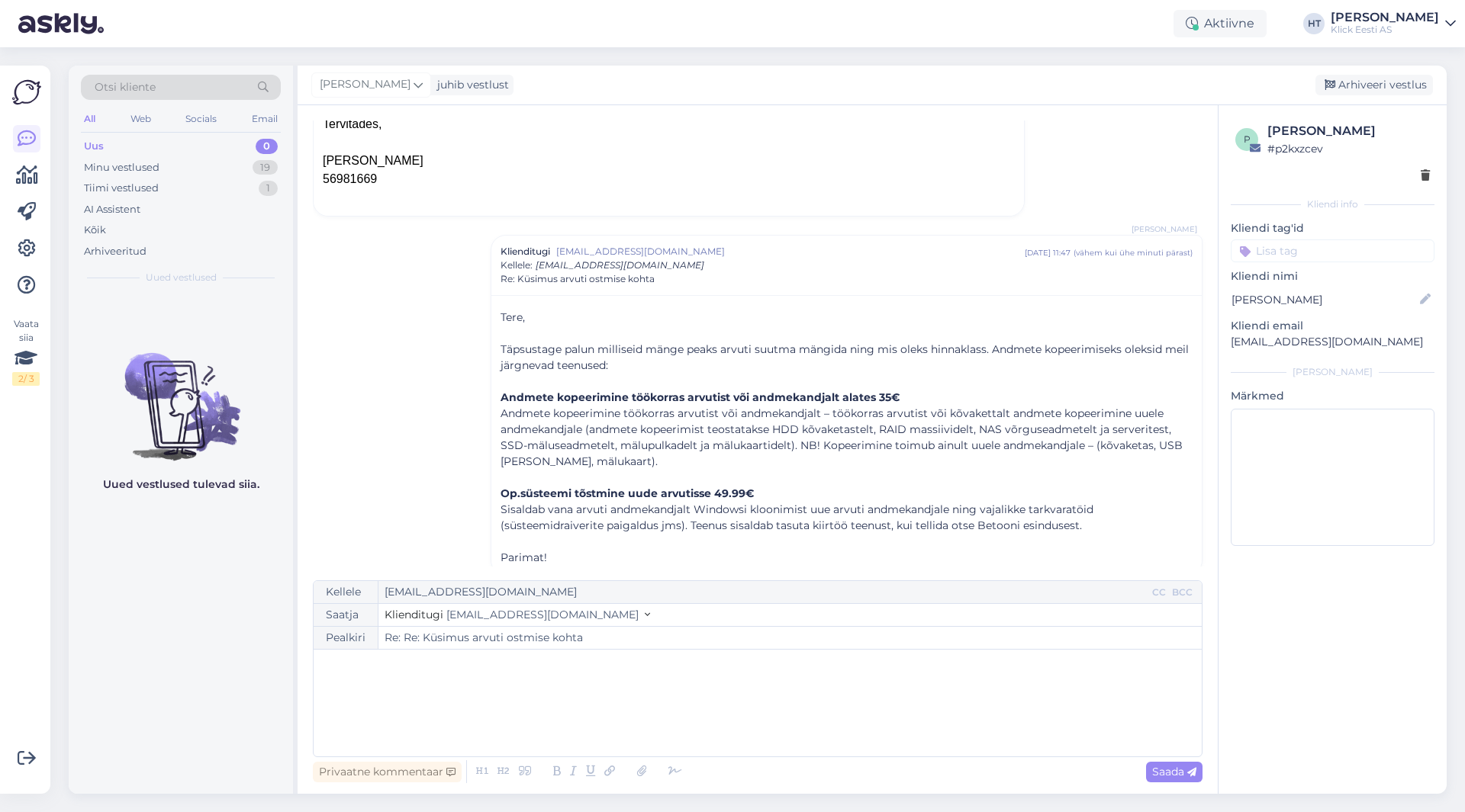
click at [1312, 255] on input at bounding box center [1333, 251] width 204 height 23
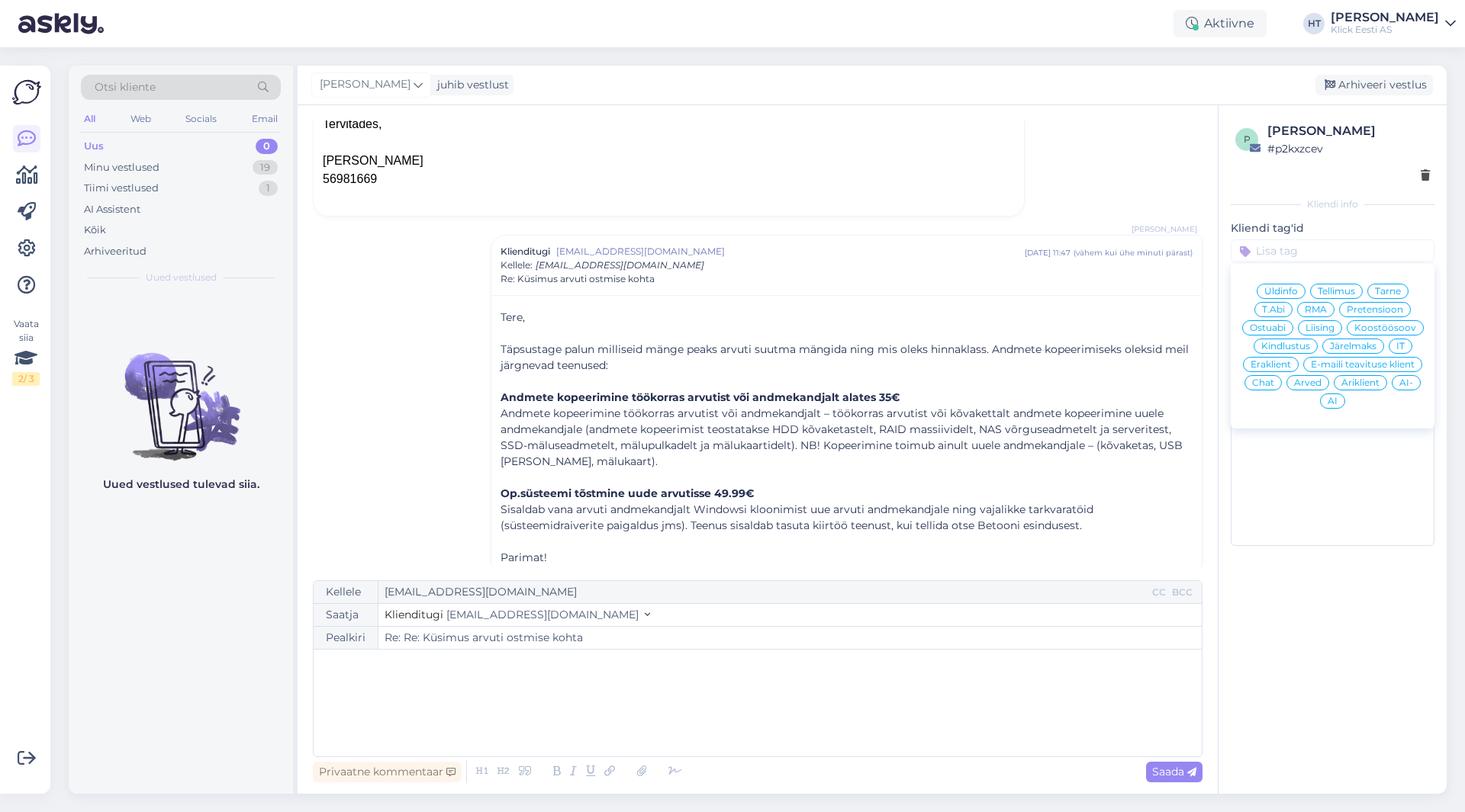
click at [1291, 292] on span "Üldinfo" at bounding box center [1281, 292] width 34 height 9
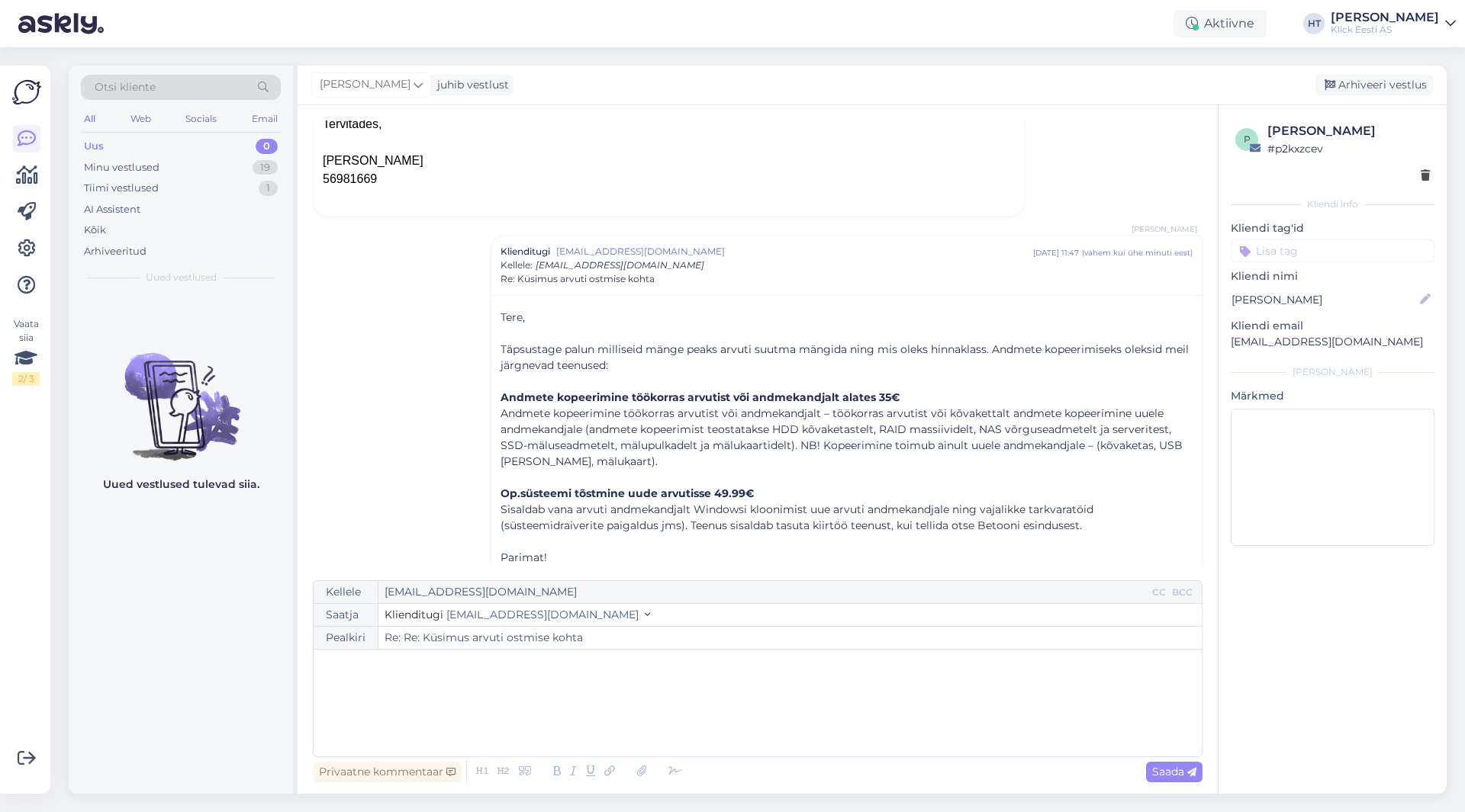
type input "Re: Küsimus arvuti ostmise kohta"
click at [1313, 272] on input at bounding box center [1333, 272] width 204 height 23
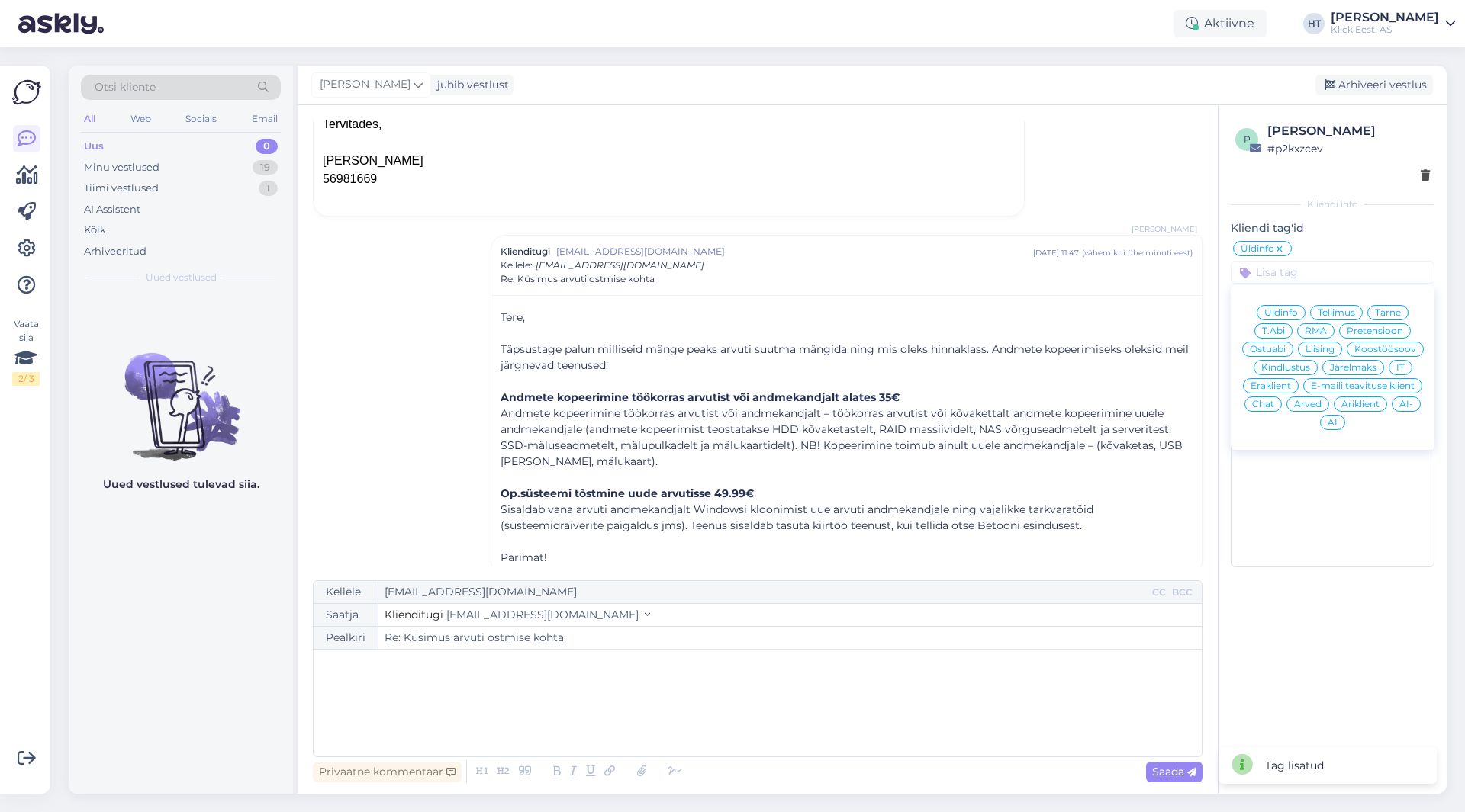
click at [1270, 352] on span "Ostuabi" at bounding box center [1268, 350] width 35 height 9
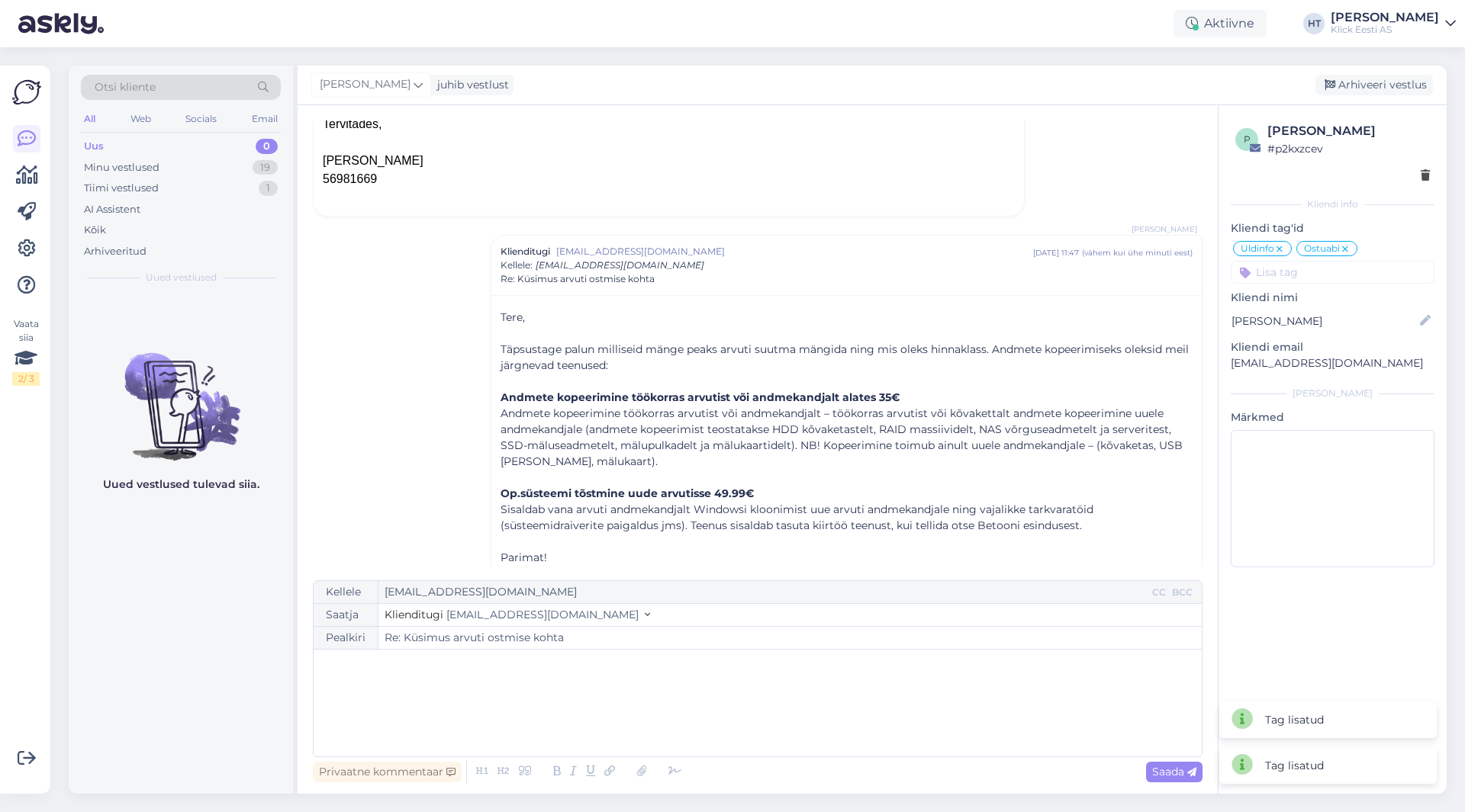
click at [1306, 275] on input at bounding box center [1333, 272] width 204 height 23
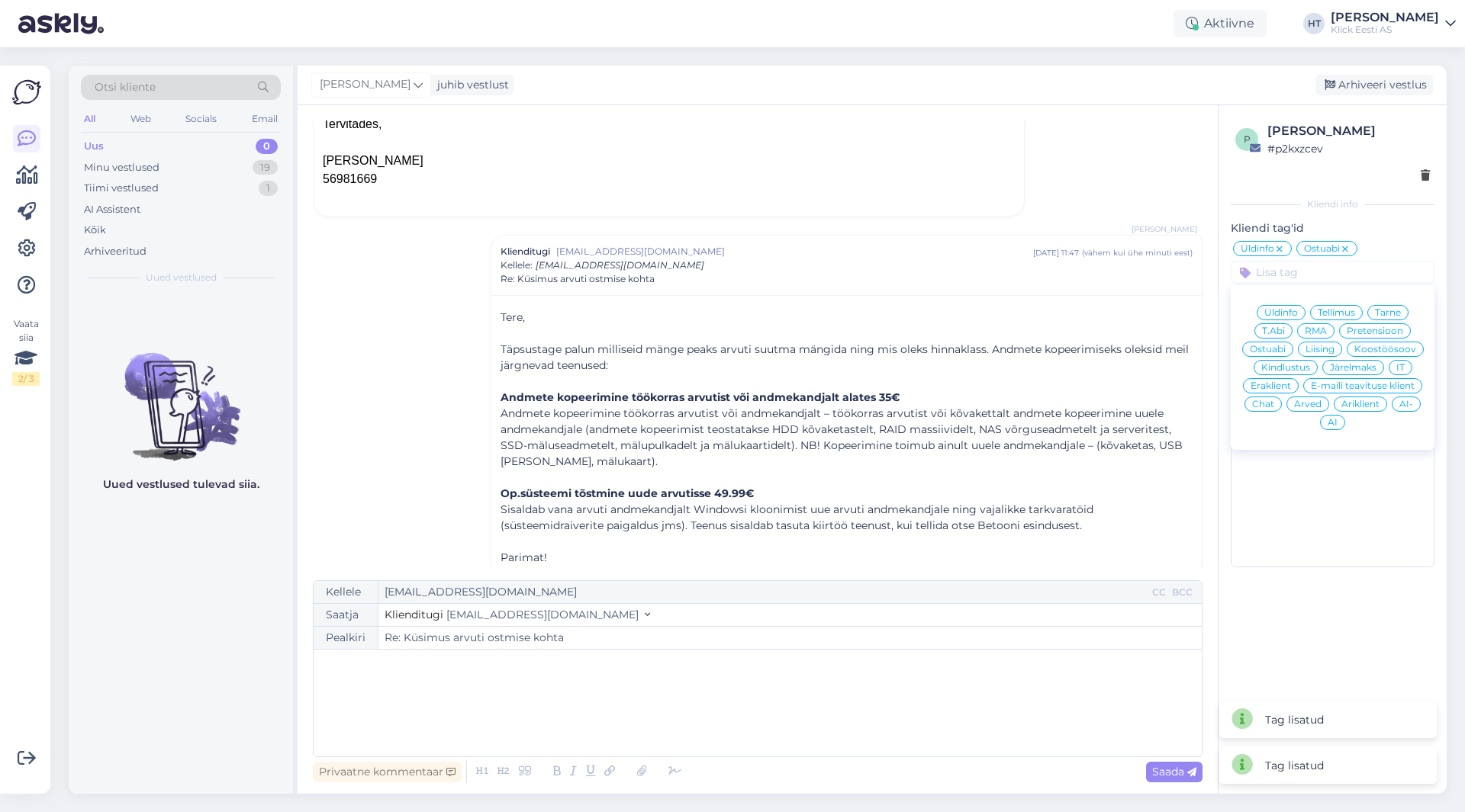
click at [1275, 381] on span "Eraklient" at bounding box center [1271, 386] width 41 height 9
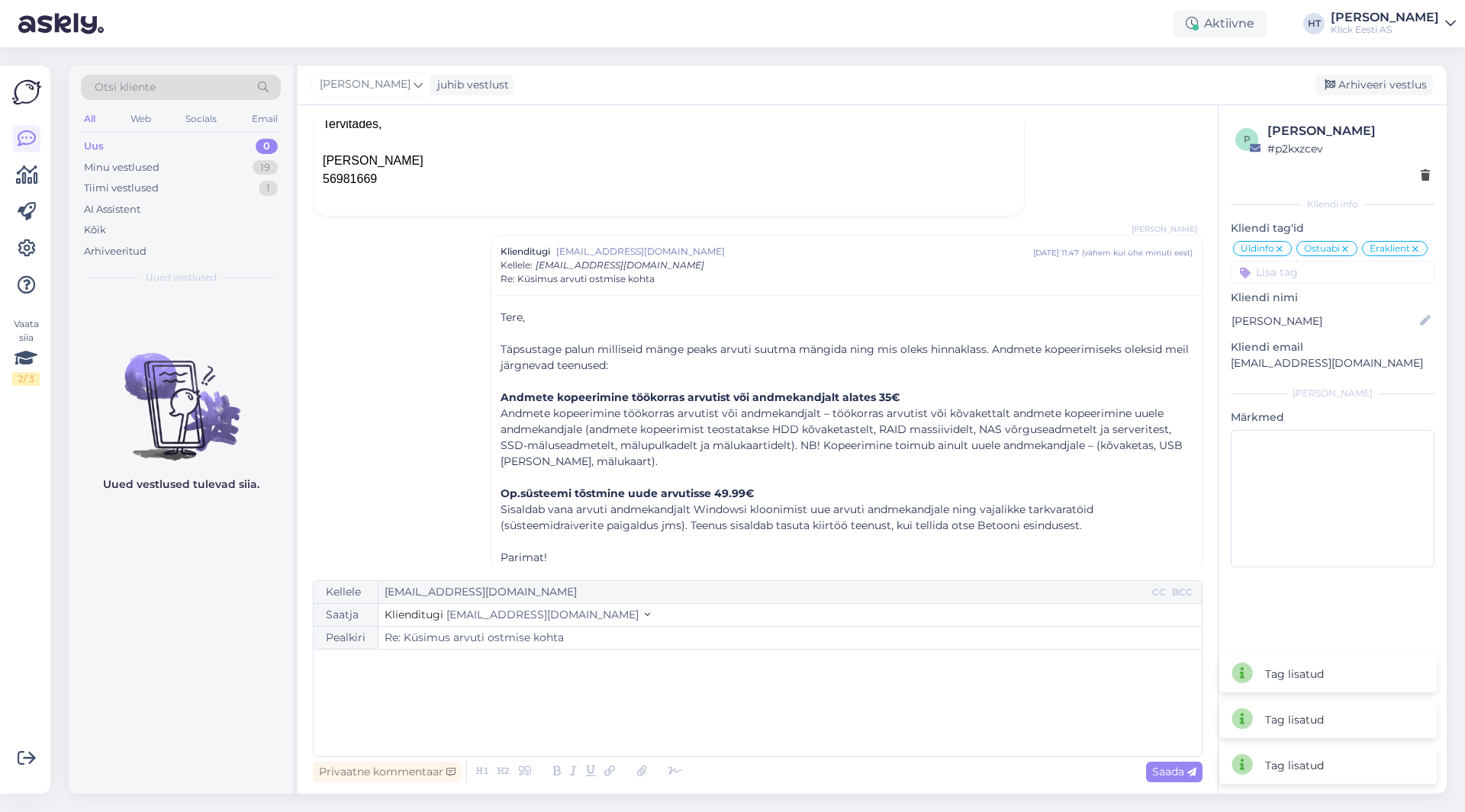
click at [426, 381] on div "Vestlus algas [PERSON_NAME] [EMAIL_ADDRESS][DOMAIN_NAME] [DATE] 09:40 ( umbes 2…" at bounding box center [764, 343] width 903 height 446
click at [164, 164] on div "Minu vestlused 19" at bounding box center [181, 168] width 200 height 22
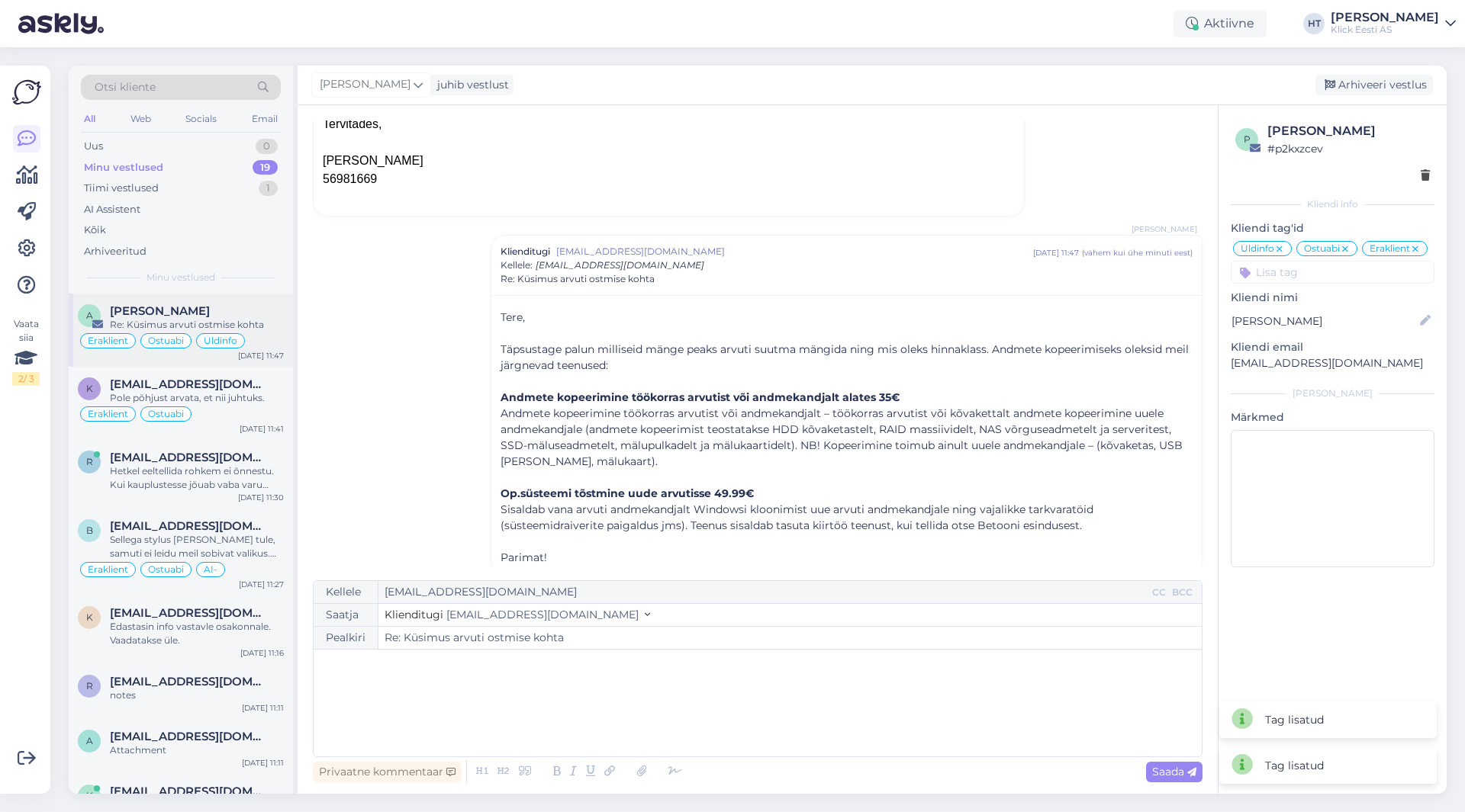
click at [217, 345] on span "Üldinfo" at bounding box center [220, 341] width 34 height 9
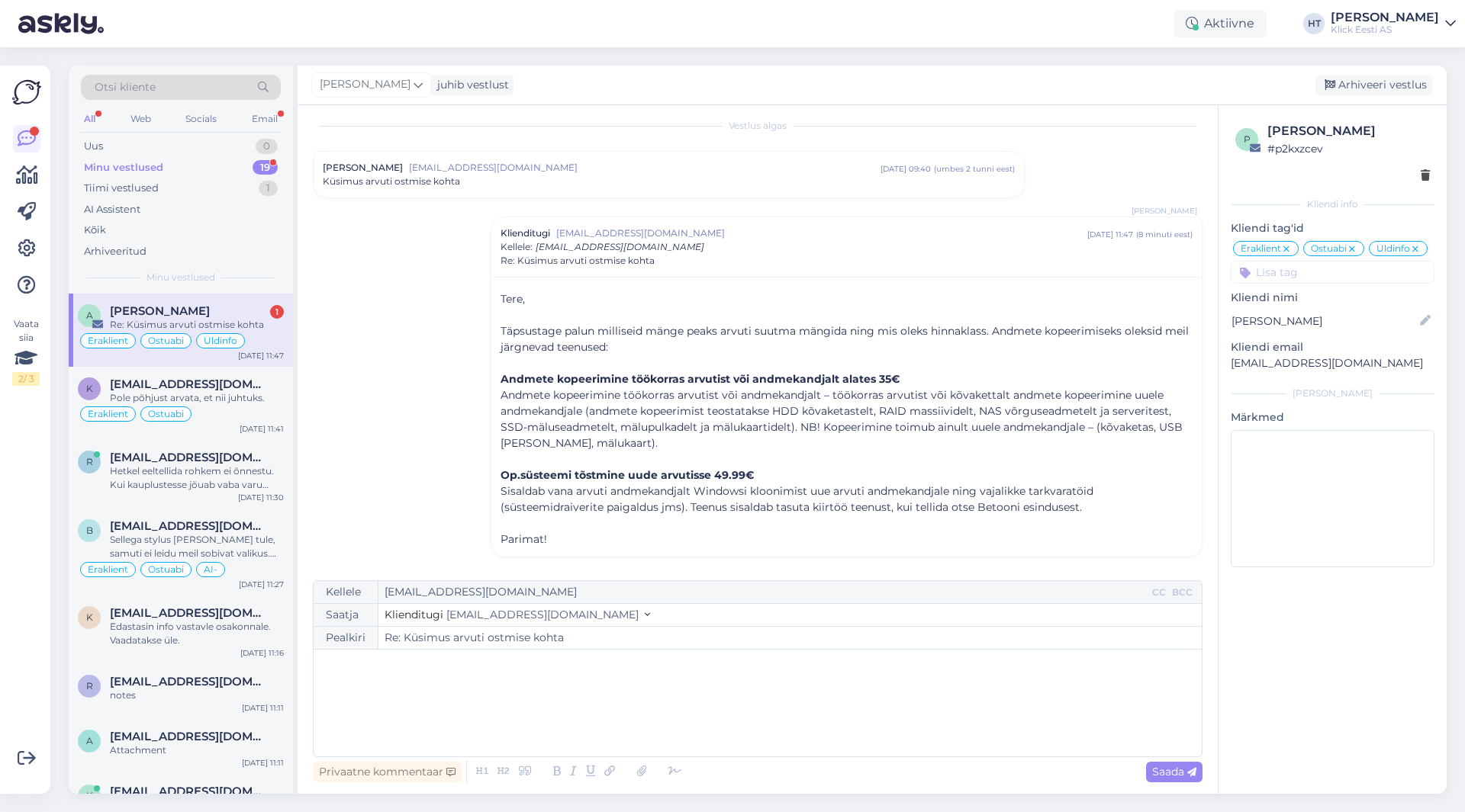
scroll to position [130, 0]
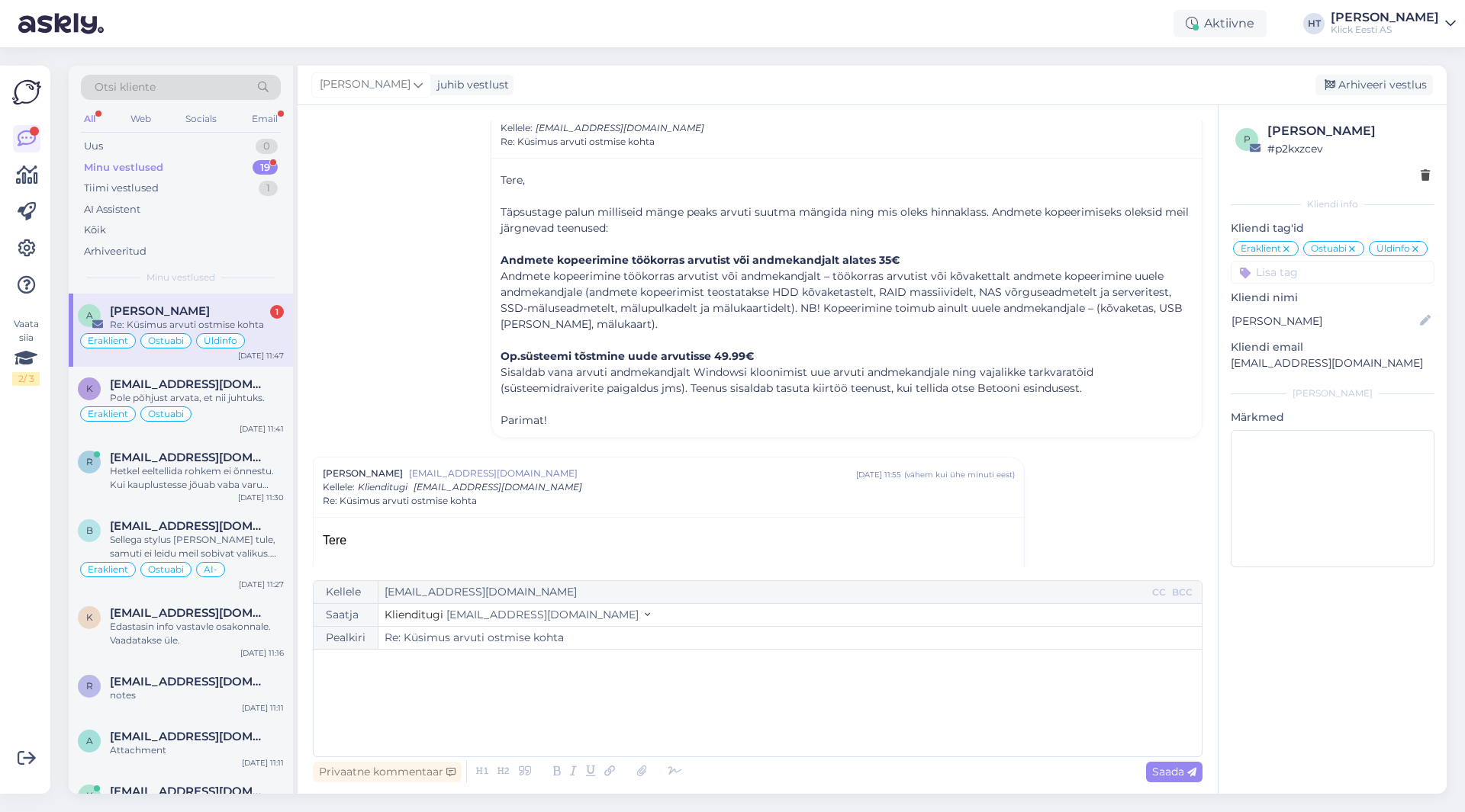
click at [231, 307] on div "[PERSON_NAME] 1" at bounding box center [196, 311] width 174 height 14
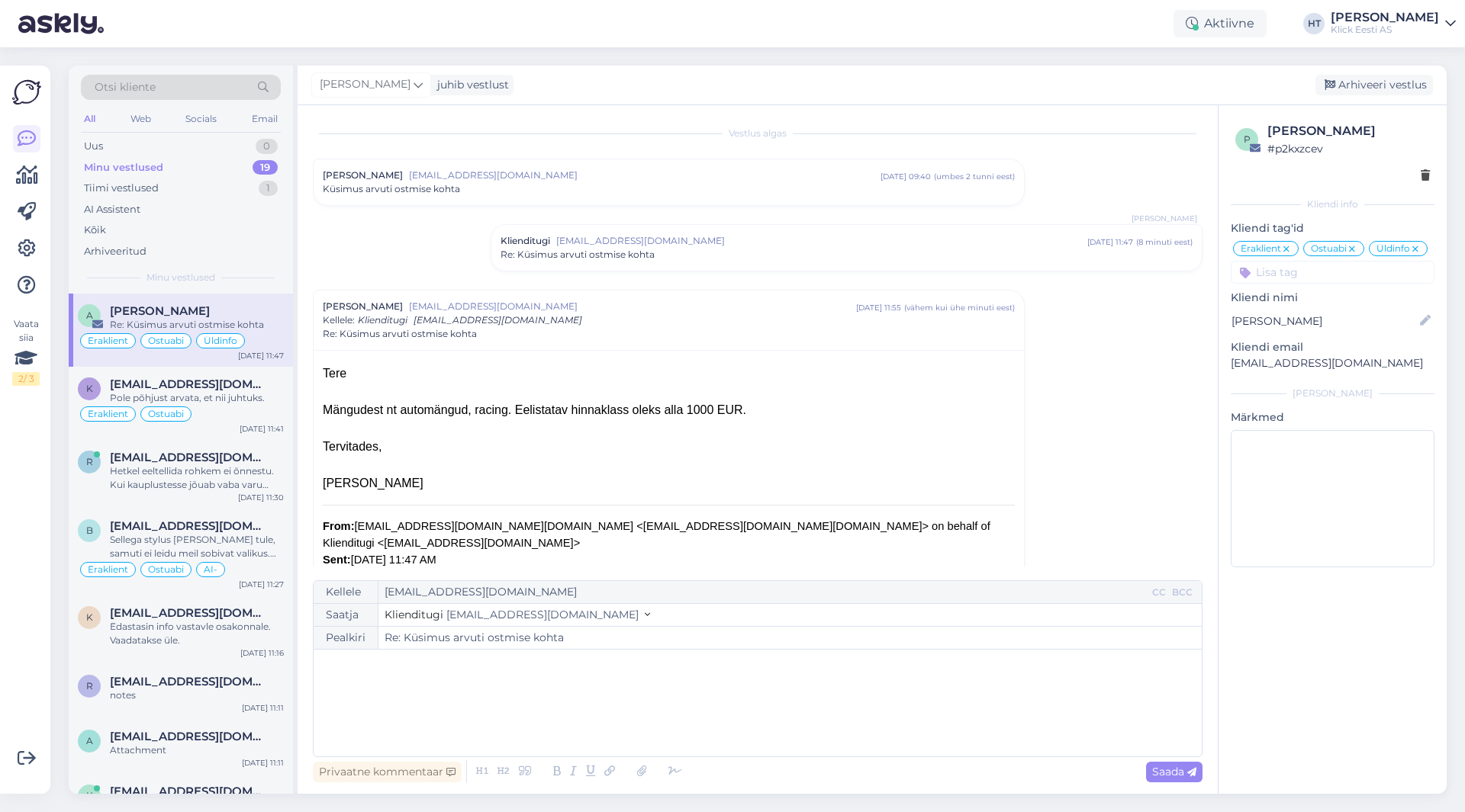
scroll to position [0, 0]
click at [230, 164] on div "Minu vestlused 19" at bounding box center [181, 168] width 200 height 22
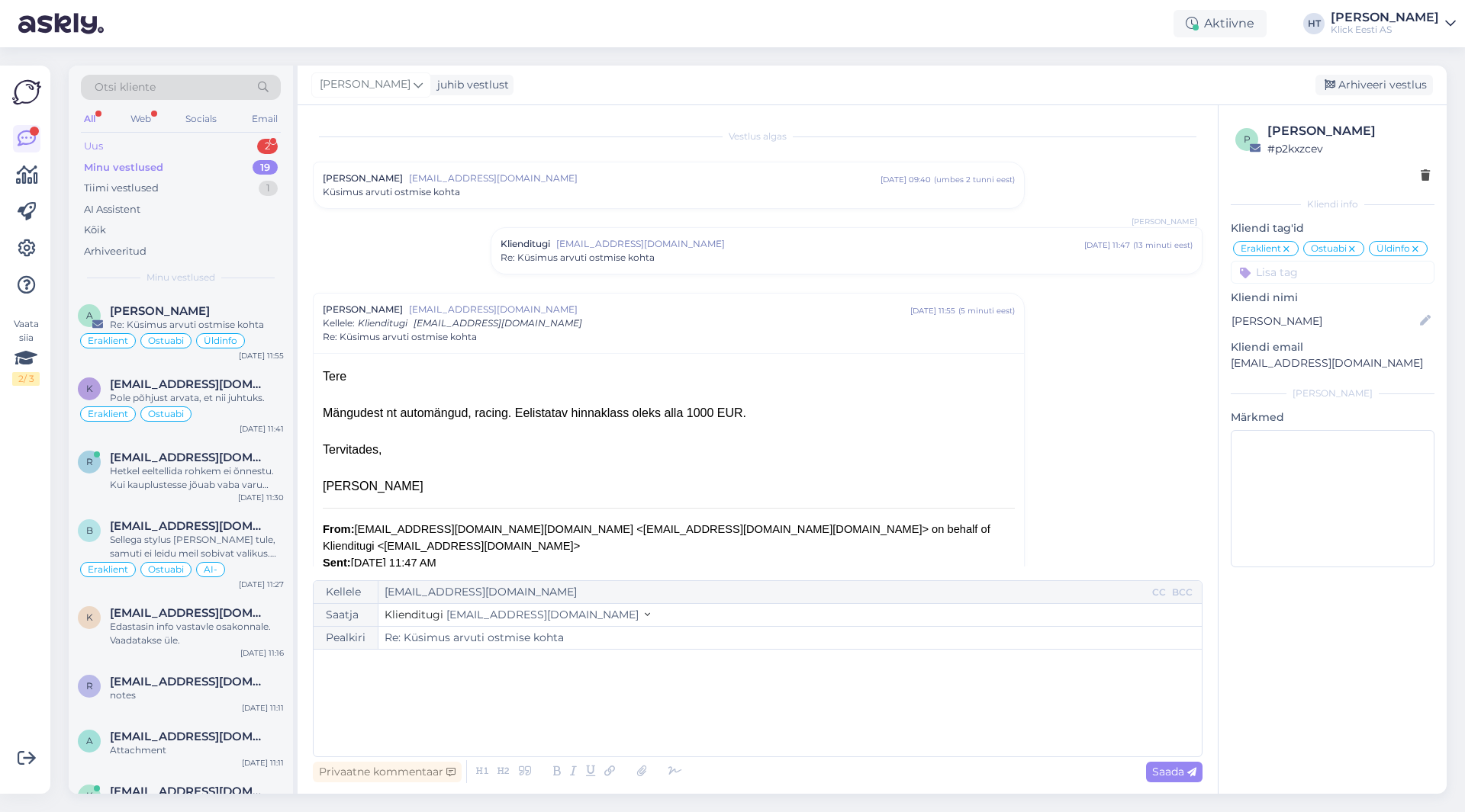
click at [239, 148] on div "Uus 2" at bounding box center [181, 146] width 200 height 22
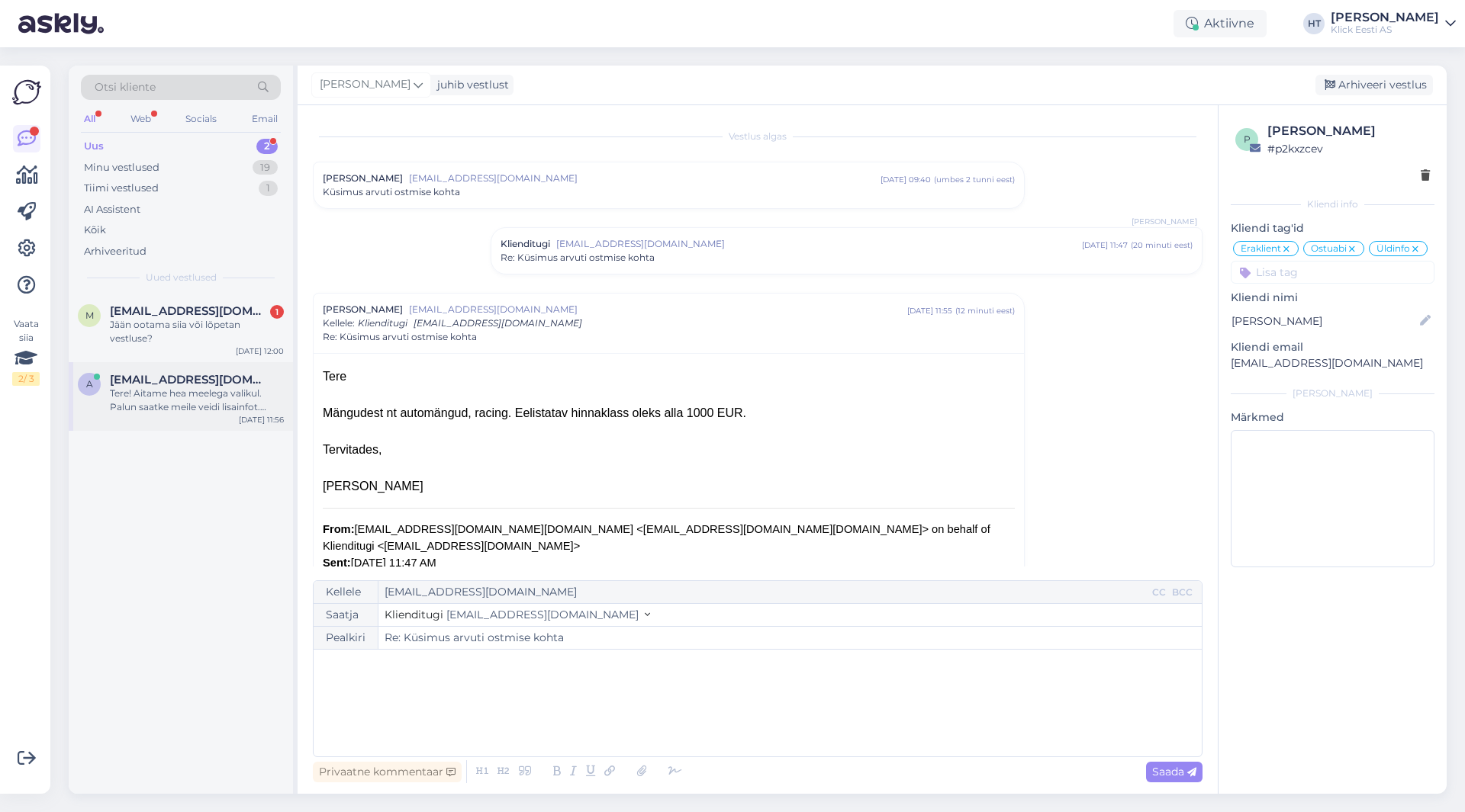
click at [235, 384] on span "[EMAIL_ADDRESS][DOMAIN_NAME]" at bounding box center [189, 380] width 159 height 14
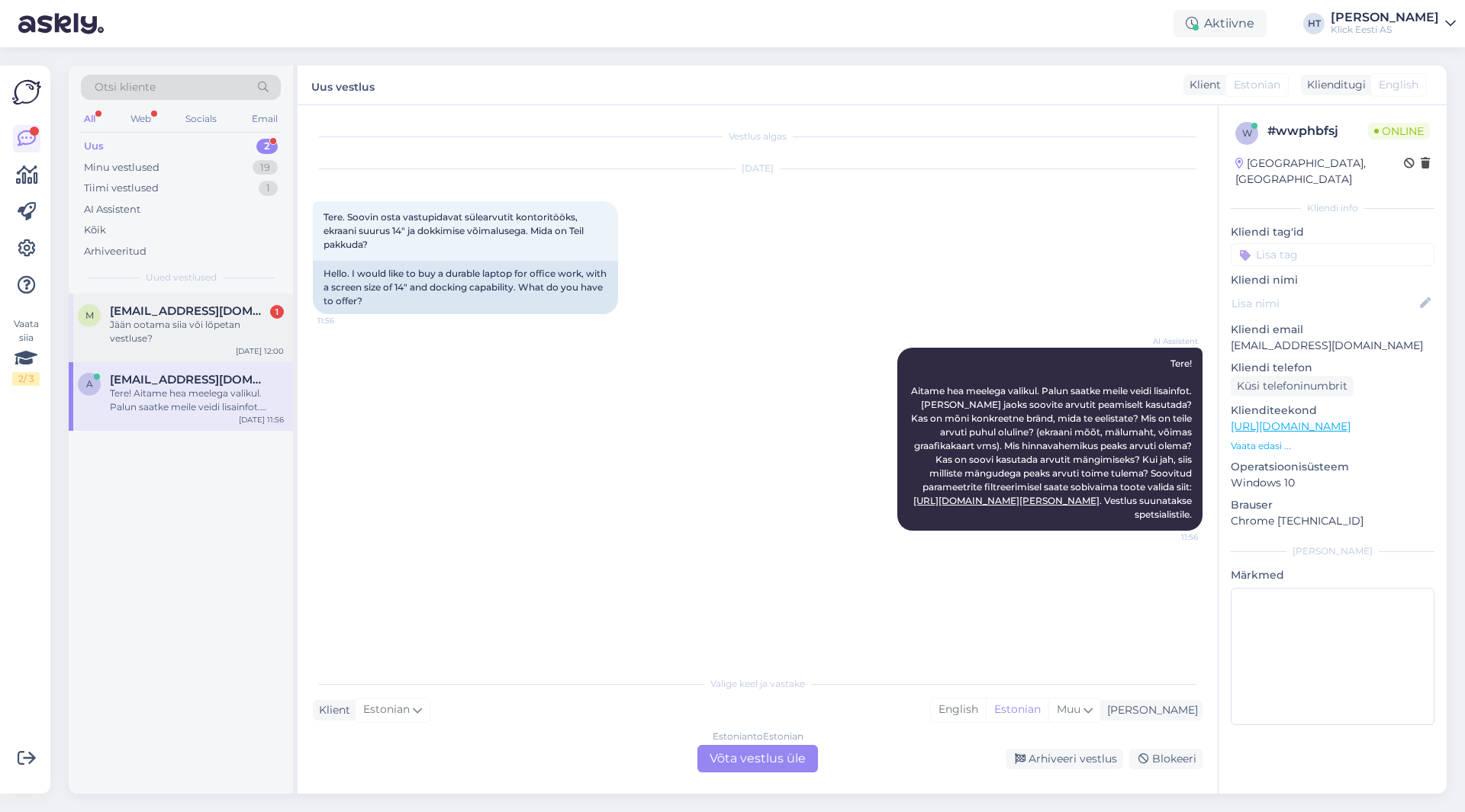
click at [226, 319] on div "Jään ootama siia või lõpetan vestluse?" at bounding box center [196, 332] width 174 height 27
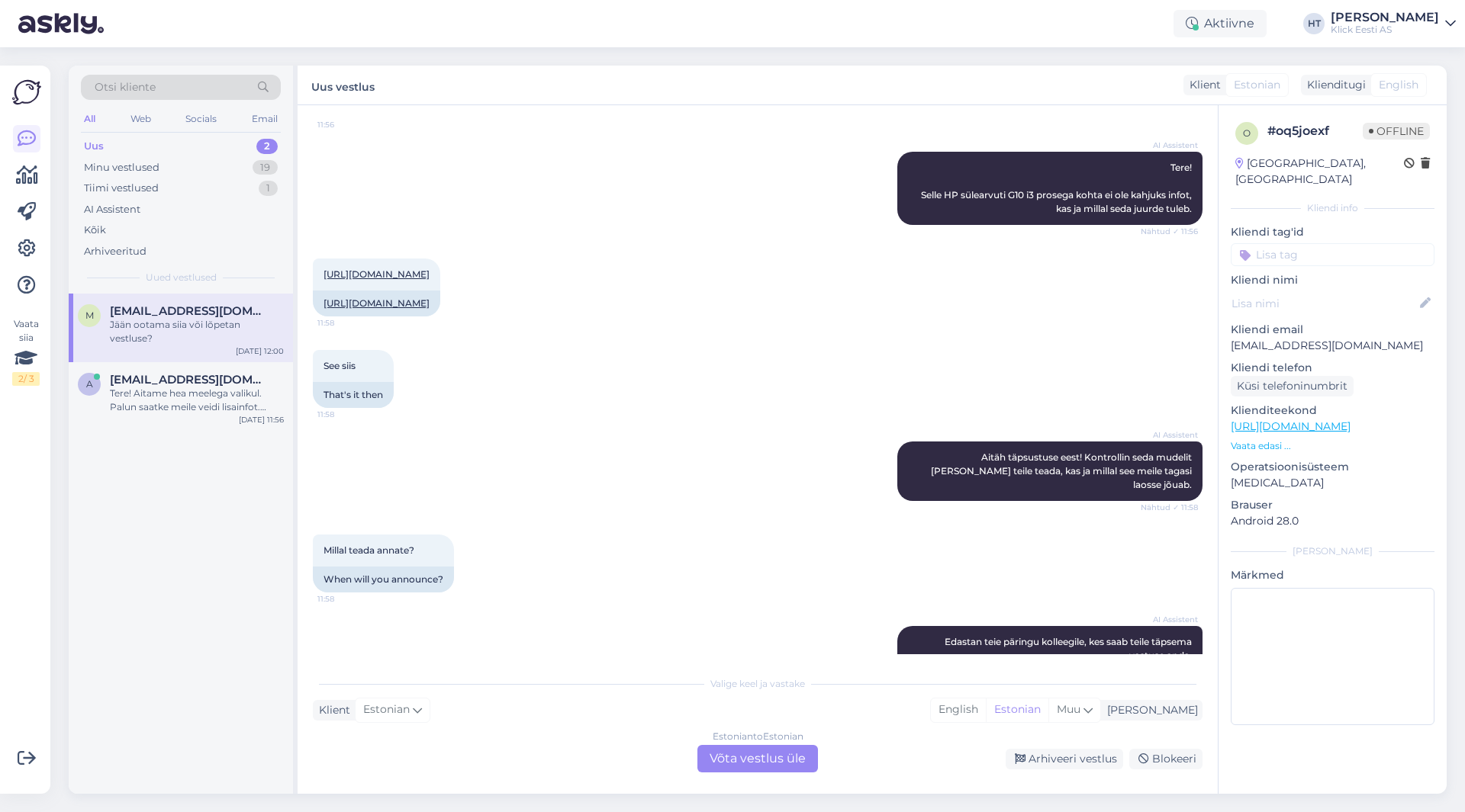
scroll to position [308, 0]
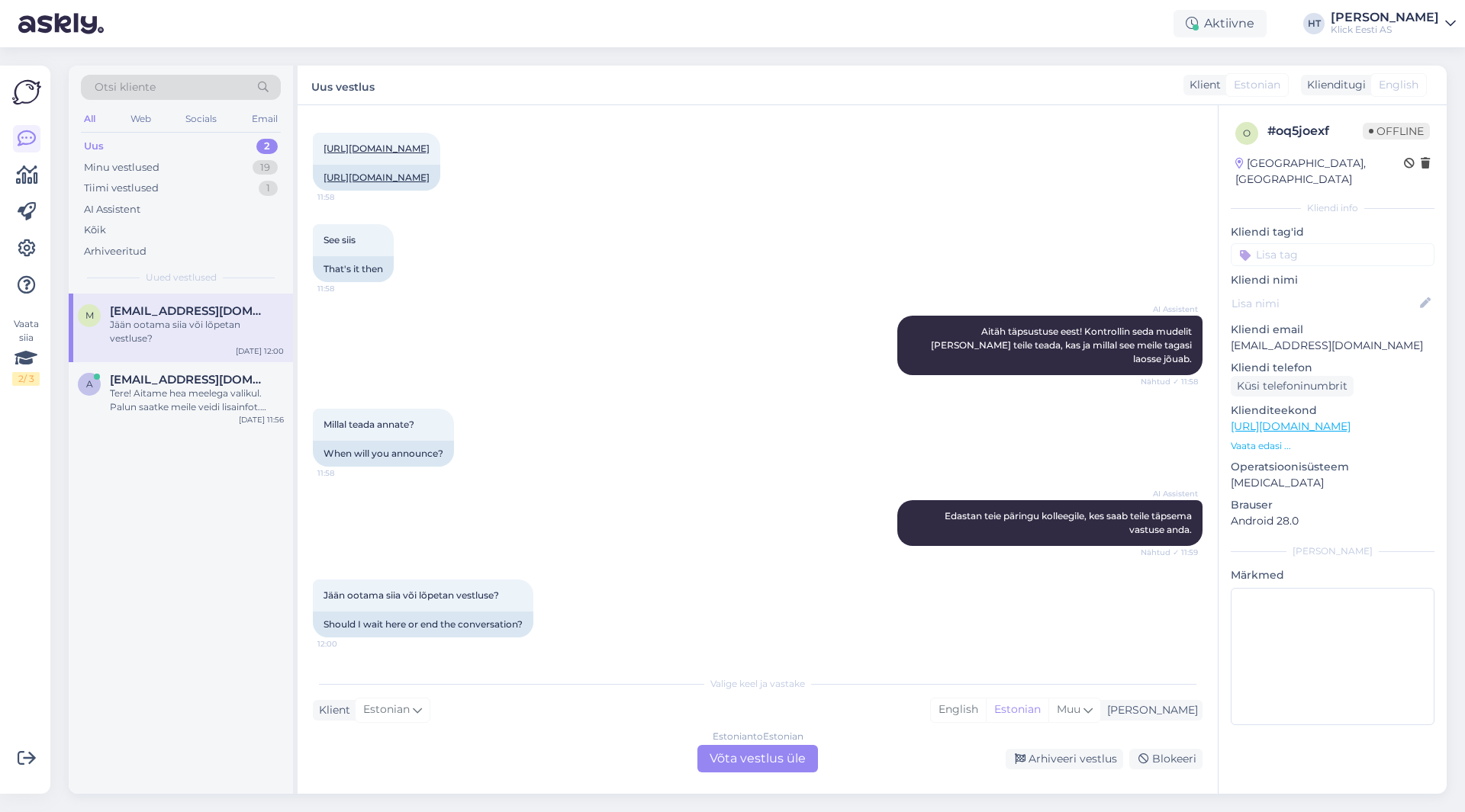
click at [581, 295] on div "See siis 11:58 That's it then" at bounding box center [757, 253] width 890 height 92
click at [164, 401] on div "Tere! Aitame hea meelega valikul. Palun saatke meile veidi lisainfot. [PERSON_N…" at bounding box center [196, 401] width 174 height 27
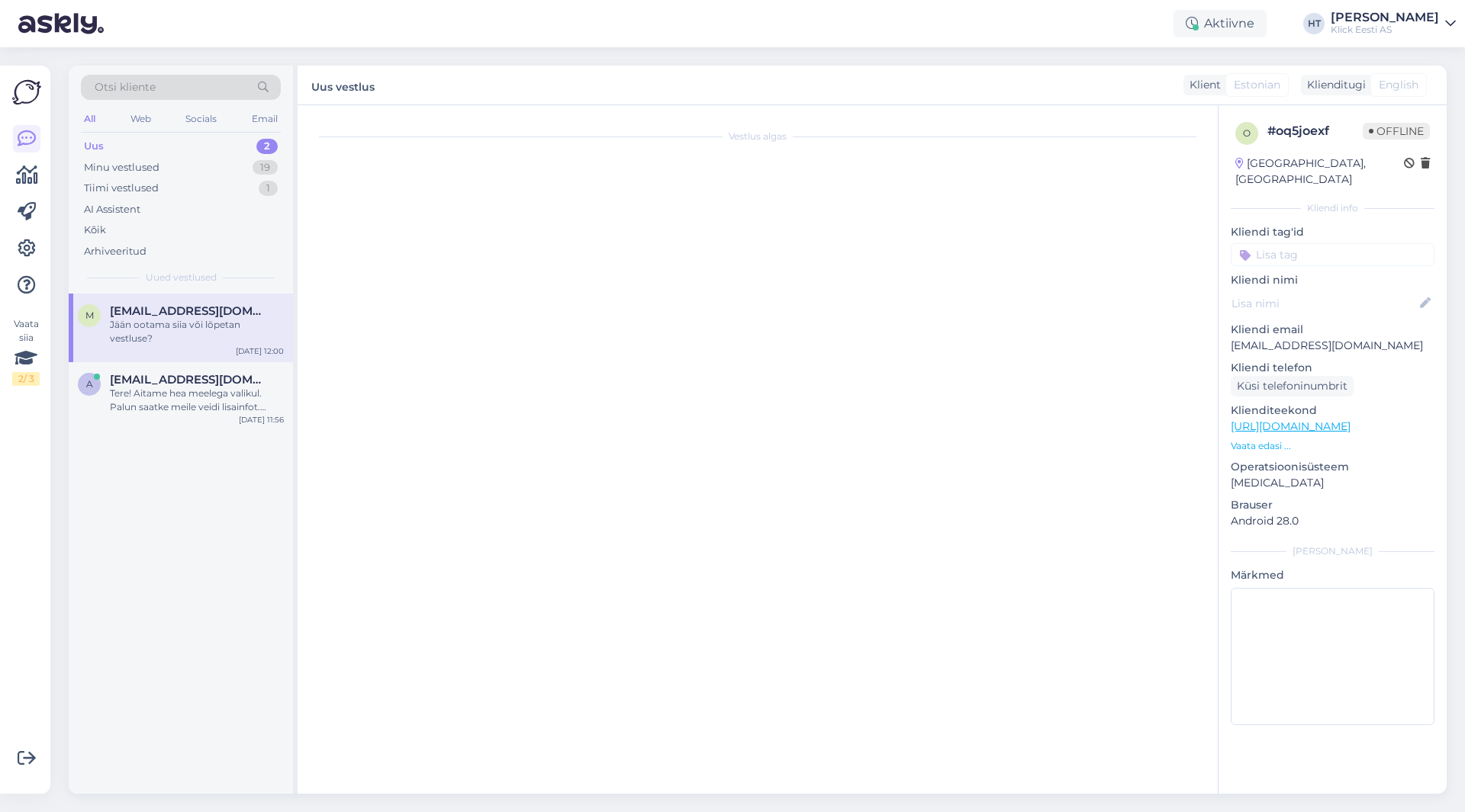
scroll to position [0, 0]
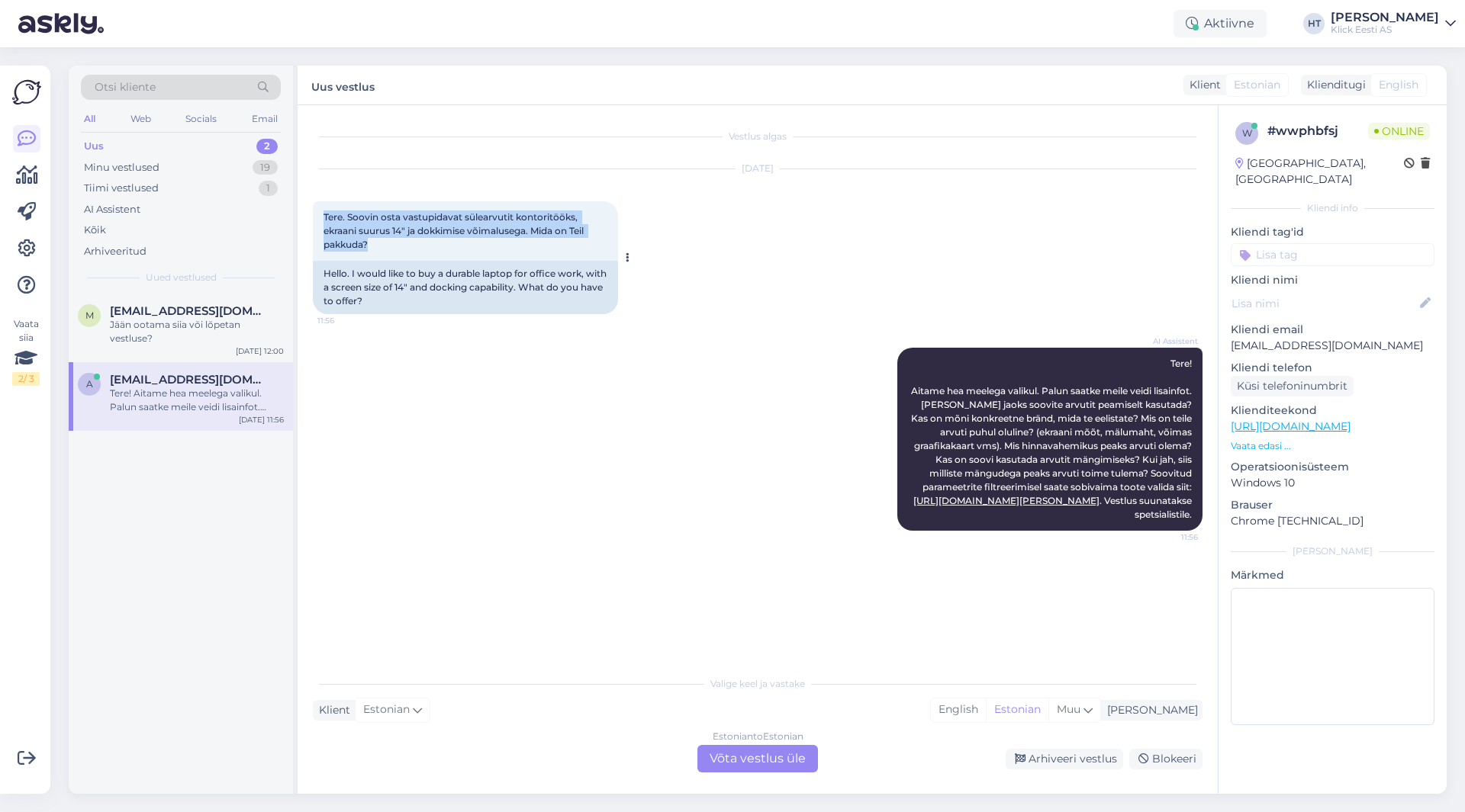
drag, startPoint x: 324, startPoint y: 217, endPoint x: 563, endPoint y: 249, distance: 241.1
click at [563, 249] on div "Tere. Soovin osta vastupidavat sülearvutit kontoritööks, ekraani suurus 14" ja …" at bounding box center [465, 232] width 305 height 60
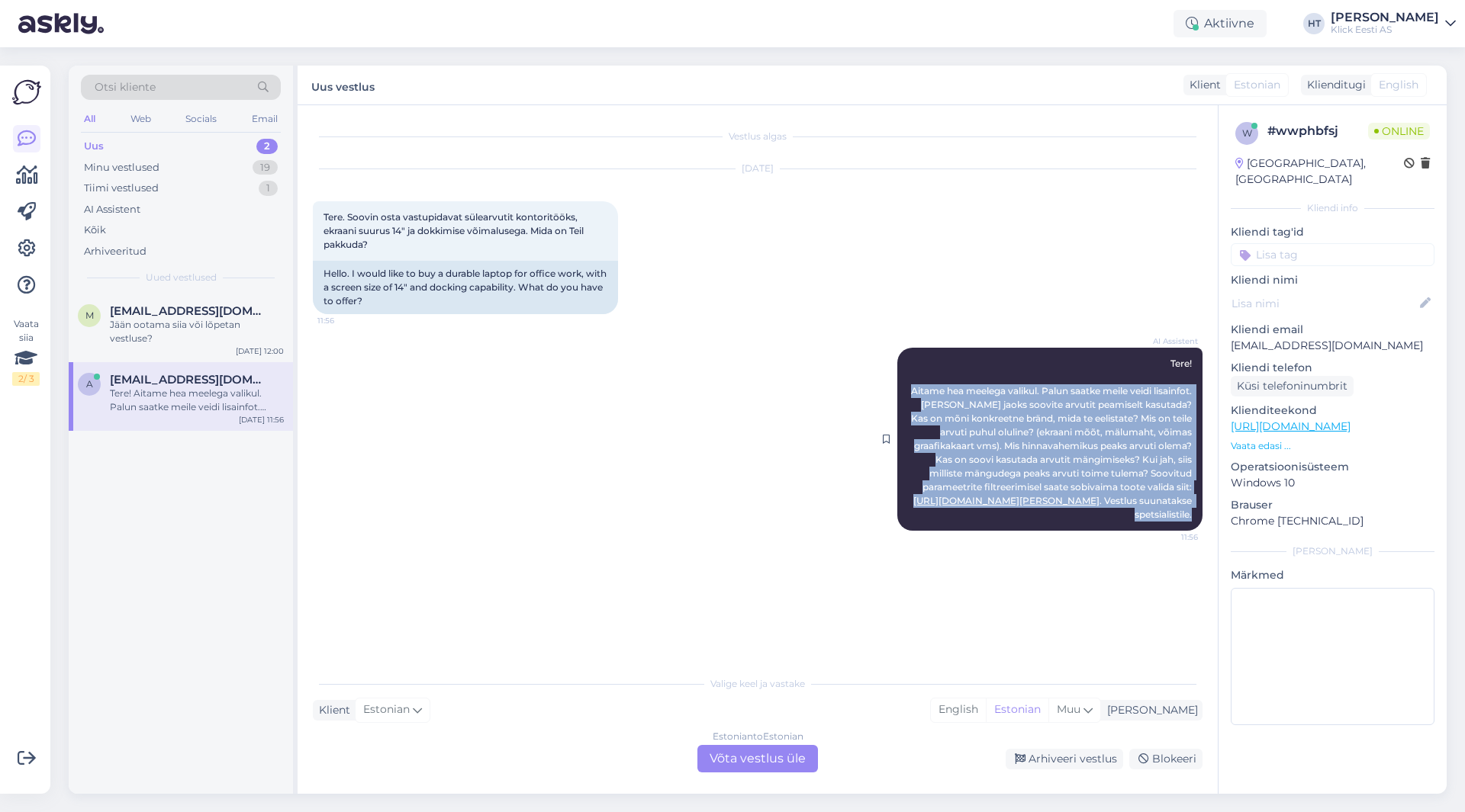
drag, startPoint x: 947, startPoint y: 395, endPoint x: 1195, endPoint y: 514, distance: 275.1
click at [1195, 514] on div "AI Assistent Tere! Aitame hea meelega valikul. Palun saatke meile veidi lisainf…" at bounding box center [1051, 440] width 305 height 183
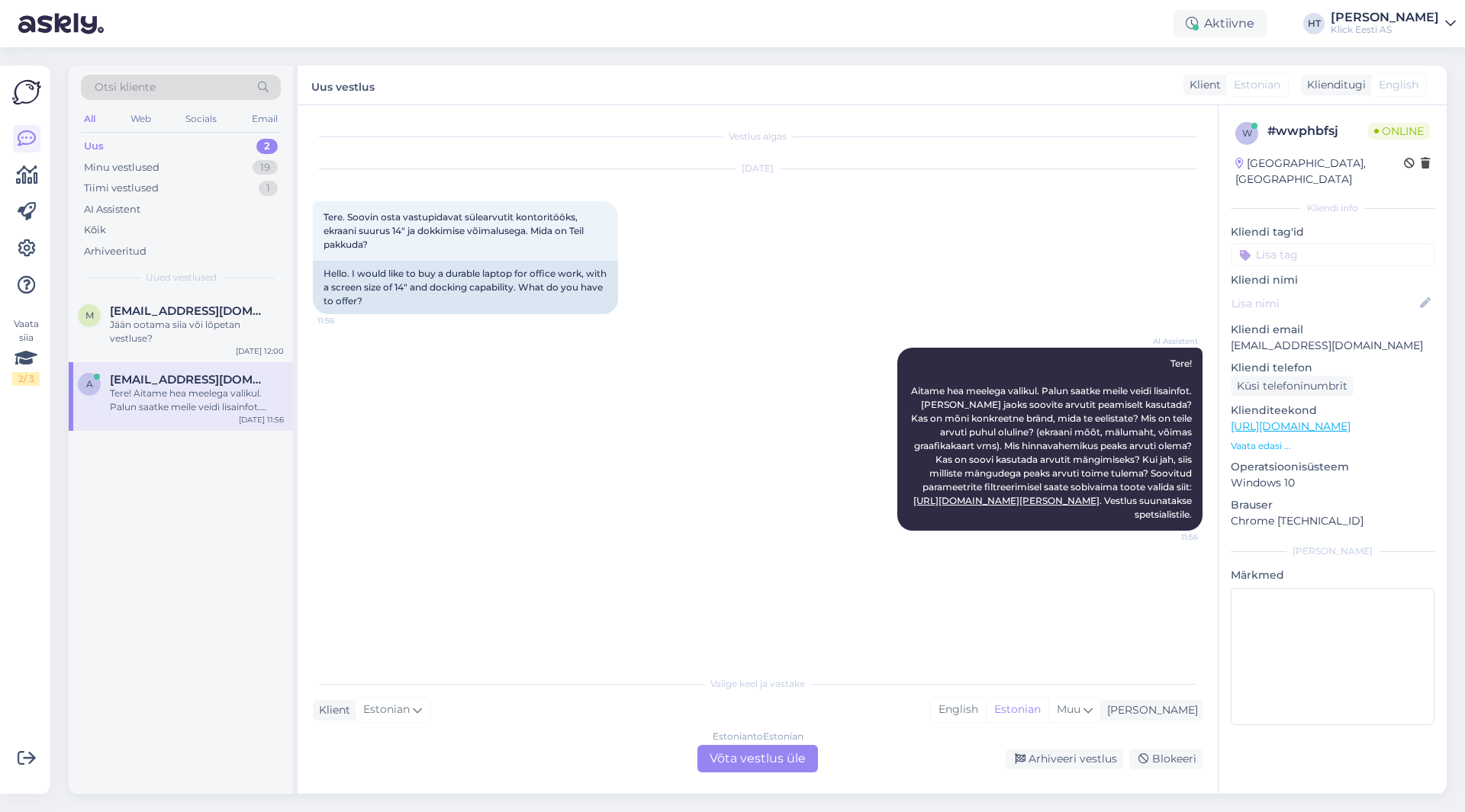
click at [1041, 562] on div "Vestlus algas [DATE] Tere. Soovin osta vastupidavat sülearvutit kontoritööks, e…" at bounding box center [764, 388] width 903 height 534
click at [193, 332] on div "Jään ootama siia või lõpetan vestluse?" at bounding box center [196, 332] width 174 height 27
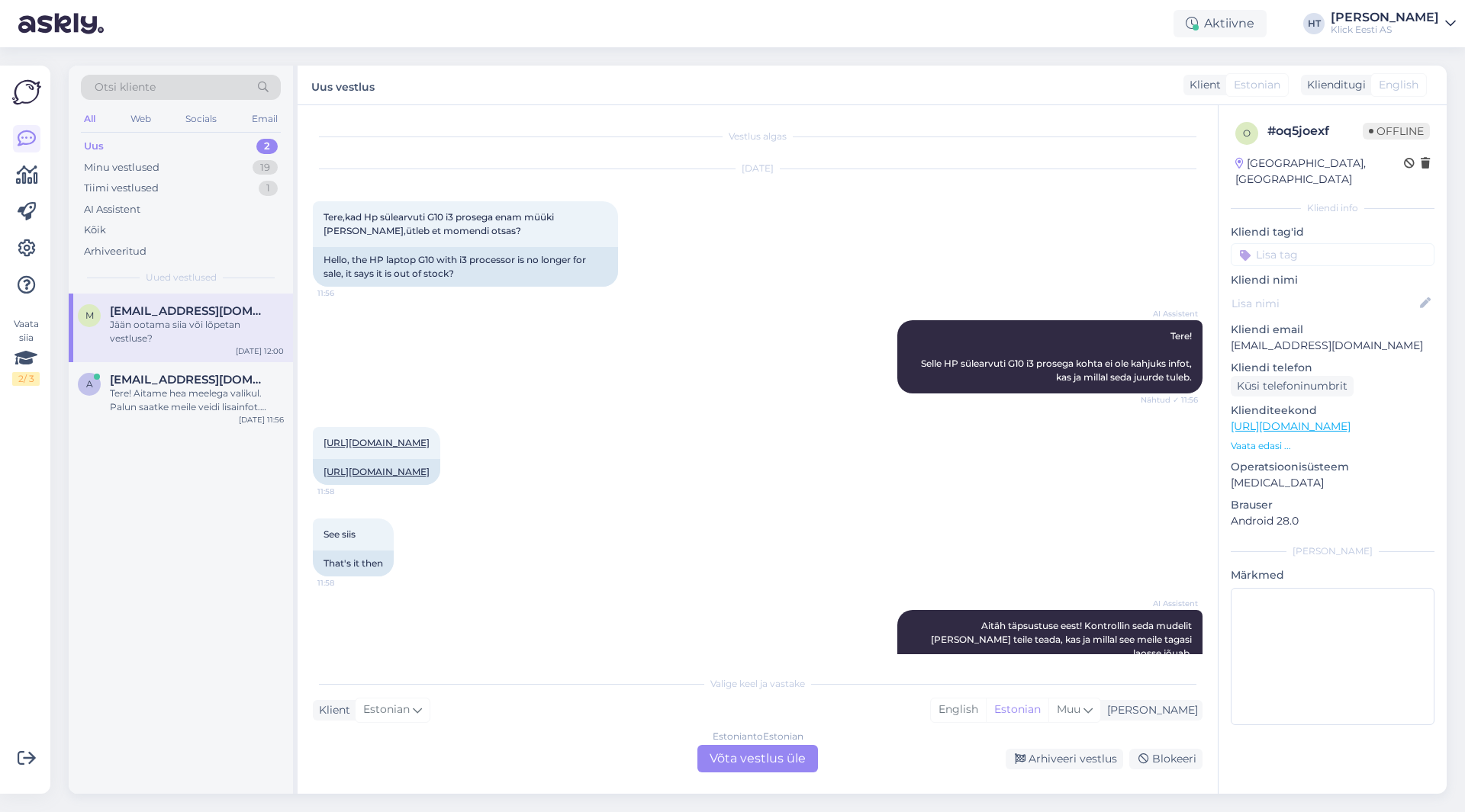
scroll to position [308, 0]
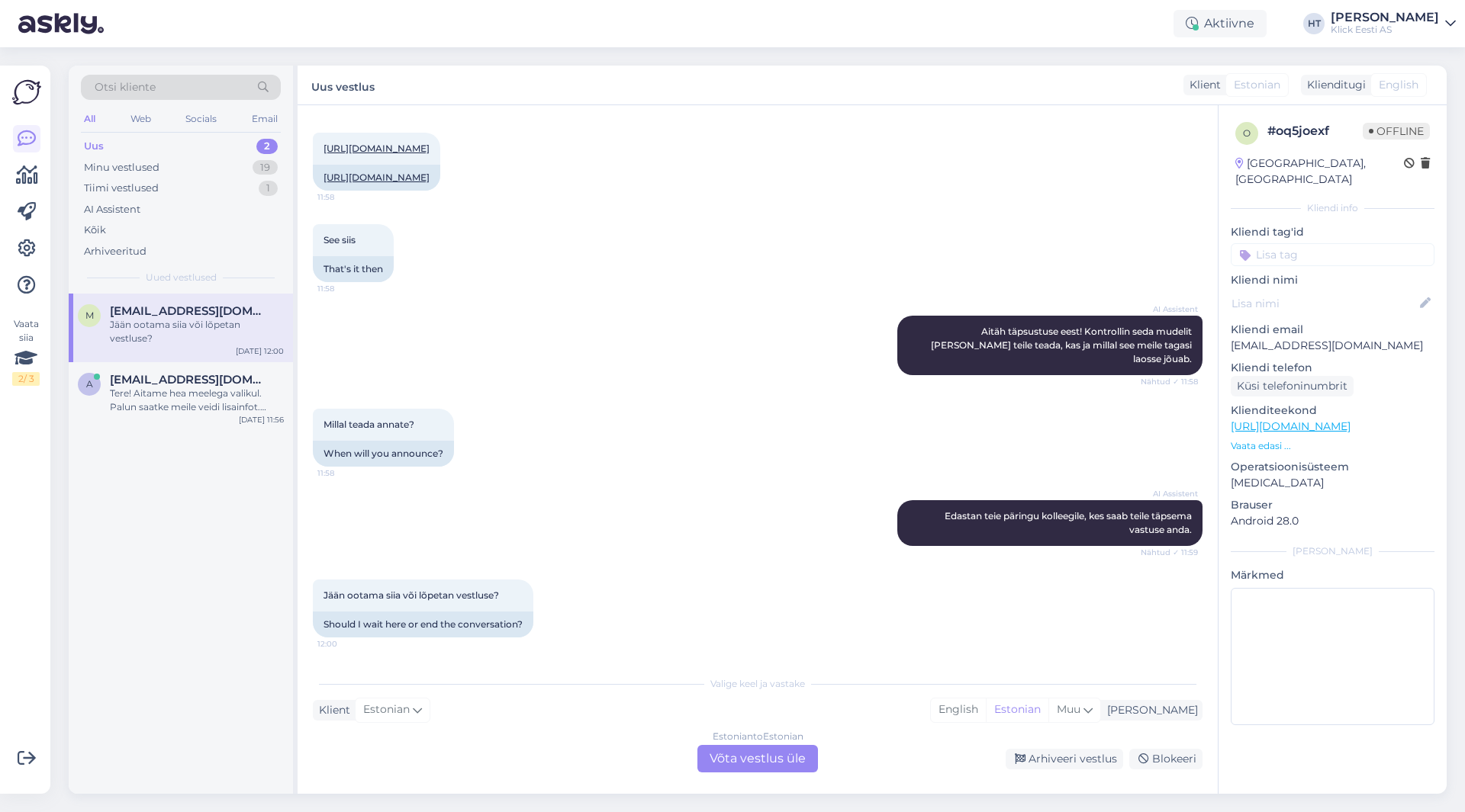
click at [160, 623] on div "m [EMAIL_ADDRESS][DOMAIN_NAME] Jään ootama siia või lõpetan vestluse? [DATE] 12…" at bounding box center [181, 543] width 224 height 500
click at [229, 406] on div "Tere! Aitame hea meelega valikul. Palun saatke meile veidi lisainfot. [PERSON_N…" at bounding box center [196, 401] width 174 height 27
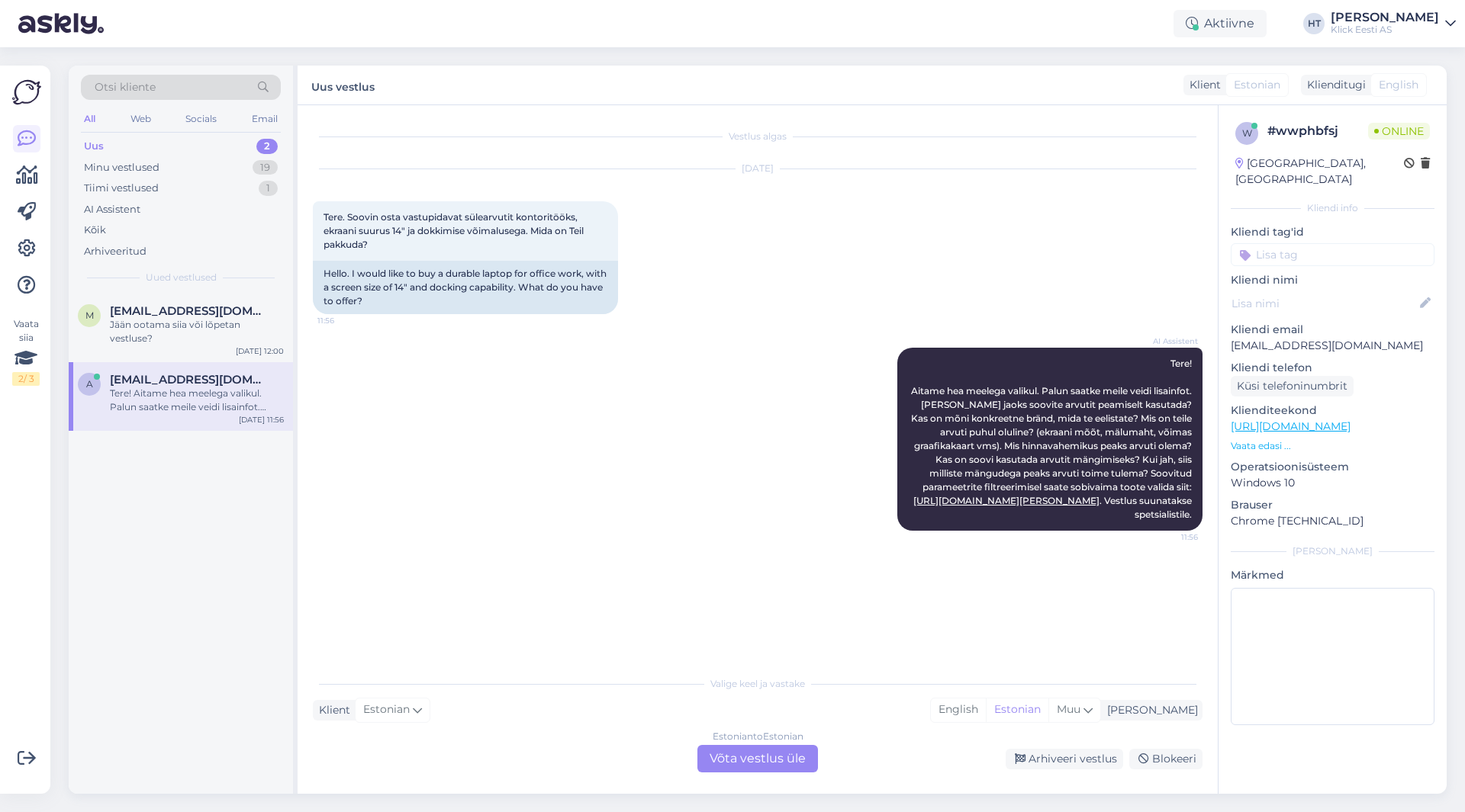
scroll to position [0, 0]
click at [206, 333] on div "Jään ootama siia või lõpetan vestluse?" at bounding box center [196, 332] width 174 height 27
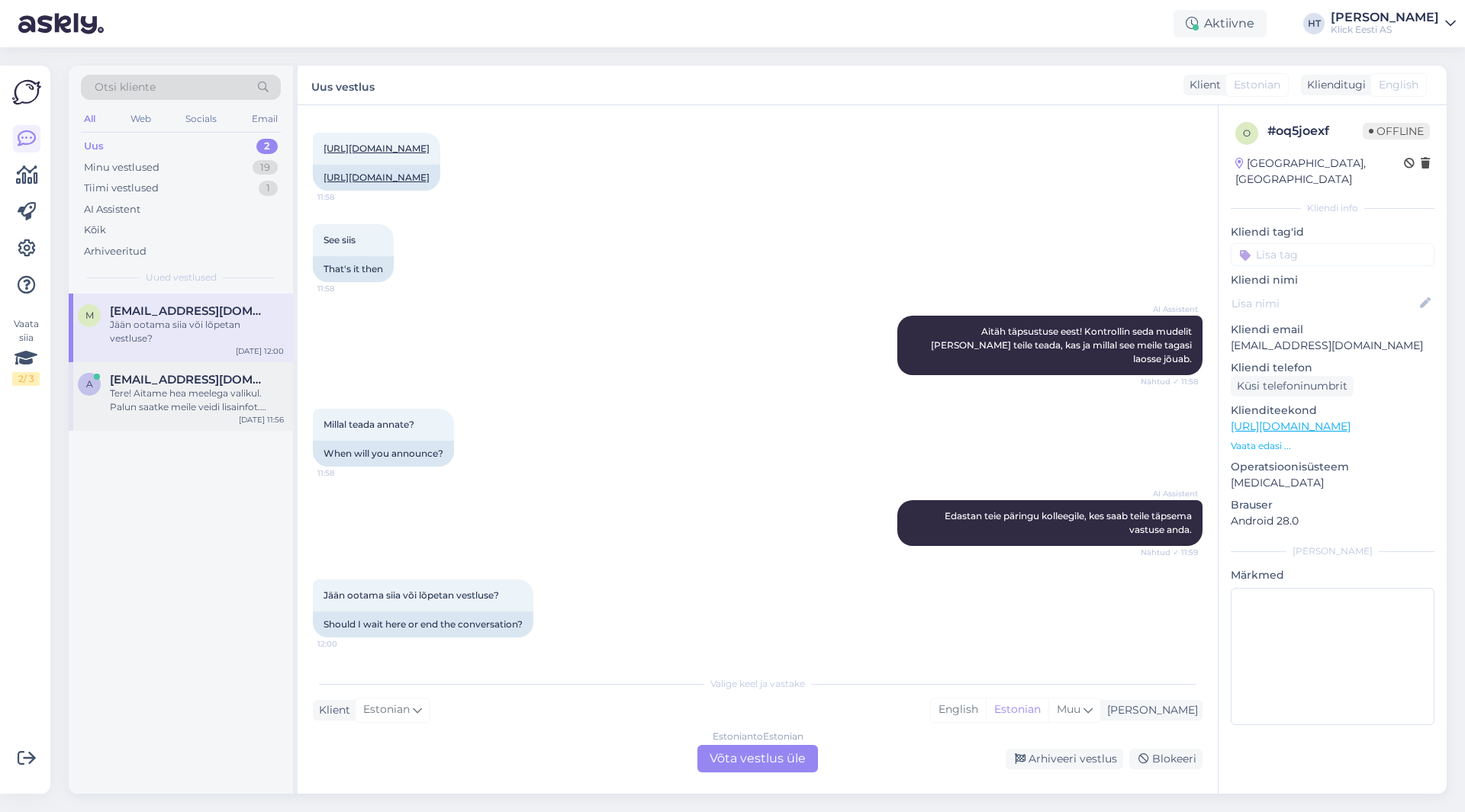
click at [244, 376] on div "[EMAIL_ADDRESS][DOMAIN_NAME]" at bounding box center [196, 380] width 174 height 14
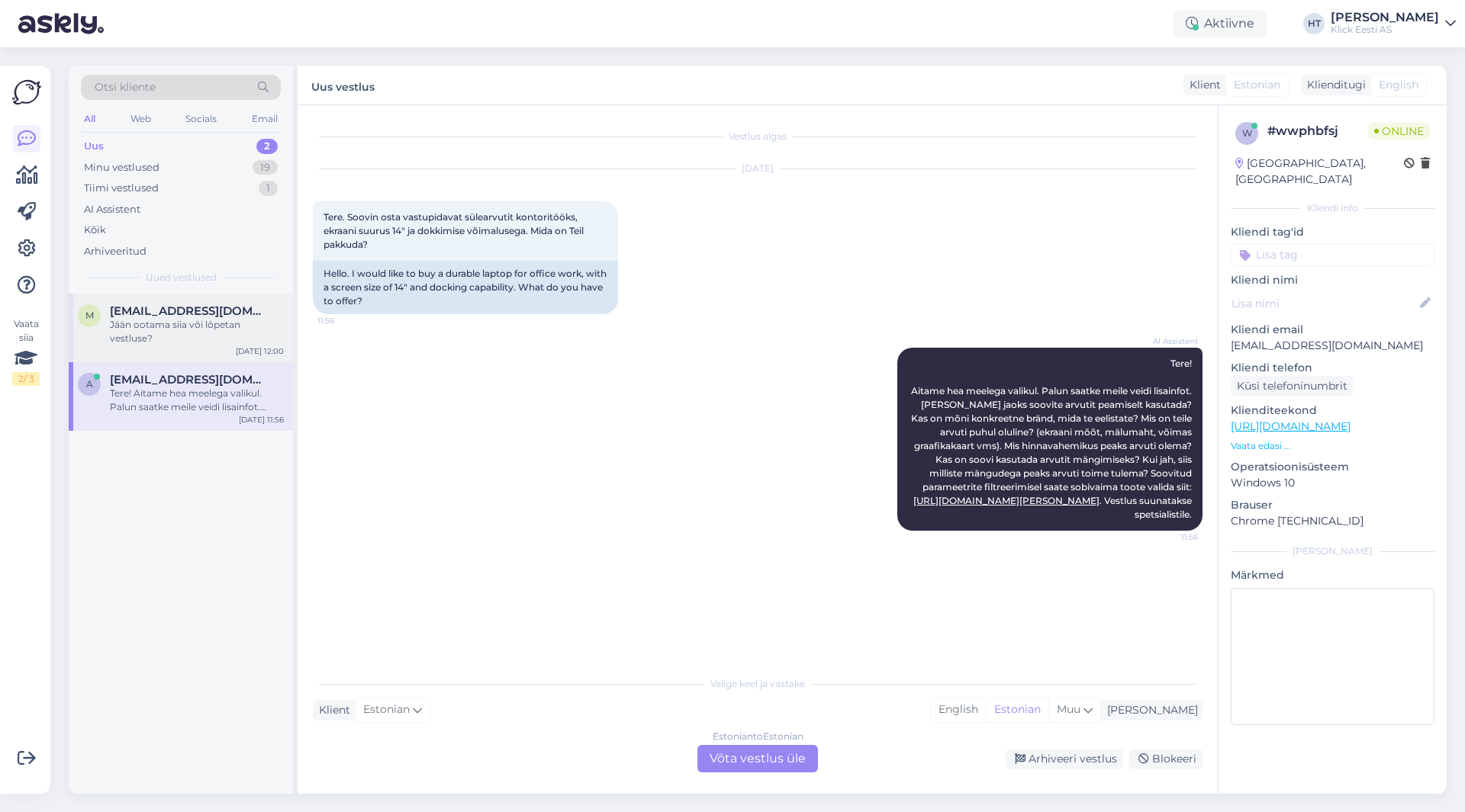
click at [269, 324] on div "Jään ootama siia või lõpetan vestluse?" at bounding box center [196, 332] width 174 height 27
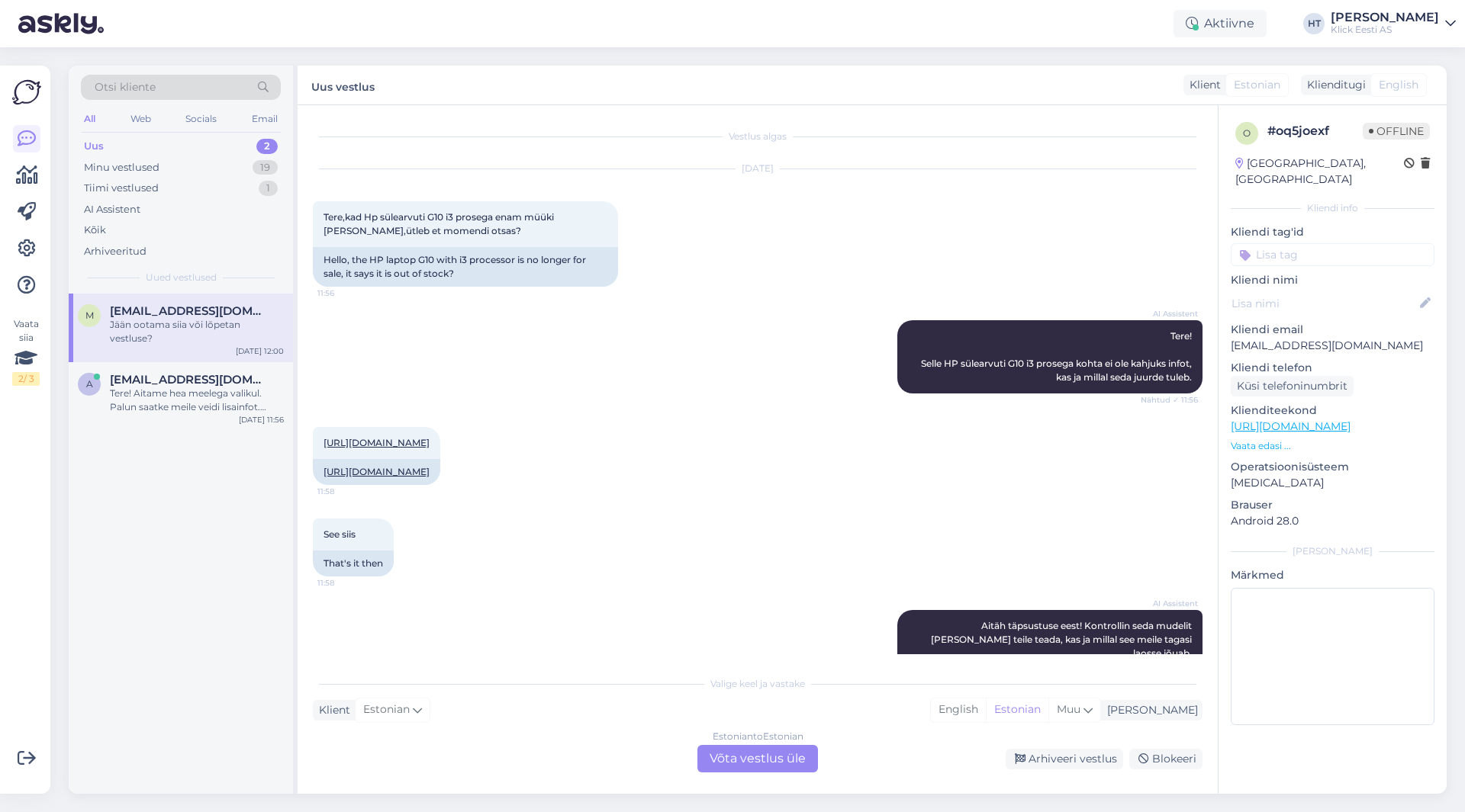
scroll to position [308, 0]
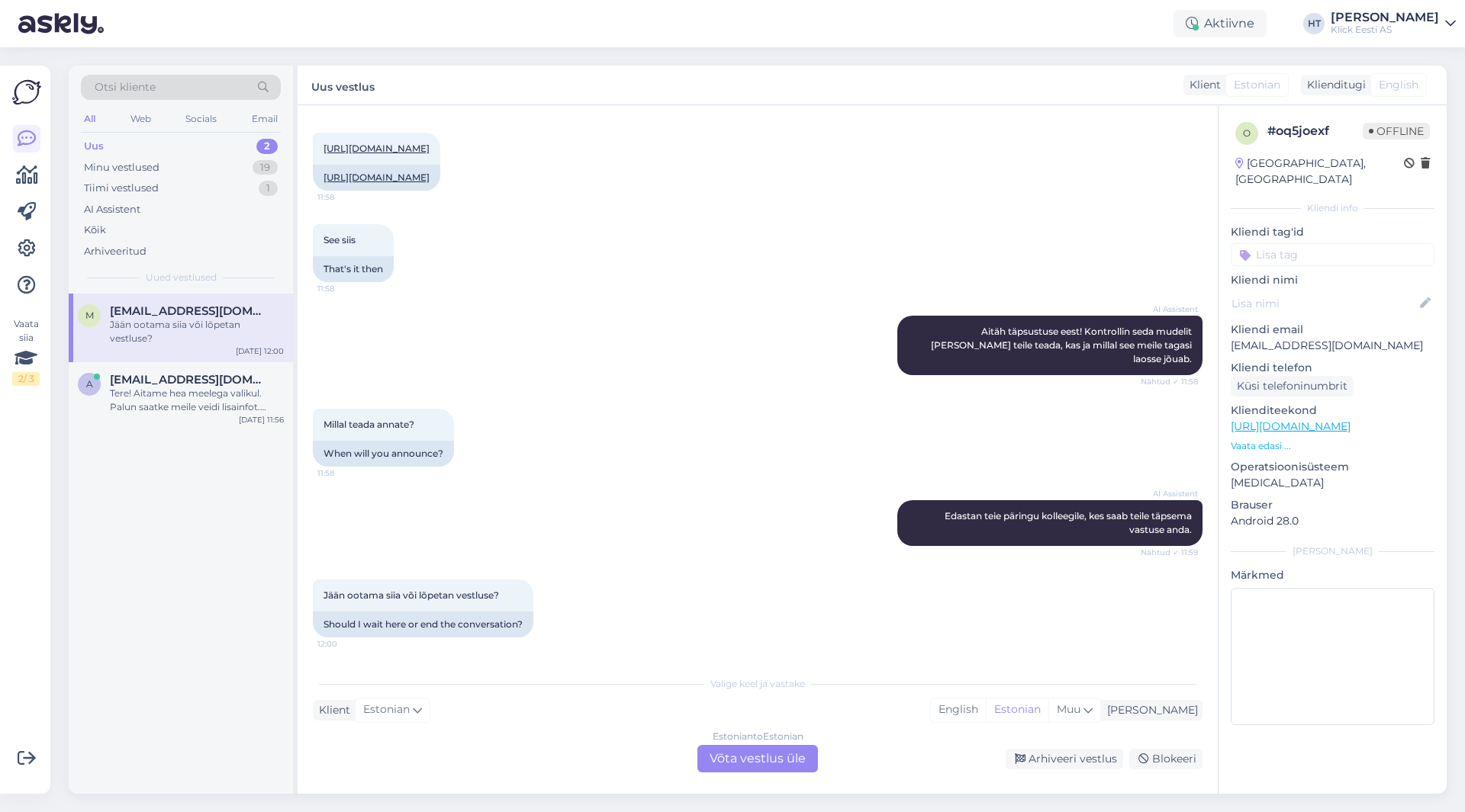
click at [573, 362] on div "AI Assistent [PERSON_NAME] täpsustuse eest! Kontrollin seda mudelit [PERSON_NAM…" at bounding box center [757, 345] width 890 height 93
click at [775, 358] on div "AI Assistent [PERSON_NAME] täpsustuse eest! Kontrollin seda mudelit [PERSON_NAM…" at bounding box center [757, 345] width 890 height 93
click at [225, 168] on div "Minu vestlused 19" at bounding box center [181, 168] width 200 height 22
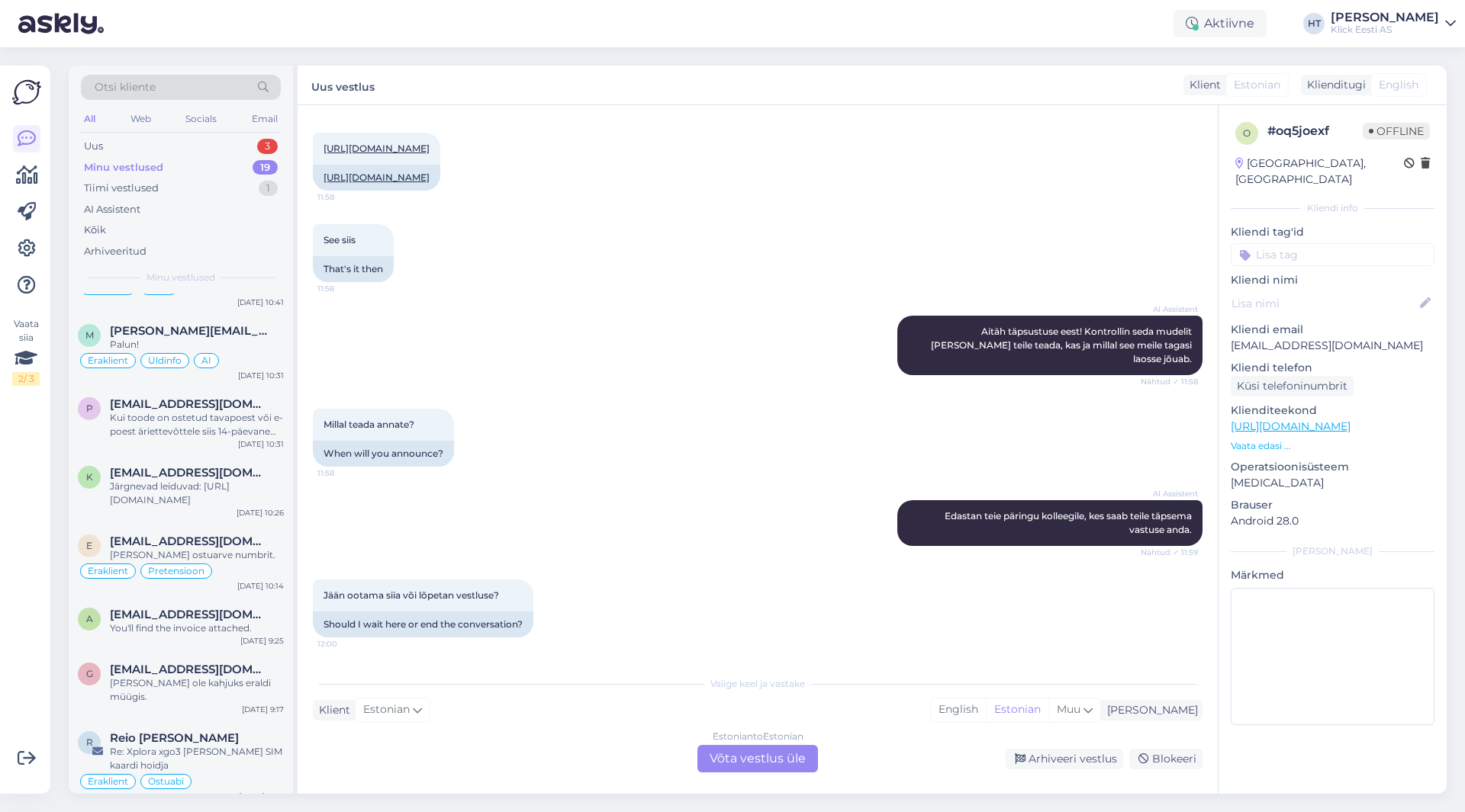
scroll to position [0, 0]
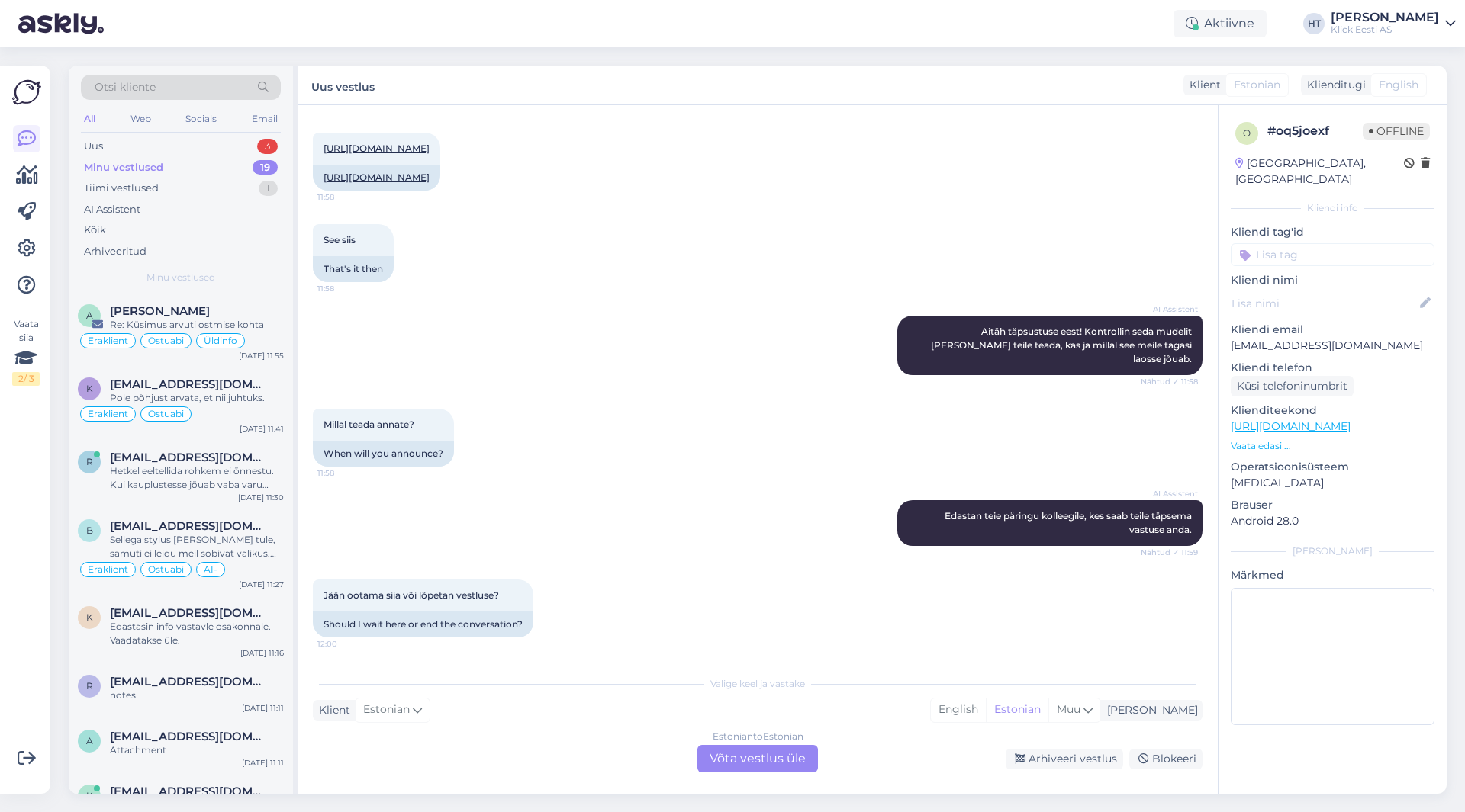
click at [224, 131] on div "All Web Socials Email" at bounding box center [181, 121] width 200 height 24
click at [234, 153] on div "Uus 3" at bounding box center [181, 146] width 200 height 22
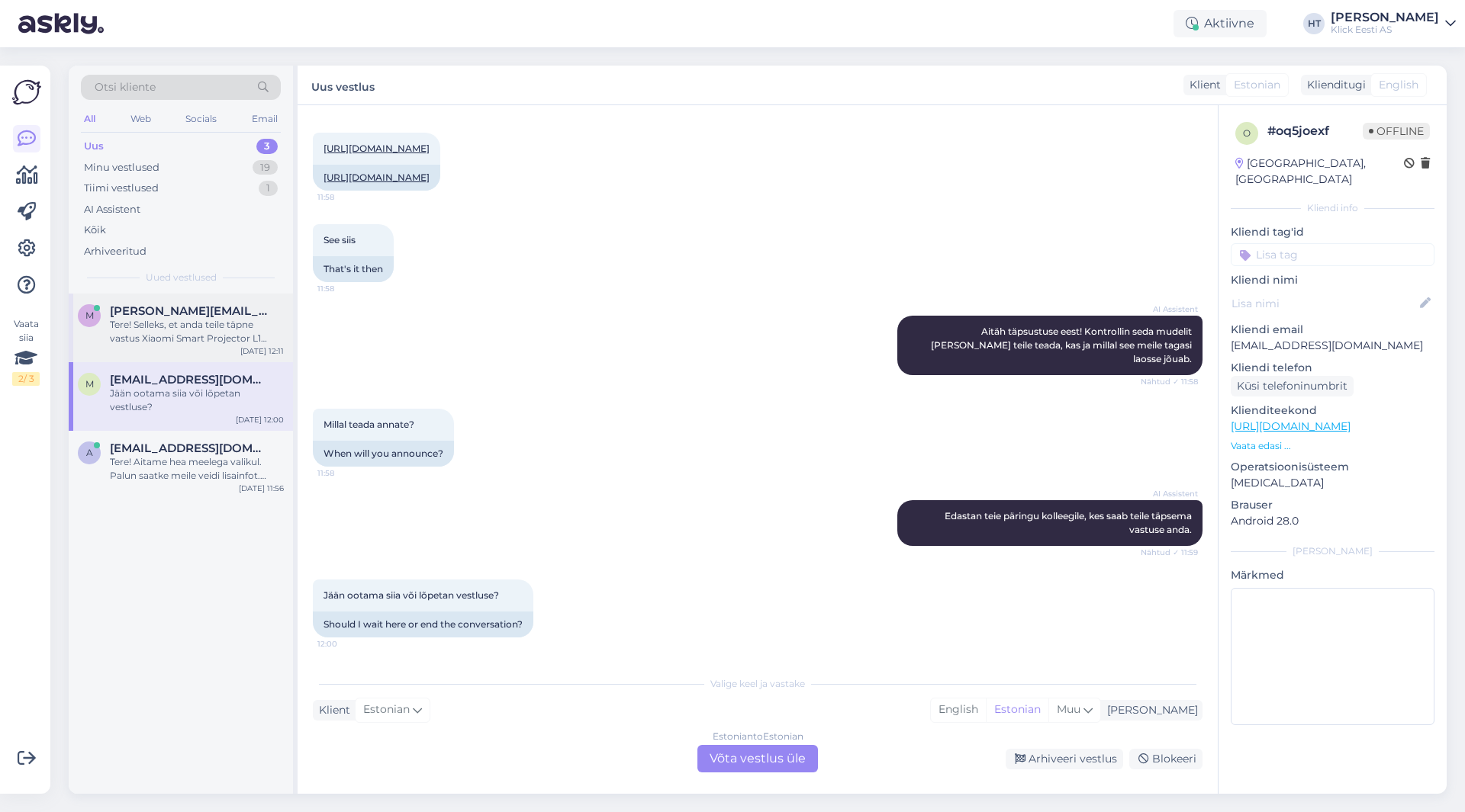
click at [247, 331] on div "Tere! Selleks, et anda teile täpne vastus Xiaomi Smart Projector L1 paigutuse p…" at bounding box center [196, 332] width 174 height 27
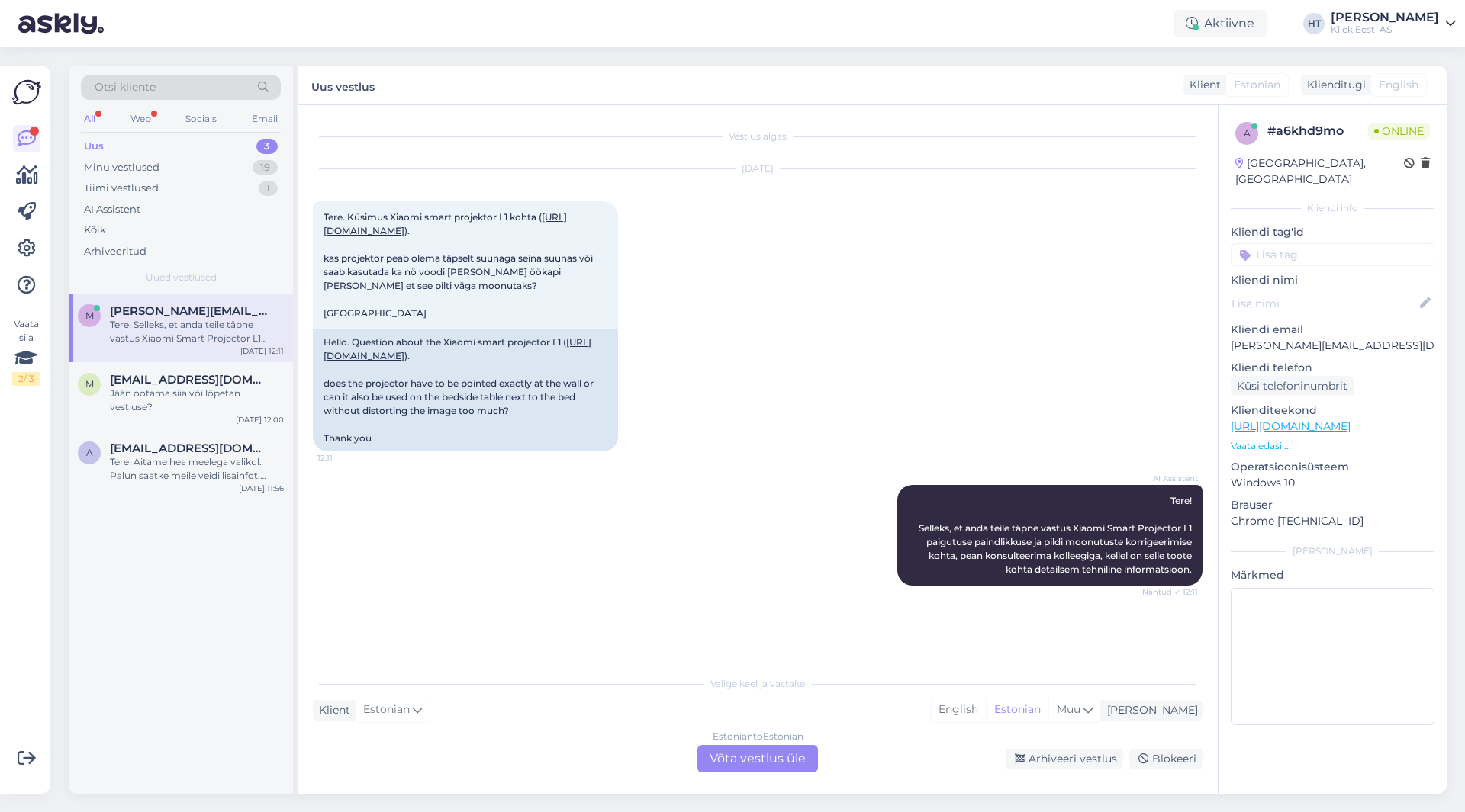
click at [710, 459] on div "[DATE] Tere. [PERSON_NAME] projektor L1 kohta ( [URL][DOMAIN_NAME] ). kas proje…" at bounding box center [757, 311] width 890 height 316
click at [744, 778] on div "Vestlus algas [DATE] Tere. [PERSON_NAME] projektor L1 kohta ( [URL][DOMAIN_NAME…" at bounding box center [758, 450] width 921 height 688
click at [741, 763] on div "Estonian to Estonian Võta vestlus üle" at bounding box center [758, 758] width 121 height 27
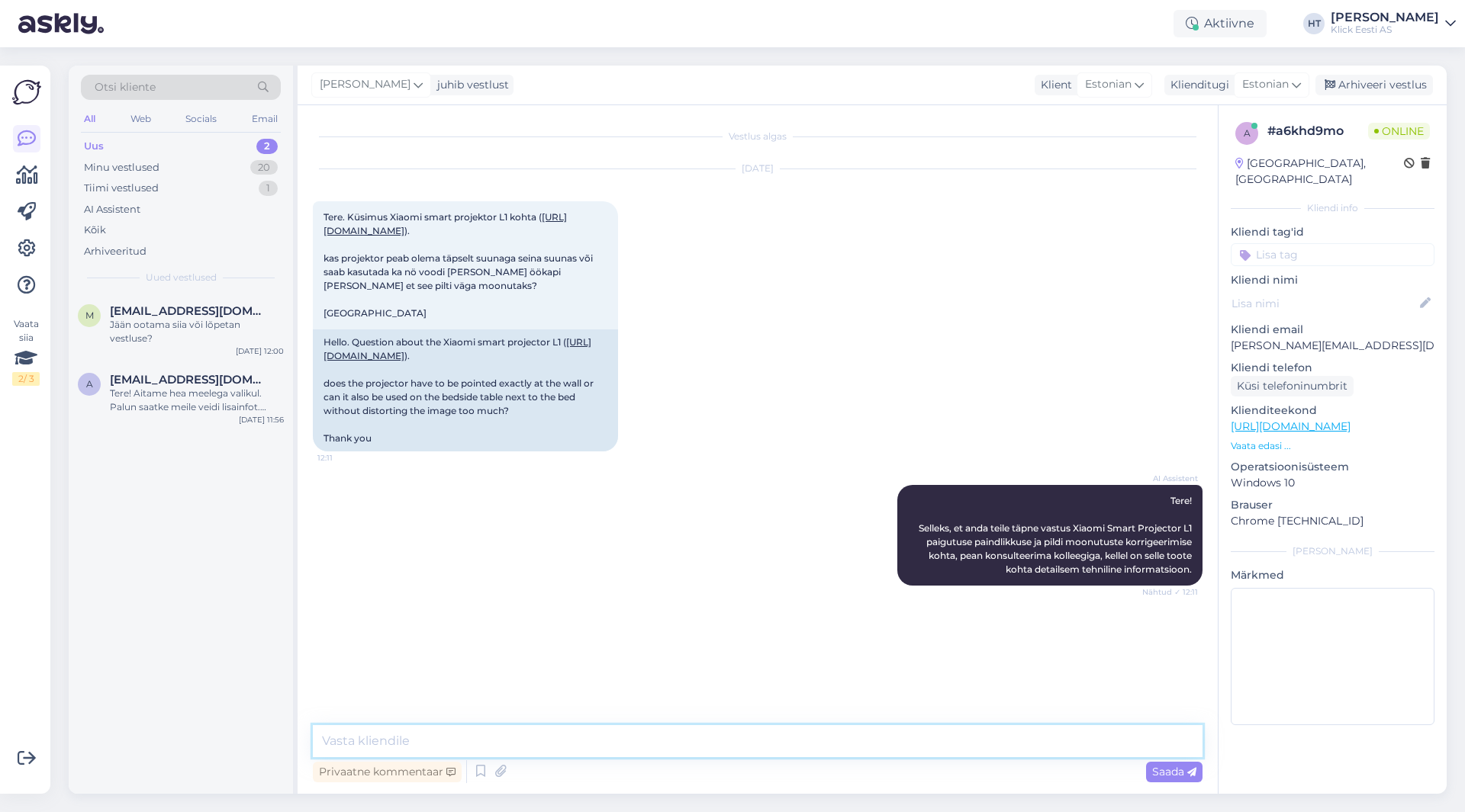
click at [733, 733] on textarea at bounding box center [757, 741] width 890 height 32
drag, startPoint x: 719, startPoint y: 736, endPoint x: 721, endPoint y: 728, distance: 8.2
click at [719, 736] on textarea at bounding box center [757, 741] width 890 height 32
paste textarea "15°"
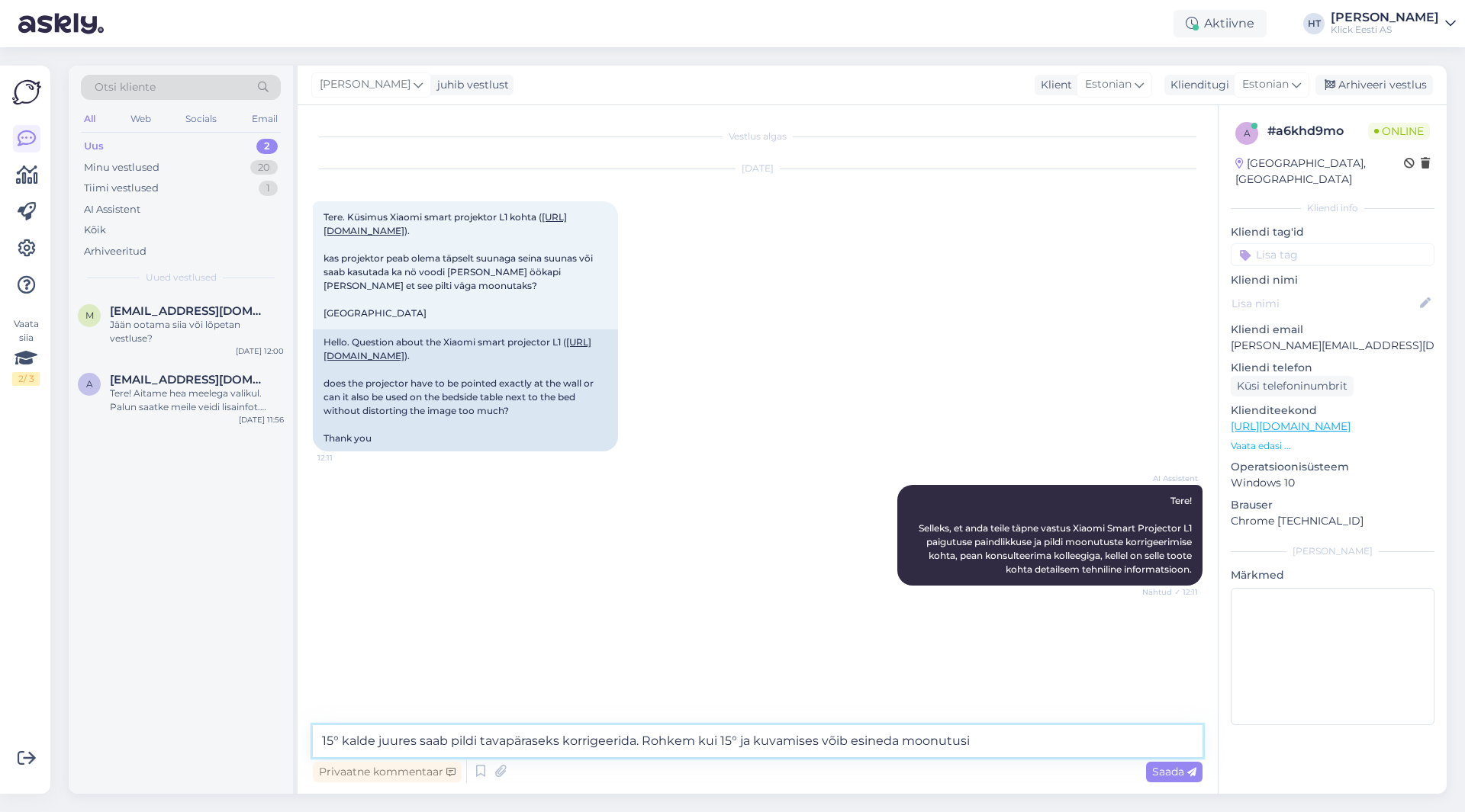
type textarea "15° kalde juures saab pildi tavapäraseks korrigeerida. Rohkem kui 15° ja kuvami…"
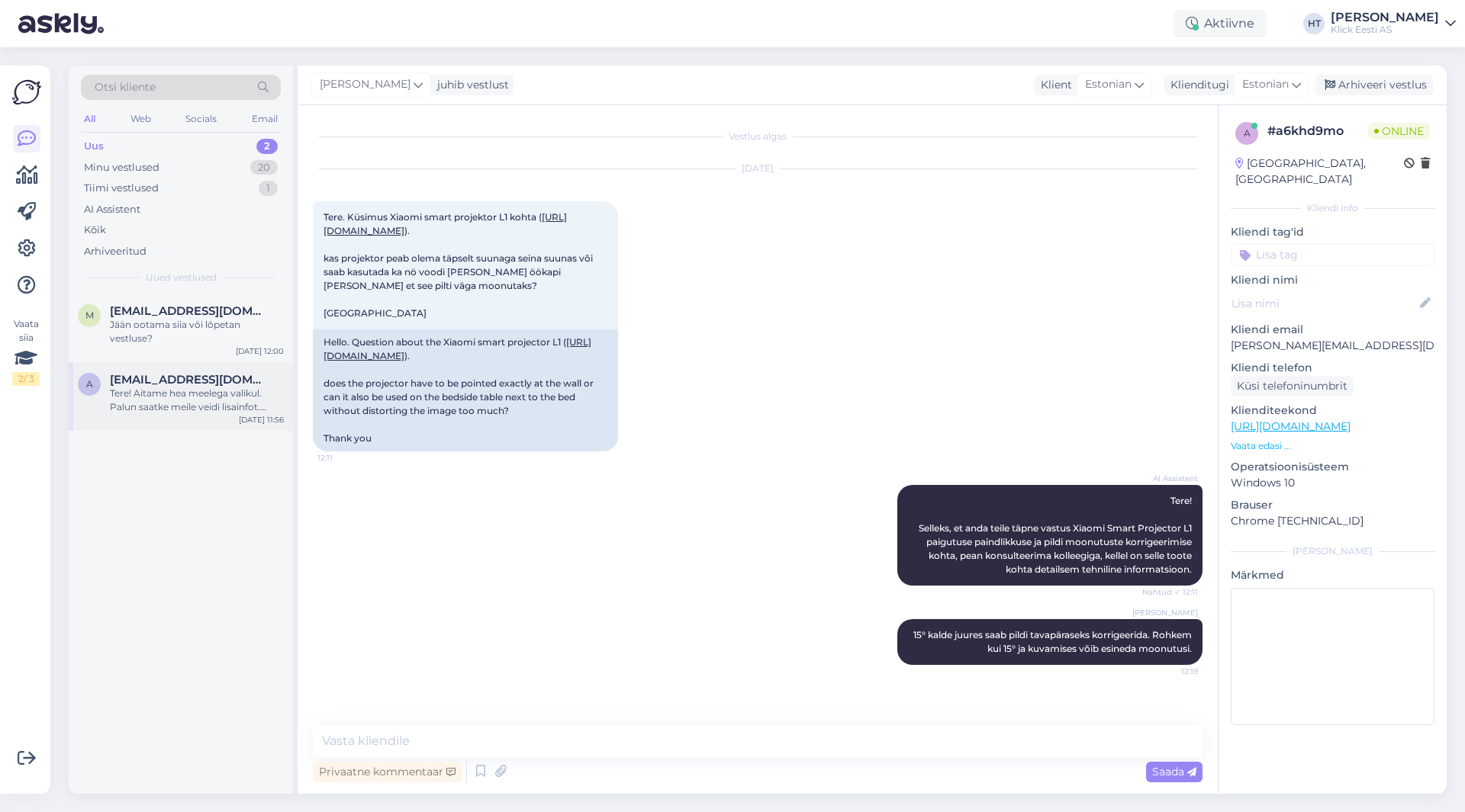
click at [189, 376] on span "[EMAIL_ADDRESS][DOMAIN_NAME]" at bounding box center [189, 380] width 159 height 14
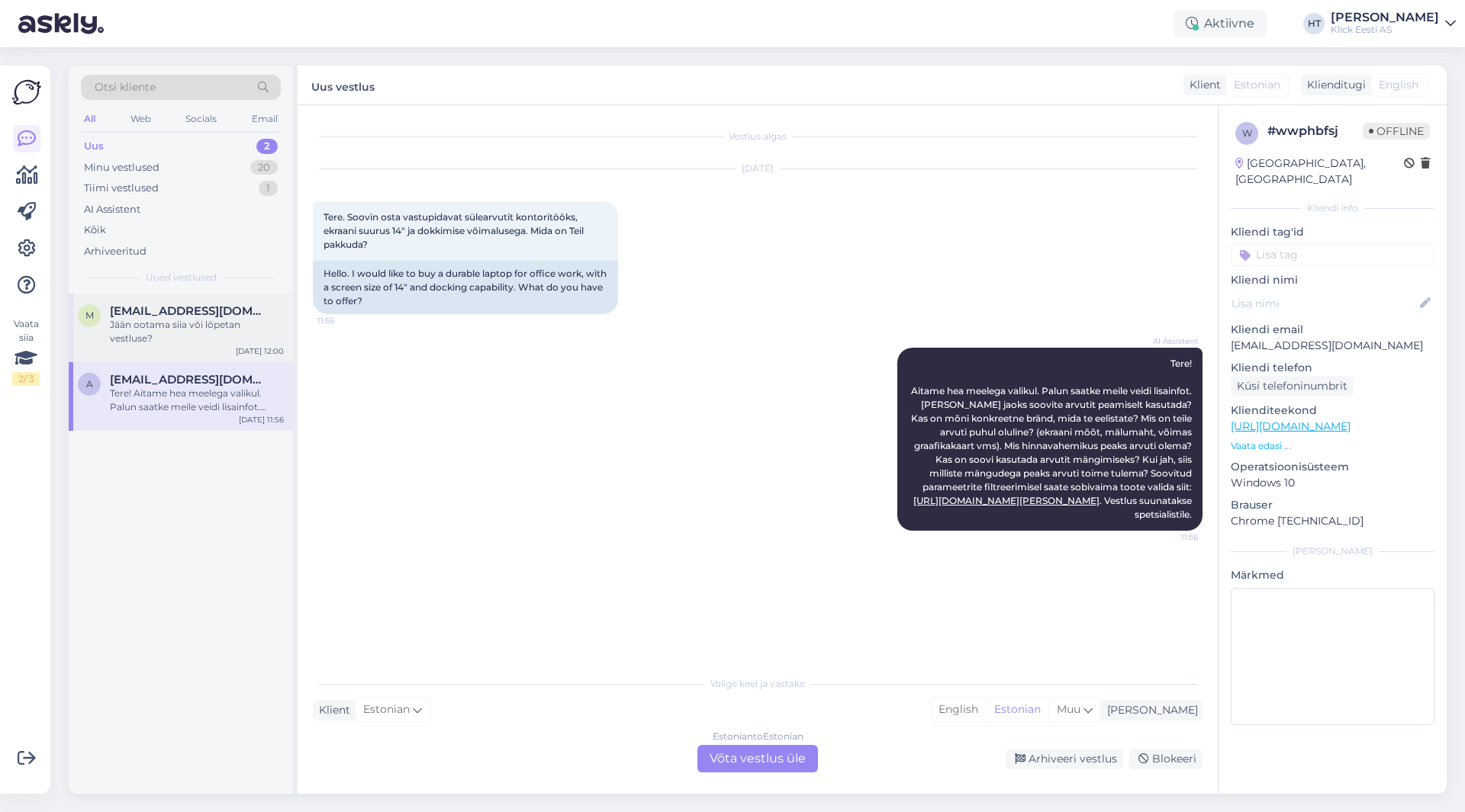
click at [207, 318] on div "Jään ootama siia või lõpetan vestluse?" at bounding box center [196, 332] width 174 height 27
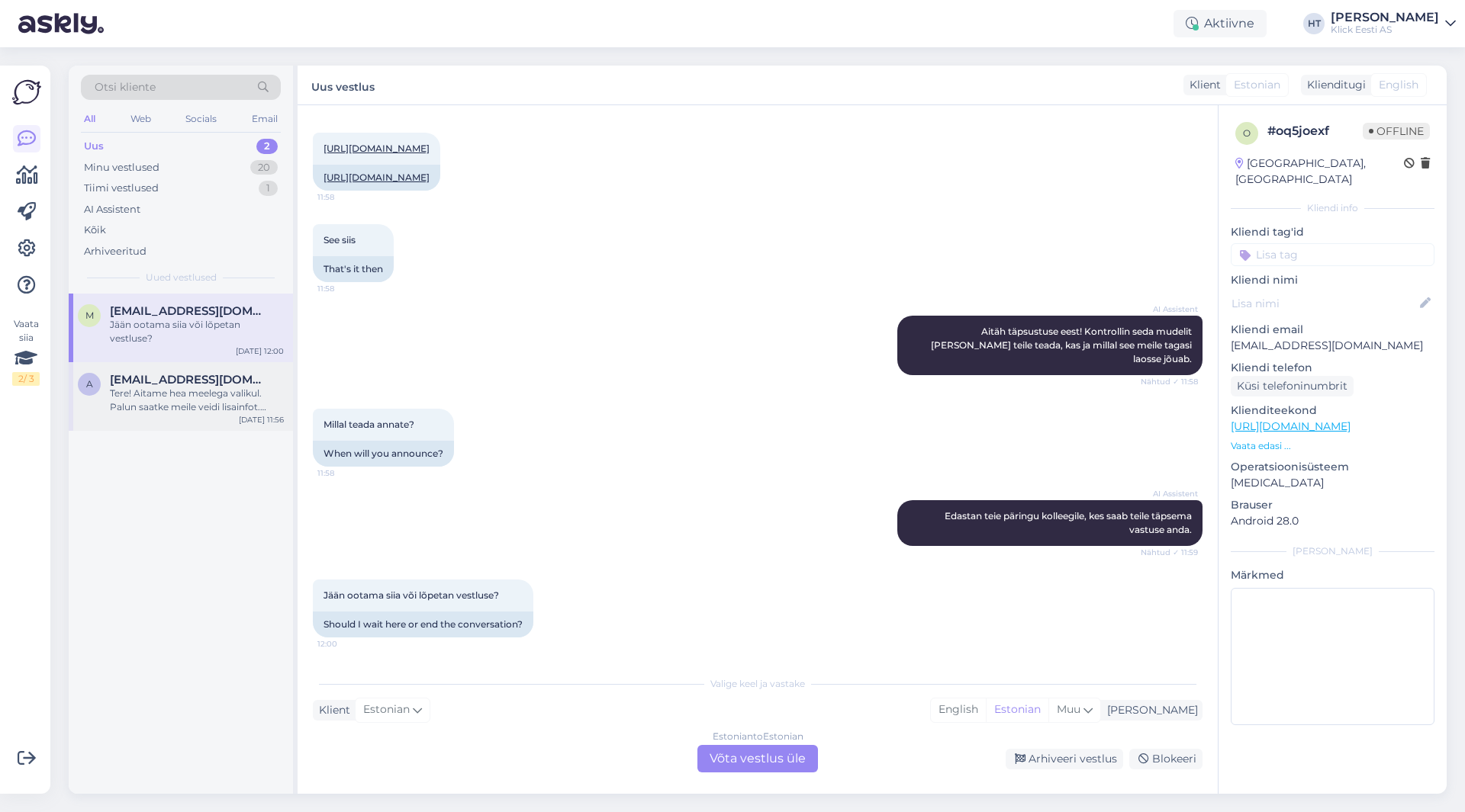
click at [203, 388] on div "Tere! Aitame hea meelega valikul. Palun saatke meile veidi lisainfot. [PERSON_N…" at bounding box center [196, 401] width 174 height 27
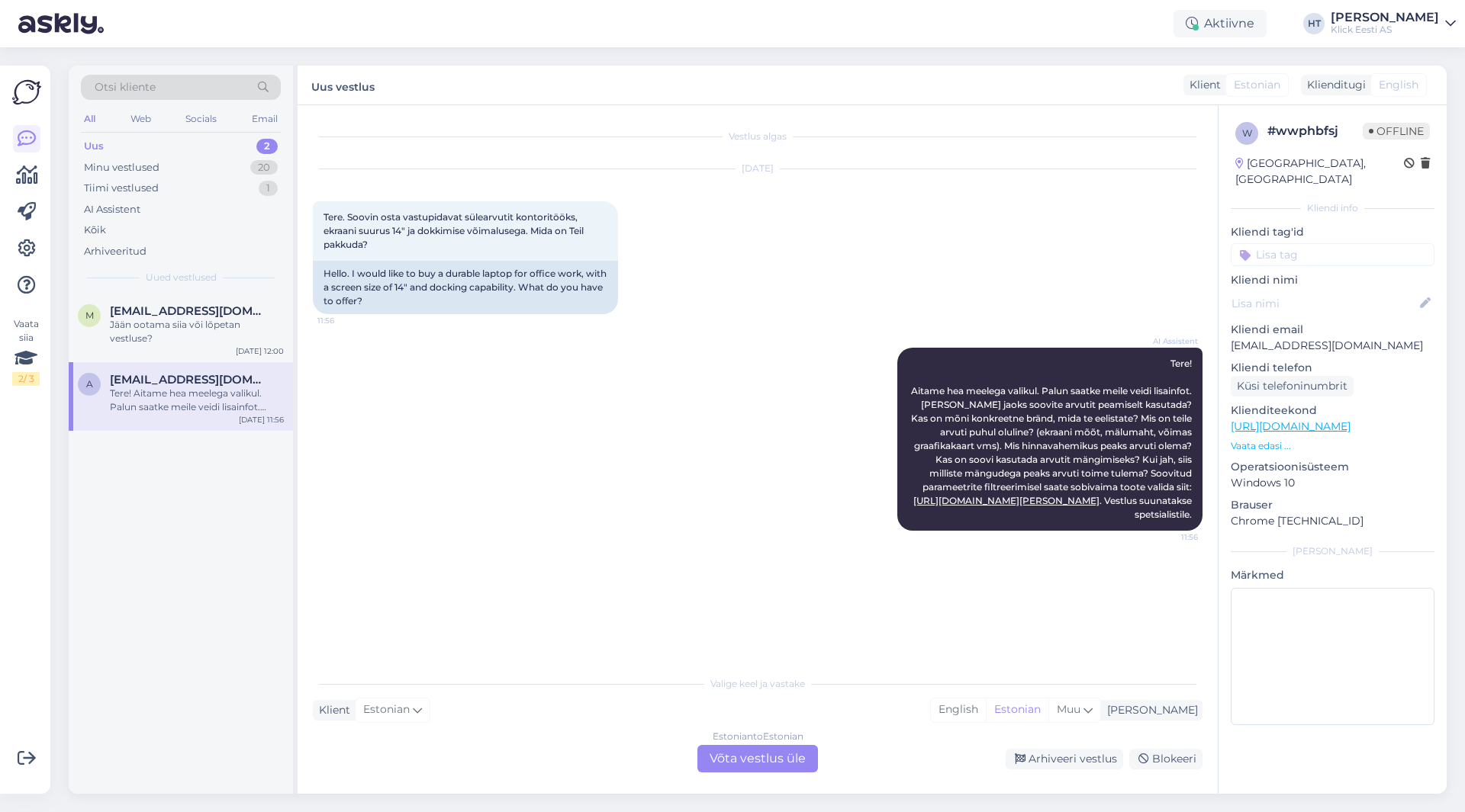
click at [782, 764] on div "Estonian to Estonian Võta vestlus üle" at bounding box center [758, 758] width 121 height 27
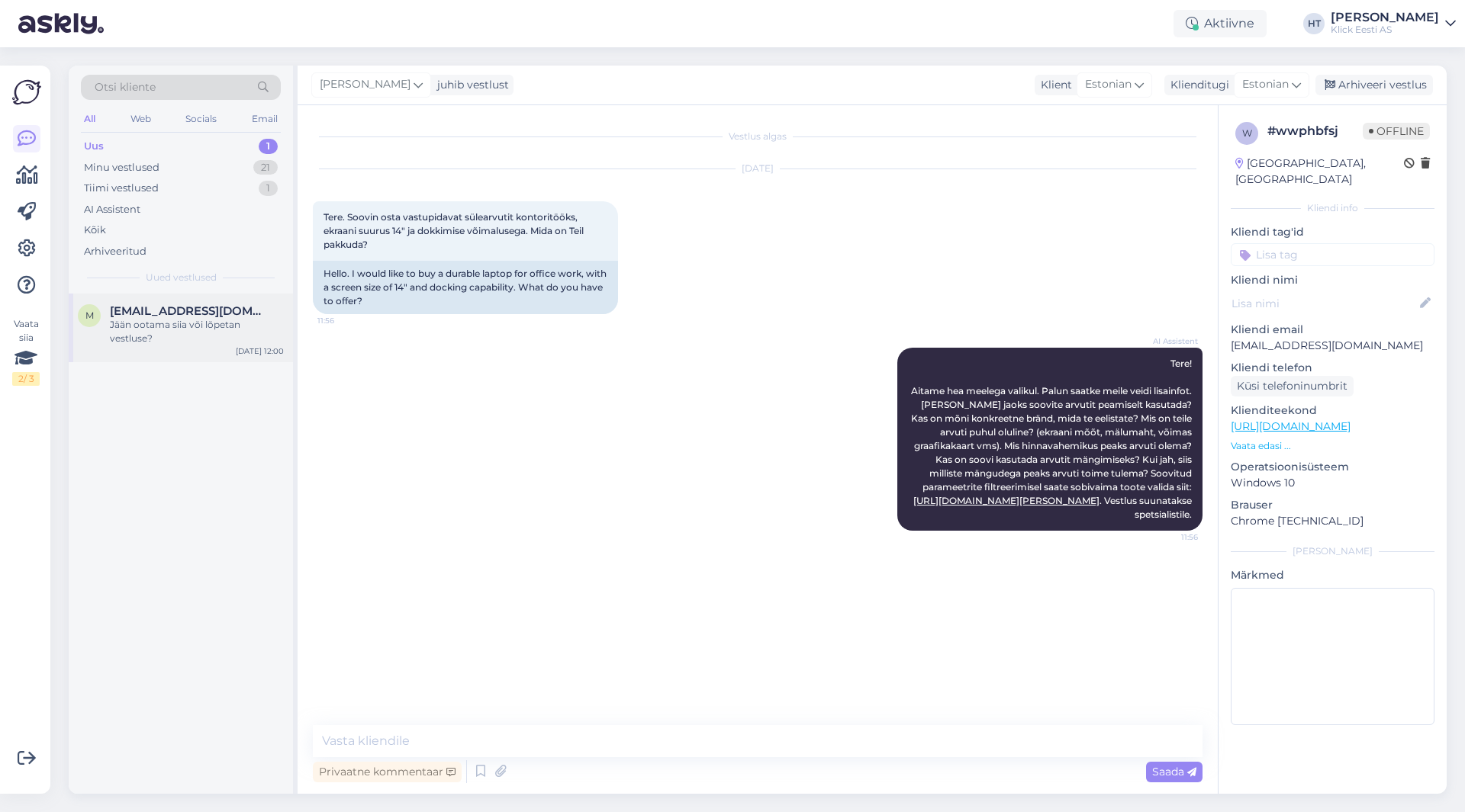
click at [231, 337] on div "Jään ootama siia või lõpetan vestluse?" at bounding box center [196, 332] width 174 height 27
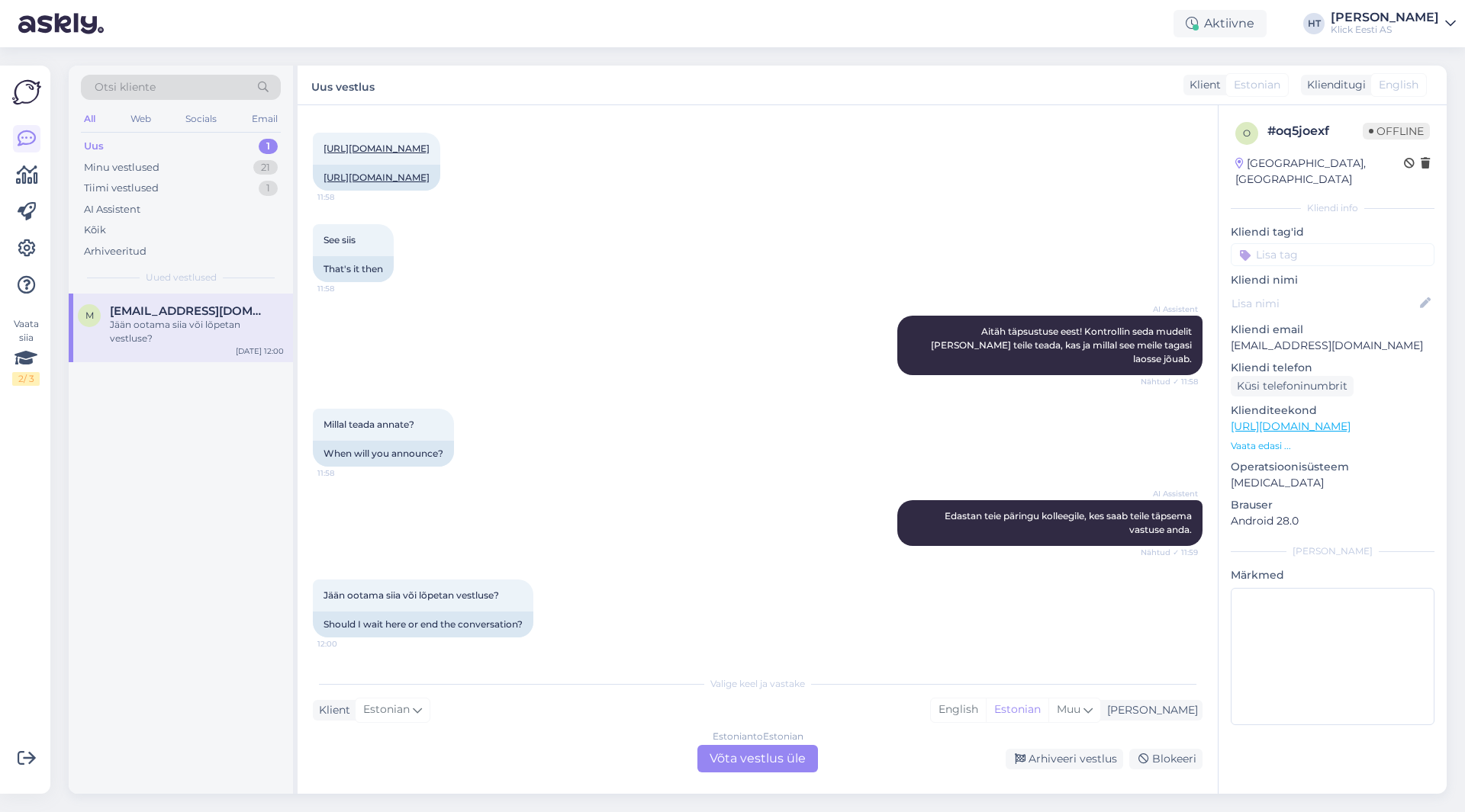
click at [777, 759] on div "Estonian to Estonian Võta vestlus üle" at bounding box center [758, 758] width 121 height 27
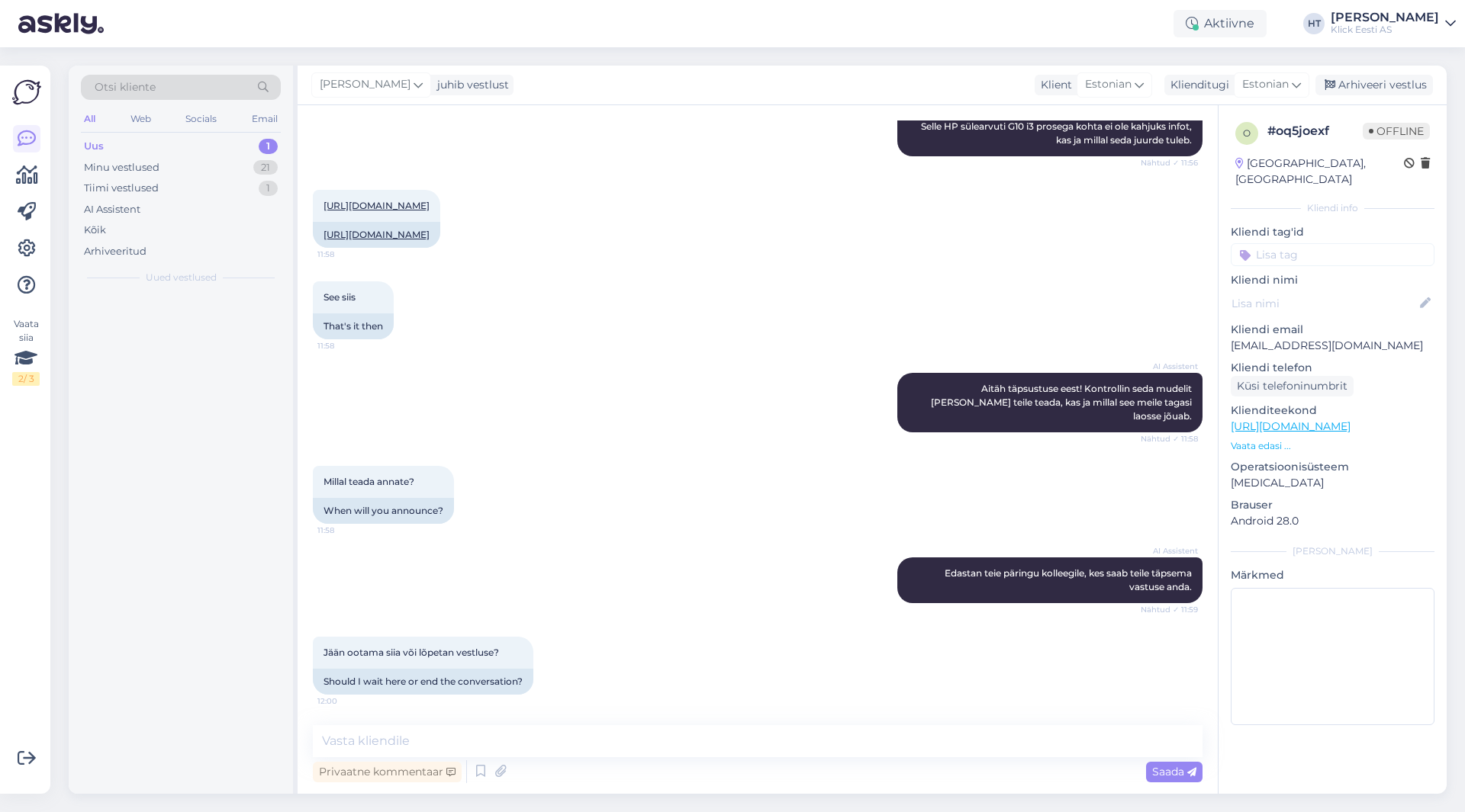
scroll to position [251, 0]
click at [769, 755] on textarea at bounding box center [757, 741] width 890 height 32
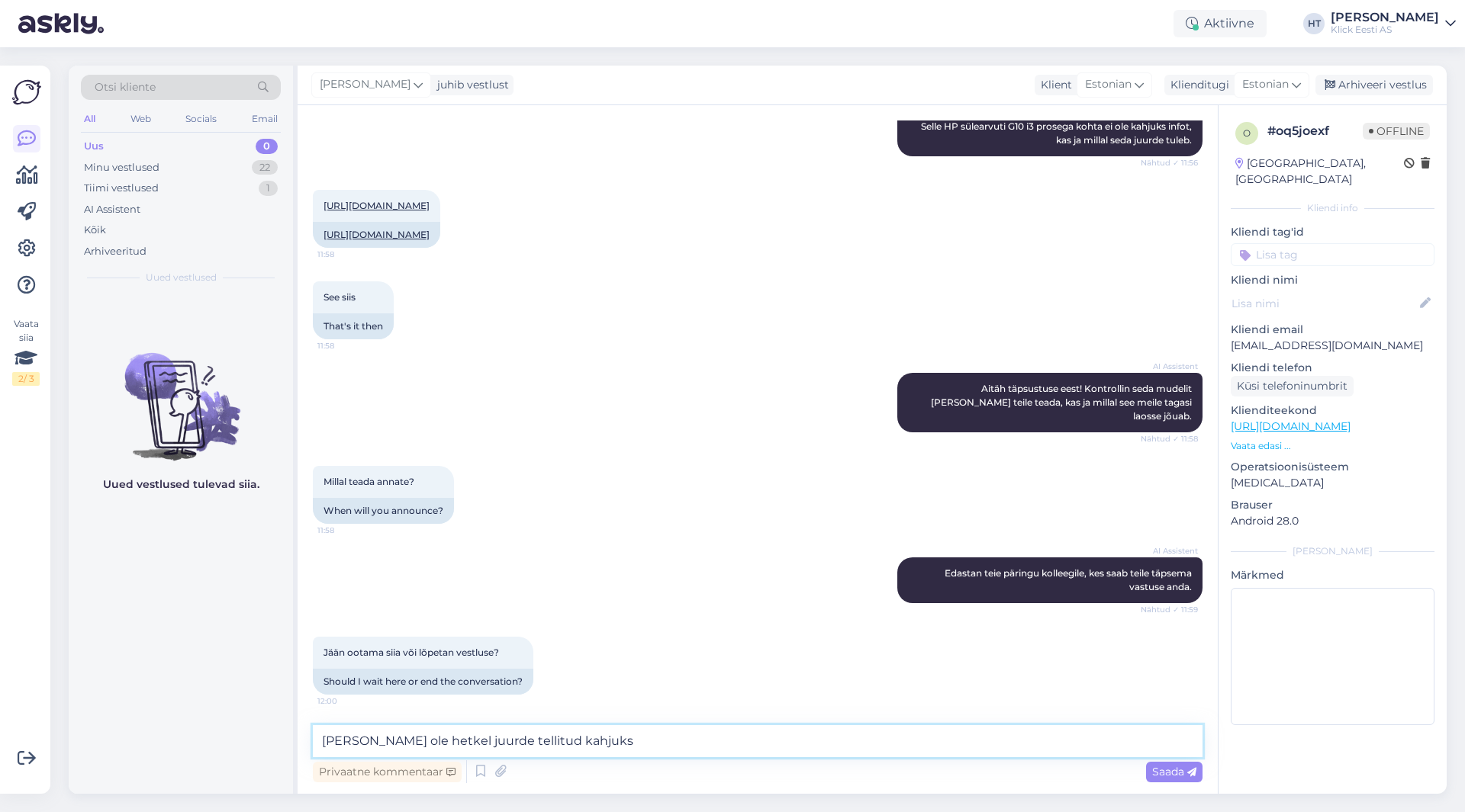
type textarea "[PERSON_NAME] ole hetkel juurde tellitud kahjuks."
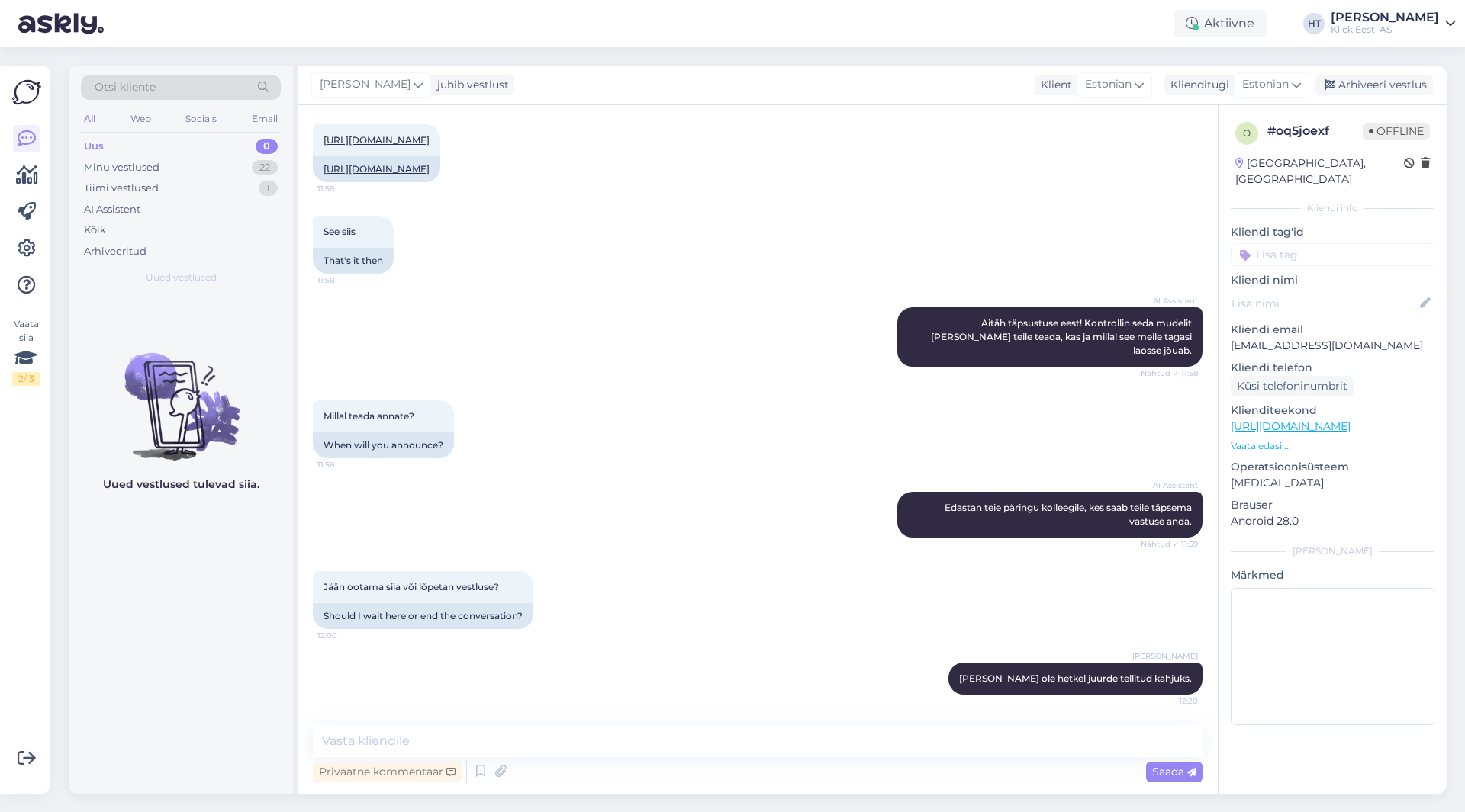
click at [1336, 243] on input at bounding box center [1333, 254] width 204 height 23
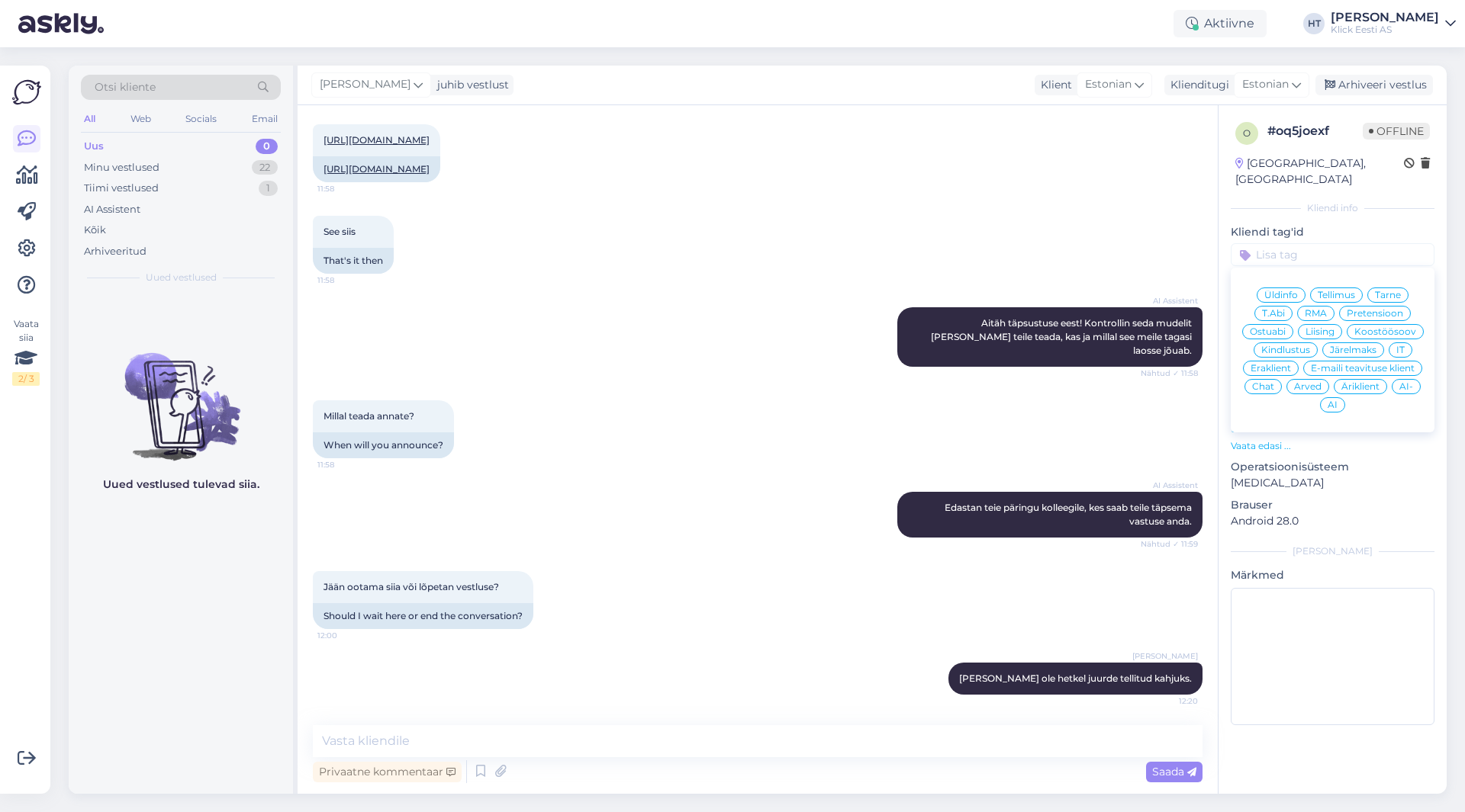
click at [1263, 327] on span "Ostuabi" at bounding box center [1268, 332] width 35 height 9
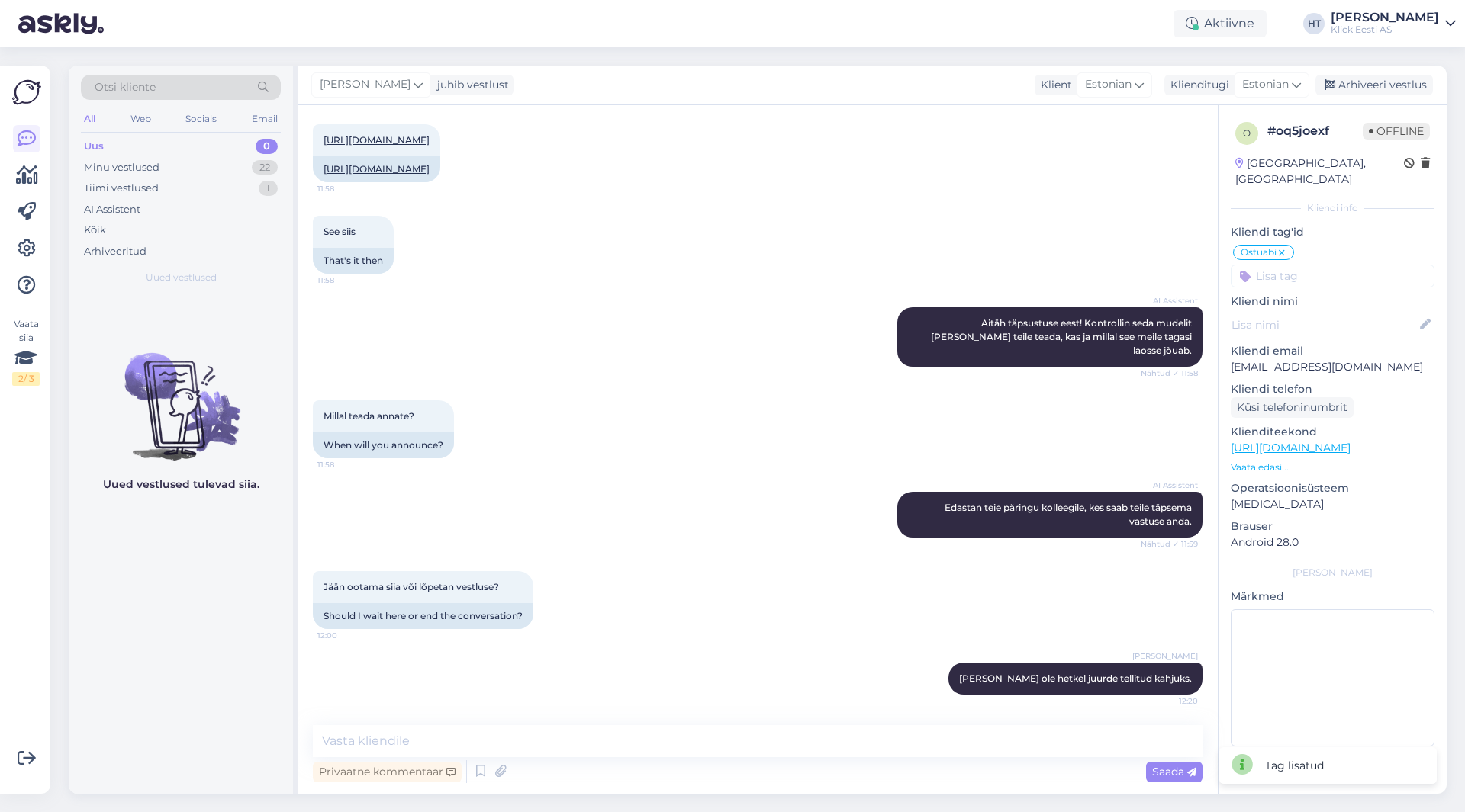
click at [1304, 265] on input at bounding box center [1333, 275] width 204 height 23
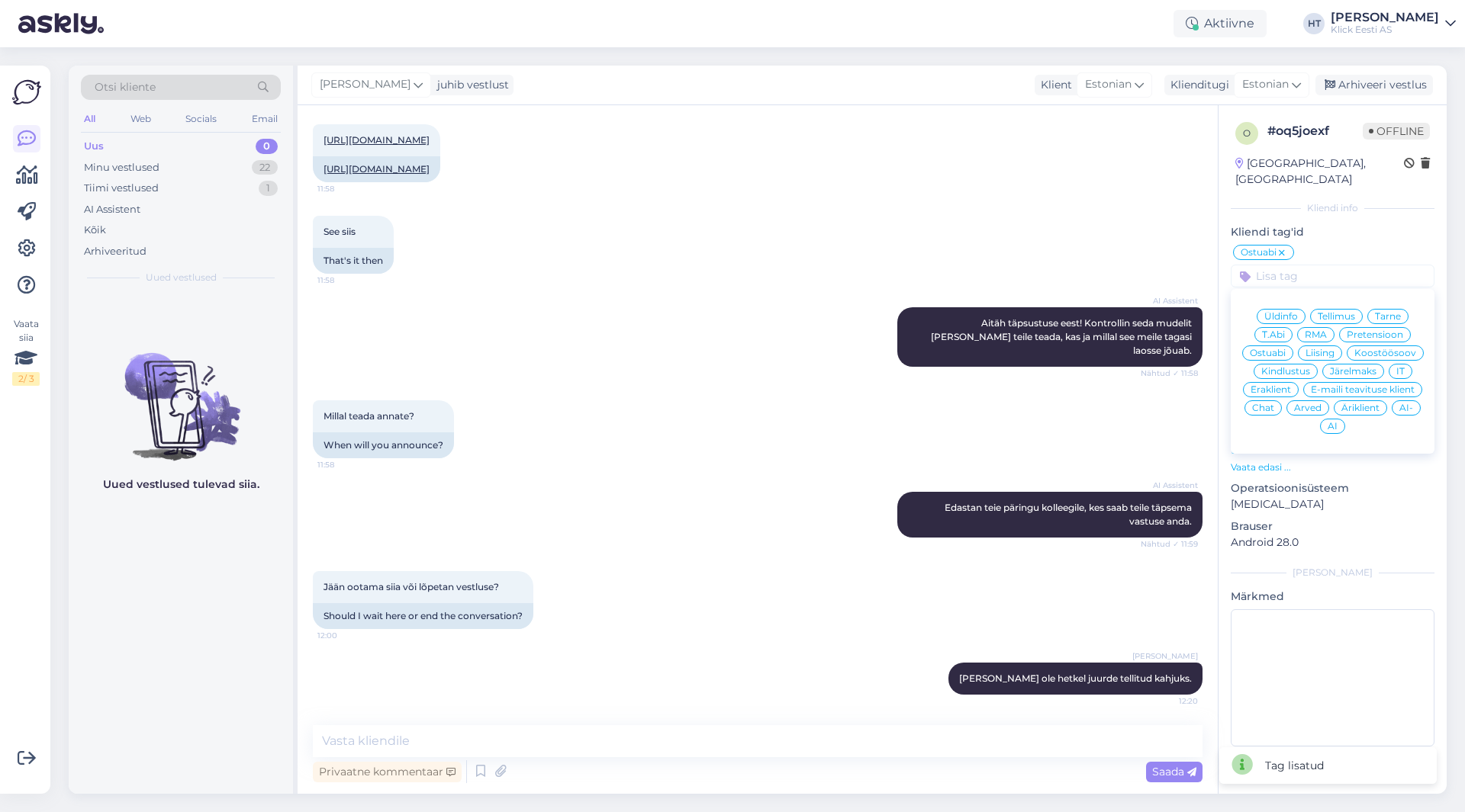
click at [1275, 382] on div "Eraklient" at bounding box center [1271, 390] width 55 height 15
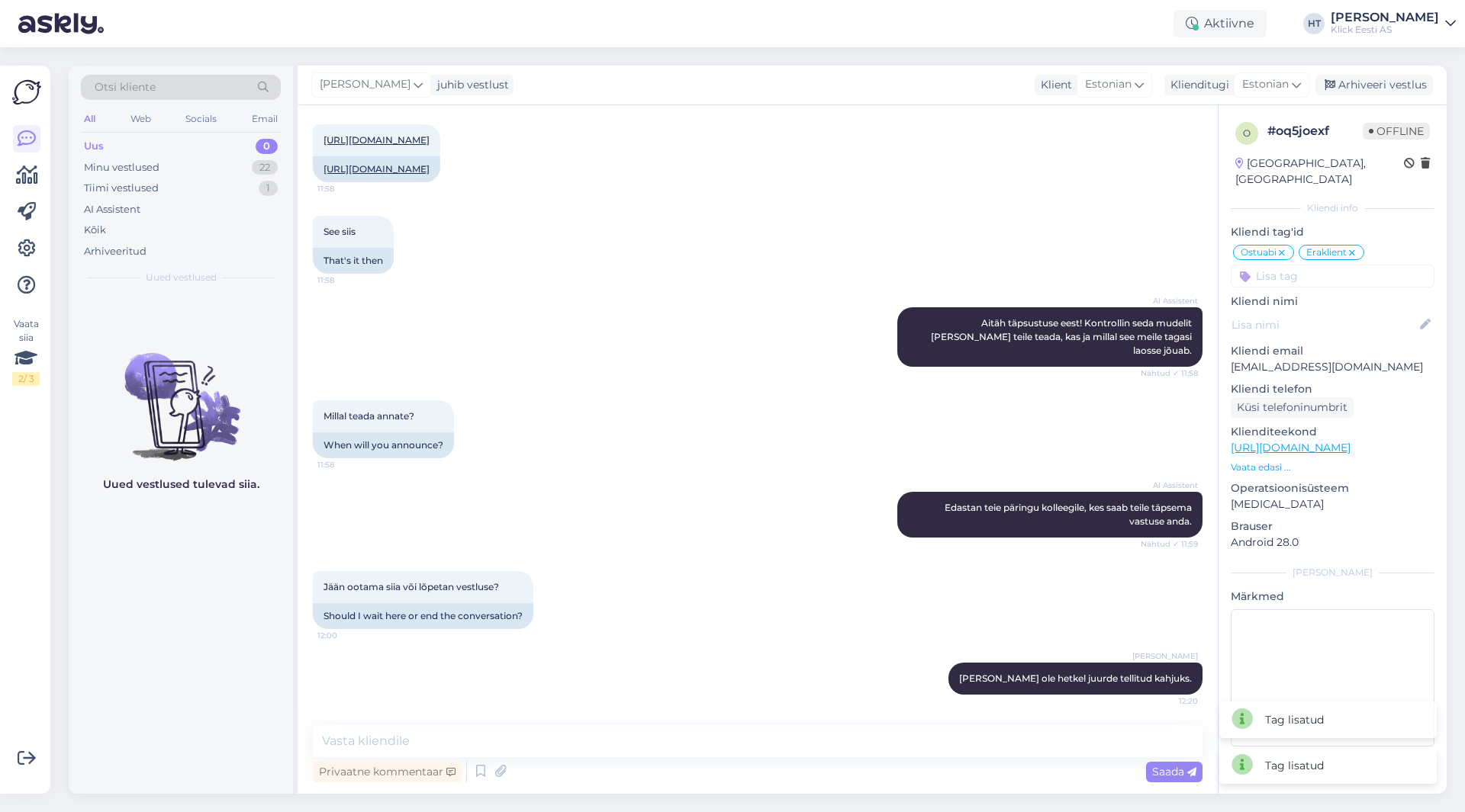
click at [758, 507] on div "AI Assistent Edastan teie päringu kolleegile, kes saab teile täpsema vastuse an…" at bounding box center [757, 514] width 890 height 79
click at [1255, 17] on div "Aktiivne" at bounding box center [1221, 24] width 93 height 27
click at [1141, 114] on button "1 tund" at bounding box center [1118, 117] width 45 height 16
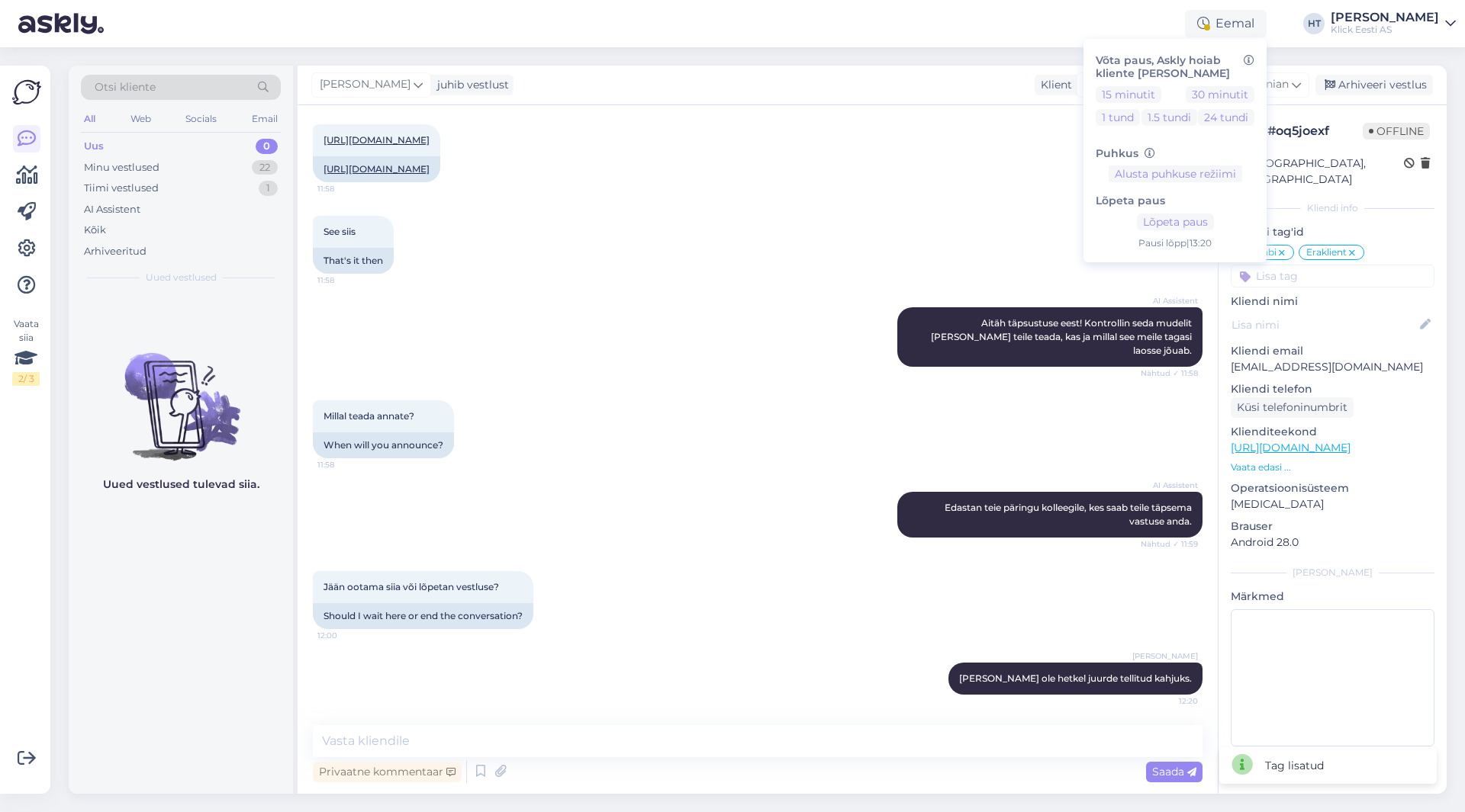
click at [723, 235] on div "See siis 11:58 That's it then" at bounding box center [757, 244] width 890 height 92
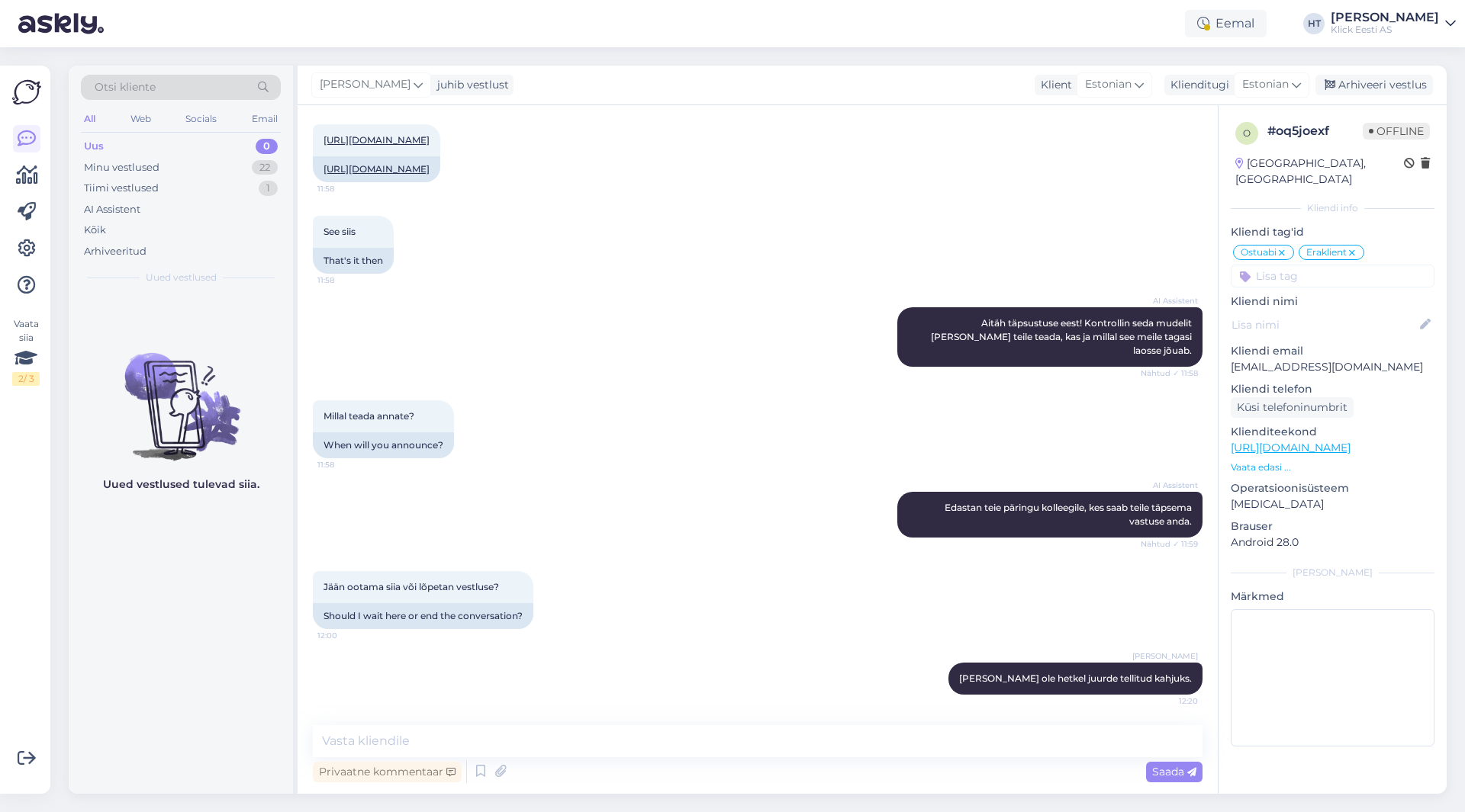
click at [203, 150] on div "Uus 0" at bounding box center [181, 146] width 200 height 22
